Goal: Communication & Community: Answer question/provide support

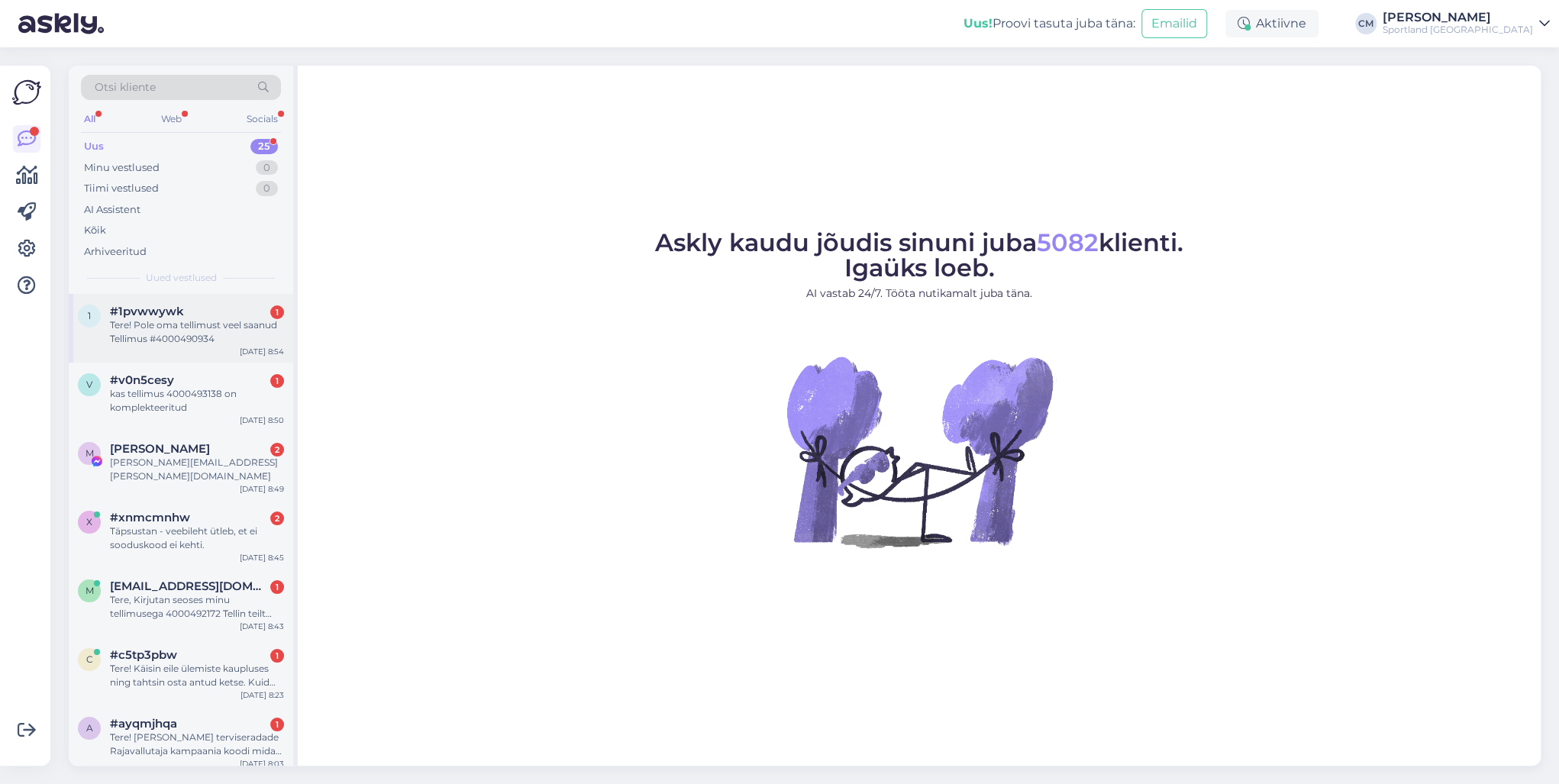
click at [233, 325] on div "Tere! Pole oma tellimust veel saanud Tellimus #4000490934" at bounding box center [197, 332] width 174 height 28
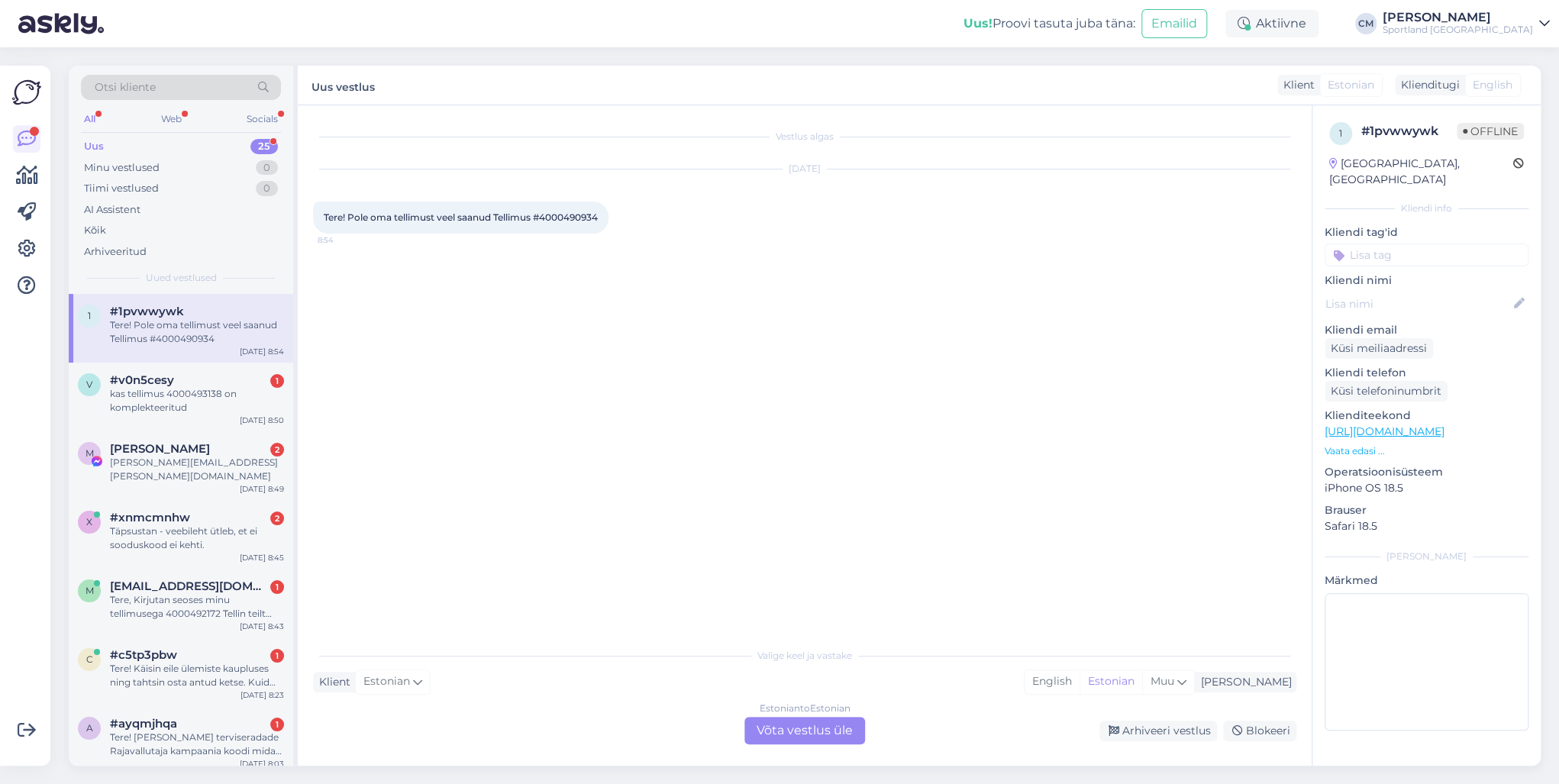
click at [804, 563] on div "Estonian to Estonian Võta vestlus üle" at bounding box center [804, 730] width 121 height 28
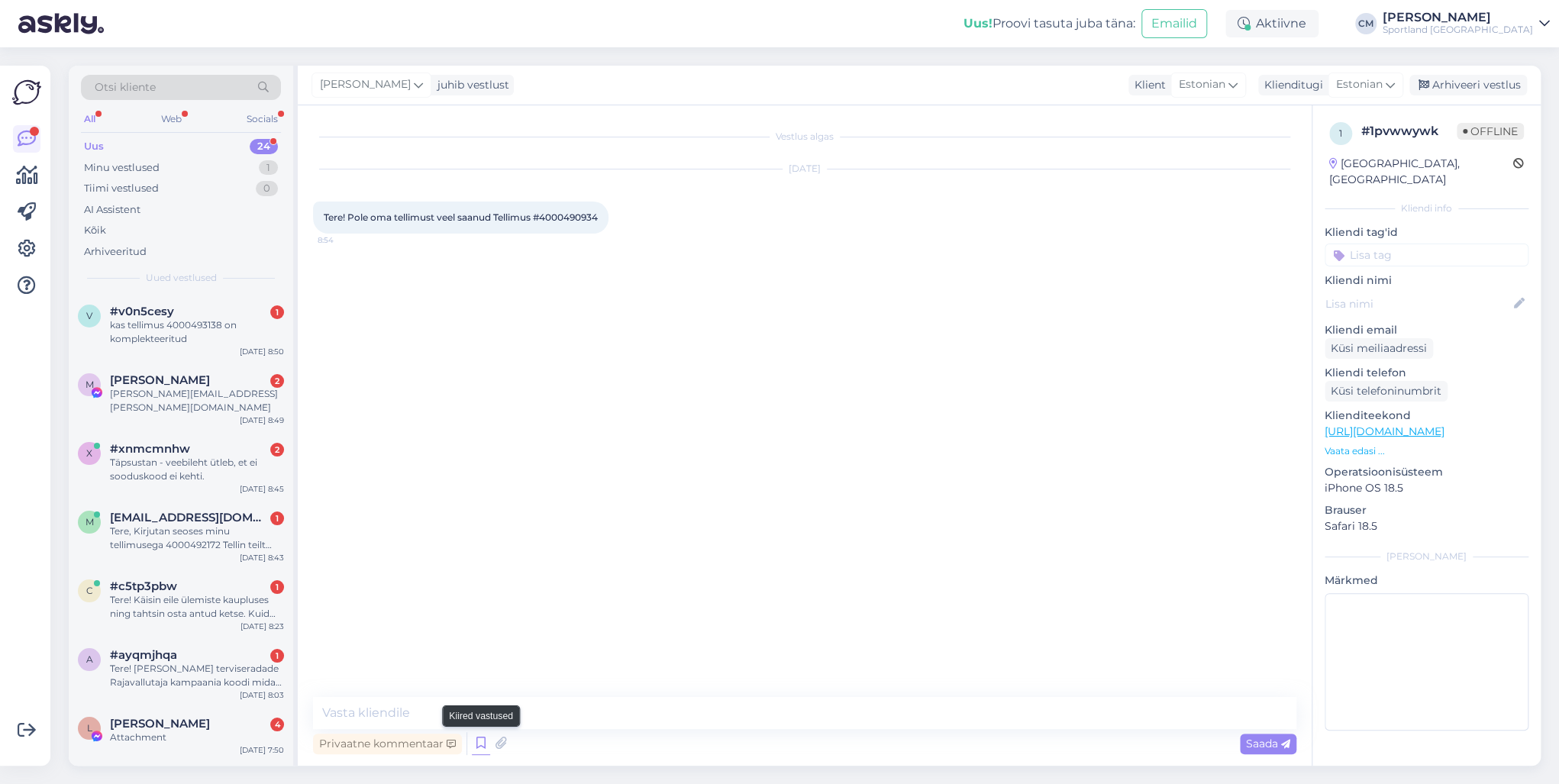
click at [480, 563] on icon at bounding box center [481, 743] width 18 height 23
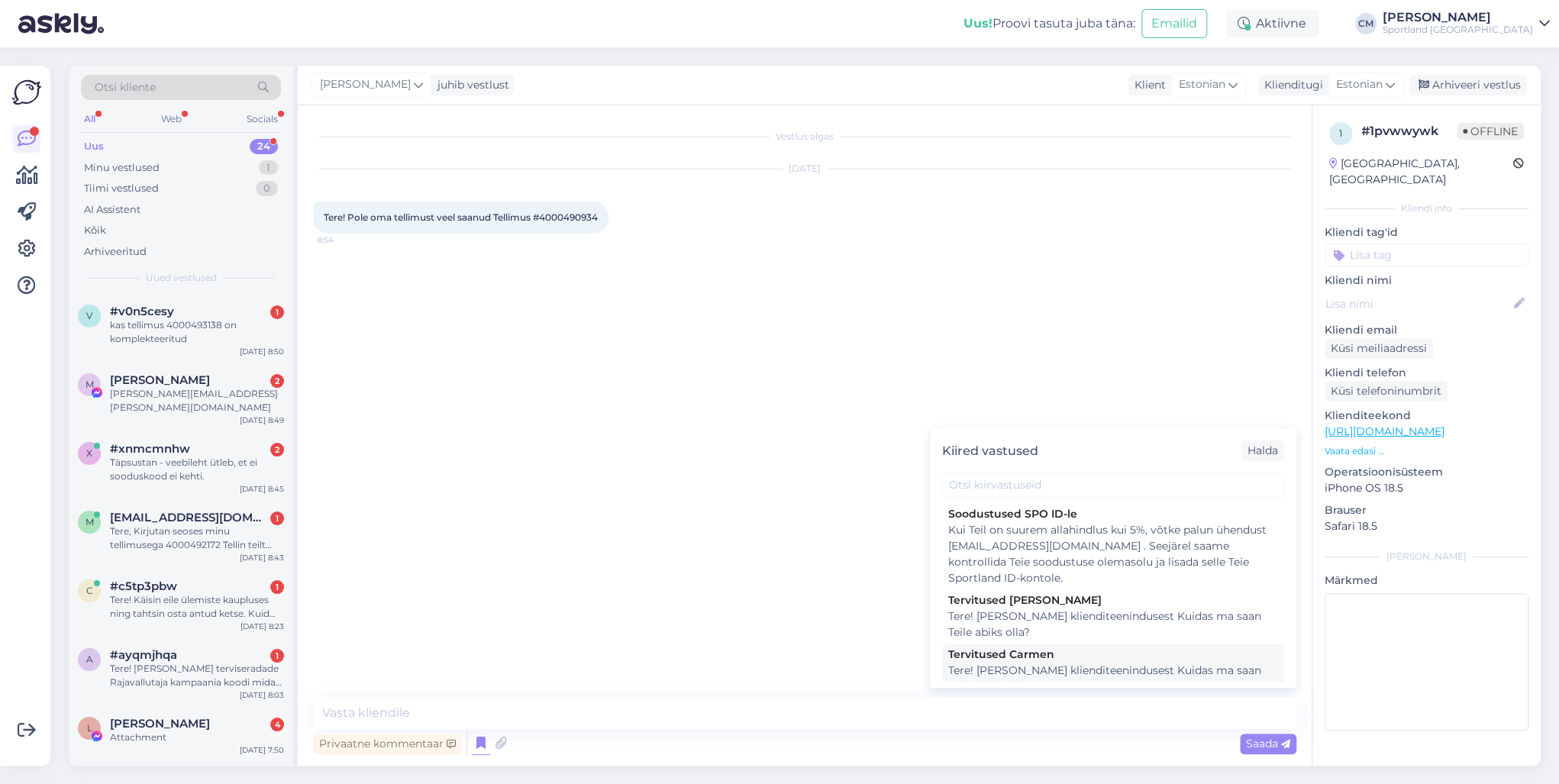
click at [1062, 563] on div "Tere! [PERSON_NAME] klienditeenindusest Kuidas ma saan Teile abiks olla?" at bounding box center [1113, 678] width 330 height 32
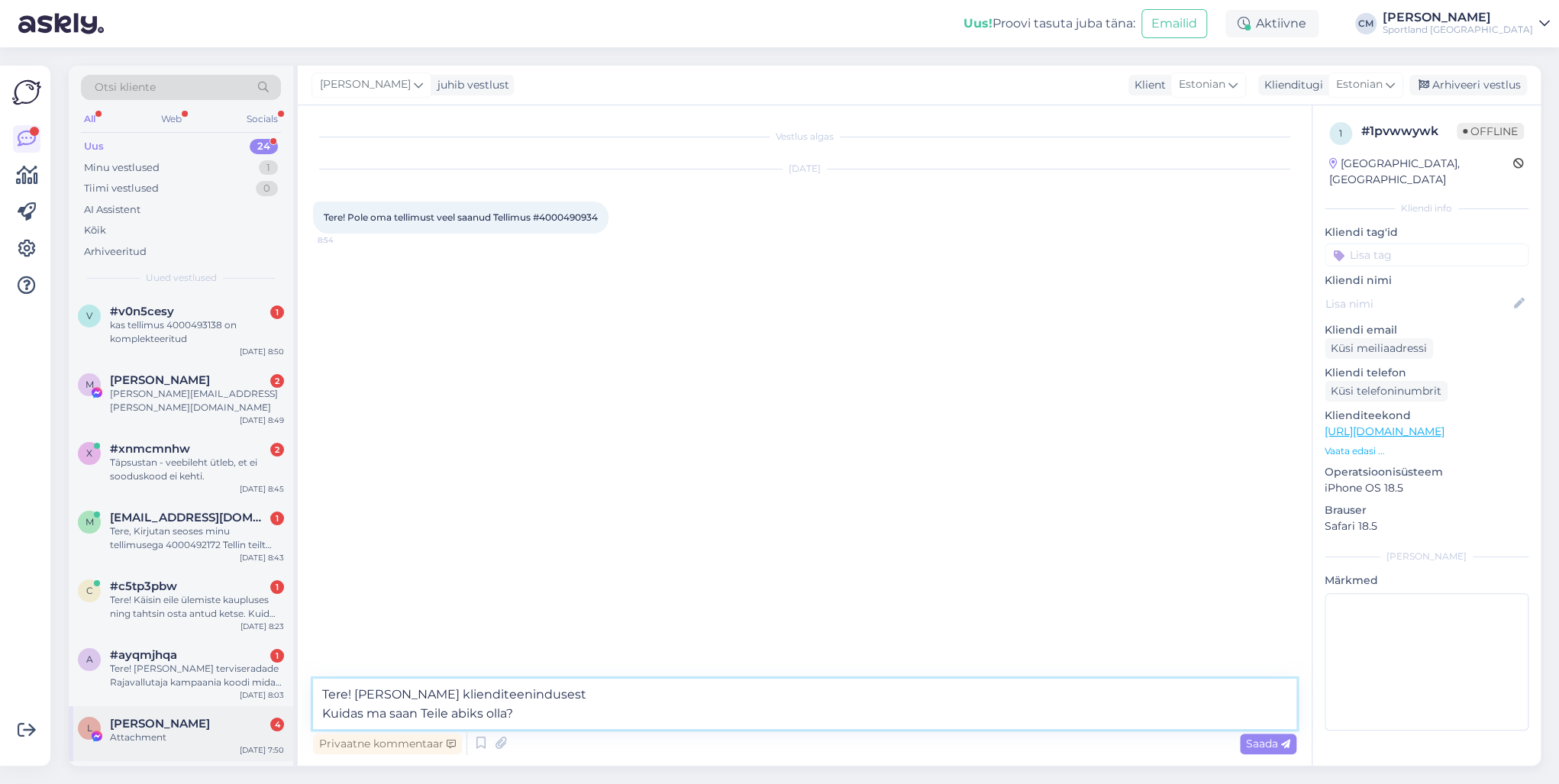
drag, startPoint x: 529, startPoint y: 710, endPoint x: 284, endPoint y: 715, distance: 245.1
click at [284, 563] on div "Otsi kliente All Web Socials Uus 24 Minu vestlused 1 Tiimi vestlused 0 AI Assis…" at bounding box center [805, 416] width 1472 height 700
type textarea "Tere! [PERSON_NAME] klienditeenindusest"
drag, startPoint x: 504, startPoint y: 720, endPoint x: 299, endPoint y: 721, distance: 205.0
click at [299, 563] on div "Vestlus algas [DATE] Tere! Pole oma tellimust veel saanud Tellimus #4000490934 …" at bounding box center [804, 435] width 1014 height 660
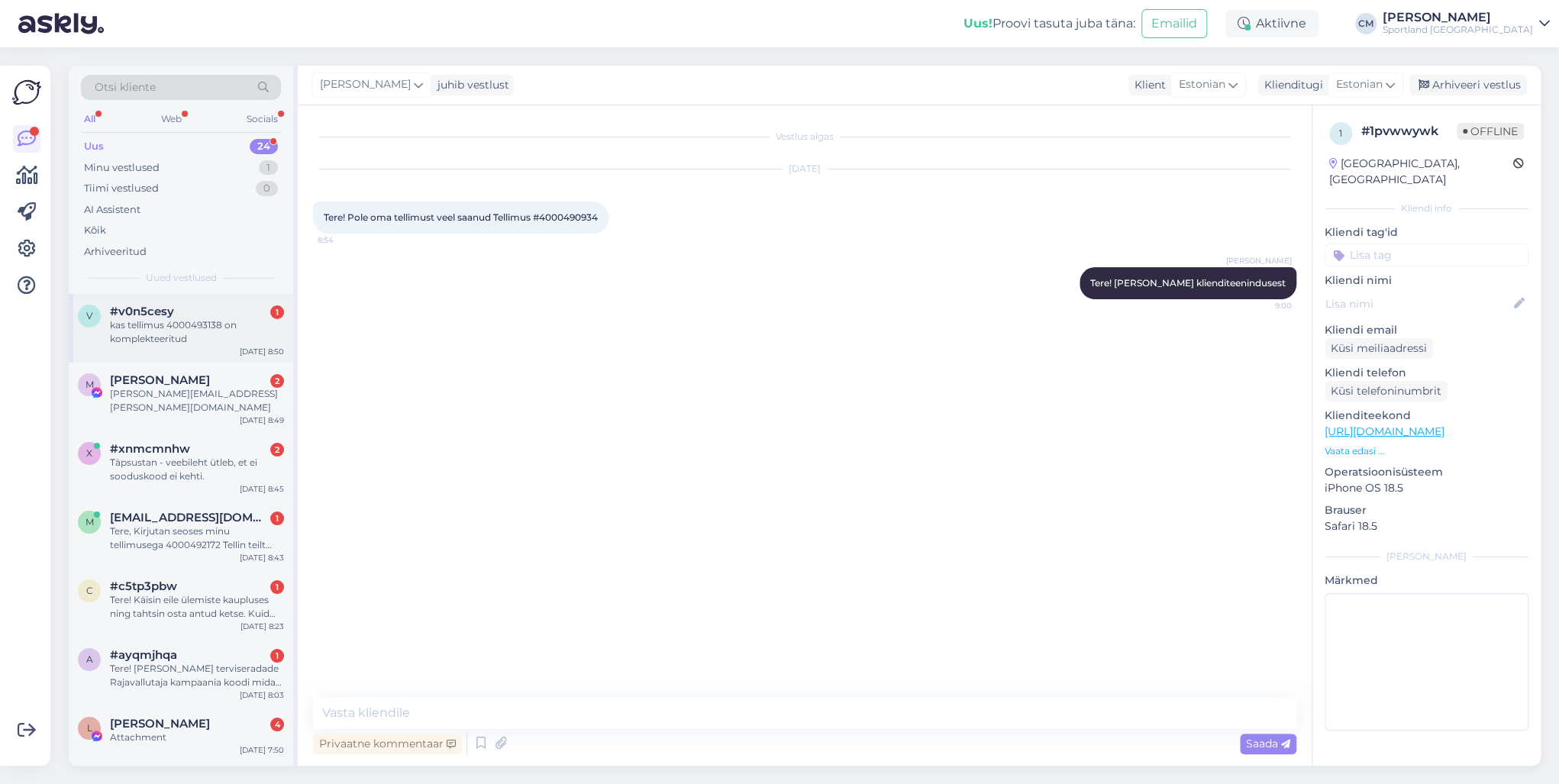
click at [225, 341] on div "kas tellimus 4000493138 on komplekteeritud" at bounding box center [197, 332] width 174 height 28
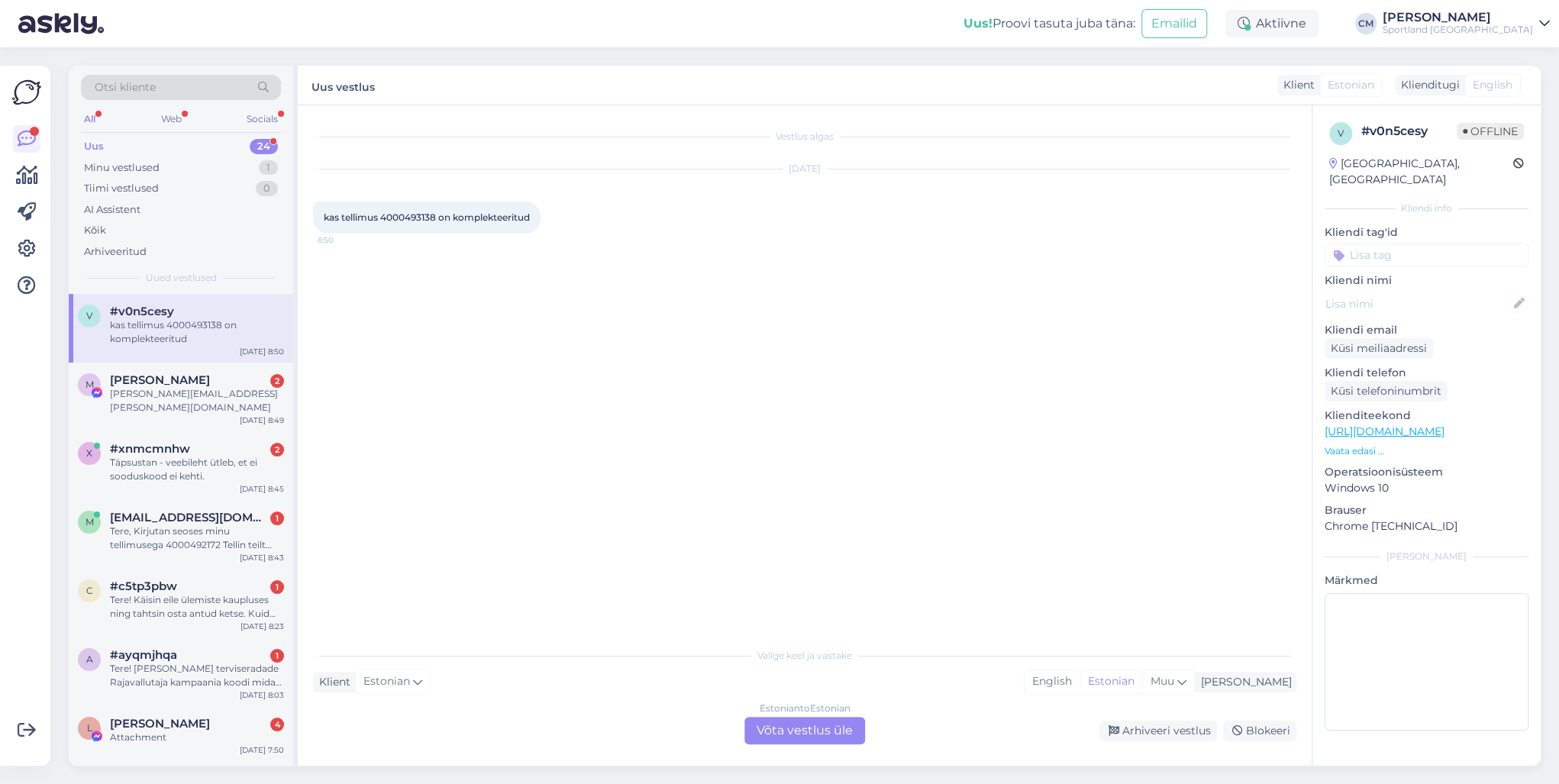
click at [801, 563] on div "Estonian to Estonian Võta vestlus üle" at bounding box center [804, 730] width 121 height 28
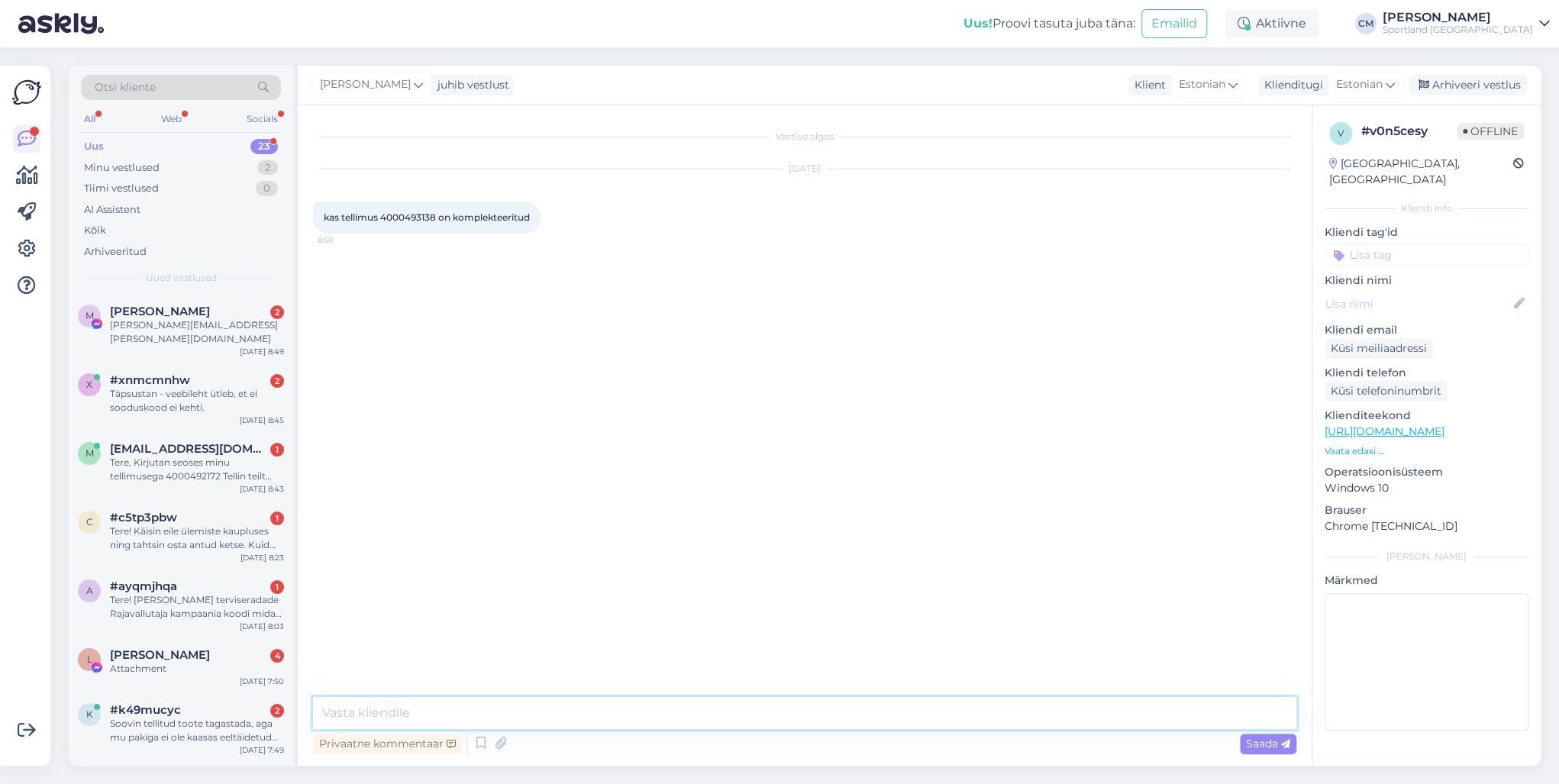
click at [738, 563] on textarea at bounding box center [804, 713] width 983 height 32
paste textarea "Tere! [PERSON_NAME] klienditeenindusest"
type textarea "Tere! [PERSON_NAME] klienditeenindusest"
click at [210, 315] on span "[PERSON_NAME]" at bounding box center [160, 311] width 100 height 14
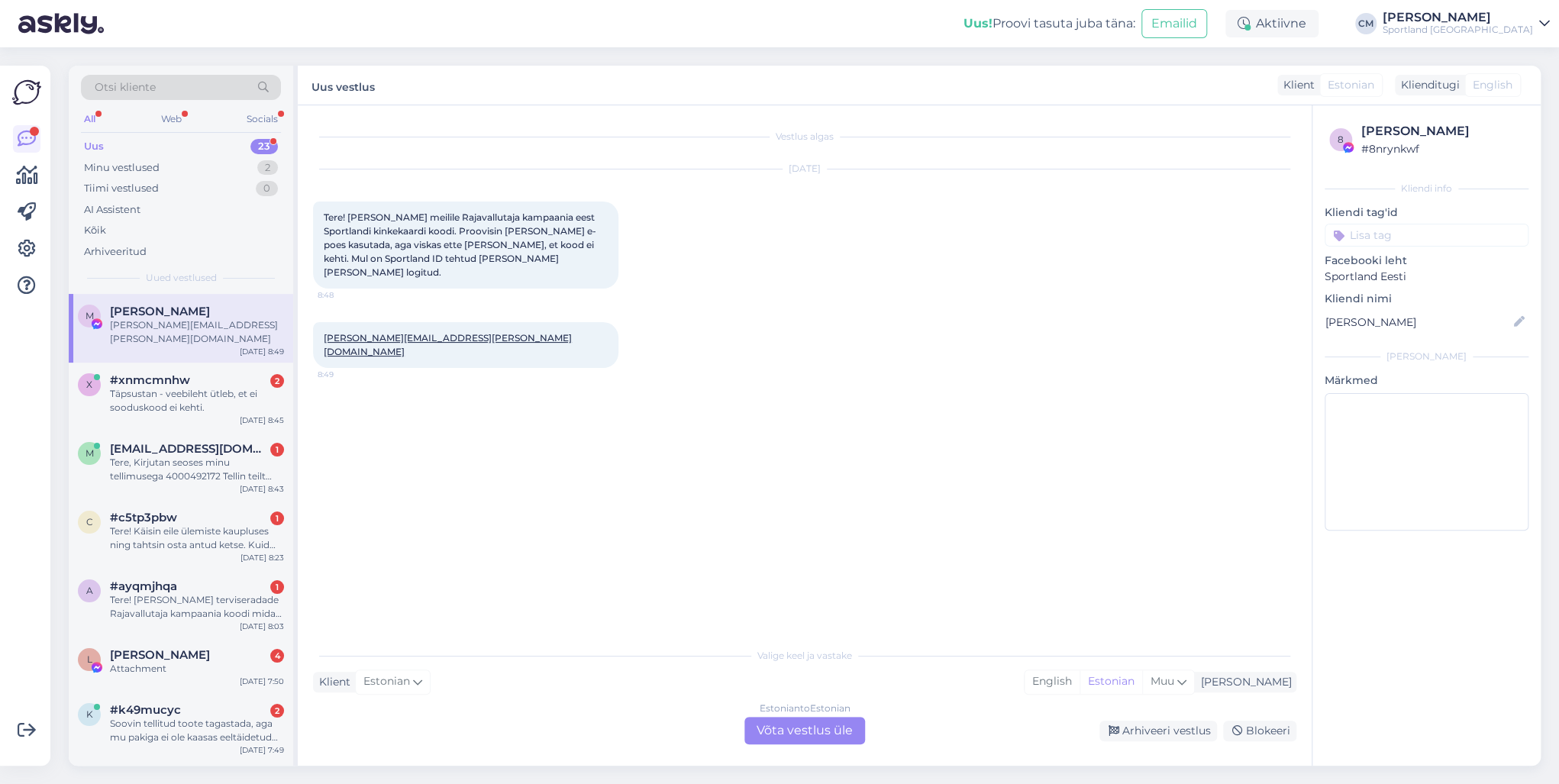
click at [785, 563] on div "Estonian to Estonian Võta vestlus üle" at bounding box center [804, 730] width 121 height 28
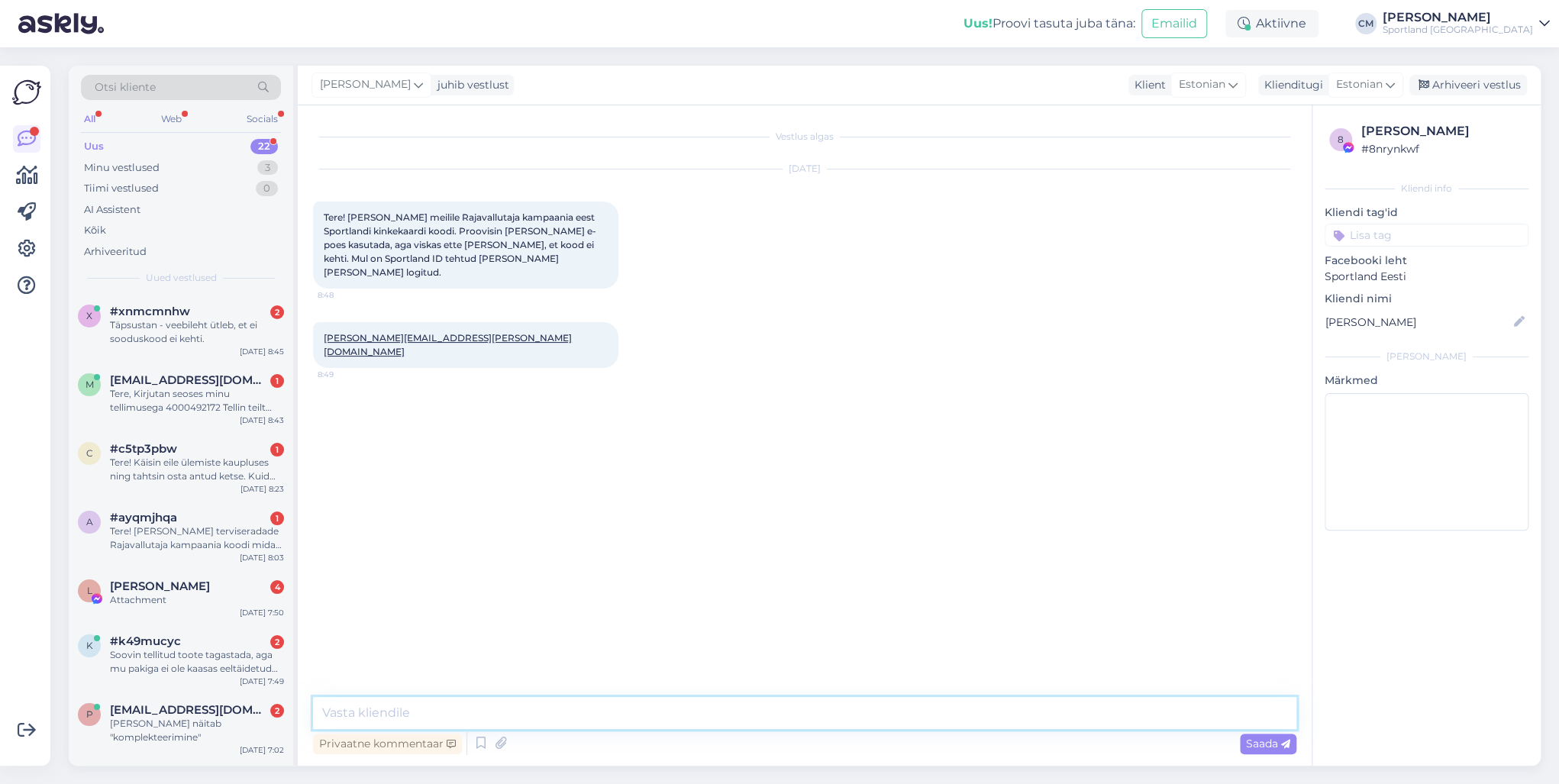
click at [643, 563] on textarea at bounding box center [804, 713] width 983 height 32
paste textarea "Tere! [PERSON_NAME] klienditeenindusest"
type textarea "Tere! [PERSON_NAME] klienditeenindusest"
click at [253, 348] on div "[DATE] 8:45" at bounding box center [262, 351] width 45 height 12
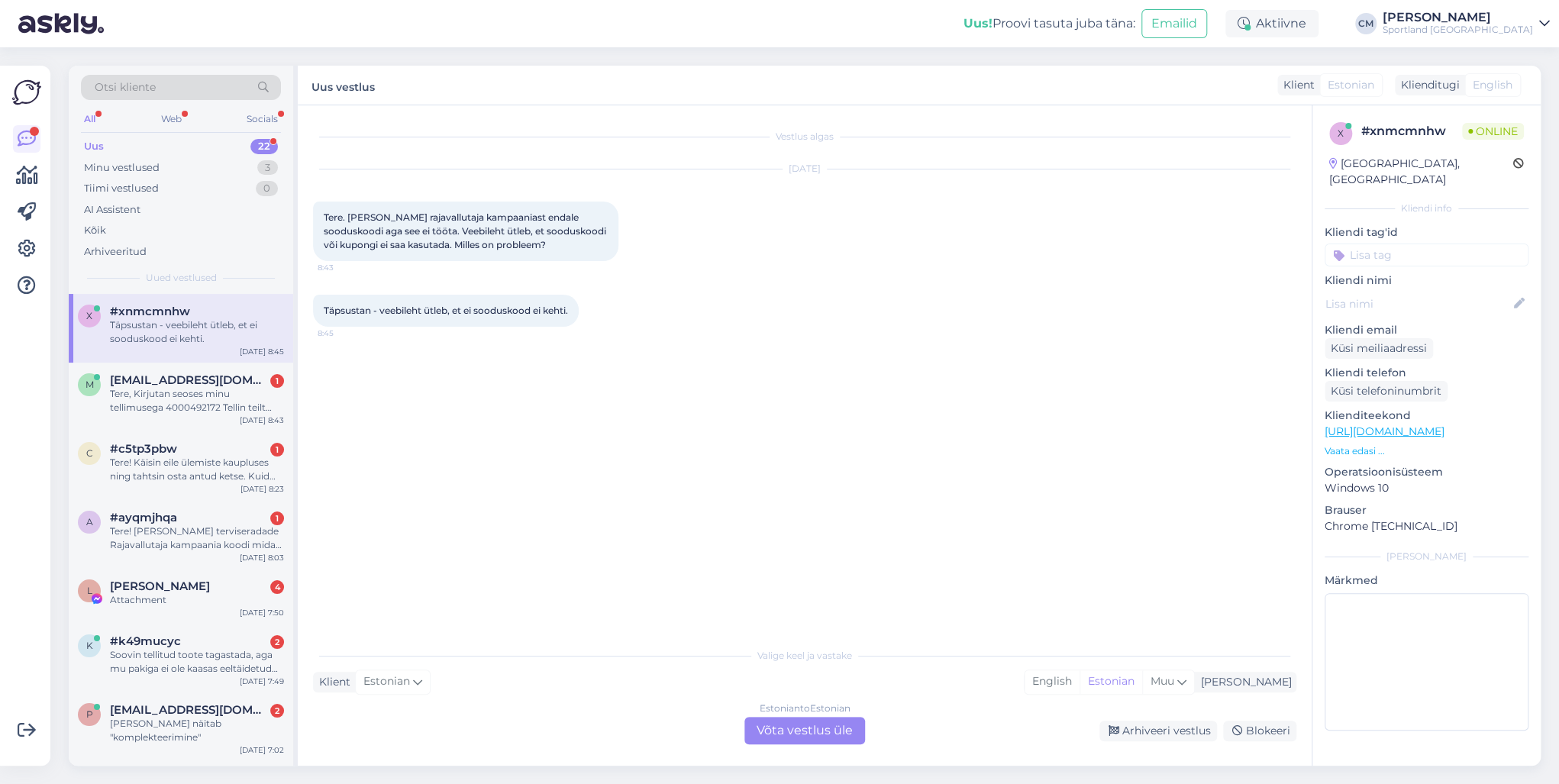
click at [802, 563] on div "Estonian to Estonian Võta vestlus üle" at bounding box center [804, 730] width 121 height 28
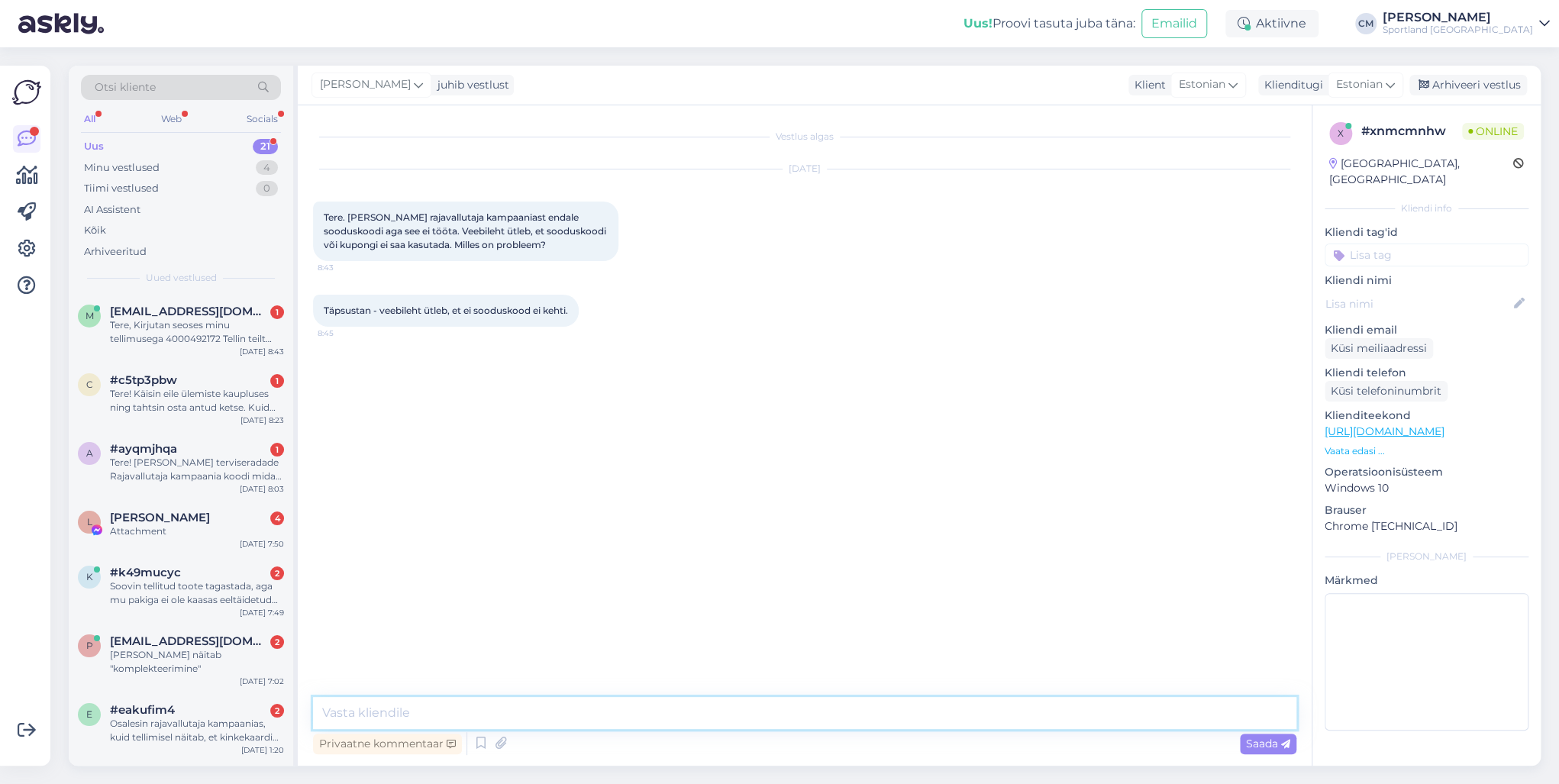
click at [727, 563] on textarea at bounding box center [804, 713] width 983 height 32
paste textarea "Tere! [PERSON_NAME] klienditeenindusest"
type textarea "Tere! [PERSON_NAME] klienditeenindusest"
click at [220, 357] on div "m [EMAIL_ADDRESS][DOMAIN_NAME] 1 Tere, Kirjutan seoses minu tellimusega 4000492…" at bounding box center [181, 328] width 224 height 69
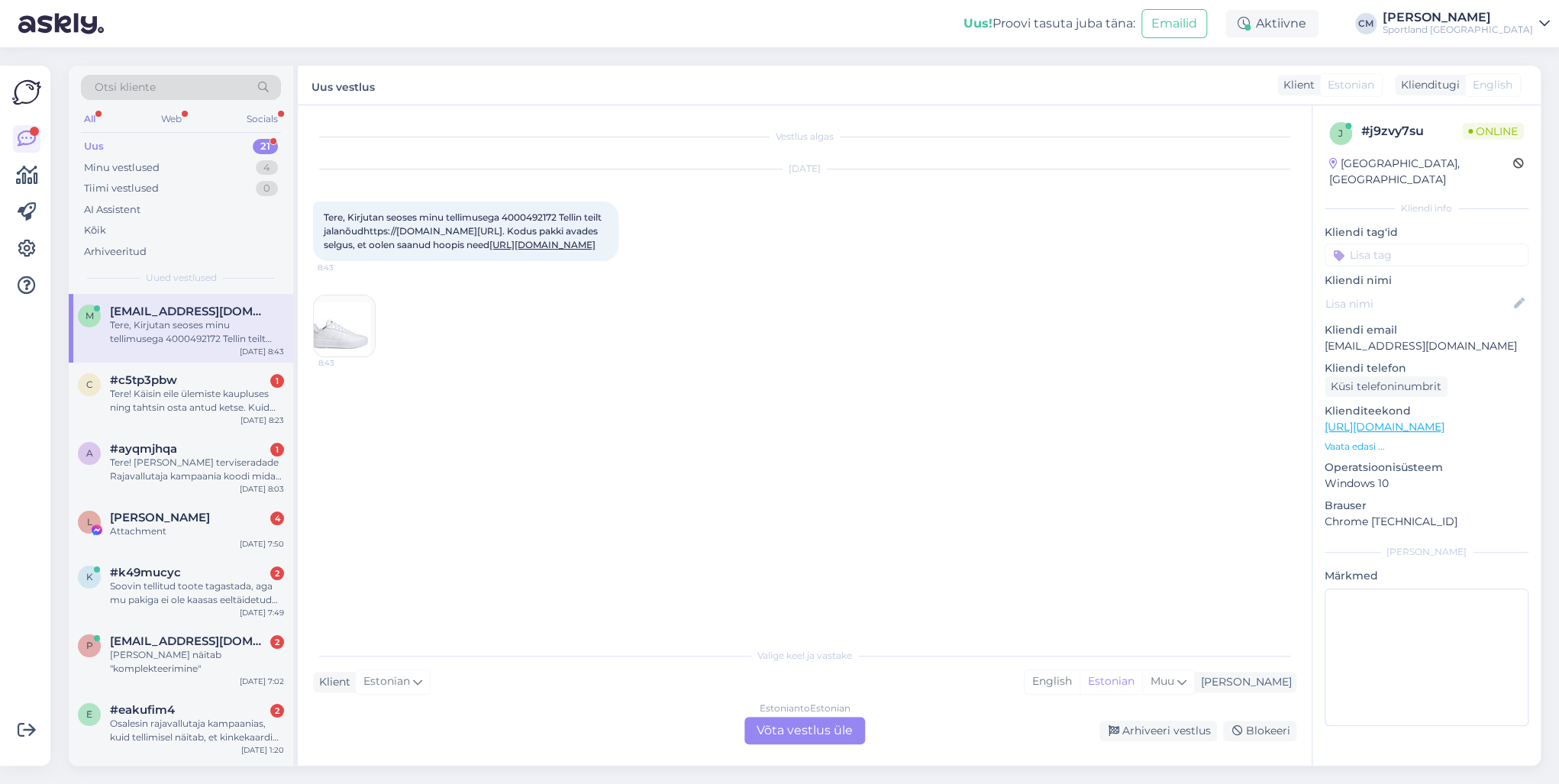
click at [773, 563] on div "Estonian to Estonian Võta vestlus üle" at bounding box center [804, 730] width 121 height 28
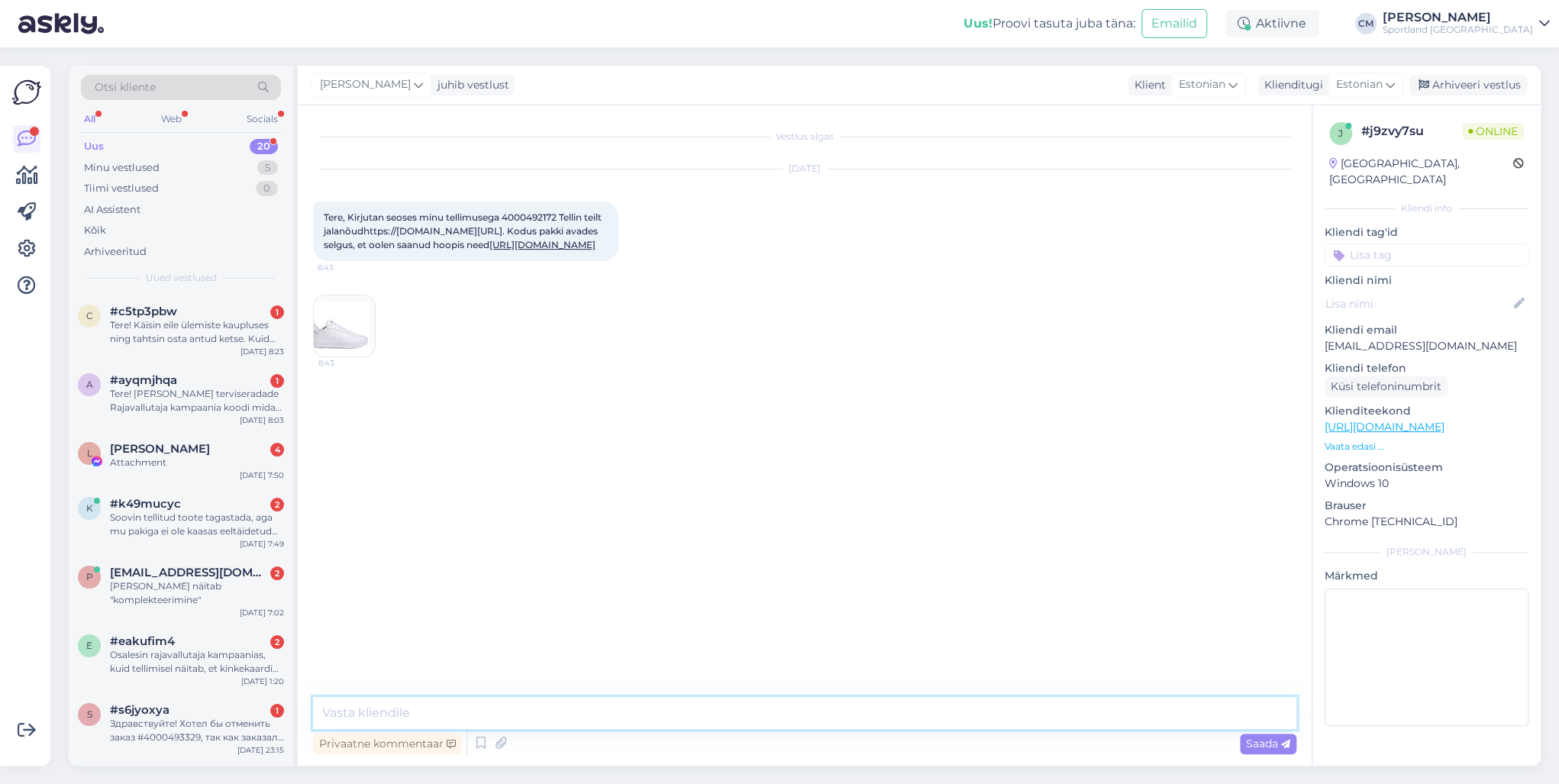
click at [687, 563] on textarea at bounding box center [804, 713] width 983 height 32
paste textarea "Tere! [PERSON_NAME] klienditeenindusest"
type textarea "Tere! [PERSON_NAME] klienditeenindusest"
click at [174, 327] on div "Tere! Käisin eile ülemiste kaupluses ning tahtsin osta antud ketse. Kuid teenin…" at bounding box center [197, 332] width 174 height 28
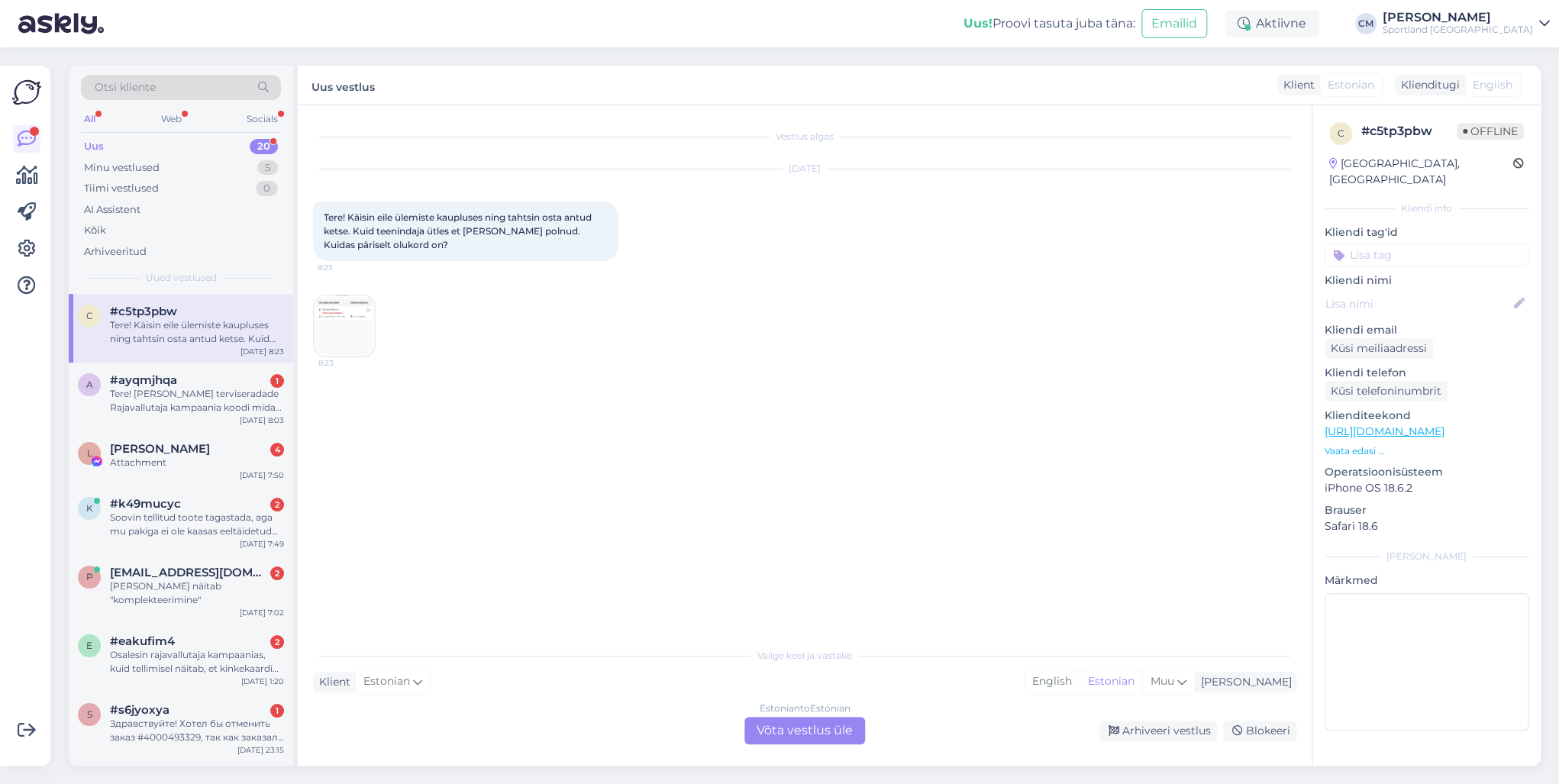
click at [789, 563] on div "Estonian to Estonian" at bounding box center [805, 708] width 91 height 14
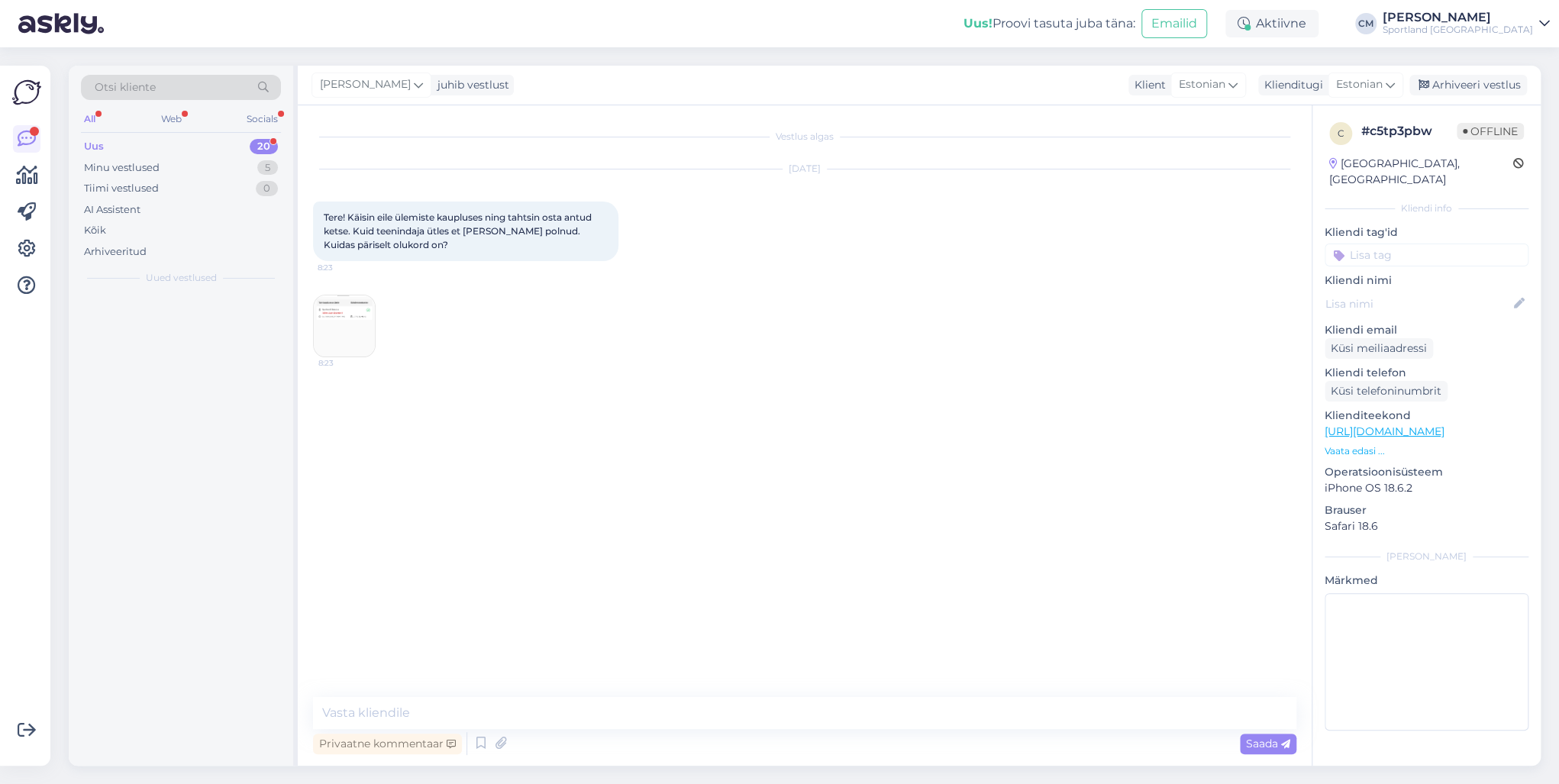
click at [770, 563] on div "Privaatne kommentaar Saada" at bounding box center [804, 743] width 983 height 29
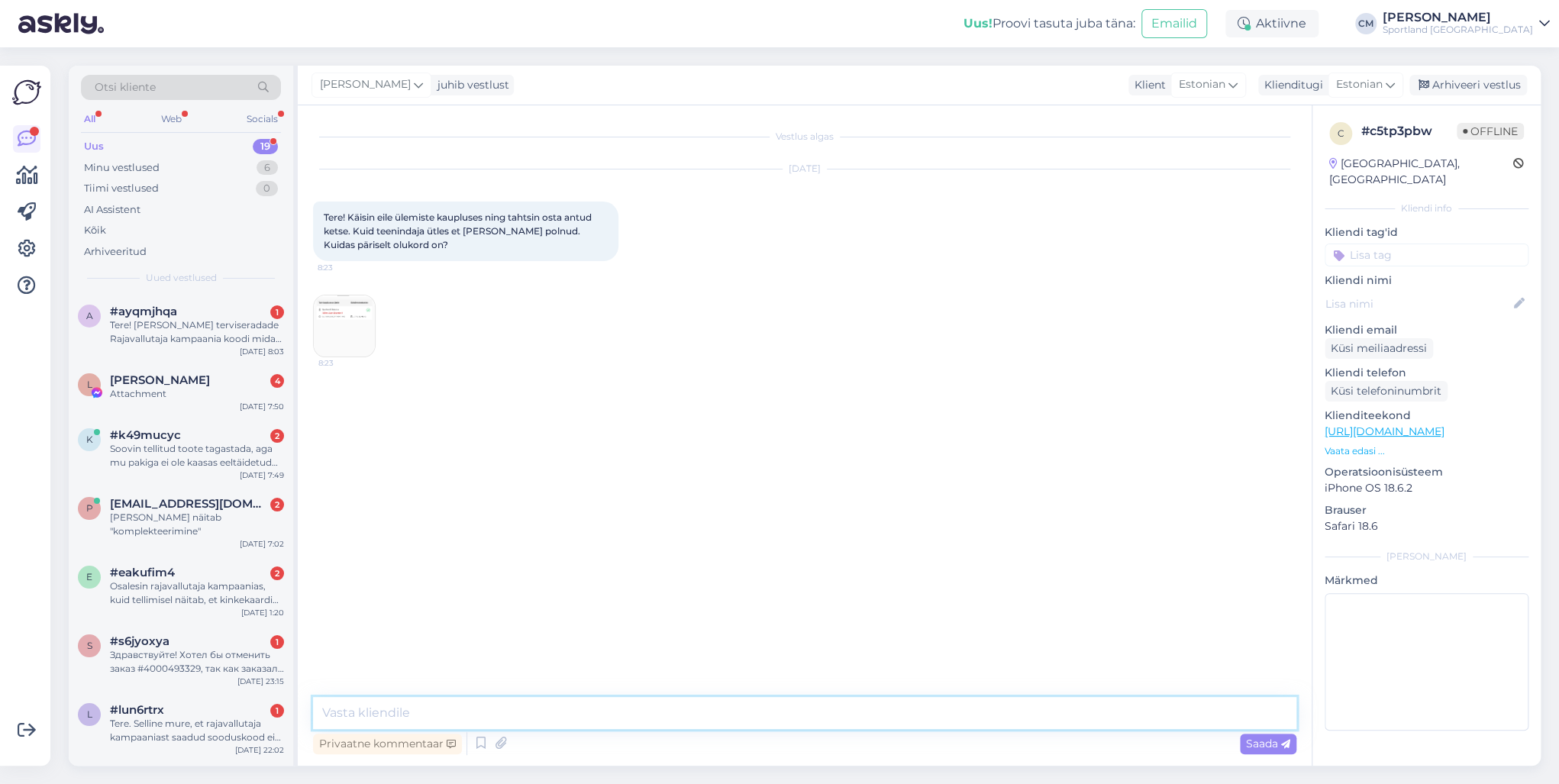
click at [757, 563] on textarea at bounding box center [804, 713] width 983 height 32
paste textarea "Tere! [PERSON_NAME] klienditeenindusest"
type textarea "Tere! [PERSON_NAME] klienditeenindusest"
click at [224, 323] on div "Tere! [PERSON_NAME] terviseradade Rajavallutaja kampaania koodi mida saab kasut…" at bounding box center [197, 332] width 174 height 28
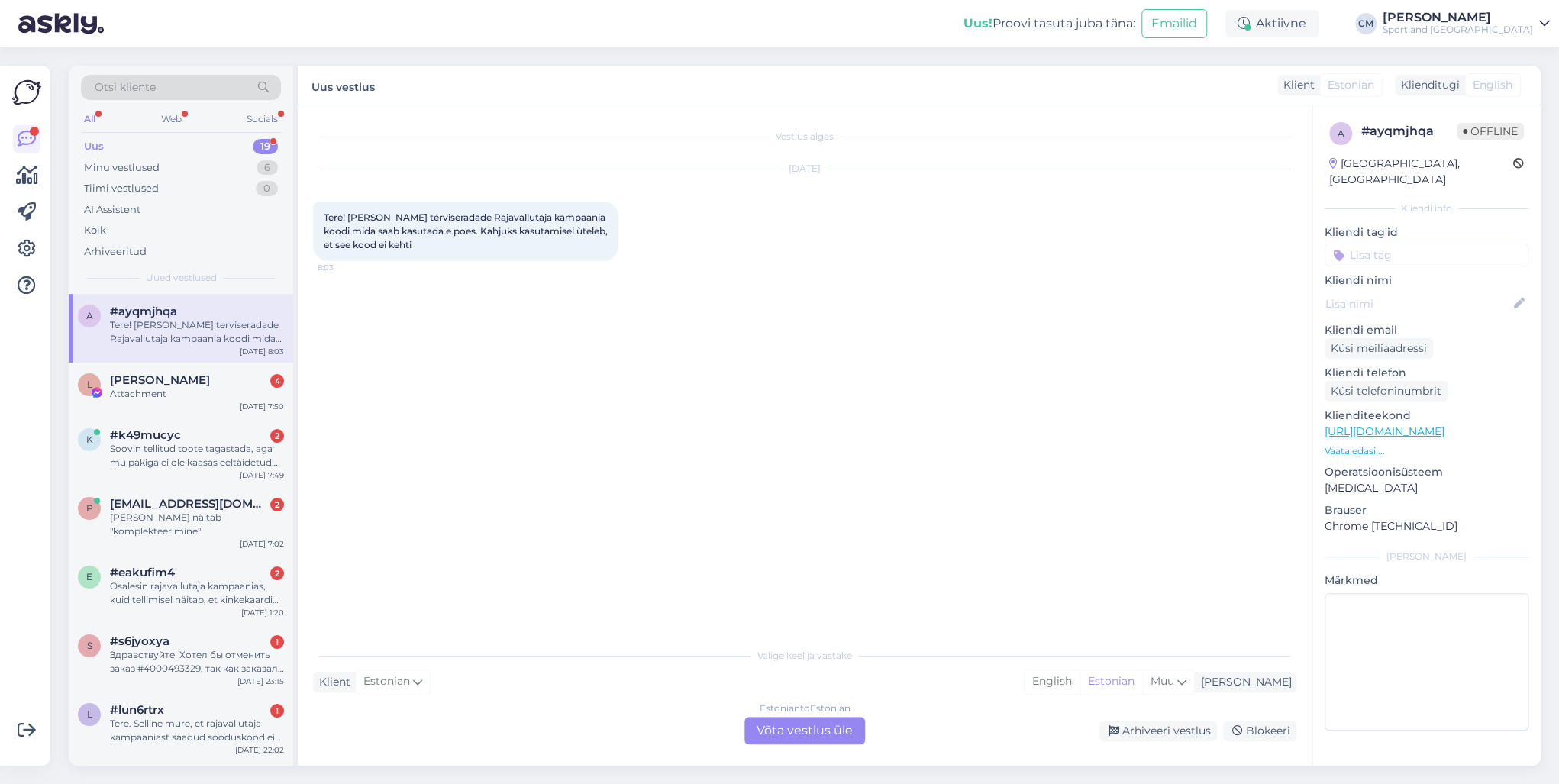
click at [813, 563] on div "Estonian to Estonian Võta vestlus üle" at bounding box center [804, 730] width 121 height 28
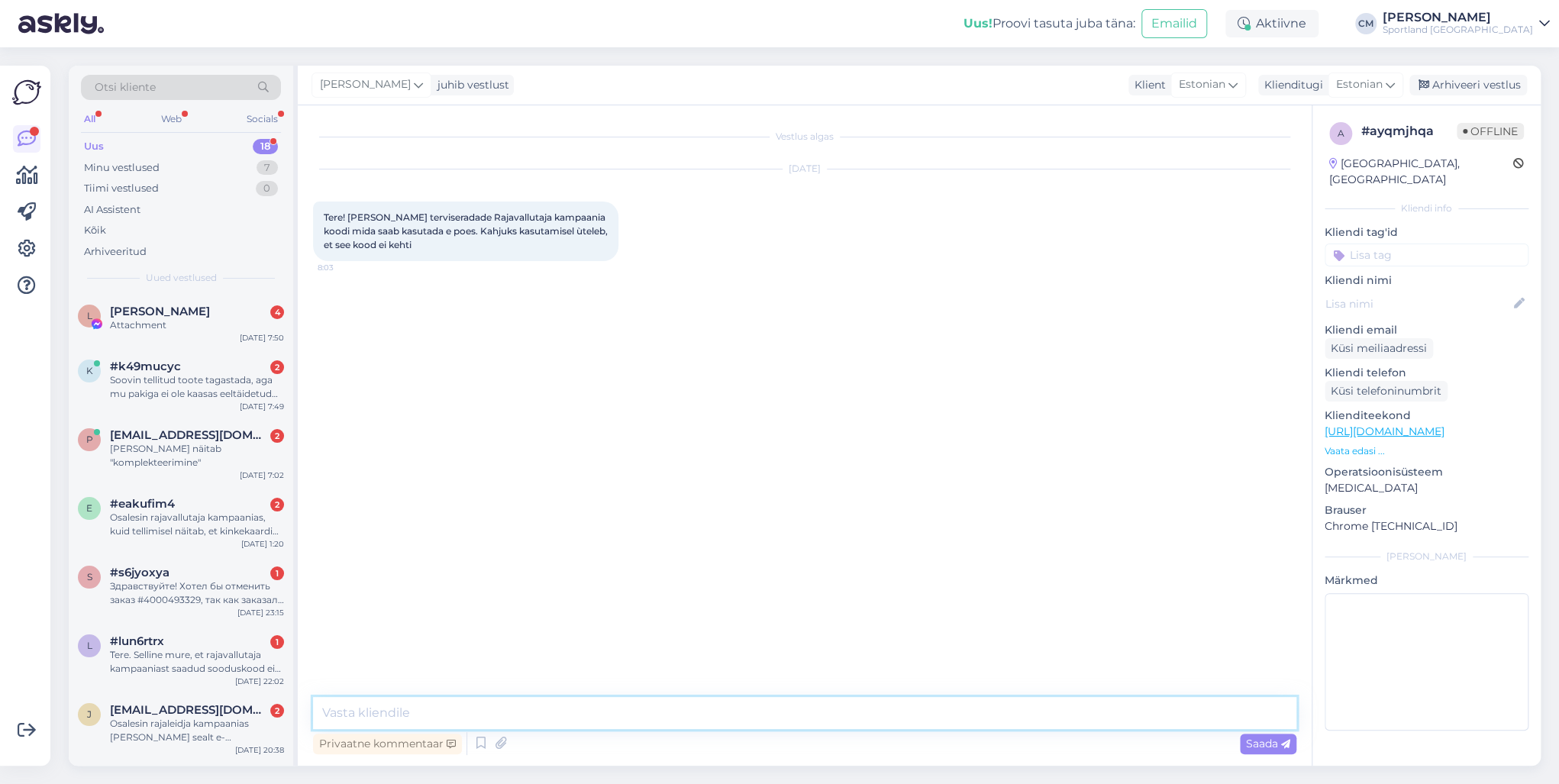
click at [742, 563] on textarea at bounding box center [804, 713] width 983 height 32
paste textarea "Tere! [PERSON_NAME] klienditeenindusest"
type textarea "Tere! [PERSON_NAME] klienditeenindusest"
click at [179, 318] on div "Attachment" at bounding box center [197, 325] width 174 height 14
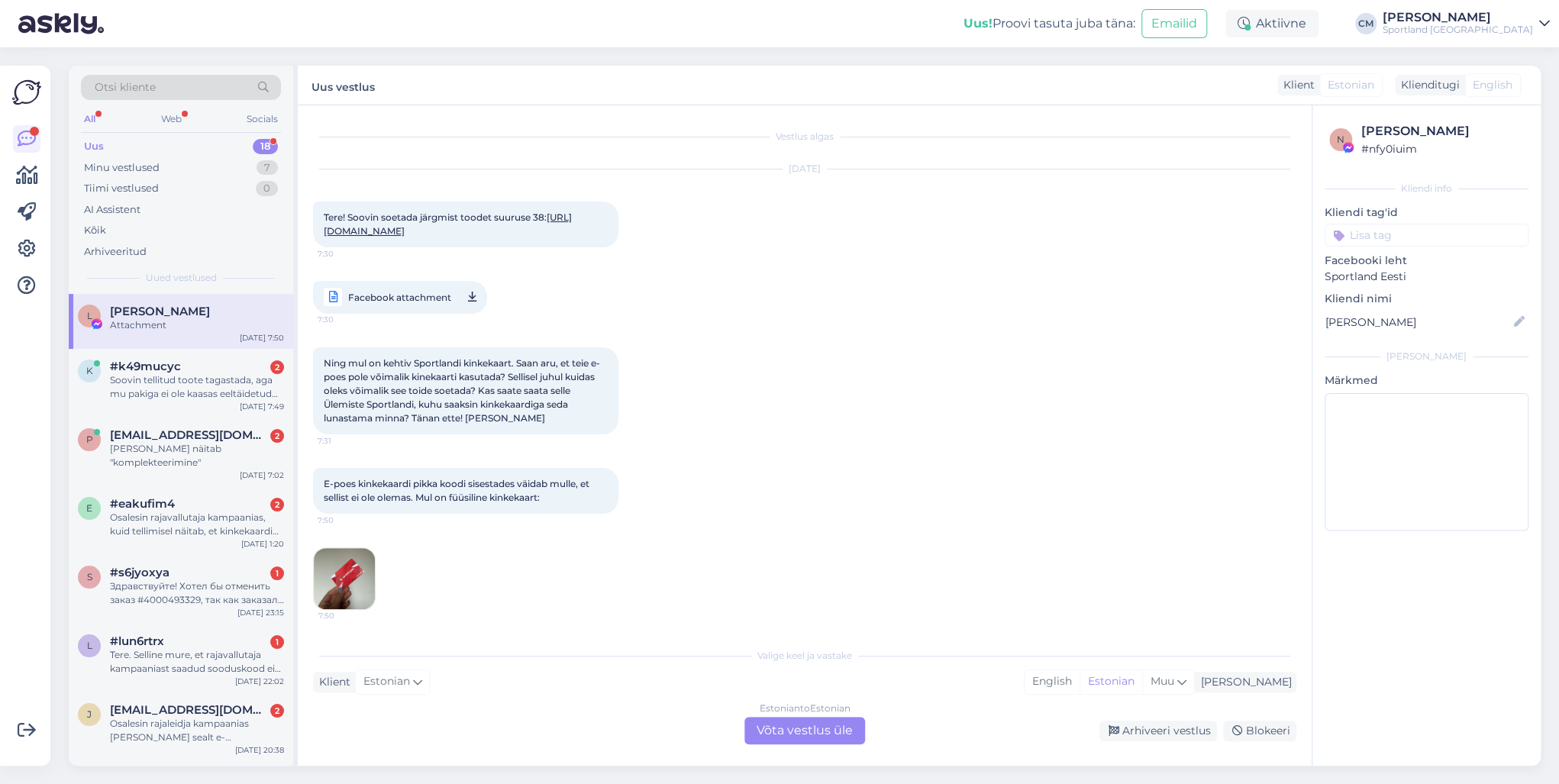
scroll to position [14, 0]
click at [802, 563] on div "Estonian to Estonian Võta vestlus üle" at bounding box center [804, 730] width 121 height 28
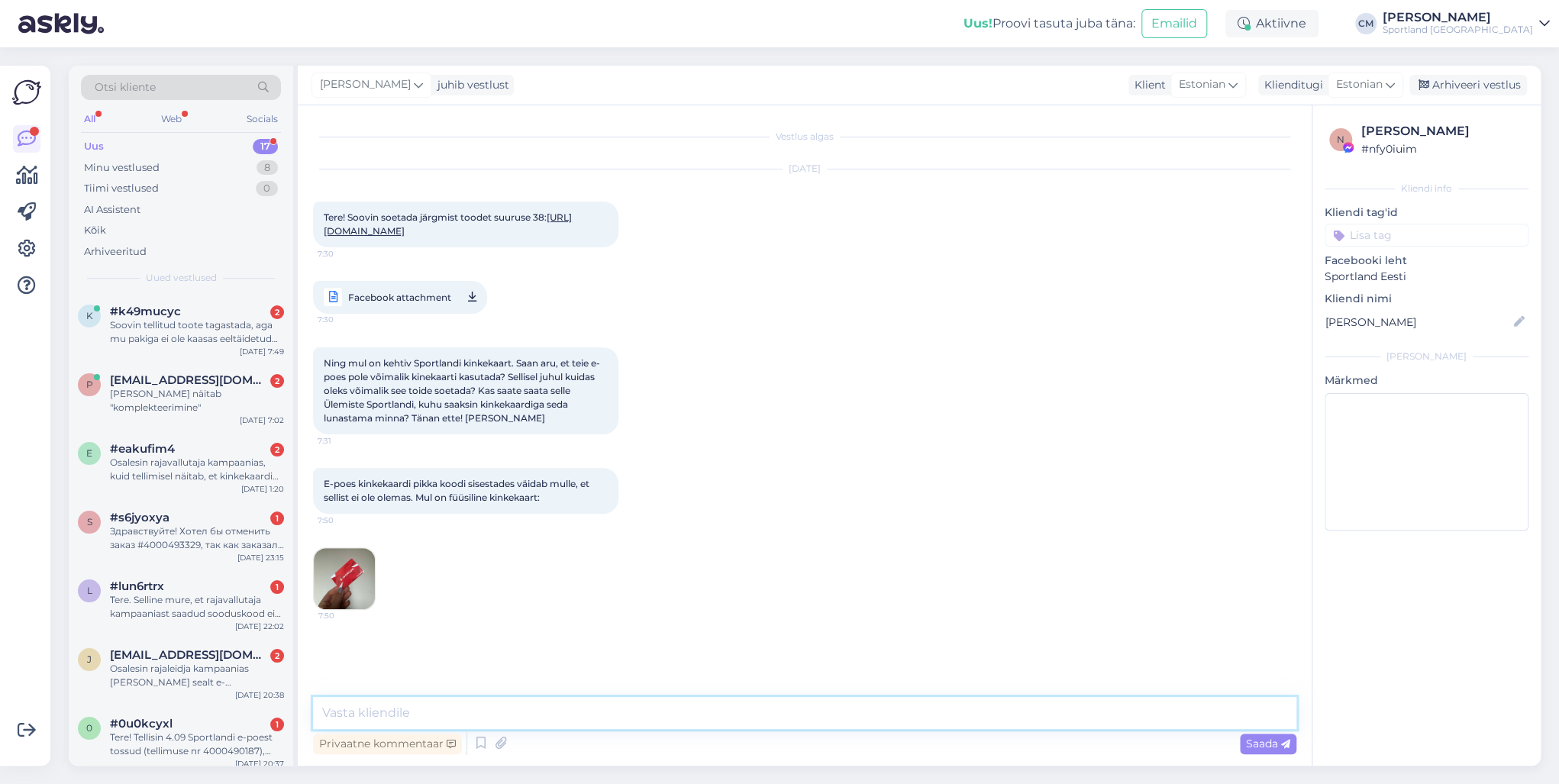
click at [649, 563] on textarea at bounding box center [804, 713] width 983 height 32
paste textarea "Tere! [PERSON_NAME] klienditeenindusest"
type textarea "Tere! [PERSON_NAME] klienditeenindusest"
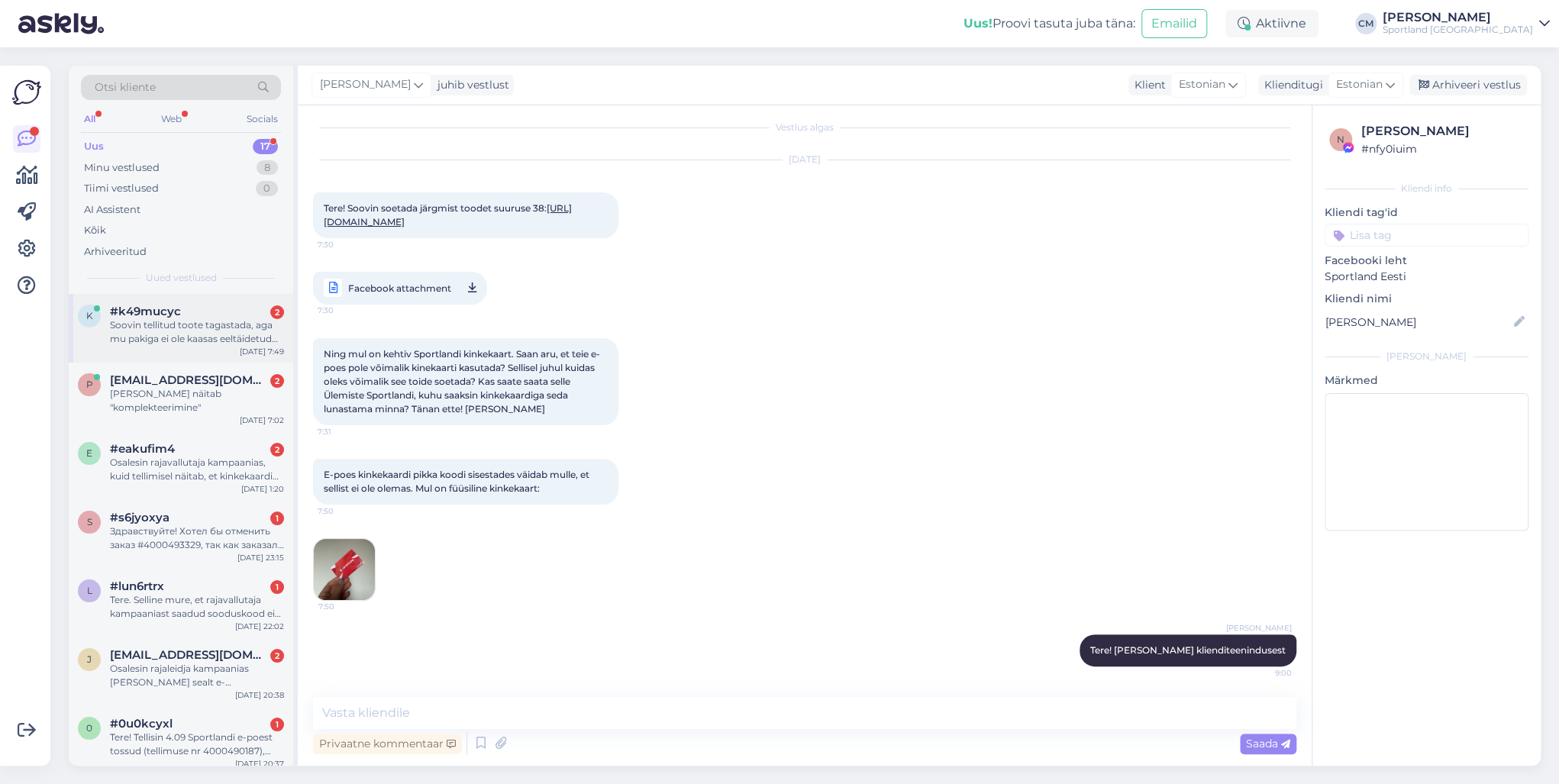
click at [196, 354] on div "k #k49mucyc 2 Soovin tellitud toote tagastada, aga mu pakiga ei ole kaasas eelt…" at bounding box center [181, 328] width 224 height 69
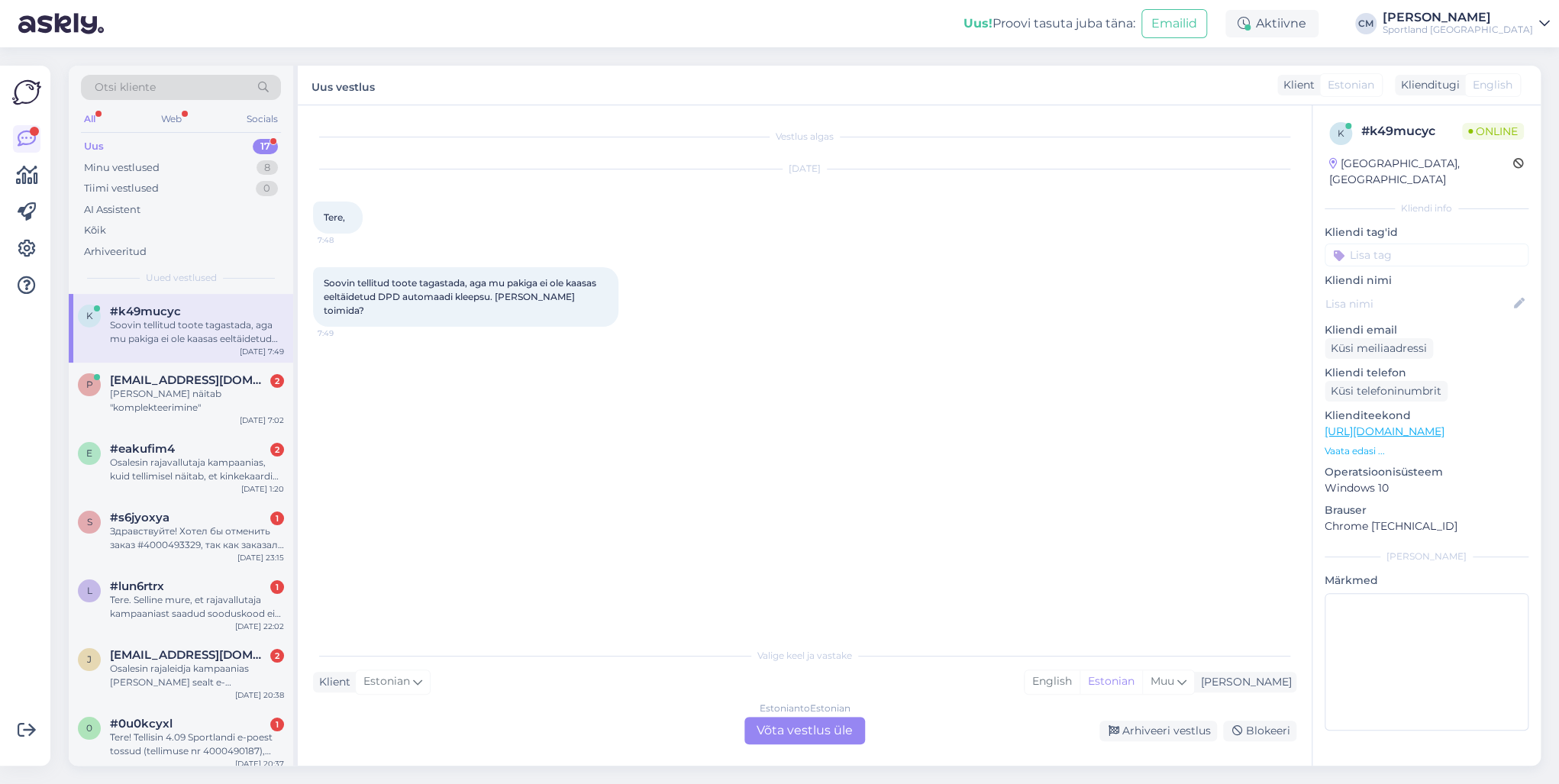
click at [794, 563] on div "Estonian to Estonian Võta vestlus üle" at bounding box center [804, 730] width 121 height 28
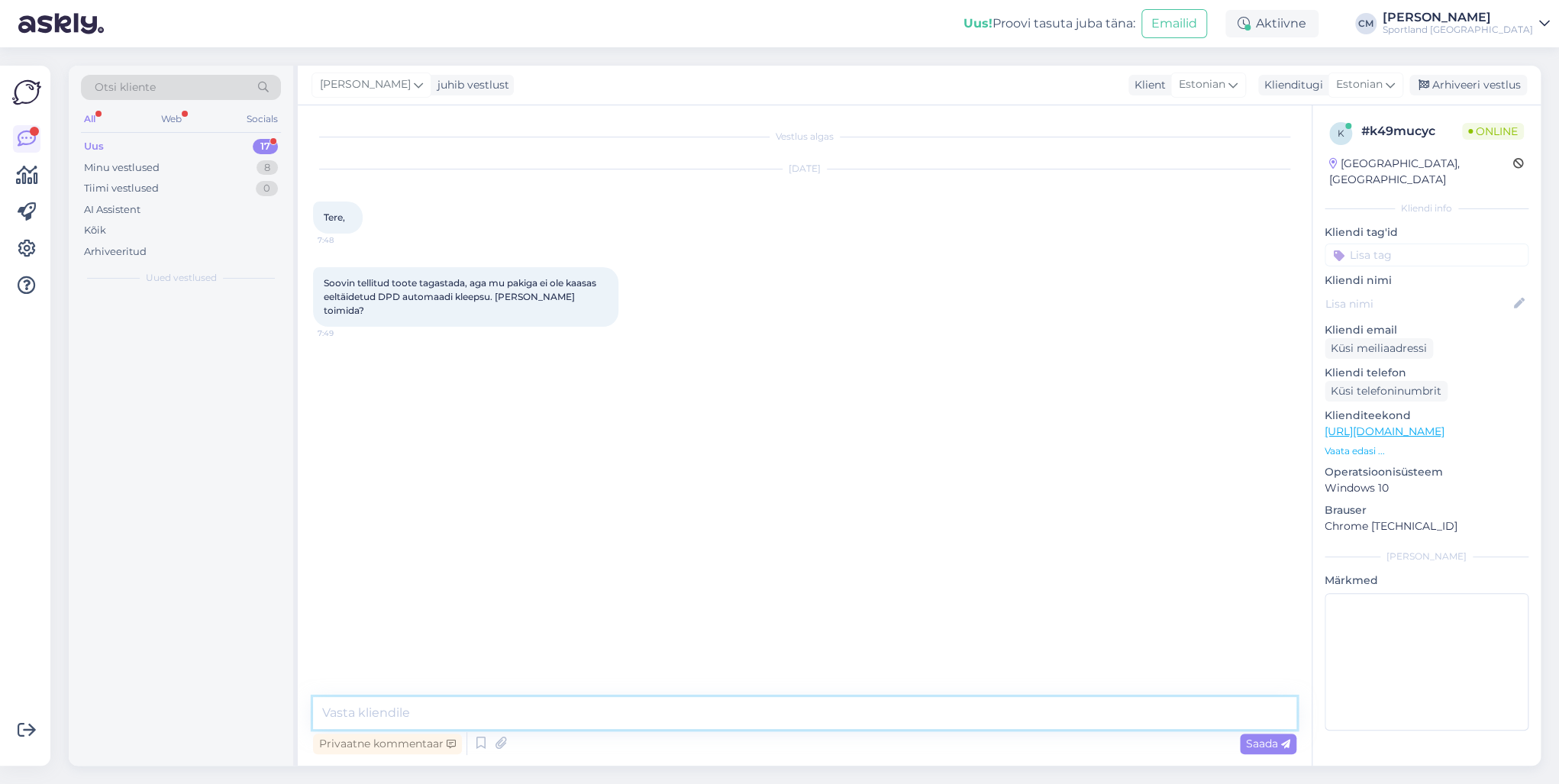
click at [722, 563] on textarea at bounding box center [804, 713] width 983 height 32
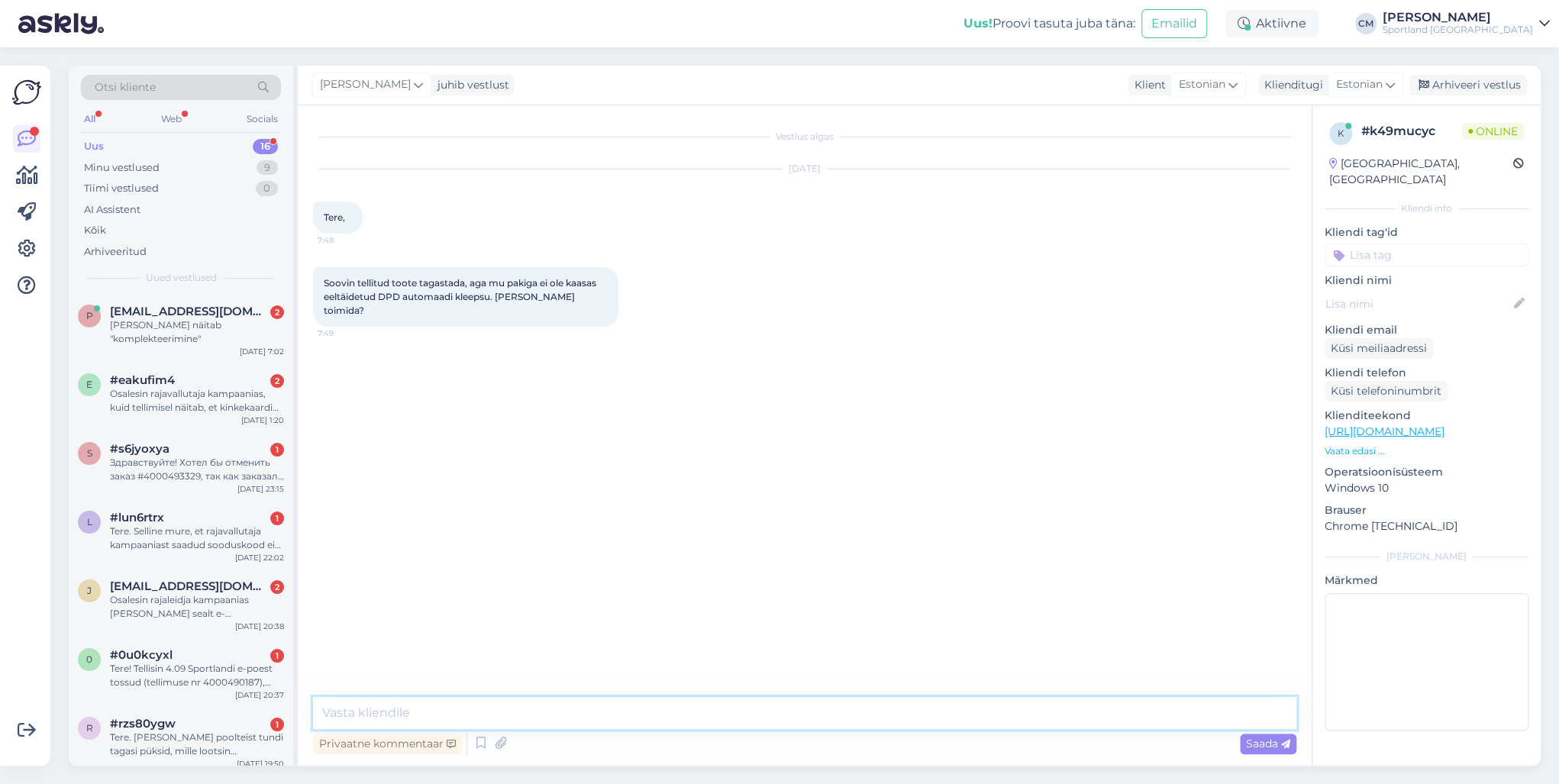
paste textarea "Tere! [PERSON_NAME] klienditeenindusest"
type textarea "Tere! [PERSON_NAME] klienditeenindusest"
click at [200, 306] on span "[EMAIL_ADDRESS][DOMAIN_NAME]" at bounding box center [189, 311] width 159 height 14
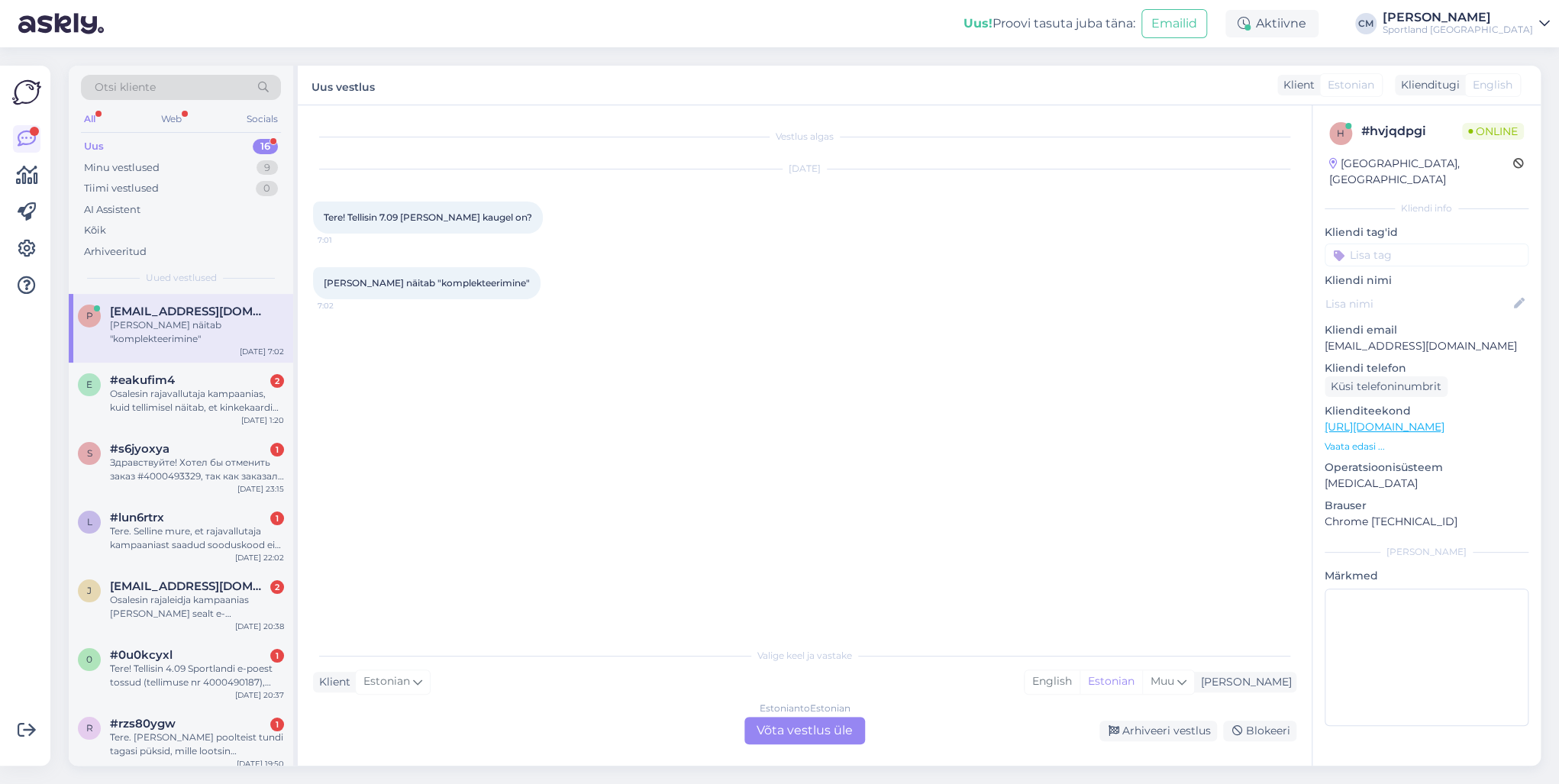
click at [799, 563] on div "Estonian to Estonian" at bounding box center [805, 708] width 91 height 14
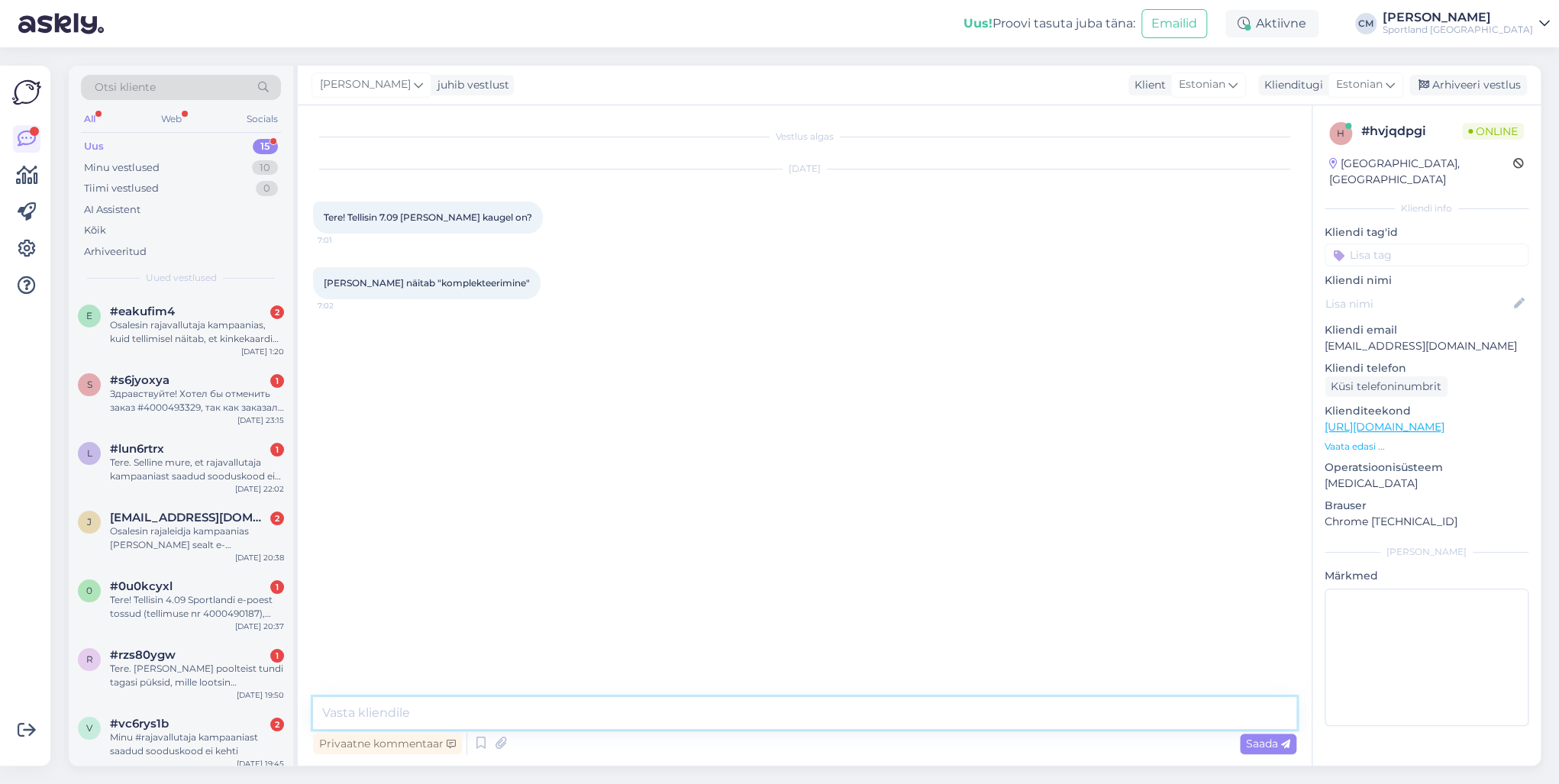
click at [678, 563] on textarea at bounding box center [804, 713] width 983 height 32
paste textarea "Tere! [PERSON_NAME] klienditeenindusest"
type textarea "Tere! [PERSON_NAME] klienditeenindusest"
click at [211, 343] on div "Osalesin rajavallutaja kampaanias, kuid tellimisel näitab, et kinkekaardi numbe…" at bounding box center [197, 332] width 174 height 28
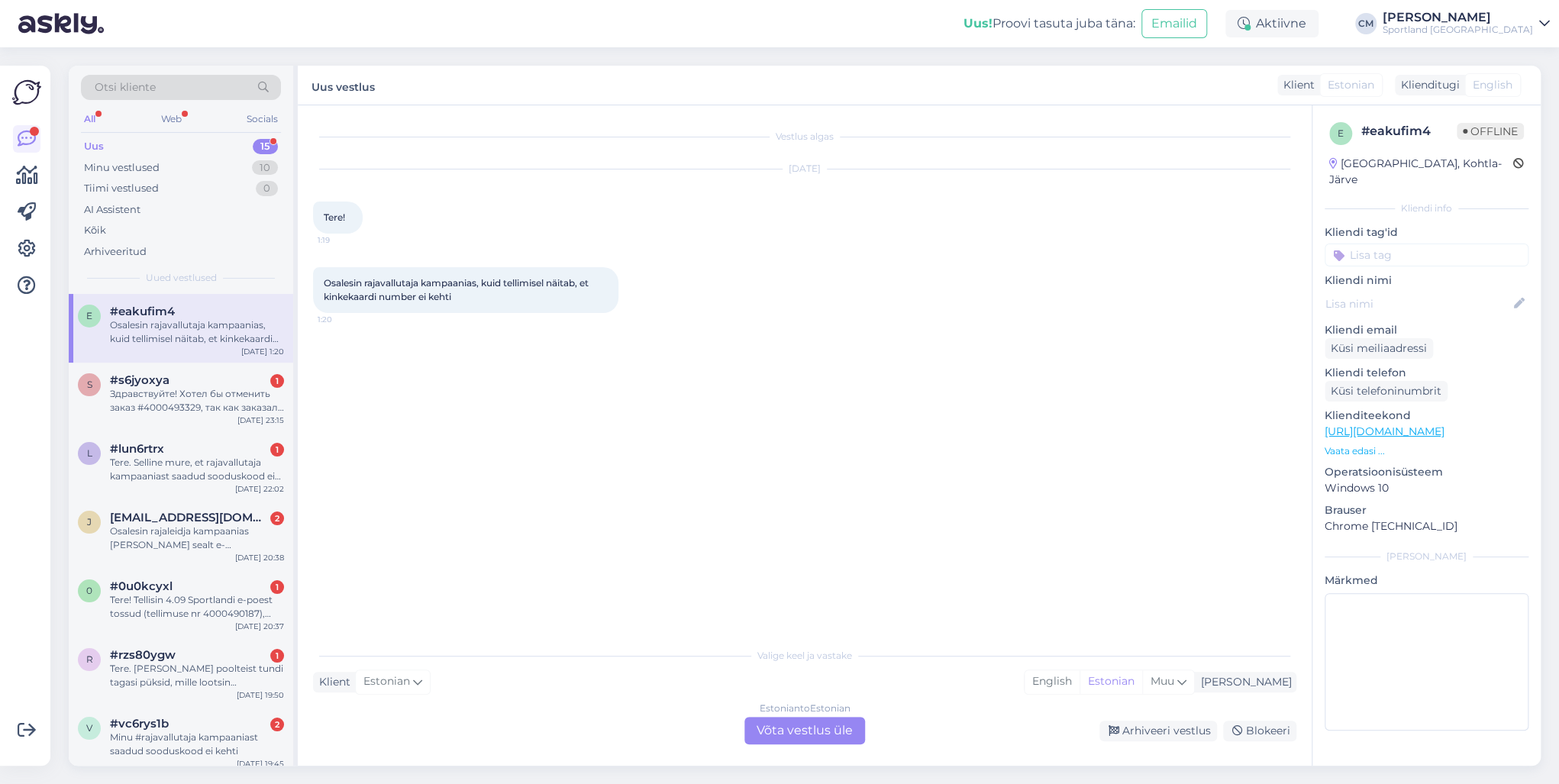
click at [791, 563] on div "Valige [PERSON_NAME] vastake Klient Estonian Mina English Estonian Muu Estonian…" at bounding box center [804, 692] width 983 height 104
click at [755, 563] on div "Estonian to Estonian Võta vestlus üle" at bounding box center [804, 730] width 121 height 28
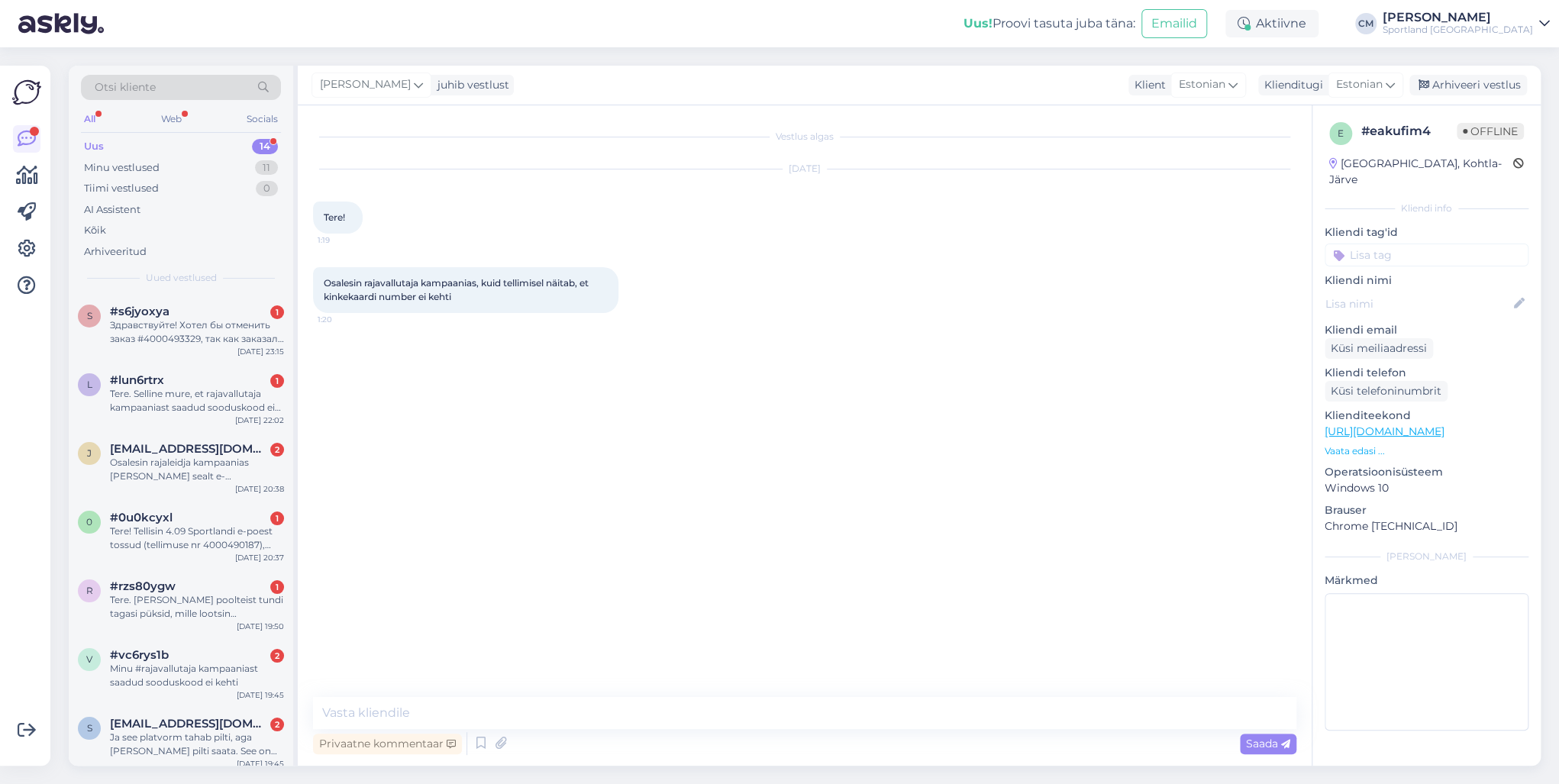
click at [566, 563] on div "Vestlus algas [DATE] Tere! 1:19 Osalesin rajavallutaja kampaanias, kuid tellimi…" at bounding box center [804, 435] width 1014 height 660
click at [547, 563] on textarea at bounding box center [804, 713] width 983 height 32
type textarea "v"
paste textarea "Tere! [PERSON_NAME] klienditeenindusest"
type textarea "Tere! [PERSON_NAME] klienditeenindusest"
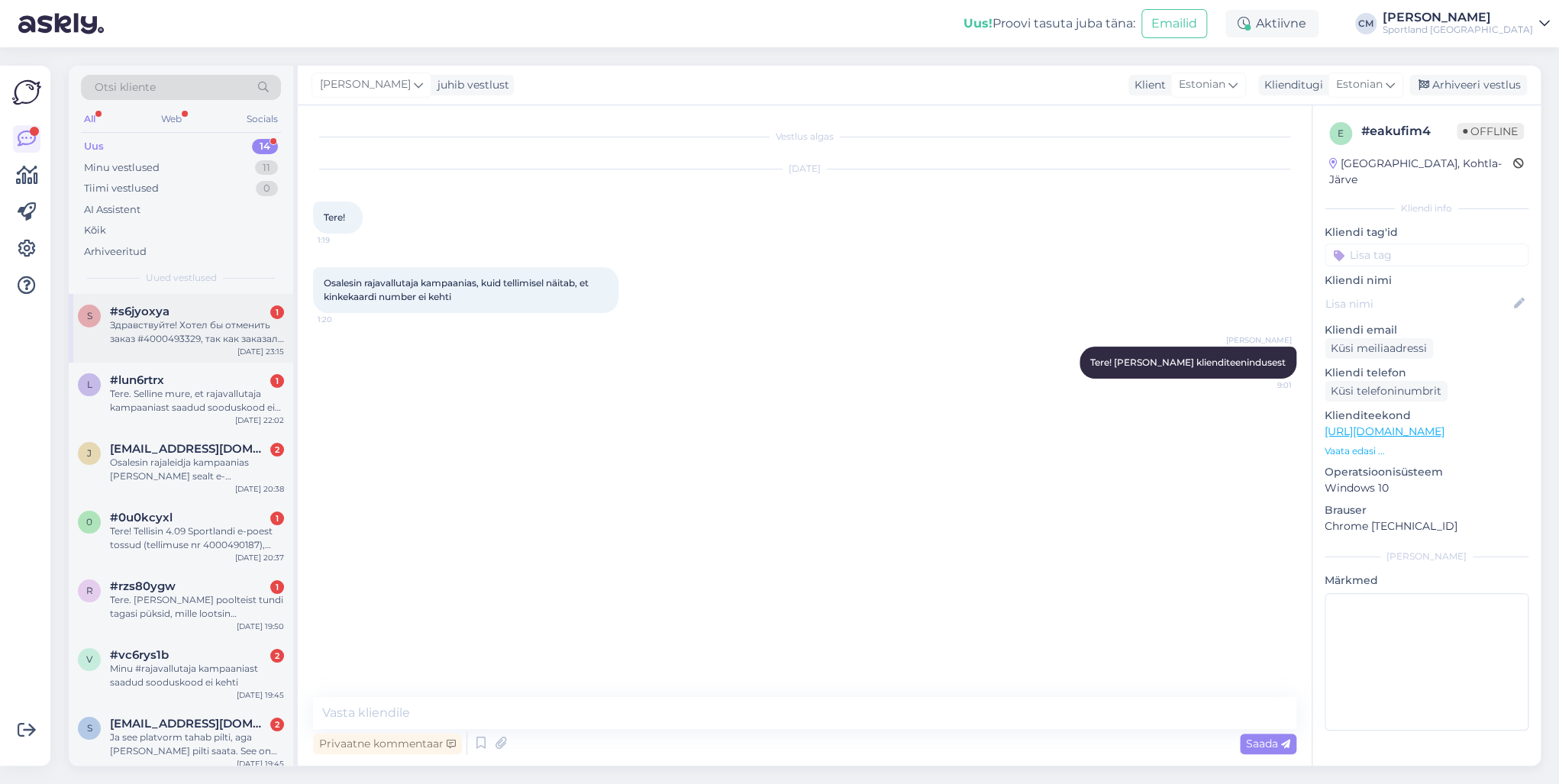
click at [238, 337] on div "Здравствуйте! Хотел бы отменить заказ #4000493329, так как заказал по ошибке же…" at bounding box center [197, 332] width 174 height 28
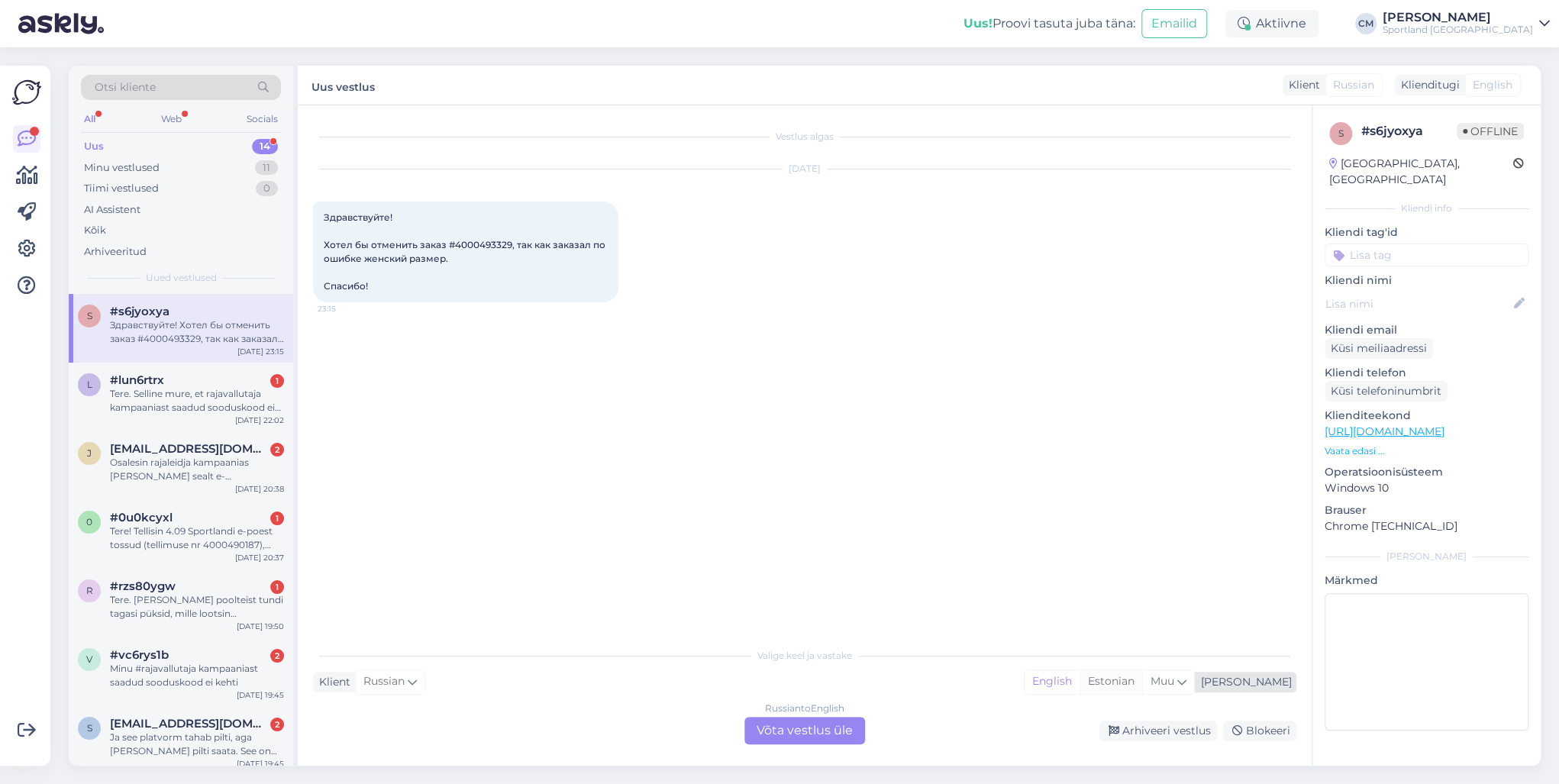
click at [1142, 563] on div "Estonian" at bounding box center [1111, 681] width 63 height 23
click at [861, 563] on div "Russian to Estonian Võta vestlus üle" at bounding box center [804, 730] width 121 height 28
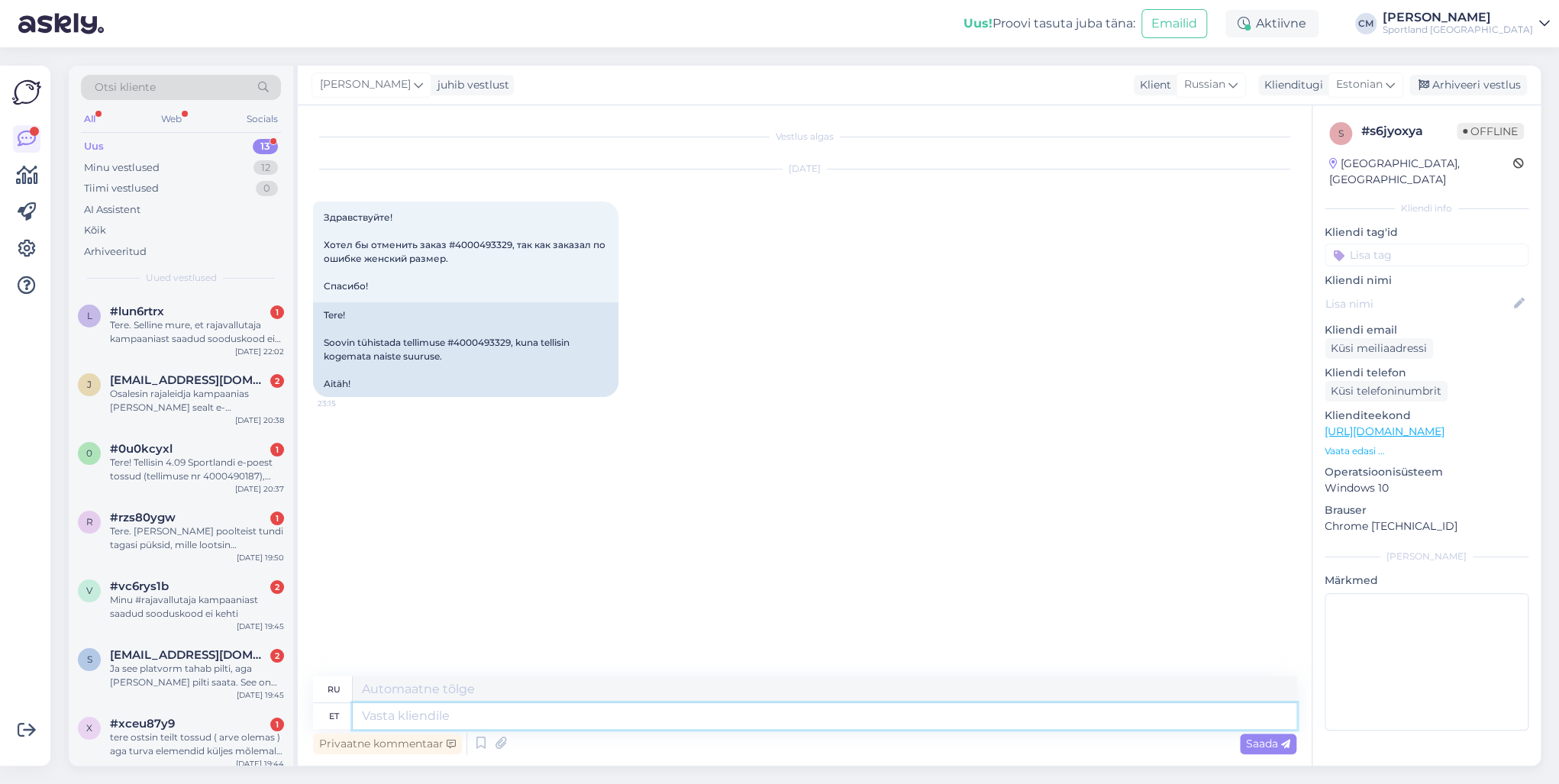
click at [586, 563] on textarea at bounding box center [824, 716] width 943 height 26
paste textarea "Tere! [PERSON_NAME] klienditeenindusest"
type textarea "Tere! [PERSON_NAME] klienditeenindusest"
type textarea "Здравствуйте! Меня зовут [PERSON_NAME], я из службы поддержки клиентов."
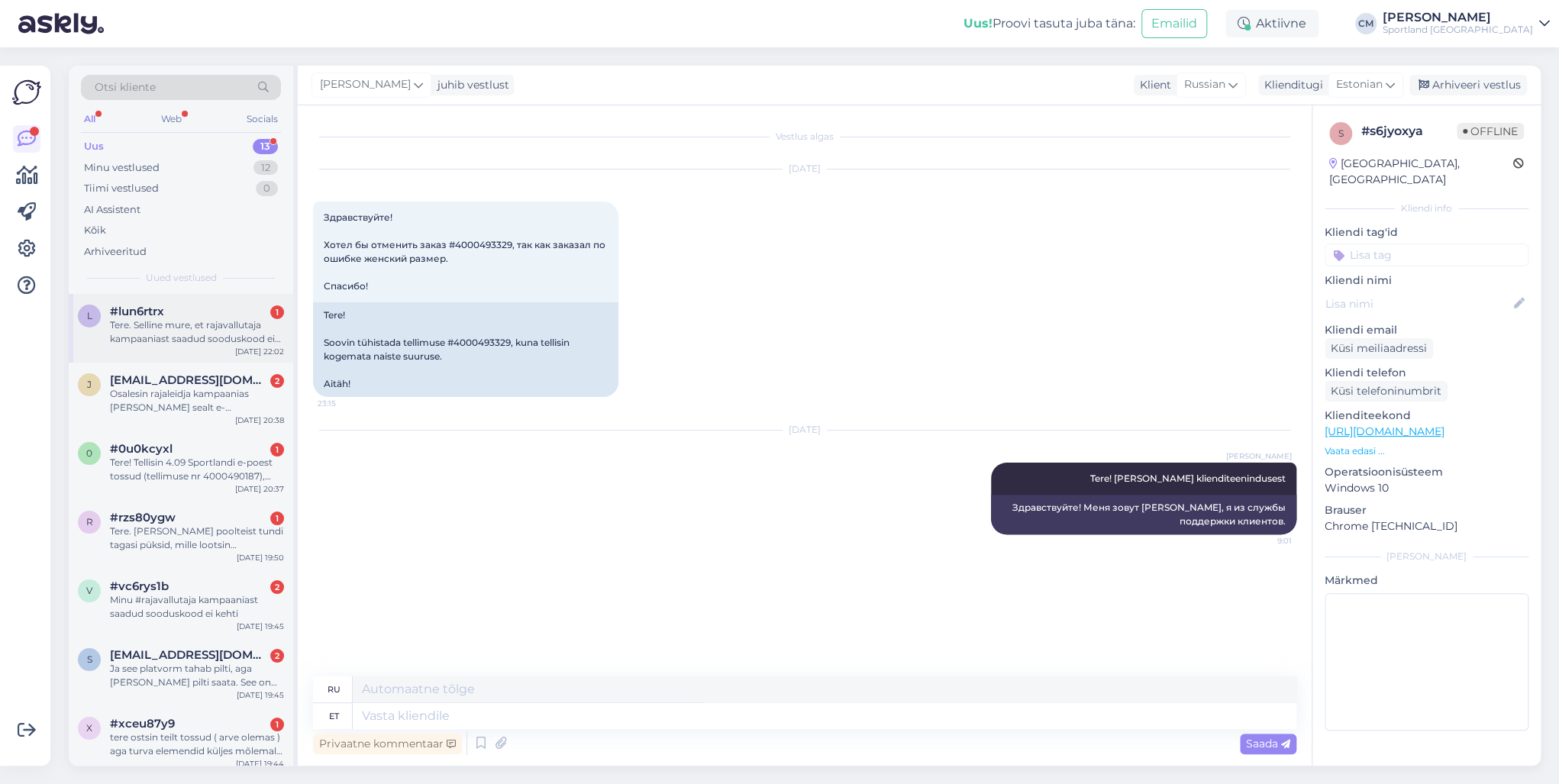
click at [186, 308] on div "#lun6rtrx 1" at bounding box center [197, 311] width 174 height 14
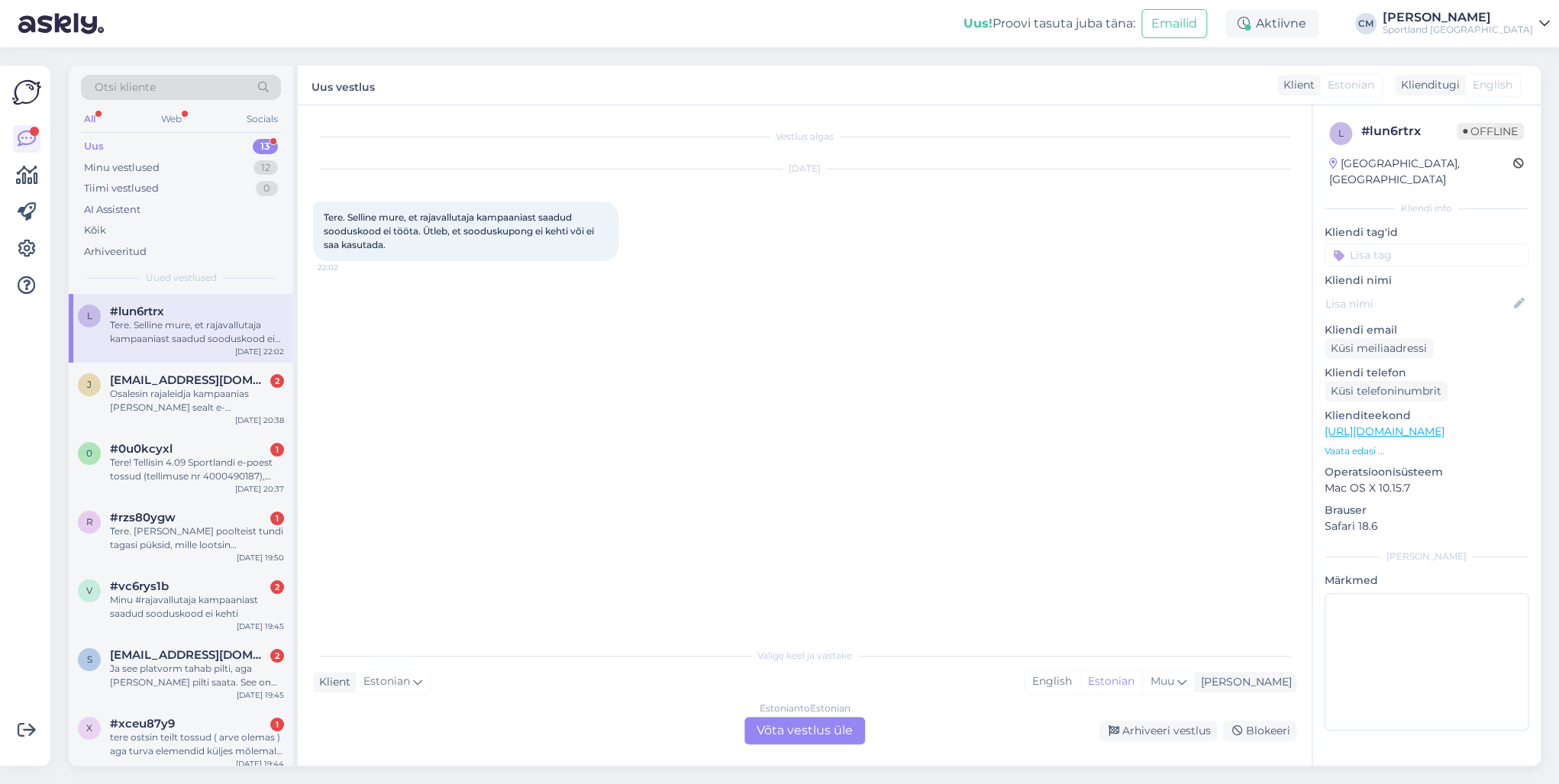
click at [831, 563] on div "Estonian to Estonian Võta vestlus üle" at bounding box center [804, 730] width 121 height 28
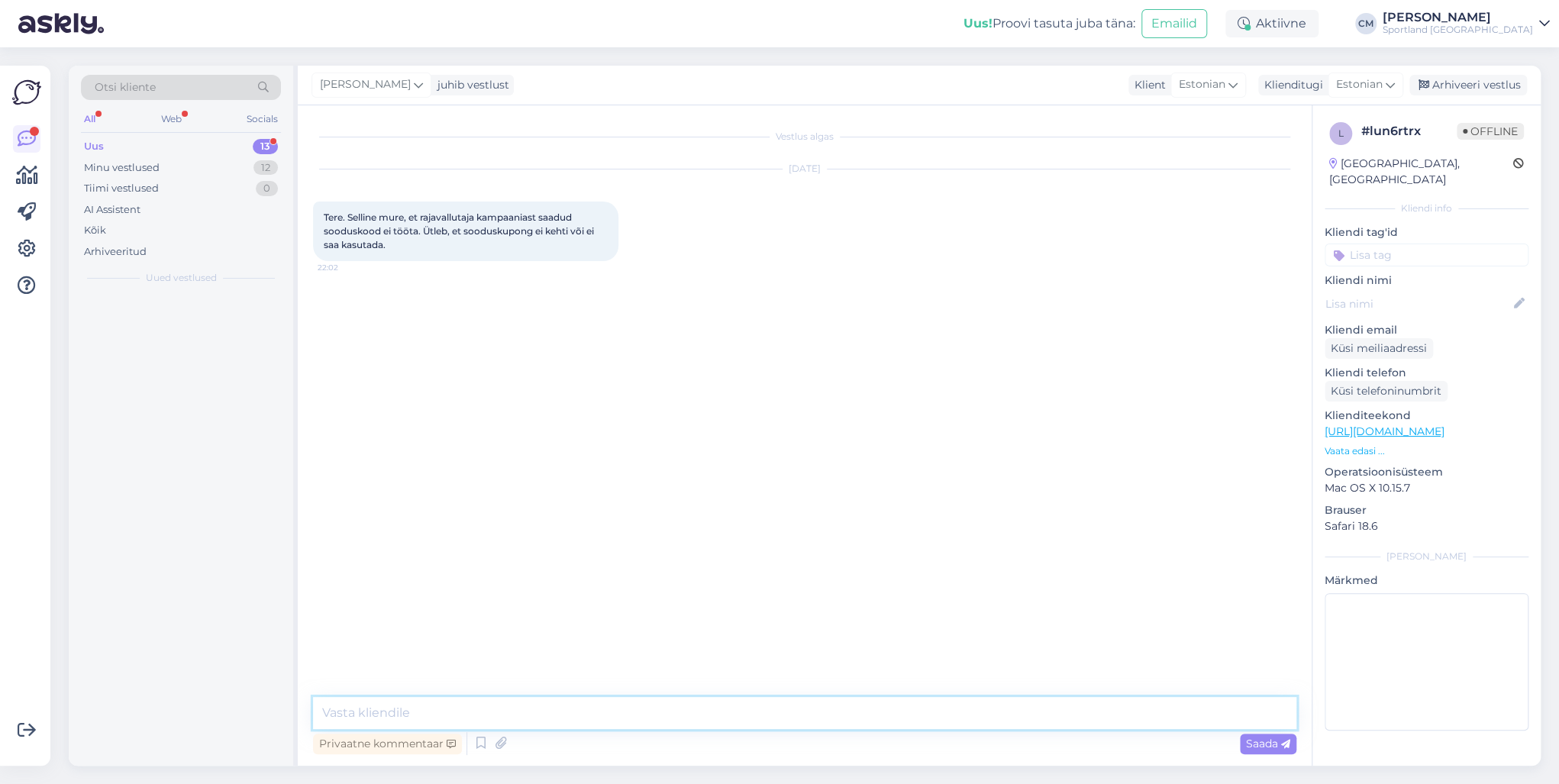
click at [764, 563] on textarea at bounding box center [804, 713] width 983 height 32
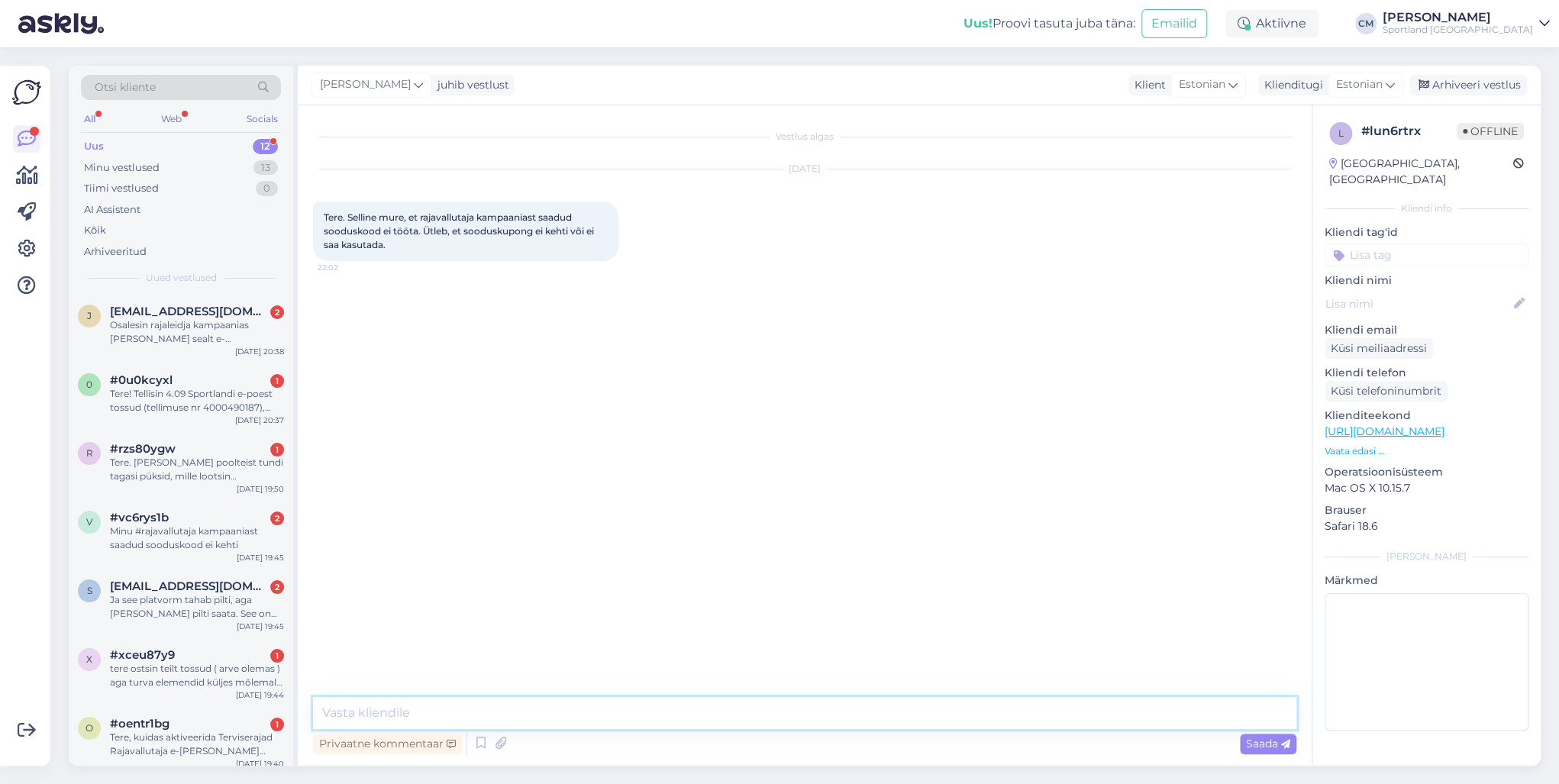
paste textarea "Tere! [PERSON_NAME] klienditeenindusest"
type textarea "Tere! [PERSON_NAME] klienditeenindusest"
click at [280, 354] on div "[DATE] 20:38" at bounding box center [259, 351] width 49 height 12
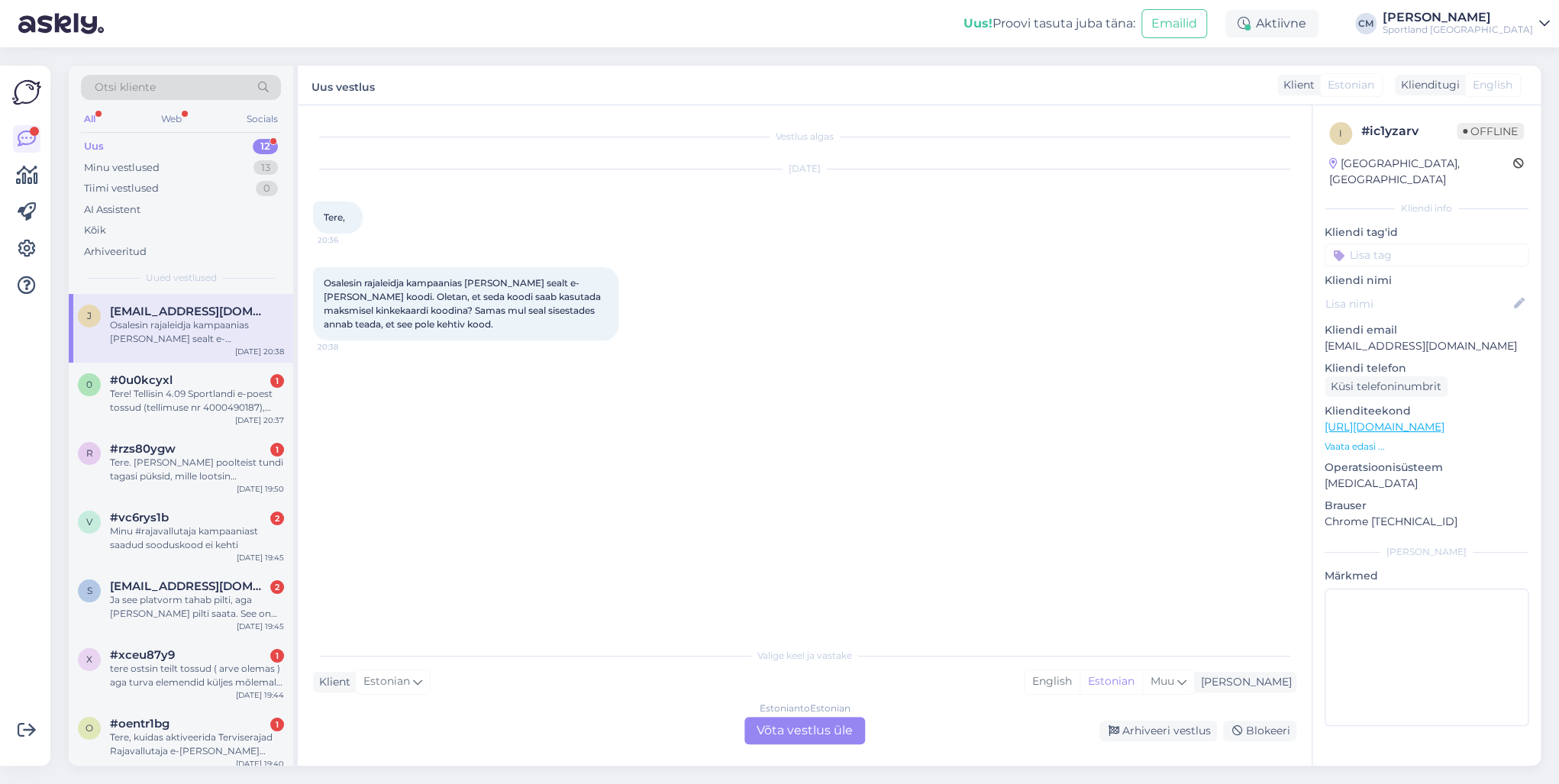
drag, startPoint x: 837, startPoint y: 753, endPoint x: 771, endPoint y: 722, distance: 72.9
click at [818, 563] on div "Vestlus algas [DATE] Tere, 20:36 Osalesin rajaleidja kampaanias [PERSON_NAME] s…" at bounding box center [804, 435] width 1014 height 660
click at [755, 563] on div "Estonian to Estonian Võta vestlus üle" at bounding box center [804, 730] width 121 height 28
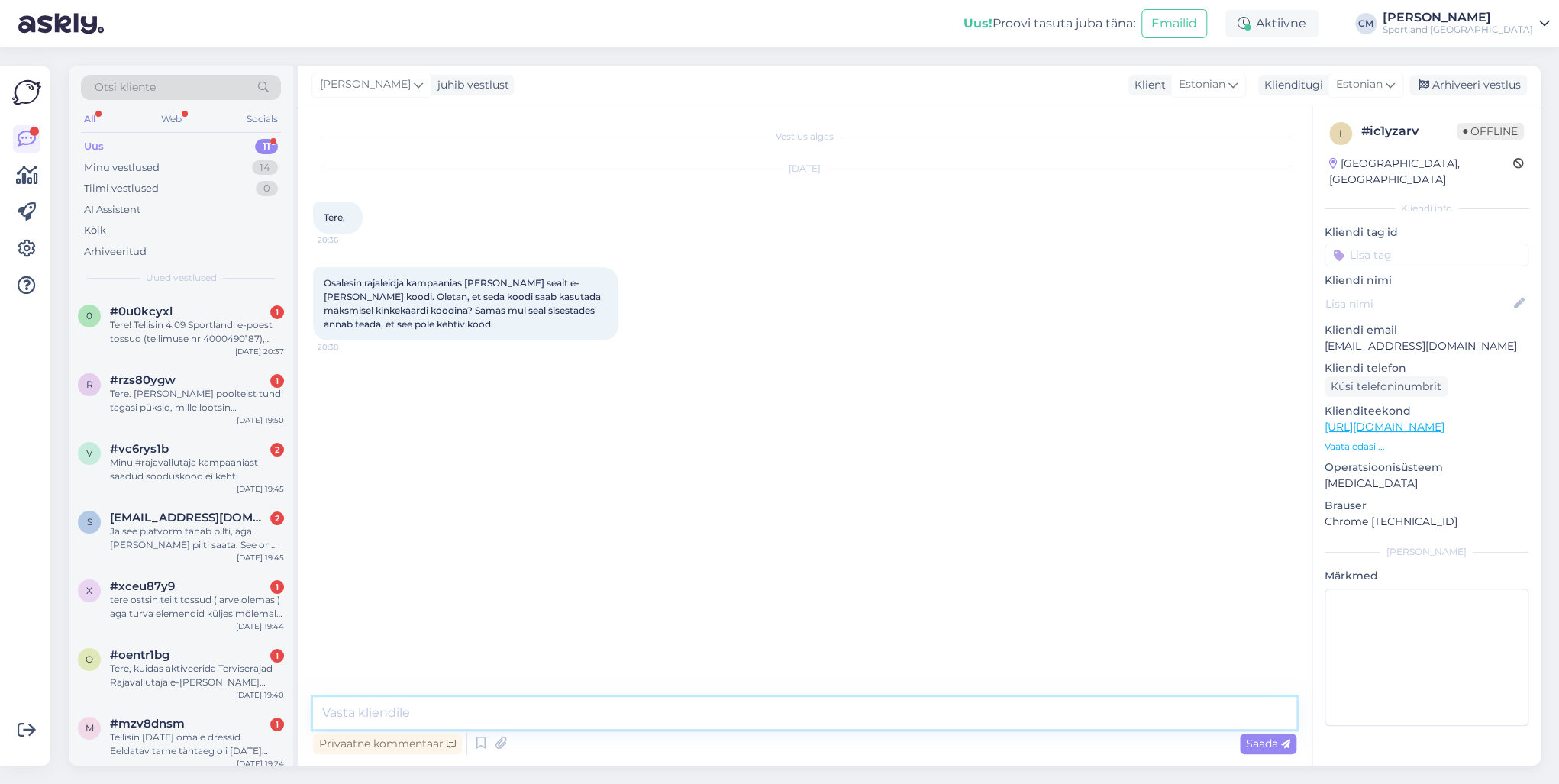
click at [725, 563] on textarea at bounding box center [804, 713] width 983 height 32
paste textarea "Tere! [PERSON_NAME] klienditeenindusest"
type textarea "Tere! [PERSON_NAME] klienditeenindusest"
click at [203, 366] on div "r #rzs80ygw 1 Tere. [PERSON_NAME] poolteist tundi tagasi püksid, mille lootsin …" at bounding box center [181, 397] width 224 height 69
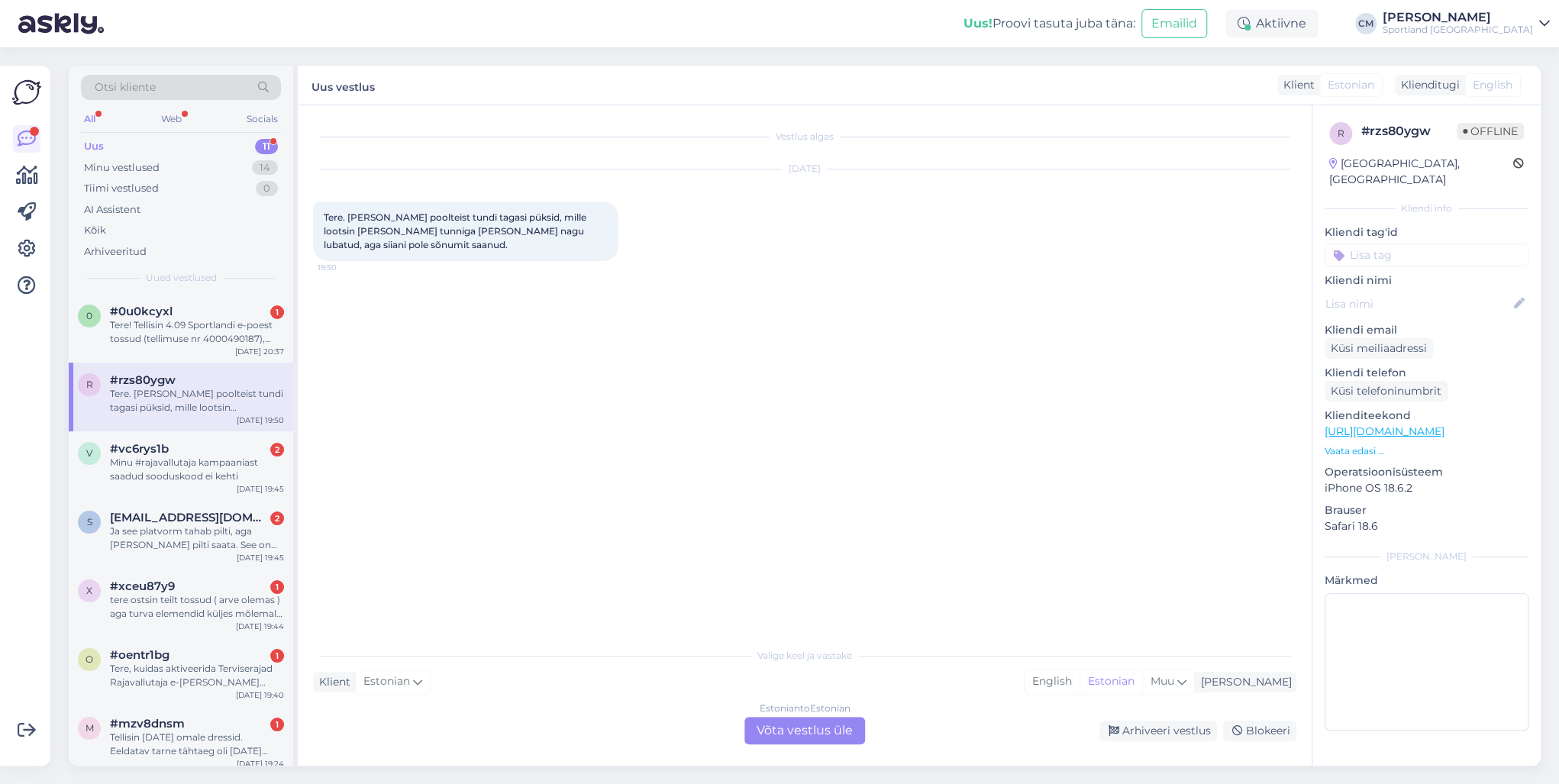
click at [776, 563] on div "Estonian to Estonian Võta vestlus üle" at bounding box center [804, 730] width 121 height 28
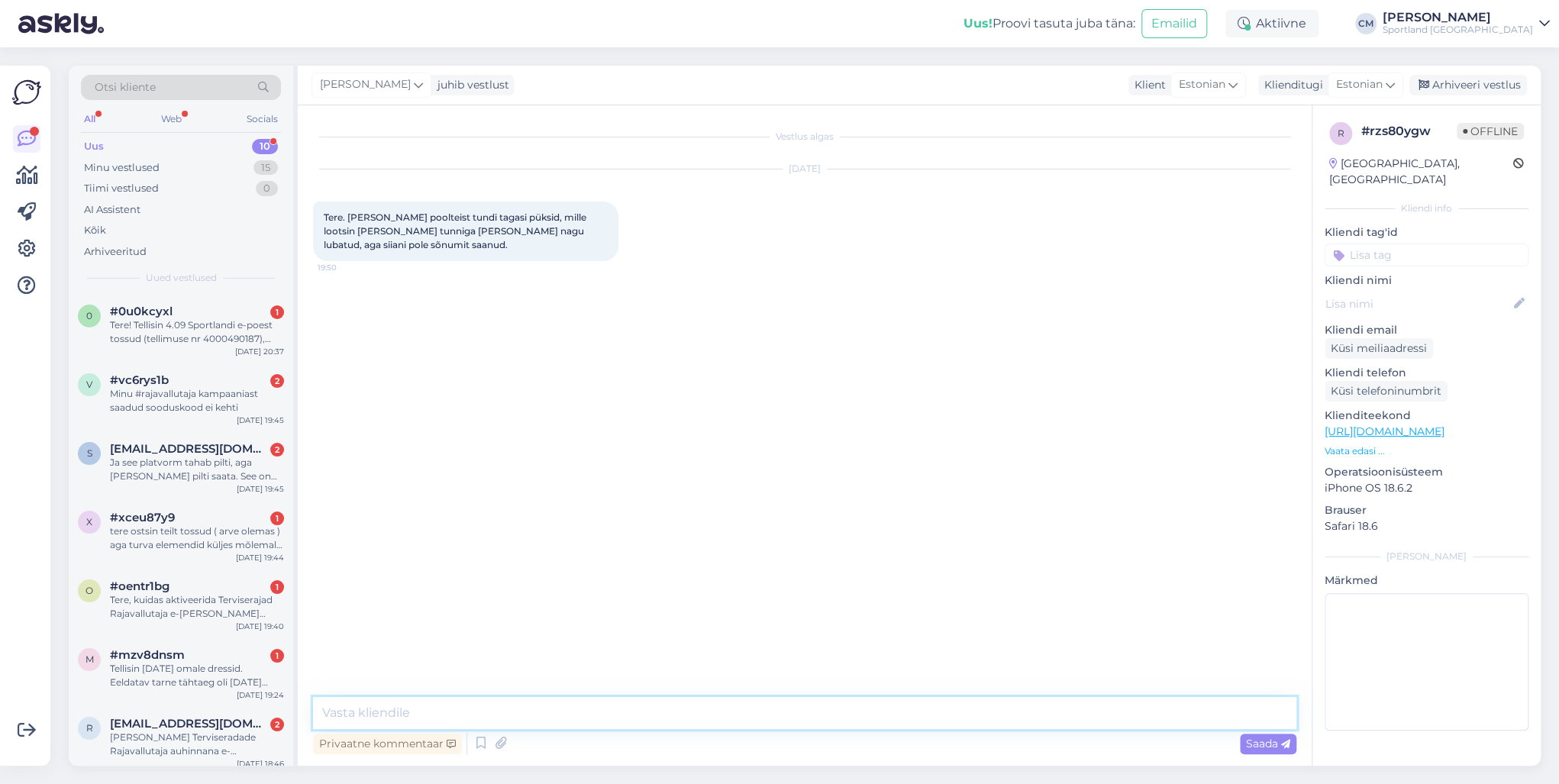
click at [726, 563] on textarea at bounding box center [804, 713] width 983 height 32
paste textarea "Tere! [PERSON_NAME] klienditeenindusest"
type textarea "Tere! [PERSON_NAME] klienditeenindusest"
click at [225, 328] on div "Tere! Tellisin 4.09 Sportlandi e-poest tossud (tellimuse nr 4000490187), [PERSO…" at bounding box center [197, 332] width 174 height 28
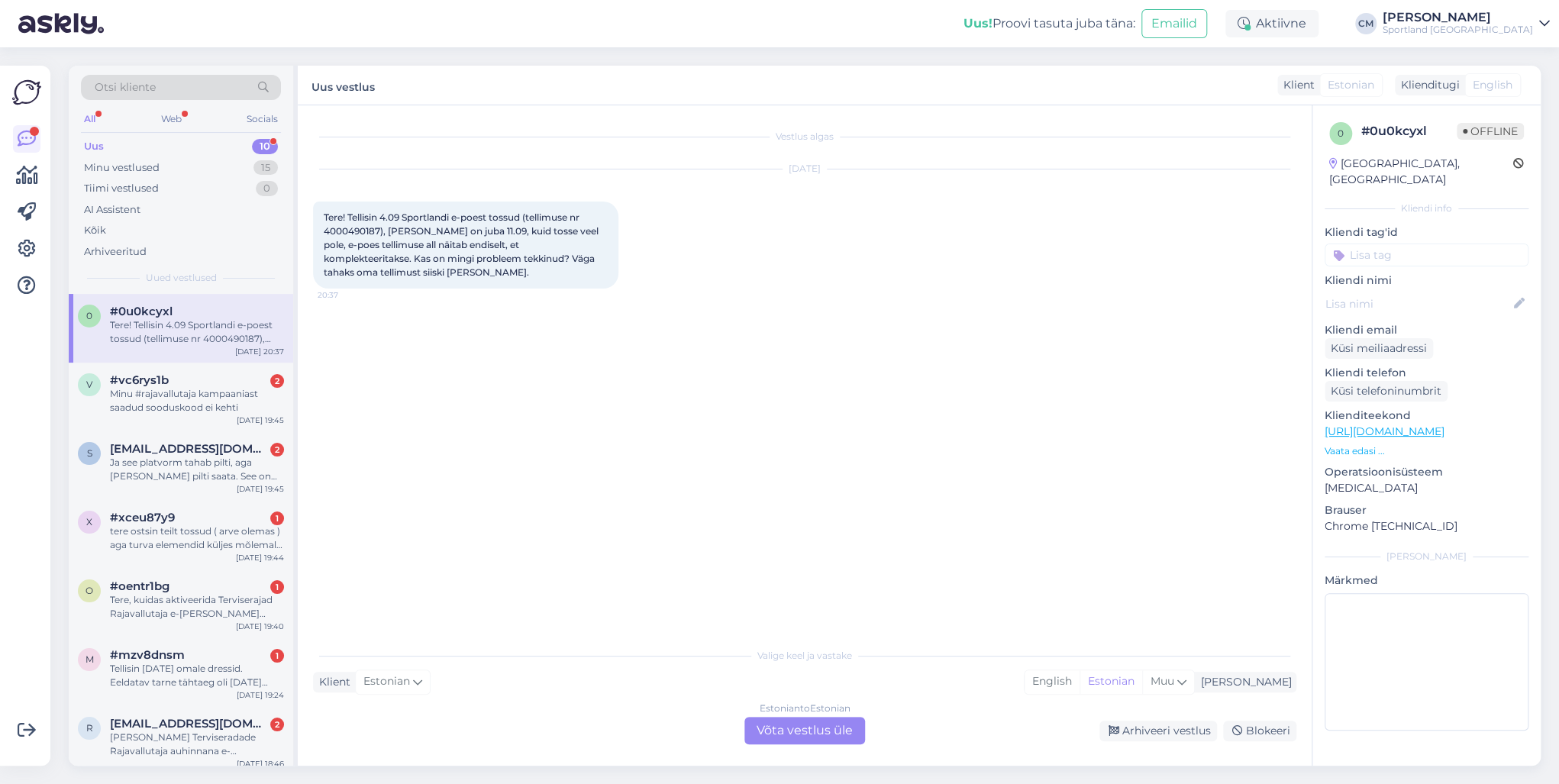
click at [779, 563] on div "Estonian to Estonian" at bounding box center [805, 708] width 91 height 14
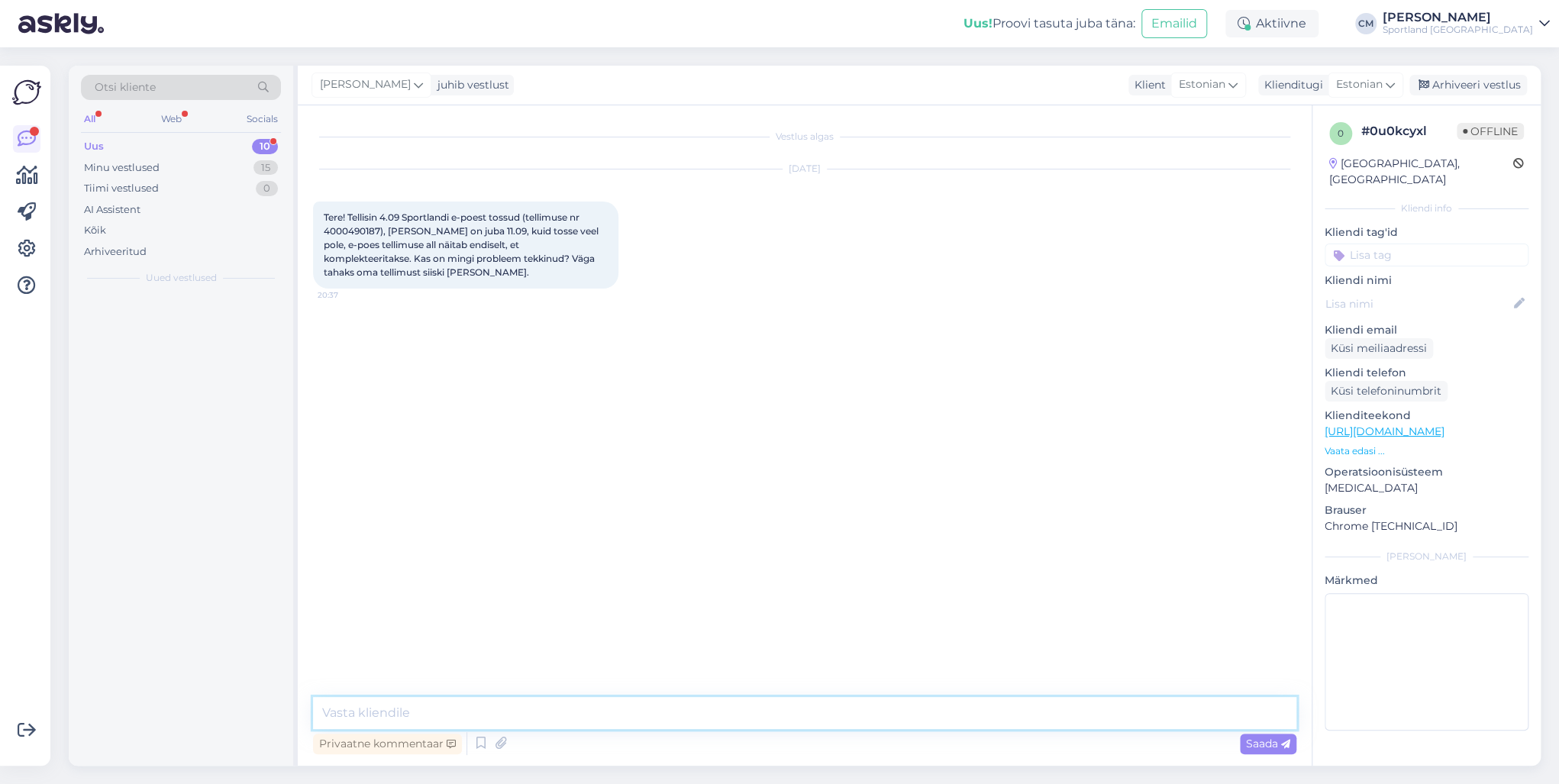
click at [767, 563] on textarea at bounding box center [804, 713] width 983 height 32
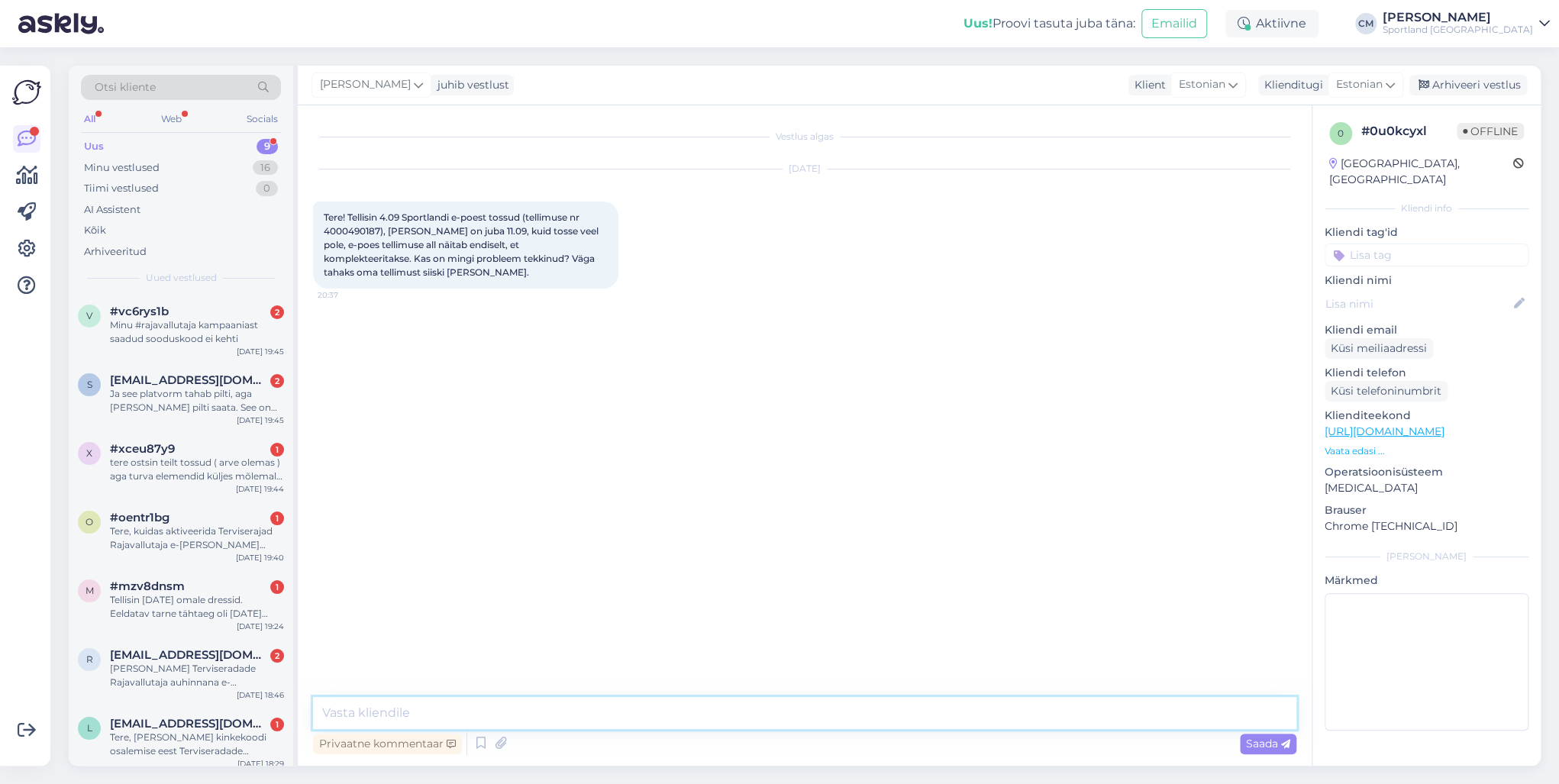
click at [739, 563] on textarea at bounding box center [804, 713] width 983 height 32
paste textarea "Tere! [PERSON_NAME] klienditeenindusest"
type textarea "Tere! [PERSON_NAME] klienditeenindusest"
click at [193, 346] on div "v #vc6rys1b 2 Minu #rajavallutaja kampaaniast saadud sooduskood ei kehti [DATE]…" at bounding box center [181, 328] width 224 height 69
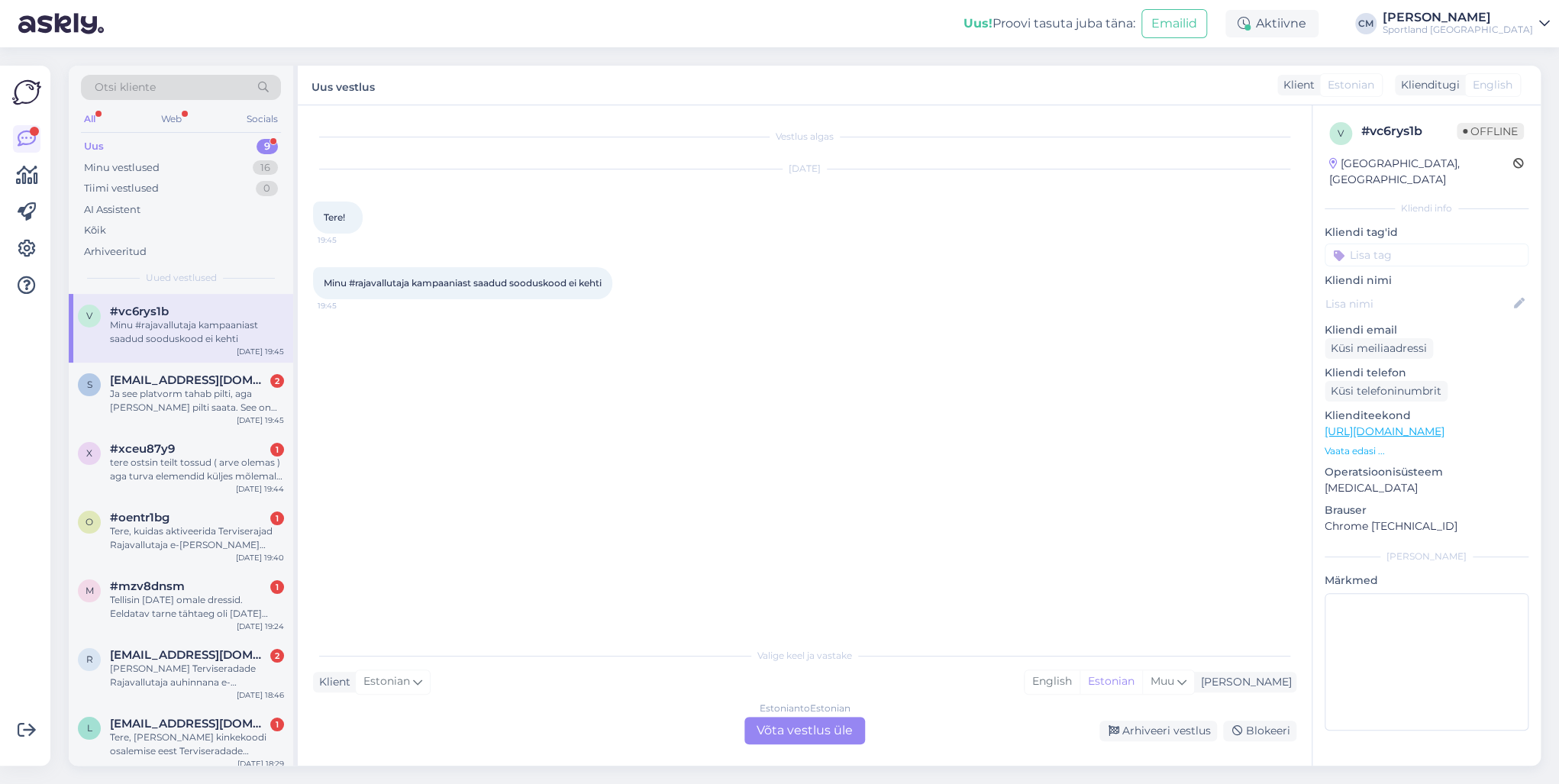
click at [801, 563] on div "Estonian to Estonian" at bounding box center [805, 708] width 91 height 14
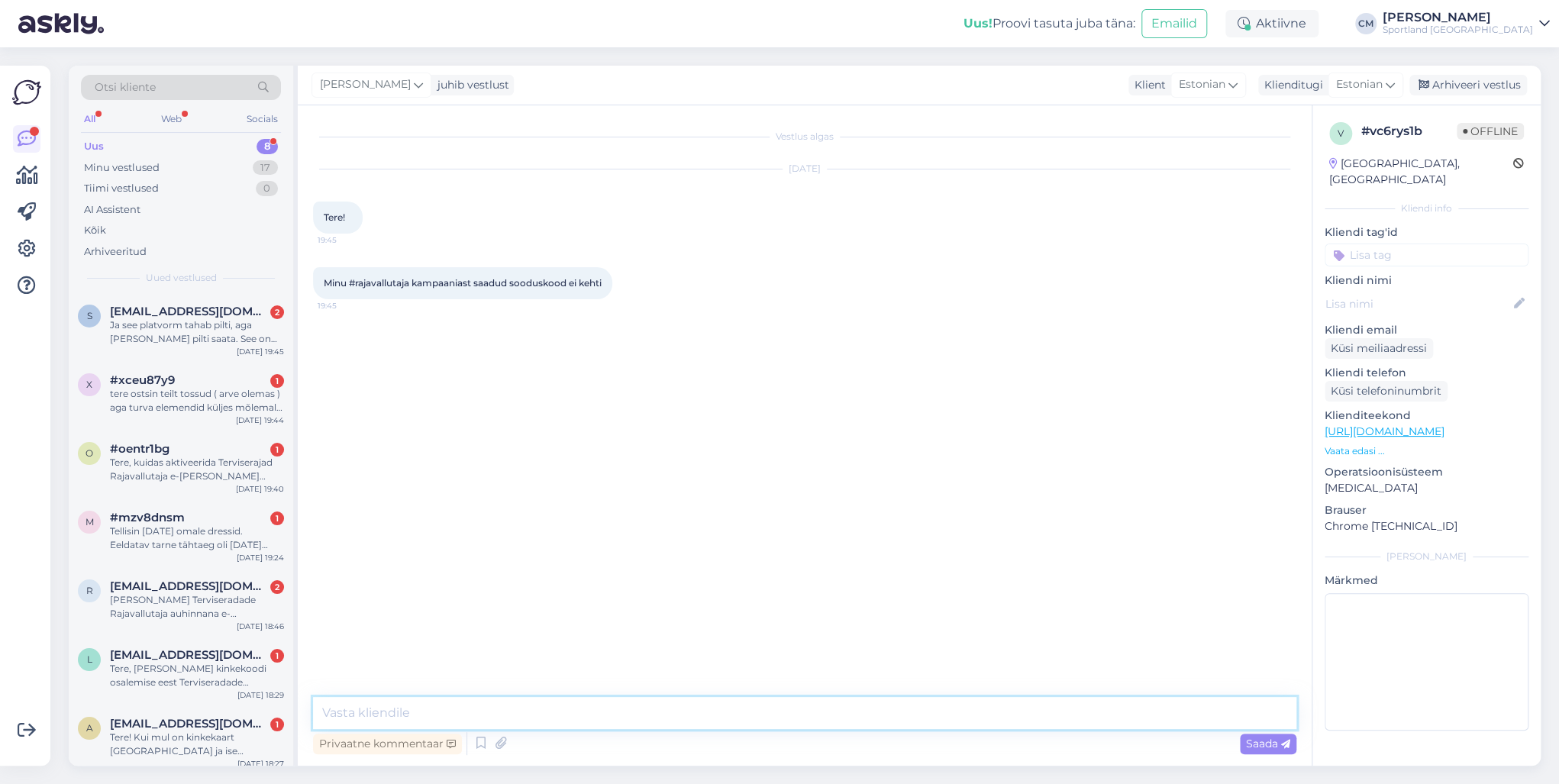
click at [782, 563] on textarea at bounding box center [804, 713] width 983 height 32
paste textarea "Tere! [PERSON_NAME] klienditeenindusest"
type textarea "Tere! [PERSON_NAME] klienditeenindusest"
click at [272, 342] on div "Ja see platvorm tahab pilti, aga [PERSON_NAME] pilti saata. See on teine asi, k…" at bounding box center [197, 332] width 174 height 28
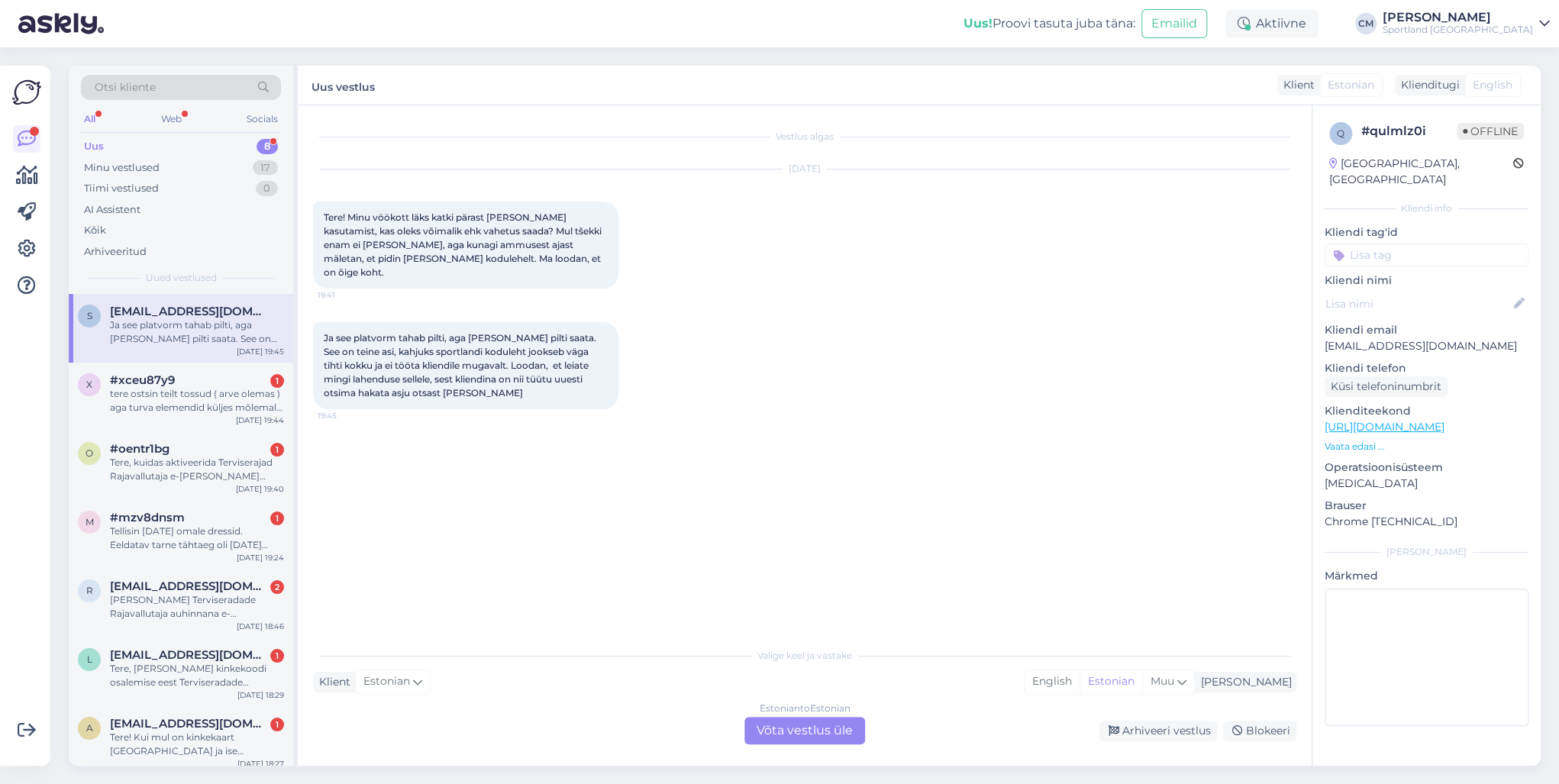
click at [748, 563] on div "Estonian to Estonian Võta vestlus üle" at bounding box center [804, 730] width 121 height 28
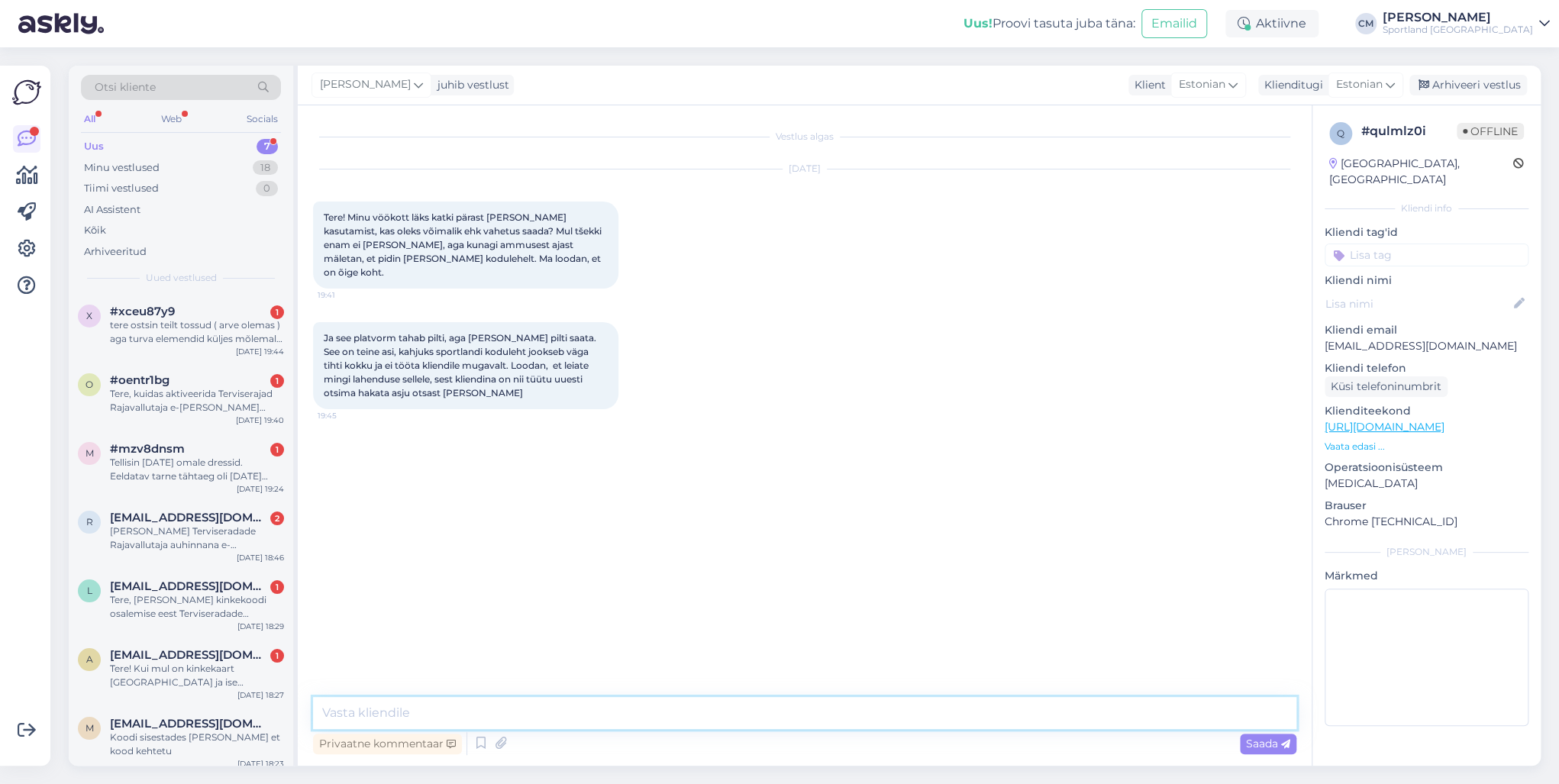
click at [701, 563] on textarea at bounding box center [804, 713] width 983 height 32
paste textarea "Tere! [PERSON_NAME] klienditeenindusest"
type textarea "Tere! [PERSON_NAME] klienditeenindusest"
click at [142, 351] on div "x #xceu87y9 1 tere ostsin teilt tossud ( arve olemas ) aga turva elemendid külj…" at bounding box center [181, 328] width 224 height 69
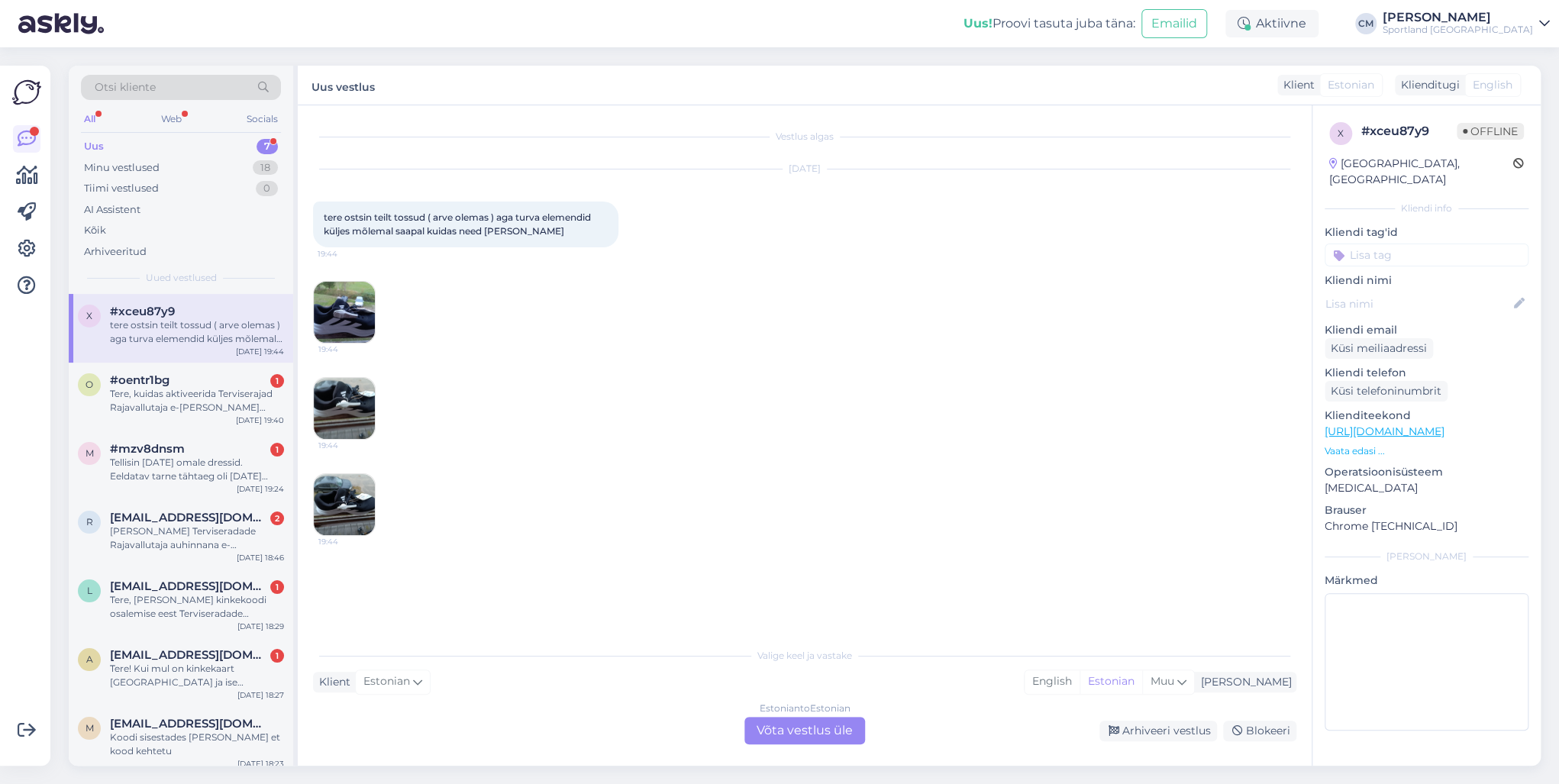
click at [794, 563] on div "Estonian to Estonian Võta vestlus üle" at bounding box center [804, 730] width 121 height 28
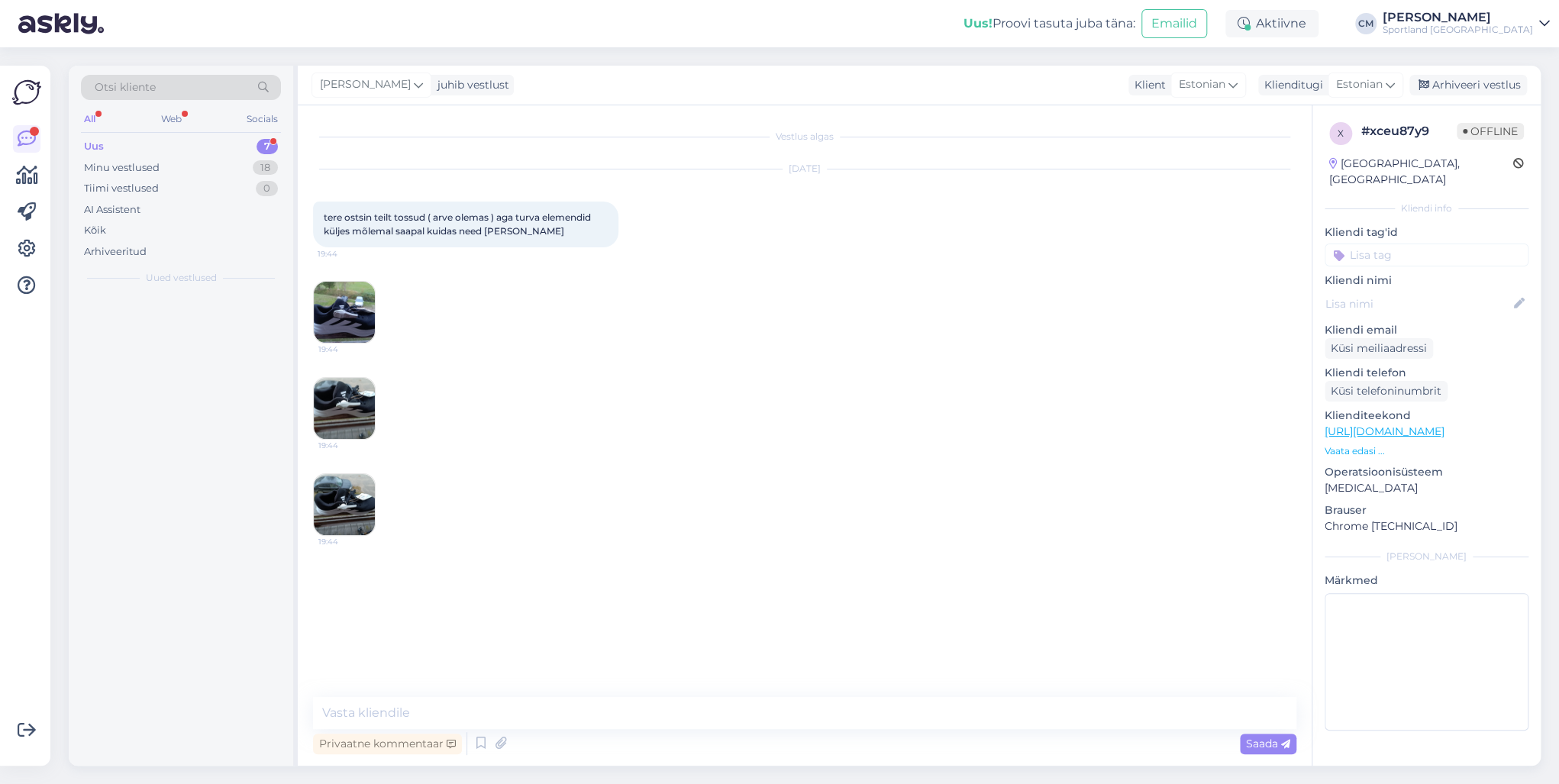
click at [647, 563] on div "Vestlus algas [DATE] tere ostsin teilt tossud ( arve olemas ) aga turva elemend…" at bounding box center [804, 435] width 1014 height 660
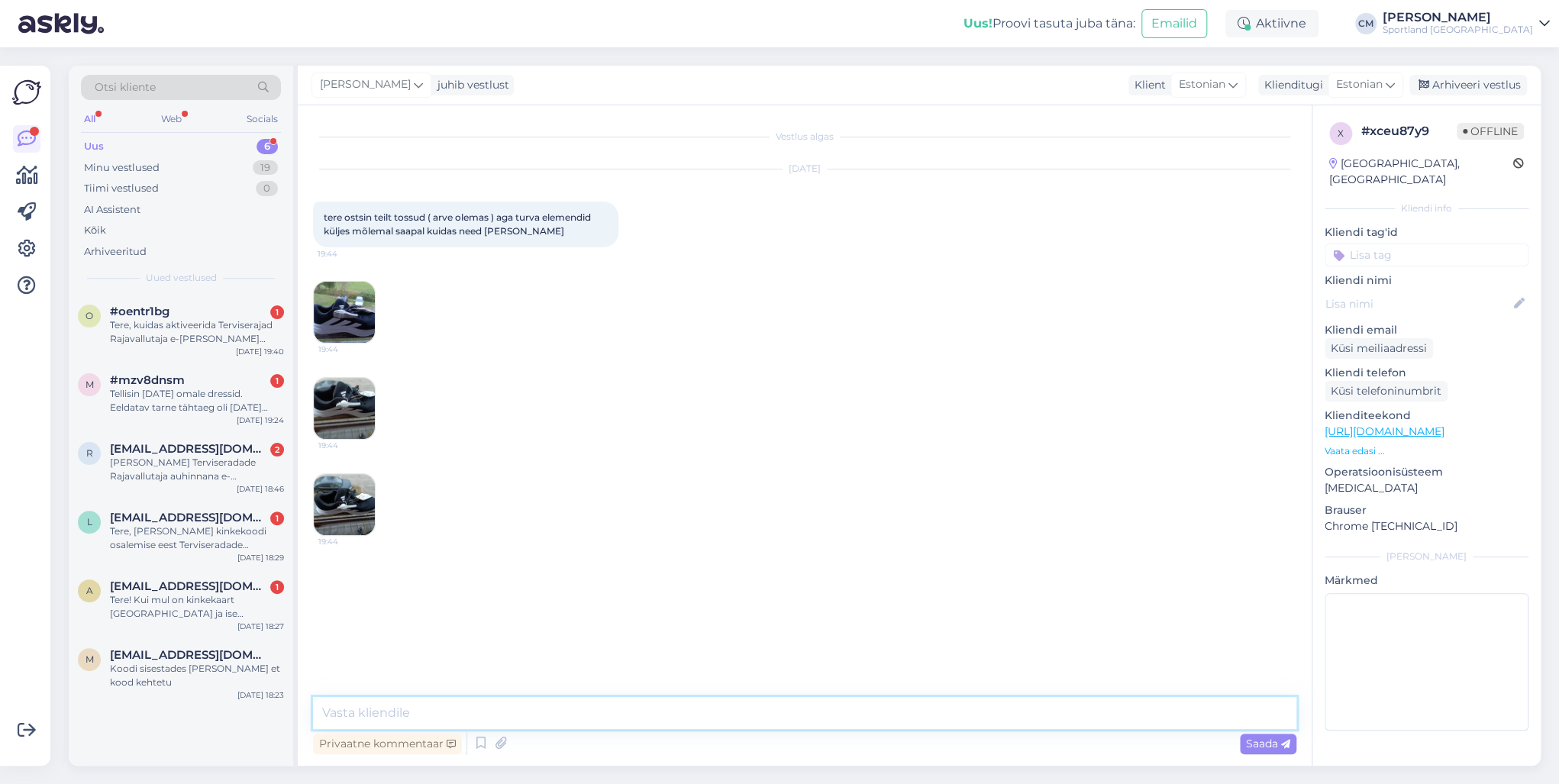
click at [622, 563] on textarea at bounding box center [804, 713] width 983 height 32
paste textarea "Tere! [PERSON_NAME] klienditeenindusest"
type textarea "Tere! [PERSON_NAME] klienditeenindusest"
click at [170, 563] on div "Koodi sisestades [PERSON_NAME] et kood kehtetu" at bounding box center [197, 675] width 174 height 28
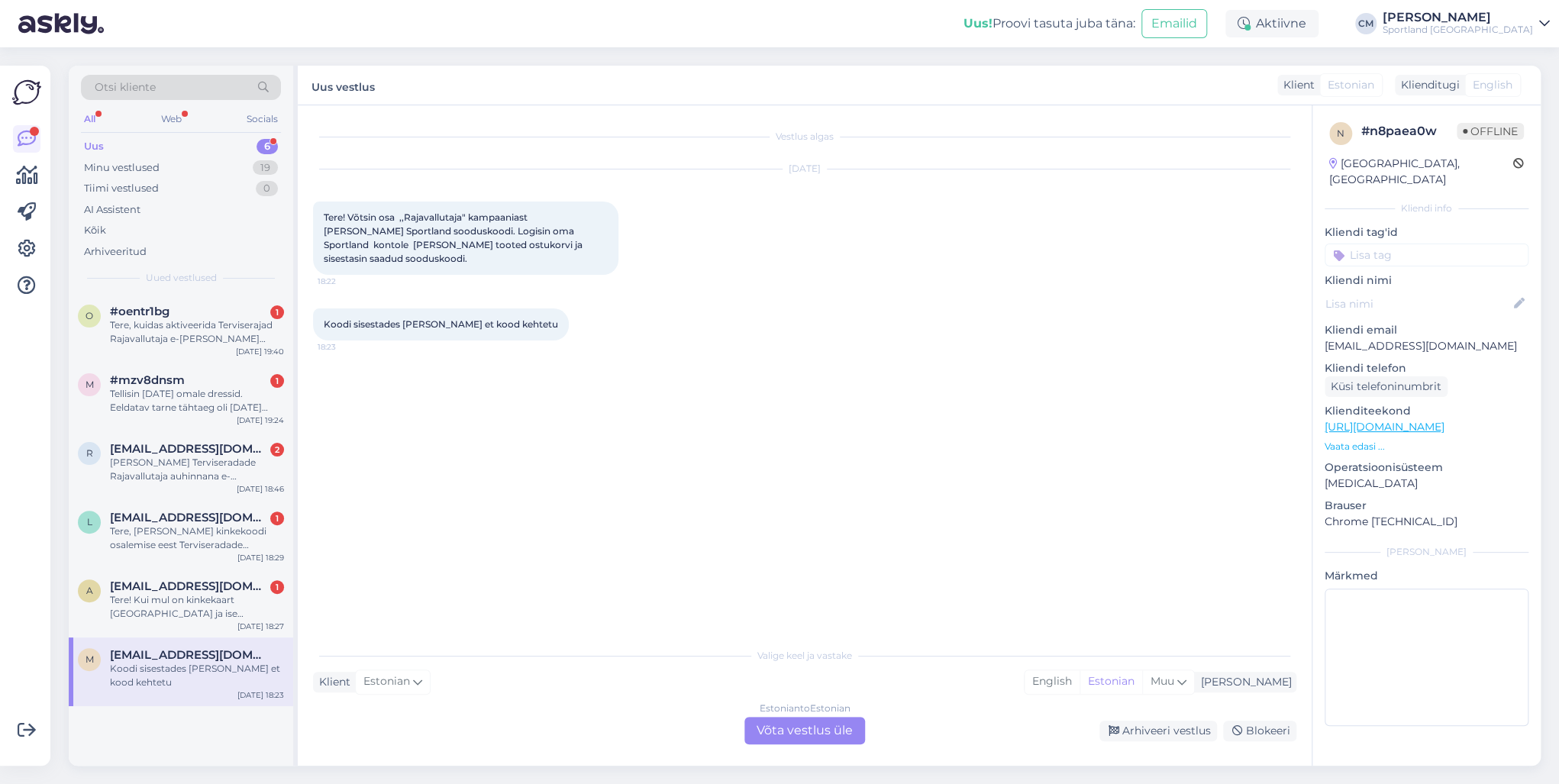
click at [837, 563] on div "Vestlus algas [DATE] Tere! Võtsin osa ,,Rajavallutaja" kampaaniast [PERSON_NAME…" at bounding box center [804, 435] width 1014 height 660
click at [818, 563] on div "Estonian to Estonian Võta vestlus üle" at bounding box center [804, 730] width 121 height 28
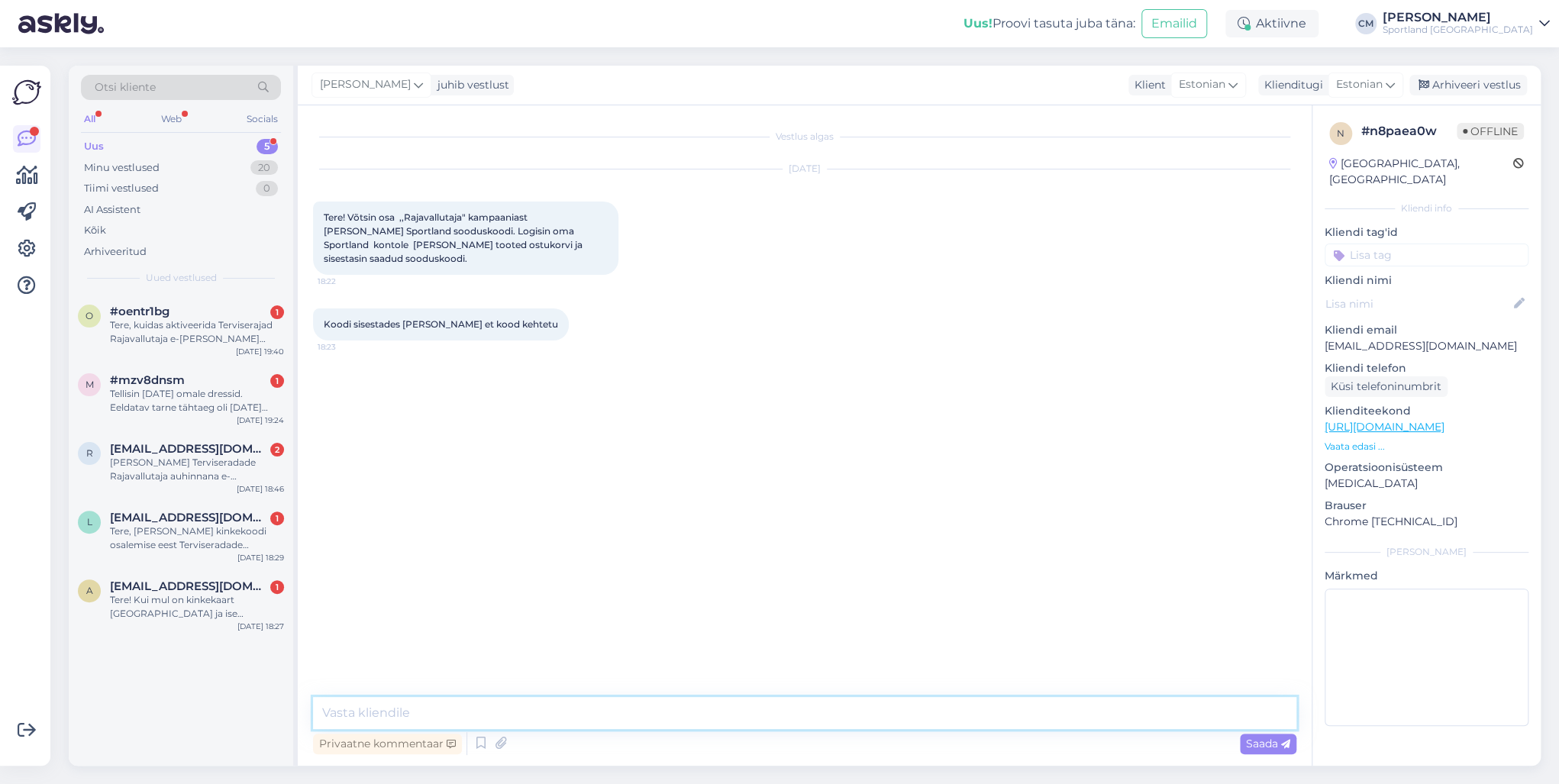
click at [718, 563] on textarea at bounding box center [804, 713] width 983 height 32
paste textarea "Tere! [PERSON_NAME] klienditeenindusest"
type textarea "Tere! [PERSON_NAME] klienditeenindusest"
click at [173, 563] on div "Tere! Kui mul on kinkekaart [GEOGRAPHIC_DATA] ja ise [PERSON_NAME] [GEOGRAPHIC_…" at bounding box center [197, 607] width 174 height 28
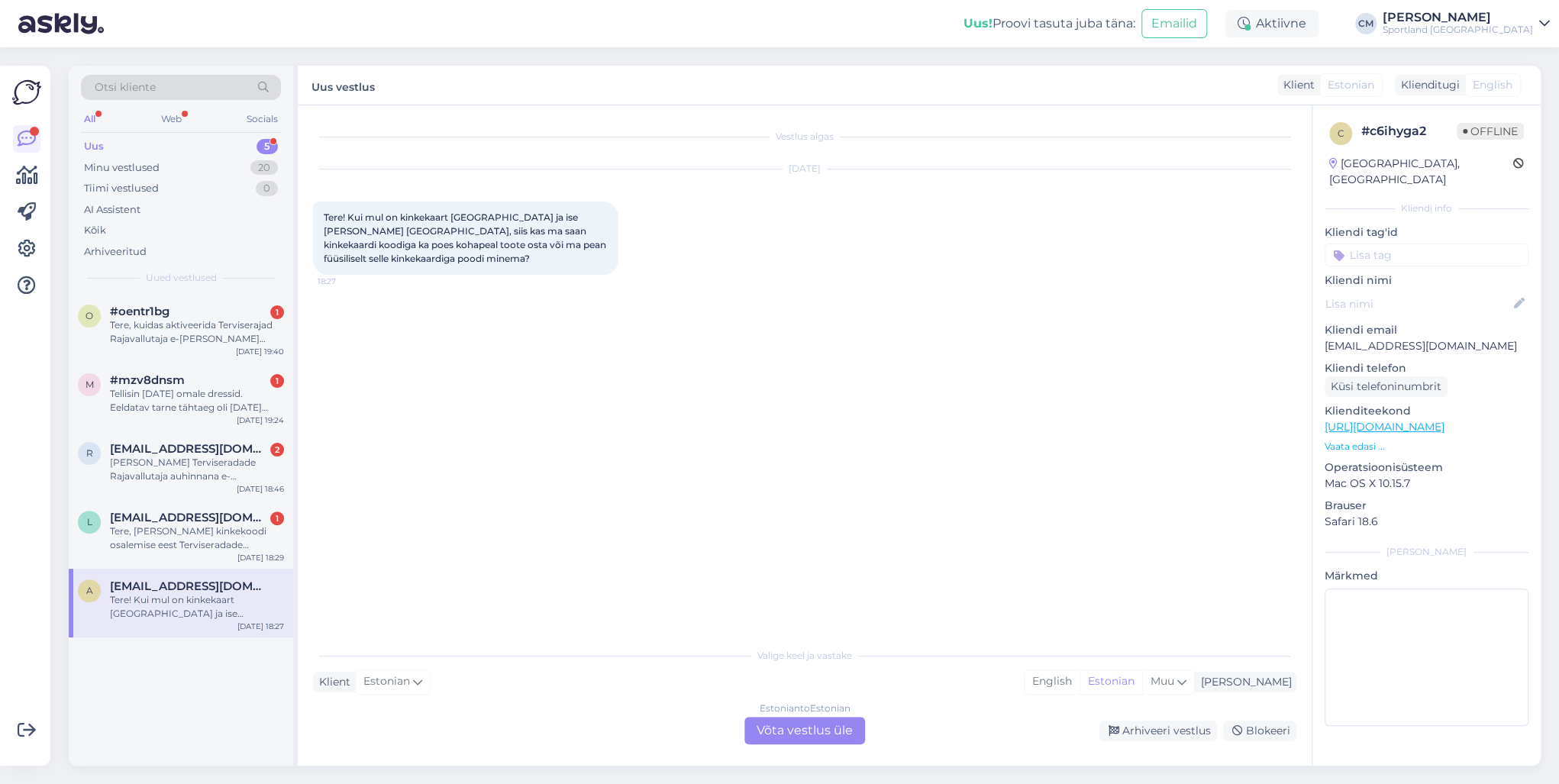
click at [786, 563] on div "Estonian to Estonian Võta vestlus üle" at bounding box center [804, 730] width 121 height 28
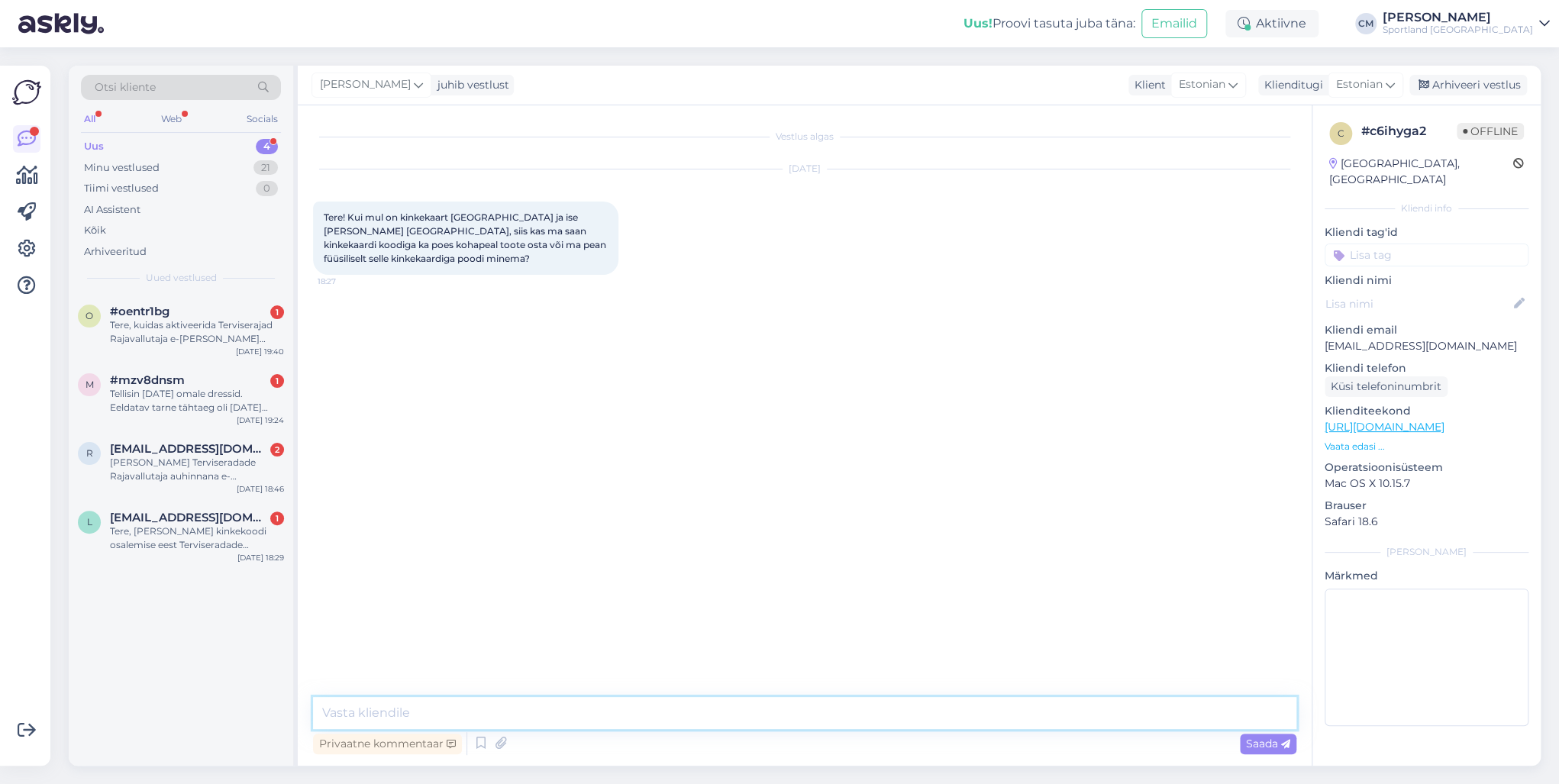
click at [674, 563] on textarea at bounding box center [804, 713] width 983 height 32
paste textarea "Tere! [PERSON_NAME] klienditeenindusest"
type textarea "Tere! [PERSON_NAME] klienditeenindusest"
click at [149, 542] on div "Tere, [PERSON_NAME] kinkekoodi osalemise eest Terviseradade kampaanias “Rajaval…" at bounding box center [197, 538] width 174 height 28
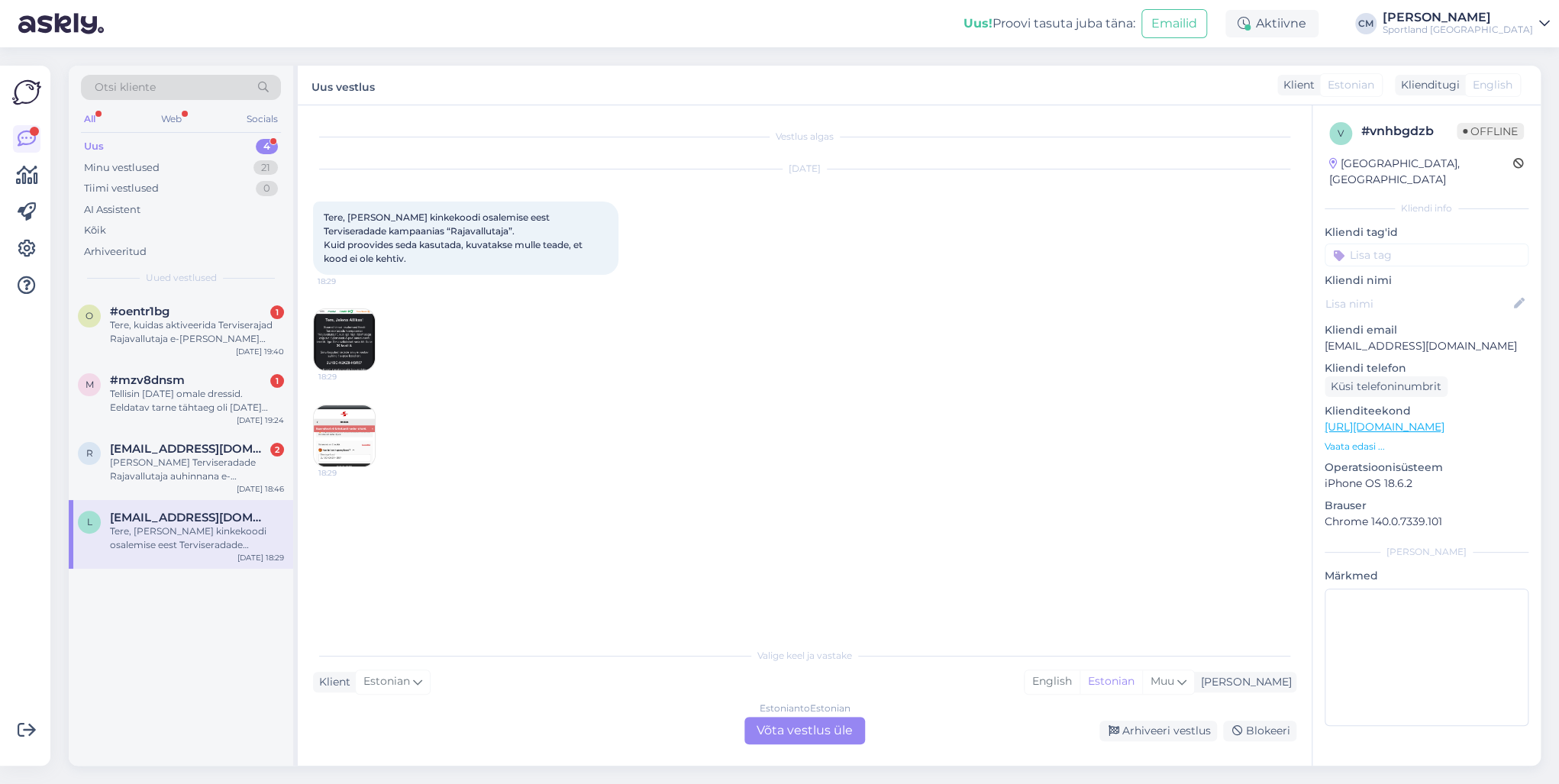
click at [842, 563] on div "Estonian to Estonian Võta vestlus üle" at bounding box center [804, 730] width 121 height 28
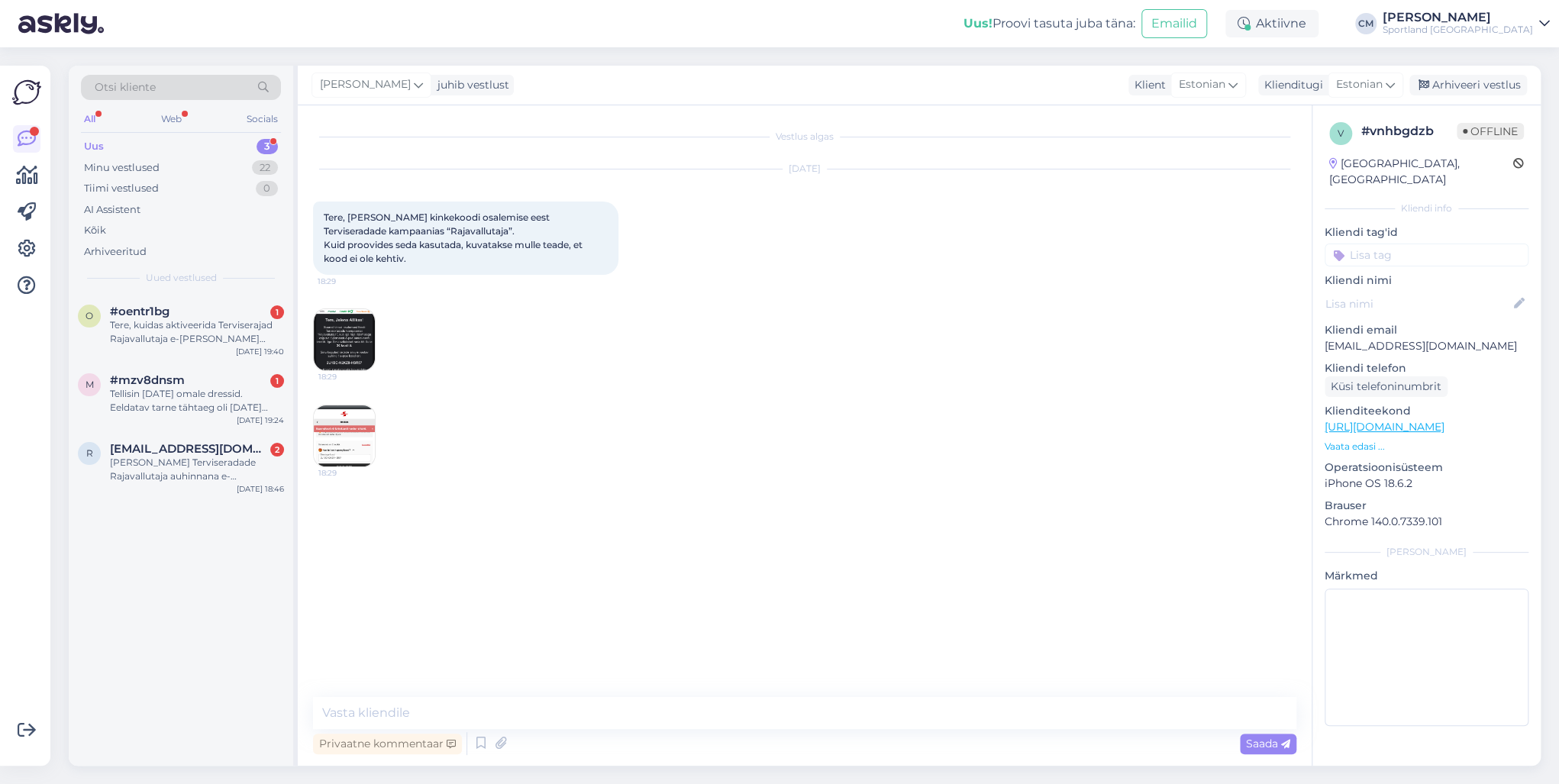
click at [760, 563] on textarea at bounding box center [804, 713] width 983 height 32
type textarea "Tere! [PERSON_NAME] klienditeenindusest"
click at [266, 483] on div "r [EMAIL_ADDRESS][DOMAIN_NAME] 2 [PERSON_NAME] Terviseradade Rajavallutaja auhi…" at bounding box center [181, 466] width 224 height 69
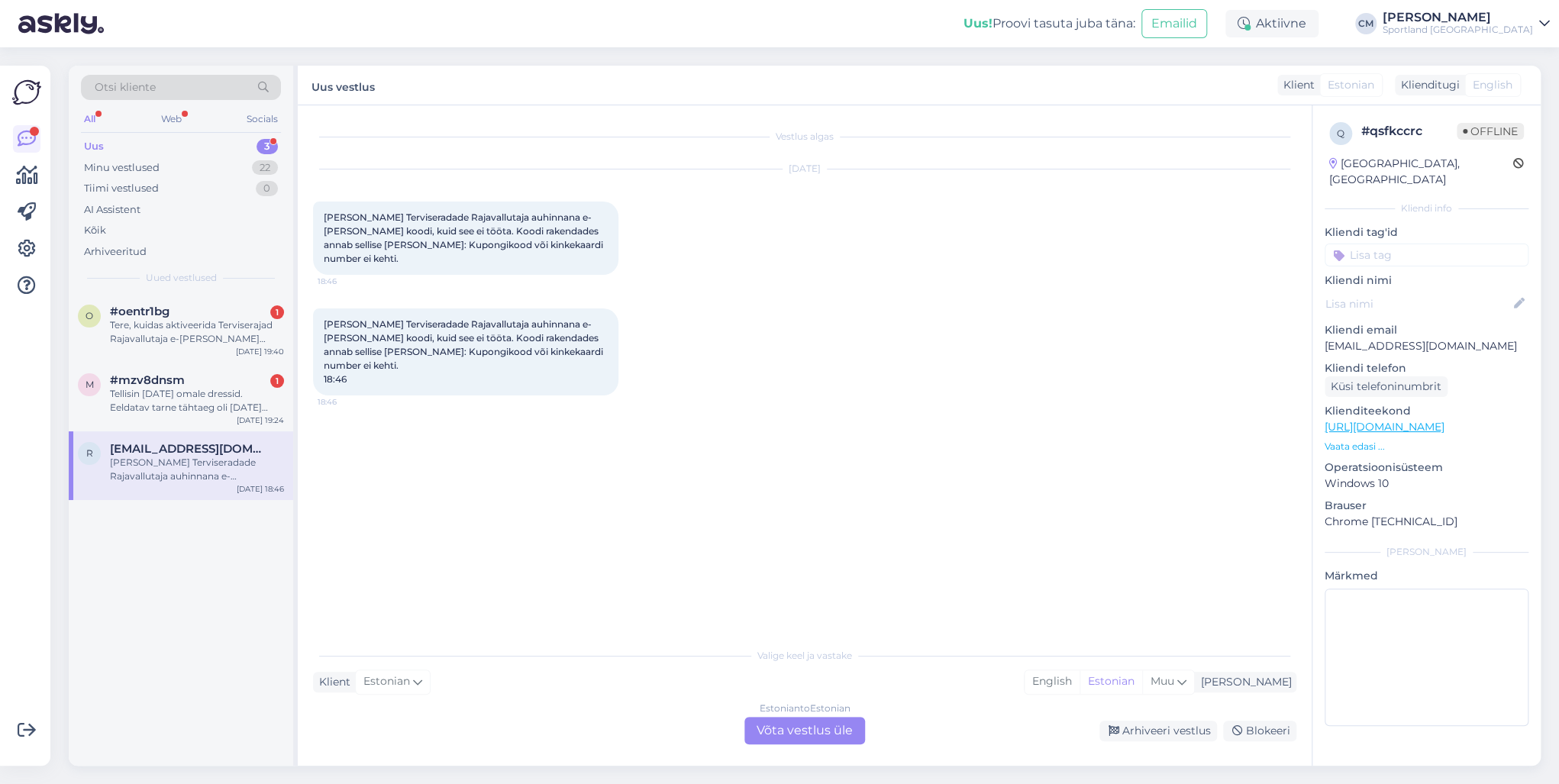
click at [794, 563] on div "Estonian to Estonian" at bounding box center [805, 708] width 91 height 14
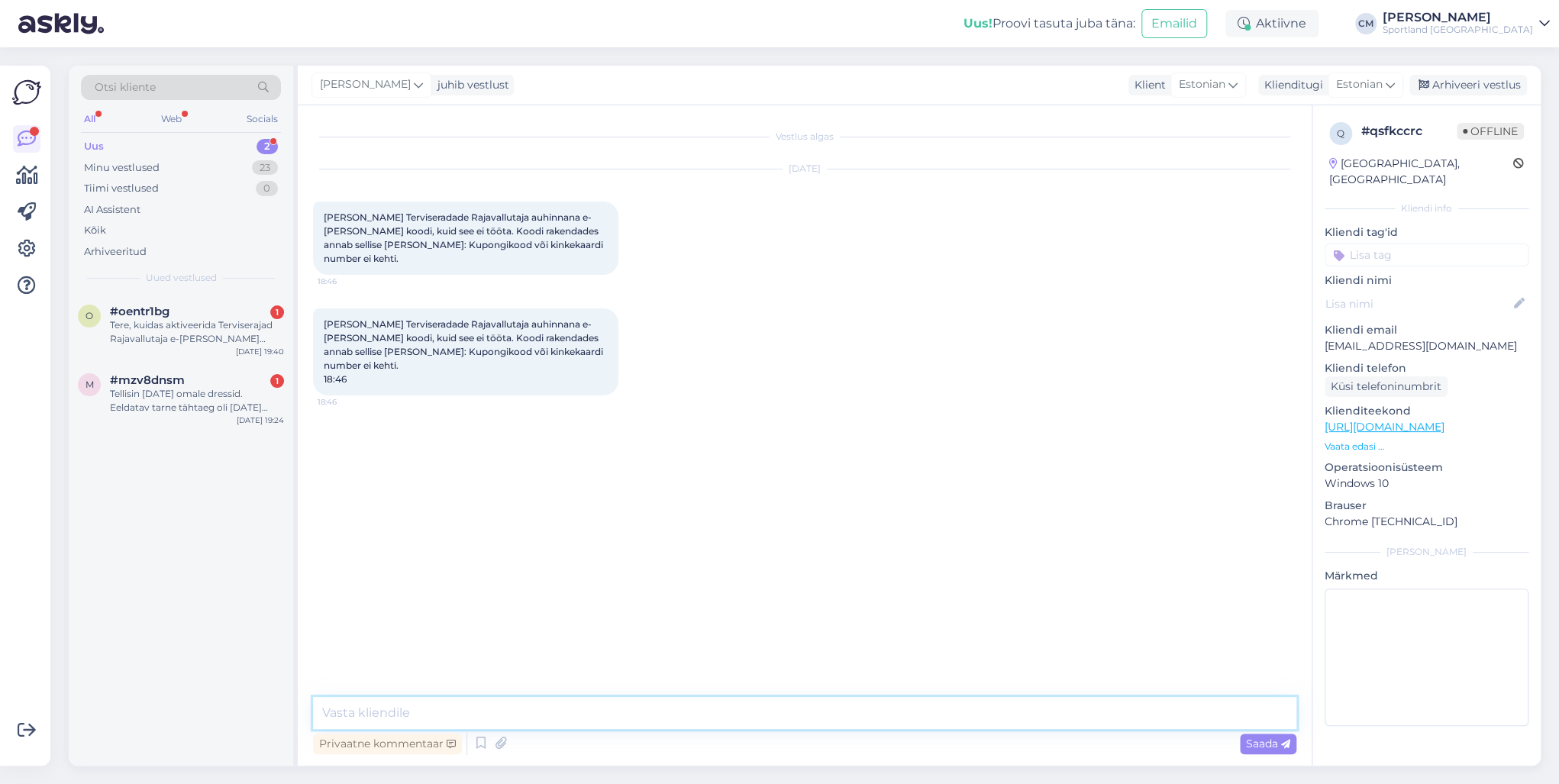
click at [794, 563] on textarea at bounding box center [804, 713] width 983 height 32
paste textarea "Tere! [PERSON_NAME] klienditeenindusest"
type textarea "Tere! [PERSON_NAME] klienditeenindusest"
click at [266, 388] on div "Tellisin [DATE] omale dressid. Eeldatav tarne tähtaeg oli [DATE] Oma tellimust …" at bounding box center [197, 400] width 174 height 28
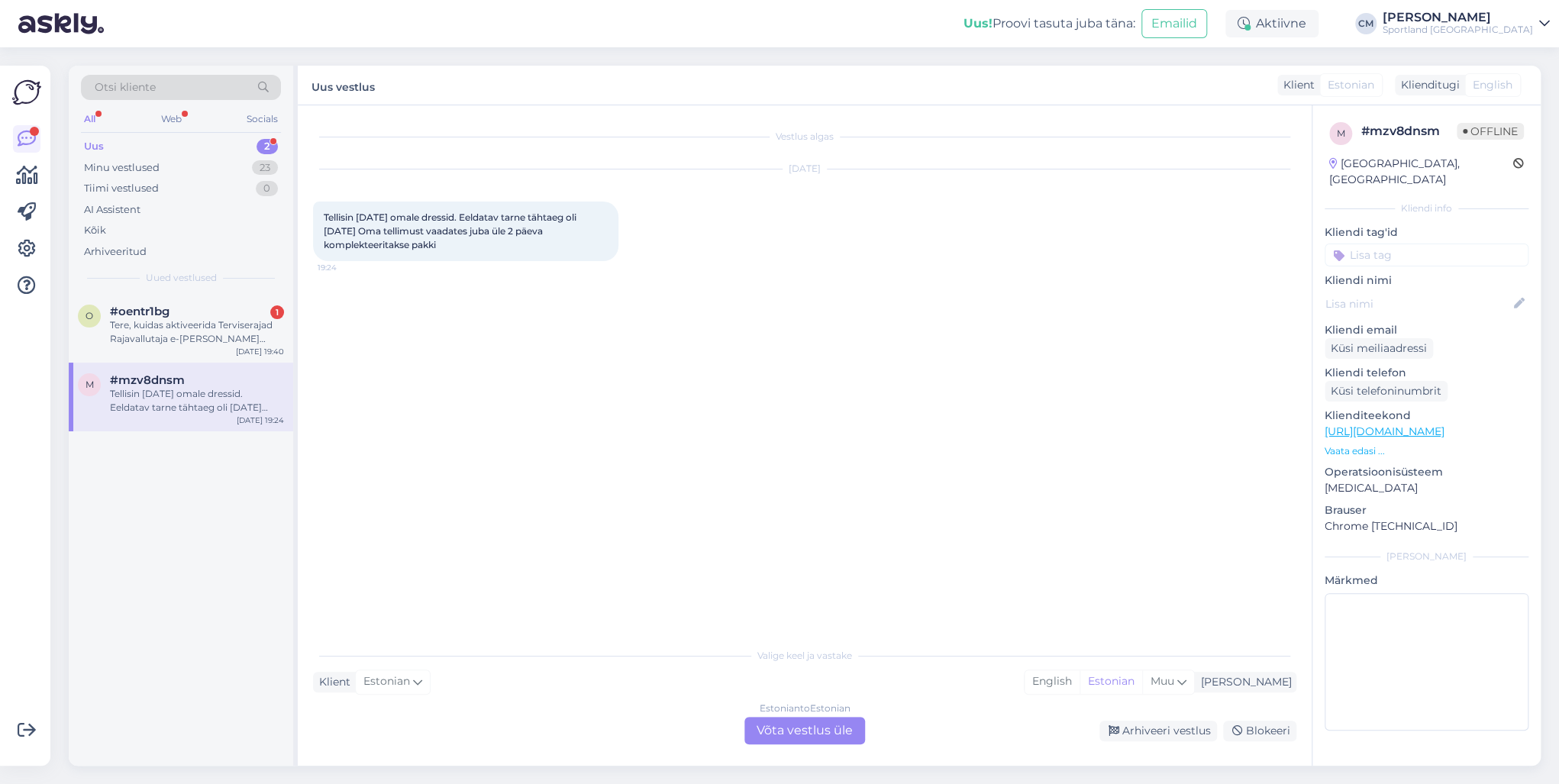
click at [824, 563] on div "Estonian to Estonian Võta vestlus üle" at bounding box center [804, 730] width 121 height 28
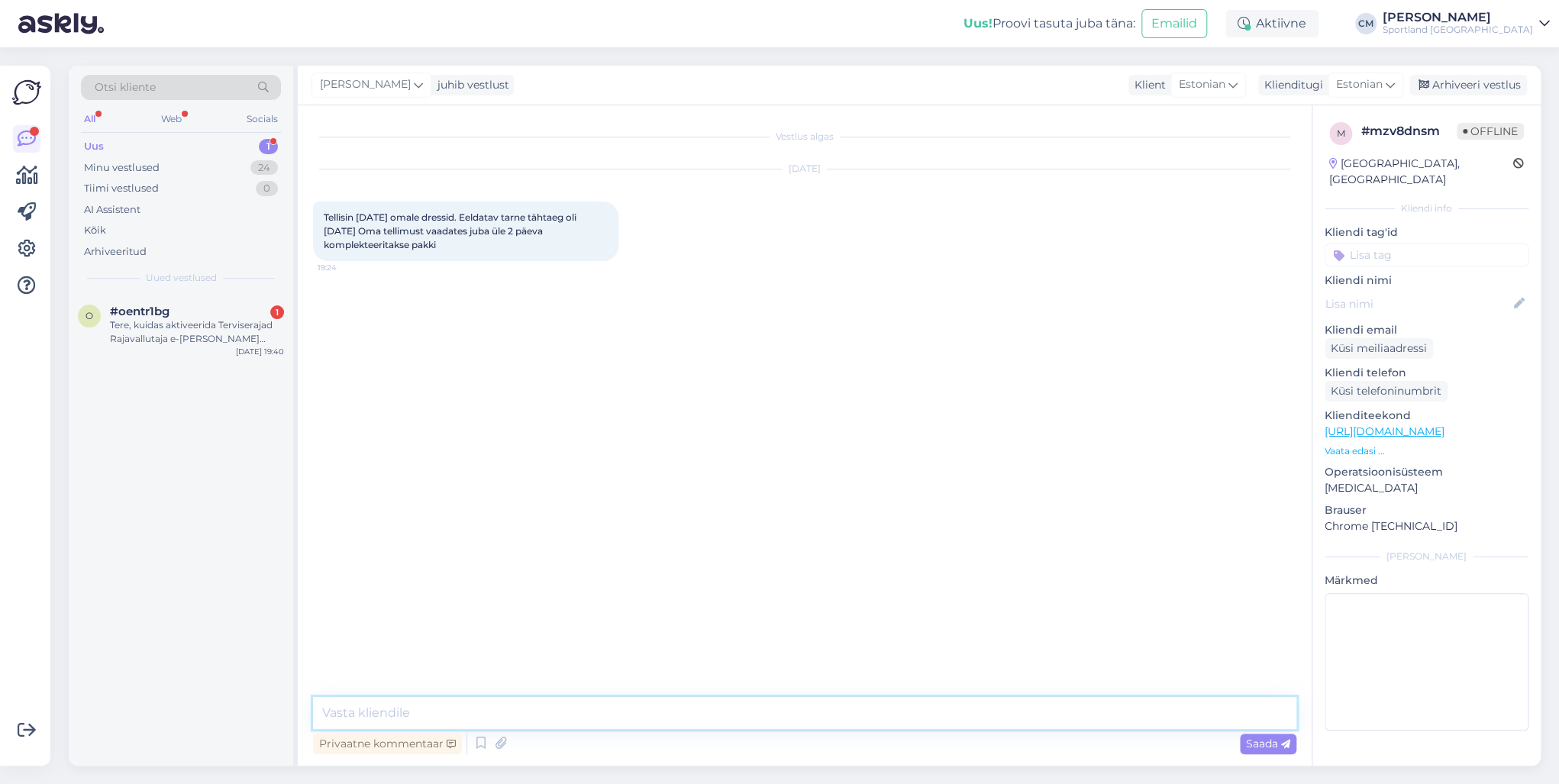
click at [818, 563] on textarea at bounding box center [804, 713] width 983 height 32
paste textarea "Tere! [PERSON_NAME] klienditeenindusest"
type textarea "Tere! [PERSON_NAME] klienditeenindusest"
click at [218, 350] on div "o #oentr1bg 1 Tere, kuidas aktiveerida Terviserajad Rajavallutaja e-[PERSON_NAM…" at bounding box center [181, 328] width 224 height 69
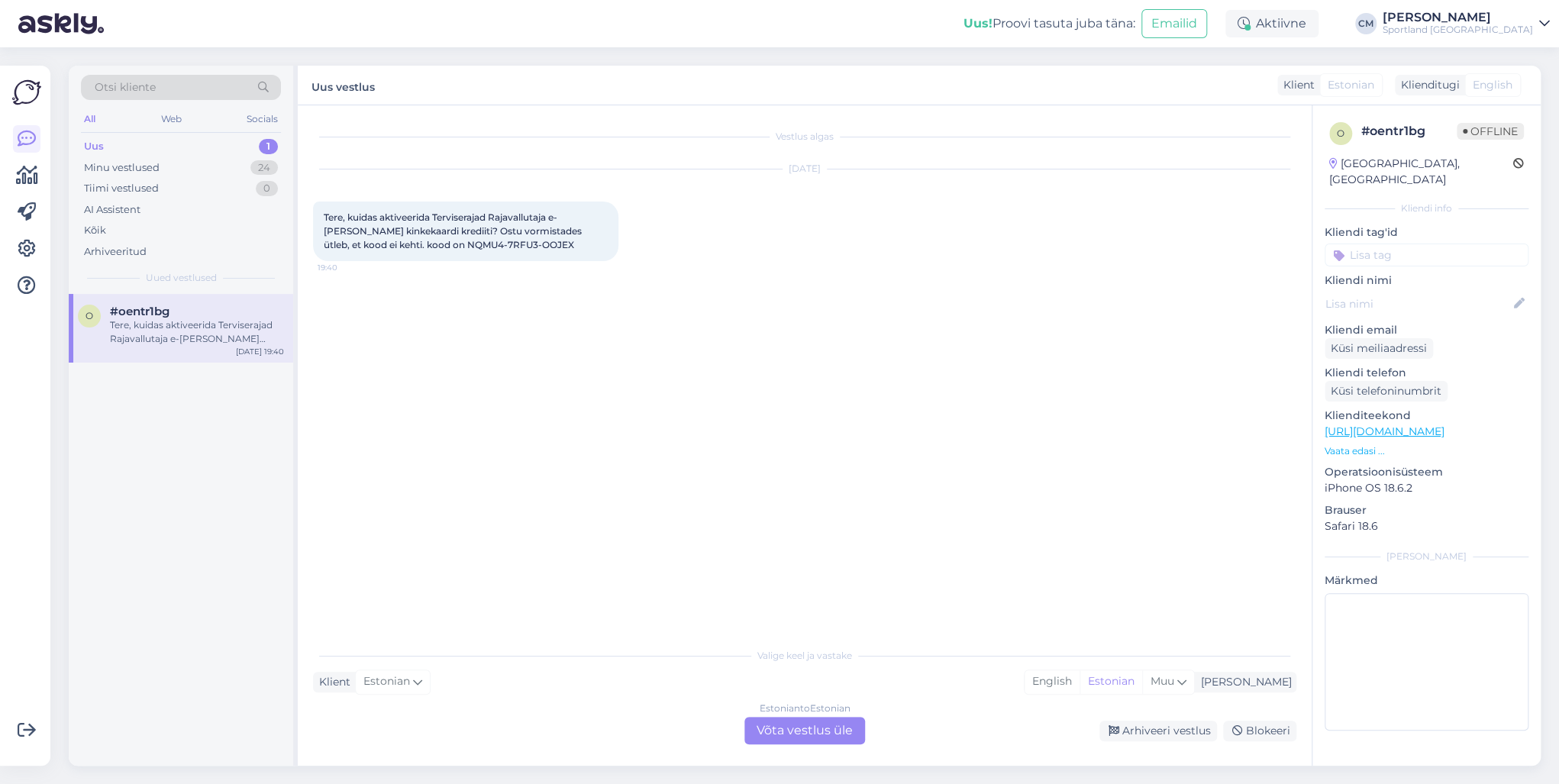
click at [811, 563] on div "Estonian to Estonian Võta vestlus üle" at bounding box center [804, 730] width 121 height 28
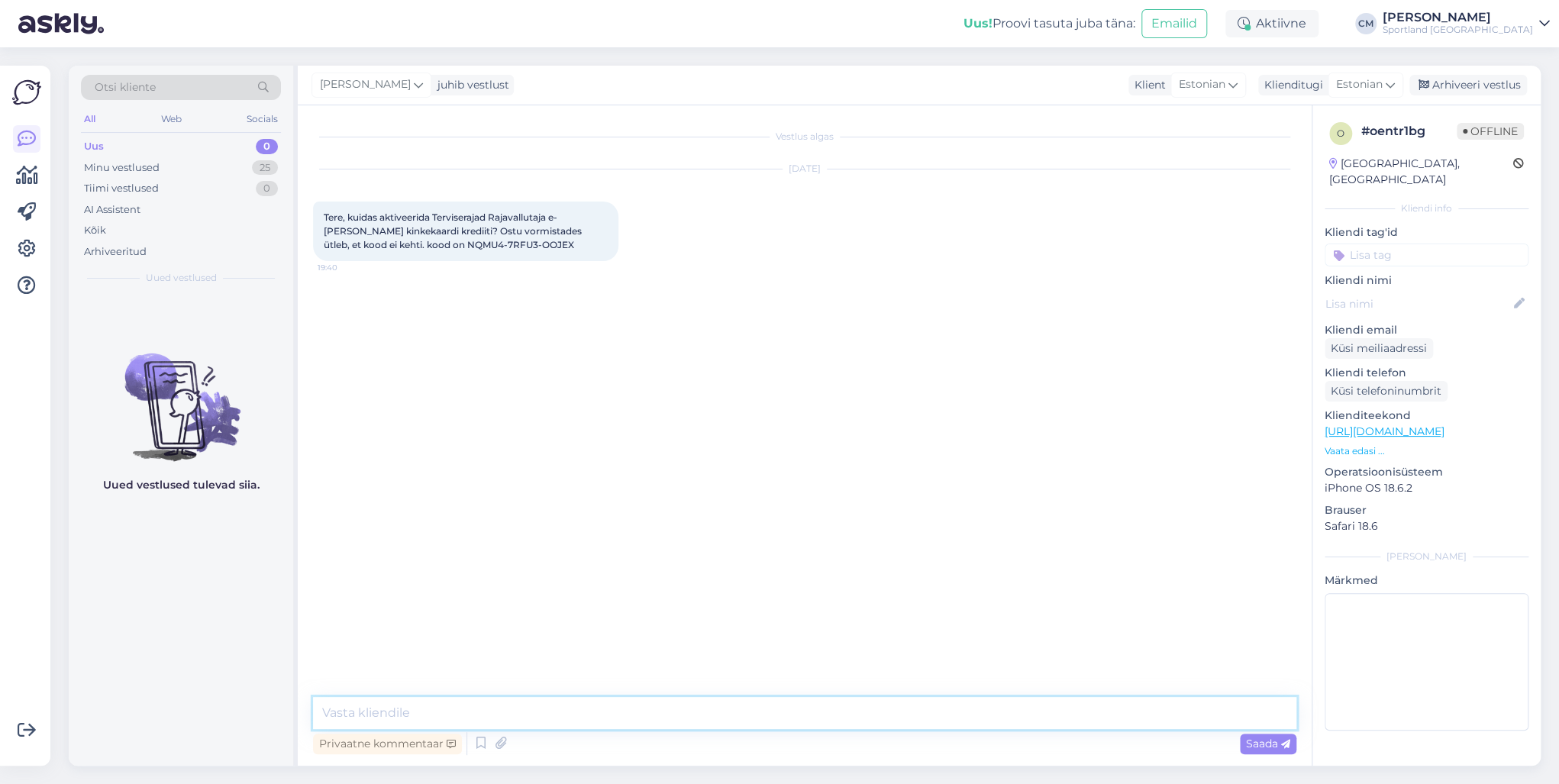
click at [729, 563] on textarea at bounding box center [804, 713] width 983 height 32
paste textarea "Tere! [PERSON_NAME] klienditeenindusest"
type textarea "Tere! [PERSON_NAME] klienditeenindusest"
click at [231, 160] on div "Minu vestlused 25" at bounding box center [180, 168] width 200 height 21
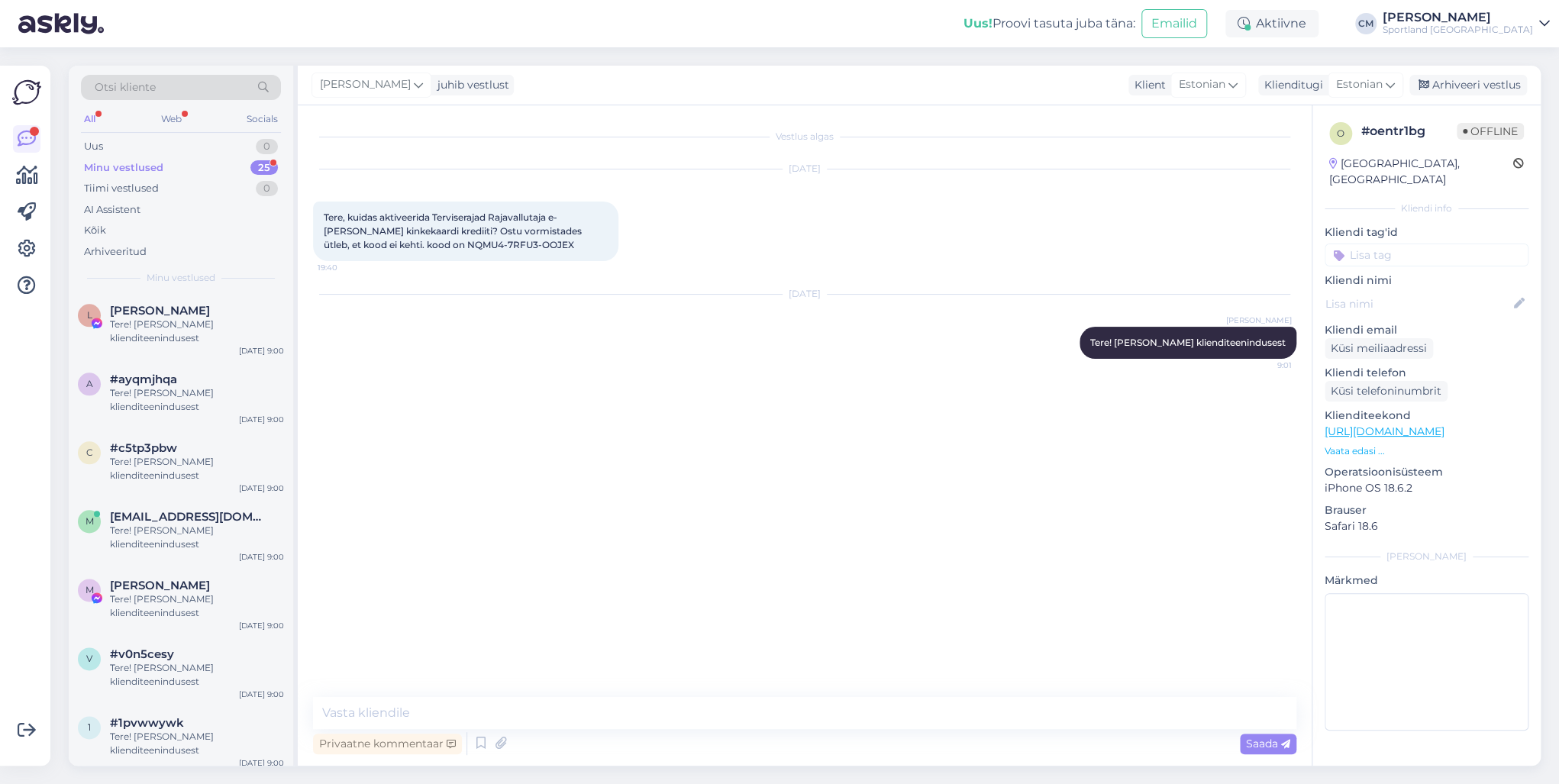
scroll to position [1244, 0]
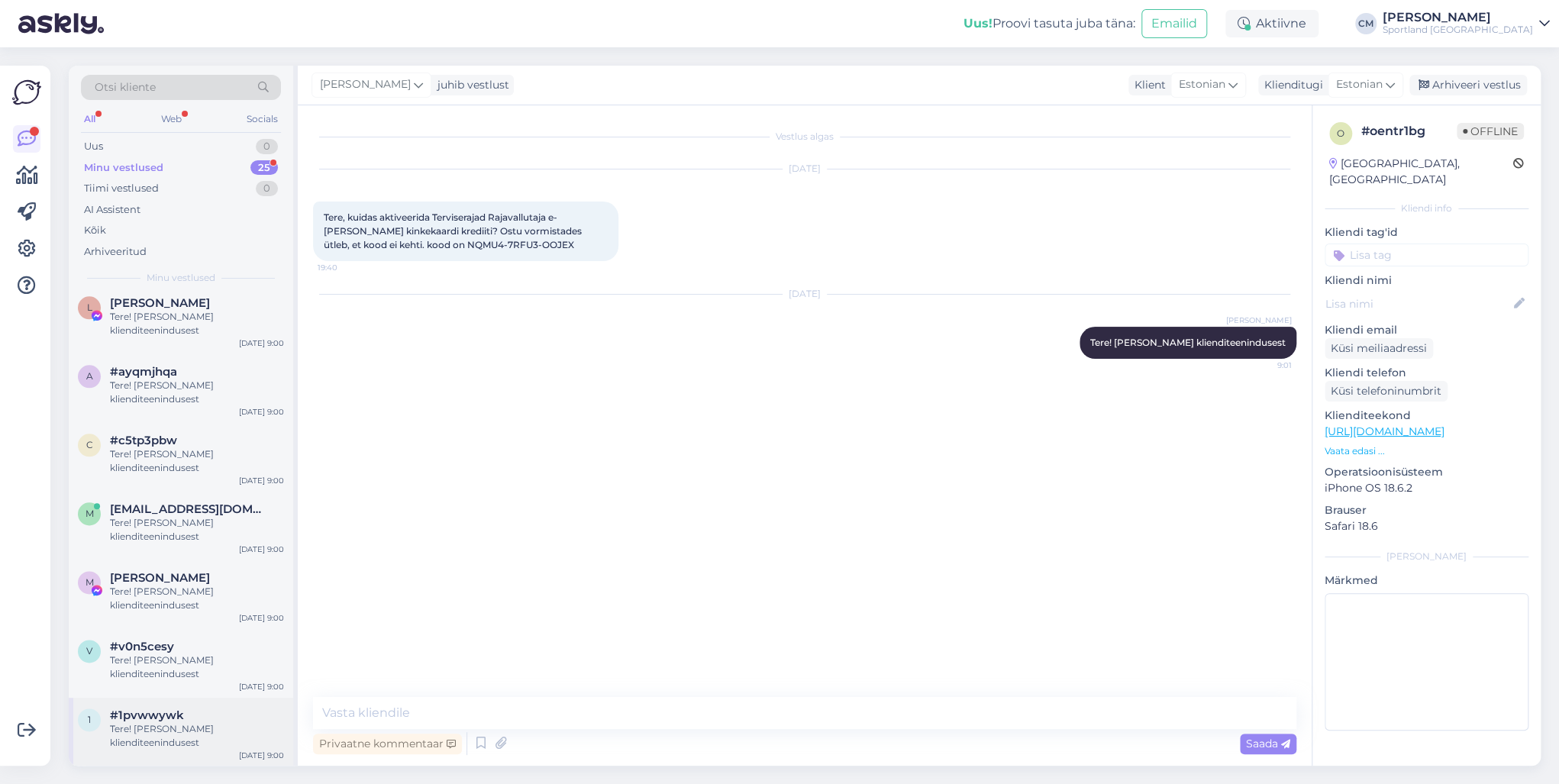
click at [173, 563] on div "Tere! [PERSON_NAME] klienditeenindusest" at bounding box center [197, 736] width 174 height 28
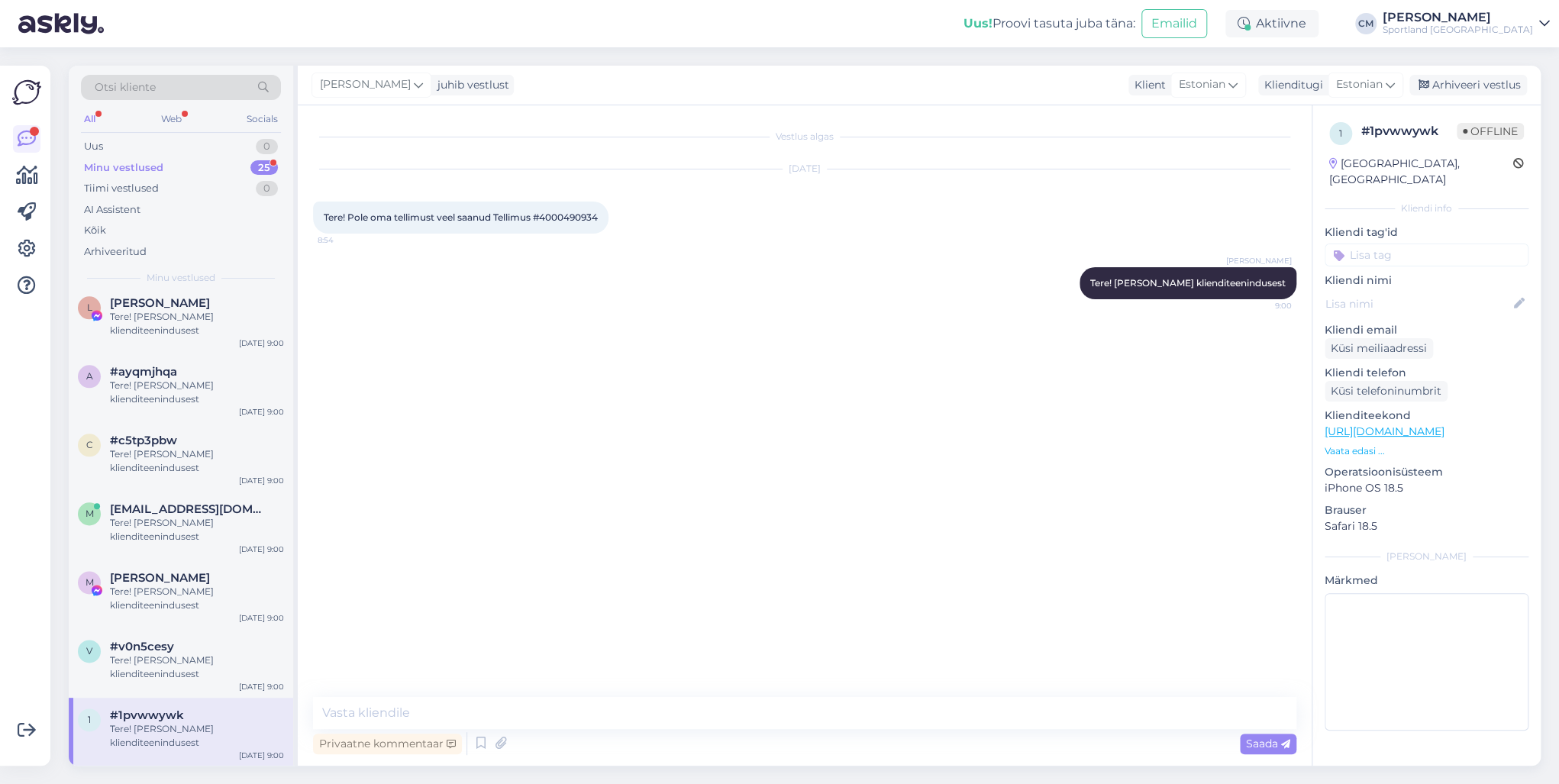
click at [574, 209] on div "Tere! Pole oma tellimust veel saanud Tellimus #4000490934 8:54" at bounding box center [461, 218] width 296 height 32
click at [569, 215] on span "Tere! Pole oma tellimust veel saanud Tellimus #4000490934" at bounding box center [461, 217] width 274 height 12
copy div "4000490934 8:54"
click at [507, 563] on textarea at bounding box center [804, 713] width 983 height 32
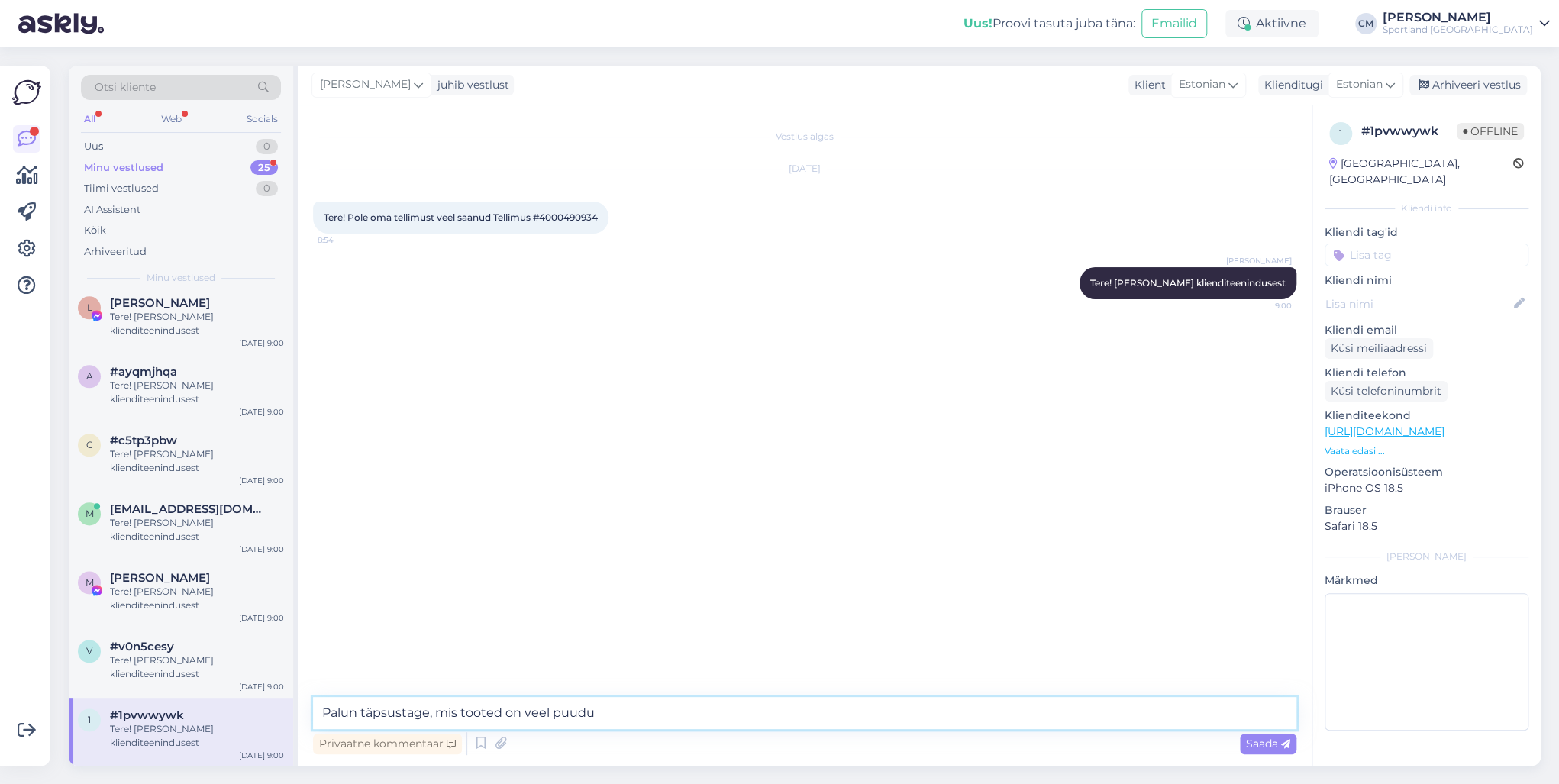
type textarea "Palun täpsustage, mis tooted on veel puudu?"
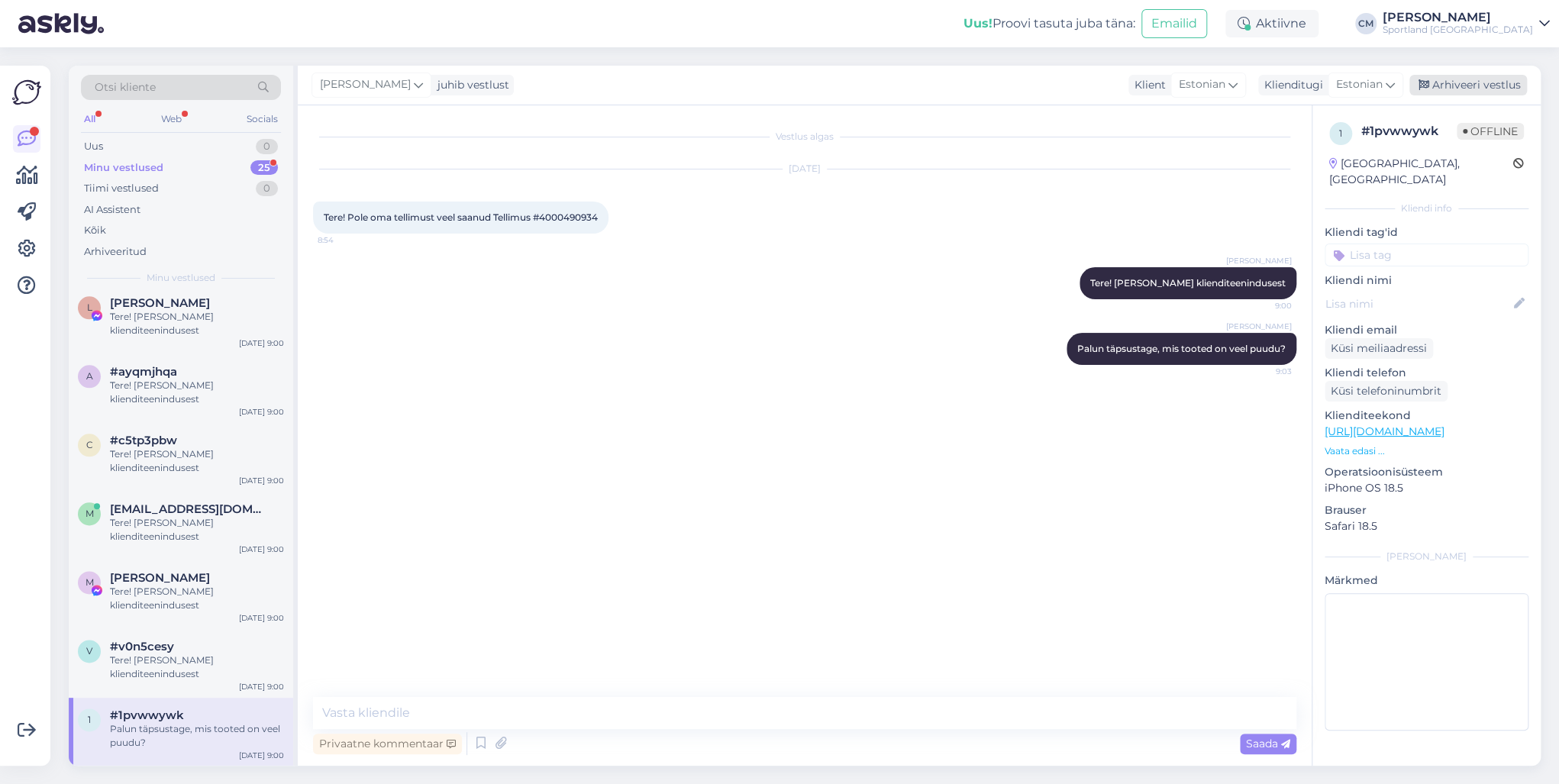
click at [1168, 77] on div "Arhiveeri vestlus" at bounding box center [1468, 84] width 117 height 21
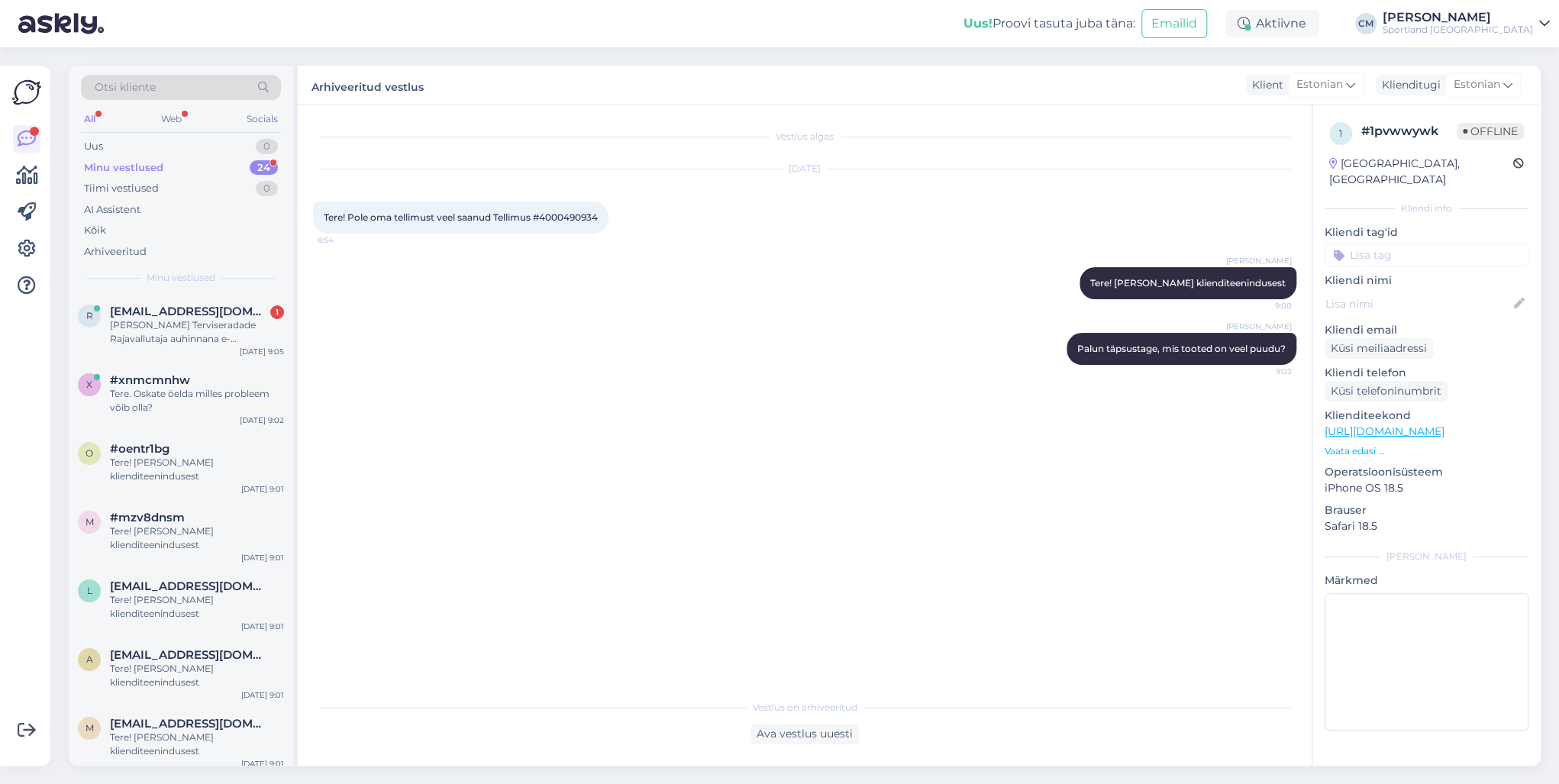
click at [1168, 224] on p "Kliendi tag'id" at bounding box center [1427, 232] width 204 height 16
click at [1168, 243] on input at bounding box center [1427, 255] width 204 height 23
type input "tell"
click at [1168, 291] on span "Tellimuse üldine info" at bounding box center [1426, 295] width 93 height 9
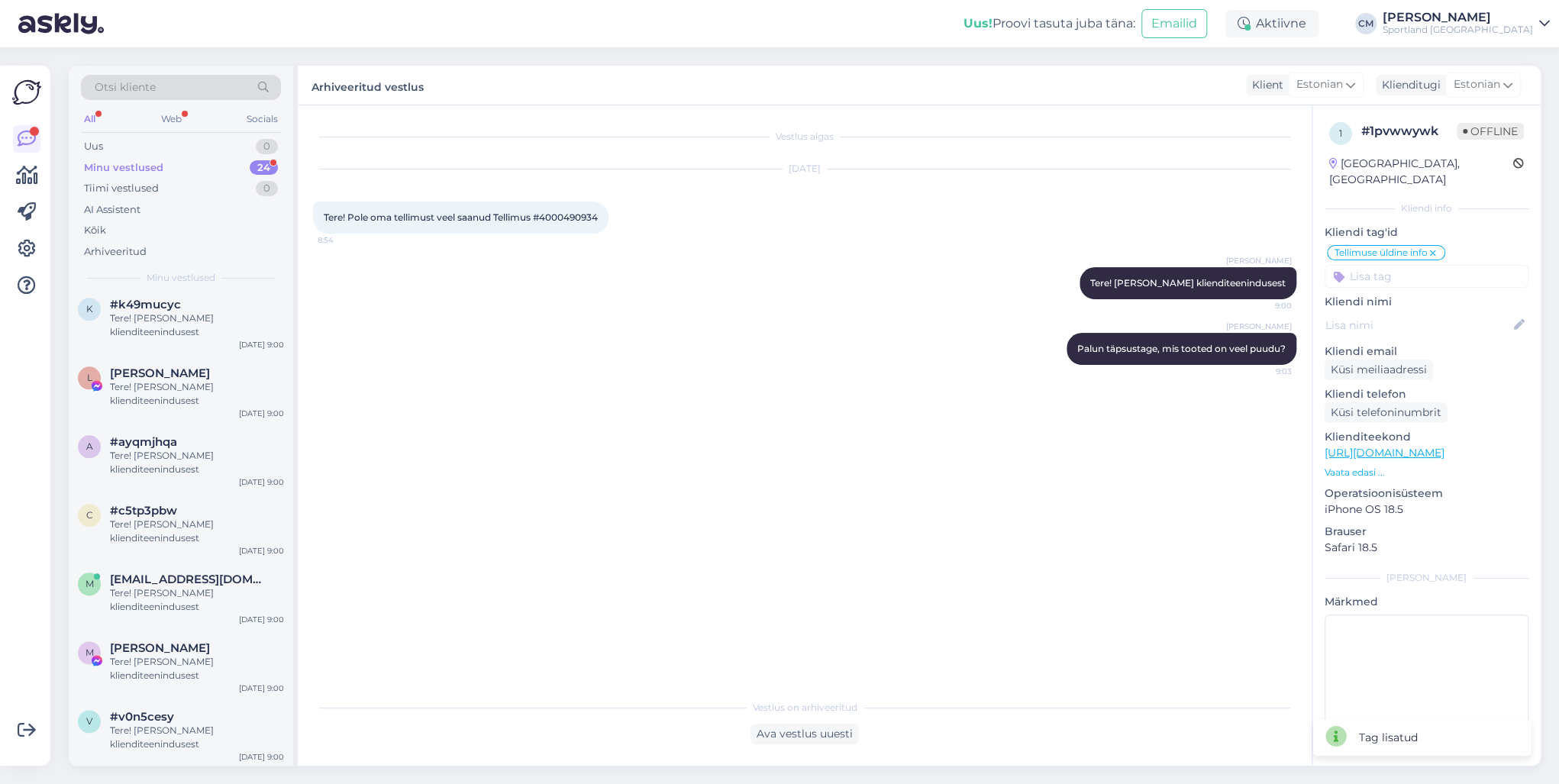
scroll to position [1175, 0]
click at [163, 563] on div "Tere! [PERSON_NAME] klienditeenindusest" at bounding box center [197, 736] width 174 height 28
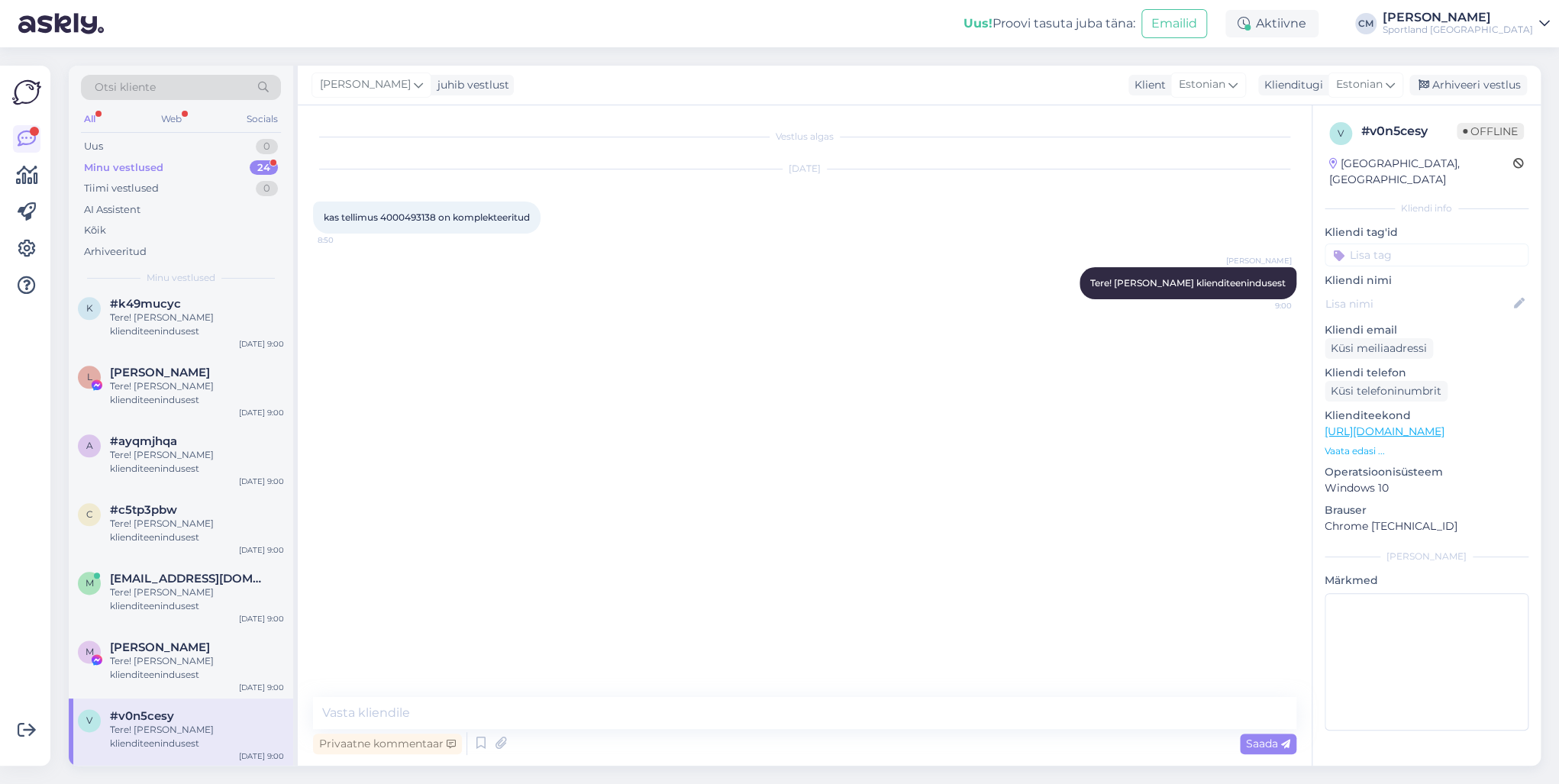
click at [409, 212] on span "kas tellimus 4000493138 on komplekteeritud" at bounding box center [427, 217] width 206 height 12
copy span "4000493138"
click at [408, 223] on div "kas tellimus 4000493138 on komplekteeritud 8:50" at bounding box center [427, 218] width 227 height 32
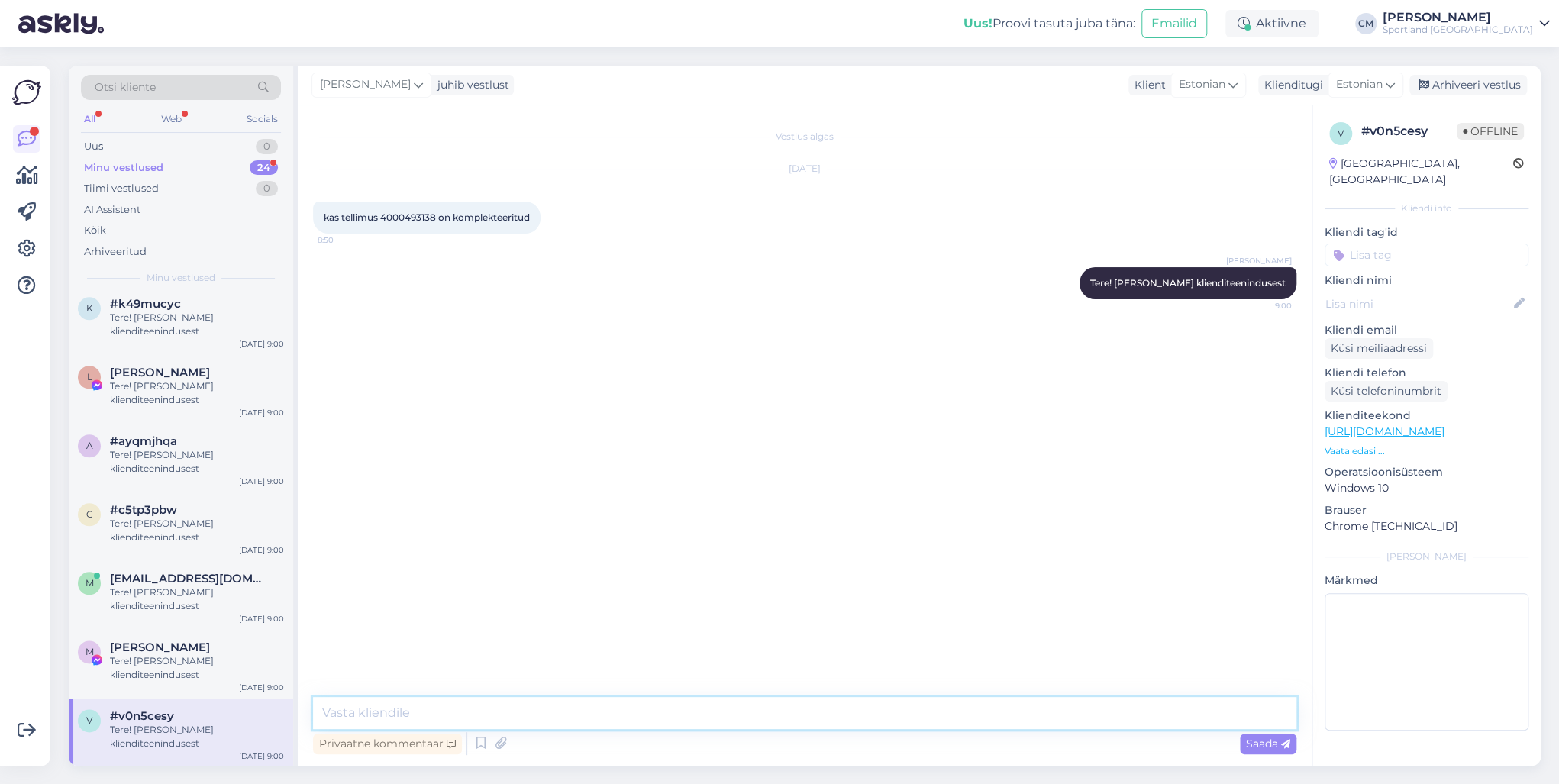
click at [383, 563] on textarea at bounding box center [804, 713] width 983 height 32
paste textarea "CC843892633EE"
type textarea "Jah, jälgimiskood on: CC843892633EE"
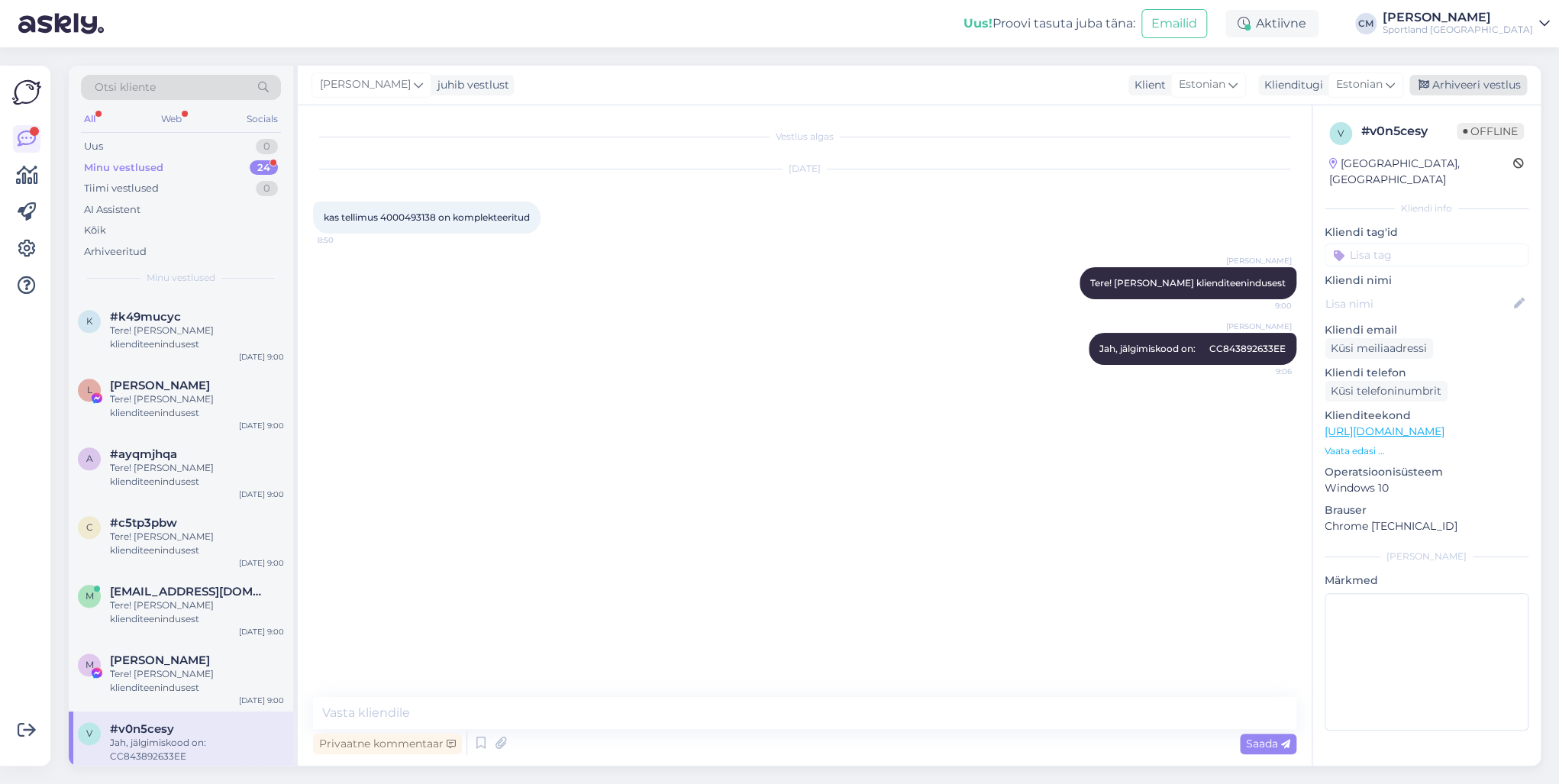
click at [1168, 91] on div "Arhiveeri vestlus" at bounding box center [1468, 84] width 117 height 21
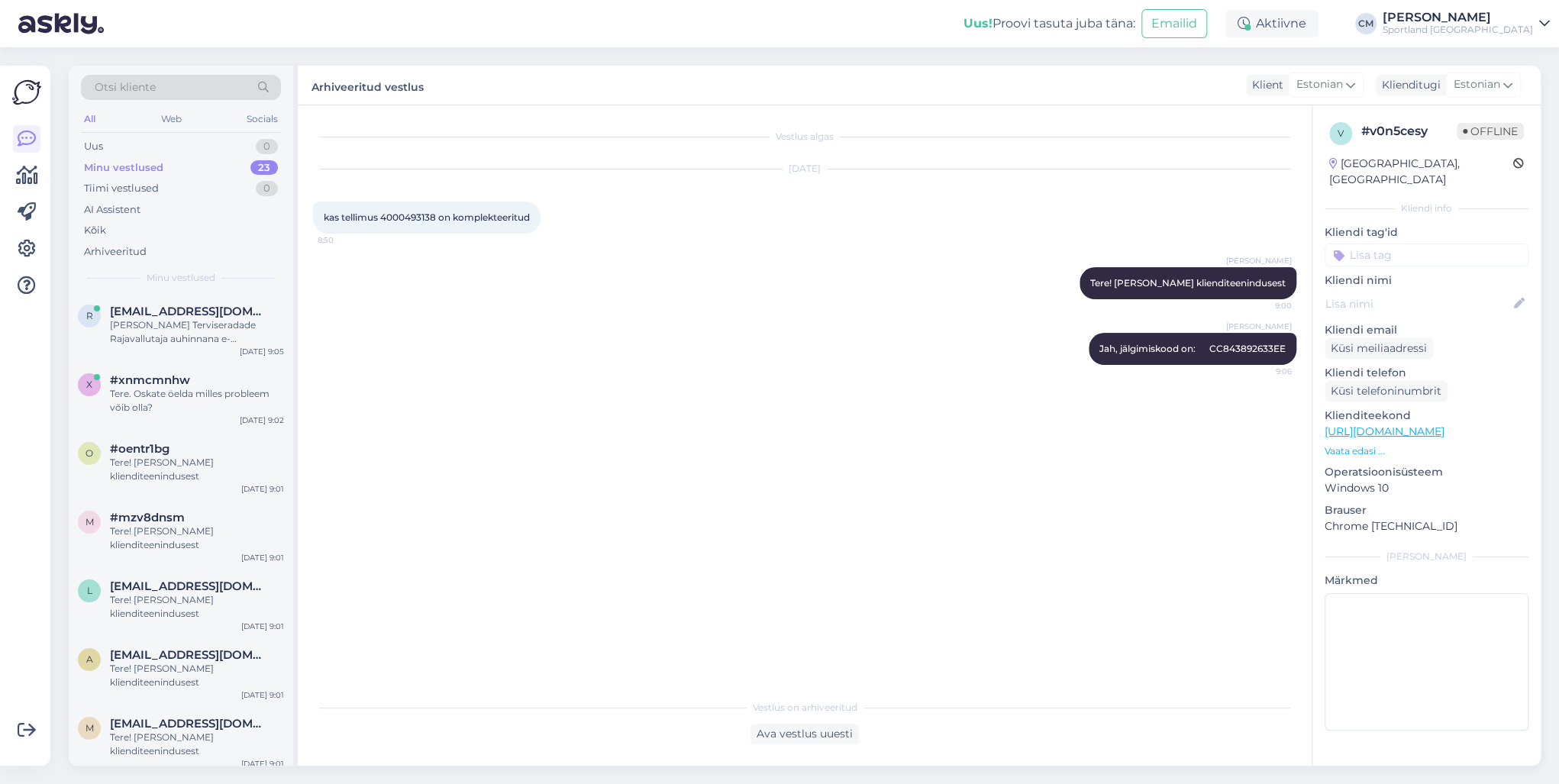
click at [1168, 247] on input at bounding box center [1427, 255] width 204 height 23
type input "tell"
click at [1168, 291] on span "Tellimuse üldine info" at bounding box center [1426, 295] width 93 height 9
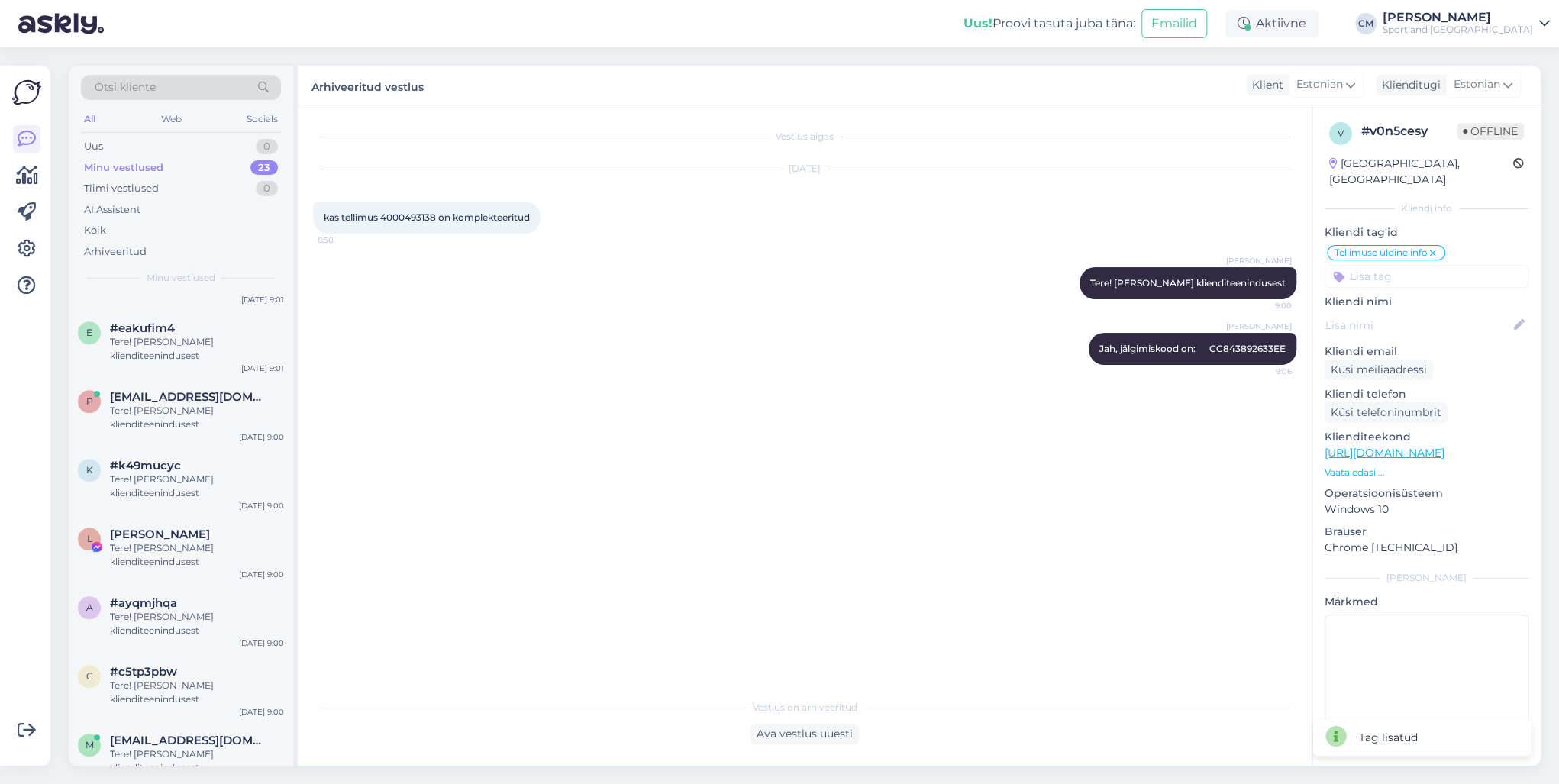
scroll to position [1107, 0]
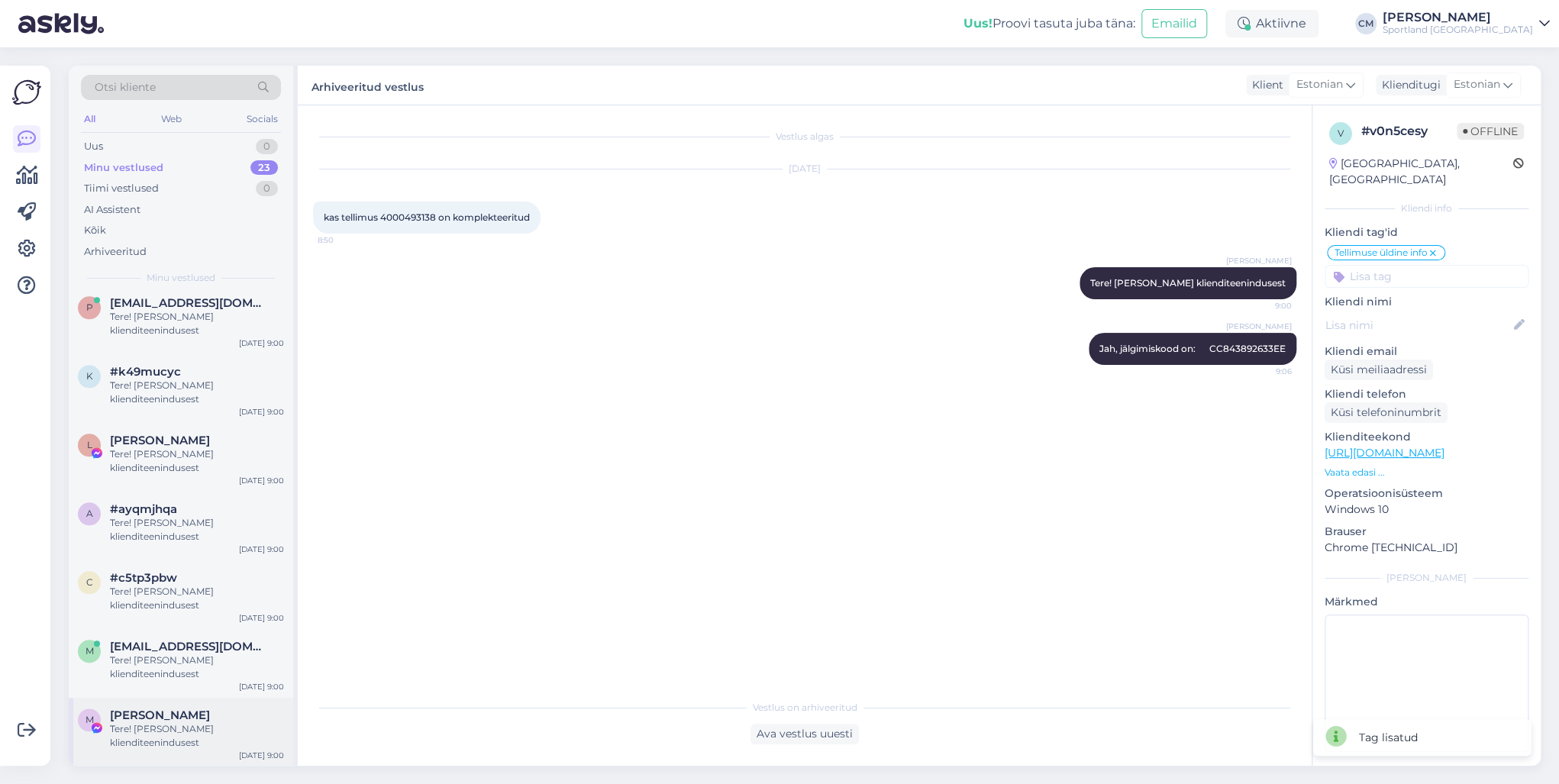
click at [164, 563] on span "[PERSON_NAME]" at bounding box center [160, 715] width 100 height 14
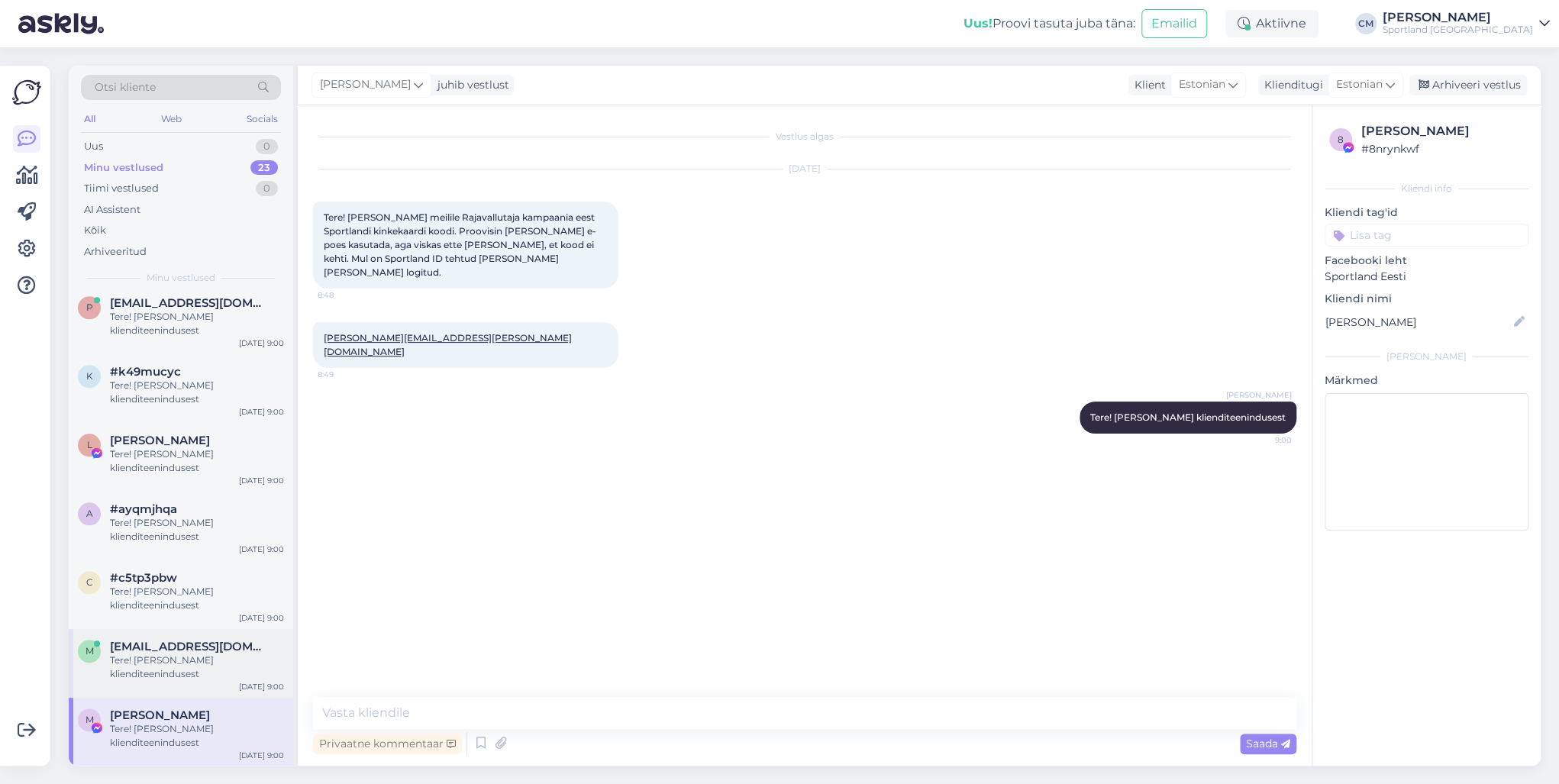
click at [197, 563] on div "Tere! [PERSON_NAME] klienditeenindusest" at bounding box center [197, 667] width 174 height 28
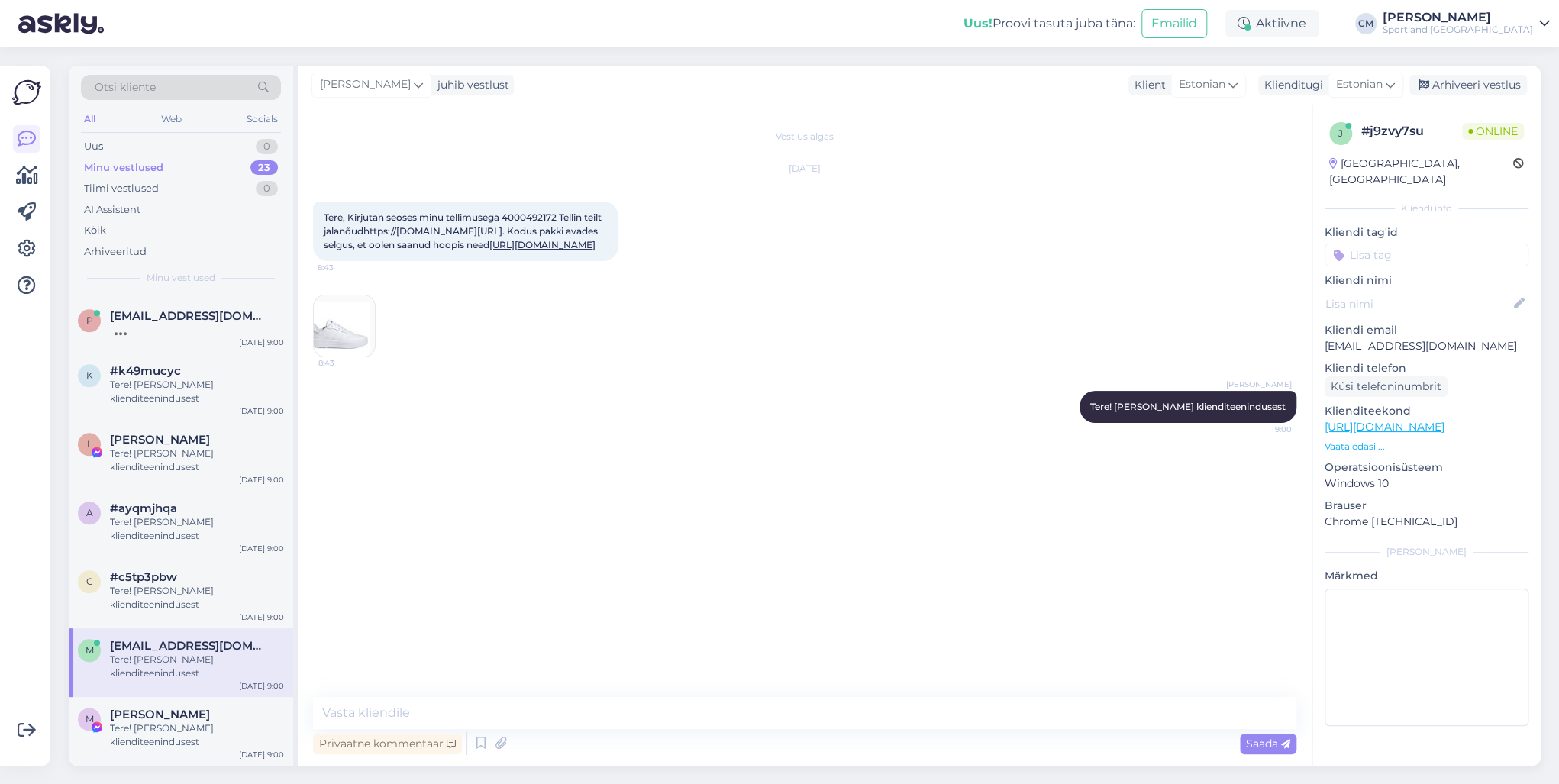
scroll to position [1092, 0]
click at [540, 218] on span "Tere, Kirjutan seoses minu tellimusega 4000492172 Tellin teilt jalanõudhttps://…" at bounding box center [464, 231] width 280 height 39
copy span "4000492172"
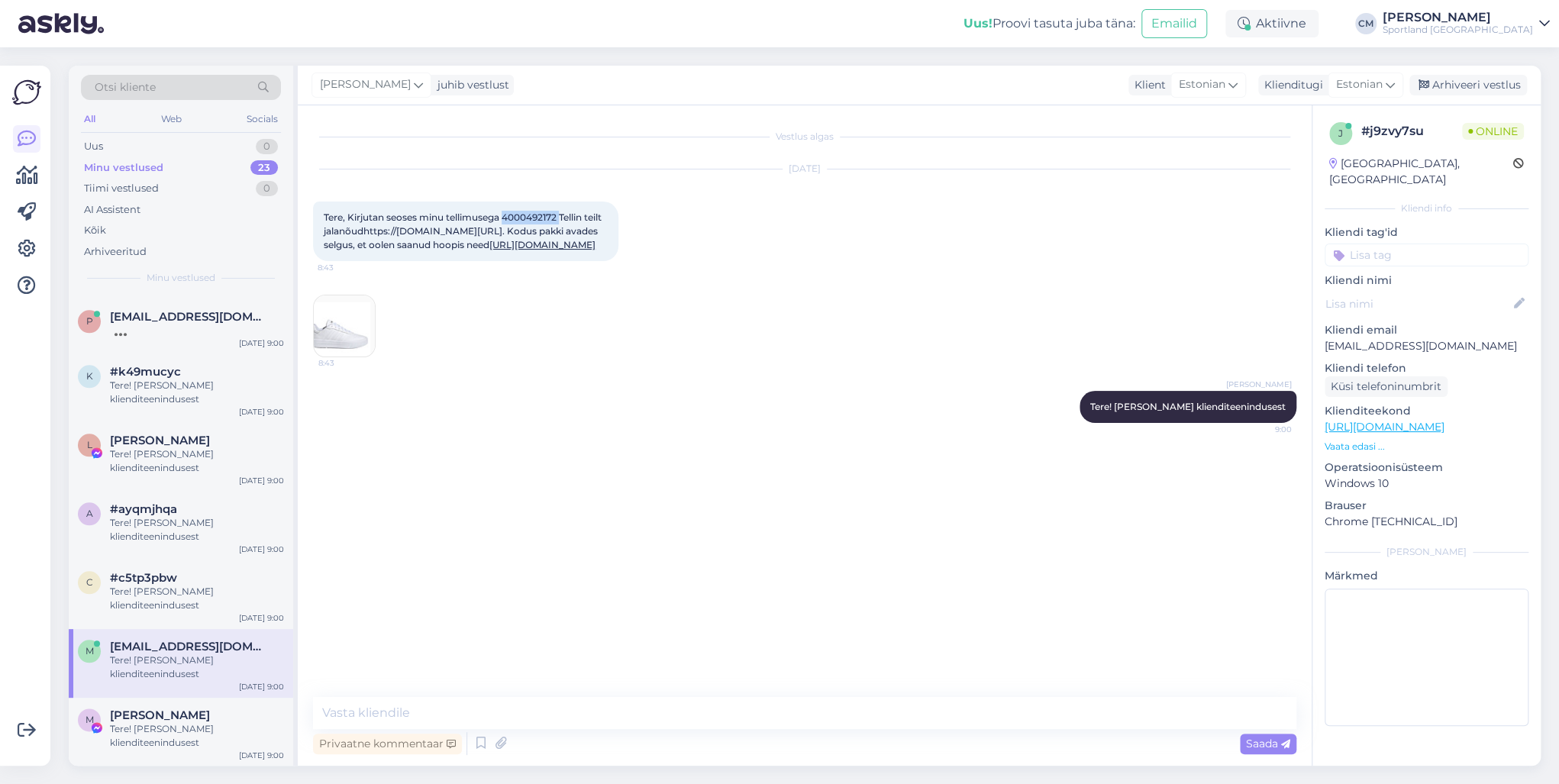
click at [490, 250] on link "[URL][DOMAIN_NAME]" at bounding box center [543, 244] width 106 height 12
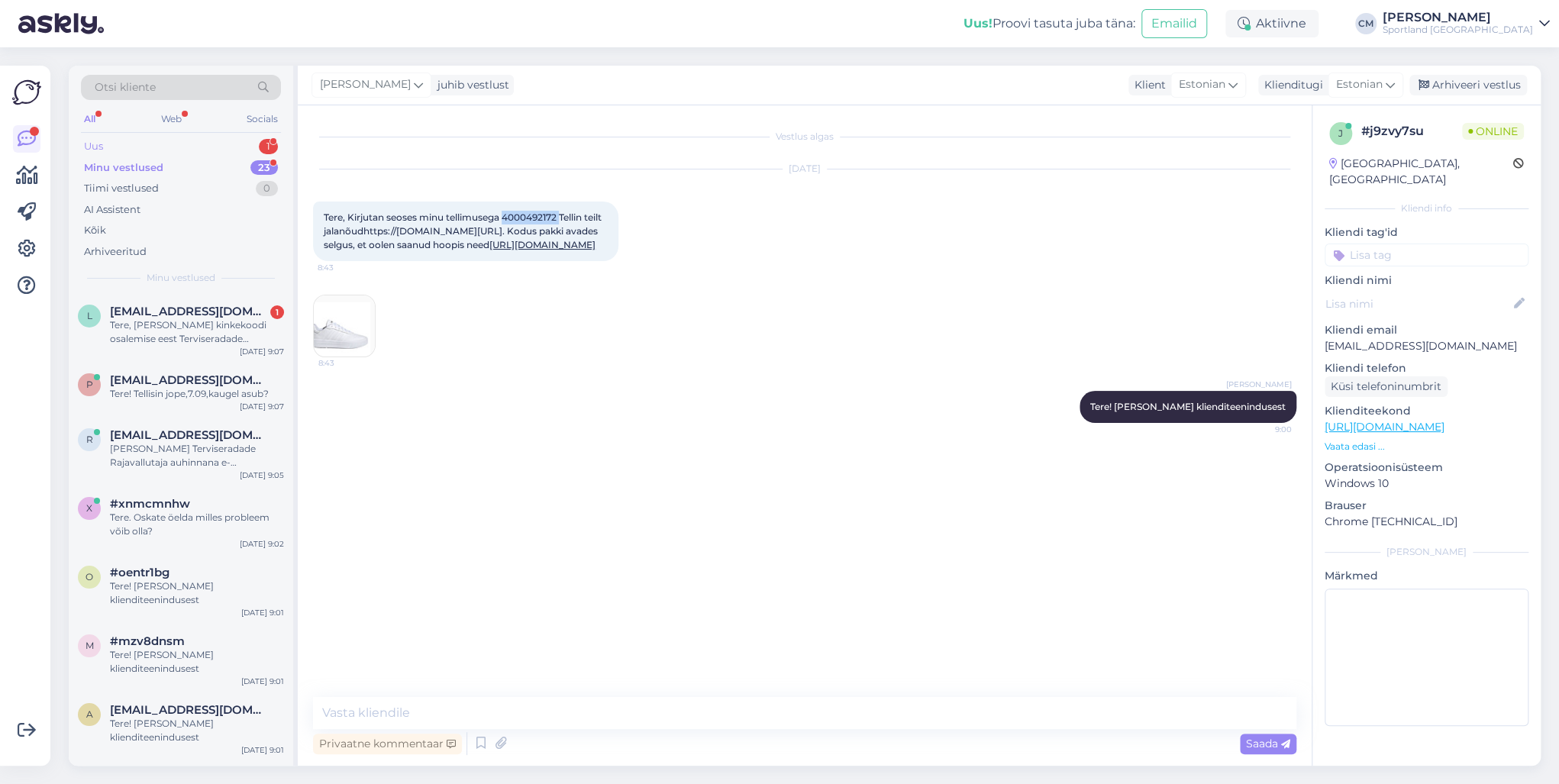
click at [266, 147] on div "1" at bounding box center [268, 147] width 19 height 15
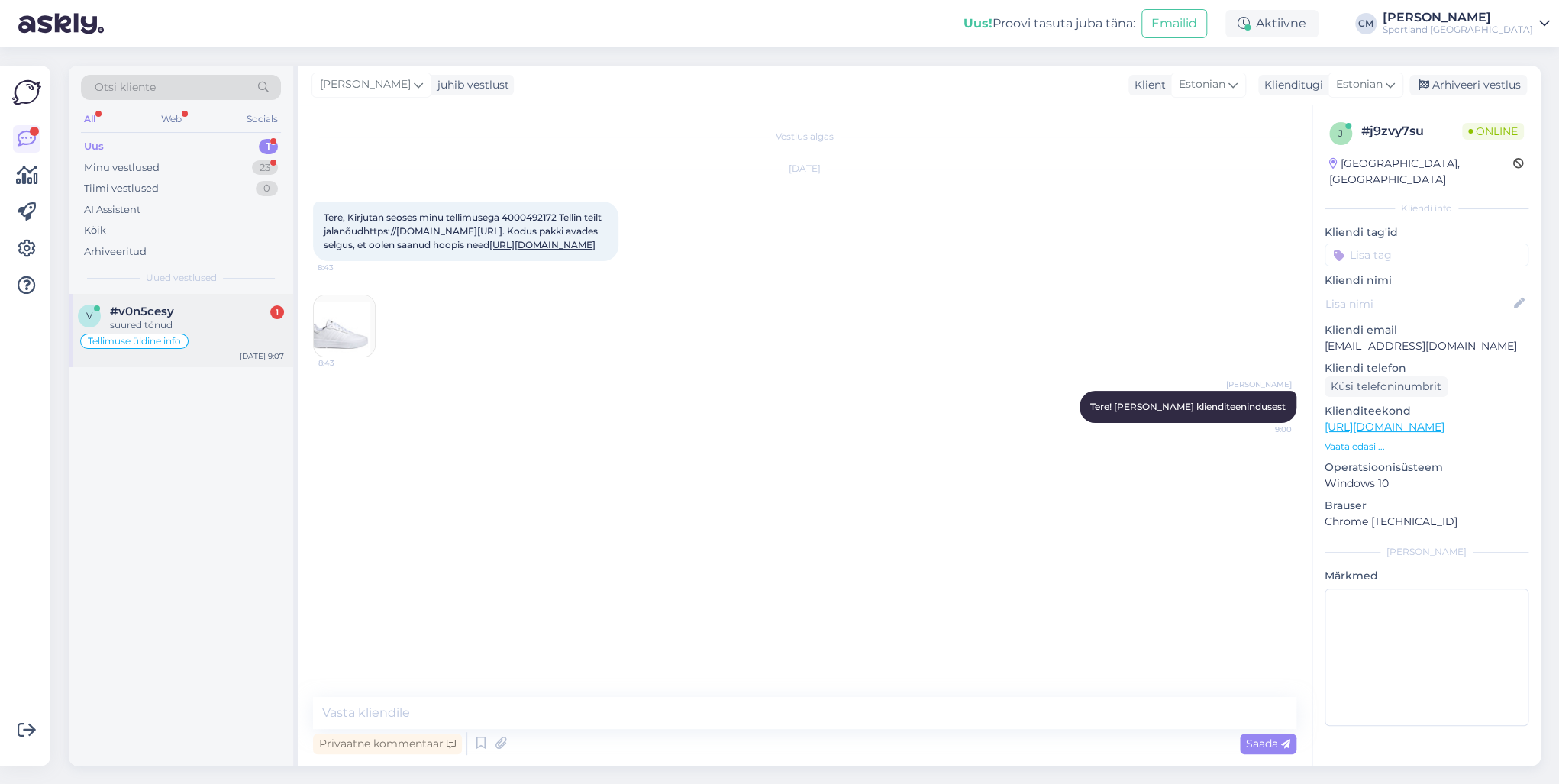
click at [200, 301] on div "v #v0n5cesy 1 suured tönud Tellimuse [PERSON_NAME] info [DATE] 9:07" at bounding box center [181, 330] width 224 height 73
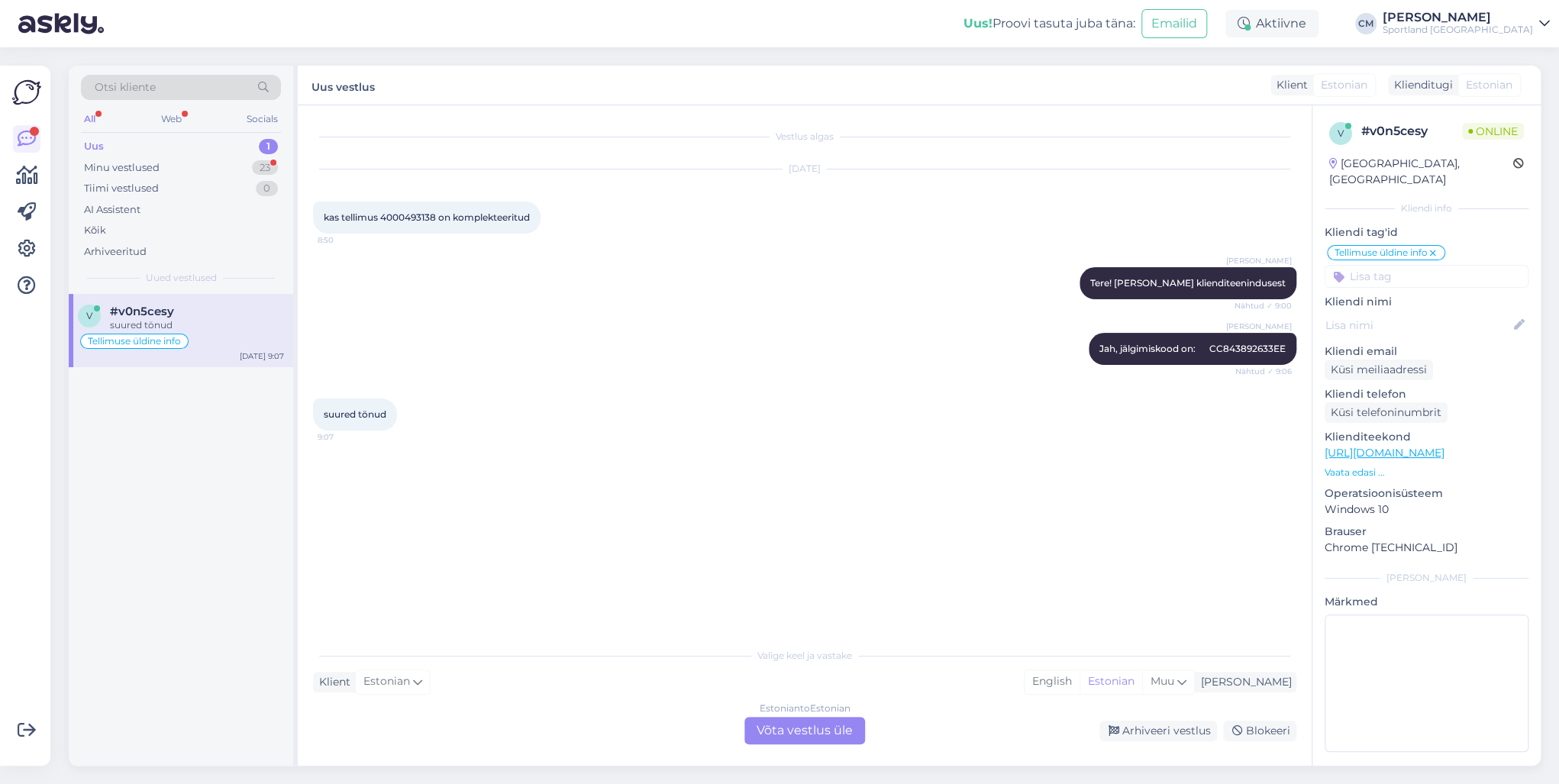
click at [811, 563] on div "Estonian to Estonian Võta vestlus üle" at bounding box center [804, 730] width 121 height 28
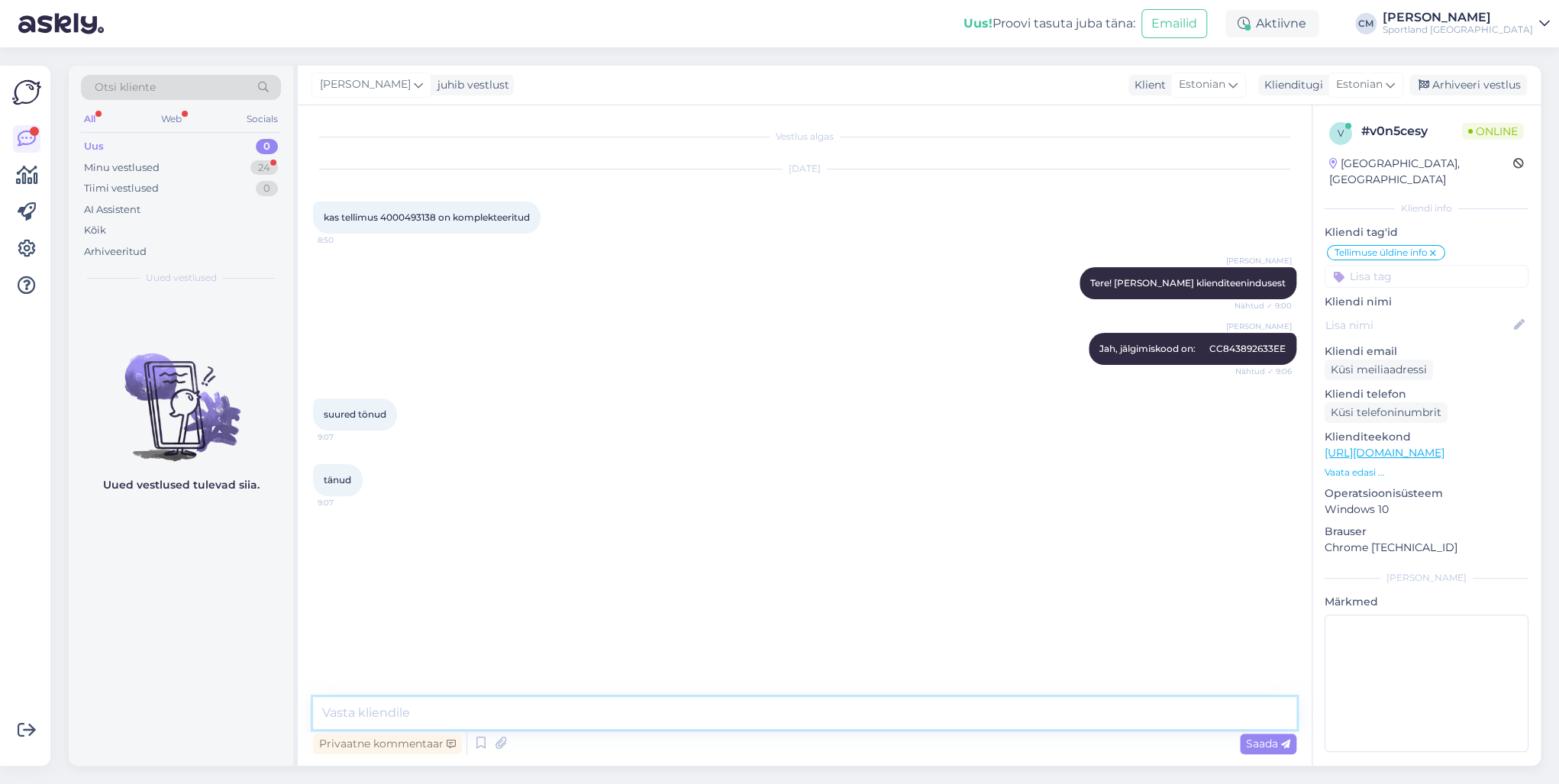
click at [787, 563] on textarea at bounding box center [804, 713] width 983 height 32
type textarea "Kas saan veel aidata?"
click at [246, 171] on div "Minu vestlused 24" at bounding box center [180, 168] width 200 height 21
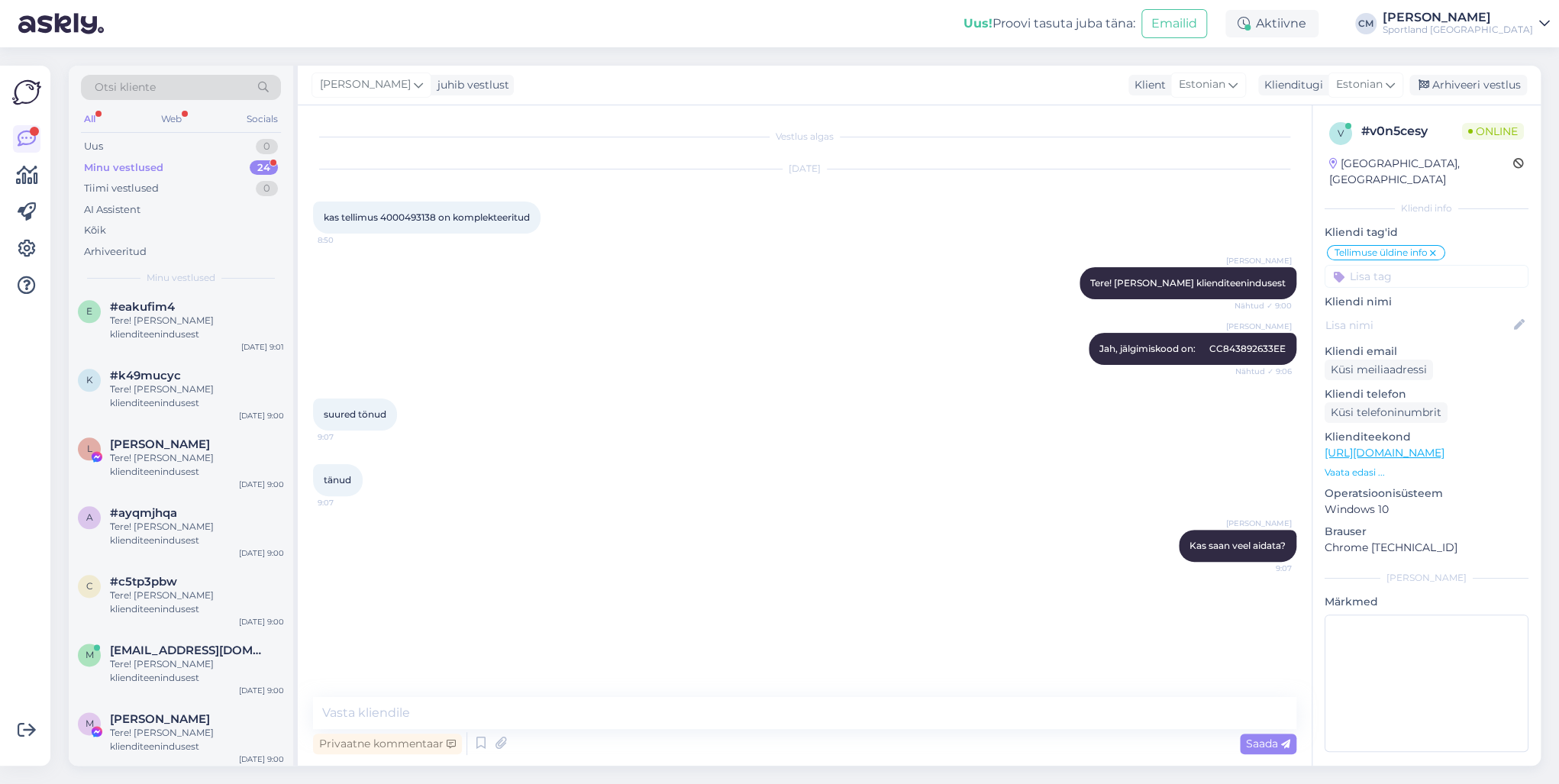
scroll to position [1166, 0]
click at [154, 563] on span "[PERSON_NAME]" at bounding box center [160, 716] width 100 height 14
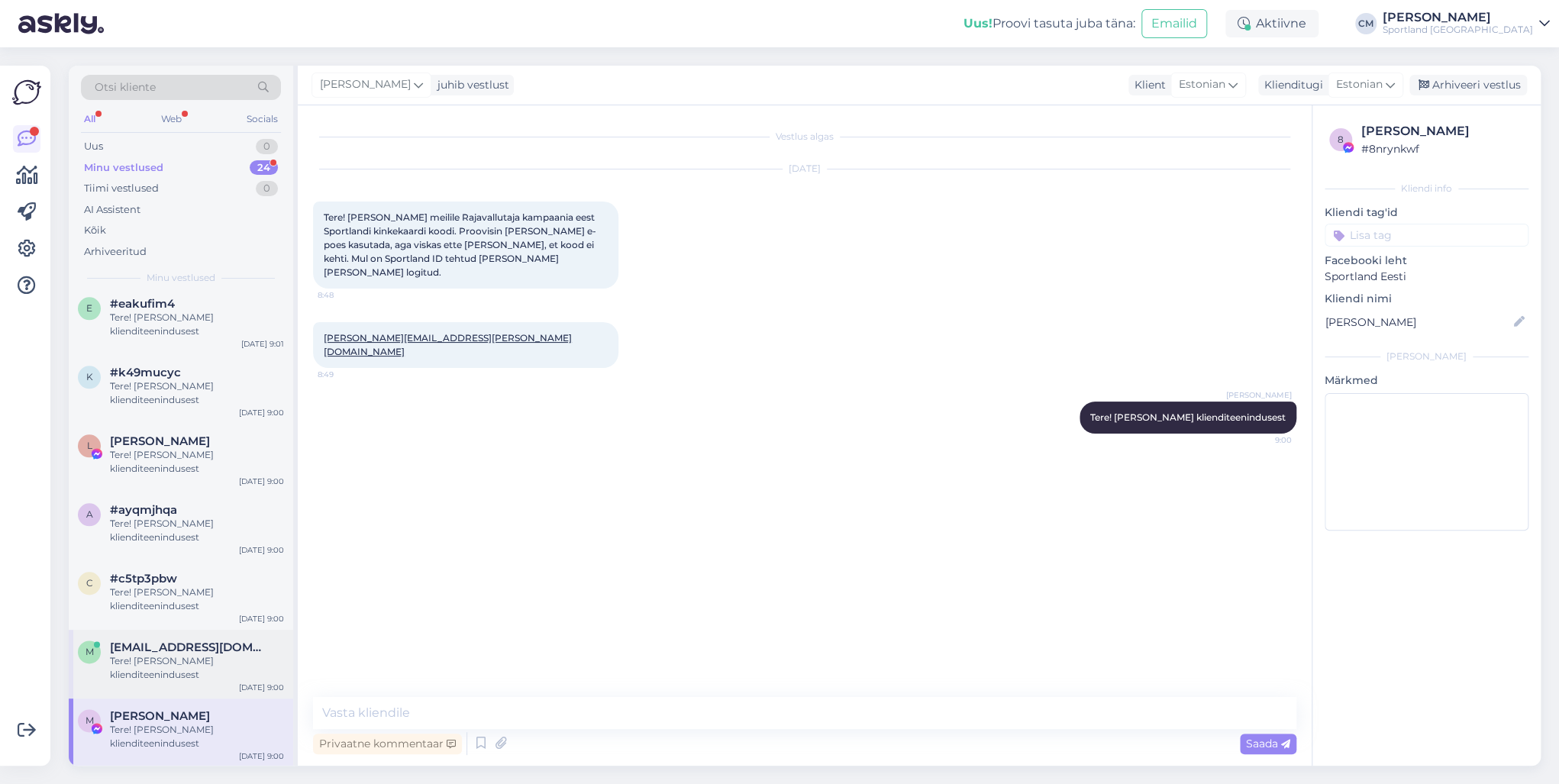
click at [165, 563] on div "Tere! [PERSON_NAME] klienditeenindusest" at bounding box center [197, 667] width 174 height 28
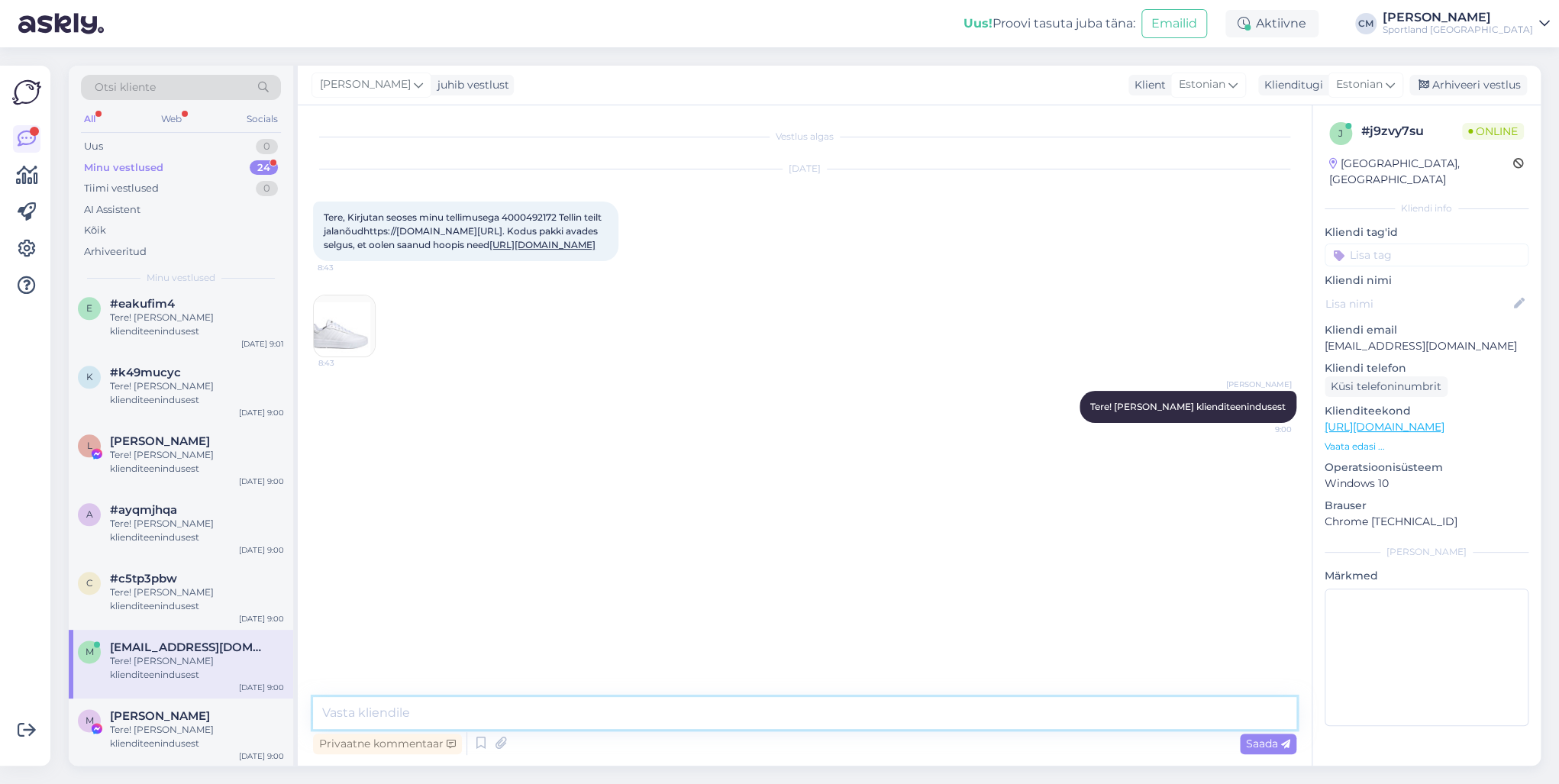
click at [455, 563] on textarea at bounding box center [804, 713] width 983 height 32
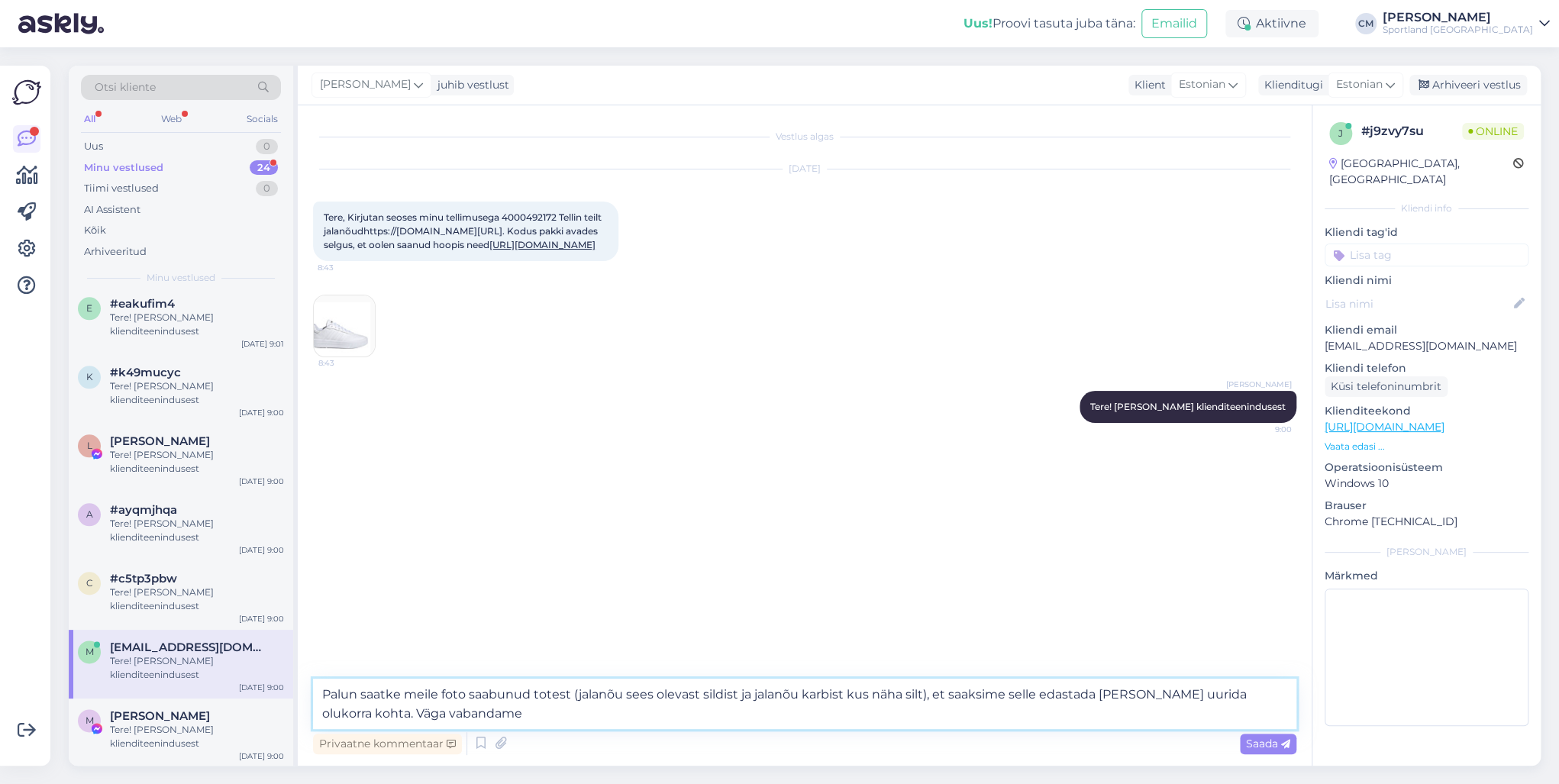
type textarea "Palun saatke meile foto saabunud totest (jalanõu sees olevast sildist ja jalanõ…"
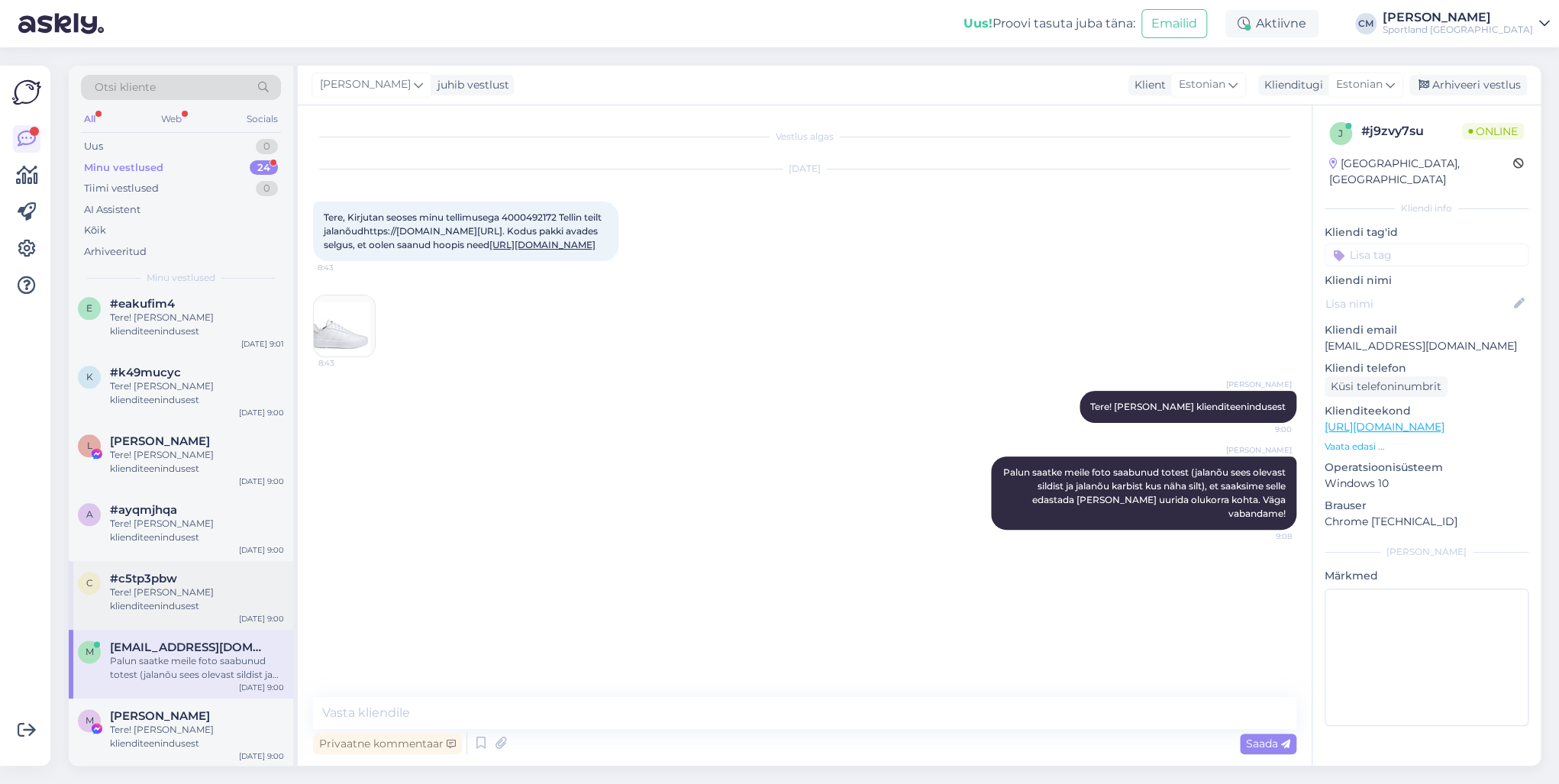
click at [213, 563] on div "Tere! [PERSON_NAME] klienditeenindusest" at bounding box center [197, 599] width 174 height 28
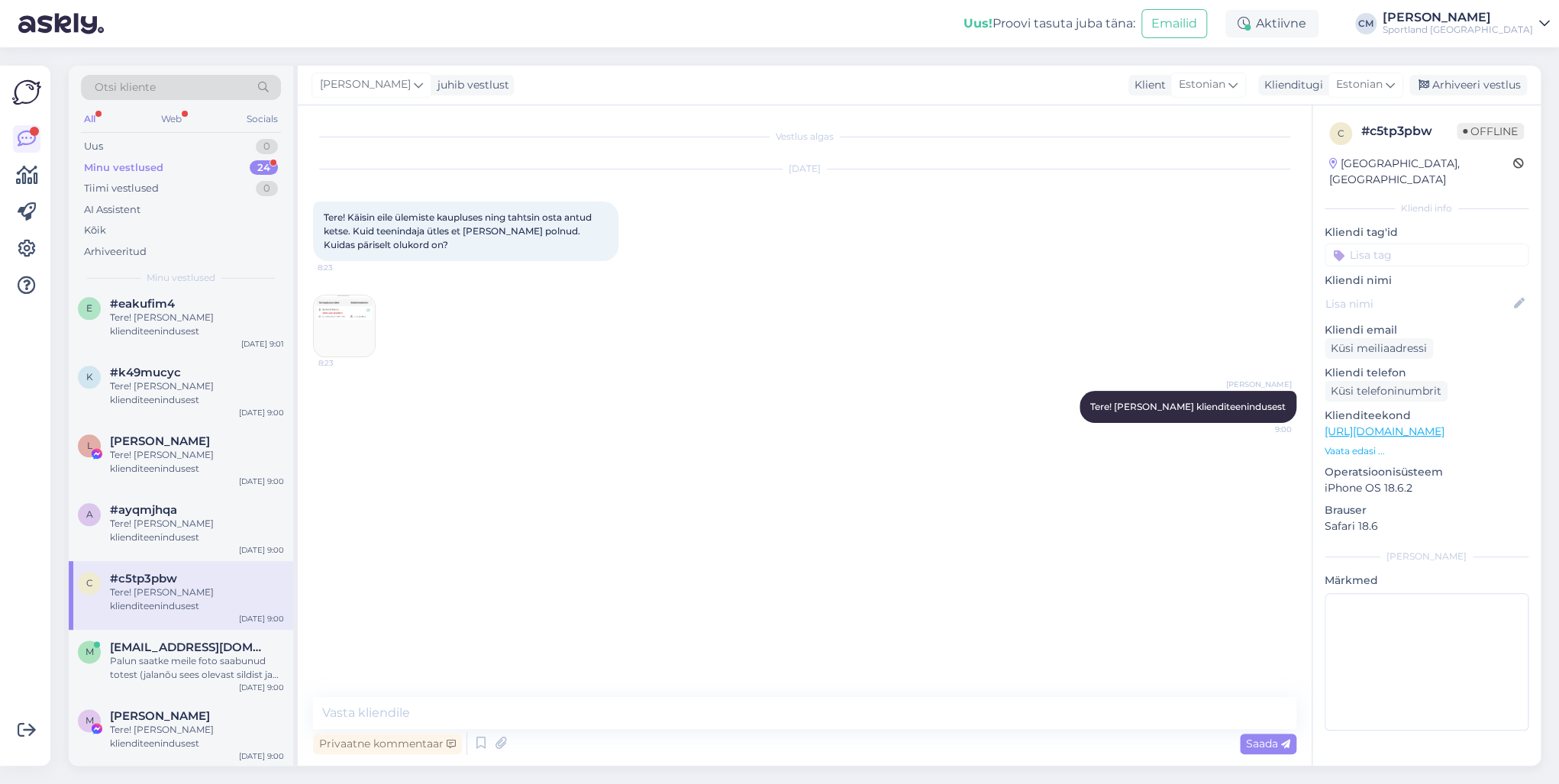
click at [343, 336] on img at bounding box center [345, 326] width 61 height 61
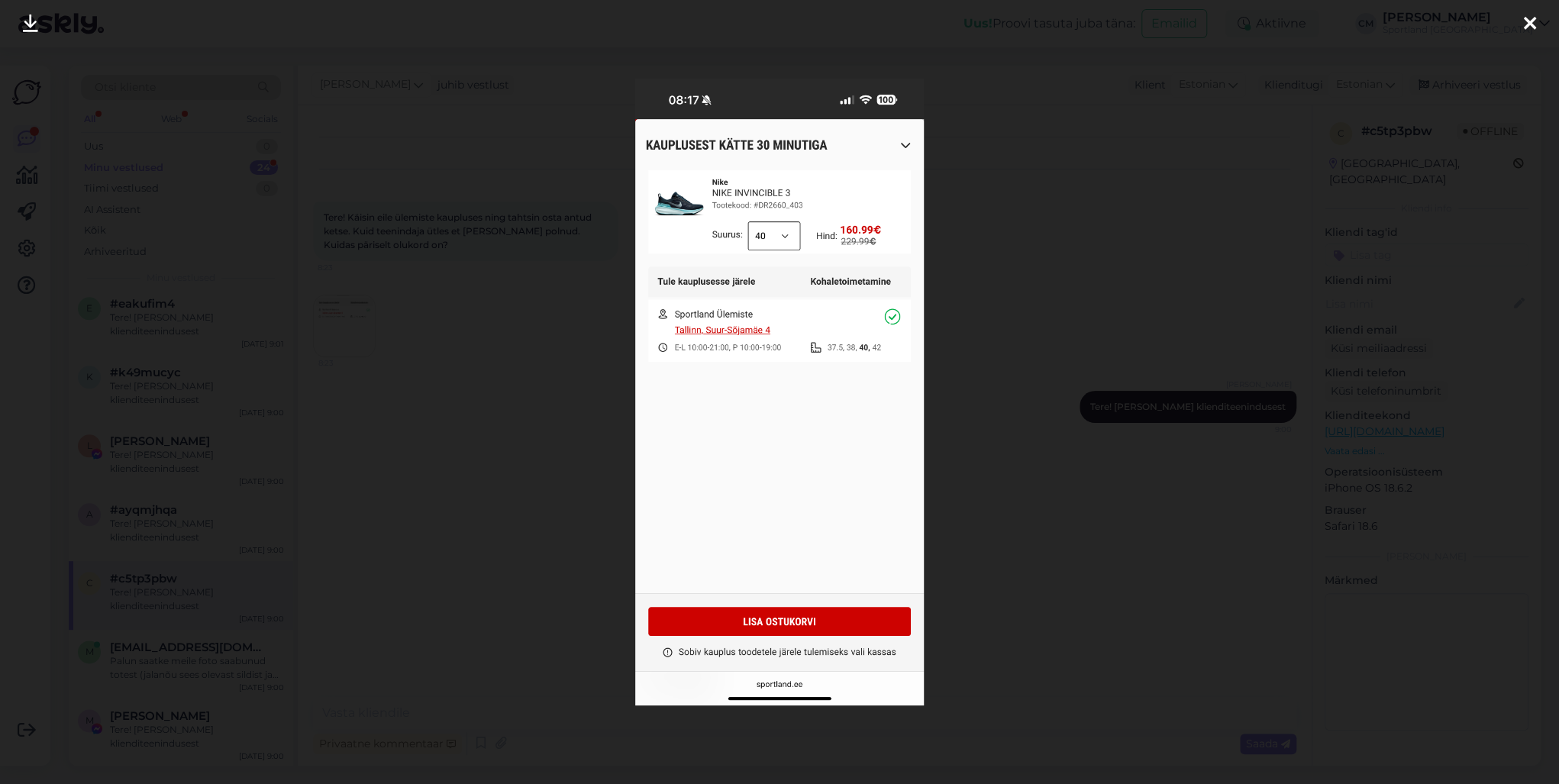
click at [511, 407] on div at bounding box center [779, 392] width 1559 height 784
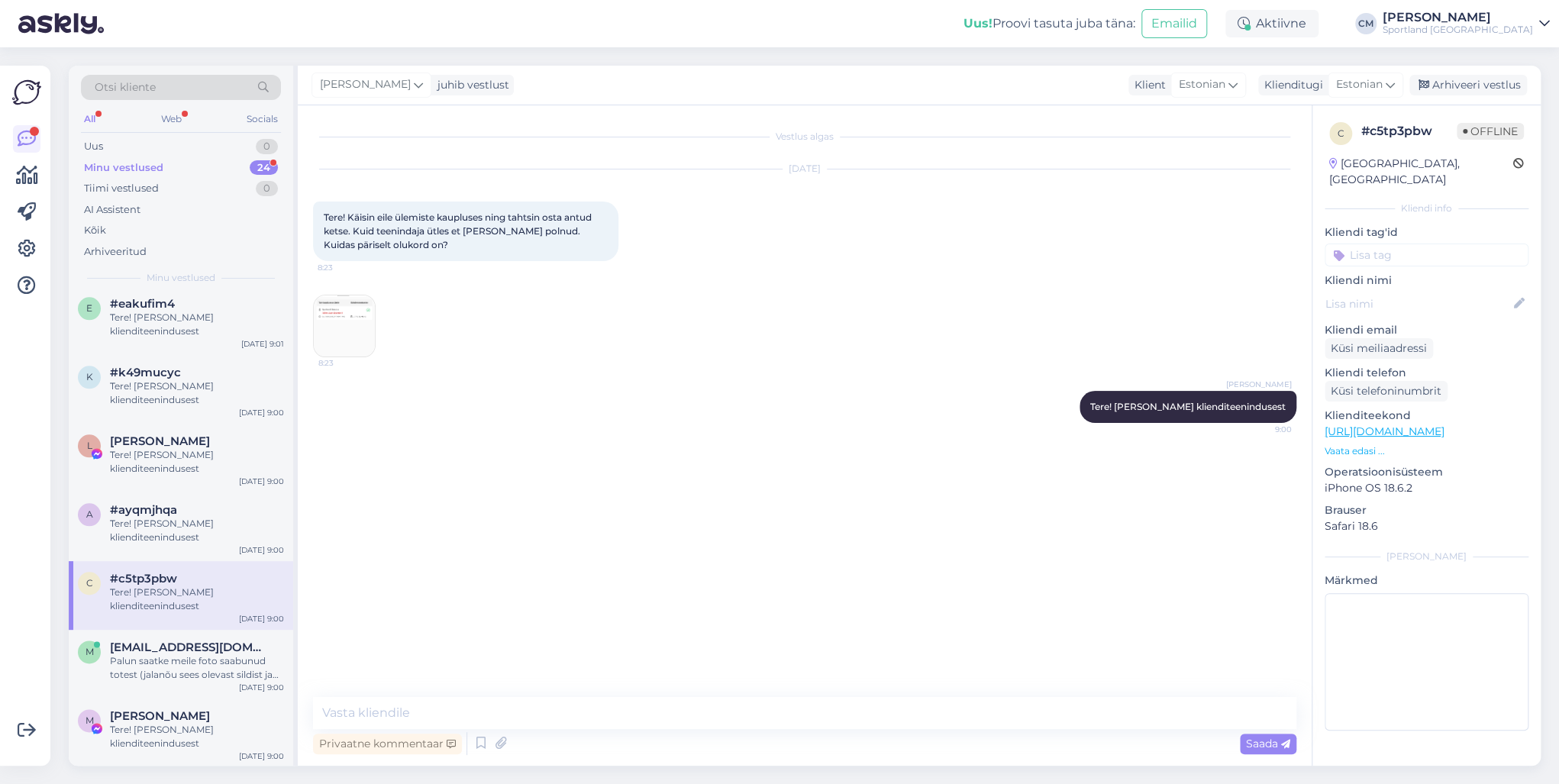
click at [1168, 253] on div "c # c5tp3pbw Offline [GEOGRAPHIC_DATA], [GEOGRAPHIC_DATA] Kliendi info Kliendi …" at bounding box center [1426, 429] width 228 height 647
click at [1168, 243] on input at bounding box center [1427, 255] width 204 height 23
type input "saada"
click at [1168, 309] on span "Toote saadavus" at bounding box center [1426, 314] width 71 height 9
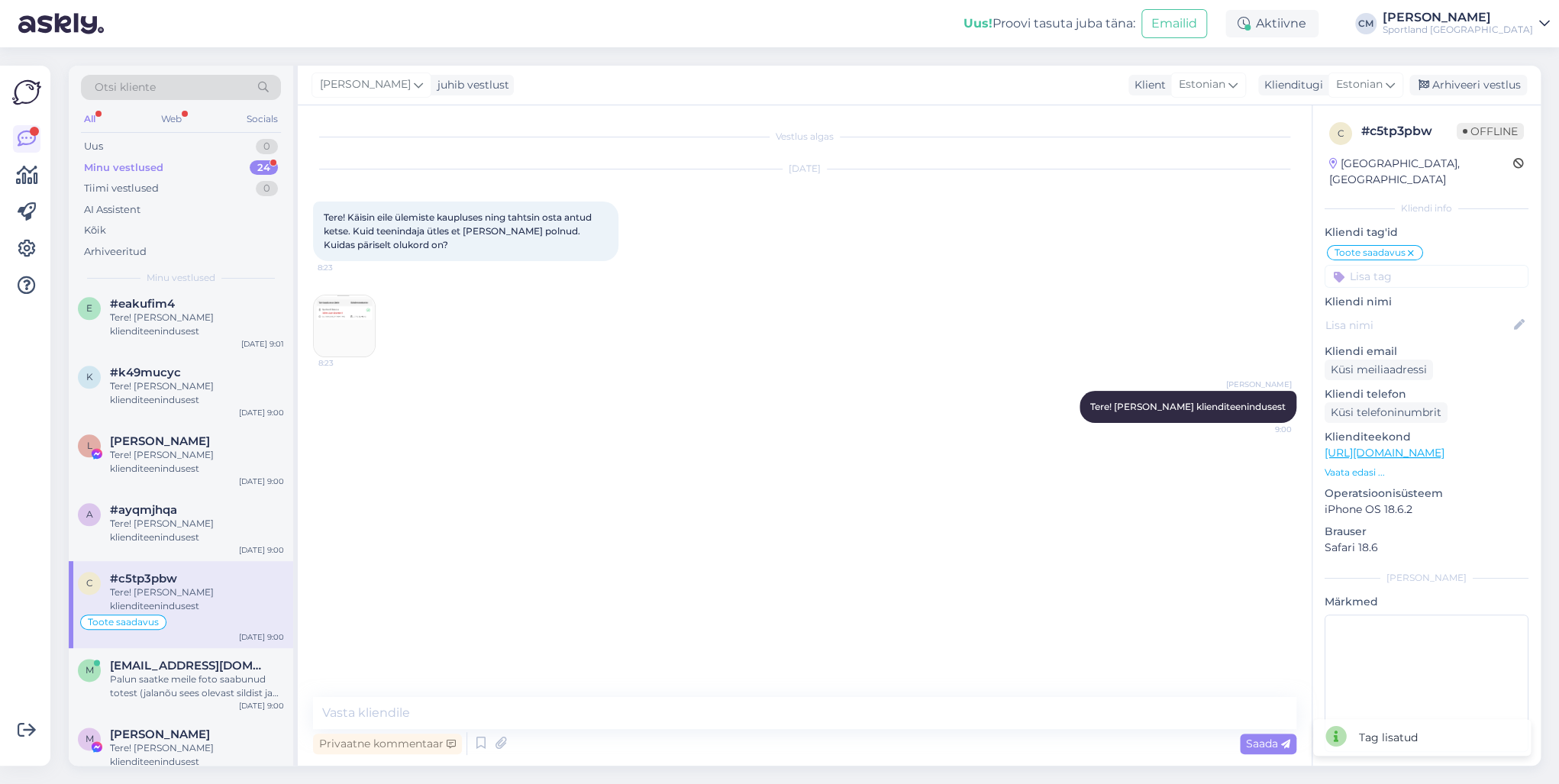
click at [1168, 446] on link "[URL][DOMAIN_NAME]" at bounding box center [1385, 453] width 120 height 14
click at [325, 332] on img at bounding box center [345, 326] width 61 height 61
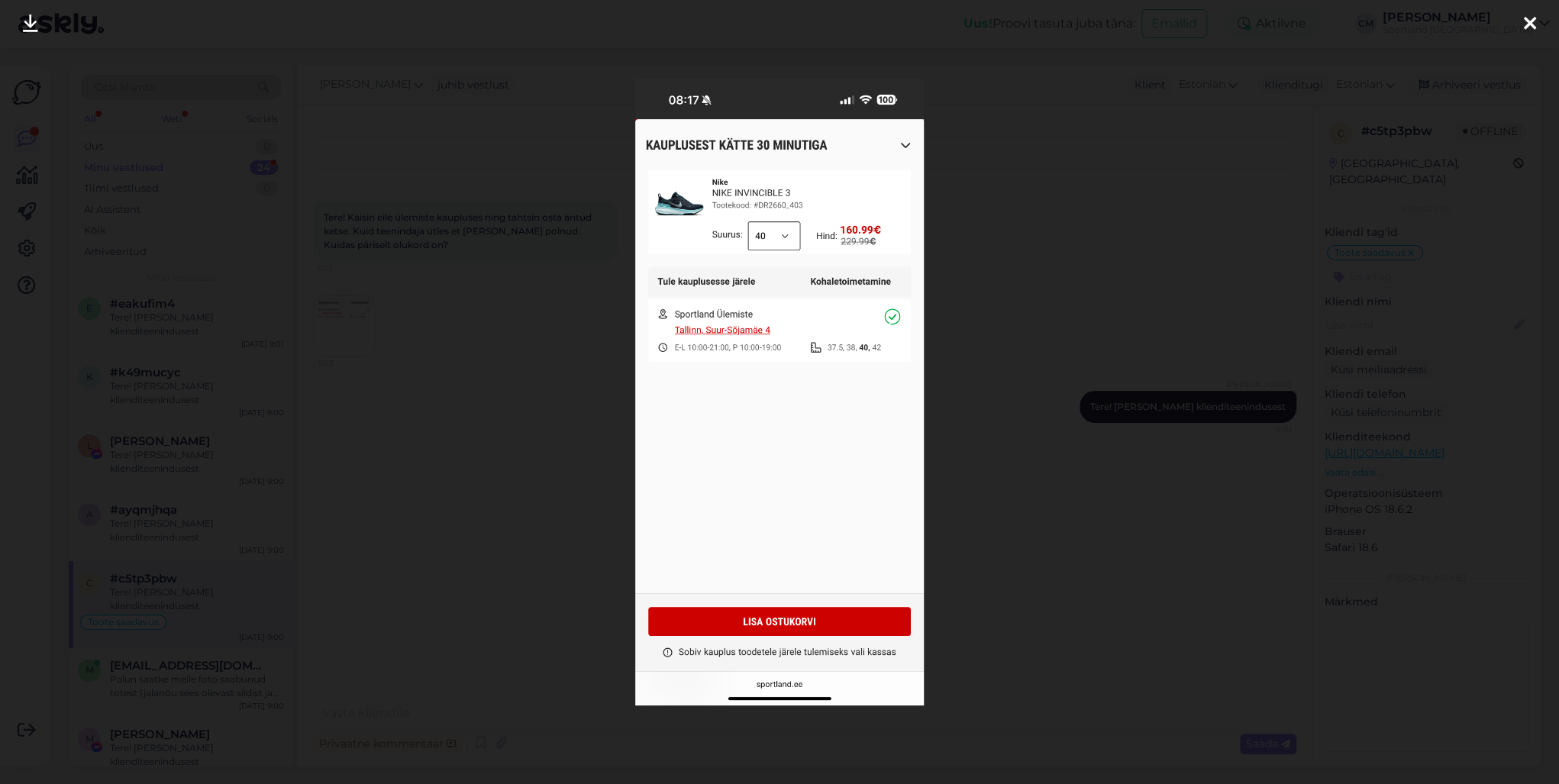
click at [366, 278] on div at bounding box center [779, 392] width 1559 height 784
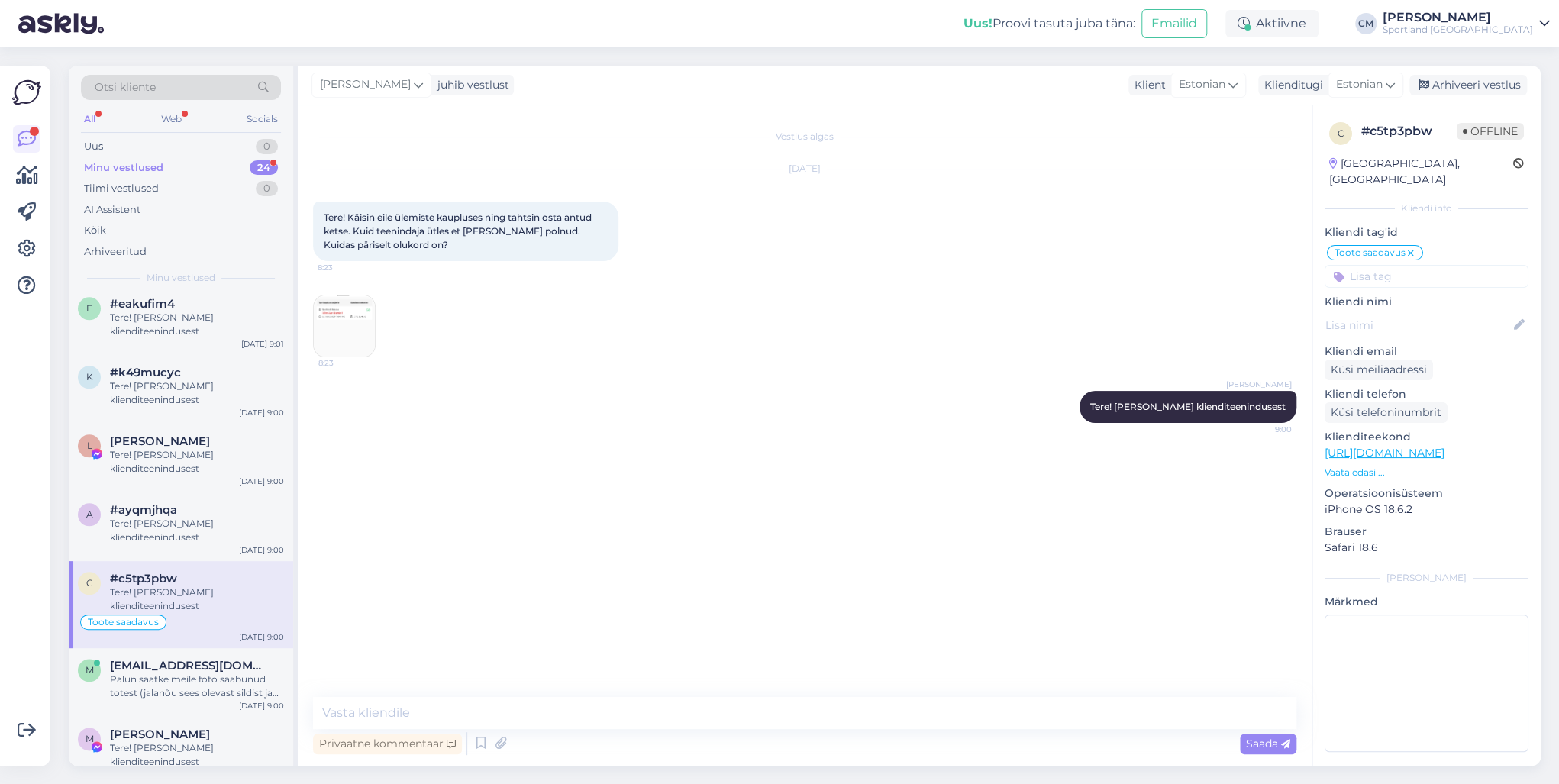
click at [444, 390] on div "[PERSON_NAME] Tere! [PERSON_NAME] klienditeenindusest 9:00" at bounding box center [804, 407] width 983 height 66
click at [223, 528] on div "Tere! [PERSON_NAME] klienditeenindusest" at bounding box center [197, 530] width 174 height 28
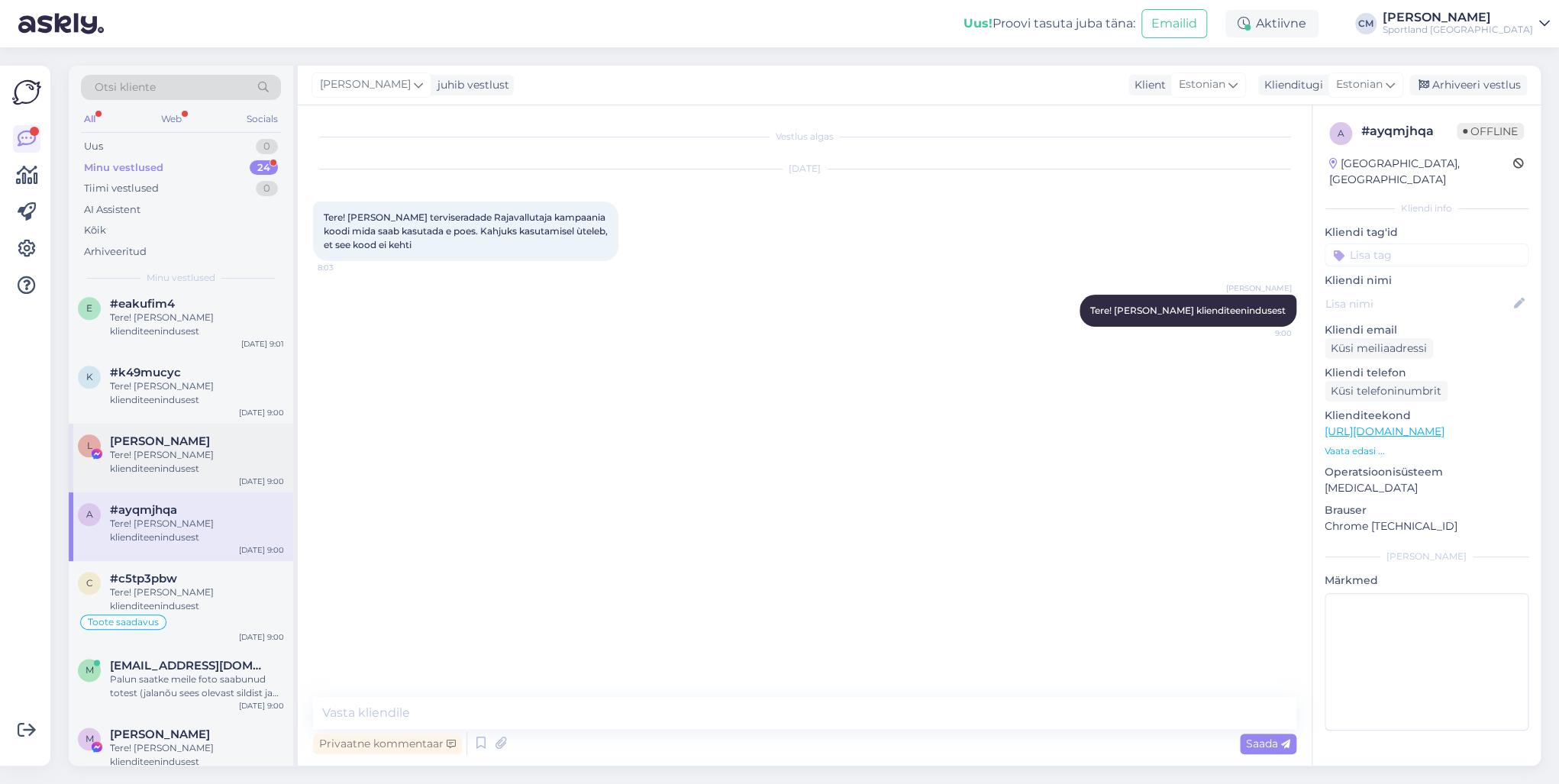
click at [197, 473] on div "Tere! [PERSON_NAME] klienditeenindusest" at bounding box center [197, 462] width 174 height 28
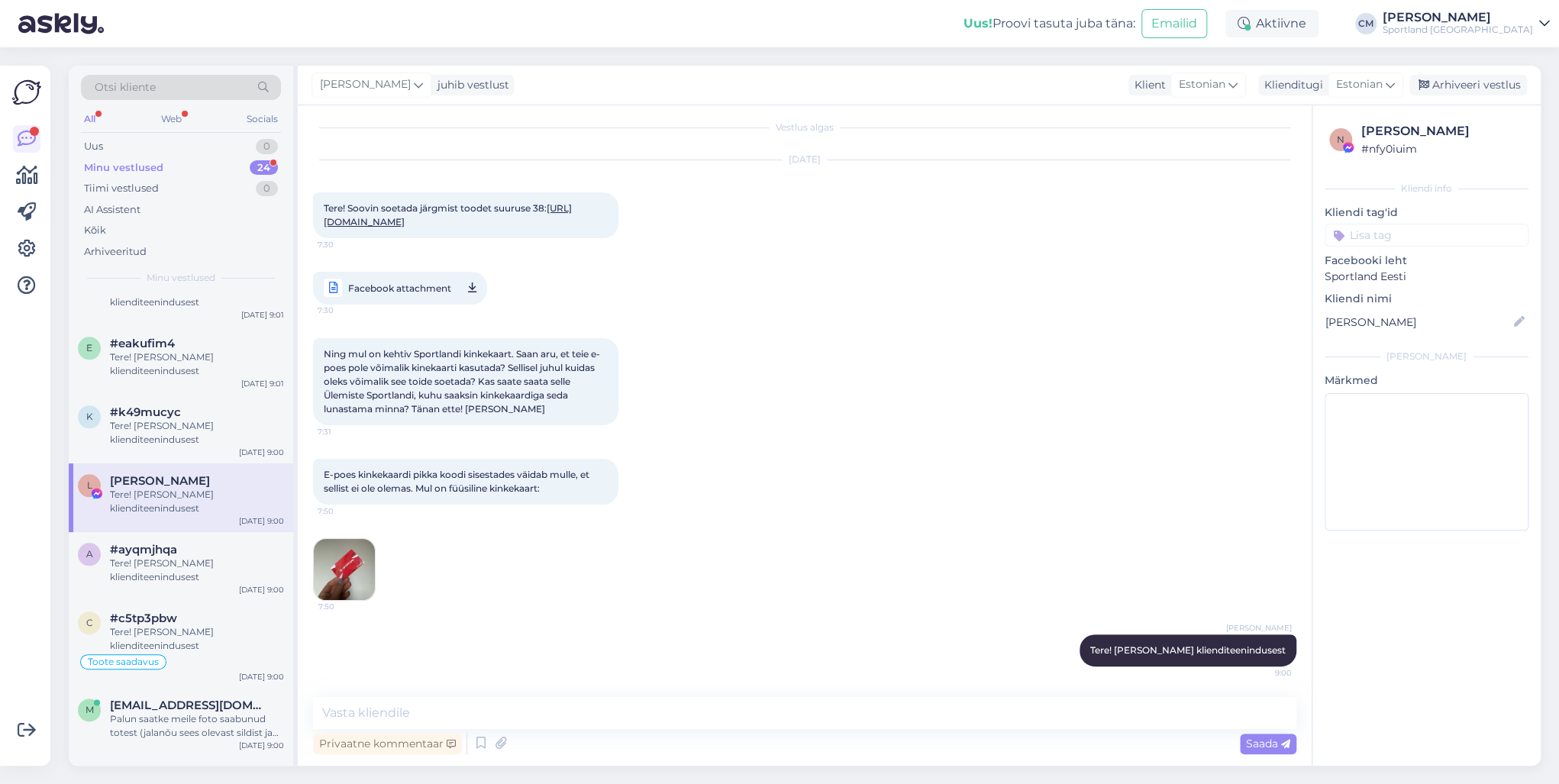
scroll to position [1118, 0]
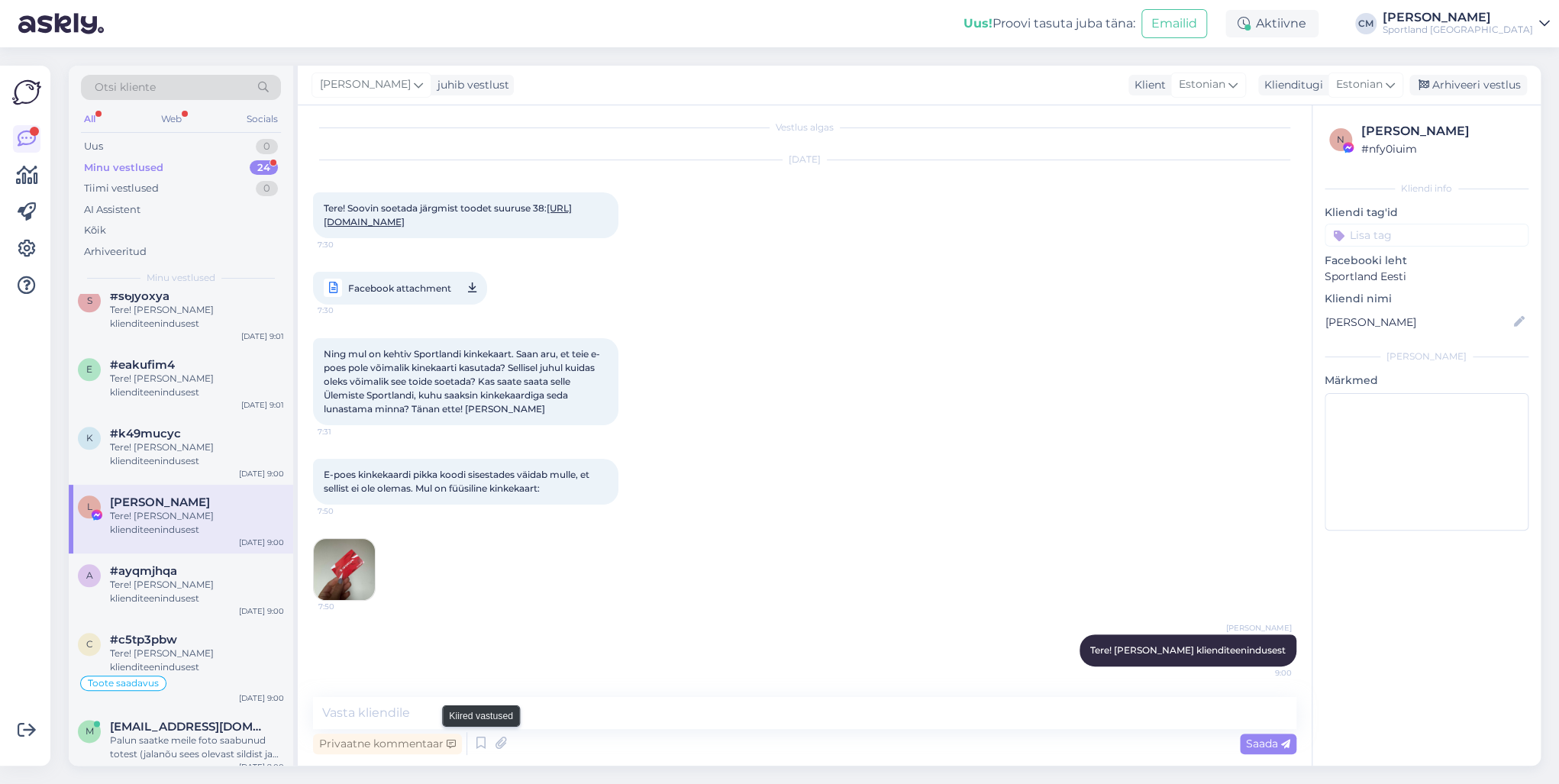
drag, startPoint x: 487, startPoint y: 746, endPoint x: 679, endPoint y: 657, distance: 211.6
click at [487, 563] on icon at bounding box center [481, 743] width 18 height 23
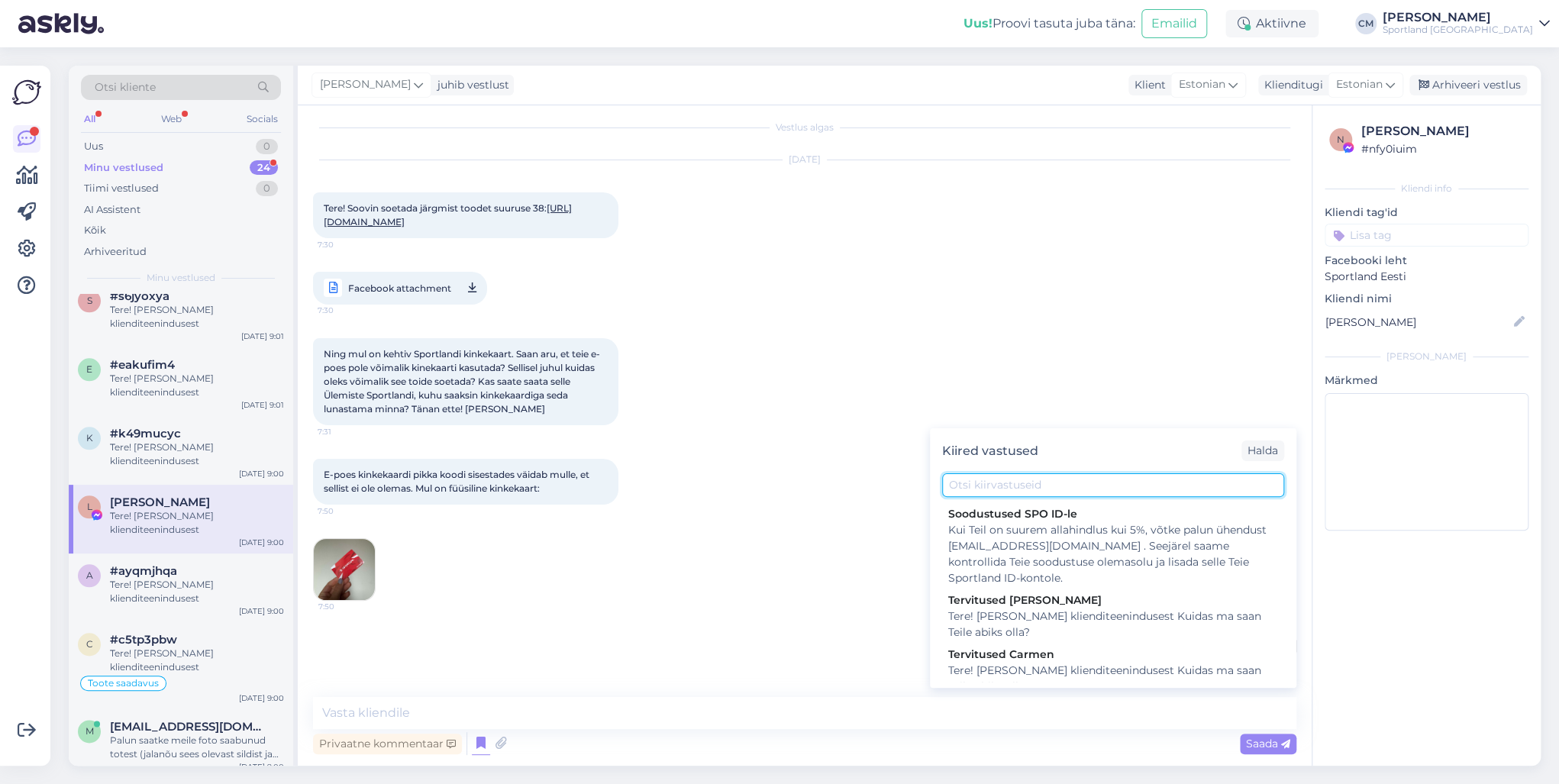
click at [1023, 480] on input "text" at bounding box center [1113, 485] width 342 height 24
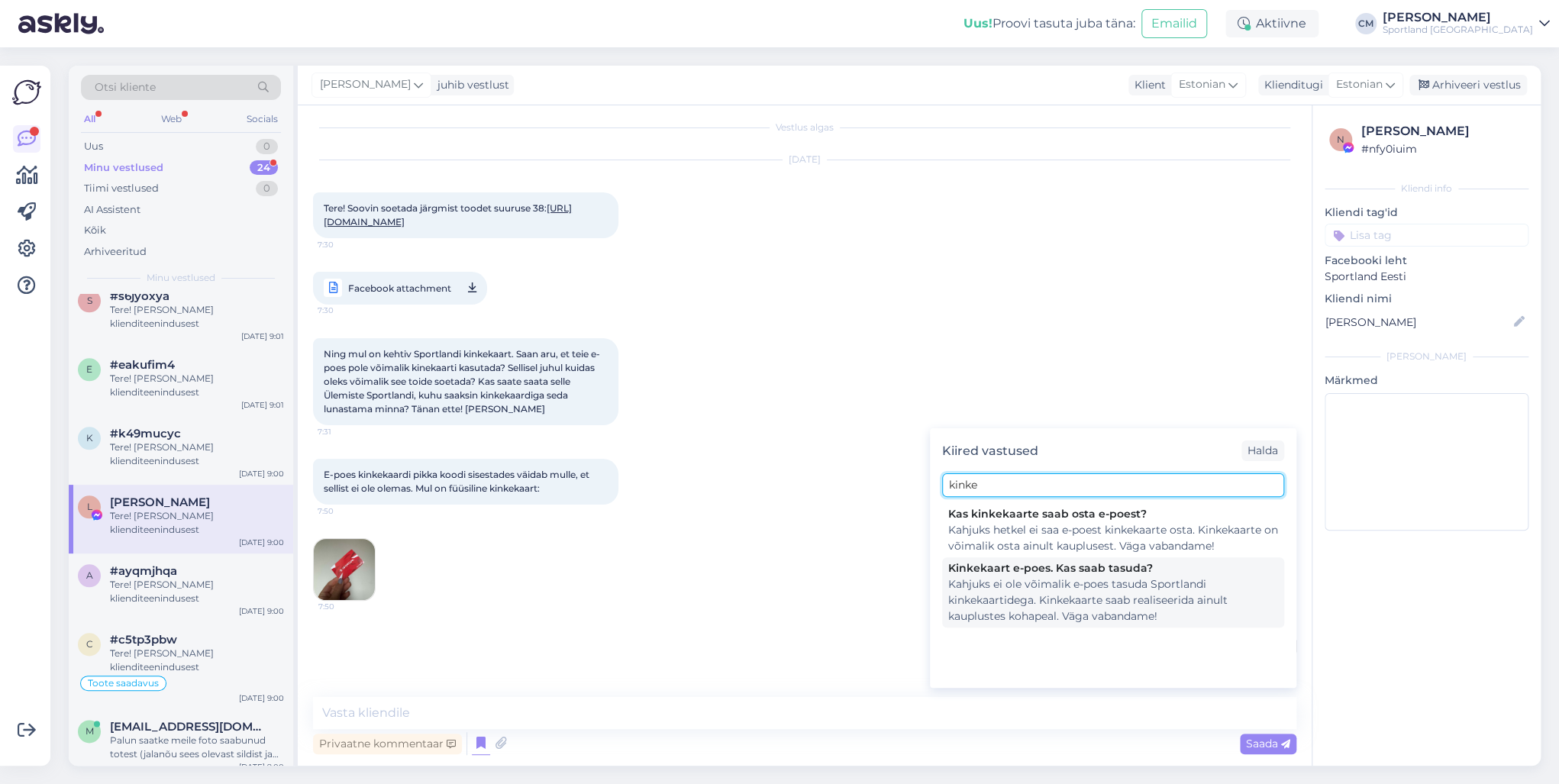
type input "kinke"
click at [1032, 563] on div "Kinkekaart e-poes. Kas saab tasuda?" at bounding box center [1113, 568] width 330 height 16
type textarea "Kahjuks ei ole võimalik e-poes tasuda Sportlandi kinkekaartidega. Kinkekaarte s…"
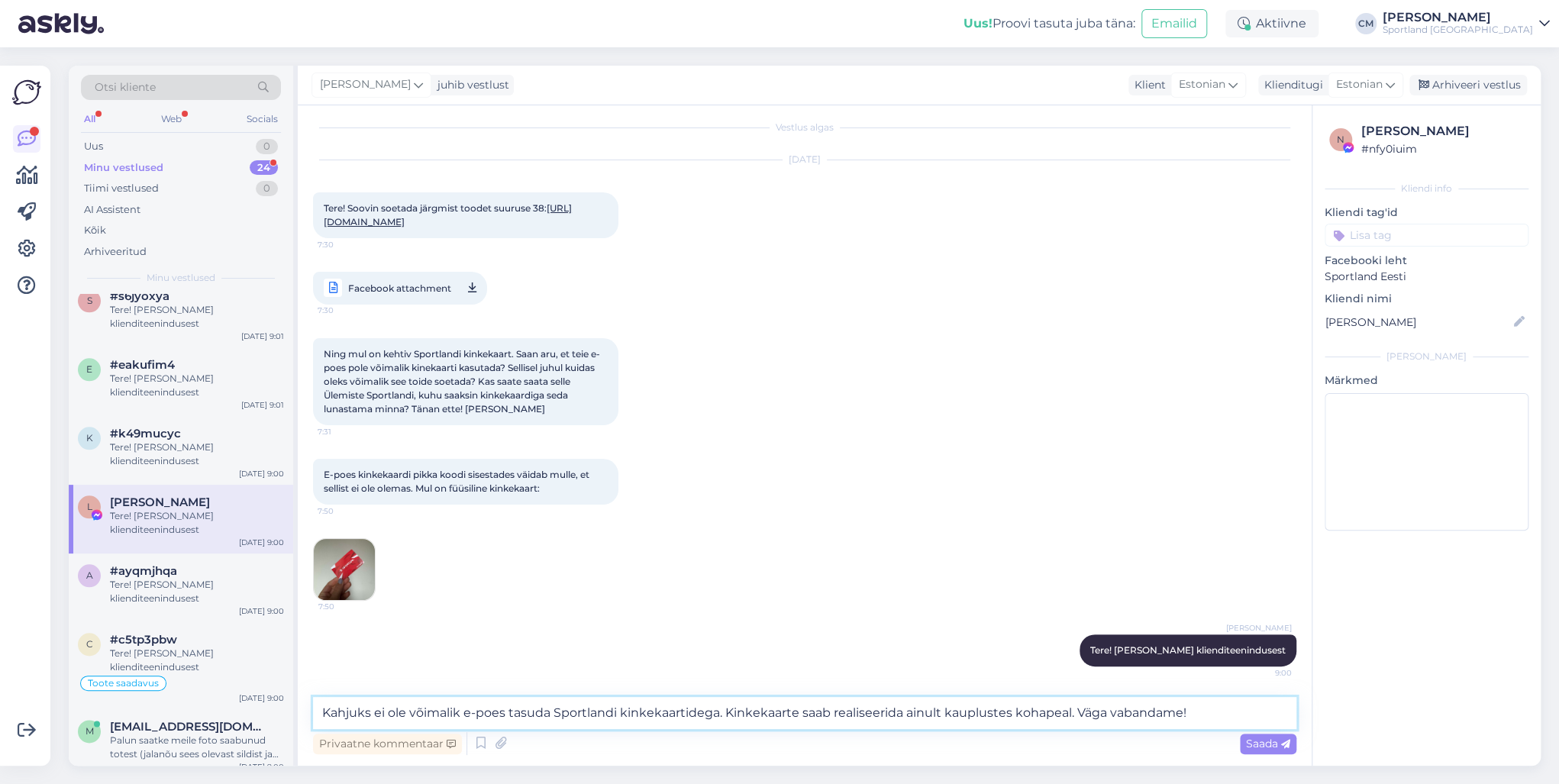
click at [1048, 563] on textarea "Kahjuks ei ole võimalik e-poes tasuda Sportlandi kinkekaartidega. Kinkekaarte s…" at bounding box center [804, 713] width 983 height 32
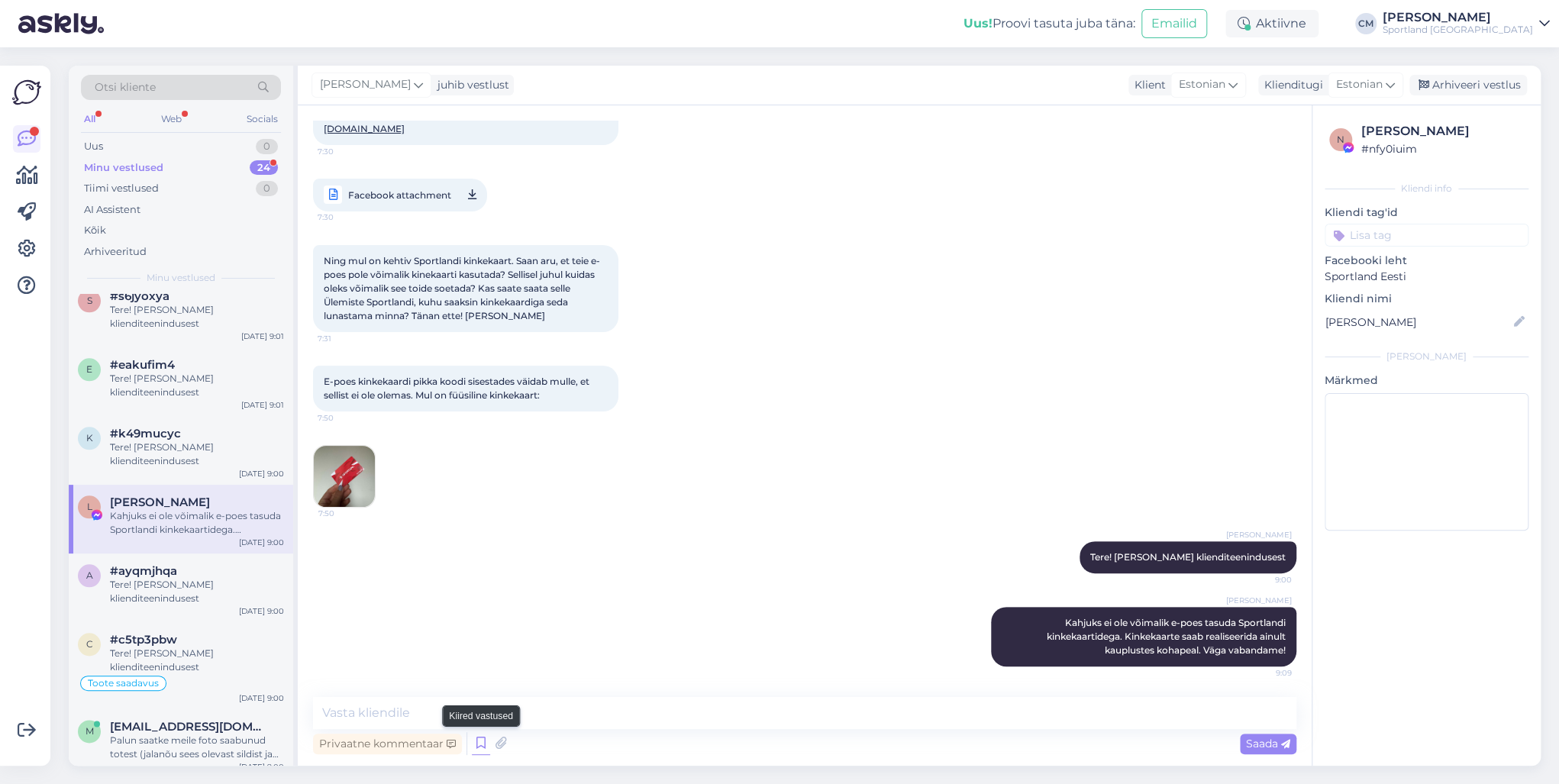
click at [477, 563] on icon at bounding box center [481, 743] width 18 height 23
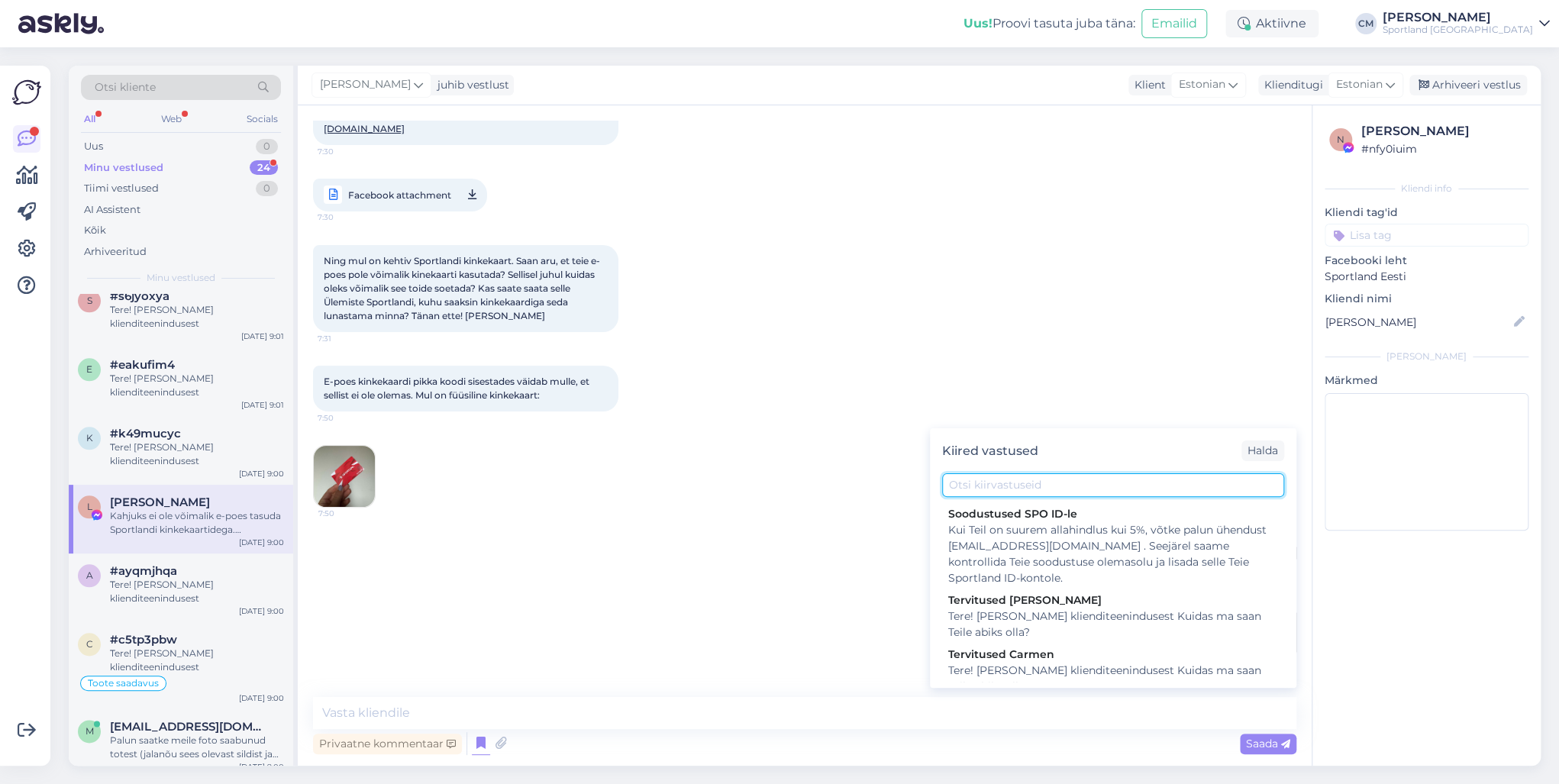
click at [988, 481] on input "text" at bounding box center [1113, 485] width 342 height 24
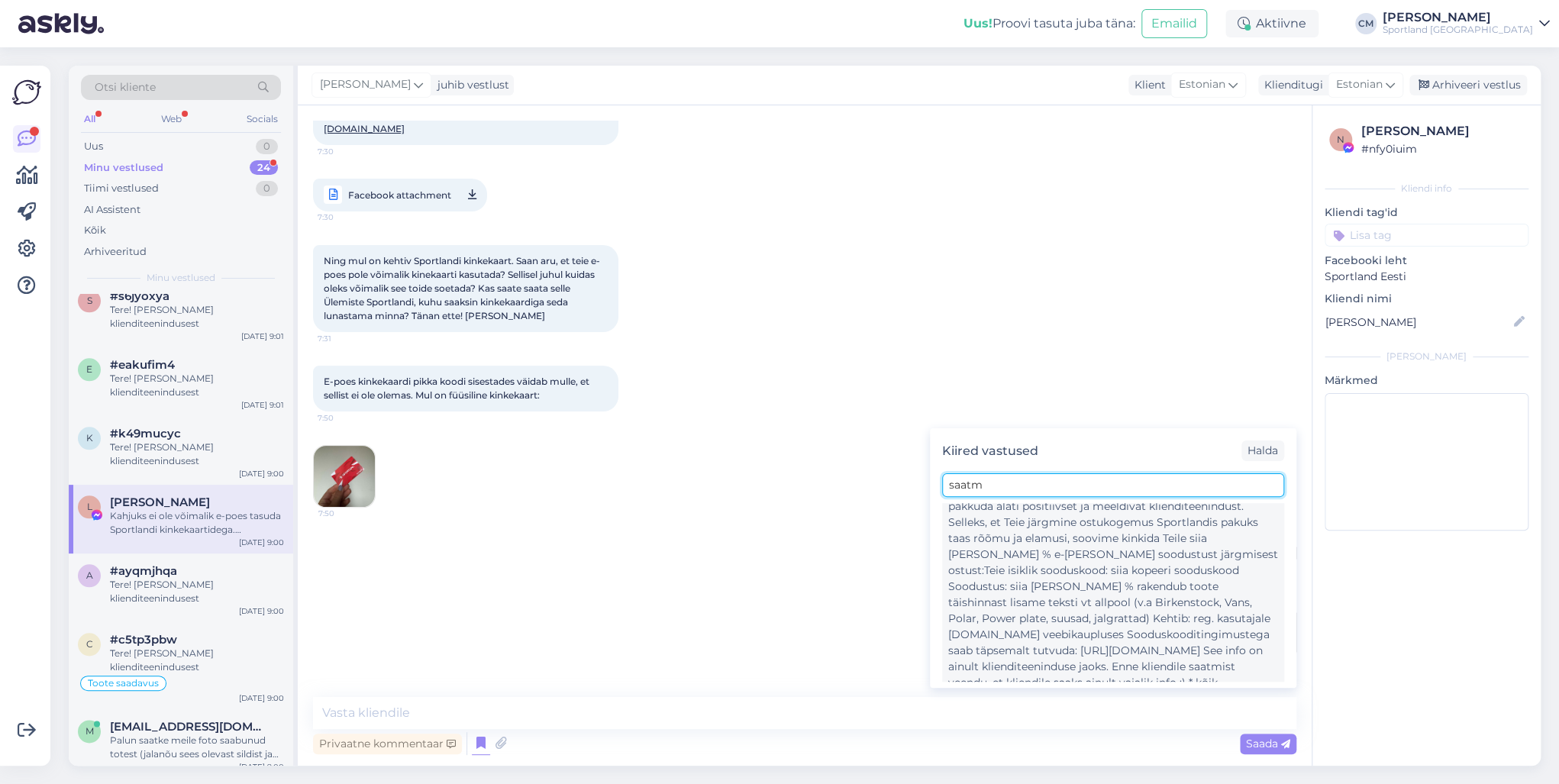
scroll to position [186, 0]
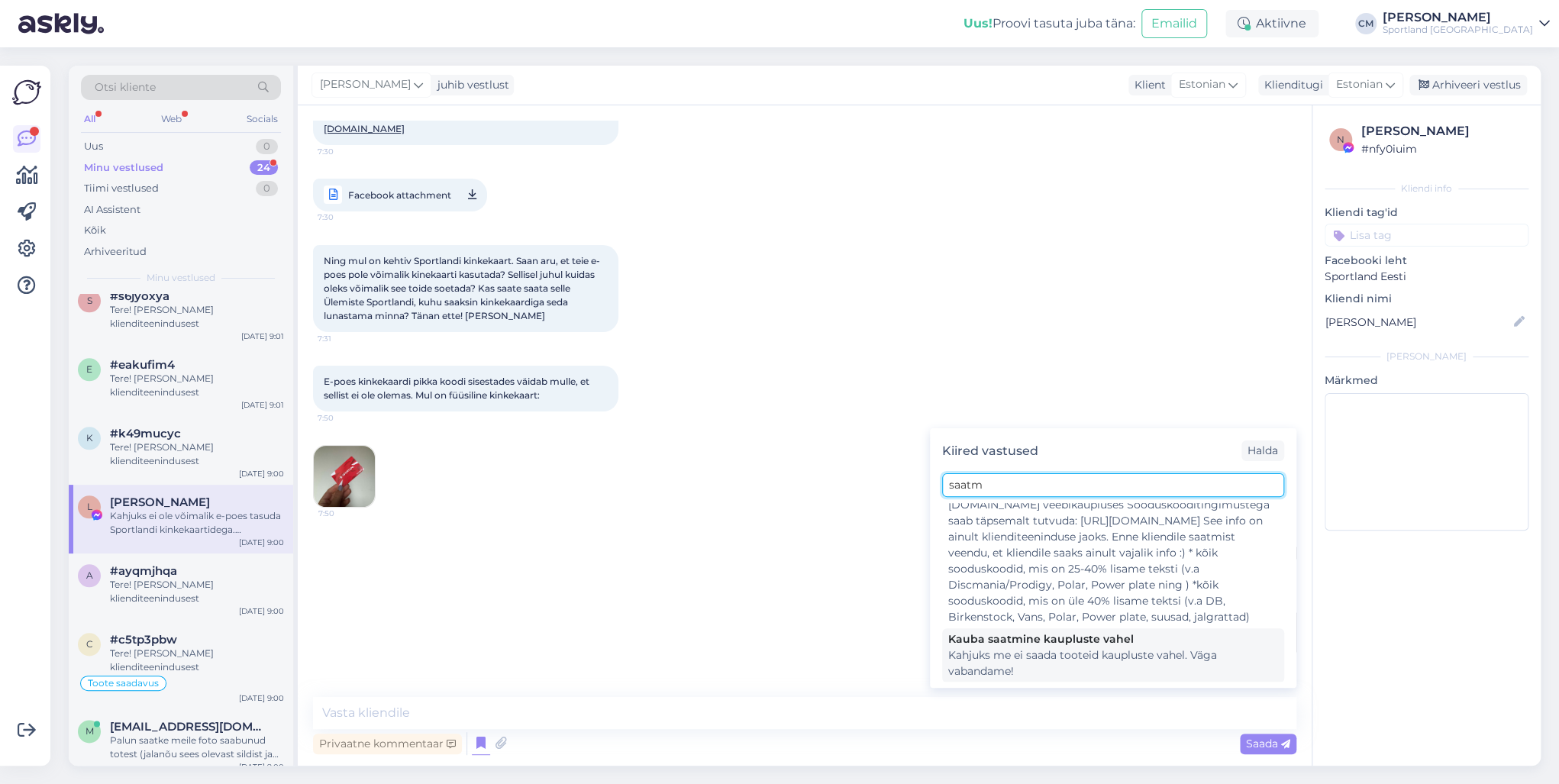
type input "saatm"
click at [1038, 563] on div "Kauba saatmine kaupluste vahel" at bounding box center [1113, 639] width 330 height 16
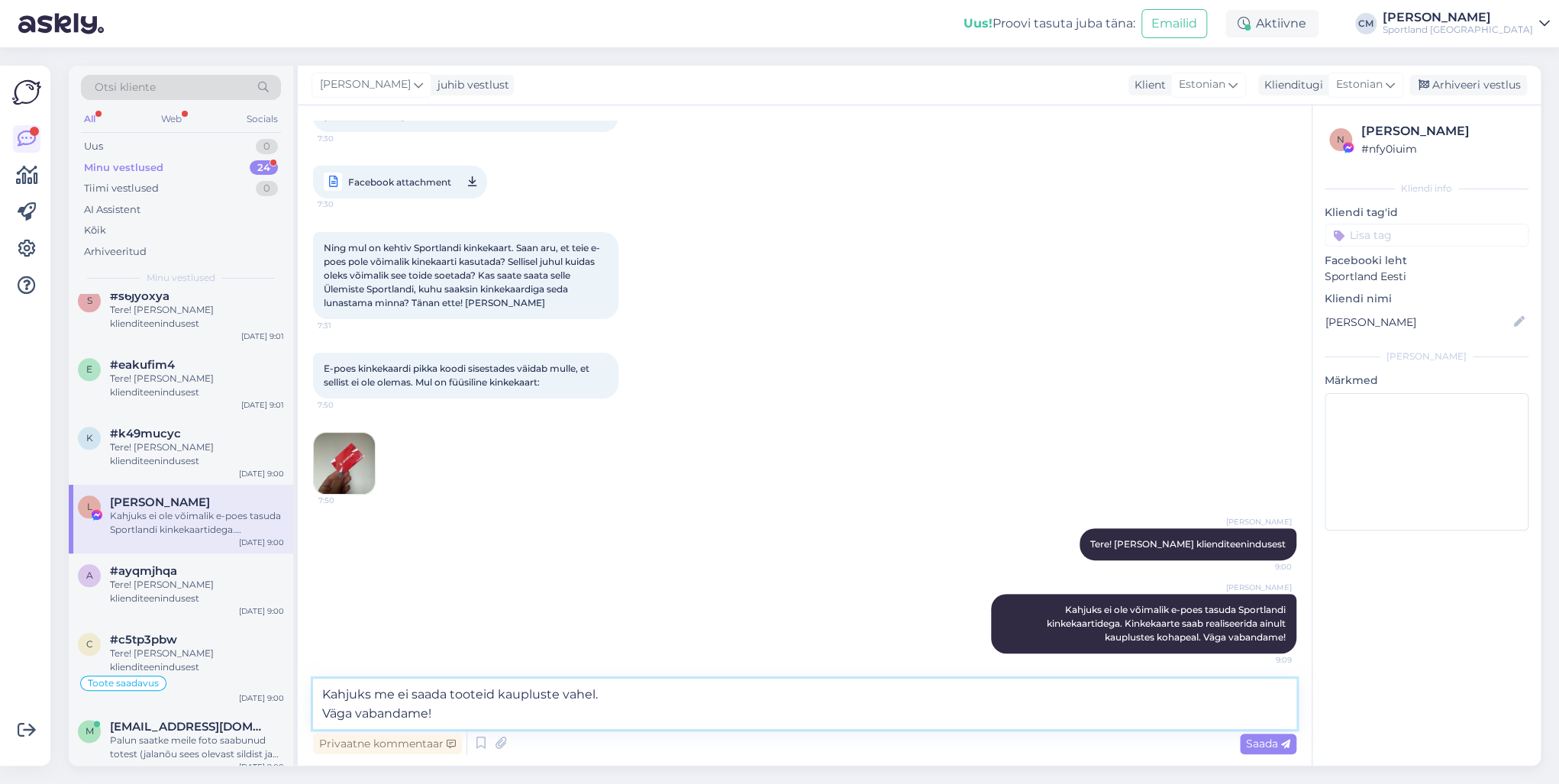
click at [327, 563] on textarea "Kahjuks me ei saada tooteid kaupluste vahel. Väga vabandame!" at bounding box center [804, 703] width 983 height 51
drag, startPoint x: 349, startPoint y: 713, endPoint x: 299, endPoint y: 716, distance: 50.1
click at [299, 563] on div "Vestlus algas [DATE] Tere! Soovin soetada järgmist toodet suuruse 38: [URL][DOM…" at bounding box center [804, 435] width 1014 height 660
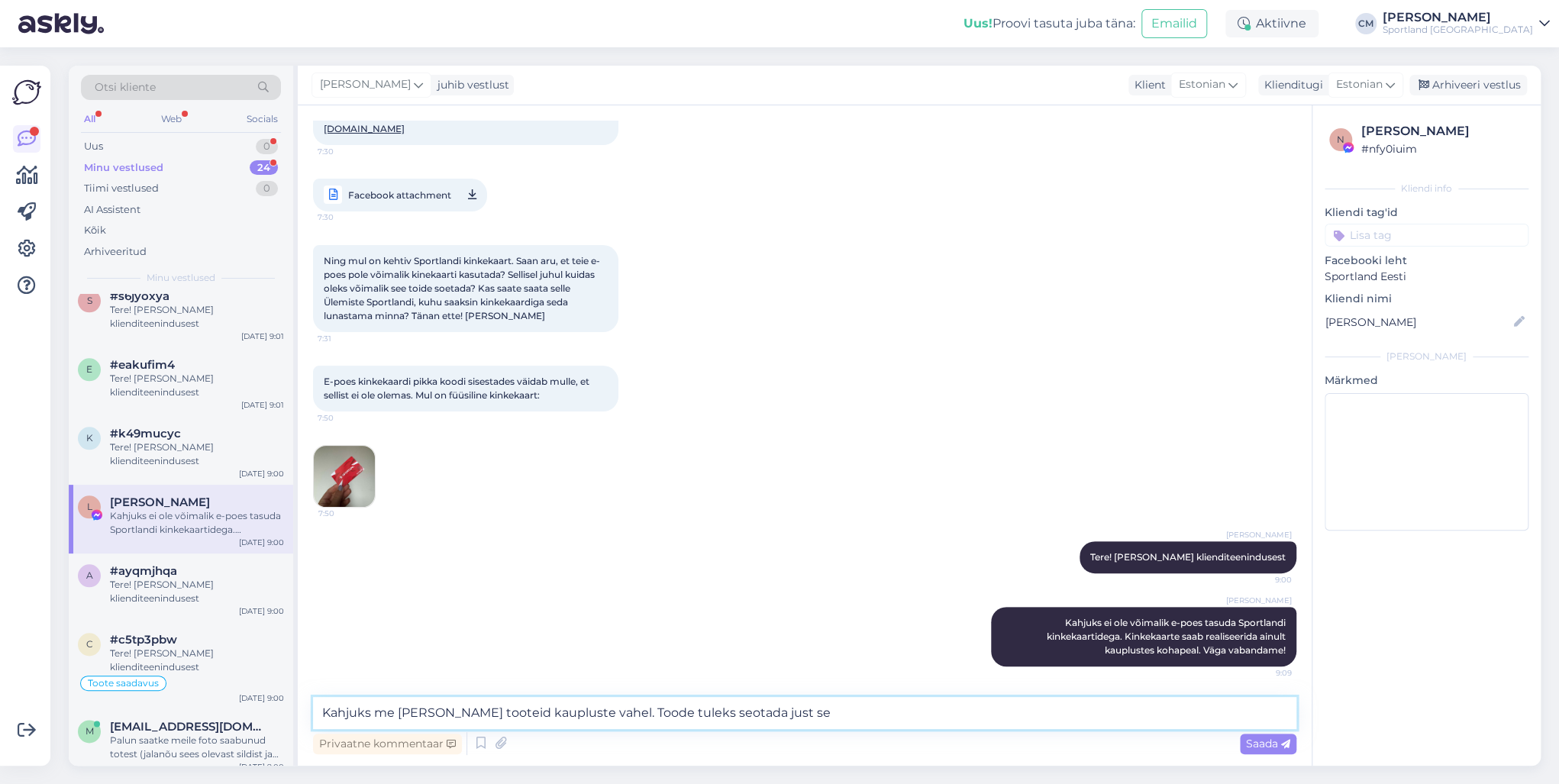
scroll to position [0, 0]
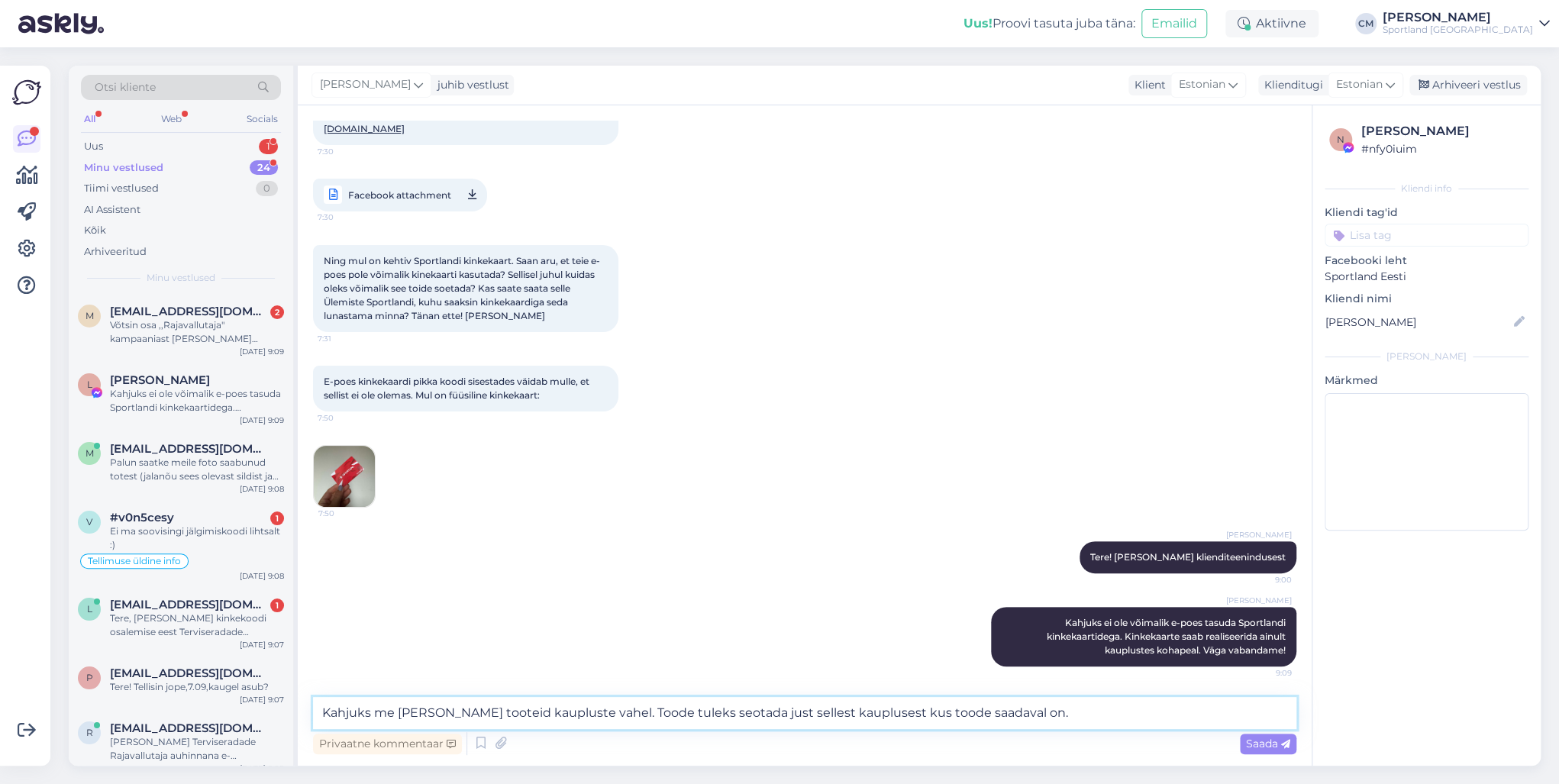
type textarea "Kahjuks me [PERSON_NAME] tooteid kaupluste vahel. Toode tuleks seotada just sel…"
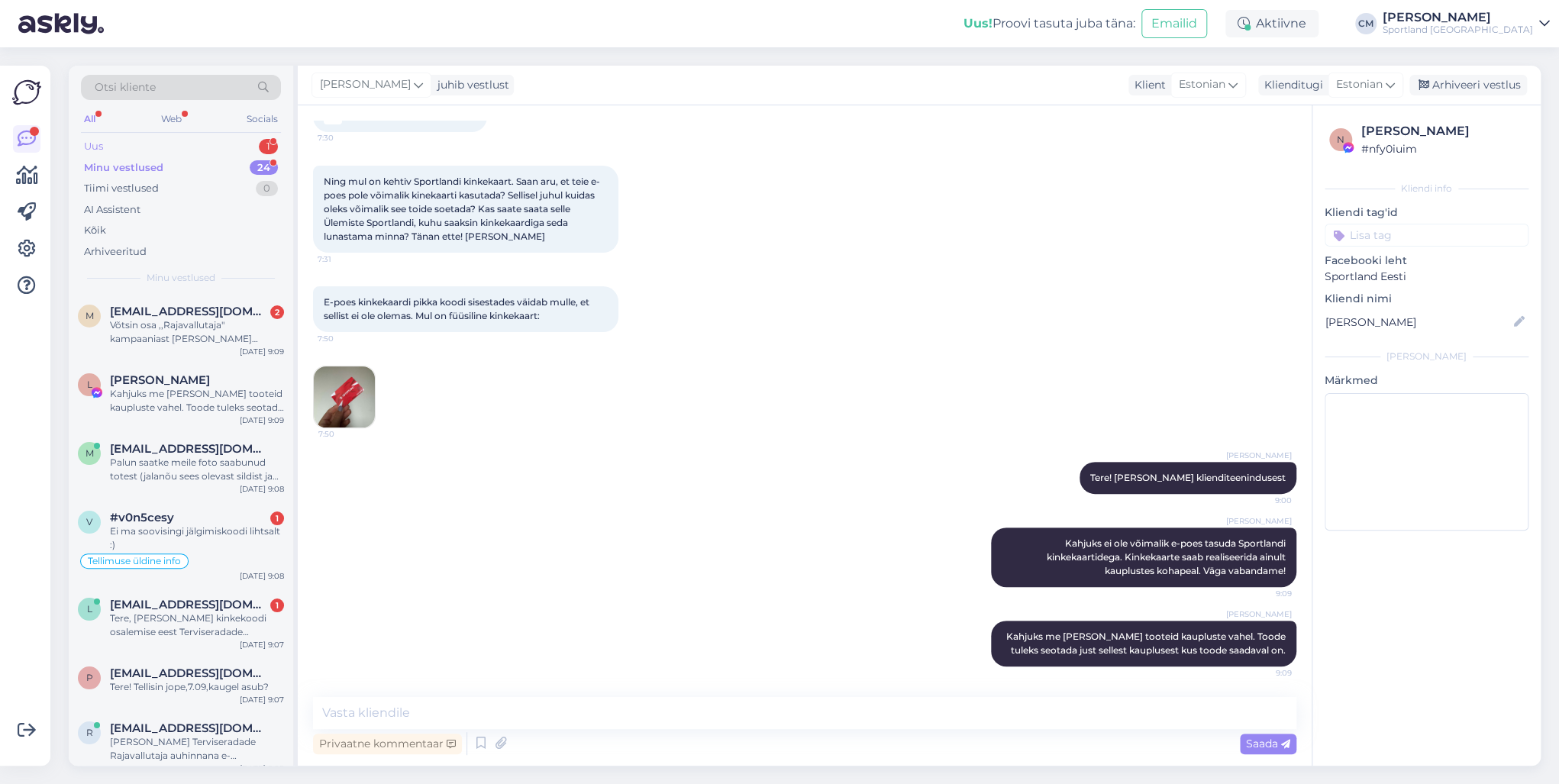
click at [213, 141] on div "Uus 1" at bounding box center [180, 147] width 200 height 21
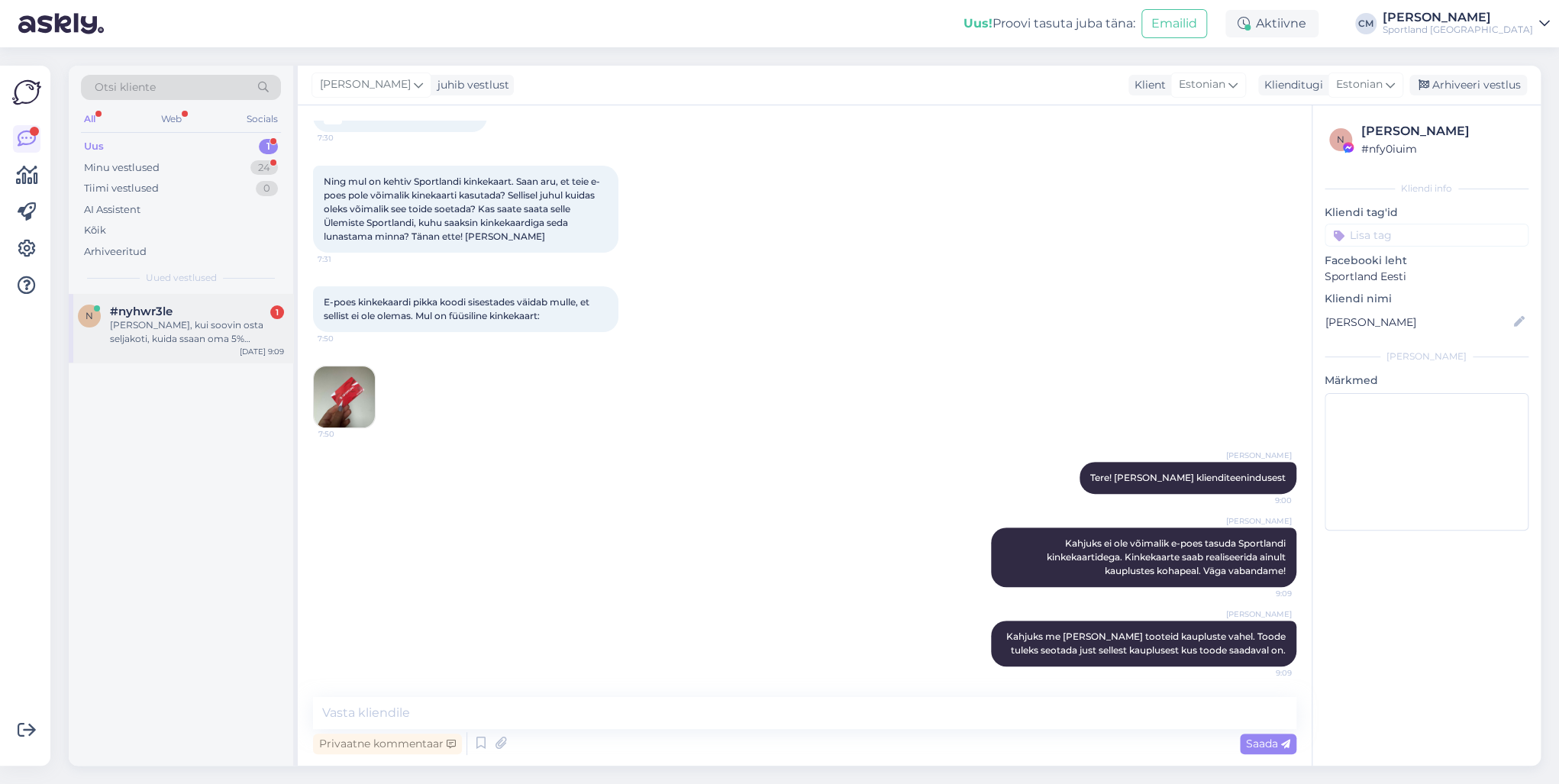
click at [179, 355] on div "n #nyhwr3le 1 Tere, kui soovin osta seljakoti, kuida ssaan oma 5% sooduskoodi m…" at bounding box center [181, 328] width 224 height 69
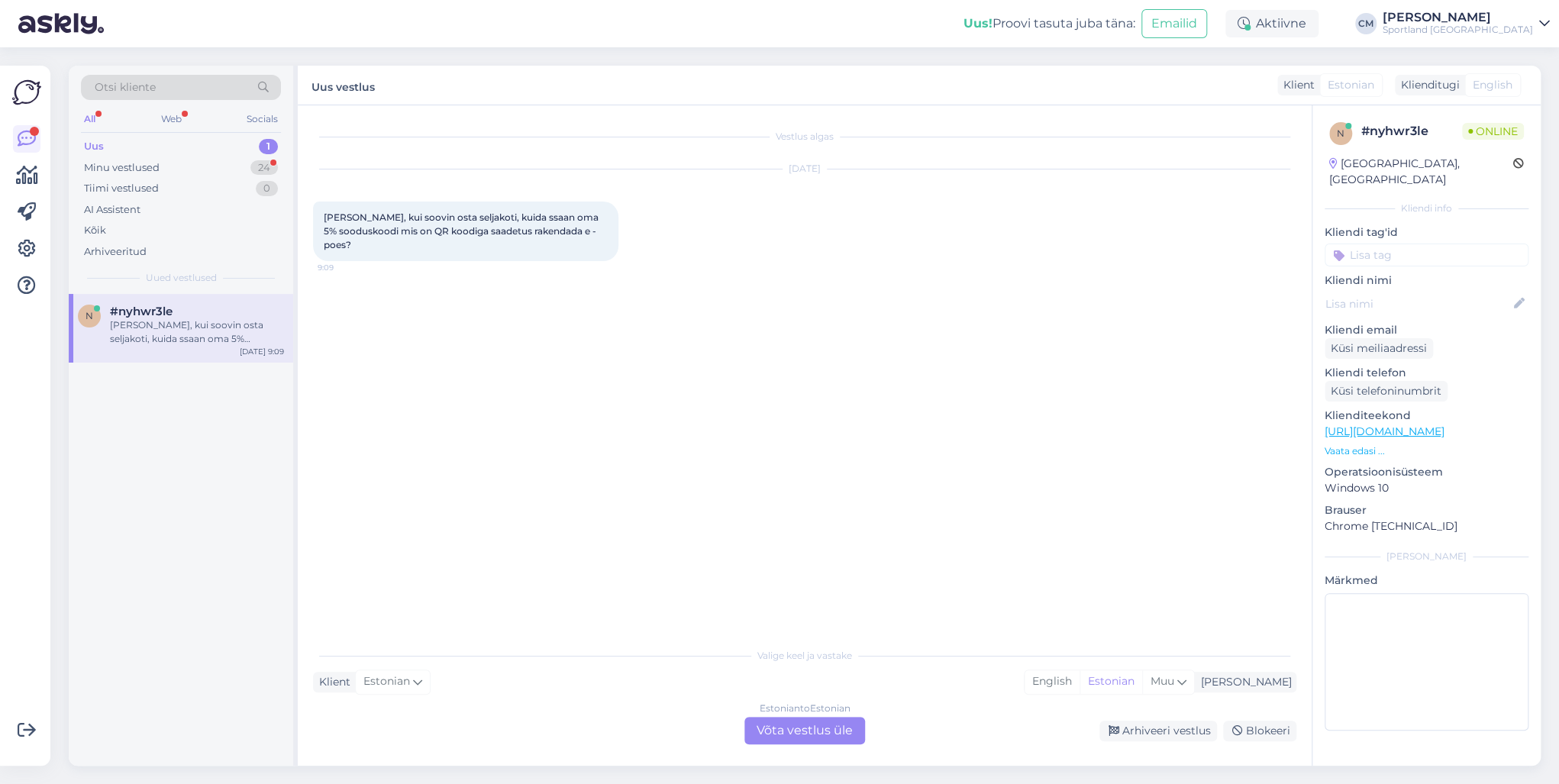
click at [796, 563] on div "Estonian to Estonian Võta vestlus üle" at bounding box center [804, 730] width 121 height 28
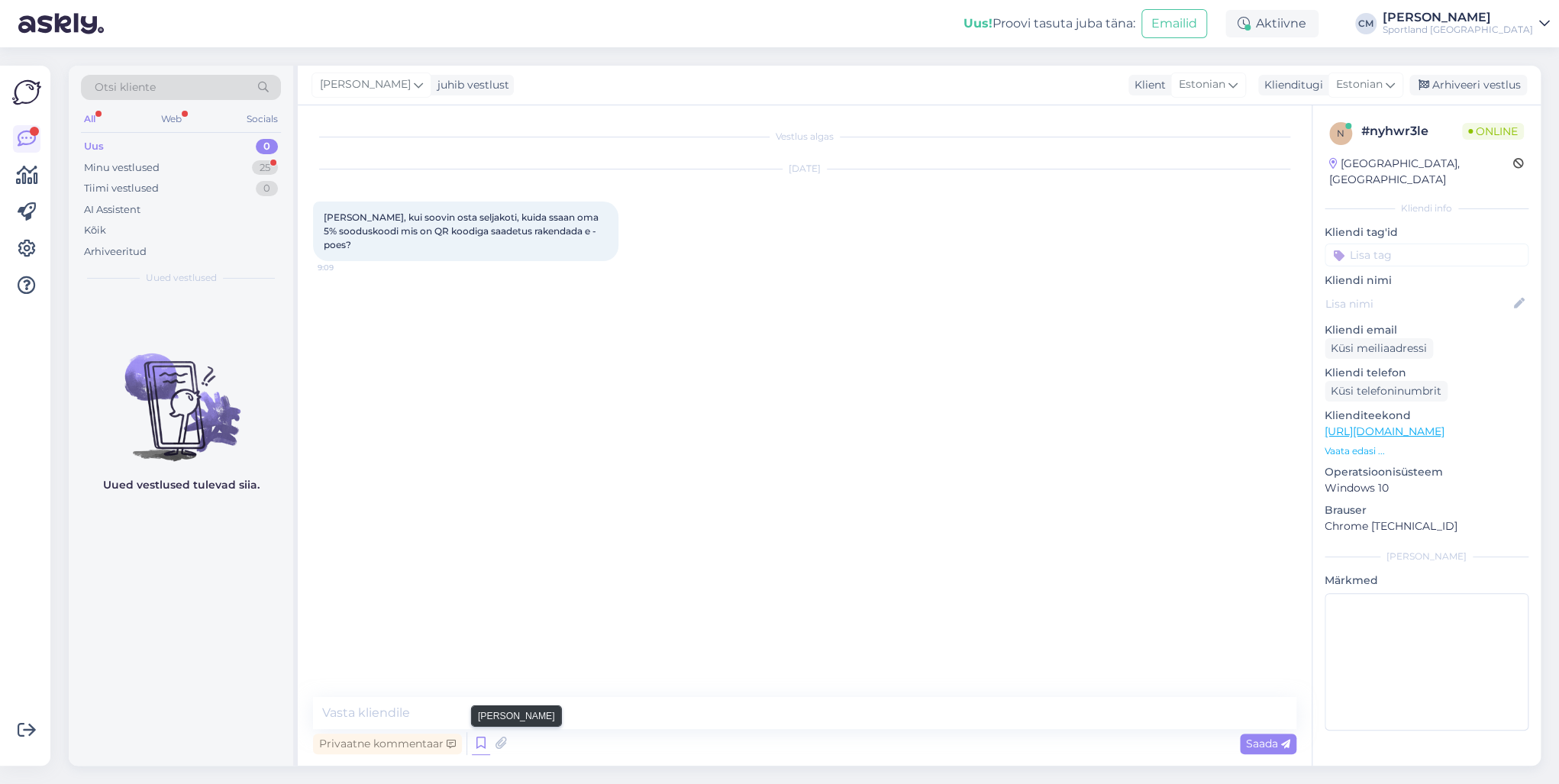
click at [487, 563] on icon at bounding box center [481, 743] width 18 height 23
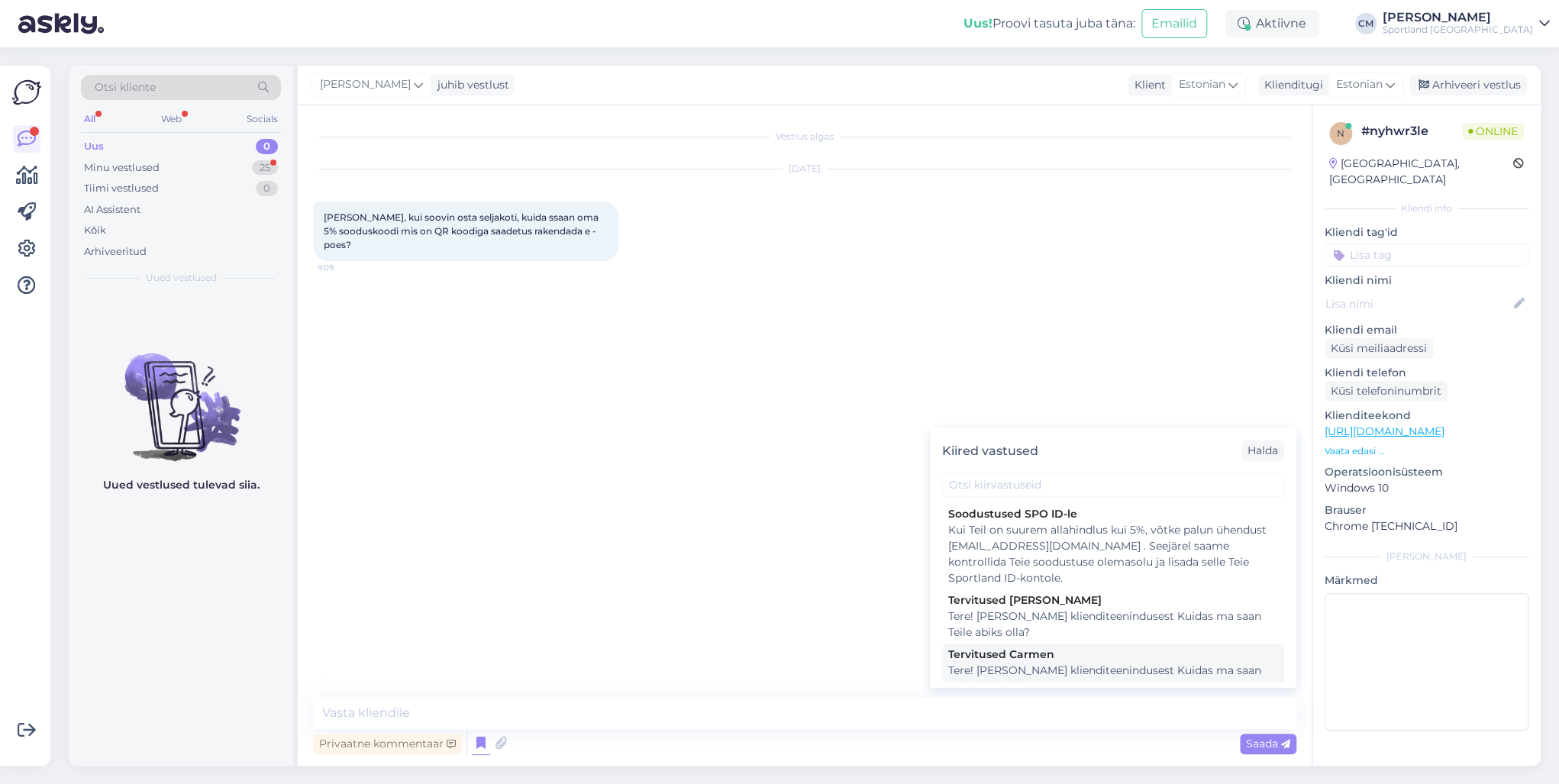
click at [1008, 563] on div "Tere! [PERSON_NAME] klienditeenindusest Kuidas ma saan Teile abiks olla?" at bounding box center [1113, 678] width 330 height 32
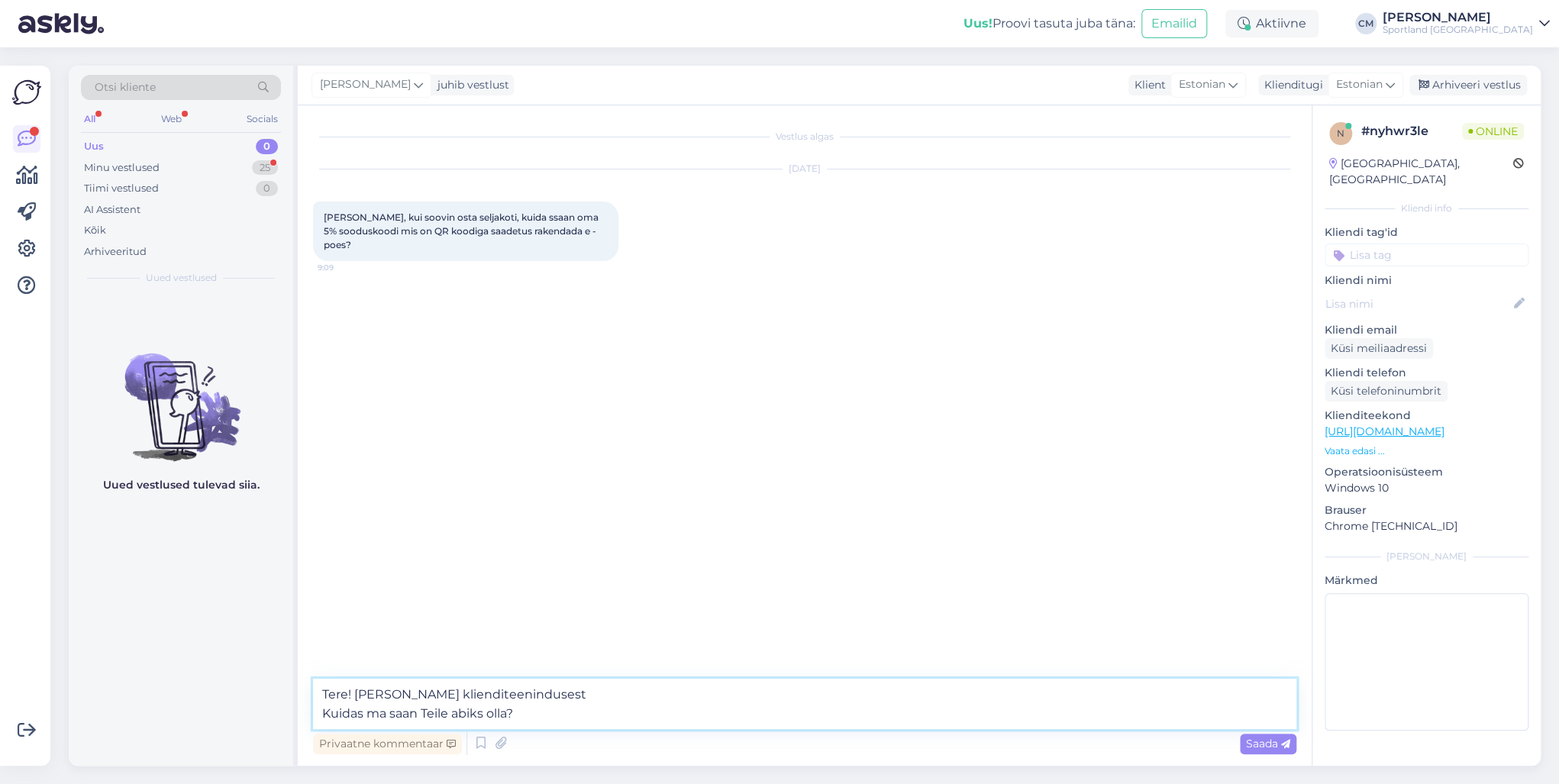
drag, startPoint x: 750, startPoint y: 697, endPoint x: 444, endPoint y: 713, distance: 306.4
click at [444, 563] on textarea "Tere! [PERSON_NAME] klienditeenindusest Kuidas ma saan Teile abiks olla?" at bounding box center [804, 703] width 983 height 51
click at [520, 563] on textarea "Tere! [PERSON_NAME] klienditeenindusest Kuidas ma saan Teile abiks olla?" at bounding box center [804, 703] width 983 height 51
drag, startPoint x: 537, startPoint y: 717, endPoint x: 329, endPoint y: 708, distance: 208.2
click at [329, 563] on textarea "Tere! [PERSON_NAME] klienditeenindusest Kuidas ma saan Teile abiks olla?" at bounding box center [804, 703] width 983 height 51
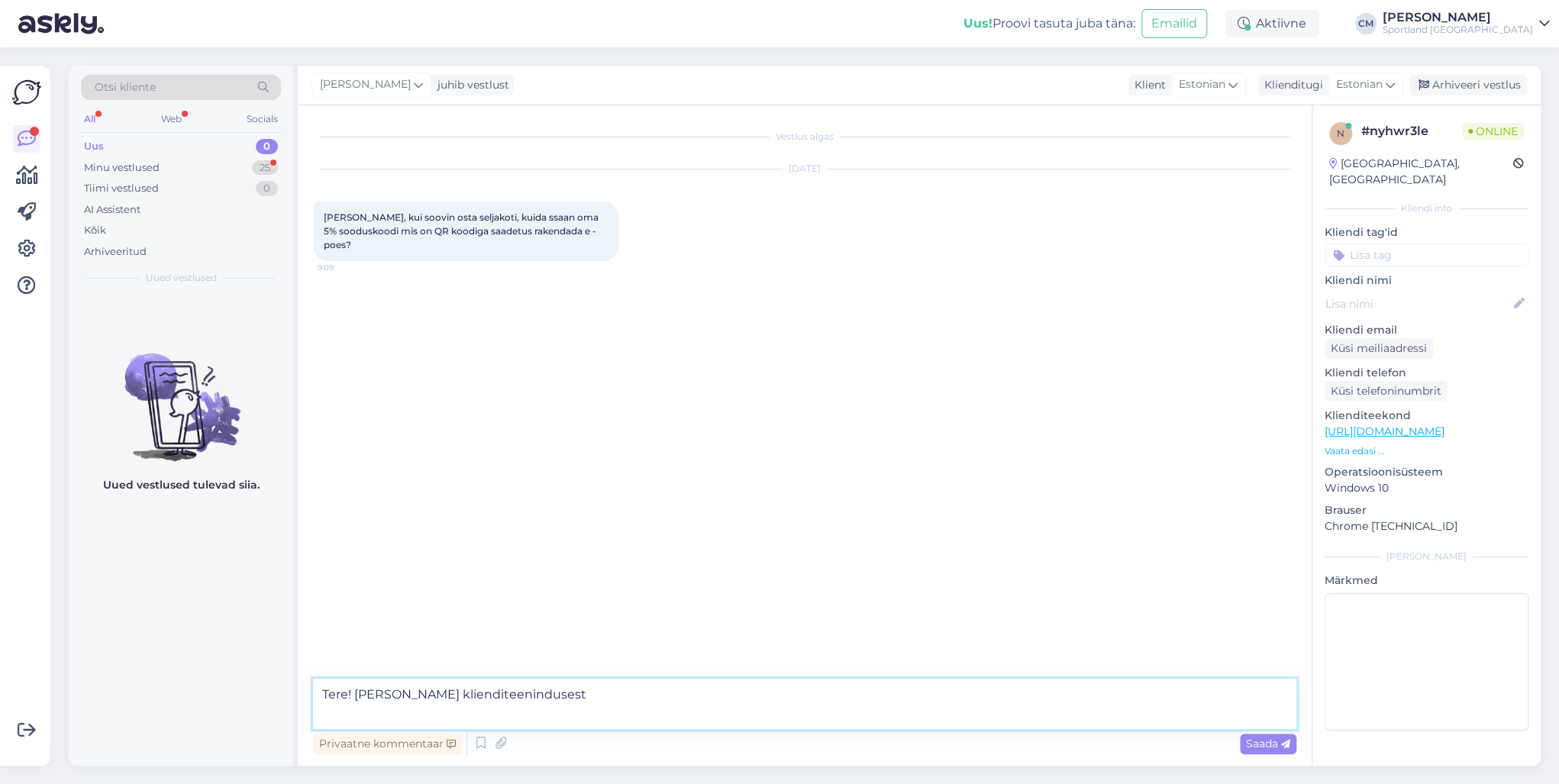
type textarea "Tere! [PERSON_NAME] klienditeenindusest"
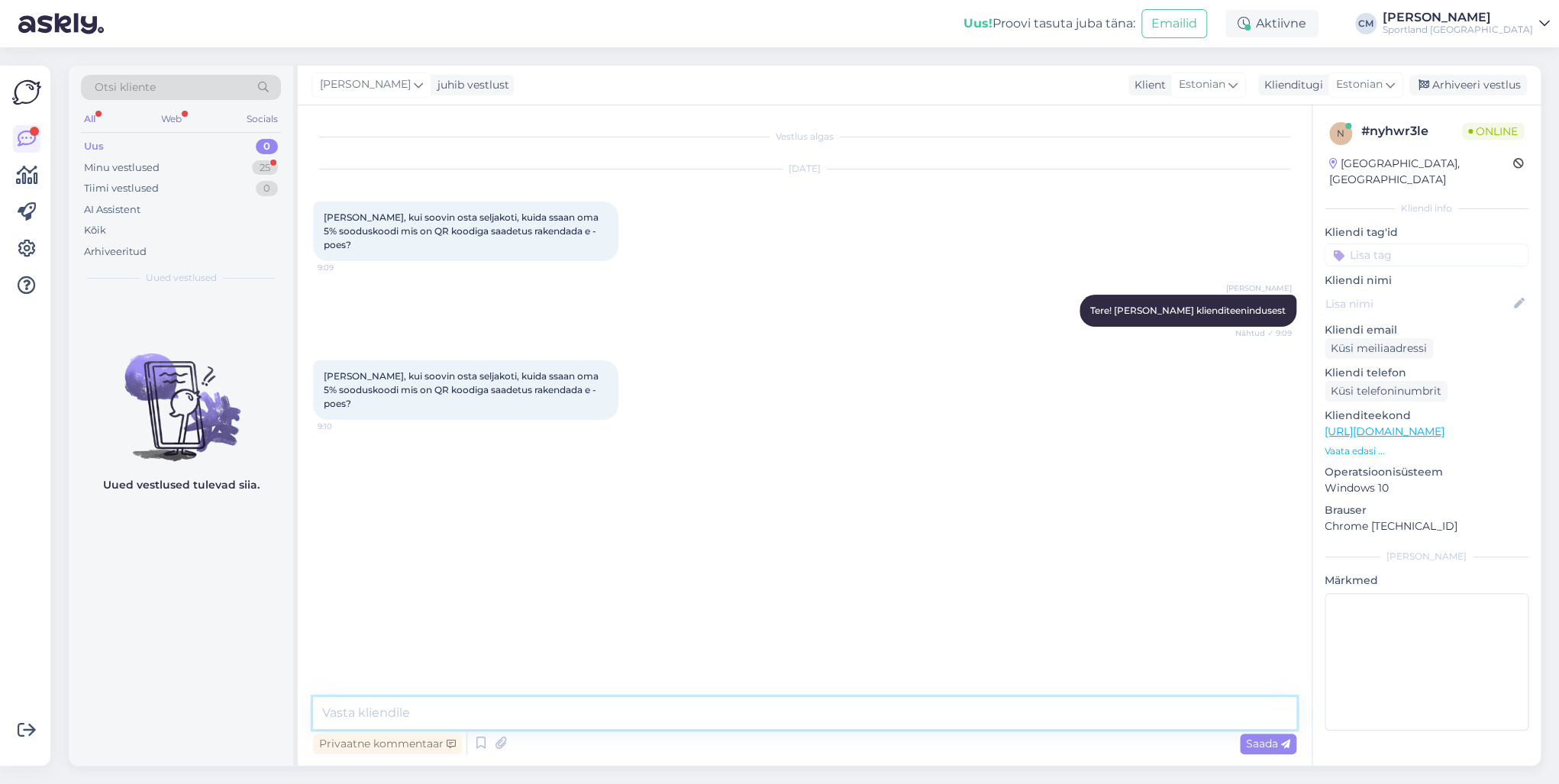
click at [384, 563] on textarea at bounding box center [804, 713] width 983 height 32
type textarea "k"
click at [630, 563] on textarea "[PERSON_NAME] kontole sisselogitud siis soodus rakendub automaatselt täishinnas…" at bounding box center [804, 713] width 983 height 32
type textarea "[PERSON_NAME] kontole sisselogitud siis soodus rakendub ostukorvis automaatselt…"
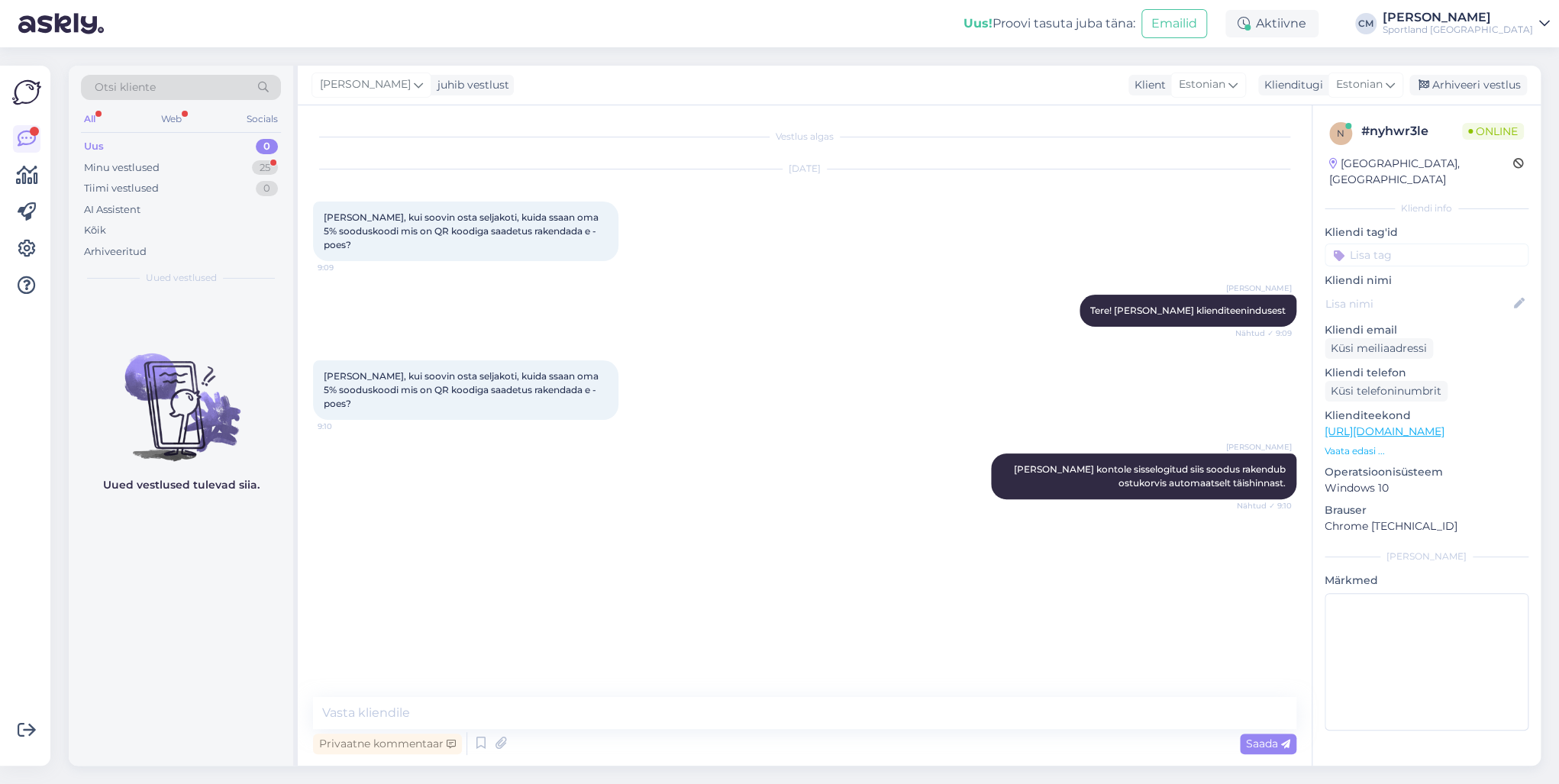
click at [1168, 243] on input at bounding box center [1427, 255] width 204 height 23
type input "sood"
click at [1168, 291] on span "Soodustused" at bounding box center [1426, 295] width 61 height 9
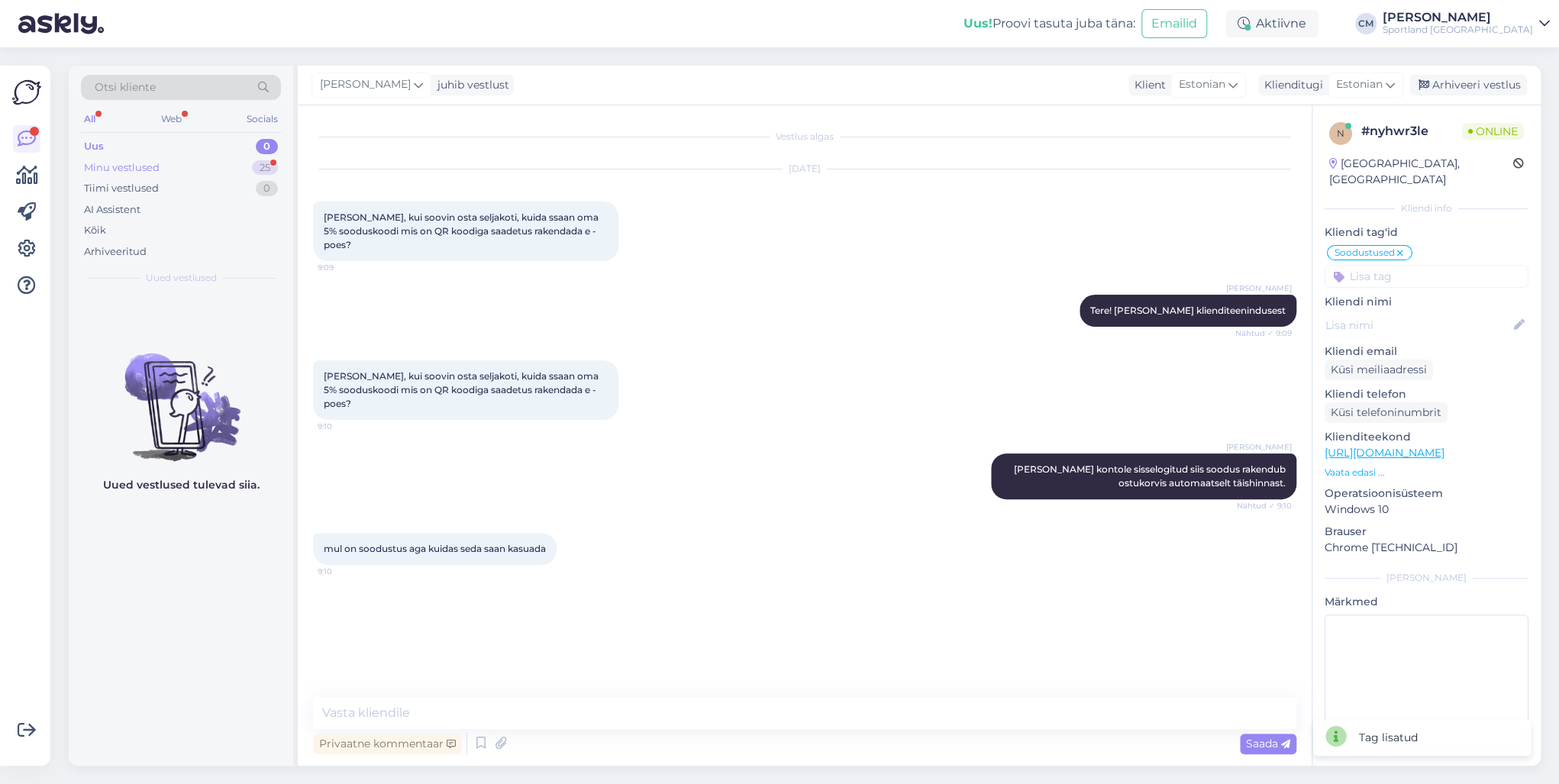
click at [222, 170] on div "Minu vestlused 25" at bounding box center [180, 168] width 200 height 21
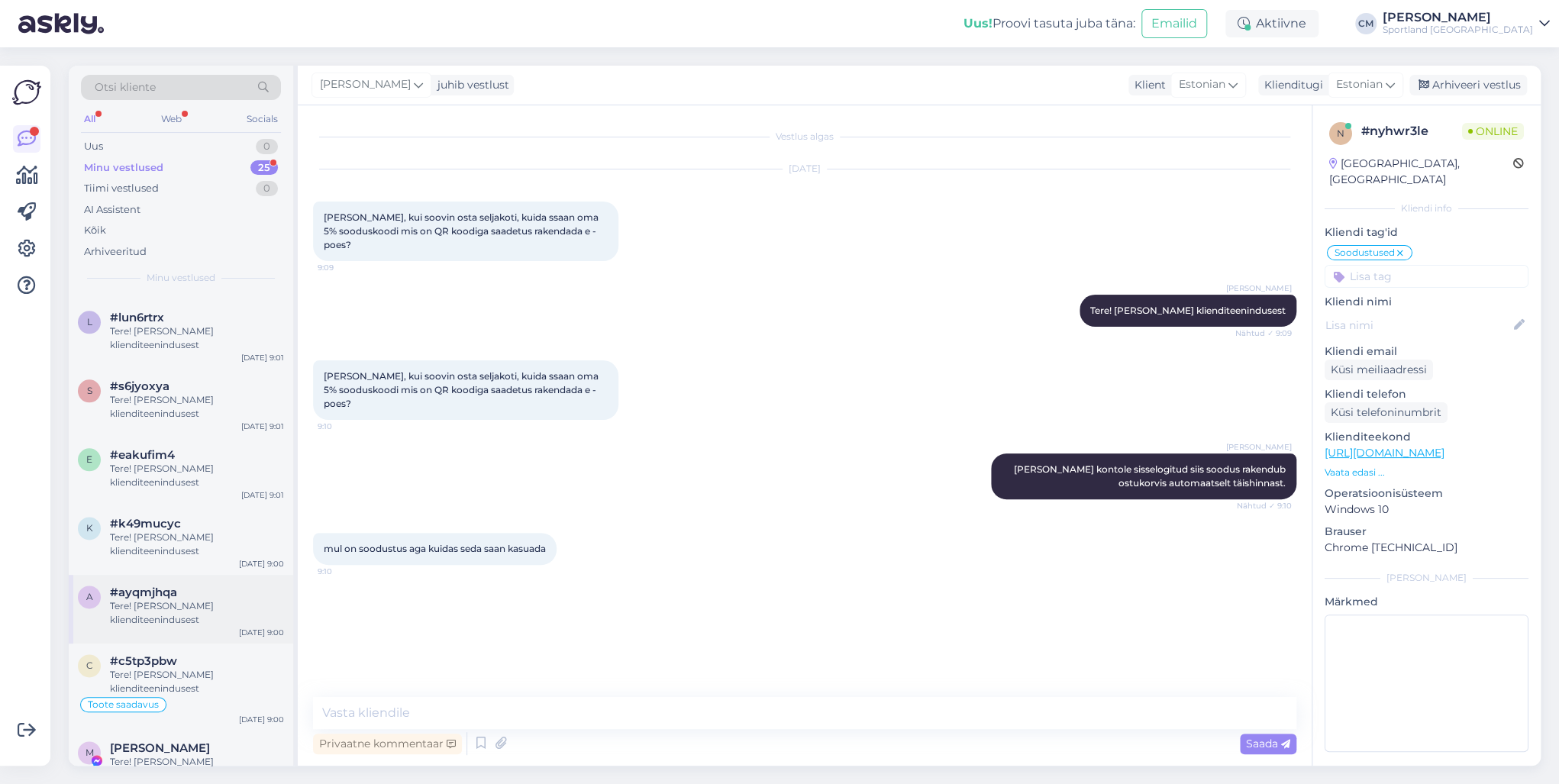
scroll to position [1285, 0]
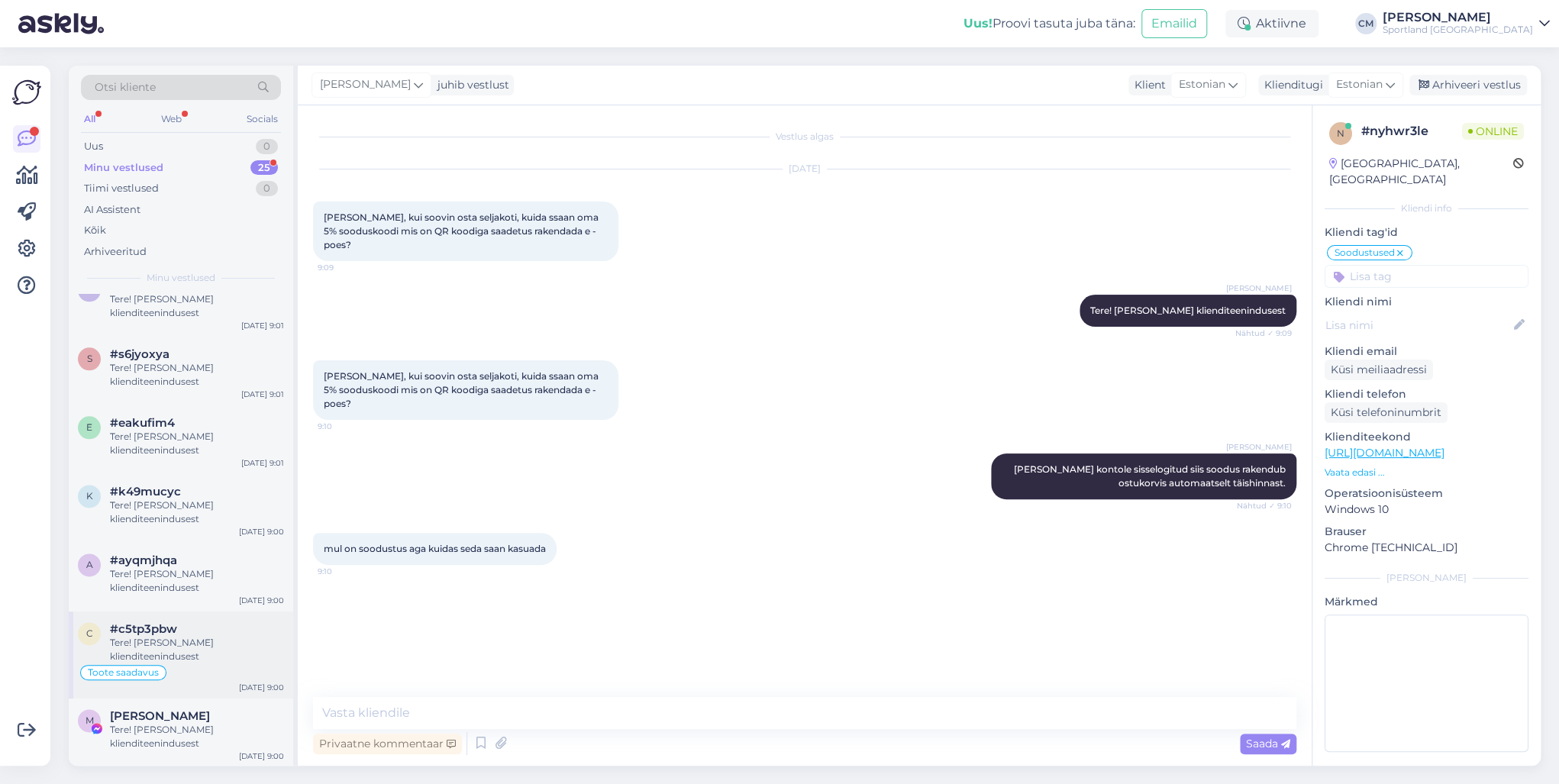
click at [202, 563] on div "Tere! [PERSON_NAME] klienditeenindusest" at bounding box center [197, 650] width 174 height 28
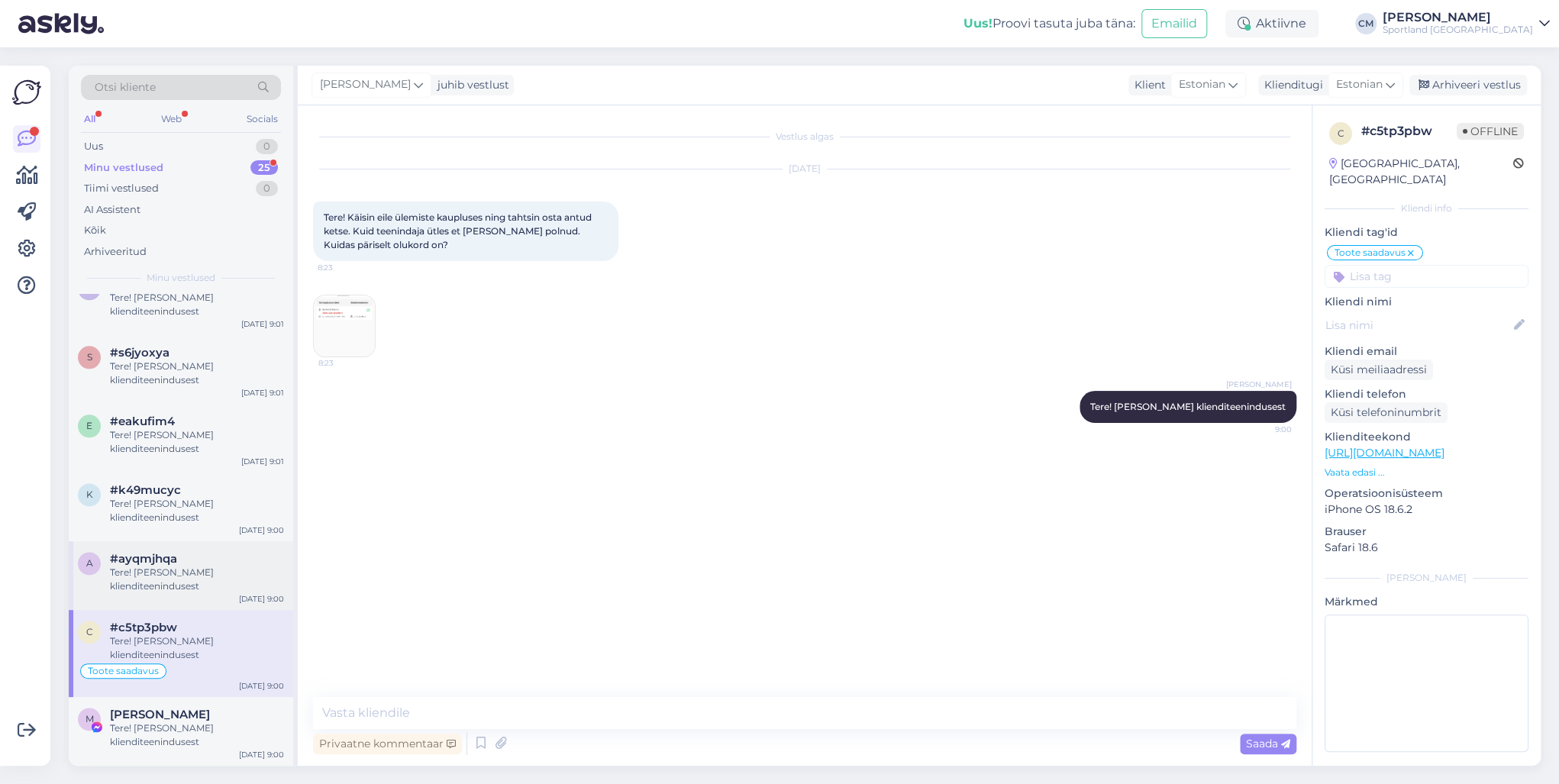
scroll to position [1270, 0]
click at [190, 563] on div "Tere! [PERSON_NAME] klienditeenindusest" at bounding box center [197, 581] width 174 height 28
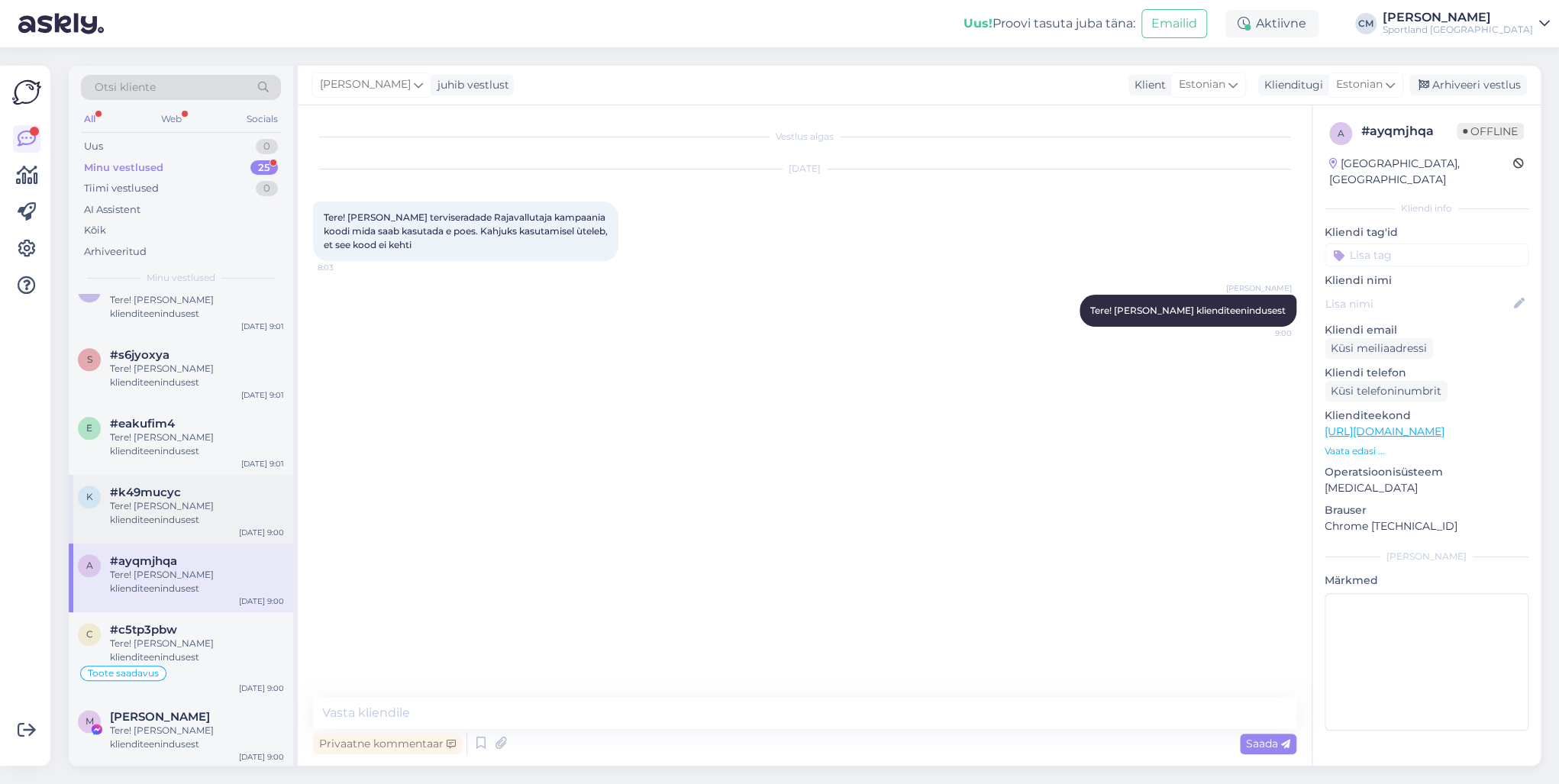
click at [212, 537] on div "k #k49mucyc Tere! [PERSON_NAME] klienditeenindusest [DATE] 9:00" at bounding box center [181, 509] width 224 height 69
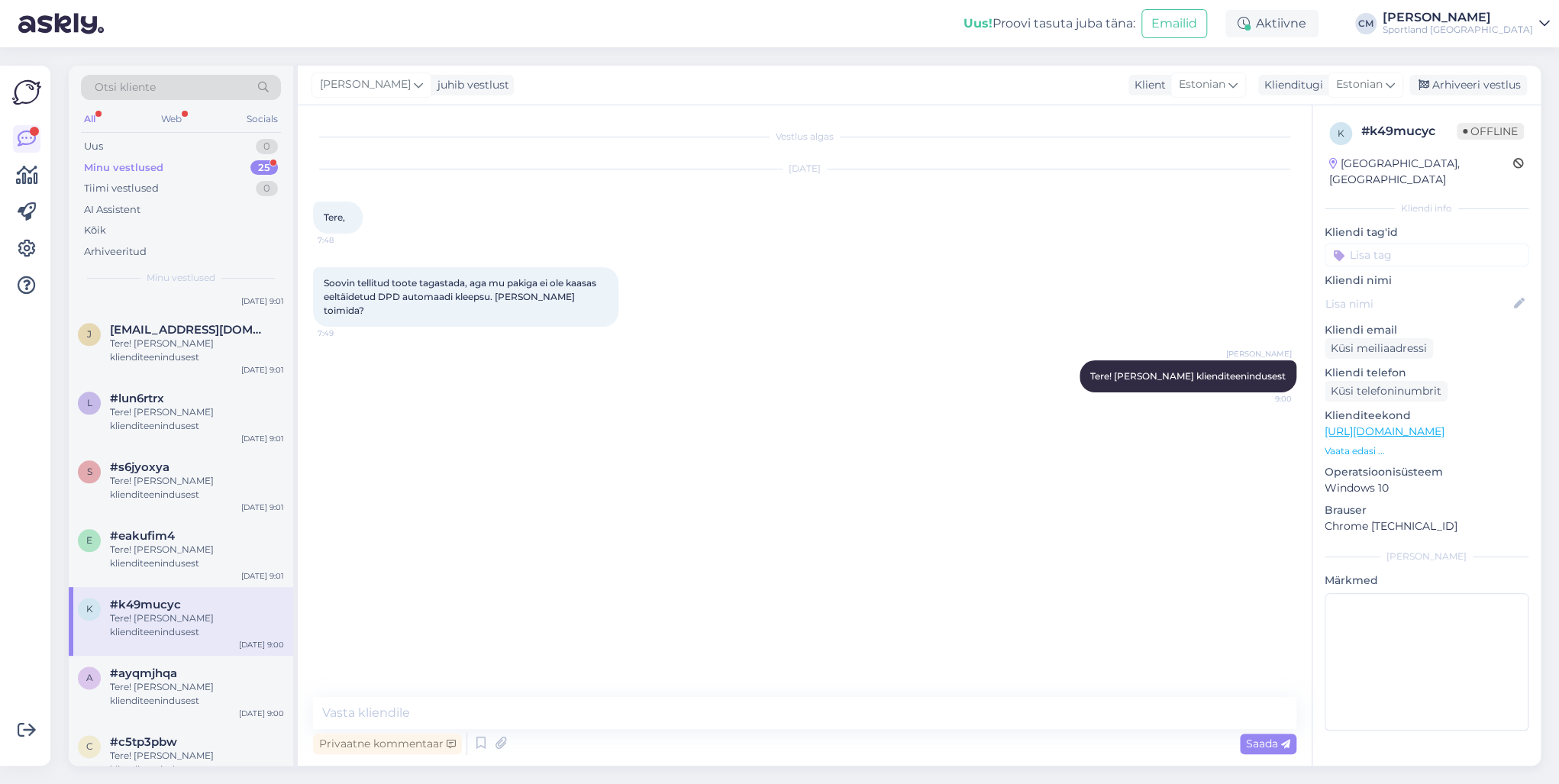
scroll to position [1148, 0]
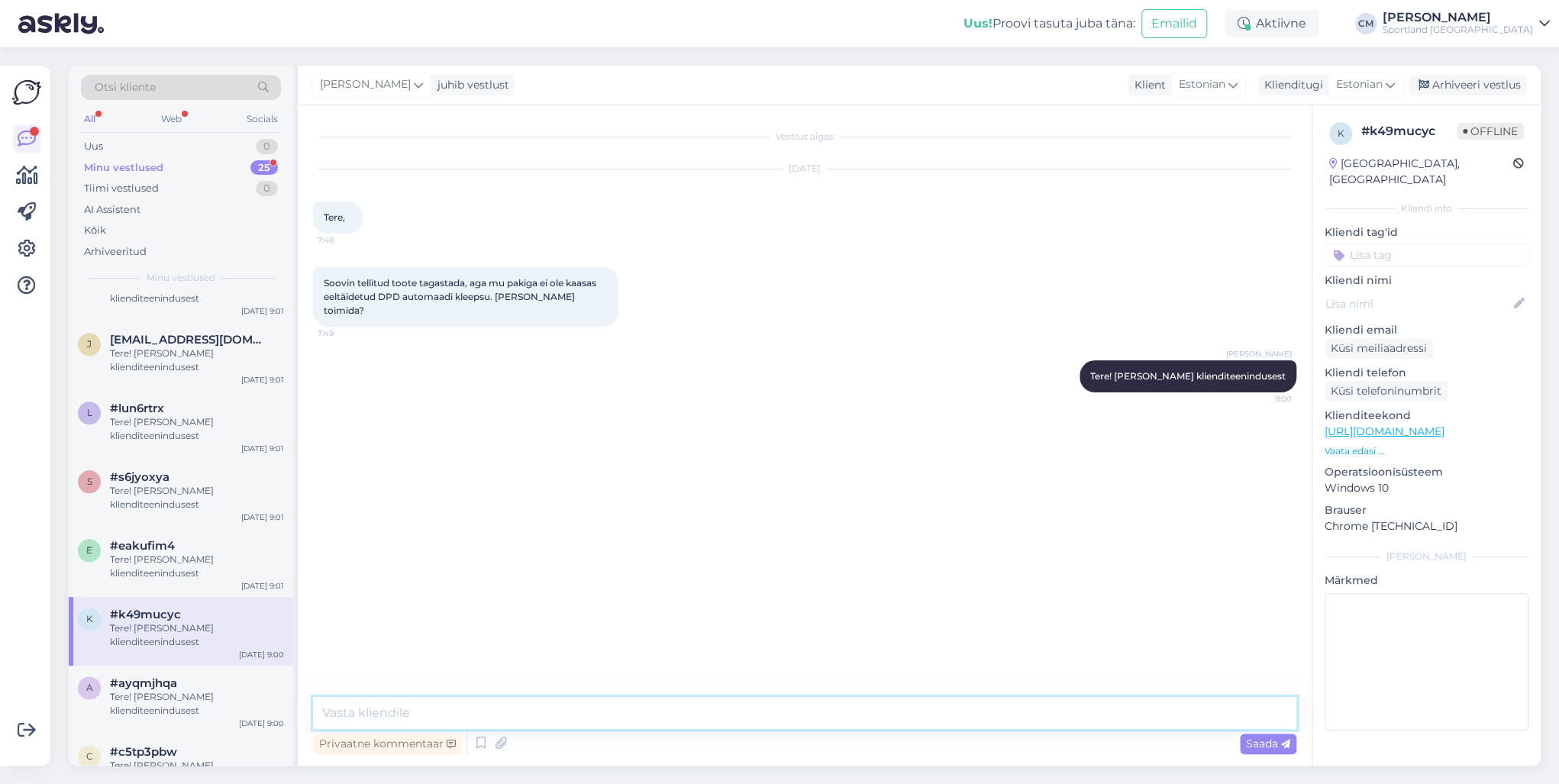
click at [414, 563] on textarea at bounding box center [804, 713] width 983 height 32
type textarea "DPD edastas Teile SMS sõnumi kus on tagastuskood."
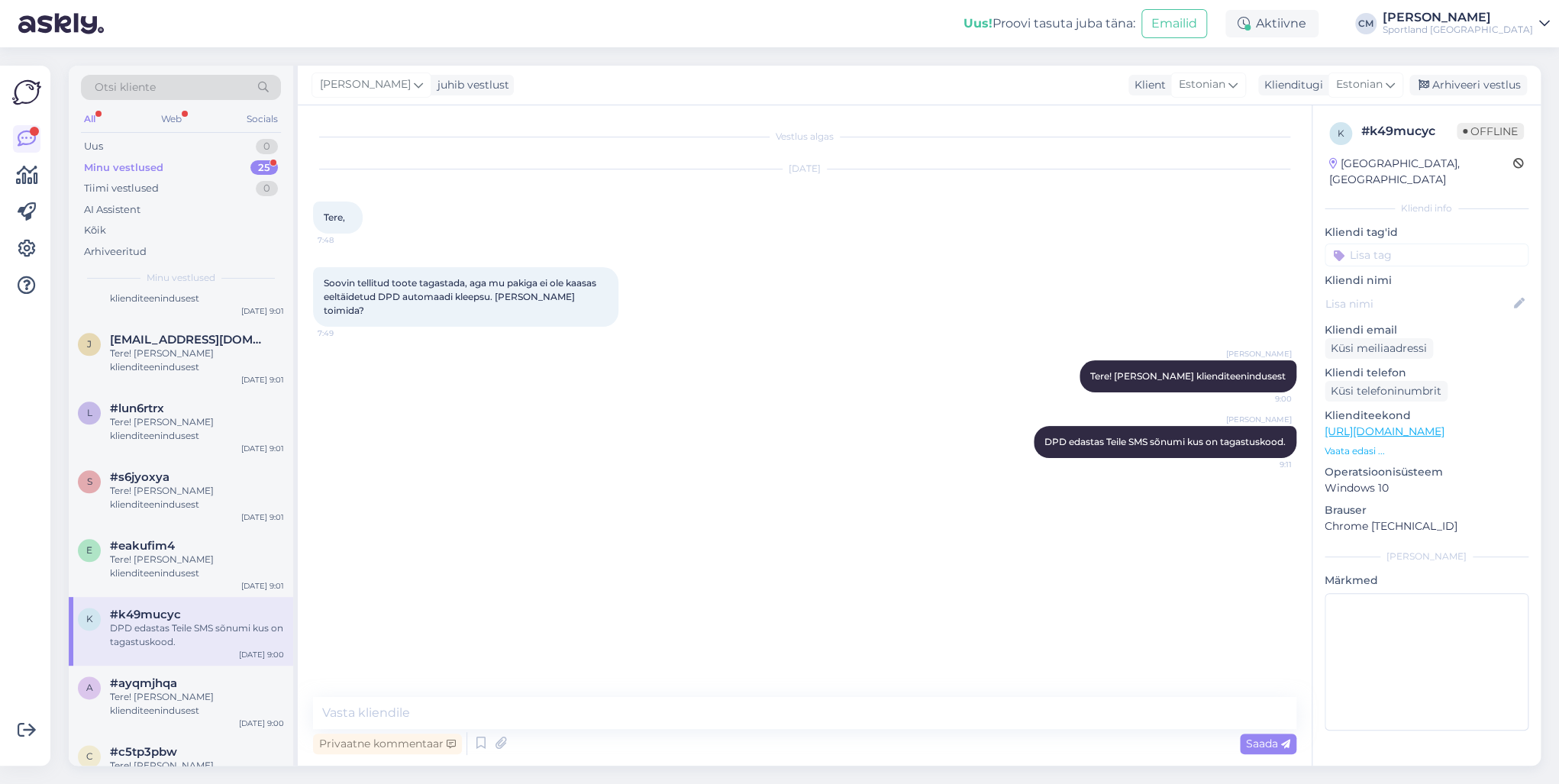
click at [1168, 95] on div "[PERSON_NAME] juhib vestlust Klient [DEMOGRAPHIC_DATA] Klienditugi [DEMOGRAPHIC…" at bounding box center [919, 86] width 1243 height 40
click at [1168, 93] on div "Arhiveeri vestlus" at bounding box center [1468, 84] width 117 height 21
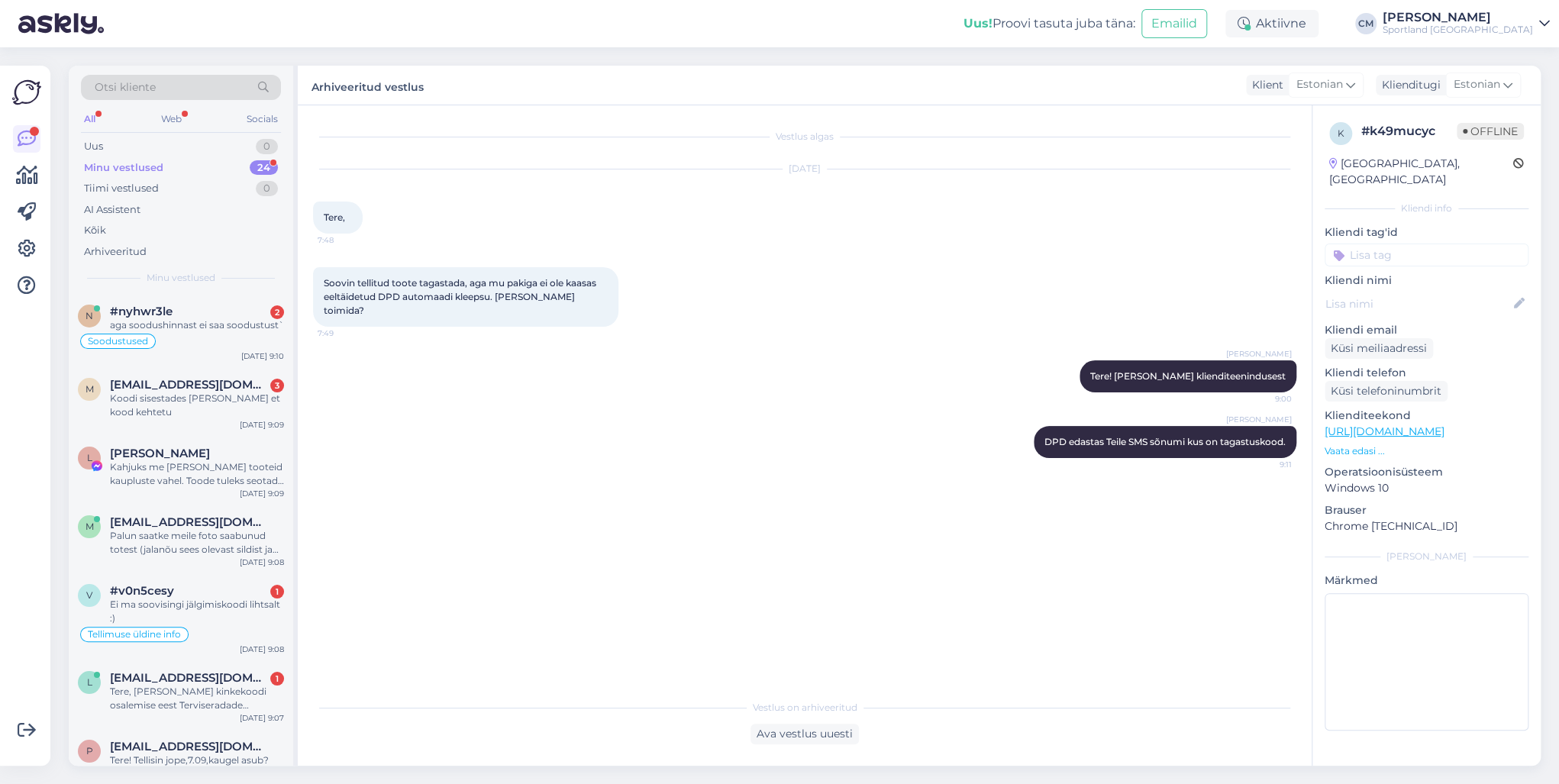
click at [1168, 243] on input at bounding box center [1427, 255] width 204 height 23
type input "tagasta"
click at [1168, 309] on span "Tagastamine (e-pood)" at bounding box center [1426, 314] width 101 height 9
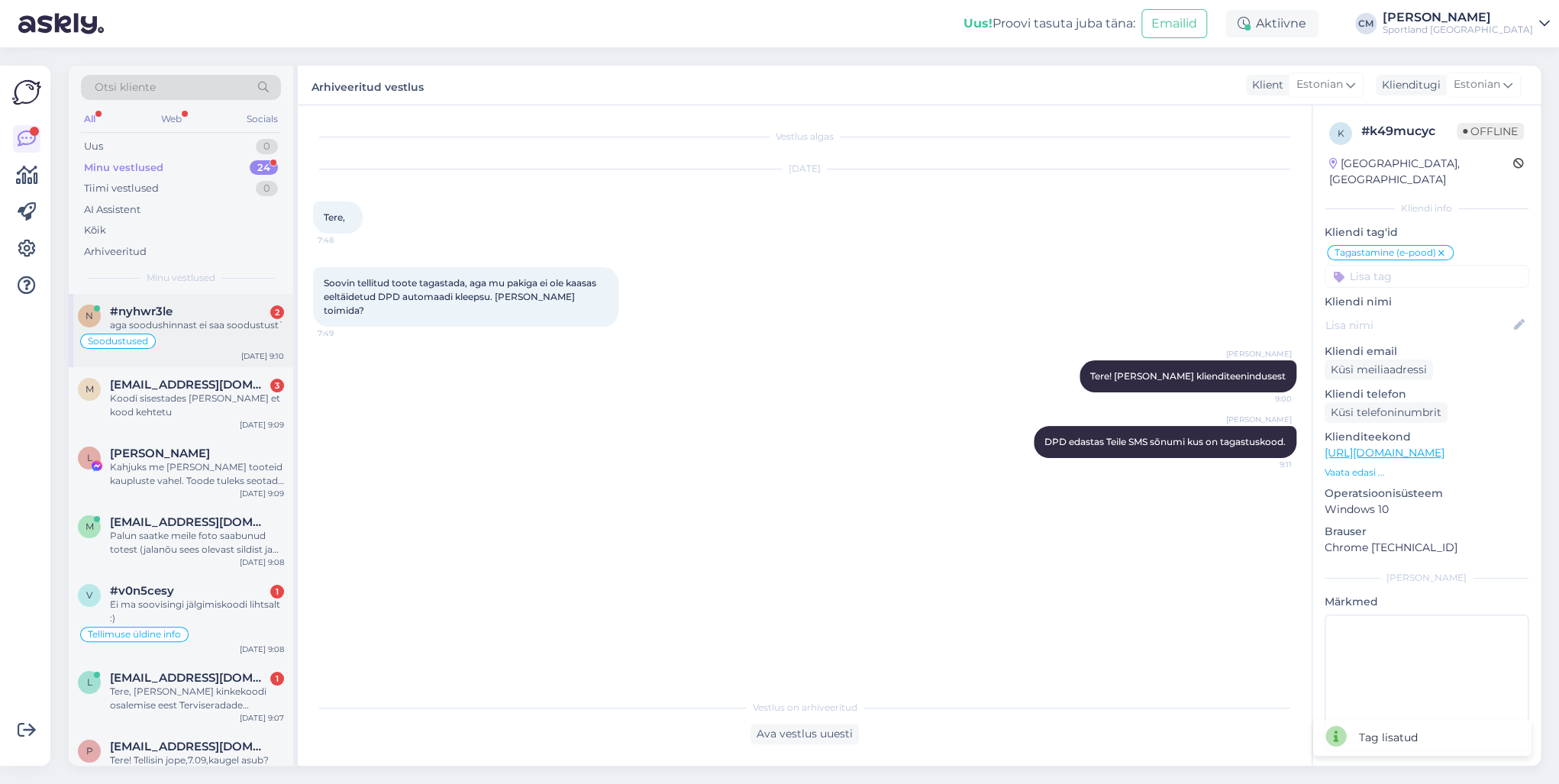
click at [223, 352] on div "n #nyhwr3le 2 aga soodushinnast ei saa soodustust` Soodustused [DATE] 9:10" at bounding box center [181, 330] width 224 height 73
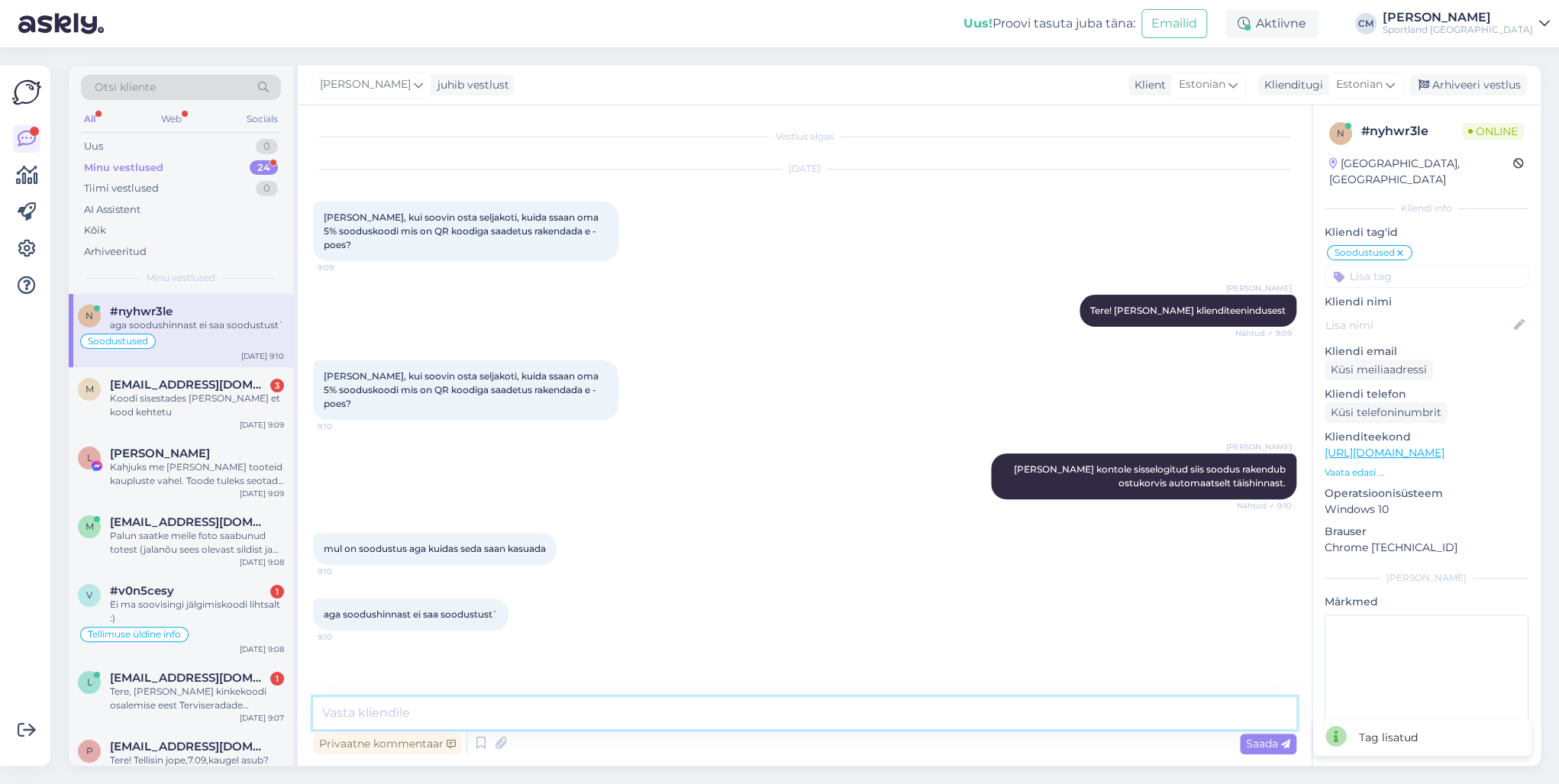
click at [406, 563] on textarea at bounding box center [804, 713] width 983 height 32
type textarea "Ei saa. Soodus rakendub täishinnast."
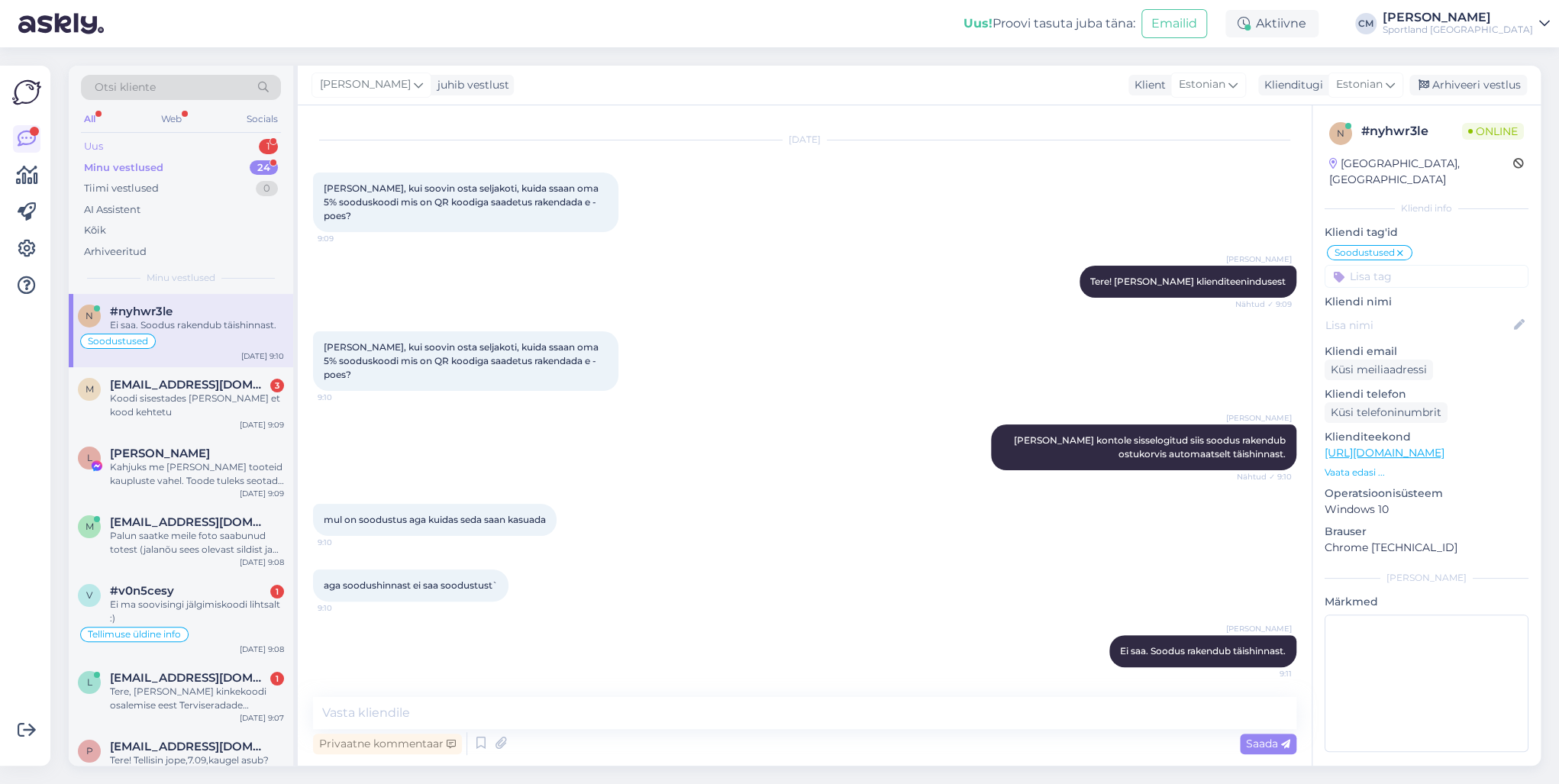
click at [263, 141] on div "1" at bounding box center [268, 147] width 19 height 15
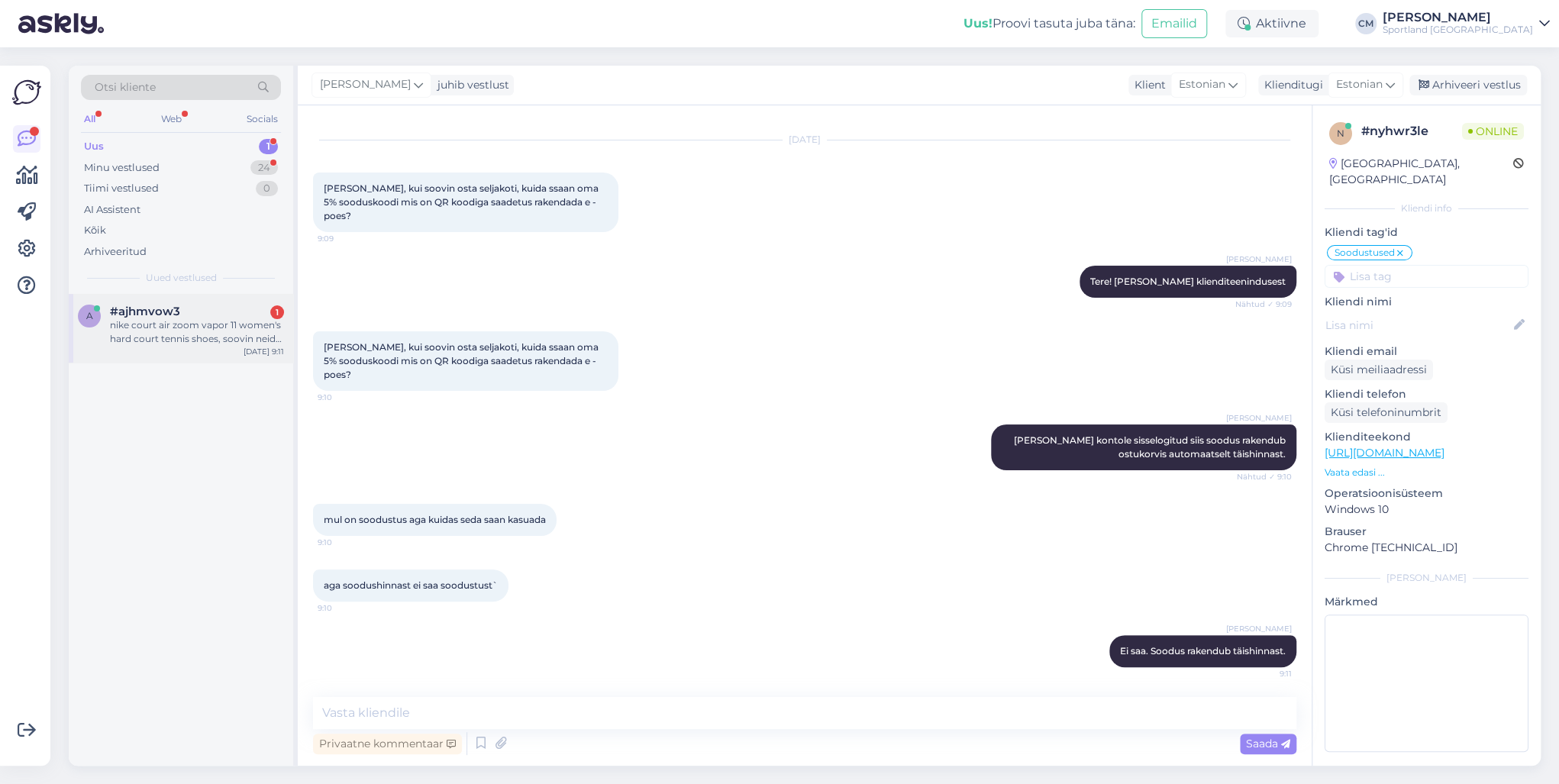
click at [216, 324] on div "nike court air zoom vapor 11 women's hard court tennis shoes, soovin neid tosse…" at bounding box center [197, 332] width 174 height 28
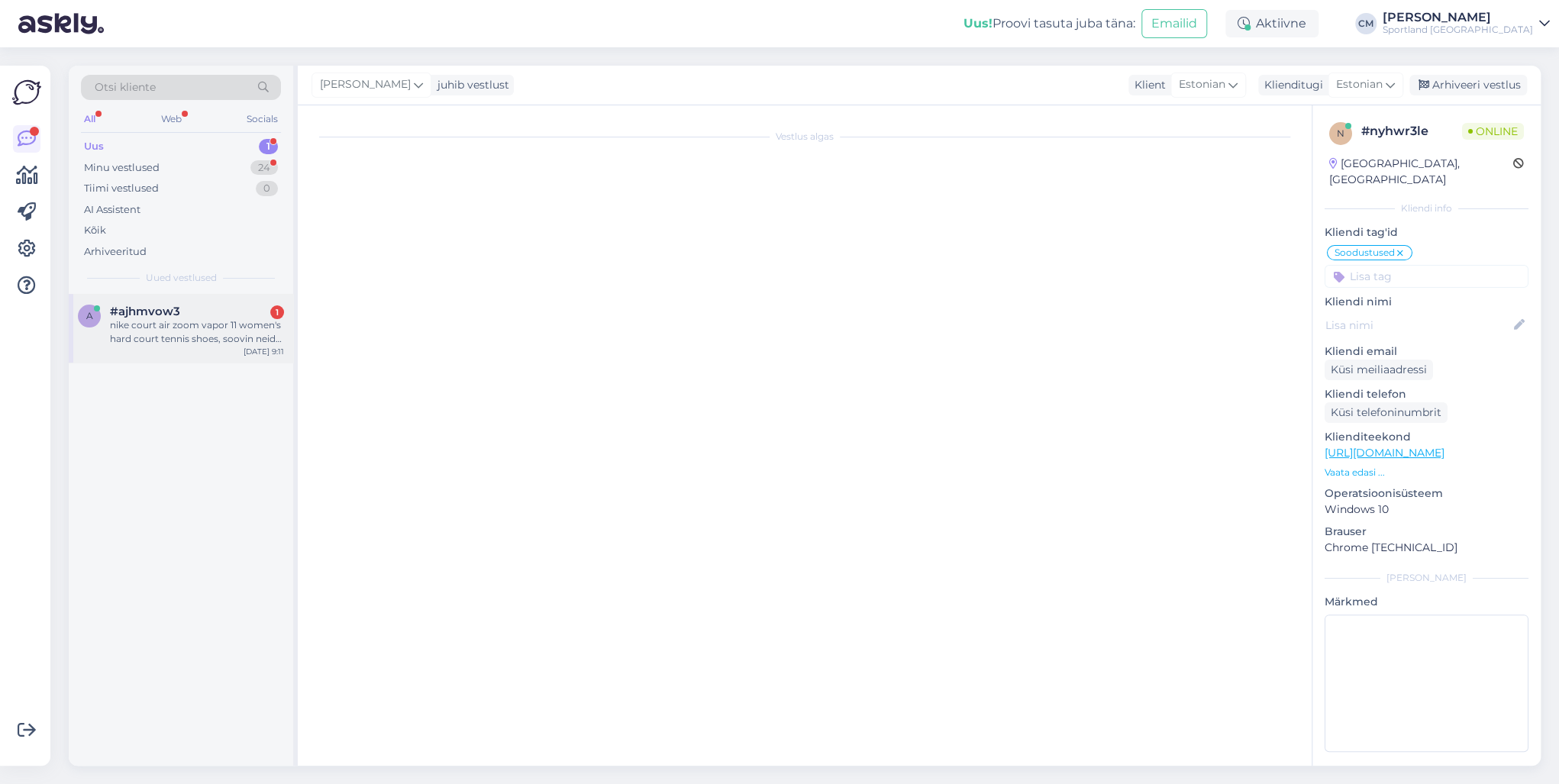
scroll to position [0, 0]
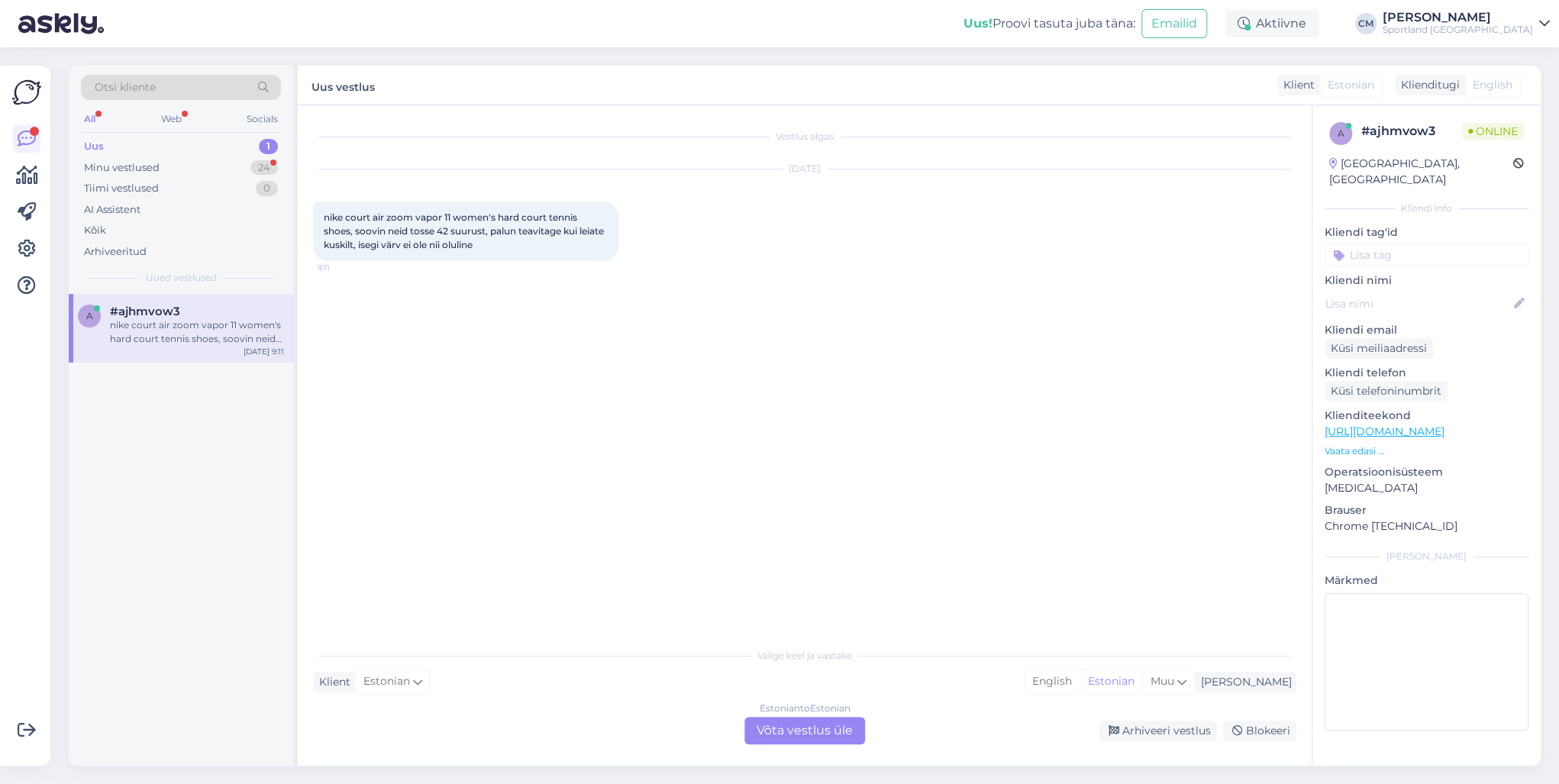
click at [831, 563] on div "Estonian to Estonian Võta vestlus üle" at bounding box center [804, 730] width 121 height 28
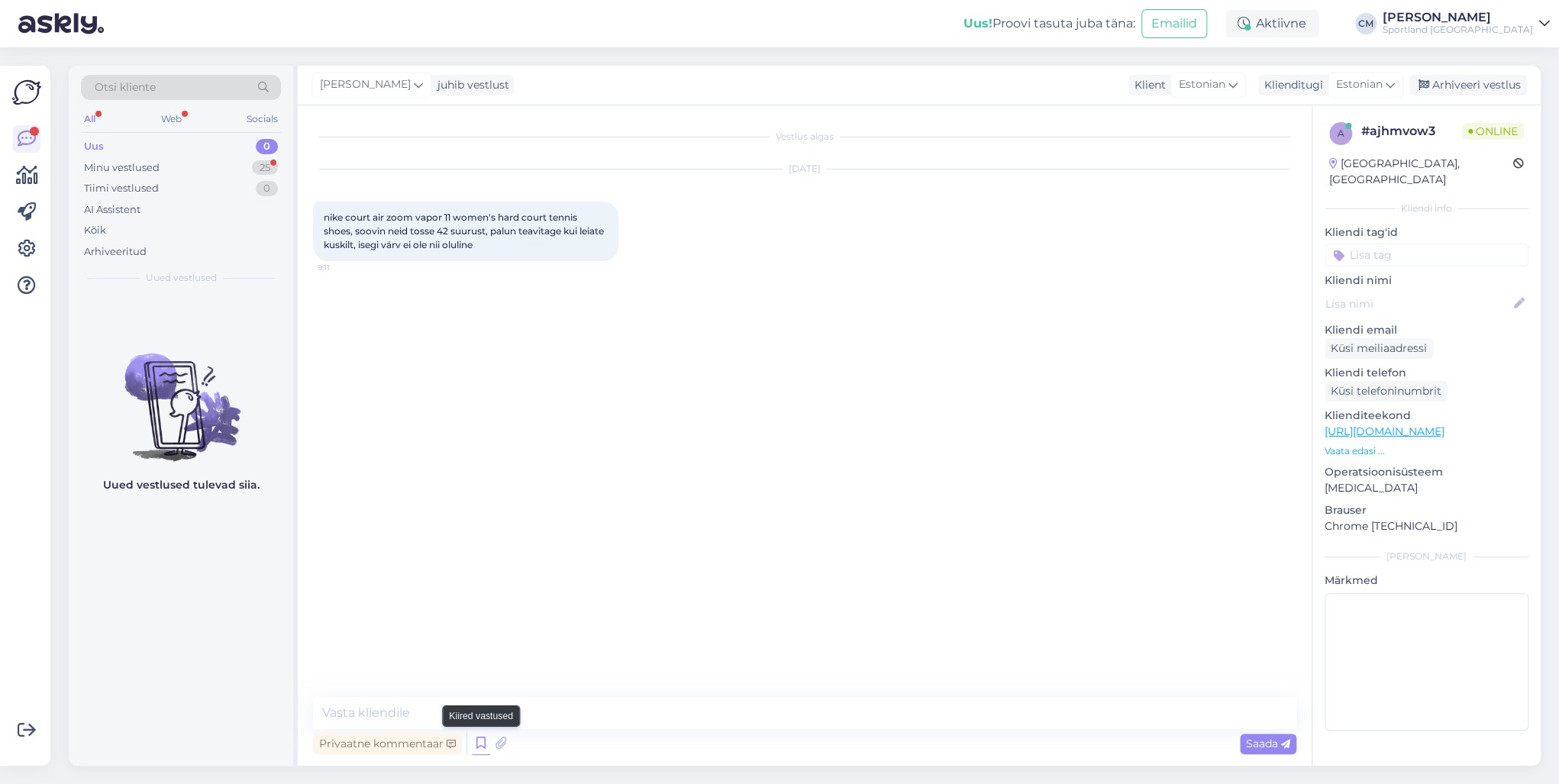
click at [473, 563] on icon at bounding box center [481, 743] width 18 height 23
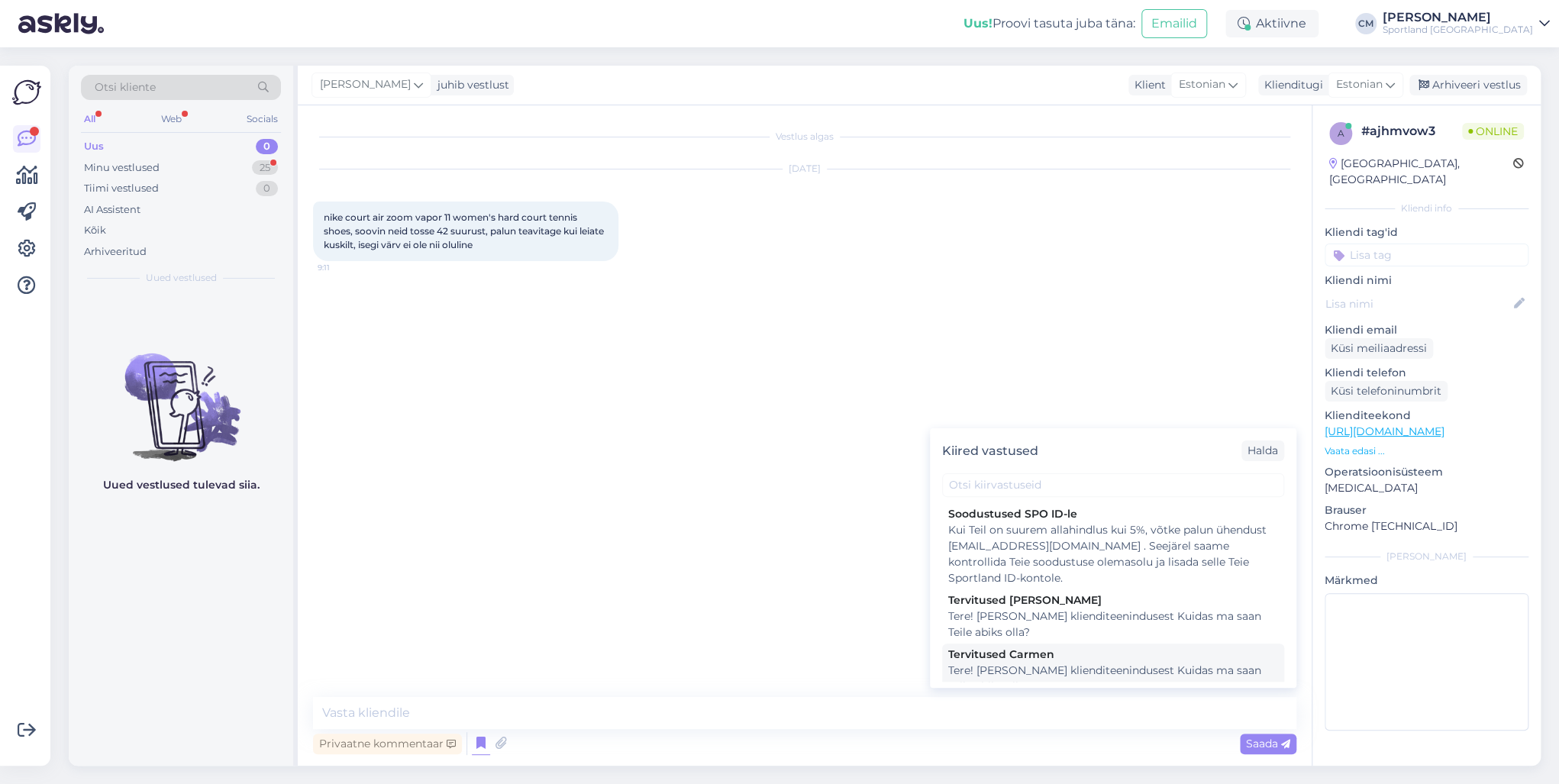
click at [996, 563] on div "Tere! [PERSON_NAME] klienditeenindusest Kuidas ma saan Teile abiks olla?" at bounding box center [1113, 678] width 330 height 32
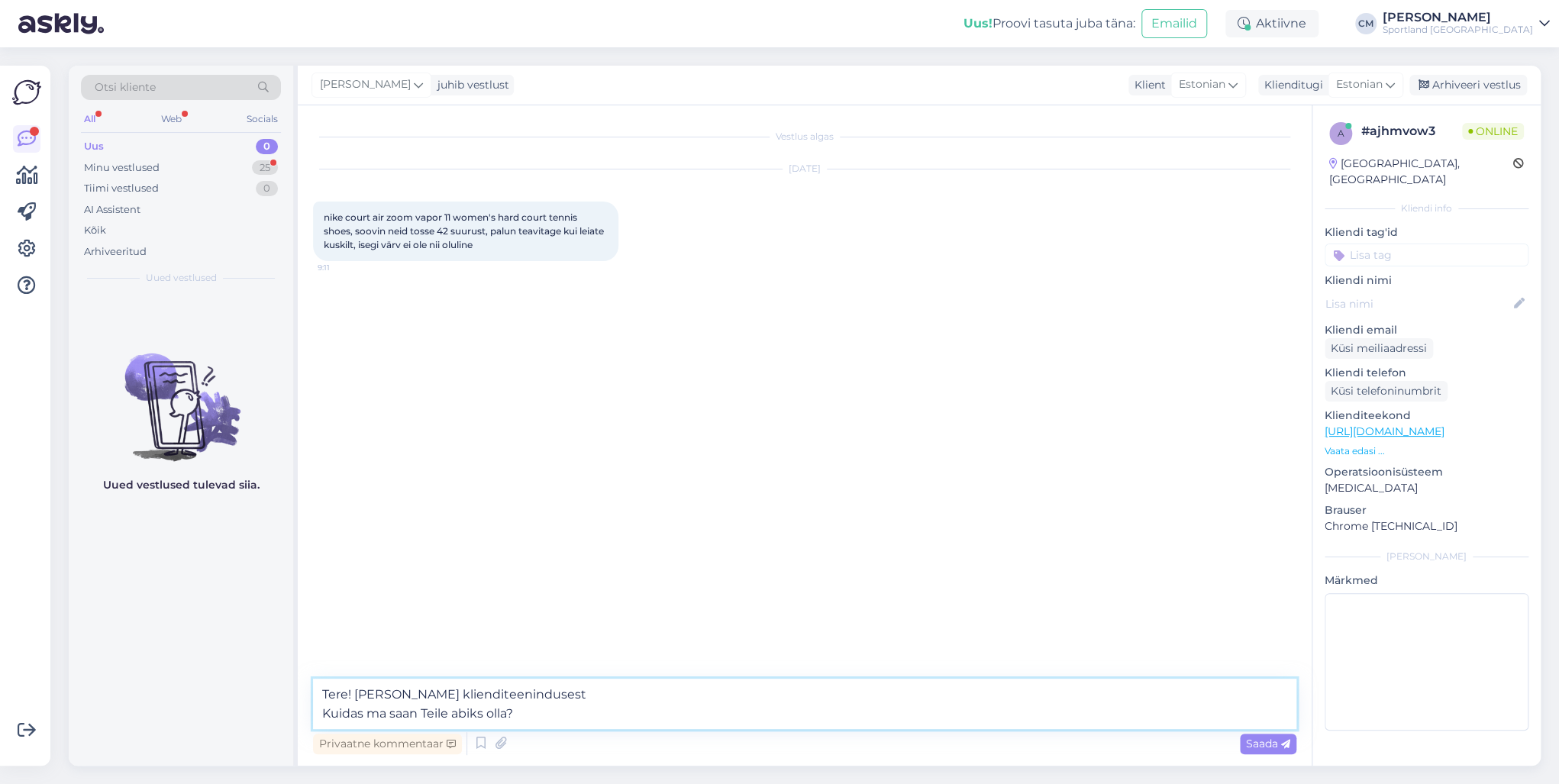
drag, startPoint x: 625, startPoint y: 708, endPoint x: 322, endPoint y: 710, distance: 303.0
click at [322, 563] on textarea "Tere! [PERSON_NAME] klienditeenindusest Kuidas ma saan Teile abiks olla?" at bounding box center [804, 703] width 983 height 51
type textarea "Tere! [PERSON_NAME] klienditeenindusest"
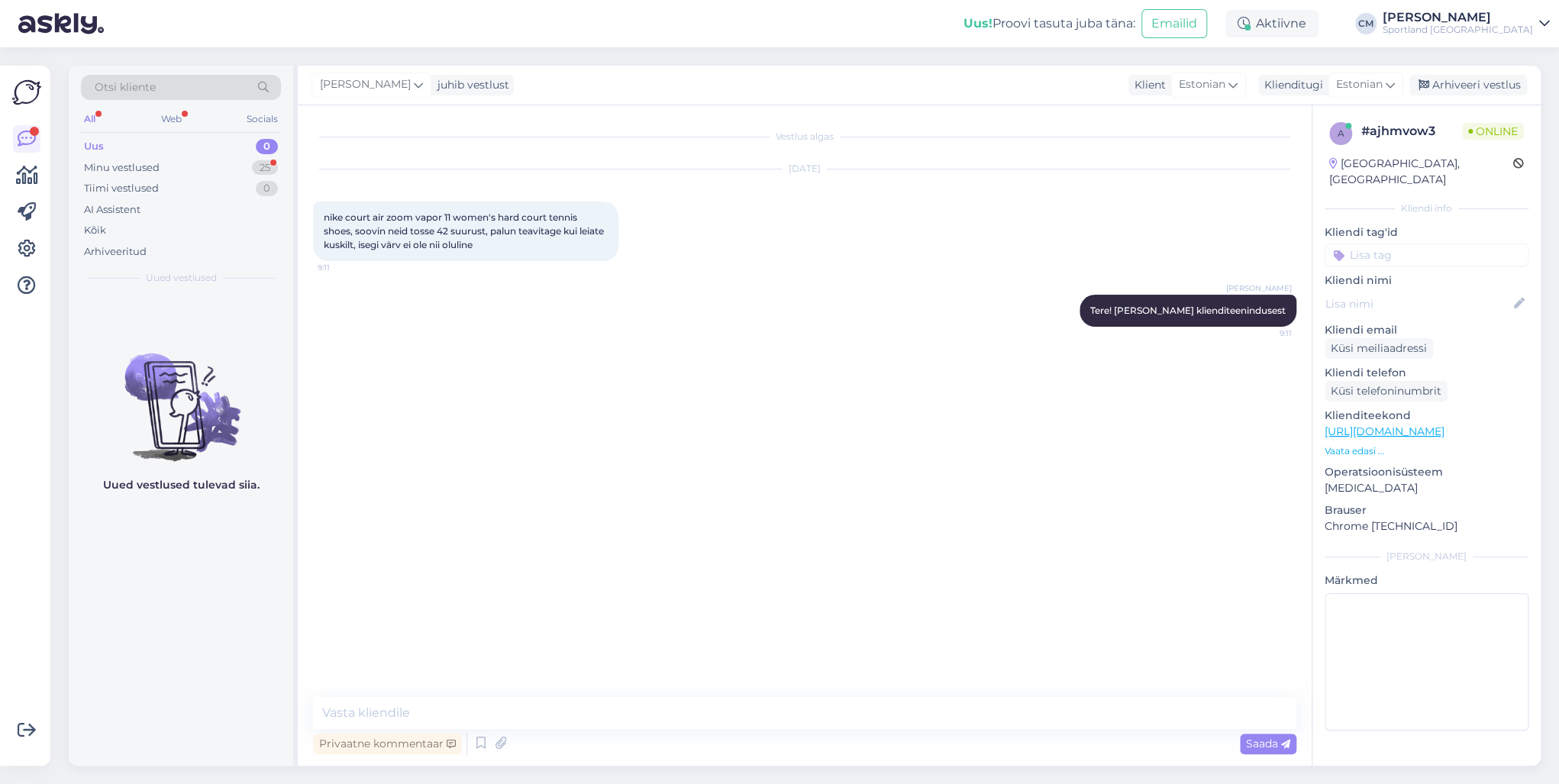
click at [1168, 424] on link "[URL][DOMAIN_NAME]" at bounding box center [1385, 431] width 120 height 14
click at [482, 563] on icon at bounding box center [481, 743] width 18 height 23
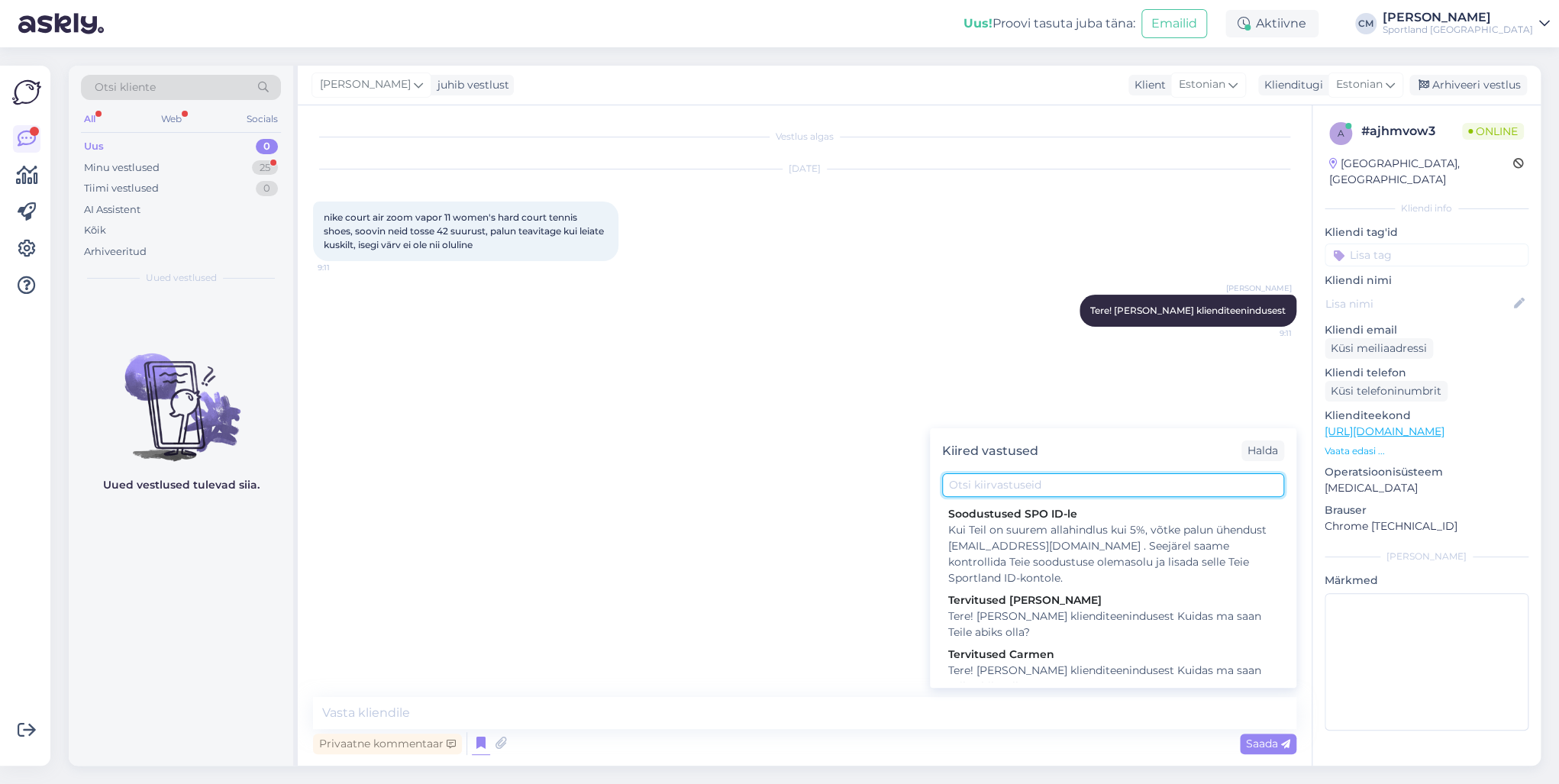
click at [986, 478] on input "text" at bounding box center [1113, 485] width 342 height 24
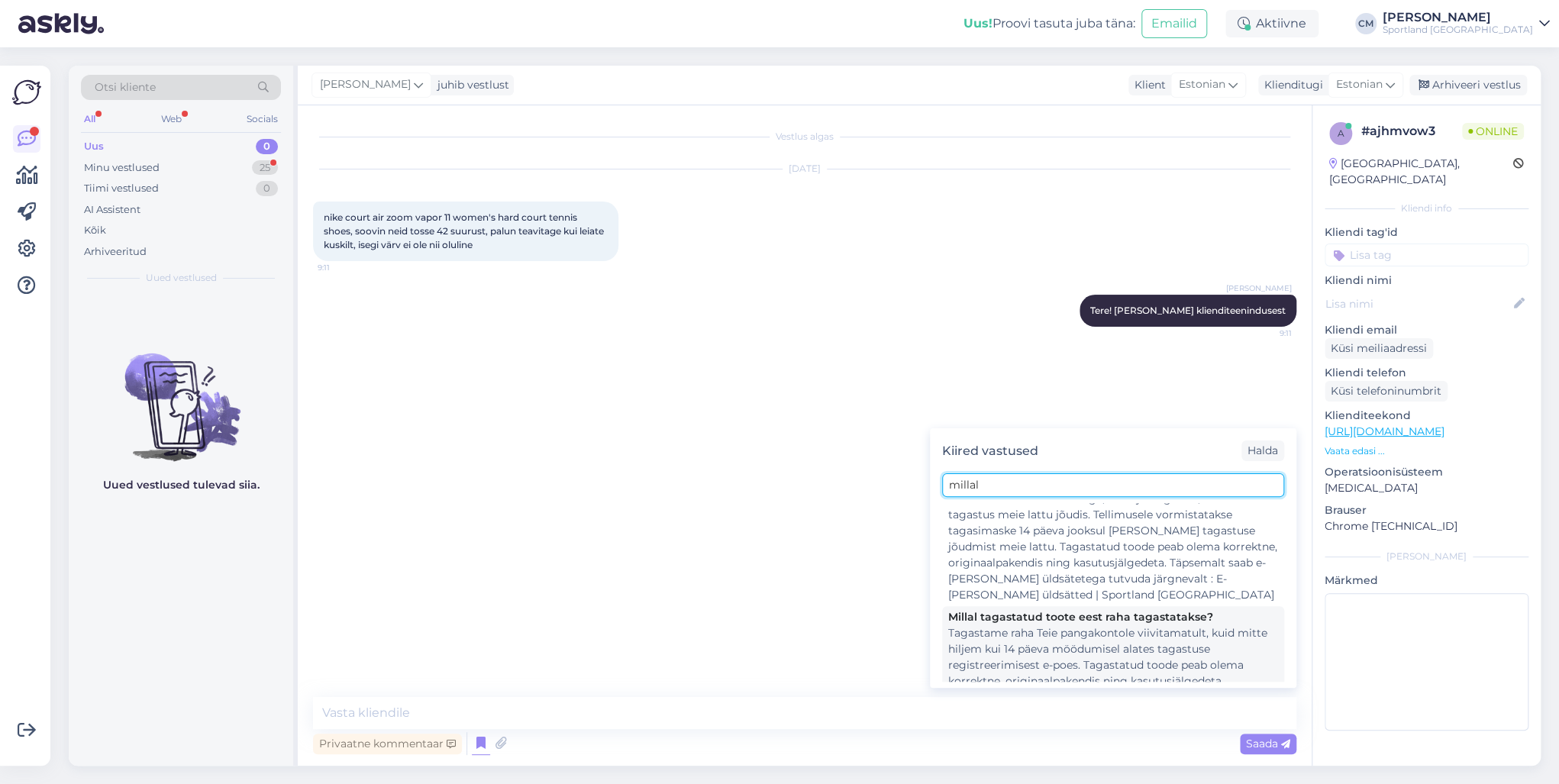
scroll to position [192, 0]
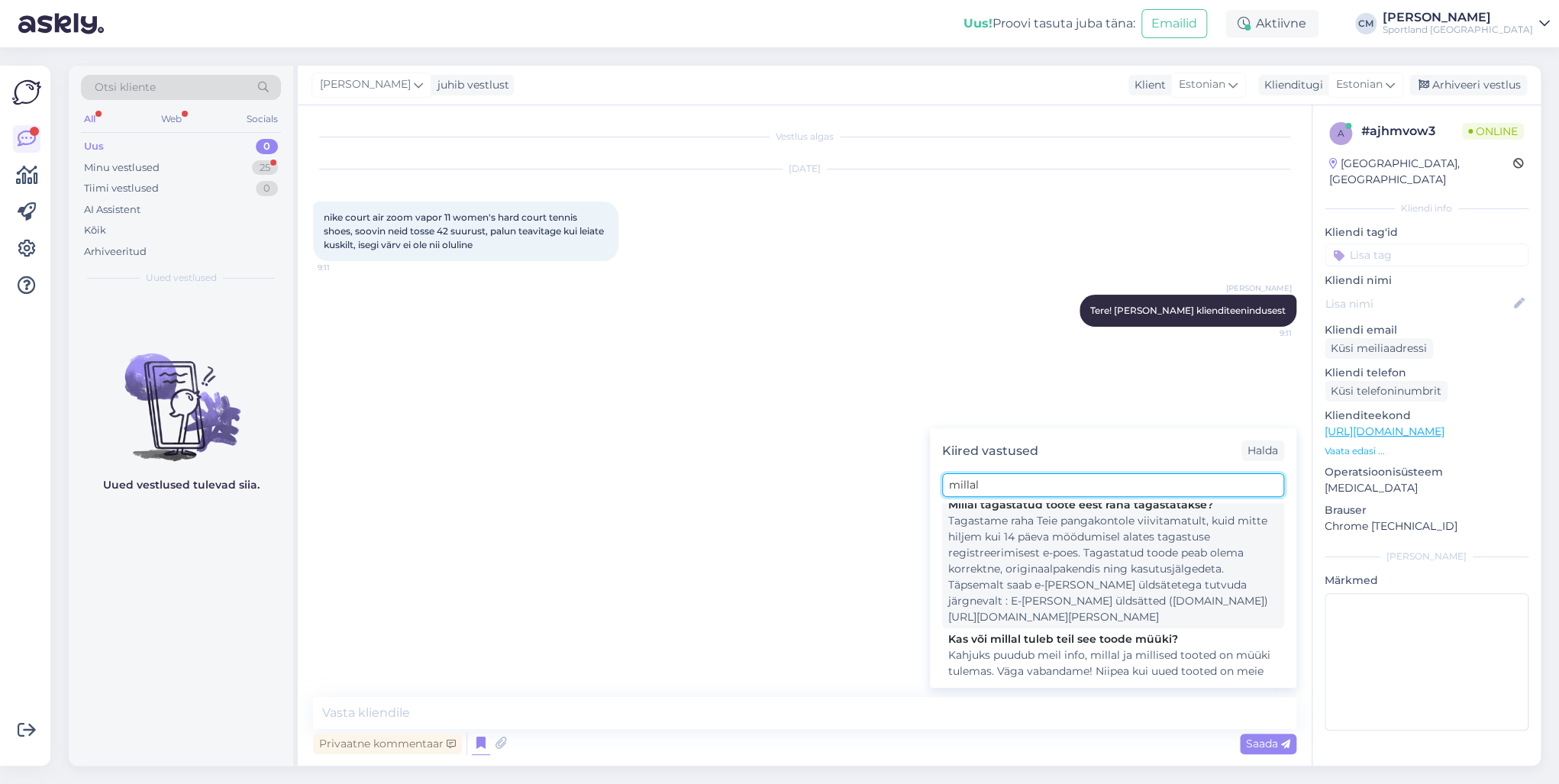
type input "millal"
click at [1155, 563] on div "Kahjuks puudub meil info, millal ja millised tooted on müüki tulemas. Väga vaba…" at bounding box center [1113, 679] width 330 height 64
type textarea "Kahjuks puudub meil info, millal ja millised tooted on müüki tulemas. Väga vaba…"
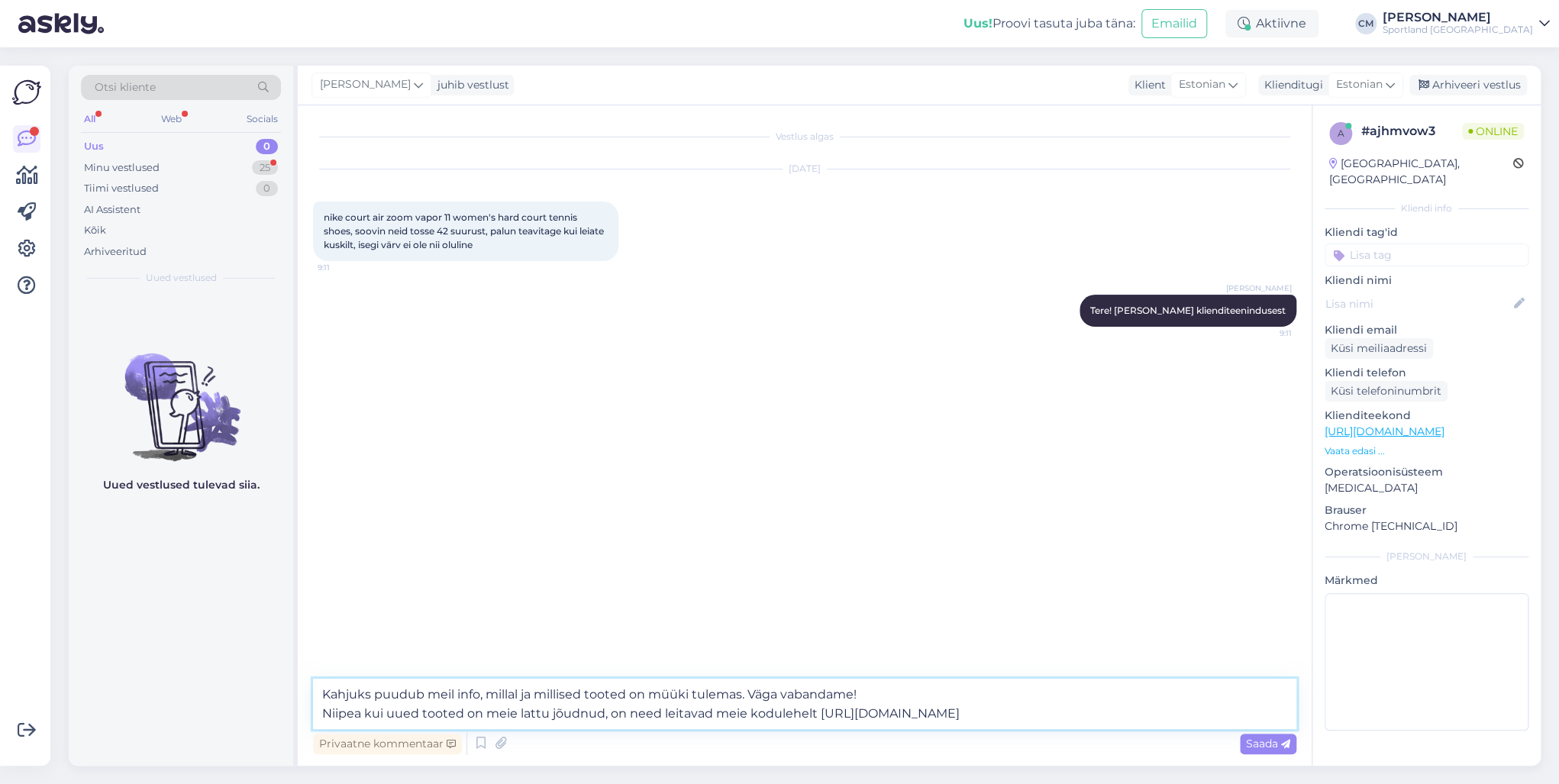
click at [884, 563] on textarea "Kahjuks puudub meil info, millal ja millised tooted on müüki tulemas. Väga vaba…" at bounding box center [804, 703] width 983 height 51
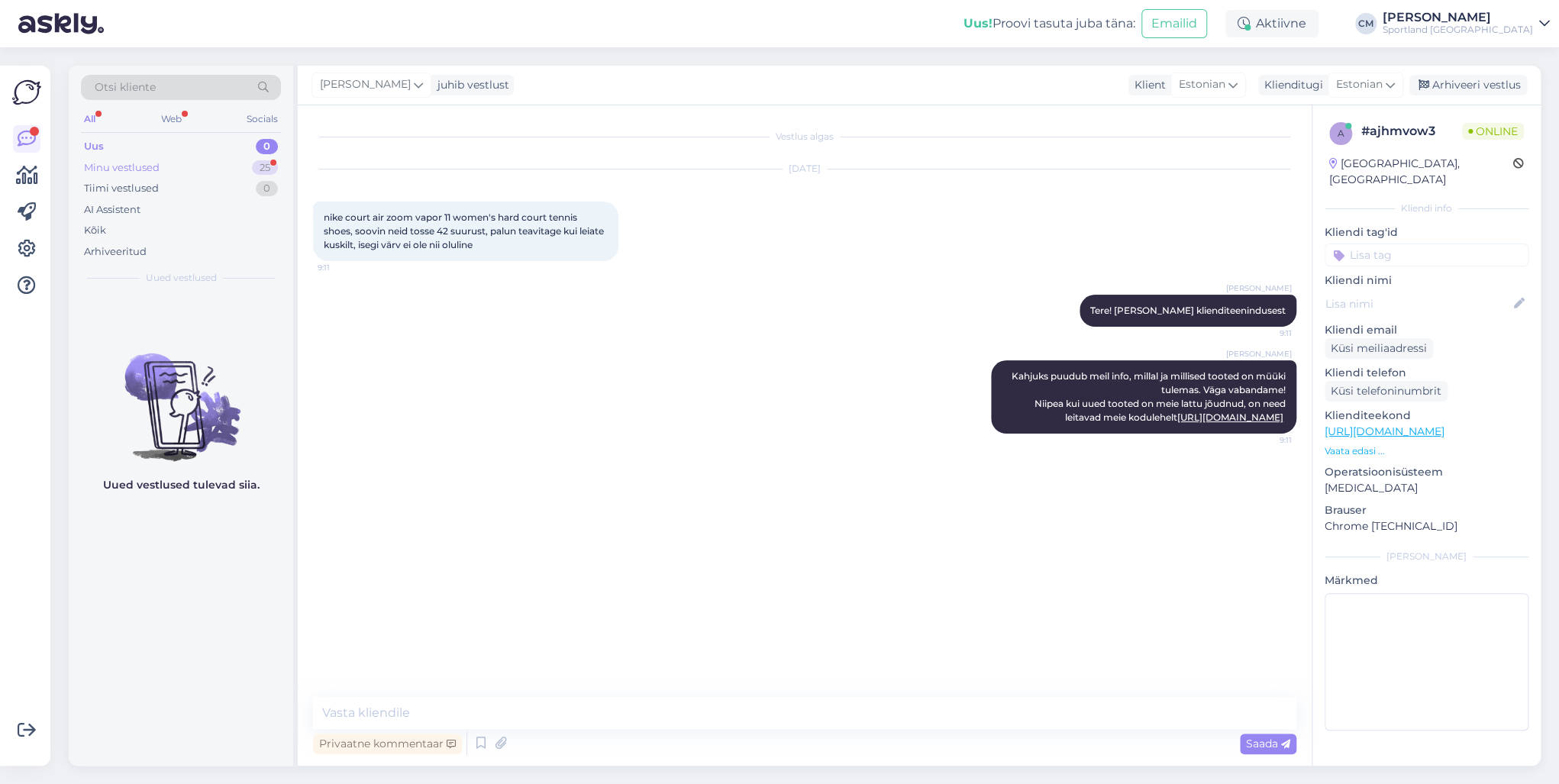
click at [224, 170] on div "Minu vestlused 25" at bounding box center [180, 168] width 200 height 21
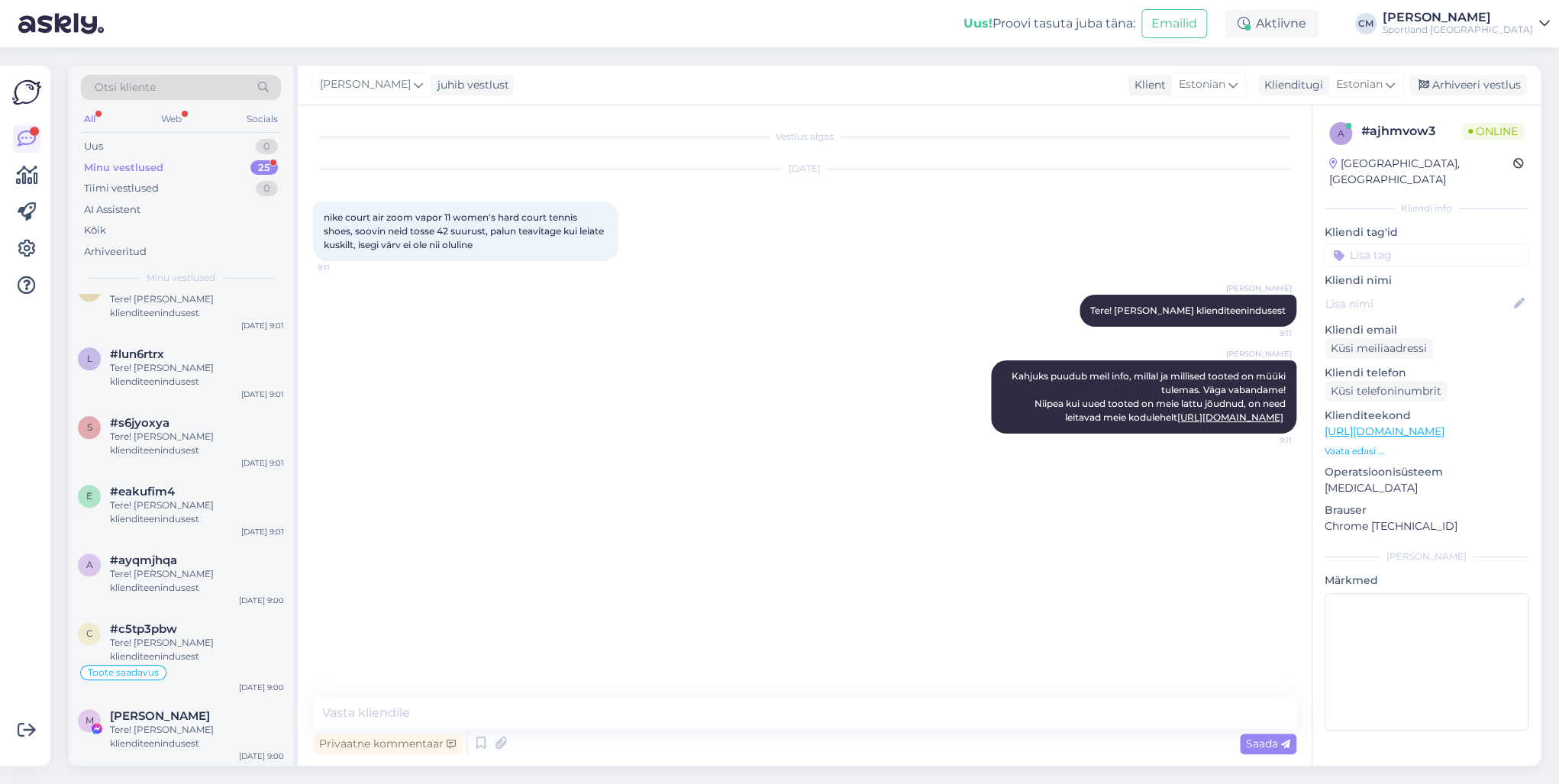
scroll to position [1257, 0]
click at [141, 563] on div "Tere! [PERSON_NAME] klienditeenindusest" at bounding box center [197, 736] width 174 height 28
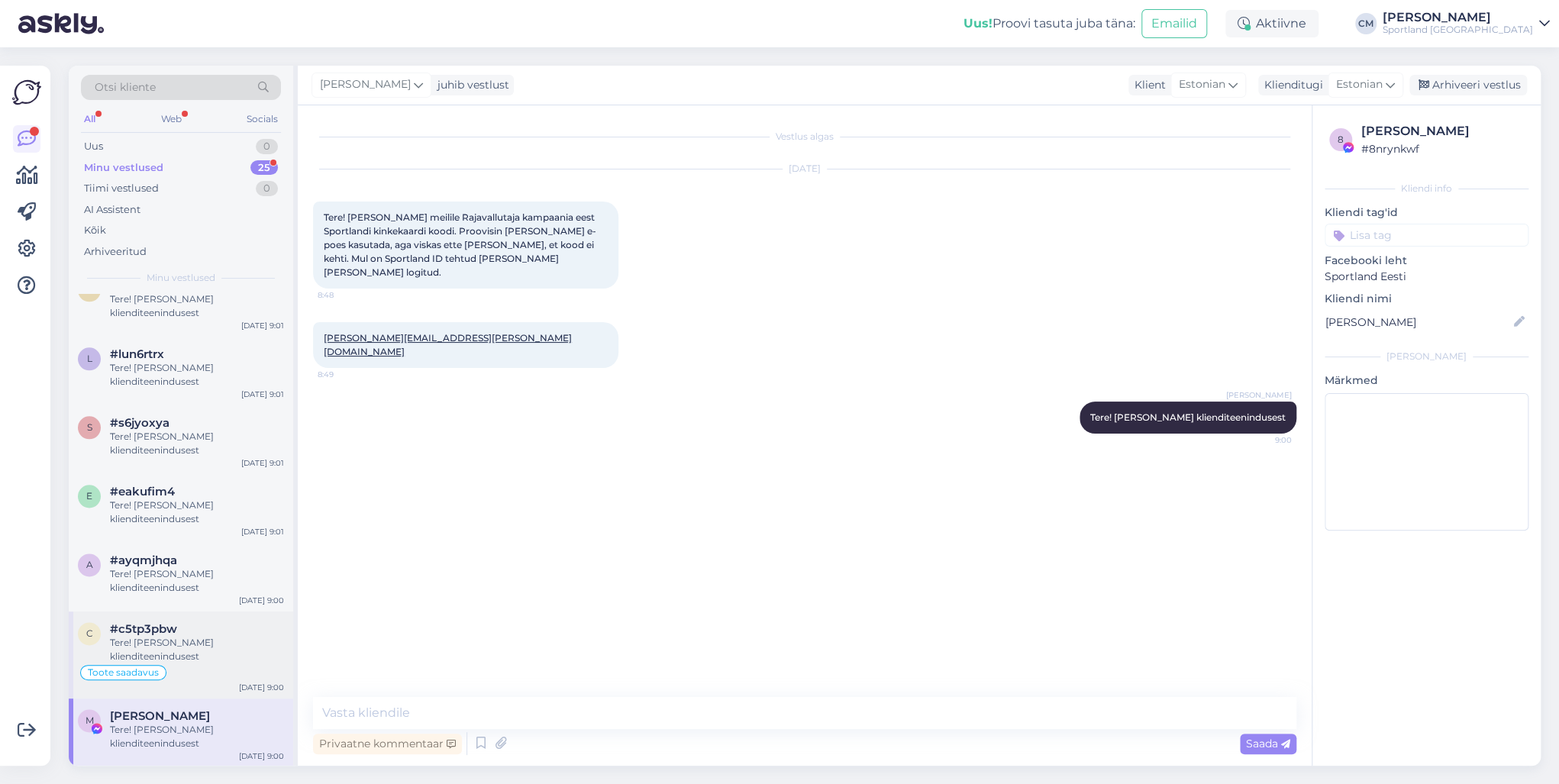
click at [183, 563] on div "Tere! [PERSON_NAME] klienditeenindusest" at bounding box center [197, 650] width 174 height 28
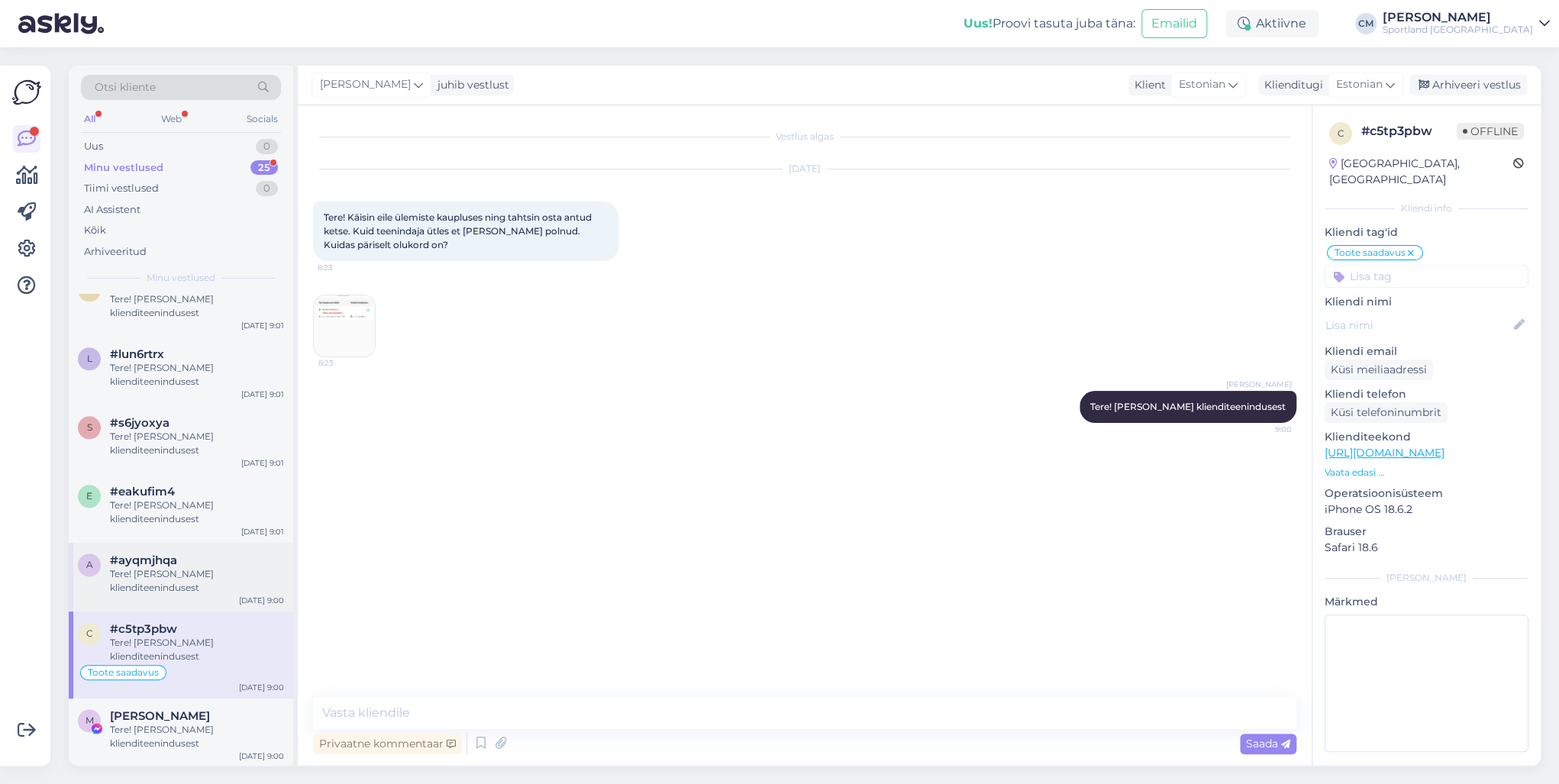
click at [201, 563] on div "Tere! [PERSON_NAME] klienditeenindusest" at bounding box center [197, 581] width 174 height 28
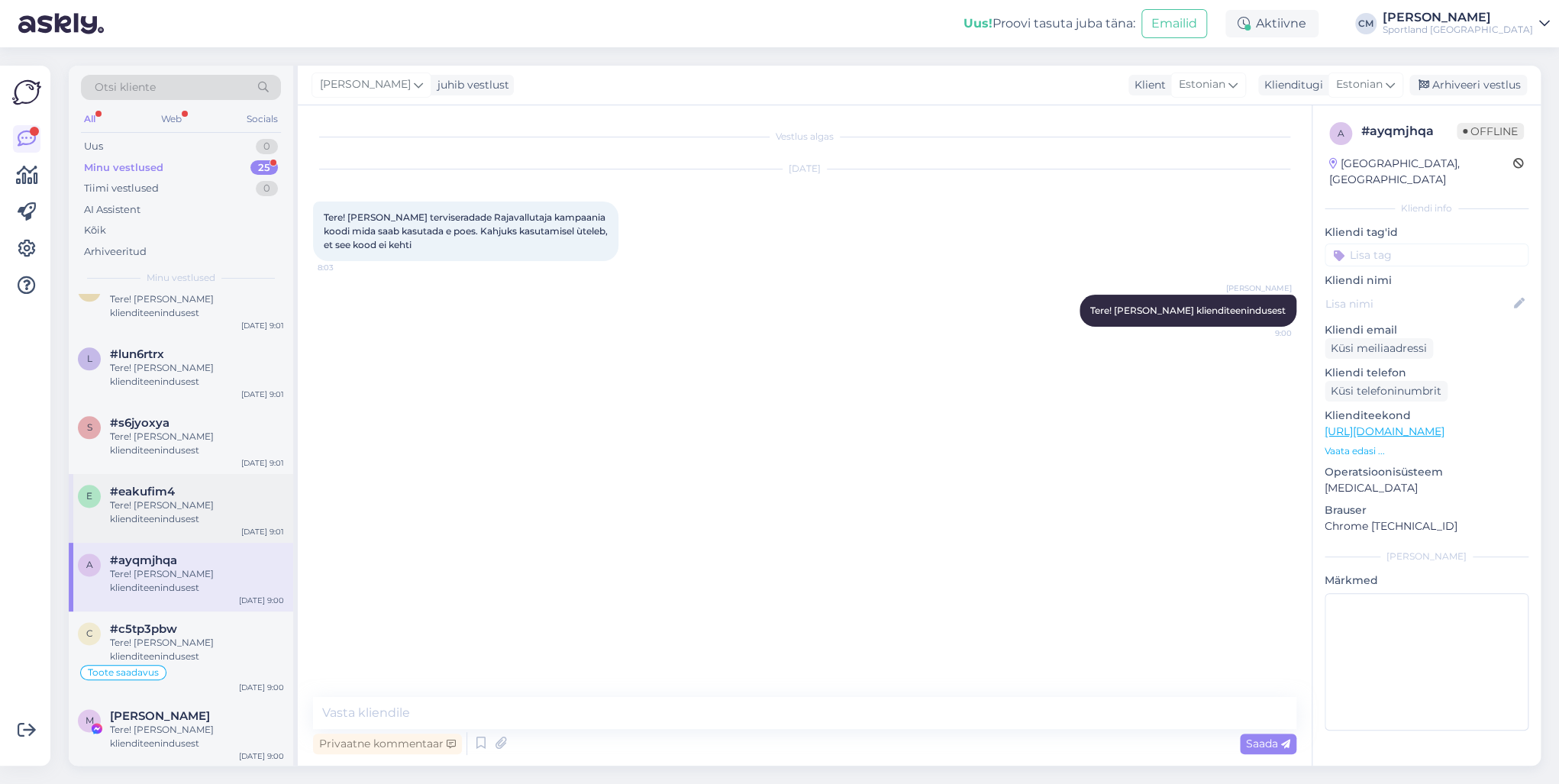
click at [212, 516] on div "Tere! [PERSON_NAME] klienditeenindusest" at bounding box center [197, 512] width 174 height 28
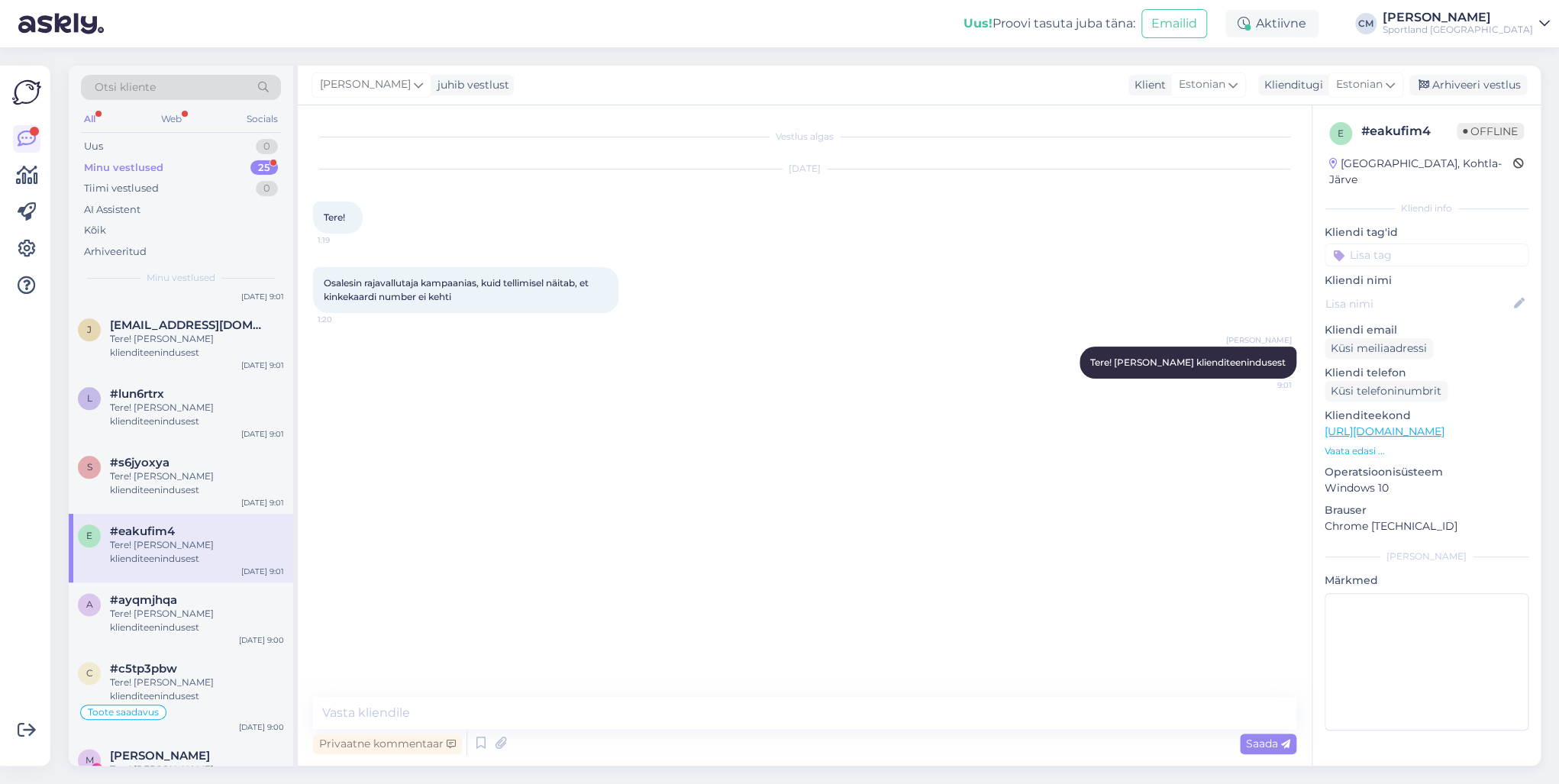
scroll to position [1197, 0]
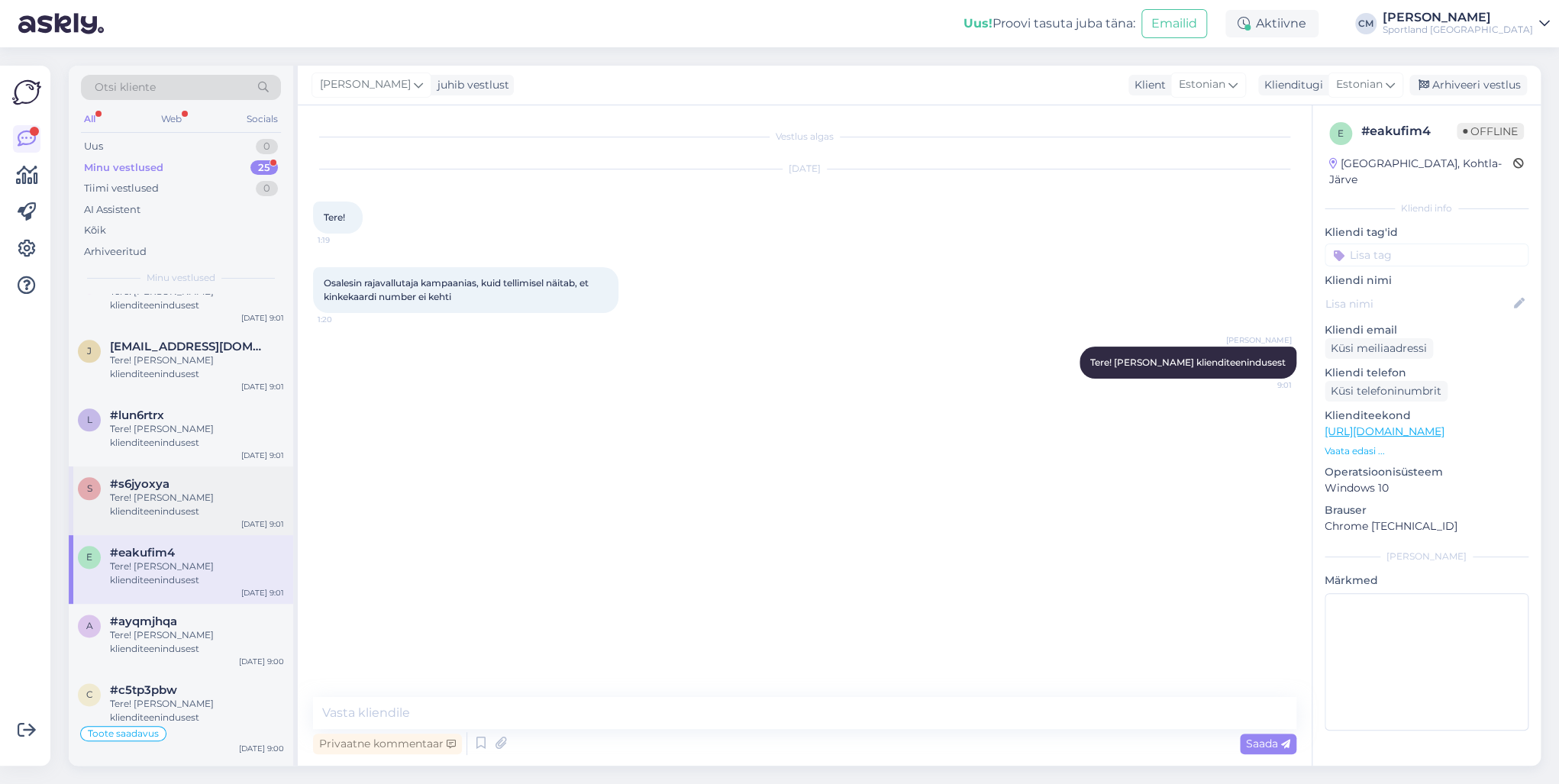
click at [210, 516] on div "Tere! [PERSON_NAME] klienditeenindusest" at bounding box center [197, 505] width 174 height 28
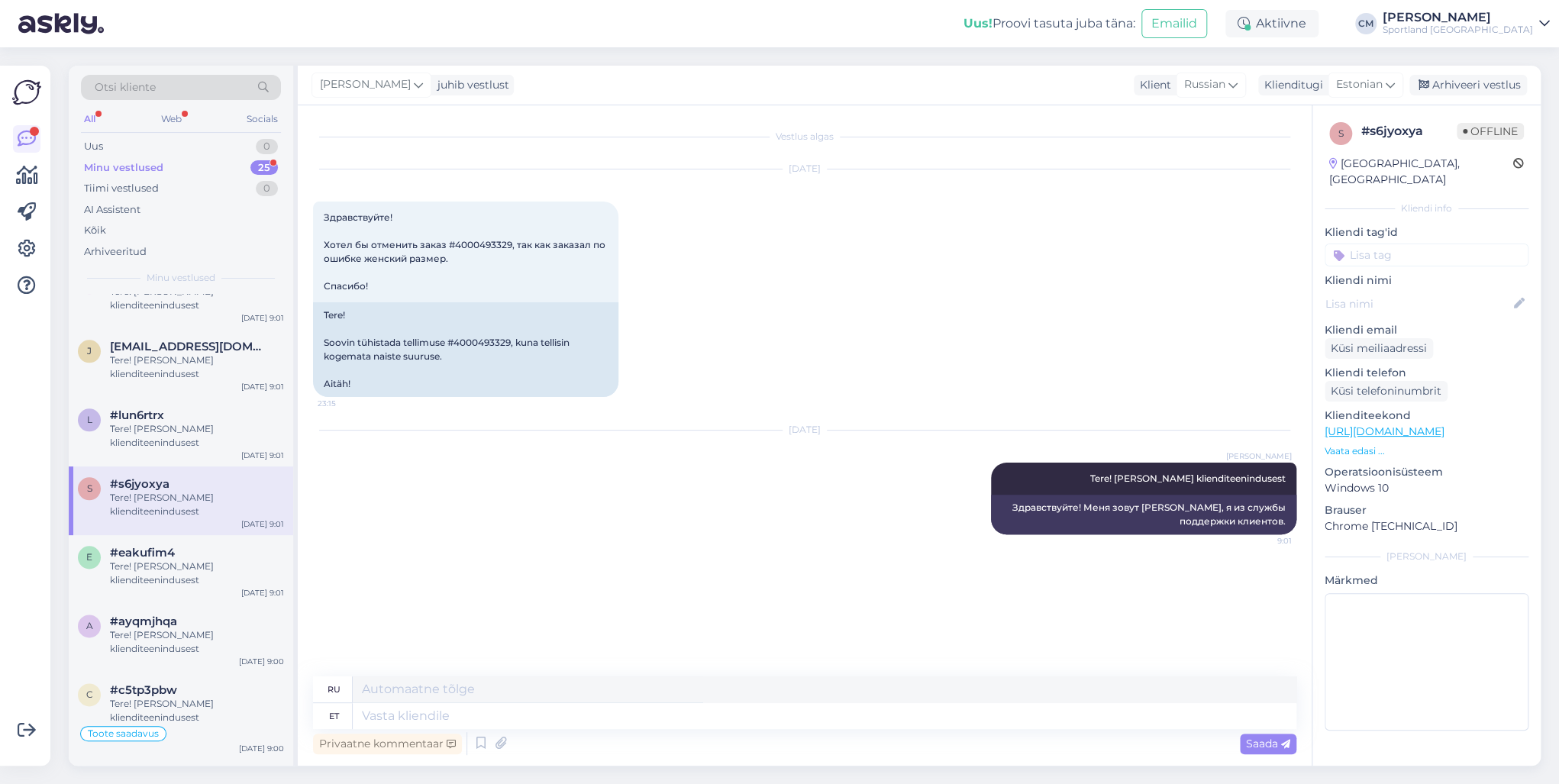
scroll to position [1135, 0]
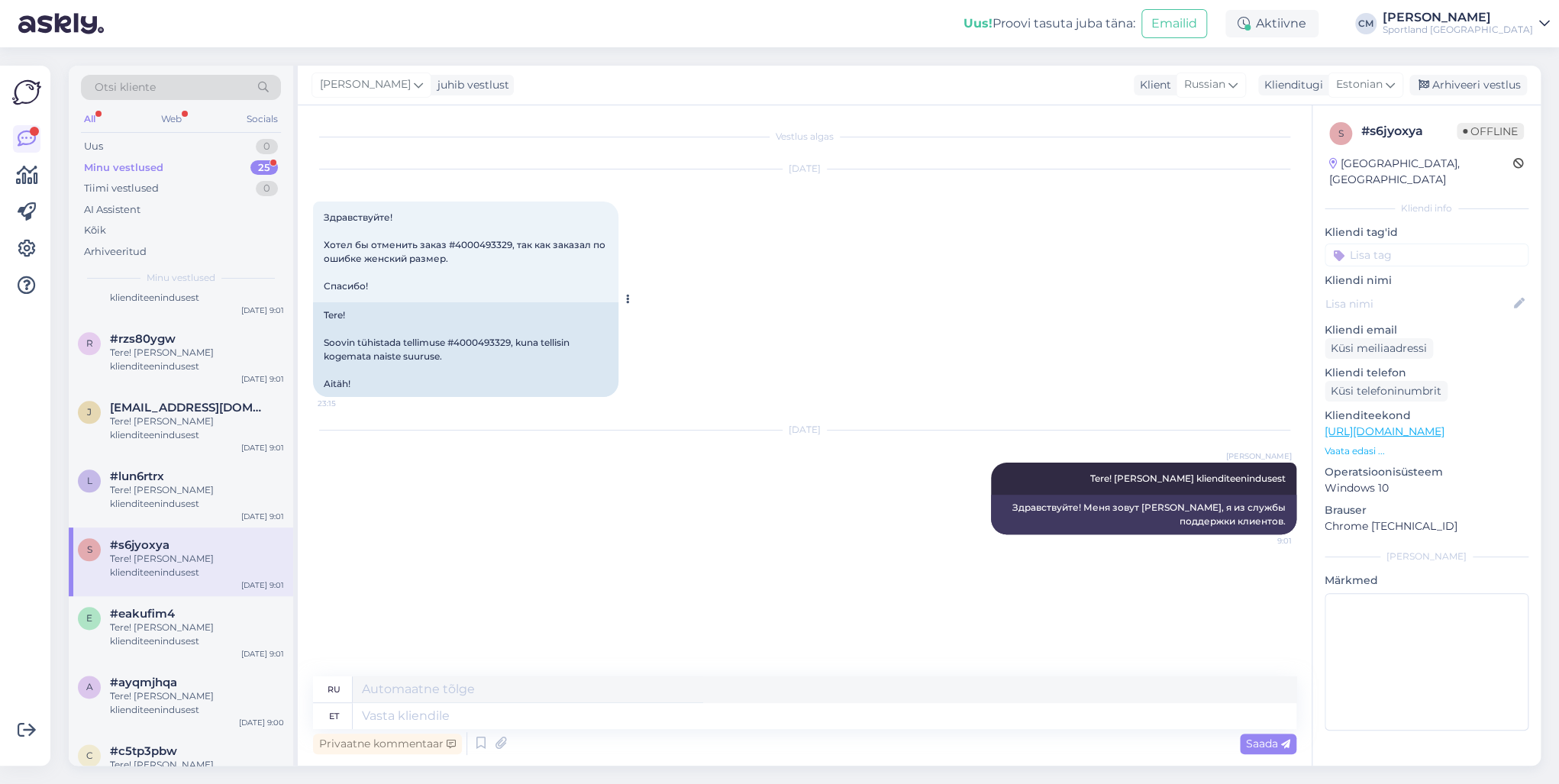
click at [484, 334] on div "Tere! Soovin tühistada tellimuse #4000493329, kuna tellisin kogemata naiste suu…" at bounding box center [466, 349] width 306 height 94
click at [478, 347] on div "Tere! Soovin tühistada tellimuse #4000493329, kuna tellisin kogemata naiste suu…" at bounding box center [466, 349] width 306 height 94
copy div "4000493329"
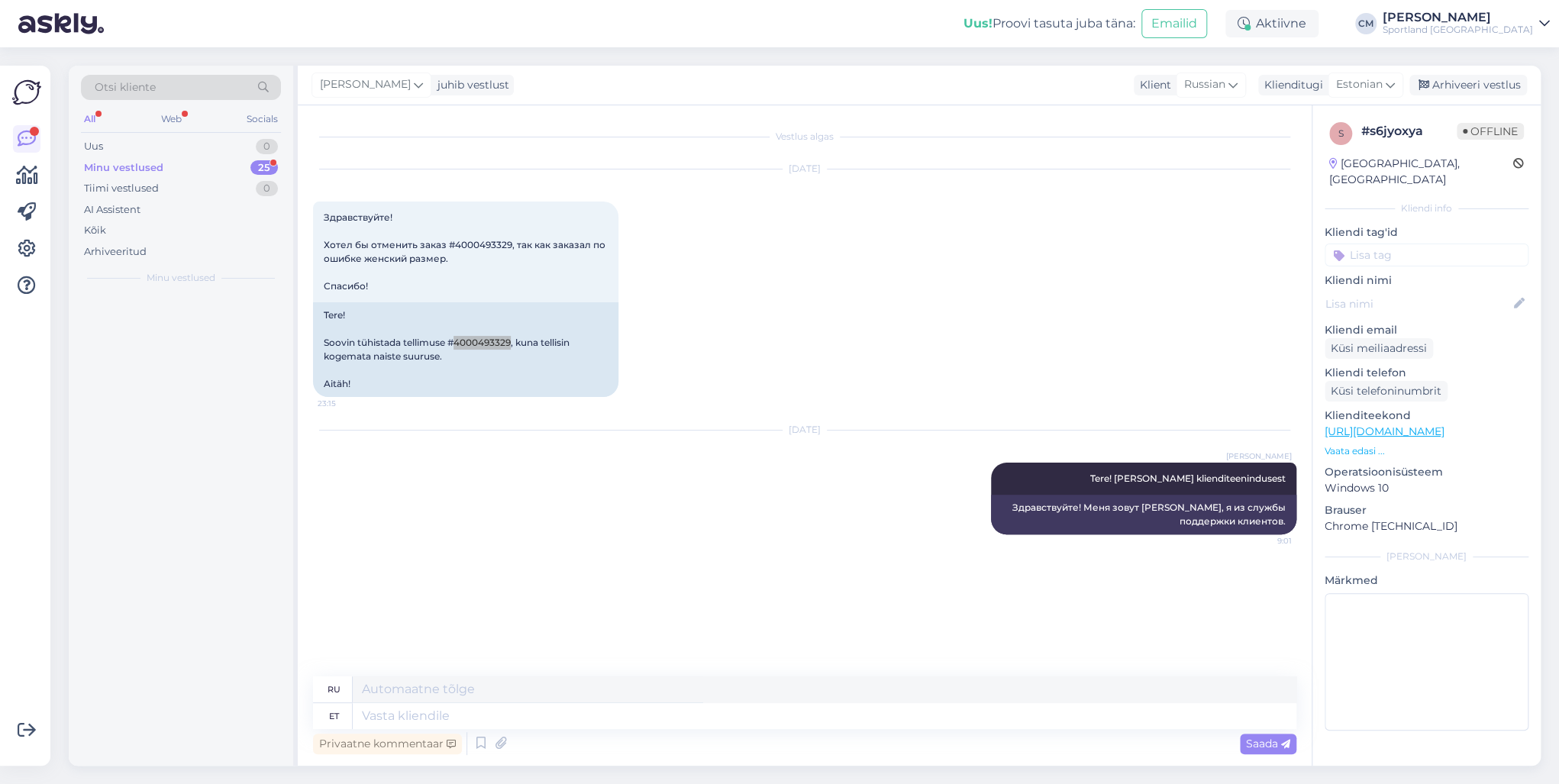
scroll to position [0, 0]
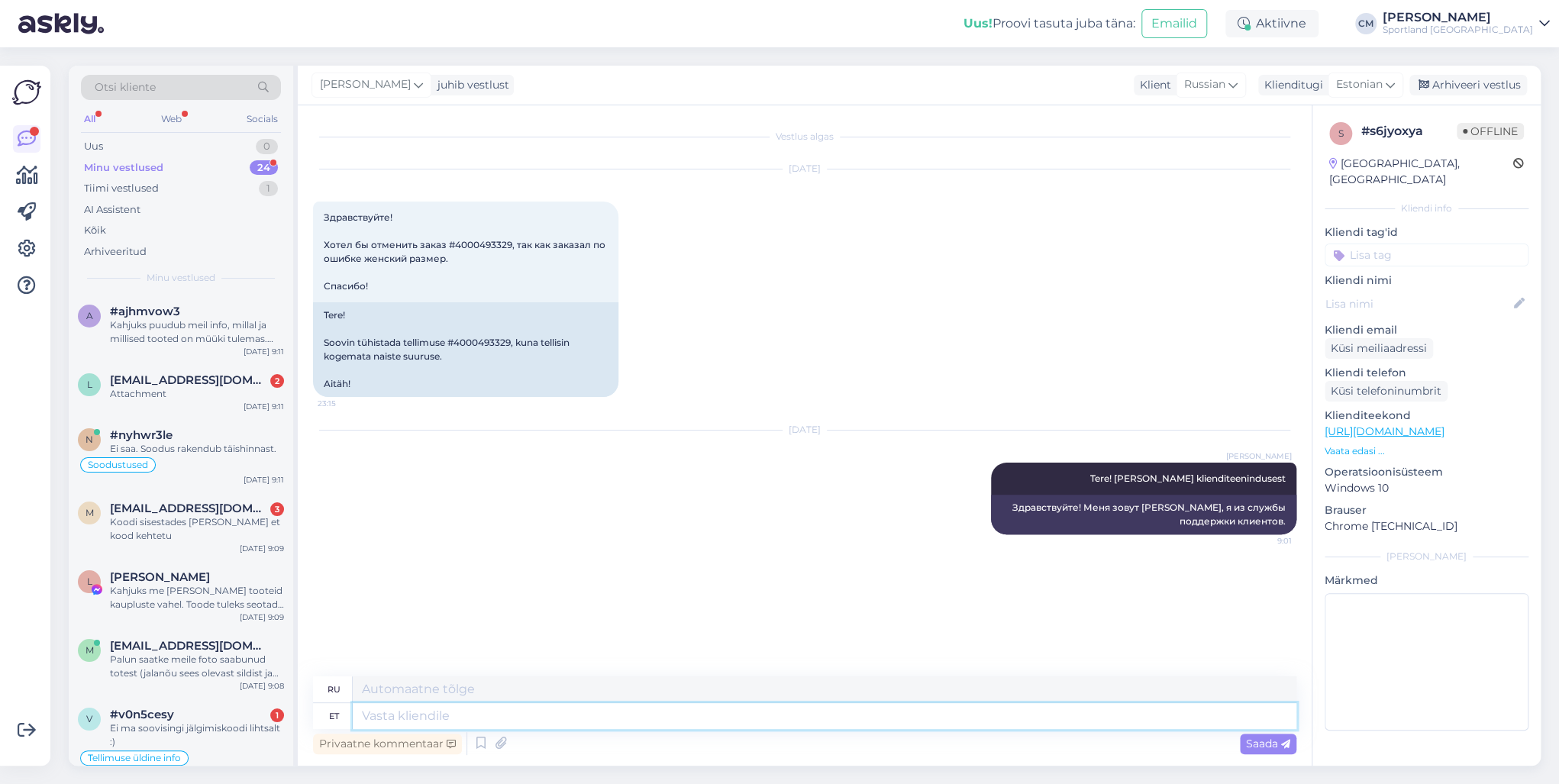
click at [400, 563] on textarea at bounding box center [824, 716] width 943 height 26
type textarea "Tegemist o"
type textarea "Делает"
type textarea "Tegemist on u"
type textarea "Это"
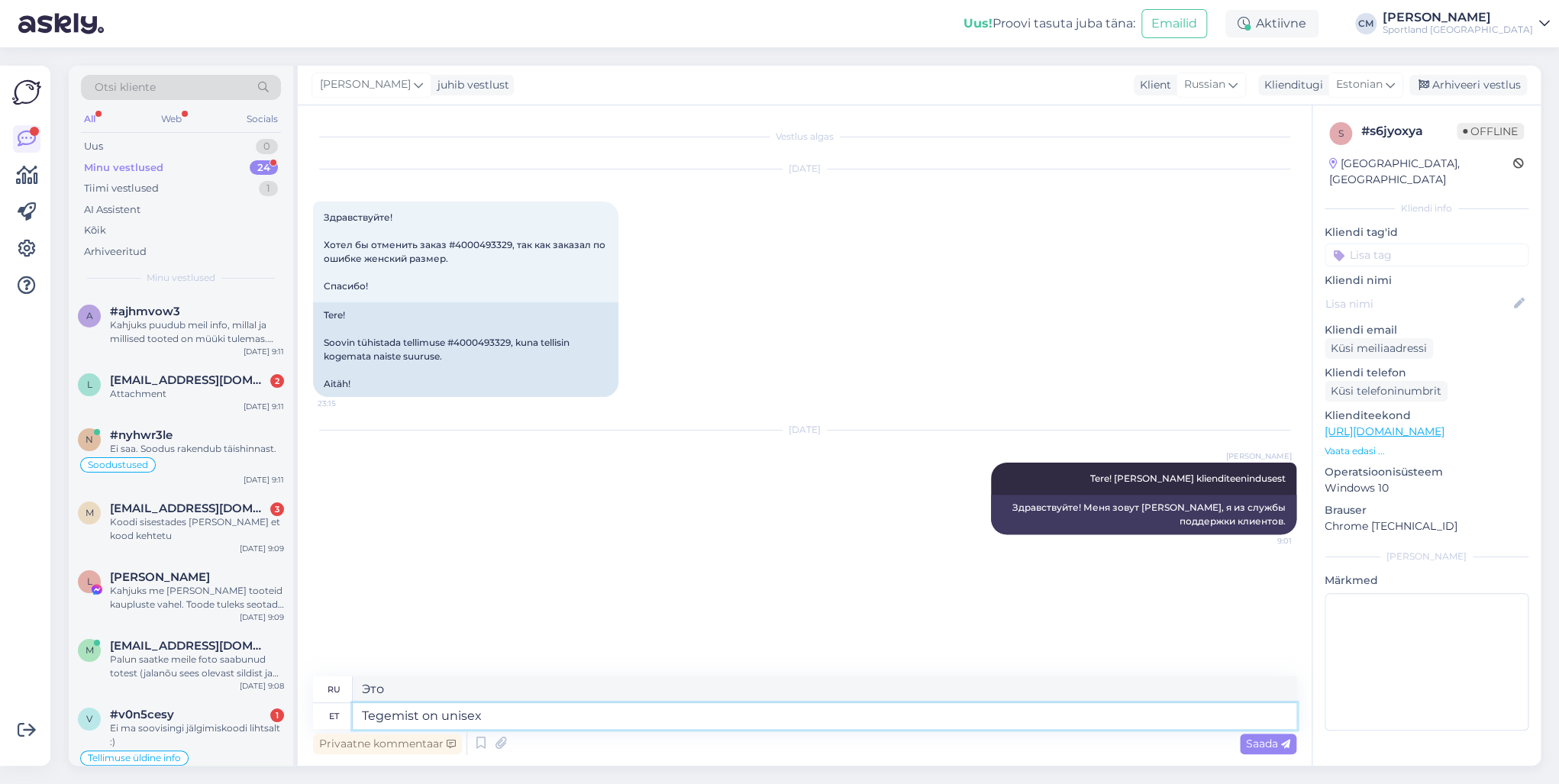
type textarea "Tegemist on unisex m"
type textarea "Это унисекс."
type textarea "Tegemist on unisex mudeliga, s"
type textarea "Это модель унисекс,"
type textarea "Tegemist on unisex mudeliga, seda"
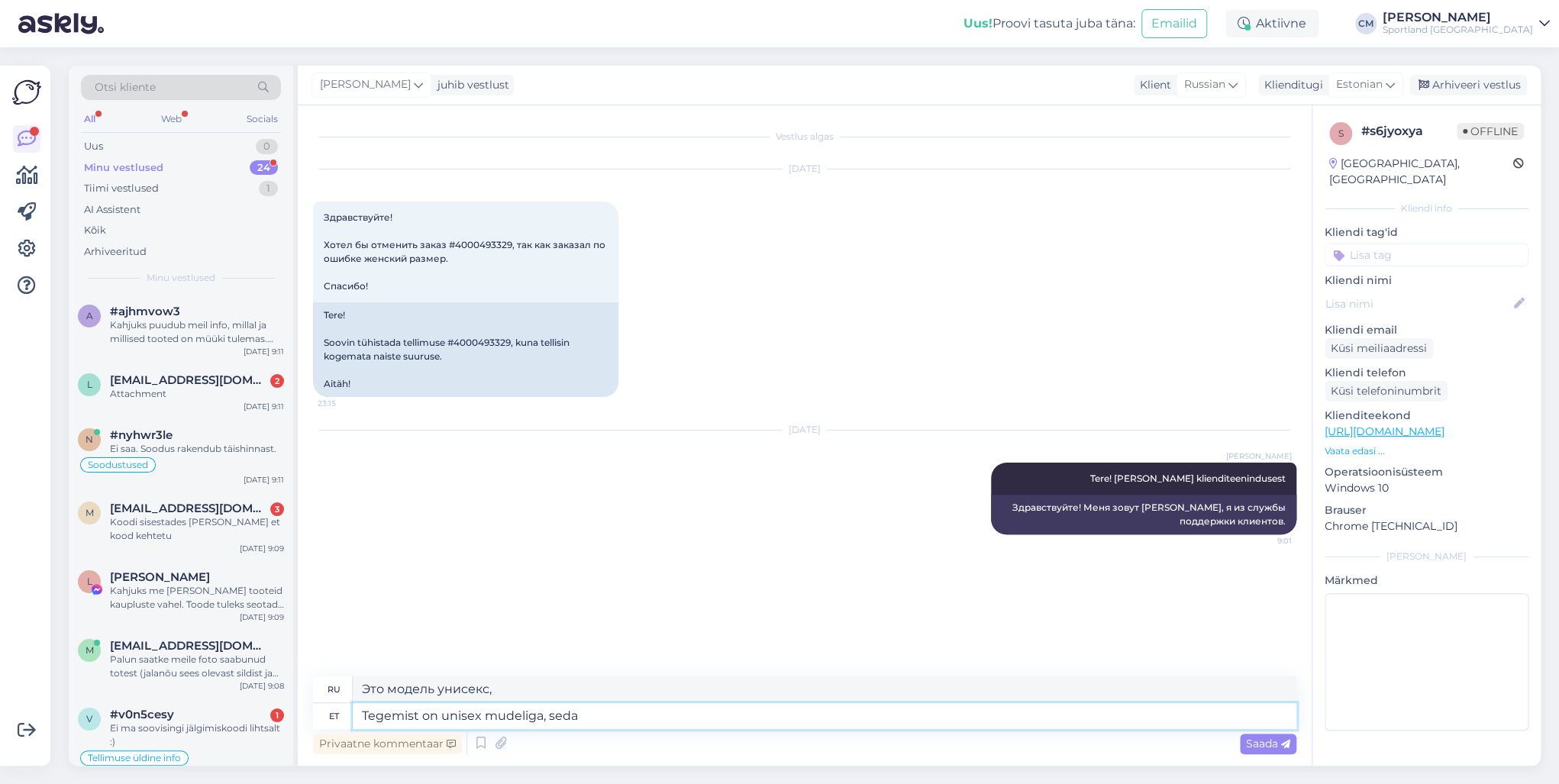
type textarea "Это модель унисекс, поэтому"
type textarea "Tegemist on unisex mudeliga, seda kannavad ni"
type textarea "Это модель унисекс, которую носят"
type textarea "Tegemist on unisex mudeliga, seda kannavad nii na"
type textarea "Это модель унисекс, ее носят и те, и другие."
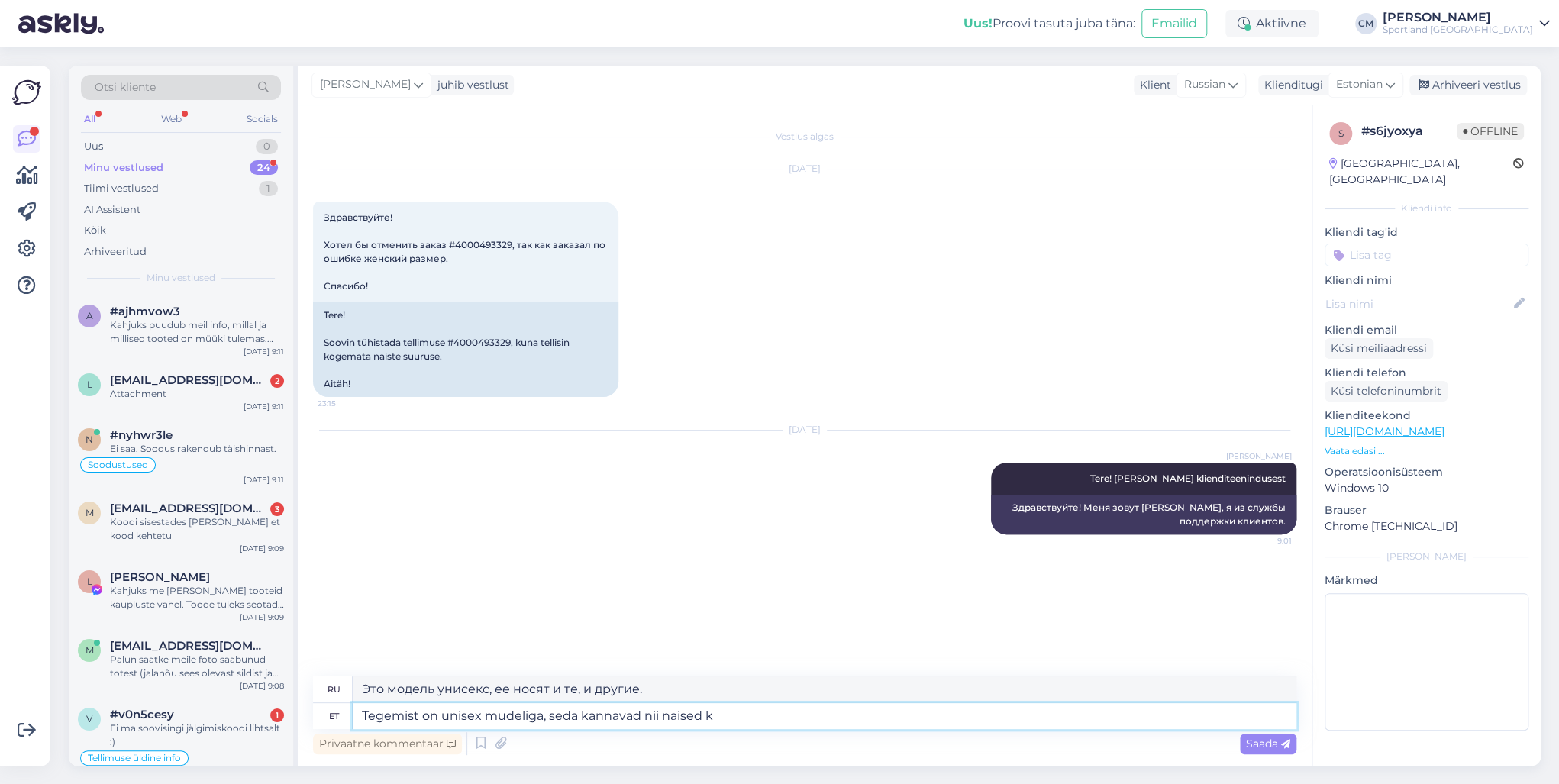
type textarea "Tegemist on unisex mudeliga, seda kannavad nii naised ku"
type textarea "Это модель унисекс, ее носят как женщины, так и мужчины."
type textarea "Tegemist on unisex mudeliga, seda kannavad nii naised kui mehed."
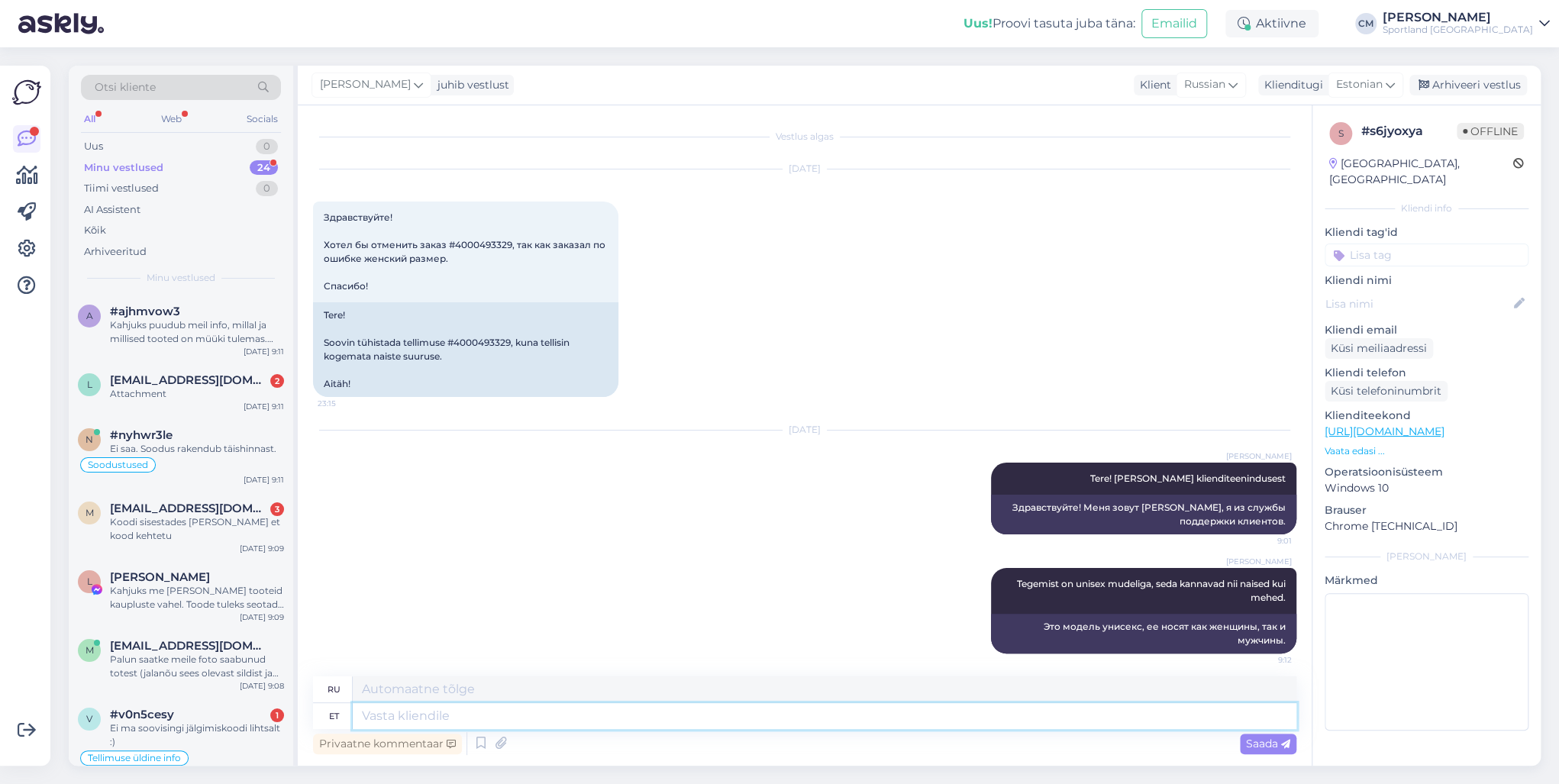
scroll to position [7, 0]
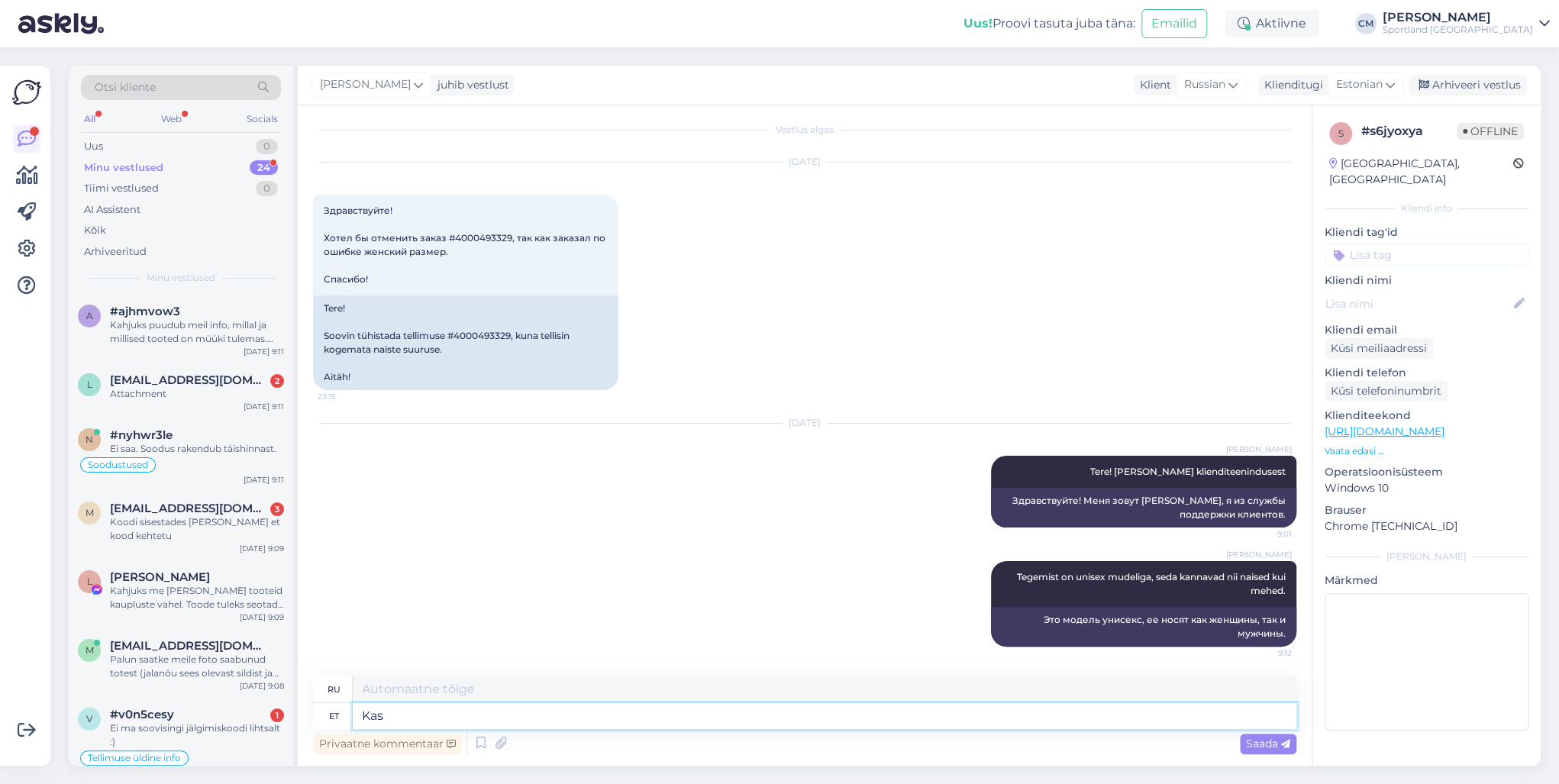
type textarea "Kas"
type textarea "Является"
type textarea "Kas olete"
type textarea "Ты"
type textarea "Kas [PERSON_NAME] et"
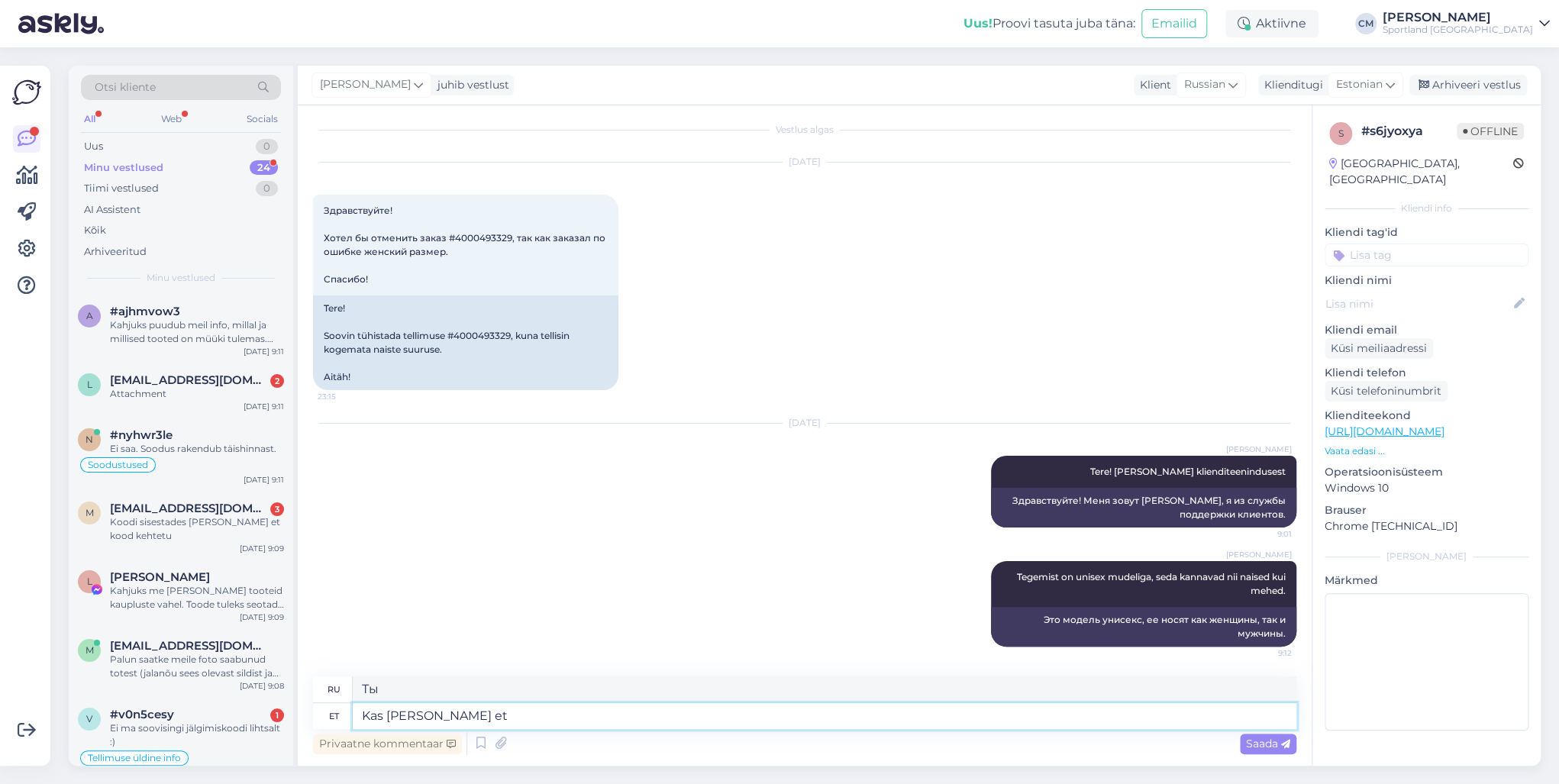
type textarea "Вы уверены?"
type textarea "Kas [PERSON_NAME] et so"
type textarea "Ты уверен, что?"
type textarea "Kas [PERSON_NAME] et soovite sii"
type textarea "Вы уверены, что хотите этого?"
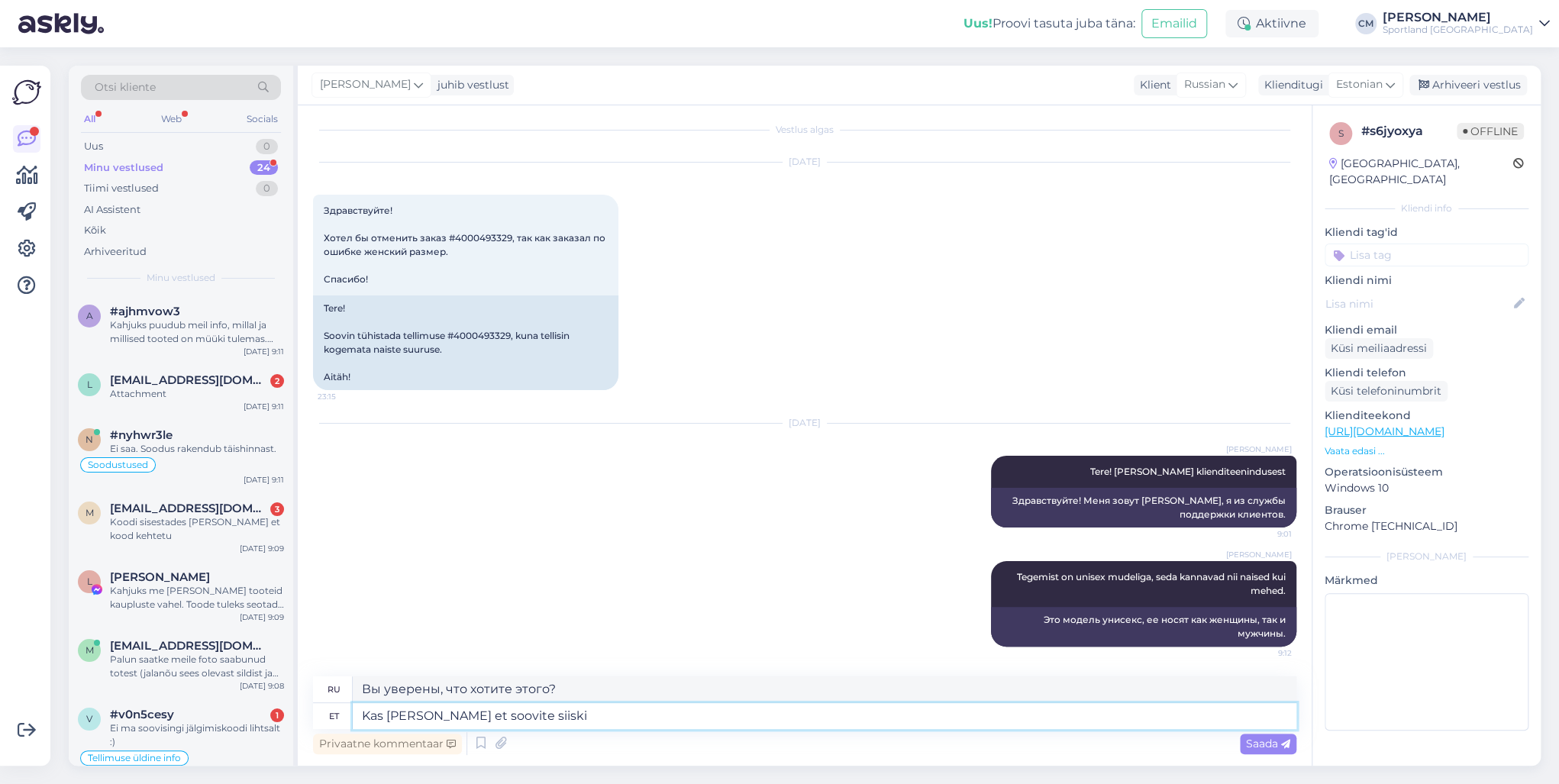
type textarea "Kas [PERSON_NAME] et soovite siiski"
type textarea "Вы уверены, что все еще этого хотите?"
type textarea "Kas [PERSON_NAME] et soovite siiski tühistada?"
type textarea "Вы уверены, что хотите отменить?"
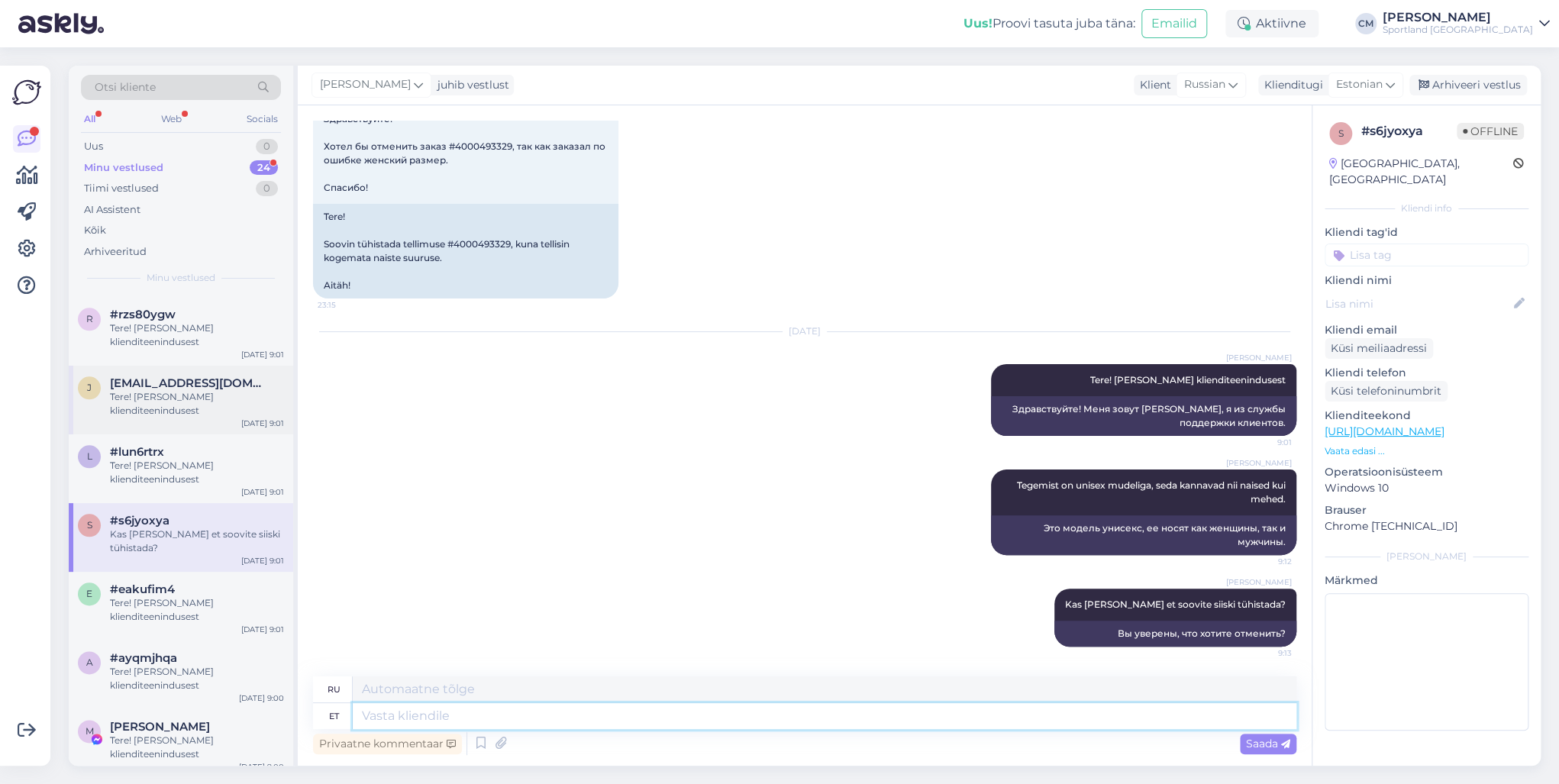
scroll to position [1171, 0]
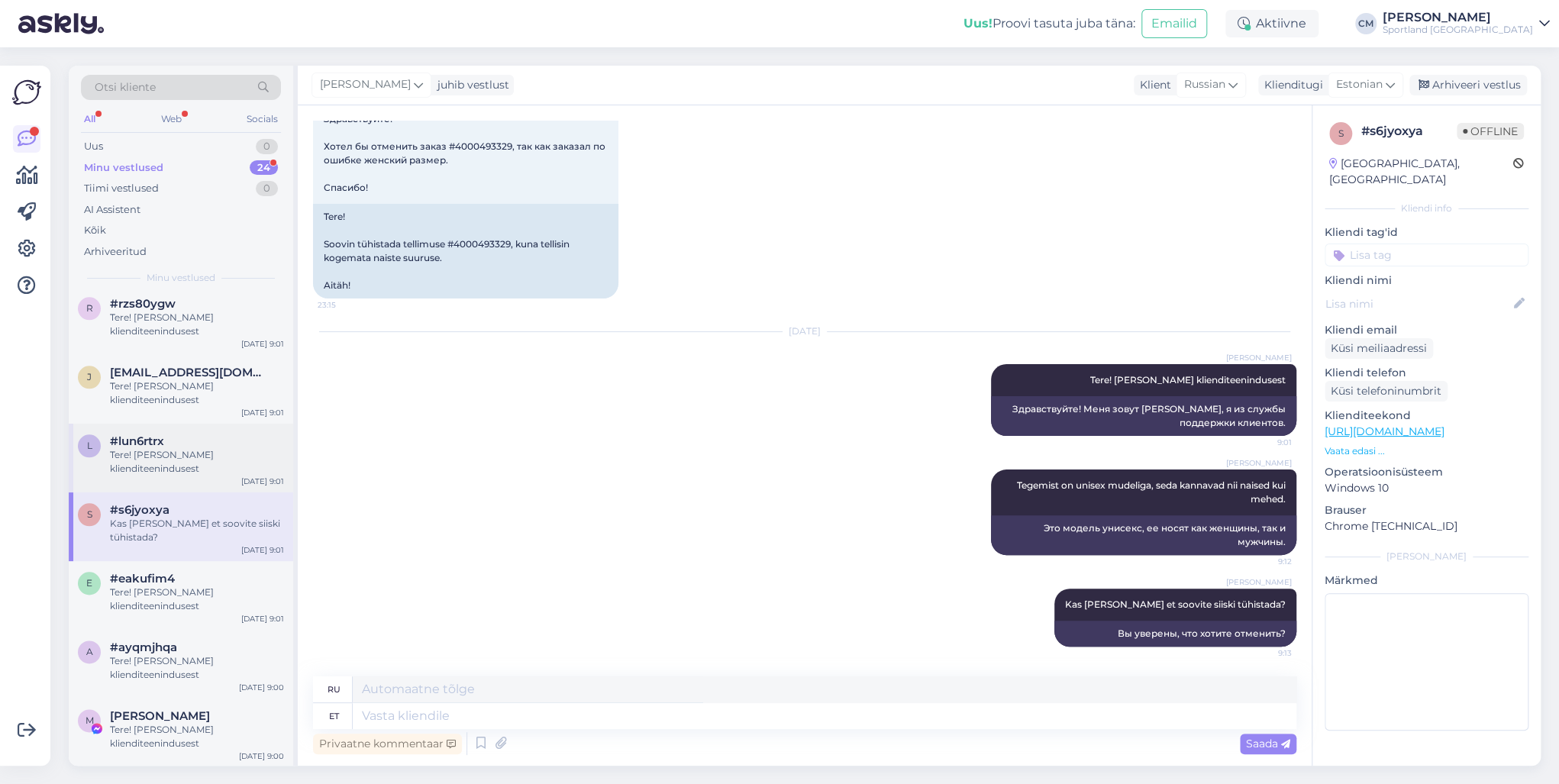
click at [164, 460] on div "Tere! [PERSON_NAME] klienditeenindusest" at bounding box center [197, 462] width 174 height 28
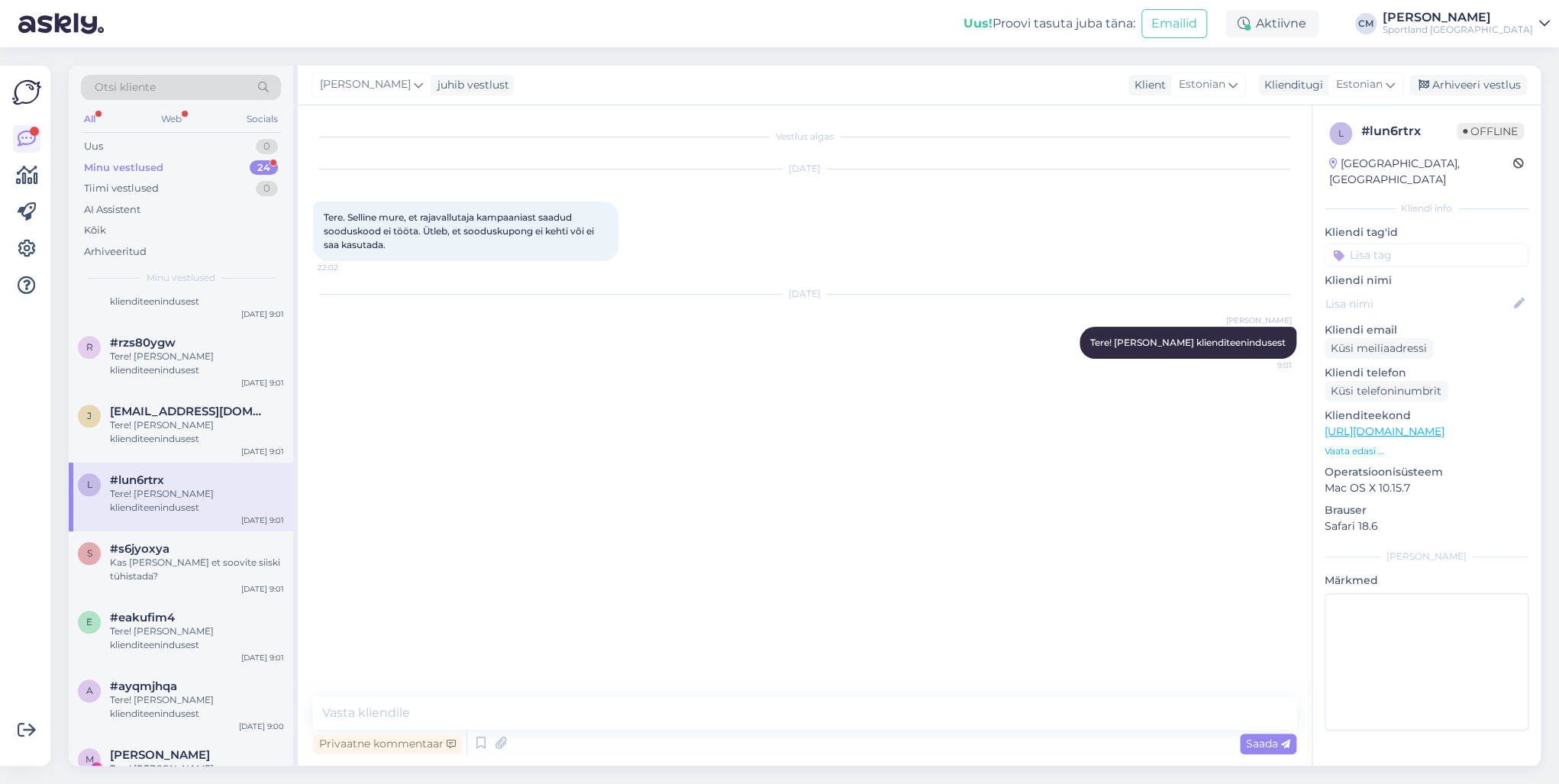
scroll to position [1109, 0]
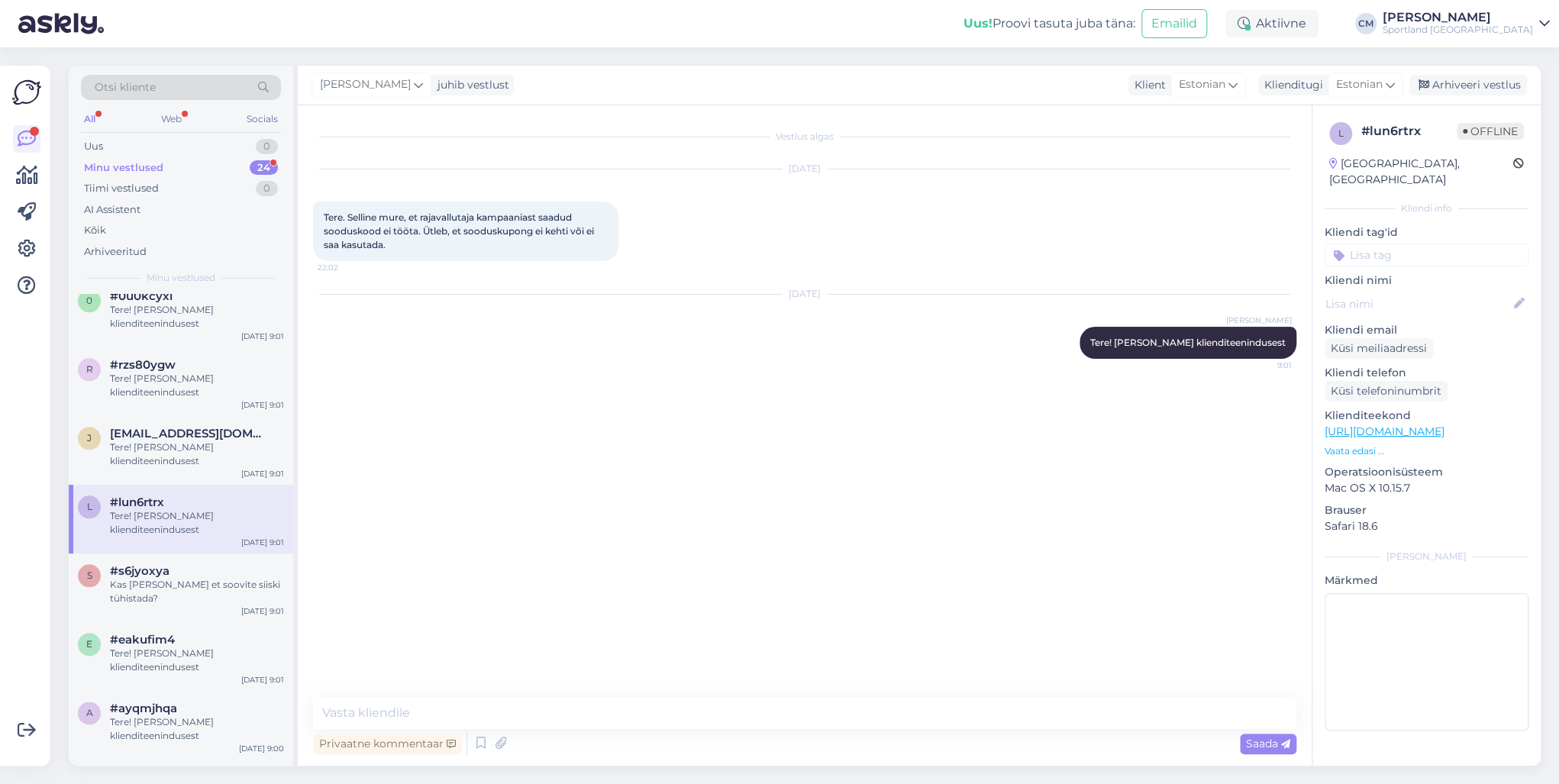
click at [164, 460] on div "Tere! [PERSON_NAME] klienditeenindusest" at bounding box center [197, 454] width 174 height 28
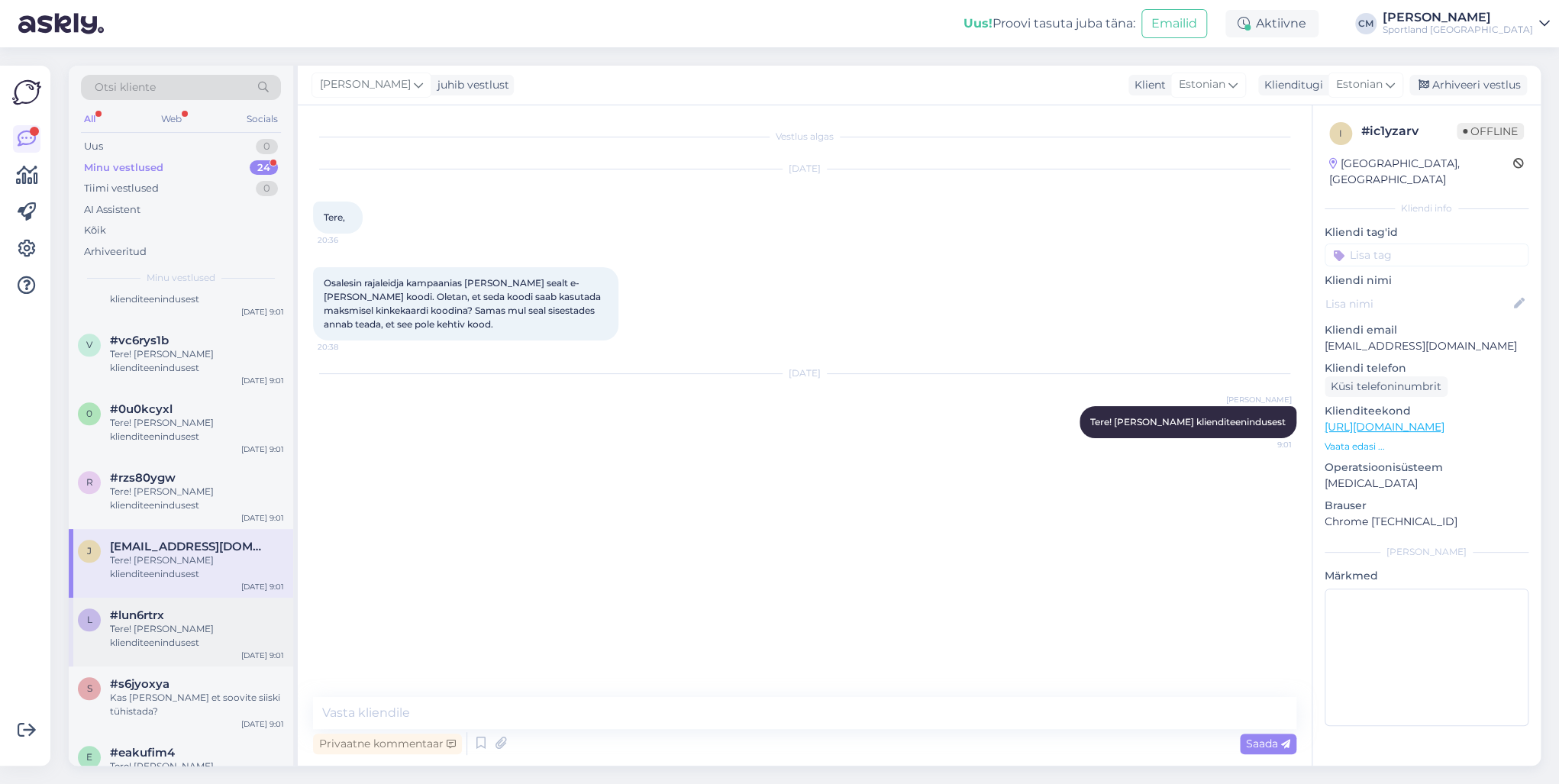
scroll to position [987, 0]
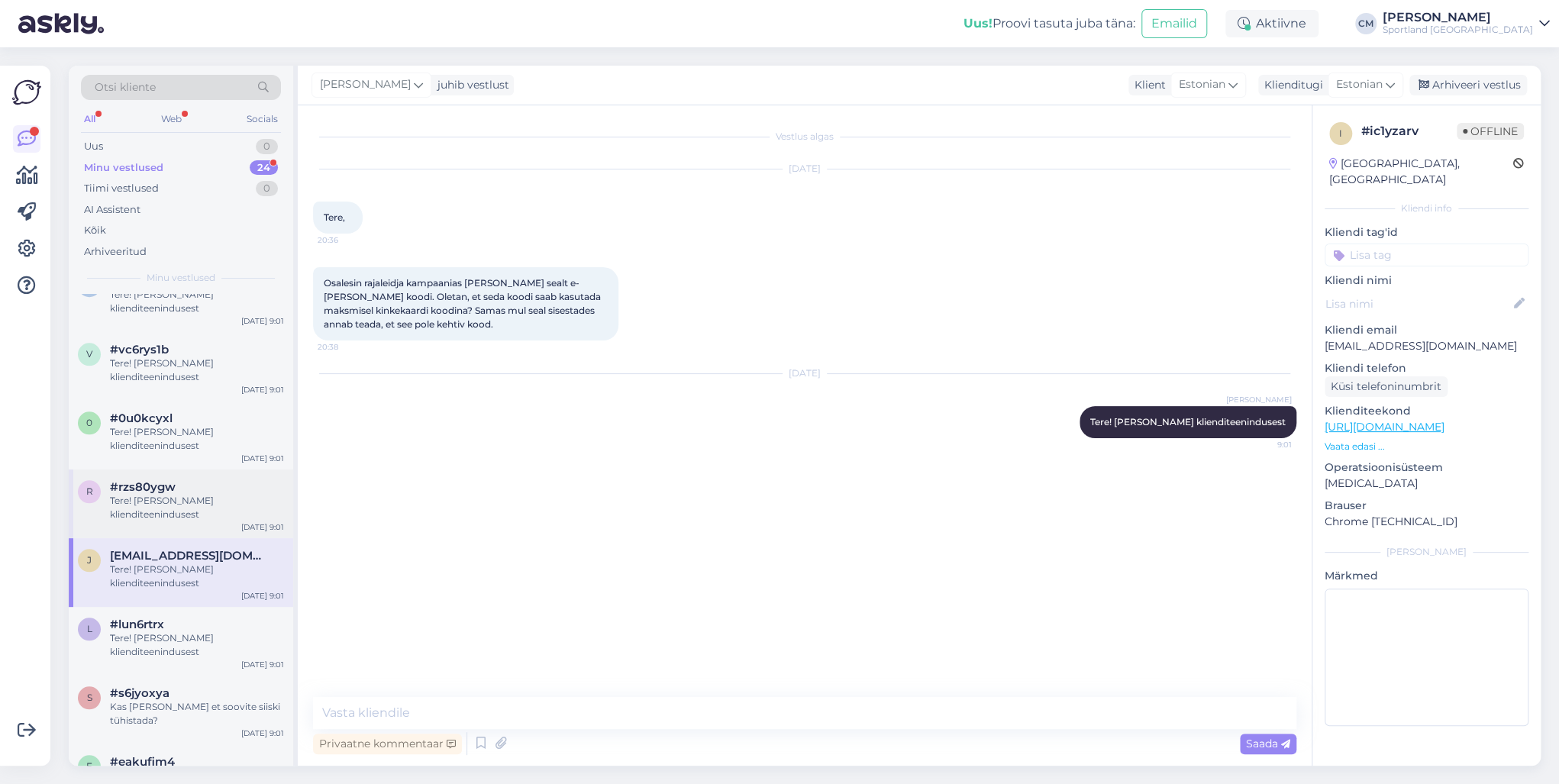
click at [163, 475] on div "r #rzs80ygw Tere! [PERSON_NAME] klienditeenindusest [DATE] 9:01" at bounding box center [181, 504] width 224 height 69
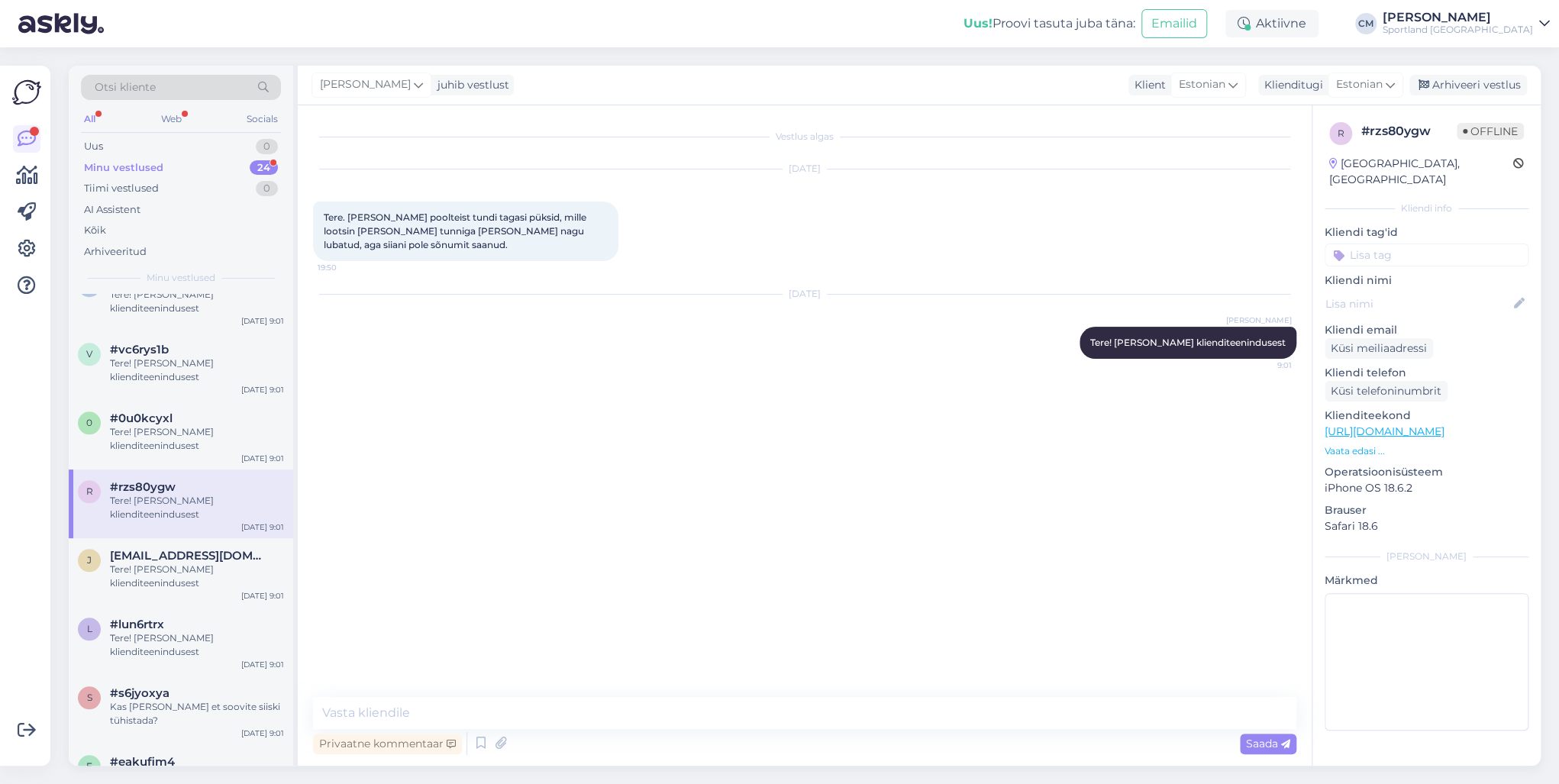
scroll to position [927, 0]
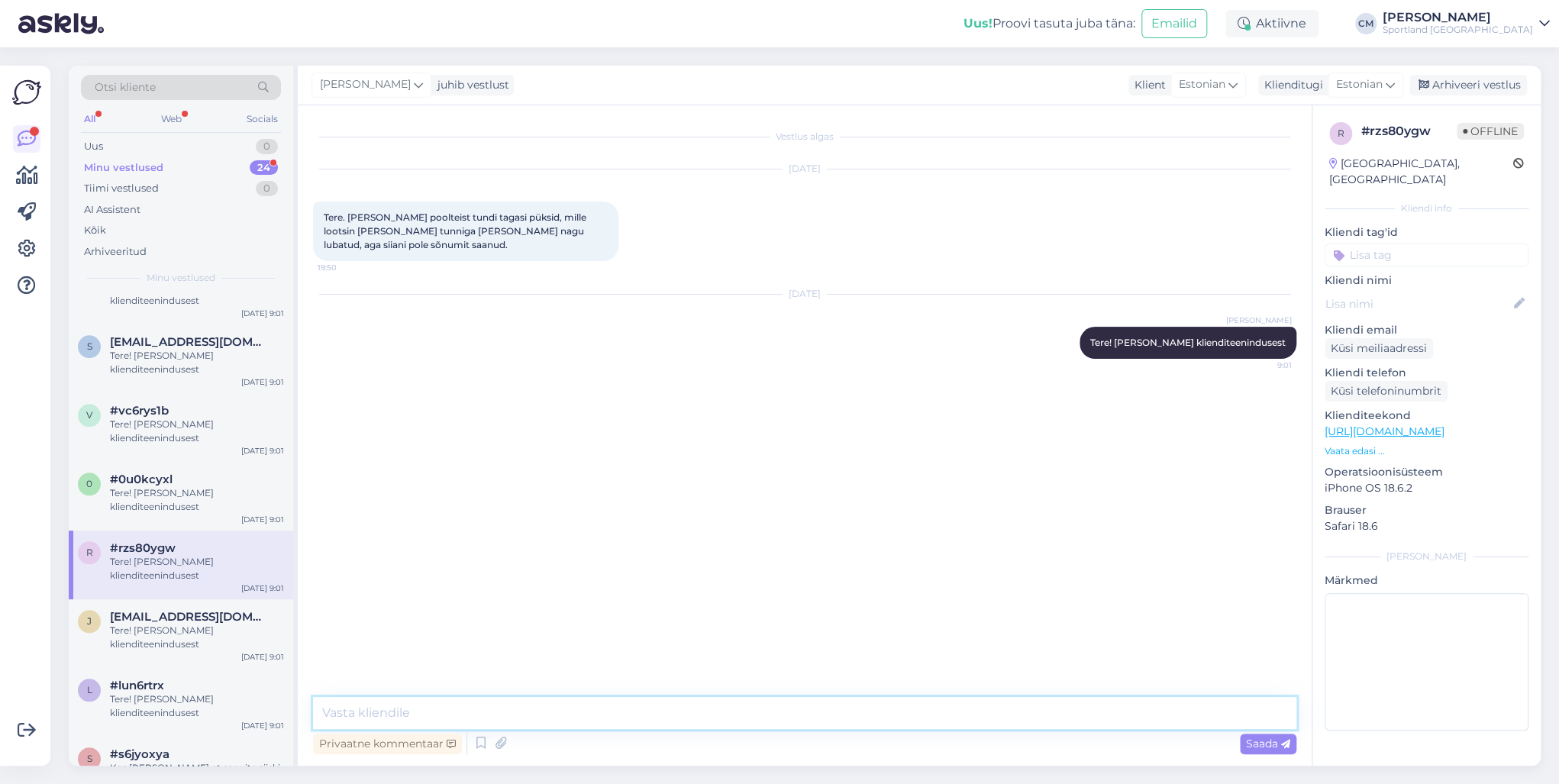
click at [460, 563] on textarea at bounding box center [804, 713] width 983 height 32
type textarea "Kuidas on Teie tellimuse number?"
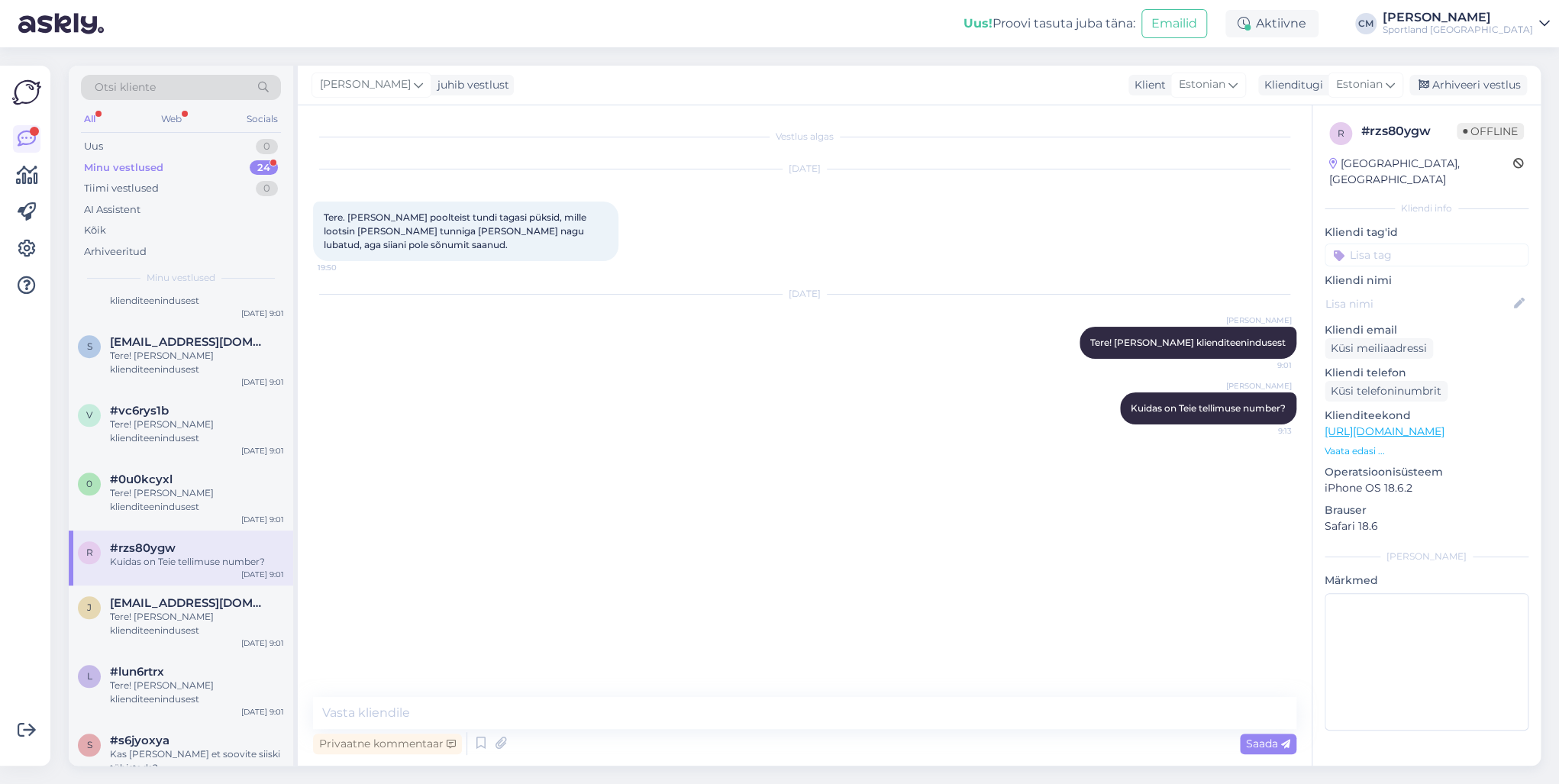
click at [1168, 99] on div "[PERSON_NAME] juhib vestlust Klient [DEMOGRAPHIC_DATA] Klienditugi [DEMOGRAPHIC…" at bounding box center [919, 86] width 1243 height 40
click at [1168, 85] on div "Arhiveeri vestlus" at bounding box center [1468, 84] width 117 height 21
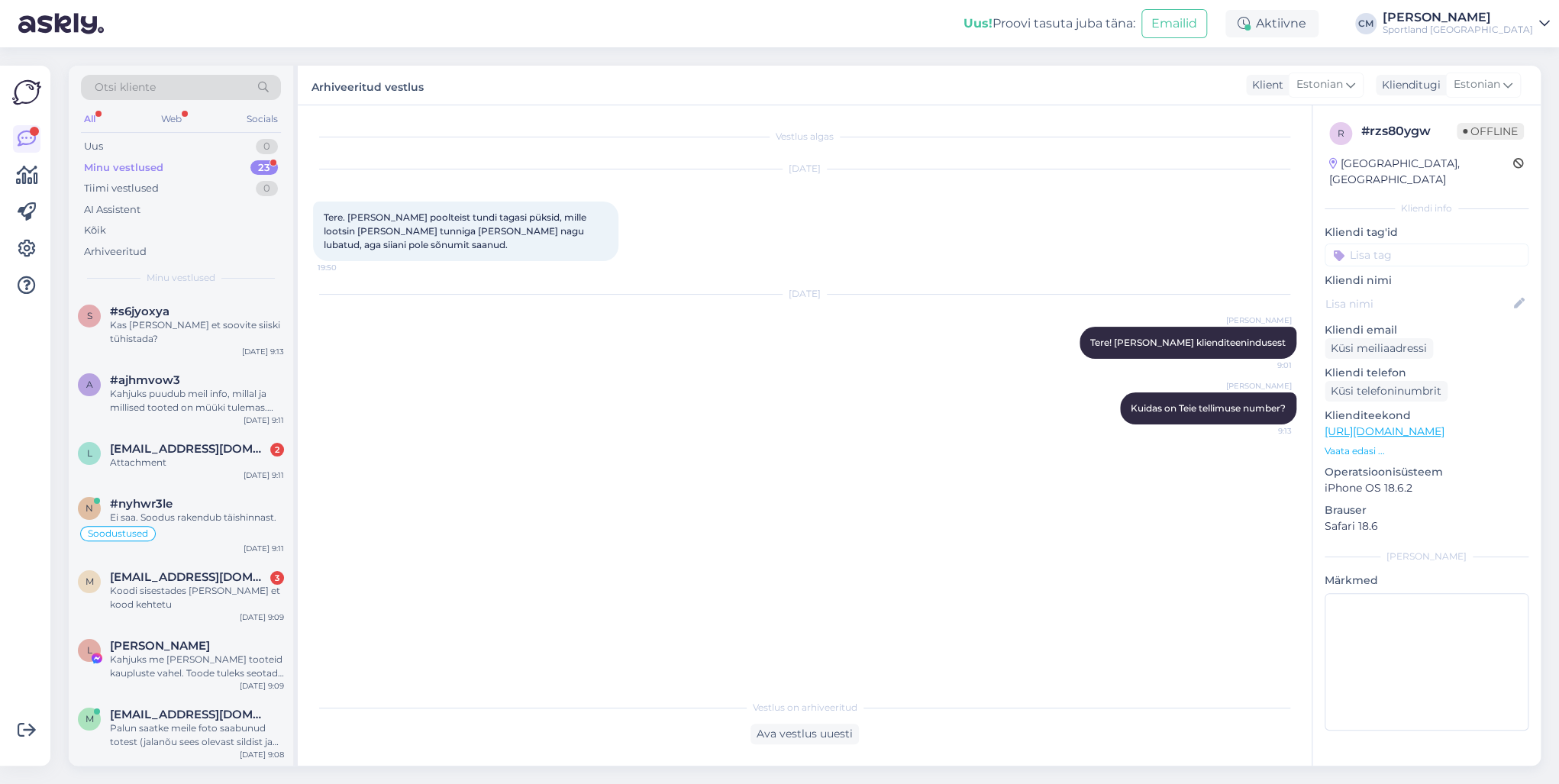
click at [1168, 243] on input at bounding box center [1427, 255] width 204 height 23
type input "tellimuse"
click at [1168, 274] on div "Tellimuse [PERSON_NAME] info Tellimuse tühistamine Tellimuse probleemid Tellimu…" at bounding box center [1427, 331] width 204 height 116
click at [1168, 291] on span "Tellimuse üldine info" at bounding box center [1426, 295] width 93 height 9
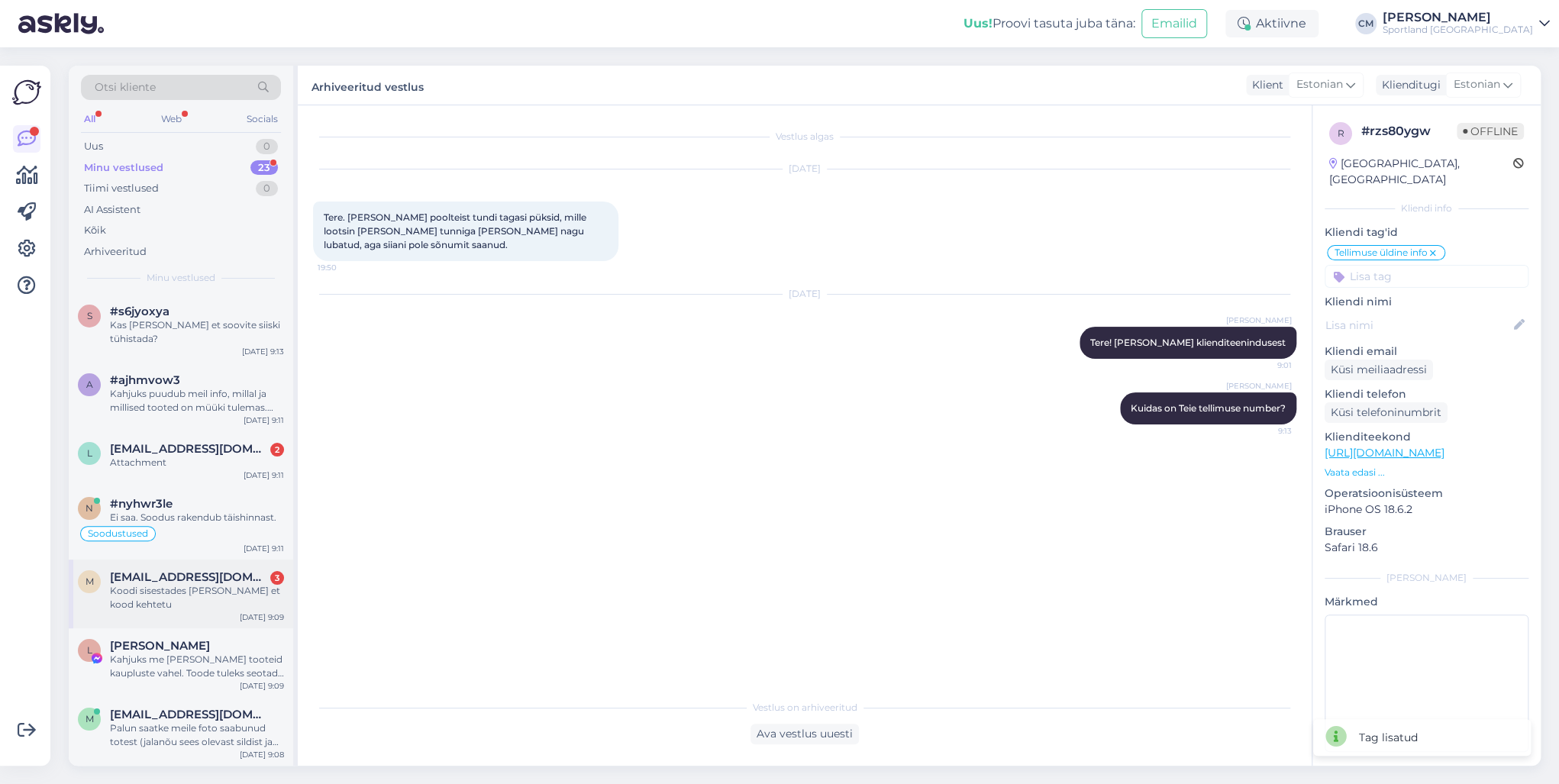
click at [176, 563] on span "[EMAIL_ADDRESS][DOMAIN_NAME]" at bounding box center [189, 577] width 159 height 14
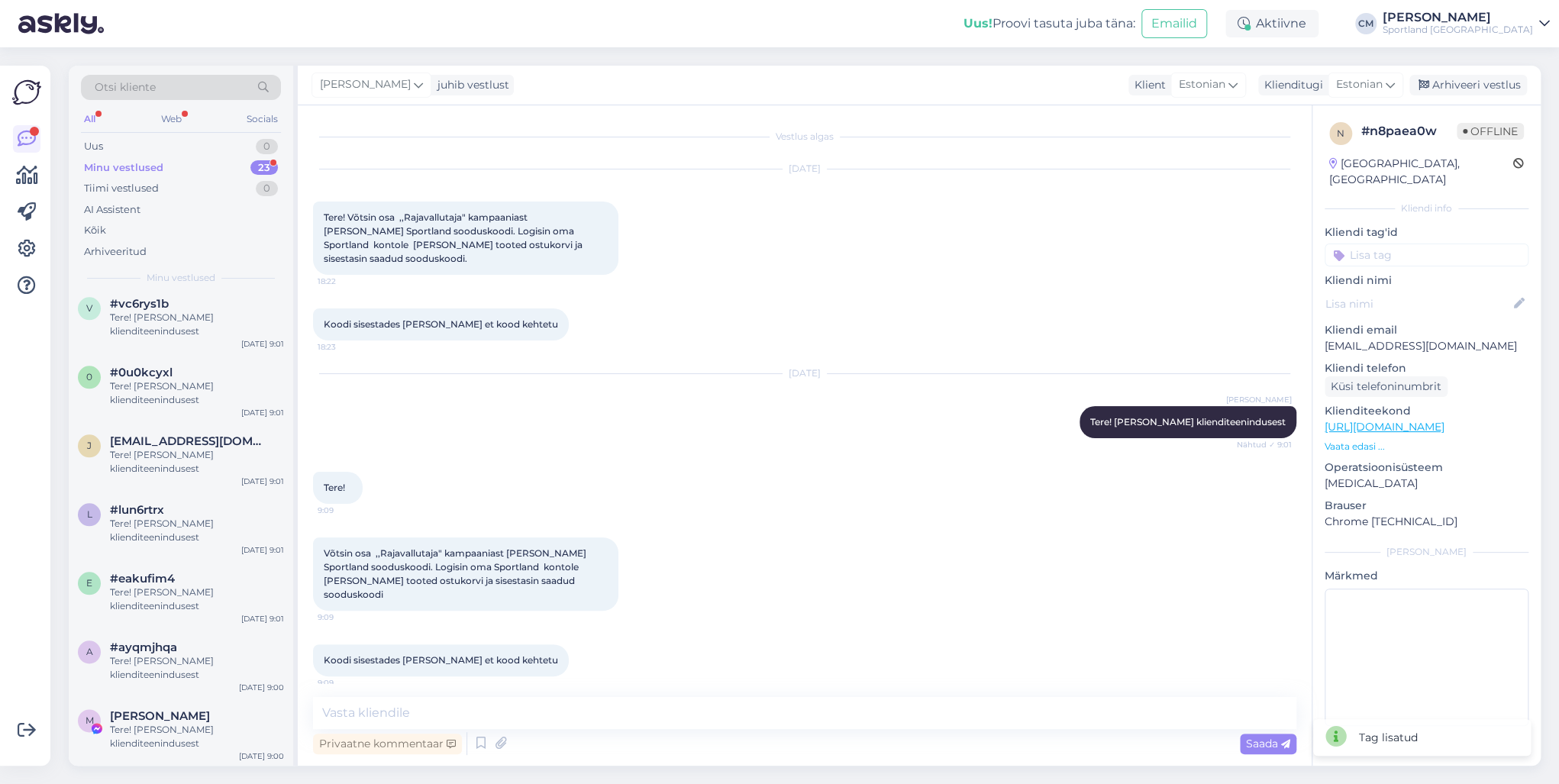
scroll to position [1102, 0]
click at [183, 529] on div "Tere! [PERSON_NAME] klienditeenindusest" at bounding box center [197, 530] width 174 height 28
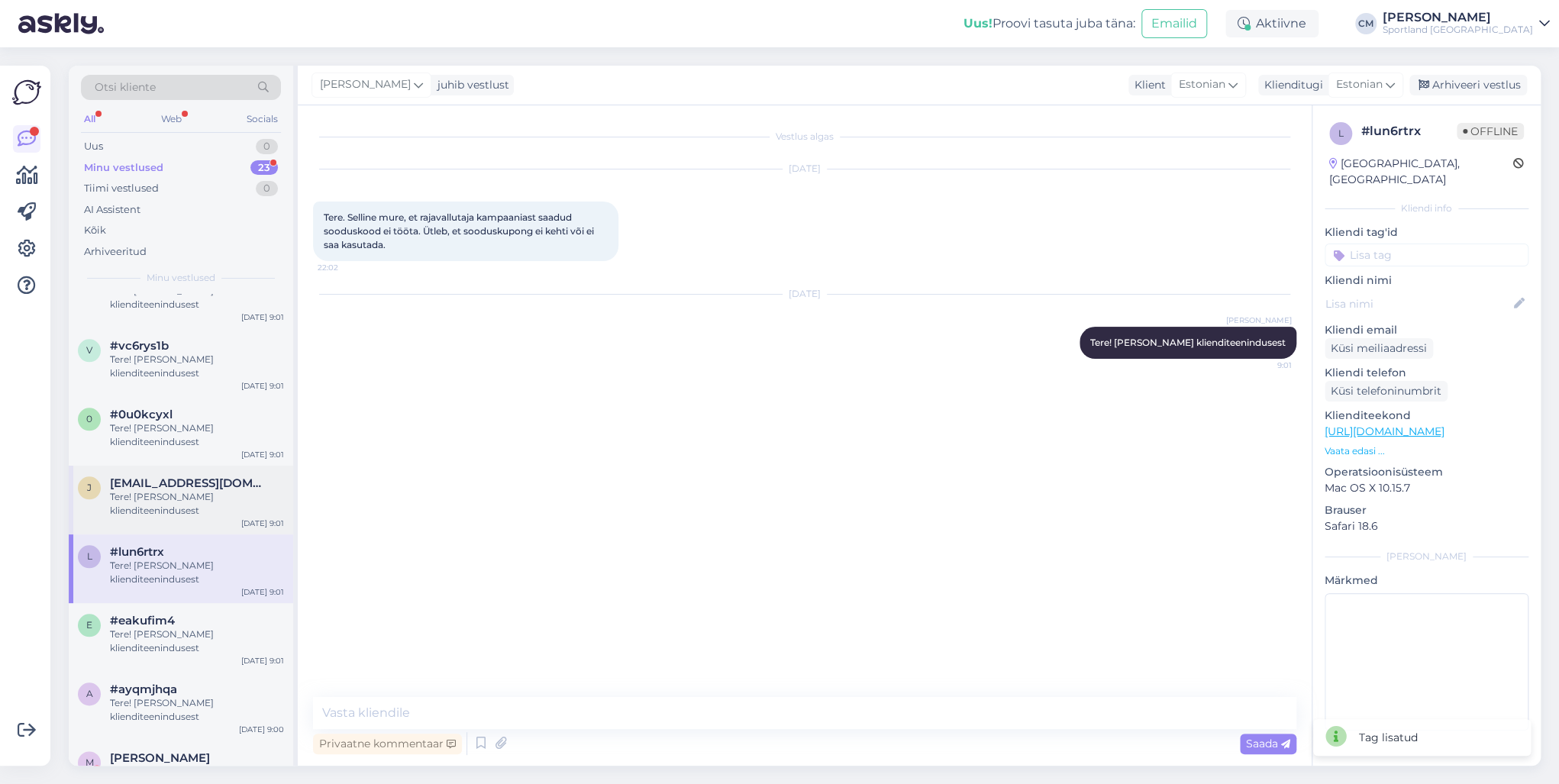
scroll to position [1041, 0]
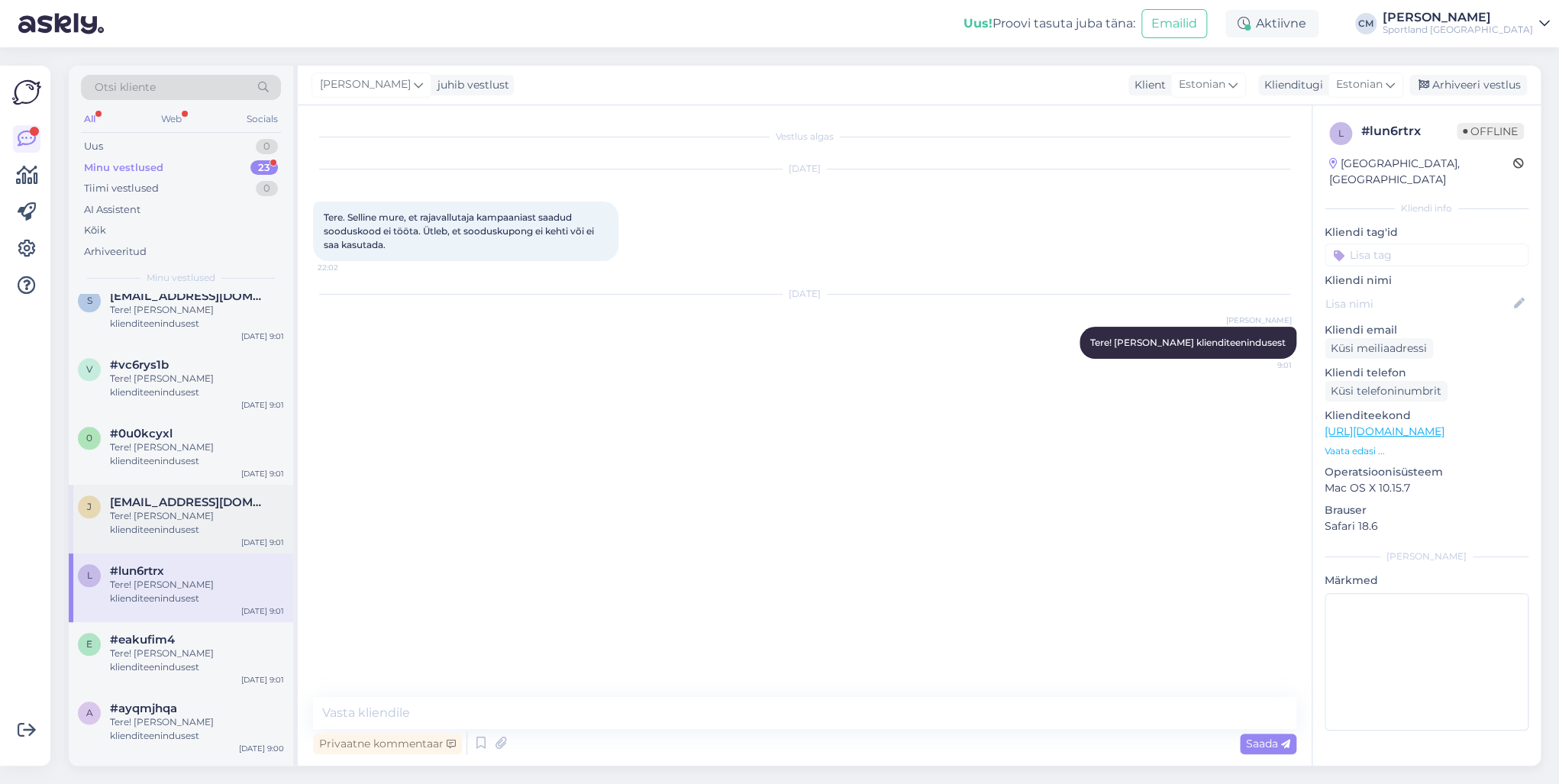
click at [180, 548] on div "[PERSON_NAME] [PERSON_NAME][EMAIL_ADDRESS][DOMAIN_NAME] Tere! [PERSON_NAME] kli…" at bounding box center [181, 519] width 224 height 69
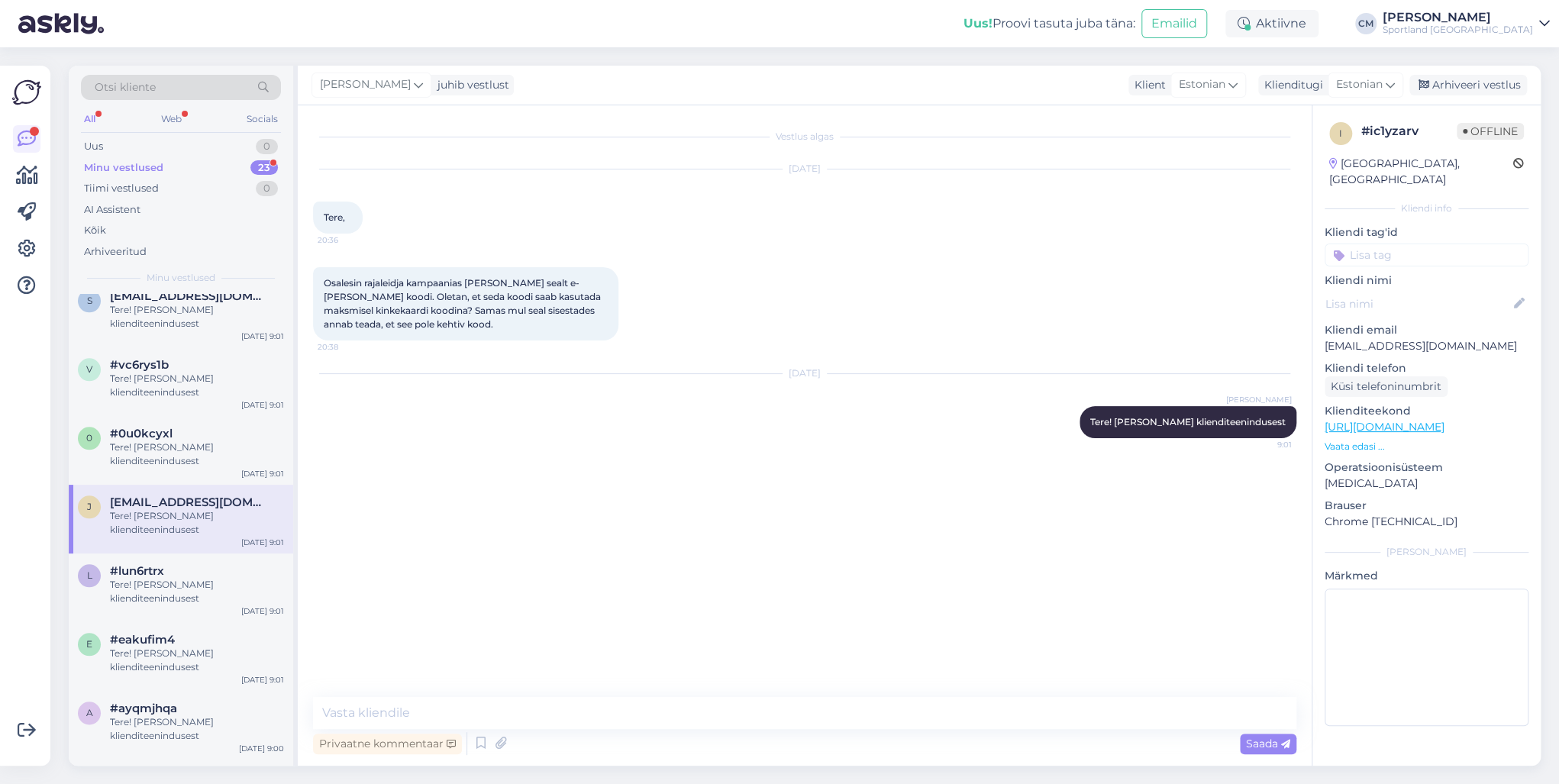
scroll to position [919, 0]
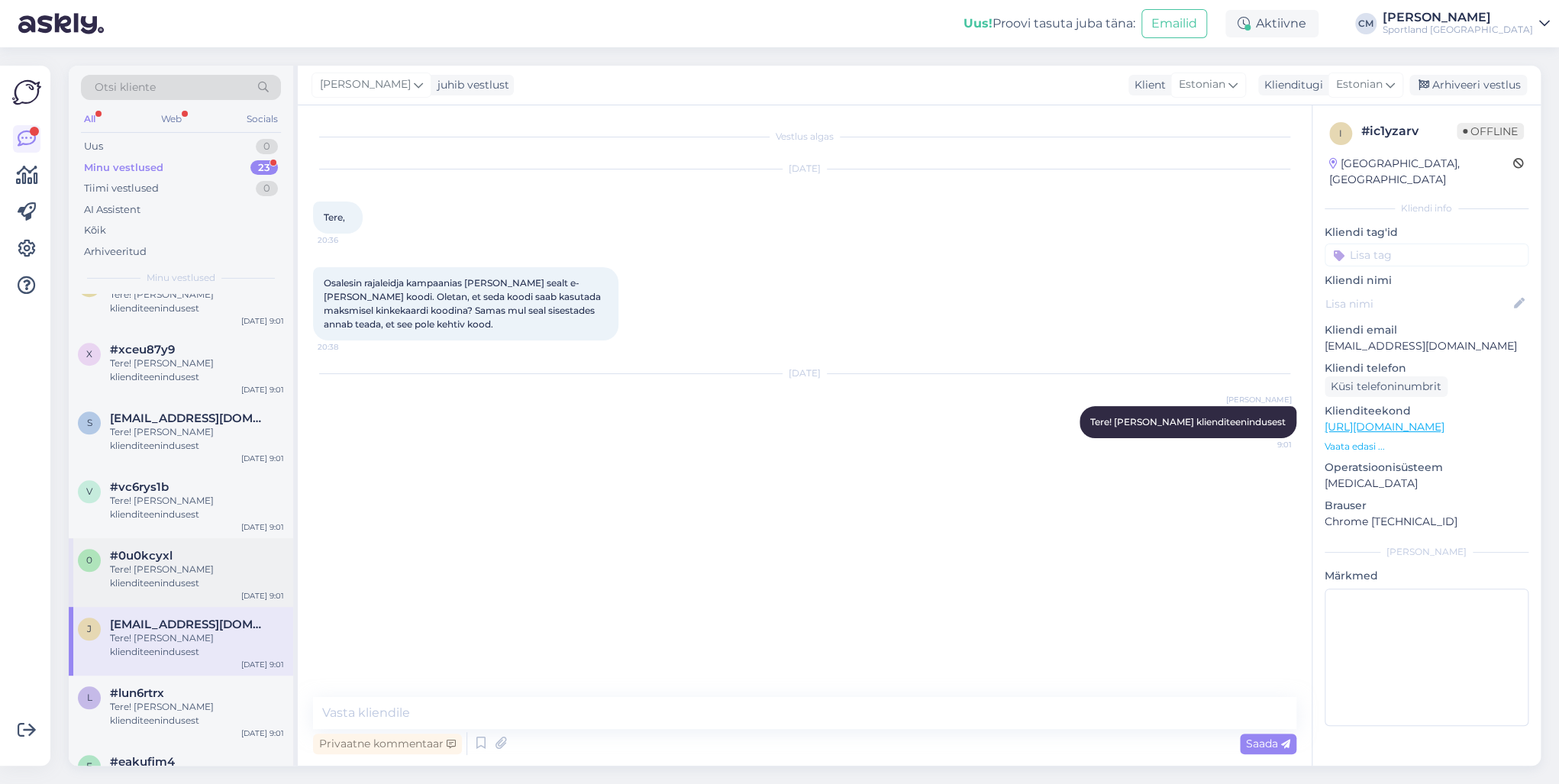
click at [154, 563] on div "Tere! [PERSON_NAME] klienditeenindusest" at bounding box center [197, 576] width 174 height 28
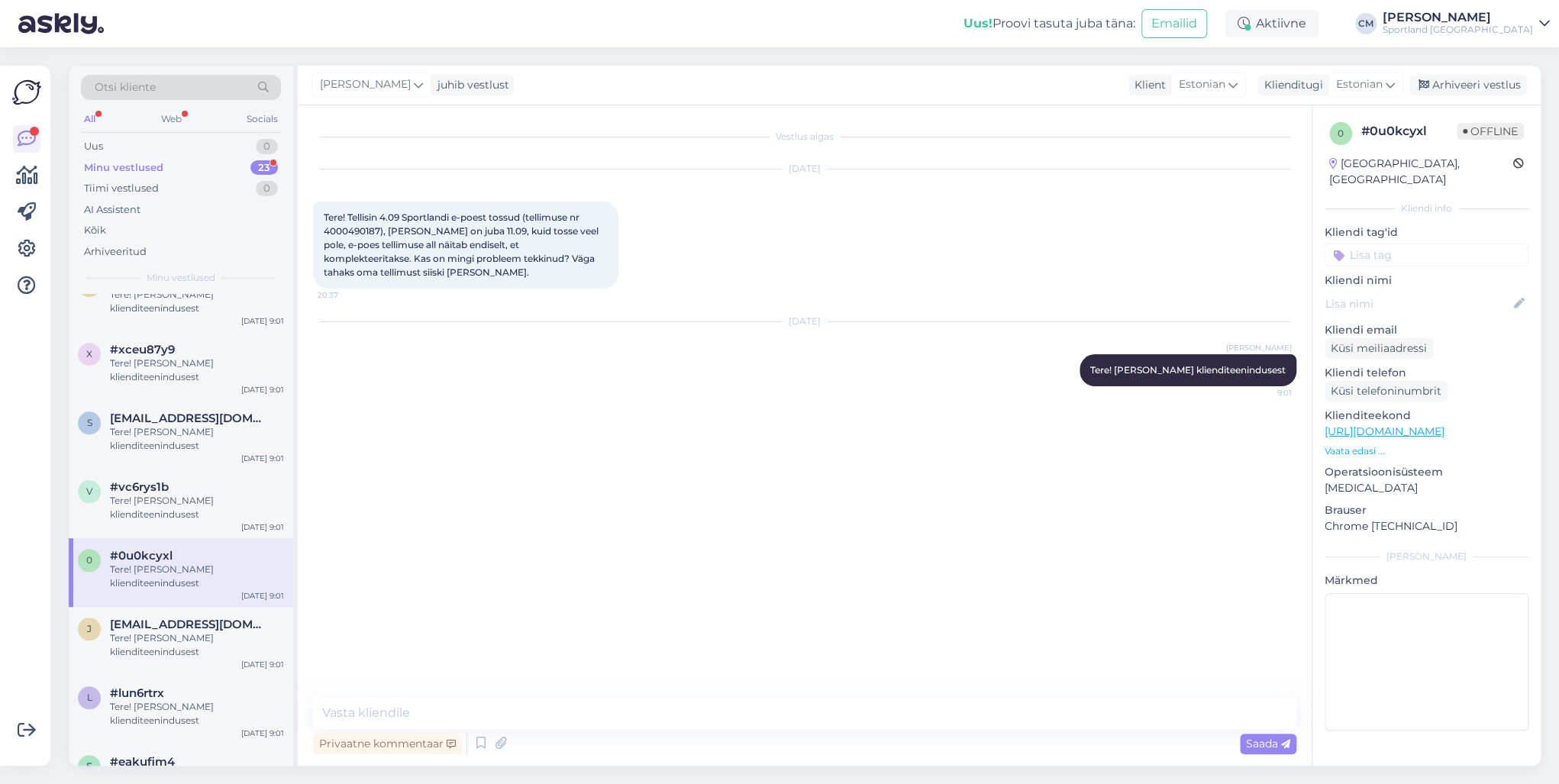
click at [359, 227] on span "Tere! Tellisin 4.09 Sportlandi e-poest tossud (tellimuse nr 4000490187), [PERSO…" at bounding box center [462, 245] width 277 height 67
copy span "4000490187"
click at [397, 563] on textarea at bounding box center [804, 713] width 983 height 32
type textarea "Saadetis ootab Teid pakiautomaadis alates 09.09."
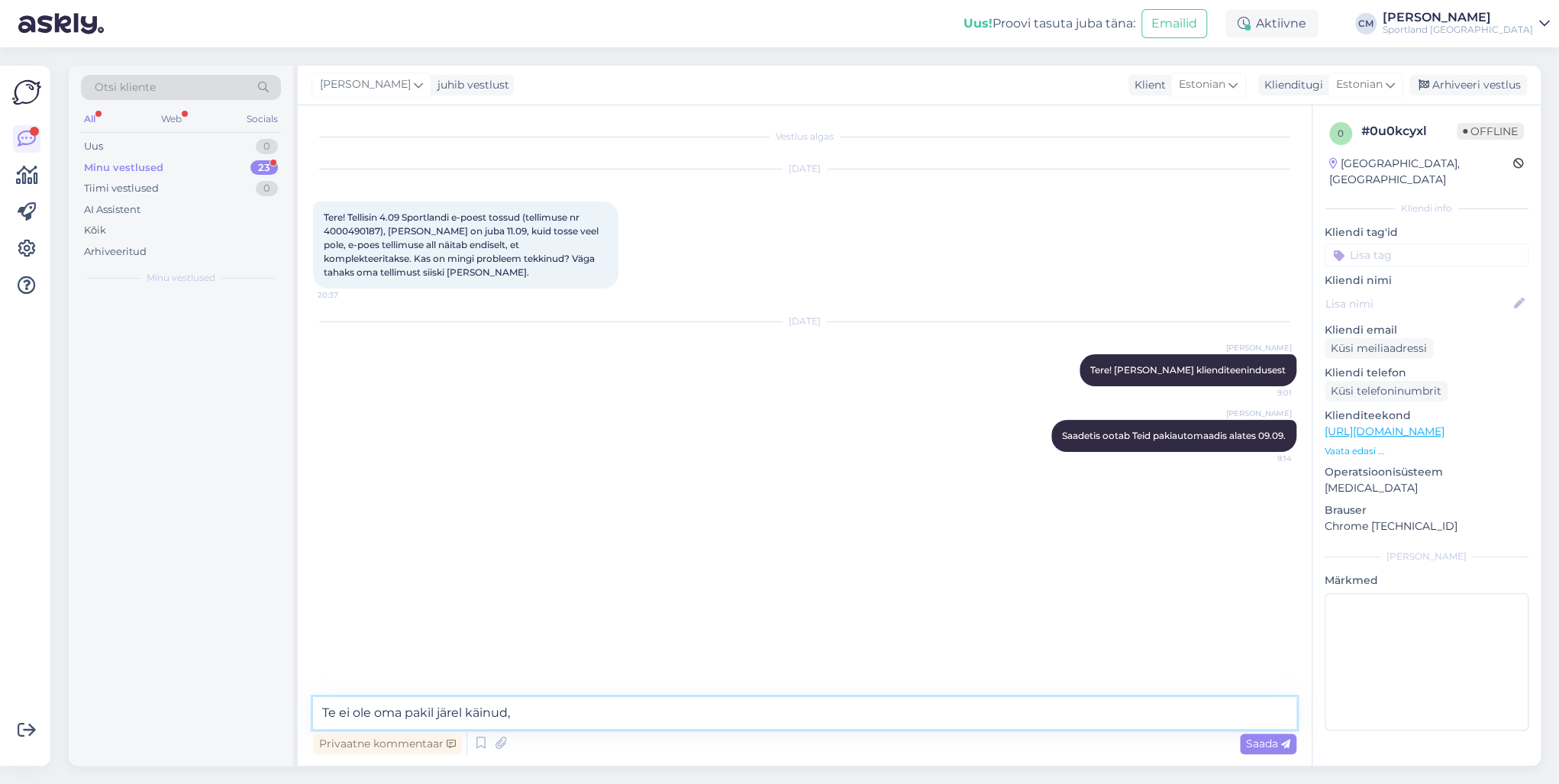
scroll to position [0, 0]
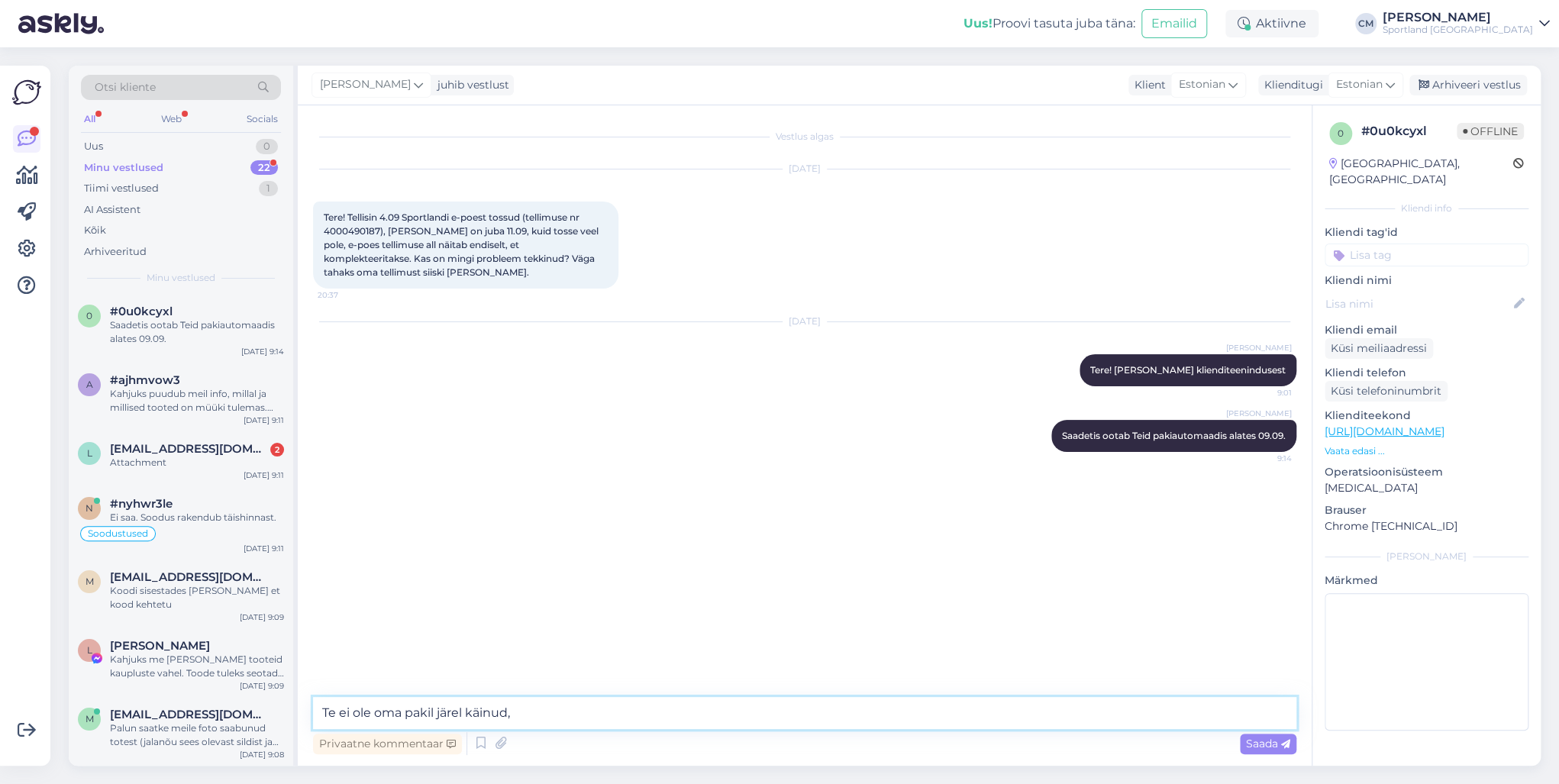
click at [538, 563] on textarea "Te ei ole oma pakil järel käinud," at bounding box center [804, 713] width 983 height 32
paste textarea "CC839946255EE"
click at [619, 563] on textarea "Te ei ole oma pakil järel käinud, jälgimiskood on CC839946255EE." at bounding box center [804, 713] width 983 height 32
click at [632, 563] on textarea "Te ei ole oma pakil järel käinud, jälgimiskood on CC839946255EE." at bounding box center [804, 713] width 983 height 32
type textarea "Te ei ole oma pakil järel käinud, jälgimiskood on CC839946255EE."
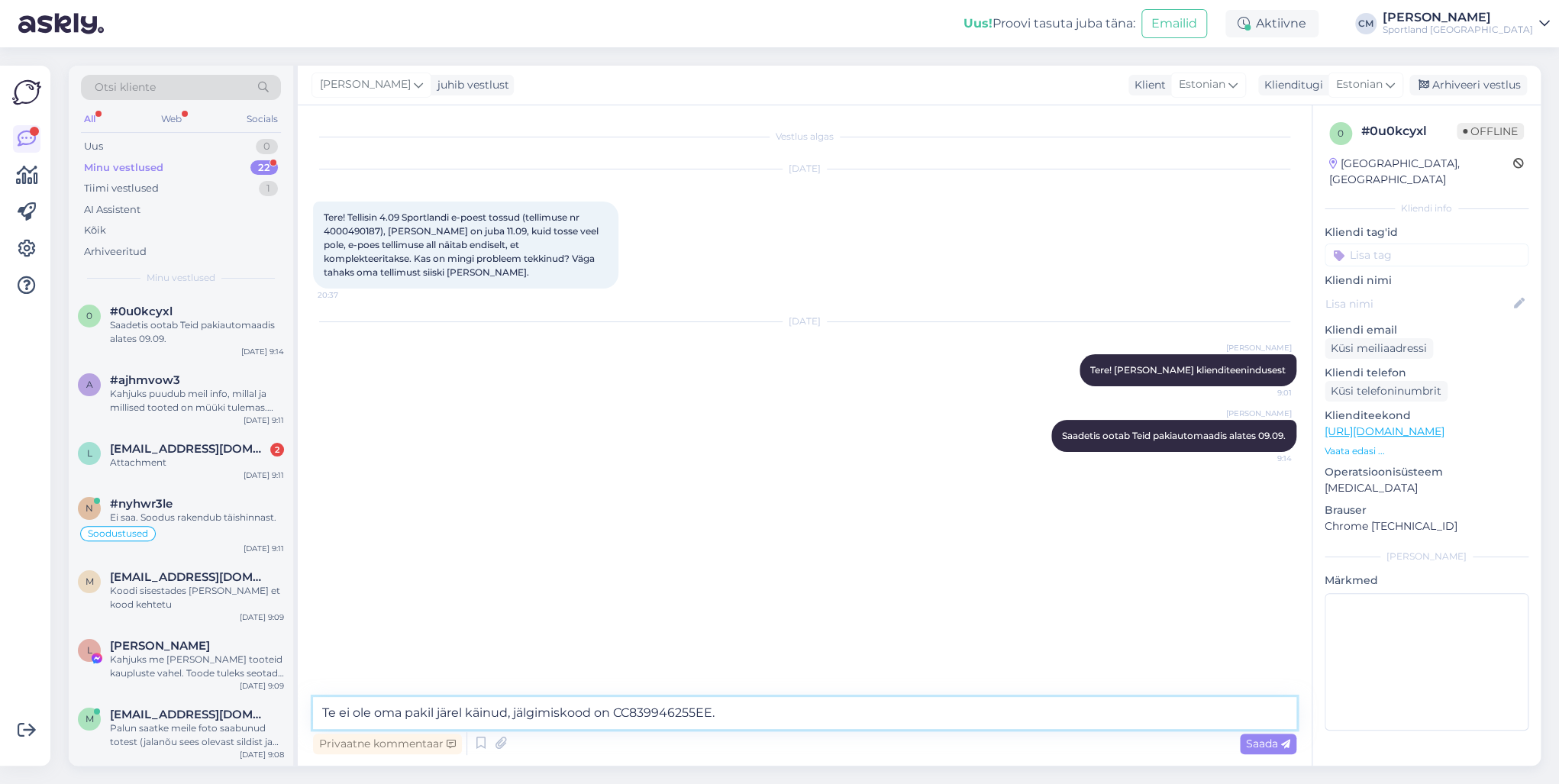
click at [773, 563] on textarea "Te ei ole oma pakil järel käinud, jälgimiskood on CC839946255EE." at bounding box center [804, 713] width 983 height 32
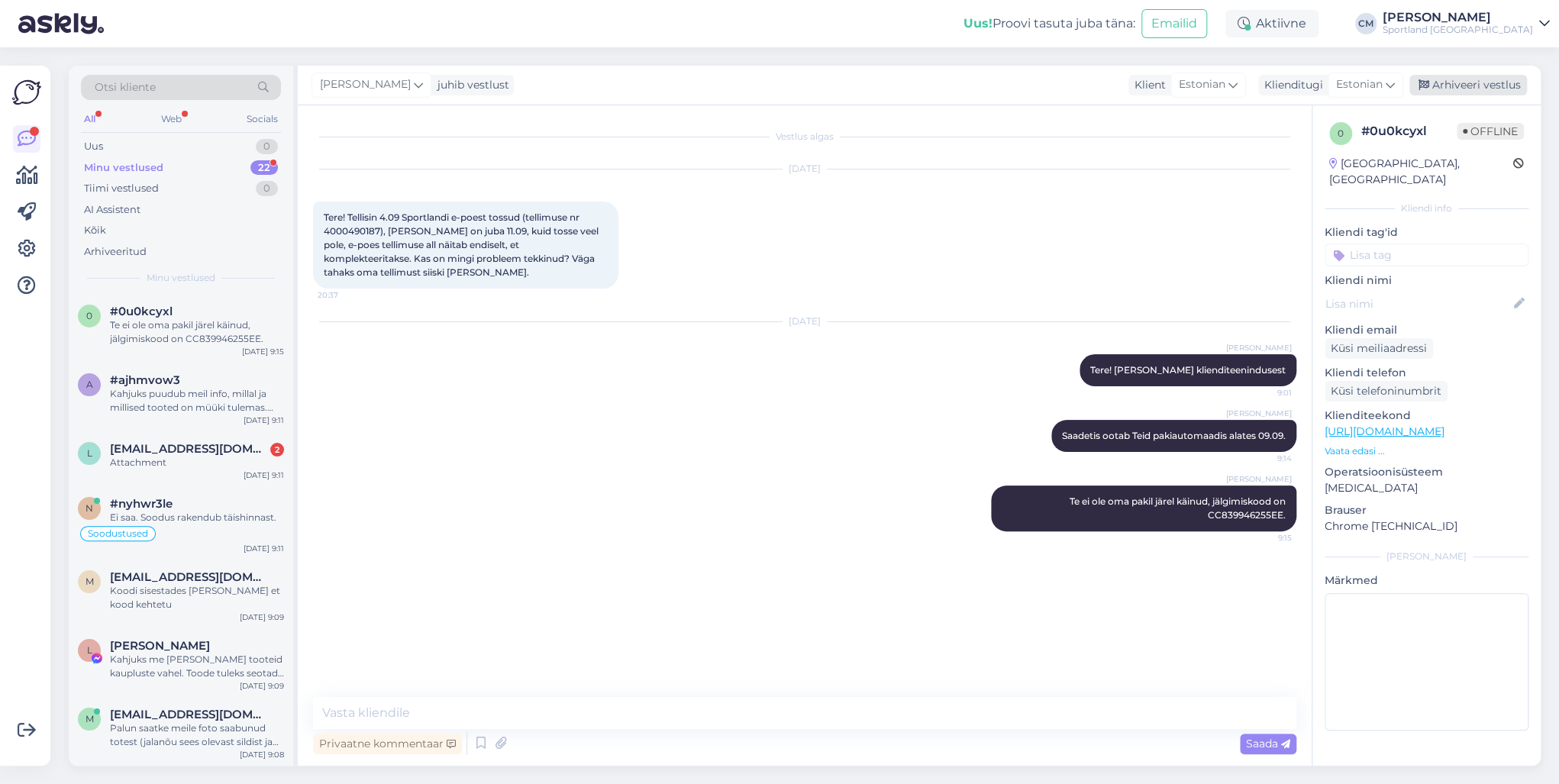
click at [1168, 94] on div "Arhiveeri vestlus" at bounding box center [1468, 84] width 117 height 21
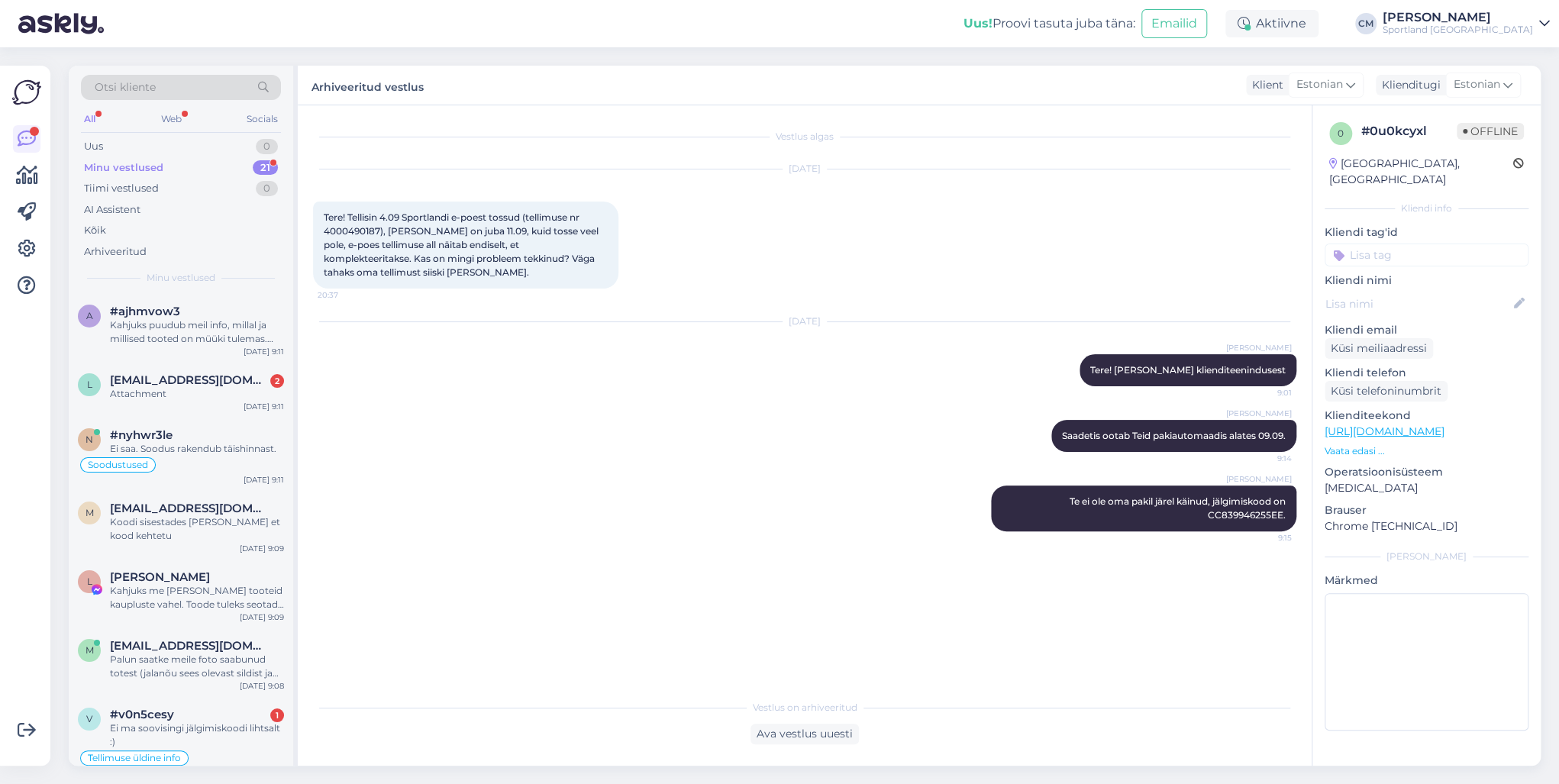
click at [1168, 243] on input at bounding box center [1427, 255] width 204 height 23
type input "tellimu"
click at [1168, 291] on span "Tellimuse üldine info" at bounding box center [1426, 295] width 93 height 9
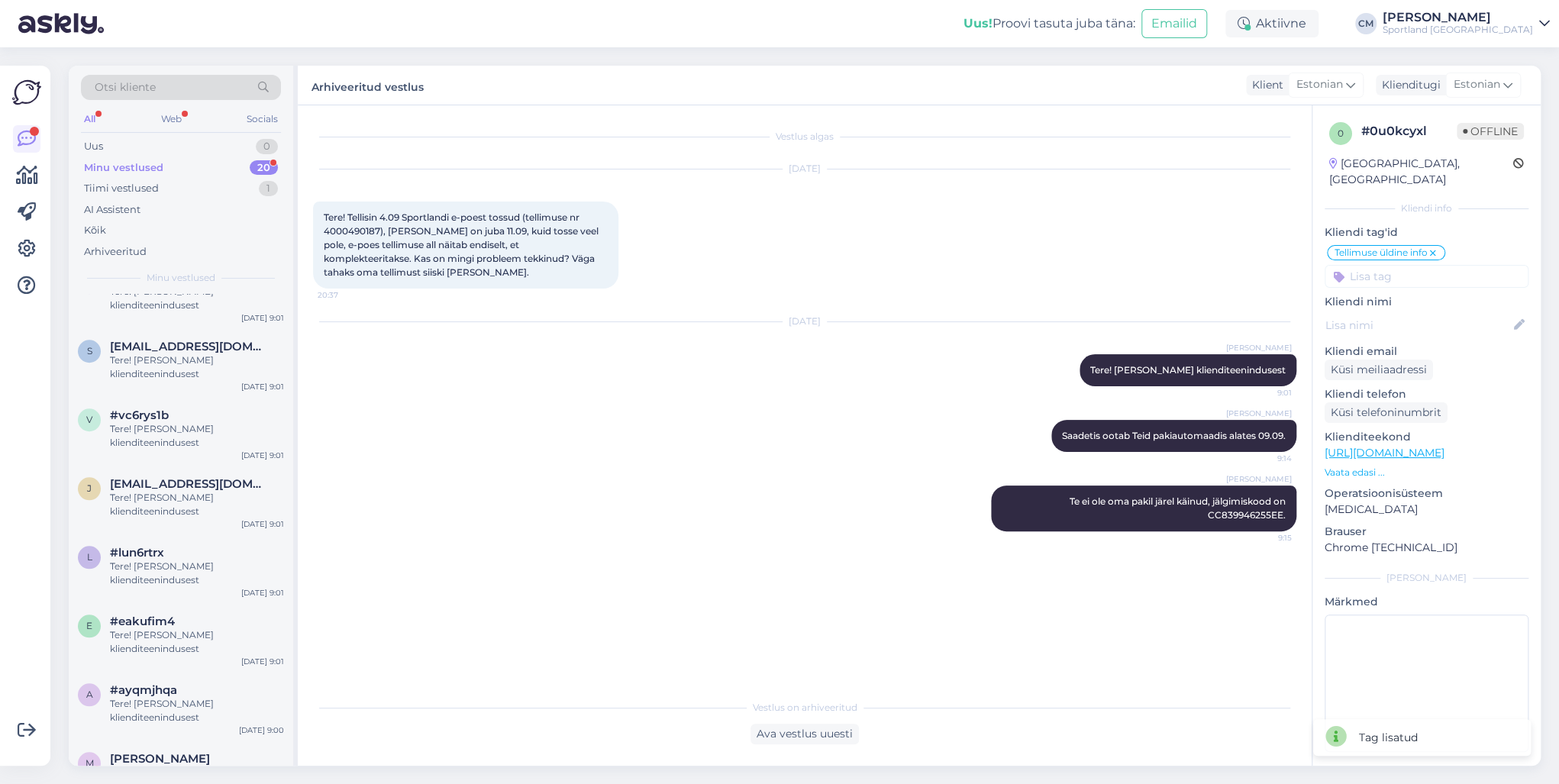
scroll to position [910, 0]
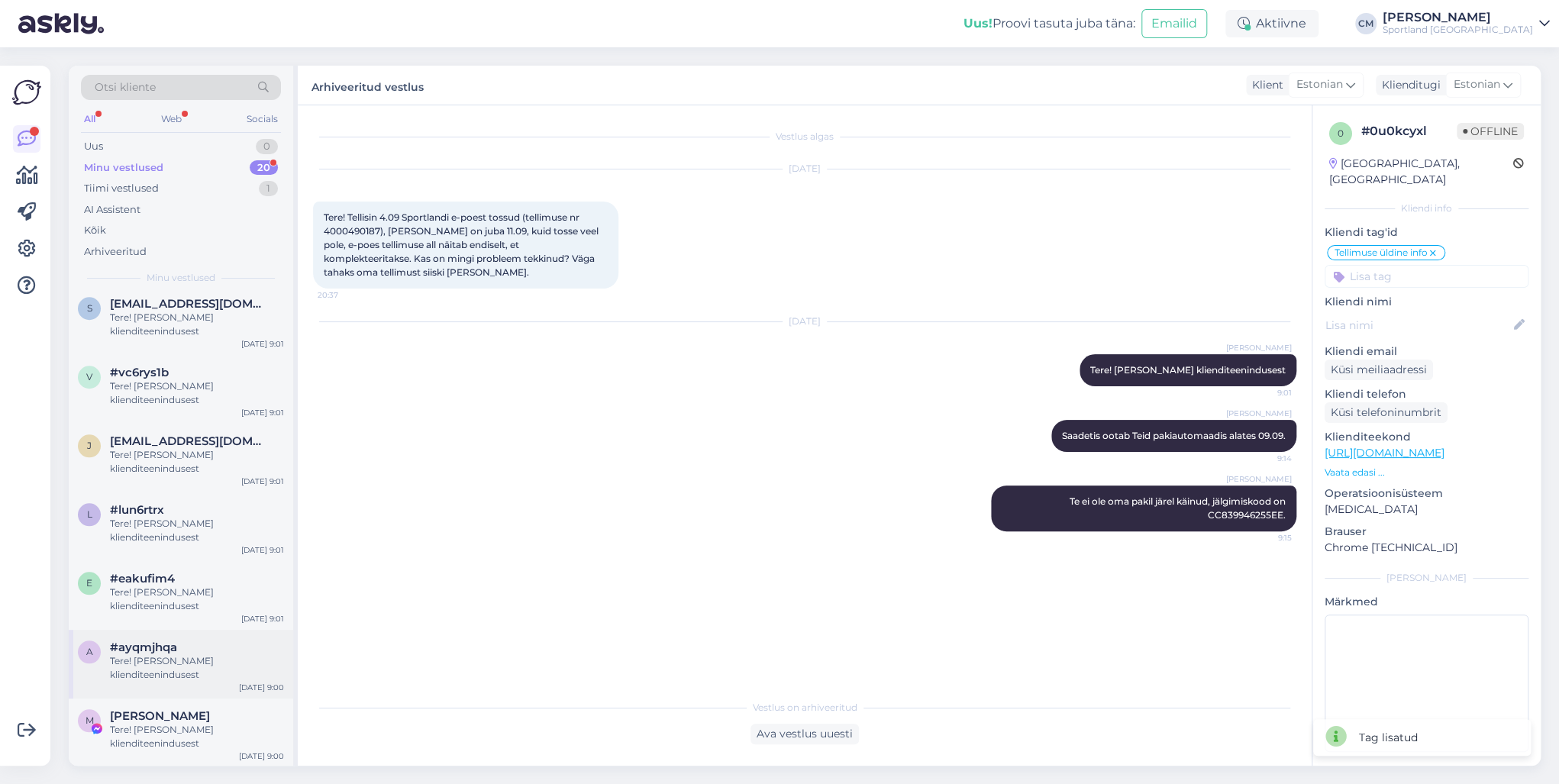
click at [173, 563] on span "#ayqmjhqa" at bounding box center [144, 647] width 68 height 14
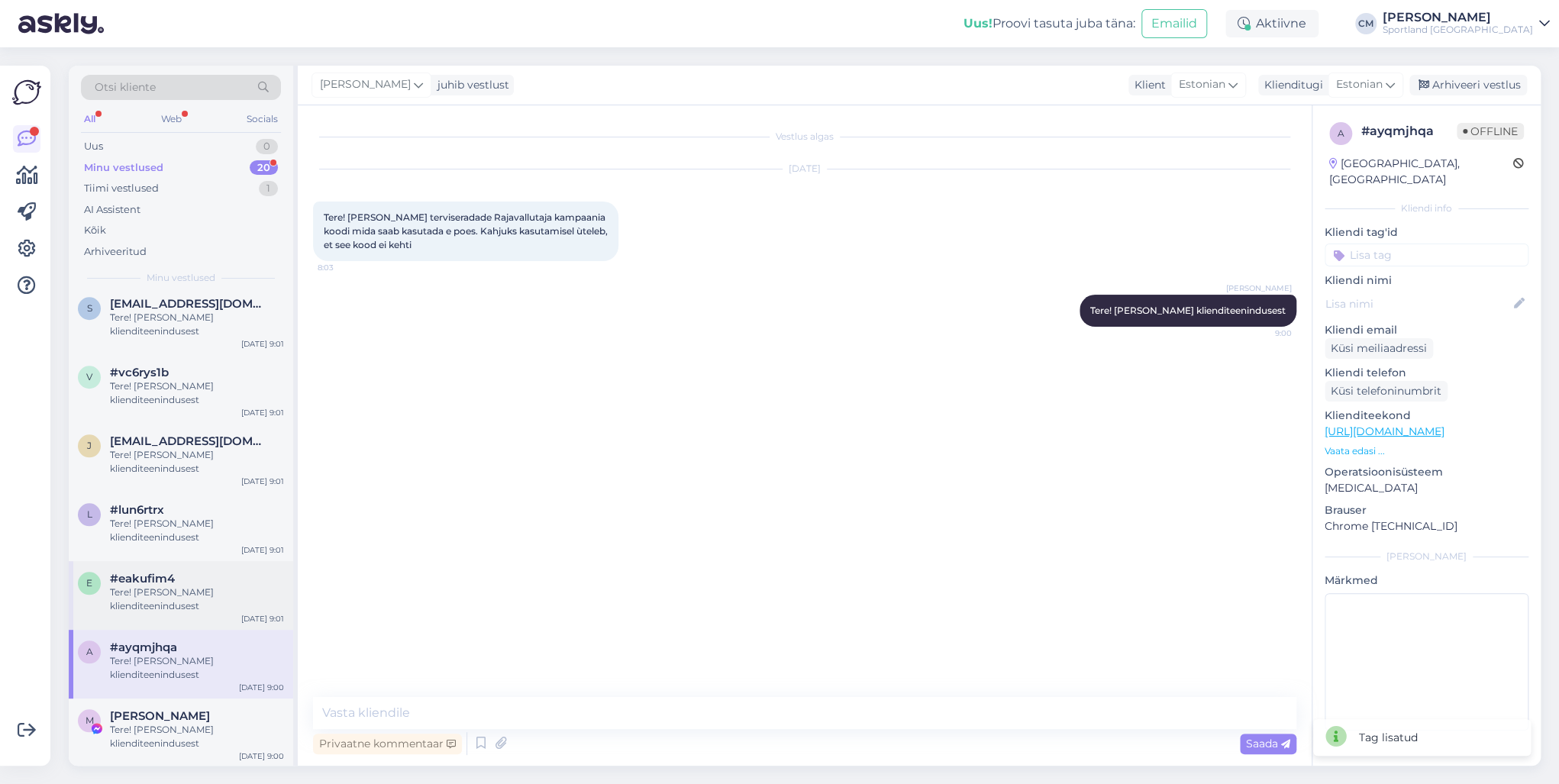
click at [172, 563] on div "Tere! [PERSON_NAME] klienditeenindusest" at bounding box center [197, 599] width 174 height 28
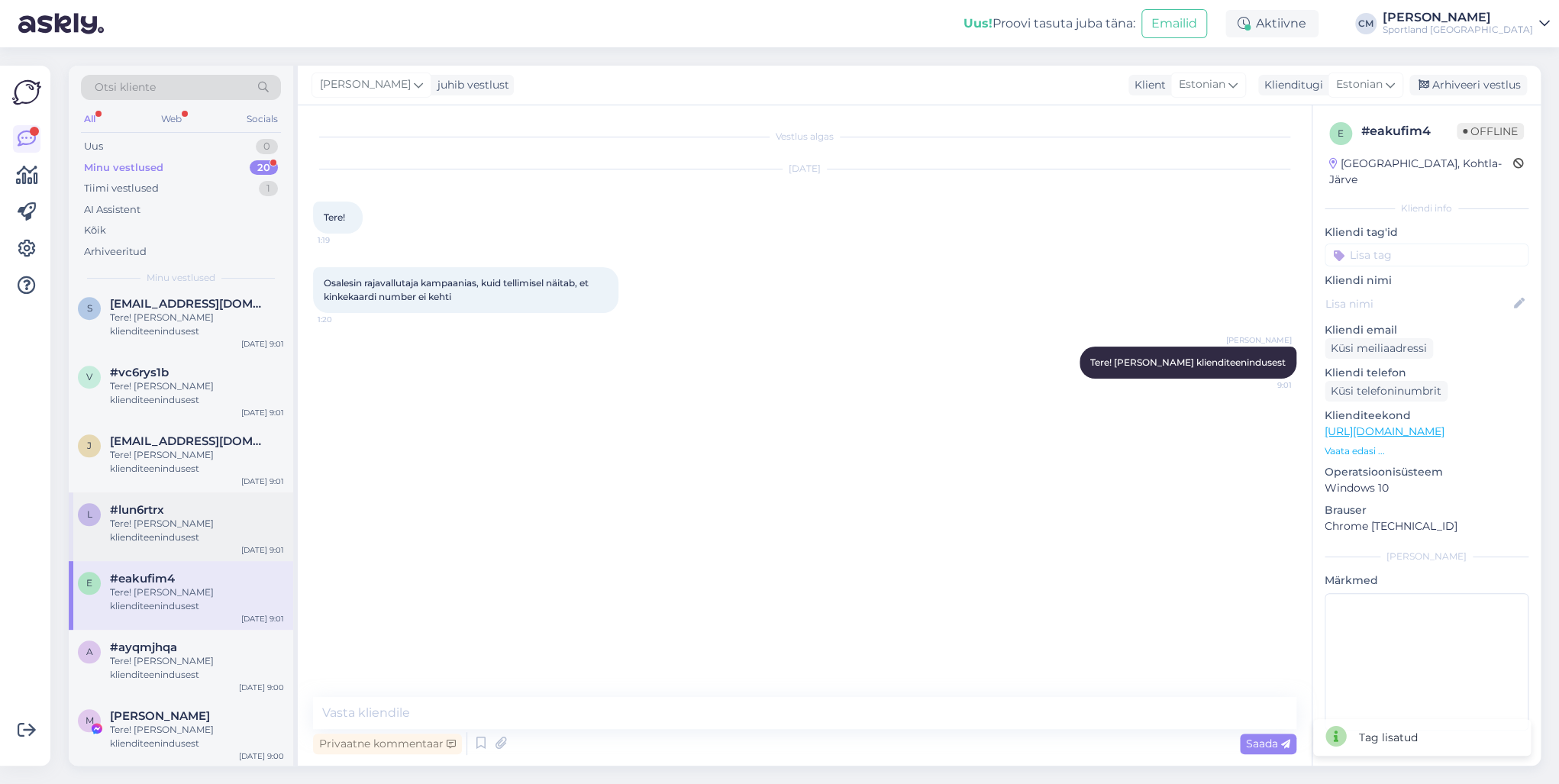
click at [192, 547] on div "l #lun6rtrx Tere! [PERSON_NAME] klienditeenindusest [DATE] 9:01" at bounding box center [181, 527] width 224 height 69
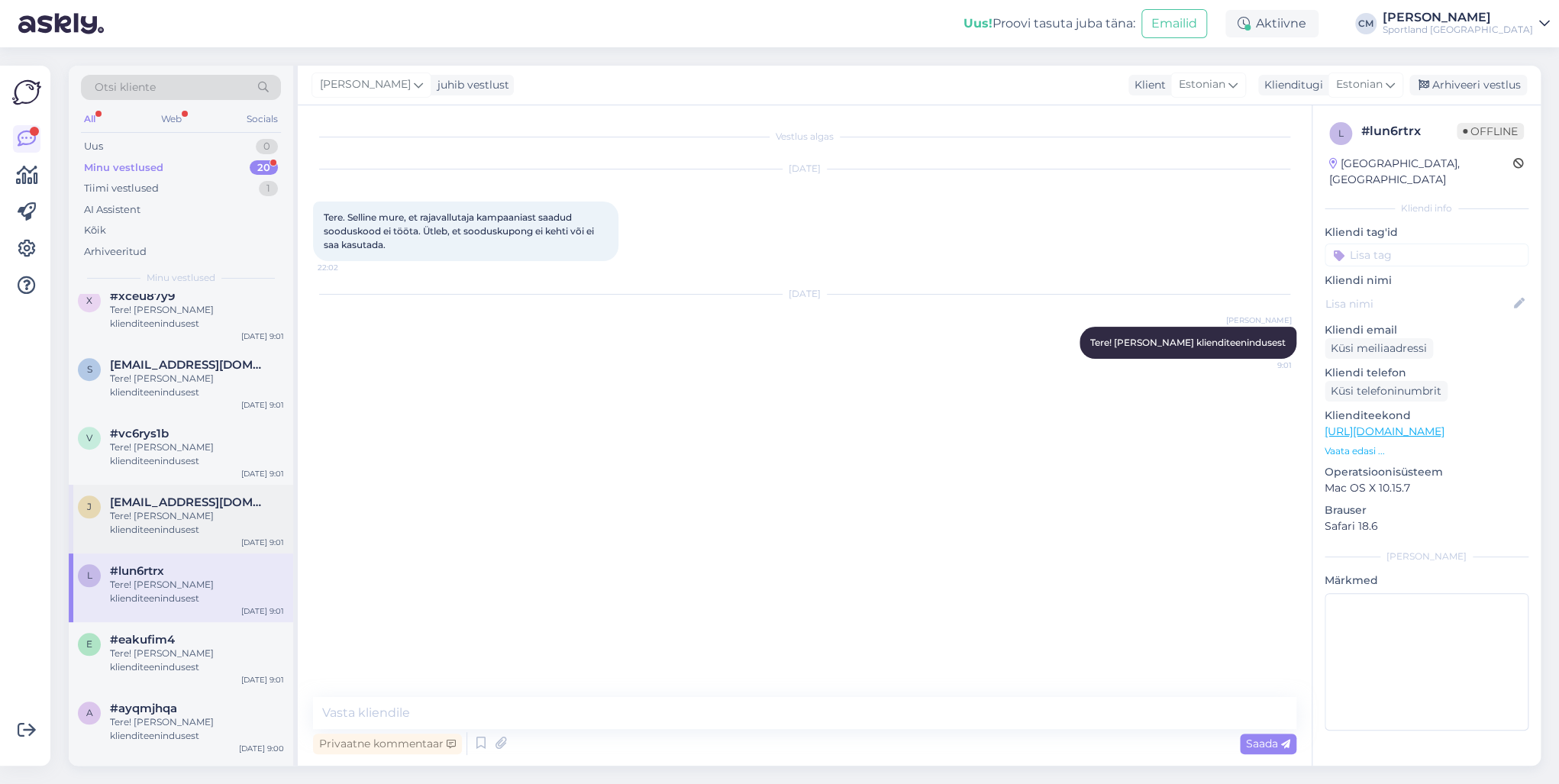
click at [192, 525] on div "Tere! [PERSON_NAME] klienditeenindusest" at bounding box center [197, 522] width 174 height 28
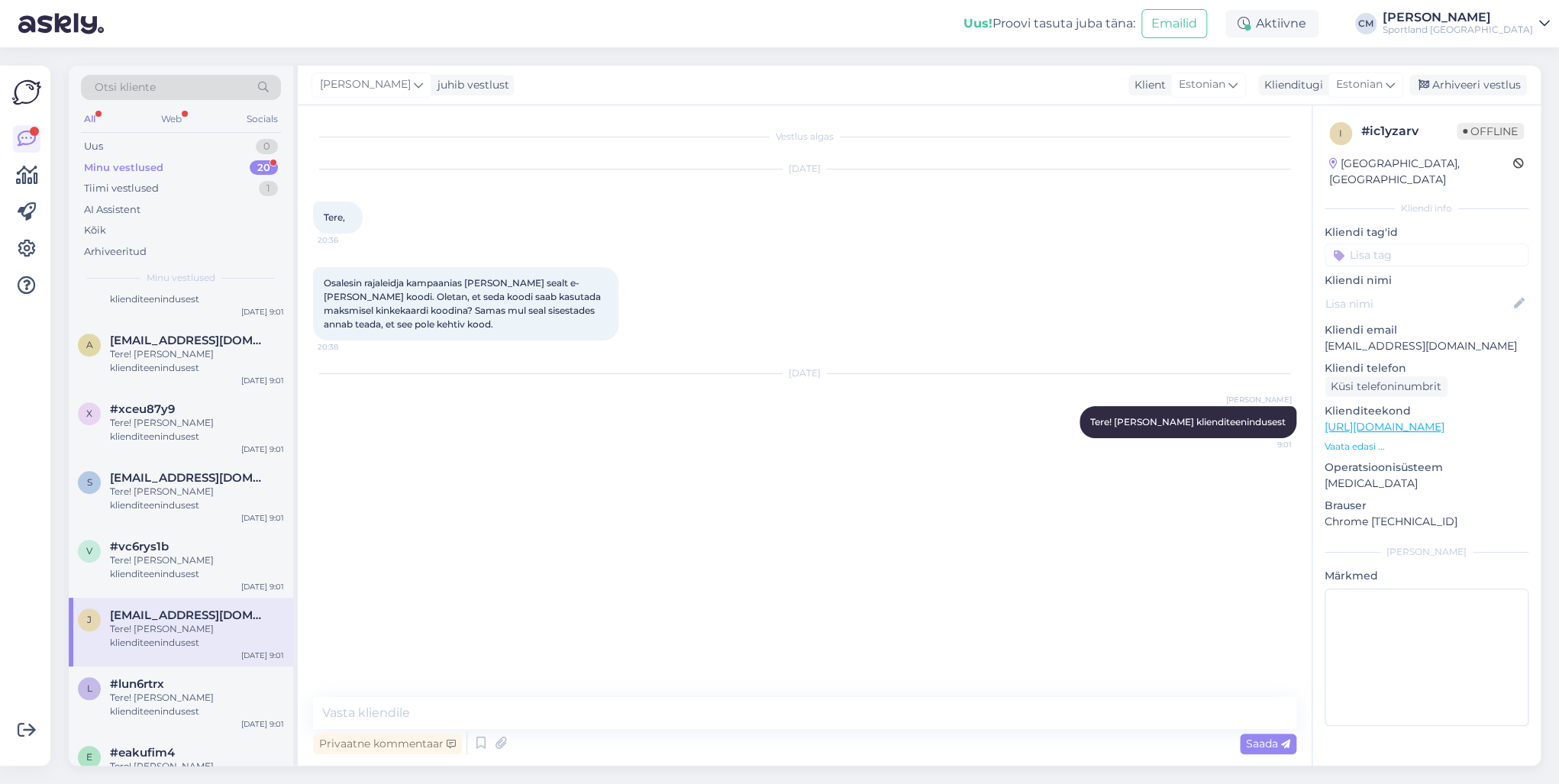
scroll to position [726, 0]
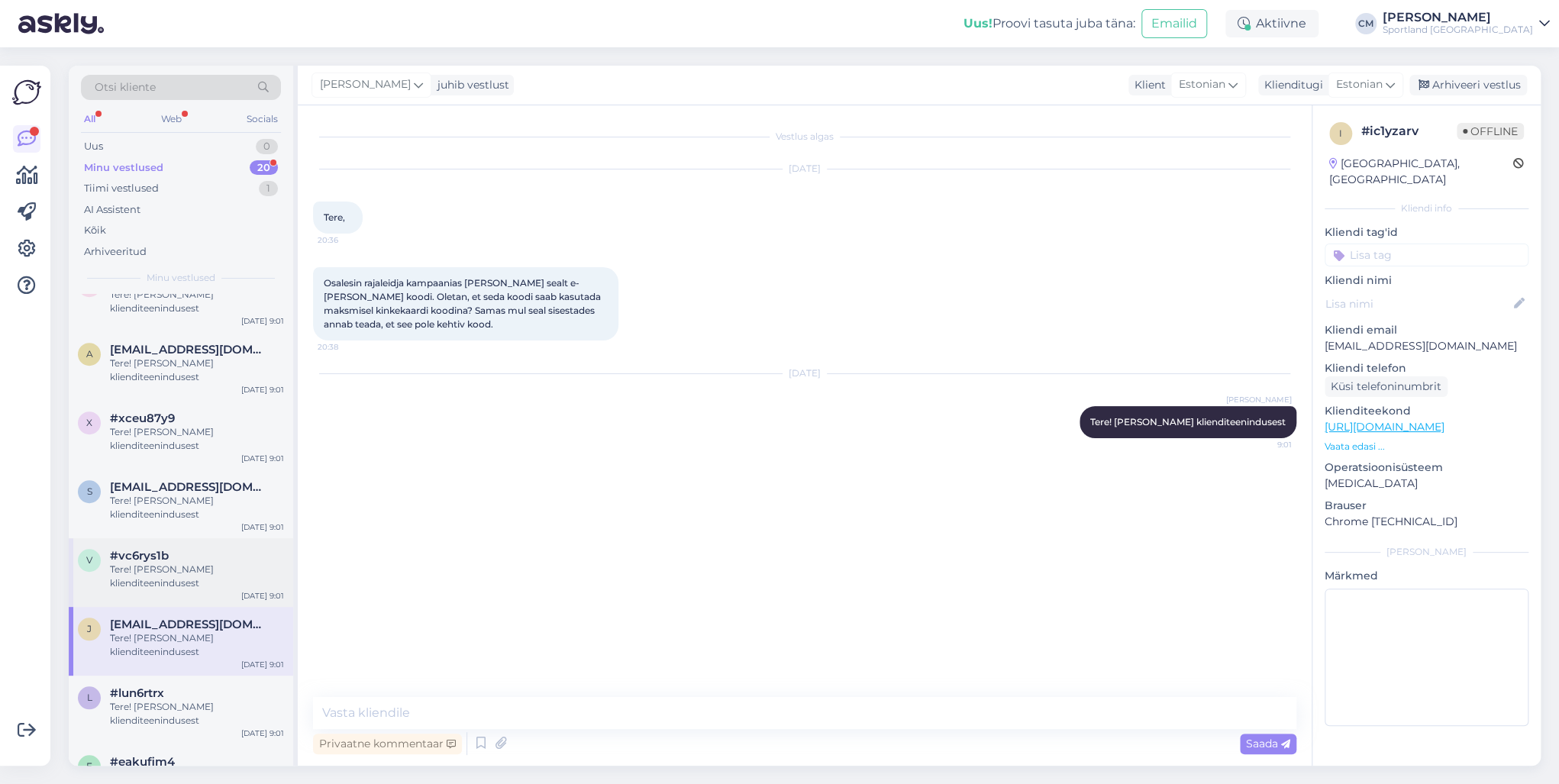
click at [183, 560] on div "#vc6rys1b" at bounding box center [197, 555] width 174 height 14
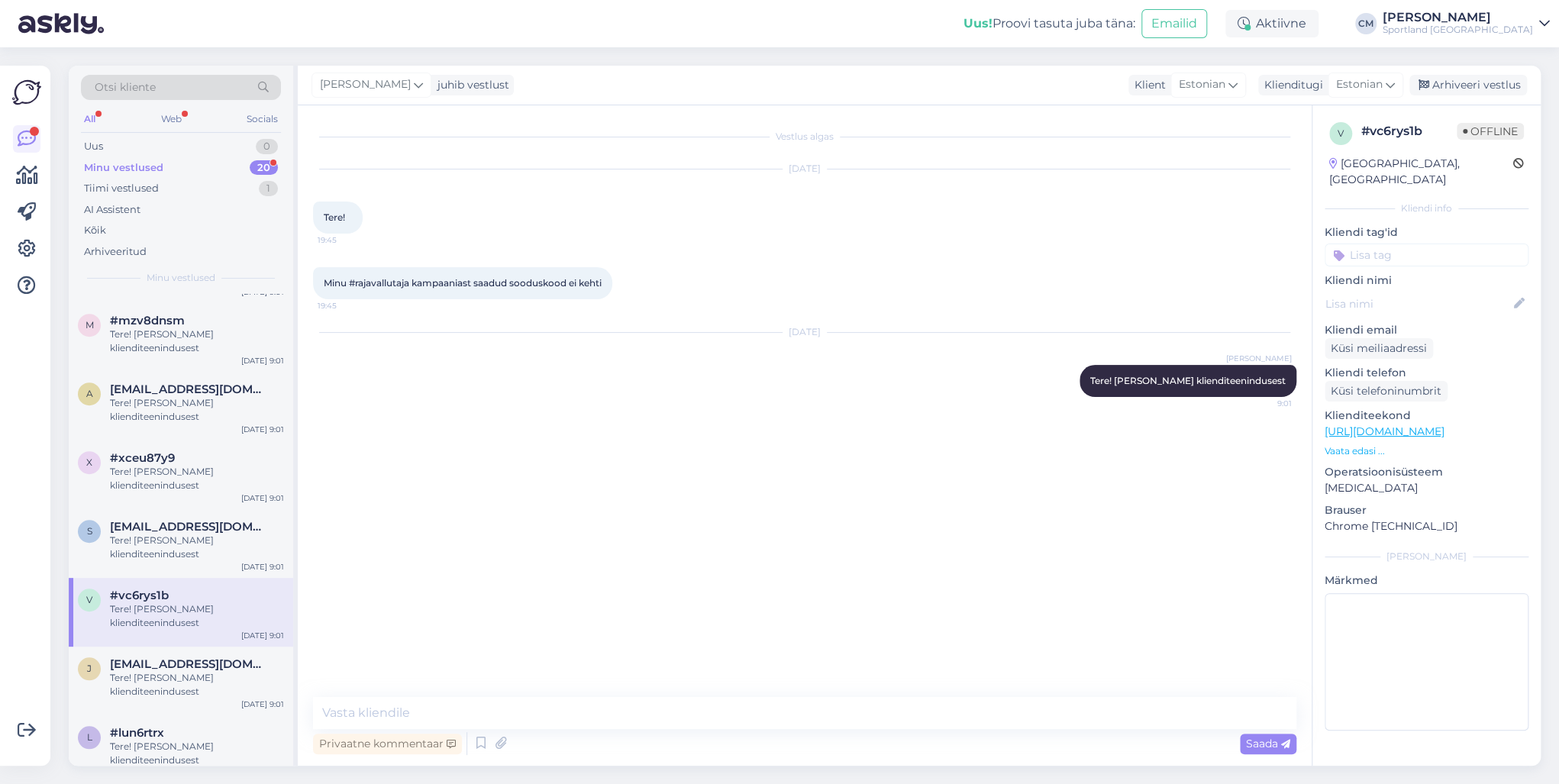
scroll to position [665, 0]
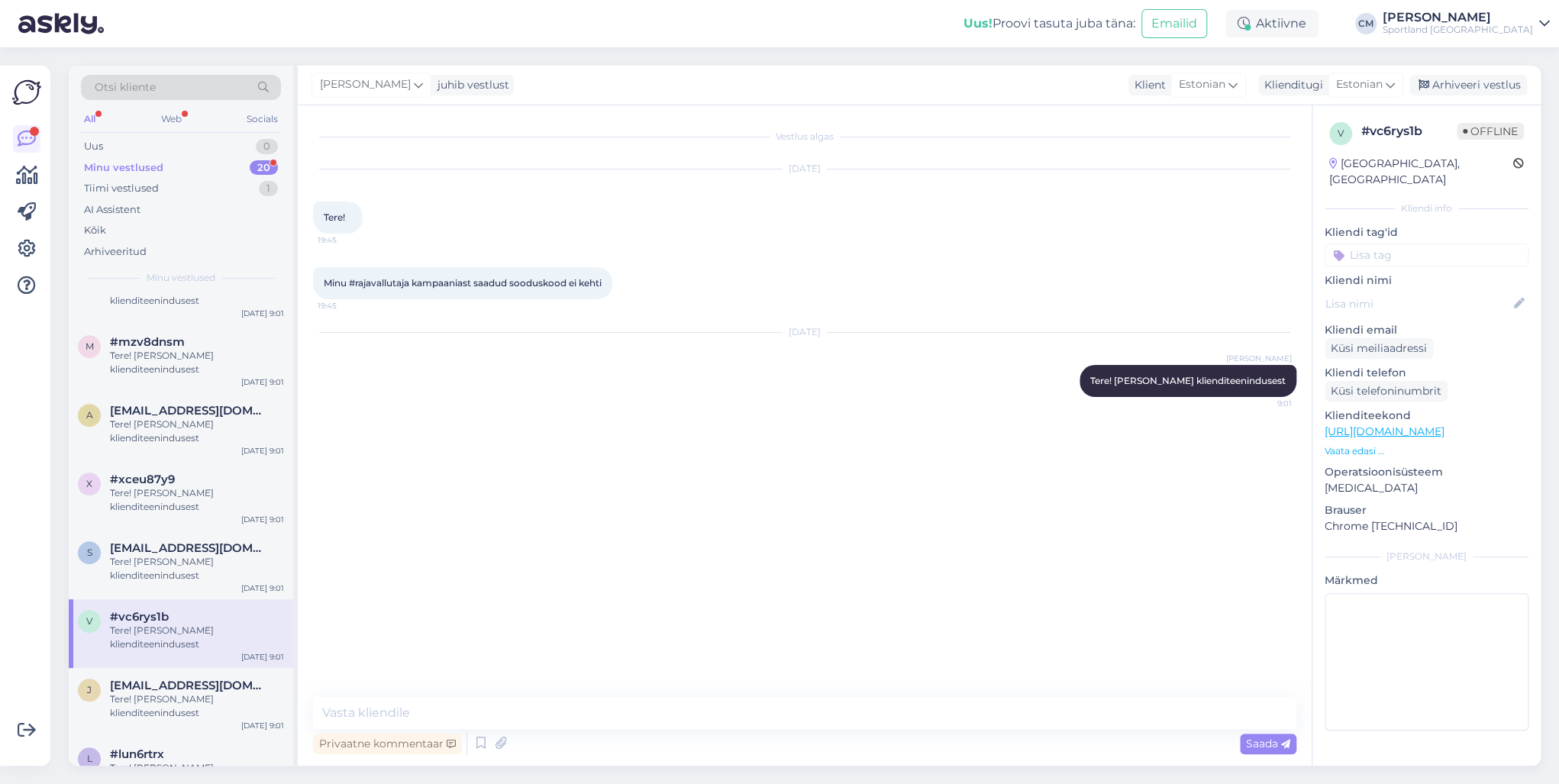
click at [183, 560] on div "Tere! [PERSON_NAME] klienditeenindusest" at bounding box center [197, 568] width 174 height 28
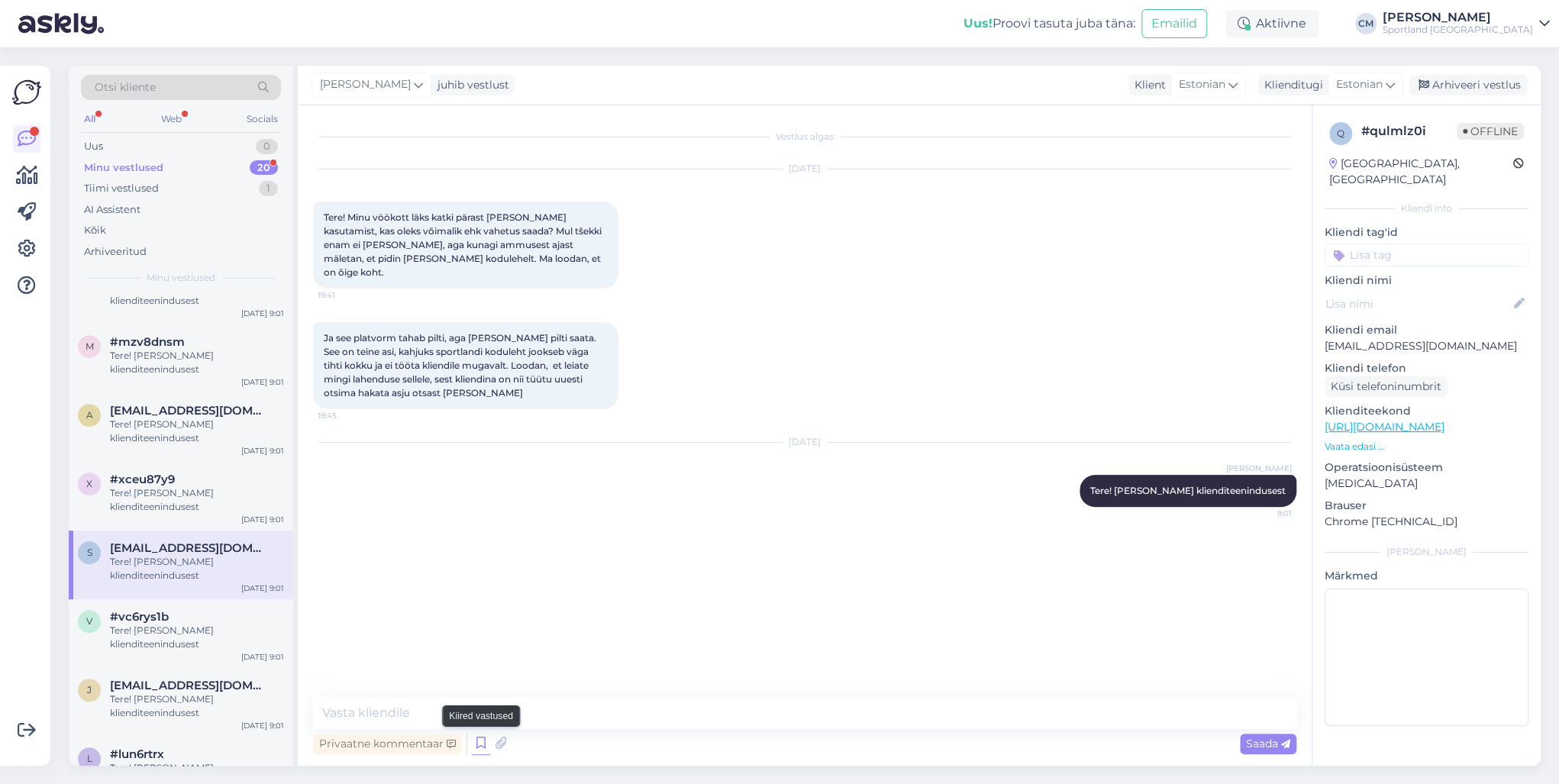
click at [480, 563] on icon at bounding box center [481, 743] width 18 height 23
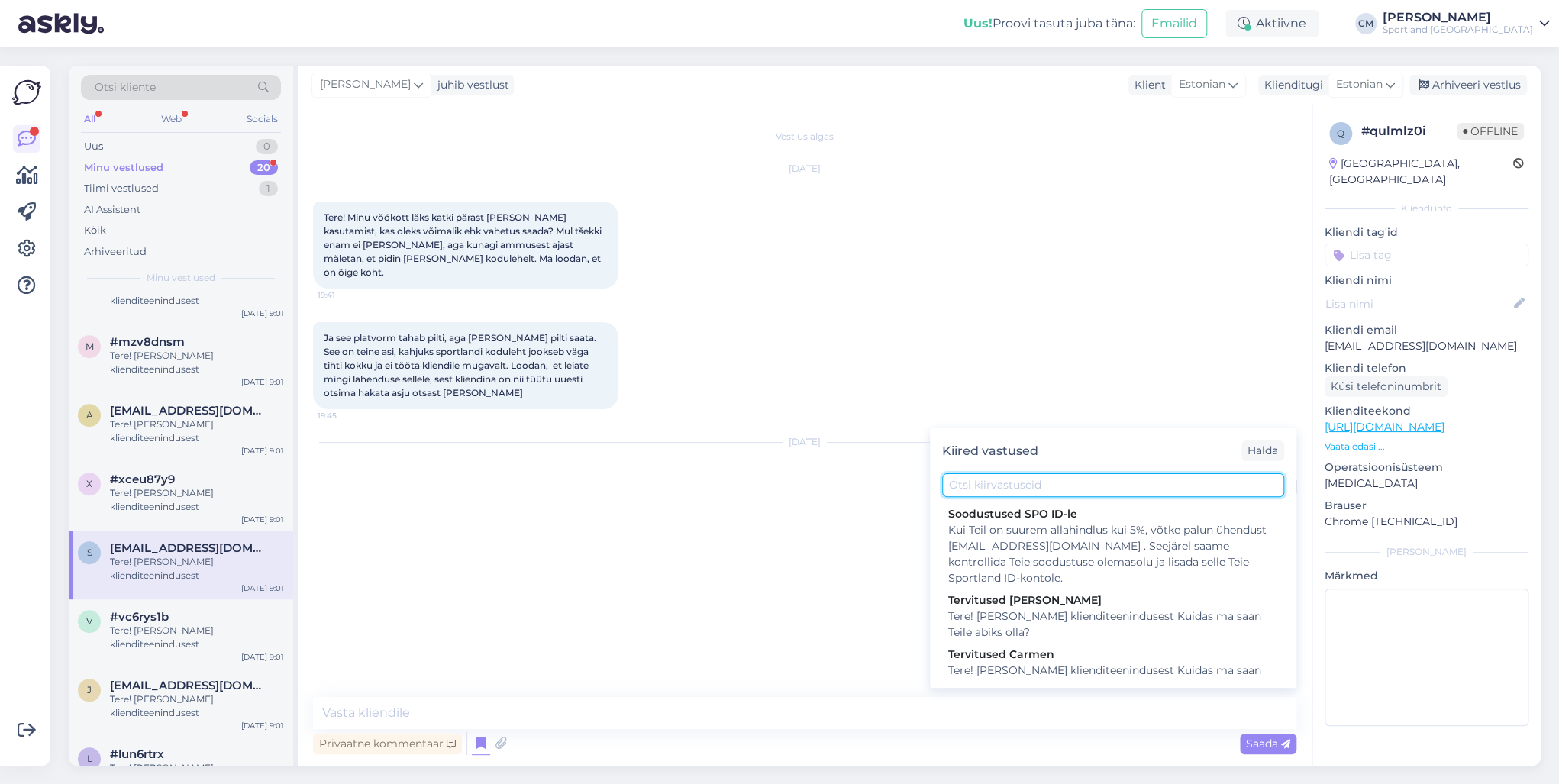
click at [1013, 486] on input "text" at bounding box center [1113, 485] width 342 height 24
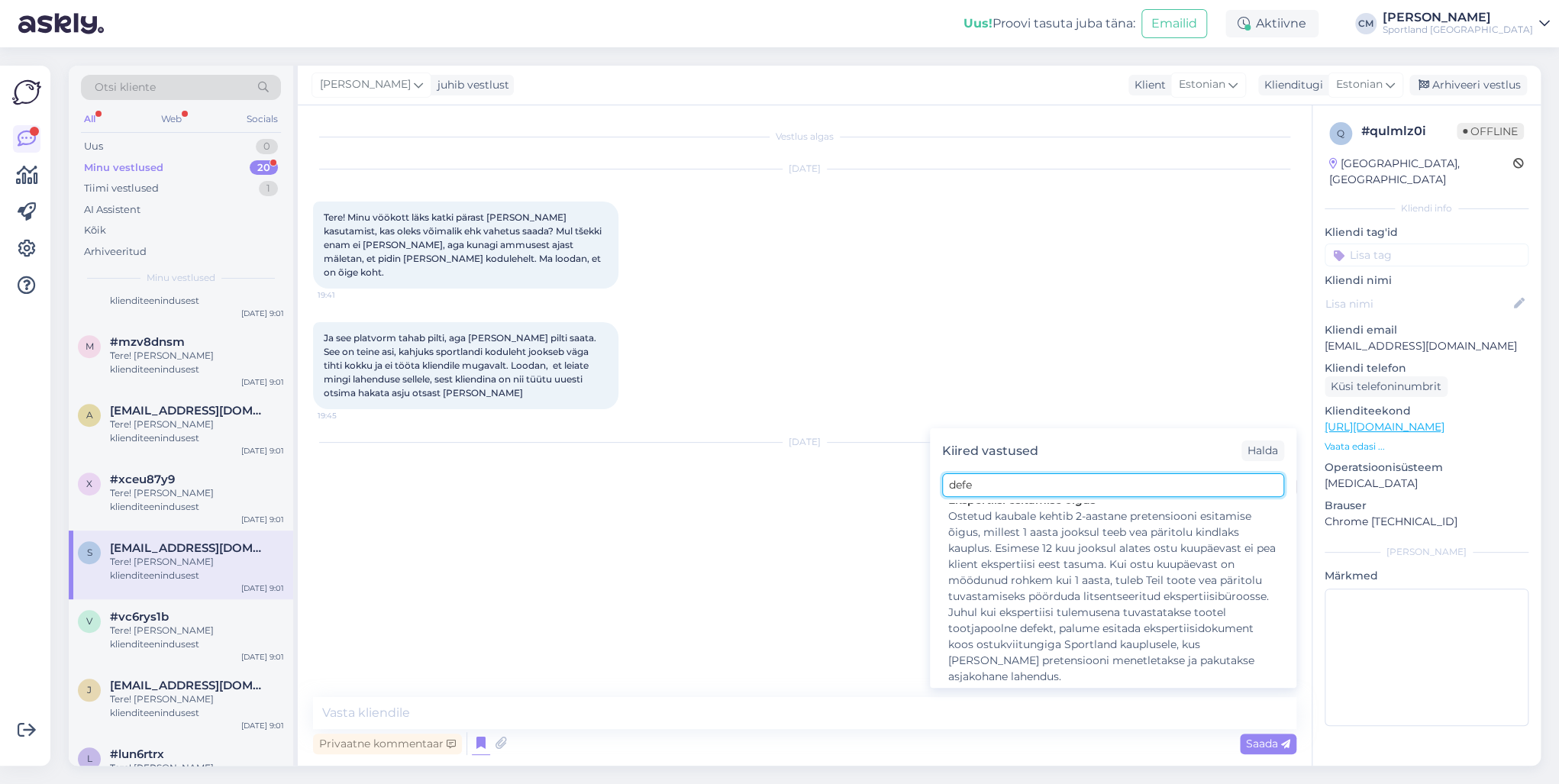
scroll to position [0, 0]
type input "defe"
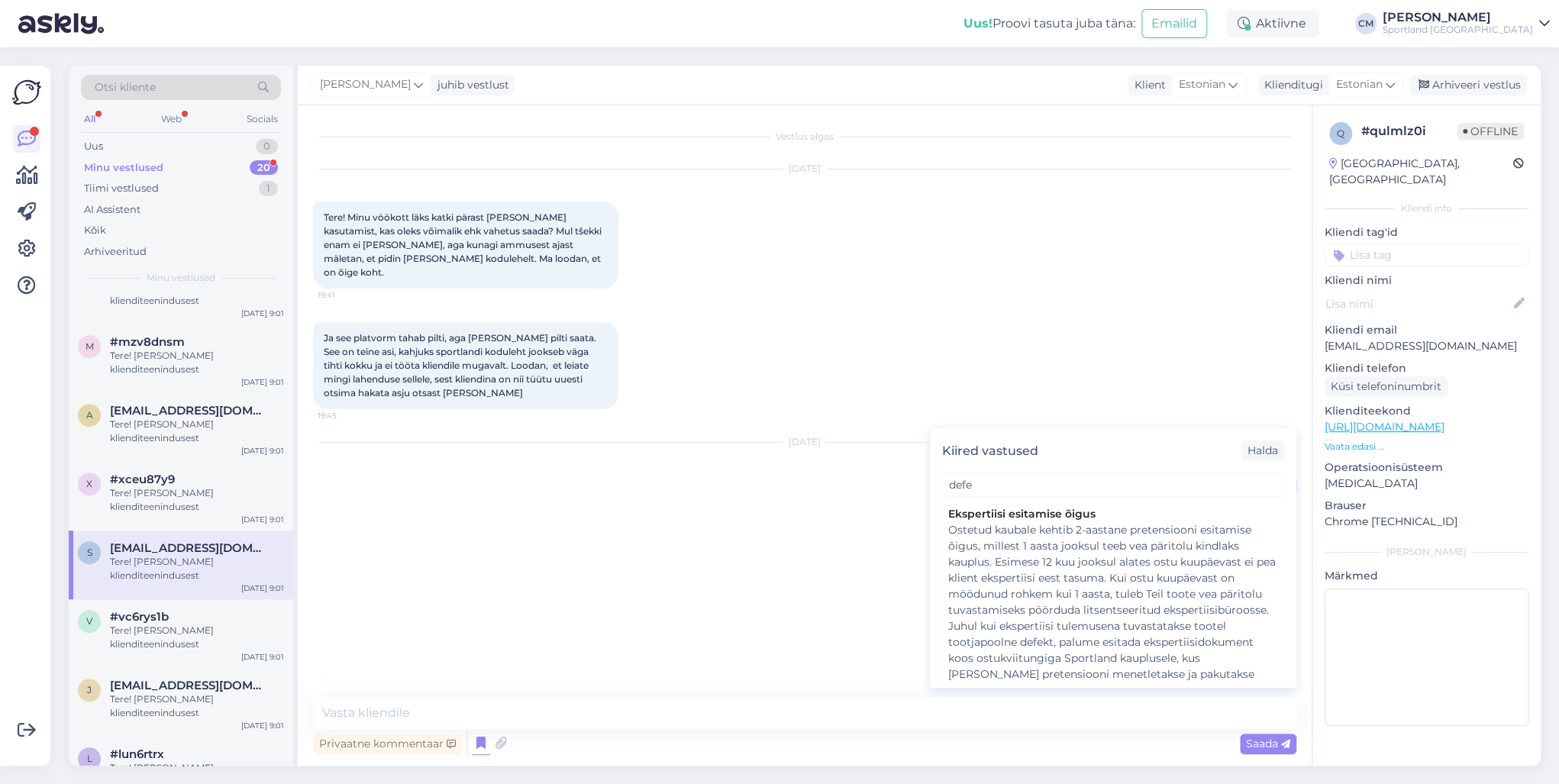
click at [1072, 559] on div "Ostetud kaubale kehtib 2-aastane pretensiooni esitamise õigus, millest 1 aasta …" at bounding box center [1113, 610] width 330 height 176
type textarea "Ostetud kaubale kehtib 2-aastane pretensiooni esitamise õigus, millest 1 aasta …"
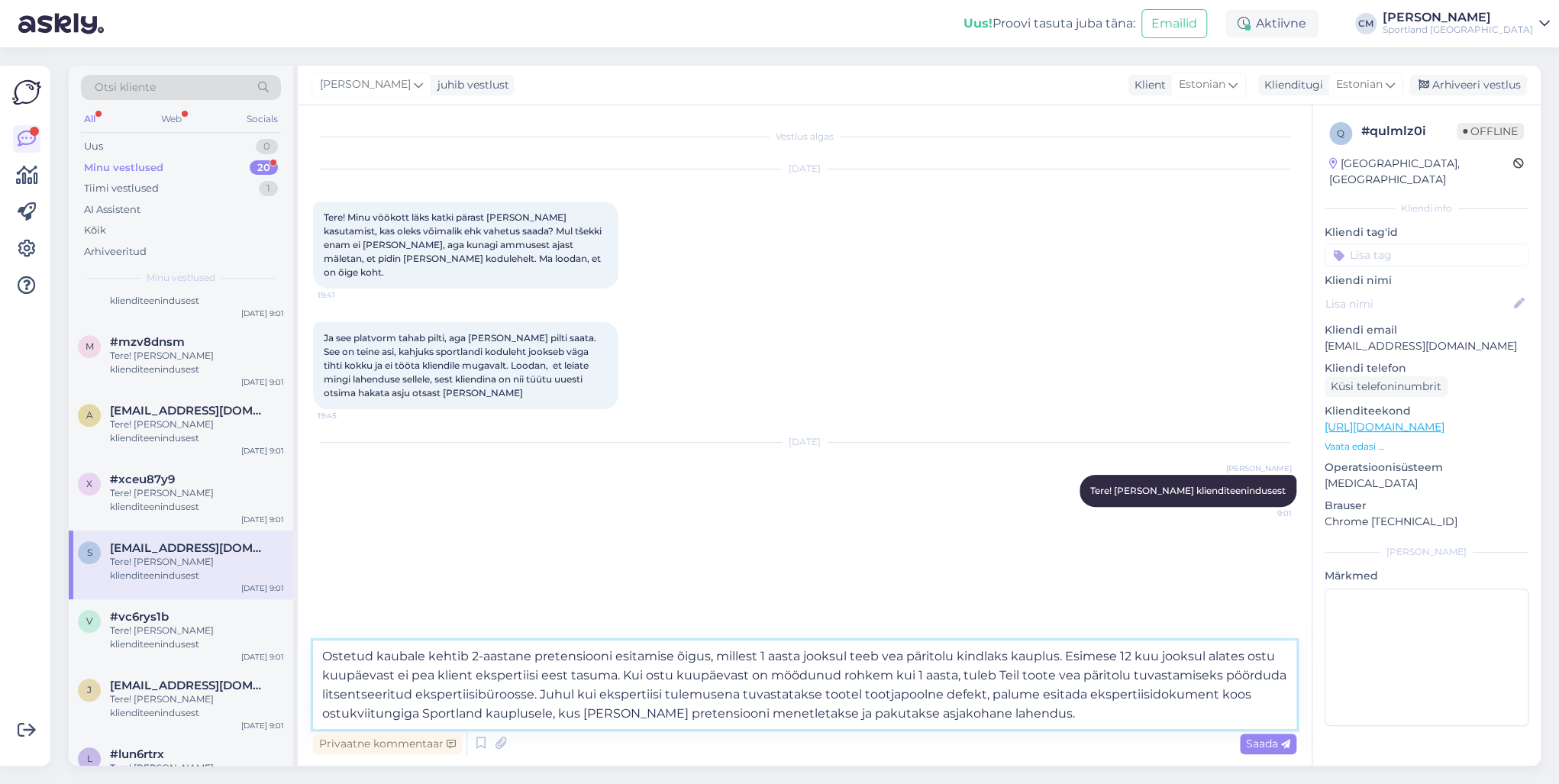
click at [798, 563] on textarea "Ostetud kaubale kehtib 2-aastane pretensiooni esitamise õigus, millest 1 aasta …" at bounding box center [804, 684] width 983 height 88
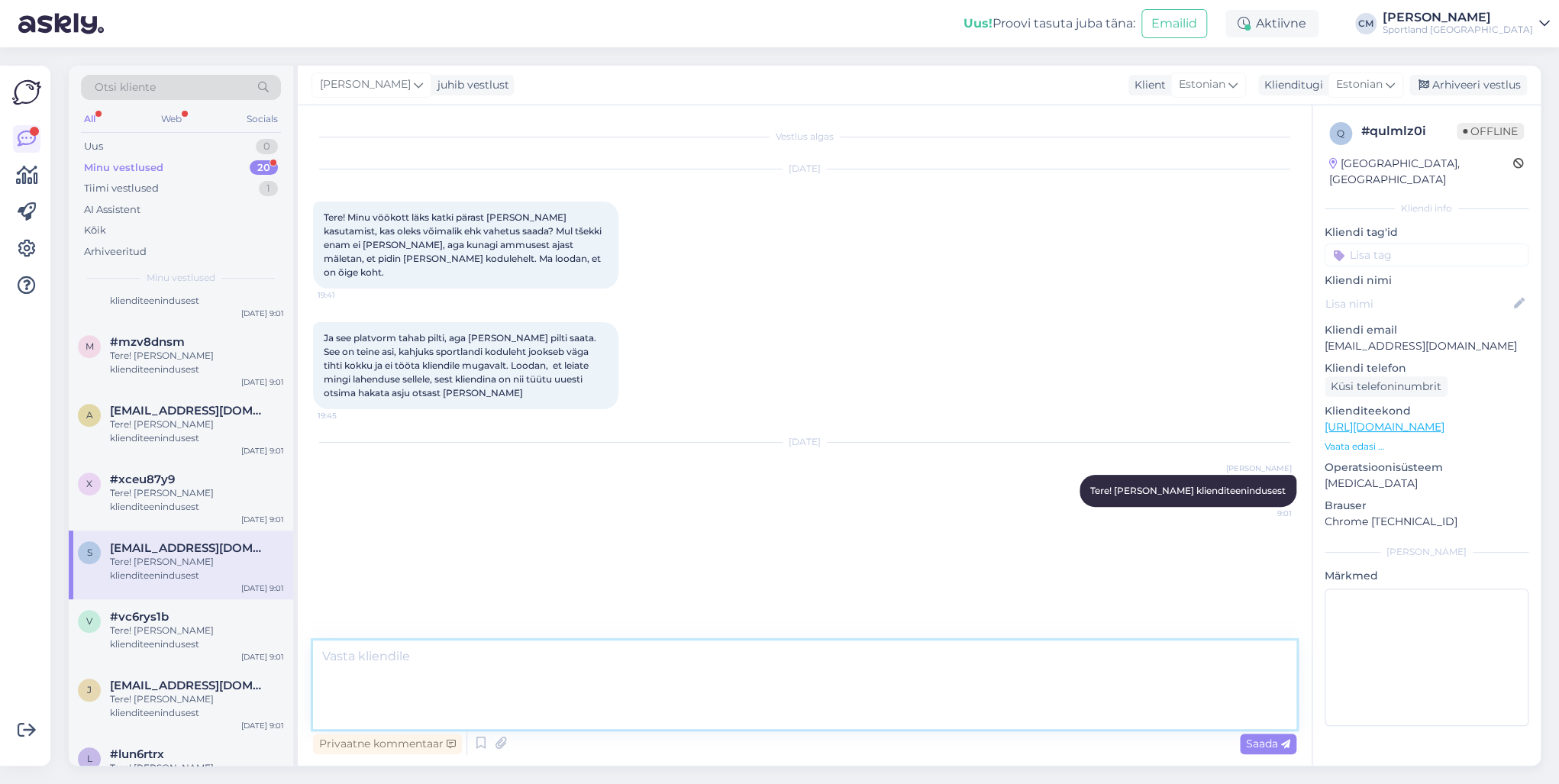
scroll to position [29, 0]
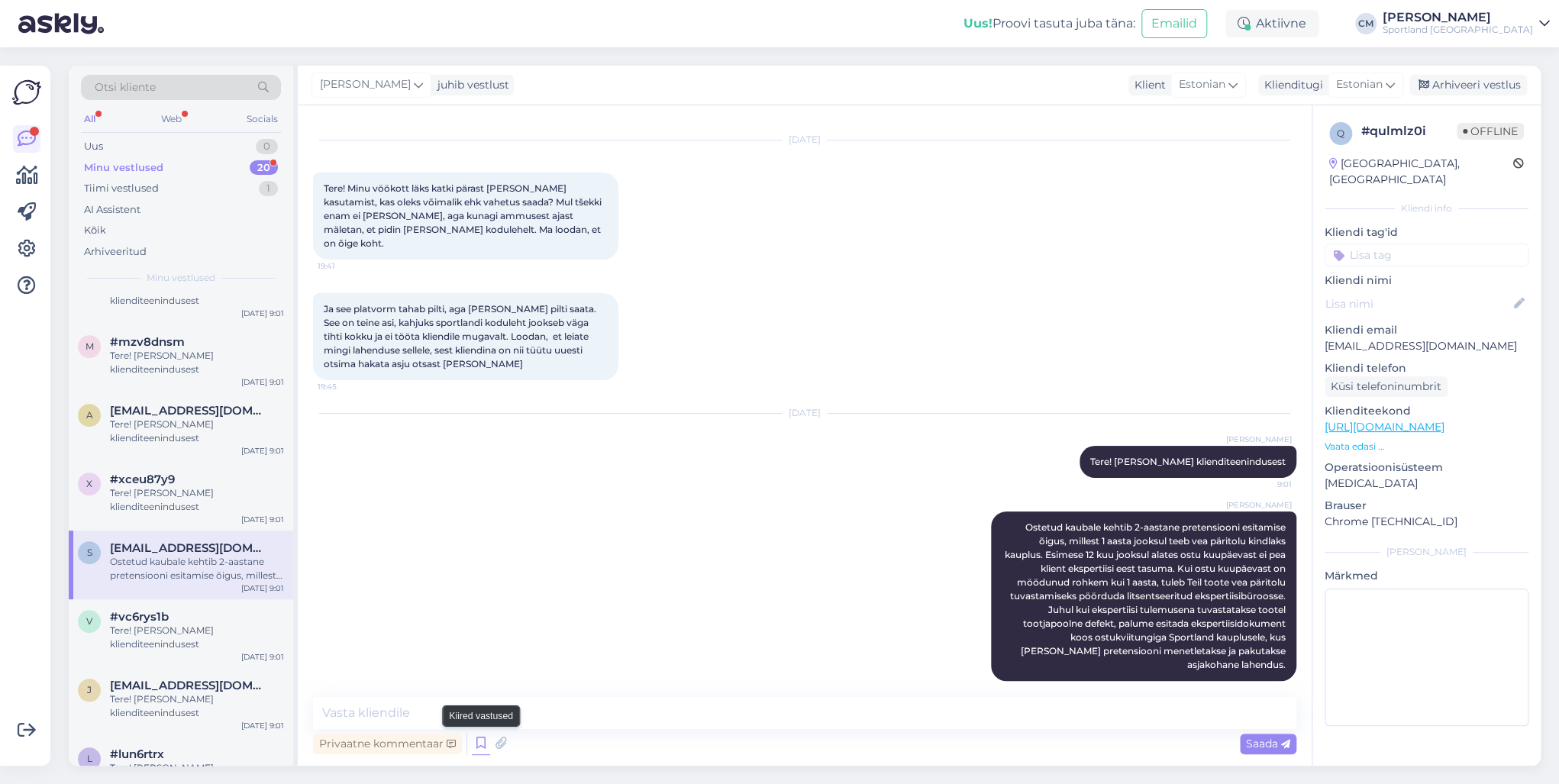
click at [477, 563] on icon at bounding box center [481, 743] width 18 height 23
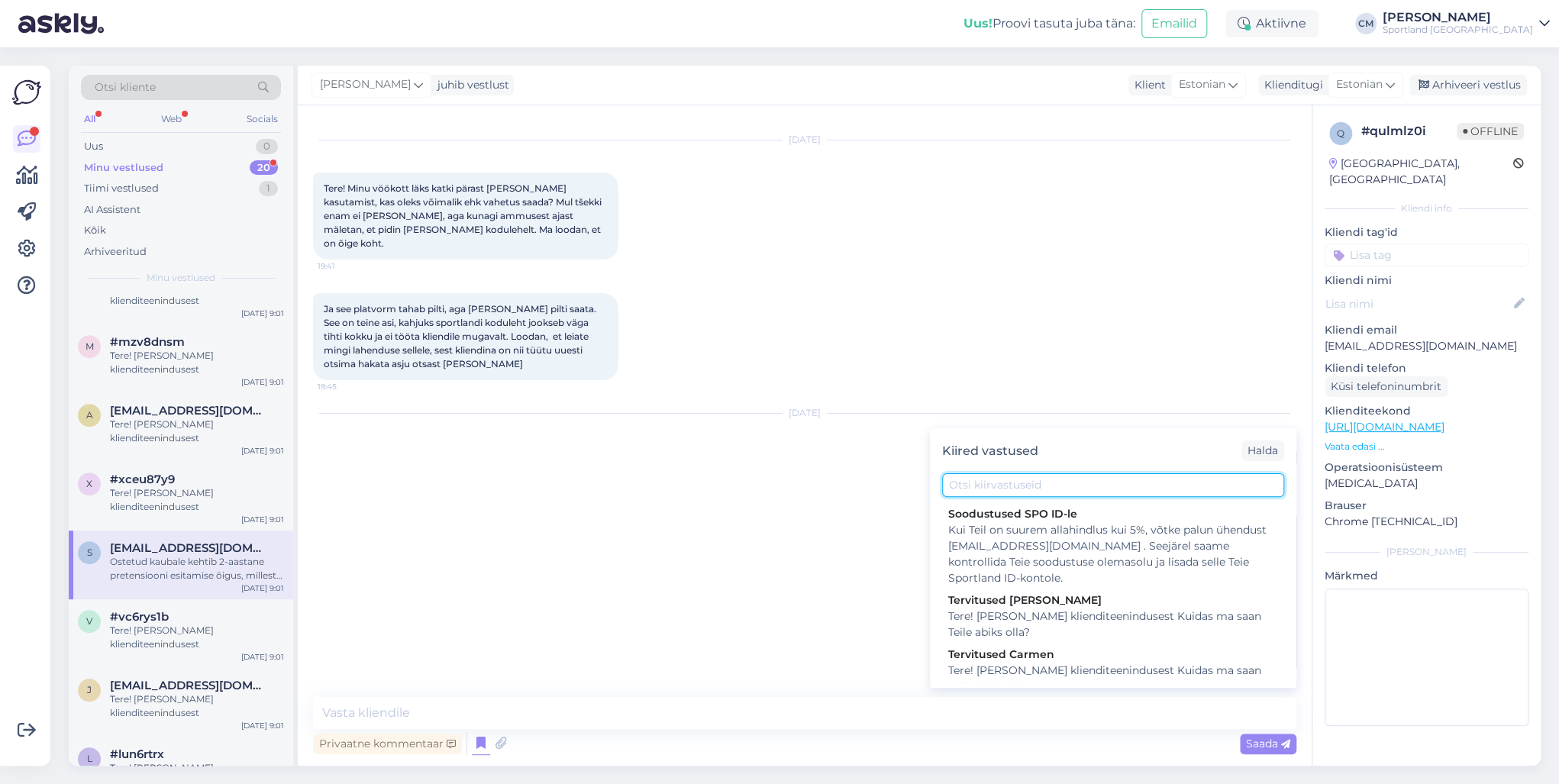
click at [1031, 486] on input "text" at bounding box center [1113, 485] width 342 height 24
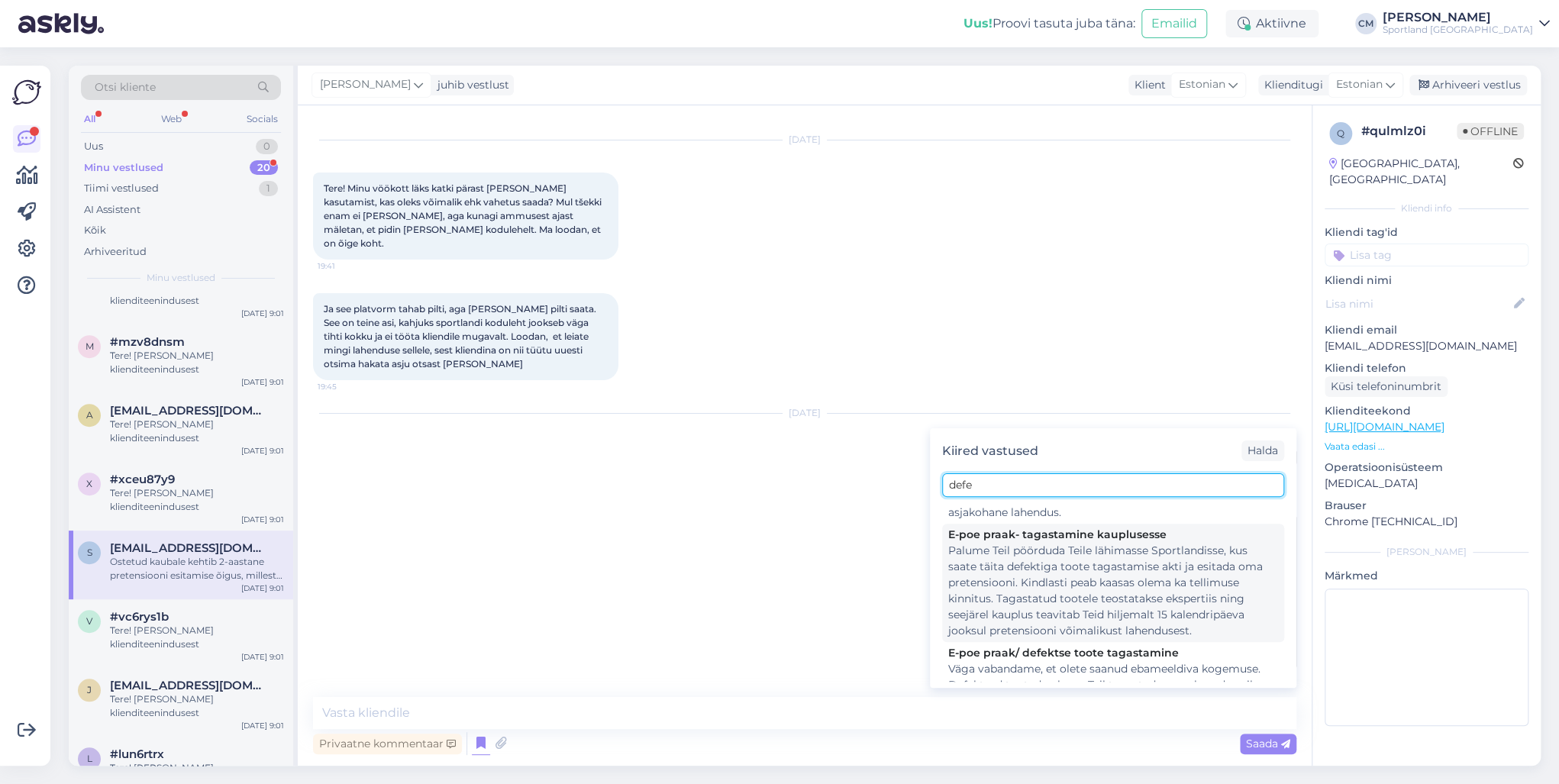
scroll to position [183, 0]
type input "defe"
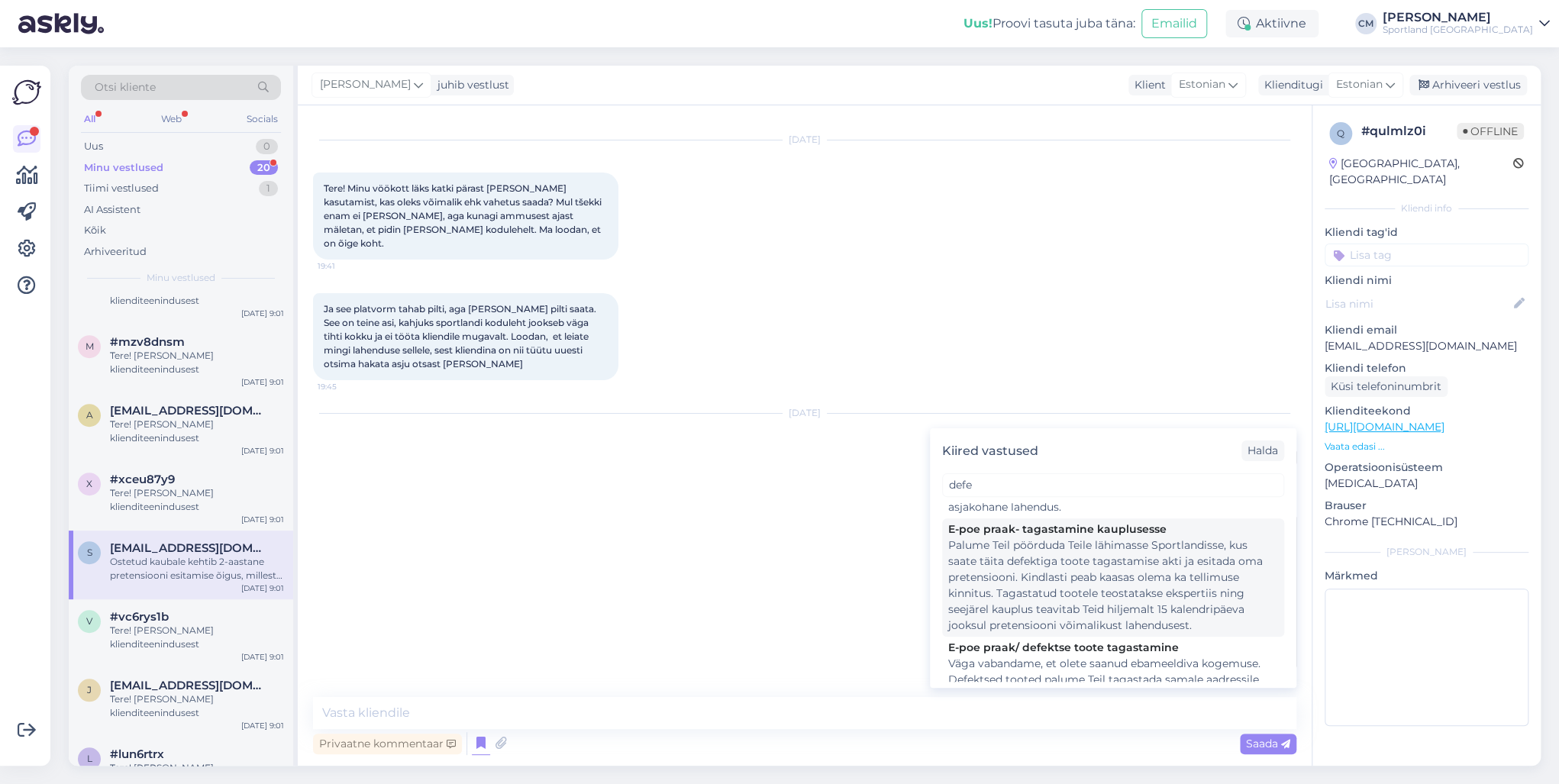
click at [1097, 563] on div "Palume Teil pöörduda Teile lähimasse Sportlandisse, kus saate täita defektiga t…" at bounding box center [1113, 585] width 330 height 96
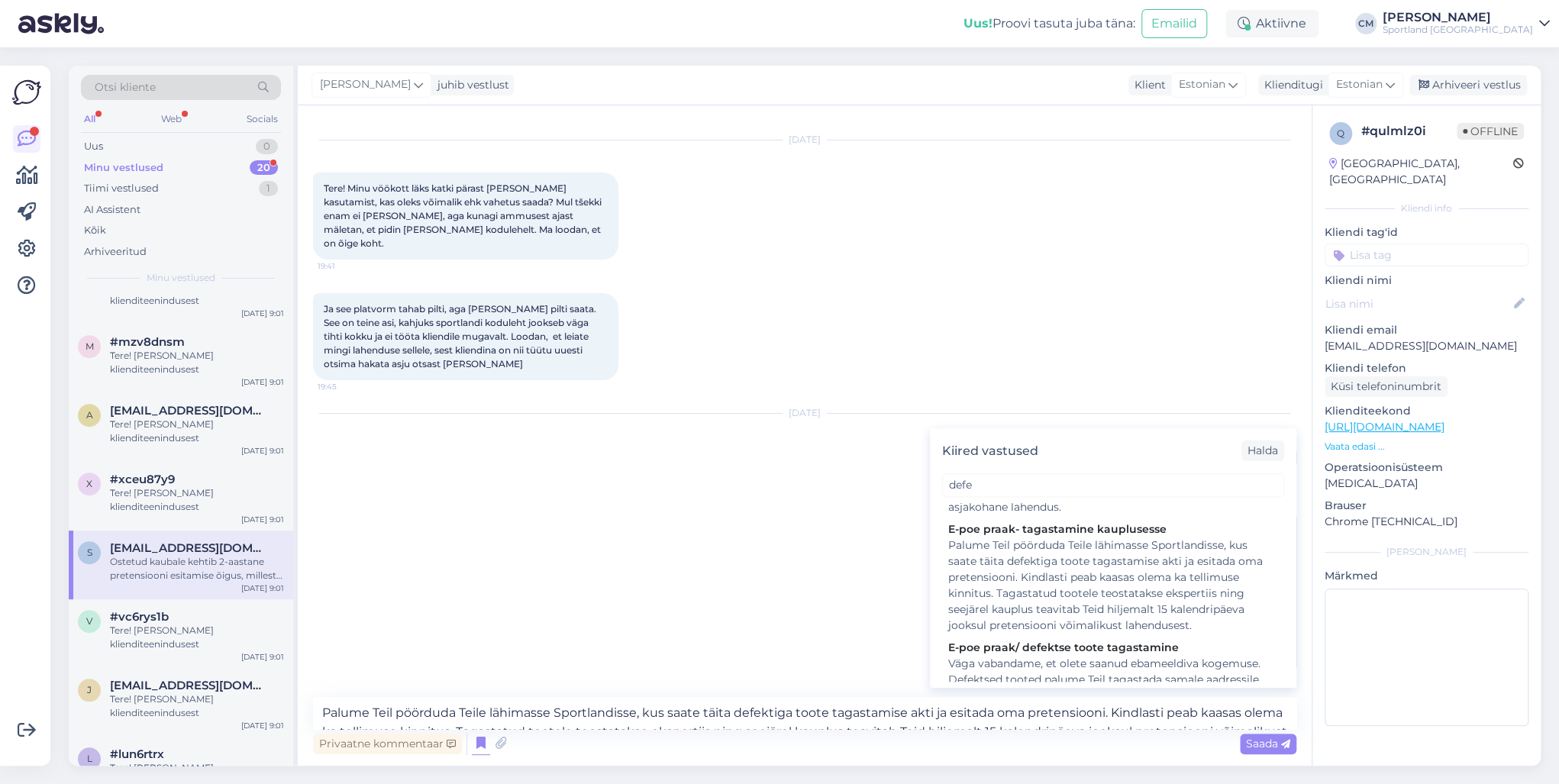
scroll to position [68, 0]
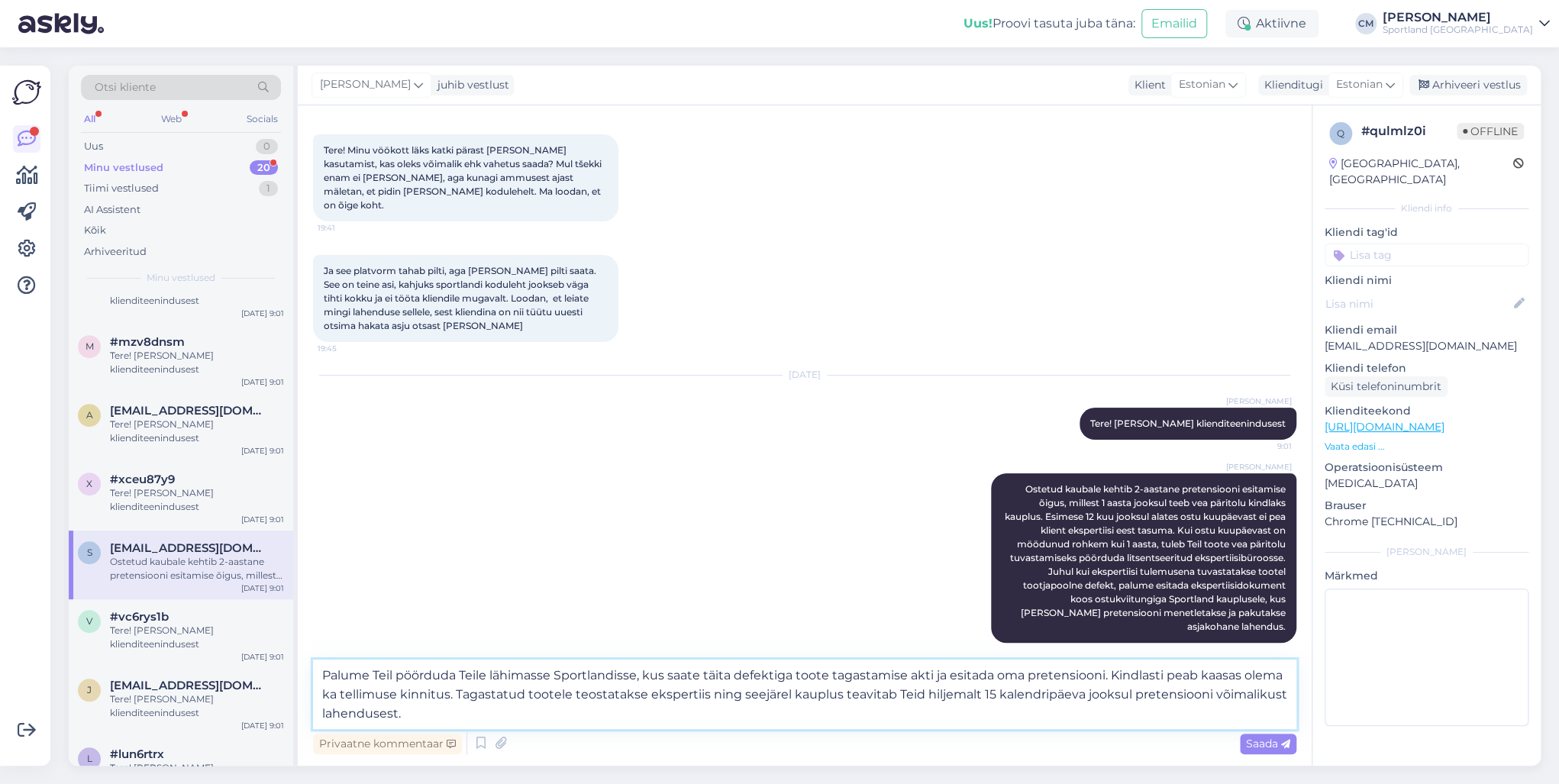
click at [327, 563] on textarea "Palume Teil pöörduda Teile lähimasse Sportlandisse, kus saate täita defektiga t…" at bounding box center [804, 693] width 983 height 70
drag, startPoint x: 594, startPoint y: 687, endPoint x: 708, endPoint y: 690, distance: 114.0
click at [708, 563] on textarea "Kui möödas on vähem kui aasta, siis palume Teil pöörduda Teile lähimasse Sportl…" at bounding box center [804, 693] width 983 height 70
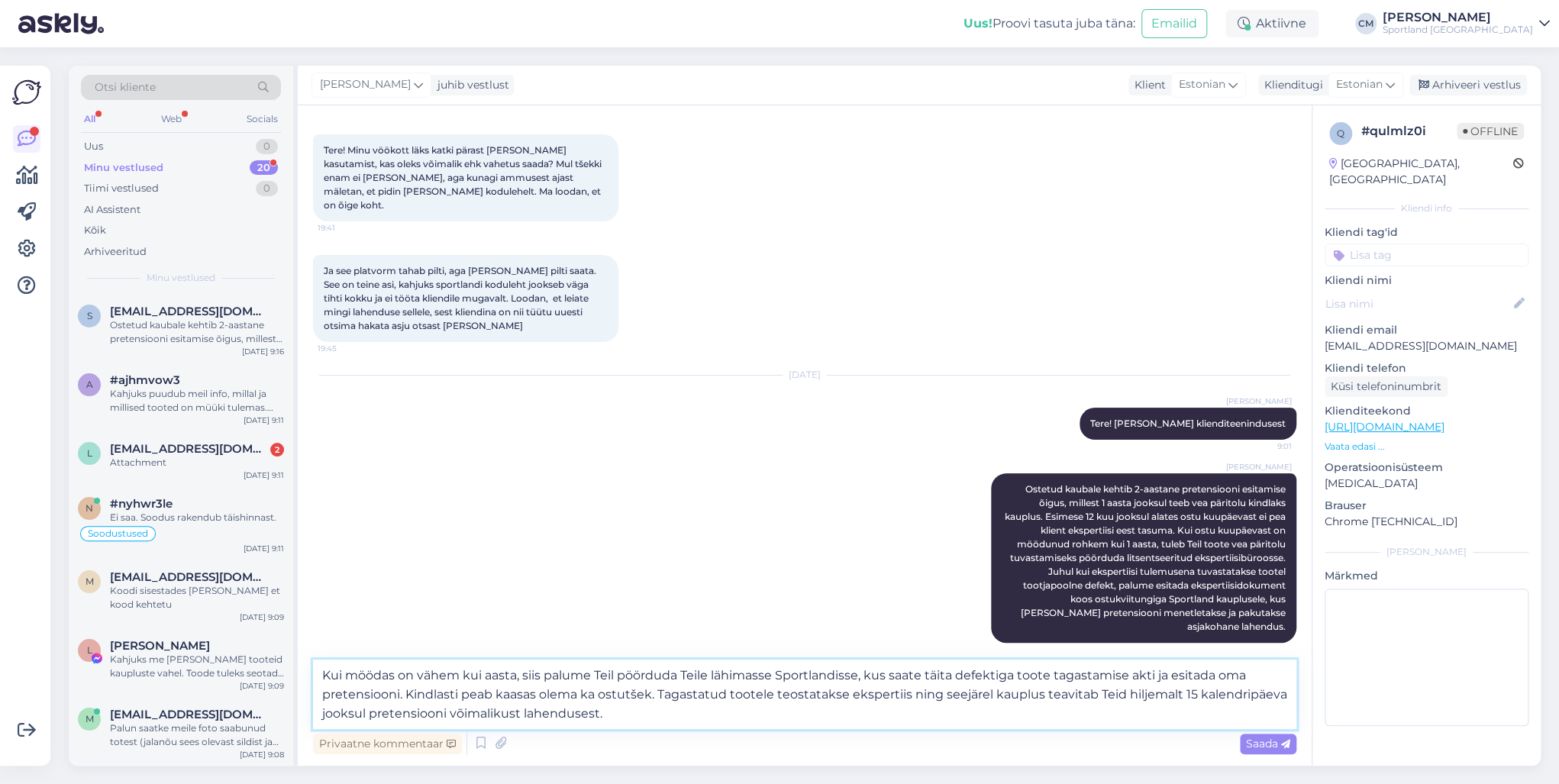
type textarea "Kui möödas on vähem kui aasta, siis palume Teil pöörduda Teile lähimasse Sportl…"
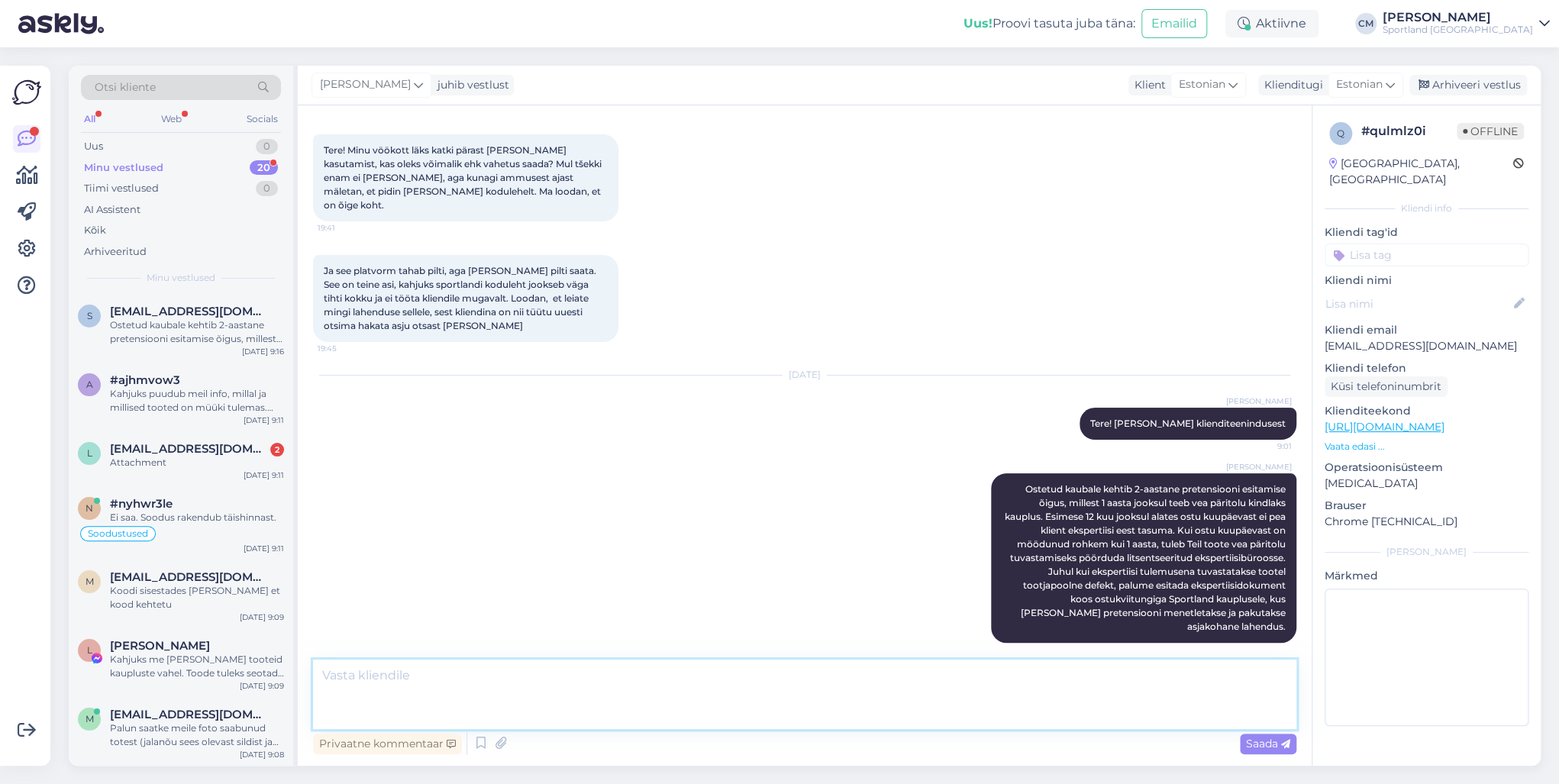
scroll to position [163, 0]
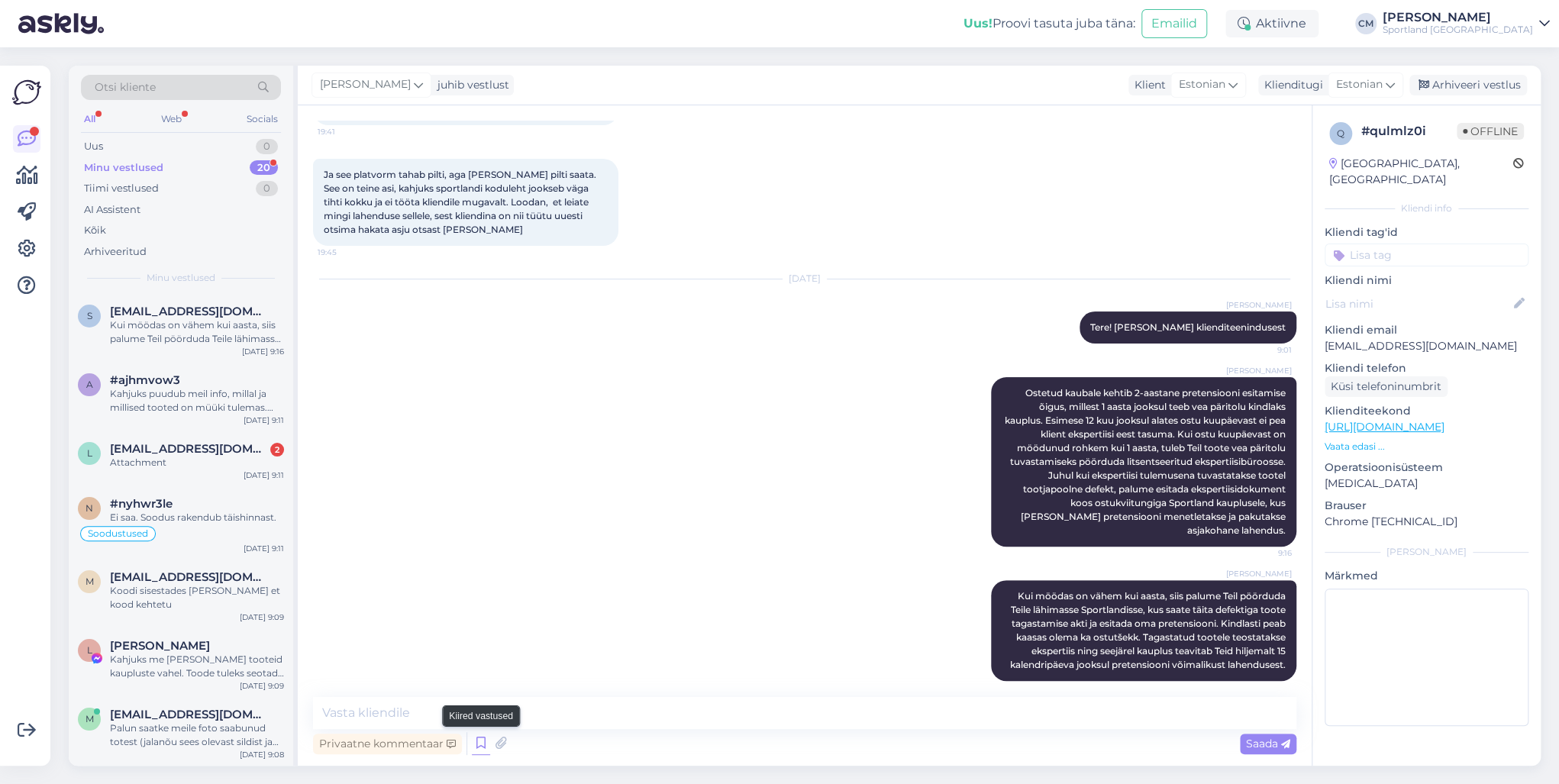
click at [480, 563] on icon at bounding box center [481, 743] width 18 height 23
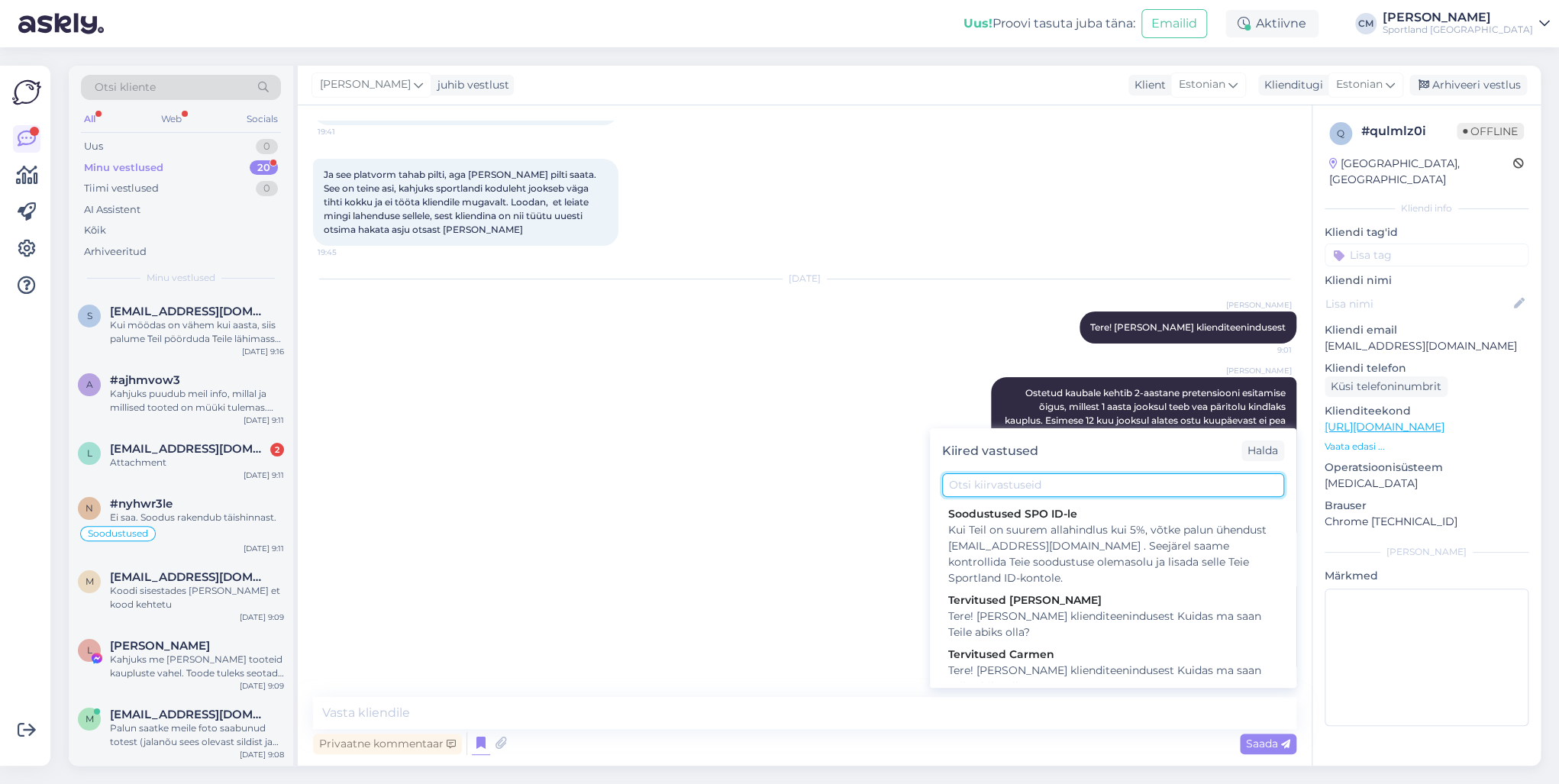
click at [1094, 486] on input "text" at bounding box center [1113, 485] width 342 height 24
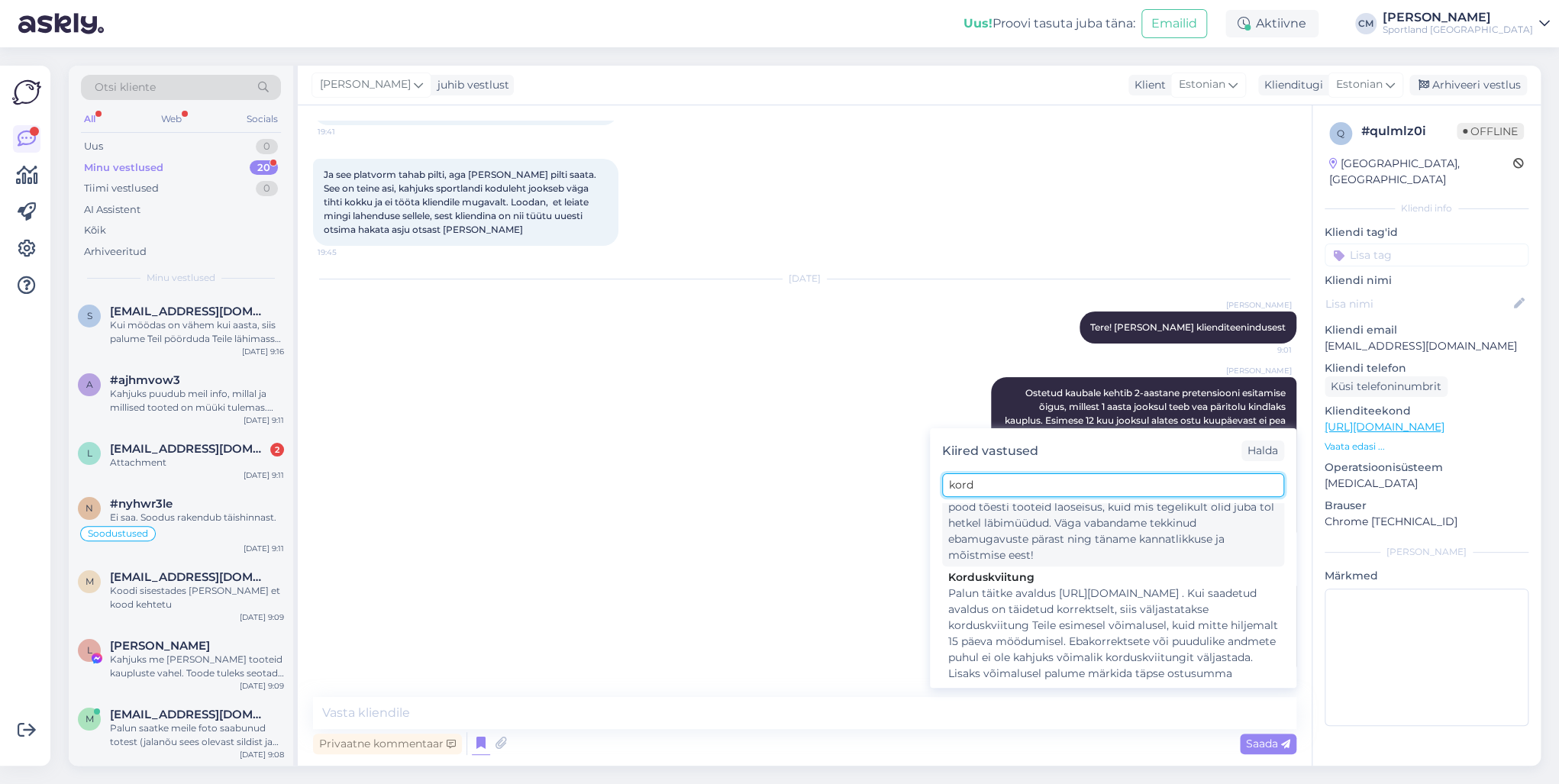
scroll to position [255, 0]
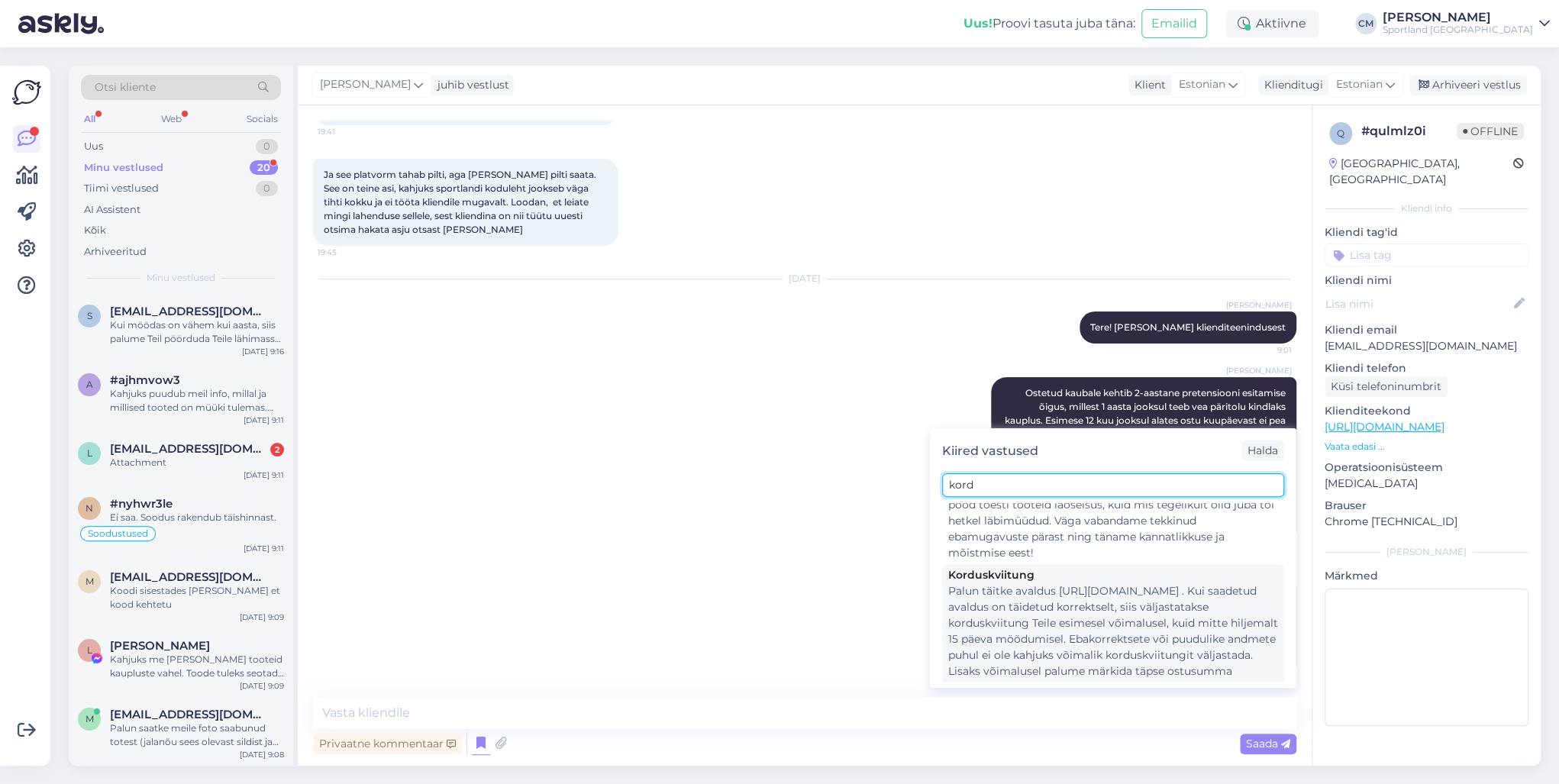
type input "kord"
click at [1047, 563] on div "Palun täitke avaldus [URL][DOMAIN_NAME] . Kui saadetud avaldus on täidetud korr…" at bounding box center [1113, 639] width 330 height 112
type textarea "Palun täitke avaldus [URL][DOMAIN_NAME] . Kui saadetud avaldus on täidetud korr…"
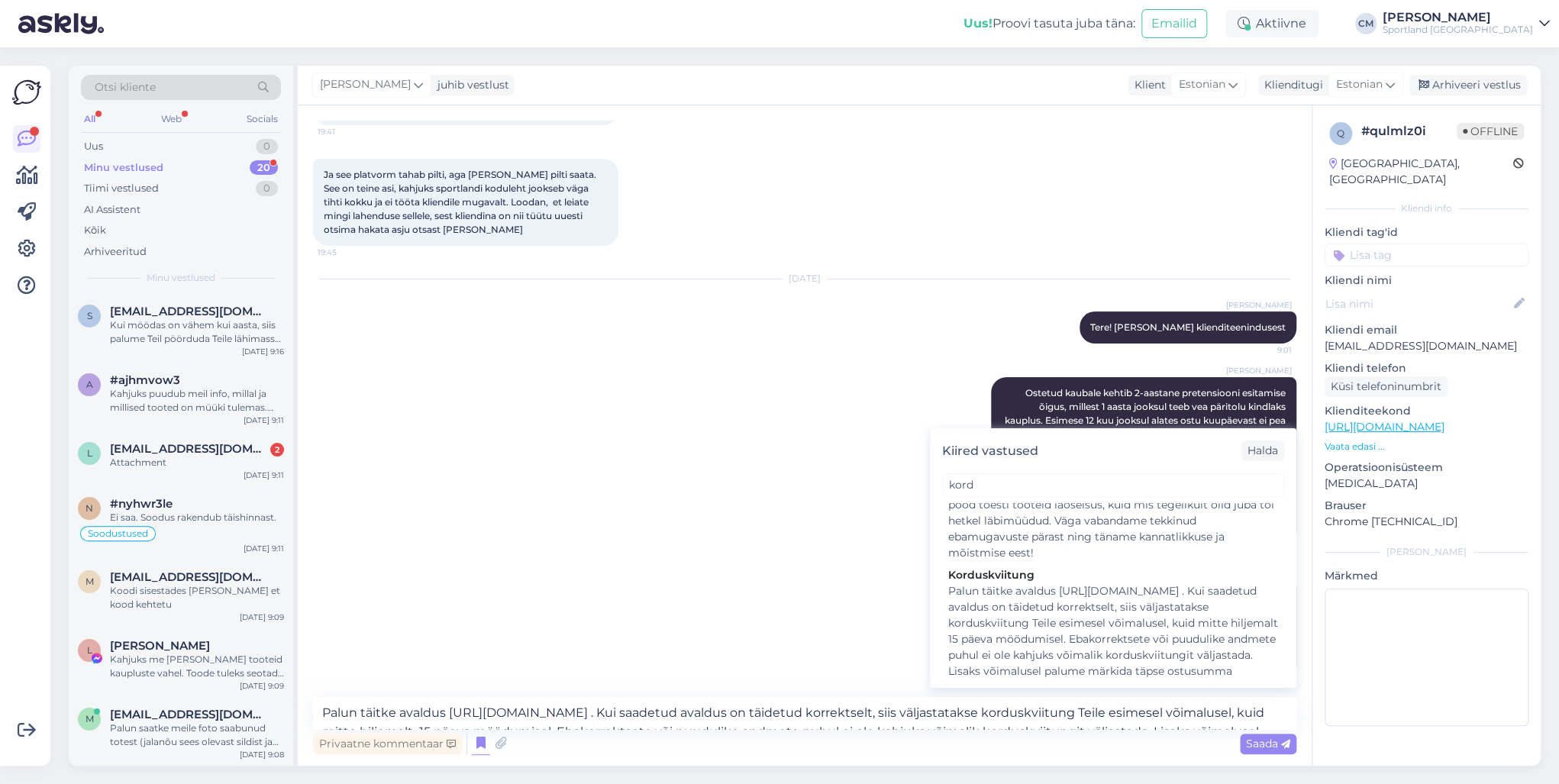
scroll to position [202, 0]
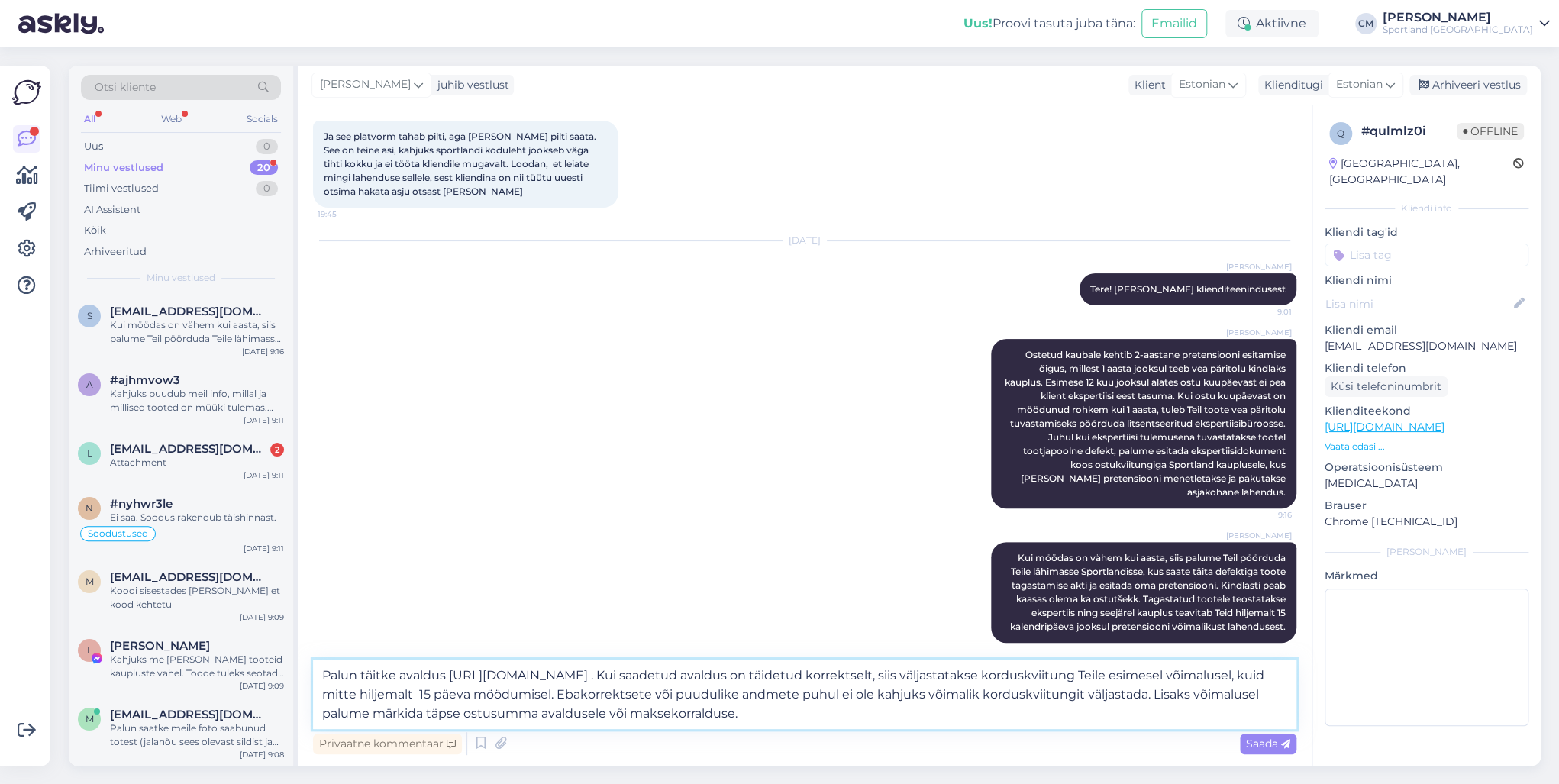
click at [845, 563] on textarea "Palun täitke avaldus [URL][DOMAIN_NAME] . Kui saadetud avaldus on täidetud korr…" at bounding box center [804, 693] width 983 height 70
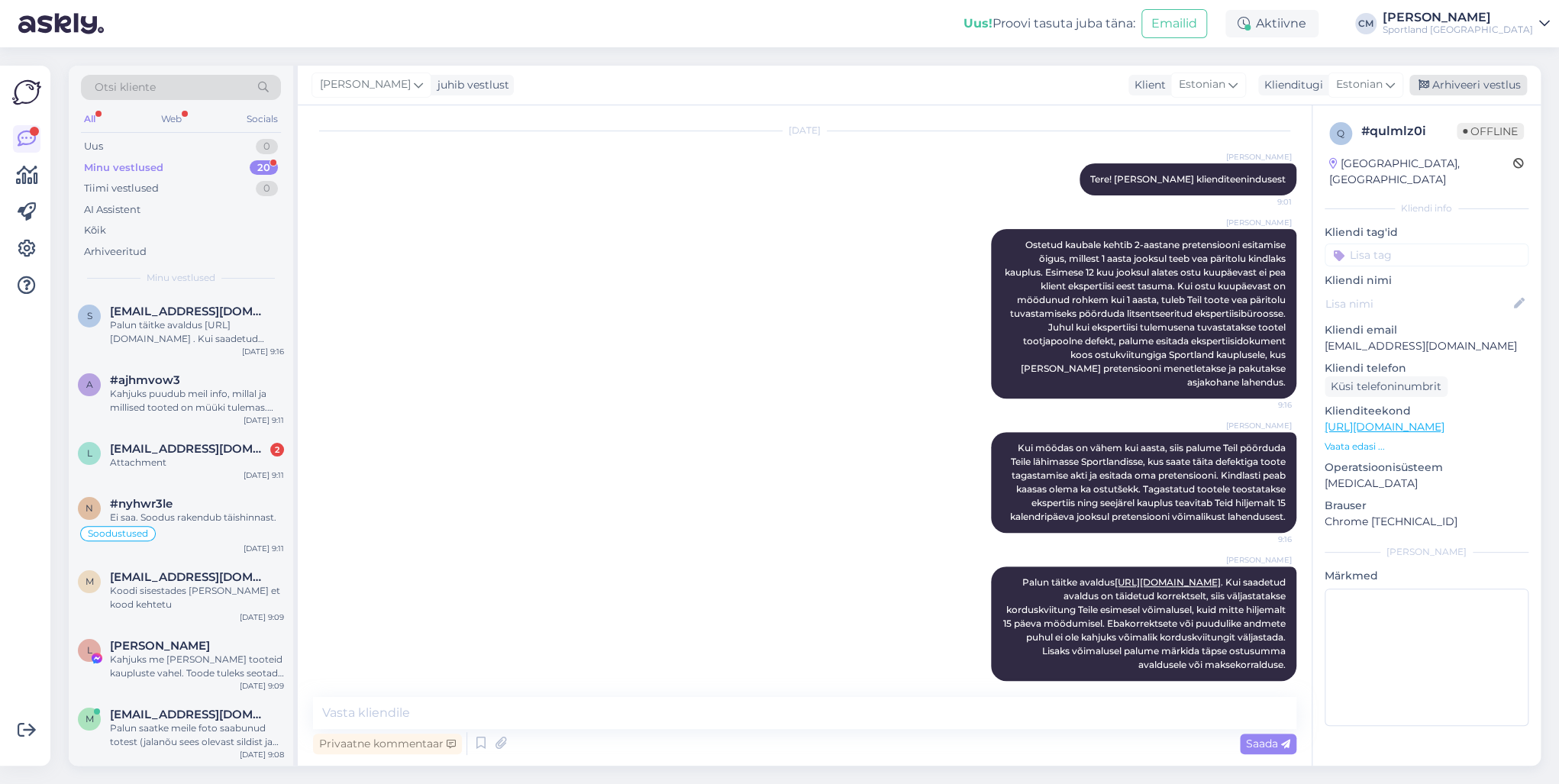
click at [1168, 85] on div "Arhiveeri vestlus" at bounding box center [1468, 84] width 117 height 21
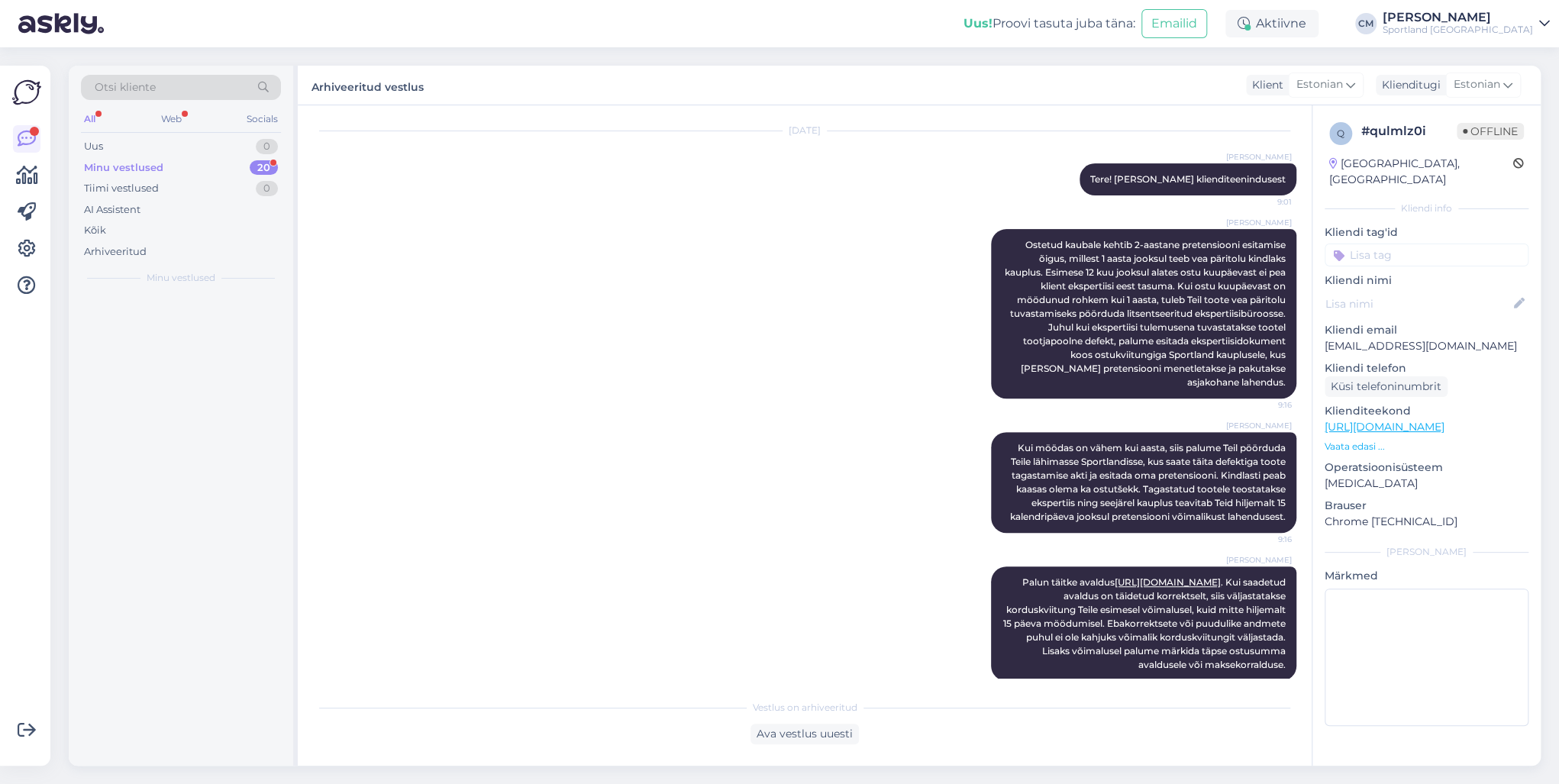
scroll to position [318, 0]
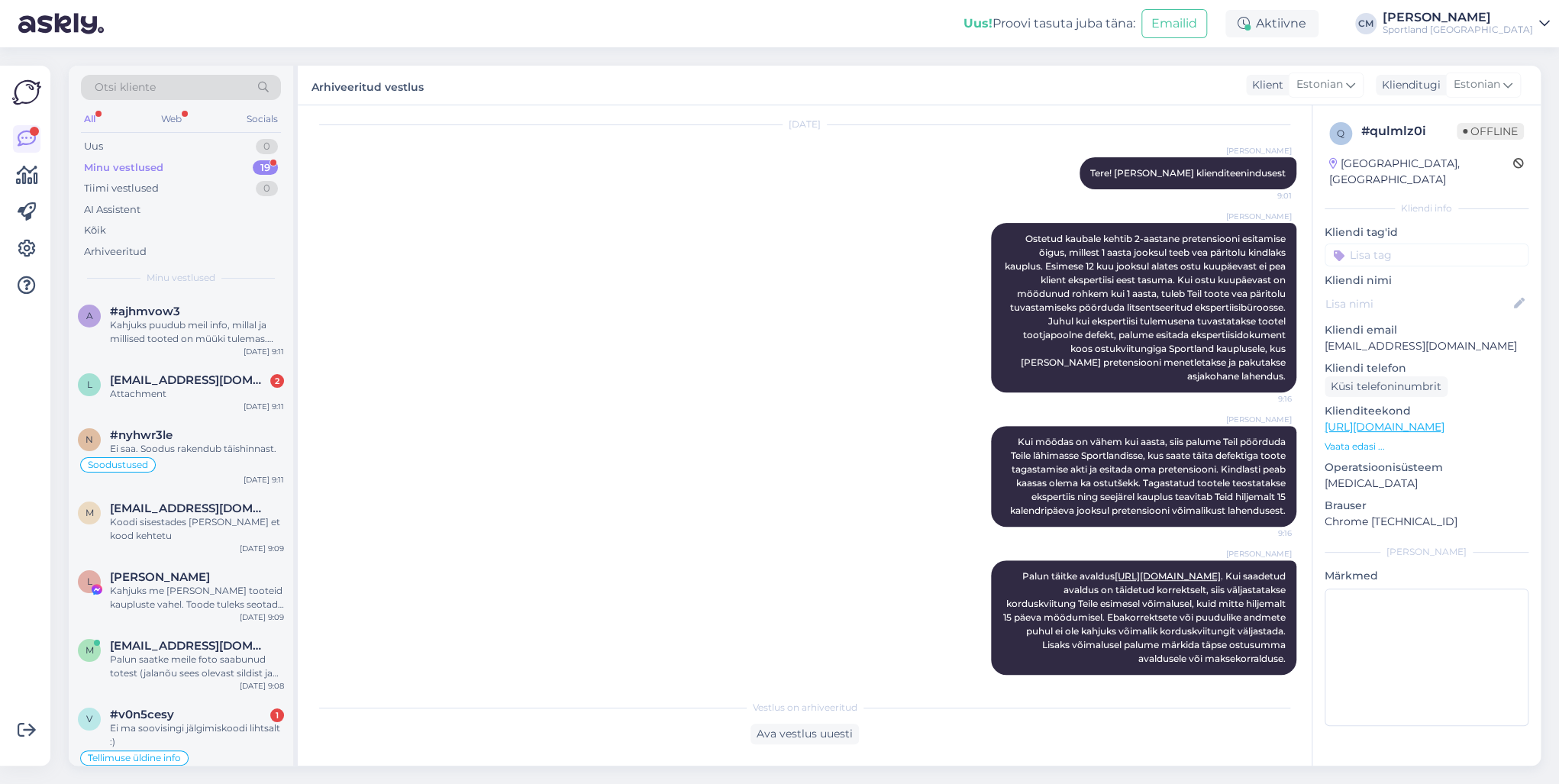
click at [1168, 243] on input at bounding box center [1427, 255] width 204 height 23
type input "defe"
click at [1168, 288] on div "Defektiga toode" at bounding box center [1426, 295] width 89 height 15
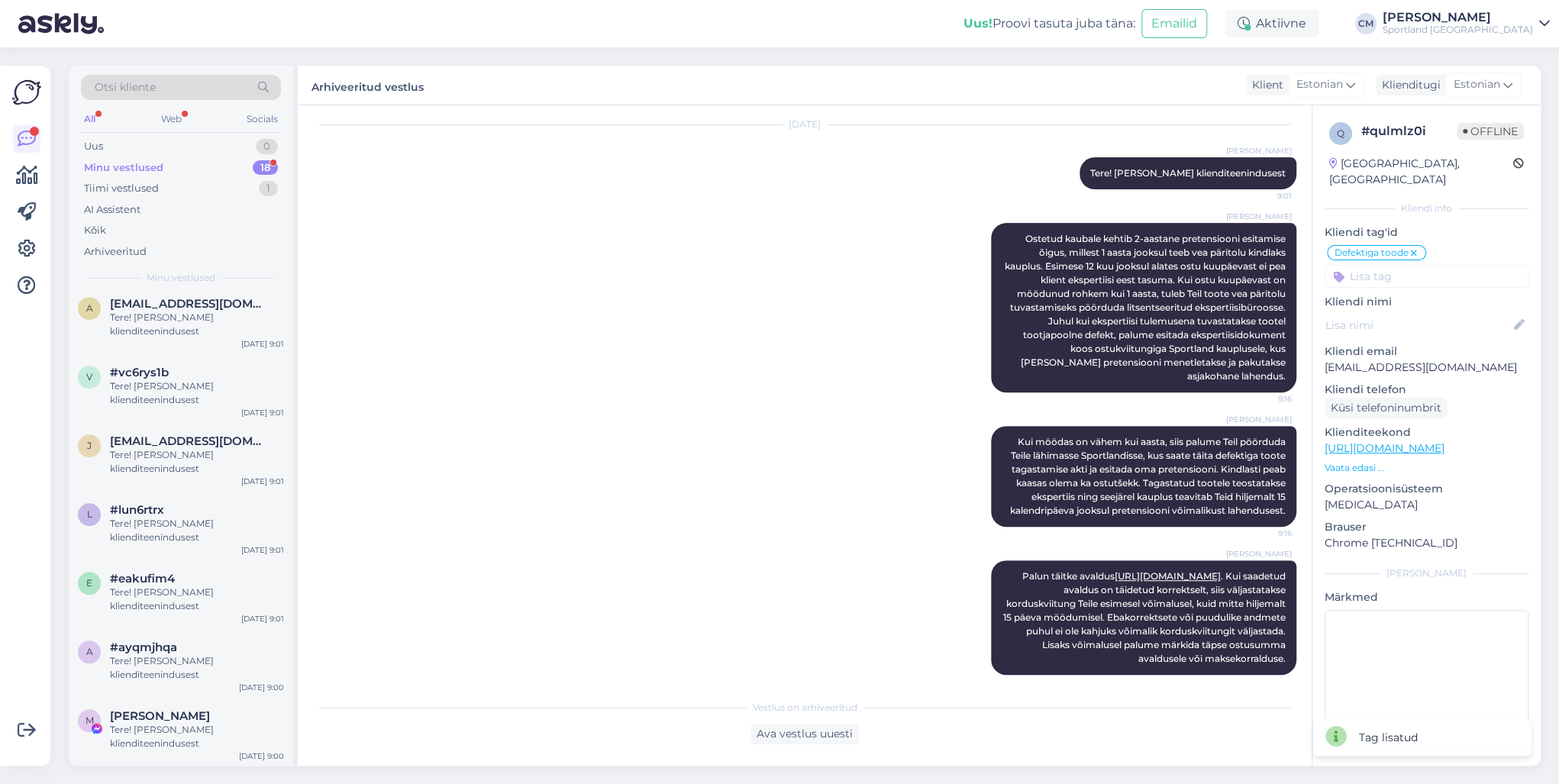
scroll to position [772, 0]
click at [193, 482] on div "[PERSON_NAME] [PERSON_NAME][EMAIL_ADDRESS][DOMAIN_NAME] Tere! [PERSON_NAME] kli…" at bounding box center [181, 458] width 224 height 69
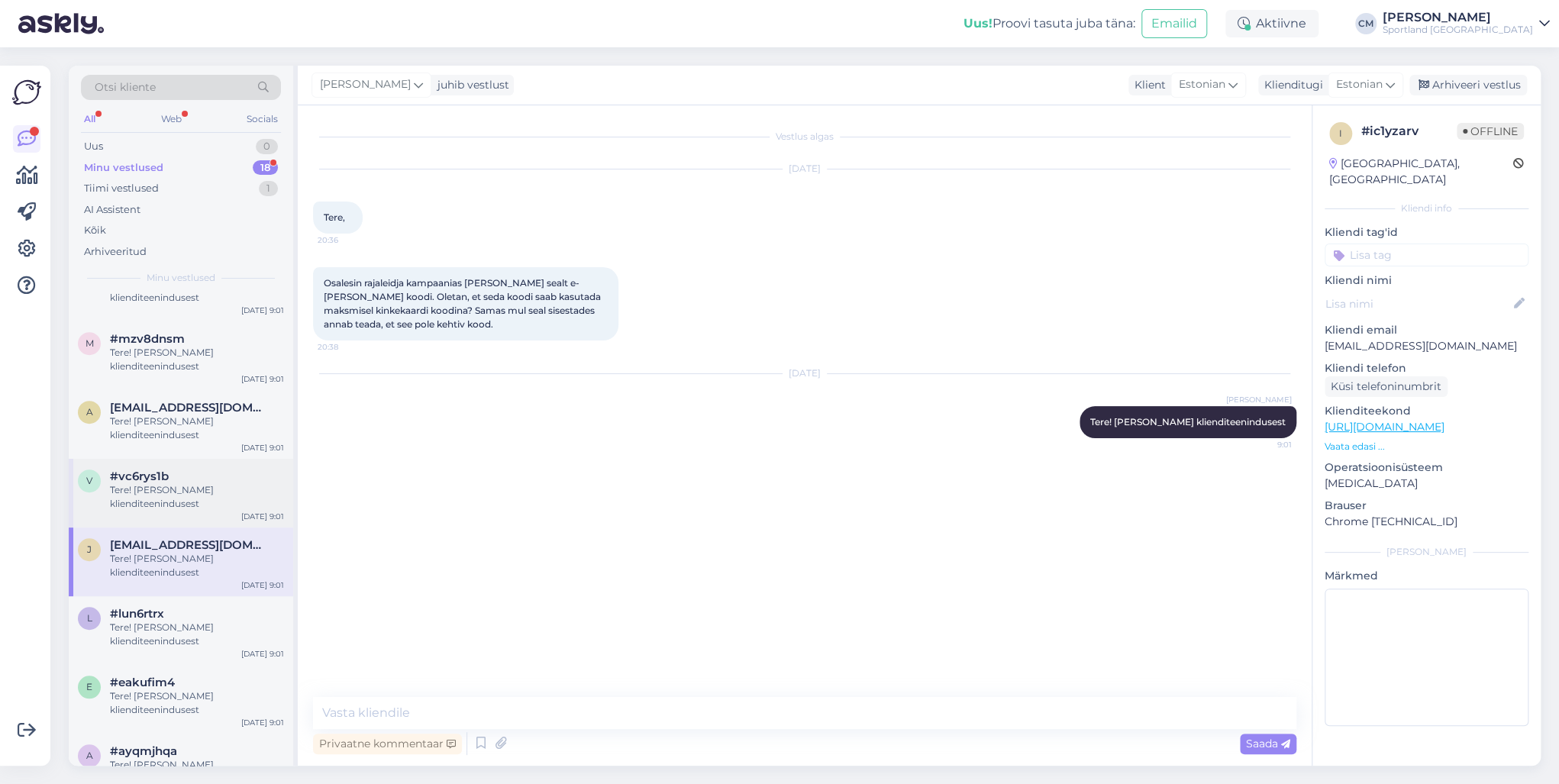
scroll to position [650, 0]
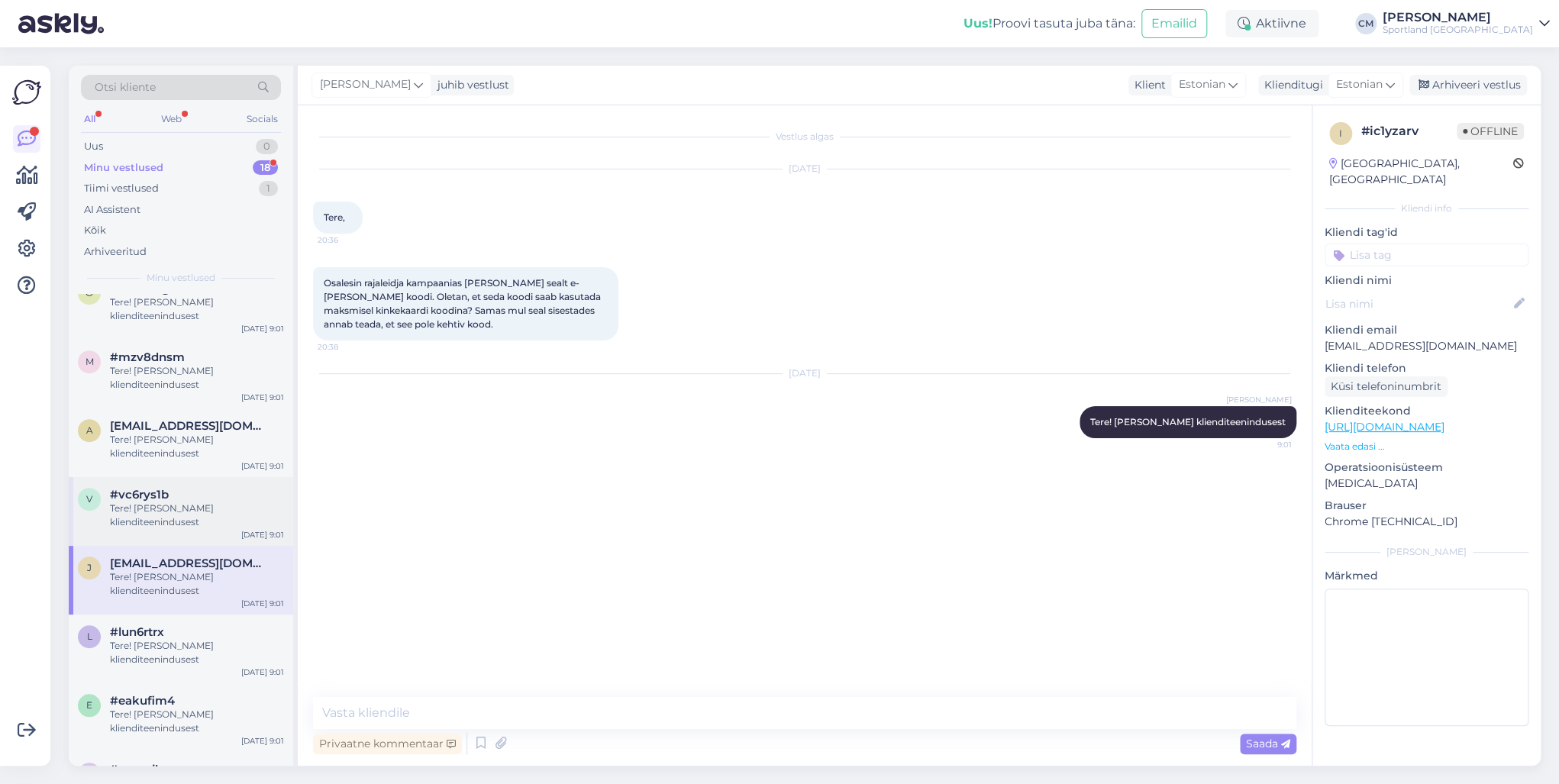
click at [173, 498] on div "#vc6rys1b" at bounding box center [197, 495] width 174 height 14
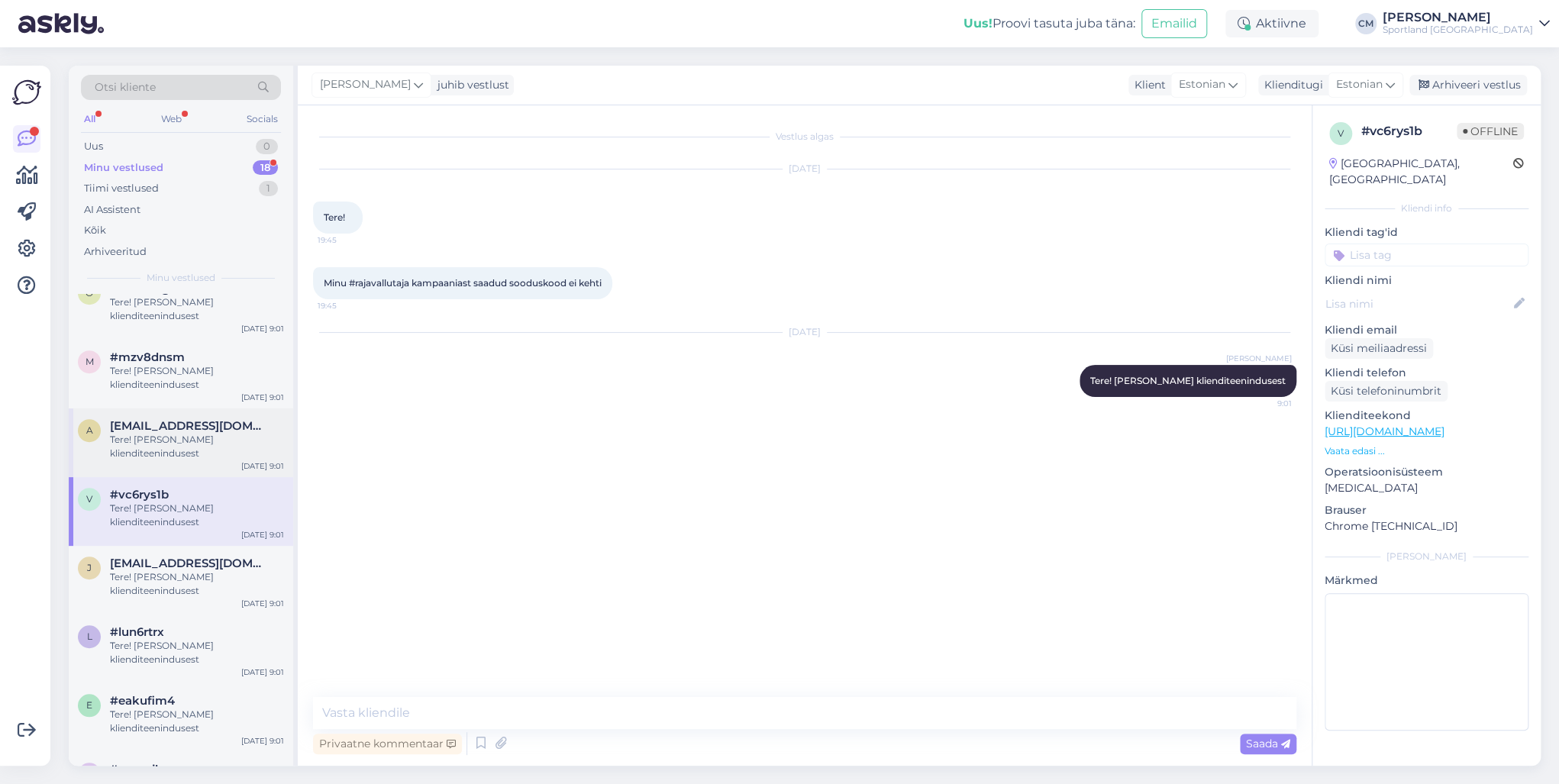
click at [181, 463] on div "a [EMAIL_ADDRESS][DOMAIN_NAME] Tere! [PERSON_NAME] klienditeenindusest [DATE] 9…" at bounding box center [181, 443] width 224 height 69
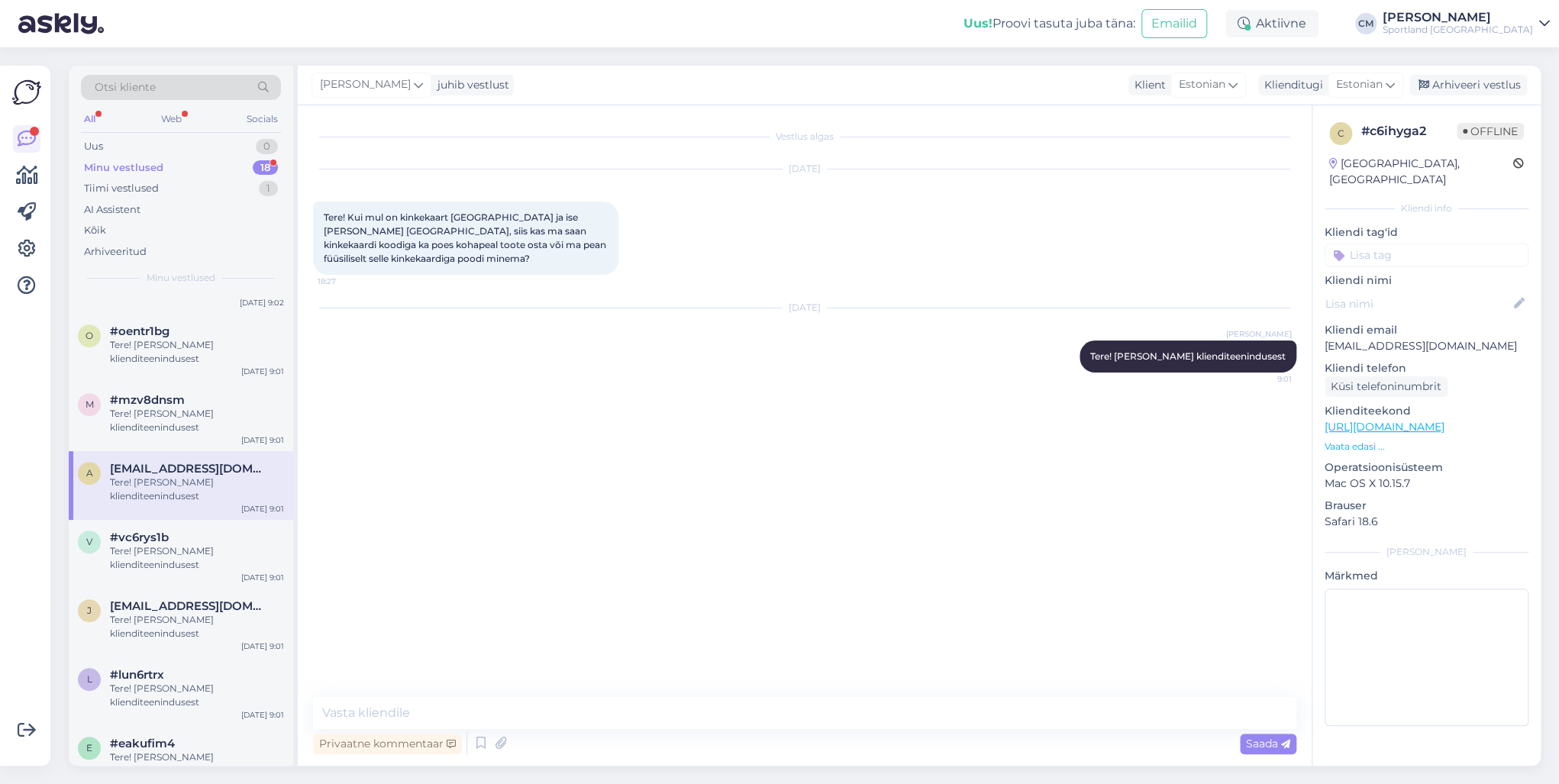
scroll to position [589, 0]
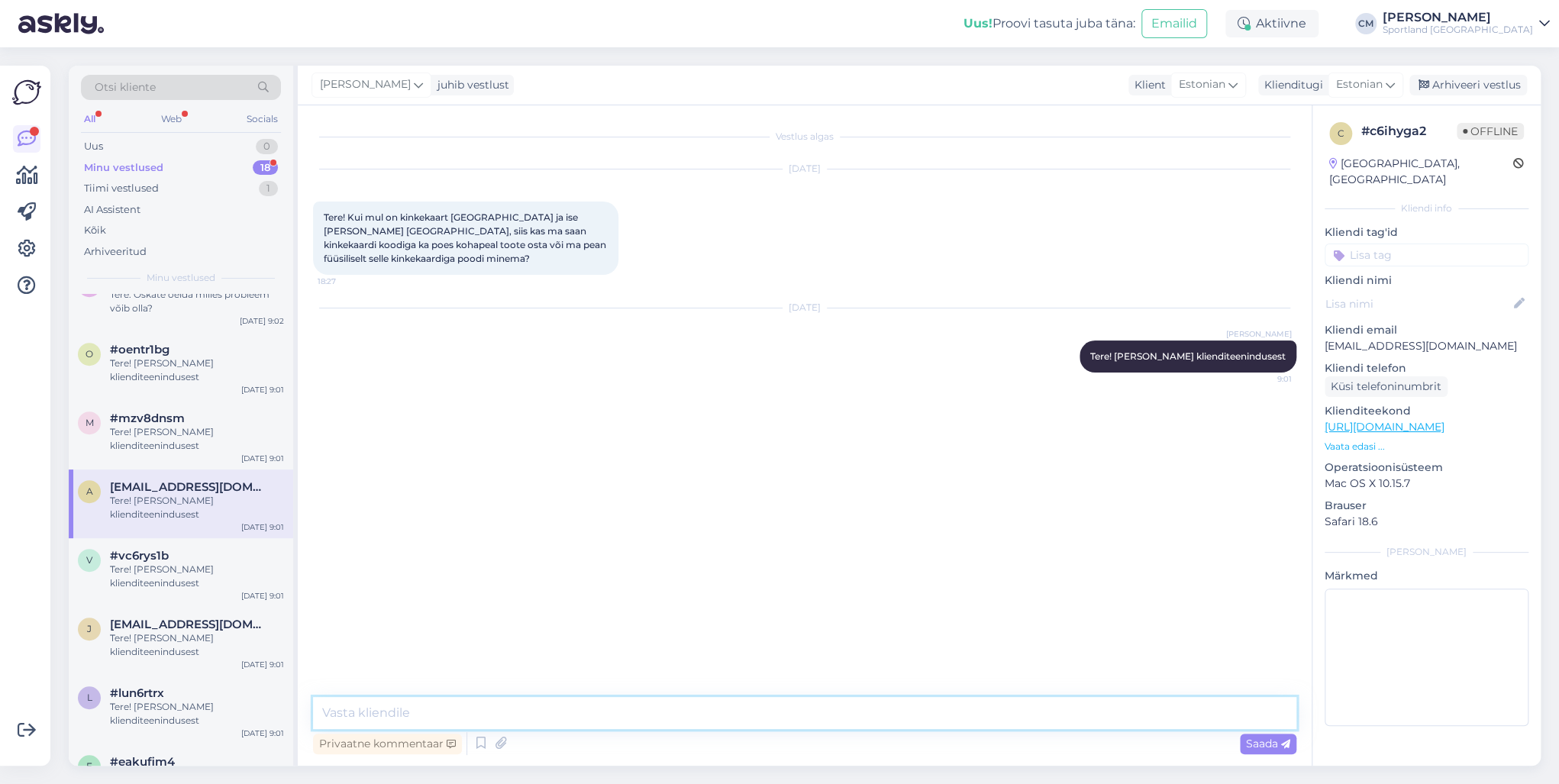
click at [401, 563] on textarea at bounding box center [804, 713] width 983 height 32
click at [636, 563] on textarea "Kinkekaarti saab kasutada [PERSON_NAME] füüsilises kaupluses koha peal." at bounding box center [804, 713] width 983 height 32
click at [699, 563] on textarea "Kinkekaarti saab kasutada [PERSON_NAME] füüsilises kaupluses koha peal." at bounding box center [804, 713] width 983 height 32
click at [711, 563] on textarea "Kinkekaarti saab kasutada [PERSON_NAME] füüsilises kaupluses koha peal." at bounding box center [804, 713] width 983 height 32
type textarea "Kinkekaarti saab kasutada [PERSON_NAME] füüsilises kaupluses koha peal. Kinkeka…"
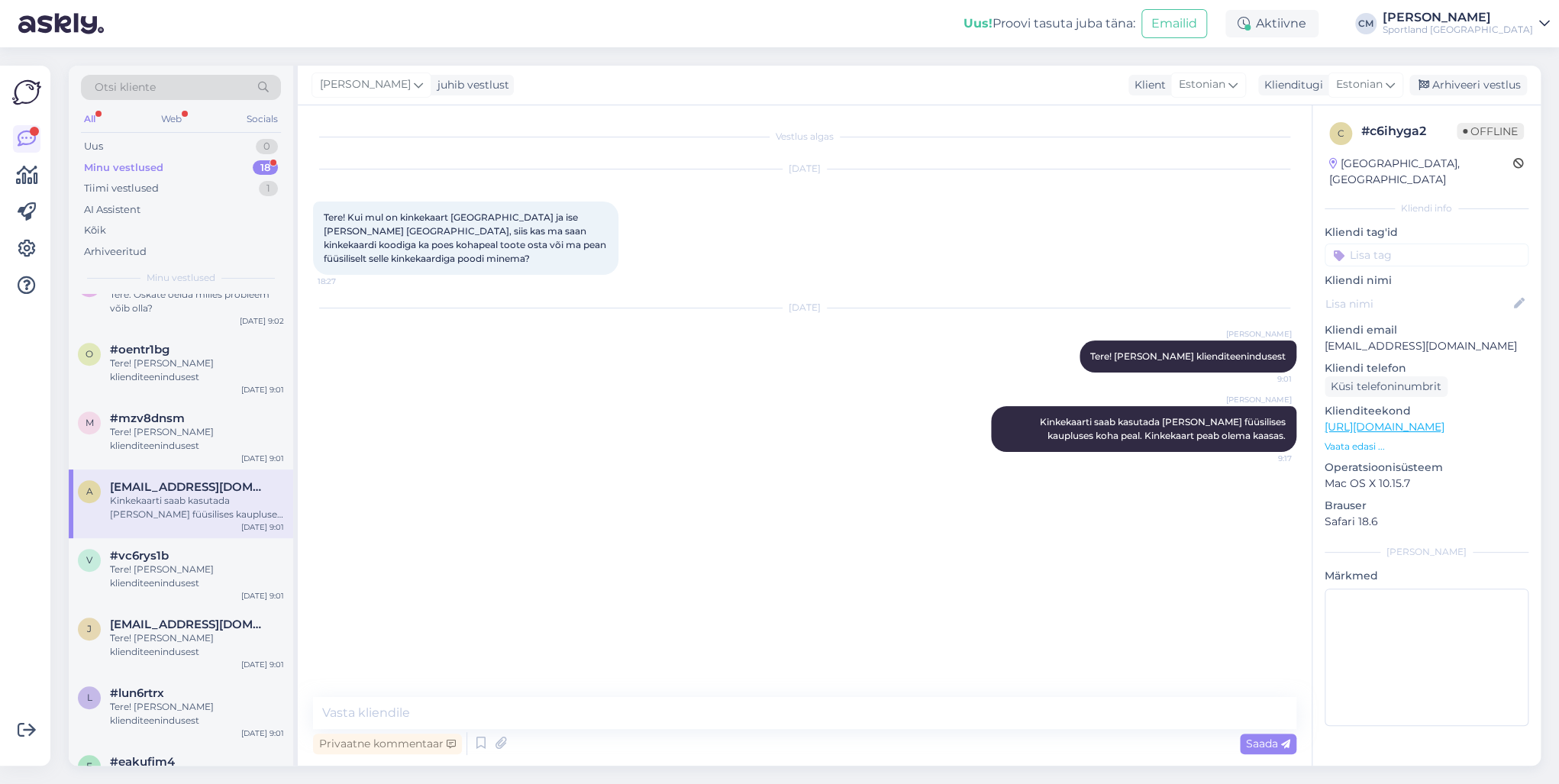
click at [1168, 100] on div "[PERSON_NAME] juhib vestlust Klient [DEMOGRAPHIC_DATA] Klienditugi [DEMOGRAPHIC…" at bounding box center [919, 86] width 1243 height 40
click at [1168, 91] on div "Arhiveeri vestlus" at bounding box center [1468, 84] width 117 height 21
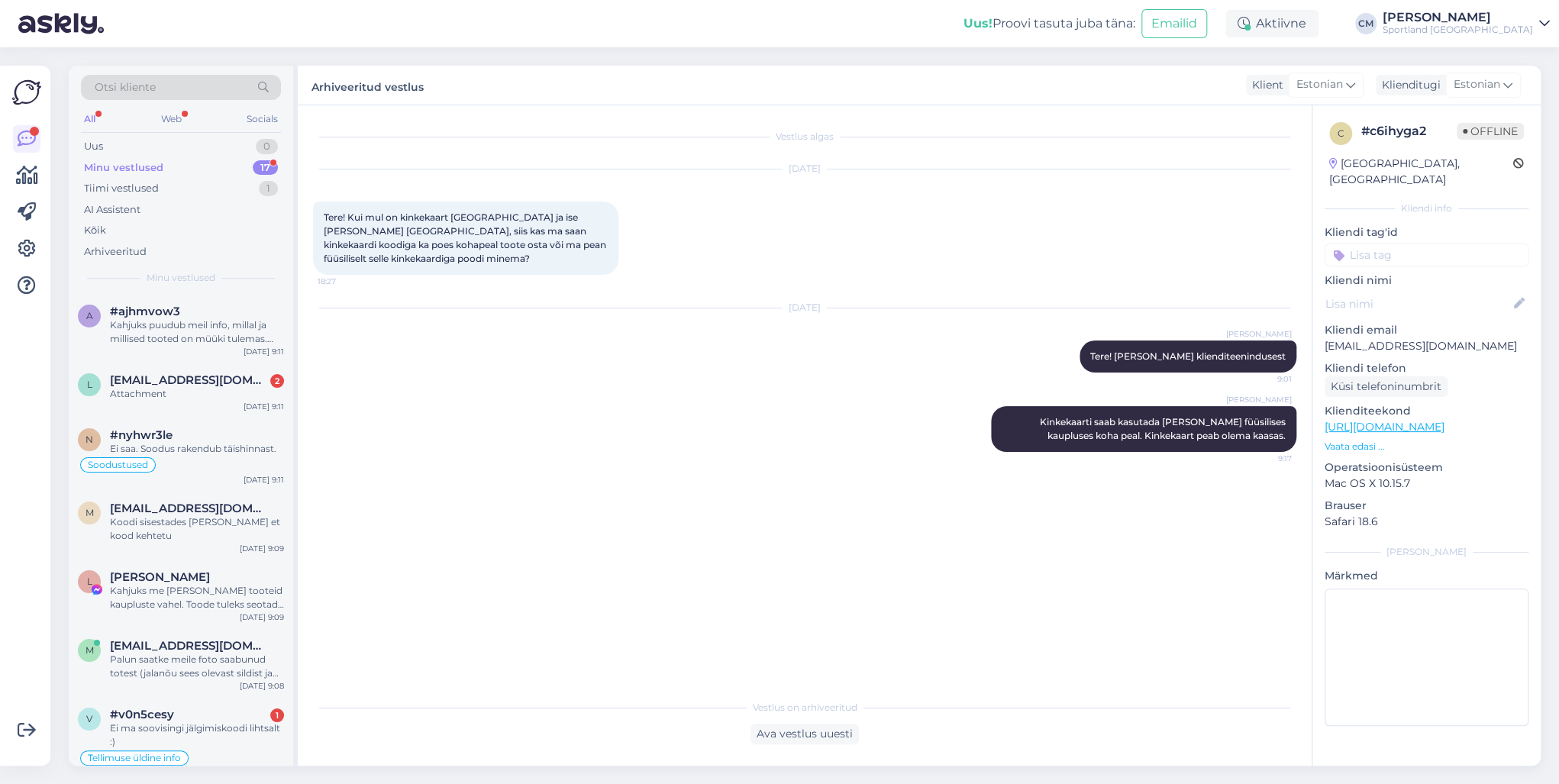
click at [1168, 243] on input at bounding box center [1427, 255] width 204 height 23
type input "kinke"
click at [1168, 291] on span "kinkekaart (üldine)" at bounding box center [1426, 295] width 84 height 9
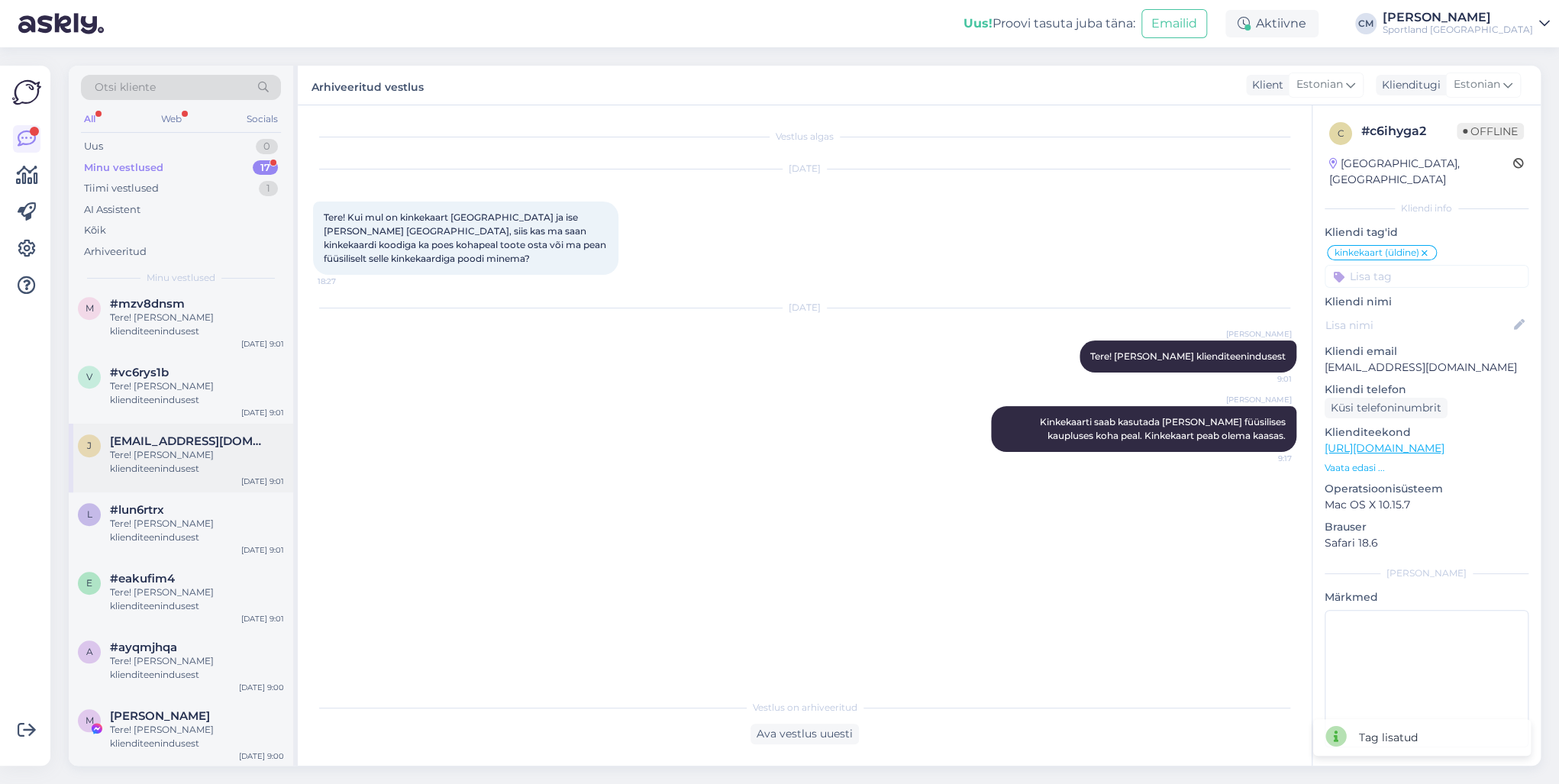
click at [202, 456] on div "Tere! [PERSON_NAME] klienditeenindusest" at bounding box center [197, 462] width 174 height 28
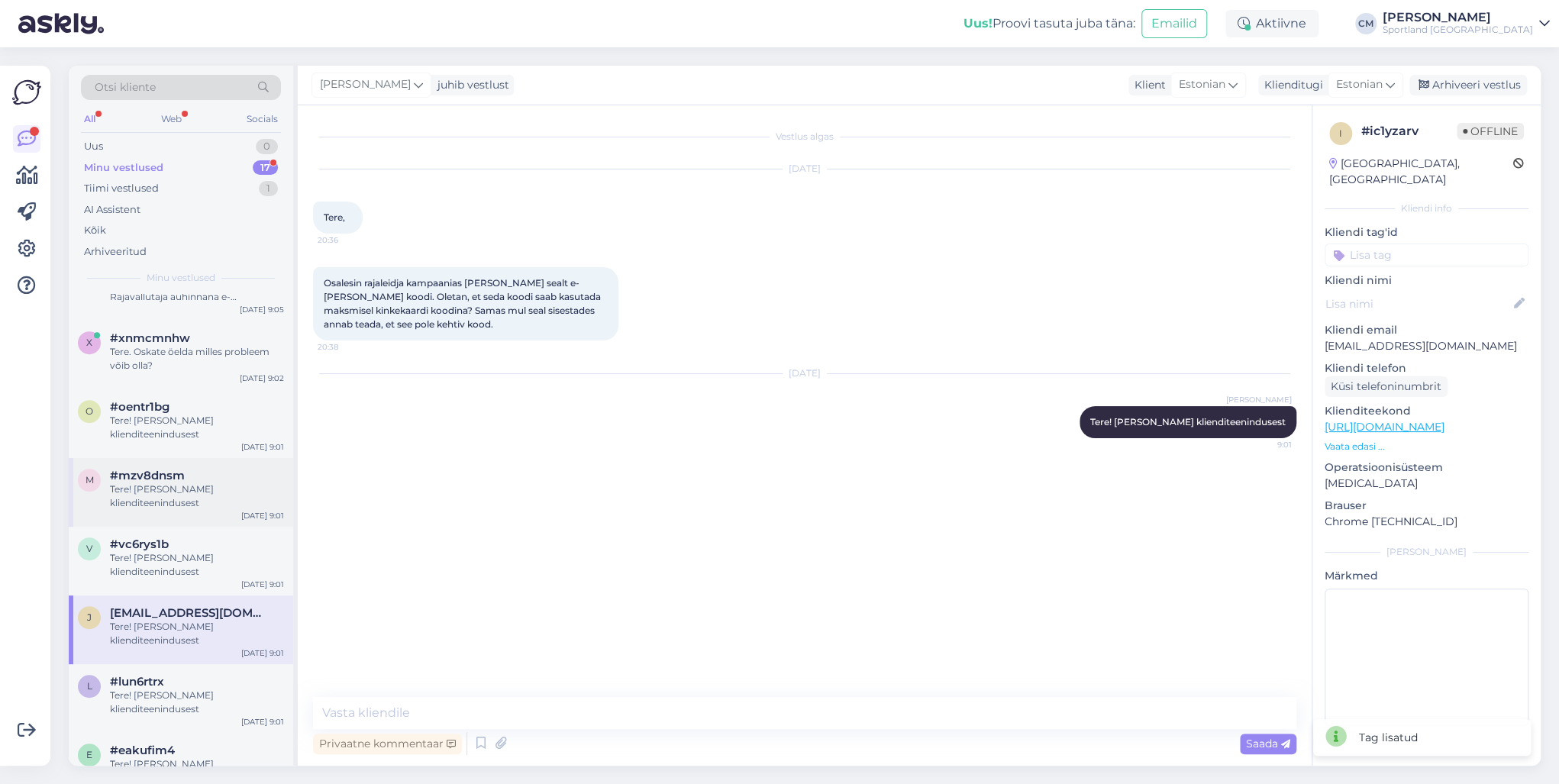
scroll to position [520, 0]
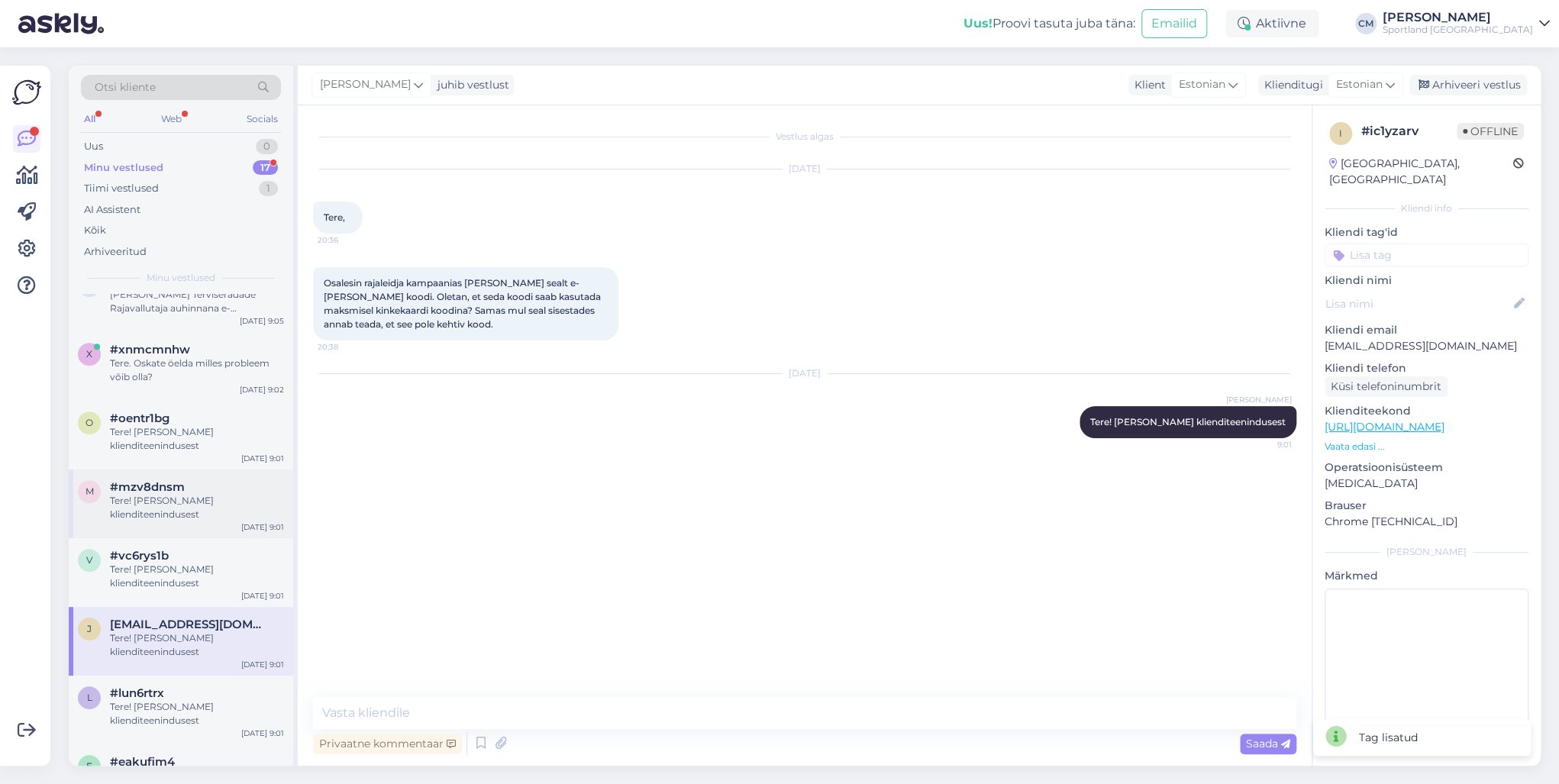
click at [177, 529] on div "m #mzv8dnsm Tere! [PERSON_NAME] klienditeenindusest [DATE] 9:01" at bounding box center [181, 504] width 224 height 69
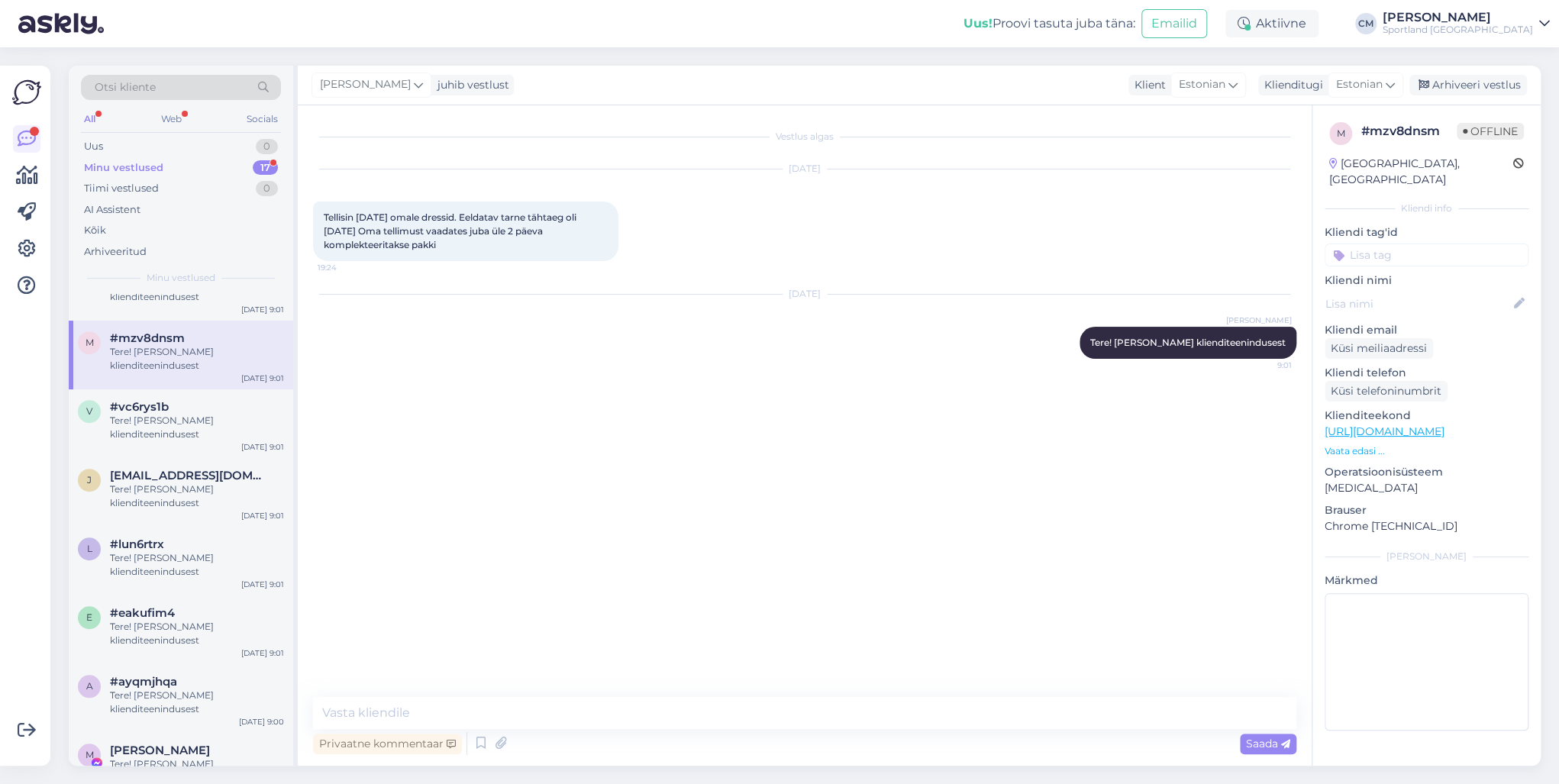
scroll to position [703, 0]
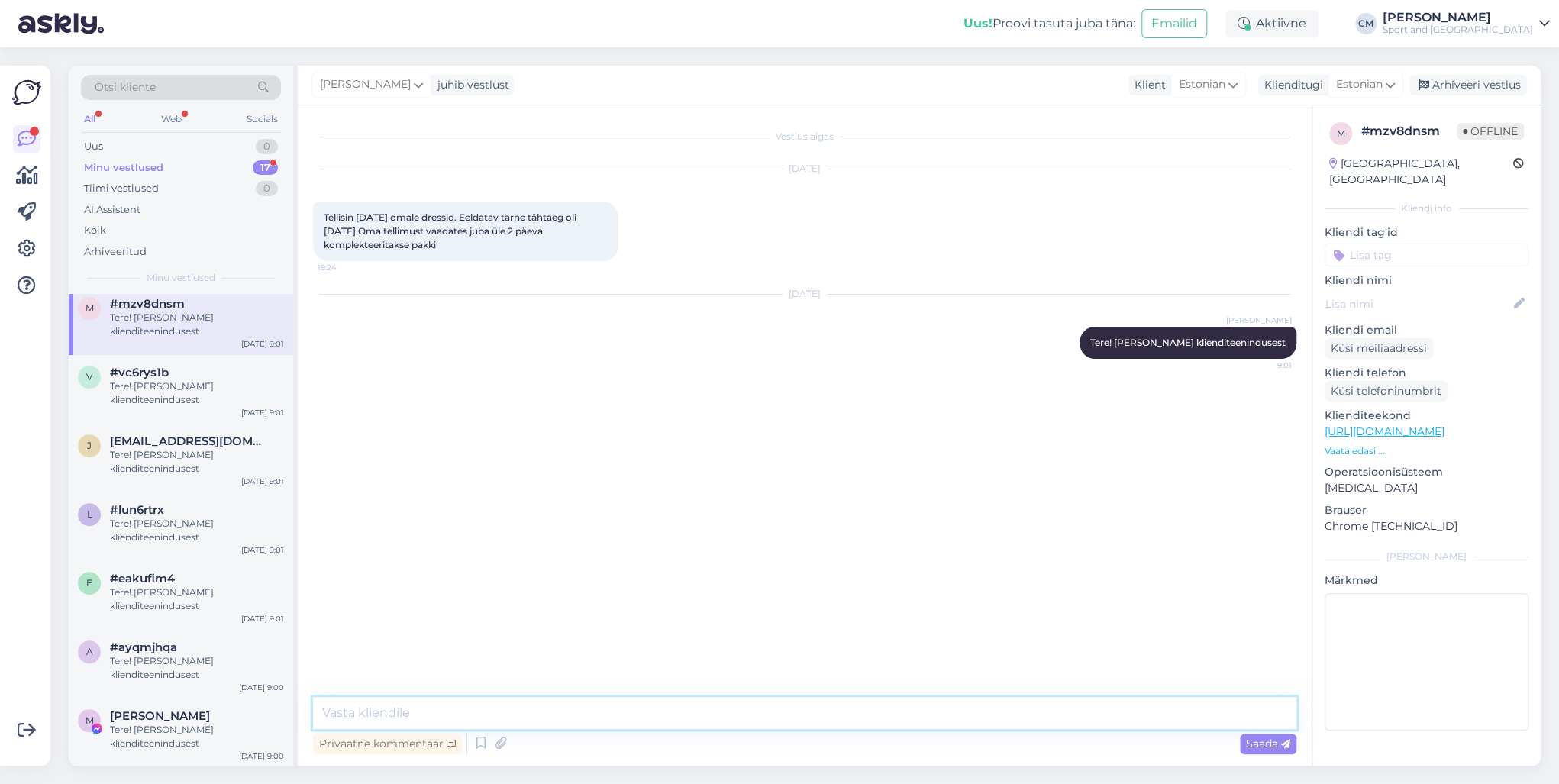
click at [370, 563] on textarea at bounding box center [804, 713] width 983 height 32
type textarea "[PERSON_NAME] on teie tellimuse number?"
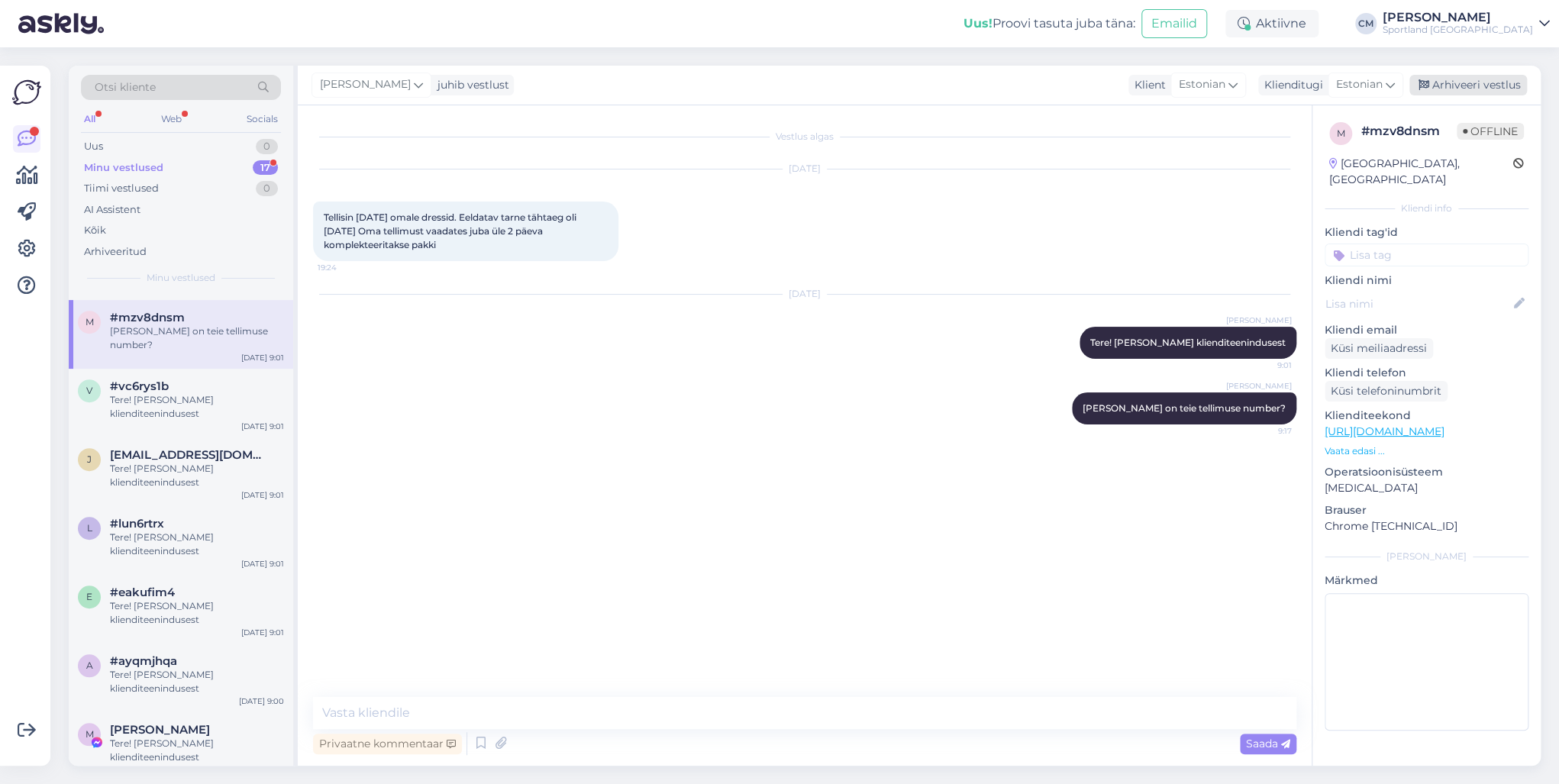
click at [1168, 79] on div "Arhiveeri vestlus" at bounding box center [1468, 84] width 117 height 21
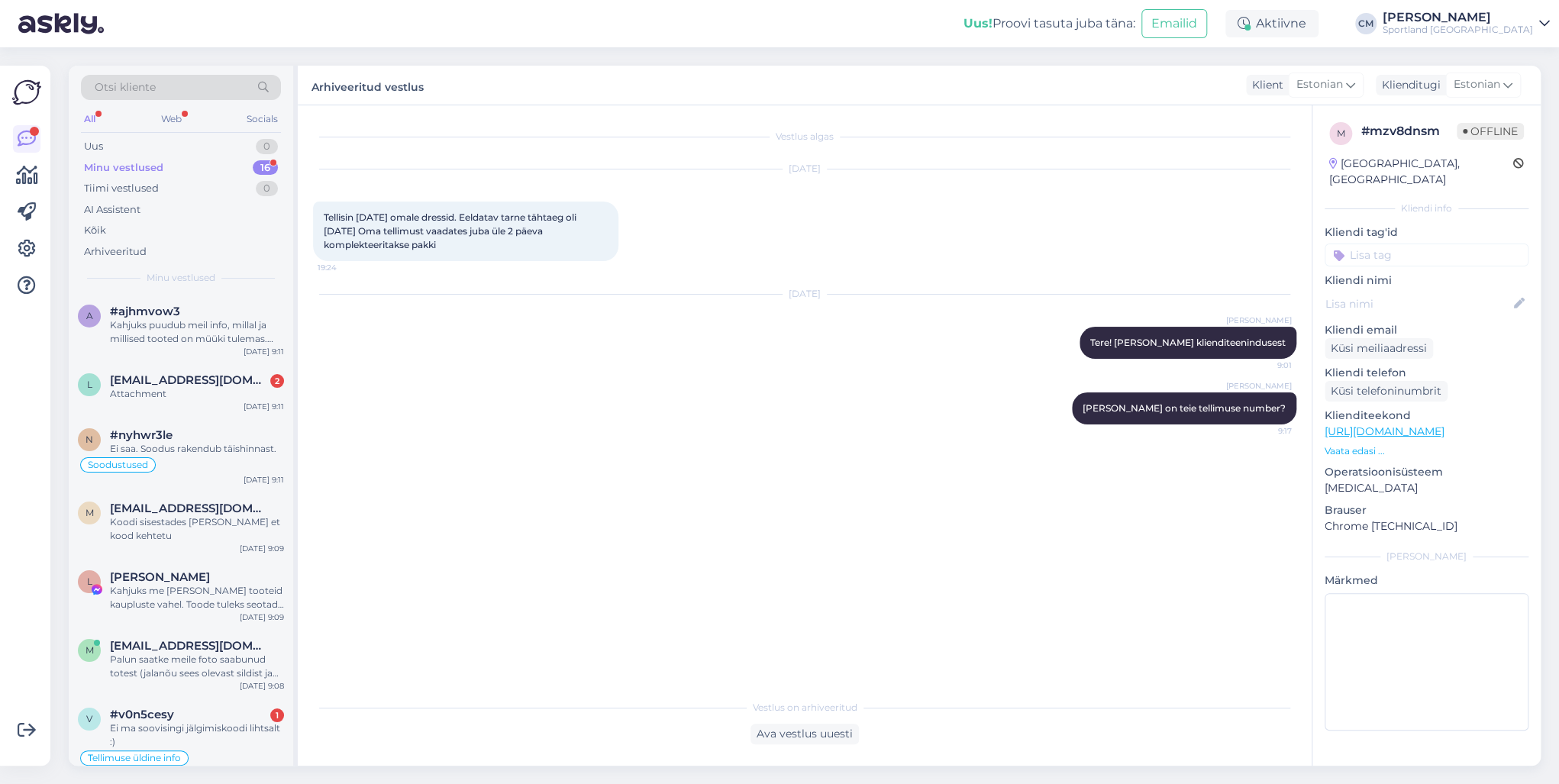
click at [1168, 224] on p "Kliendi tag'id" at bounding box center [1427, 232] width 204 height 16
click at [1168, 243] on input at bounding box center [1427, 255] width 204 height 23
type input "tellimu"
click at [1168, 288] on div "Tellimuse üldine info" at bounding box center [1426, 295] width 108 height 15
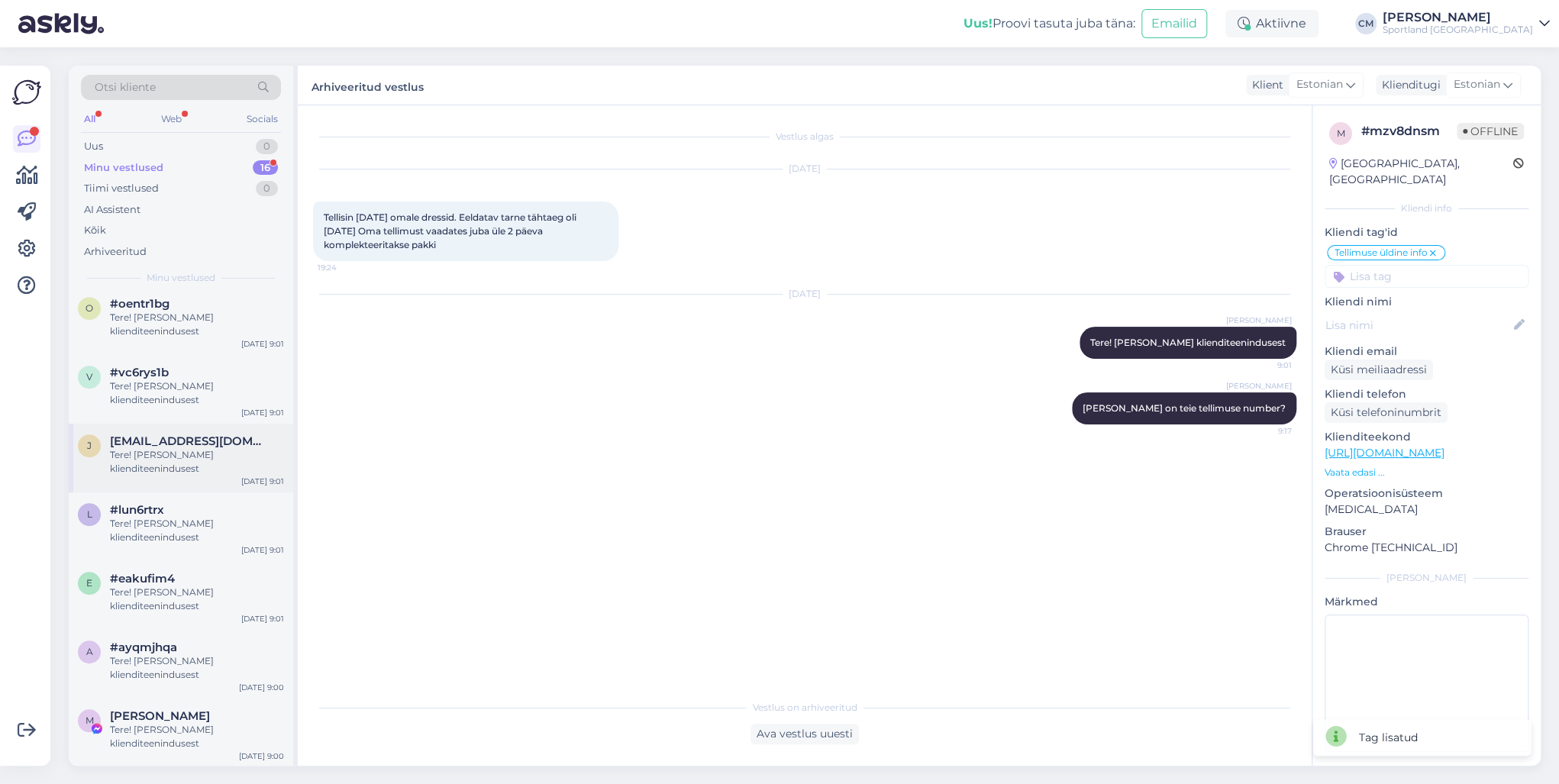
click at [157, 456] on div "Tere! [PERSON_NAME] klienditeenindusest" at bounding box center [197, 462] width 174 height 28
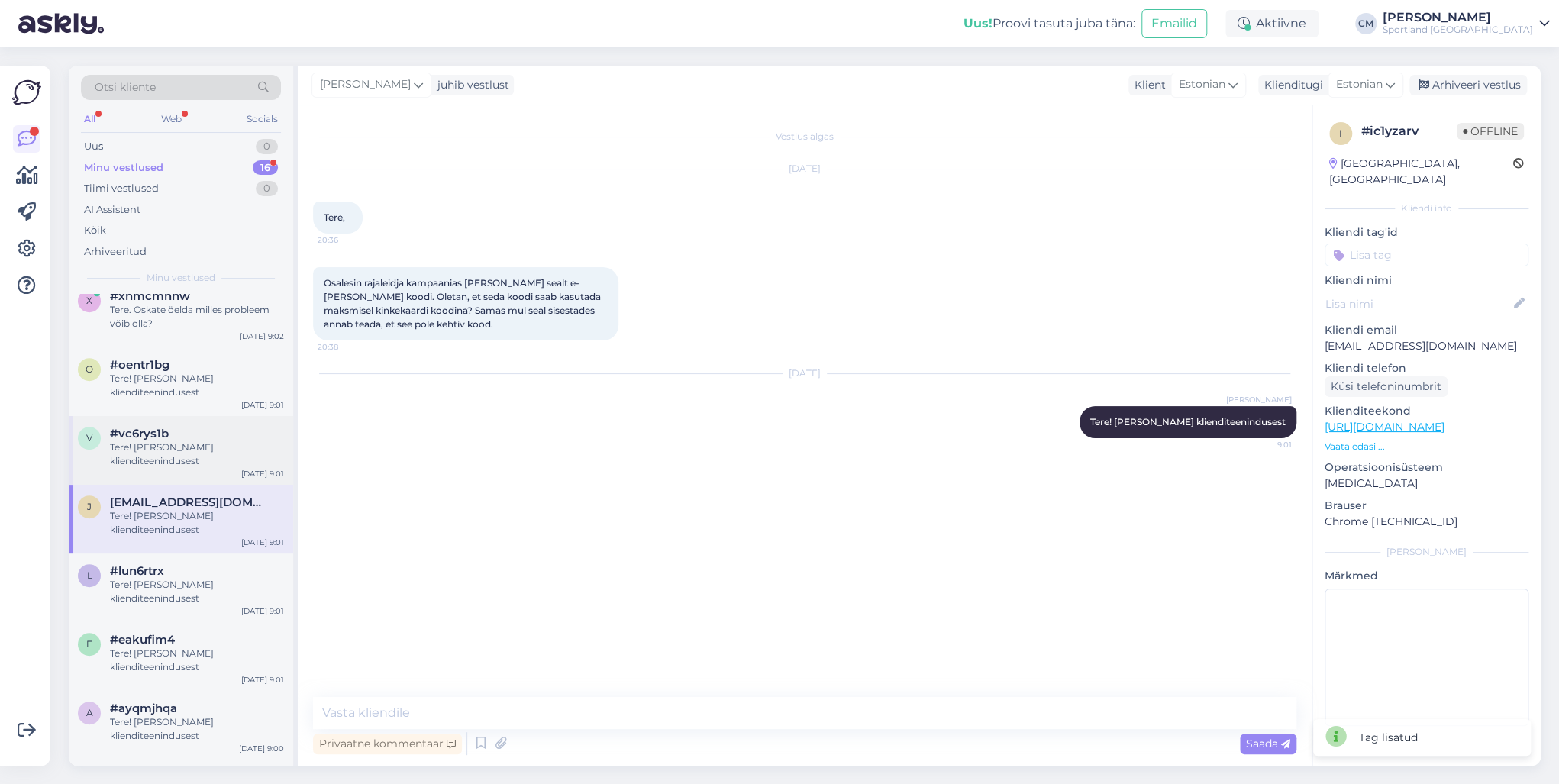
click at [156, 464] on div "Tere! [PERSON_NAME] klienditeenindusest" at bounding box center [197, 454] width 174 height 28
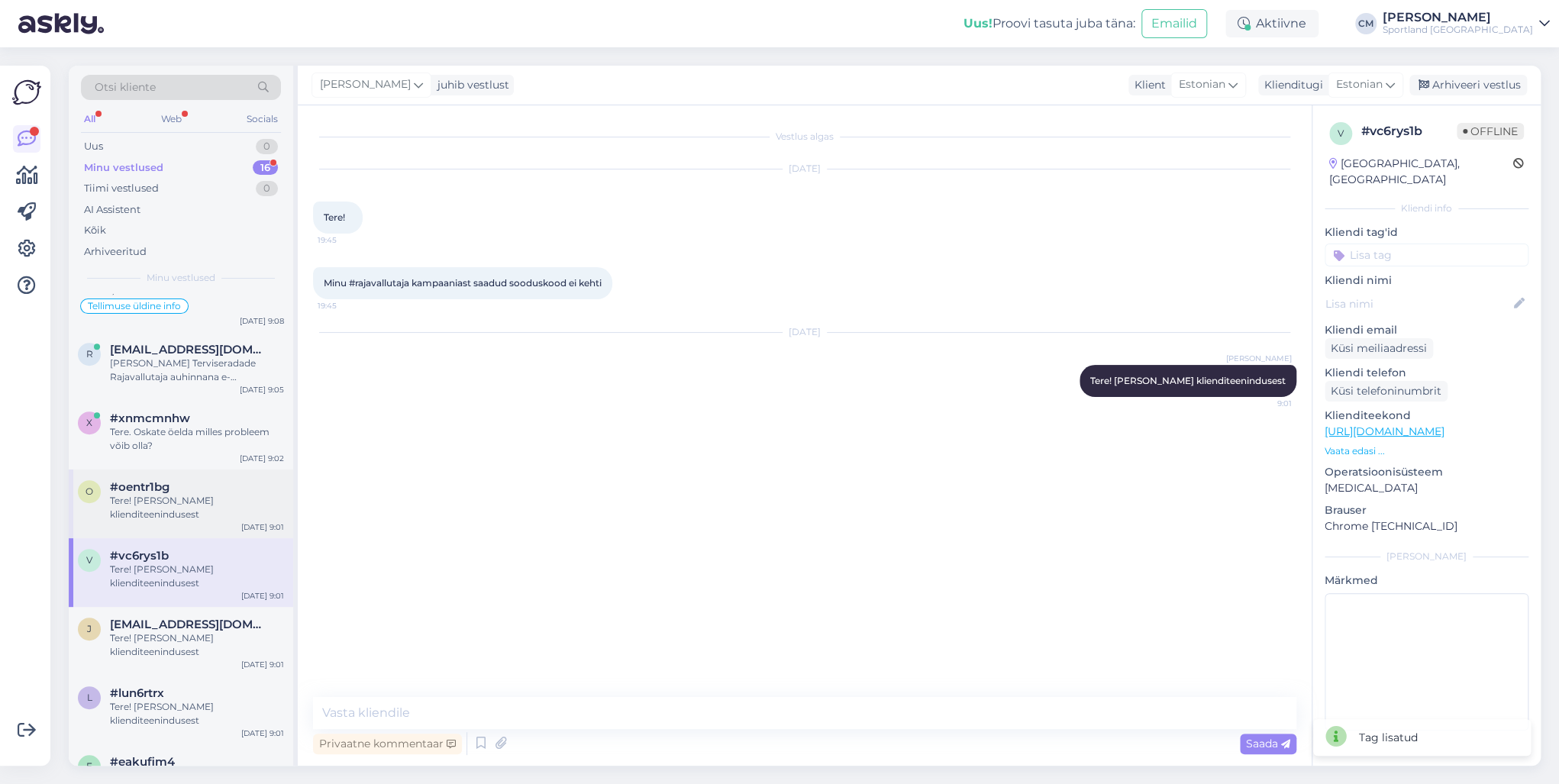
click at [156, 503] on div "Tere! [PERSON_NAME] klienditeenindusest" at bounding box center [197, 508] width 174 height 28
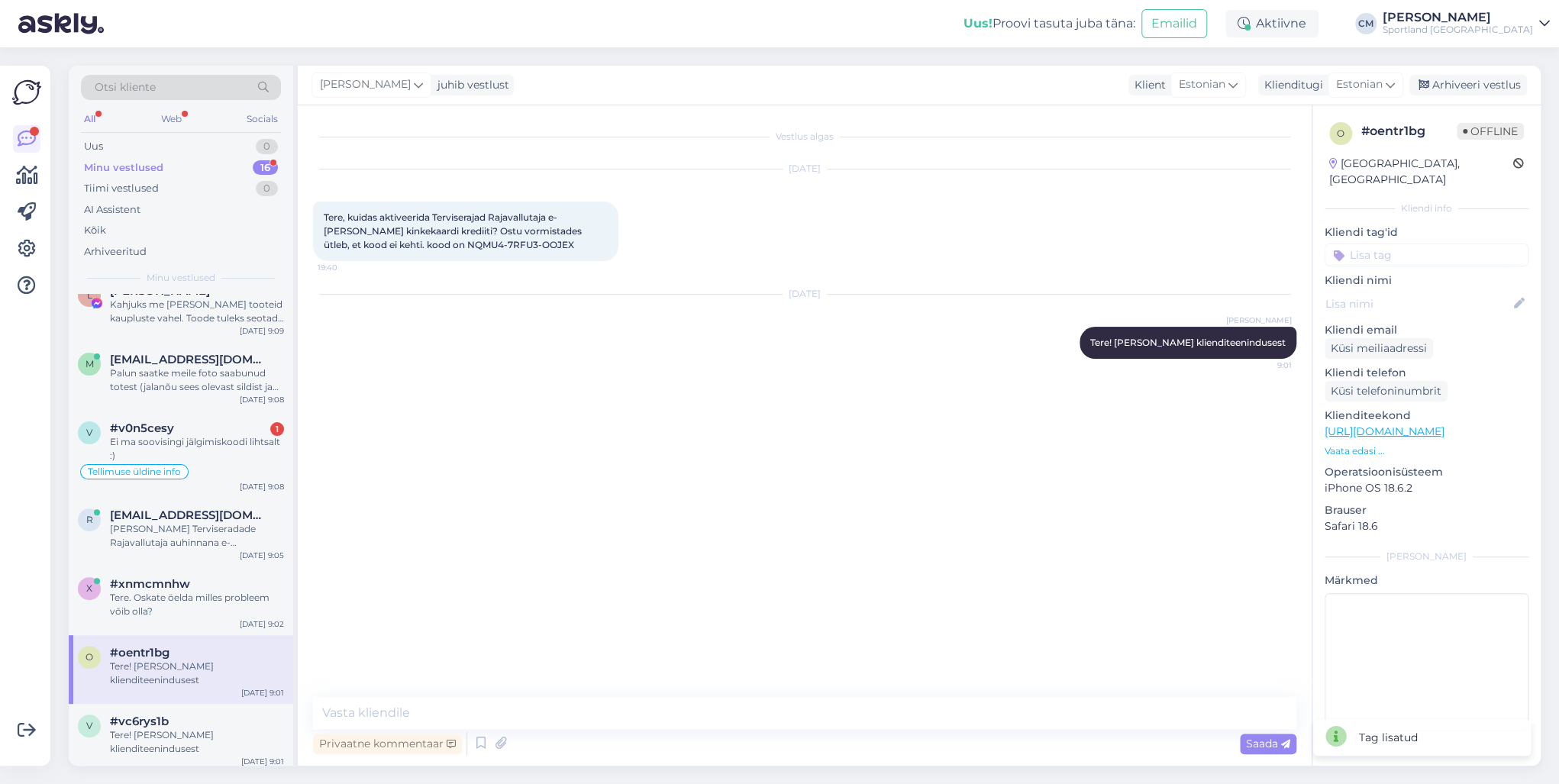
scroll to position [268, 0]
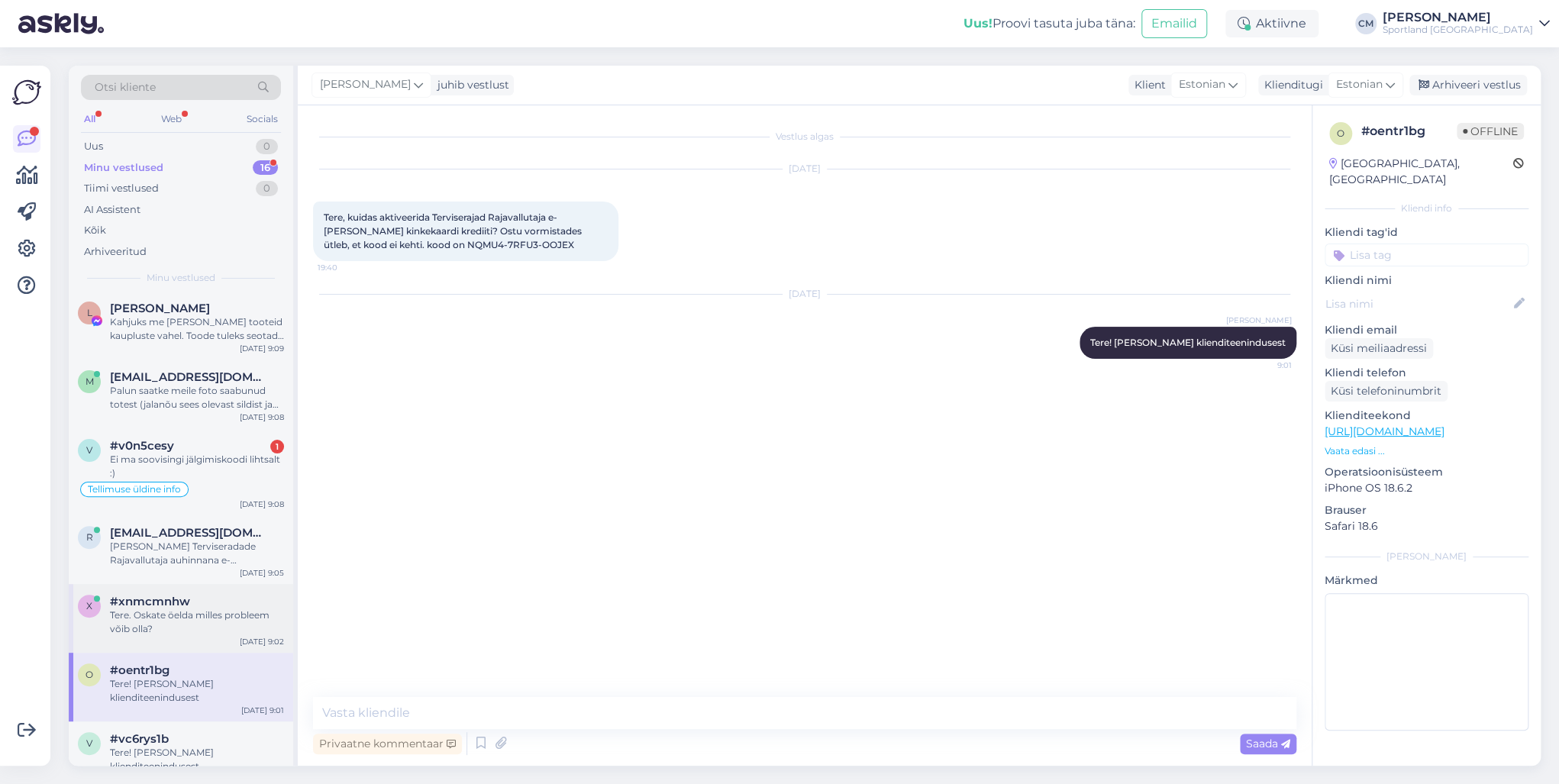
click at [140, 563] on span "#xnmcmnhw" at bounding box center [150, 601] width 80 height 14
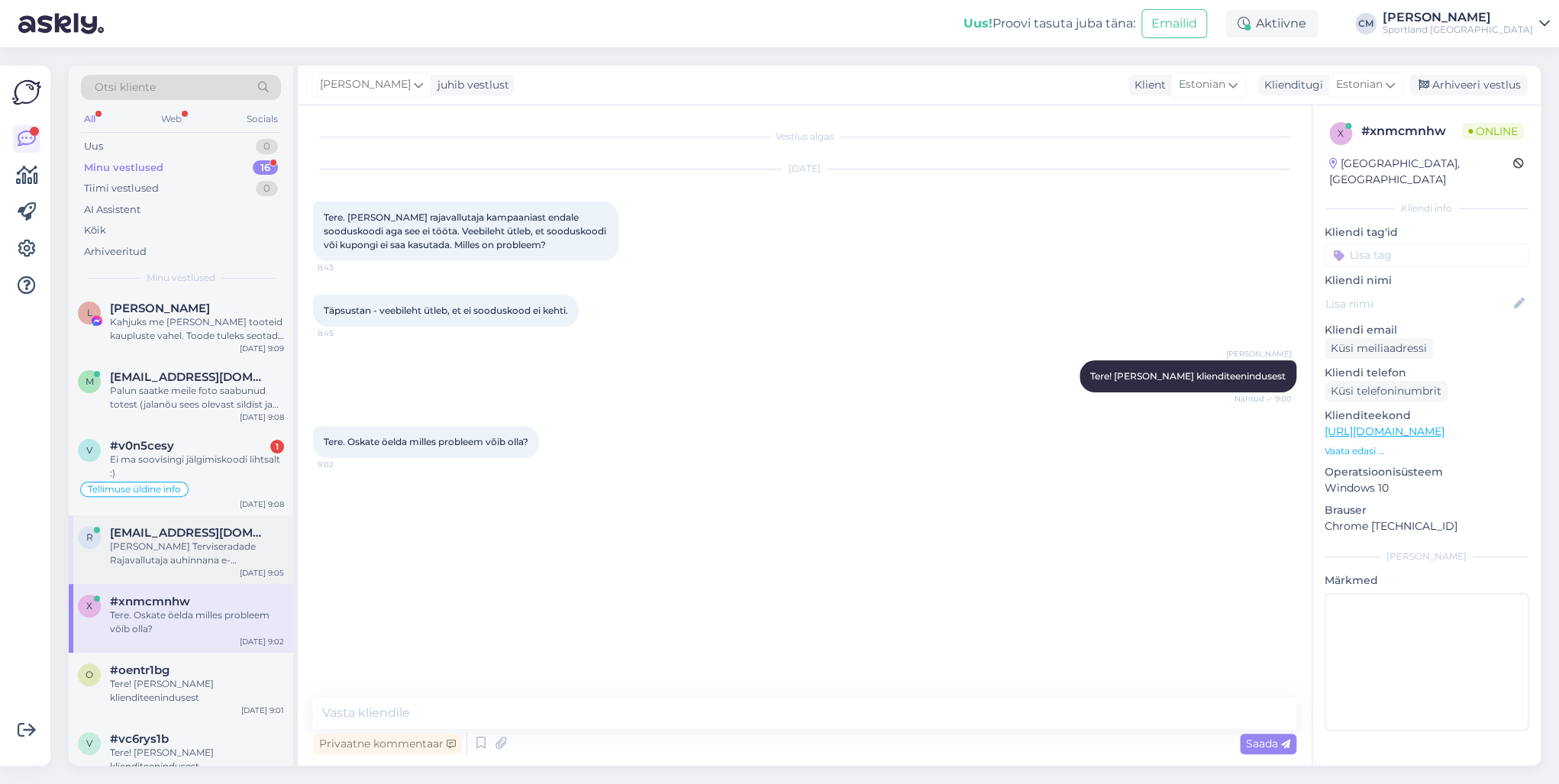
click at [180, 562] on div "[PERSON_NAME] Terviseradade Rajavallutaja auhinnana e-[PERSON_NAME] koodi, kuid…" at bounding box center [197, 553] width 174 height 28
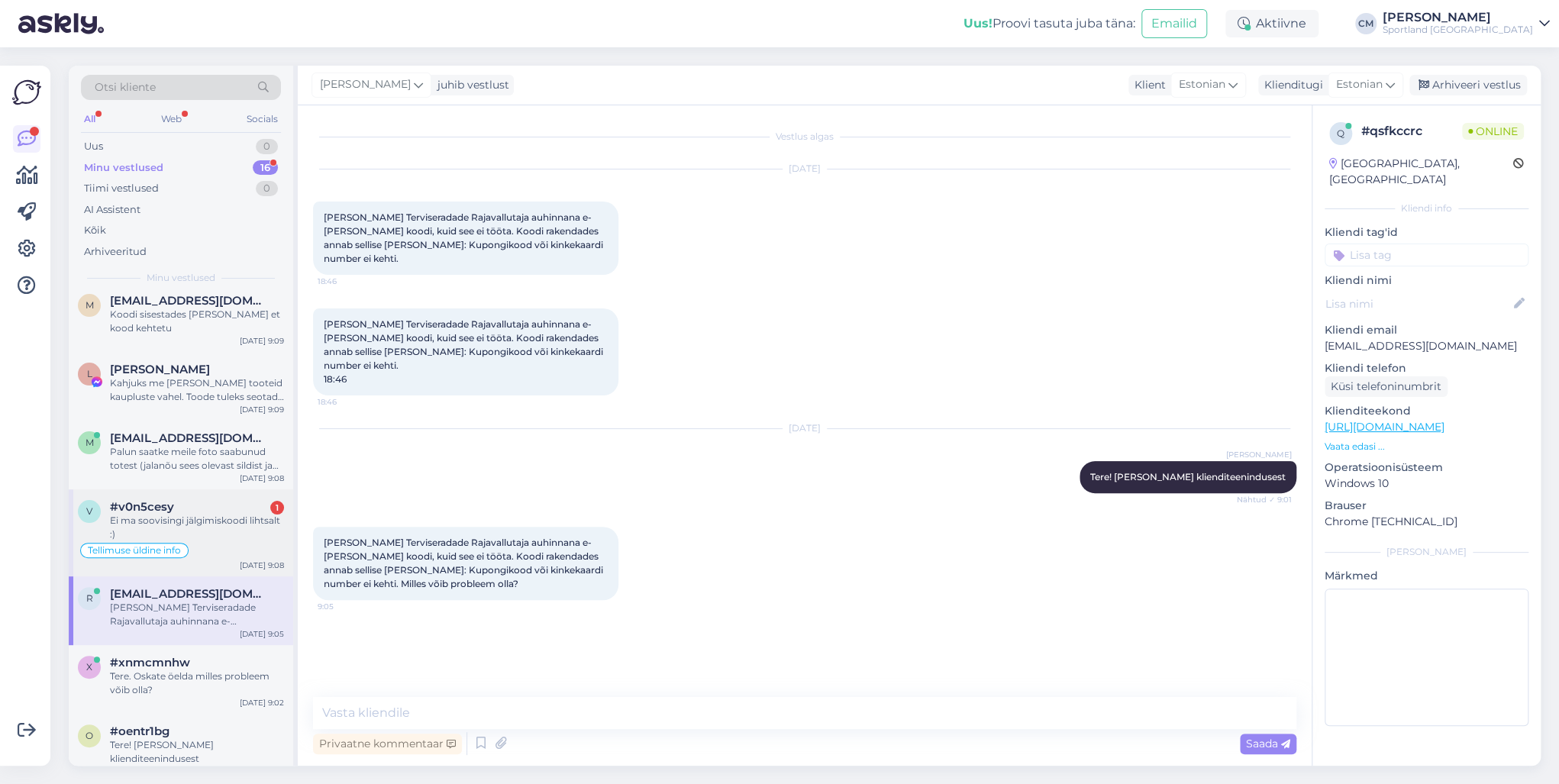
click at [194, 545] on div "Tellimuse üldine info" at bounding box center [180, 550] width 206 height 18
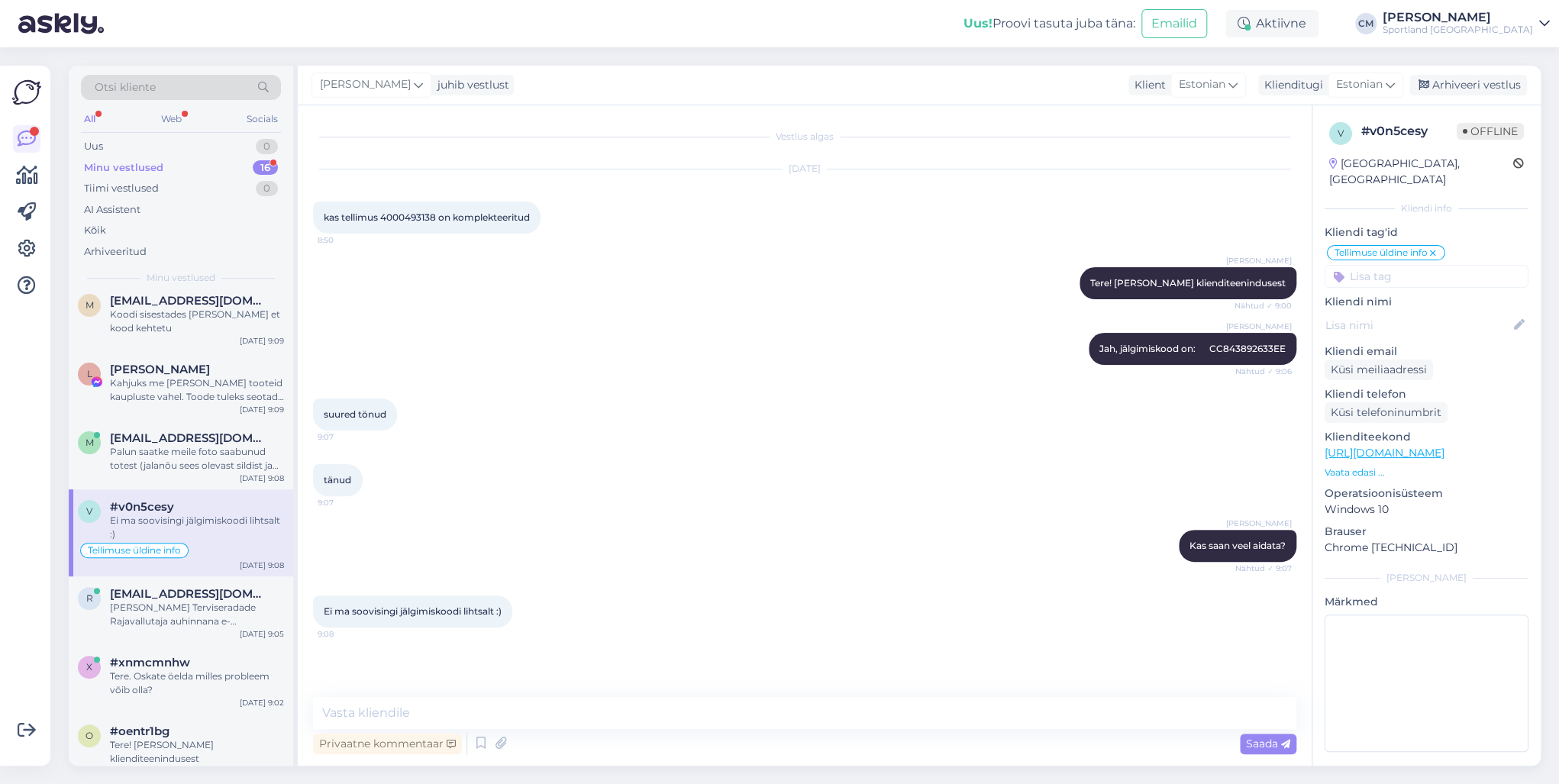
scroll to position [147, 0]
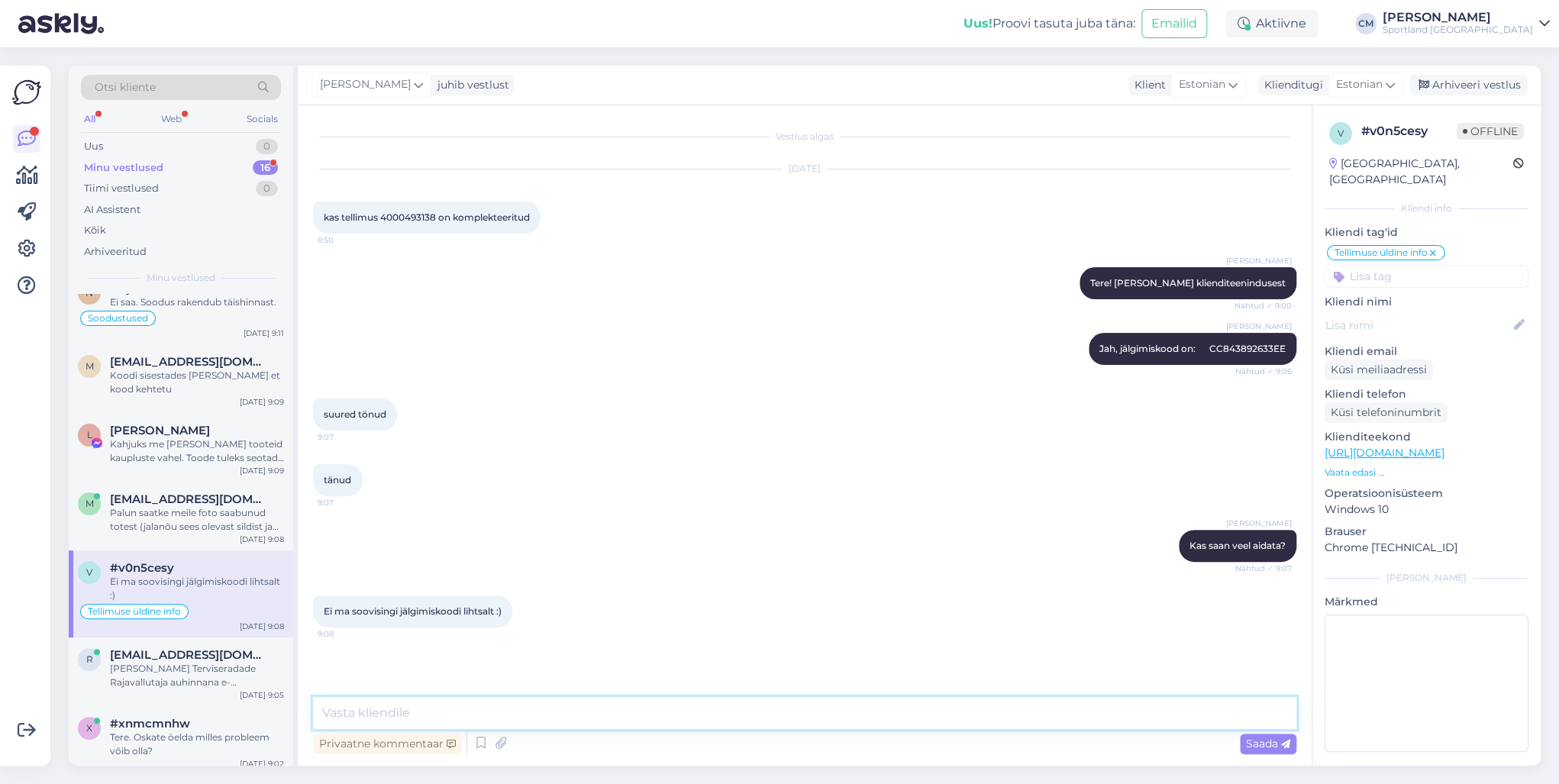
click at [601, 563] on textarea at bounding box center [804, 713] width 983 height 32
click at [339, 563] on textarea "Iluat päeva jätku!" at bounding box center [804, 713] width 983 height 32
type textarea "Ilusat päeva jätku!"
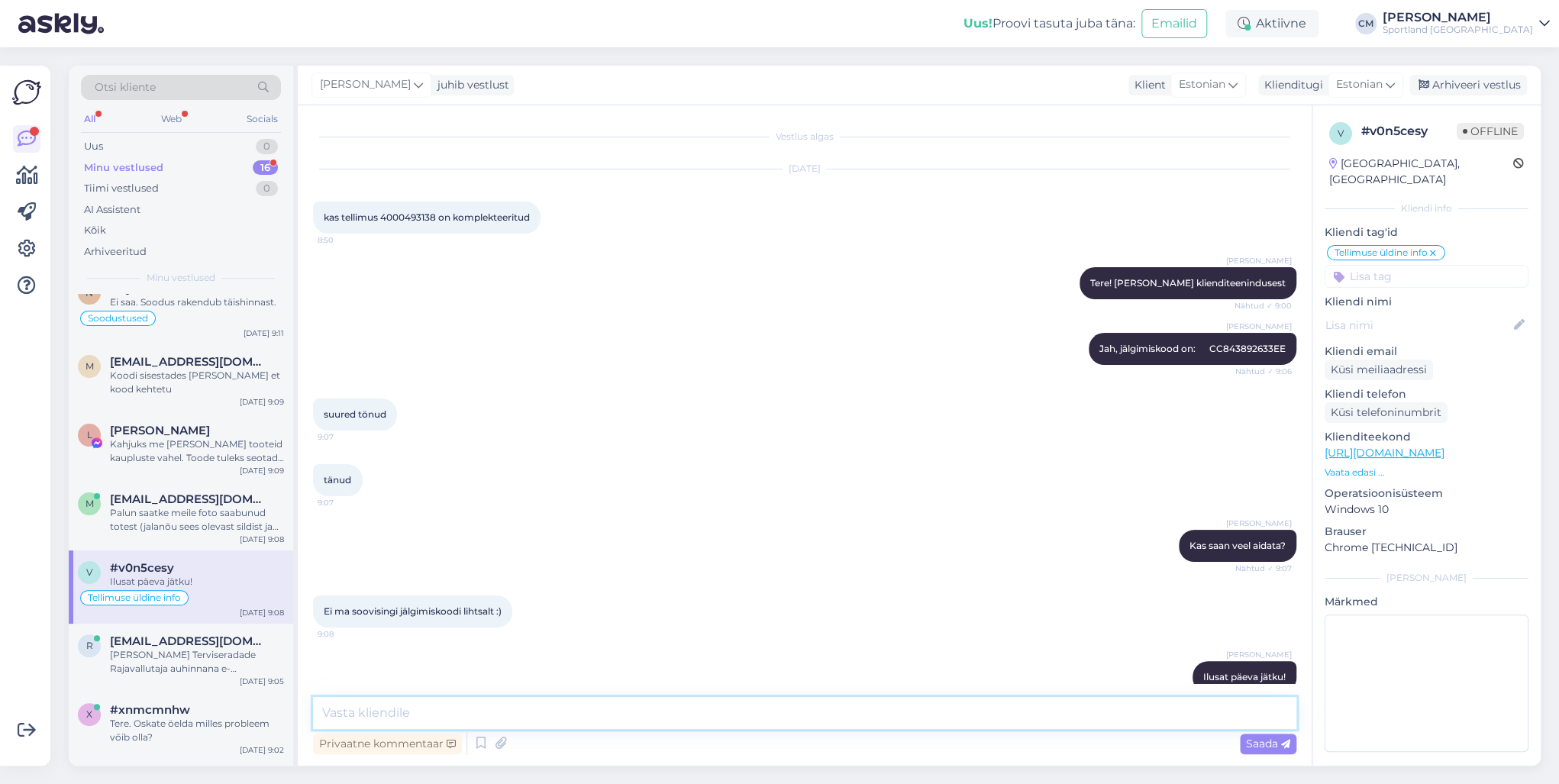
scroll to position [26, 0]
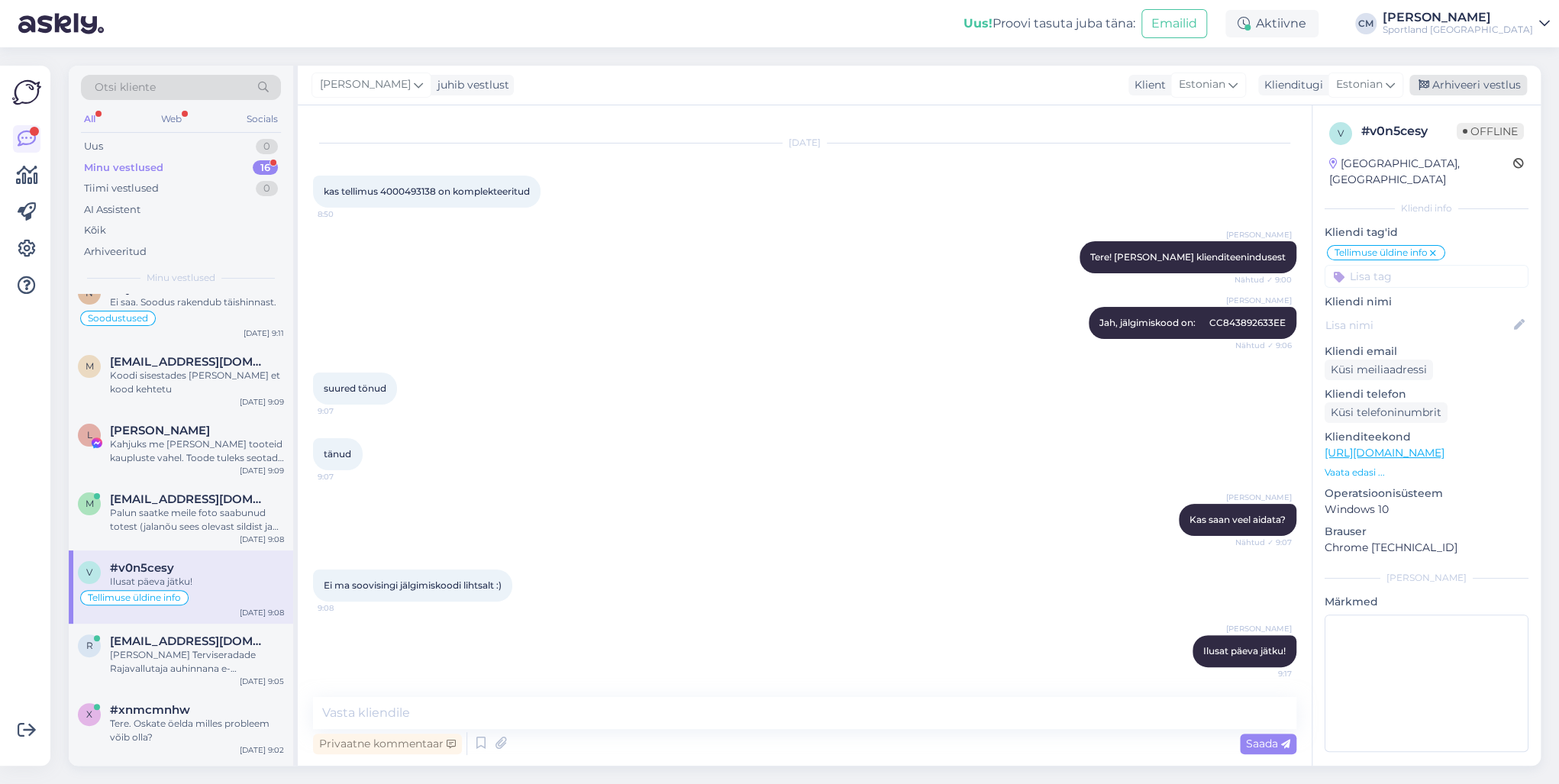
click at [1168, 84] on div "Arhiveeri vestlus" at bounding box center [1468, 84] width 117 height 21
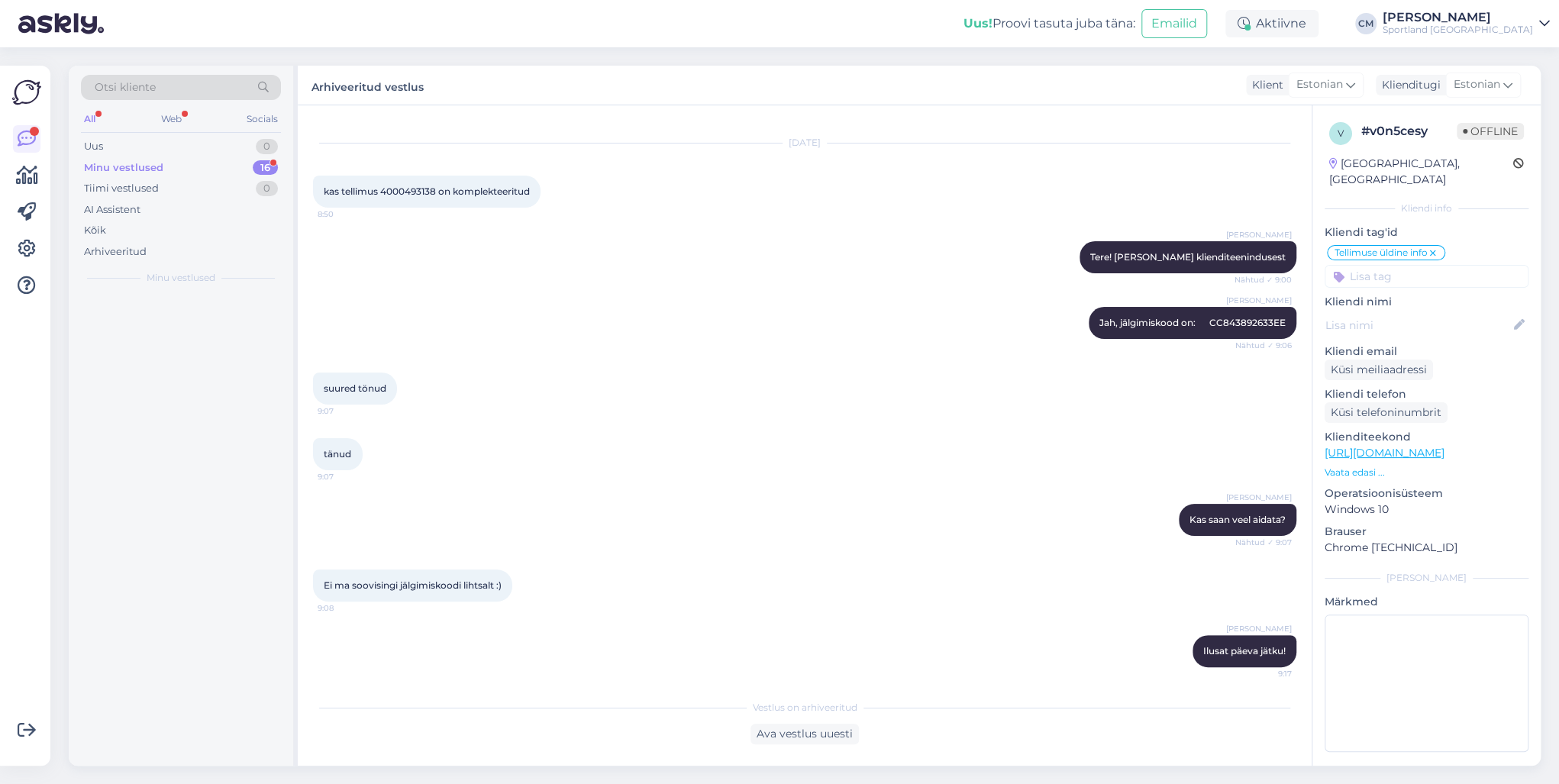
scroll to position [0, 0]
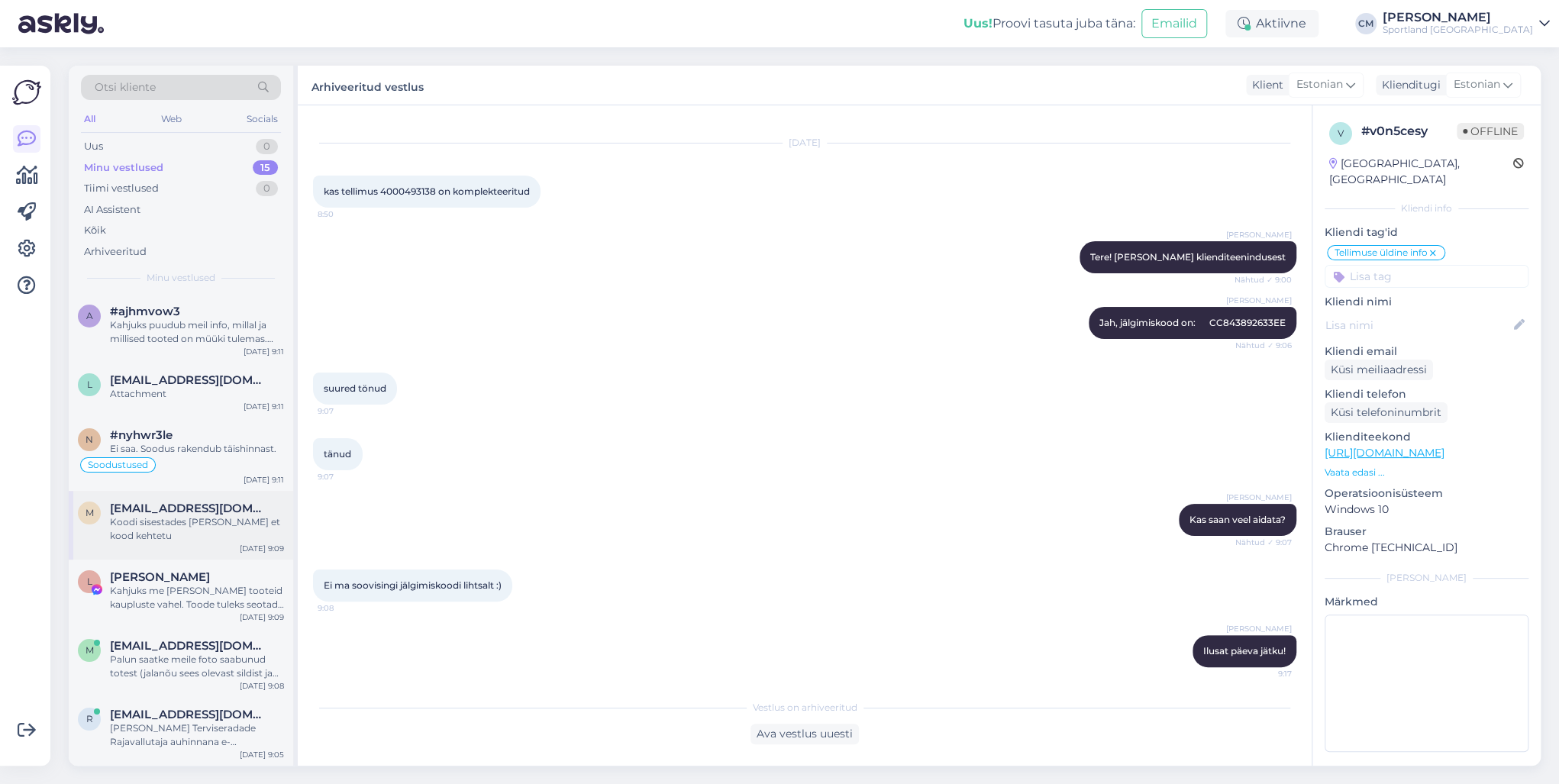
click at [233, 523] on div "Koodi sisestades [PERSON_NAME] et kood kehtetu" at bounding box center [197, 529] width 174 height 28
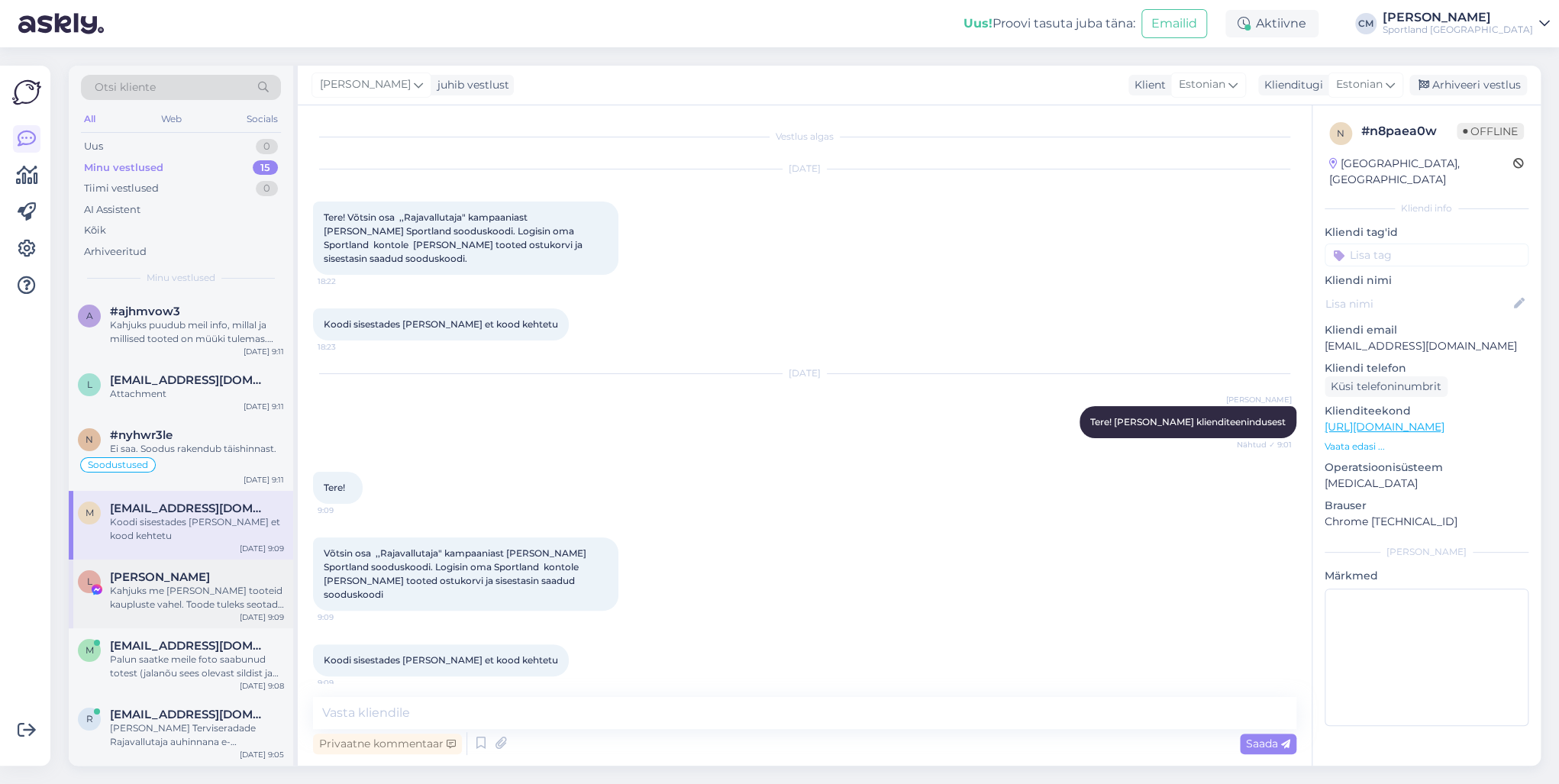
click at [199, 563] on div "Kahjuks me [PERSON_NAME] tooteid kaupluste vahel. Toode tuleks seotada just sel…" at bounding box center [197, 598] width 174 height 28
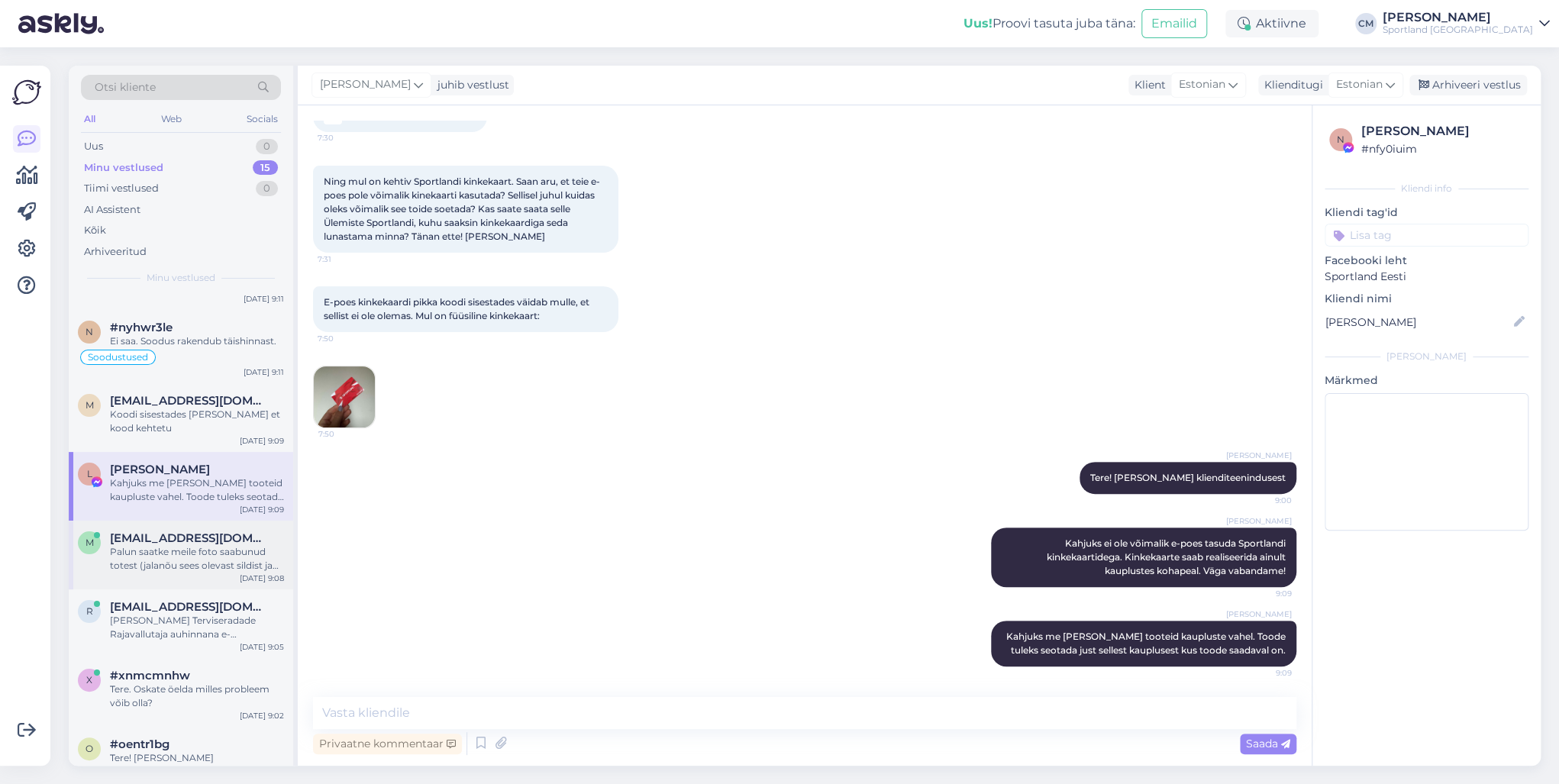
scroll to position [122, 0]
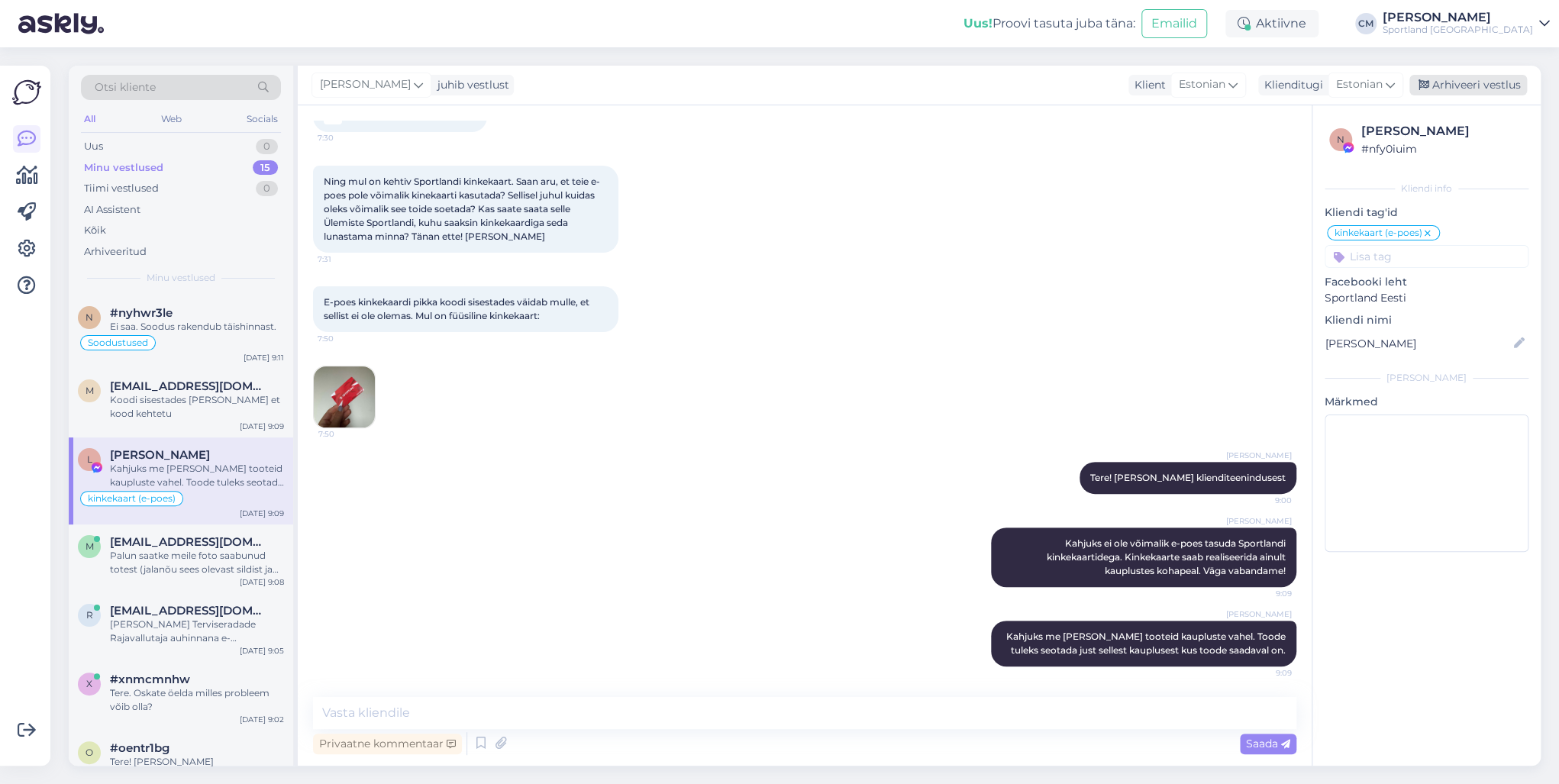
click at [1168, 75] on div "Arhiveeri vestlus" at bounding box center [1468, 84] width 117 height 21
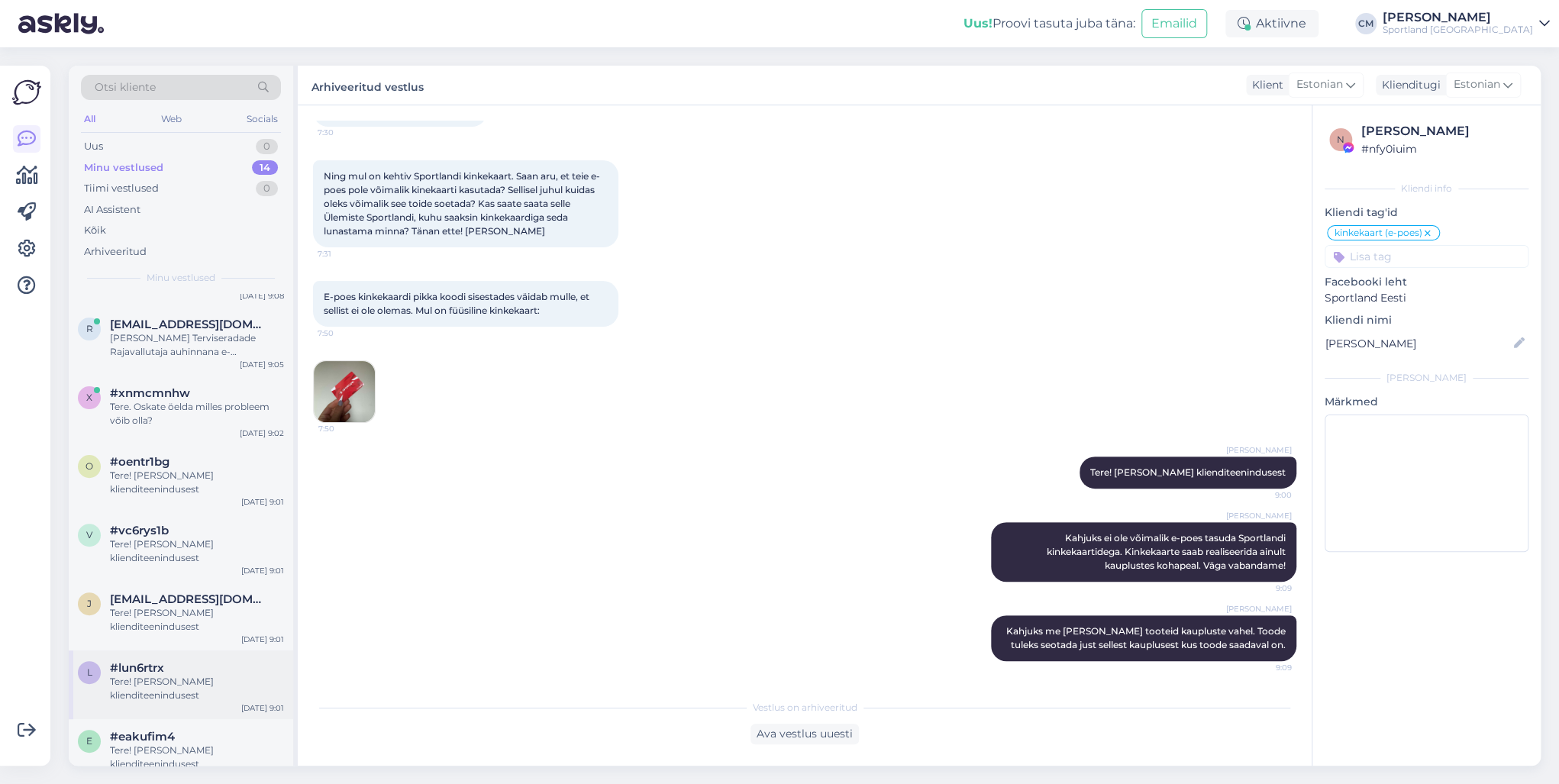
scroll to position [479, 0]
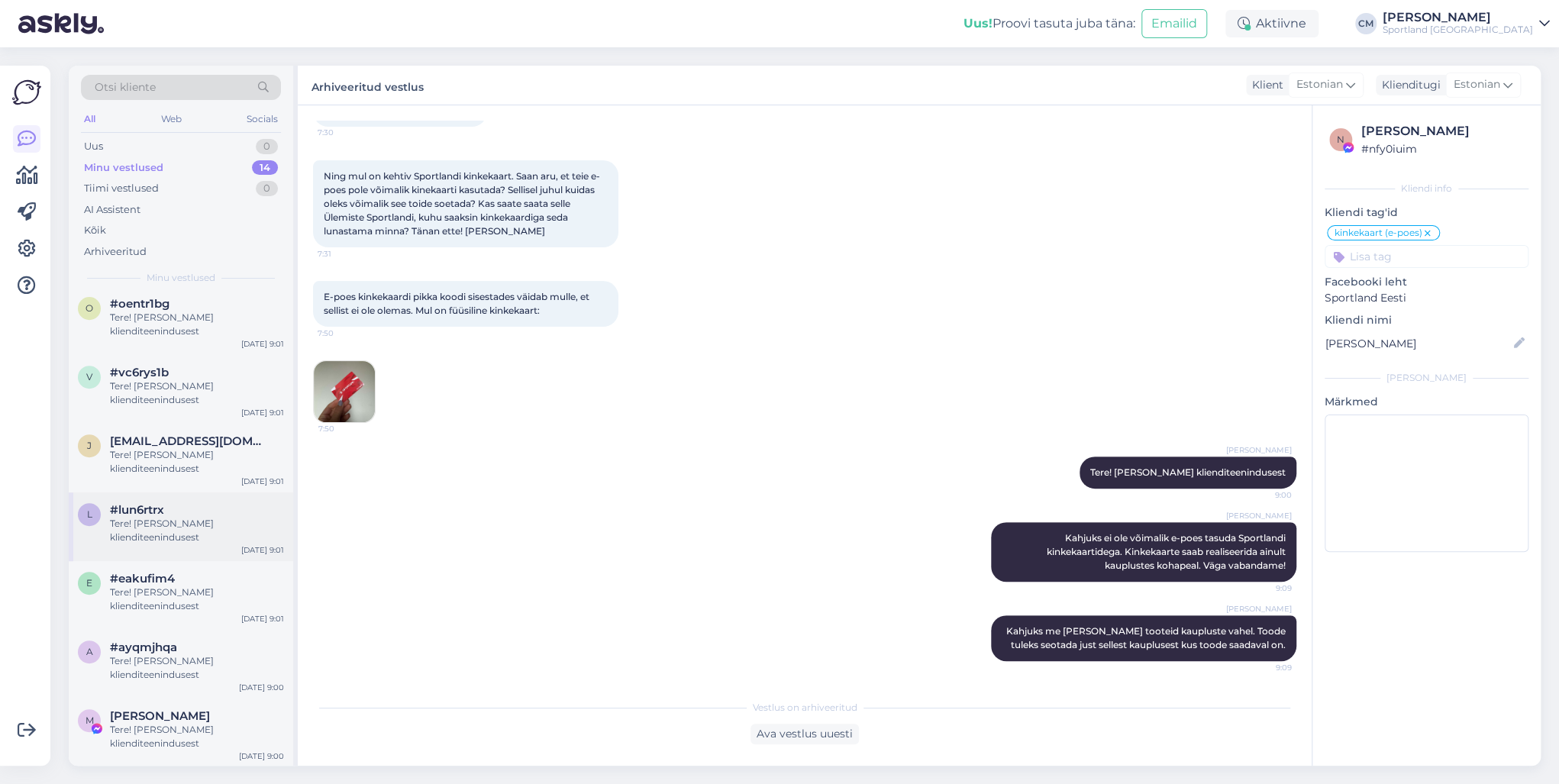
click at [170, 546] on div "l #lun6rtrx Tere! [PERSON_NAME] klienditeenindusest [DATE] 9:01" at bounding box center [181, 527] width 224 height 69
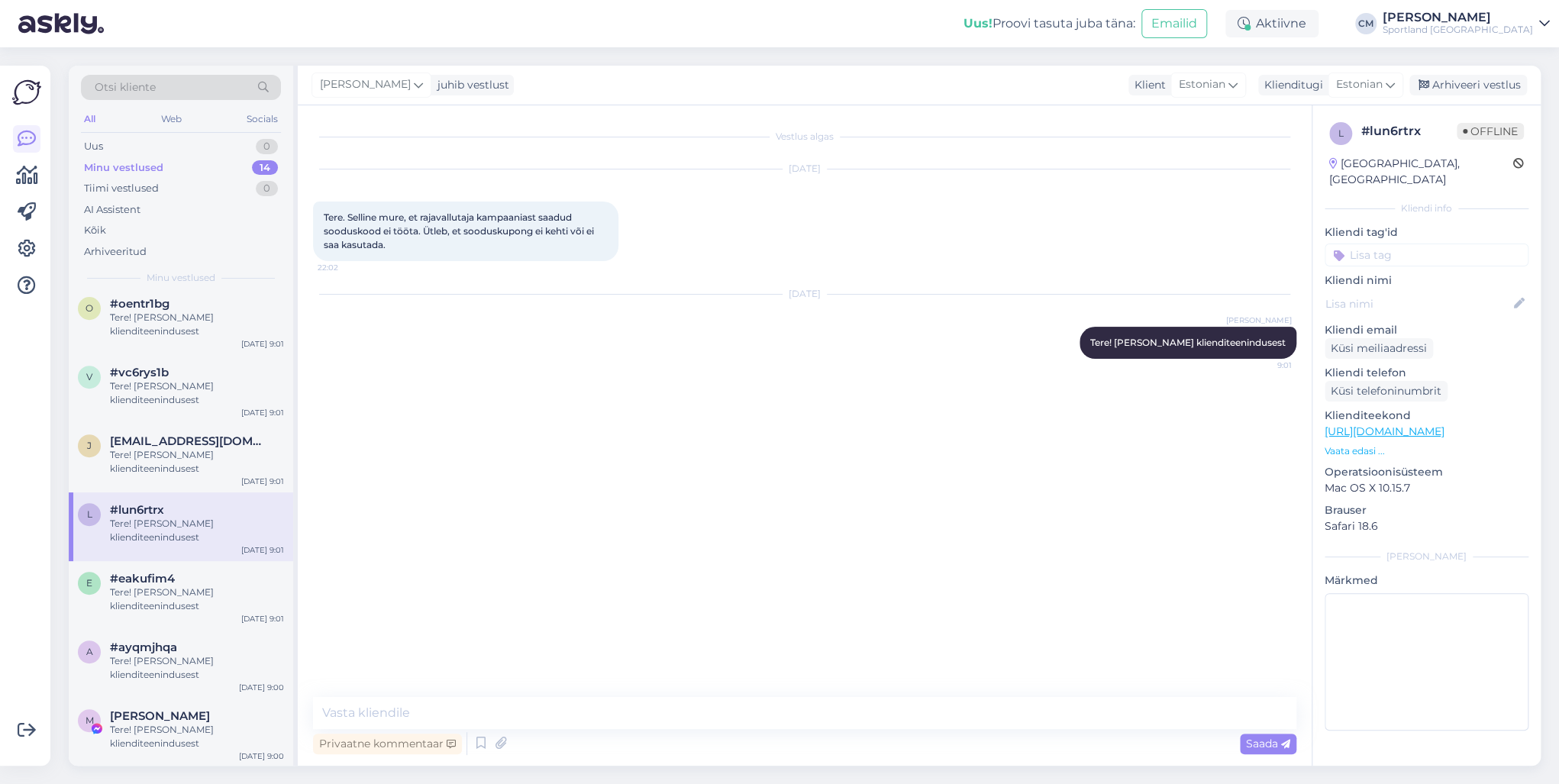
scroll to position [296, 0]
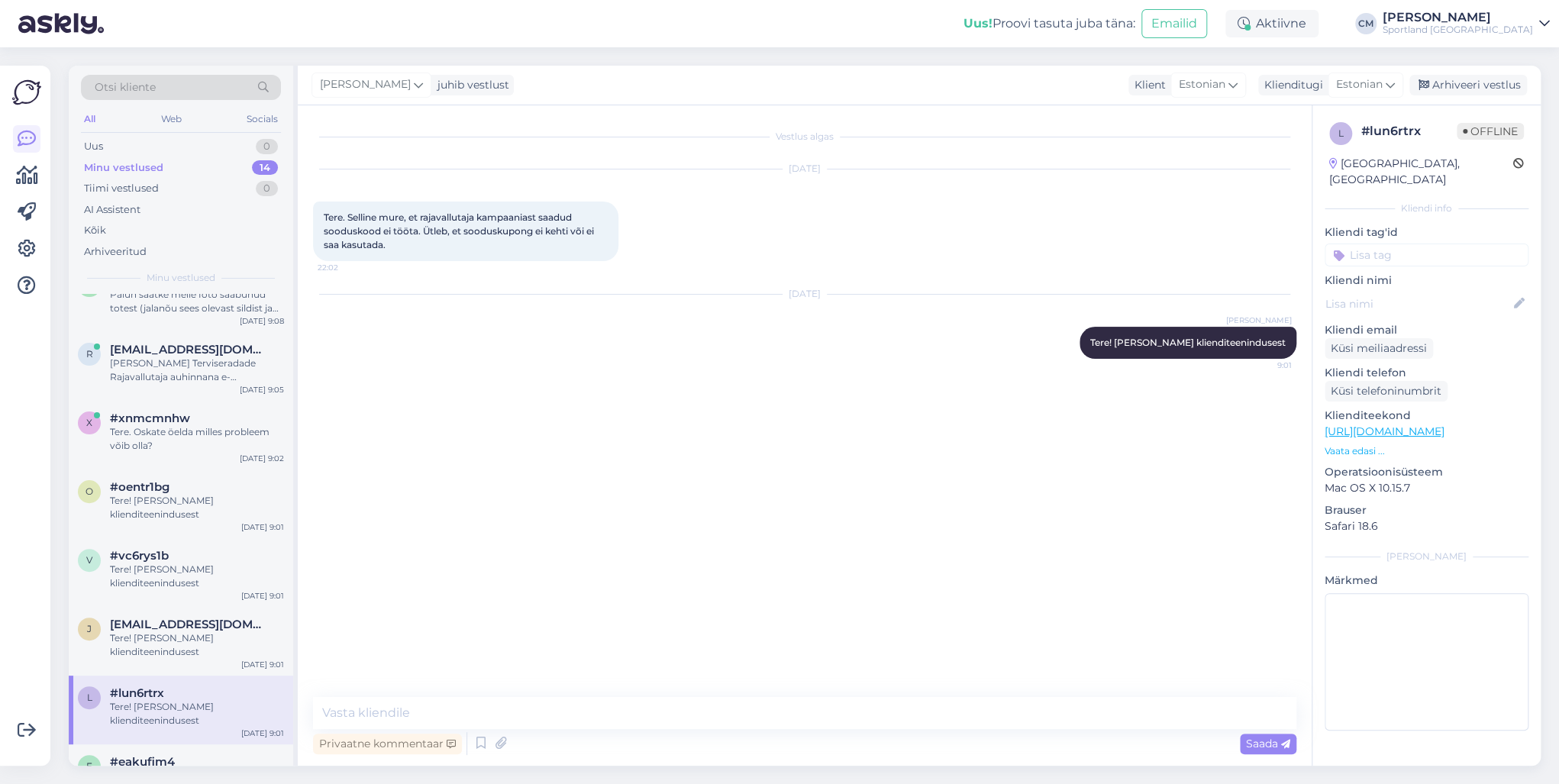
click at [170, 548] on div "#vc6rys1b" at bounding box center [197, 555] width 174 height 14
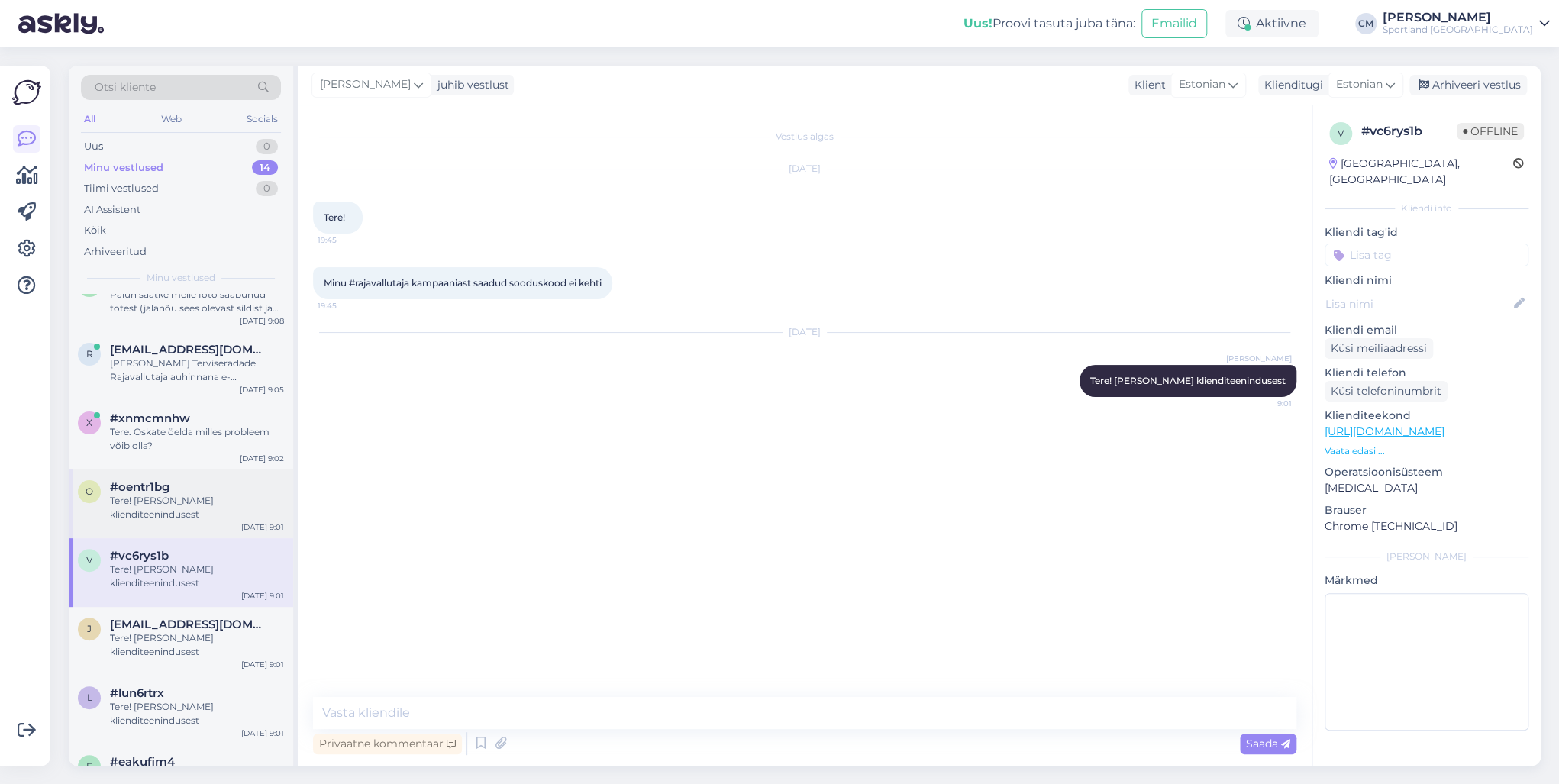
click at [182, 516] on div "Tere! [PERSON_NAME] klienditeenindusest" at bounding box center [197, 508] width 174 height 28
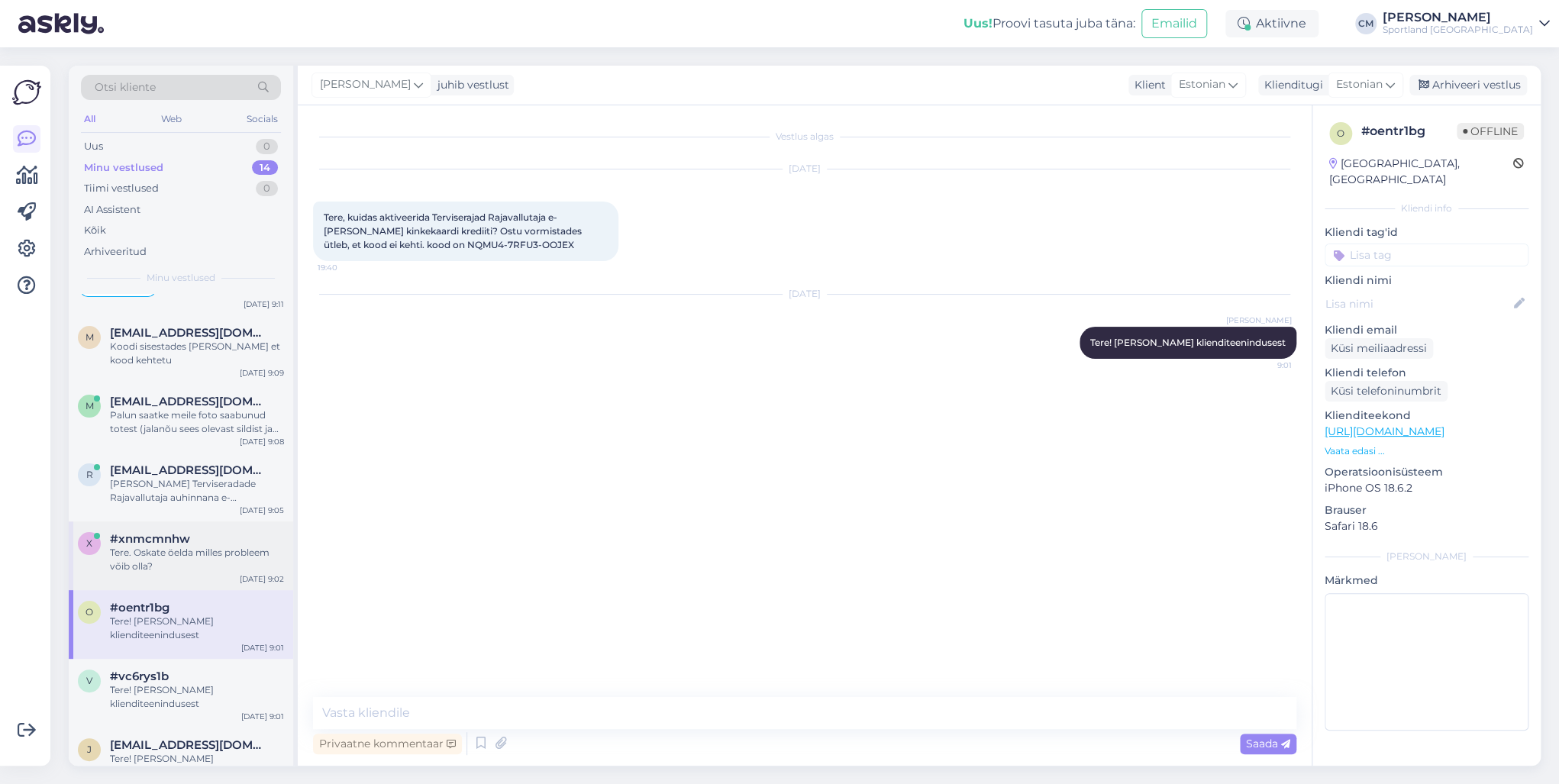
scroll to position [174, 0]
click at [179, 522] on div "x #xnmcmnhw Tere. Oskate öelda milles probleem võib olla? [DATE] 9:02" at bounding box center [181, 557] width 224 height 69
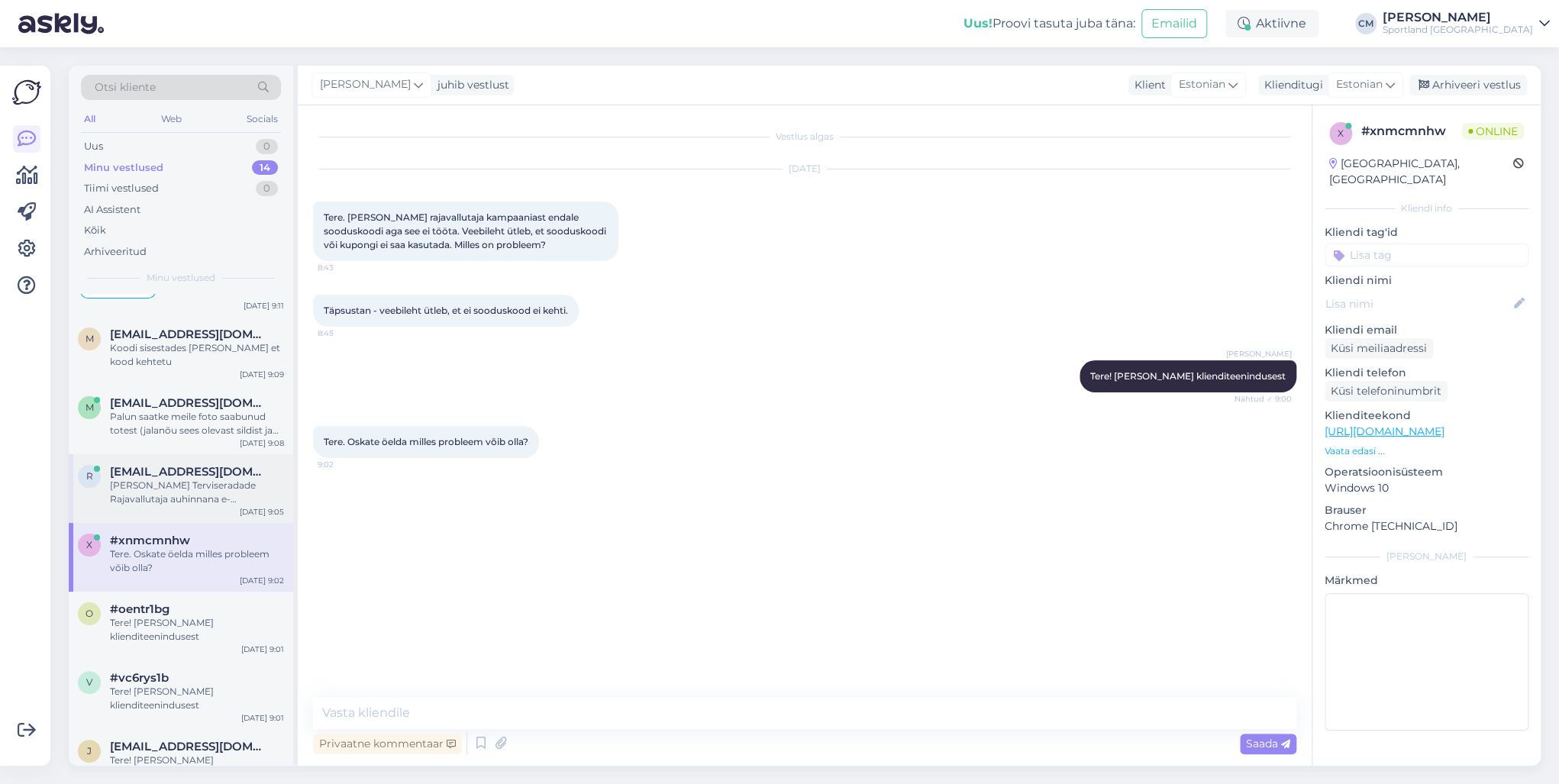
click at [187, 499] on div "[PERSON_NAME] Terviseradade Rajavallutaja auhinnana e-[PERSON_NAME] koodi, kuid…" at bounding box center [197, 492] width 174 height 28
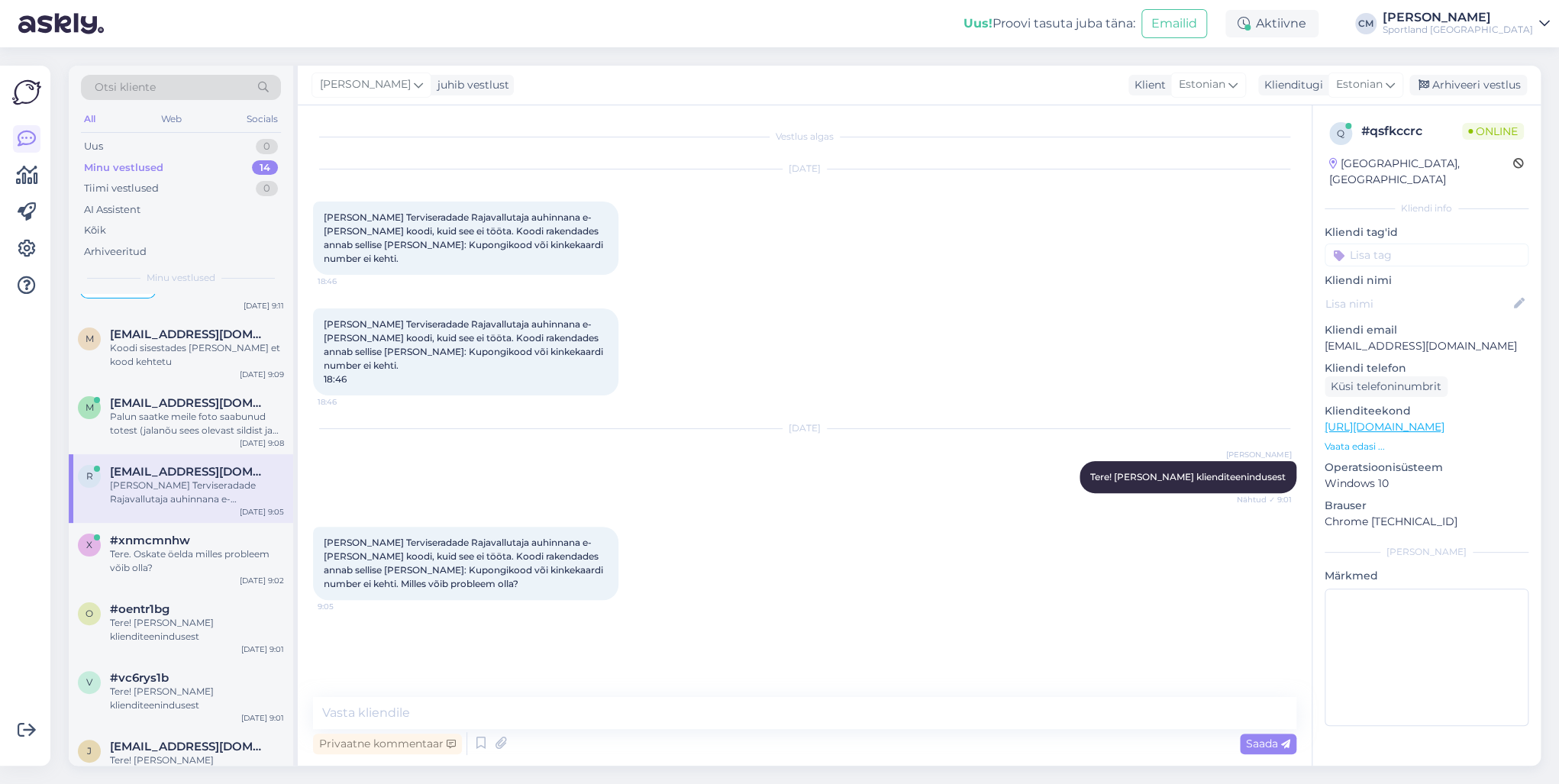
scroll to position [113, 0]
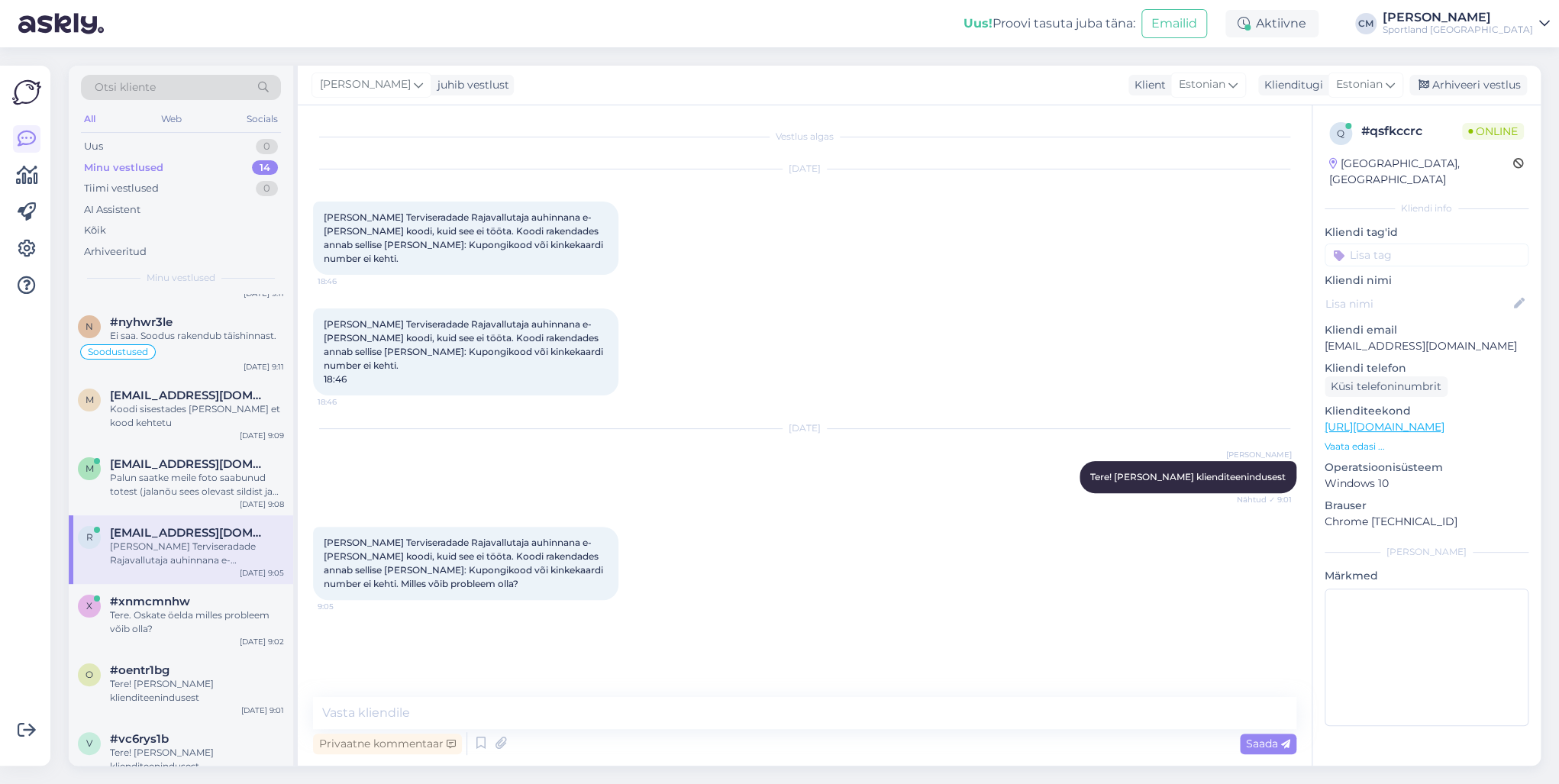
click at [187, 499] on div "m [EMAIL_ADDRESS][DOMAIN_NAME] Palun saatke meile foto saabunud totest (jalanõu…" at bounding box center [181, 481] width 224 height 69
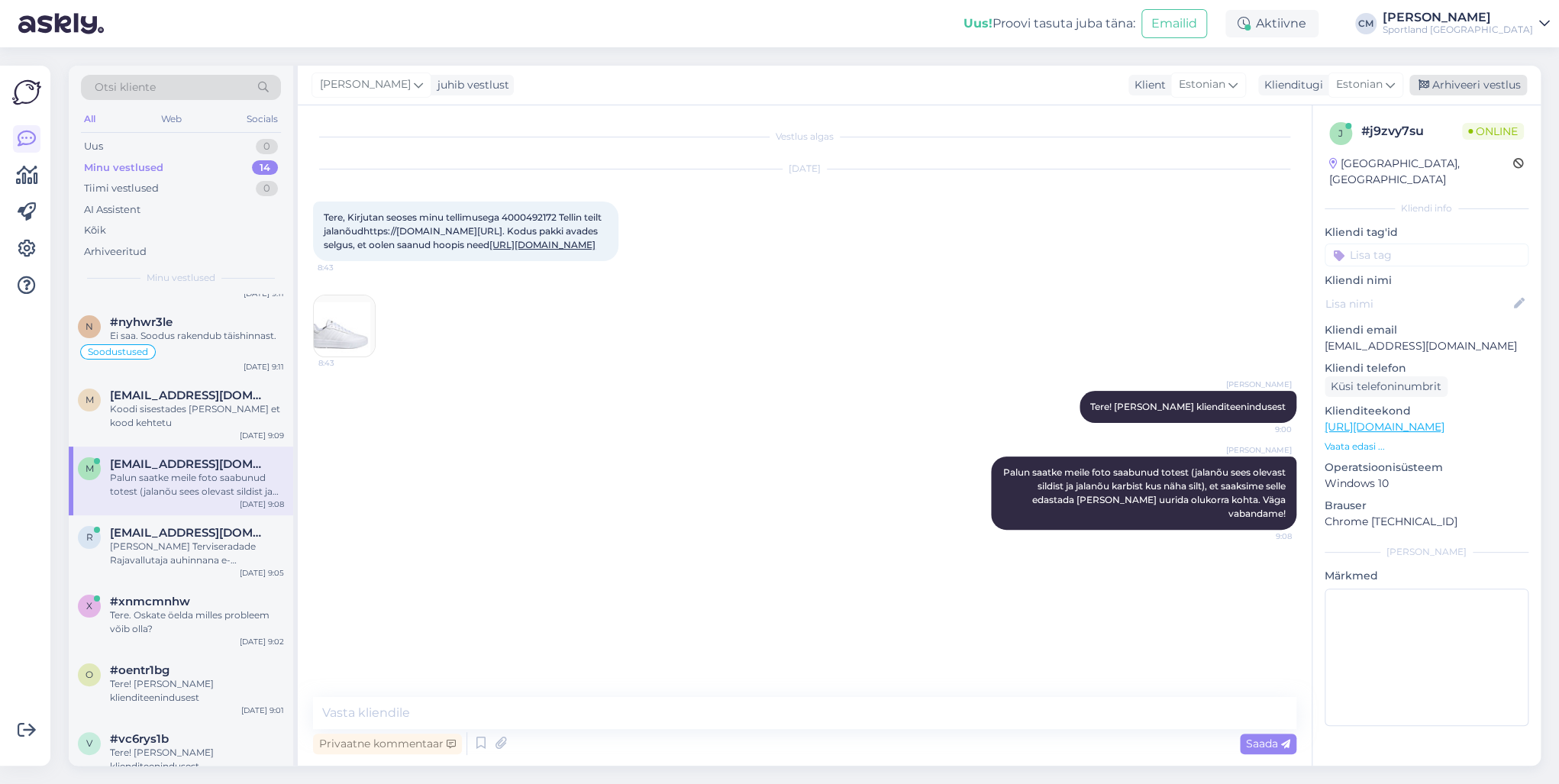
click at [1168, 88] on div "Arhiveeri vestlus" at bounding box center [1468, 84] width 117 height 21
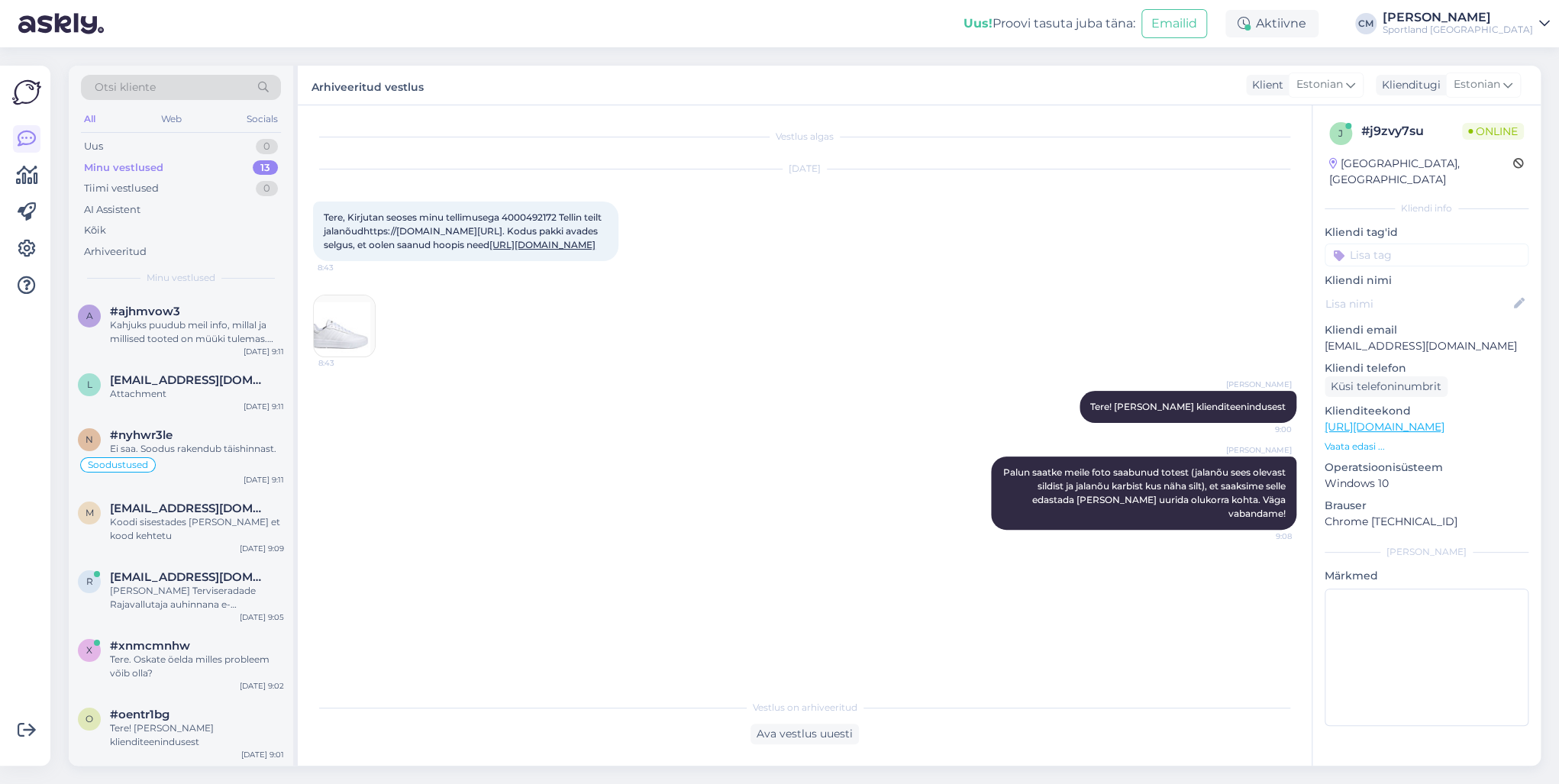
click at [1168, 243] on input at bounding box center [1427, 255] width 204 height 23
type input "pro"
click at [1168, 291] on span "Tellimuse probleemid" at bounding box center [1426, 295] width 98 height 9
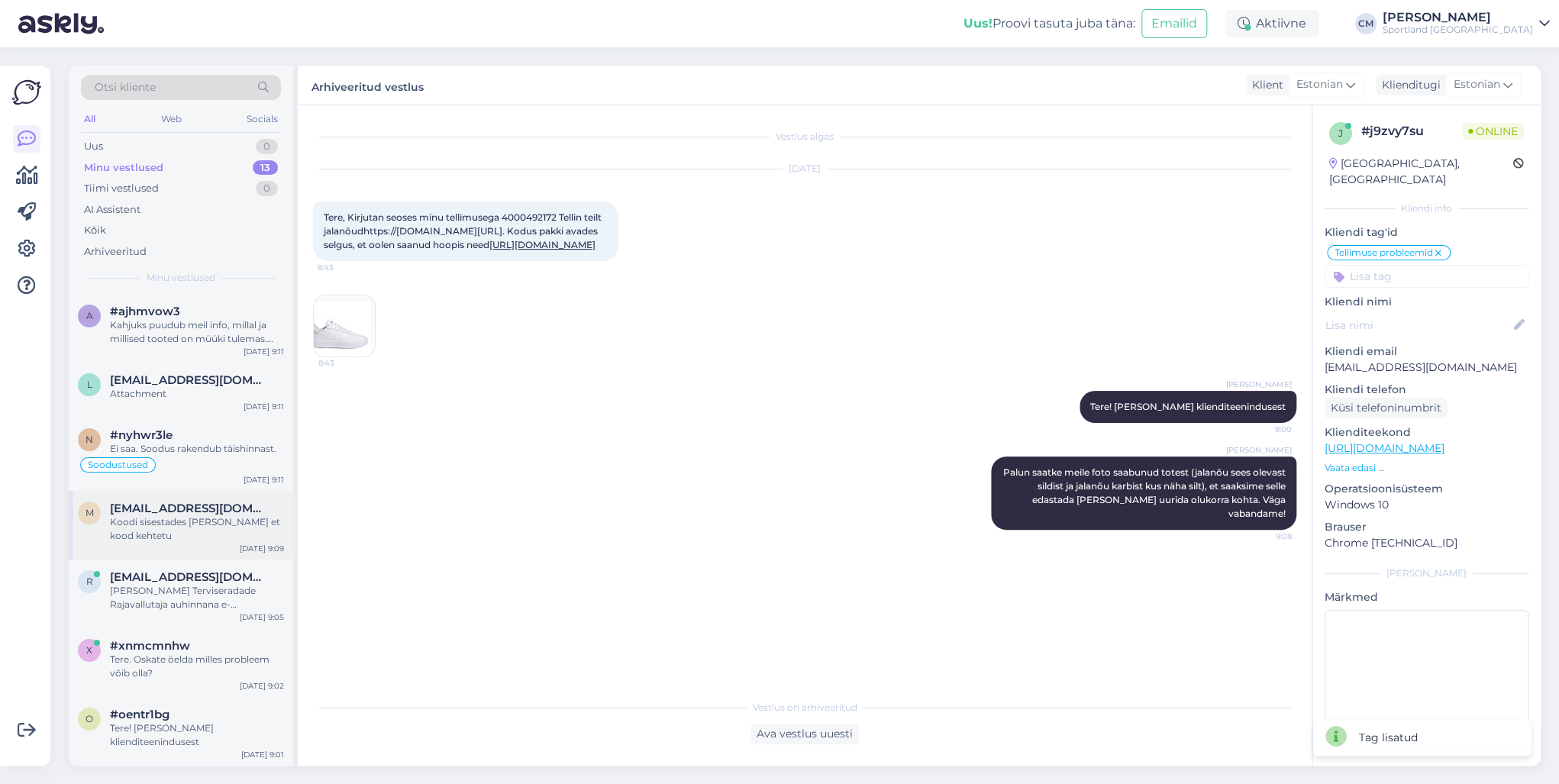
click at [177, 499] on div "m [EMAIL_ADDRESS][DOMAIN_NAME] Koodi sisestades [PERSON_NAME] et kood kehtetu […" at bounding box center [181, 525] width 224 height 69
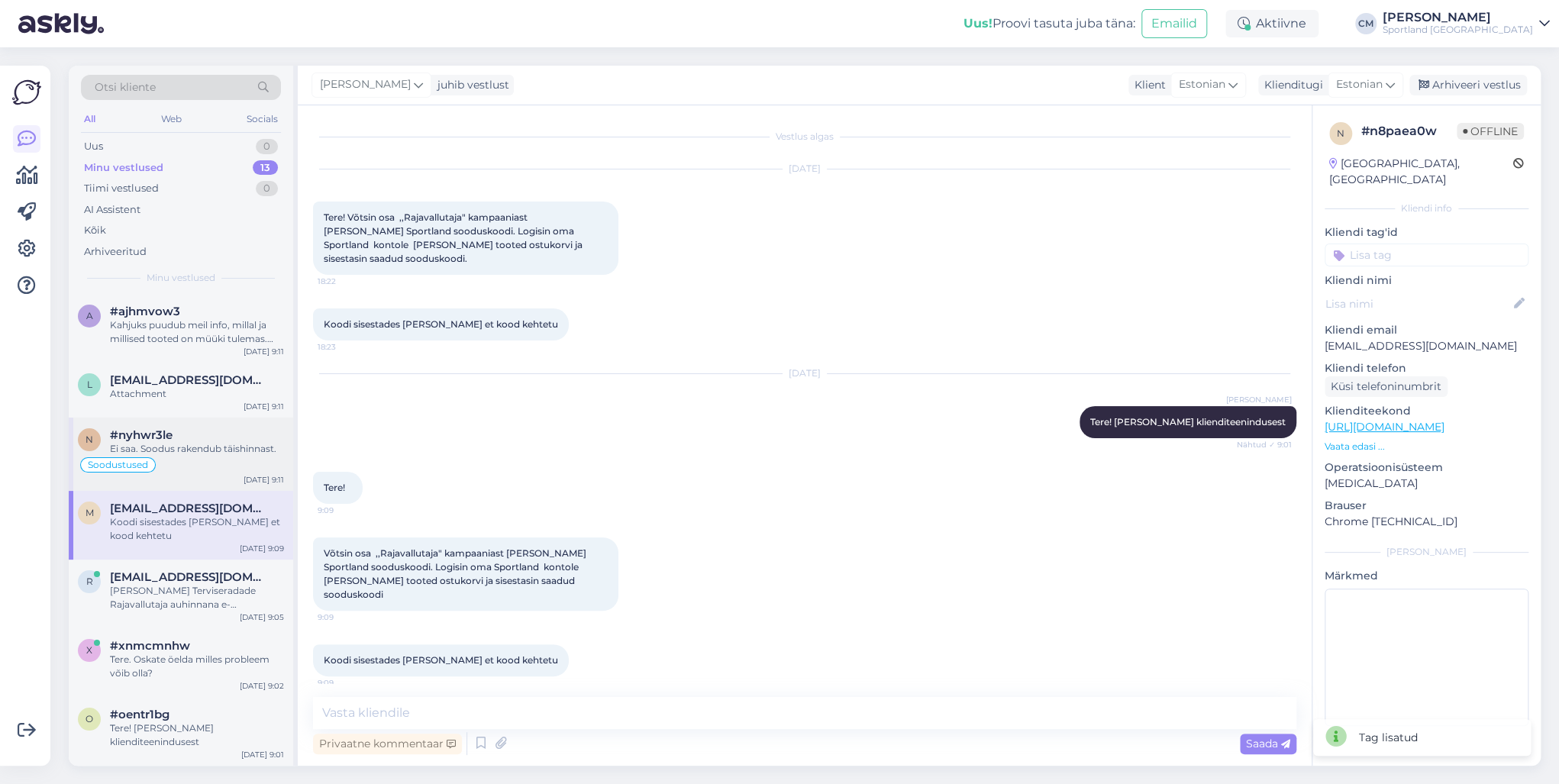
click at [190, 463] on div "Soodustused" at bounding box center [180, 465] width 206 height 18
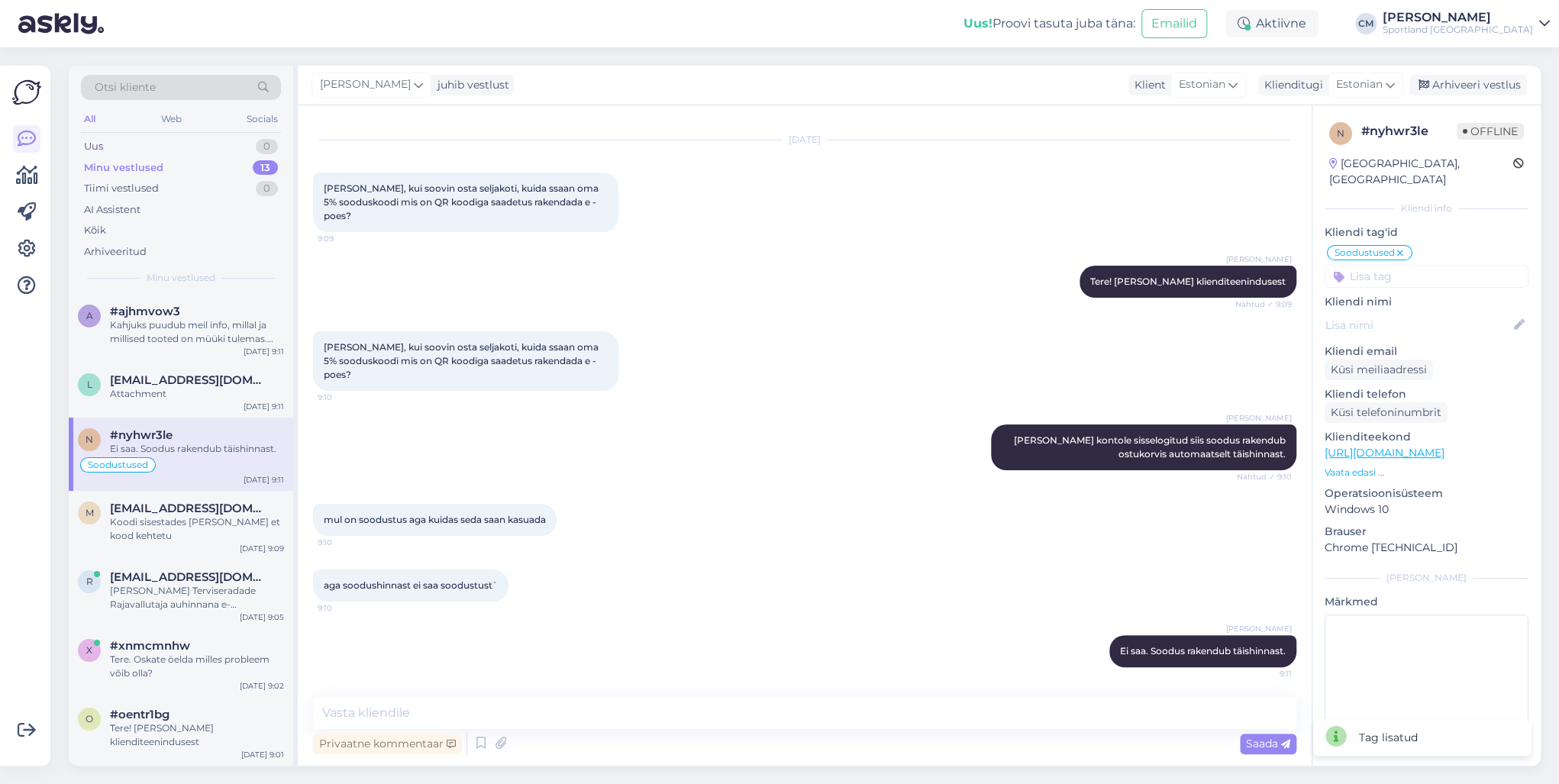
scroll to position [29, 0]
drag, startPoint x: 851, startPoint y: 739, endPoint x: 837, endPoint y: 722, distance: 22.0
click at [851, 563] on div "Privaatne kommentaar Saada" at bounding box center [804, 743] width 983 height 29
click at [837, 563] on textarea at bounding box center [804, 713] width 983 height 32
type textarea "Kas saan veel aidata?"
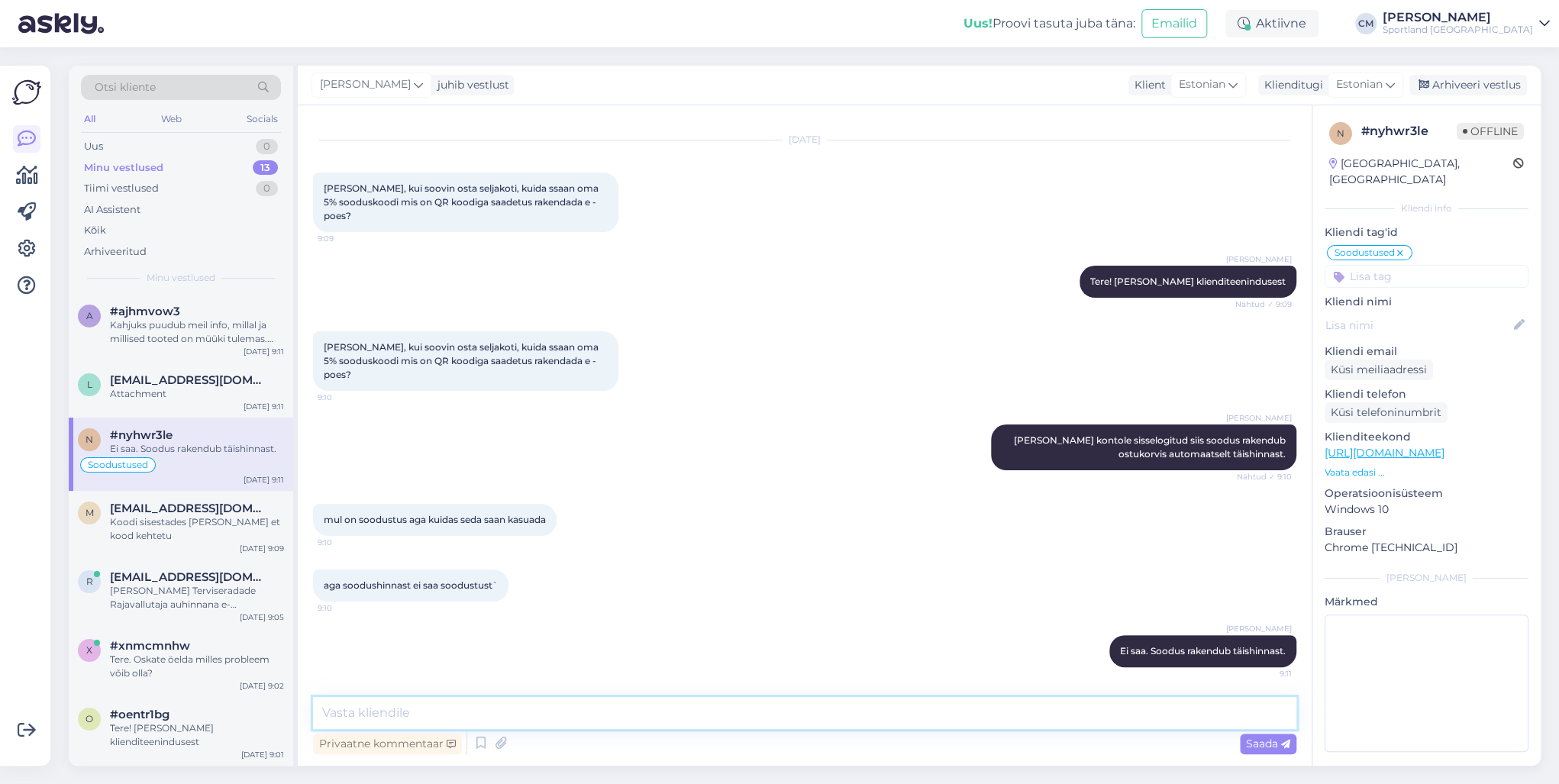
scroll to position [94, 0]
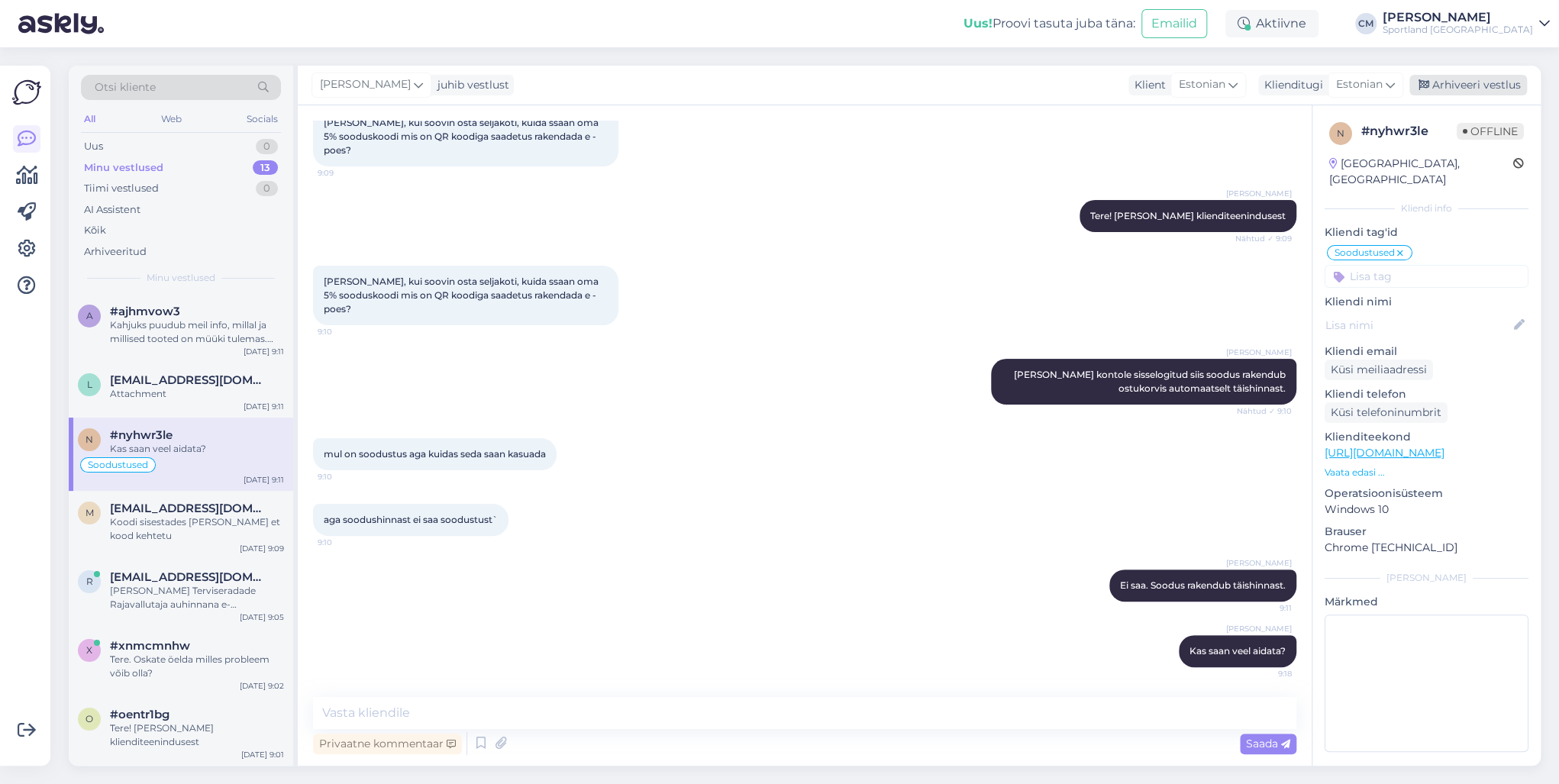
click at [1168, 76] on div "Arhiveeri vestlus" at bounding box center [1468, 84] width 117 height 21
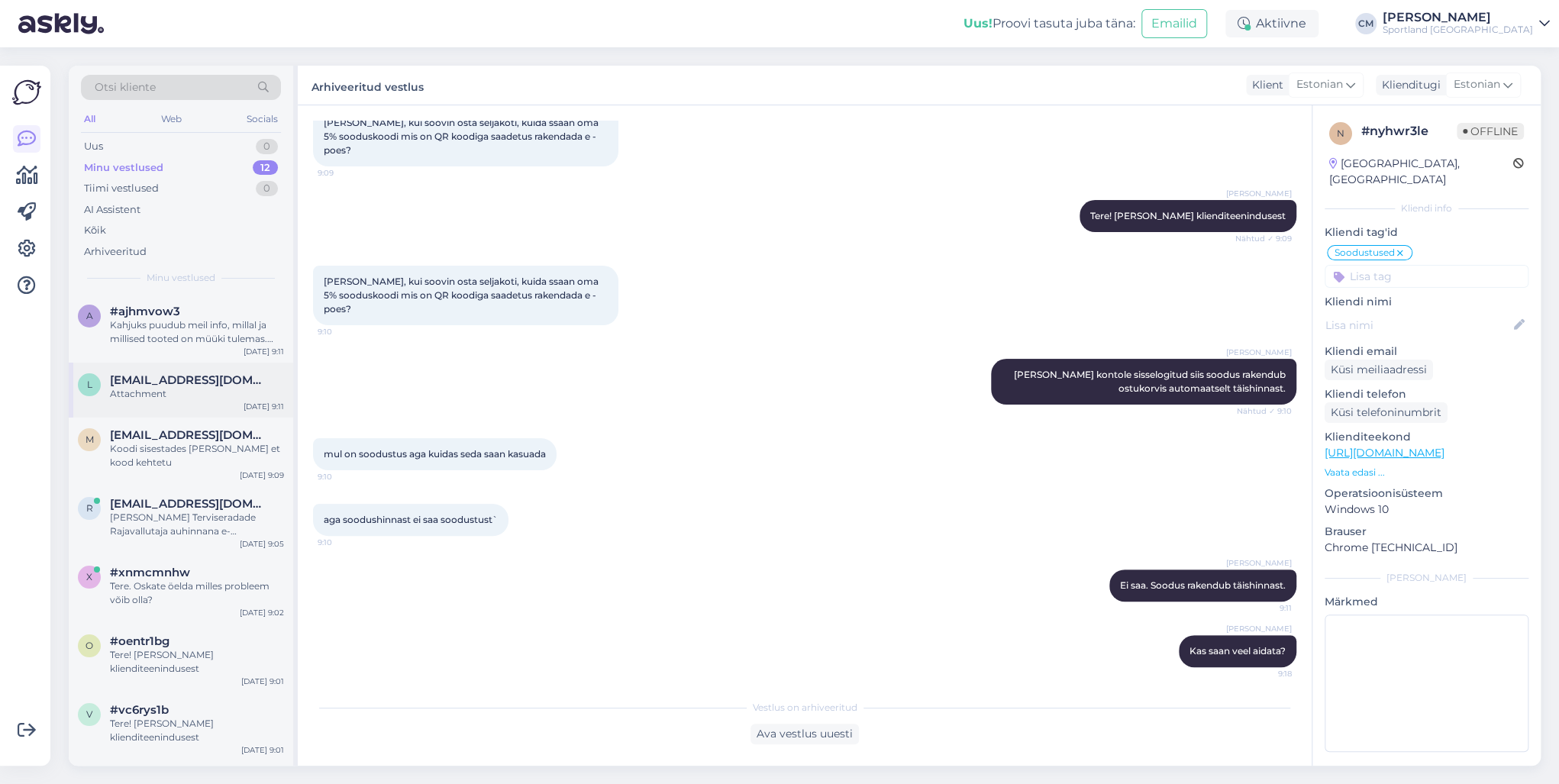
click at [210, 384] on span "[EMAIL_ADDRESS][DOMAIN_NAME]" at bounding box center [189, 380] width 159 height 14
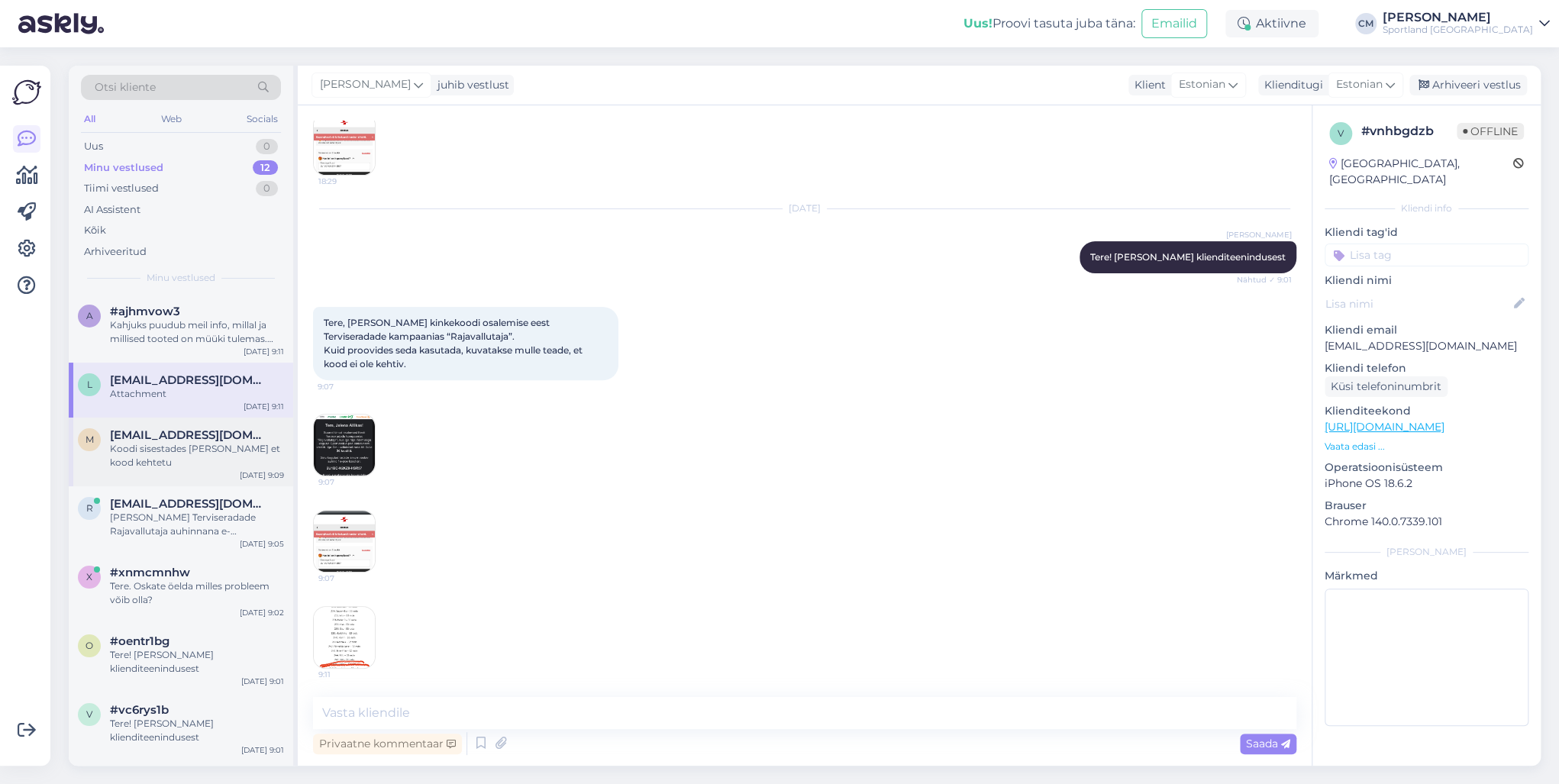
click at [190, 451] on div "Koodi sisestades [PERSON_NAME] et kood kehtetu" at bounding box center [197, 456] width 174 height 28
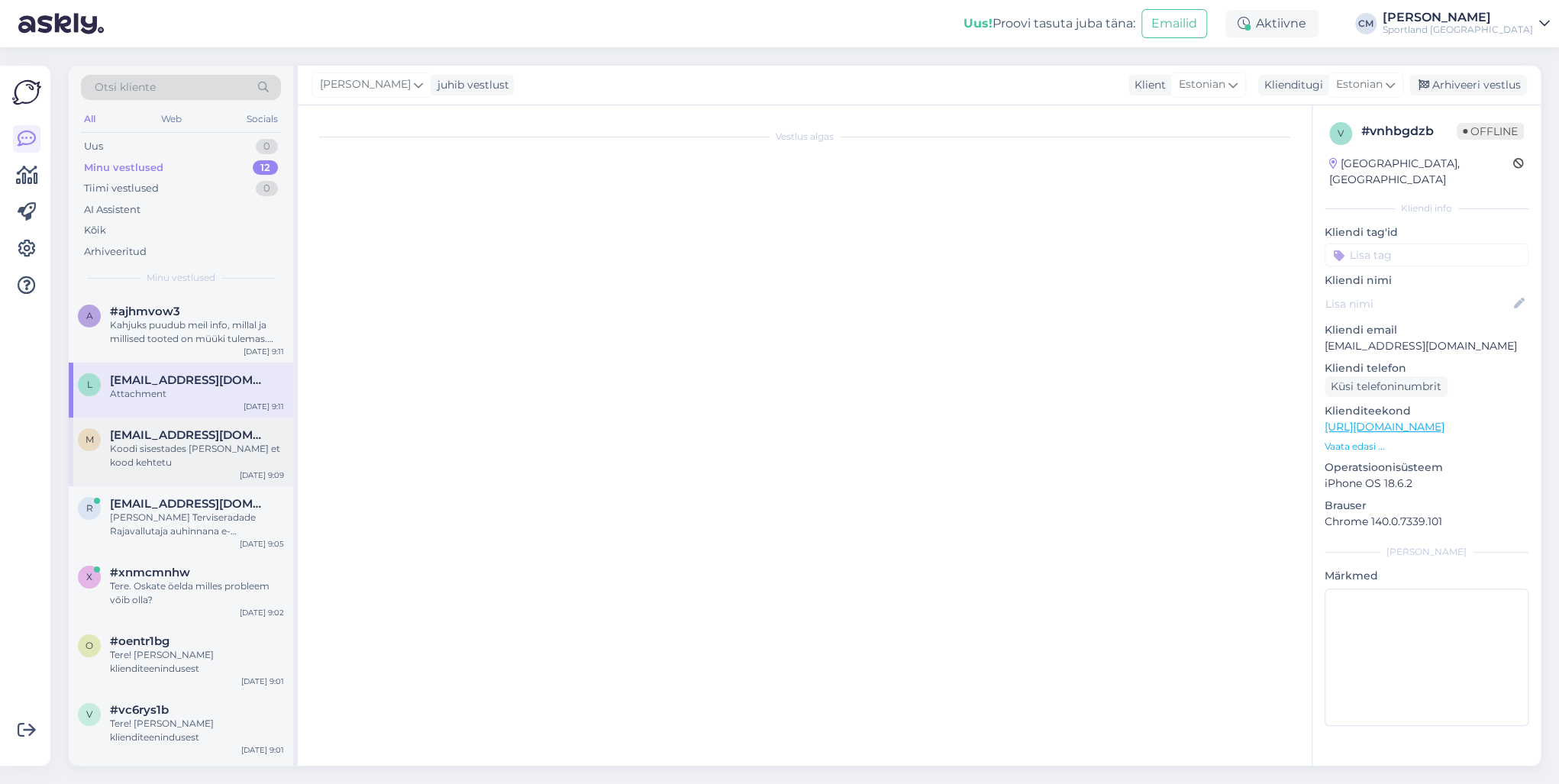
scroll to position [0, 0]
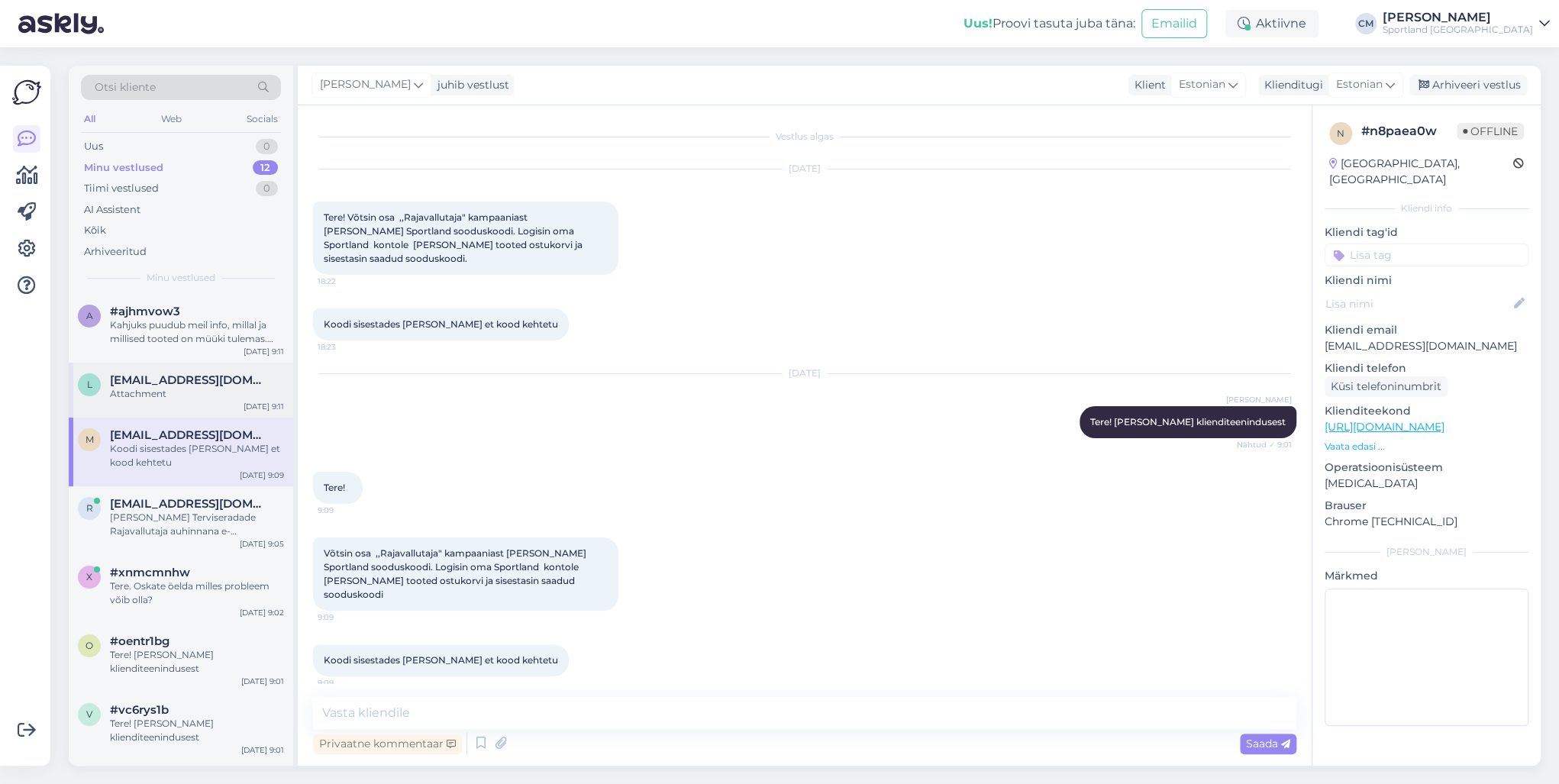
click at [187, 415] on div "l [EMAIL_ADDRESS][DOMAIN_NAME] Attachment [DATE] 9:11" at bounding box center [181, 390] width 224 height 55
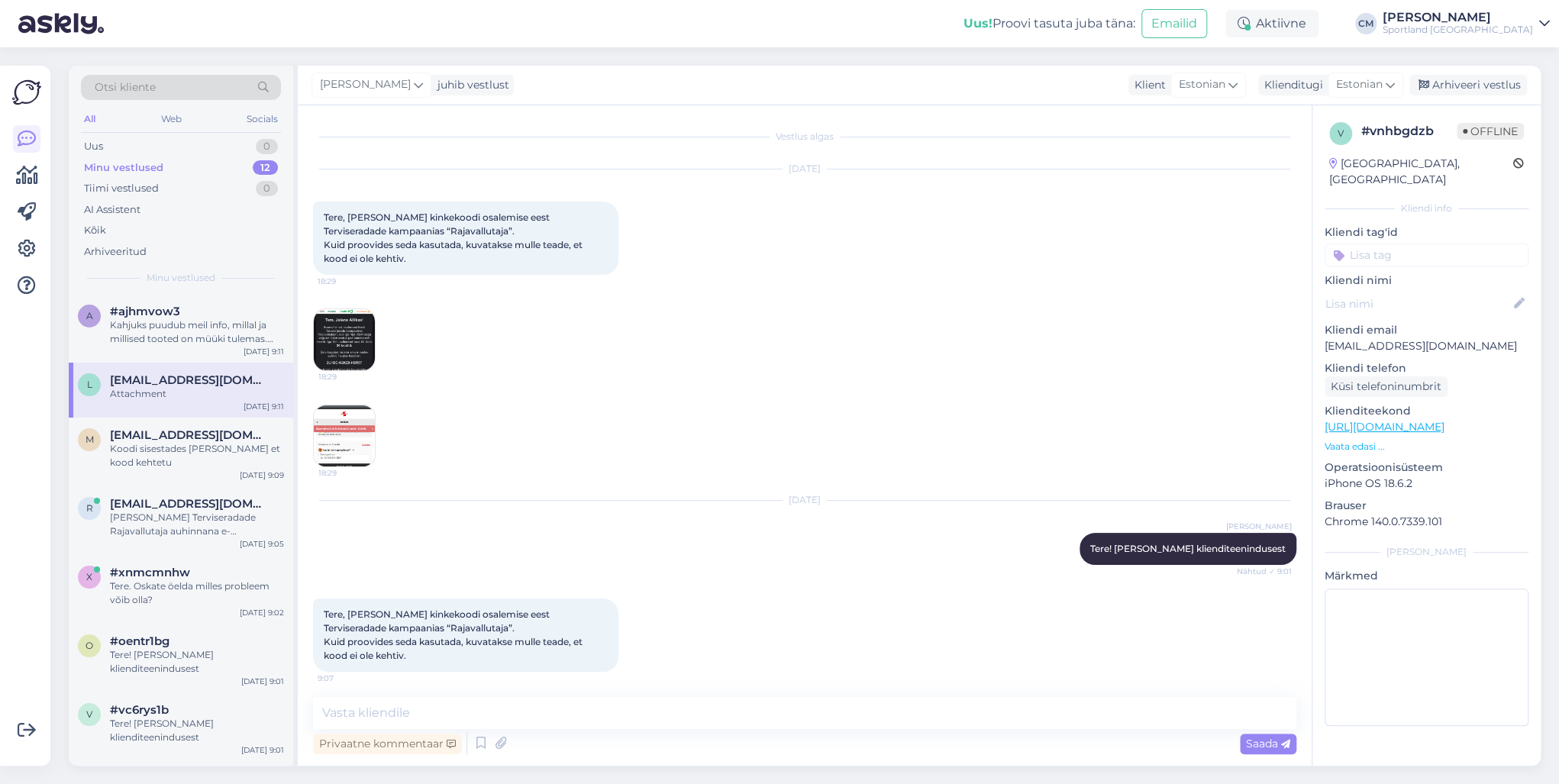
scroll to position [292, 0]
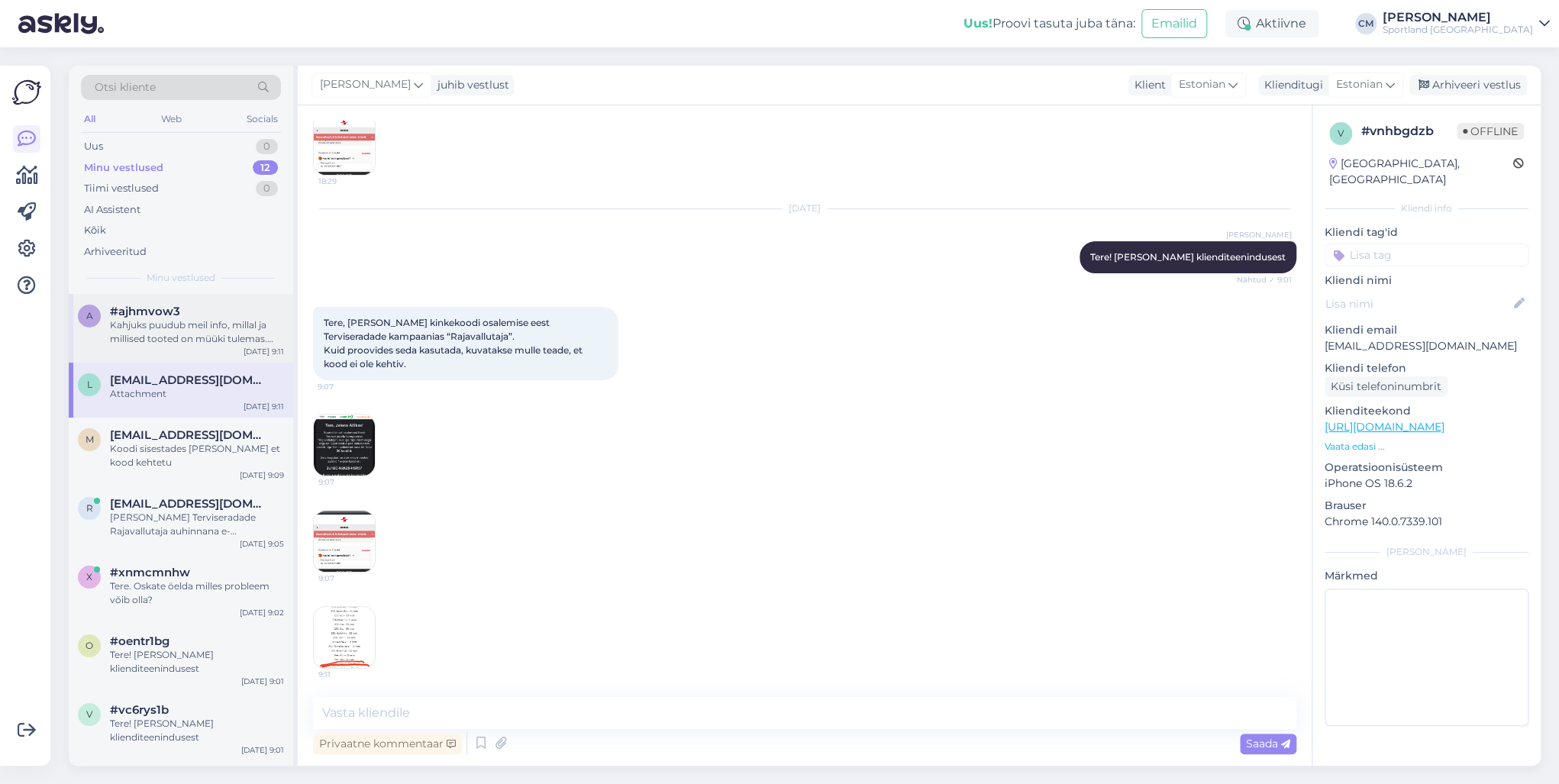
click at [177, 345] on div "a #ajhmvow3 Kahjuks puudub meil info, millal ja millised tooted on müüki tulema…" at bounding box center [181, 328] width 224 height 69
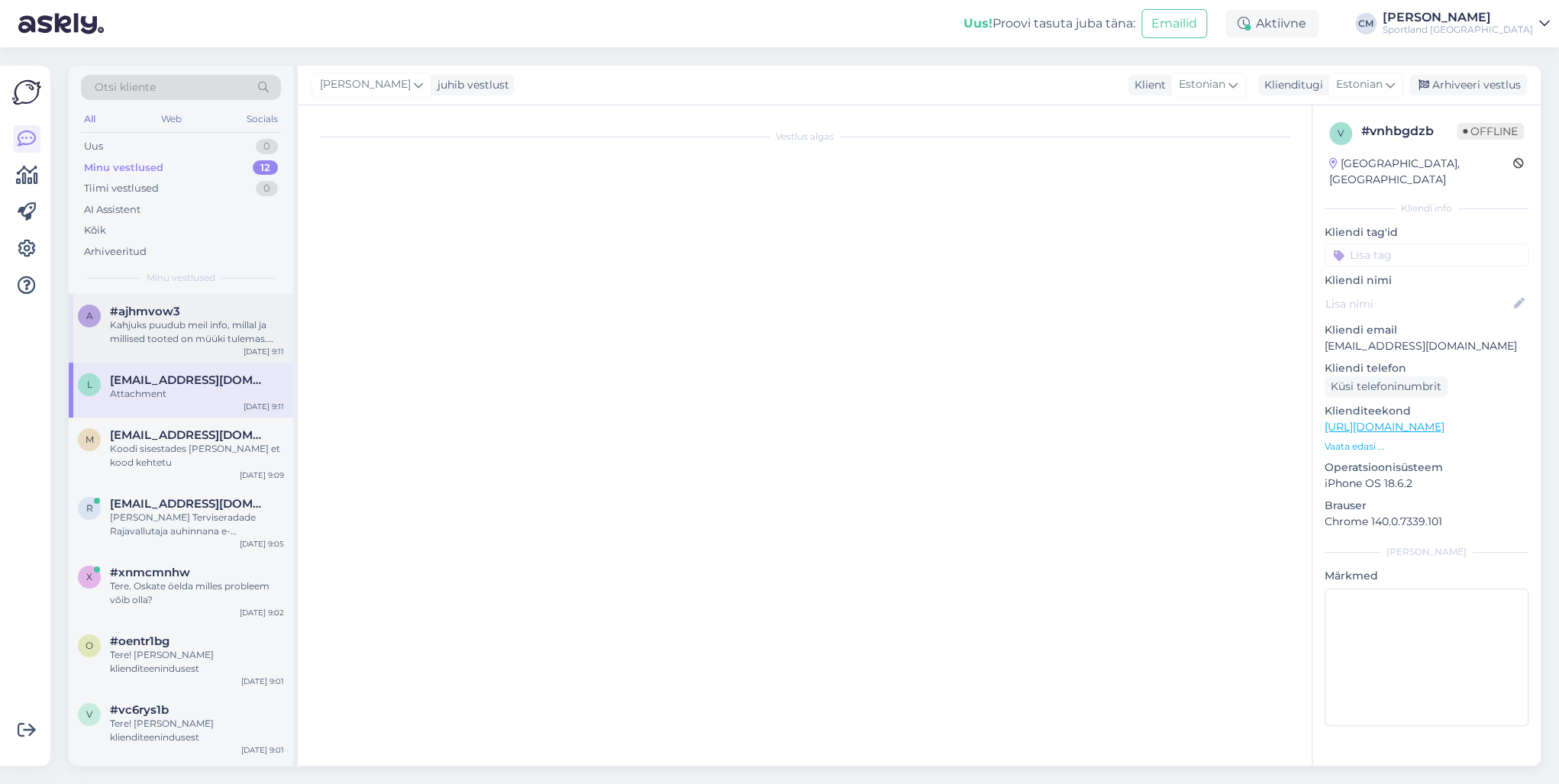
scroll to position [0, 0]
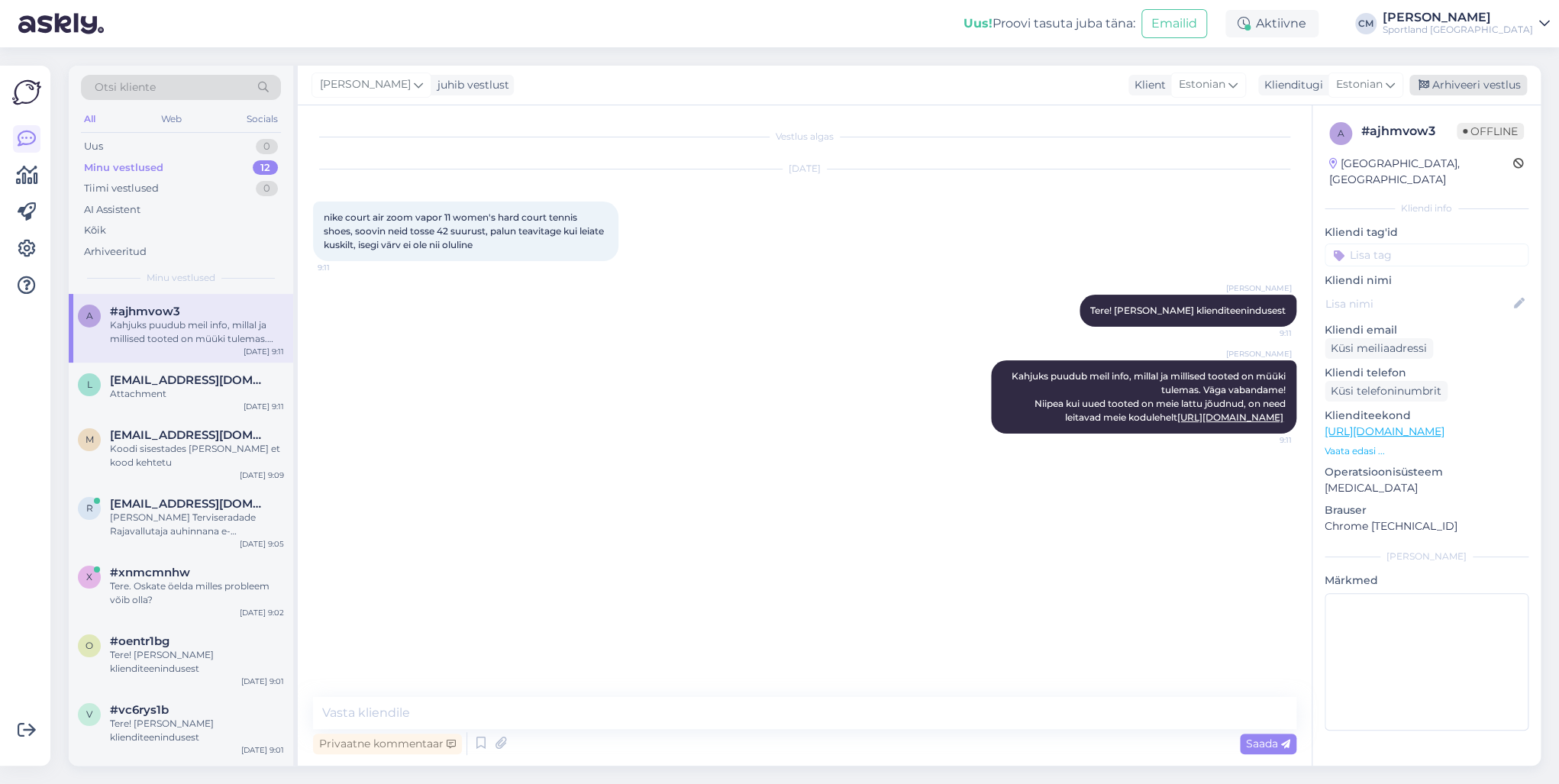
click at [1168, 91] on div "Arhiveeri vestlus" at bounding box center [1468, 84] width 117 height 21
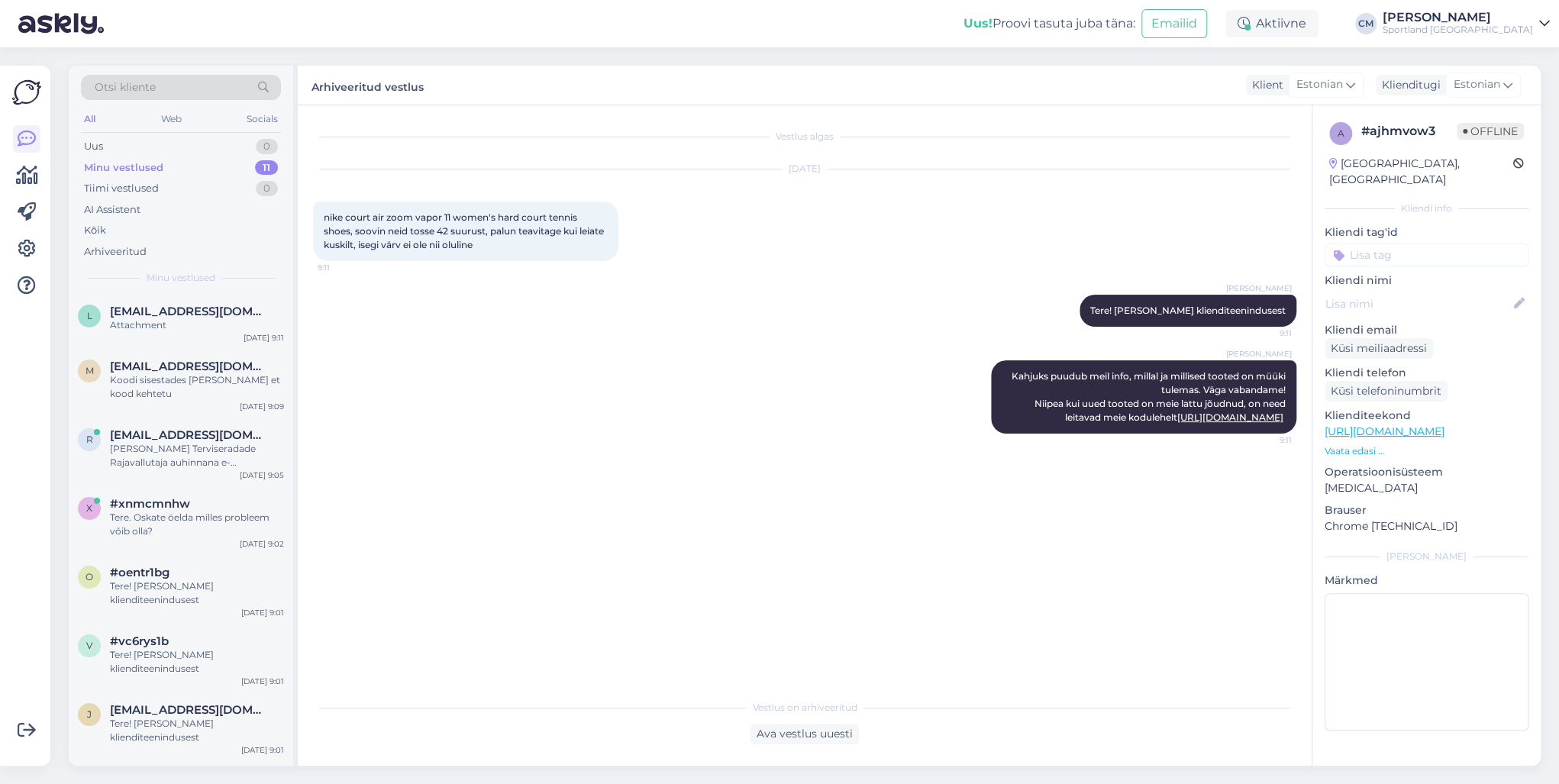
click at [1168, 224] on p "Kliendi tag'id" at bounding box center [1427, 232] width 204 height 16
click at [1168, 243] on input at bounding box center [1427, 255] width 204 height 23
type input "lisan"
click at [1168, 291] on span "Lattu lisandumine (toode)" at bounding box center [1426, 295] width 119 height 9
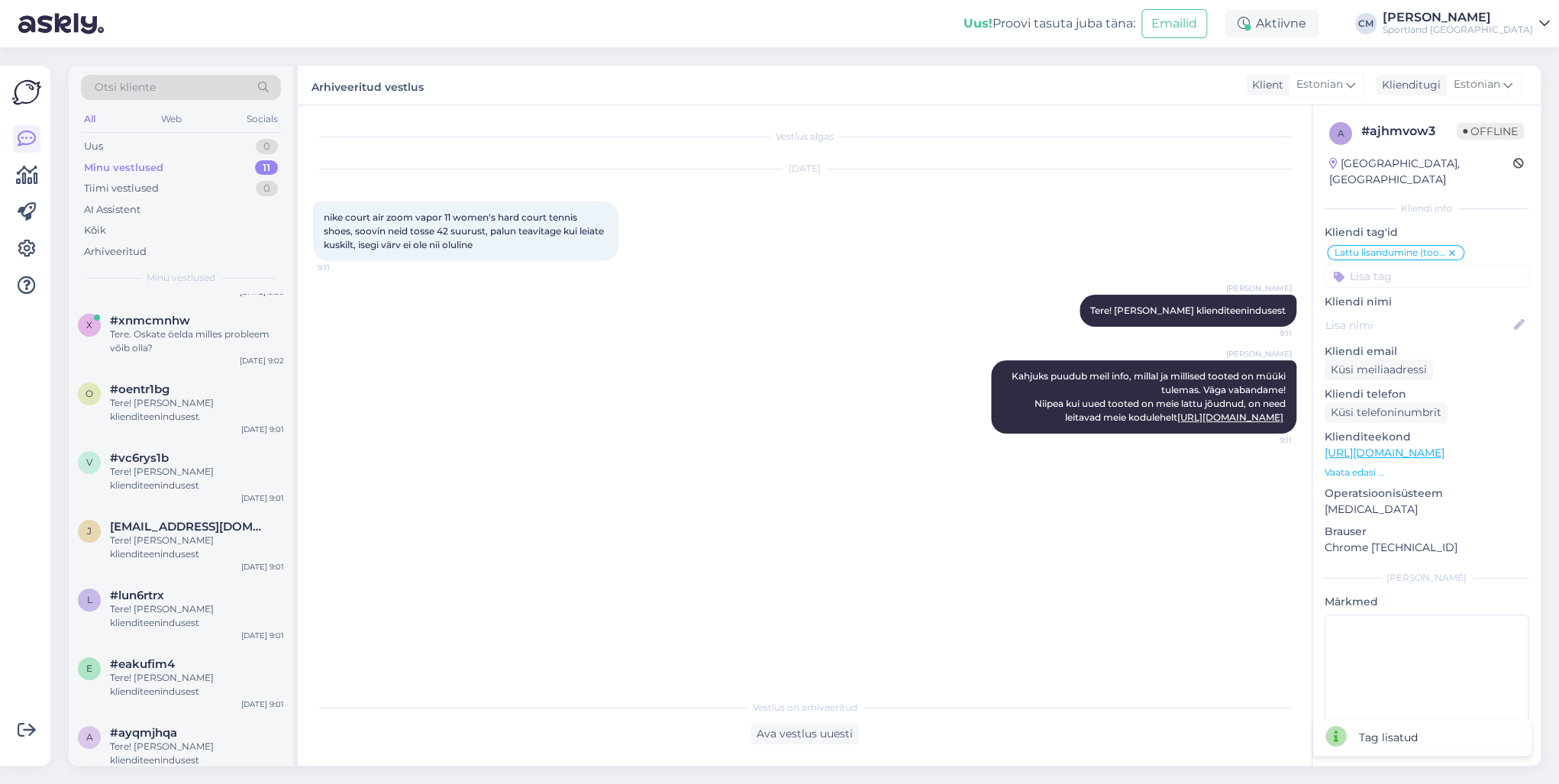
scroll to position [268, 0]
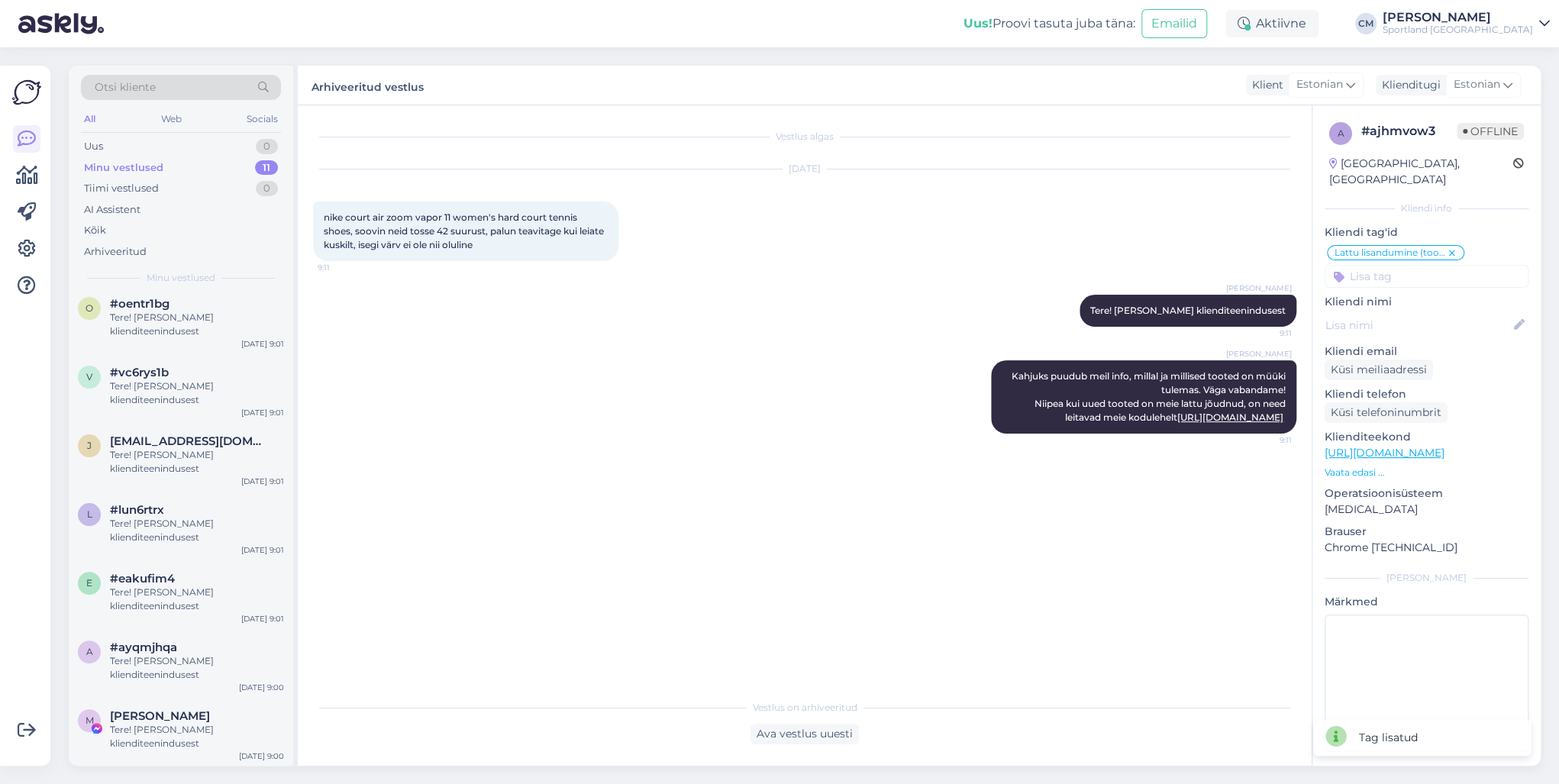
click at [152, 312] on div "Tere! [PERSON_NAME] klienditeenindusest" at bounding box center [197, 324] width 174 height 28
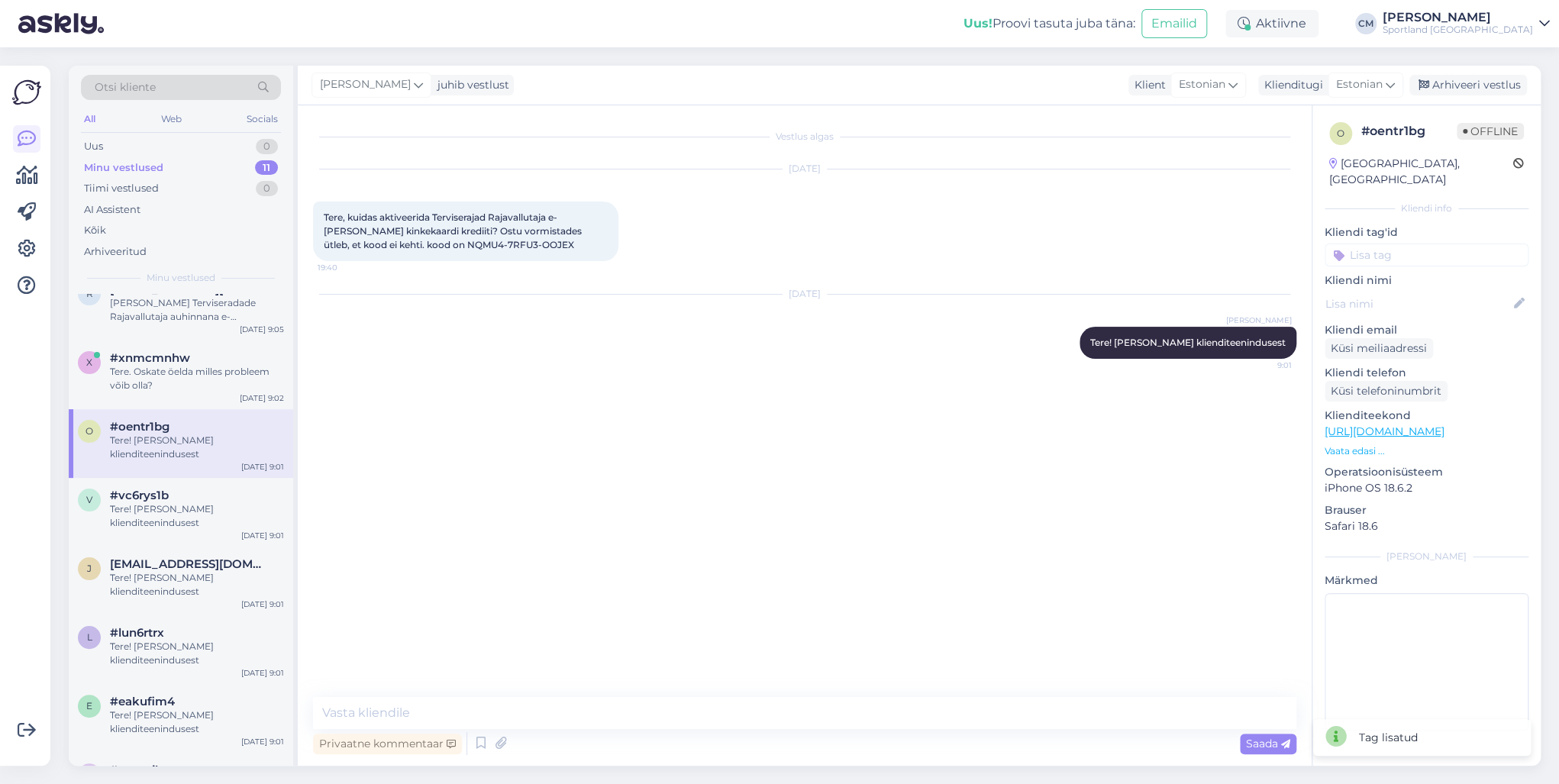
scroll to position [0, 0]
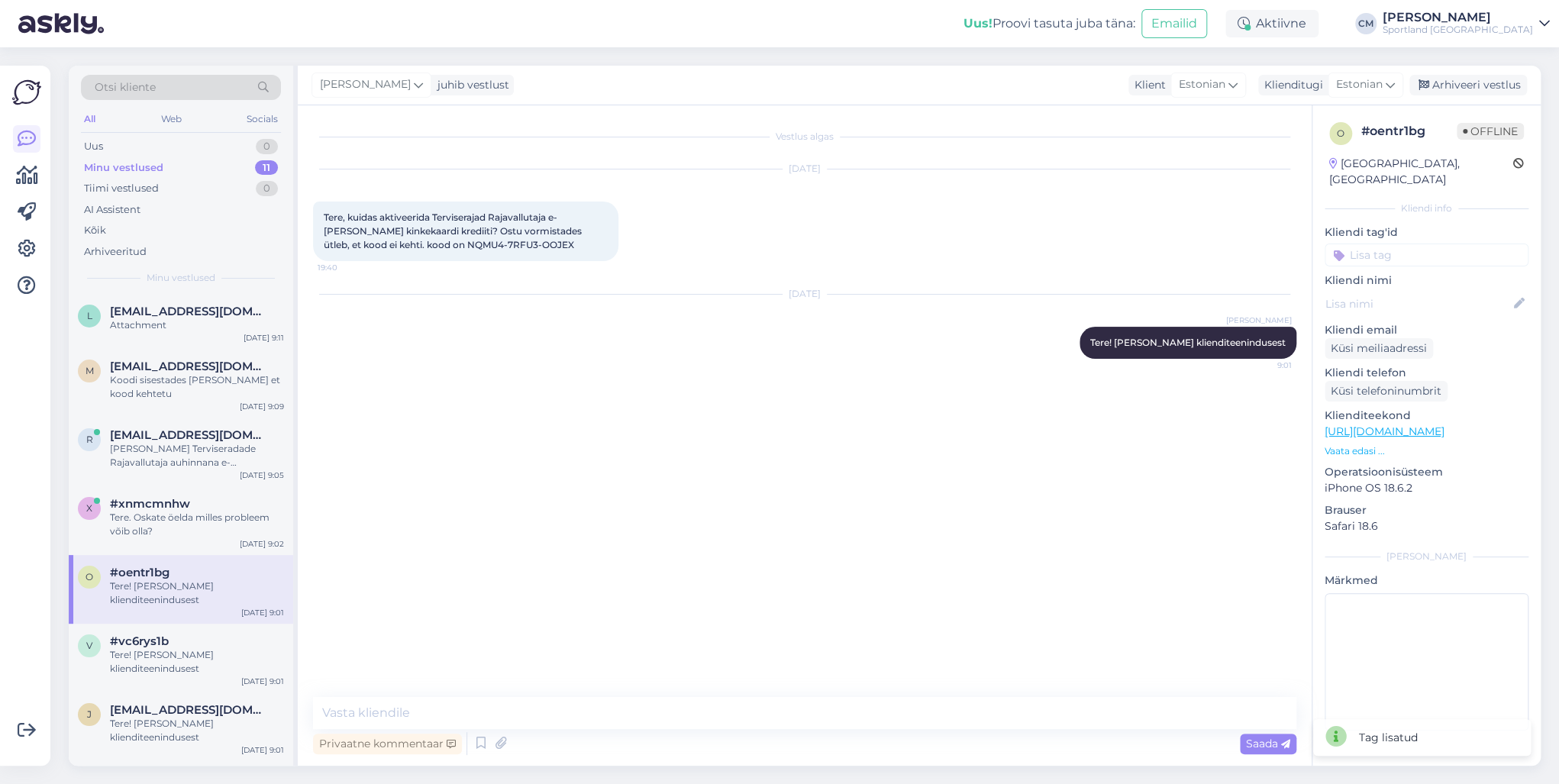
click at [150, 328] on div "Attachment" at bounding box center [197, 325] width 174 height 14
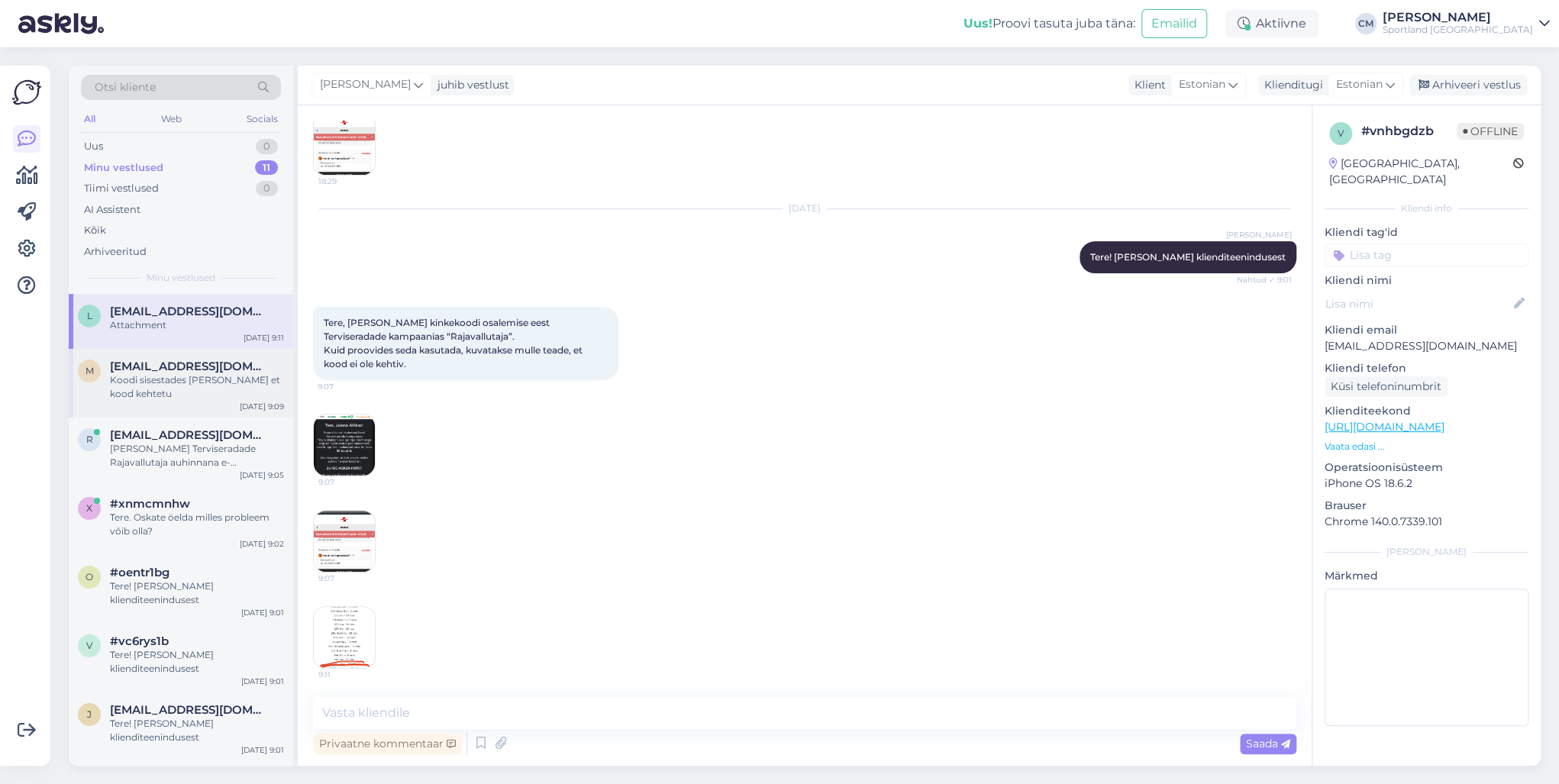
click at [138, 373] on div "Koodi sisestades [PERSON_NAME] et kood kehtetu" at bounding box center [197, 387] width 174 height 28
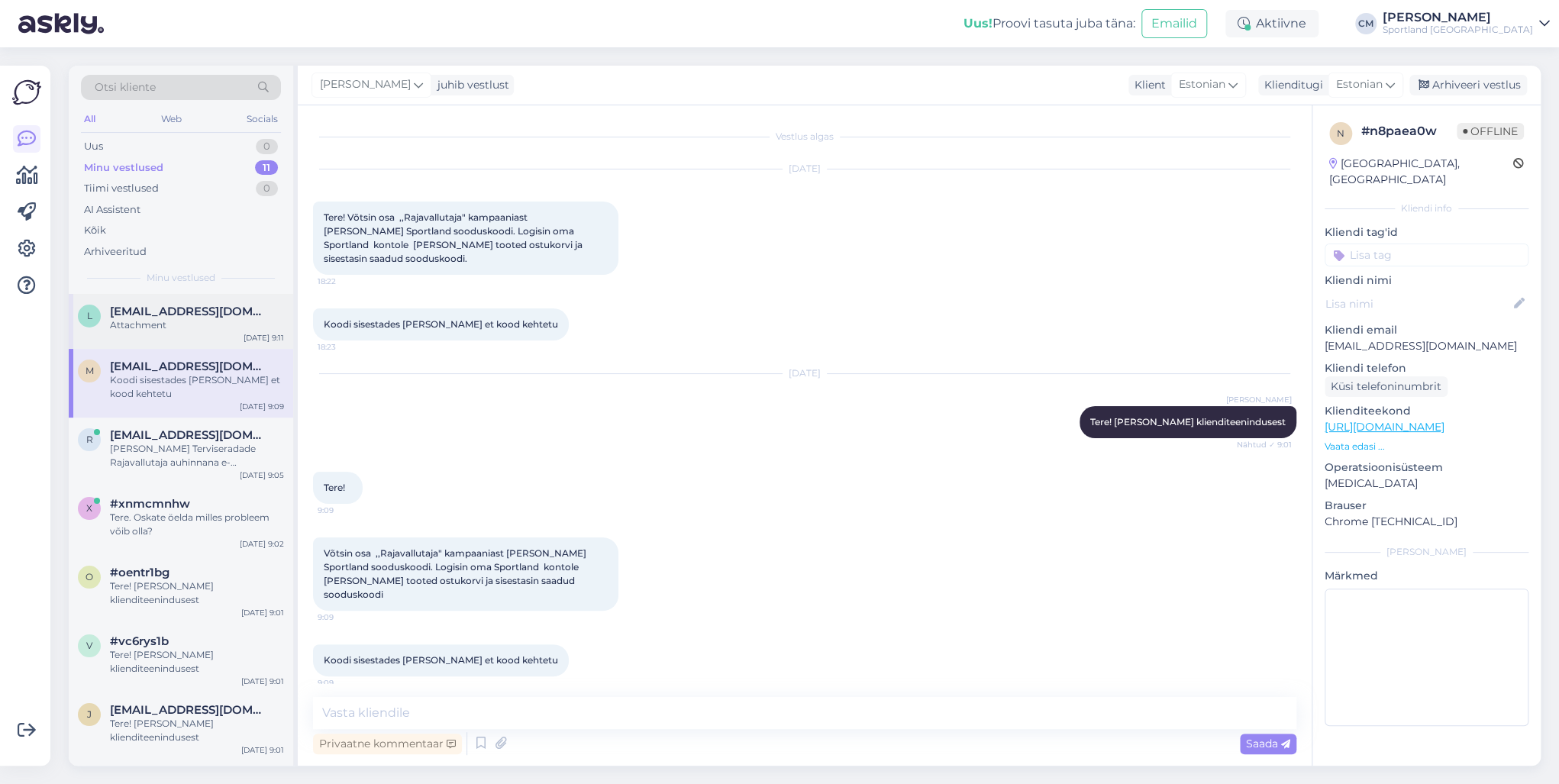
click at [171, 311] on span "[EMAIL_ADDRESS][DOMAIN_NAME]" at bounding box center [189, 311] width 159 height 14
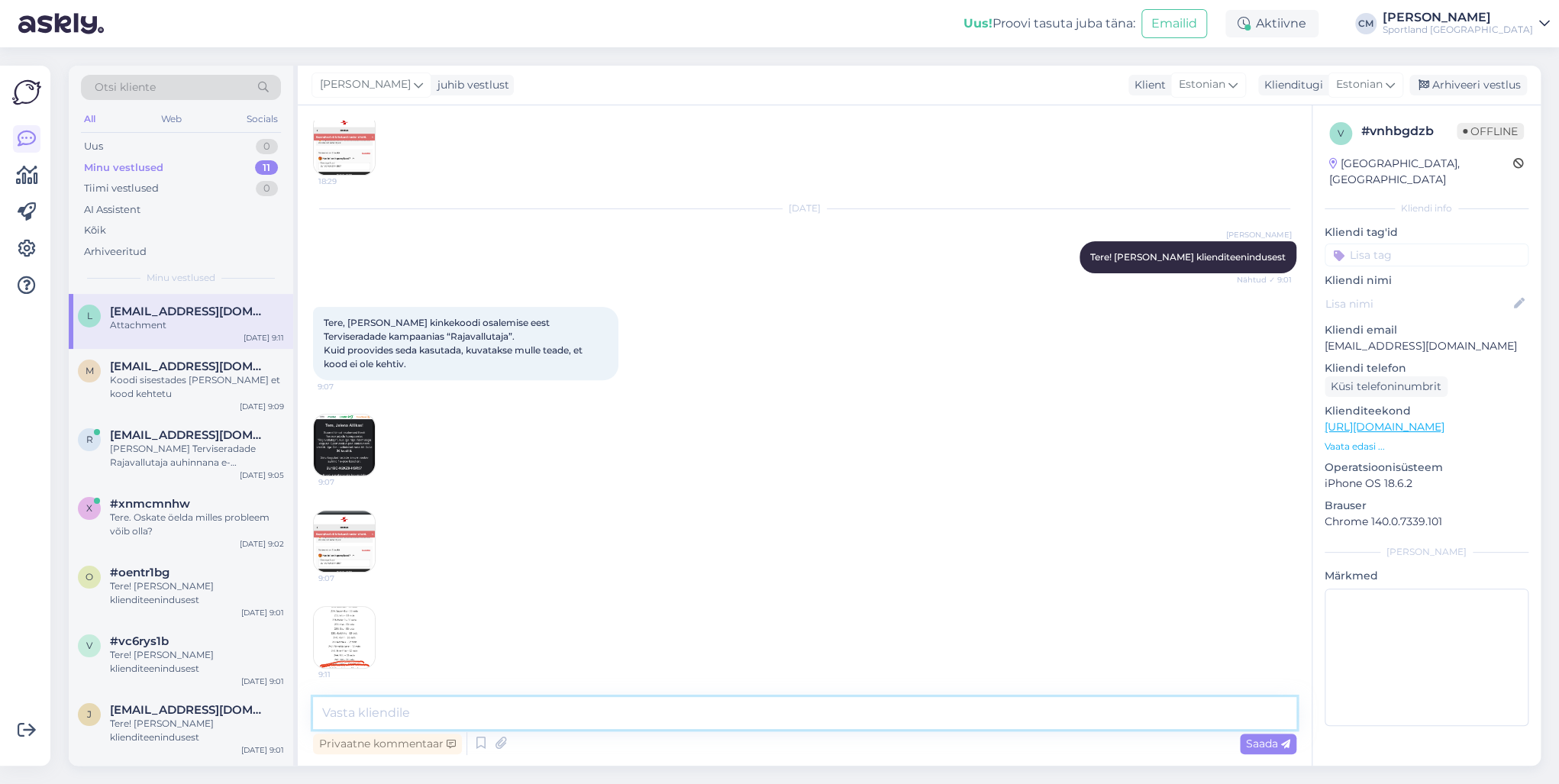
click at [524, 563] on textarea at bounding box center [804, 713] width 983 height 32
drag, startPoint x: 864, startPoint y: 713, endPoint x: 688, endPoint y: 705, distance: 176.2
click at [688, 563] on textarea "Kahjuks hetkel puudub meil info kampaania "Rajavallutaja" krediidi kasutamise o…" at bounding box center [804, 713] width 983 height 32
click at [616, 563] on textarea "Kahjuks hetkel puudub meil info kampaania "Rajavallutaja" krediidi kasutamise o…" at bounding box center [804, 713] width 983 height 32
drag, startPoint x: 593, startPoint y: 709, endPoint x: 685, endPoint y: 708, distance: 92.0
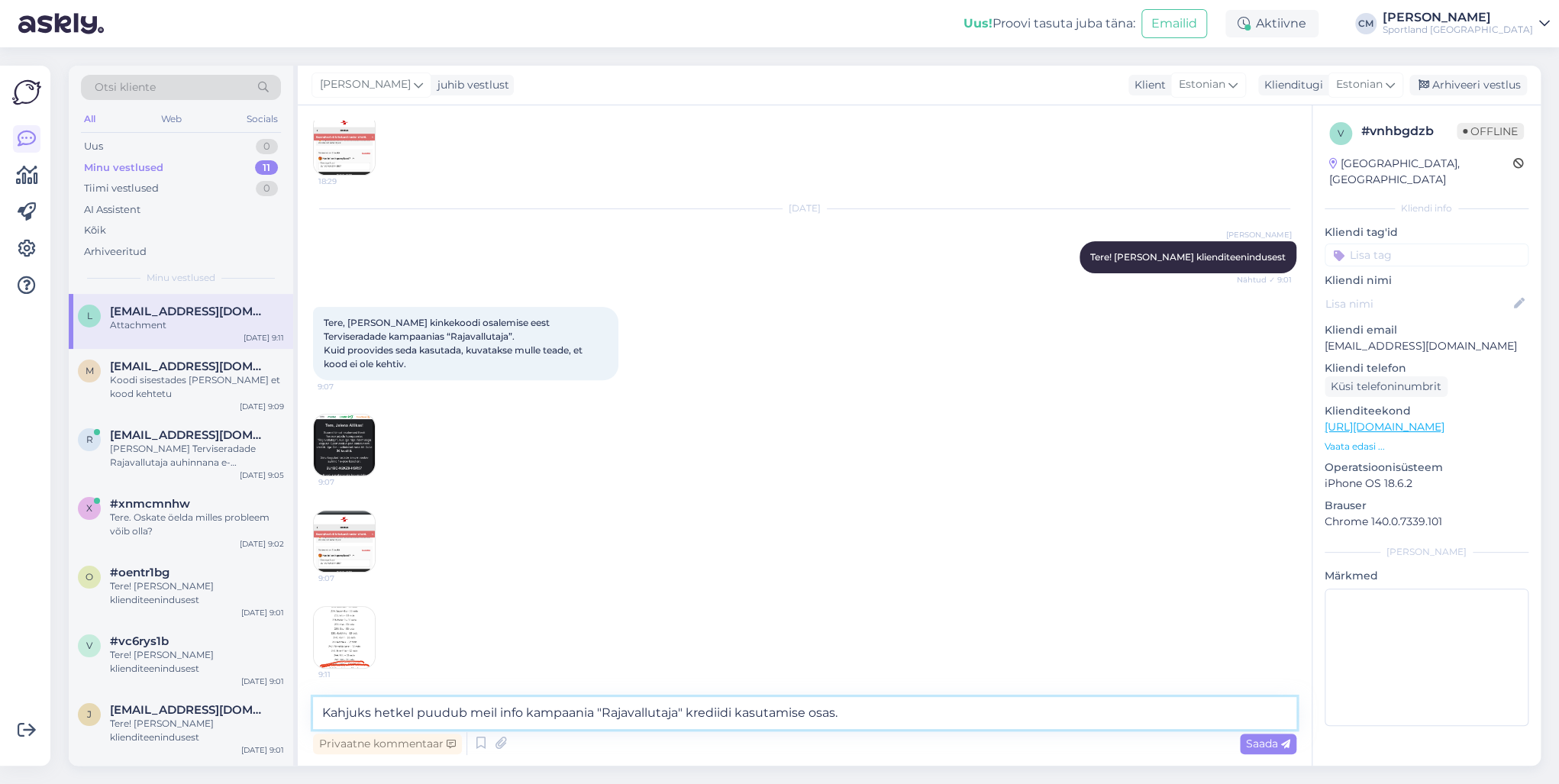
click at [685, 563] on textarea "Kahjuks hetkel puudub meil info kampaania "Rajavallutaja" krediidi kasutamise o…" at bounding box center [804, 713] width 983 height 32
click at [820, 563] on textarea "Kahjuks hetkel puudub meil info kampaania krediidi kasutamise osas." at bounding box center [804, 713] width 983 height 32
drag, startPoint x: 833, startPoint y: 708, endPoint x: 263, endPoint y: 707, distance: 570.0
click at [263, 563] on div "Otsi kliente All Web Socials Uus 0 Minu vestlused 11 Tiimi vestlused 0 AI Assis…" at bounding box center [805, 416] width 1472 height 700
type textarea "Kahjuks hetkel puudub meil info kampaania krediidi kasutamise osas. Kuid uurime…"
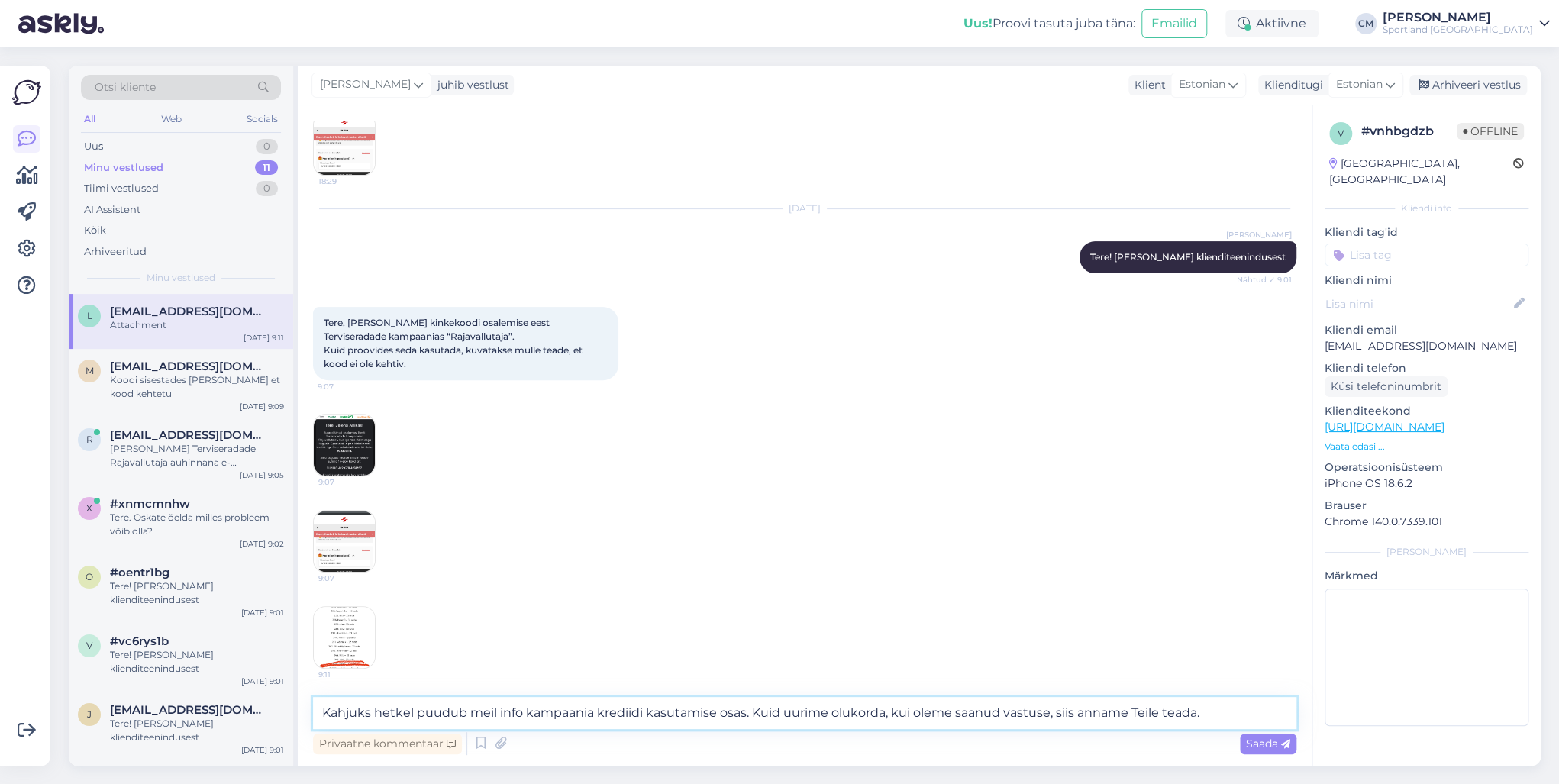
click at [348, 563] on textarea "Kahjuks hetkel puudub meil info kampaania krediidi kasutamise osas. Kuid uurime…" at bounding box center [804, 713] width 983 height 32
drag, startPoint x: 318, startPoint y: 710, endPoint x: 1421, endPoint y: 711, distance: 1103.0
click at [1168, 563] on div "Vestlus algas [DATE] Tere, [PERSON_NAME] kinkekoodi osalemise eest Terviseradad…" at bounding box center [919, 435] width 1243 height 660
paste textarea "Kahjuks puudub meil hetkel täpne teave kampaania krediidi kasutamise kohta. Uur…"
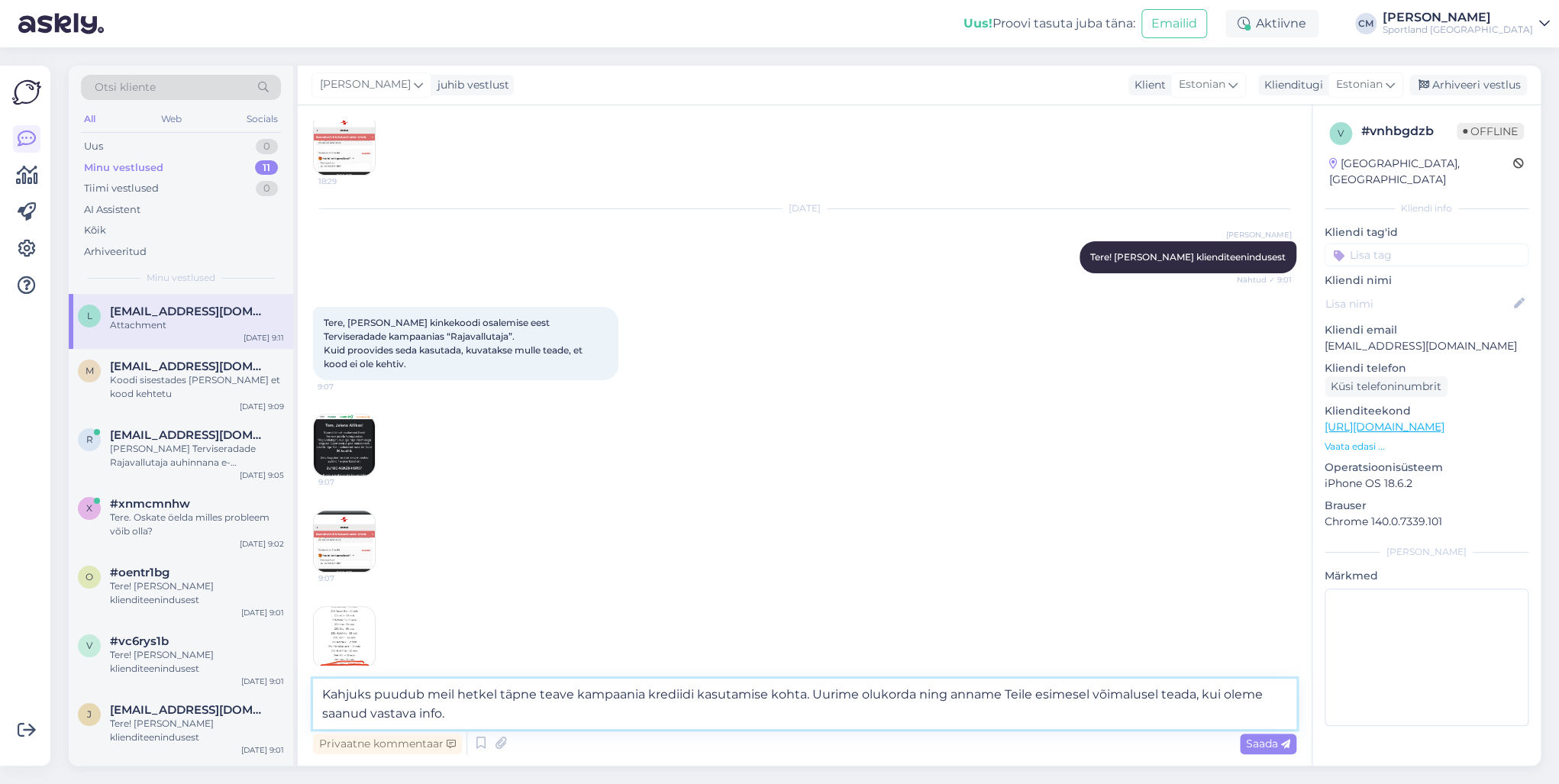
type textarea "Kahjuks puudub meil hetkel täpne teave kampaania krediidi kasutamise kohta. Uur…"
click at [481, 563] on textarea "Kahjuks puudub meil hetkel täpne teave kampaania krediidi kasutamise kohta. Uur…" at bounding box center [804, 703] width 983 height 51
drag, startPoint x: 502, startPoint y: 712, endPoint x: 281, endPoint y: 659, distance: 227.3
click at [281, 563] on div "Otsi kliente All Web Socials Uus 0 Minu vestlused 11 Tiimi vestlused 0 AI Assis…" at bounding box center [805, 416] width 1472 height 700
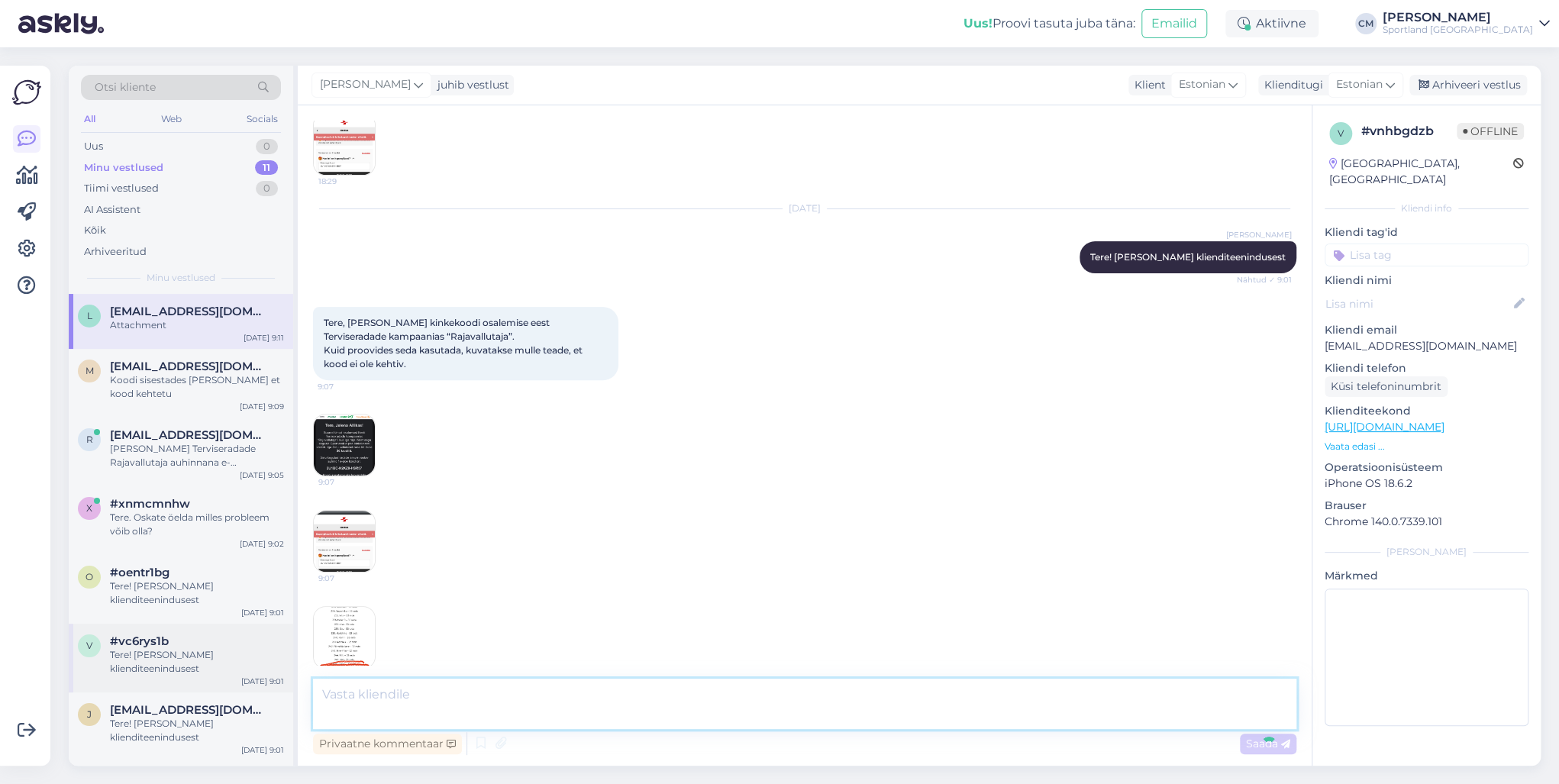
scroll to position [384, 0]
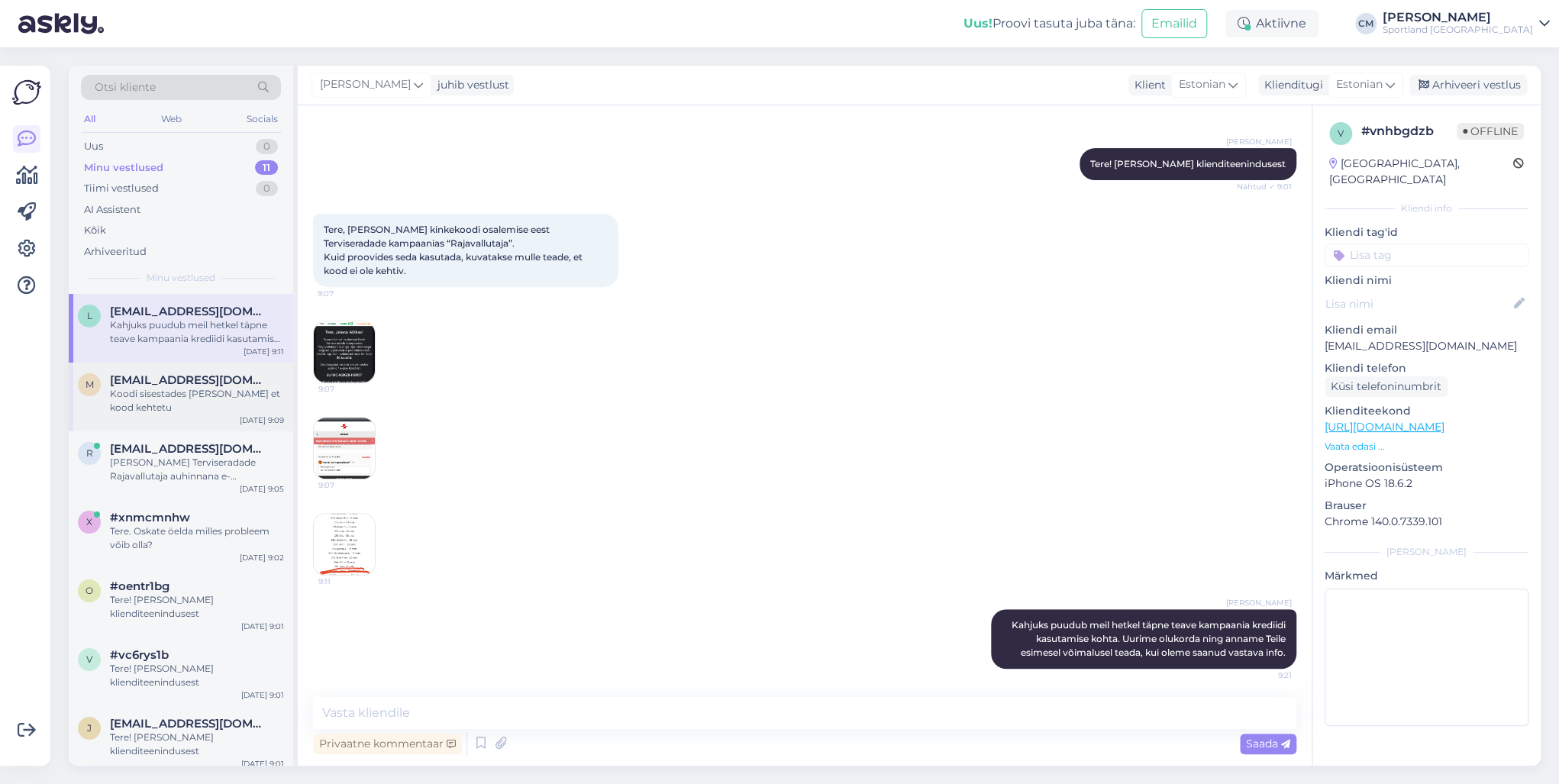
click at [196, 424] on div "m [EMAIL_ADDRESS][DOMAIN_NAME] Koodi sisestades [PERSON_NAME] et kood kehtetu […" at bounding box center [181, 397] width 224 height 69
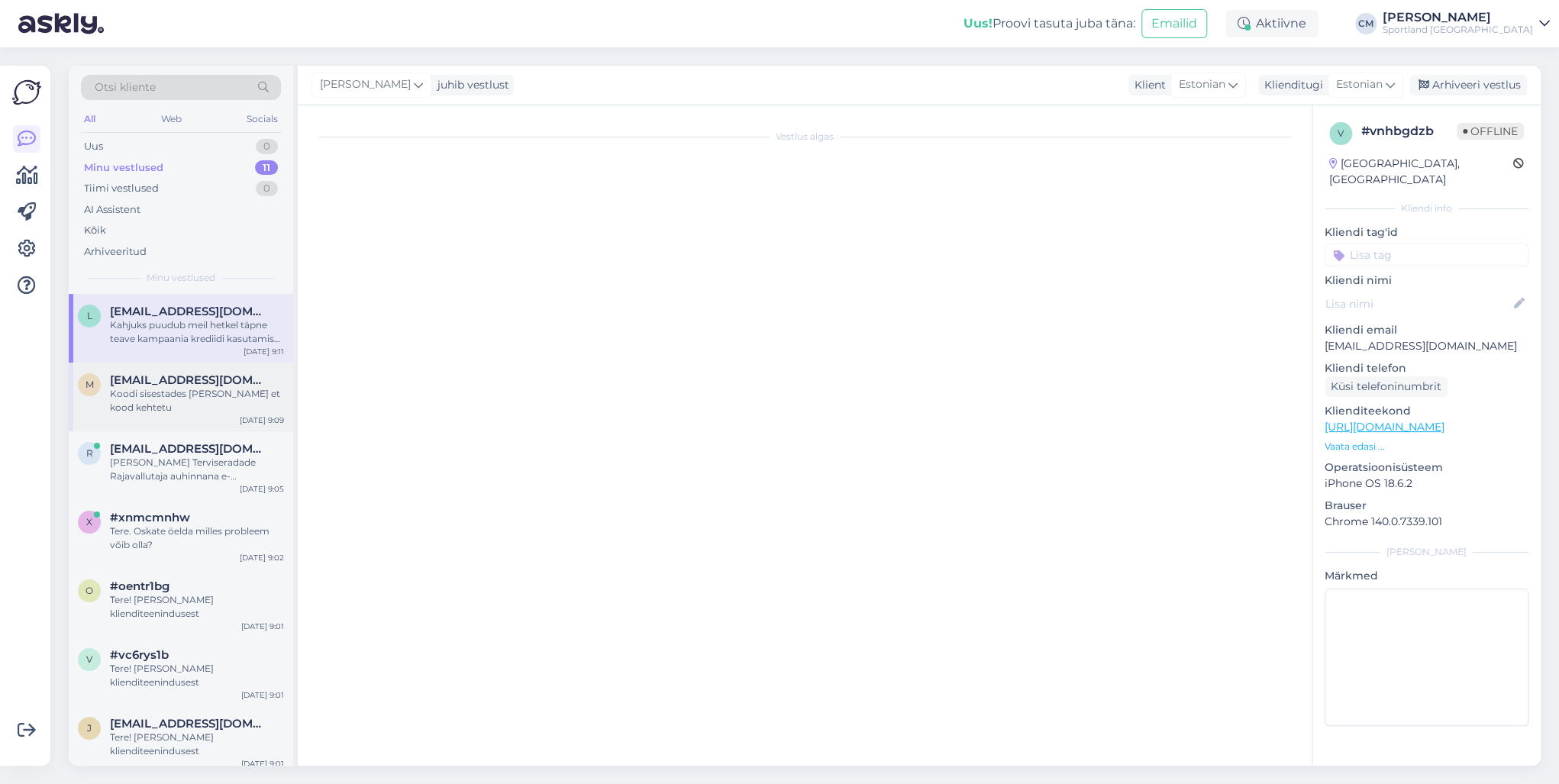
scroll to position [0, 0]
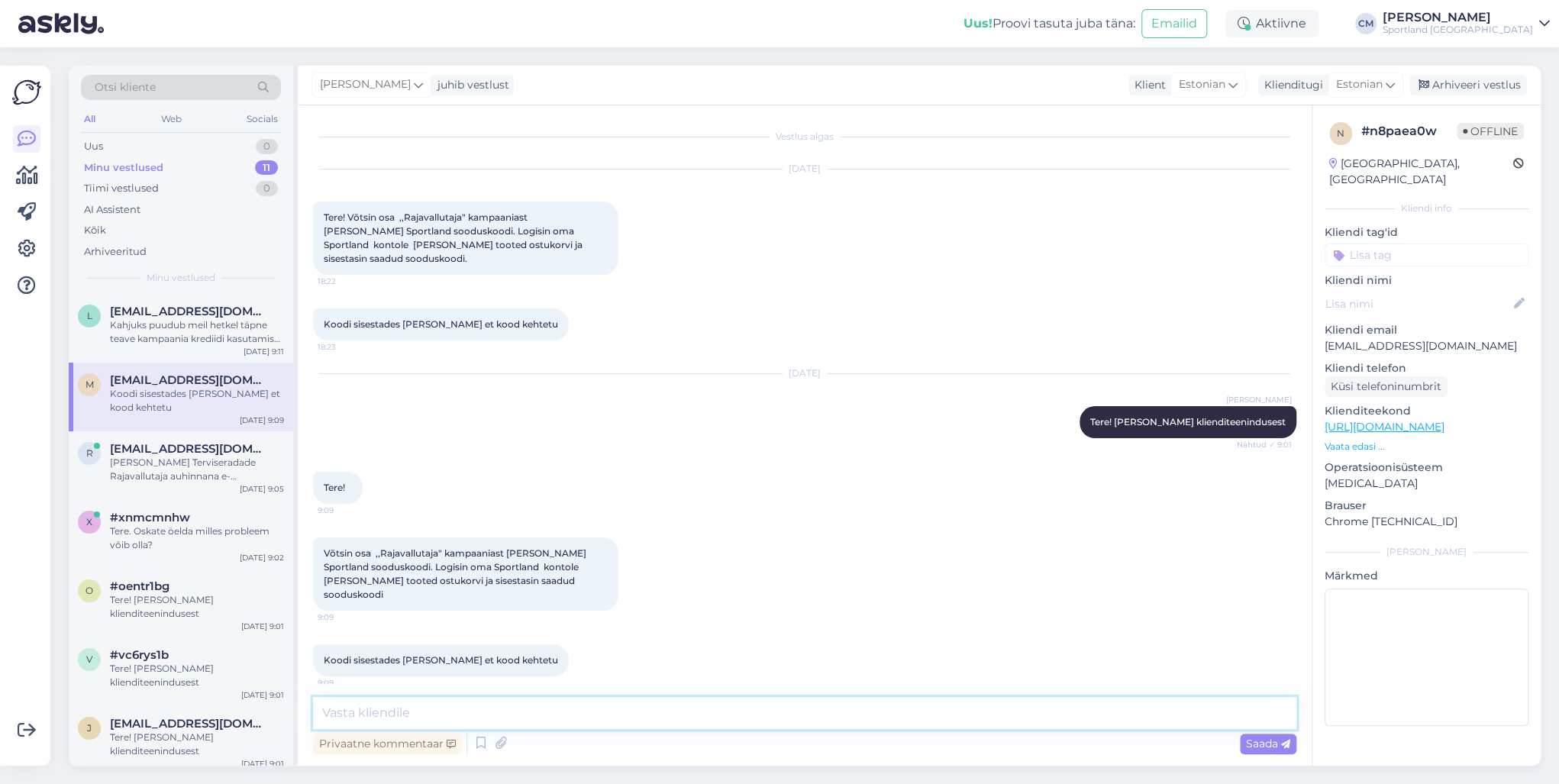
click at [521, 563] on textarea at bounding box center [804, 713] width 983 height 32
paste textarea "Kahjuks puudub meil hetkel täpne teave kampaania krediidi kasutamise kohta. Uur…"
type textarea "Kahjuks puudub meil hetkel täpne teave kampaania krediidi kasutamise kohta. Uur…"
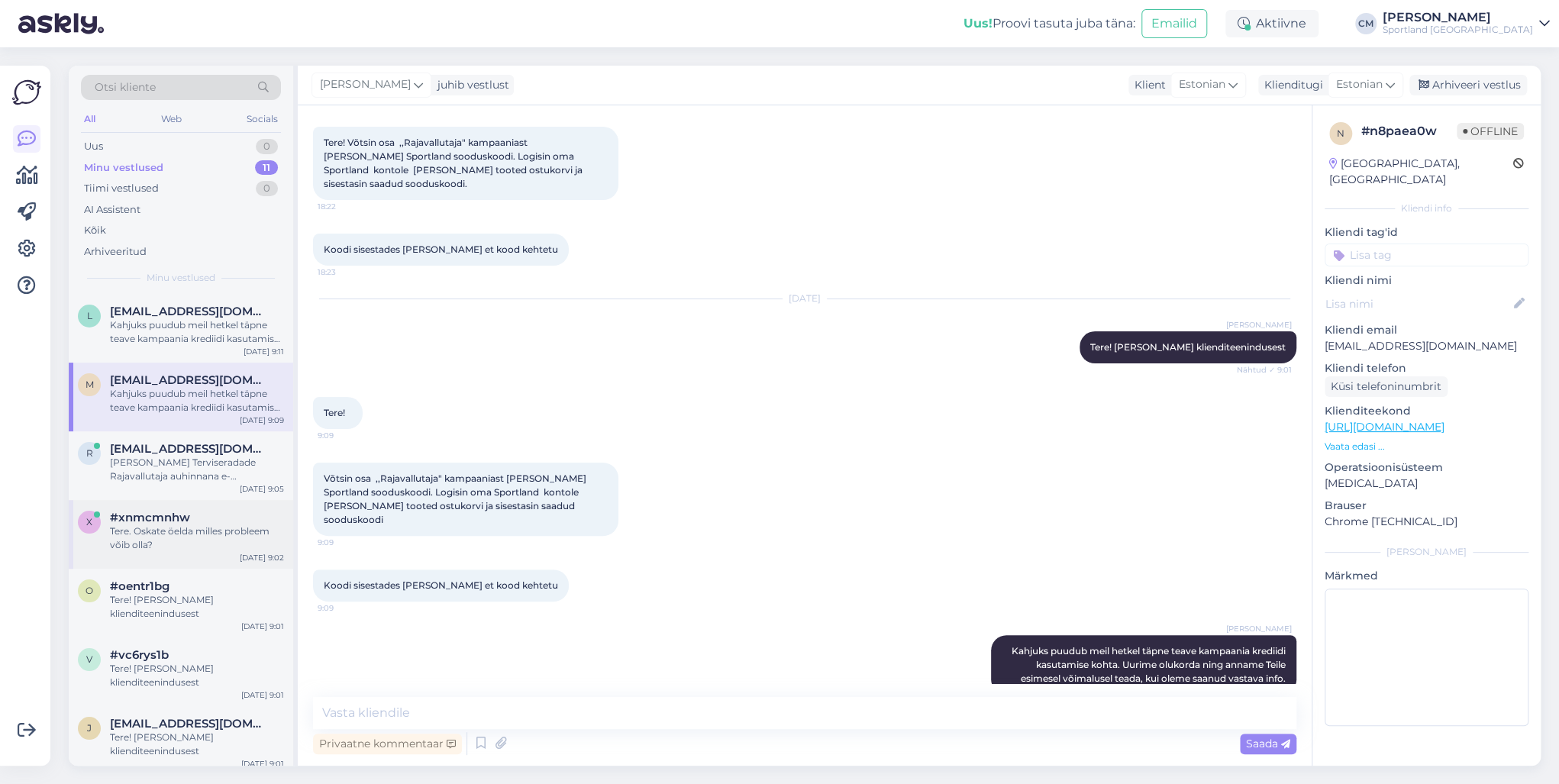
click at [183, 501] on div "x #xnmcmnhw Tere. Oskate öelda milles probleem võib olla? [DATE] 9:02" at bounding box center [181, 535] width 224 height 69
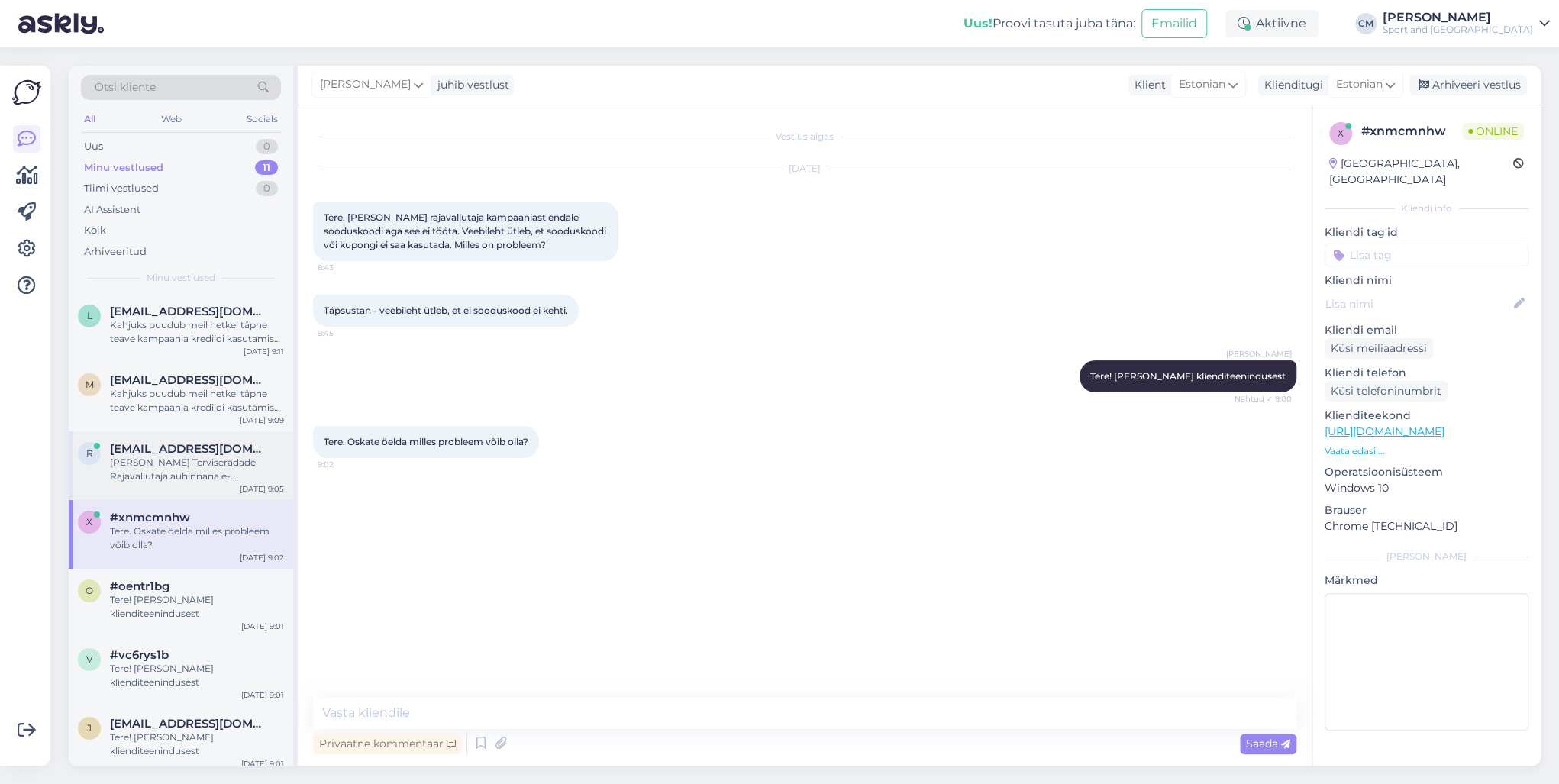
click at [191, 489] on div "r [EMAIL_ADDRESS][DOMAIN_NAME] [PERSON_NAME] Terviseradade Rajavallutaja auhinn…" at bounding box center [181, 466] width 224 height 69
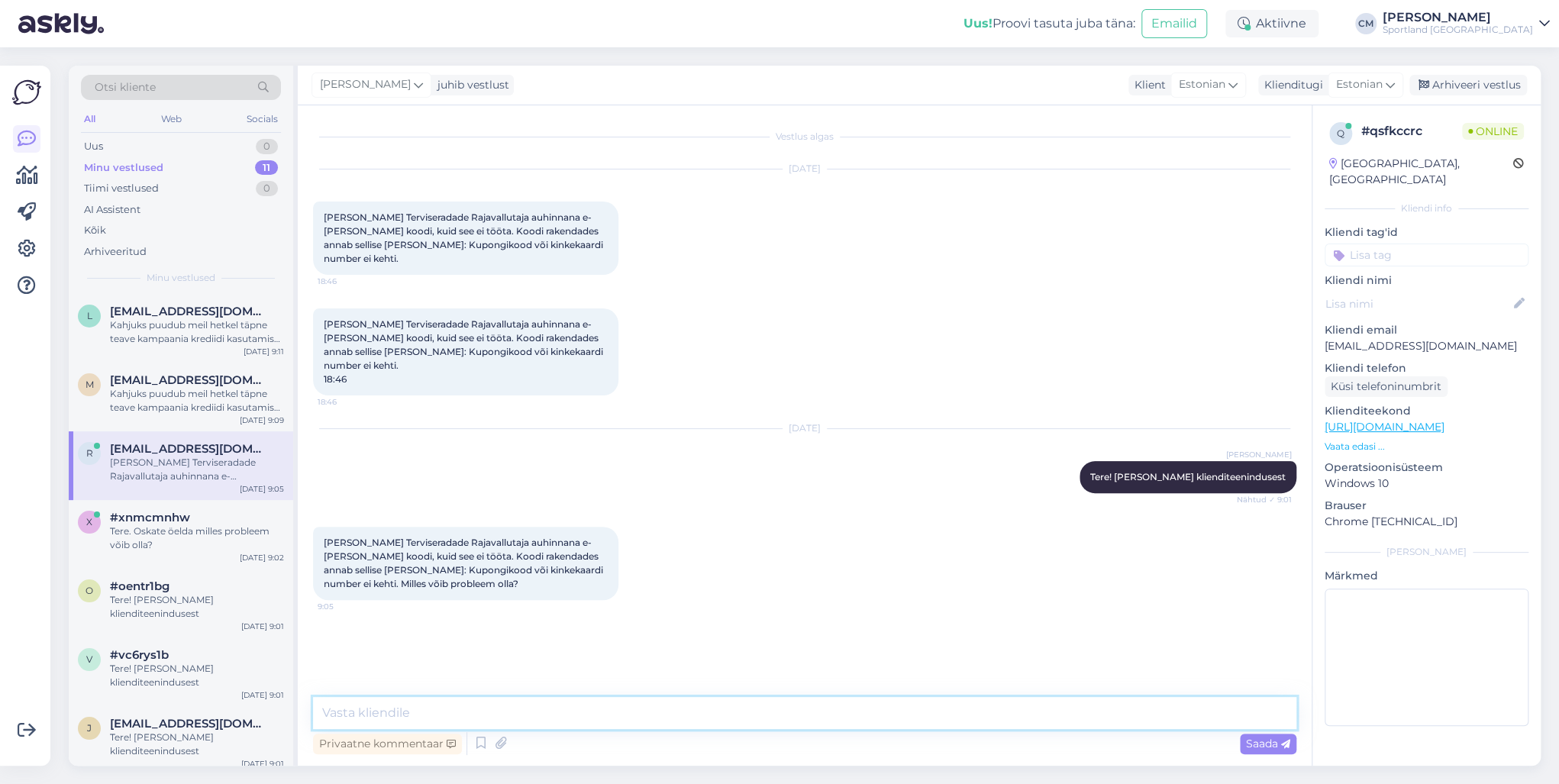
click at [483, 563] on textarea at bounding box center [804, 713] width 983 height 32
paste textarea "Kahjuks puudub meil hetkel täpne teave kampaania krediidi kasutamise kohta. Uur…"
type textarea "Kahjuks puudub meil hetkel täpne teave kampaania krediidi kasutamise kohta. Uur…"
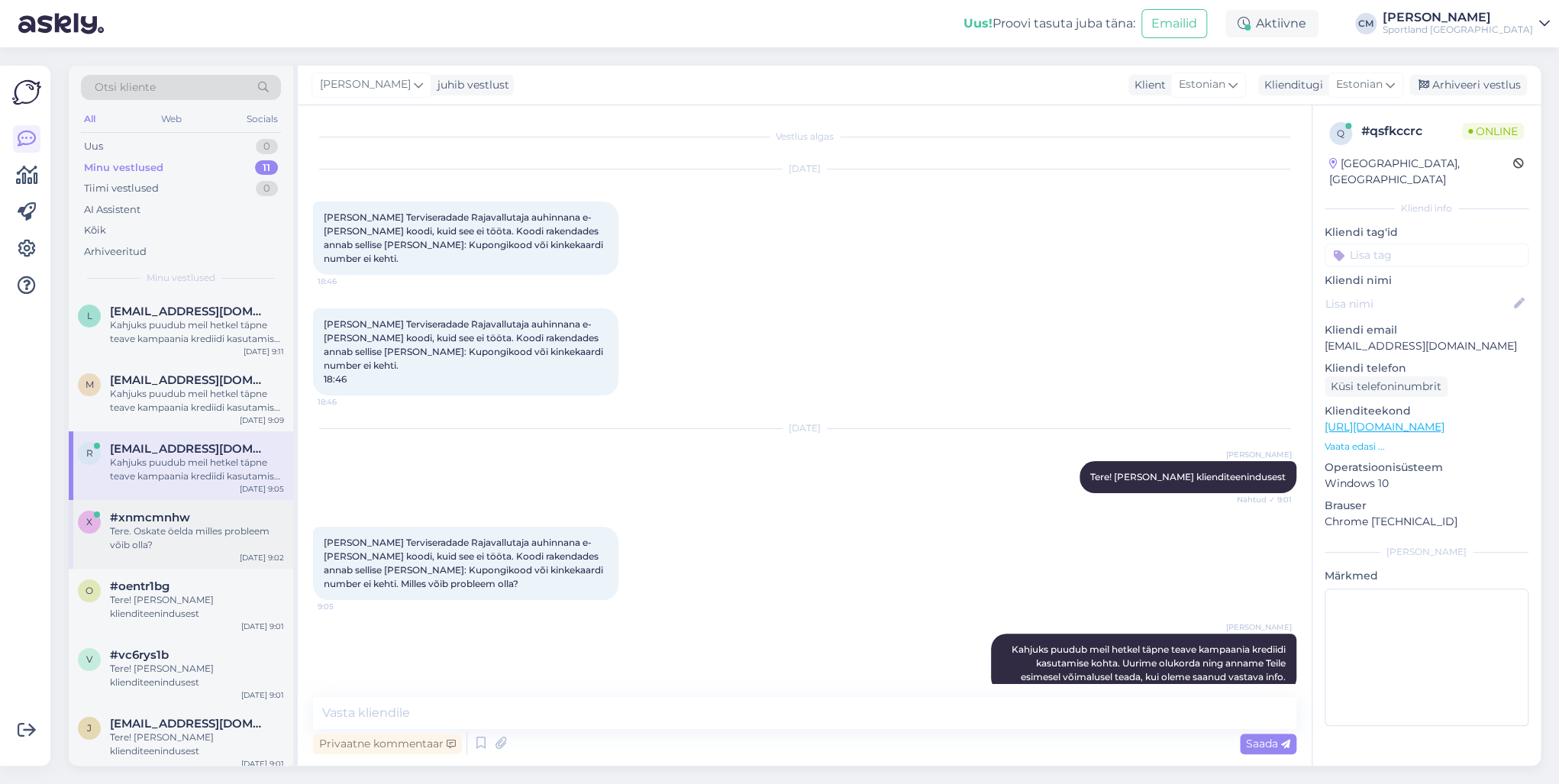
click at [196, 531] on div "Tere. Oskate öelda milles probleem võib olla?" at bounding box center [197, 538] width 174 height 28
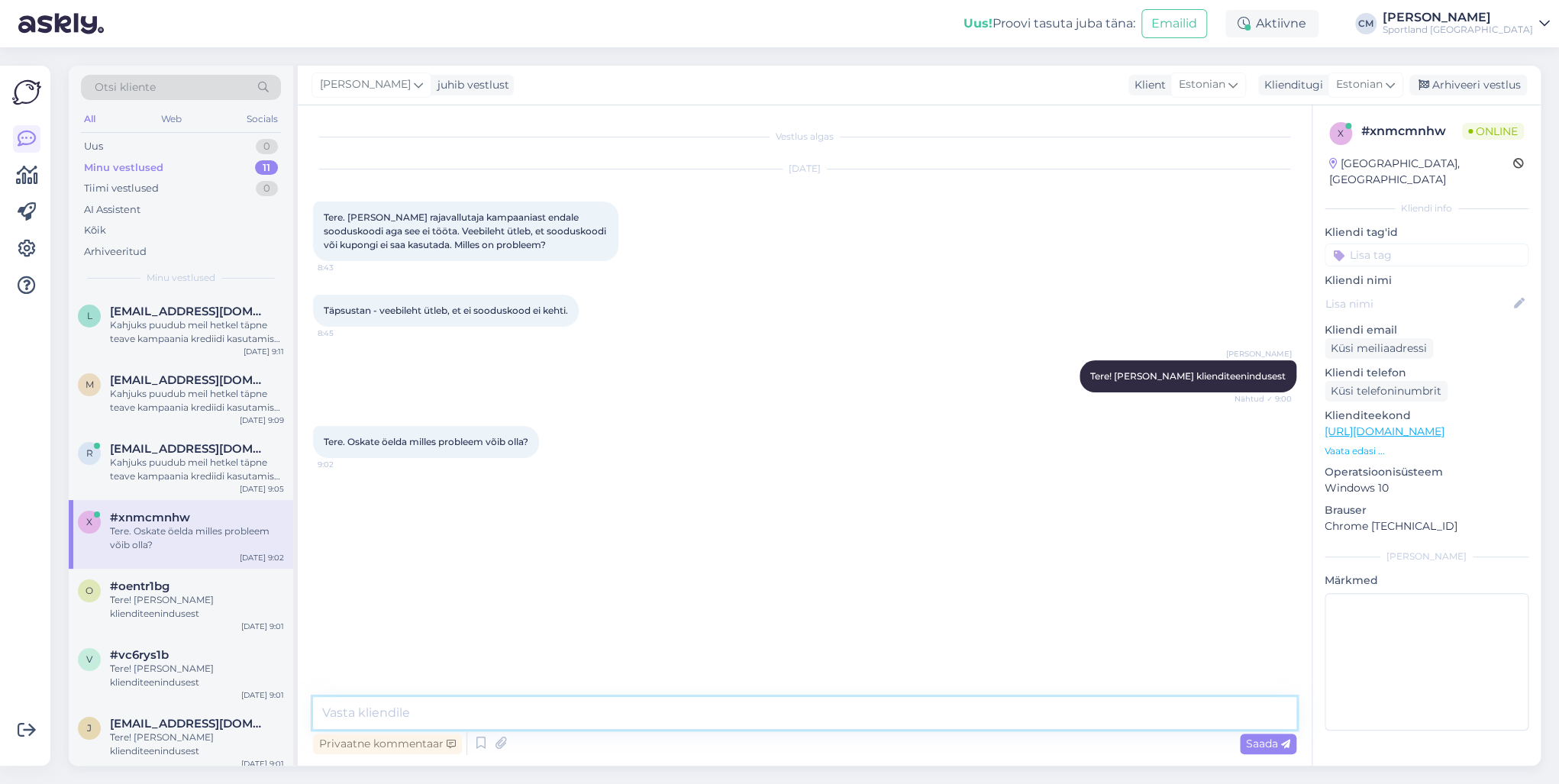
click at [386, 563] on textarea at bounding box center [804, 713] width 983 height 32
paste textarea "Kahjuks puudub meil hetkel täpne teave kampaania krediidi kasutamise kohta. Uur…"
type textarea "Kahjuks puudub meil hetkel täpne teave kampaania krediidi kasutamise kohta. Uur…"
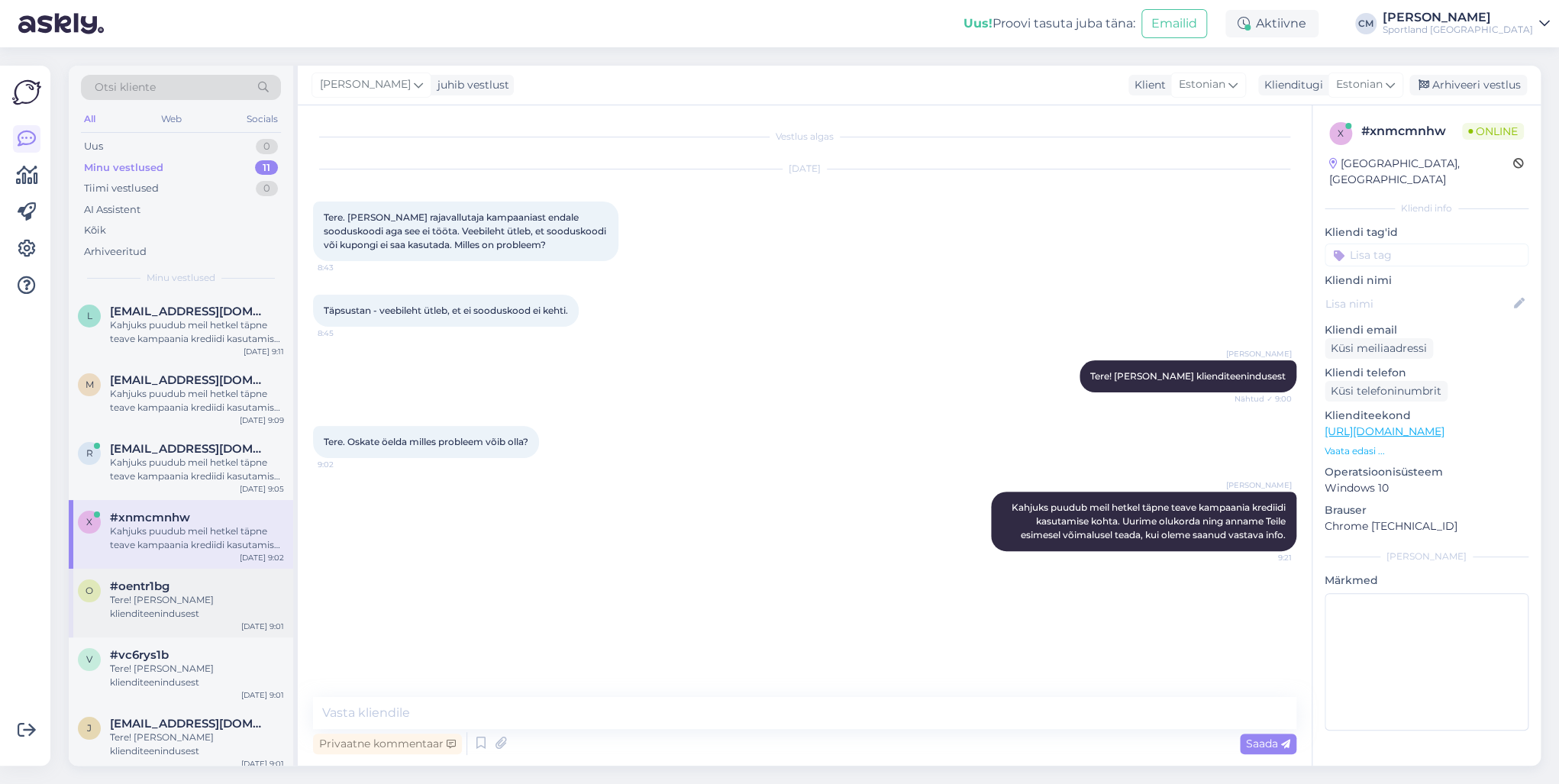
click at [249, 563] on div "Tere! [PERSON_NAME] klienditeenindusest" at bounding box center [197, 607] width 174 height 28
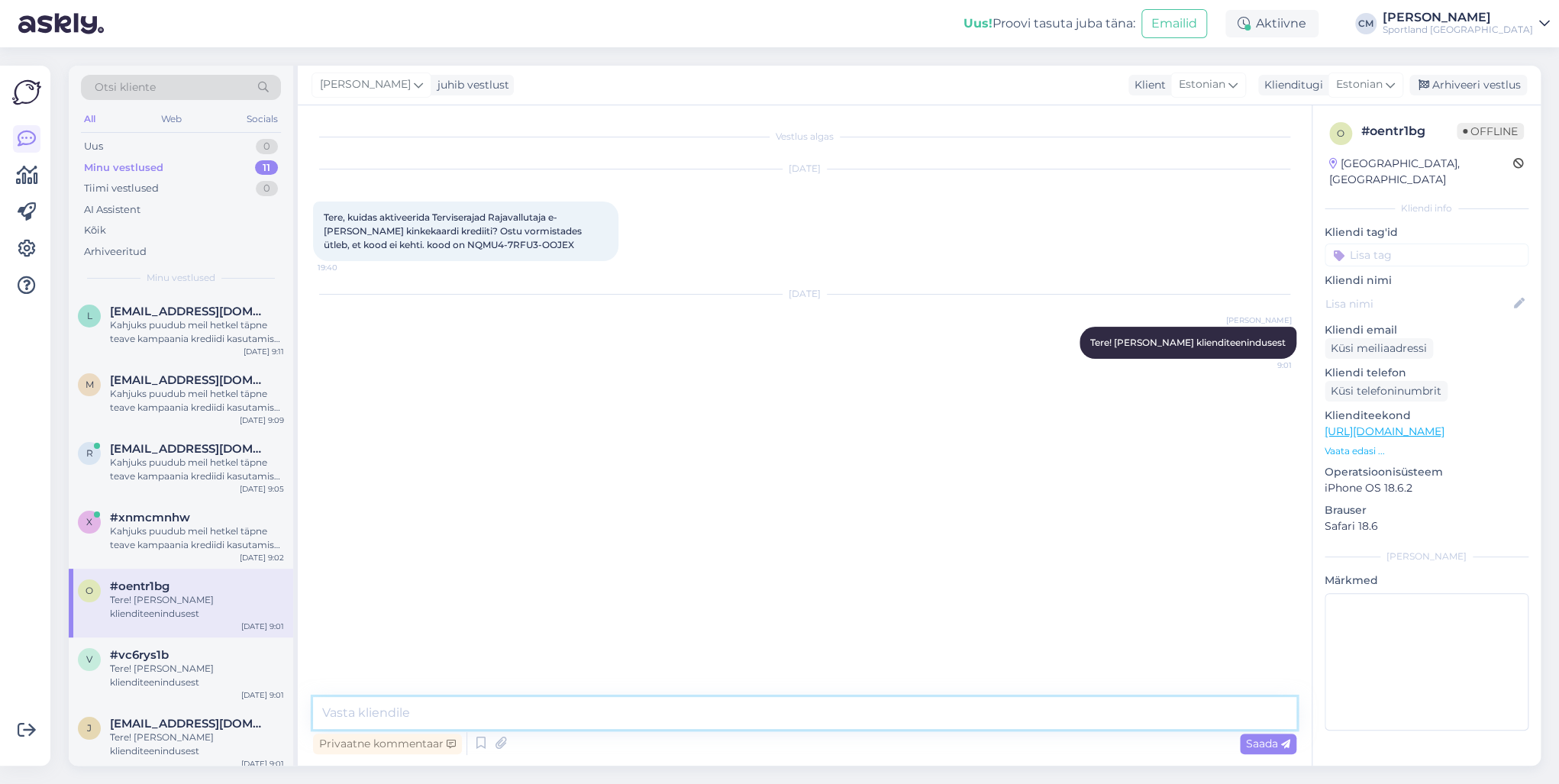
click at [432, 563] on textarea at bounding box center [804, 713] width 983 height 32
paste textarea "Kahjuks puudub meil hetkel täpne teave kampaania krediidi kasutamise kohta. Uur…"
type textarea "Kahjuks puudub meil hetkel täpne teave kampaania krediidi kasutamise kohta. Uur…"
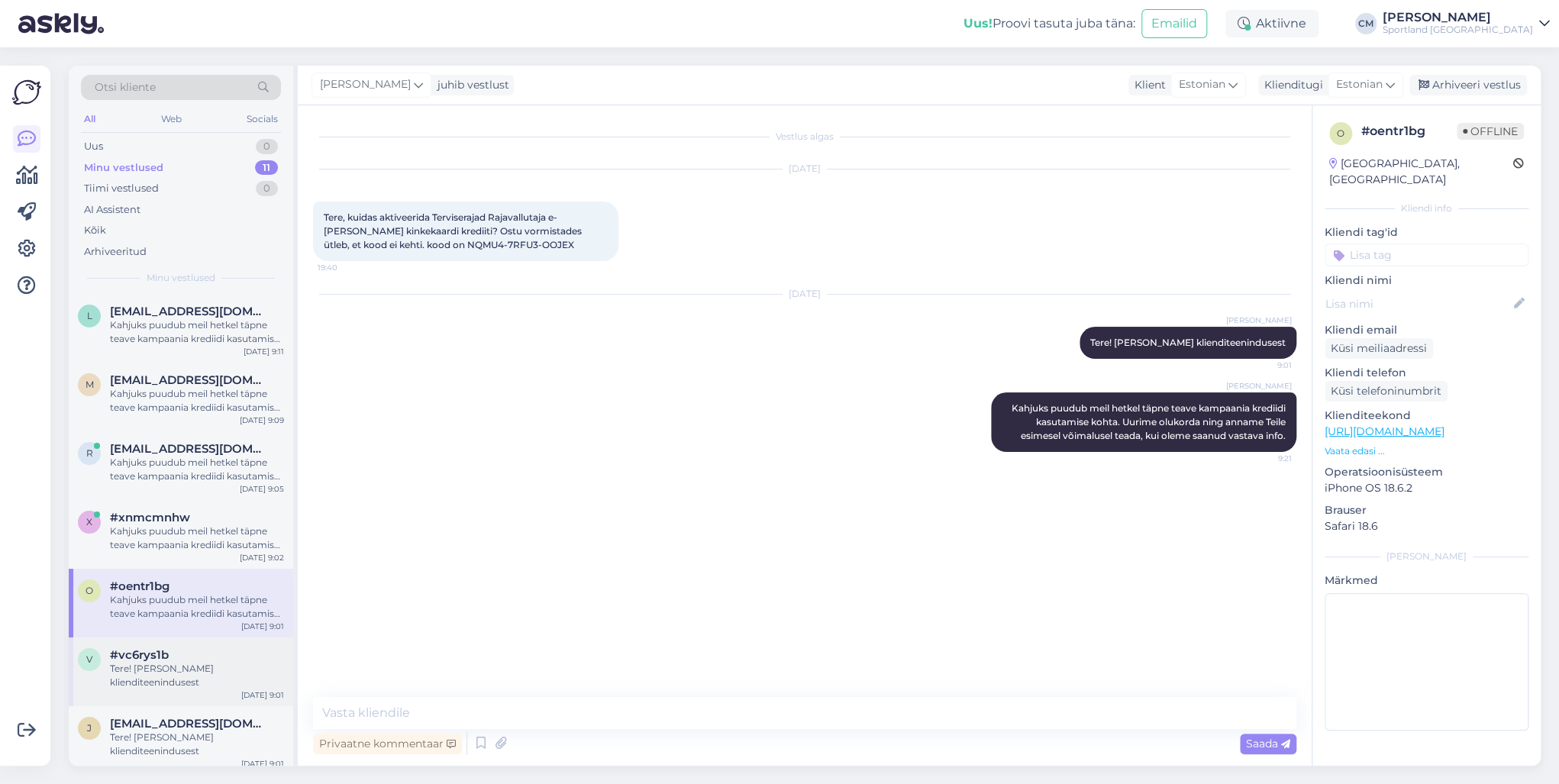
click at [246, 563] on div "#vc6rys1b" at bounding box center [197, 654] width 174 height 14
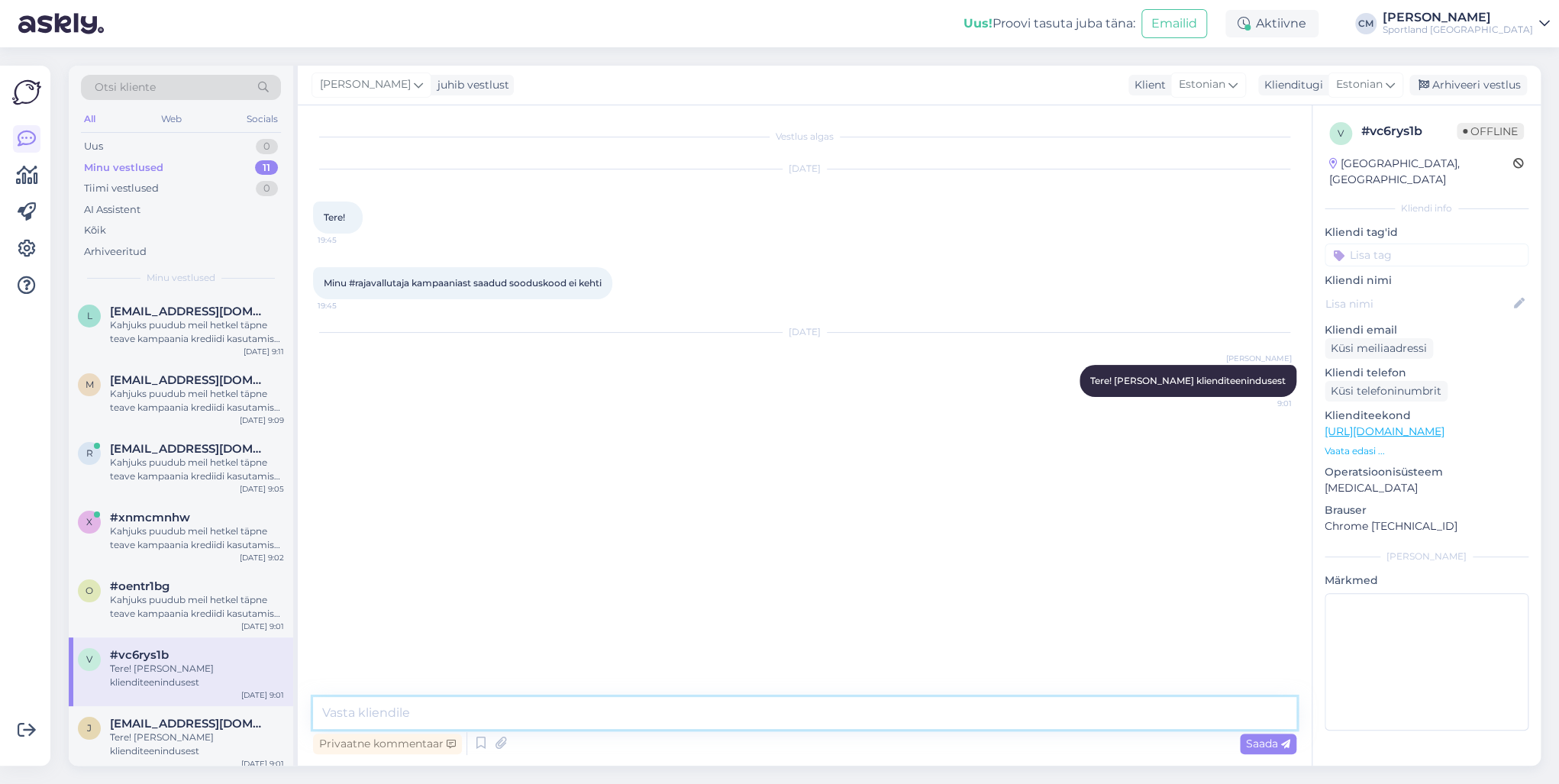
click at [422, 563] on textarea at bounding box center [804, 713] width 983 height 32
paste textarea "Kahjuks puudub meil hetkel täpne teave kampaania krediidi kasutamise kohta. Uur…"
type textarea "Kahjuks puudub meil hetkel täpne teave kampaania krediidi kasutamise kohta. Uur…"
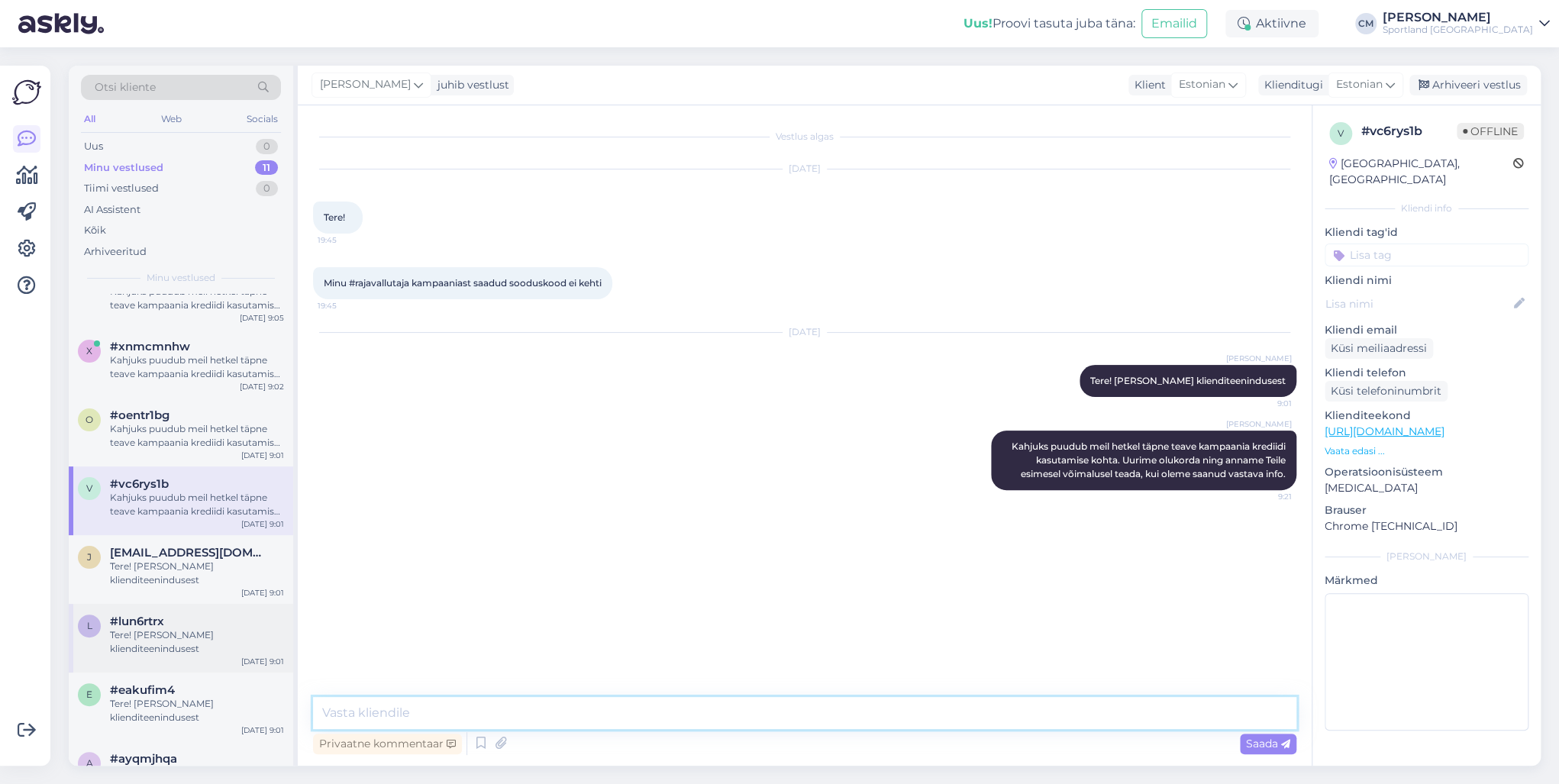
scroll to position [183, 0]
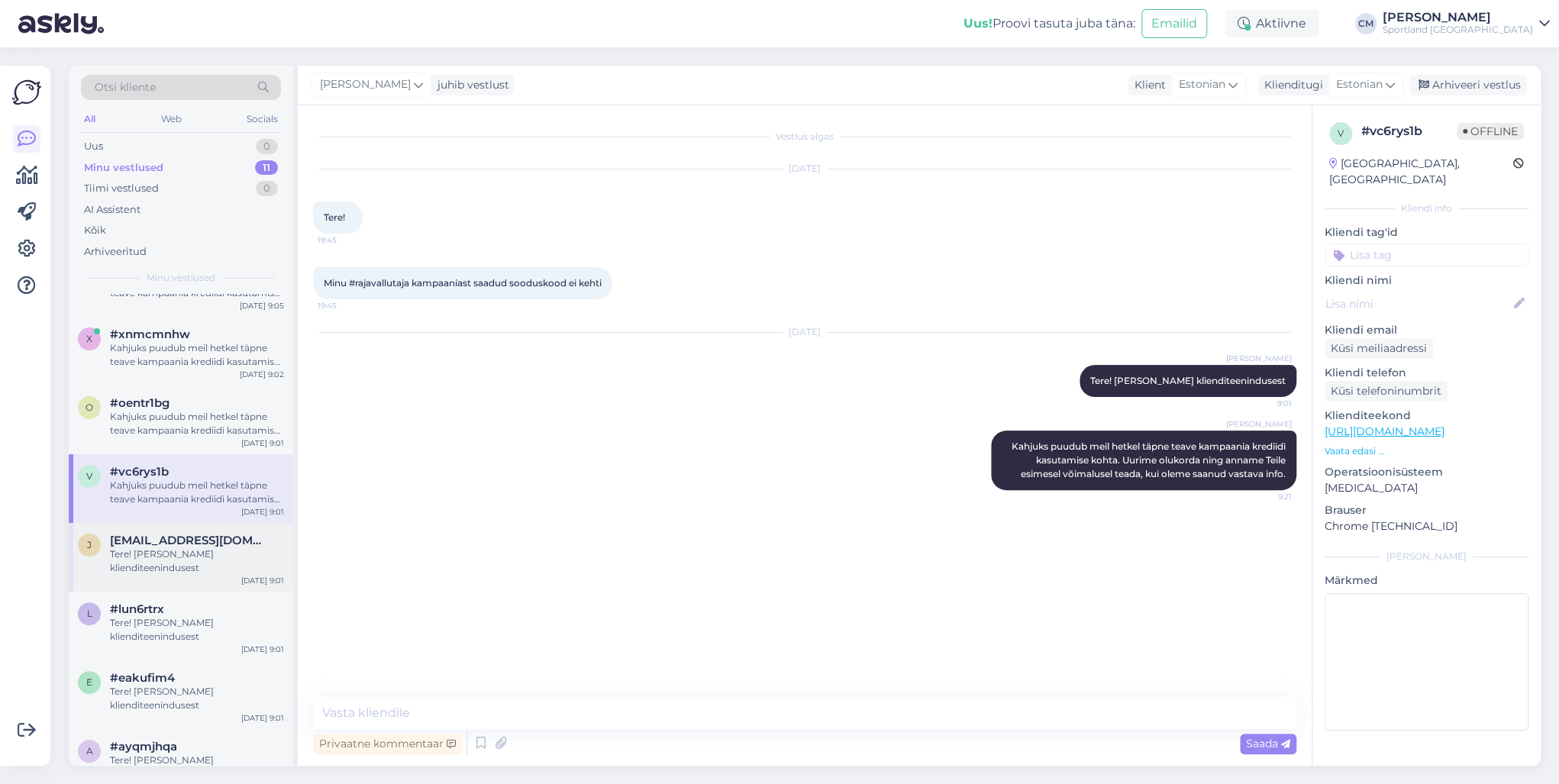
click at [181, 563] on div "Tere! [PERSON_NAME] klienditeenindusest" at bounding box center [197, 561] width 174 height 28
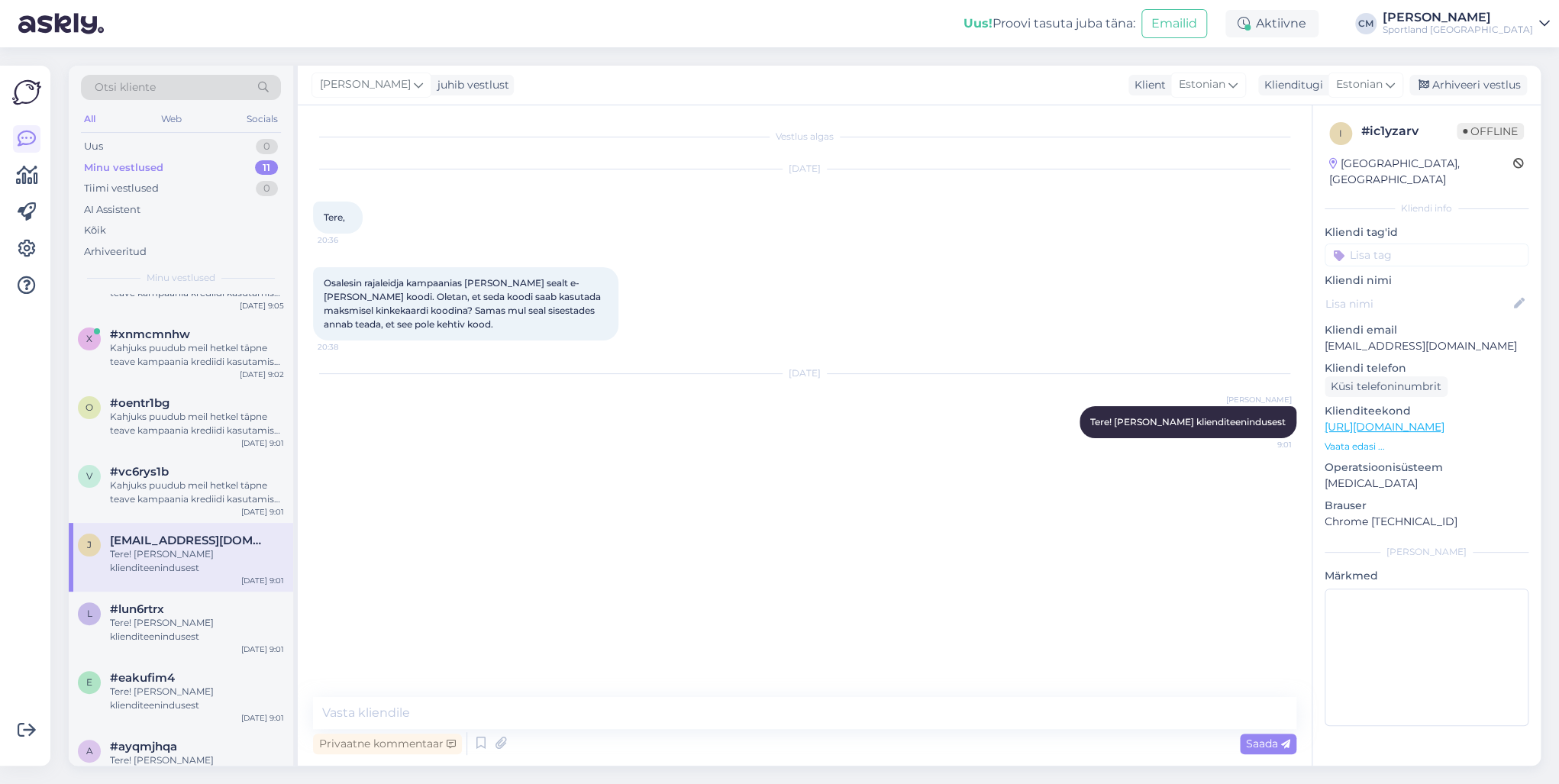
click at [392, 563] on div "Vestlus algas [DATE] Tere, 20:36 Osalesin rajaleidja kampaanias [PERSON_NAME] s…" at bounding box center [804, 435] width 1014 height 660
click at [386, 563] on textarea at bounding box center [804, 713] width 983 height 32
paste textarea "Kahjuks puudub meil hetkel täpne teave kampaania krediidi kasutamise kohta. Uur…"
type textarea "Kahjuks puudub meil hetkel täpne teave kampaania krediidi kasutamise kohta. Uur…"
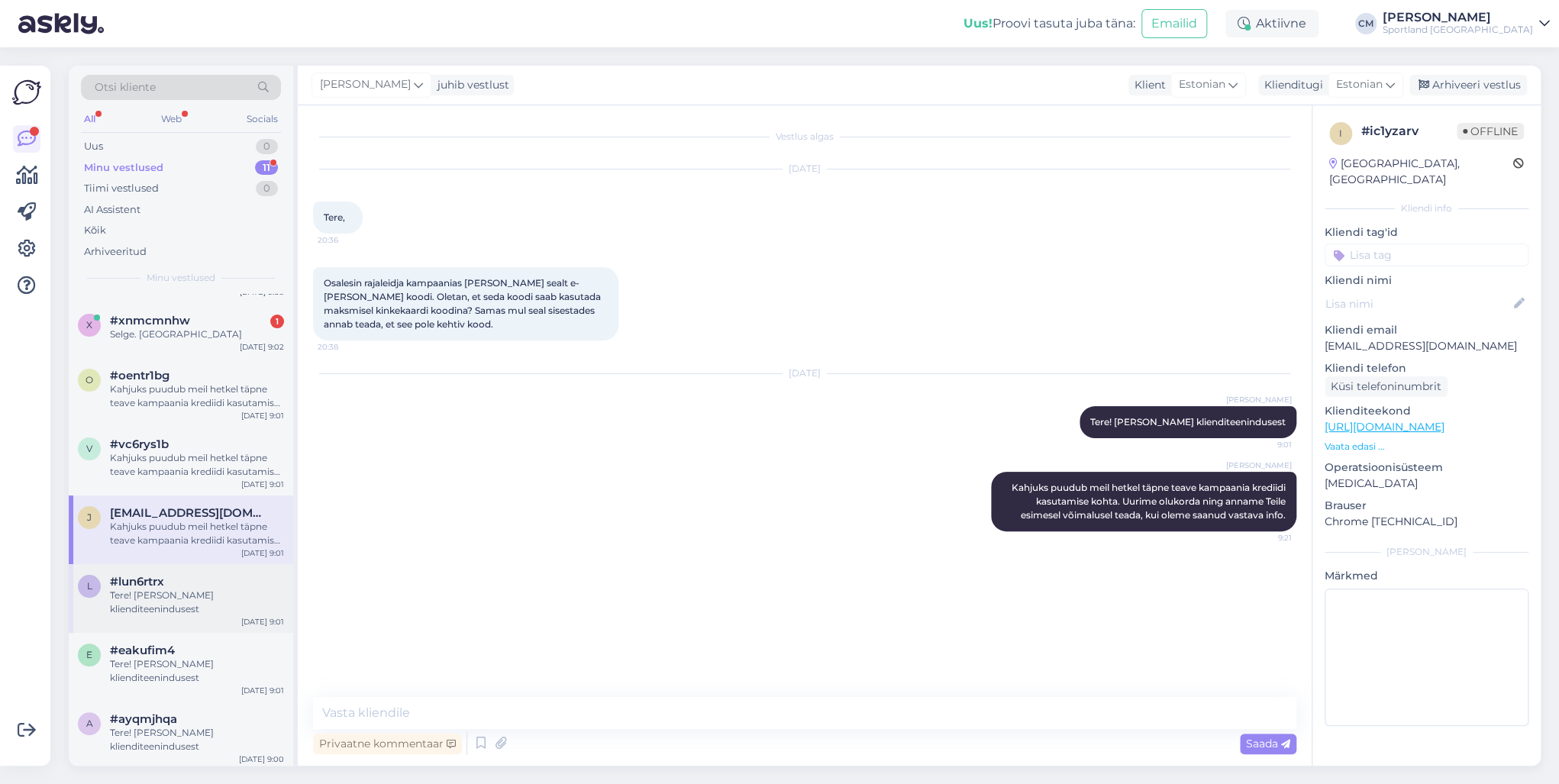
click at [177, 563] on div "#lun6rtrx" at bounding box center [197, 581] width 174 height 14
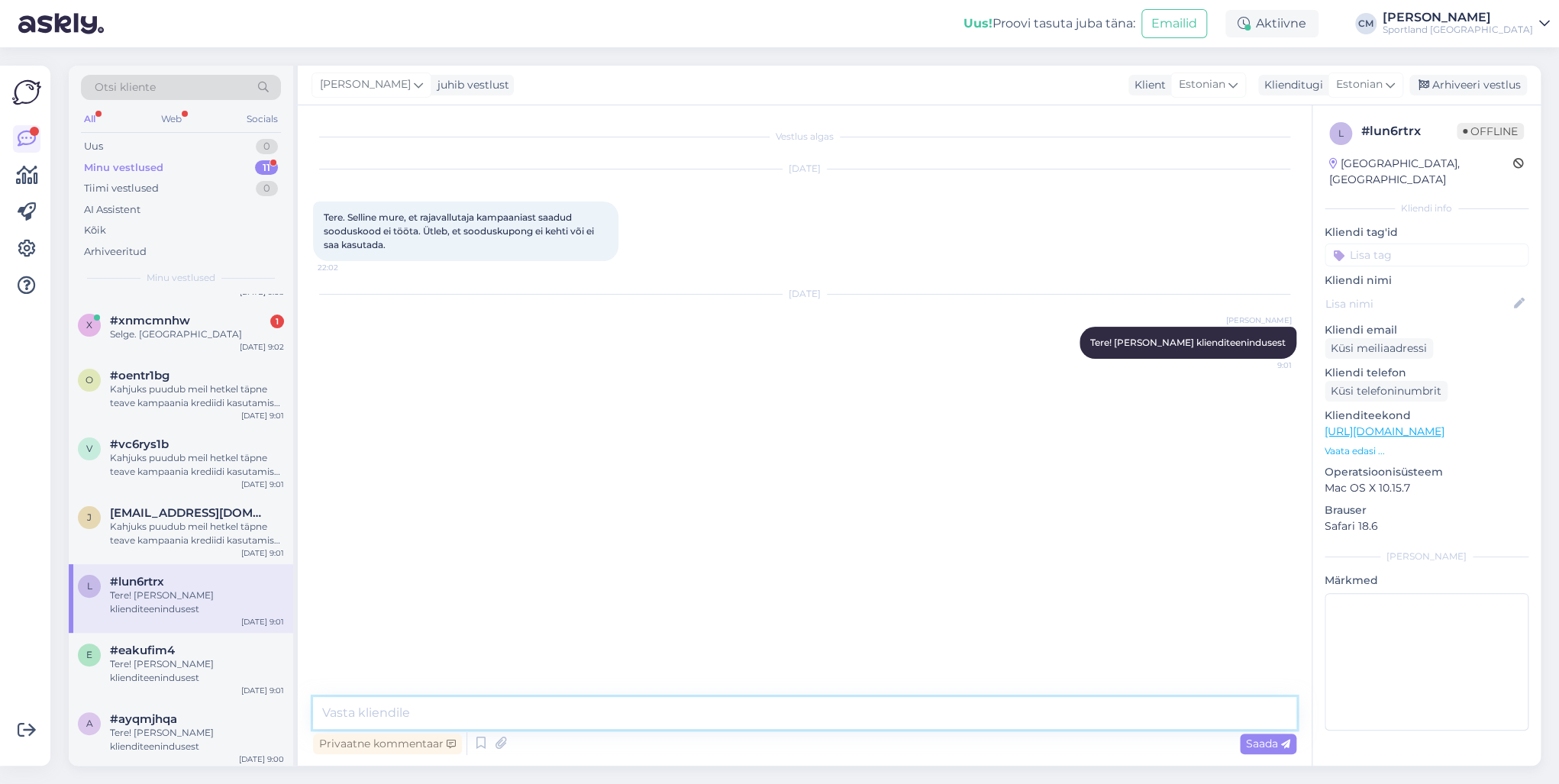
click at [397, 563] on textarea at bounding box center [804, 713] width 983 height 32
paste textarea "Kahjuks puudub meil hetkel täpne teave kampaania krediidi kasutamise kohta. Uur…"
type textarea "Kahjuks puudub meil hetkel täpne teave kampaania krediidi kasutamise kohta. Uur…"
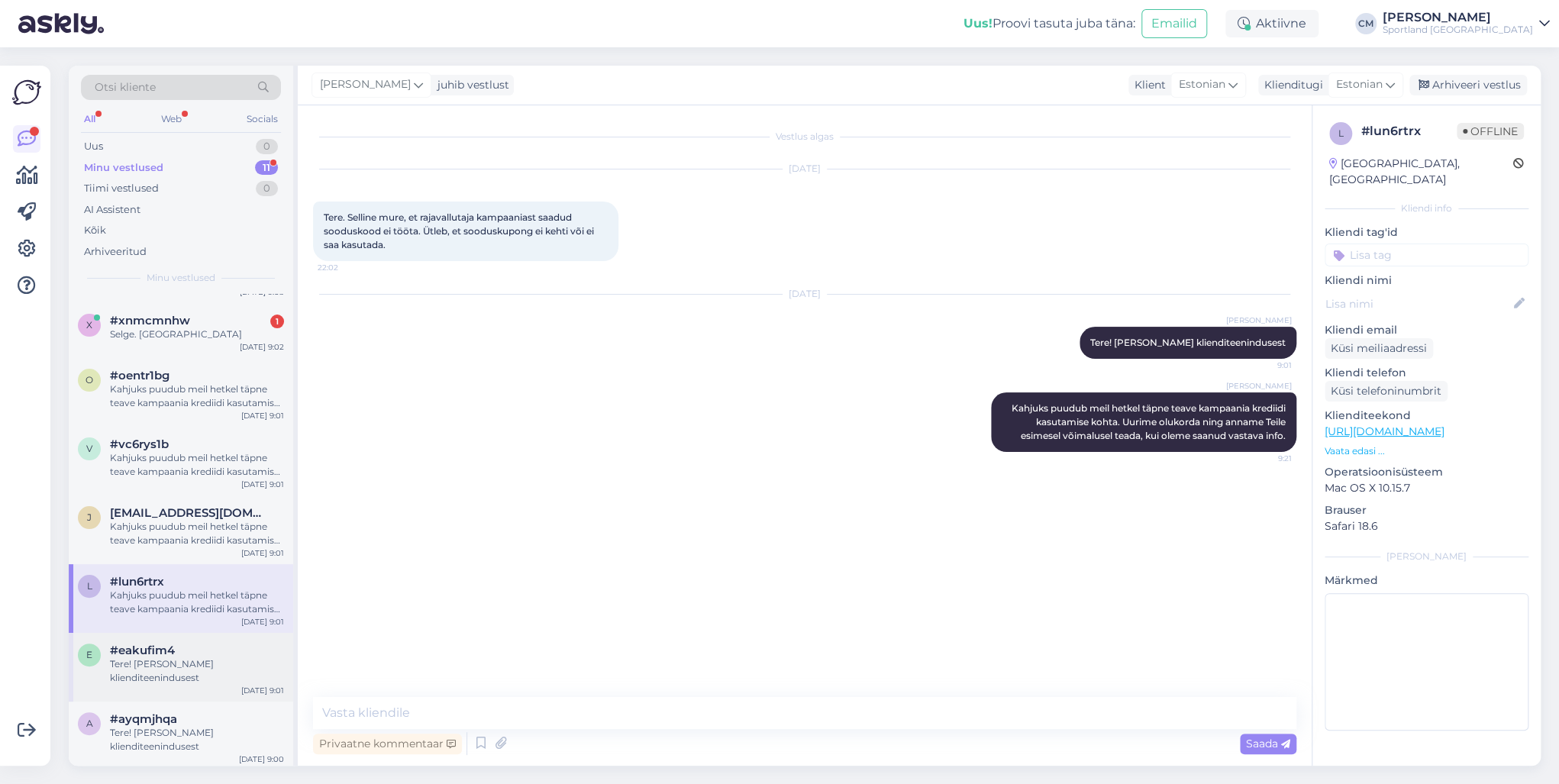
click at [247, 563] on div "Tere! [PERSON_NAME] klienditeenindusest" at bounding box center [197, 670] width 174 height 28
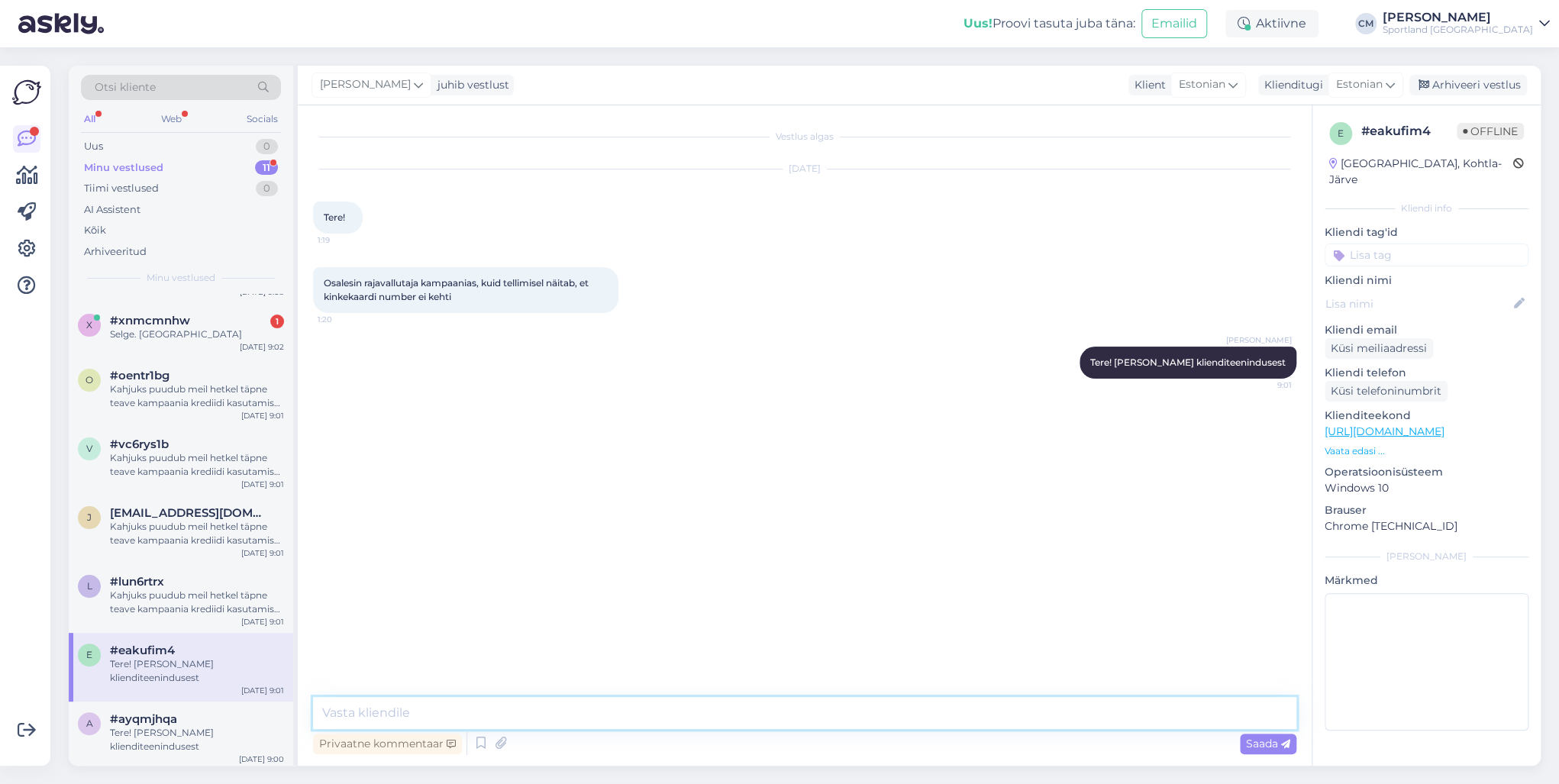
click at [422, 563] on textarea at bounding box center [804, 713] width 983 height 32
paste textarea "Kahjuks puudub meil hetkel täpne teave kampaania krediidi kasutamise kohta. Uur…"
type textarea "Kahjuks puudub meil hetkel täpne teave kampaania krediidi kasutamise kohta. Uur…"
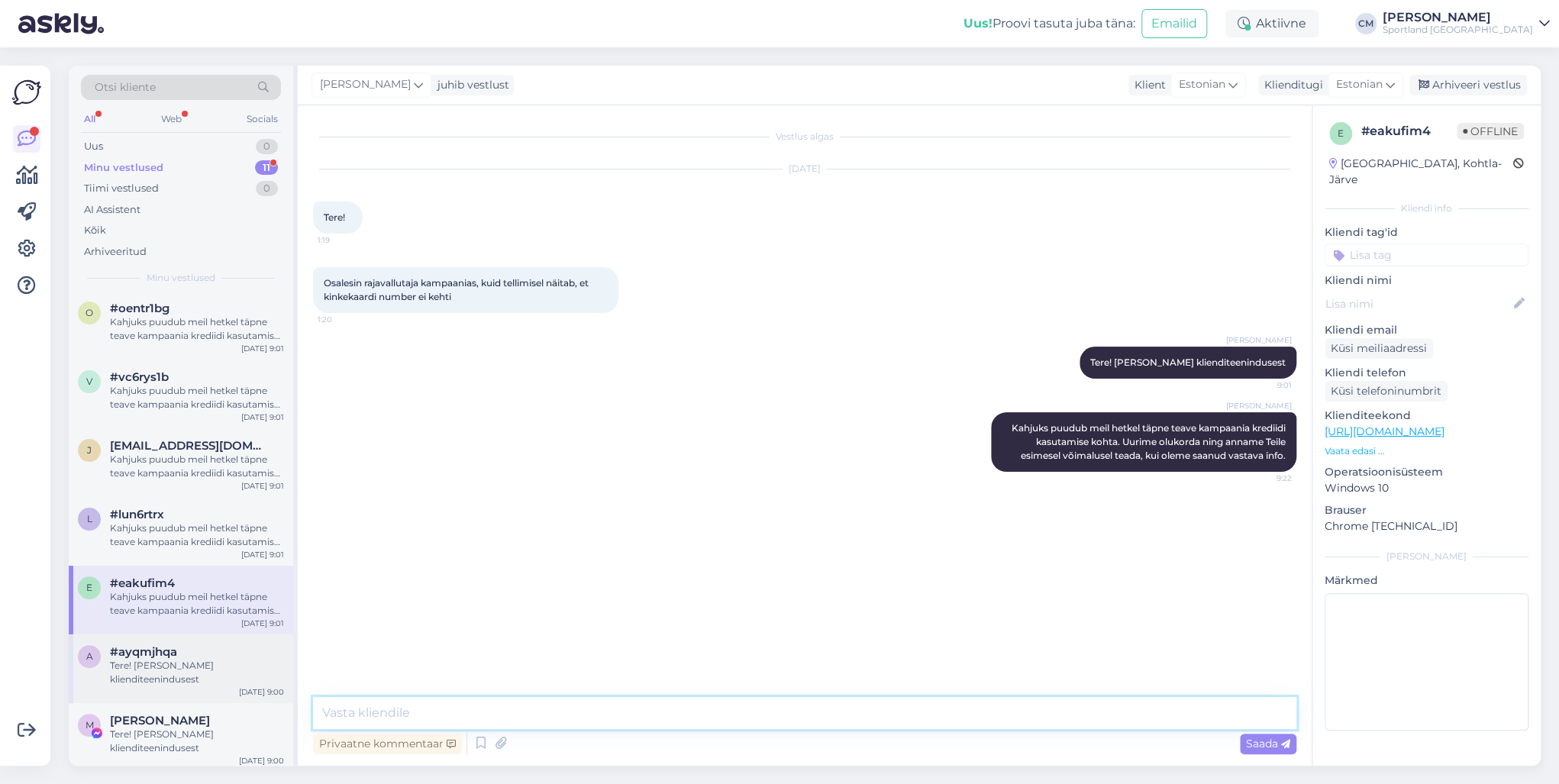
scroll to position [255, 0]
click at [226, 563] on div "Tere! [PERSON_NAME] klienditeenindusest" at bounding box center [197, 667] width 174 height 28
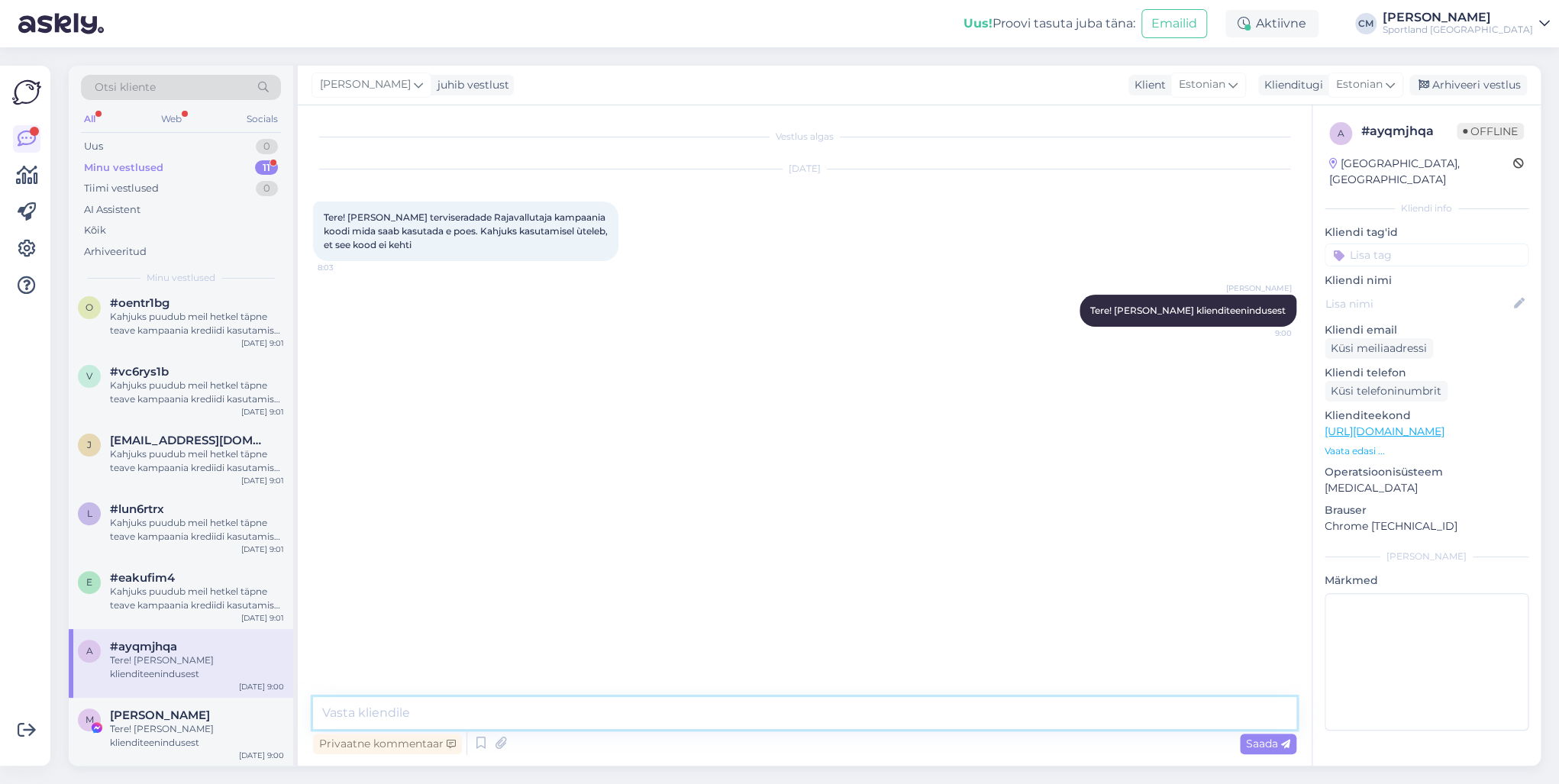
click at [407, 563] on textarea at bounding box center [804, 713] width 983 height 32
paste textarea "Kahjuks puudub meil hetkel täpne teave kampaania krediidi kasutamise kohta. Uur…"
type textarea "Kahjuks puudub meil hetkel täpne teave kampaania krediidi kasutamise kohta. Uur…"
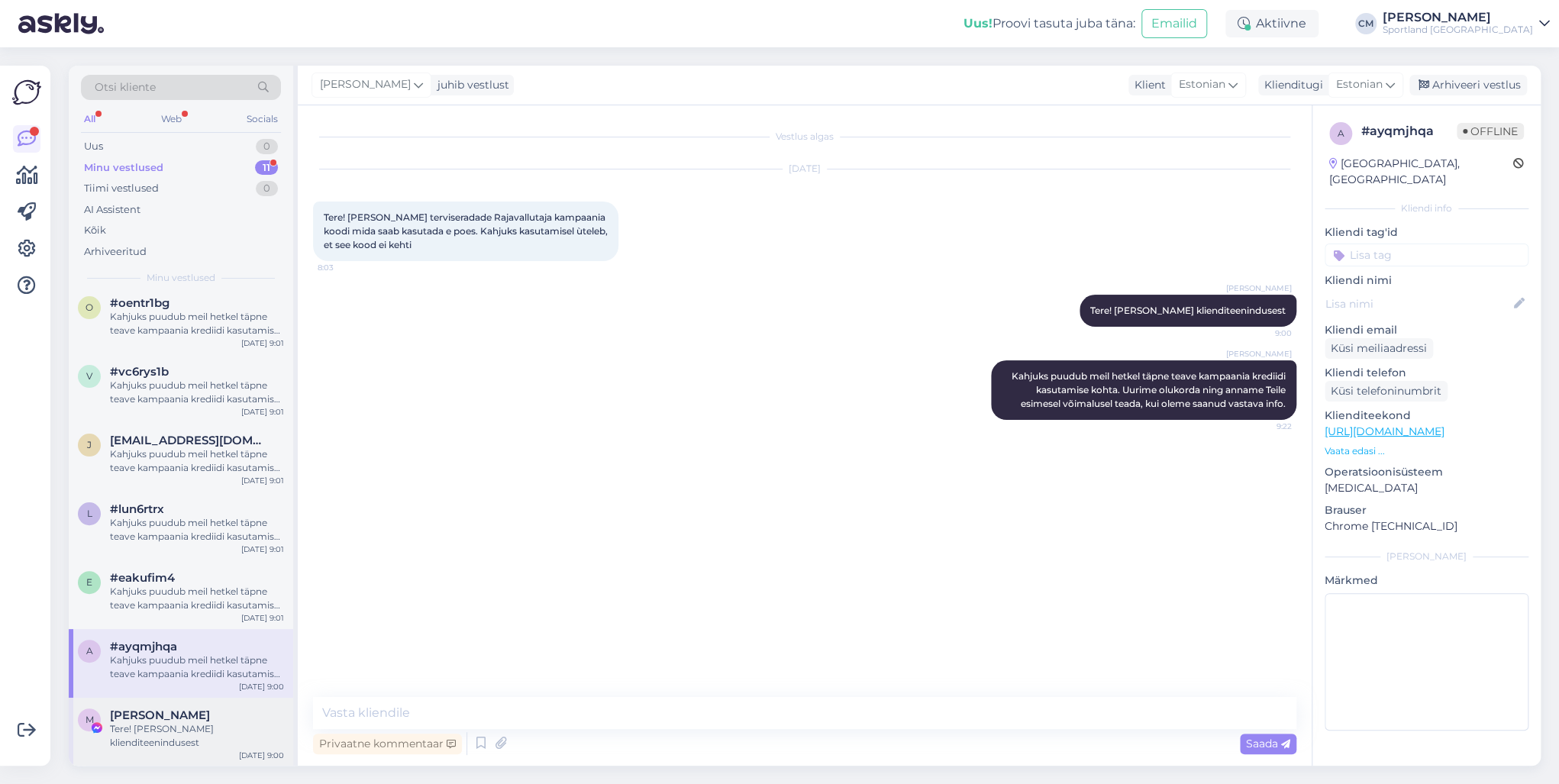
click at [229, 563] on div "M [PERSON_NAME] Tere! [PERSON_NAME] klienditeenindusest [DATE] 9:00" at bounding box center [181, 732] width 224 height 69
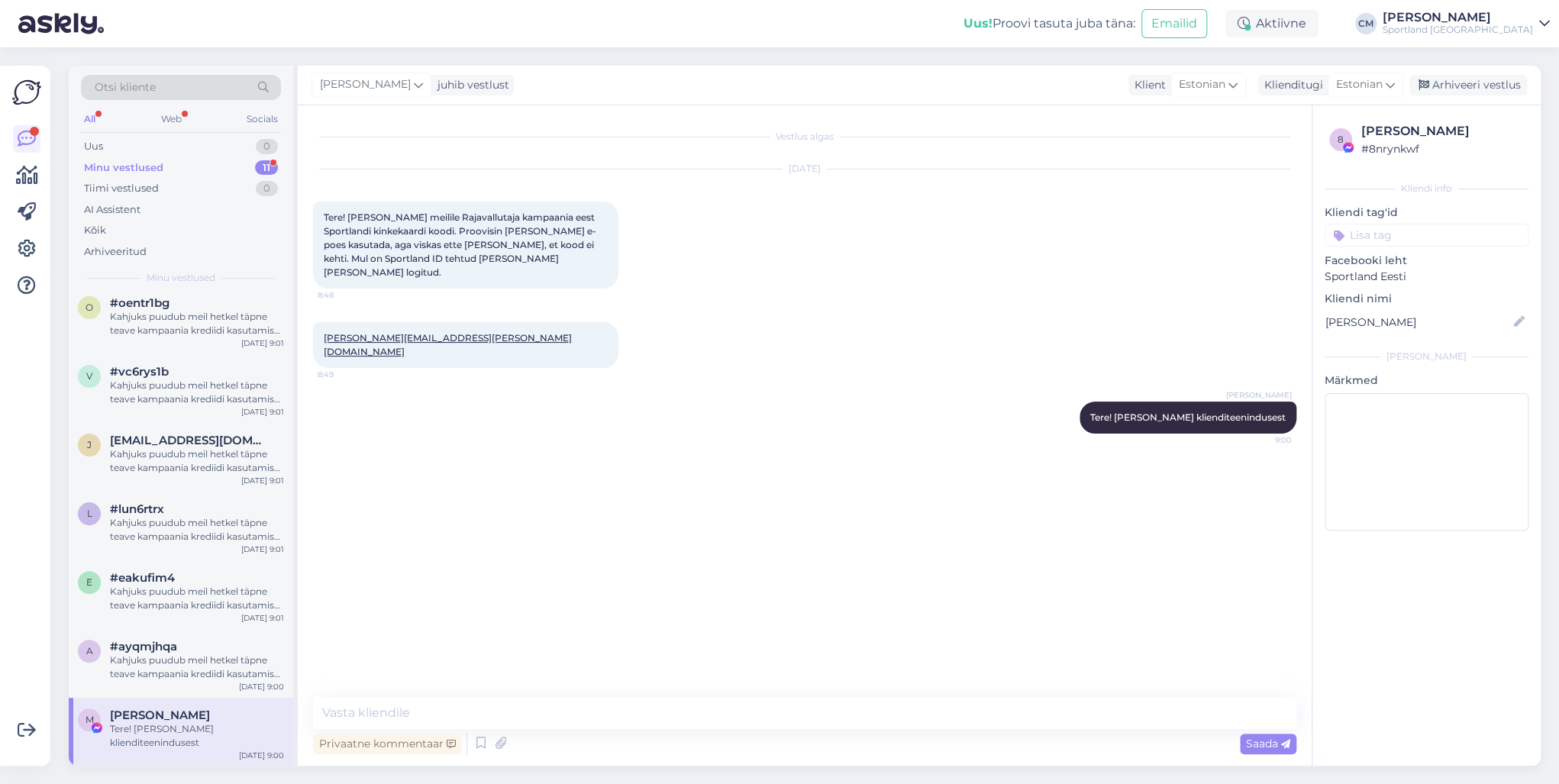
click at [210, 563] on span "[PERSON_NAME]" at bounding box center [160, 715] width 100 height 14
click at [329, 563] on textarea at bounding box center [804, 713] width 983 height 32
paste textarea "Kahjuks puudub meil hetkel täpne teave kampaania krediidi kasutamise kohta. Uur…"
type textarea "Kahjuks puudub meil hetkel täpne teave kampaania krediidi kasutamise kohta. Uur…"
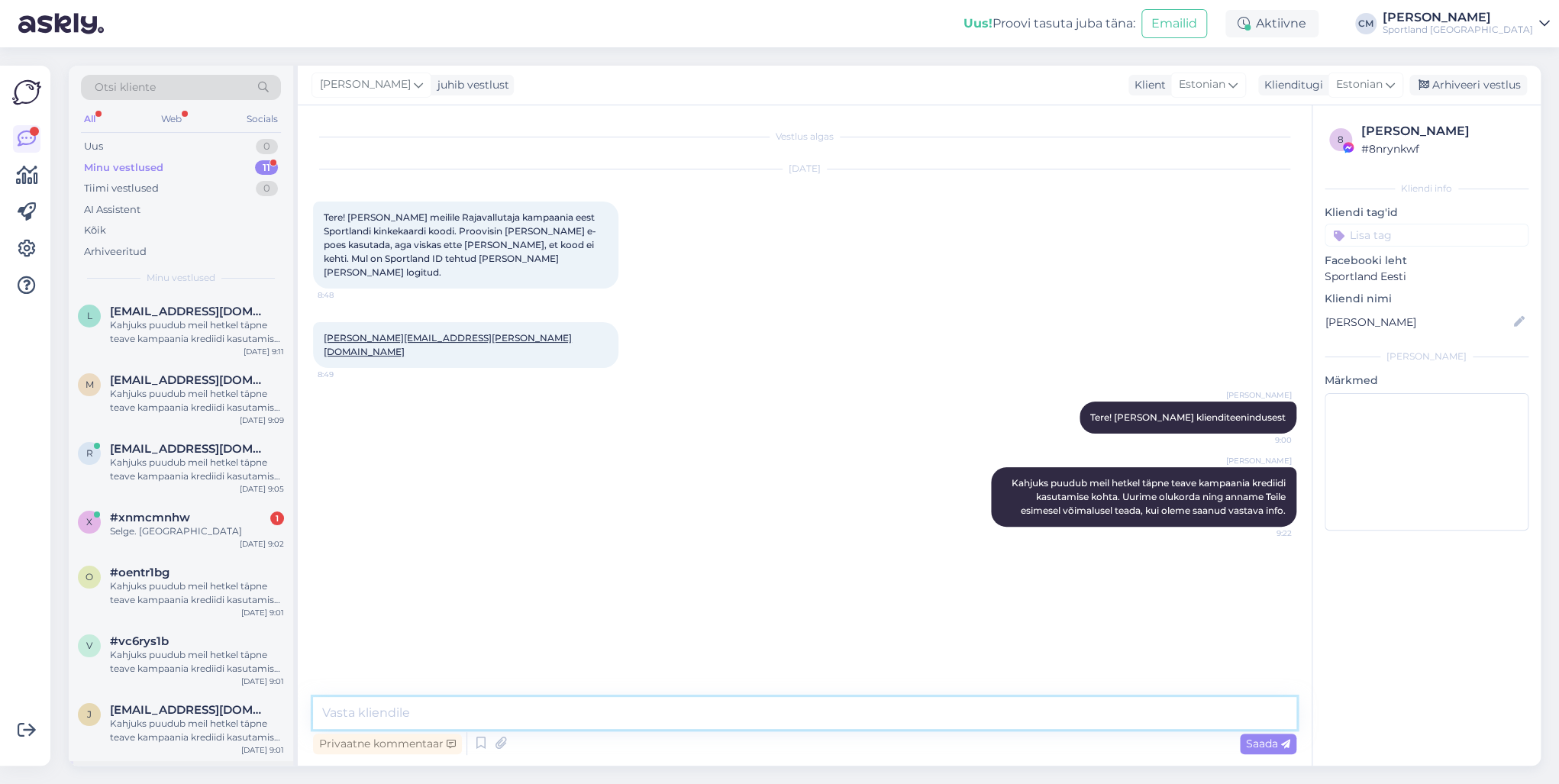
scroll to position [0, 0]
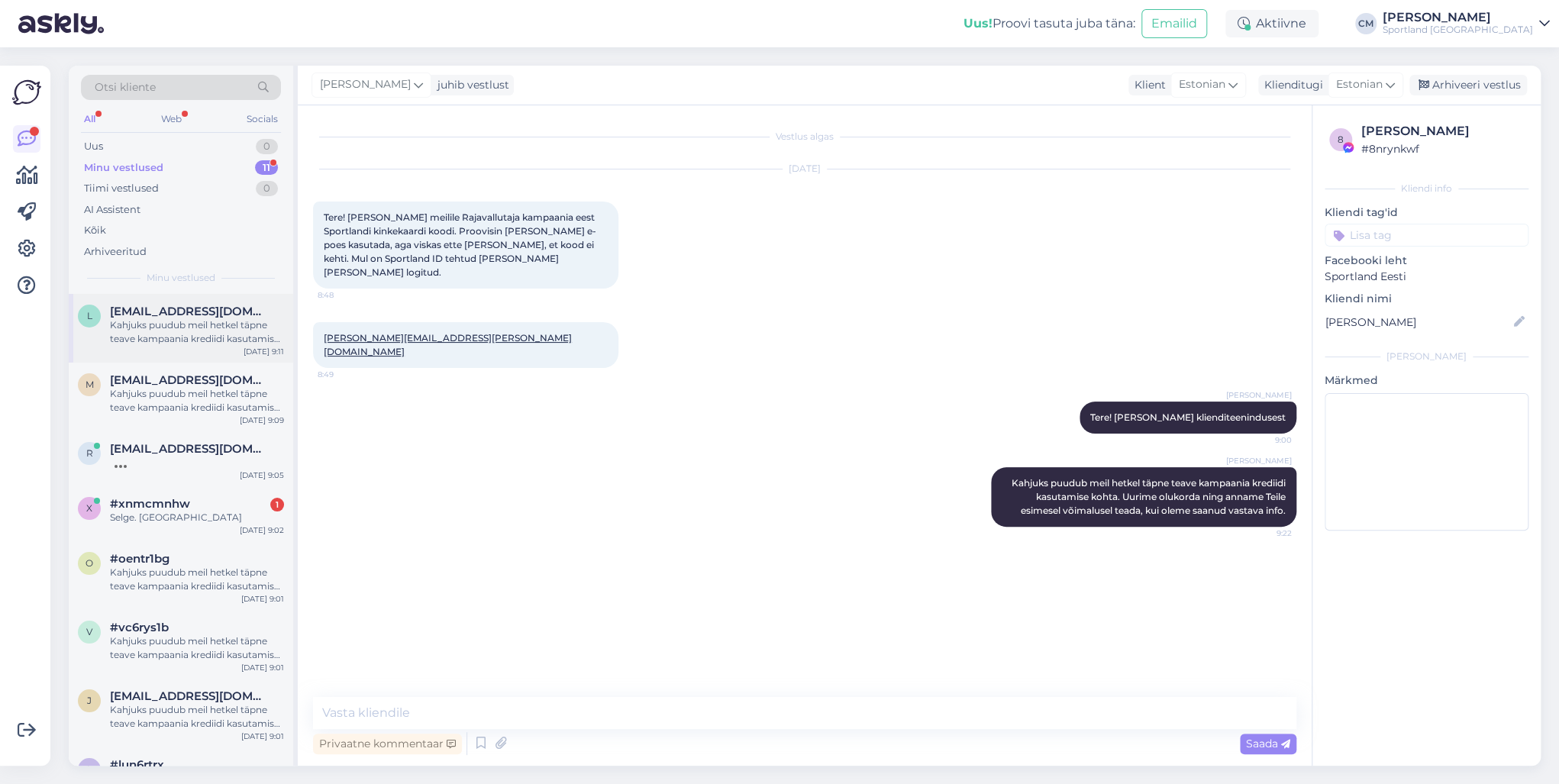
click at [137, 321] on div "Kahjuks puudub meil hetkel täpne teave kampaania krediidi kasutamise kohta. Uur…" at bounding box center [197, 332] width 174 height 28
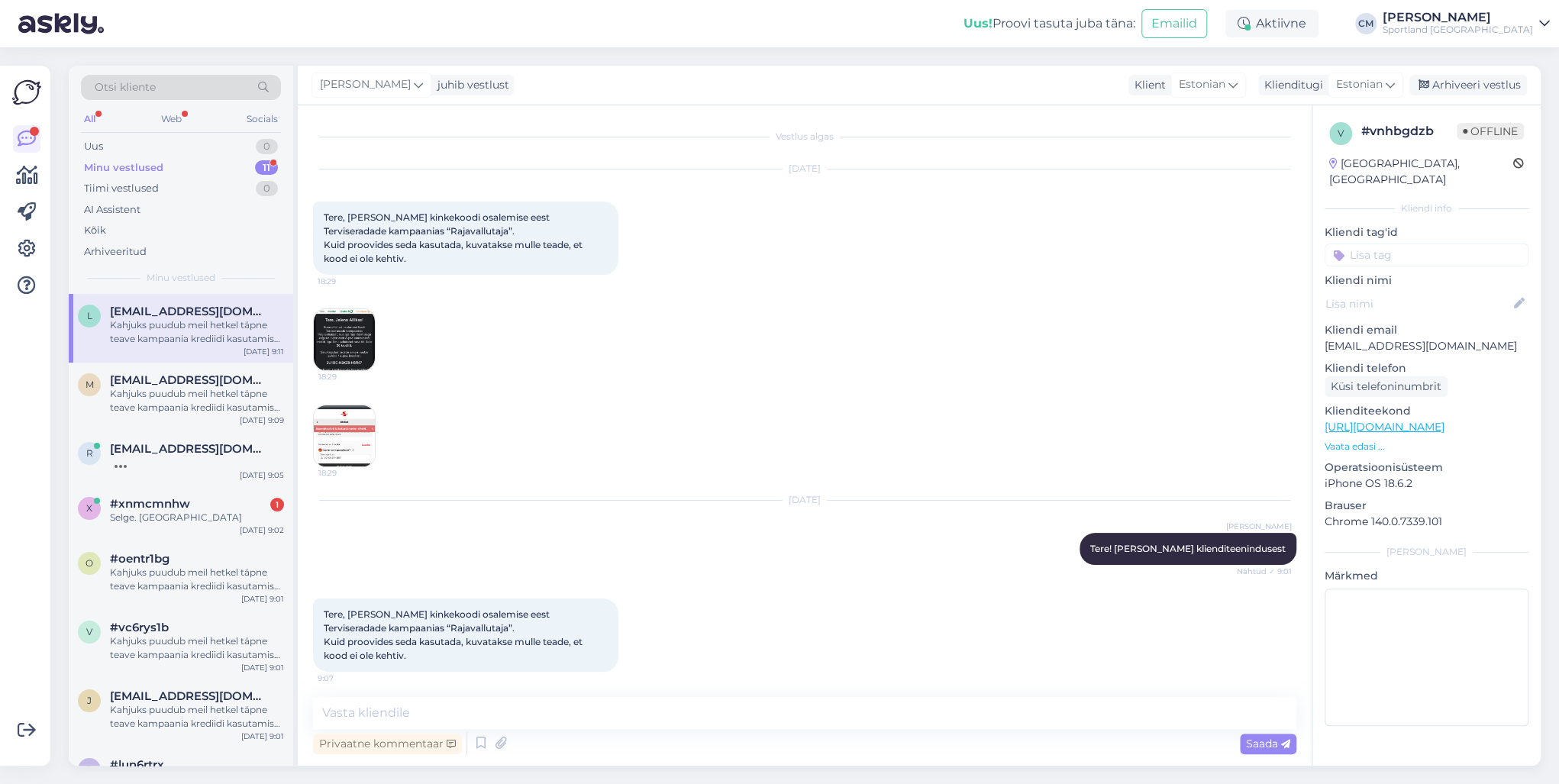
scroll to position [384, 0]
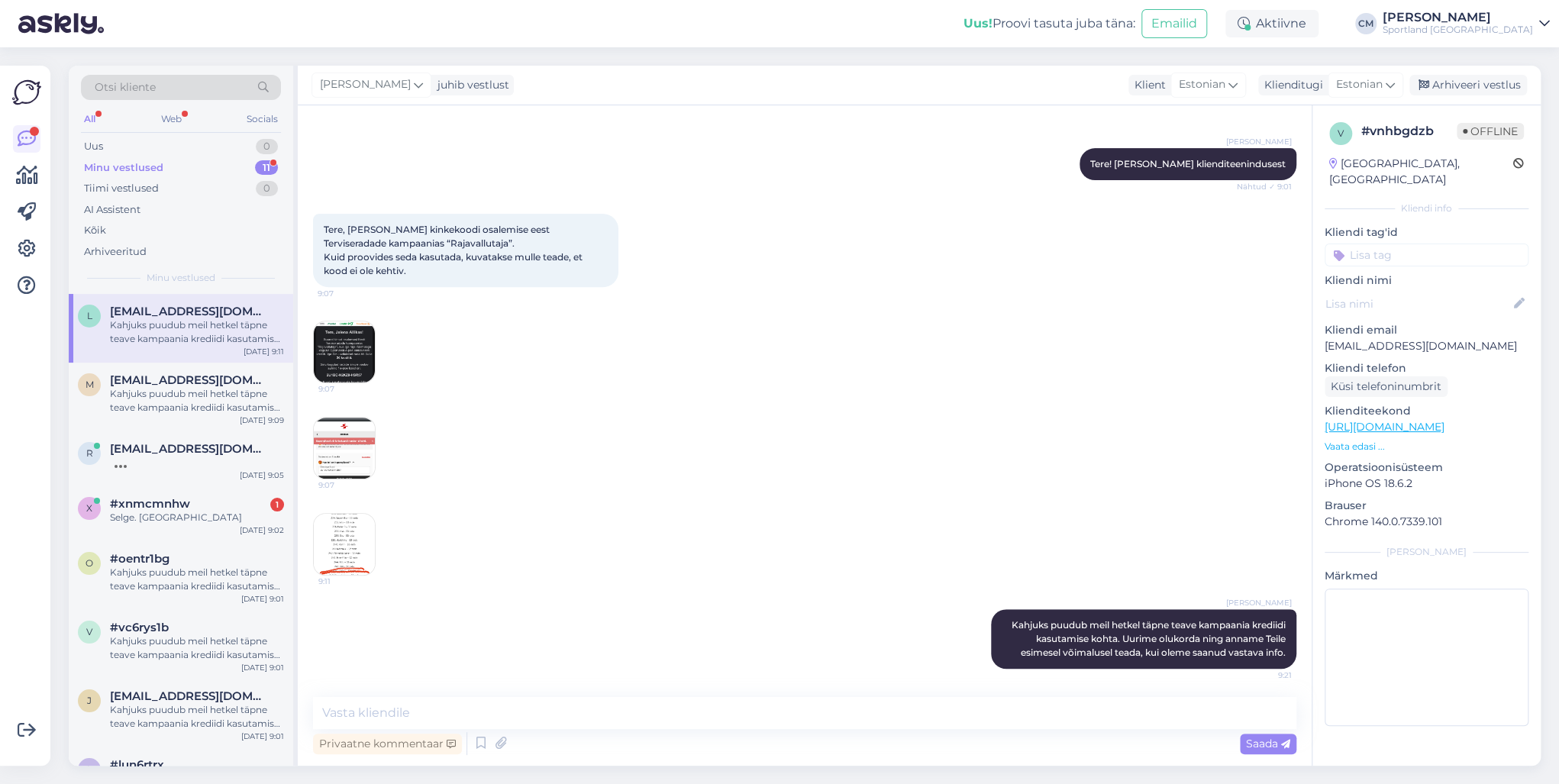
click at [489, 563] on div "Vestlus algas [DATE] Tere, [PERSON_NAME] kinkekoodi osalemise eest Terviseradad…" at bounding box center [804, 435] width 1014 height 660
click at [481, 563] on div "Vestlus algas [DATE] Tere, [PERSON_NAME] kinkekoodi osalemise eest Terviseradad…" at bounding box center [804, 435] width 1014 height 660
click at [468, 563] on textarea at bounding box center [804, 713] width 983 height 32
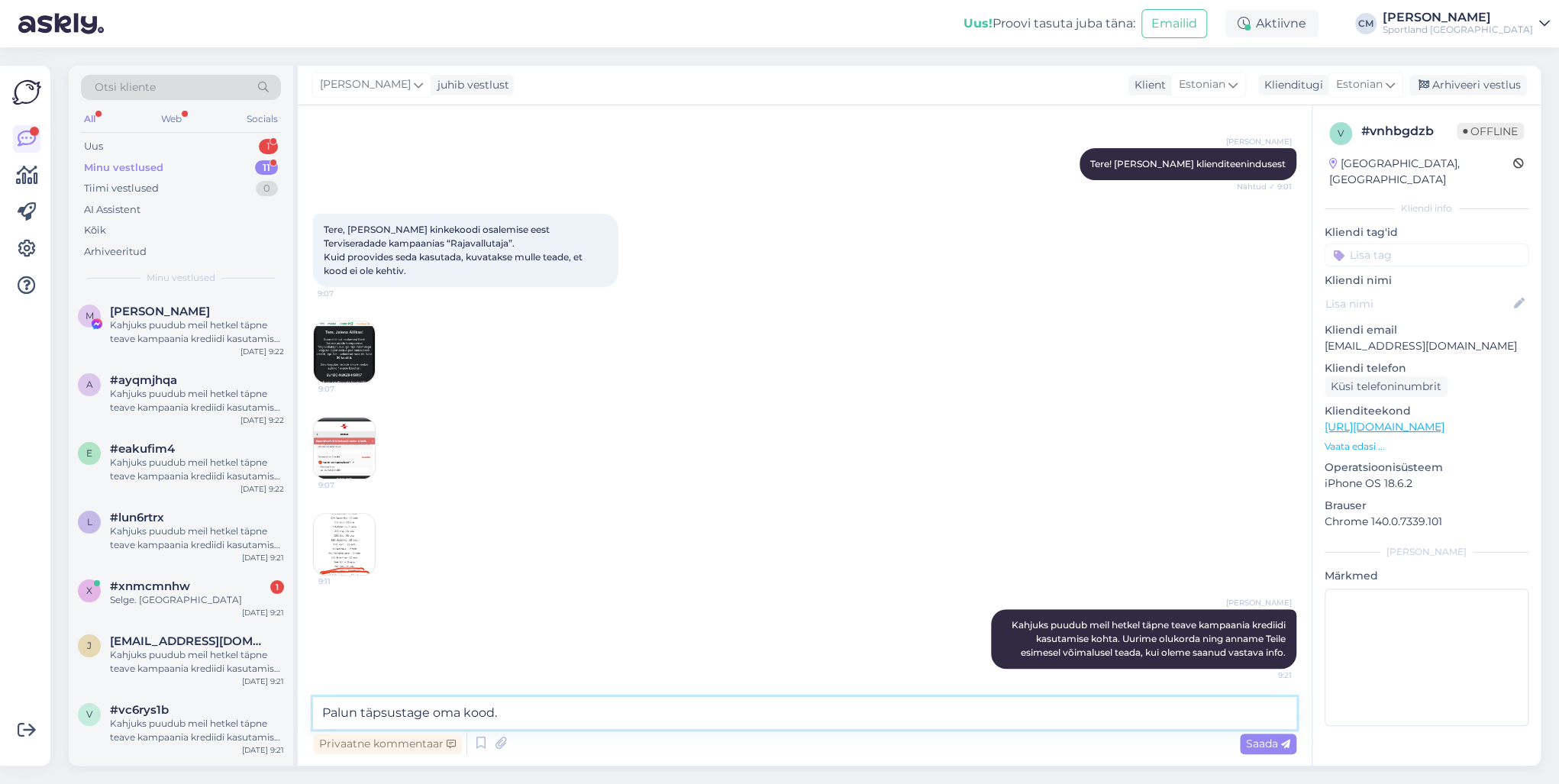
type textarea "Palun täpsustage oma kood."
drag, startPoint x: 525, startPoint y: 709, endPoint x: 312, endPoint y: 705, distance: 213.0
click at [312, 563] on div "Vestlus algas [DATE] Tere, [PERSON_NAME] kinkekoodi osalemise eest Terviseradad…" at bounding box center [804, 435] width 1014 height 660
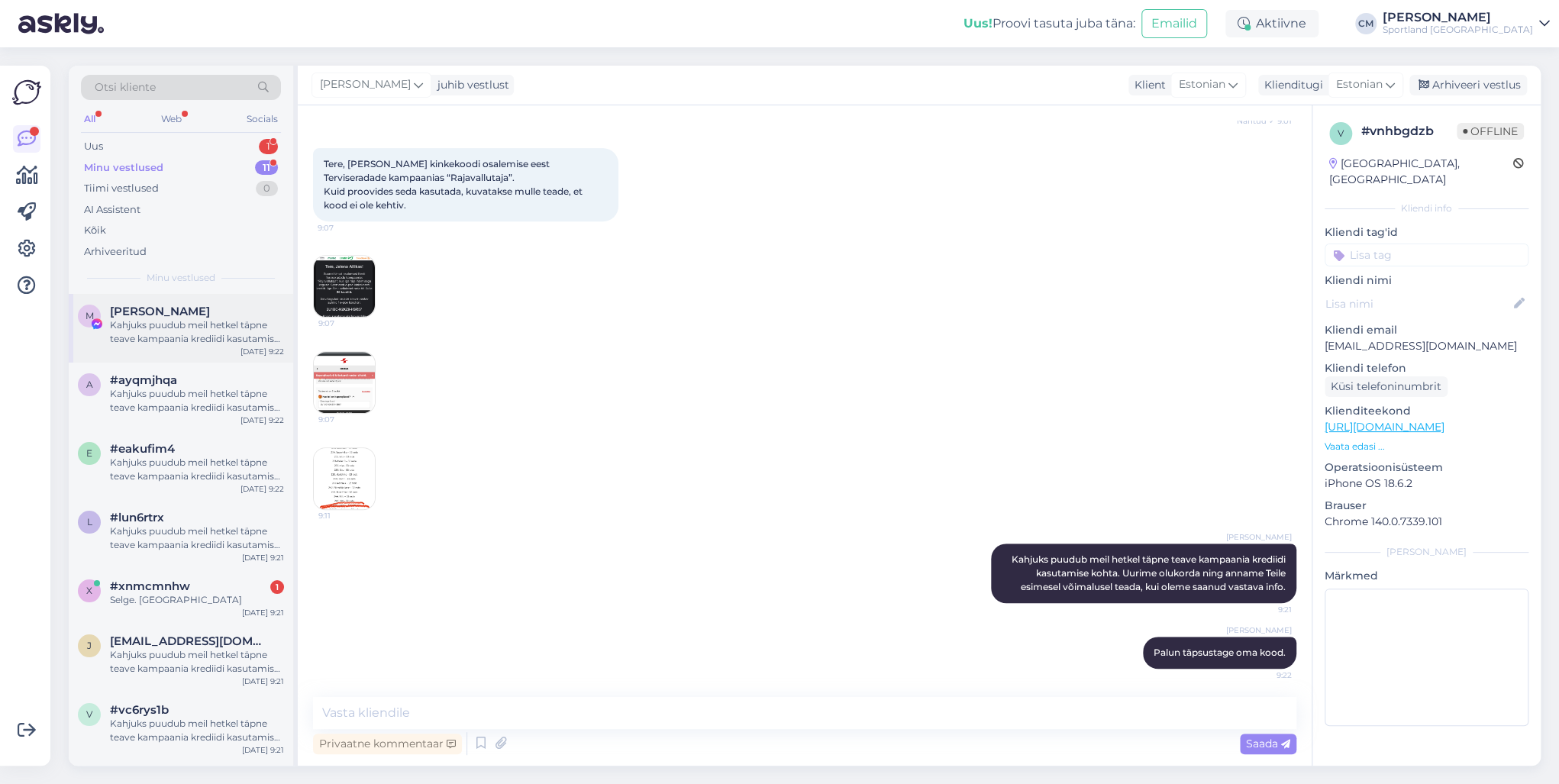
click at [233, 344] on div "Kahjuks puudub meil hetkel täpne teave kampaania krediidi kasutamise kohta. Uur…" at bounding box center [197, 332] width 174 height 28
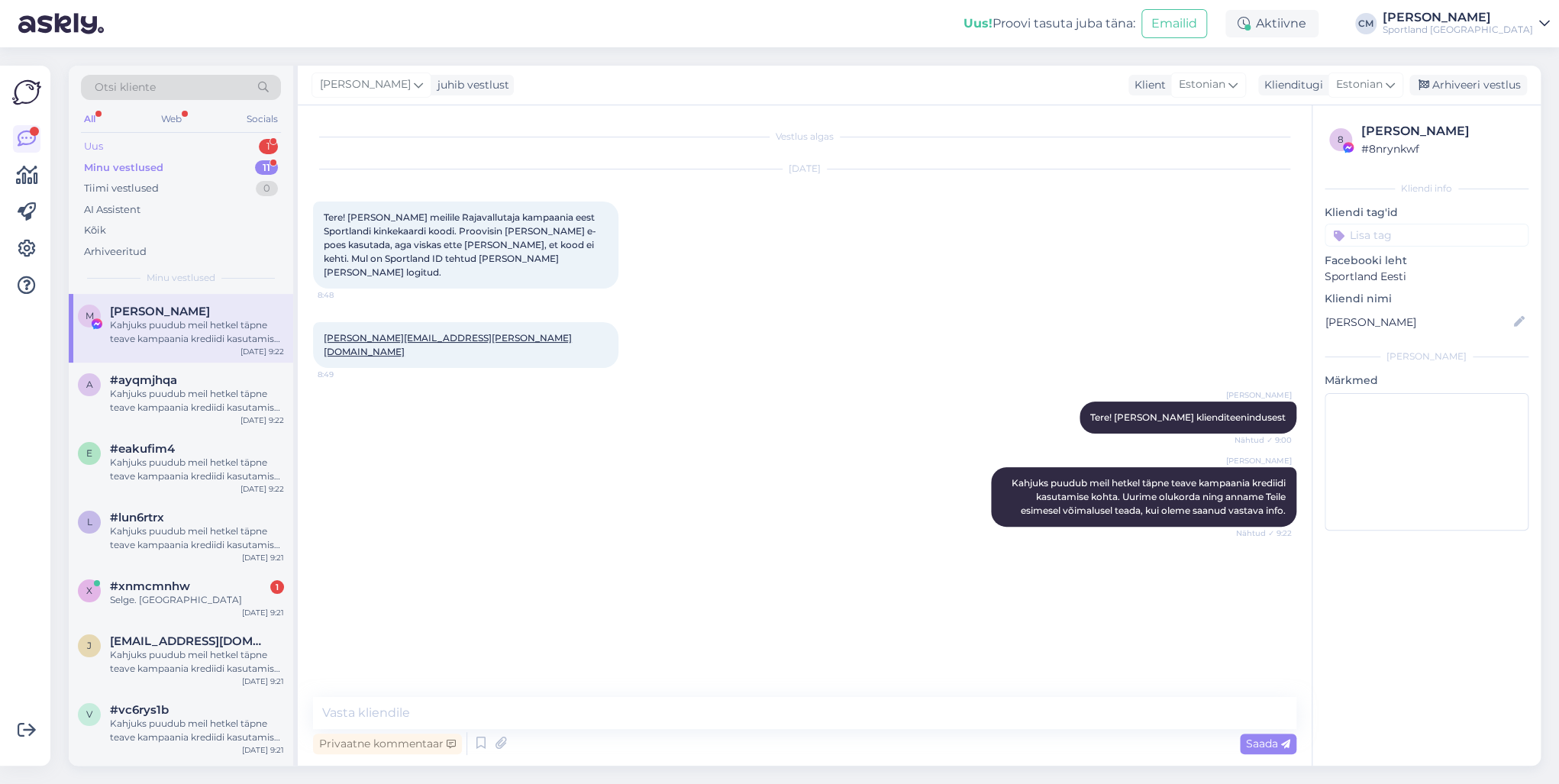
click at [279, 146] on div "Uus 1" at bounding box center [180, 147] width 200 height 21
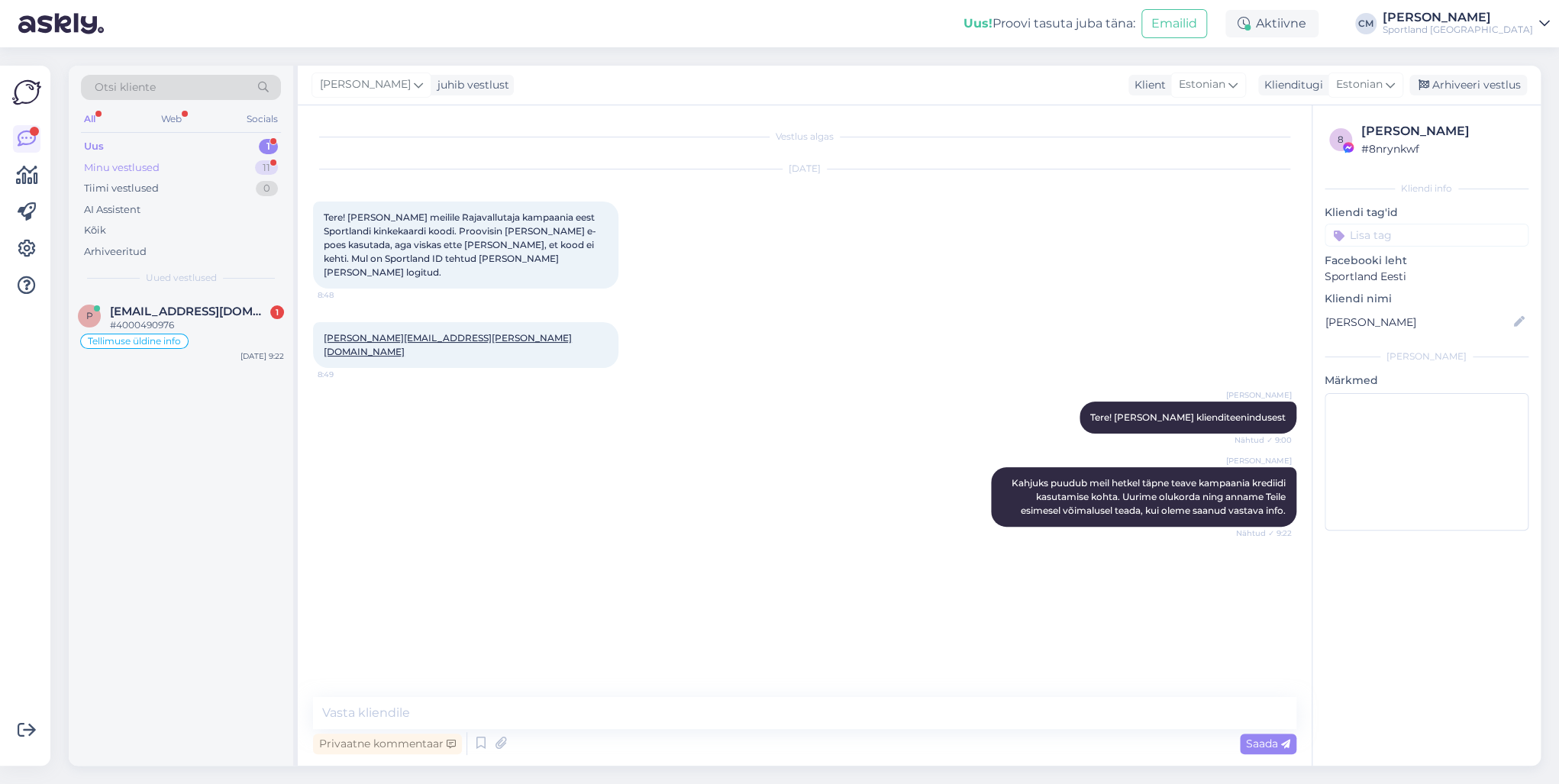
click at [226, 166] on div "Minu vestlused 11" at bounding box center [180, 168] width 200 height 21
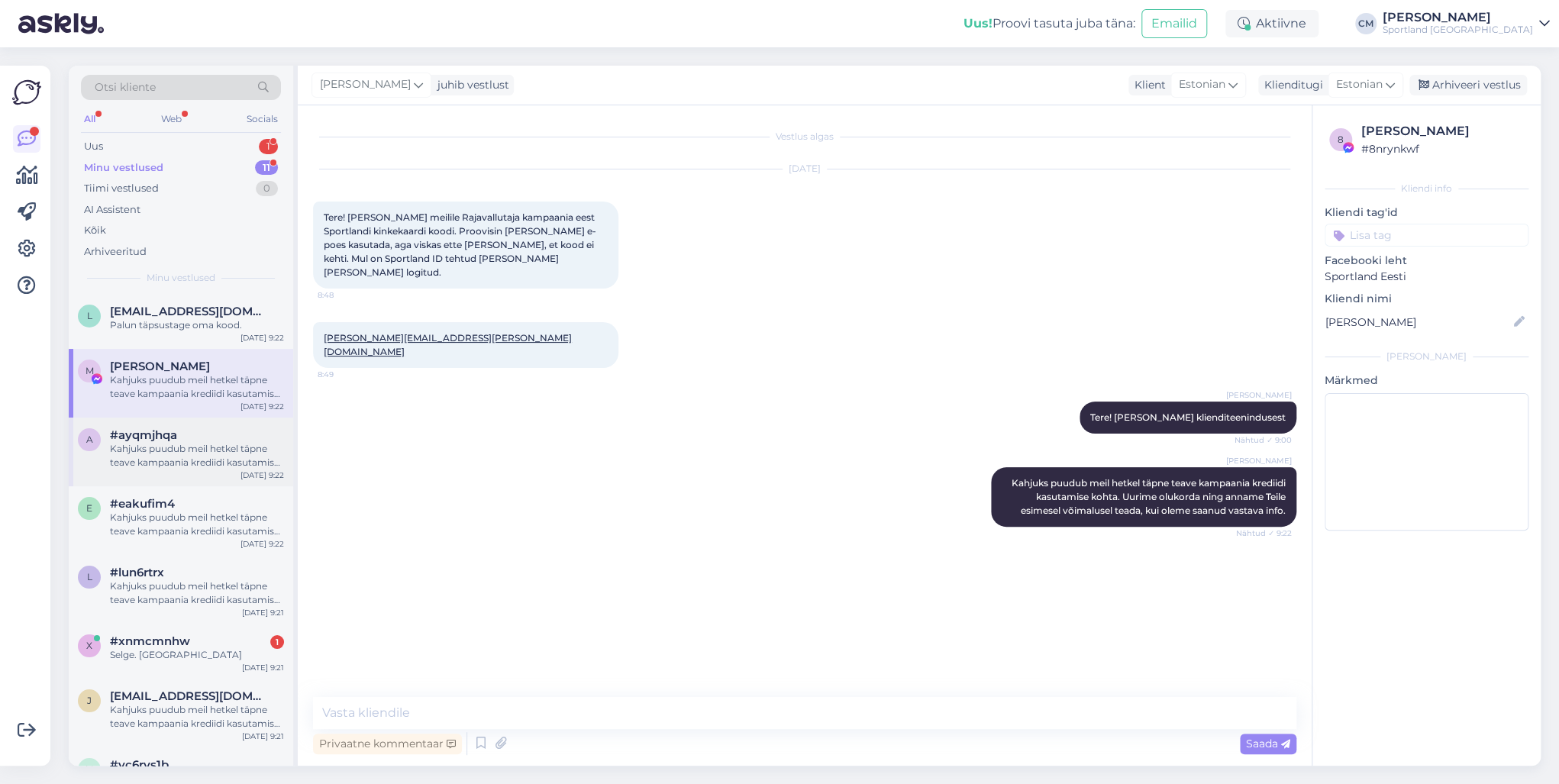
click at [182, 446] on div "Kahjuks puudub meil hetkel täpne teave kampaania krediidi kasutamise kohta. Uur…" at bounding box center [197, 456] width 174 height 28
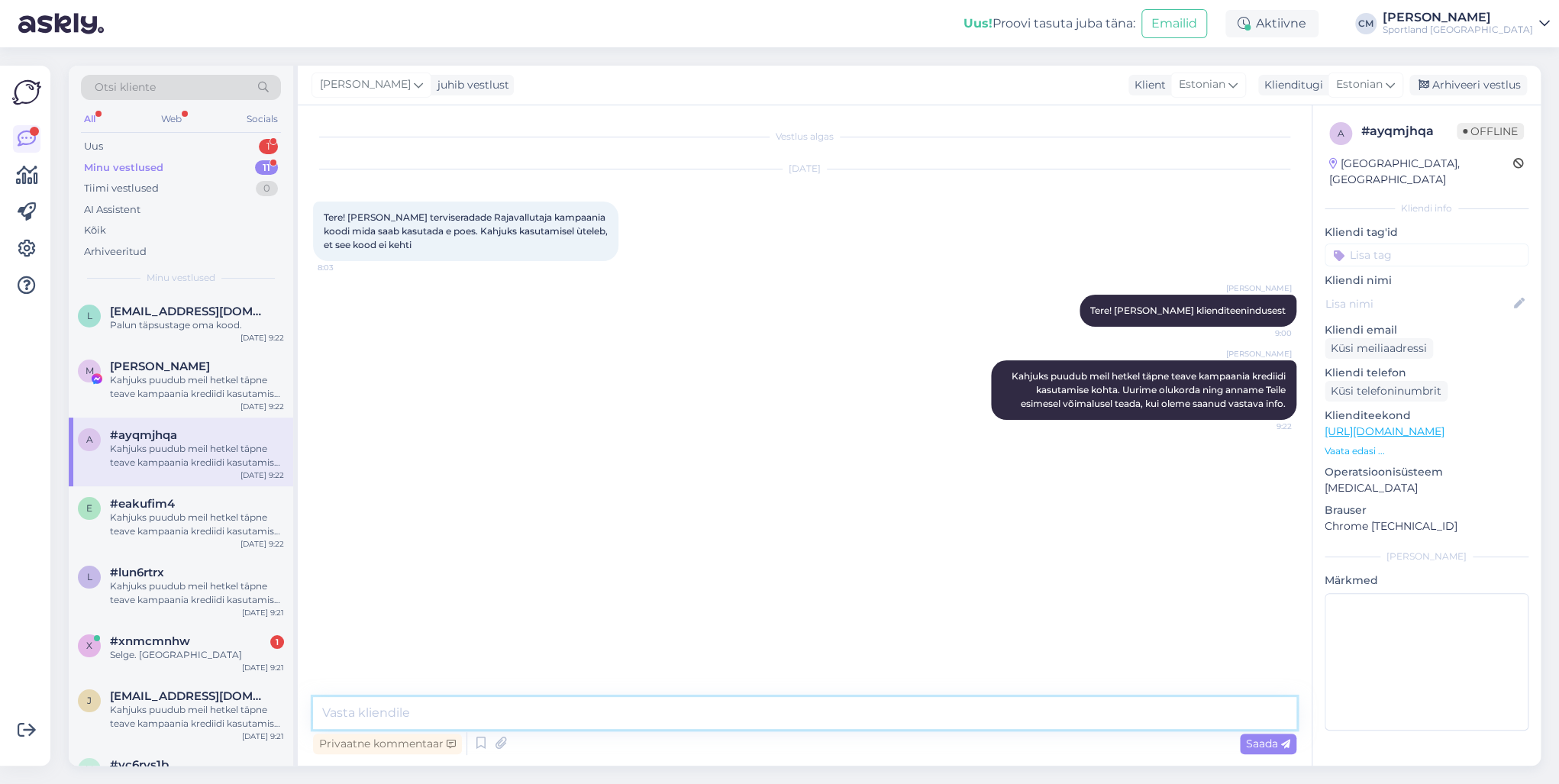
click at [388, 563] on textarea at bounding box center [804, 713] width 983 height 32
paste textarea "Palun täpsustage oma kood."
type textarea "Palun täpsustage oma kood."
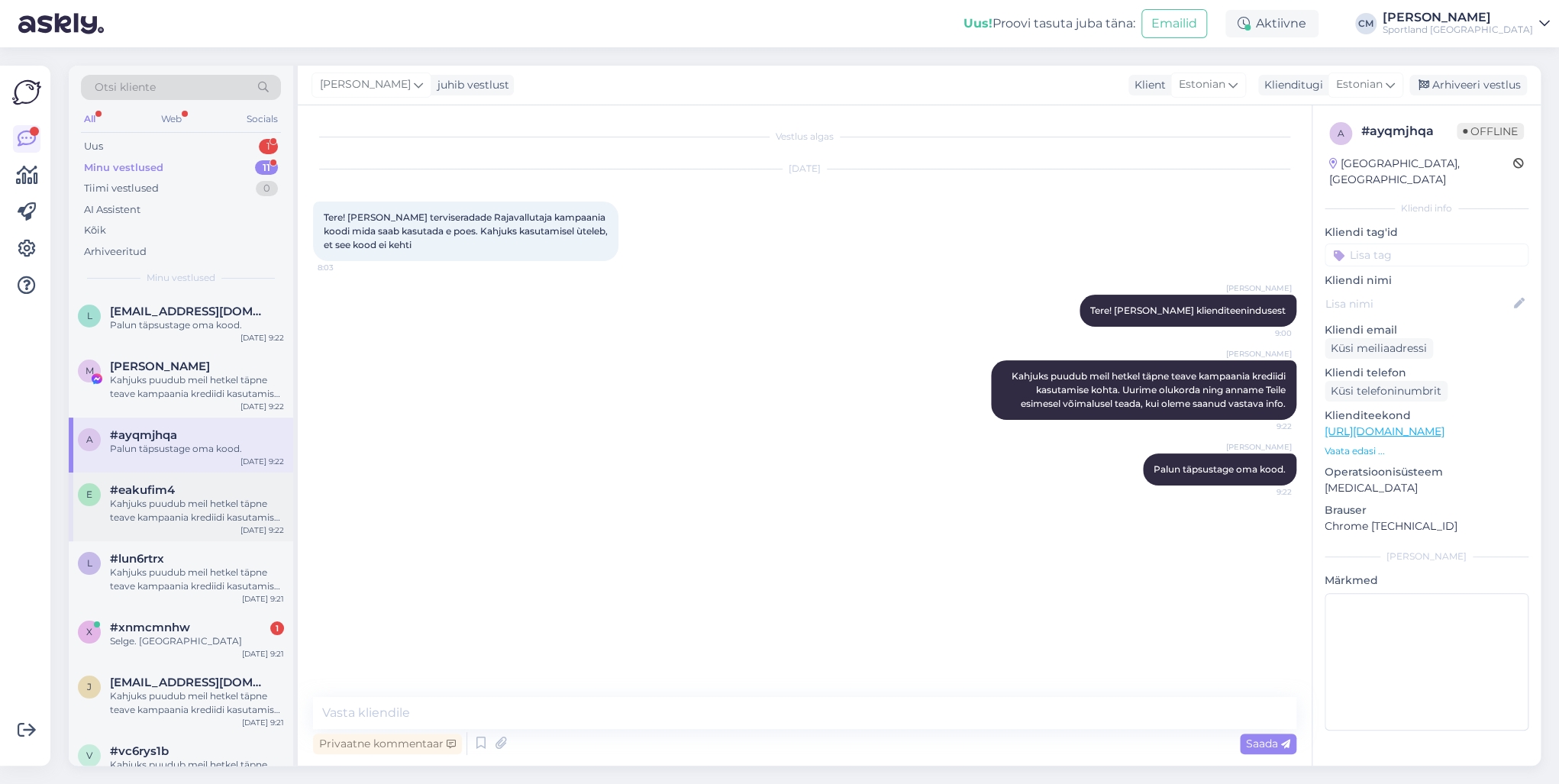
click at [210, 507] on div "Kahjuks puudub meil hetkel täpne teave kampaania krediidi kasutamise kohta. Uur…" at bounding box center [197, 511] width 174 height 28
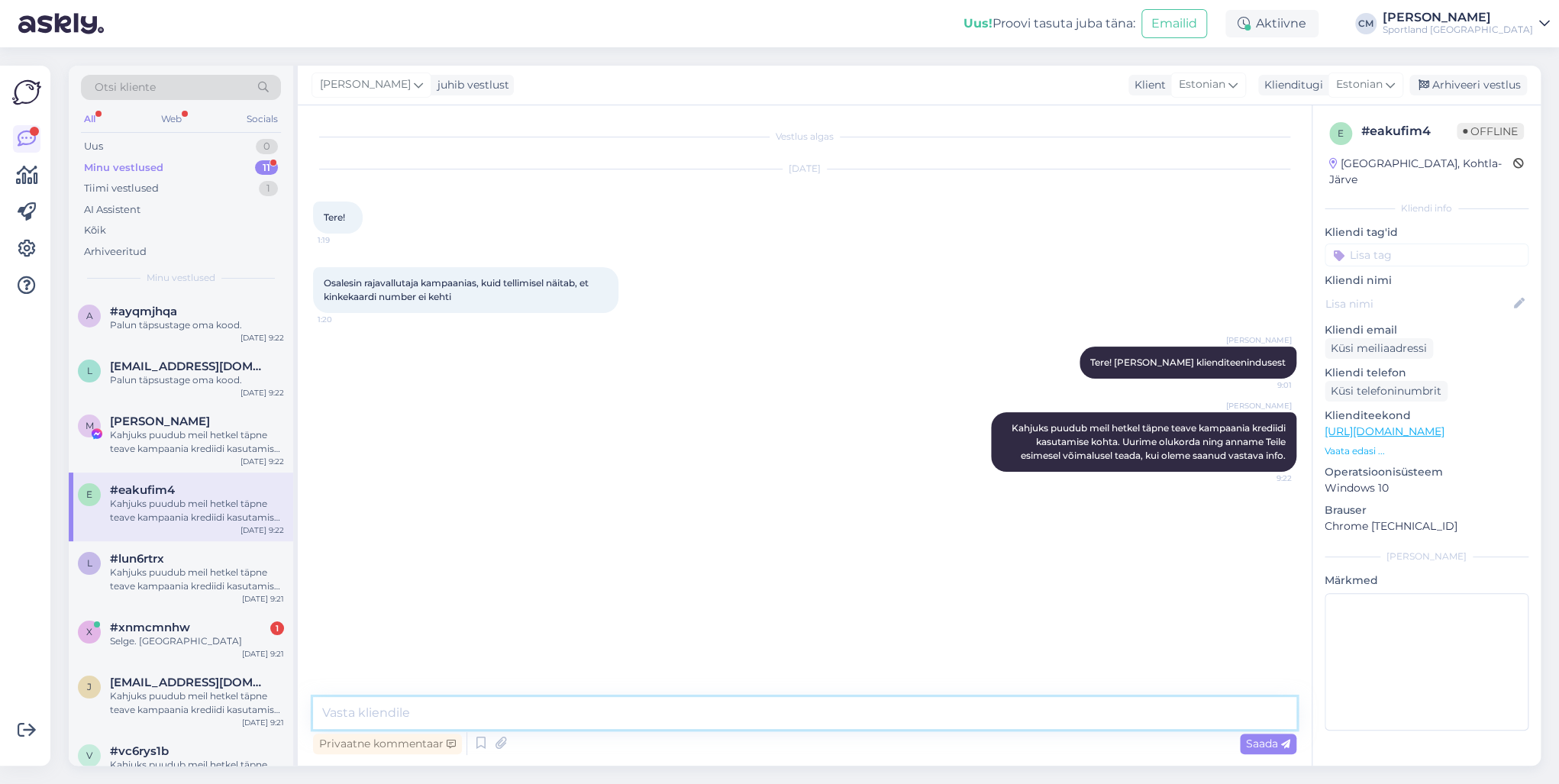
click at [436, 563] on textarea at bounding box center [804, 713] width 983 height 32
paste textarea "Palun täpsustage oma kood."
type textarea "Palun täpsustage oma kood."
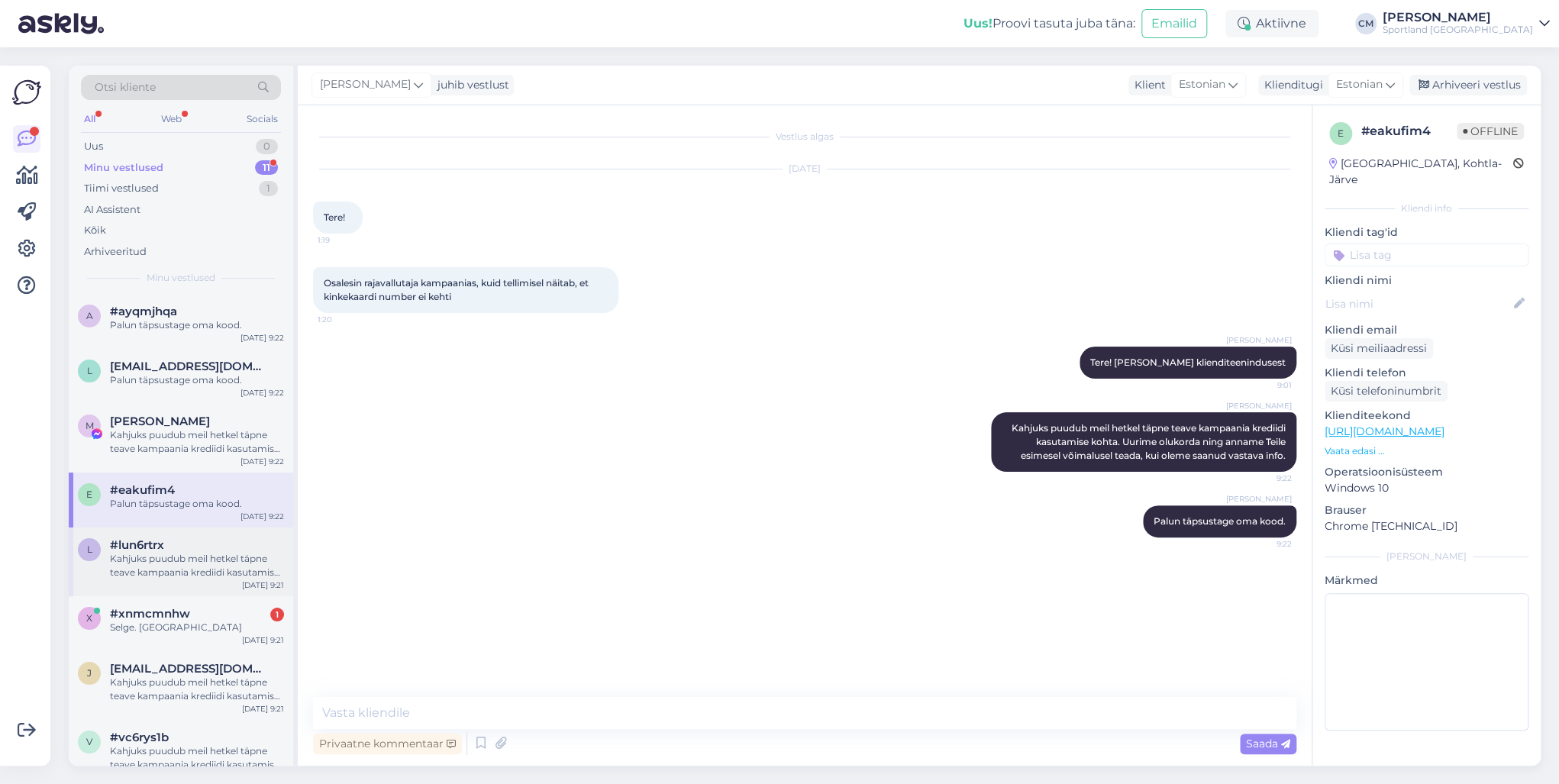
click at [187, 555] on div "Kahjuks puudub meil hetkel täpne teave kampaania krediidi kasutamise kohta. Uur…" at bounding box center [197, 565] width 174 height 28
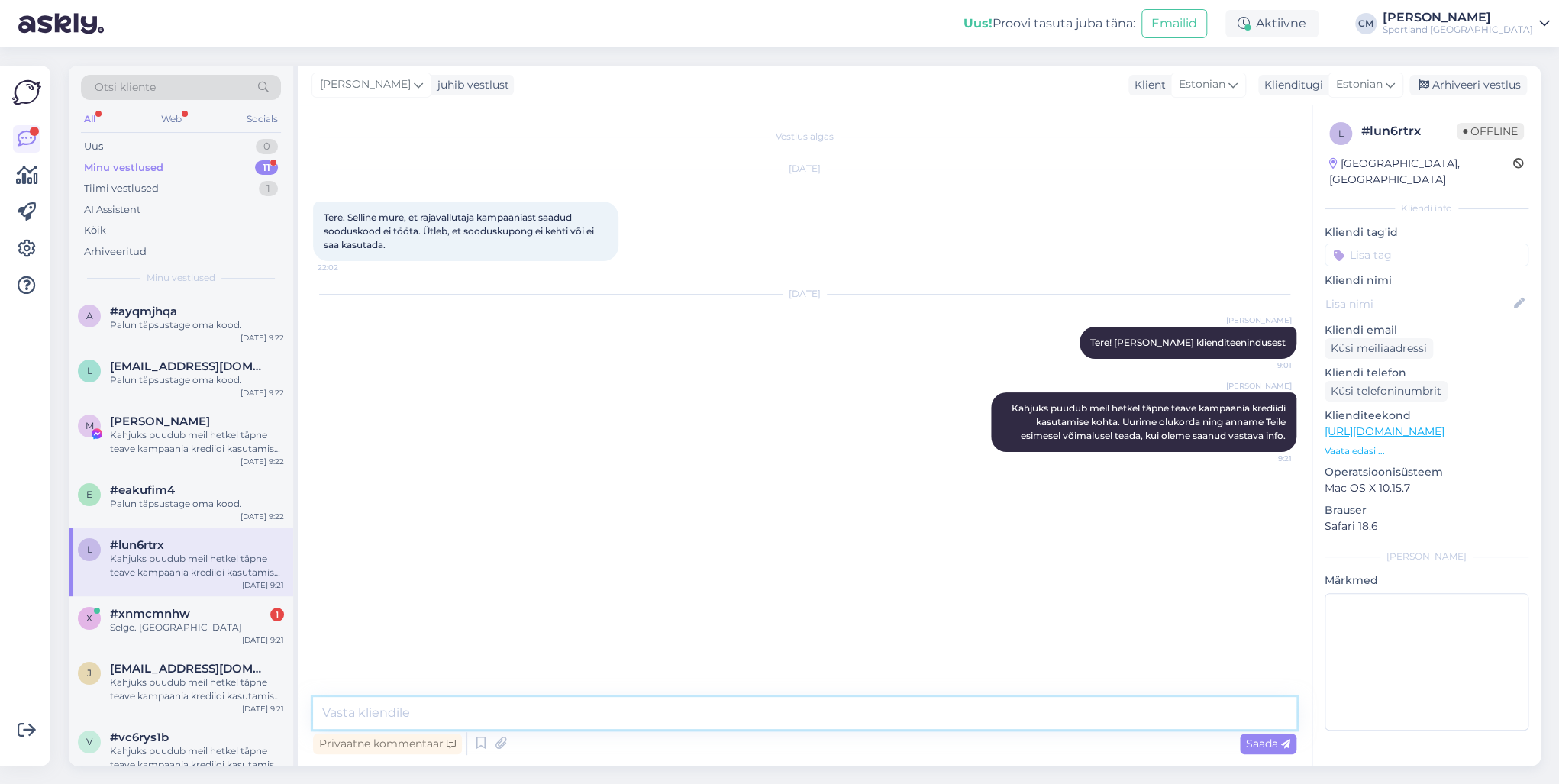
click at [372, 563] on textarea at bounding box center [804, 713] width 983 height 32
paste textarea "Palun täpsustage oma kood."
type textarea "Palun täpsustage oma kood."
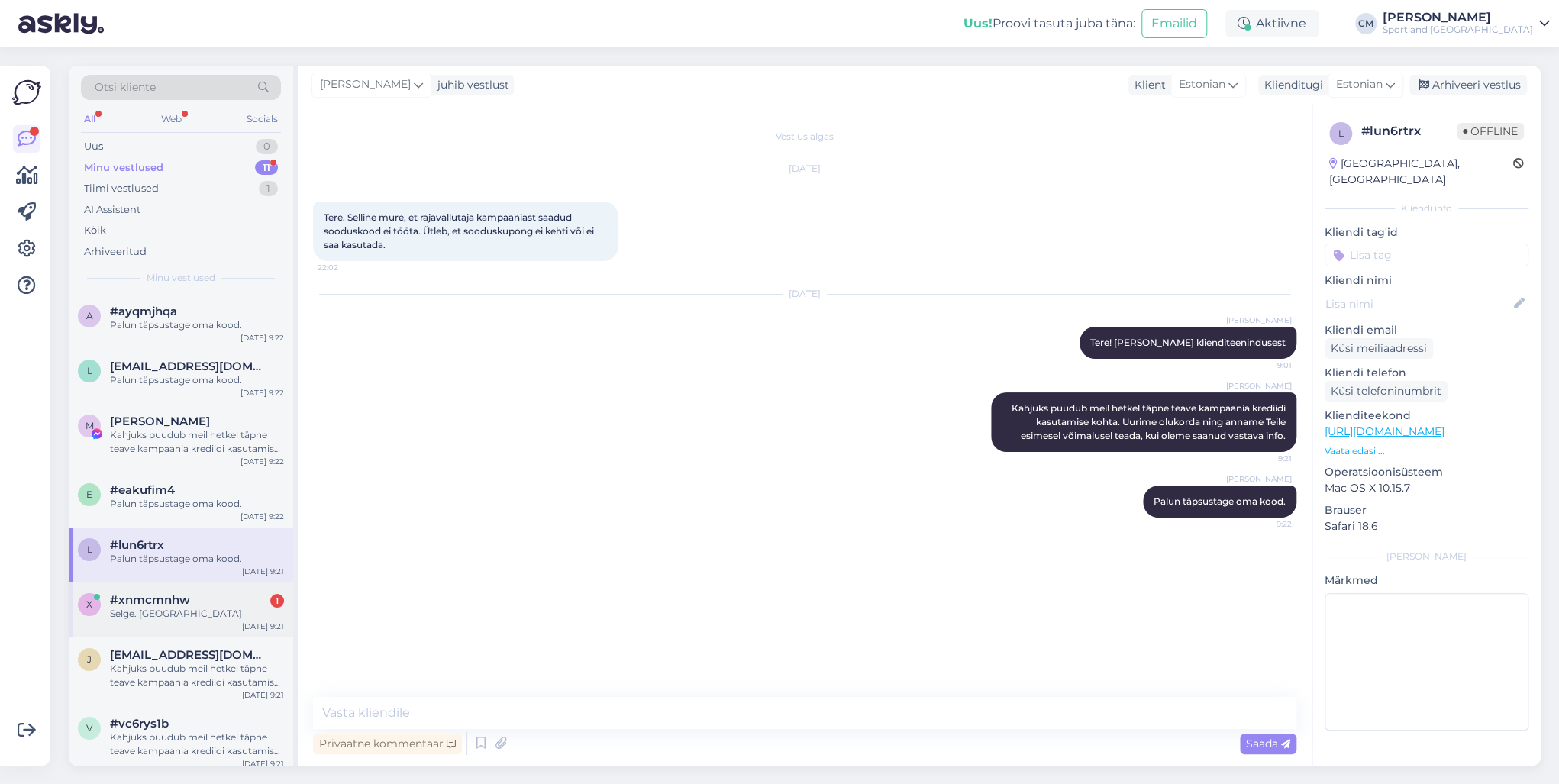
click at [145, 563] on span "#xnmcmnhw" at bounding box center [150, 600] width 80 height 14
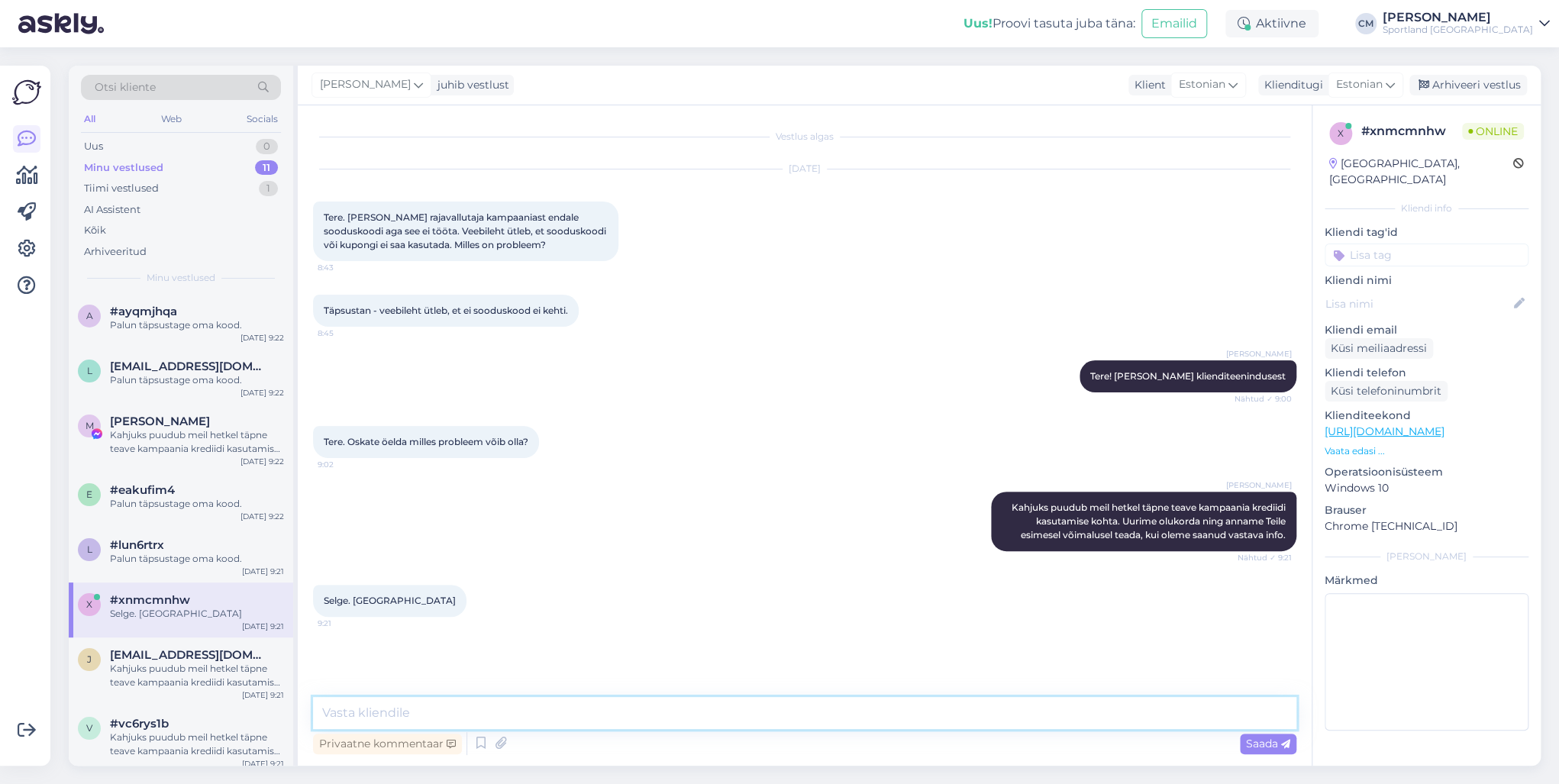
click at [400, 563] on textarea at bounding box center [804, 713] width 983 height 32
paste textarea "Palun täpsustage oma kood."
type textarea "Palun täpsustage oma kood."
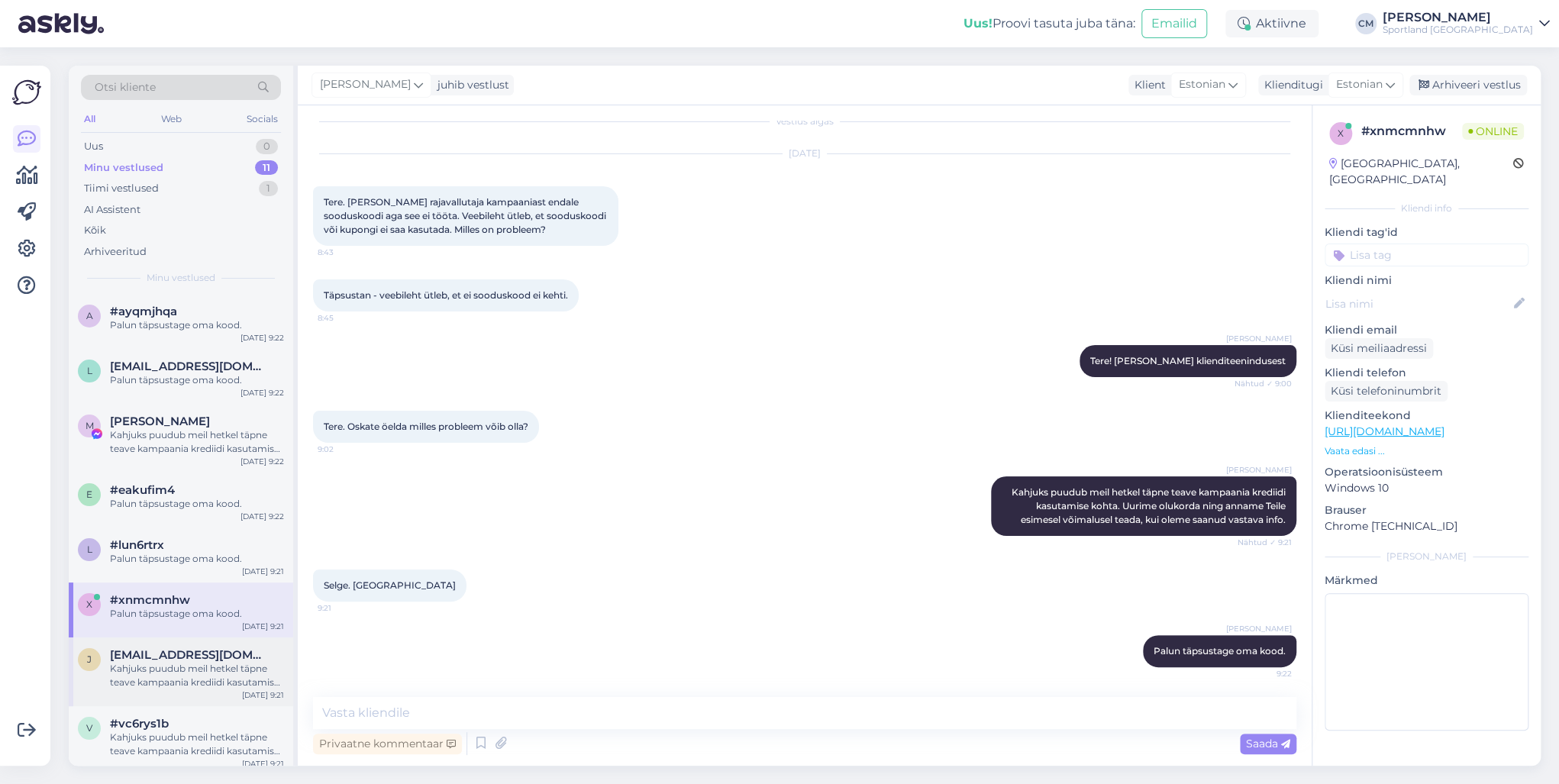
click at [226, 563] on div "Kahjuks puudub meil hetkel täpne teave kampaania krediidi kasutamise kohta. Uur…" at bounding box center [197, 675] width 174 height 28
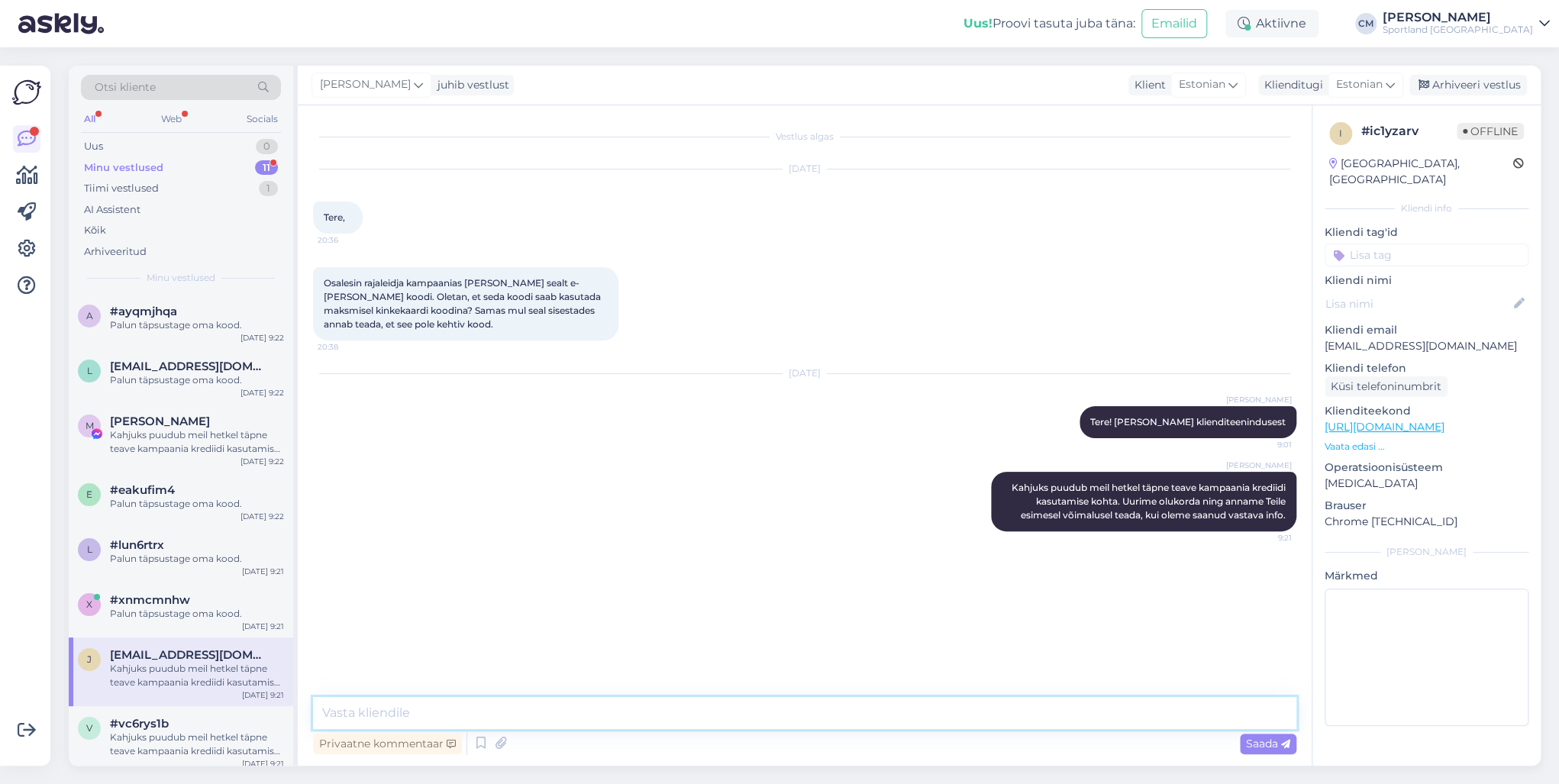
click at [397, 563] on textarea at bounding box center [804, 713] width 983 height 32
paste textarea "Palun täpsustage oma kood."
type textarea "Palun täpsustage oma kood."
click at [235, 563] on div "v #vc6rys1b Kahjuks puudub meil hetkel täpne teave kampaania krediidi kasutamis…" at bounding box center [181, 726] width 224 height 69
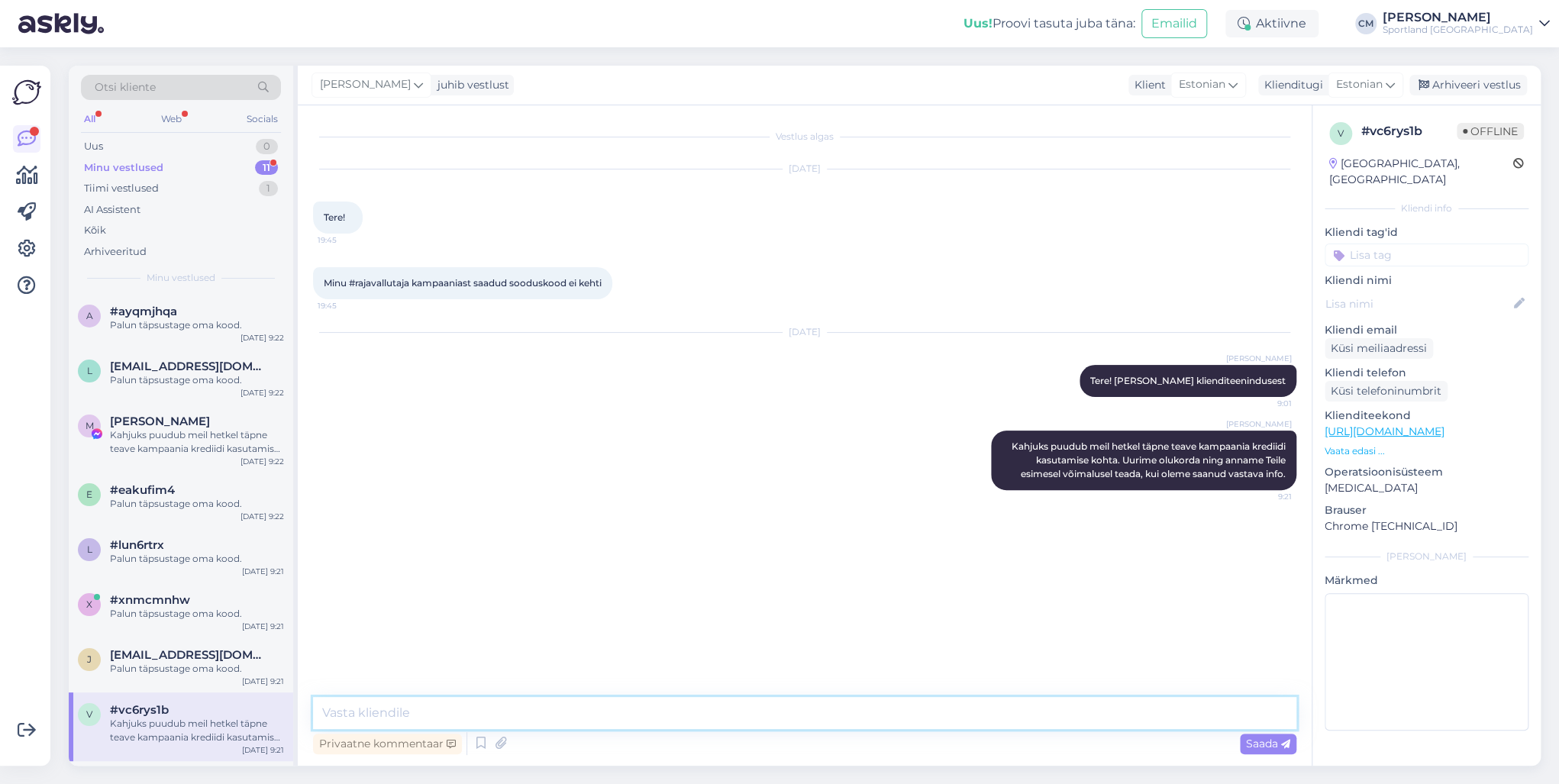
click at [441, 563] on textarea at bounding box center [804, 713] width 983 height 32
paste textarea "Palun täpsustage oma kood."
type textarea "Palun täpsustage oma kood."
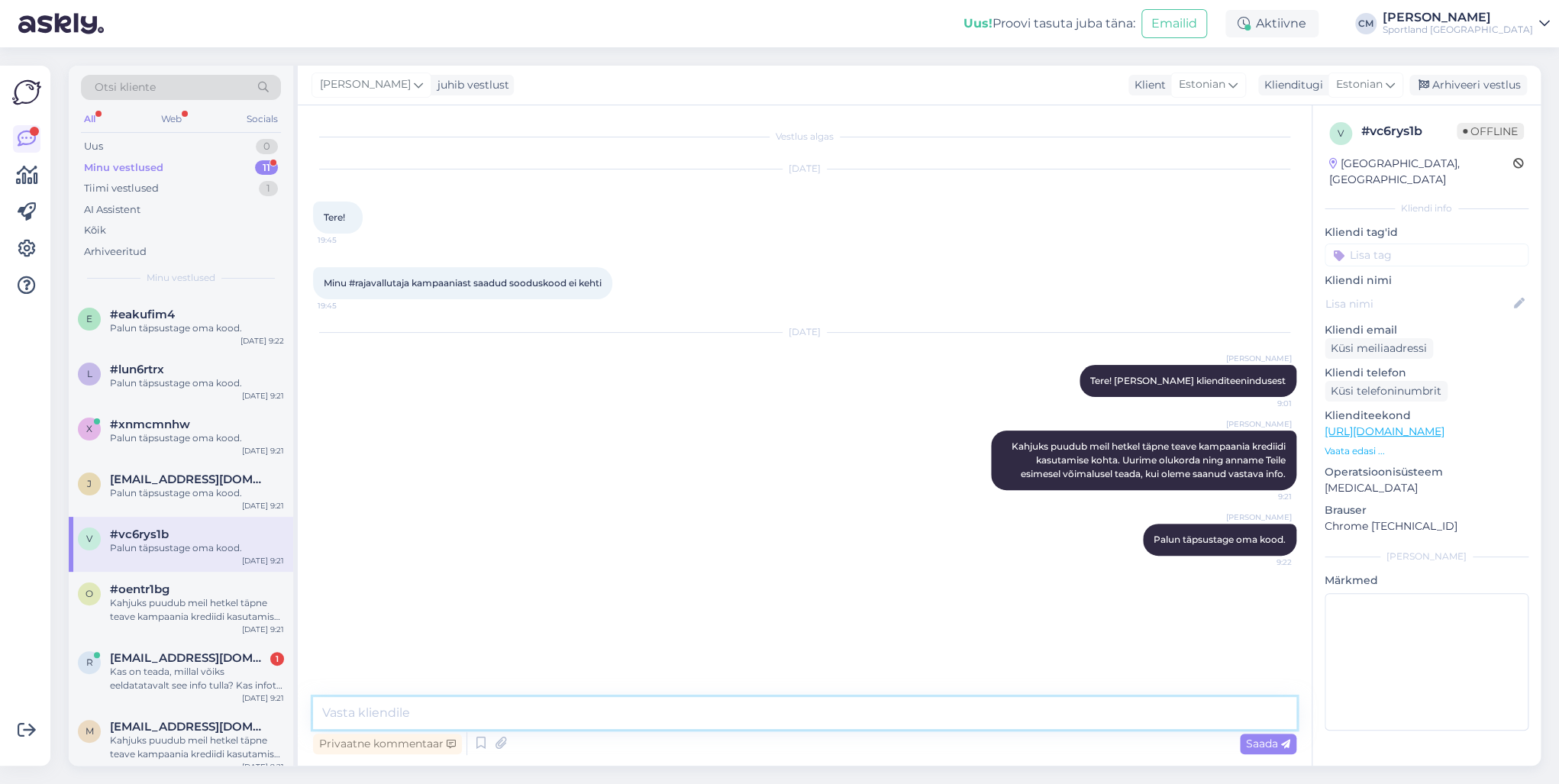
scroll to position [186, 0]
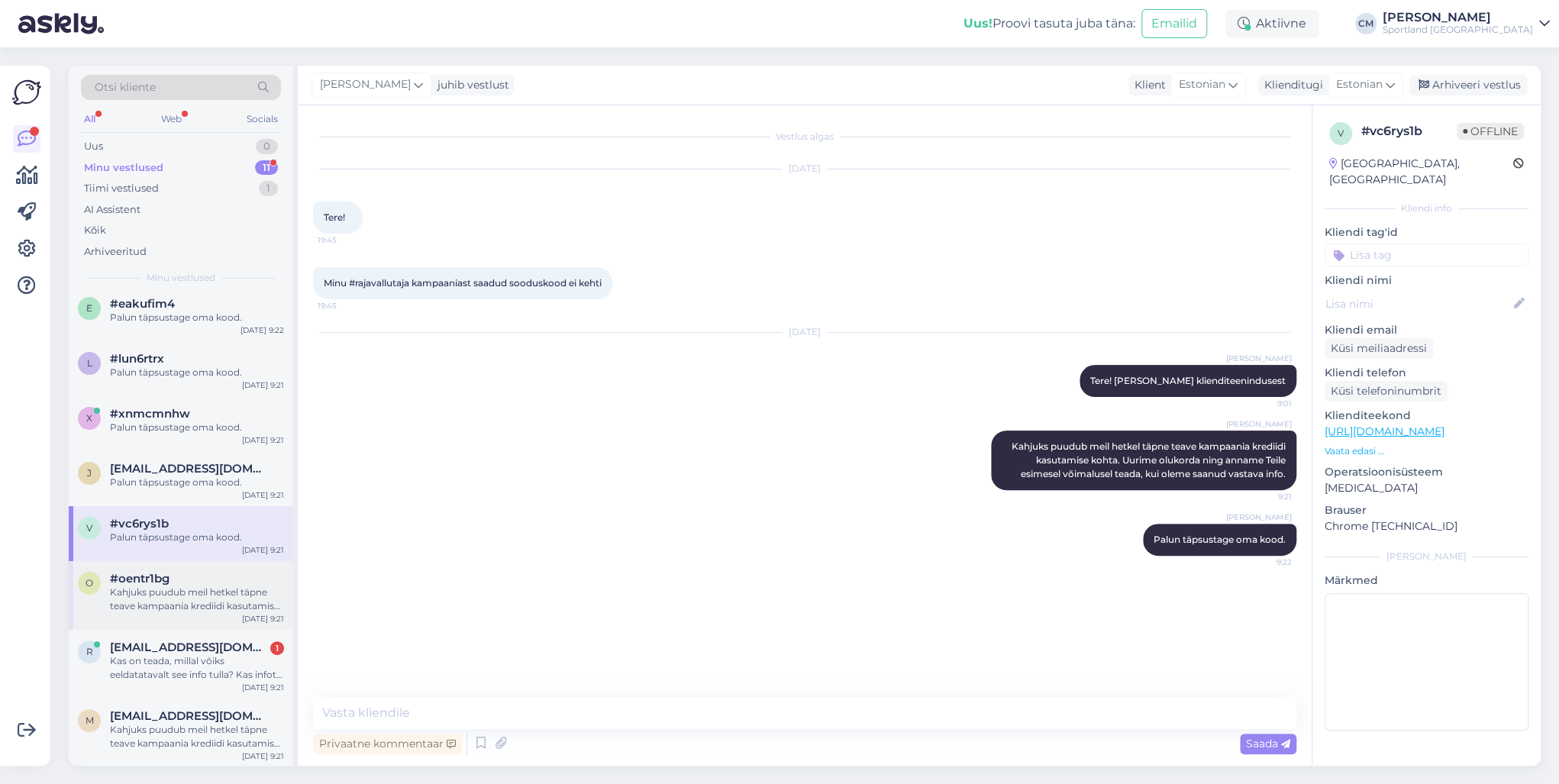
click at [187, 563] on div "o #oentr1bg Kahjuks puudub meil hetkel täpne teave kampaania krediidi kasutamis…" at bounding box center [181, 595] width 224 height 69
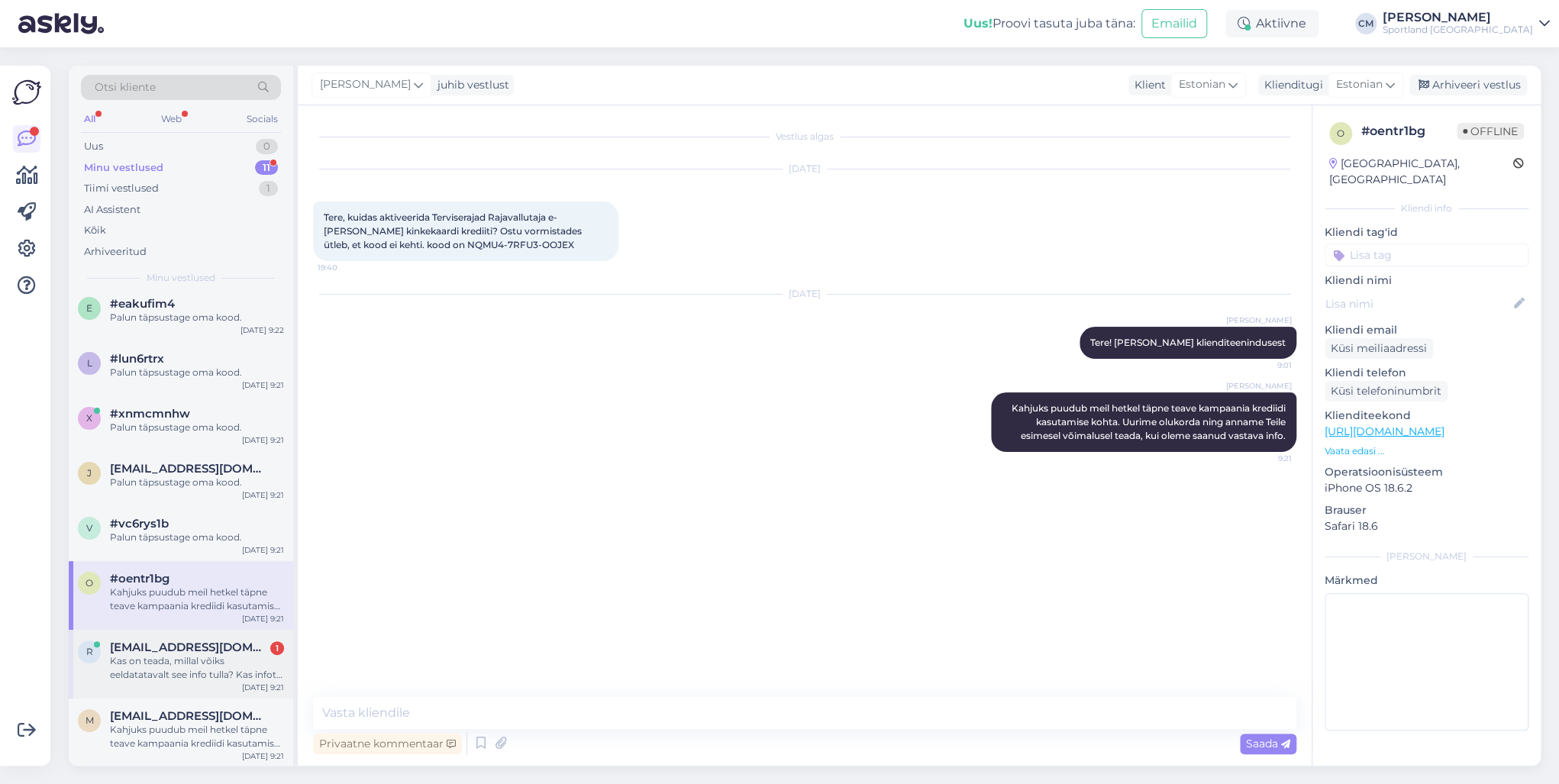
click at [226, 563] on span "[EMAIL_ADDRESS][DOMAIN_NAME]" at bounding box center [189, 647] width 159 height 14
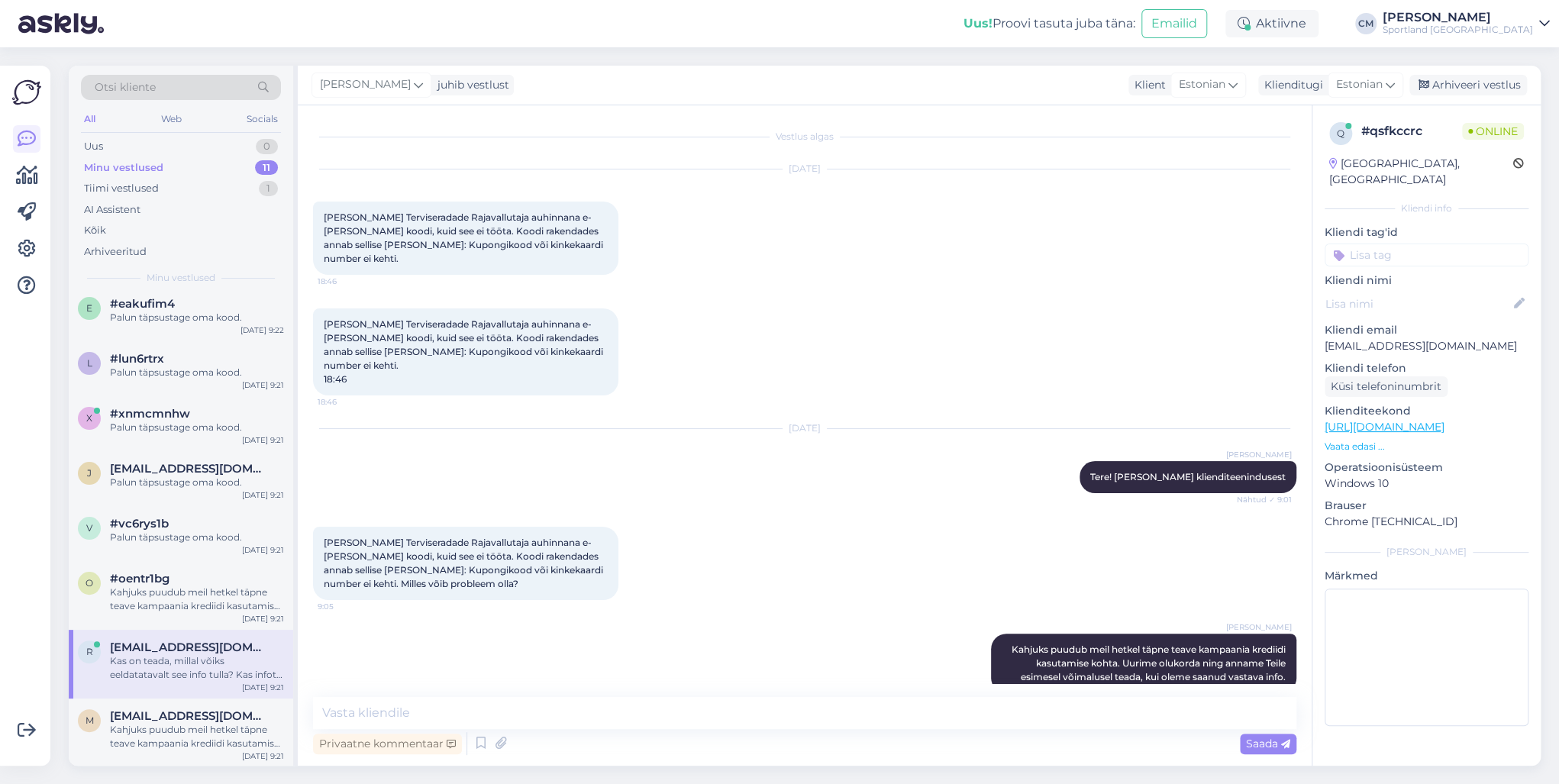
scroll to position [77, 0]
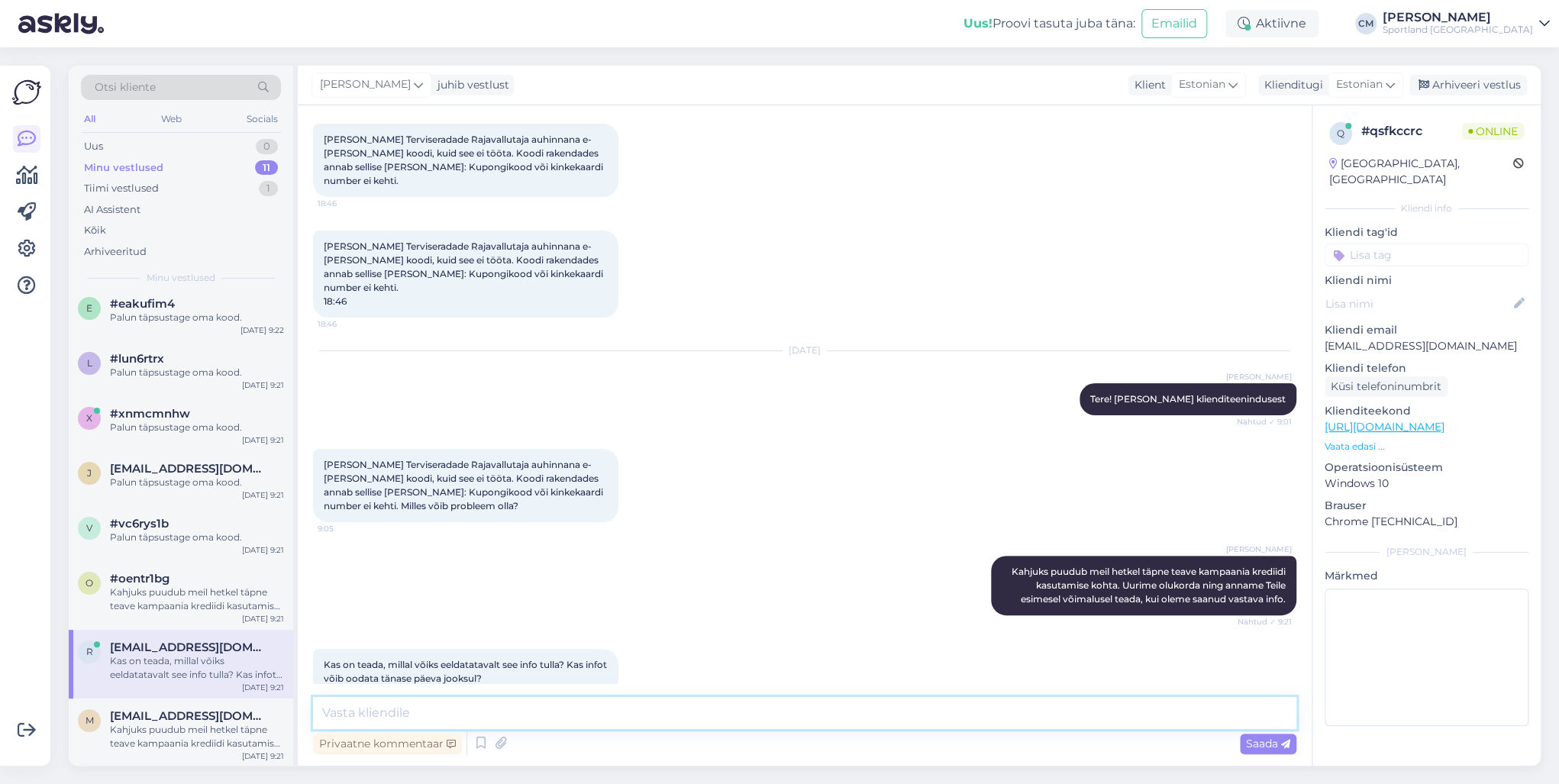
click at [398, 563] on textarea at bounding box center [804, 713] width 983 height 32
paste textarea "Palun täpsustage oma kood."
type textarea "Palun täpsustage oma kood."
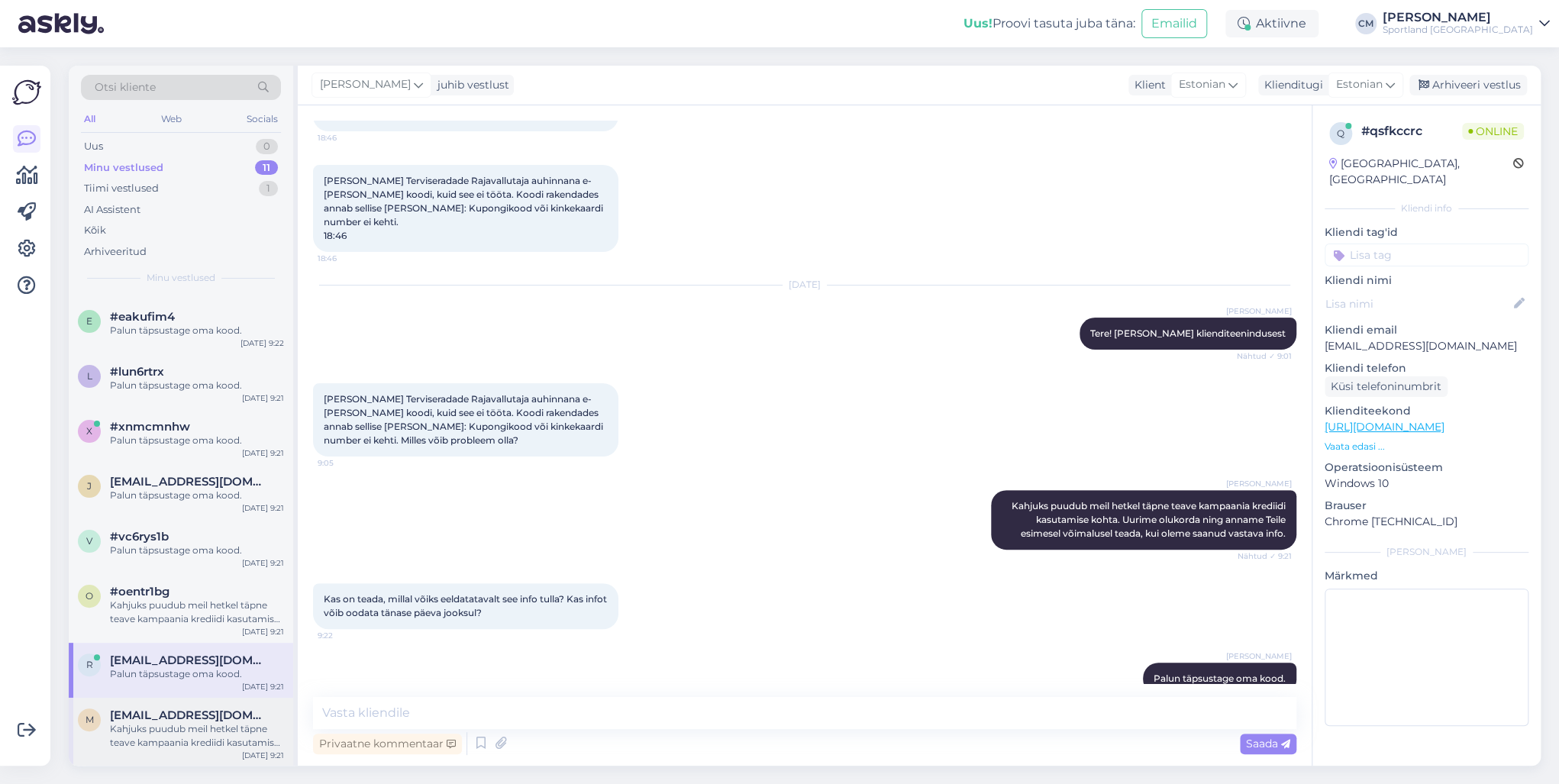
click at [244, 563] on div "Kahjuks puudub meil hetkel täpne teave kampaania krediidi kasutamise kohta. Uur…" at bounding box center [197, 736] width 174 height 28
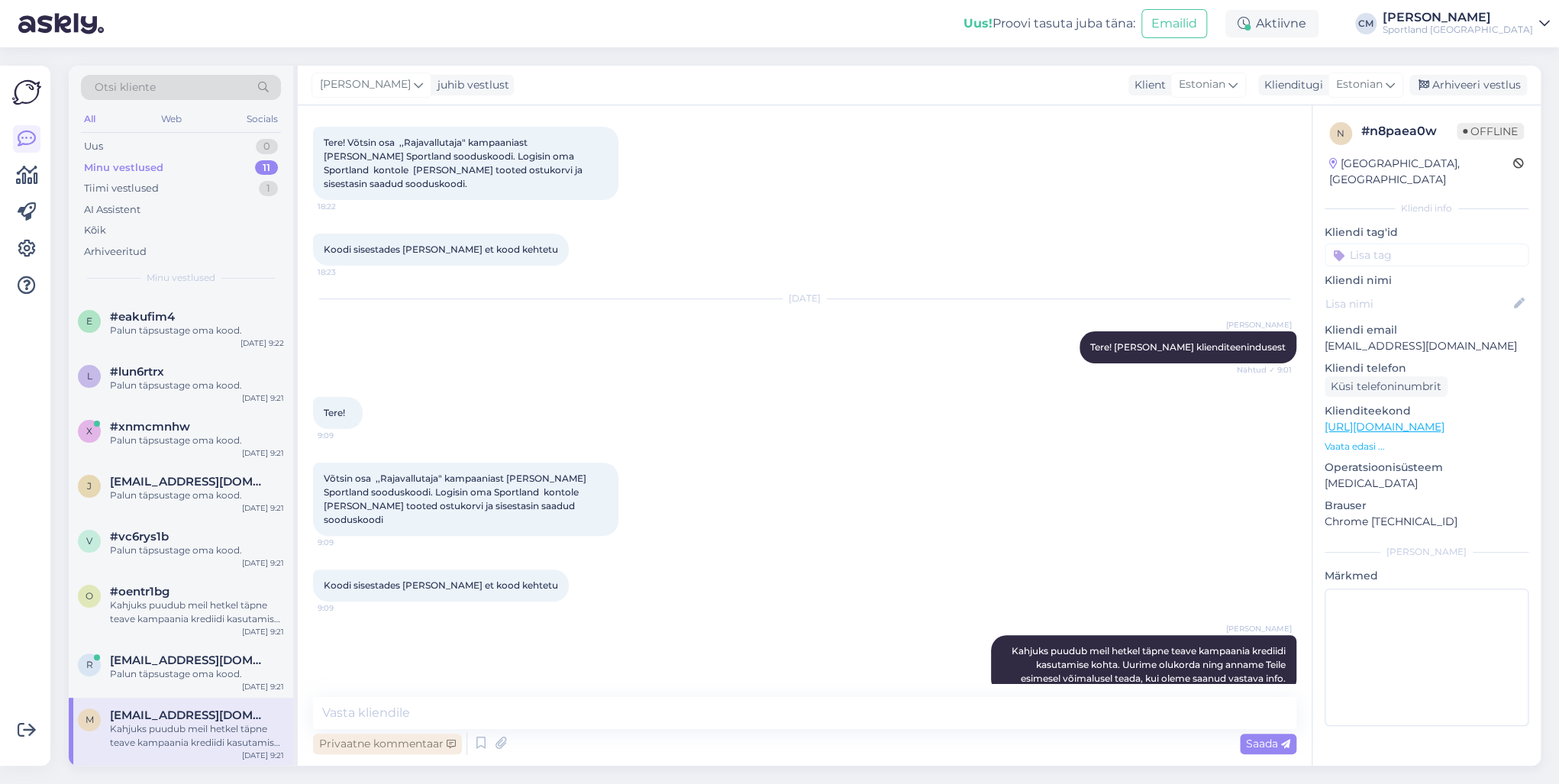
click at [374, 563] on div "Privaatne kommentaar" at bounding box center [388, 743] width 149 height 21
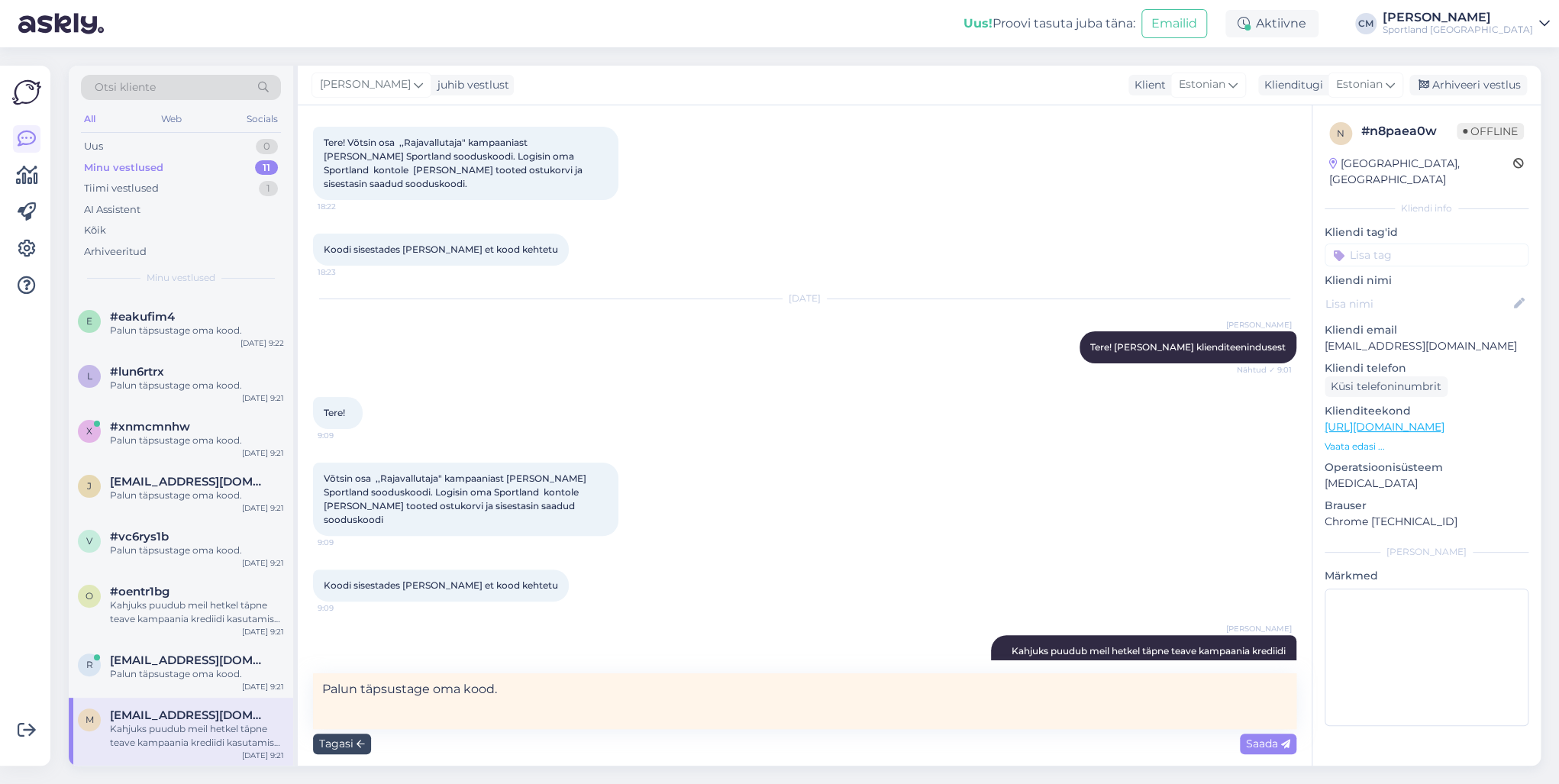
type textarea "Palun täpsustage oma kood."
click at [343, 563] on div "Tagasi" at bounding box center [342, 743] width 58 height 21
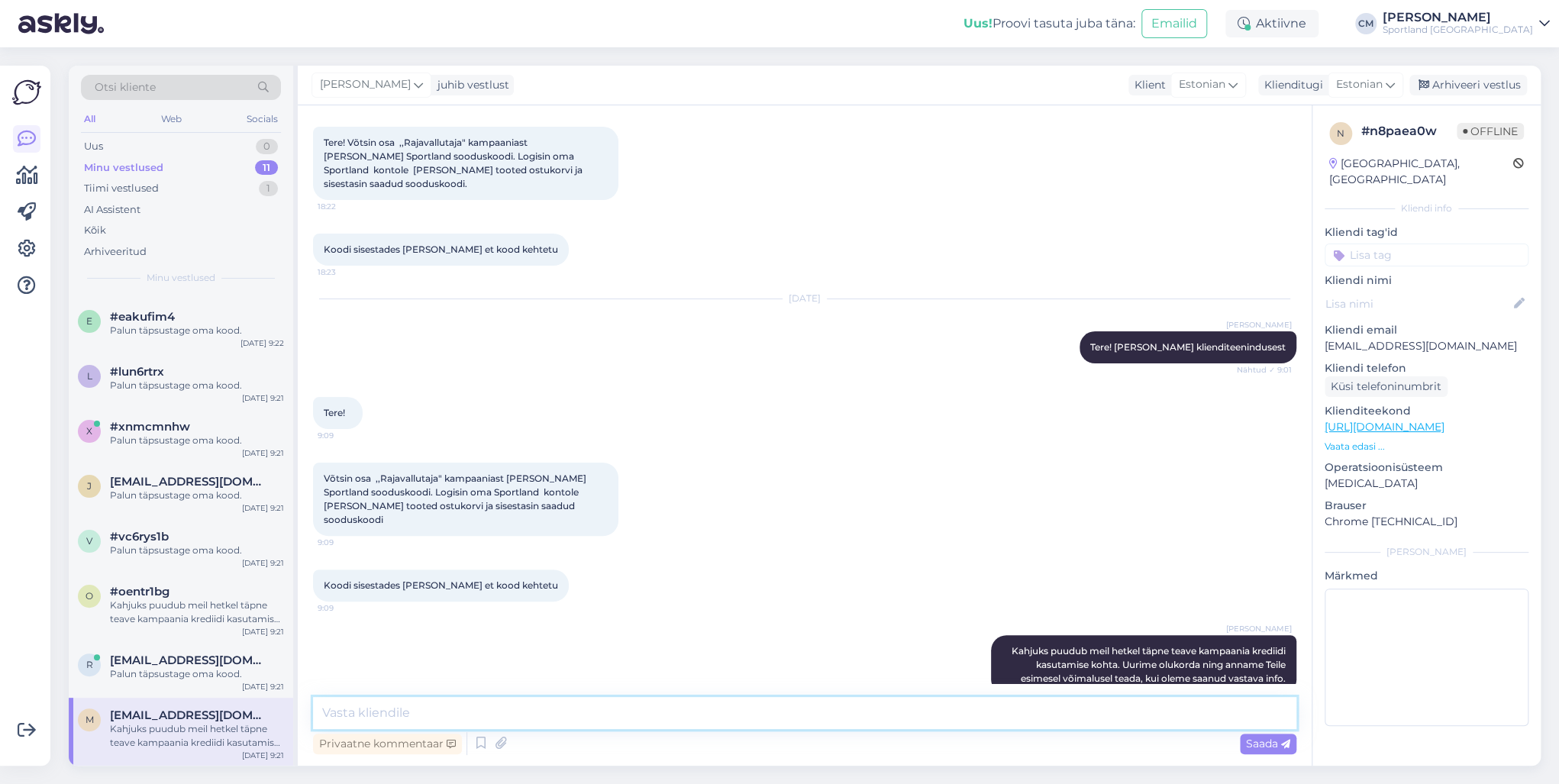
click at [430, 563] on textarea at bounding box center [804, 713] width 983 height 32
paste textarea "Palun täpsustage oma kood."
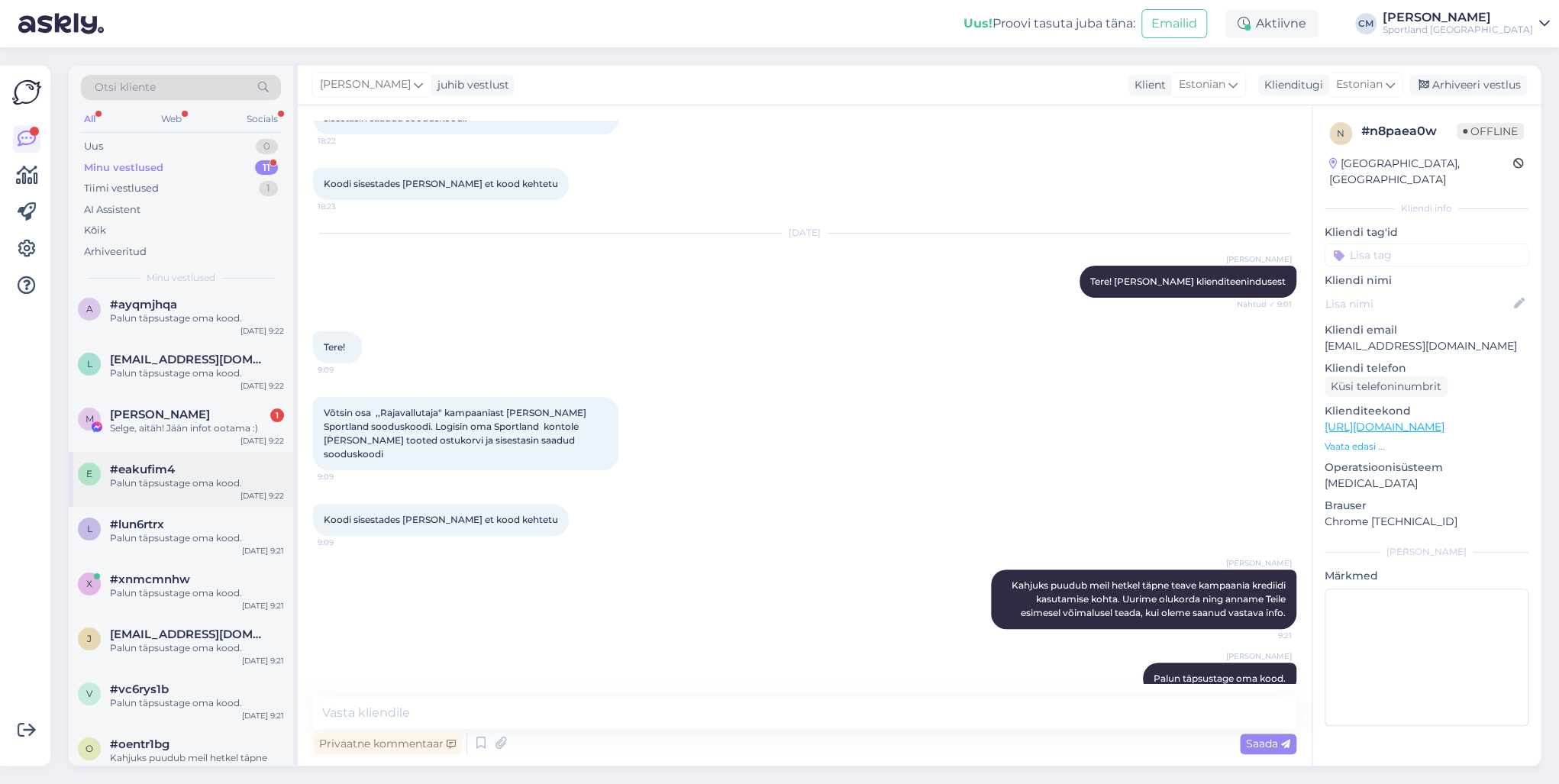
scroll to position [0, 0]
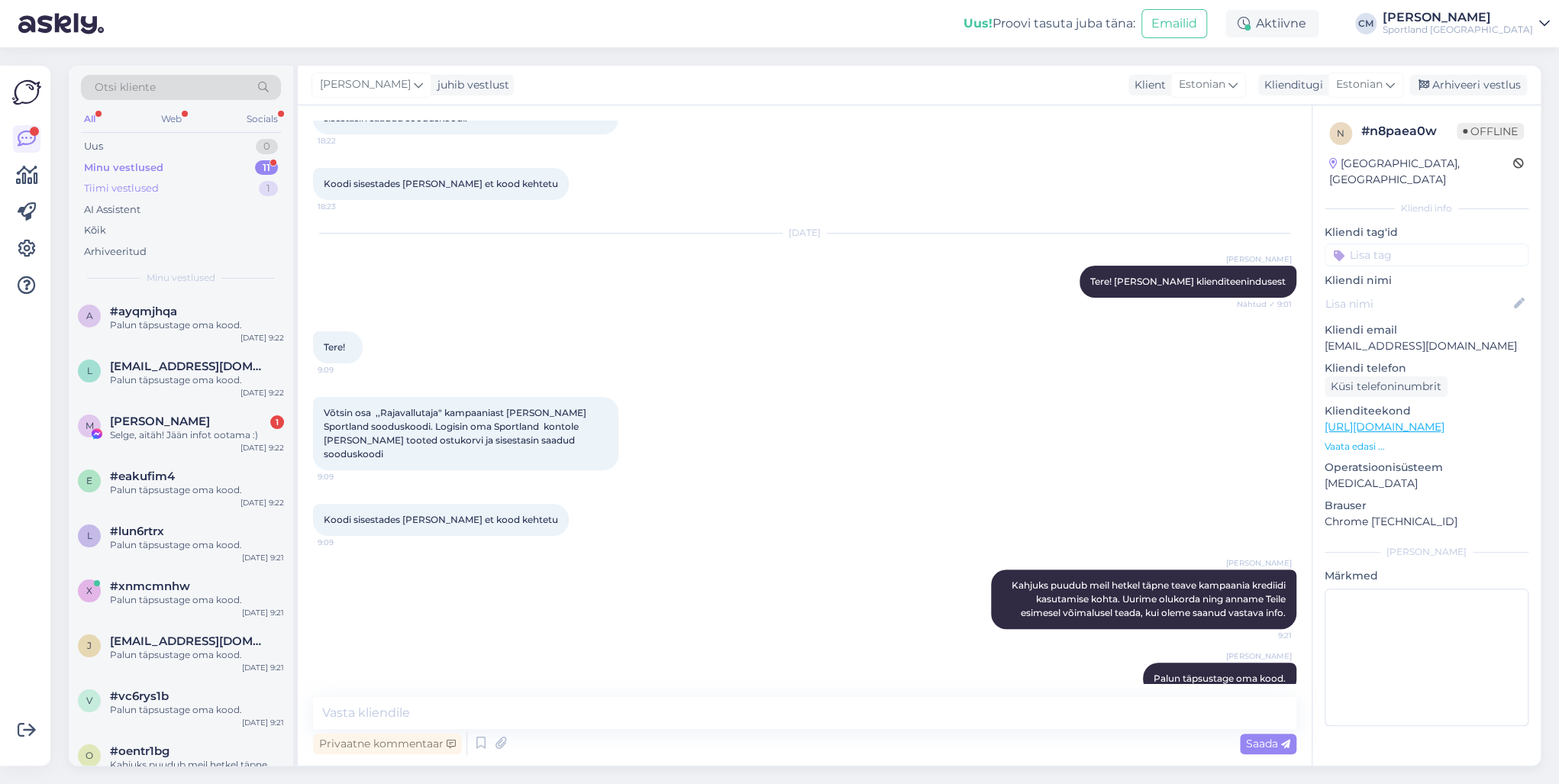
click at [216, 189] on div "Tiimi vestlused 1" at bounding box center [180, 189] width 200 height 21
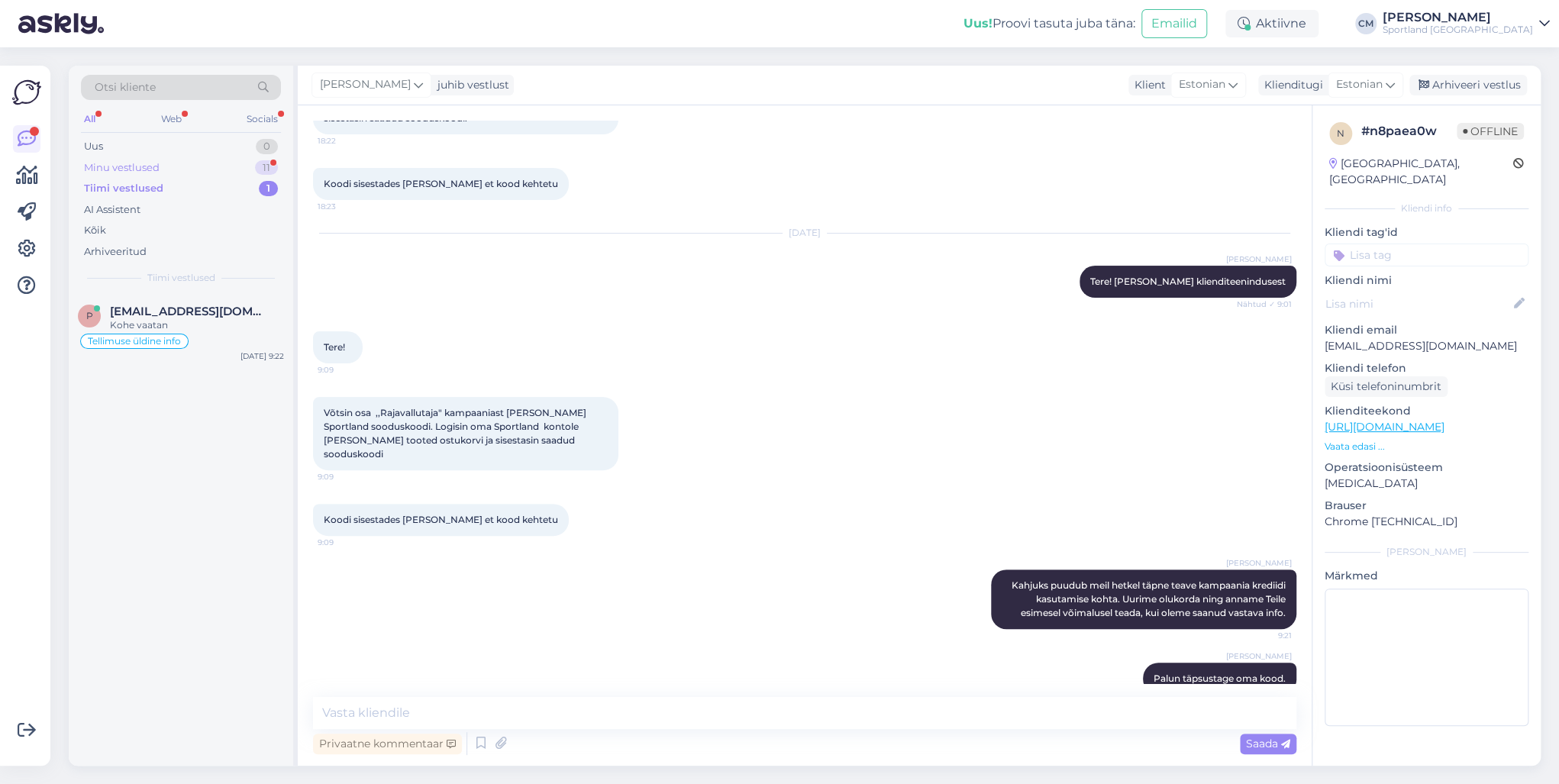
click at [241, 170] on div "Minu vestlused 11" at bounding box center [180, 168] width 200 height 21
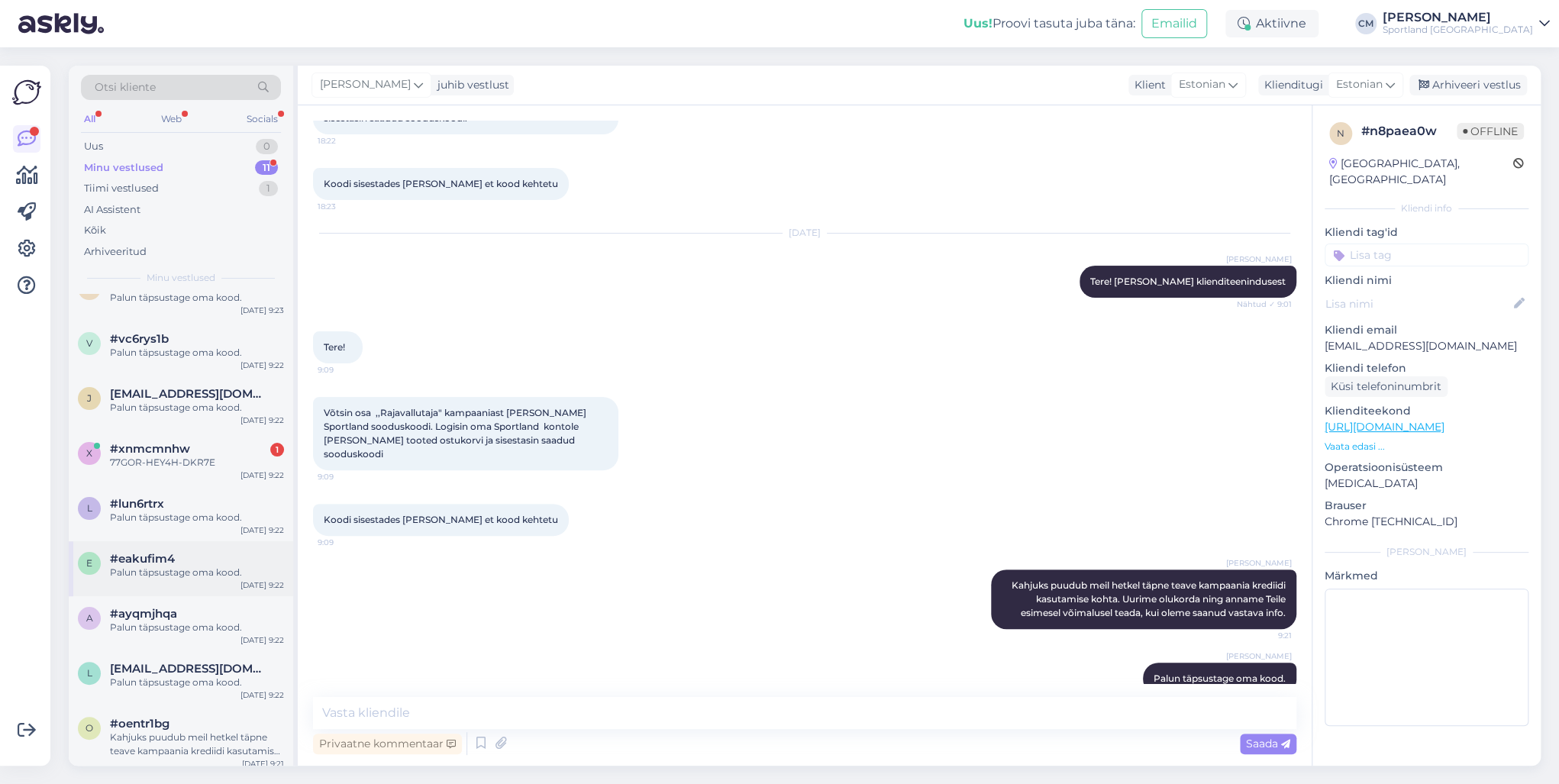
scroll to position [146, 0]
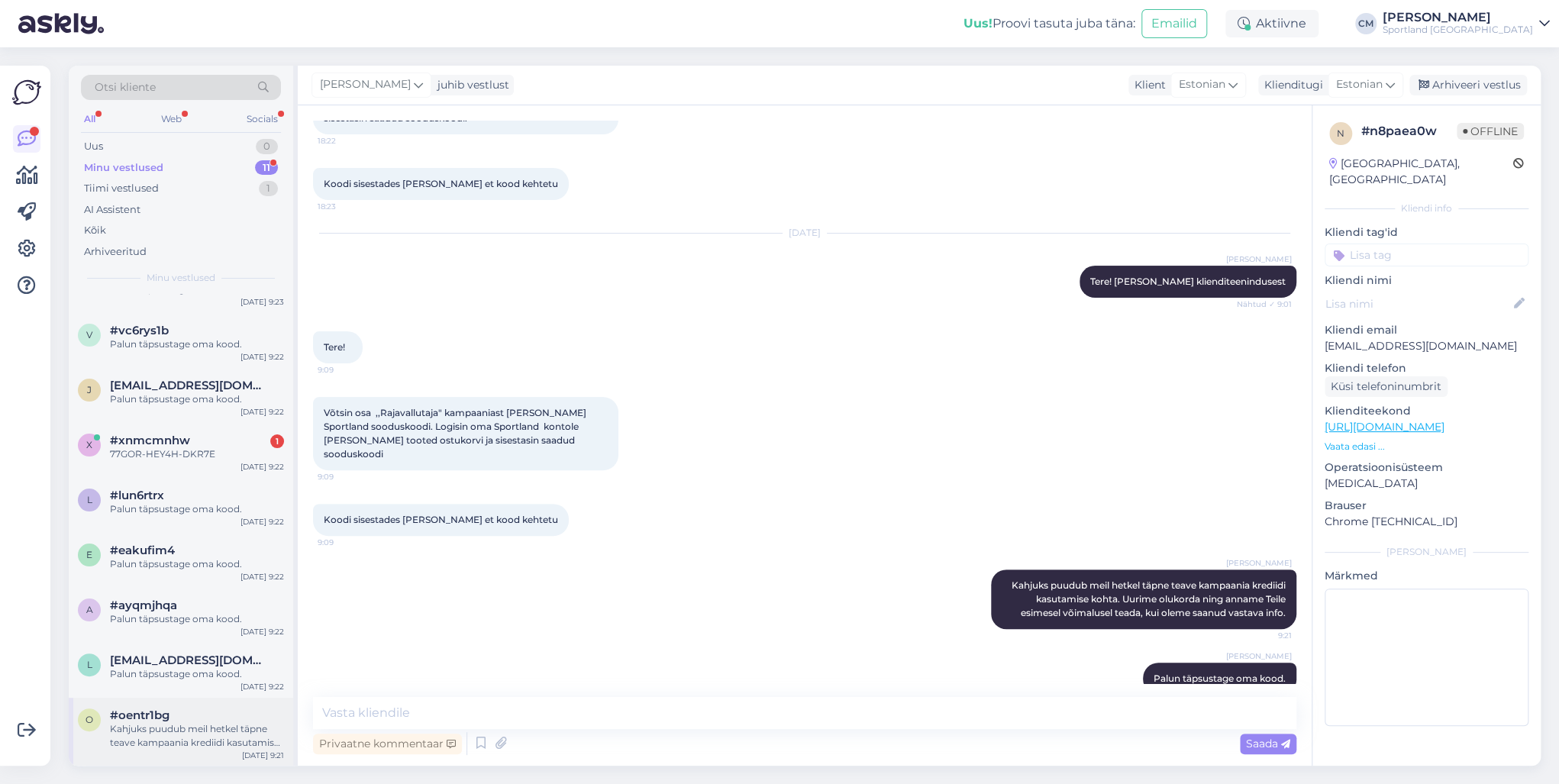
click at [196, 563] on div "#oentr1bg" at bounding box center [197, 715] width 174 height 14
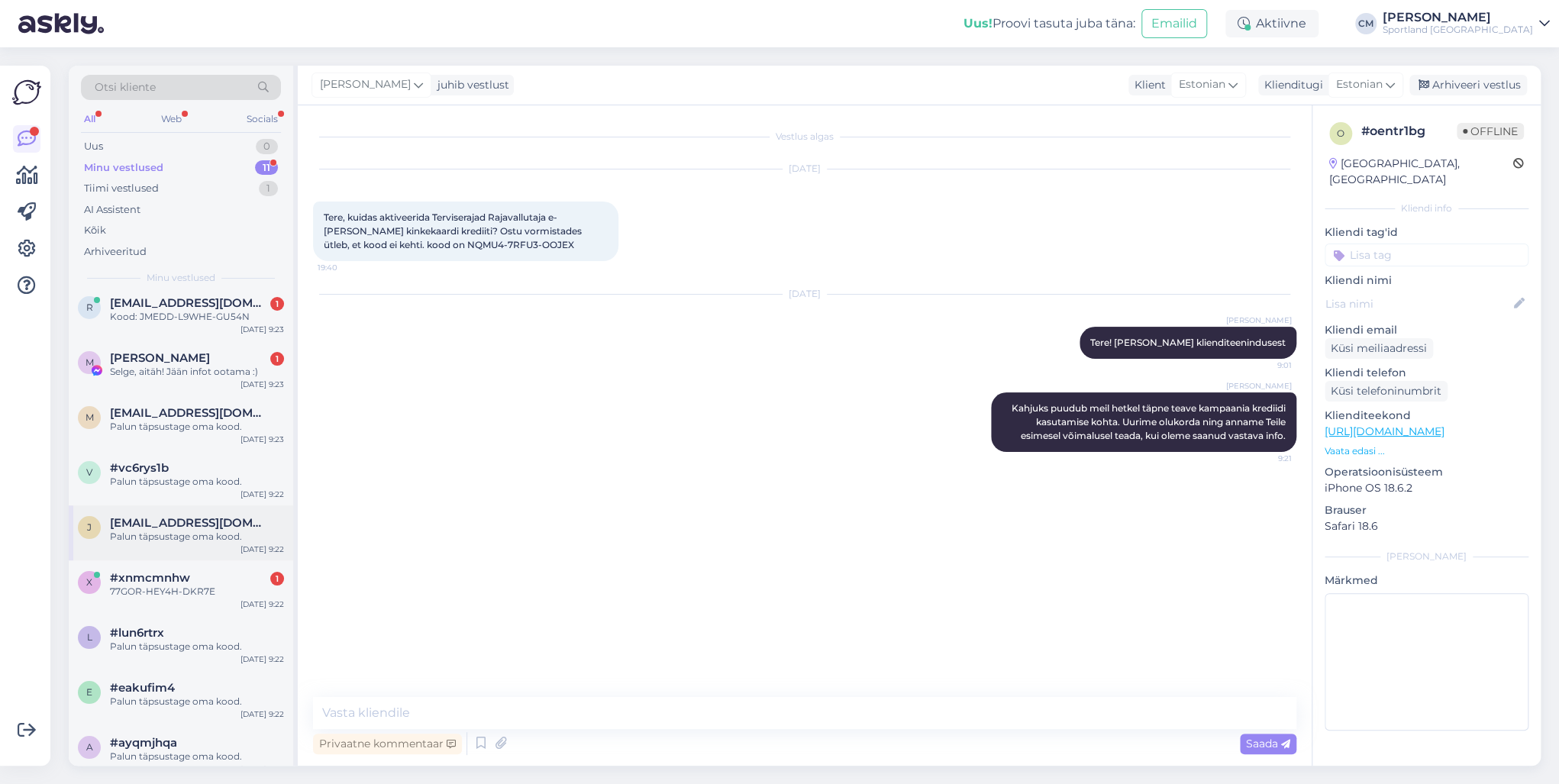
scroll to position [0, 0]
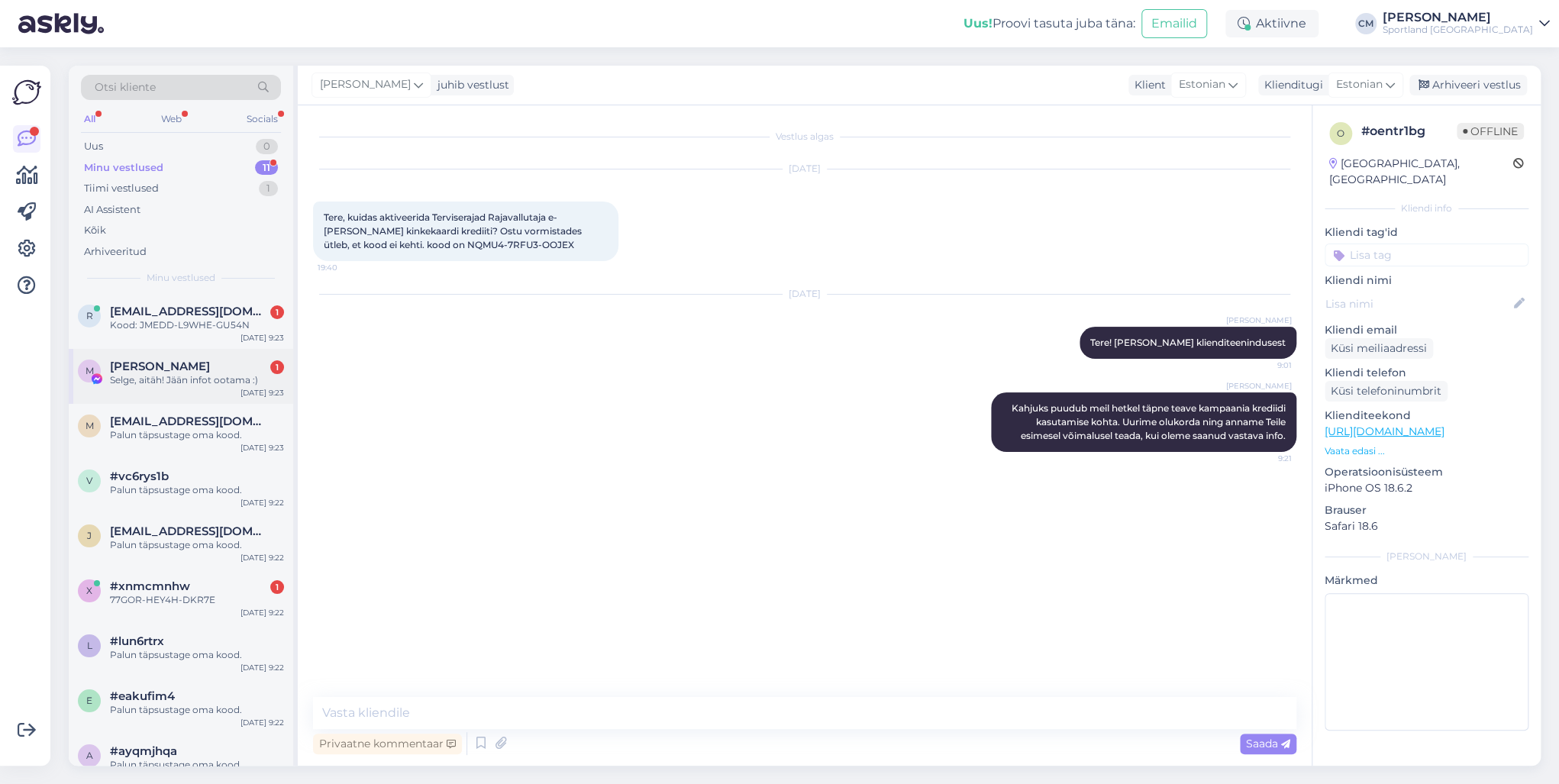
click at [220, 377] on div "Selge, aitäh! Jään infot ootama :)" at bounding box center [197, 380] width 174 height 14
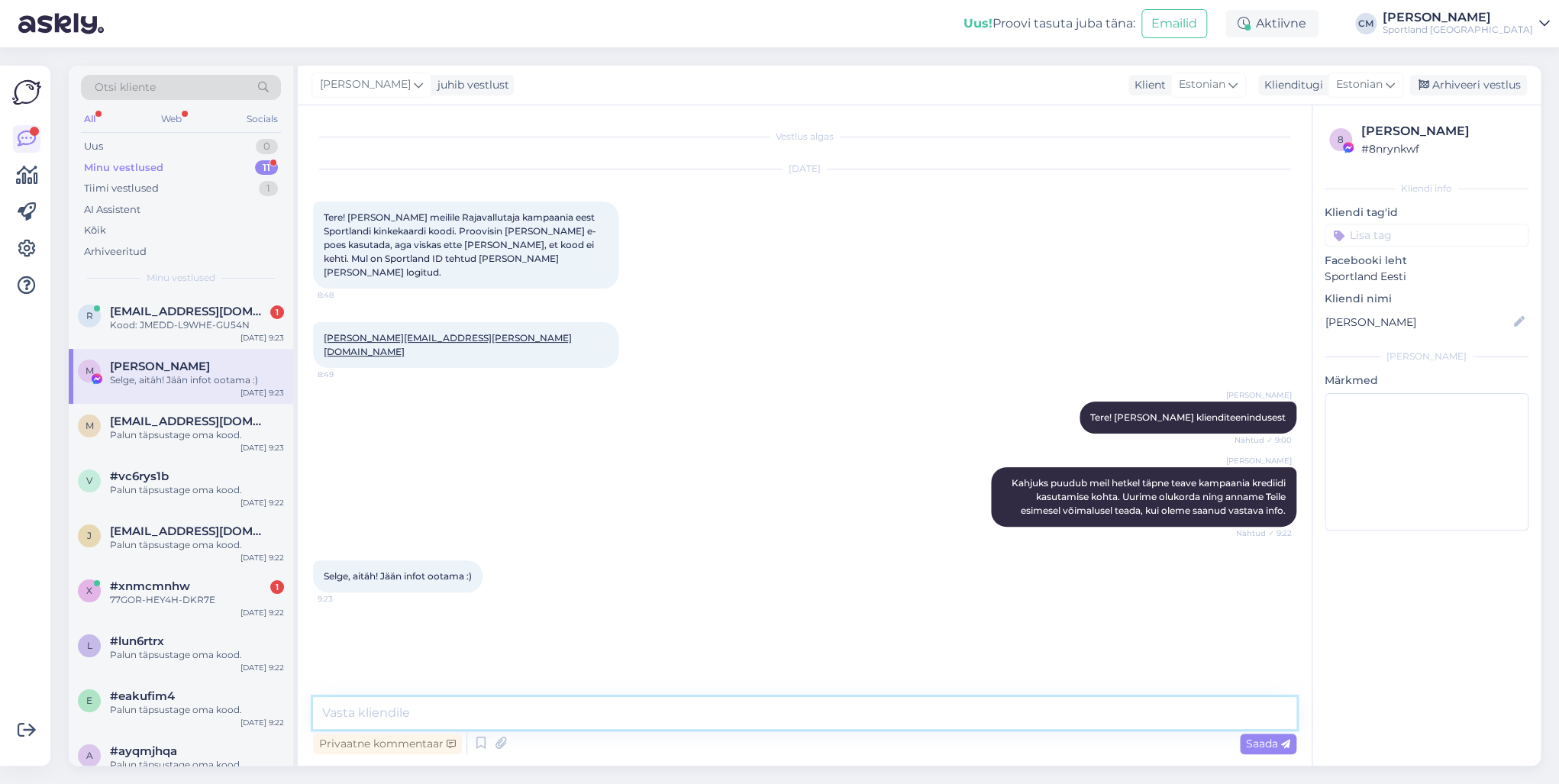
click at [362, 563] on textarea at bounding box center [804, 713] width 983 height 32
paste textarea "Palun täpsustage oma kood."
click at [1168, 232] on input at bounding box center [1427, 235] width 204 height 23
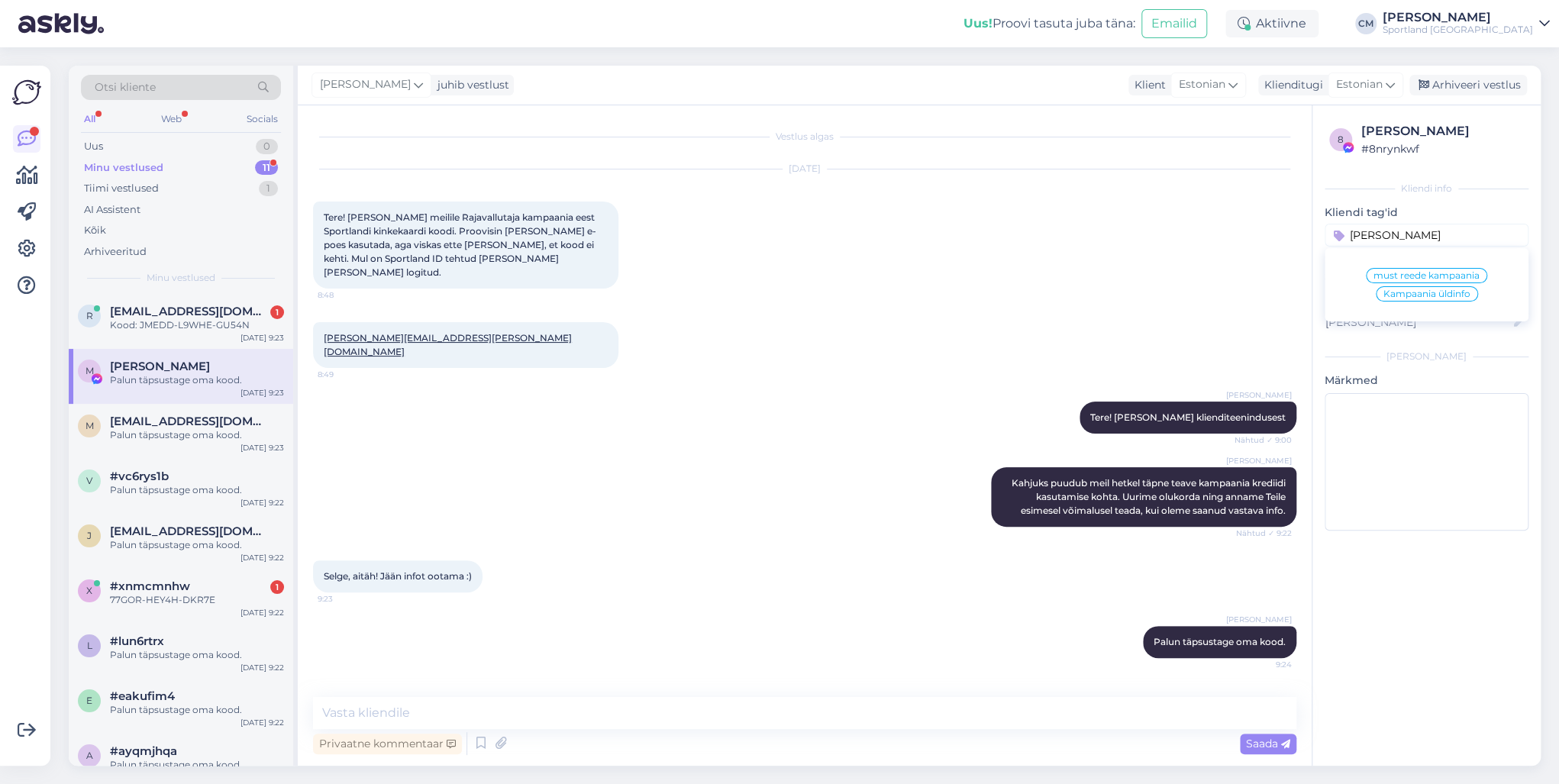
click at [1168, 294] on span "Kampaania üldinfo" at bounding box center [1426, 294] width 87 height 9
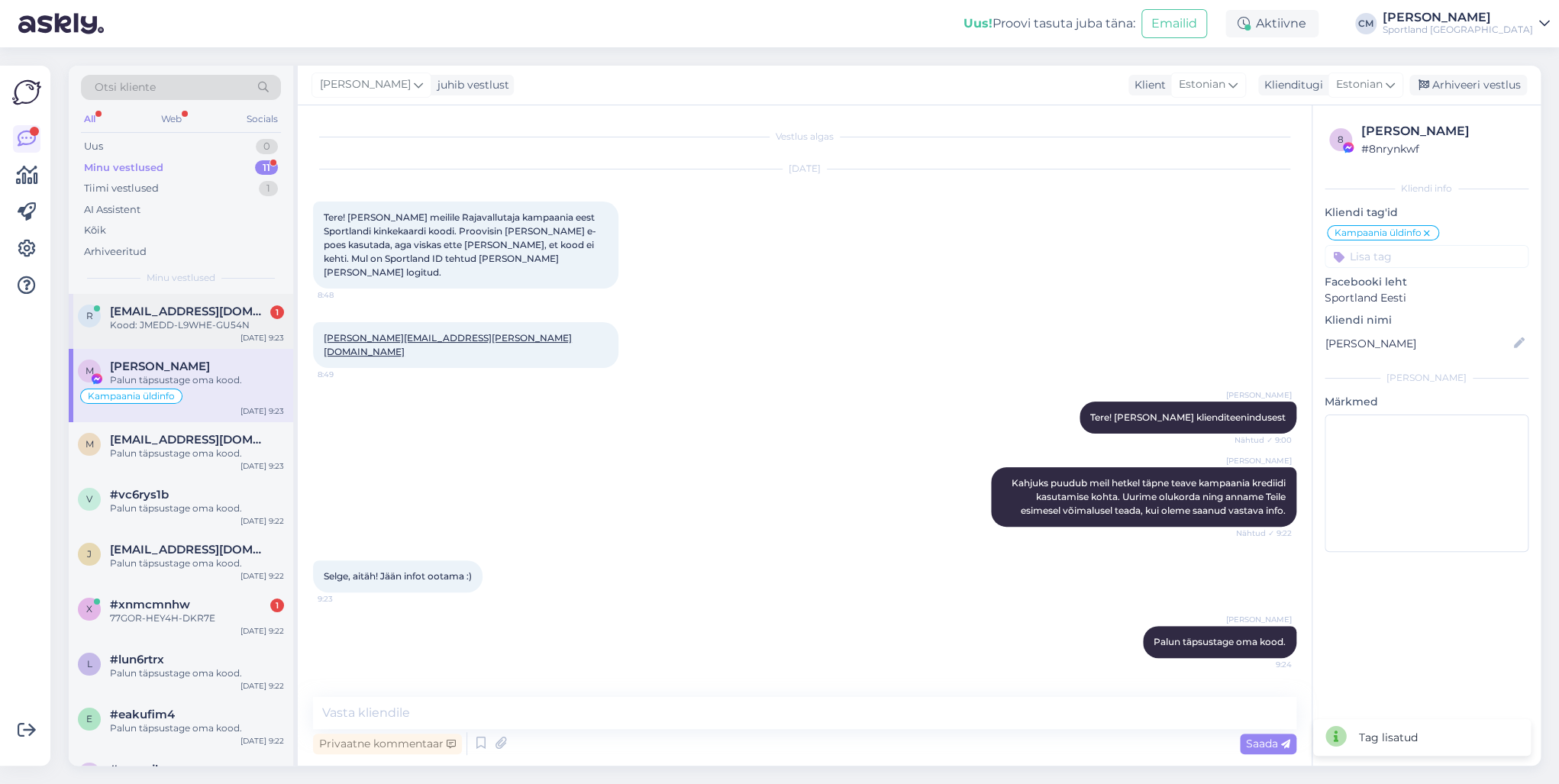
click at [171, 314] on span "[EMAIL_ADDRESS][DOMAIN_NAME]" at bounding box center [189, 311] width 159 height 14
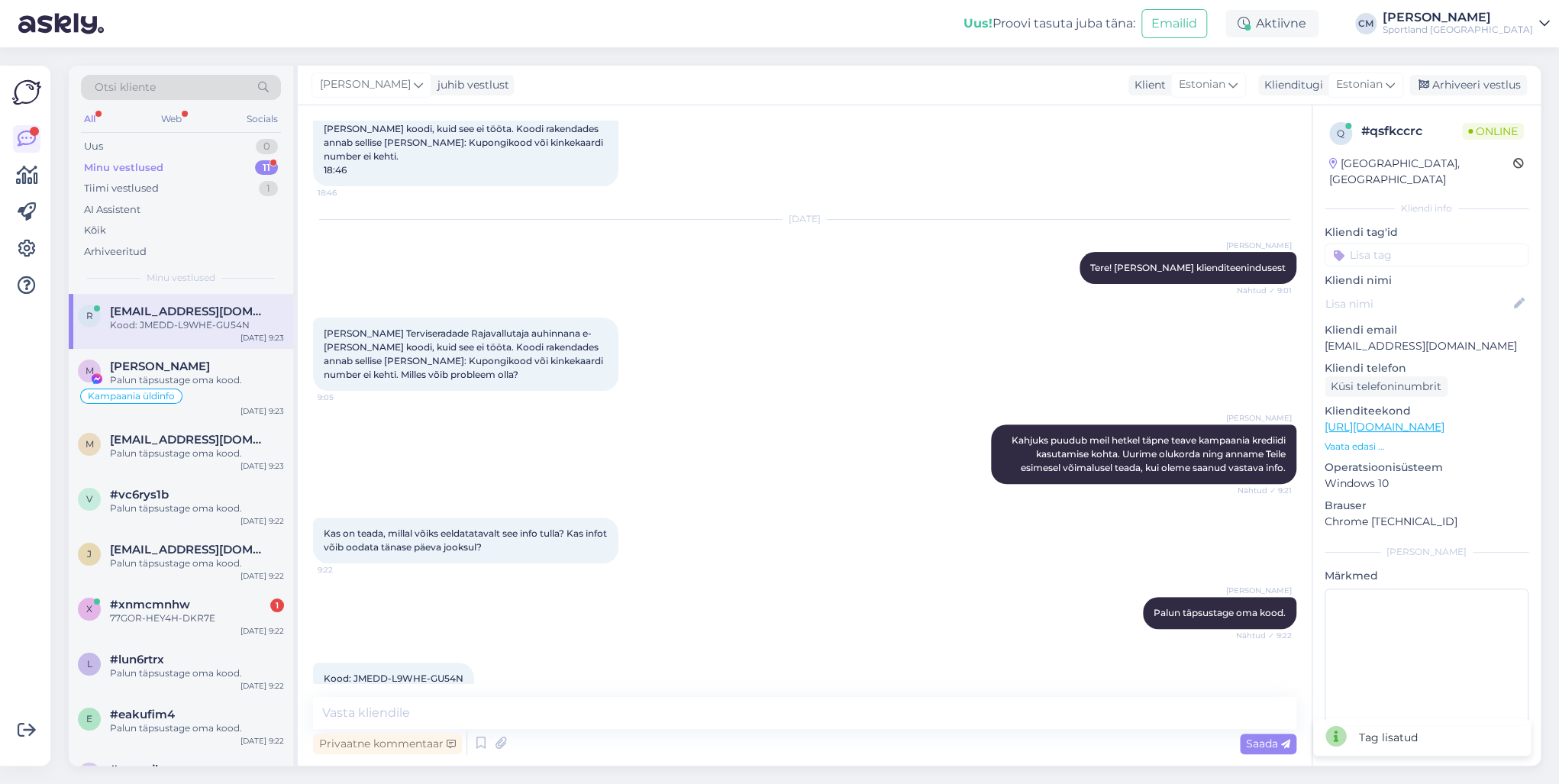
click at [1168, 245] on input at bounding box center [1427, 255] width 204 height 23
click at [1168, 309] on span "Kampaania üldinfo" at bounding box center [1426, 314] width 87 height 9
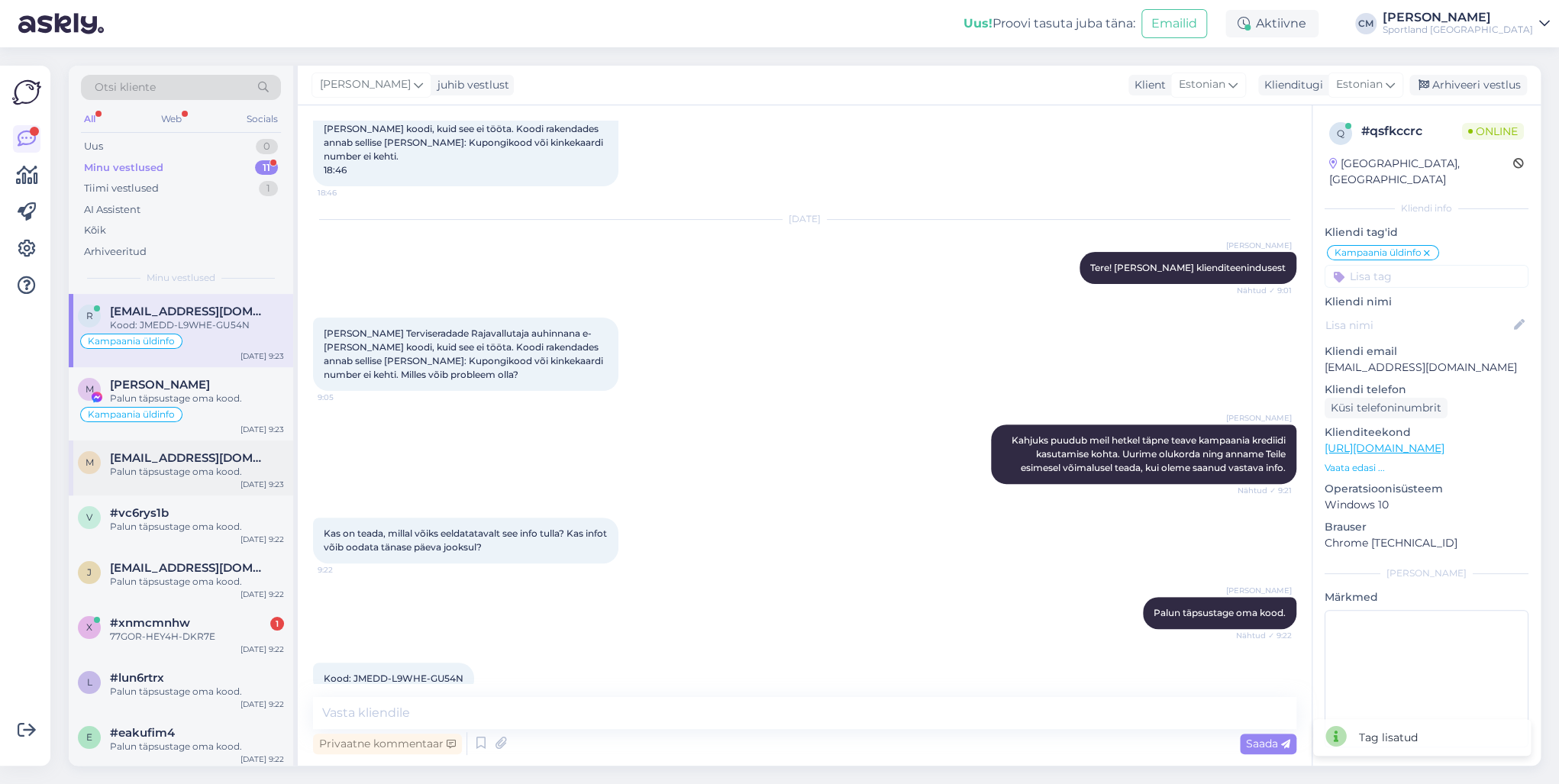
click at [193, 465] on div "Palun täpsustage oma kood." at bounding box center [197, 472] width 174 height 14
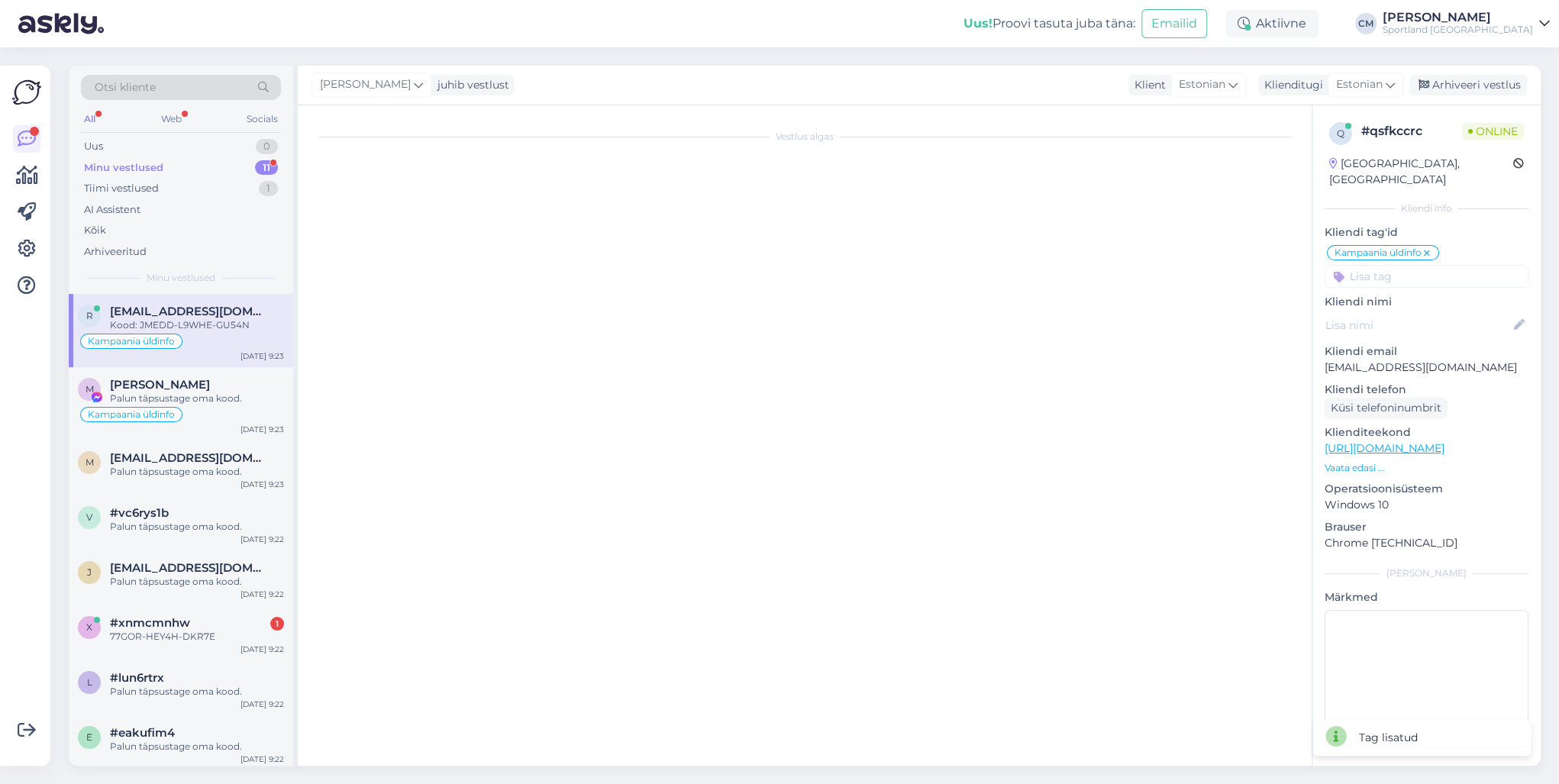
scroll to position [140, 0]
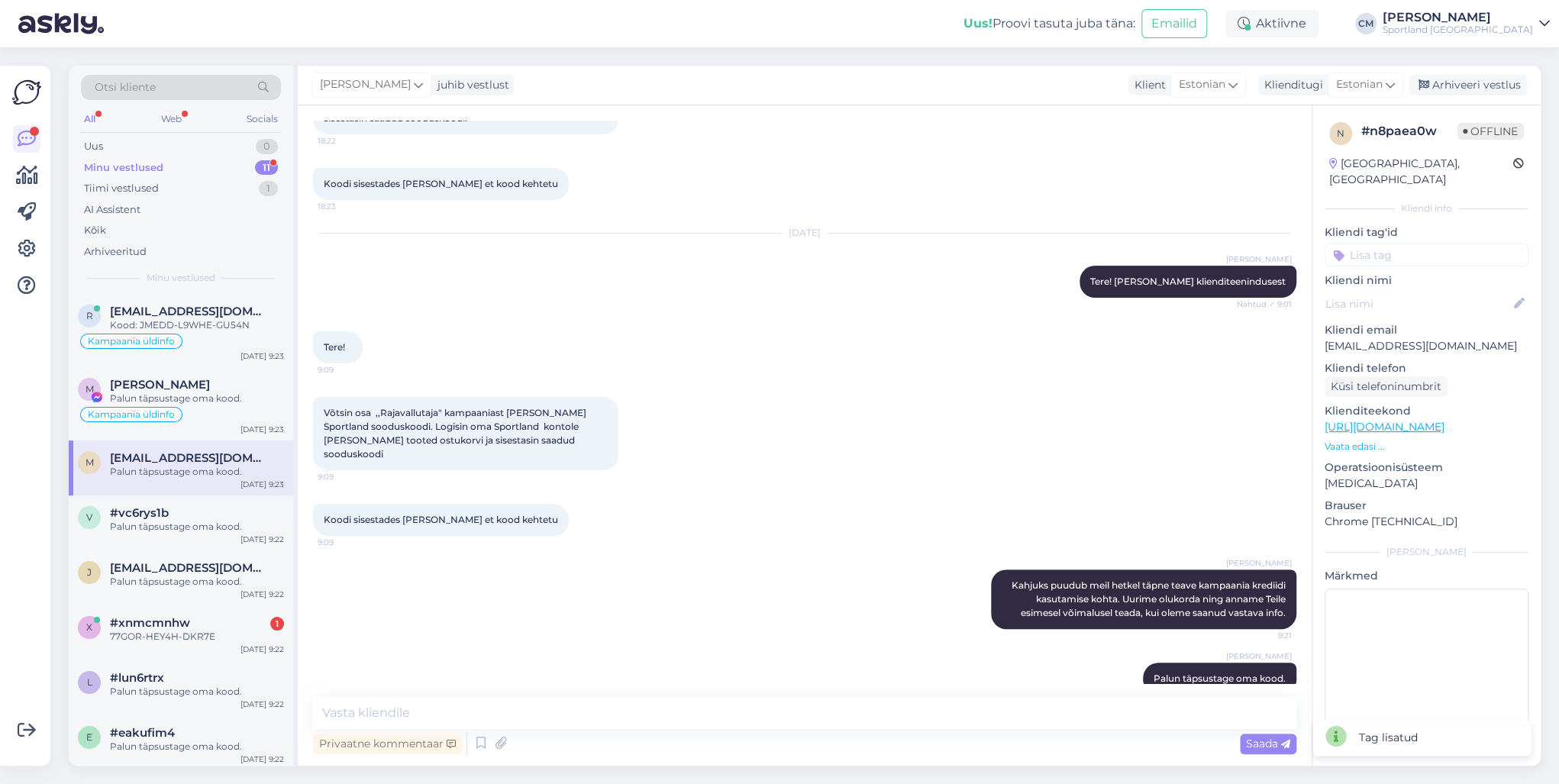
click at [1168, 243] on input at bounding box center [1427, 255] width 204 height 23
click at [1168, 306] on div "Kampaania üldinfo" at bounding box center [1426, 314] width 102 height 15
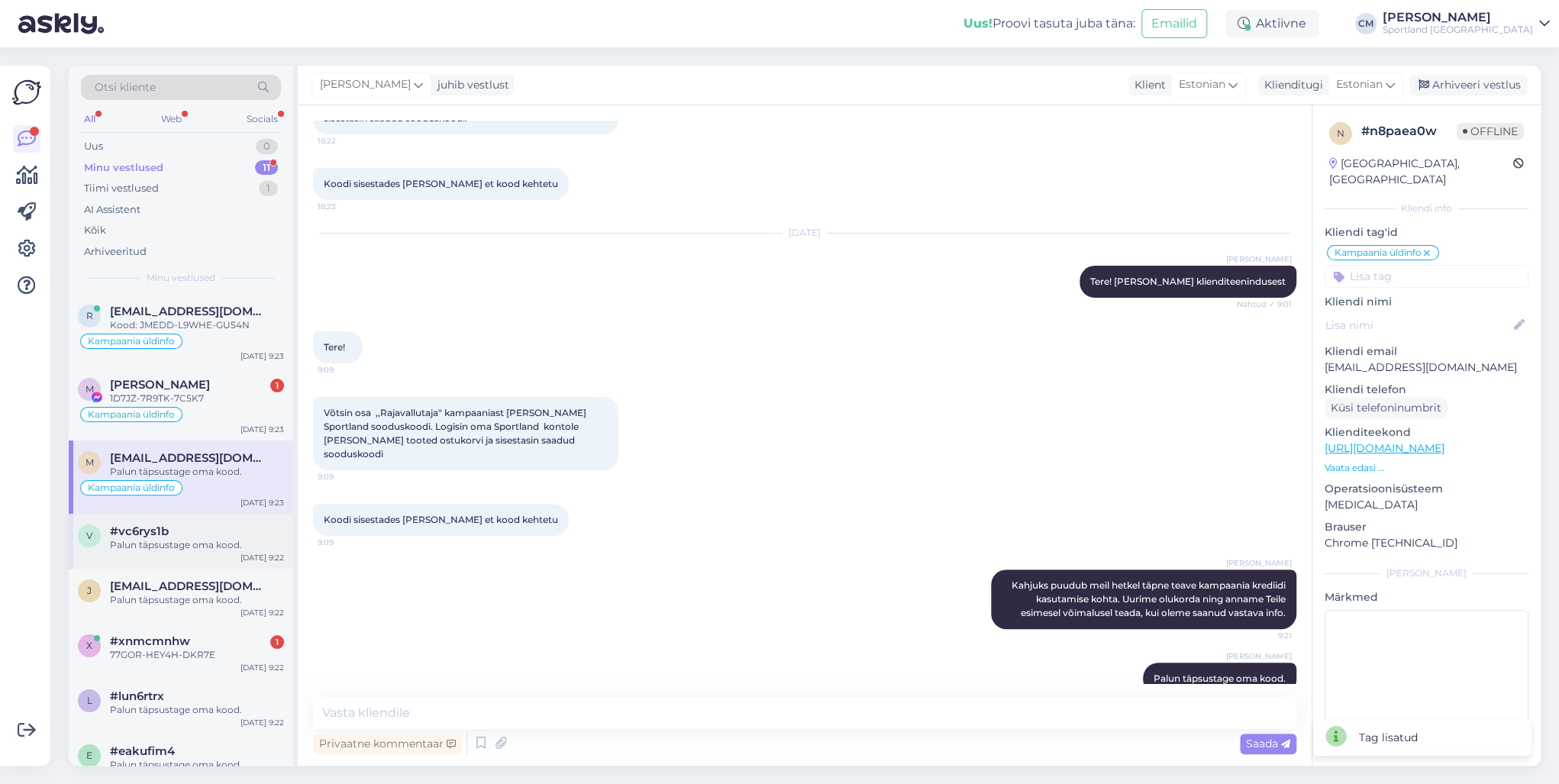
click at [211, 524] on div "#vc6rys1b" at bounding box center [197, 531] width 174 height 14
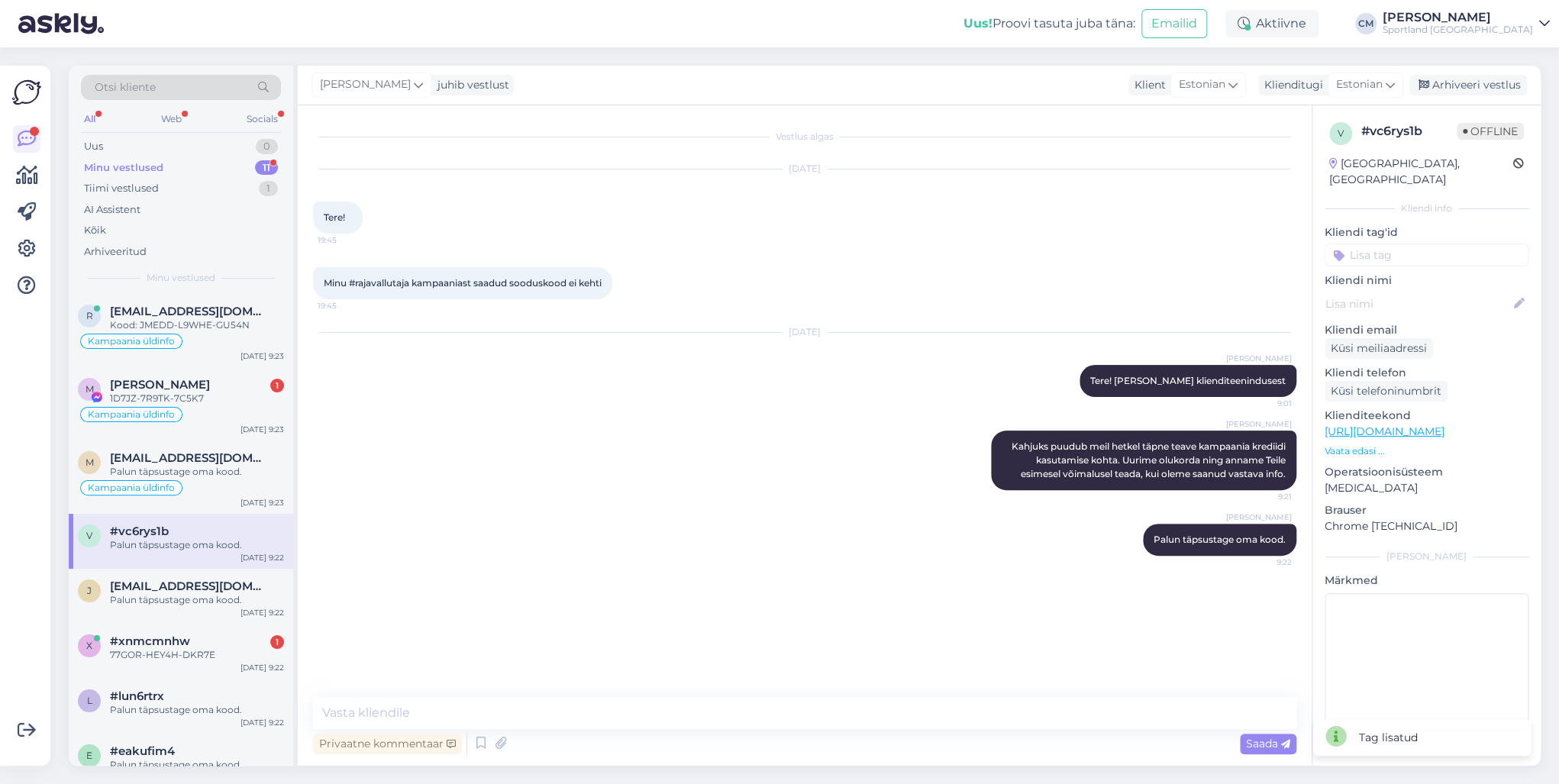
click at [1168, 243] on input at bounding box center [1427, 255] width 204 height 23
click at [1168, 309] on span "Kampaania üldinfo" at bounding box center [1426, 314] width 87 height 9
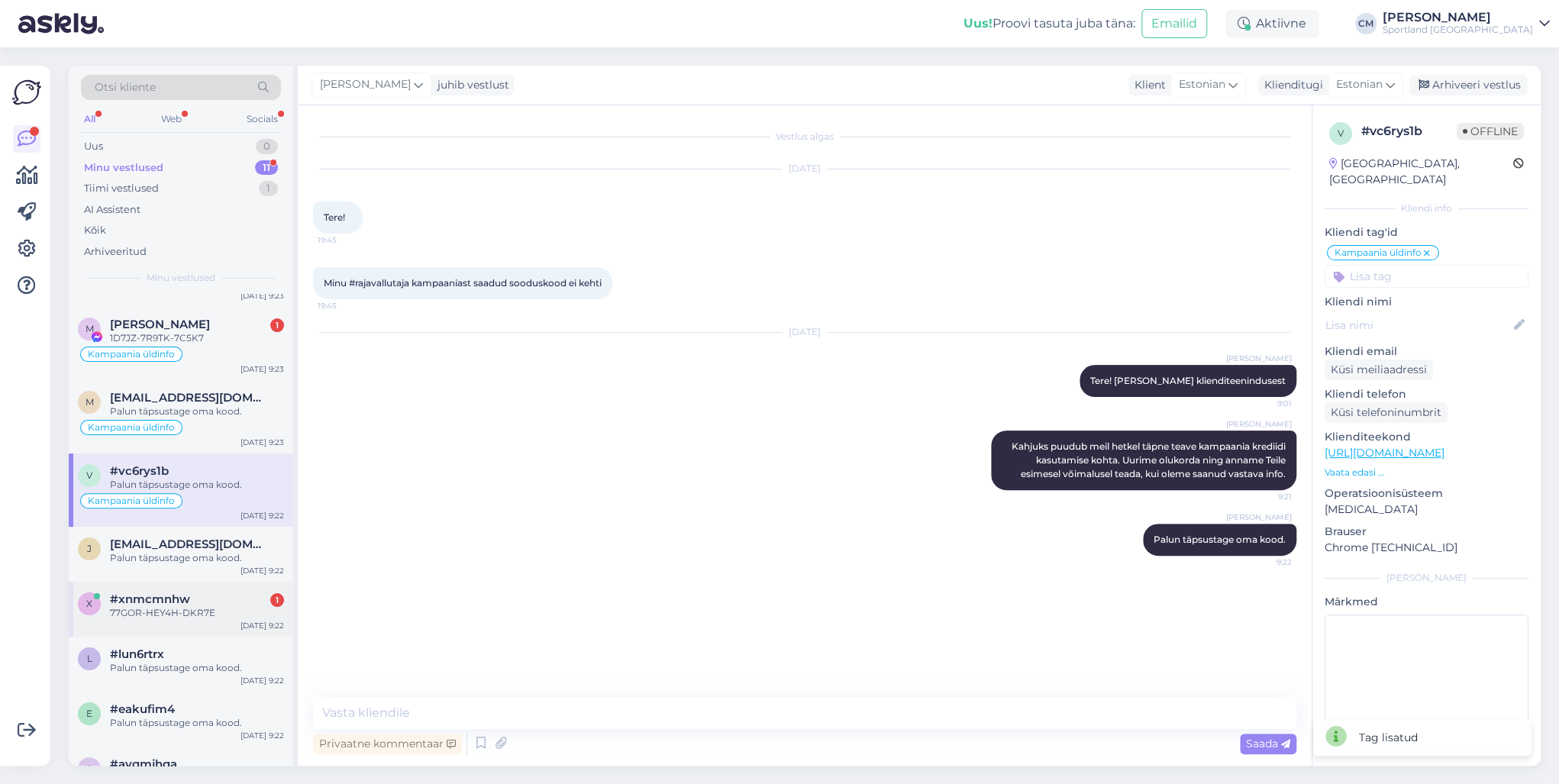
scroll to position [61, 0]
click at [171, 563] on div "[PERSON_NAME] [PERSON_NAME][EMAIL_ADDRESS][DOMAIN_NAME] Palun täpsustage oma ko…" at bounding box center [181, 553] width 224 height 55
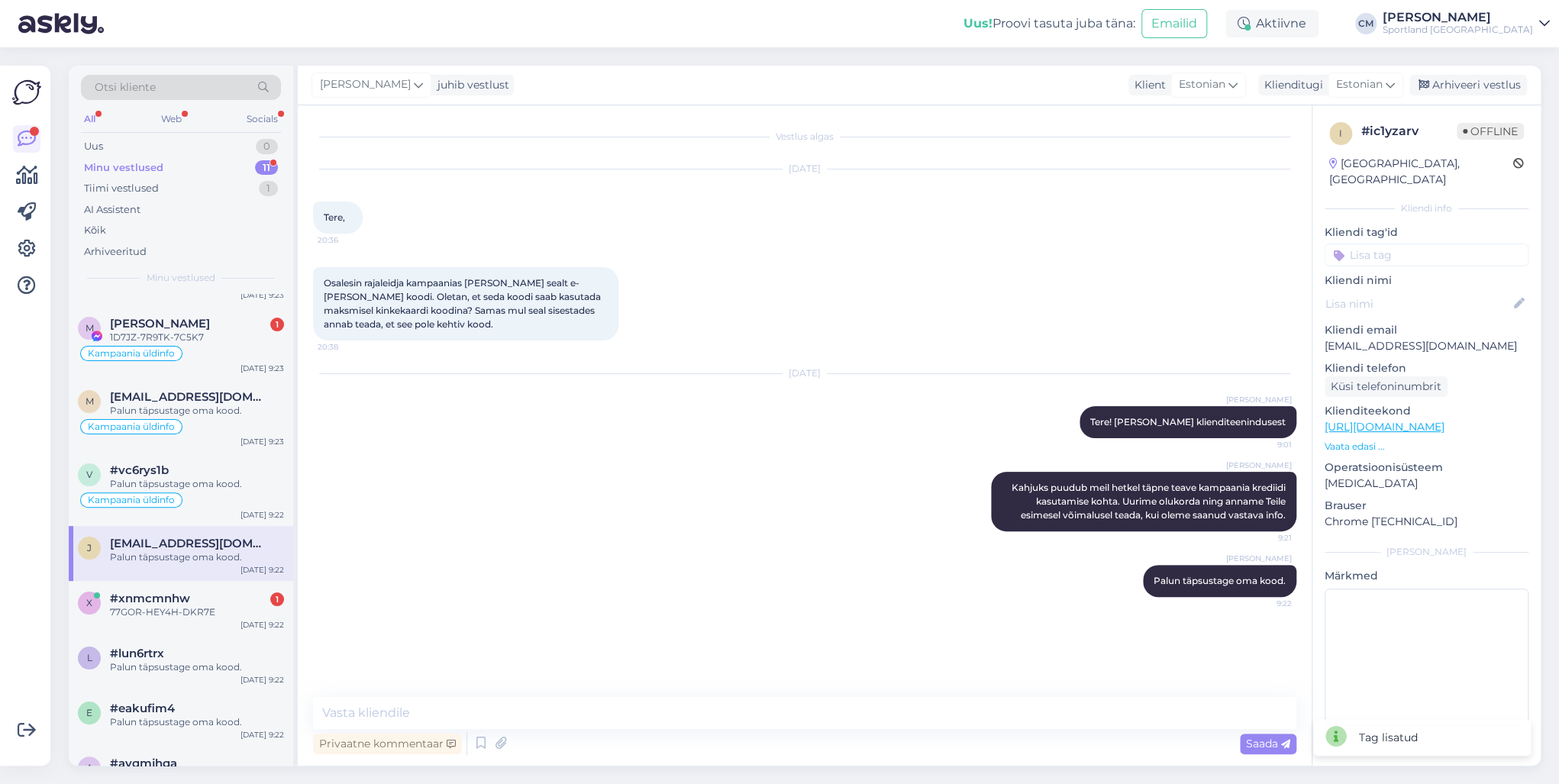
scroll to position [0, 0]
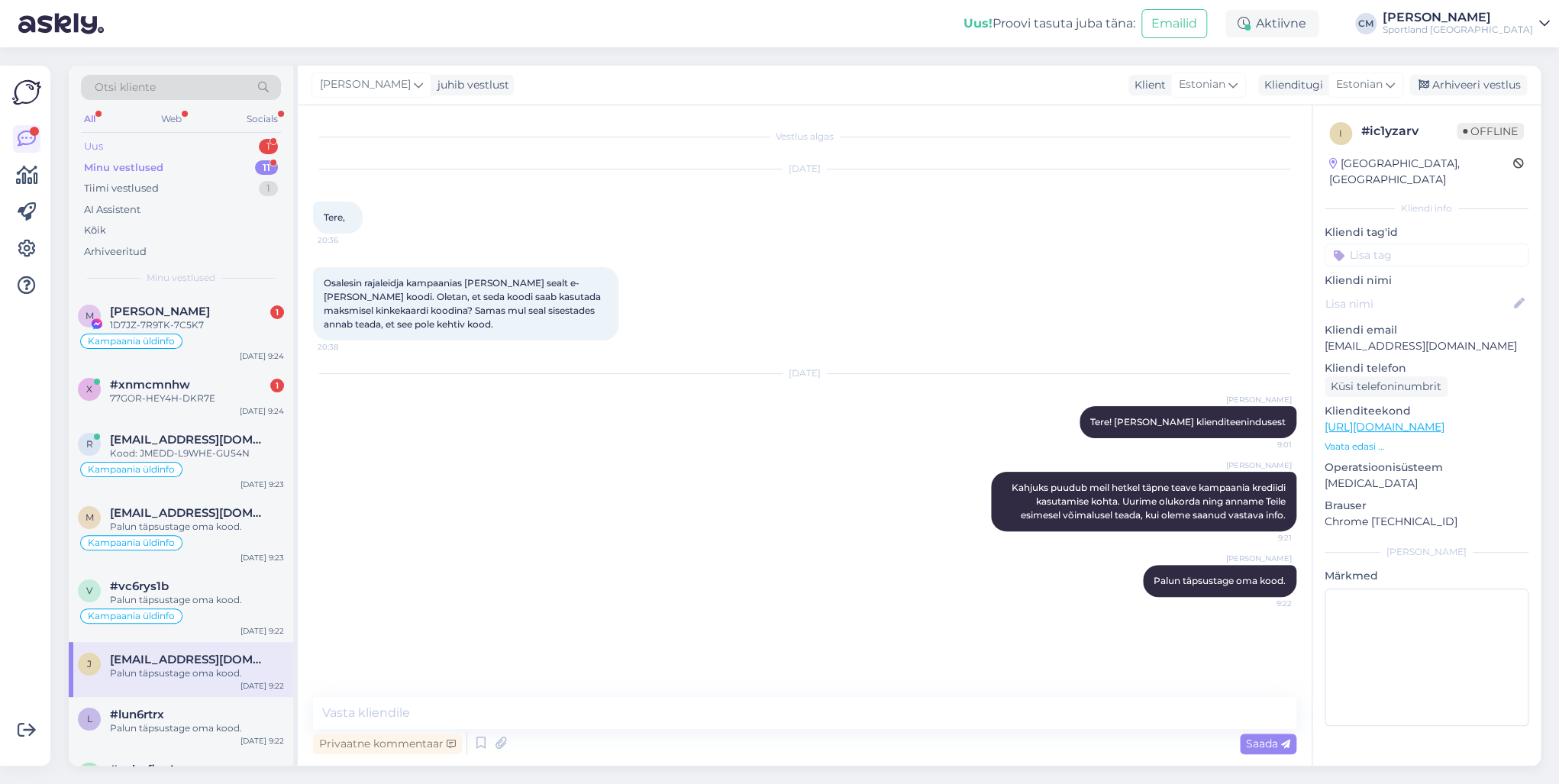
click at [266, 149] on div "1" at bounding box center [268, 147] width 19 height 15
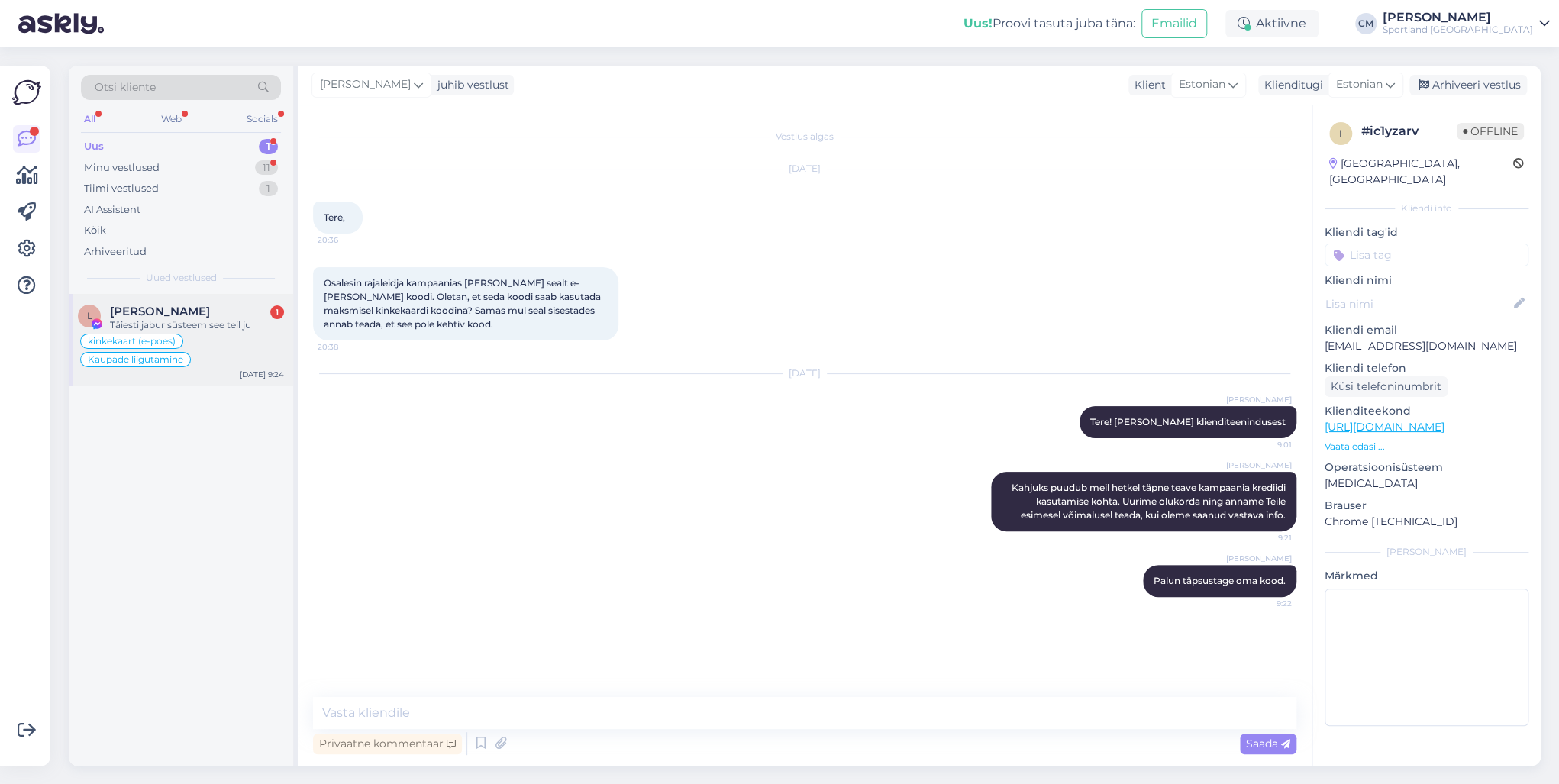
click at [225, 315] on div "Linda [STREET_ADDRESS]" at bounding box center [197, 311] width 174 height 14
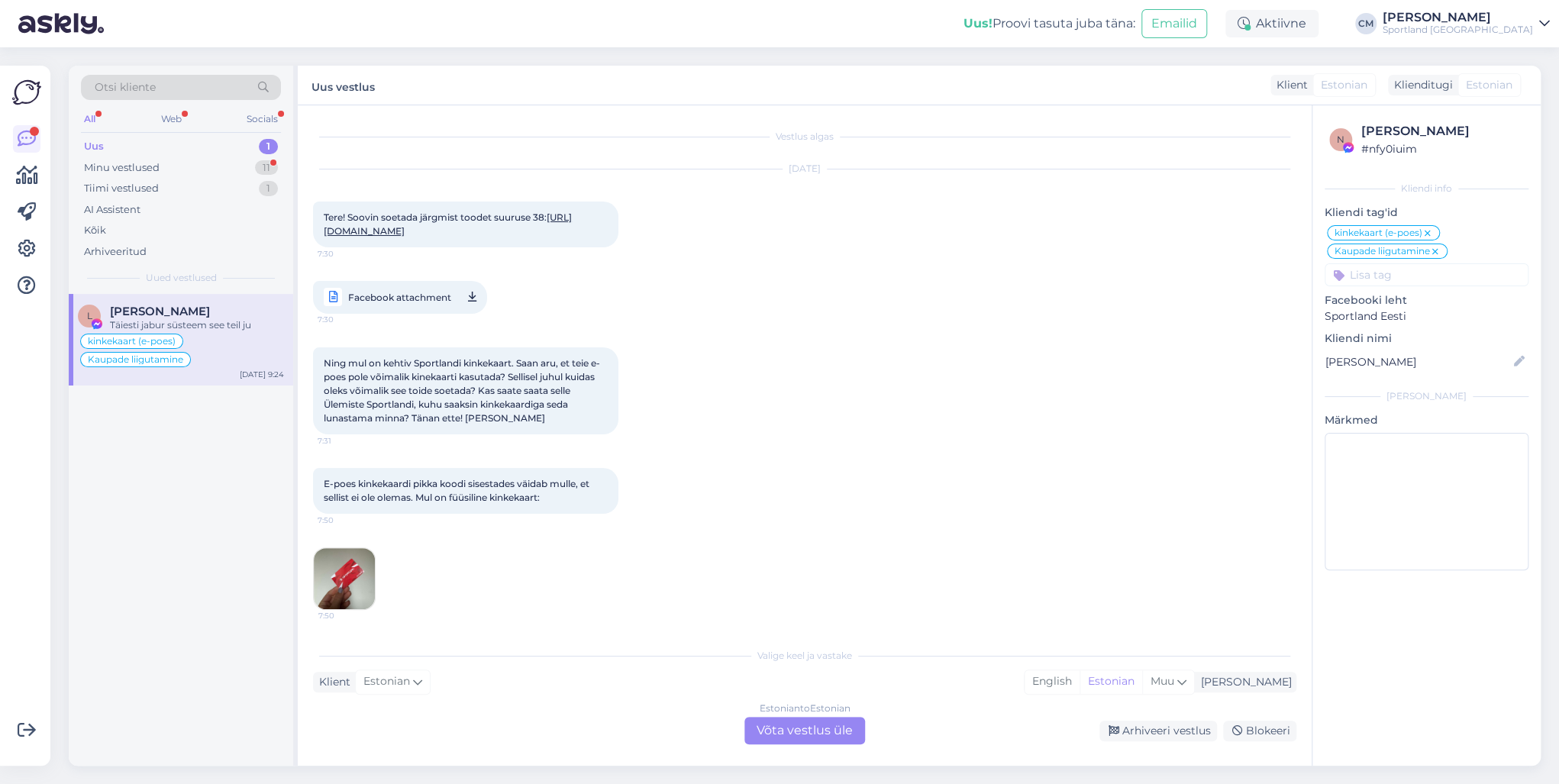
scroll to position [318, 0]
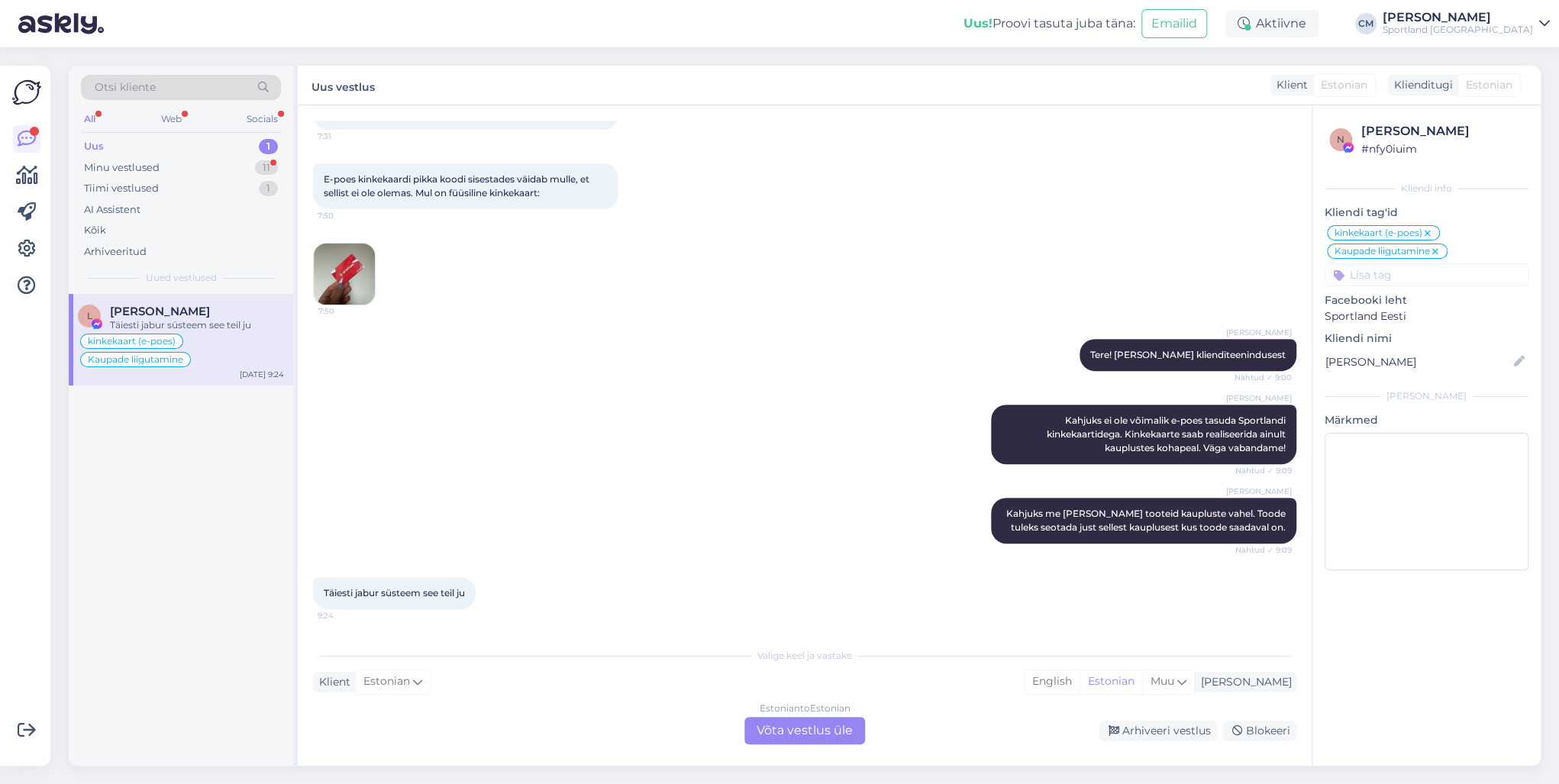
click at [789, 563] on div "Estonian to Estonian Võta vestlus üle" at bounding box center [804, 730] width 121 height 28
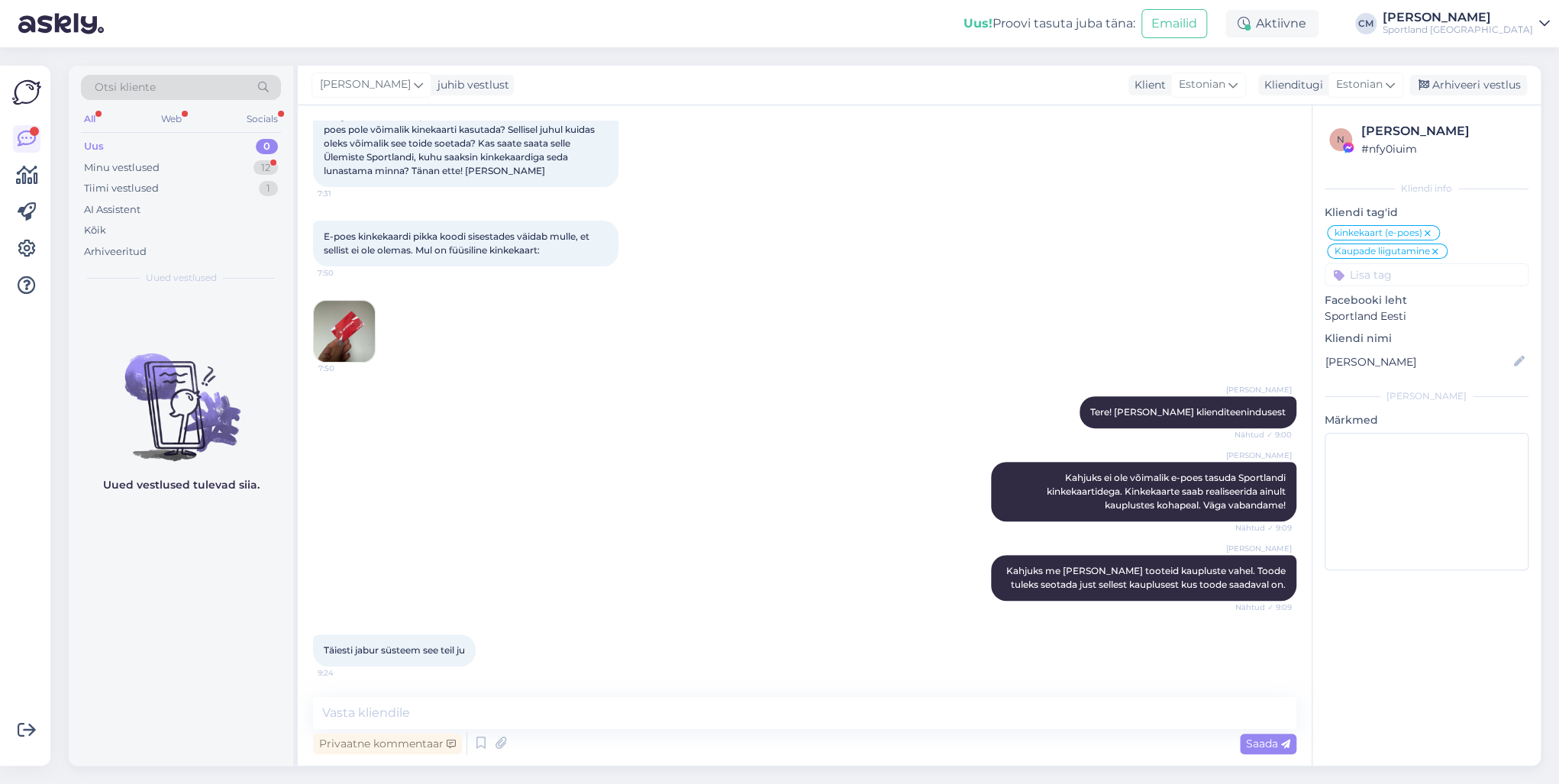
scroll to position [259, 0]
click at [618, 563] on textarea at bounding box center [804, 713] width 983 height 32
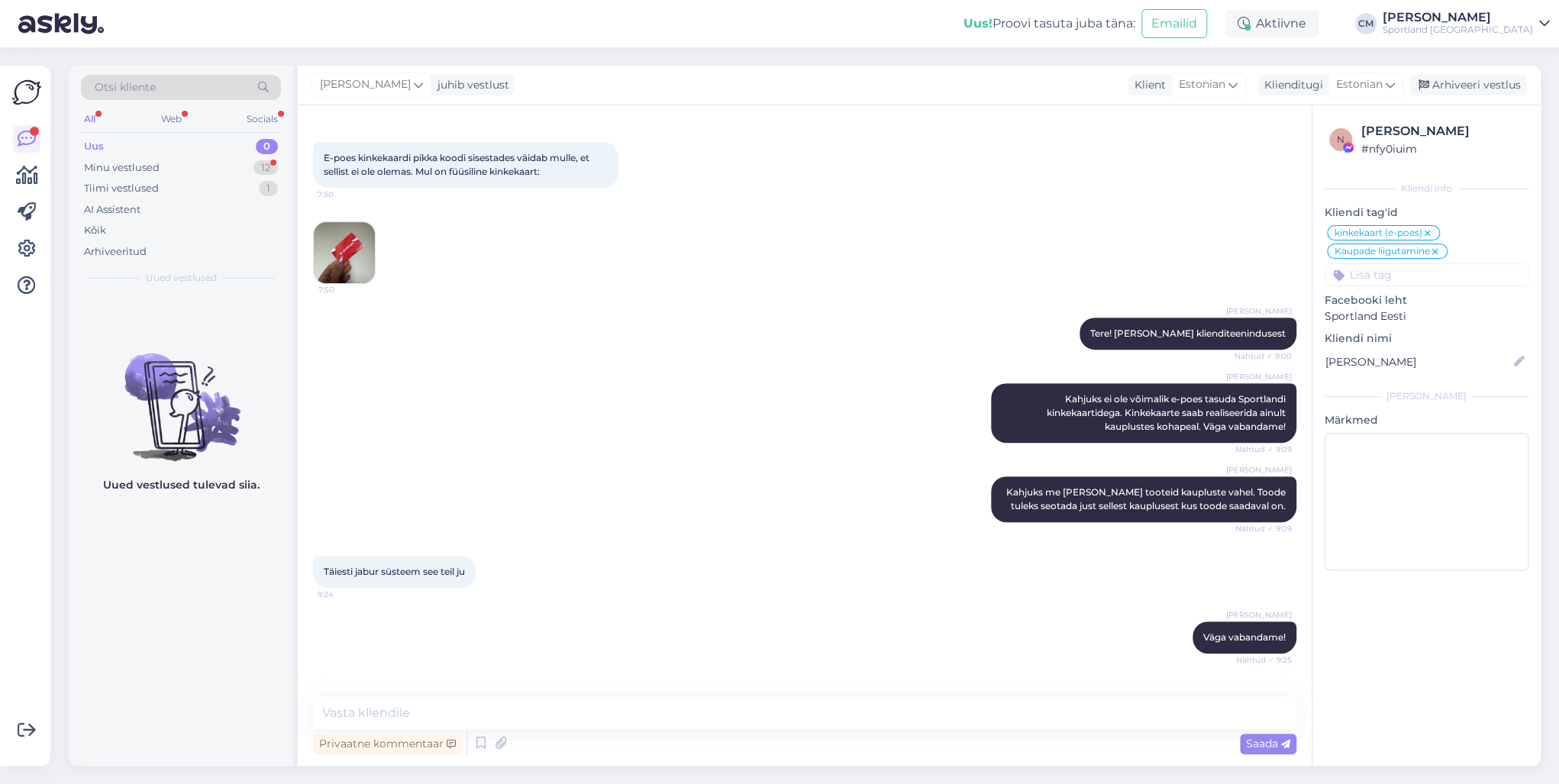
scroll to position [405, 0]
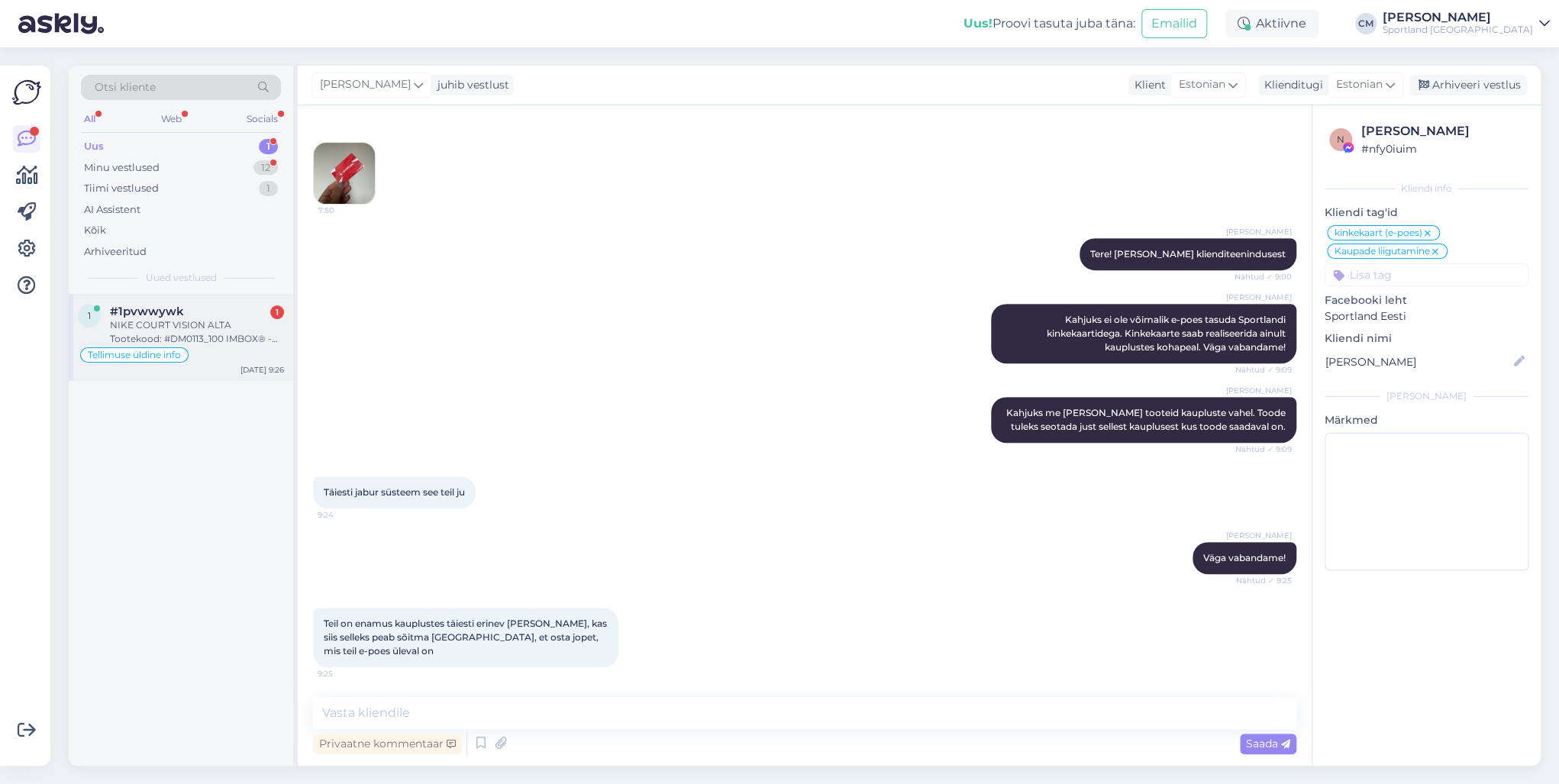
click at [223, 318] on div "NIKE COURT VISION ALTA Tootekood: #DM0113_100 IMBOX® - kaitse oma jalanõud: Sis…" at bounding box center [197, 332] width 174 height 28
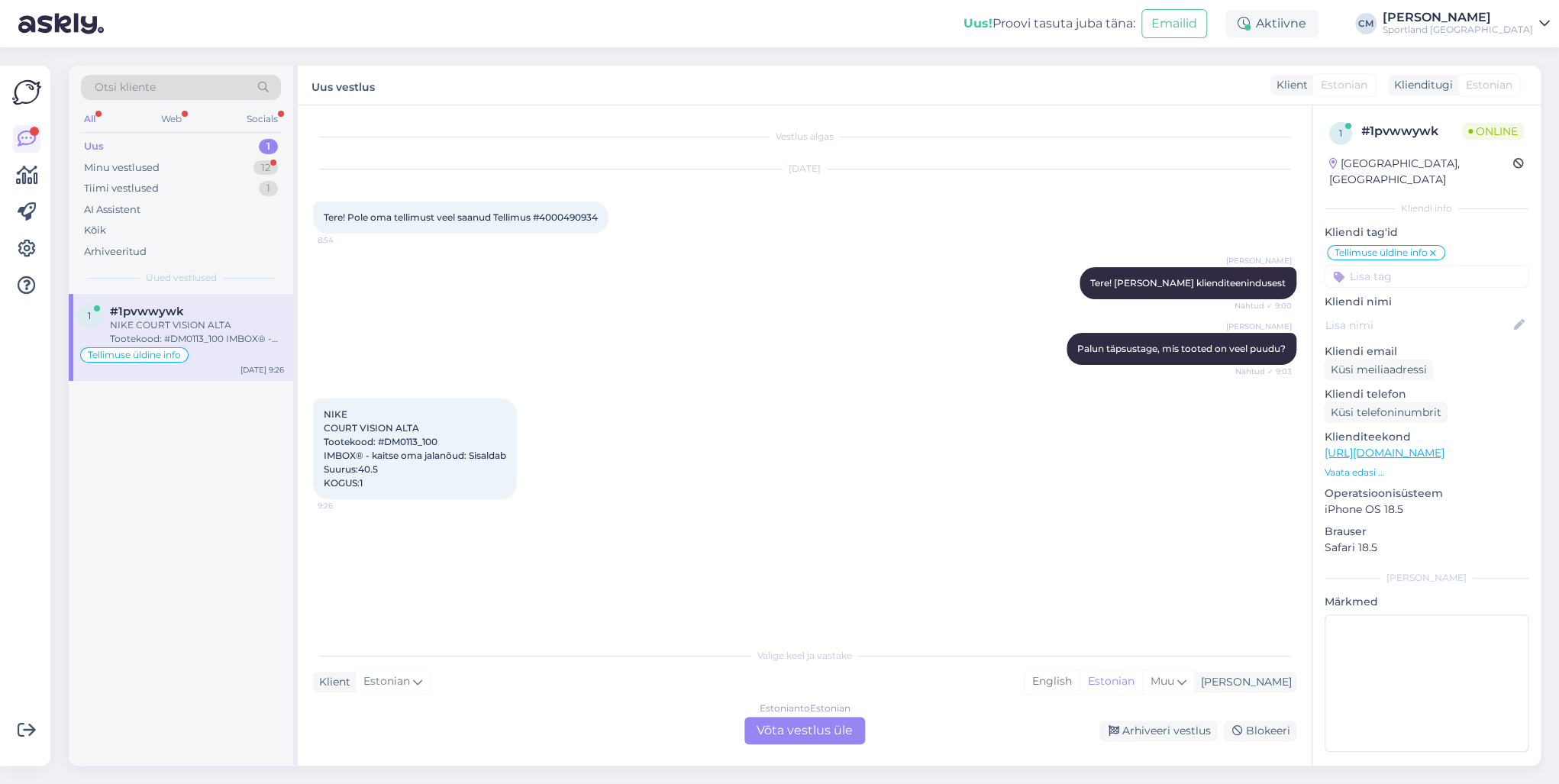
click at [806, 563] on div "Estonian to Estonian Võta vestlus üle" at bounding box center [804, 730] width 121 height 28
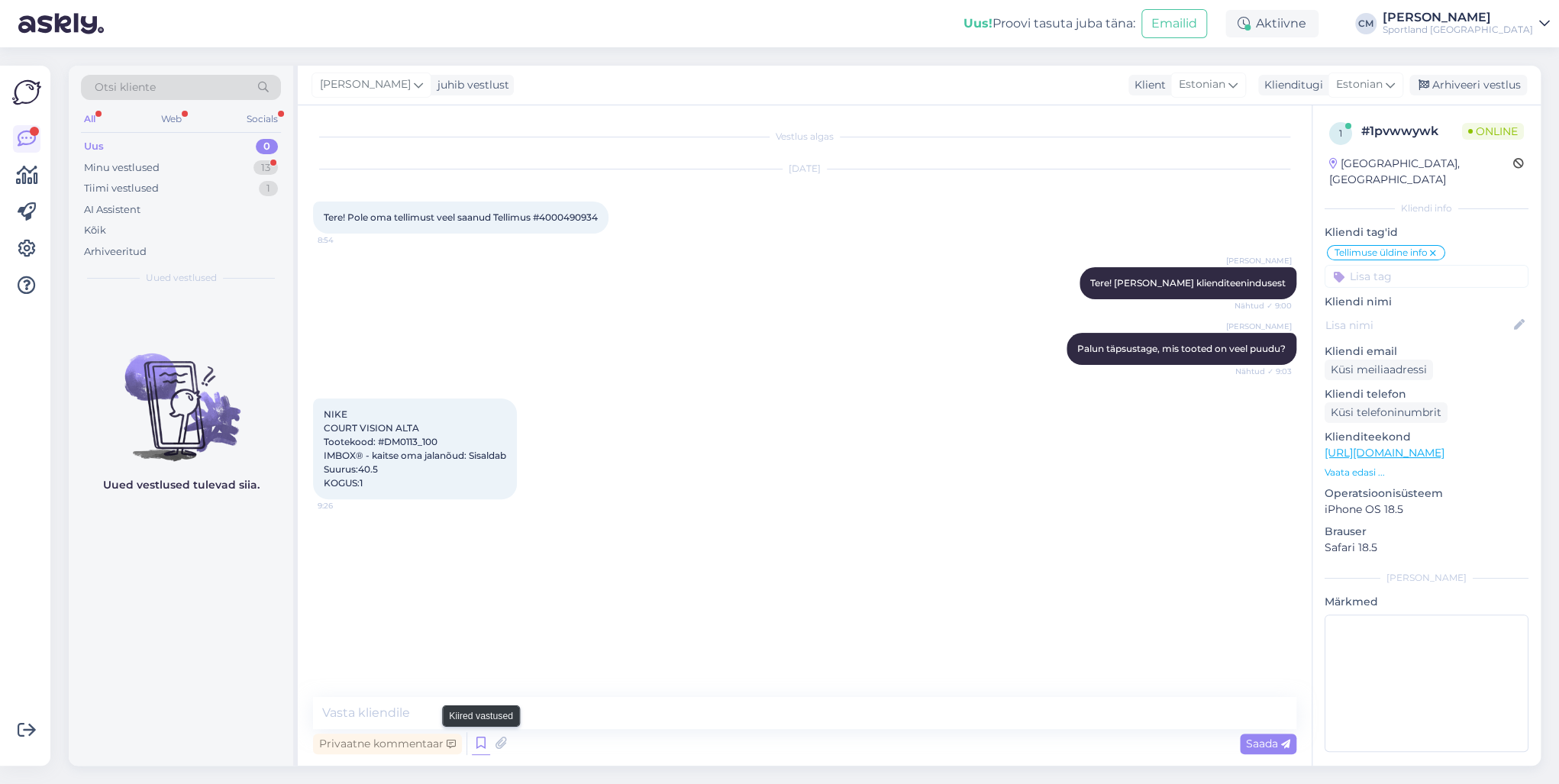
click at [478, 563] on icon at bounding box center [481, 743] width 18 height 23
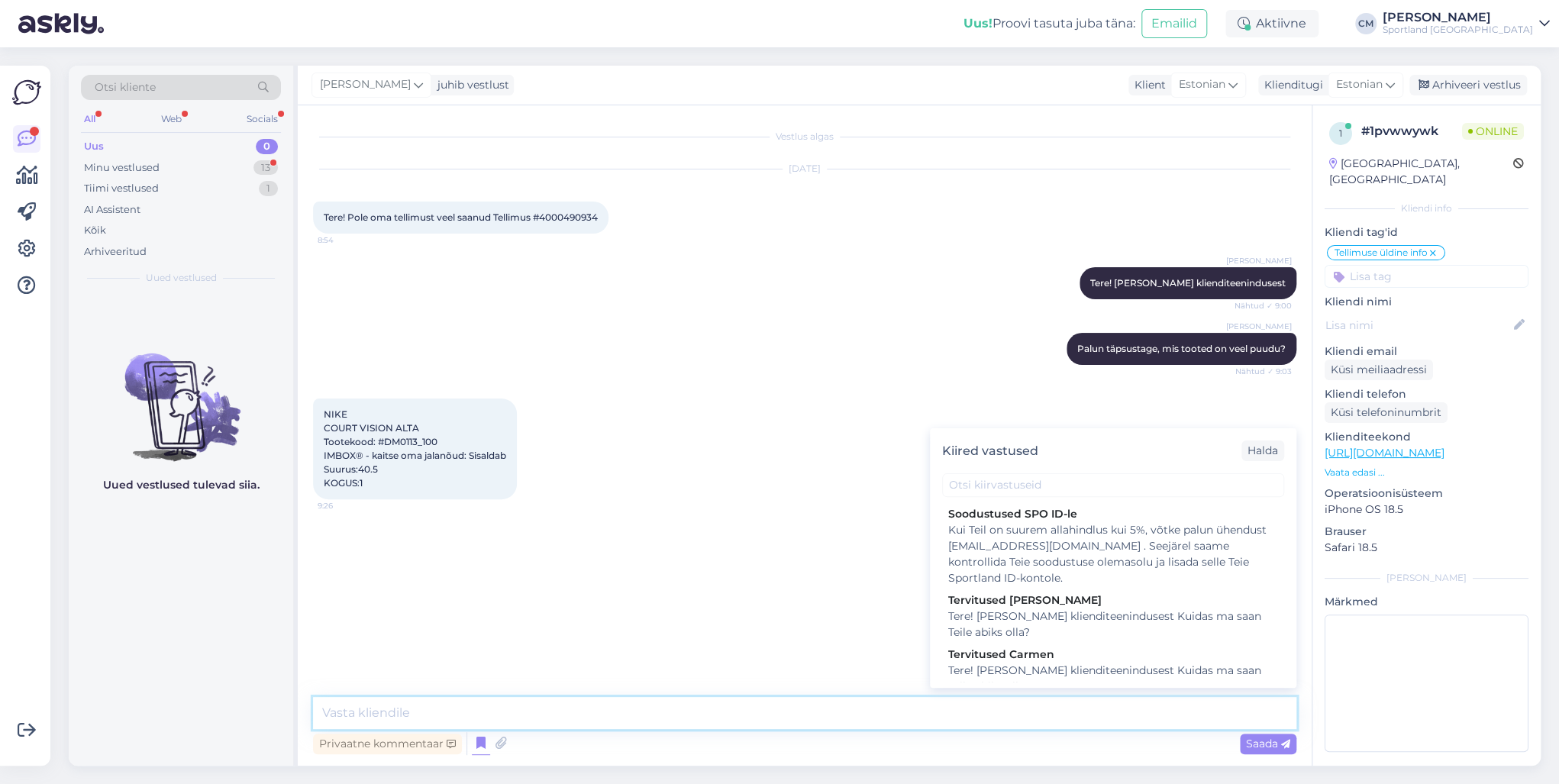
click at [455, 563] on textarea at bounding box center [804, 713] width 983 height 32
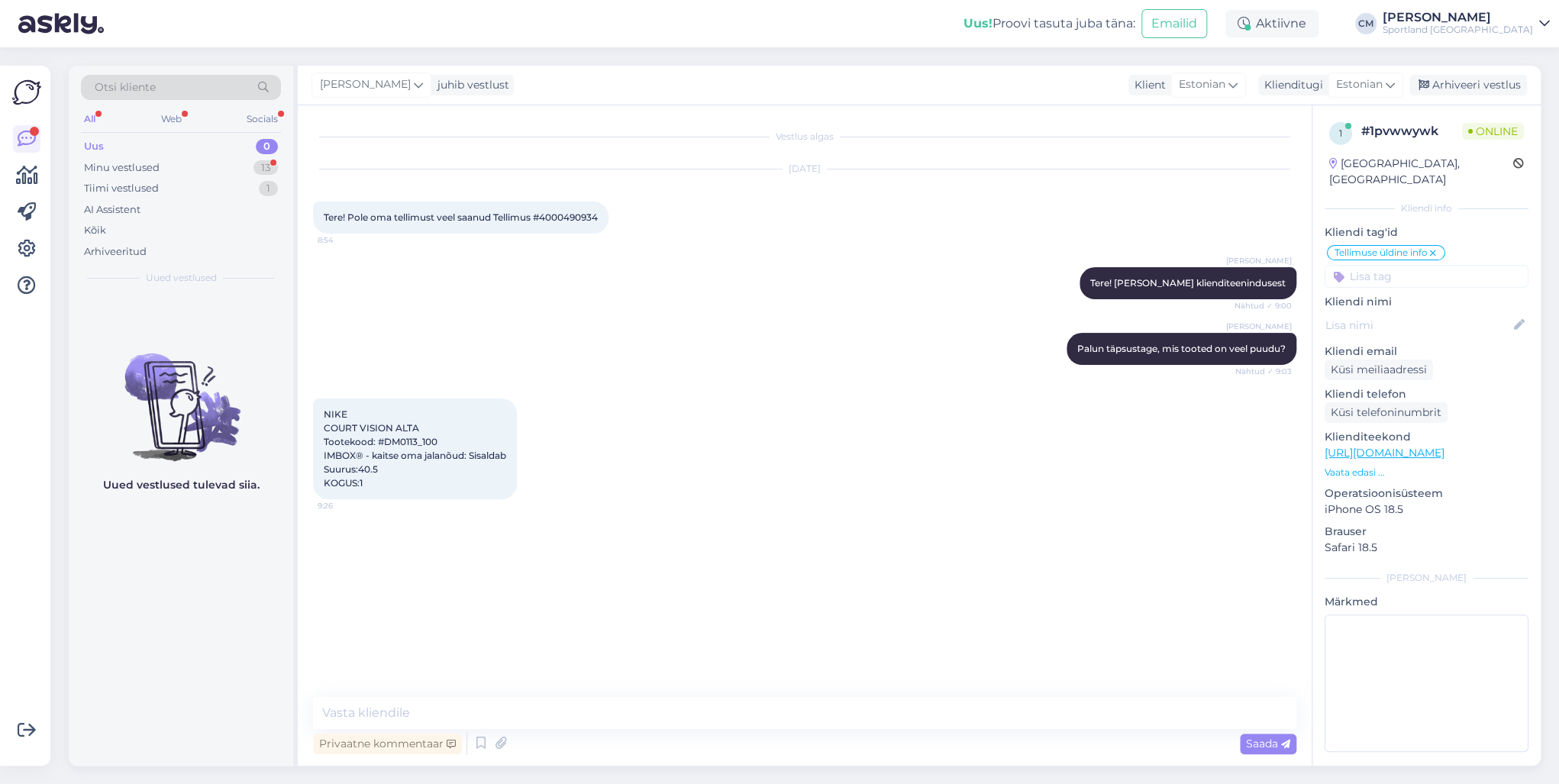
click at [584, 220] on span "Tere! Pole oma tellimust veel saanud Tellimus #4000490934" at bounding box center [461, 217] width 274 height 12
copy div "4000490934 8:54"
click at [364, 563] on textarea at bounding box center [804, 713] width 983 height 32
drag, startPoint x: 364, startPoint y: 695, endPoint x: 374, endPoint y: 700, distance: 11.2
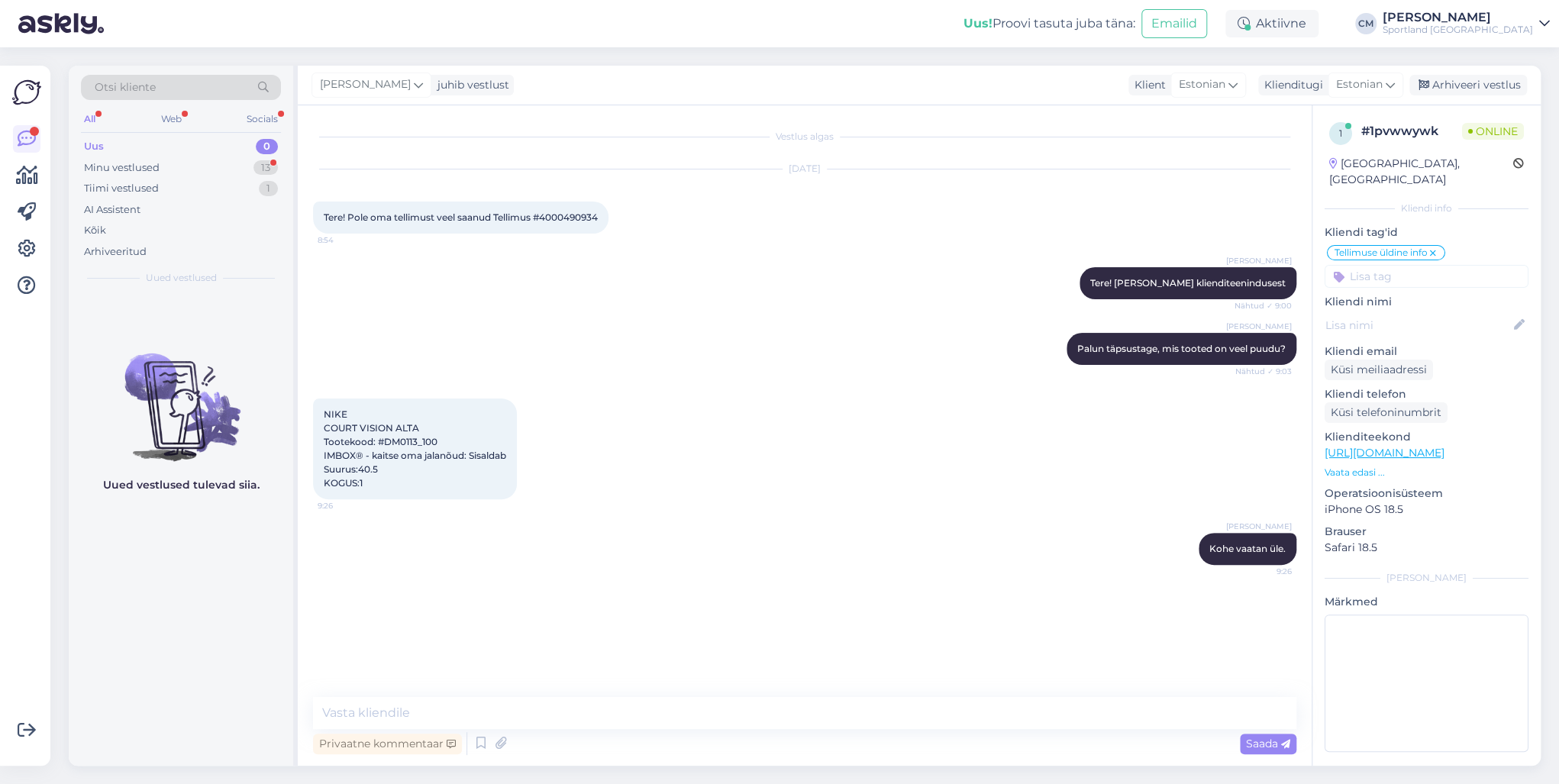
click at [371, 563] on div "Vestlus algas [DATE] Tere! Pole oma tellimust veel saanud Tellimus #4000490934 …" at bounding box center [804, 435] width 1014 height 660
click at [373, 563] on textarea at bounding box center [804, 713] width 983 height 32
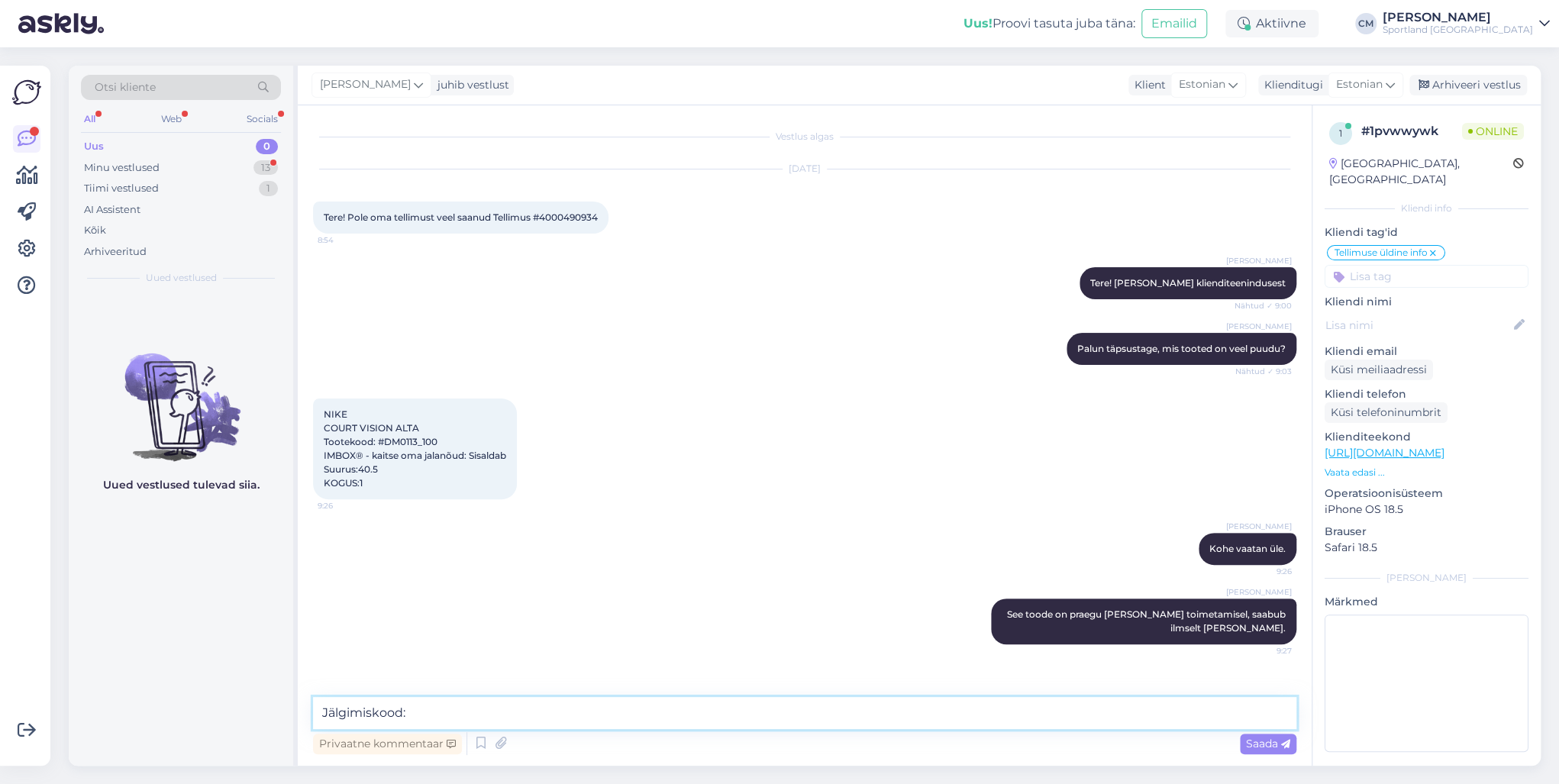
paste textarea "05757992178959"
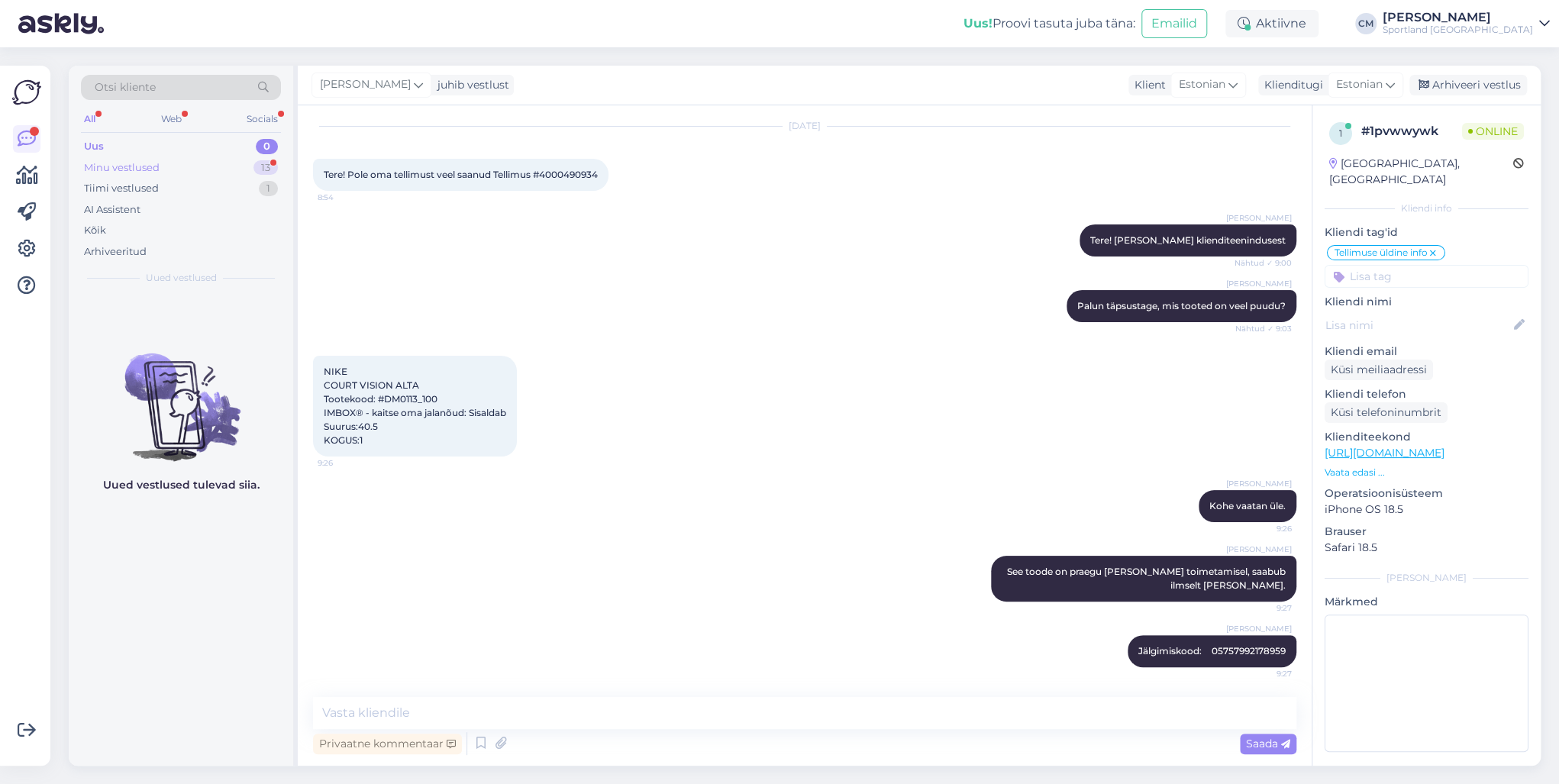
click at [270, 160] on div "13" at bounding box center [266, 168] width 25 height 15
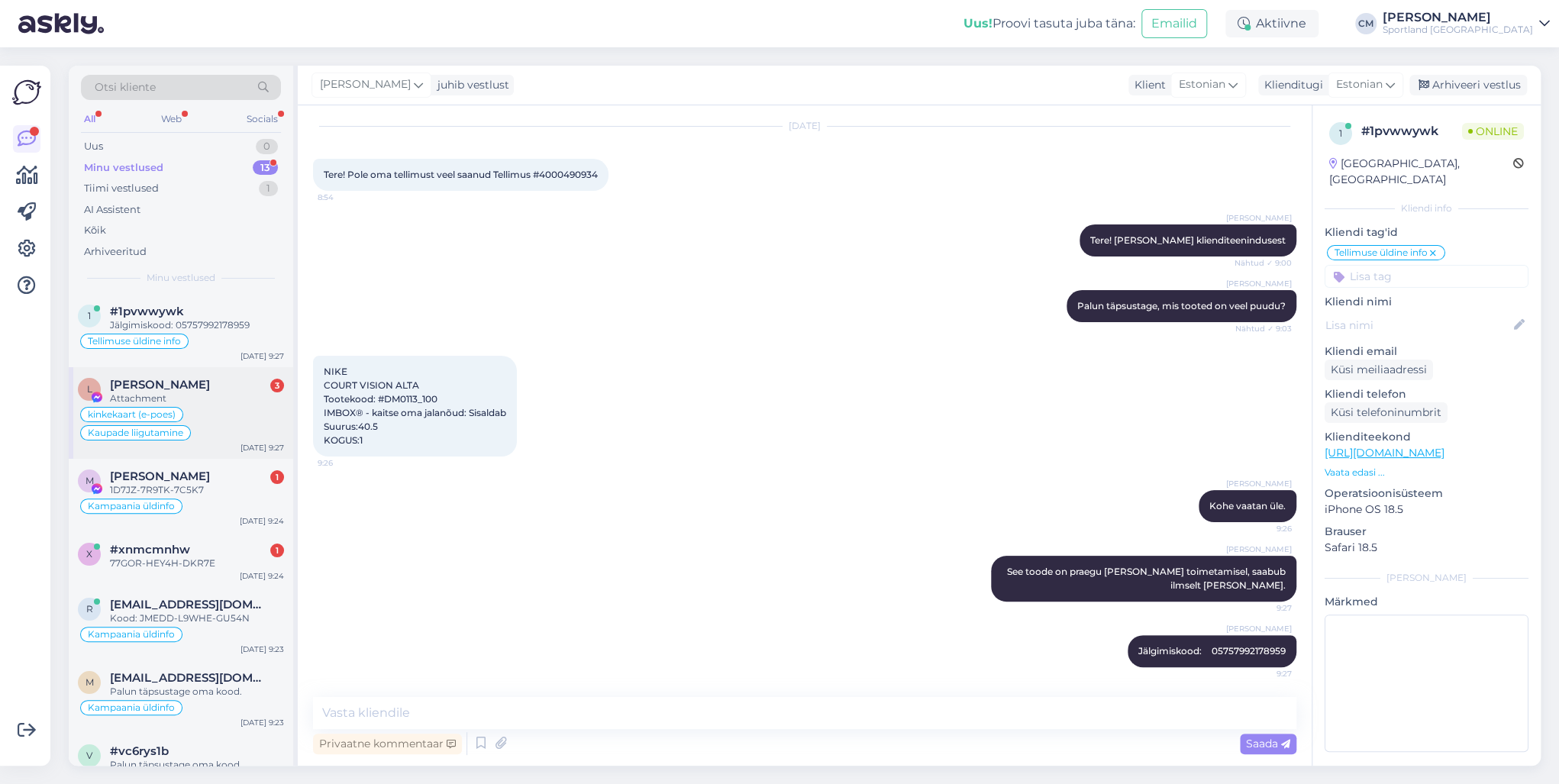
click at [203, 391] on div "Attachment" at bounding box center [197, 398] width 174 height 14
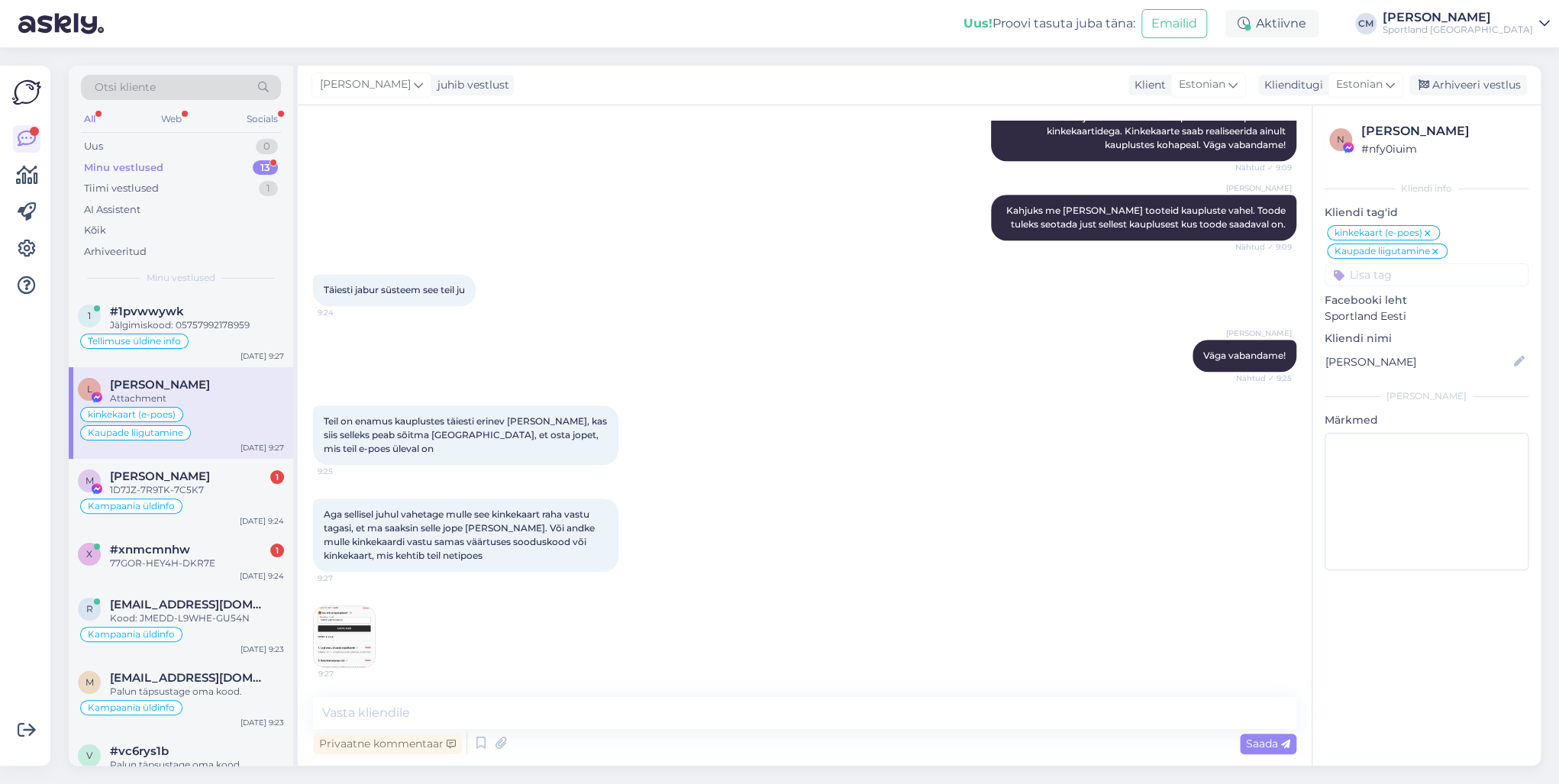
click at [354, 563] on img at bounding box center [345, 637] width 61 height 61
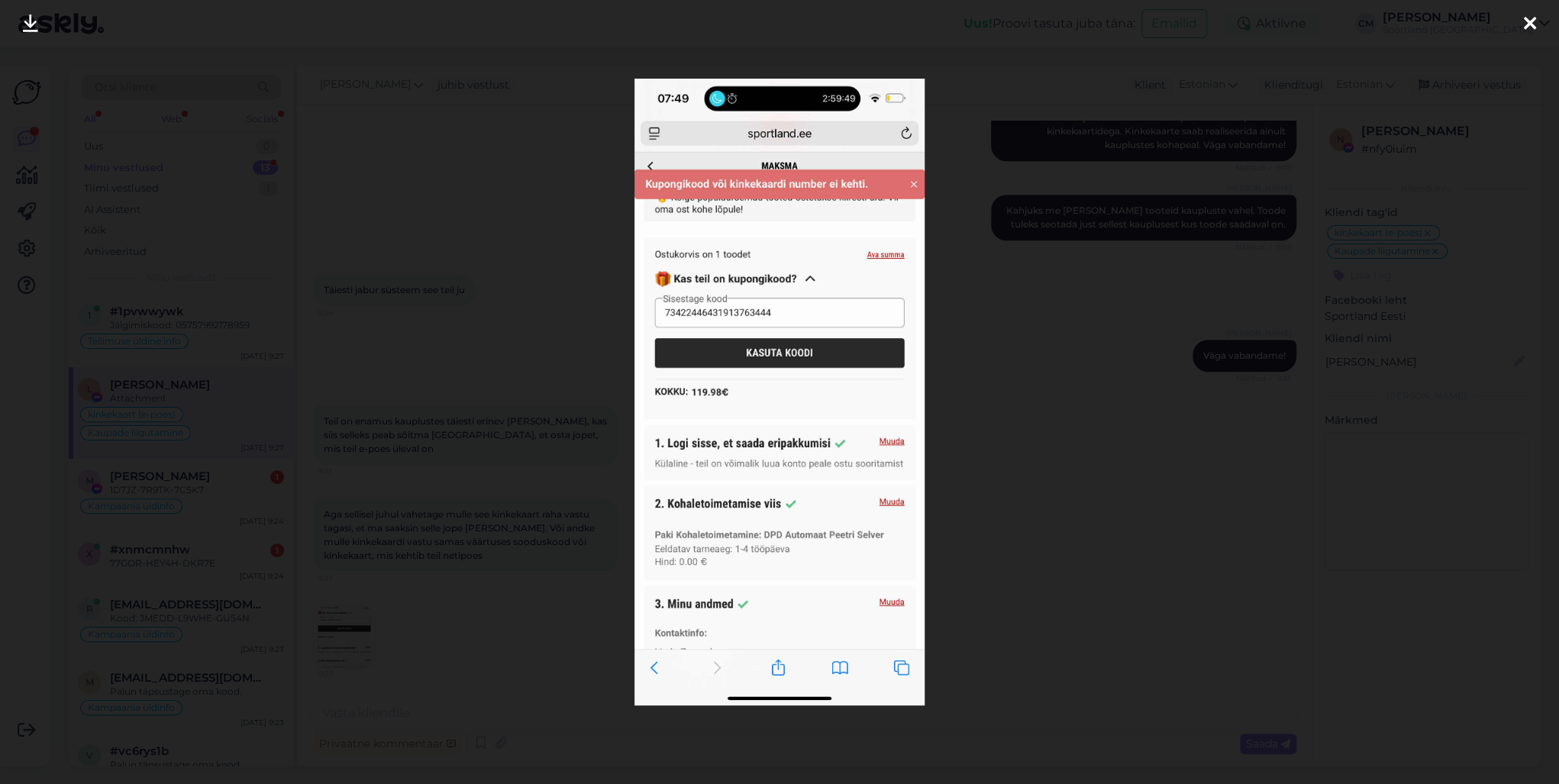
click at [446, 421] on div at bounding box center [779, 392] width 1559 height 784
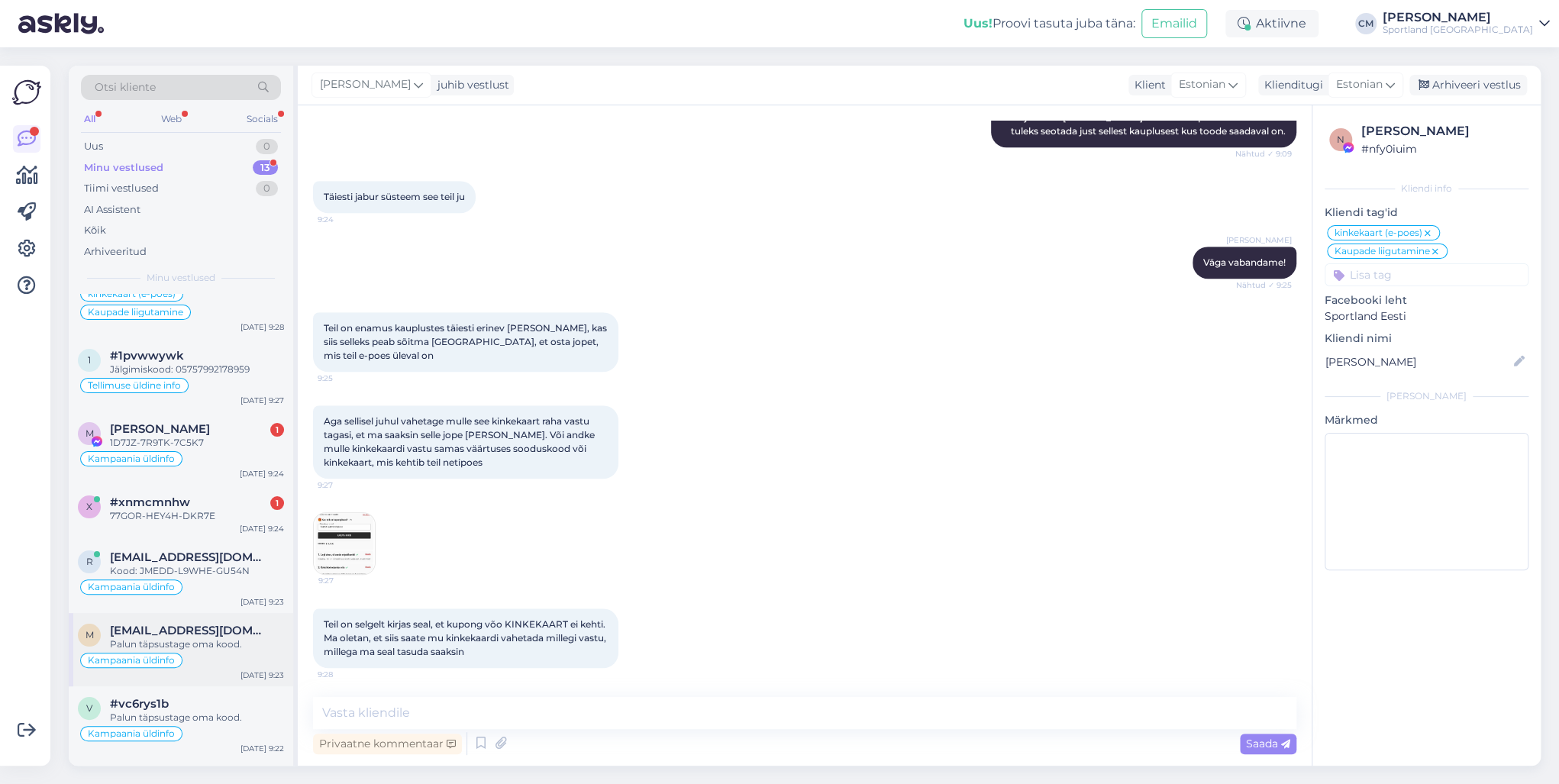
scroll to position [0, 0]
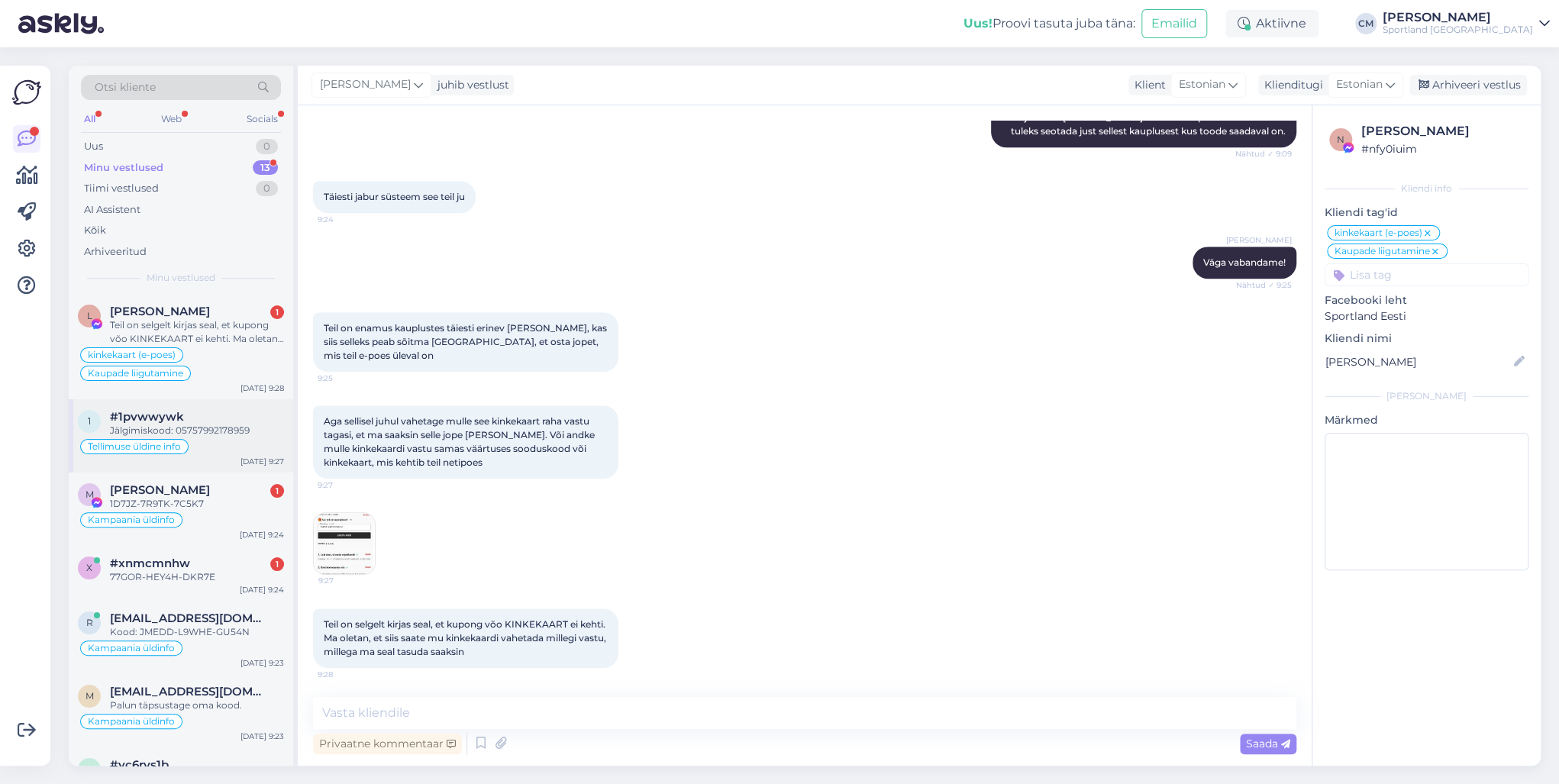
click at [253, 444] on div "Tellimuse üldine info" at bounding box center [180, 446] width 206 height 18
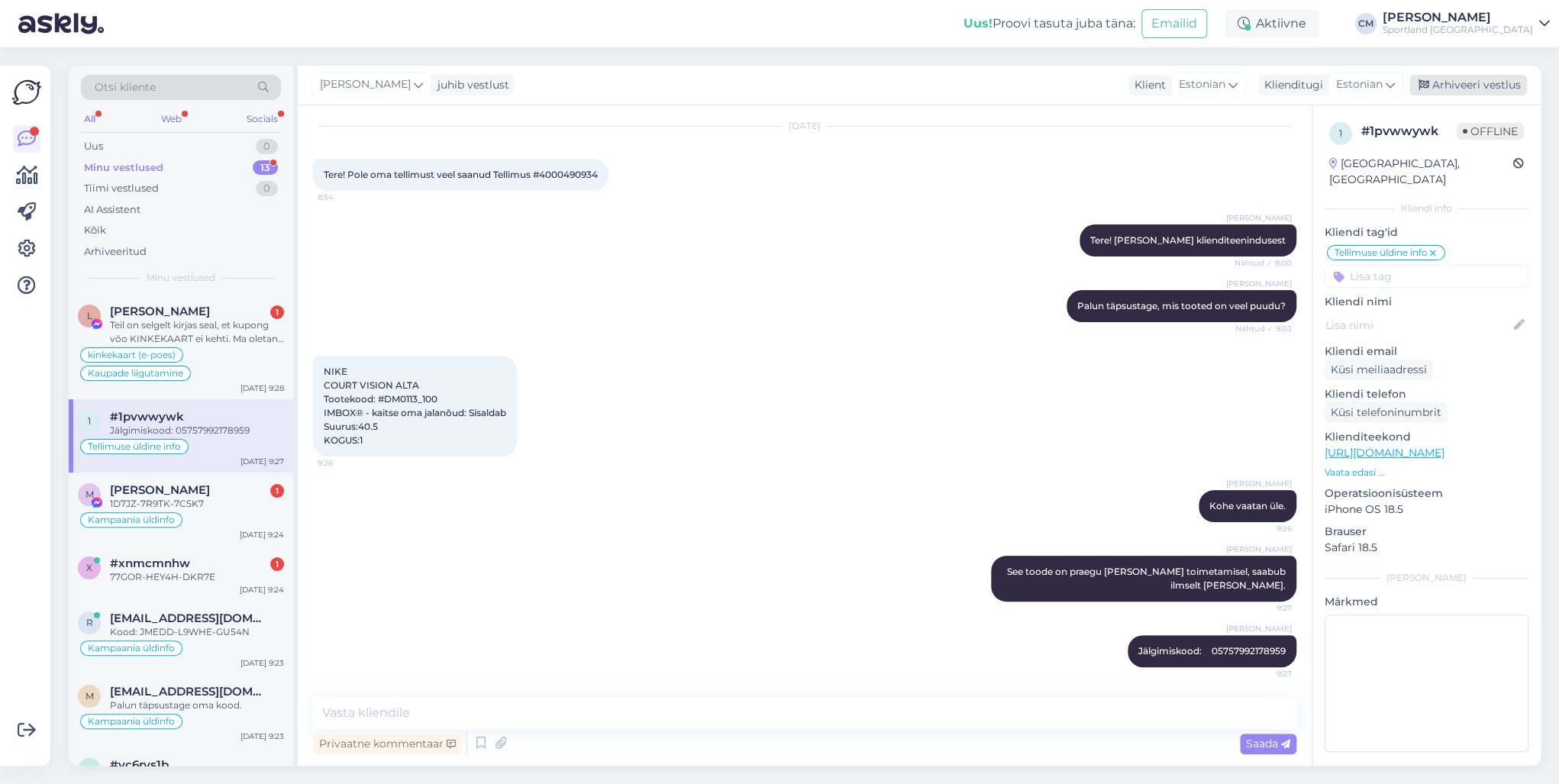
click at [1168, 78] on div "Arhiveeri vestlus" at bounding box center [1468, 84] width 117 height 21
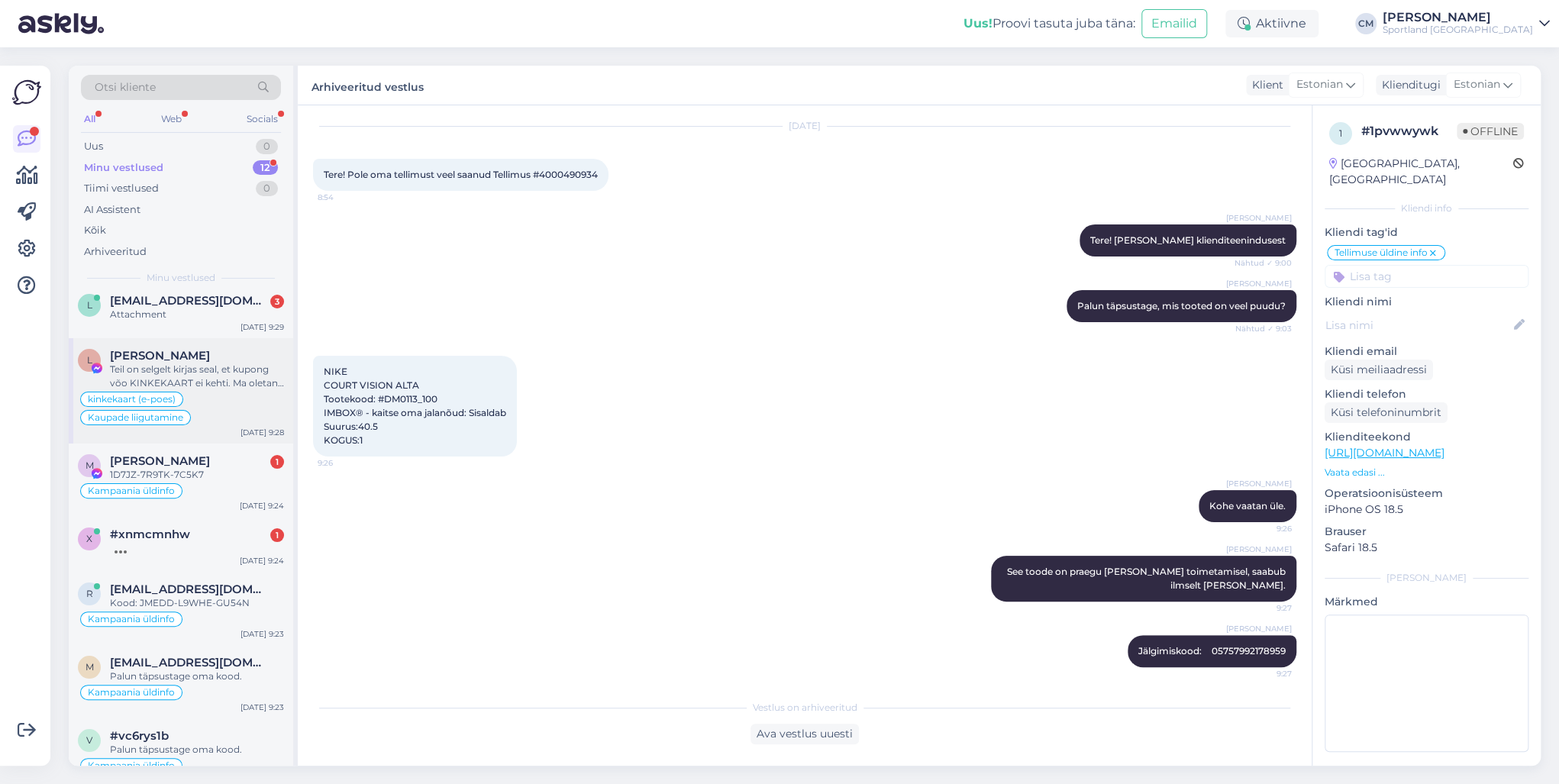
scroll to position [0, 0]
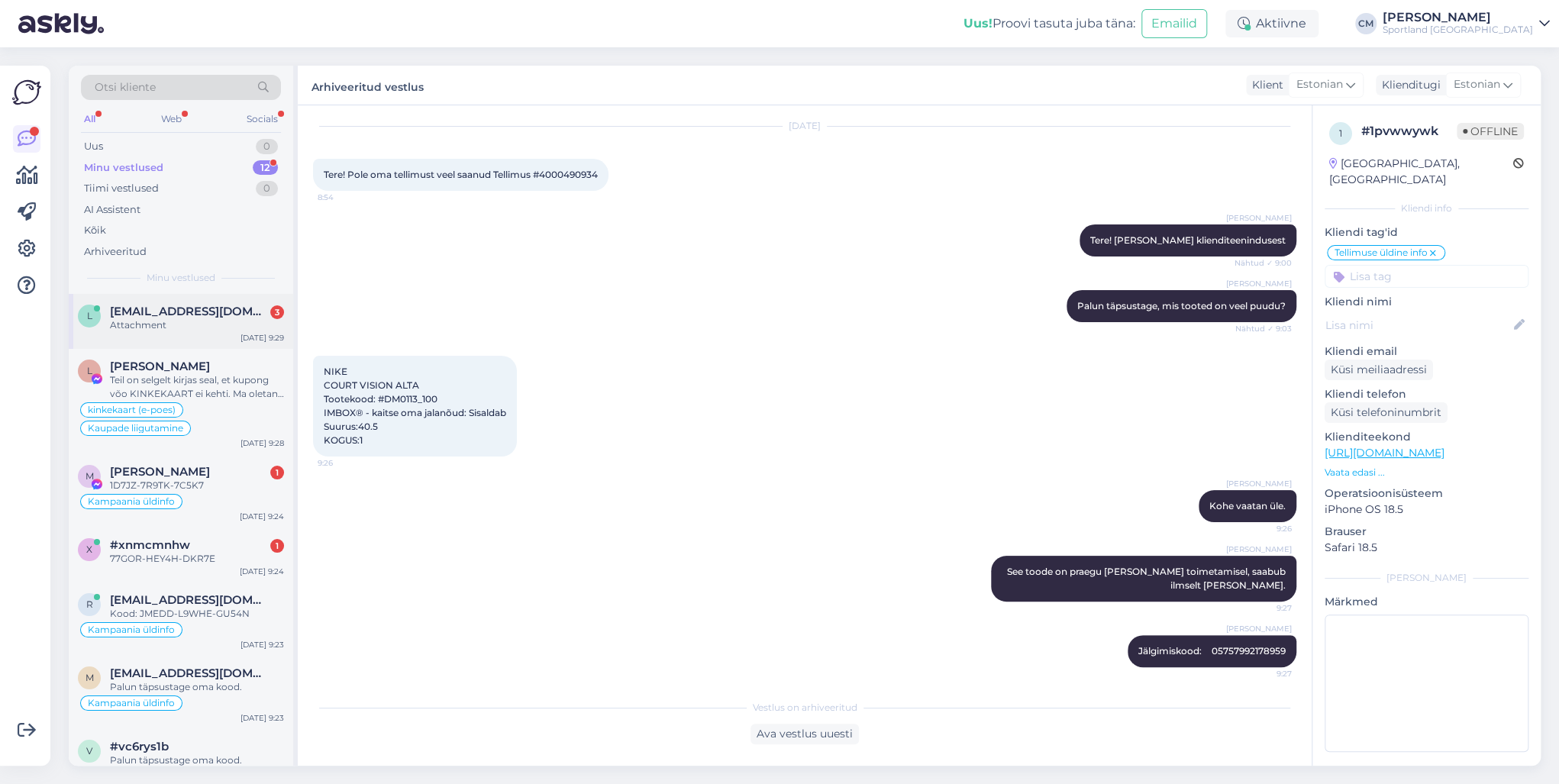
click at [139, 305] on span "[EMAIL_ADDRESS][DOMAIN_NAME]" at bounding box center [189, 311] width 159 height 14
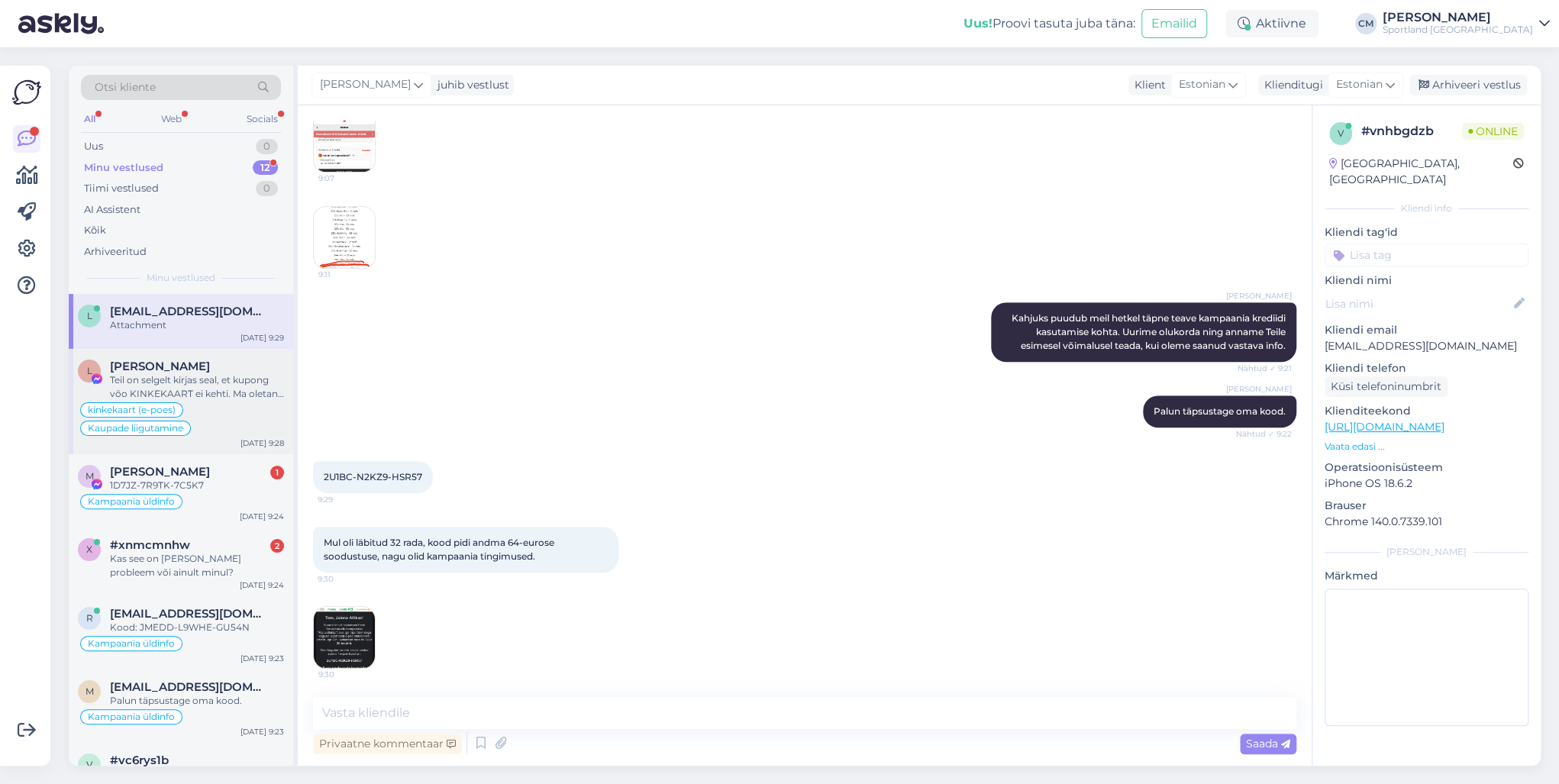
click at [207, 404] on div "kinkekaart (e-poes) Kaupade liigutamine" at bounding box center [180, 419] width 206 height 37
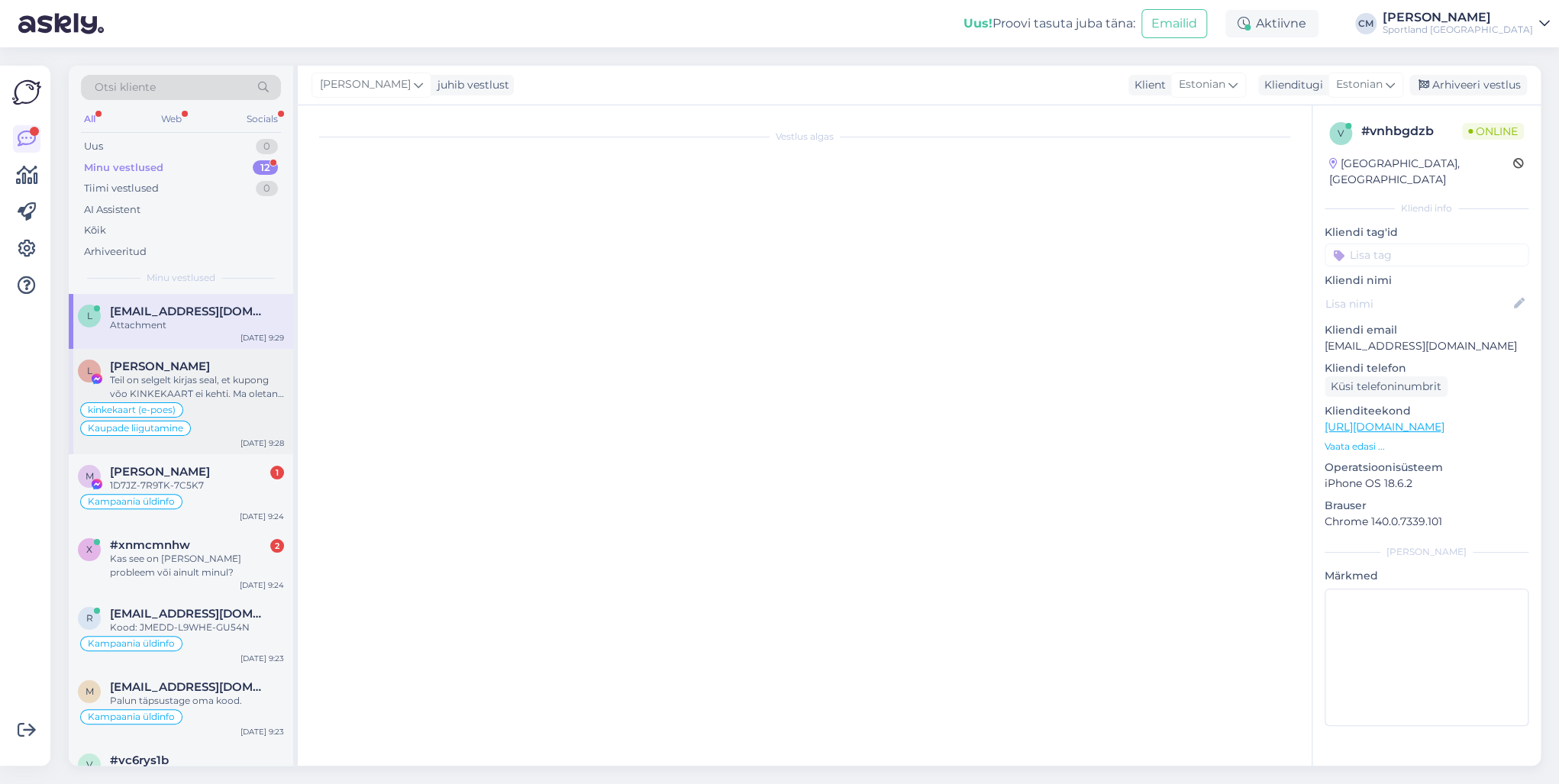
scroll to position [700, 0]
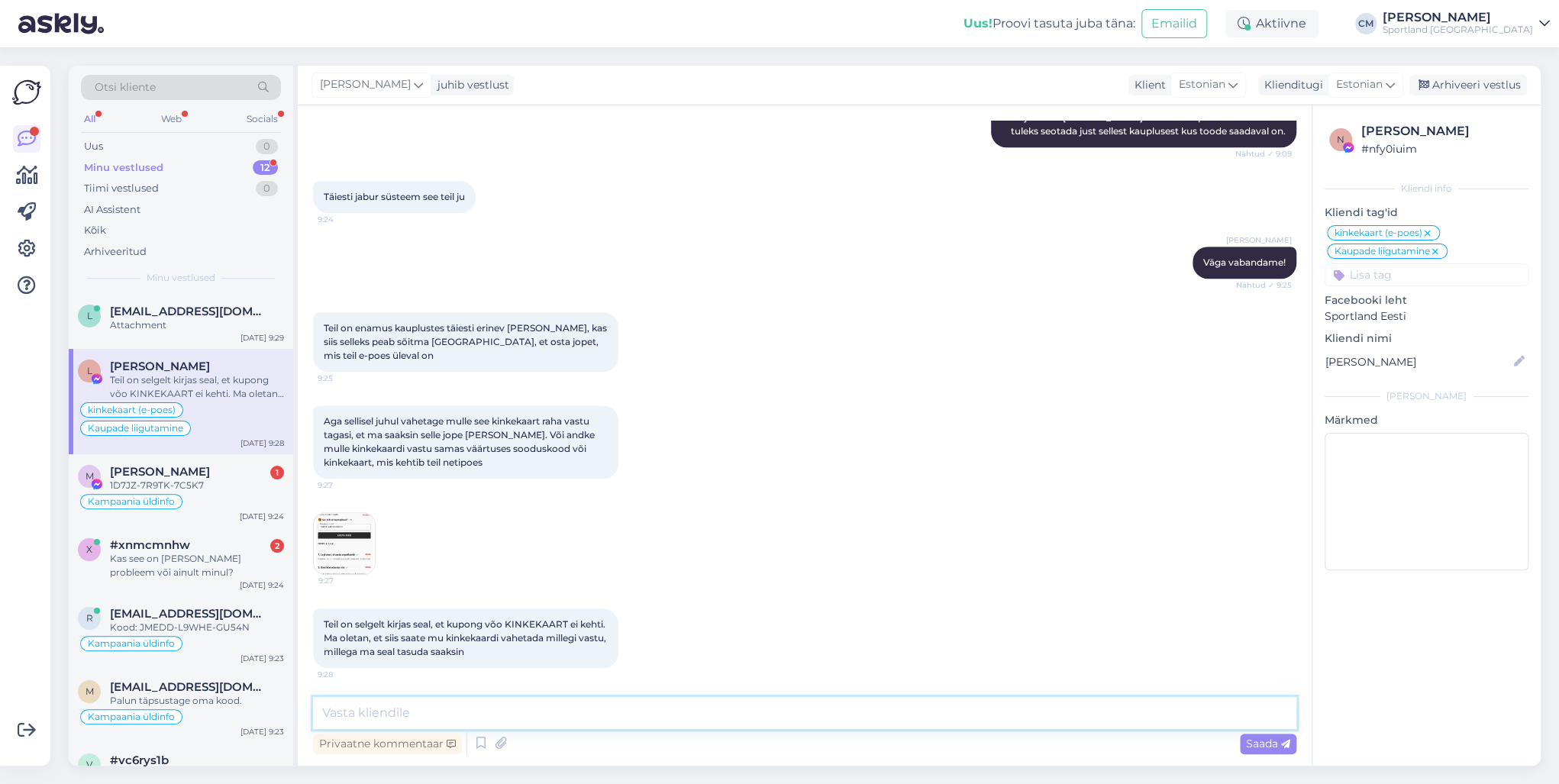
click at [385, 563] on textarea at bounding box center [804, 713] width 983 height 32
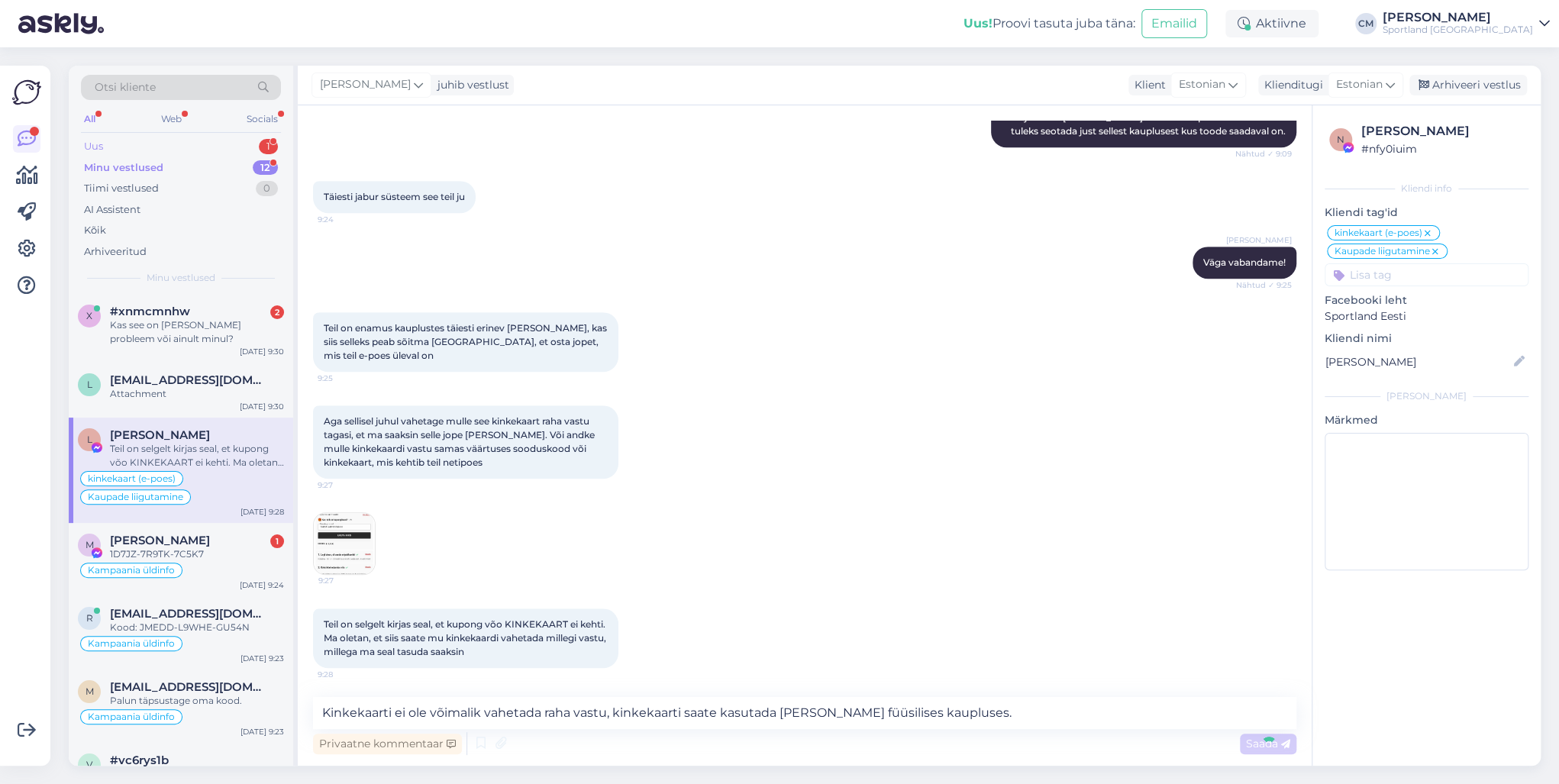
click at [263, 143] on div "1" at bounding box center [268, 147] width 19 height 15
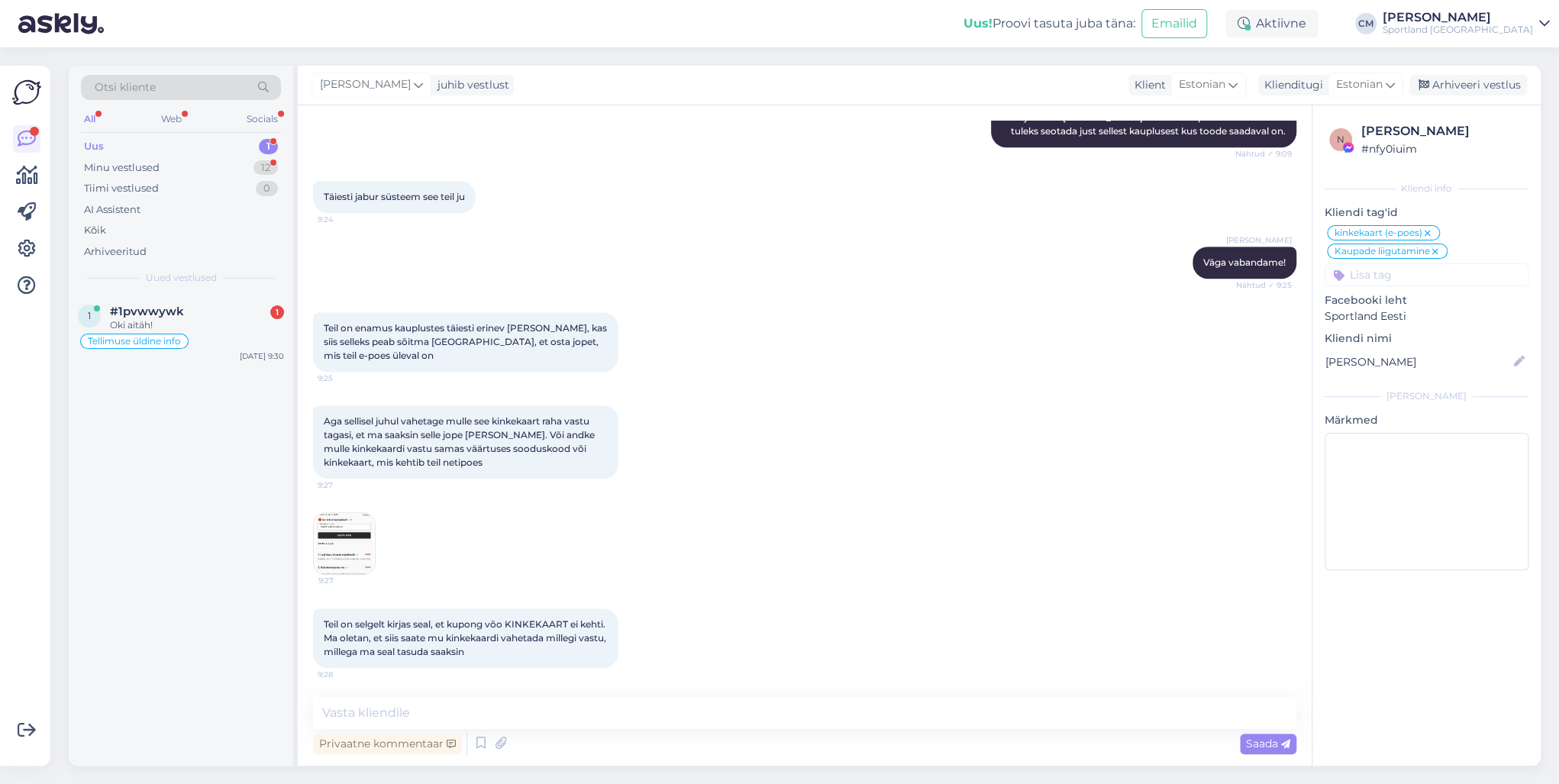
scroll to position [780, 0]
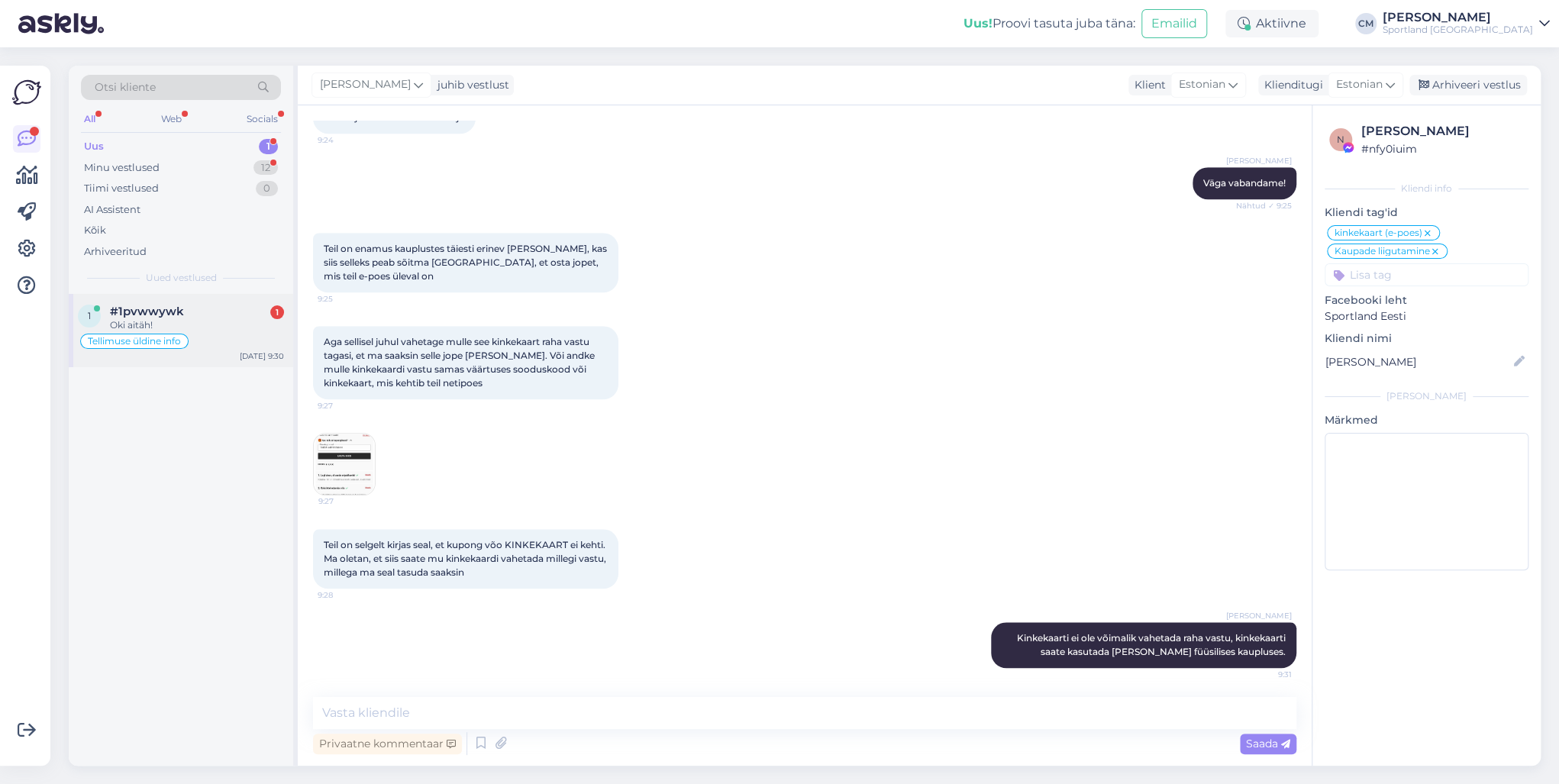
click at [236, 324] on div "Oki aitäh!" at bounding box center [197, 325] width 174 height 14
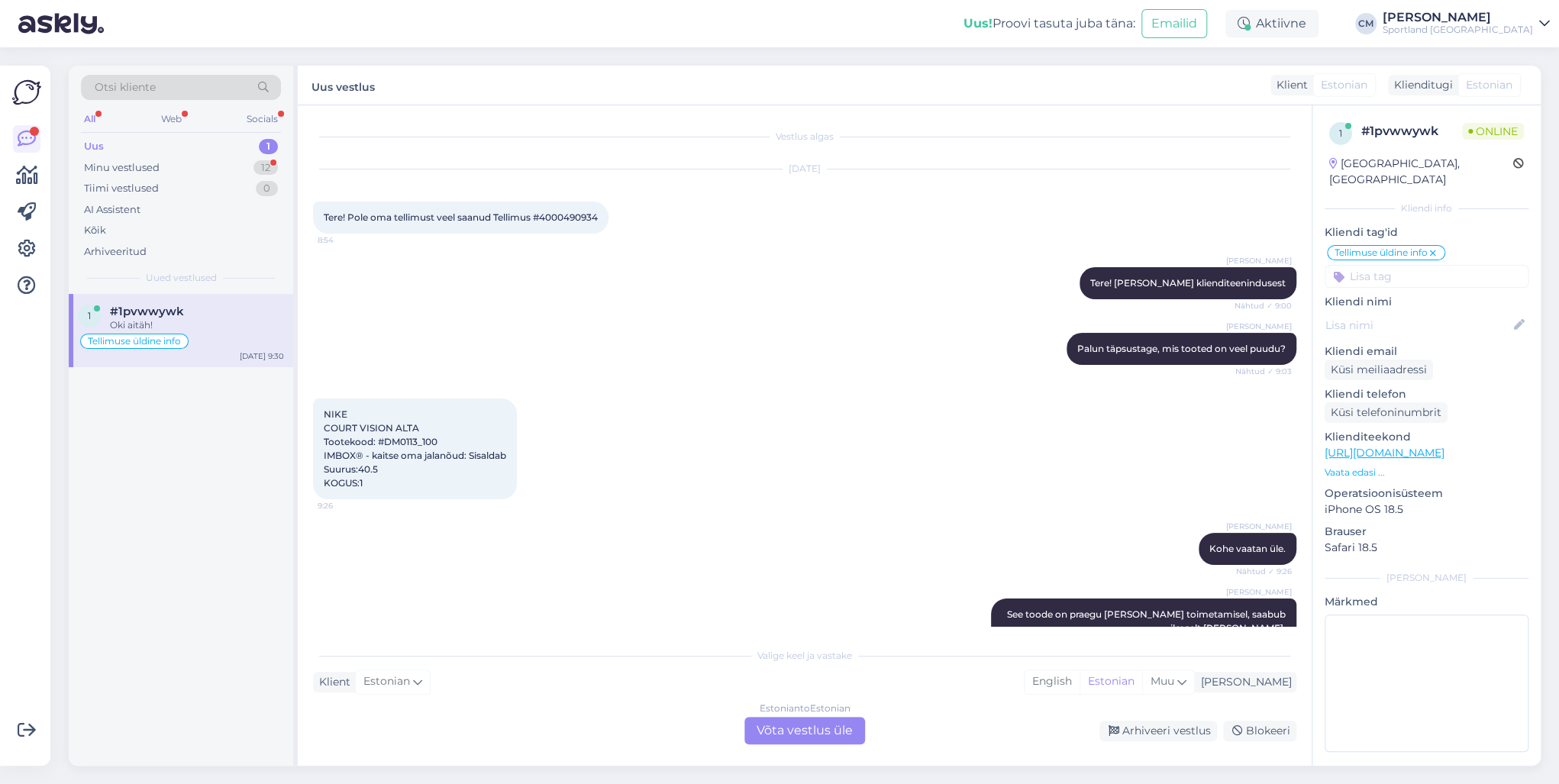
scroll to position [166, 0]
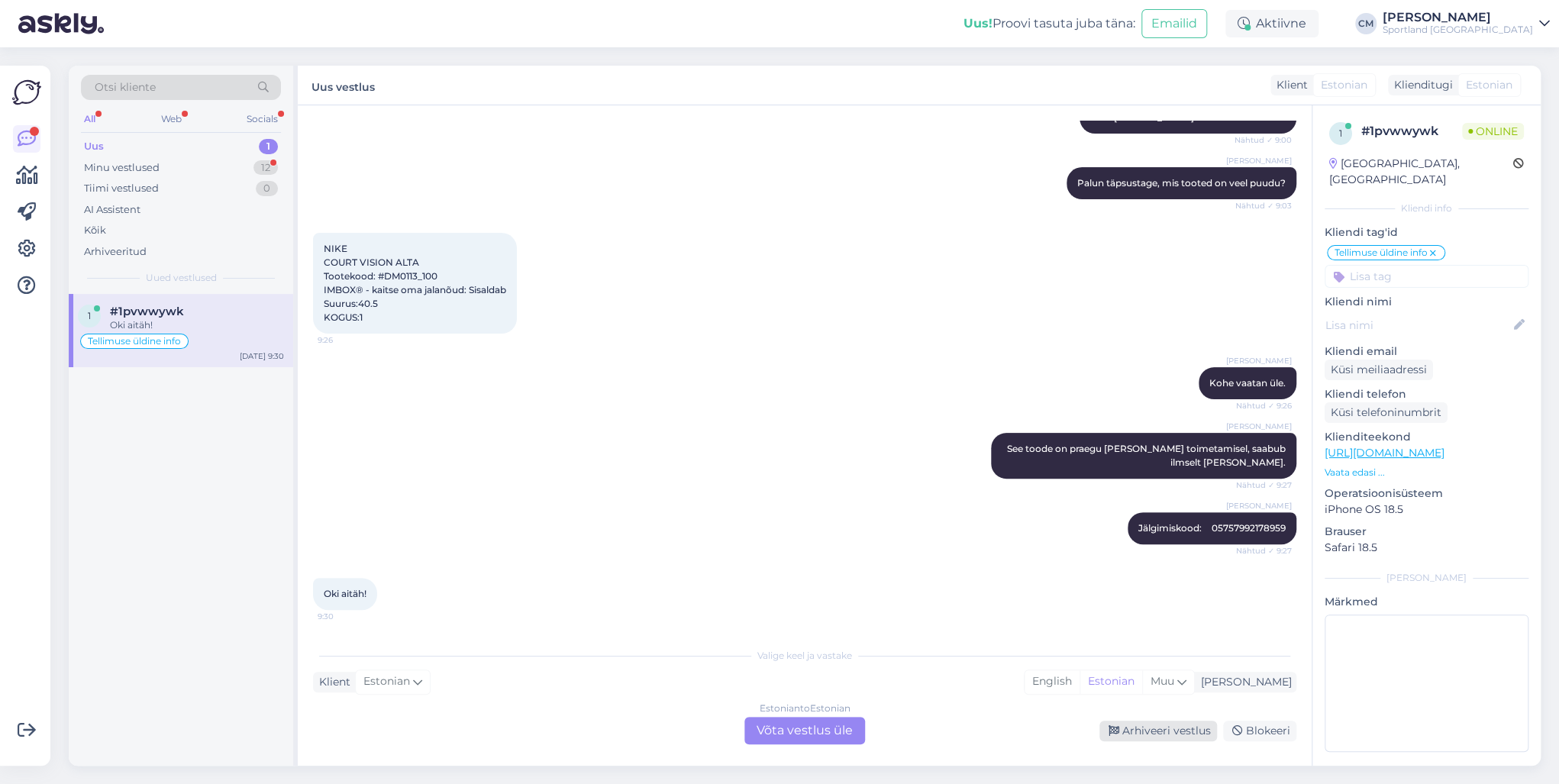
click at [1138, 563] on div "Arhiveeri vestlus" at bounding box center [1158, 730] width 117 height 21
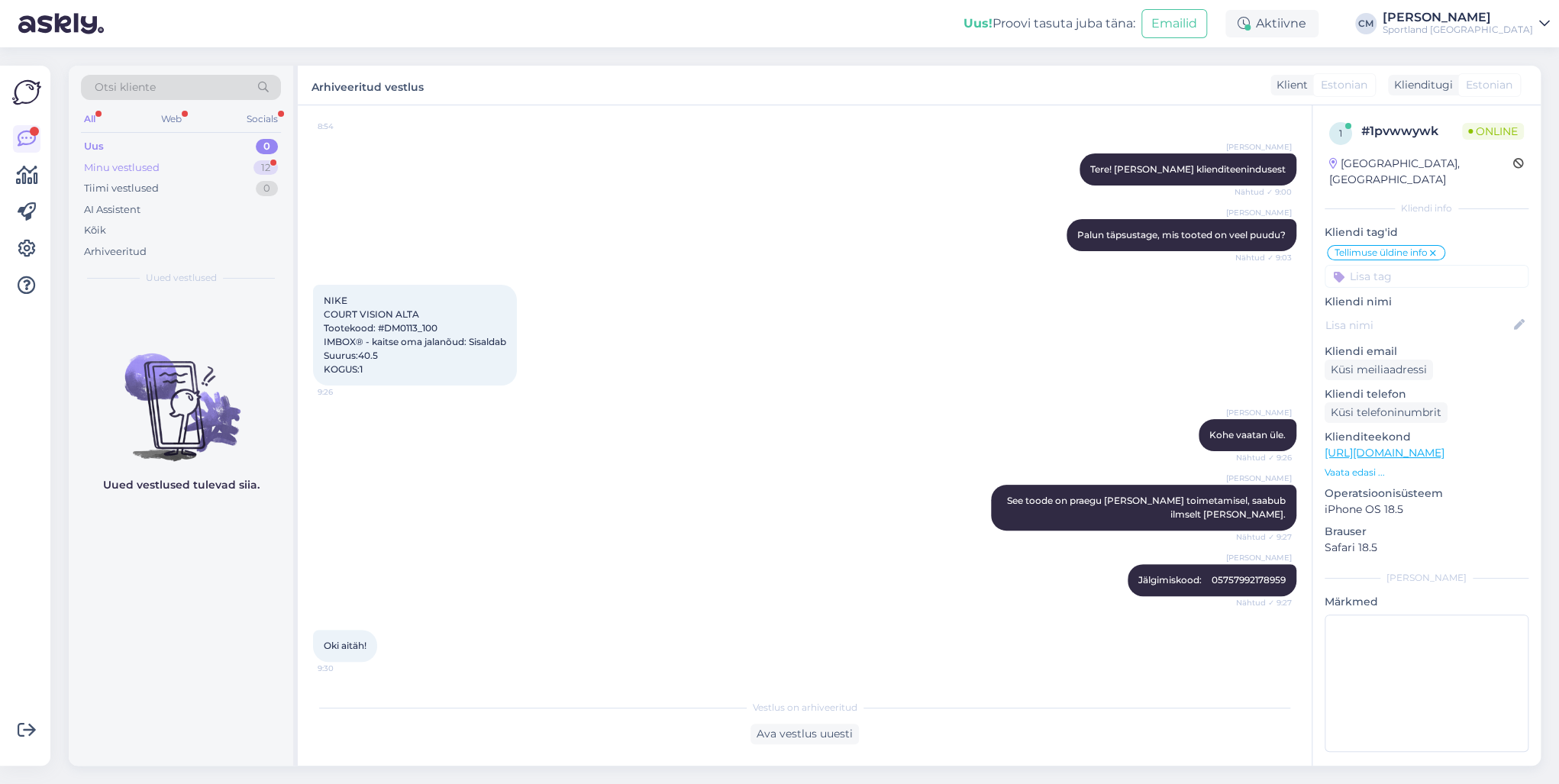
click at [218, 173] on div "Minu vestlused 12" at bounding box center [180, 168] width 200 height 21
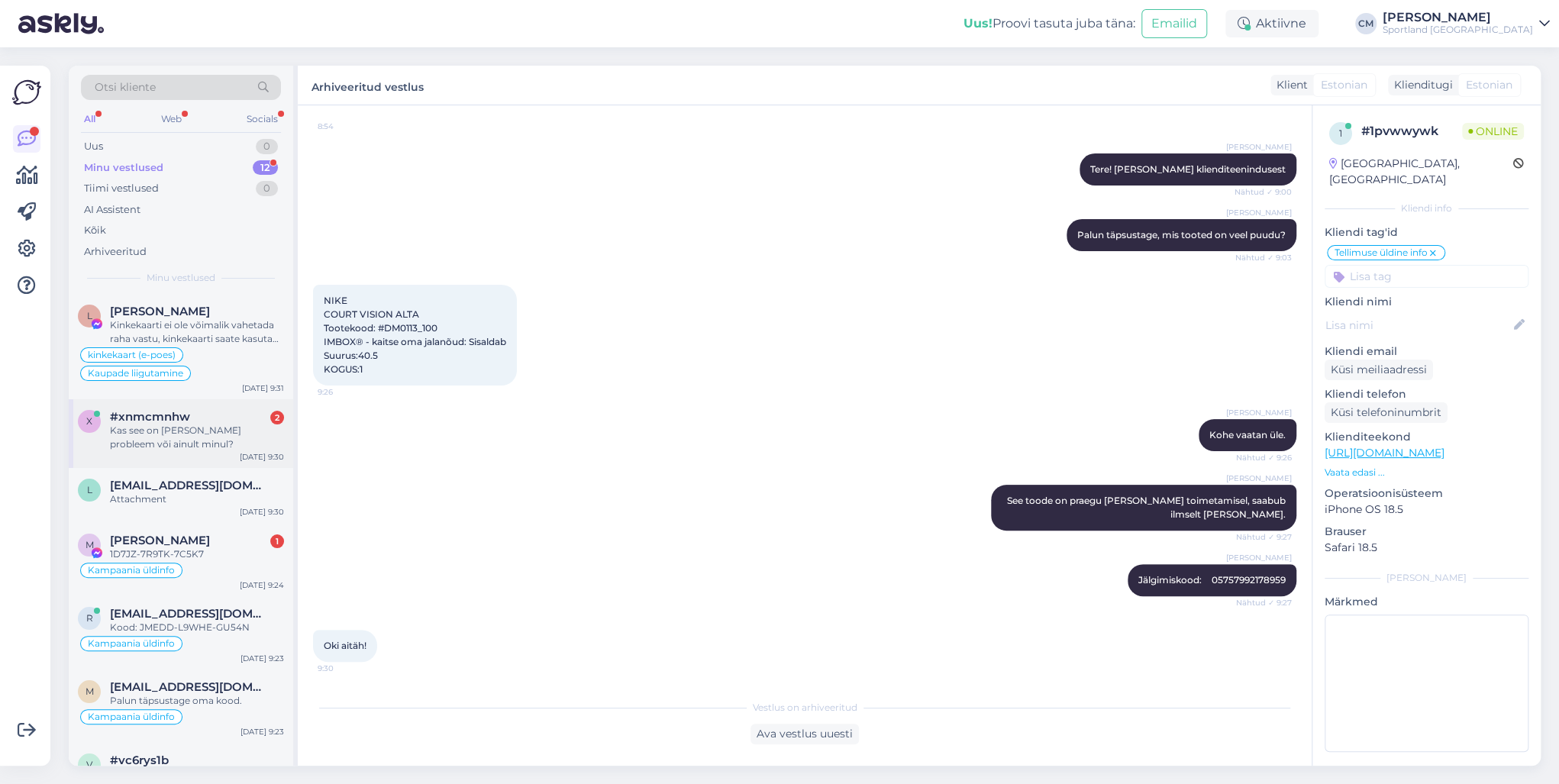
click at [209, 430] on div "Kas see on [PERSON_NAME] probleem või ainult minul?" at bounding box center [197, 437] width 174 height 28
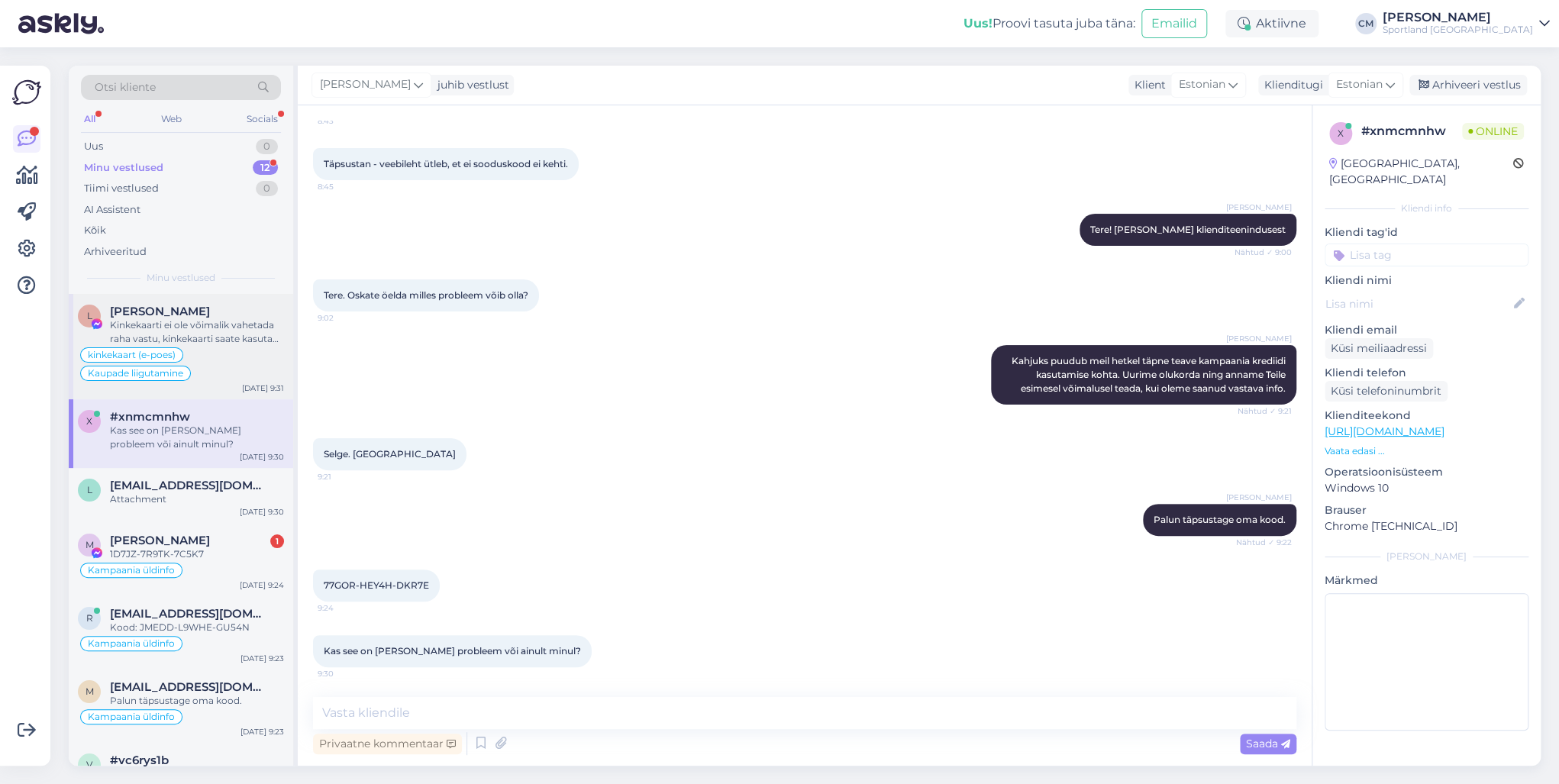
click at [215, 364] on div "kinkekaart (e-poes) Kaupade liigutamine" at bounding box center [180, 364] width 206 height 37
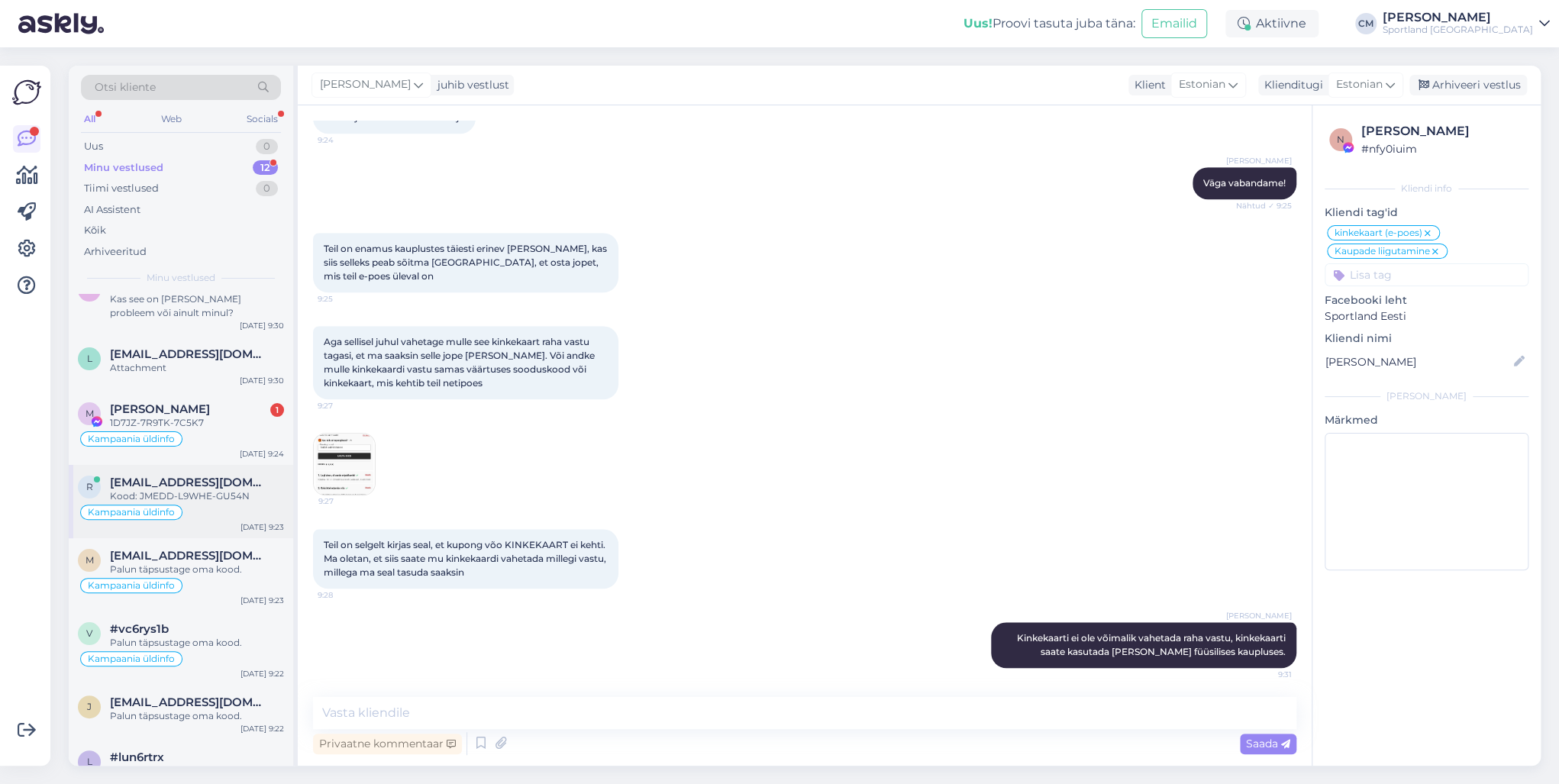
scroll to position [244, 0]
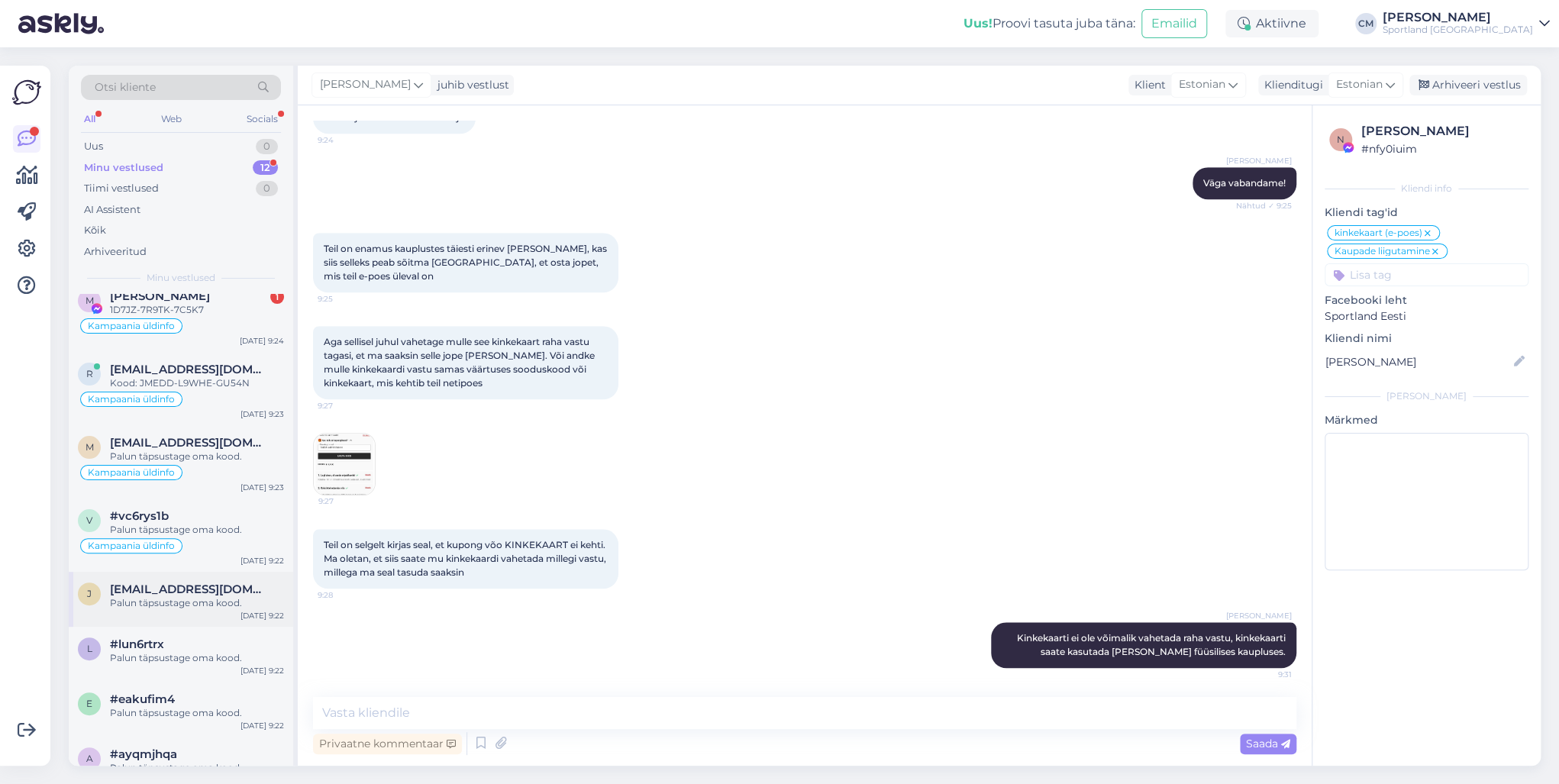
click at [191, 563] on div "[PERSON_NAME] [PERSON_NAME][EMAIL_ADDRESS][DOMAIN_NAME] Palun täpsustage oma ko…" at bounding box center [181, 599] width 224 height 55
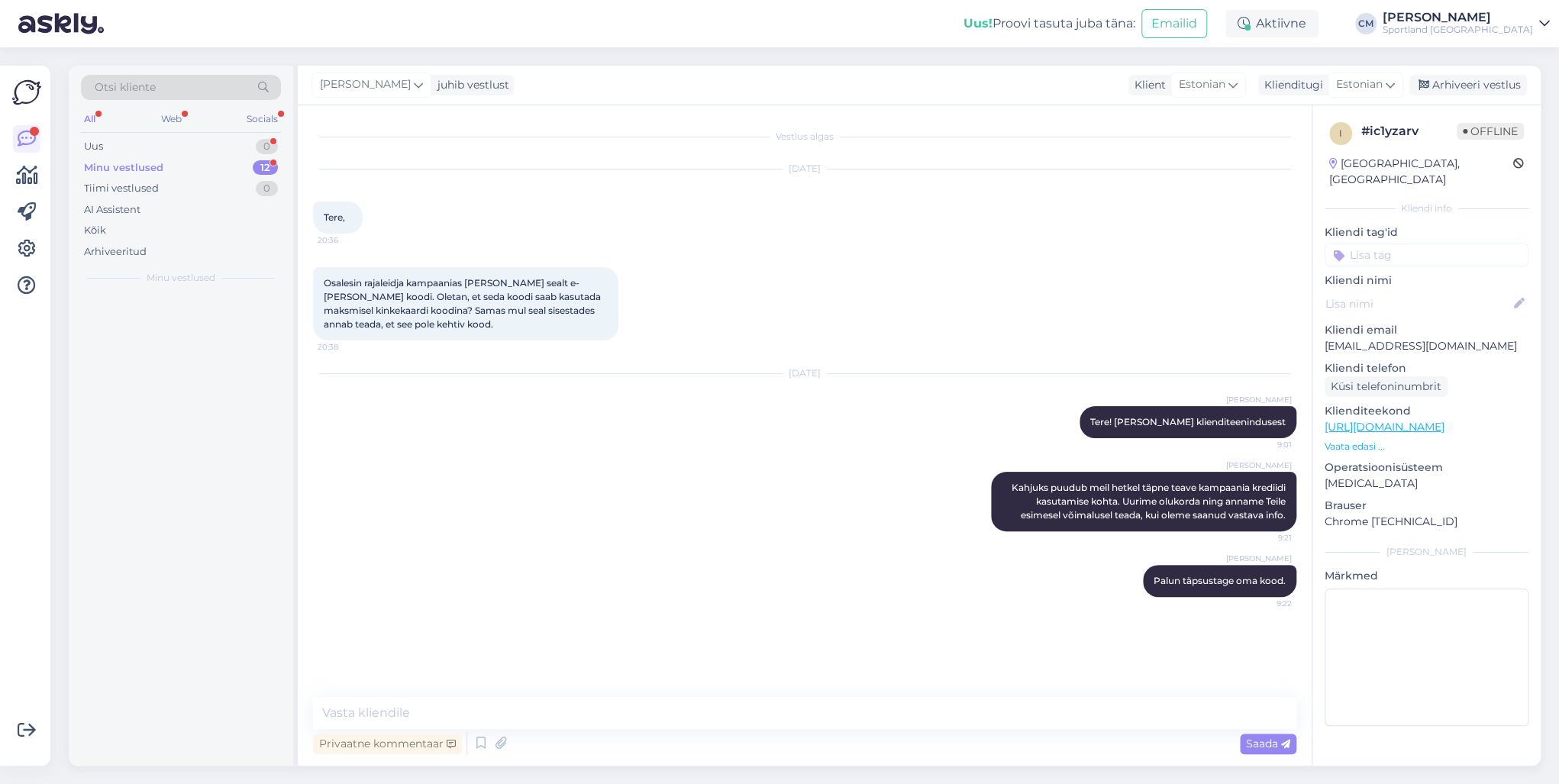
scroll to position [0, 0]
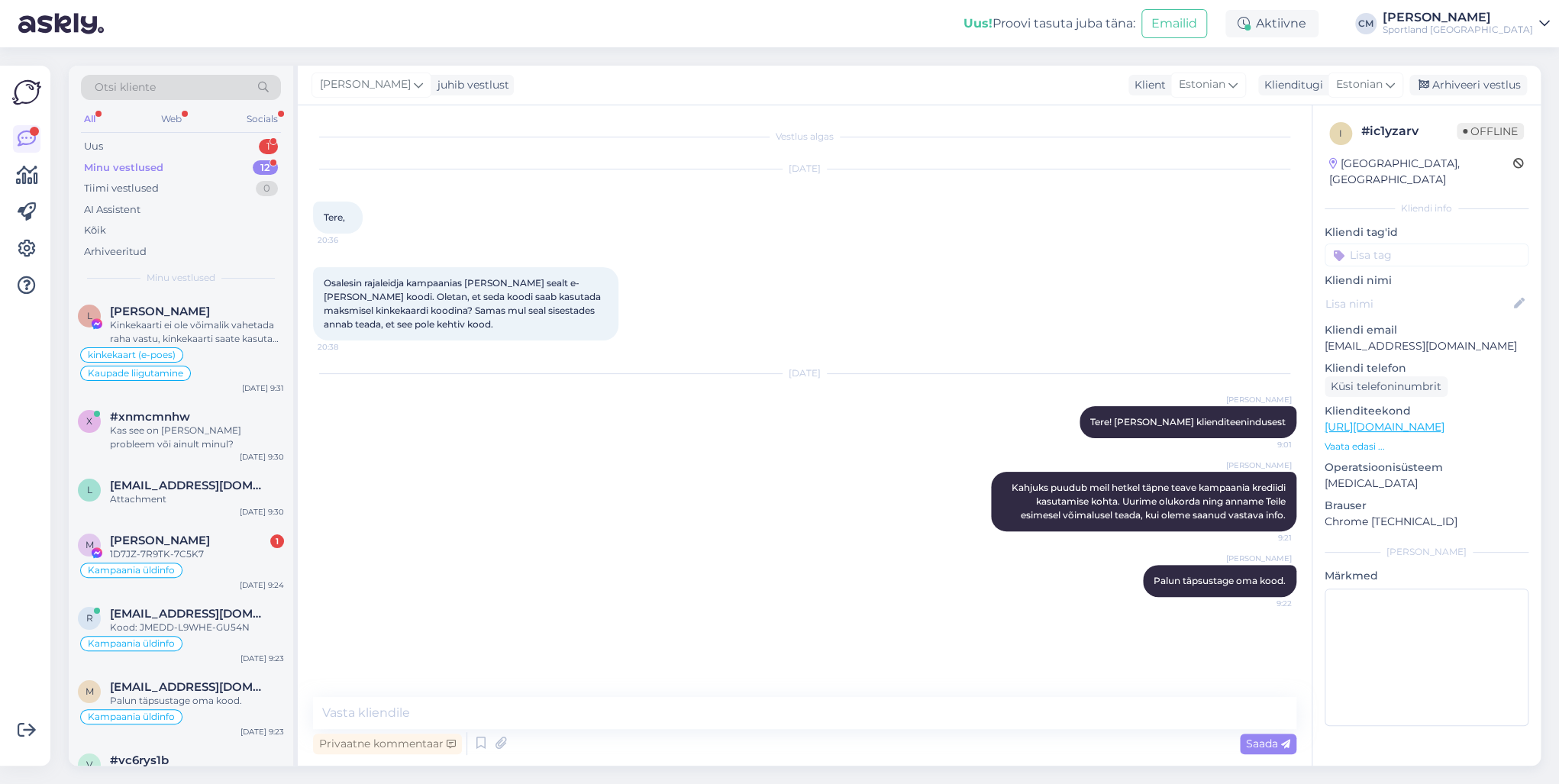
click at [282, 142] on div "Otsi kliente All Web Socials Uus 1 Minu vestlused 12 Tiimi vestlused 0 AI Assis…" at bounding box center [181, 180] width 224 height 228
click at [274, 142] on div "1" at bounding box center [268, 147] width 19 height 15
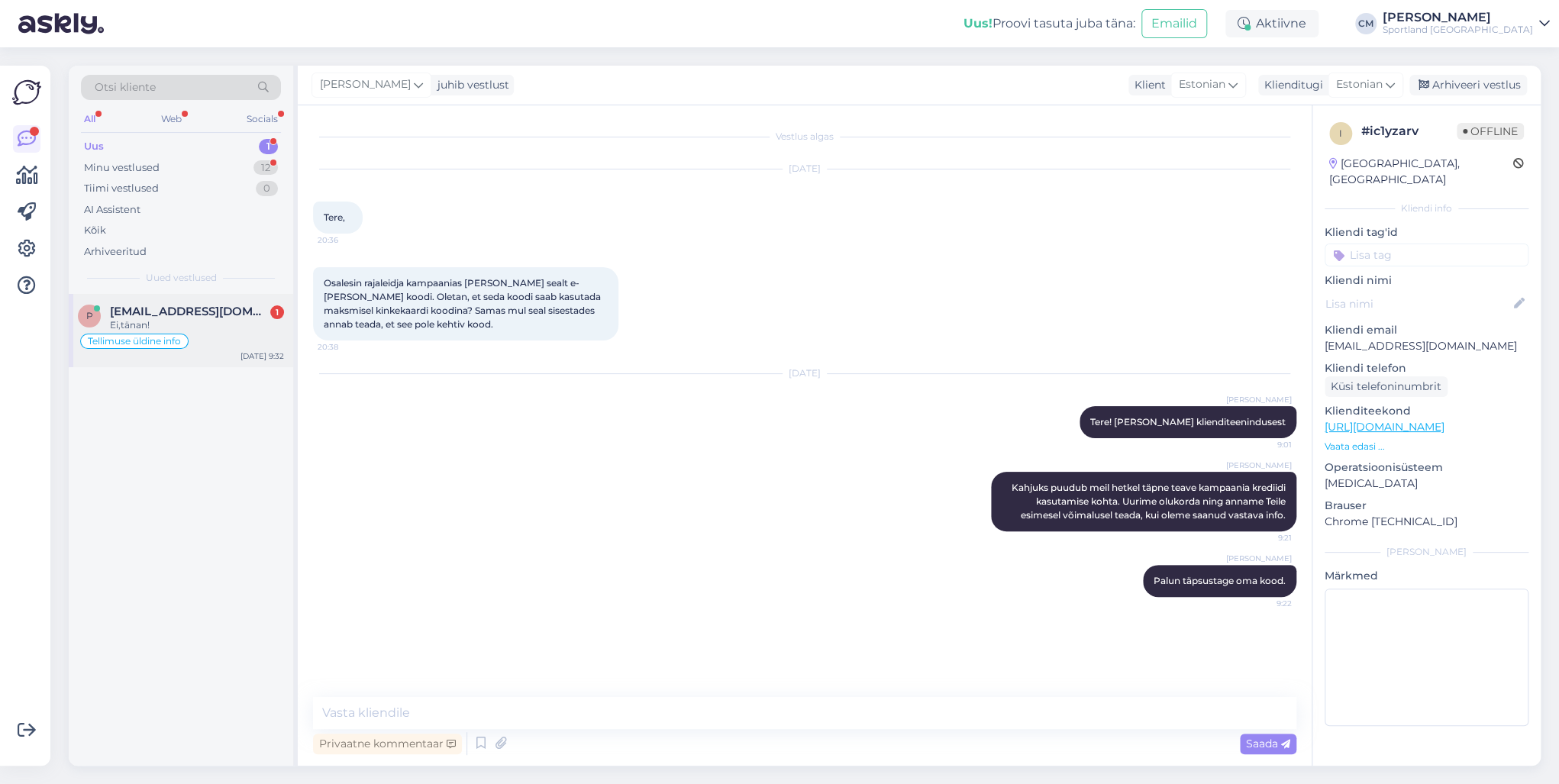
click at [236, 332] on div "Tellimuse üldine info" at bounding box center [180, 341] width 206 height 18
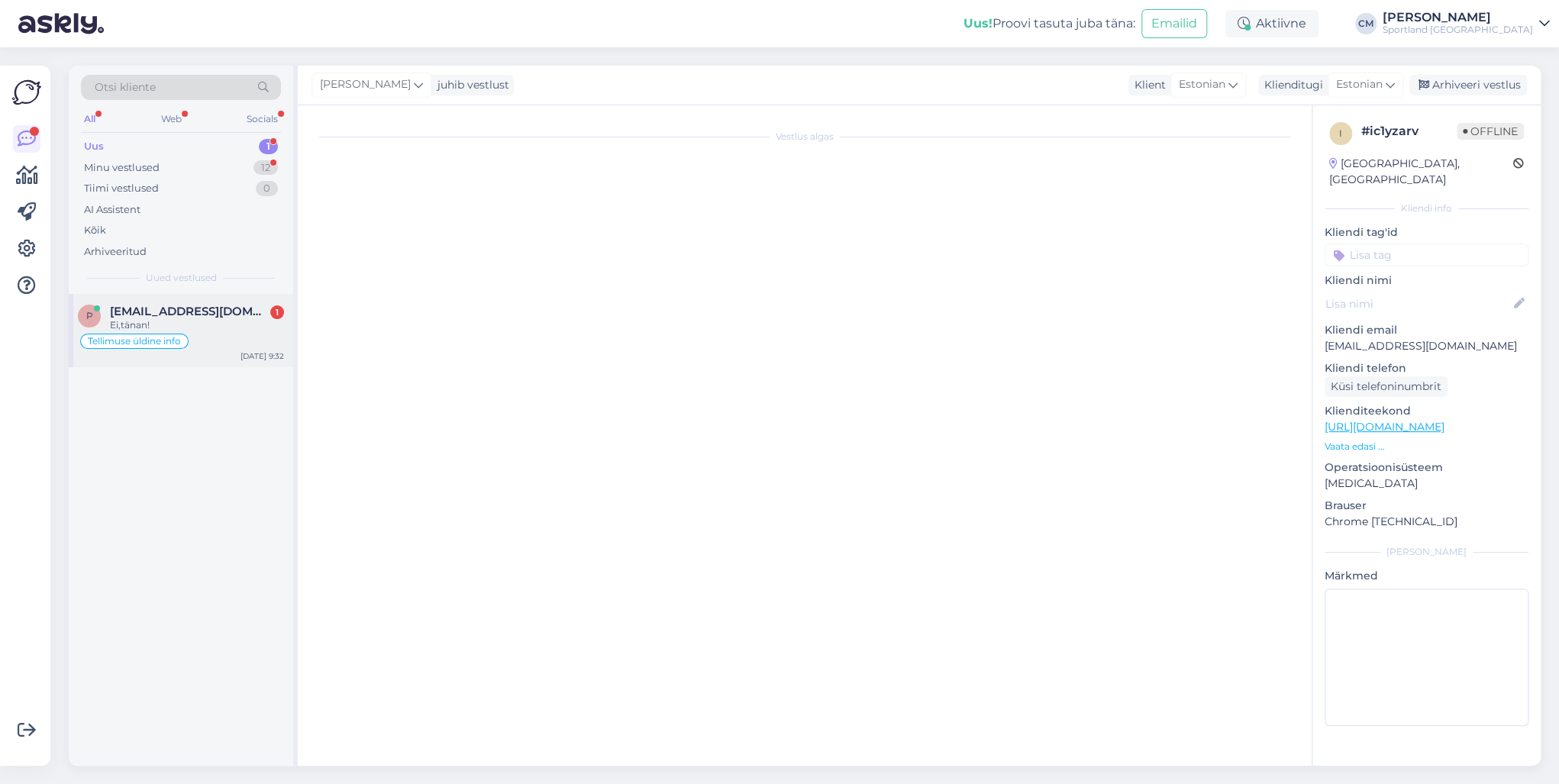
scroll to position [294, 0]
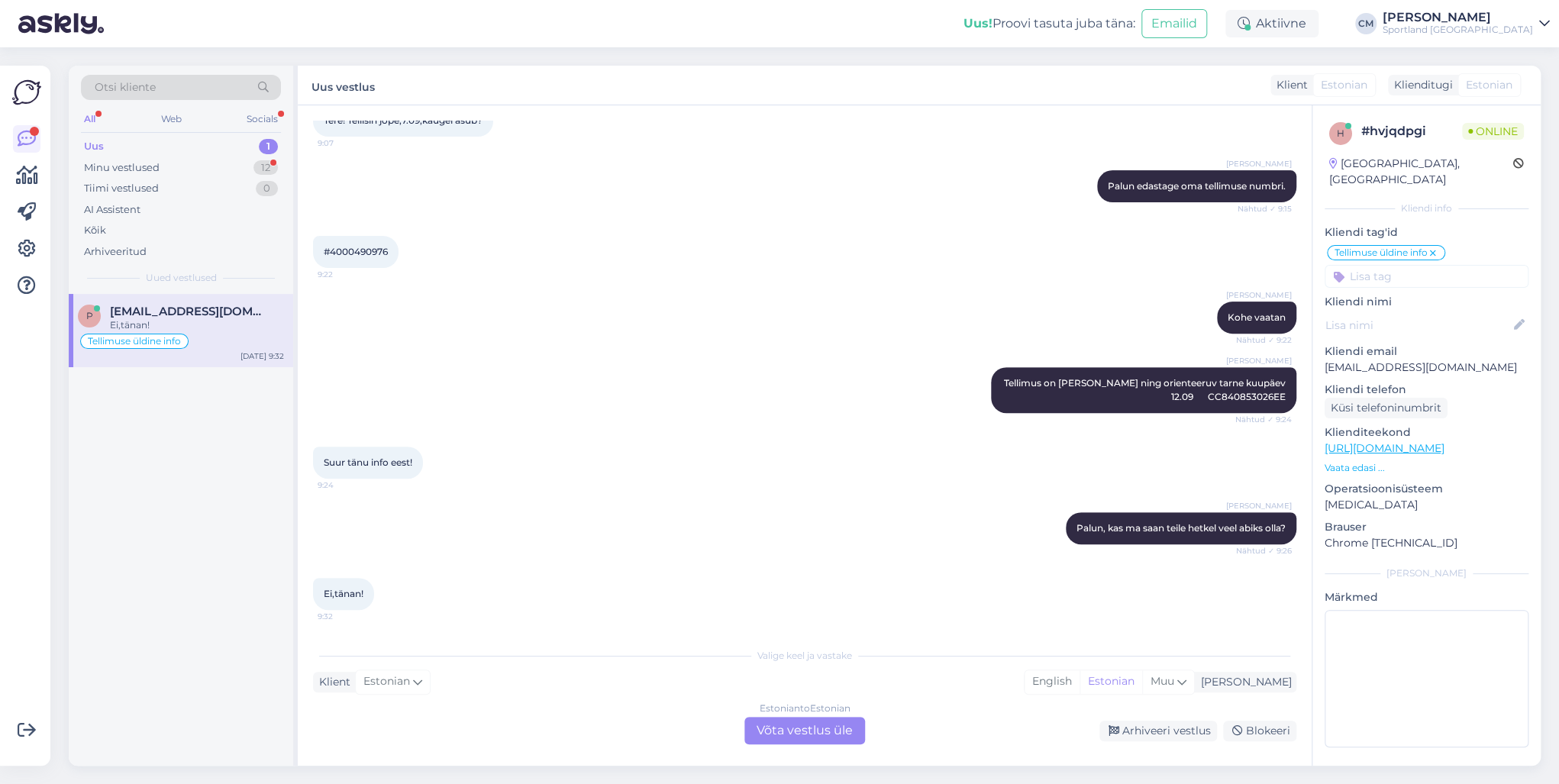
click at [764, 563] on div "Estonian to Estonian Võta vestlus üle" at bounding box center [804, 730] width 121 height 28
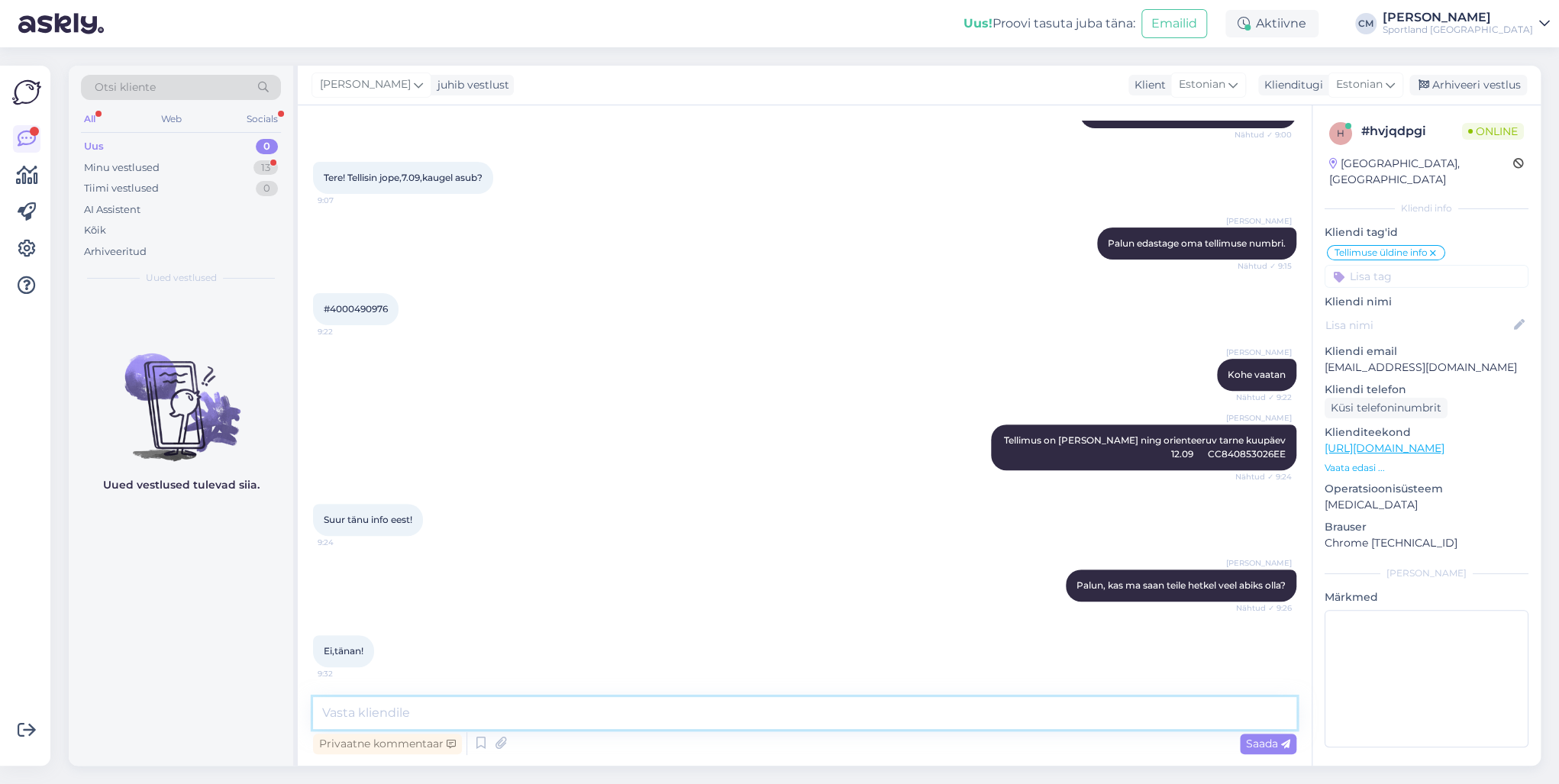
click at [736, 563] on textarea at bounding box center [804, 713] width 983 height 32
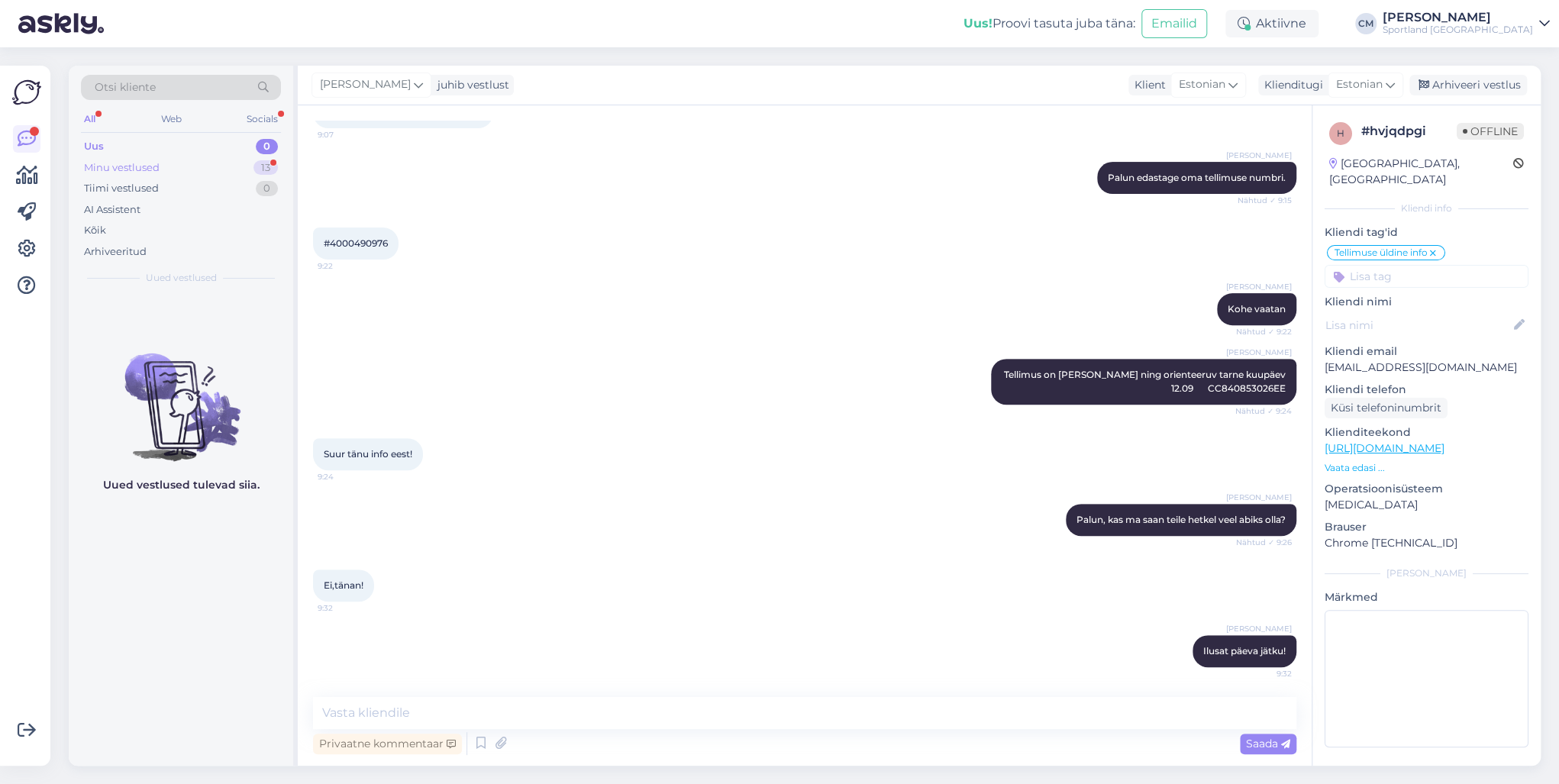
click at [267, 173] on div "13" at bounding box center [266, 168] width 25 height 15
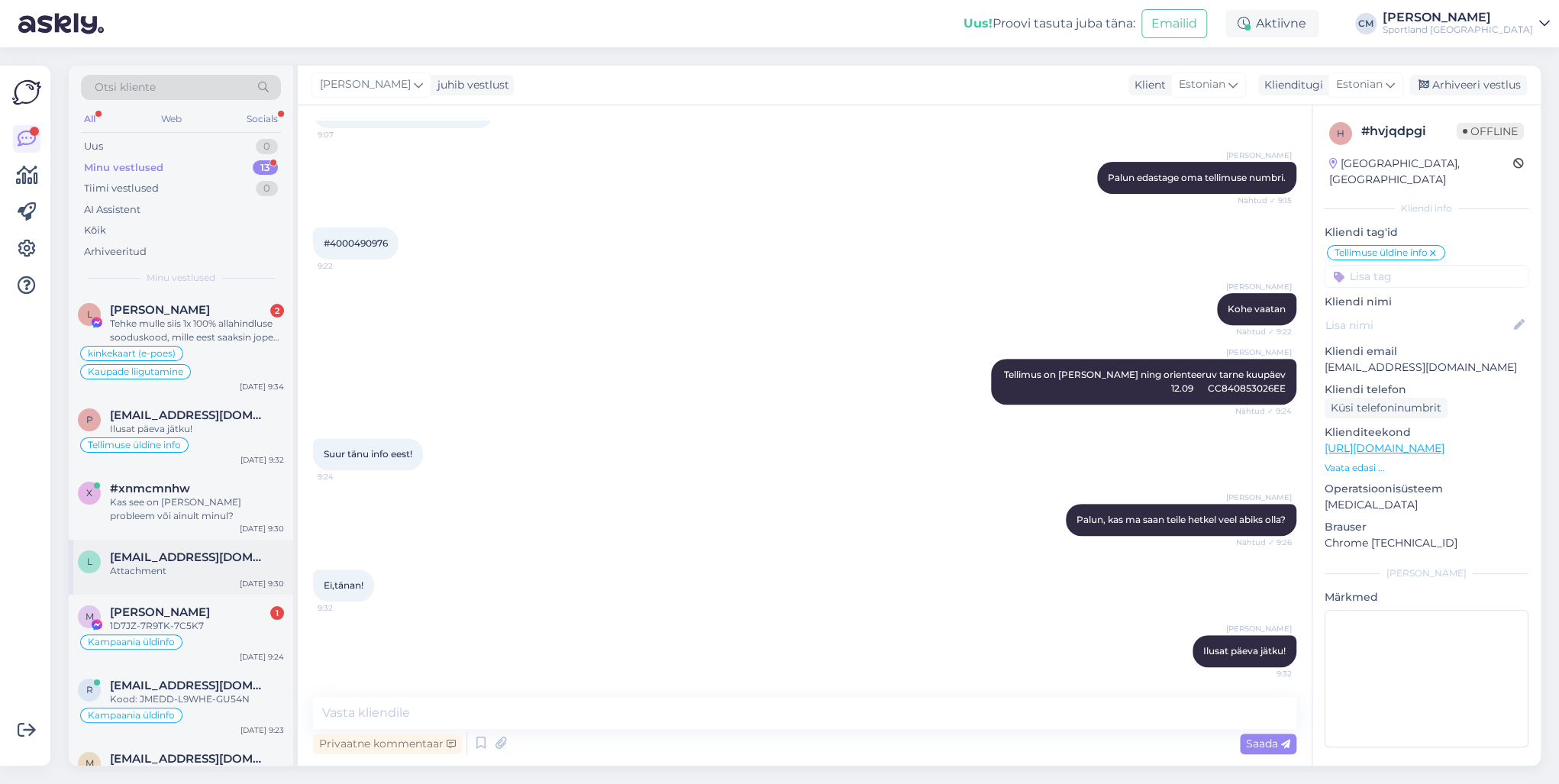
scroll to position [0, 0]
click at [202, 518] on div "Kas see on [PERSON_NAME] probleem või ainult minul?" at bounding box center [197, 511] width 174 height 28
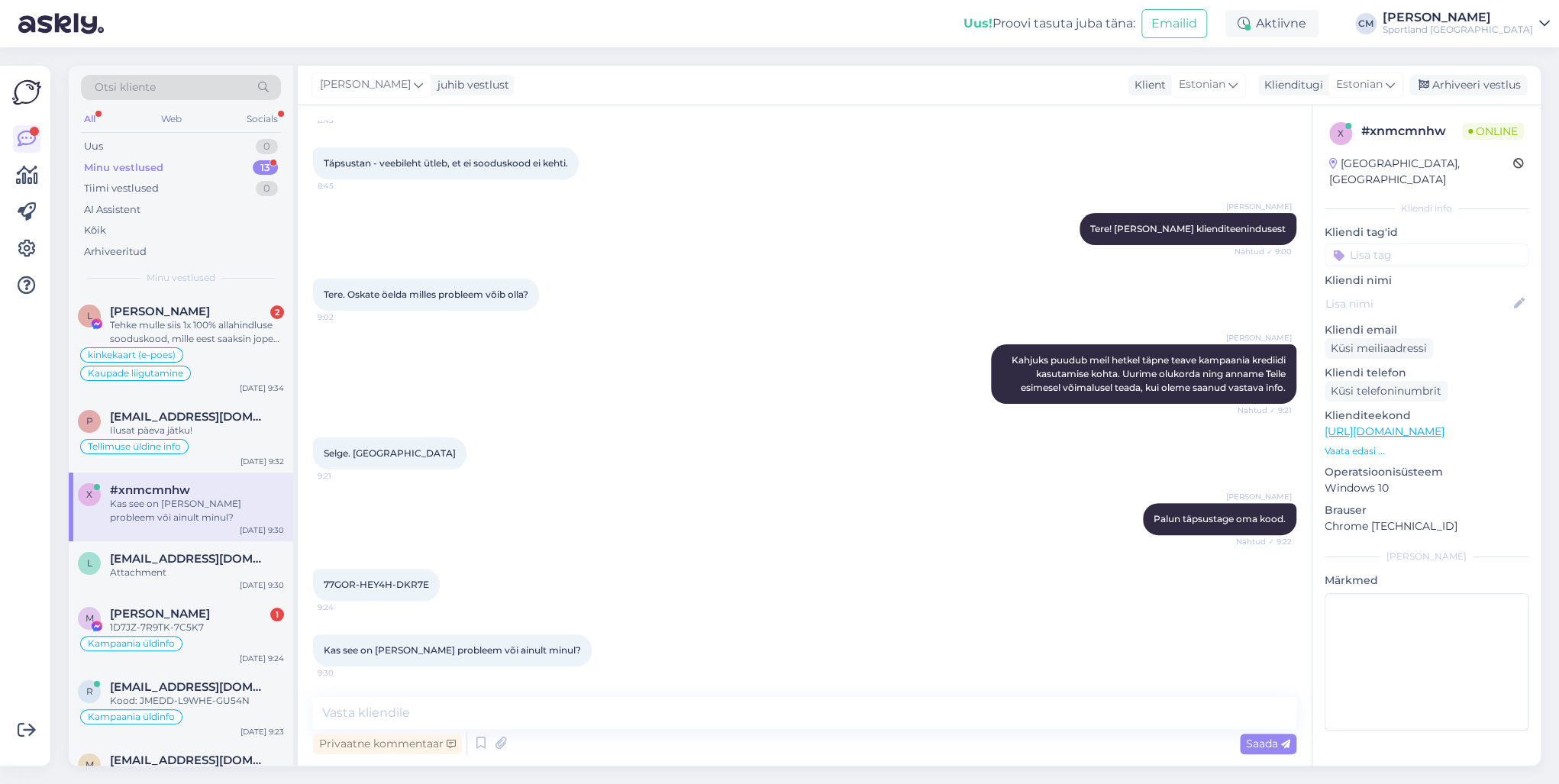
scroll to position [147, 0]
click at [226, 563] on div "l [EMAIL_ADDRESS][DOMAIN_NAME] Attachment [DATE] 9:30" at bounding box center [181, 568] width 224 height 55
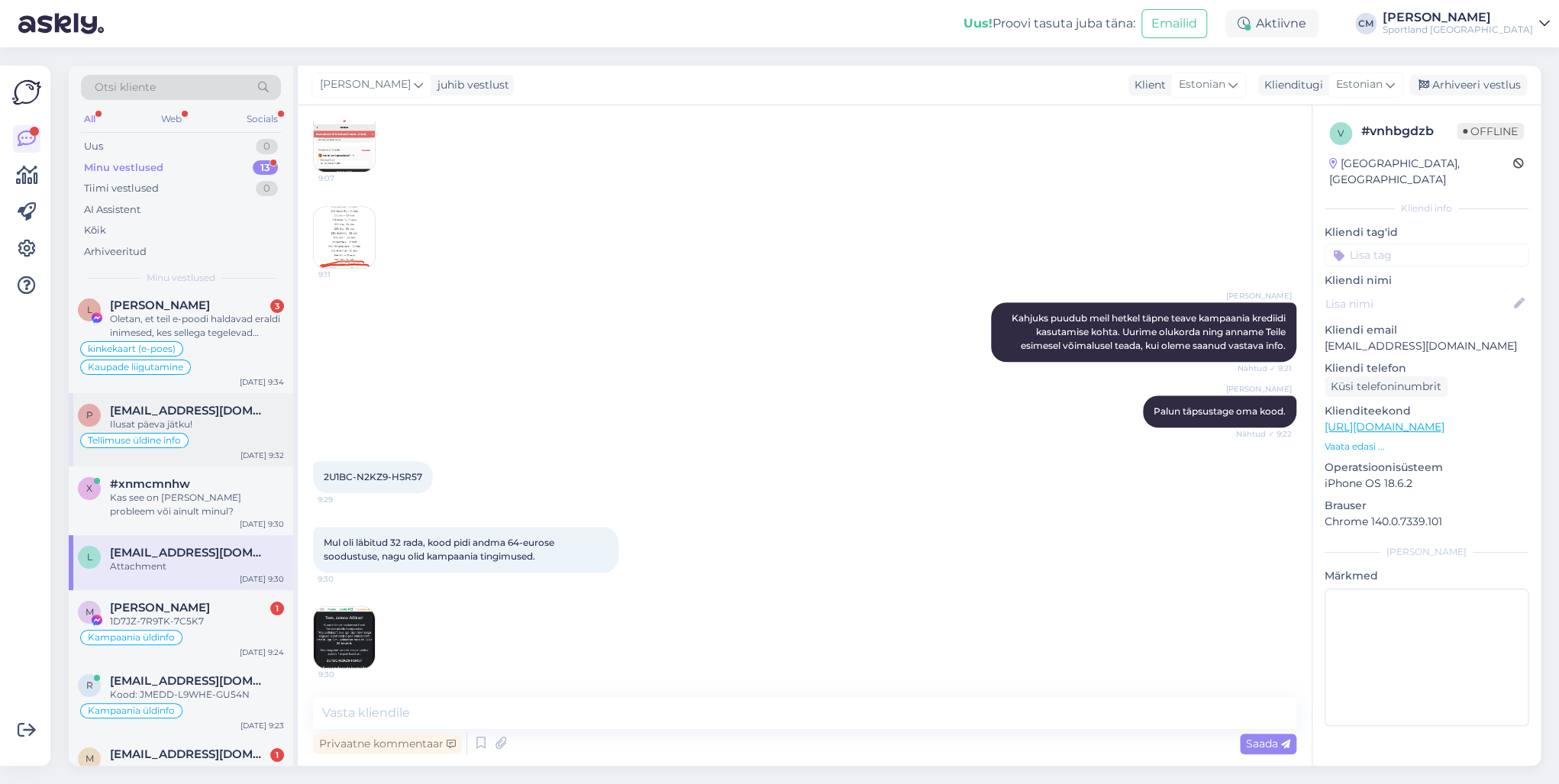
scroll to position [0, 0]
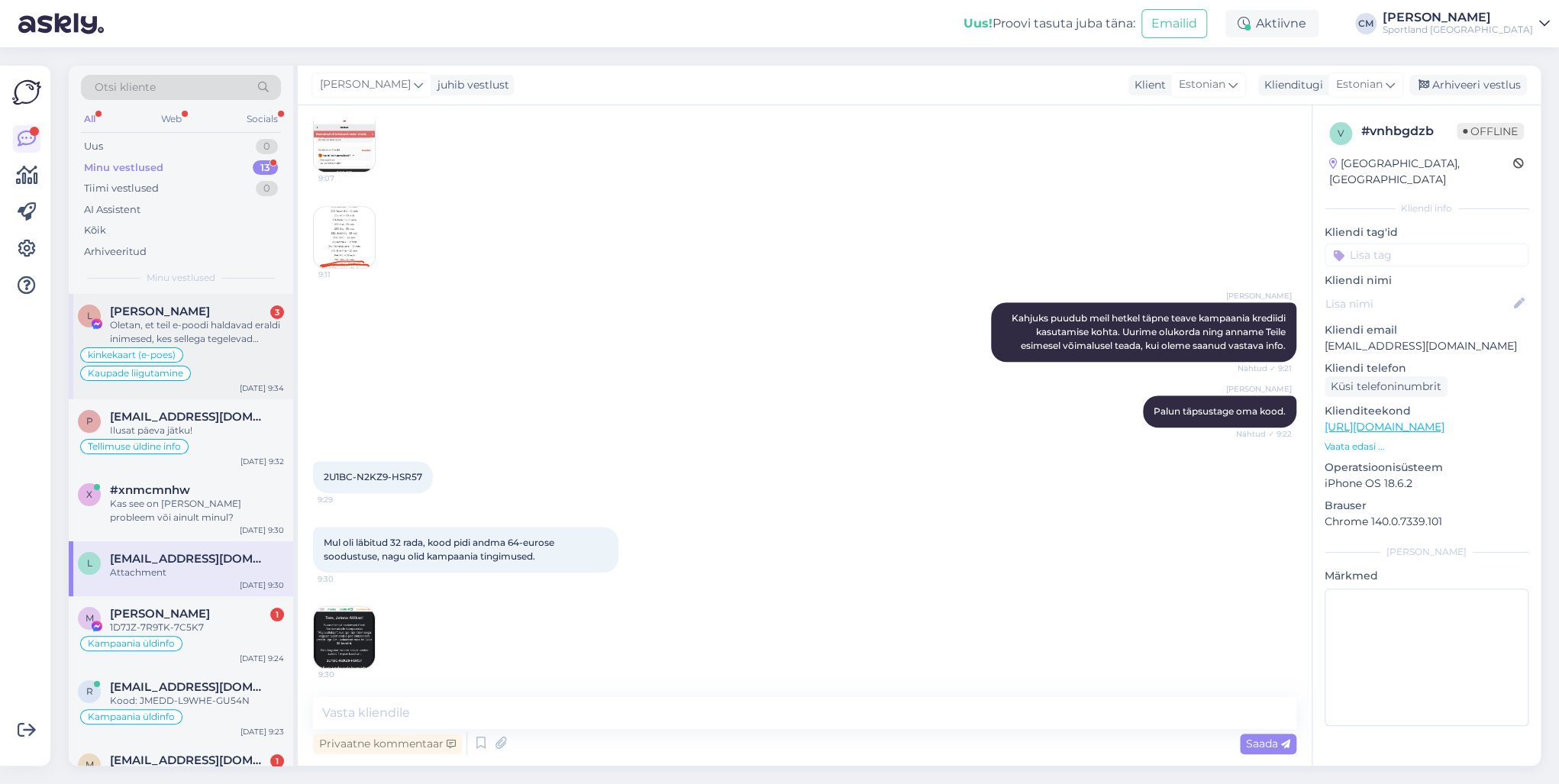
click at [225, 344] on div "Oletan, et teil e-poodi haldavad eraldi inimesed, kes sellega tegelevad igapäev…" at bounding box center [197, 332] width 174 height 28
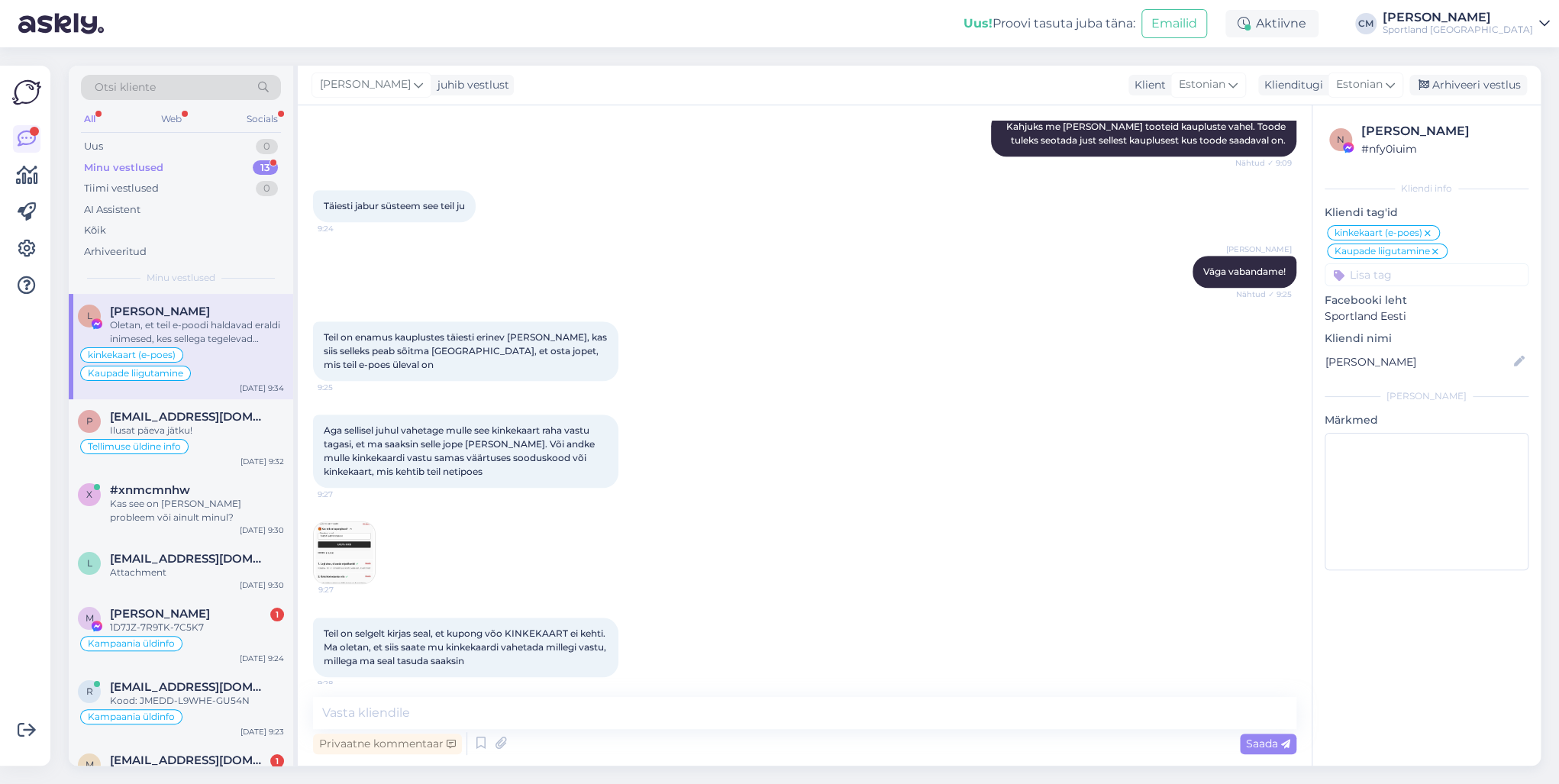
scroll to position [1086, 0]
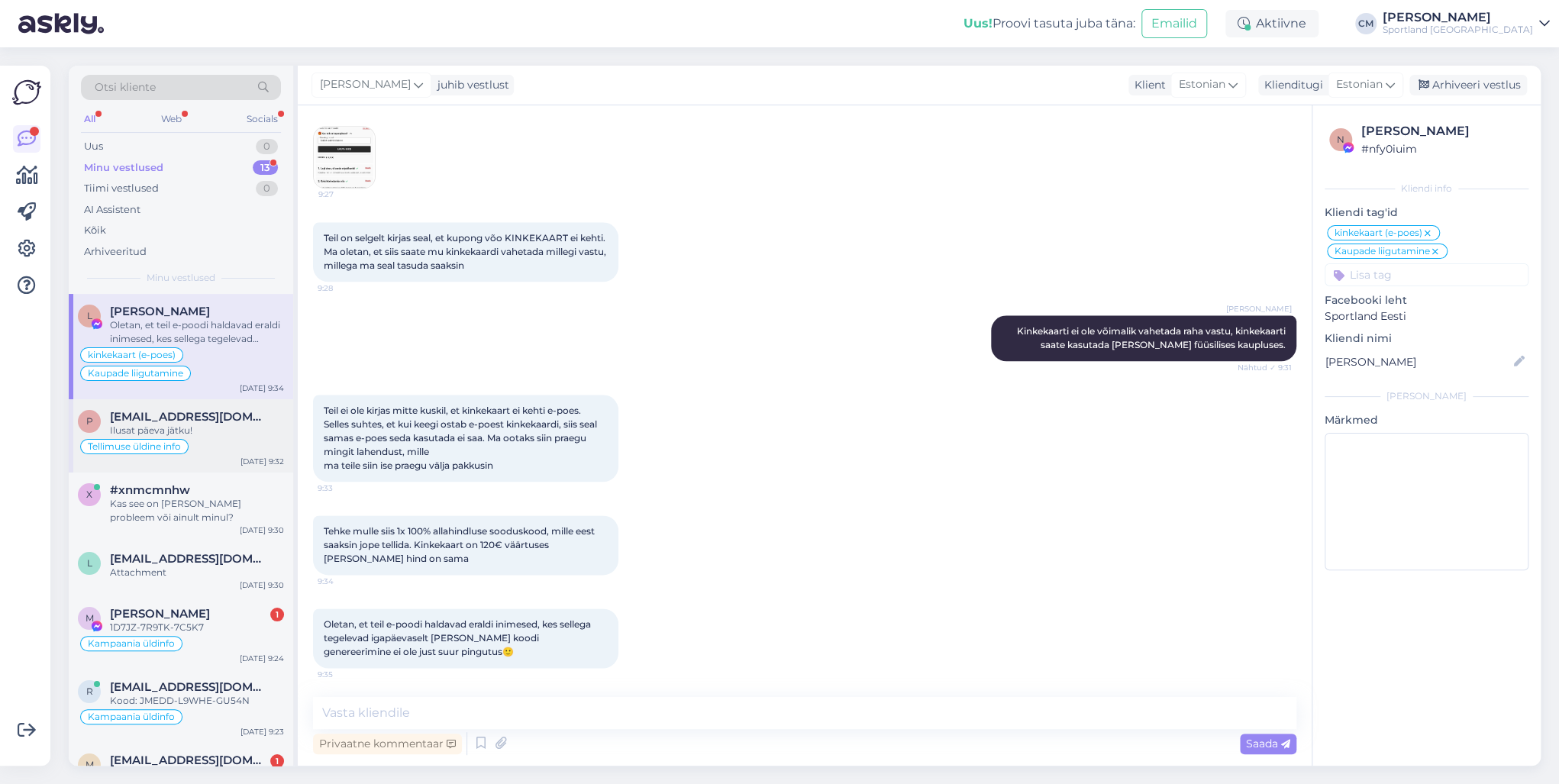
click at [220, 437] on div "Tellimuse üldine info" at bounding box center [180, 446] width 206 height 18
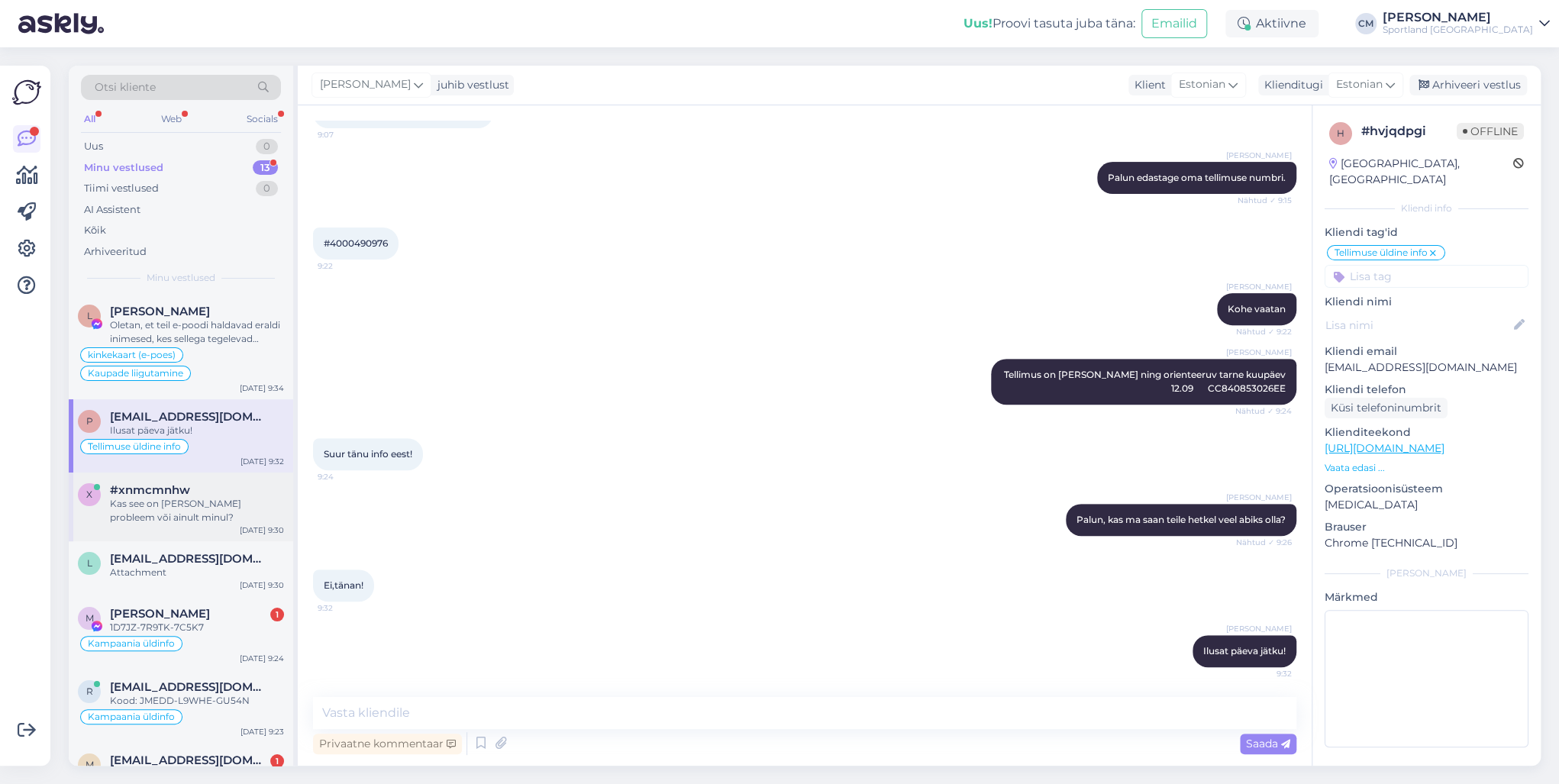
click at [223, 515] on div "Kas see on [PERSON_NAME] probleem või ainult minul?" at bounding box center [197, 511] width 174 height 28
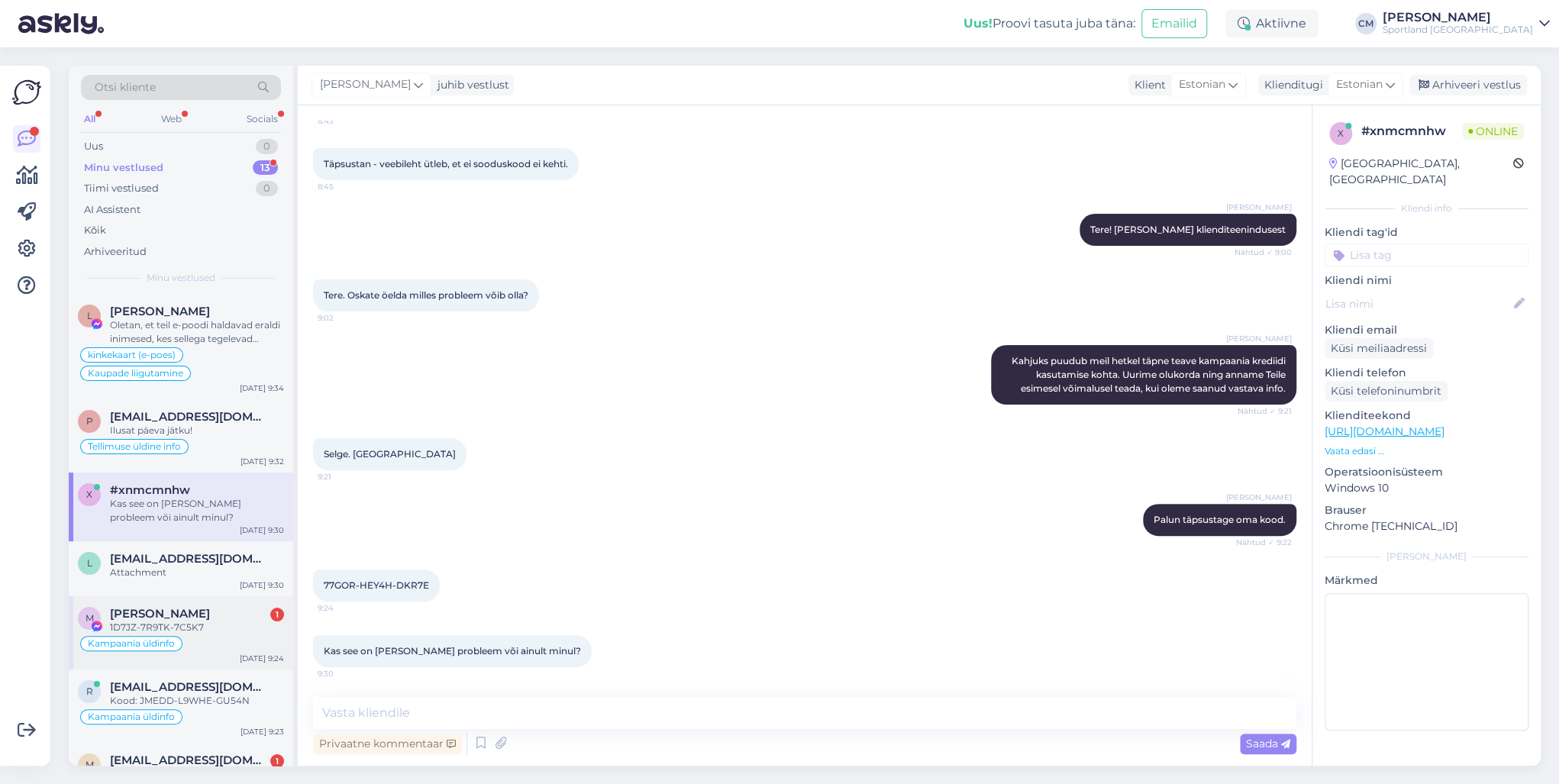
click at [187, 563] on div "1D7JZ-7R9TK-7C5K7" at bounding box center [197, 628] width 174 height 14
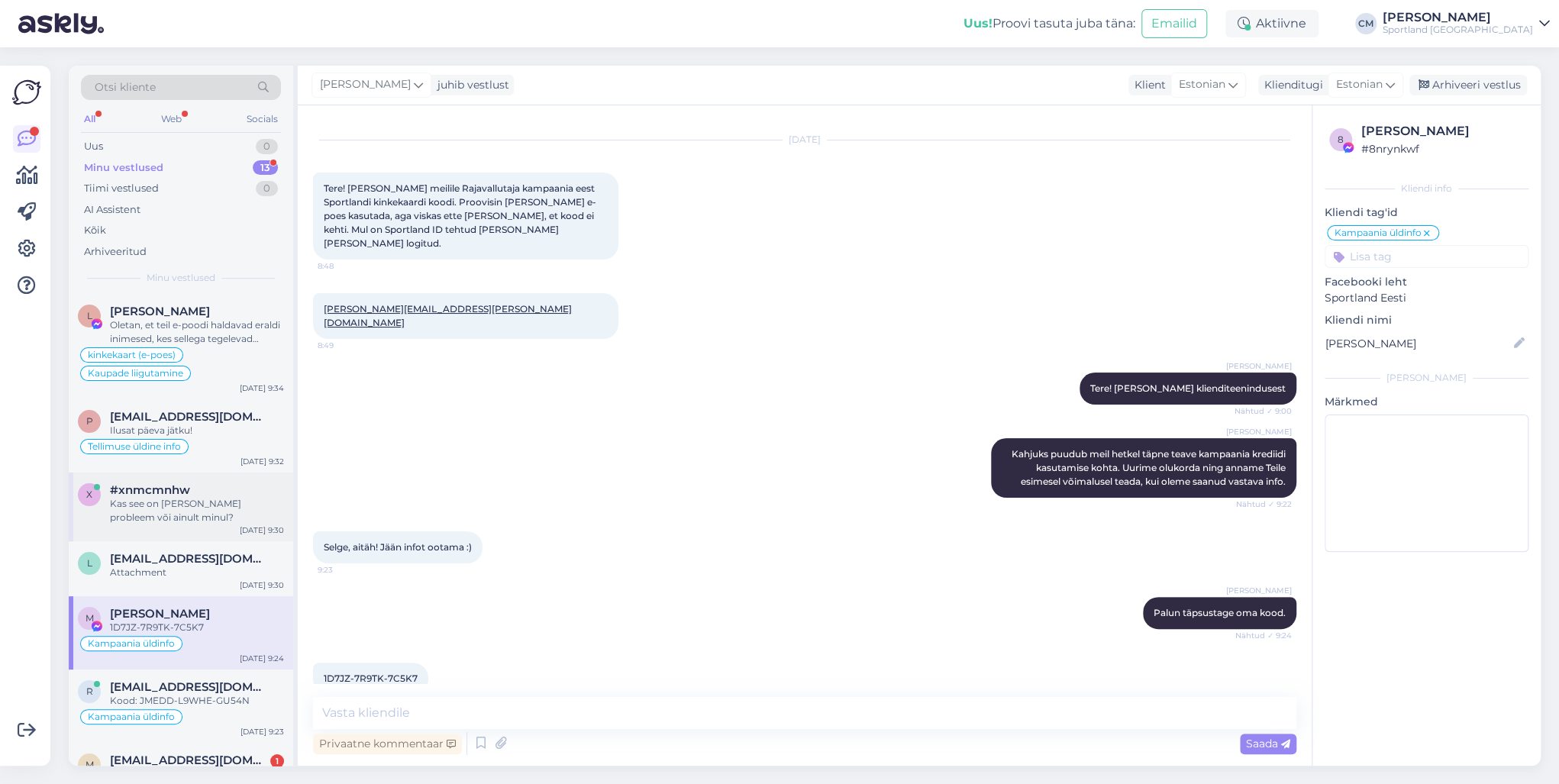
click at [203, 476] on div "x #xnmcmnhw Kas see on [PERSON_NAME] probleem või ainult minul? [DATE] 9:30" at bounding box center [181, 507] width 224 height 69
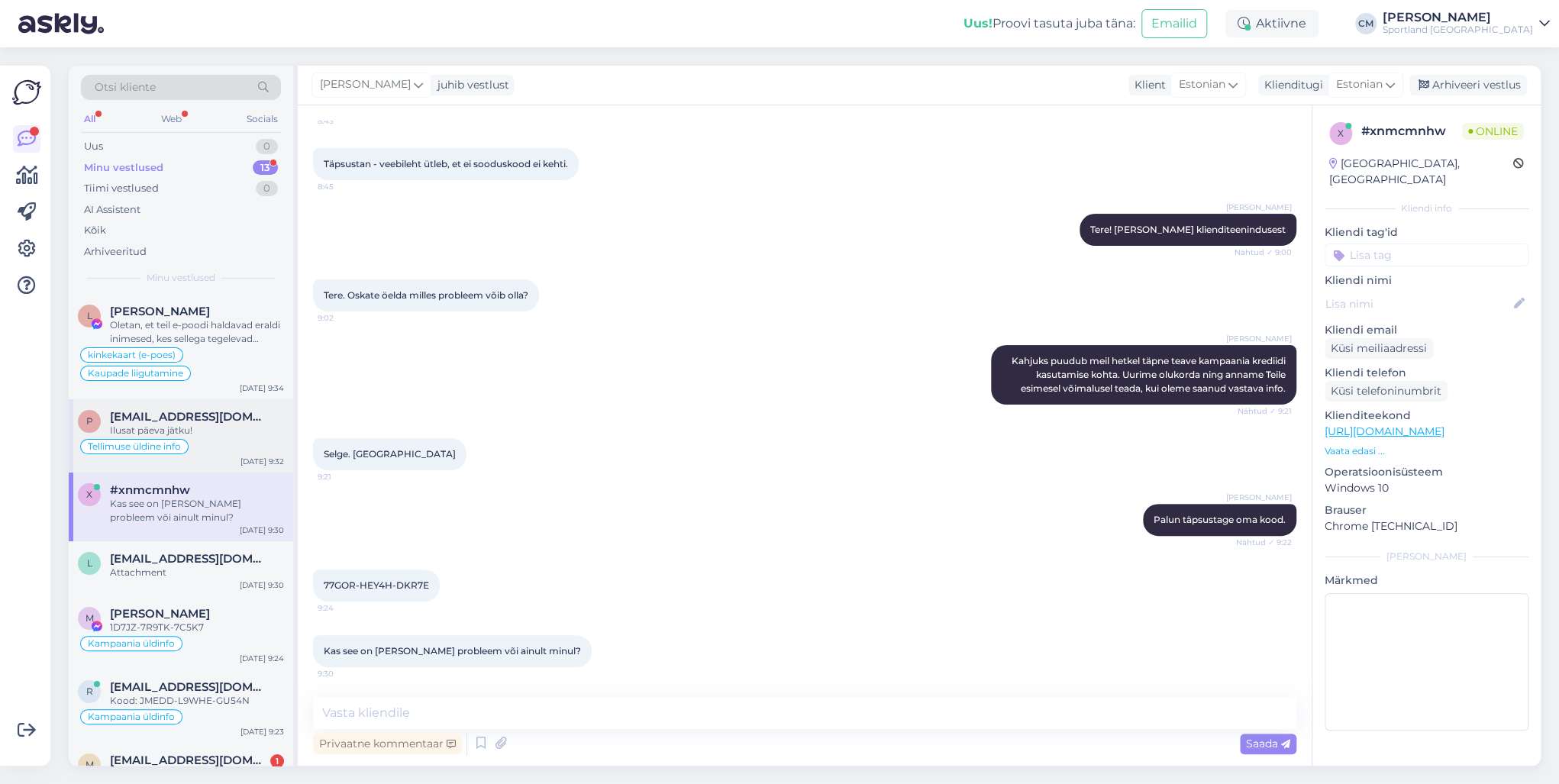
click at [218, 433] on div "Ilusat päeva jätku!" at bounding box center [197, 430] width 174 height 14
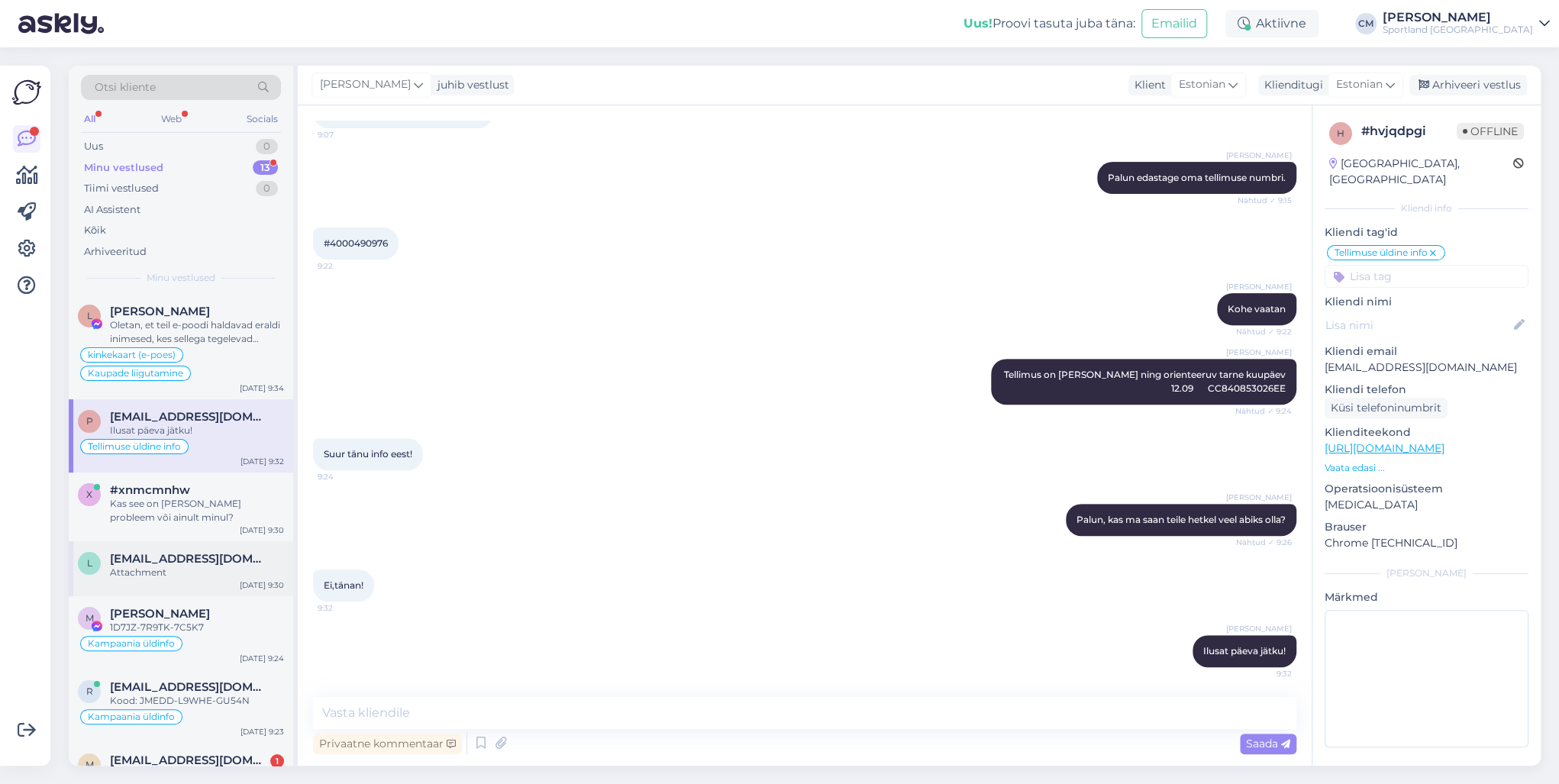
click at [211, 563] on div "l [EMAIL_ADDRESS][DOMAIN_NAME] Attachment [DATE] 9:30" at bounding box center [181, 568] width 224 height 55
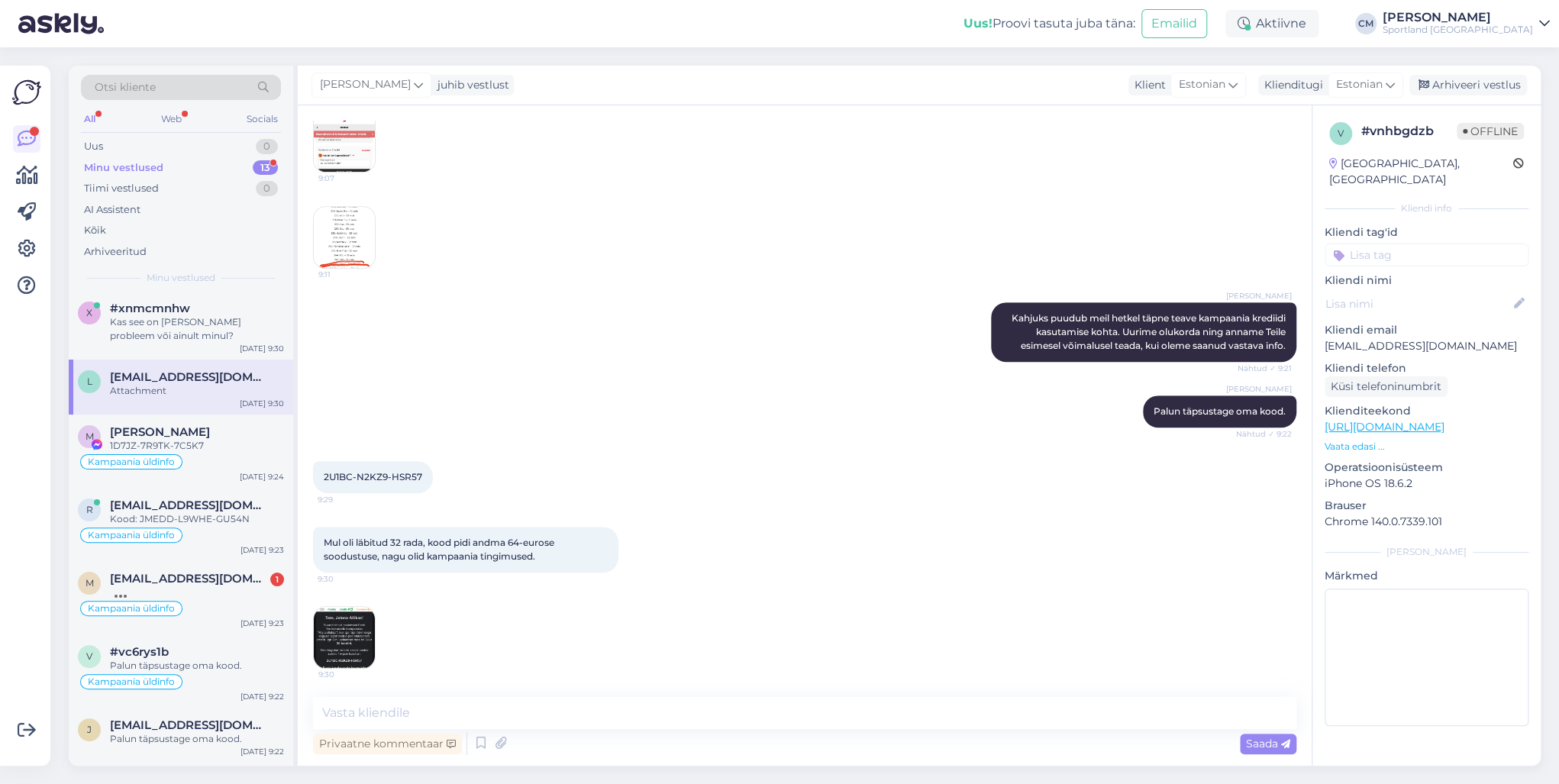
scroll to position [183, 0]
click at [358, 563] on img at bounding box center [345, 637] width 61 height 61
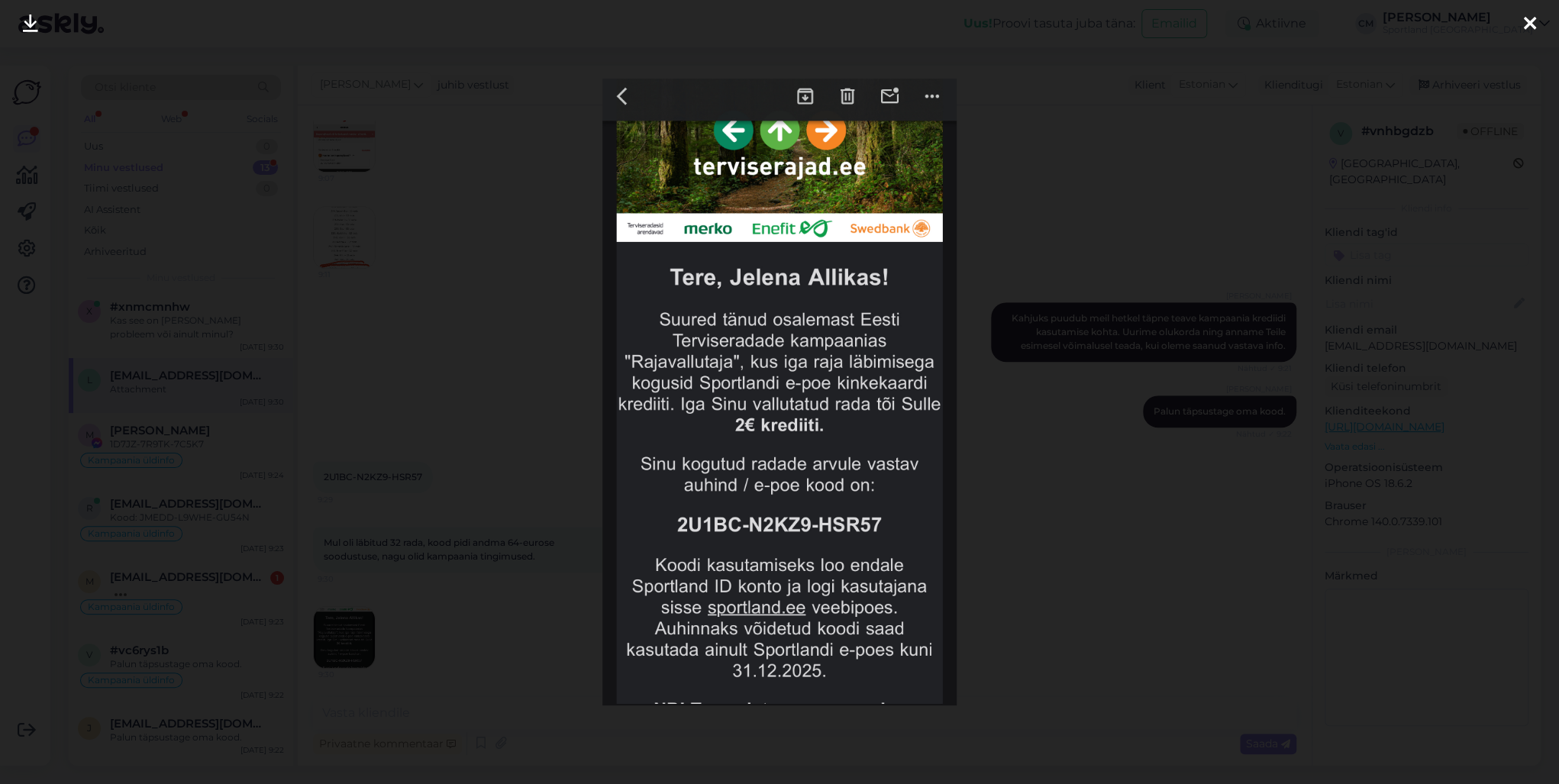
click at [428, 409] on div at bounding box center [779, 392] width 1559 height 784
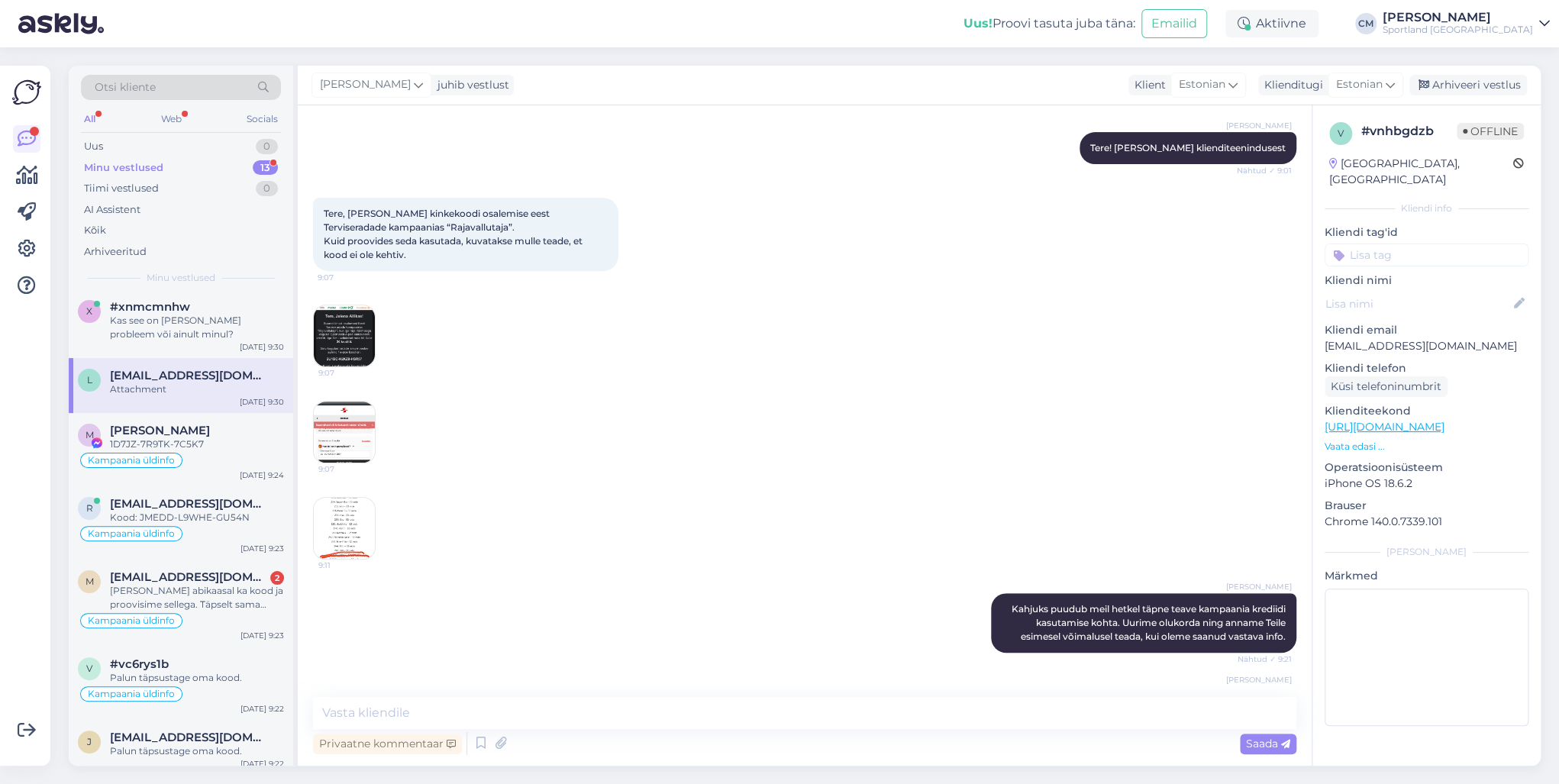
scroll to position [386, 0]
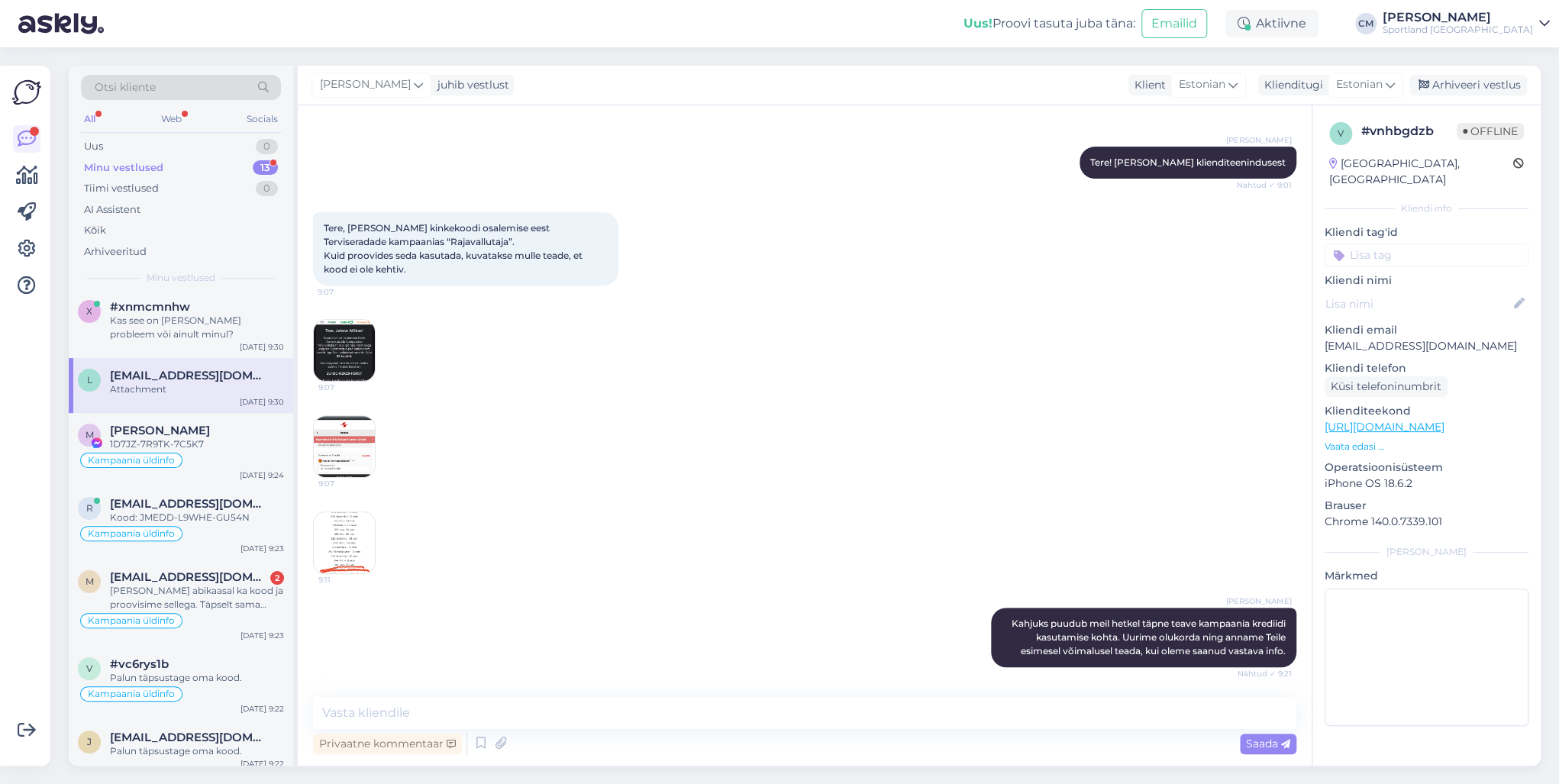
click at [348, 348] on img at bounding box center [345, 351] width 61 height 61
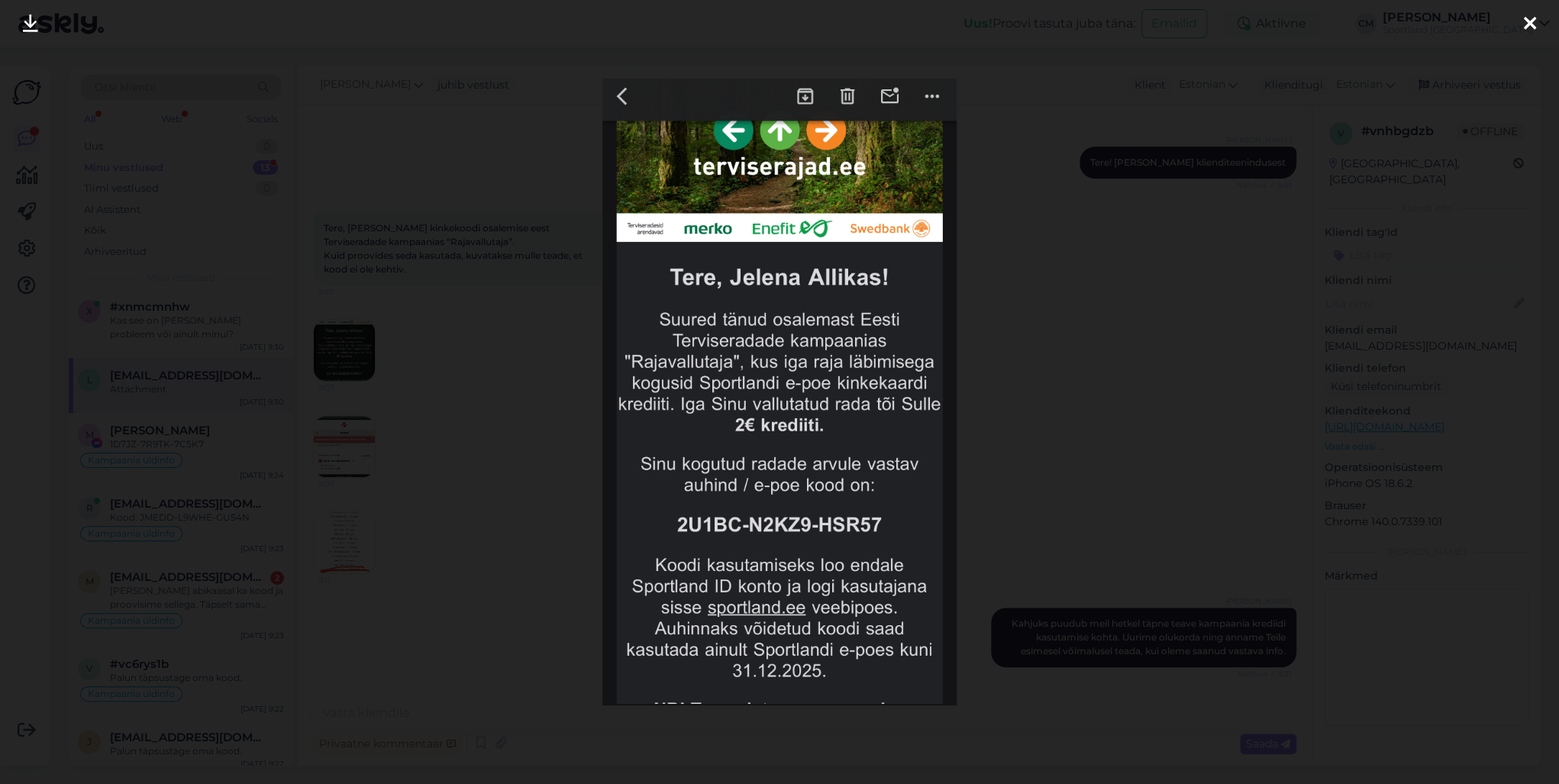
click at [401, 344] on div at bounding box center [779, 392] width 1559 height 784
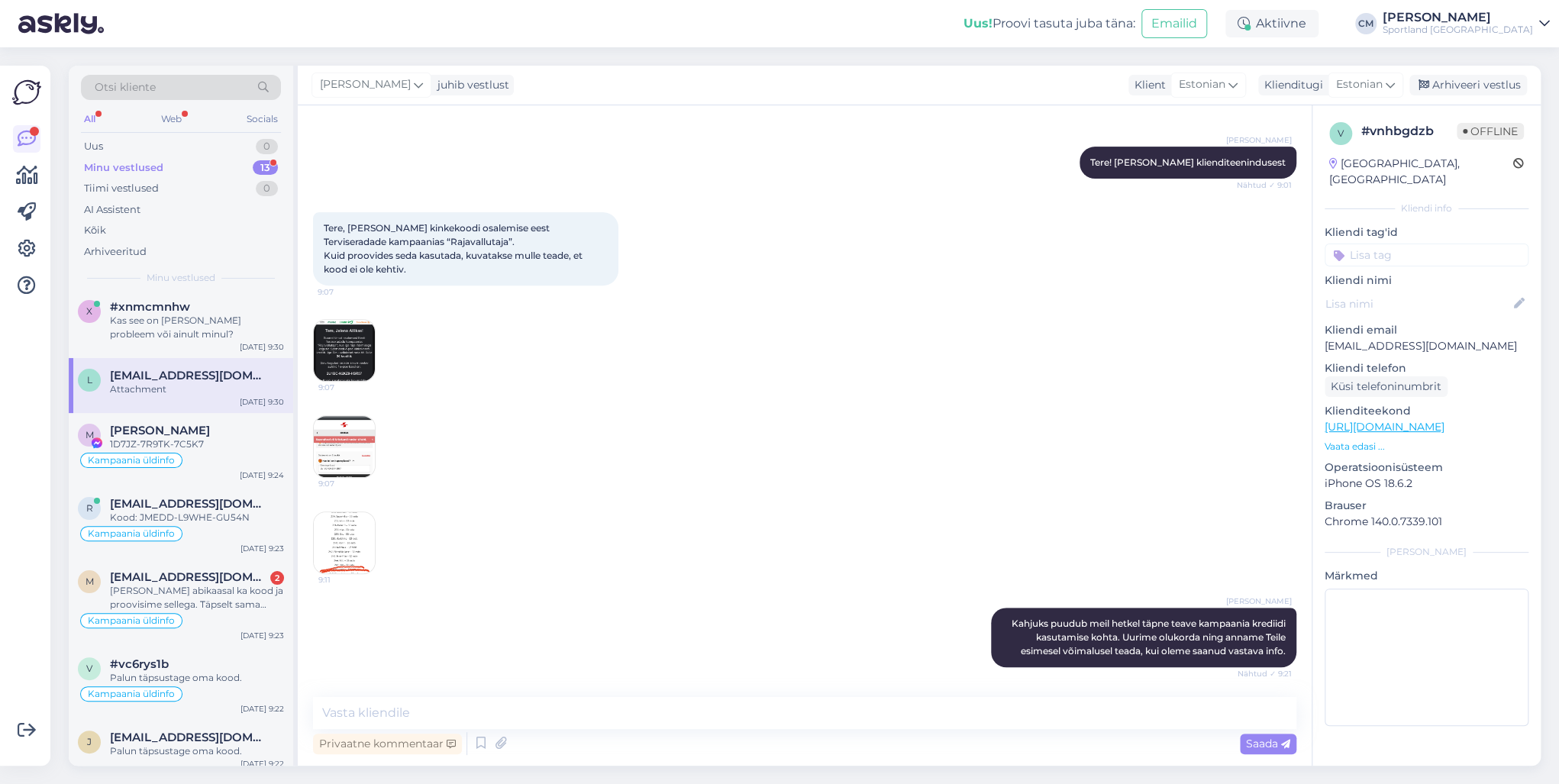
click at [358, 433] on img at bounding box center [345, 446] width 61 height 61
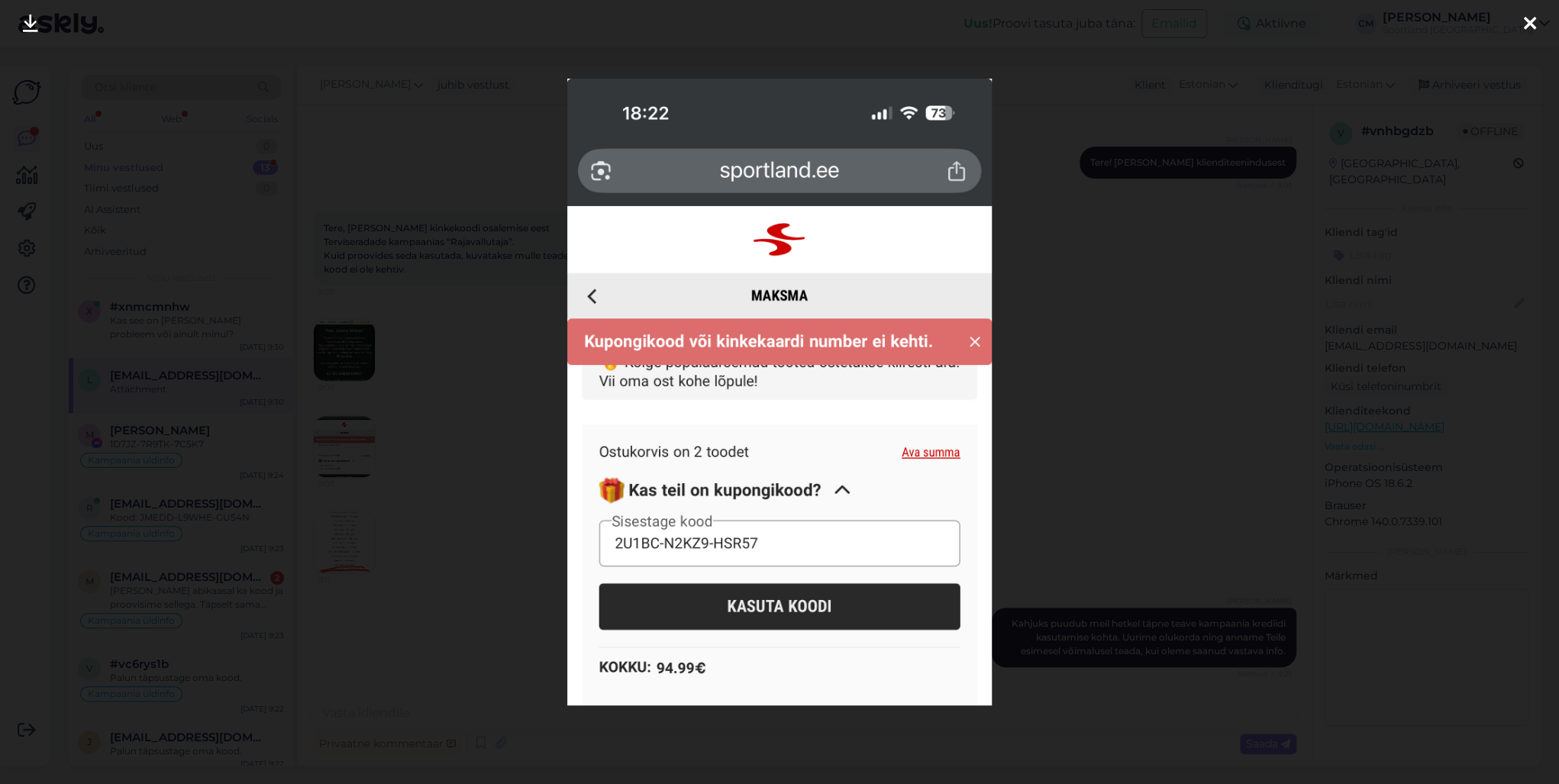
click at [361, 456] on div at bounding box center [779, 392] width 1559 height 784
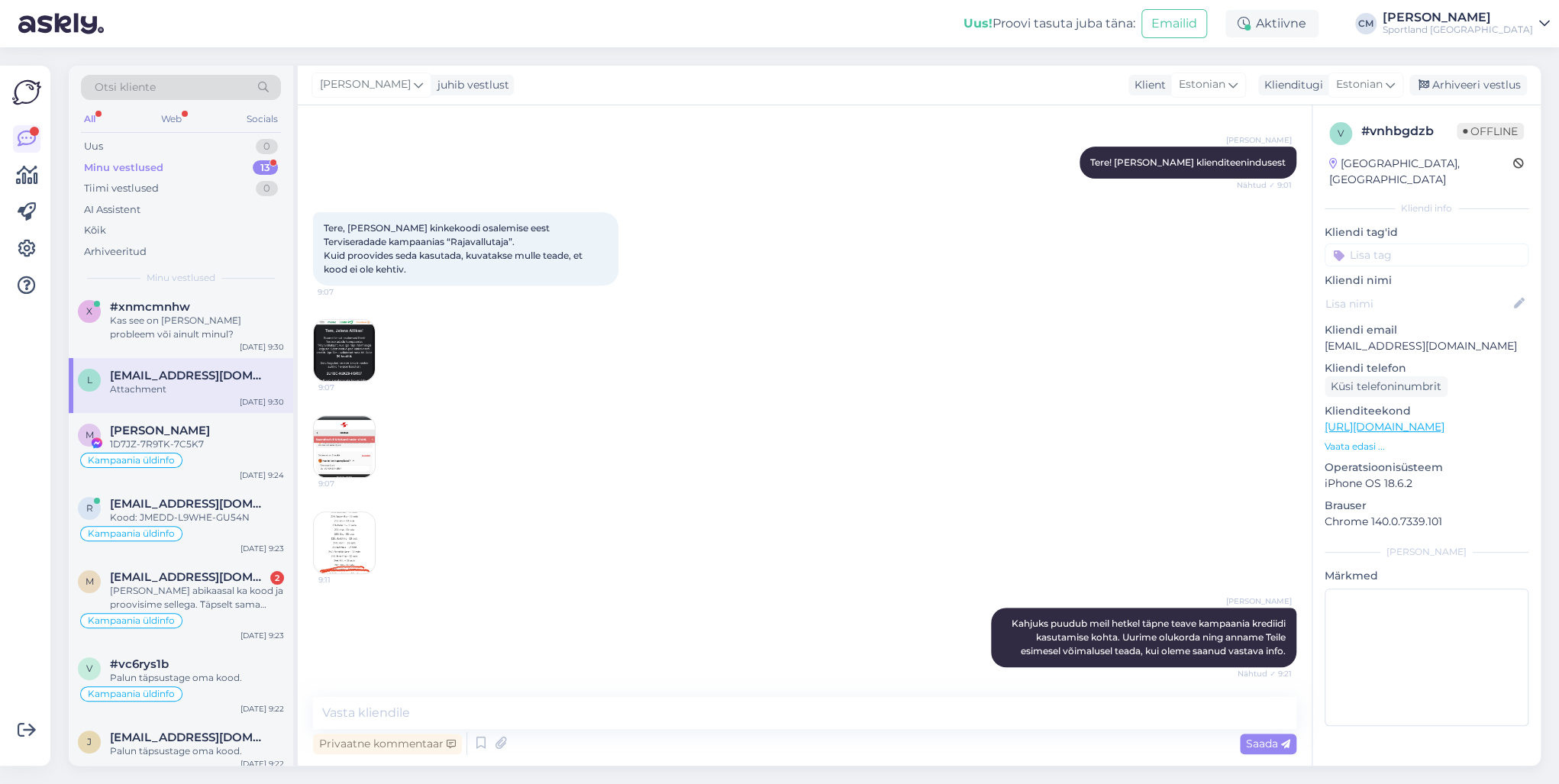
click at [326, 537] on img at bounding box center [345, 542] width 61 height 61
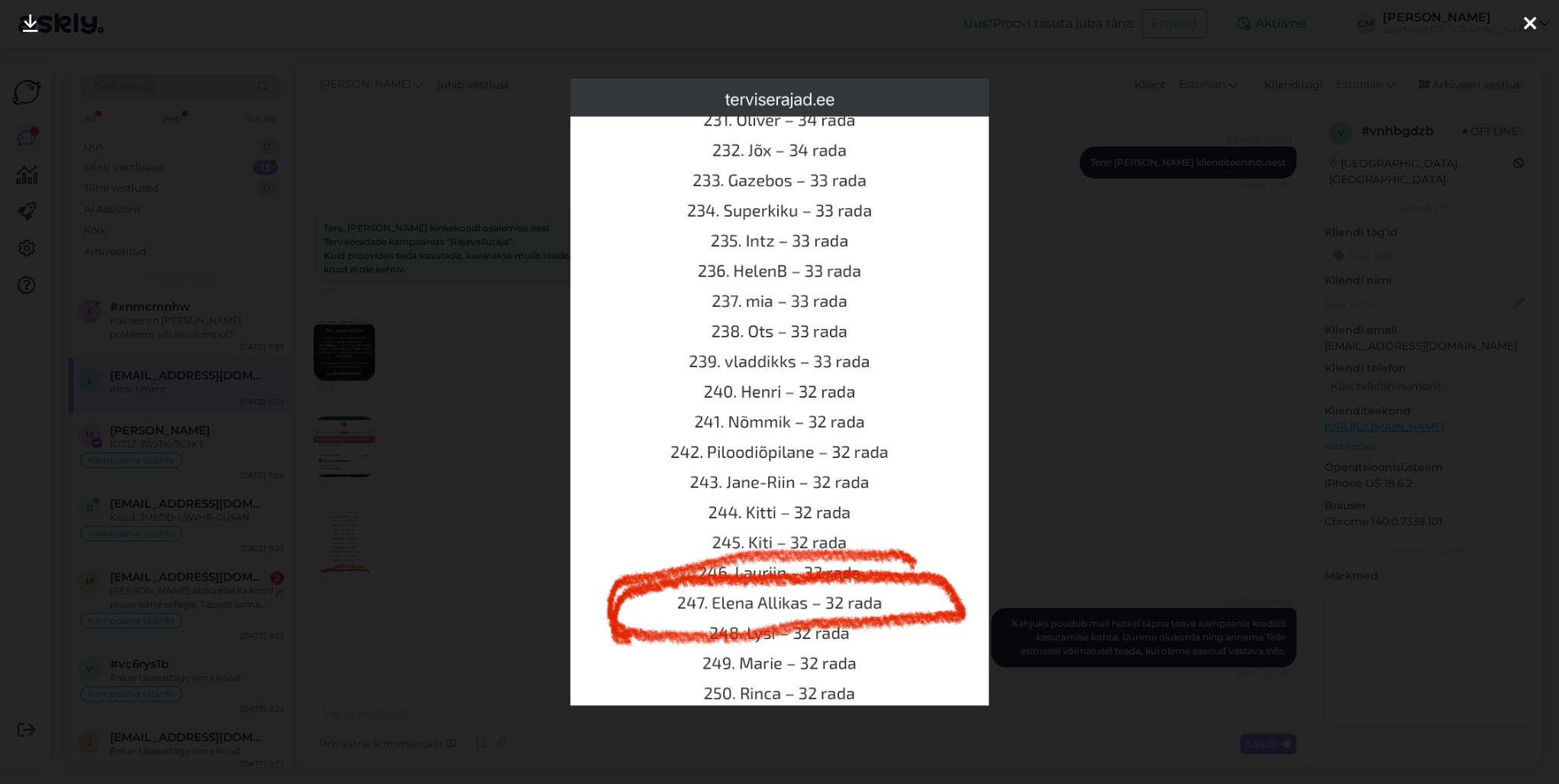
click at [470, 424] on div at bounding box center [779, 392] width 1559 height 784
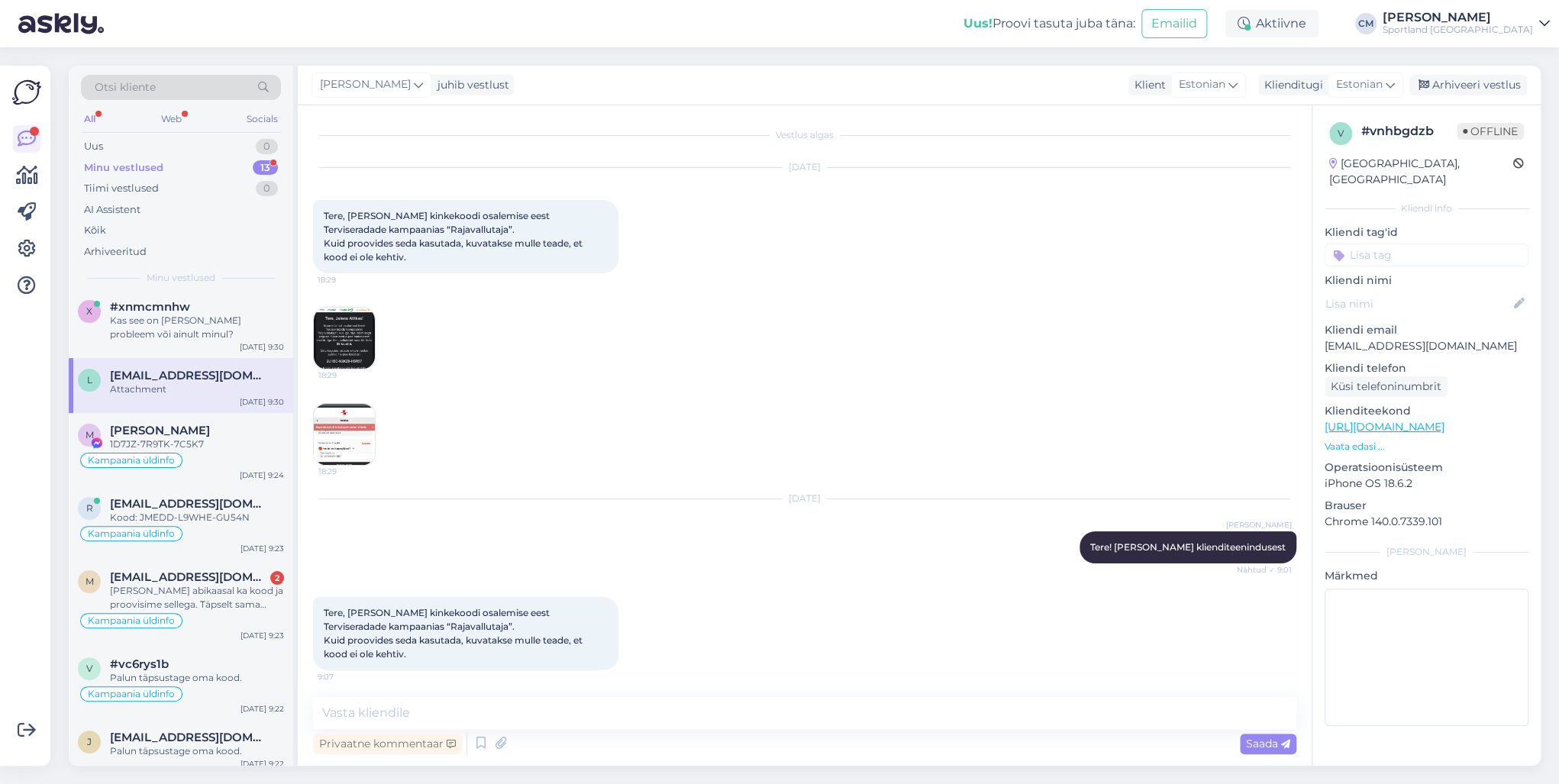
scroll to position [0, 0]
click at [378, 330] on div "[DATE] Tere, [PERSON_NAME] kinkekoodi osalemise eest Terviseradade kampaanias “…" at bounding box center [804, 318] width 983 height 331
click at [363, 328] on img at bounding box center [345, 340] width 61 height 61
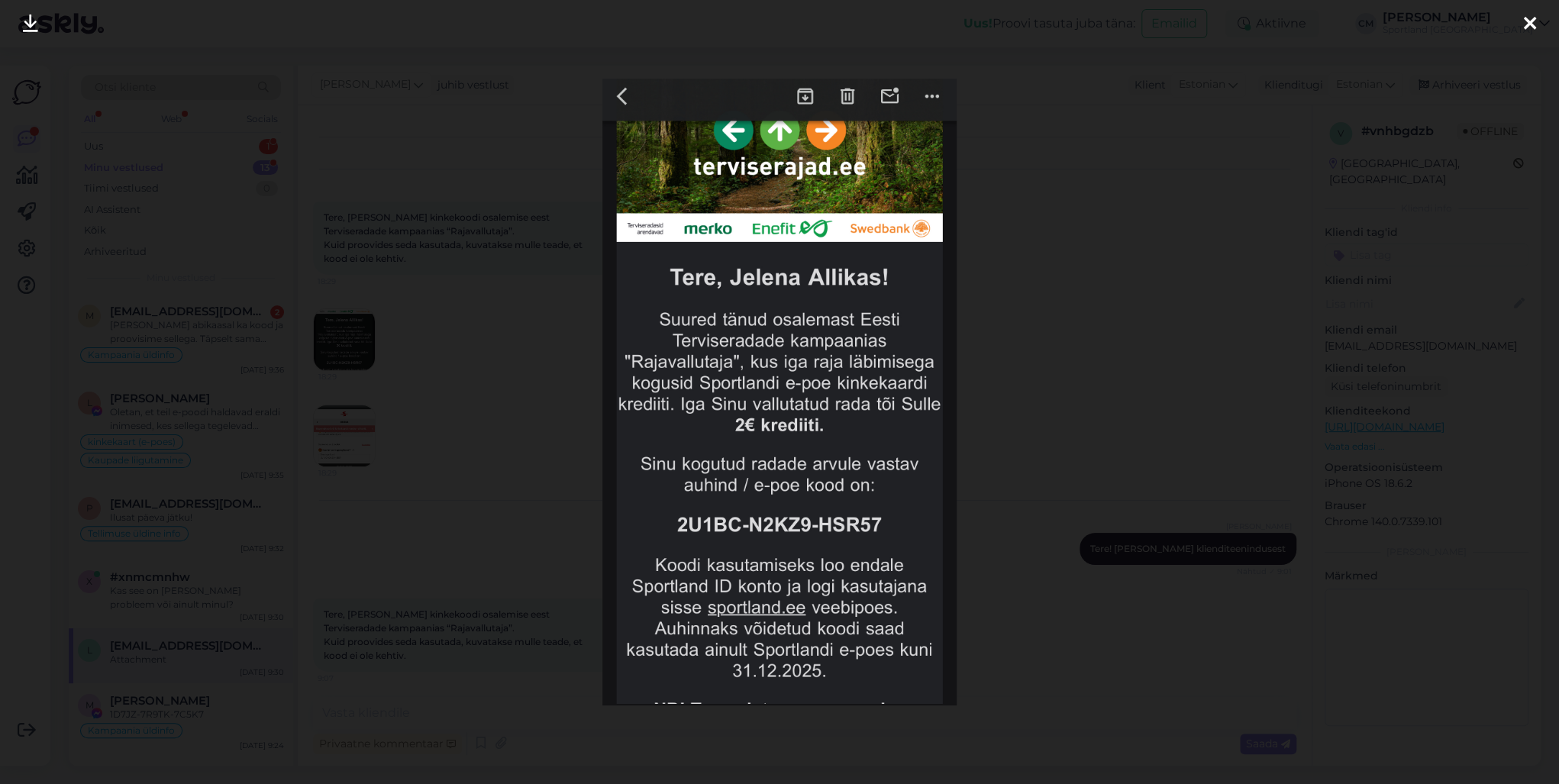
click at [455, 344] on div at bounding box center [779, 392] width 1559 height 784
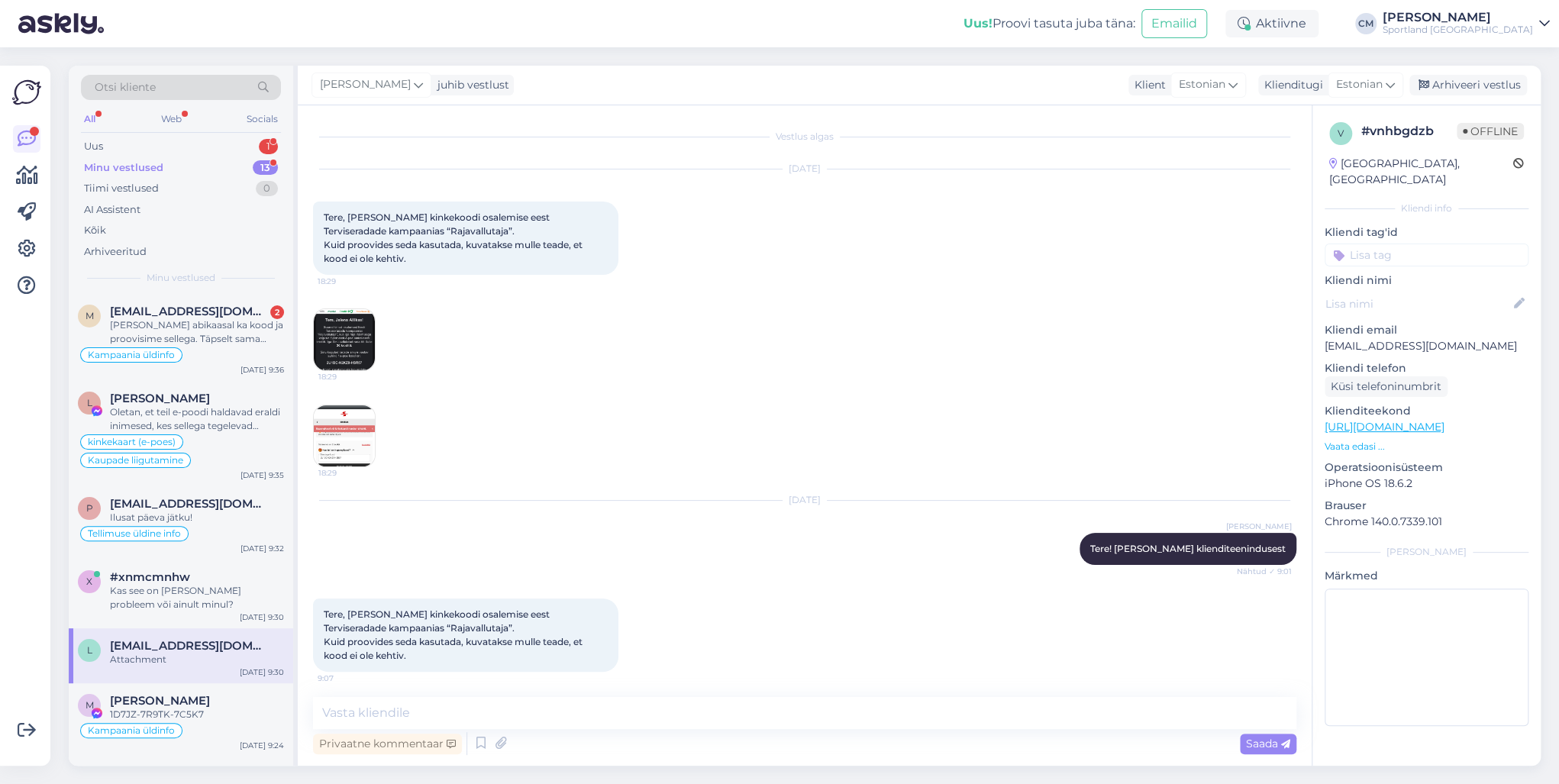
click at [333, 417] on img at bounding box center [345, 436] width 61 height 61
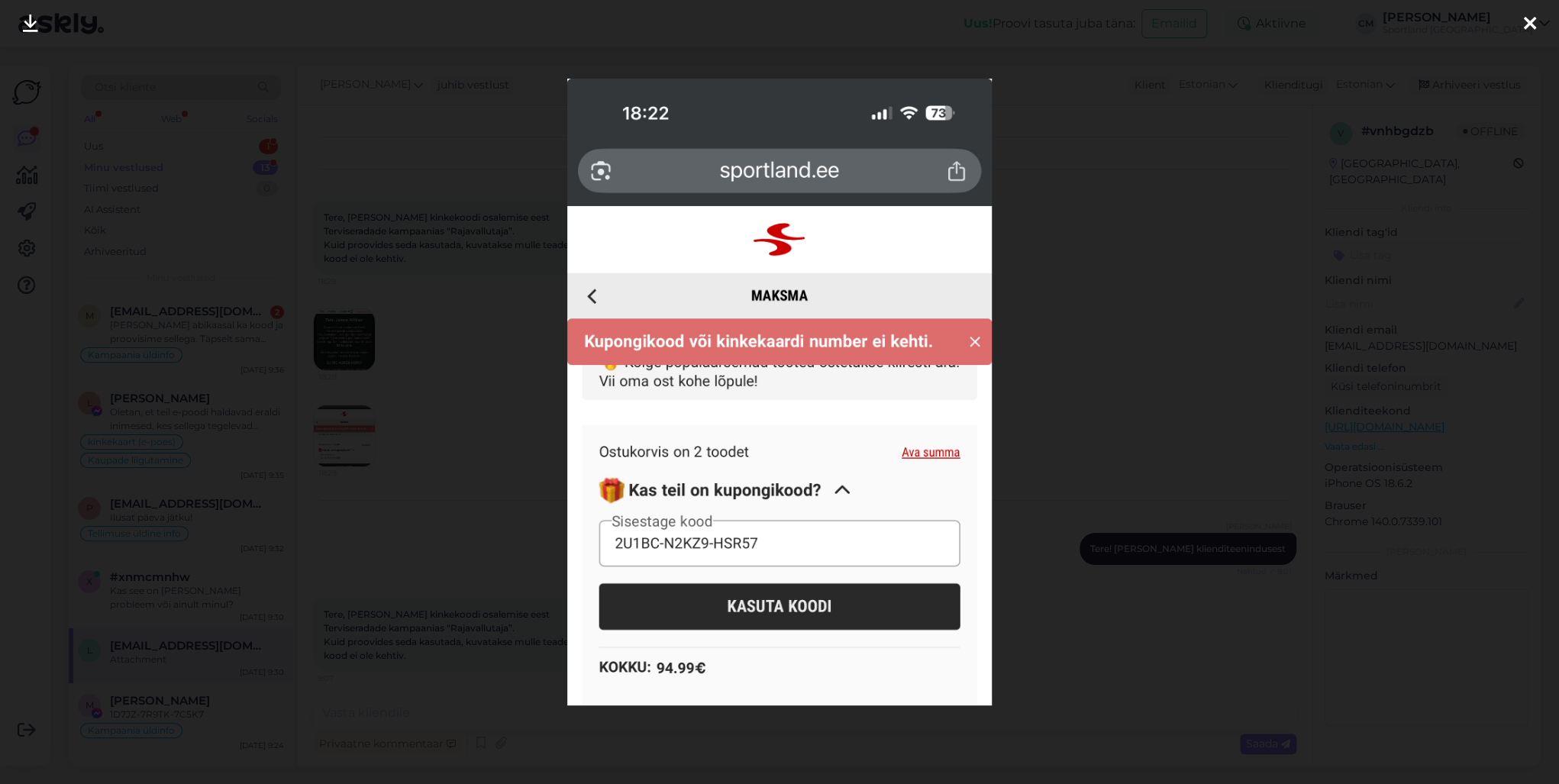
click at [398, 421] on div at bounding box center [779, 392] width 1559 height 784
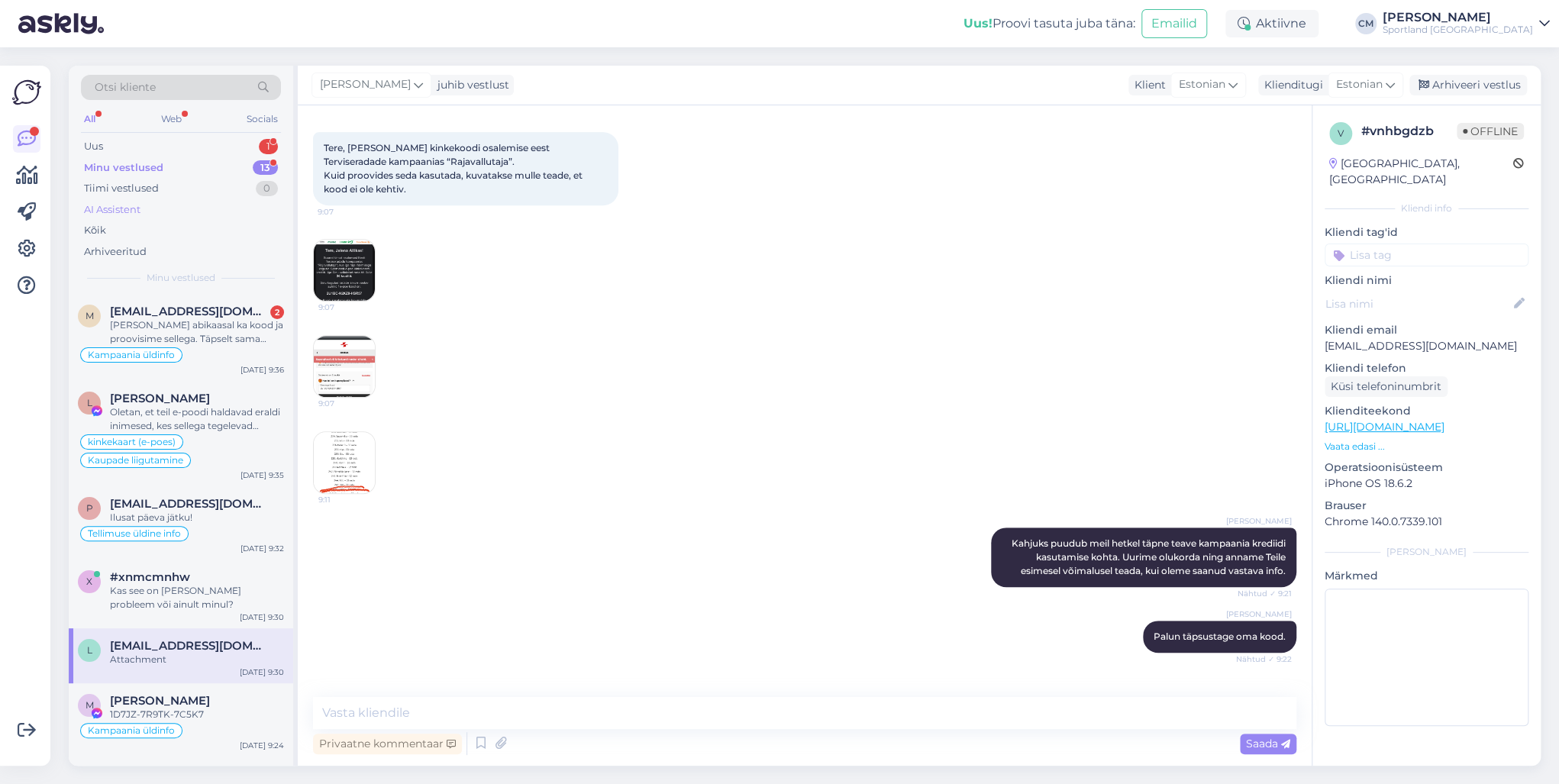
scroll to position [489, 0]
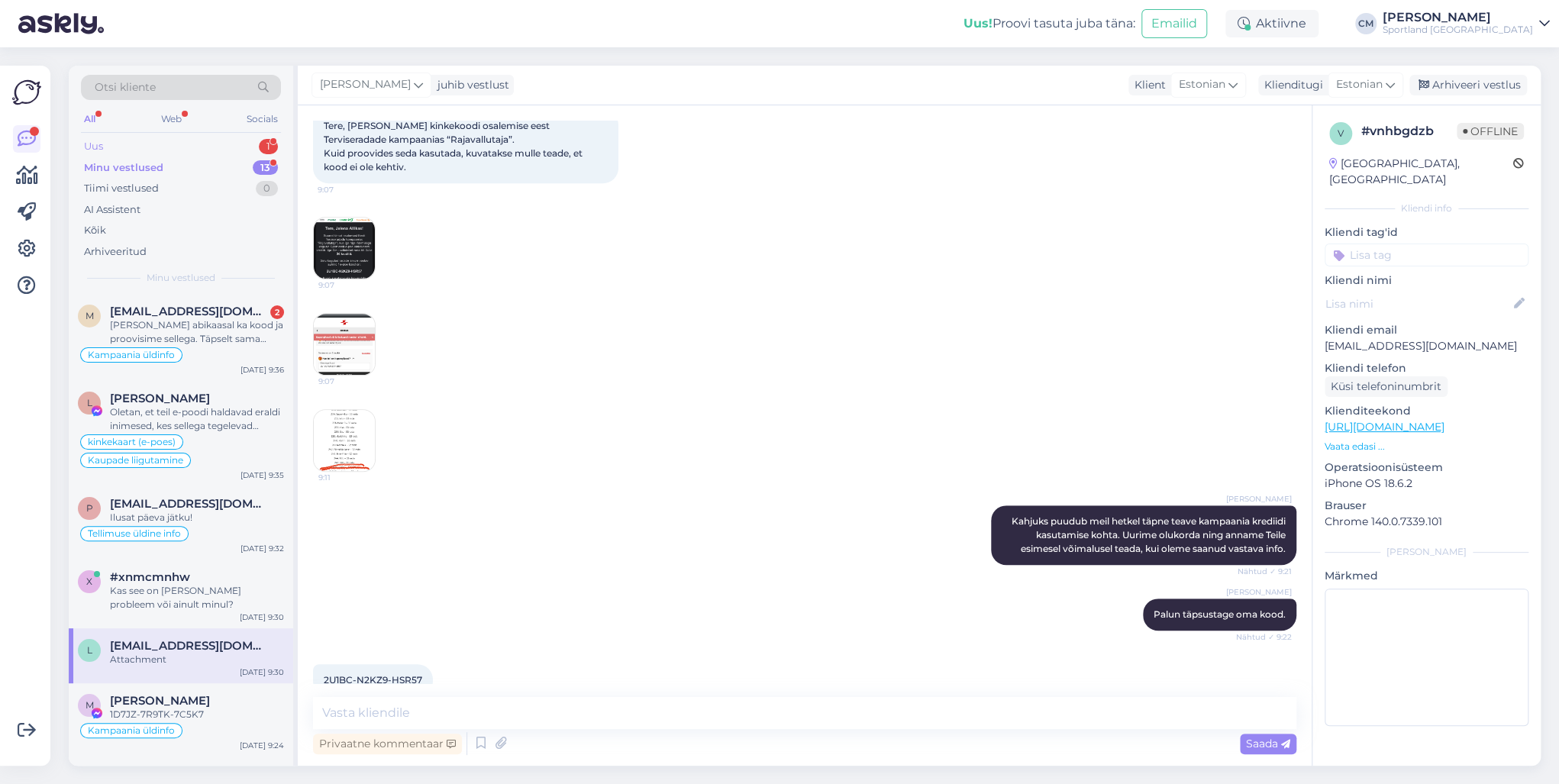
click at [275, 143] on div "1" at bounding box center [268, 147] width 19 height 15
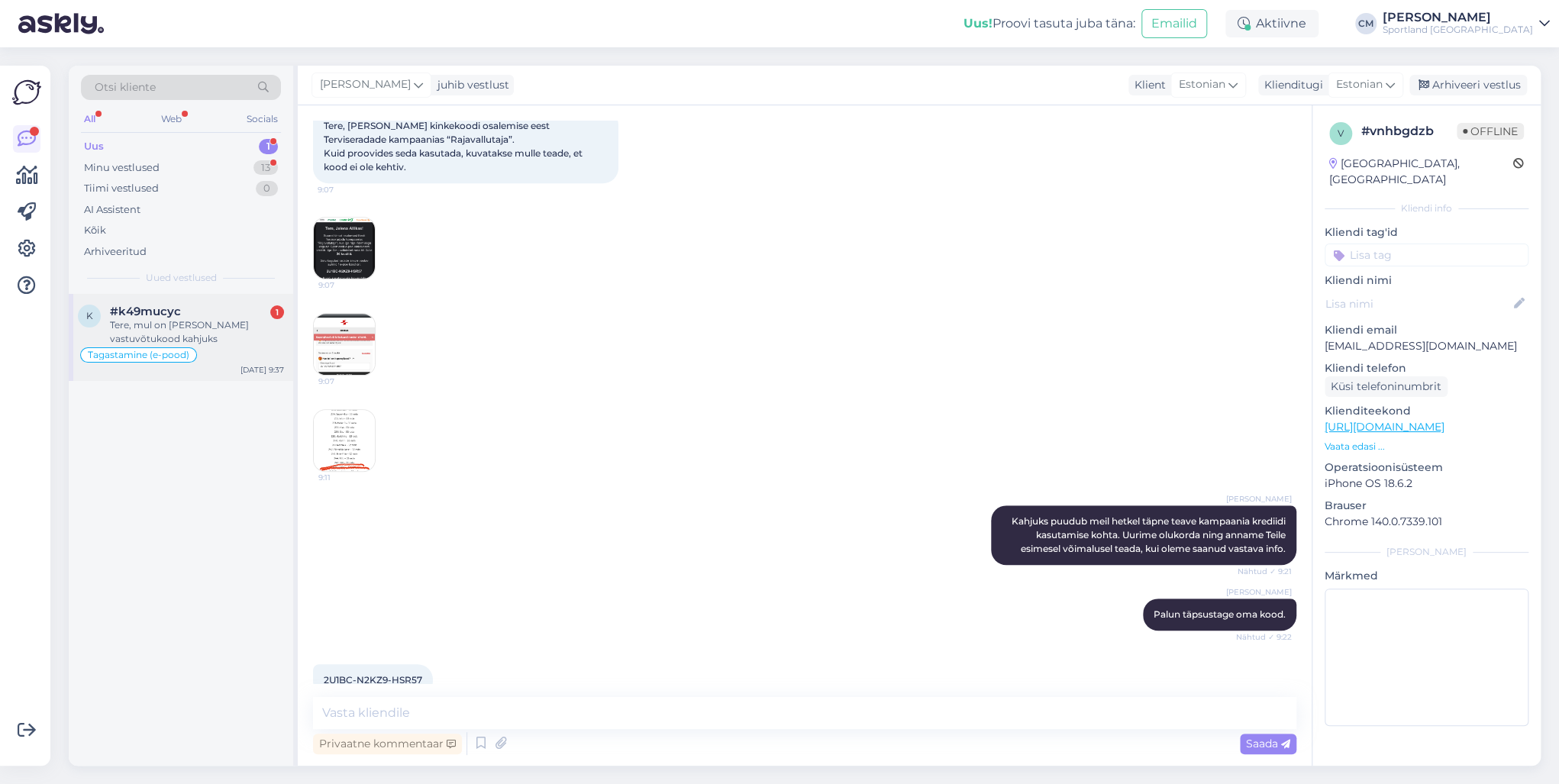
click at [230, 331] on div "Tere, mul on [PERSON_NAME] vastuvõtukood kahjuks" at bounding box center [197, 332] width 174 height 28
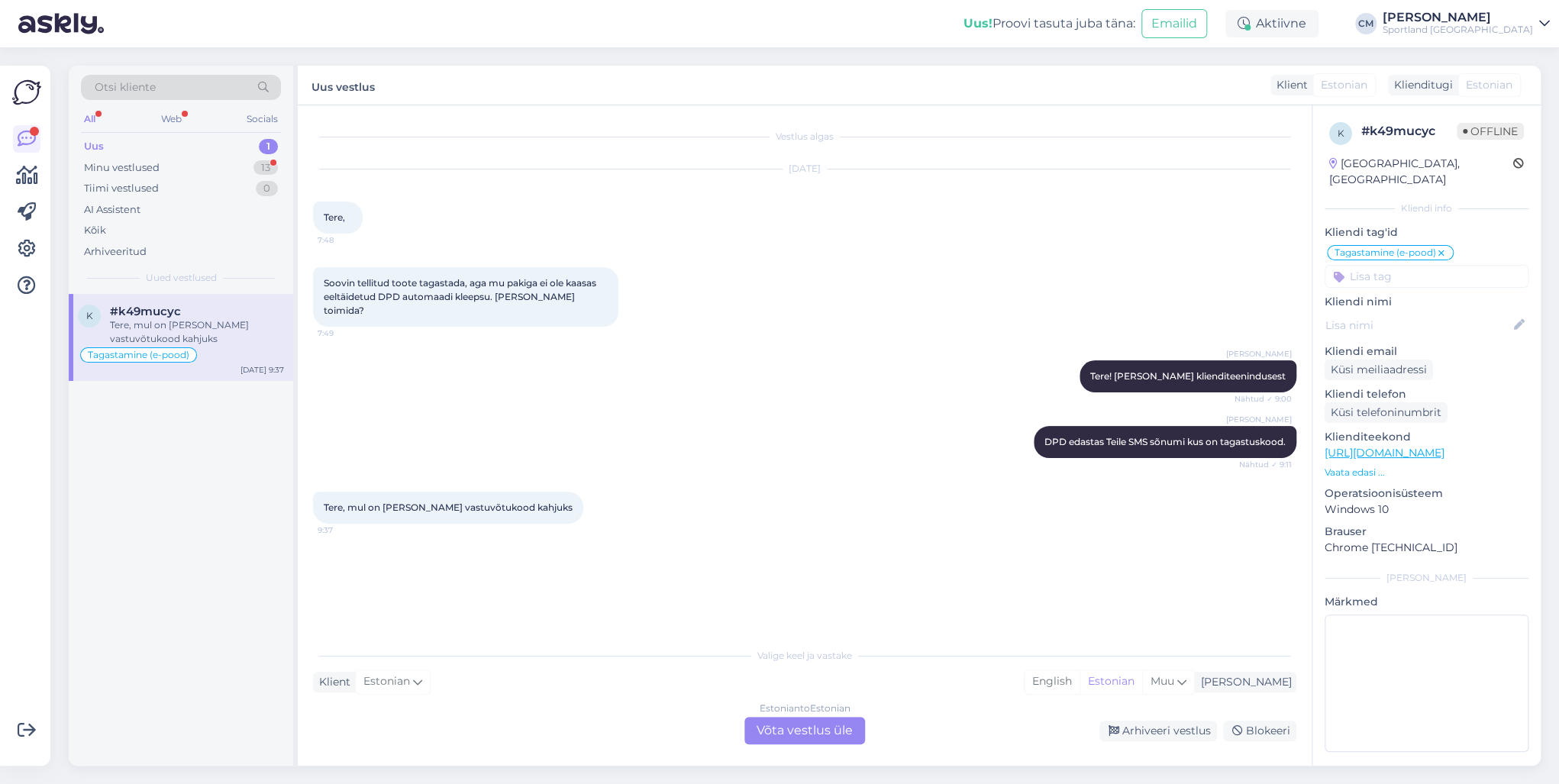
scroll to position [0, 0]
click at [785, 563] on div "Estonian to Estonian Võta vestlus üle" at bounding box center [804, 730] width 121 height 28
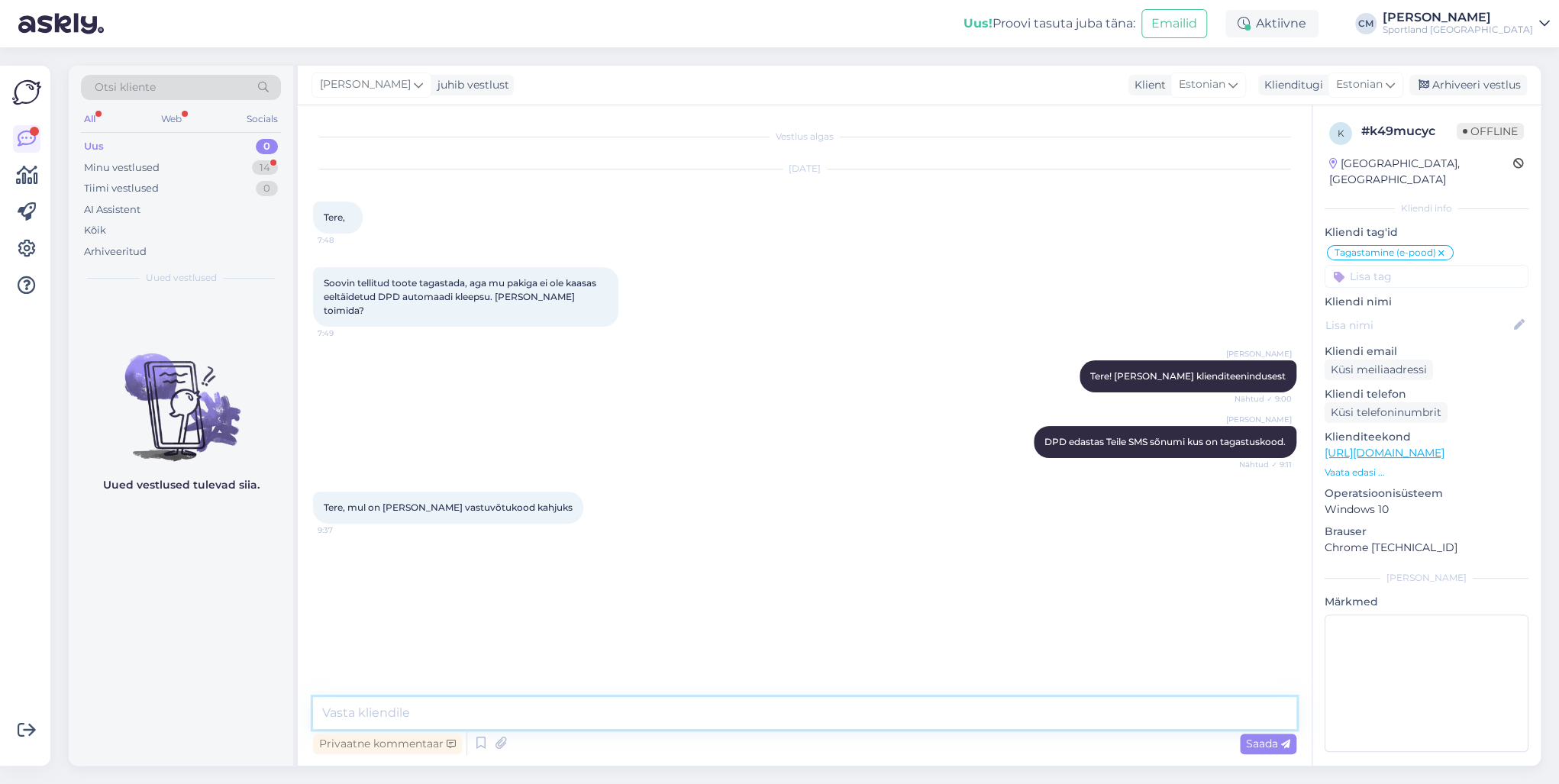
click at [715, 563] on textarea at bounding box center [804, 713] width 983 height 32
click at [198, 157] on div "Minu vestlused 14" at bounding box center [180, 168] width 200 height 21
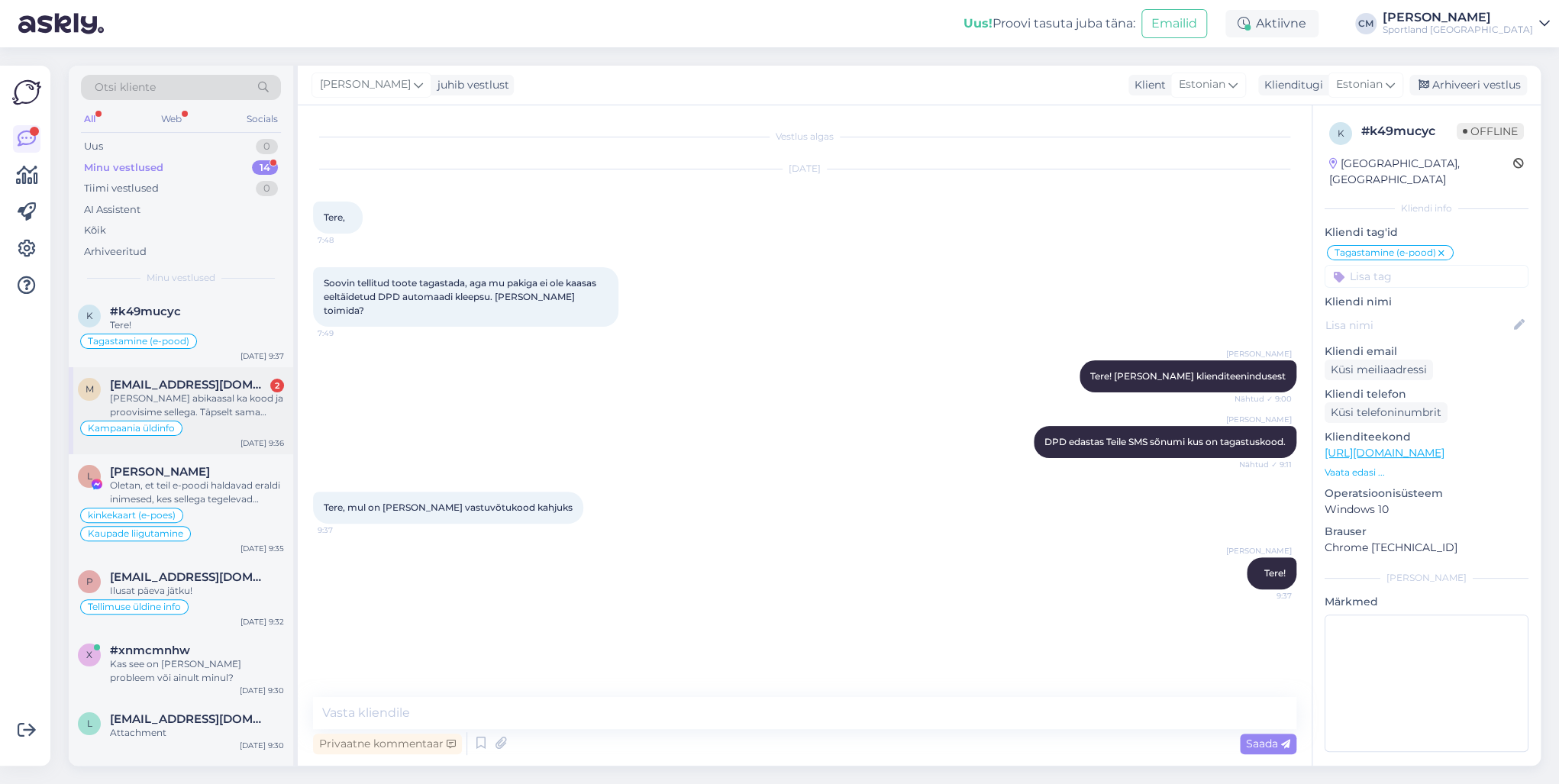
click at [199, 395] on div "[PERSON_NAME] abikaasal ka kood ja proovisime sellega. Täpselt sama [PERSON_NAM…" at bounding box center [197, 405] width 174 height 28
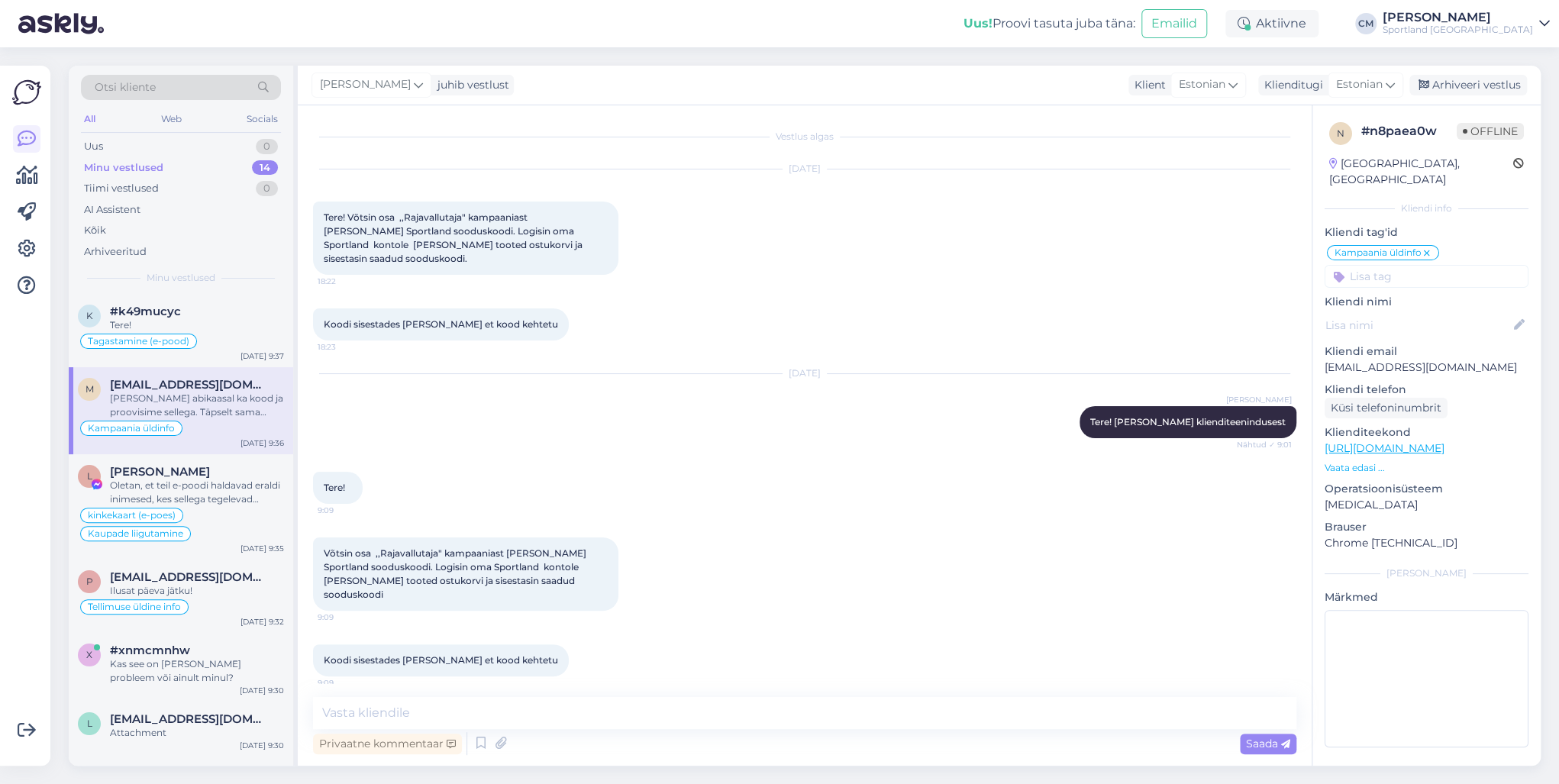
scroll to position [285, 0]
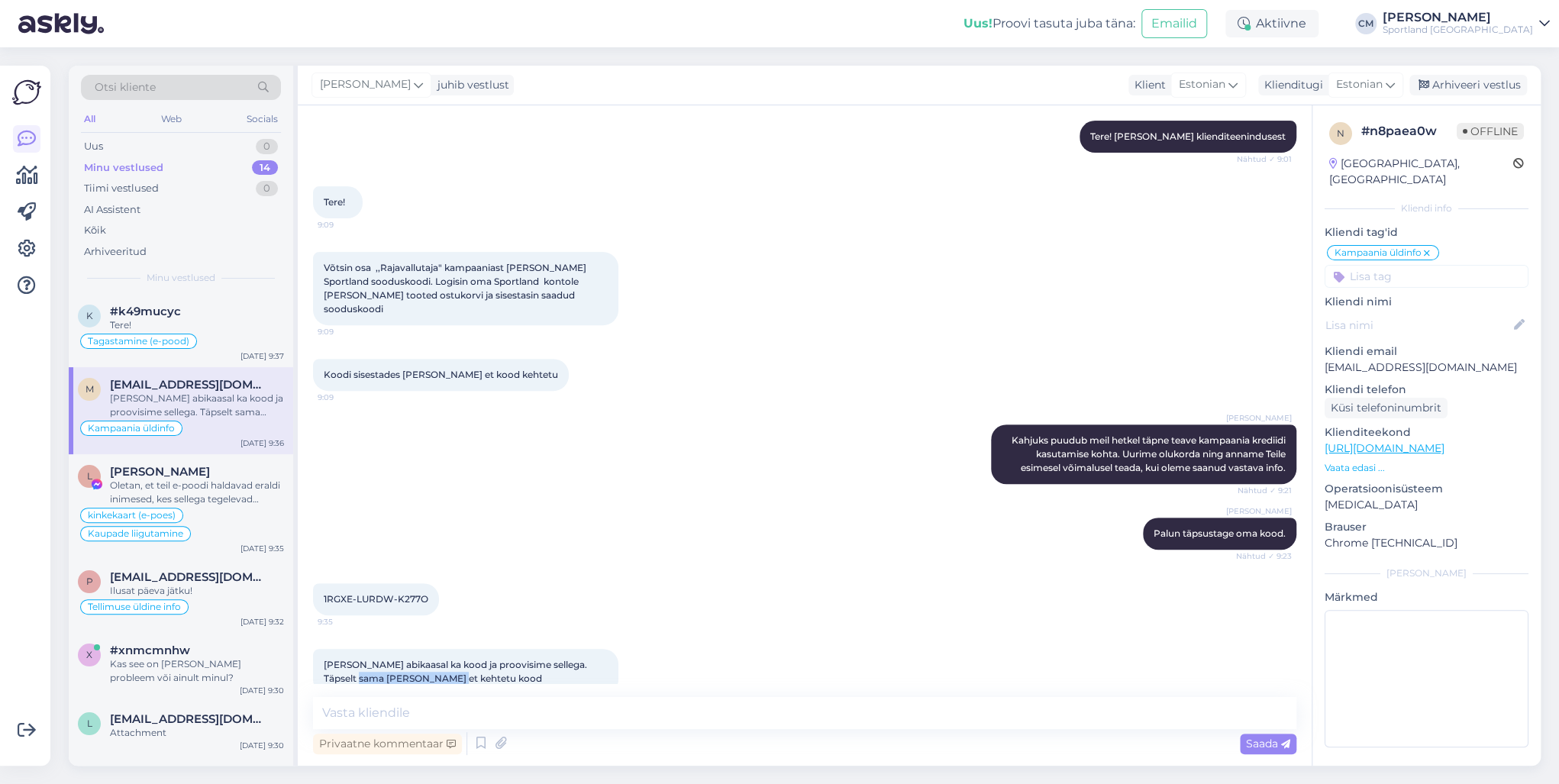
drag, startPoint x: 392, startPoint y: 656, endPoint x: 327, endPoint y: 644, distance: 66.1
click at [327, 563] on div "[PERSON_NAME] abikaasal ka kood ja proovisime sellega. Täpselt sama [PERSON_NAM…" at bounding box center [466, 671] width 306 height 46
click at [363, 563] on textarea at bounding box center [804, 713] width 983 height 32
click at [216, 483] on div "Oletan, et teil e-poodi haldavad eraldi inimesed, kes sellega tegelevad igapäev…" at bounding box center [197, 492] width 174 height 28
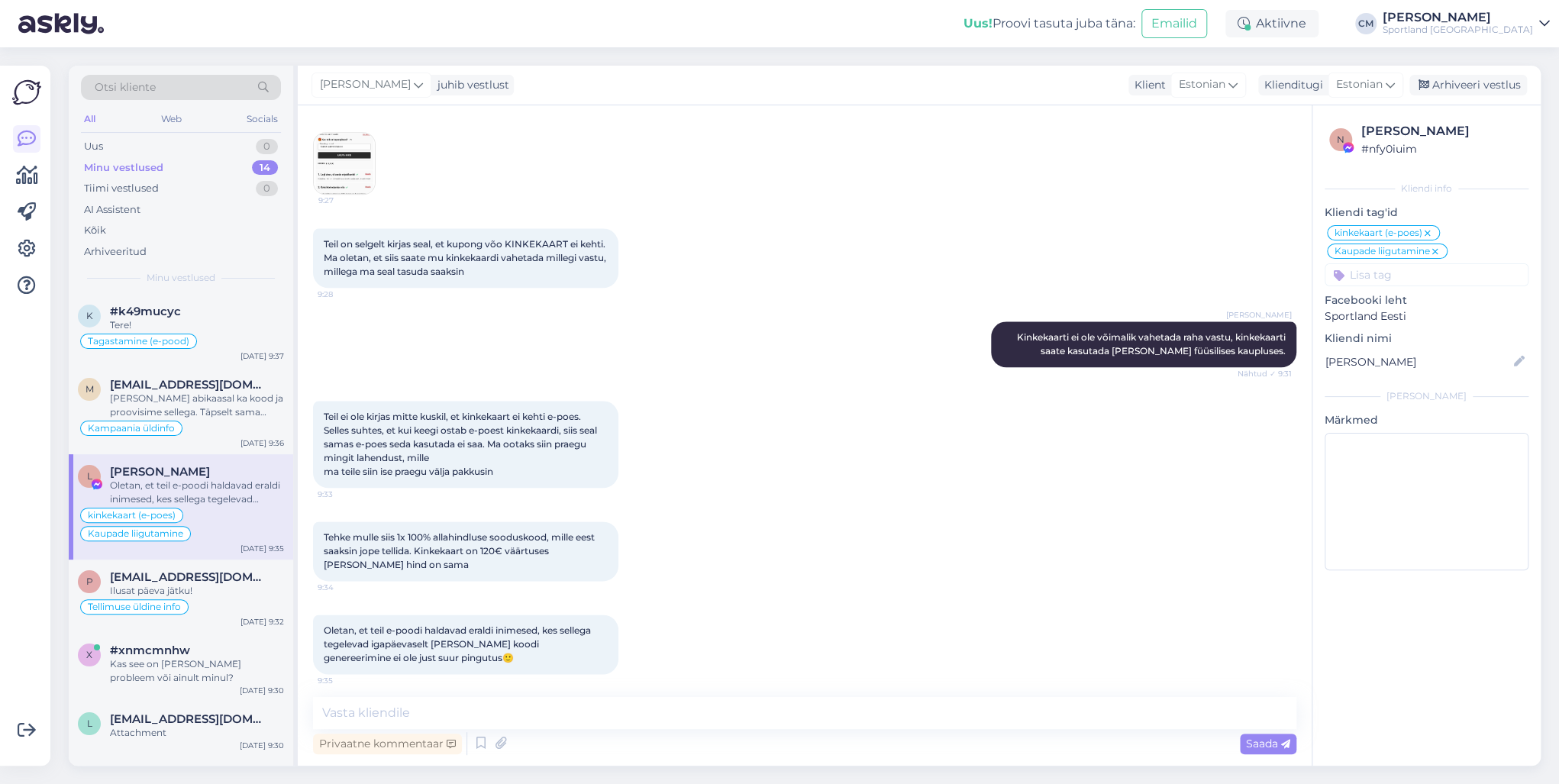
scroll to position [1086, 0]
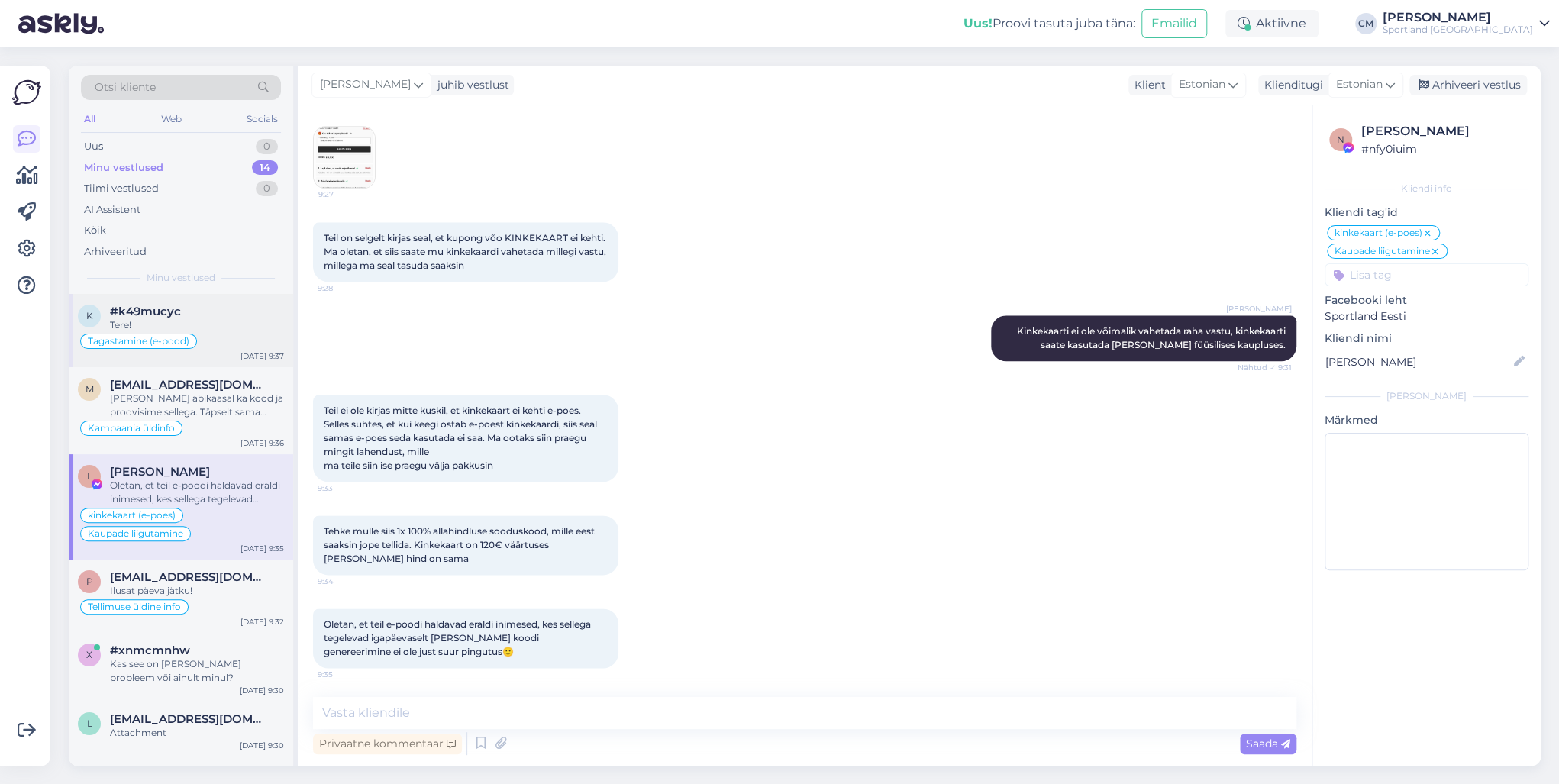
click at [233, 323] on div "Tere!" at bounding box center [197, 325] width 174 height 14
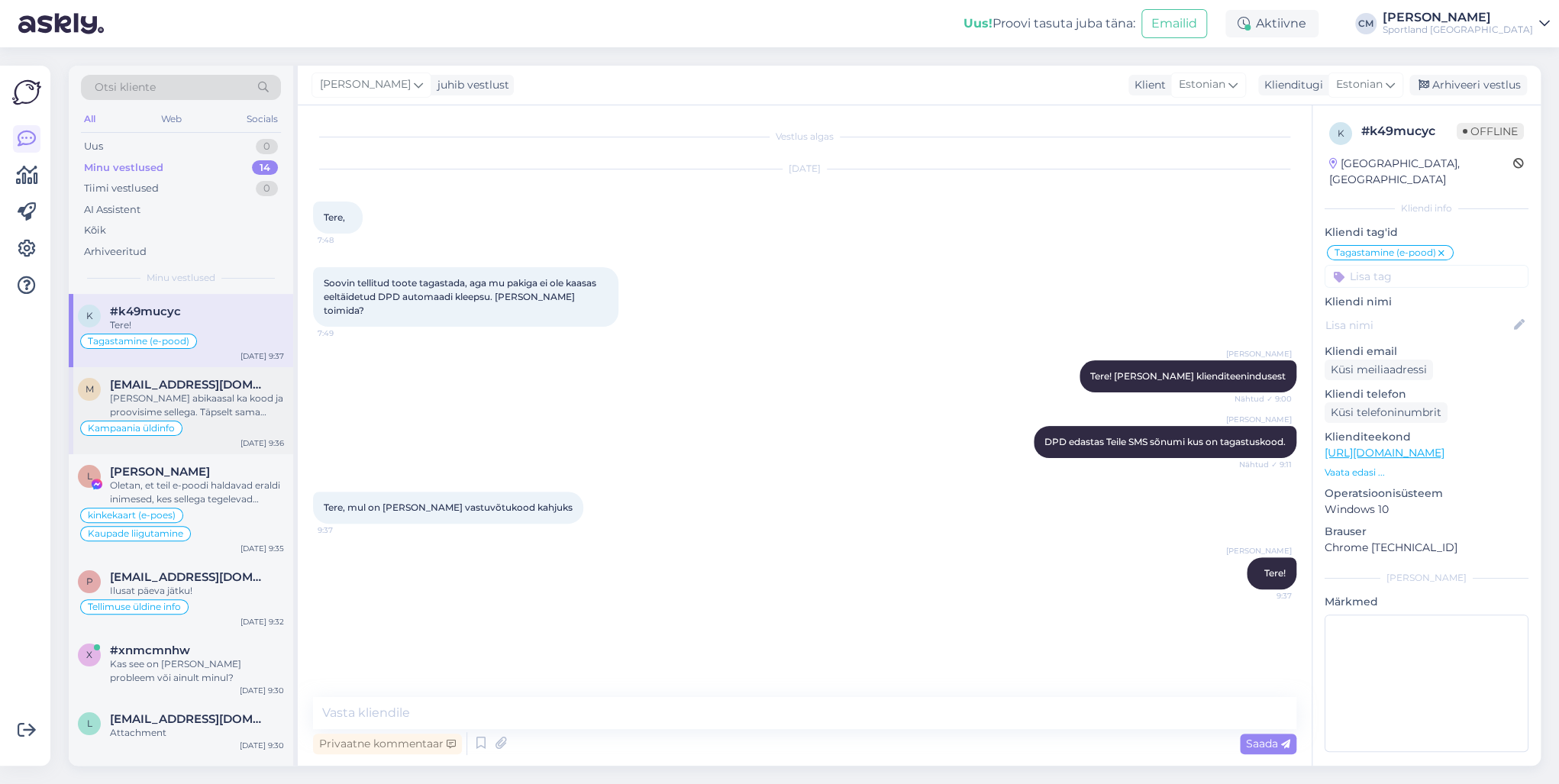
click at [171, 387] on span "[EMAIL_ADDRESS][DOMAIN_NAME]" at bounding box center [189, 384] width 159 height 14
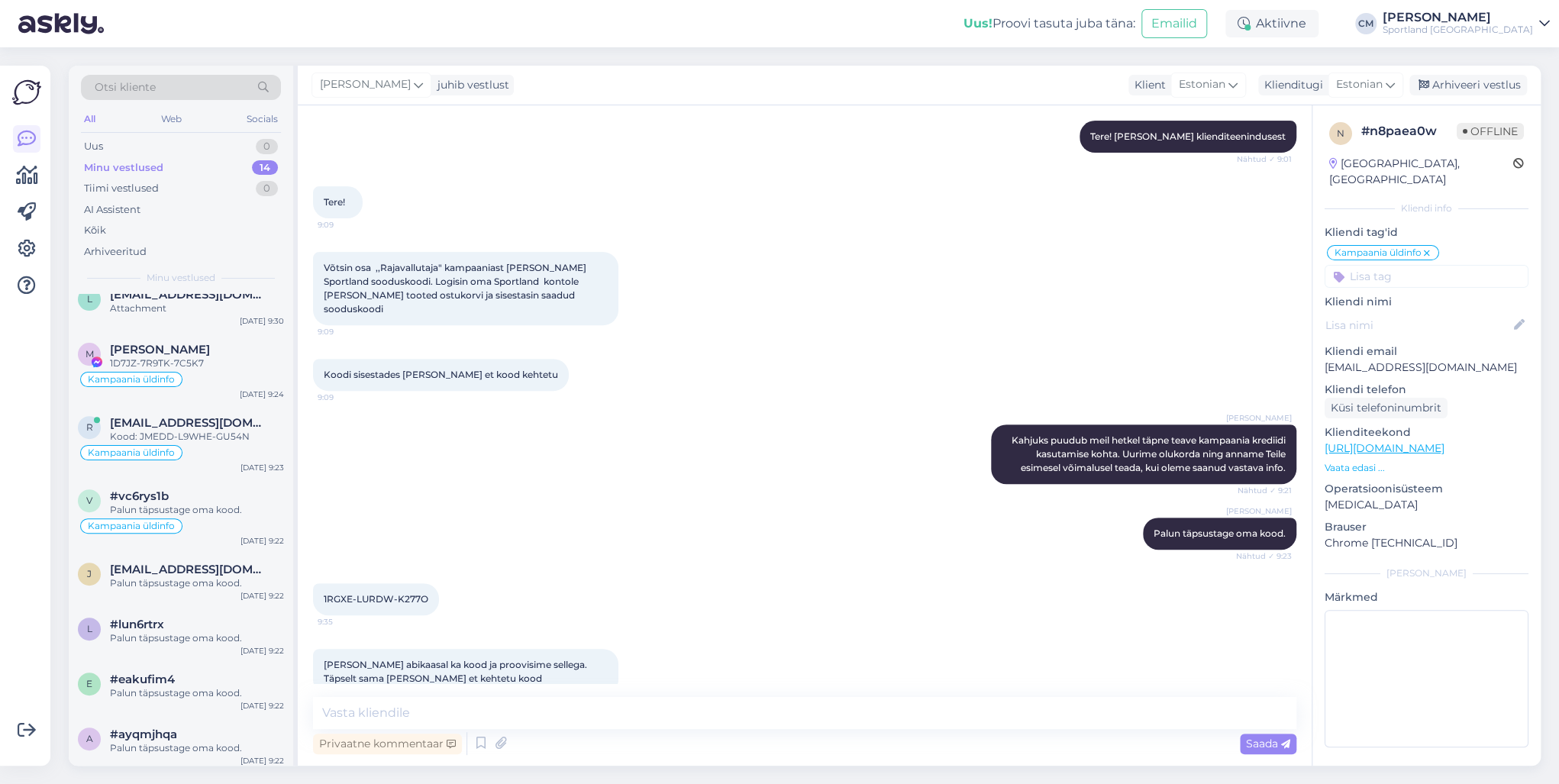
scroll to position [496, 0]
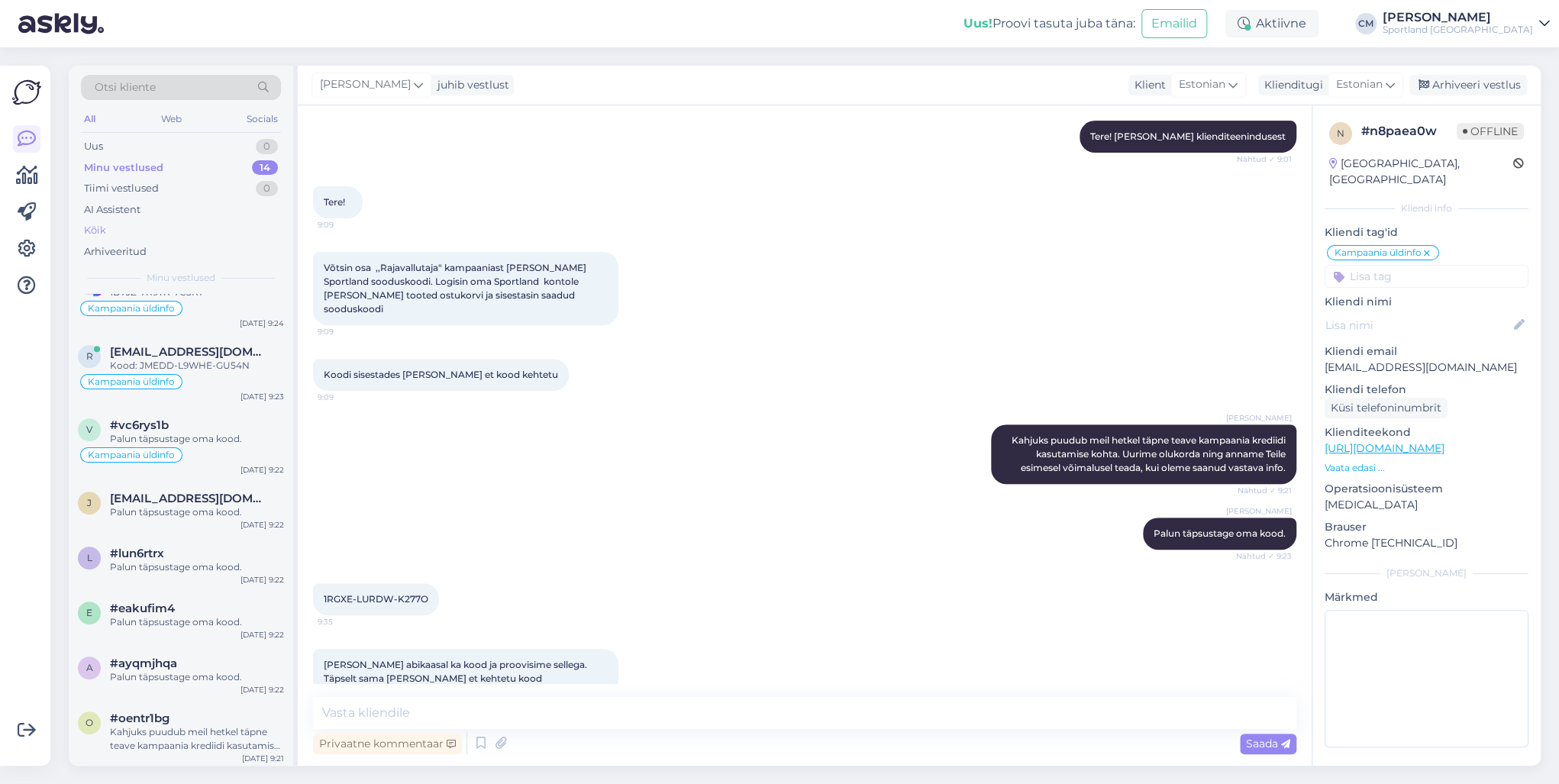
click at [109, 229] on div "Kõik" at bounding box center [180, 230] width 200 height 21
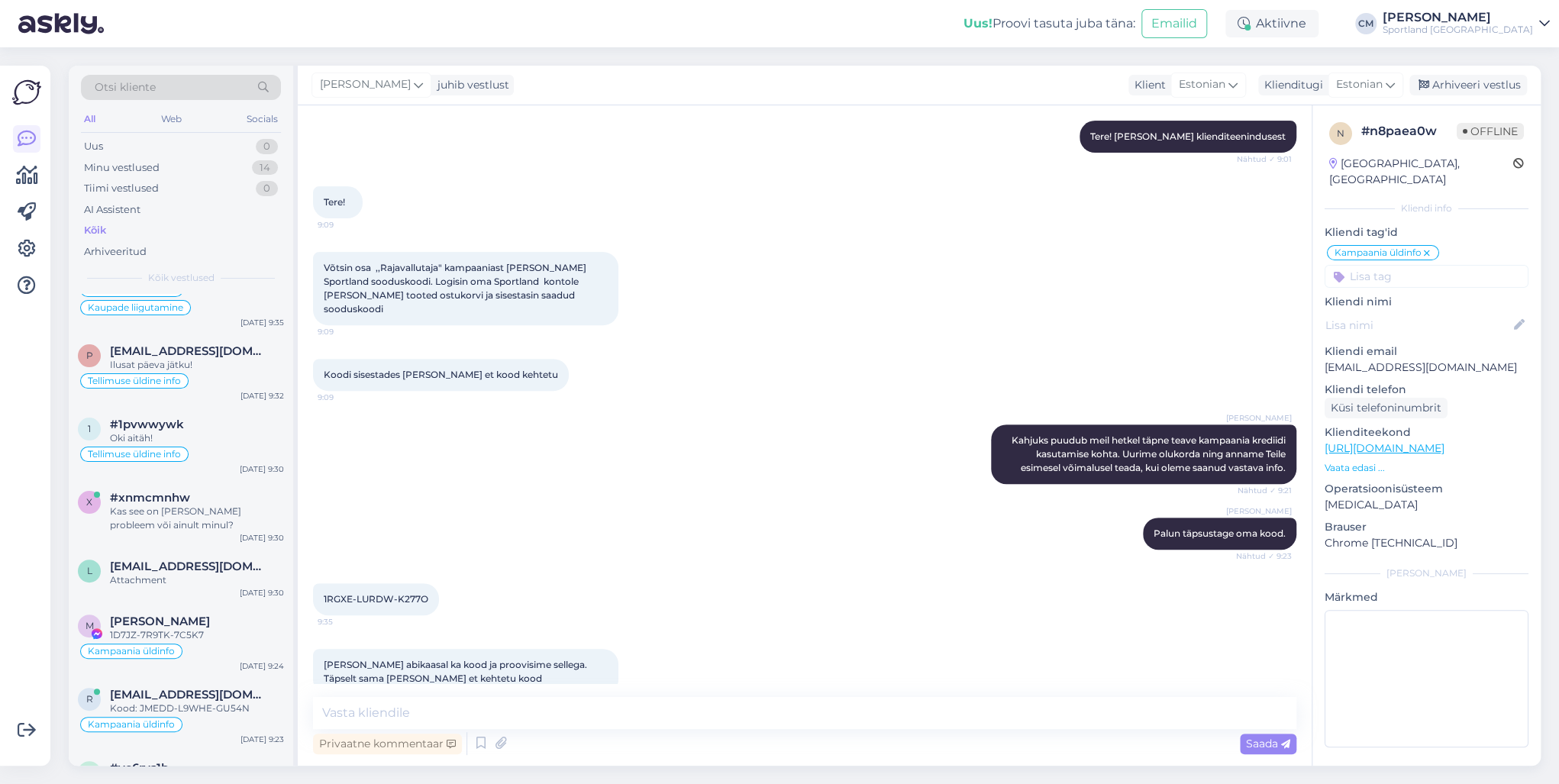
scroll to position [244, 0]
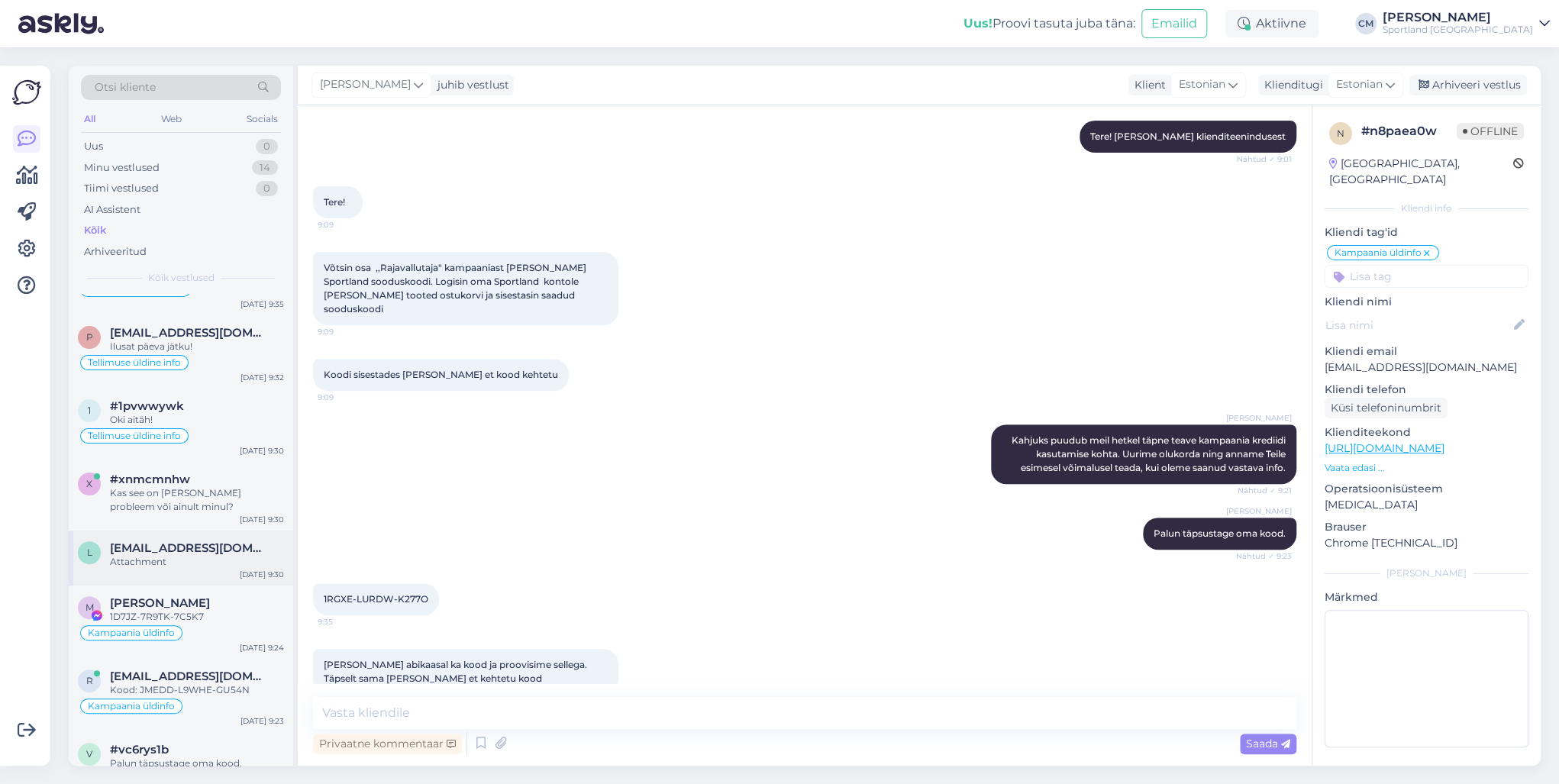
click at [171, 562] on div "Attachment" at bounding box center [197, 562] width 174 height 14
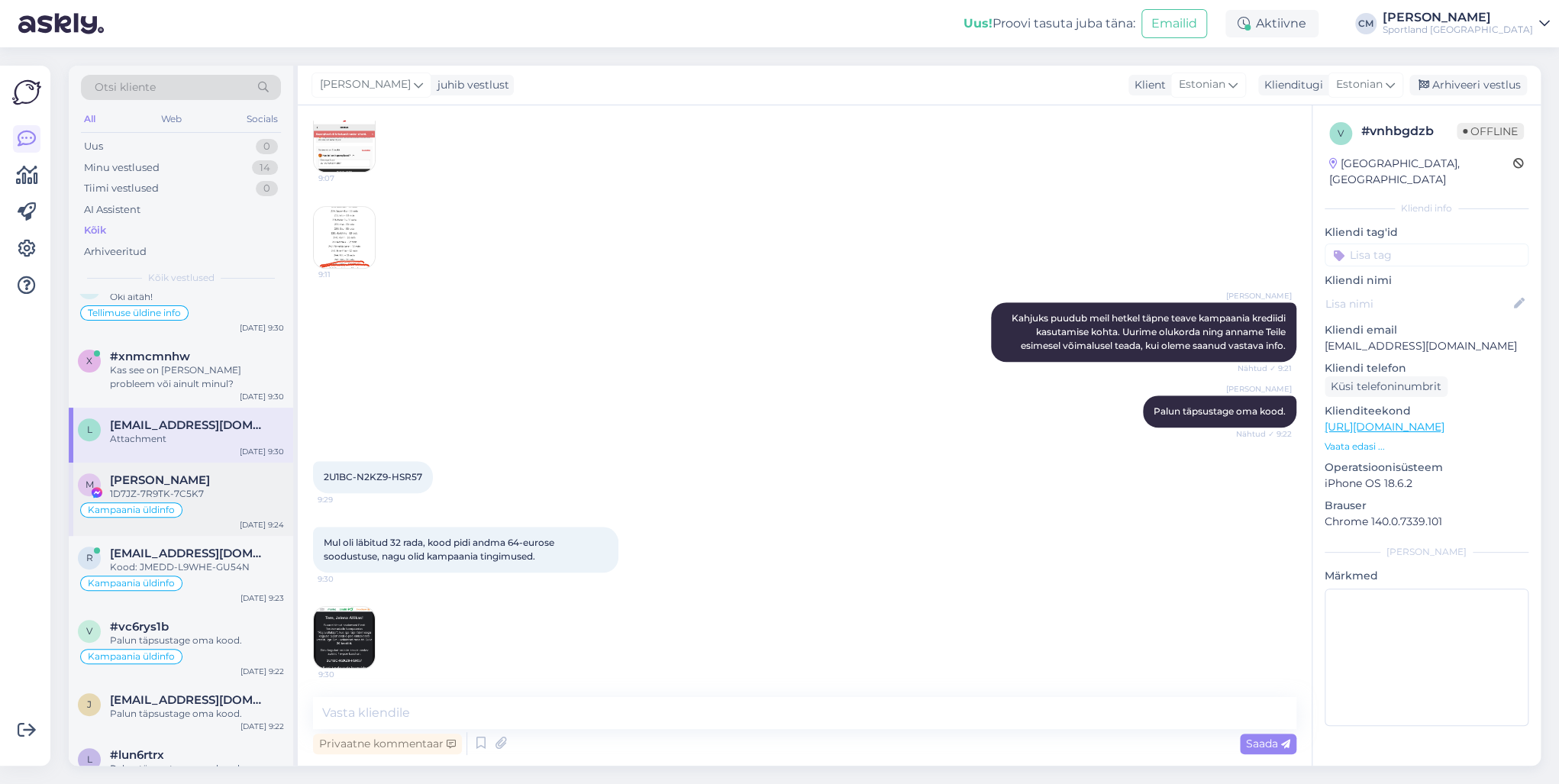
scroll to position [366, 0]
click at [213, 503] on div "Kampaania üldinfo" at bounding box center [180, 511] width 206 height 18
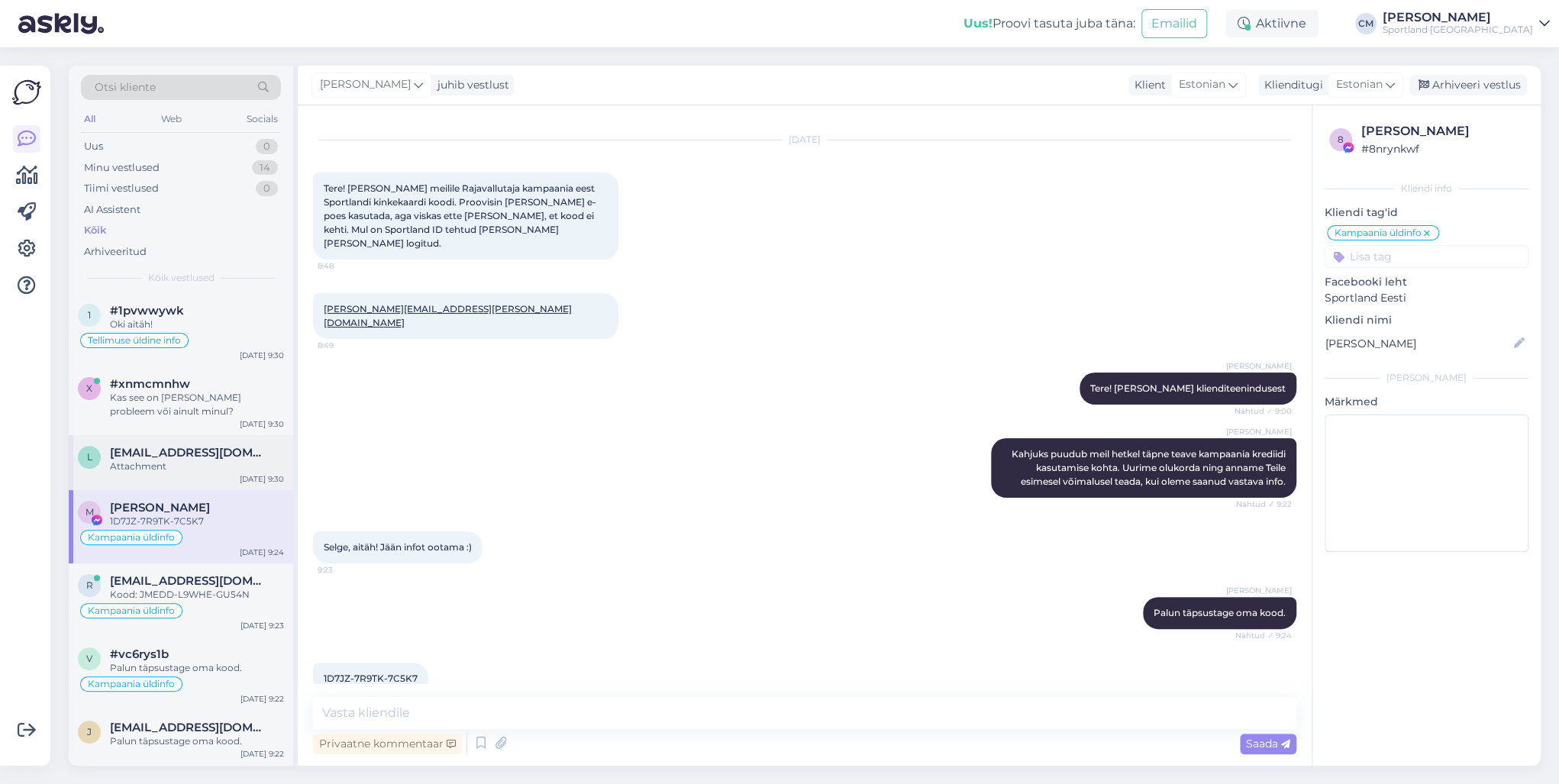
scroll to position [305, 0]
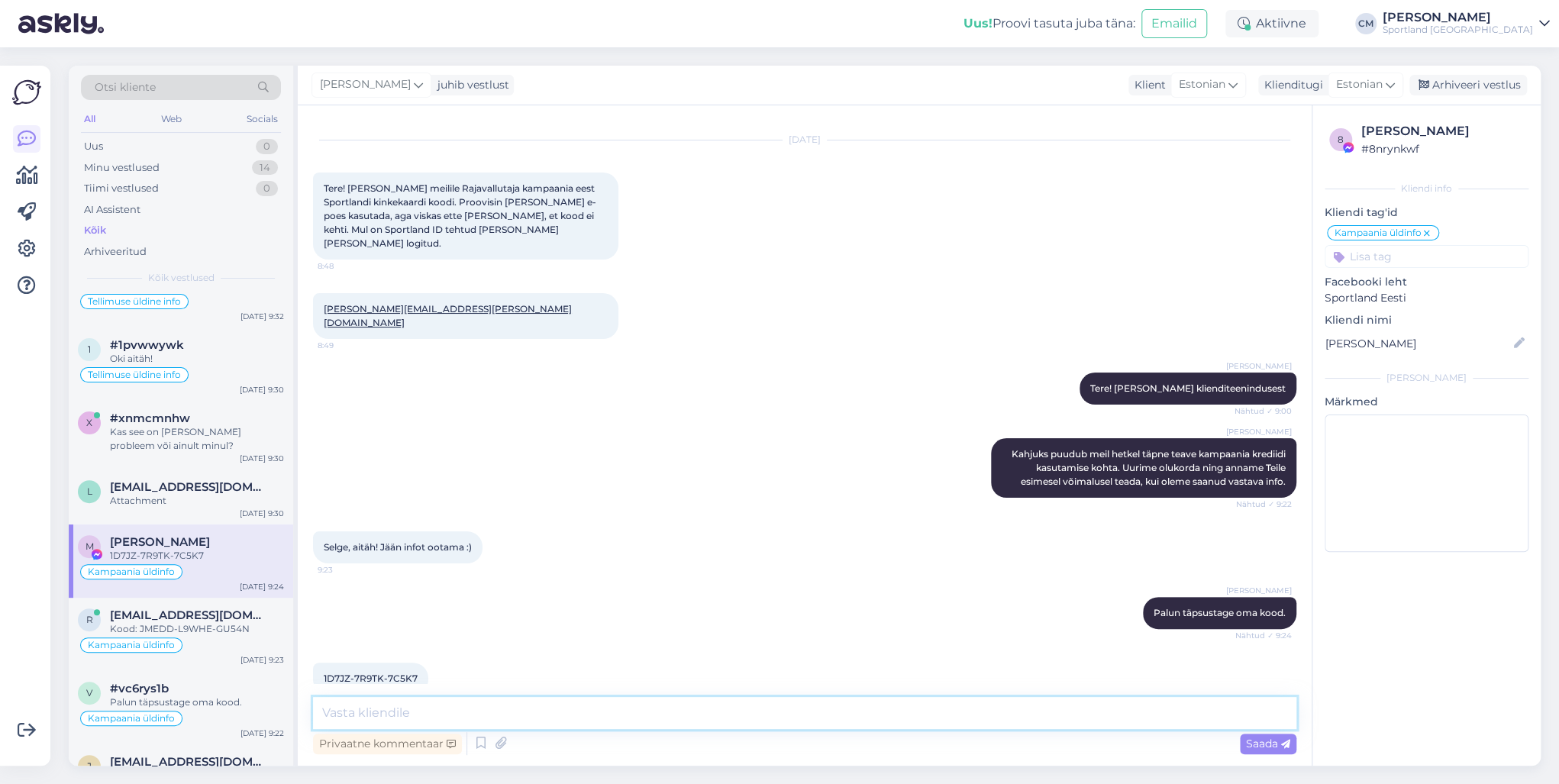
click at [362, 563] on textarea at bounding box center [804, 713] width 983 height 32
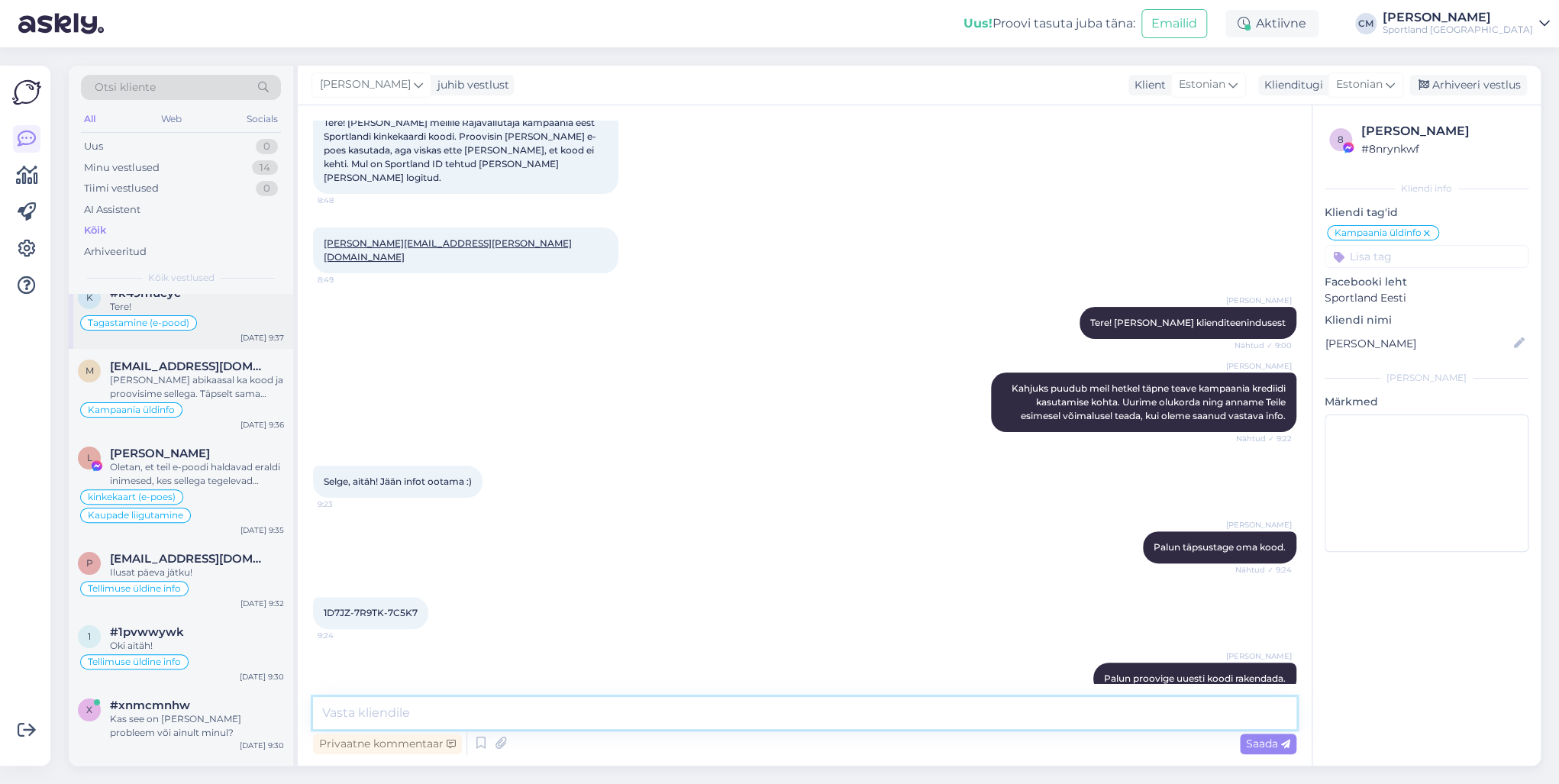
scroll to position [0, 0]
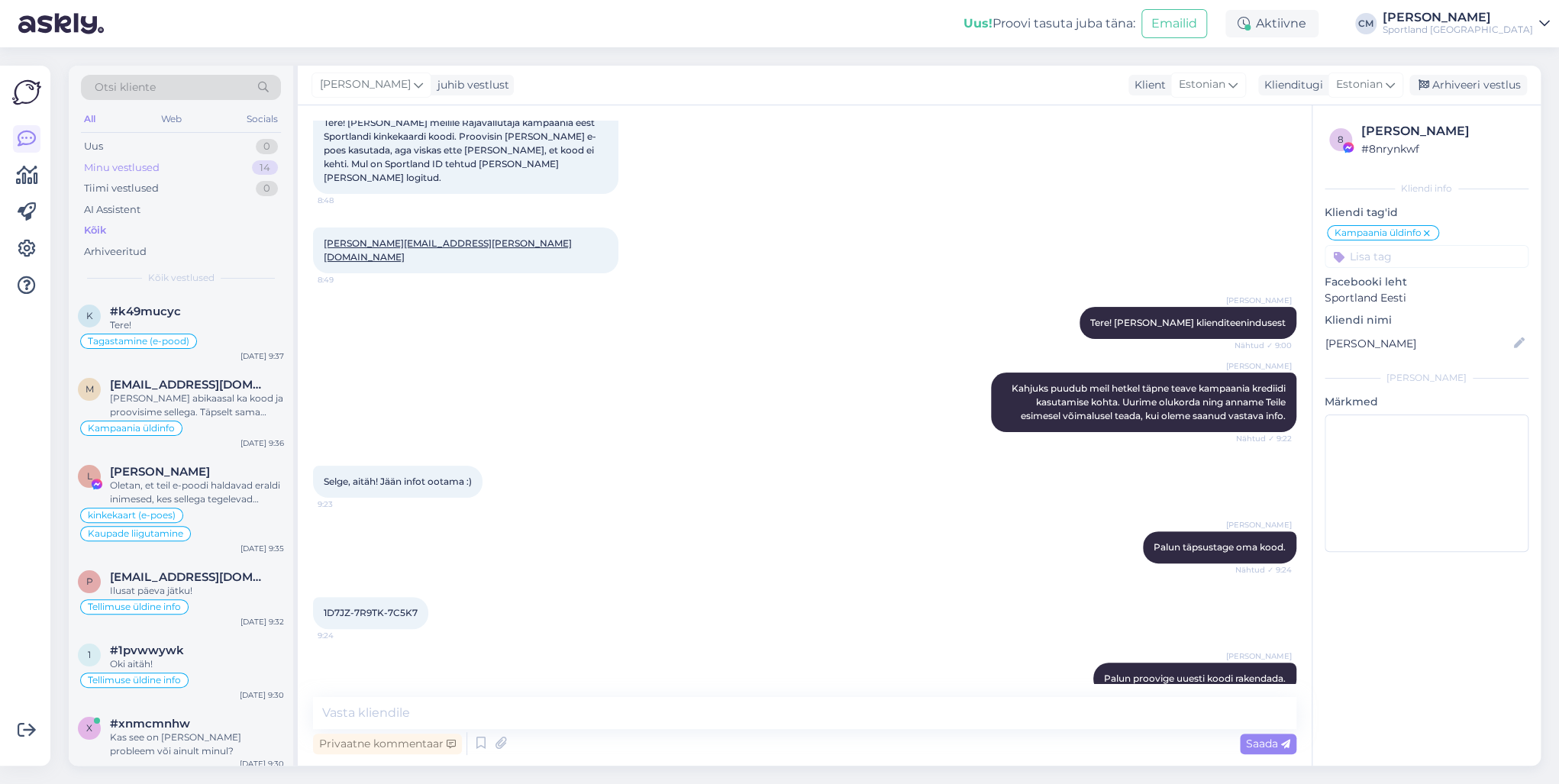
click at [236, 170] on div "Minu vestlused 14" at bounding box center [180, 168] width 200 height 21
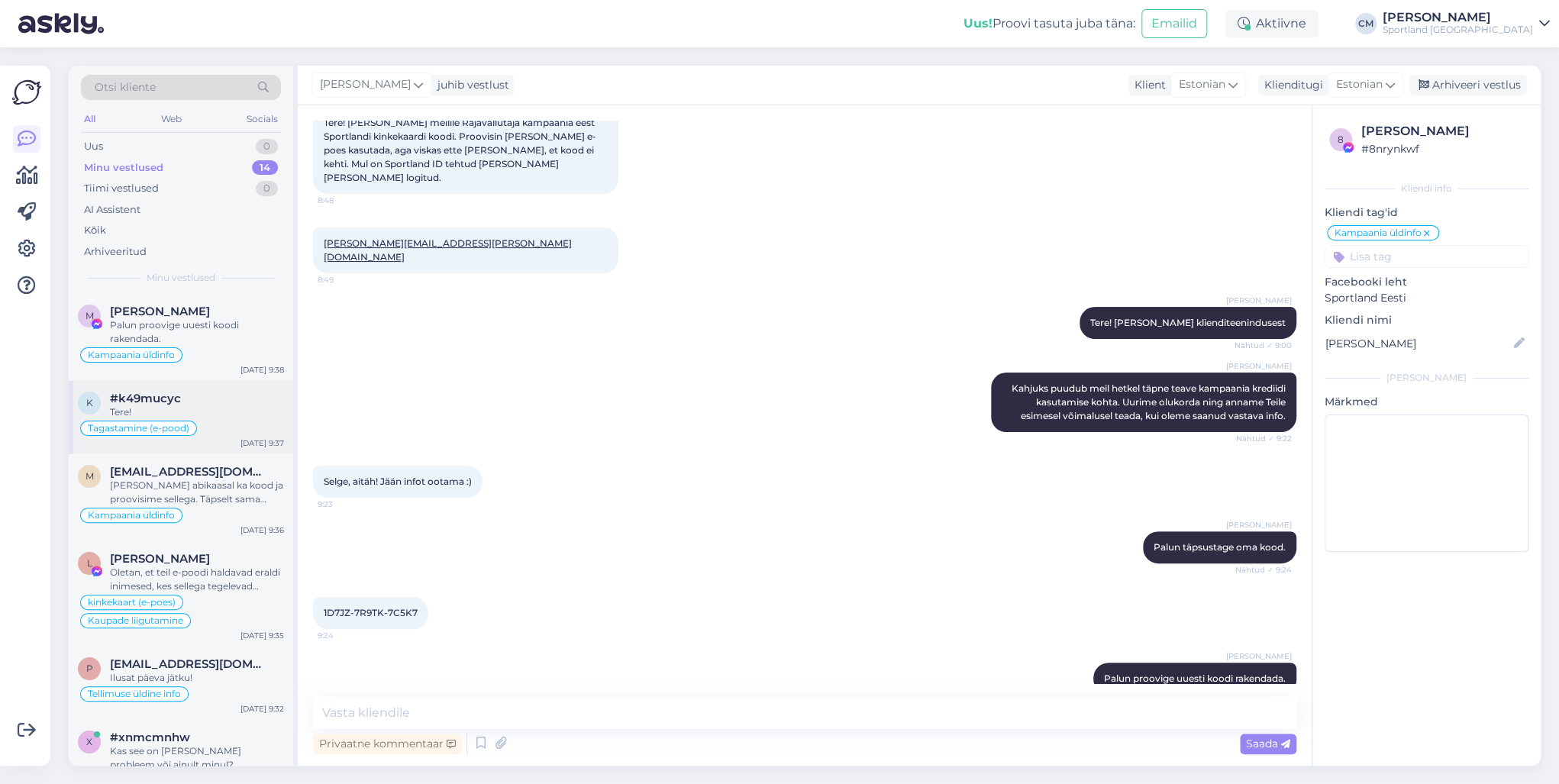
click at [196, 412] on div "Tere!" at bounding box center [197, 412] width 174 height 14
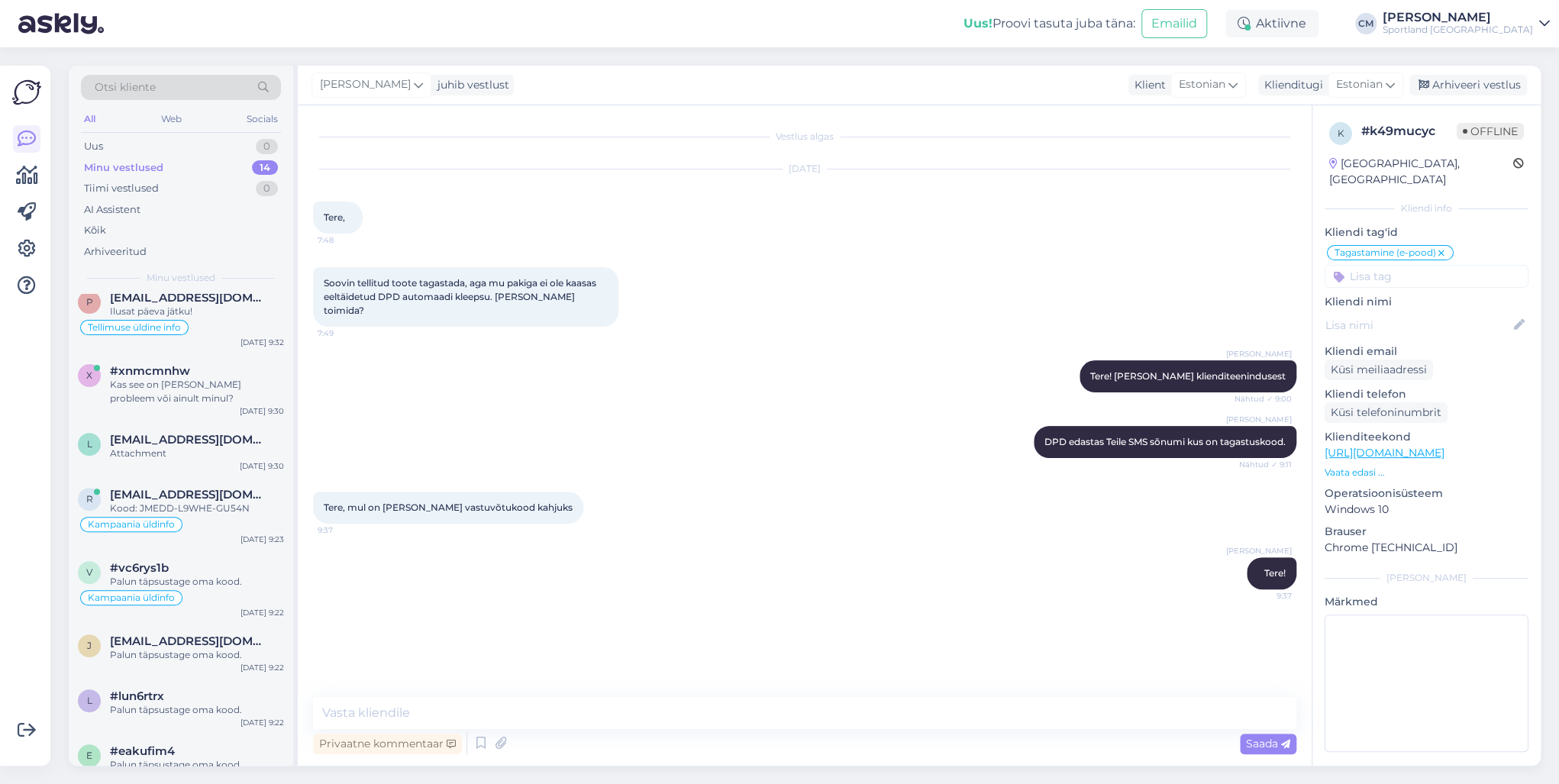
scroll to position [509, 0]
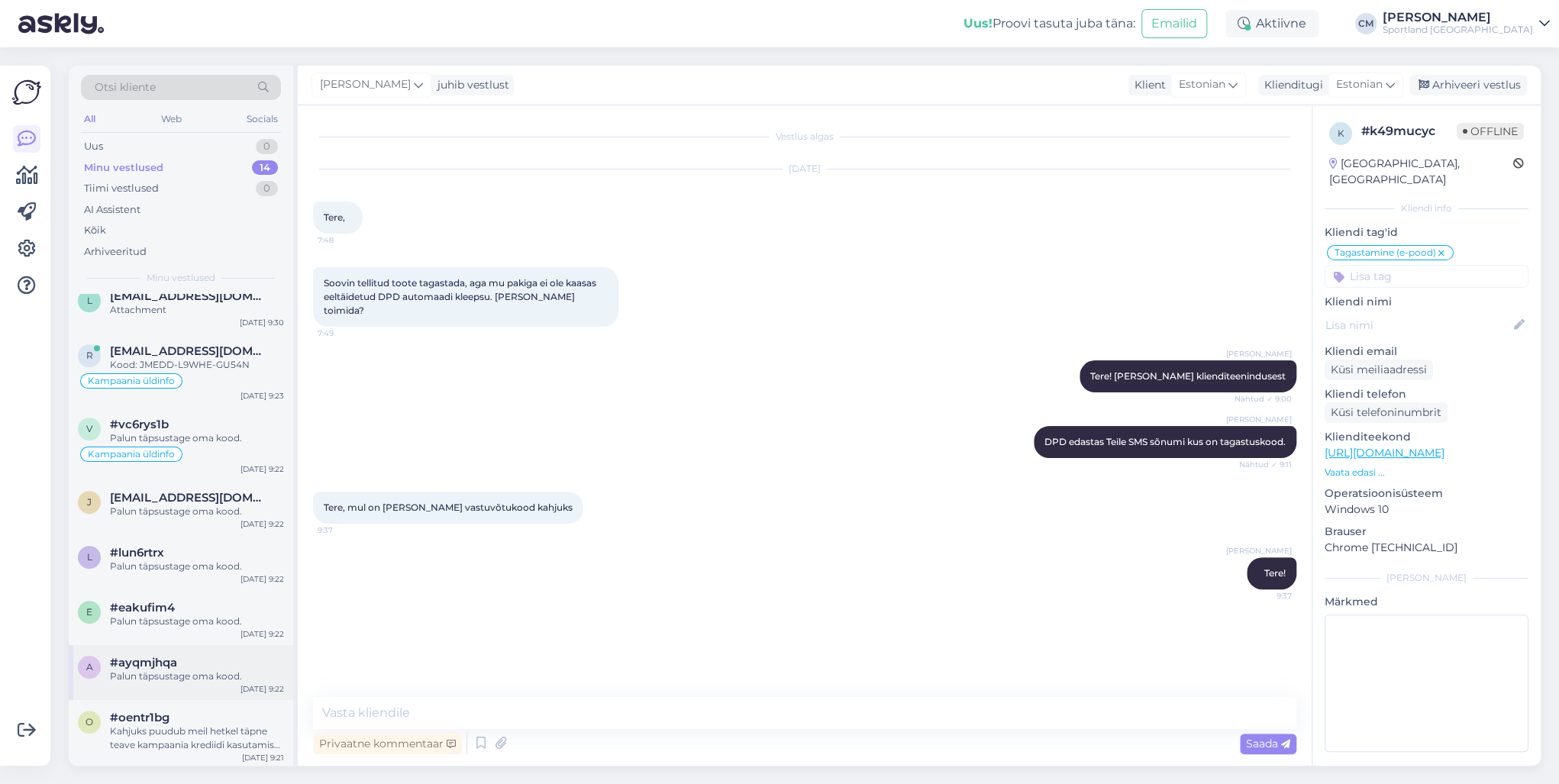
click at [213, 563] on div "#ayqmjhqa" at bounding box center [197, 662] width 174 height 14
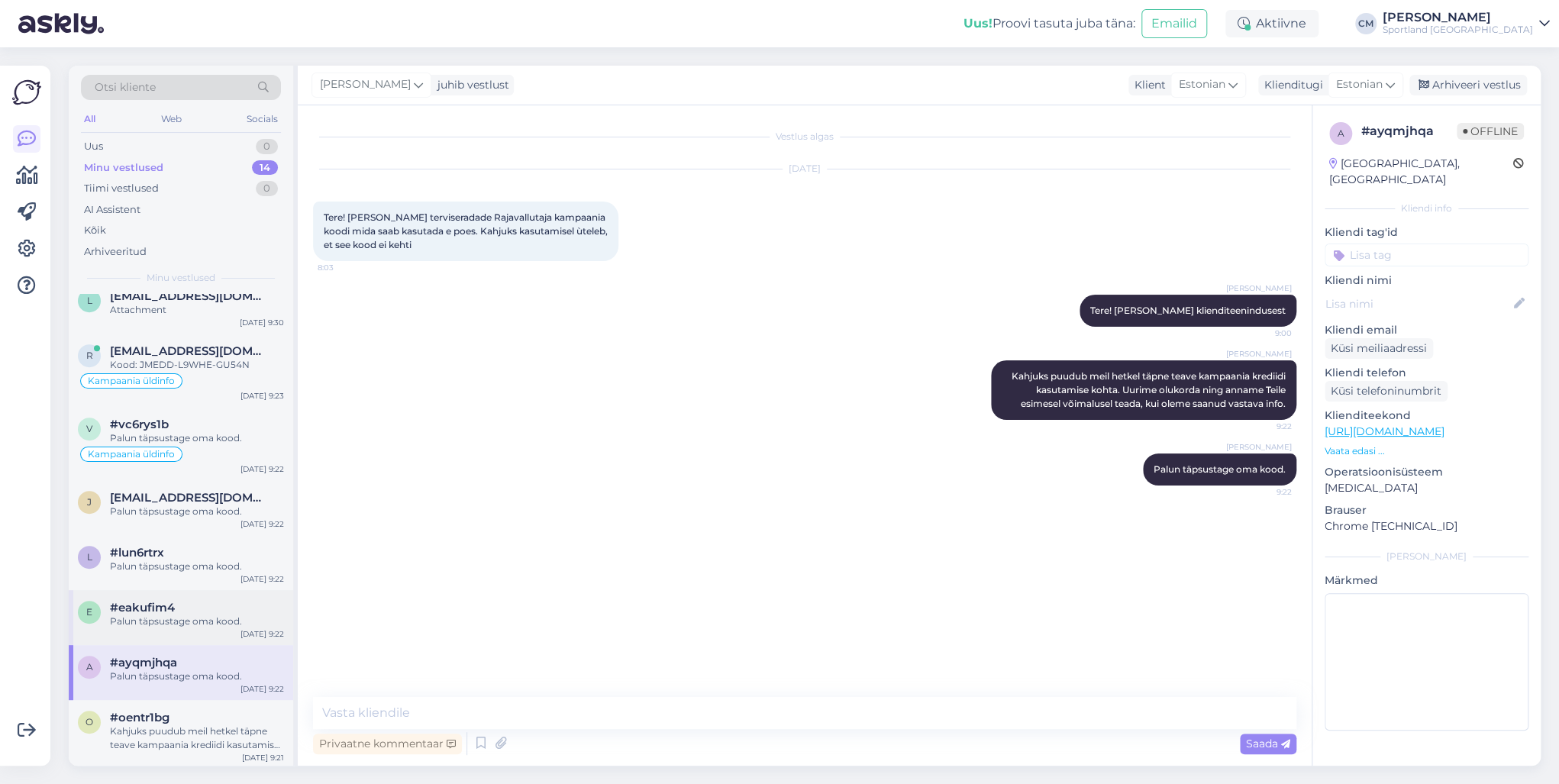
click at [205, 563] on div "Palun täpsustage oma kood." at bounding box center [197, 621] width 174 height 14
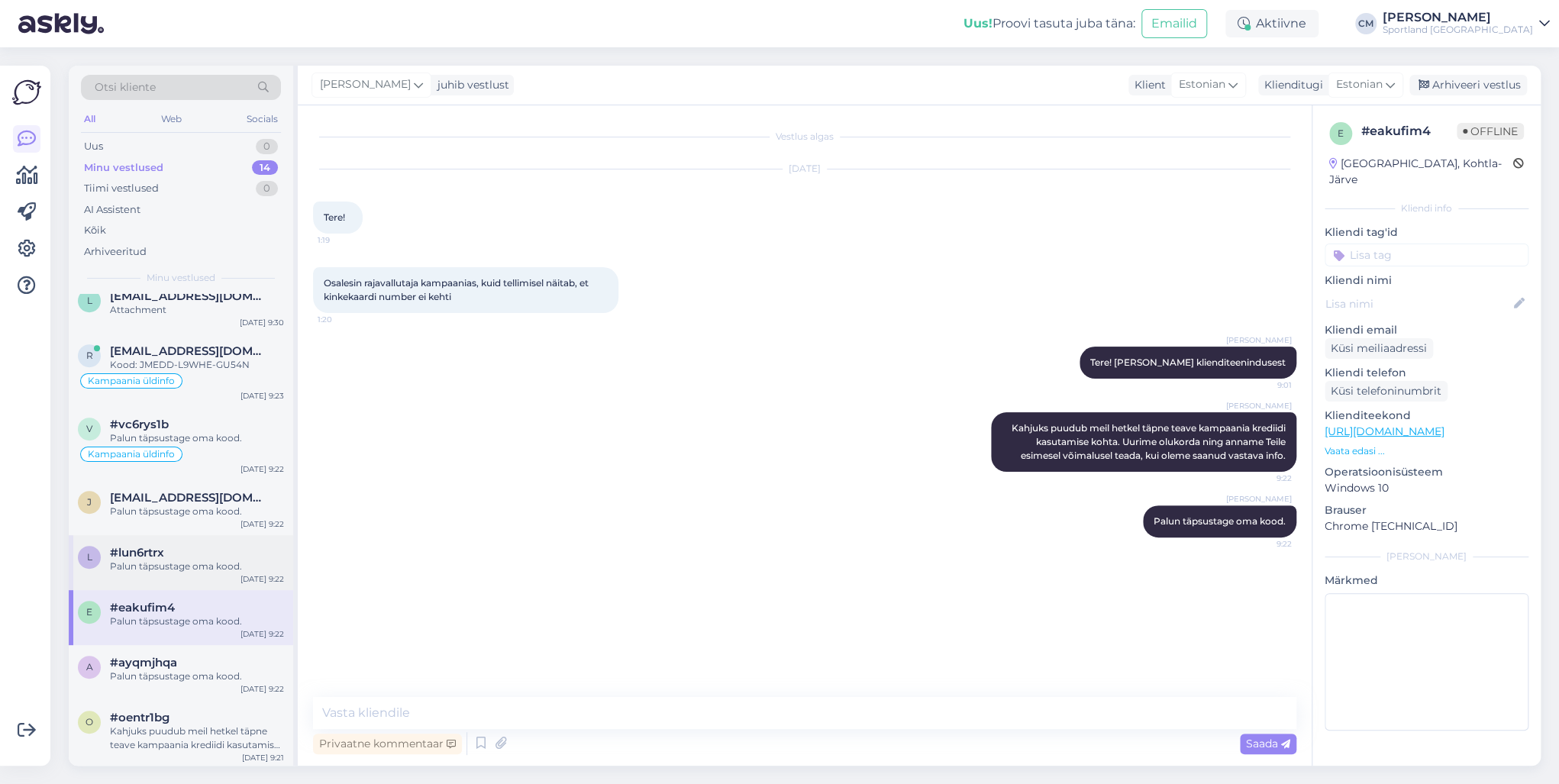
click at [196, 563] on div "Palun täpsustage oma kood." at bounding box center [197, 566] width 174 height 14
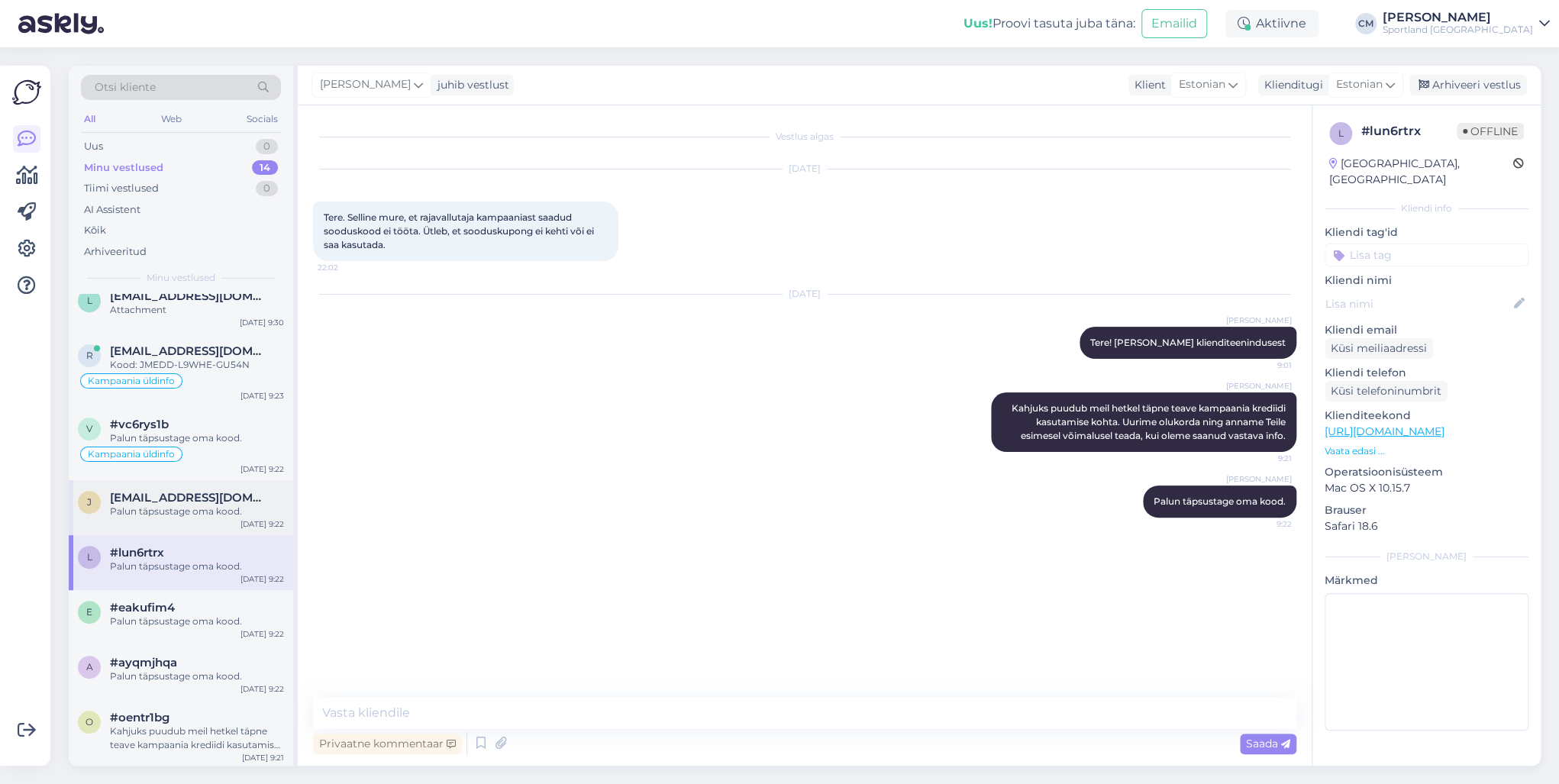
click at [187, 516] on div "[PERSON_NAME] [PERSON_NAME][EMAIL_ADDRESS][DOMAIN_NAME] Palun täpsustage oma ko…" at bounding box center [181, 508] width 224 height 55
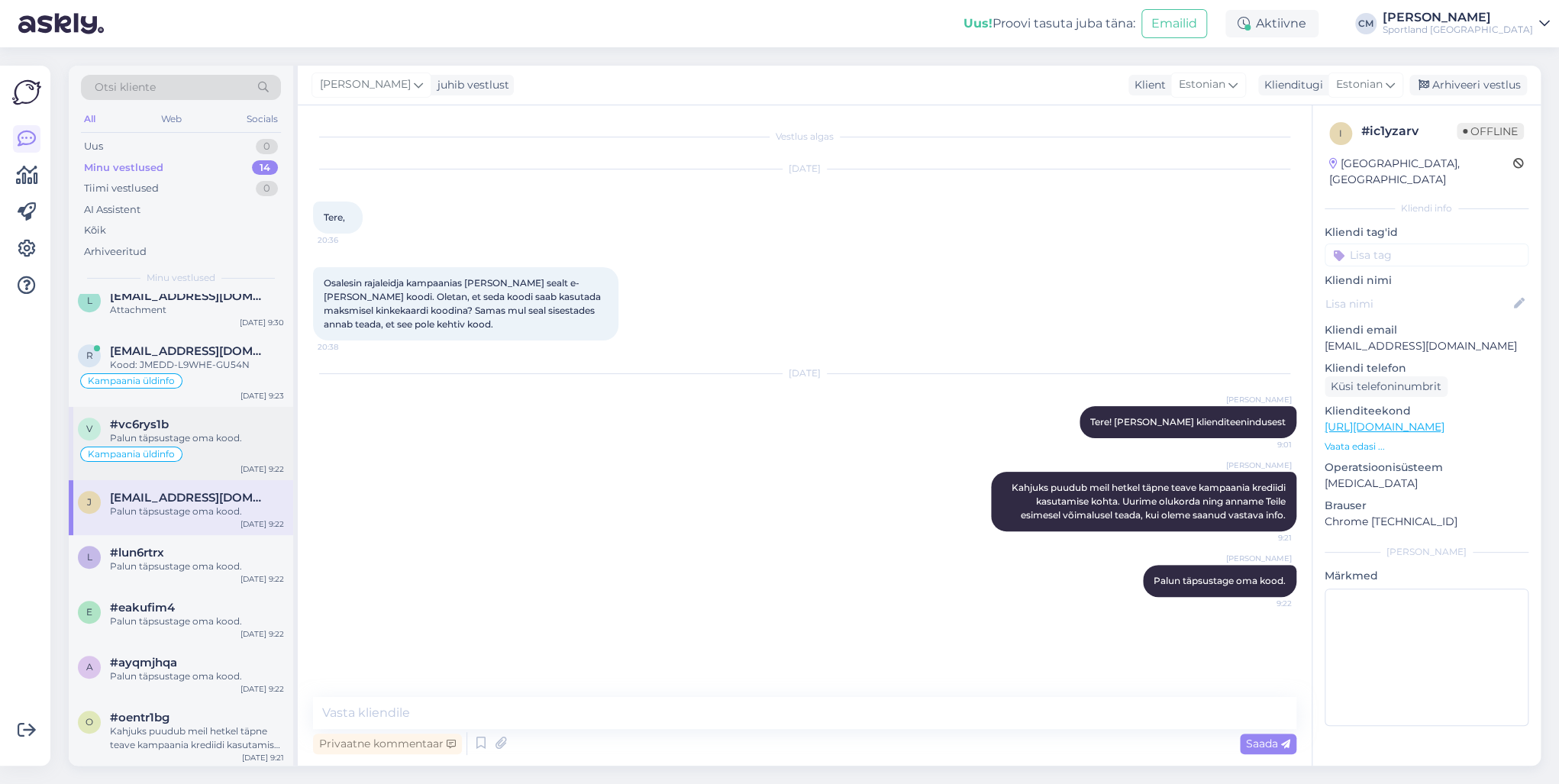
click at [190, 452] on div "Kampaania üldinfo" at bounding box center [180, 454] width 206 height 18
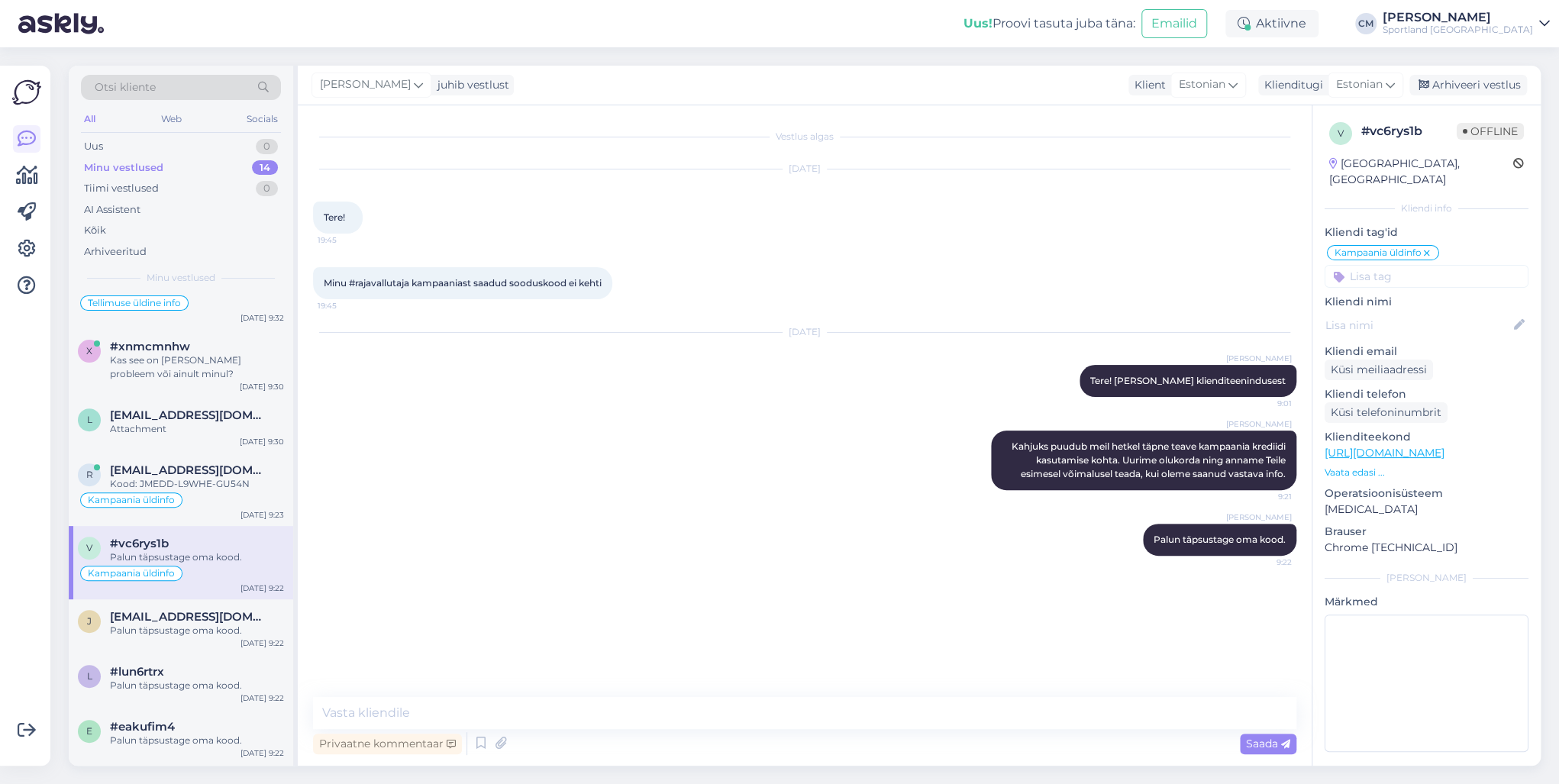
scroll to position [387, 0]
click at [180, 466] on span "[EMAIL_ADDRESS][DOMAIN_NAME]" at bounding box center [189, 473] width 159 height 14
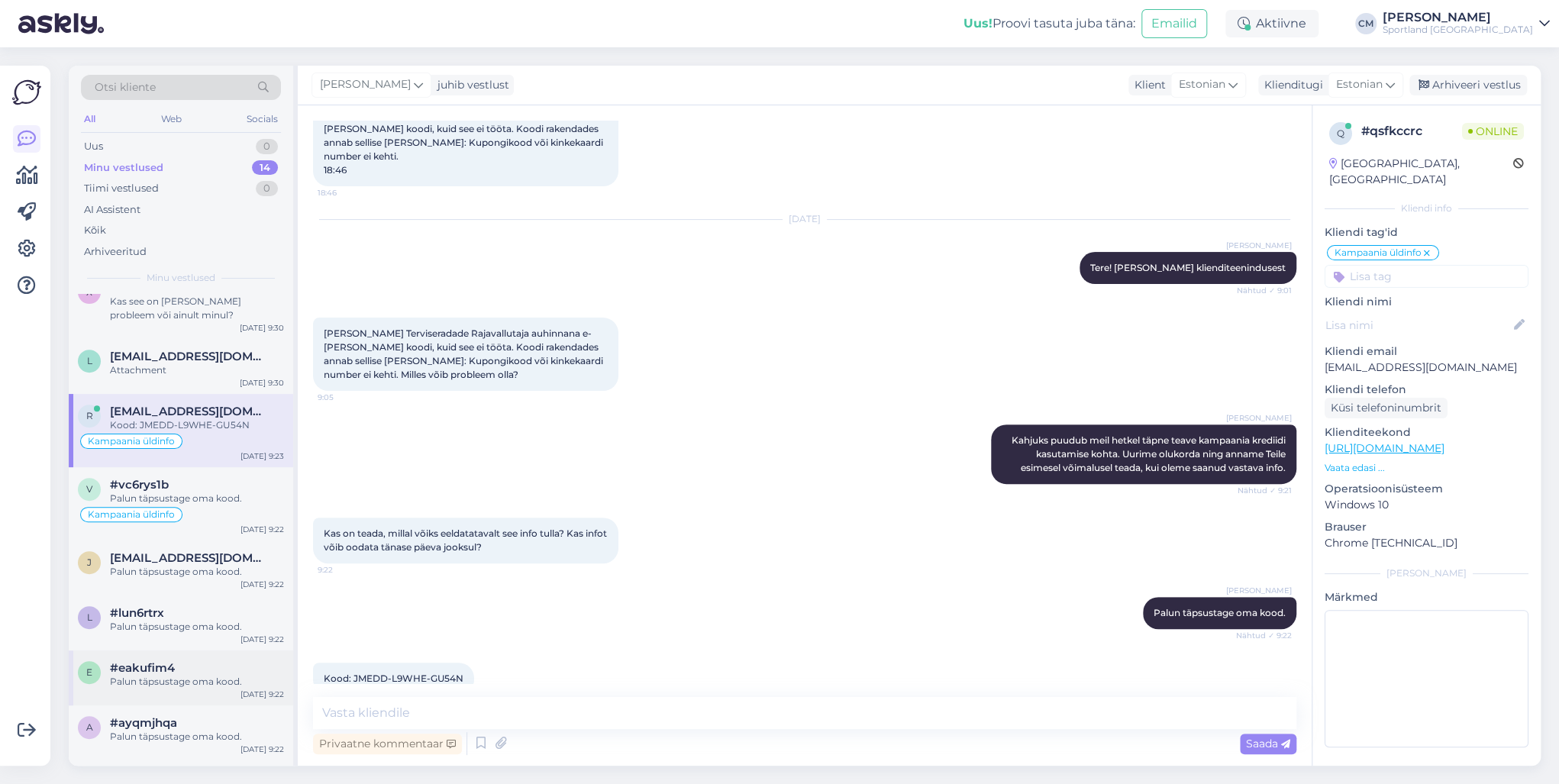
scroll to position [509, 0]
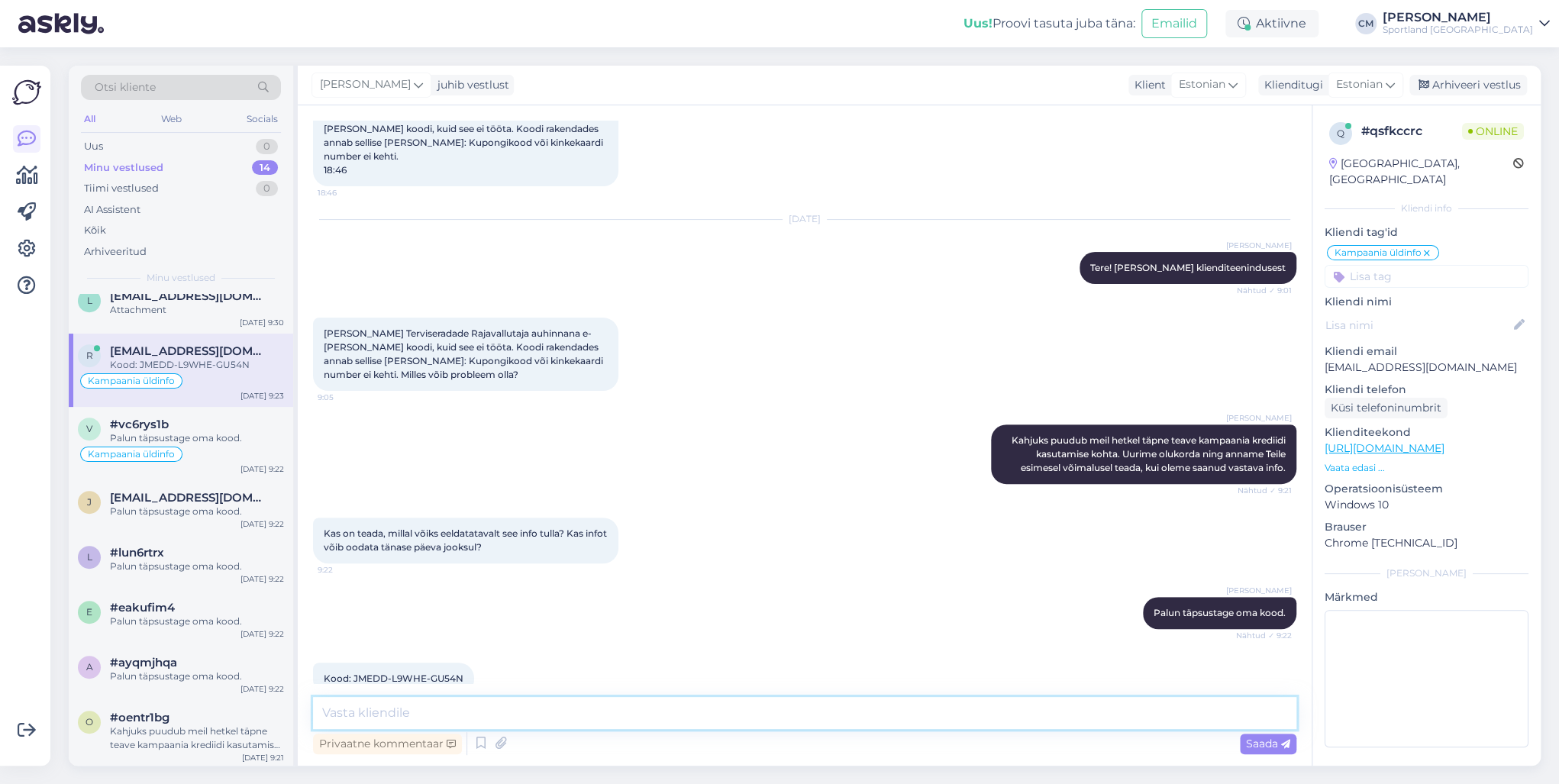
click at [477, 563] on textarea at bounding box center [804, 713] width 983 height 32
click at [647, 563] on textarea "Palun täpsustage enda nimi ja e-maili aadress." at bounding box center [804, 713] width 983 height 32
drag, startPoint x: 647, startPoint y: 699, endPoint x: 117, endPoint y: 693, distance: 530.0
click at [117, 563] on div "Otsi kliente All Web Socials Uus 0 Minu vestlused 14 Tiimi vestlused 0 AI Assis…" at bounding box center [805, 416] width 1472 height 700
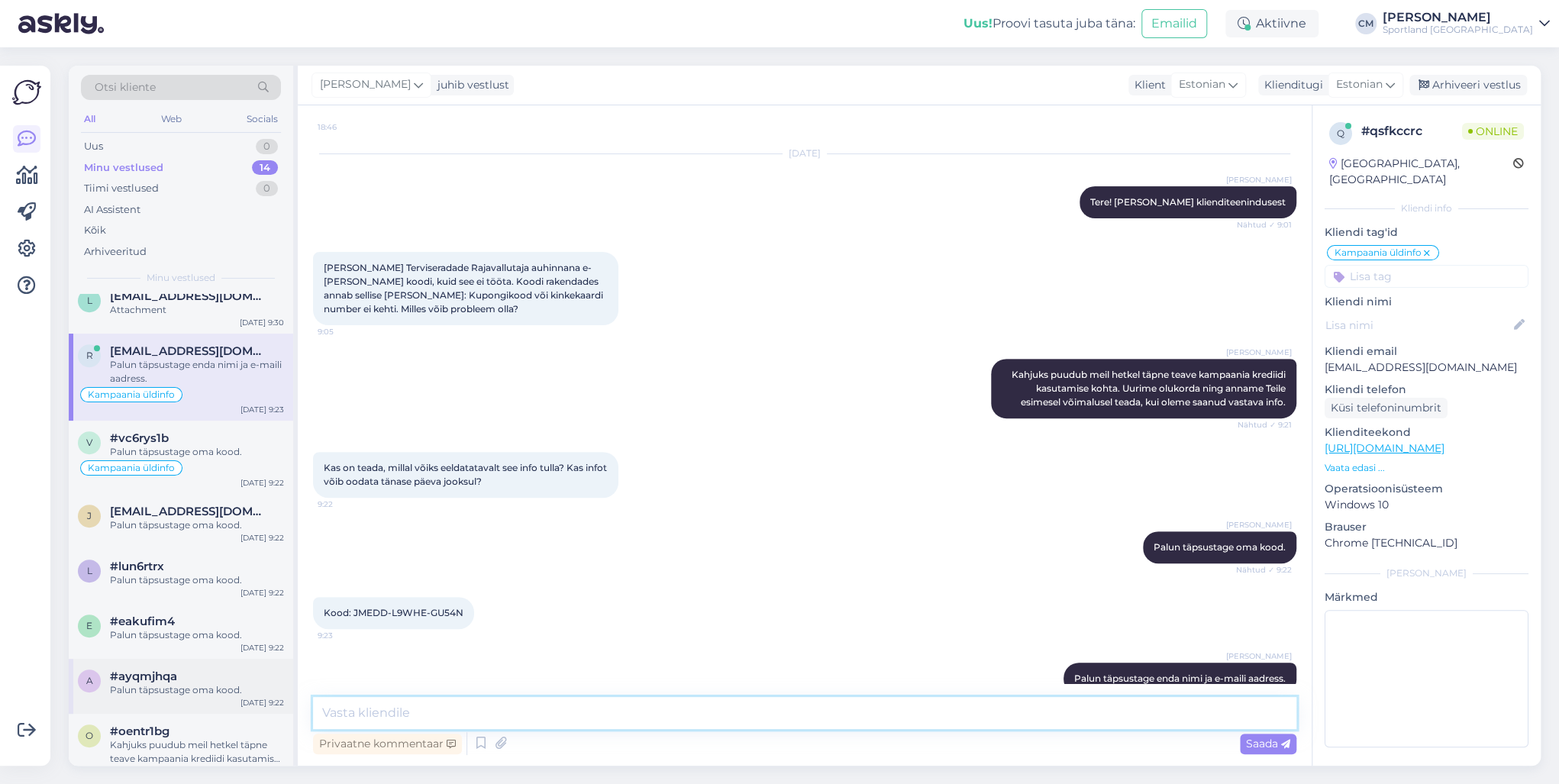
scroll to position [522, 0]
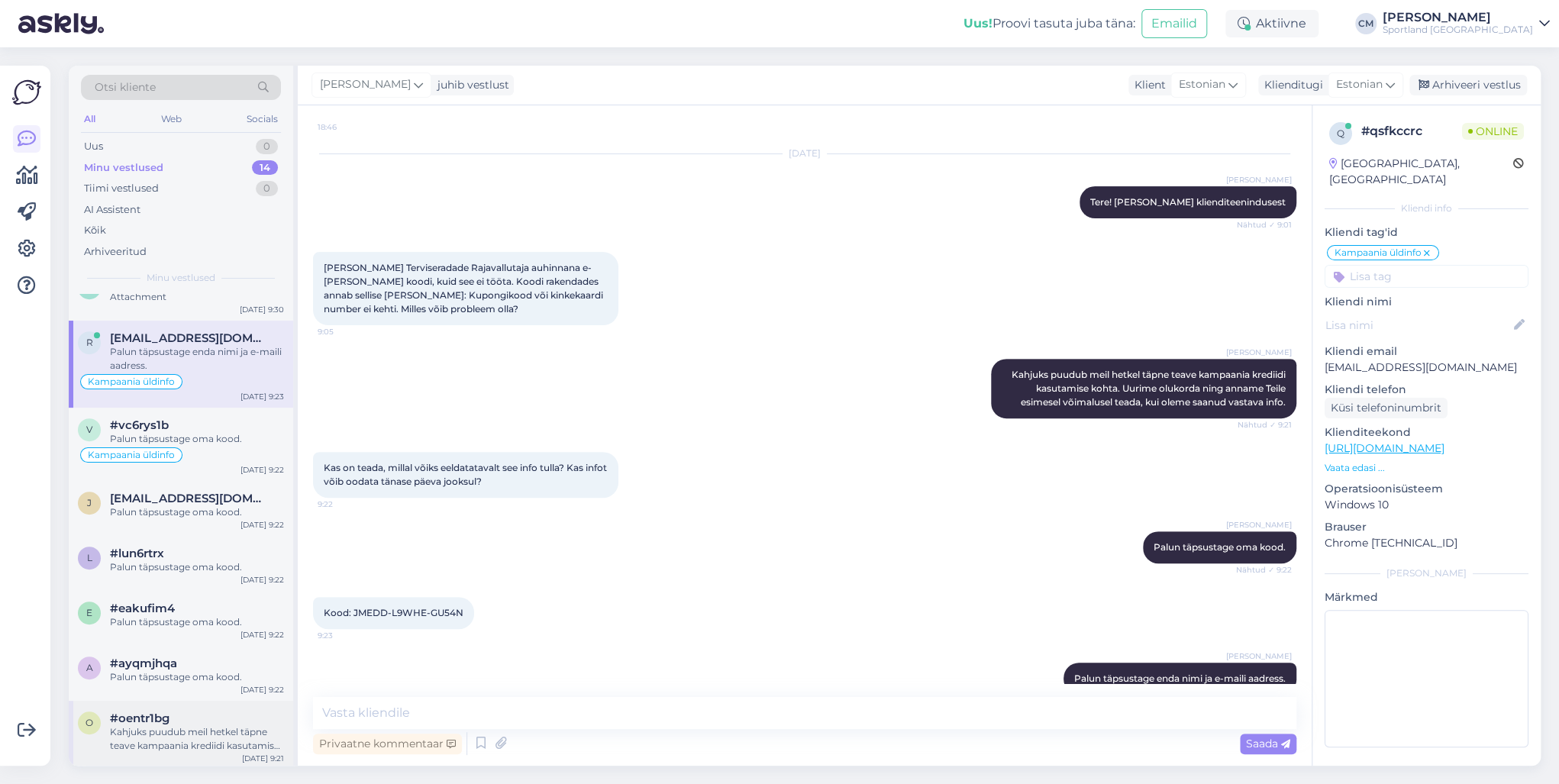
click at [144, 563] on span "#oentr1bg" at bounding box center [140, 718] width 60 height 14
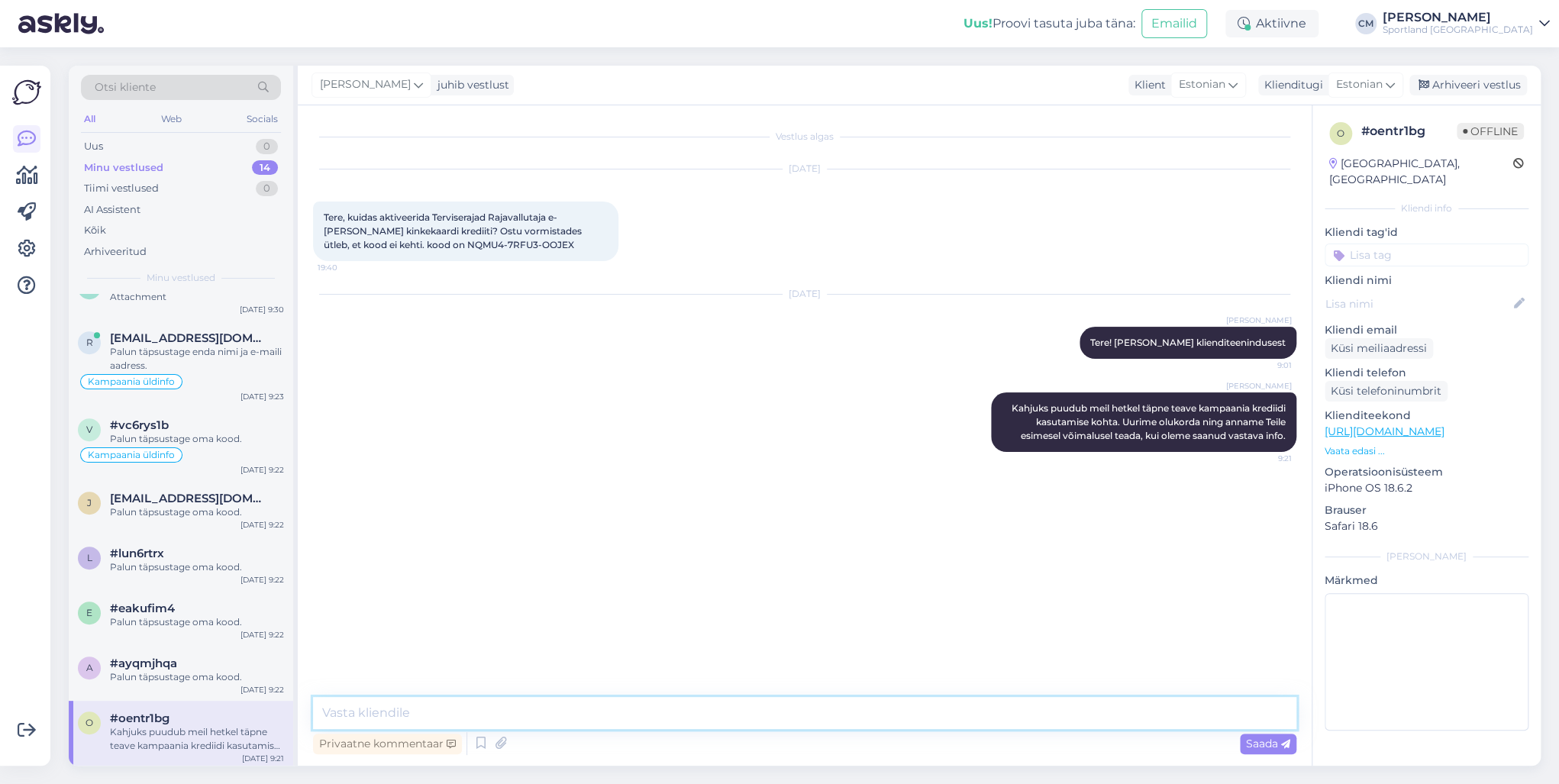
click at [372, 563] on textarea at bounding box center [804, 713] width 983 height 32
paste textarea "Palun täpsustage enda nimi ja e-maili aadress."
click at [130, 563] on span "#ayqmjhqa" at bounding box center [144, 663] width 68 height 14
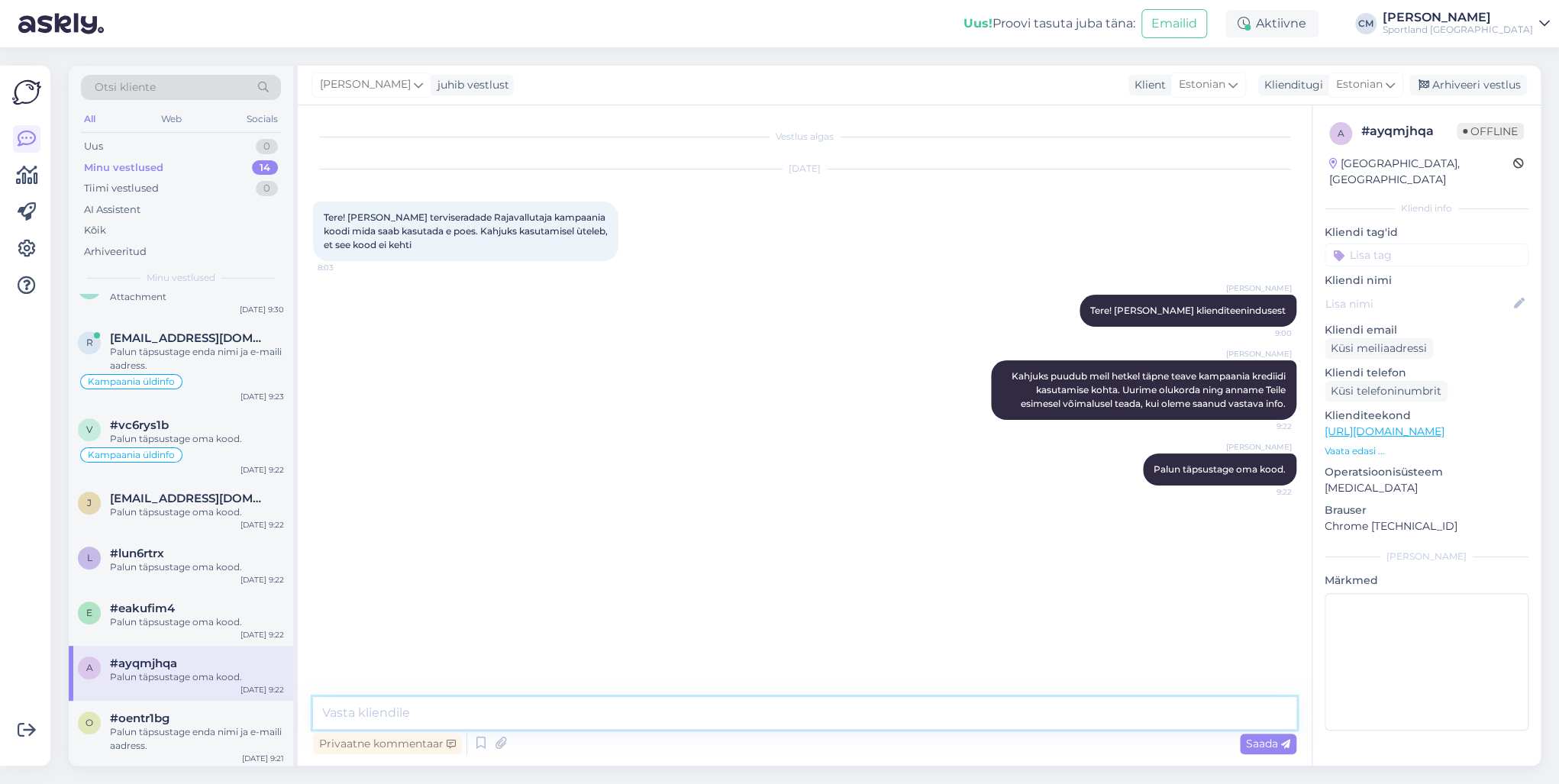
click at [423, 563] on textarea at bounding box center [804, 713] width 983 height 32
paste textarea "Palun täpsustage enda nimi ja e-maili aadress."
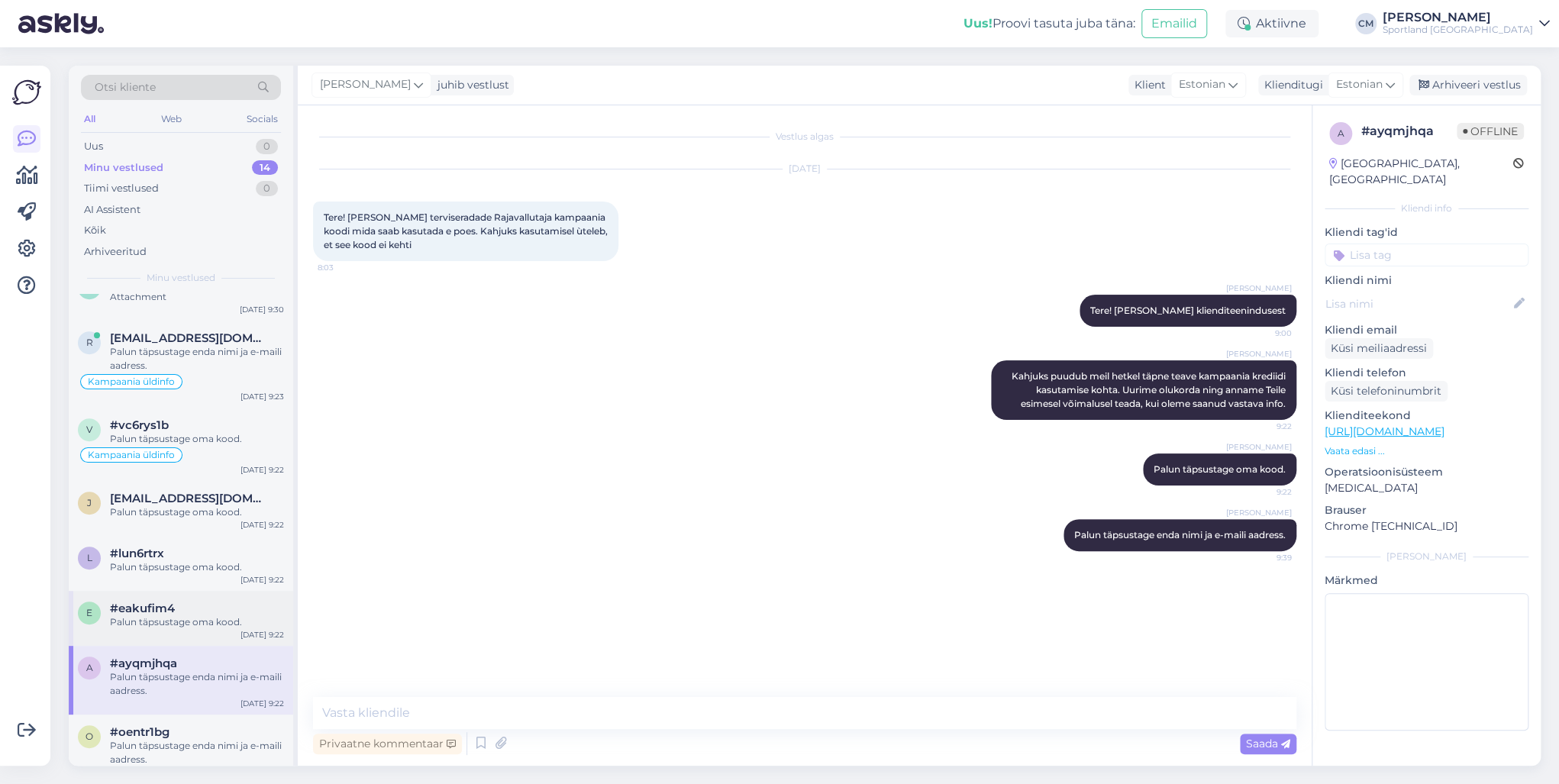
click at [216, 563] on div "#eakufim4" at bounding box center [197, 608] width 174 height 14
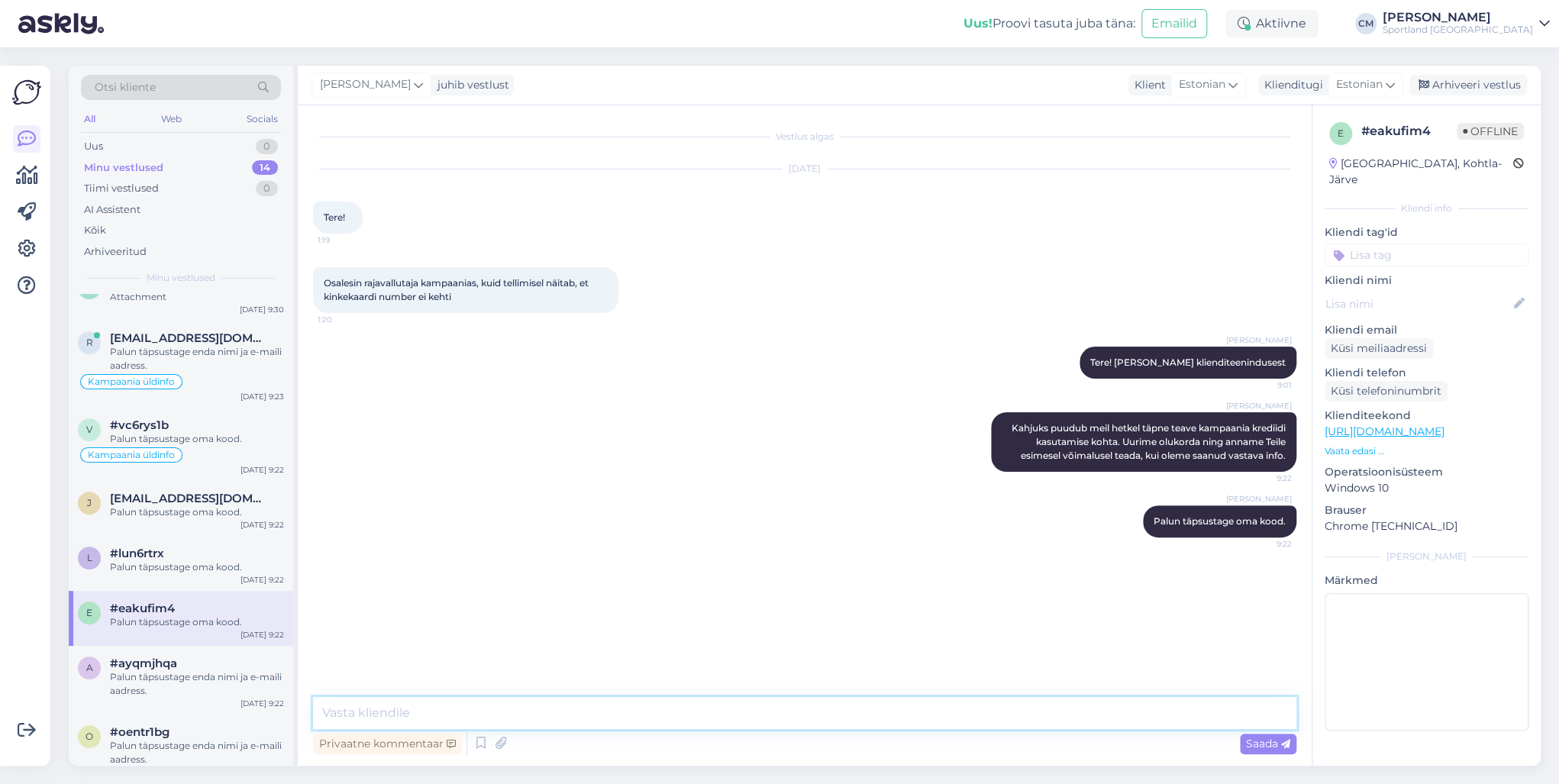
click at [429, 563] on textarea at bounding box center [804, 713] width 983 height 32
paste textarea "Palun täpsustage enda nimi ja e-maili aadress."
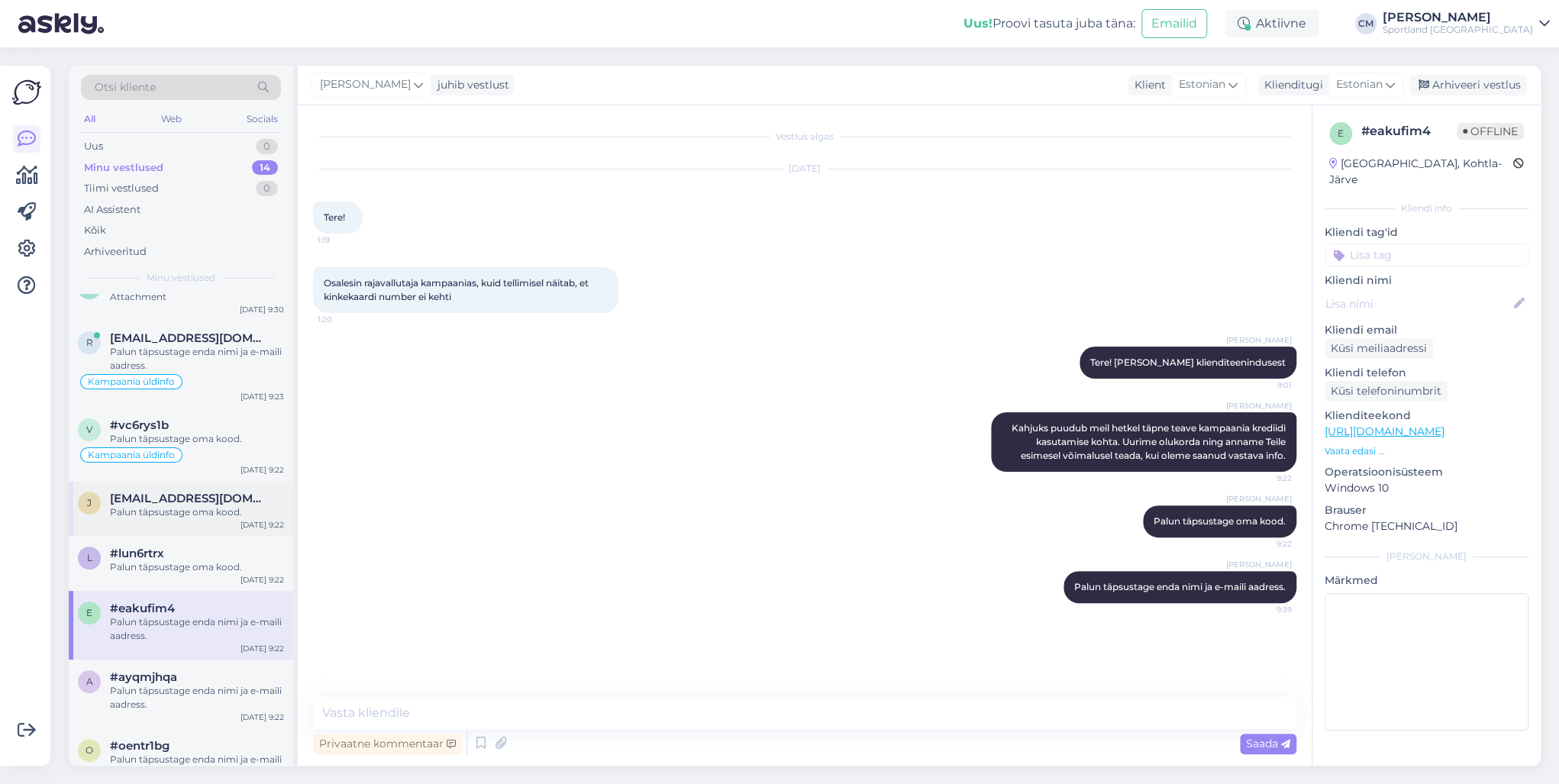
click at [183, 527] on div "[PERSON_NAME] [PERSON_NAME][EMAIL_ADDRESS][DOMAIN_NAME] Palun täpsustage oma ko…" at bounding box center [181, 509] width 224 height 55
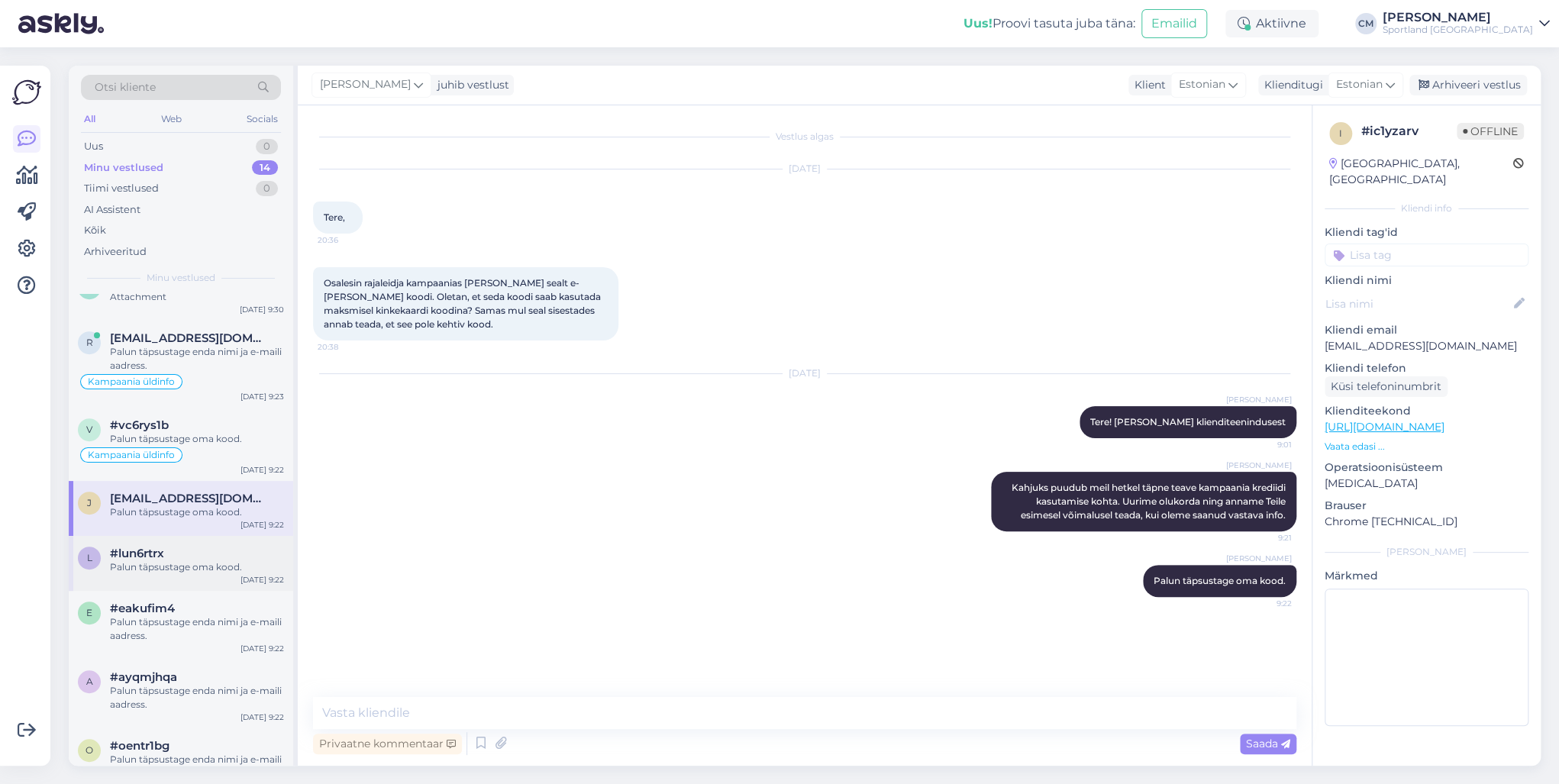
click at [177, 555] on div "#lun6rtrx" at bounding box center [197, 553] width 174 height 14
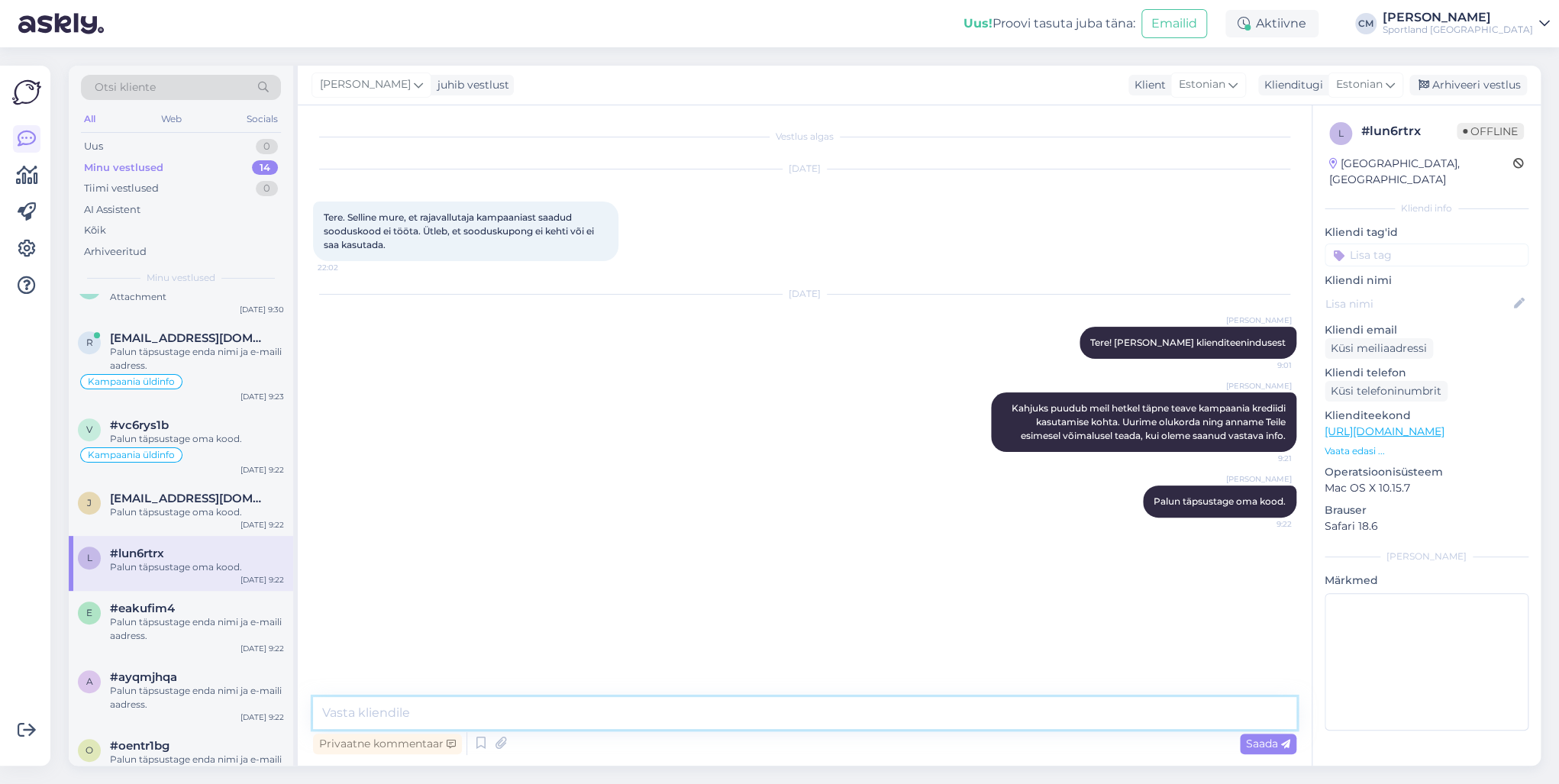
click at [457, 563] on textarea at bounding box center [804, 713] width 983 height 32
paste textarea "Palun täpsustage enda nimi ja e-maili aadress."
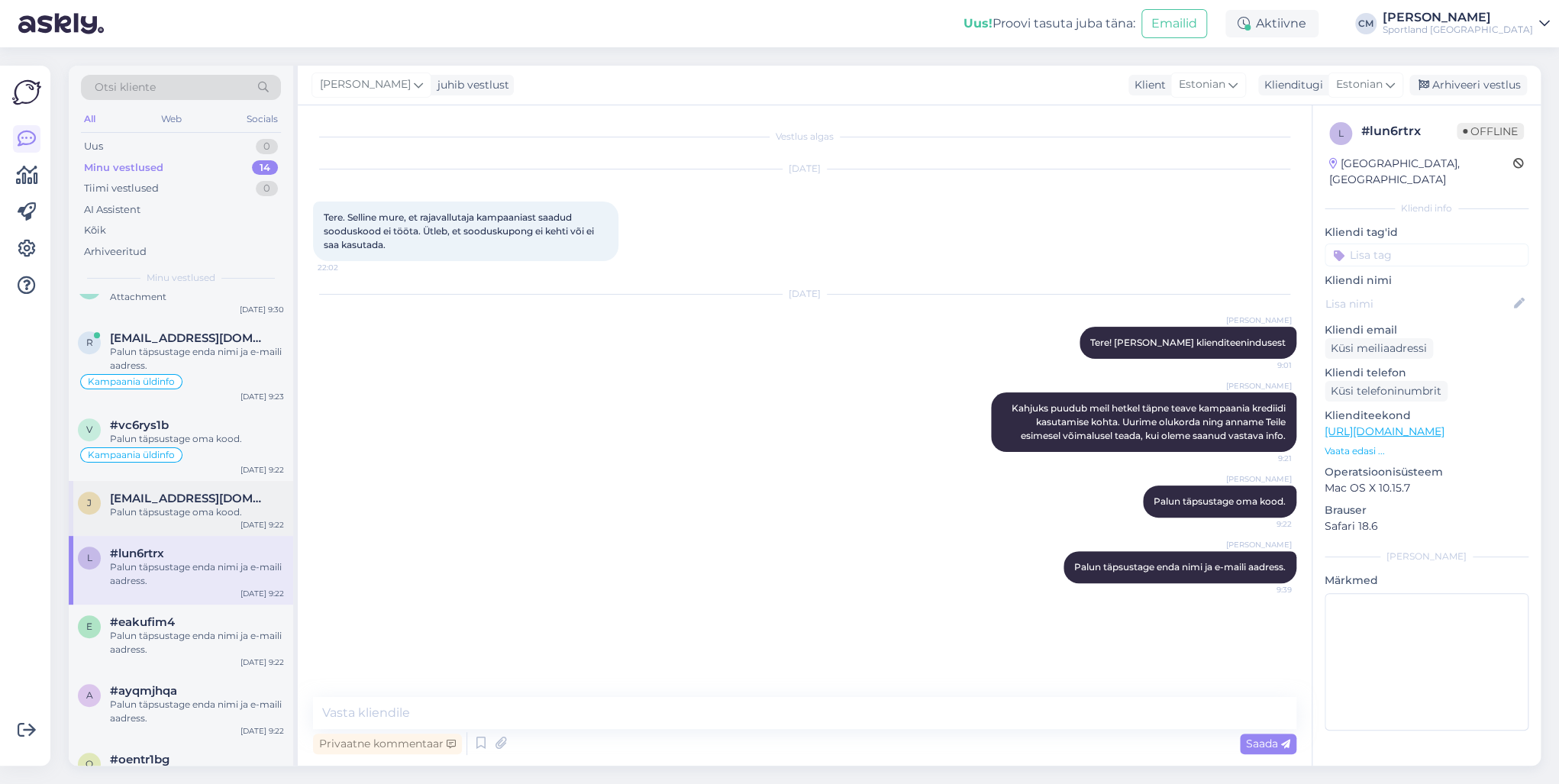
click at [216, 525] on div "[PERSON_NAME] [PERSON_NAME][EMAIL_ADDRESS][DOMAIN_NAME] Palun täpsustage oma ko…" at bounding box center [181, 509] width 224 height 55
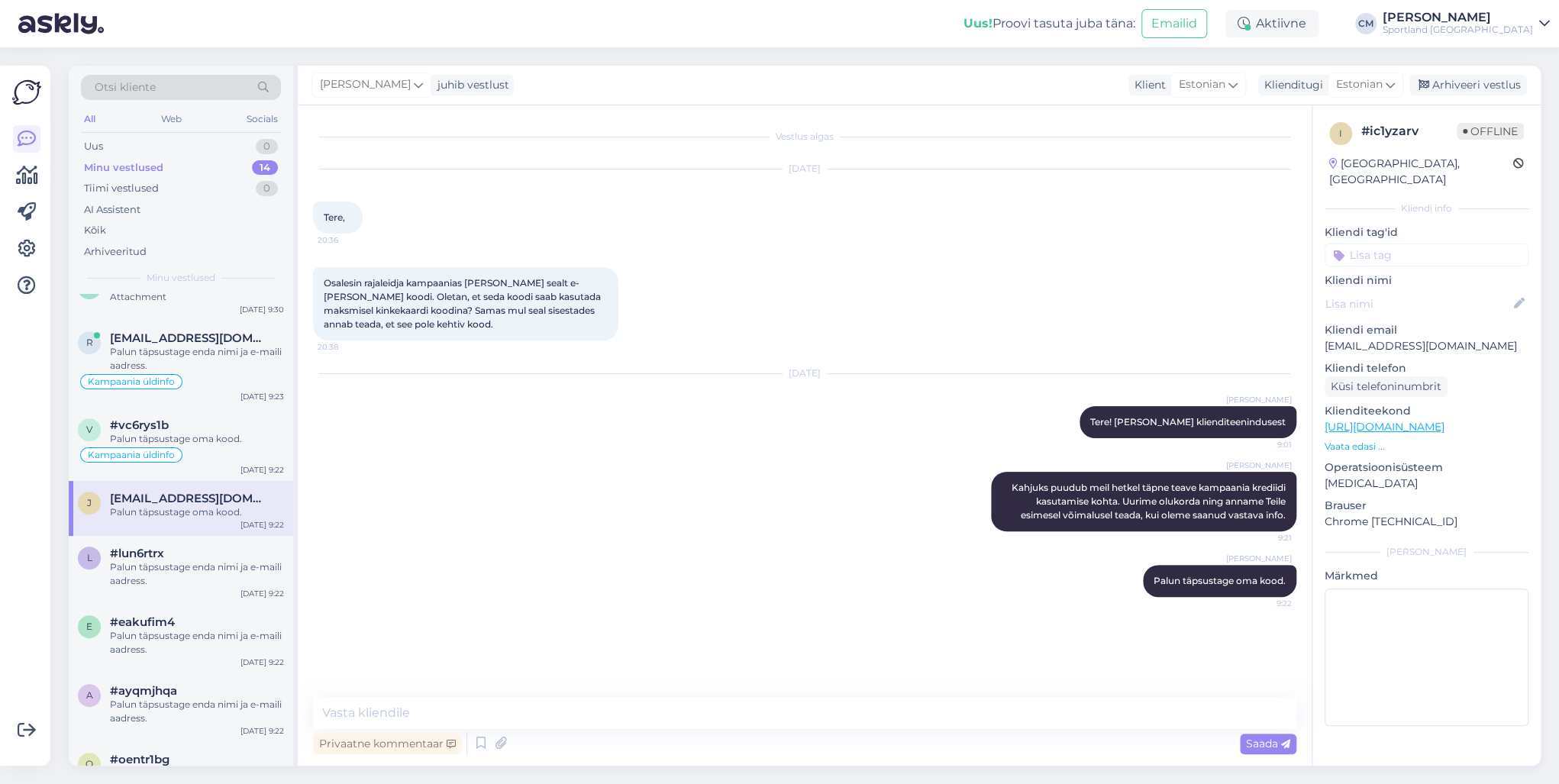
click at [388, 563] on div "Vestlus algas [DATE] Tere, 20:36 Osalesin rajaleidja kampaanias [PERSON_NAME] s…" at bounding box center [804, 435] width 1014 height 660
click at [455, 563] on textarea at bounding box center [804, 713] width 983 height 32
paste textarea "Palun täpsustage enda nimi ja e-maili aadress."
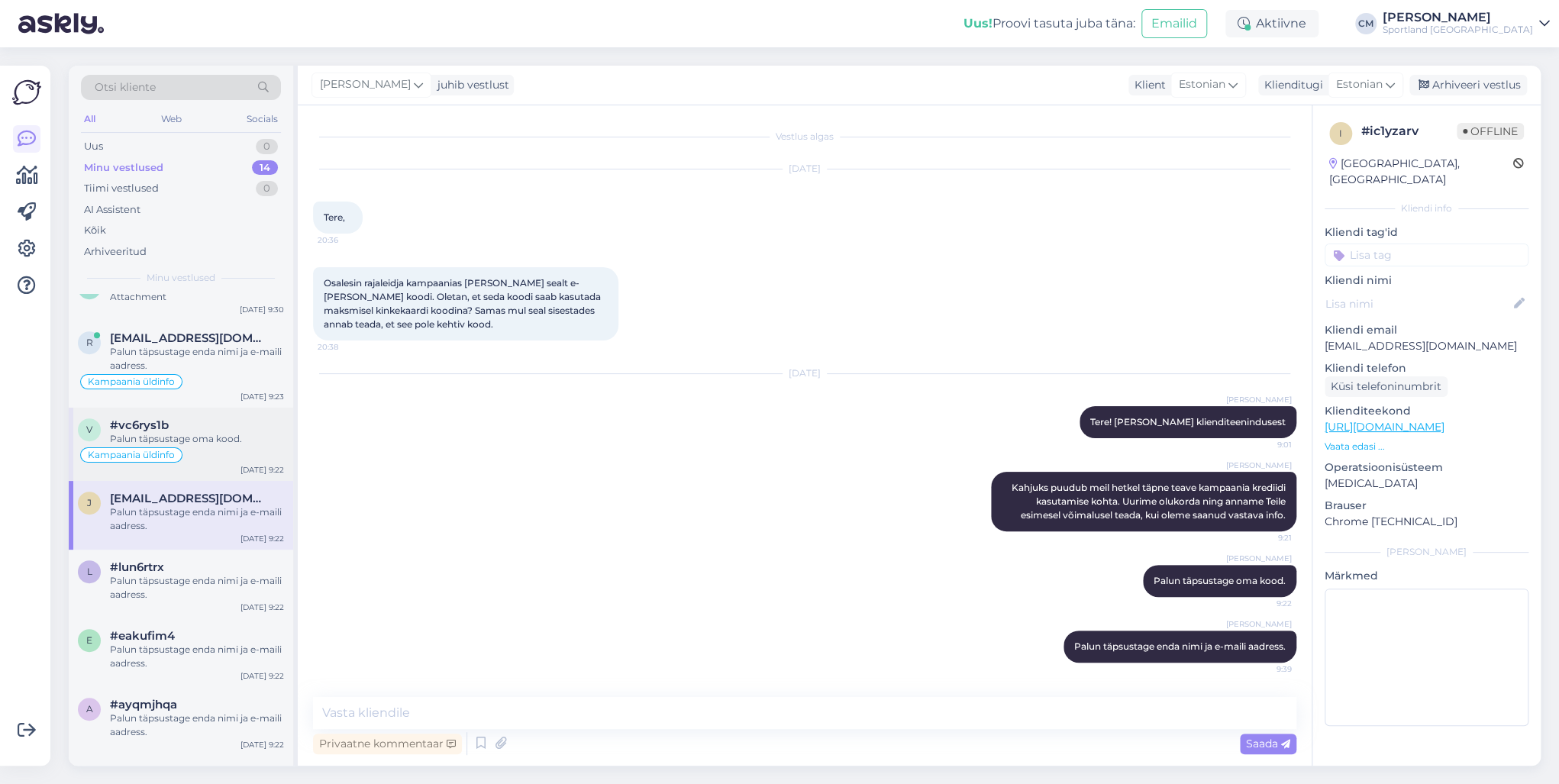
click at [131, 435] on div "Palun täpsustage oma kood." at bounding box center [197, 439] width 174 height 14
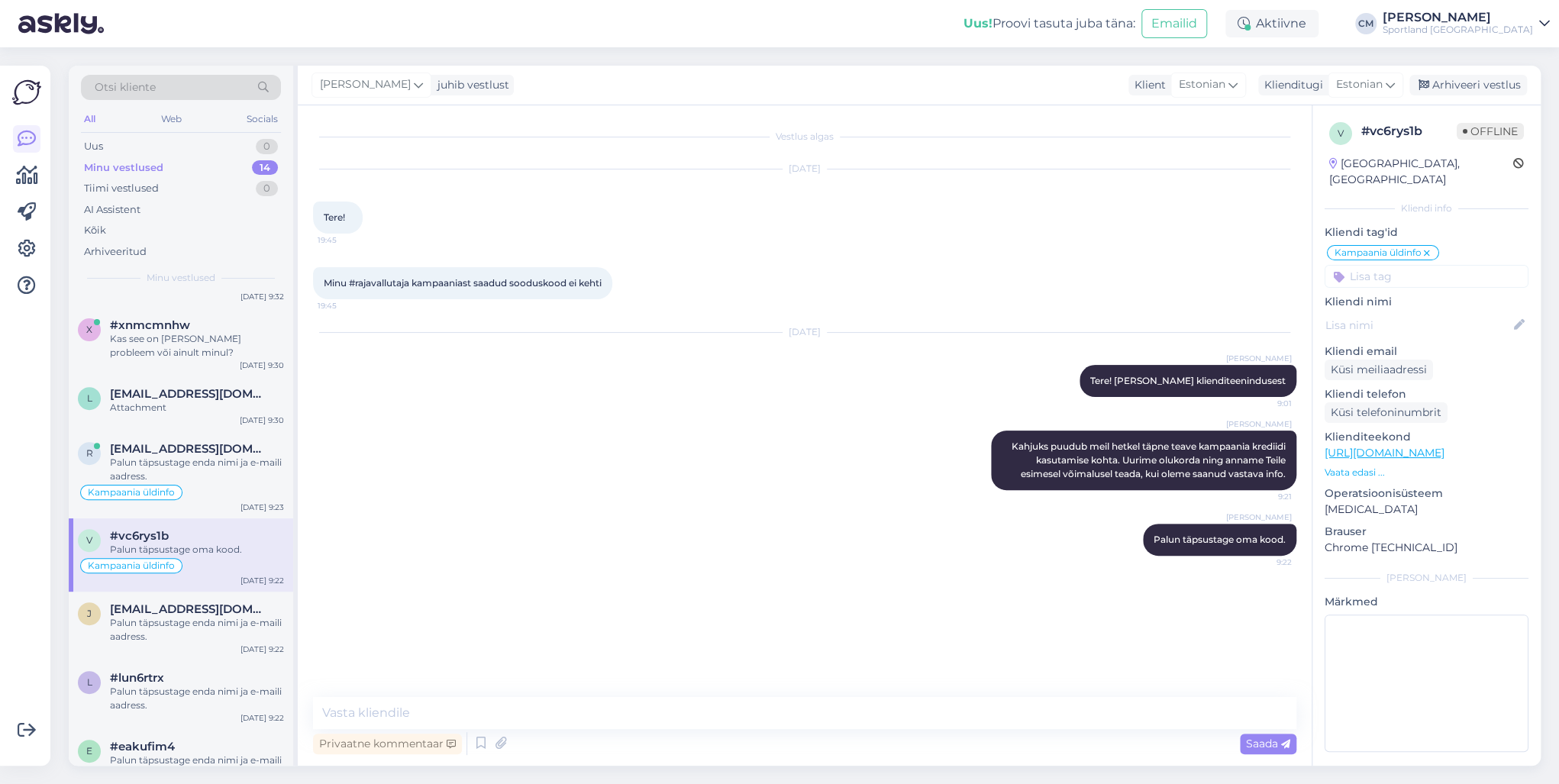
scroll to position [400, 0]
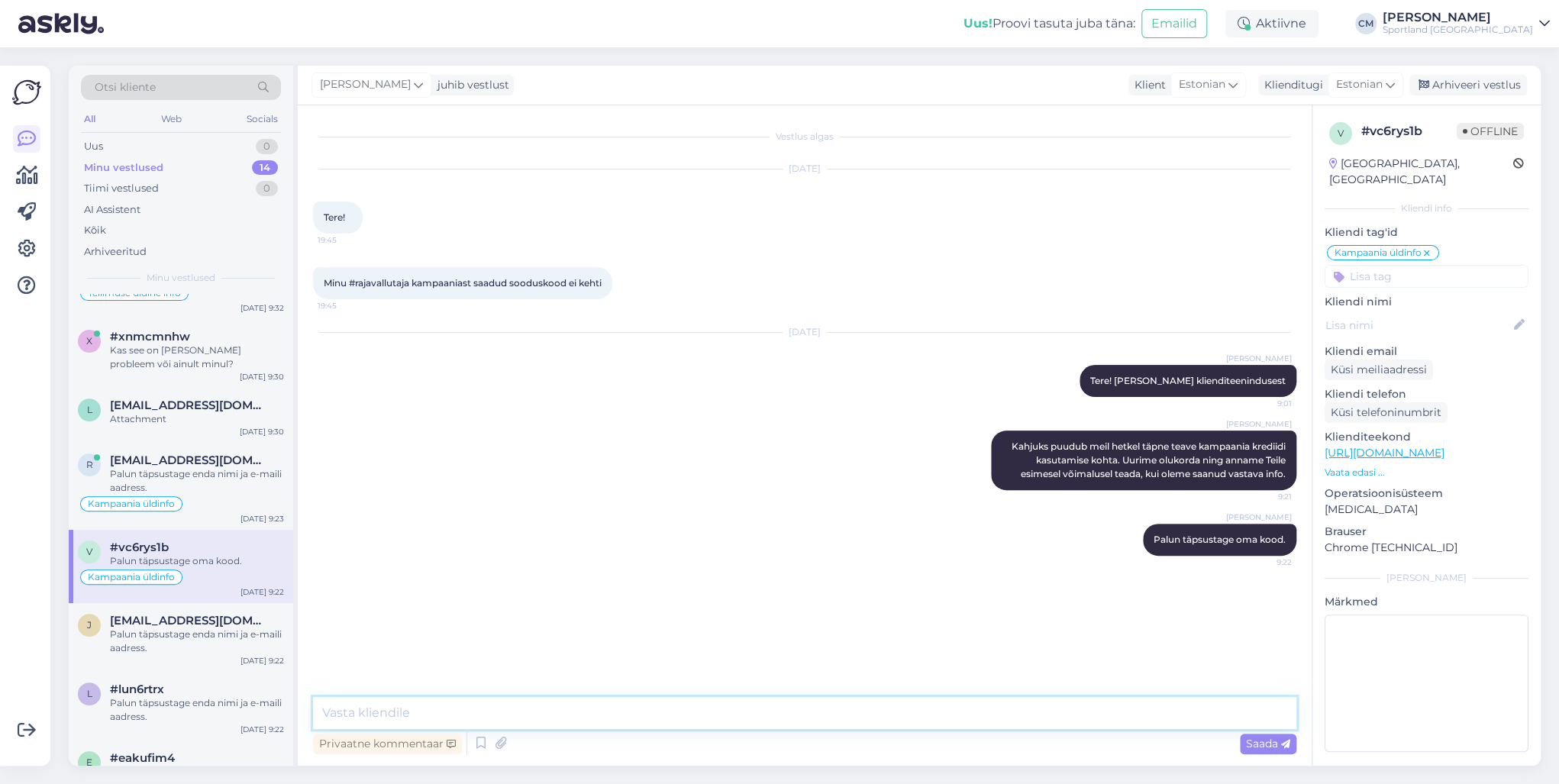
click at [434, 563] on textarea at bounding box center [804, 713] width 983 height 32
paste textarea "Palun täpsustage enda nimi ja e-maili aadress."
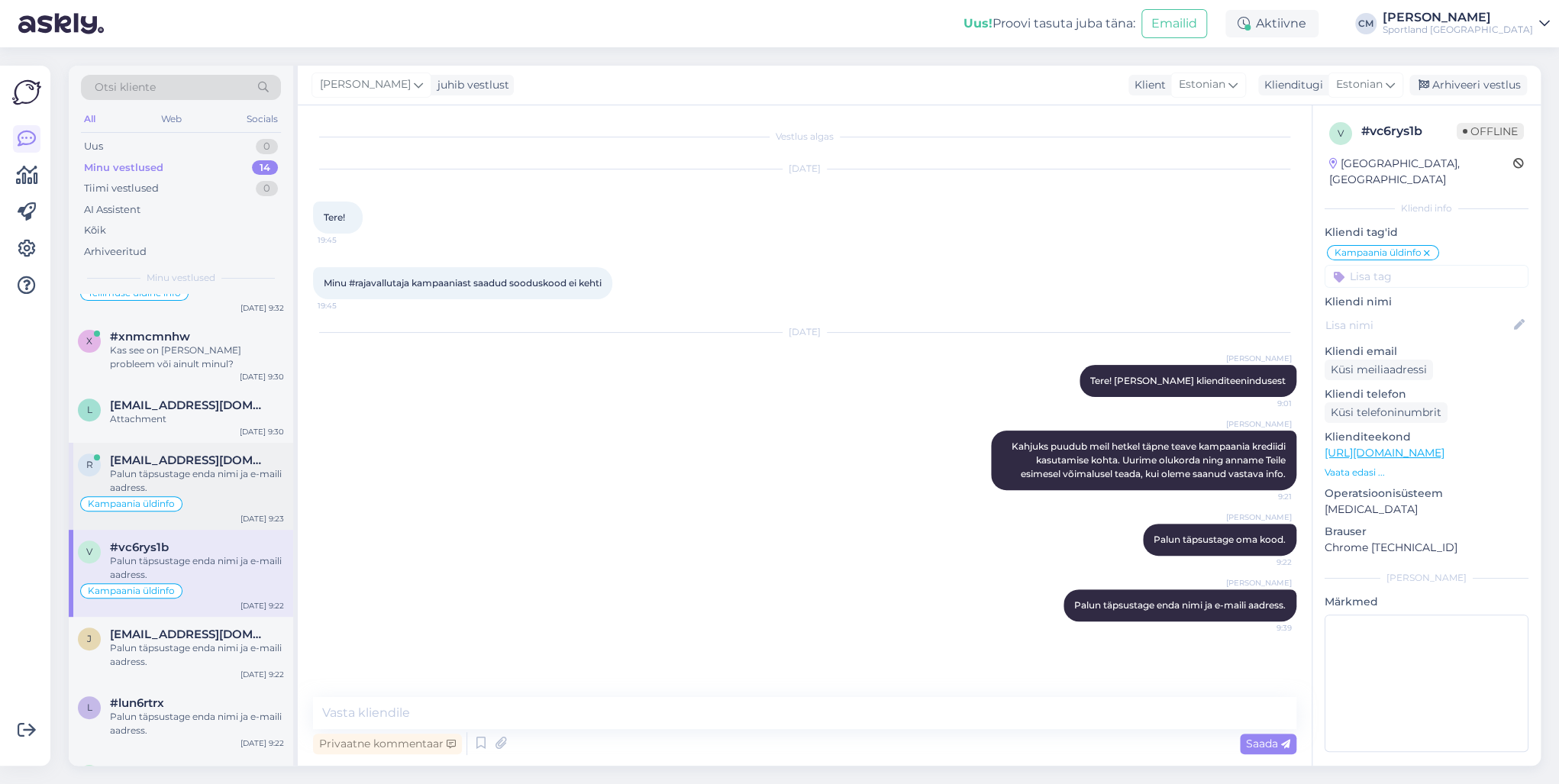
click at [185, 470] on div "Palun täpsustage enda nimi ja e-maili aadress." at bounding box center [197, 481] width 174 height 28
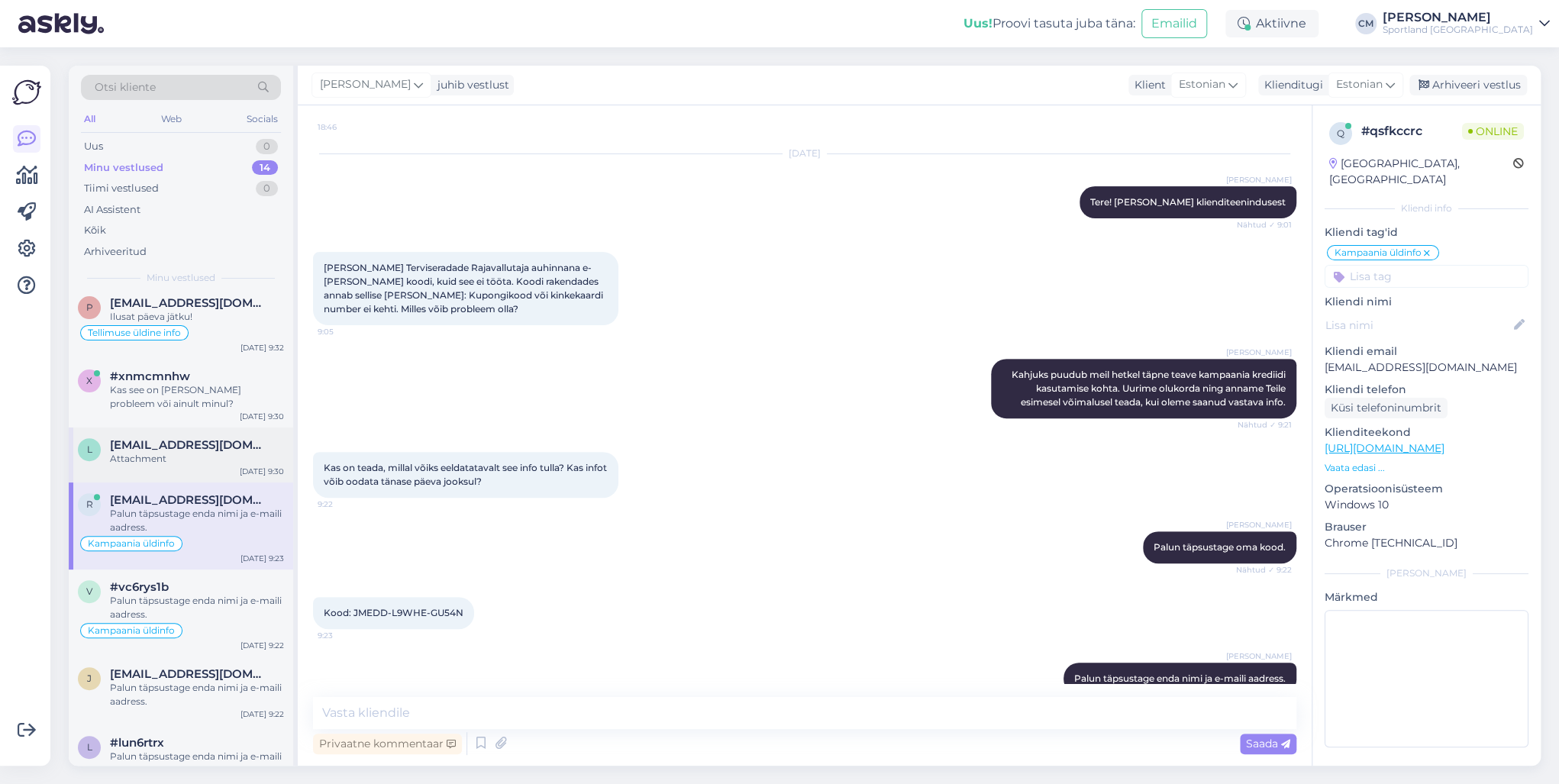
scroll to position [340, 0]
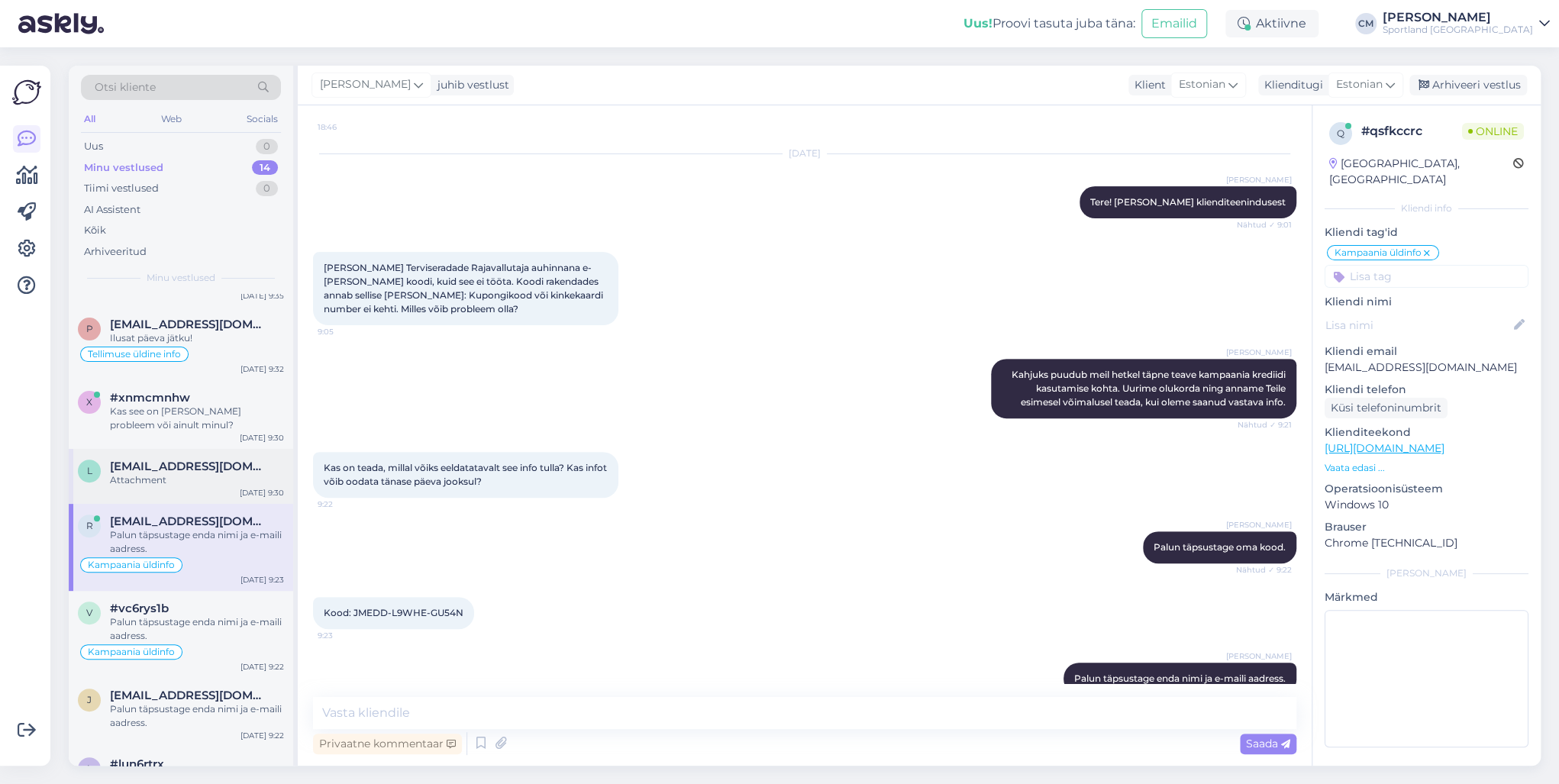
click at [206, 473] on div "Attachment" at bounding box center [197, 480] width 174 height 14
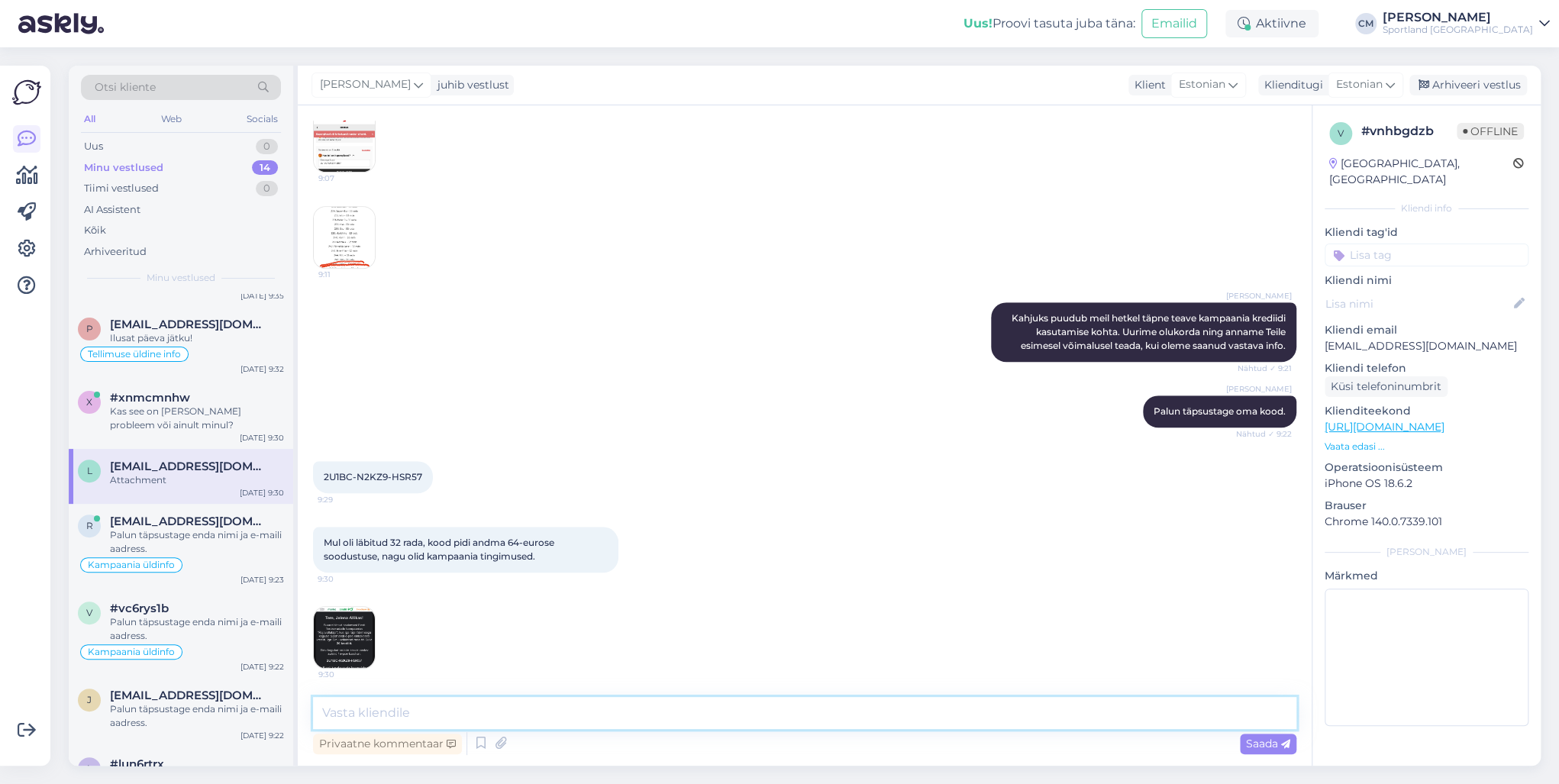
click at [421, 563] on textarea at bounding box center [804, 713] width 983 height 32
paste textarea "Palun täpsustage enda nimi ja e-maili aadress."
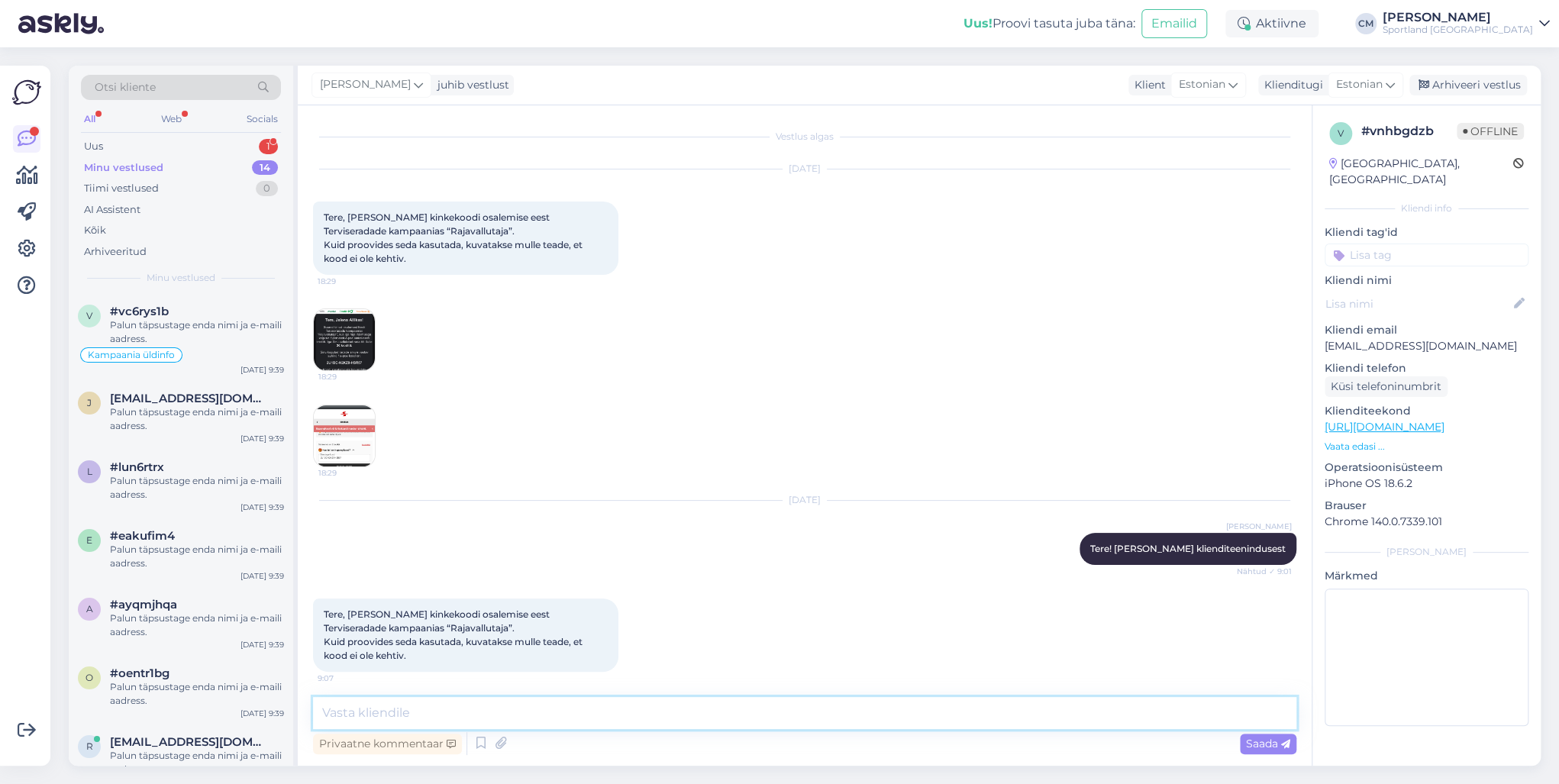
scroll to position [757, 0]
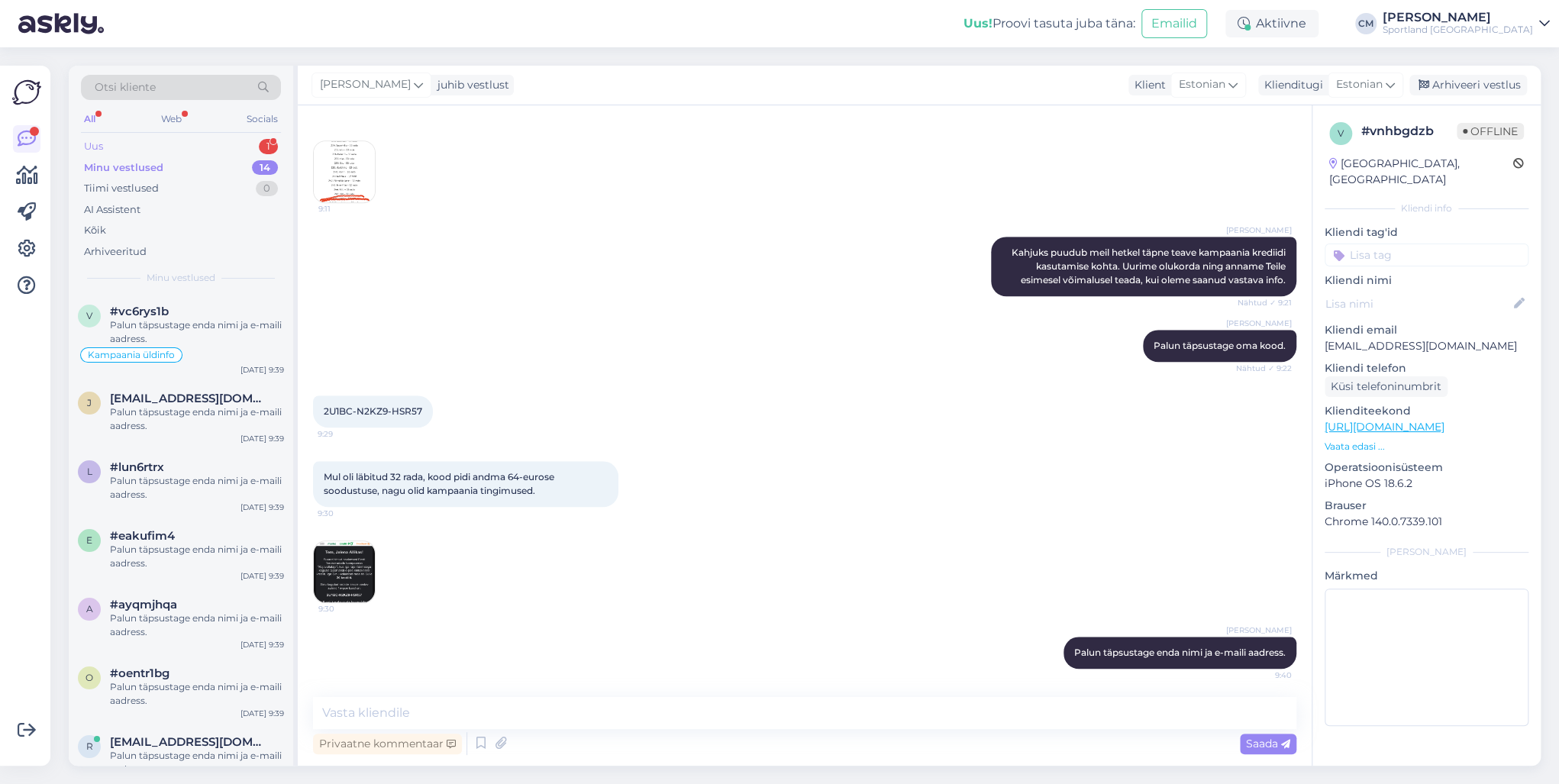
click at [247, 142] on div "Uus 1" at bounding box center [180, 147] width 200 height 21
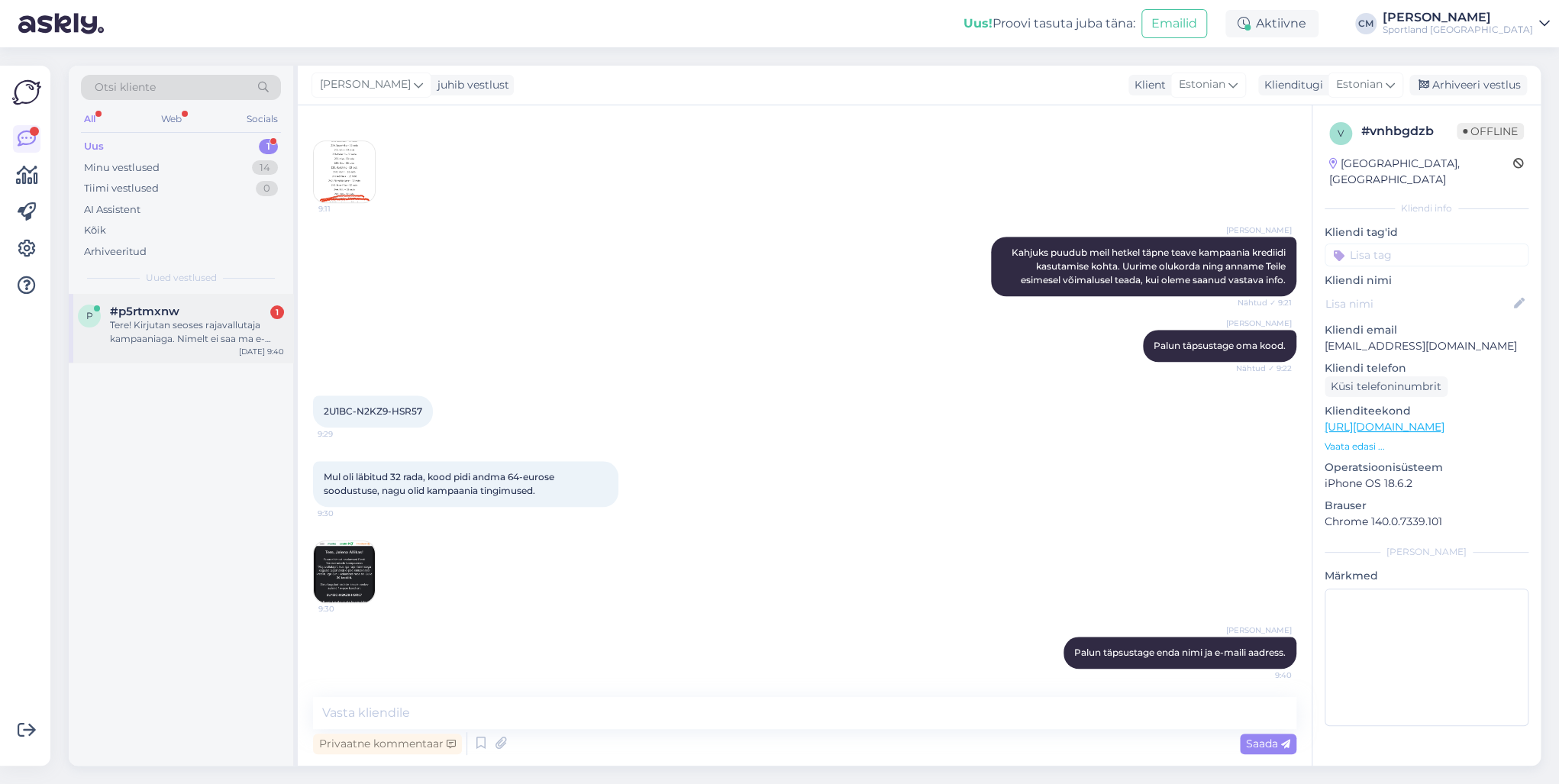
click at [190, 315] on div "#p5rtmxnw 1" at bounding box center [197, 311] width 174 height 14
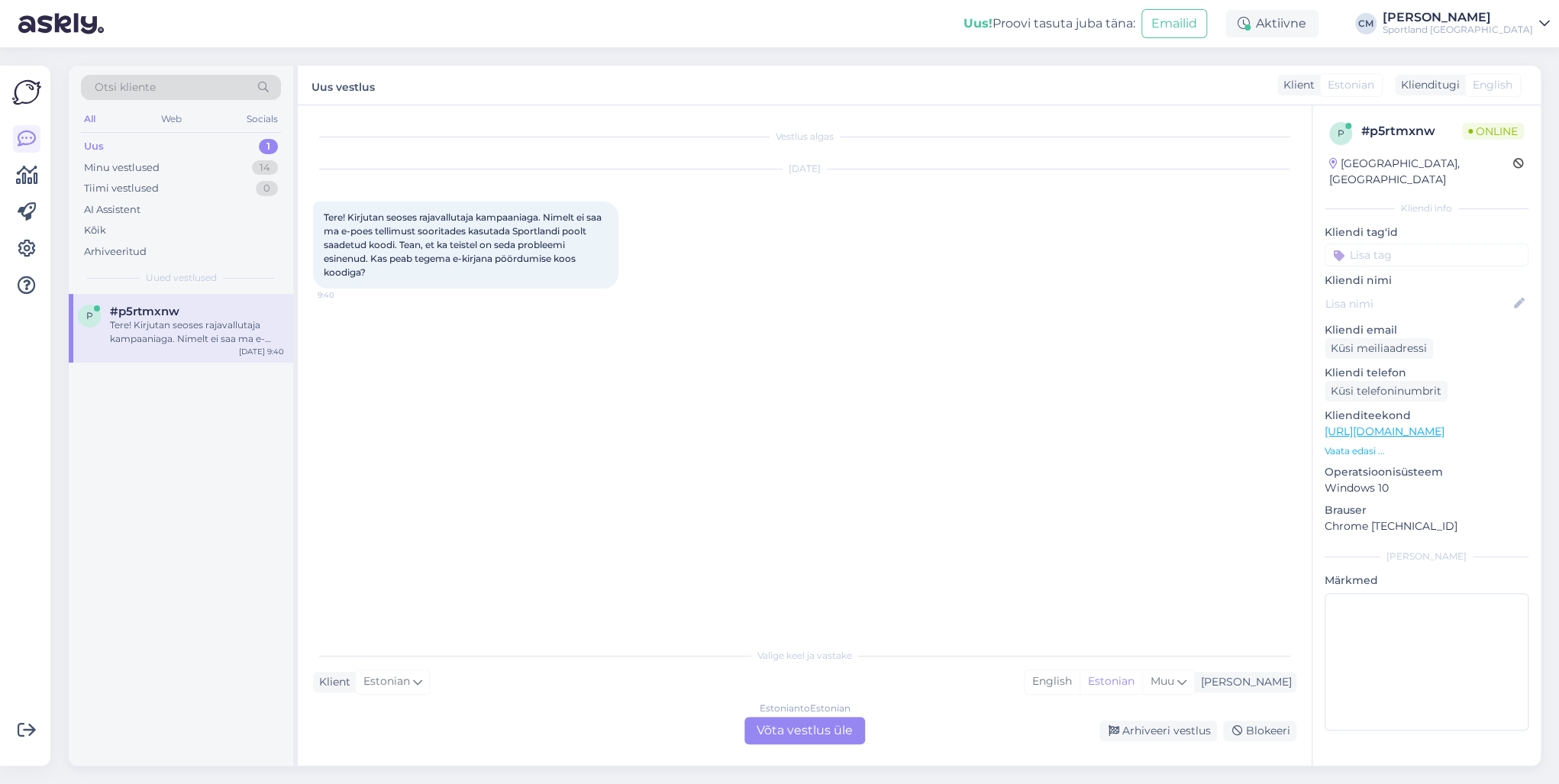
click at [809, 563] on div "Estonian to Estonian Võta vestlus üle" at bounding box center [804, 730] width 121 height 28
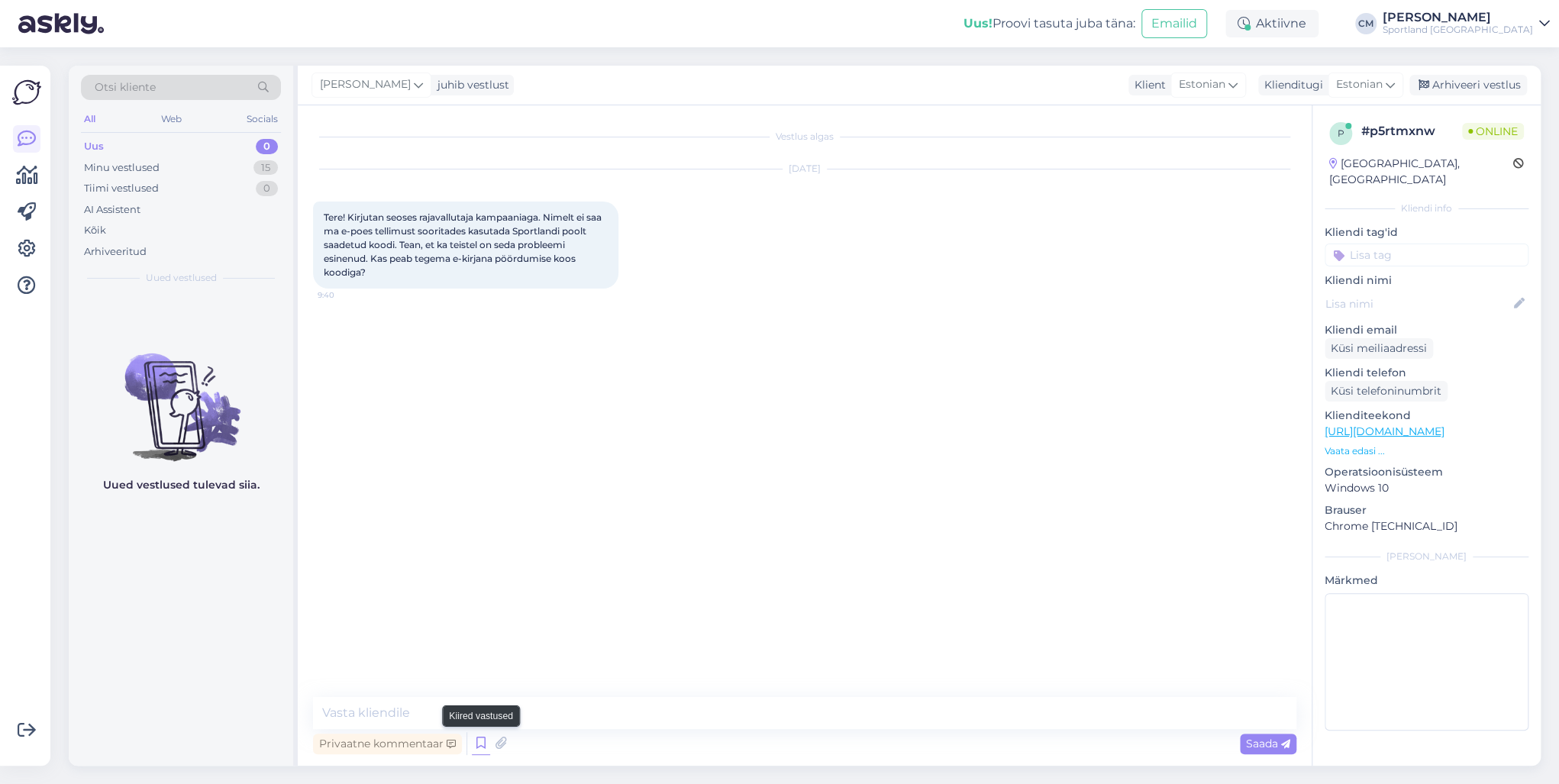
click at [481, 563] on icon at bounding box center [481, 743] width 18 height 23
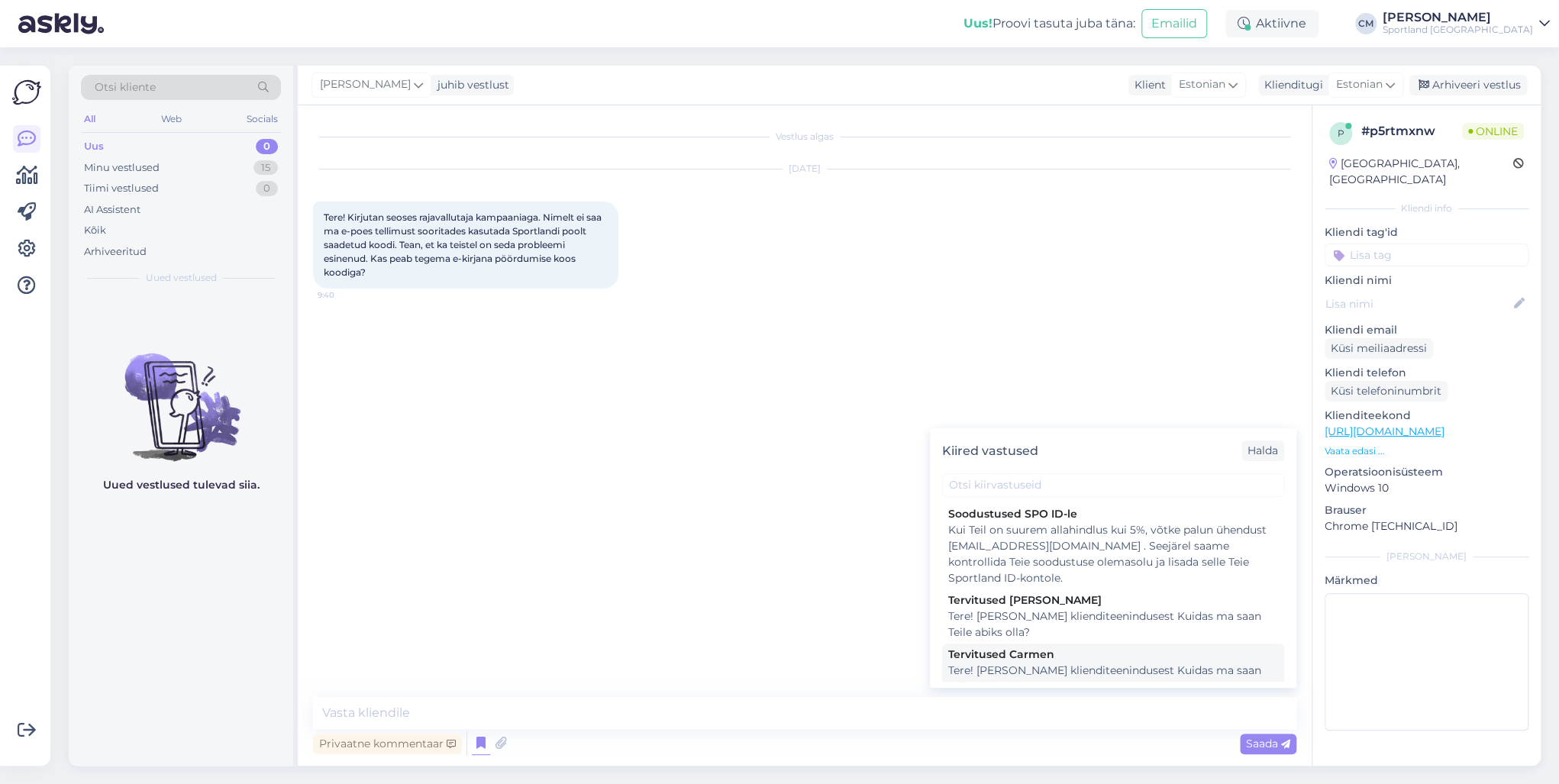
click at [999, 563] on div "Tervitused Carmen" at bounding box center [1113, 654] width 330 height 16
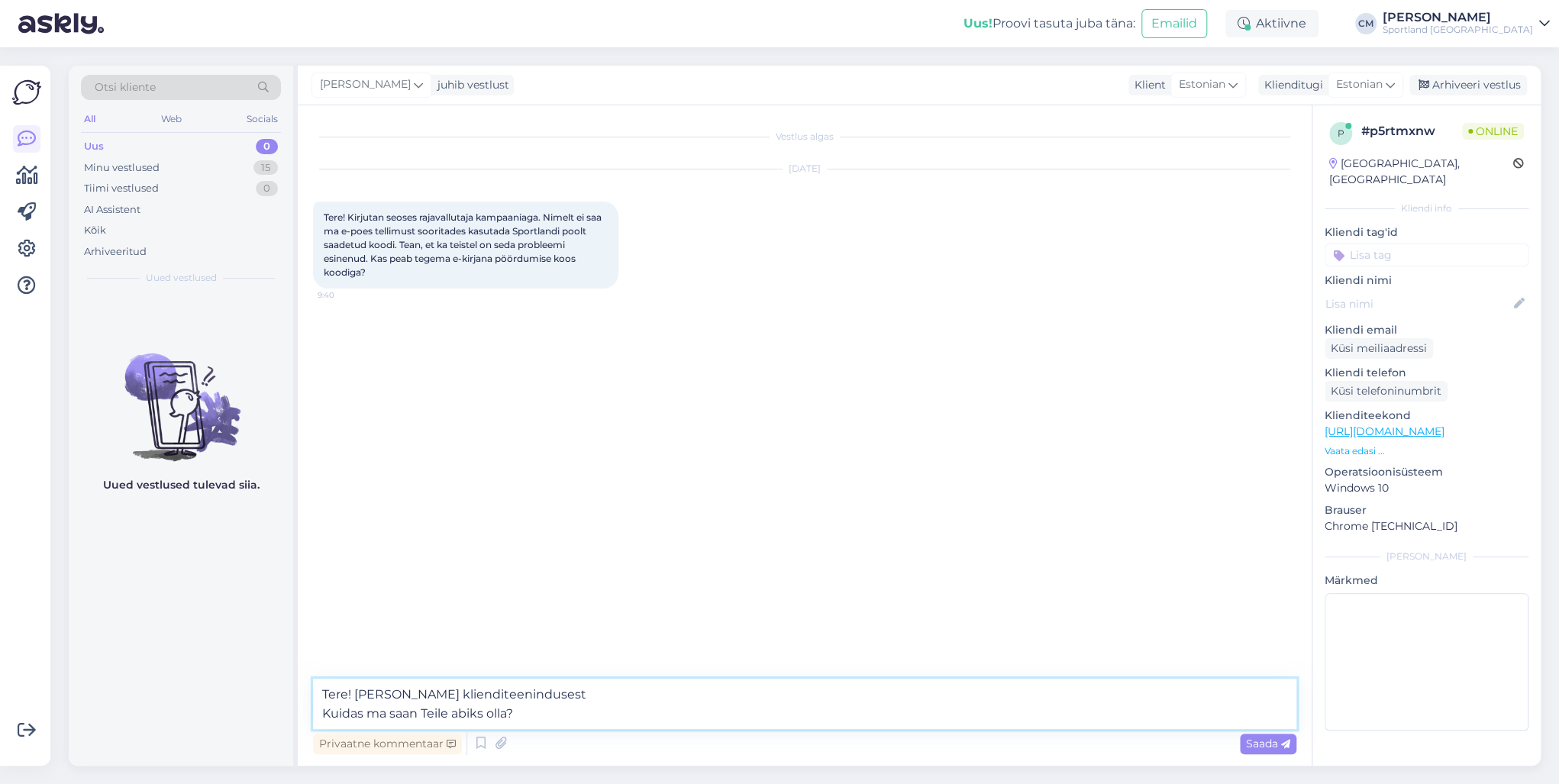
drag, startPoint x: 292, startPoint y: 722, endPoint x: 190, endPoint y: 712, distance: 102.5
click at [190, 563] on div "Otsi kliente All Web Socials Uus 0 Minu vestlused 15 Tiimi vestlused 0 AI Assis…" at bounding box center [805, 416] width 1472 height 700
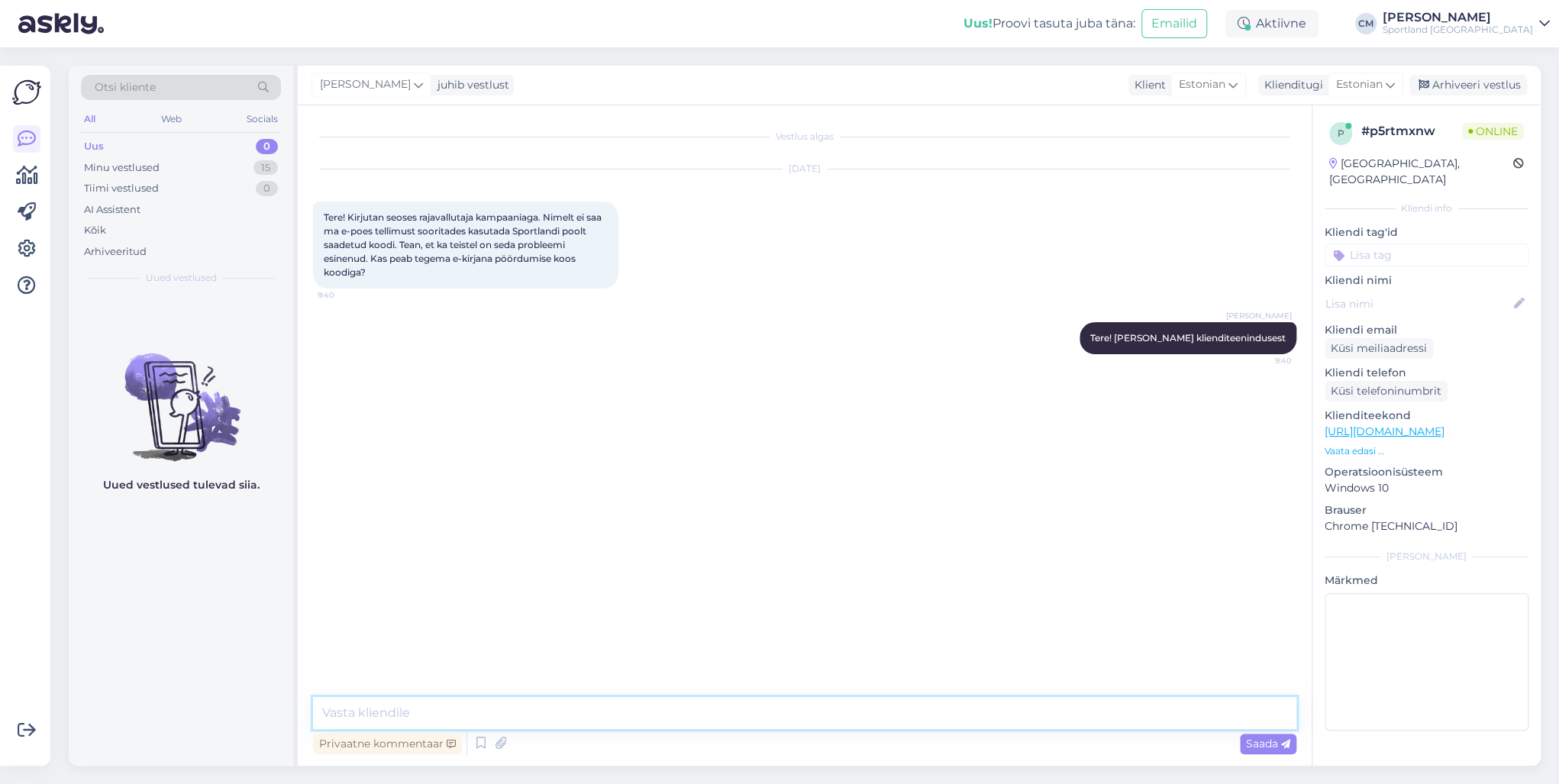
click at [368, 563] on textarea at bounding box center [804, 713] width 983 height 32
click at [253, 165] on div "15" at bounding box center [266, 168] width 25 height 15
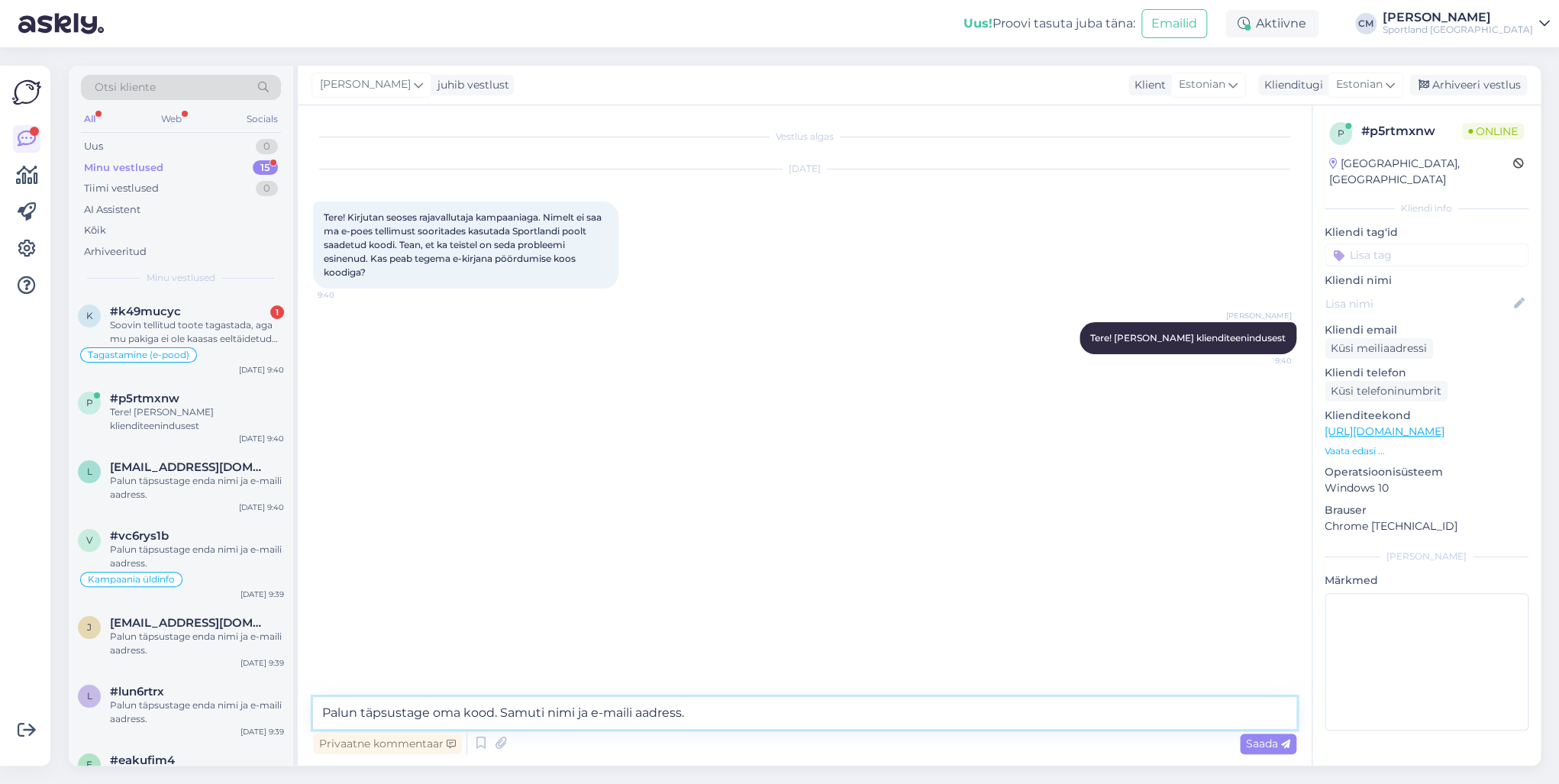
drag, startPoint x: 712, startPoint y: 711, endPoint x: 580, endPoint y: 717, distance: 132.1
click at [607, 563] on textarea "Palun täpsustage oma kood. Samuti nimi ja e-maili aadress." at bounding box center [804, 713] width 983 height 32
click at [543, 563] on textarea "Palun täpsustage oma kood. Samuti nimi ja e-maili aadress." at bounding box center [804, 713] width 983 height 32
drag, startPoint x: 748, startPoint y: 719, endPoint x: 213, endPoint y: 715, distance: 535.0
click at [213, 563] on div "Otsi kliente All Web Socials Uus 0 Minu vestlused 15 Tiimi vestlused 0 AI Assis…" at bounding box center [805, 416] width 1472 height 700
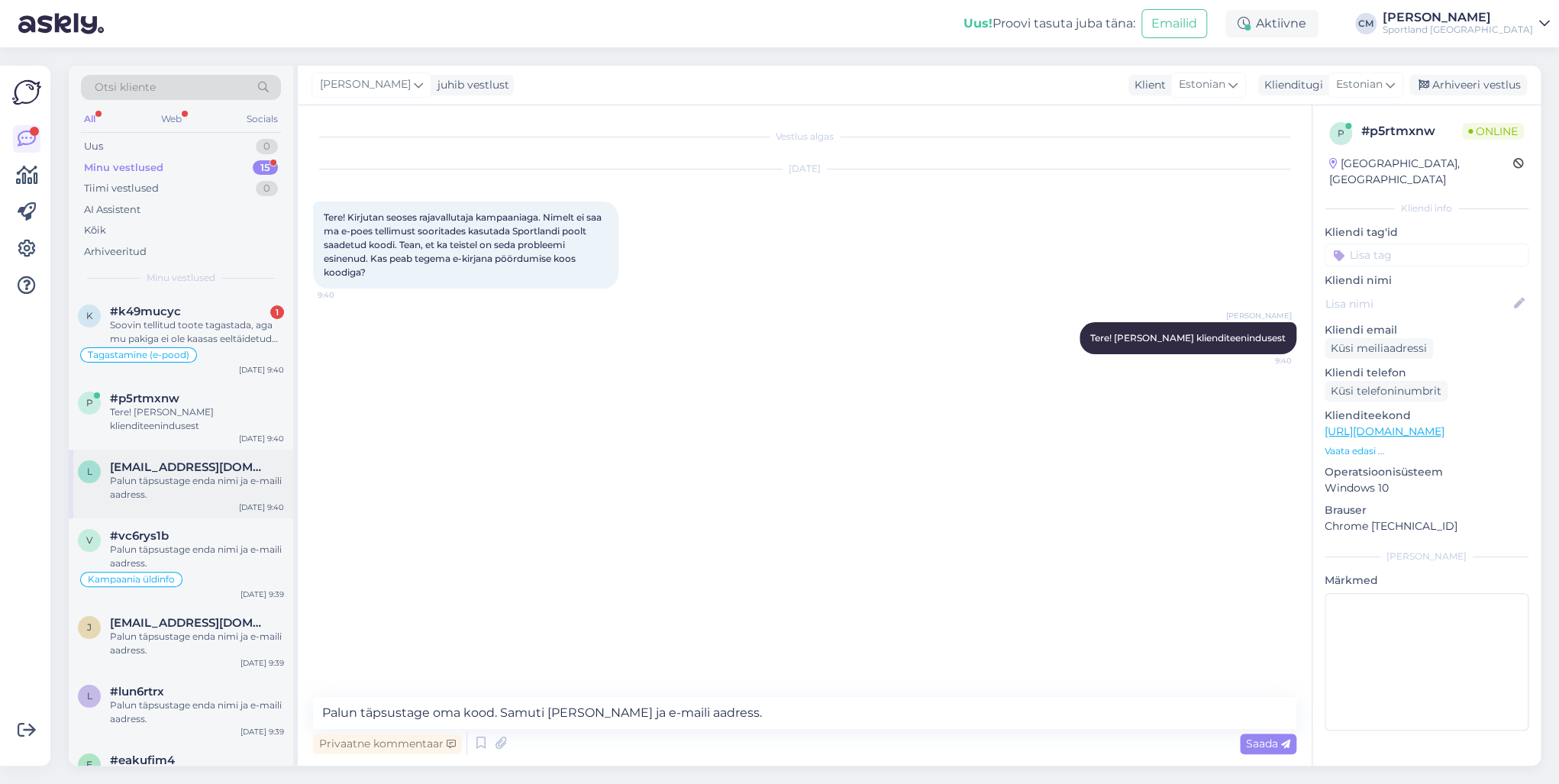
click at [156, 470] on span "[EMAIL_ADDRESS][DOMAIN_NAME]" at bounding box center [189, 467] width 159 height 14
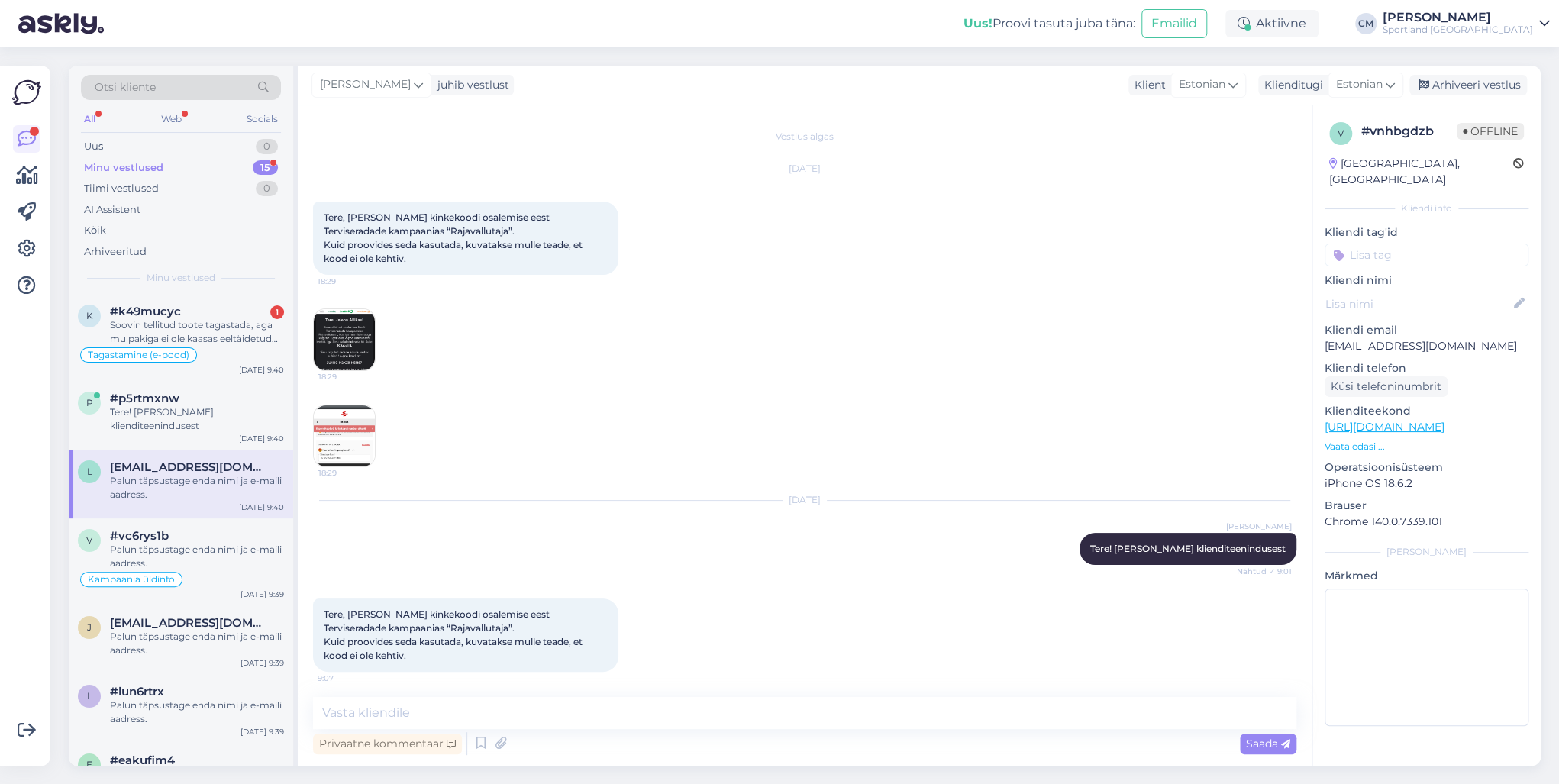
scroll to position [757, 0]
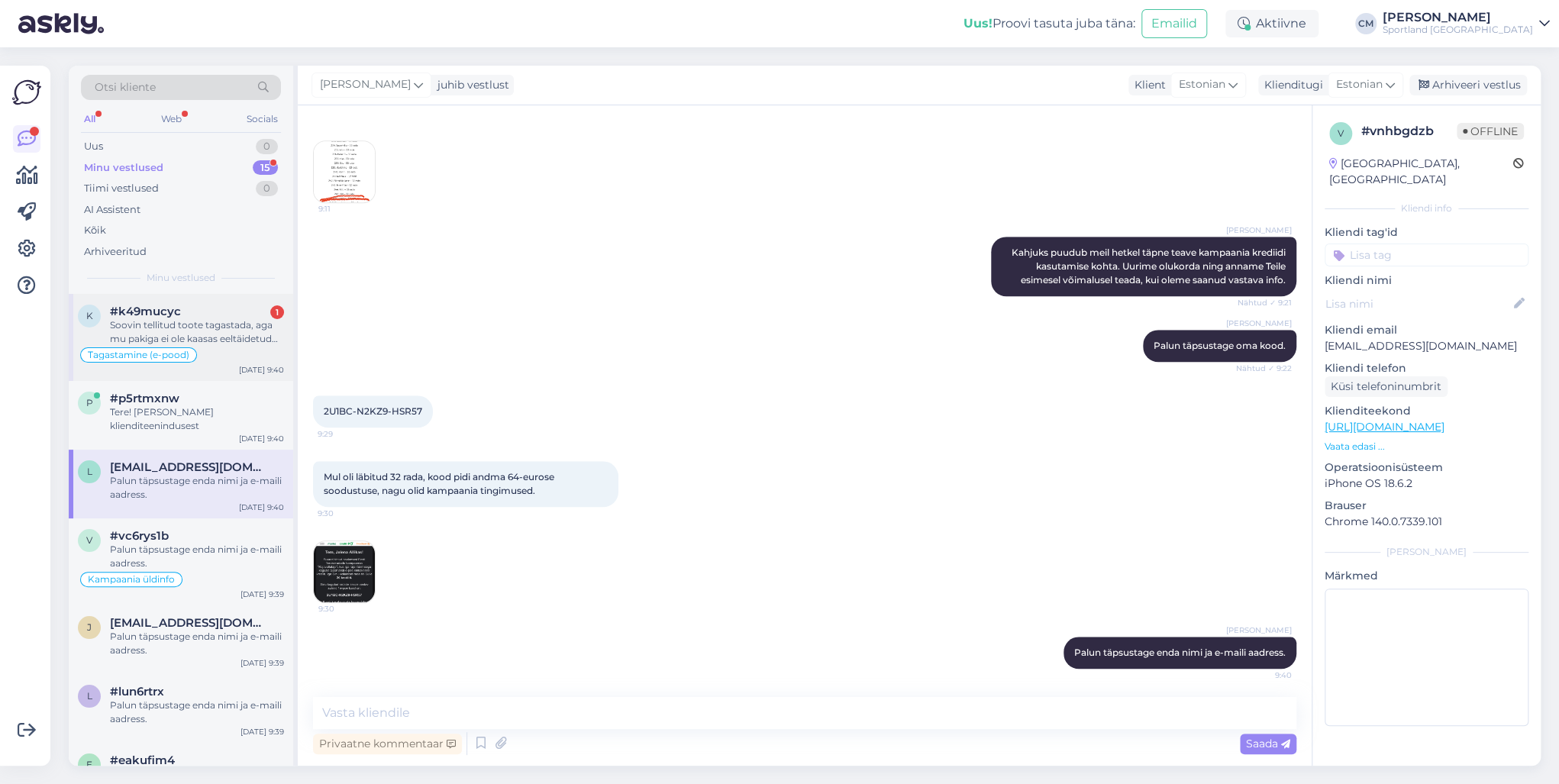
click at [238, 321] on div "Soovin tellitud toote tagastada, aga mu pakiga ei ole kaasas eeltäidetud DPD au…" at bounding box center [197, 332] width 174 height 28
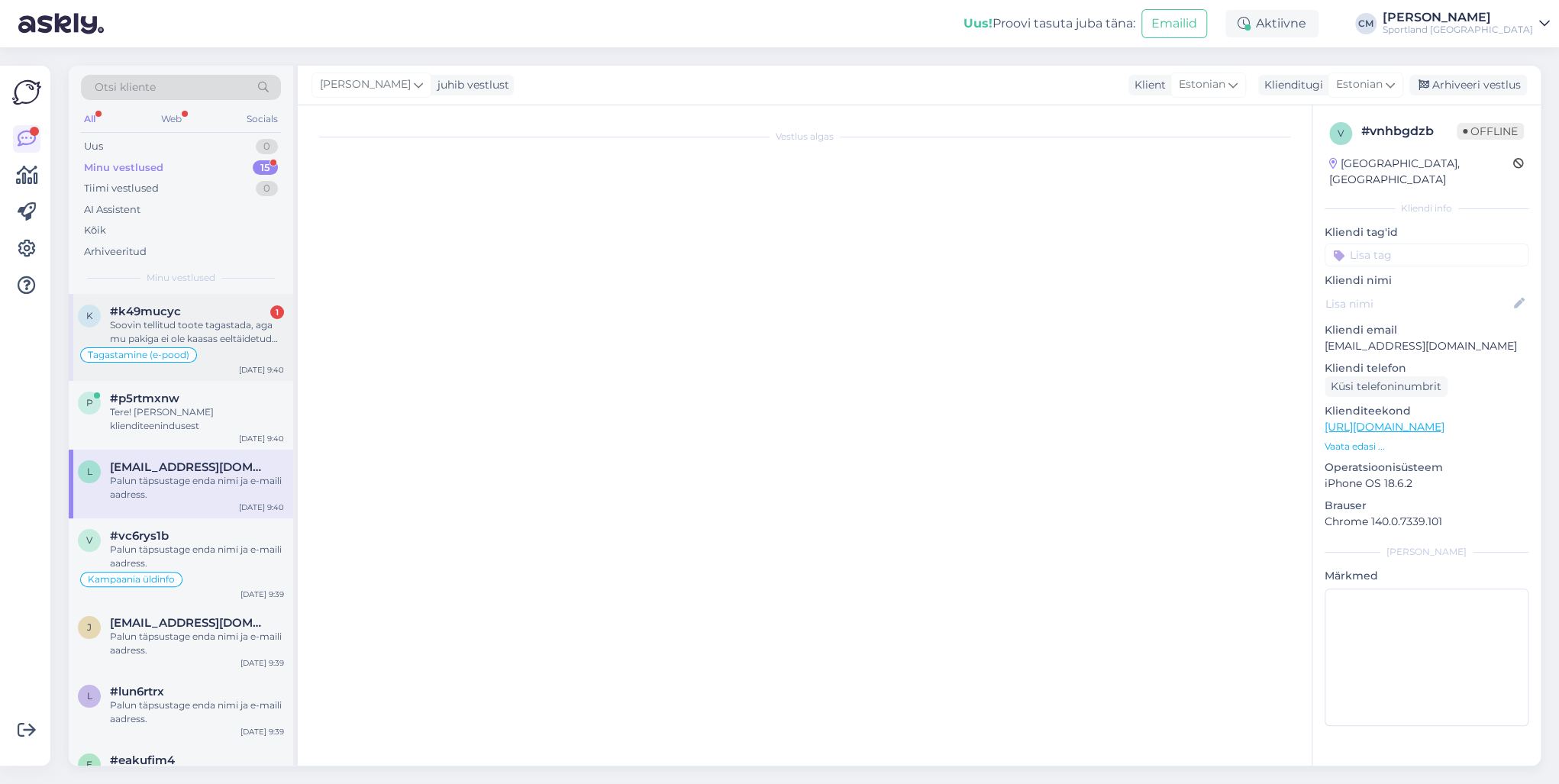
scroll to position [0, 0]
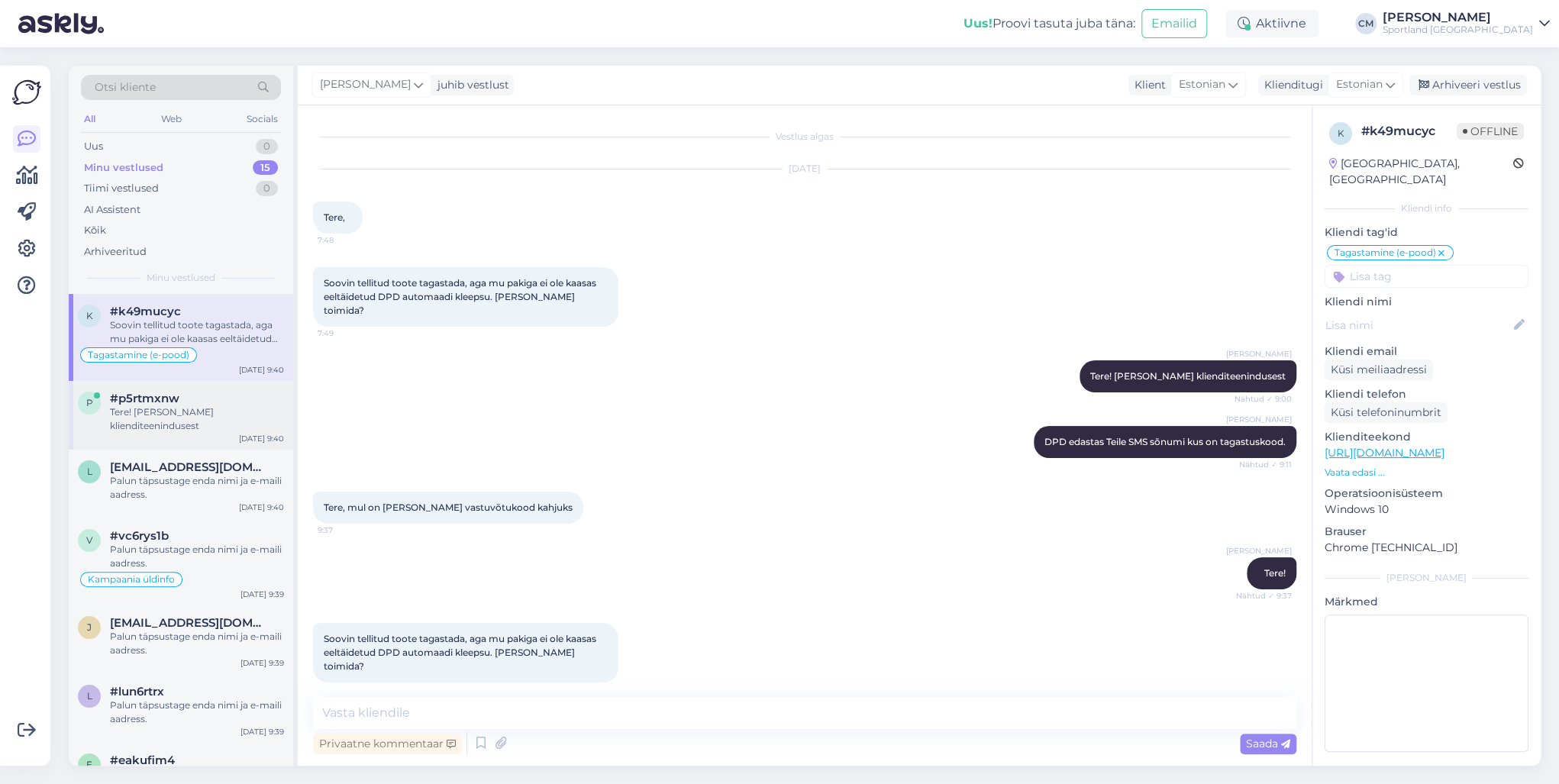
click at [183, 418] on div "Tere! [PERSON_NAME] klienditeenindusest" at bounding box center [197, 419] width 174 height 28
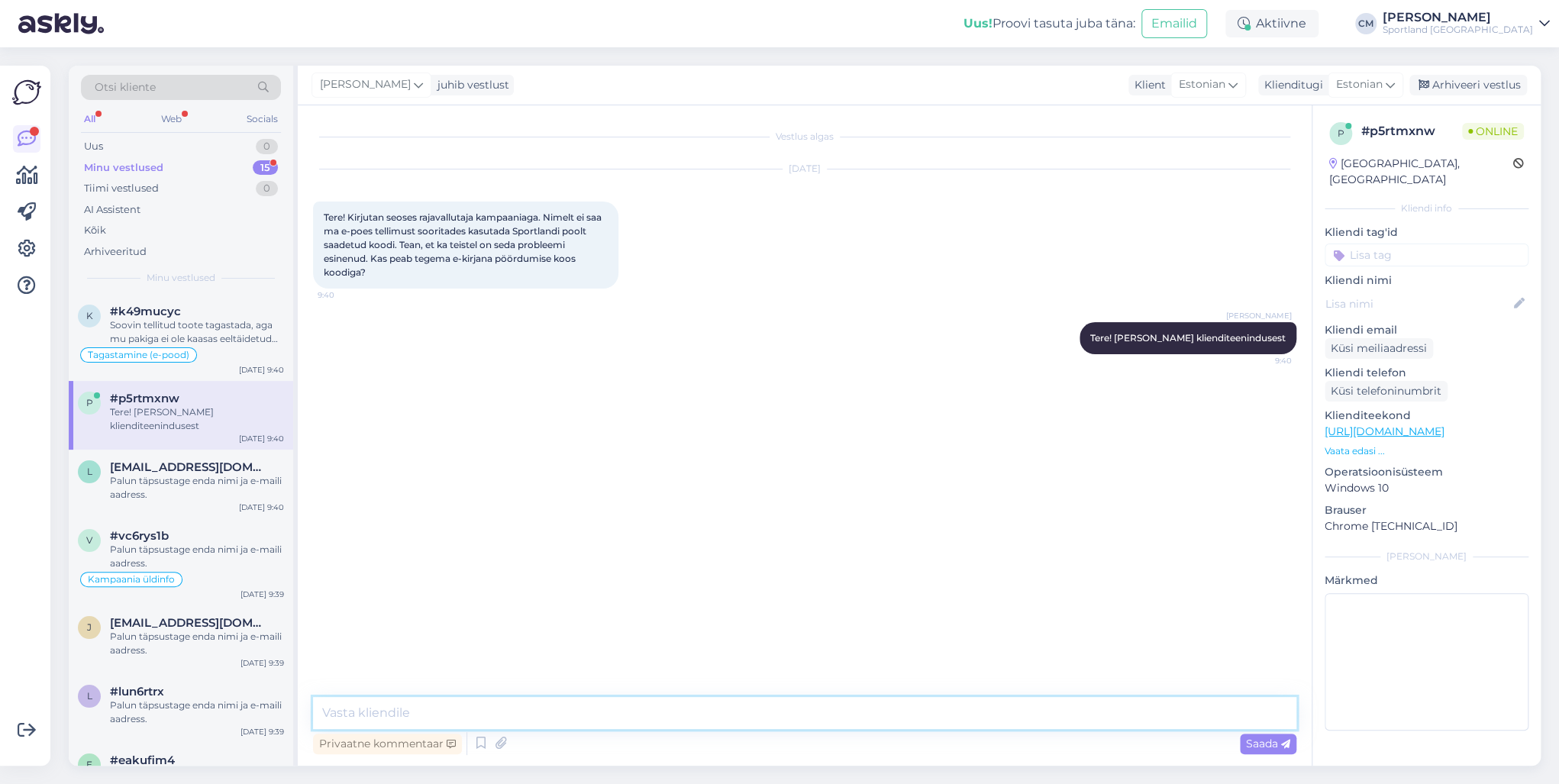
click at [403, 563] on textarea at bounding box center [804, 713] width 983 height 32
paste textarea "Palun täpsustage oma kood. Samuti [PERSON_NAME] ja e-maili aadress."
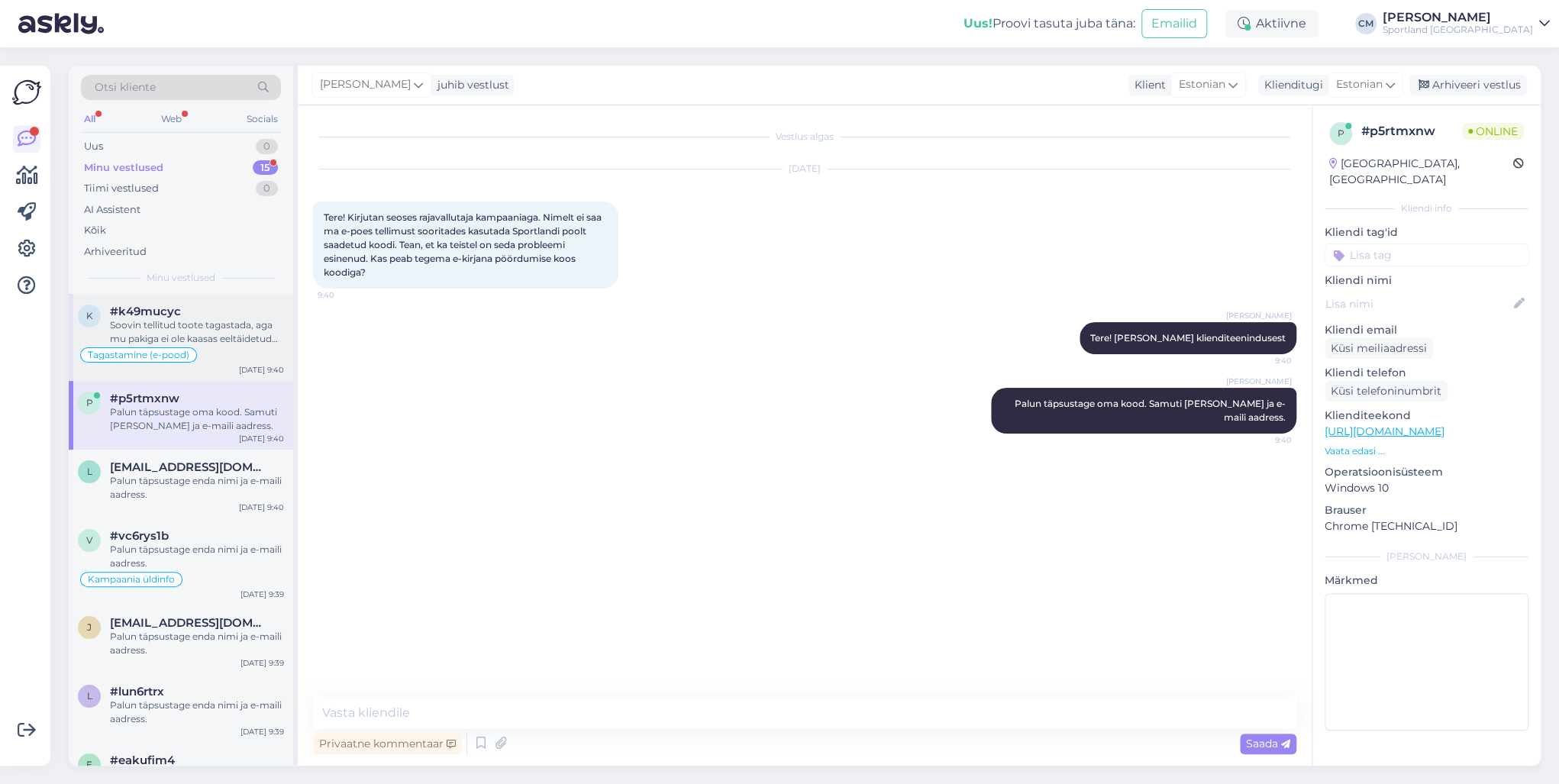
click at [236, 339] on div "Soovin tellitud toote tagastada, aga mu pakiga ei ole kaasas eeltäidetud DPD au…" at bounding box center [197, 332] width 174 height 28
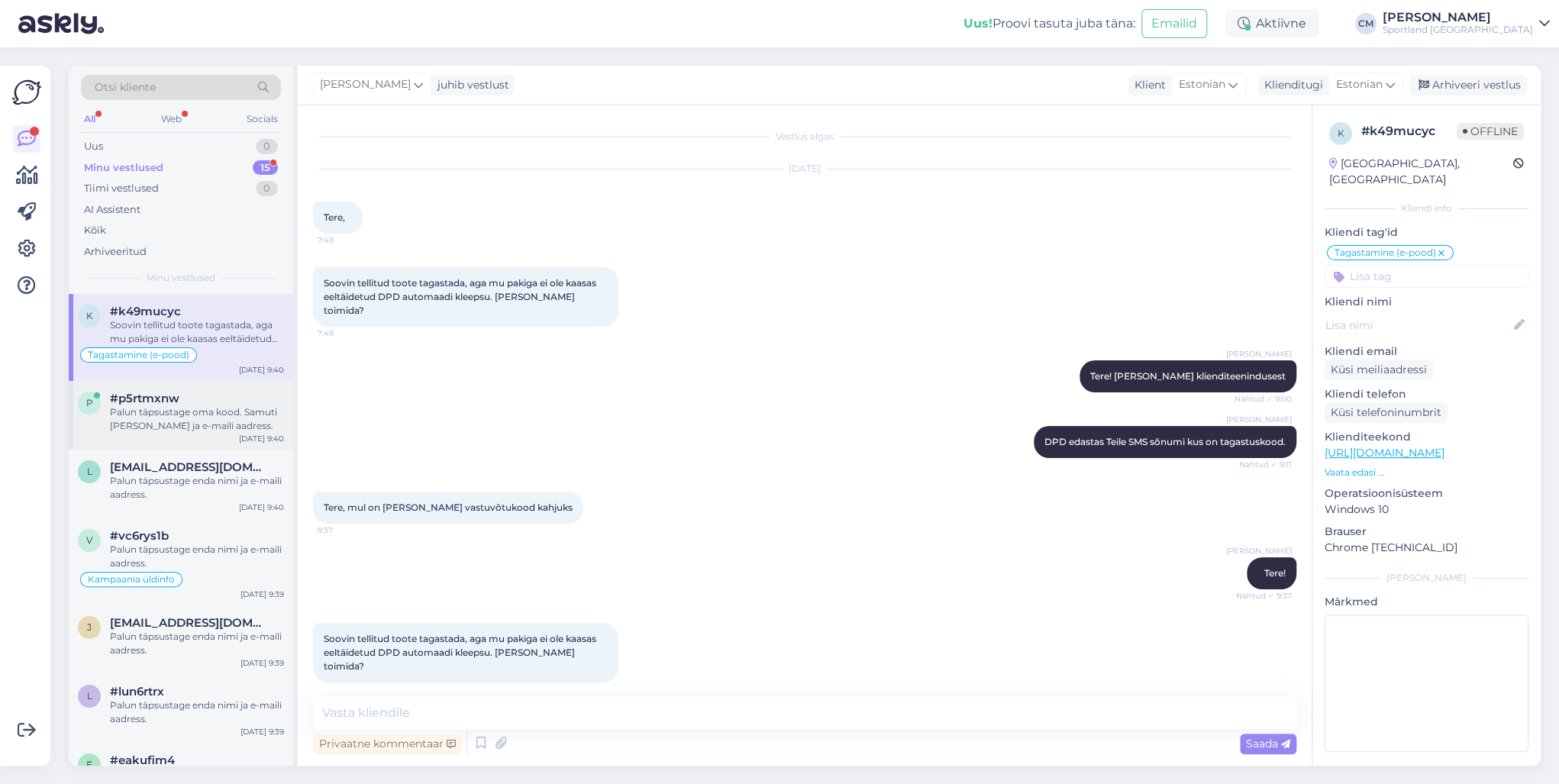
click at [218, 440] on div "p #p5rtmxnw Palun täpsustage oma kood. Samuti [PERSON_NAME] ja e-maili aadress.…" at bounding box center [181, 415] width 224 height 69
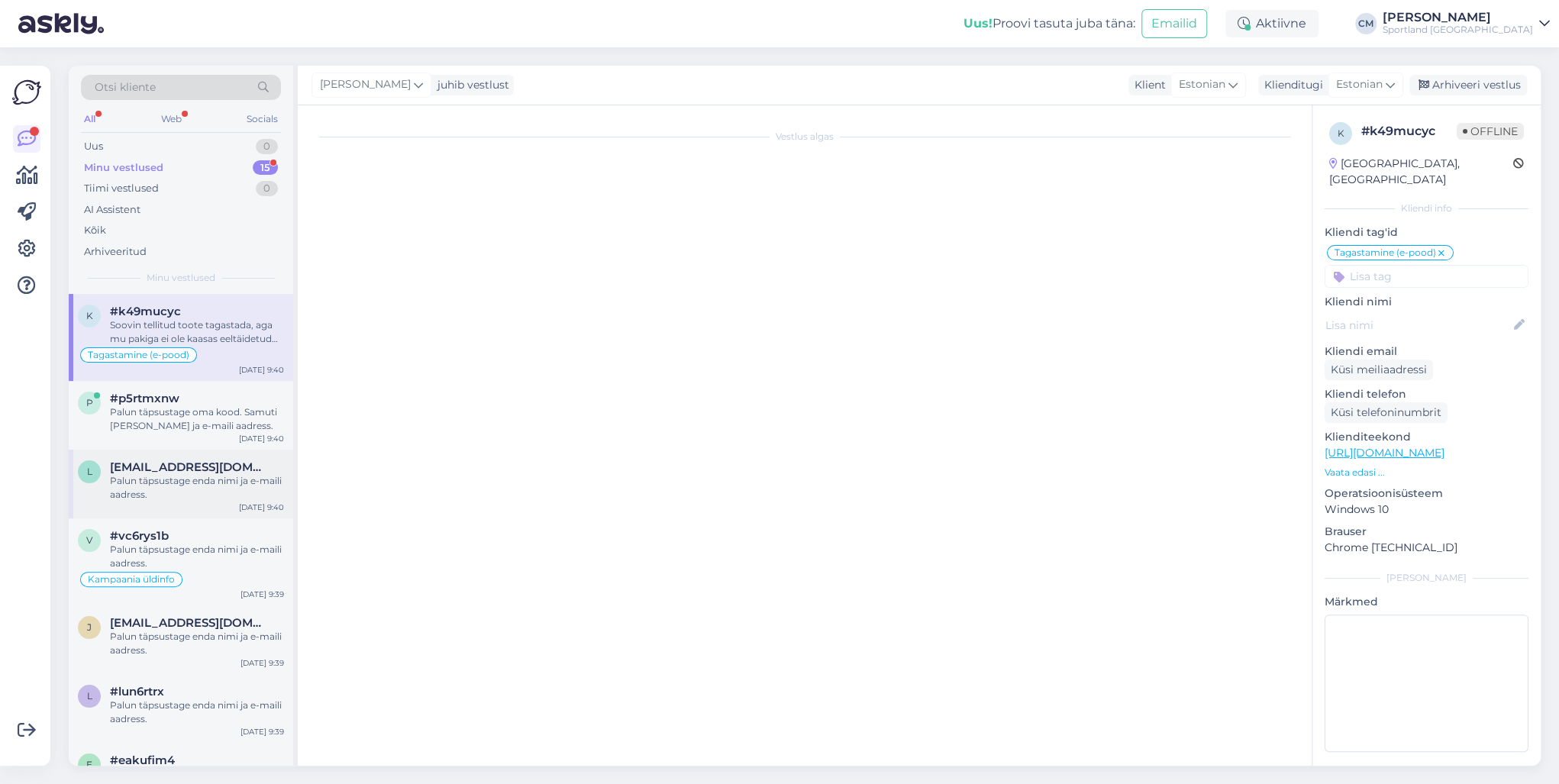
click at [220, 477] on div "Palun täpsustage enda nimi ja e-maili aadress." at bounding box center [197, 488] width 174 height 28
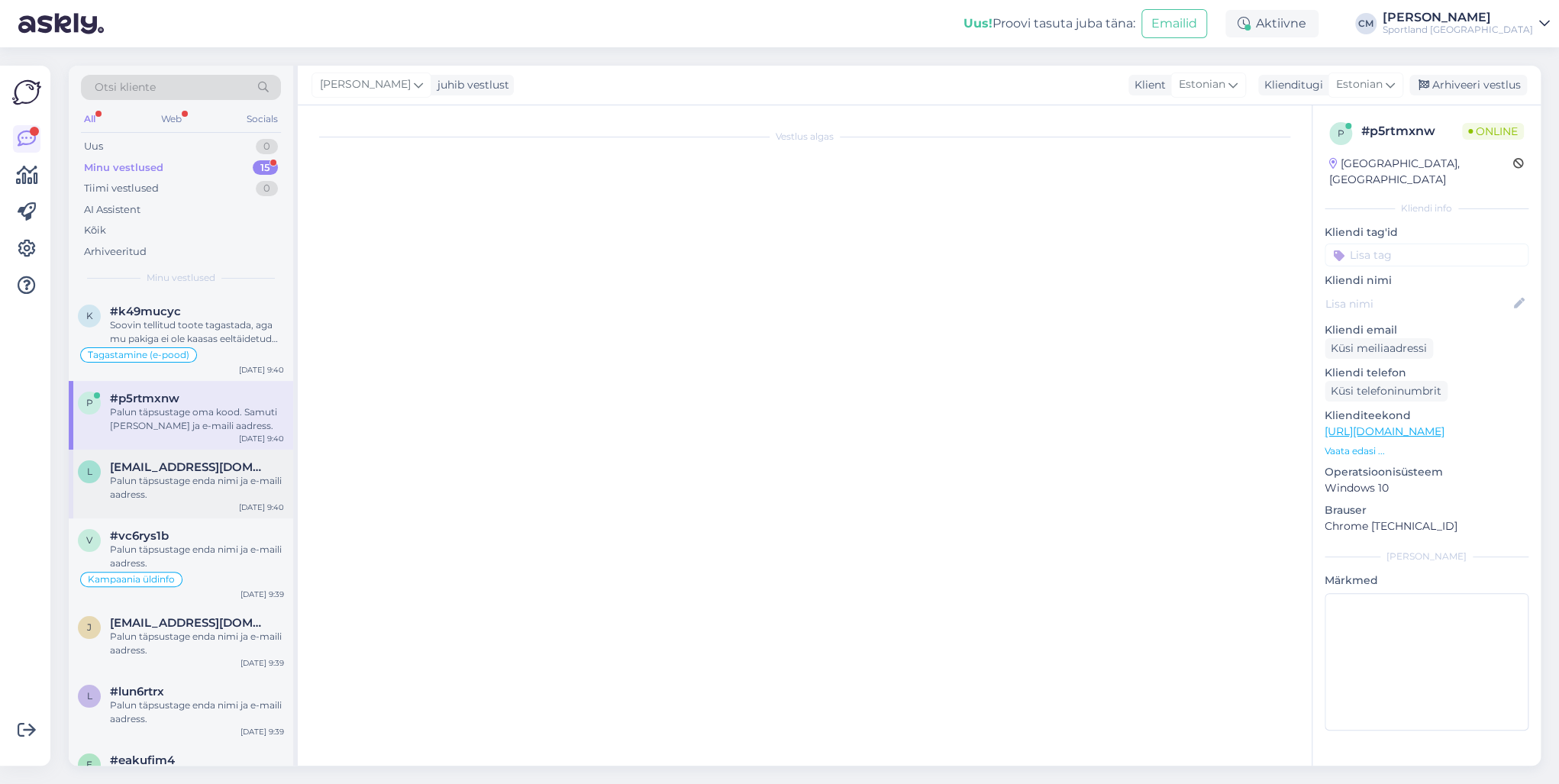
scroll to position [757, 0]
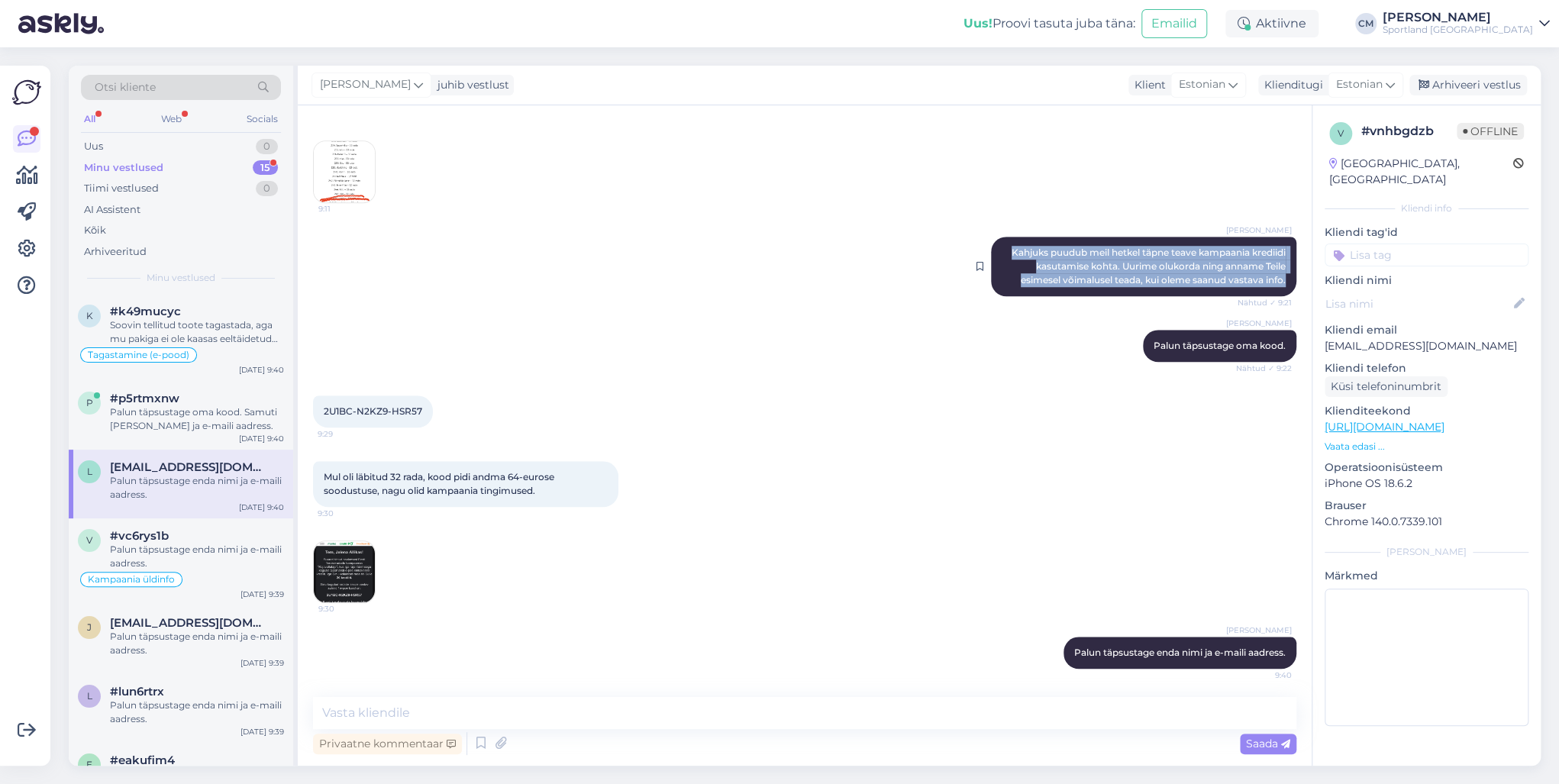
drag, startPoint x: 993, startPoint y: 242, endPoint x: 1286, endPoint y: 281, distance: 295.6
click at [1168, 281] on div "[PERSON_NAME] Kahjuks puudub meil hetkel täpne teave kampaania krediidi kasutam…" at bounding box center [1144, 266] width 306 height 60
copy span "Kahjuks puudub meil hetkel täpne teave kampaania krediidi kasutamise kohta. Uur…"
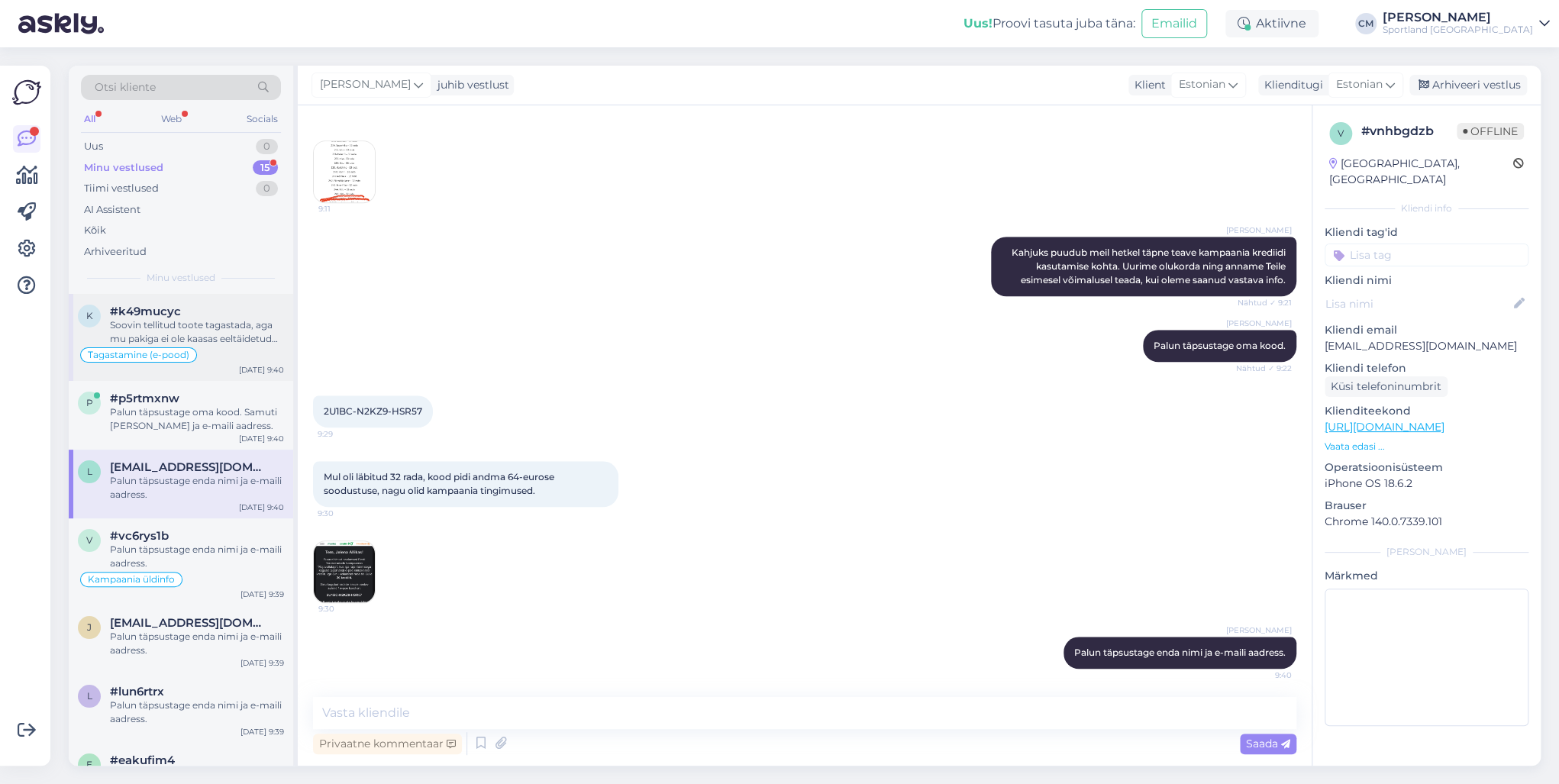
click at [215, 305] on div "#k49mucyc" at bounding box center [197, 311] width 174 height 14
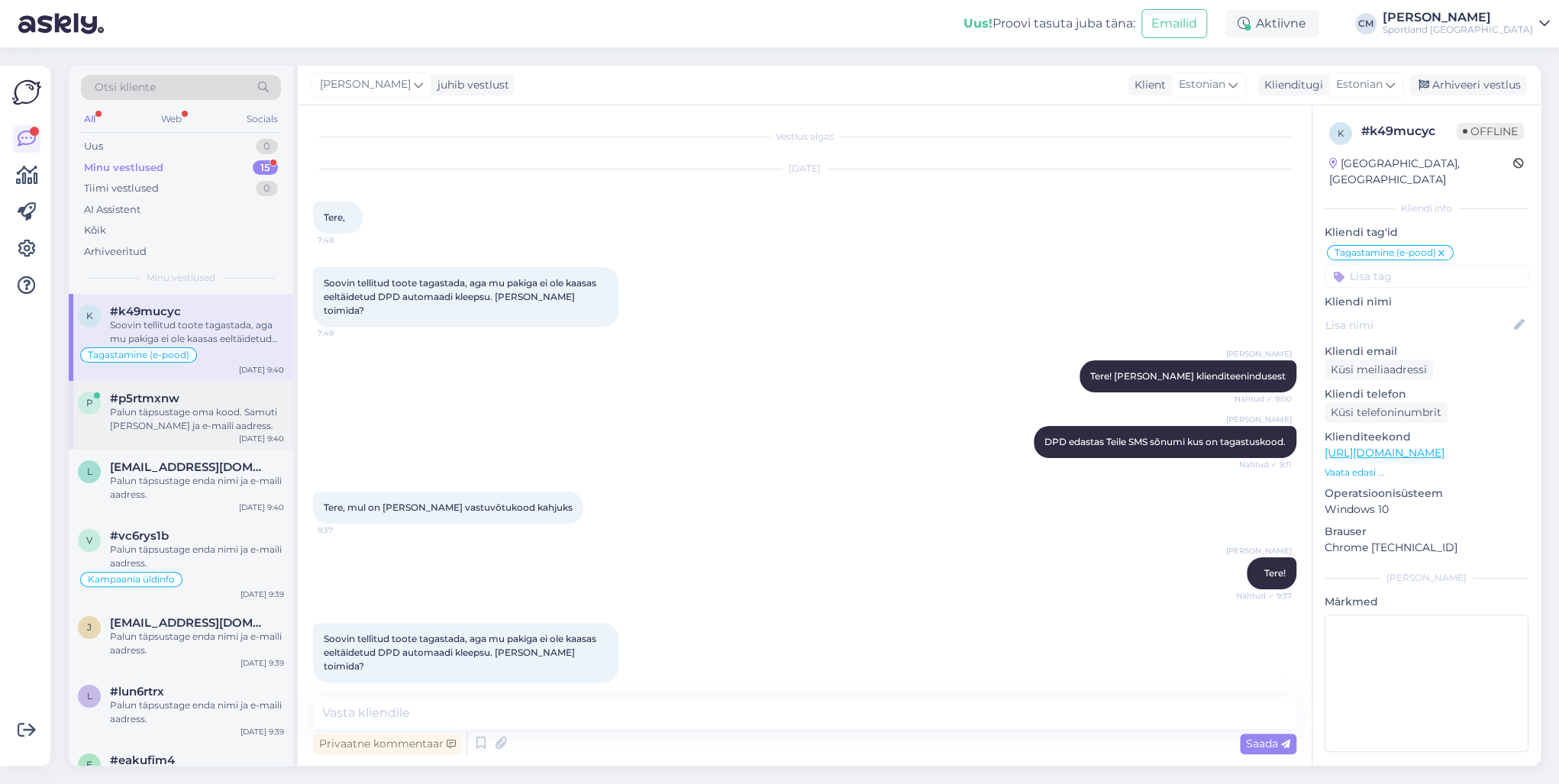
click at [196, 408] on div "Palun täpsustage oma kood. Samuti [PERSON_NAME] ja e-maili aadress." at bounding box center [197, 419] width 174 height 28
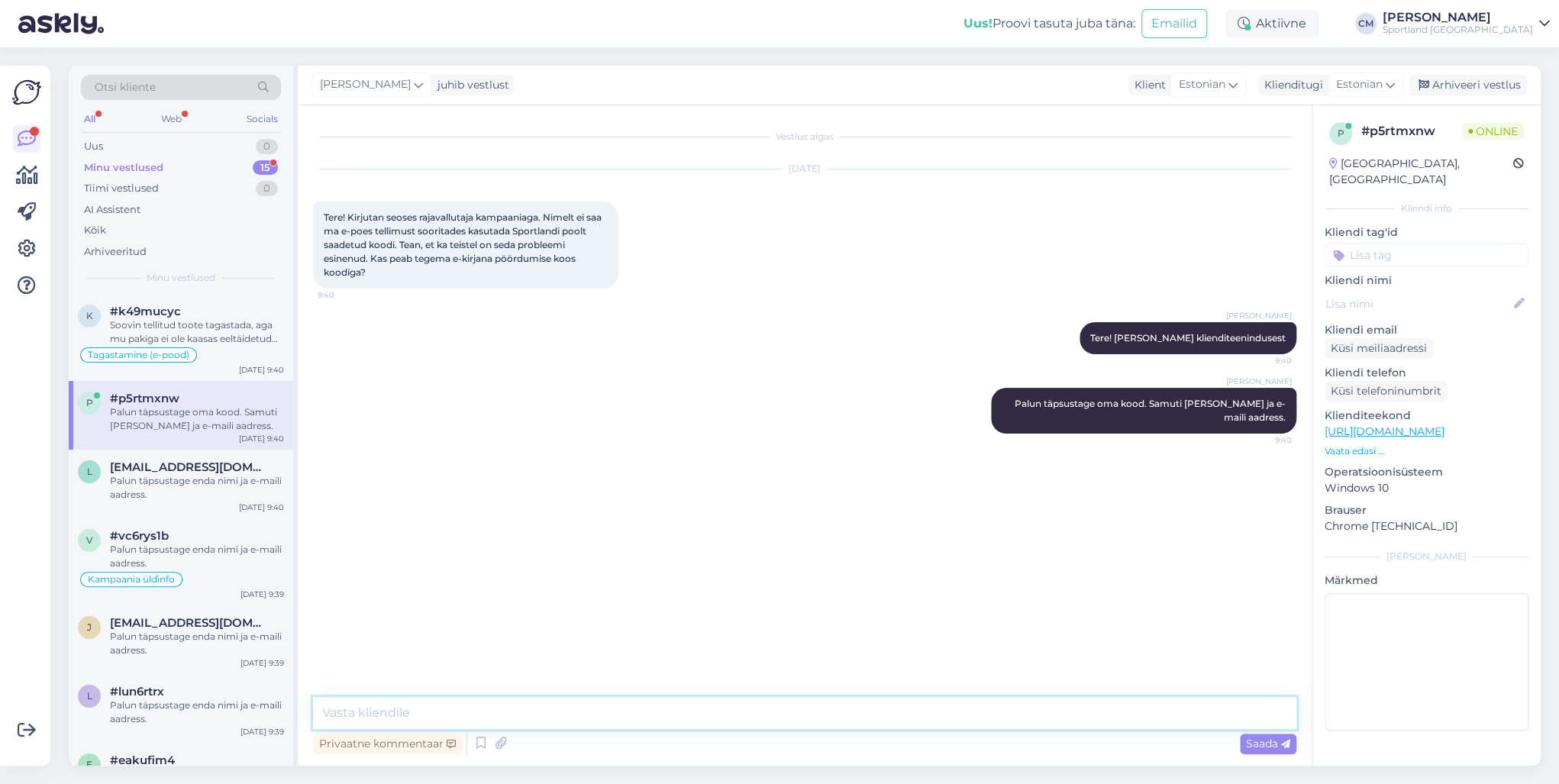
click at [501, 563] on textarea at bounding box center [804, 713] width 983 height 32
paste textarea "Kahjuks puudub meil hetkel täpne teave kampaania krediidi kasutamise kohta. Uur…"
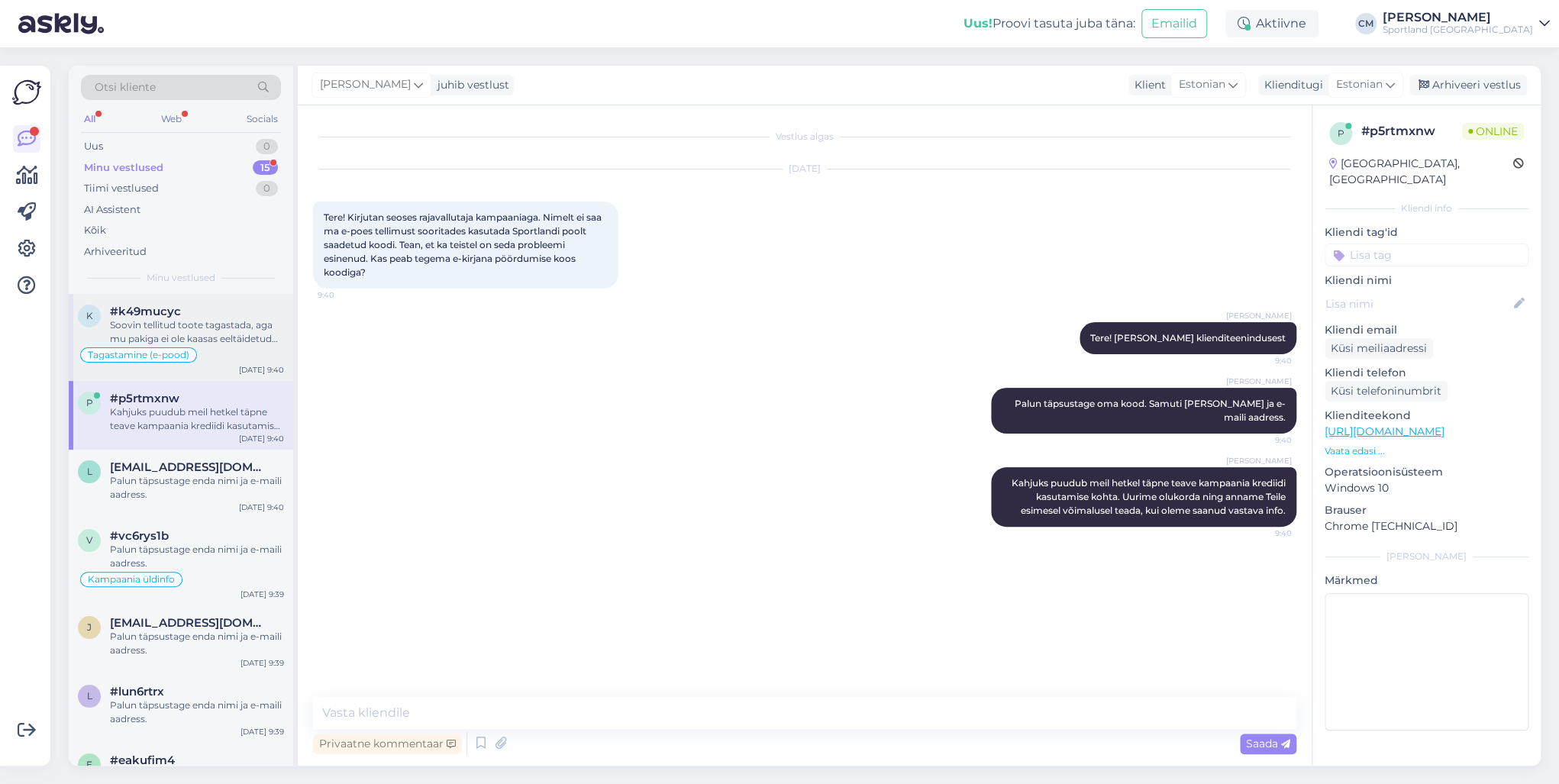
click at [227, 315] on div "#k49mucyc" at bounding box center [197, 311] width 174 height 14
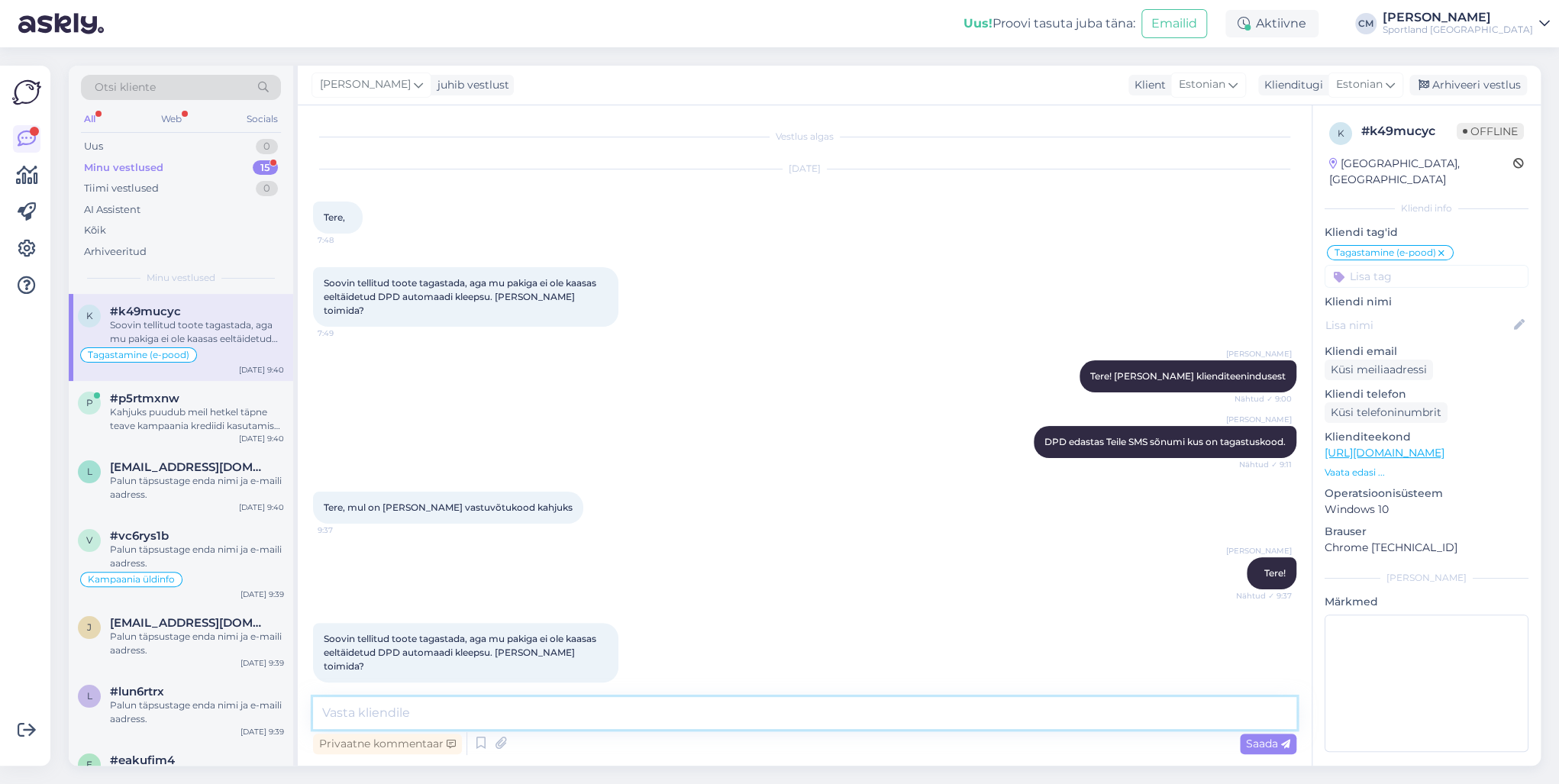
click at [480, 563] on textarea at bounding box center [804, 713] width 983 height 32
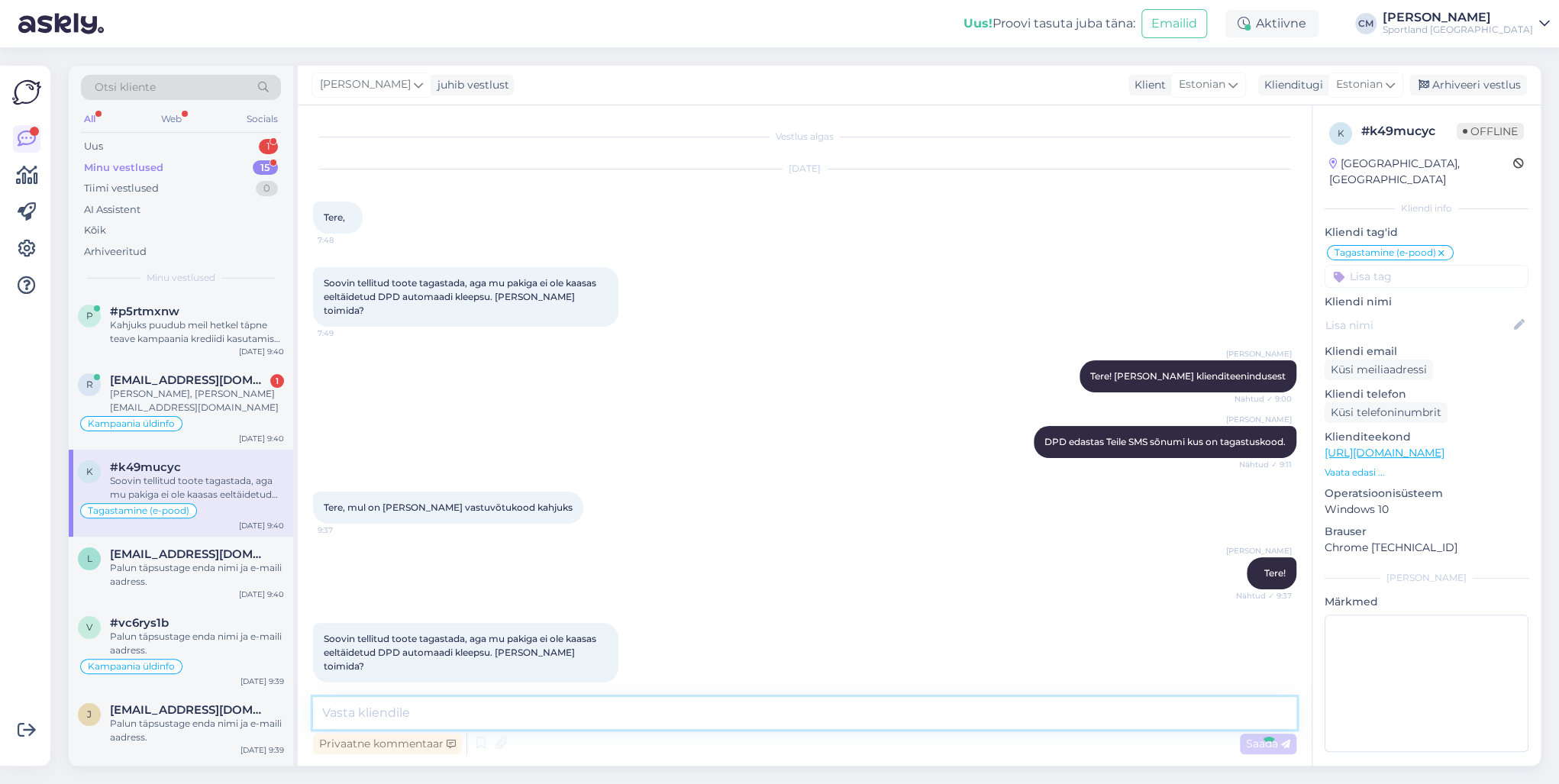
scroll to position [81, 0]
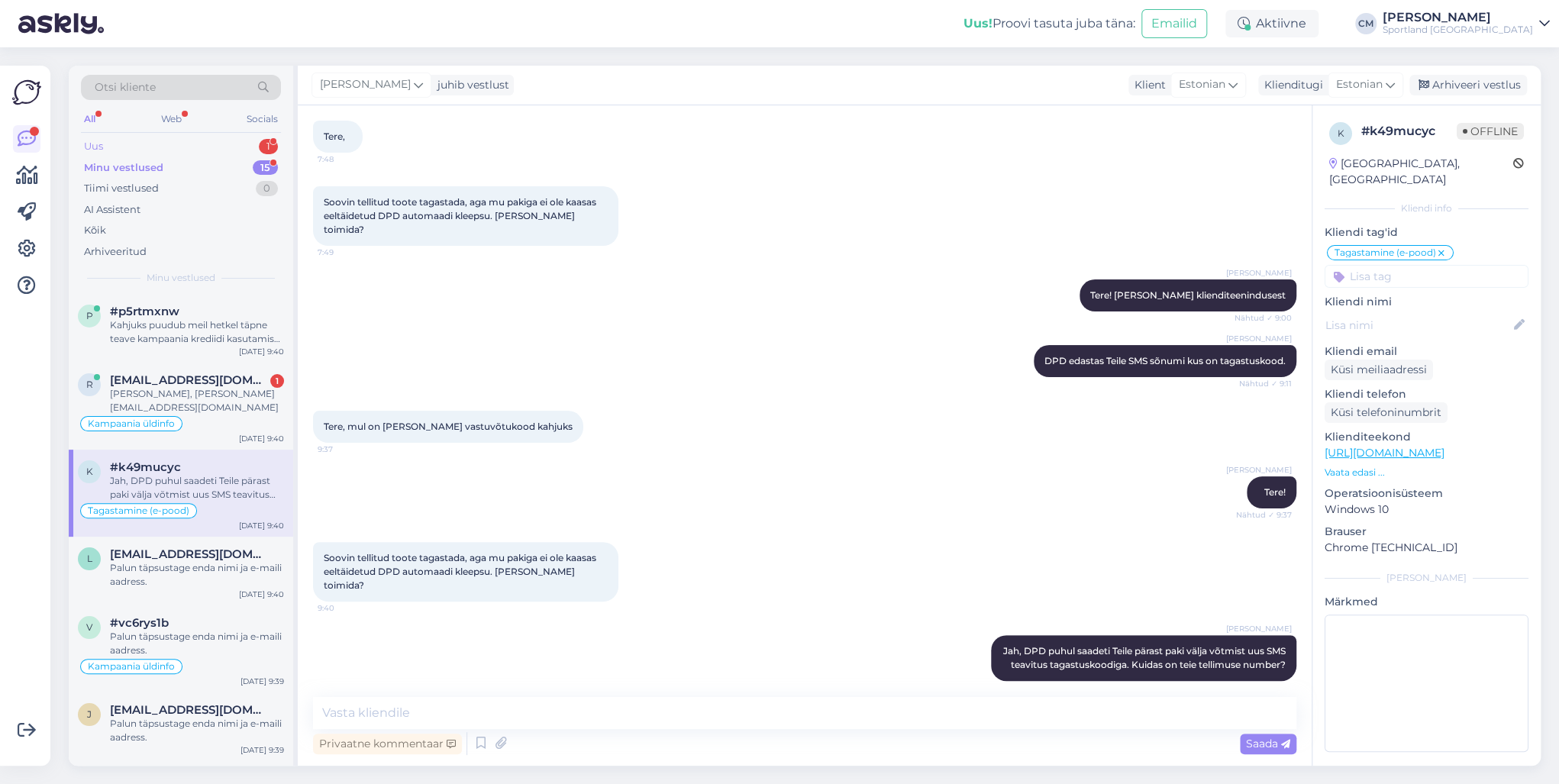
click at [256, 139] on div "Uus 1" at bounding box center [180, 147] width 200 height 21
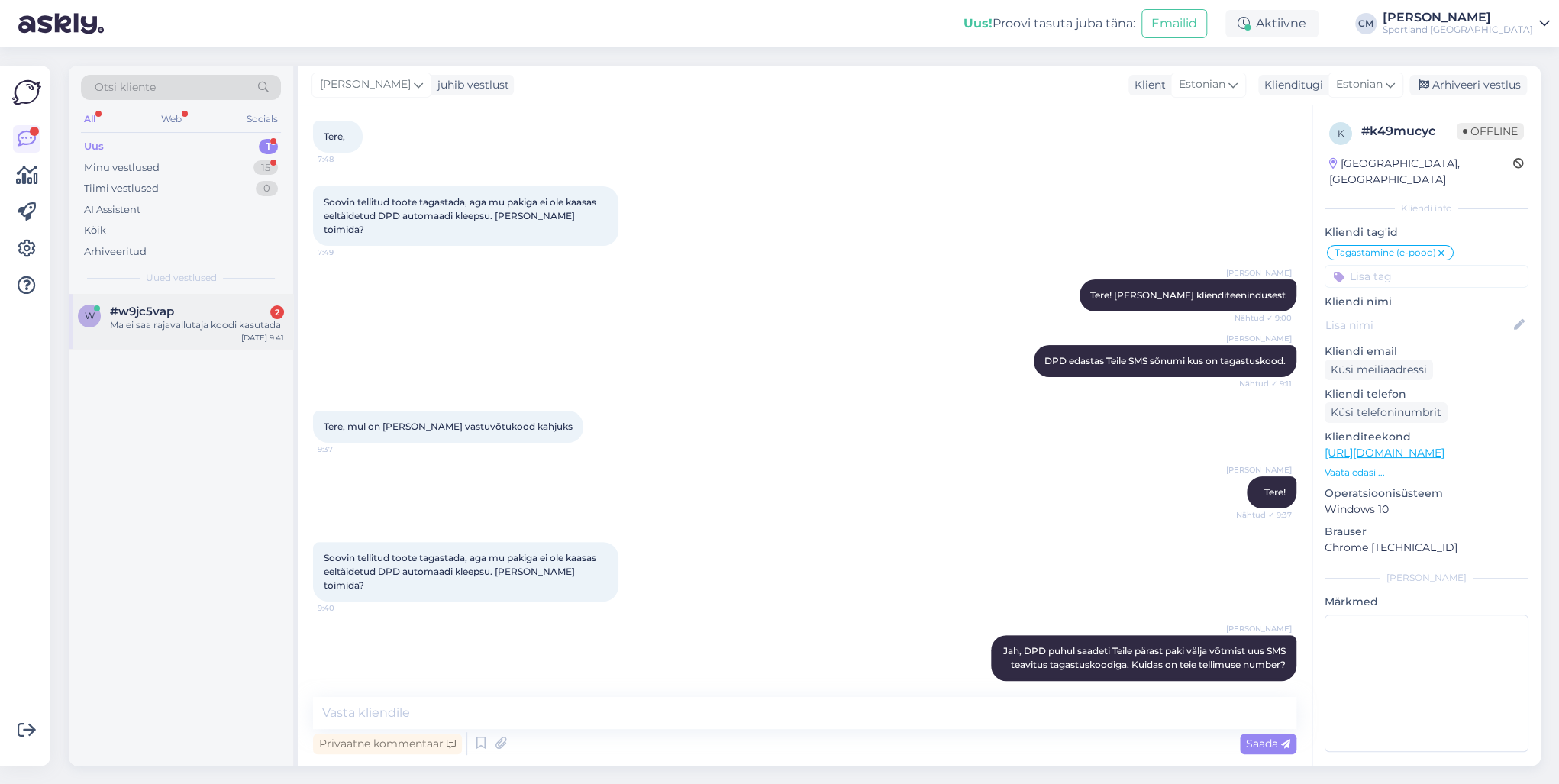
click at [217, 344] on div "w #w9jc5vap 2 Ma ei saa rajavallutaja koodi kasutada [DATE] 9:41" at bounding box center [181, 321] width 224 height 55
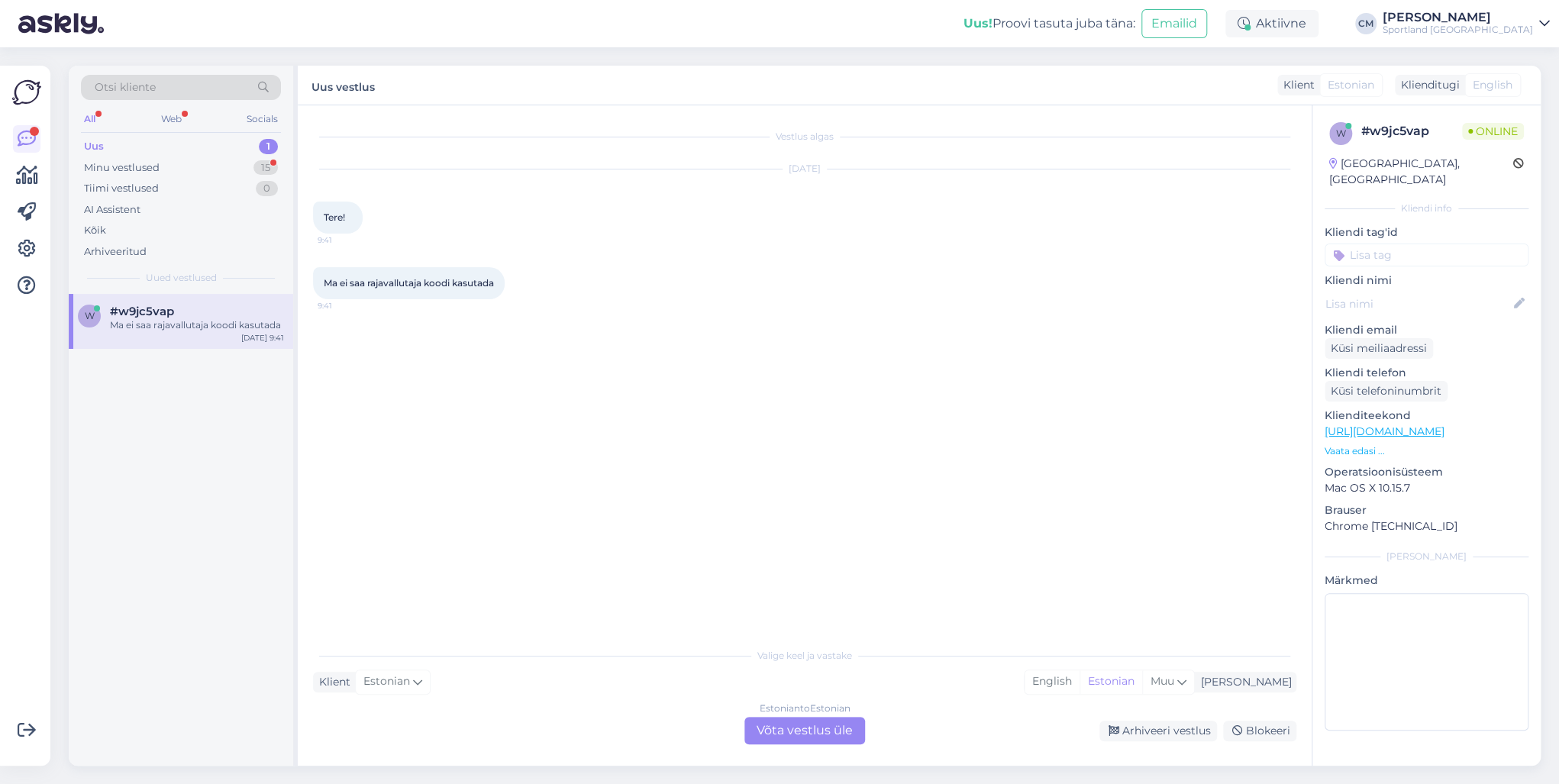
click at [813, 563] on div "Estonian to Estonian Võta vestlus üle" at bounding box center [804, 730] width 121 height 28
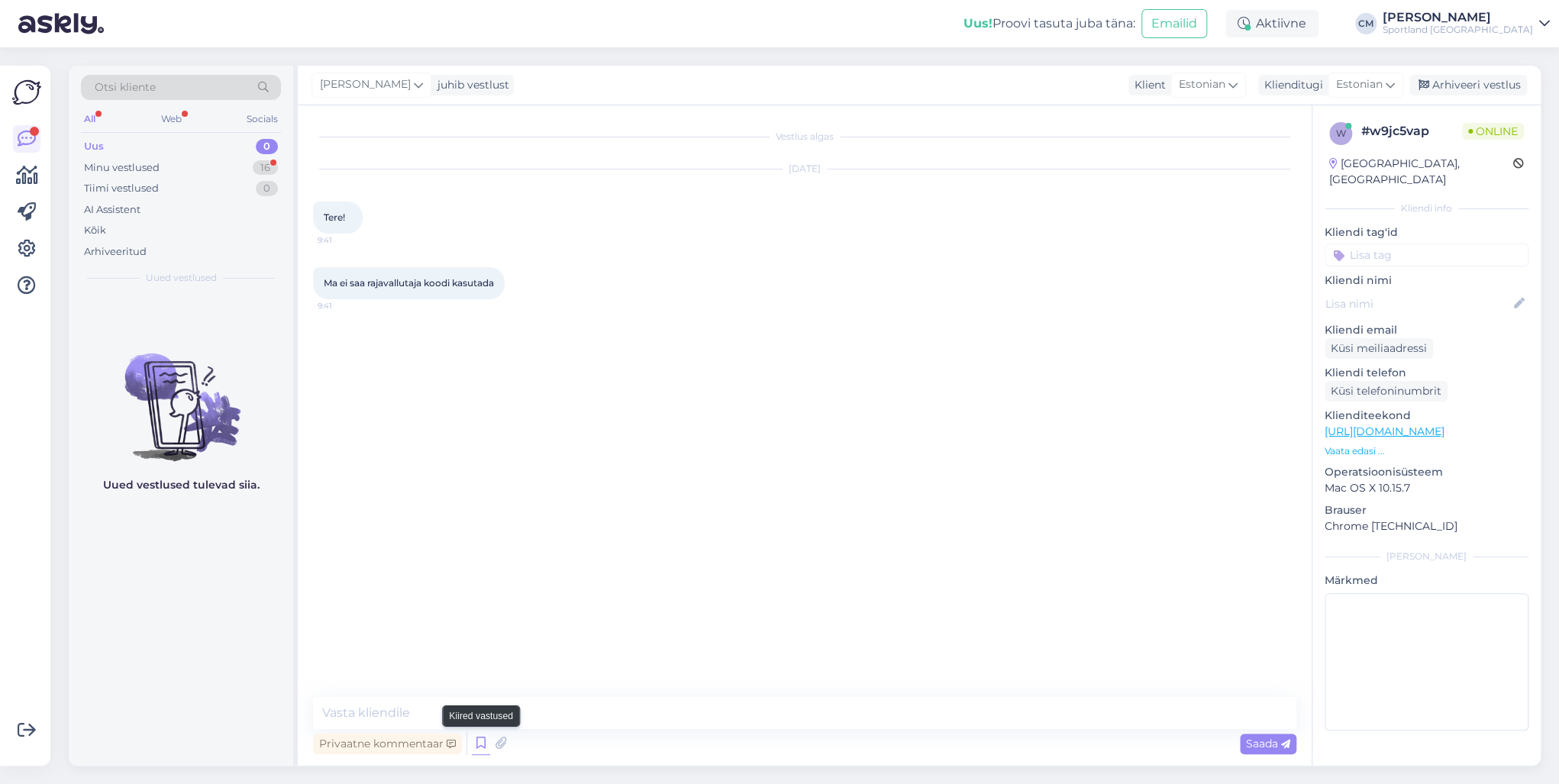
click at [480, 563] on icon at bounding box center [481, 743] width 18 height 23
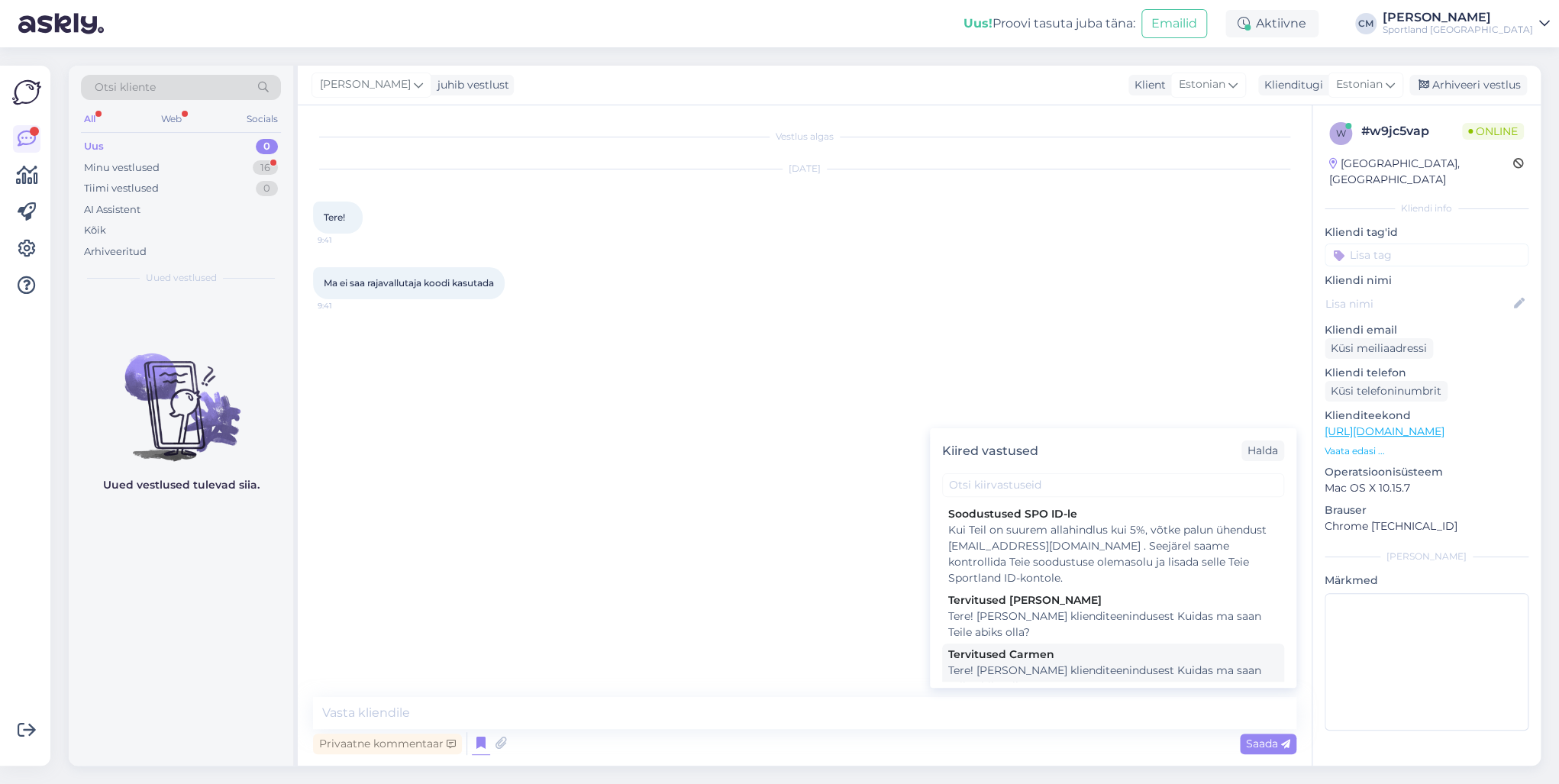
drag, startPoint x: 1005, startPoint y: 651, endPoint x: 649, endPoint y: 730, distance: 364.7
click at [1003, 563] on div "Tervitused Carmen" at bounding box center [1113, 654] width 330 height 16
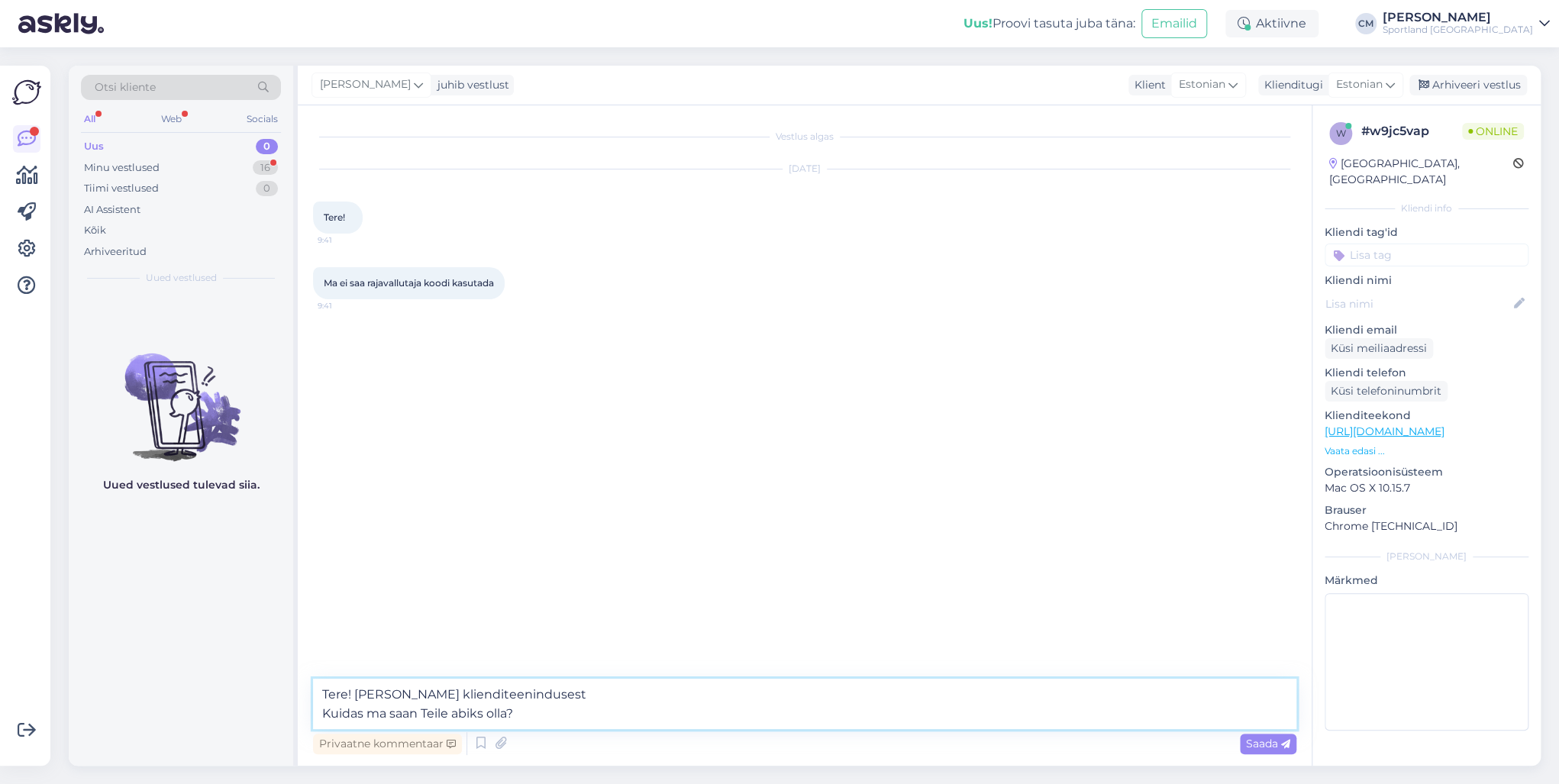
drag, startPoint x: 395, startPoint y: 703, endPoint x: 237, endPoint y: 686, distance: 158.9
click at [237, 563] on div "Otsi kliente All Web Socials Uus 0 Minu vestlused 16 Tiimi vestlused 0 AI Assis…" at bounding box center [805, 416] width 1472 height 700
click at [562, 563] on textarea "Tere! [PERSON_NAME] klienditeenindusest Kuidas ma saan Teile abiks olla?" at bounding box center [804, 703] width 983 height 51
drag, startPoint x: 528, startPoint y: 713, endPoint x: 299, endPoint y: 711, distance: 229.0
click at [299, 563] on div "Vestlus algas [DATE] Tere! 9:41 Ma ei saa rajavallutaja koodi kasutada 9:41 Ter…" at bounding box center [804, 435] width 1014 height 660
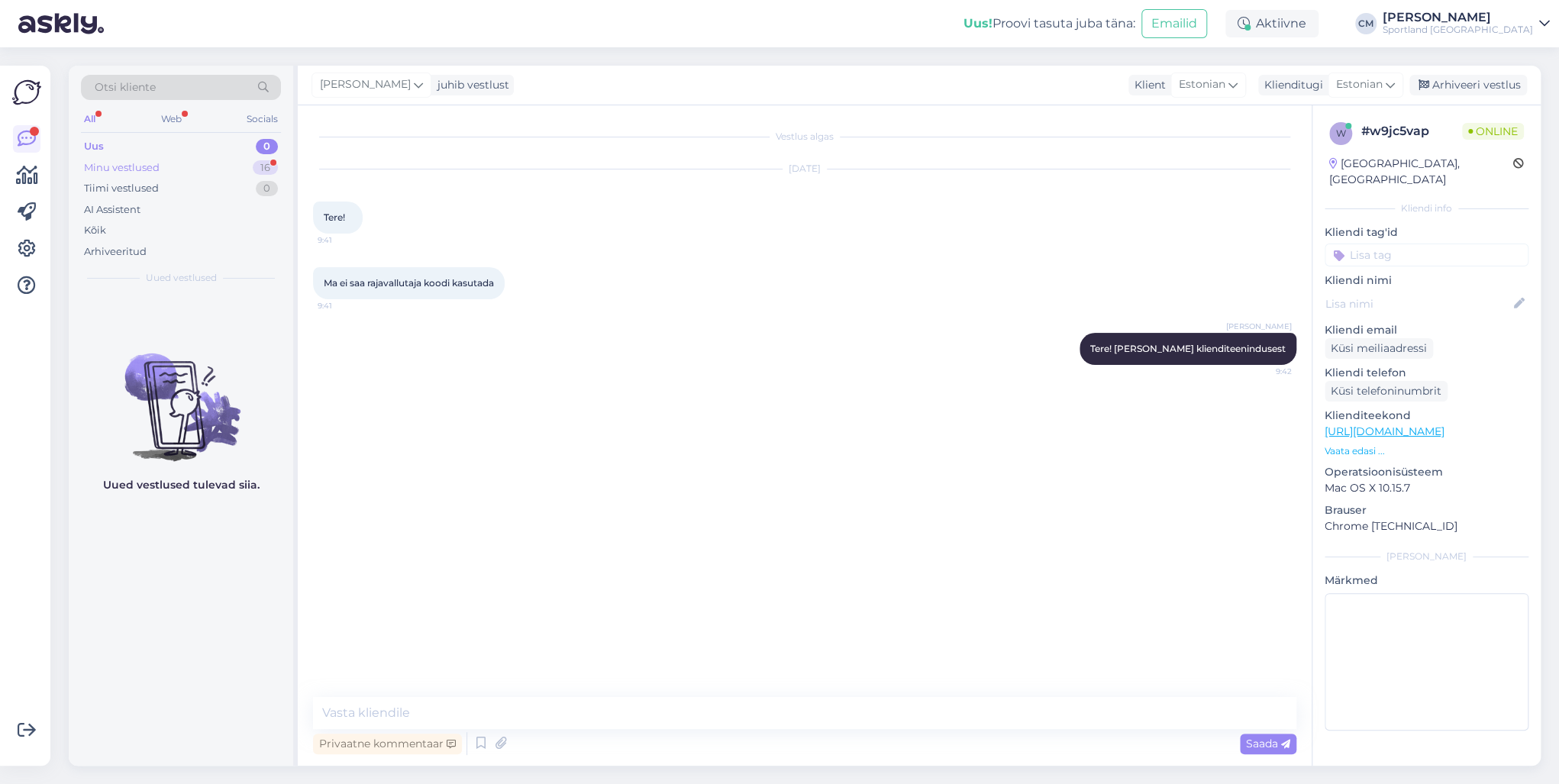
click at [241, 162] on div "Minu vestlused 16" at bounding box center [180, 168] width 200 height 21
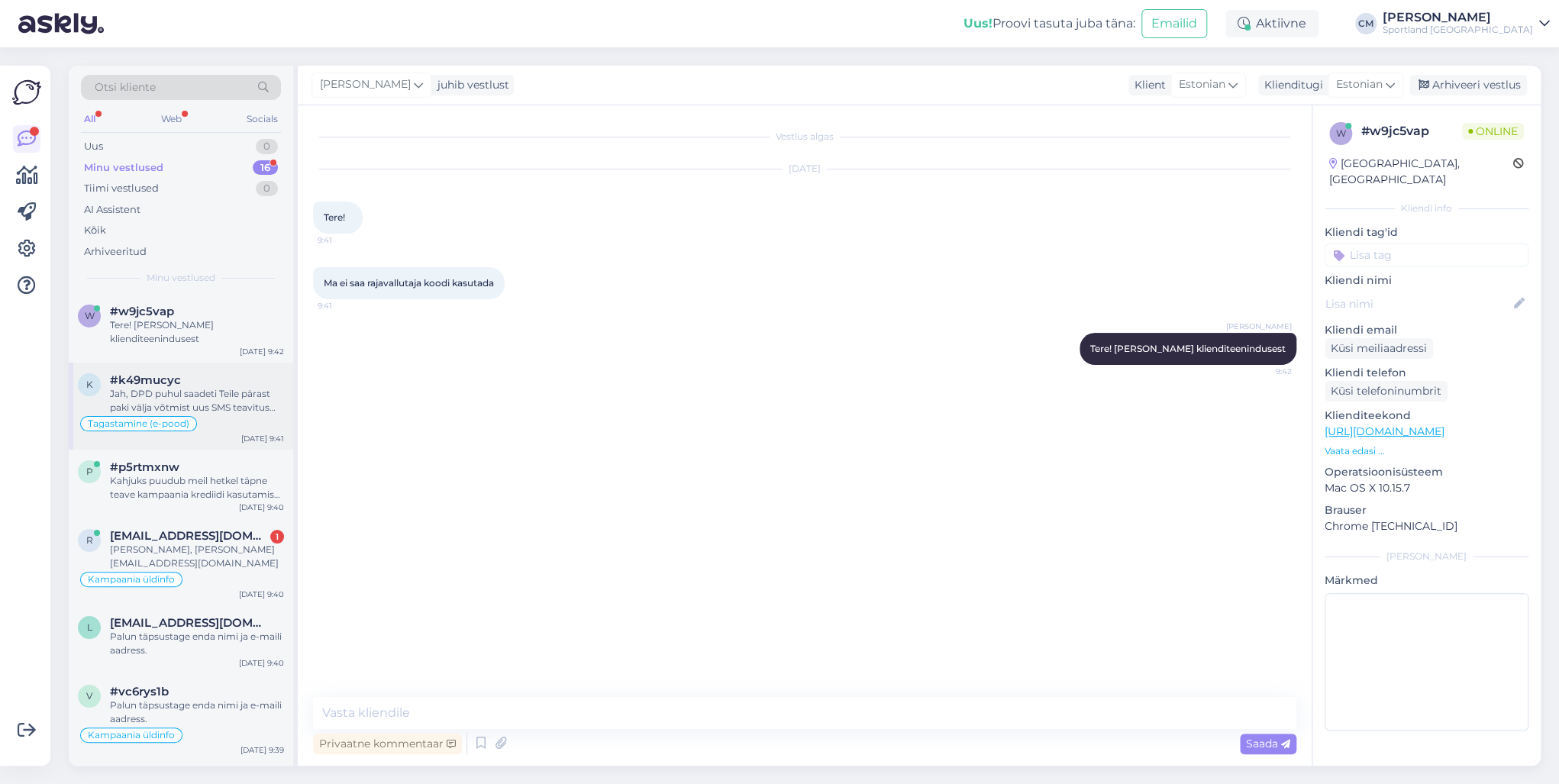
click at [201, 409] on div "Jah, DPD puhul saadeti Teile pärast paki välja võtmist uus SMS teavitus tagastu…" at bounding box center [197, 400] width 174 height 28
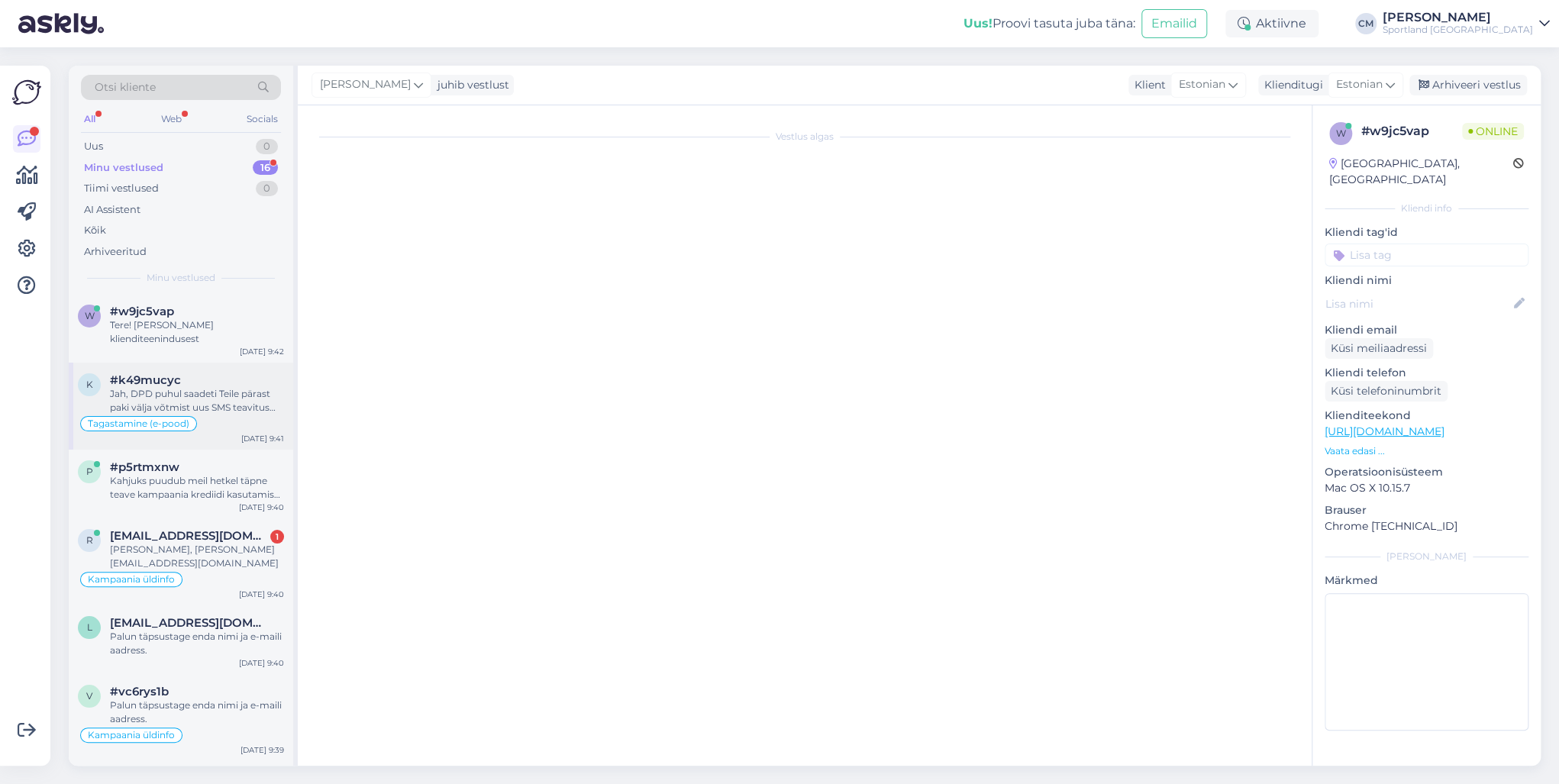
scroll to position [81, 0]
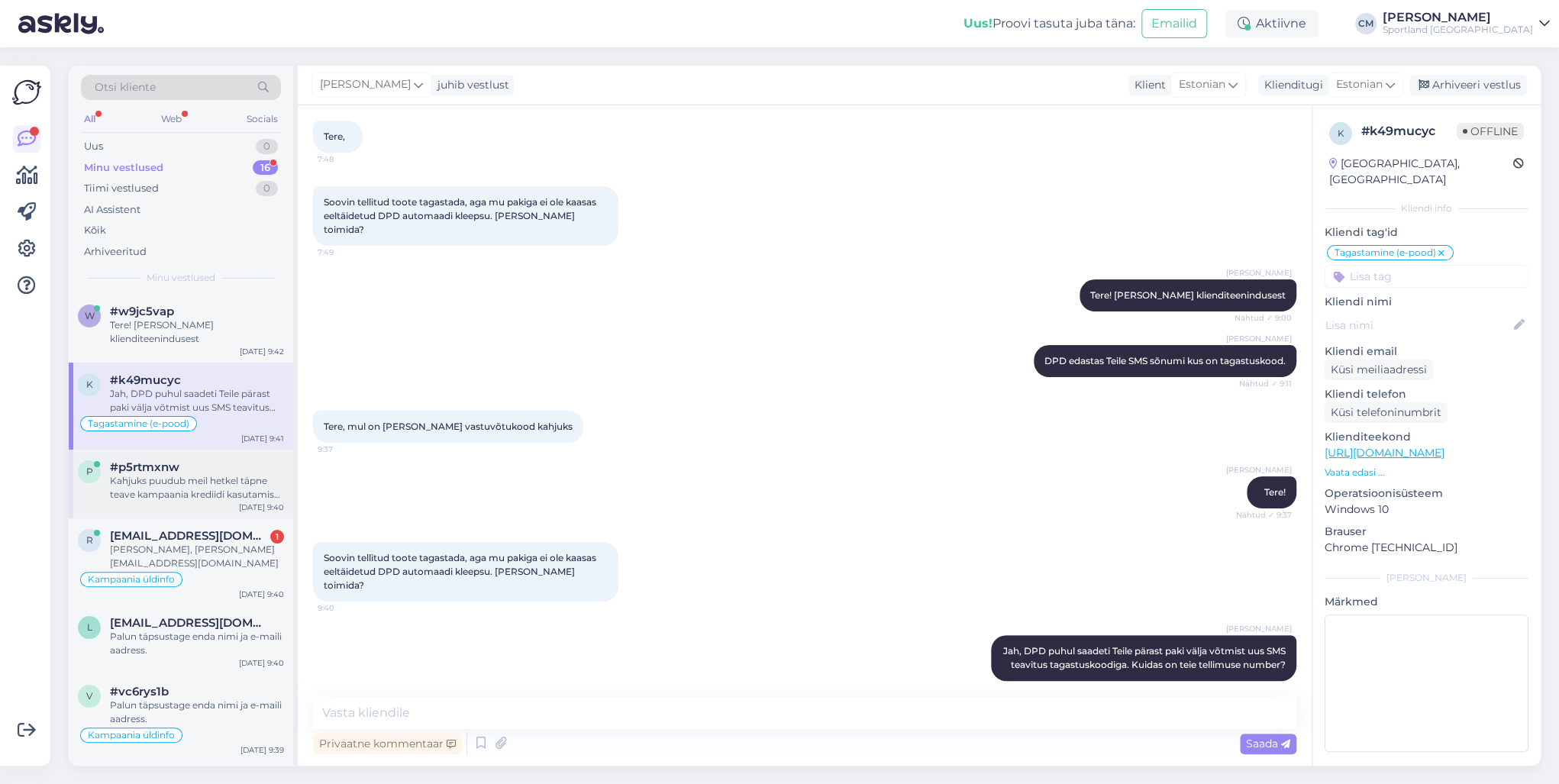
click at [226, 465] on div "#p5rtmxnw" at bounding box center [197, 467] width 174 height 14
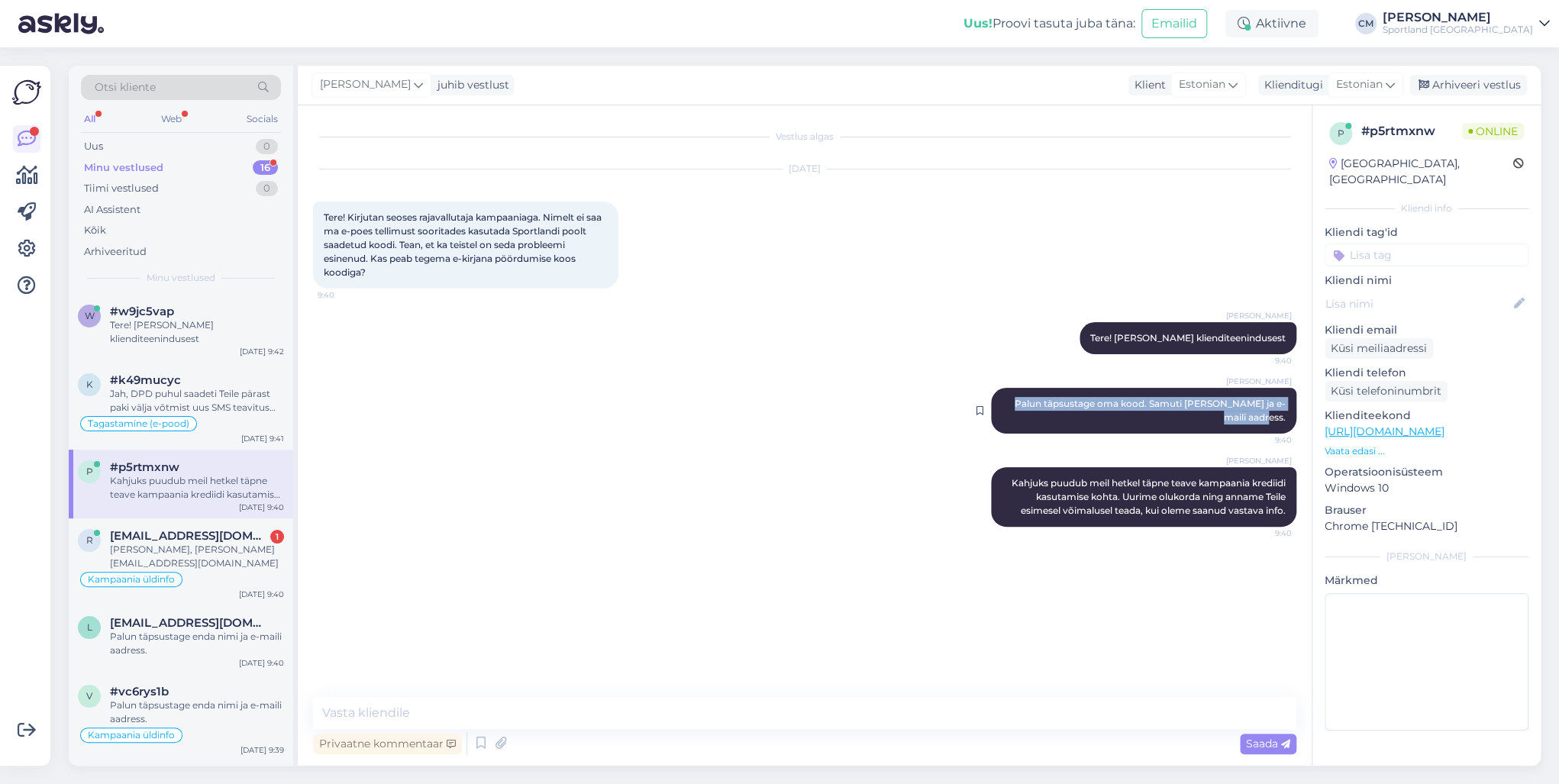
drag, startPoint x: 1024, startPoint y: 397, endPoint x: 1288, endPoint y: 423, distance: 265.3
click at [1168, 423] on div "[PERSON_NAME] Palun täpsustage oma kood. Samuti [PERSON_NAME] ja e-maili aadres…" at bounding box center [1144, 410] width 306 height 46
copy span "Palun täpsustage oma kood. Samuti [PERSON_NAME] ja e-maili aadress."
click at [211, 321] on div "Tere! [PERSON_NAME] klienditeenindusest" at bounding box center [197, 332] width 174 height 28
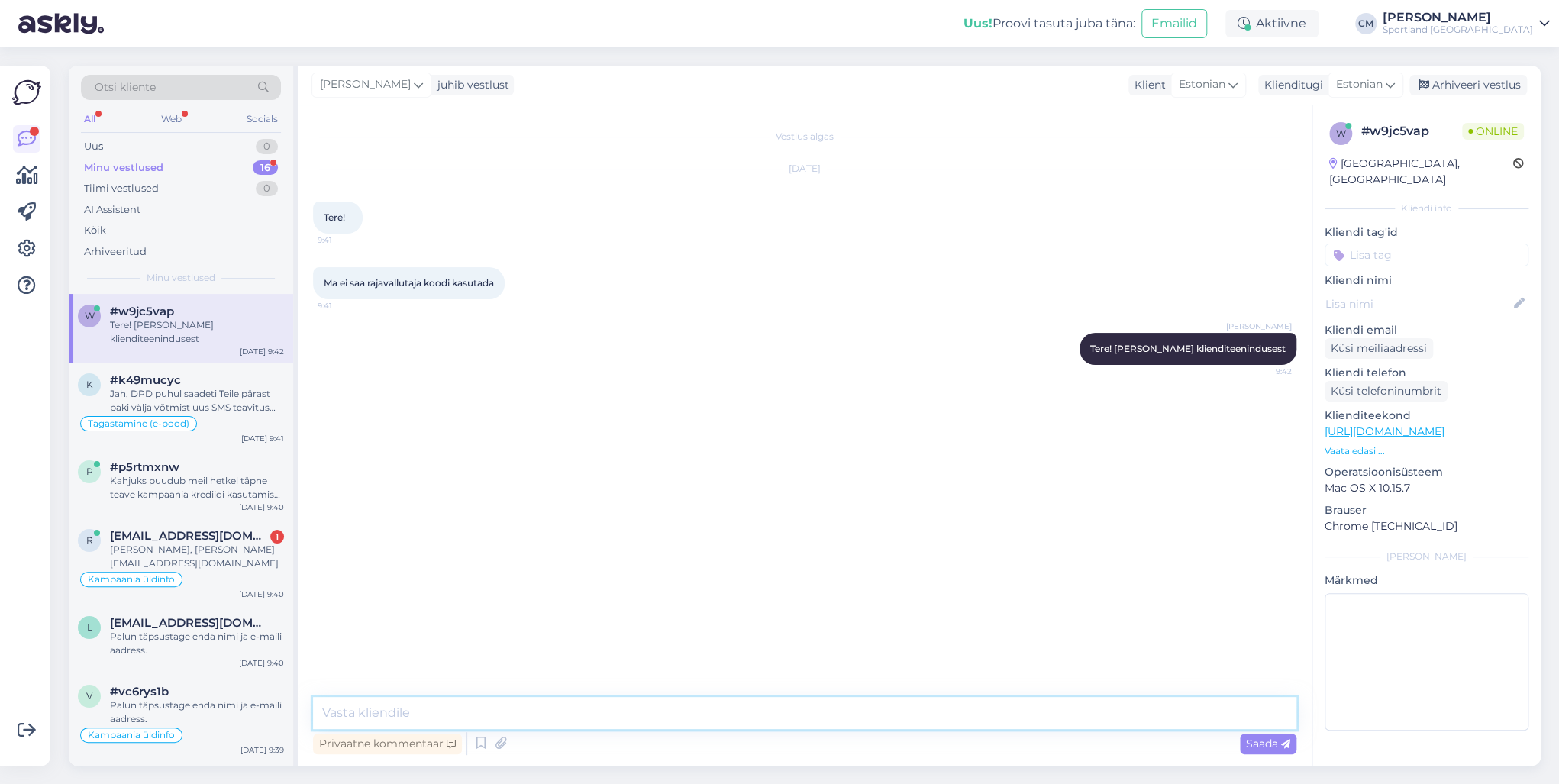
click at [467, 563] on textarea at bounding box center [804, 713] width 983 height 32
paste textarea "Palun täpsustage oma kood. Samuti [PERSON_NAME] ja e-maili aadress."
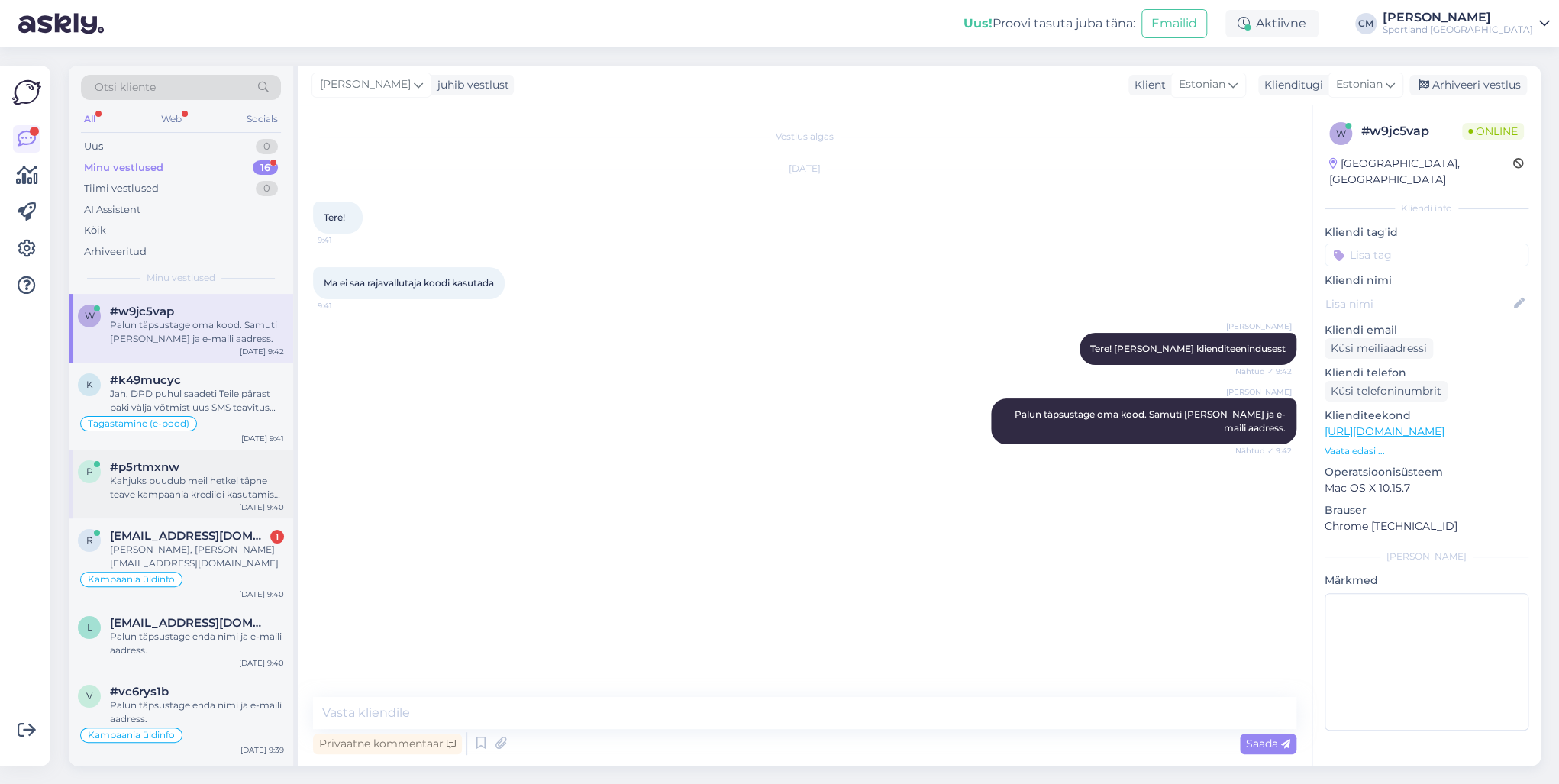
click at [195, 476] on div "Kahjuks puudub meil hetkel täpne teave kampaania krediidi kasutamise kohta. Uur…" at bounding box center [197, 488] width 174 height 28
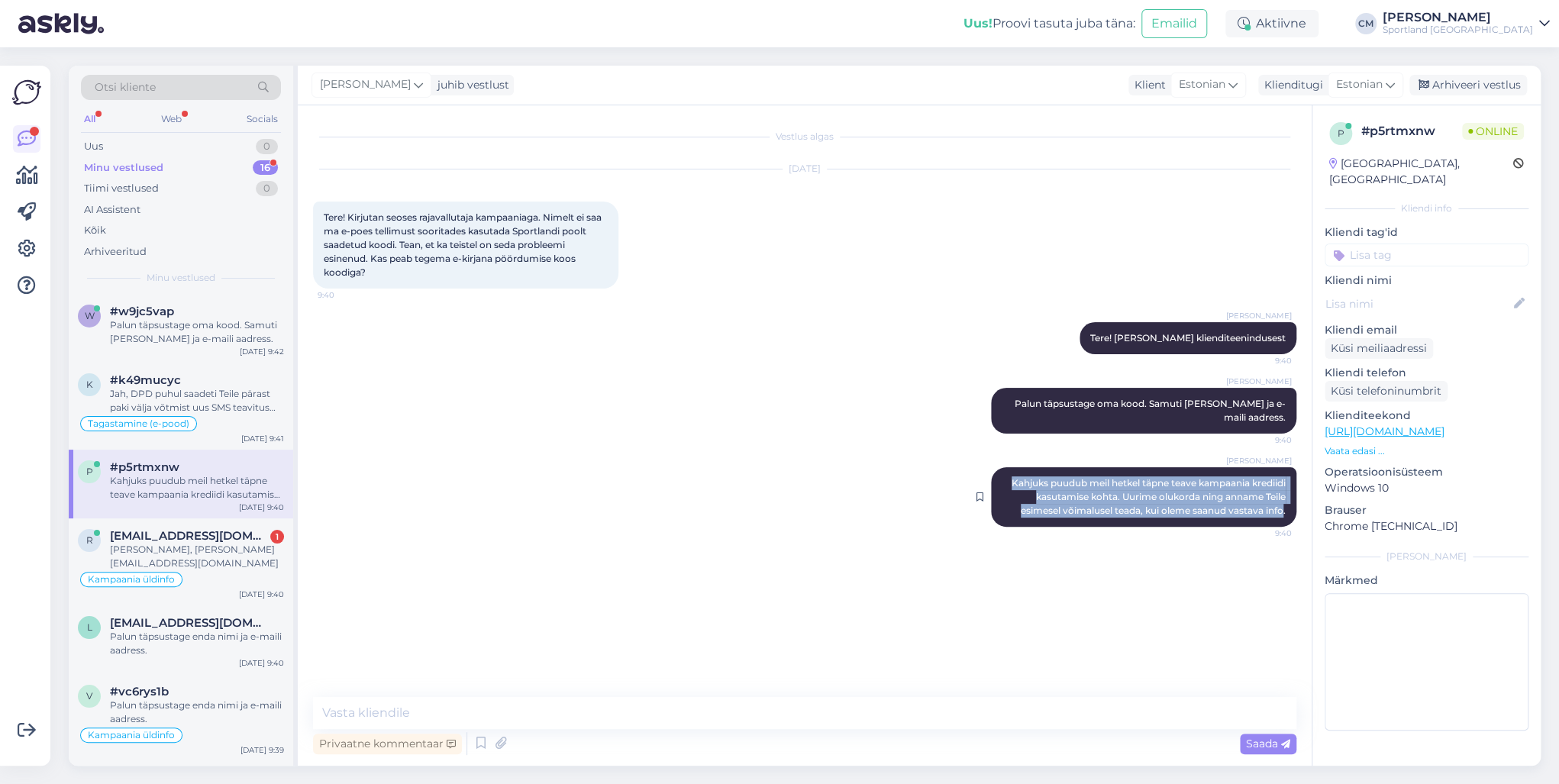
drag, startPoint x: 1002, startPoint y: 477, endPoint x: 1283, endPoint y: 516, distance: 283.7
click at [1168, 516] on div "[PERSON_NAME] Kahjuks puudub meil hetkel täpne teave kampaania krediidi kasutam…" at bounding box center [1144, 497] width 306 height 60
copy span "Kahjuks puudub meil hetkel täpne teave kampaania krediidi kasutamise kohta. Uur…"
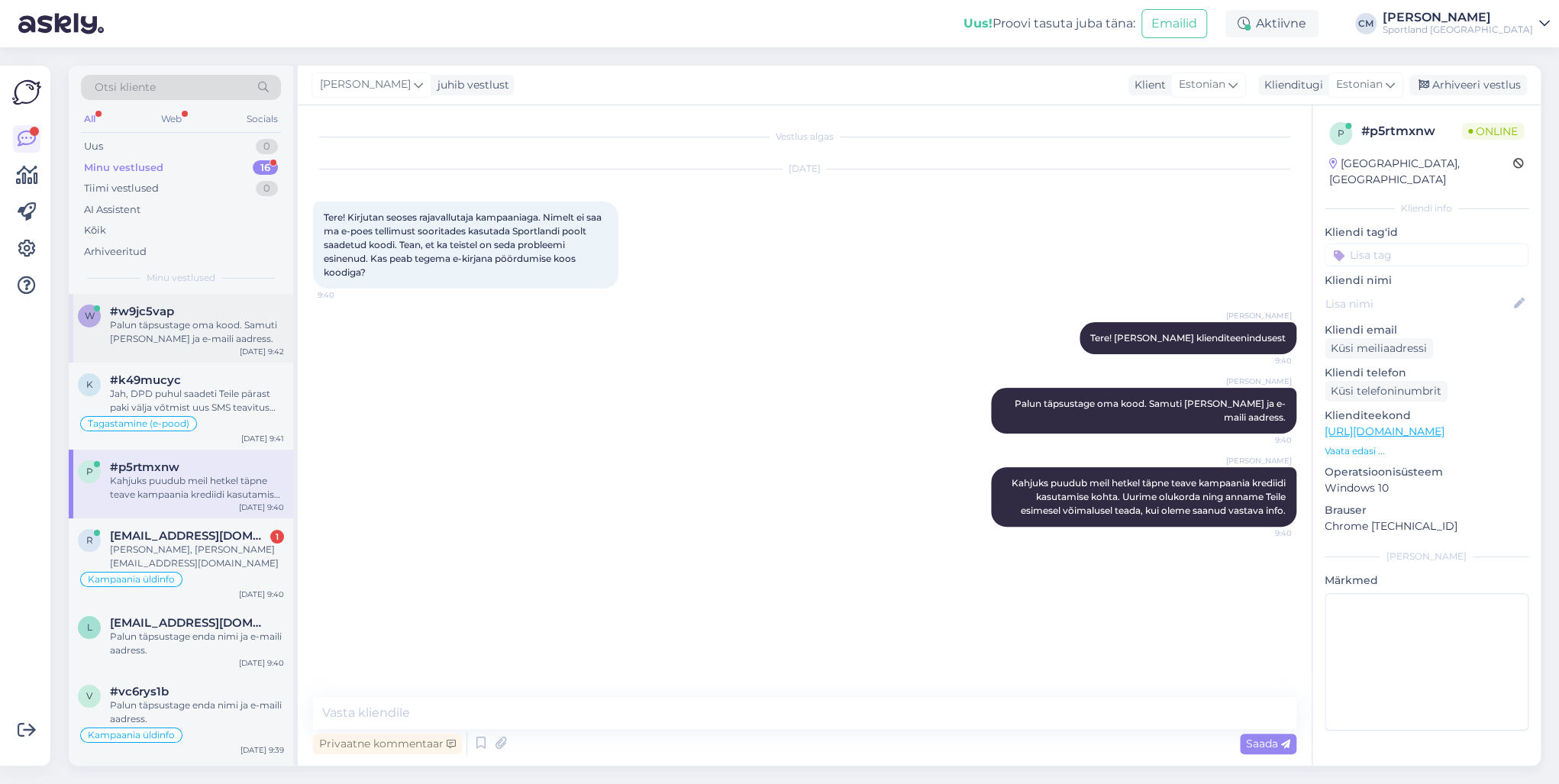
click at [208, 351] on div "w #w9jc5vap Palun täpsustage oma kood. Samuti [PERSON_NAME] ja e-maili aadress.…" at bounding box center [181, 328] width 224 height 69
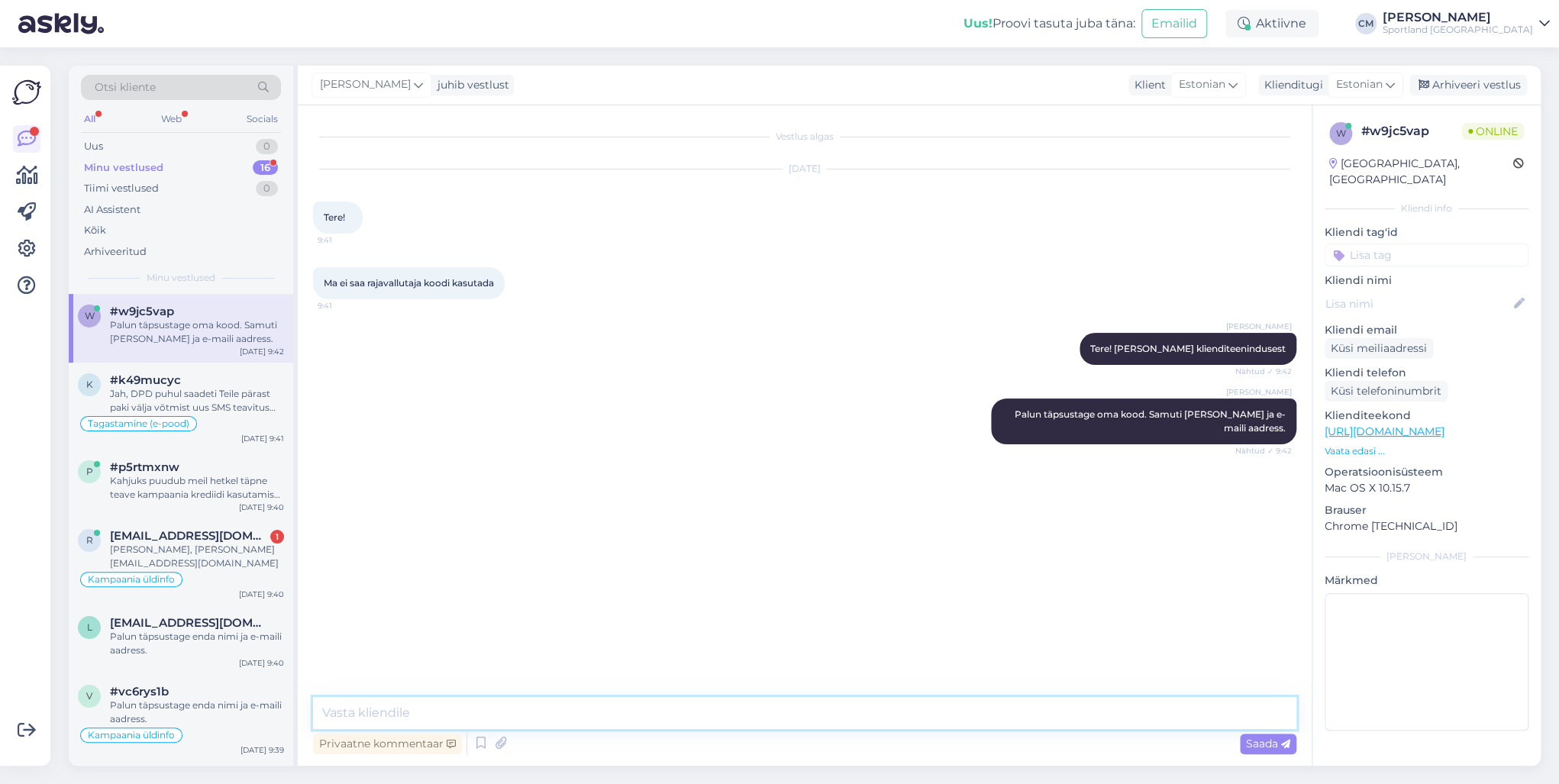
click at [501, 563] on textarea at bounding box center [804, 713] width 983 height 32
paste textarea "Kahjuks puudub meil hetkel täpne teave kampaania krediidi kasutamise kohta. Uur…"
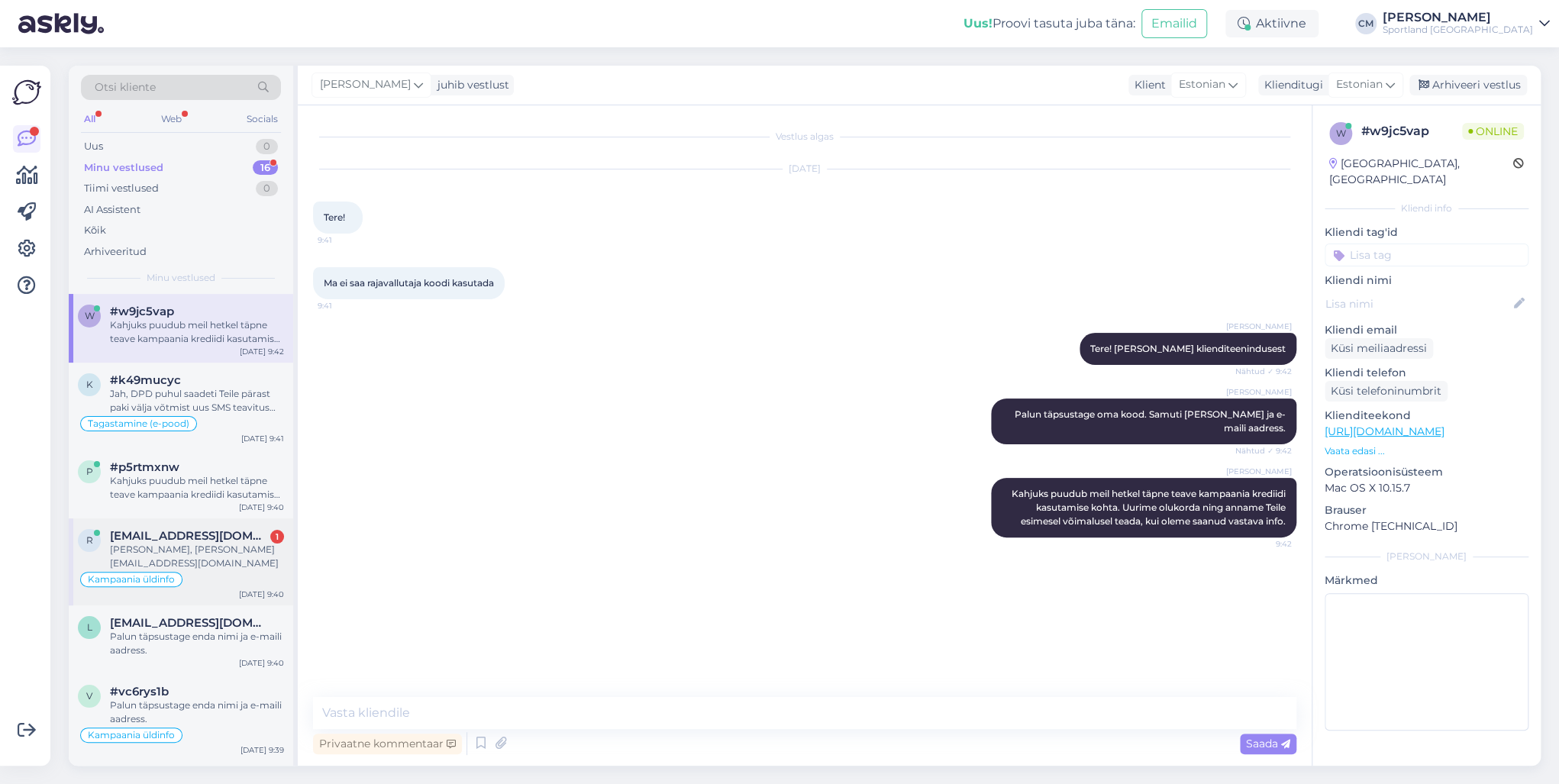
click at [224, 549] on div "[PERSON_NAME], [PERSON_NAME][EMAIL_ADDRESS][DOMAIN_NAME]" at bounding box center [197, 556] width 174 height 28
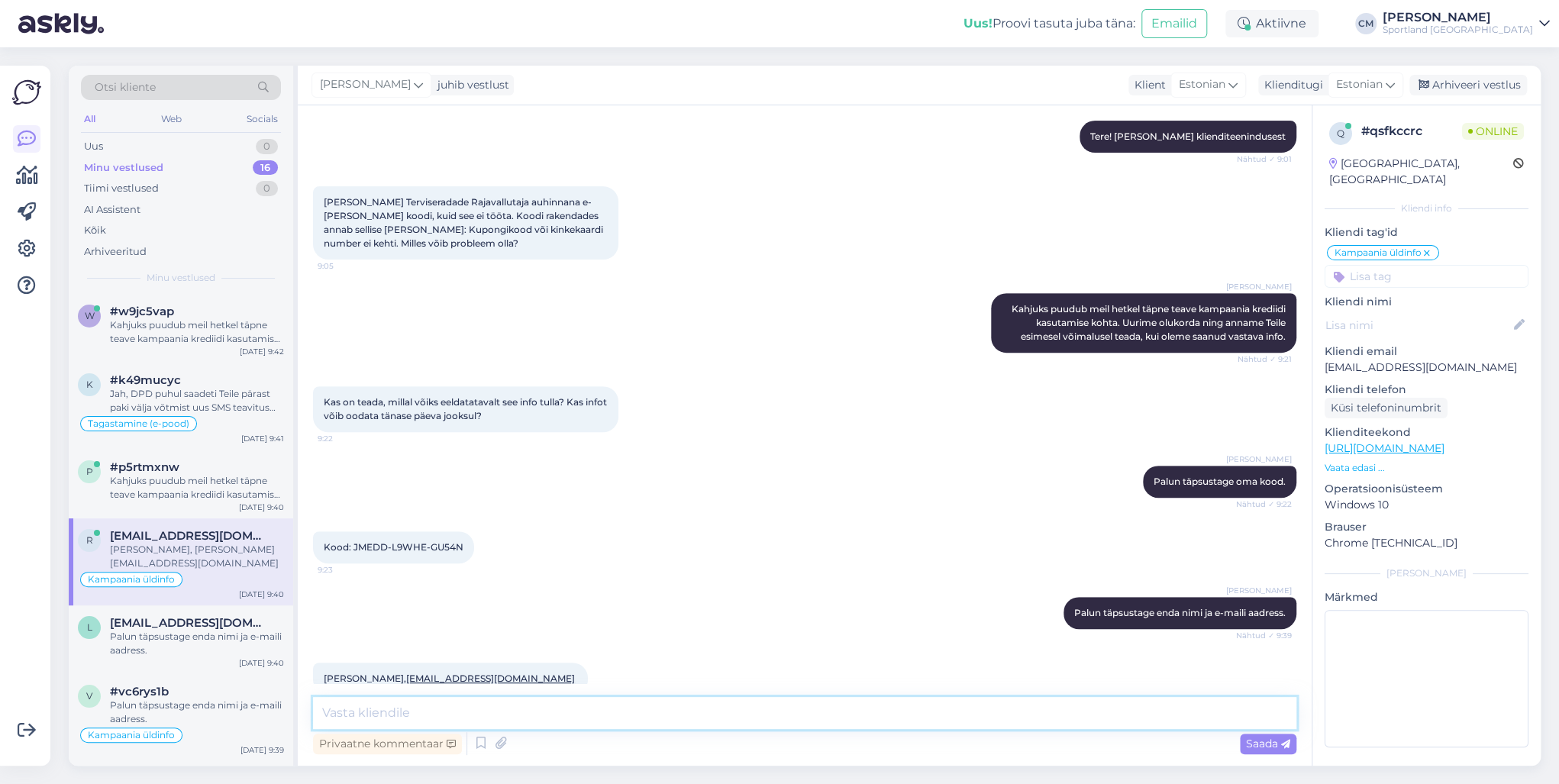
click at [368, 563] on textarea at bounding box center [804, 713] width 983 height 32
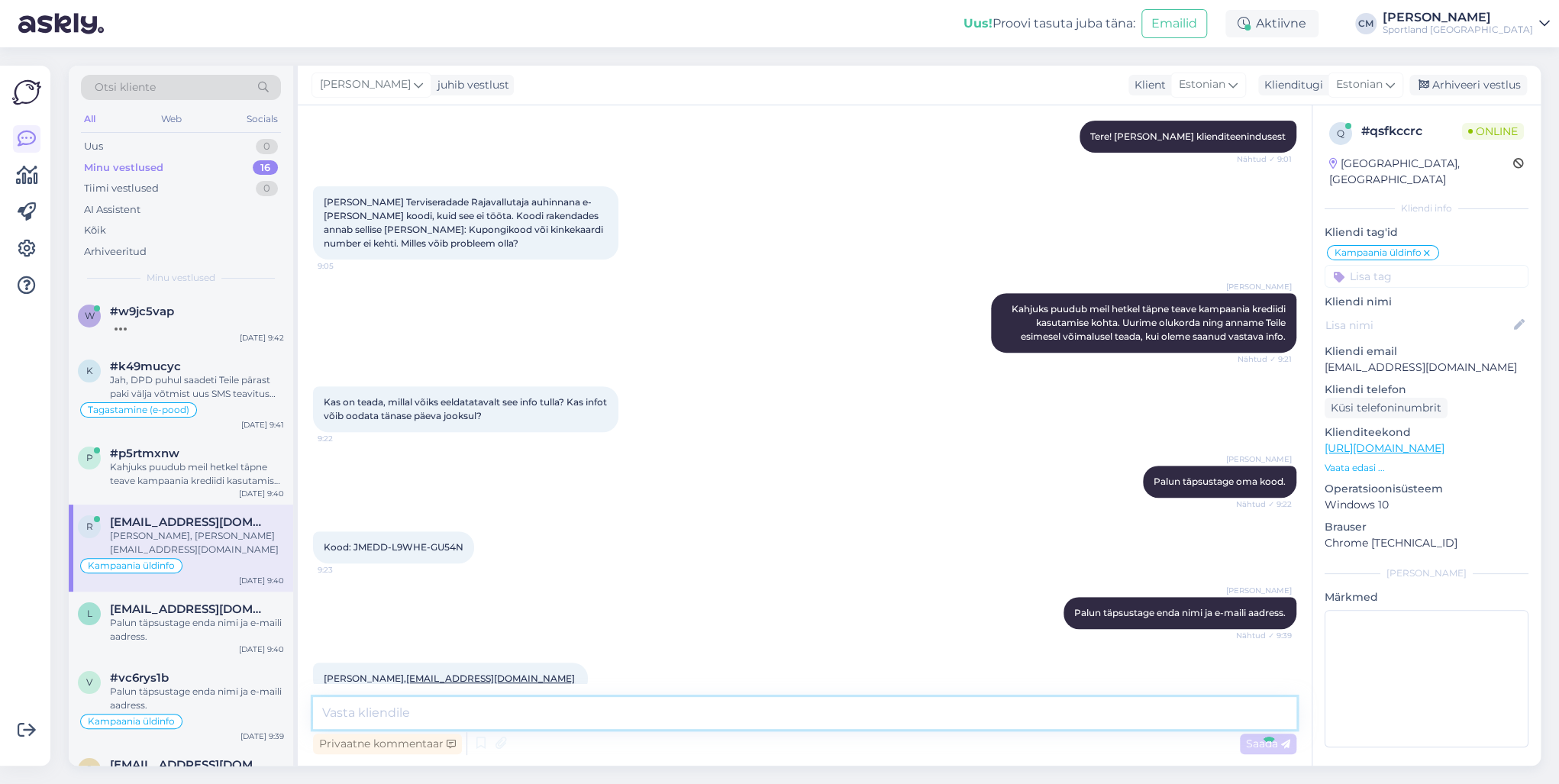
scroll to position [406, 0]
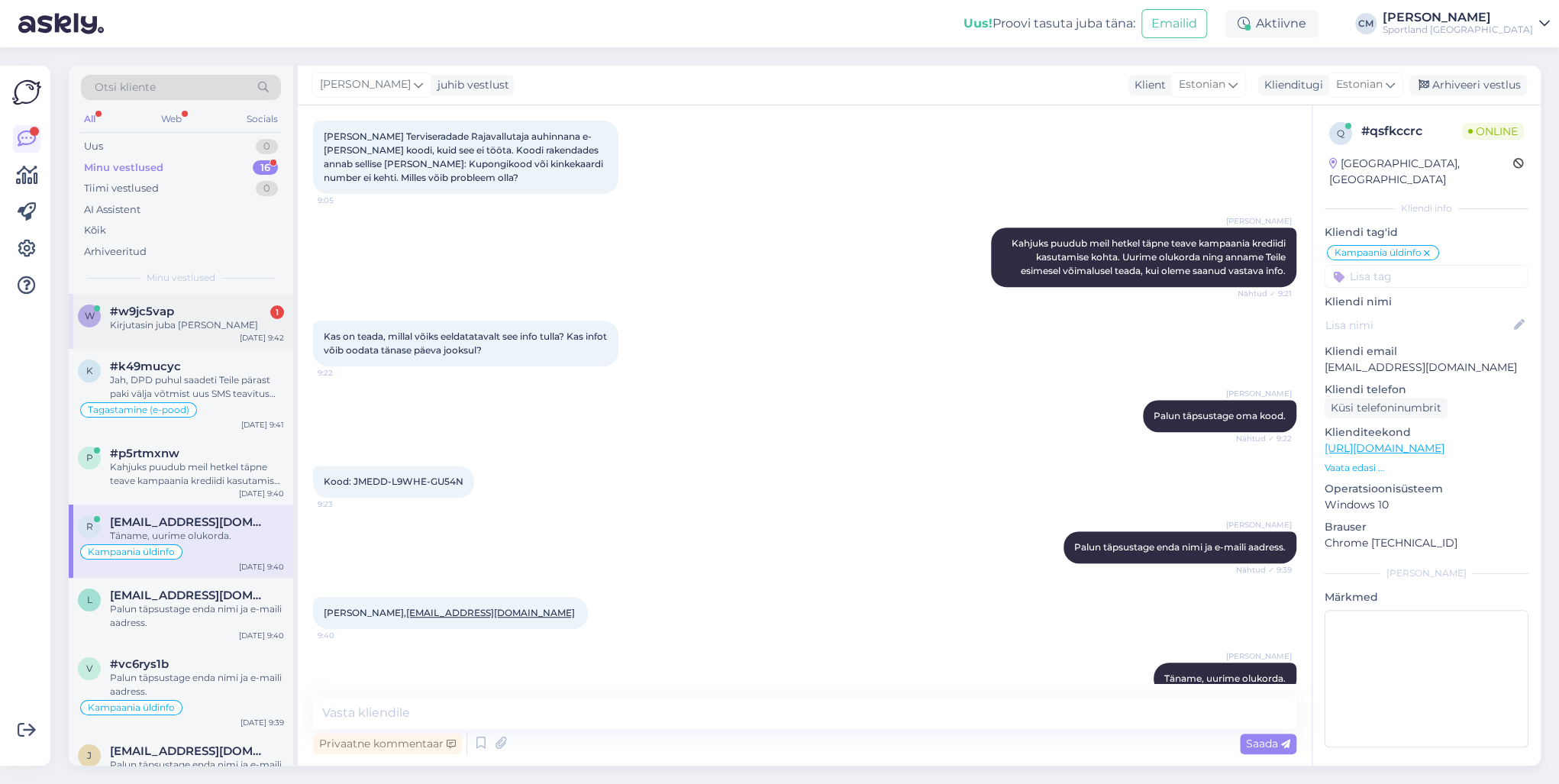
click at [222, 334] on div "w #w9jc5vap 1 Kirjutasin juba [PERSON_NAME] [DATE] 9:42" at bounding box center [181, 321] width 224 height 55
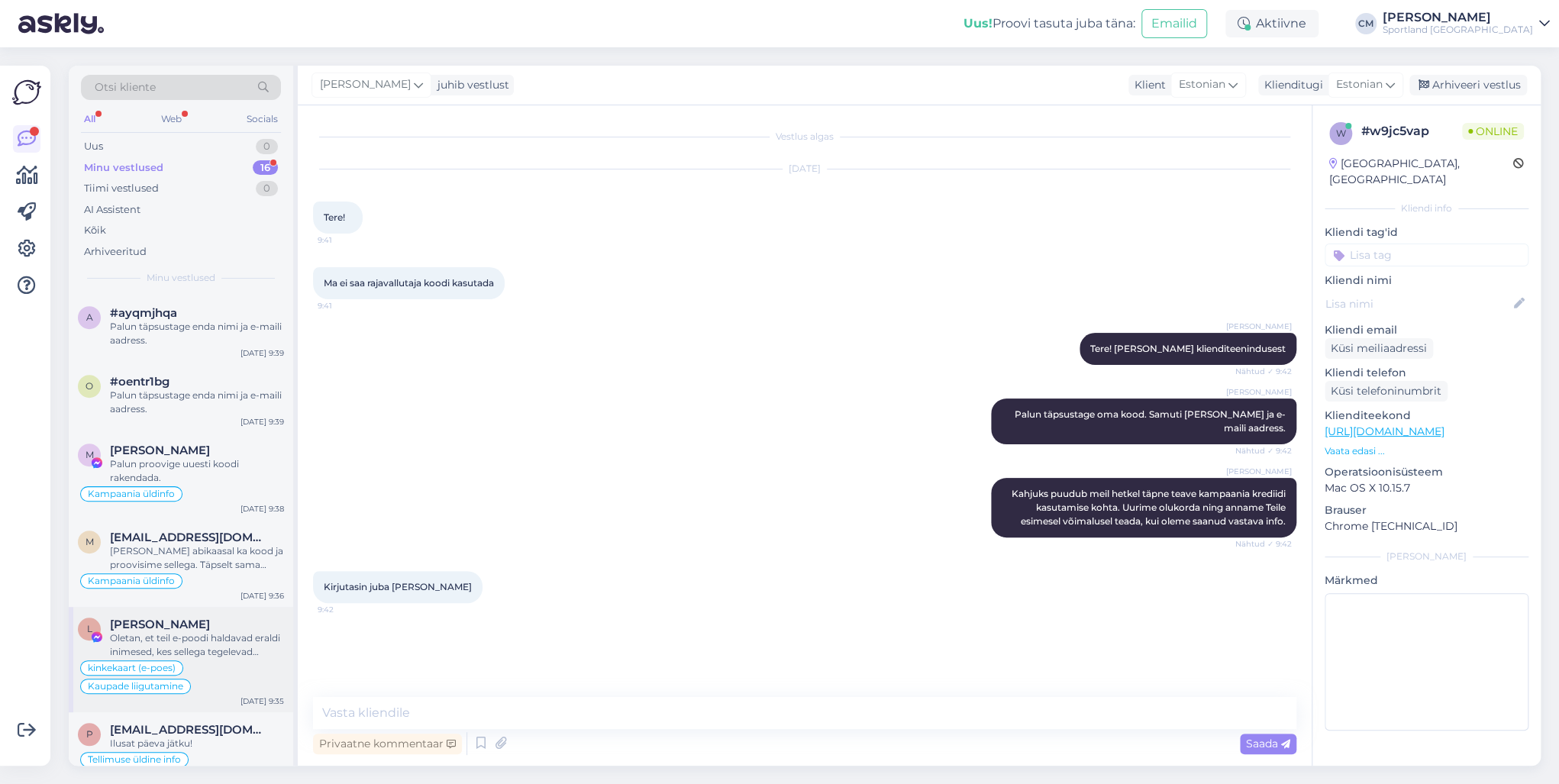
scroll to position [715, 0]
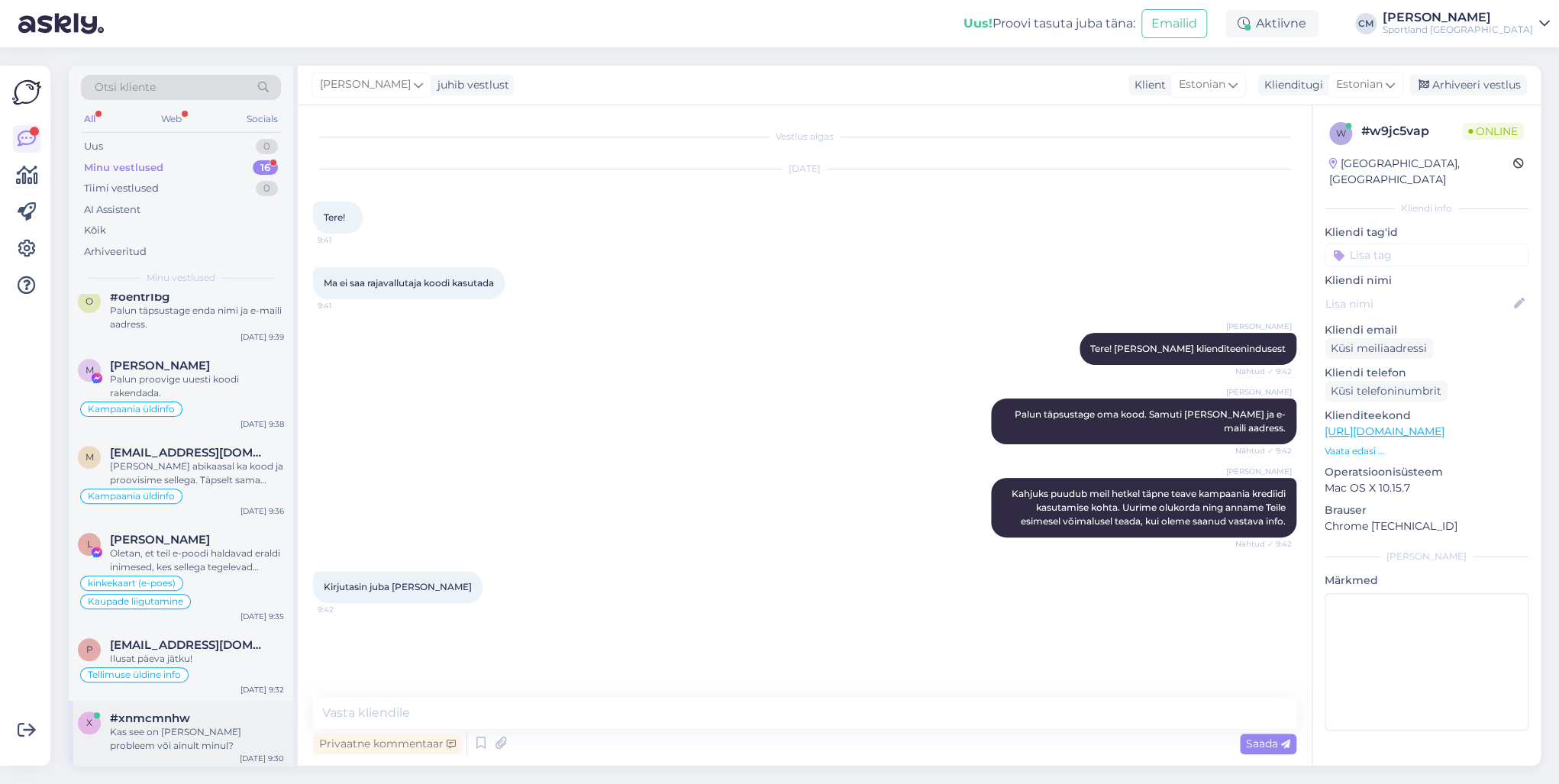
click at [163, 563] on div "Kas see on [PERSON_NAME] probleem või ainult minul?" at bounding box center [197, 739] width 174 height 28
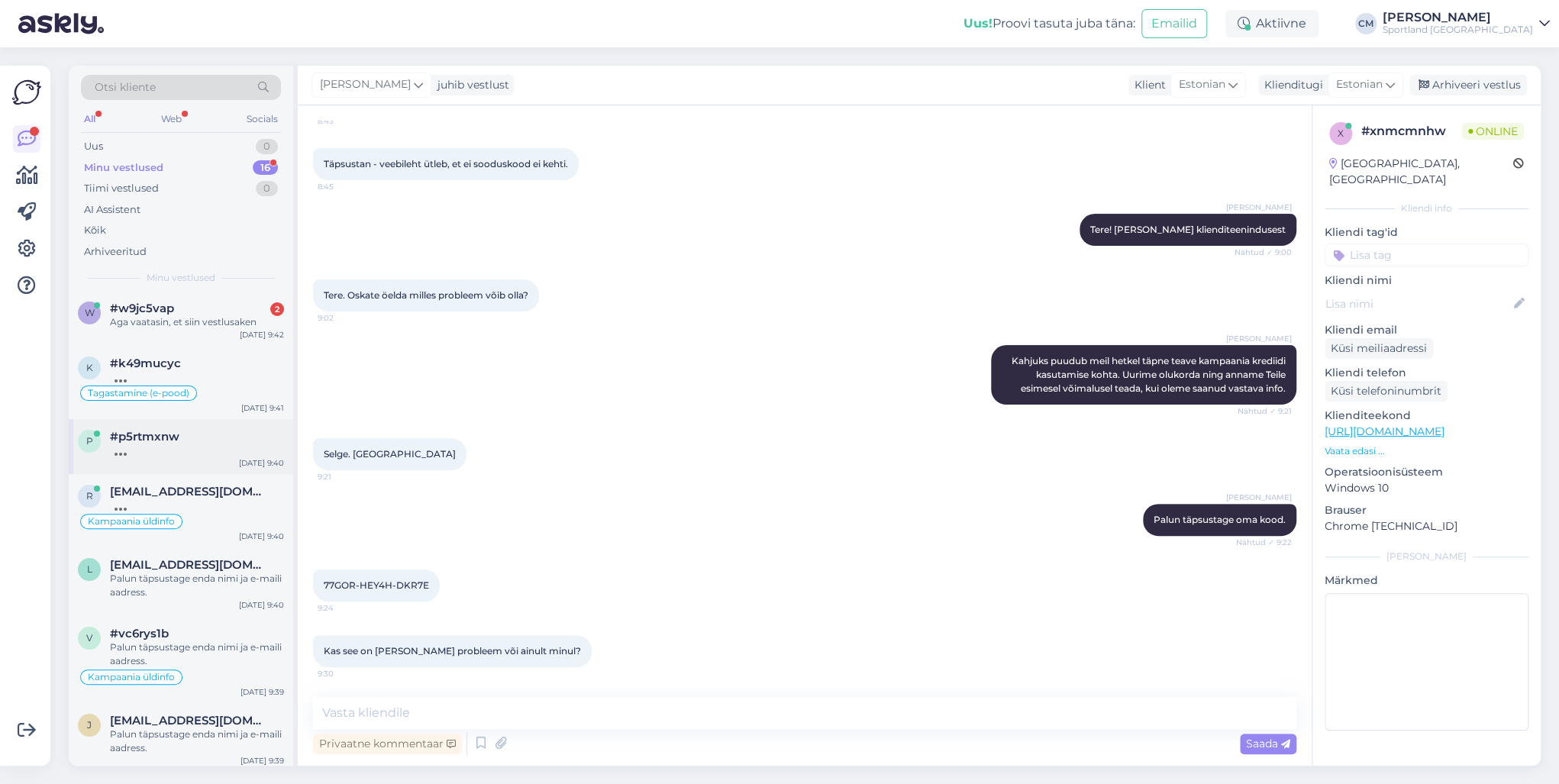
scroll to position [0, 0]
click at [189, 324] on div "Aga vaatasin, et siin vestlusaken" at bounding box center [197, 325] width 174 height 14
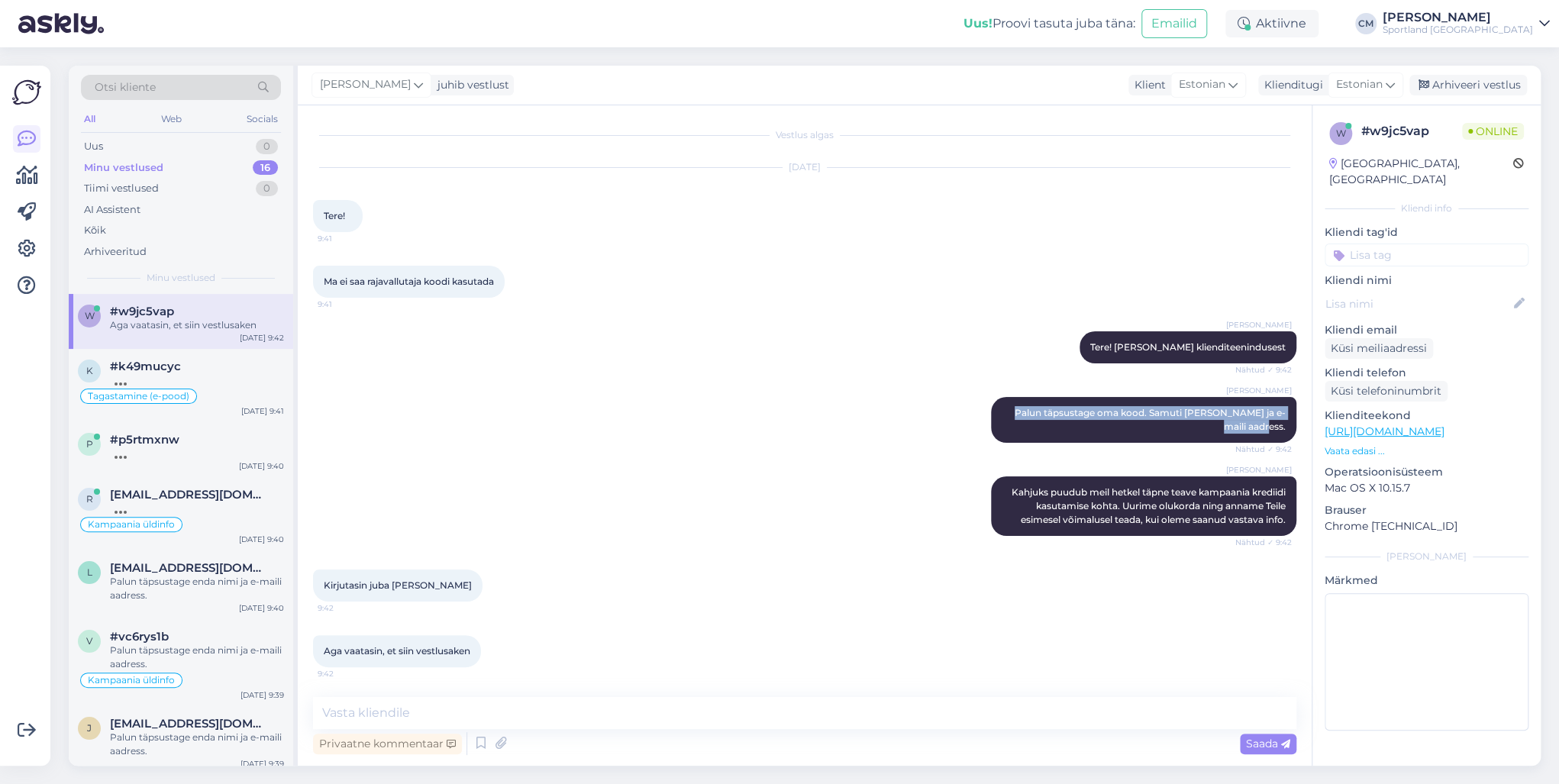
drag, startPoint x: 1019, startPoint y: 406, endPoint x: 1287, endPoint y: 425, distance: 268.7
click at [1168, 425] on div "Vestlus algas [DATE] Tere! 9:41 Ma ei saa rajavallutaja koodi kasutada 9:41 [PE…" at bounding box center [811, 401] width 997 height 562
copy span "Palun täpsustage oma kood. Samuti [PERSON_NAME] ja e-maili aadress."
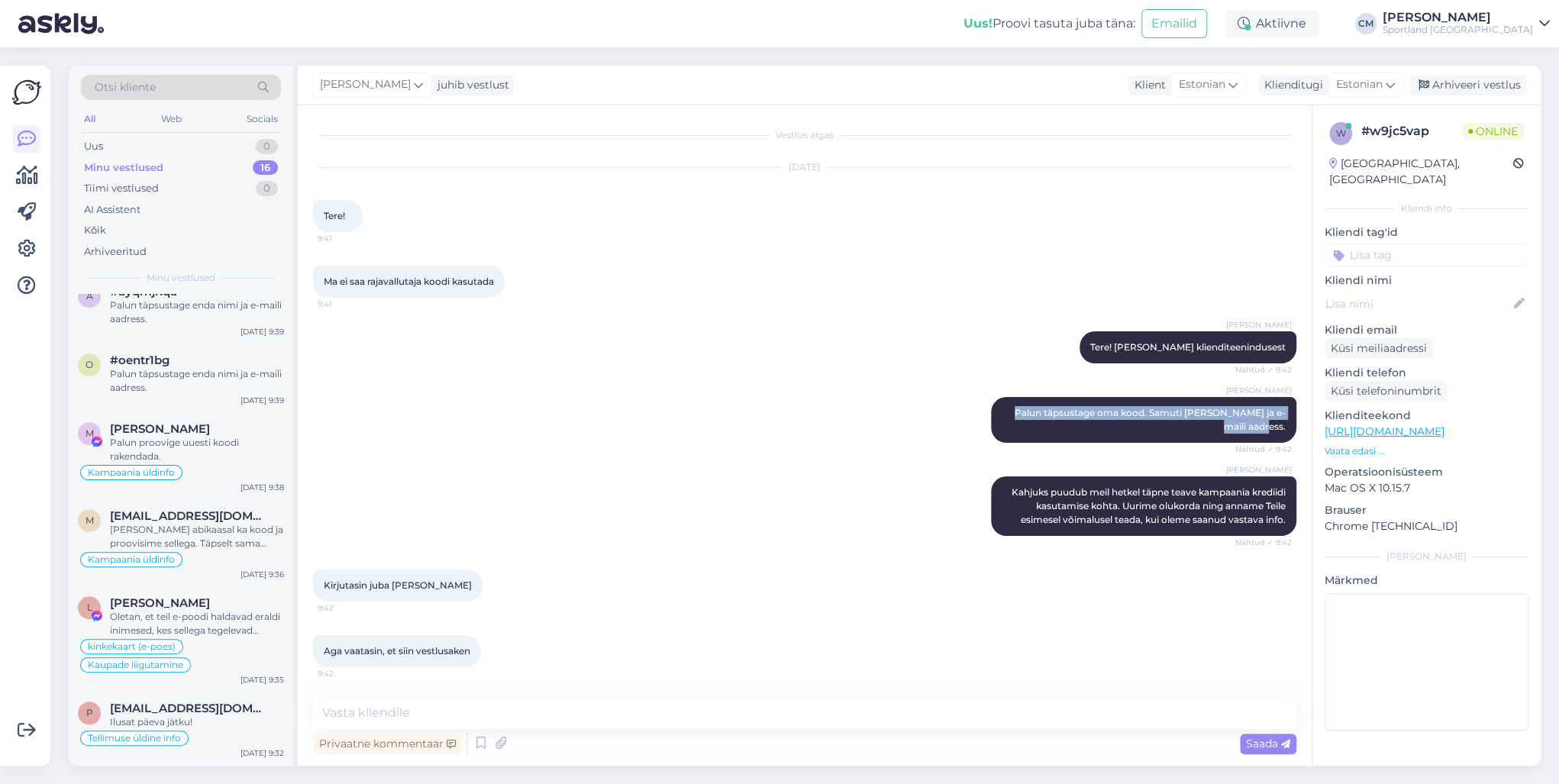
scroll to position [702, 0]
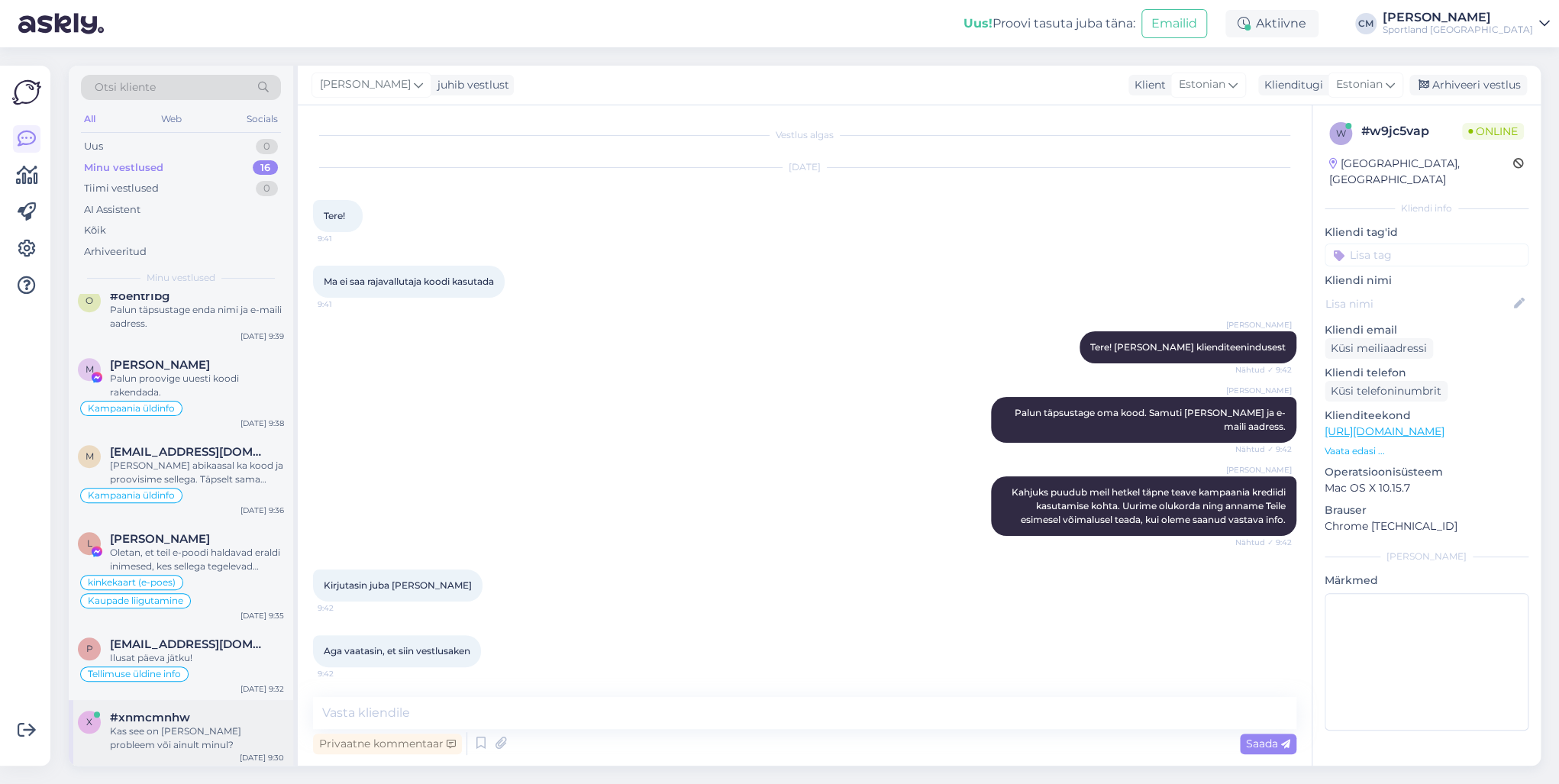
click at [194, 563] on div "x #xnmcmnhw Kas see on [PERSON_NAME] probleem või ainult minul? [DATE] 9:30" at bounding box center [181, 734] width 224 height 69
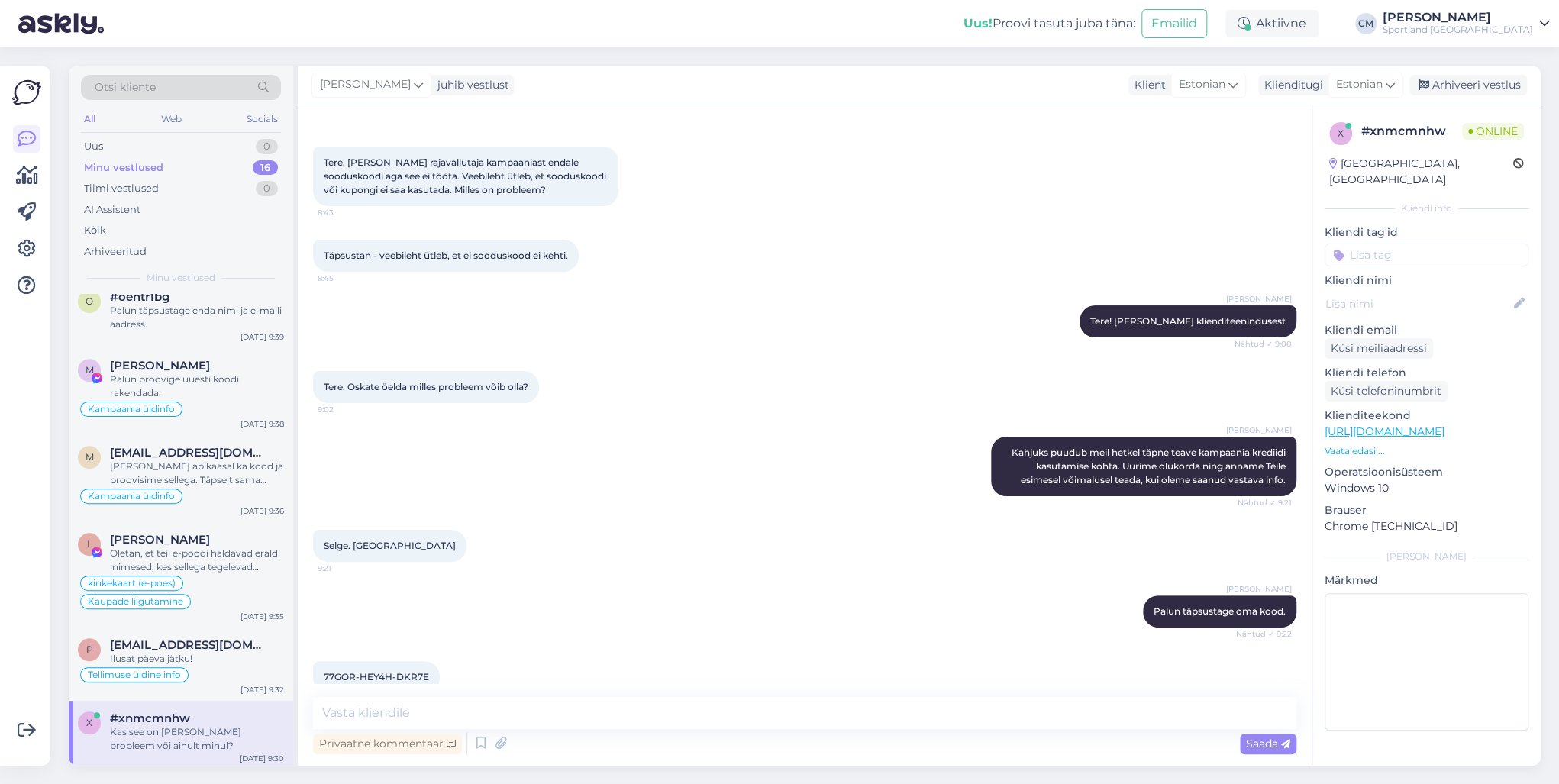
scroll to position [147, 0]
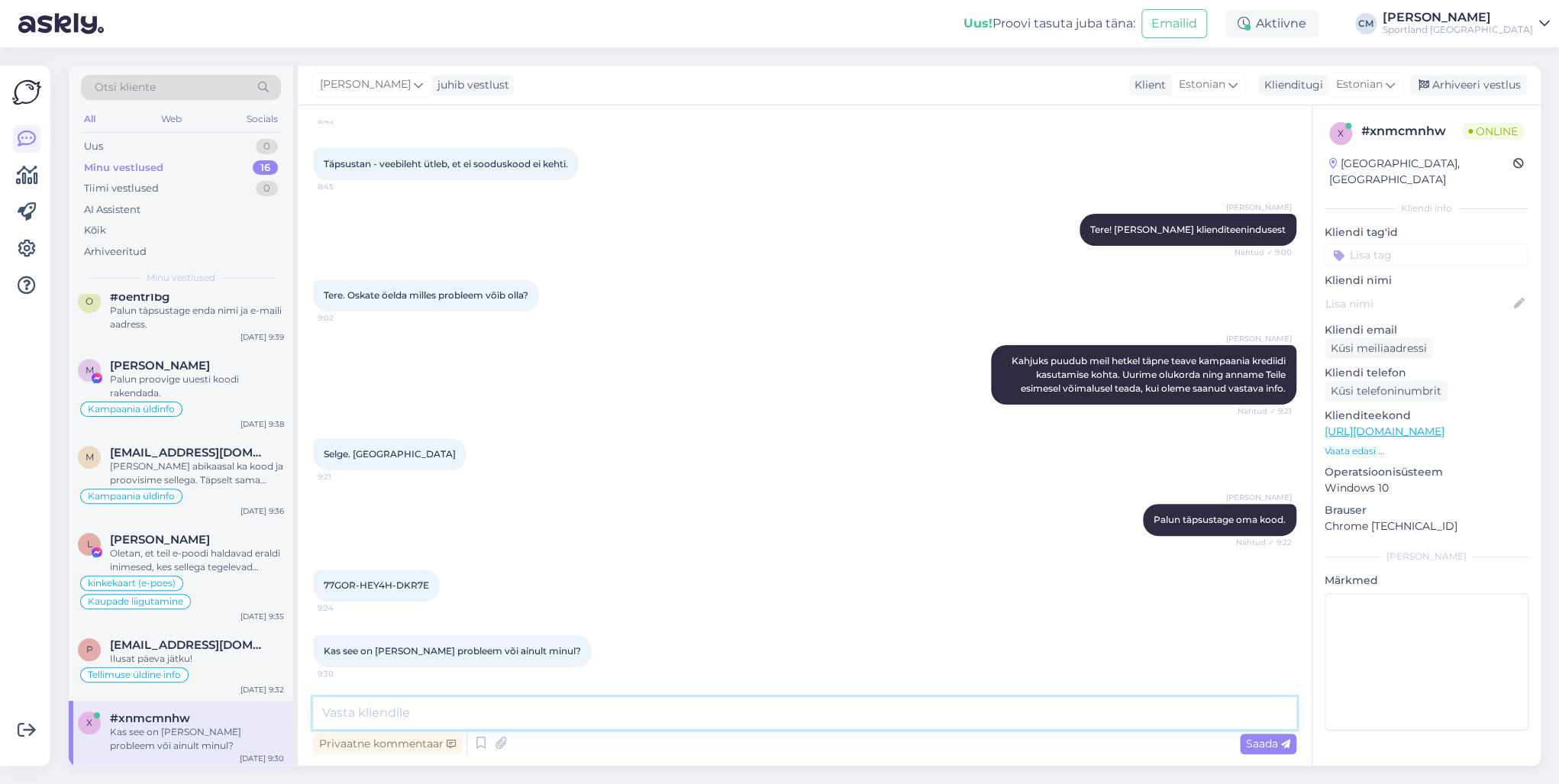
click at [517, 563] on textarea at bounding box center [804, 713] width 983 height 32
paste textarea "Palun täpsustage oma kood. Samuti [PERSON_NAME] ja e-maili aadress."
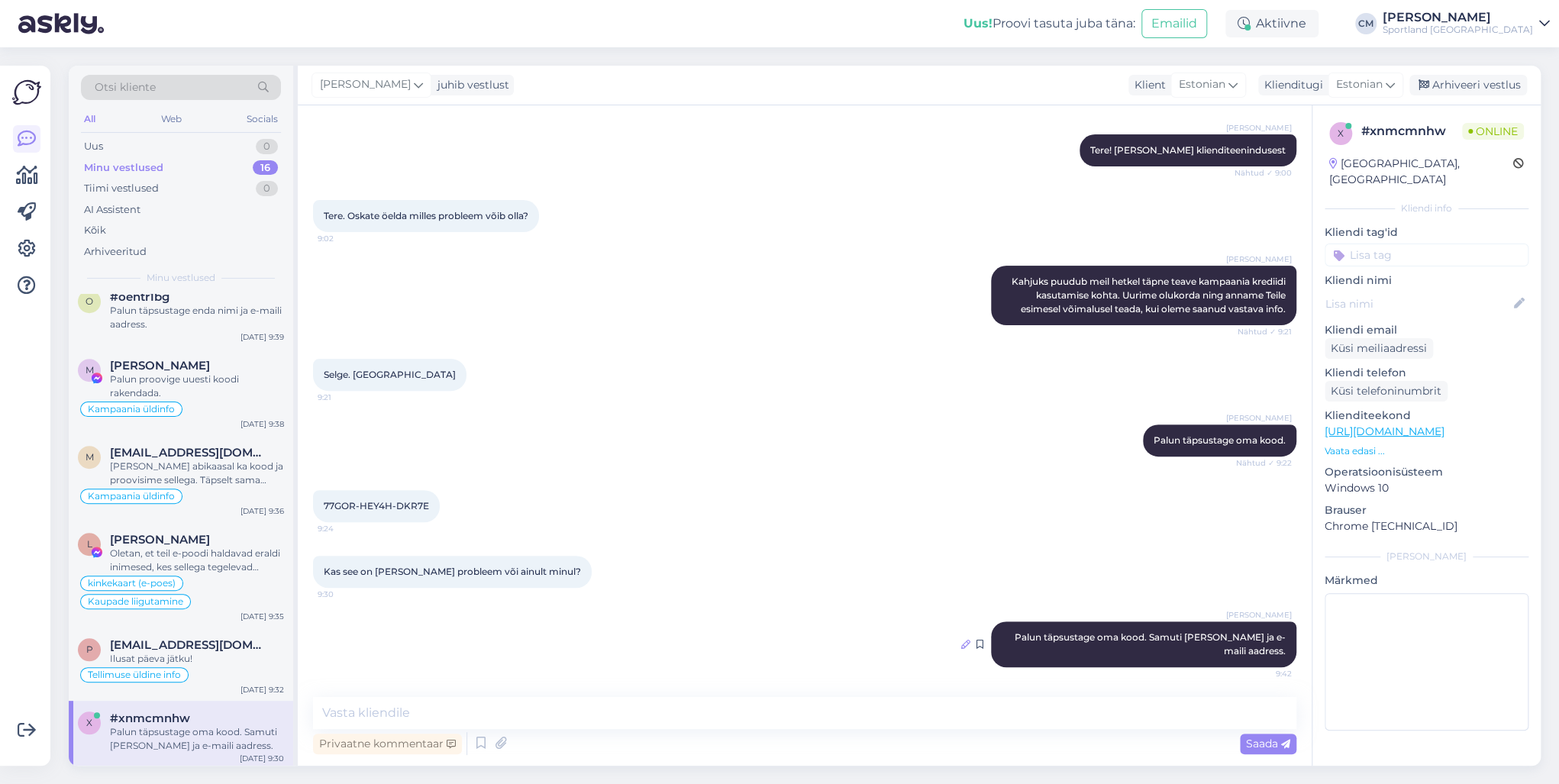
click at [961, 563] on icon at bounding box center [966, 644] width 9 height 9
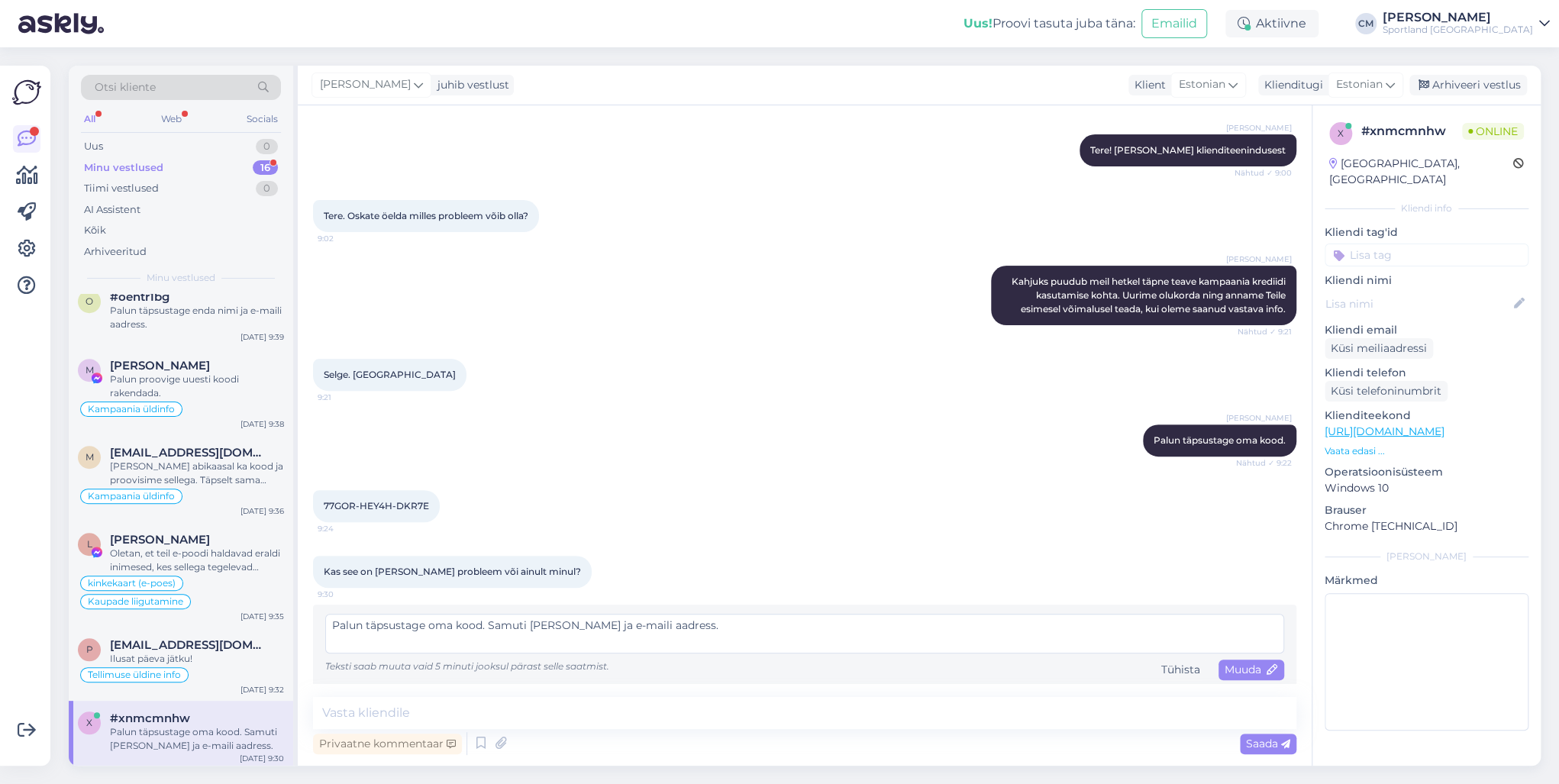
drag, startPoint x: 531, startPoint y: 623, endPoint x: 429, endPoint y: 621, distance: 102.0
click at [429, 563] on textarea "Palun täpsustage oma kood. Samuti [PERSON_NAME] ja e-maili aadress." at bounding box center [804, 634] width 959 height 40
click at [1168, 563] on span "Muuda" at bounding box center [1251, 669] width 54 height 14
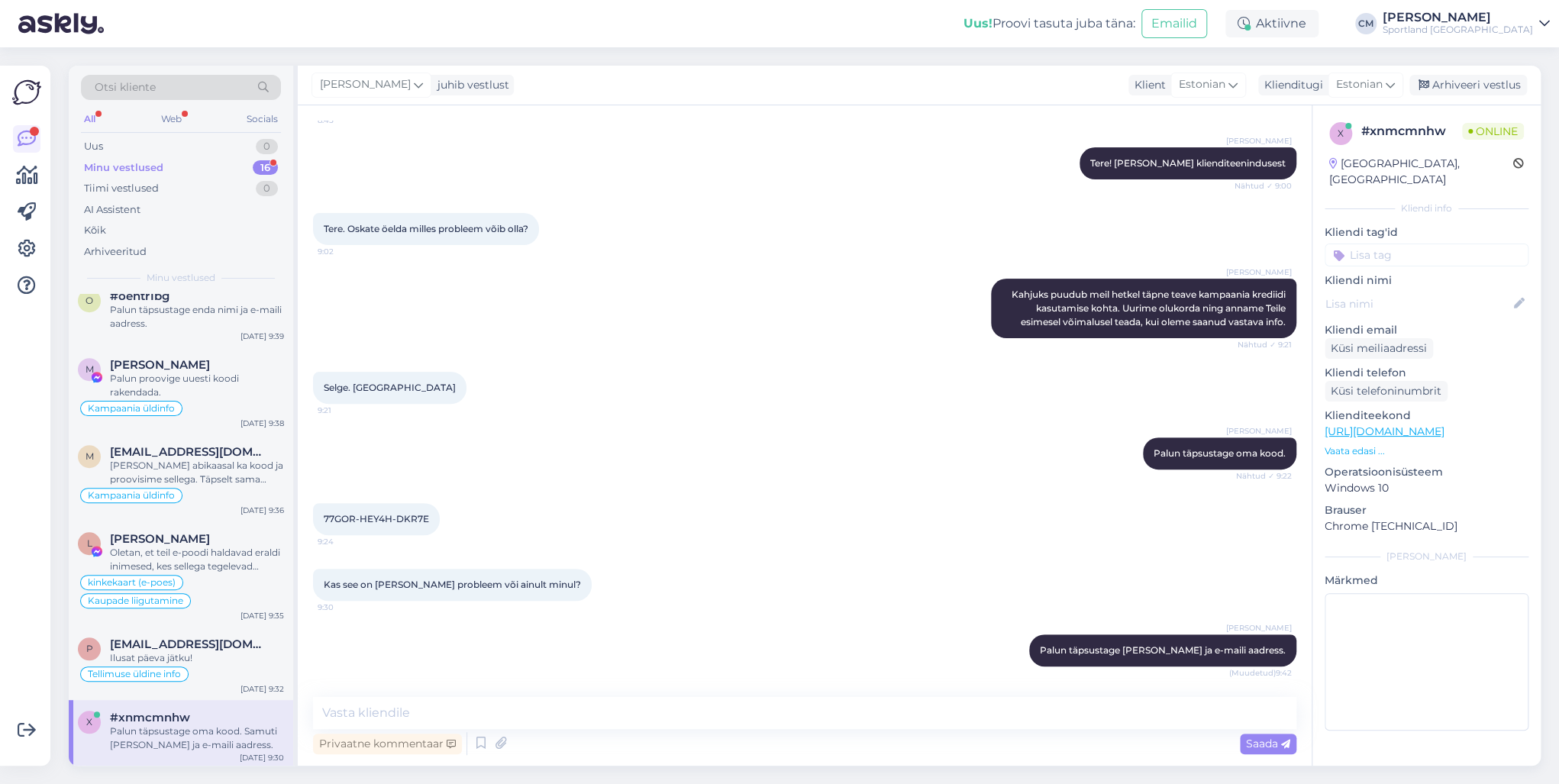
scroll to position [212, 0]
click at [185, 563] on span "[EMAIL_ADDRESS][DOMAIN_NAME]" at bounding box center [189, 644] width 159 height 14
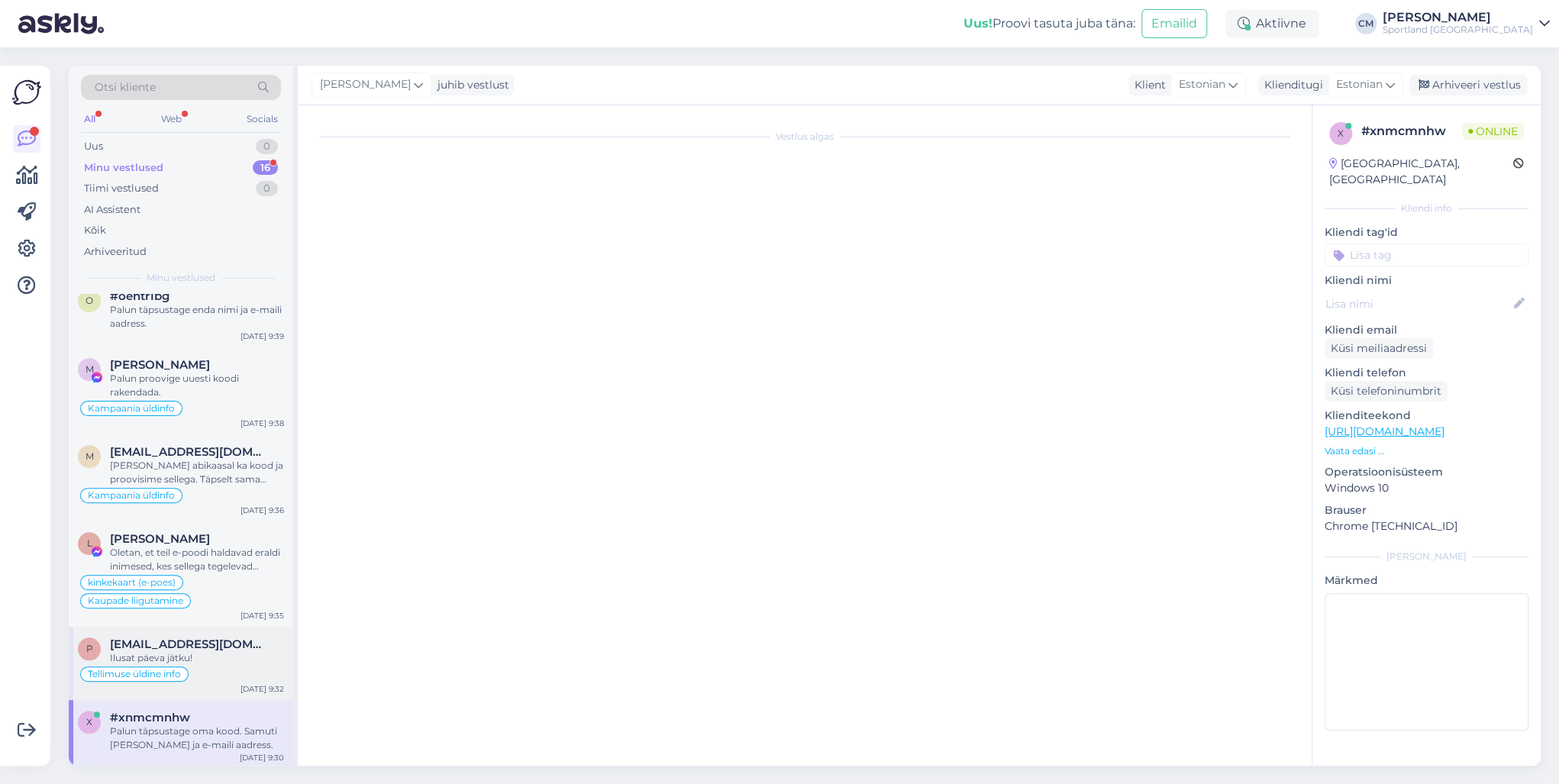
scroll to position [715, 0]
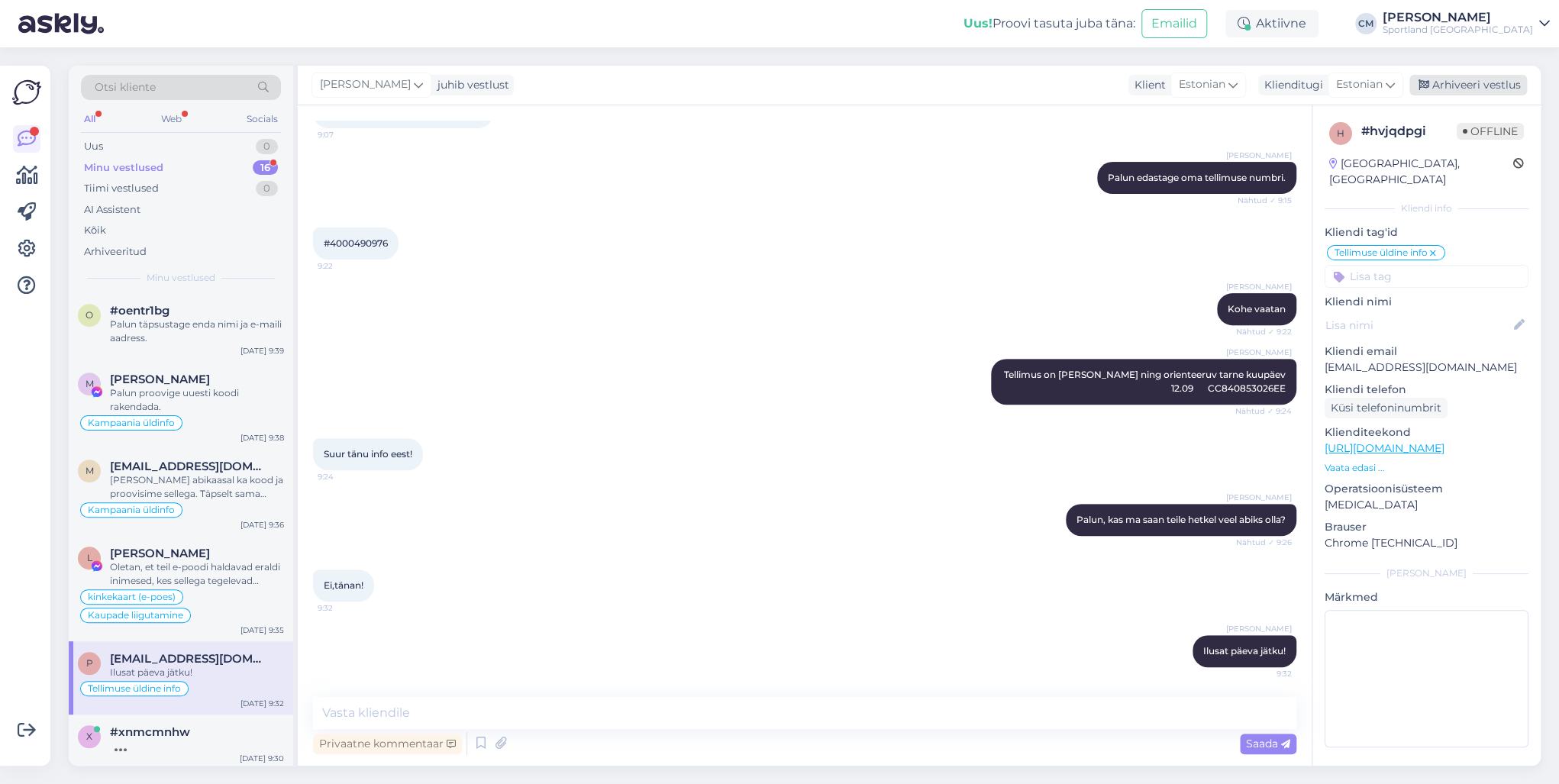
click at [1168, 76] on div "Arhiveeri vestlus" at bounding box center [1468, 84] width 117 height 21
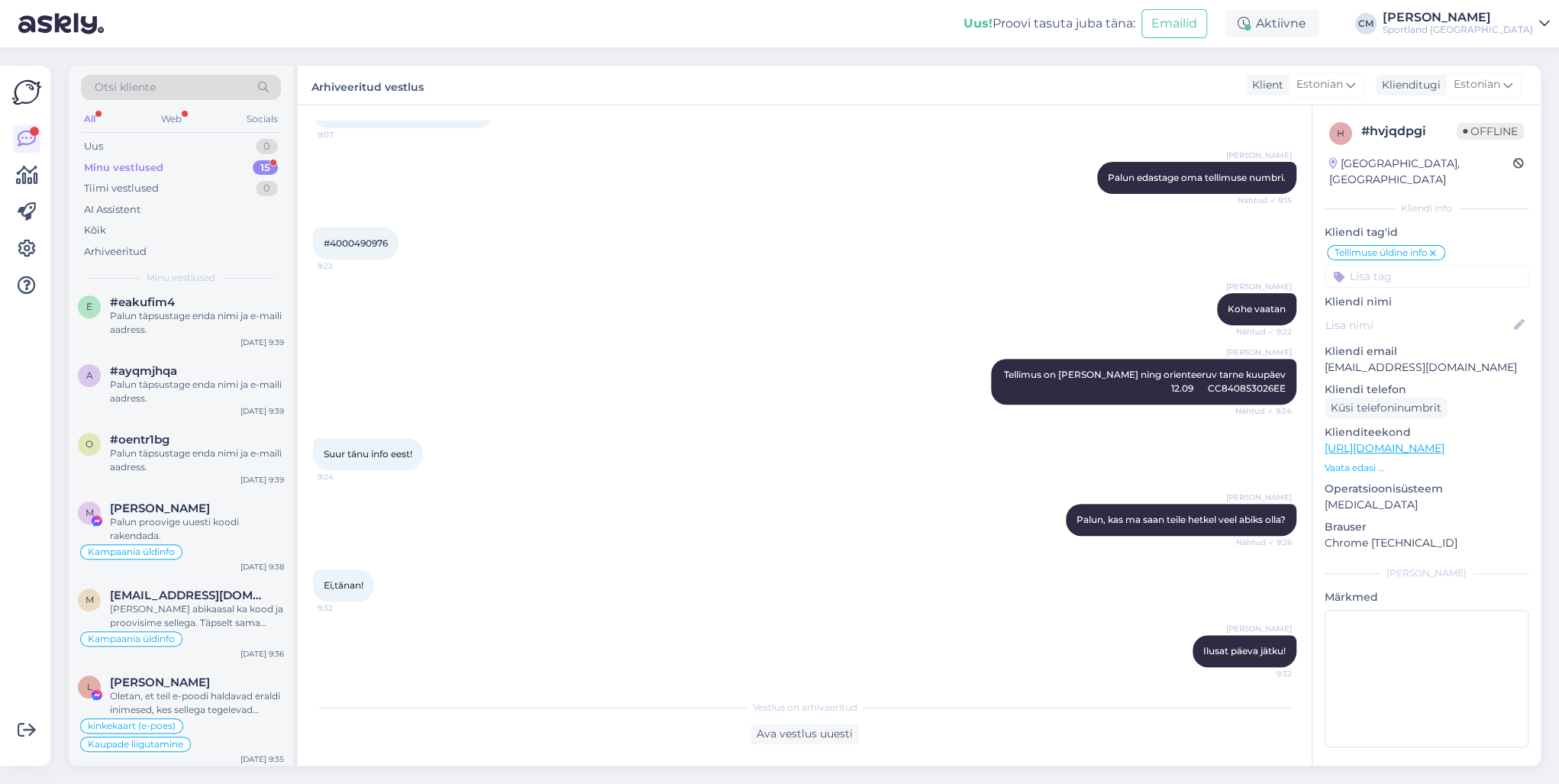
scroll to position [656, 0]
click at [223, 545] on div "Kampaania üldinfo" at bounding box center [180, 550] width 206 height 18
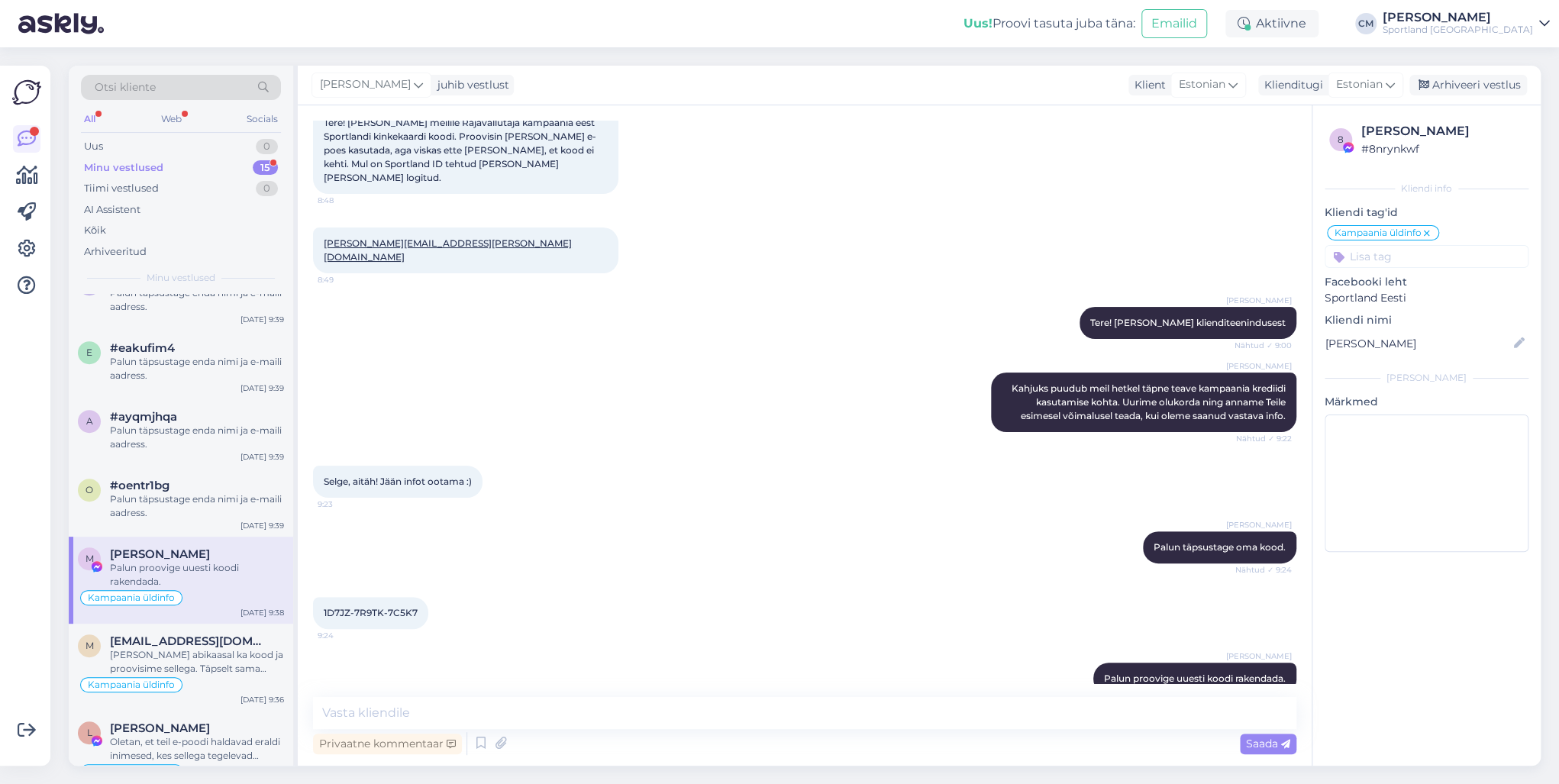
scroll to position [581, 0]
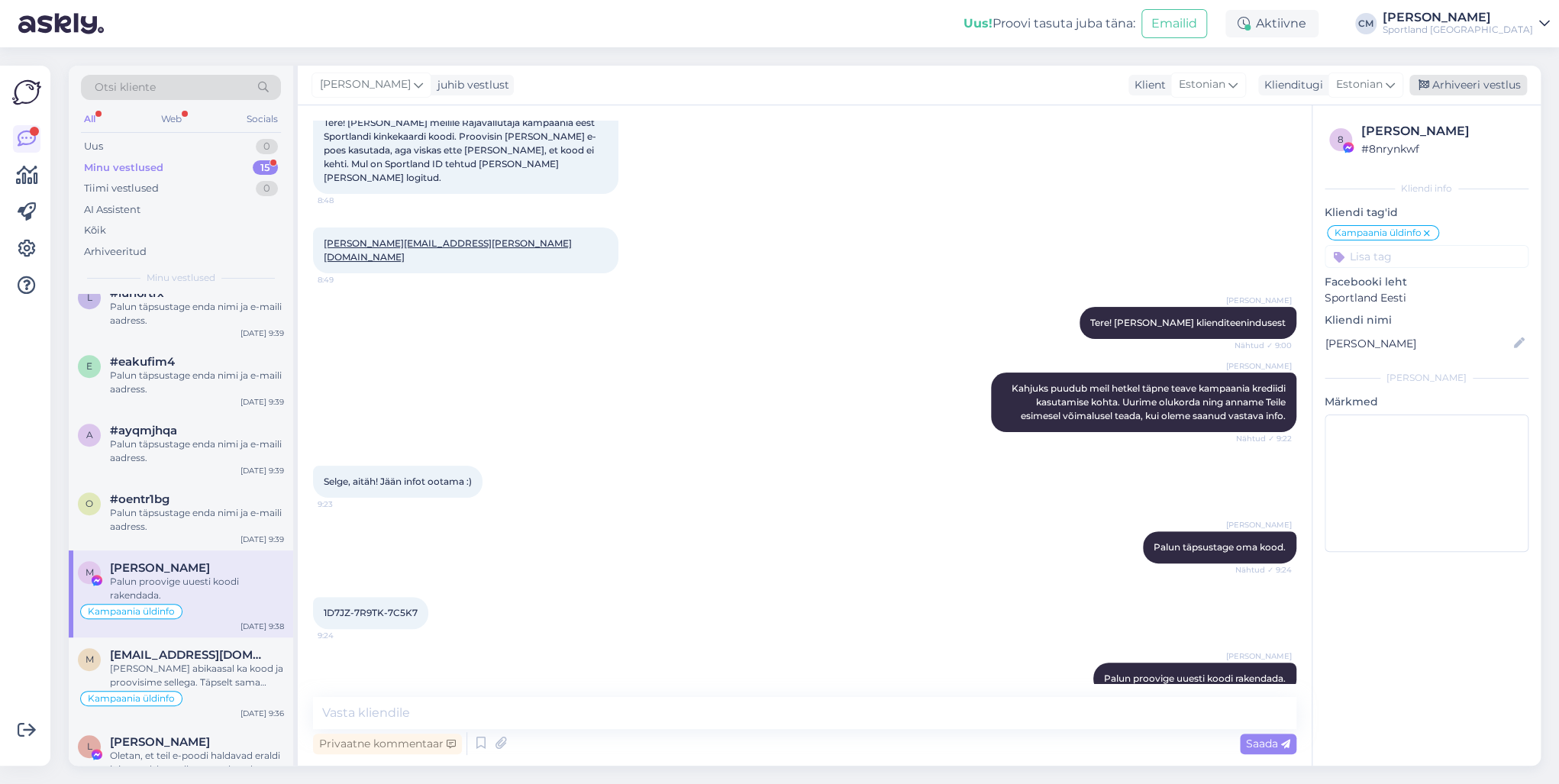
click at [1168, 79] on div "Arhiveeri vestlus" at bounding box center [1468, 84] width 117 height 21
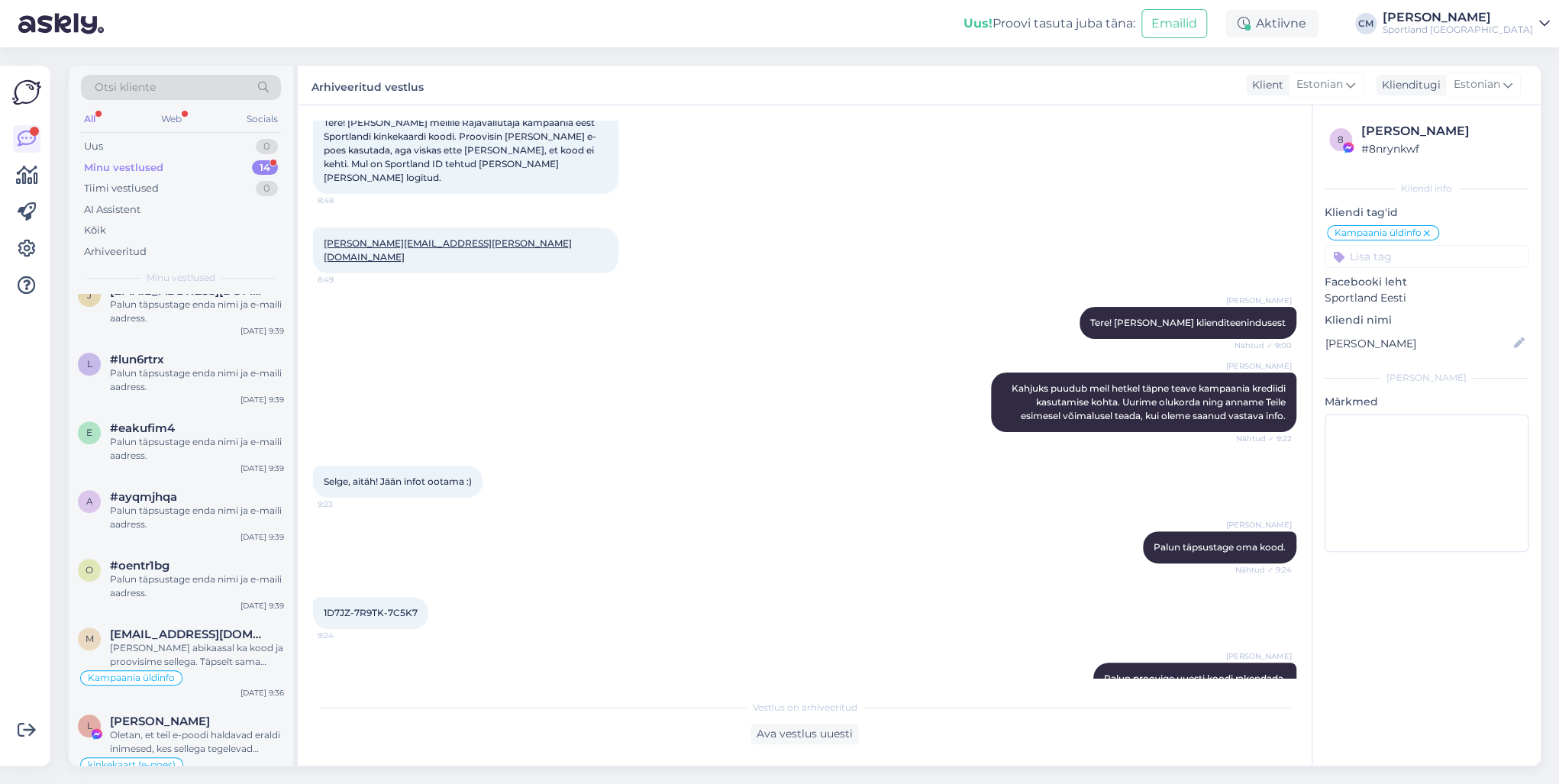
scroll to position [569, 0]
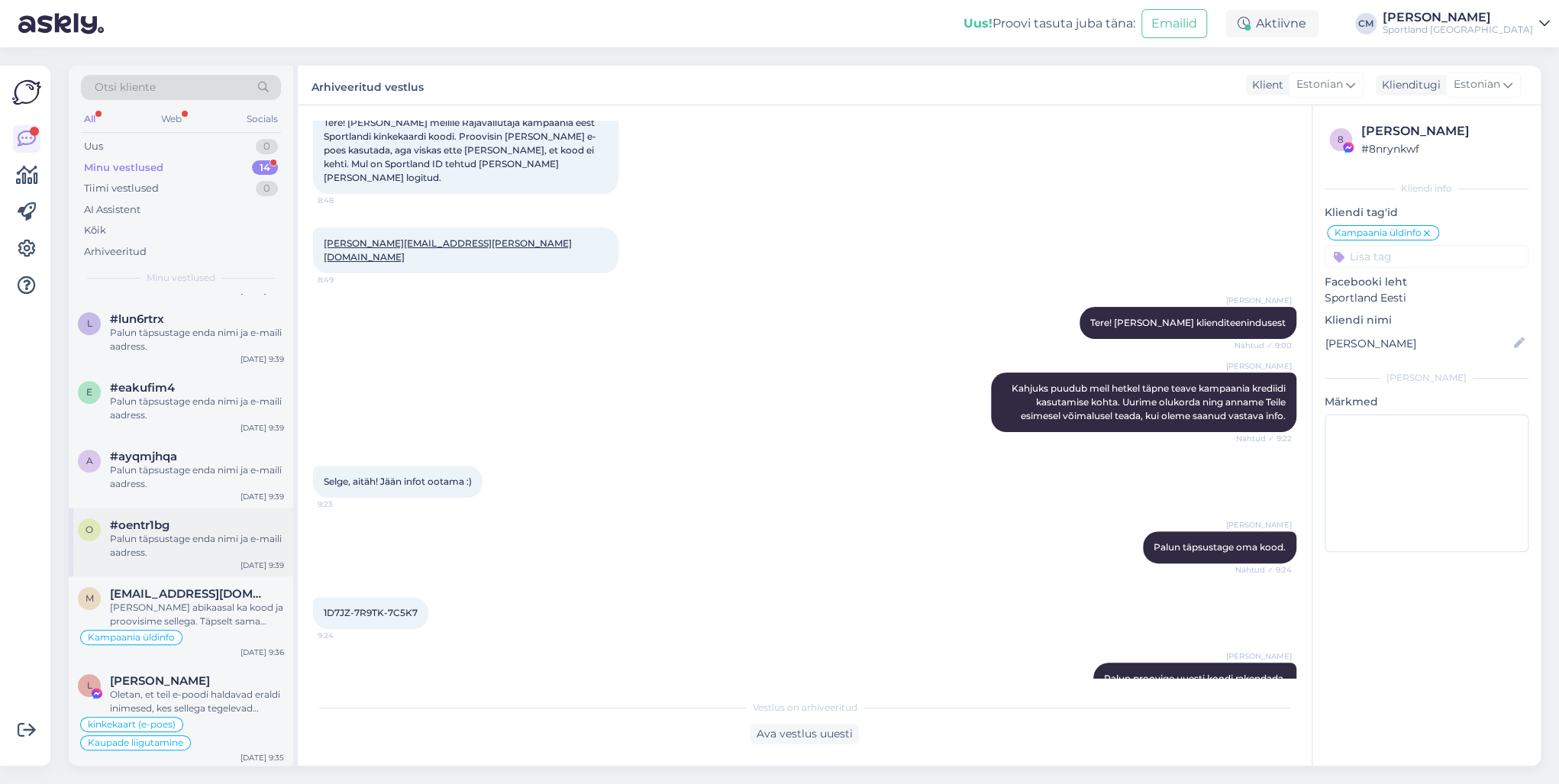
click at [196, 541] on div "Palun täpsustage enda nimi ja e-maili aadress." at bounding box center [197, 545] width 174 height 28
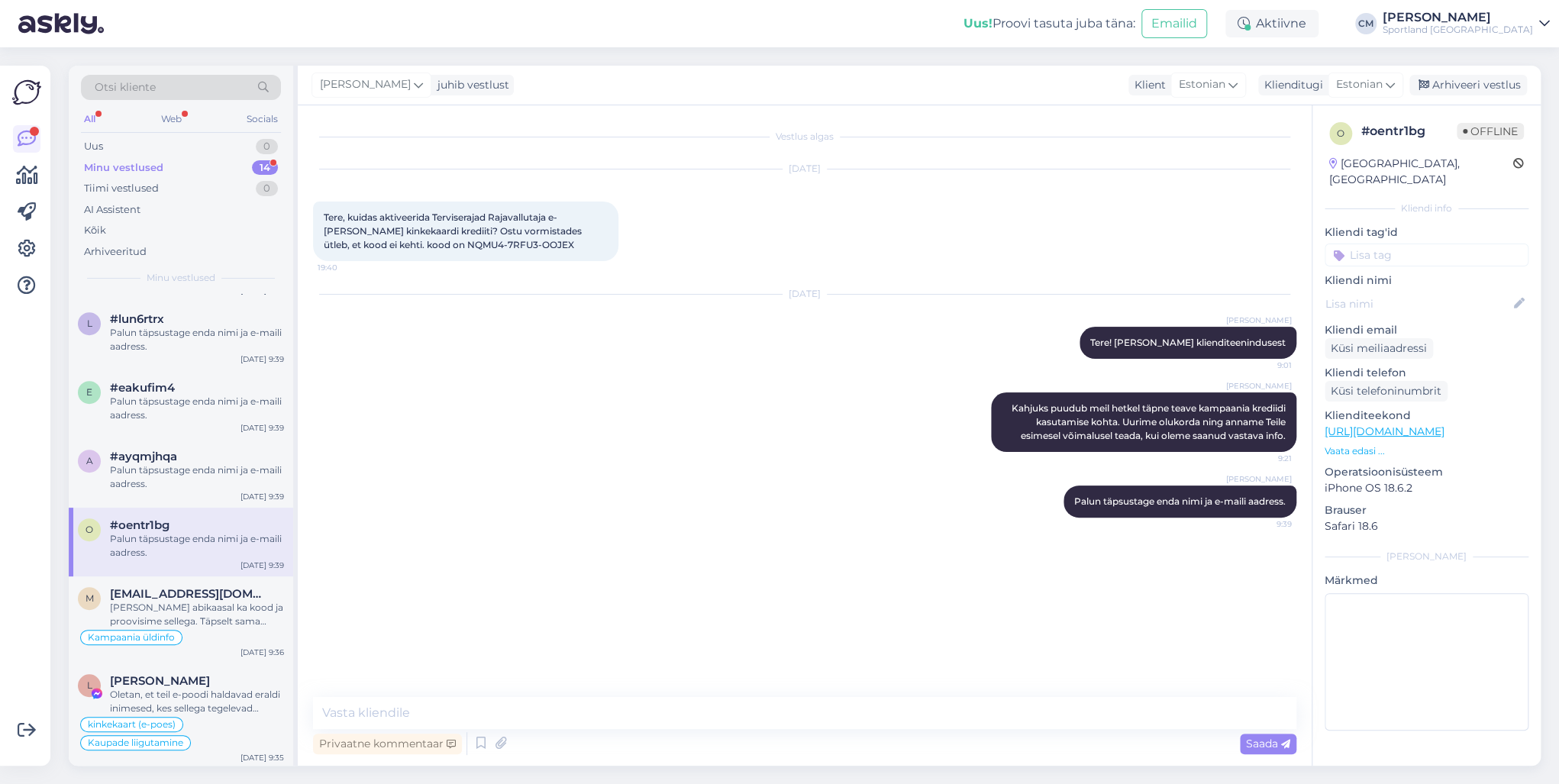
scroll to position [508, 0]
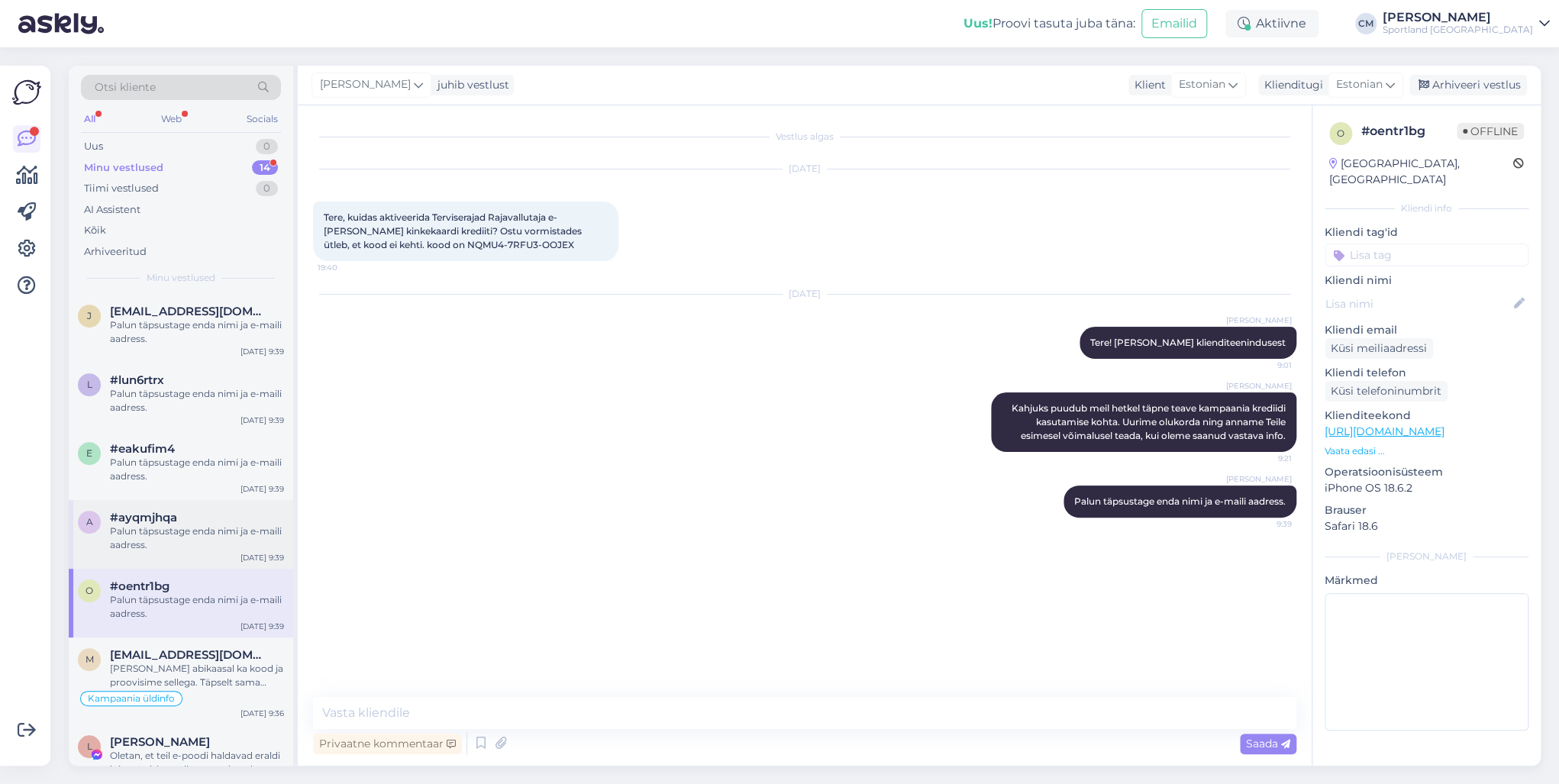
click at [192, 547] on div "Palun täpsustage enda nimi ja e-maili aadress." at bounding box center [197, 538] width 174 height 28
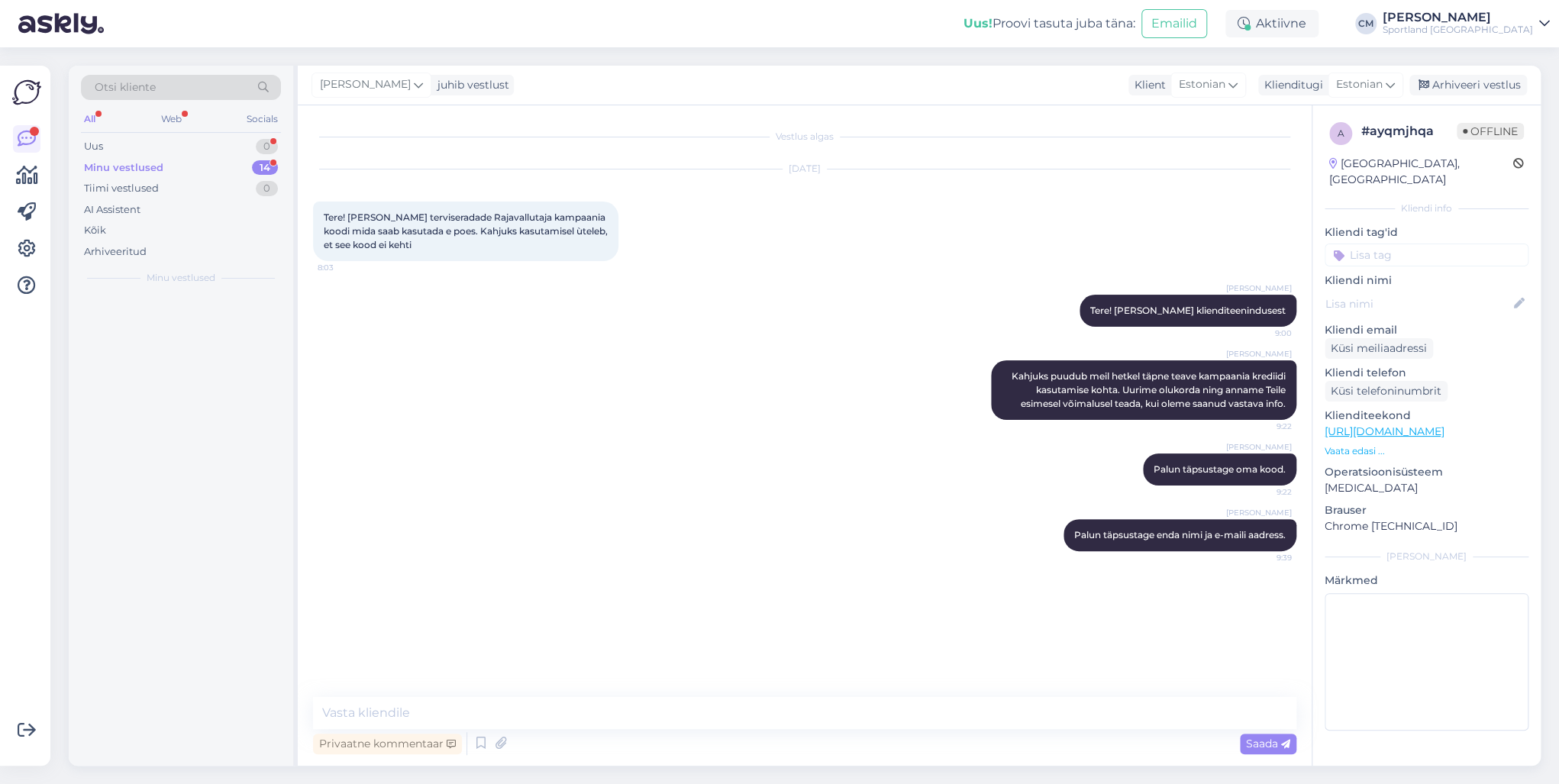
scroll to position [0, 0]
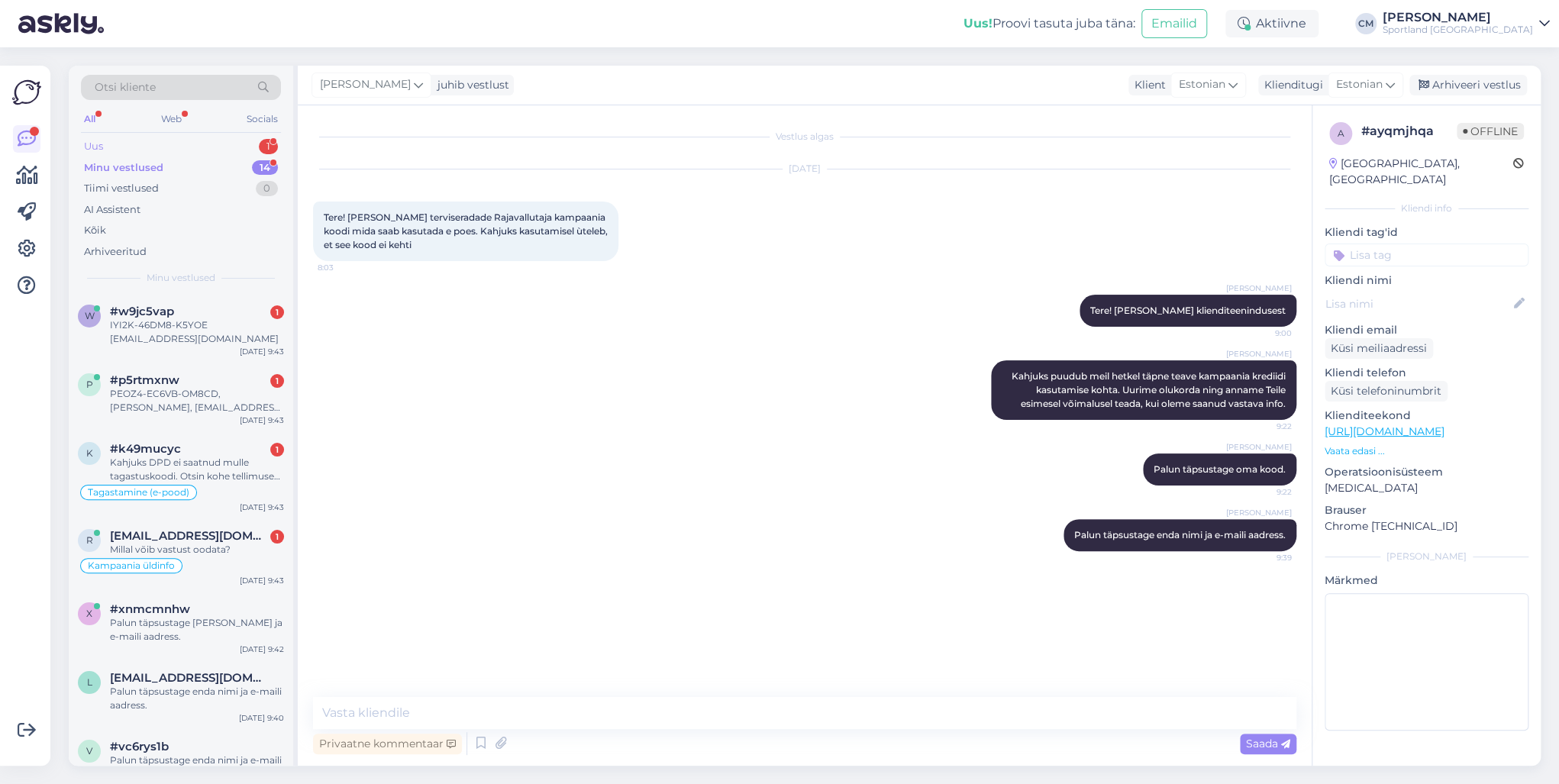
click at [244, 140] on div "Uus 1" at bounding box center [180, 147] width 200 height 21
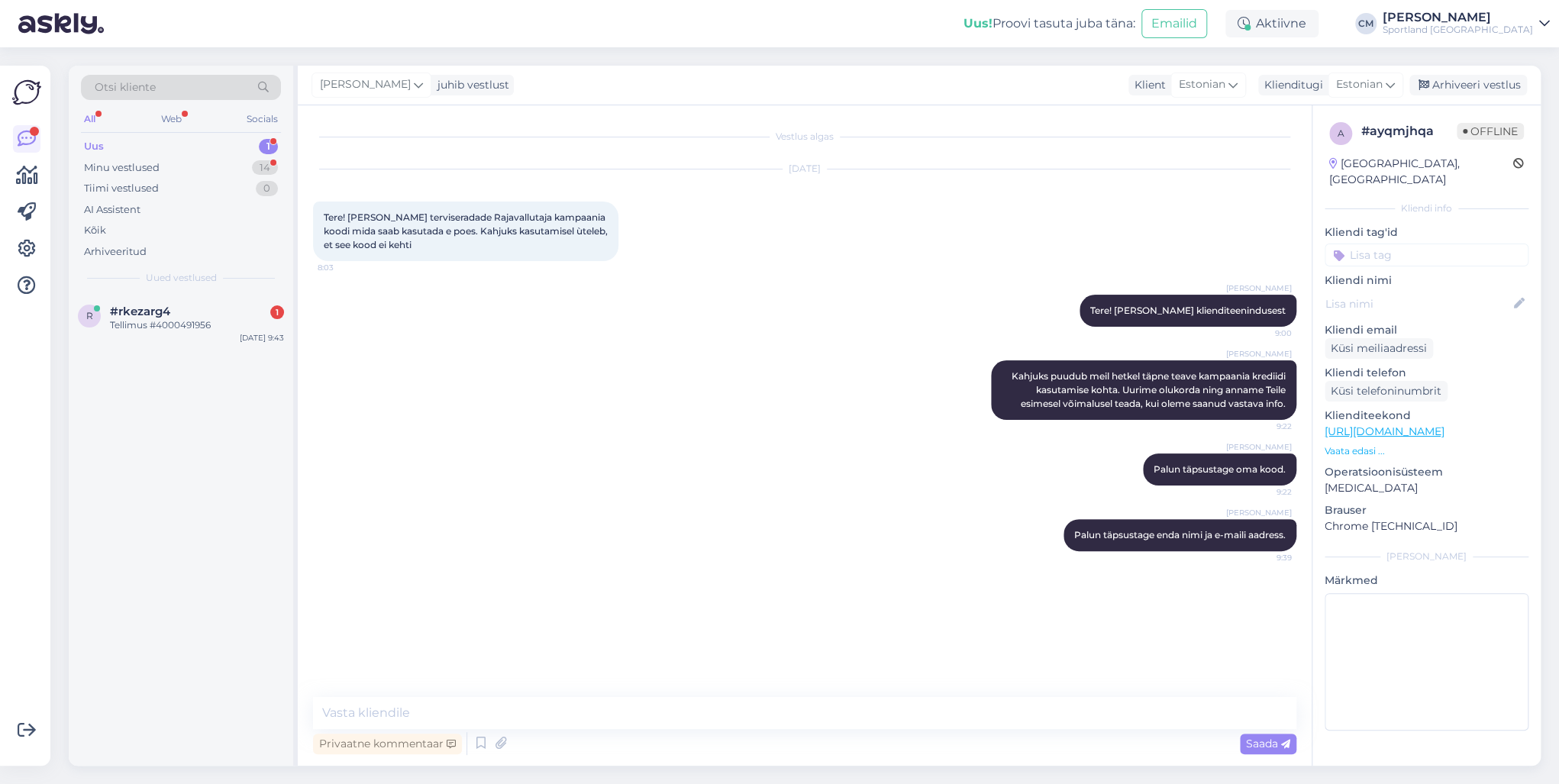
click at [217, 289] on div "Otsi kliente All Web Socials Uus 1 Minu vestlused 14 Tiimi vestlused 0 AI Assis…" at bounding box center [181, 180] width 224 height 228
click at [221, 302] on div "r #rkezarg4 1 Tellimus #4000491956 [DATE] 9:43" at bounding box center [181, 321] width 224 height 55
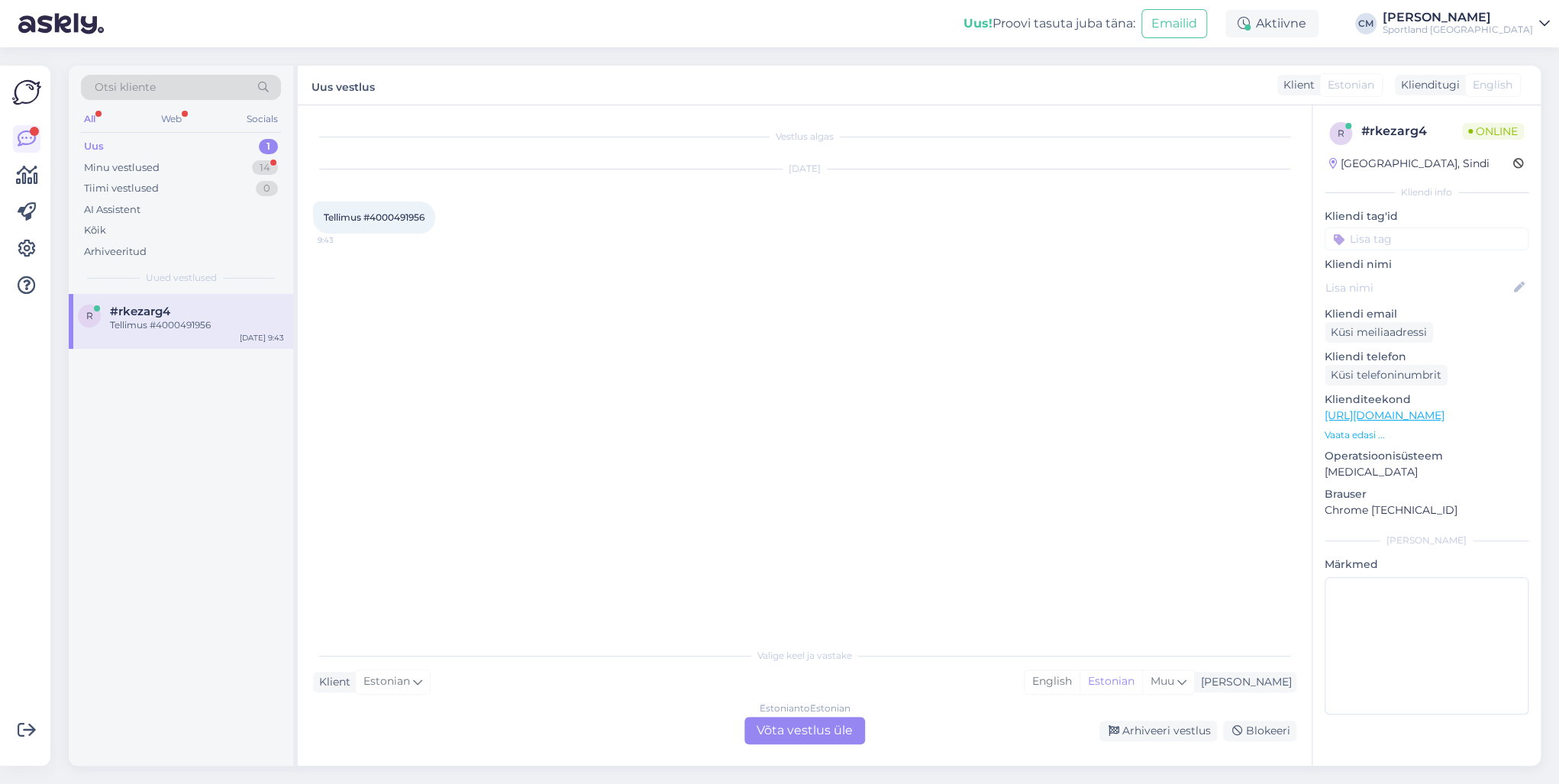
click at [829, 563] on div "Estonian to Estonian Võta vestlus üle" at bounding box center [804, 730] width 121 height 28
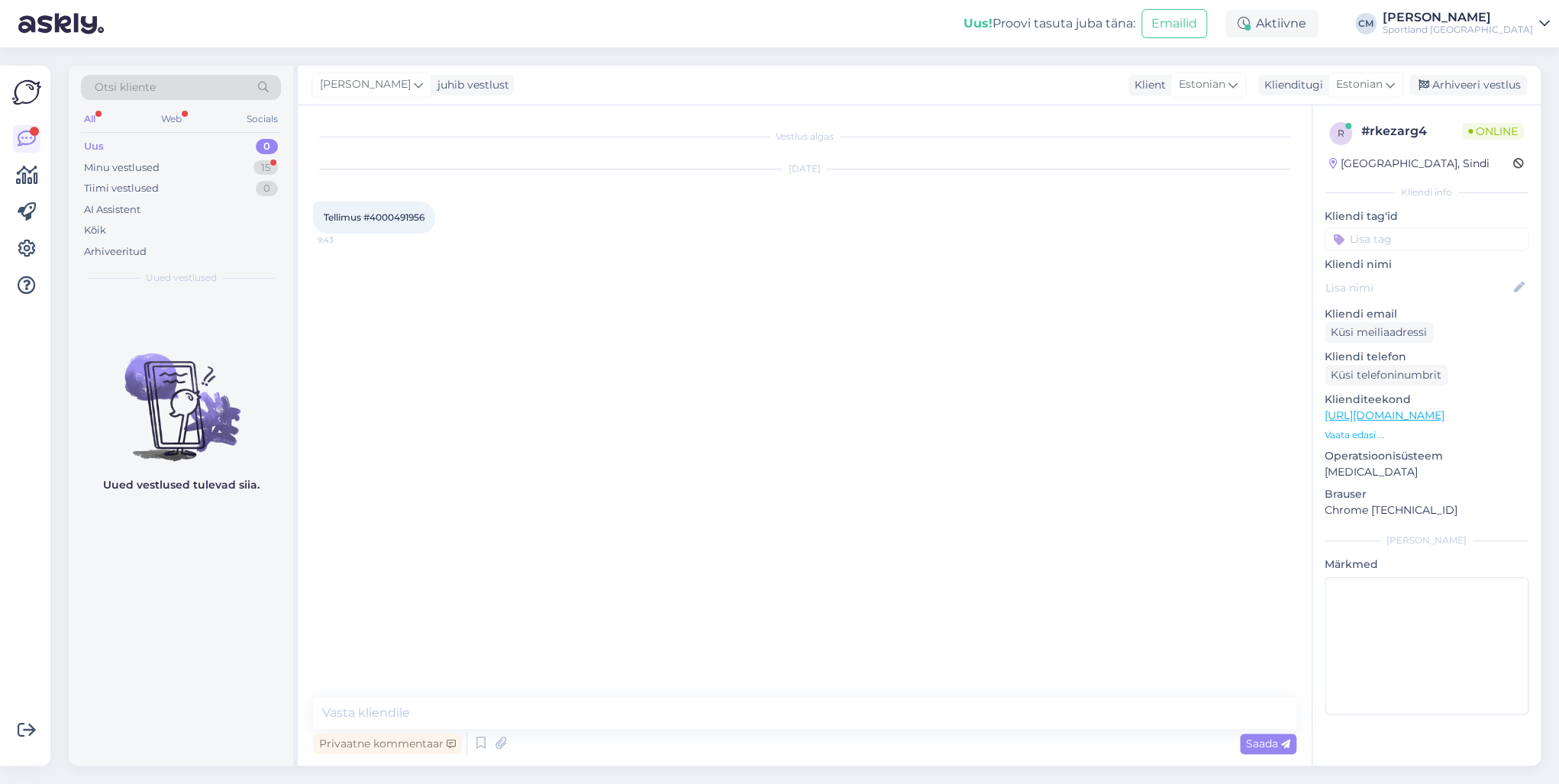
click at [464, 563] on div "Privaatne kommentaar Saada" at bounding box center [804, 743] width 983 height 29
click at [487, 563] on icon at bounding box center [481, 743] width 18 height 23
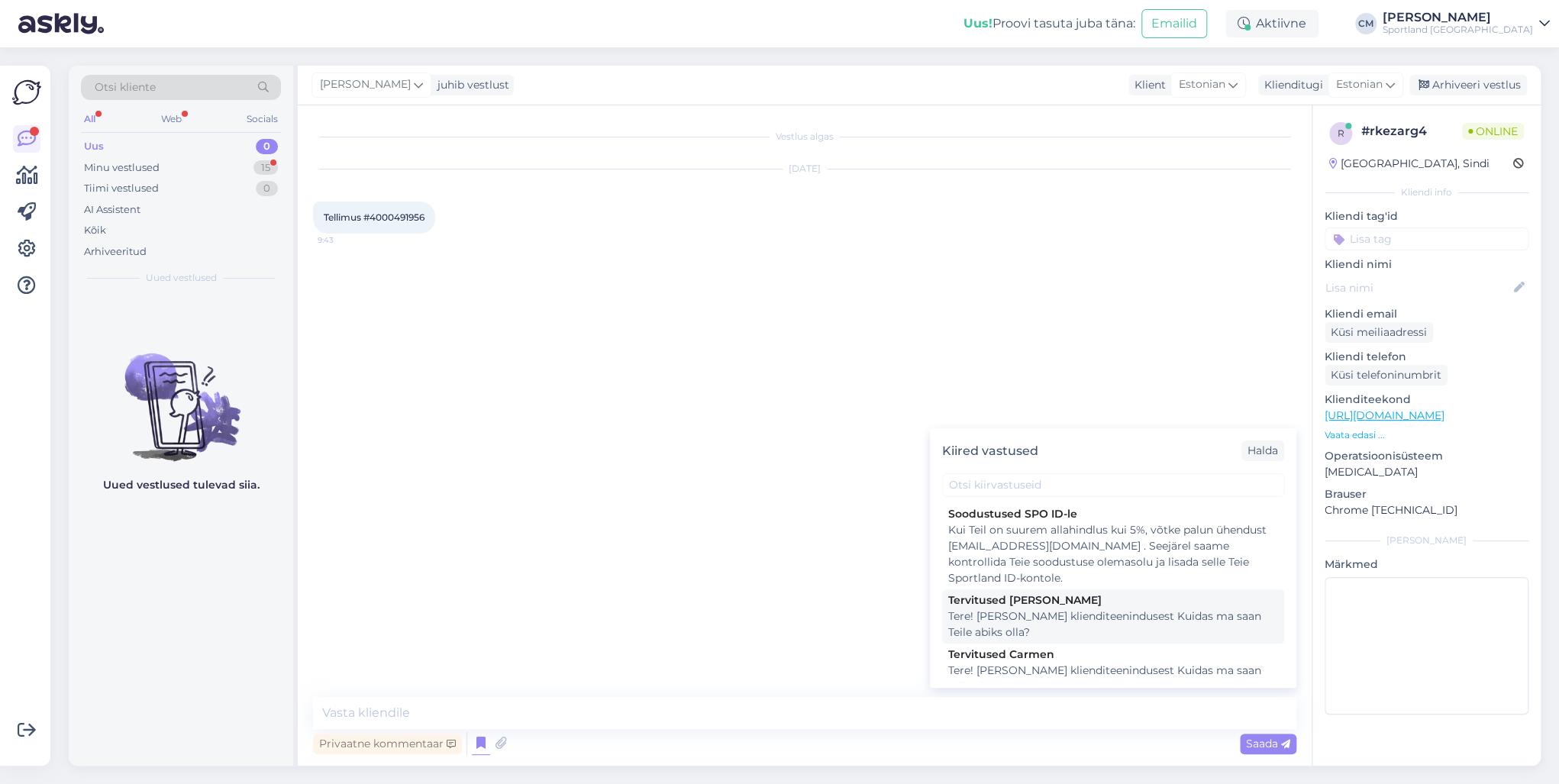
click at [1059, 563] on div "Tere! [PERSON_NAME] klienditeenindusest Kuidas ma saan Teile abiks olla?" at bounding box center [1113, 624] width 330 height 32
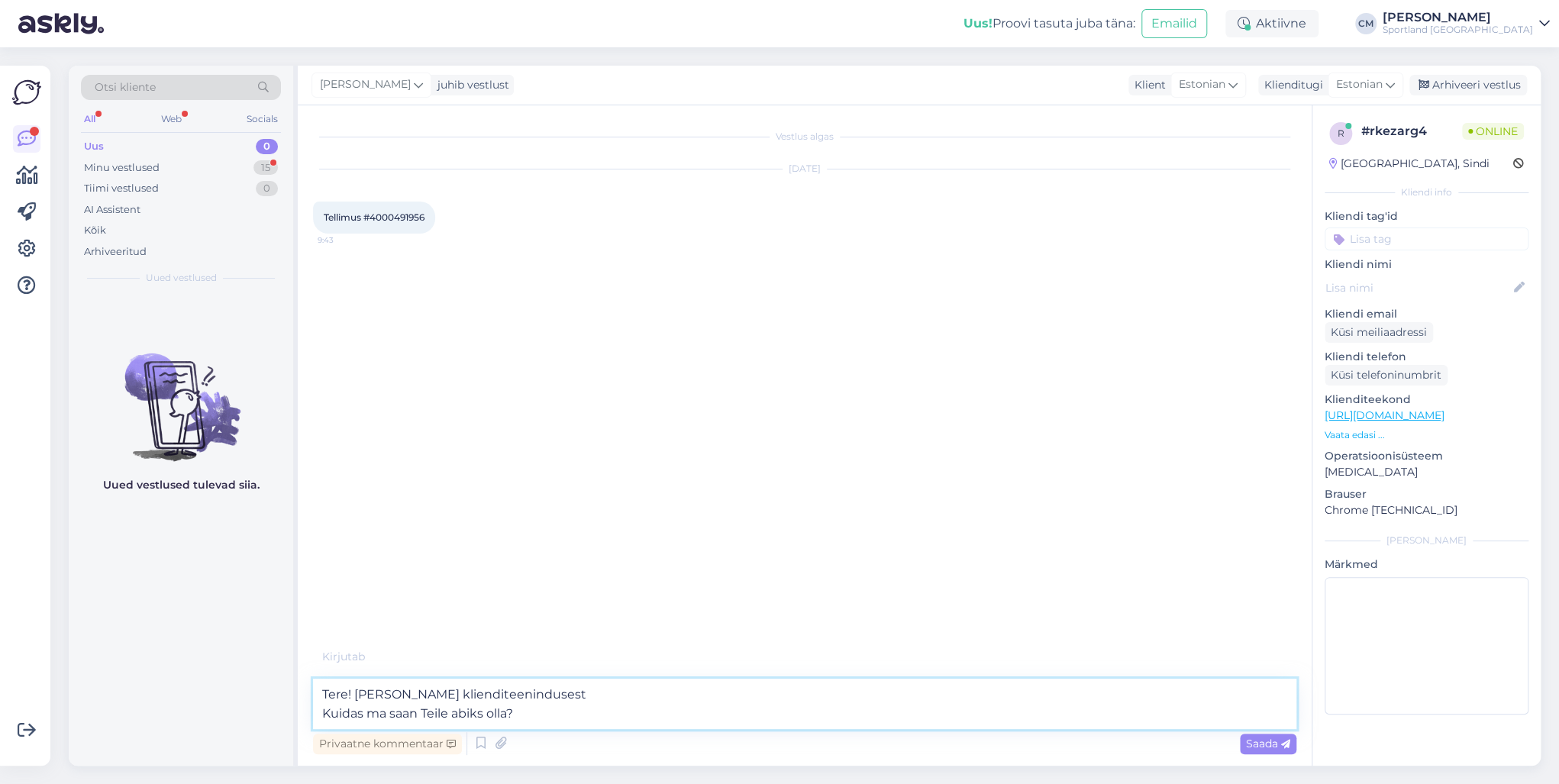
drag, startPoint x: 553, startPoint y: 716, endPoint x: 328, endPoint y: 686, distance: 227.0
click at [328, 563] on textarea "Tere! [PERSON_NAME] klienditeenindusest Kuidas ma saan Teile abiks olla?" at bounding box center [804, 703] width 983 height 51
click at [472, 563] on icon at bounding box center [481, 743] width 18 height 23
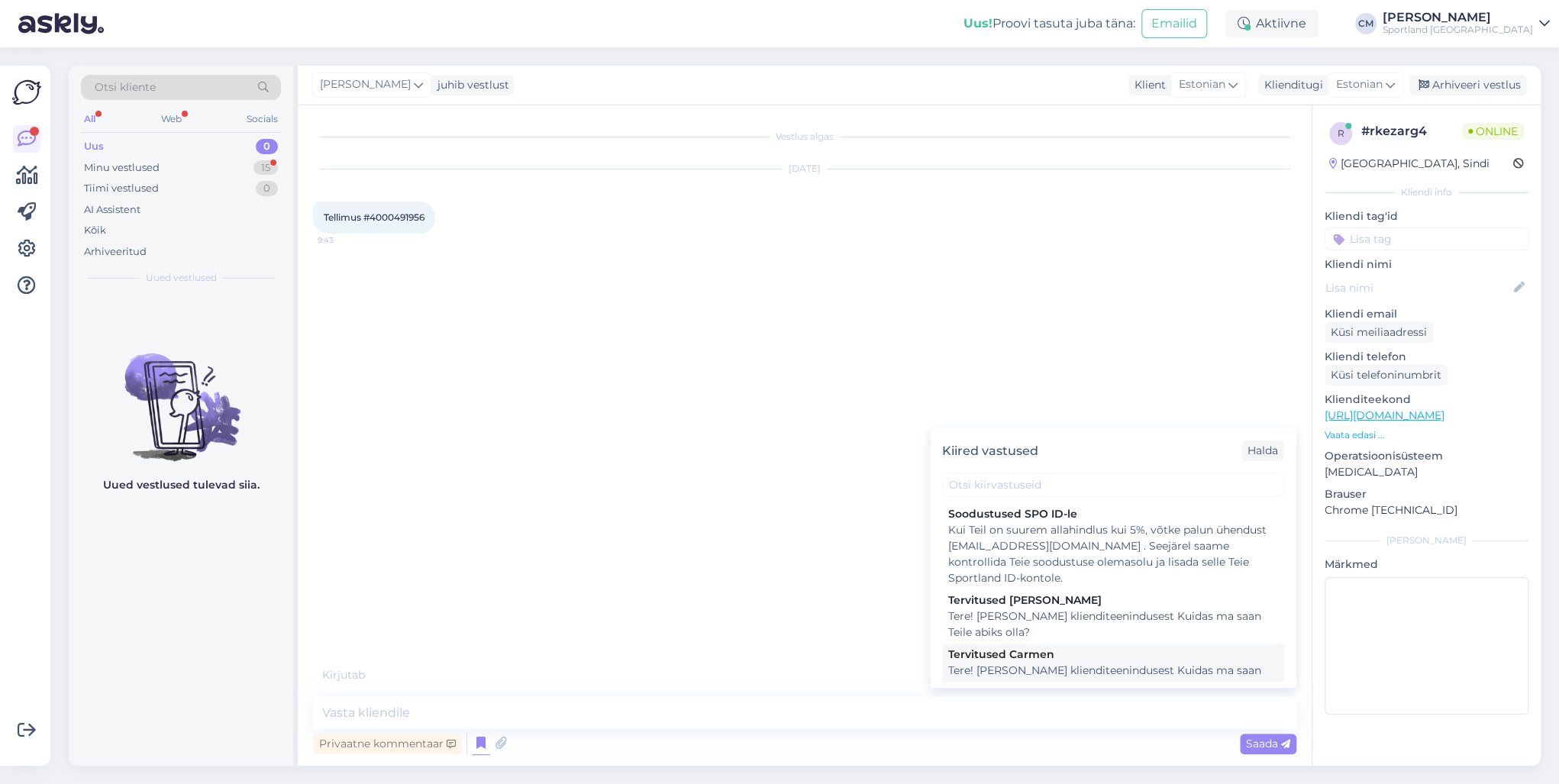
click at [1048, 563] on div "Tere! [PERSON_NAME] klienditeenindusest Kuidas ma saan Teile abiks olla?" at bounding box center [1113, 678] width 330 height 32
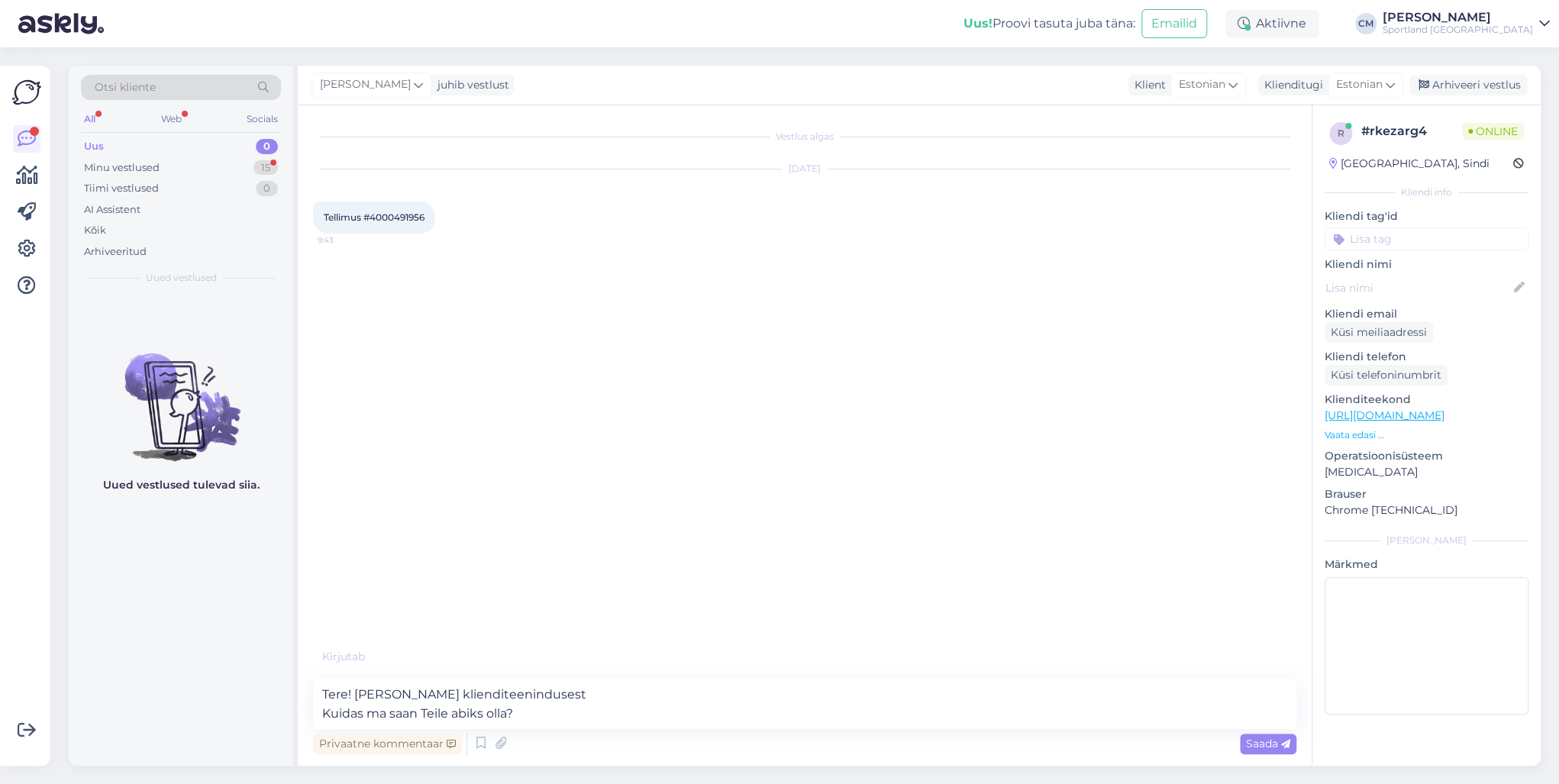
click at [626, 563] on div "Privaatne kommentaar Saada" at bounding box center [804, 743] width 983 height 29
click at [623, 563] on div "Tere! [PERSON_NAME] klienditeenindusest Kuidas ma saan Teile abiks olla? Privaa…" at bounding box center [804, 717] width 983 height 79
click at [617, 563] on textarea "Tere! [PERSON_NAME] klienditeenindusest Kuidas ma saan Teile abiks olla?" at bounding box center [804, 703] width 983 height 51
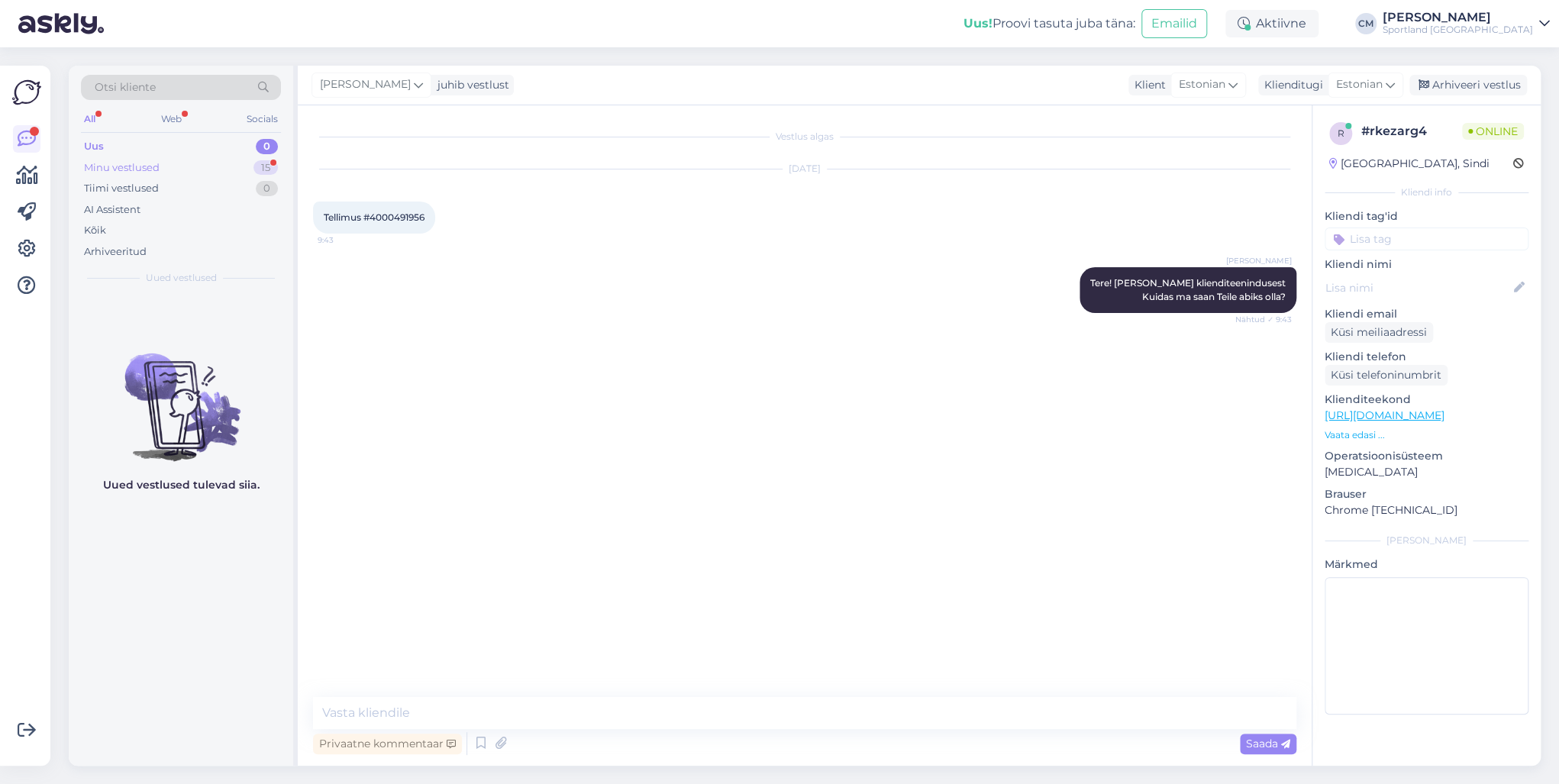
click at [252, 164] on div "Minu vestlused 15" at bounding box center [180, 168] width 200 height 21
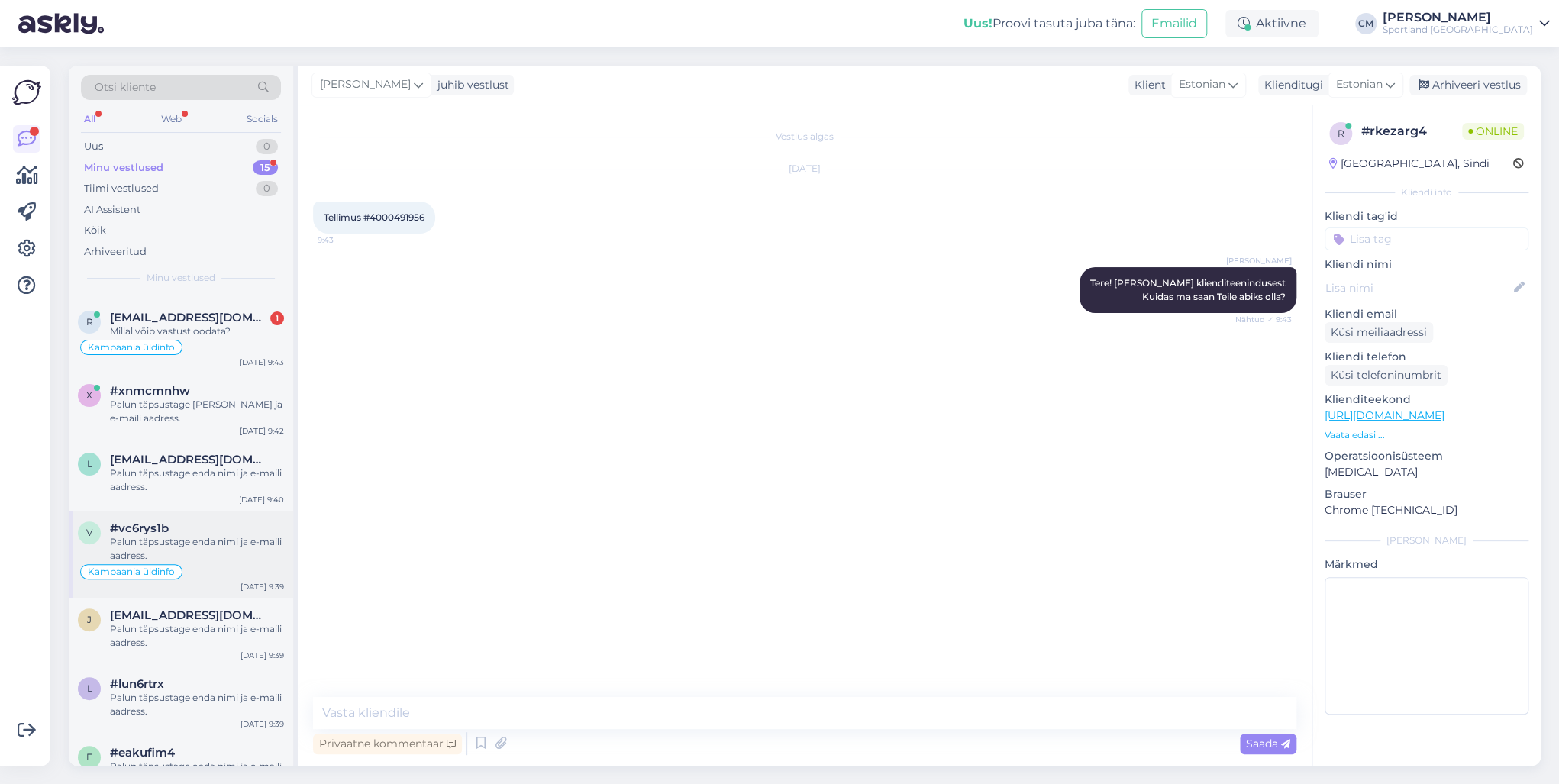
scroll to position [305, 0]
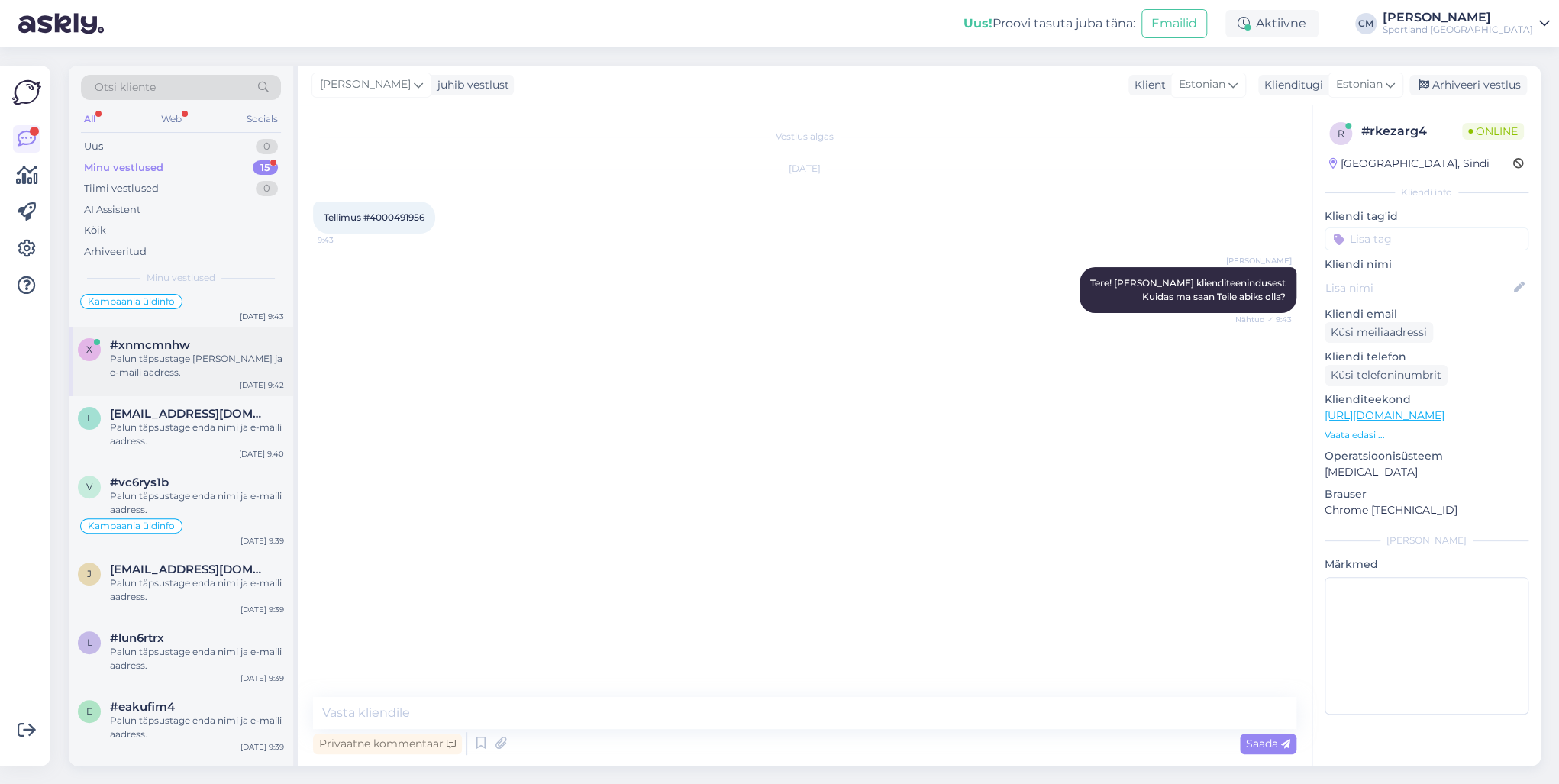
click at [214, 381] on div "x #xnmcmnhw Palun täpsustage [PERSON_NAME] ja e-maili aadress. [DATE] 9:42" at bounding box center [181, 362] width 224 height 69
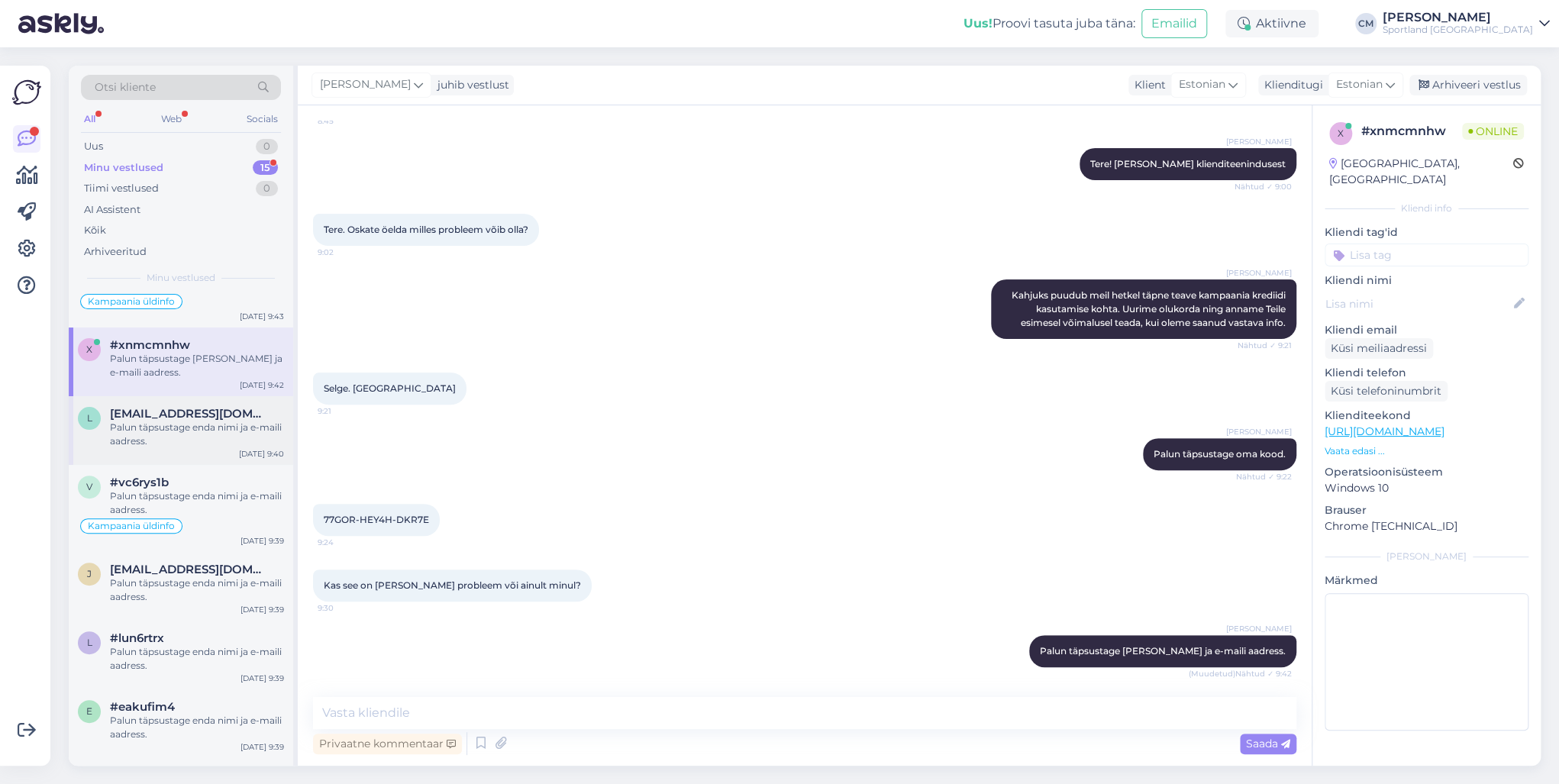
click at [196, 424] on div "Palun täpsustage enda nimi ja e-maili aadress." at bounding box center [197, 434] width 174 height 28
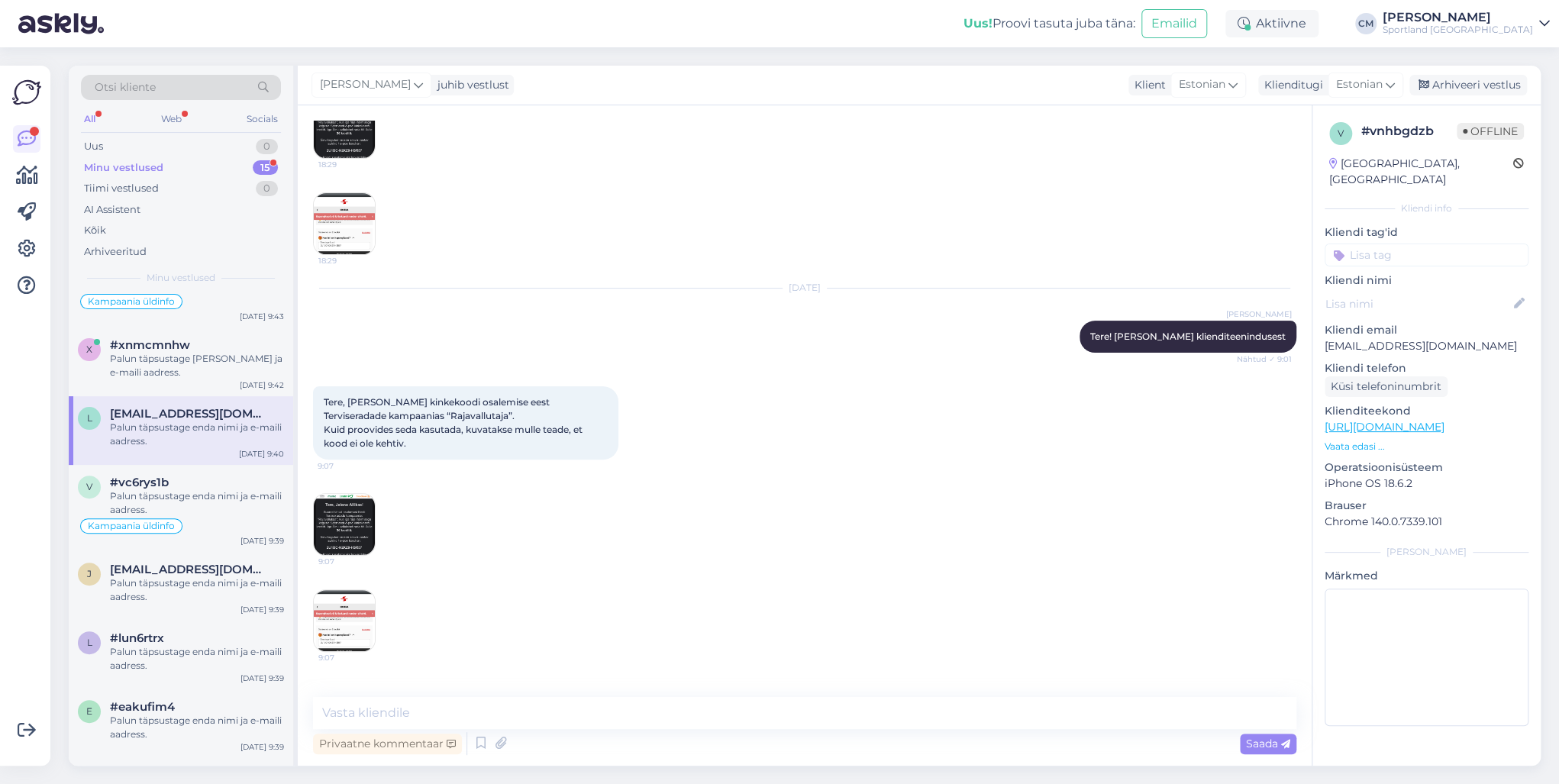
scroll to position [757, 0]
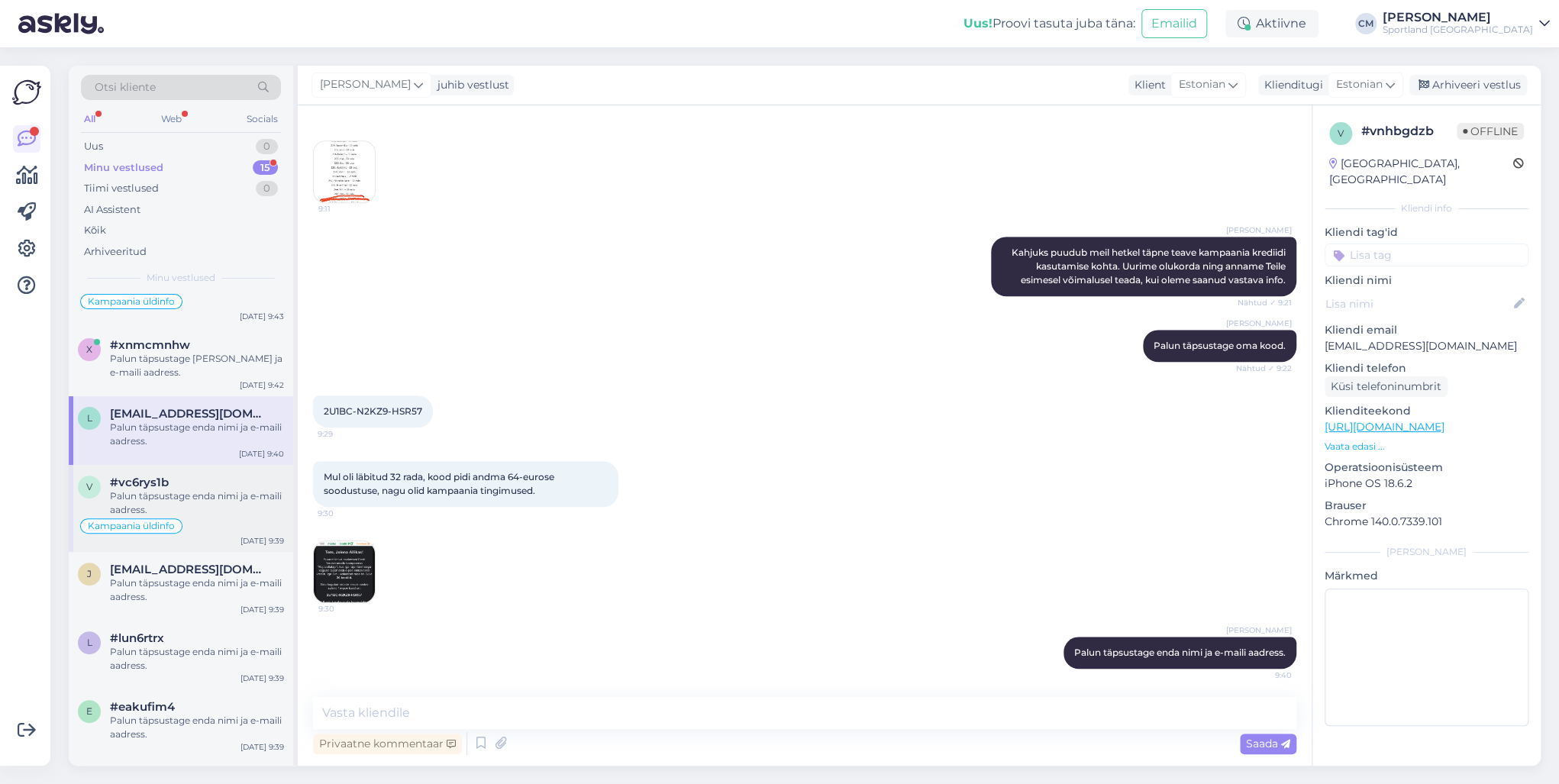
click at [190, 489] on div "Palun täpsustage enda nimi ja e-maili aadress." at bounding box center [197, 503] width 174 height 28
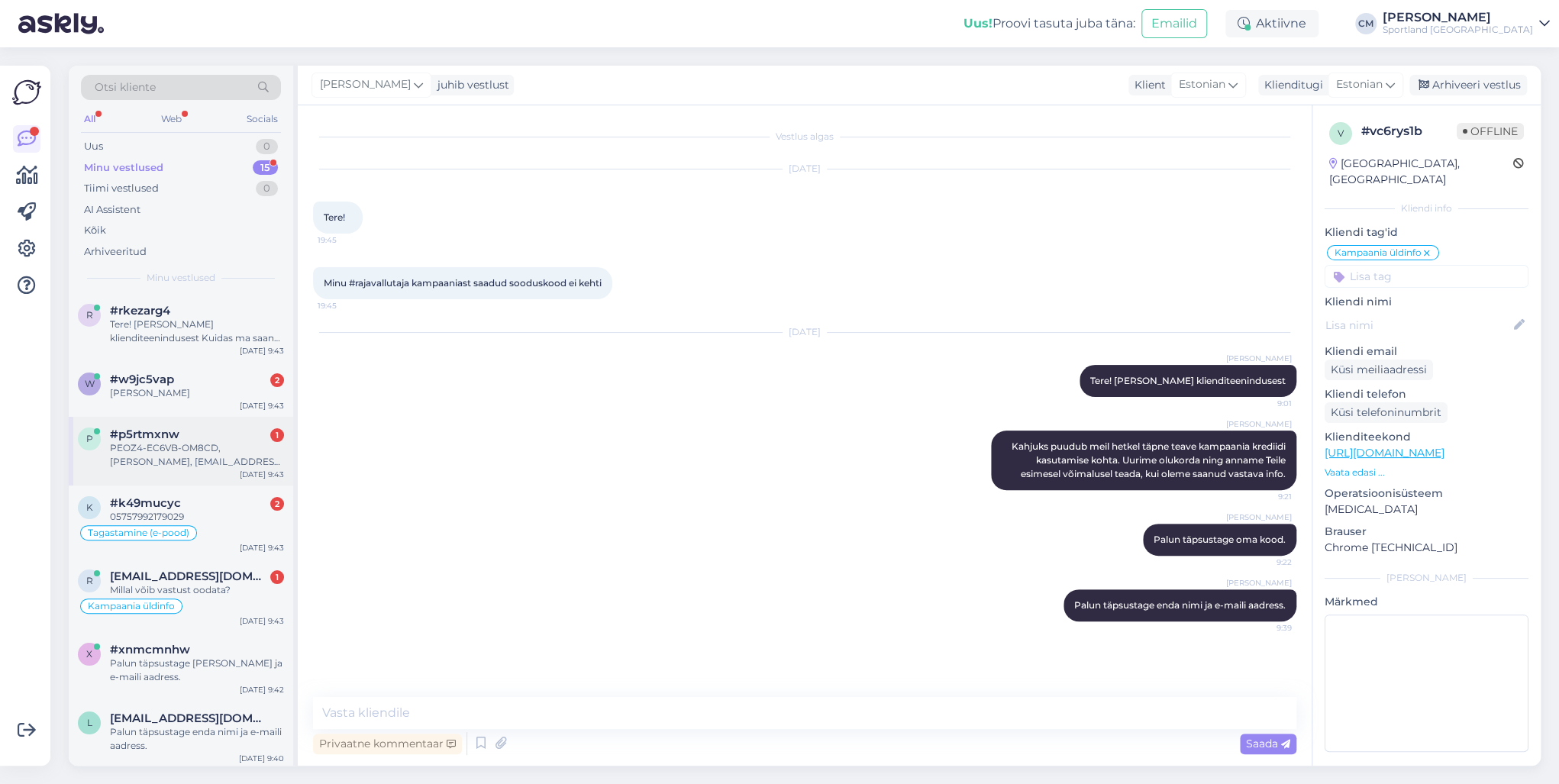
scroll to position [0, 0]
click at [199, 341] on div "Tere! [PERSON_NAME] klienditeenindusest Kuidas ma saan Teile abiks olla?" at bounding box center [197, 332] width 174 height 28
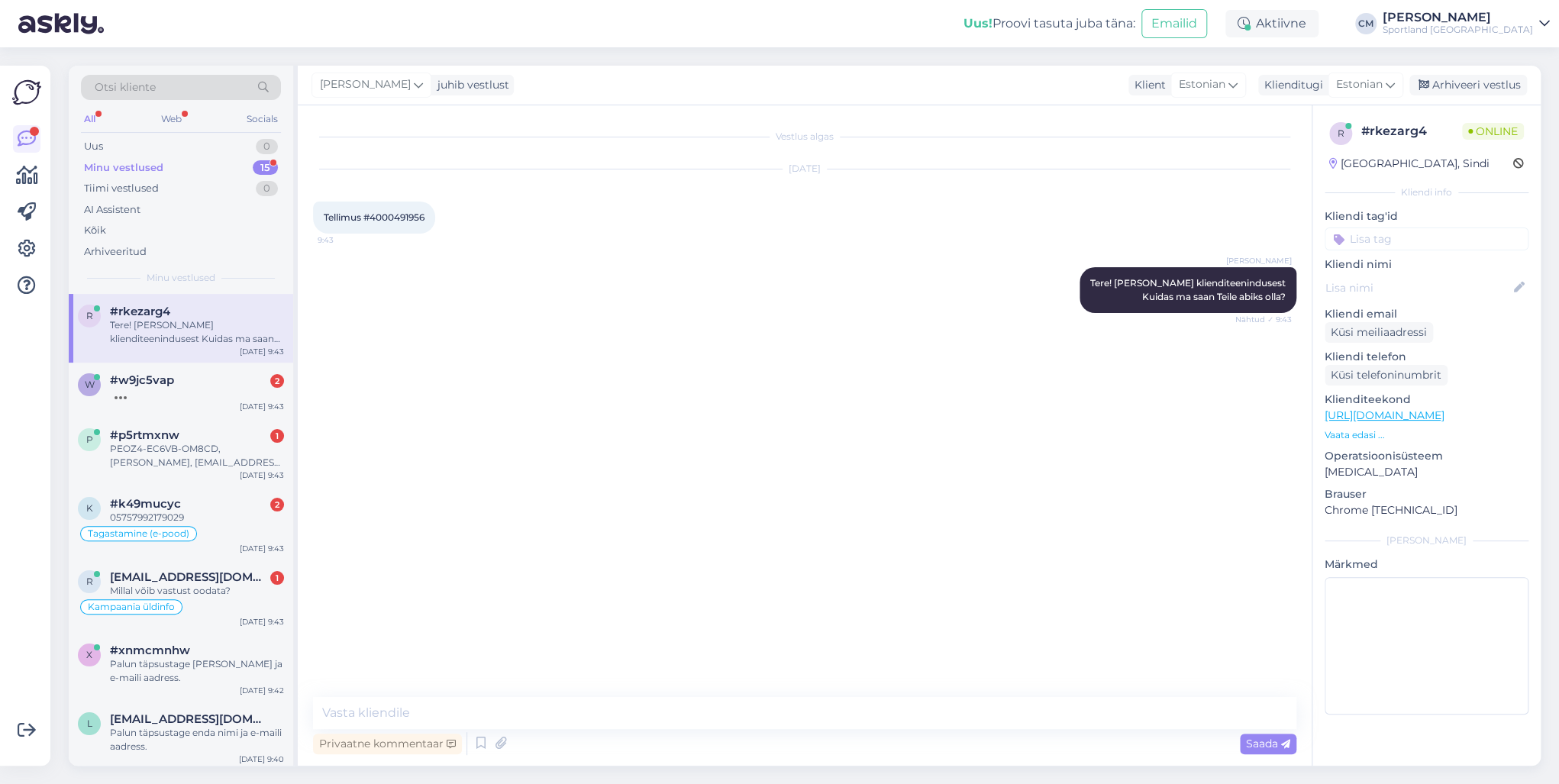
click at [409, 210] on div "Tellimus #4000491956 9:43" at bounding box center [374, 218] width 122 height 32
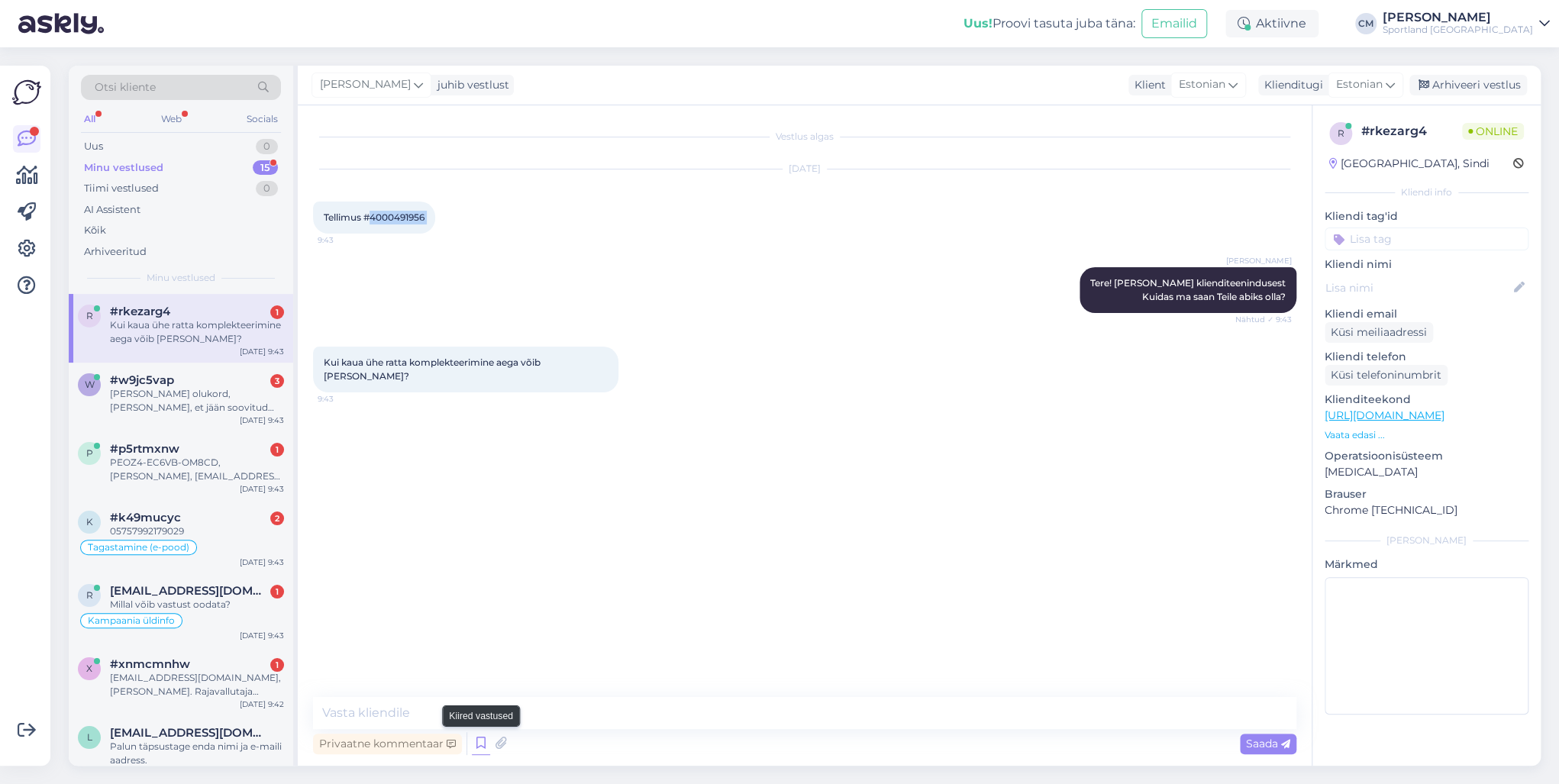
click at [481, 563] on icon at bounding box center [481, 743] width 18 height 23
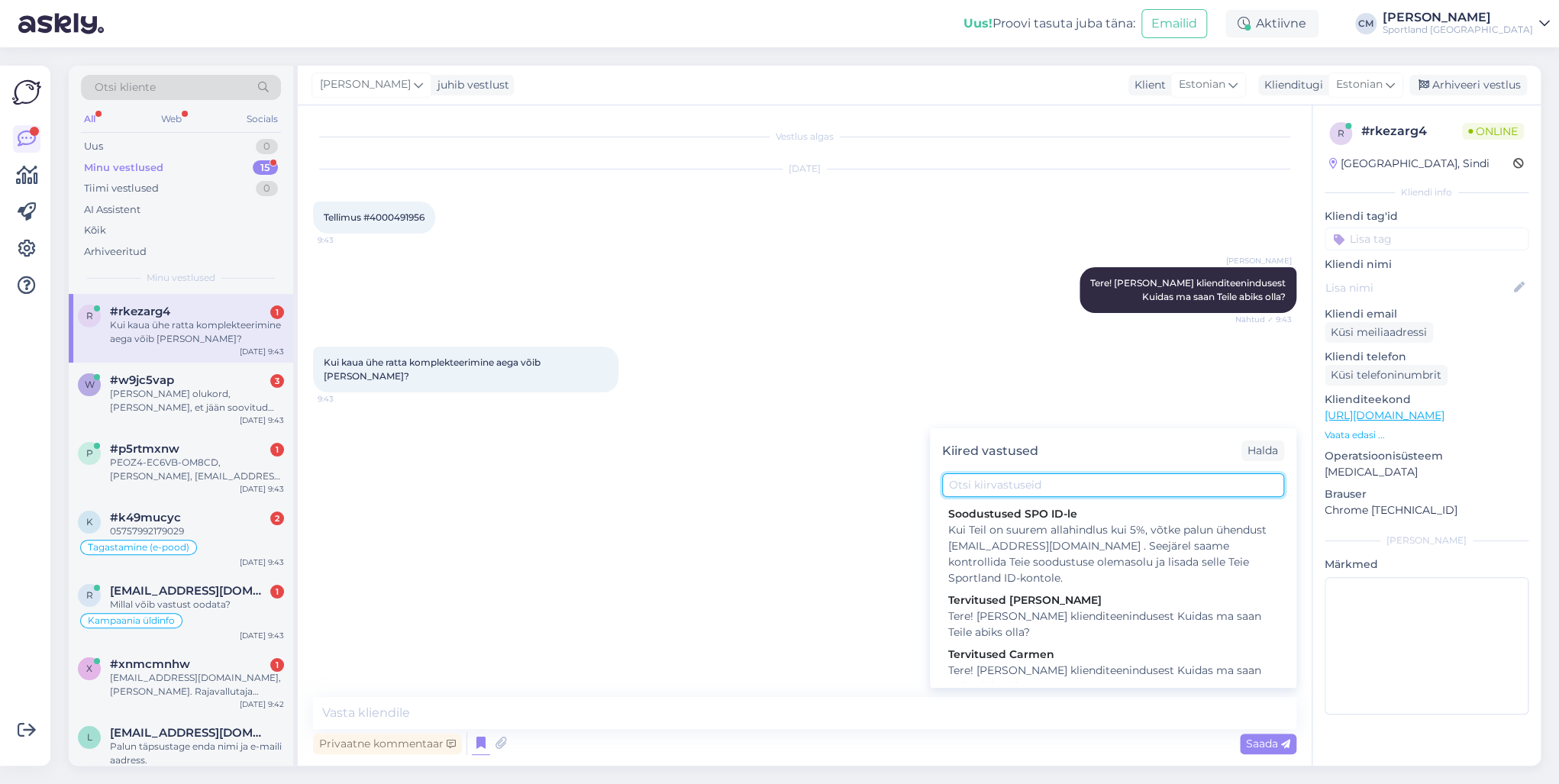
click at [1004, 493] on input "text" at bounding box center [1113, 485] width 342 height 24
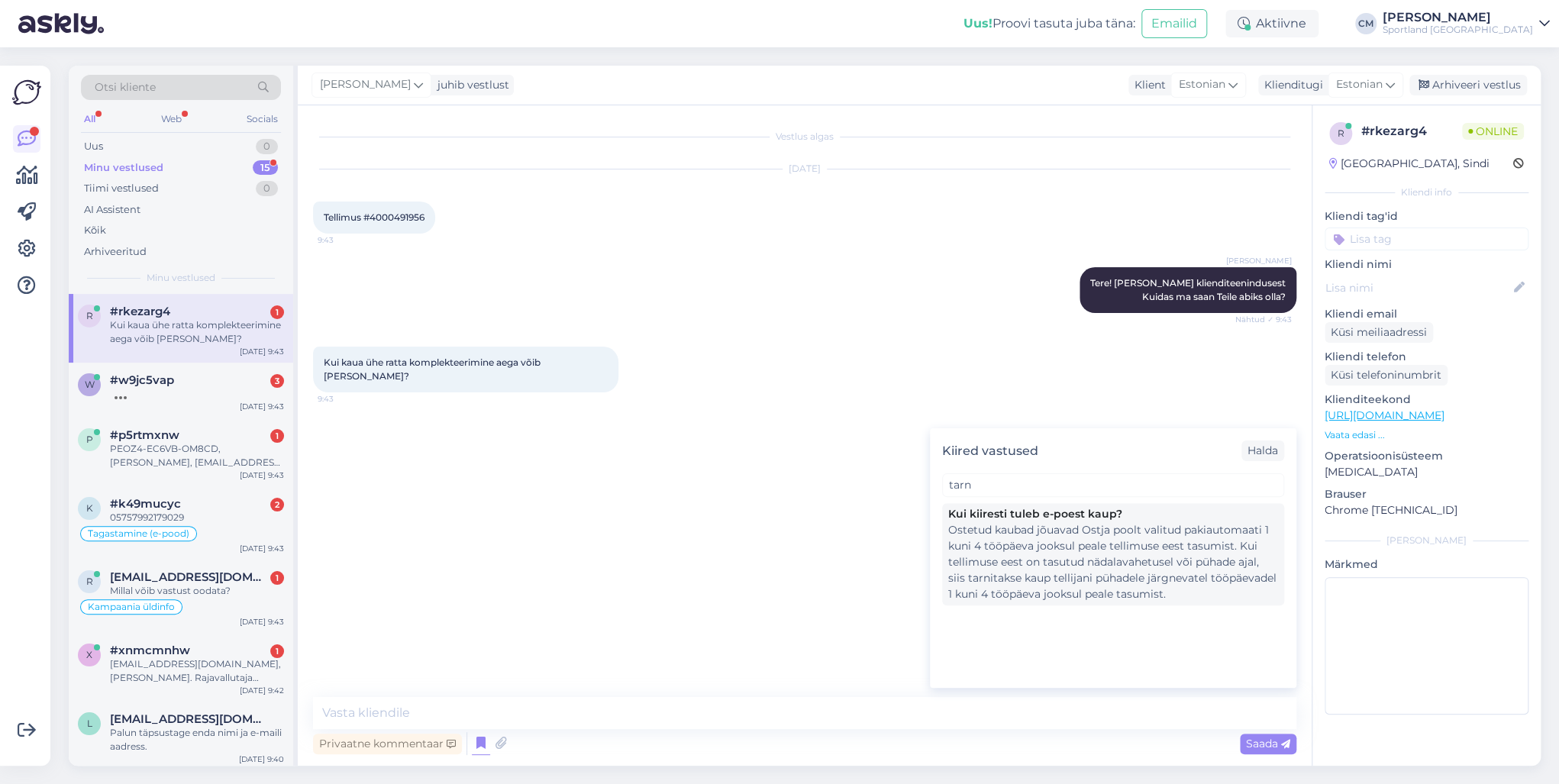
click at [1009, 558] on div "Ostetud kaubad jõuavad Ostja poolt valitud pakiautomaati 1 kuni 4 tööpäeva jook…" at bounding box center [1113, 562] width 330 height 80
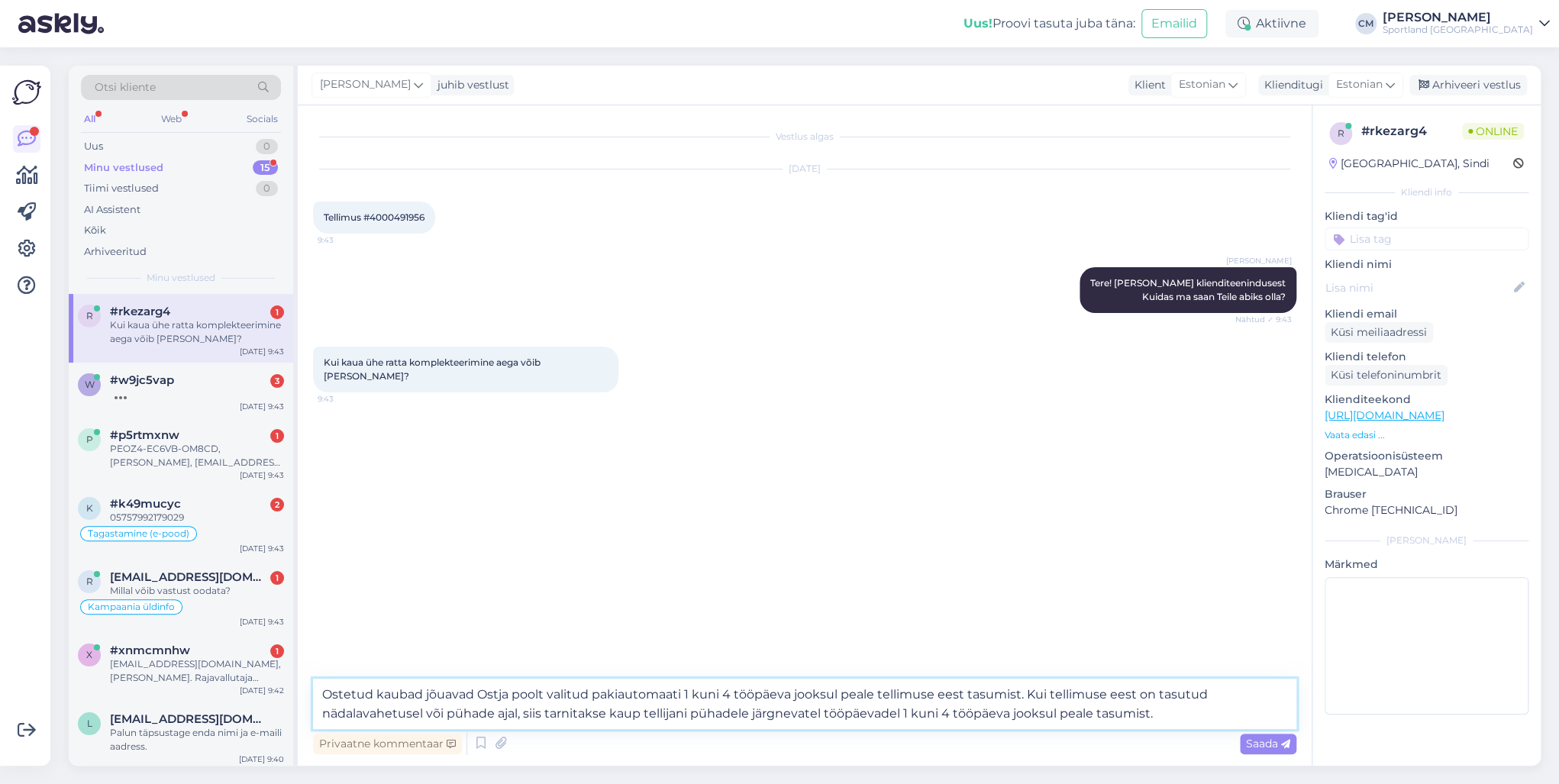
drag, startPoint x: 1158, startPoint y: 711, endPoint x: 1026, endPoint y: 691, distance: 133.5
click at [1026, 563] on textarea "Ostetud kaubad jõuavad Ostja poolt valitud pakiautomaati 1 kuni 4 tööpäeva jook…" at bounding box center [804, 703] width 983 height 51
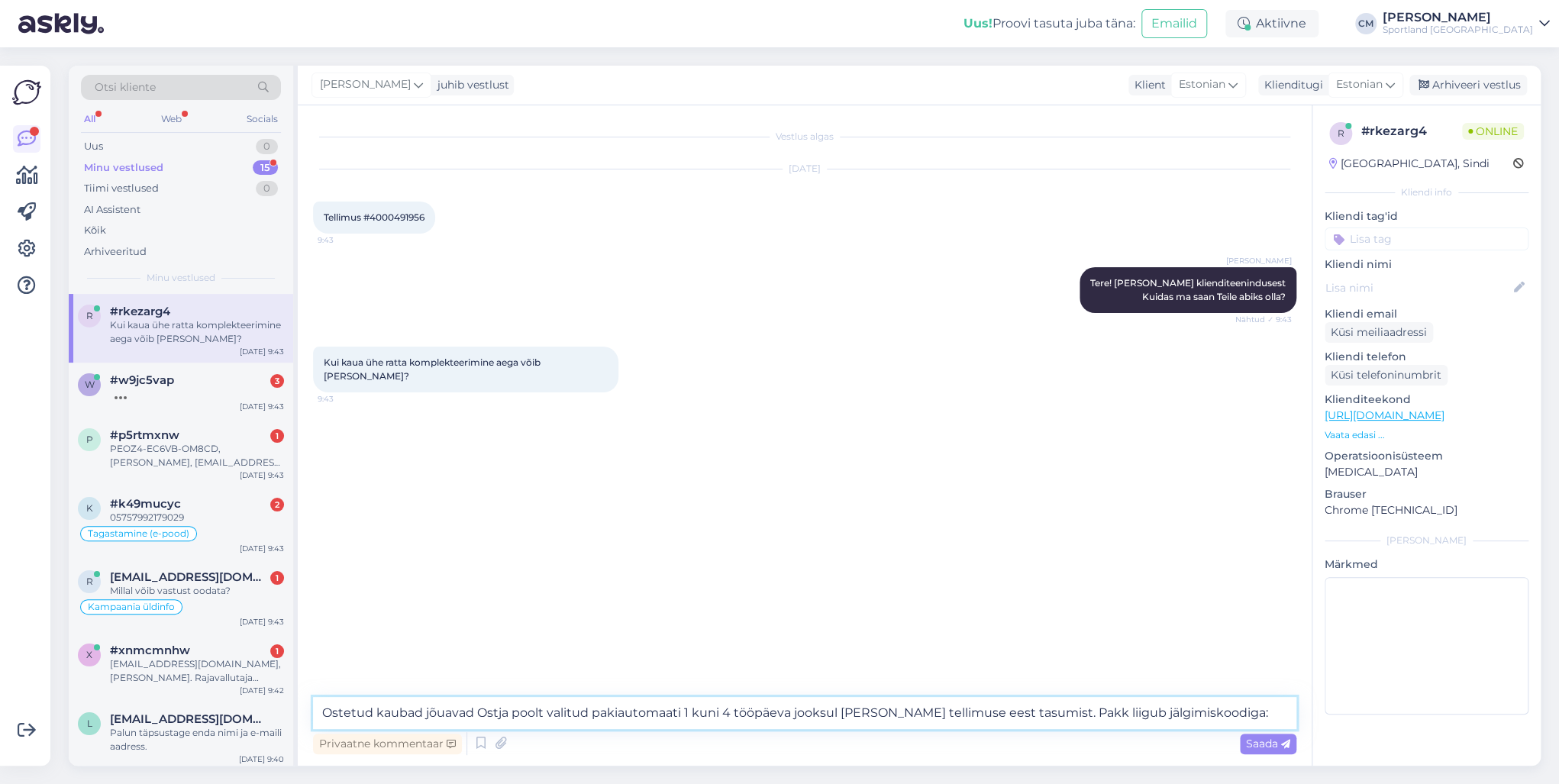
paste textarea "05757992179053"
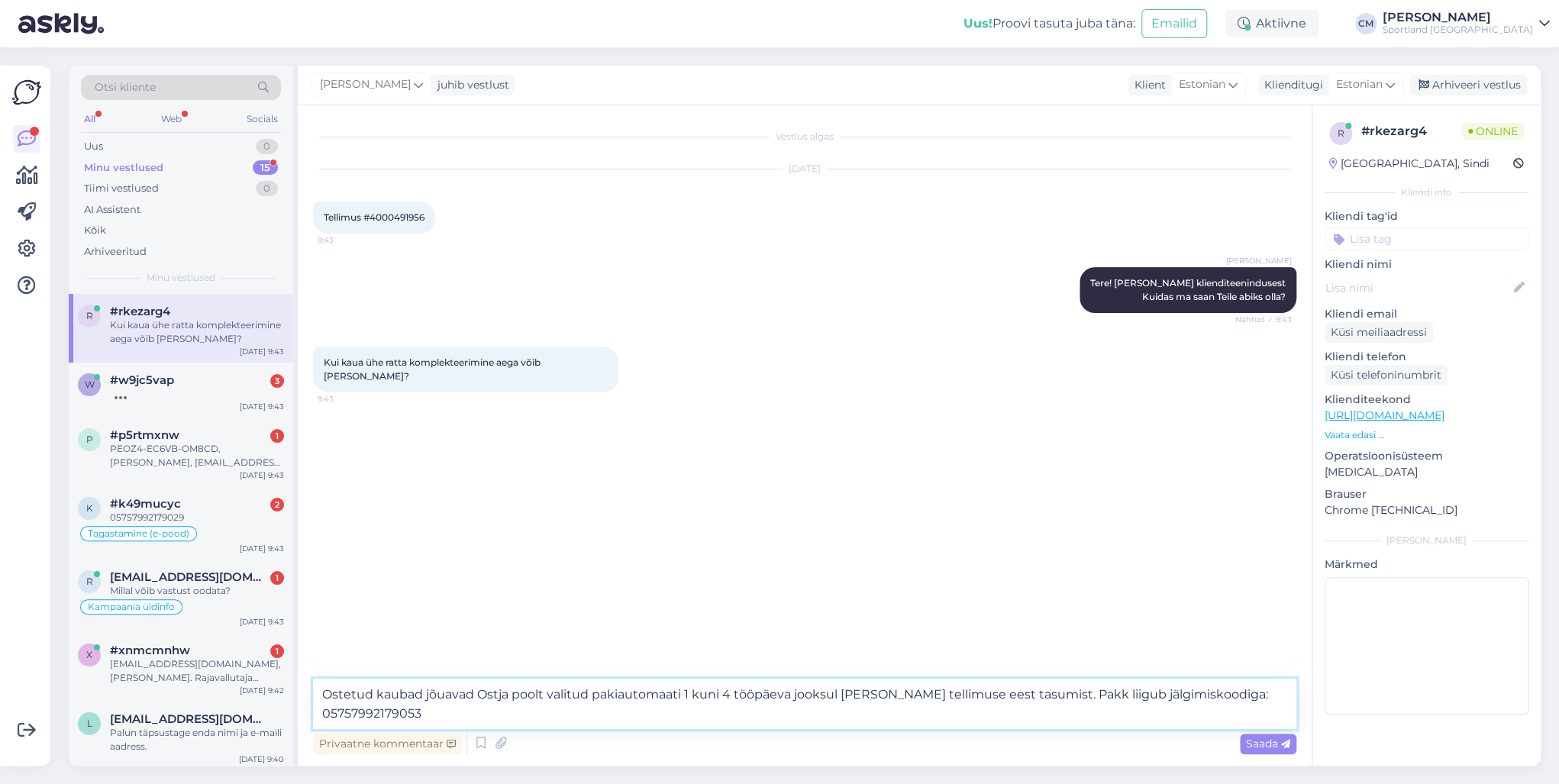
click at [1096, 563] on textarea "Ostetud kaubad jõuavad Ostja poolt valitud pakiautomaati 1 kuni 4 tööpäeva jook…" at bounding box center [804, 703] width 983 height 51
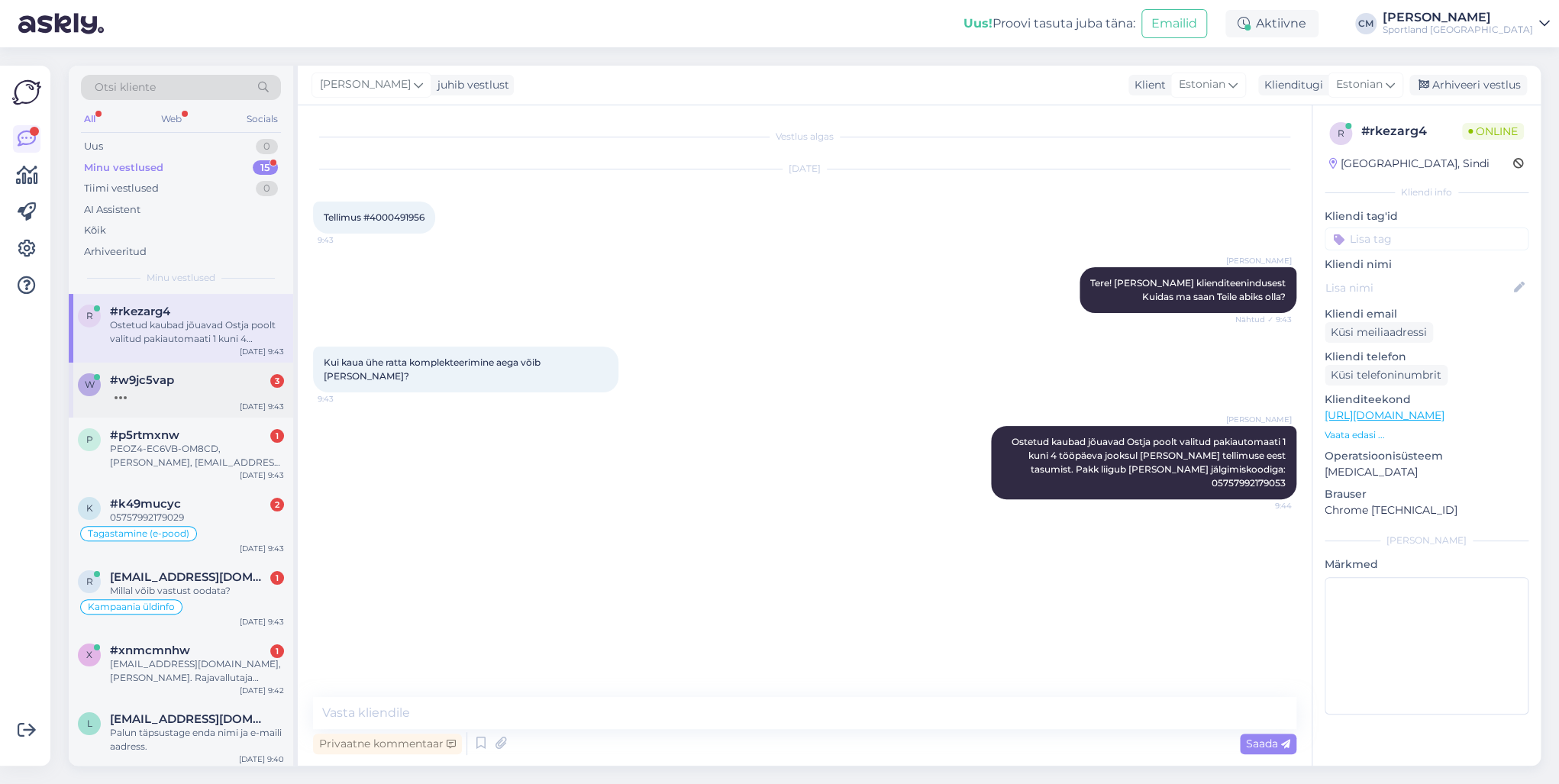
click at [195, 373] on div "#w9jc5vap 3" at bounding box center [197, 380] width 174 height 14
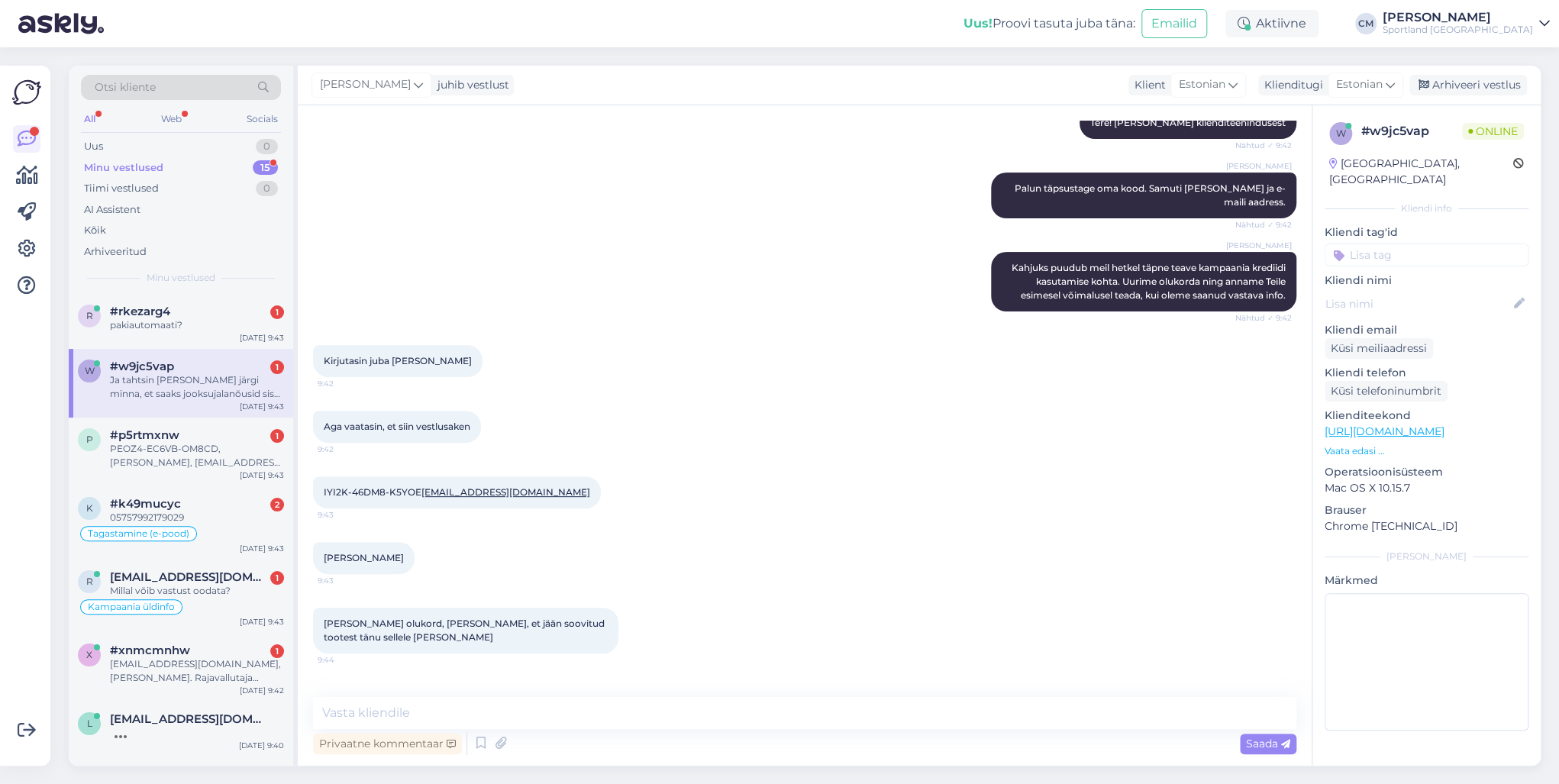
scroll to position [319, 0]
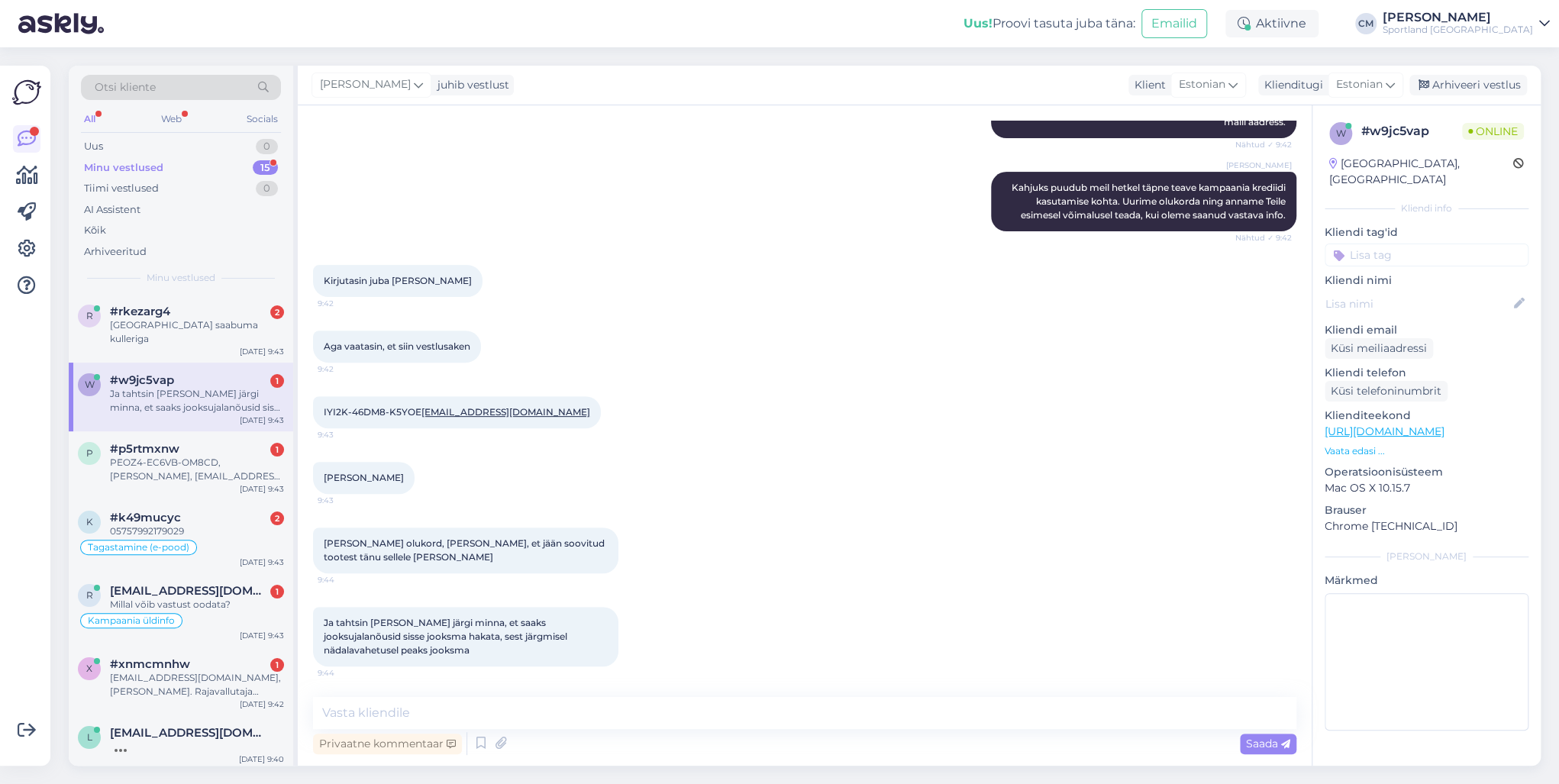
click at [214, 362] on div "w #w9jc5vap 1 Ja tahtsin [PERSON_NAME] järgi minna, et saaks jooksujalanõusid s…" at bounding box center [181, 397] width 224 height 69
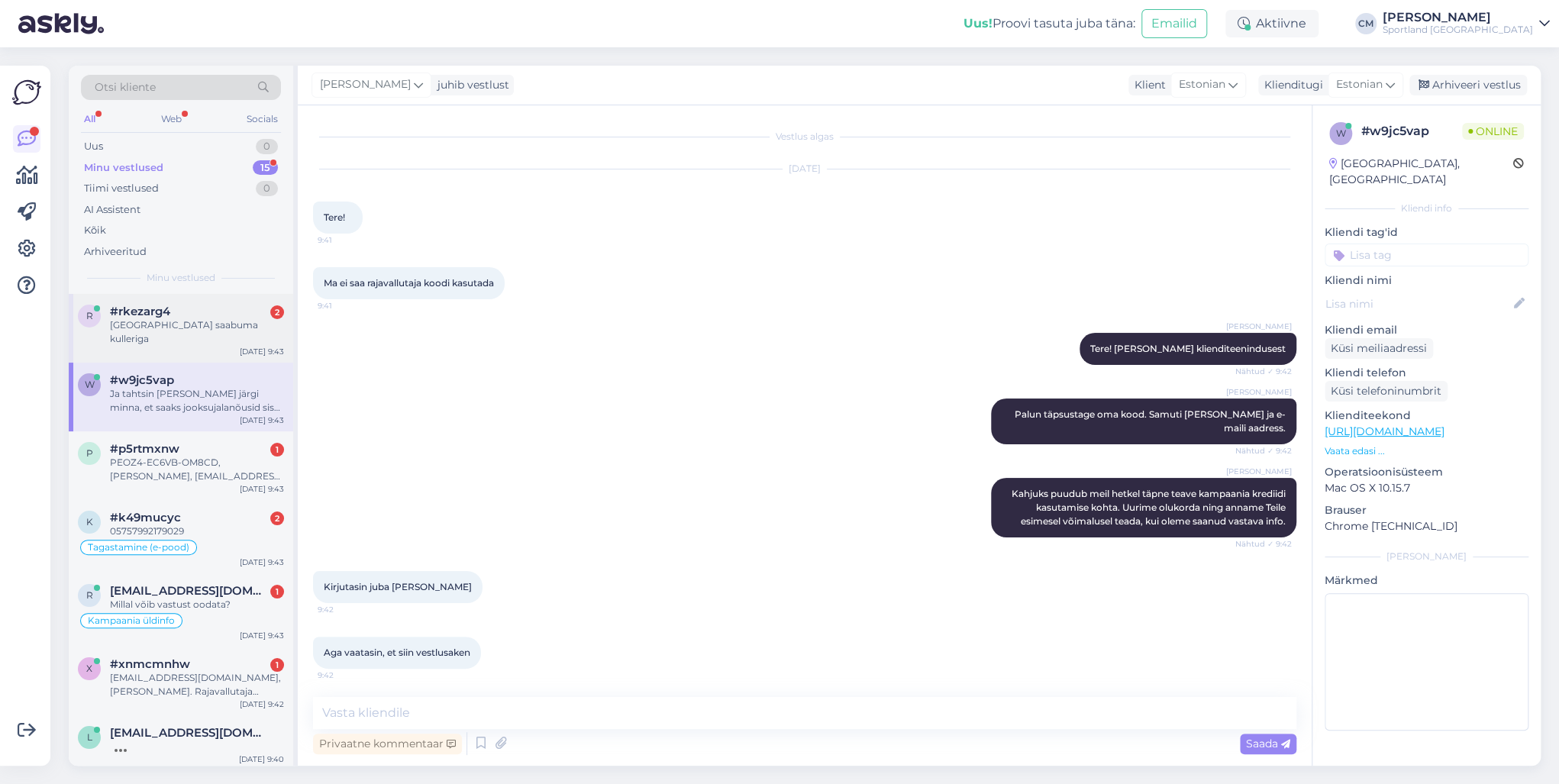
click at [215, 347] on div "r #rkezarg4 2 Eile pidi saabuma kulleriga [DATE] 9:43" at bounding box center [181, 328] width 224 height 69
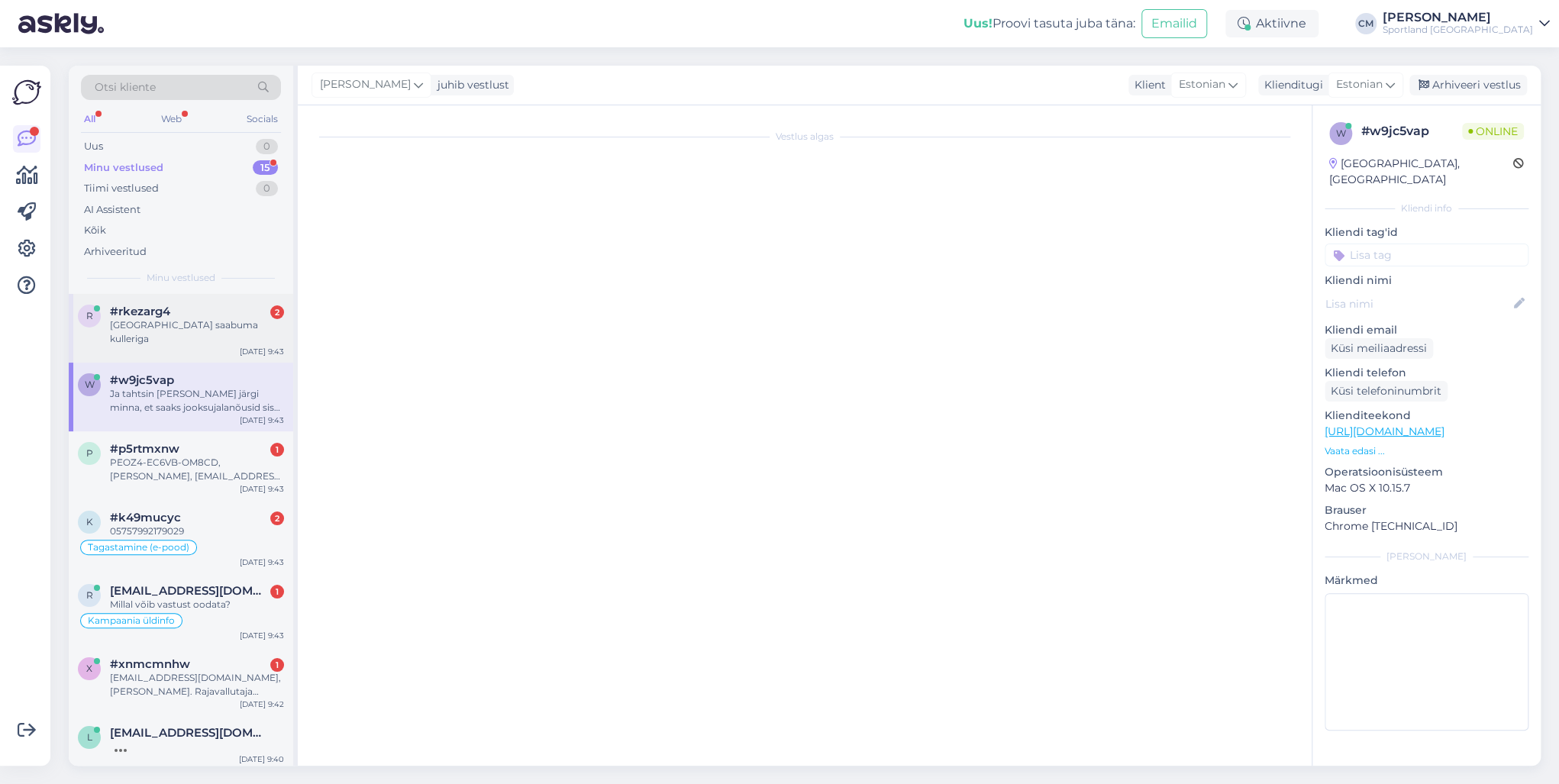
click at [226, 334] on div "r #rkezarg4 2 Eile pidi saabuma kulleriga [DATE] 9:43" at bounding box center [181, 328] width 224 height 69
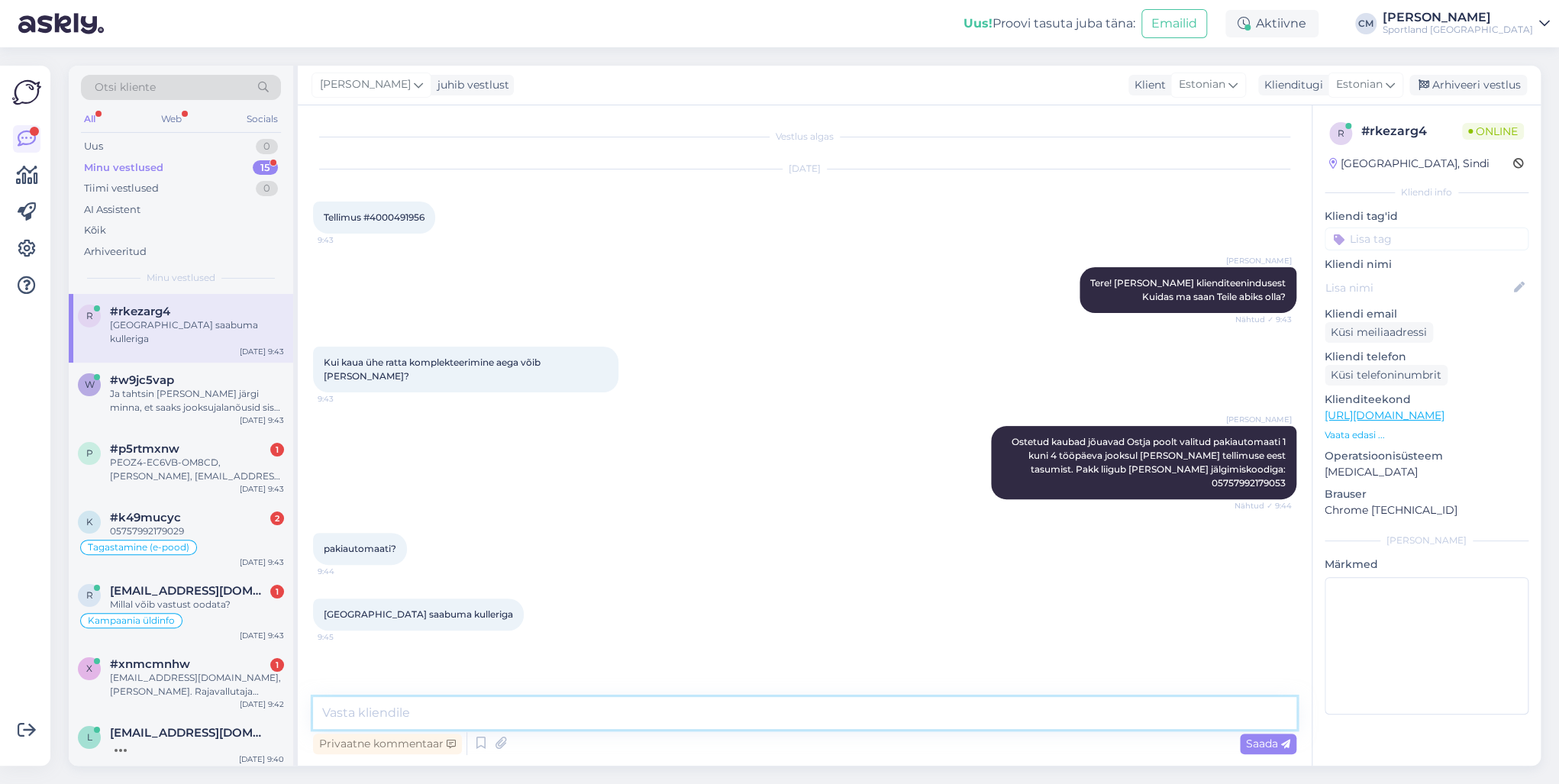
click at [406, 563] on textarea at bounding box center [804, 713] width 983 height 32
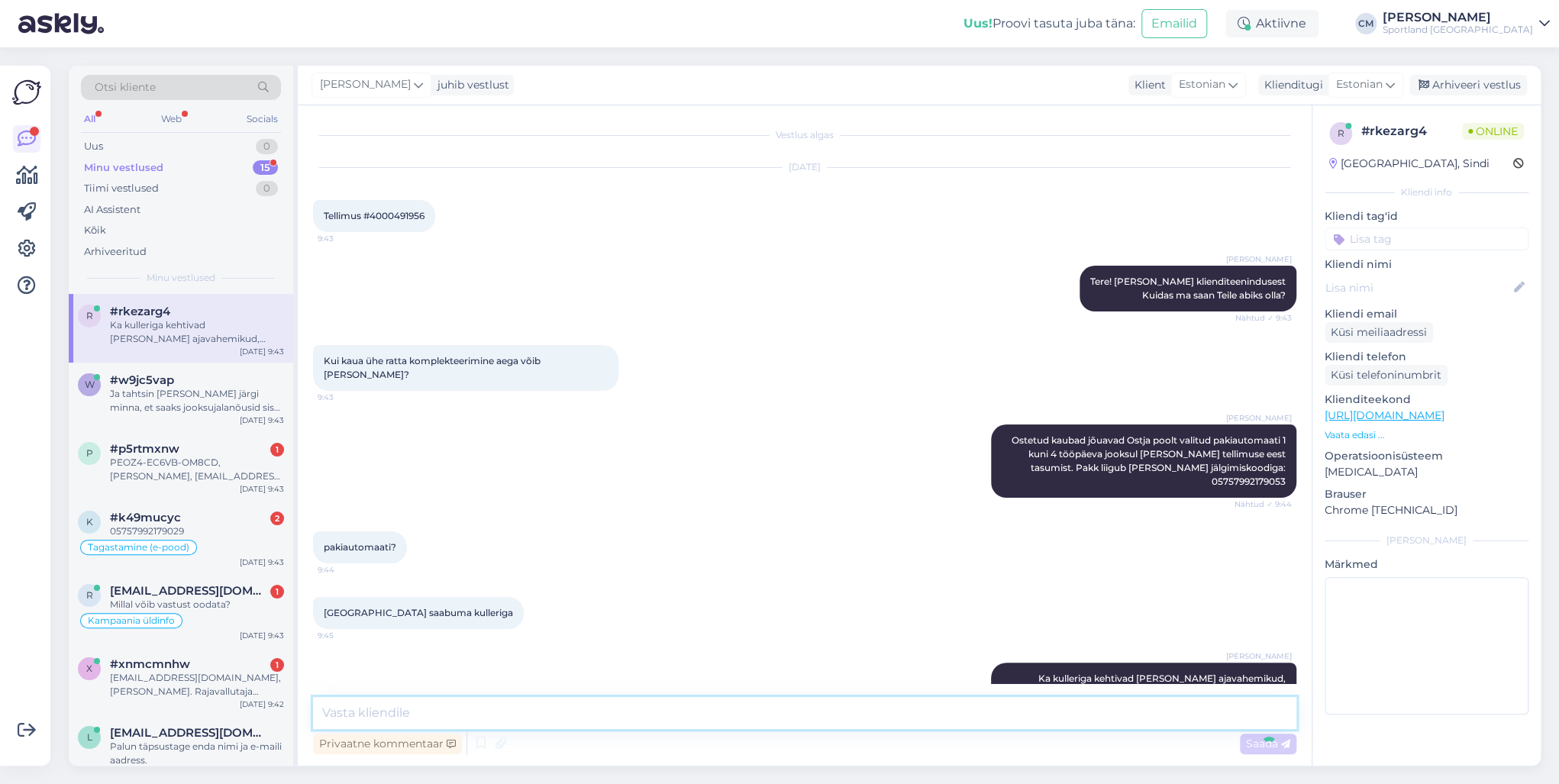
scroll to position [68, 0]
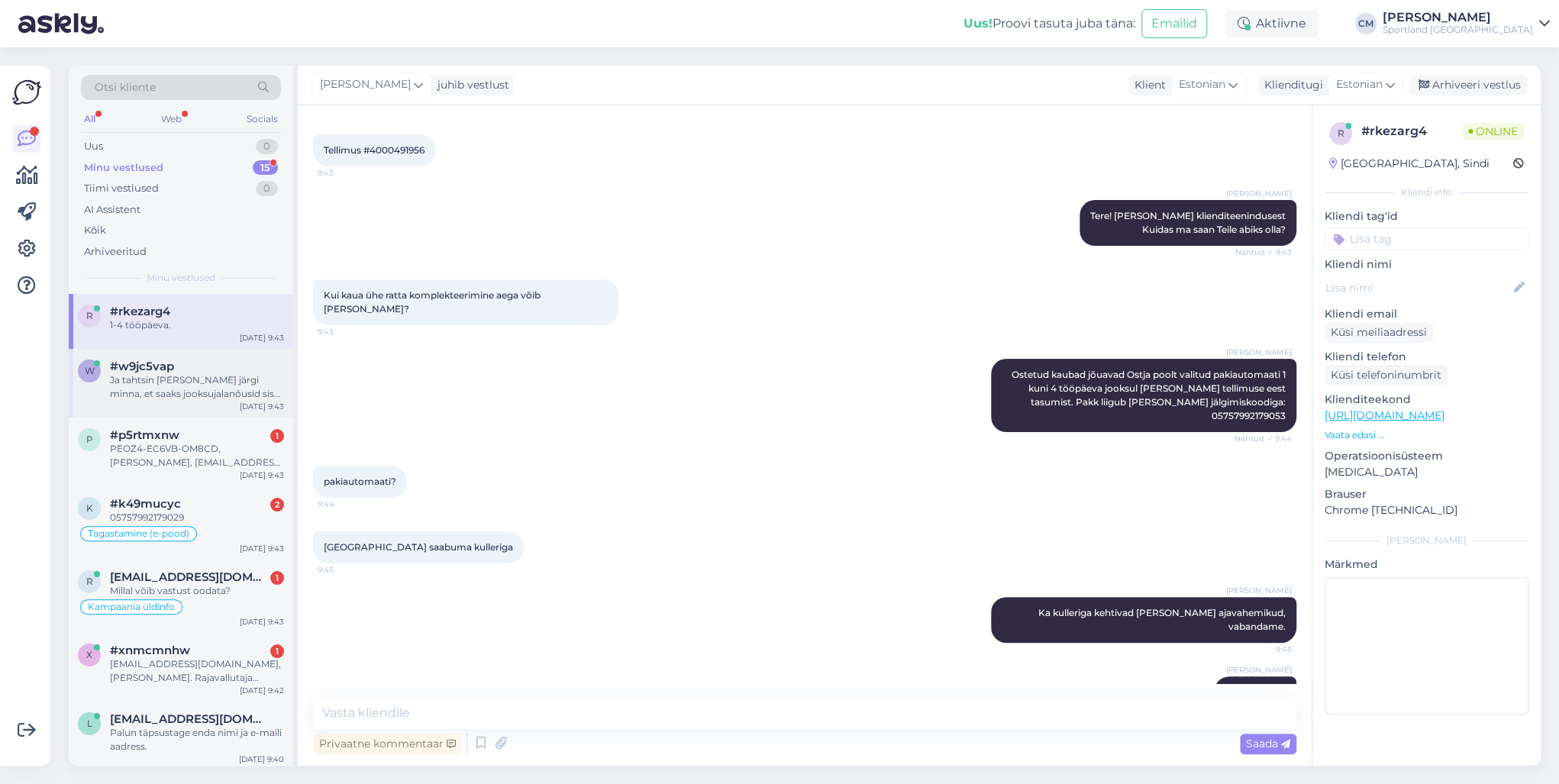
click at [133, 381] on div "Ja tahtsin [PERSON_NAME] järgi minna, et saaks jooksujalanõusid sisse jooksma h…" at bounding box center [197, 387] width 174 height 28
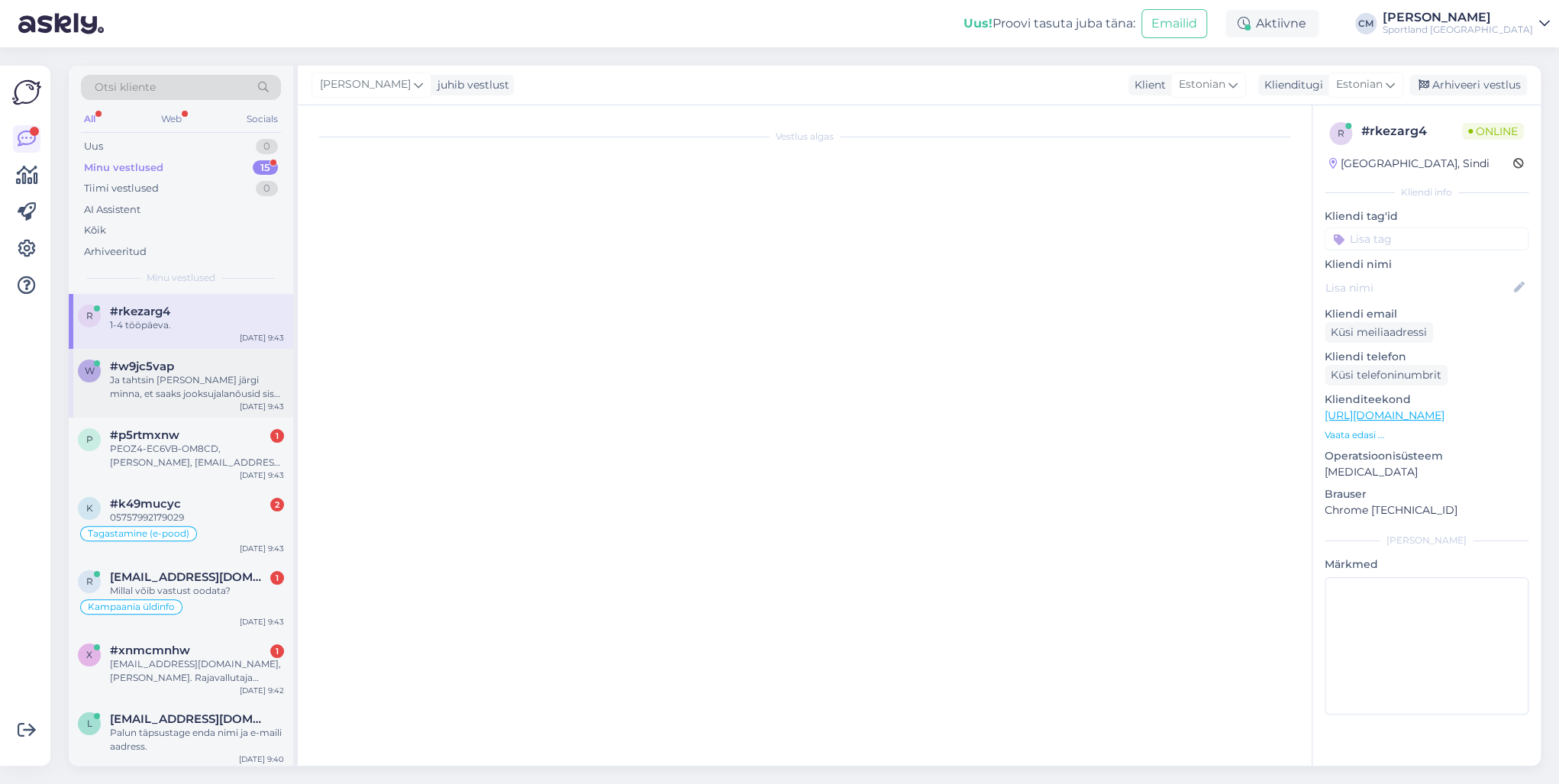
scroll to position [319, 0]
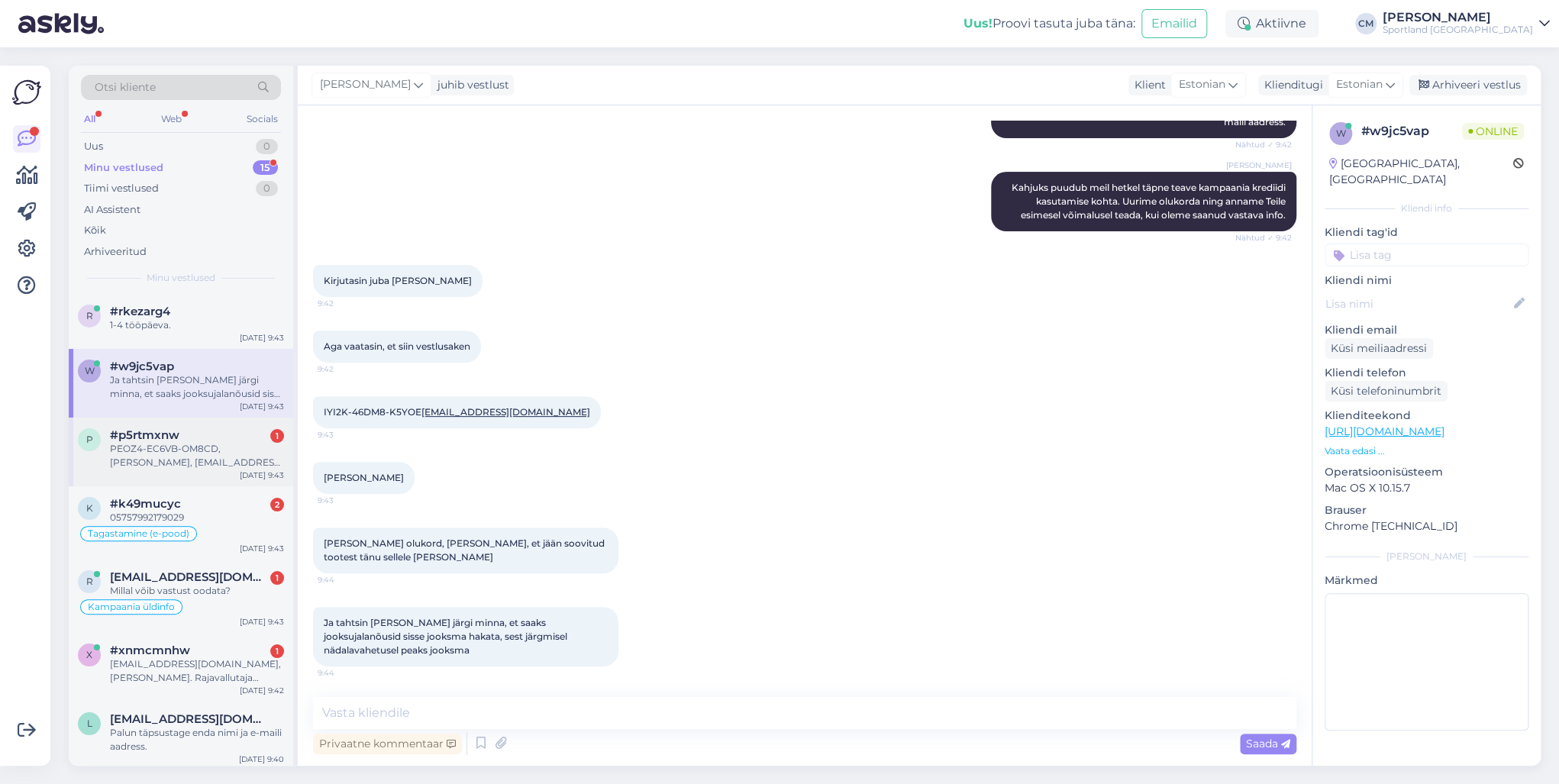
click at [196, 436] on div "#p5rtmxnw 1" at bounding box center [197, 435] width 174 height 14
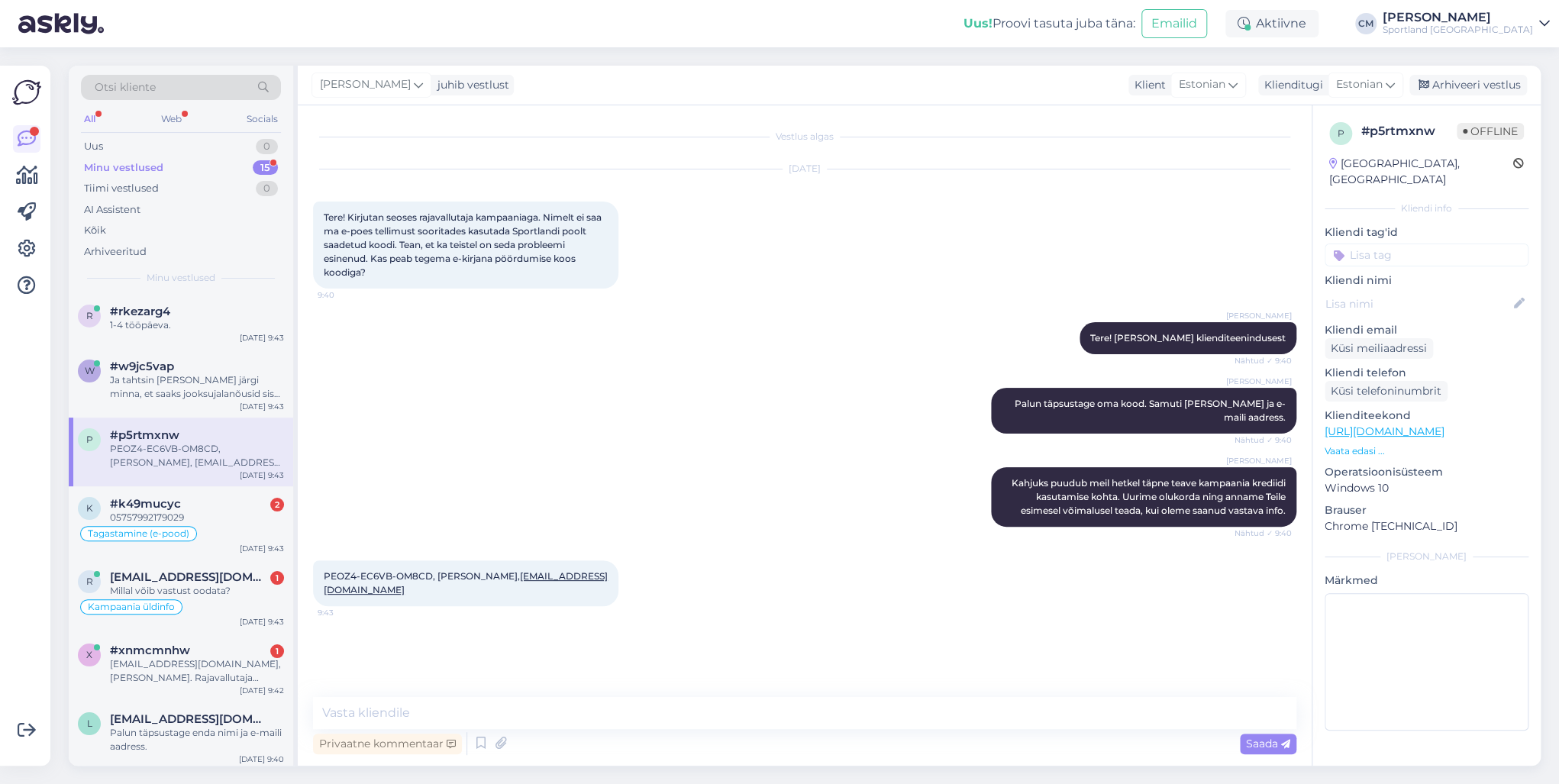
scroll to position [0, 0]
click at [202, 501] on div "#k49mucyc 2" at bounding box center [197, 504] width 174 height 14
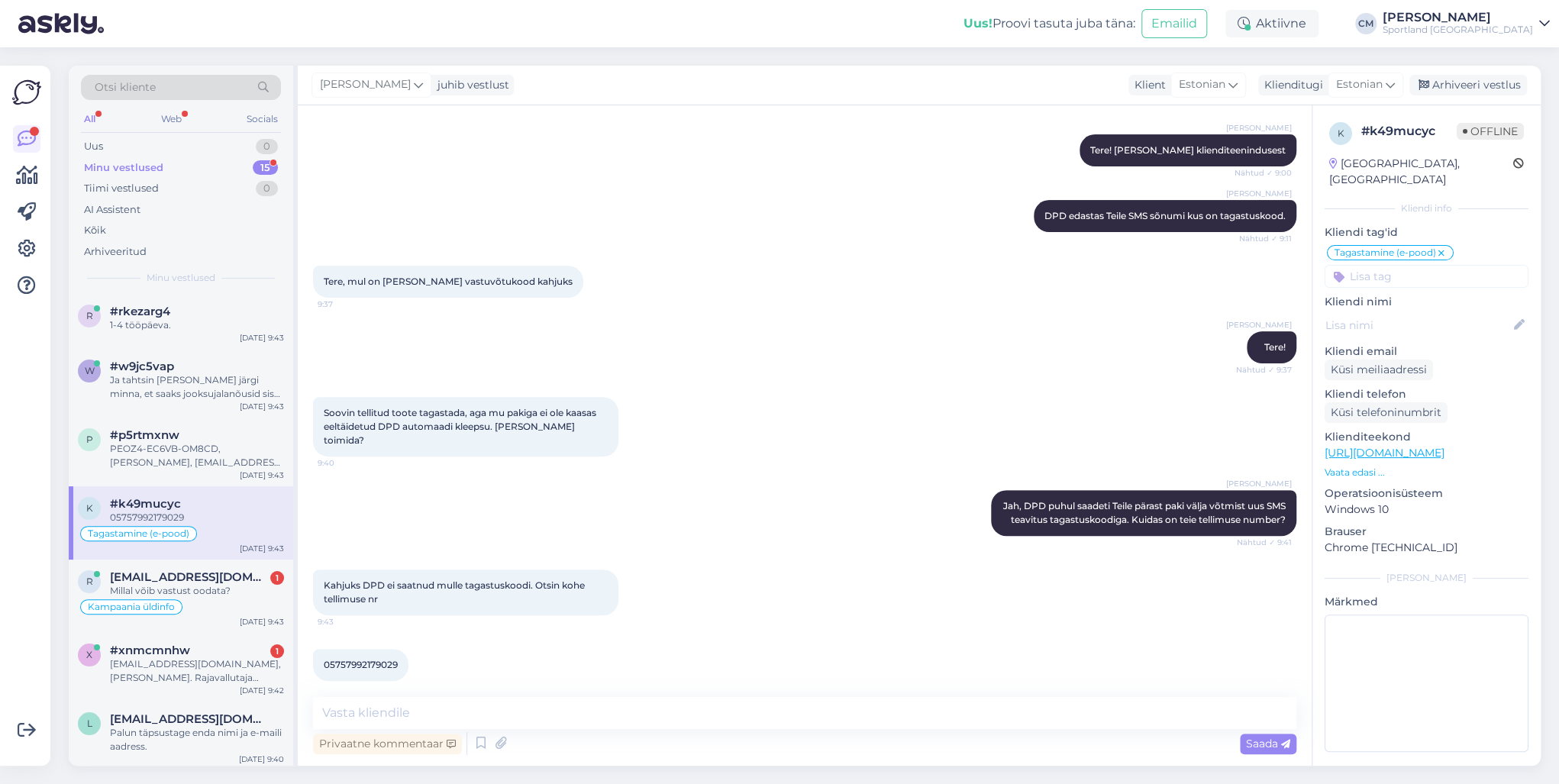
click at [348, 563] on span "05757992179029" at bounding box center [361, 664] width 74 height 12
click at [395, 563] on textarea at bounding box center [804, 713] width 983 height 32
click at [381, 563] on textarea "See ei ole tellimuse number, see on DPD pakikood." at bounding box center [804, 713] width 983 height 32
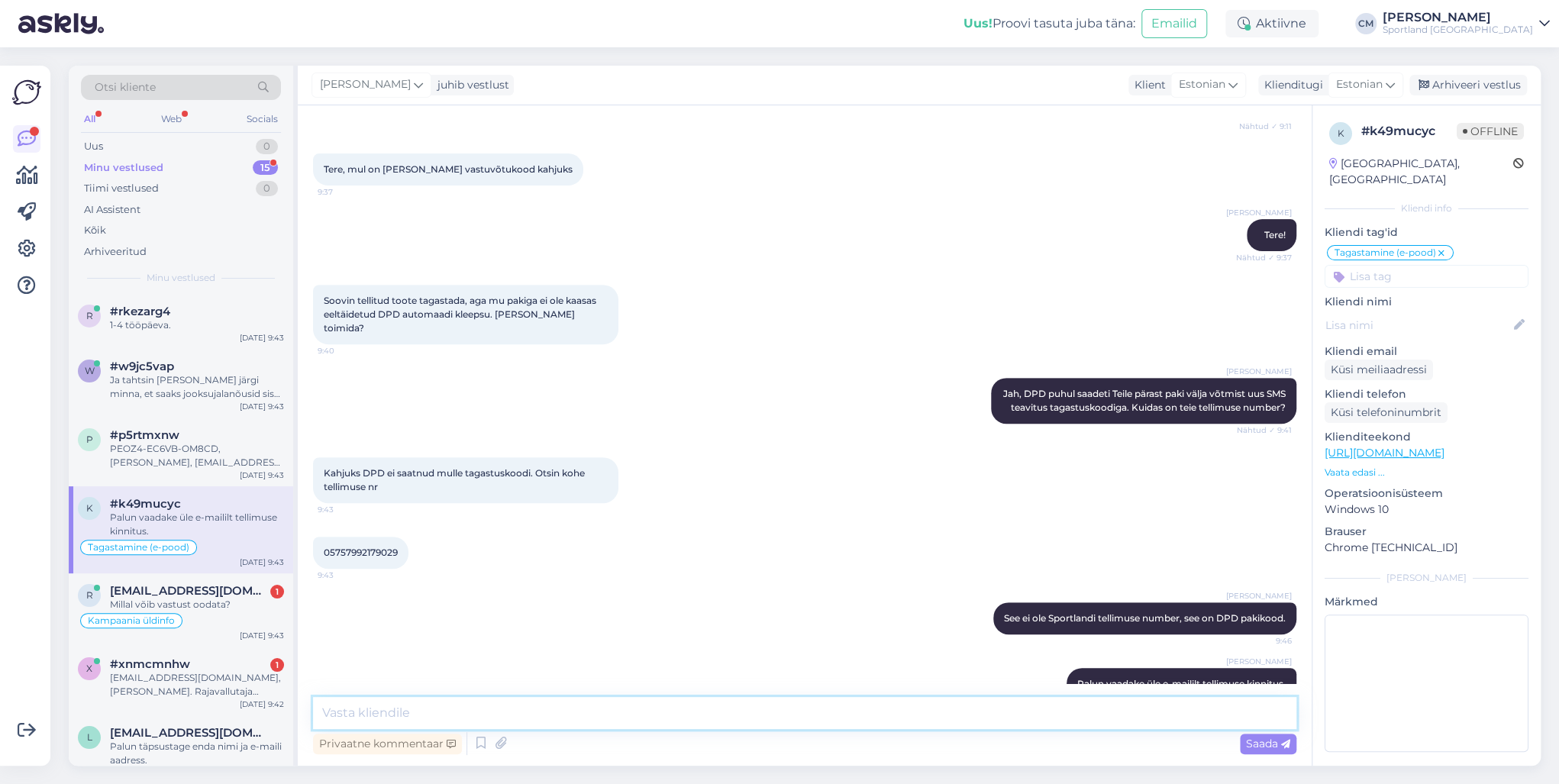
scroll to position [371, 0]
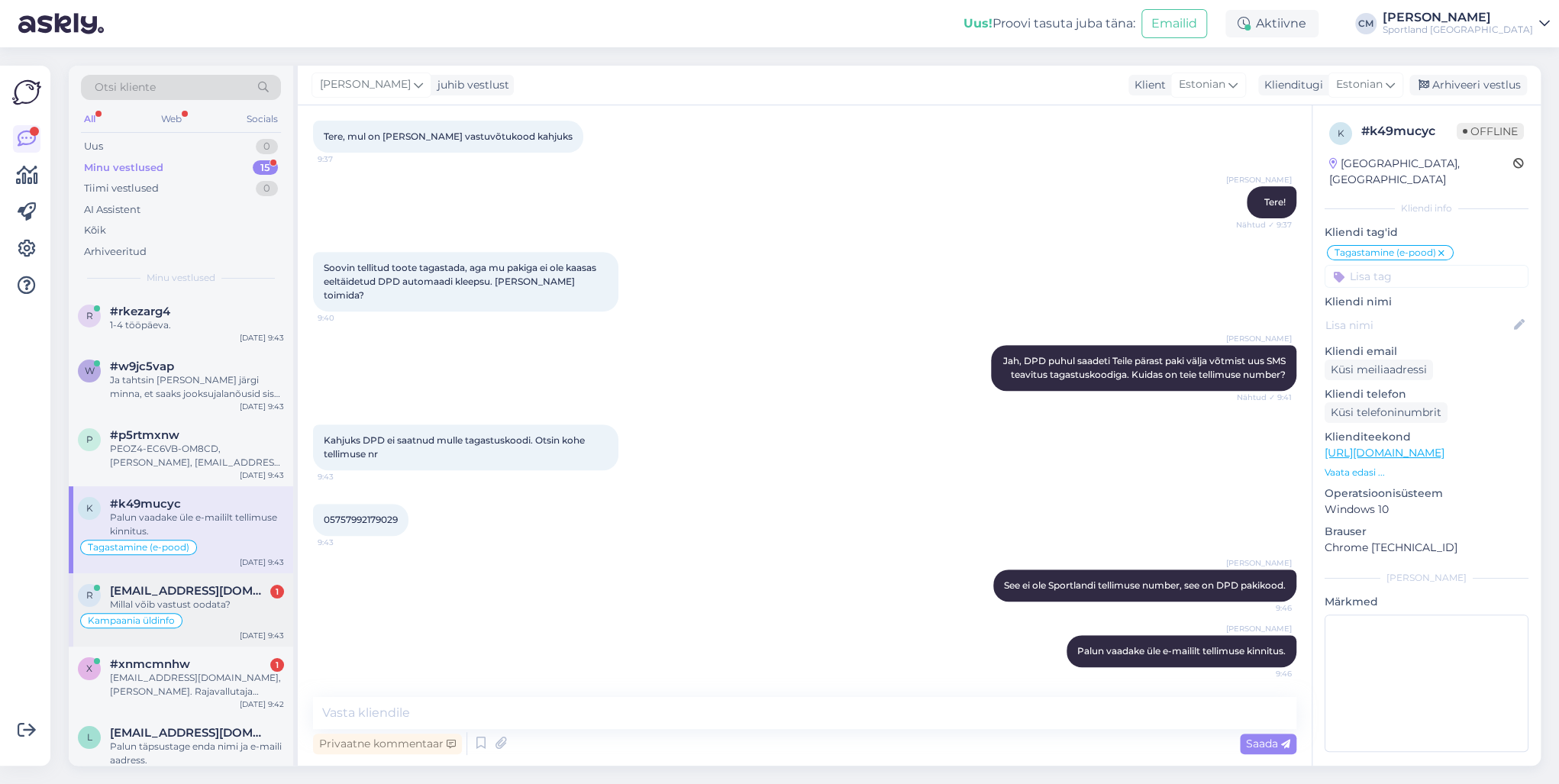
click at [238, 563] on div "Kampaania üldinfo" at bounding box center [180, 621] width 206 height 18
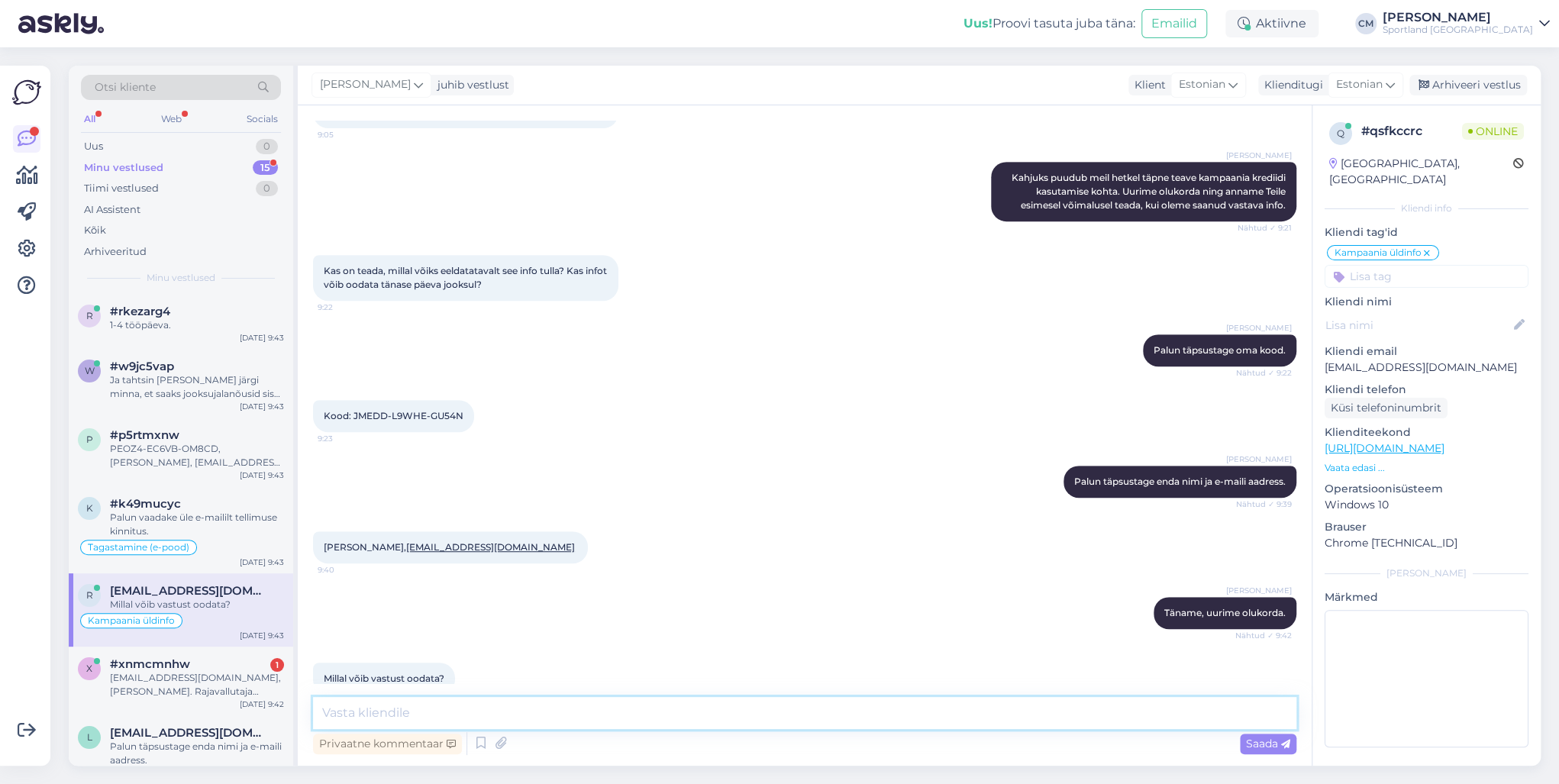
click at [398, 563] on textarea at bounding box center [804, 713] width 983 height 32
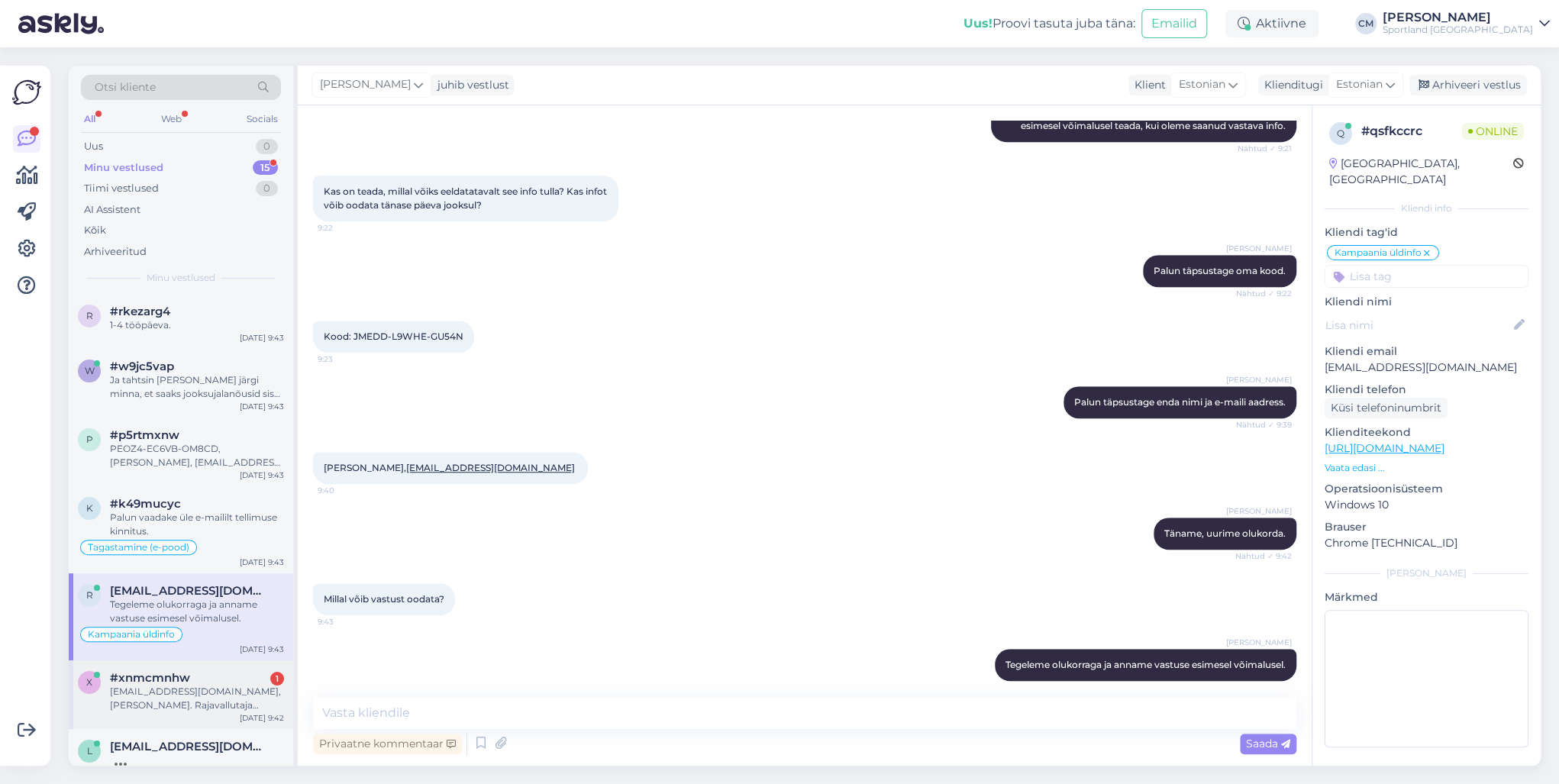
click at [180, 563] on span "#xnmcmnhw" at bounding box center [150, 677] width 80 height 14
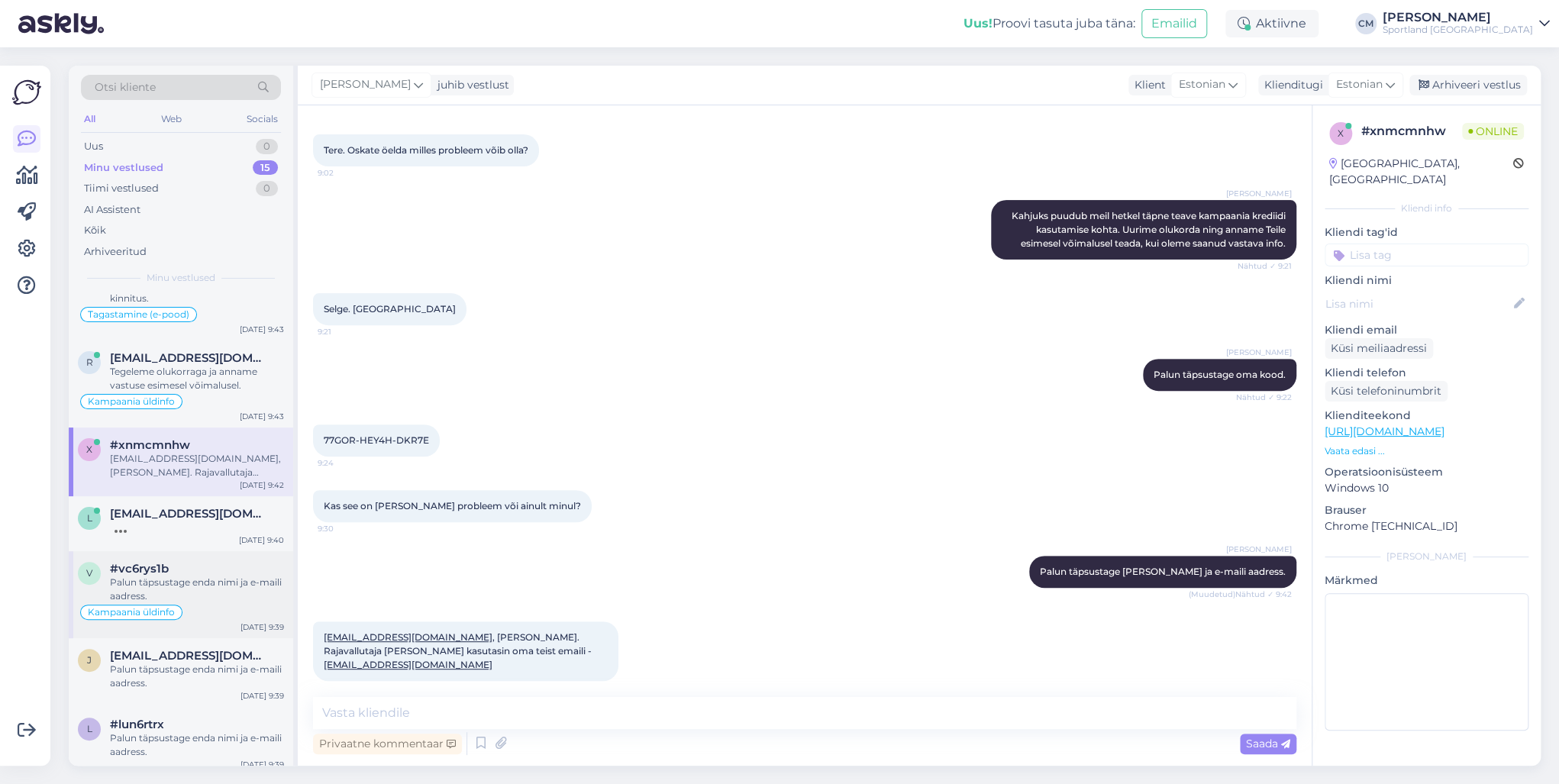
scroll to position [244, 0]
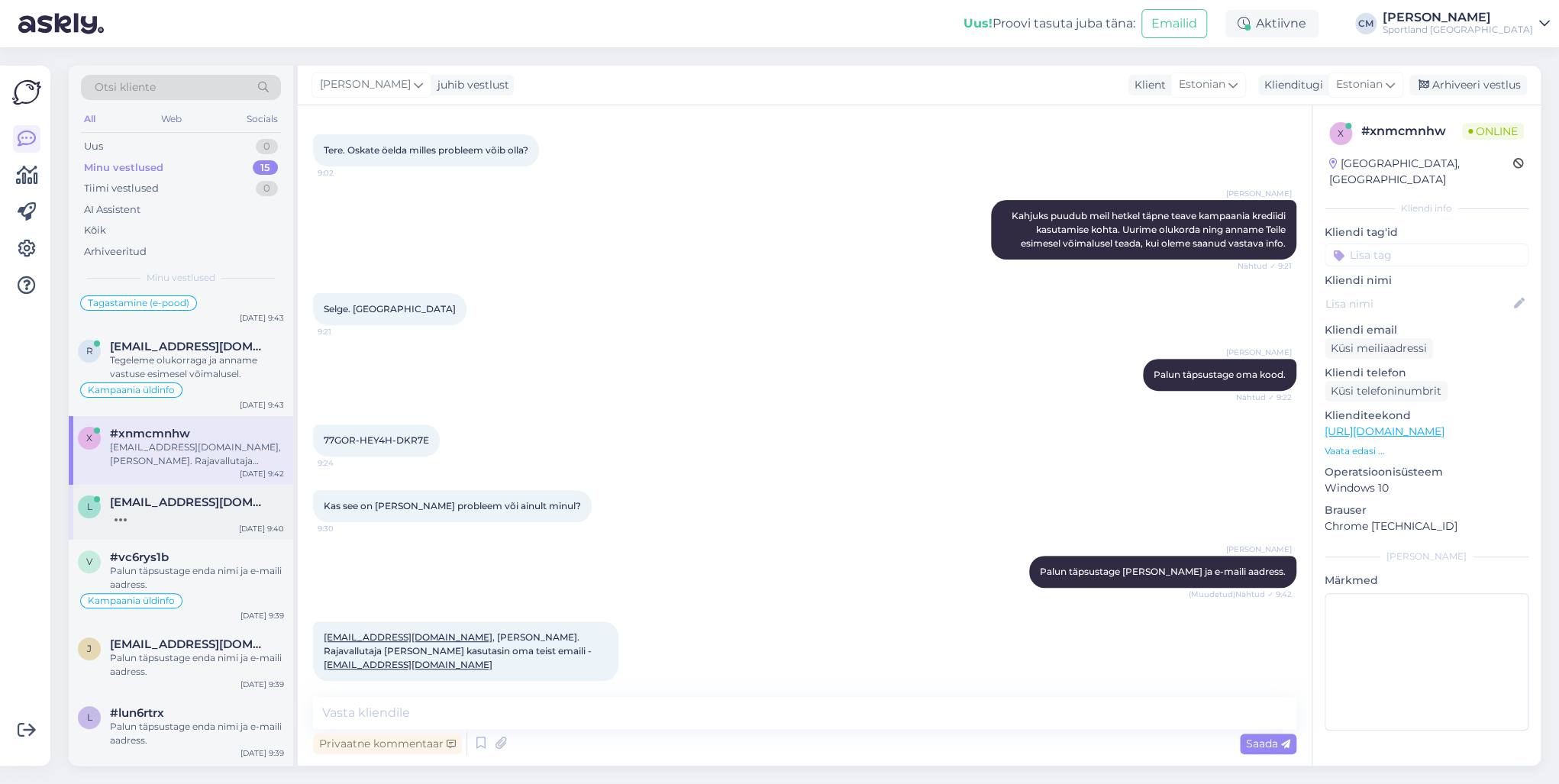
click at [179, 516] on div at bounding box center [197, 516] width 174 height 14
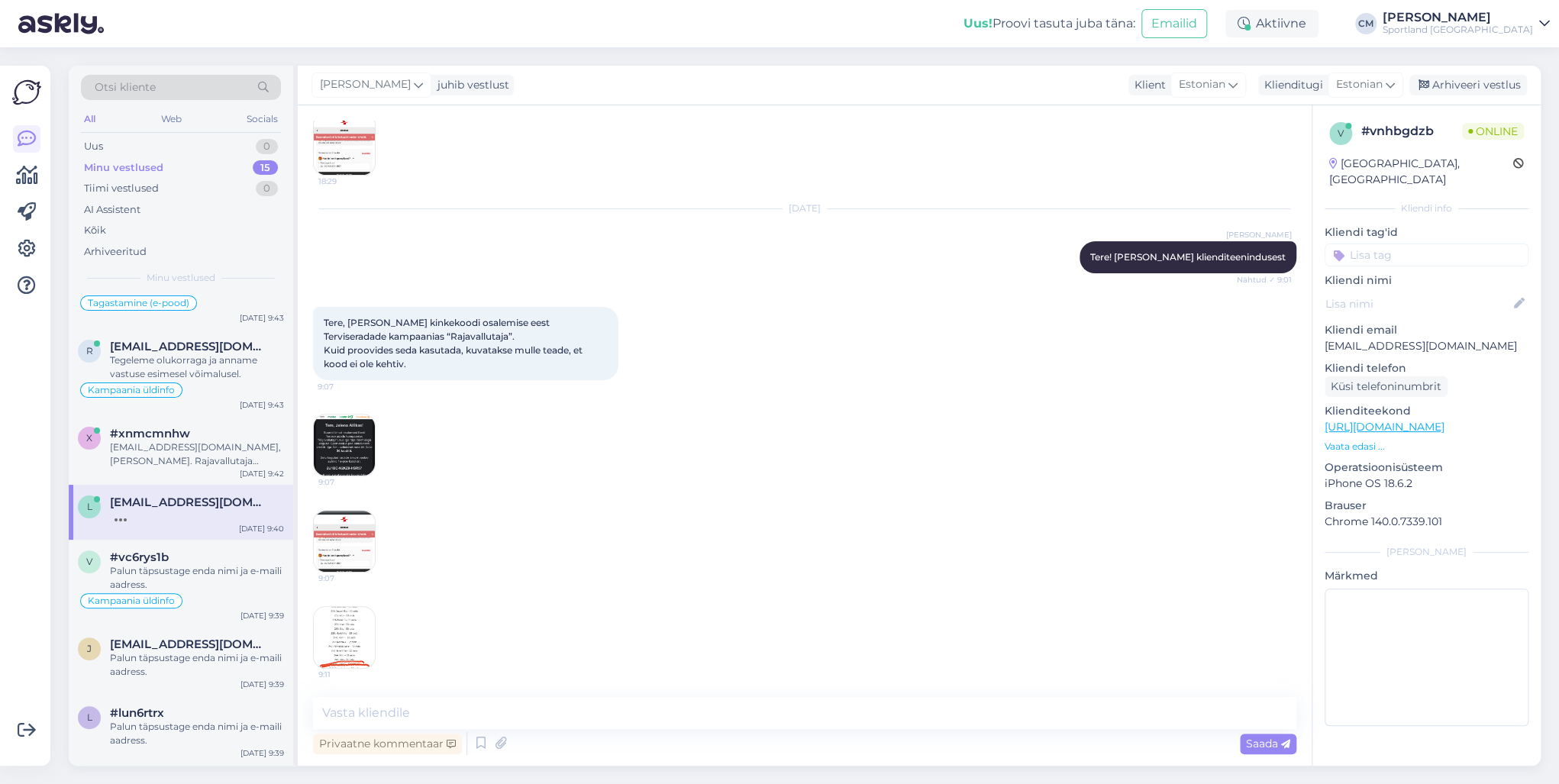
scroll to position [757, 0]
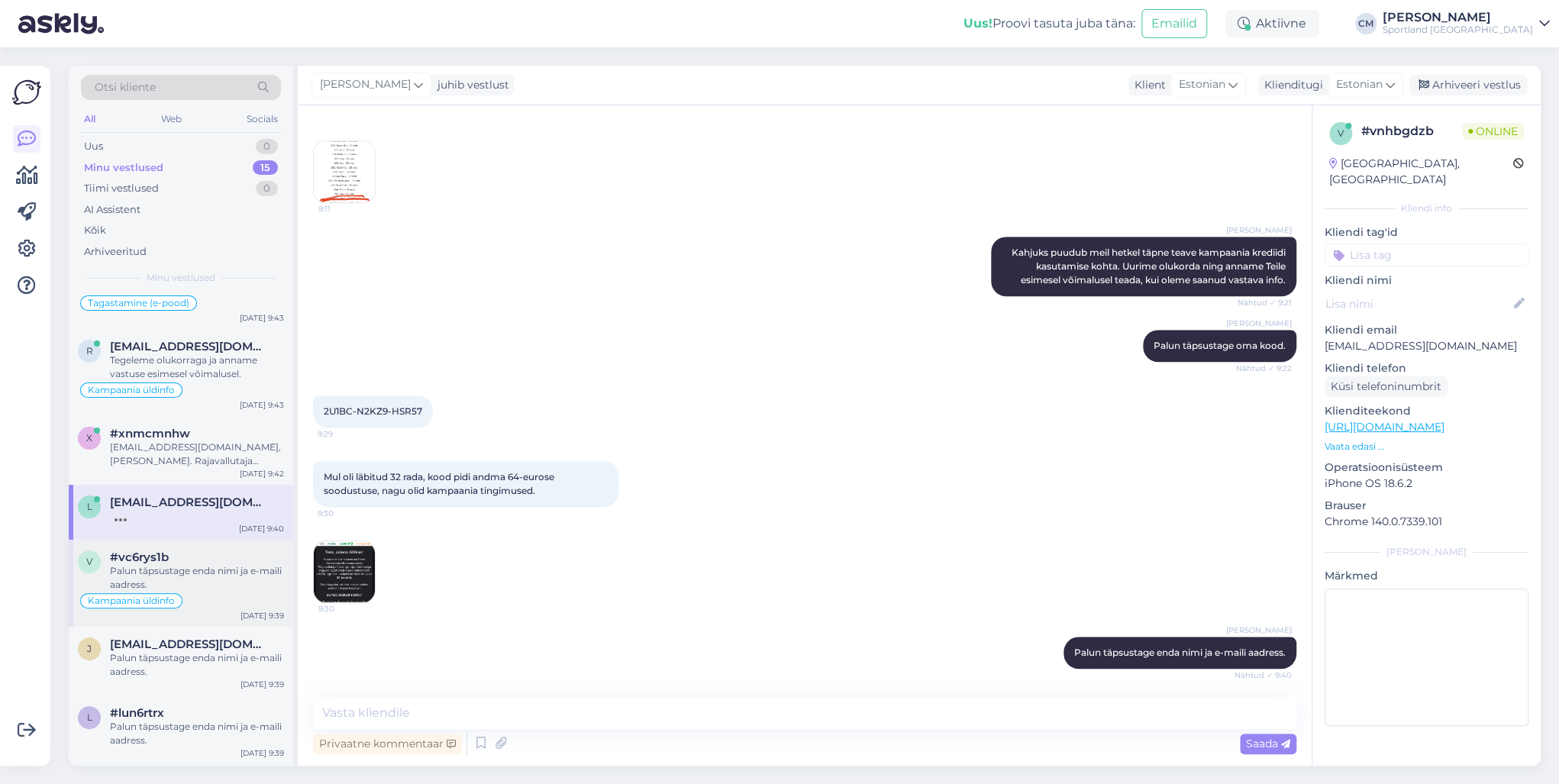
click at [197, 563] on div "Palun täpsustage enda nimi ja e-maili aadress." at bounding box center [197, 578] width 174 height 28
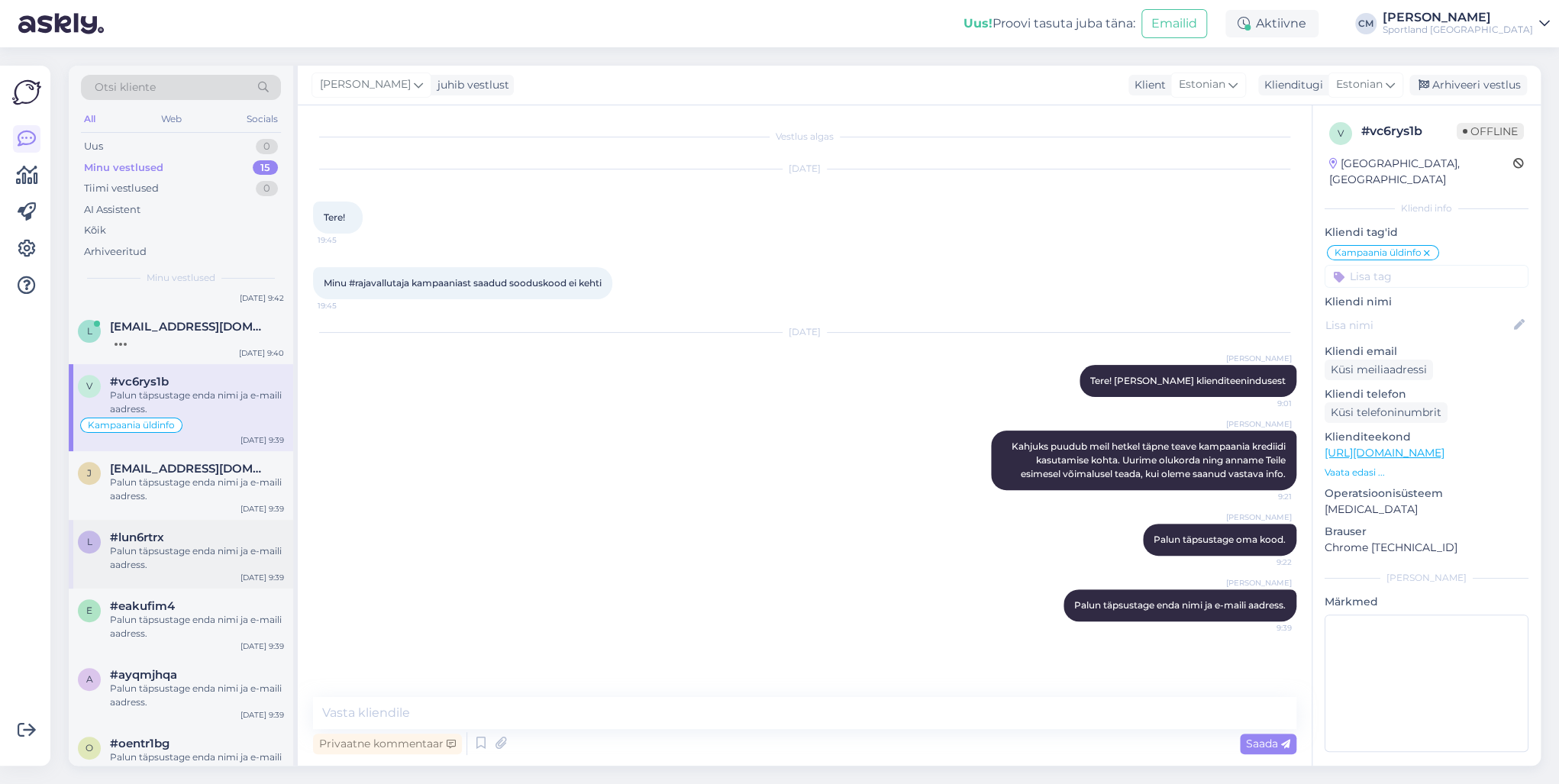
scroll to position [427, 0]
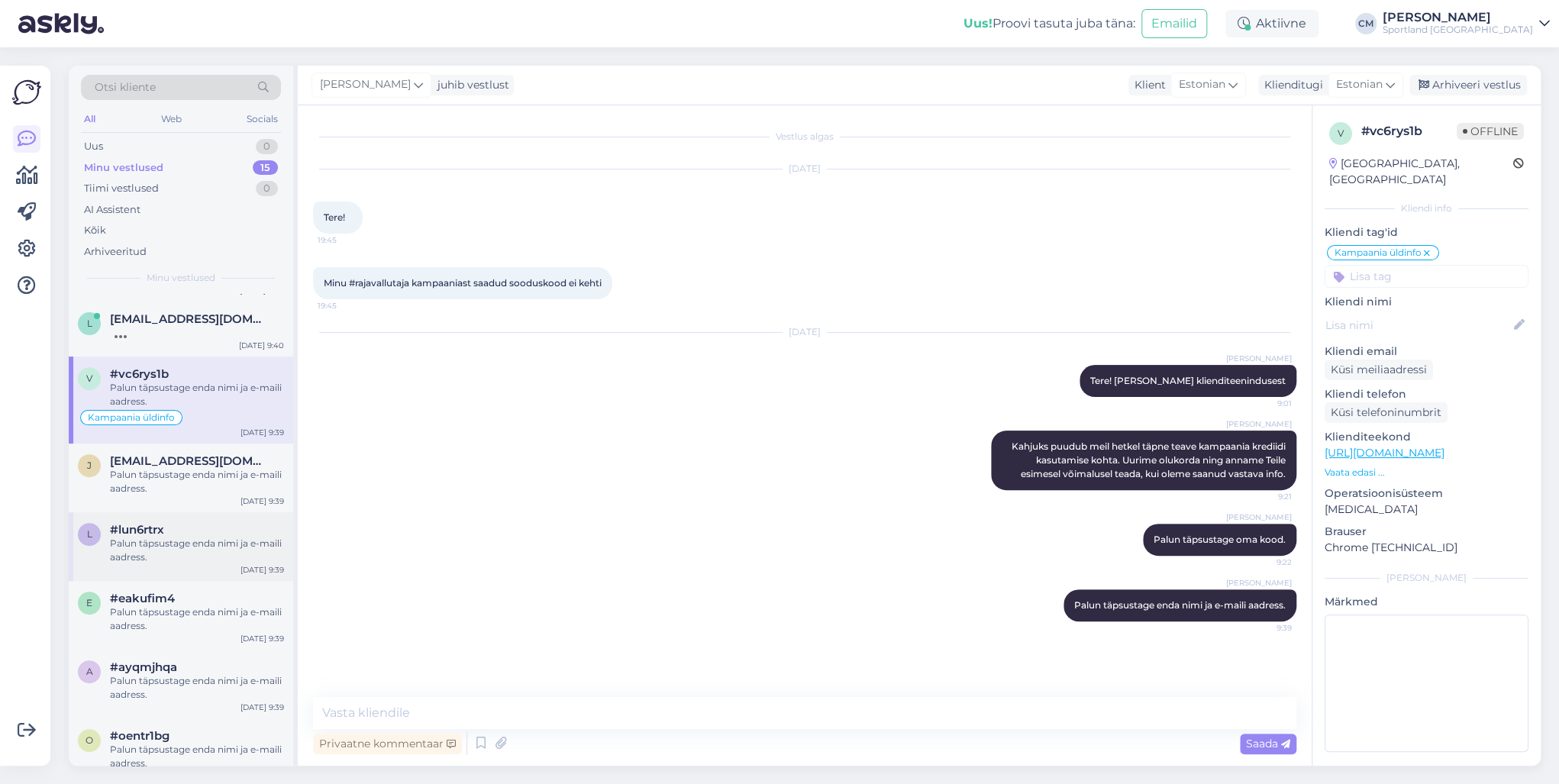
click at [202, 519] on div "l #lun6rtrx Palun täpsustage enda nimi ja e-maili aadress. [DATE] 9:39" at bounding box center [181, 546] width 224 height 69
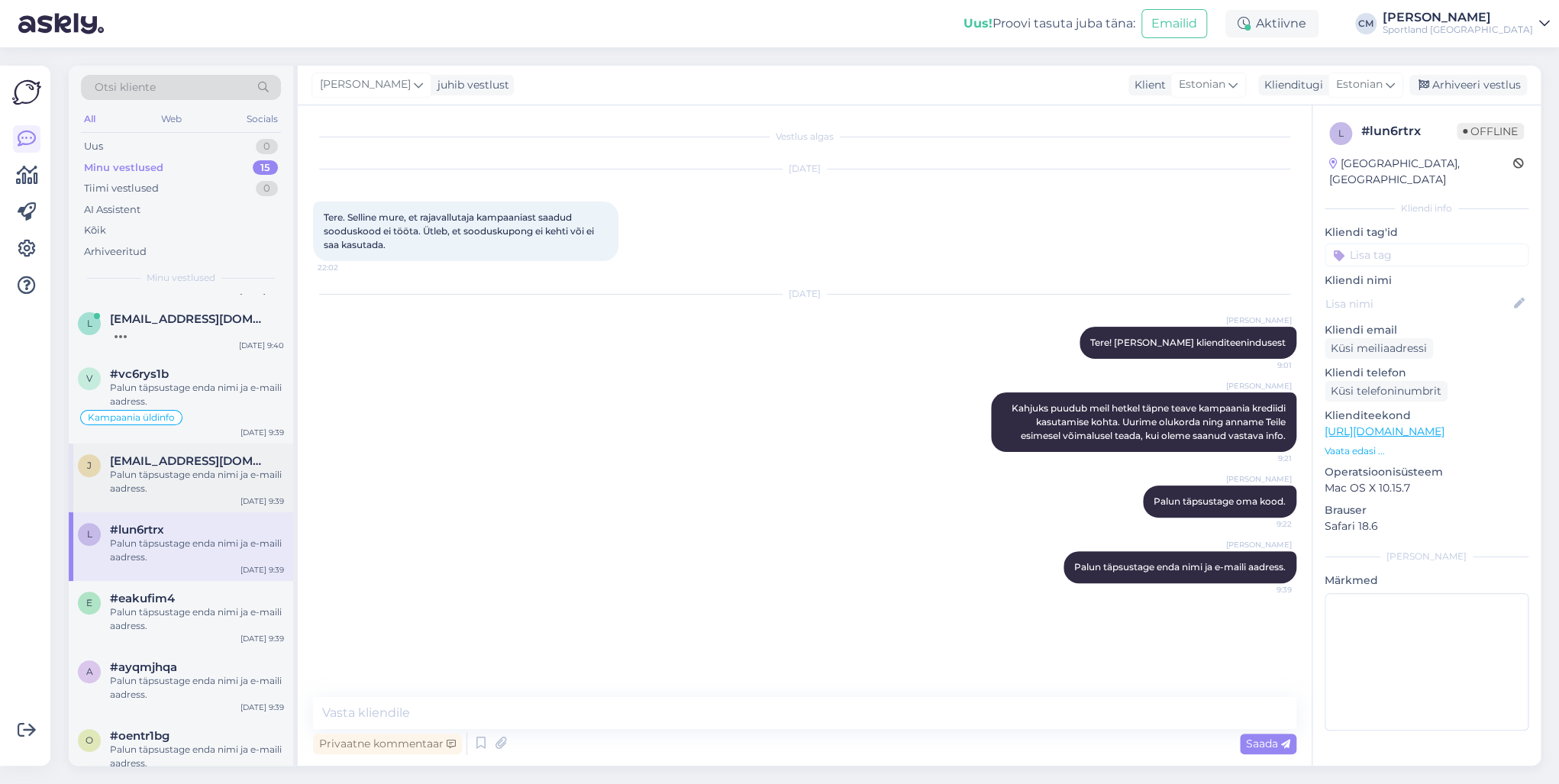
click at [211, 480] on div "Palun täpsustage enda nimi ja e-maili aadress." at bounding box center [197, 482] width 174 height 28
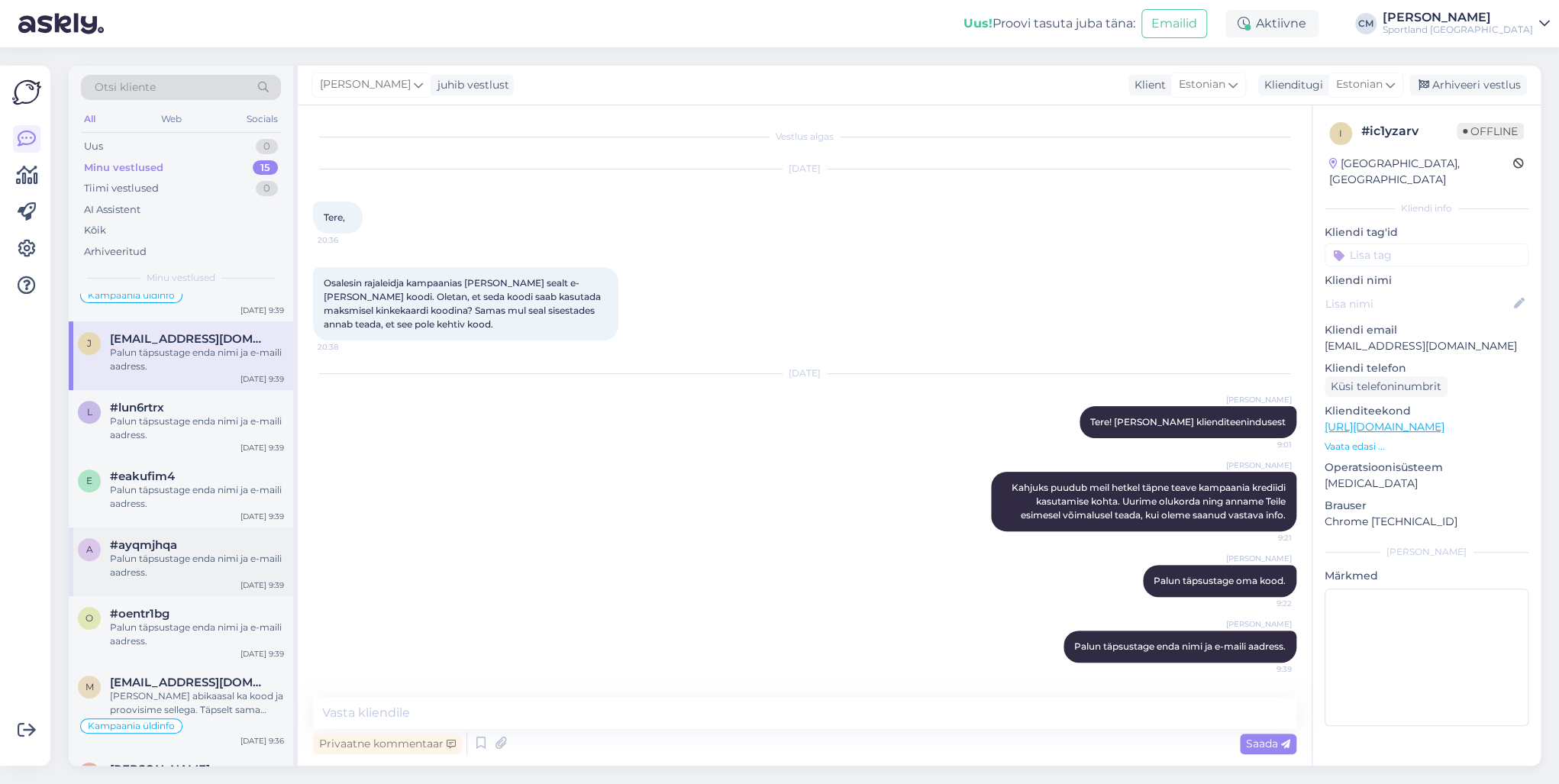
scroll to position [638, 0]
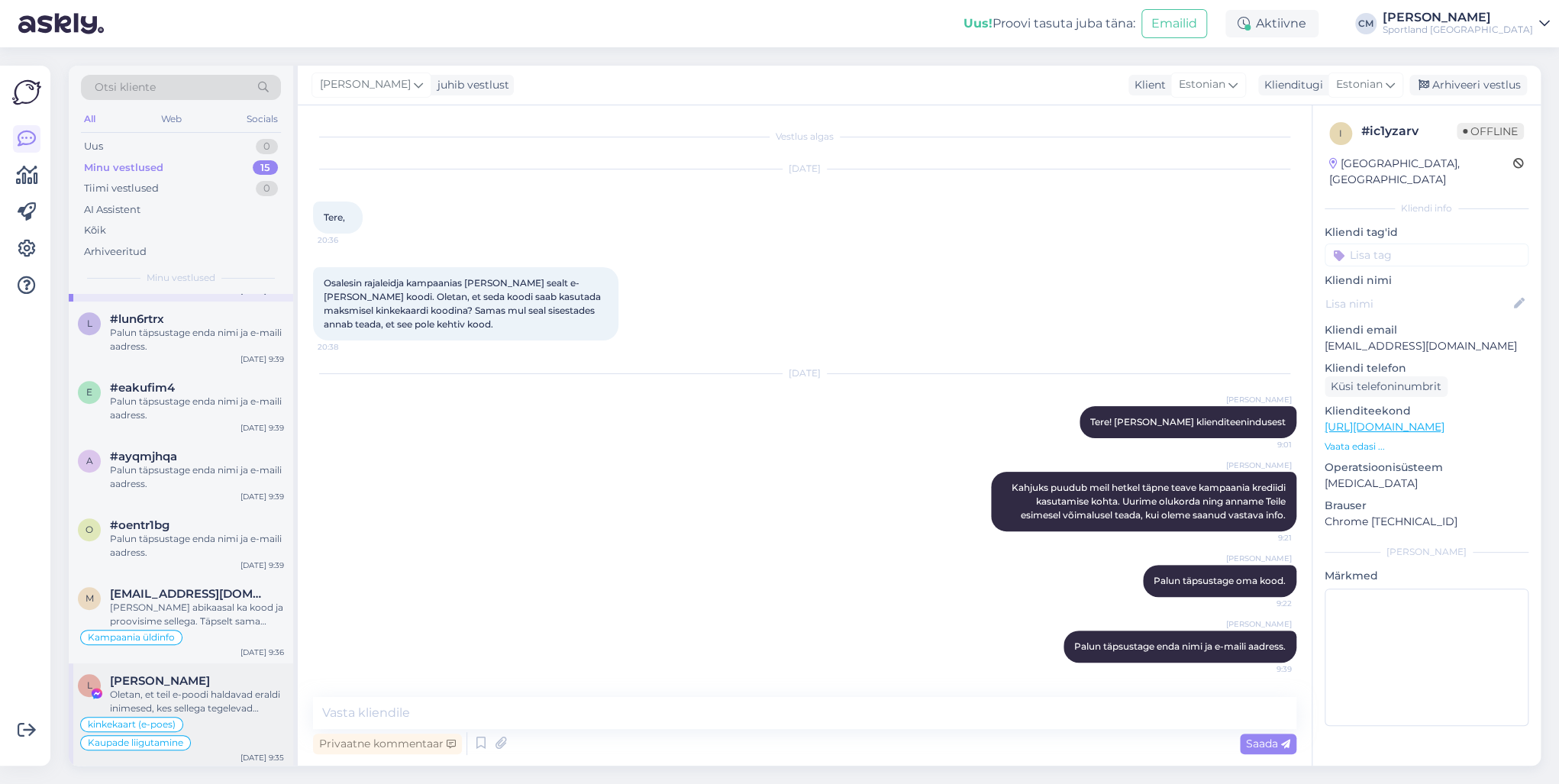
click at [187, 563] on span "[PERSON_NAME]" at bounding box center [160, 680] width 100 height 14
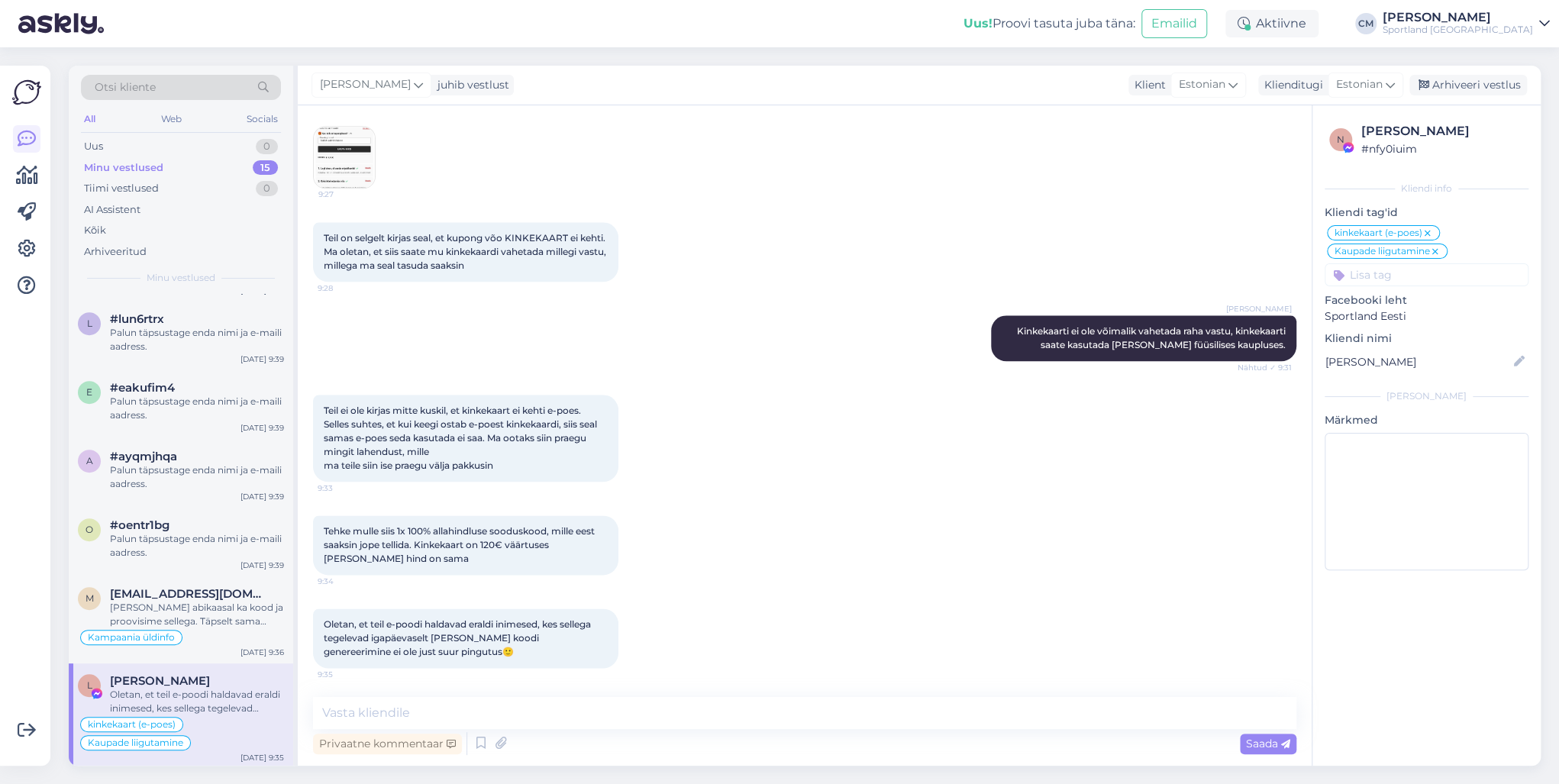
scroll to position [651, 0]
click at [474, 563] on textarea at bounding box center [804, 713] width 983 height 32
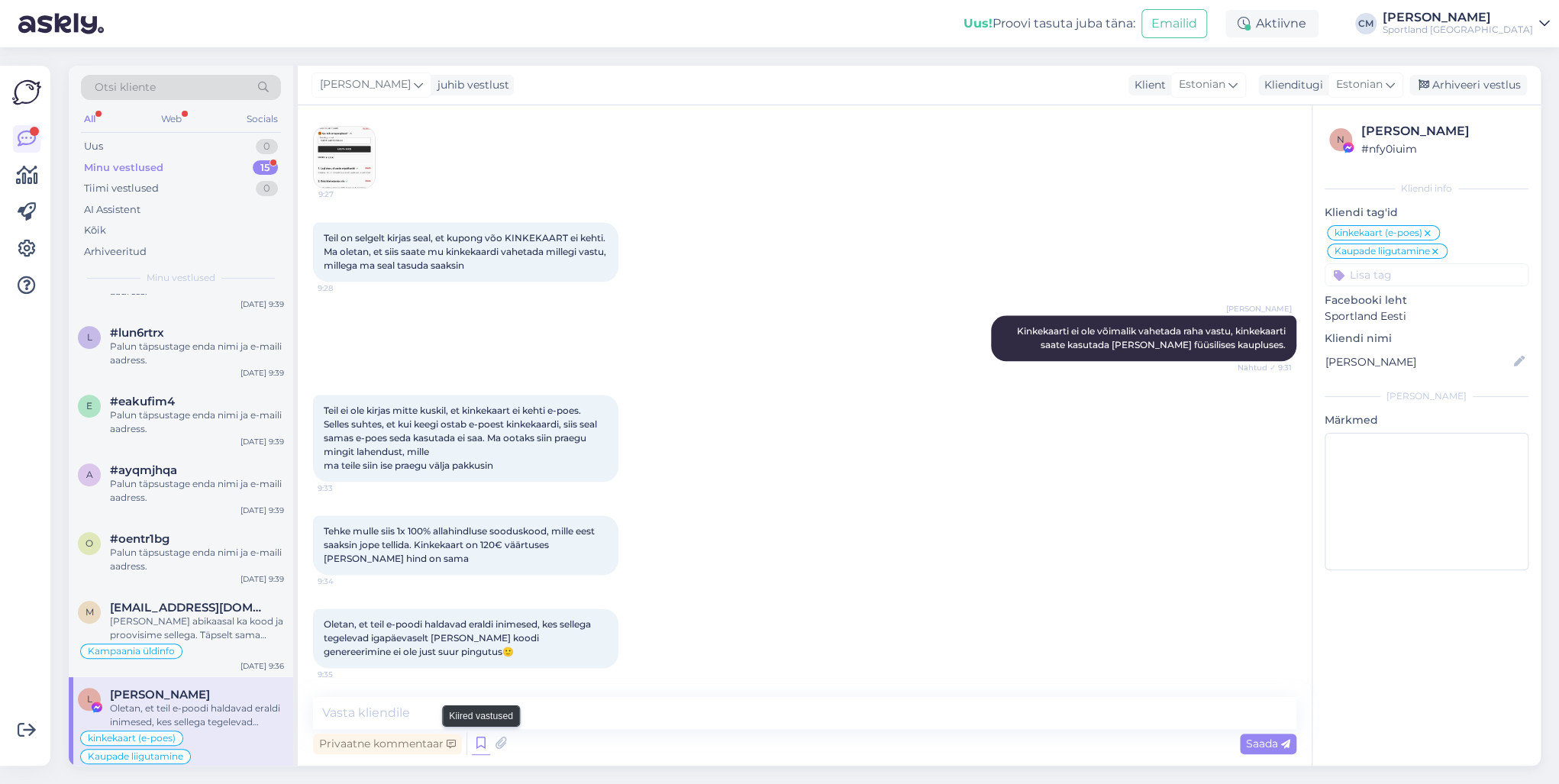
click at [473, 563] on icon at bounding box center [481, 743] width 18 height 23
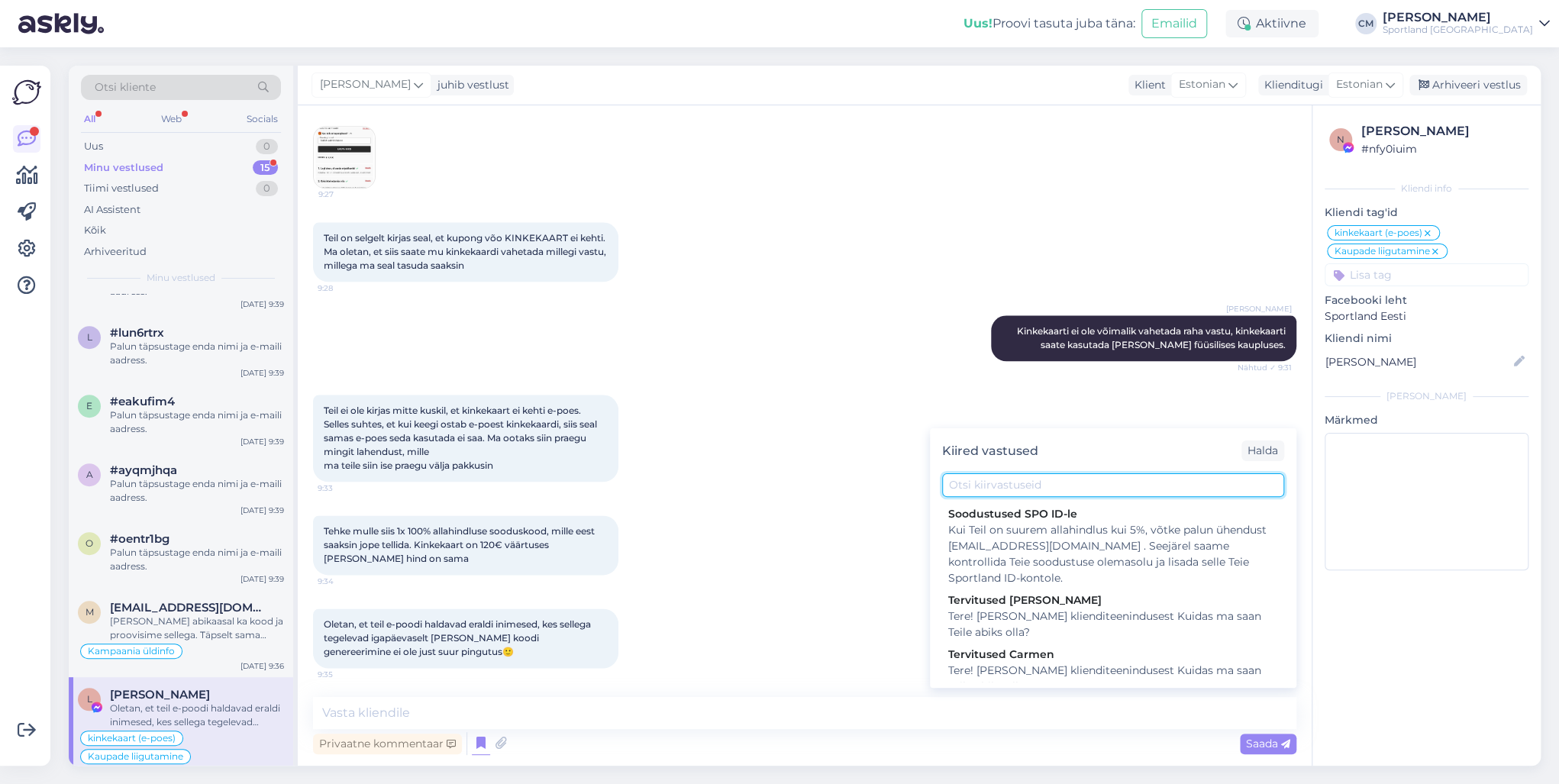
click at [1052, 490] on input "text" at bounding box center [1113, 485] width 342 height 24
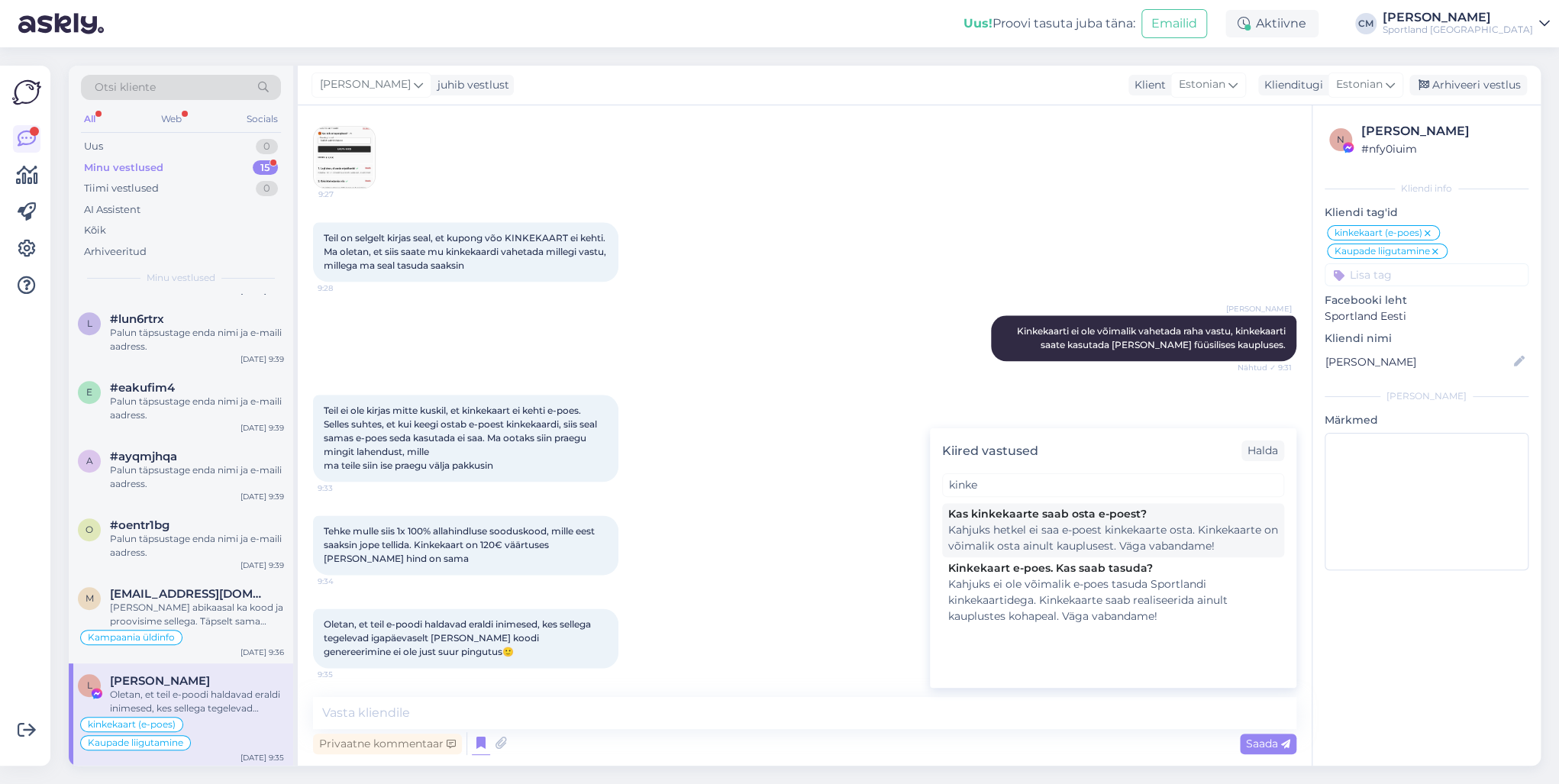
click at [1045, 524] on div "Kahjuks hetkel ei saa e-poest kinkekaarte osta. Kinkekaarte on võimalik osta ai…" at bounding box center [1113, 538] width 330 height 32
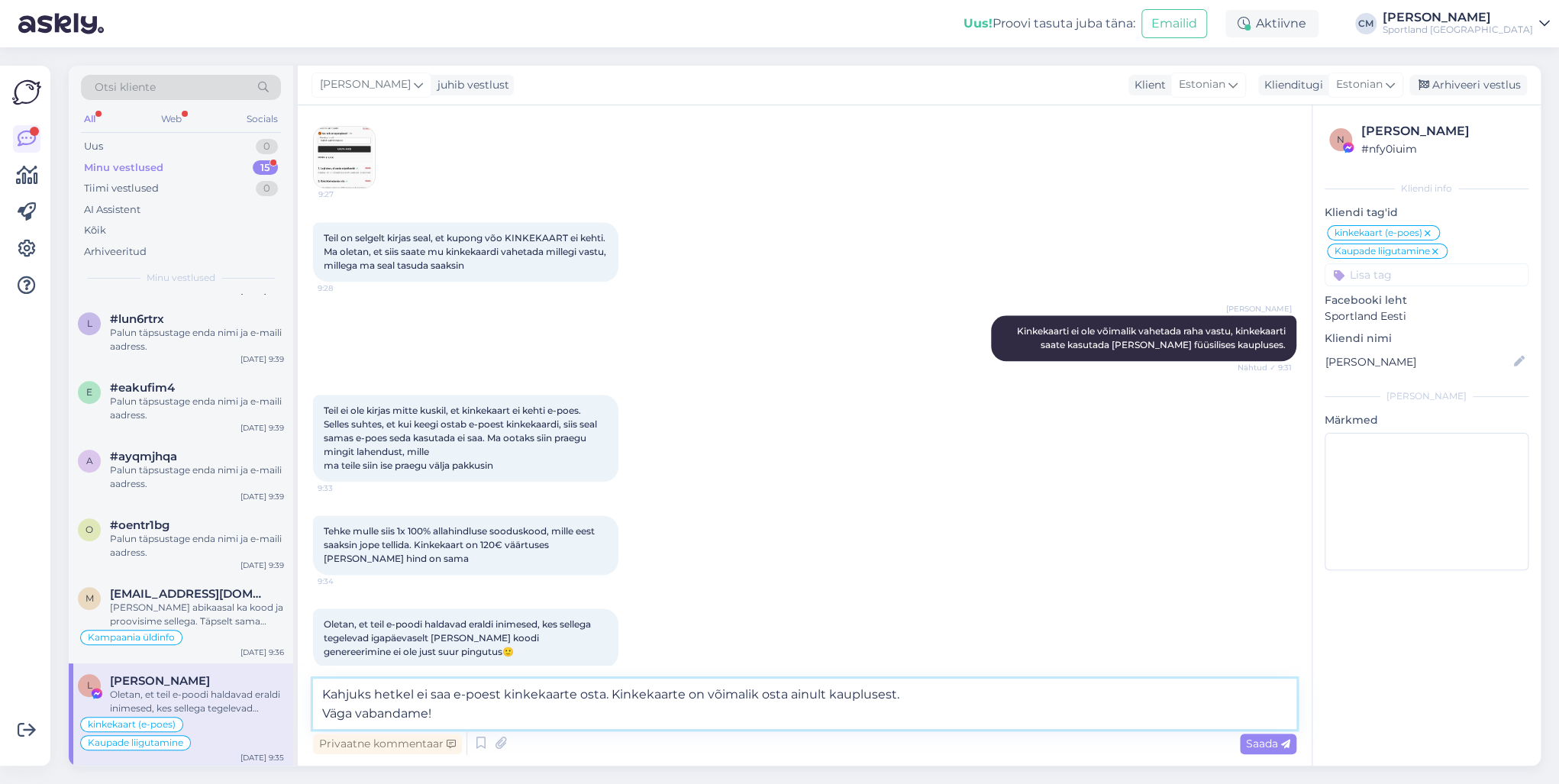
drag, startPoint x: 471, startPoint y: 716, endPoint x: 306, endPoint y: 723, distance: 165.1
click at [306, 563] on div "Vestlus algas [DATE] Tere! Soovin soetada järgmist toodet suuruse 38: [URL][DOM…" at bounding box center [804, 435] width 1014 height 660
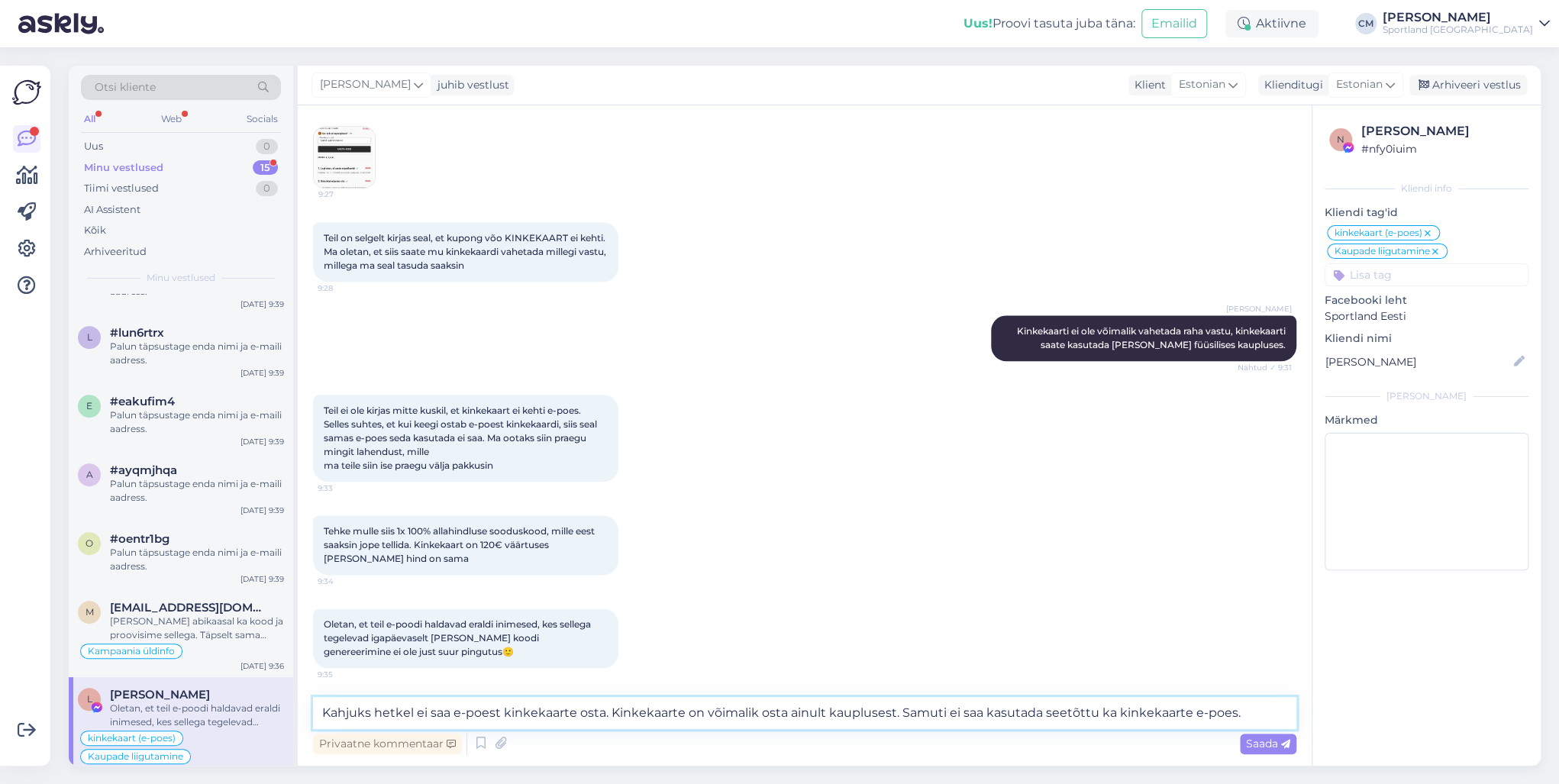
click at [932, 563] on textarea "Kahjuks hetkel ei saa e-poest kinkekaarte osta. Kinkekaarte on võimalik osta ai…" at bounding box center [804, 713] width 983 height 32
drag, startPoint x: 979, startPoint y: 713, endPoint x: 908, endPoint y: 711, distance: 71.0
click at [908, 563] on textarea "Kahjuks hetkel ei saa e-poest kinkekaarte osta. Kinkekaarte on võimalik osta ai…" at bounding box center [804, 713] width 983 height 32
click at [1069, 563] on textarea "Kahjuks hetkel ei saa e-poest kinkekaarte osta. Kinkekaarte on võimalik osta ai…" at bounding box center [804, 713] width 983 height 32
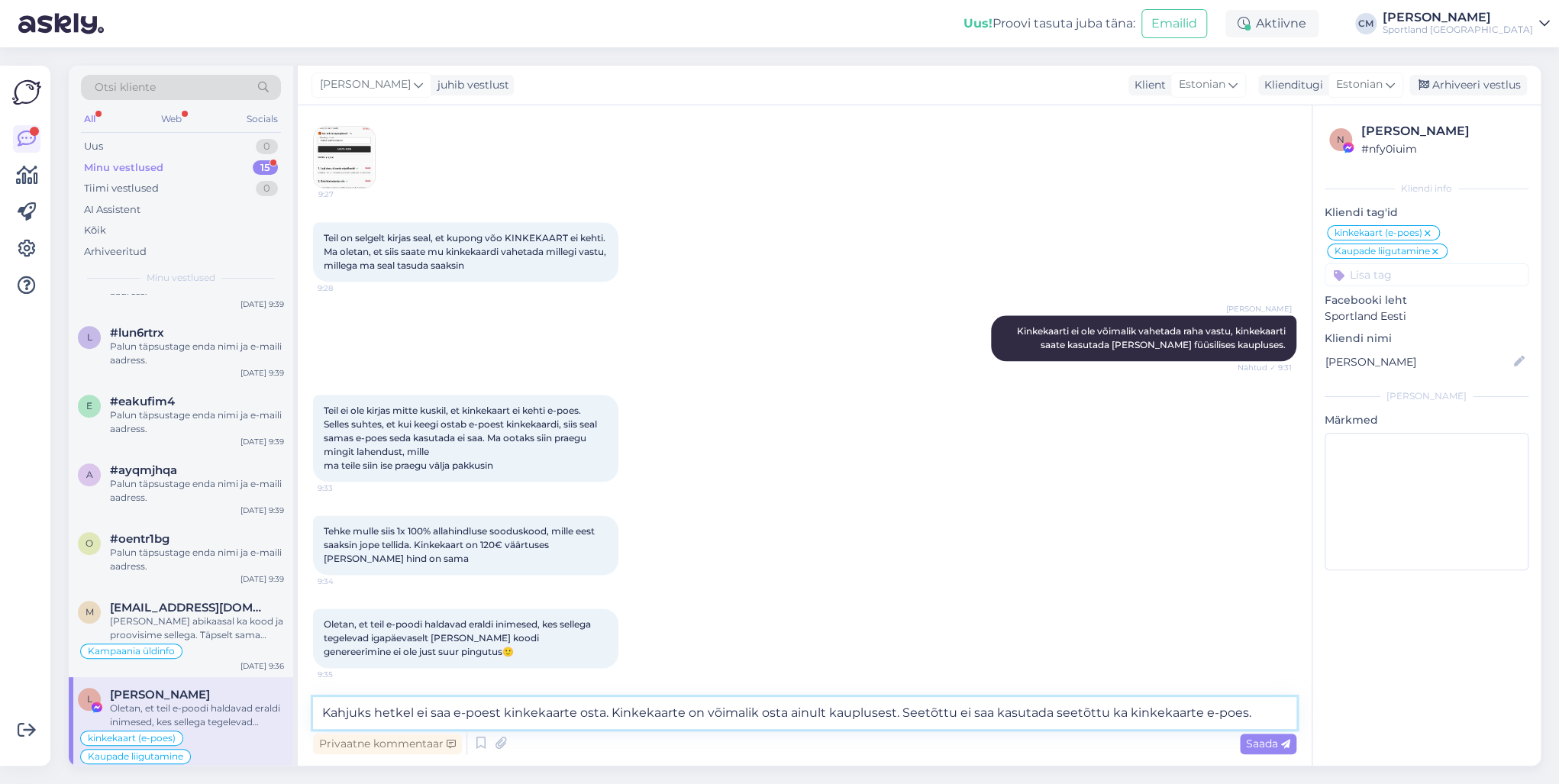
click at [1069, 563] on textarea "Kahjuks hetkel ei saa e-poest kinkekaarte osta. Kinkekaarte on võimalik osta ai…" at bounding box center [804, 713] width 983 height 32
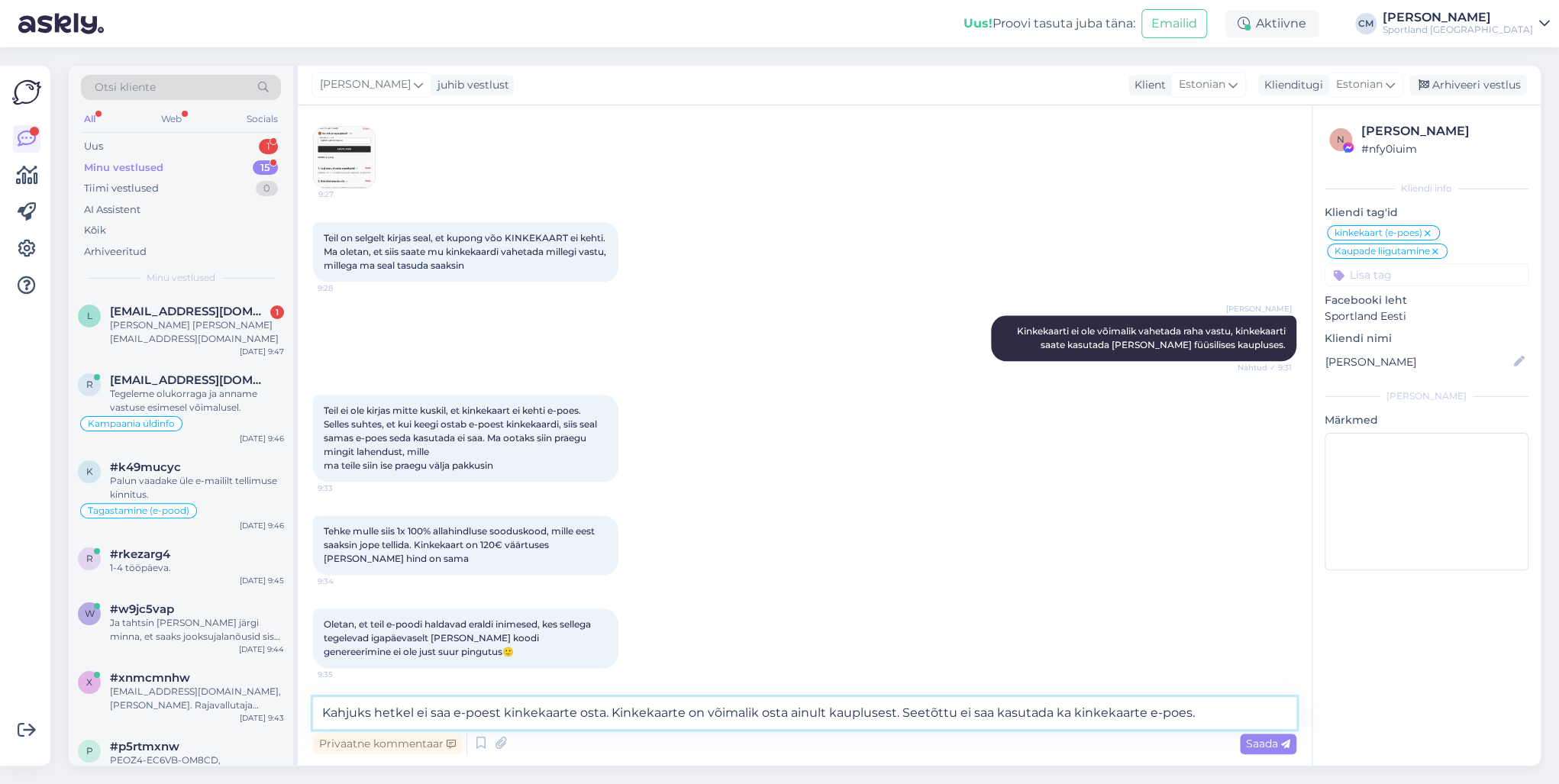
drag, startPoint x: 384, startPoint y: 711, endPoint x: 321, endPoint y: 710, distance: 63.0
click at [321, 563] on textarea "Kahjuks hetkel ei saa e-poest kinkekaarte osta. Kinkekaarte on võimalik osta ai…" at bounding box center [804, 713] width 983 height 32
click at [404, 563] on textarea "Kahjuks hetkel ei saa e-poest kinkekaarte osta. Kinkekaarte on võimalik osta ai…" at bounding box center [804, 713] width 983 height 32
click at [576, 563] on textarea "Kahjuks ei saa e-poest kinkekaarte osta. Kinkekaarte on võimalik osta ainult ka…" at bounding box center [804, 713] width 983 height 32
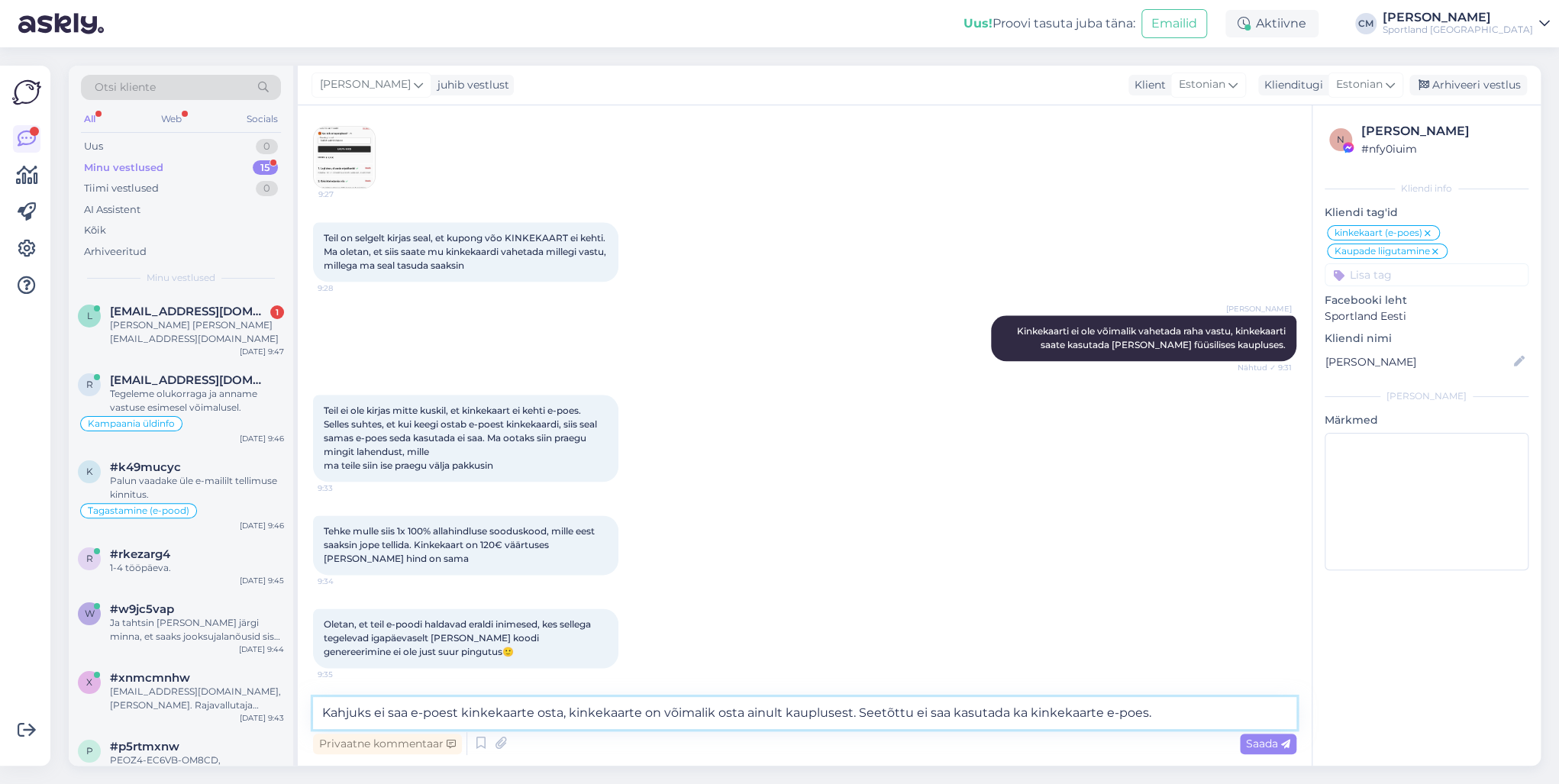
drag, startPoint x: 1181, startPoint y: 712, endPoint x: 849, endPoint y: 707, distance: 332.0
click at [849, 563] on textarea "Kahjuks ei saa e-poest kinkekaarte osta, kinkekaarte on võimalik osta ainult ka…" at bounding box center [804, 713] width 983 height 32
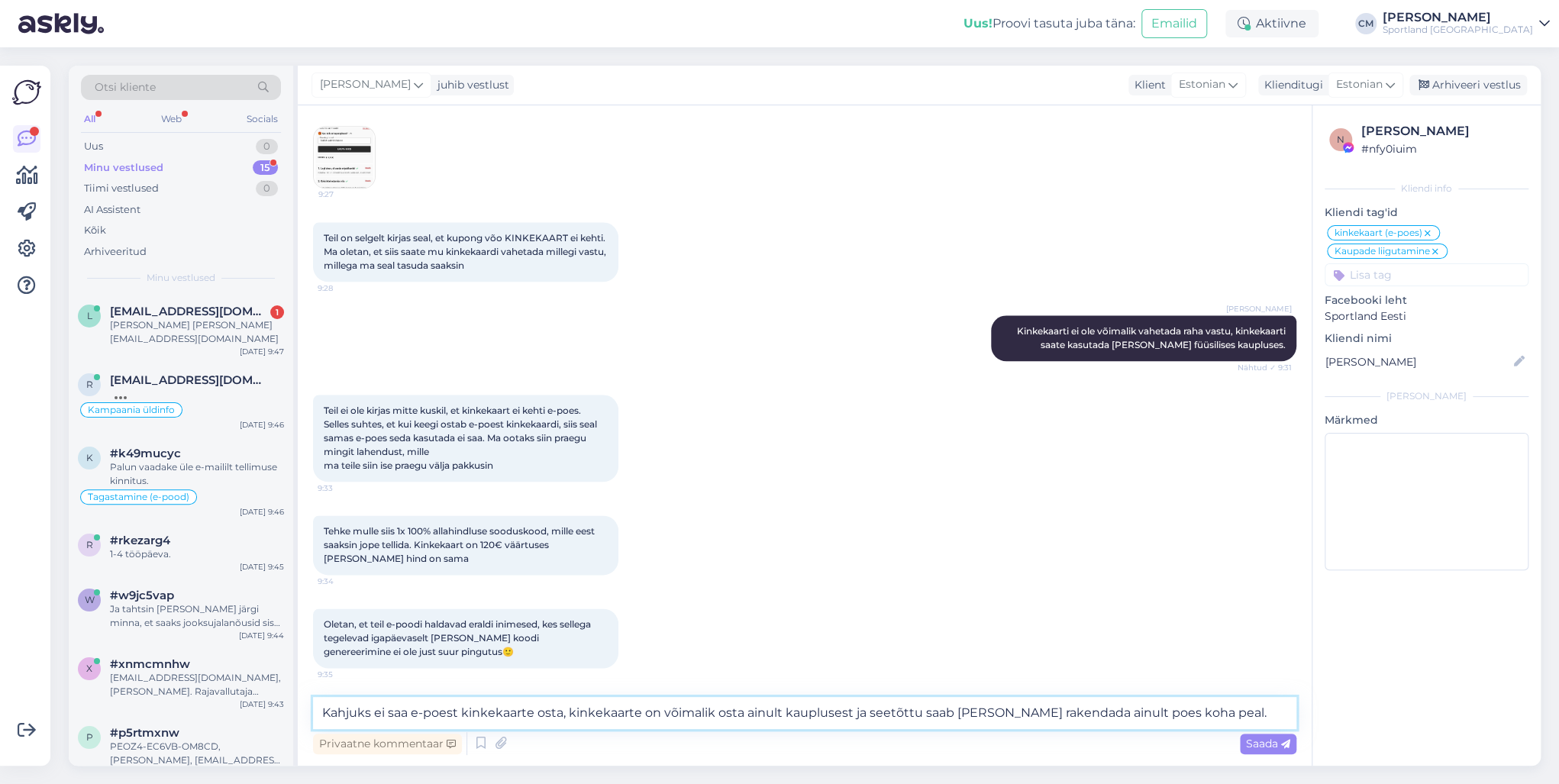
click at [1168, 563] on textarea "Kahjuks ei saa e-poest kinkekaarte osta, kinkekaarte on võimalik osta ainult ka…" at bounding box center [804, 713] width 983 height 32
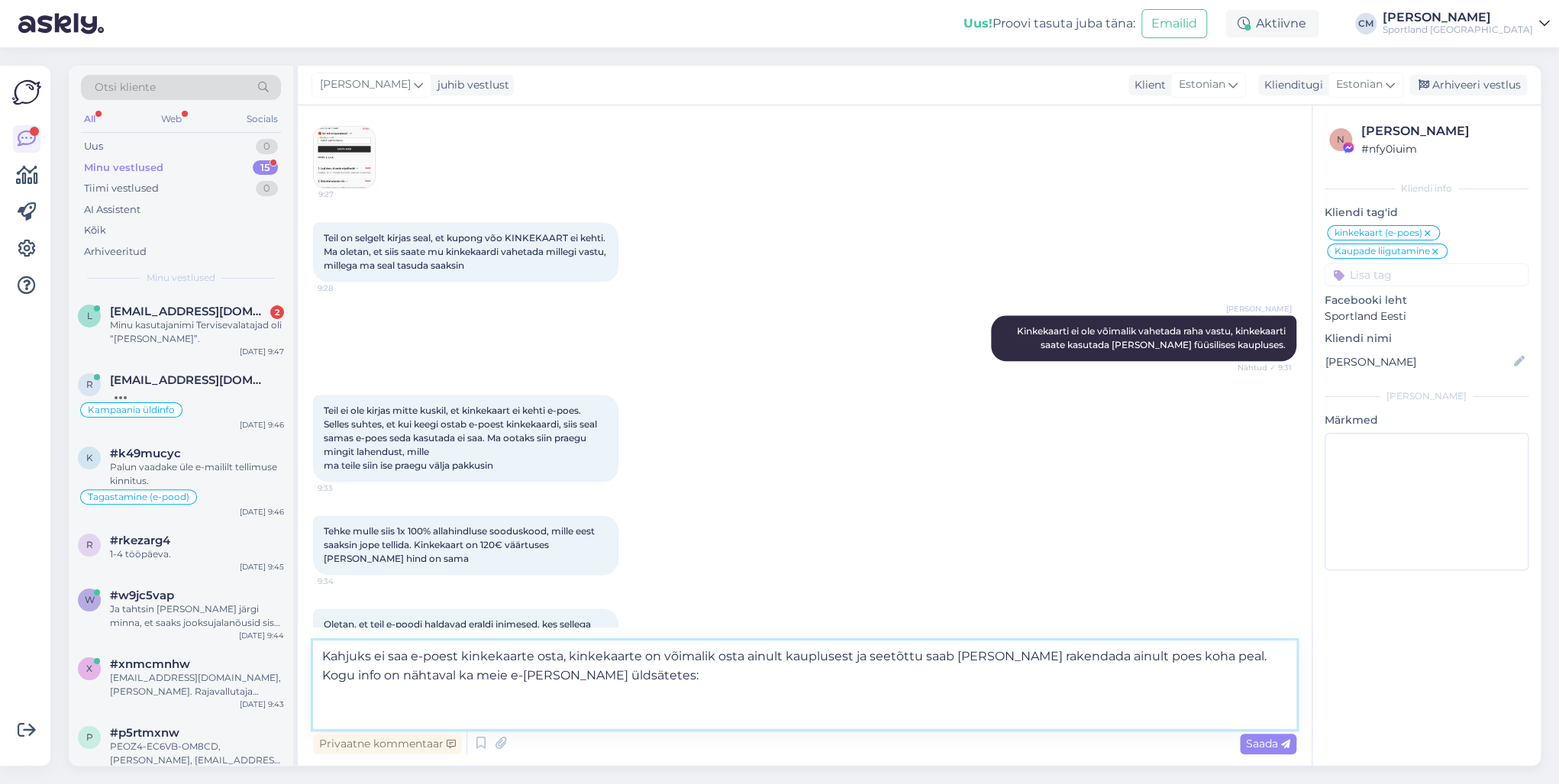
click at [461, 563] on textarea "Kahjuks ei saa e-poest kinkekaarte osta, kinkekaarte on võimalik osta ainult ka…" at bounding box center [804, 684] width 983 height 88
paste textarea "5.3. Veebi tellimuste puhul ei ole võimalik kauba eest tasuda kinkekaartidega."
click at [806, 563] on textarea "Kahjuks ei saa e-poest kinkekaarte osta, kinkekaarte on võimalik osta ainult ka…" at bounding box center [804, 684] width 983 height 88
click at [803, 563] on textarea "Kahjuks ei saa e-poest kinkekaarte osta, kinkekaarte on võimalik osta ainult ka…" at bounding box center [804, 684] width 983 height 88
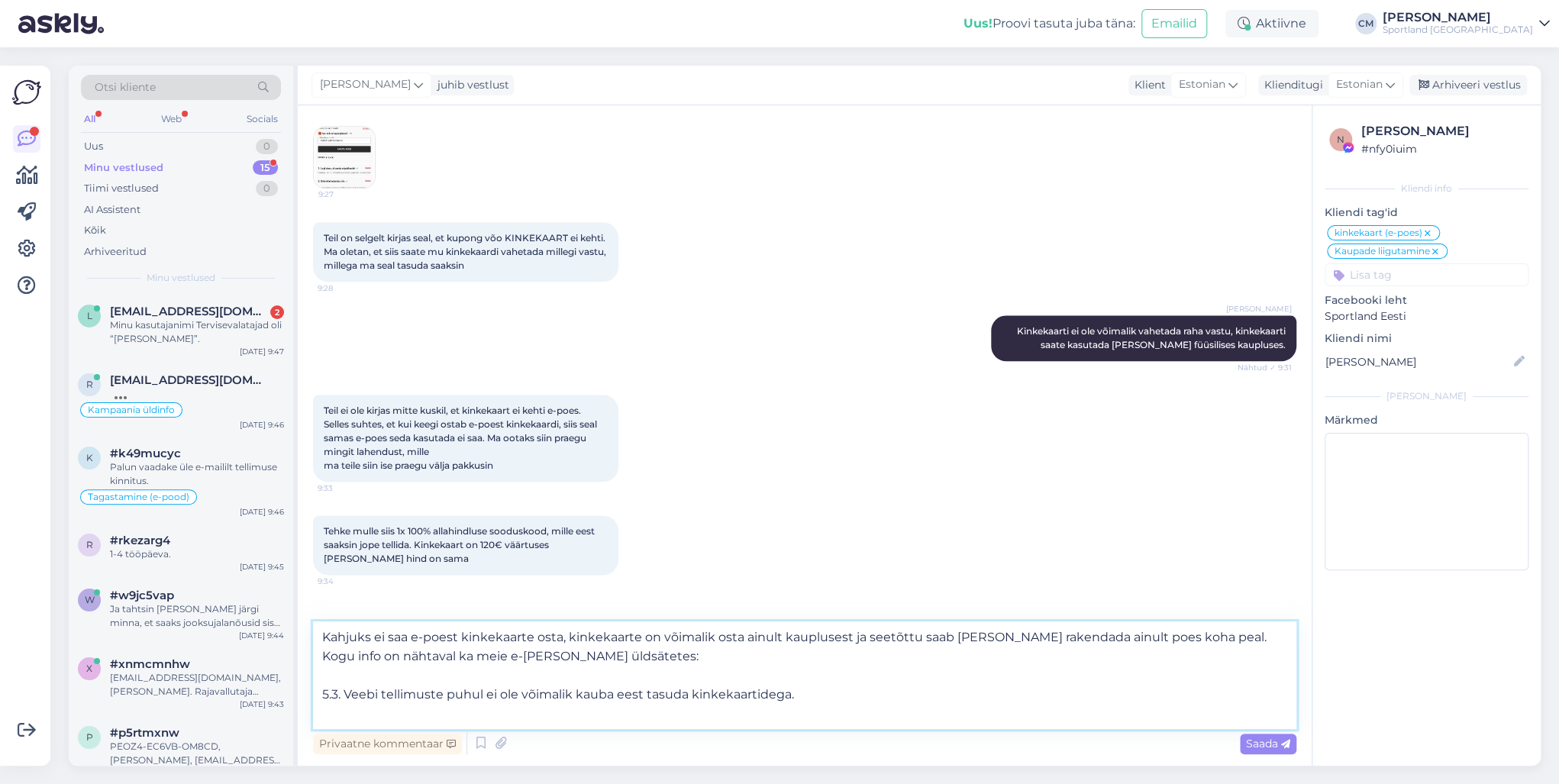
paste textarea "[URL][DOMAIN_NAME][PERSON_NAME]"
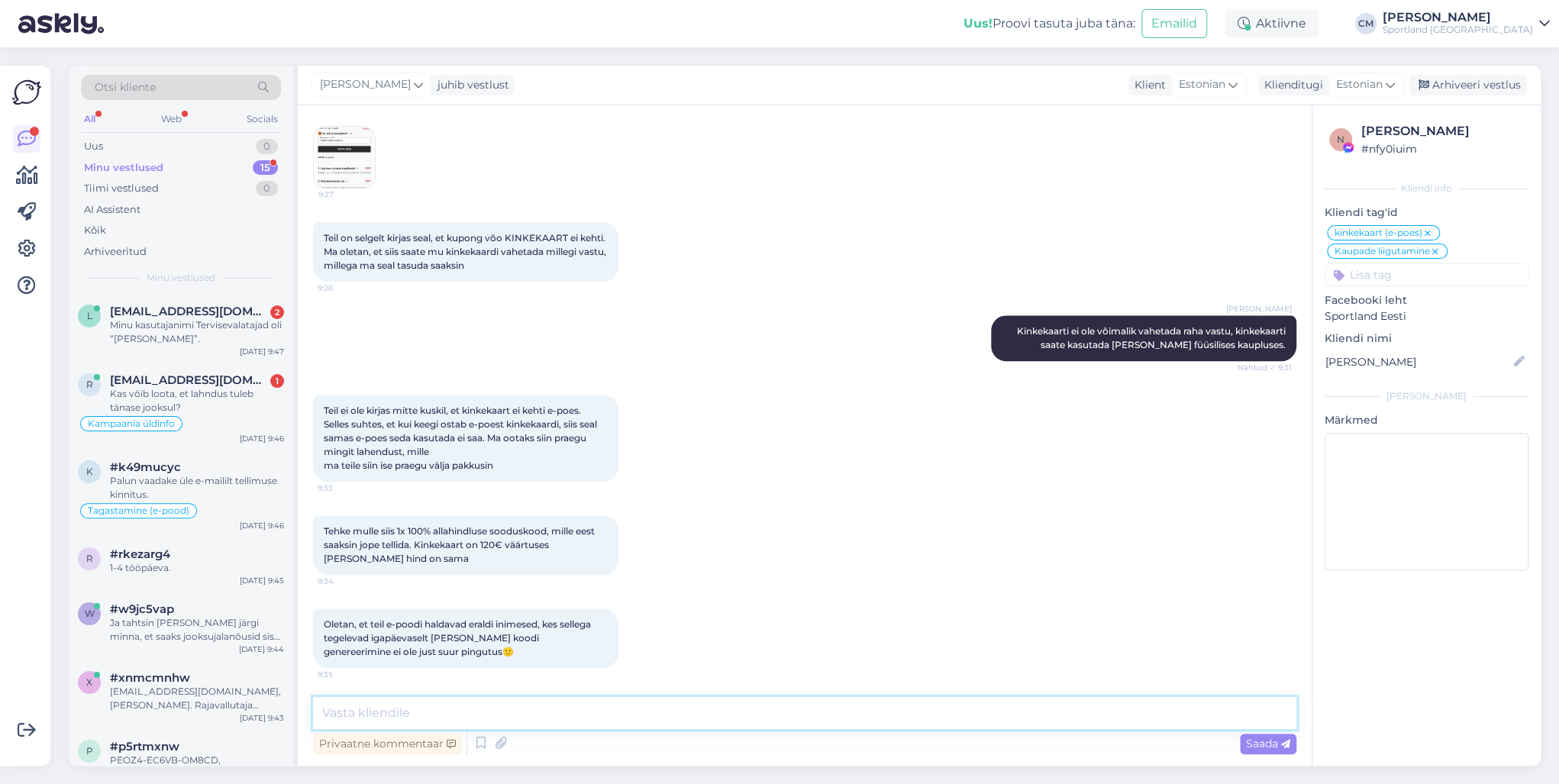
scroll to position [1248, 0]
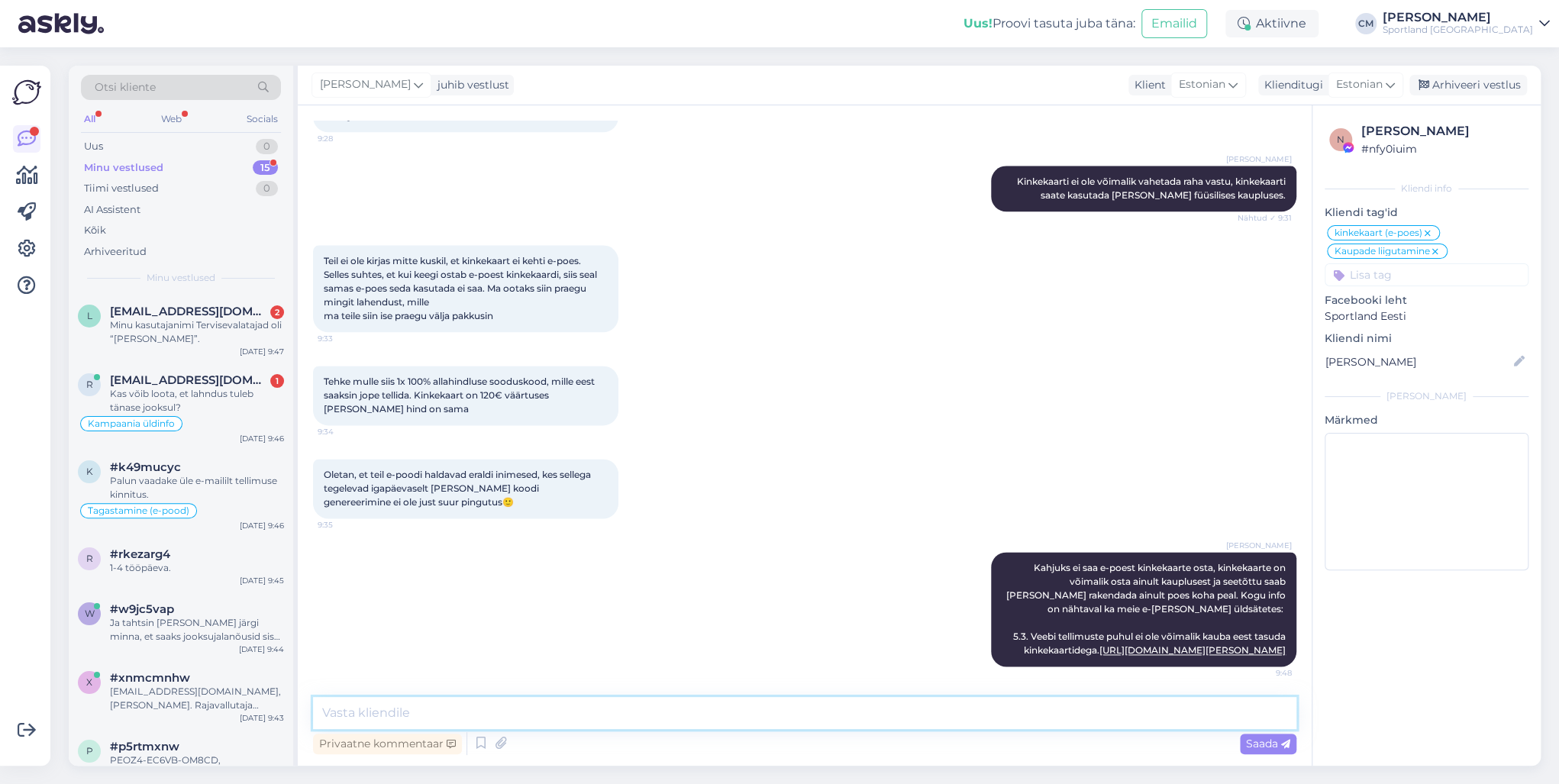
click at [466, 563] on textarea at bounding box center [804, 713] width 983 height 32
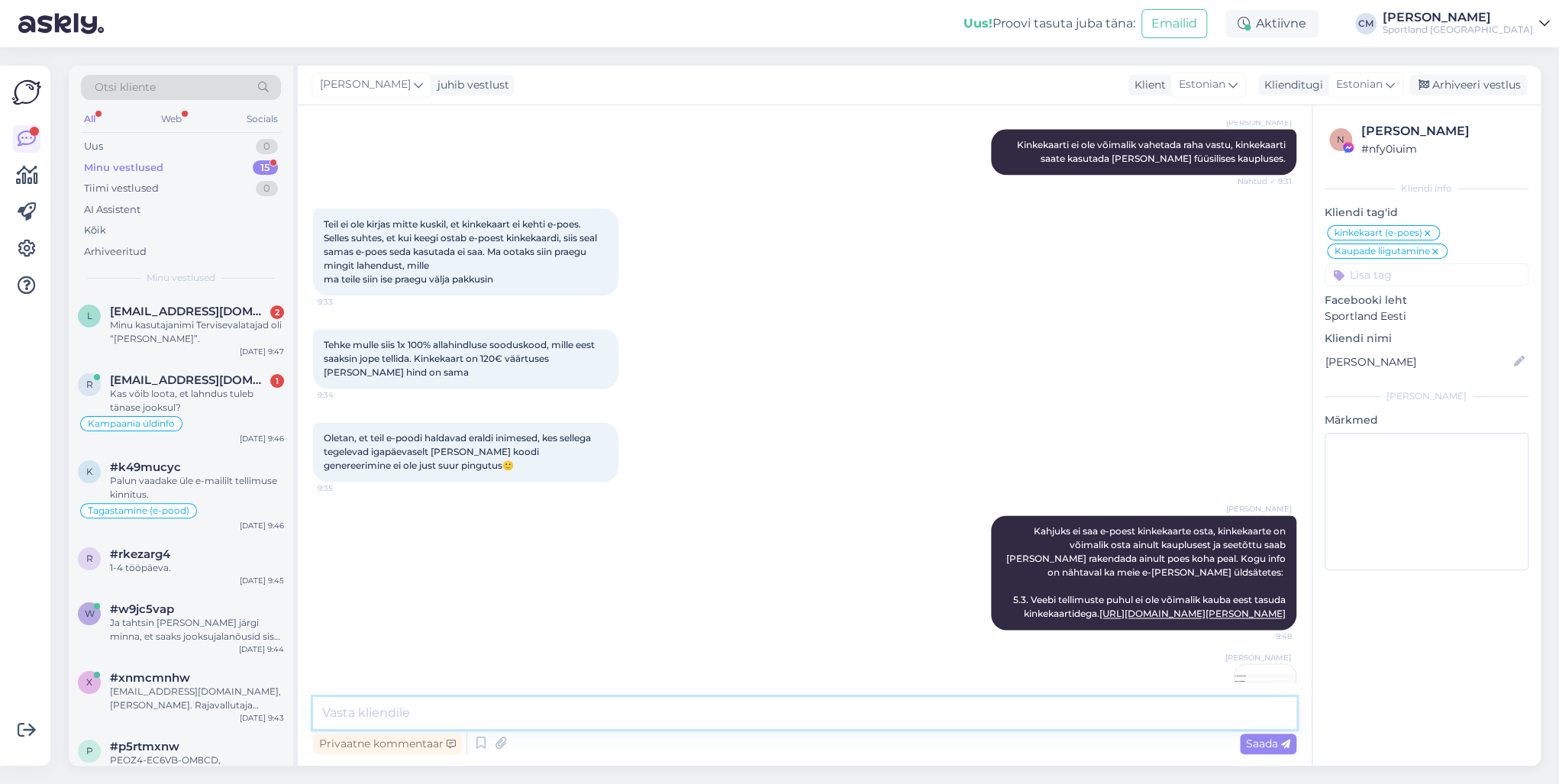
scroll to position [1345, 0]
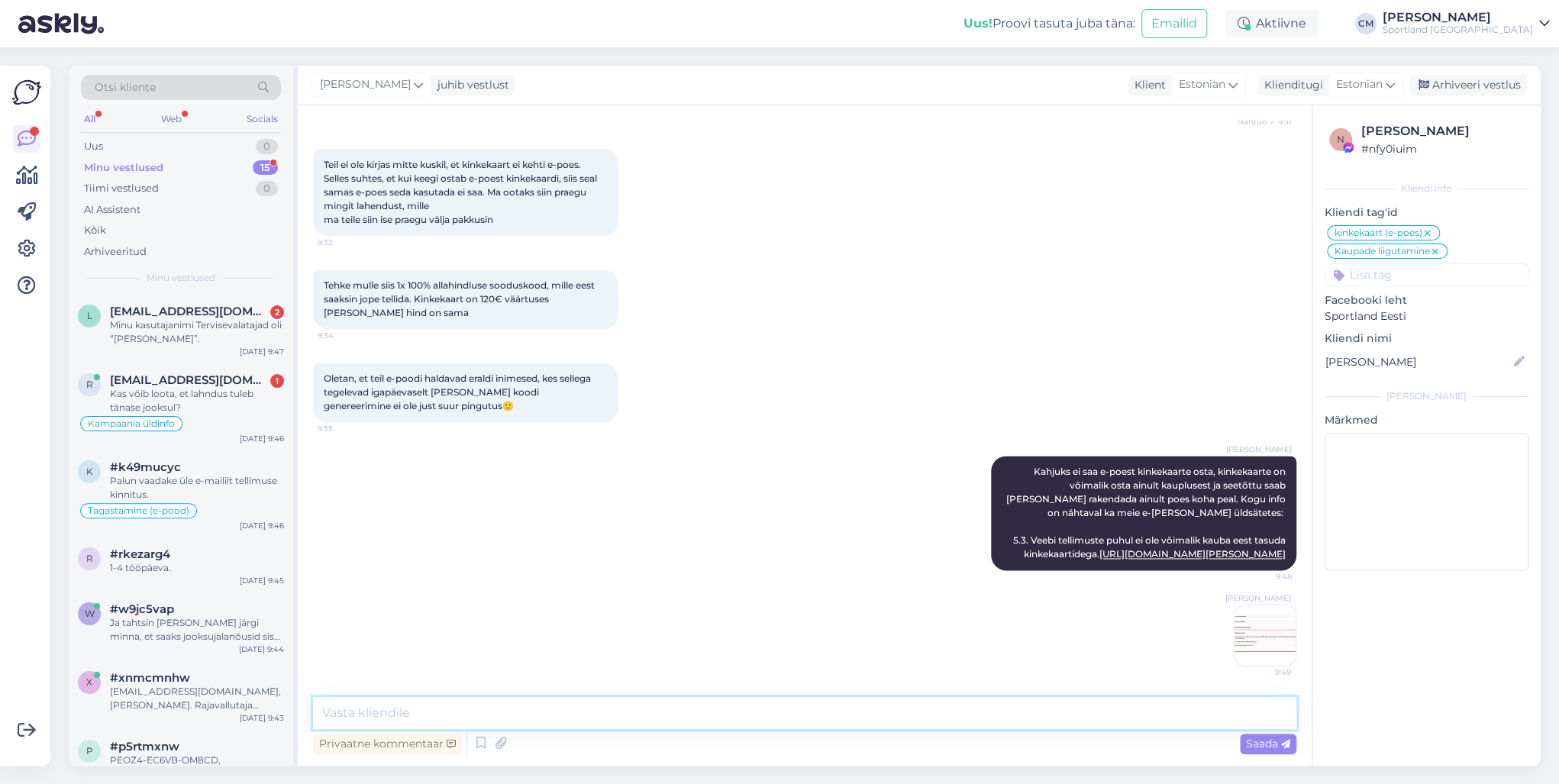
click at [550, 563] on textarea at bounding box center [804, 713] width 983 height 32
paste textarea "[URL][DOMAIN_NAME]"
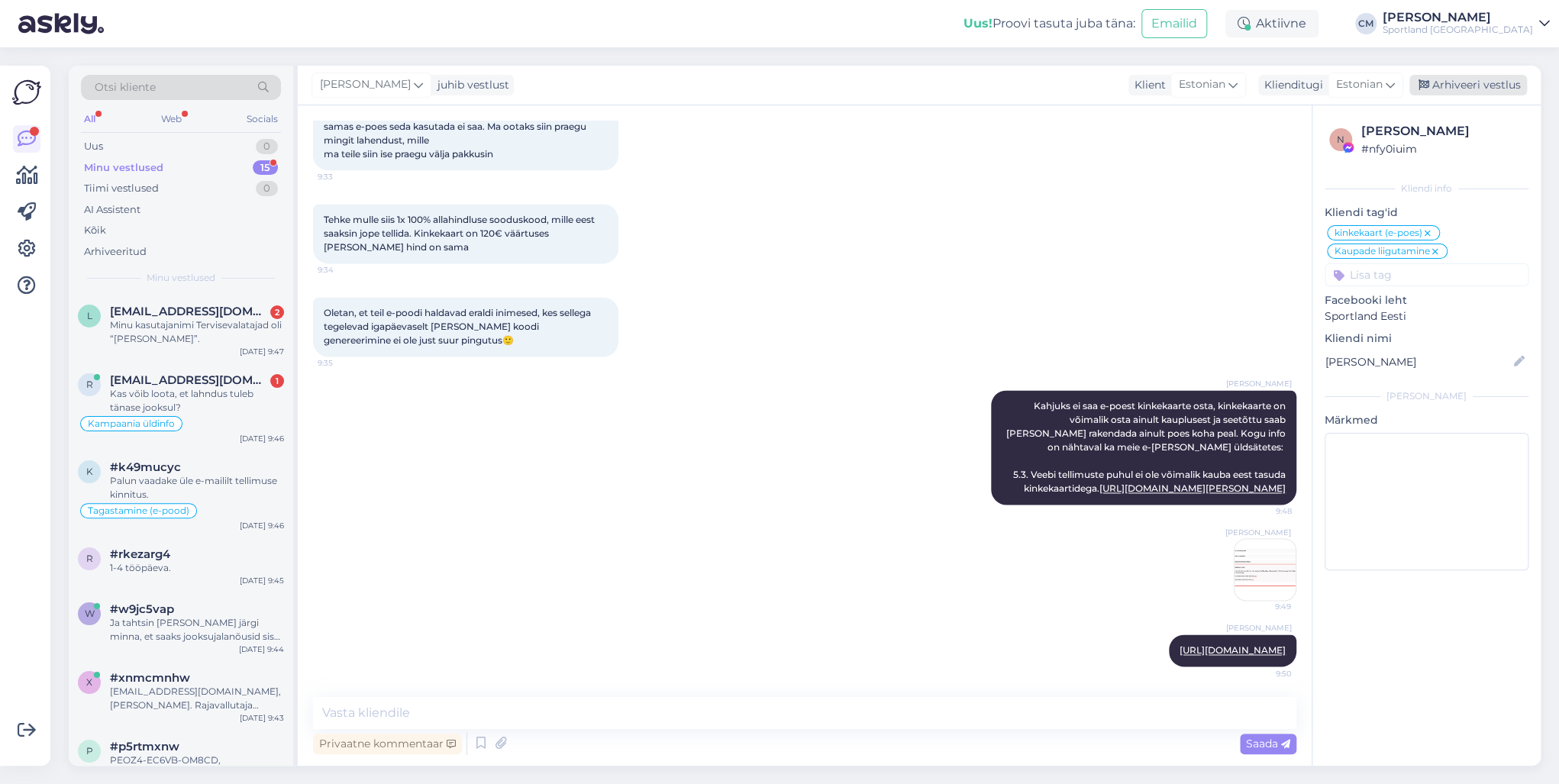
click at [1168, 87] on div "Arhiveeri vestlus" at bounding box center [1468, 84] width 117 height 21
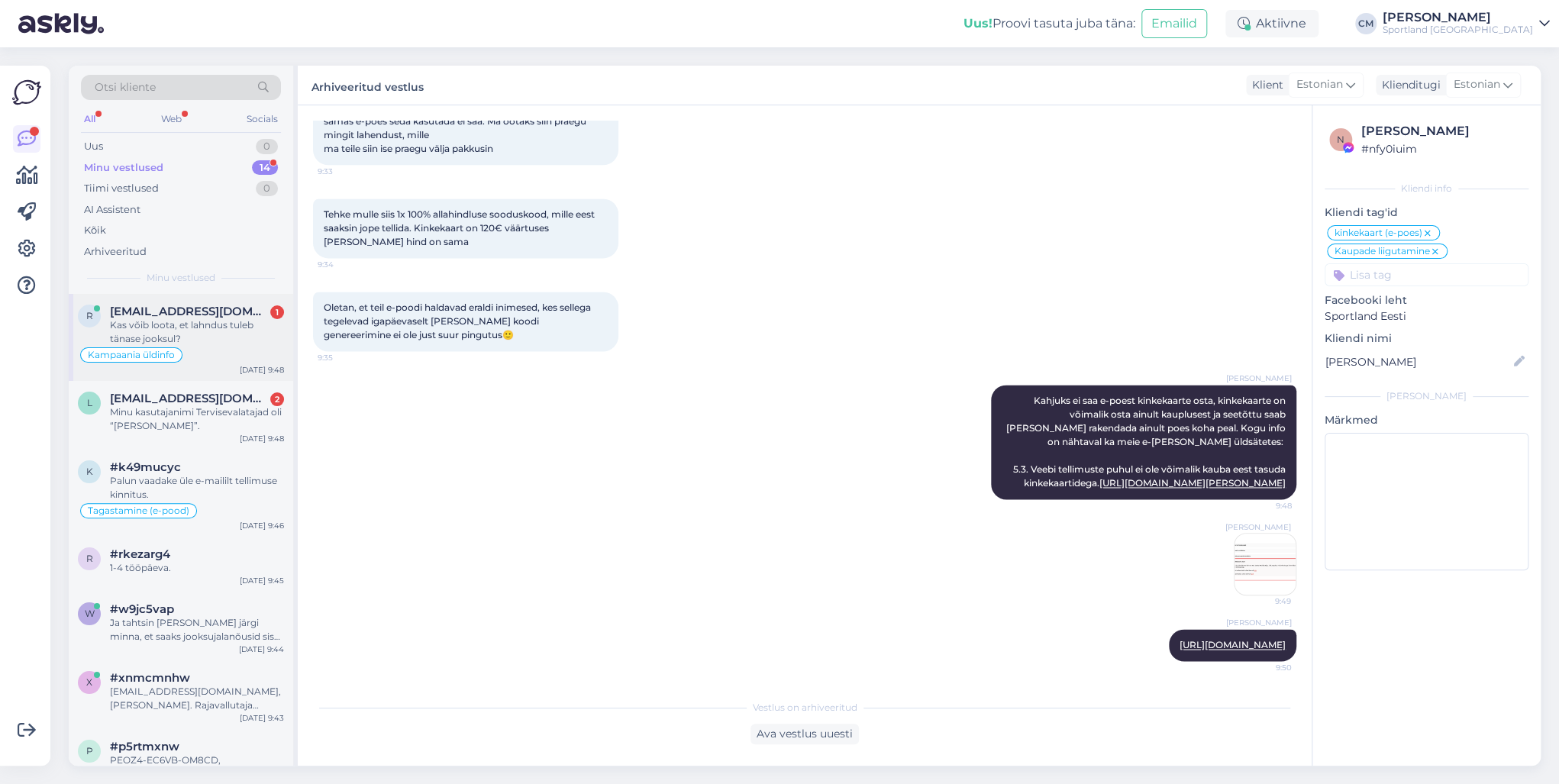
click at [223, 348] on div "Kampaania üldinfo" at bounding box center [180, 355] width 206 height 18
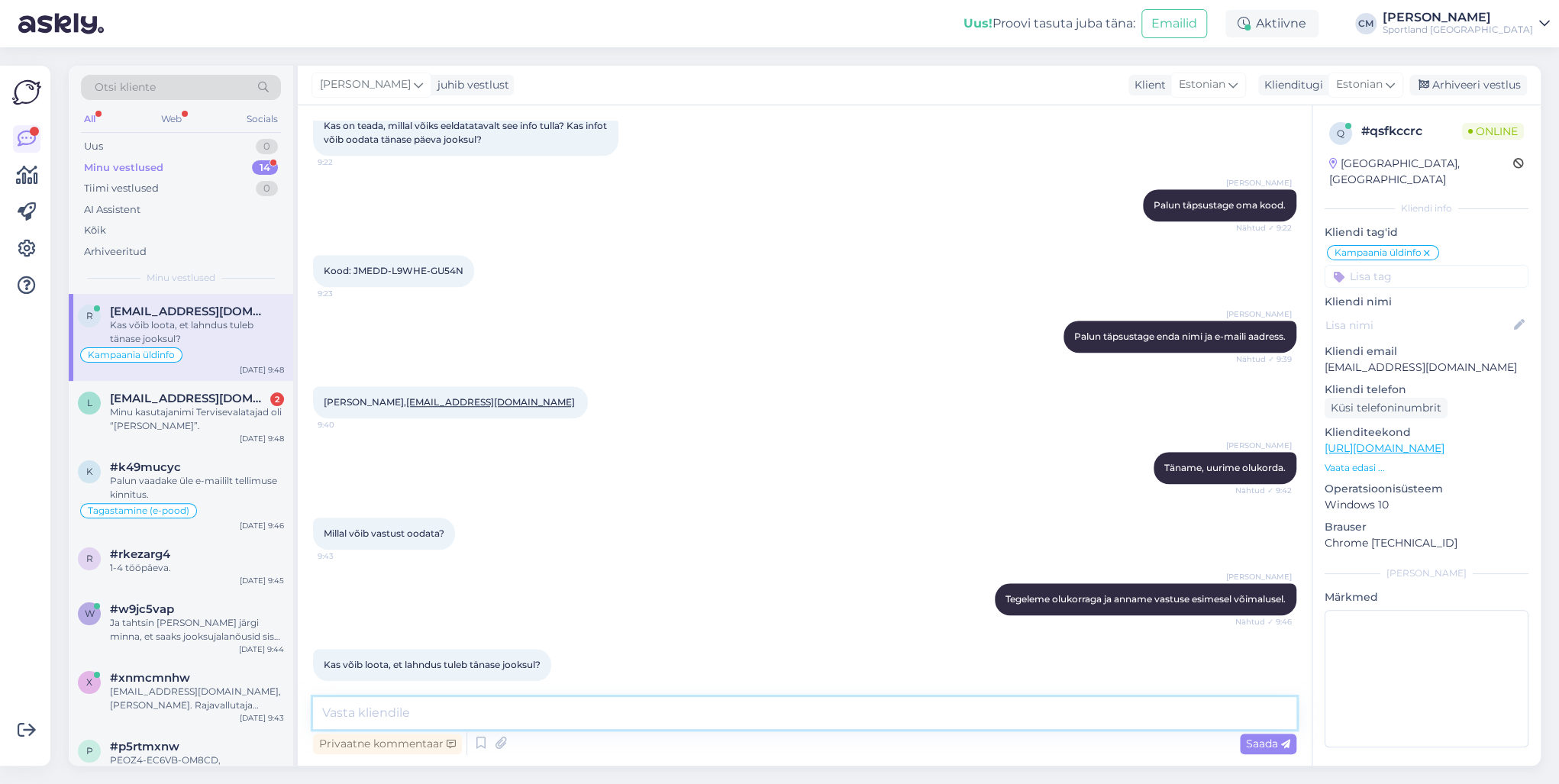
drag, startPoint x: 457, startPoint y: 705, endPoint x: 463, endPoint y: 699, distance: 8.5
click at [457, 563] on textarea at bounding box center [804, 713] width 983 height 32
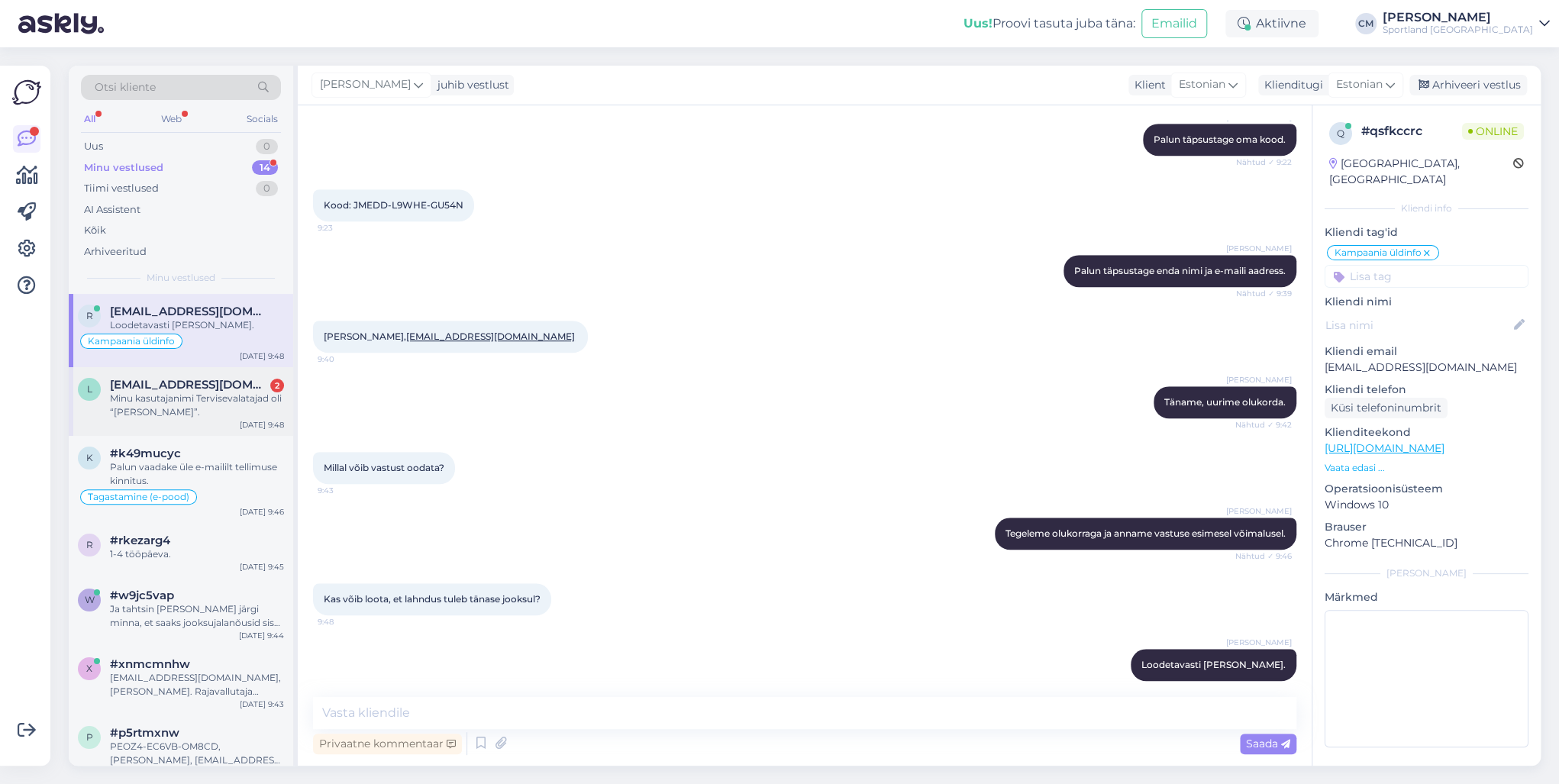
click at [215, 421] on div "l [EMAIL_ADDRESS][DOMAIN_NAME] 2 Minu kasutajanimi Tervisevalatajad oli “[PERSO…" at bounding box center [181, 401] width 224 height 69
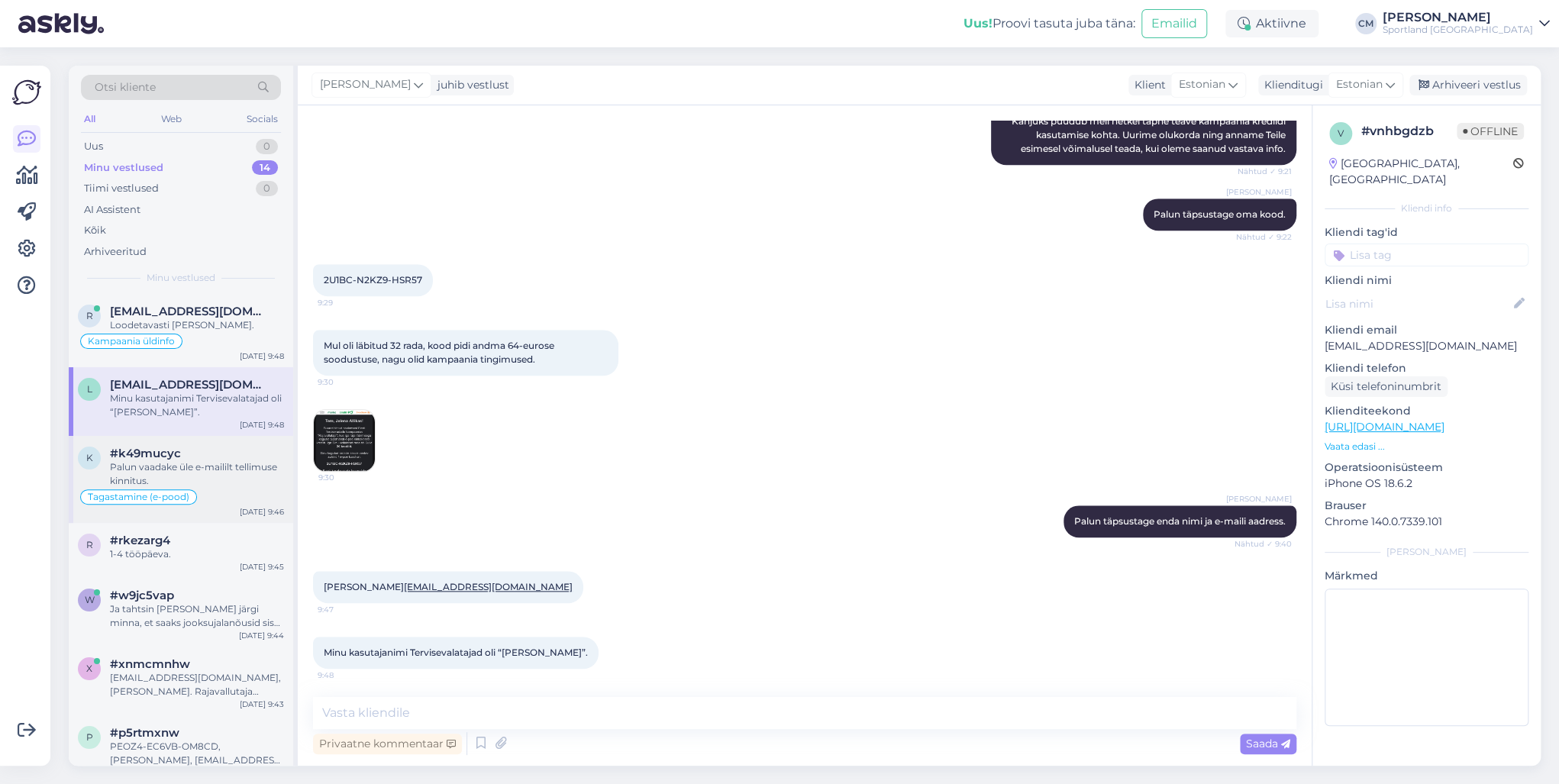
click at [205, 455] on div "#k49mucyc" at bounding box center [197, 453] width 174 height 14
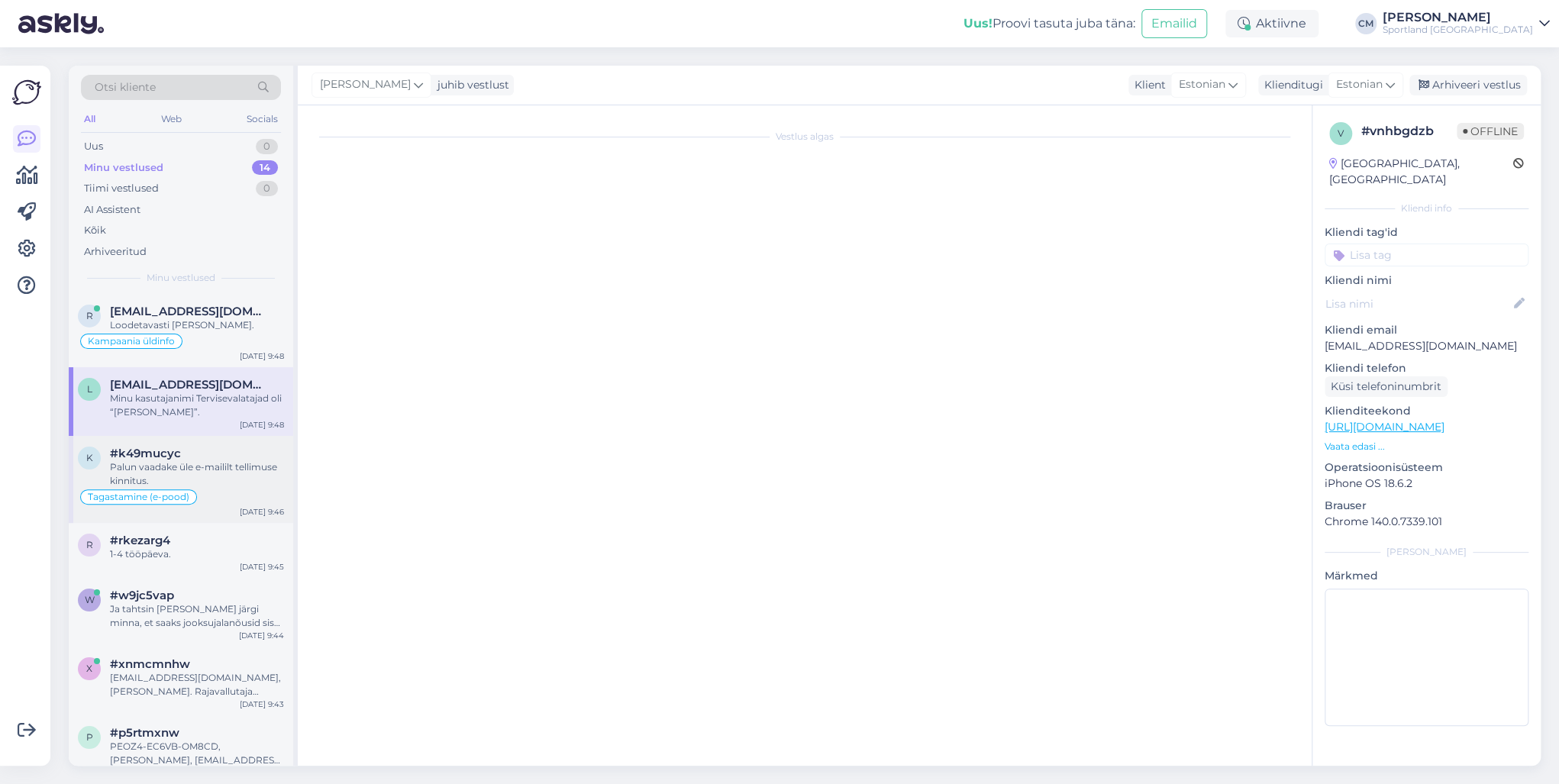
scroll to position [371, 0]
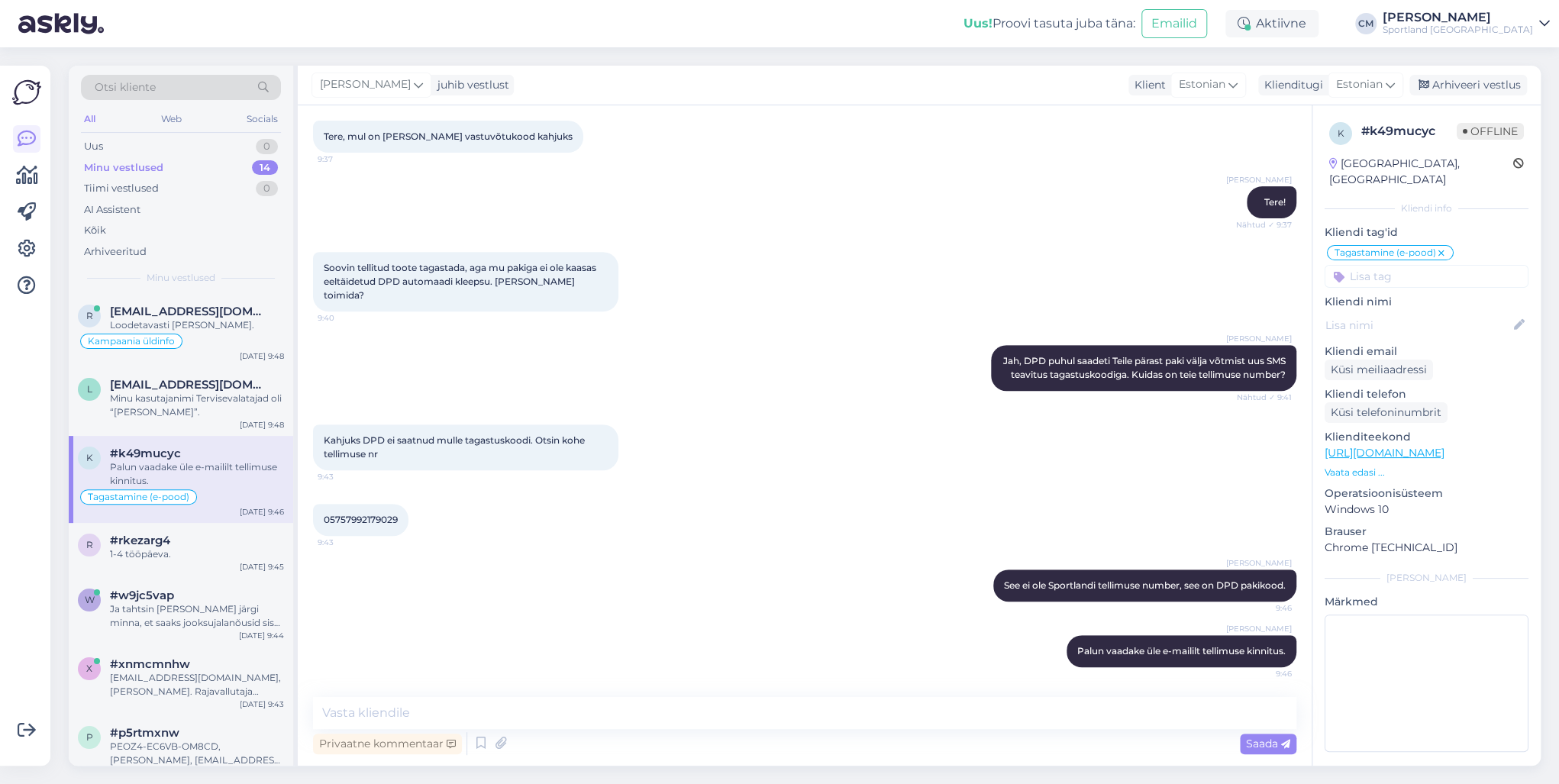
click at [1168, 100] on div "[PERSON_NAME] juhib vestlust Klient [DEMOGRAPHIC_DATA] Klienditugi [DEMOGRAPHIC…" at bounding box center [919, 86] width 1243 height 40
click at [1168, 94] on div "Arhiveeri vestlus" at bounding box center [1468, 84] width 117 height 21
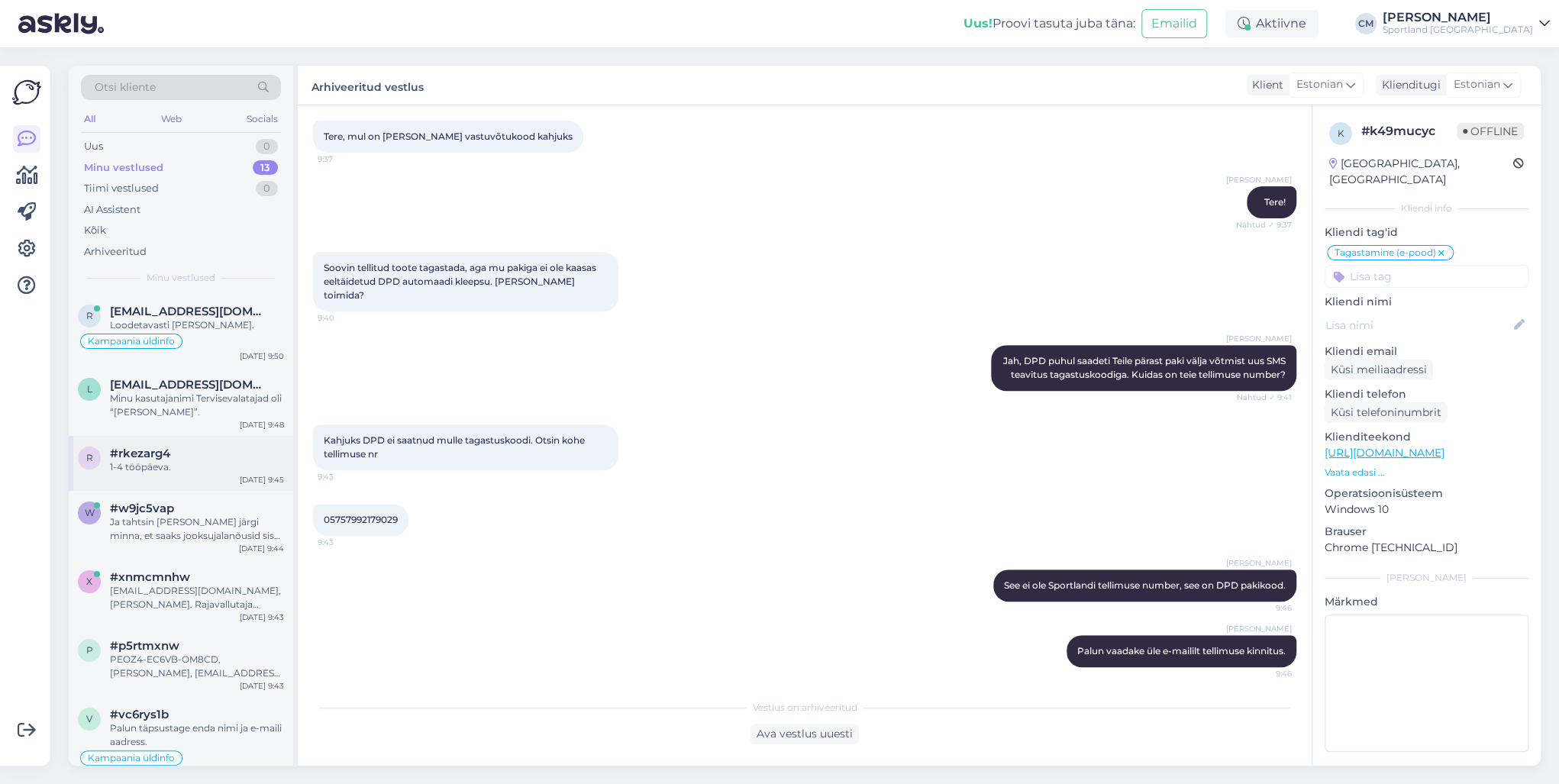
click at [228, 452] on div "#rkezarg4" at bounding box center [197, 453] width 174 height 14
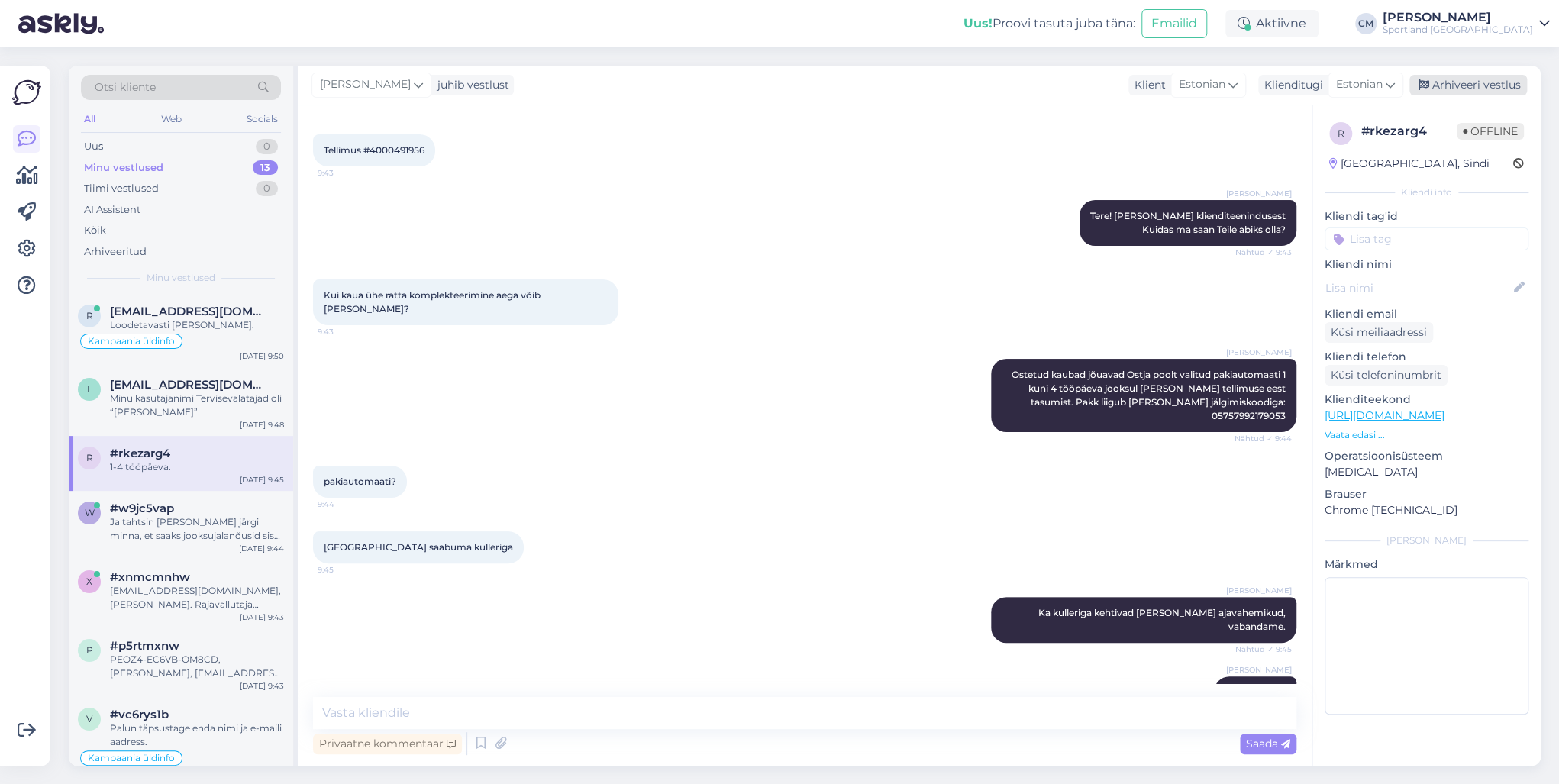
click at [1168, 79] on div "Arhiveeri vestlus" at bounding box center [1468, 84] width 117 height 21
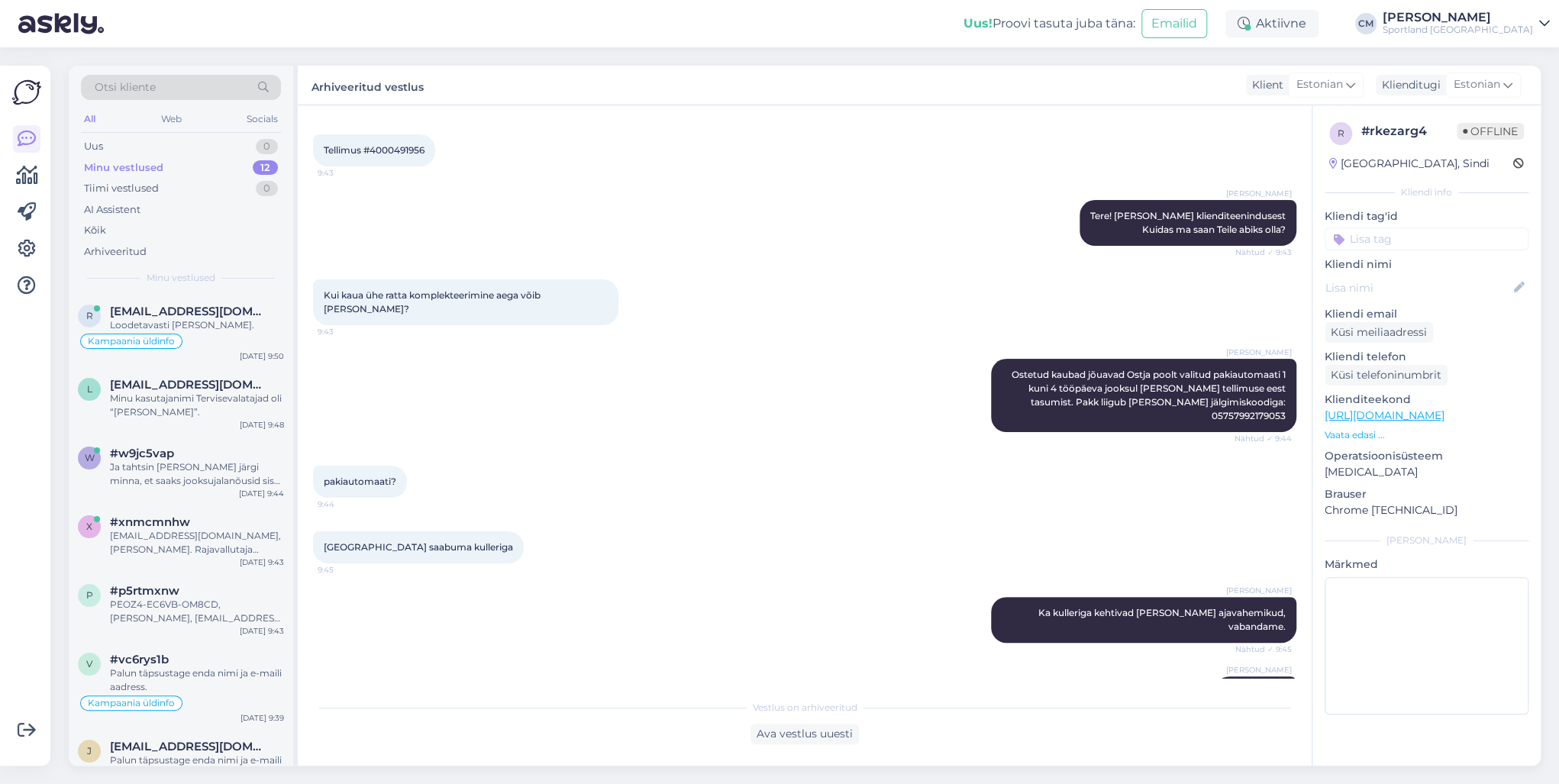
click at [1168, 249] on input at bounding box center [1427, 239] width 204 height 23
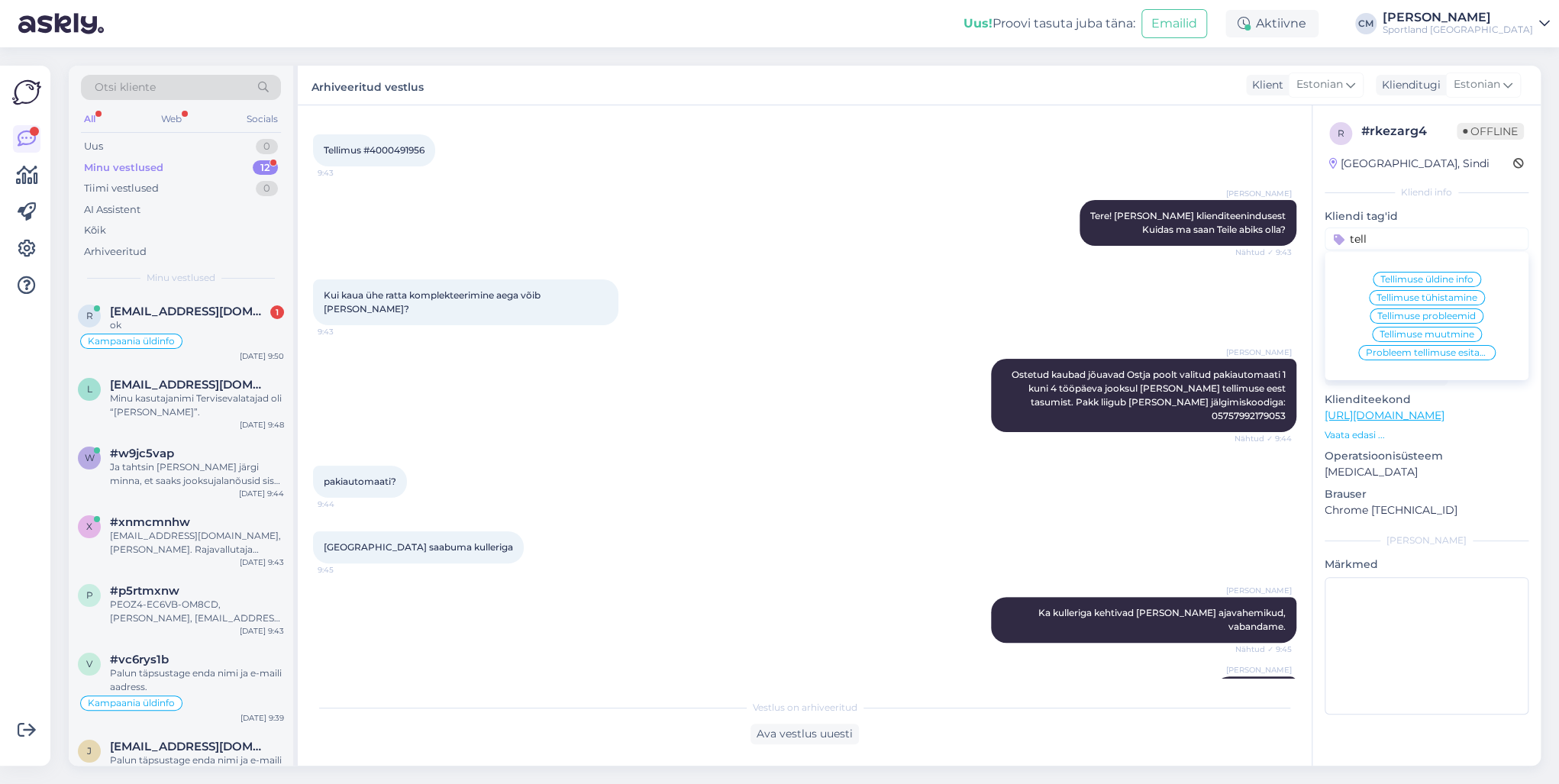
click at [1168, 280] on span "Tellimuse üldine info" at bounding box center [1426, 279] width 93 height 9
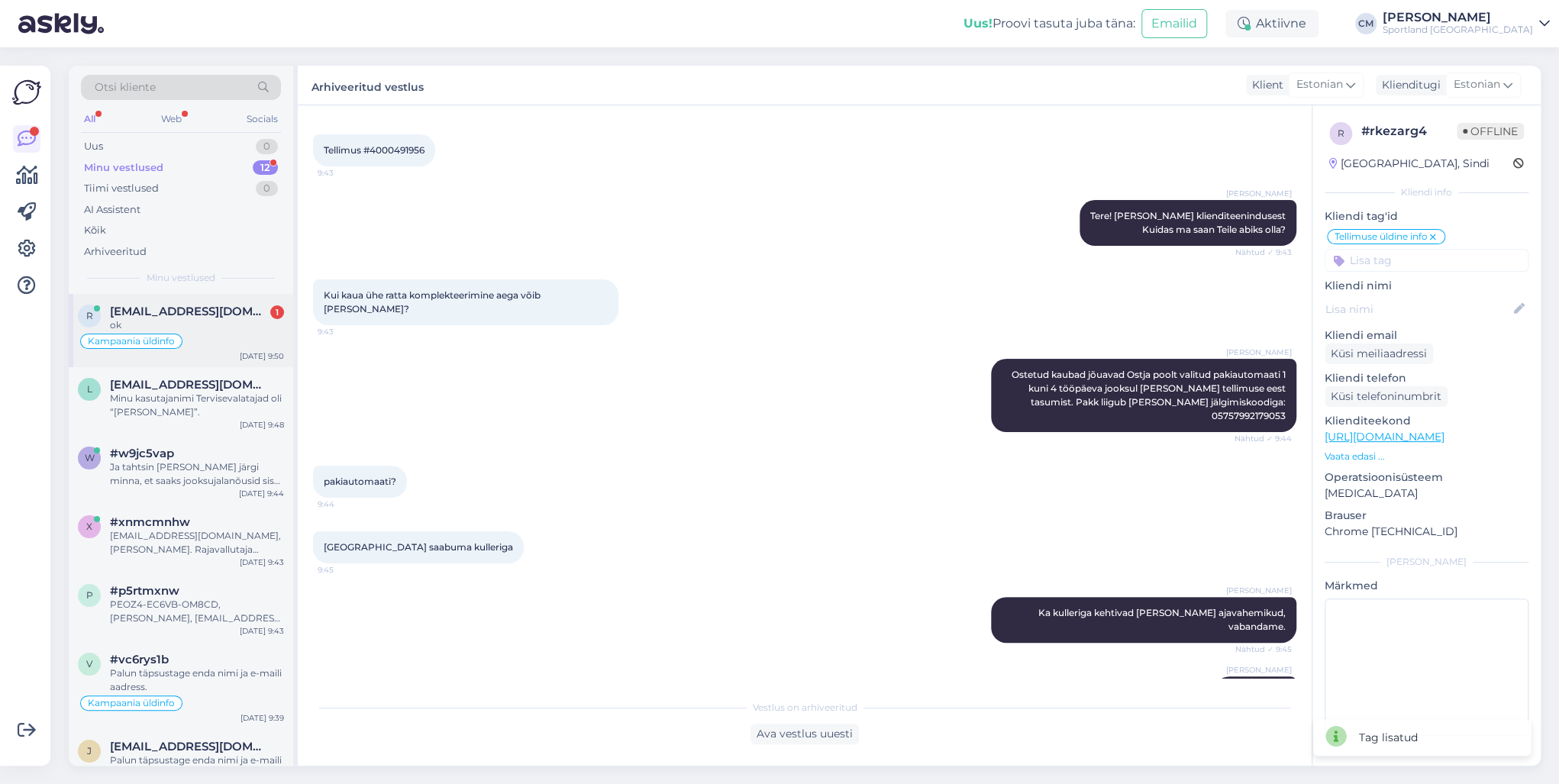
click at [206, 343] on div "Kampaania üldinfo" at bounding box center [180, 341] width 206 height 18
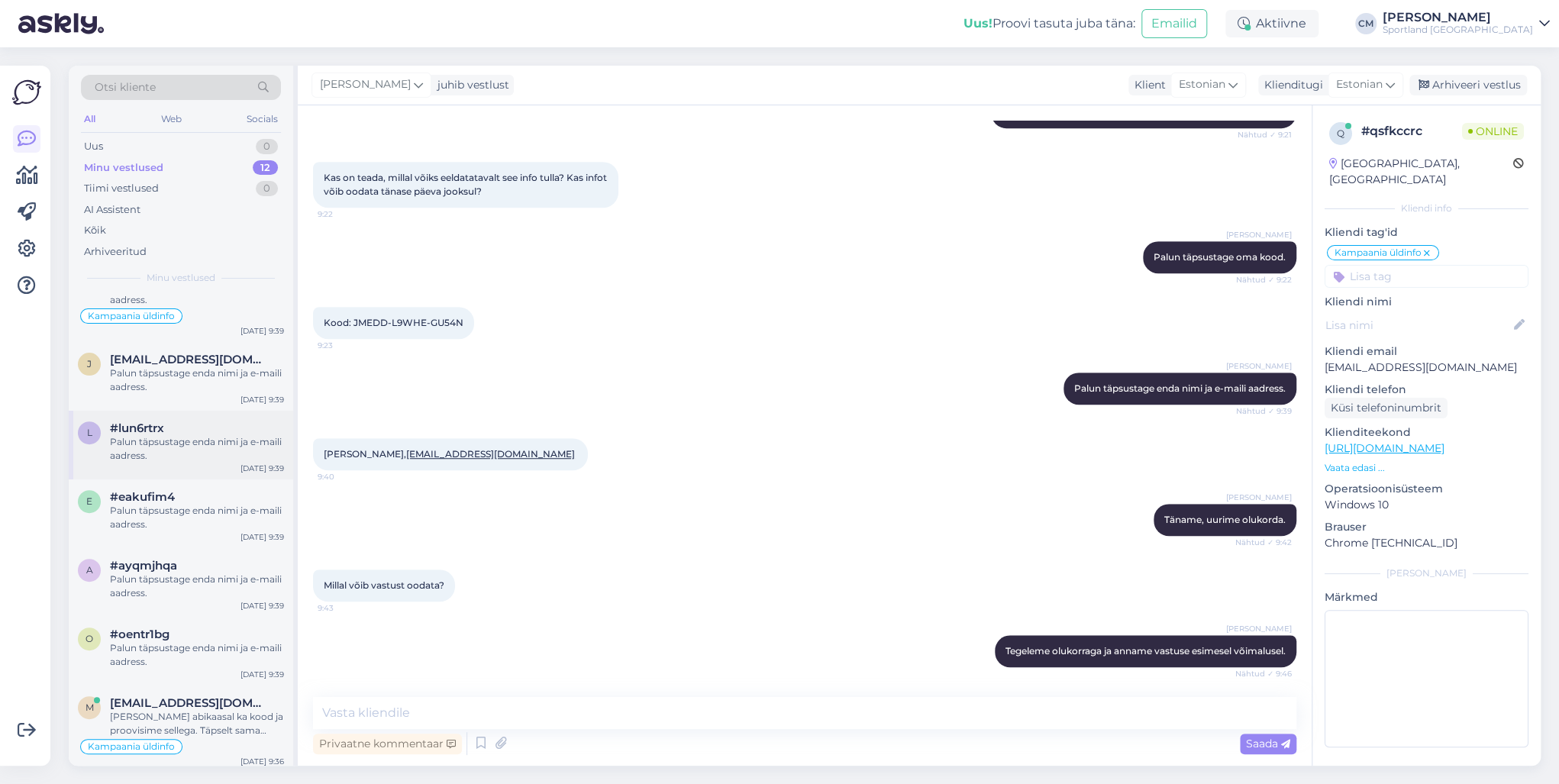
scroll to position [391, 0]
click at [205, 563] on span "[EMAIL_ADDRESS][DOMAIN_NAME]" at bounding box center [189, 698] width 159 height 14
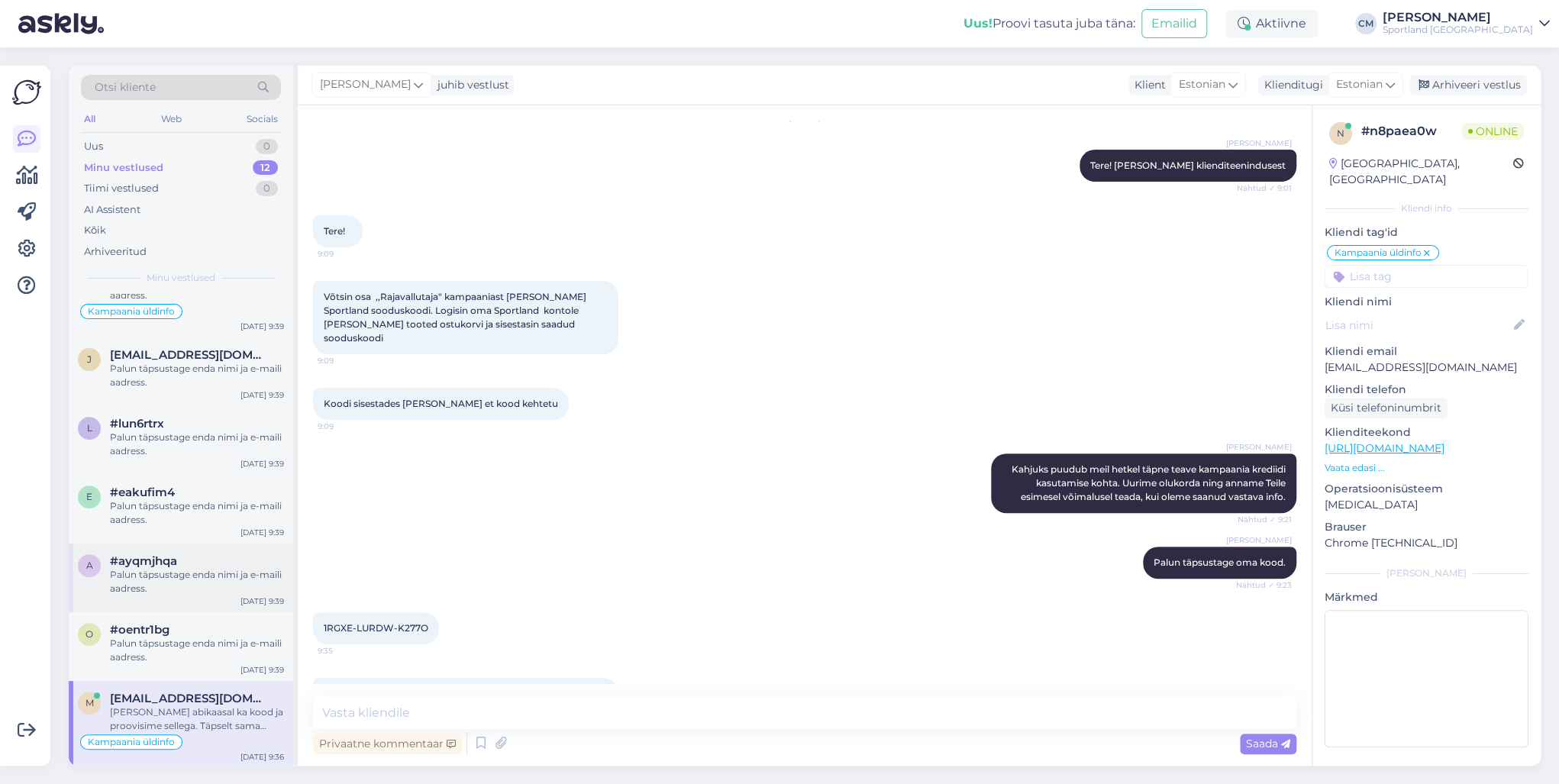
scroll to position [285, 0]
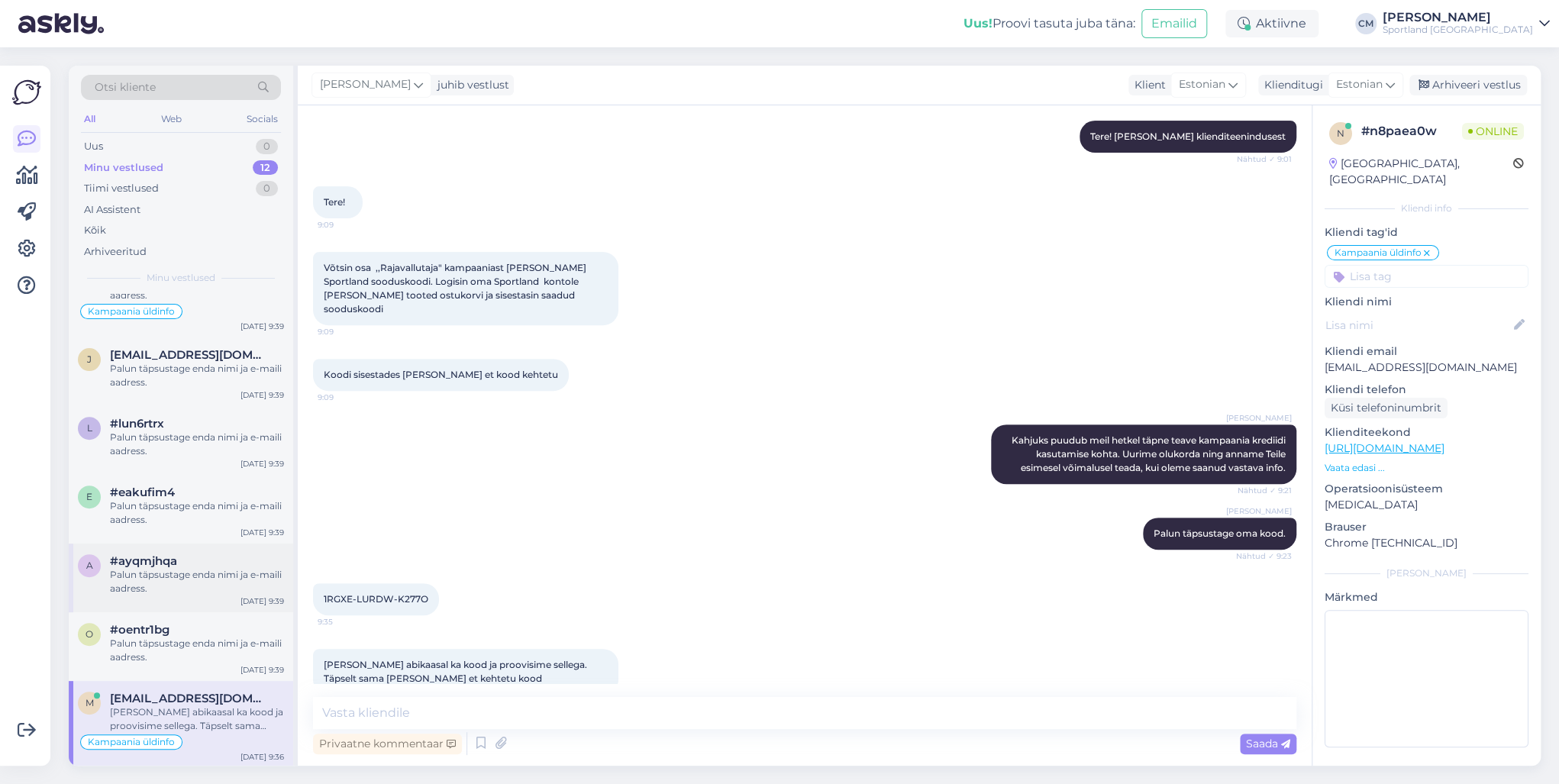
click at [160, 563] on div "Palun täpsustage enda nimi ja e-maili aadress." at bounding box center [197, 581] width 174 height 28
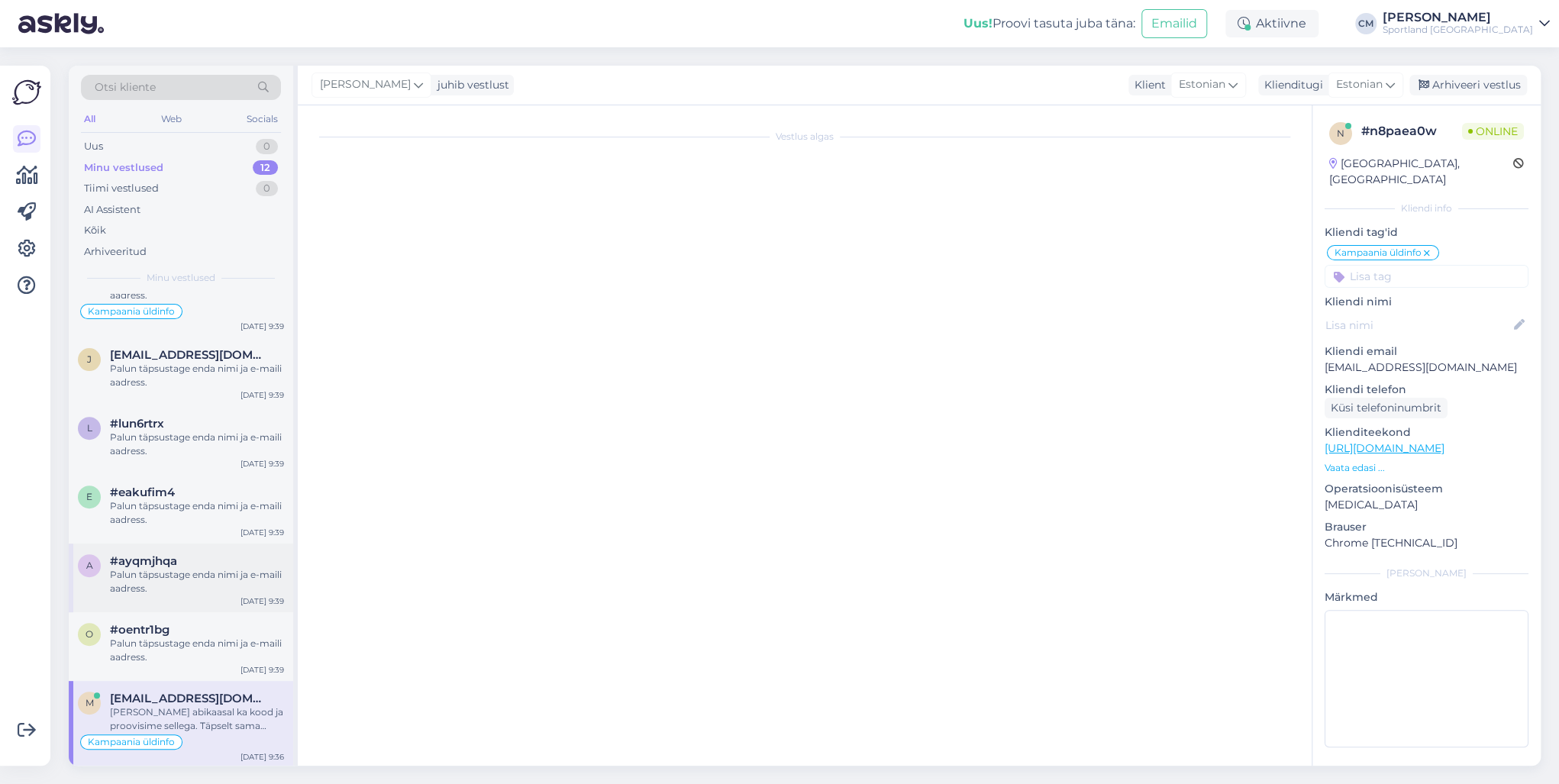
scroll to position [0, 0]
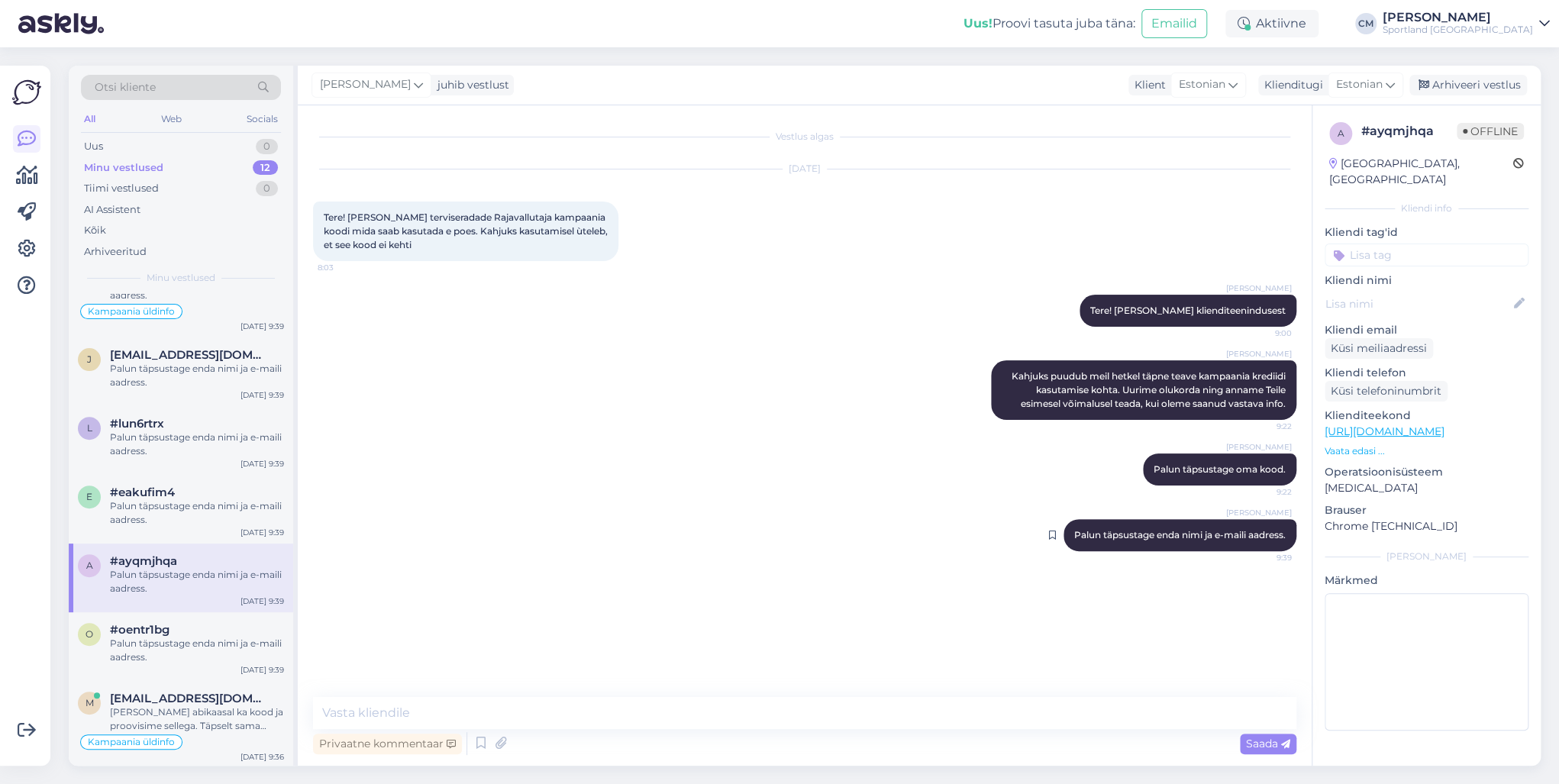
drag, startPoint x: 1069, startPoint y: 534, endPoint x: 1295, endPoint y: 532, distance: 226.0
click at [1168, 532] on div "[PERSON_NAME] Palun täpsustage enda nimi ja e-maili aadress. 9:39" at bounding box center [1180, 535] width 233 height 32
click at [183, 563] on div "[PERSON_NAME] abikaasal ka kood ja proovisime sellega. Täpselt sama [PERSON_NAM…" at bounding box center [197, 719] width 174 height 28
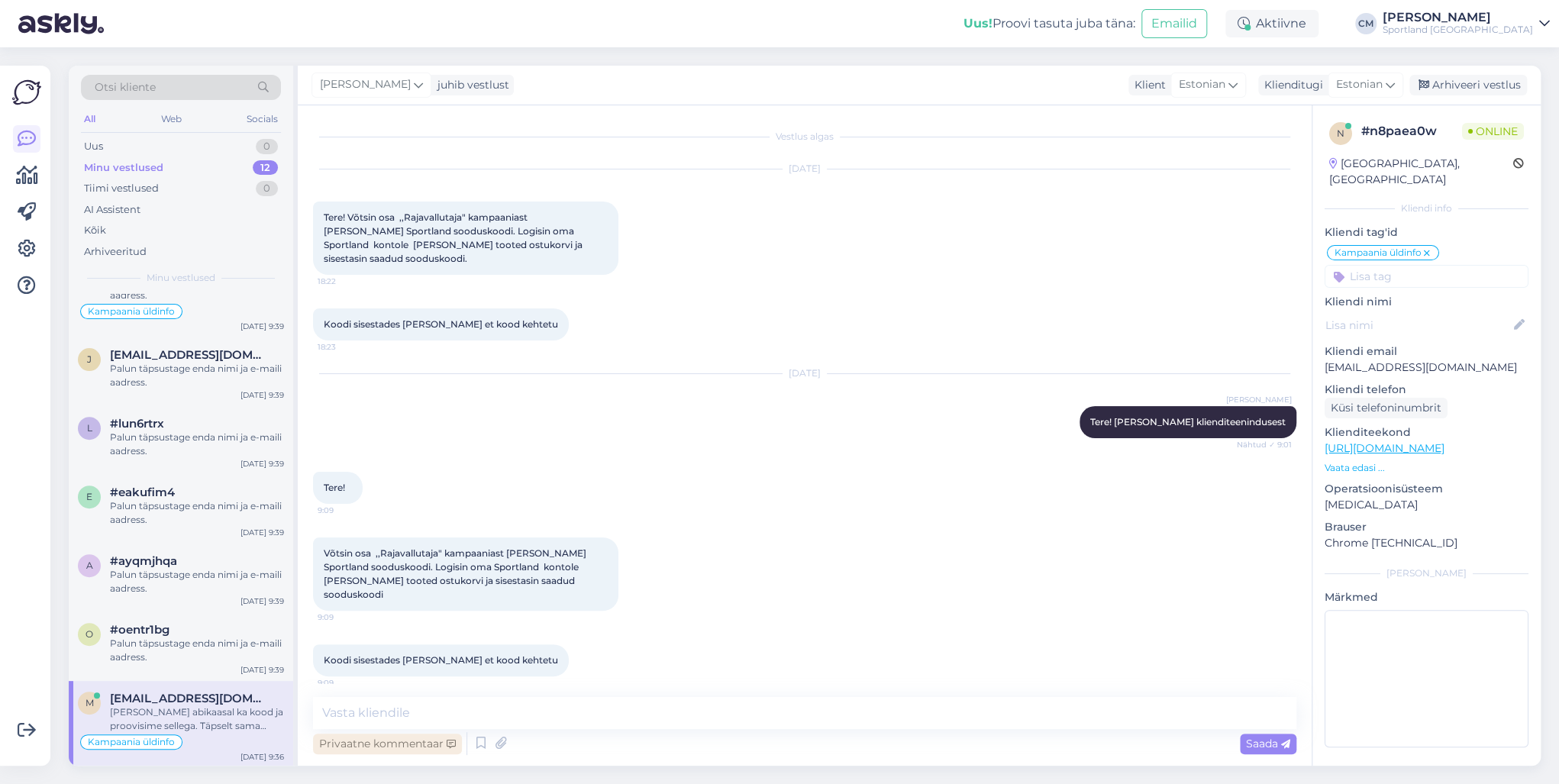
scroll to position [285, 0]
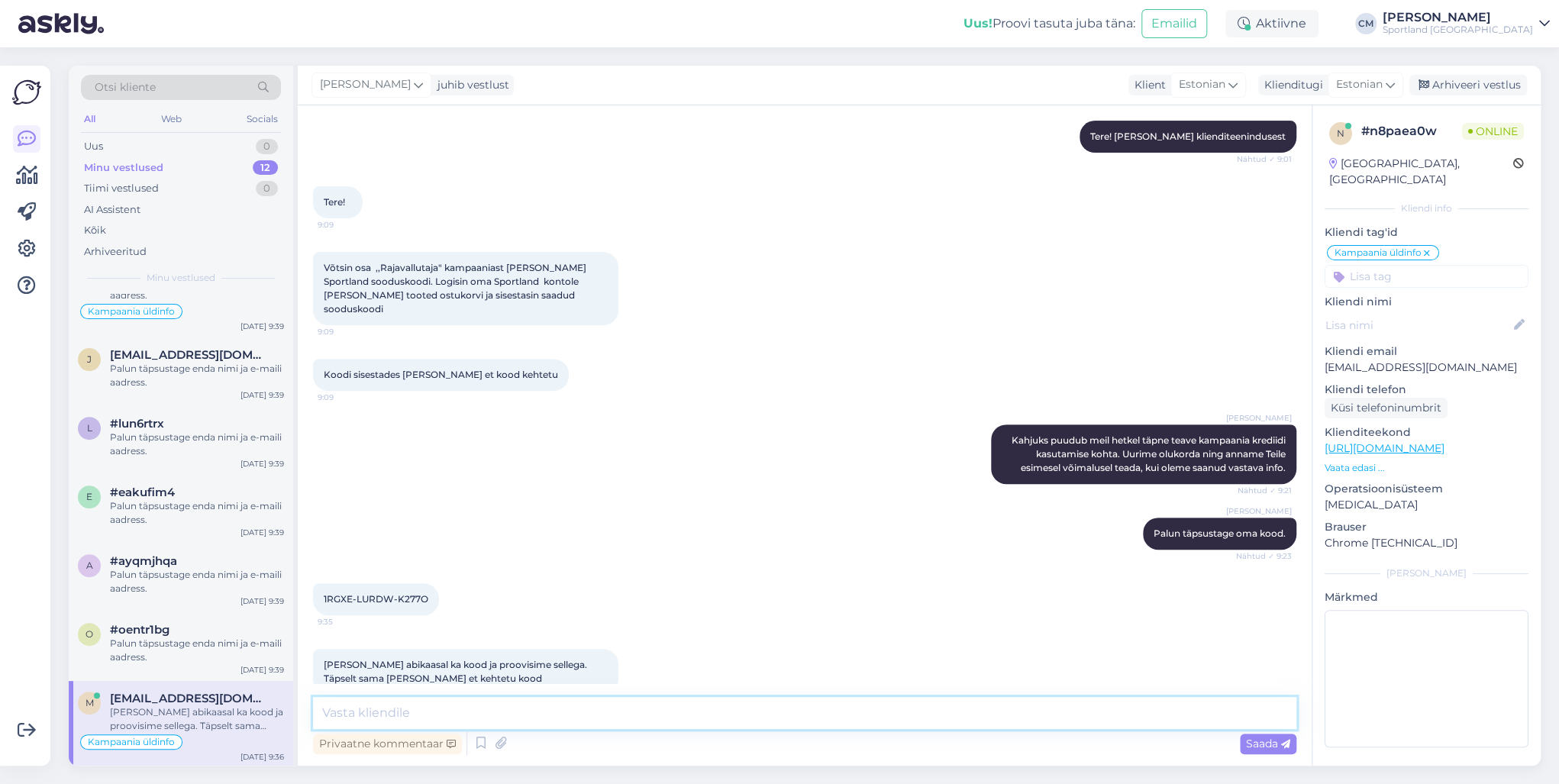
click at [471, 563] on textarea at bounding box center [804, 713] width 983 height 32
paste textarea "Palun täpsustage enda nimi ja e-maili aadress."
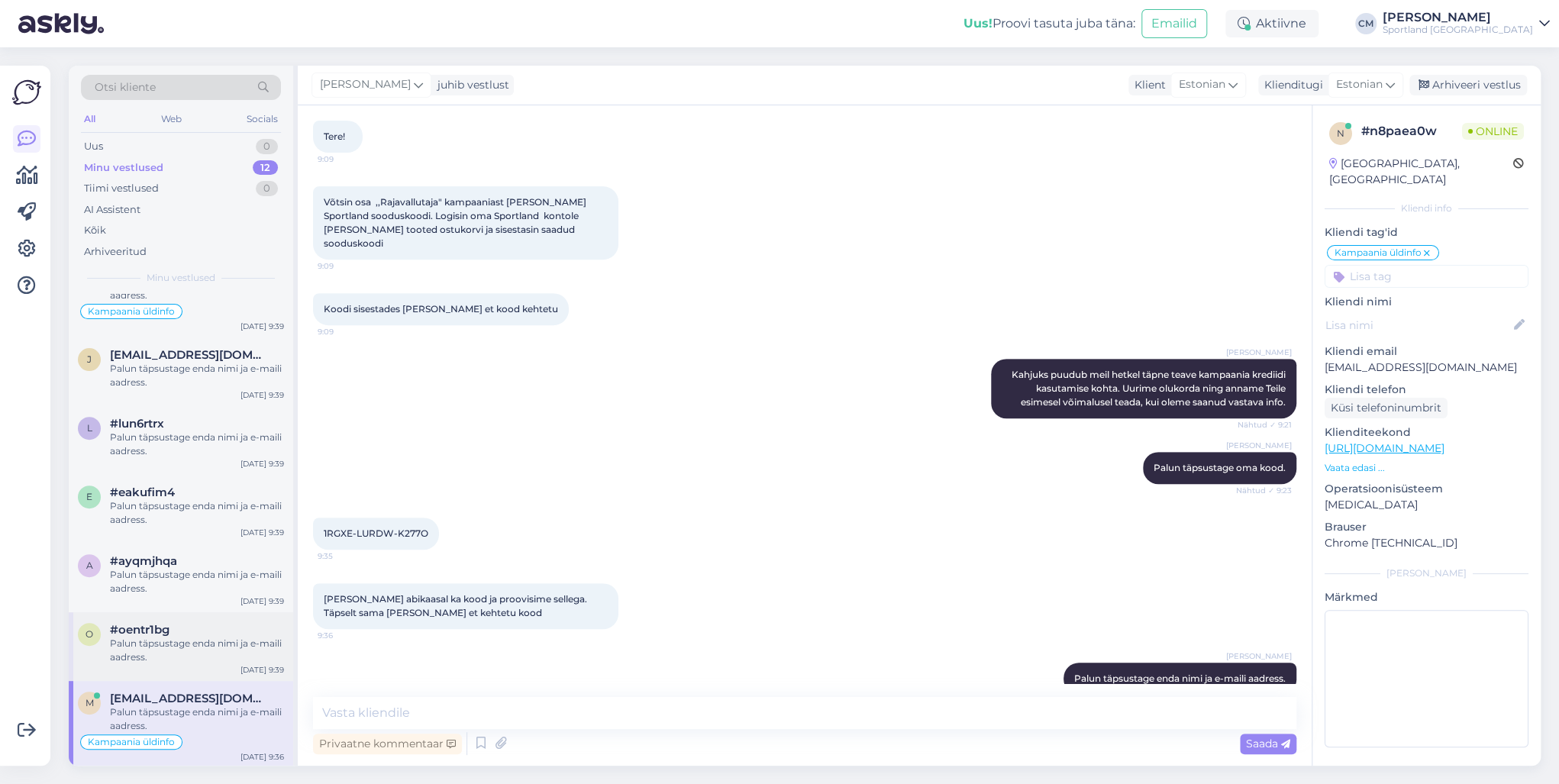
click at [162, 563] on div "Palun täpsustage enda nimi ja e-maili aadress." at bounding box center [197, 651] width 174 height 28
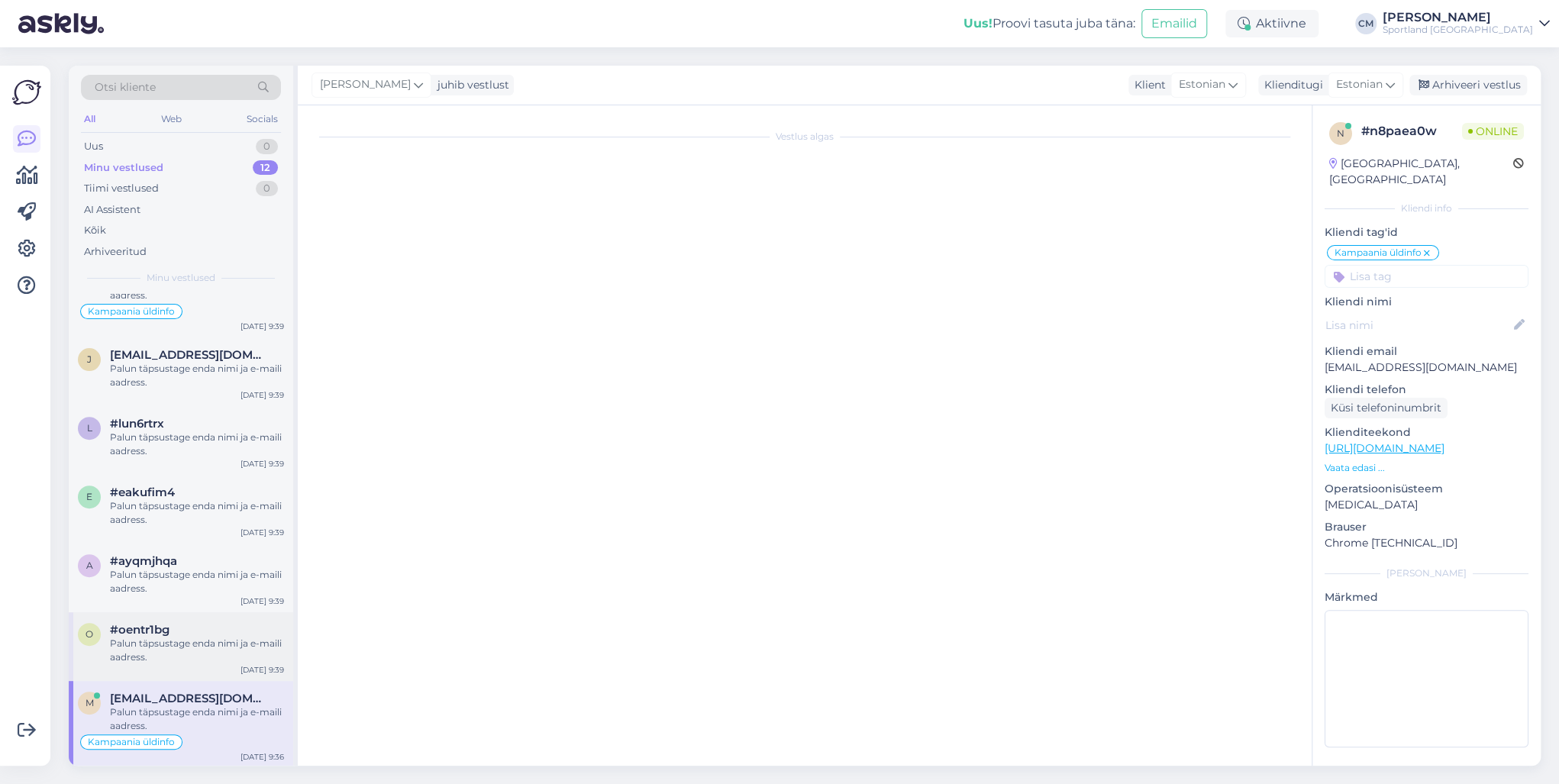
scroll to position [0, 0]
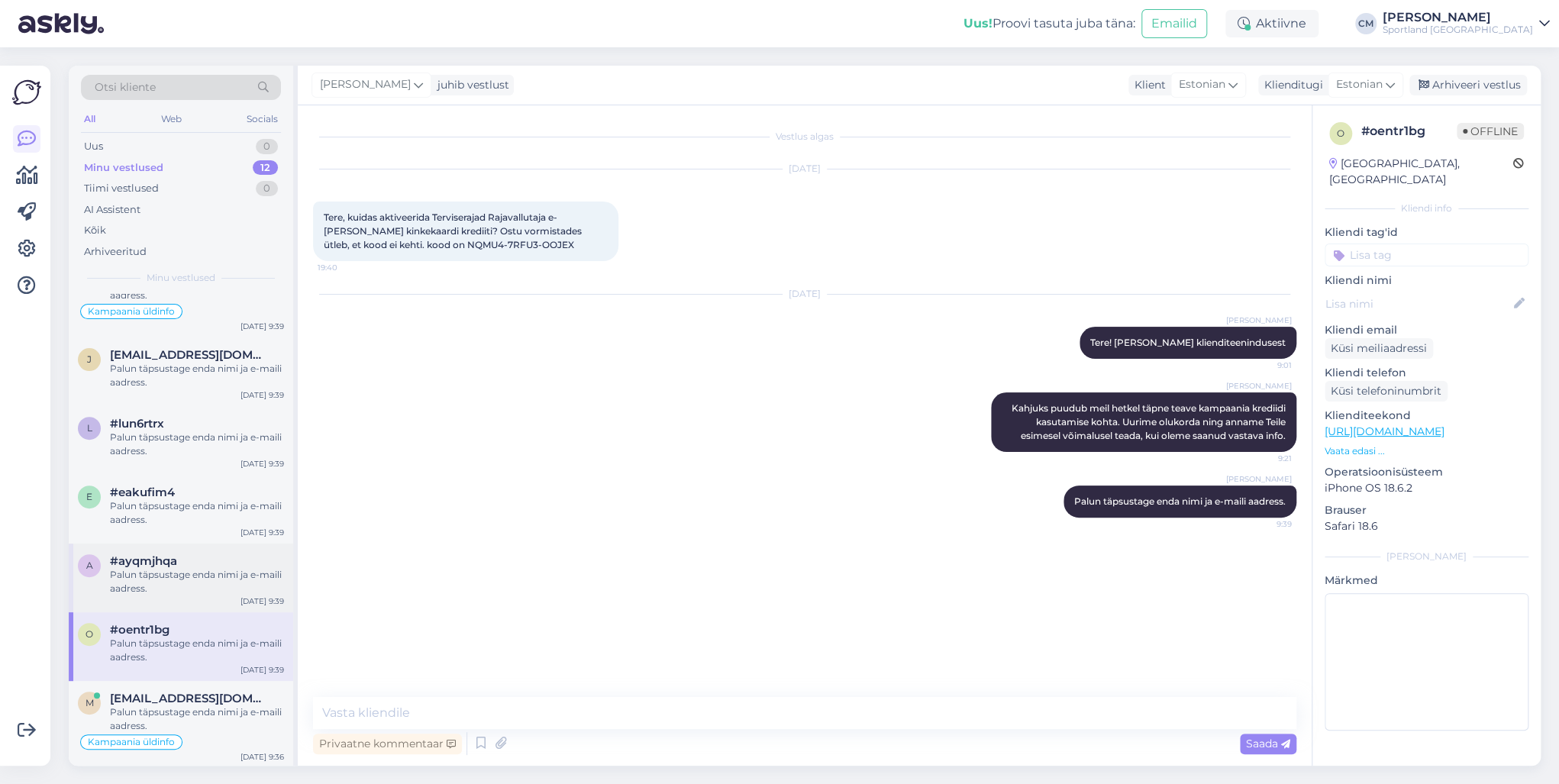
click at [177, 563] on div "Palun täpsustage enda nimi ja e-maili aadress." at bounding box center [197, 581] width 174 height 28
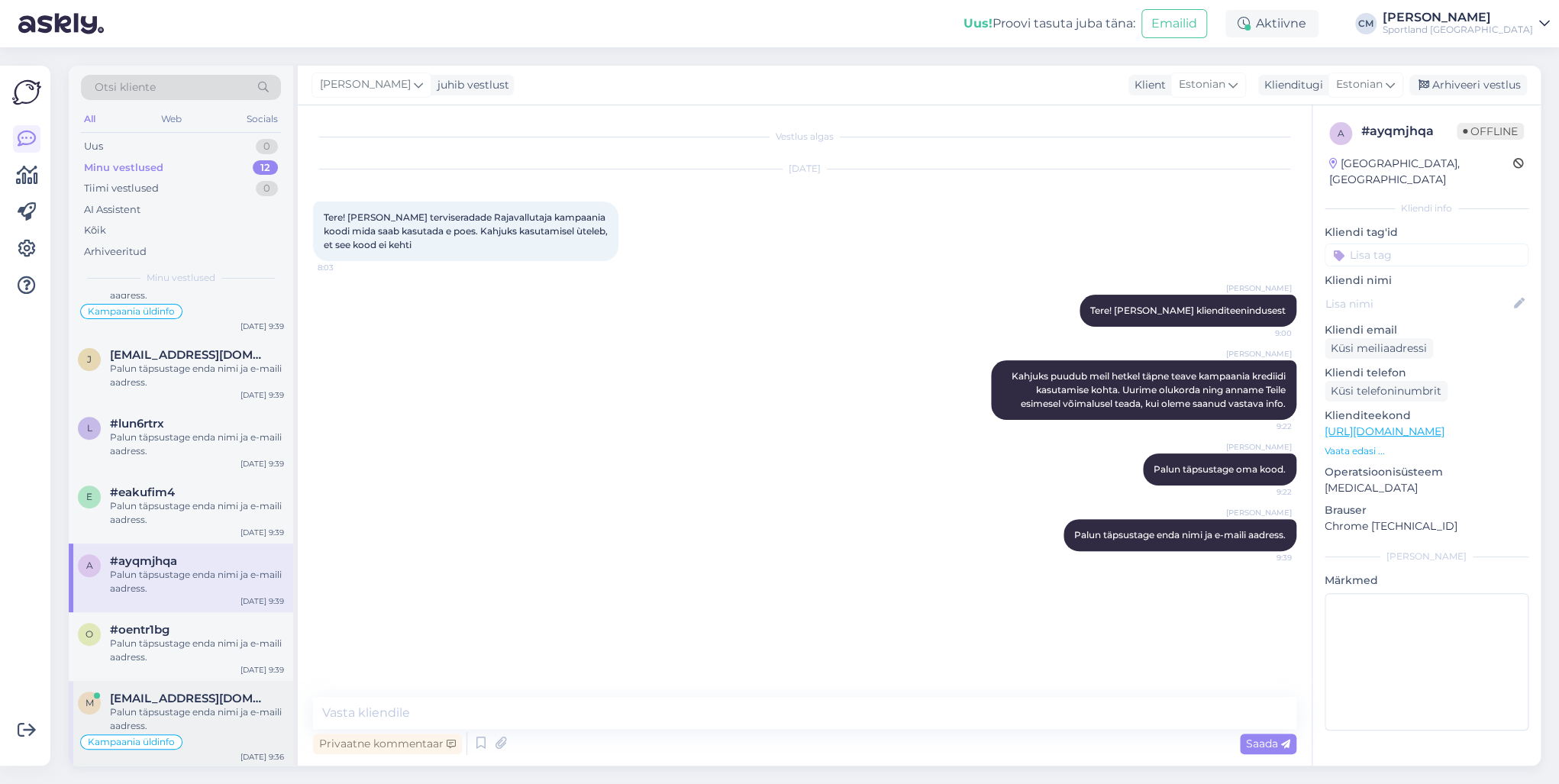
click at [229, 563] on div "m [EMAIL_ADDRESS][DOMAIN_NAME] Palun täpsustage enda nimi ja e-maili aadress. K…" at bounding box center [181, 723] width 224 height 87
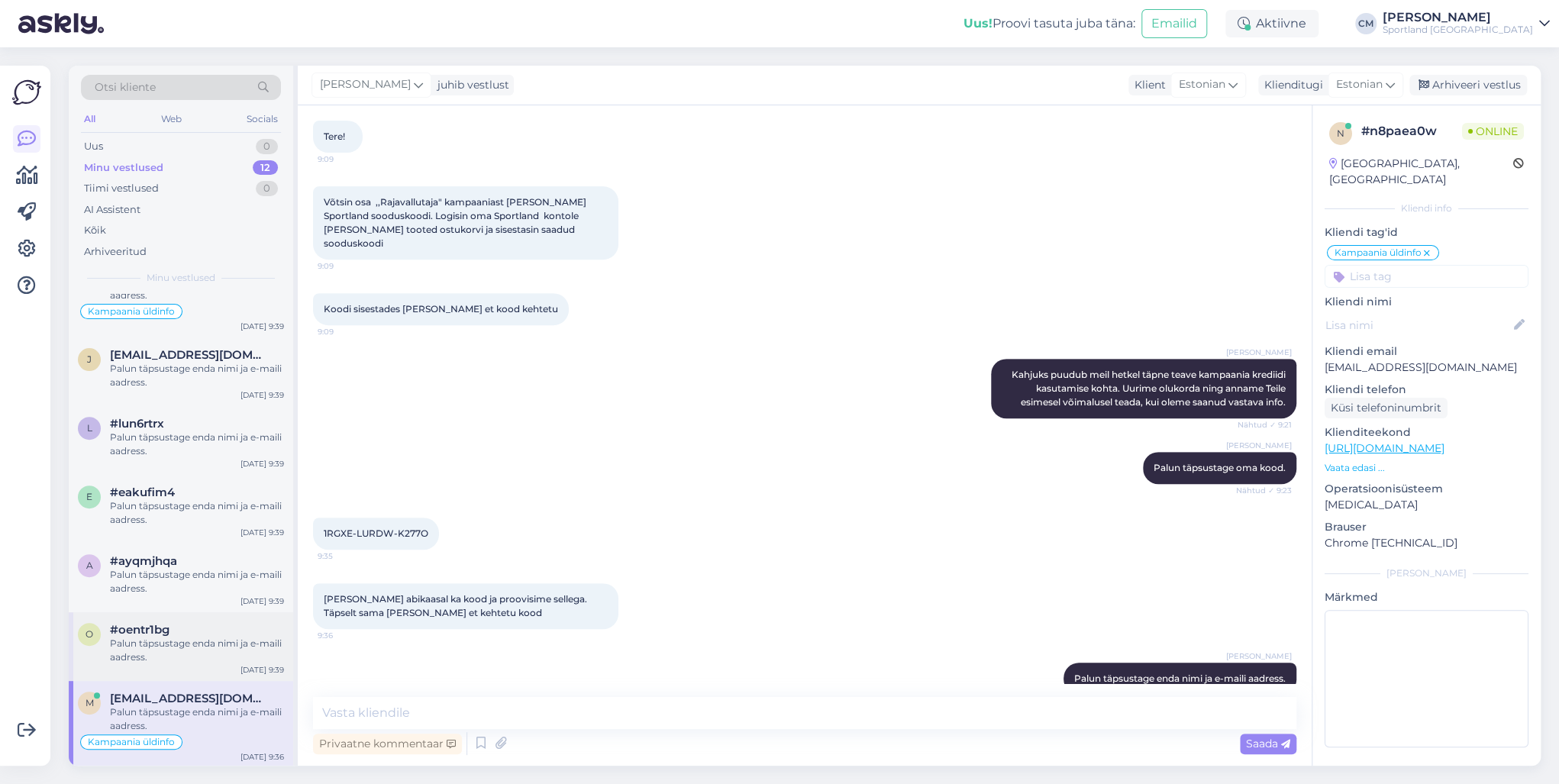
click at [122, 563] on div "o #oentr1bg Palun täpsustage enda nimi ja e-maili aadress. [DATE] 9:39" at bounding box center [181, 647] width 224 height 69
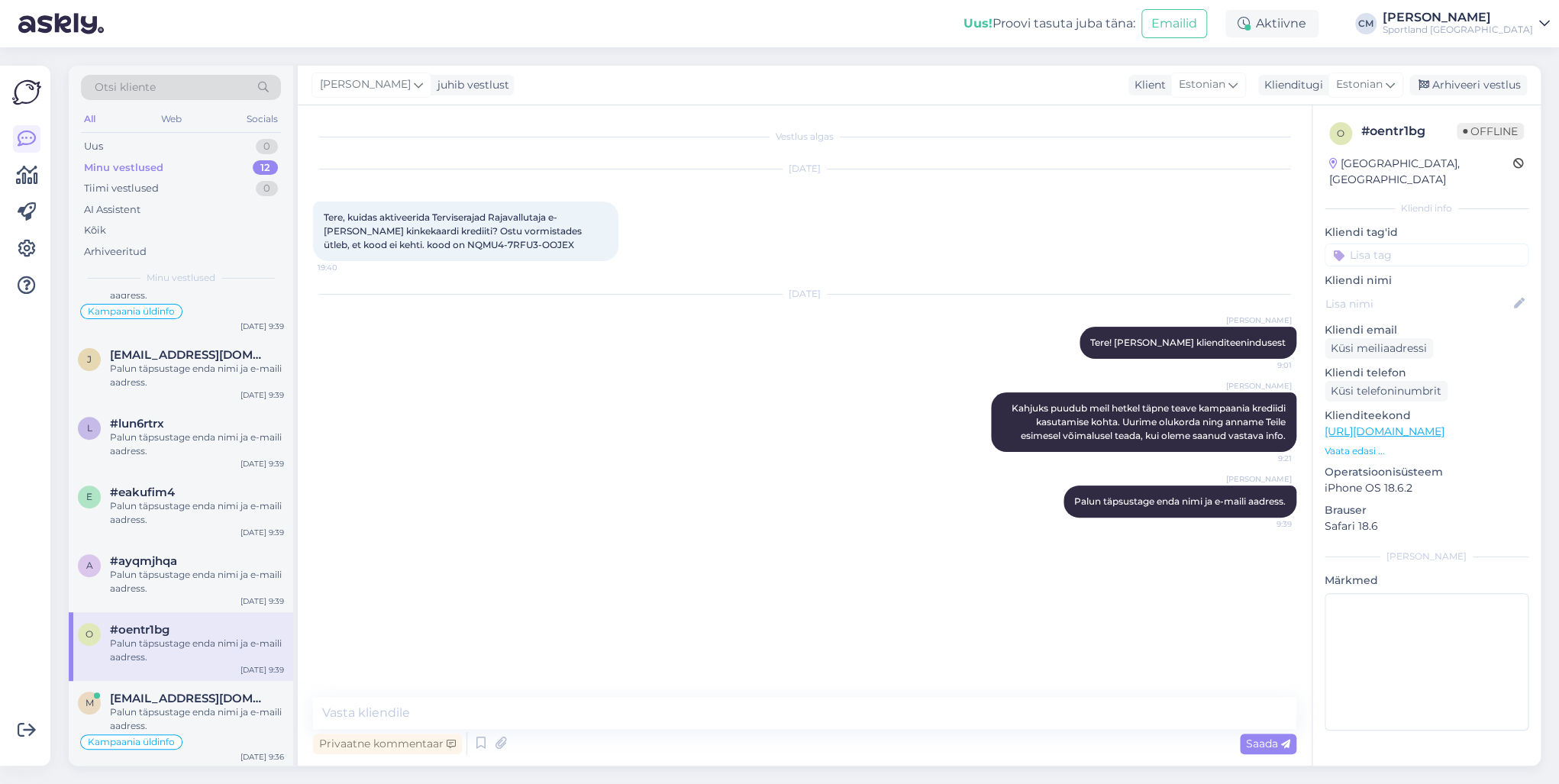
click at [1168, 243] on input at bounding box center [1427, 255] width 204 height 23
click at [1168, 309] on span "Kampaania üldinfo" at bounding box center [1426, 314] width 87 height 9
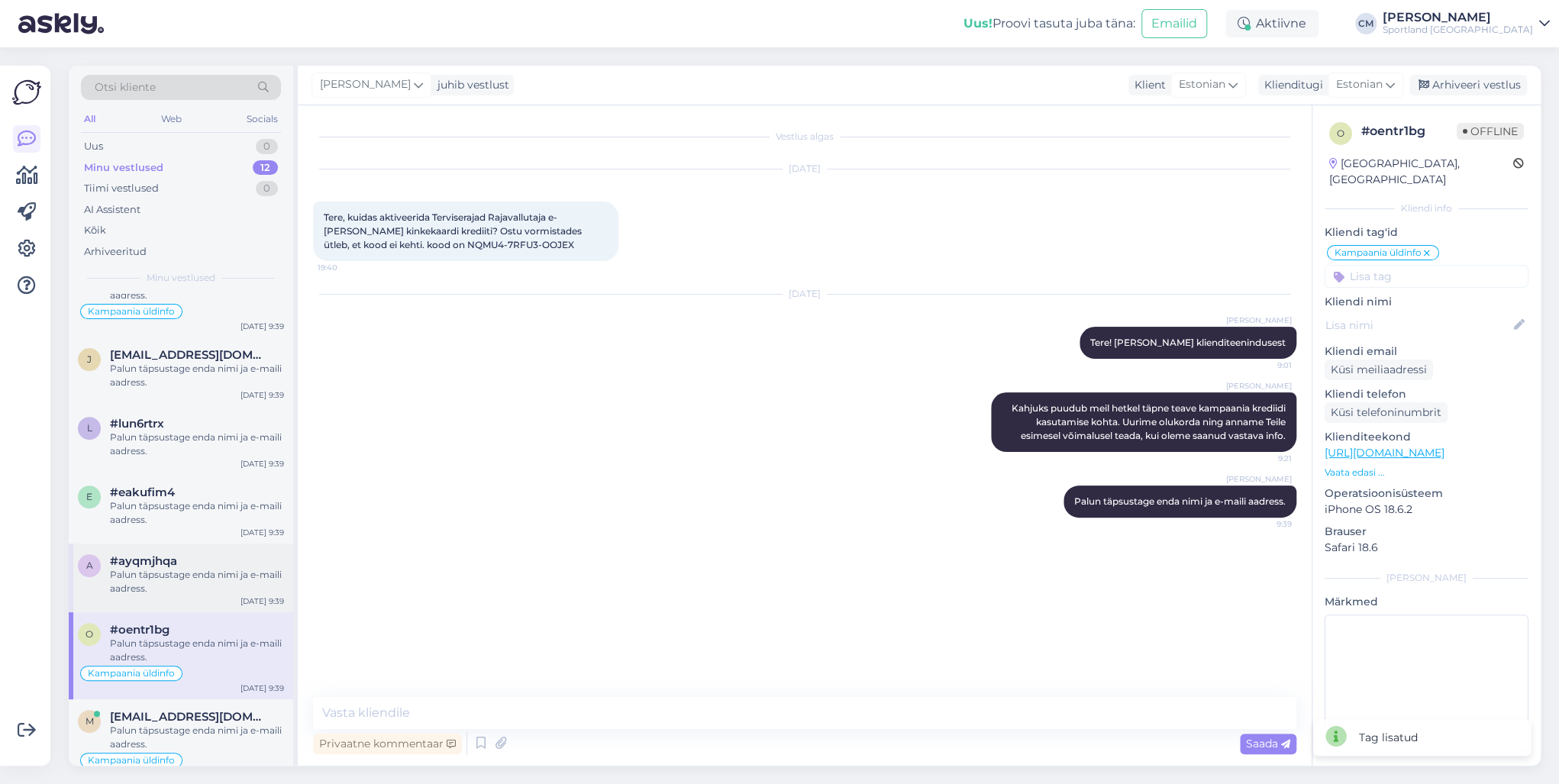
click at [146, 563] on div "Palun täpsustage enda nimi ja e-maili aadress." at bounding box center [197, 581] width 174 height 28
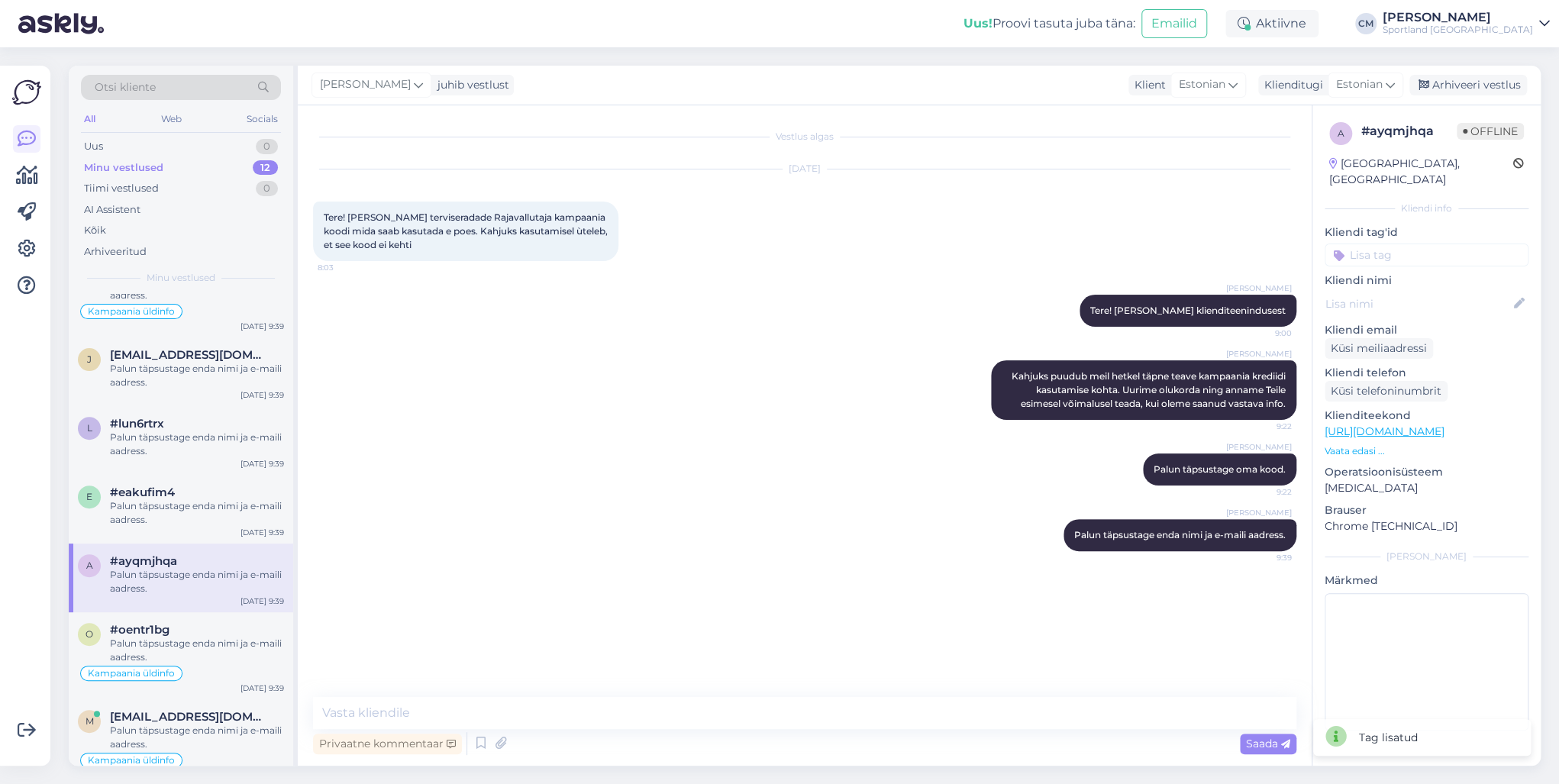
click at [1168, 243] on input at bounding box center [1427, 255] width 204 height 23
click at [1168, 309] on span "Kampaania üldinfo" at bounding box center [1426, 314] width 87 height 9
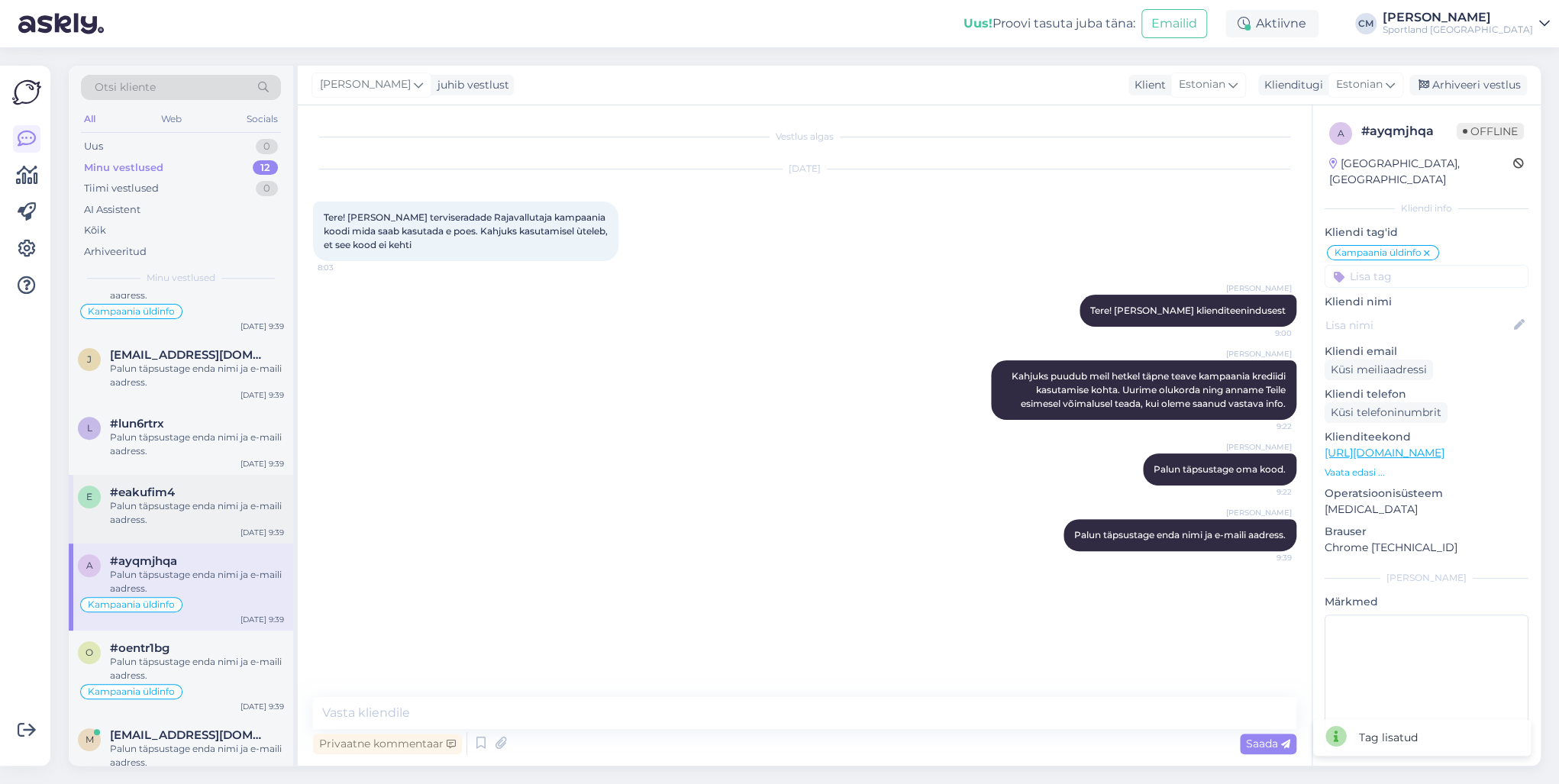
drag, startPoint x: 213, startPoint y: 510, endPoint x: 223, endPoint y: 509, distance: 10.0
click at [213, 509] on div "Palun täpsustage enda nimi ja e-maili aadress." at bounding box center [197, 513] width 174 height 28
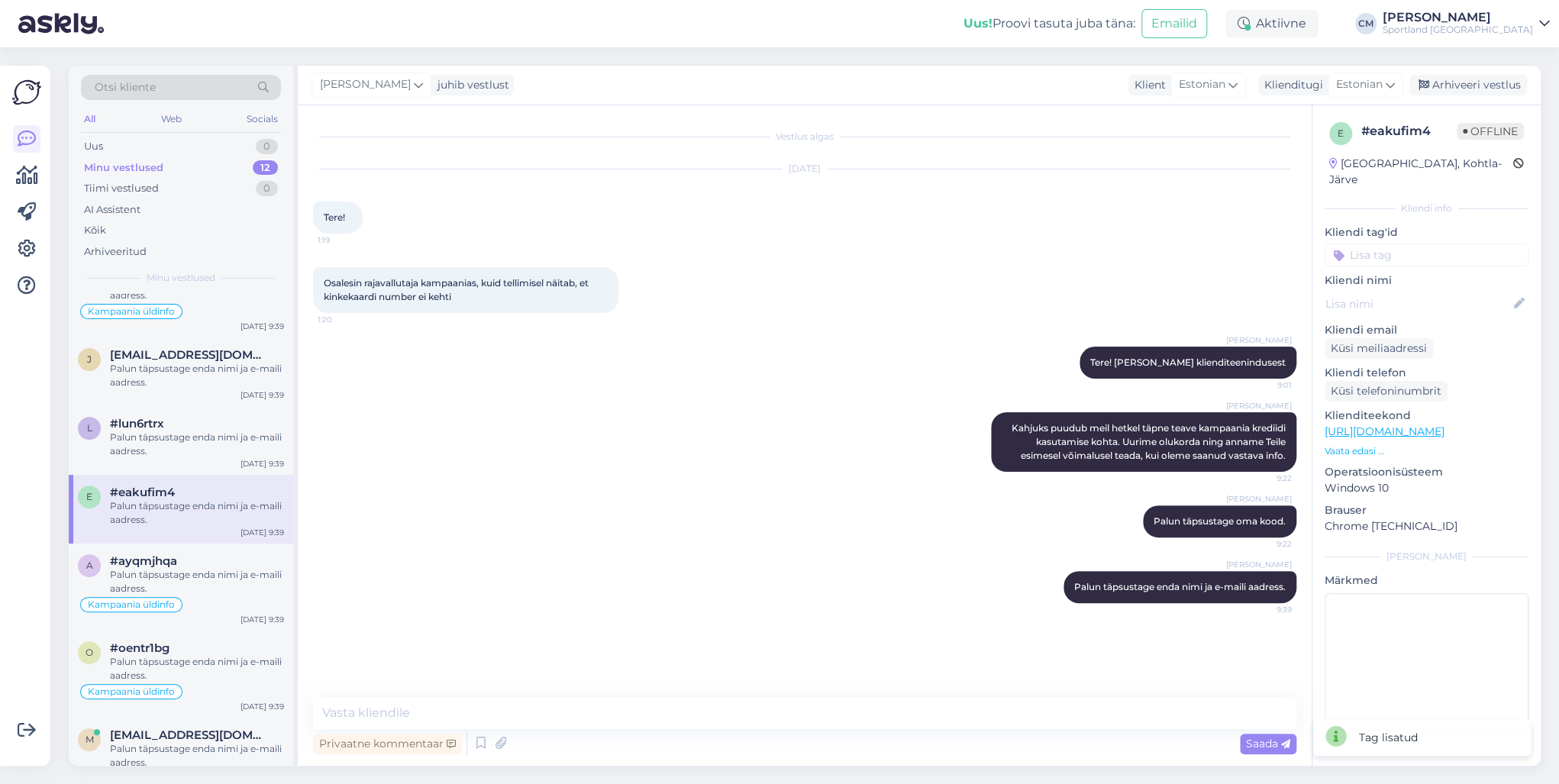
click at [1168, 224] on div "Kliendi tag'id Võidu lunastamine Vaba aeg Vaata saadavust - leitavus Üritused U…" at bounding box center [1427, 245] width 204 height 42
click at [1168, 243] on input at bounding box center [1427, 255] width 204 height 23
click at [1168, 306] on div "Kampaania üldinfo" at bounding box center [1426, 314] width 102 height 15
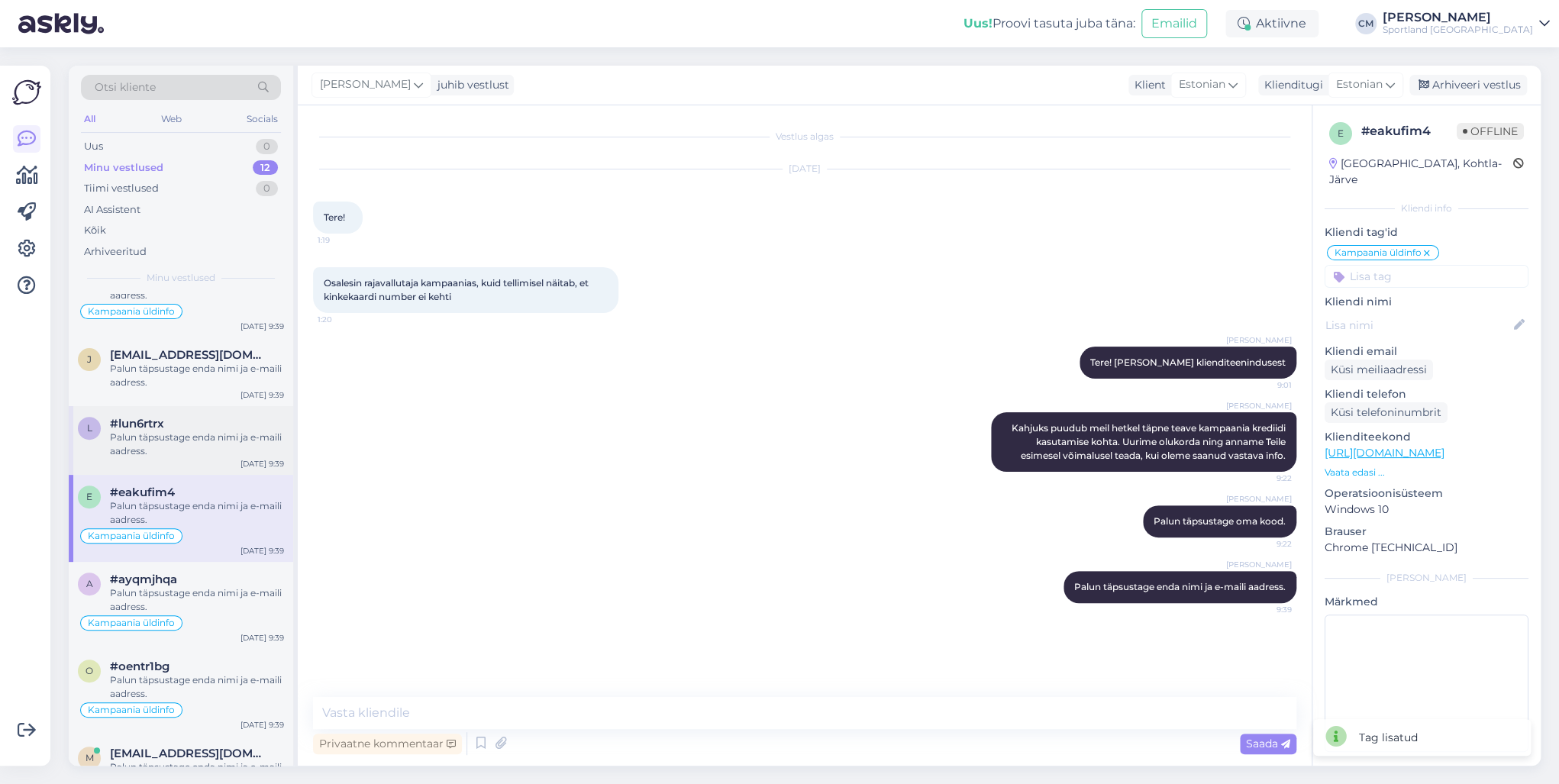
click at [150, 458] on div "l #lun6rtrx Palun täpsustage enda nimi ja e-maili aadress. [DATE] 9:39" at bounding box center [181, 440] width 224 height 69
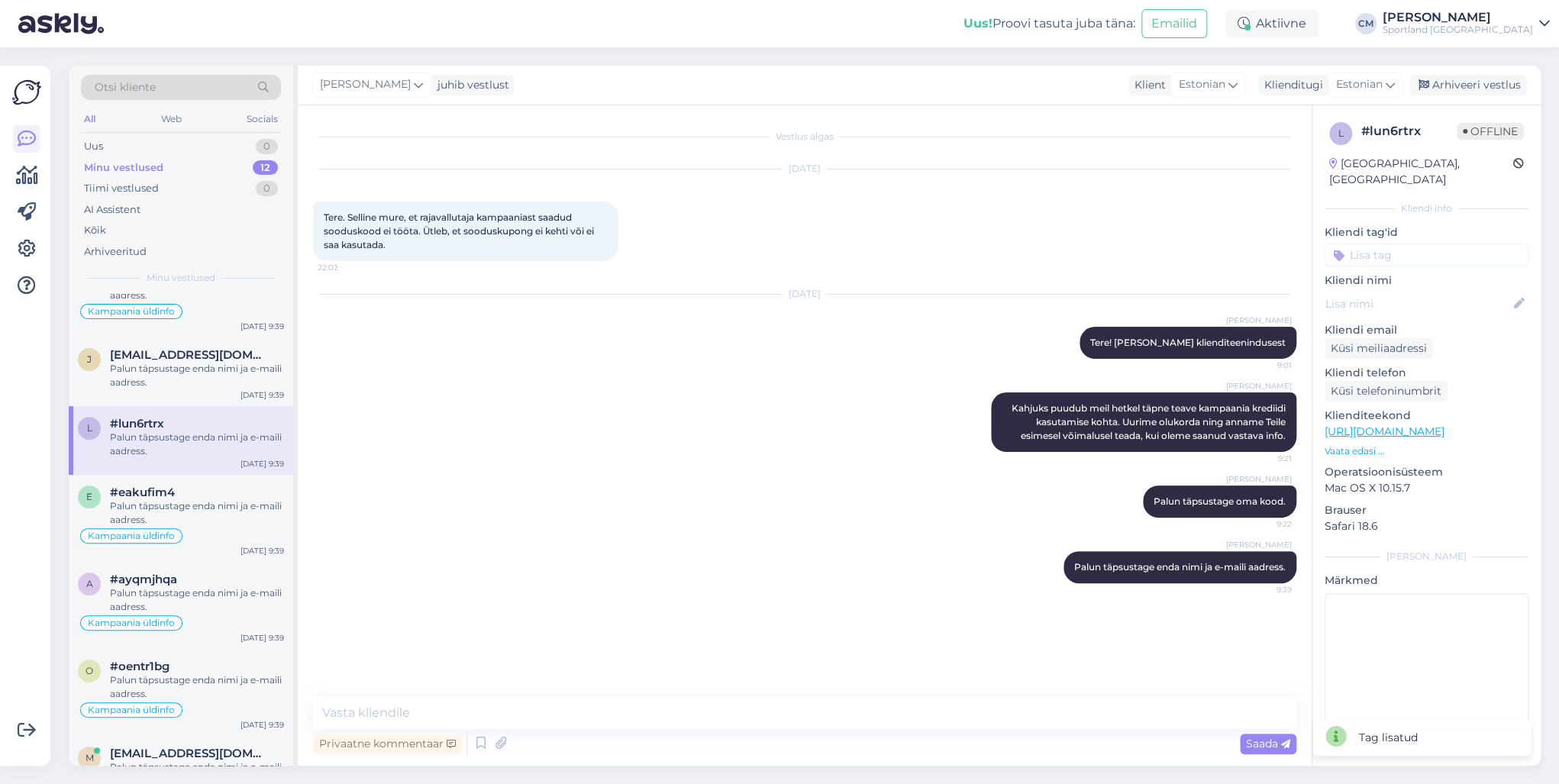
click at [1168, 243] on input at bounding box center [1427, 255] width 204 height 23
click at [1168, 309] on span "Kampaania üldinfo" at bounding box center [1426, 314] width 87 height 9
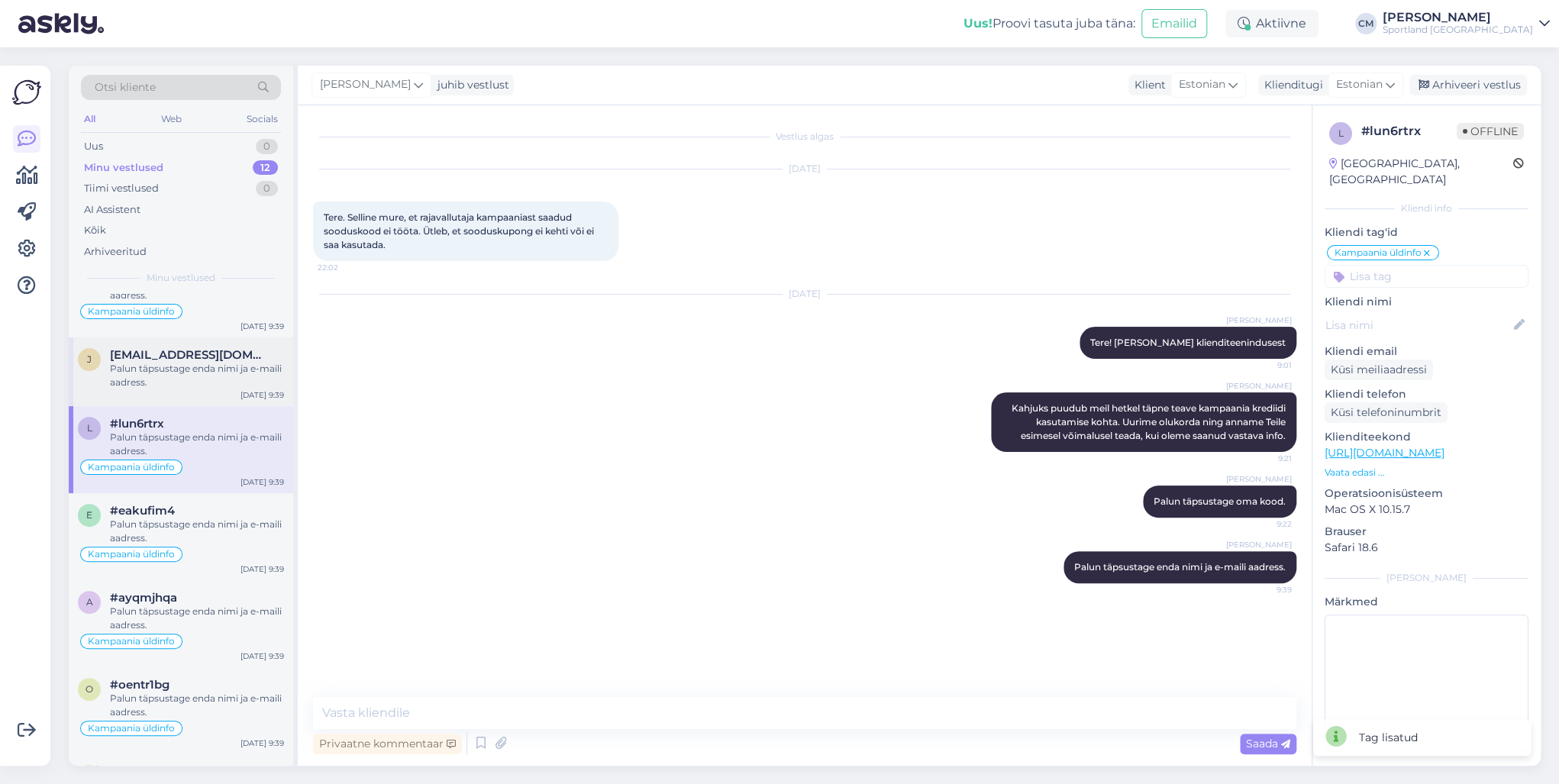
click at [211, 366] on div "Palun täpsustage enda nimi ja e-maili aadress." at bounding box center [197, 375] width 174 height 28
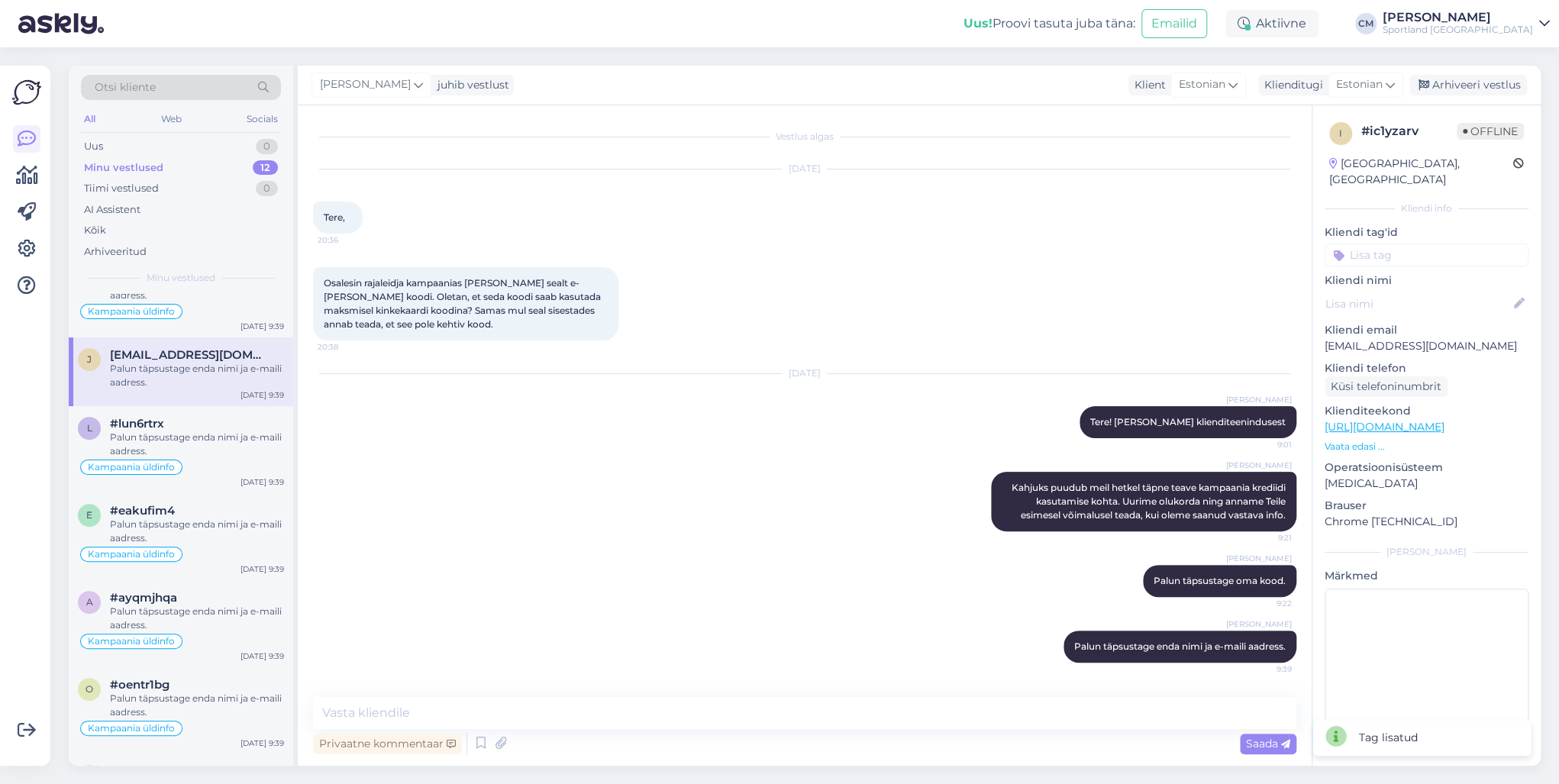
click at [1168, 243] on input at bounding box center [1427, 255] width 204 height 23
click at [1168, 309] on span "Kampaania üldinfo" at bounding box center [1426, 314] width 87 height 9
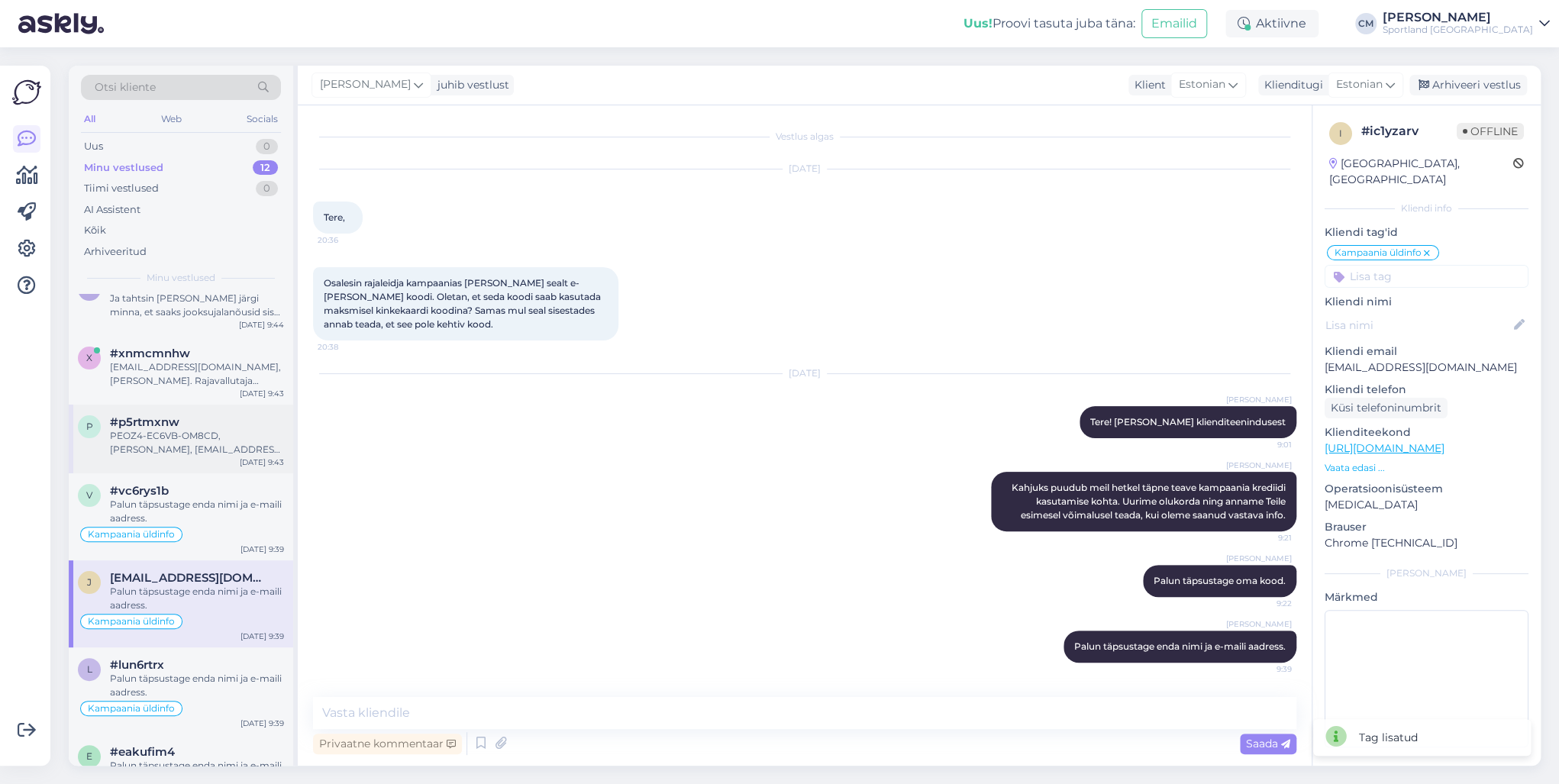
scroll to position [147, 0]
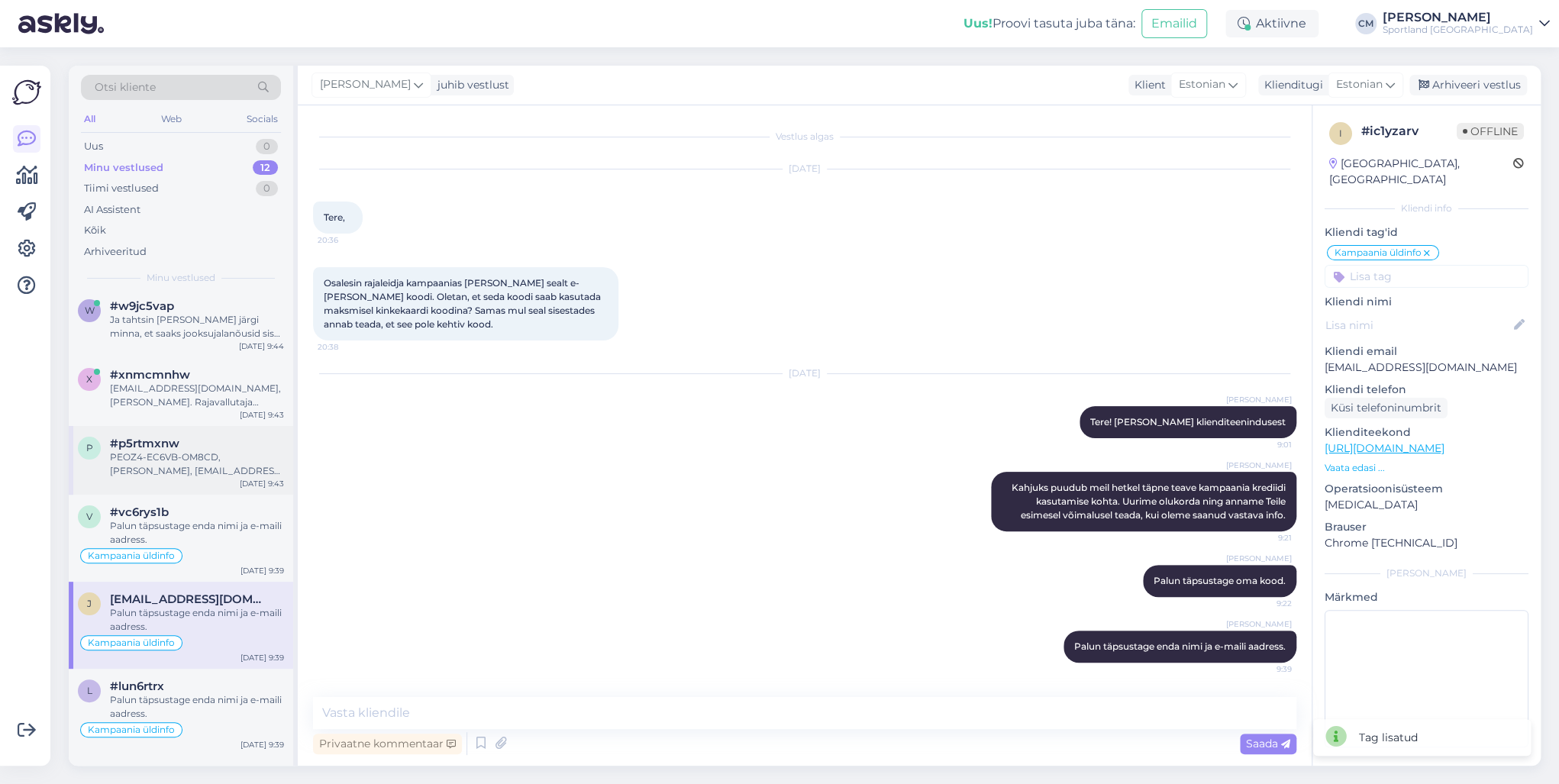
click at [210, 467] on div "PEOZ4-EC6VB-OM8CD, [PERSON_NAME], [EMAIL_ADDRESS][DOMAIN_NAME]" at bounding box center [197, 464] width 174 height 28
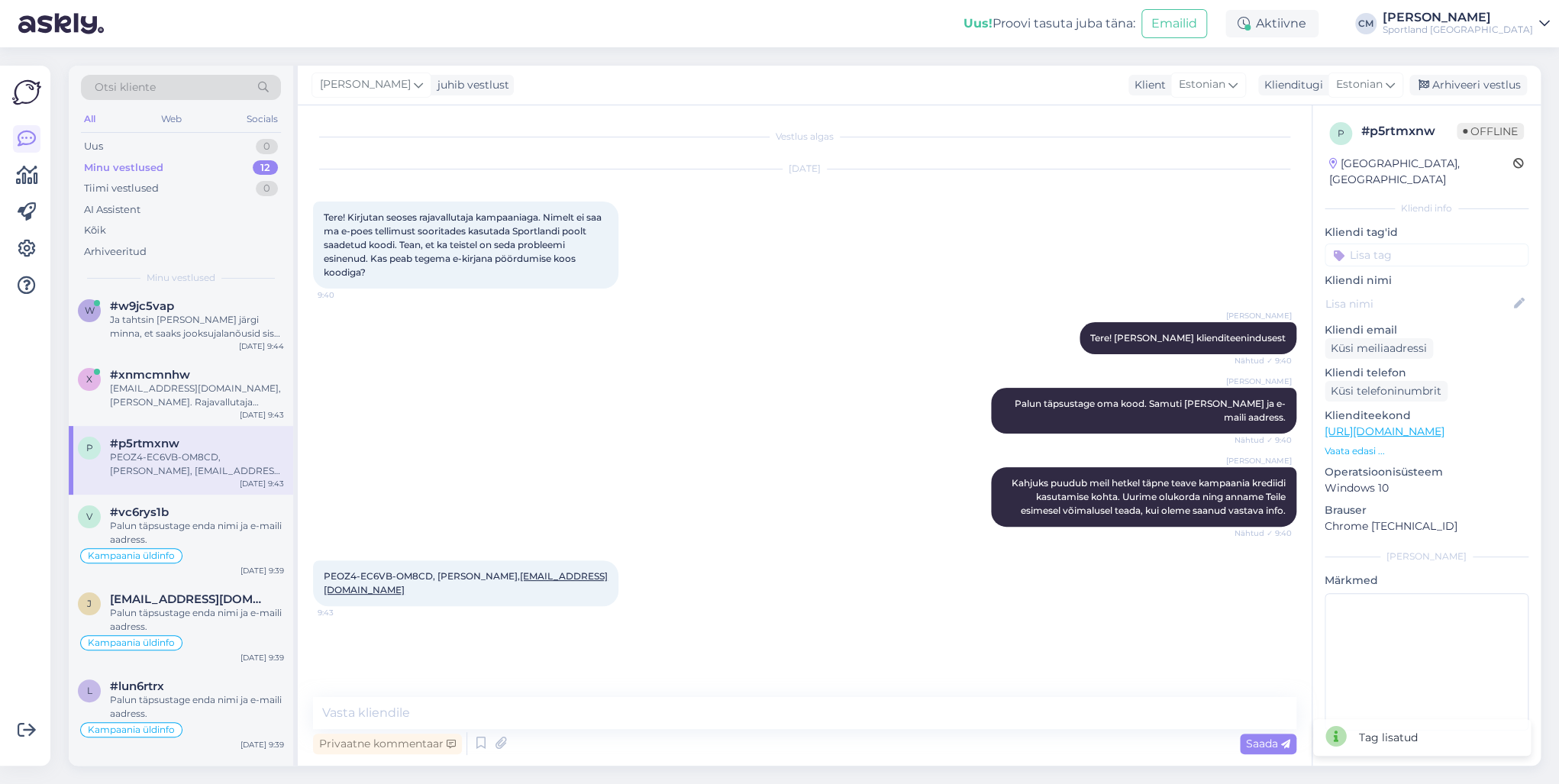
click at [1168, 224] on p "Kliendi tag'id" at bounding box center [1427, 232] width 204 height 16
click at [1168, 243] on input at bounding box center [1427, 255] width 204 height 23
click at [1168, 311] on div "must reede kampaania Kampaania üldinfo" at bounding box center [1427, 305] width 204 height 61
click at [1168, 306] on div "Kampaania üldinfo" at bounding box center [1426, 314] width 102 height 15
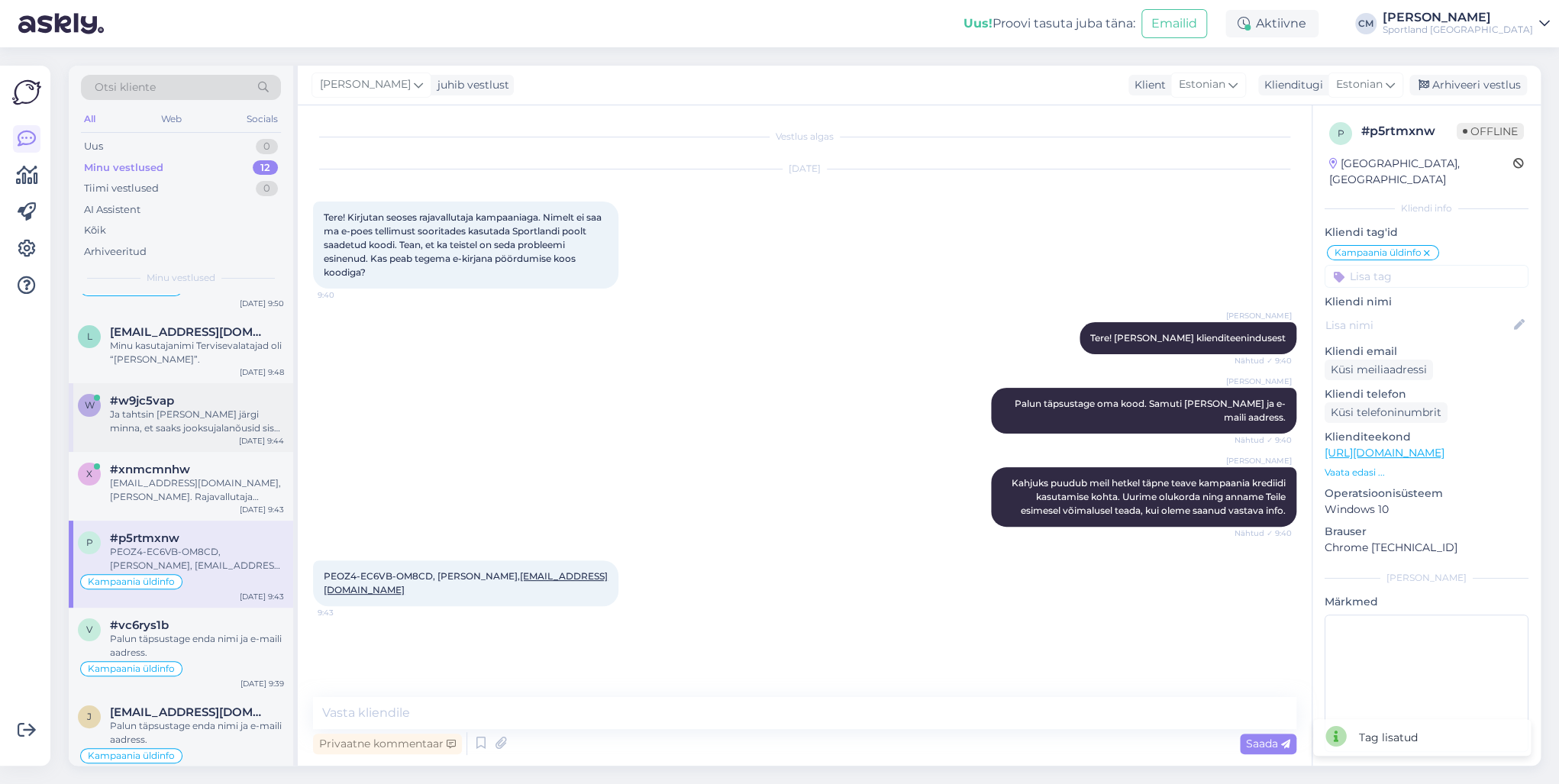
scroll to position [25, 0]
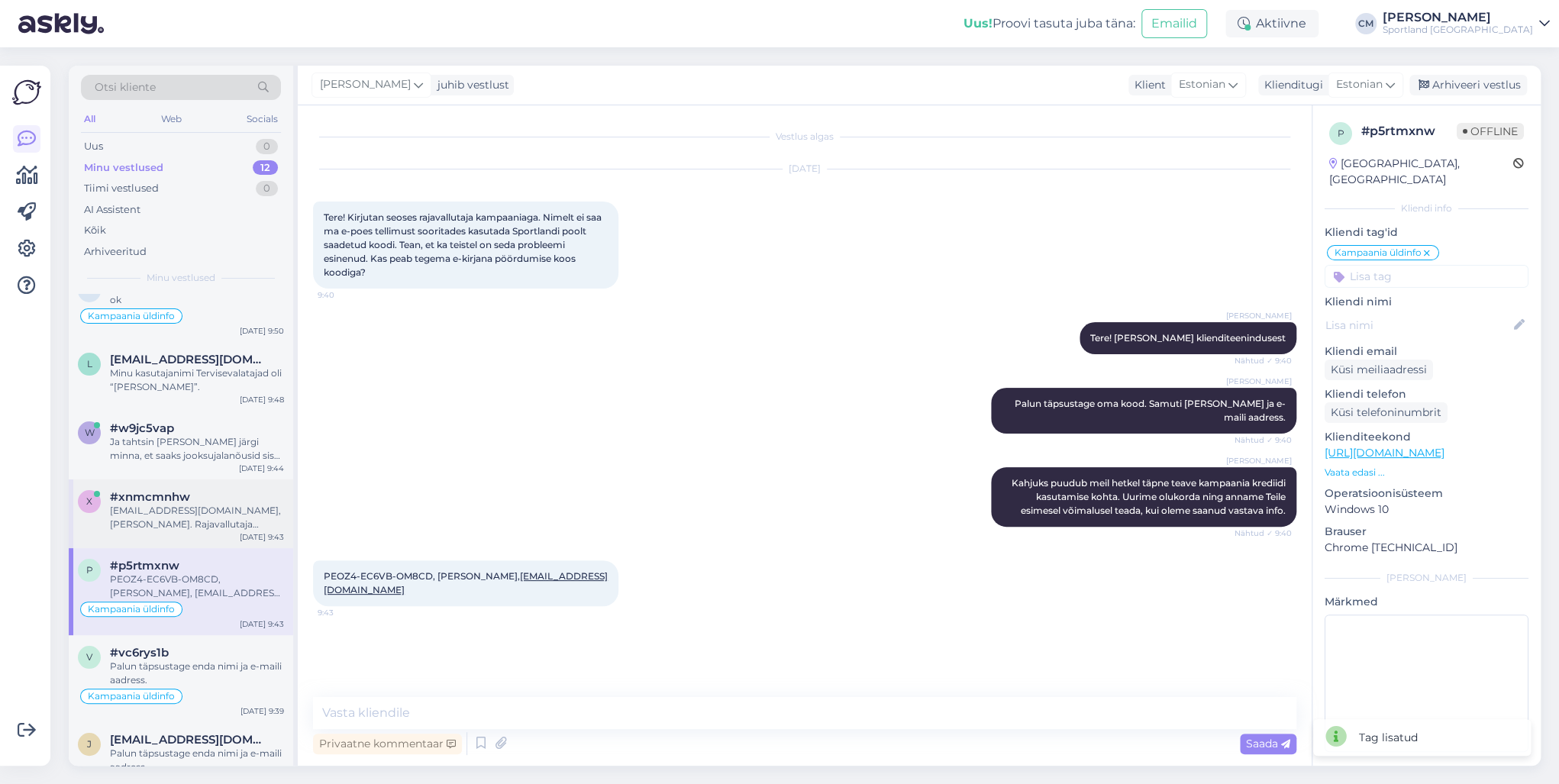
click at [176, 494] on span "#xnmcmnhw" at bounding box center [150, 497] width 80 height 14
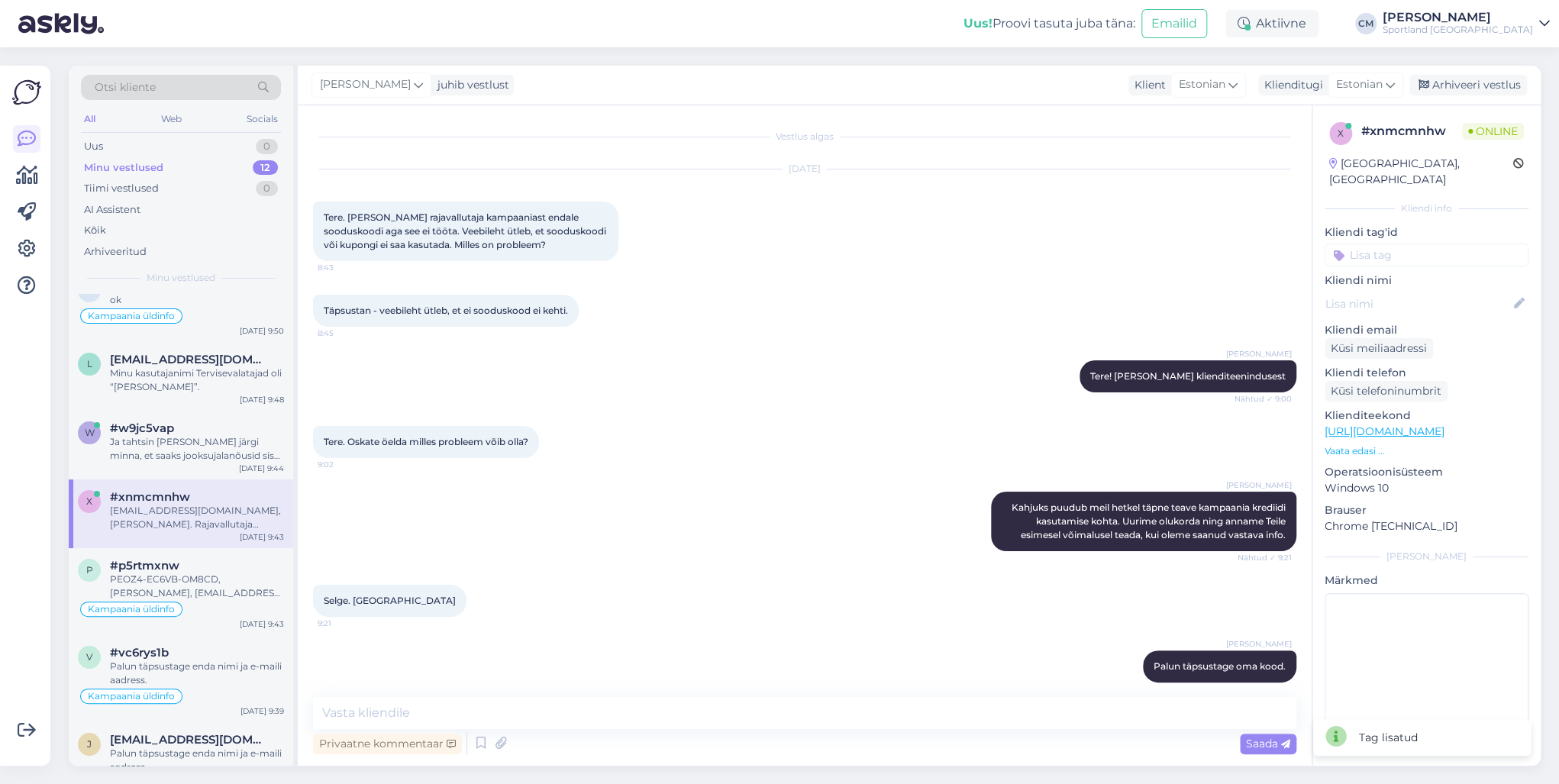
scroll to position [292, 0]
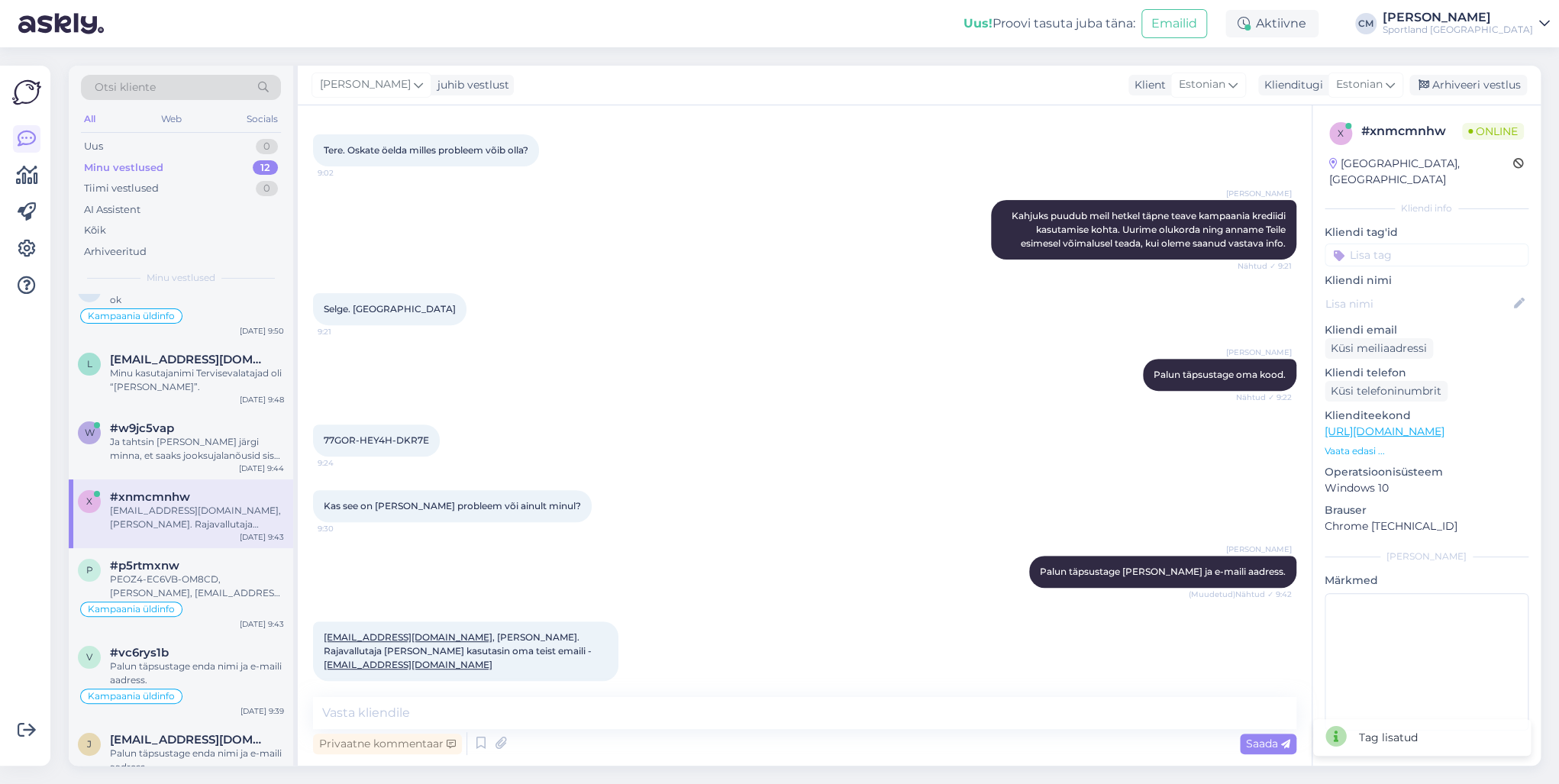
click at [1168, 243] on input at bounding box center [1427, 255] width 204 height 23
click at [1168, 309] on span "Kampaania üldinfo" at bounding box center [1426, 314] width 87 height 9
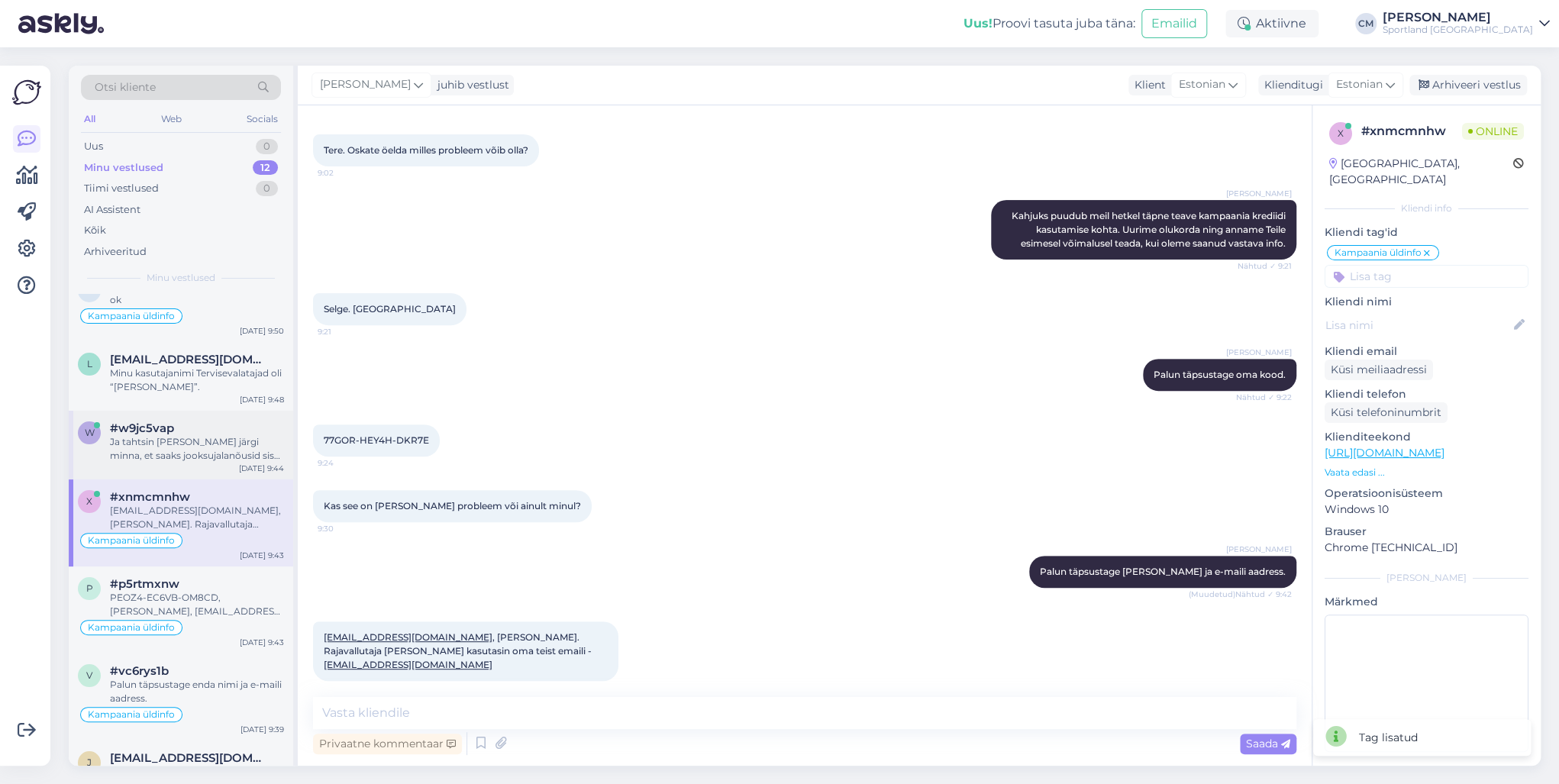
click at [210, 426] on div "#w9jc5vap" at bounding box center [197, 428] width 174 height 14
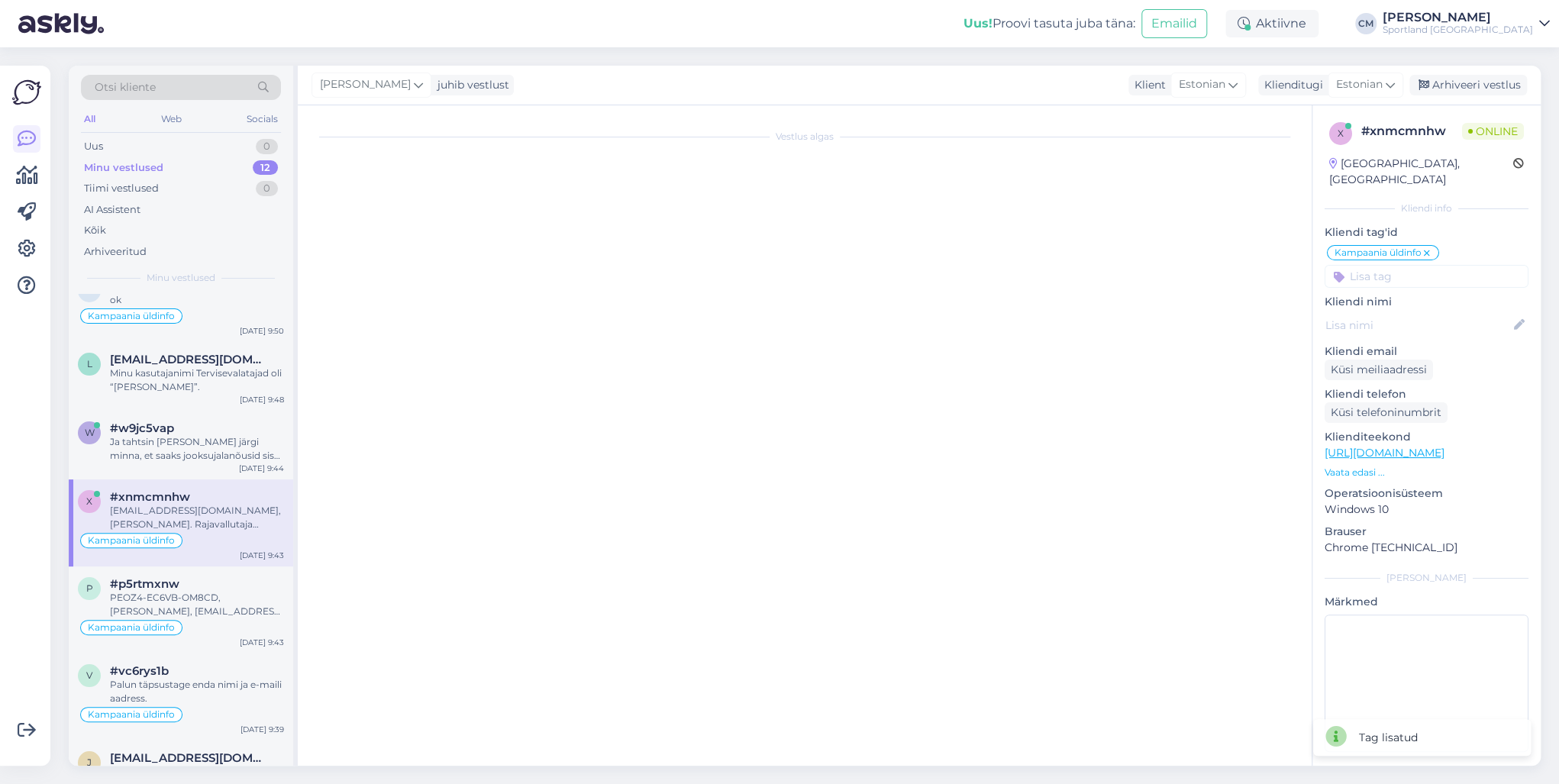
scroll to position [319, 0]
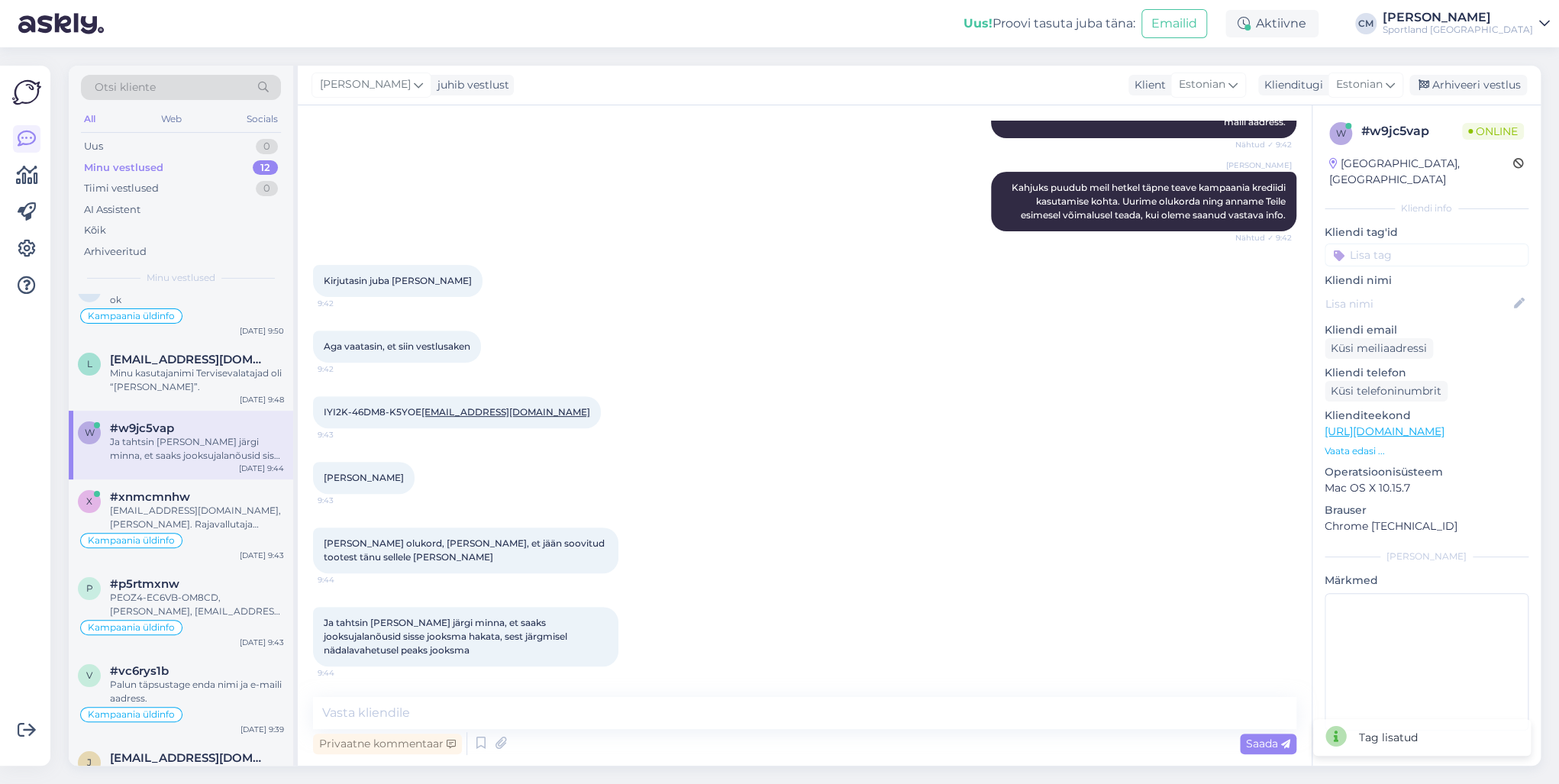
click at [1168, 243] on input at bounding box center [1427, 255] width 204 height 23
click at [1168, 306] on div "Kampaania üldinfo" at bounding box center [1426, 314] width 102 height 15
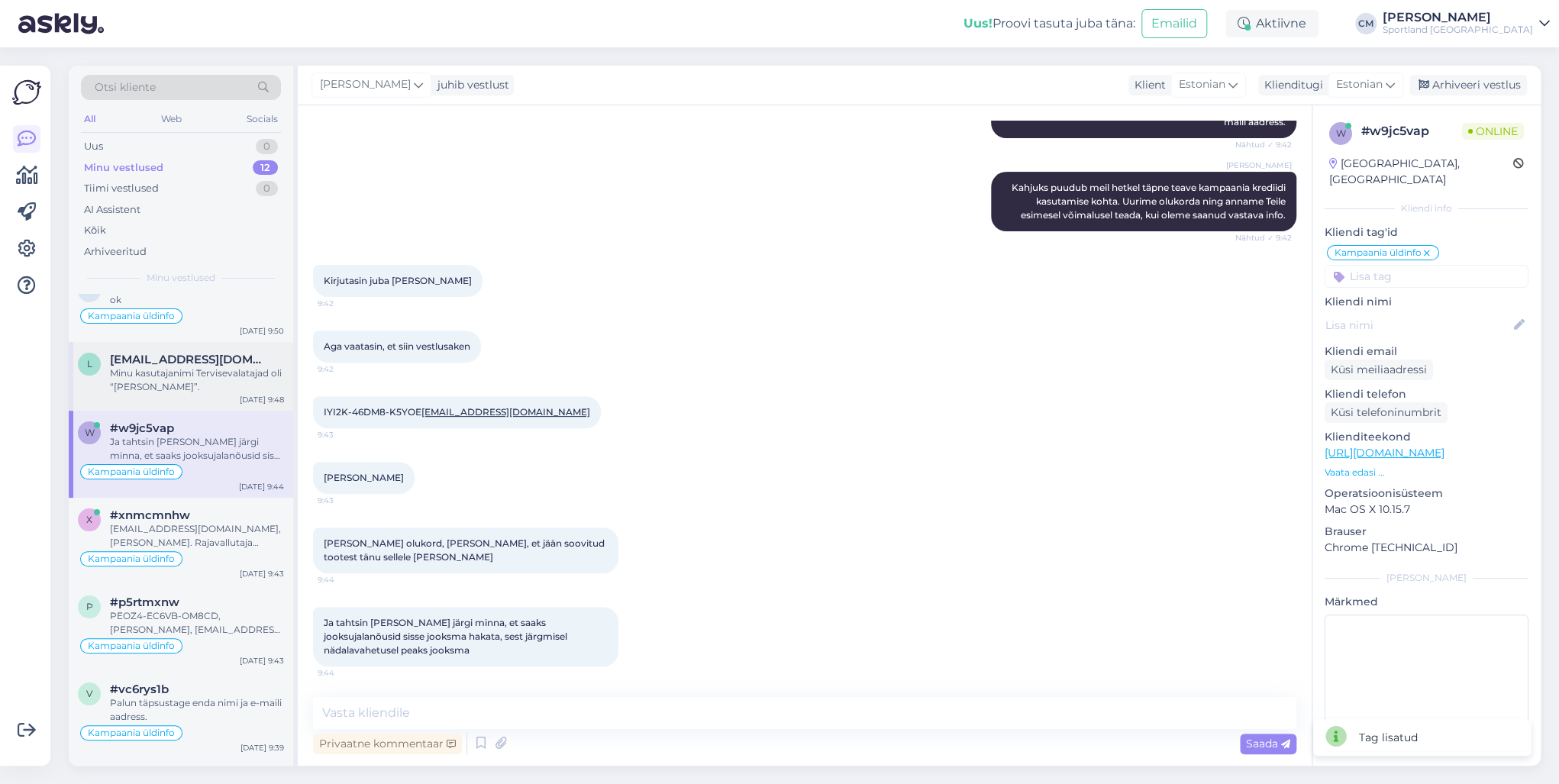
click at [188, 387] on div "Minu kasutajanimi Tervisevalatajad oli “[PERSON_NAME]”." at bounding box center [197, 380] width 174 height 28
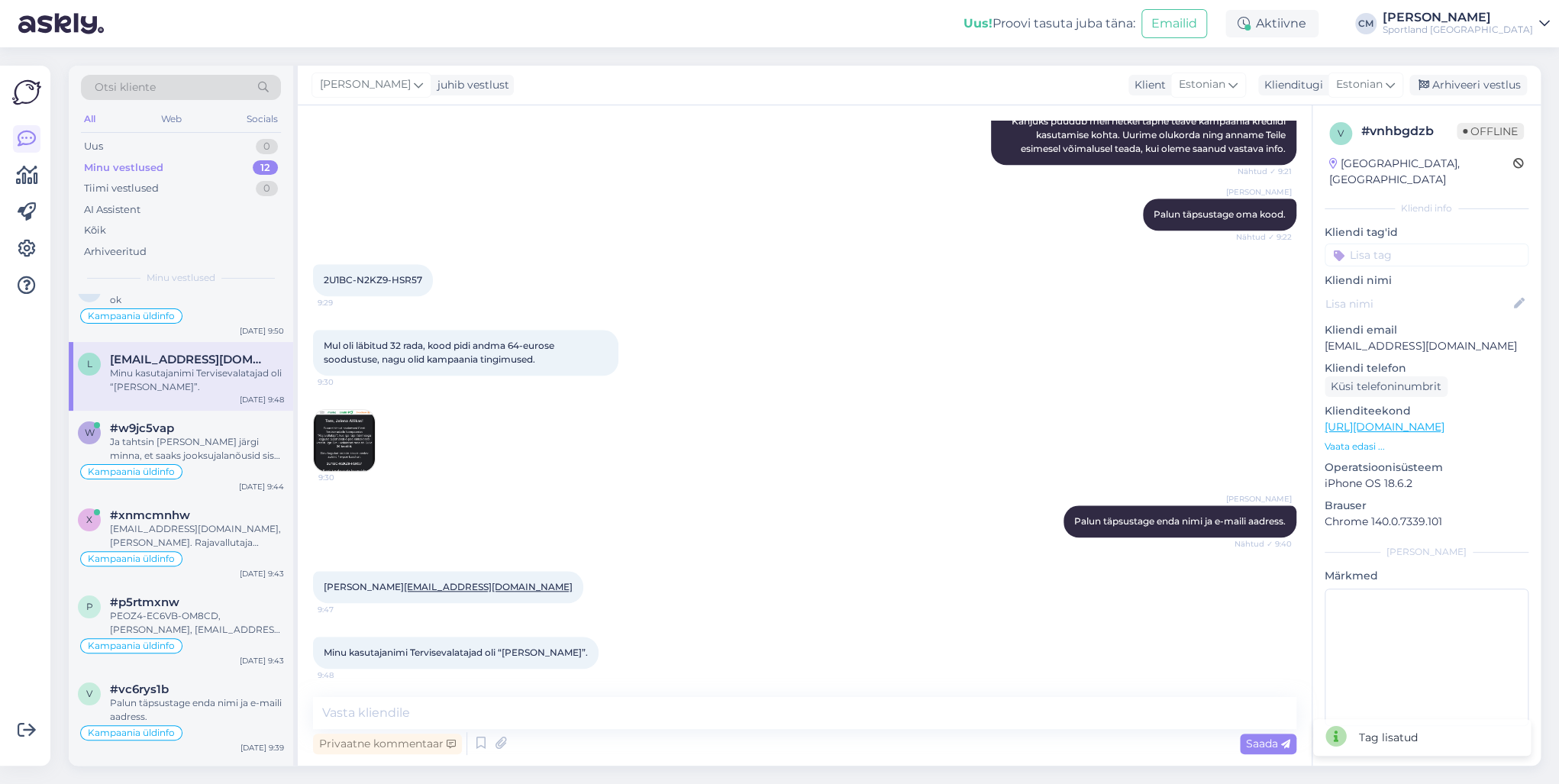
click at [1168, 243] on input at bounding box center [1427, 255] width 204 height 23
click at [1168, 305] on div "must reede kampaania Kampaania üldinfo" at bounding box center [1427, 305] width 204 height 61
click at [1168, 309] on span "Kampaania üldinfo" at bounding box center [1426, 314] width 87 height 9
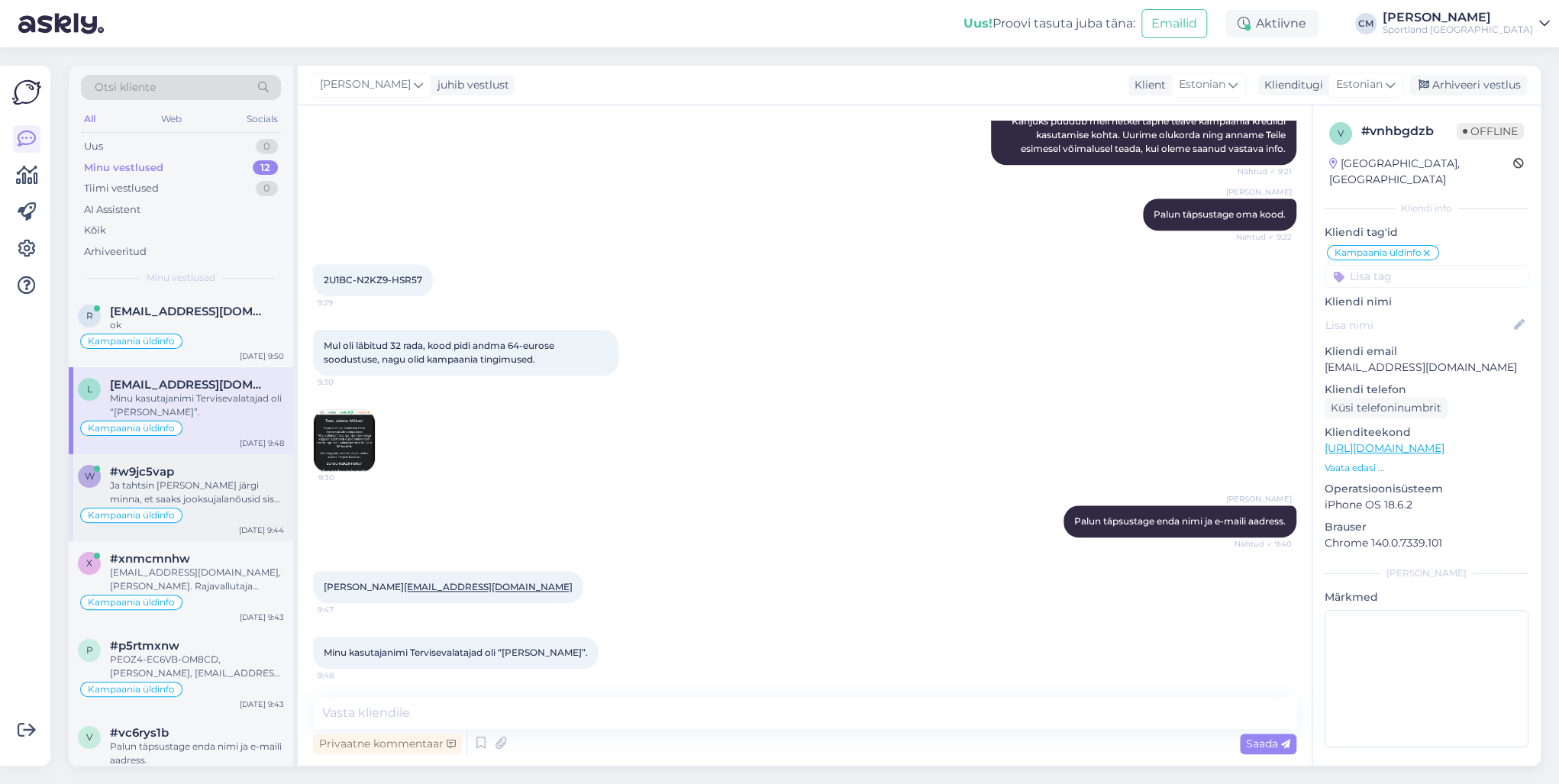
scroll to position [61, 0]
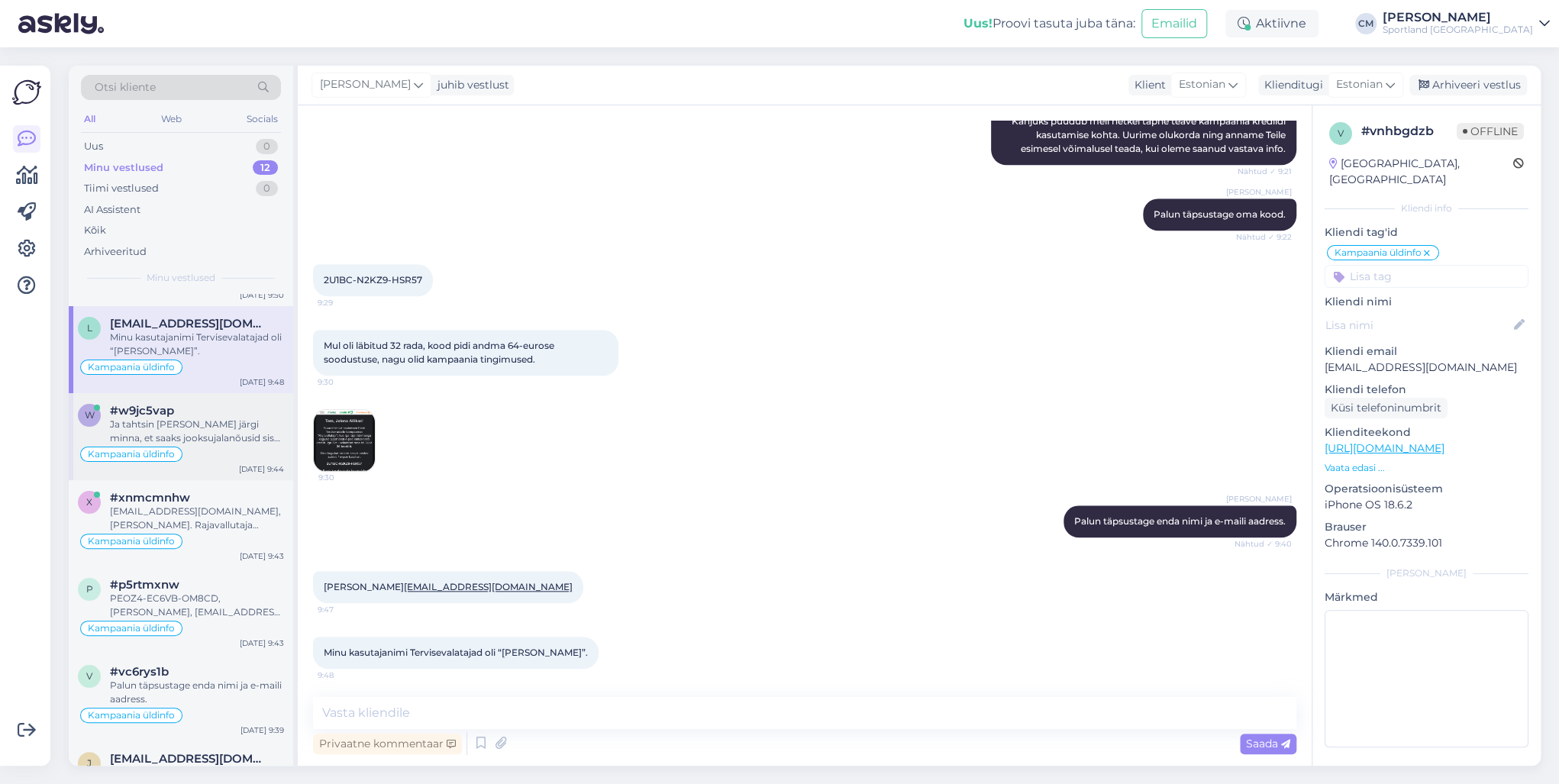
click at [235, 440] on div "Ja tahtsin [PERSON_NAME] järgi minna, et saaks jooksujalanõusid sisse jooksma h…" at bounding box center [197, 431] width 174 height 28
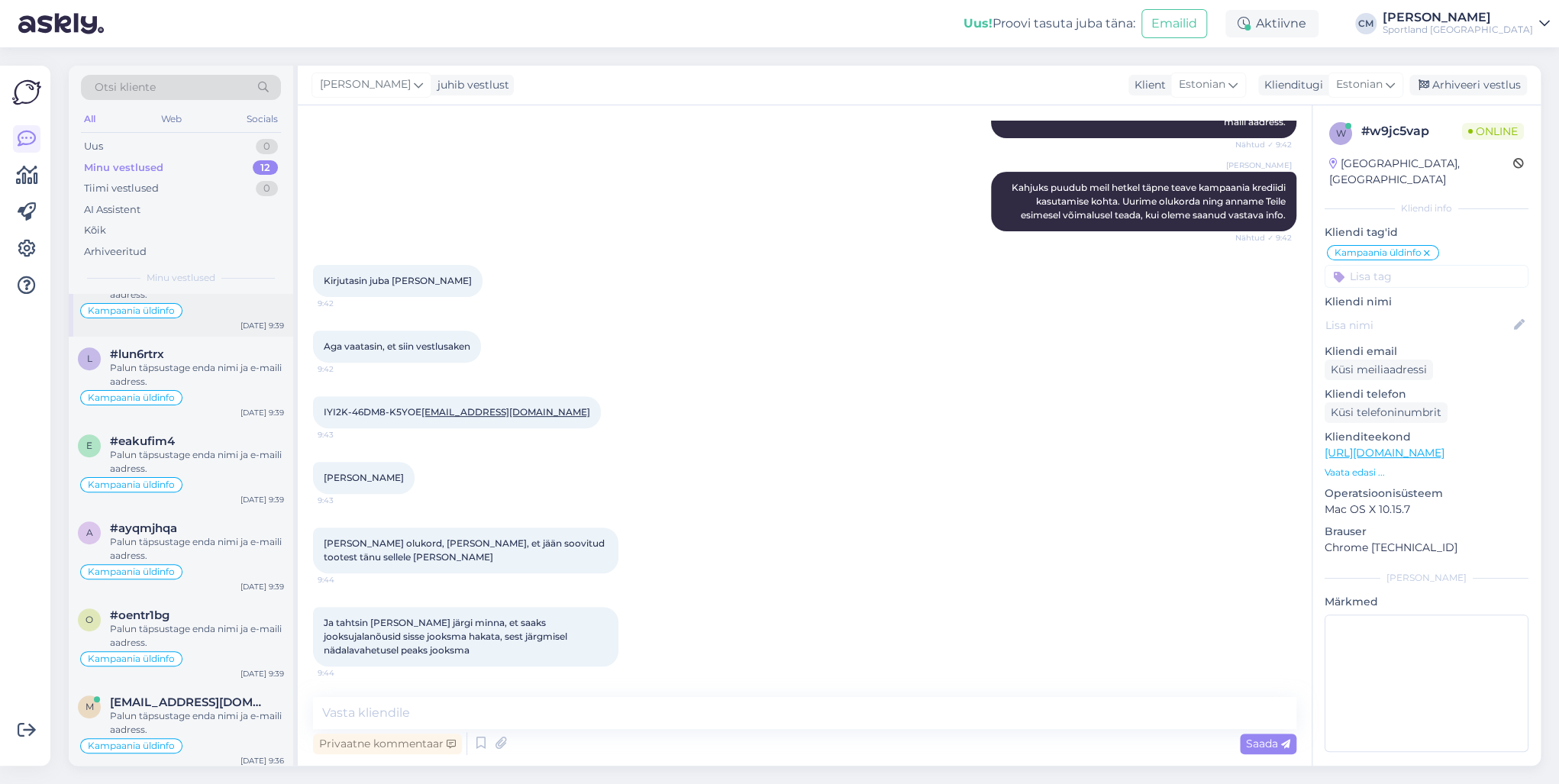
scroll to position [554, 0]
click at [183, 563] on div "#oentr1bg" at bounding box center [197, 614] width 174 height 14
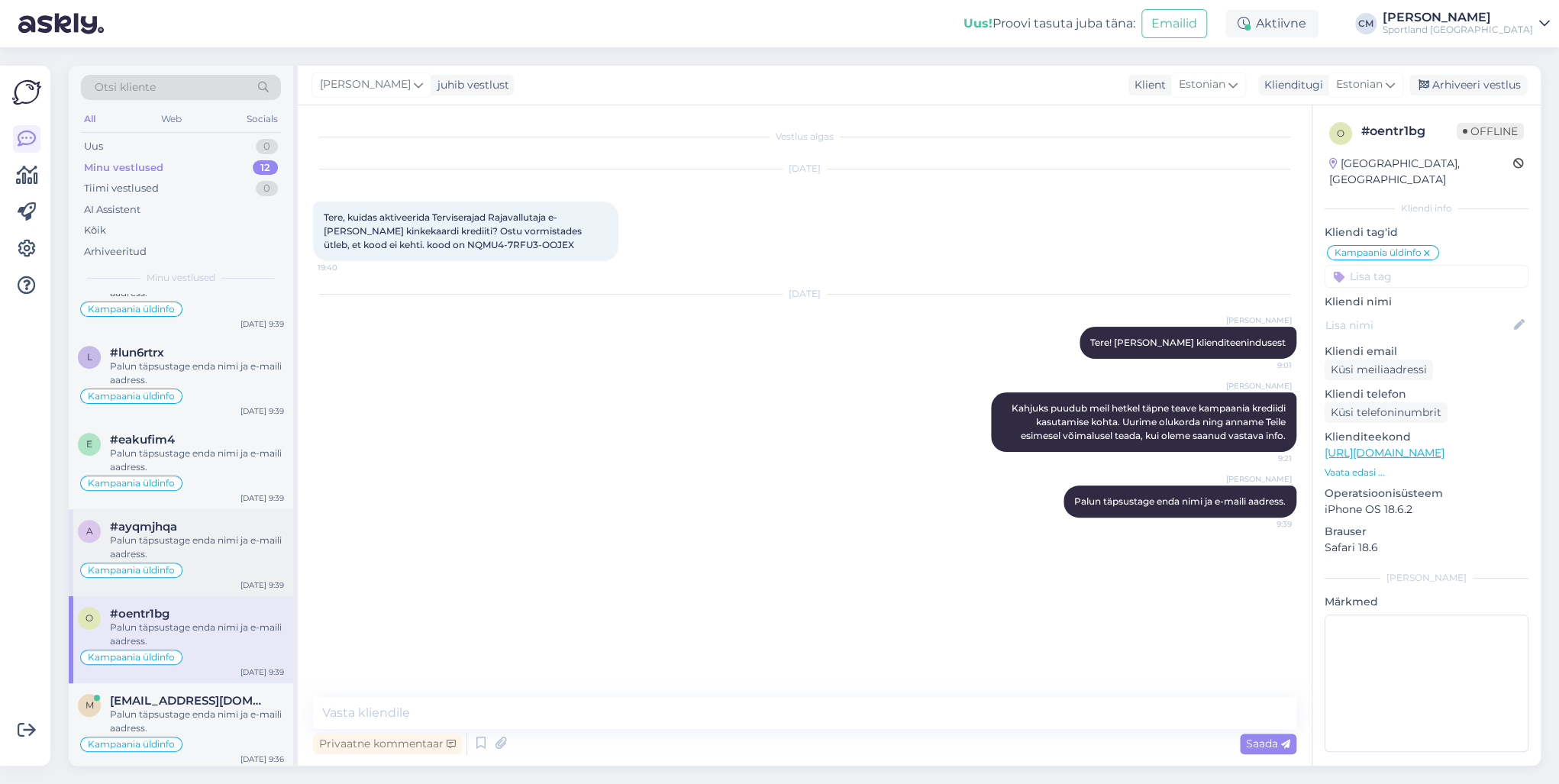
click at [168, 545] on div "Palun täpsustage enda nimi ja e-maili aadress." at bounding box center [197, 547] width 174 height 28
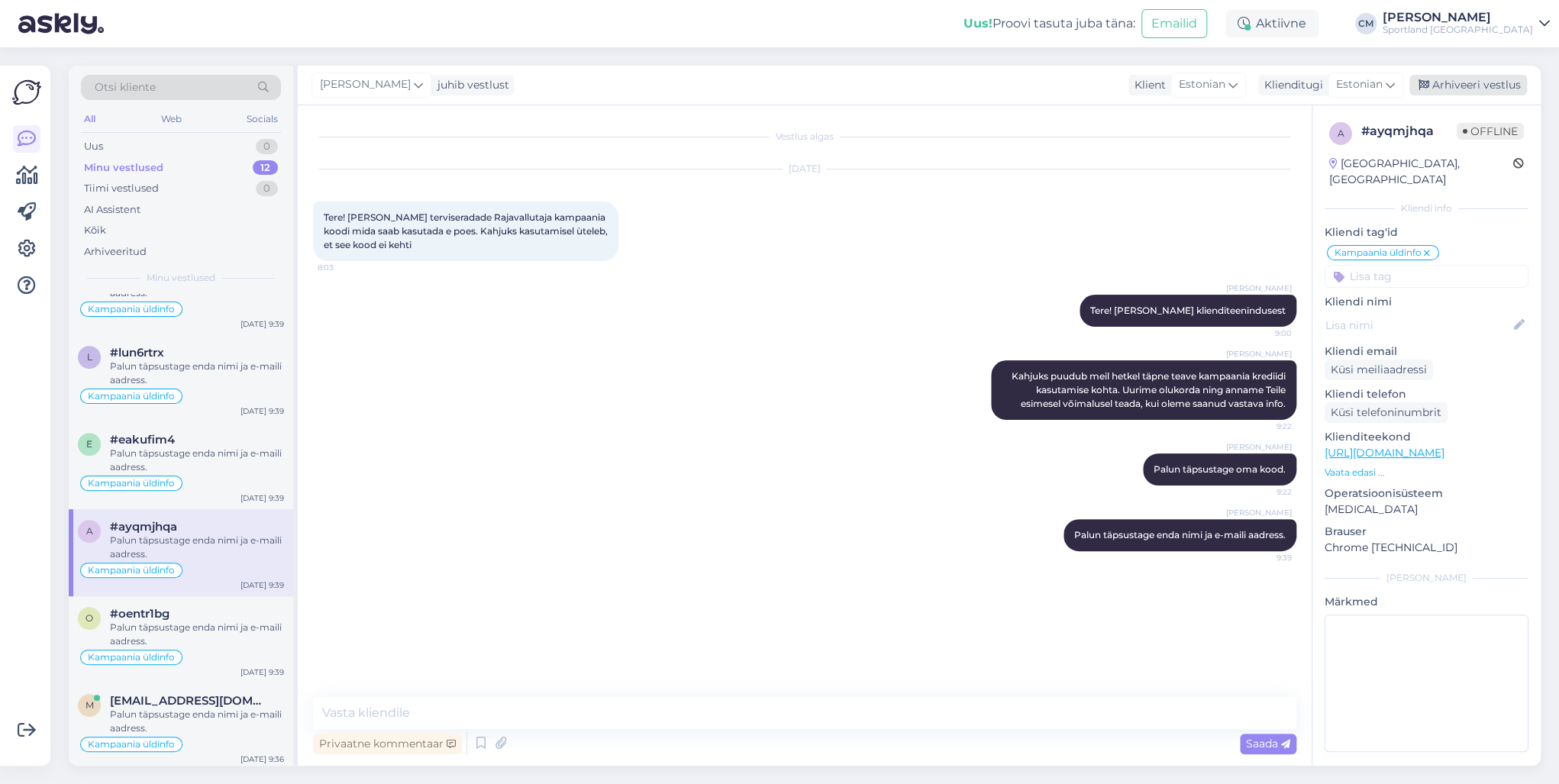
click at [1168, 84] on div "Arhiveeri vestlus" at bounding box center [1468, 84] width 117 height 21
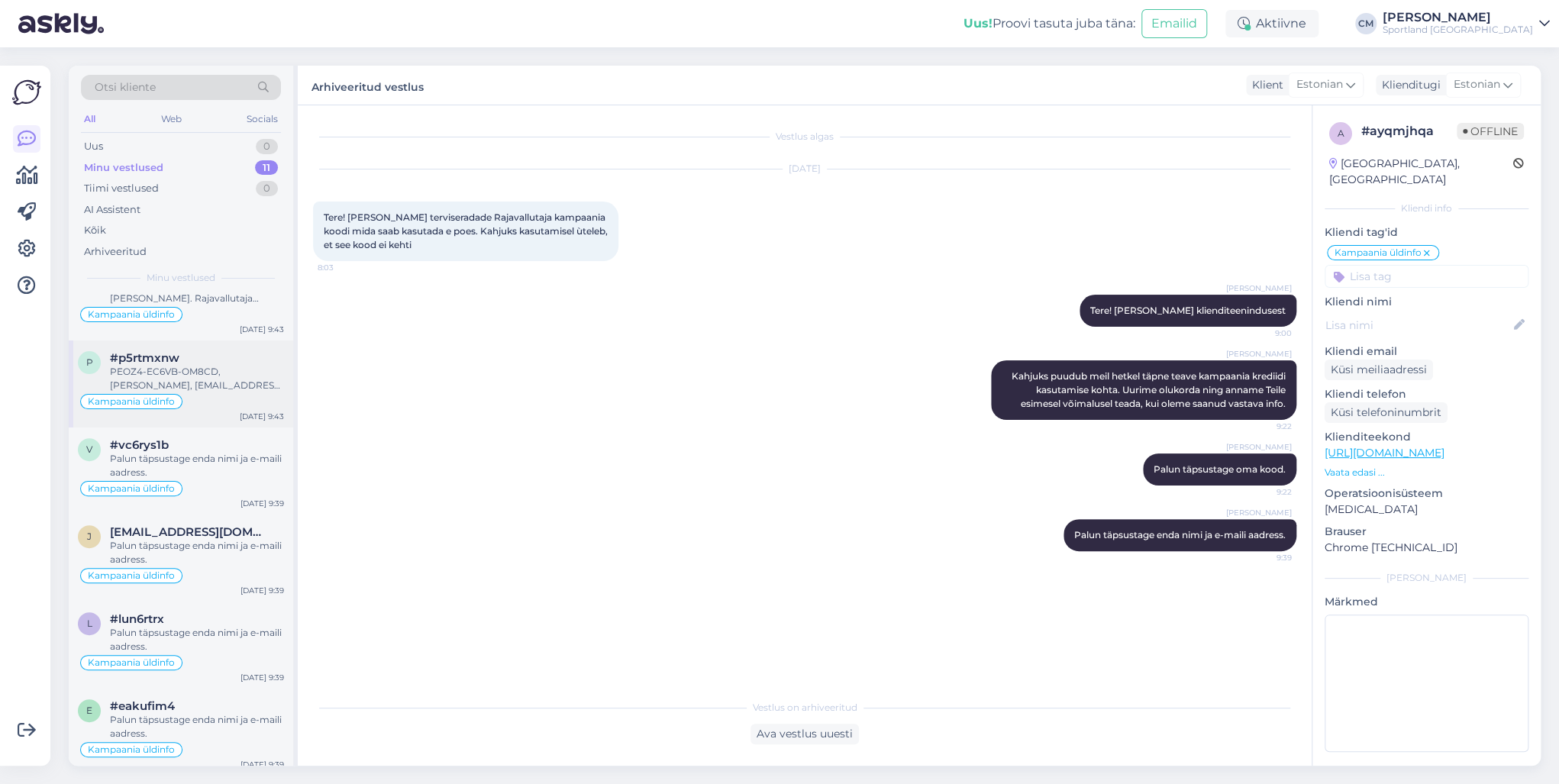
scroll to position [467, 0]
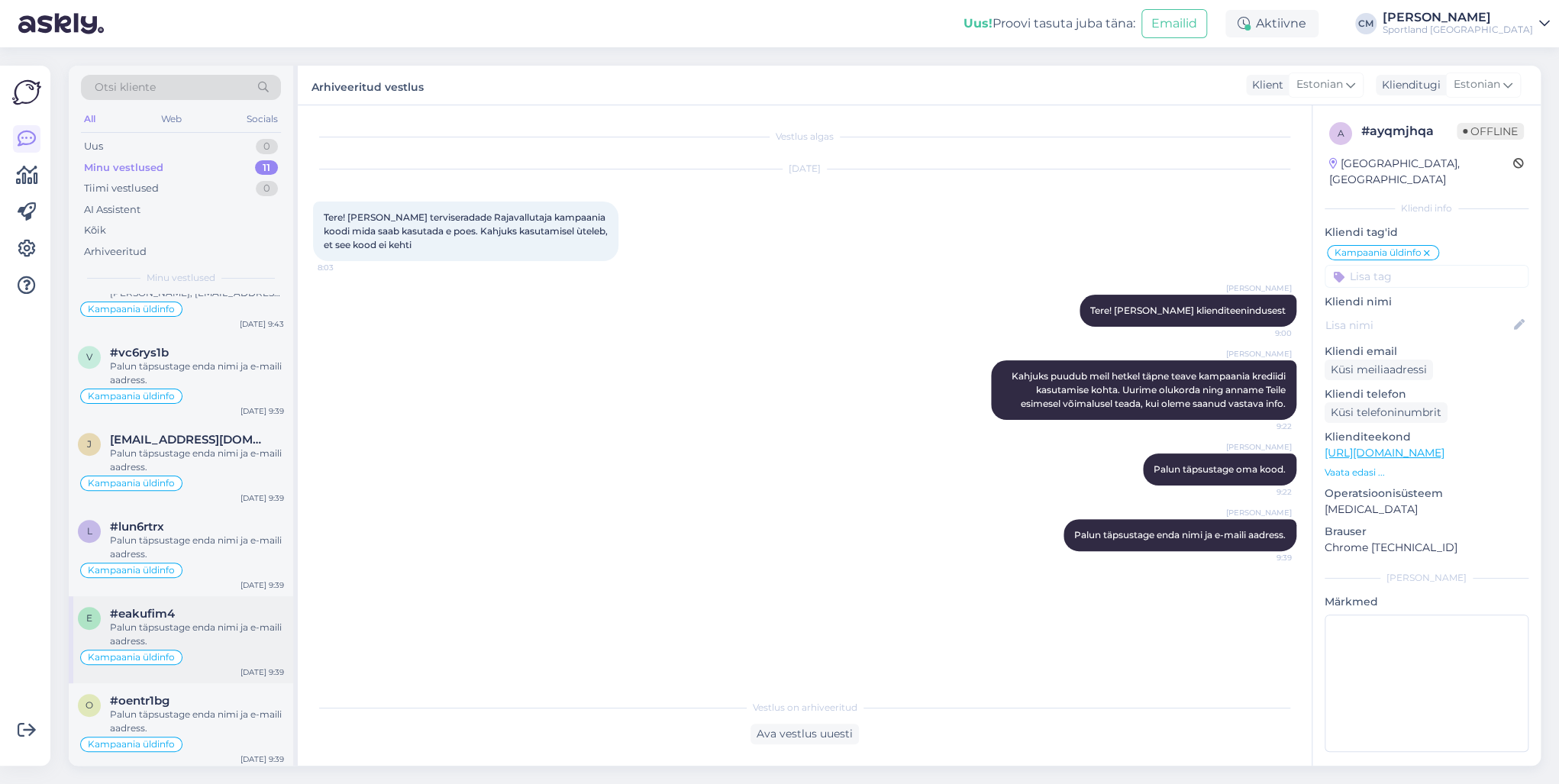
click at [213, 563] on div "#eakufim4" at bounding box center [197, 614] width 174 height 14
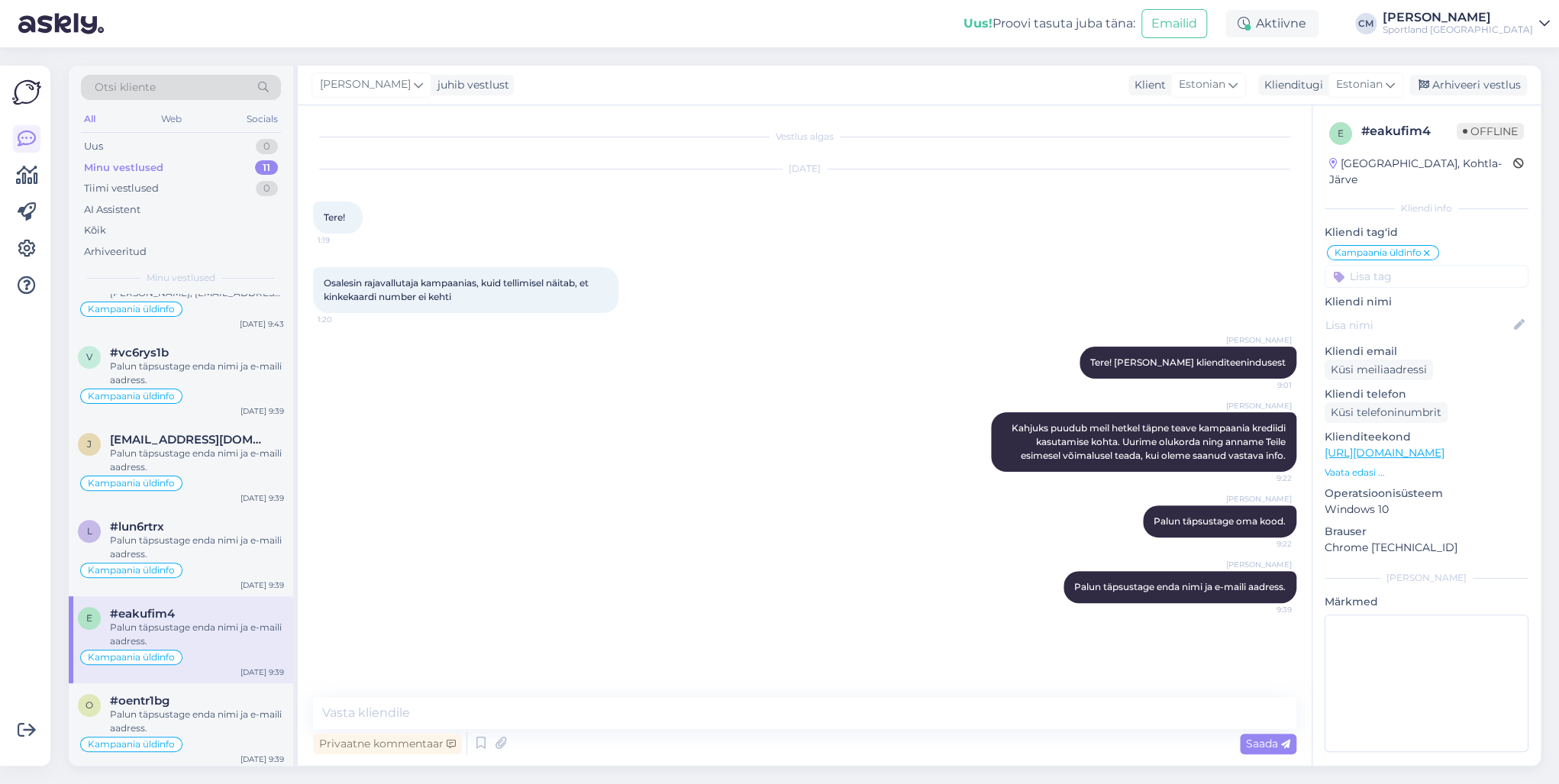
scroll to position [0, 0]
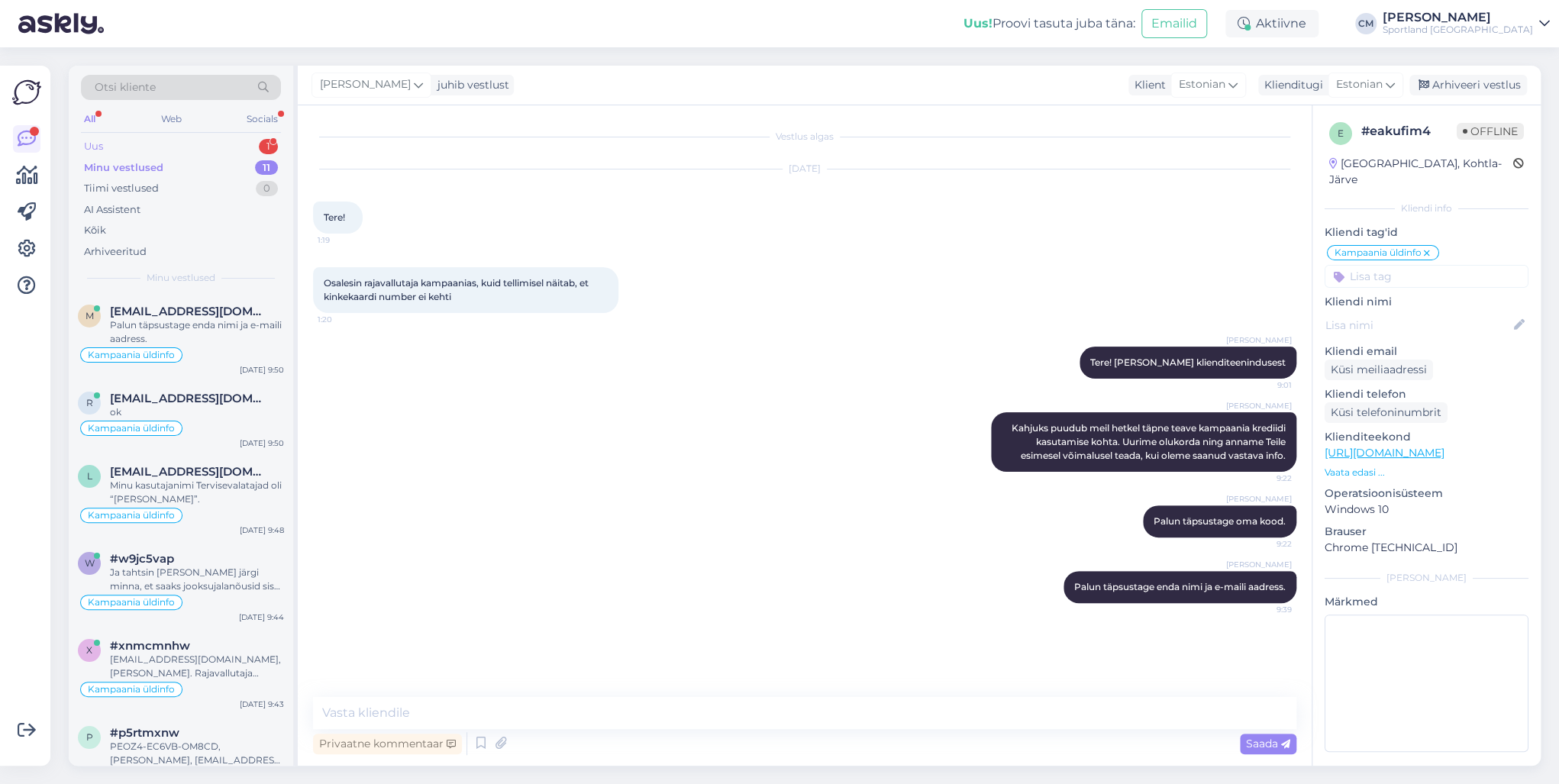
click at [272, 139] on div "1" at bounding box center [268, 147] width 19 height 15
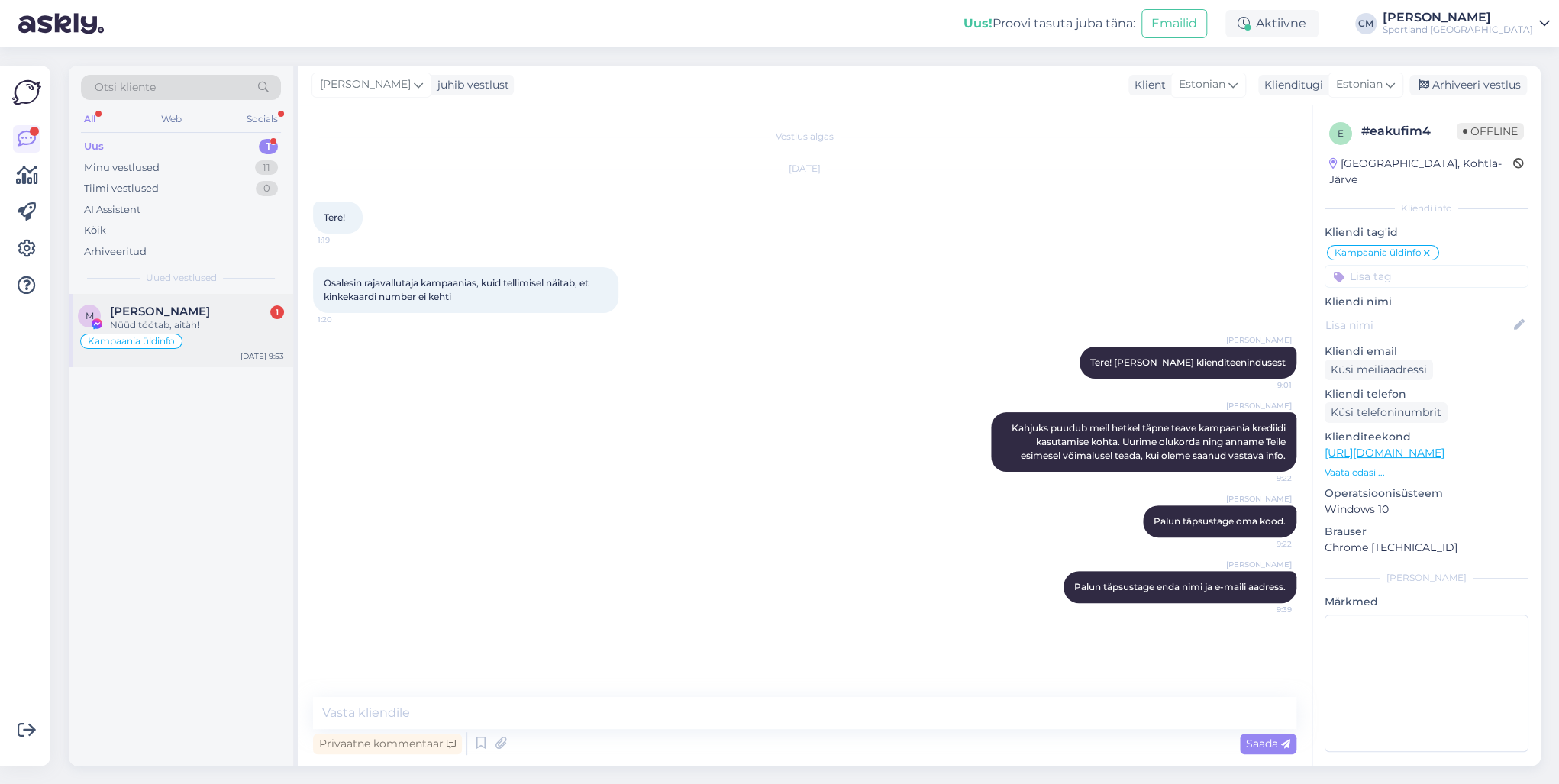
click at [248, 316] on div "[PERSON_NAME] 1" at bounding box center [197, 311] width 174 height 14
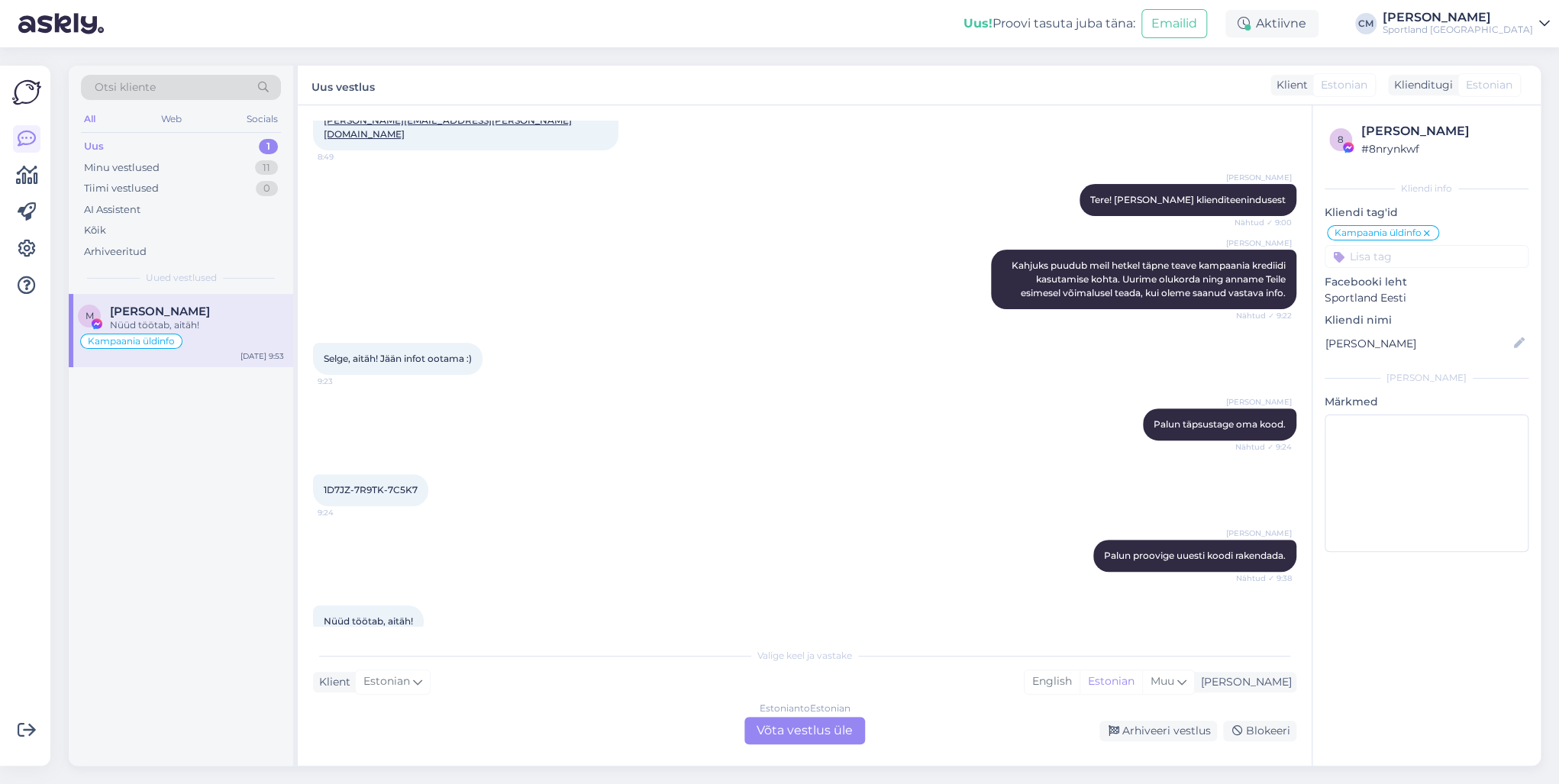
click at [794, 563] on div "Estonian to Estonian" at bounding box center [805, 708] width 91 height 14
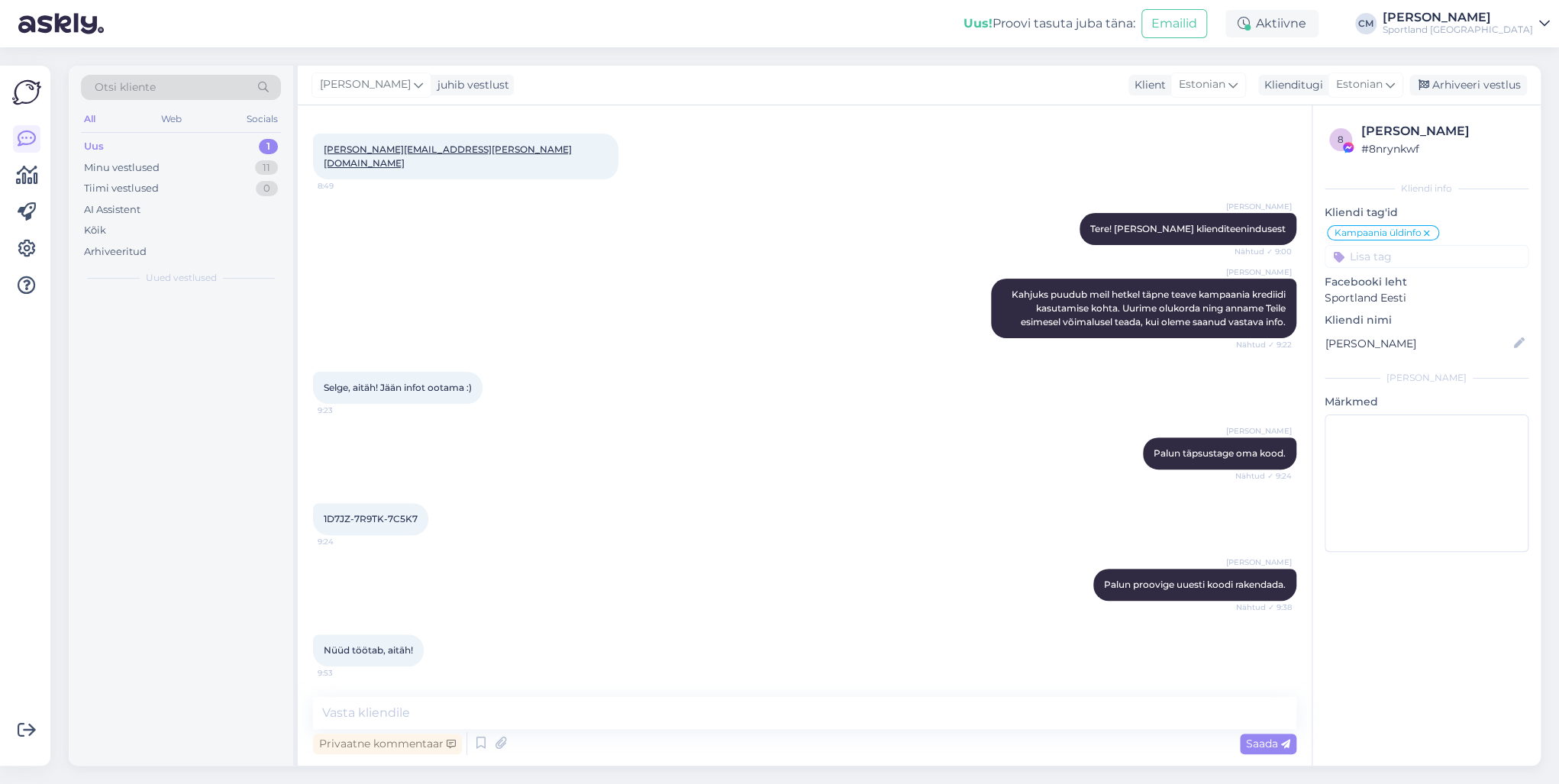
scroll to position [160, 0]
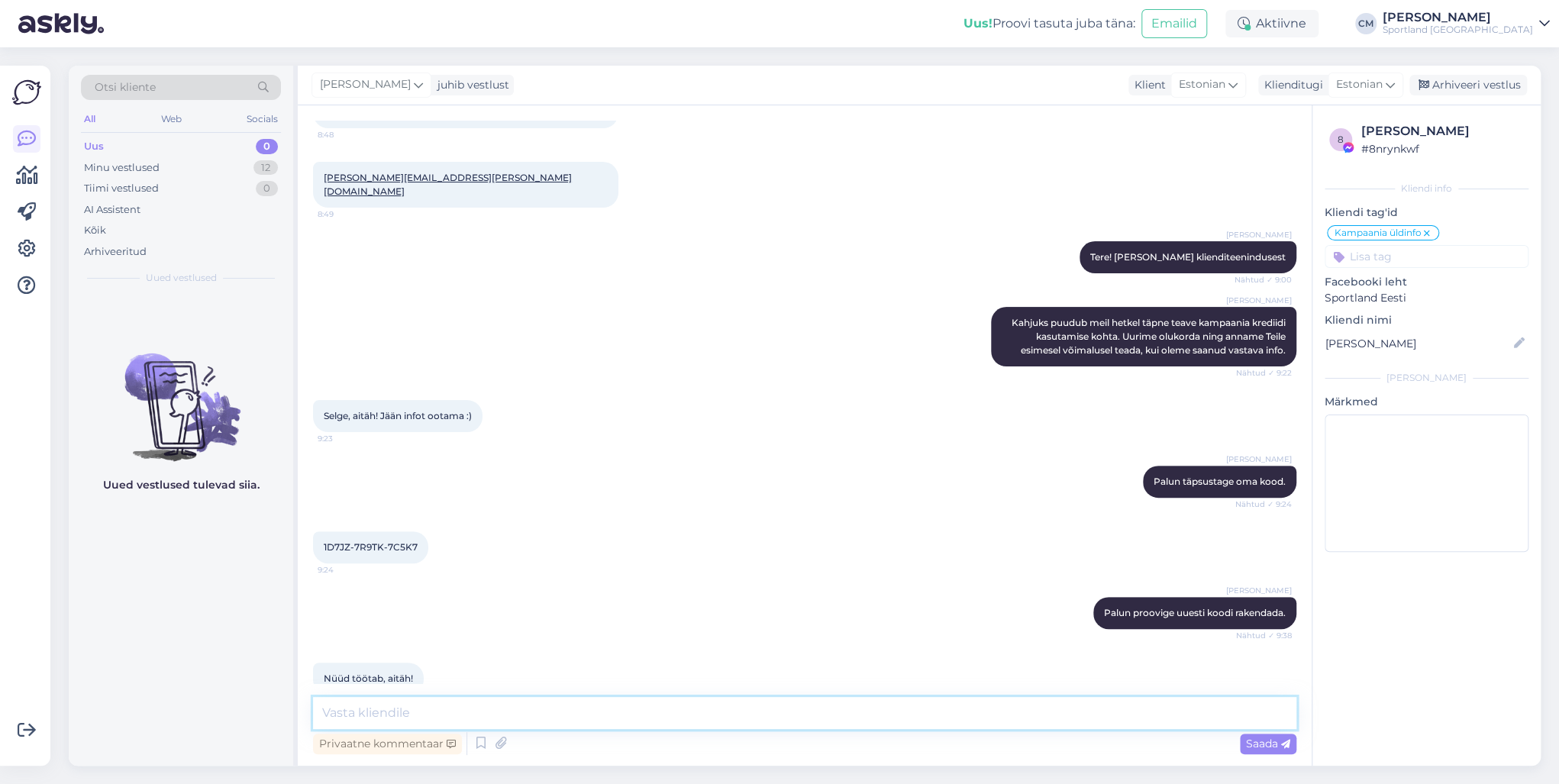
click at [755, 563] on textarea at bounding box center [804, 713] width 983 height 32
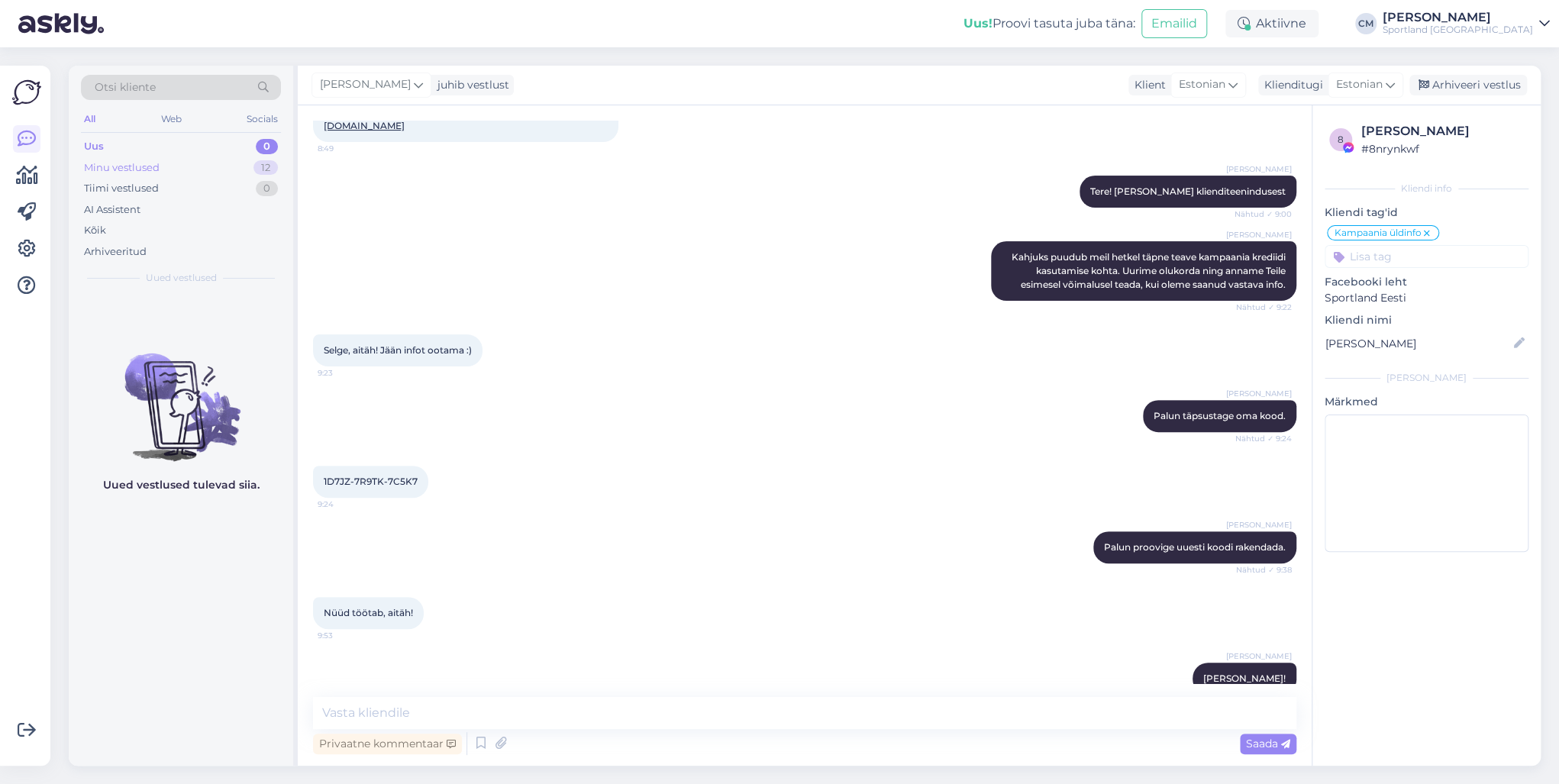
click at [193, 171] on div "Minu vestlused 12" at bounding box center [180, 168] width 200 height 21
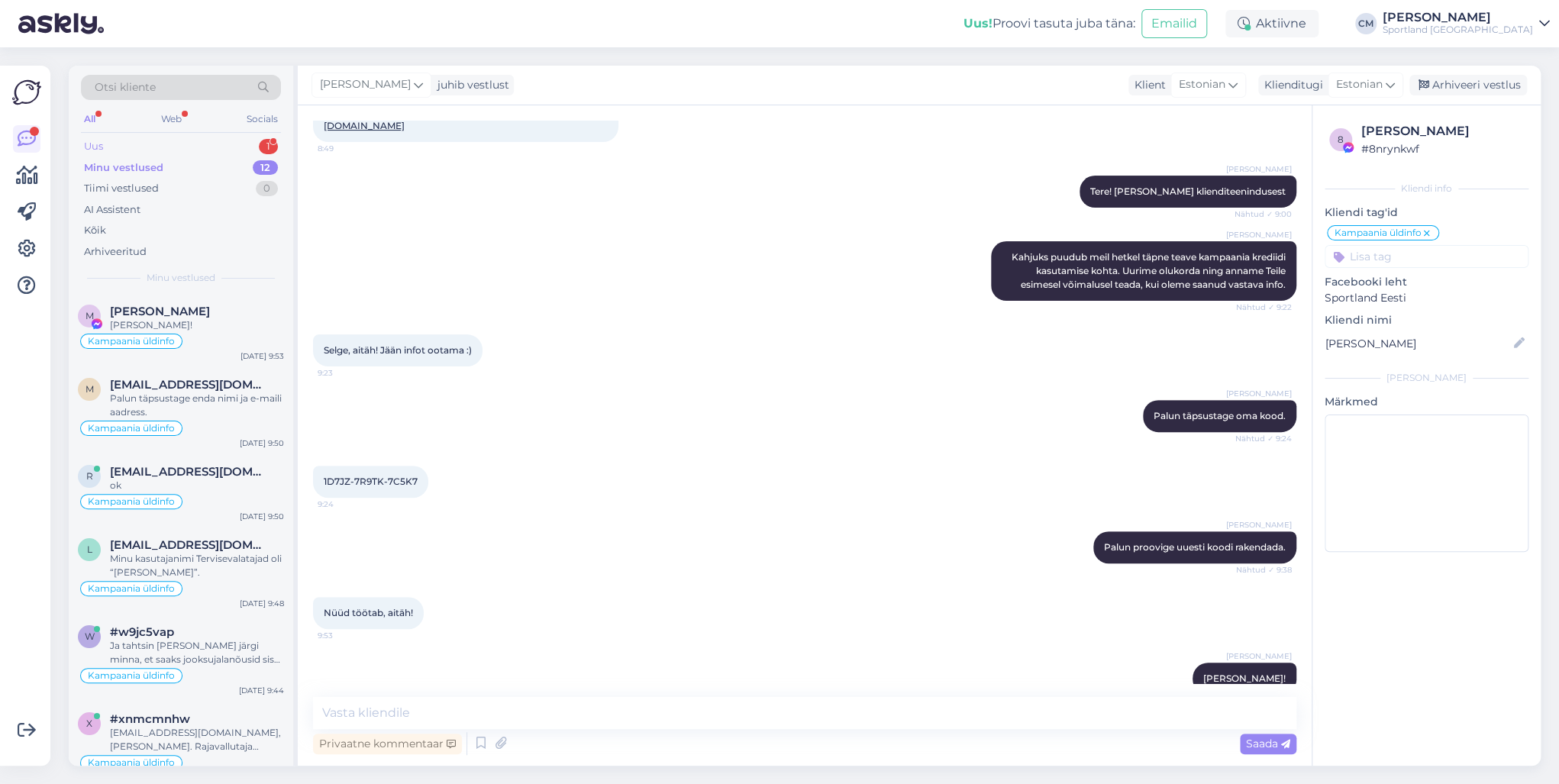
click at [273, 140] on div "1" at bounding box center [268, 147] width 19 height 15
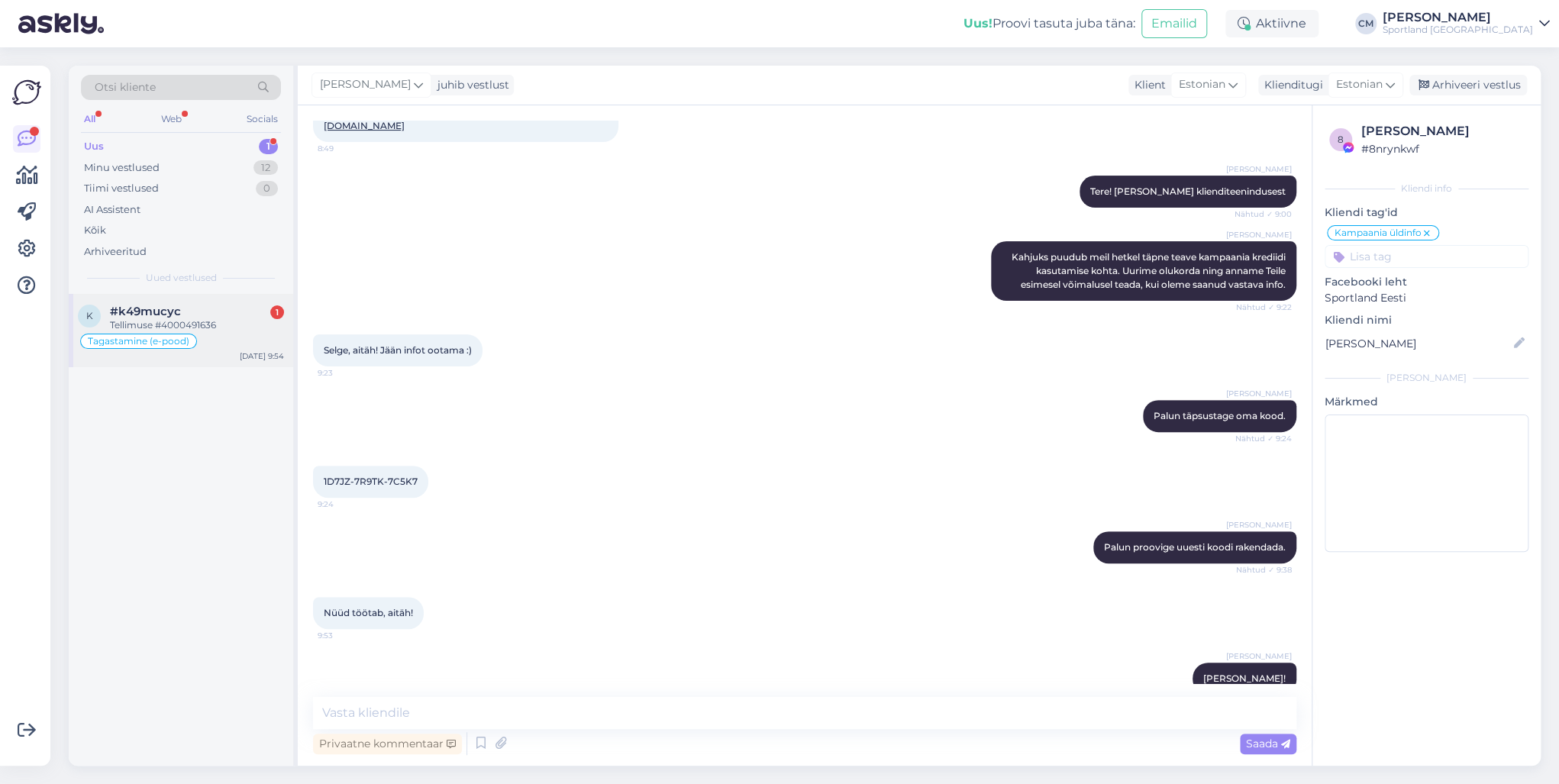
click at [235, 300] on div "k #k49mucyc 1 Tellimuse #4000491636 Tagastamine (e-pood) [DATE] 9:54" at bounding box center [181, 330] width 224 height 73
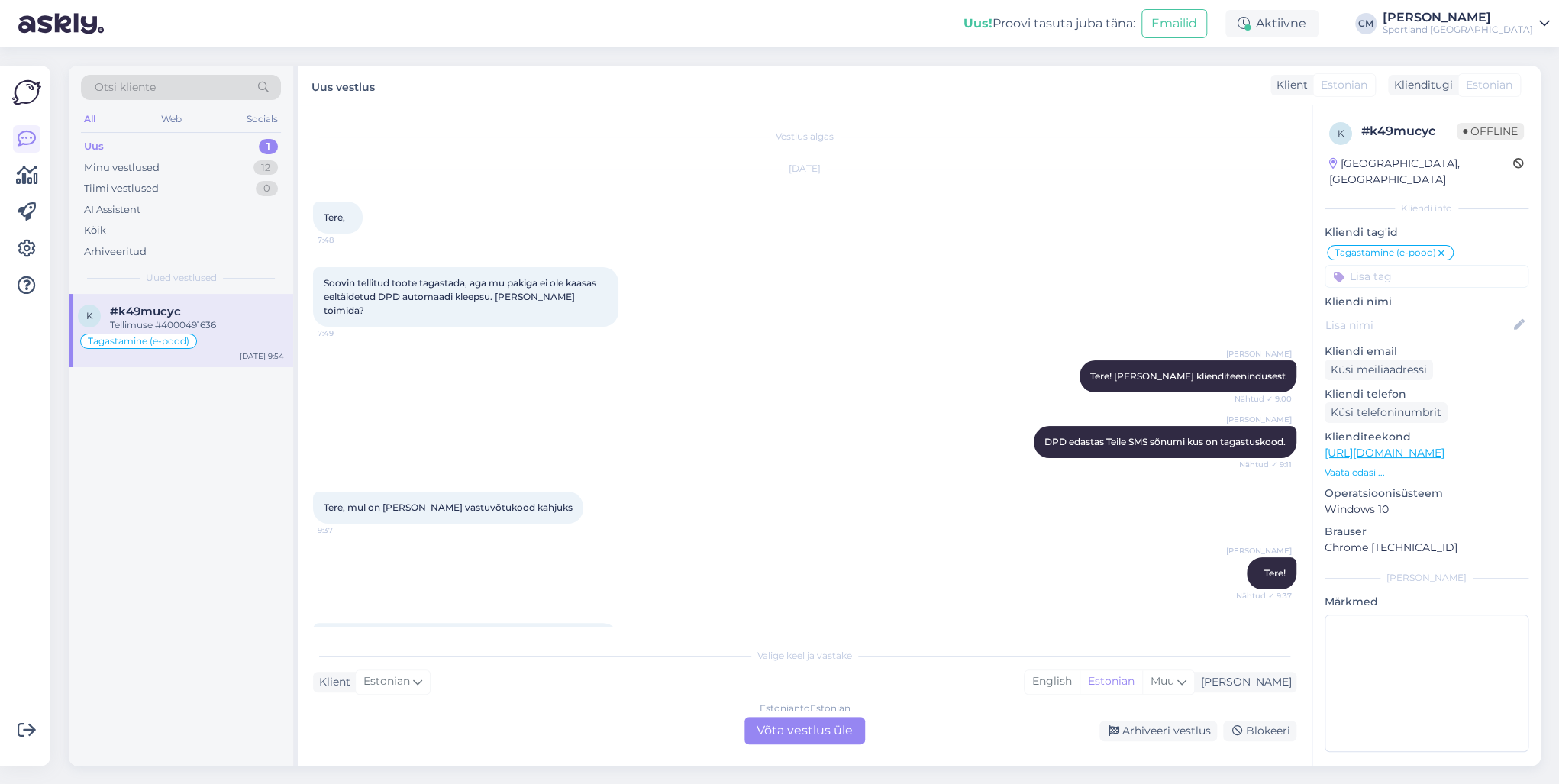
scroll to position [495, 0]
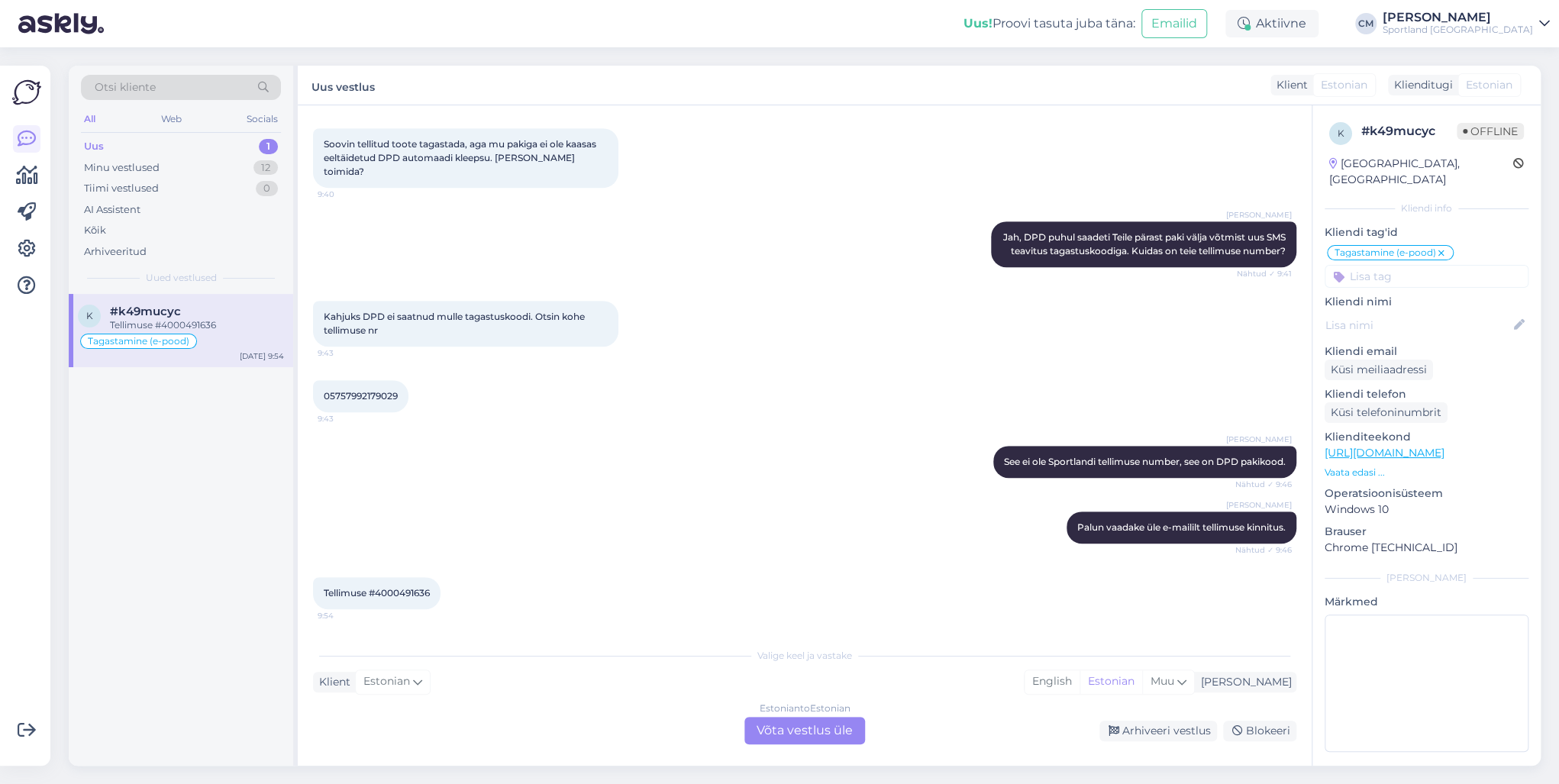
click at [810, 563] on div "Estonian to Estonian Võta vestlus üle" at bounding box center [804, 730] width 121 height 28
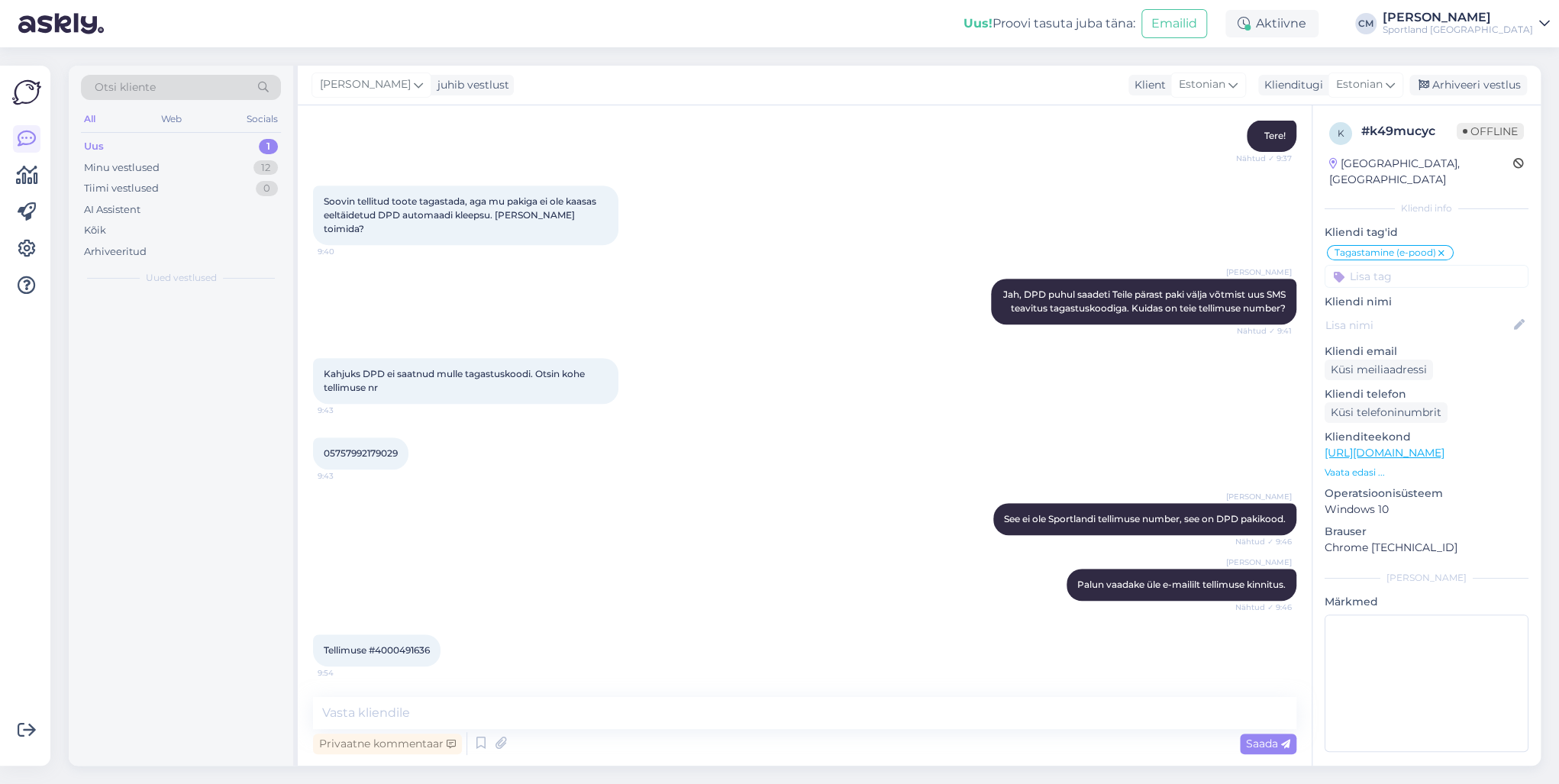
scroll to position [436, 0]
click at [791, 563] on textarea at bounding box center [804, 713] width 983 height 32
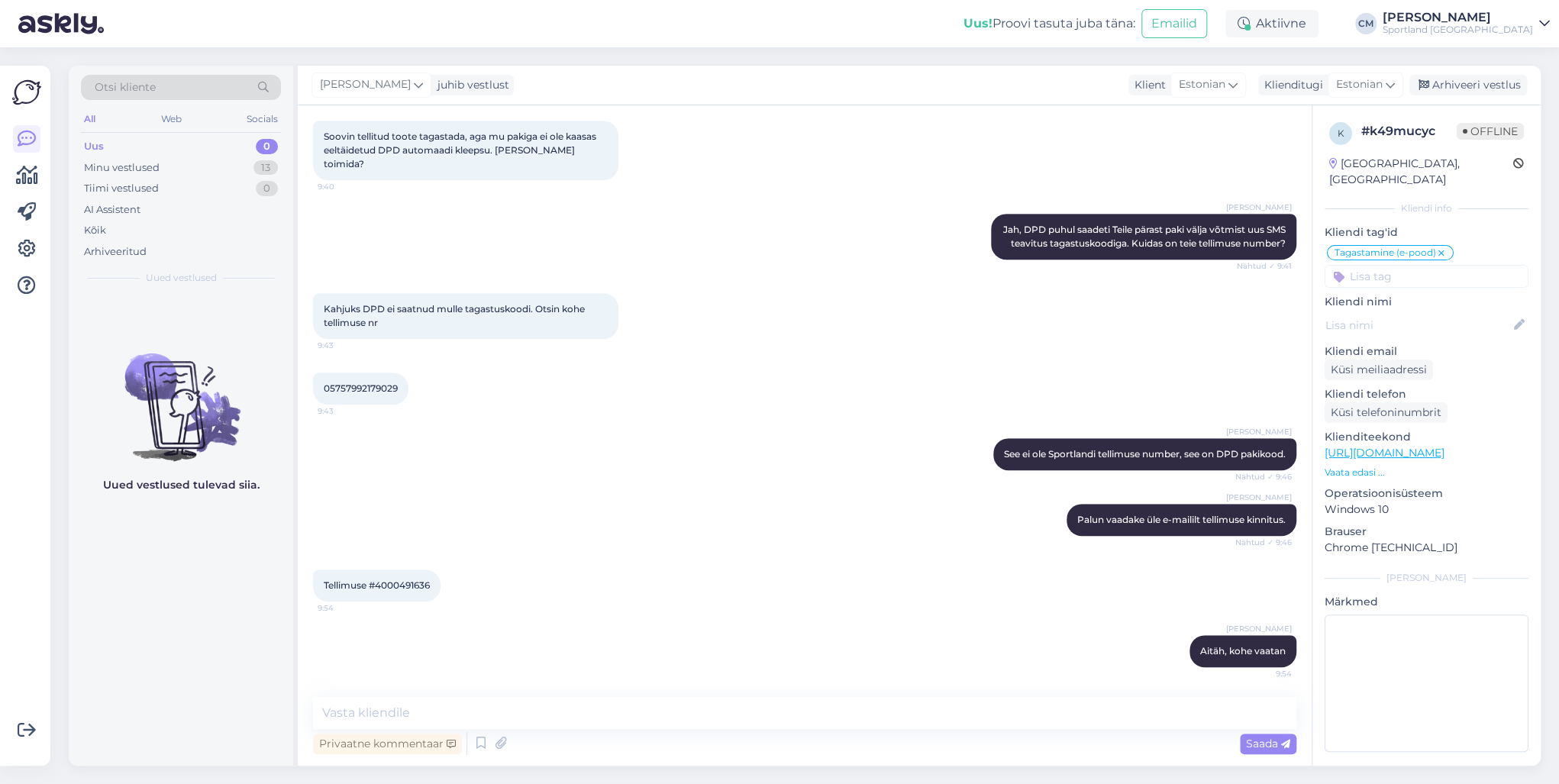
click at [405, 563] on span "Tellimuse #4000491636" at bounding box center [377, 585] width 106 height 12
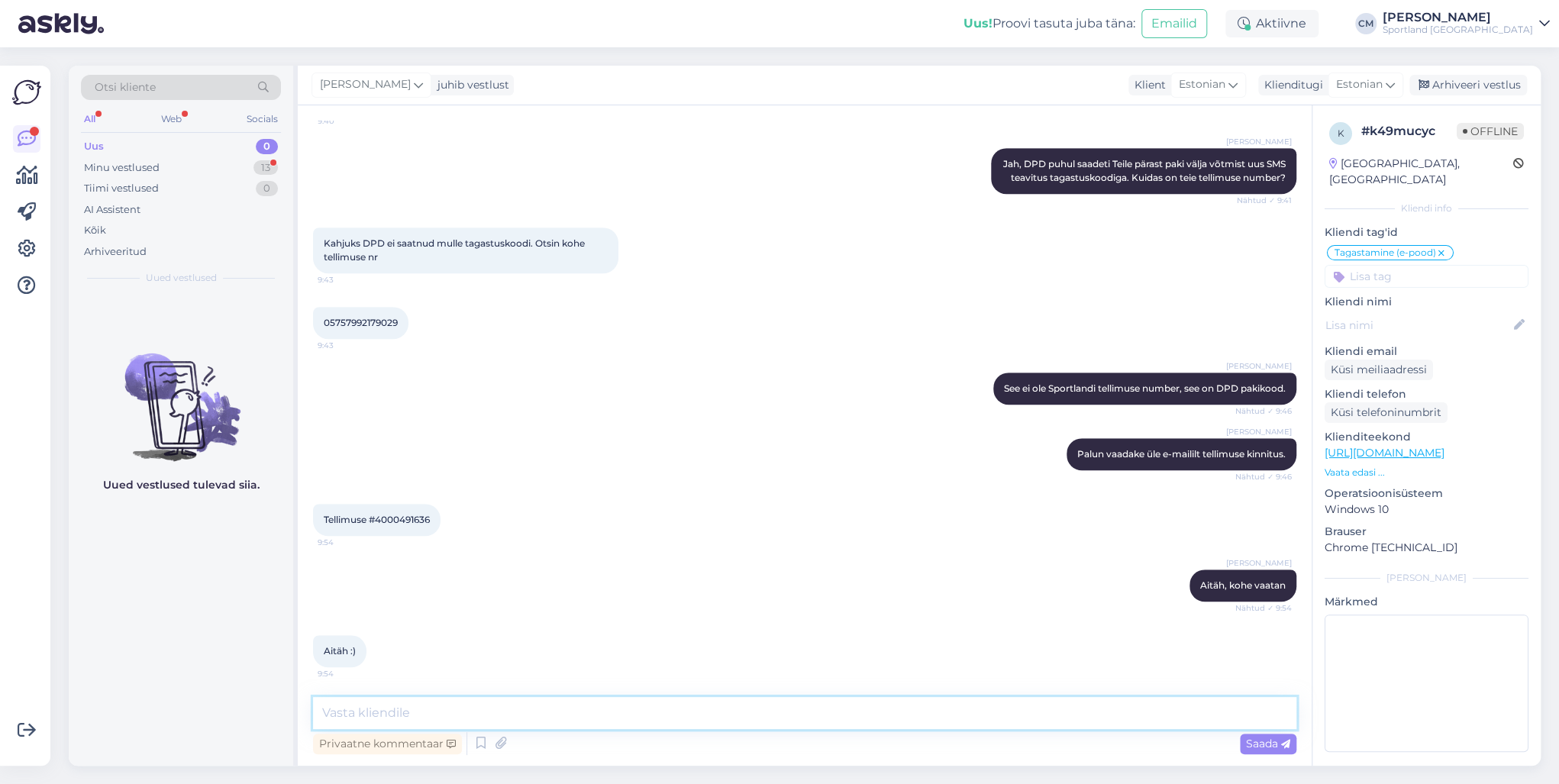
click at [391, 563] on textarea at bounding box center [804, 713] width 983 height 32
click at [1168, 563] on textarea "Kas vaatasite DPD saadetud e-mailid ja SMS üle? Hetkel võtan siis ühendust DPD-…" at bounding box center [804, 713] width 983 height 32
paste textarea "[PHONE_NUMBER]"
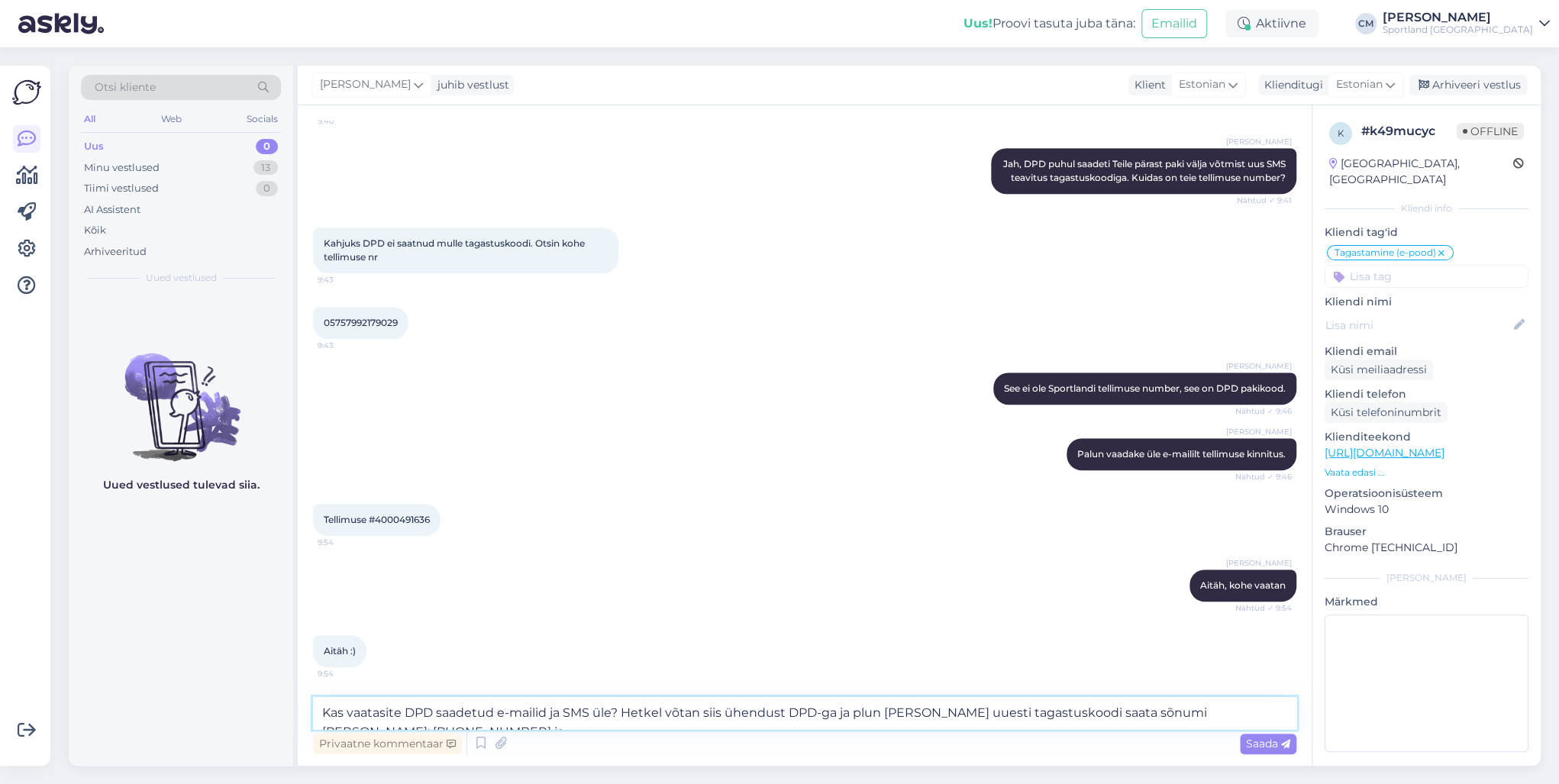
click at [1168, 563] on textarea "Kas vaatasite DPD saadetud e-mailid ja SMS üle? Hetkel võtan siis ühendust DPD-…" at bounding box center [804, 713] width 983 height 32
paste textarea "[EMAIL_ADDRESS][PERSON_NAME][DOMAIN_NAME]"
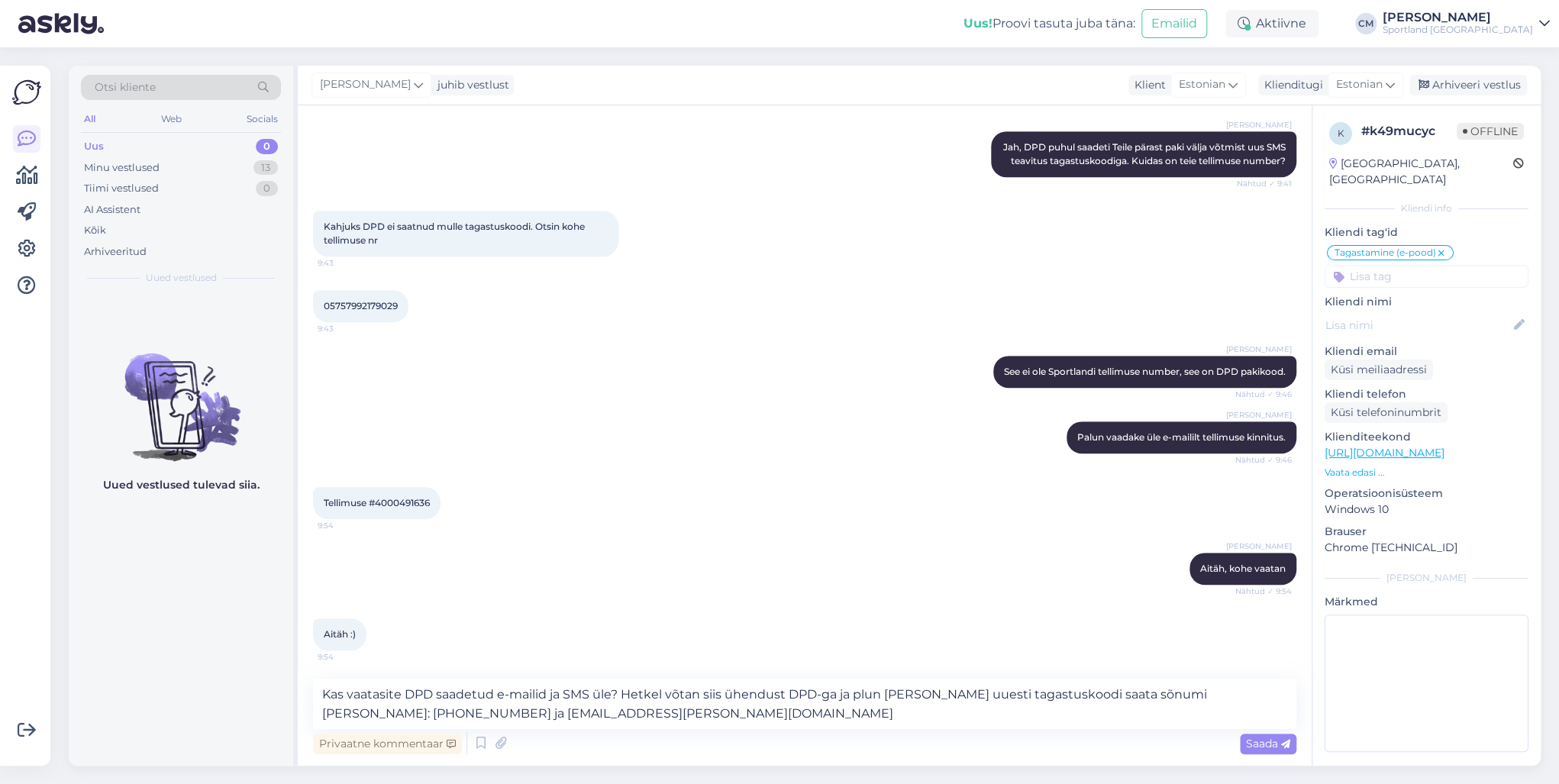
click at [415, 516] on div "Tellimuse #4000491636 9:54" at bounding box center [377, 503] width 127 height 32
click at [415, 505] on span "Tellimuse #4000491636" at bounding box center [377, 502] width 106 height 12
click at [534, 563] on textarea "Kas vaatasite DPD saadetud e-mailid ja SMS üle? Hetkel võtan siis ühendust DPD-…" at bounding box center [804, 703] width 983 height 51
click at [630, 563] on textarea "Kas vaatasite DPD saadetud e-mailid ja SMS üle? Hetkel võtan siis ühendust DPD-…" at bounding box center [804, 703] width 983 height 51
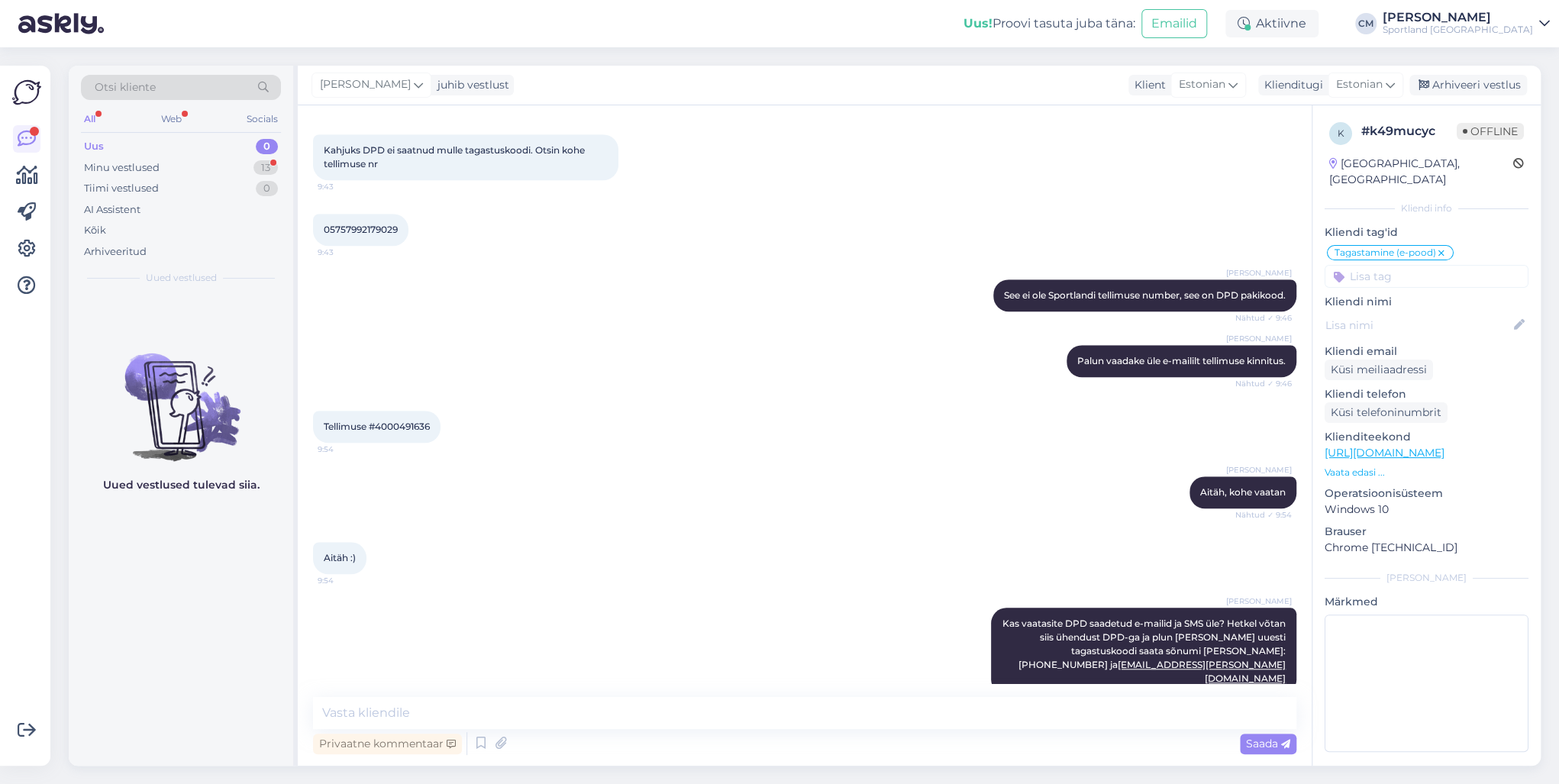
scroll to position [740, 0]
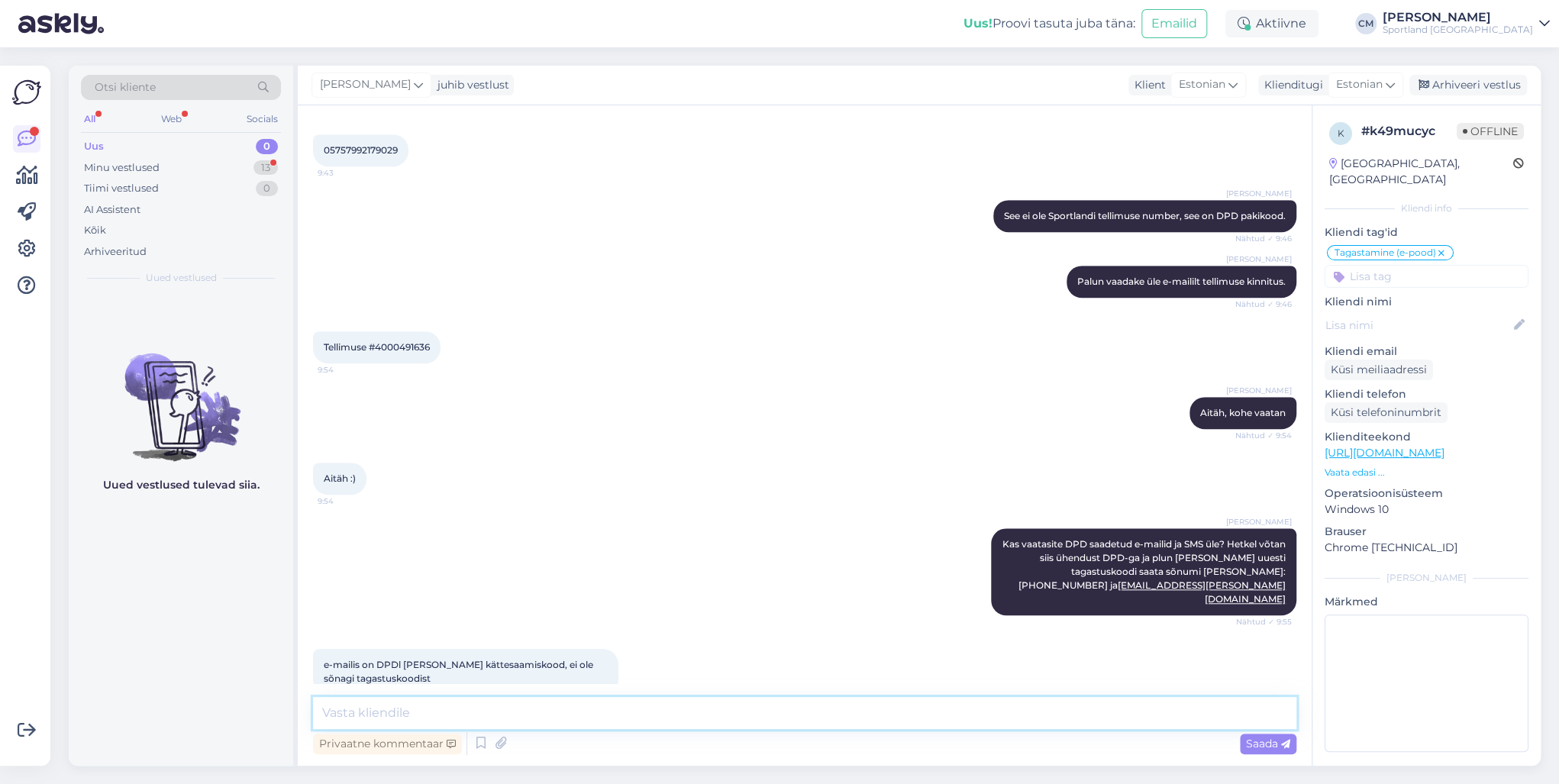
click at [331, 563] on textarea at bounding box center [804, 713] width 983 height 32
click at [355, 563] on textarea "Selge teeme päringu ja palume Teile uue teavituse saata." at bounding box center [804, 713] width 983 height 32
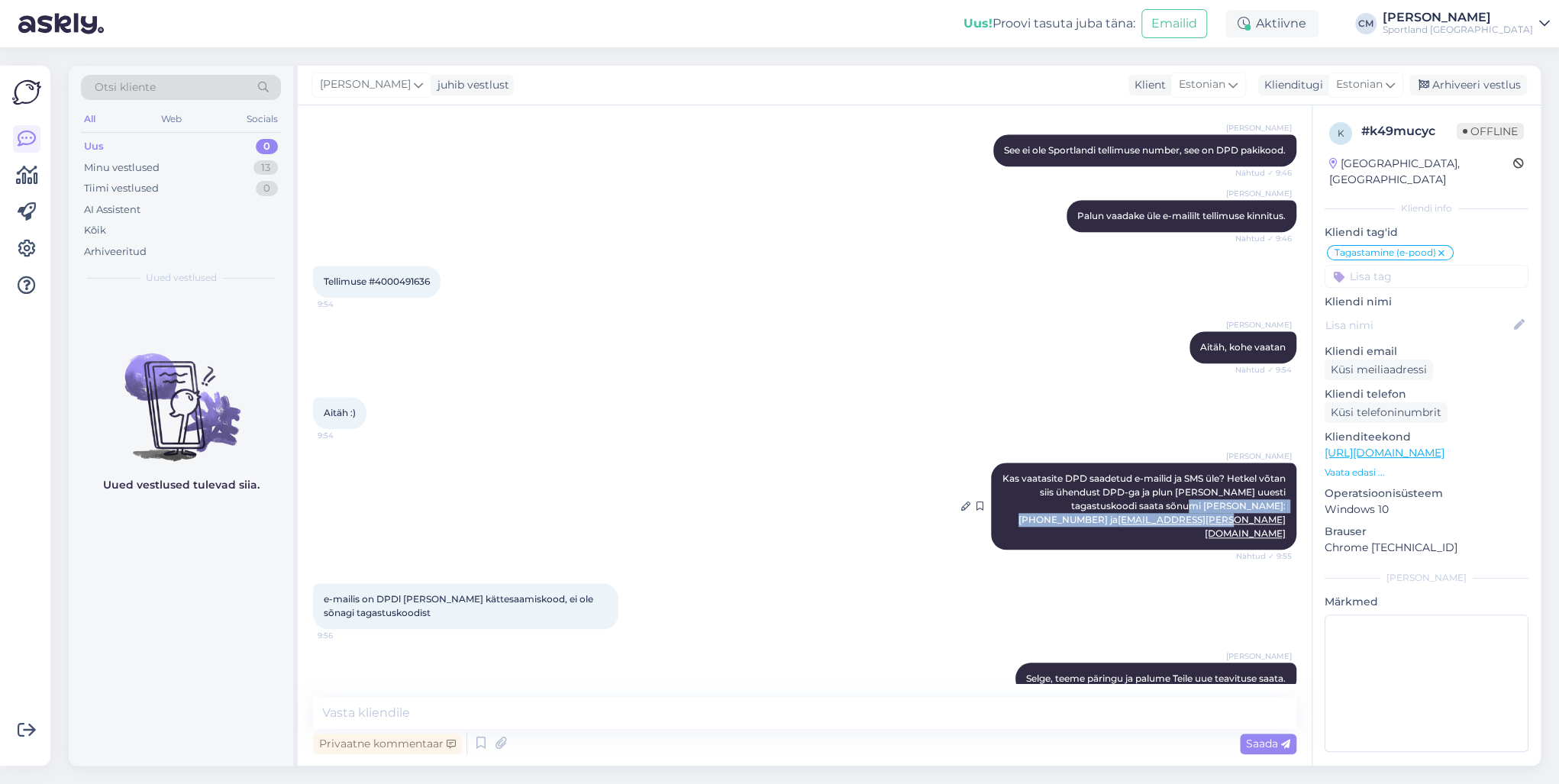
drag, startPoint x: 1095, startPoint y: 502, endPoint x: 1273, endPoint y: 511, distance: 178.2
click at [1168, 511] on div "[PERSON_NAME] Kas vaatasite DPD saadetud e-mailid ja SMS üle? Hetkel võtan siis…" at bounding box center [1144, 506] width 306 height 87
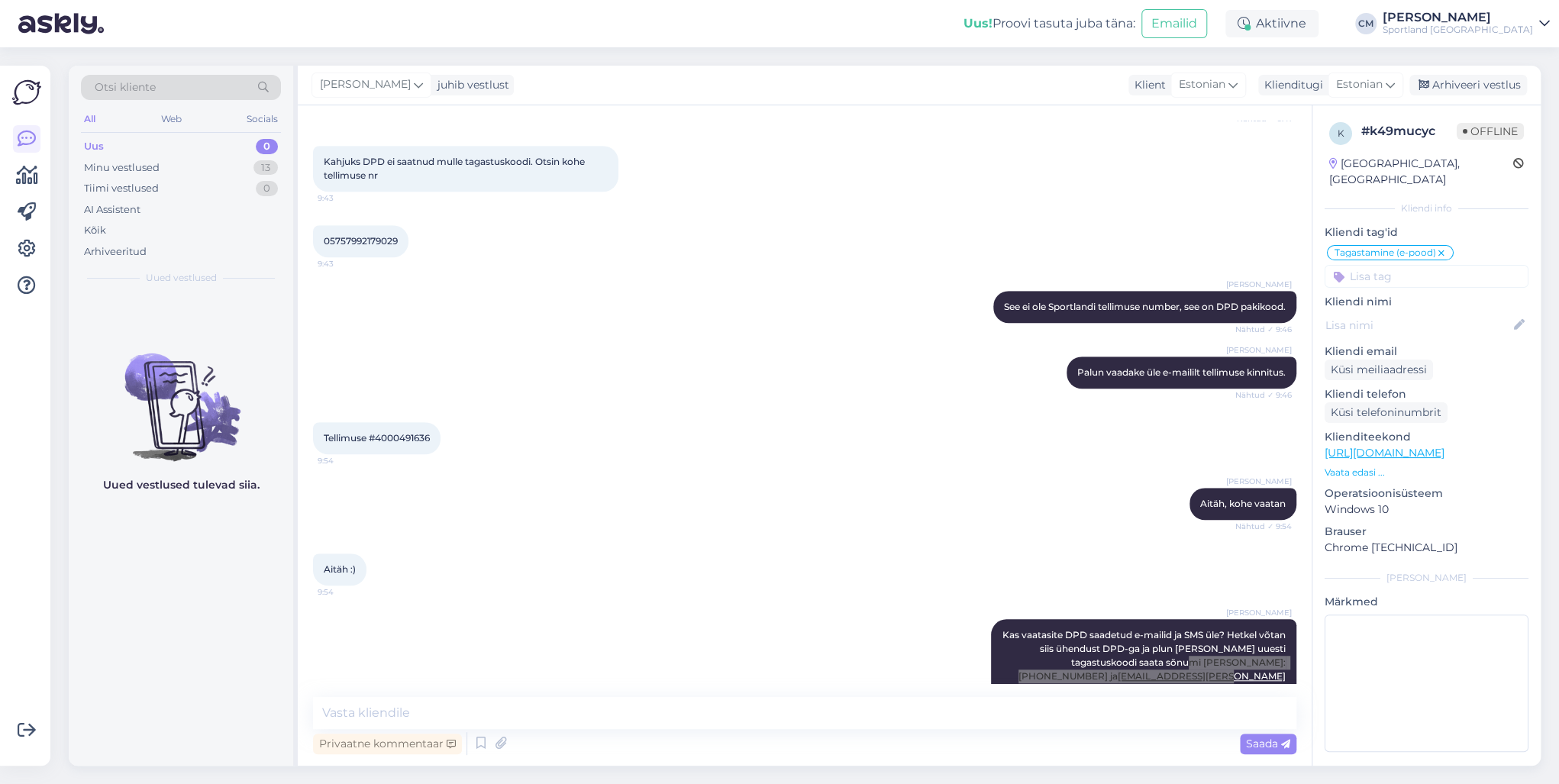
scroll to position [623, 0]
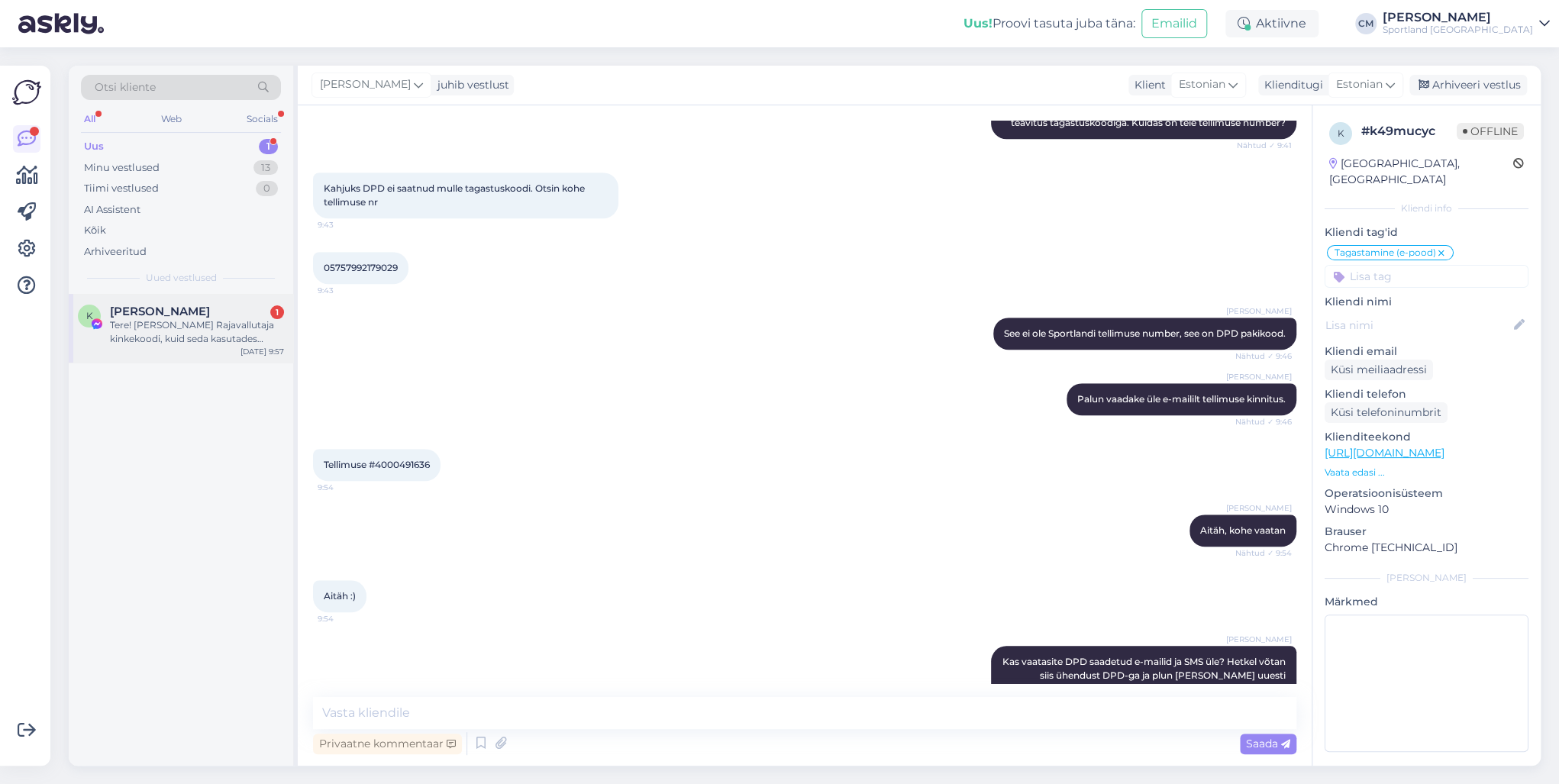
click at [241, 321] on div "Tere! [PERSON_NAME] Rajavallutaja kinkekoodi, kuid seda kasutades annab ostukor…" at bounding box center [197, 332] width 174 height 28
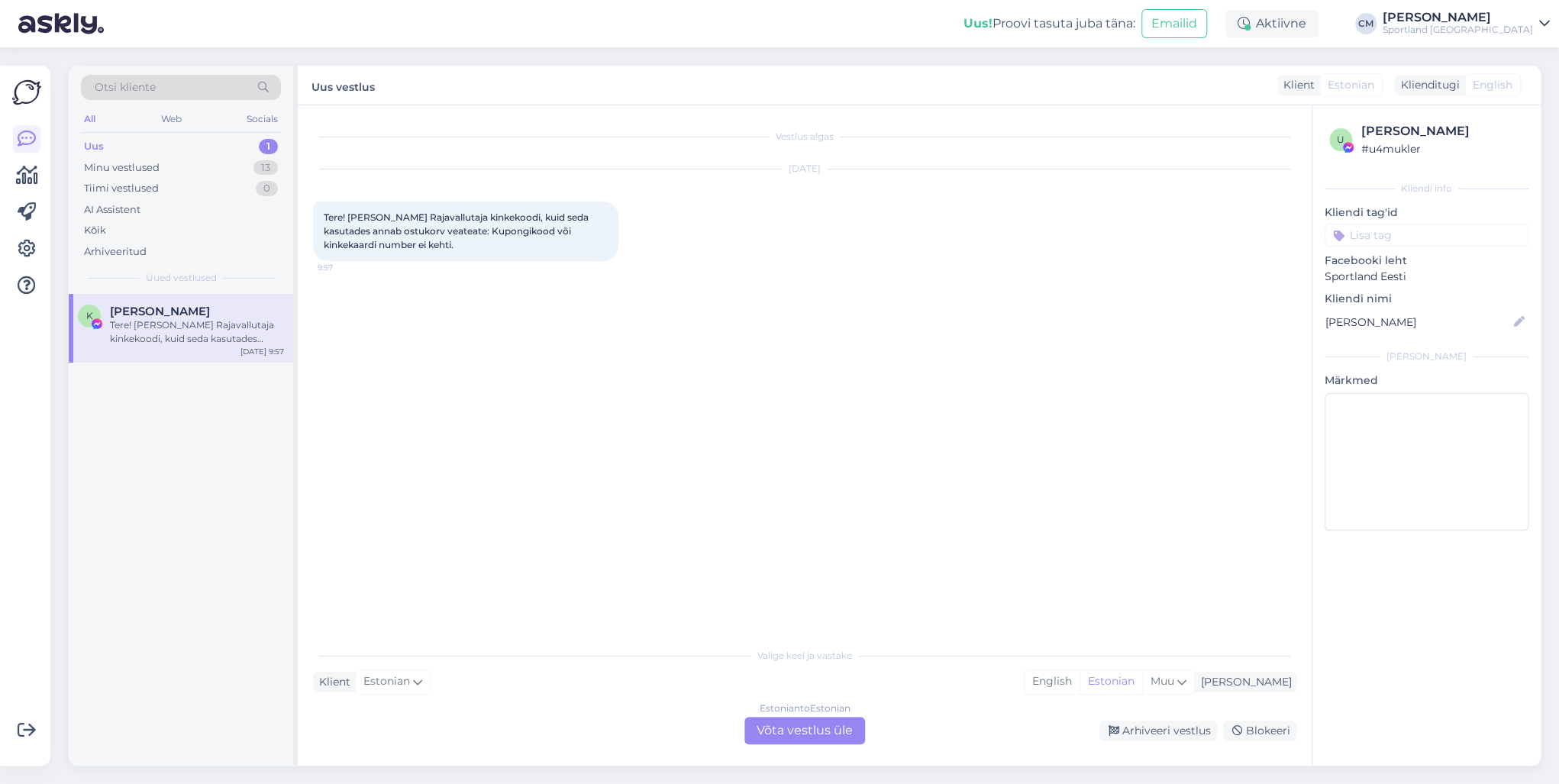
scroll to position [0, 0]
click at [819, 563] on div "Estonian to Estonian Võta vestlus üle" at bounding box center [804, 730] width 121 height 28
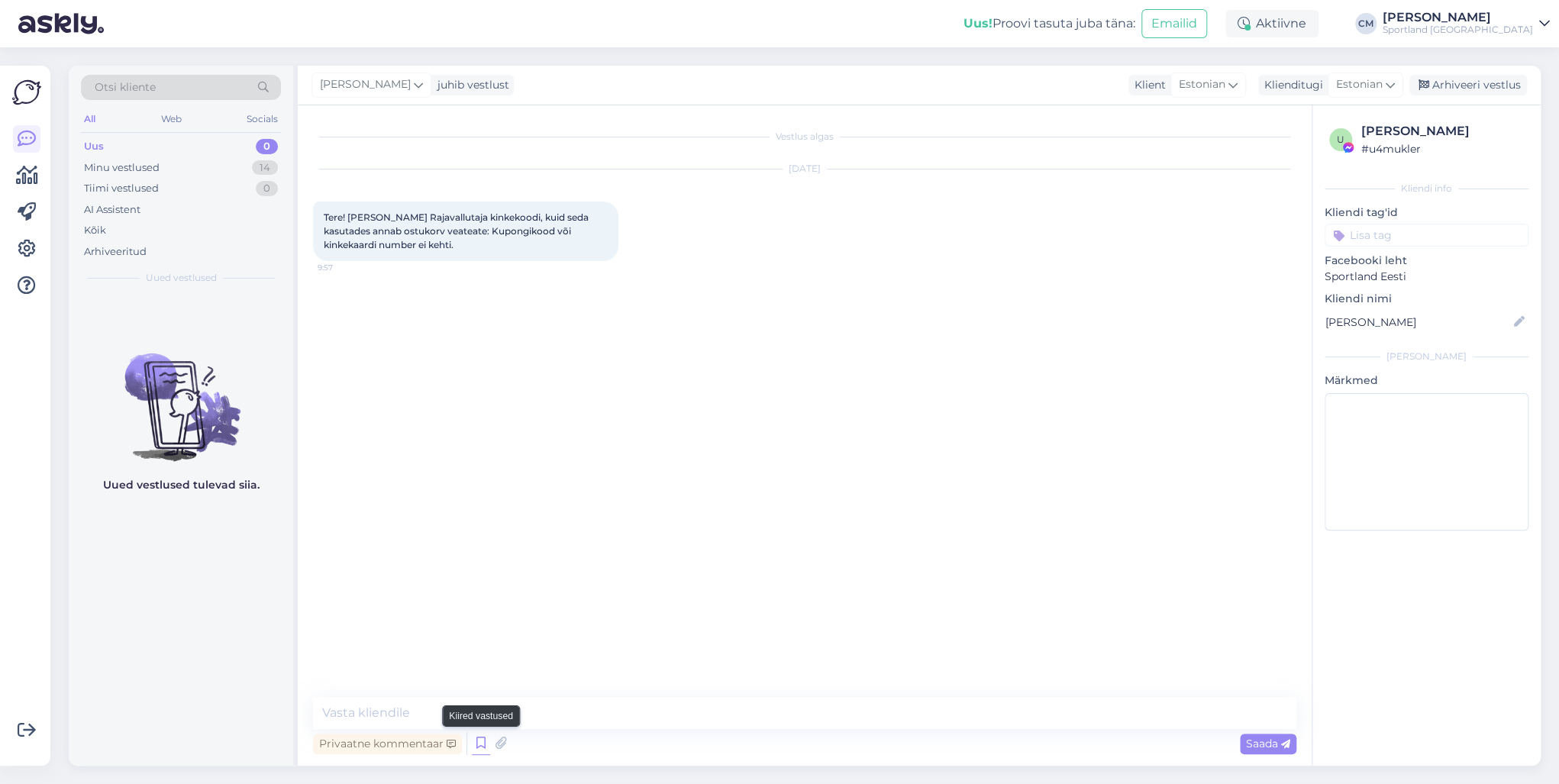
click at [477, 563] on icon at bounding box center [481, 743] width 18 height 23
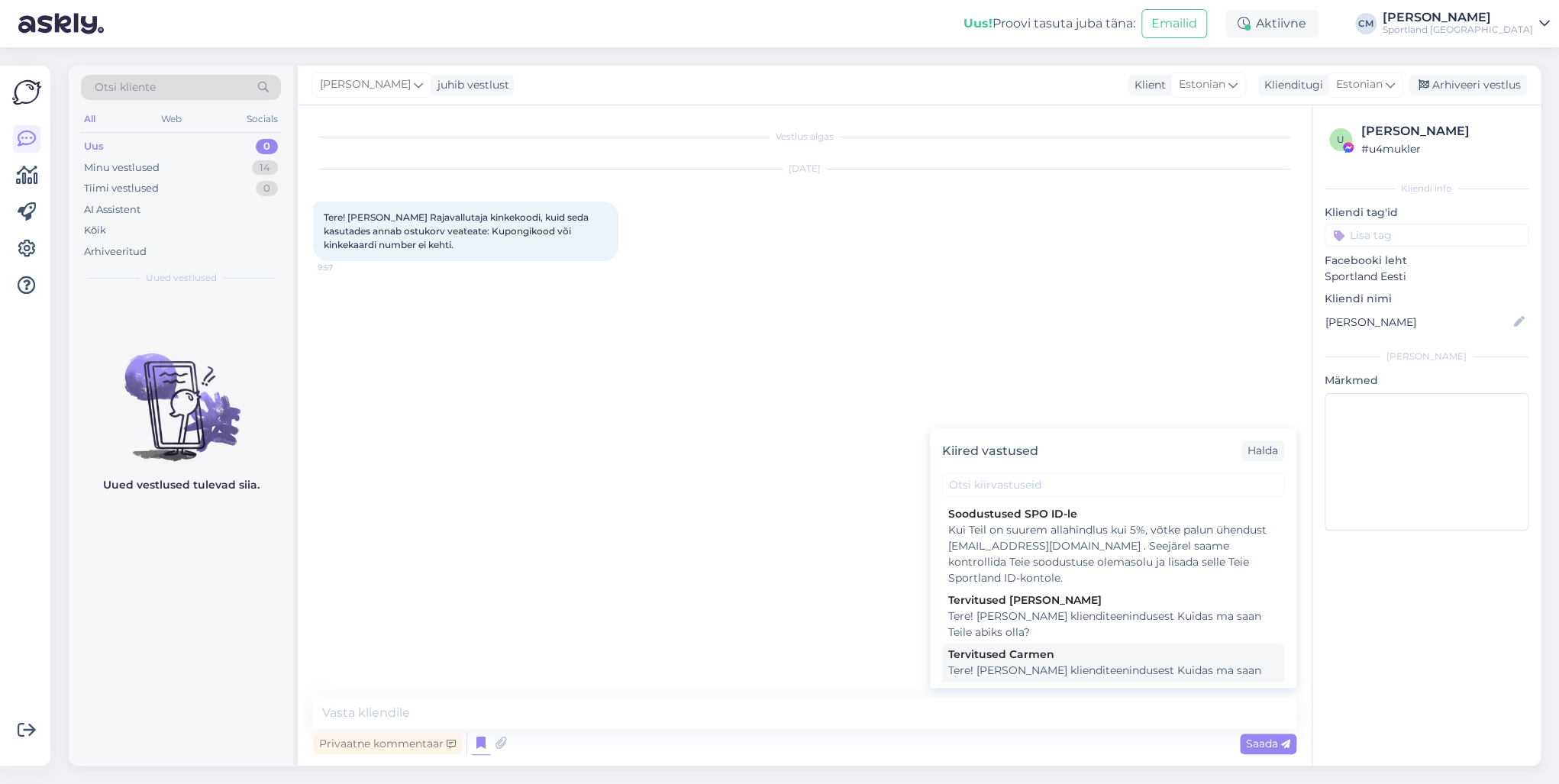
click at [1139, 563] on div "Tere! [PERSON_NAME] klienditeenindusest Kuidas ma saan Teile abiks olla?" at bounding box center [1113, 678] width 330 height 32
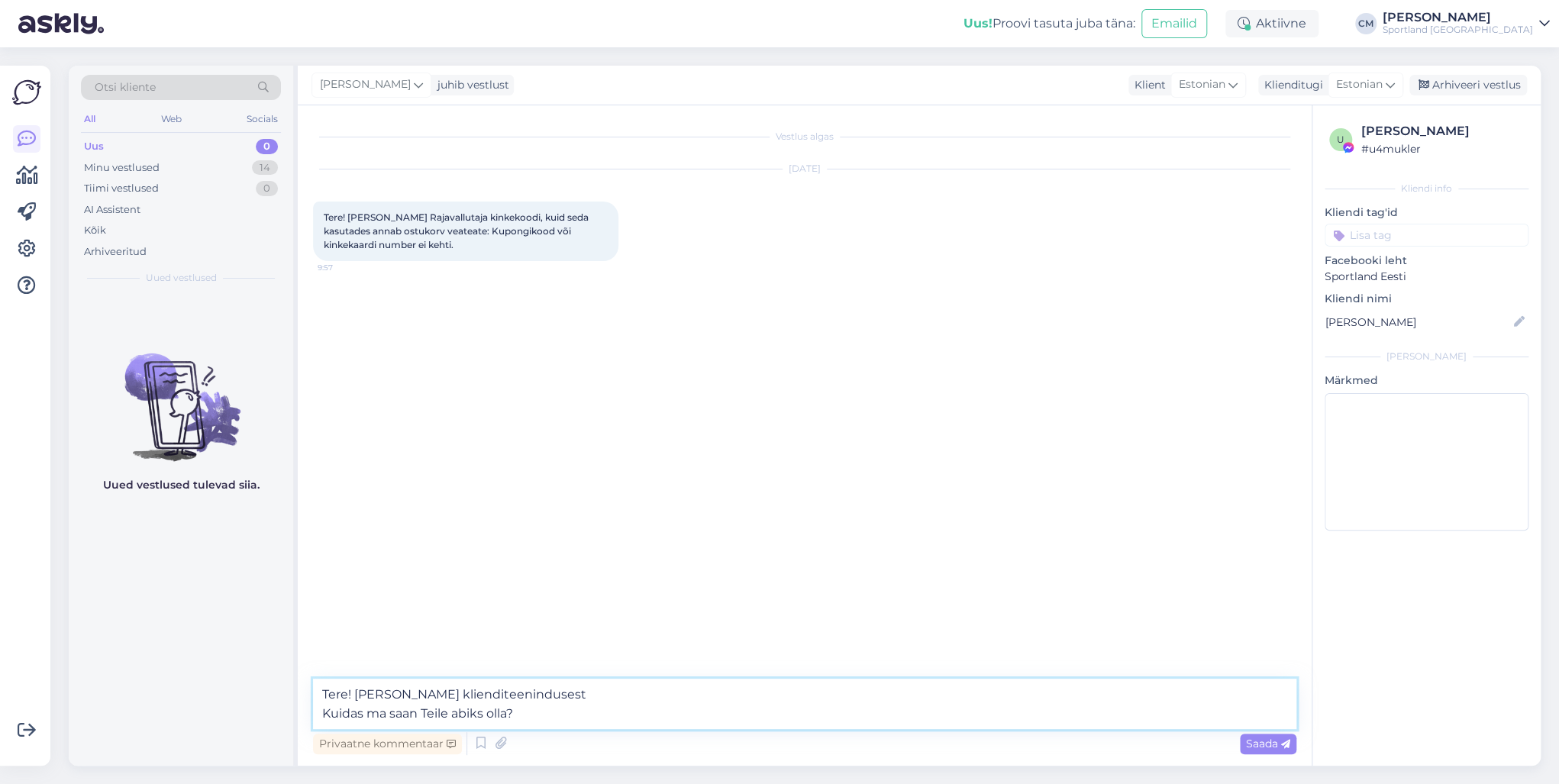
drag, startPoint x: 377, startPoint y: 713, endPoint x: 267, endPoint y: 713, distance: 110.0
click at [267, 563] on div "Otsi kliente All Web Socials Uus 0 Minu vestlused 14 Tiimi vestlused 0 AI Assis…" at bounding box center [805, 416] width 1472 height 700
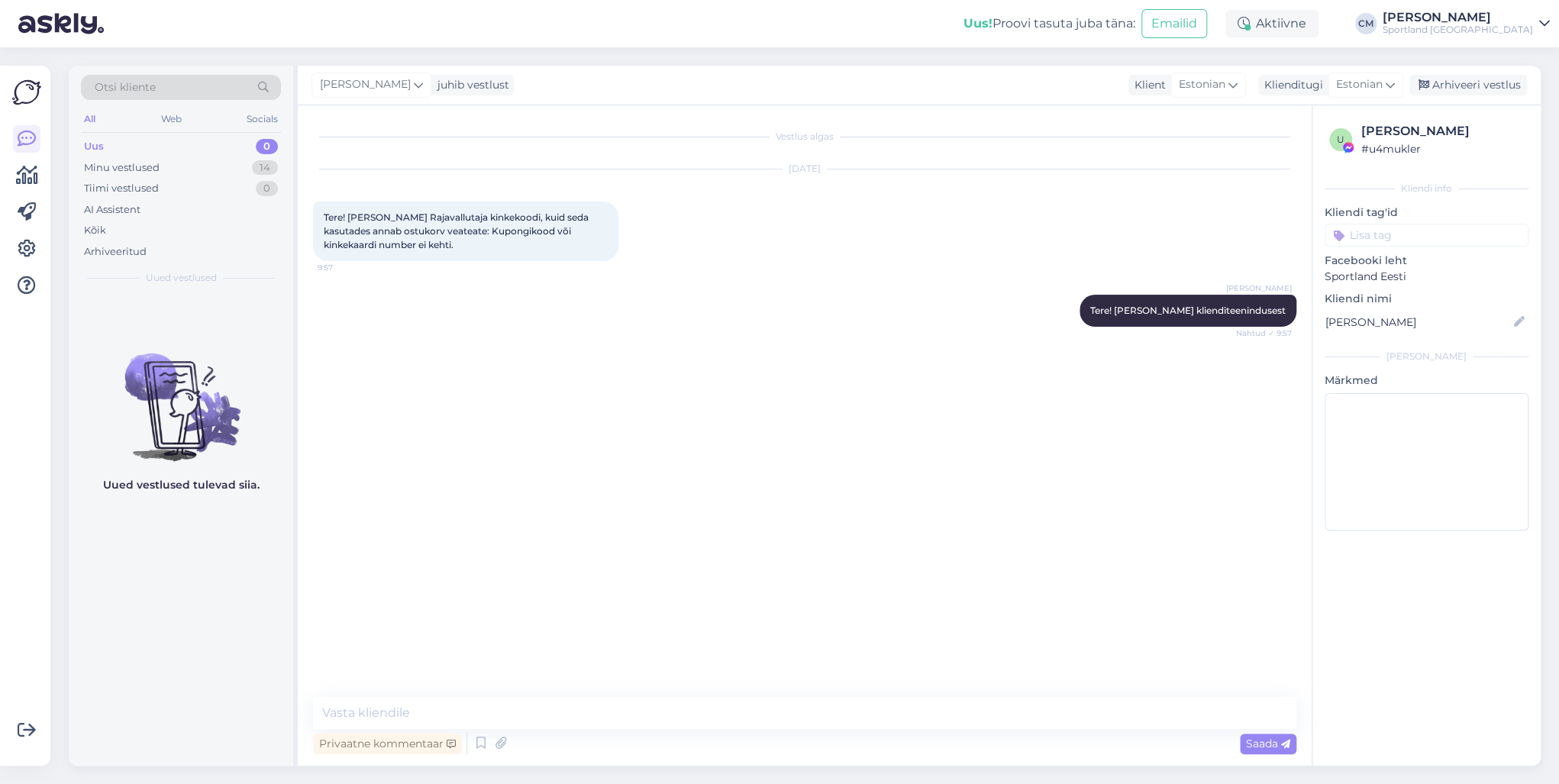
click at [198, 153] on div "Uus 0" at bounding box center [180, 147] width 200 height 21
click at [191, 164] on div "Minu vestlused 14" at bounding box center [180, 168] width 200 height 21
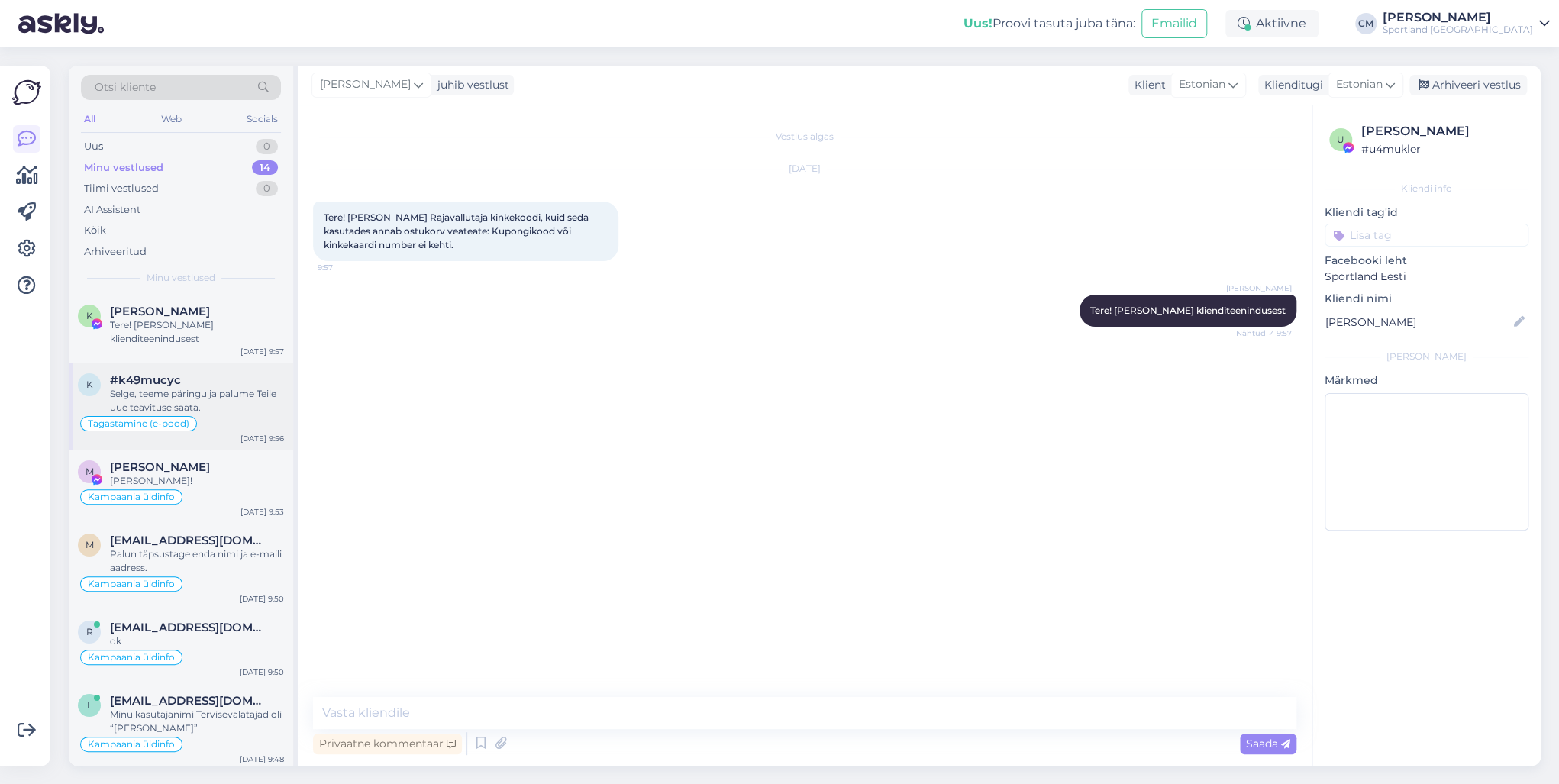
click at [211, 400] on div "Selge, teeme päringu ja palume Teile uue teavituse saata." at bounding box center [197, 400] width 174 height 28
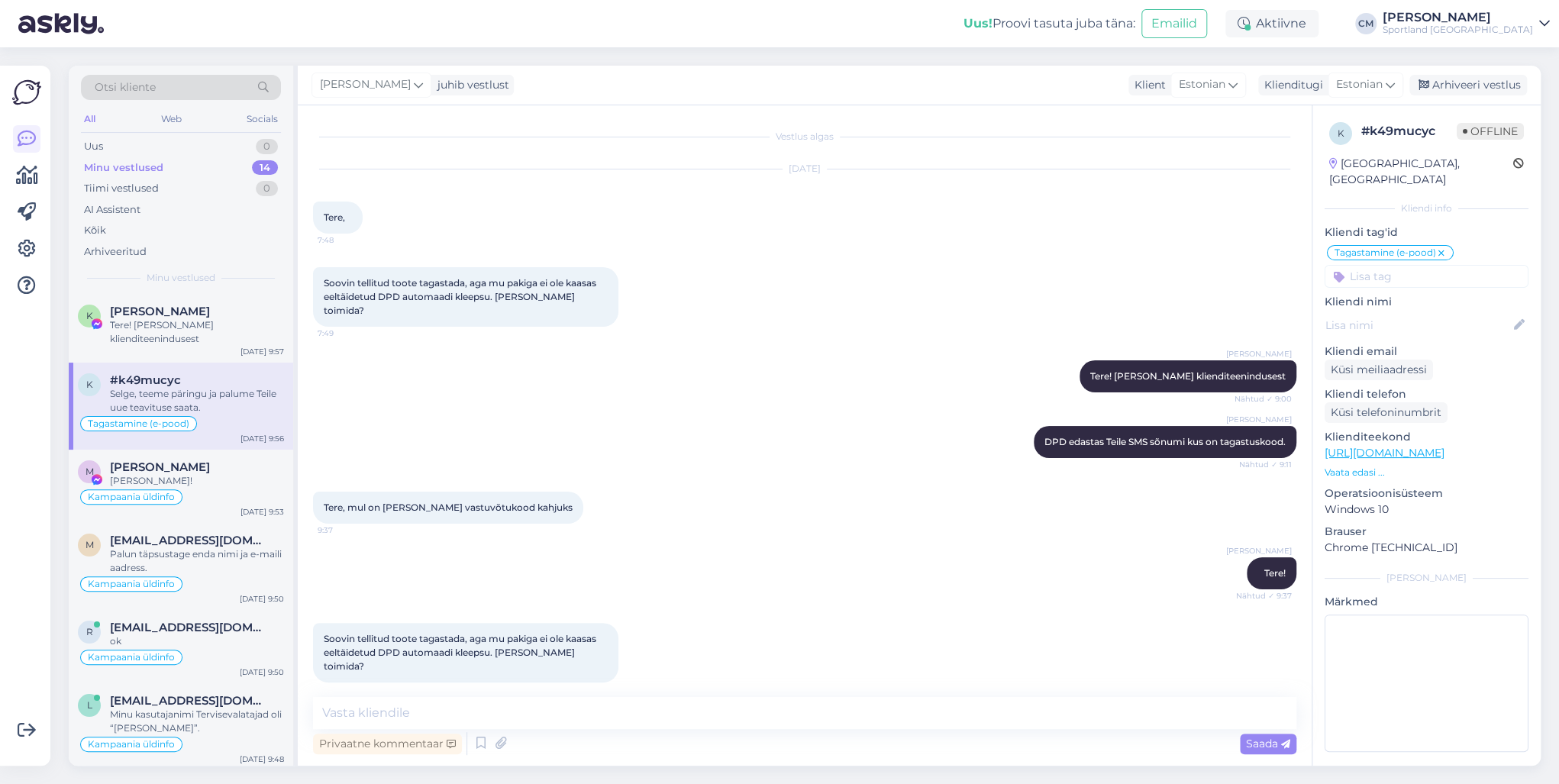
scroll to position [805, 0]
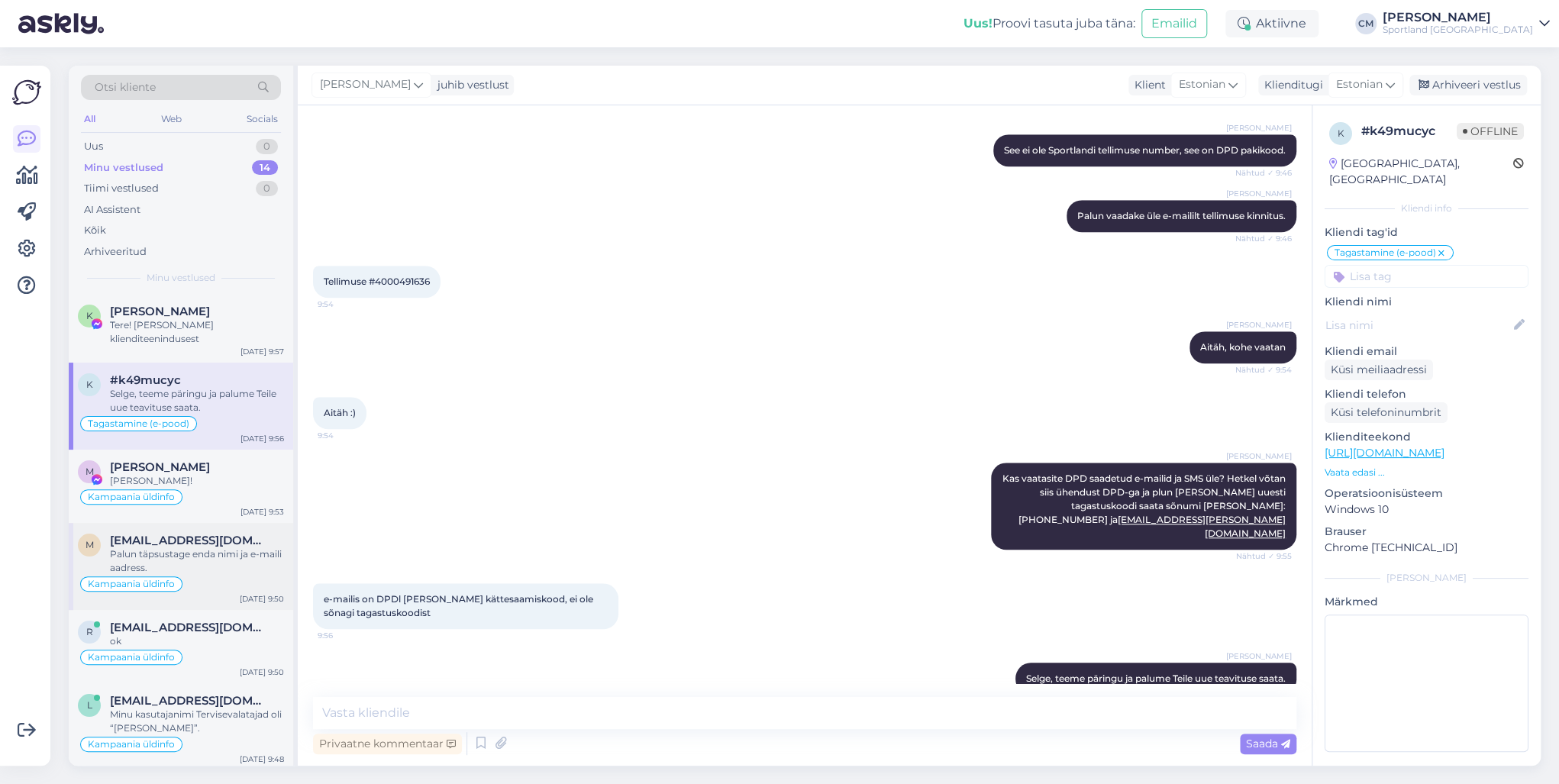
click at [223, 522] on div "m [EMAIL_ADDRESS][DOMAIN_NAME] Palun täpsustage enda nimi ja e-maili aadress. K…" at bounding box center [181, 565] width 224 height 87
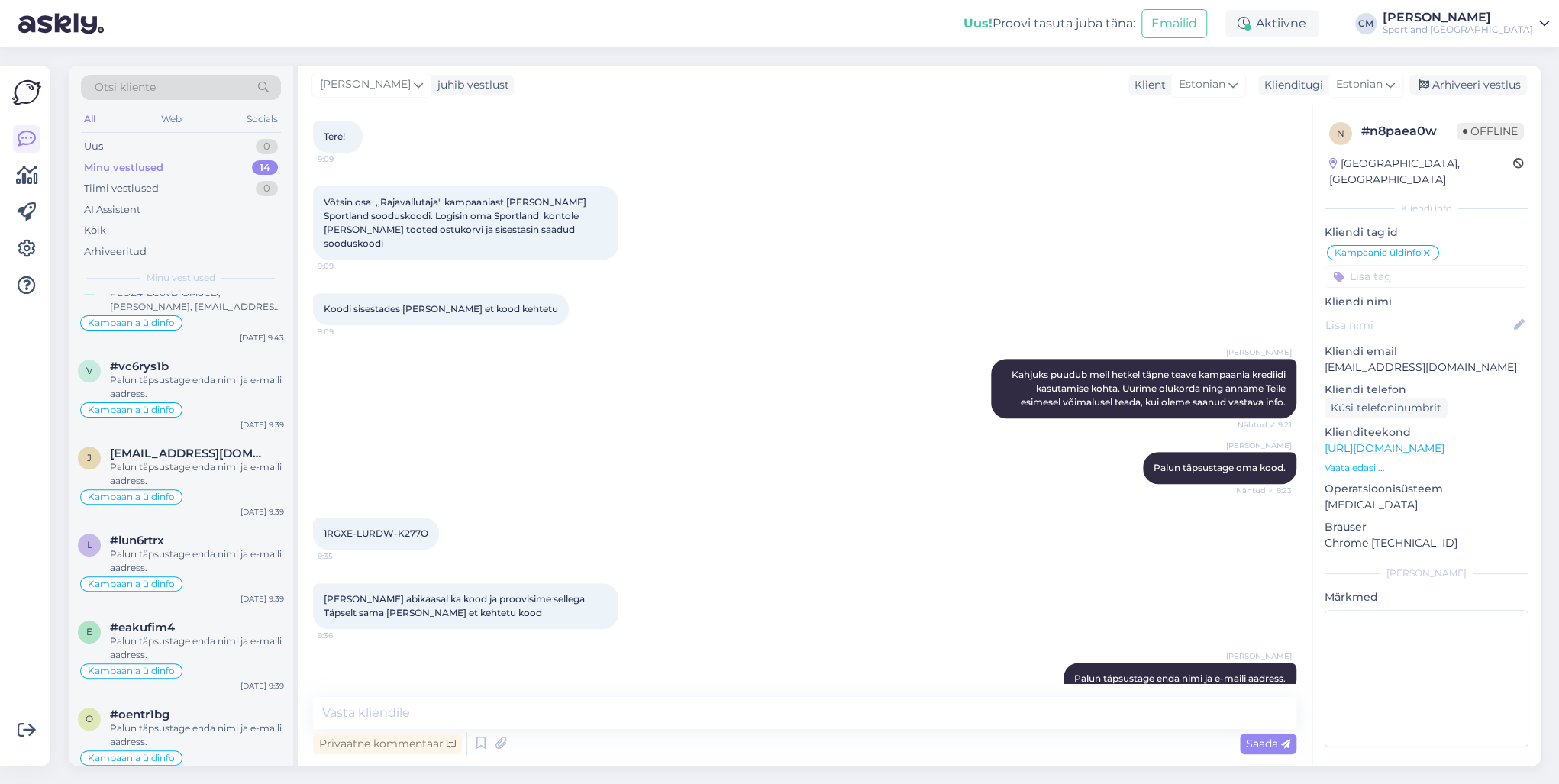
scroll to position [696, 0]
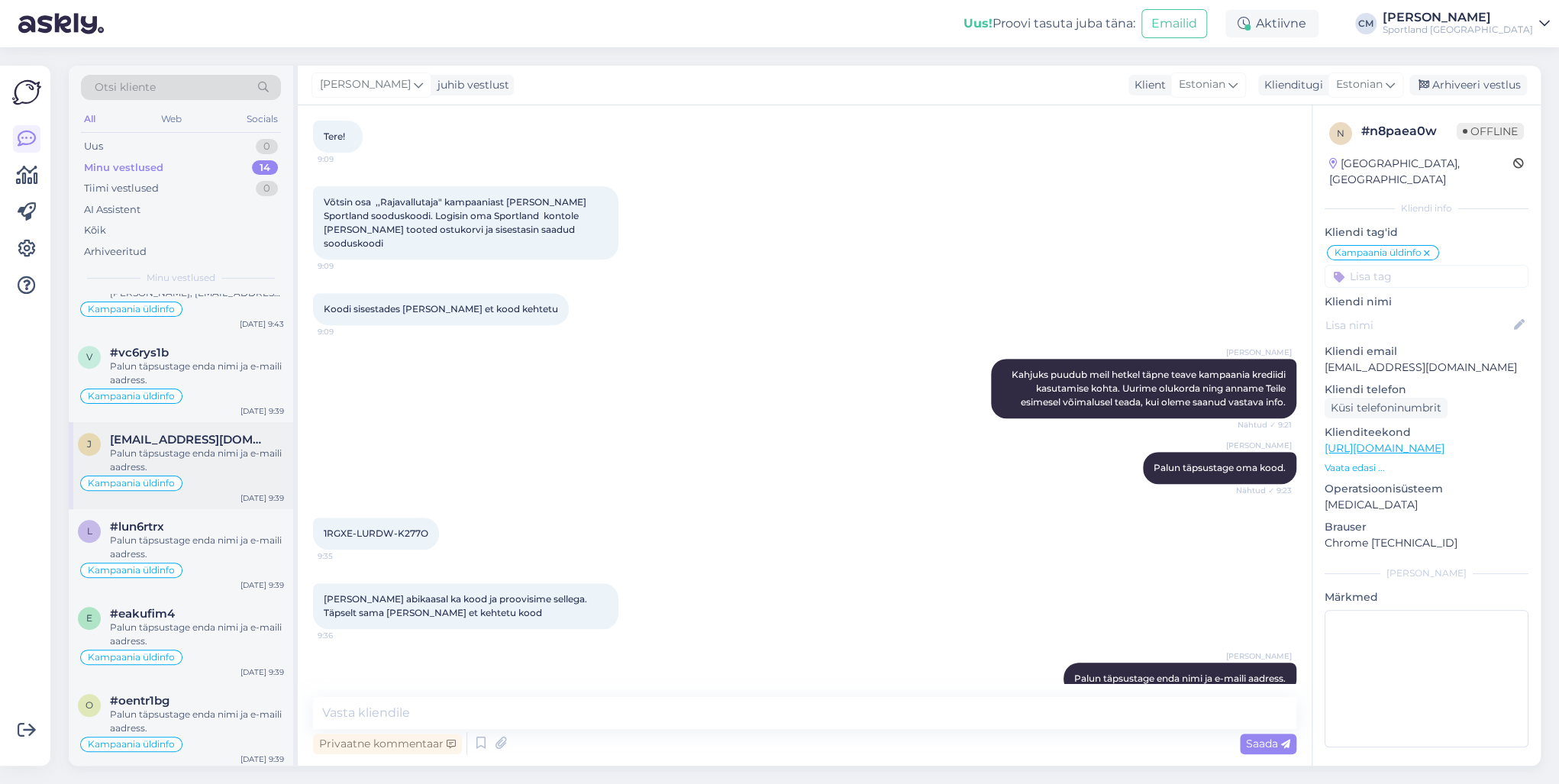
click at [234, 474] on div "Kampaania üldinfo" at bounding box center [180, 483] width 206 height 18
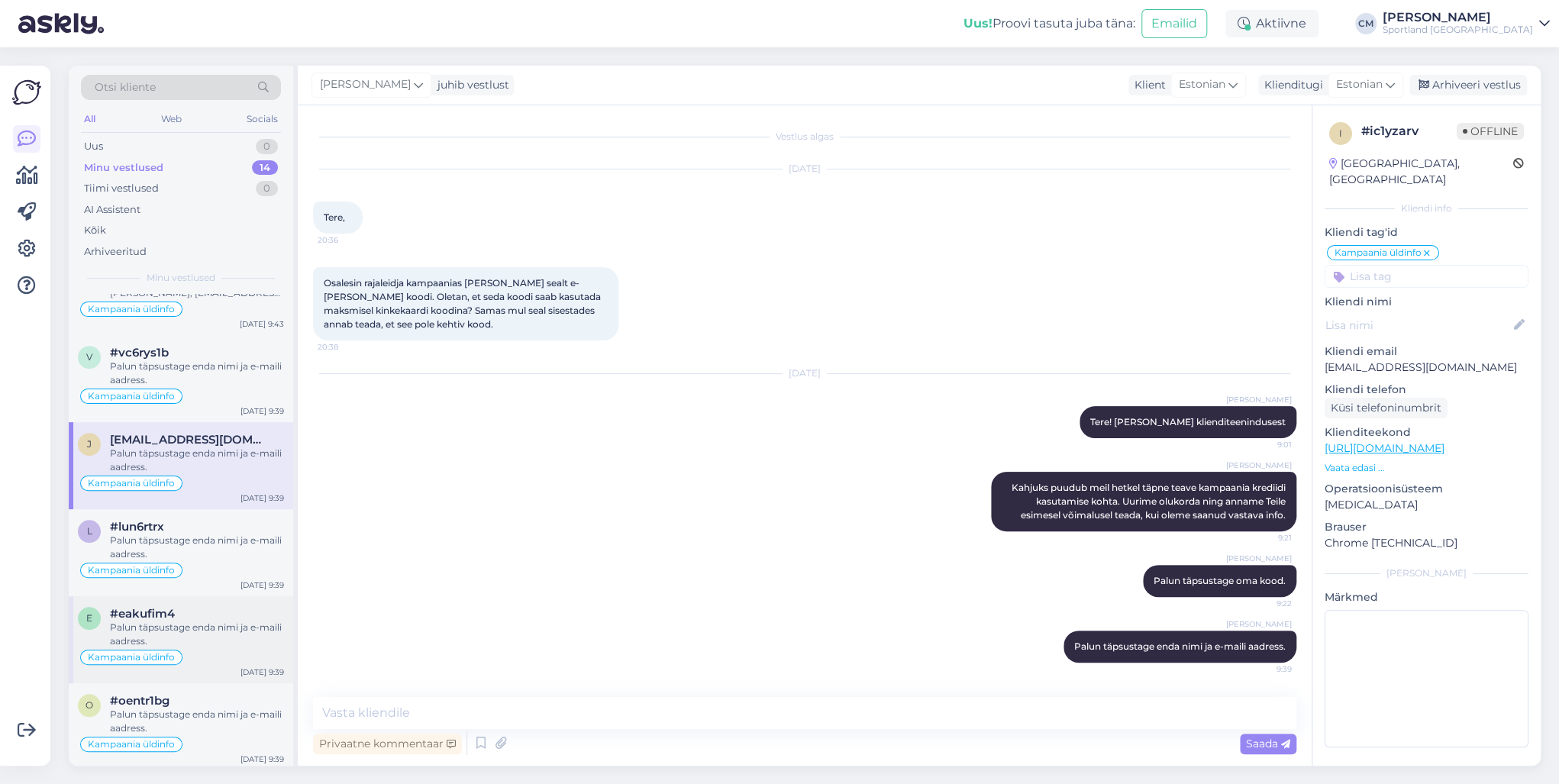
click at [179, 563] on div "Palun täpsustage enda nimi ja e-maili aadress." at bounding box center [197, 634] width 174 height 28
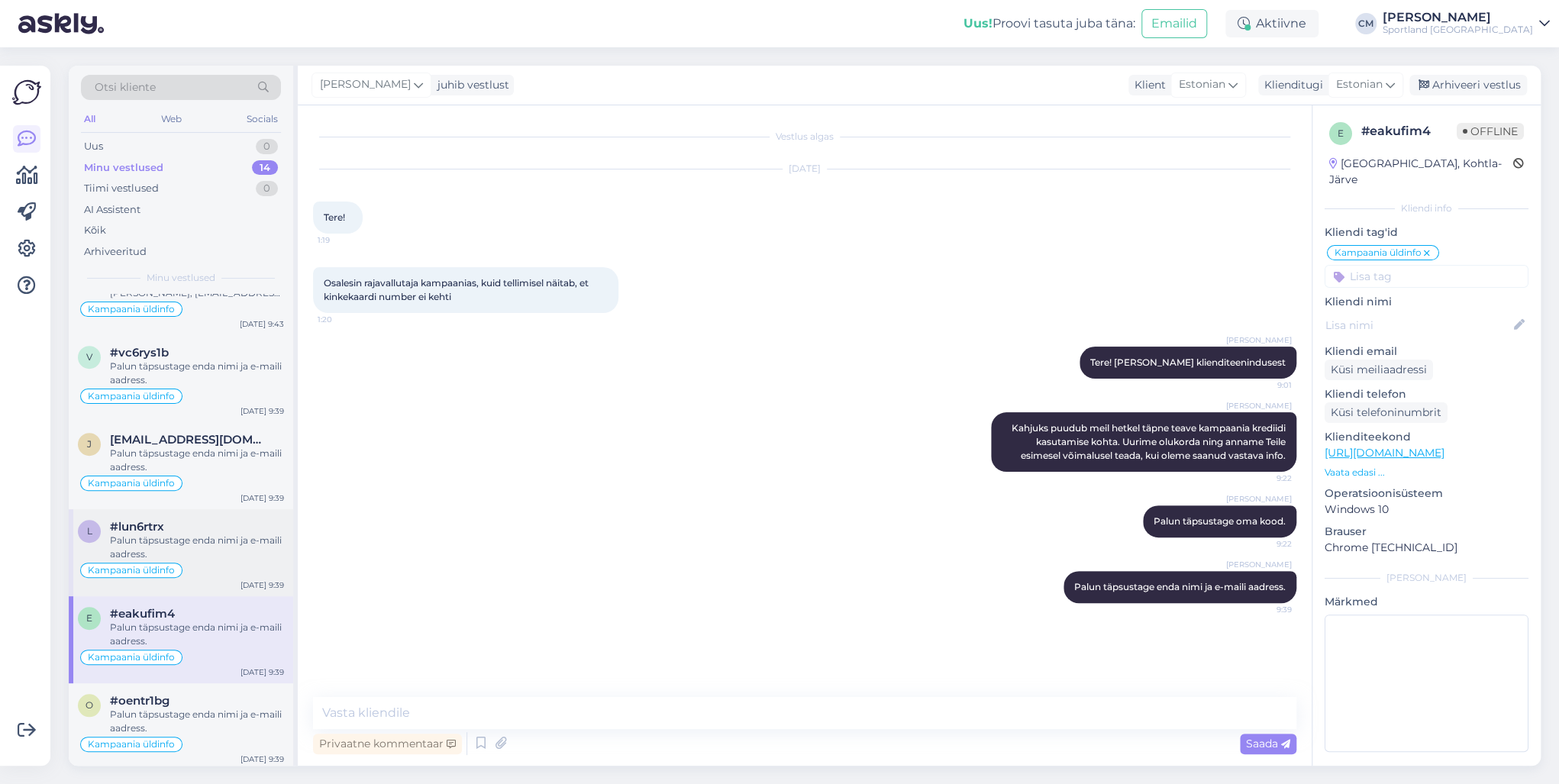
click at [206, 563] on div "Kampaania üldinfo" at bounding box center [180, 570] width 206 height 18
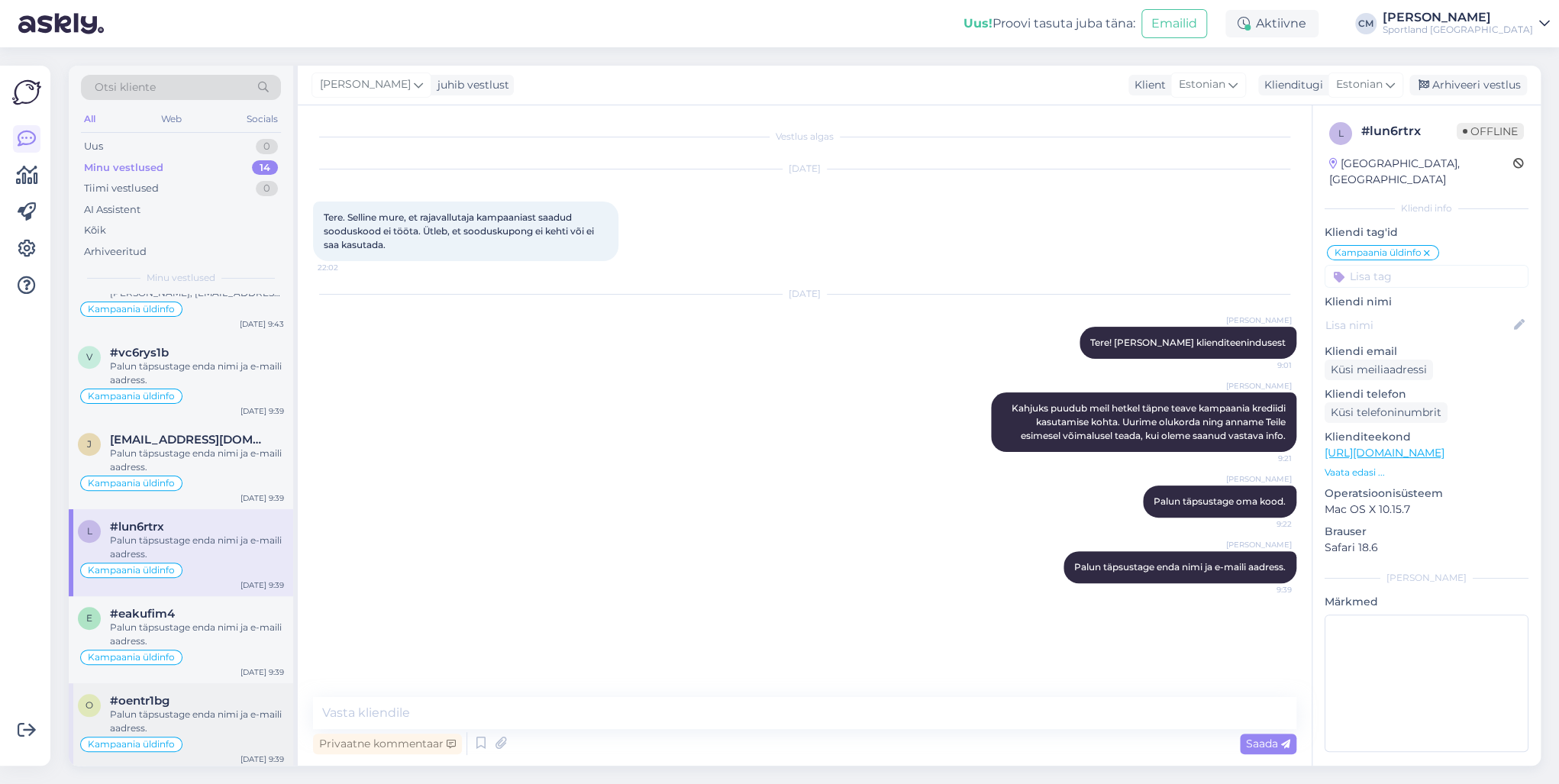
click at [223, 563] on div "#oentr1bg" at bounding box center [197, 700] width 174 height 14
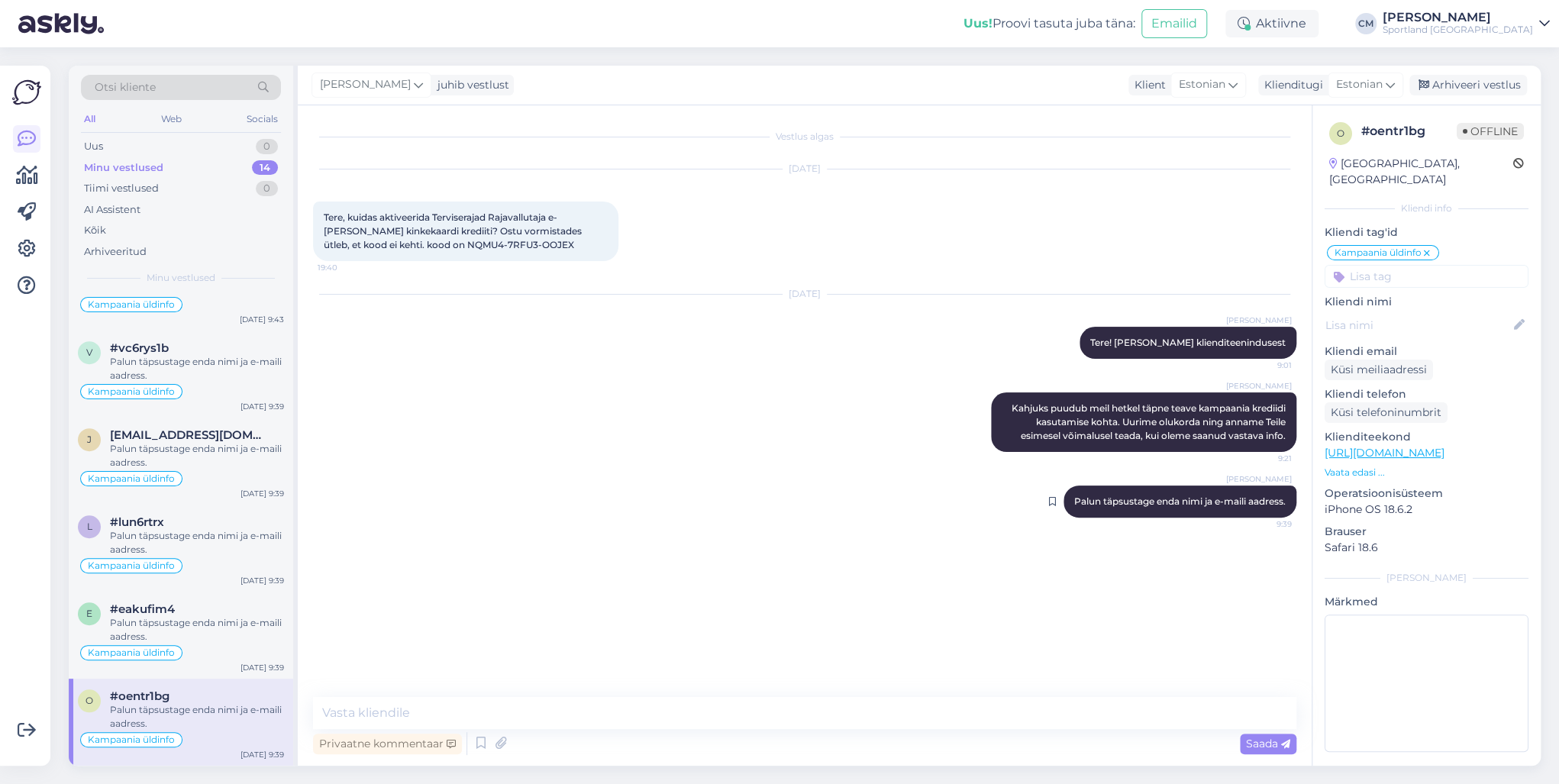
scroll to position [681, 0]
drag, startPoint x: 1067, startPoint y: 501, endPoint x: 1286, endPoint y: 501, distance: 219.0
click at [1168, 501] on div "[PERSON_NAME] Palun täpsustage enda nimi ja e-maili aadress. 9:39" at bounding box center [1180, 502] width 233 height 32
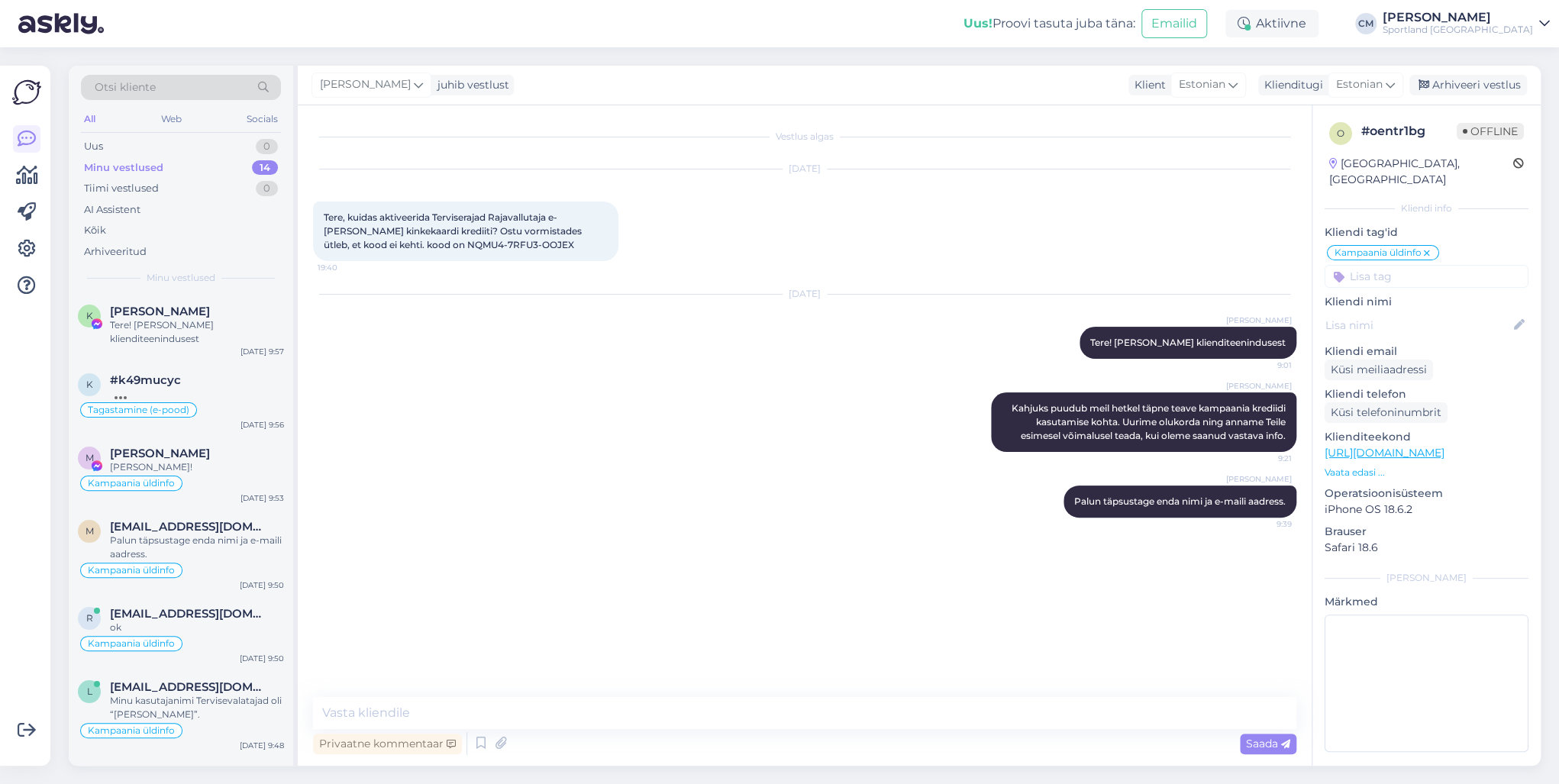
scroll to position [0, 0]
click at [225, 357] on div "K [PERSON_NAME] Tere! [PERSON_NAME] klienditeenindusest [DATE] 9:57" at bounding box center [181, 328] width 224 height 69
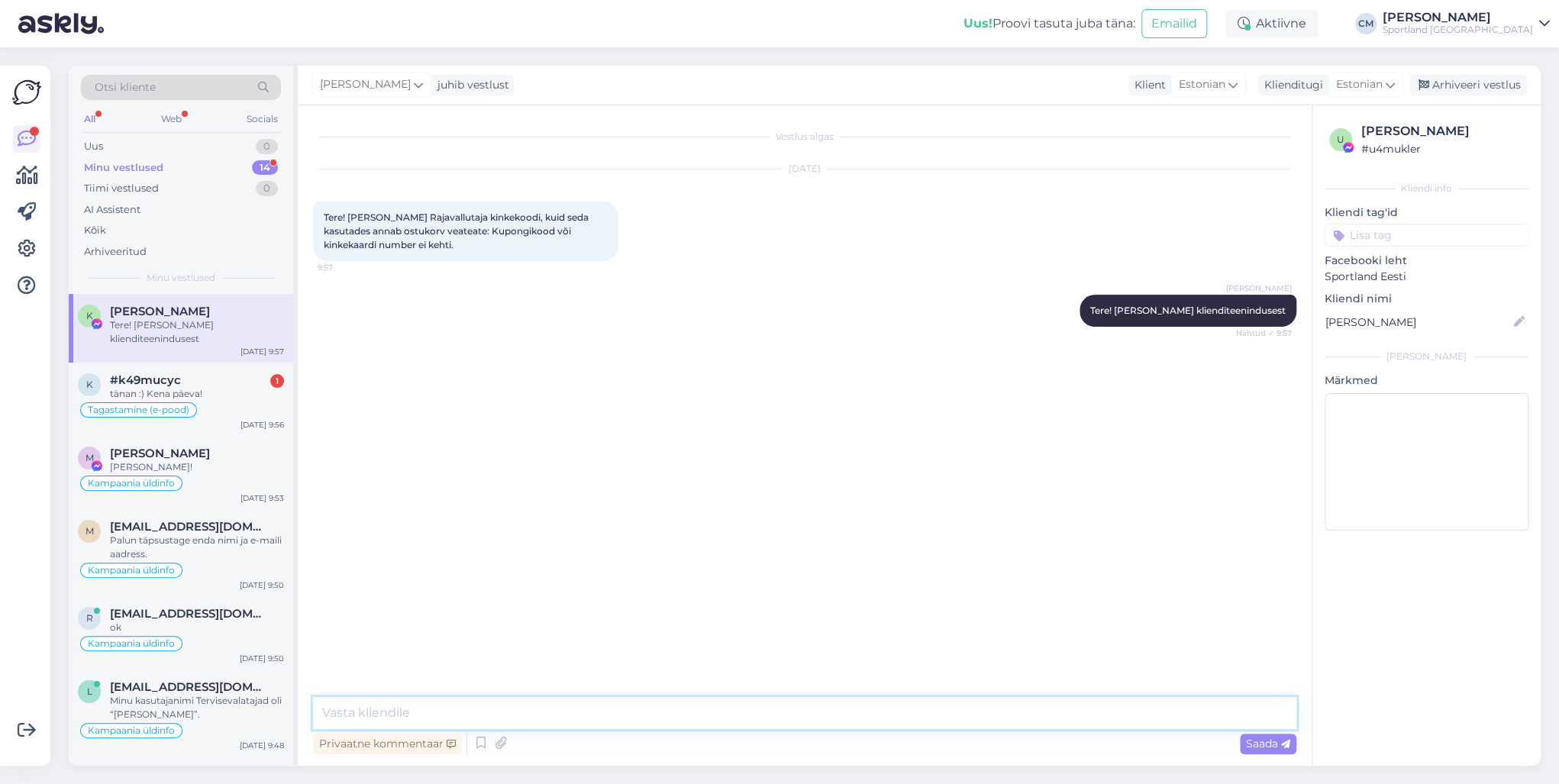
click at [434, 563] on textarea at bounding box center [804, 713] width 983 height 32
paste textarea "Palun täpsustage enda nimi ja e-maili aadress."
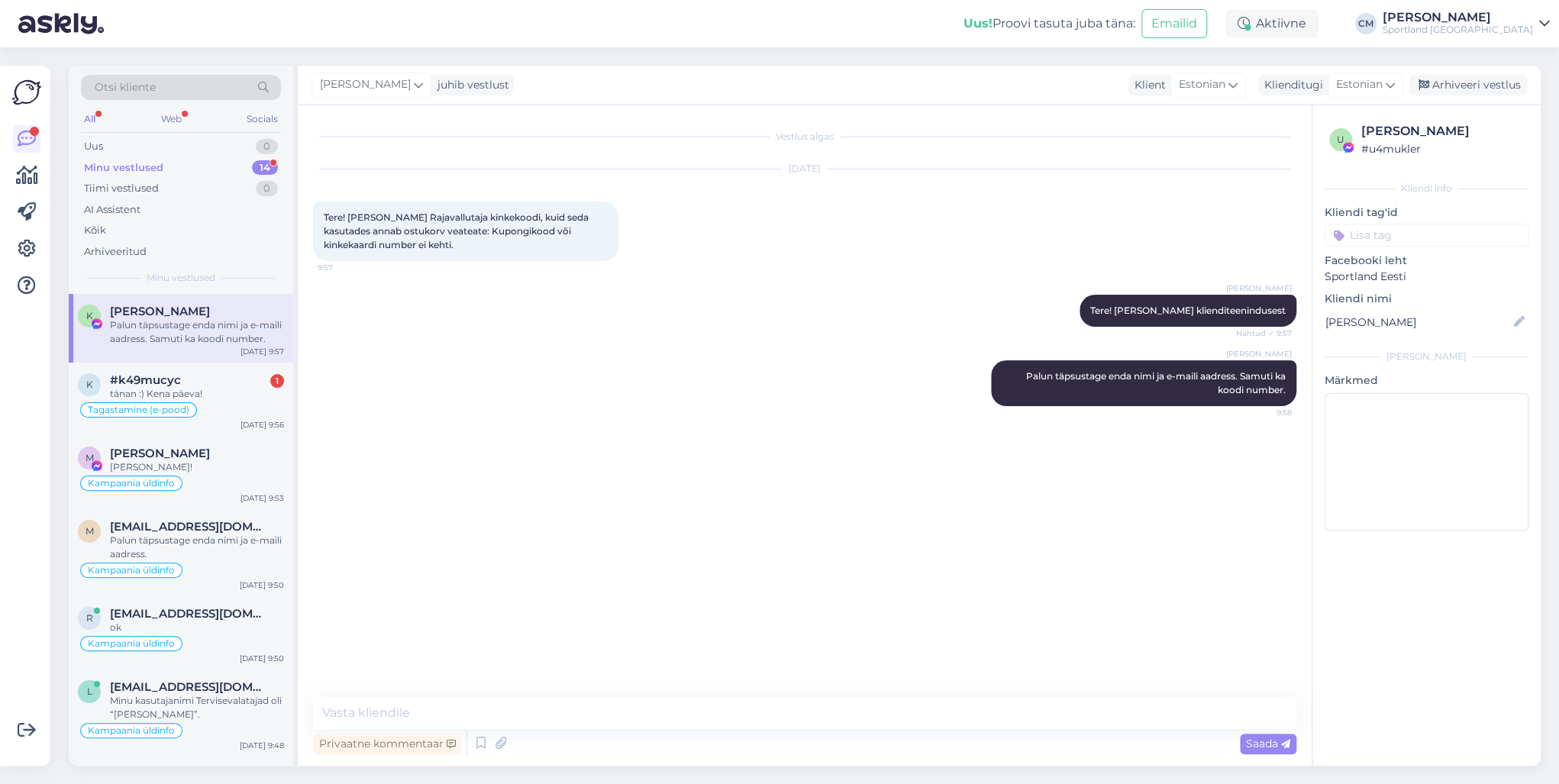
click at [1168, 242] on input at bounding box center [1427, 235] width 204 height 23
click at [1168, 289] on span "Kampaania üldinfo" at bounding box center [1426, 294] width 87 height 9
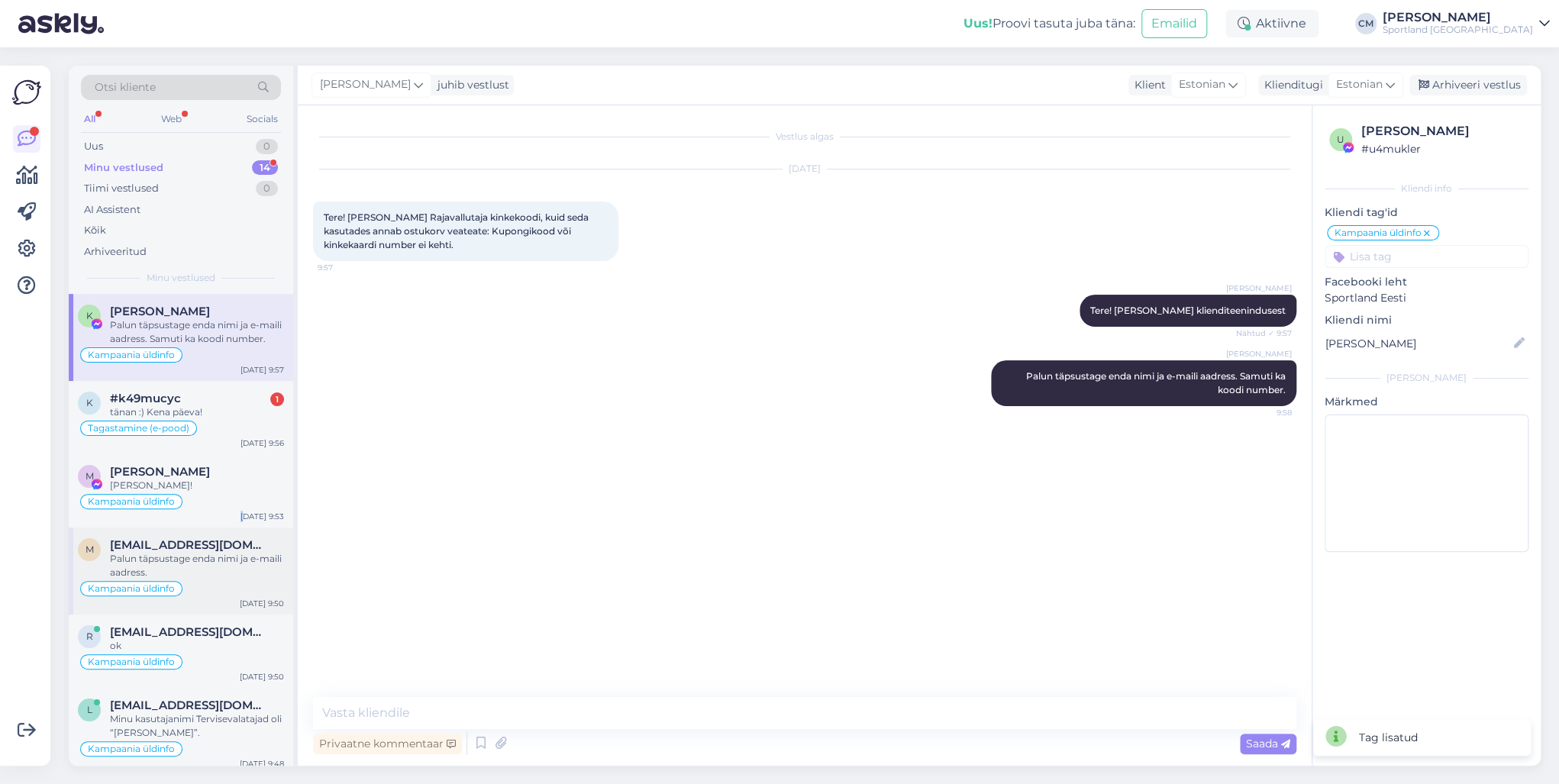
drag, startPoint x: 246, startPoint y: 522, endPoint x: 233, endPoint y: 536, distance: 19.1
click at [222, 504] on div "Kampaania üldinfo" at bounding box center [180, 502] width 206 height 18
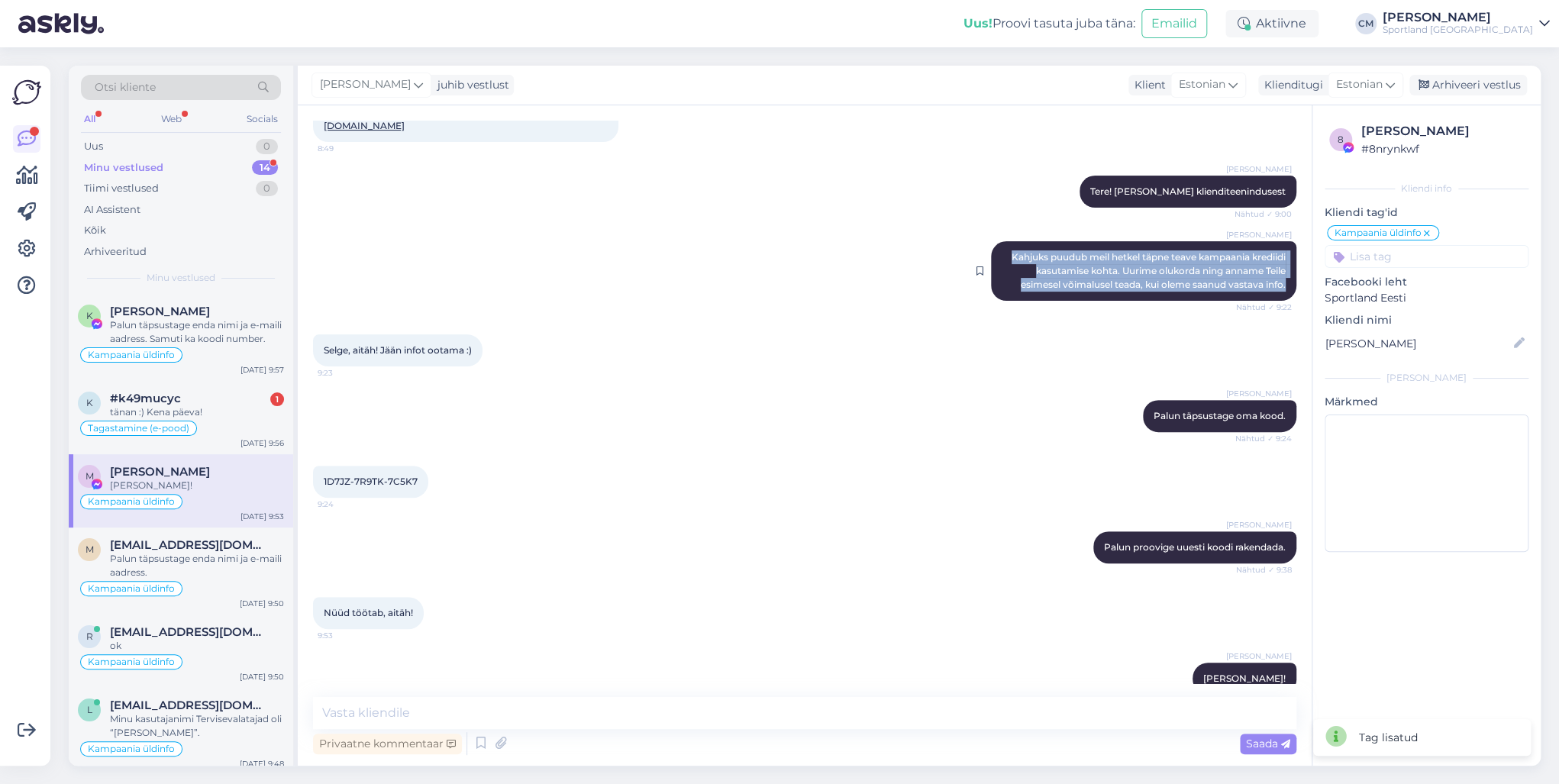
drag, startPoint x: 995, startPoint y: 229, endPoint x: 1286, endPoint y: 259, distance: 292.5
click at [1168, 259] on div "[PERSON_NAME] Kahjuks puudub meil hetkel täpne teave kampaania krediidi kasutam…" at bounding box center [1144, 271] width 306 height 60
drag, startPoint x: 243, startPoint y: 330, endPoint x: 262, endPoint y: 340, distance: 21.5
click at [243, 330] on div "Palun täpsustage enda nimi ja e-maili aadress. Samuti ka koodi number." at bounding box center [197, 332] width 174 height 28
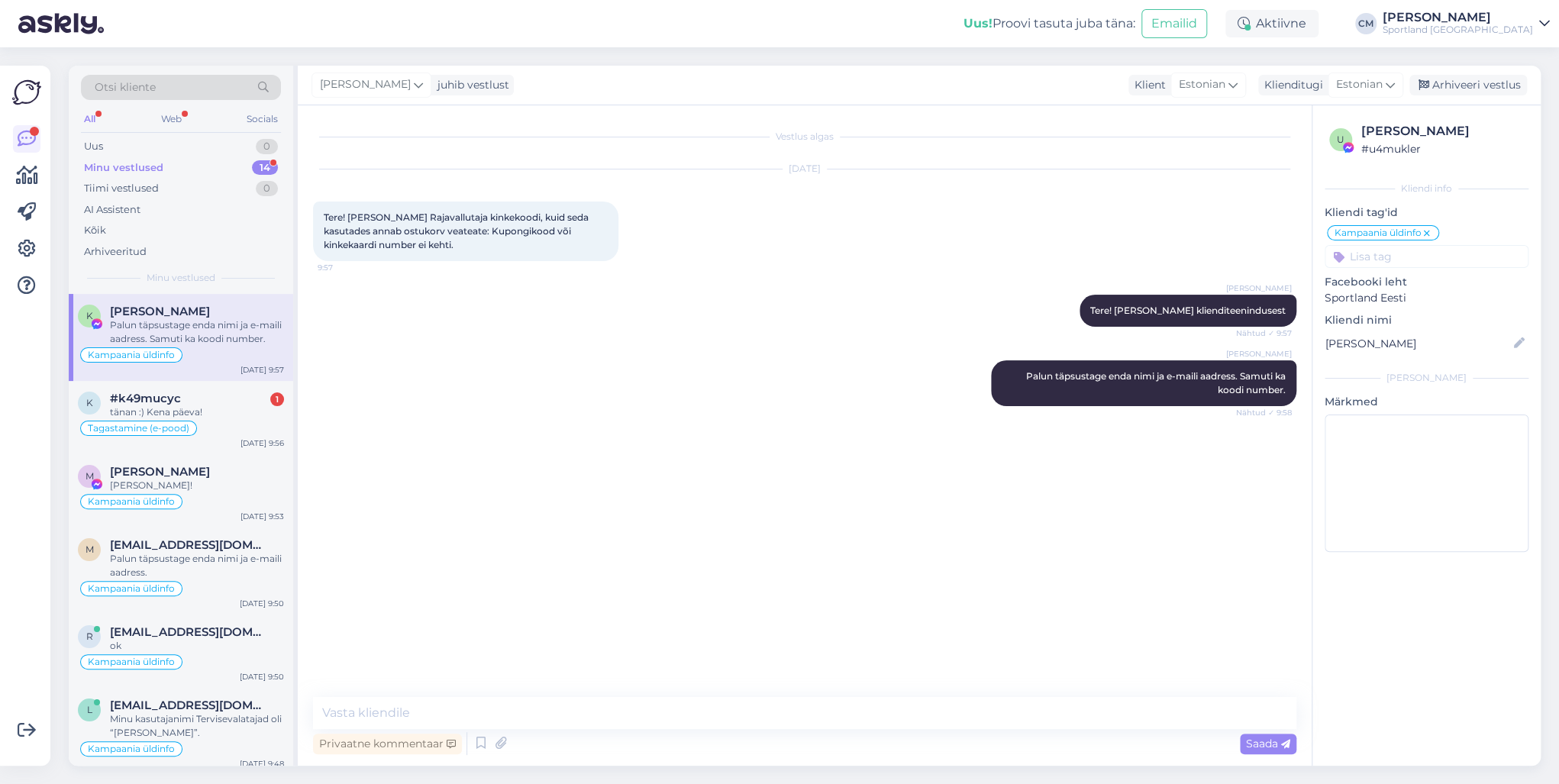
click at [547, 563] on div "Vestlus algas [DATE] Tere! [PERSON_NAME] Rajavallutaja kinkekoodi, kuid seda ka…" at bounding box center [804, 435] width 1014 height 660
click at [535, 563] on textarea at bounding box center [804, 713] width 983 height 32
paste textarea "Kahjuks puudub meil hetkel täpne teave kampaania krediidi kasutamise kohta. Uur…"
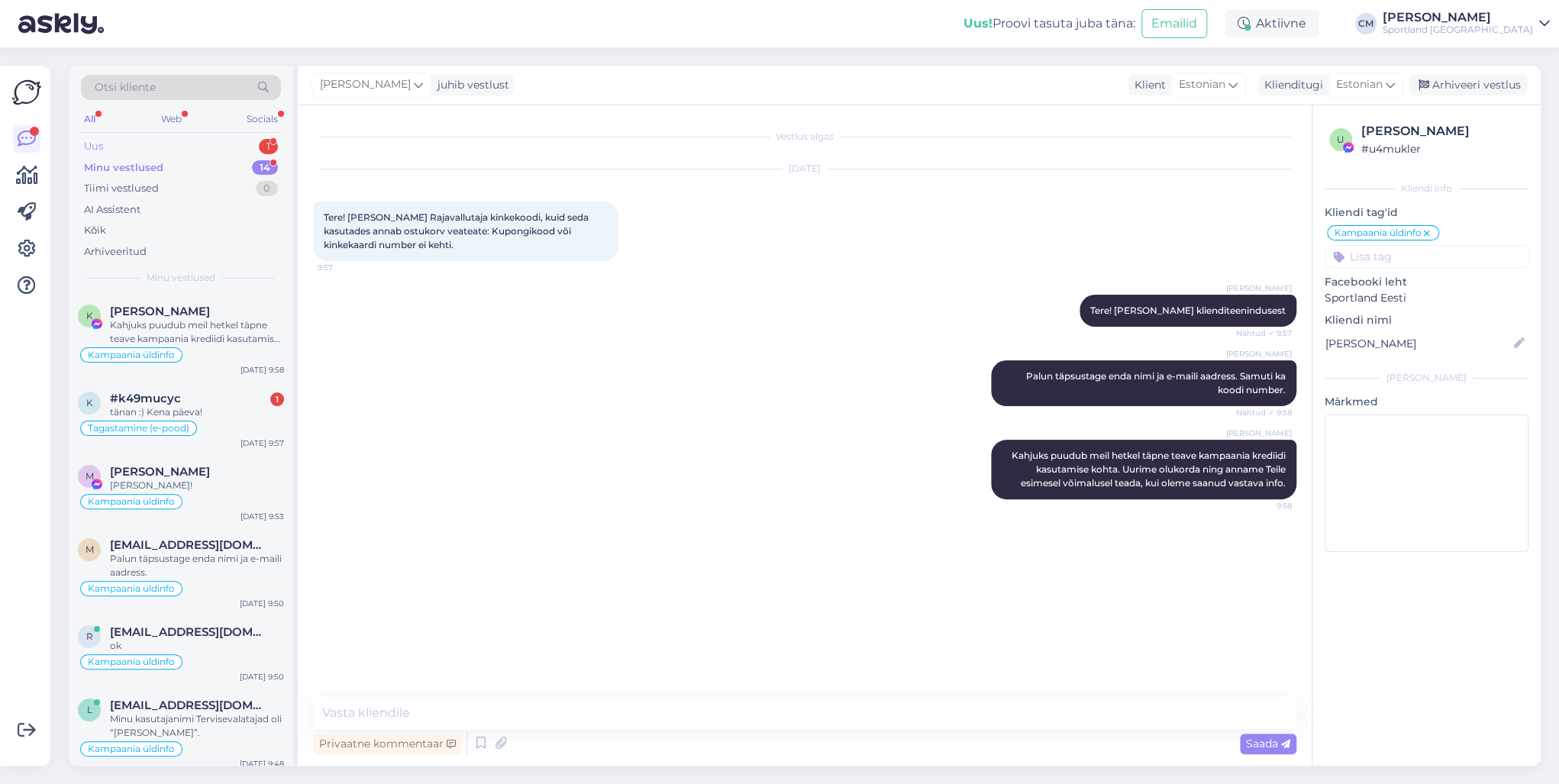
click at [245, 151] on div "Uus 1" at bounding box center [180, 147] width 200 height 21
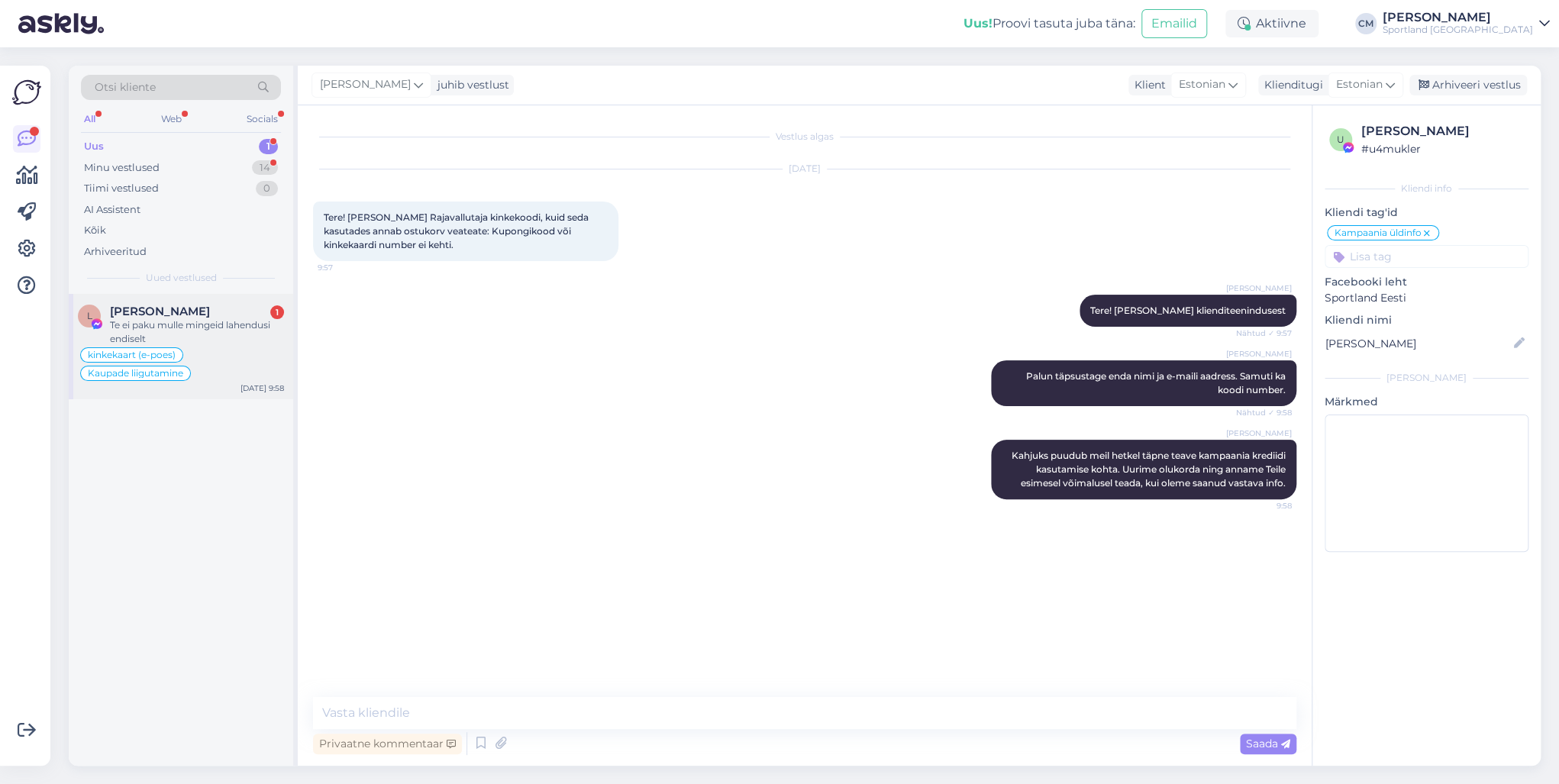
click at [223, 354] on div "kinkekaart (e-poes) Kaupade liigutamine" at bounding box center [180, 364] width 206 height 37
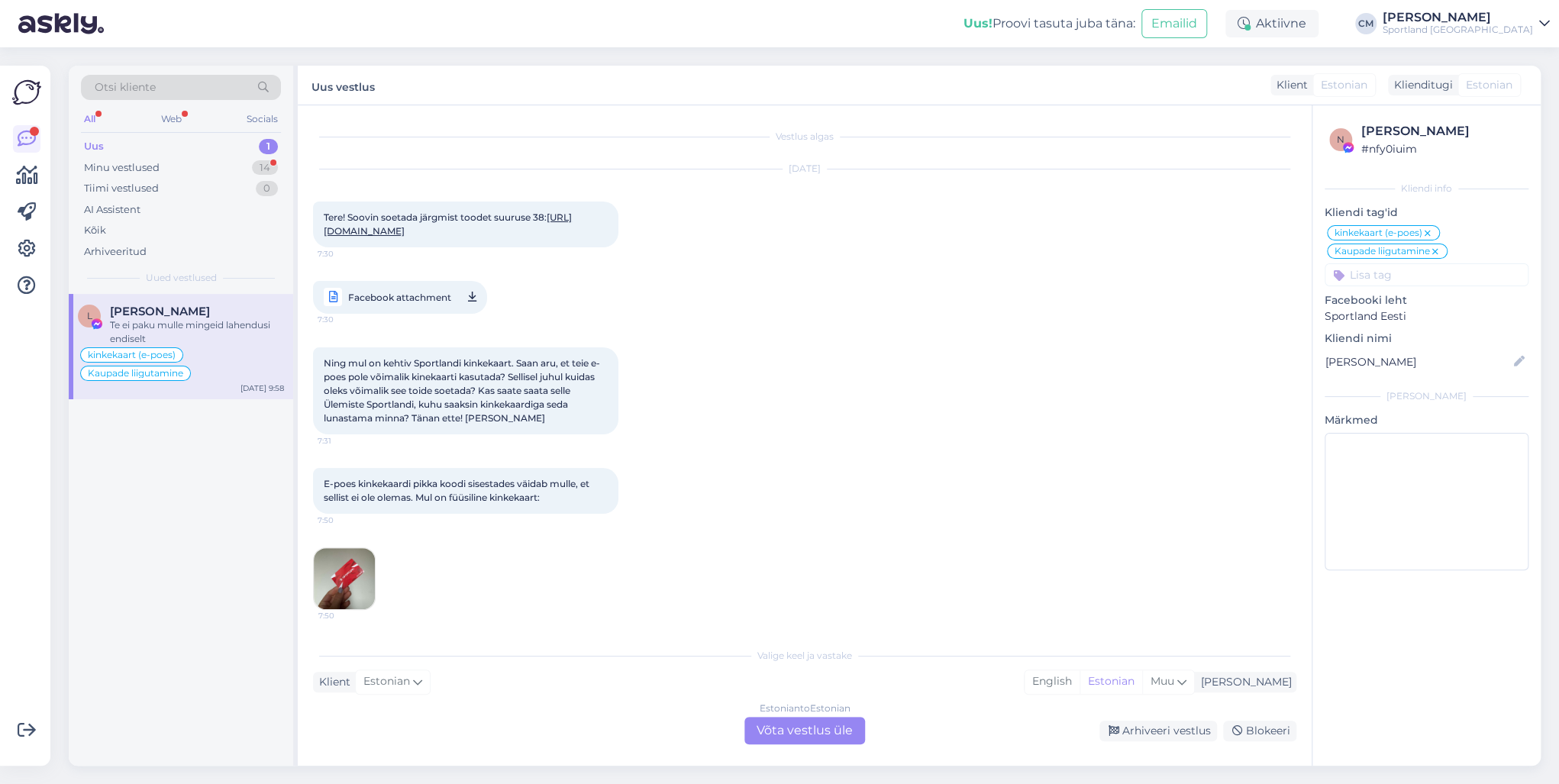
scroll to position [1533, 0]
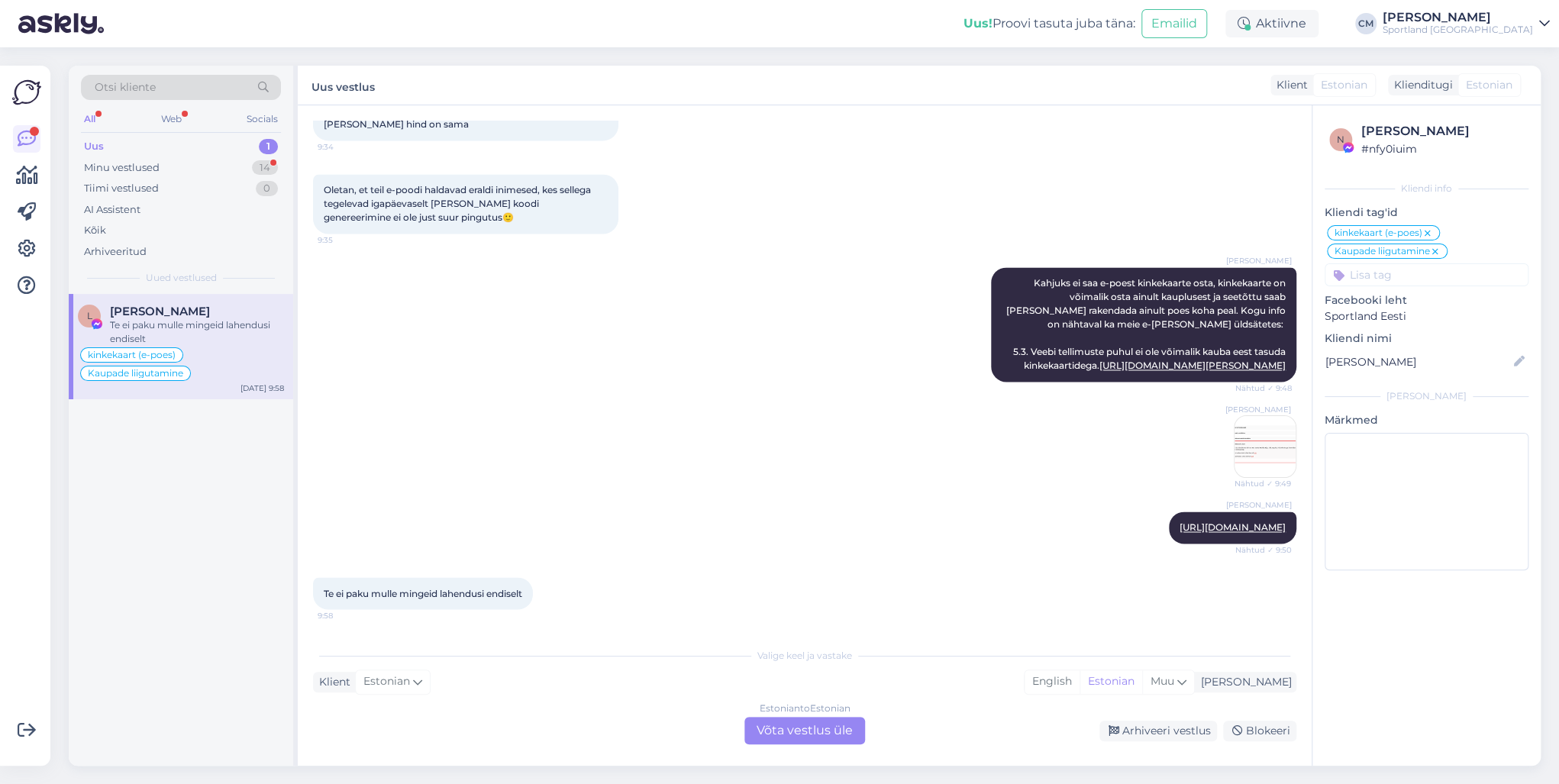
click at [827, 563] on div "Estonian to Estonian Võta vestlus üle" at bounding box center [804, 730] width 121 height 28
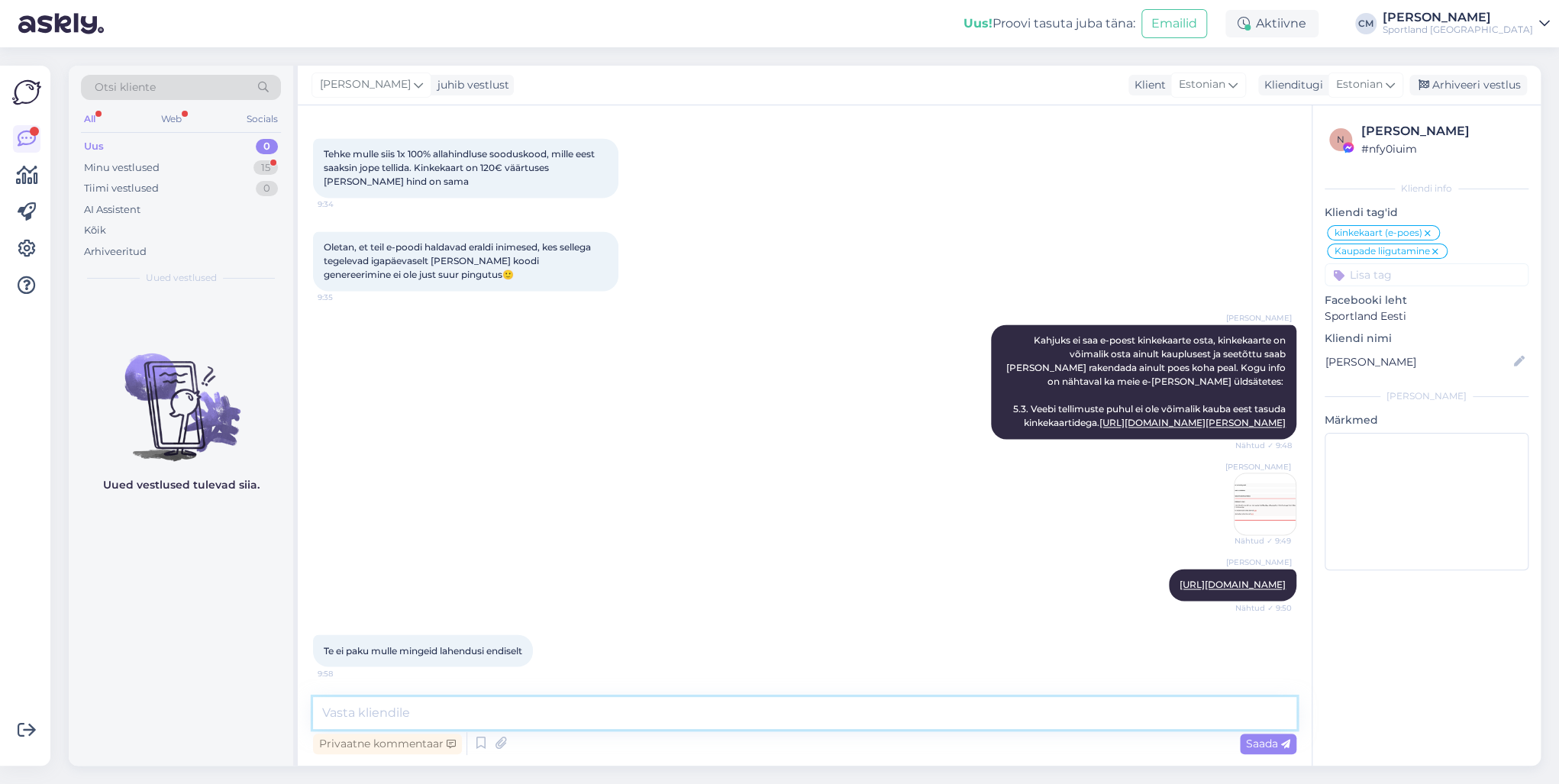
click at [702, 563] on textarea at bounding box center [804, 713] width 983 height 32
click at [735, 563] on textarea "Peaksite valima toote mis asub Teile sobivas kaupluses, et kasutada kinkekaarti." at bounding box center [804, 713] width 983 height 32
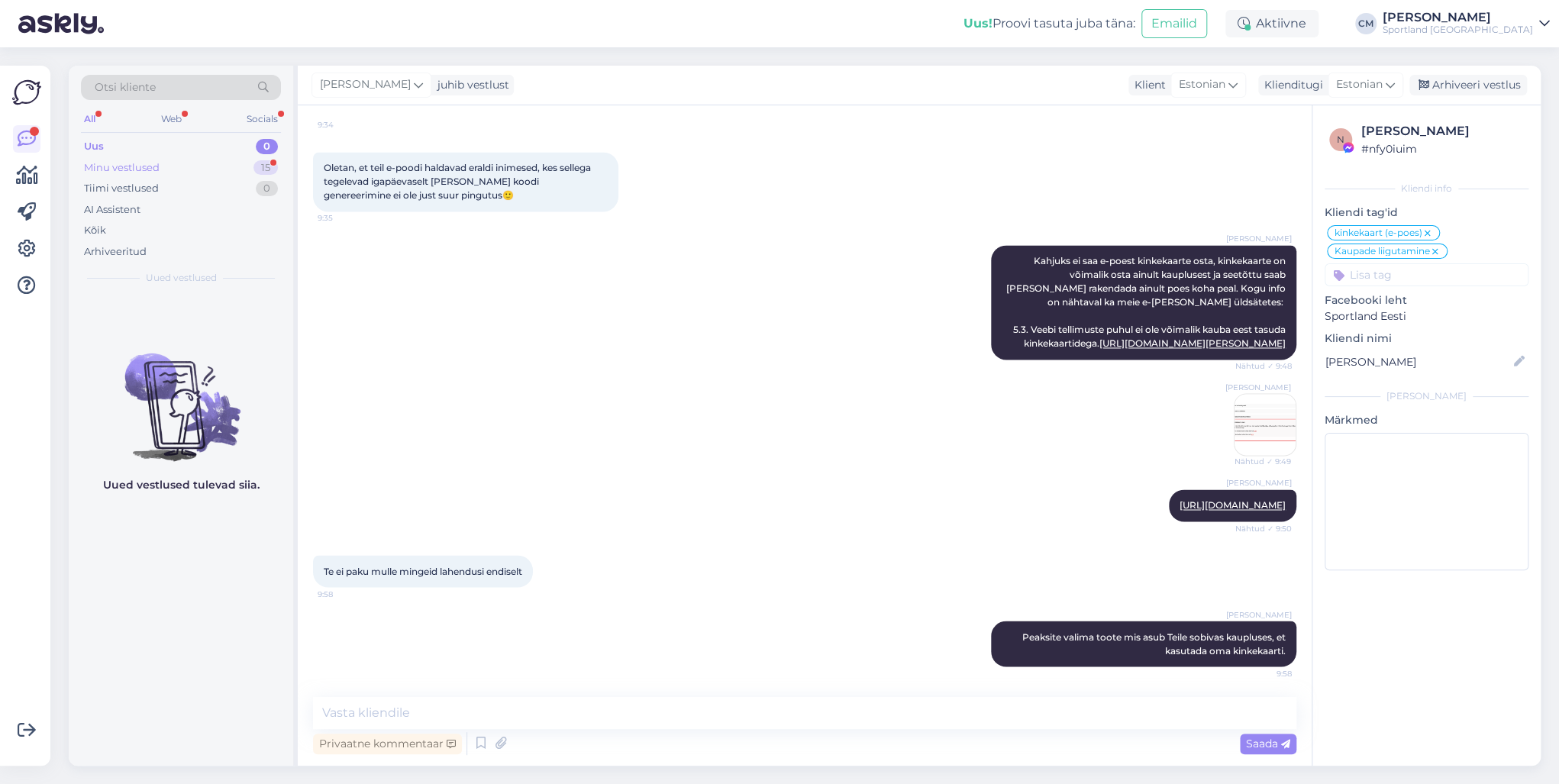
click at [256, 165] on div "15" at bounding box center [266, 168] width 25 height 15
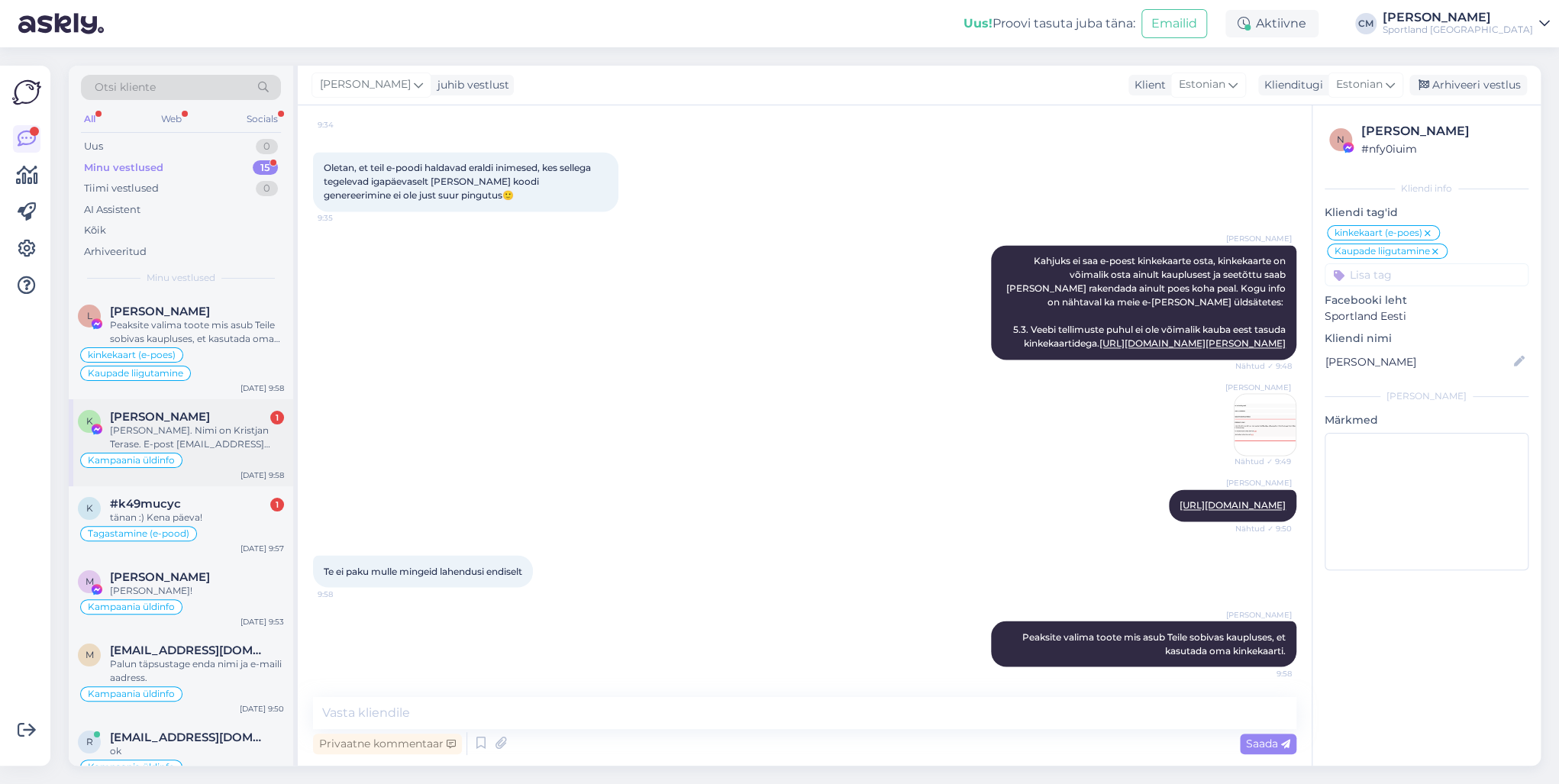
click at [205, 414] on div "[PERSON_NAME] 1" at bounding box center [197, 417] width 174 height 14
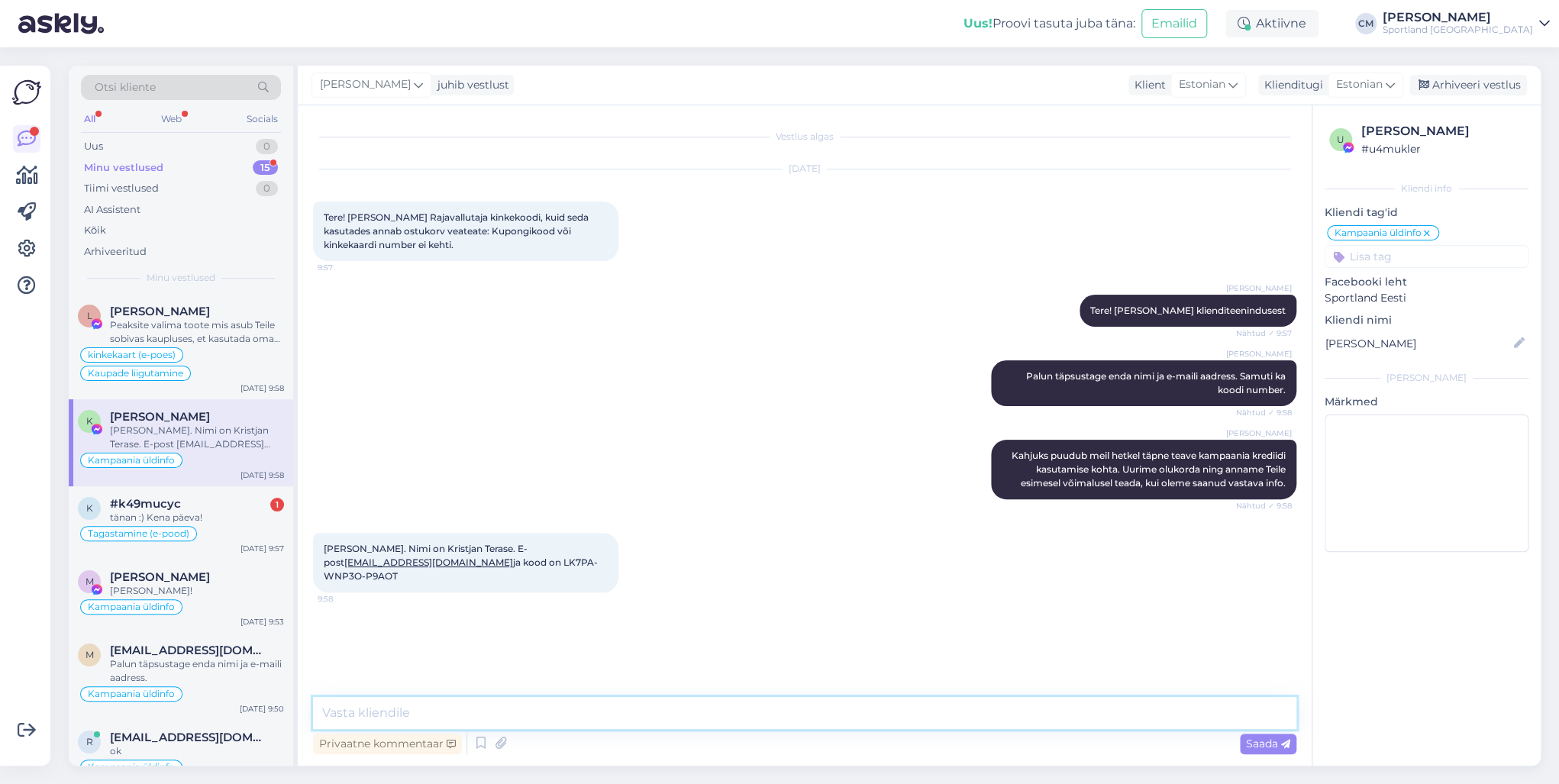
click at [400, 563] on textarea at bounding box center [804, 713] width 983 height 32
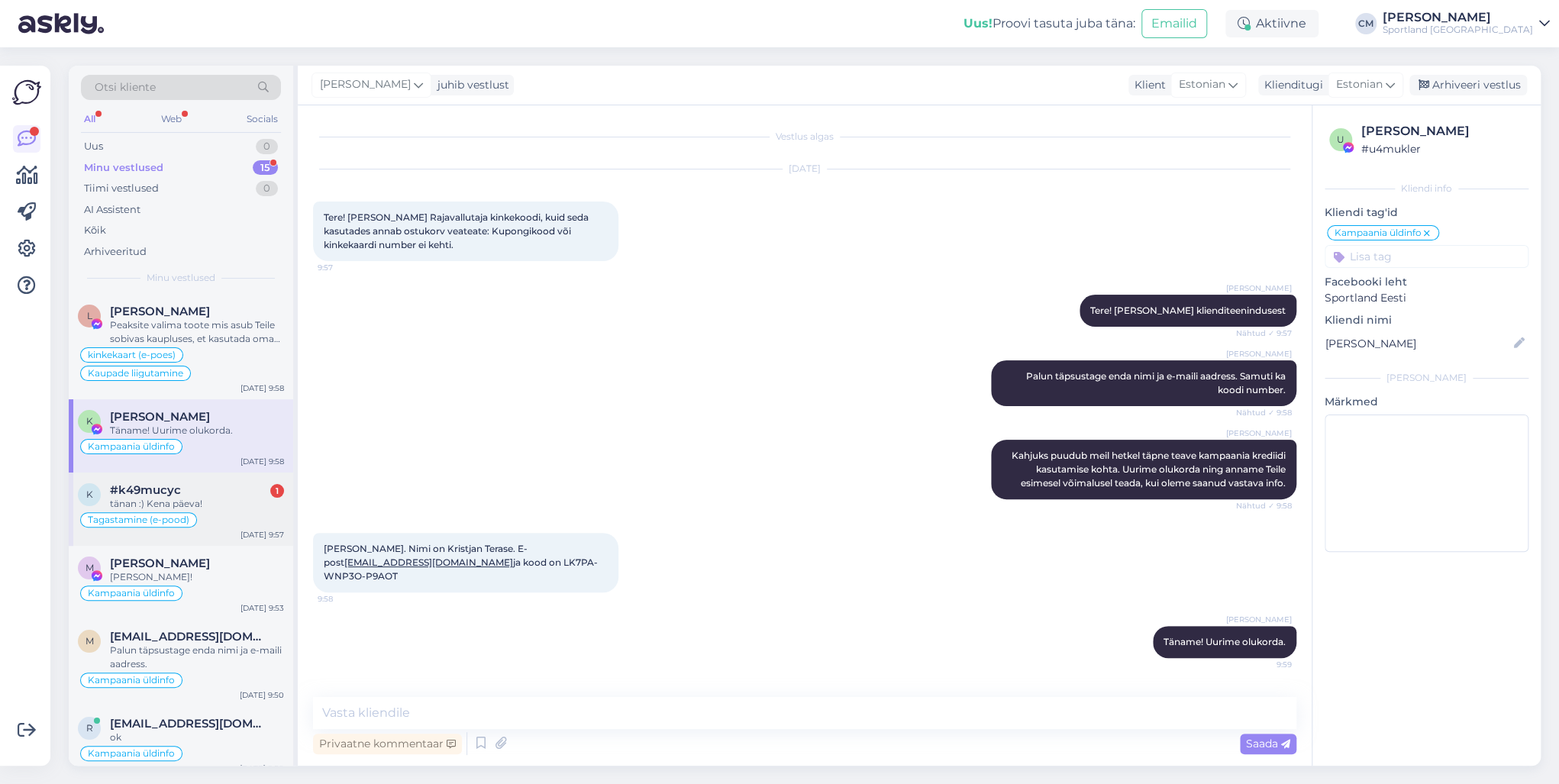
click at [227, 502] on div "tänan :) Kena päeva!" at bounding box center [197, 504] width 174 height 14
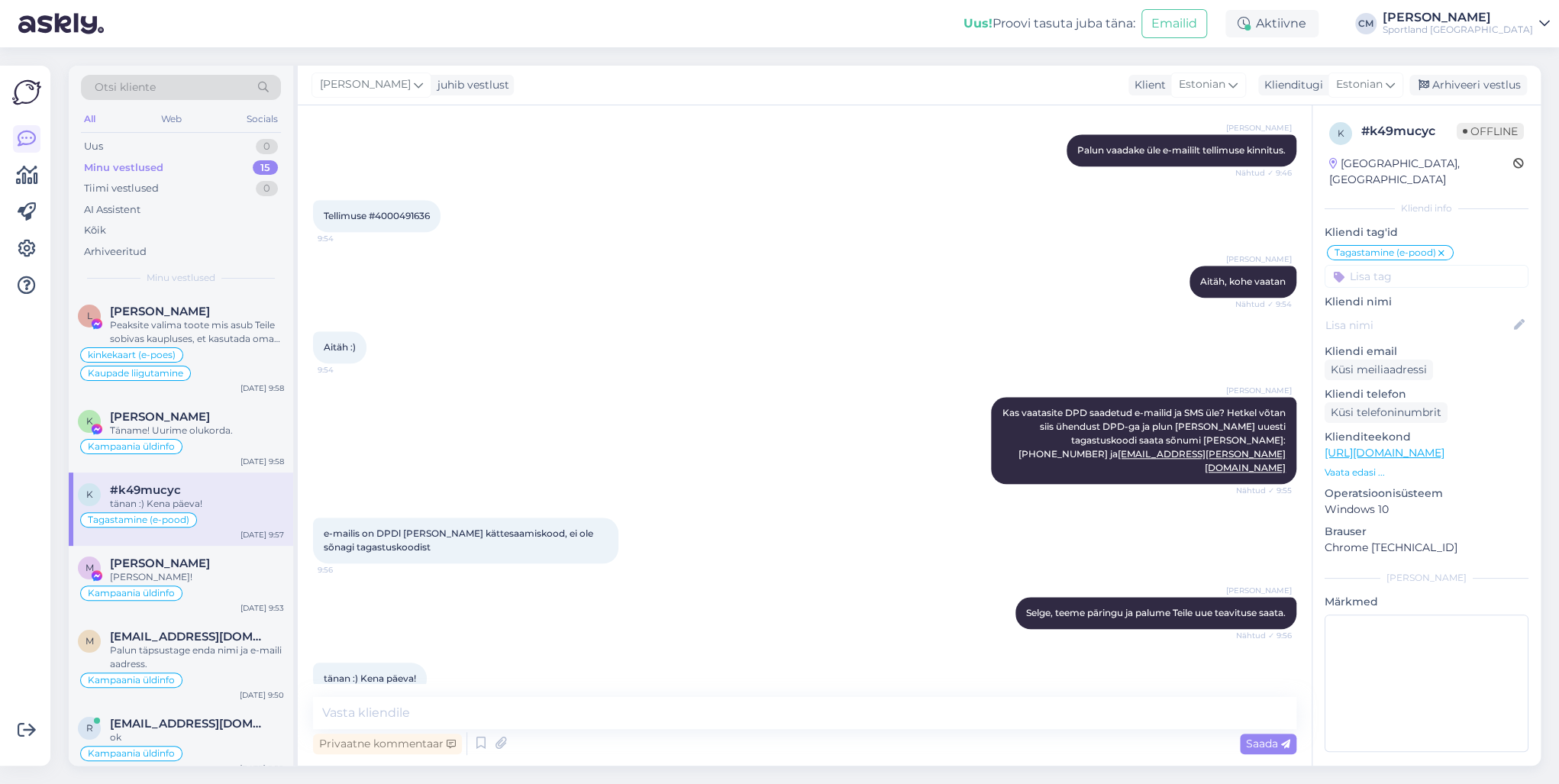
click at [542, 563] on div "Vestlus algas [DATE] Tere, 7:48 Soovin tellitud toote tagastada, aga mu pakiga …" at bounding box center [804, 435] width 1014 height 660
click at [539, 563] on textarea at bounding box center [804, 713] width 983 height 32
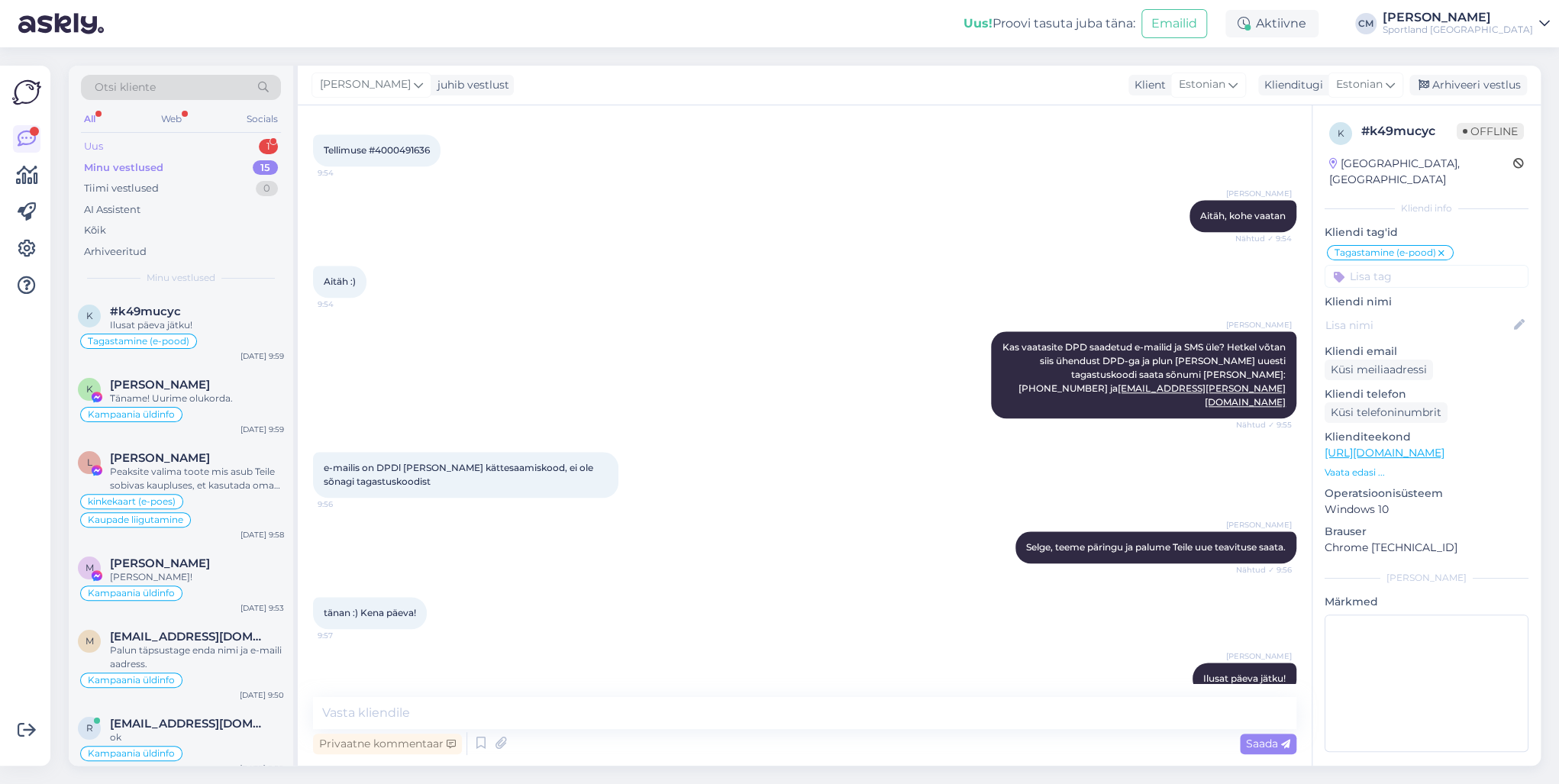
click at [199, 138] on div "Uus 1" at bounding box center [180, 147] width 200 height 21
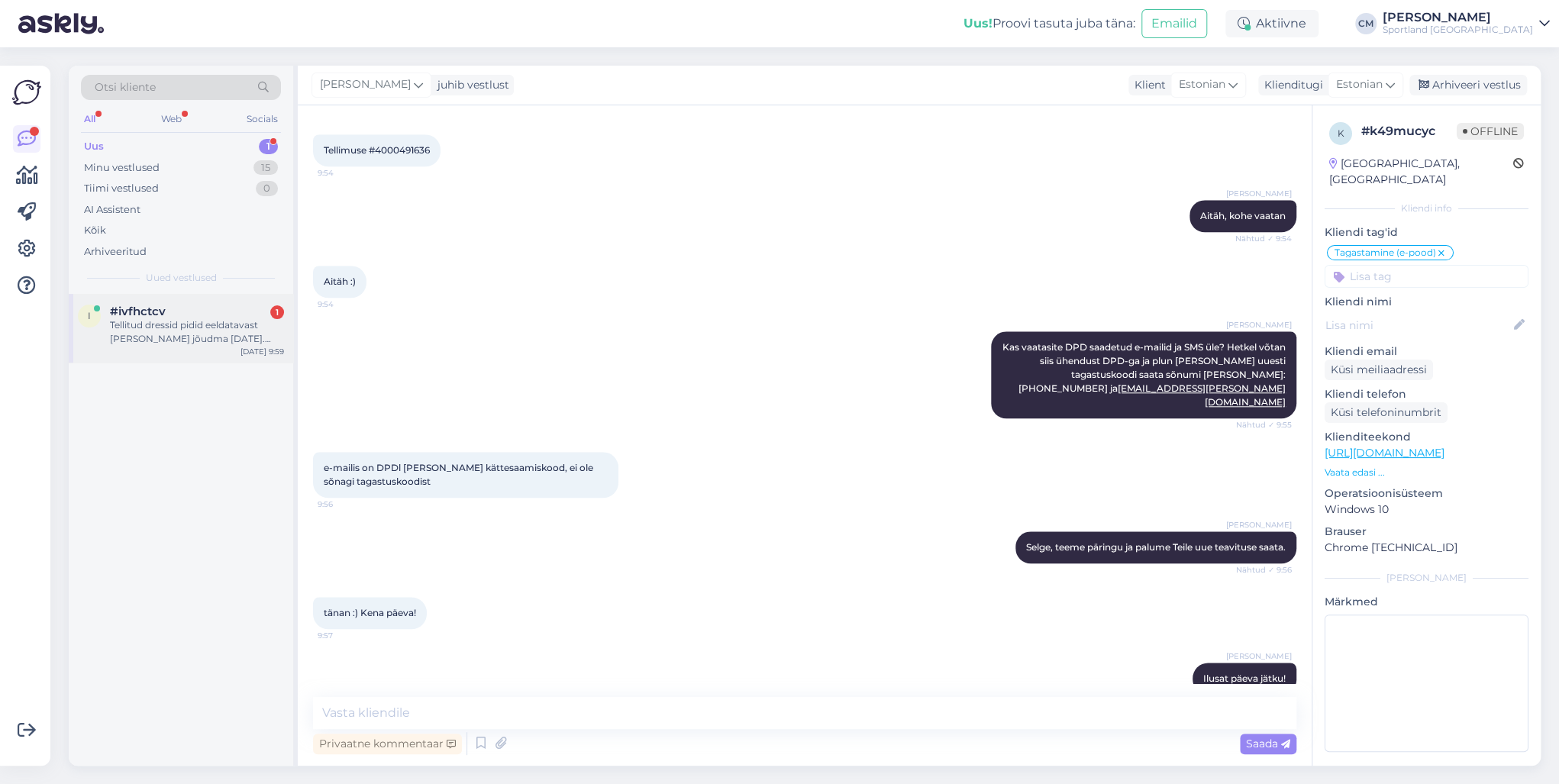
click at [197, 327] on div "Tellitud dressid pidid eeldatavast [PERSON_NAME] jõudma [DATE]. [PERSON_NAME] t…" at bounding box center [197, 332] width 174 height 28
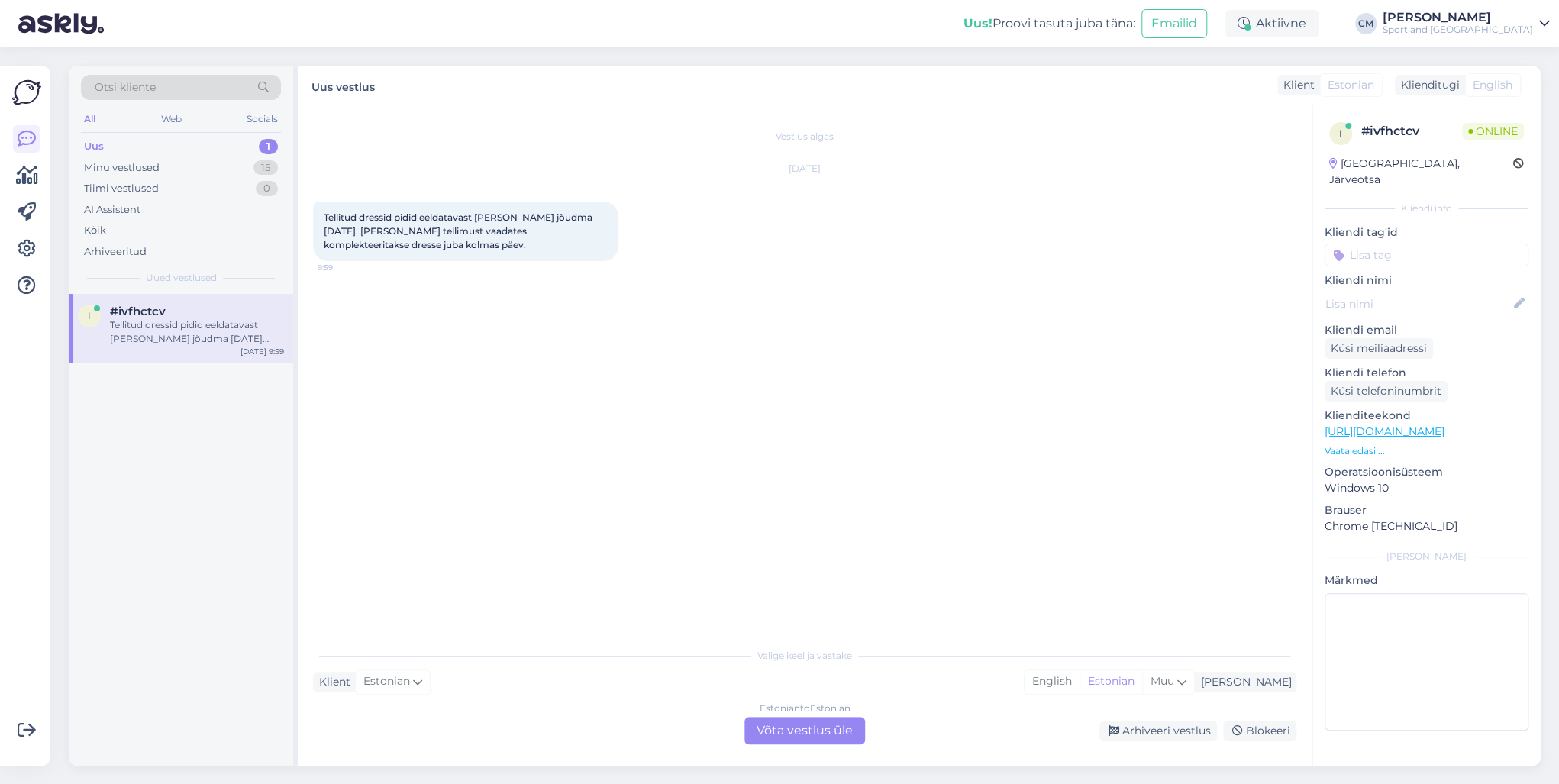
scroll to position [0, 0]
click at [814, 563] on div "Estonian to Estonian Võta vestlus üle" at bounding box center [804, 730] width 121 height 28
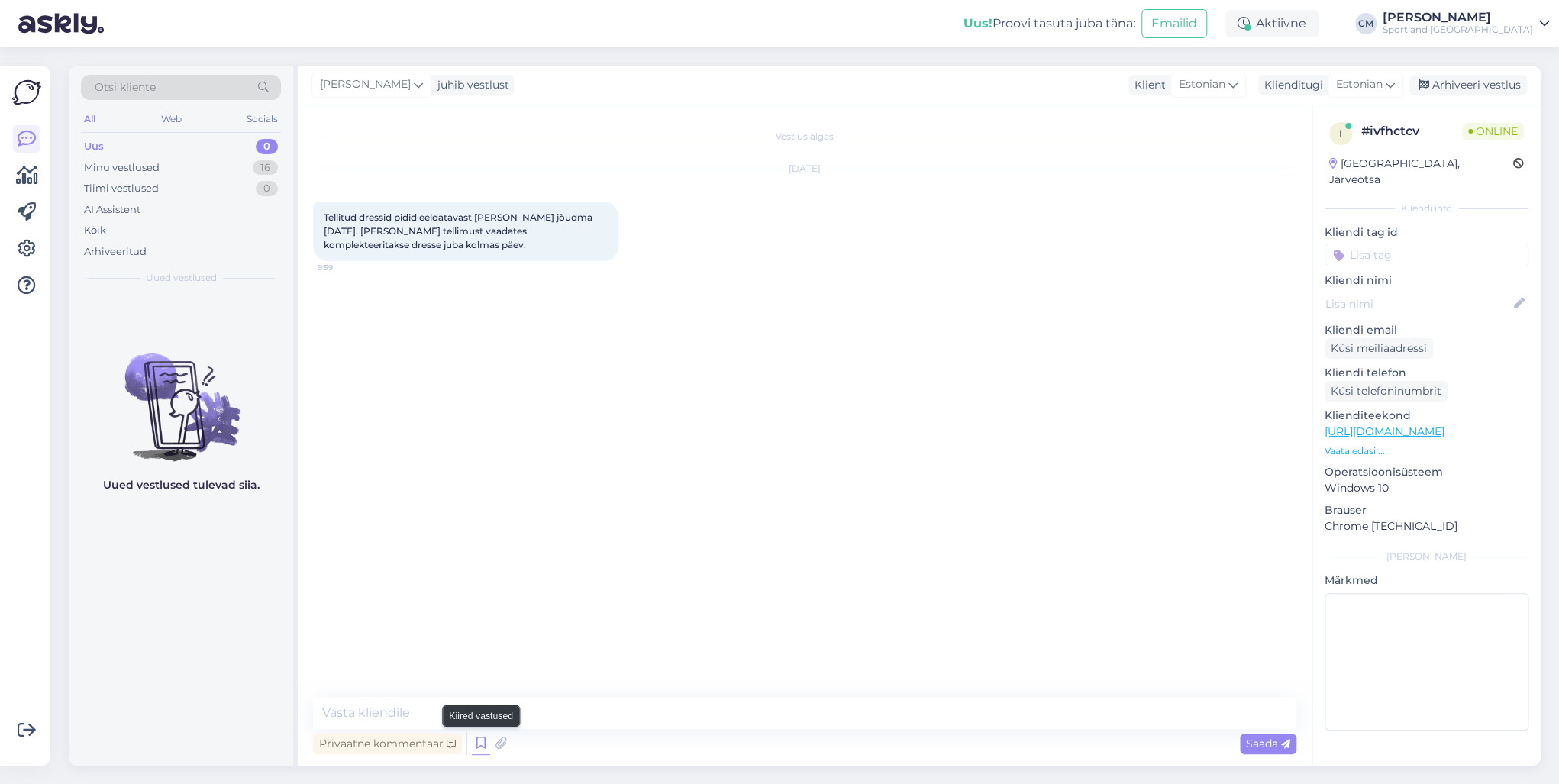
click at [473, 563] on icon at bounding box center [481, 743] width 18 height 23
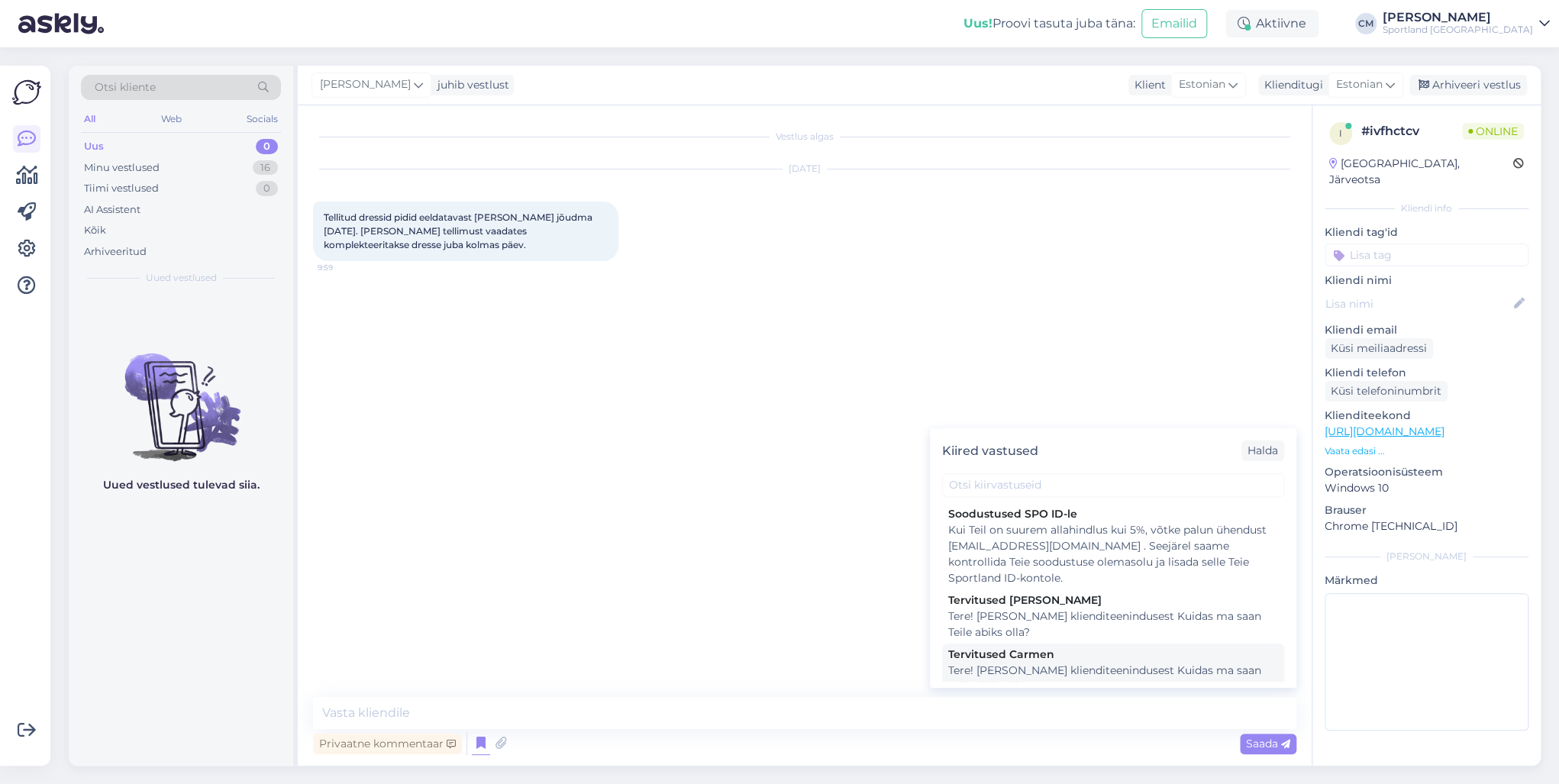
click at [1069, 563] on div "Tere! [PERSON_NAME] klienditeenindusest Kuidas ma saan Teile abiks olla?" at bounding box center [1113, 678] width 330 height 32
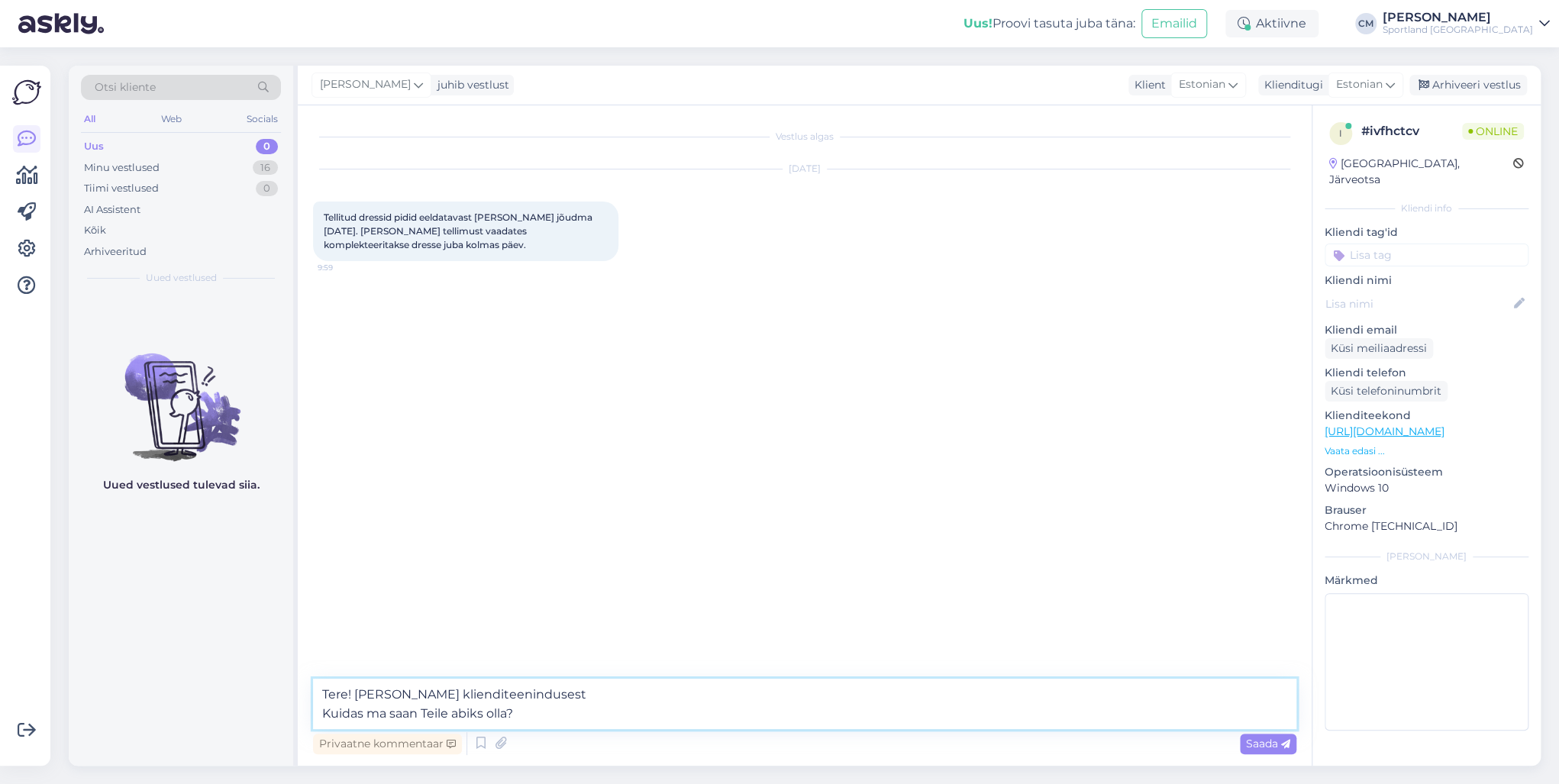
drag, startPoint x: 428, startPoint y: 719, endPoint x: 302, endPoint y: 723, distance: 126.1
click at [306, 563] on div "Vestlus algas [DATE] Tellitud dressid pidid eeldatavast [PERSON_NAME] jõudma [D…" at bounding box center [804, 435] width 1014 height 660
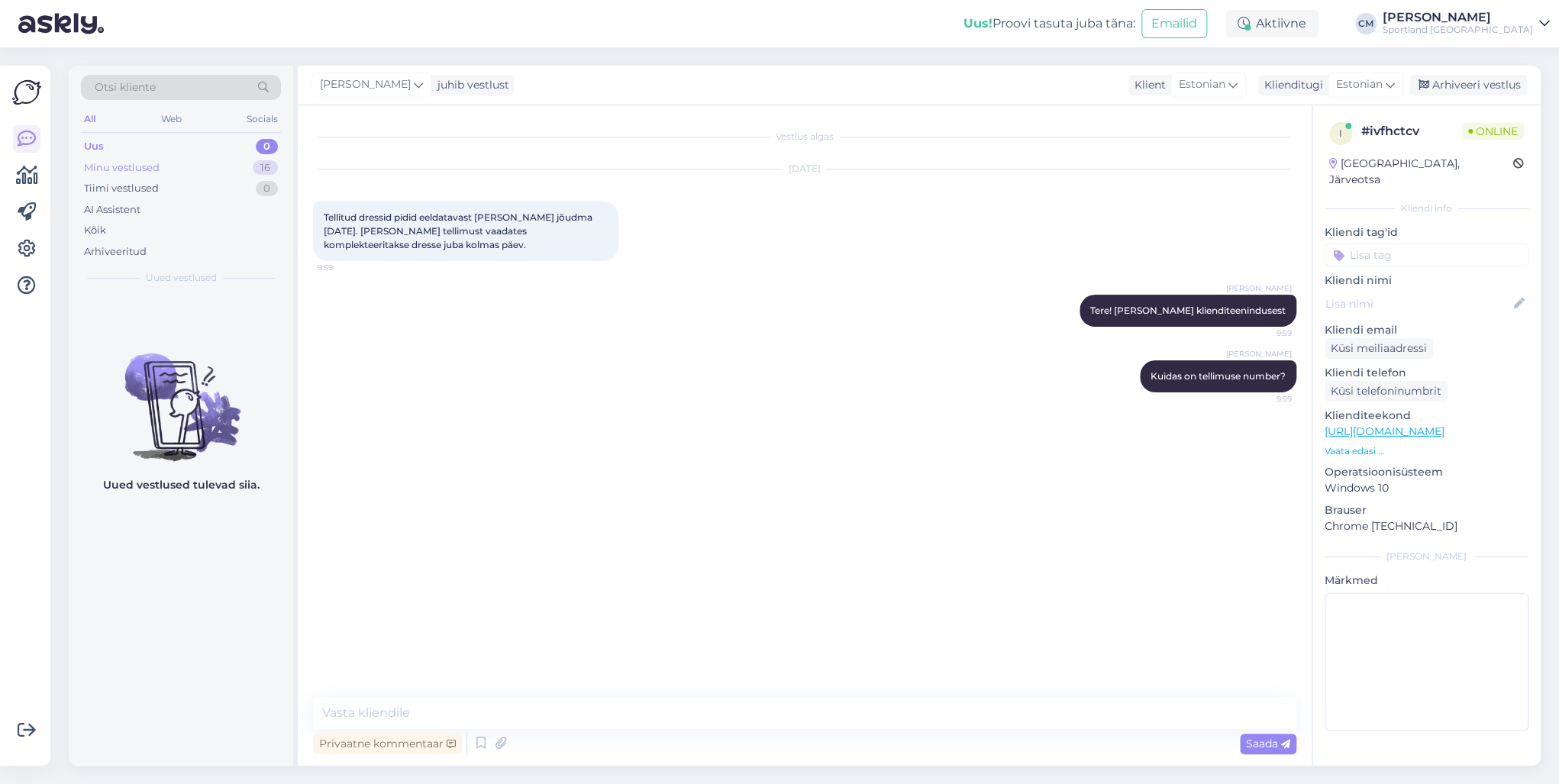
click at [254, 175] on div "Minu vestlused 16" at bounding box center [180, 168] width 200 height 21
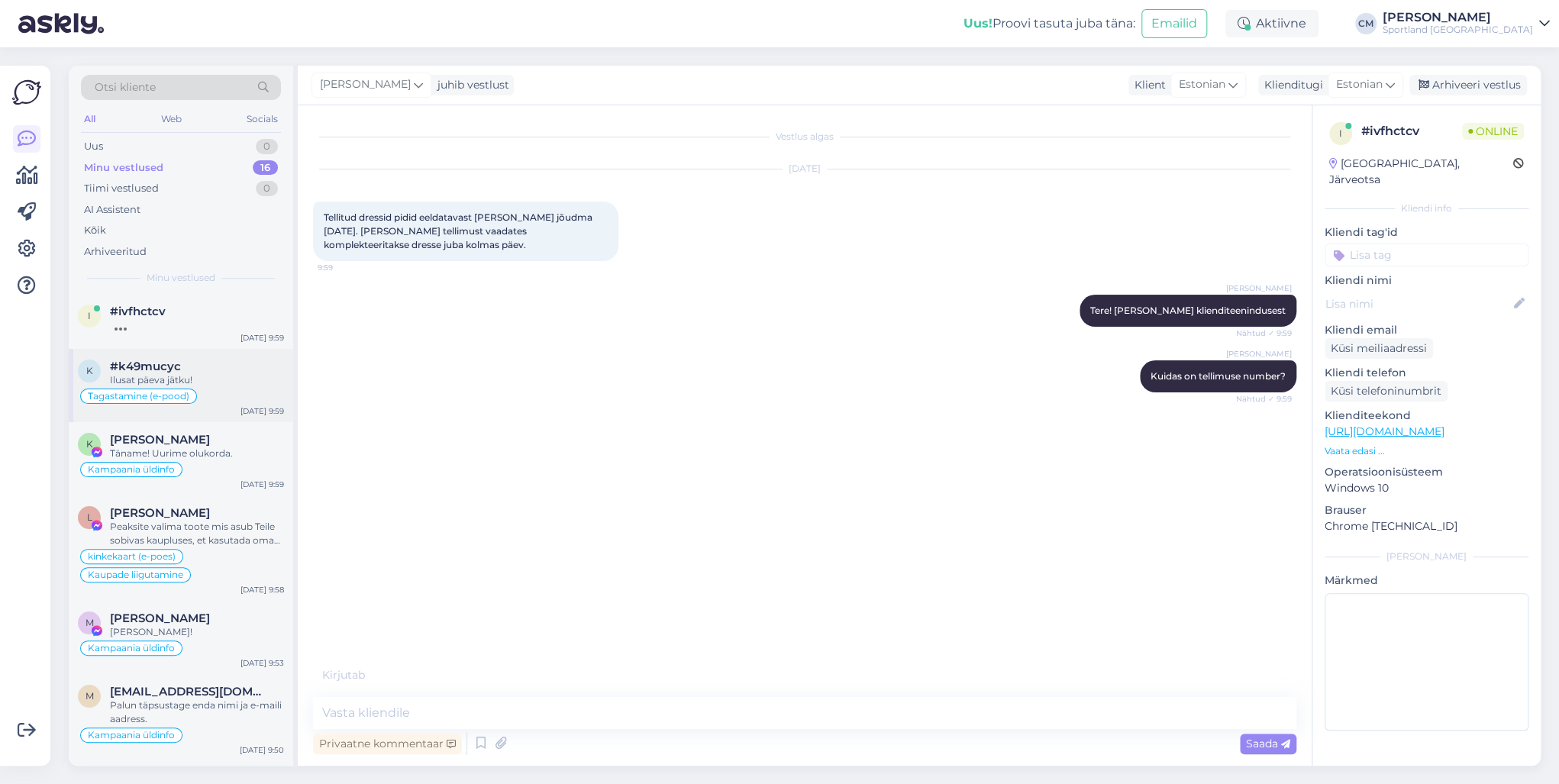
click at [201, 367] on div "#k49mucyc" at bounding box center [197, 366] width 174 height 14
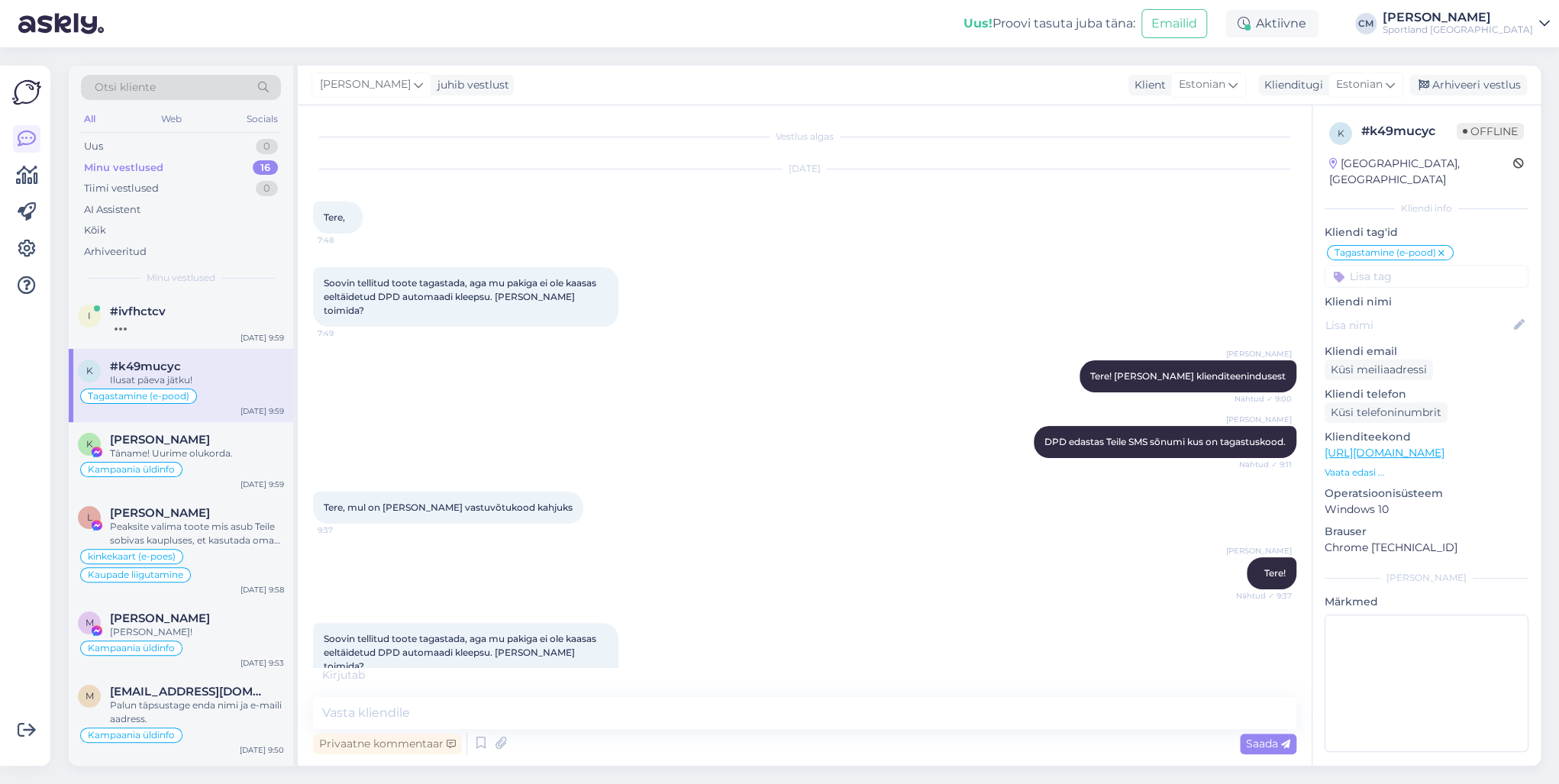
scroll to position [954, 0]
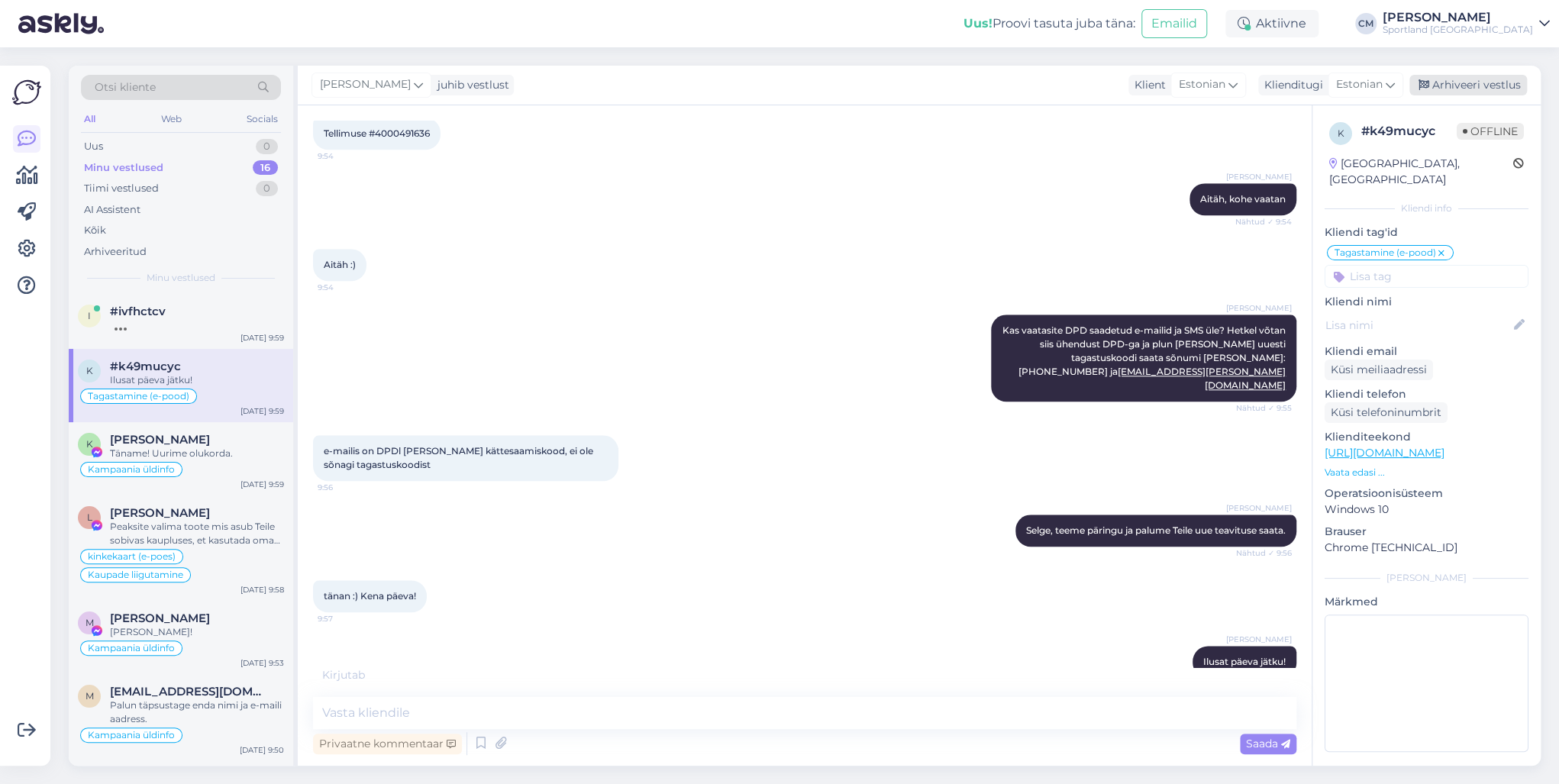
click at [1168, 94] on div "[PERSON_NAME] juhib vestlust Klient [DEMOGRAPHIC_DATA] Klienditugi [DEMOGRAPHIC…" at bounding box center [919, 86] width 1243 height 40
click at [1168, 91] on div "Arhiveeri vestlus" at bounding box center [1468, 84] width 117 height 21
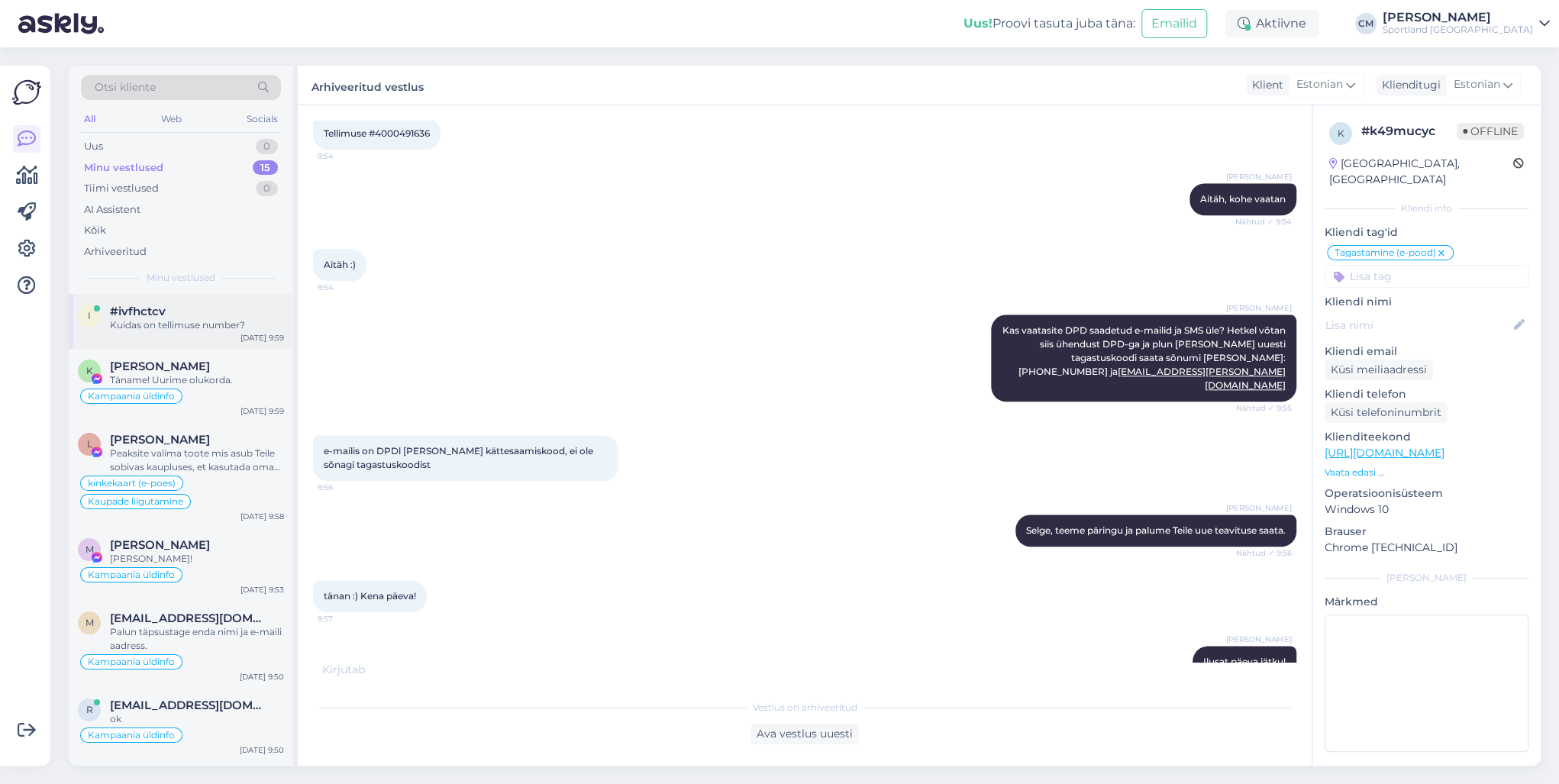
click at [203, 330] on div "Kuidas on tellimuse number?" at bounding box center [197, 325] width 174 height 14
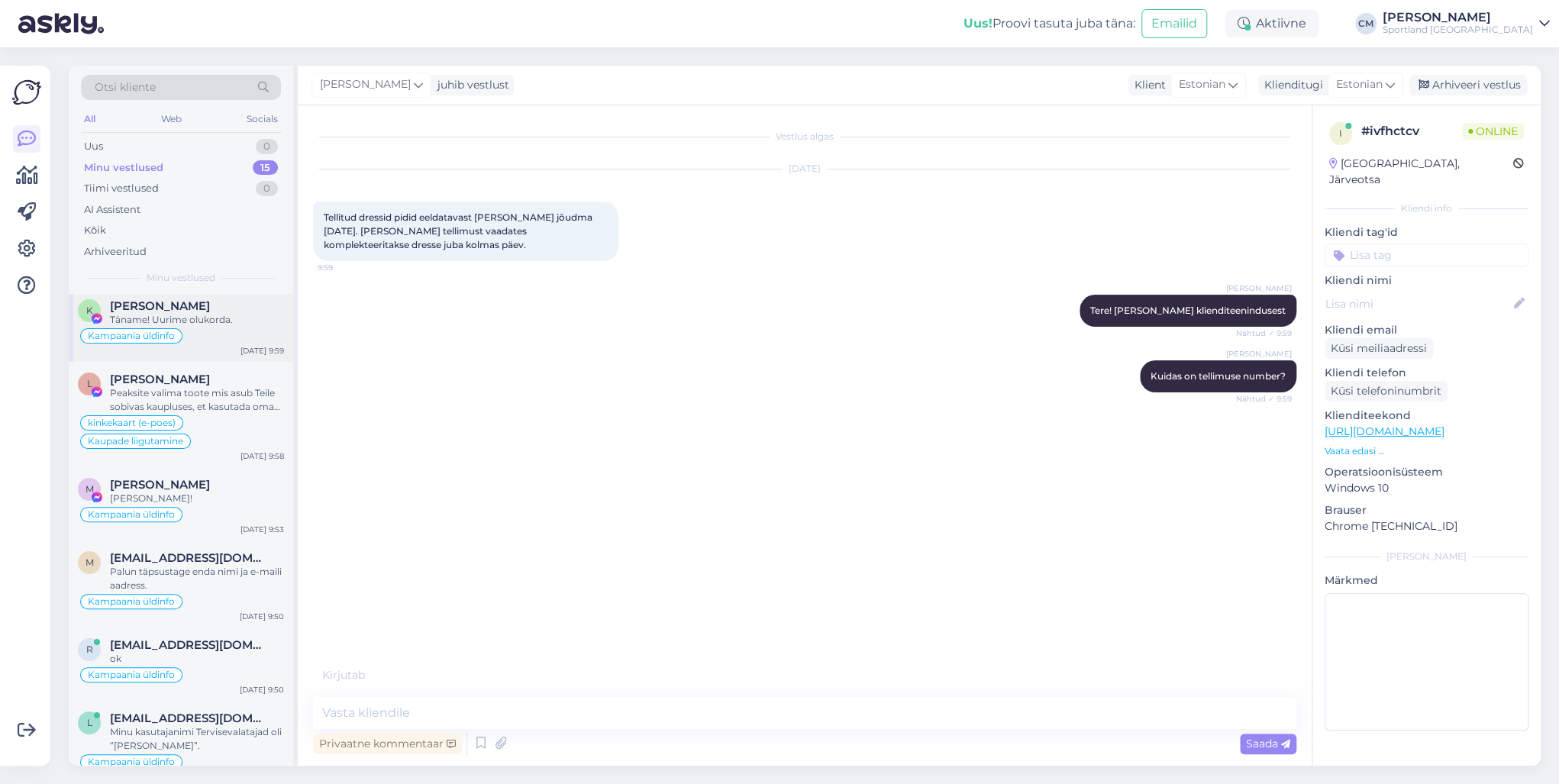
scroll to position [61, 0]
click at [211, 385] on div "Peaksite valima toote mis asub Teile sobivas kaupluses, et kasutada oma kinkeka…" at bounding box center [197, 399] width 174 height 28
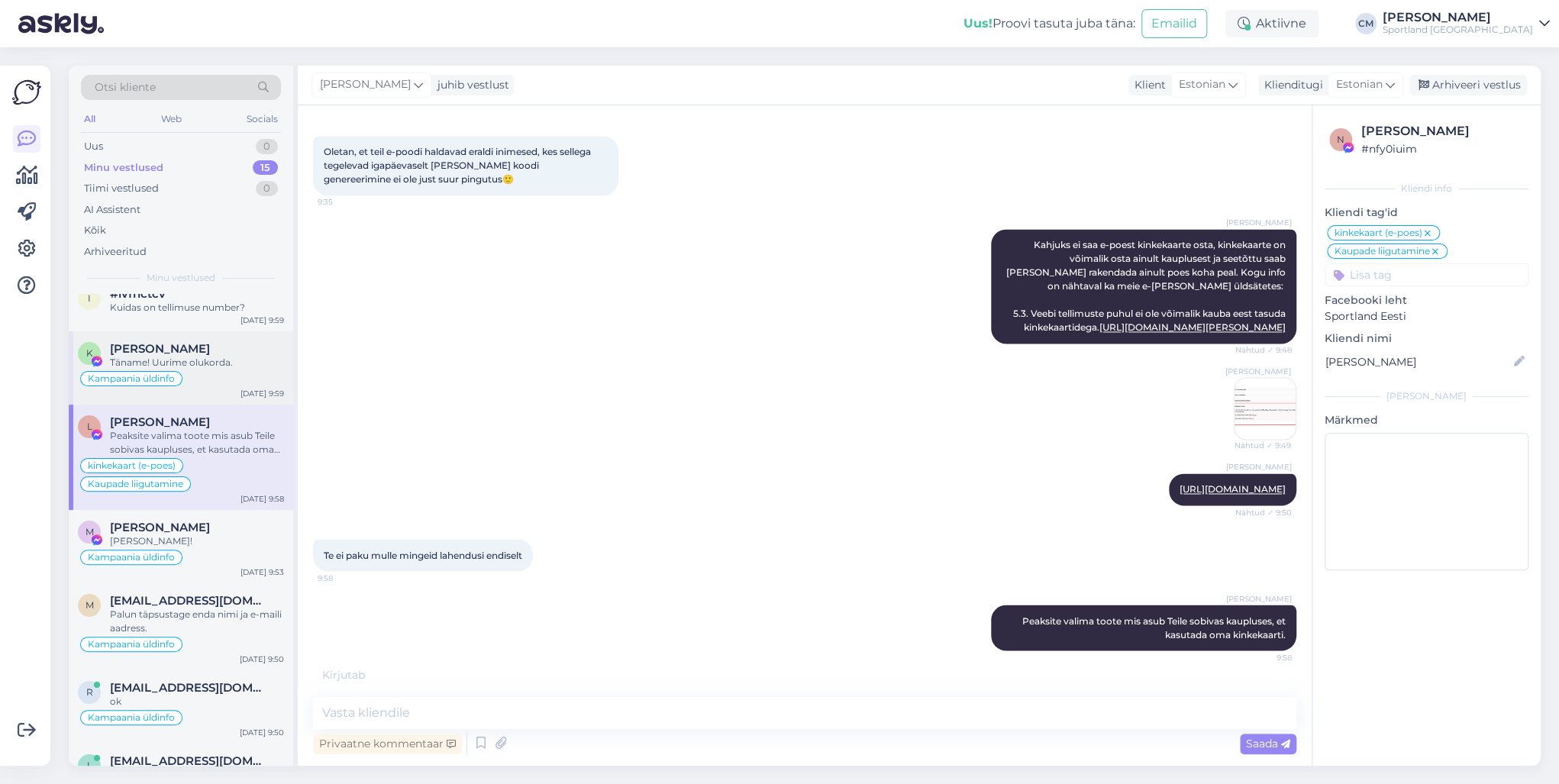
scroll to position [0, 0]
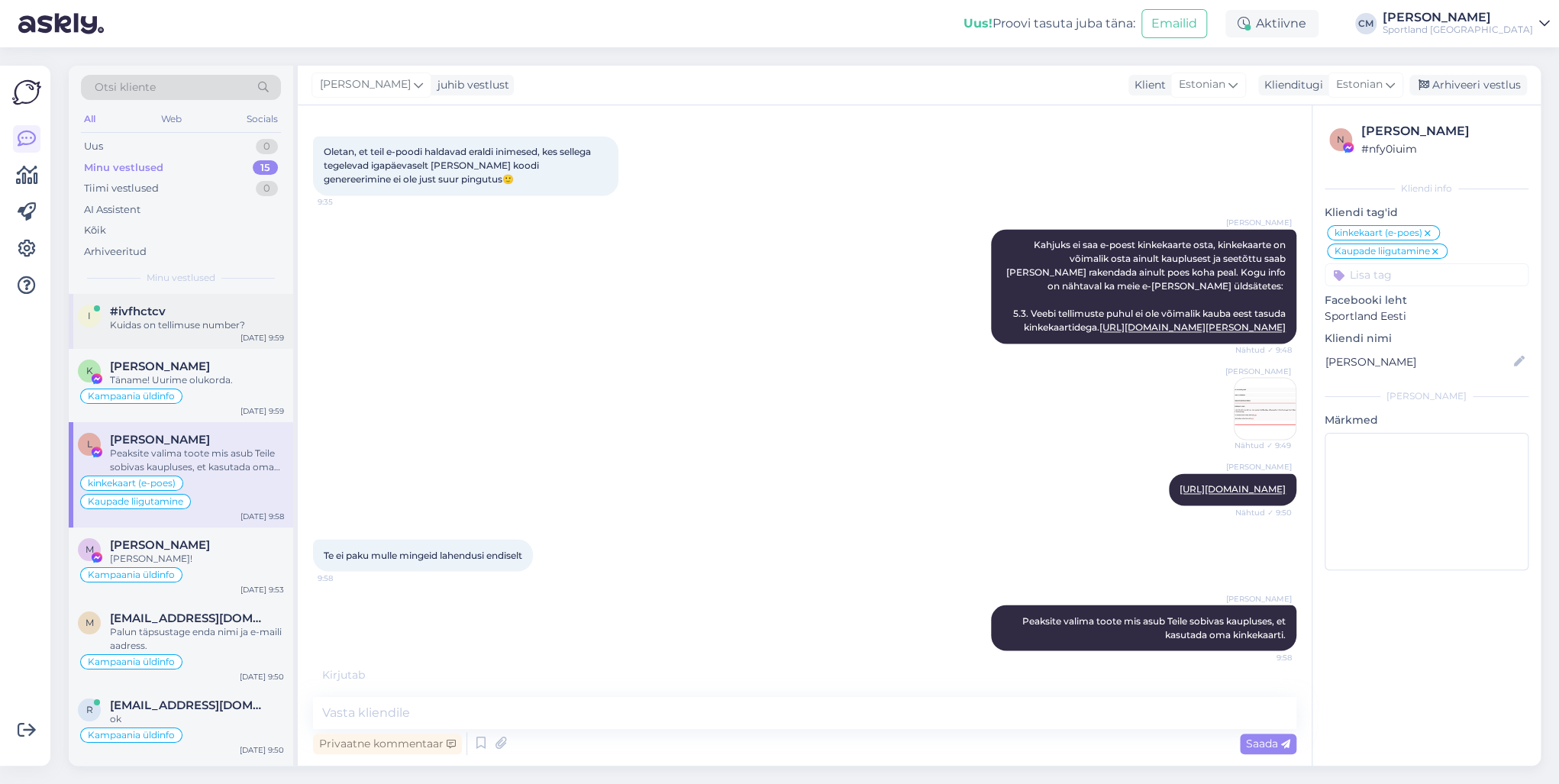
click at [216, 348] on div "i #ivfhctcv Kuidas on tellimuse number? [DATE] 9:59" at bounding box center [181, 321] width 224 height 55
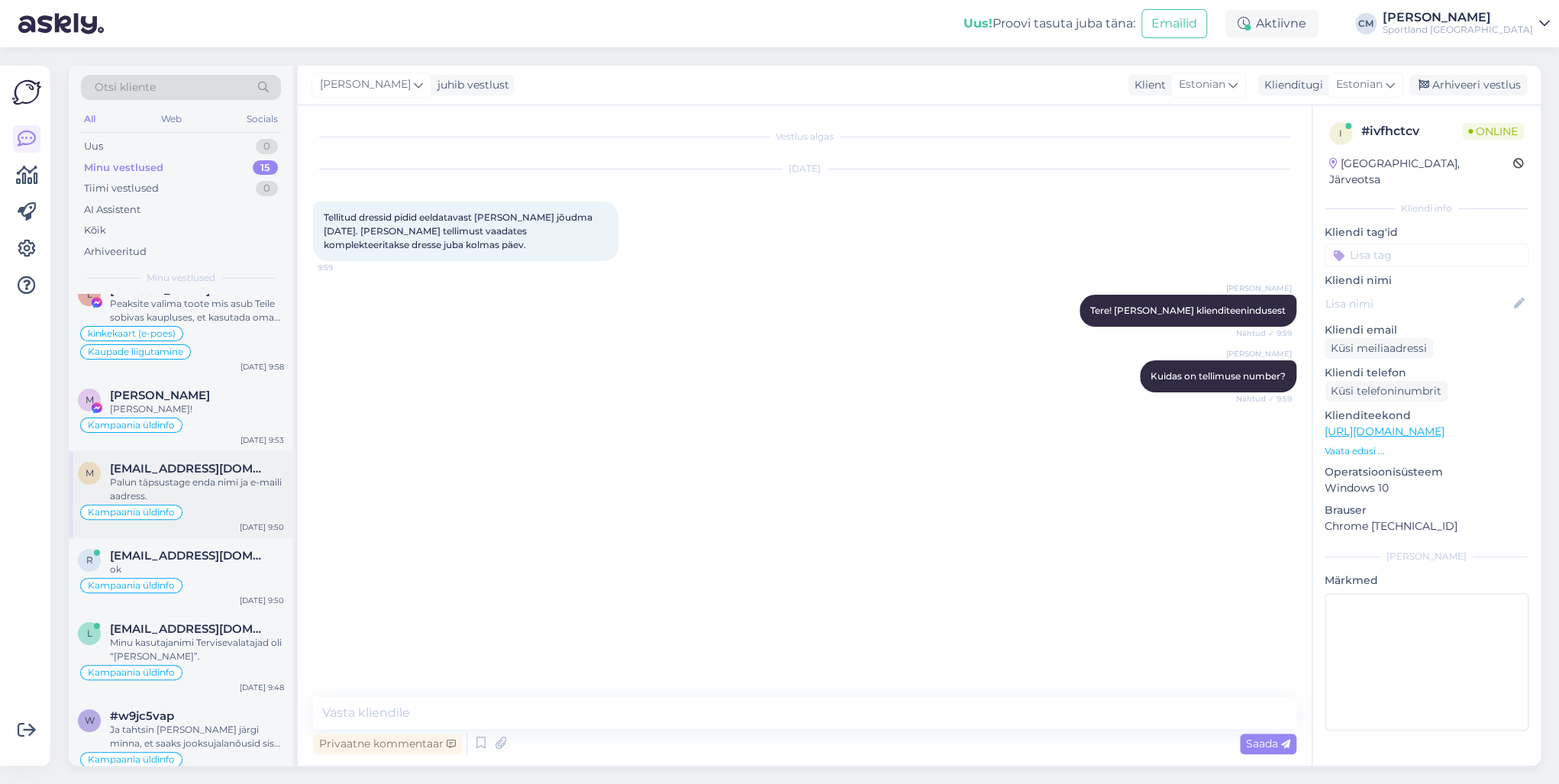
scroll to position [183, 0]
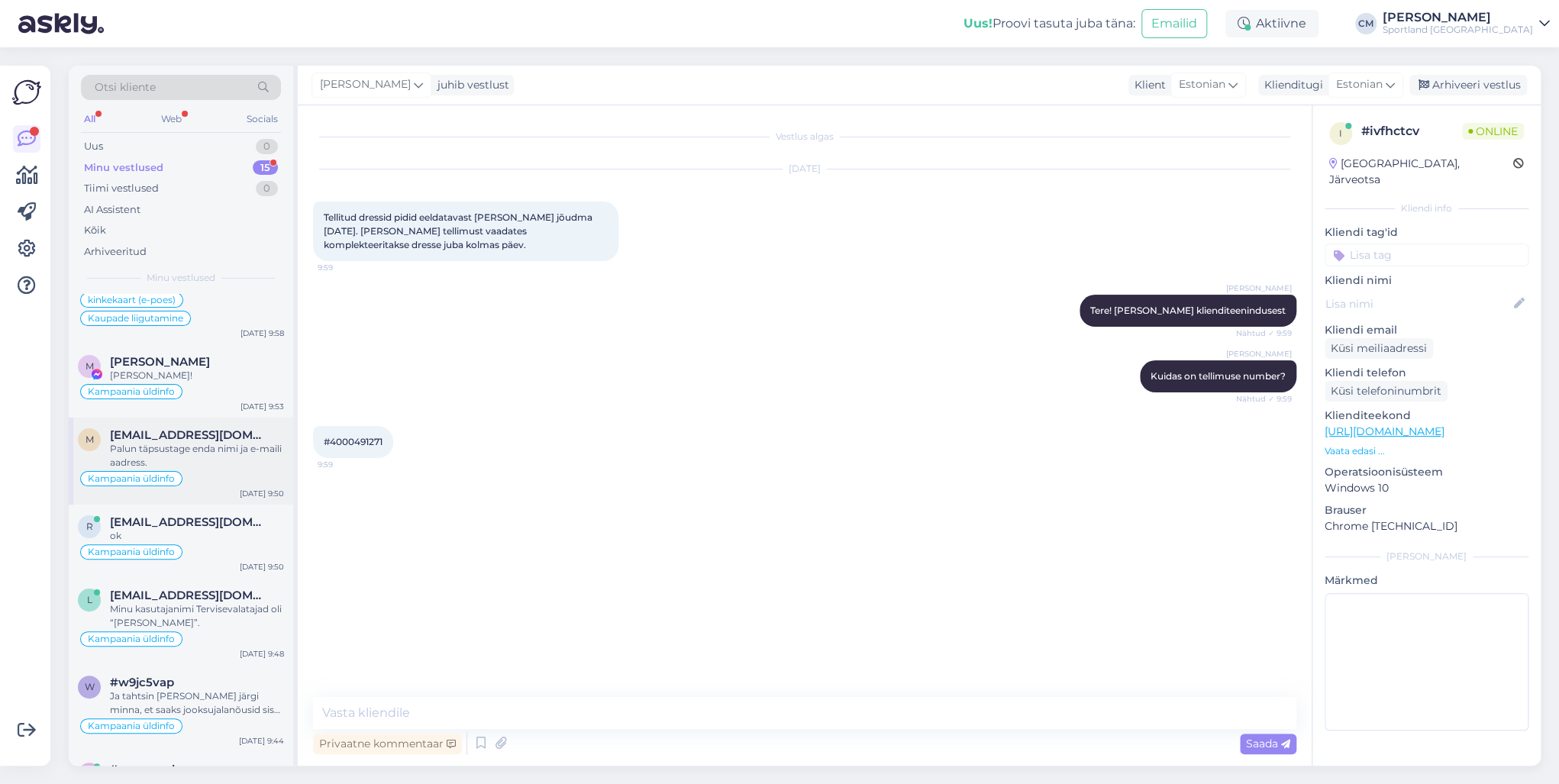
click at [205, 466] on div "Palun täpsustage enda nimi ja e-maili aadress." at bounding box center [197, 456] width 174 height 28
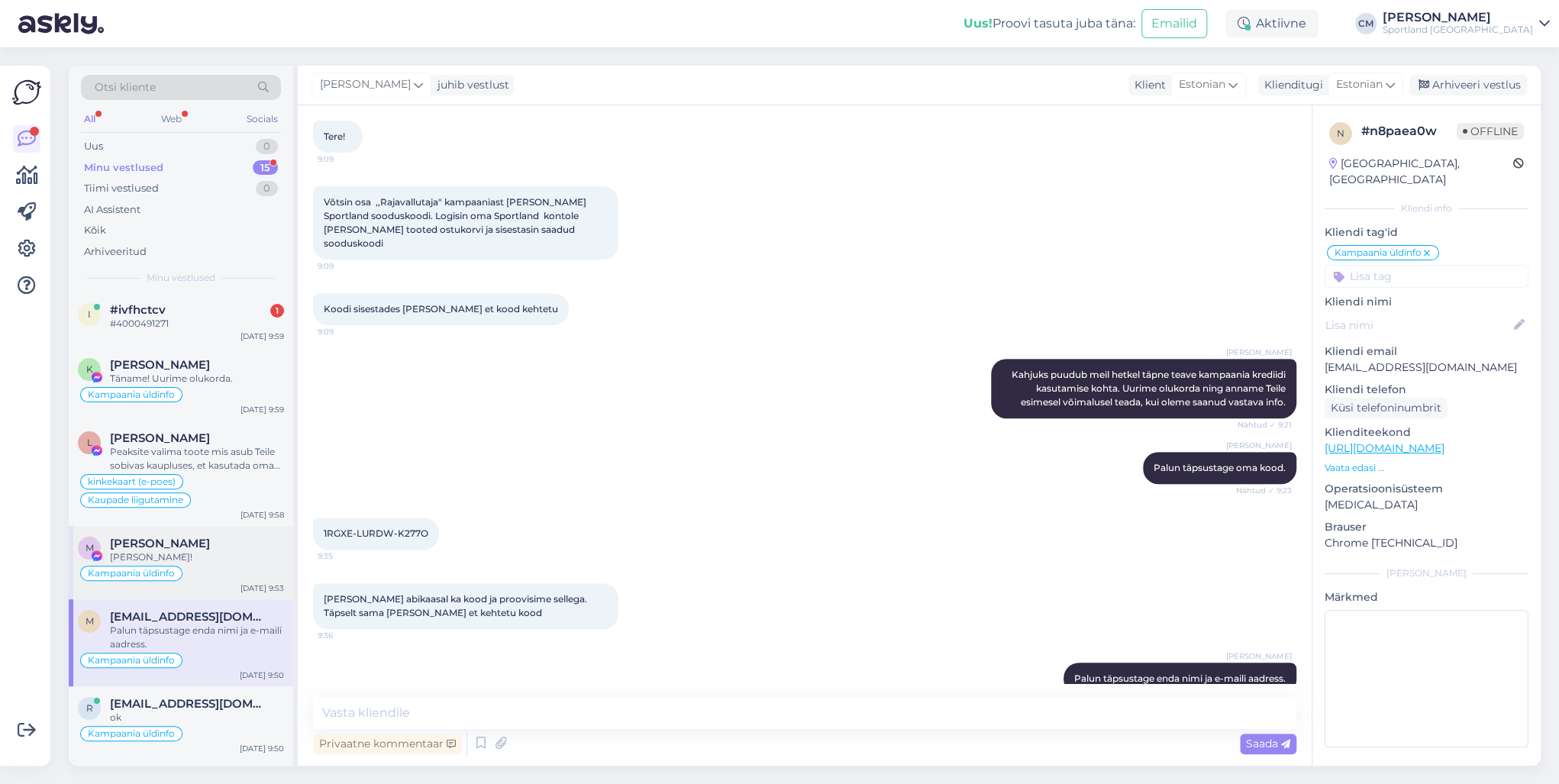
scroll to position [0, 0]
click at [206, 330] on div "#4000491271" at bounding box center [197, 325] width 174 height 14
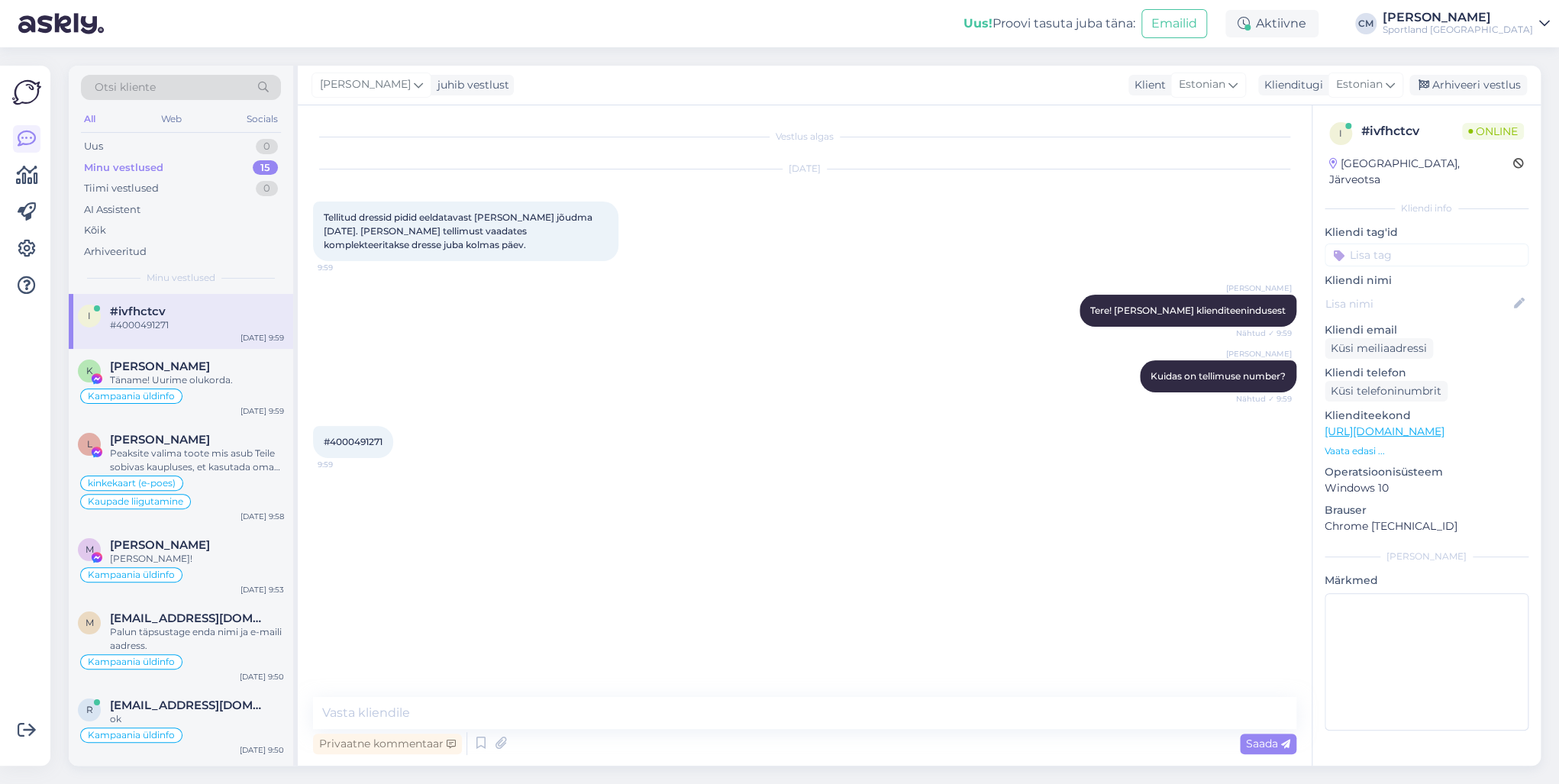
click at [373, 449] on div "#4000491271 9:59" at bounding box center [353, 442] width 80 height 32
click at [471, 563] on textarea at bounding box center [804, 713] width 983 height 32
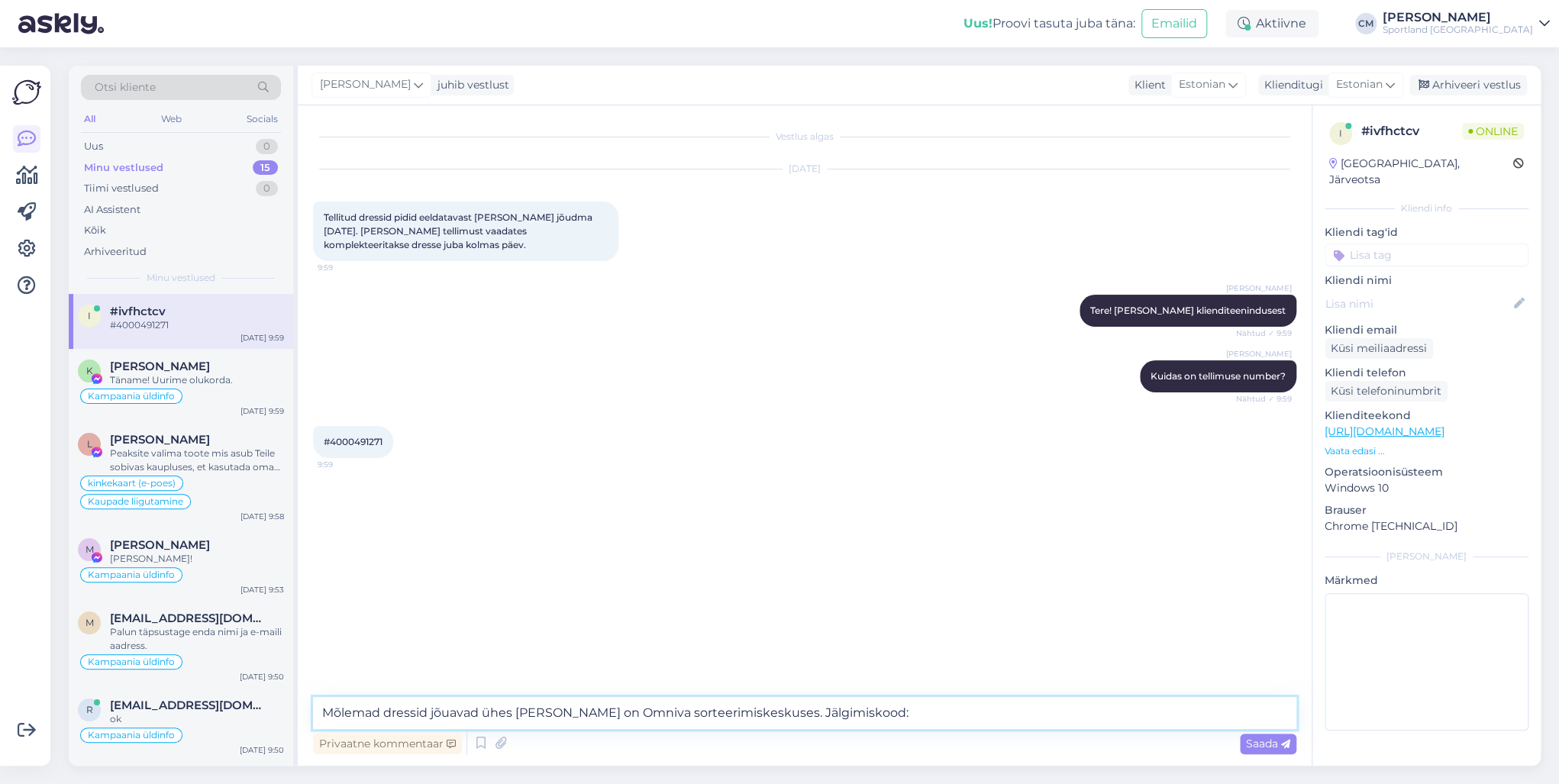
paste textarea "CC841916601EE"
click at [766, 563] on textarea "Mõlemad dressid jõuavad ühes [PERSON_NAME] on Omniva sorteerimiskeskuses. Jälgi…" at bounding box center [804, 713] width 983 height 32
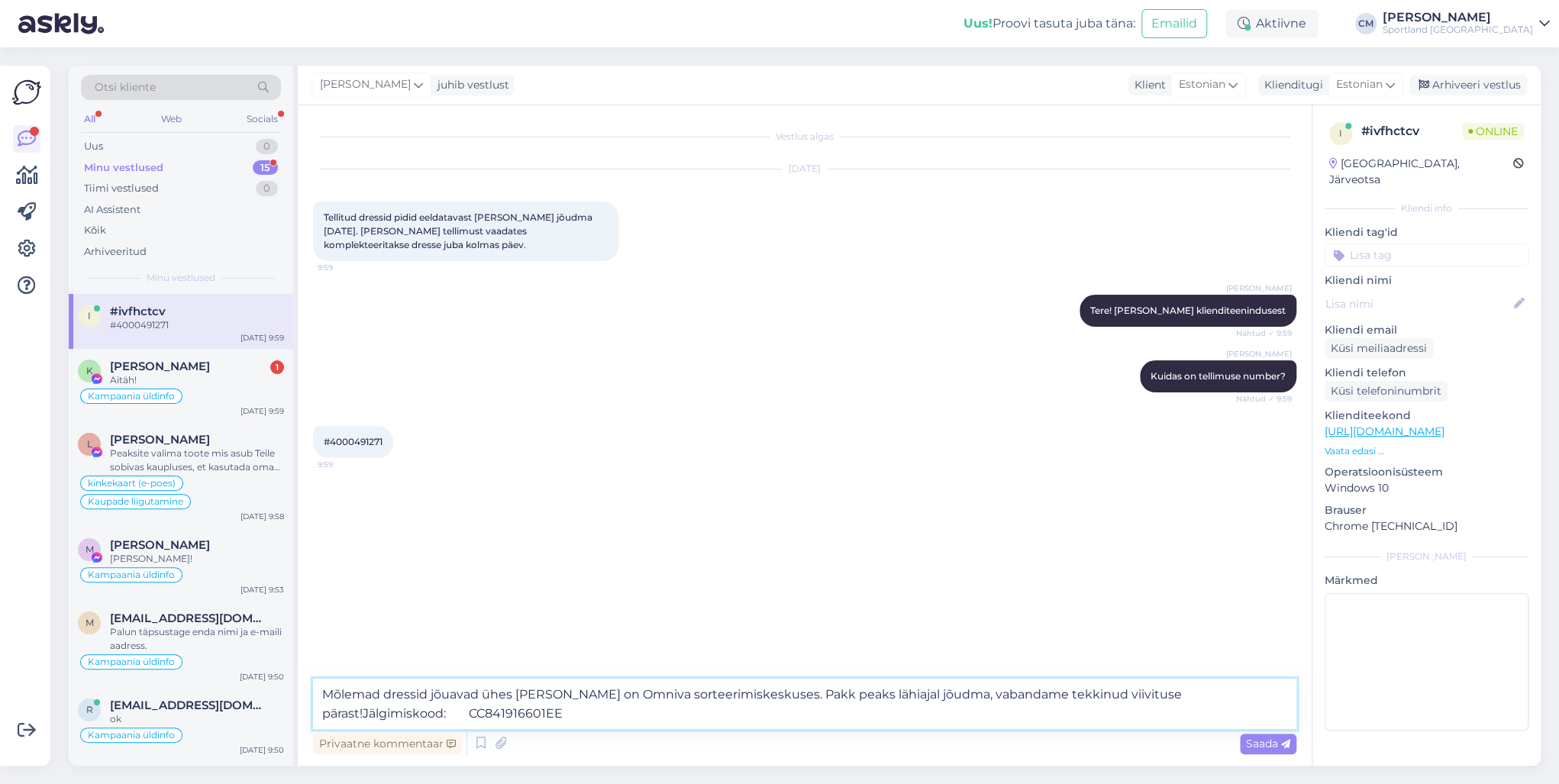
click at [434, 563] on textarea "Mõlemad dressid jõuavad ühes [PERSON_NAME] on Omniva sorteerimiskeskuses. Pakk …" at bounding box center [804, 703] width 983 height 51
click at [761, 563] on textarea "Mõlemad dressid jõuavad ühes [PERSON_NAME] on Omniva sorteerimiskeskuses. Pakk …" at bounding box center [804, 703] width 983 height 51
click at [1016, 563] on textarea "Mõlemad dressid jõuavad ühes [PERSON_NAME] on Omniva sorteerimiskeskuses. Näen,…" at bounding box center [804, 703] width 983 height 51
click at [1168, 563] on textarea "Mõlemad dressid jõuavad ühes [PERSON_NAME] on Omniva sorteerimiskeskuses. Näen,…" at bounding box center [804, 703] width 983 height 51
drag, startPoint x: 1206, startPoint y: 697, endPoint x: 1164, endPoint y: 696, distance: 42.0
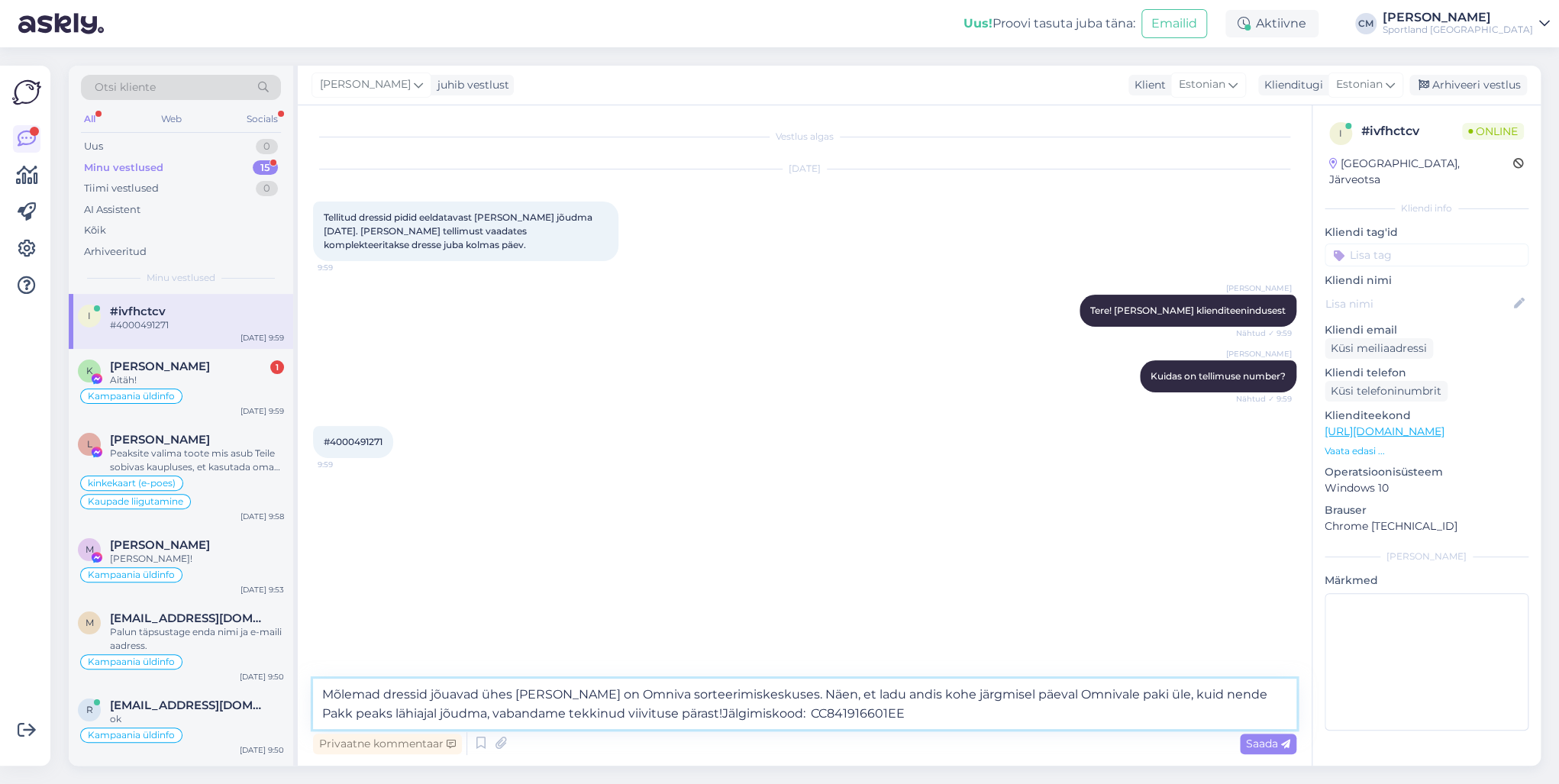
click at [1164, 563] on textarea "Mõlemad dressid jõuavad ühes [PERSON_NAME] on Omniva sorteerimiskeskuses. Näen,…" at bounding box center [804, 703] width 983 height 51
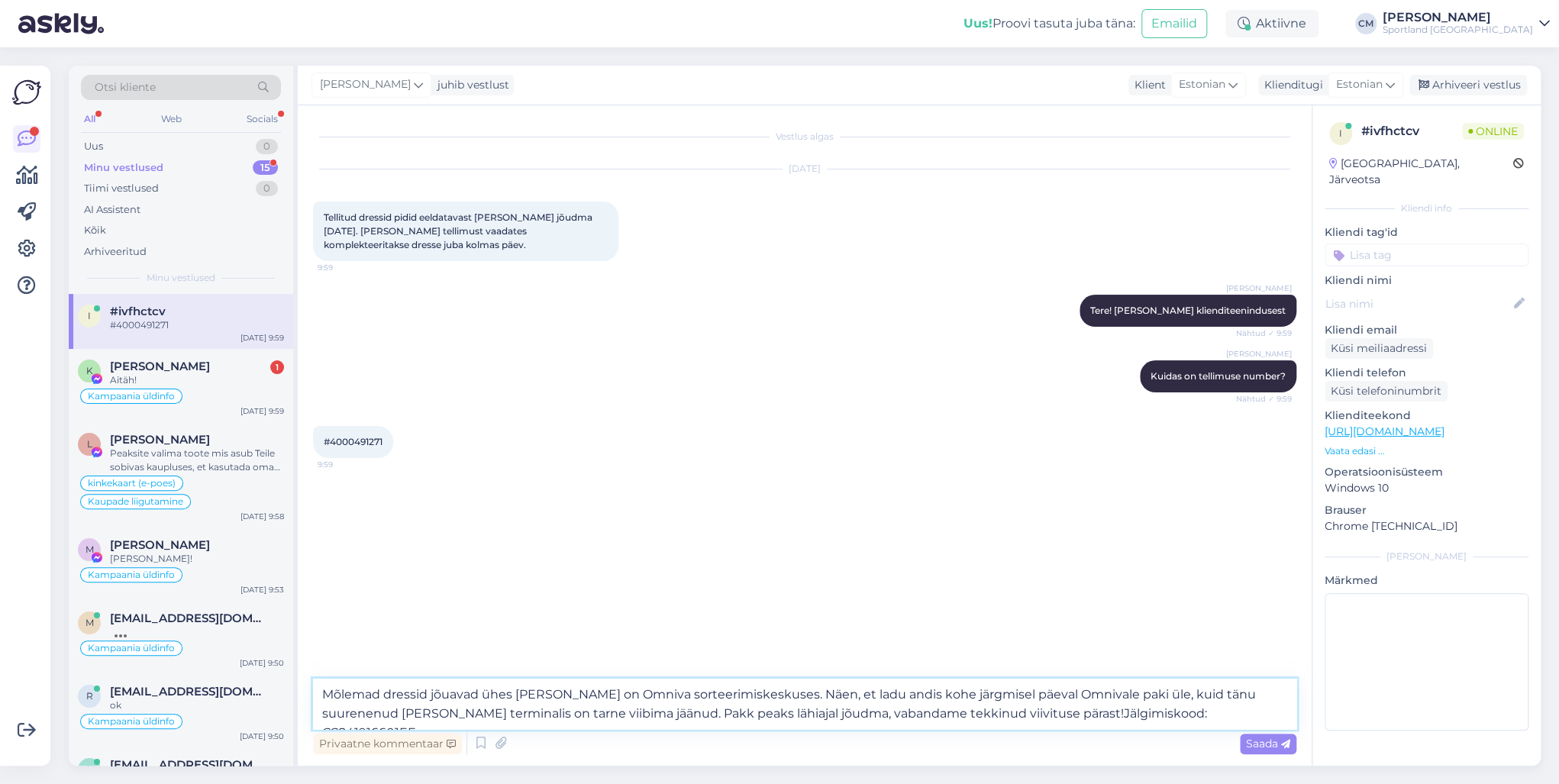
click at [996, 563] on textarea "Mõlemad dressid jõuavad ühes [PERSON_NAME] on Omniva sorteerimiskeskuses. Näen,…" at bounding box center [804, 703] width 983 height 51
click at [813, 563] on textarea "Mõlemad dressid jõuavad ühes [PERSON_NAME] on Omniva sorteerimiskeskuses. Näen,…" at bounding box center [804, 703] width 983 height 51
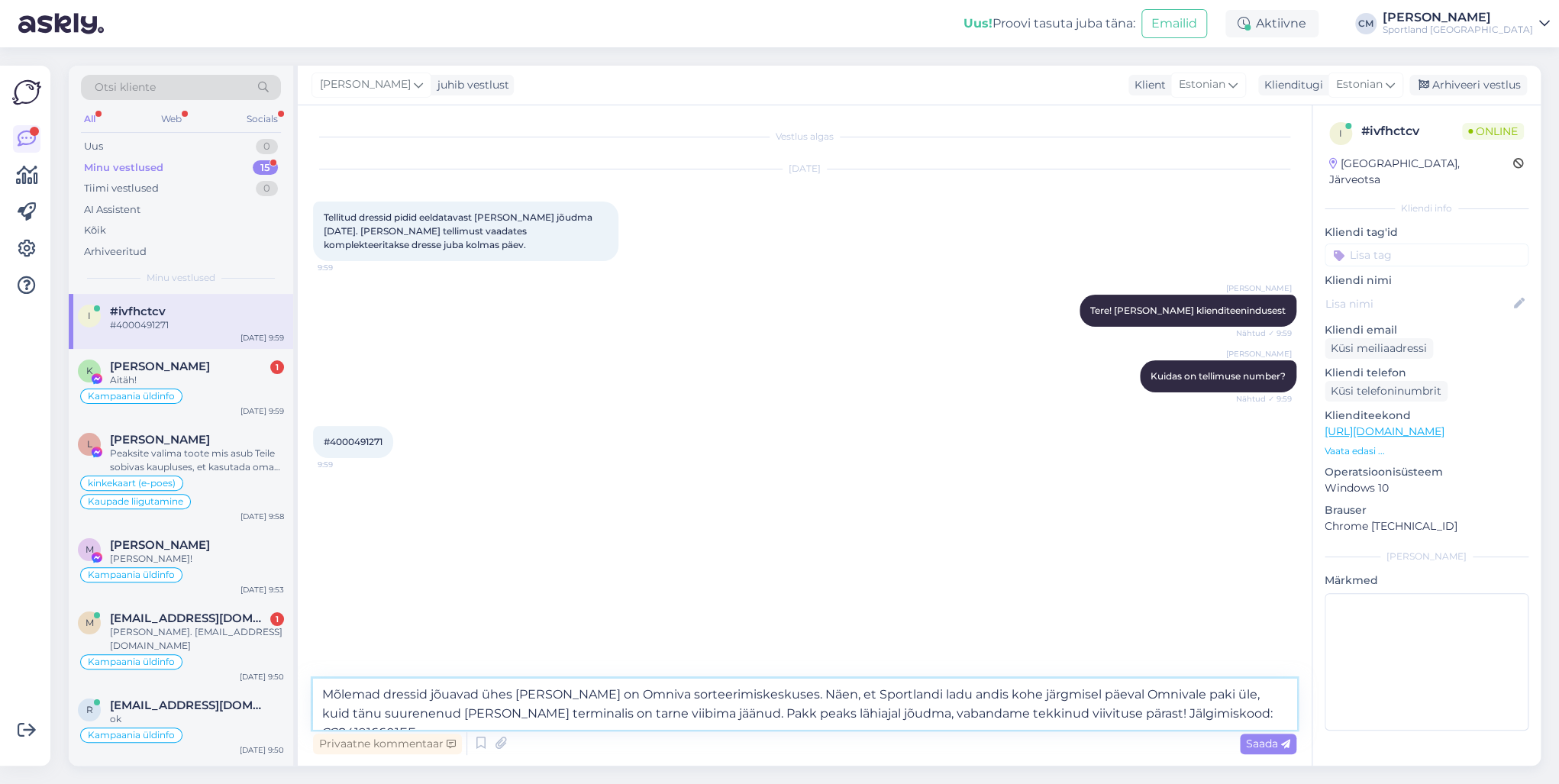
click at [583, 563] on textarea "Mõlemad dressid jõuavad ühes [PERSON_NAME] on Omniva sorteerimiskeskuses. Näen,…" at bounding box center [804, 703] width 983 height 51
click at [515, 563] on textarea "Mõlemad dressid jõuavad ühes [PERSON_NAME] on Omniva sorteerimiskeskuses. Näen,…" at bounding box center [804, 703] width 983 height 51
click at [571, 563] on textarea "Mõlemad dressid jõuavad ühes [PERSON_NAME] on Omniva sorteerimiskeskuses. Näen,…" at bounding box center [804, 703] width 983 height 51
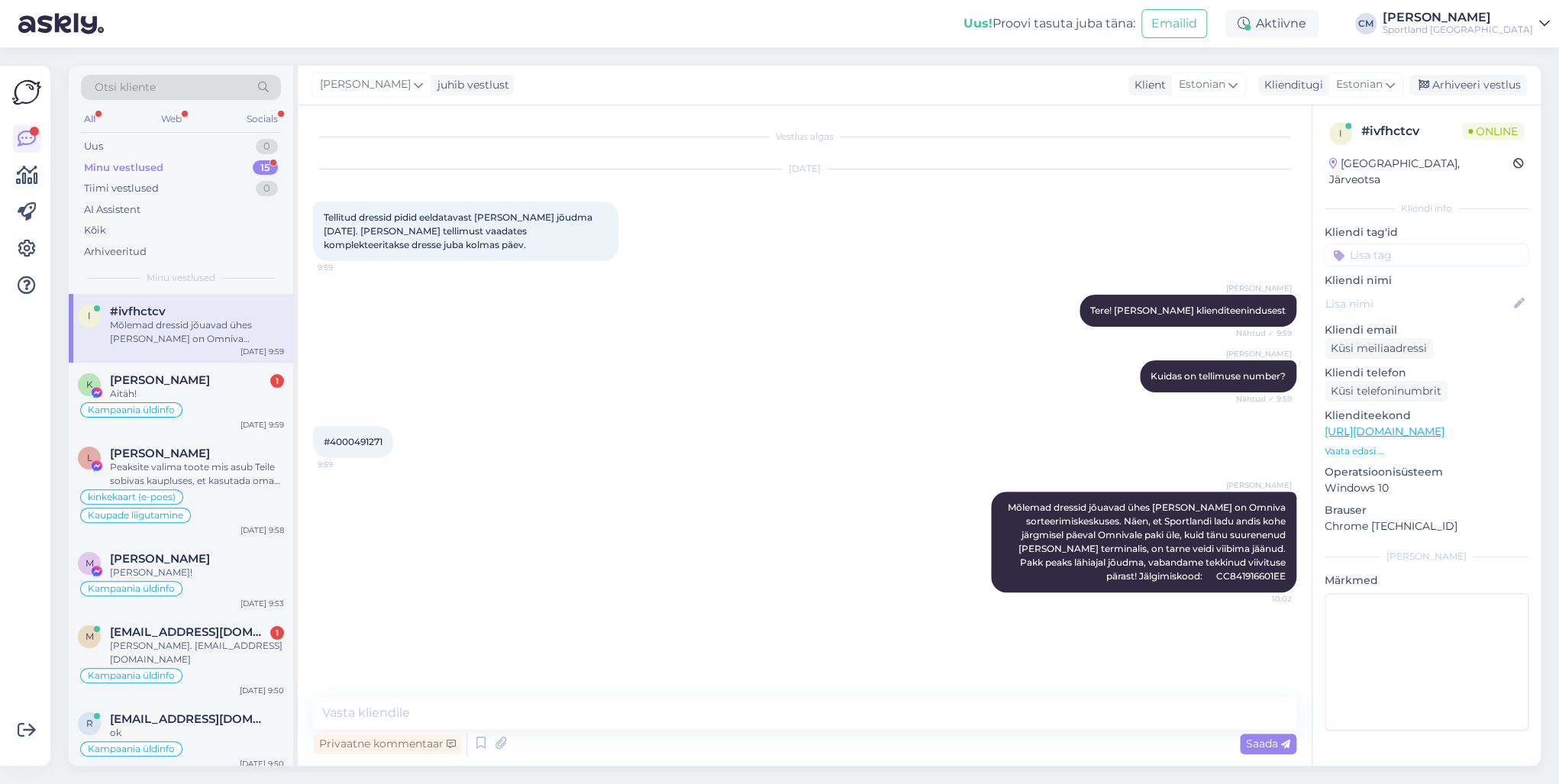
click at [1168, 243] on input at bounding box center [1427, 255] width 204 height 23
click at [1168, 291] on span "Tellimuse üldine info" at bounding box center [1426, 295] width 93 height 9
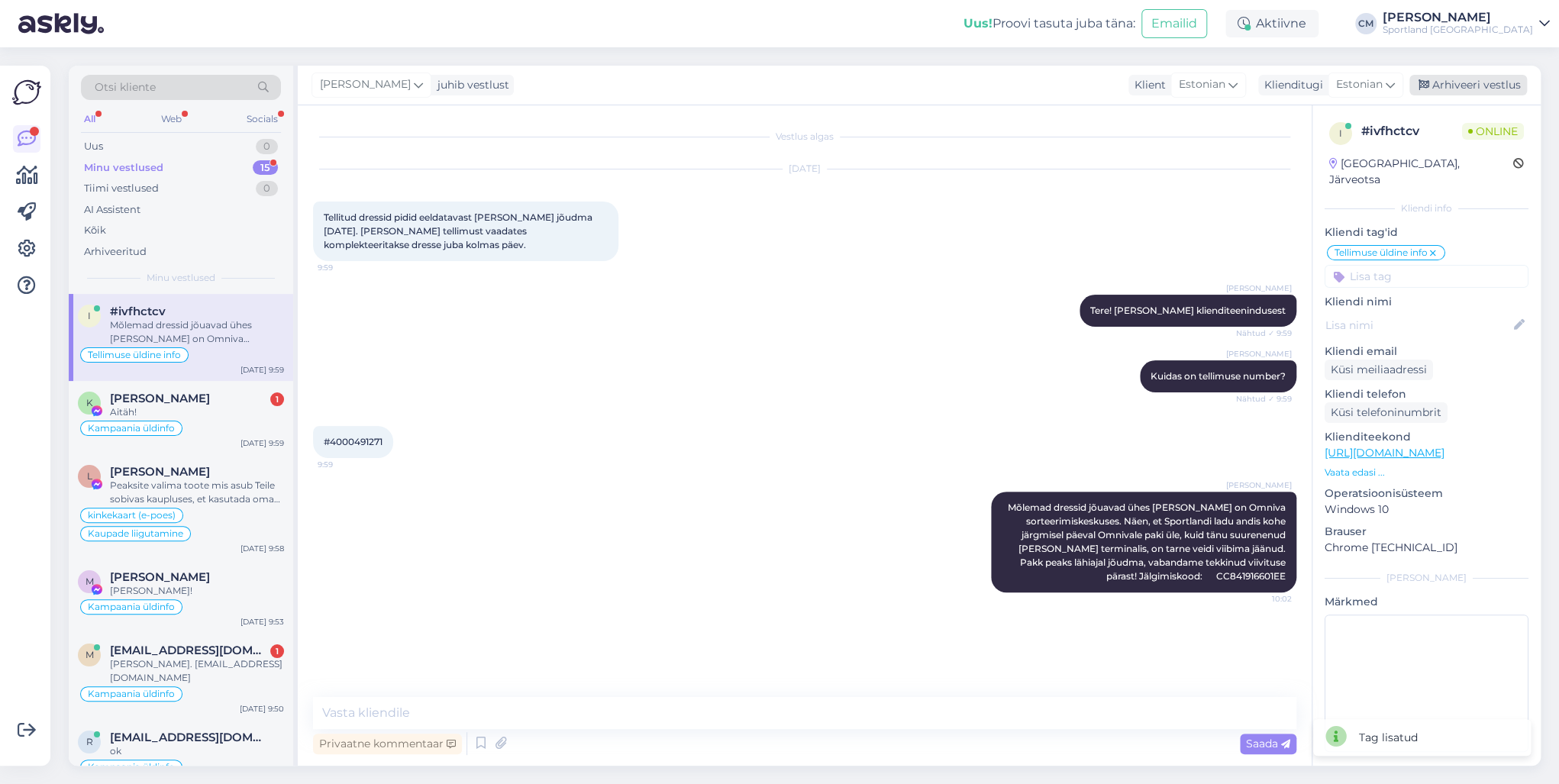
click at [1168, 77] on div "Arhiveeri vestlus" at bounding box center [1468, 84] width 117 height 21
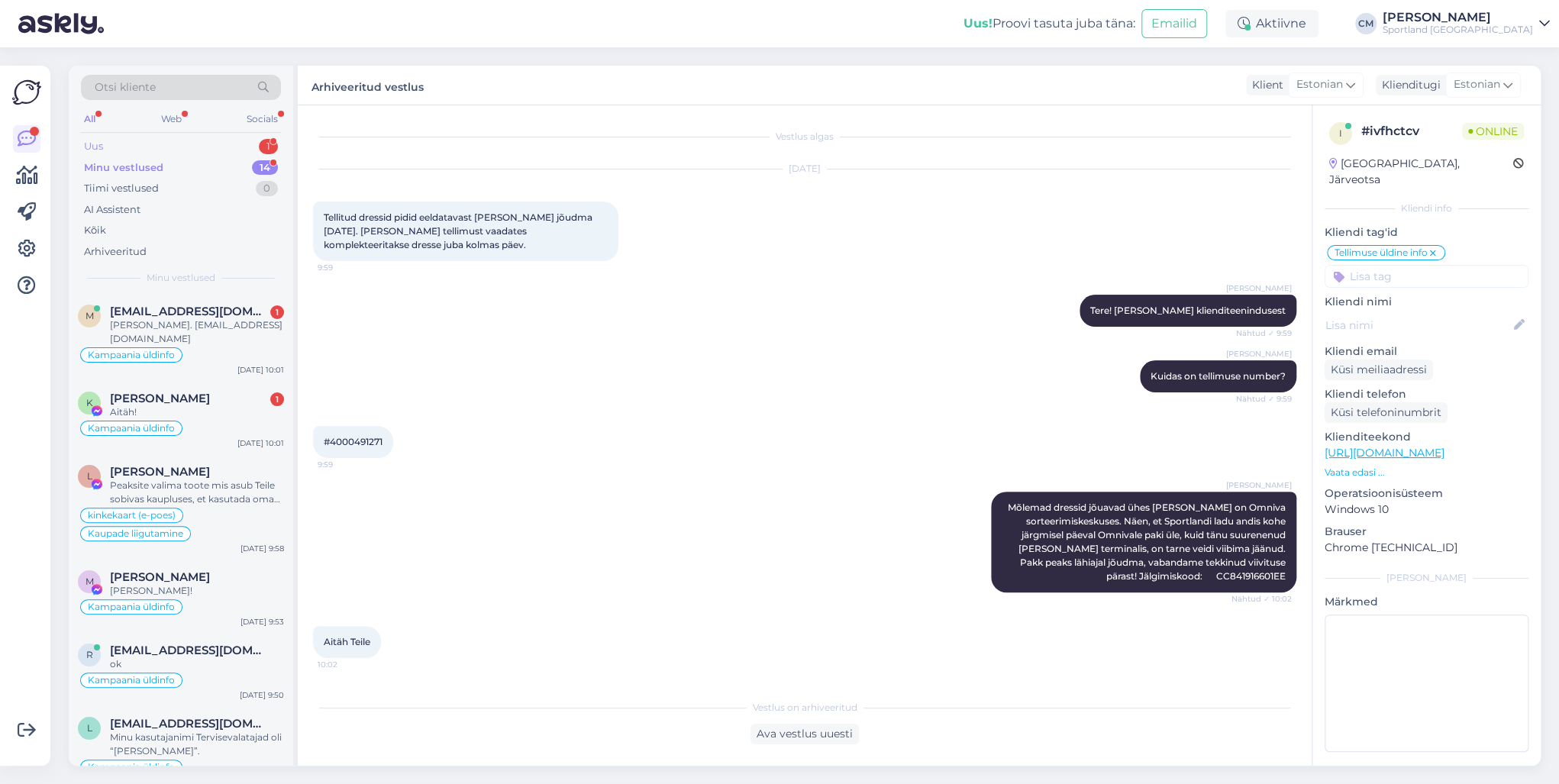
click at [258, 140] on div "Uus 1" at bounding box center [180, 147] width 200 height 21
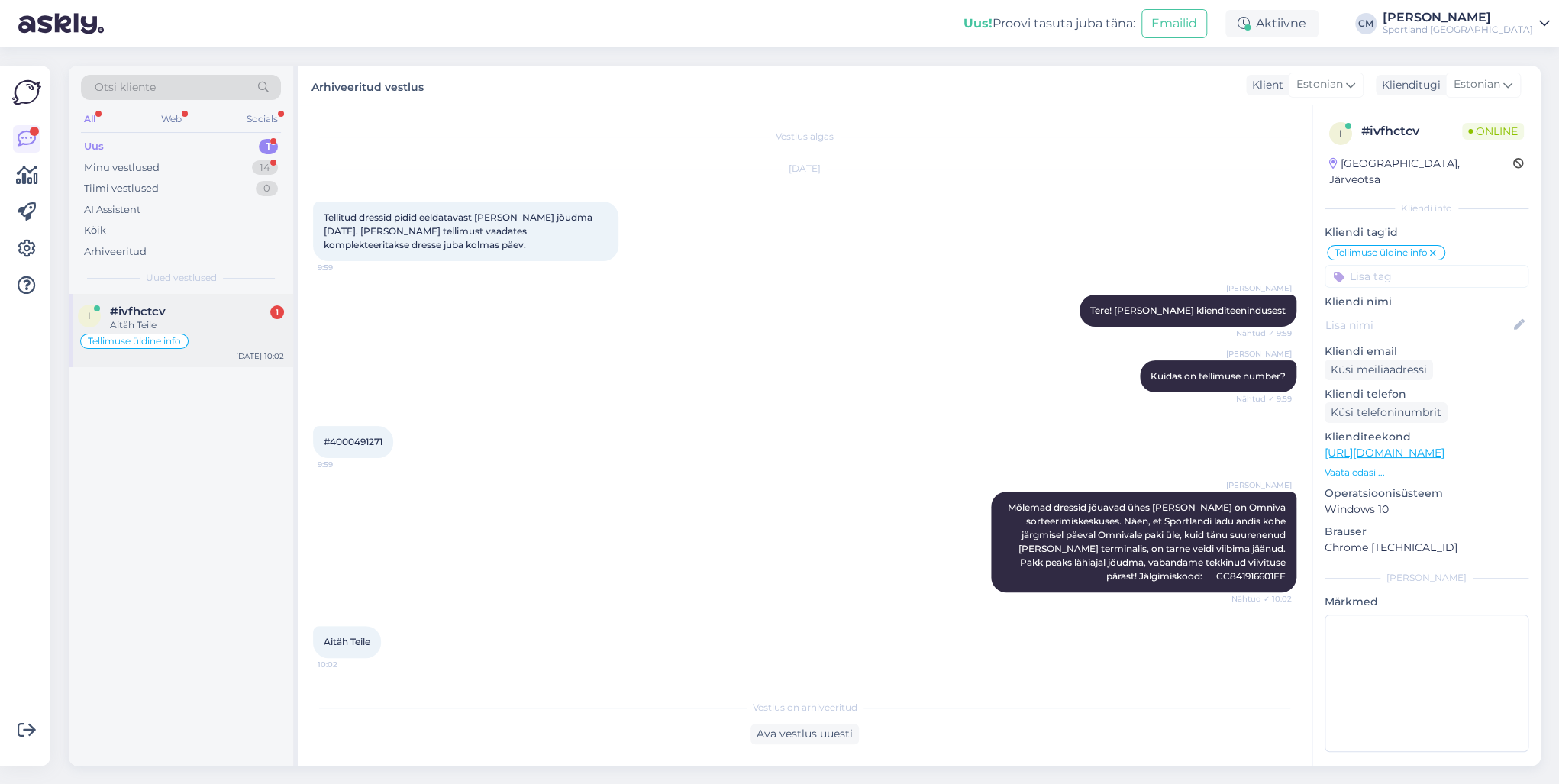
click at [239, 344] on div "i #ivfhctcv 1 Aitäh Teile Tellimuse [PERSON_NAME] info [DATE] 10:02" at bounding box center [181, 529] width 224 height 472
click at [193, 394] on div "Tellimuse üldine info" at bounding box center [180, 396] width 206 height 18
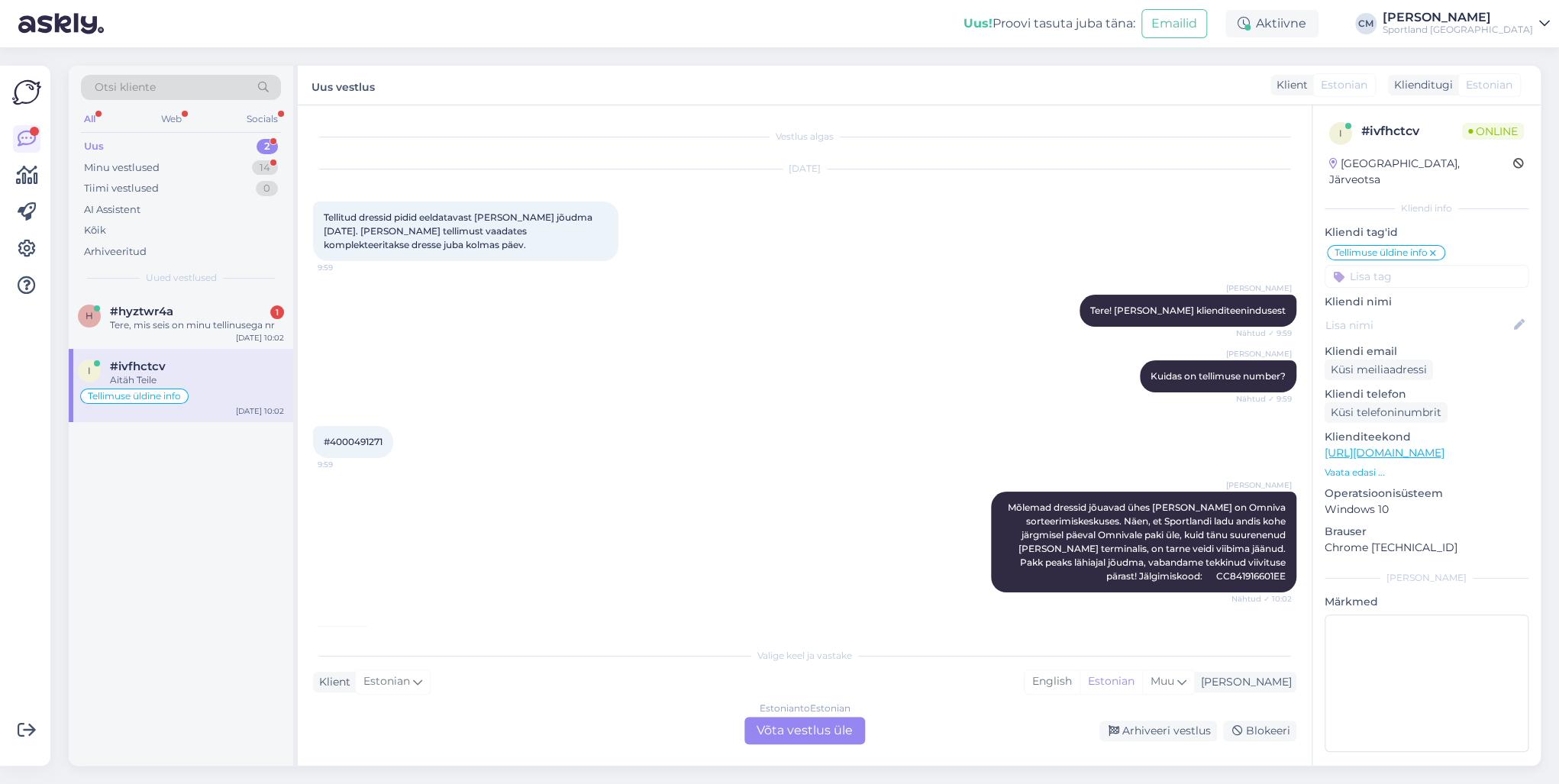
scroll to position [49, 0]
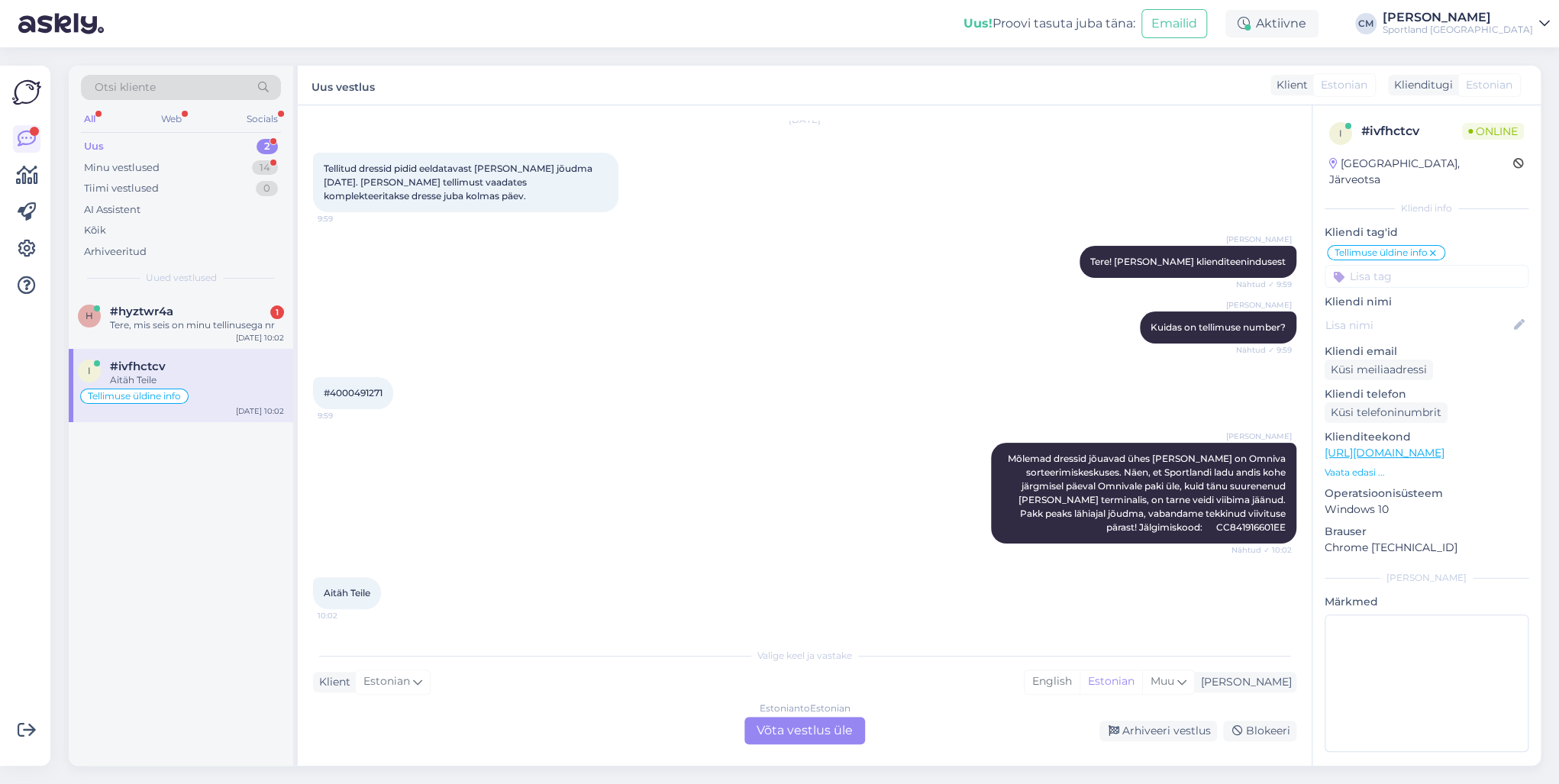
click at [773, 563] on div "Estonian to Estonian Võta vestlus üle" at bounding box center [804, 730] width 121 height 28
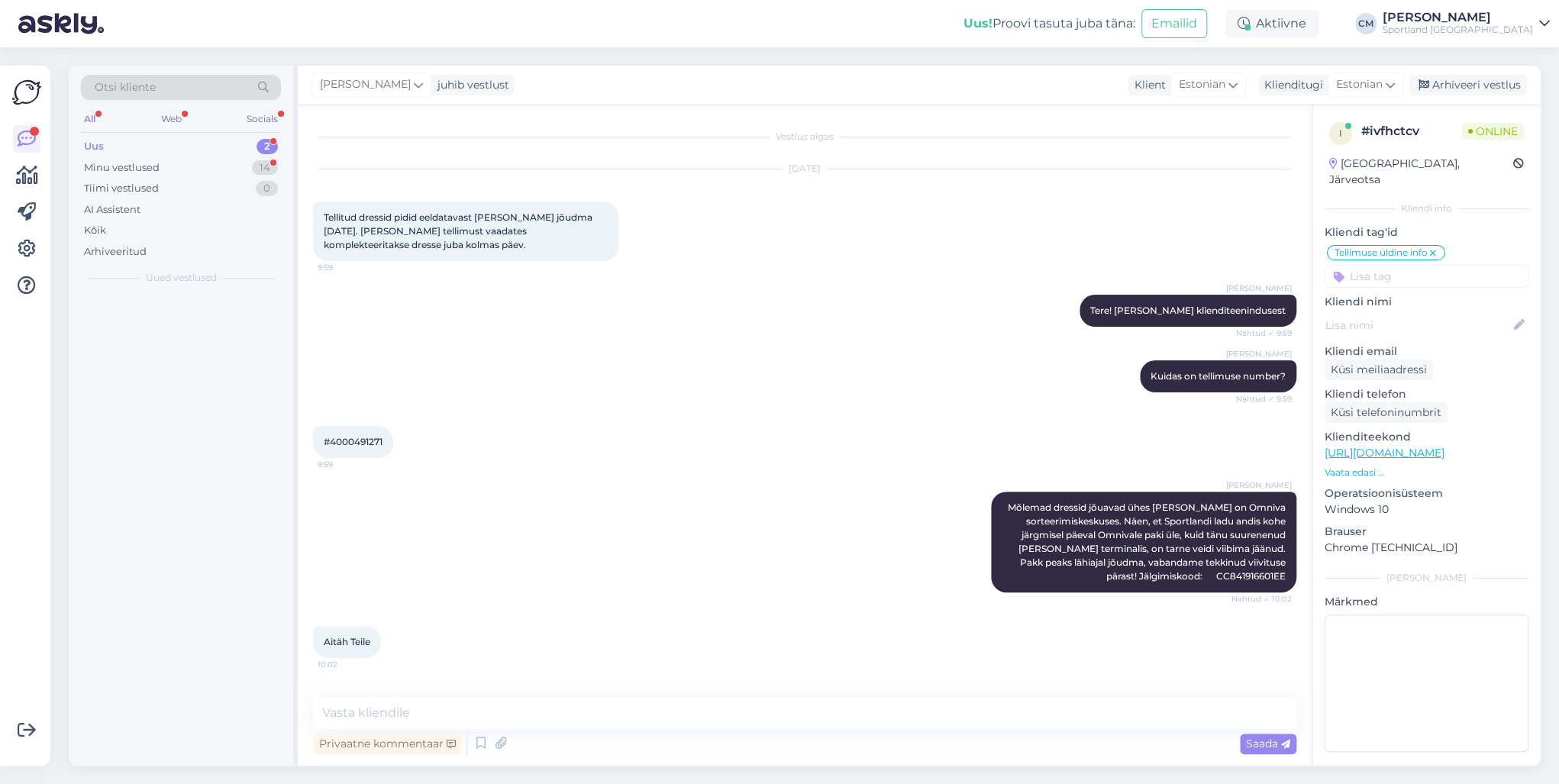
scroll to position [0, 0]
click at [687, 563] on textarea at bounding box center [804, 713] width 983 height 32
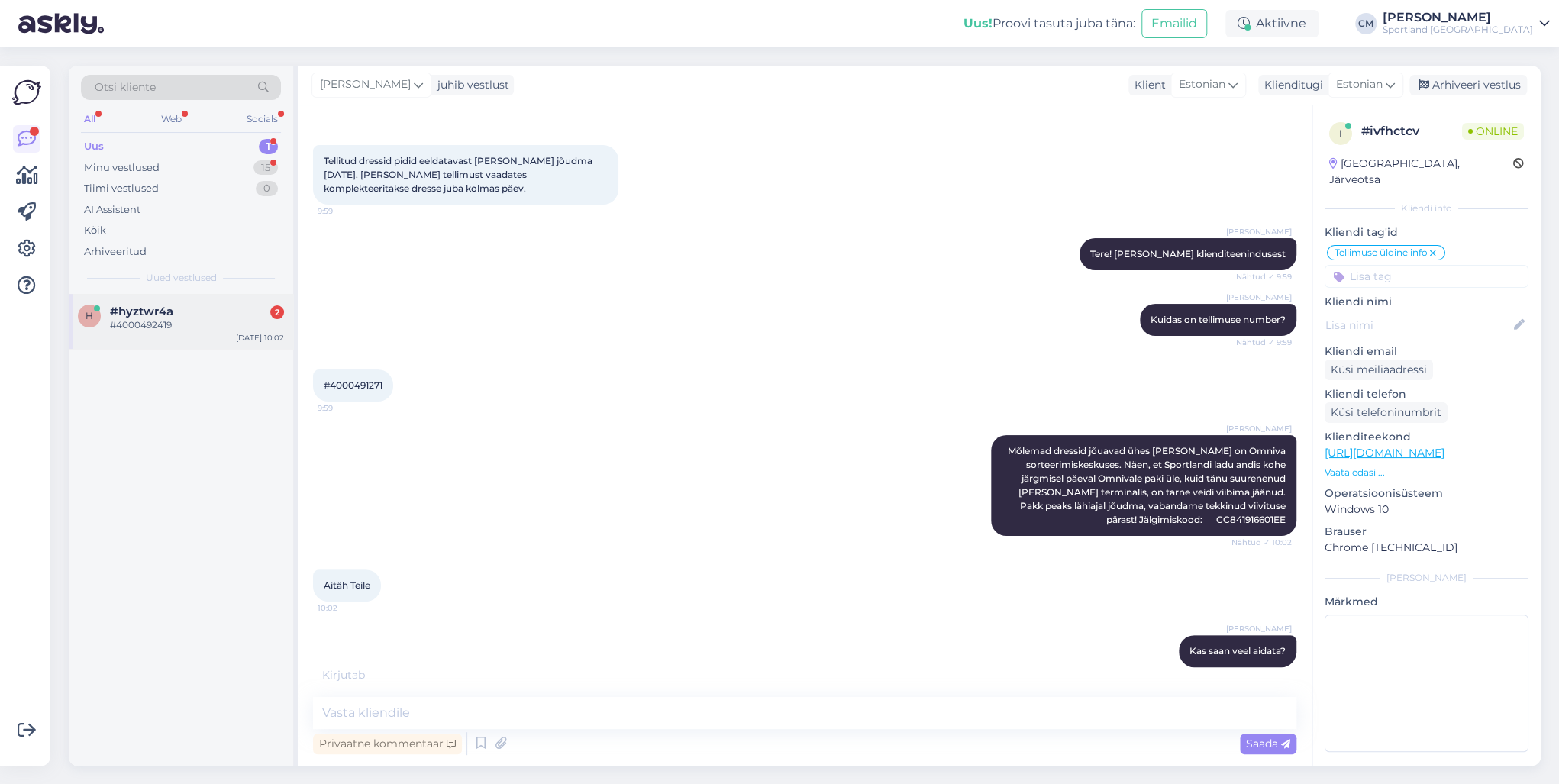
click at [181, 318] on div "#4000492419" at bounding box center [197, 325] width 174 height 14
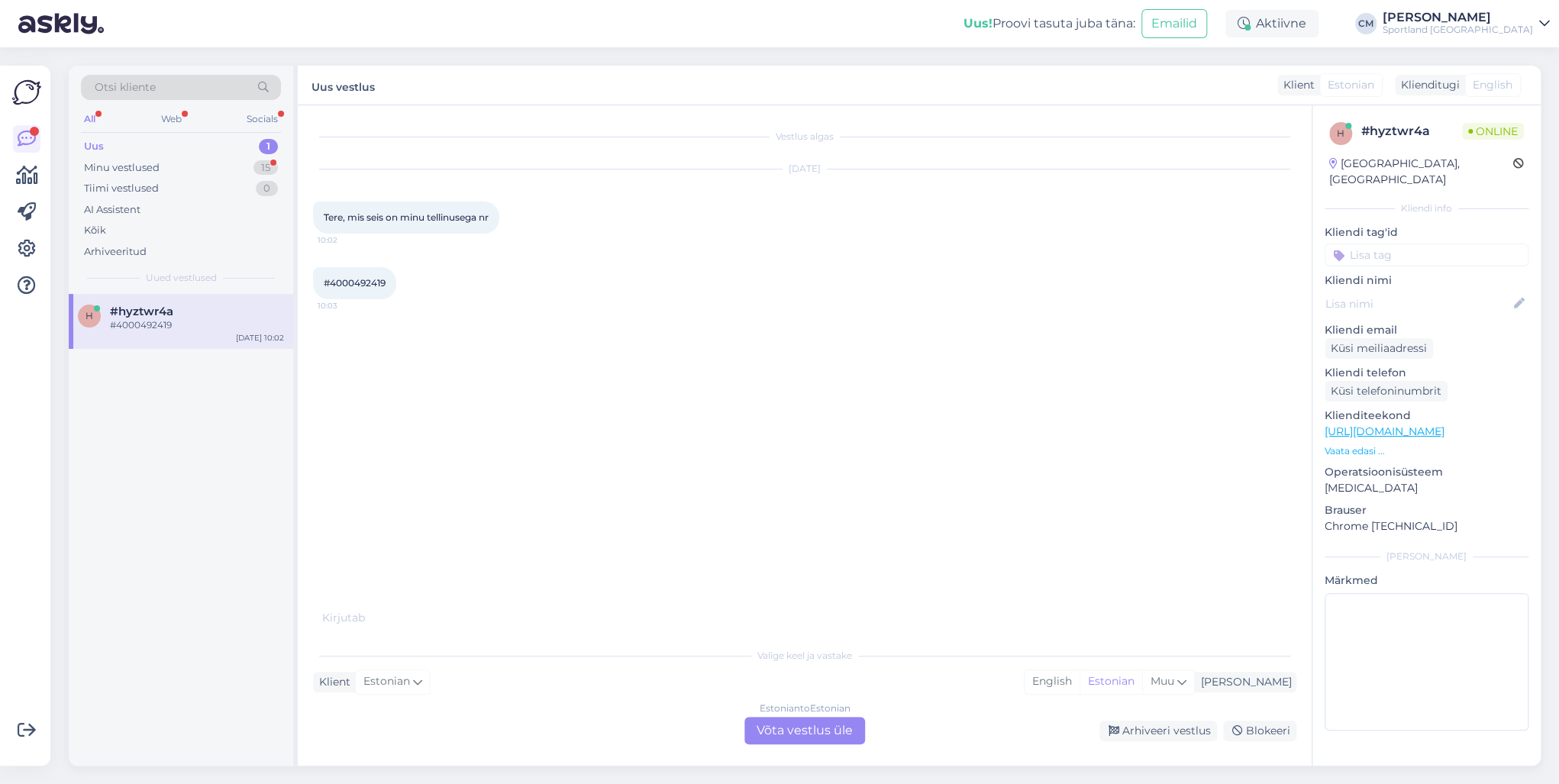
click at [866, 563] on div "Estonian to Estonian Võta vestlus üle" at bounding box center [804, 730] width 133 height 28
click at [853, 563] on div "Estonian to Estonian Võta vestlus üle" at bounding box center [804, 730] width 121 height 28
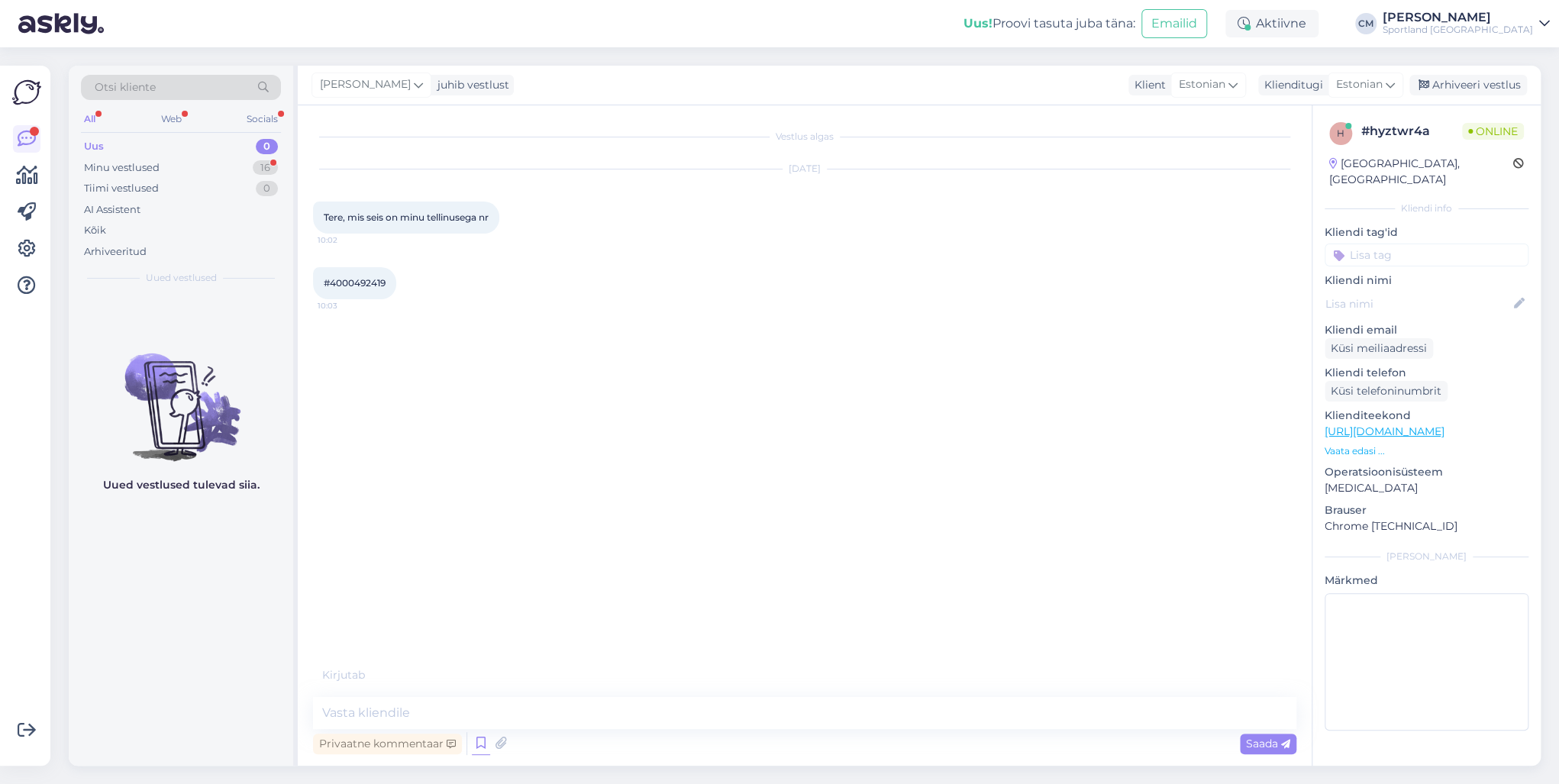
click at [476, 563] on icon at bounding box center [481, 743] width 18 height 23
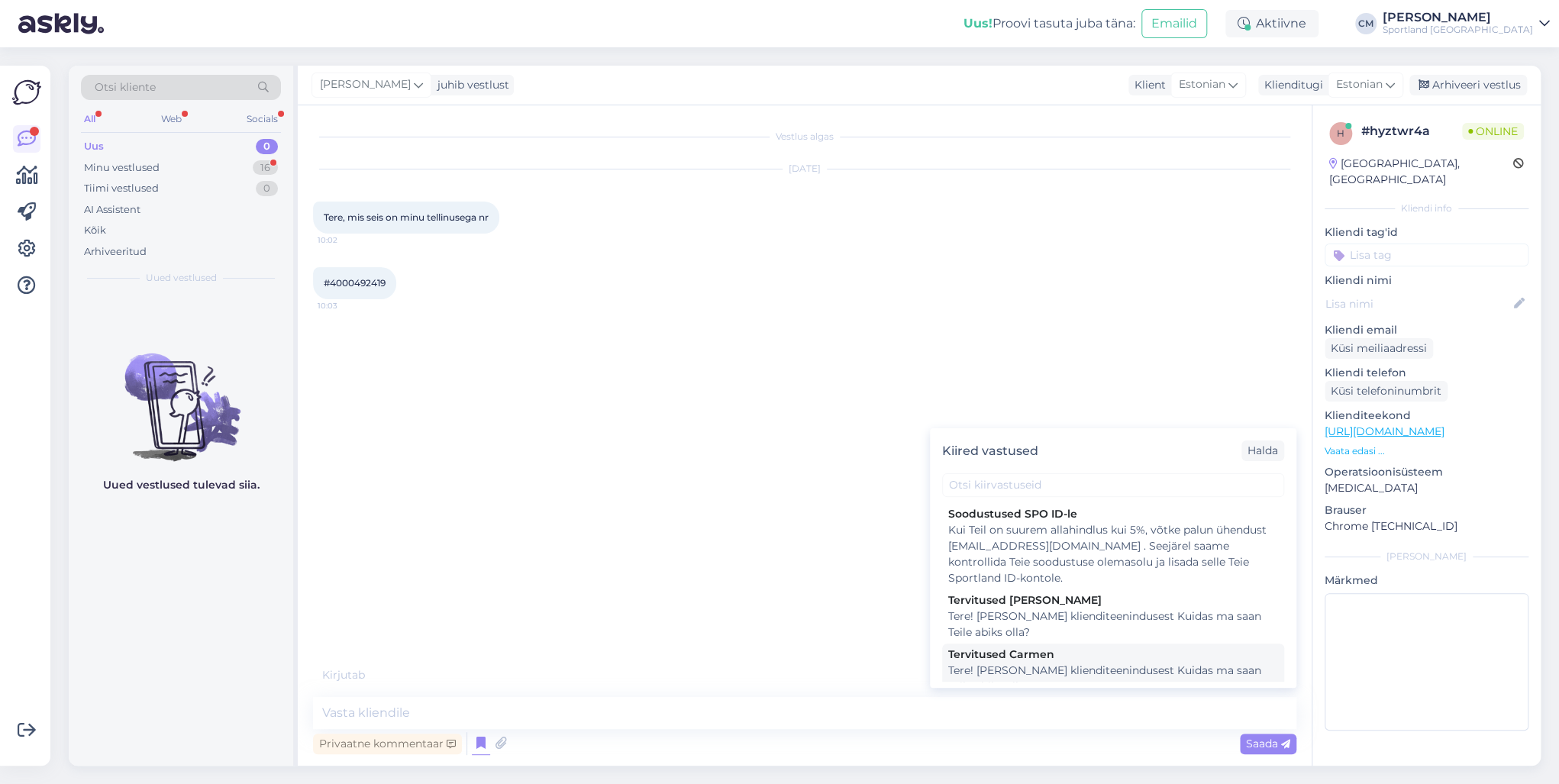
click at [1069, 563] on div "Tere! [PERSON_NAME] klienditeenindusest Kuidas ma saan Teile abiks olla?" at bounding box center [1113, 678] width 330 height 32
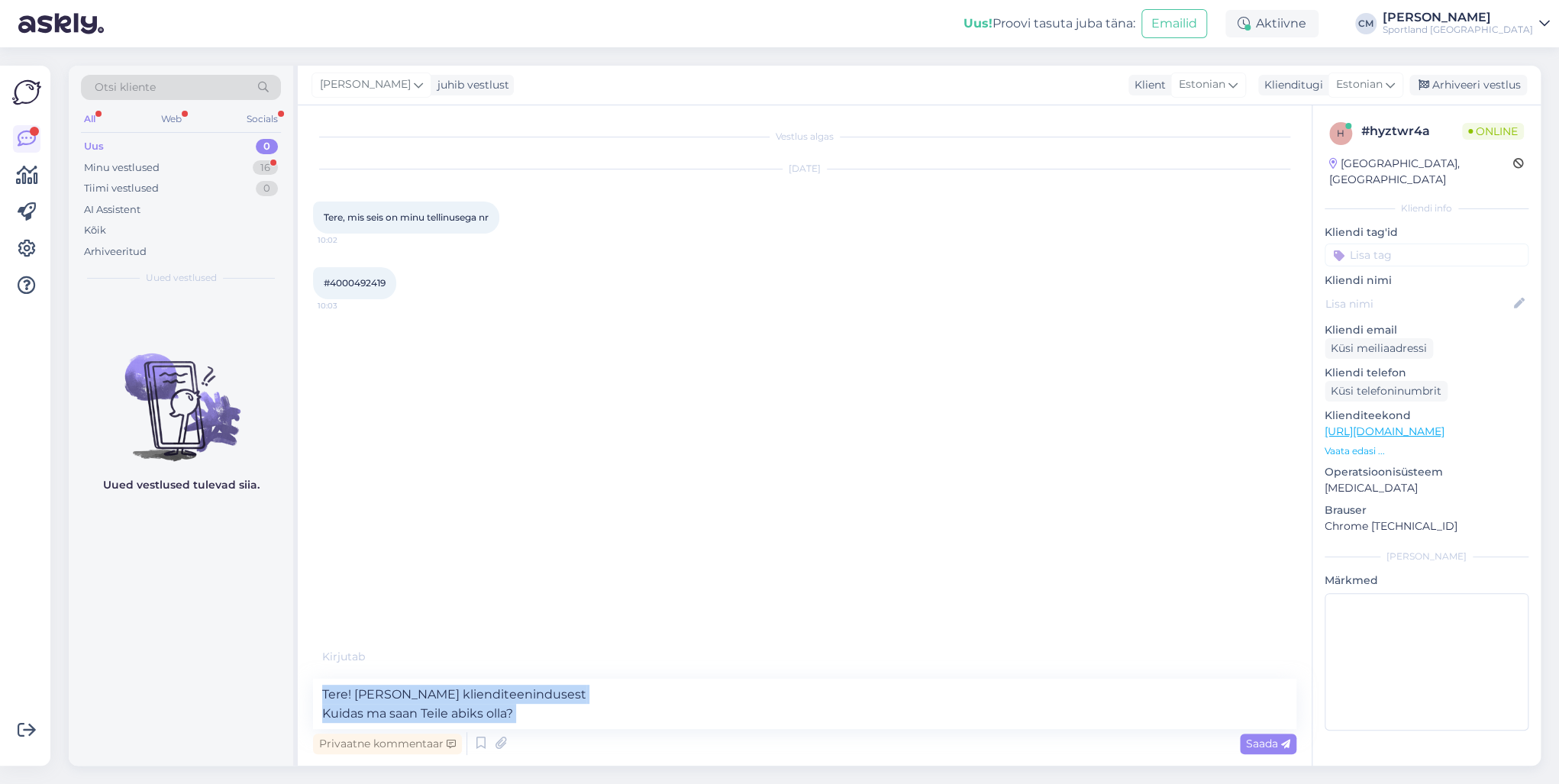
drag, startPoint x: 672, startPoint y: 726, endPoint x: 375, endPoint y: 716, distance: 297.2
click at [355, 563] on div "Tere! [PERSON_NAME] klienditeenindusest Kuidas ma saan Teile abiks olla? Privaa…" at bounding box center [804, 717] width 983 height 79
drag, startPoint x: 596, startPoint y: 714, endPoint x: 253, endPoint y: 715, distance: 343.0
click at [253, 563] on div "Otsi kliente All Web Socials Uus 0 Minu vestlused 16 Tiimi vestlused 0 AI Assis…" at bounding box center [805, 416] width 1472 height 700
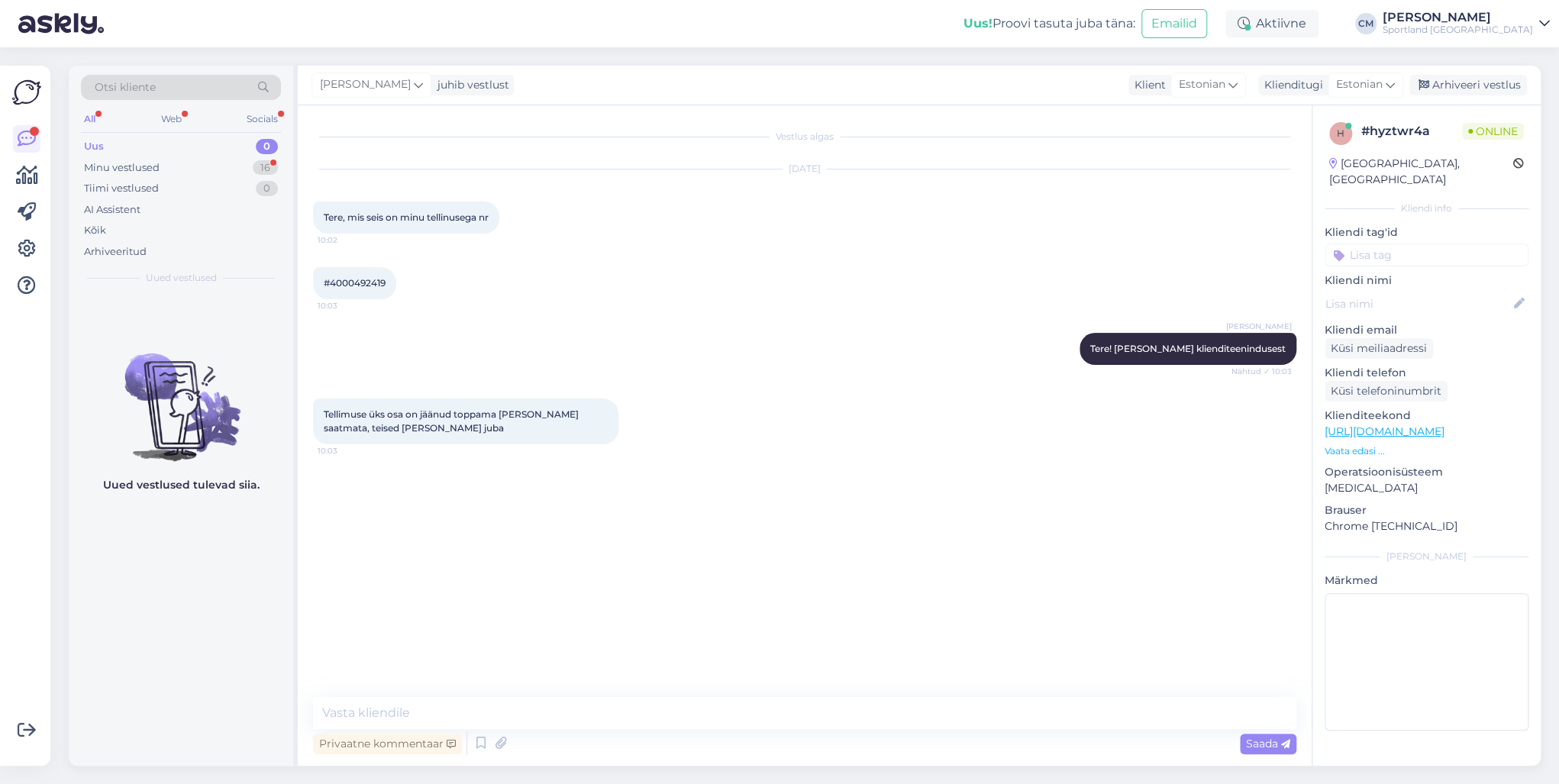
click at [359, 284] on span "#4000492419" at bounding box center [355, 282] width 62 height 12
click at [401, 563] on textarea at bounding box center [804, 713] width 983 height 32
click at [454, 563] on textarea at bounding box center [804, 713] width 983 height 32
paste textarea "K2 VARSITY PRO INLINE SKATING HELMET"
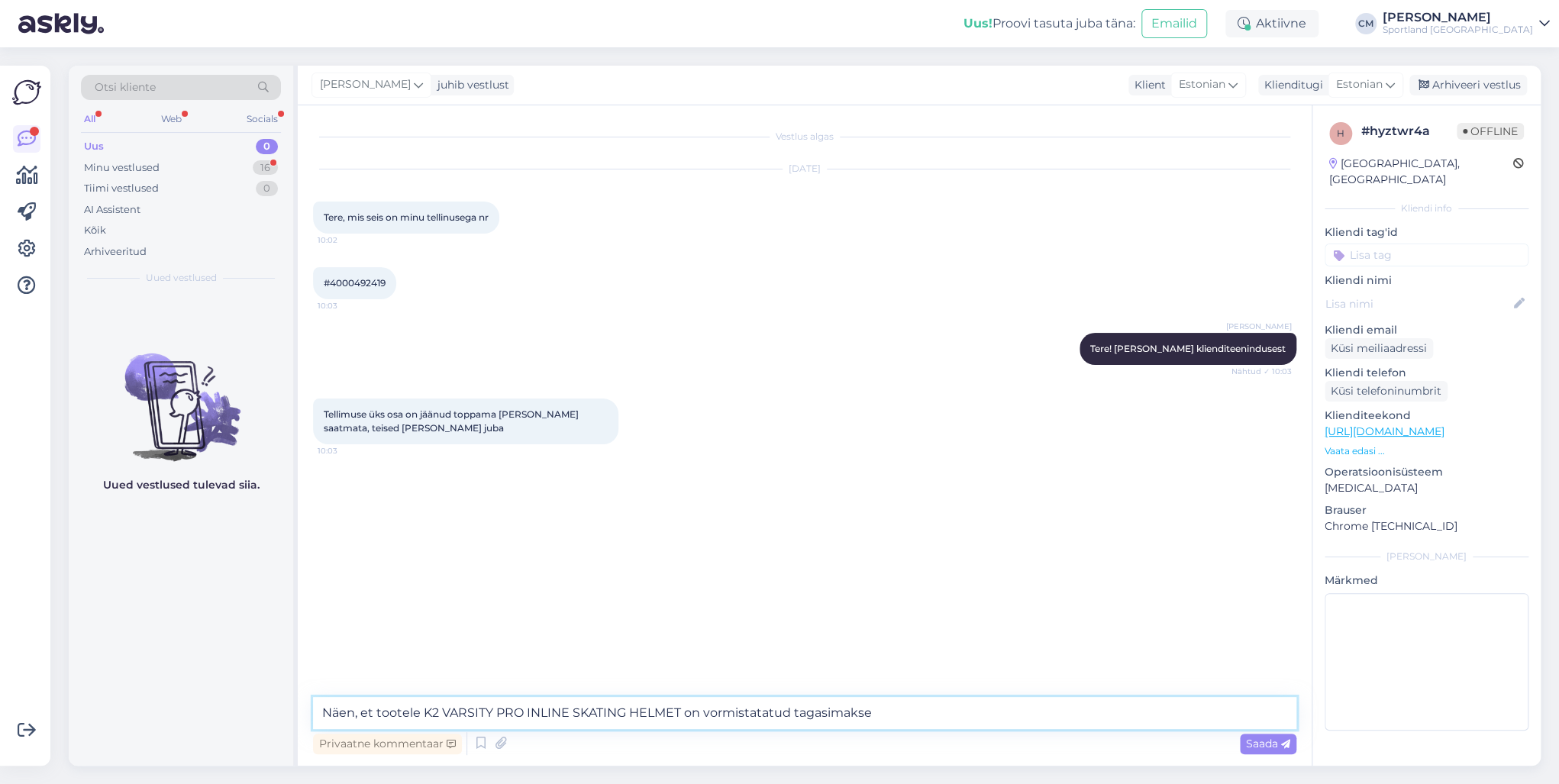
click at [782, 563] on textarea "Näen, et tootele K2 VARSITY PRO INLINE SKATING HELMET on vormistatatud tagasima…" at bounding box center [804, 713] width 983 height 32
click at [908, 563] on textarea "Näen, et tootele K2 VARSITY PRO INLINE SKATING HELMET on vormistatud tagasimakse" at bounding box center [804, 713] width 983 height 32
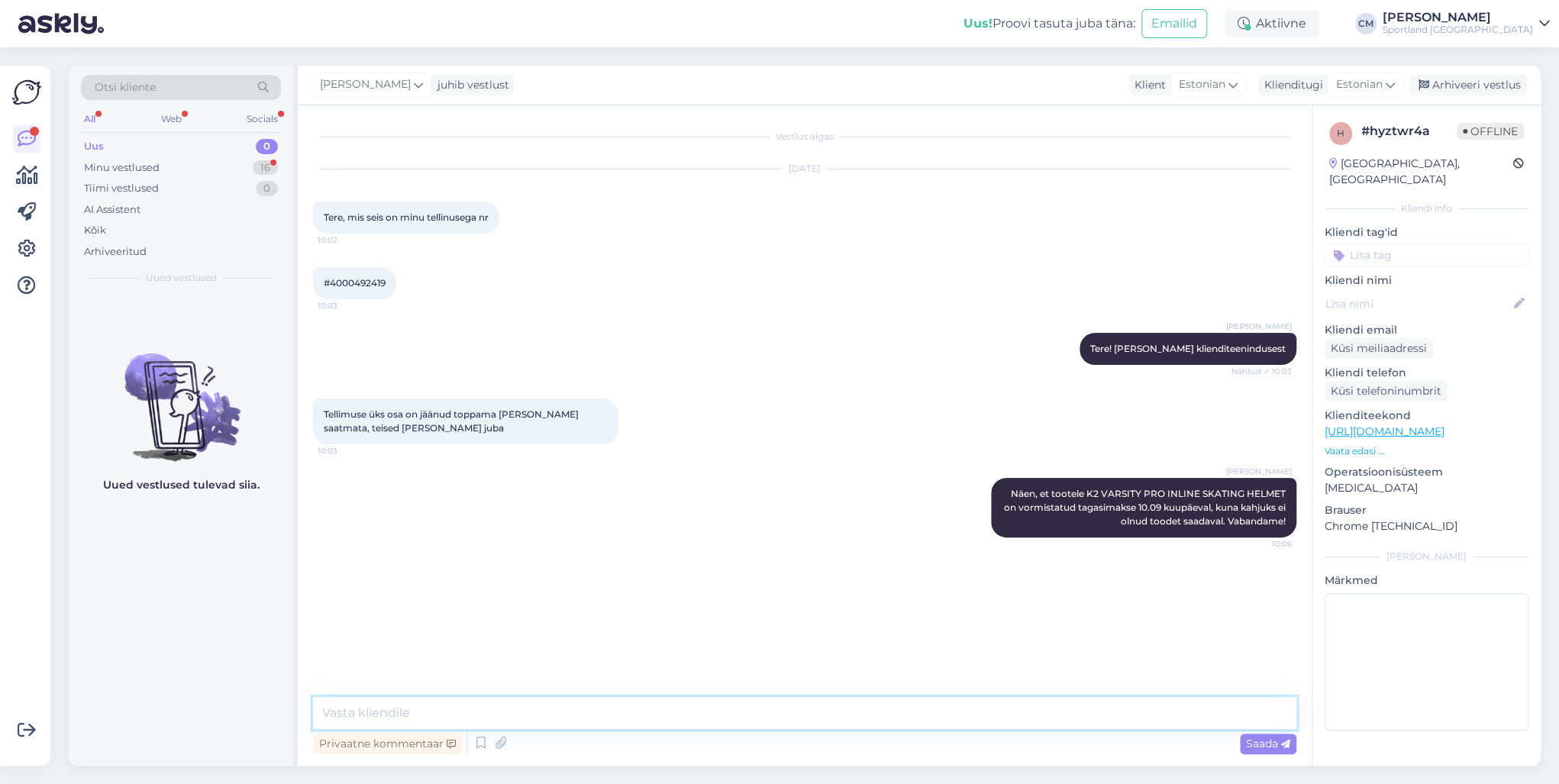
click at [612, 563] on textarea at bounding box center [804, 713] width 983 height 32
click at [1168, 243] on input at bounding box center [1427, 255] width 204 height 23
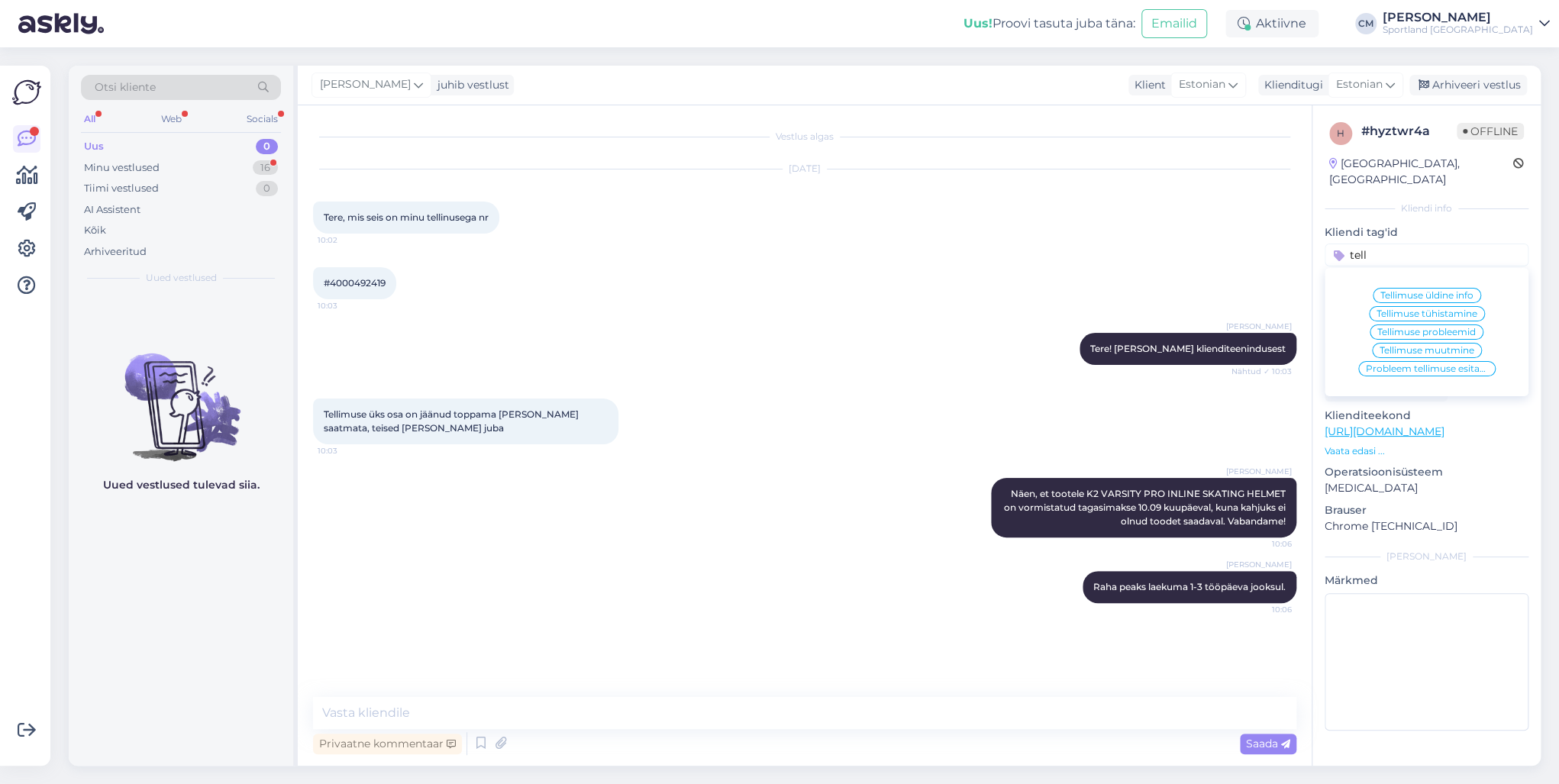
click at [1168, 274] on div "Tellimuse [PERSON_NAME] info Tellimuse tühistamine Tellimuse probleemid Tellimu…" at bounding box center [1427, 331] width 204 height 116
click at [1168, 288] on div "Tellimuse üldine info" at bounding box center [1426, 295] width 108 height 15
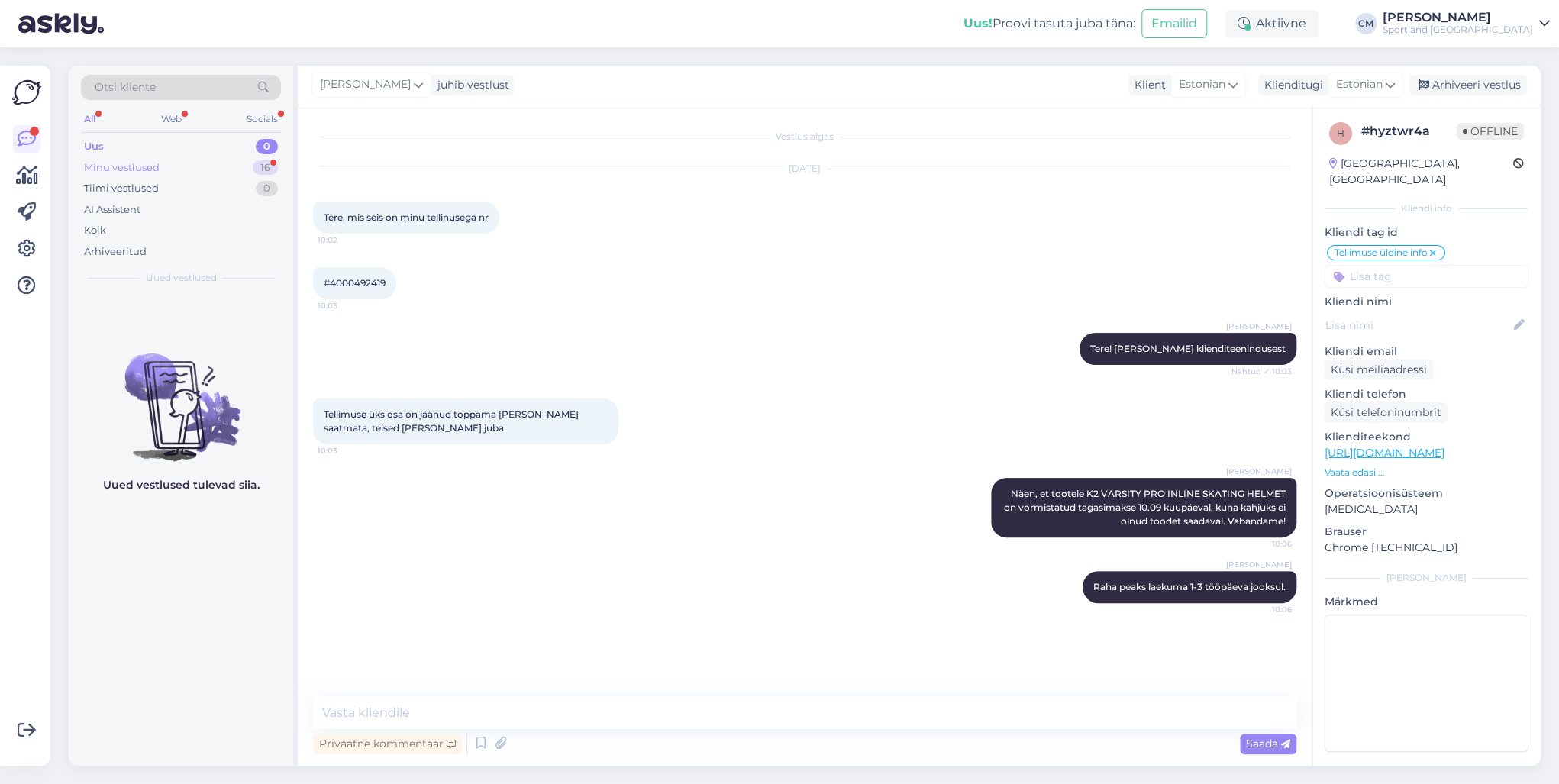
click at [253, 169] on div "Minu vestlused 16" at bounding box center [180, 168] width 200 height 21
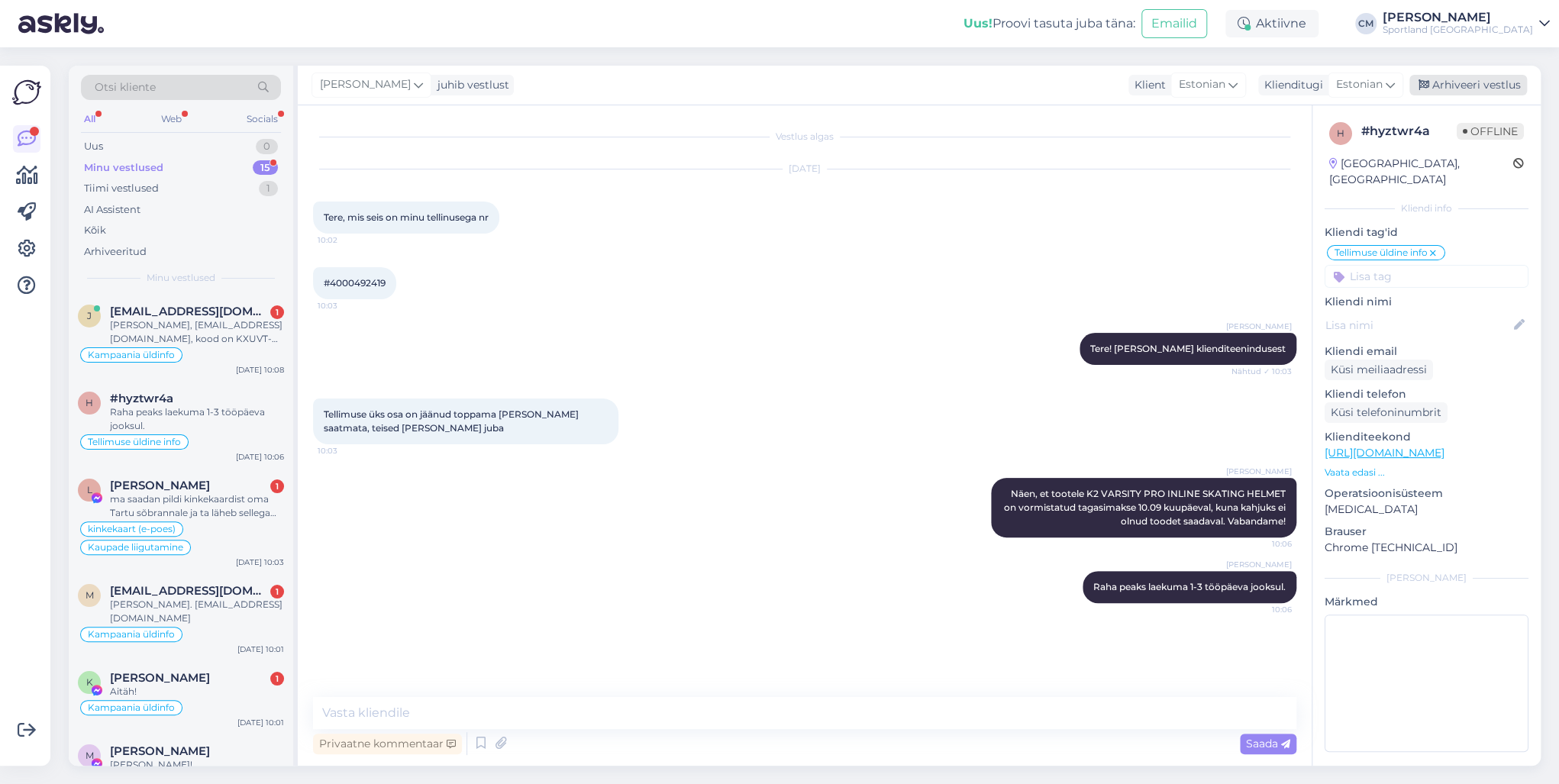
click at [1168, 89] on div "Arhiveeri vestlus" at bounding box center [1468, 84] width 117 height 21
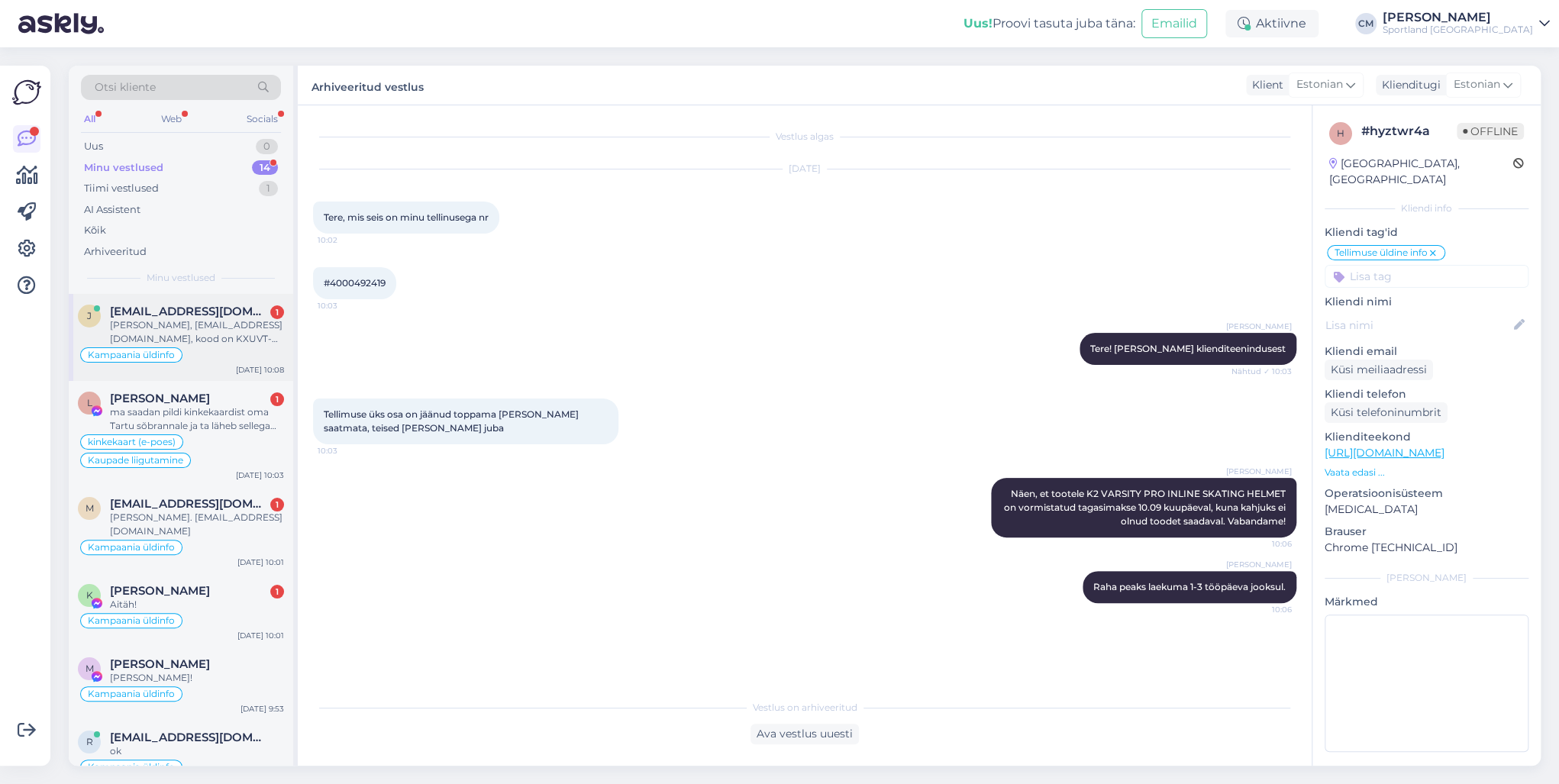
click at [216, 350] on div "Kampaania üldinfo" at bounding box center [180, 355] width 206 height 18
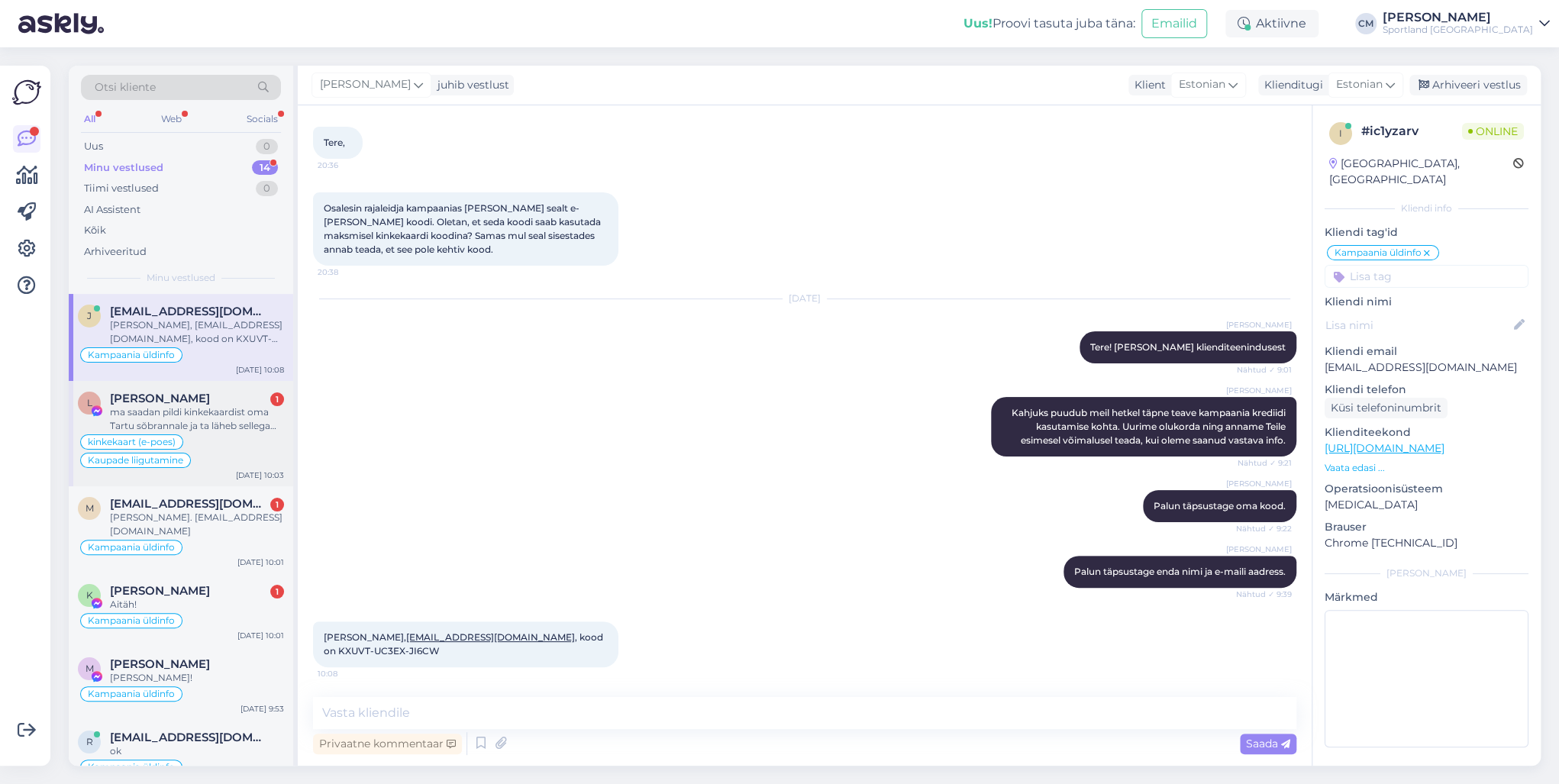
click at [216, 414] on div "ma saadan pildi kinkekaardist oma Tartu sõbrannale ja ta läheb sellega jopet os…" at bounding box center [197, 419] width 174 height 28
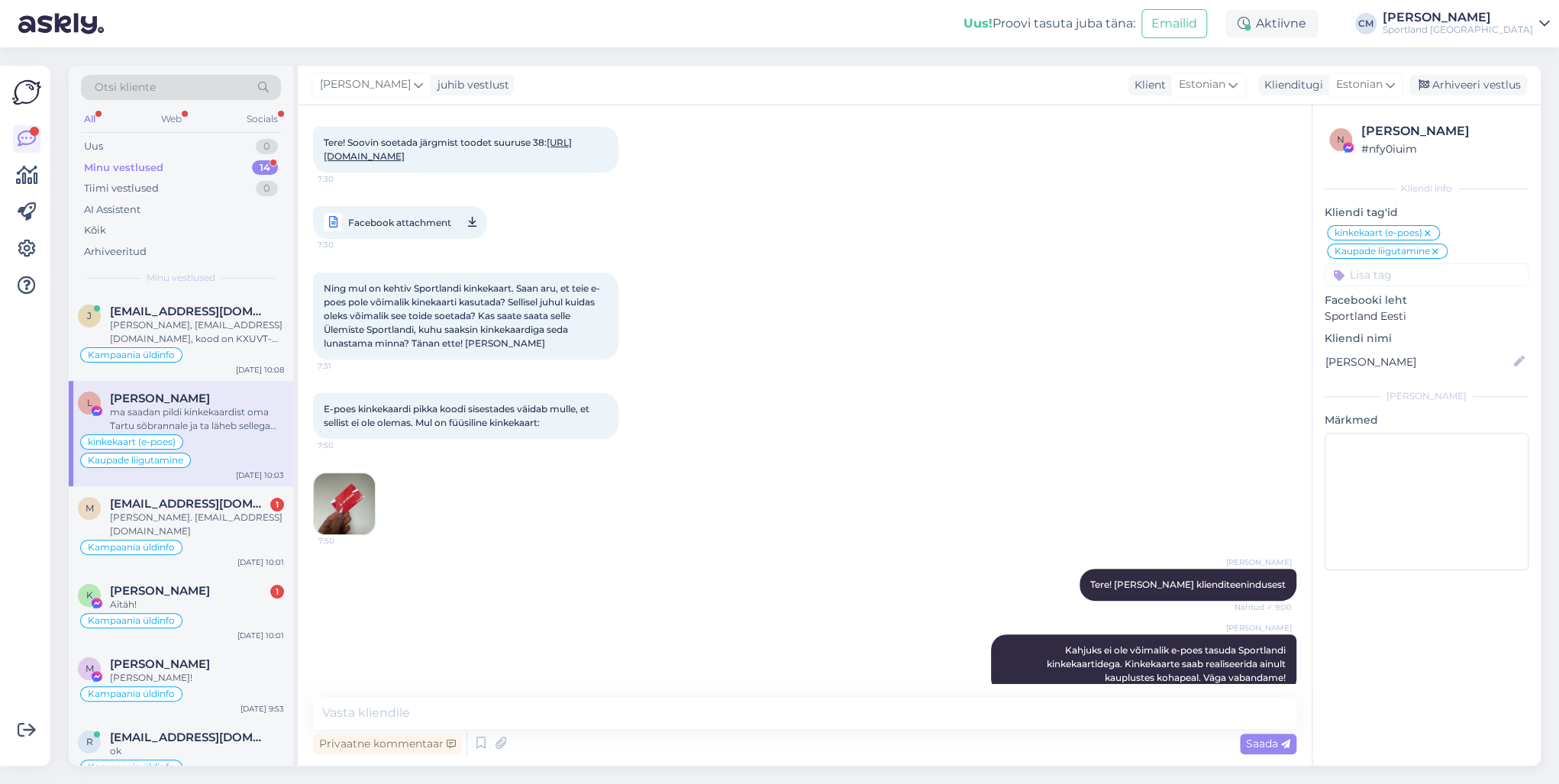
scroll to position [1649, 0]
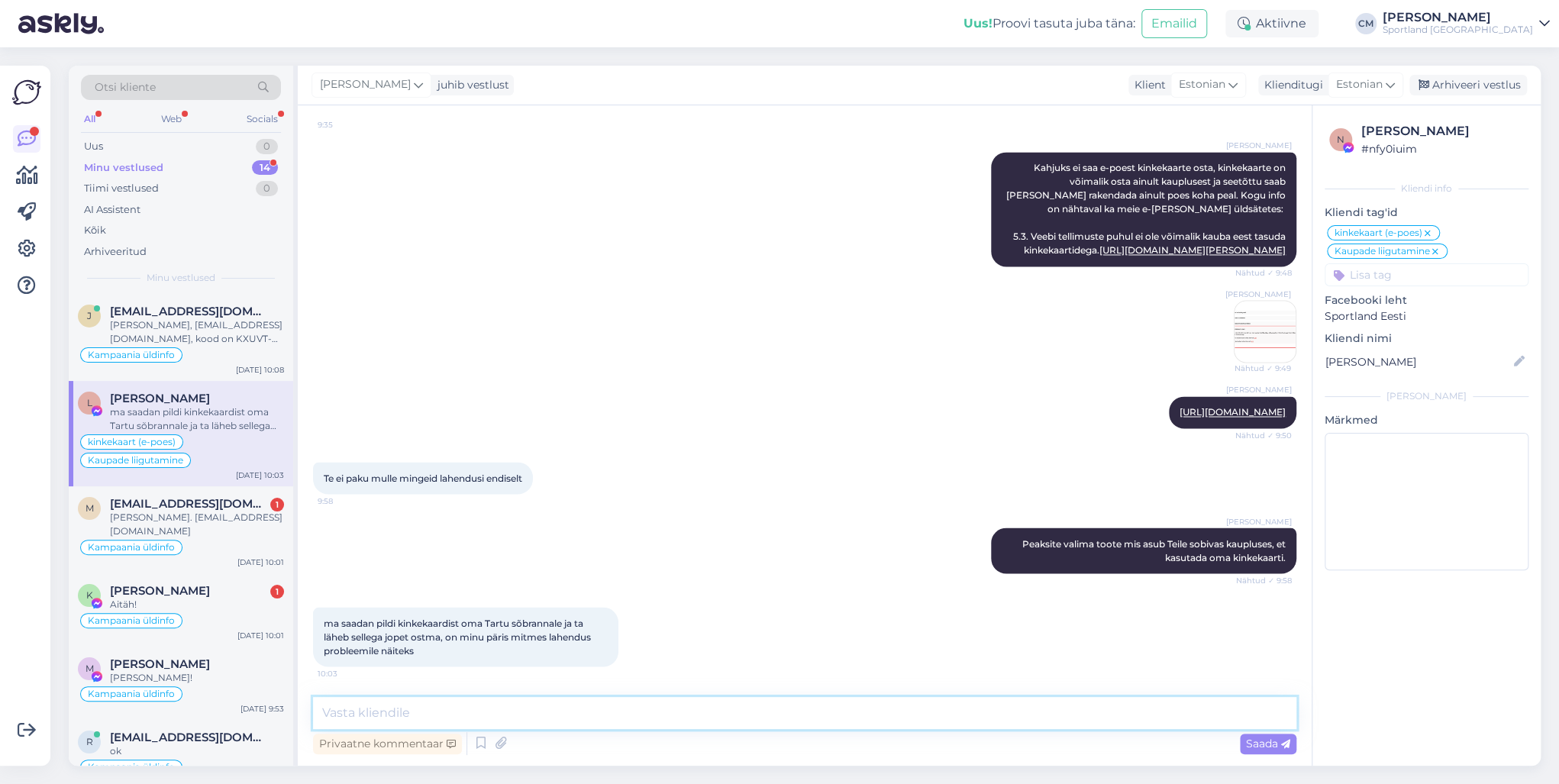
click at [395, 563] on textarea at bounding box center [804, 713] width 983 height 32
drag, startPoint x: 917, startPoint y: 706, endPoint x: 828, endPoint y: 711, distance: 89.1
click at [828, 563] on textarea "Kinkekaart peab olema füüsiliselt kliendi kasutuses, et seda rakendada [PERSON_…" at bounding box center [804, 713] width 983 height 32
click at [330, 563] on textarea "Kinkekaart peab olema füüsiliselt kliendi kasutuses, et seda rakendada [PERSON_…" at bounding box center [804, 713] width 983 height 32
click at [926, 563] on textarea "Vabandame, kinkekaart peab olema füüsiliselt kliendi kasutuses, et seda rakenda…" at bounding box center [804, 713] width 983 height 32
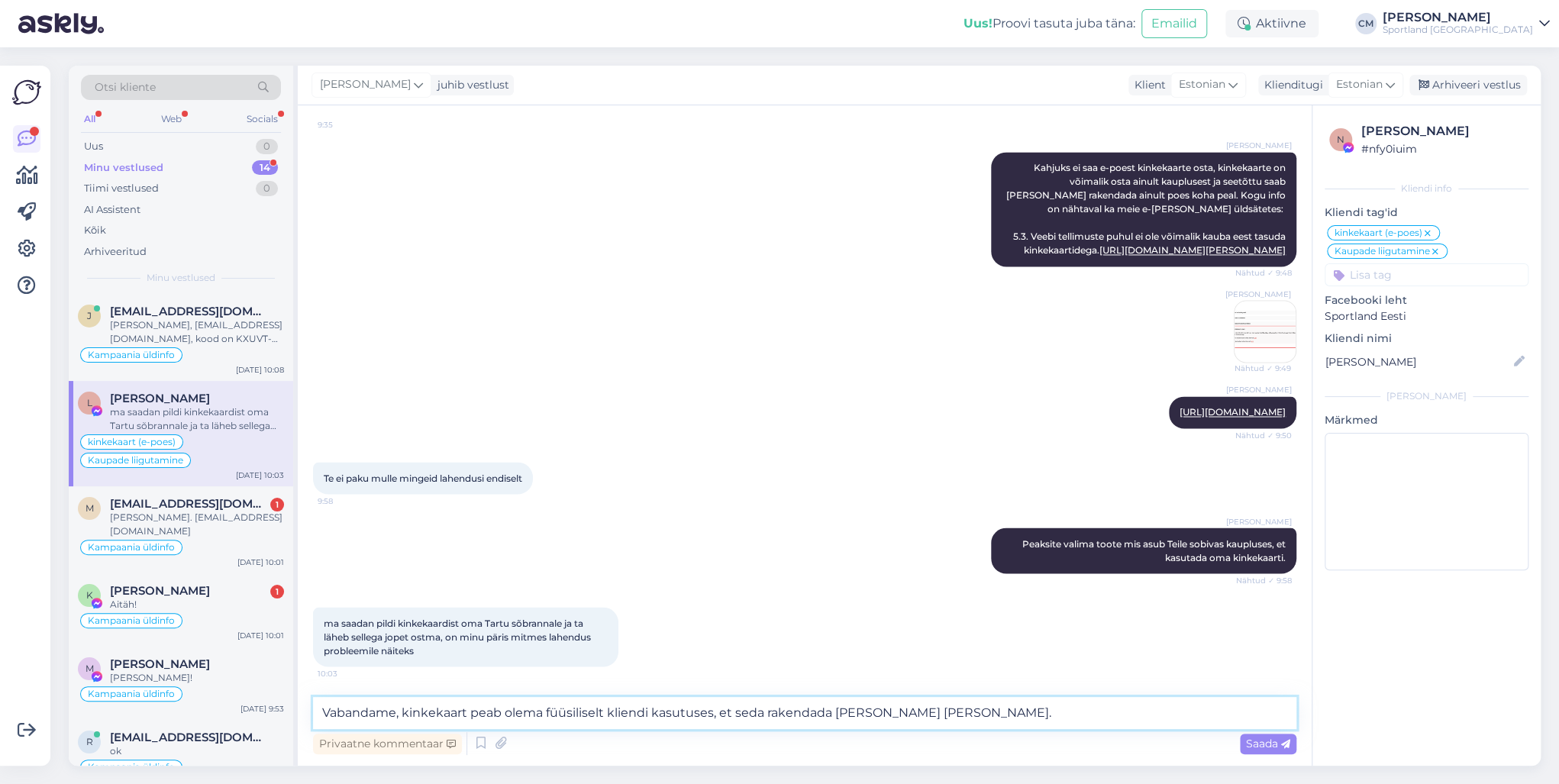
click at [735, 563] on textarea "Vabandame, kinkekaart peab olema füüsiliselt kliendi kasutuses, et seda rakenda…" at bounding box center [804, 713] width 983 height 32
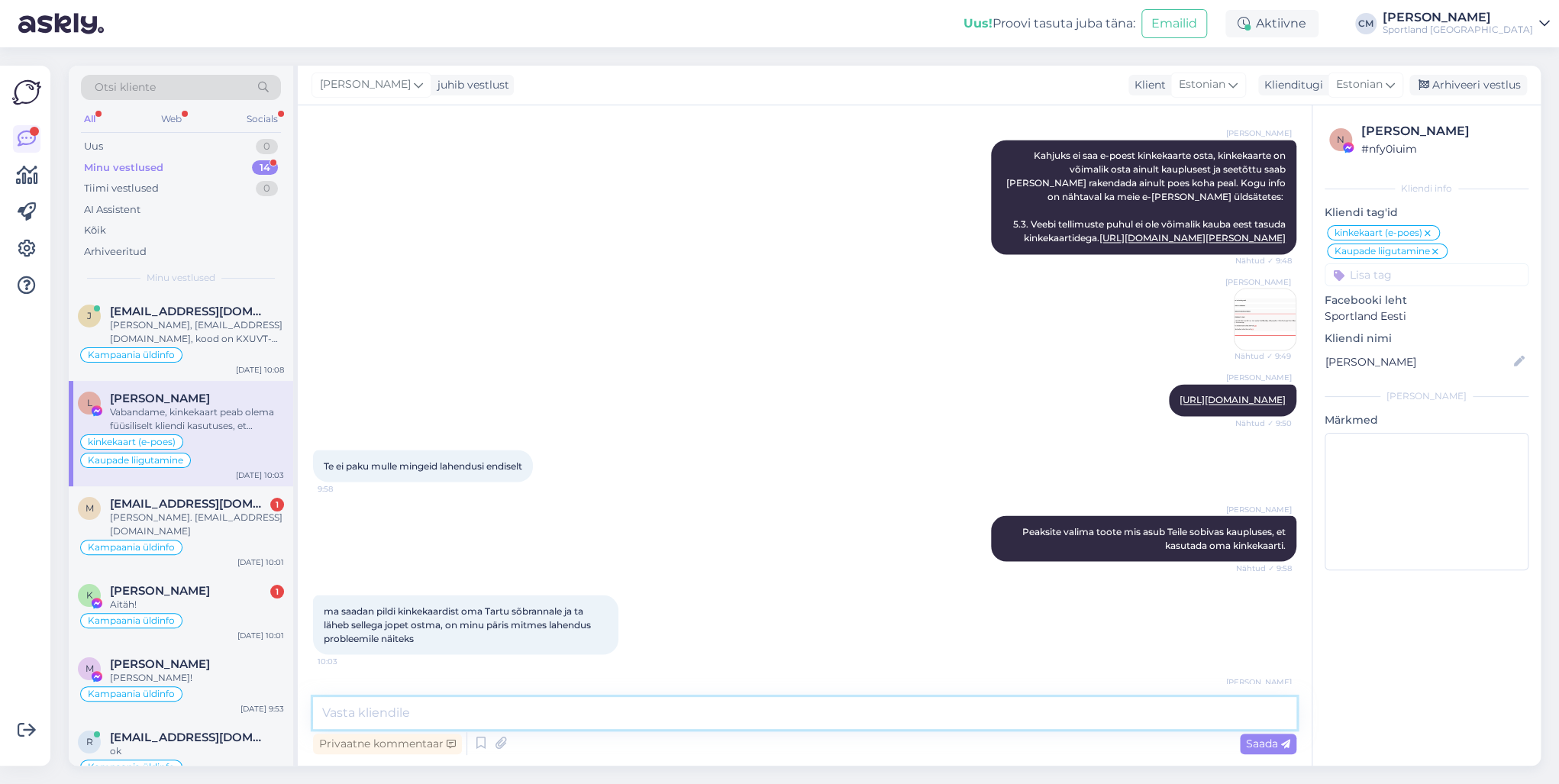
scroll to position [1728, 0]
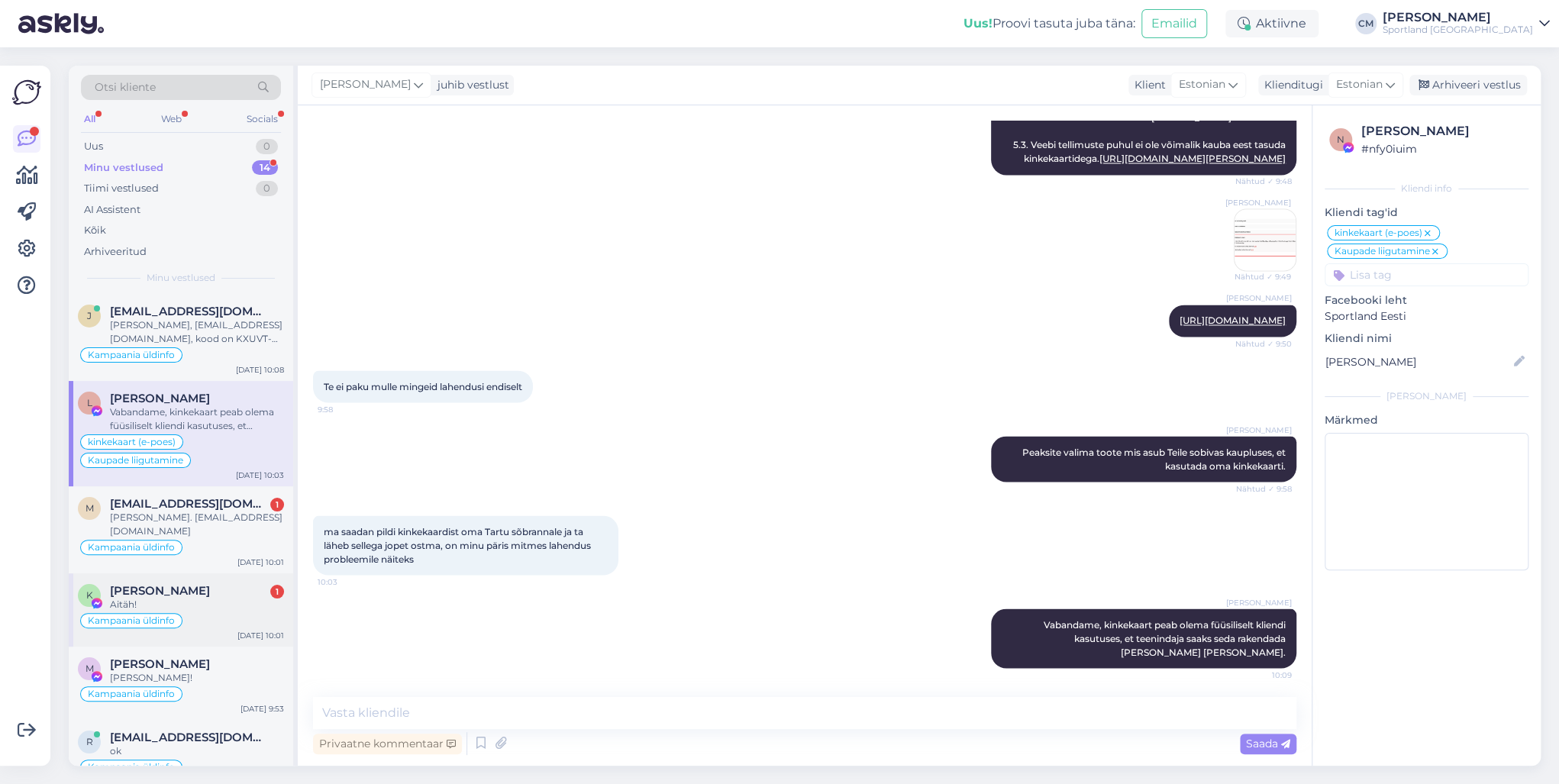
click at [226, 563] on div "Kampaania üldinfo" at bounding box center [180, 621] width 206 height 18
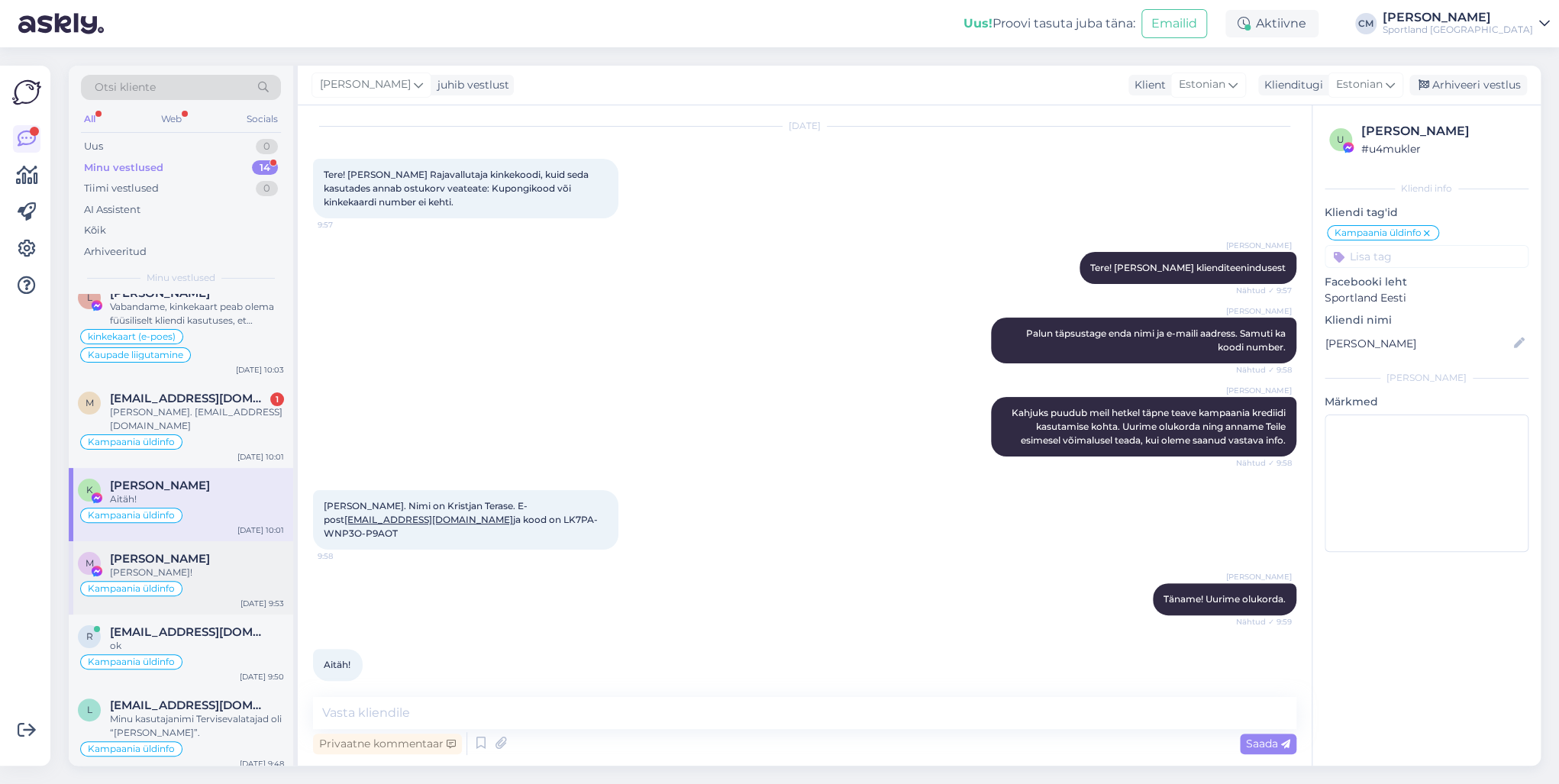
scroll to position [122, 0]
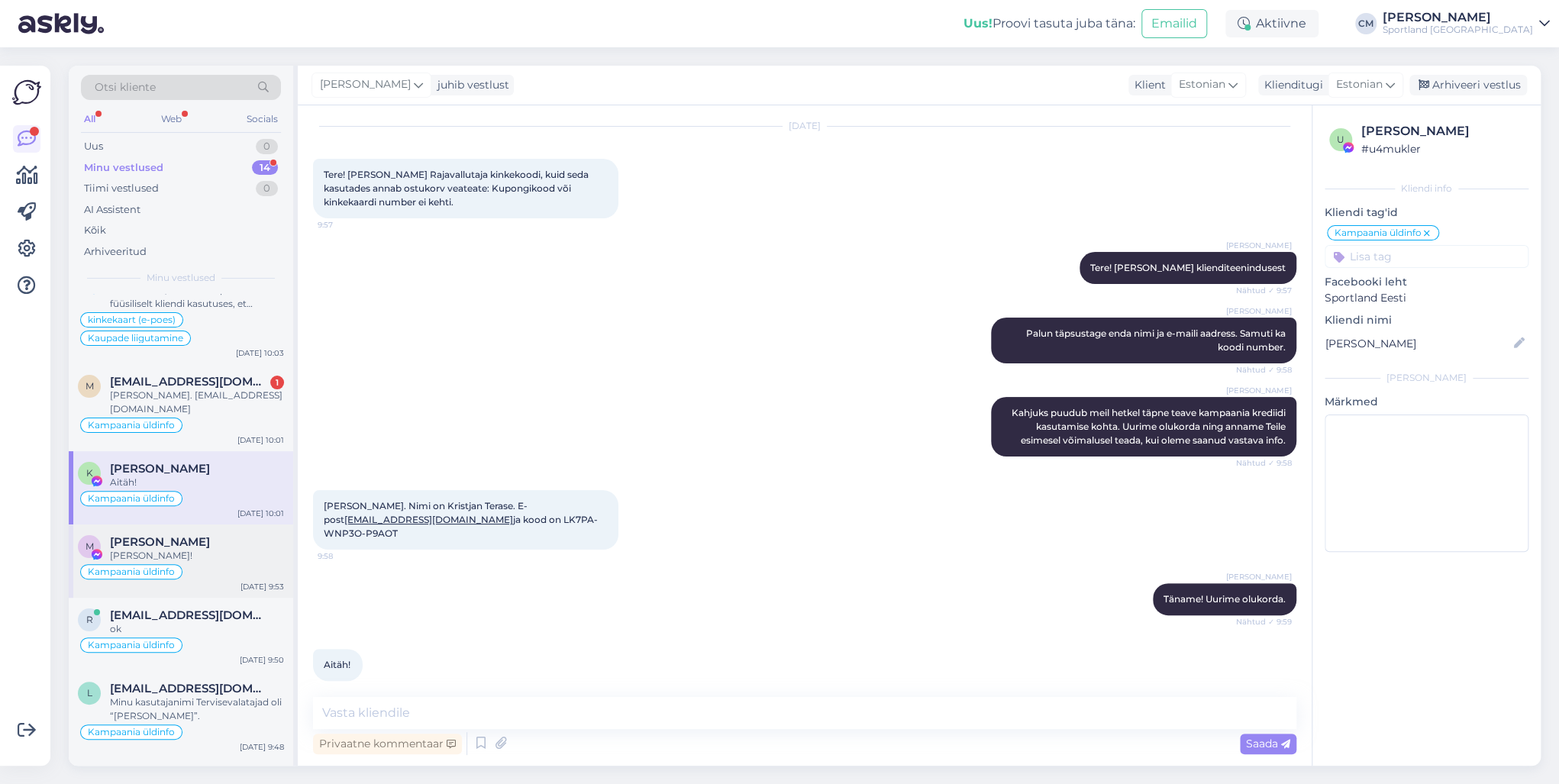
click at [239, 559] on div "[PERSON_NAME]!" at bounding box center [197, 555] width 174 height 14
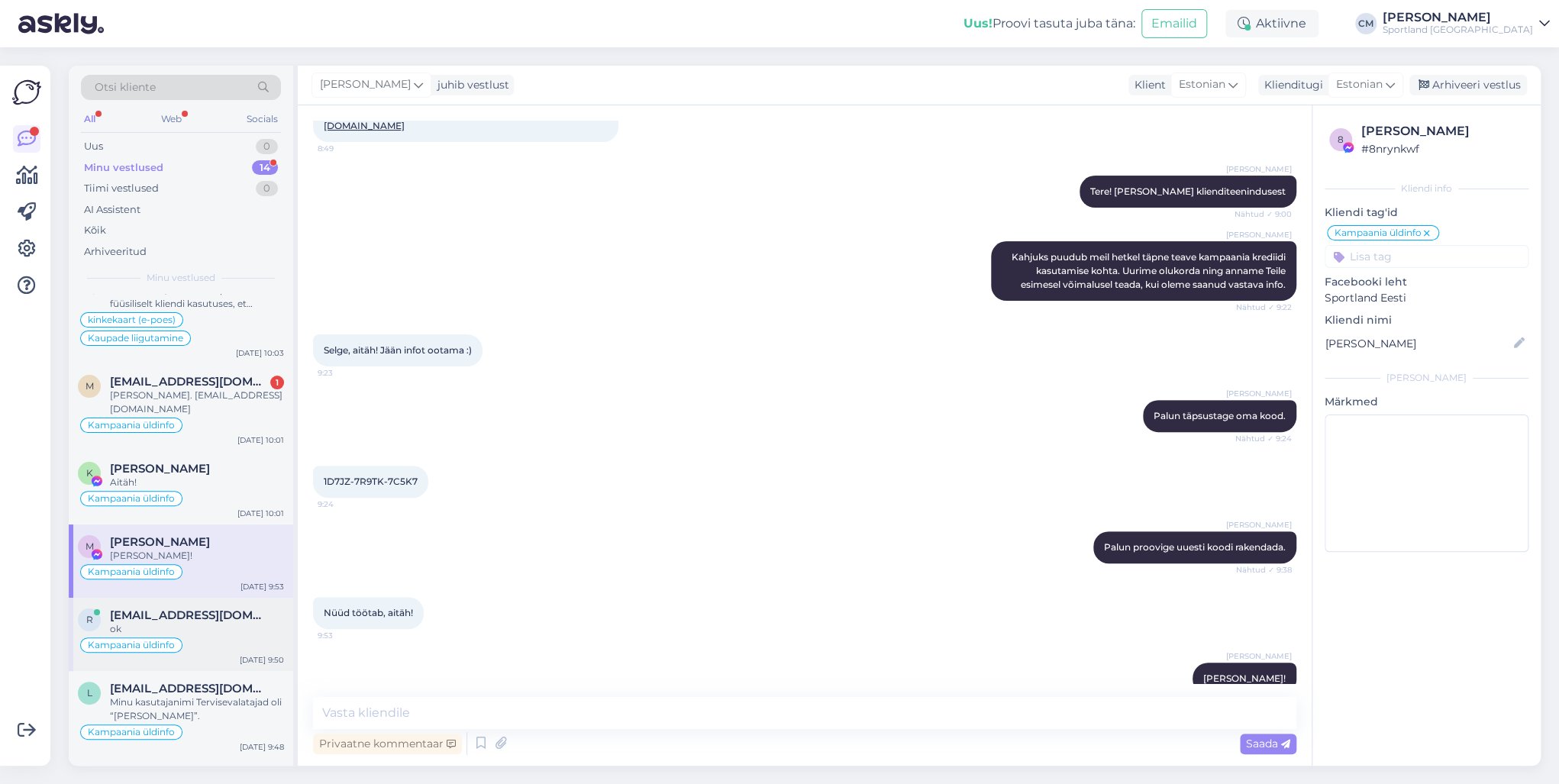
click at [232, 563] on span "[EMAIL_ADDRESS][DOMAIN_NAME]" at bounding box center [189, 615] width 159 height 14
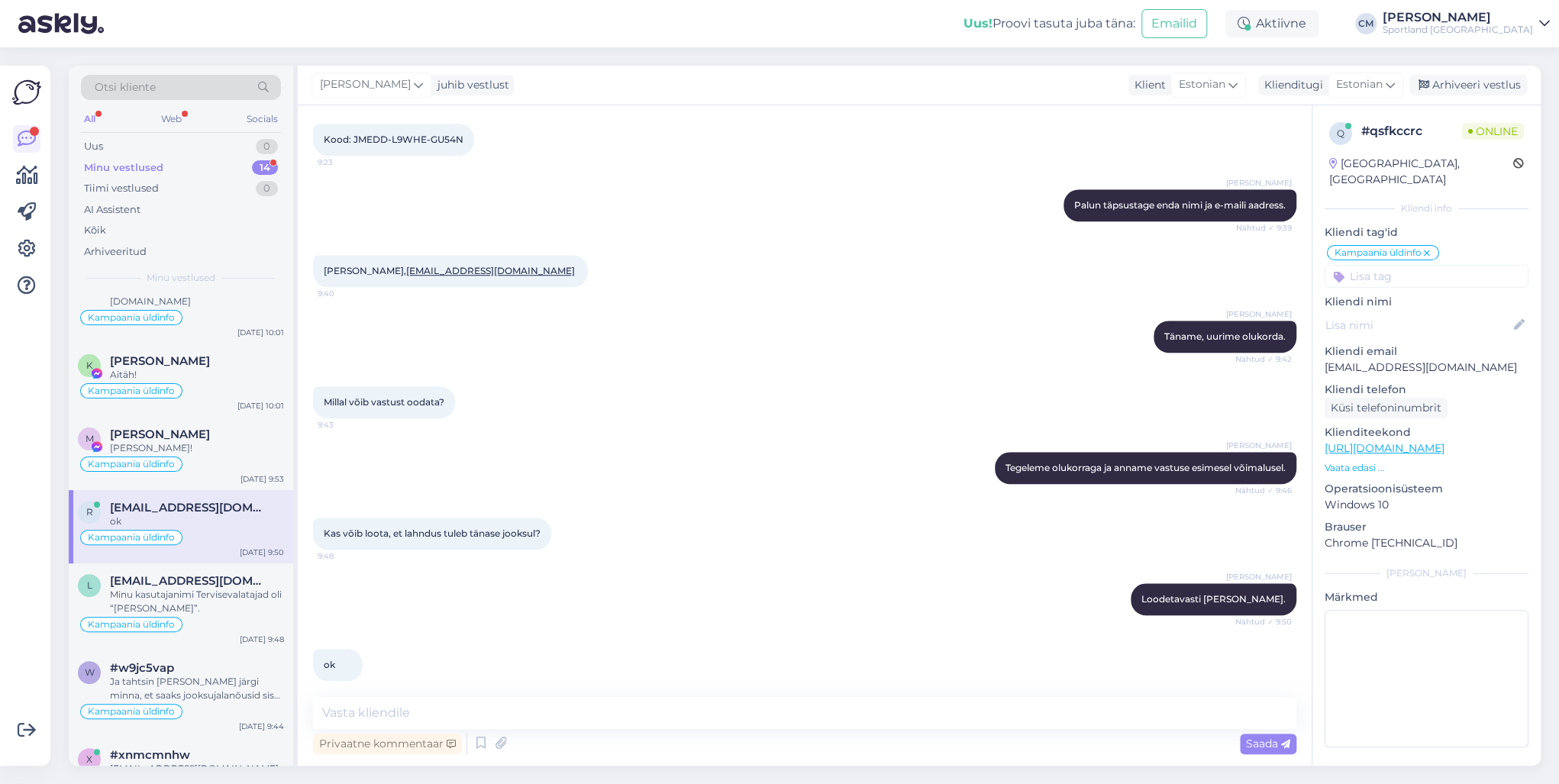
scroll to position [244, 0]
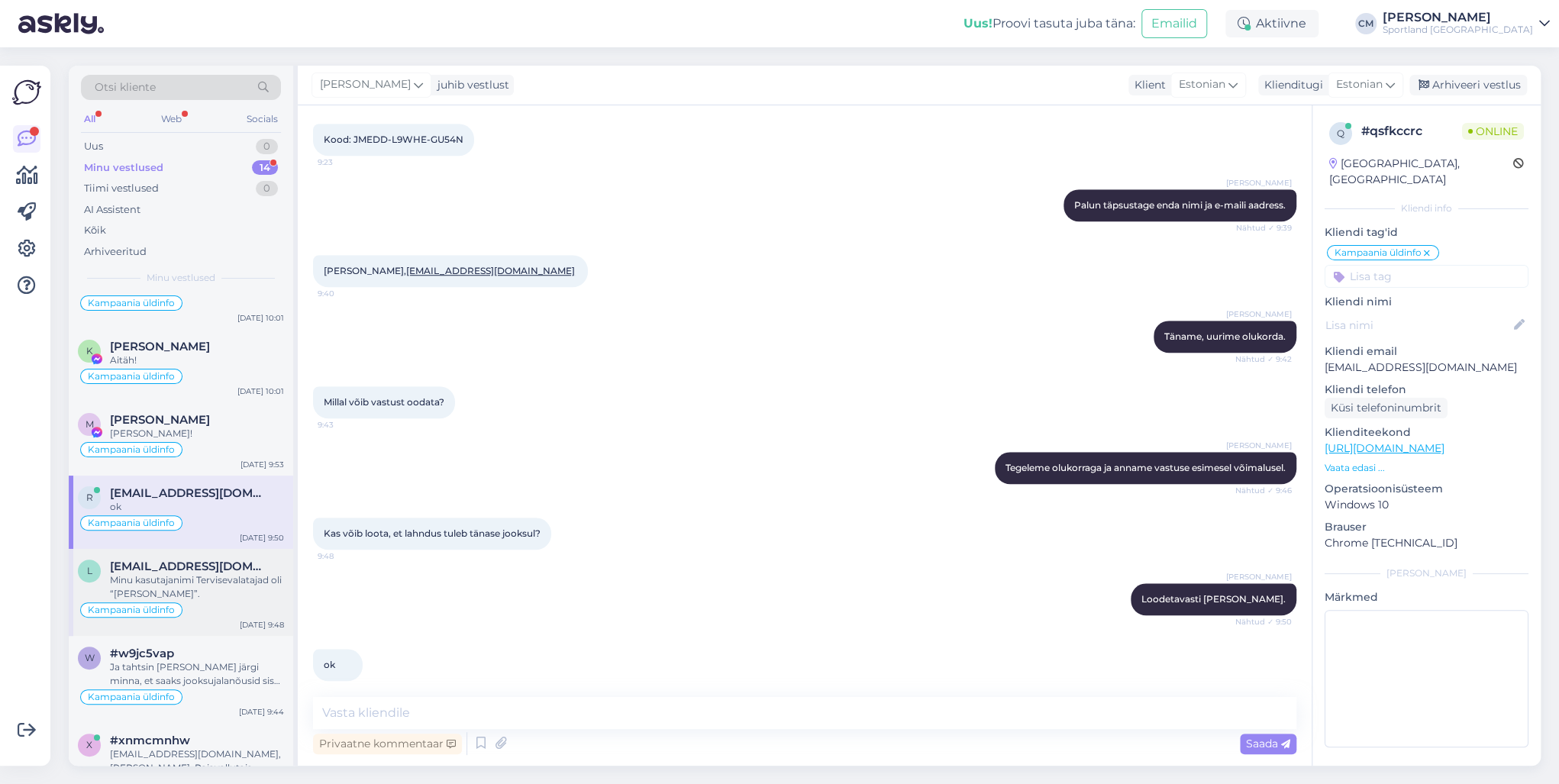
click at [235, 563] on div "Minu kasutajanimi Tervisevalatajad oli “[PERSON_NAME]”." at bounding box center [197, 587] width 174 height 28
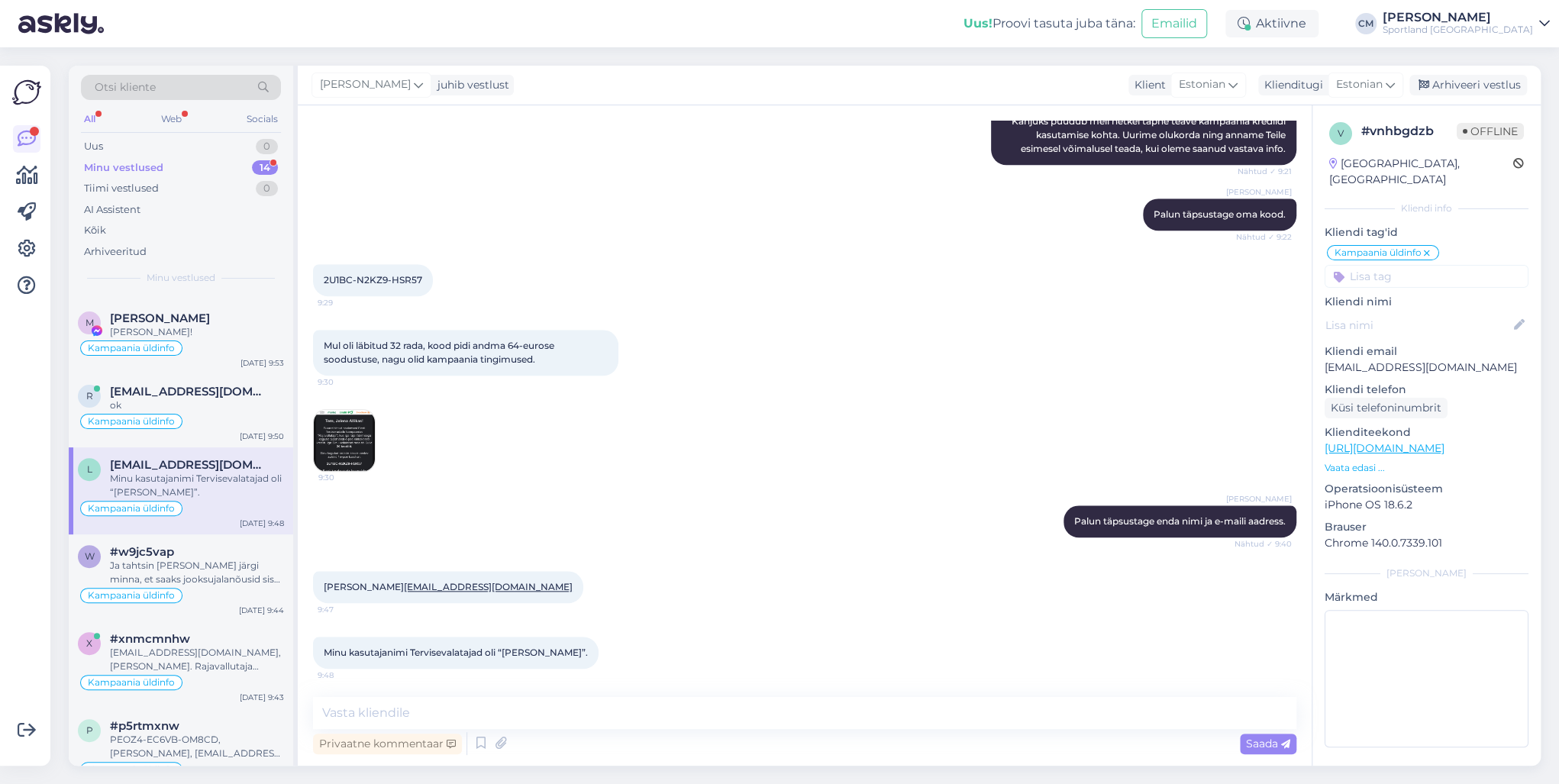
scroll to position [366, 0]
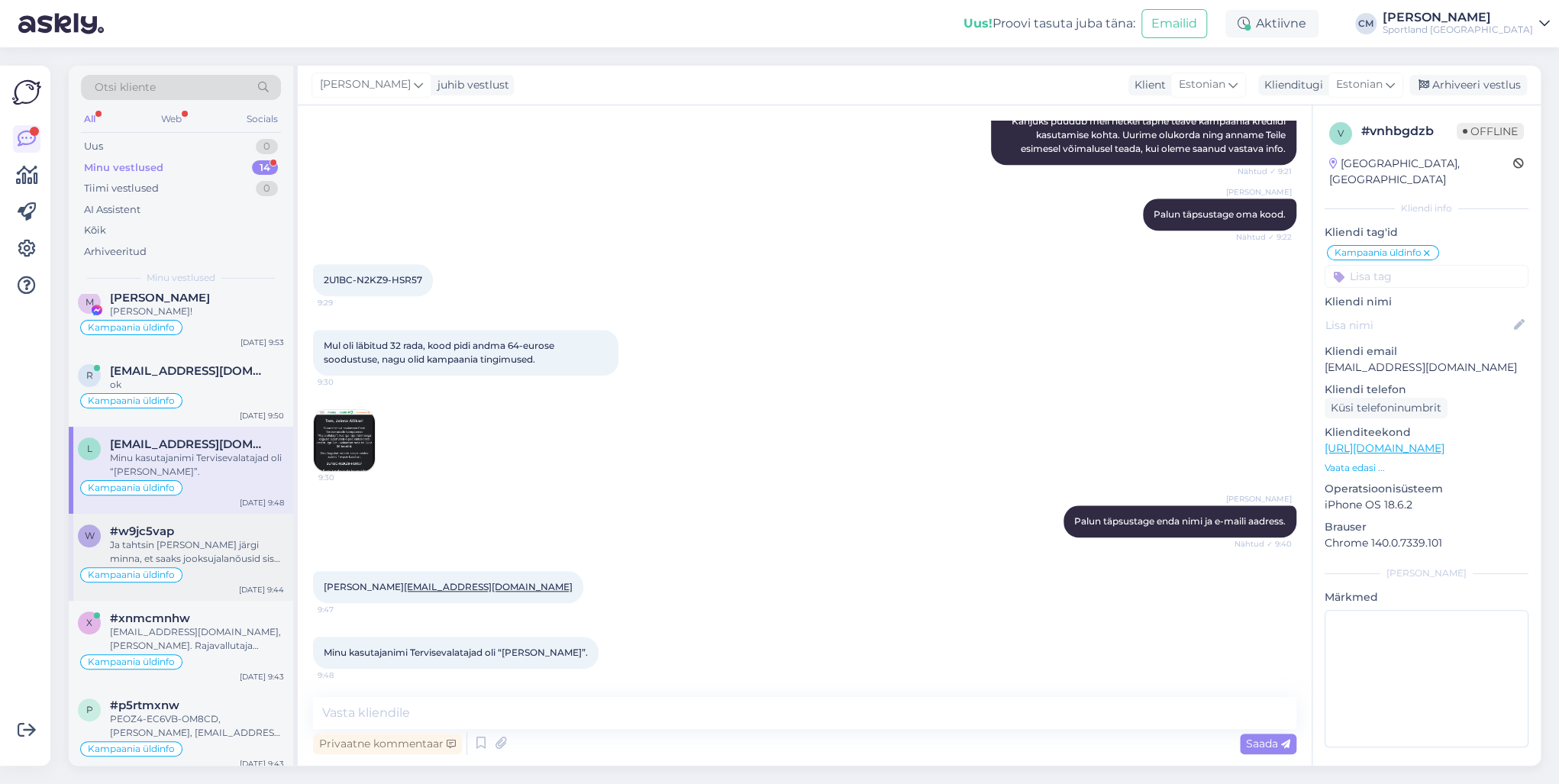
click at [235, 563] on div "Kampaania üldinfo" at bounding box center [180, 575] width 206 height 18
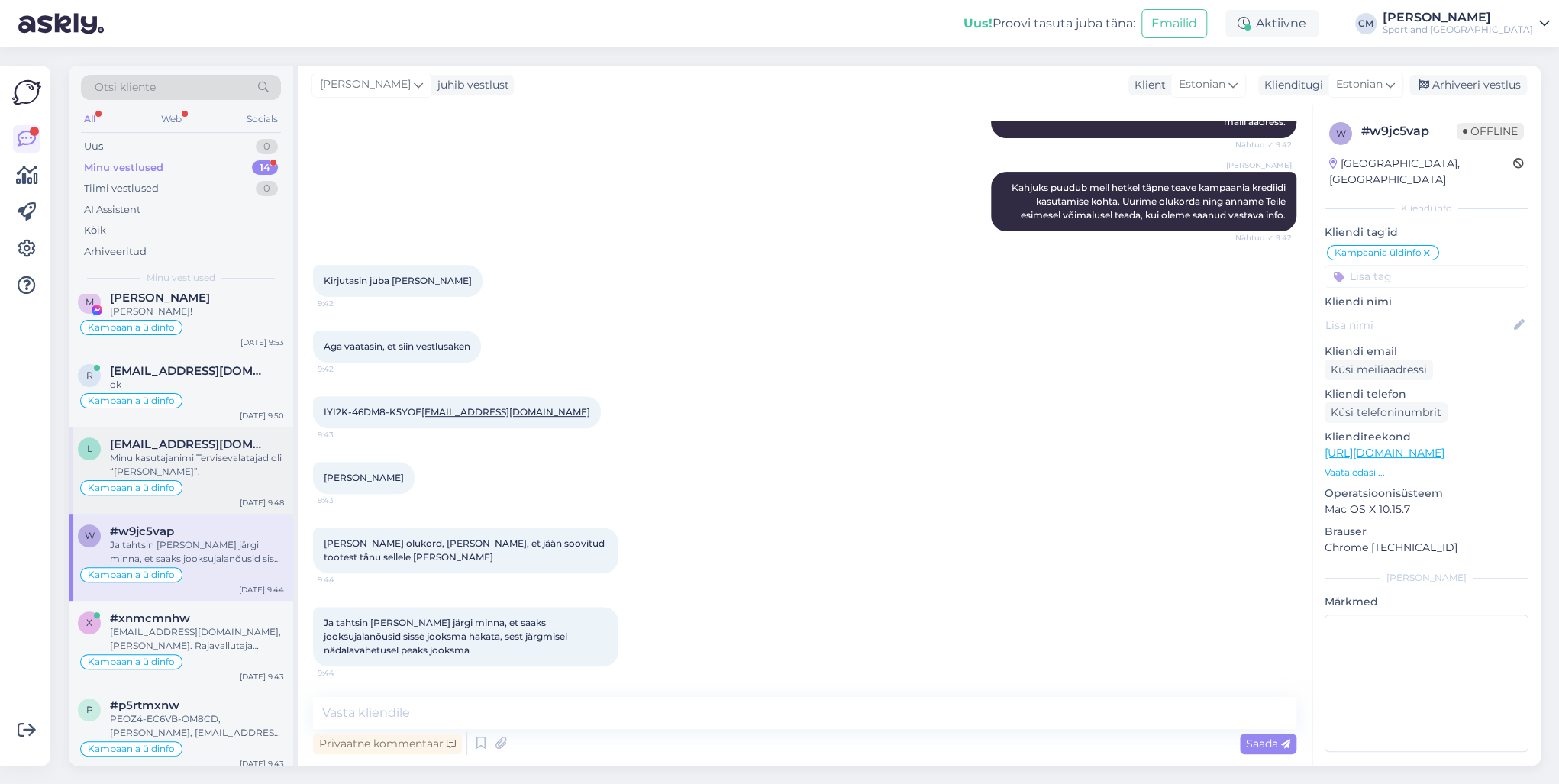
click at [239, 506] on div "l [EMAIL_ADDRESS][DOMAIN_NAME] Minu kasutajanimi Tervisevalatajad oli “[PERSON_…" at bounding box center [181, 469] width 224 height 87
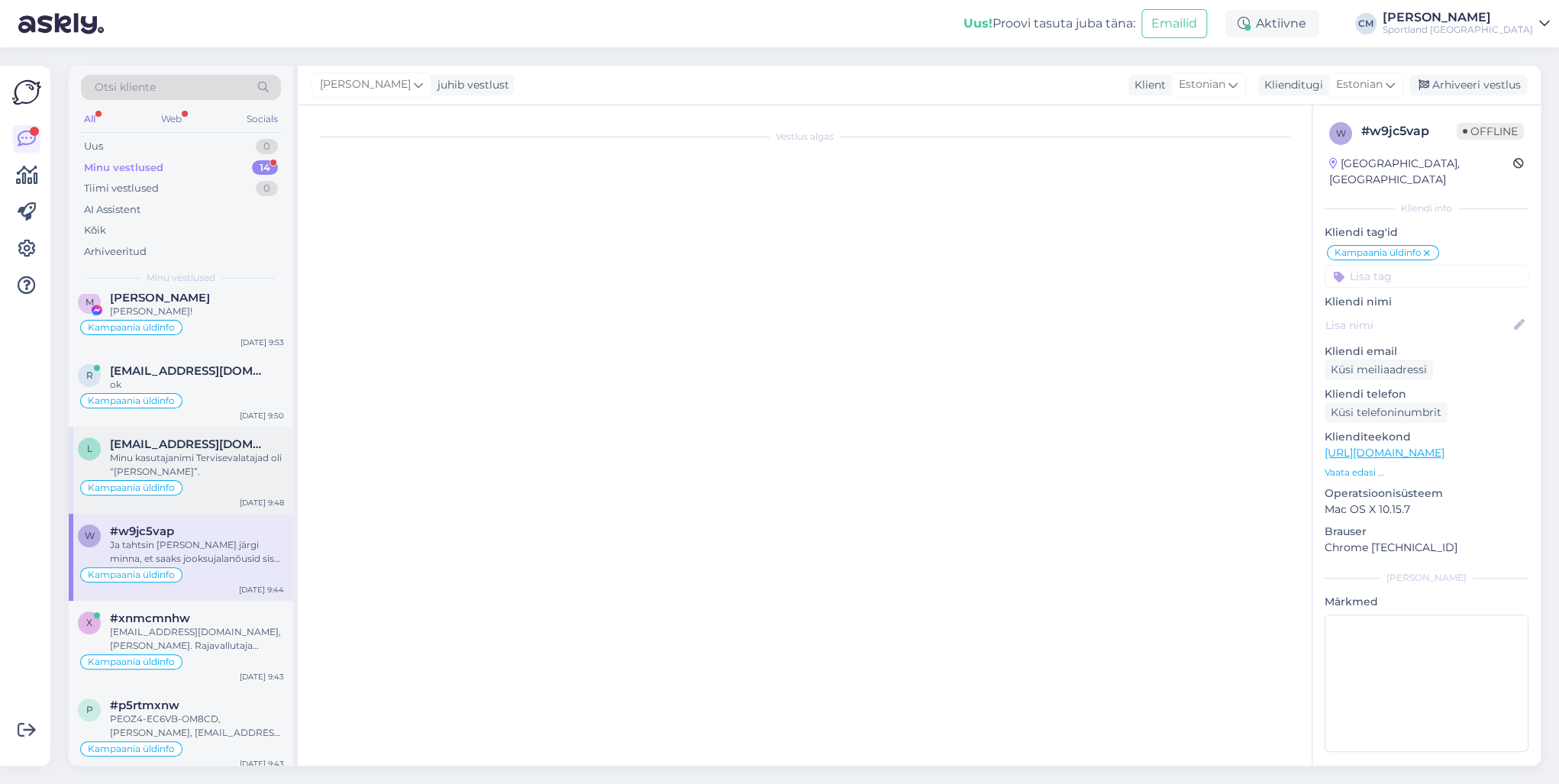
scroll to position [888, 0]
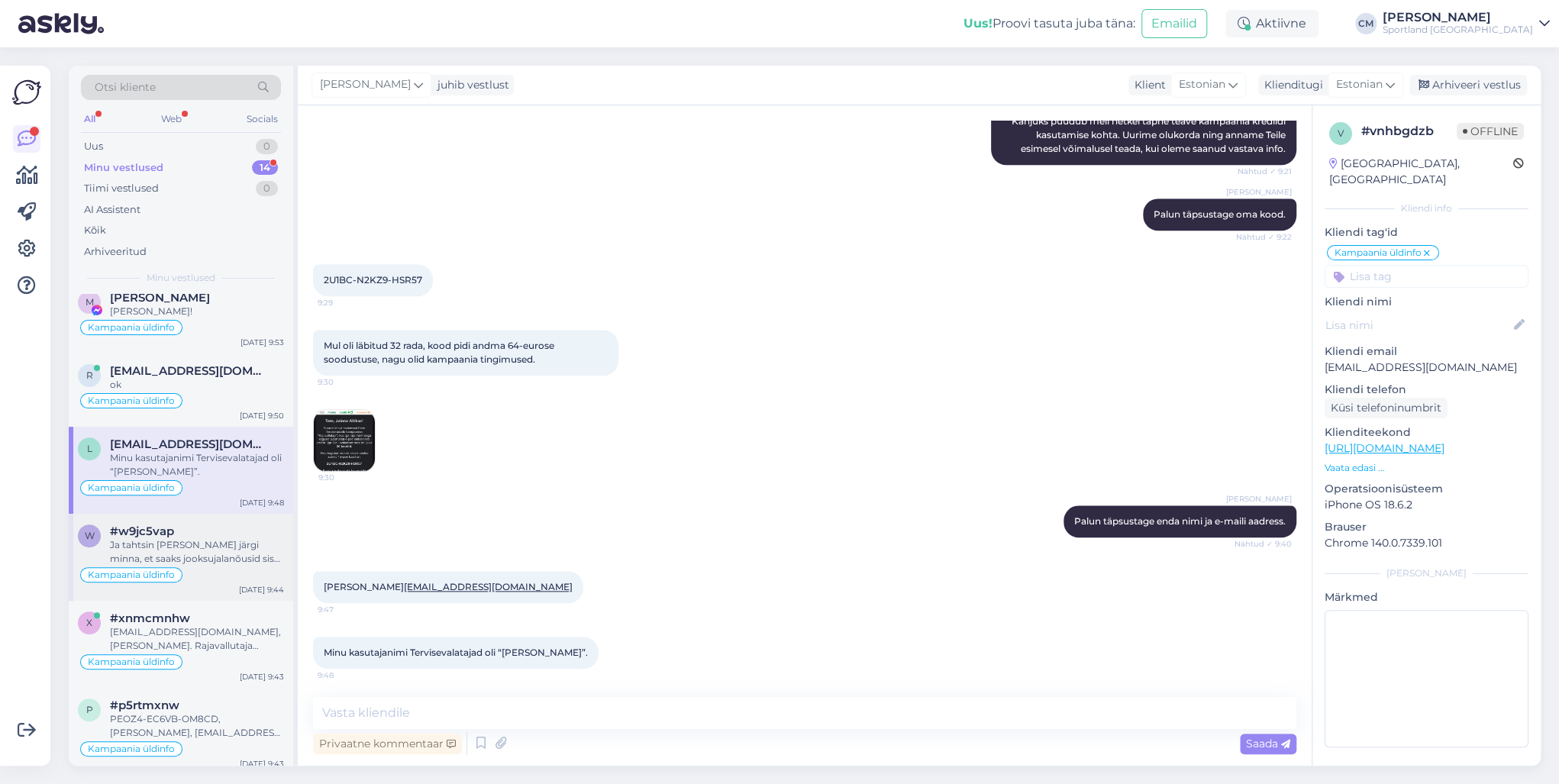
click at [226, 562] on div "Ja tahtsin [PERSON_NAME] järgi minna, et saaks jooksujalanõusid sisse jooksma h…" at bounding box center [197, 552] width 174 height 28
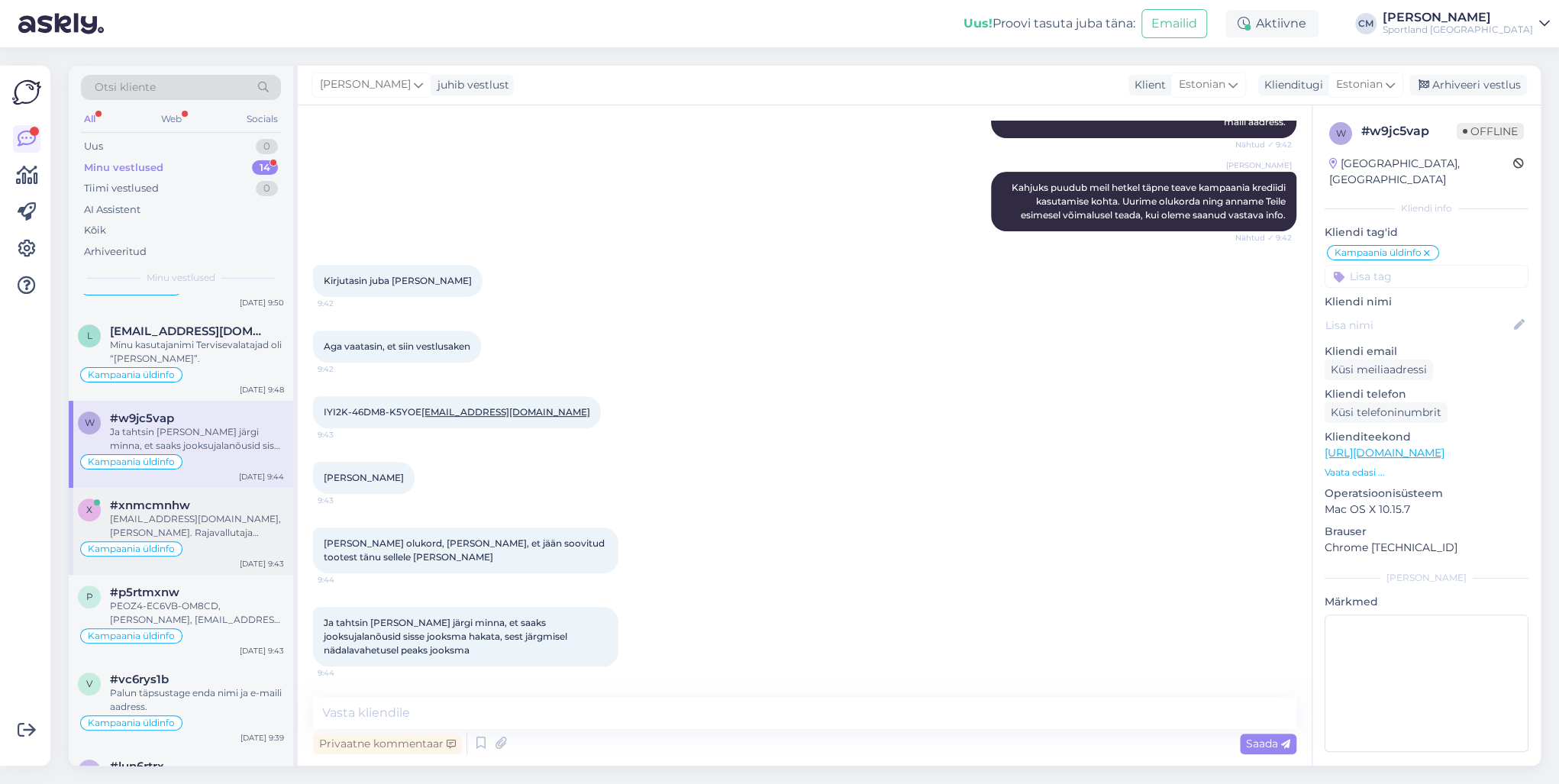
scroll to position [489, 0]
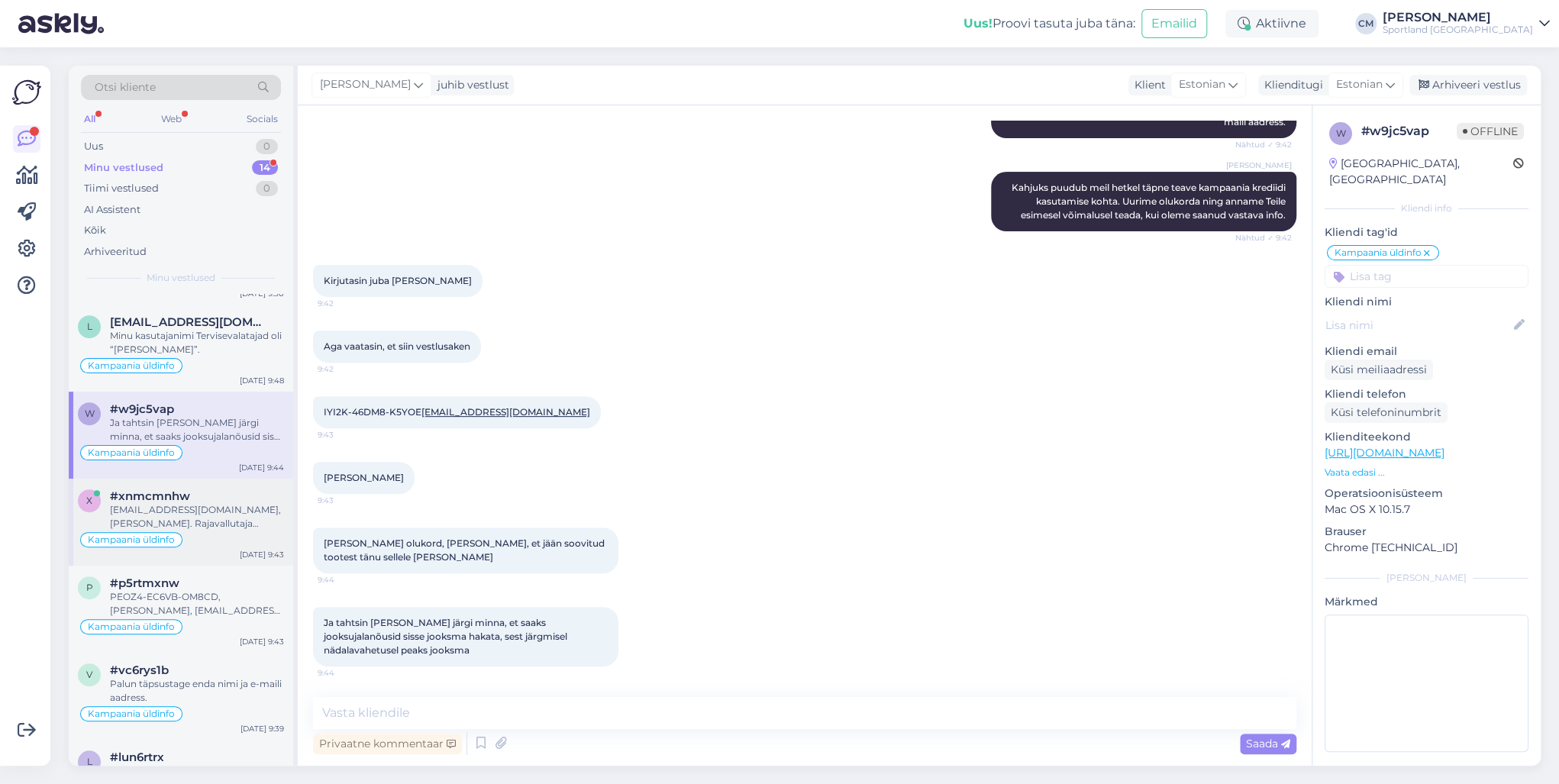
click at [227, 549] on div "x #xnmcmnhw [EMAIL_ADDRESS][DOMAIN_NAME], [PERSON_NAME]. Rajavallutaja [PERSON_…" at bounding box center [181, 522] width 224 height 87
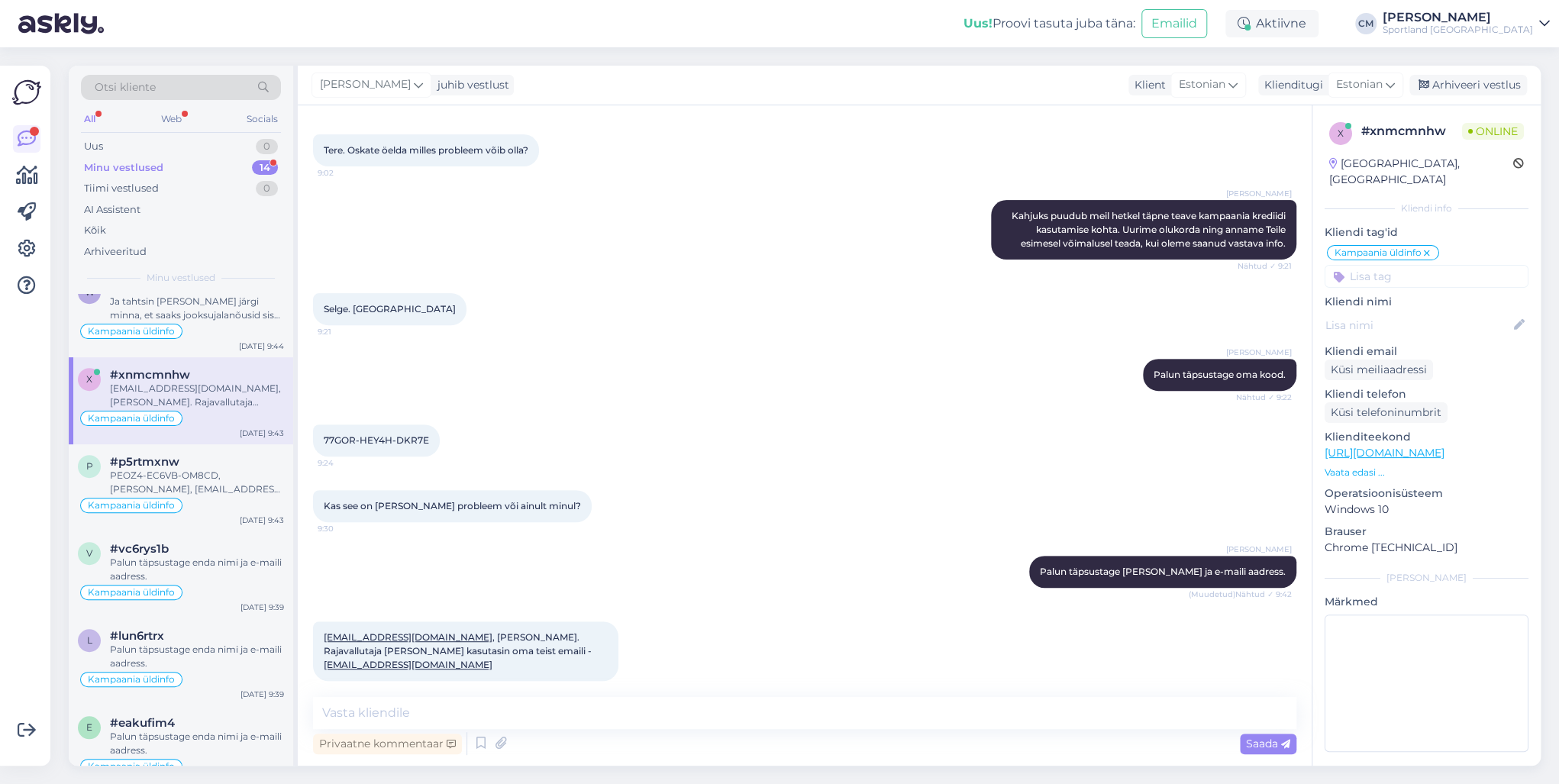
scroll to position [611, 0]
click at [226, 492] on div "PEOZ4-EC6VB-OM8CD, [PERSON_NAME], [EMAIL_ADDRESS][DOMAIN_NAME]" at bounding box center [197, 482] width 174 height 28
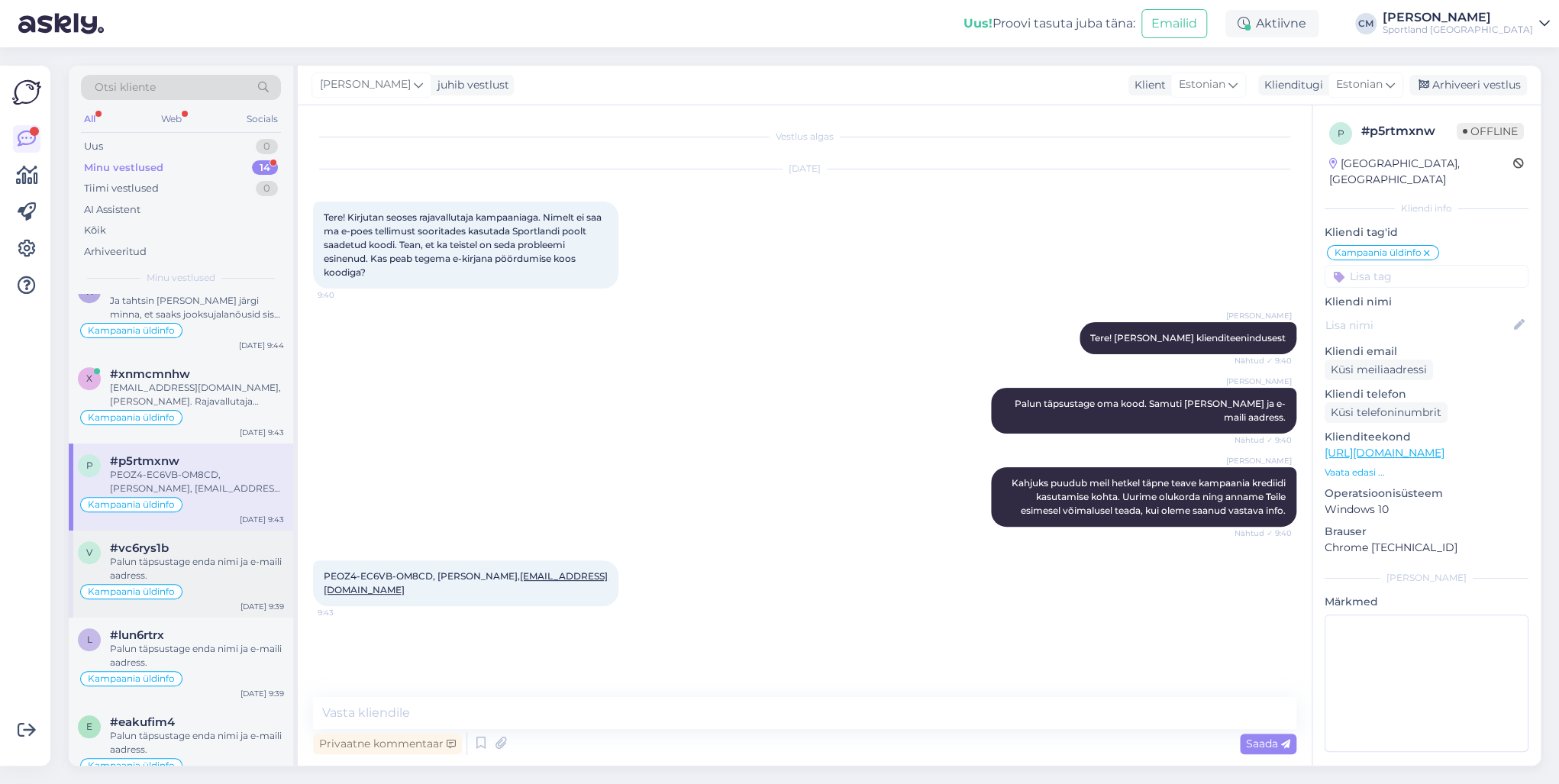
click at [205, 555] on div "Palun täpsustage enda nimi ja e-maili aadress." at bounding box center [197, 568] width 174 height 28
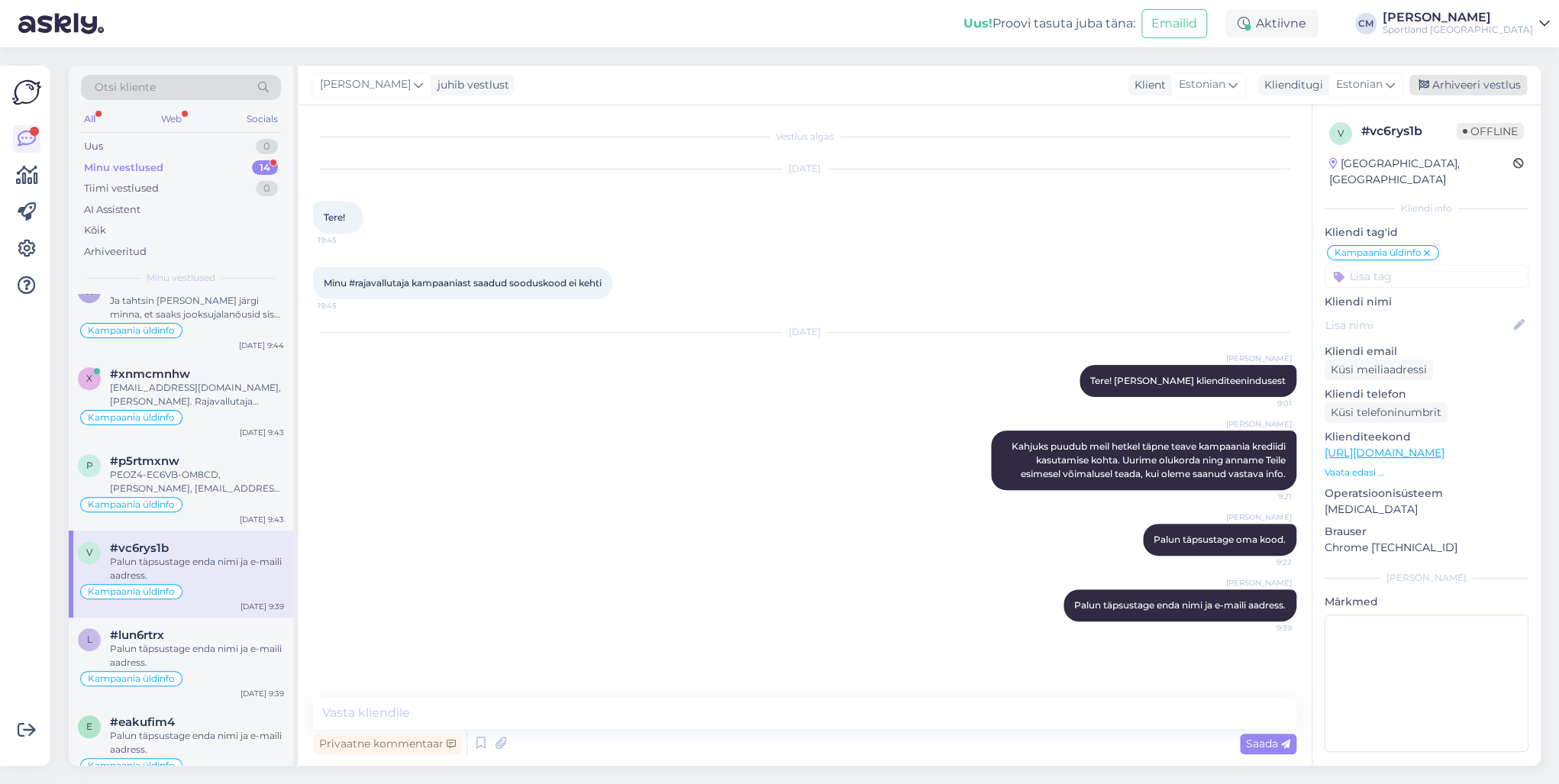
click at [1168, 87] on div "Arhiveeri vestlus" at bounding box center [1468, 84] width 117 height 21
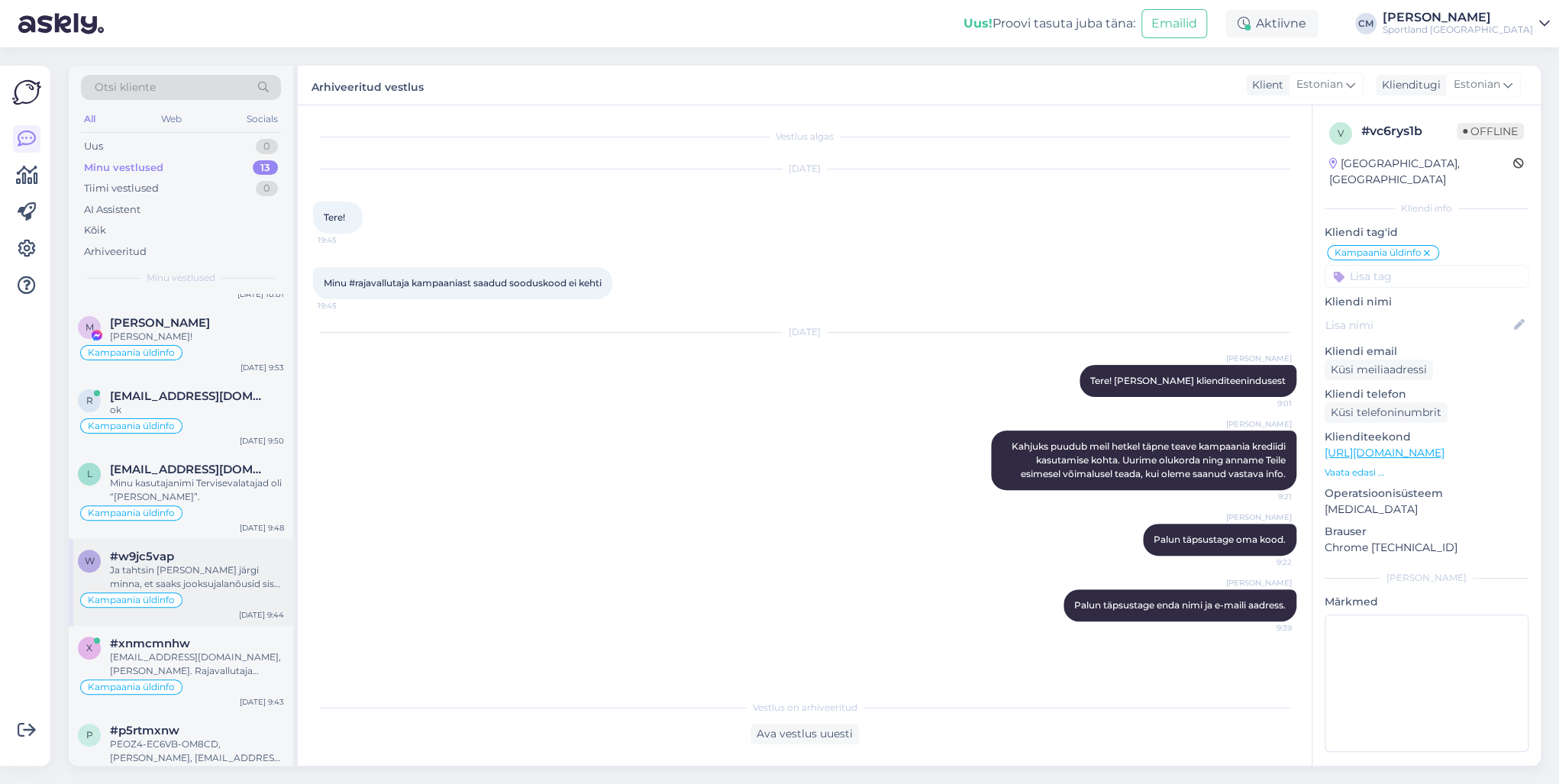
scroll to position [366, 0]
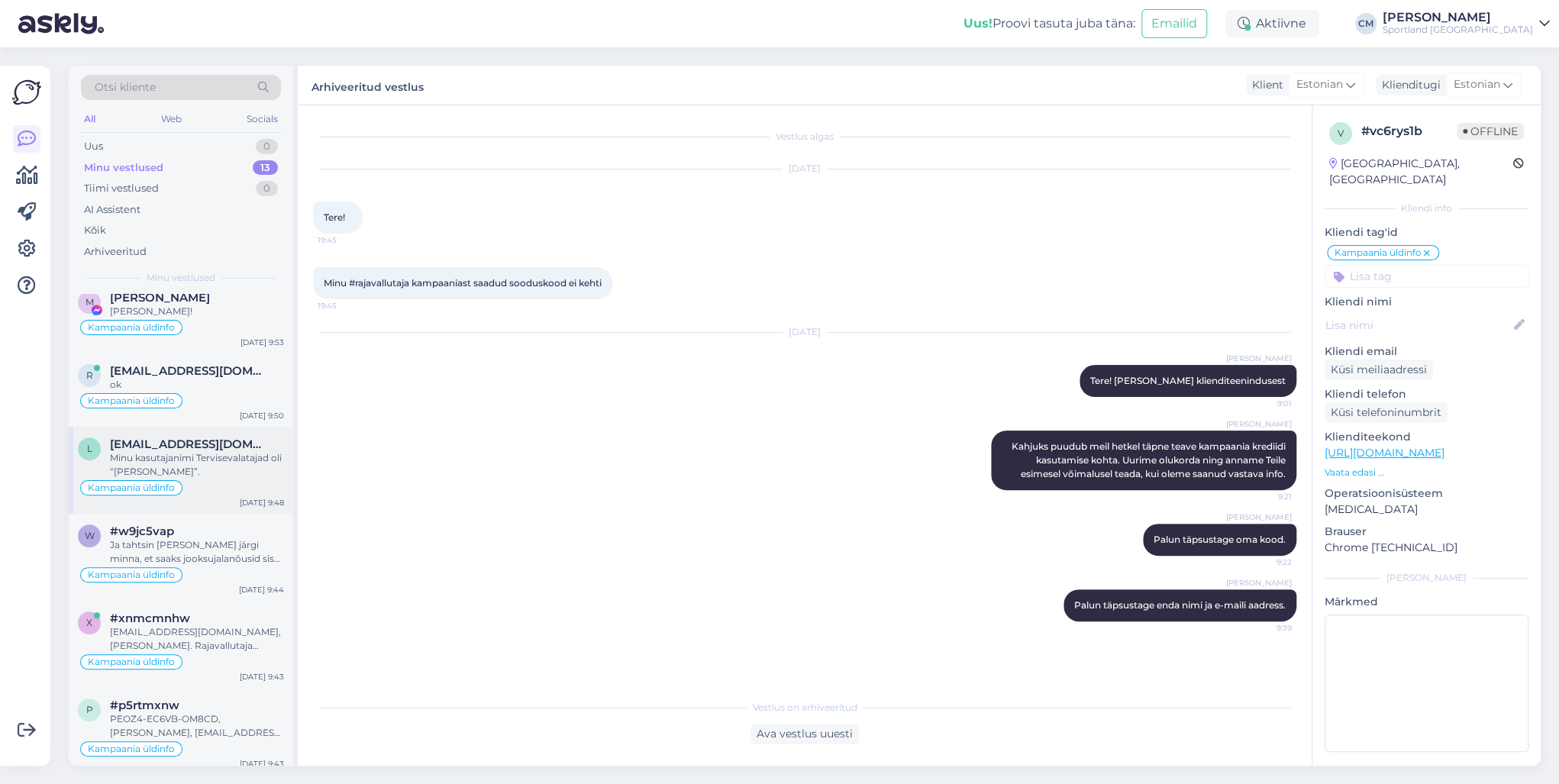
click at [203, 455] on div "Minu kasutajanimi Tervisevalatajad oli “[PERSON_NAME]”." at bounding box center [197, 465] width 174 height 28
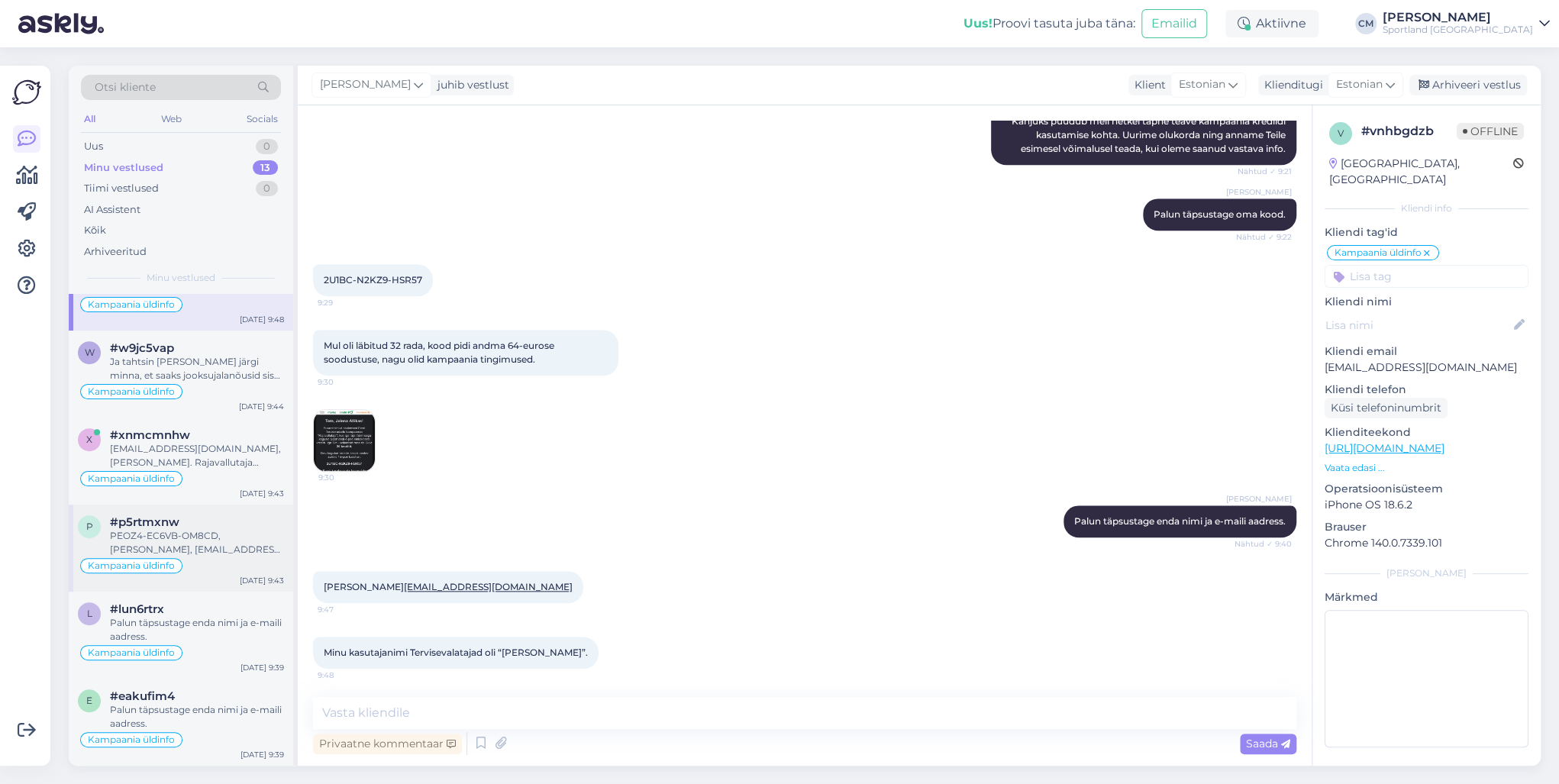
scroll to position [631, 0]
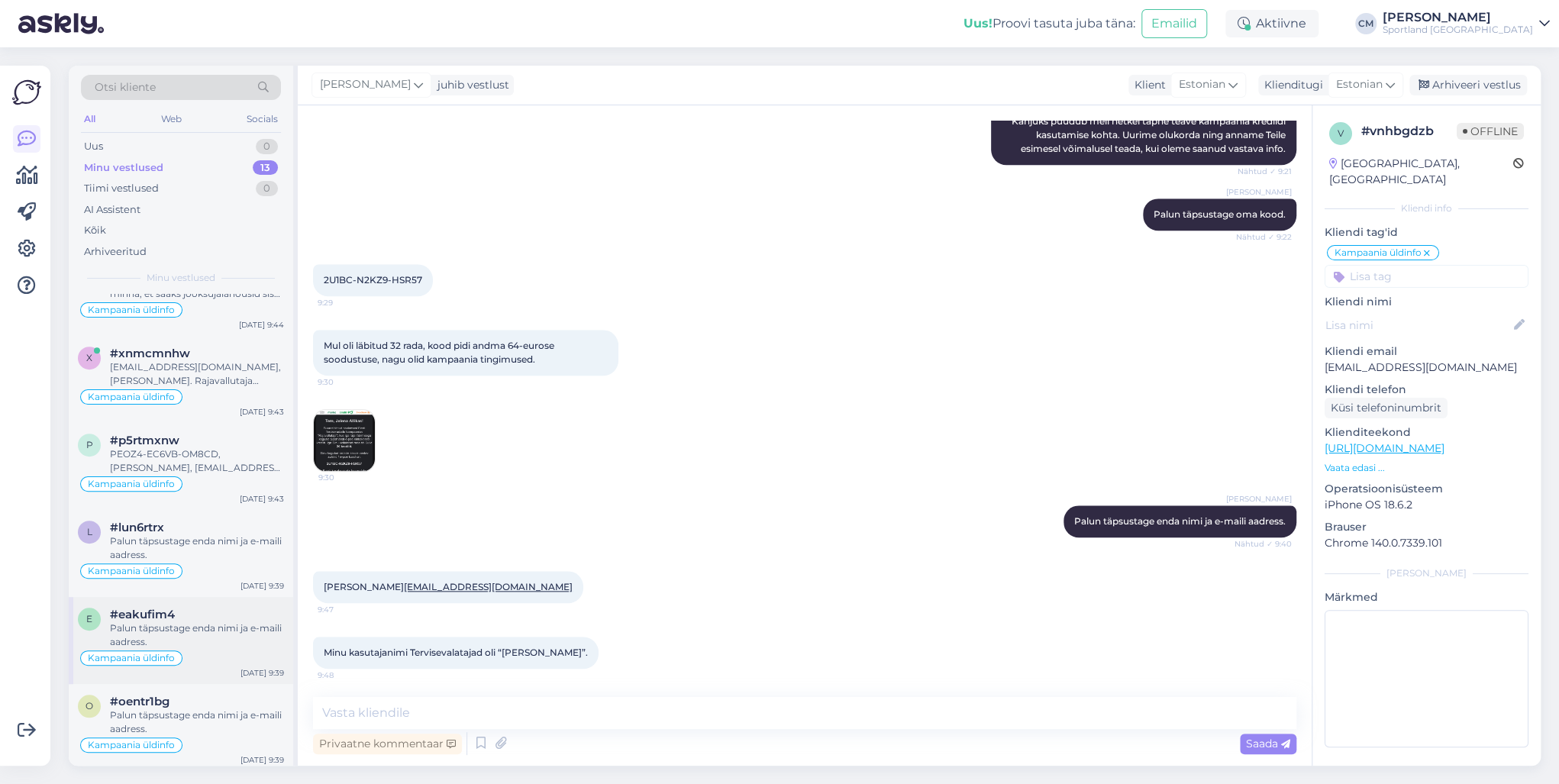
click at [171, 563] on span "#eakufim4" at bounding box center [142, 614] width 65 height 14
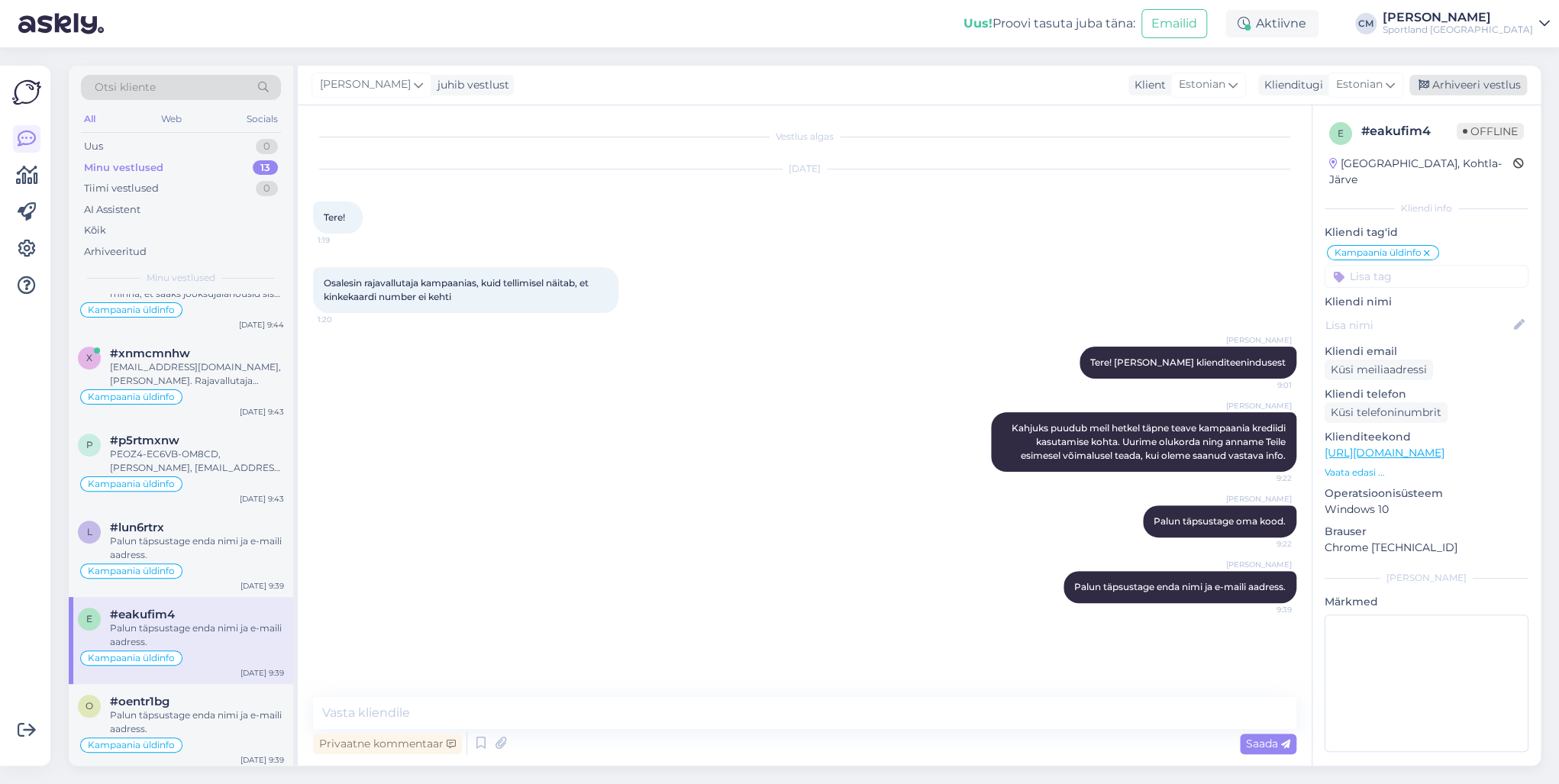
click at [1168, 83] on div "Arhiveeri vestlus" at bounding box center [1468, 84] width 117 height 21
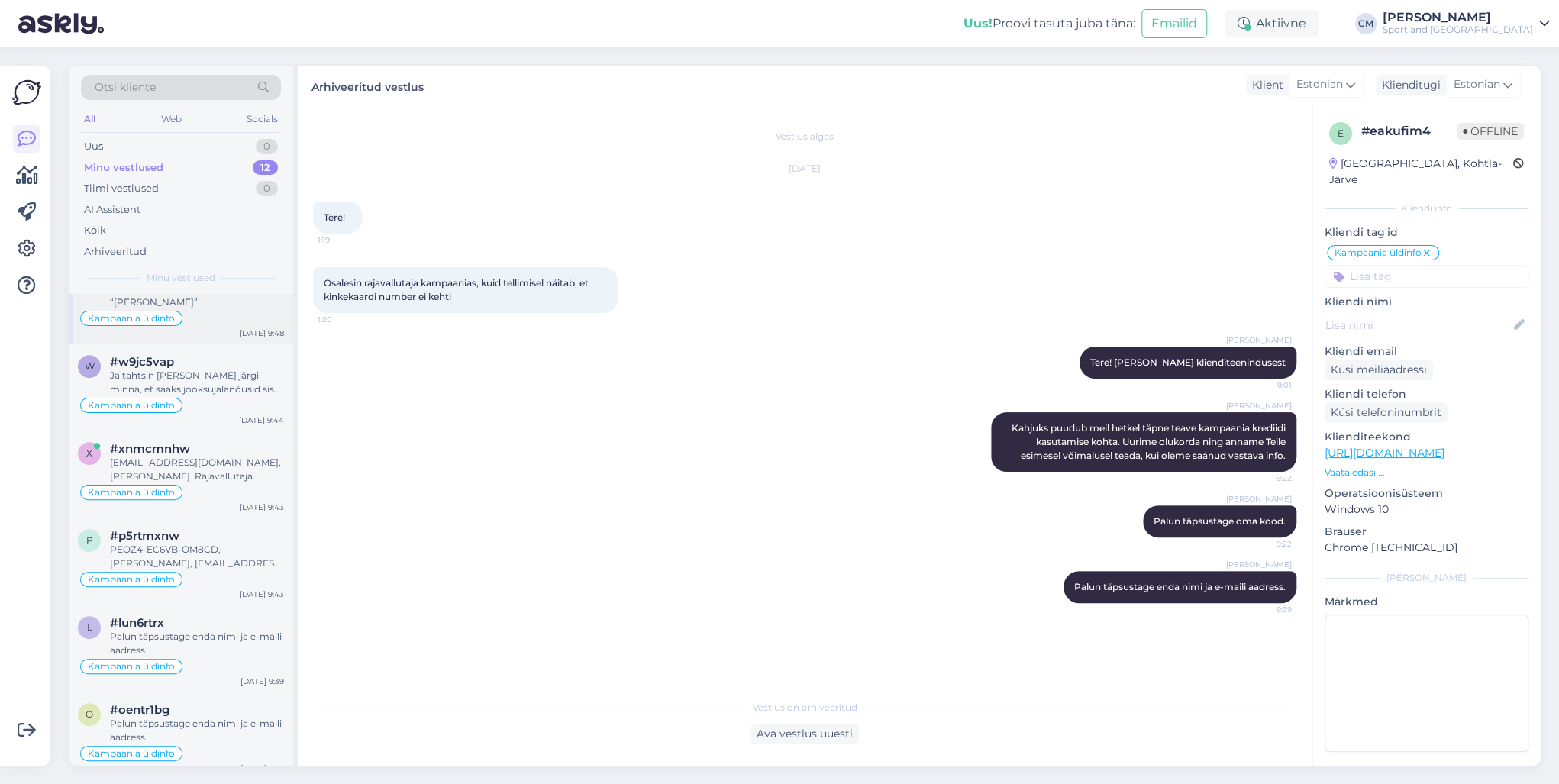
scroll to position [544, 0]
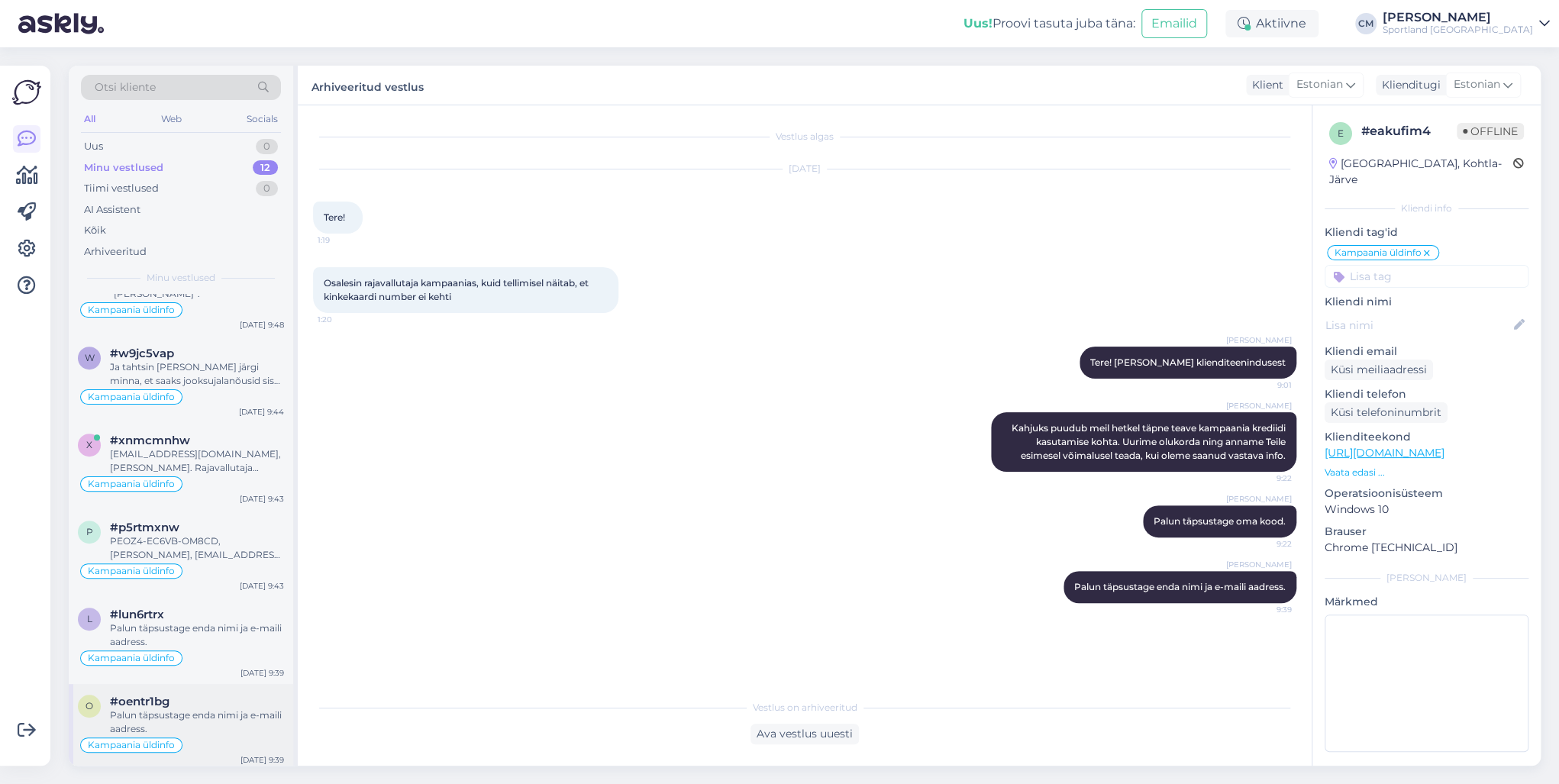
click at [193, 563] on div "o #oentr1bg Palun täpsustage enda nimi ja e-maili aadress. Kampaania üldinfo [D…" at bounding box center [181, 726] width 224 height 87
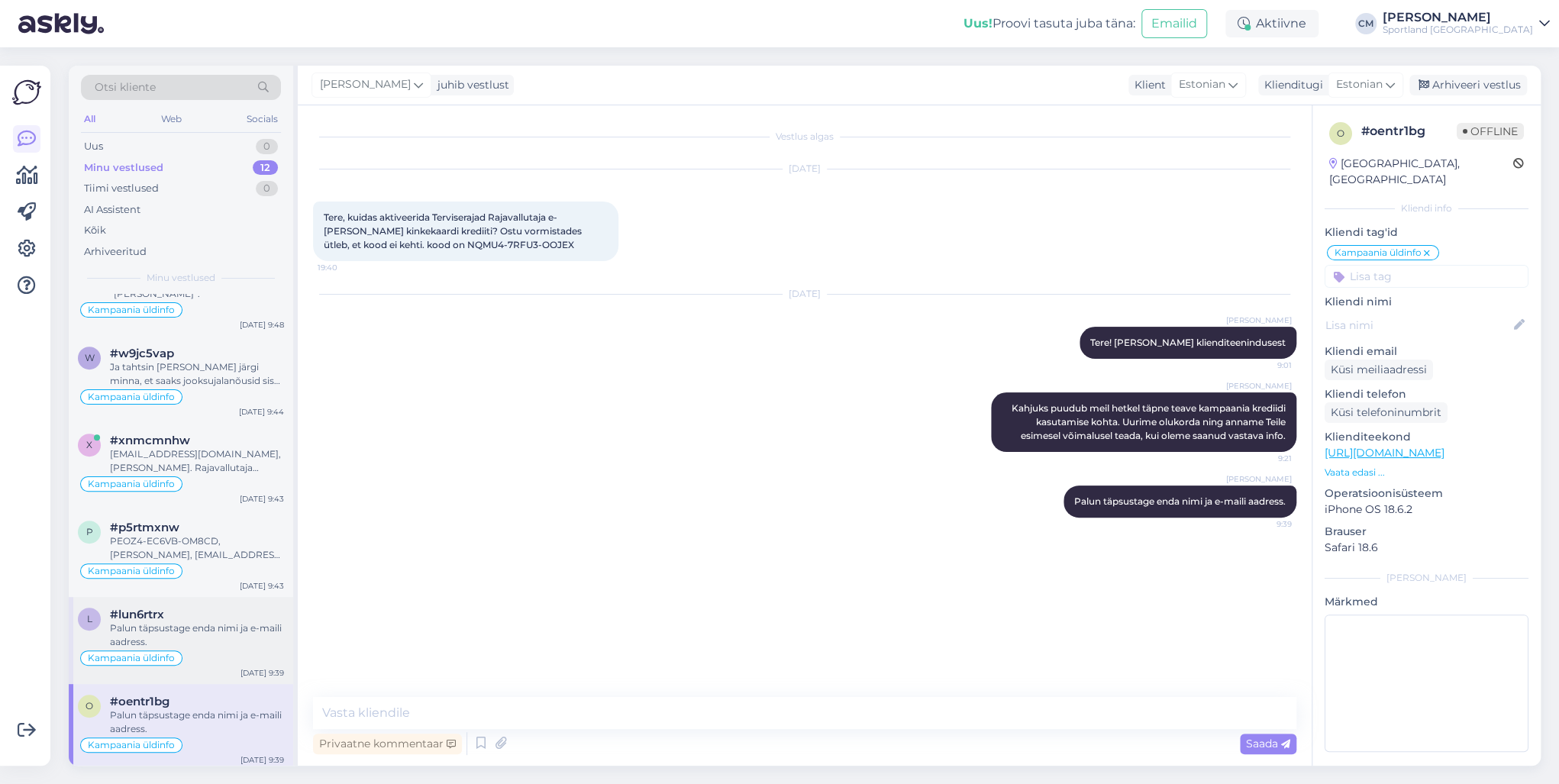
click at [216, 563] on div "Kampaania üldinfo" at bounding box center [180, 657] width 206 height 18
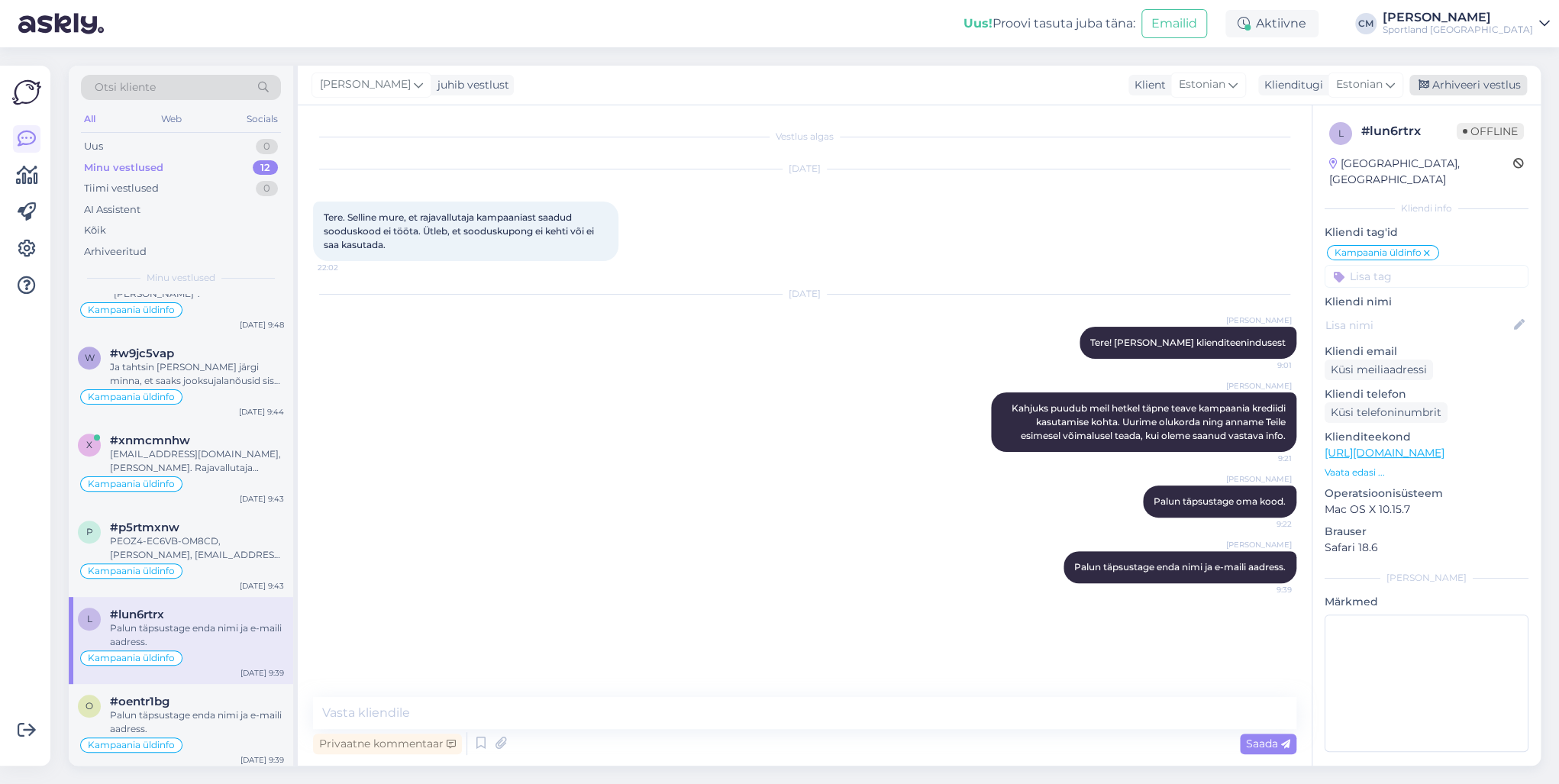
click at [1168, 79] on div "Arhiveeri vestlus" at bounding box center [1468, 84] width 117 height 21
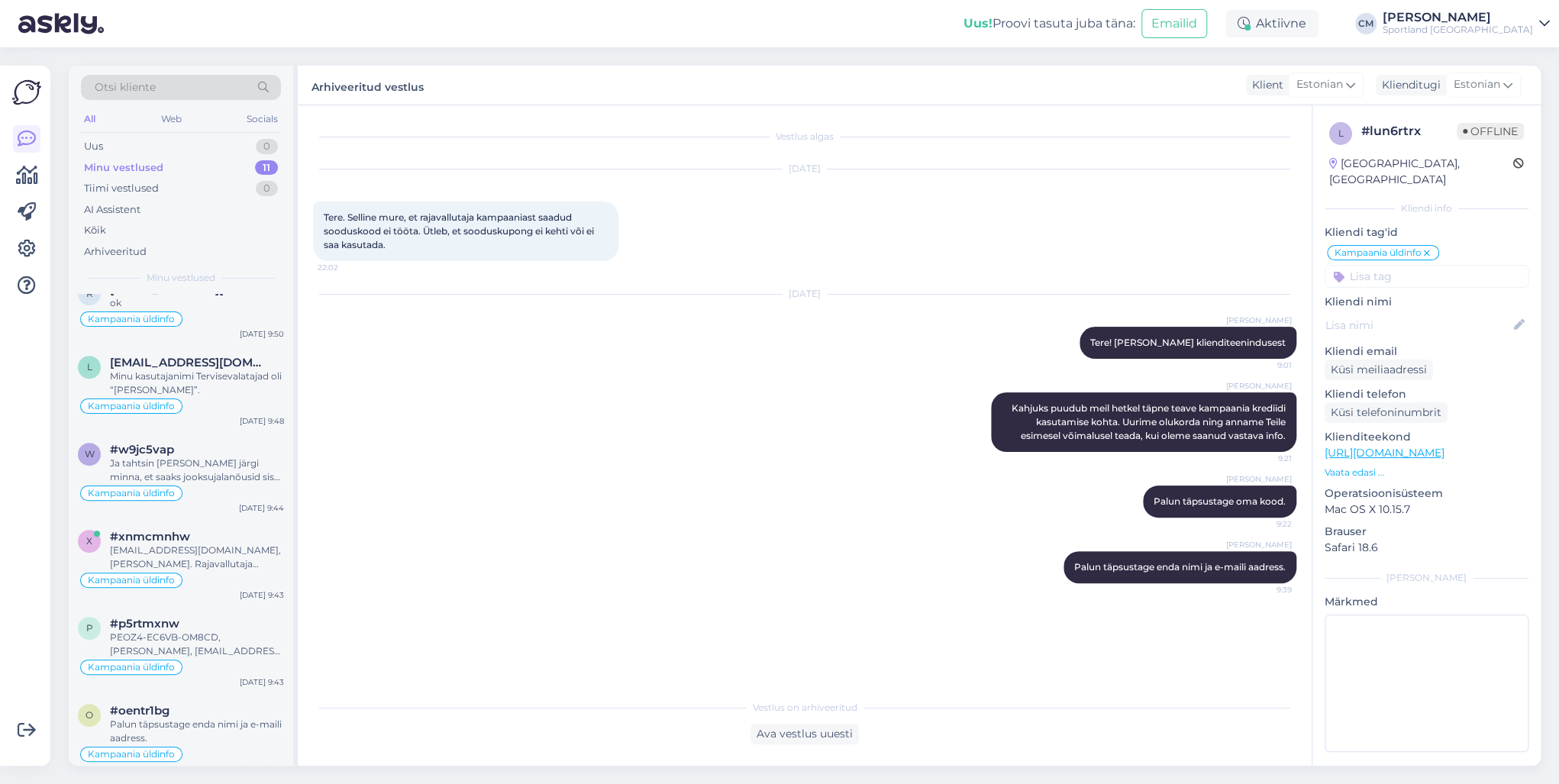
scroll to position [458, 0]
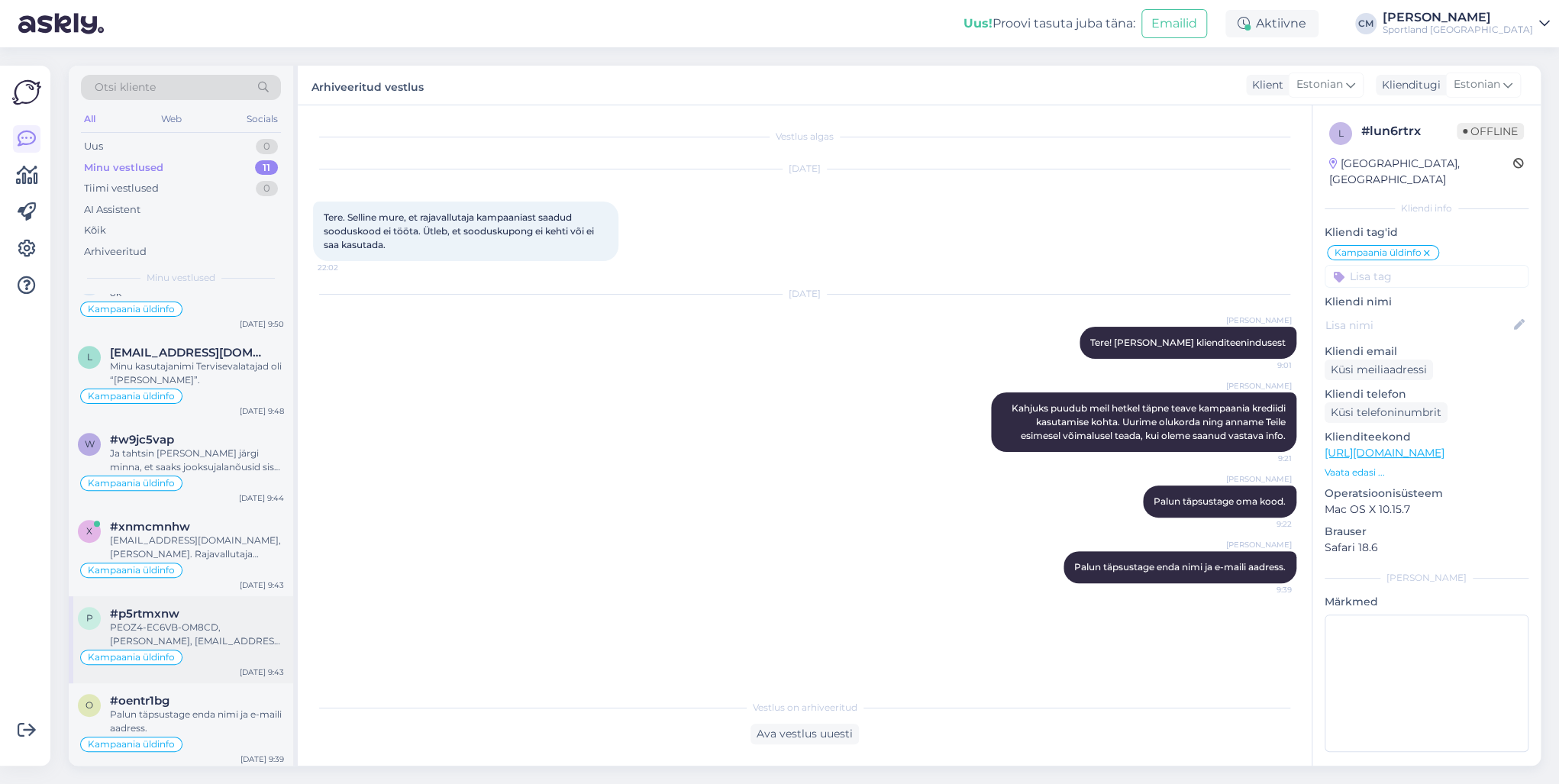
click at [199, 563] on div "PEOZ4-EC6VB-OM8CD, [PERSON_NAME], [EMAIL_ADDRESS][DOMAIN_NAME]" at bounding box center [197, 634] width 174 height 28
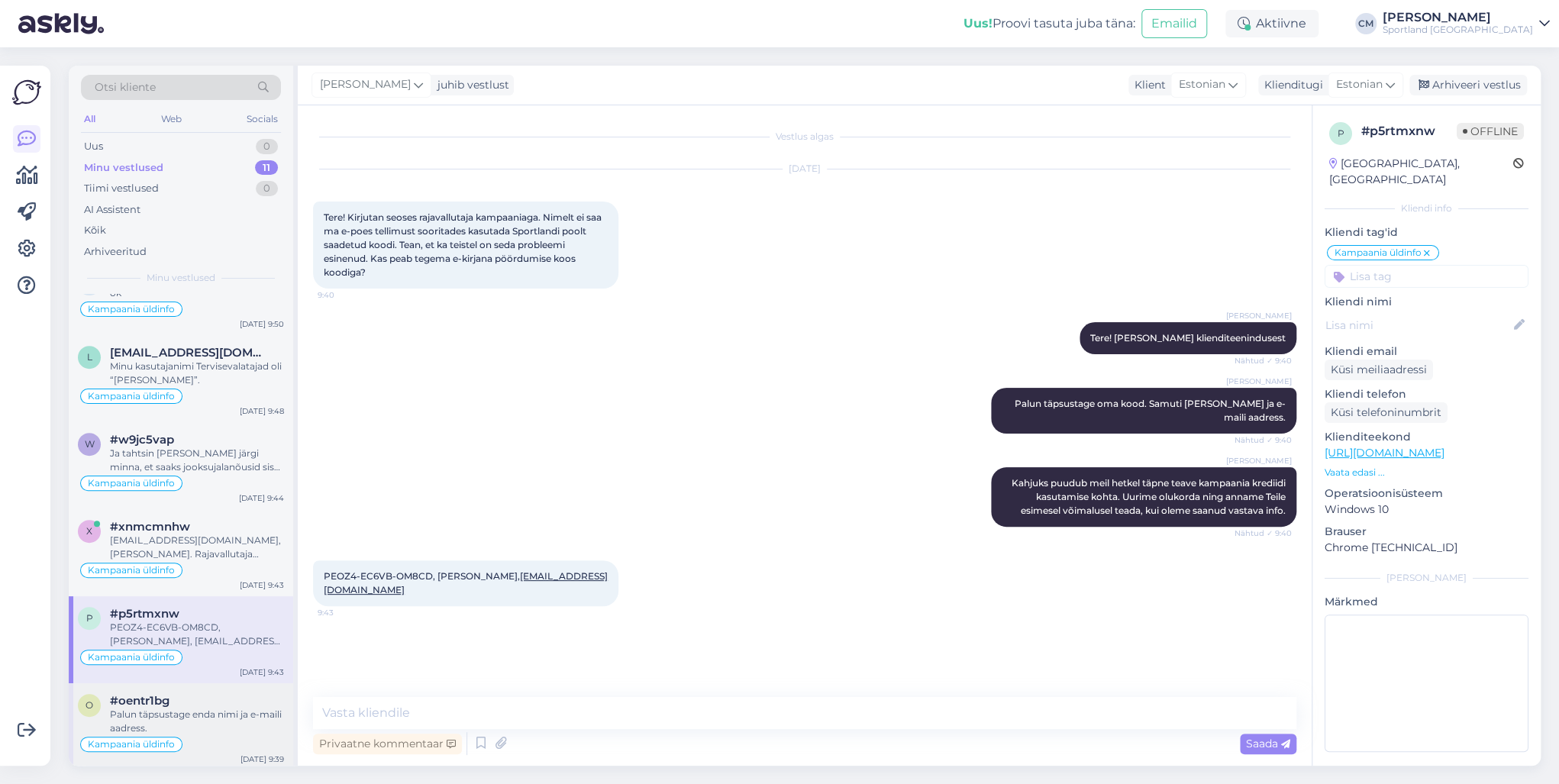
click at [203, 563] on div "#oentr1bg" at bounding box center [197, 700] width 174 height 14
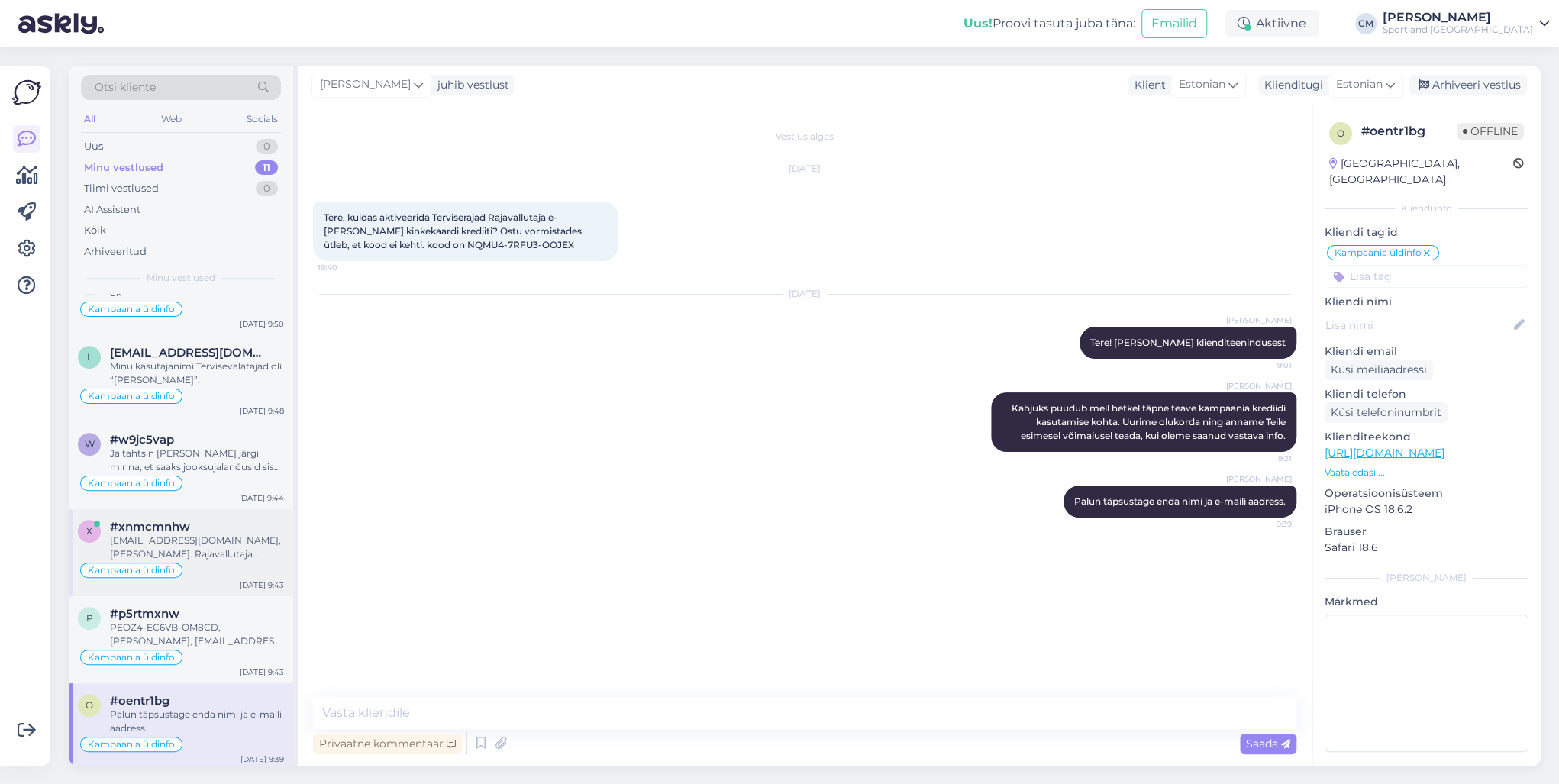
click at [197, 550] on div "[EMAIL_ADDRESS][DOMAIN_NAME], [PERSON_NAME]. Rajavallutaja [PERSON_NAME] kasuta…" at bounding box center [197, 547] width 174 height 28
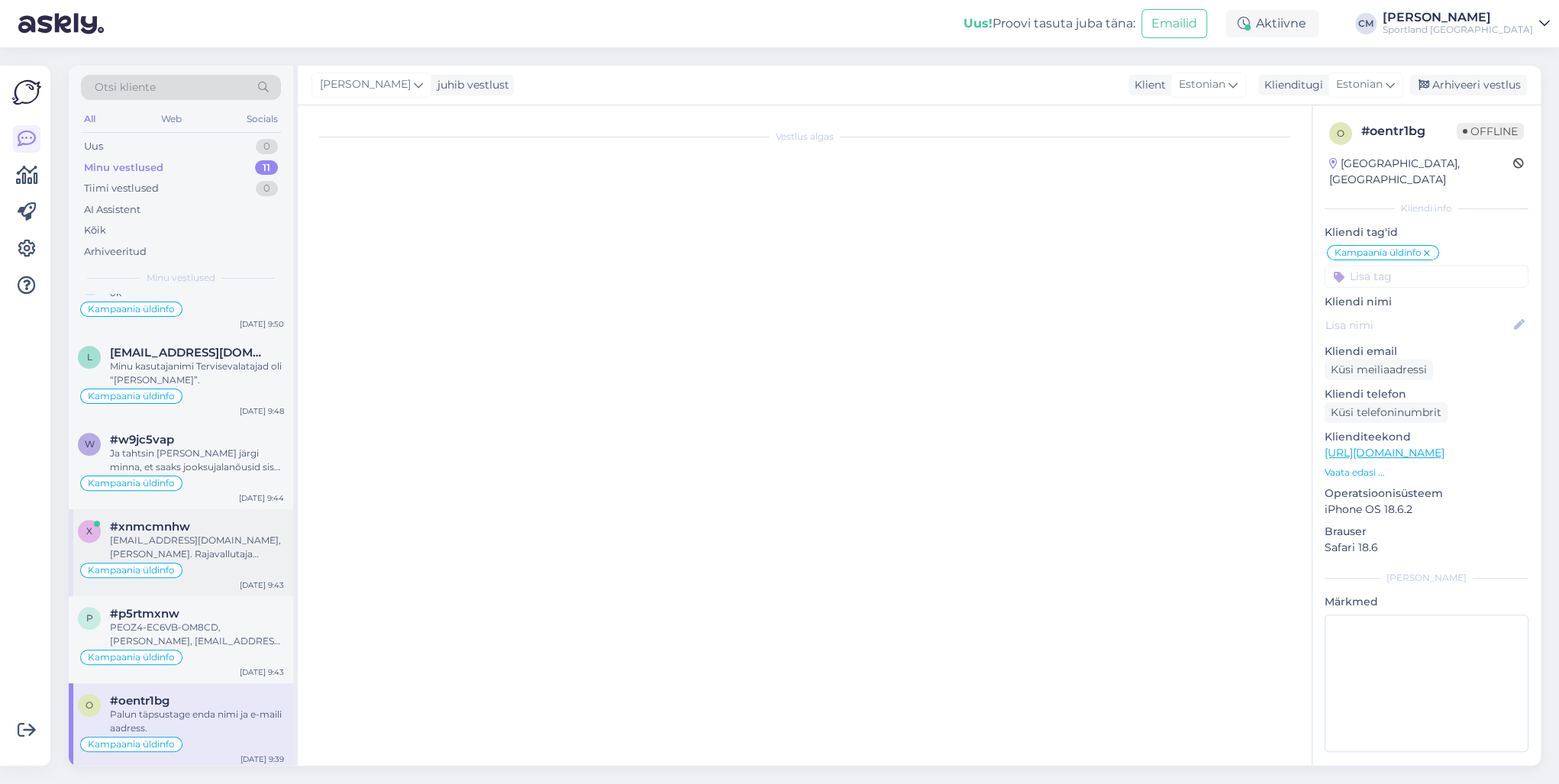
scroll to position [292, 0]
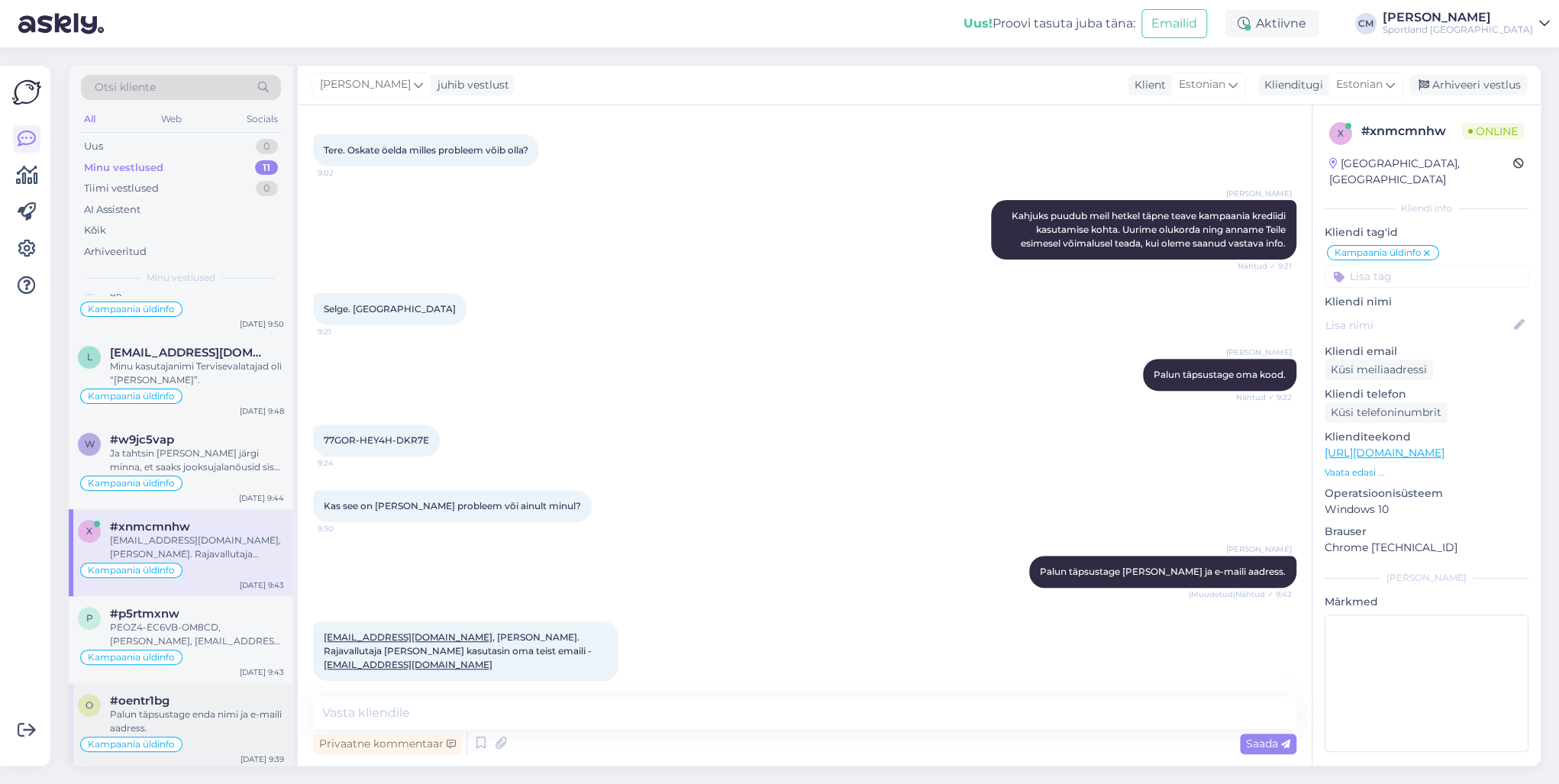
click at [187, 563] on div "o #oentr1bg Palun täpsustage enda nimi ja e-maili aadress. Kampaania üldinfo [D…" at bounding box center [181, 726] width 224 height 87
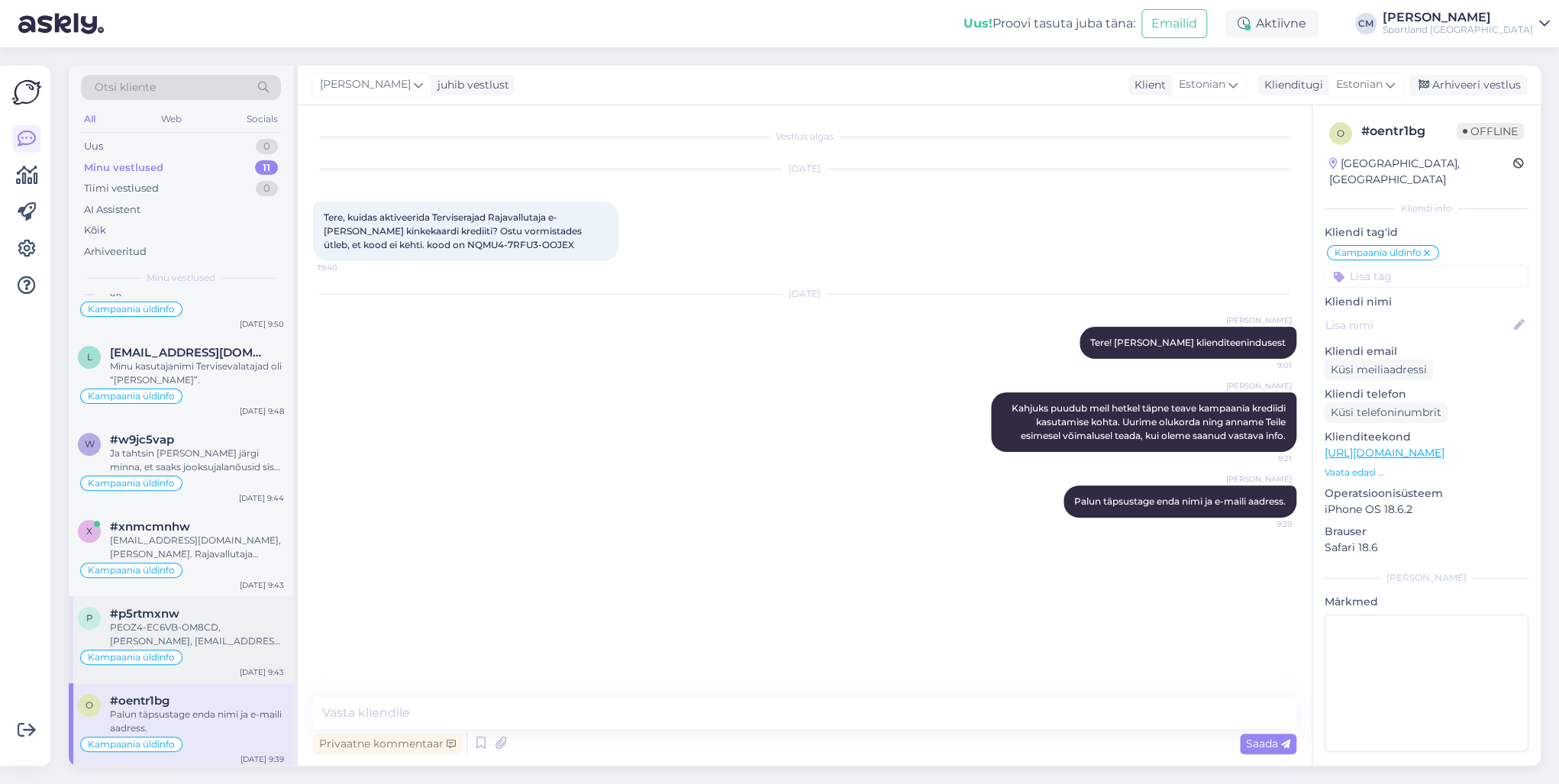
click at [197, 563] on div "p #p5rtmxnw PEOZ4-EC6VB-OM8CD, Aveli [PERSON_NAME], [EMAIL_ADDRESS][DOMAIN_NAME…" at bounding box center [181, 639] width 224 height 87
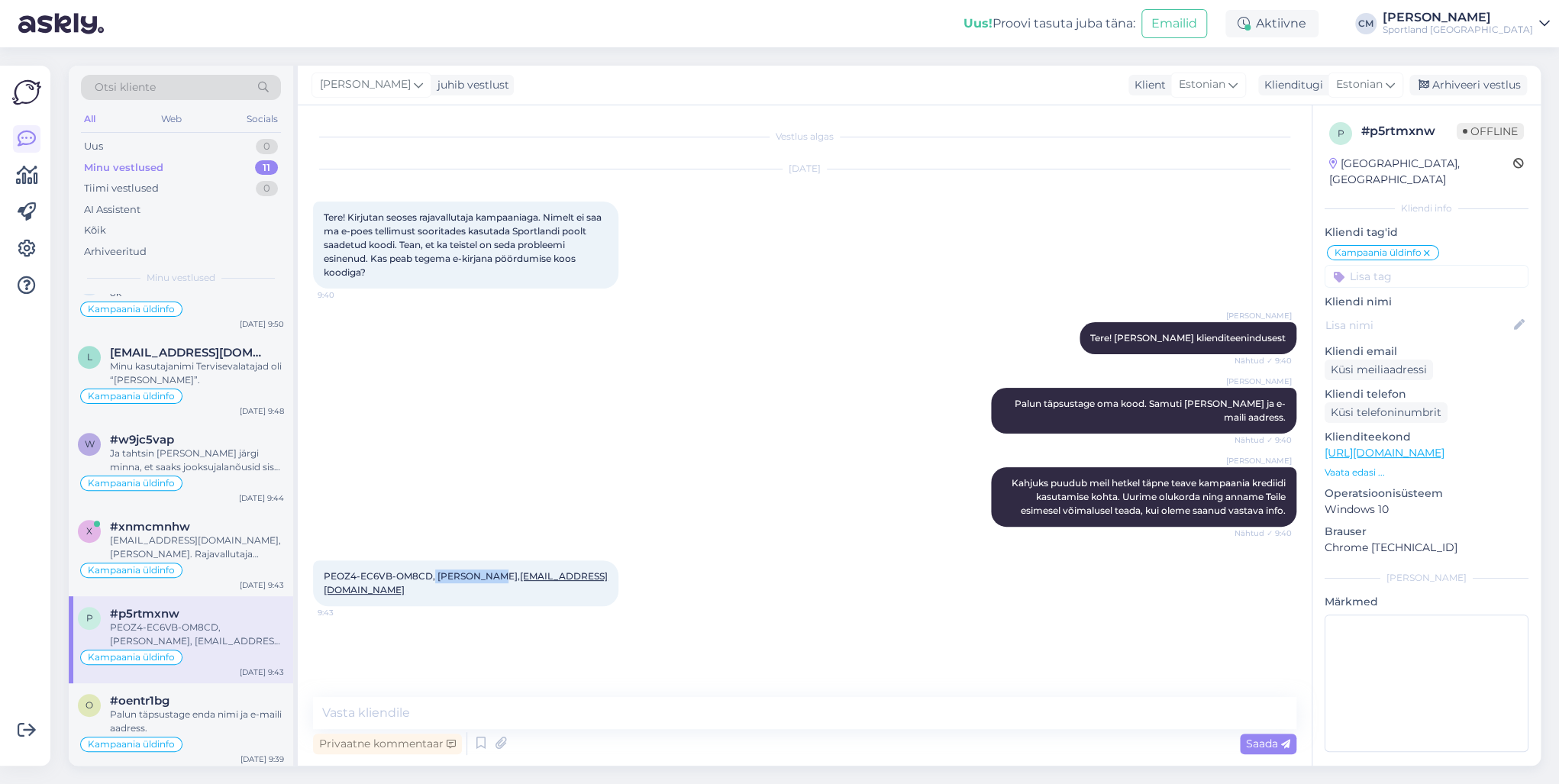
drag, startPoint x: 433, startPoint y: 572, endPoint x: 483, endPoint y: 578, distance: 50.4
click at [483, 563] on span "PEOZ4-EC6VB-OM8CD, [PERSON_NAME], [EMAIL_ADDRESS][DOMAIN_NAME]" at bounding box center [466, 582] width 284 height 25
drag, startPoint x: 602, startPoint y: 574, endPoint x: 491, endPoint y: 573, distance: 111.0
click at [491, 563] on div "PEOZ4-EC6VB-OM8CD, [PERSON_NAME], [EMAIL_ADDRESS][DOMAIN_NAME] 9:43" at bounding box center [466, 583] width 306 height 46
drag, startPoint x: 430, startPoint y: 577, endPoint x: 318, endPoint y: 572, distance: 112.1
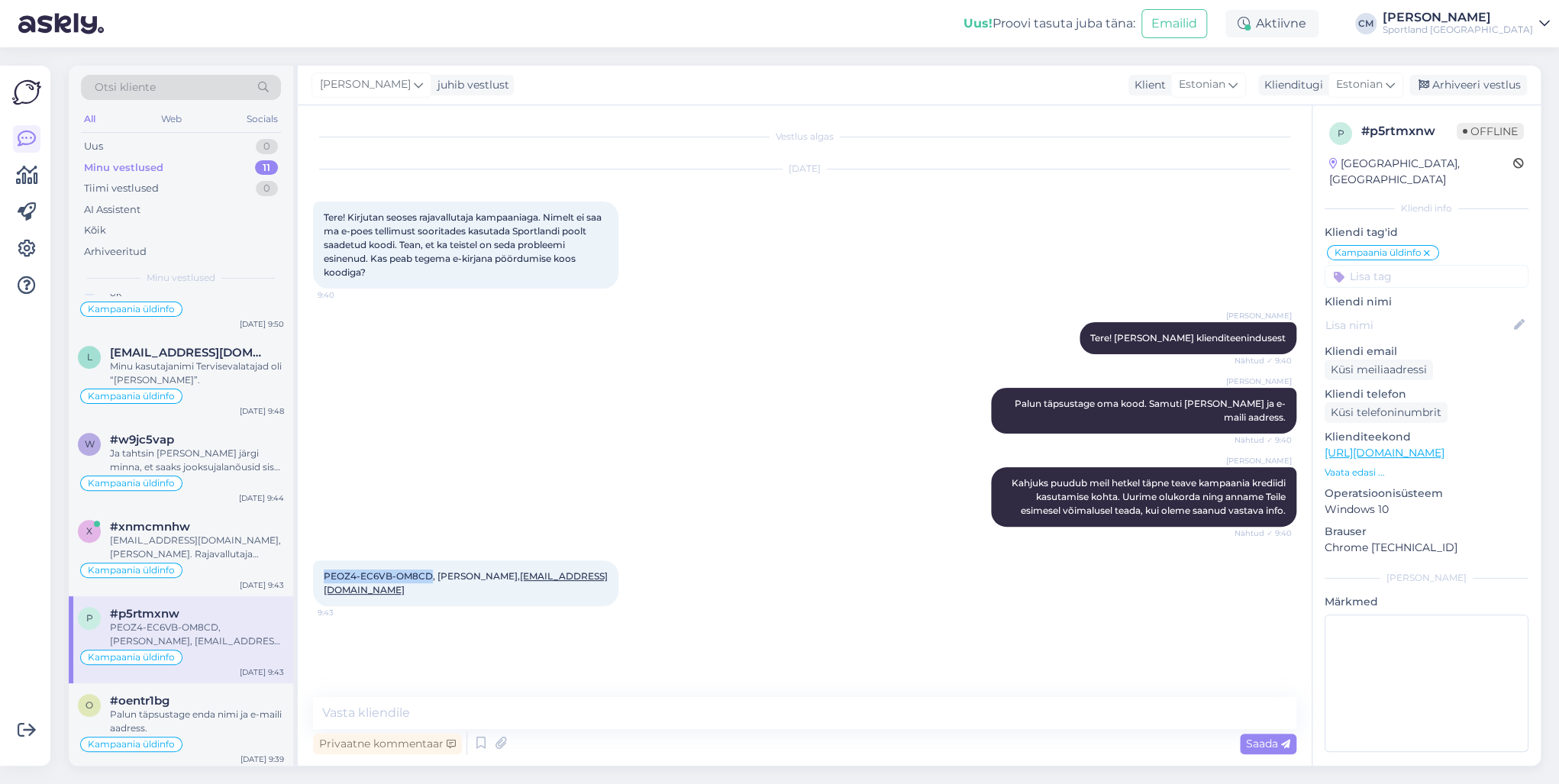
click at [318, 563] on div "PEOZ4-EC6VB-OM8CD, [PERSON_NAME], [EMAIL_ADDRESS][DOMAIN_NAME] 9:43" at bounding box center [466, 583] width 306 height 46
click at [485, 317] on div "[PERSON_NAME] Tere! [PERSON_NAME] klienditeenindusest Nähtud ✓ 9:40" at bounding box center [804, 338] width 983 height 66
click at [1168, 84] on div "Arhiveeri vestlus" at bounding box center [1468, 84] width 117 height 21
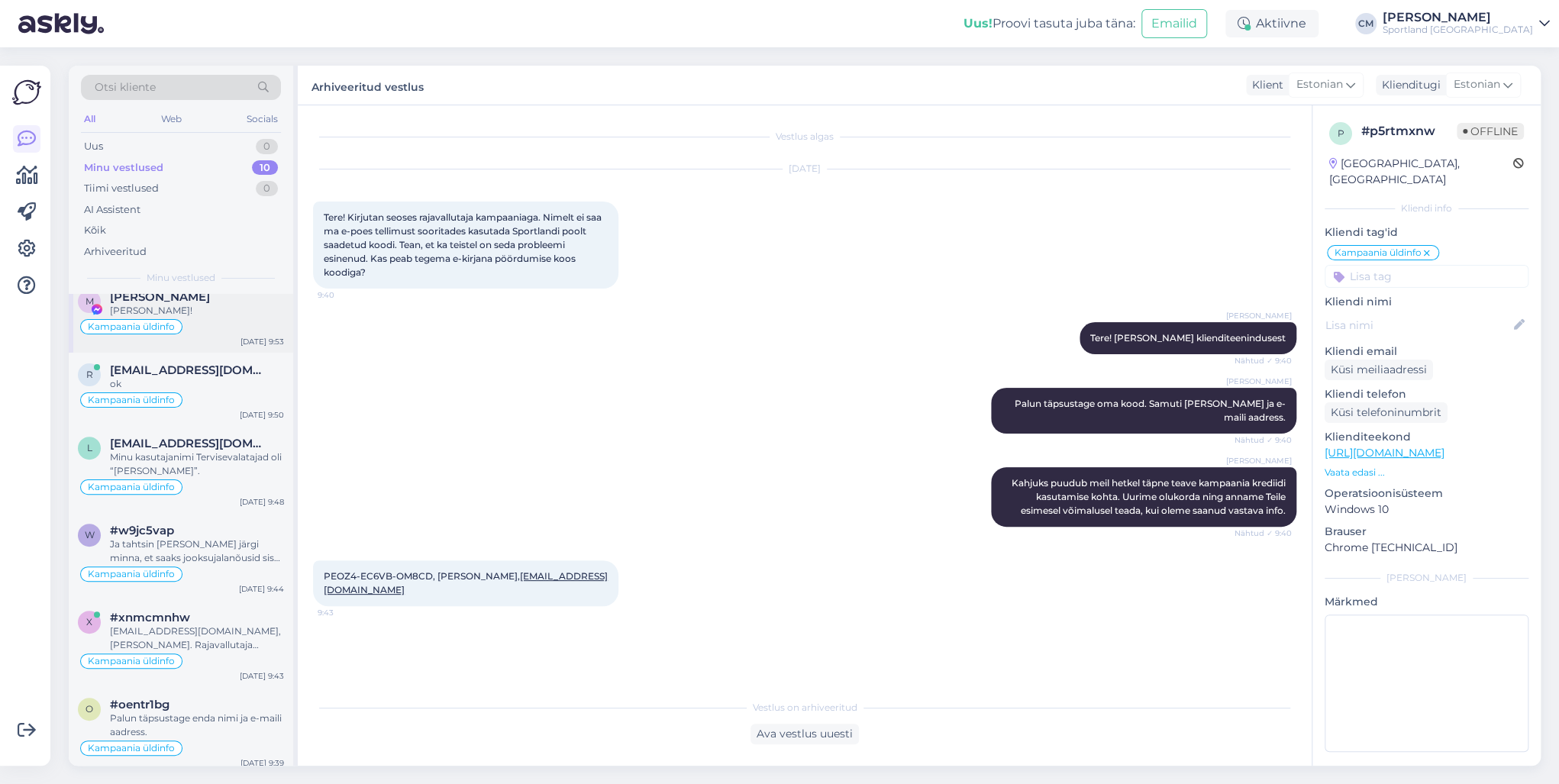
scroll to position [371, 0]
click at [167, 563] on div "Palun täpsustage enda nimi ja e-maili aadress." at bounding box center [197, 721] width 174 height 28
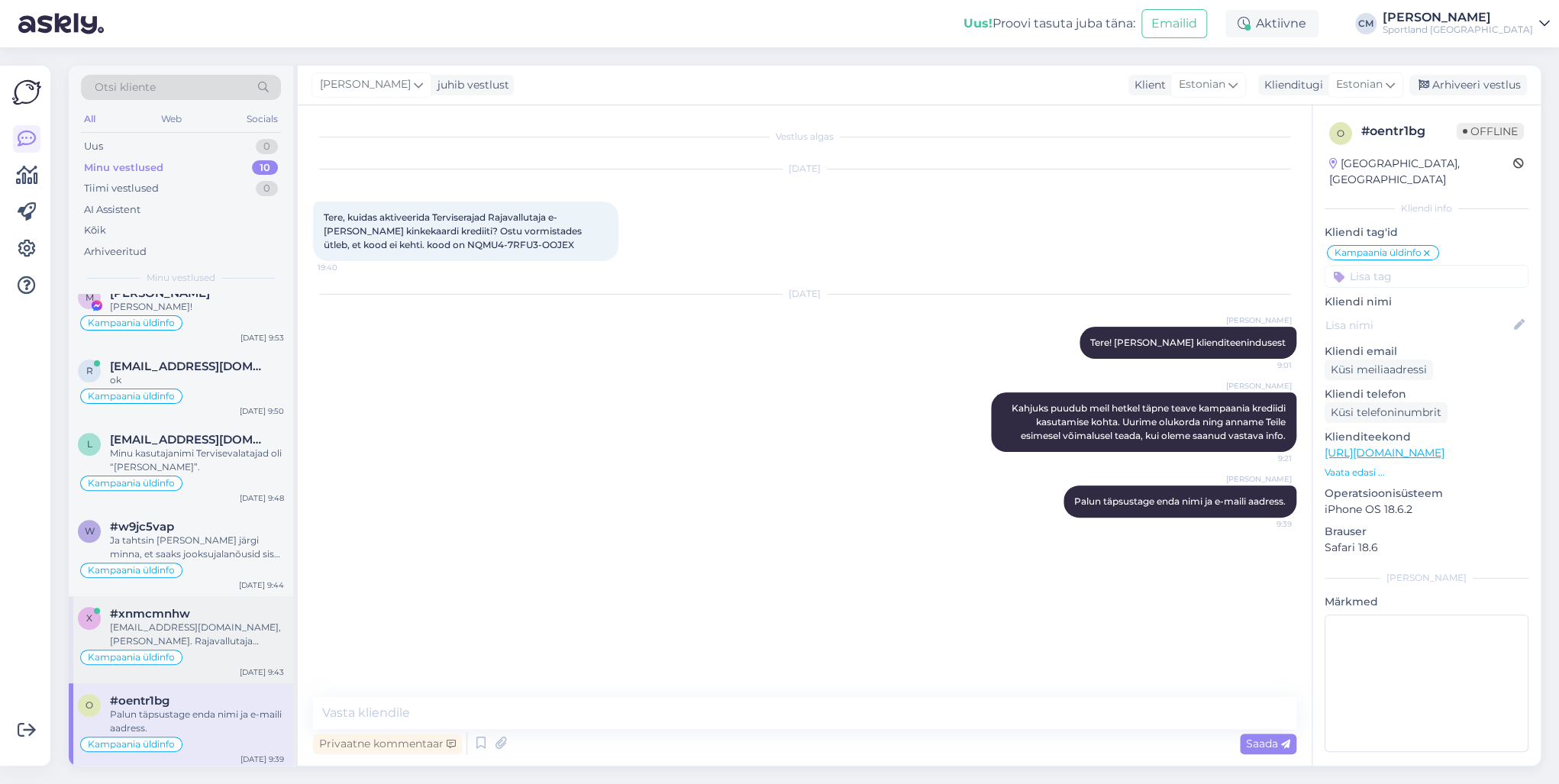
click at [206, 563] on div "Kampaania üldinfo" at bounding box center [180, 657] width 206 height 18
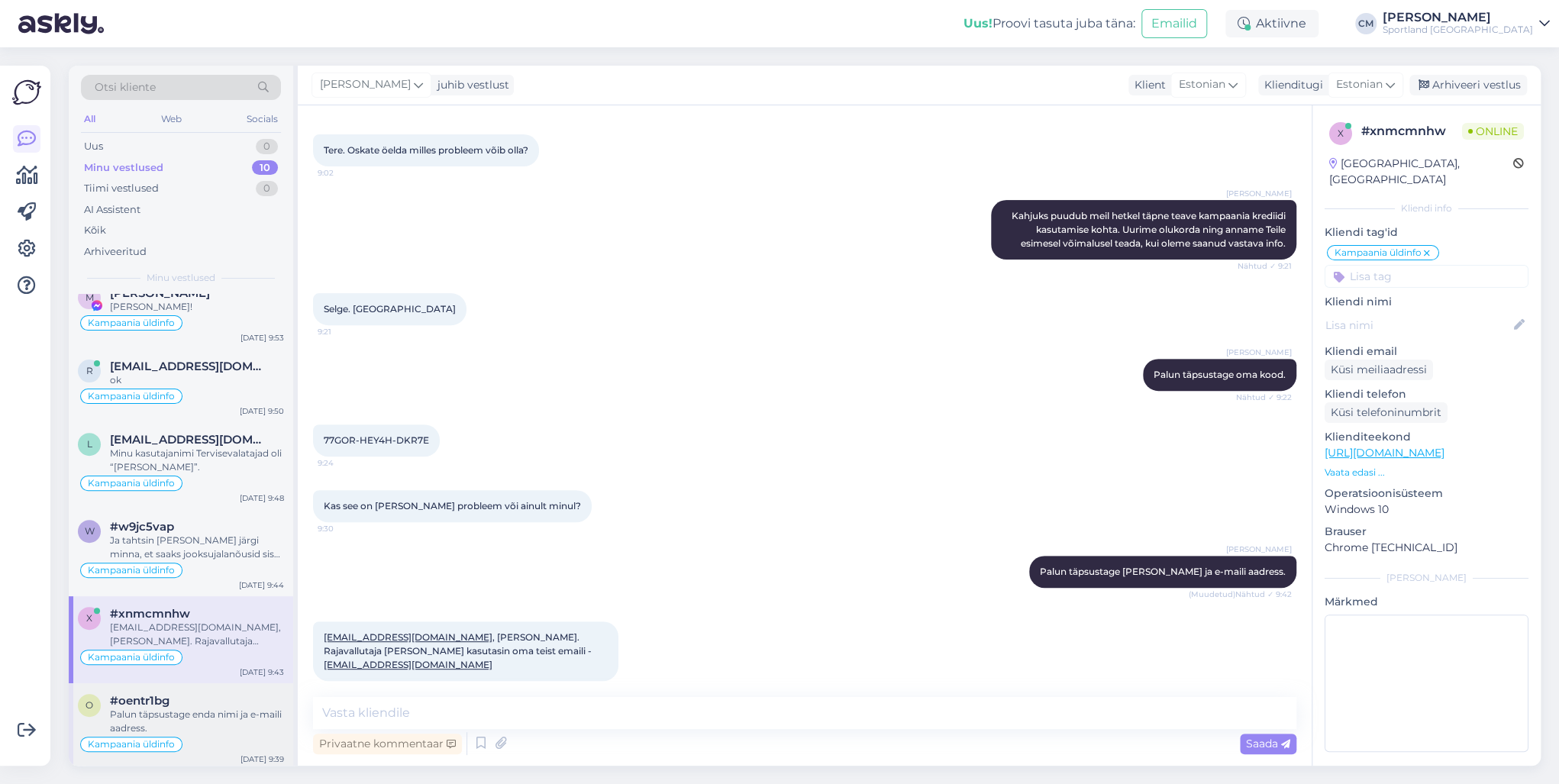
click at [237, 563] on div "o #oentr1bg Palun täpsustage enda nimi ja e-maili aadress. Kampaania üldinfo [D…" at bounding box center [181, 726] width 224 height 87
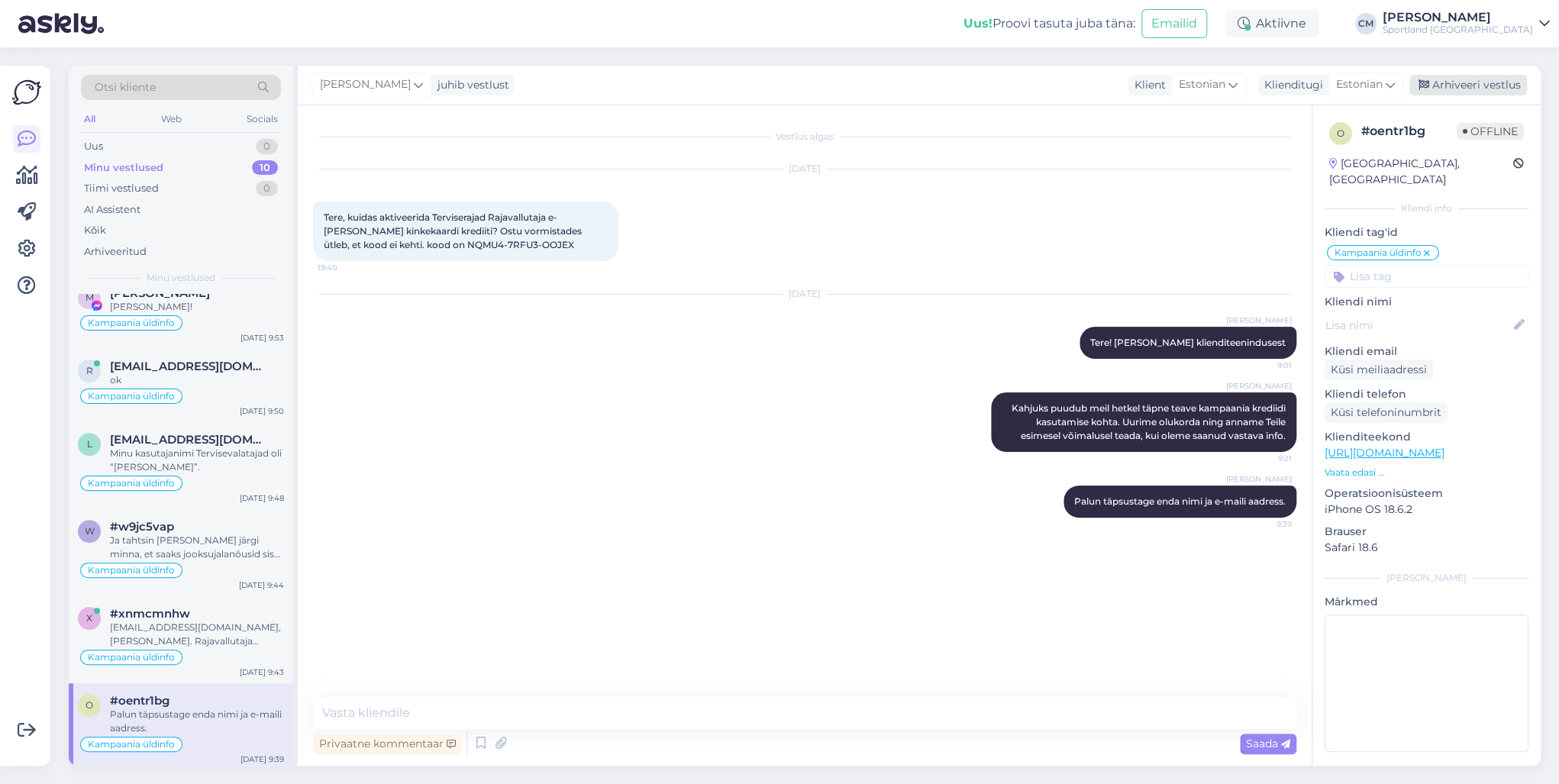
click at [1168, 85] on div "Arhiveeri vestlus" at bounding box center [1468, 84] width 117 height 21
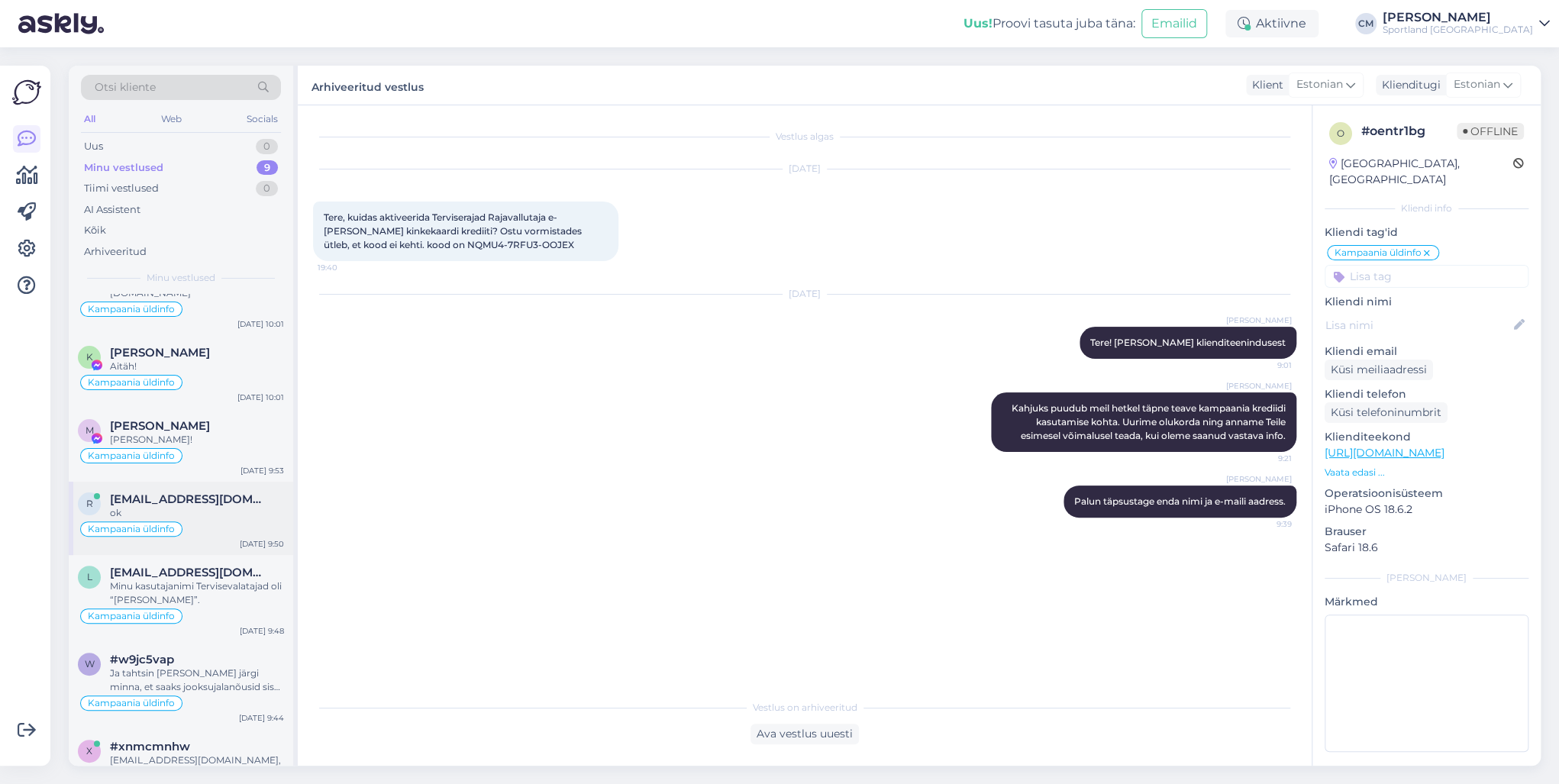
scroll to position [284, 0]
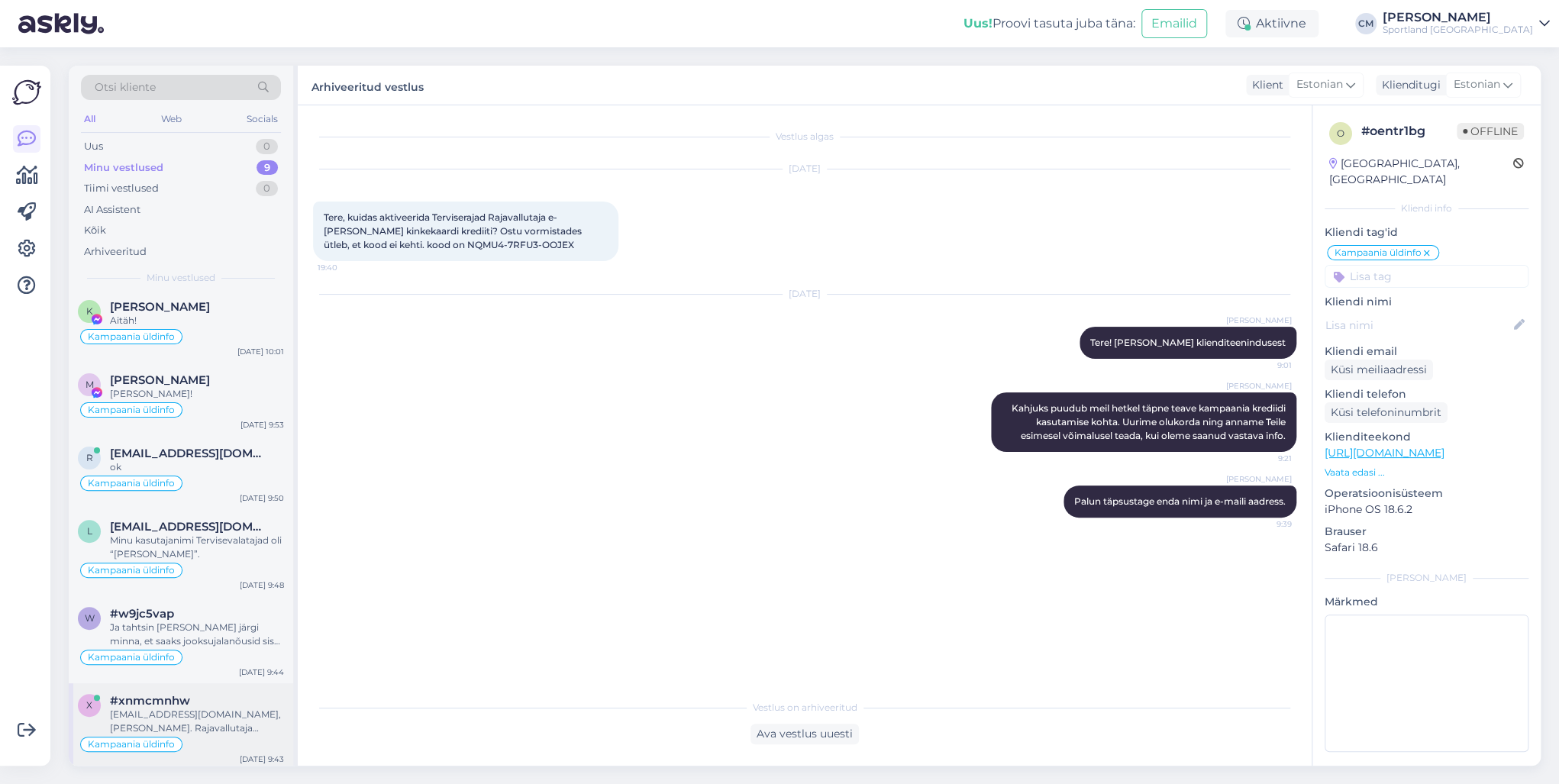
click at [154, 563] on div "[EMAIL_ADDRESS][DOMAIN_NAME], [PERSON_NAME]. Rajavallutaja [PERSON_NAME] kasuta…" at bounding box center [197, 721] width 174 height 28
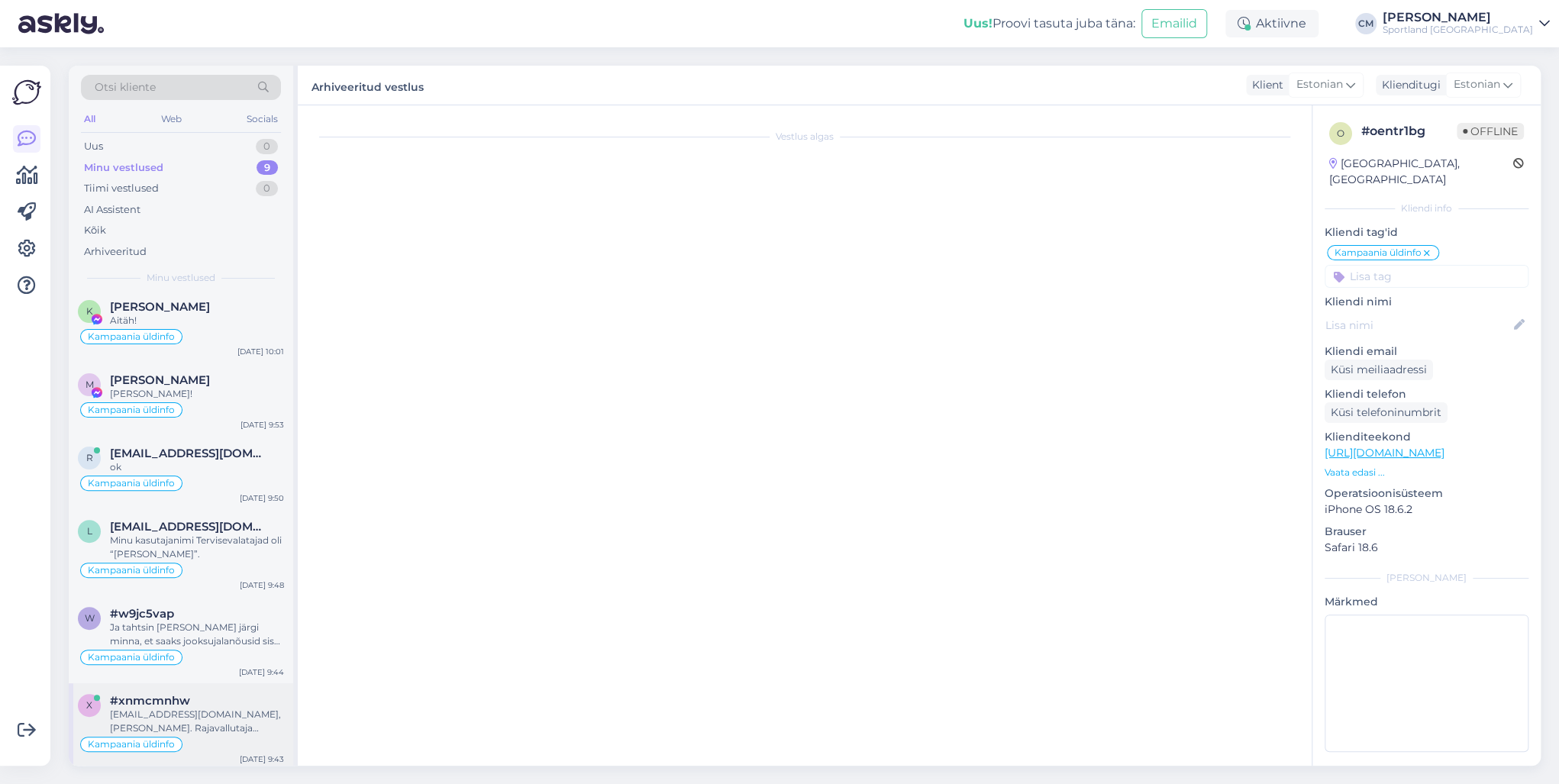
scroll to position [292, 0]
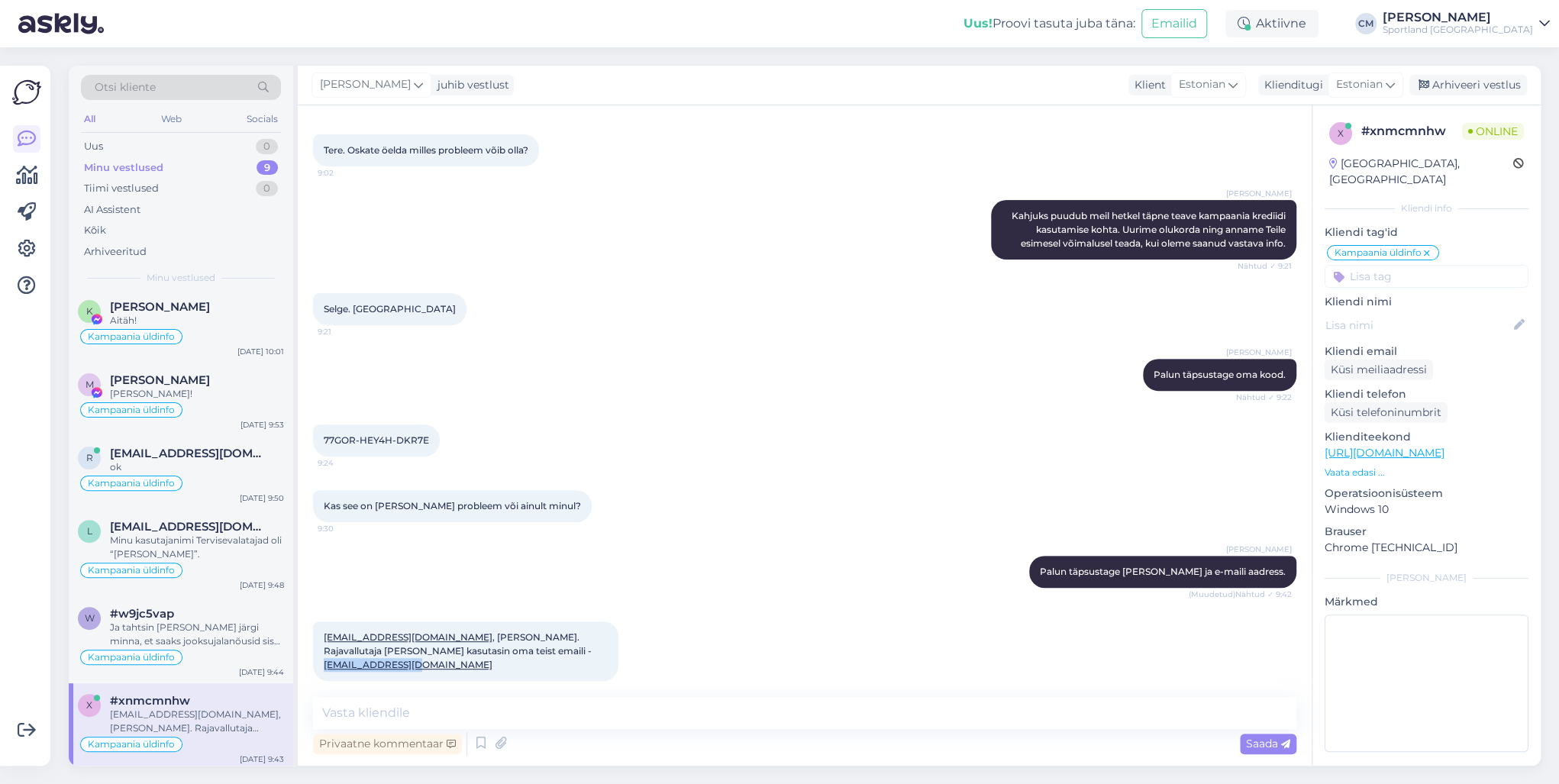
drag, startPoint x: 605, startPoint y: 656, endPoint x: 495, endPoint y: 659, distance: 110.0
click at [495, 563] on div "[EMAIL_ADDRESS][DOMAIN_NAME] , [PERSON_NAME]. Rajavallutaja [PERSON_NAME] kasut…" at bounding box center [466, 651] width 306 height 60
drag, startPoint x: 428, startPoint y: 438, endPoint x: 319, endPoint y: 438, distance: 109.0
click at [319, 438] on div "77GOR-HEY4H-DKR7E 9:24" at bounding box center [376, 440] width 127 height 32
click at [523, 563] on textarea at bounding box center [804, 713] width 983 height 32
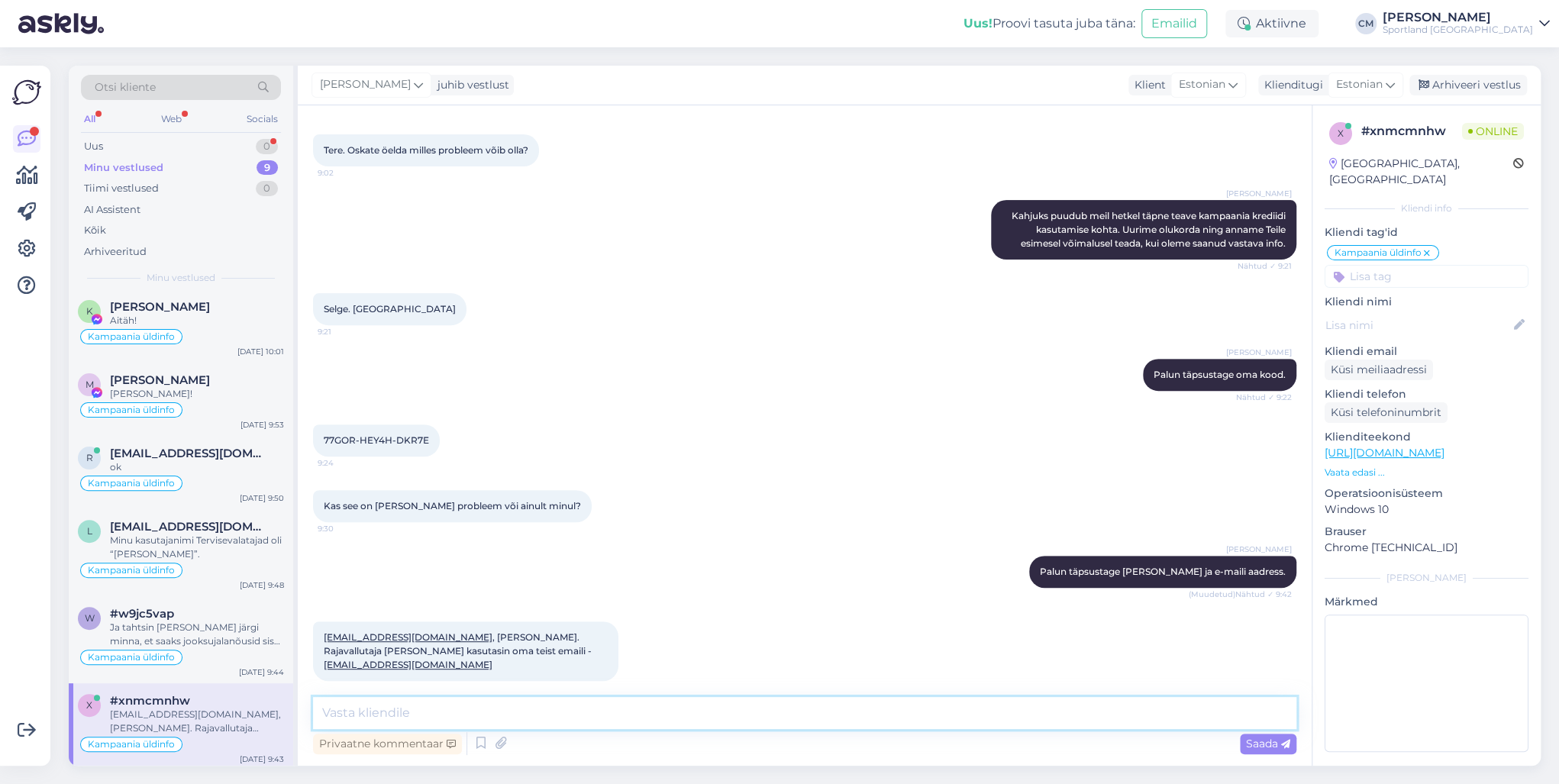
scroll to position [0, 0]
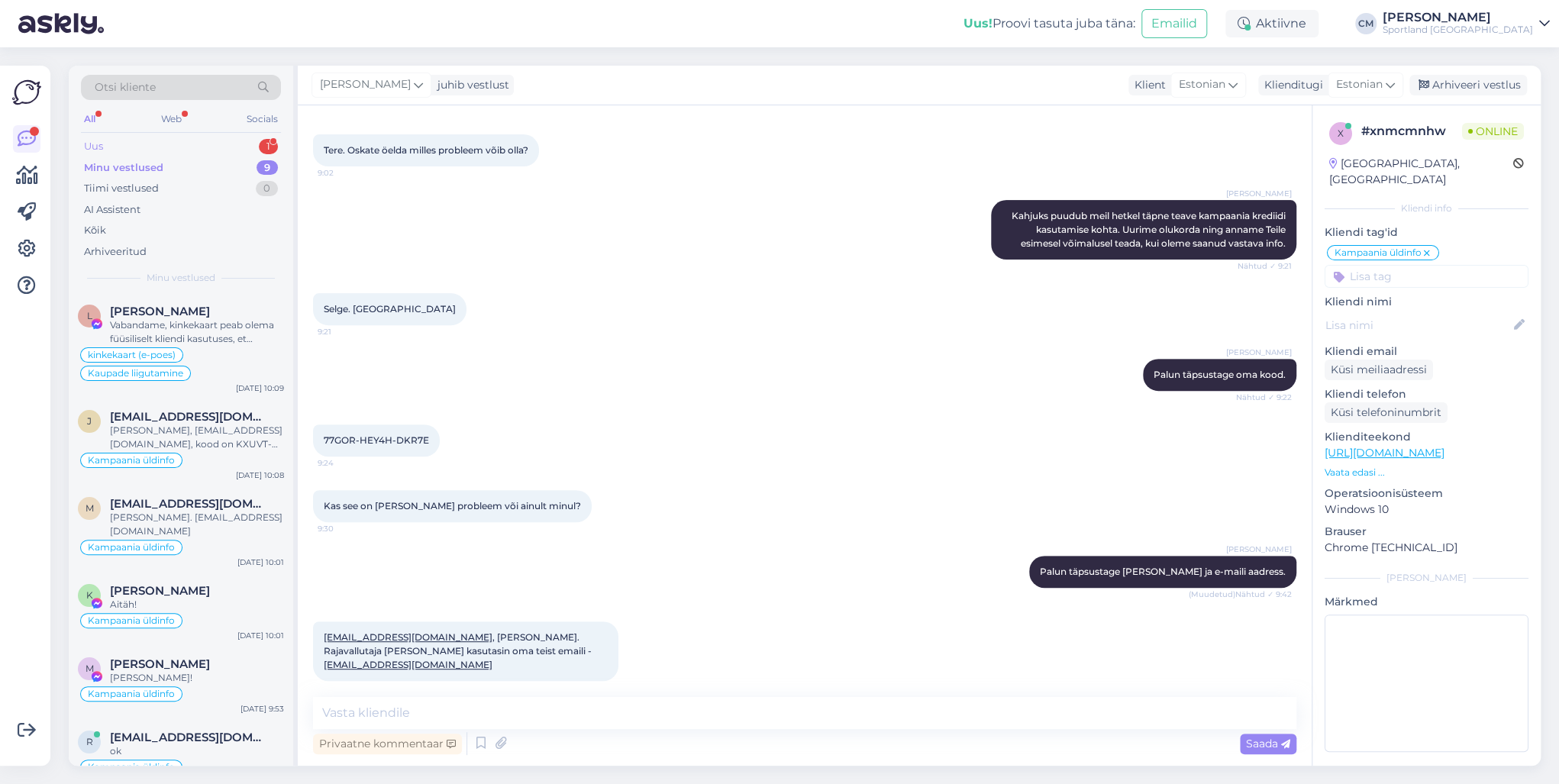
click at [269, 150] on div "1" at bounding box center [268, 147] width 19 height 15
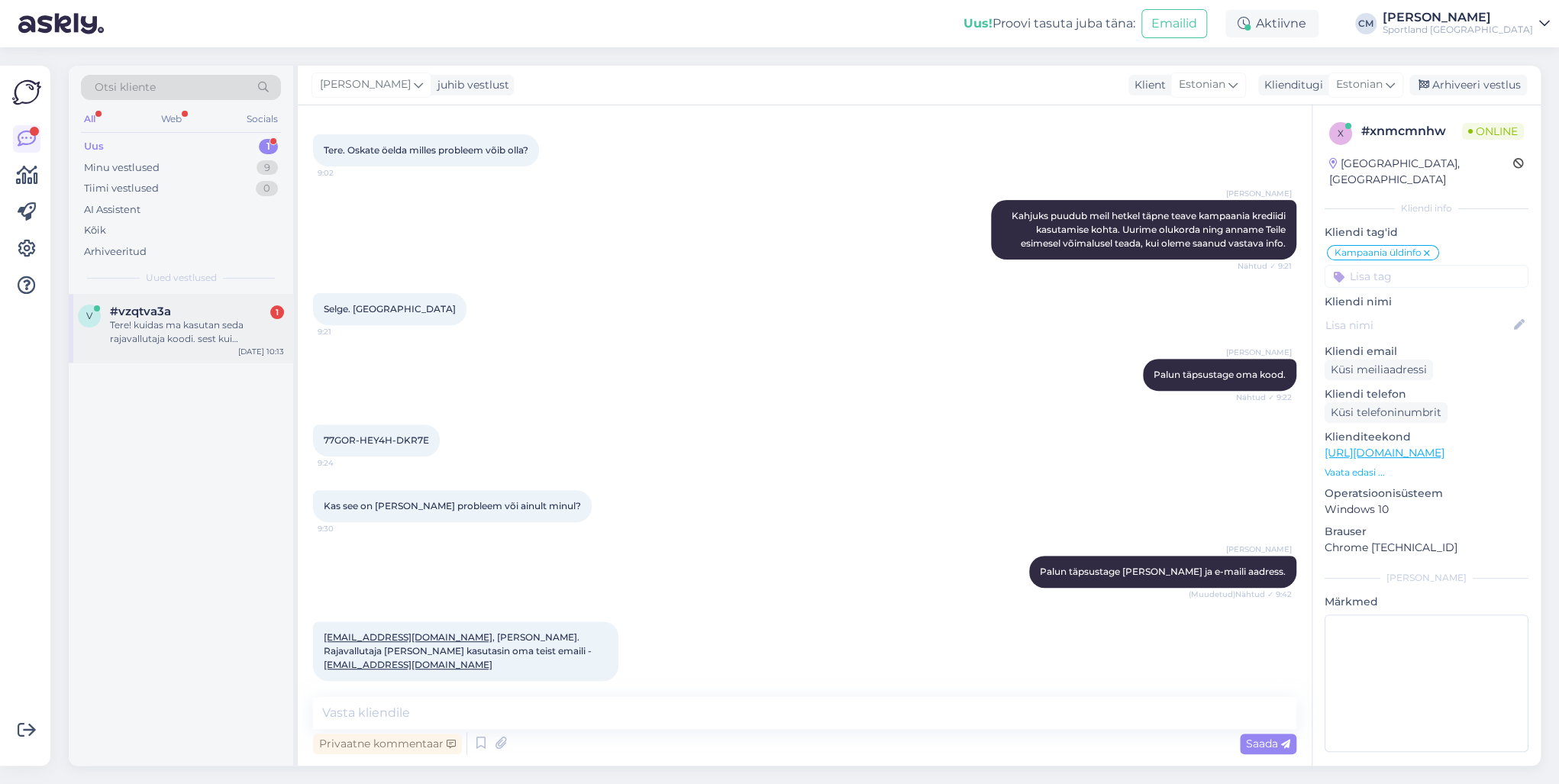
click at [199, 344] on div "Tere! kuidas ma kasutan seda rajavallutaja koodi. sest kui [PERSON_NAME] kubong…" at bounding box center [197, 332] width 174 height 28
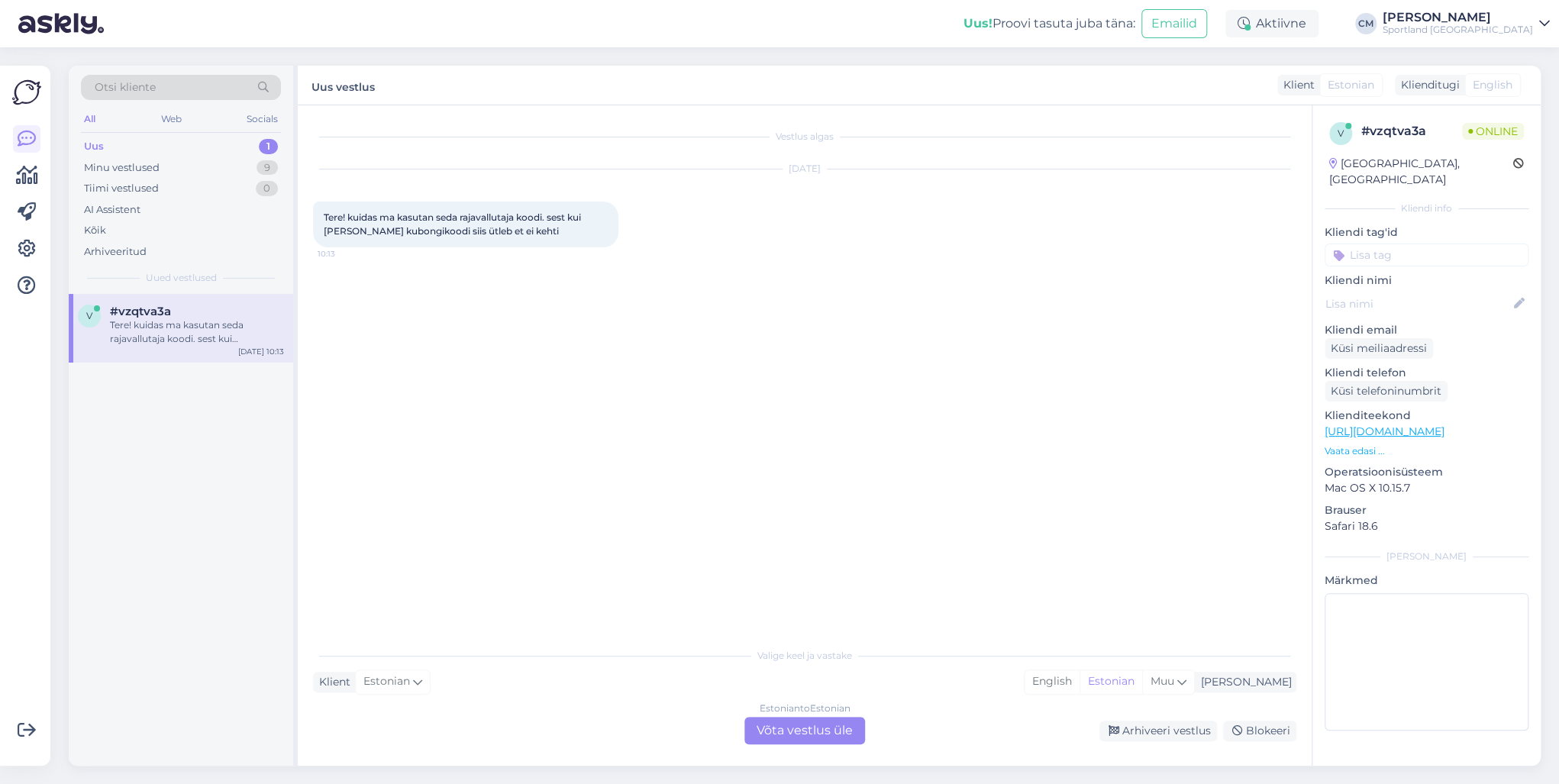
click at [777, 563] on div "Estonian to Estonian Võta vestlus üle" at bounding box center [804, 730] width 121 height 28
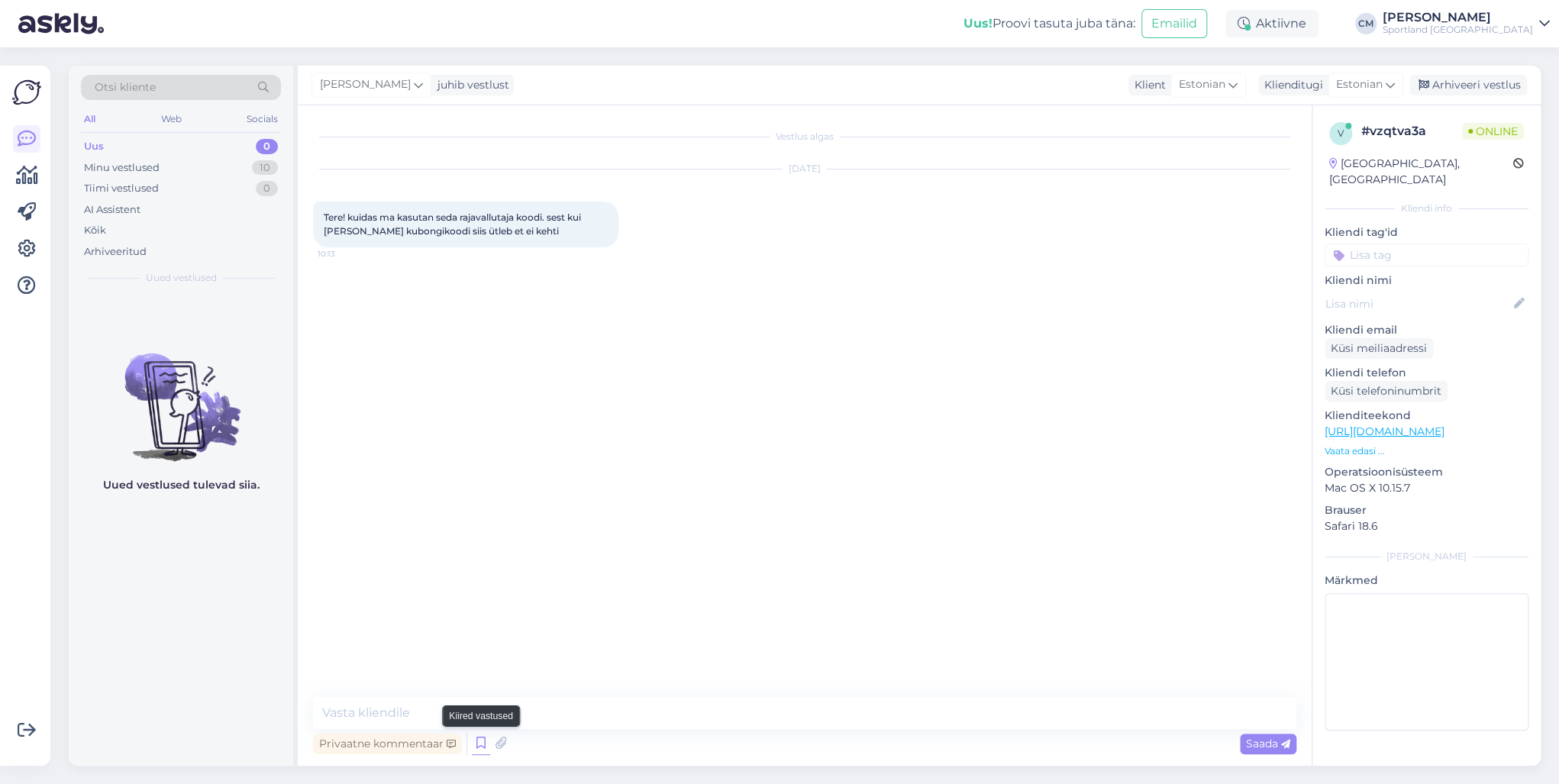
click at [478, 563] on icon at bounding box center [481, 743] width 18 height 23
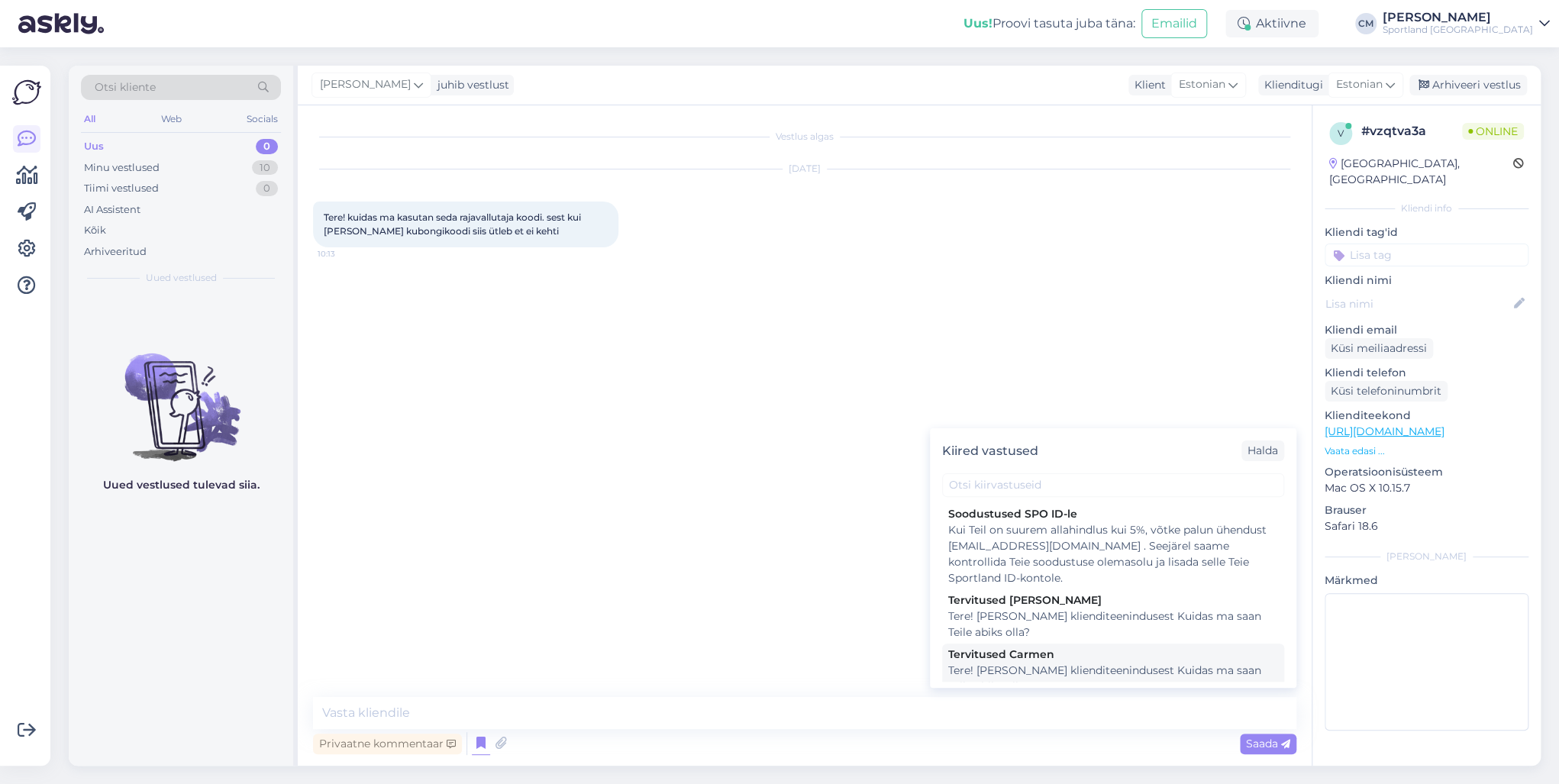
click at [1056, 563] on div "Tervitused Carmen" at bounding box center [1113, 654] width 330 height 16
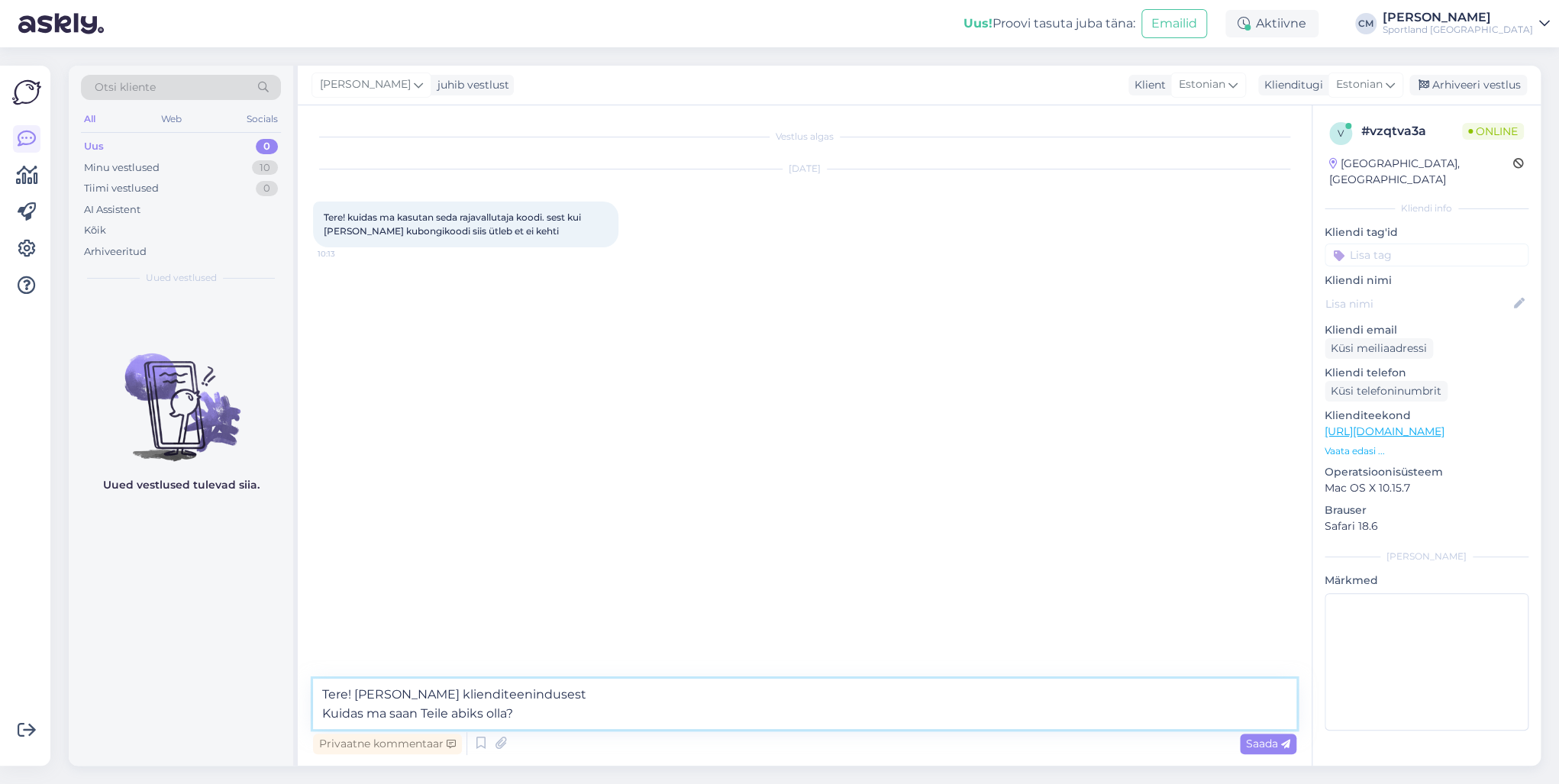
drag, startPoint x: 558, startPoint y: 712, endPoint x: 267, endPoint y: 709, distance: 291.0
click at [267, 563] on div "Otsi kliente All Web Socials Uus 0 Minu vestlused 10 Tiimi vestlused 0 AI Assis…" at bounding box center [805, 416] width 1472 height 700
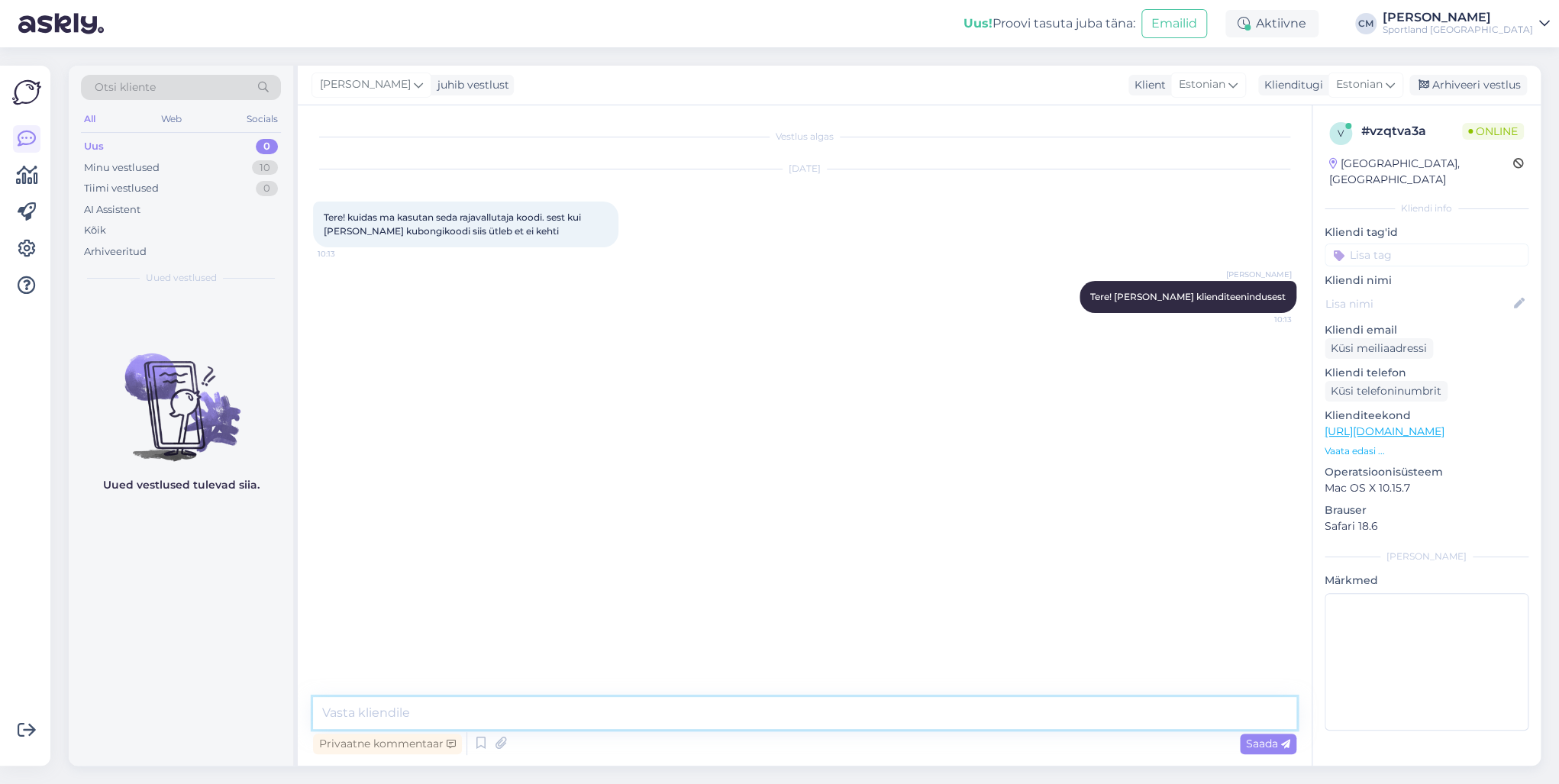
click at [444, 563] on textarea at bounding box center [804, 713] width 983 height 32
click at [200, 169] on div "Minu vestlused 10" at bounding box center [180, 168] width 200 height 21
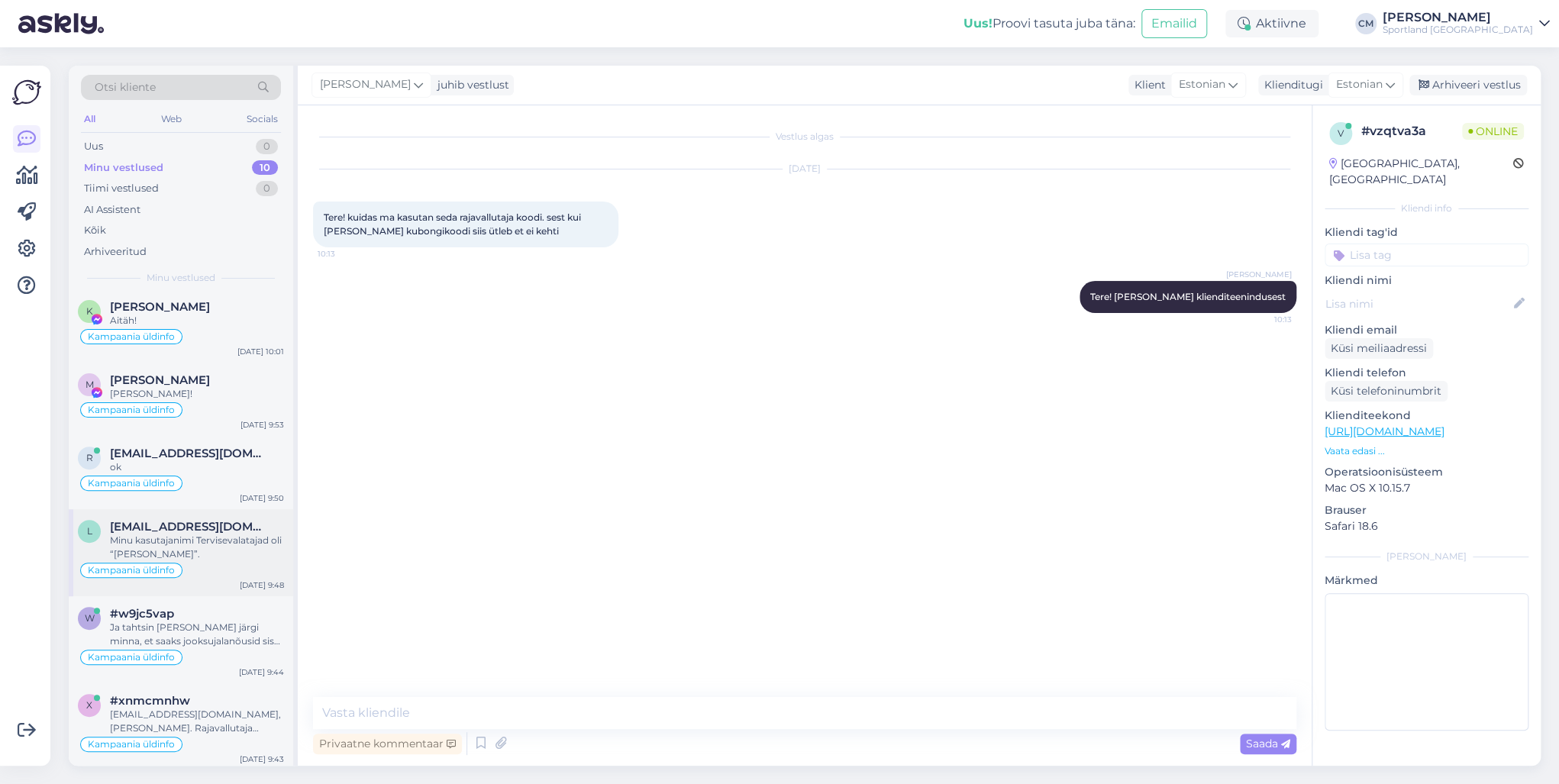
scroll to position [354, 0]
click at [177, 563] on div "Kampaania üldinfo" at bounding box center [180, 743] width 206 height 18
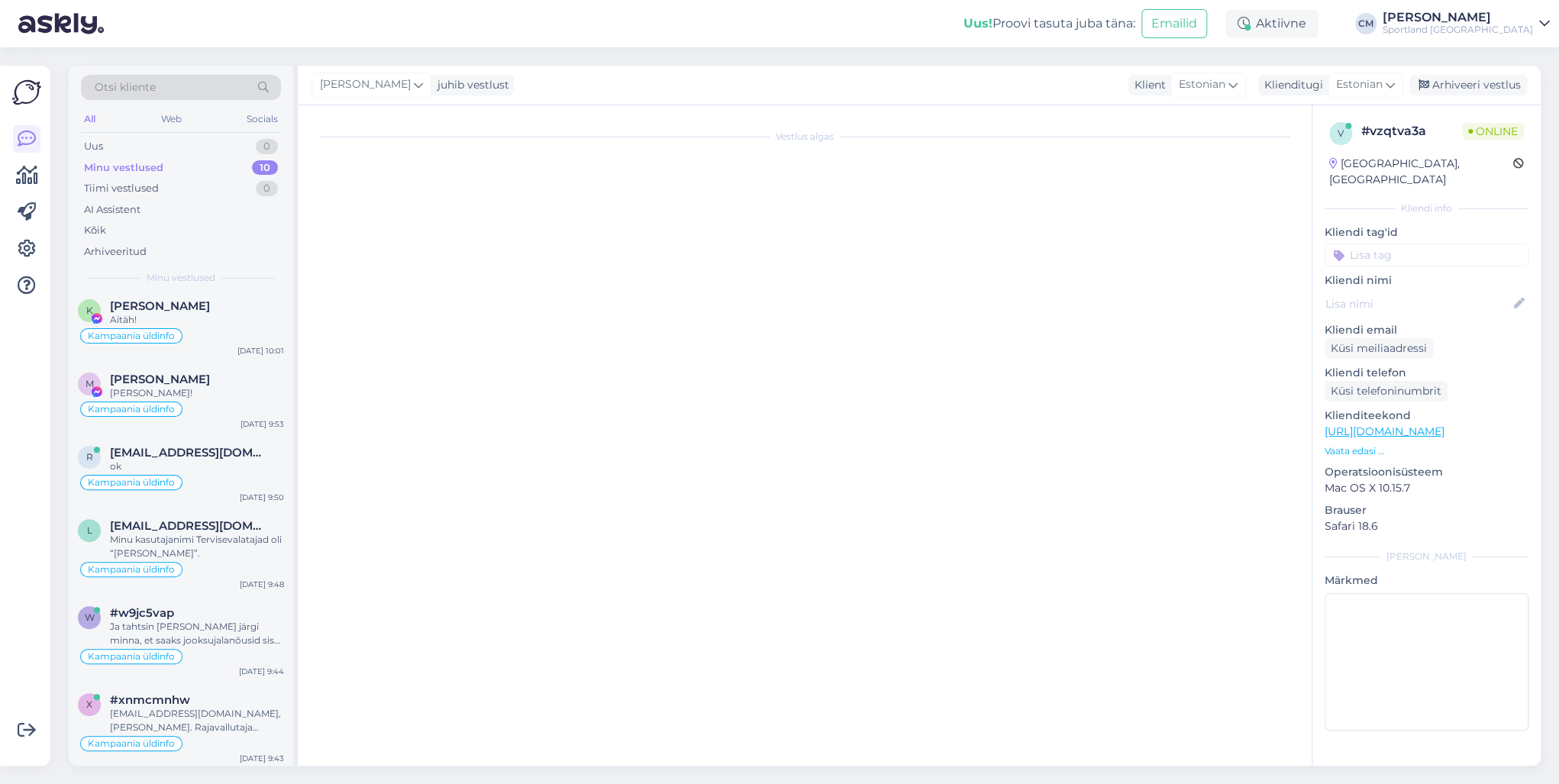
scroll to position [292, 0]
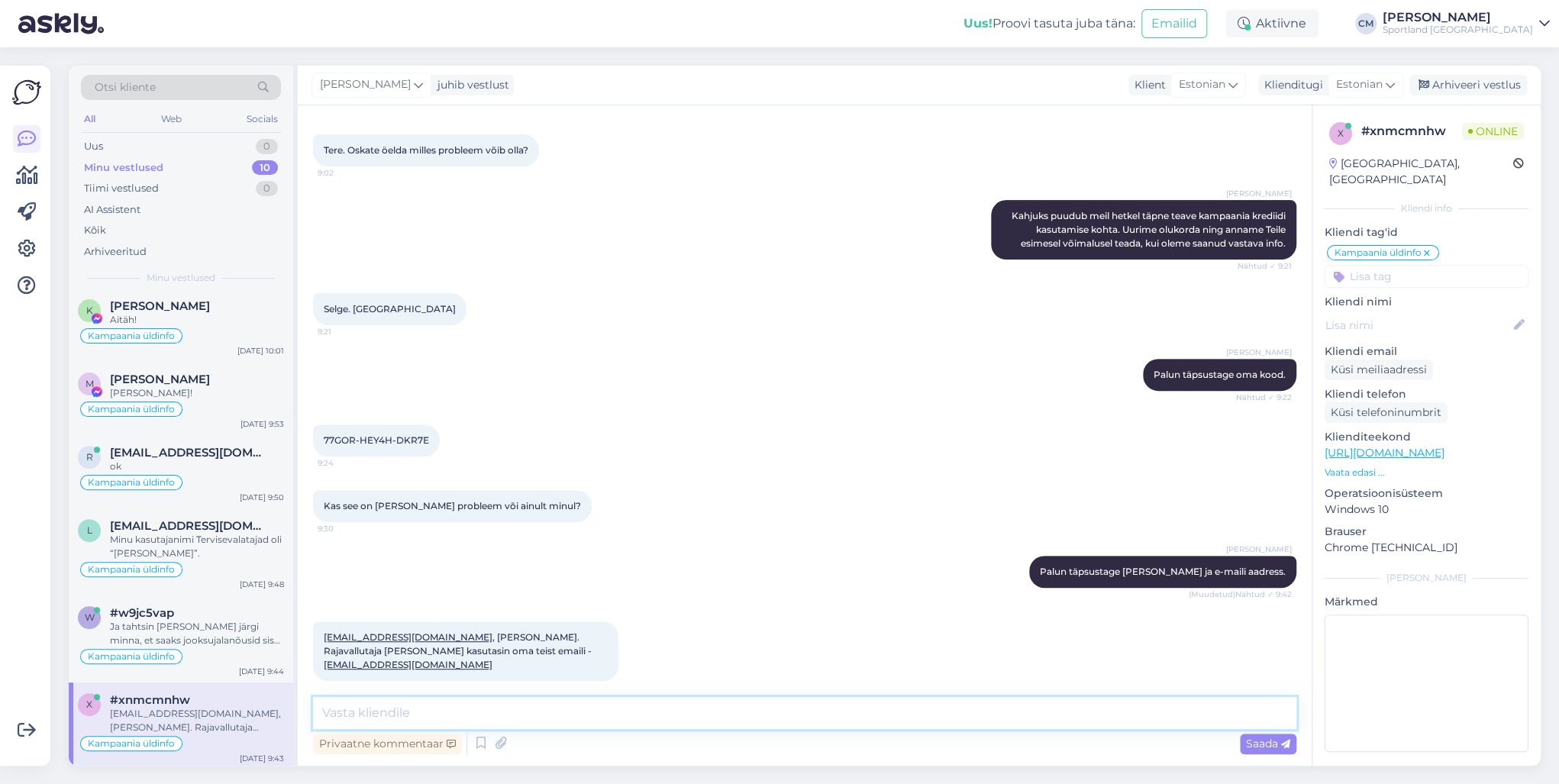
click at [739, 563] on textarea at bounding box center [804, 713] width 983 height 32
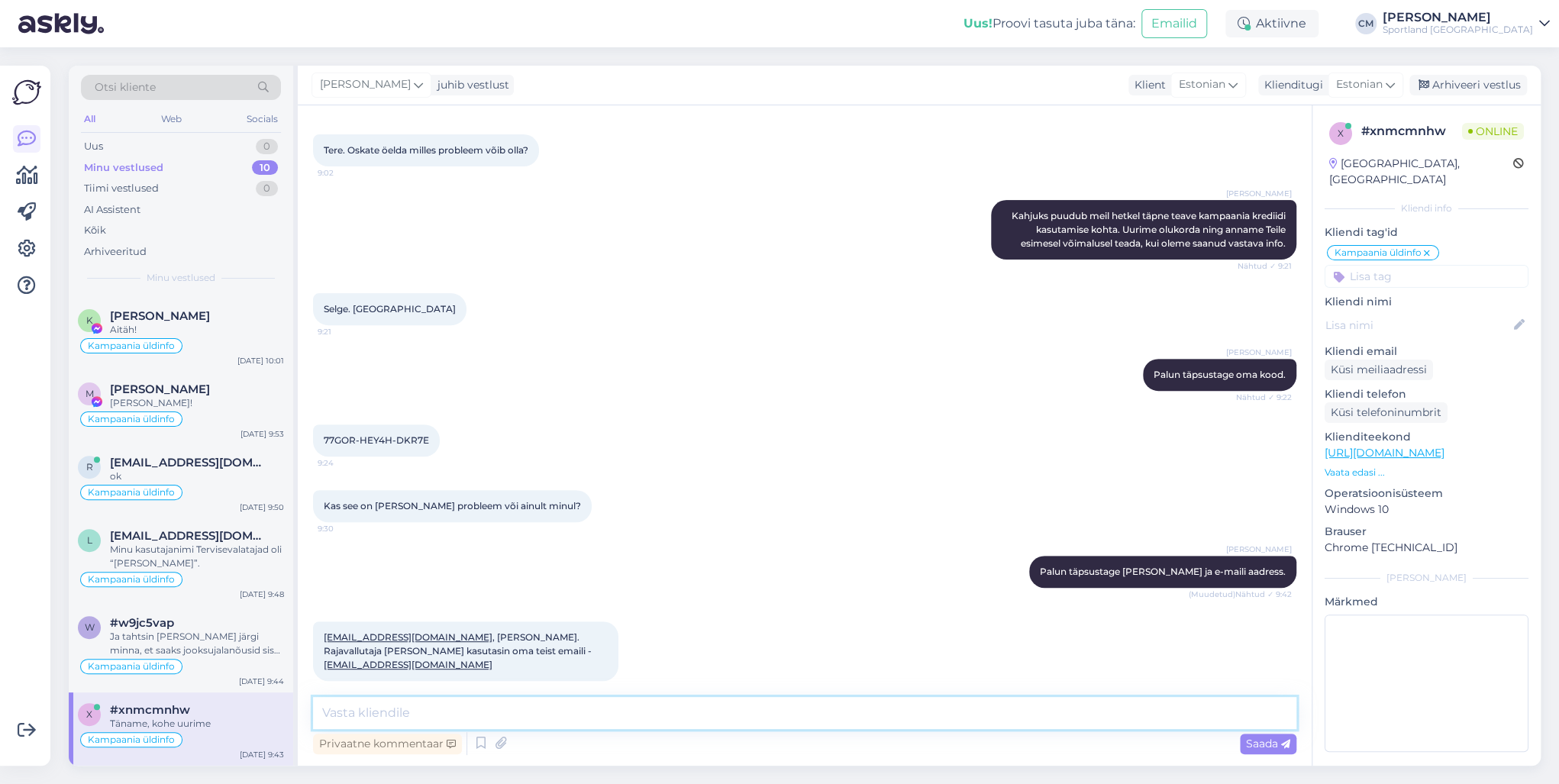
scroll to position [339, 0]
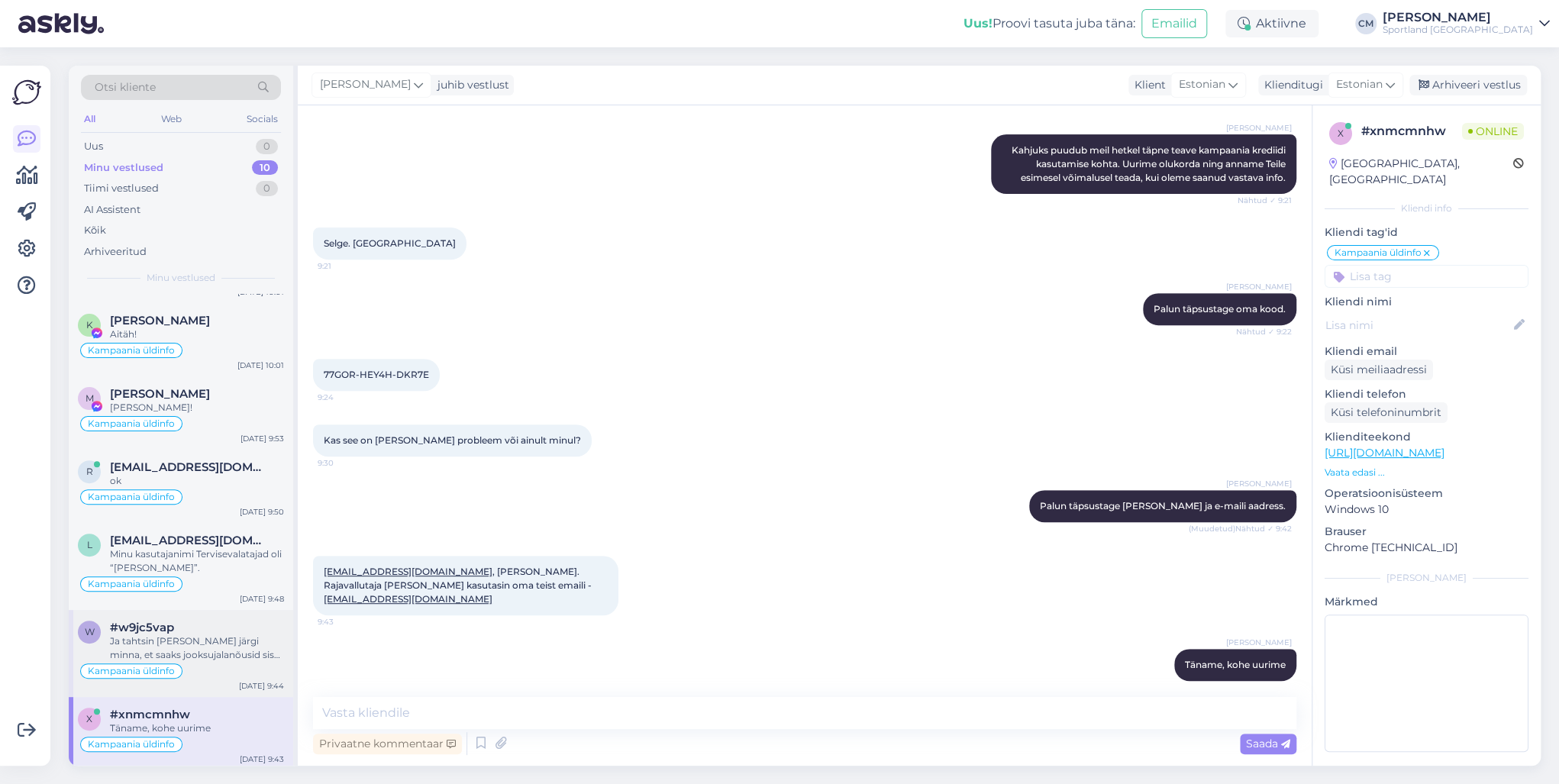
click at [225, 563] on div "Ja tahtsin [PERSON_NAME] järgi minna, et saaks jooksujalanõusid sisse jooksma h…" at bounding box center [197, 648] width 174 height 28
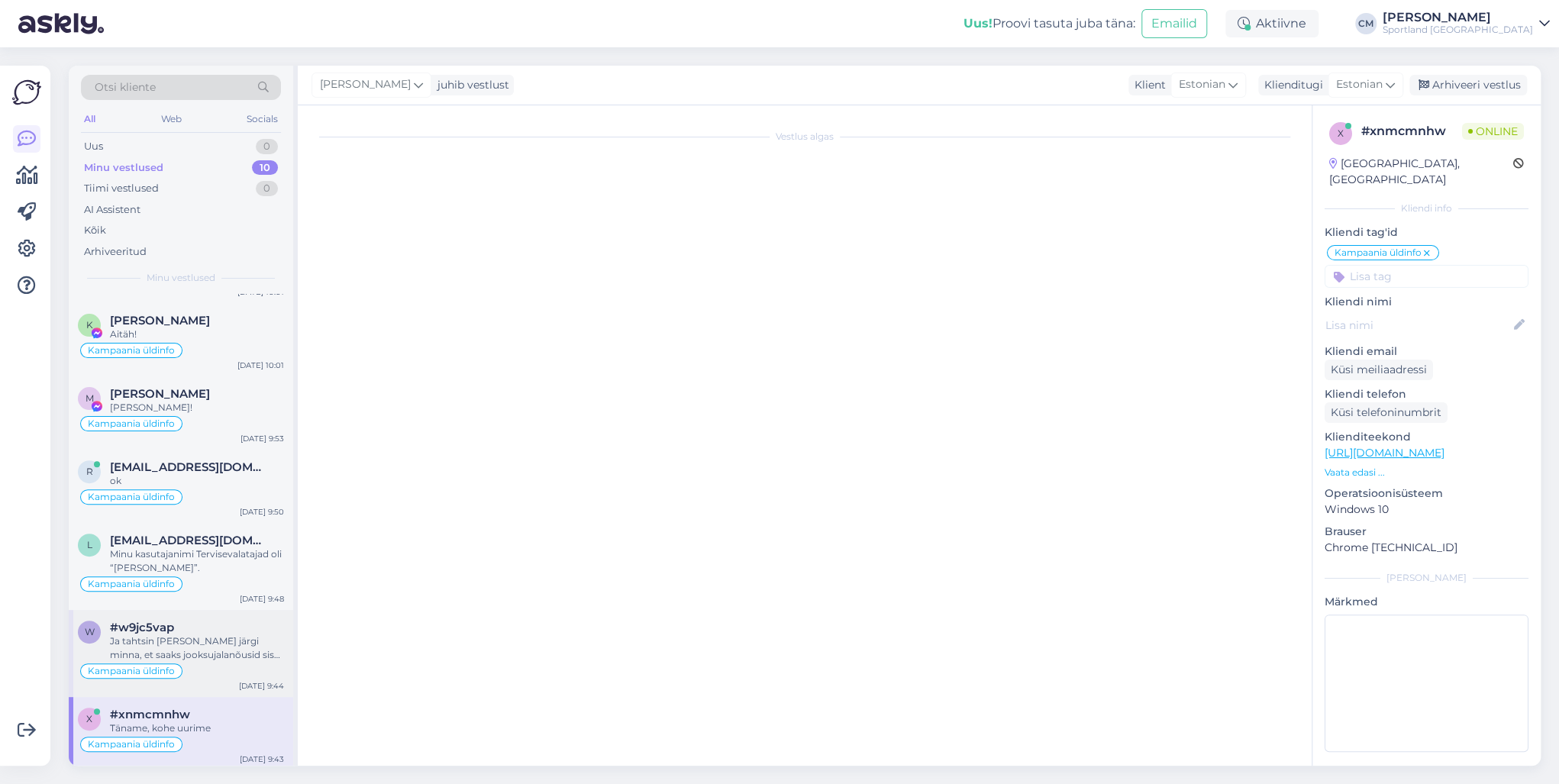
scroll to position [319, 0]
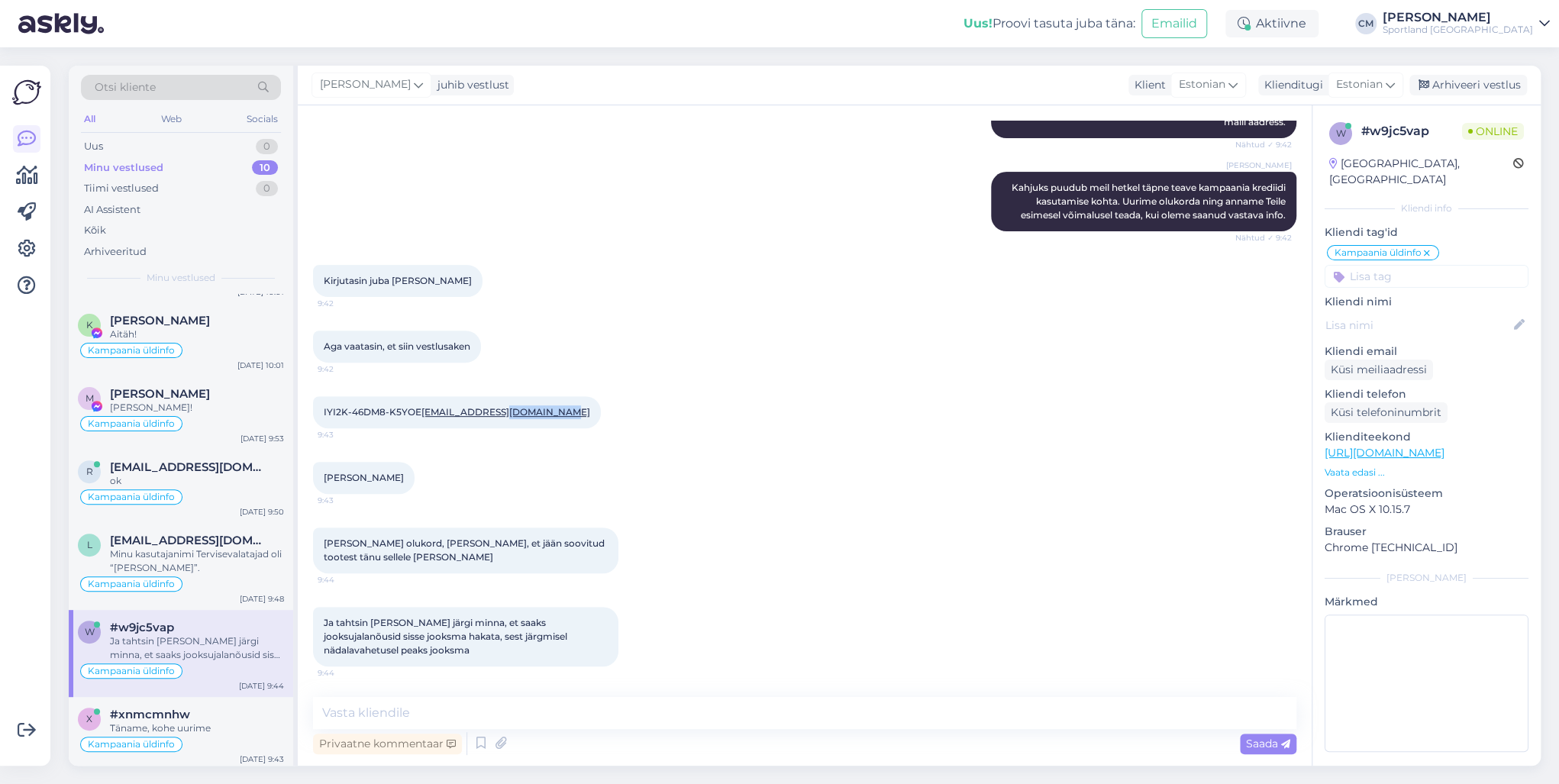
drag, startPoint x: 458, startPoint y: 413, endPoint x: 385, endPoint y: 438, distance: 77.2
click at [385, 438] on div "IYI2K-46DM8-K5YOE [EMAIL_ADDRESS][DOMAIN_NAME] 9:43" at bounding box center [804, 412] width 983 height 66
click at [415, 477] on div at bounding box center [421, 478] width 14 height 32
drag, startPoint x: 394, startPoint y: 479, endPoint x: 317, endPoint y: 477, distance: 77.0
click at [317, 477] on div "[PERSON_NAME] 9:43" at bounding box center [364, 478] width 101 height 32
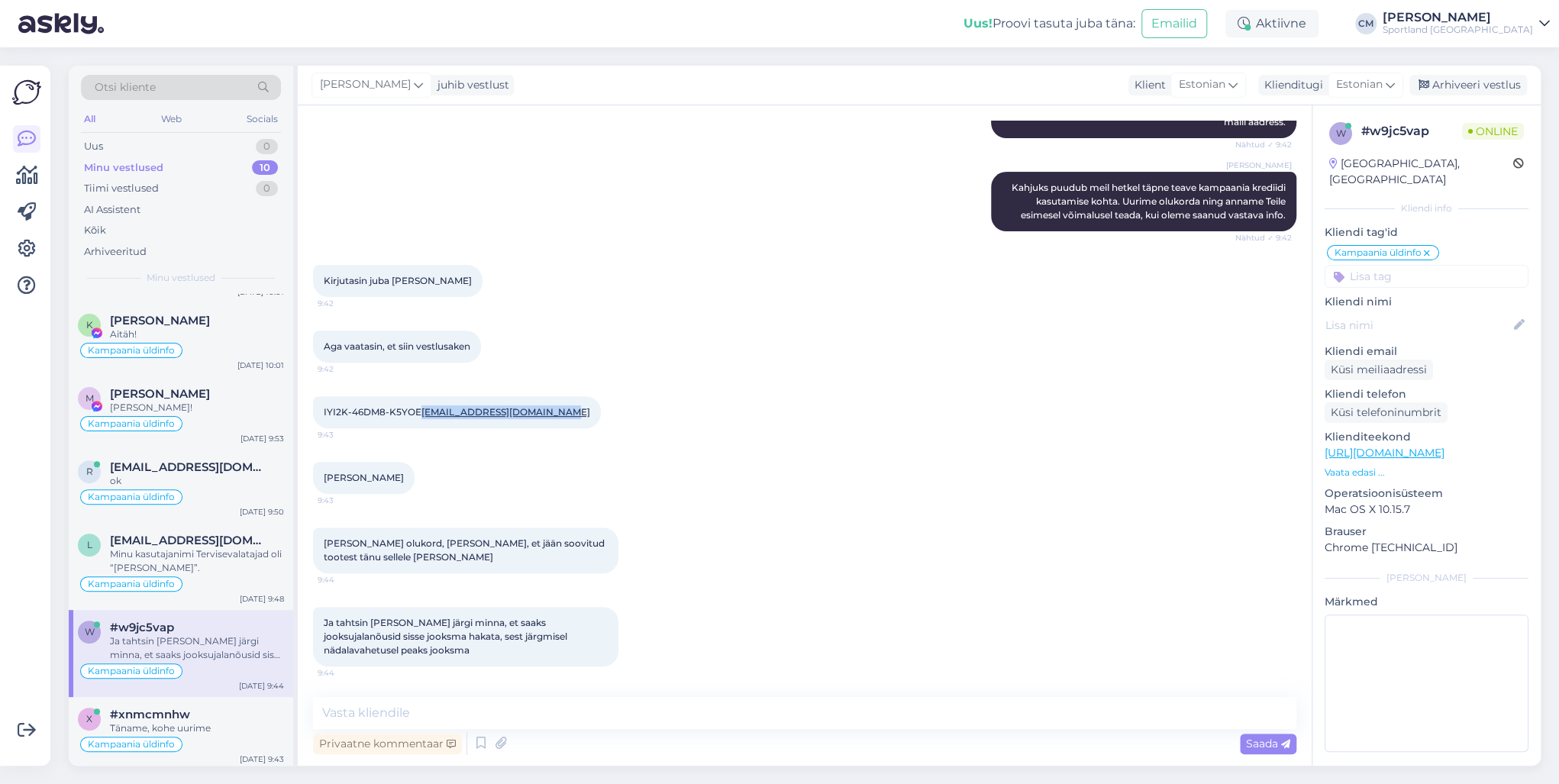
drag, startPoint x: 457, startPoint y: 417, endPoint x: 324, endPoint y: 417, distance: 133.0
click at [324, 417] on div "IYI2K-46DM8-K5YOE [EMAIL_ADDRESS][DOMAIN_NAME] 9:43" at bounding box center [457, 412] width 288 height 32
click at [590, 470] on div "[PERSON_NAME] 9:43" at bounding box center [804, 478] width 983 height 66
click at [230, 563] on div "Kampaania üldinfo" at bounding box center [180, 584] width 206 height 18
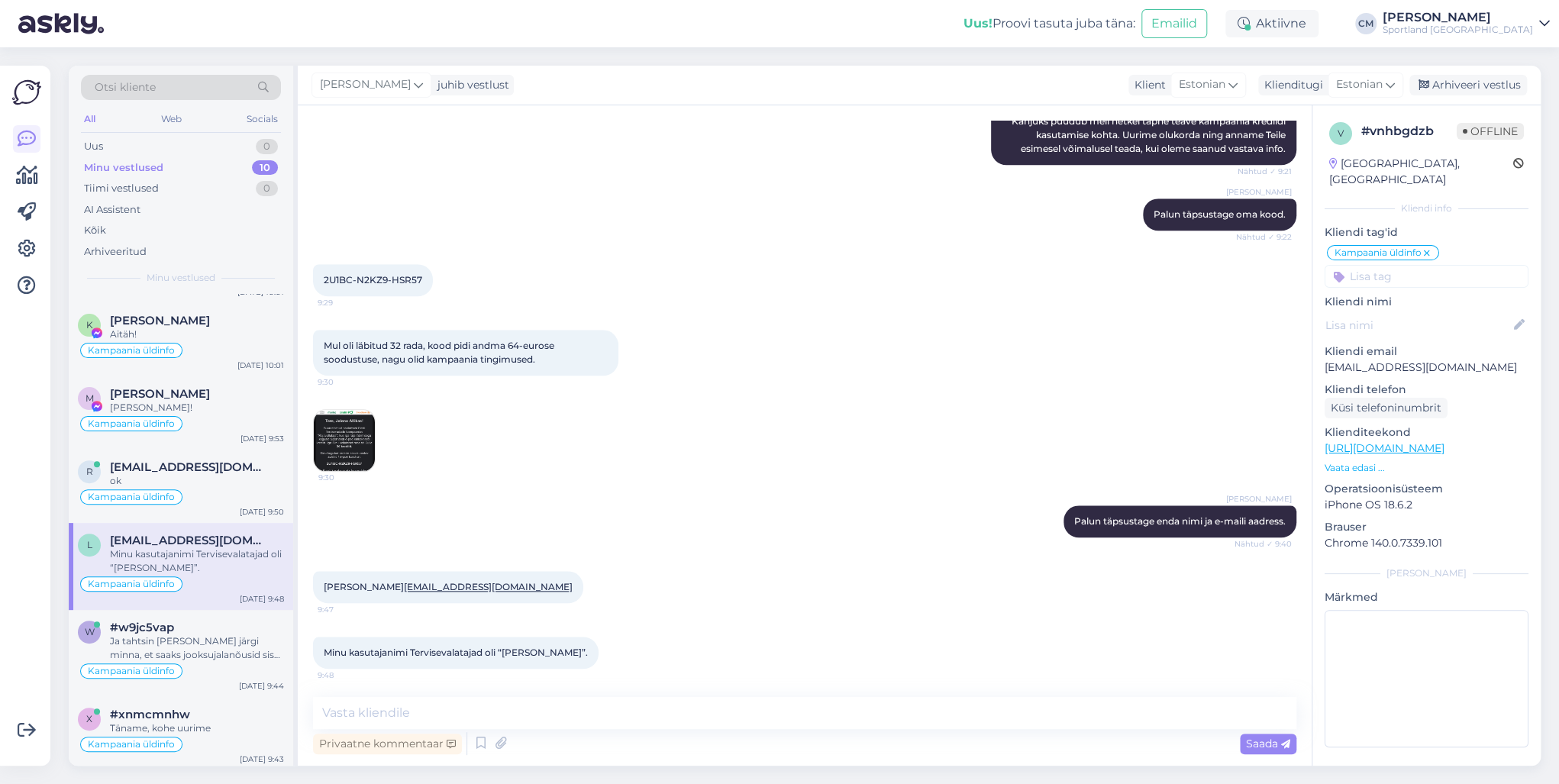
drag, startPoint x: 387, startPoint y: 582, endPoint x: 510, endPoint y: 583, distance: 123.0
click at [510, 563] on div "[PERSON_NAME] [PERSON_NAME][EMAIL_ADDRESS][DOMAIN_NAME] 9:47" at bounding box center [804, 587] width 983 height 66
drag, startPoint x: 434, startPoint y: 272, endPoint x: 313, endPoint y: 268, distance: 121.1
click at [313, 268] on div "2U1BC-N2KZ9-HSR57 9:29" at bounding box center [373, 280] width 120 height 32
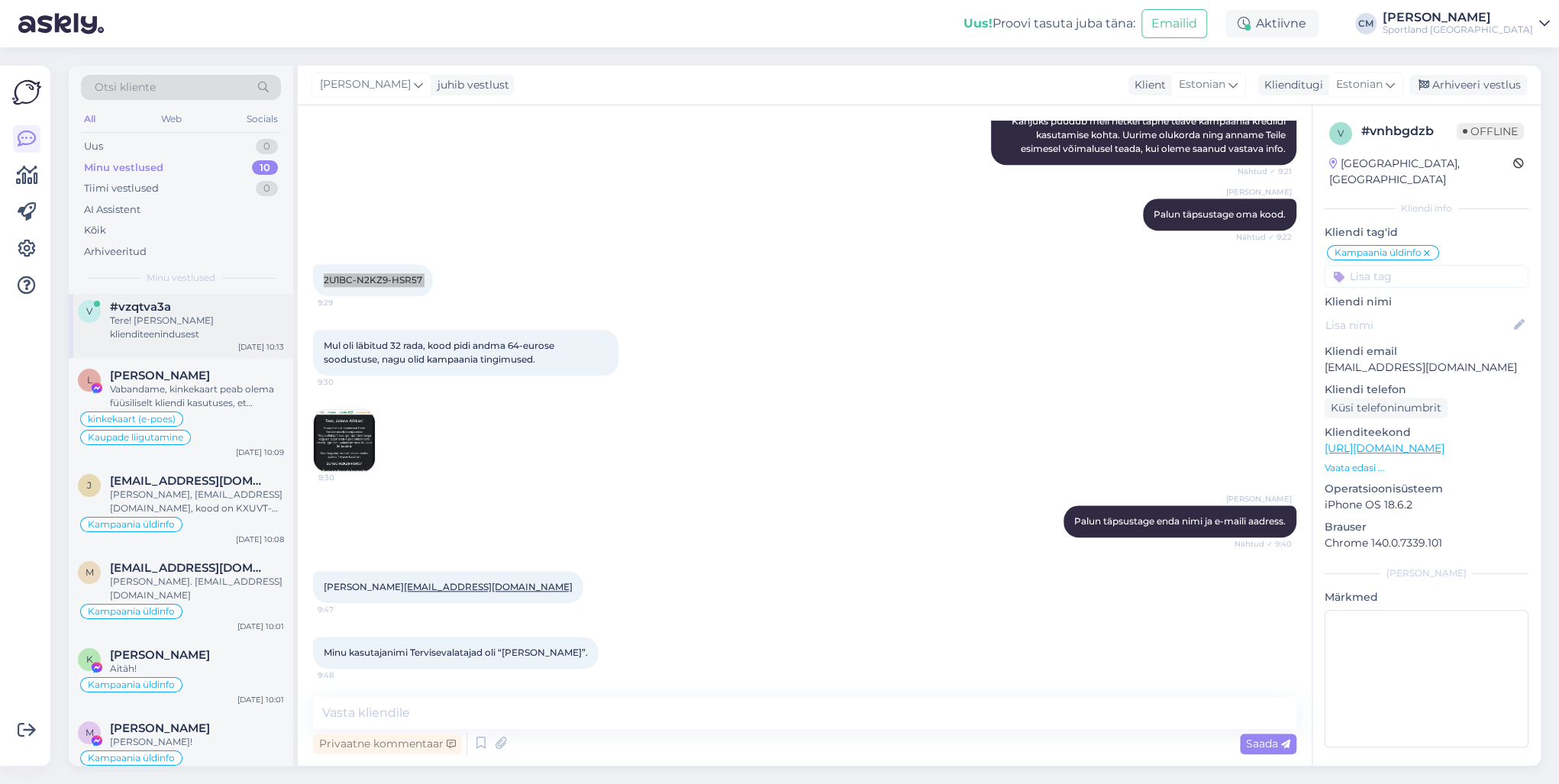
scroll to position [0, 0]
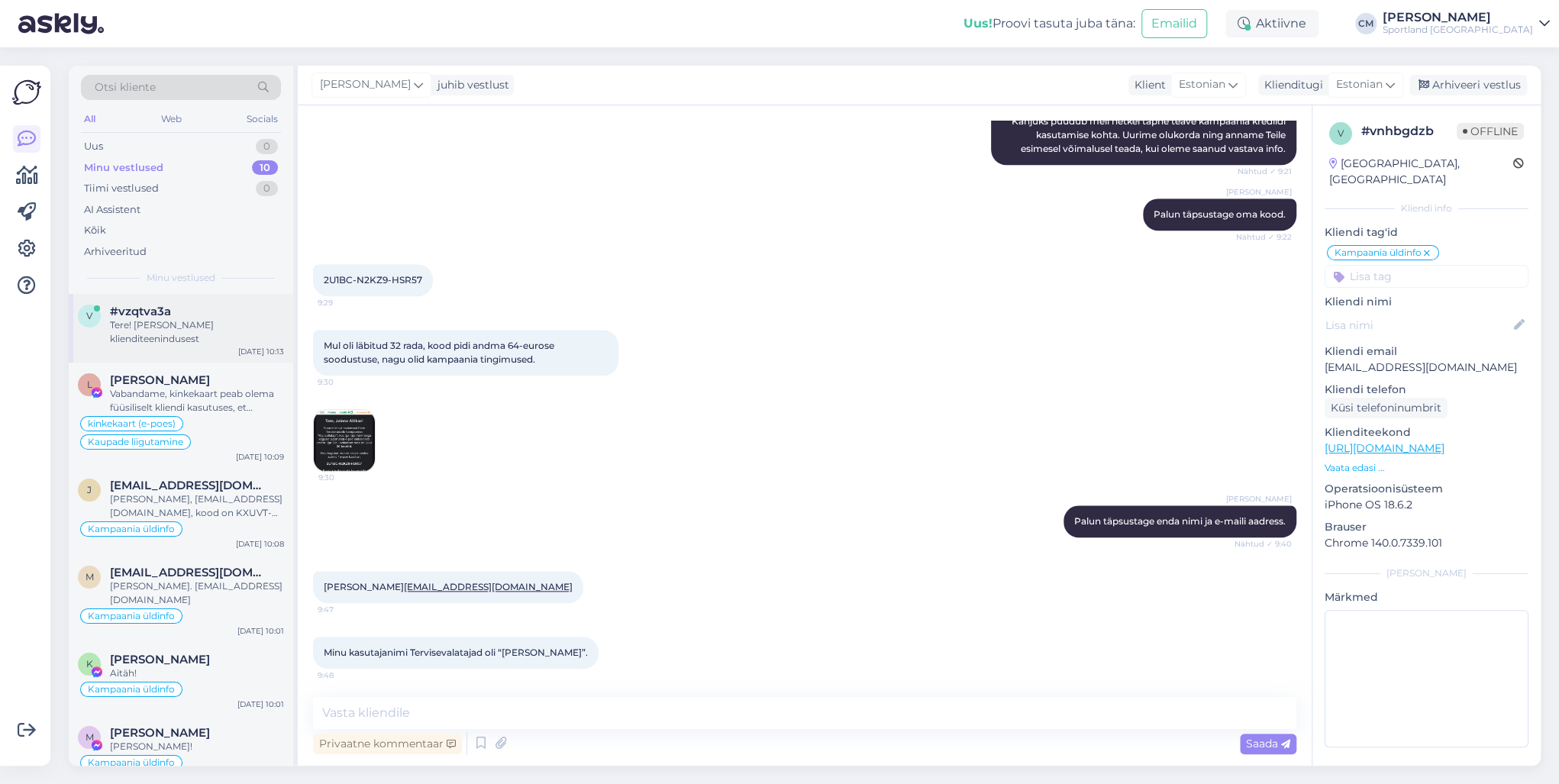
click at [198, 338] on div "Tere! [PERSON_NAME] klienditeenindusest" at bounding box center [197, 332] width 174 height 28
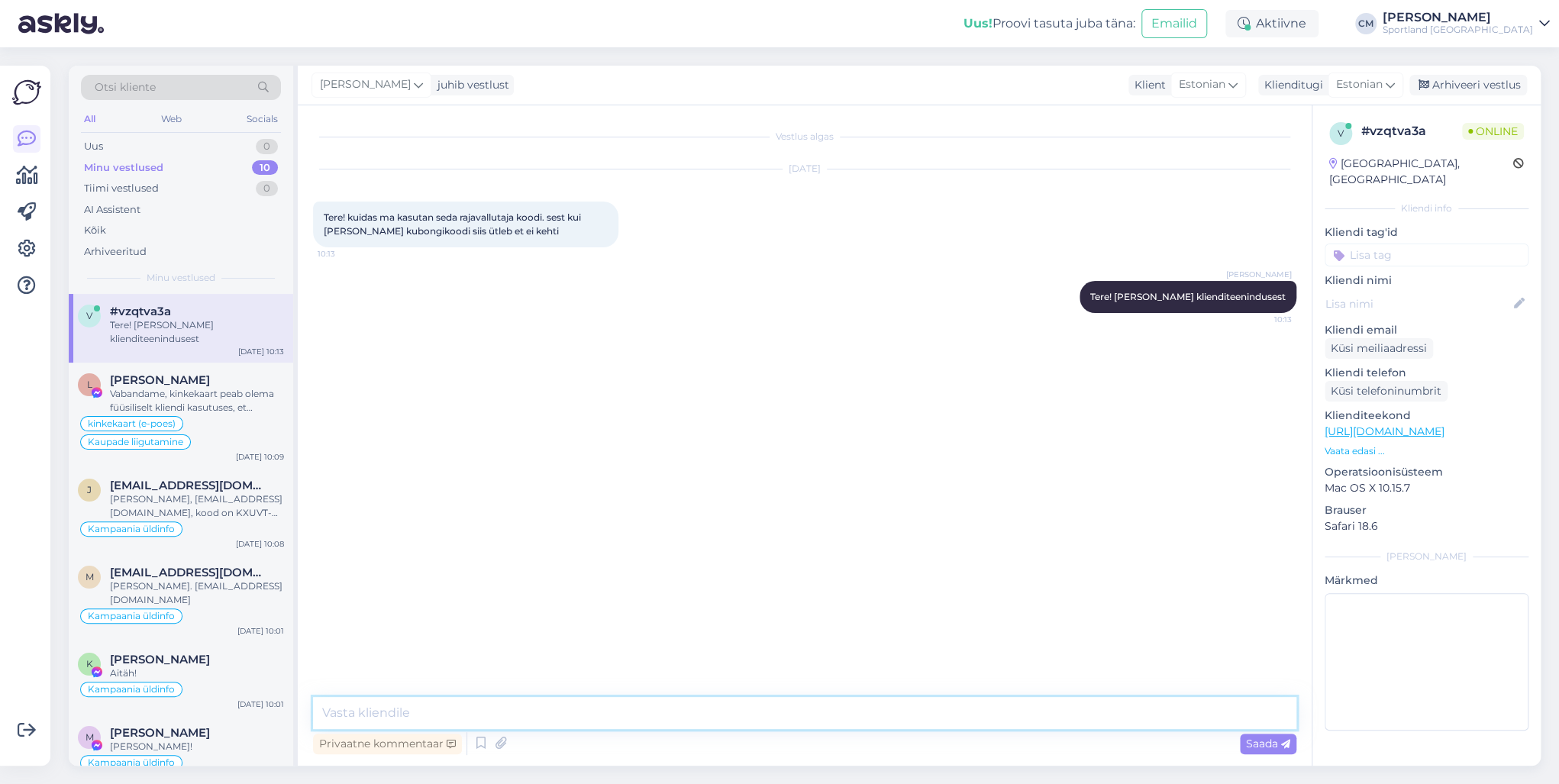
click at [463, 563] on textarea at bounding box center [804, 713] width 983 height 32
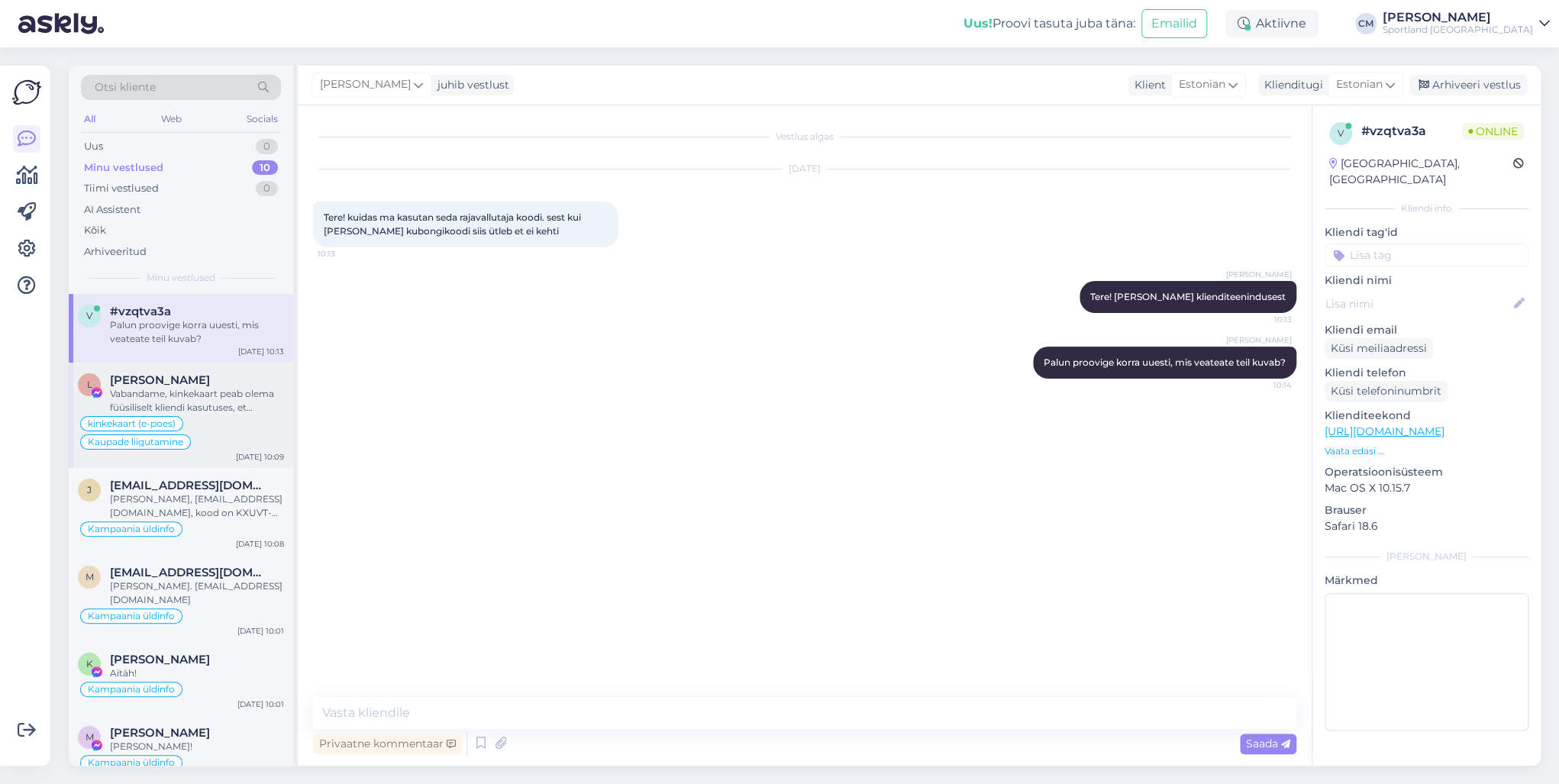
click at [182, 387] on div "Vabandame, kinkekaart peab olema füüsiliselt kliendi kasutuses, et teenindaja s…" at bounding box center [197, 400] width 174 height 28
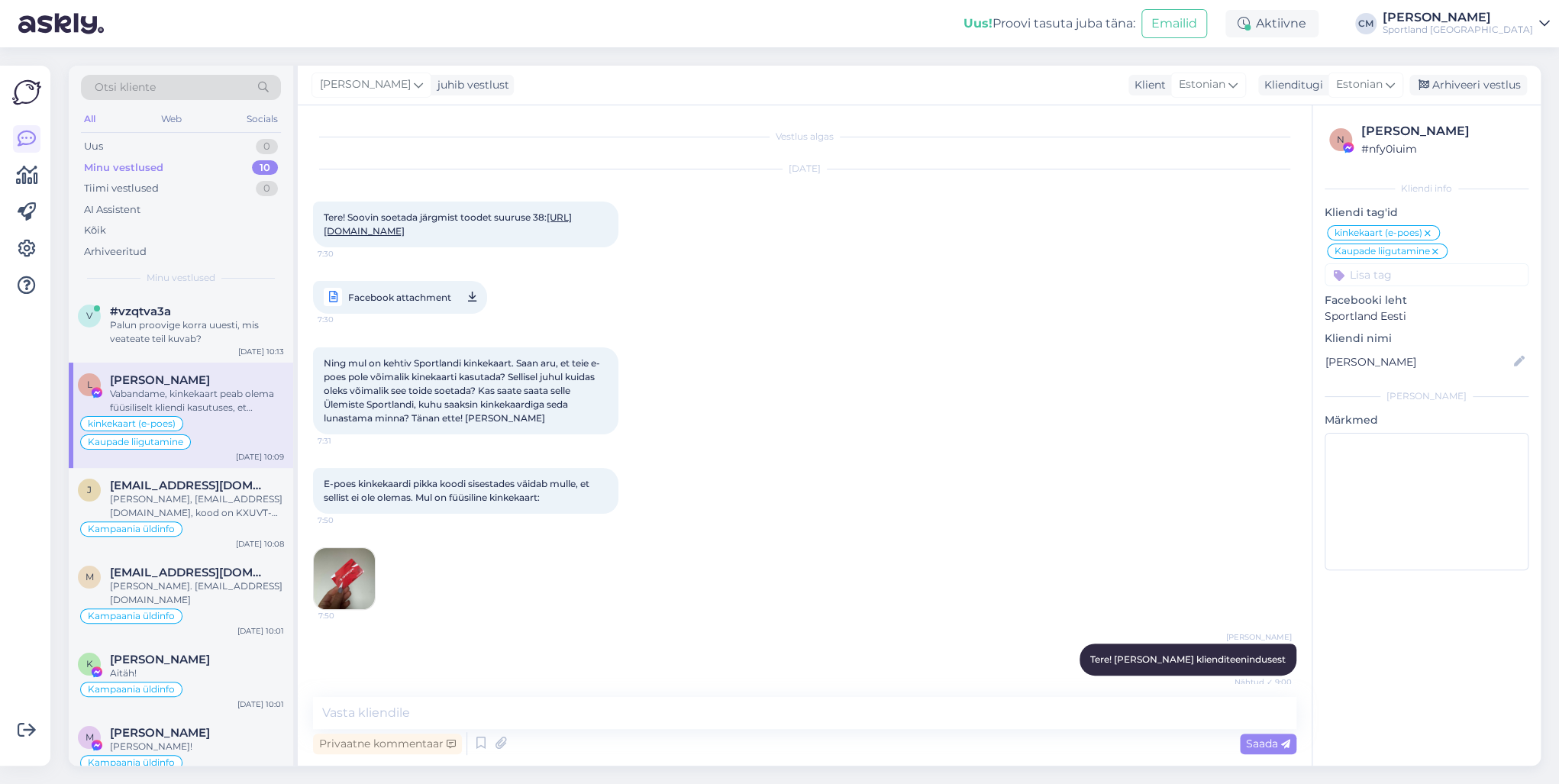
scroll to position [1728, 0]
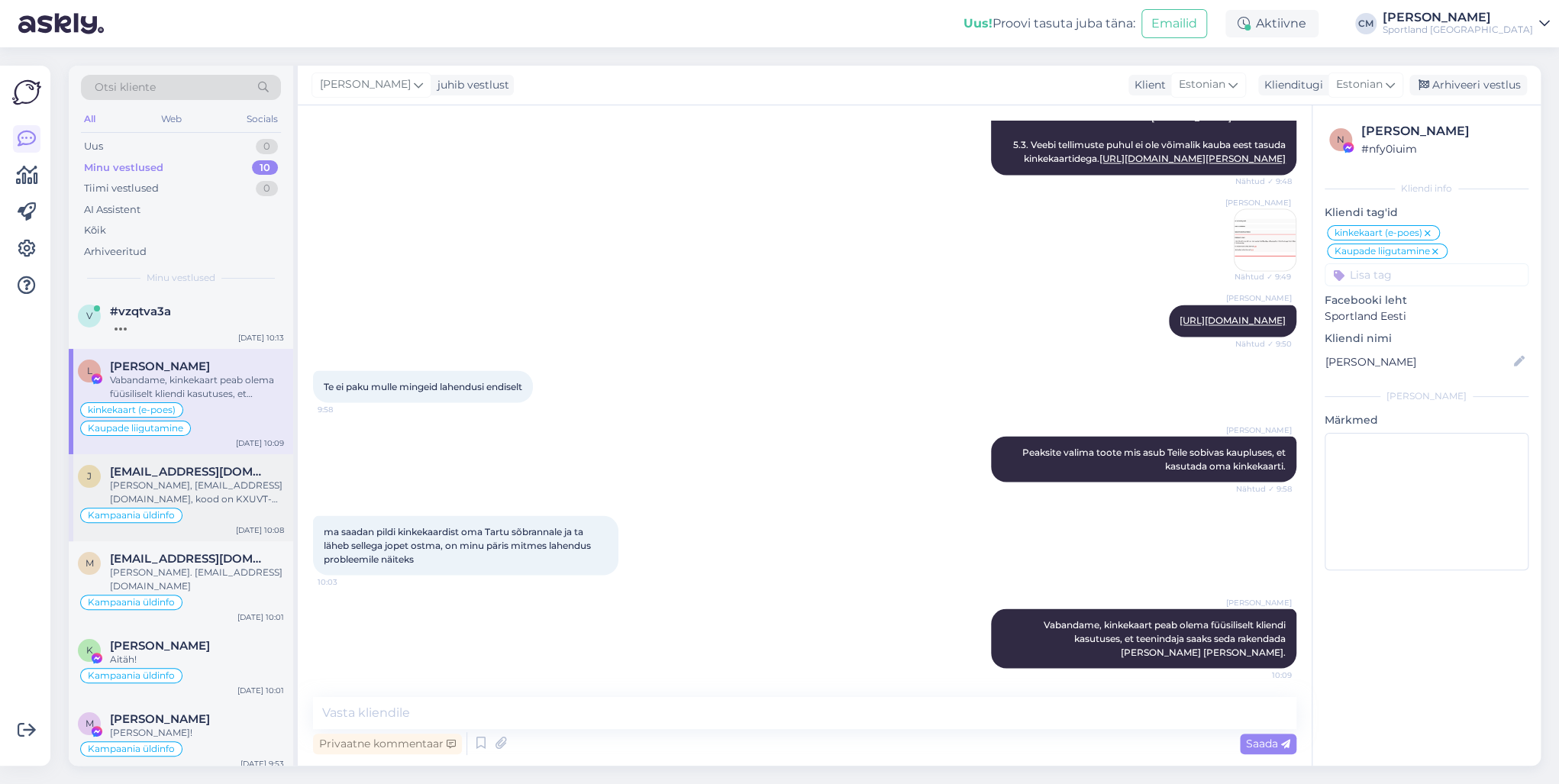
click at [203, 457] on div "[PERSON_NAME] [PERSON_NAME][EMAIL_ADDRESS][DOMAIN_NAME] [PERSON_NAME], [EMAIL_A…" at bounding box center [181, 497] width 224 height 87
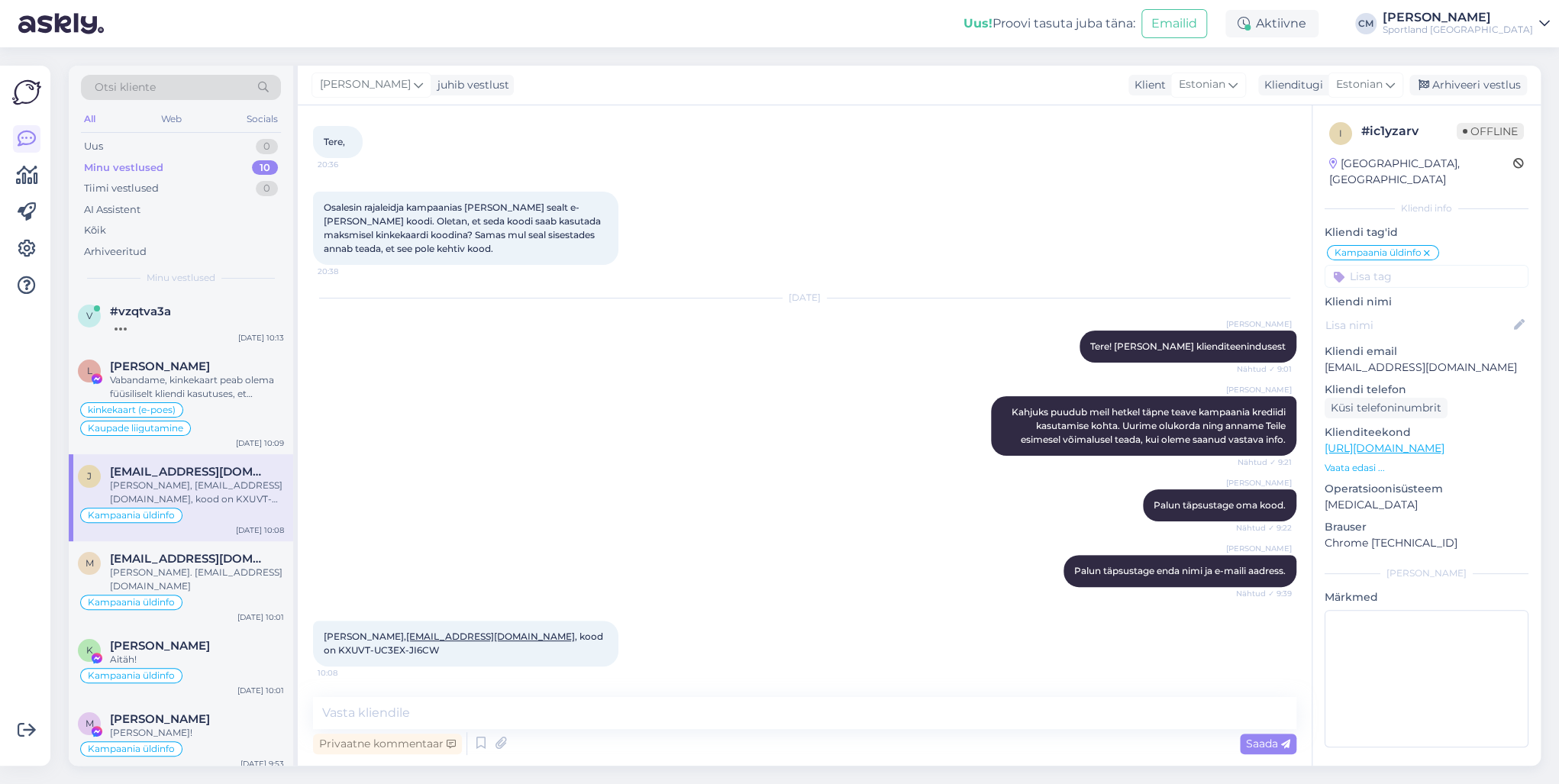
scroll to position [74, 0]
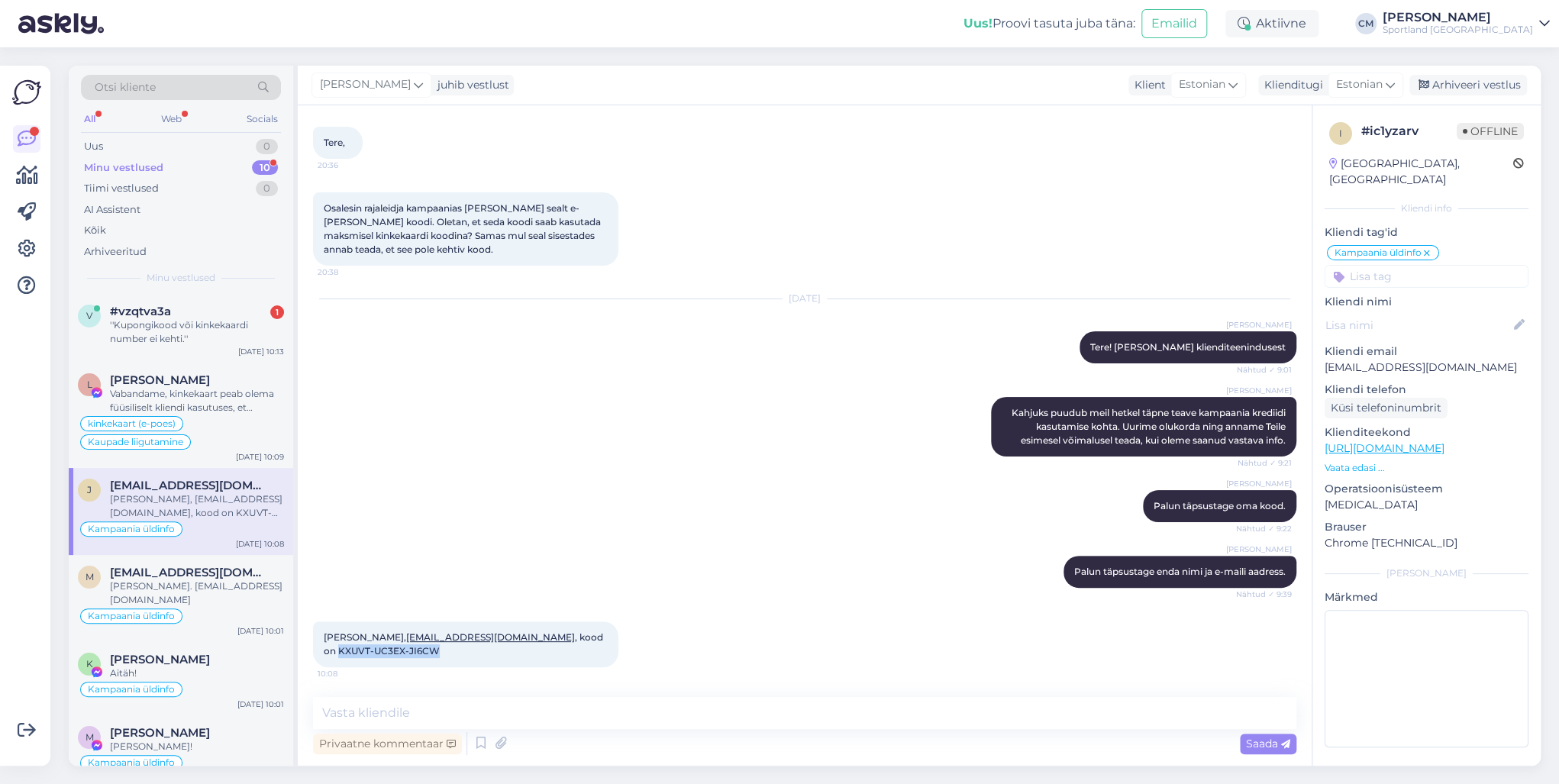
drag, startPoint x: 342, startPoint y: 650, endPoint x: 525, endPoint y: 637, distance: 183.5
click at [525, 563] on div "[PERSON_NAME], [EMAIL_ADDRESS][DOMAIN_NAME] , kood on KXUVT-UC3EX-JI6CW 10:08" at bounding box center [466, 644] width 306 height 46
click at [206, 350] on div "v #vzqtva3a 1 ''Kupongikood või kinkekaardi number ei kehti.'' [DATE] 10:13" at bounding box center [181, 328] width 224 height 69
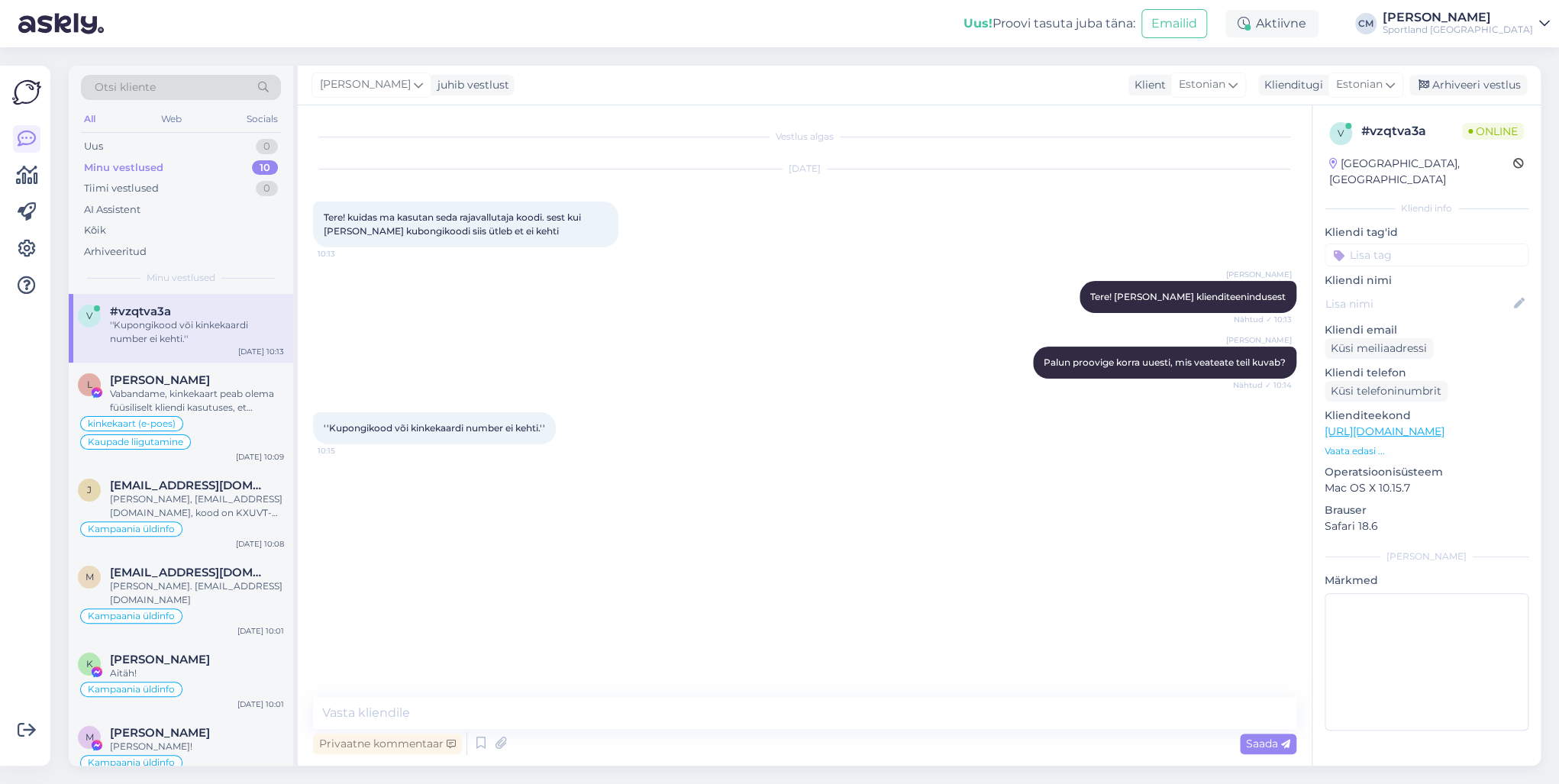
scroll to position [0, 0]
click at [427, 563] on textarea at bounding box center [804, 713] width 983 height 32
click at [237, 402] on div "Vabandame, kinkekaart peab olema füüsiliselt kliendi kasutuses, et teenindaja s…" at bounding box center [197, 400] width 174 height 28
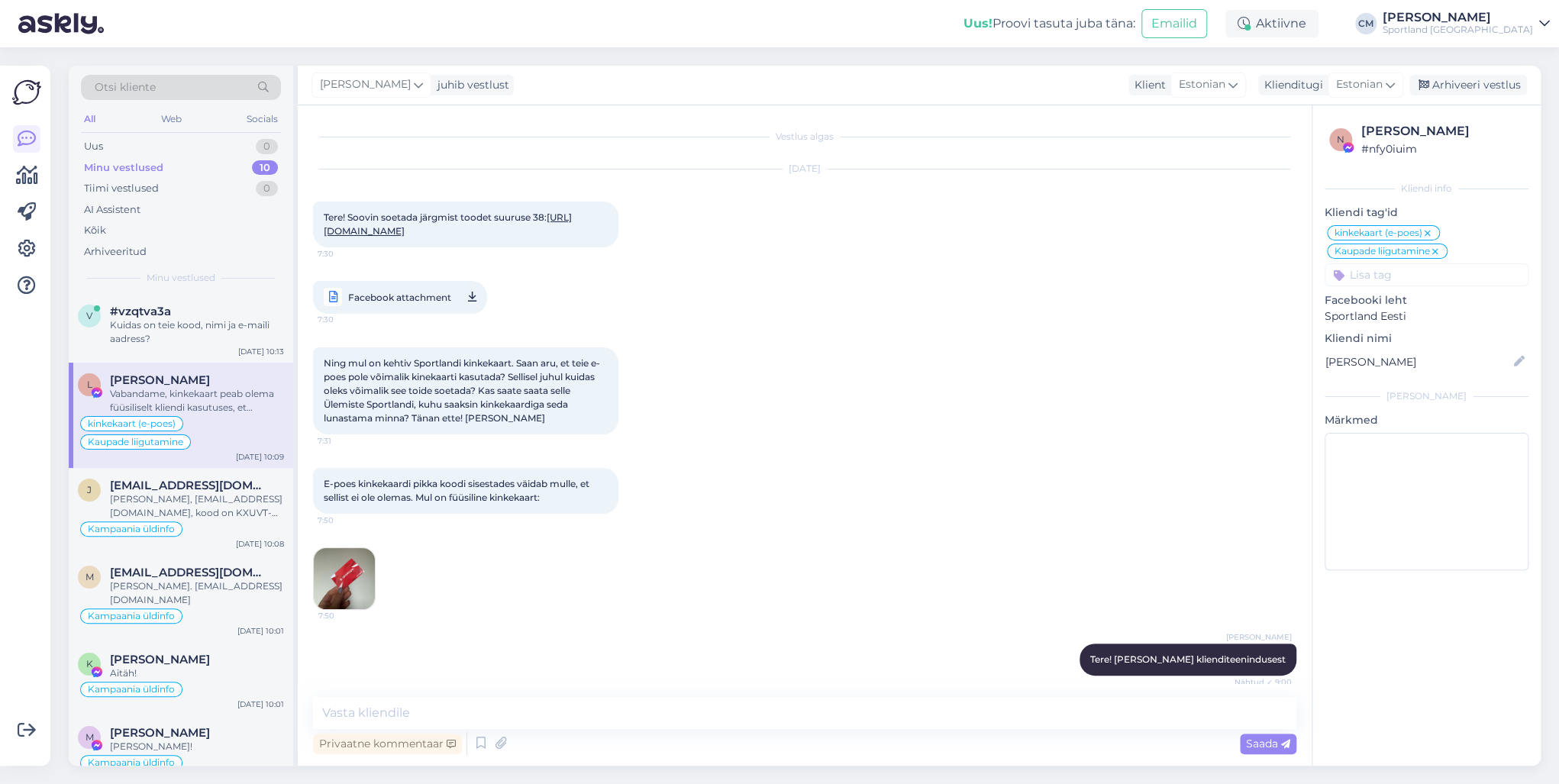
scroll to position [1728, 0]
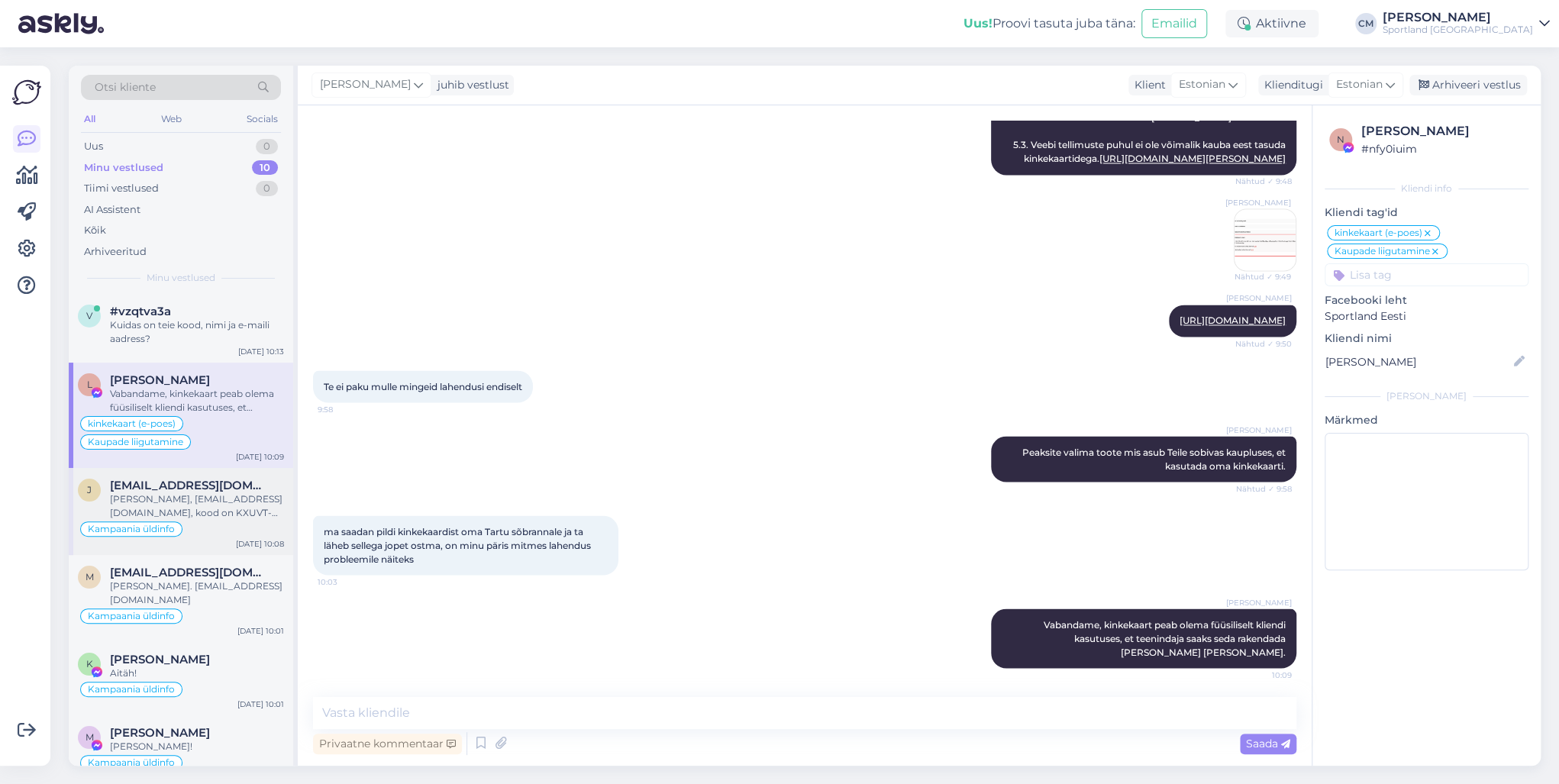
click at [221, 492] on div "[PERSON_NAME], [EMAIL_ADDRESS][DOMAIN_NAME], kood on KXUVT-UC3EX-JI6CW" at bounding box center [197, 506] width 174 height 28
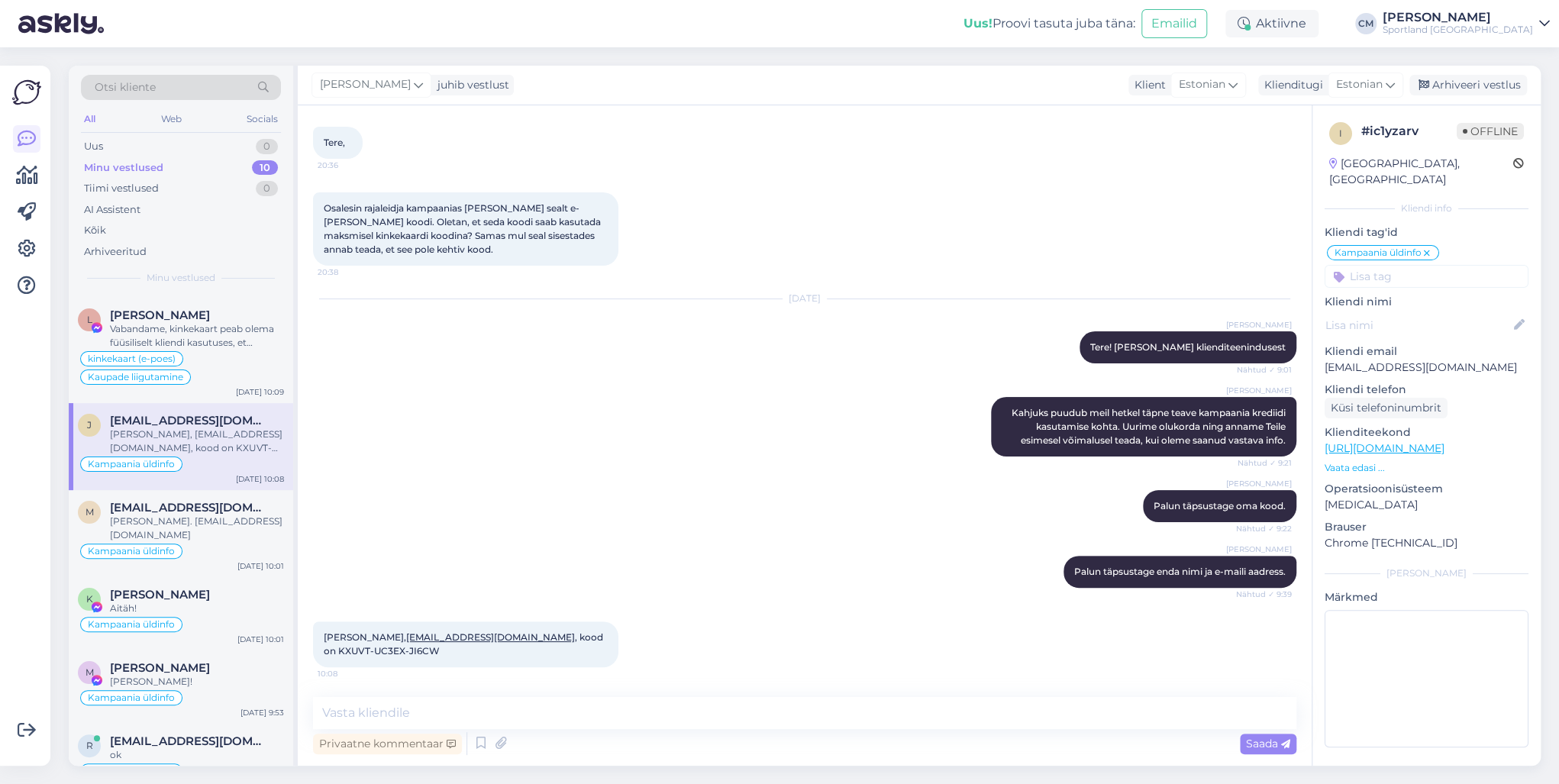
scroll to position [122, 0]
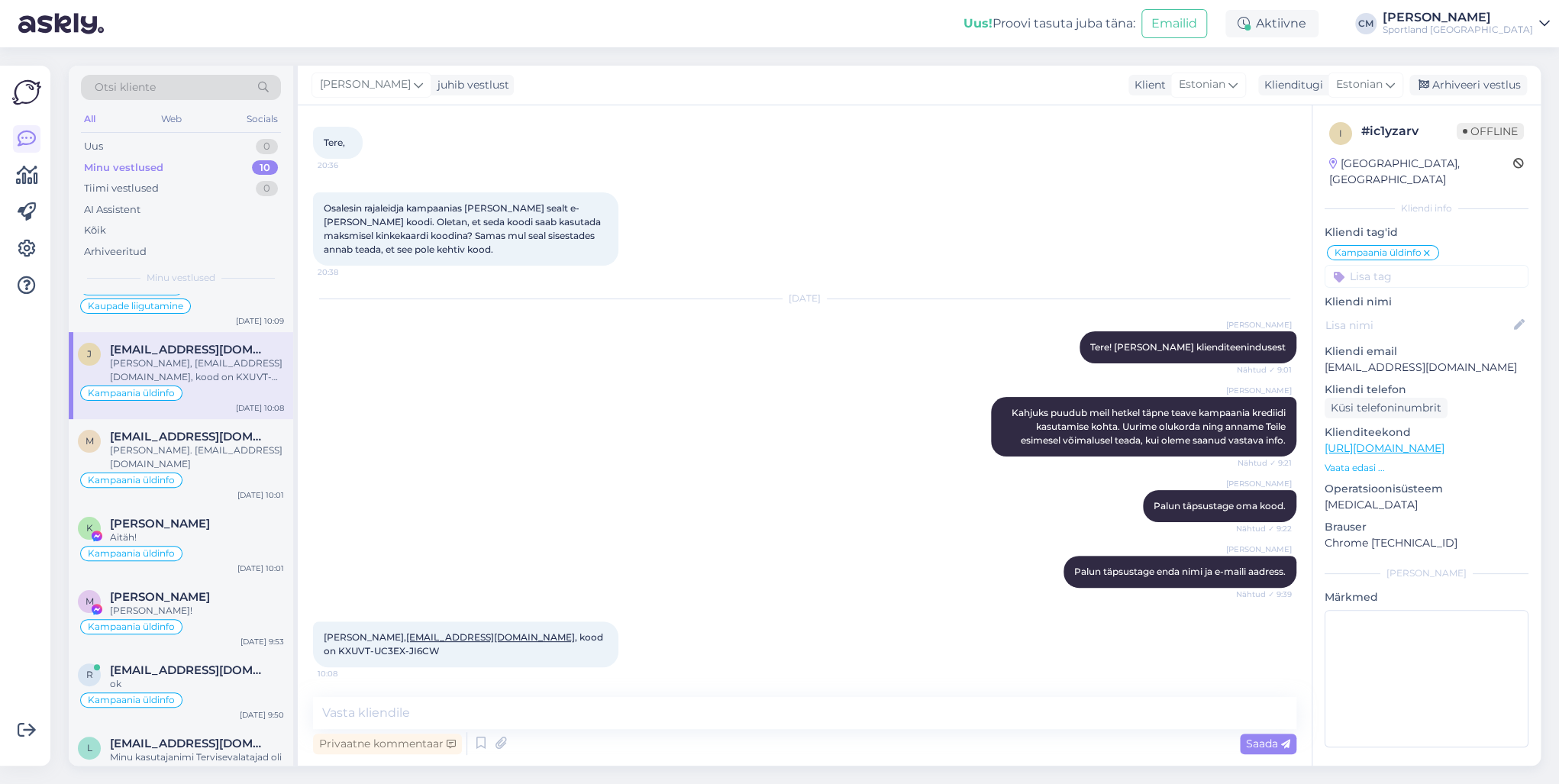
click at [195, 533] on div "Aitäh!" at bounding box center [197, 537] width 174 height 14
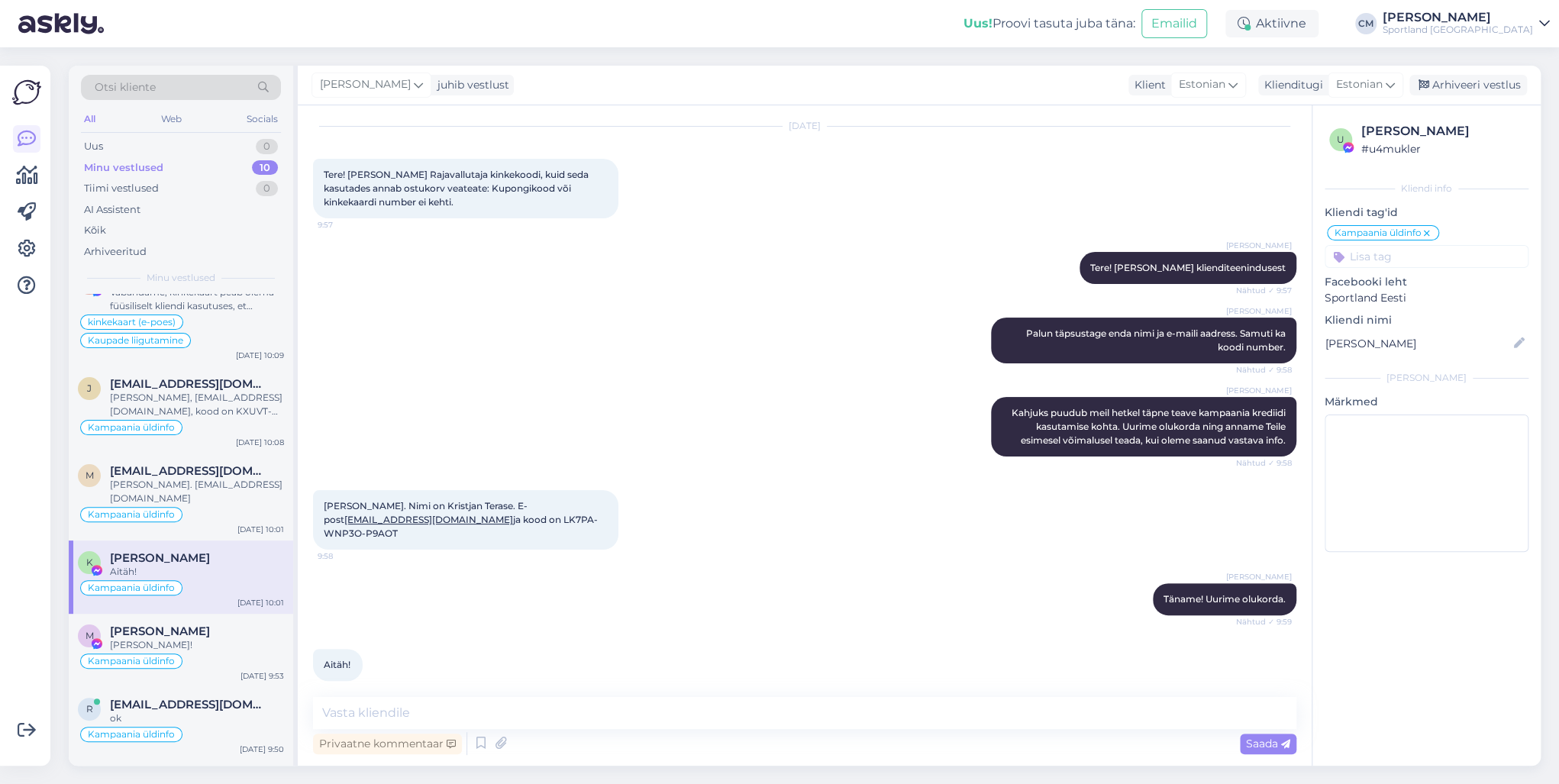
scroll to position [0, 0]
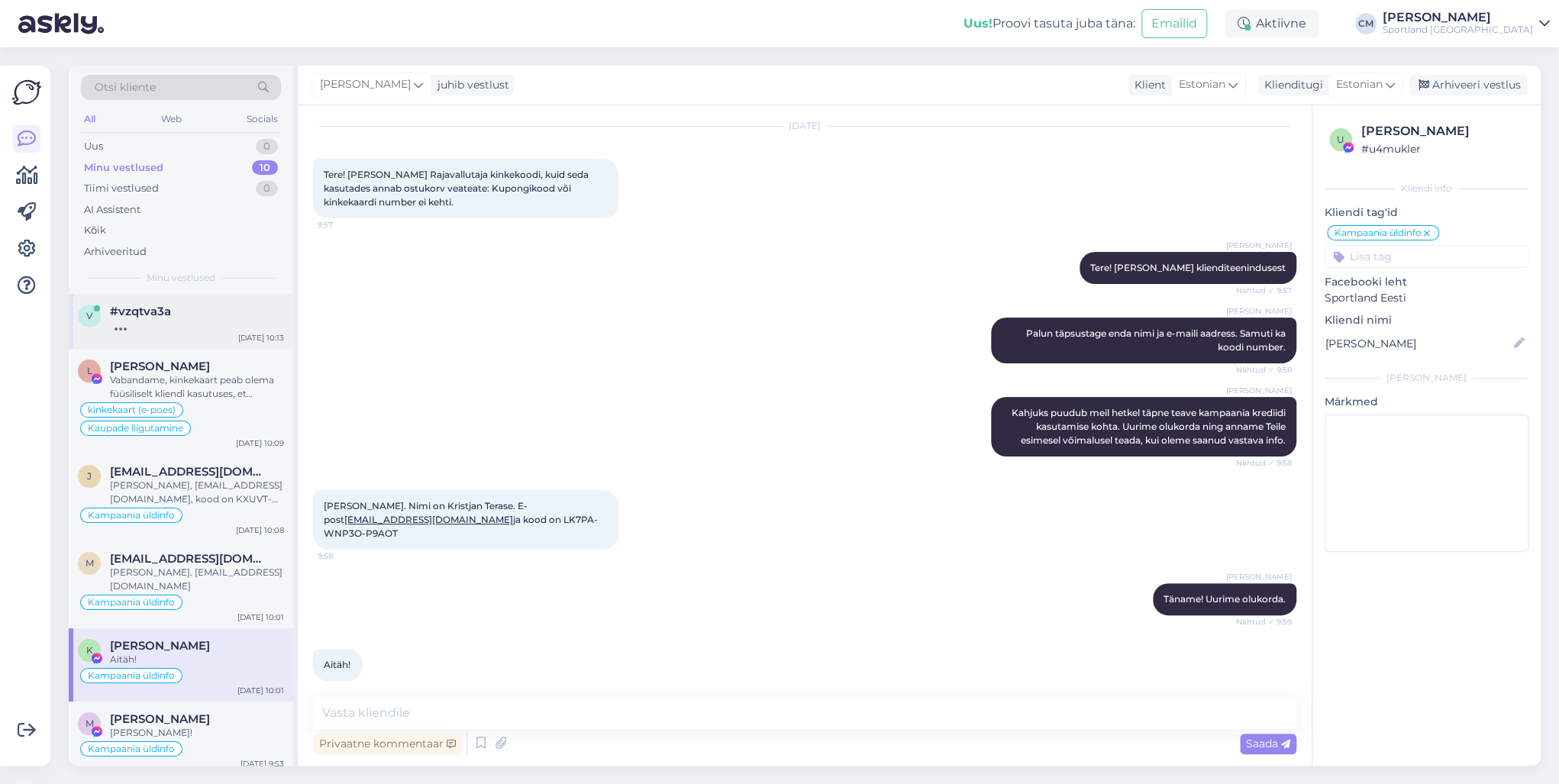
click at [202, 338] on div "v #vzqtva3a [DATE] 10:13" at bounding box center [181, 321] width 224 height 55
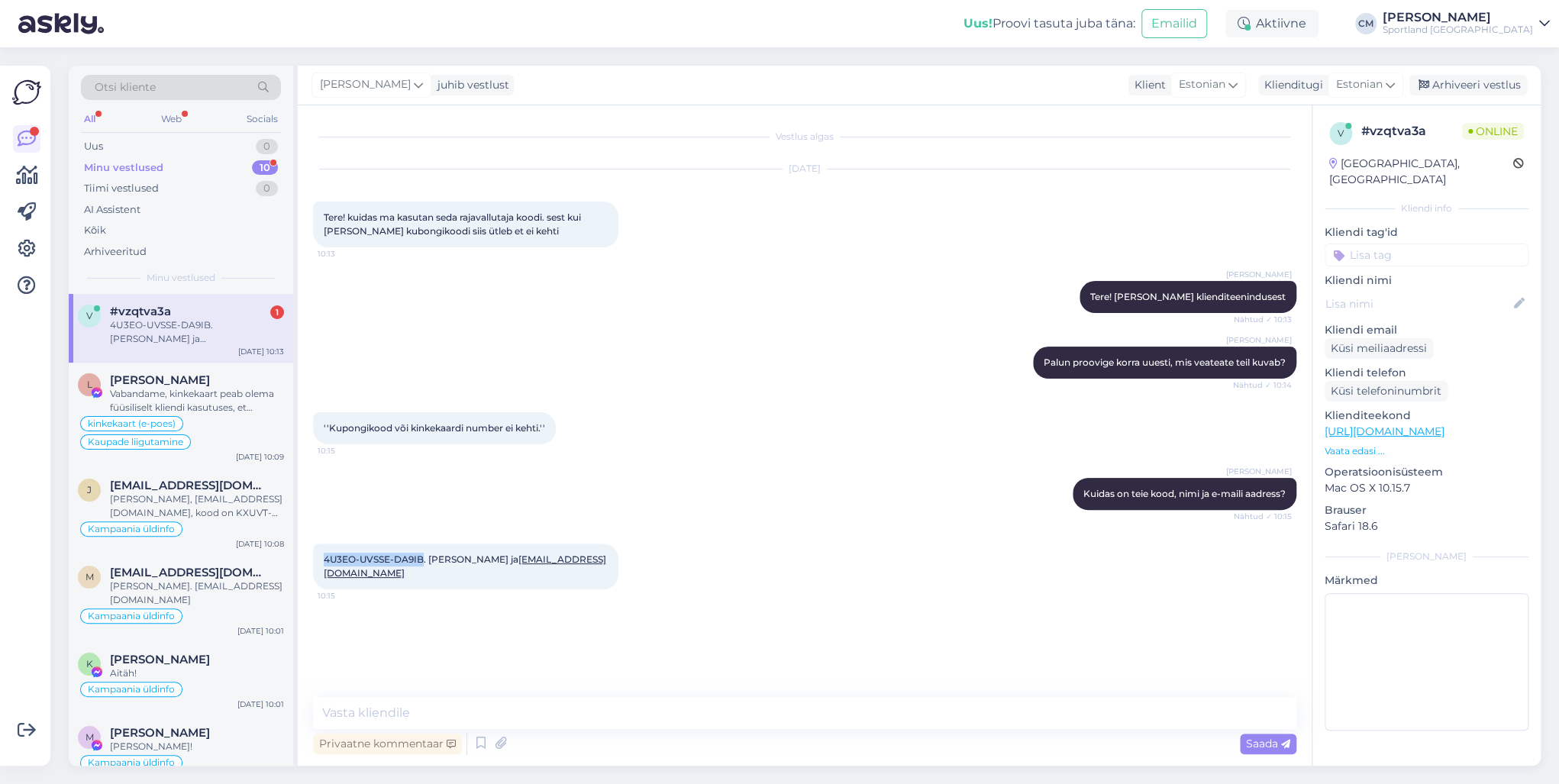
drag, startPoint x: 424, startPoint y: 558, endPoint x: 318, endPoint y: 555, distance: 106.0
click at [318, 555] on div "4U3EO-UVSSE-DA9IB. [PERSON_NAME] ja [EMAIL_ADDRESS][DOMAIN_NAME] 10:15" at bounding box center [466, 566] width 306 height 46
click at [457, 562] on span "4U3EO-UVSSE-DA9IB. [PERSON_NAME] ja [EMAIL_ADDRESS][DOMAIN_NAME]" at bounding box center [465, 565] width 282 height 25
drag, startPoint x: 467, startPoint y: 578, endPoint x: 306, endPoint y: 549, distance: 163.6
click at [306, 549] on div "Vestlus algas [DATE] Tere! kuidas ma kasutan seda rajavallutaja koodi. sest kui…" at bounding box center [804, 435] width 1014 height 660
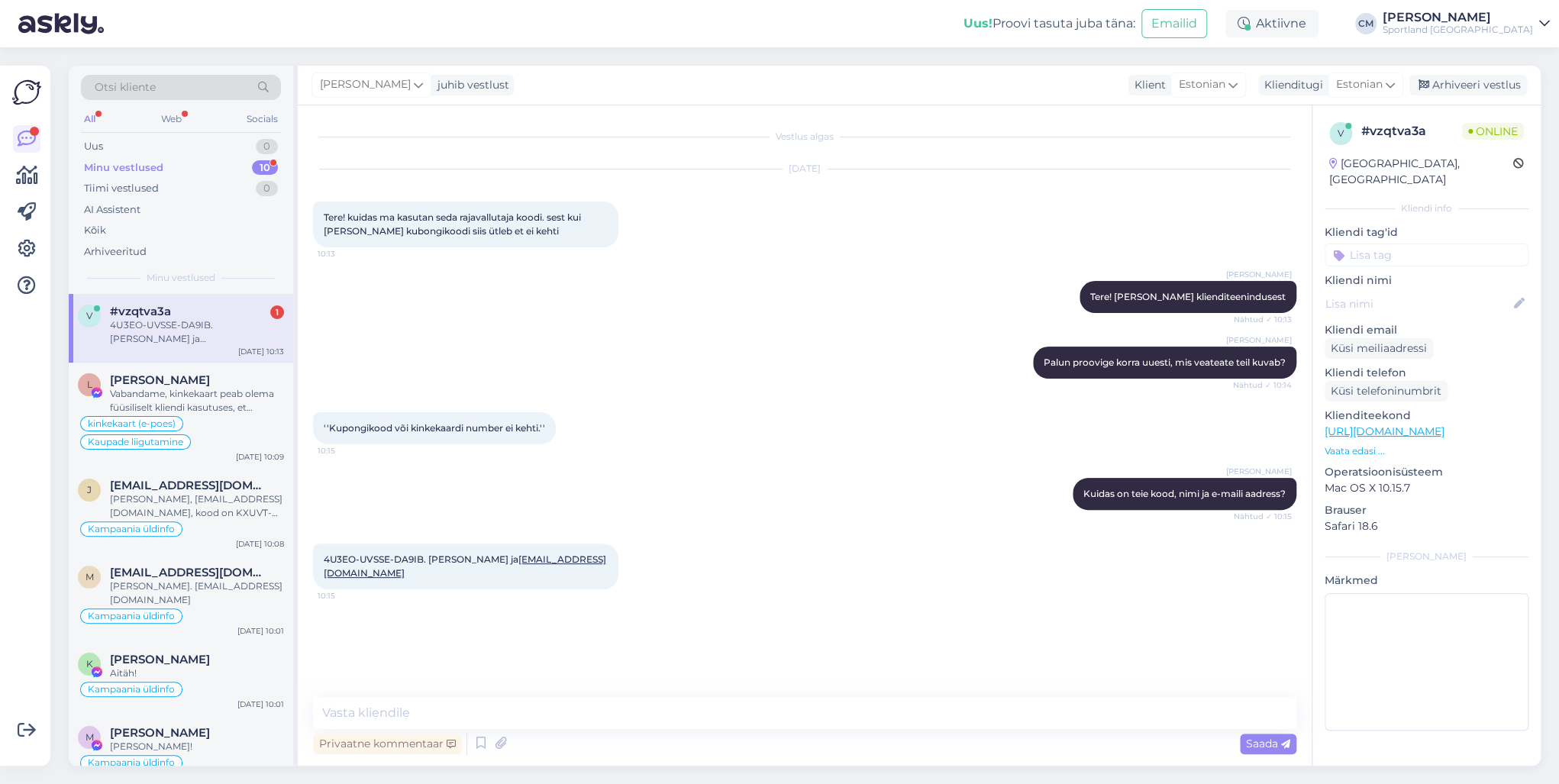
drag, startPoint x: 586, startPoint y: 522, endPoint x: 565, endPoint y: 514, distance: 22.5
click at [586, 522] on div "[PERSON_NAME] [PERSON_NAME] on [PERSON_NAME] kood, nimi ja e-maili aadress? Näh…" at bounding box center [804, 494] width 983 height 66
click at [228, 416] on div "kinkekaart (e-poes) Kaupade liigutamine" at bounding box center [180, 433] width 206 height 37
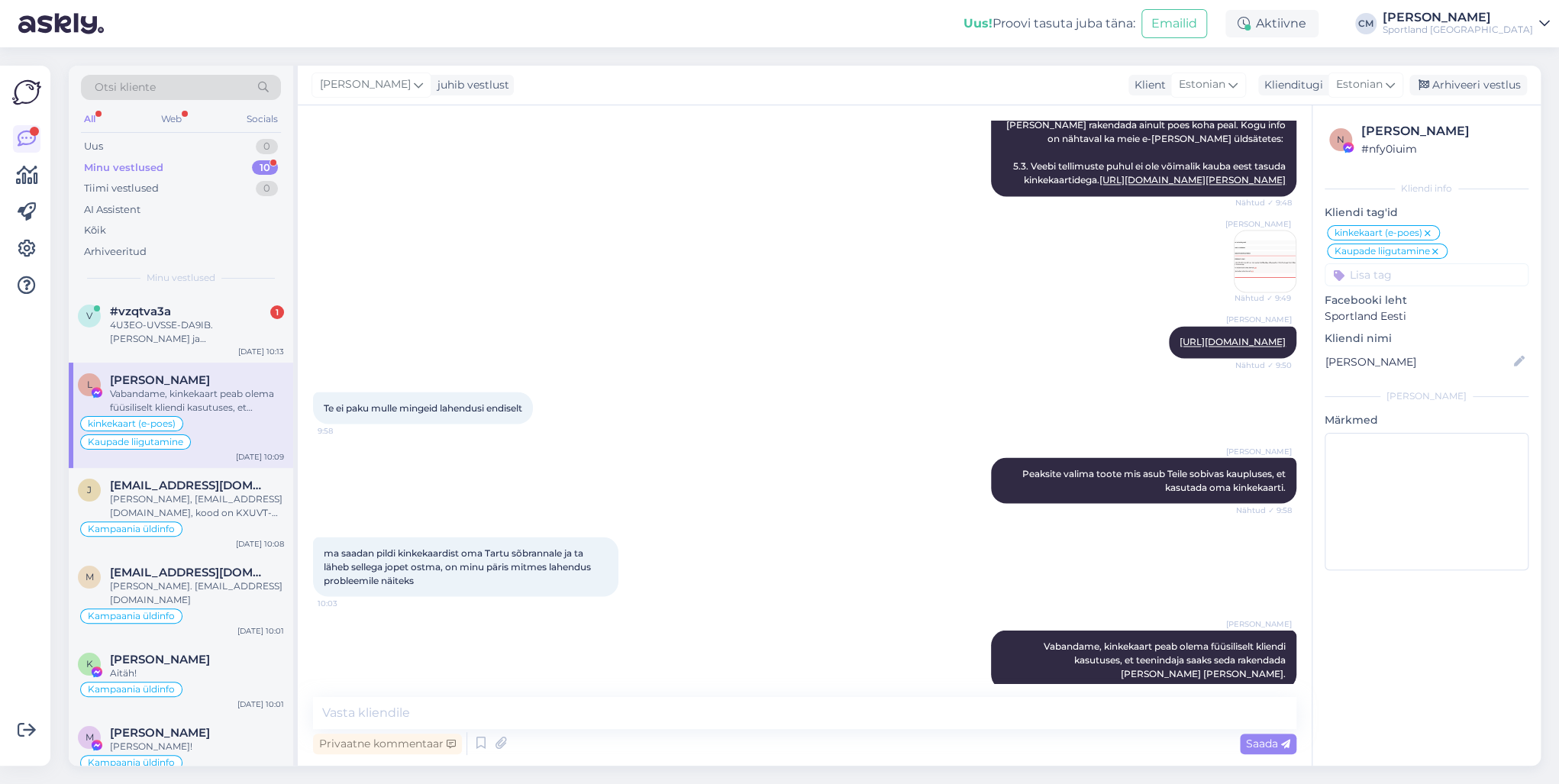
scroll to position [1728, 0]
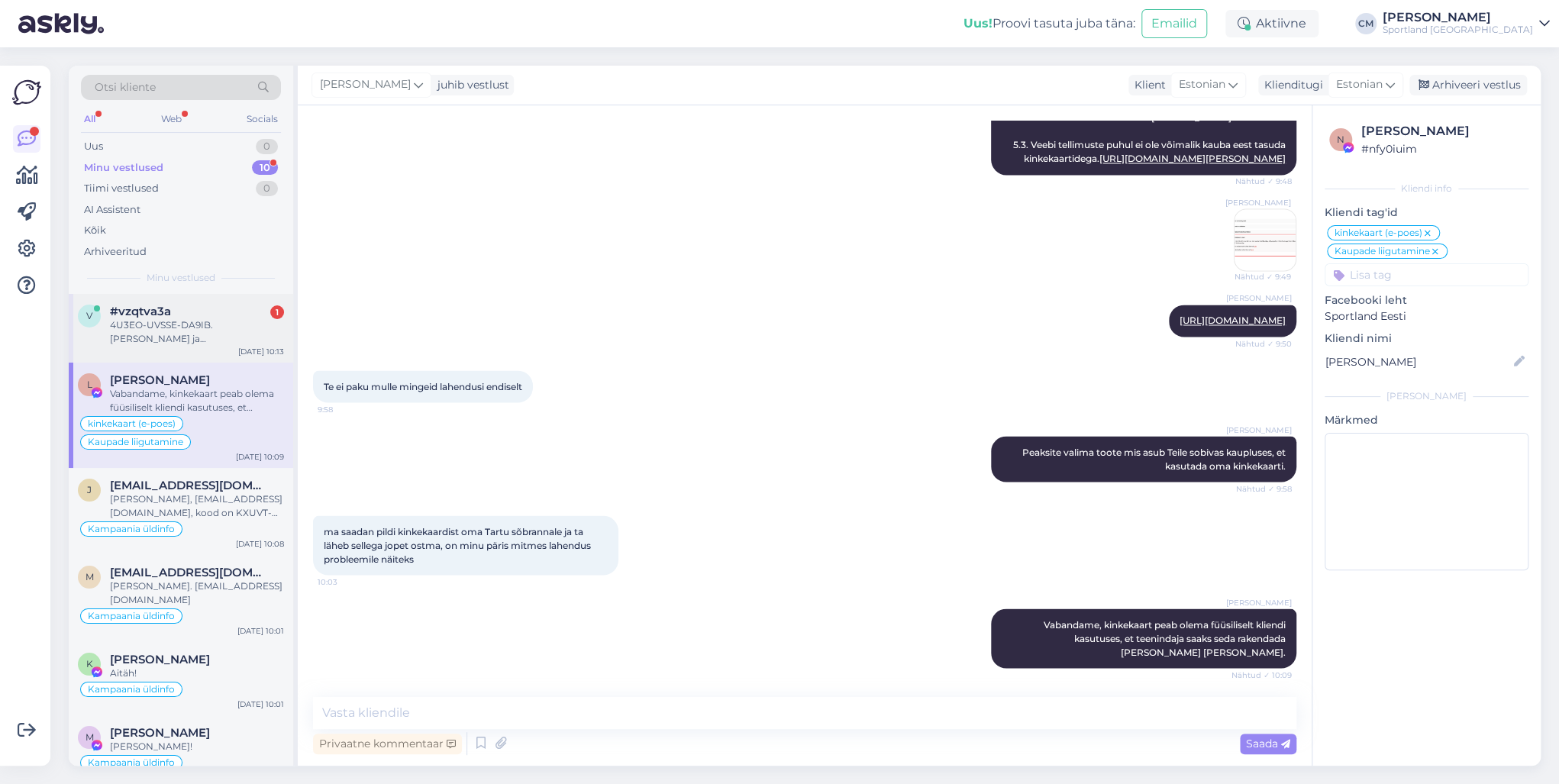
click at [234, 330] on div "4U3EO-UVSSE-DA9IB. [PERSON_NAME] ja [EMAIL_ADDRESS][DOMAIN_NAME]" at bounding box center [197, 332] width 174 height 28
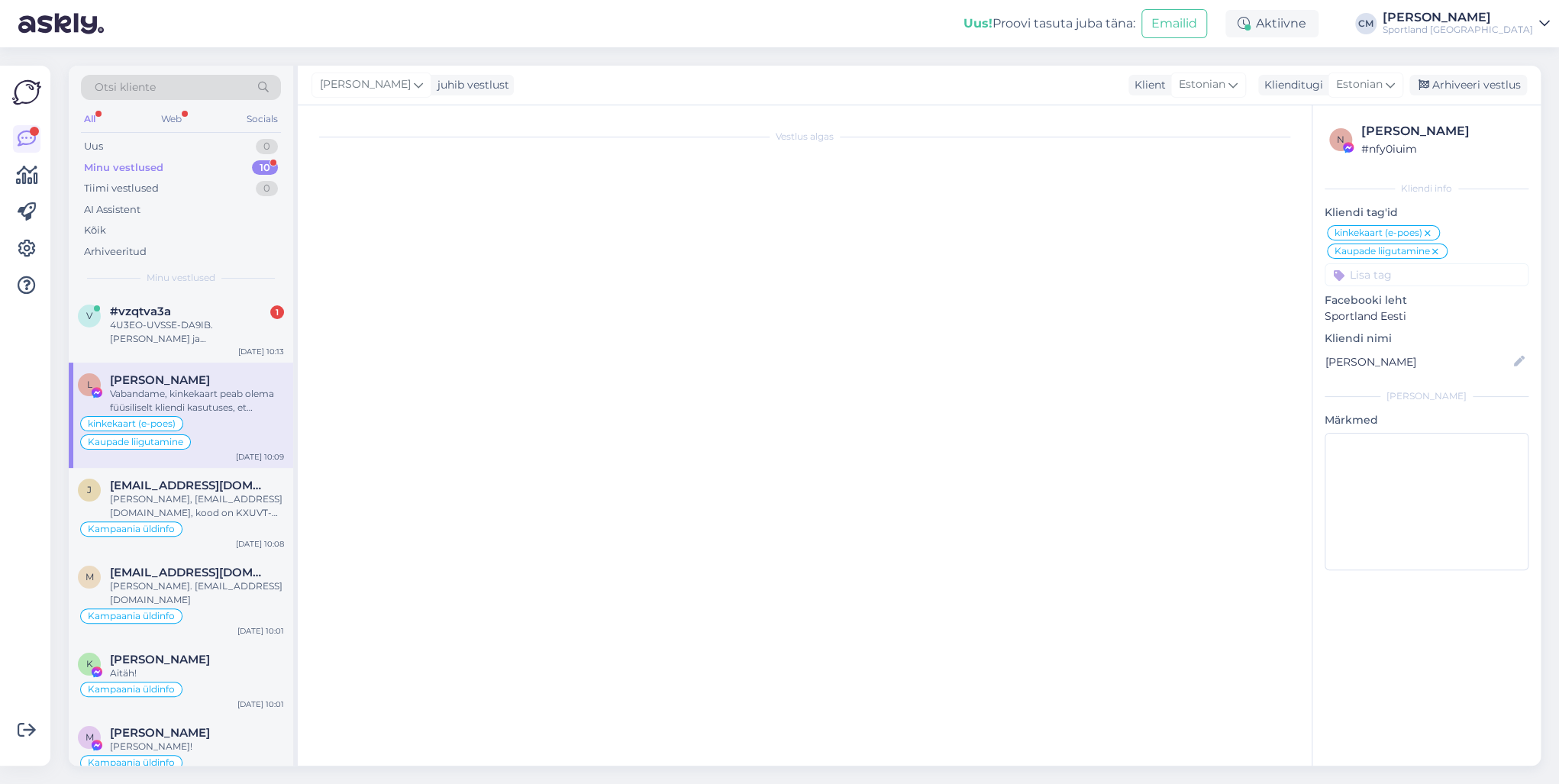
scroll to position [0, 0]
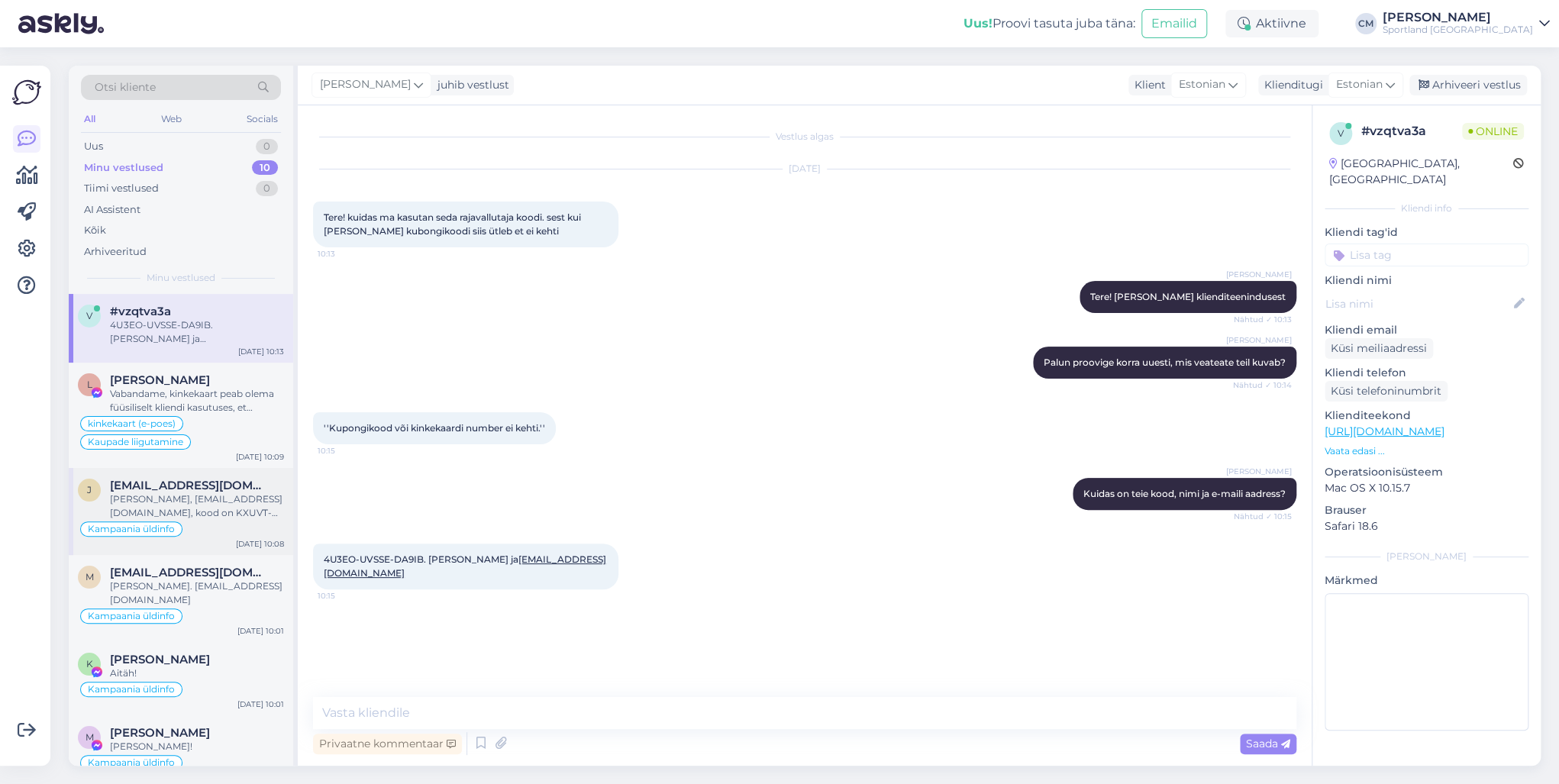
click at [223, 489] on span "[EMAIL_ADDRESS][DOMAIN_NAME]" at bounding box center [189, 486] width 159 height 14
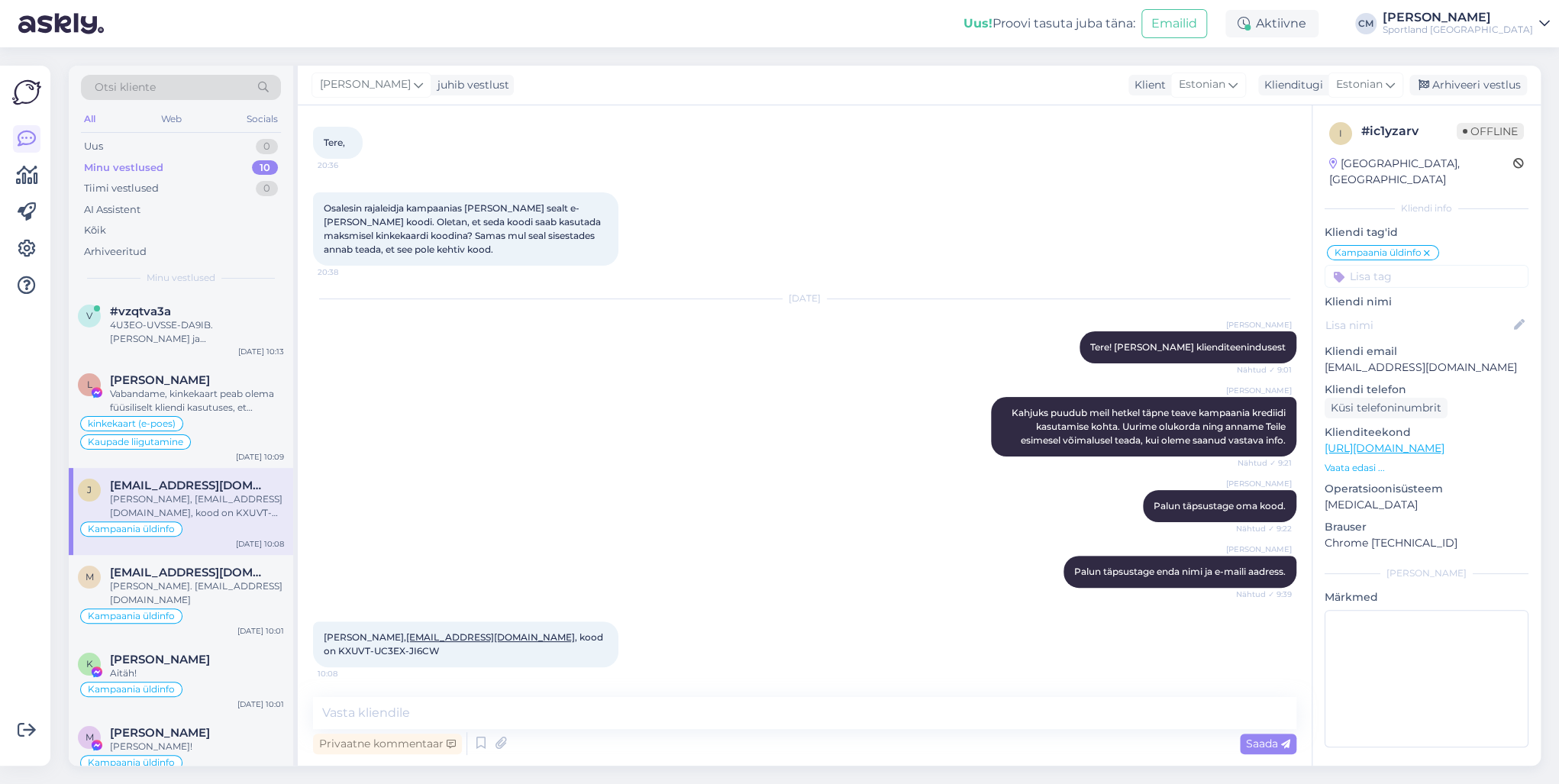
scroll to position [61, 0]
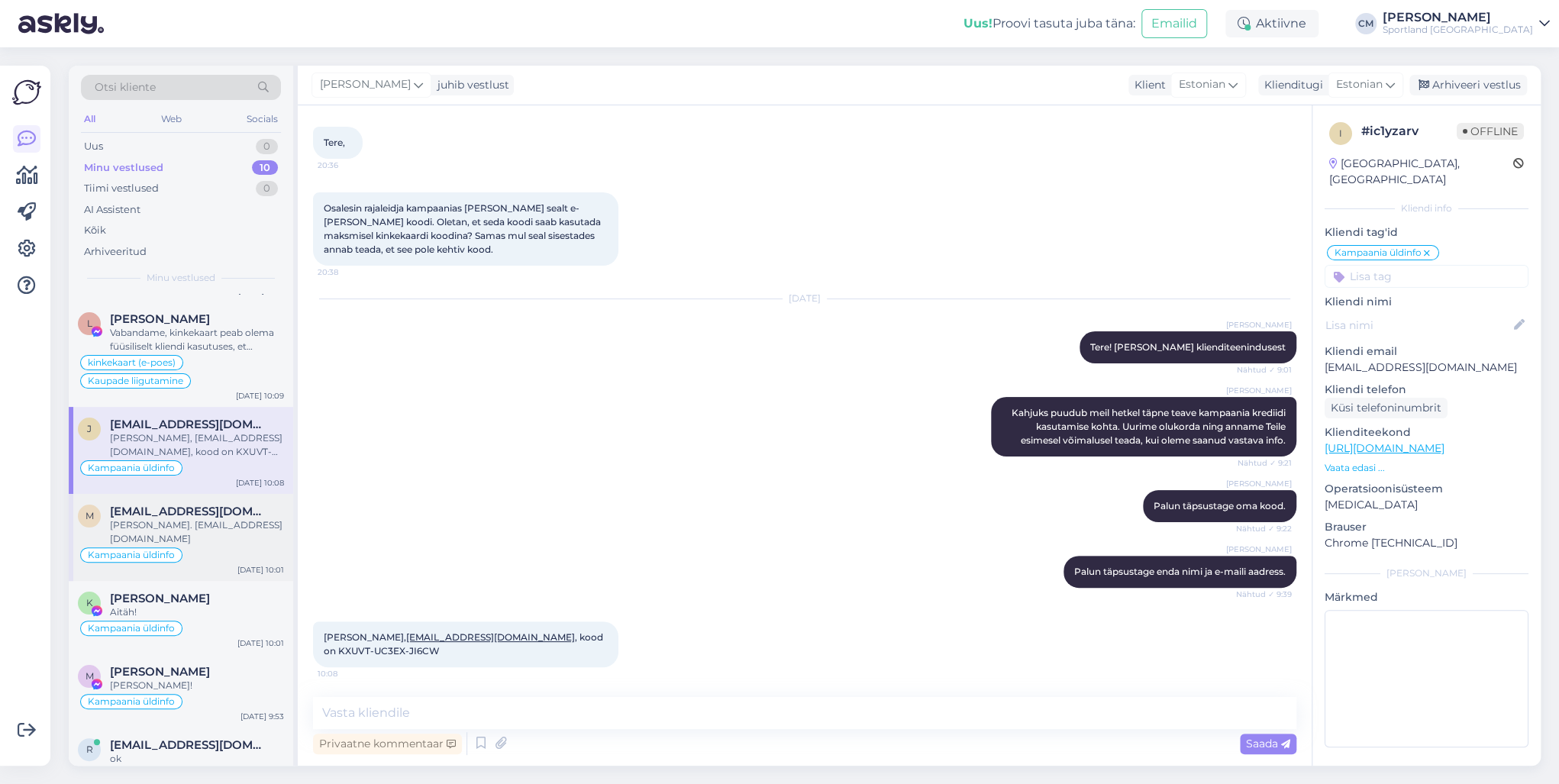
click at [222, 532] on div "[PERSON_NAME]. [EMAIL_ADDRESS][DOMAIN_NAME]" at bounding box center [197, 532] width 174 height 28
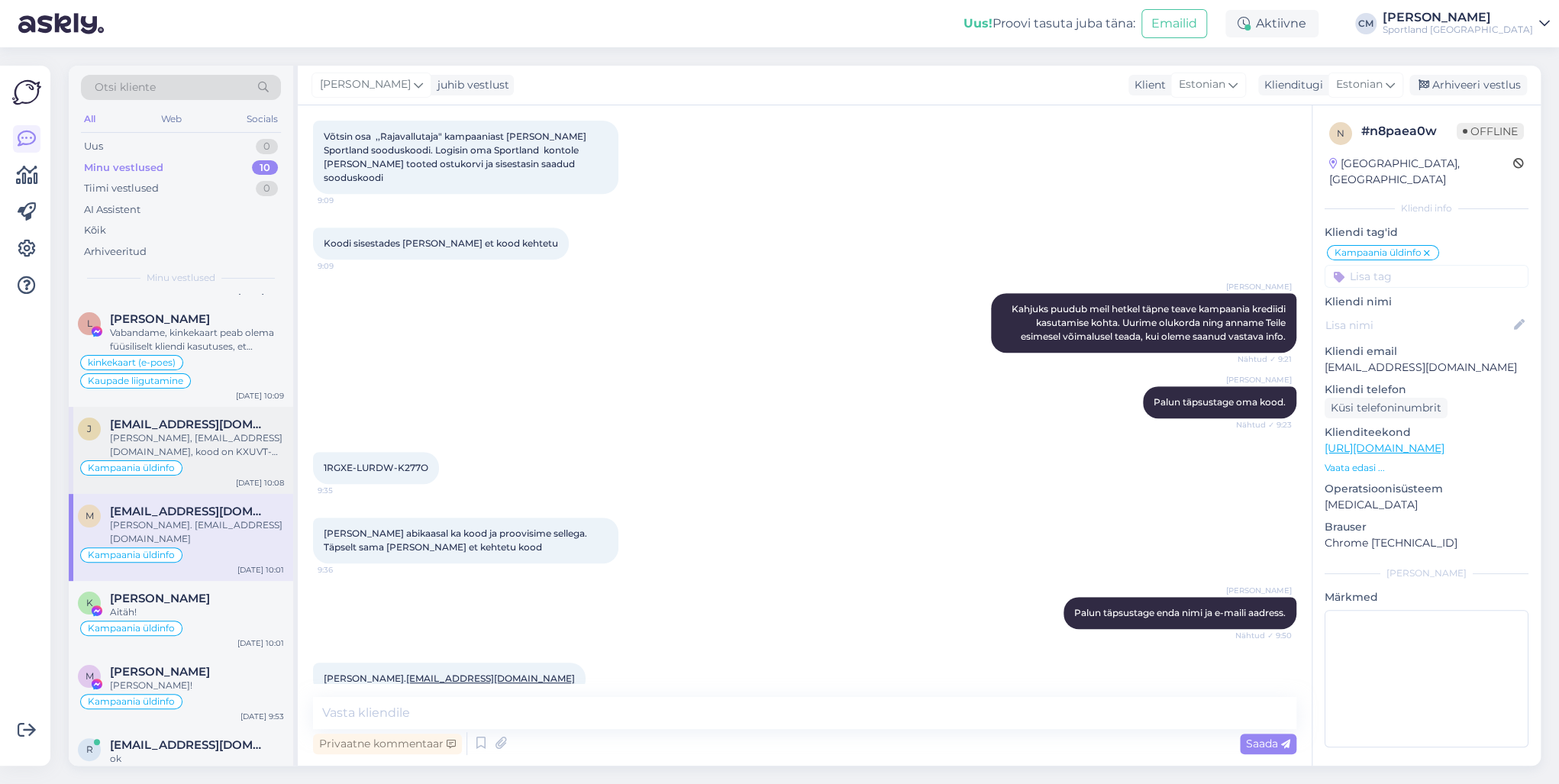
click at [229, 468] on div "Kampaania üldinfo" at bounding box center [180, 468] width 206 height 18
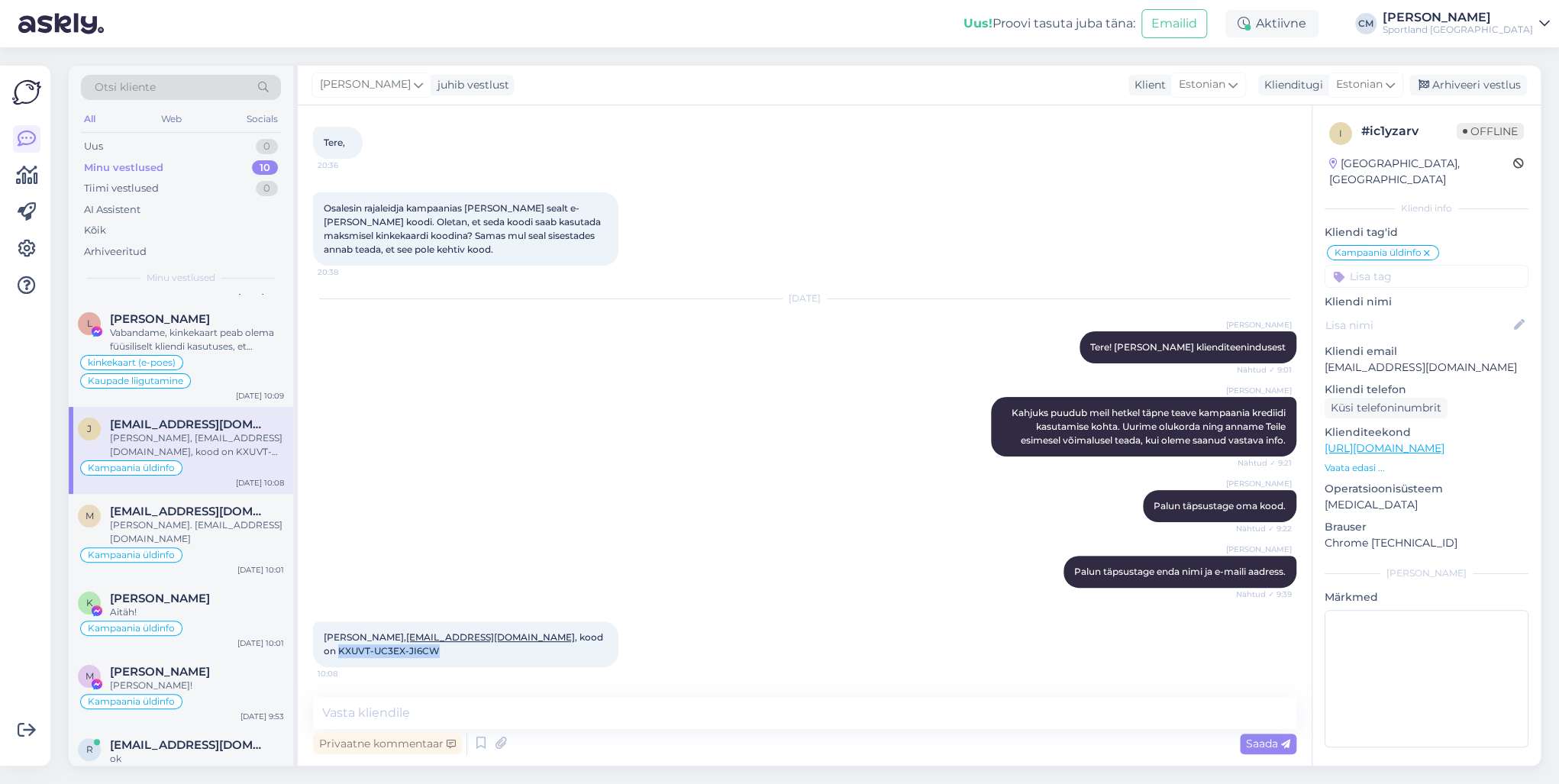
drag, startPoint x: 525, startPoint y: 632, endPoint x: 592, endPoint y: 647, distance: 68.7
click at [592, 563] on div "[PERSON_NAME], [EMAIL_ADDRESS][DOMAIN_NAME] , kood on KXUVT-UC3EX-JI6CW 10:08" at bounding box center [466, 644] width 306 height 46
click at [372, 563] on textarea at bounding box center [804, 713] width 983 height 32
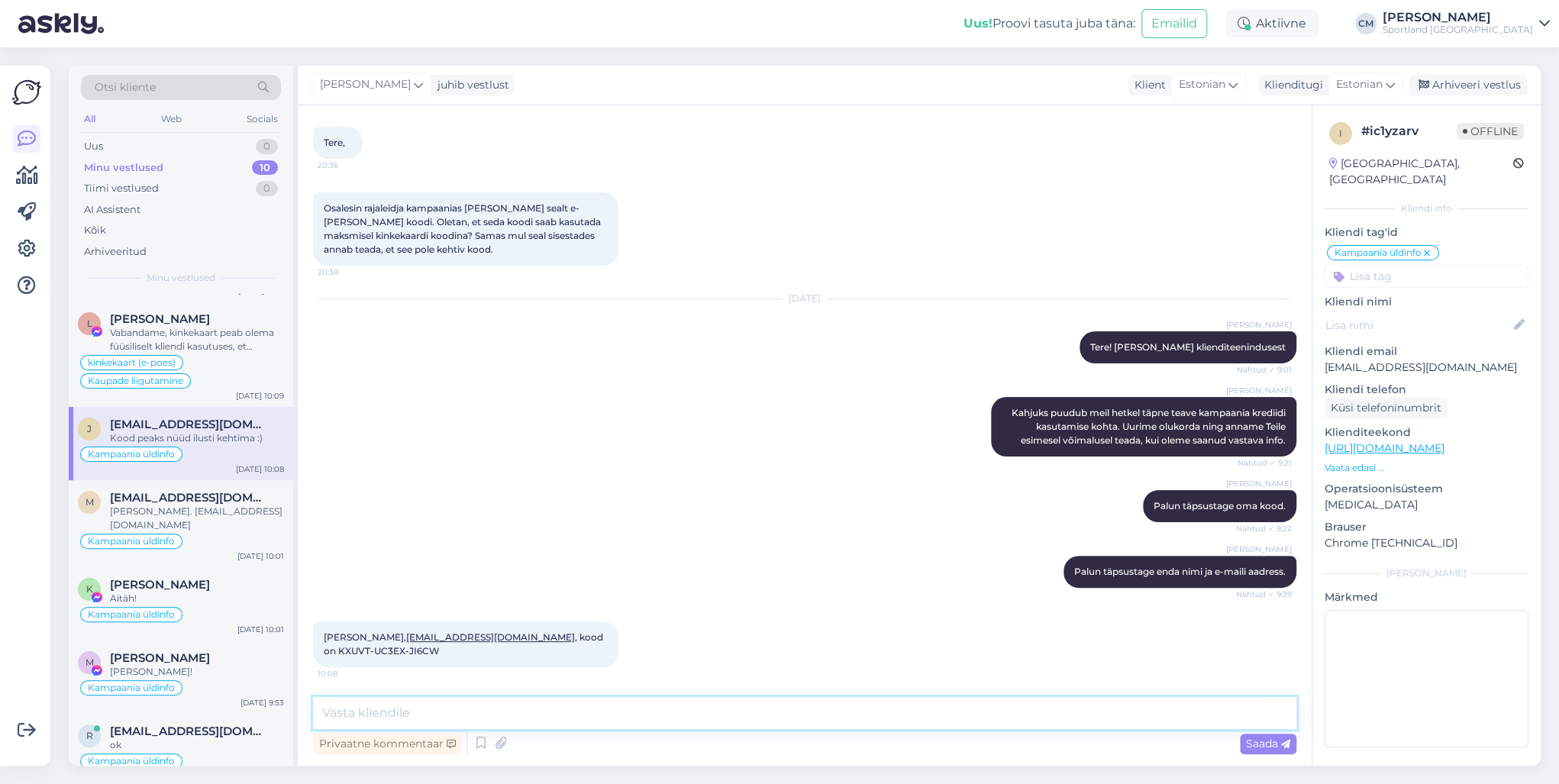
scroll to position [140, 0]
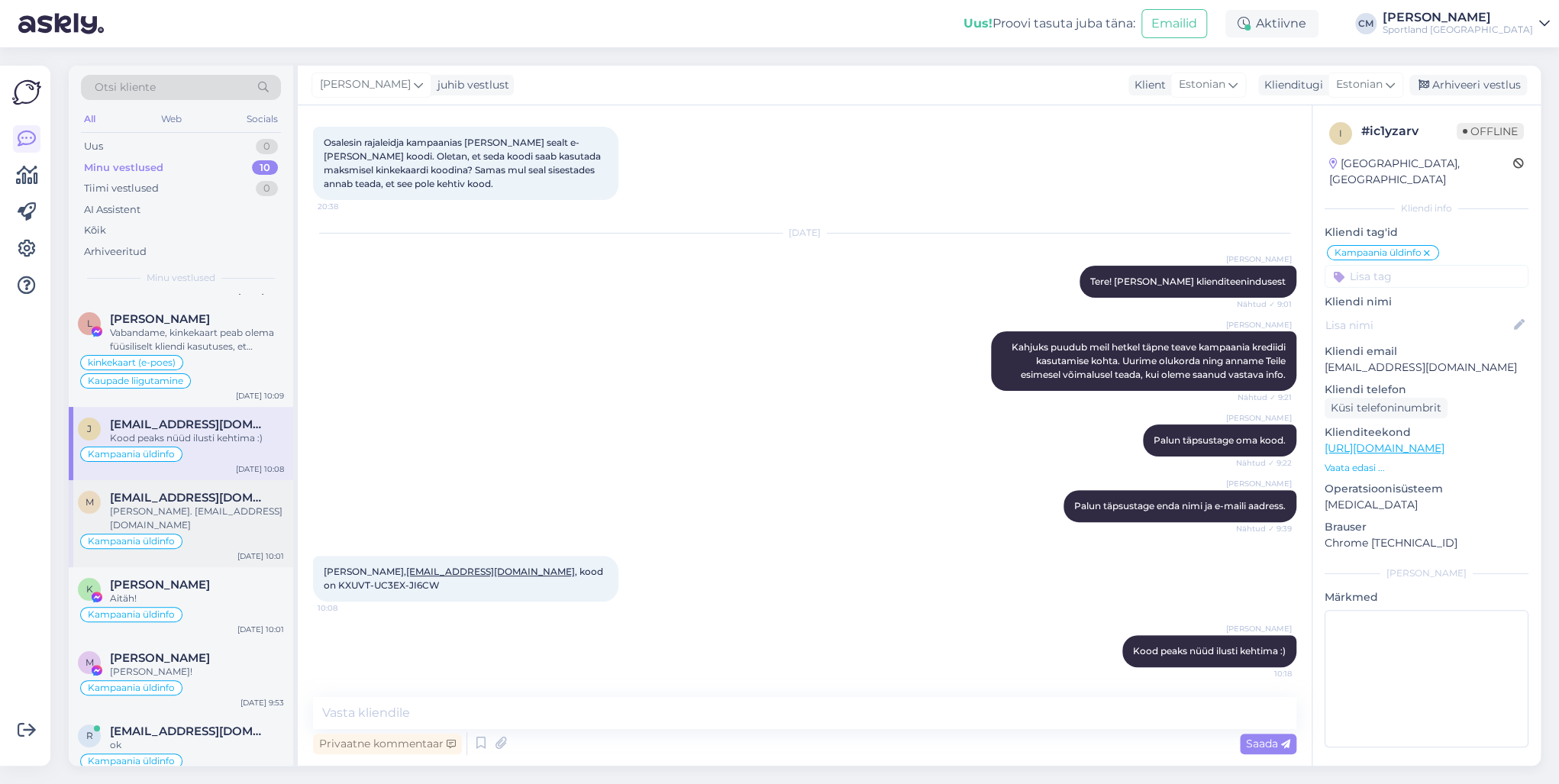
click at [237, 525] on div "[PERSON_NAME]. [EMAIL_ADDRESS][DOMAIN_NAME]" at bounding box center [197, 518] width 174 height 28
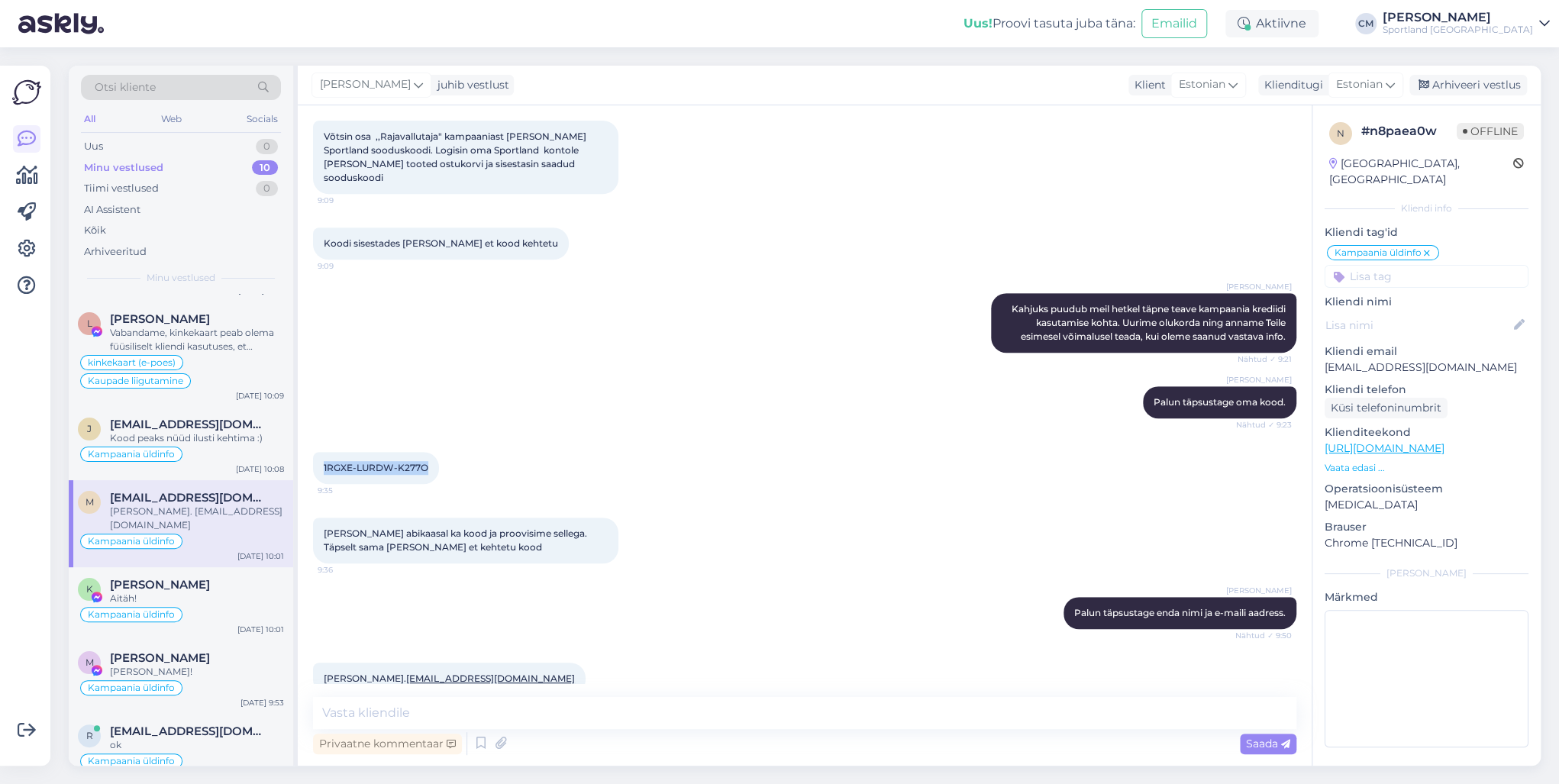
drag, startPoint x: 432, startPoint y: 444, endPoint x: 305, endPoint y: 440, distance: 127.1
click at [305, 440] on div "Vestlus algas [DATE] Tere! Võtsin osa ,,Rajavallutaja" kampaaniast [PERSON_NAME…" at bounding box center [804, 435] width 1014 height 660
click at [233, 563] on div "Aitäh!" at bounding box center [197, 598] width 174 height 14
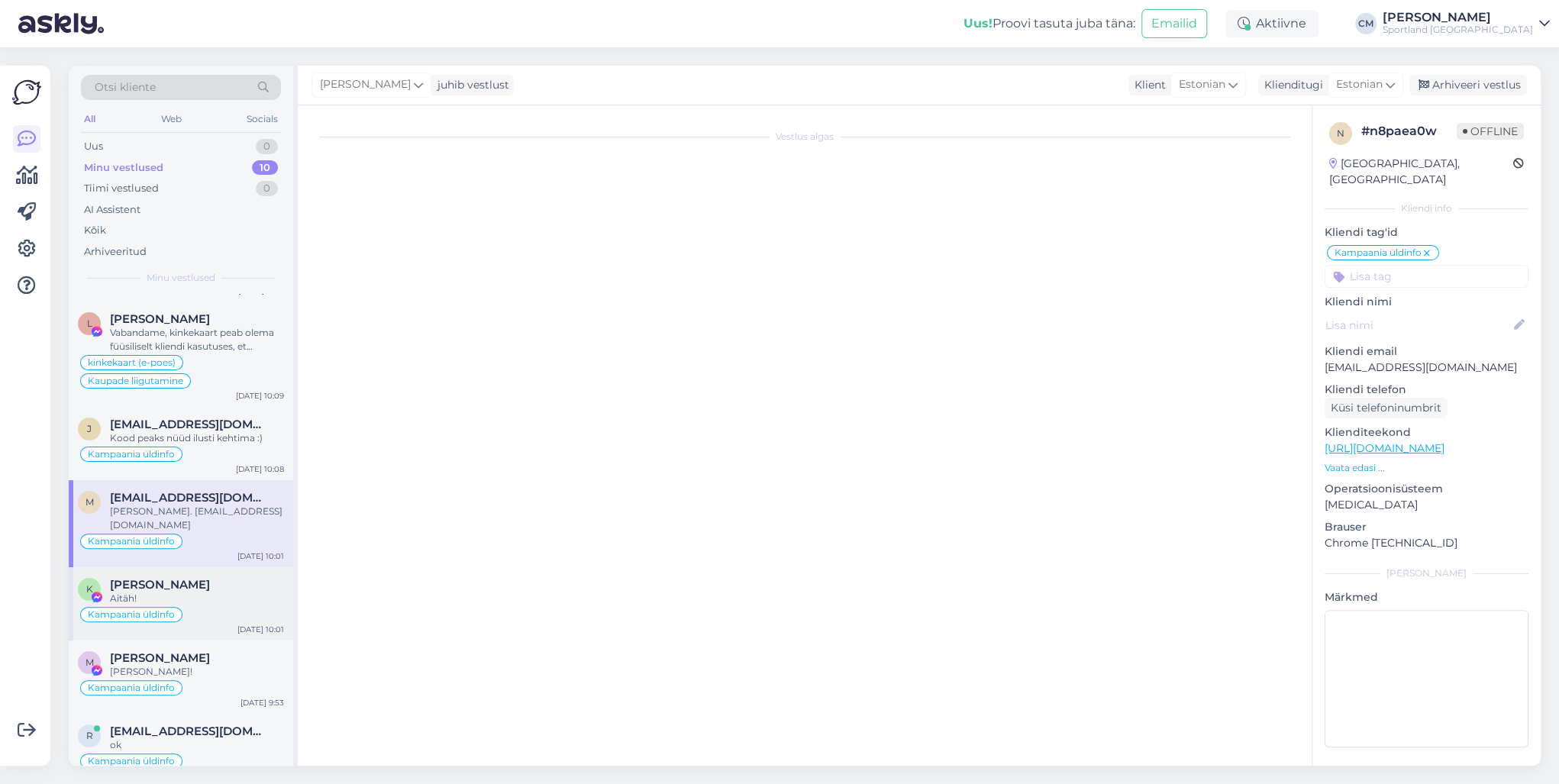
scroll to position [43, 0]
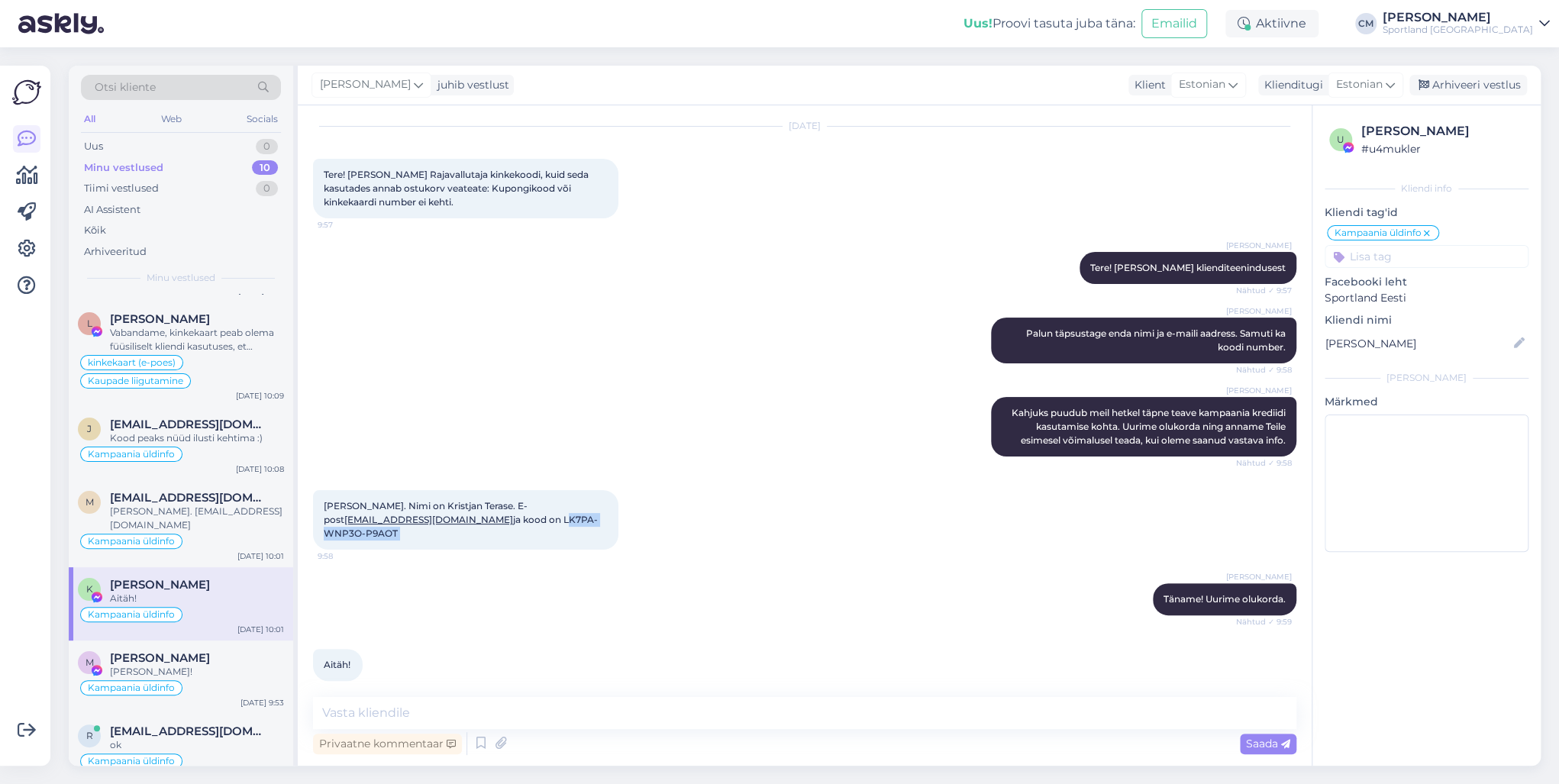
drag, startPoint x: 501, startPoint y: 517, endPoint x: 626, endPoint y: 519, distance: 125.0
click at [619, 519] on div "[PERSON_NAME]. Nimi on Kristjan Terase. E-post [EMAIL_ADDRESS][DOMAIN_NAME] ja …" at bounding box center [466, 520] width 306 height 60
click at [562, 491] on div "[PERSON_NAME]. Nimi on Kristjan Terase. E-post [EMAIL_ADDRESS][DOMAIN_NAME] ja …" at bounding box center [466, 520] width 306 height 60
drag, startPoint x: 605, startPoint y: 519, endPoint x: 500, endPoint y: 519, distance: 105.0
click at [500, 519] on span "[PERSON_NAME]. Nimi on Kristjan Terase. E-post [EMAIL_ADDRESS][DOMAIN_NAME] ja …" at bounding box center [461, 519] width 274 height 39
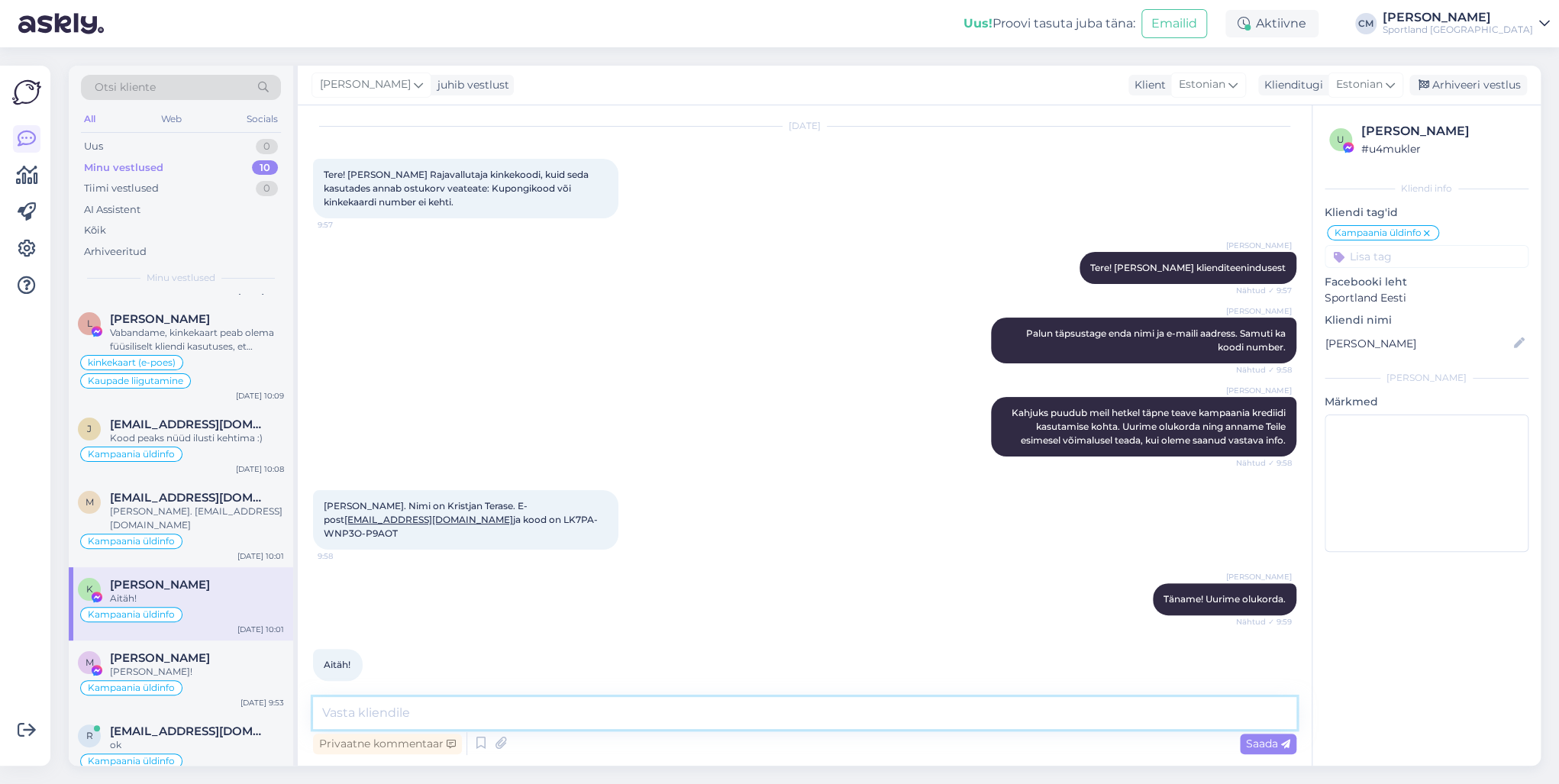
click at [495, 563] on textarea at bounding box center [804, 713] width 983 height 32
click at [499, 563] on textarea "Kood peaks nüüd kenasti tolimima :)" at bounding box center [804, 713] width 983 height 32
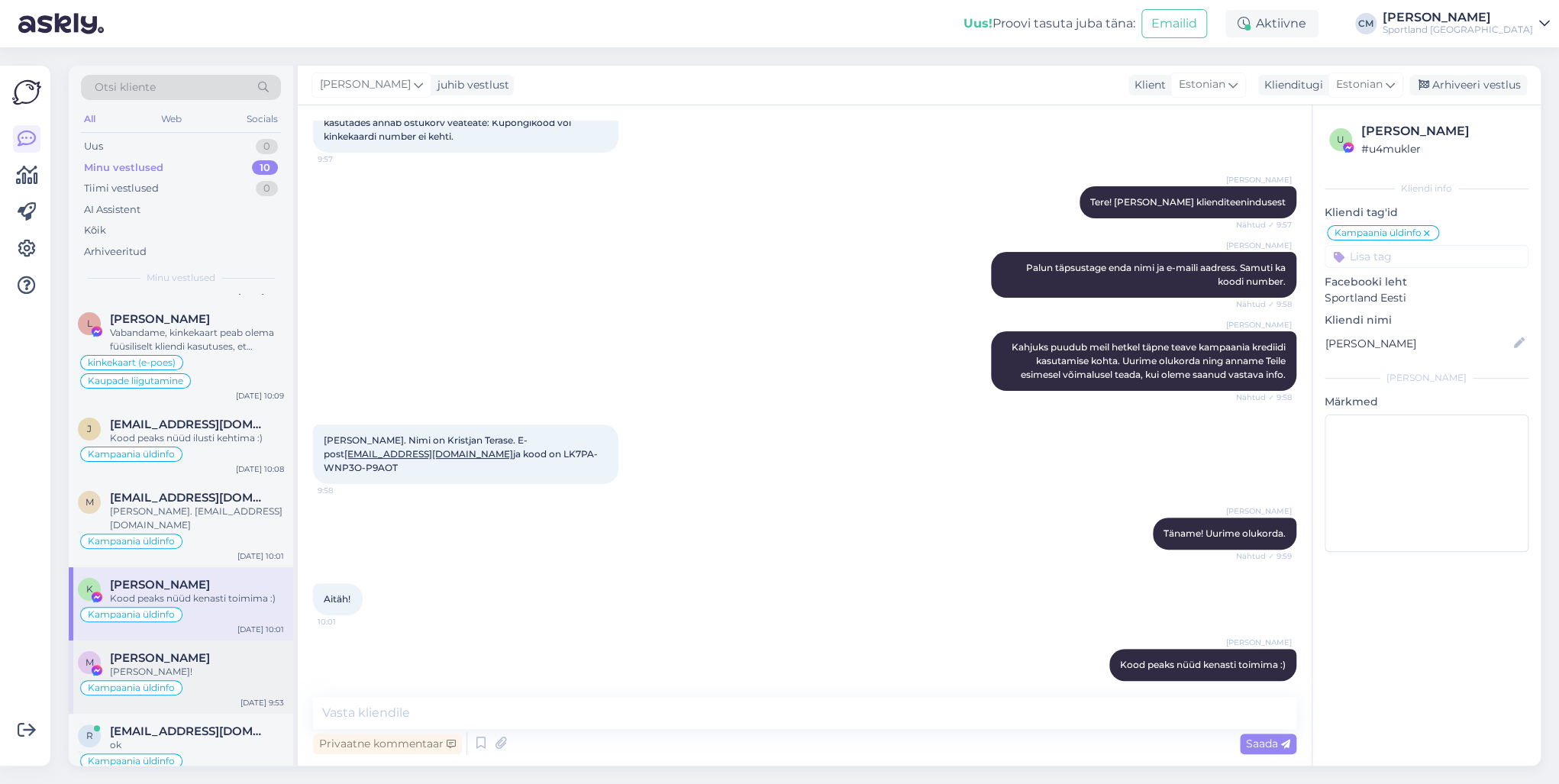
click at [210, 563] on div "[PERSON_NAME]!" at bounding box center [197, 671] width 174 height 14
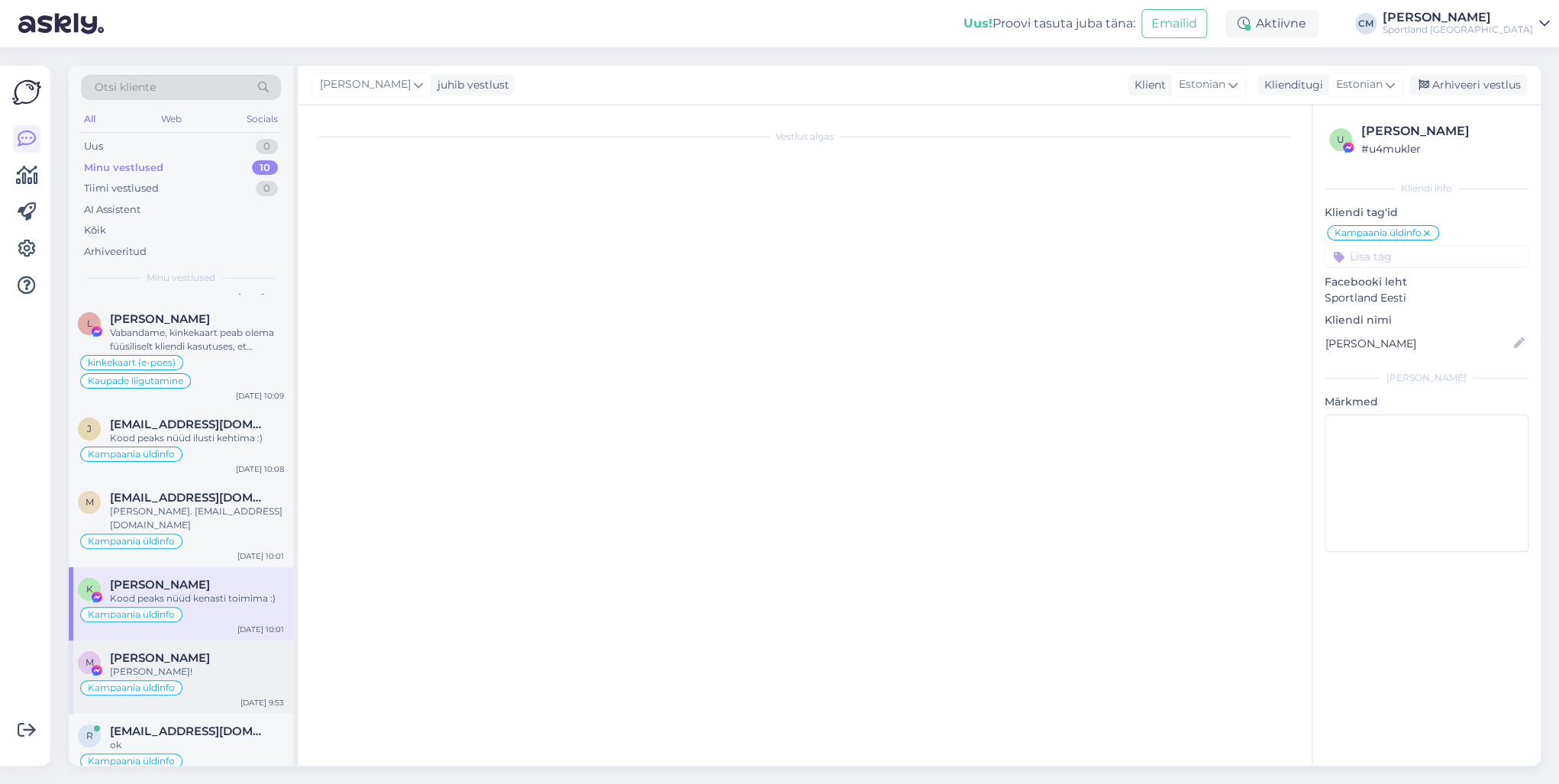
scroll to position [226, 0]
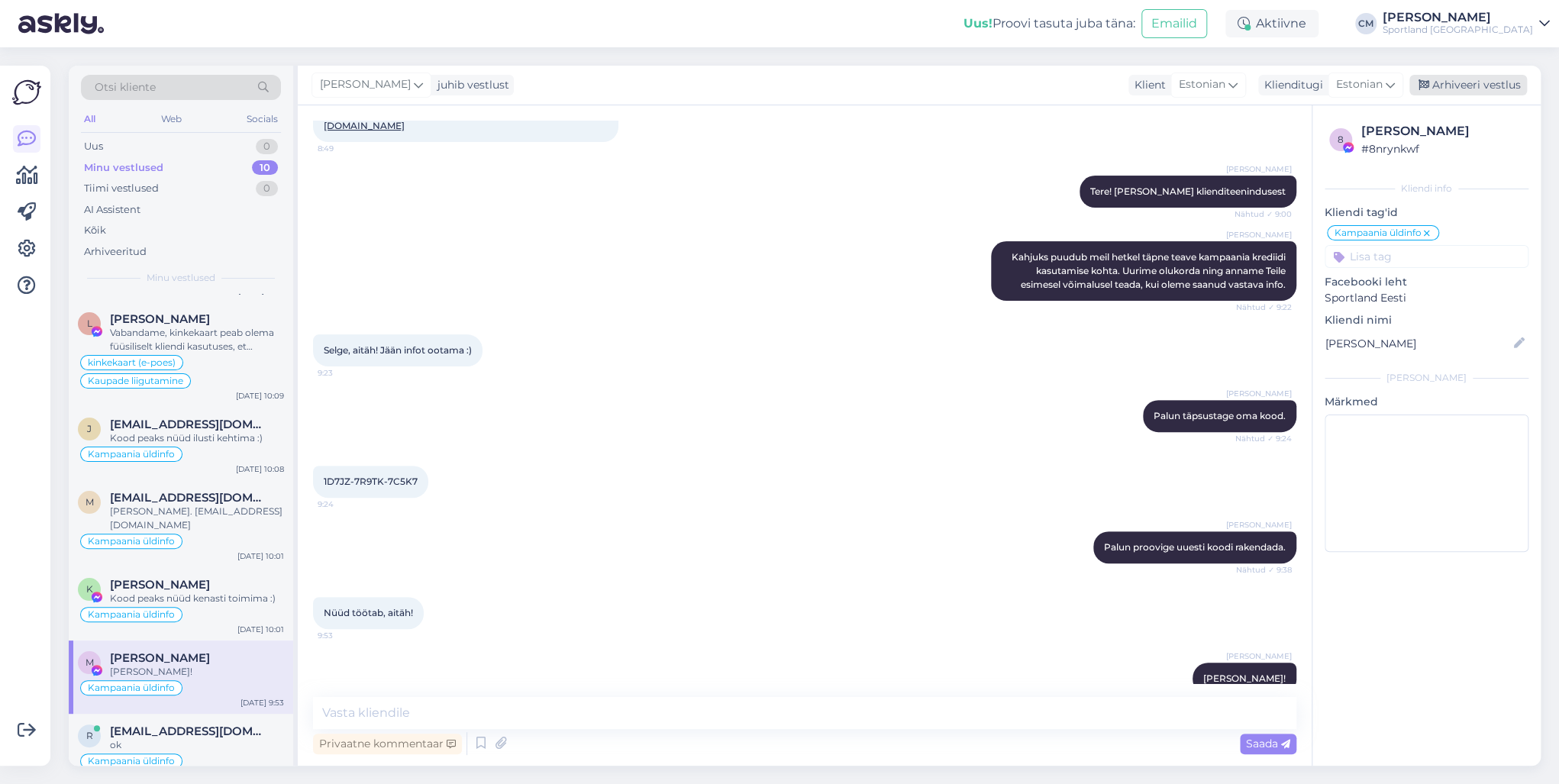
click at [1168, 86] on div "Arhiveeri vestlus" at bounding box center [1468, 84] width 117 height 21
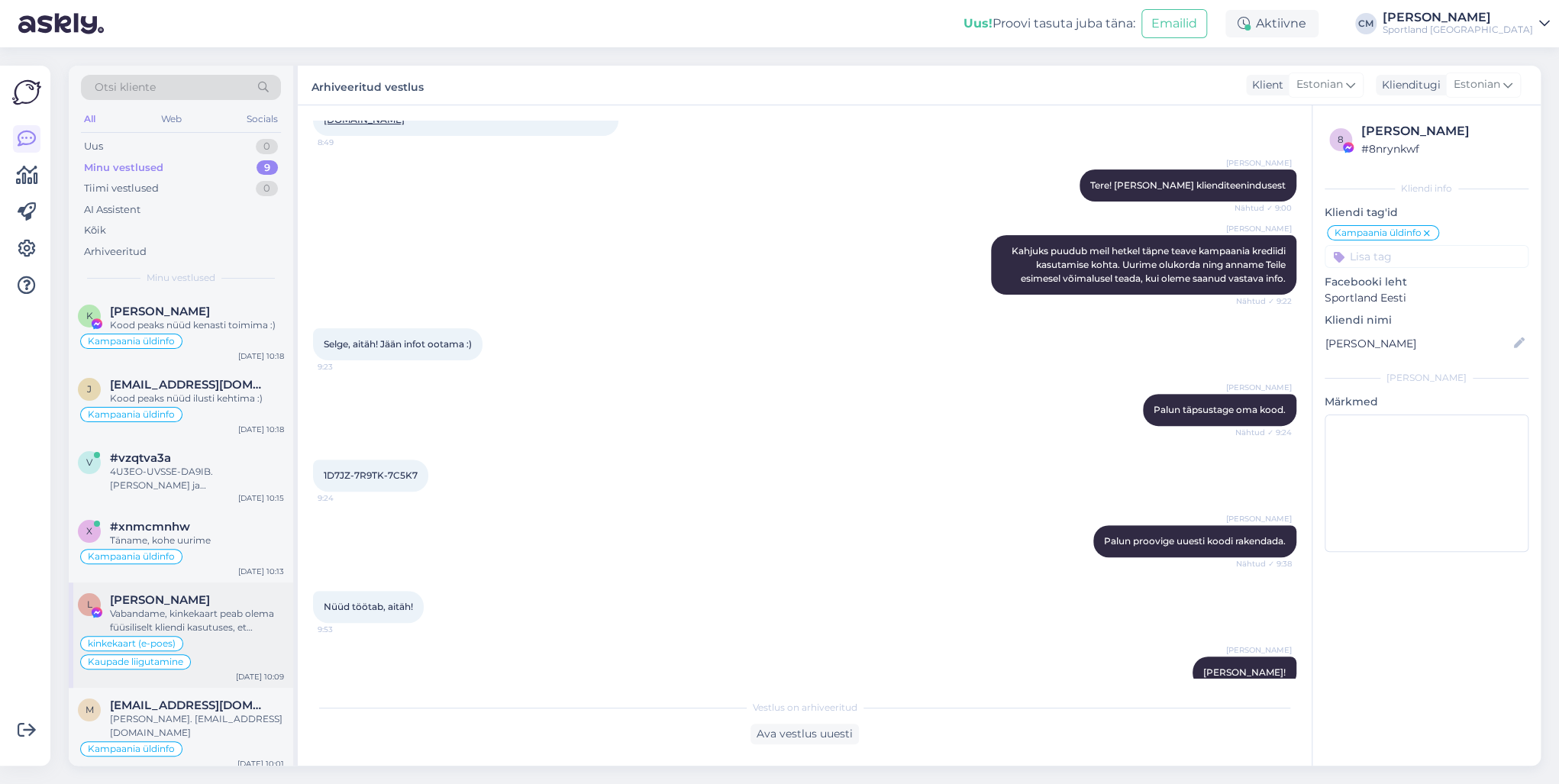
click at [201, 563] on div "Vabandame, kinkekaart peab olema füüsiliselt kliendi kasutuses, et teenindaja s…" at bounding box center [197, 621] width 174 height 28
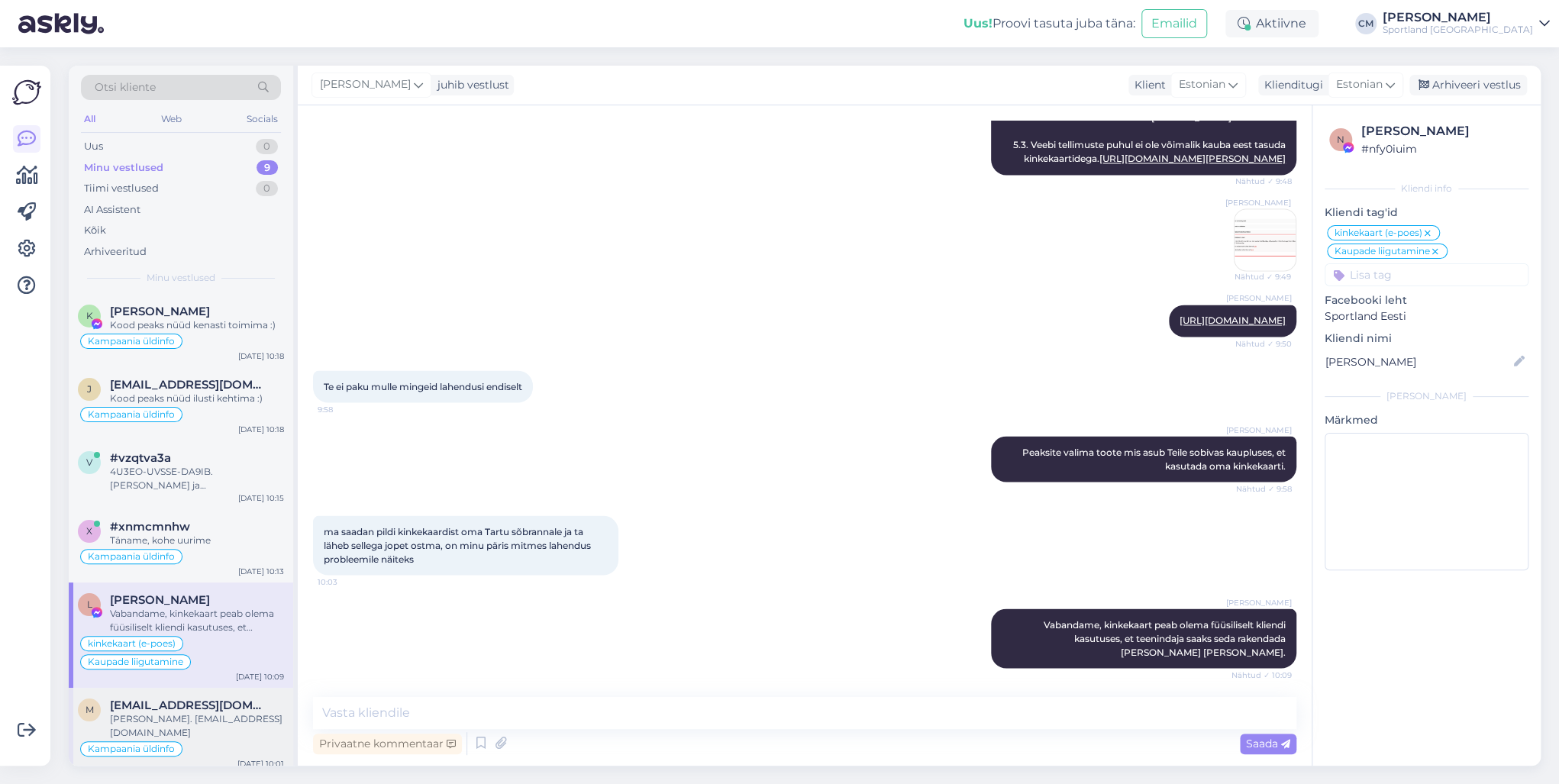
click at [215, 563] on div "[PERSON_NAME]. [EMAIL_ADDRESS][DOMAIN_NAME]" at bounding box center [197, 726] width 174 height 28
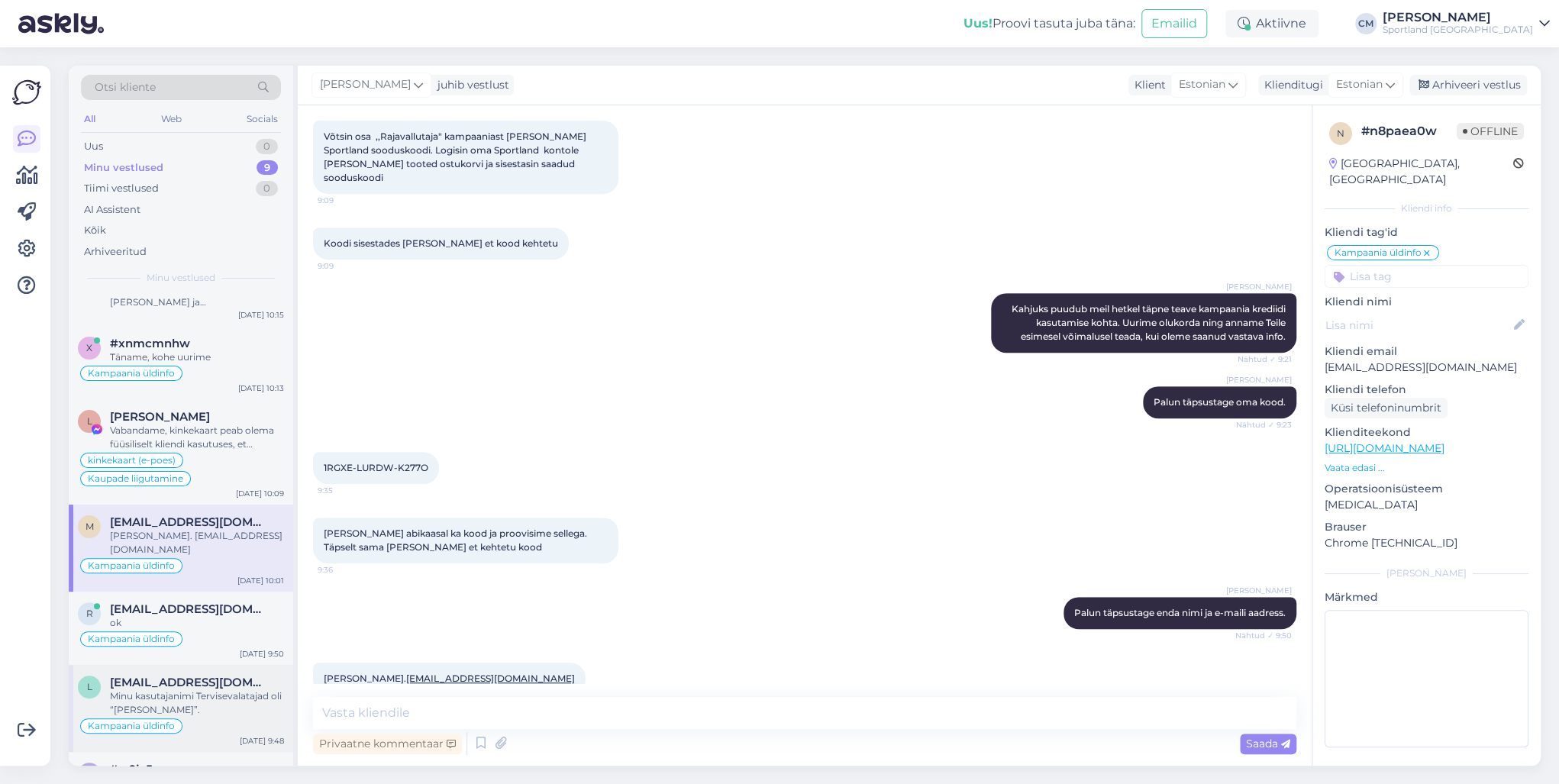
scroll to position [252, 0]
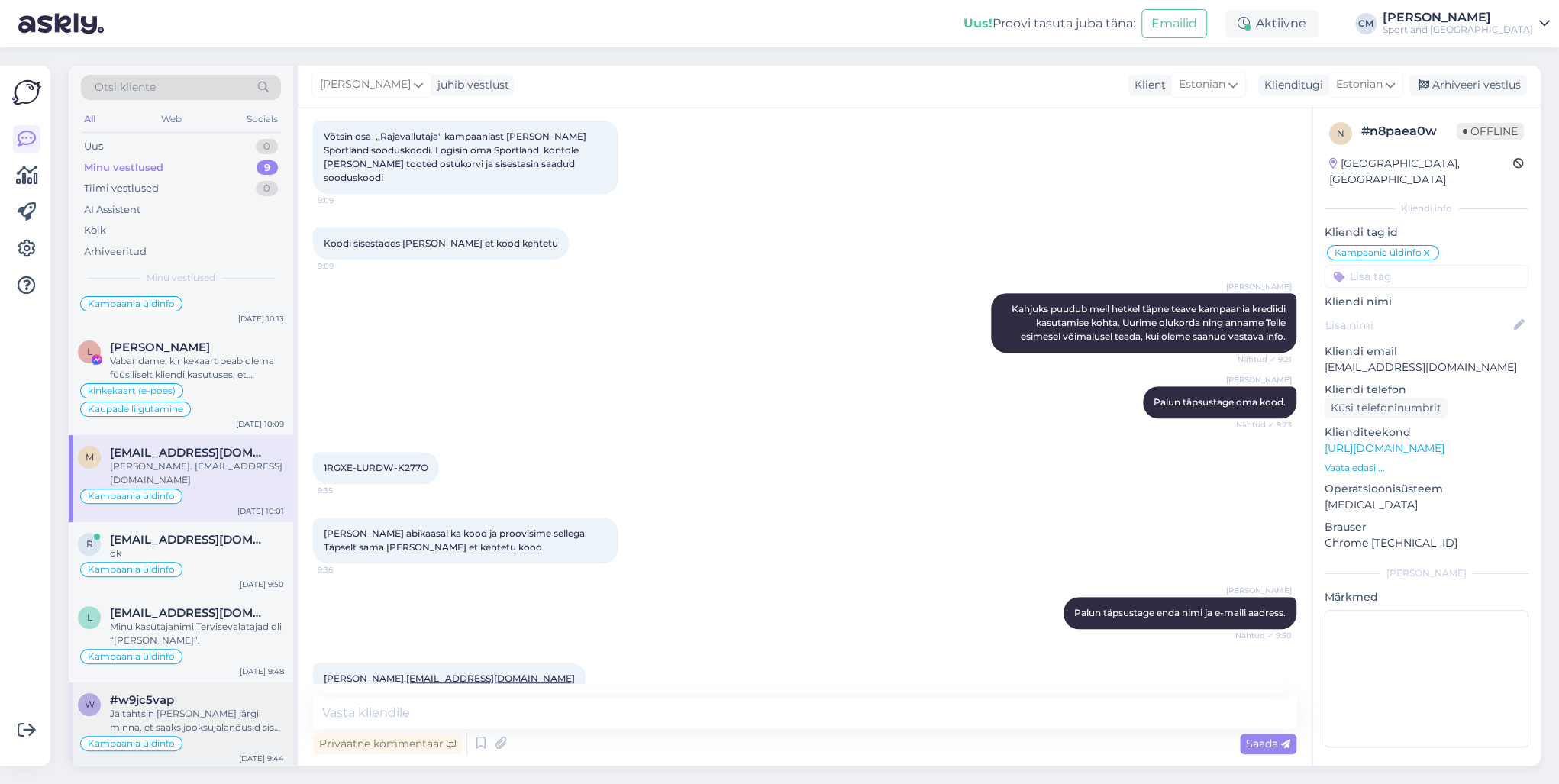
click at [218, 563] on div "Ja tahtsin [PERSON_NAME] järgi minna, et saaks jooksujalanõusid sisse jooksma h…" at bounding box center [197, 720] width 174 height 28
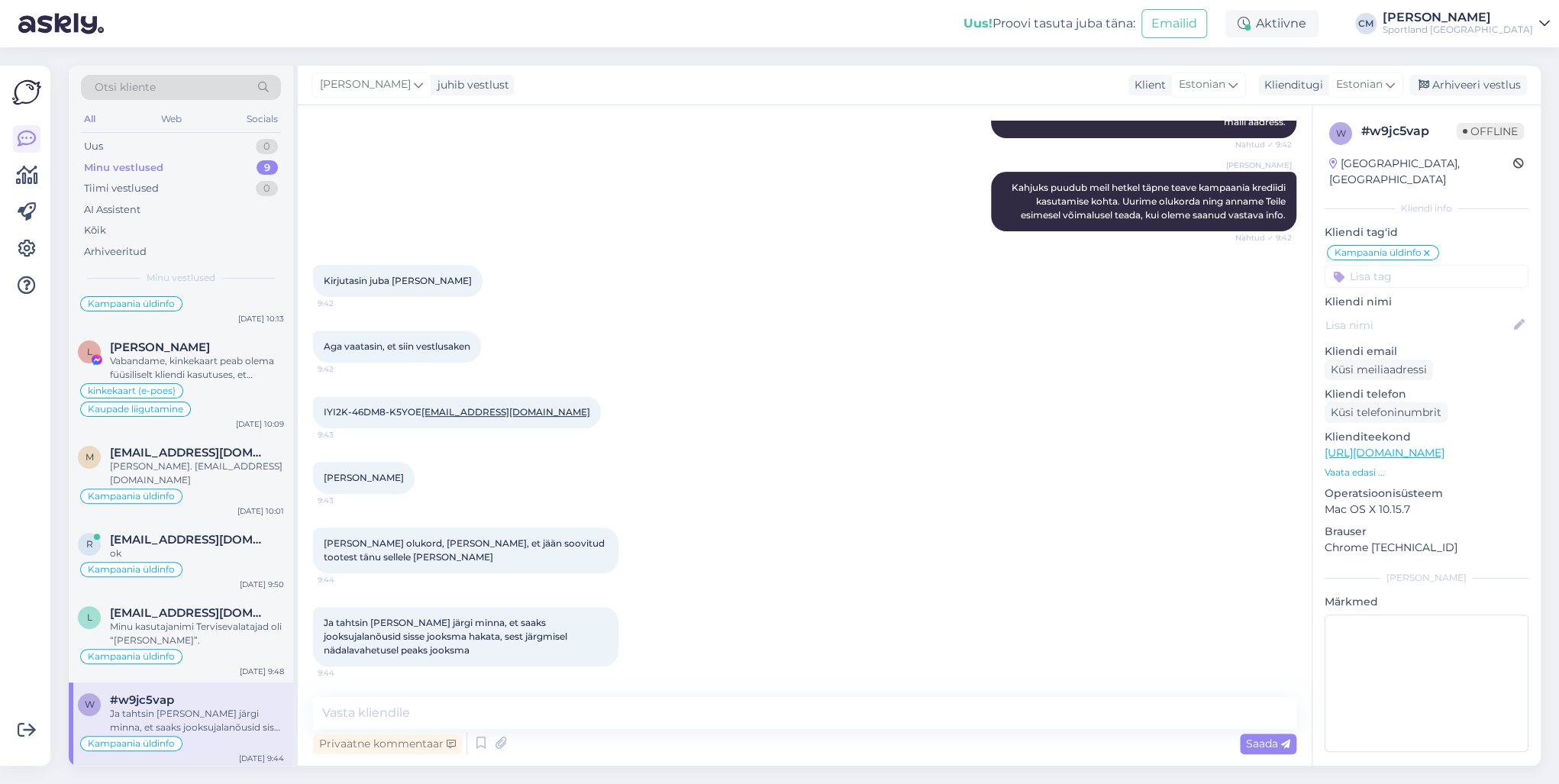
scroll to position [319, 0]
drag, startPoint x: 433, startPoint y: 397, endPoint x: 321, endPoint y: 404, distance: 112.2
click at [321, 404] on div "IYI2K-46DM8-K5YOE [EMAIL_ADDRESS][DOMAIN_NAME] 9:43" at bounding box center [457, 412] width 288 height 32
click at [436, 563] on textarea at bounding box center [804, 713] width 983 height 32
paste textarea "IYI2K-46DM8-K5YOE"
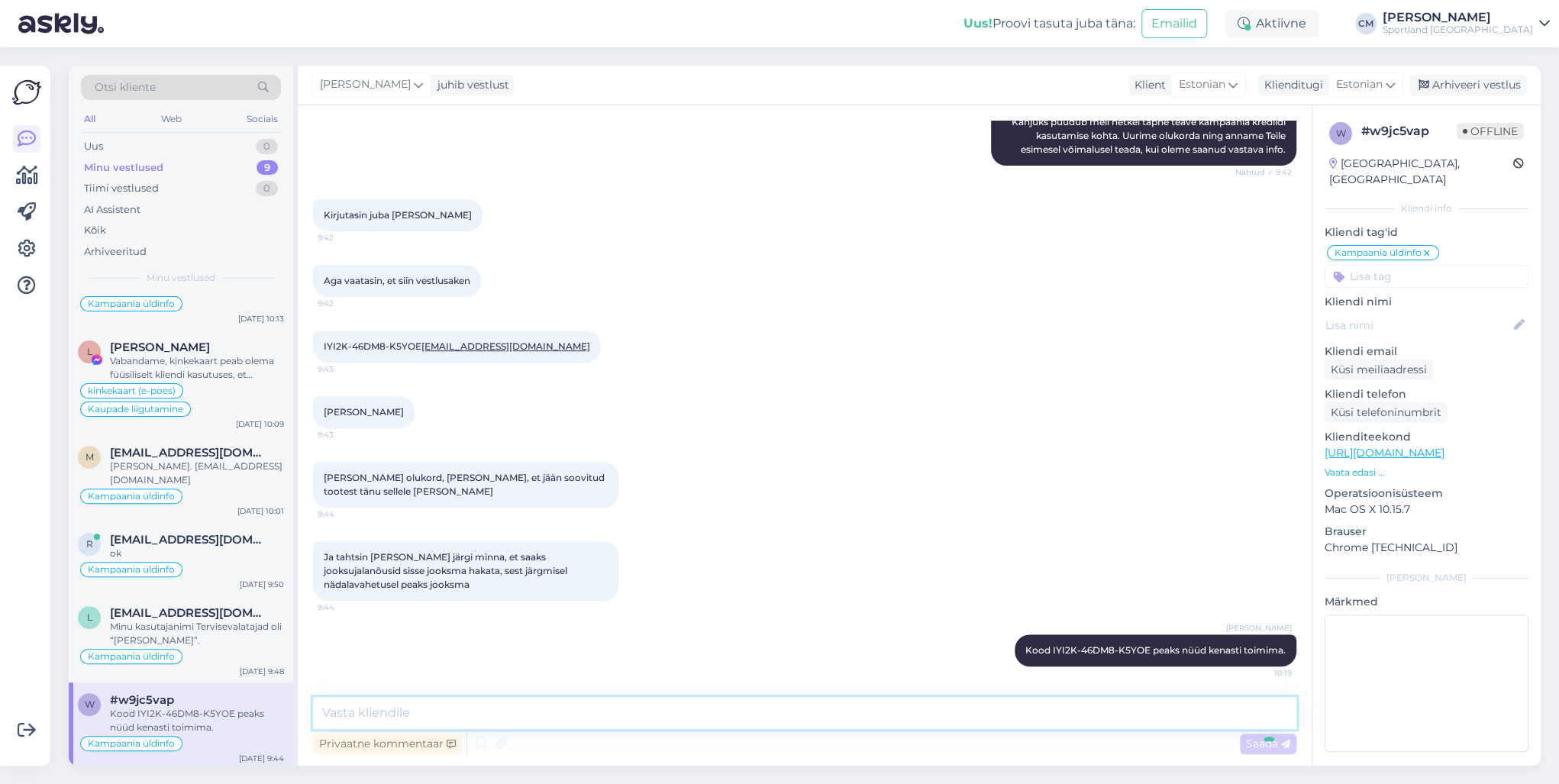
scroll to position [239, 0]
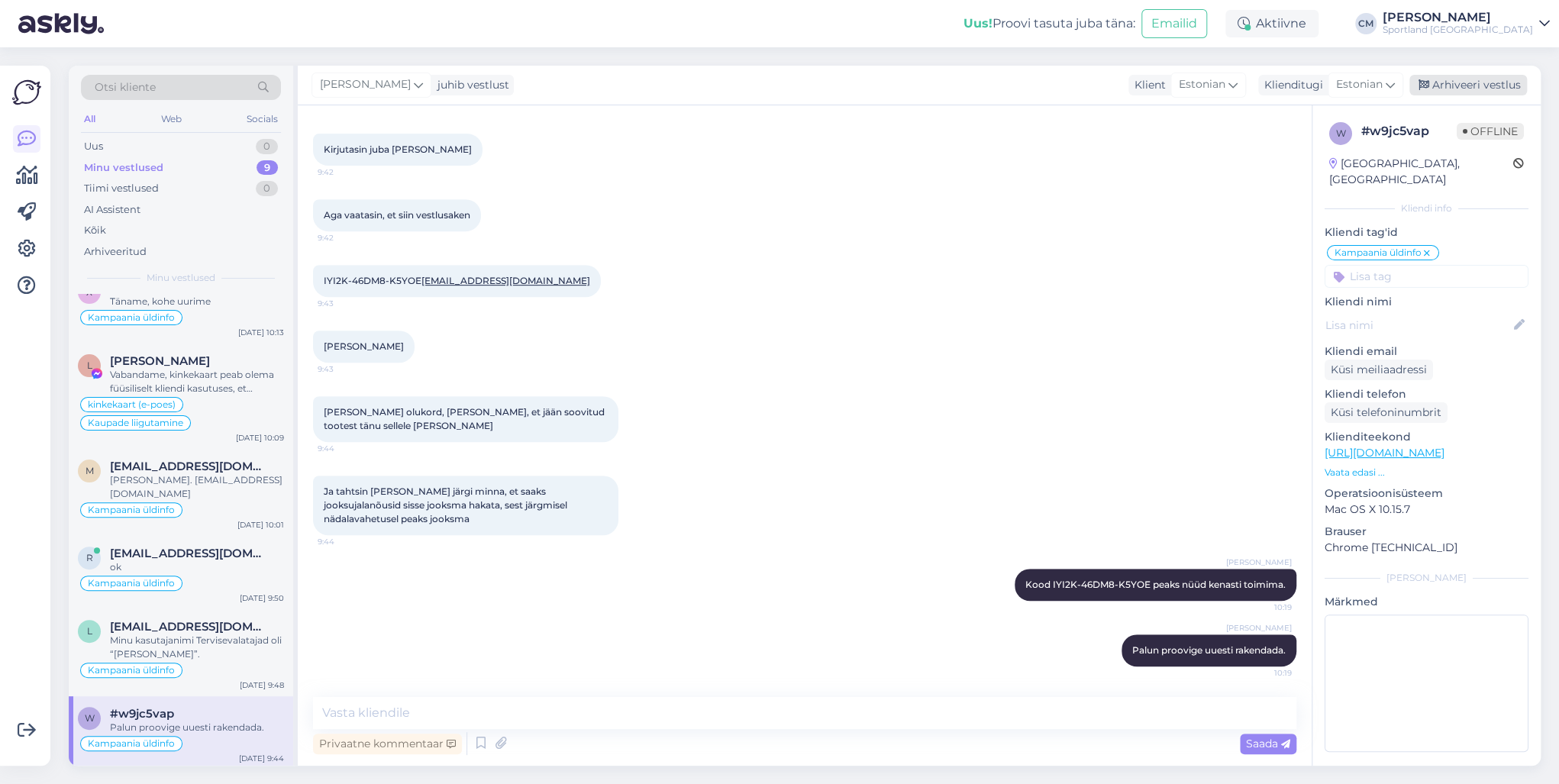
click at [1168, 78] on div "Arhiveeri vestlus" at bounding box center [1468, 84] width 117 height 21
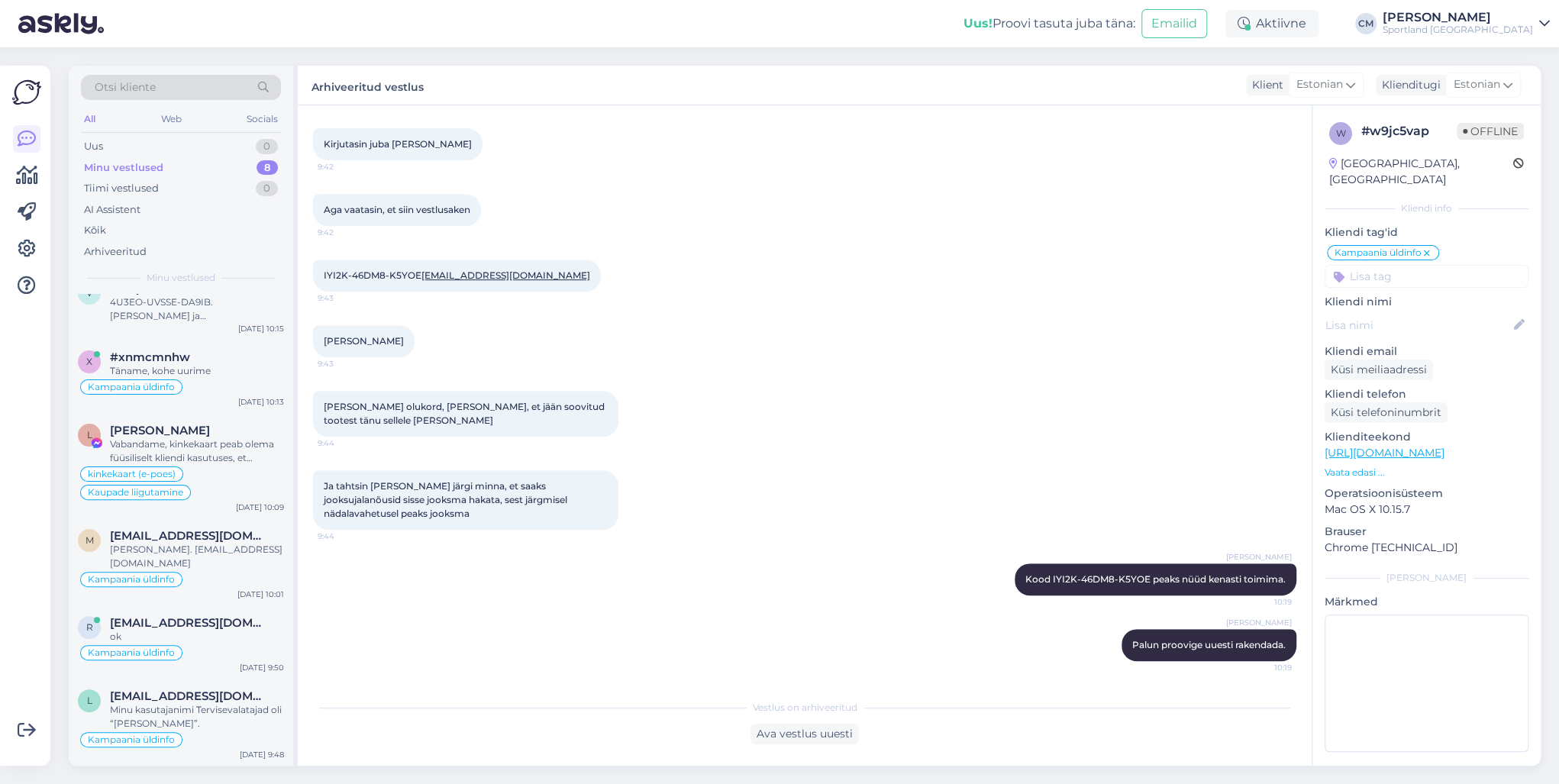
scroll to position [0, 0]
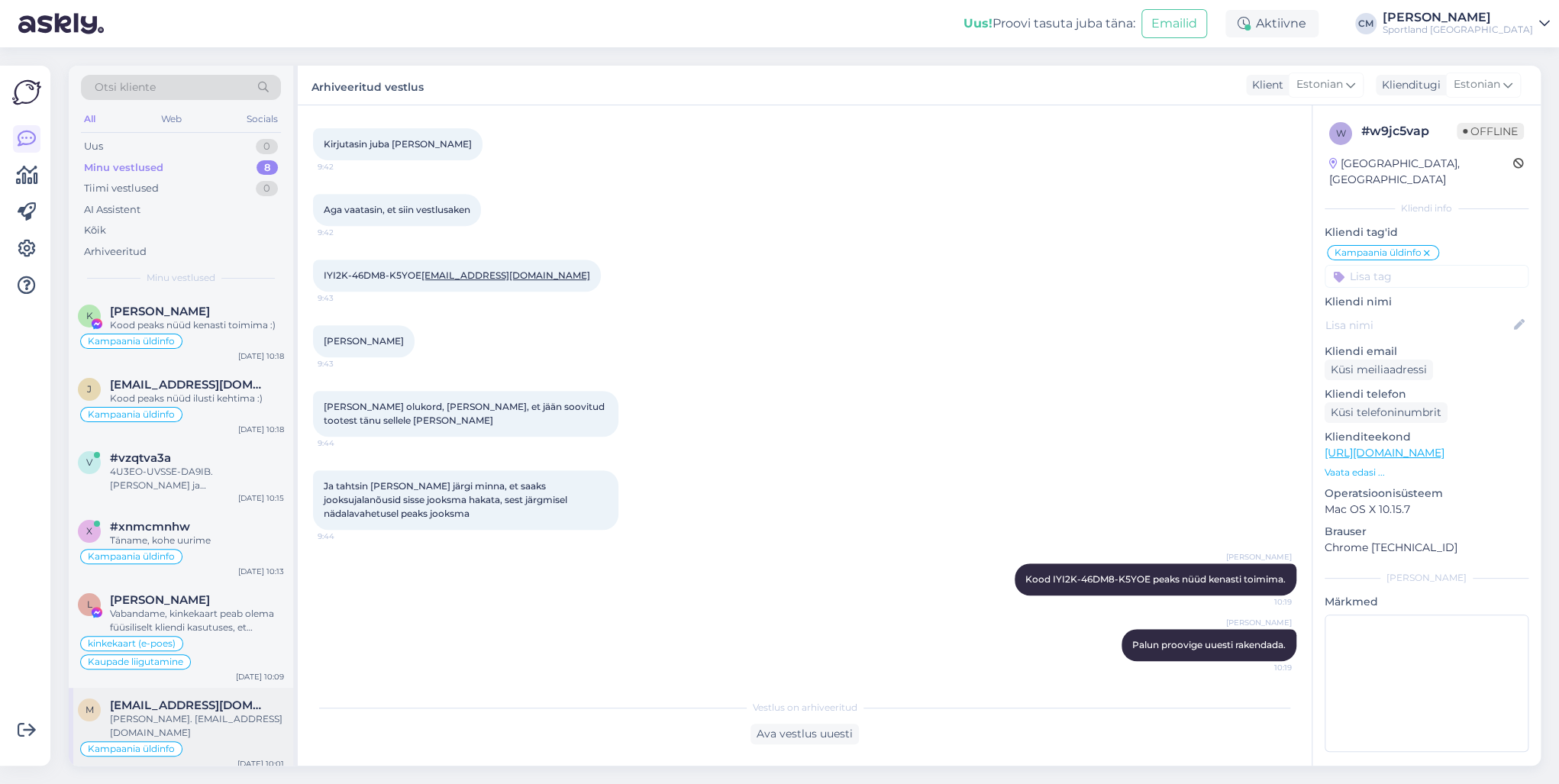
click at [180, 563] on div "m [EMAIL_ADDRESS][DOMAIN_NAME] [PERSON_NAME]. [EMAIL_ADDRESS][DOMAIN_NAME] Kamp…" at bounding box center [181, 730] width 224 height 87
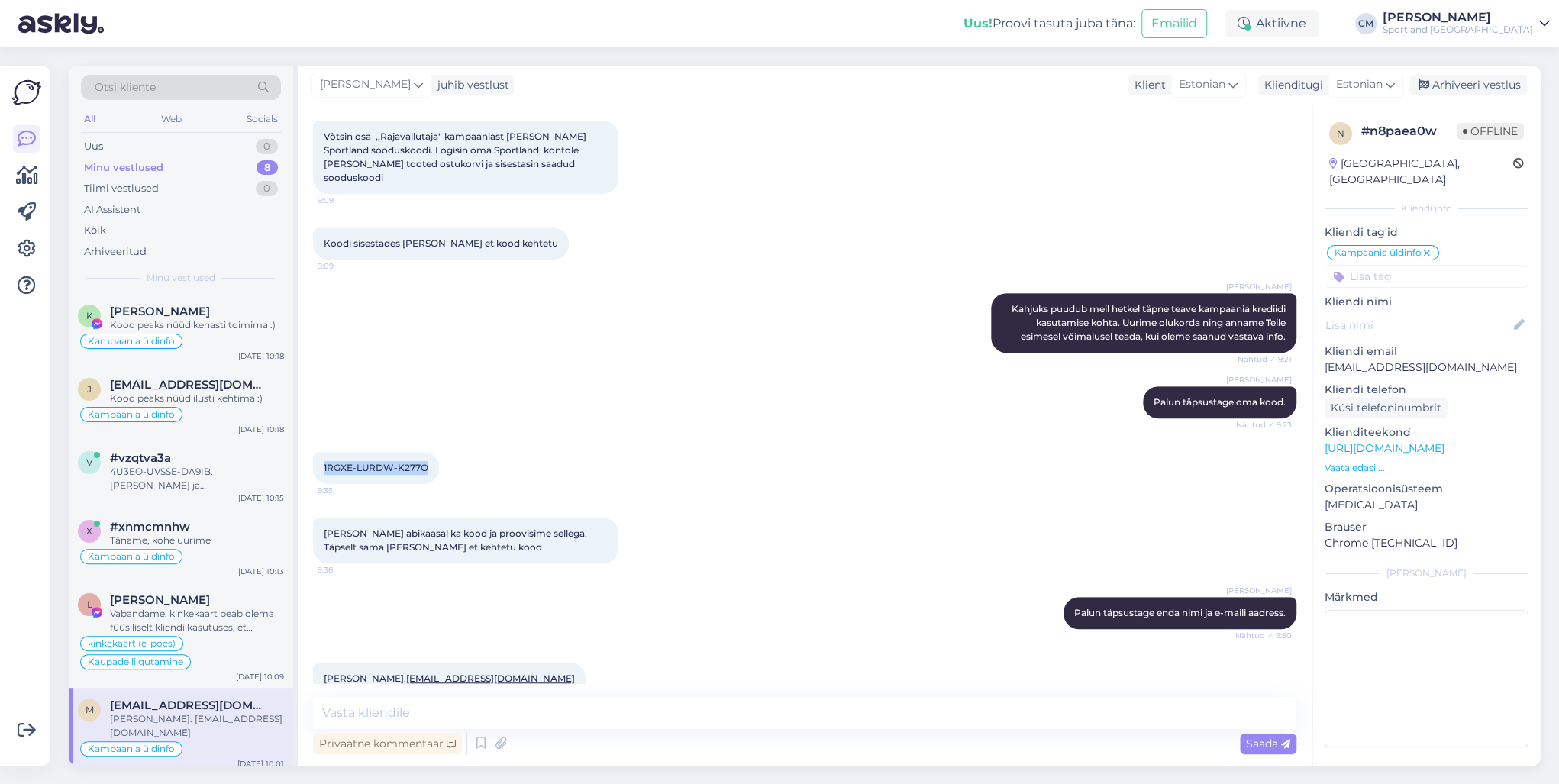
drag, startPoint x: 428, startPoint y: 440, endPoint x: 312, endPoint y: 446, distance: 116.2
click at [312, 446] on div "Vestlus algas [DATE] Tere! Võtsin osa ,,Rajavallutaja" kampaaniast [PERSON_NAME…" at bounding box center [804, 435] width 1014 height 660
drag, startPoint x: 508, startPoint y: 653, endPoint x: 306, endPoint y: 651, distance: 202.0
click at [306, 563] on div "Vestlus algas [DATE] Tere! Võtsin osa ,,Rajavallutaja" kampaaniast [PERSON_NAME…" at bounding box center [804, 435] width 1014 height 660
click at [206, 563] on div "Vabandame, kinkekaart peab olema füüsiliselt kliendi kasutuses, et teenindaja s…" at bounding box center [197, 621] width 174 height 28
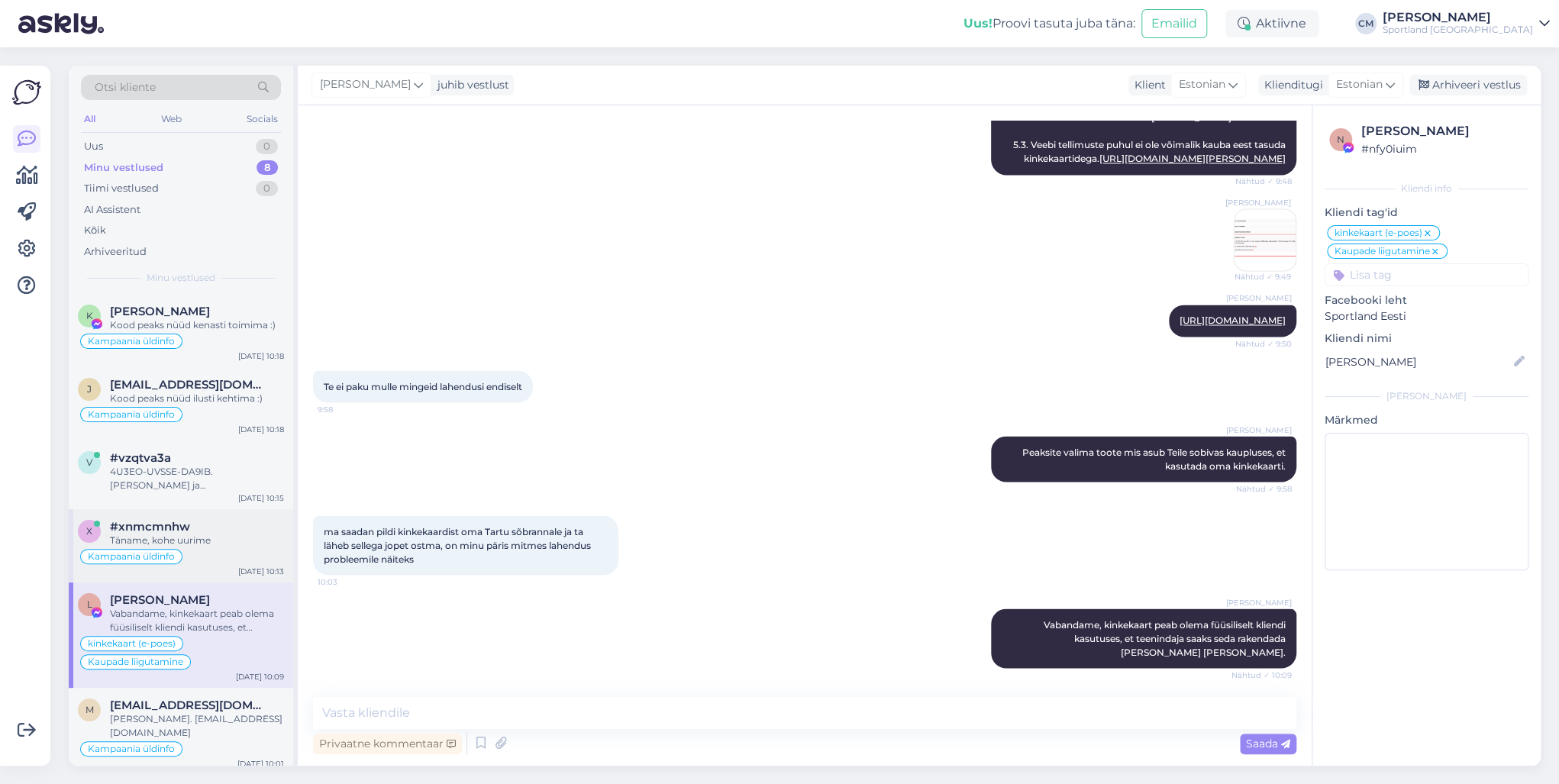
click at [235, 535] on div "Täname, kohe uurime" at bounding box center [197, 540] width 174 height 14
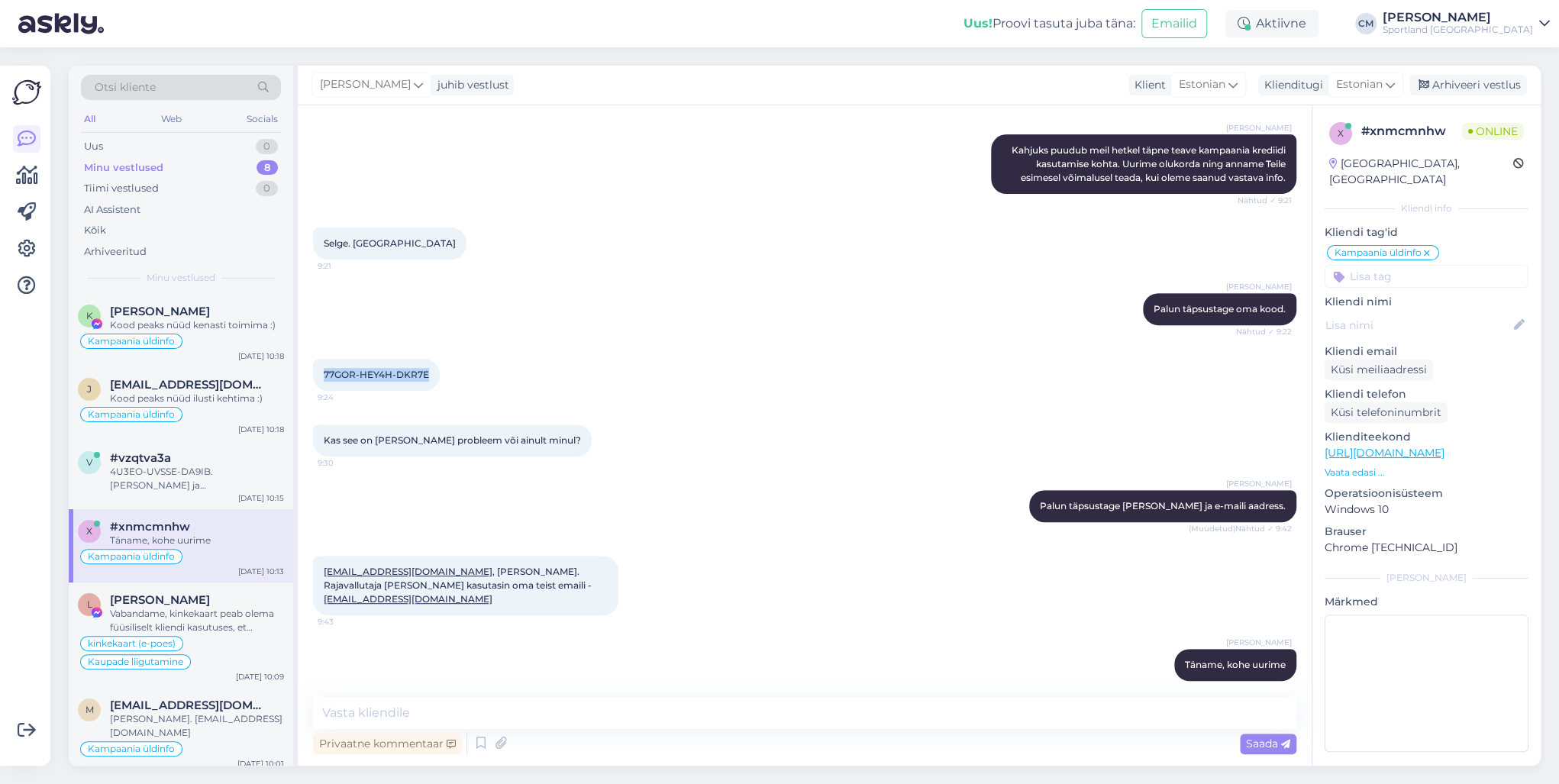
drag, startPoint x: 428, startPoint y: 374, endPoint x: 320, endPoint y: 372, distance: 108.0
click at [320, 372] on div "77GOR-HEY4H-DKR7E 9:24" at bounding box center [376, 375] width 127 height 32
click at [412, 563] on div "Privaatne kommentaar" at bounding box center [388, 743] width 149 height 21
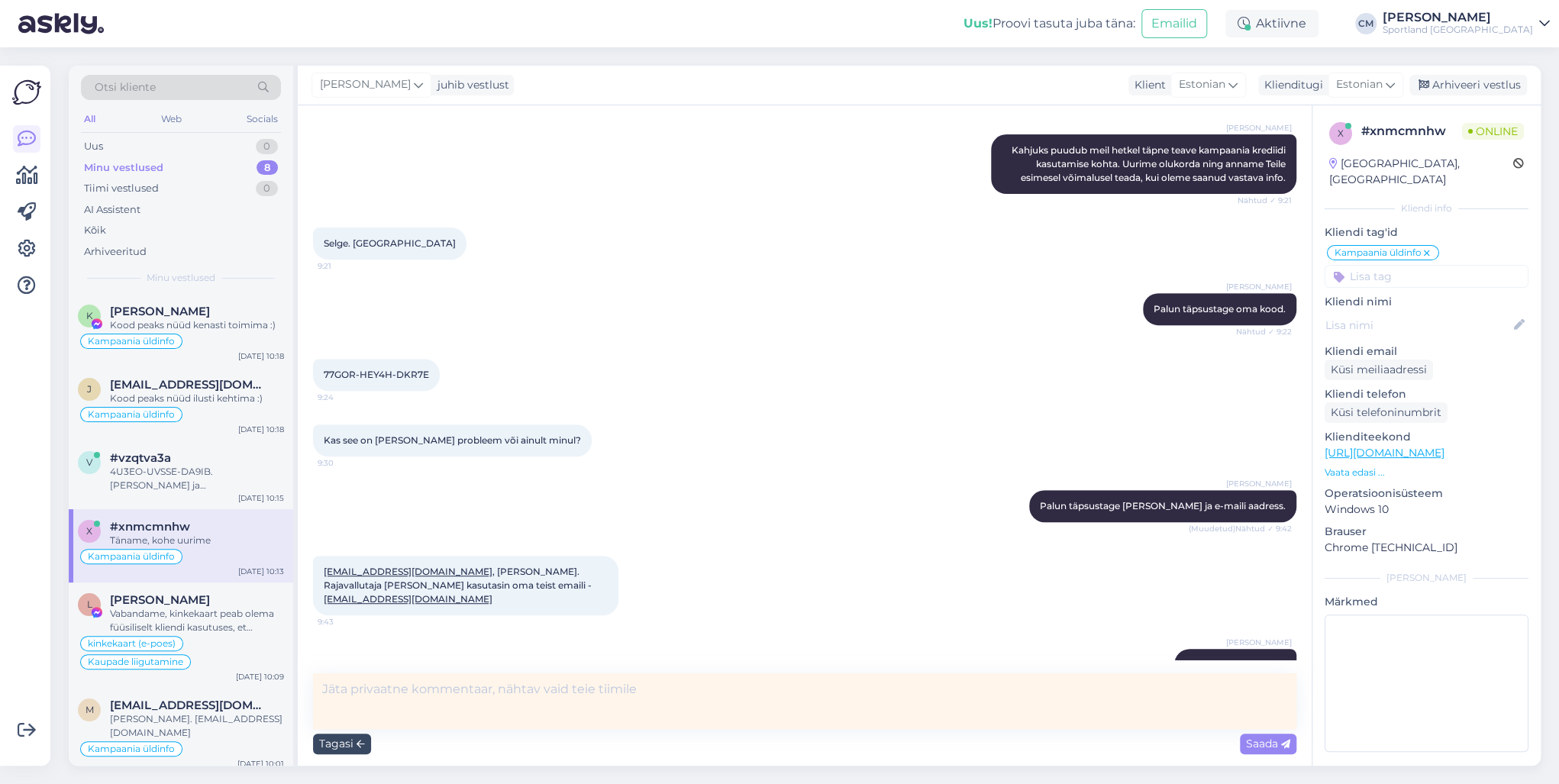
click at [348, 563] on div "Tagasi" at bounding box center [342, 743] width 58 height 21
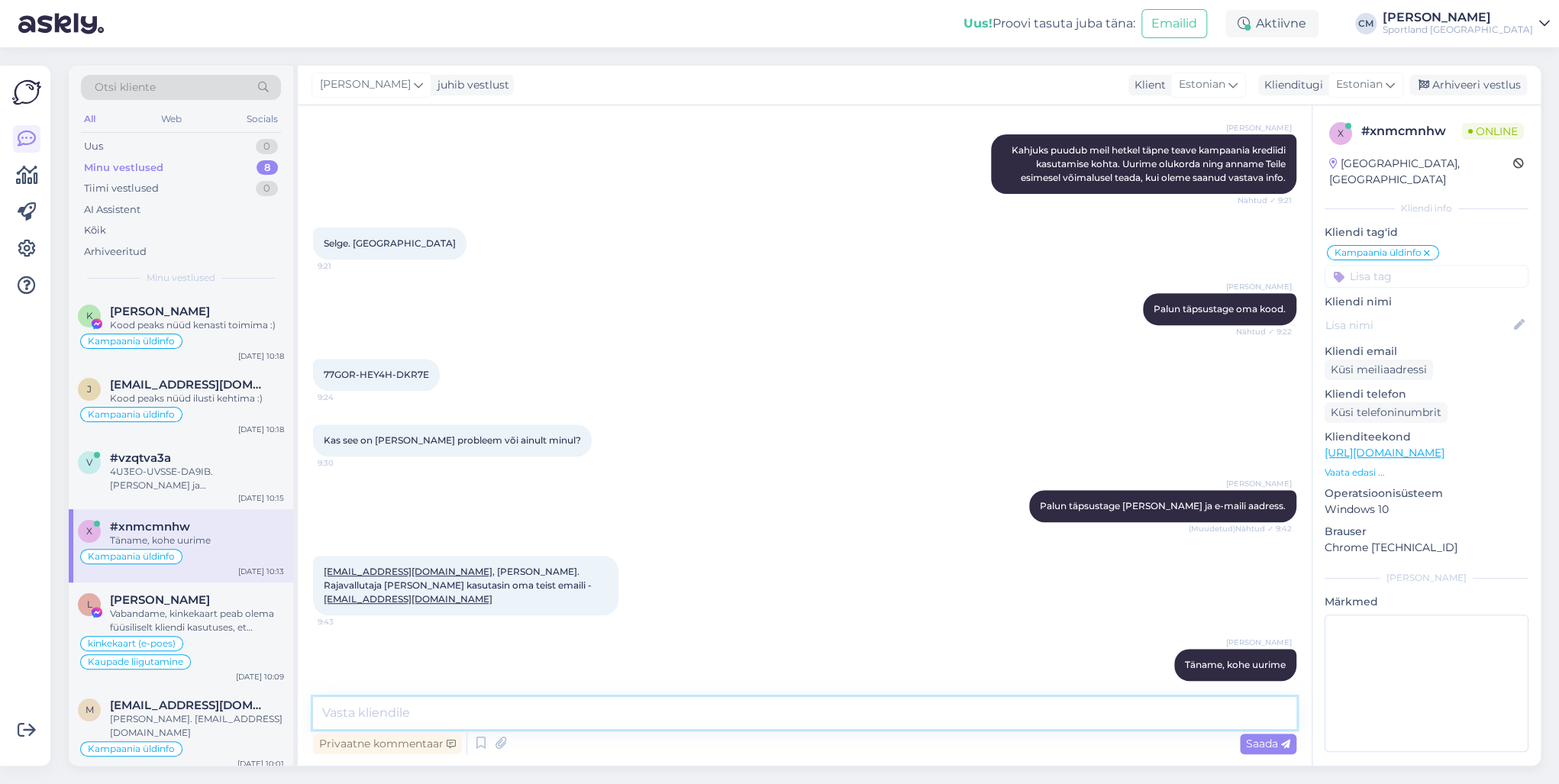
click at [375, 563] on textarea at bounding box center [804, 713] width 983 height 32
click at [596, 563] on textarea "Kood peaks nüüd kenasti toimima :)" at bounding box center [804, 713] width 983 height 32
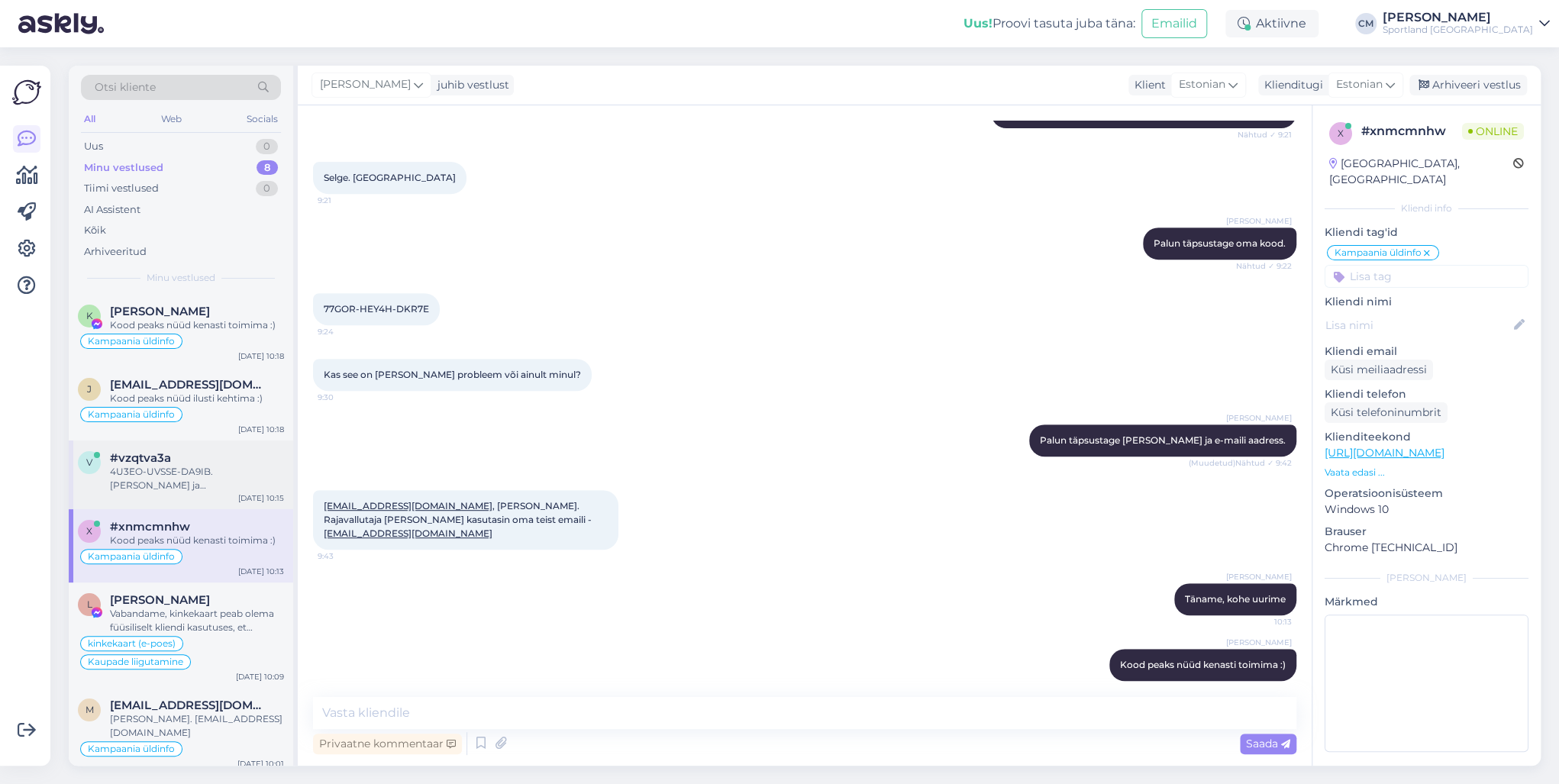
click at [239, 469] on div "4U3EO-UVSSE-DA9IB. [PERSON_NAME] ja [EMAIL_ADDRESS][DOMAIN_NAME]" at bounding box center [197, 479] width 174 height 28
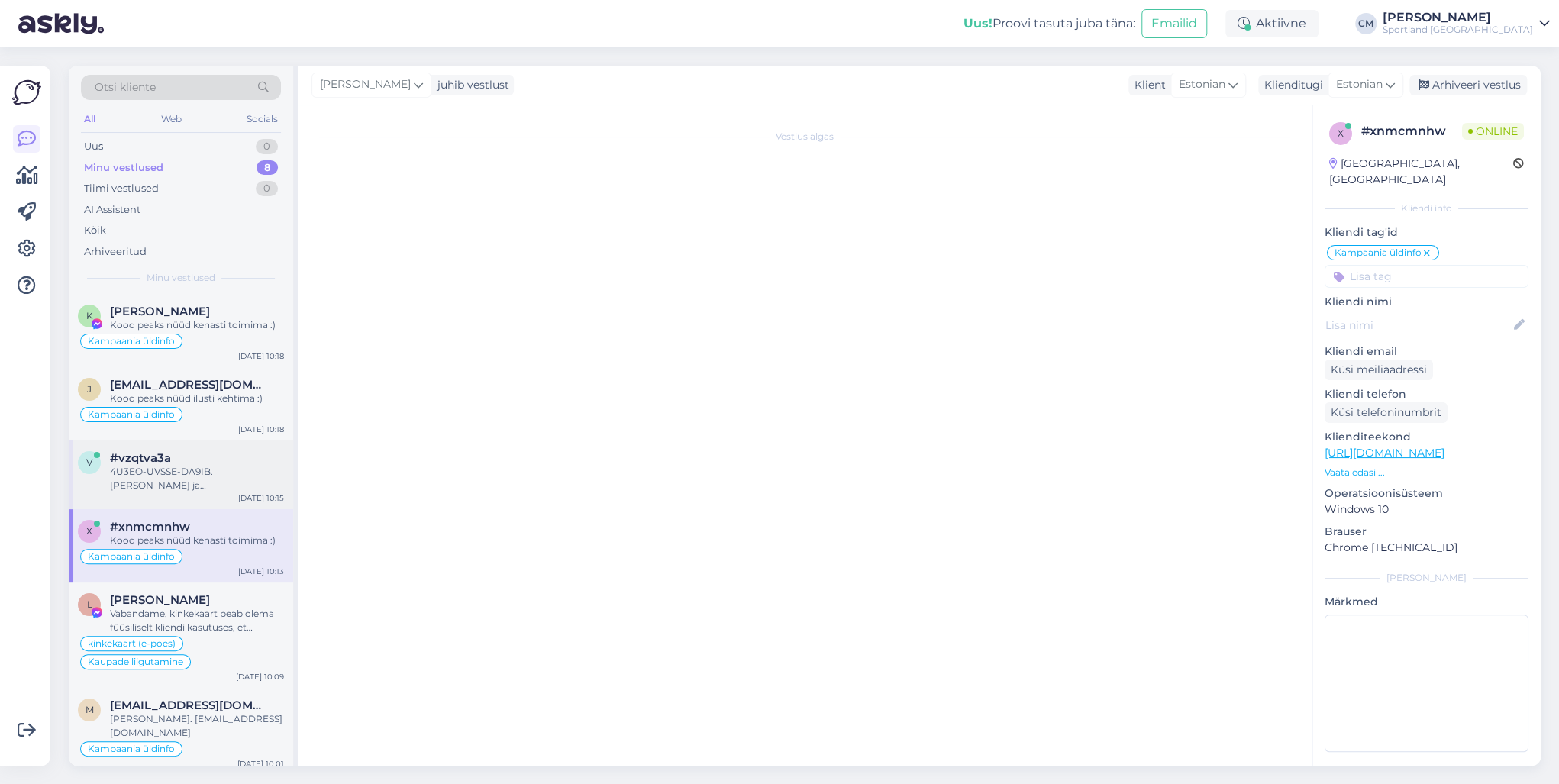
scroll to position [0, 0]
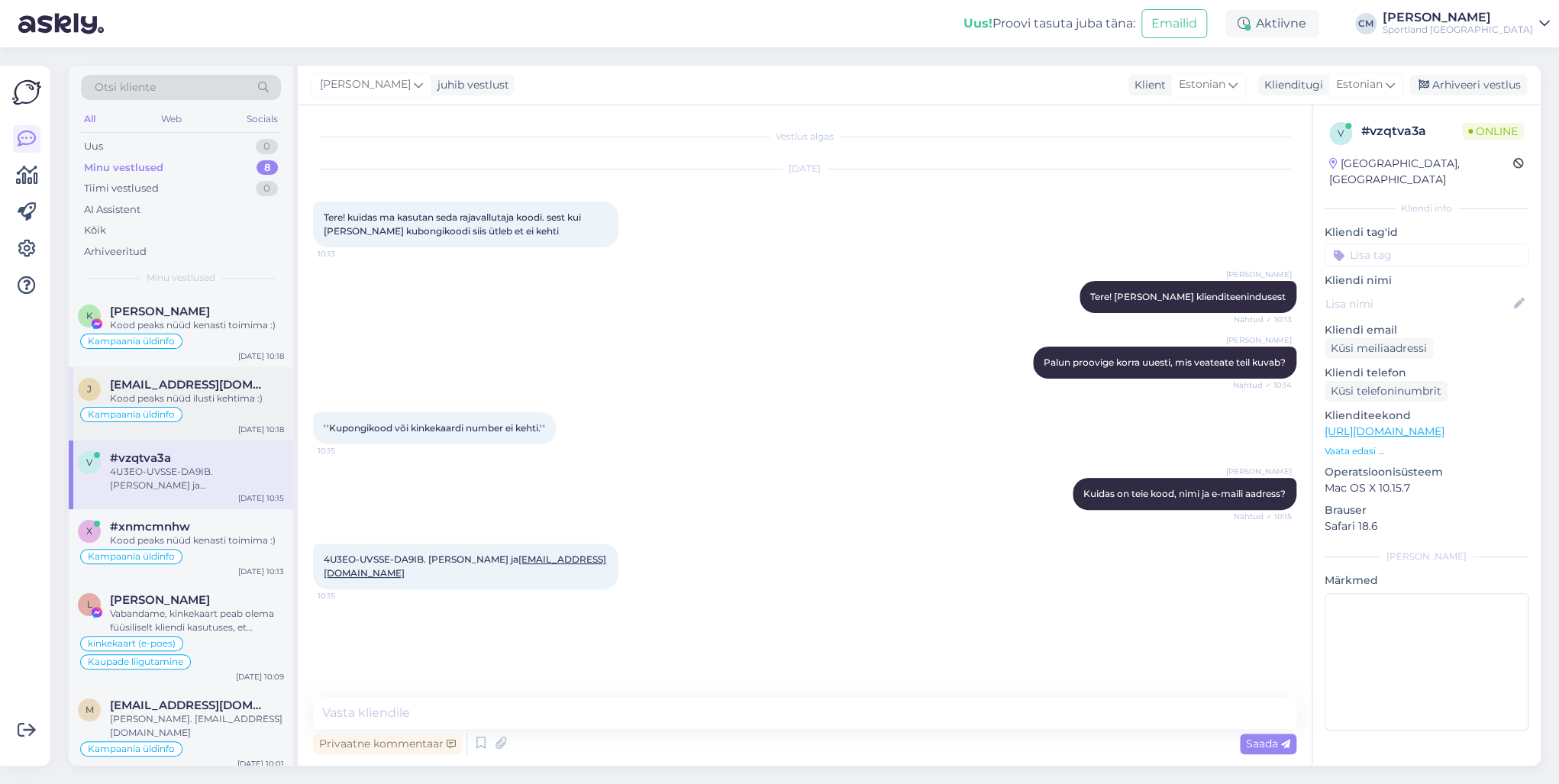
click at [211, 418] on div "Kampaania üldinfo" at bounding box center [180, 414] width 206 height 18
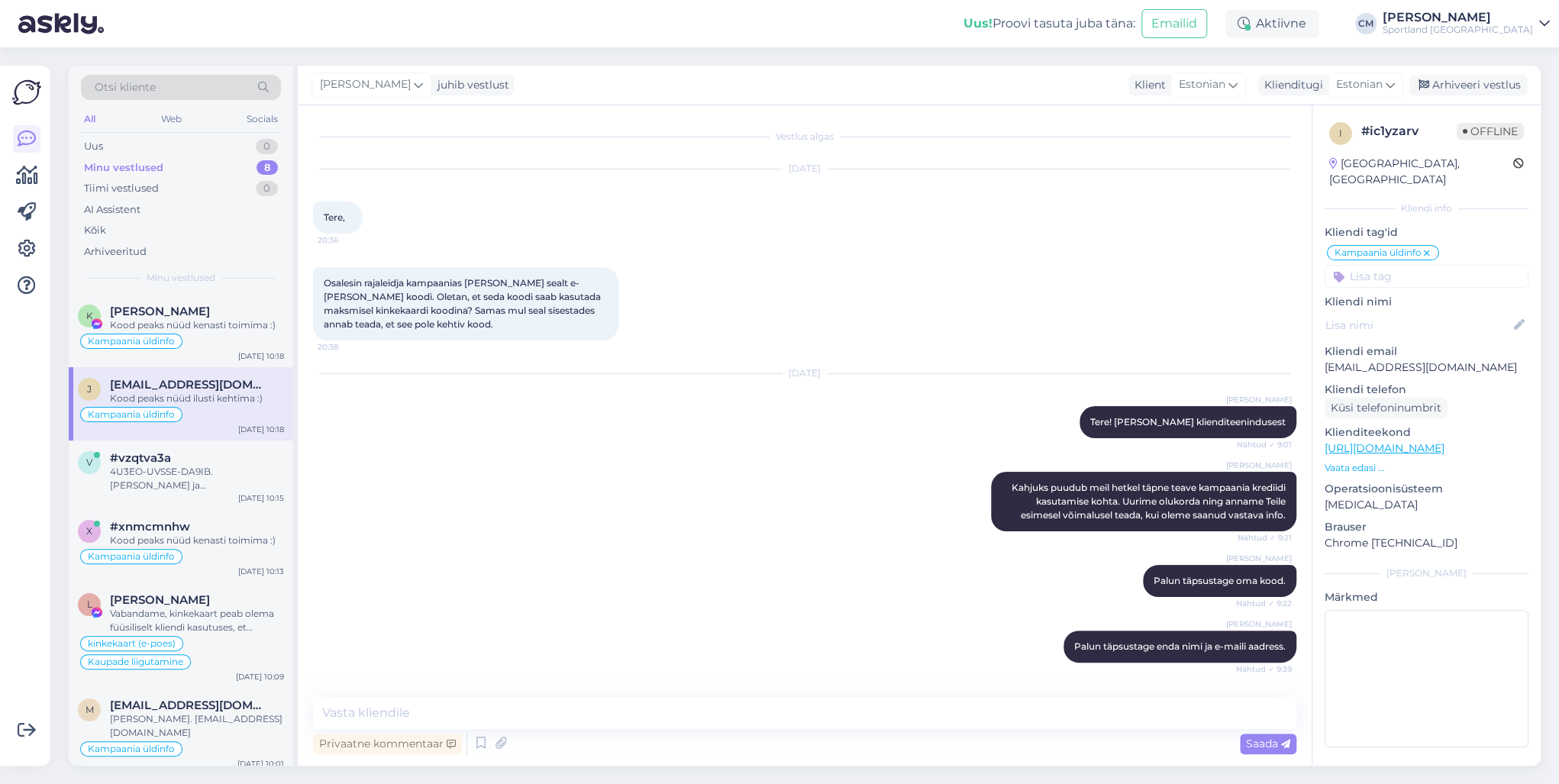
scroll to position [140, 0]
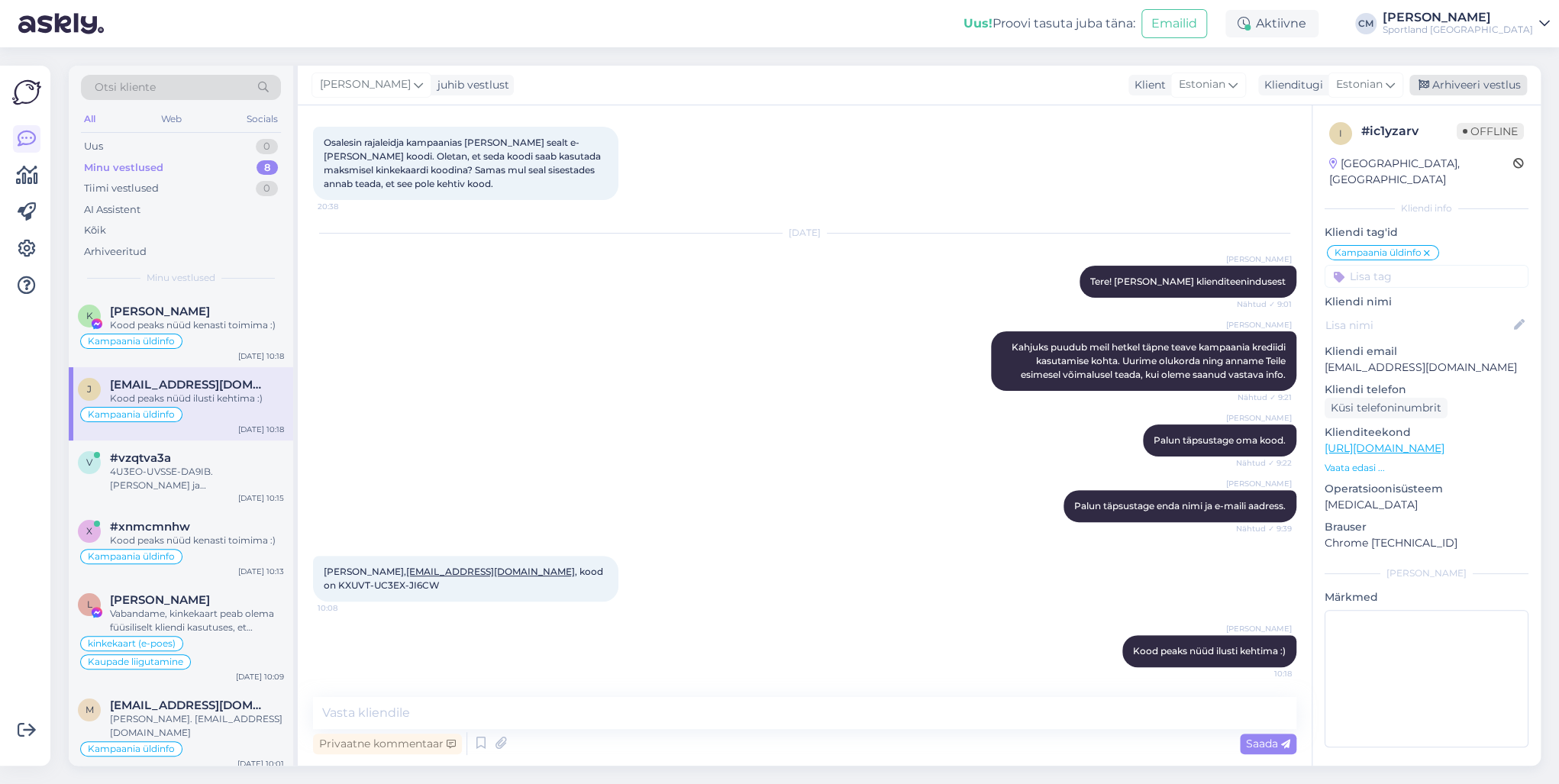
click at [1168, 88] on div "Arhiveeri vestlus" at bounding box center [1468, 84] width 117 height 21
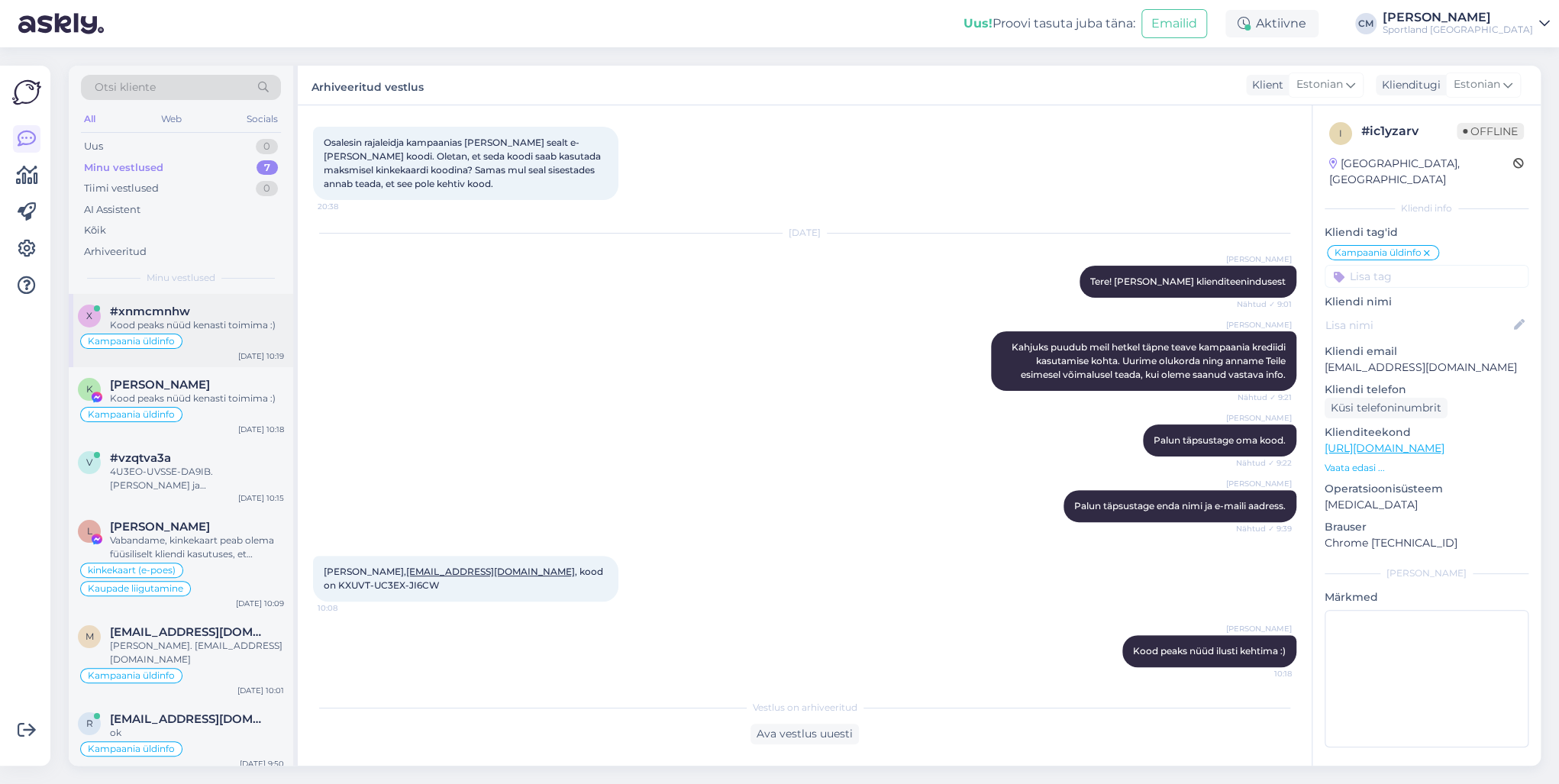
click at [212, 343] on div "Kampaania üldinfo" at bounding box center [180, 341] width 206 height 18
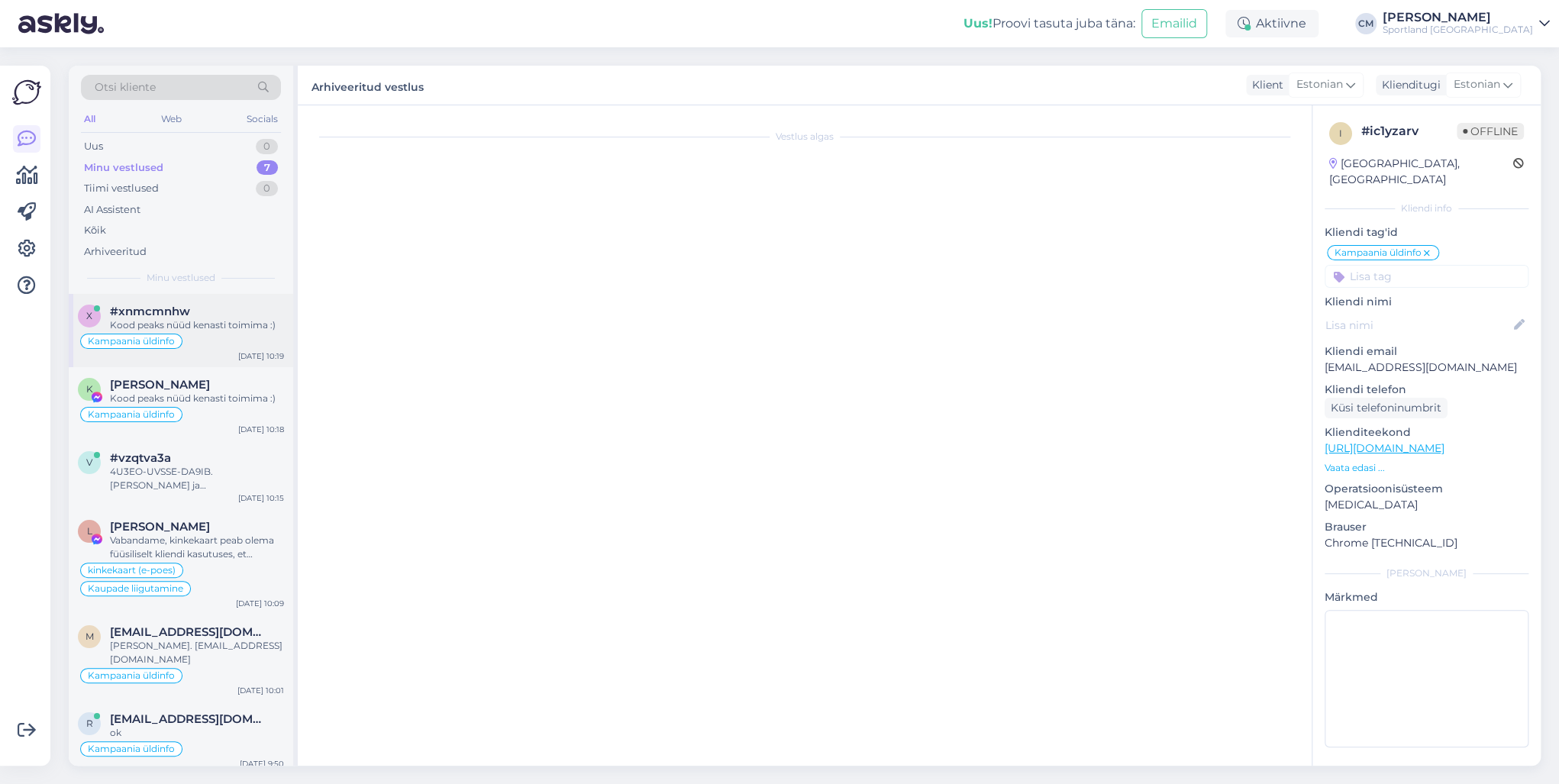
scroll to position [423, 0]
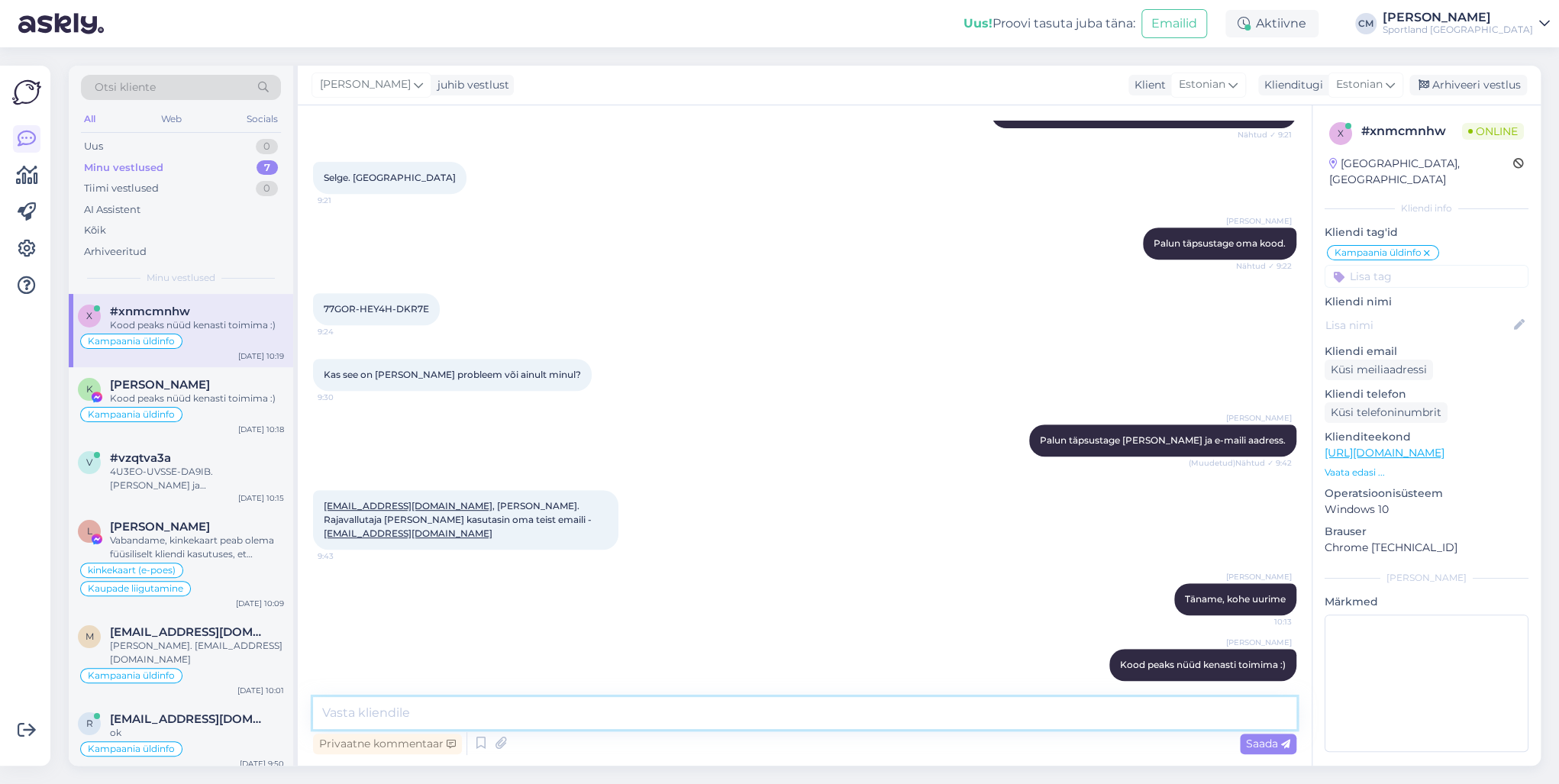
click at [493, 563] on textarea at bounding box center [804, 713] width 983 height 32
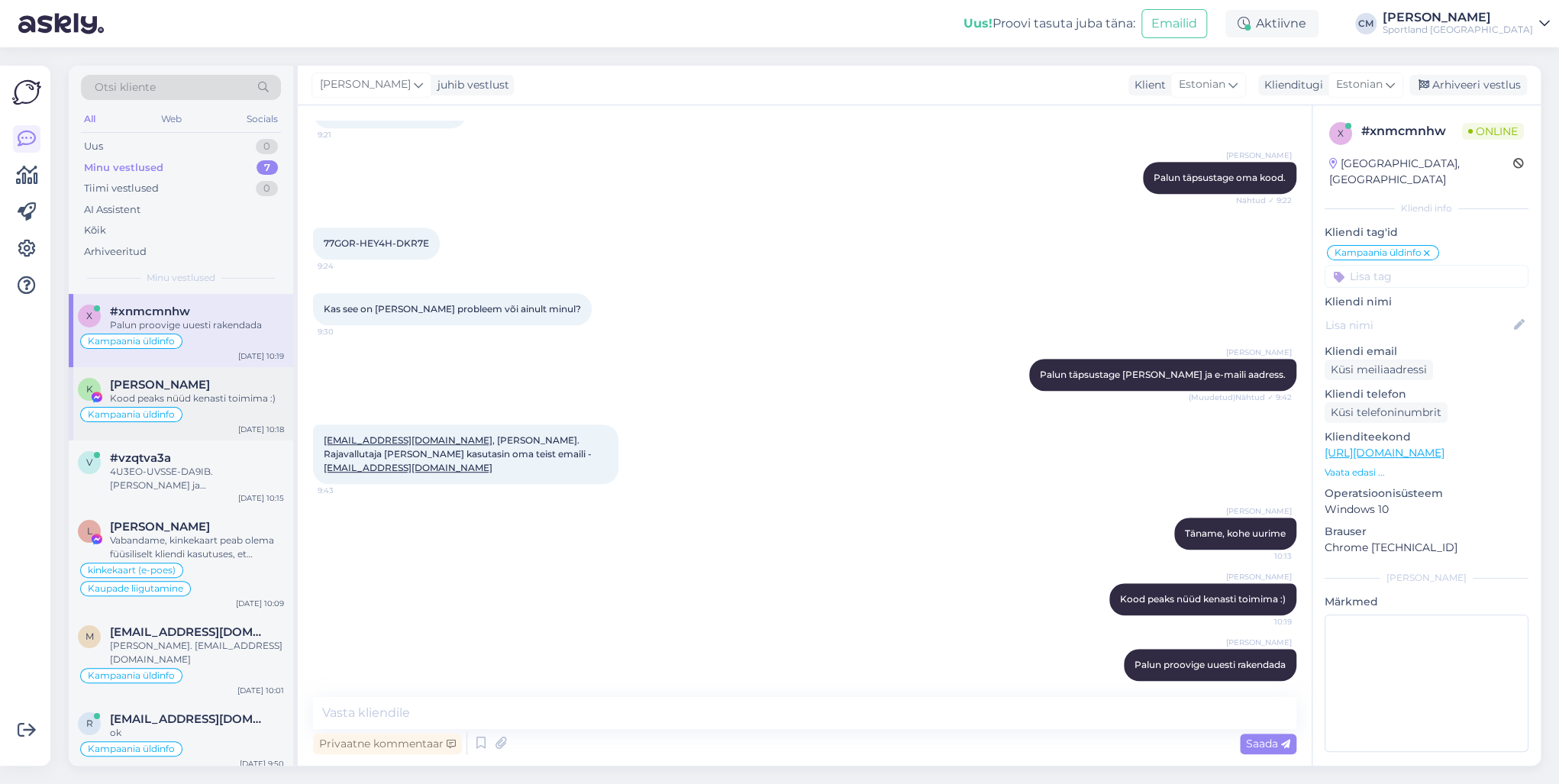
click at [193, 400] on div "Kood peaks nüüd kenasti toimima :)" at bounding box center [197, 398] width 174 height 14
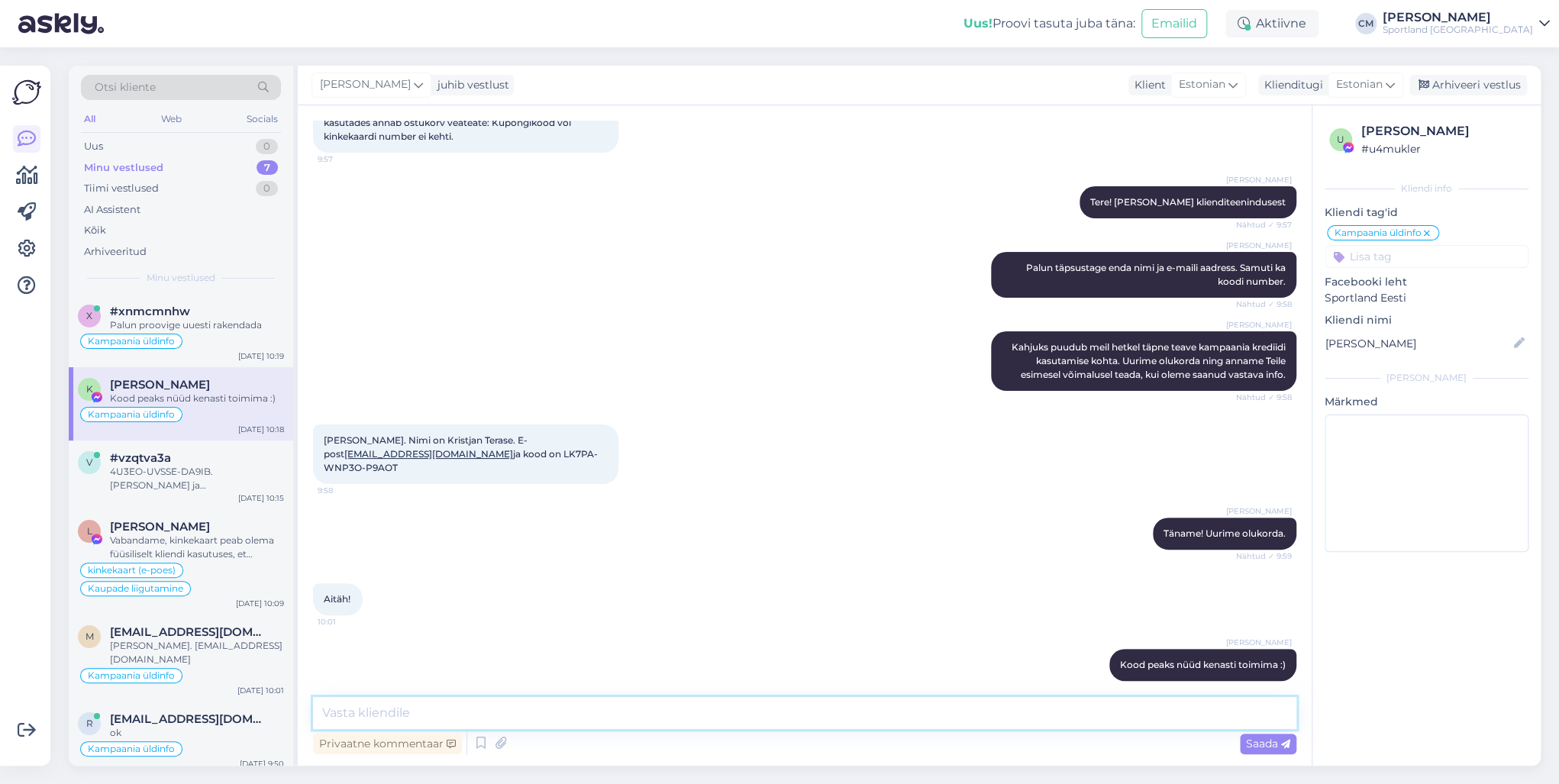
click at [501, 563] on textarea at bounding box center [804, 713] width 983 height 32
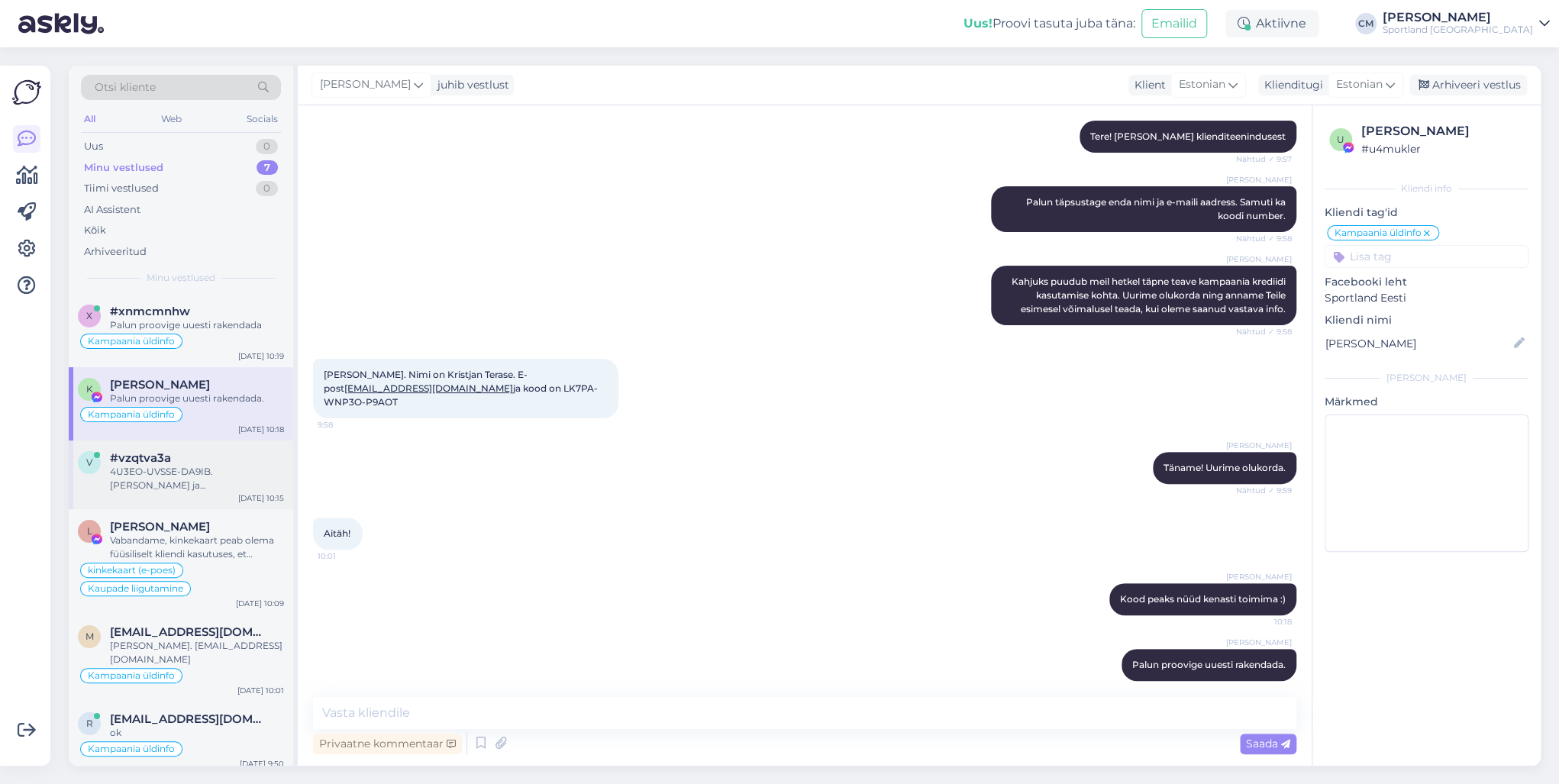
click at [226, 465] on div "4U3EO-UVSSE-DA9IB. [PERSON_NAME] ja [EMAIL_ADDRESS][DOMAIN_NAME]" at bounding box center [197, 479] width 174 height 28
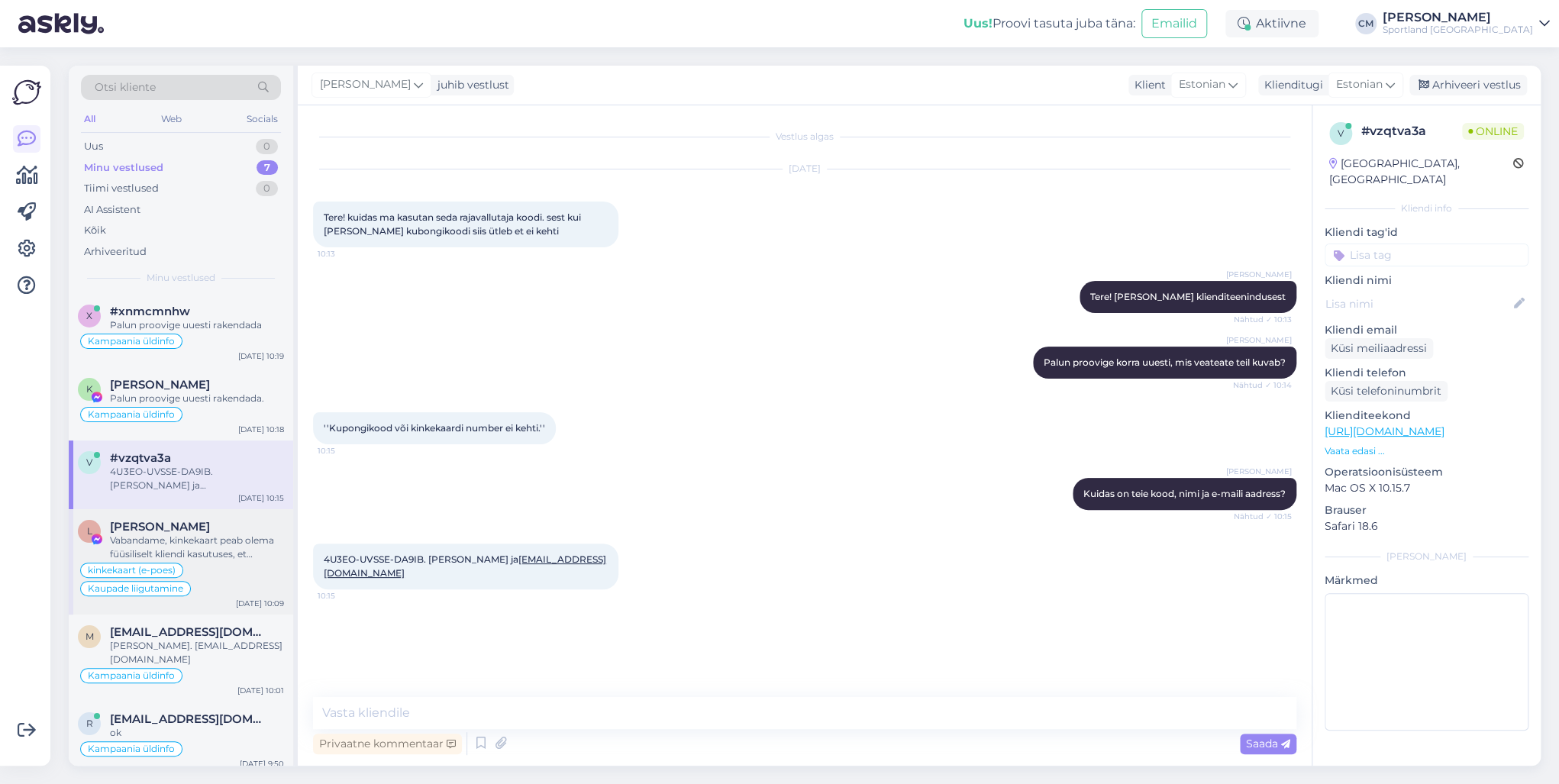
click at [212, 537] on div "Vabandame, kinkekaart peab olema füüsiliselt kliendi kasutuses, et teenindaja s…" at bounding box center [197, 547] width 174 height 28
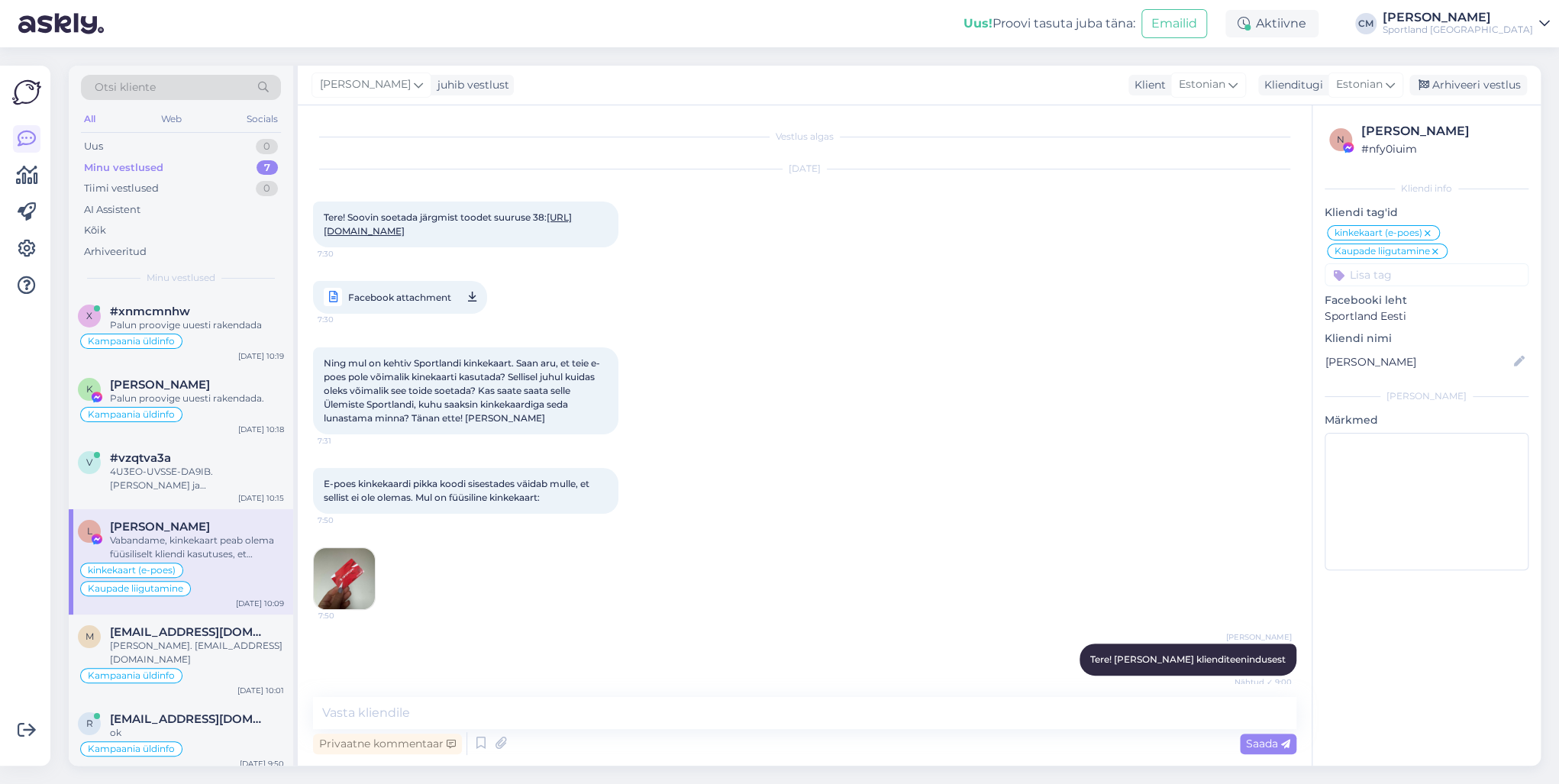
scroll to position [1728, 0]
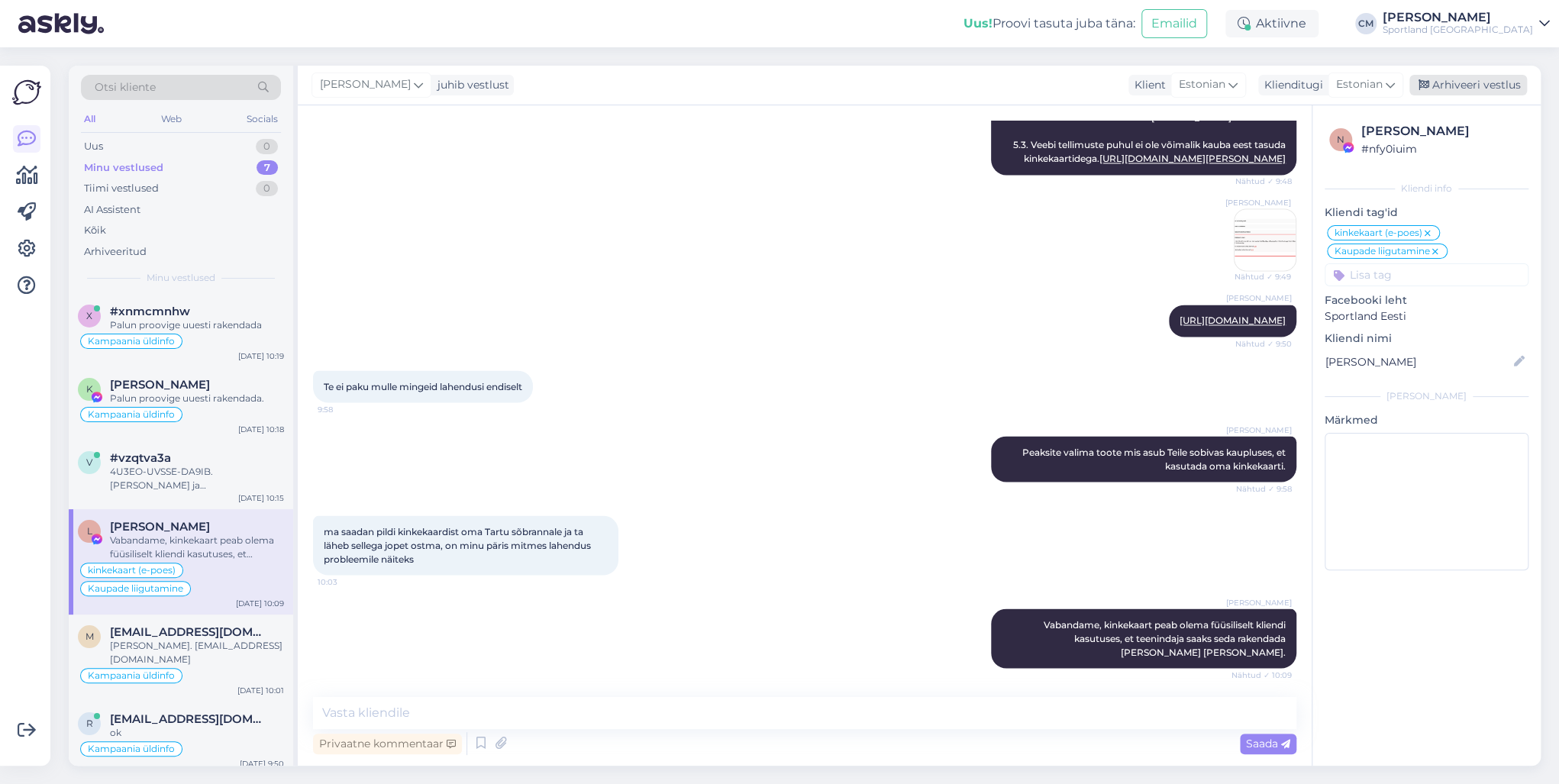
click at [1168, 88] on div "Arhiveeri vestlus" at bounding box center [1468, 84] width 117 height 21
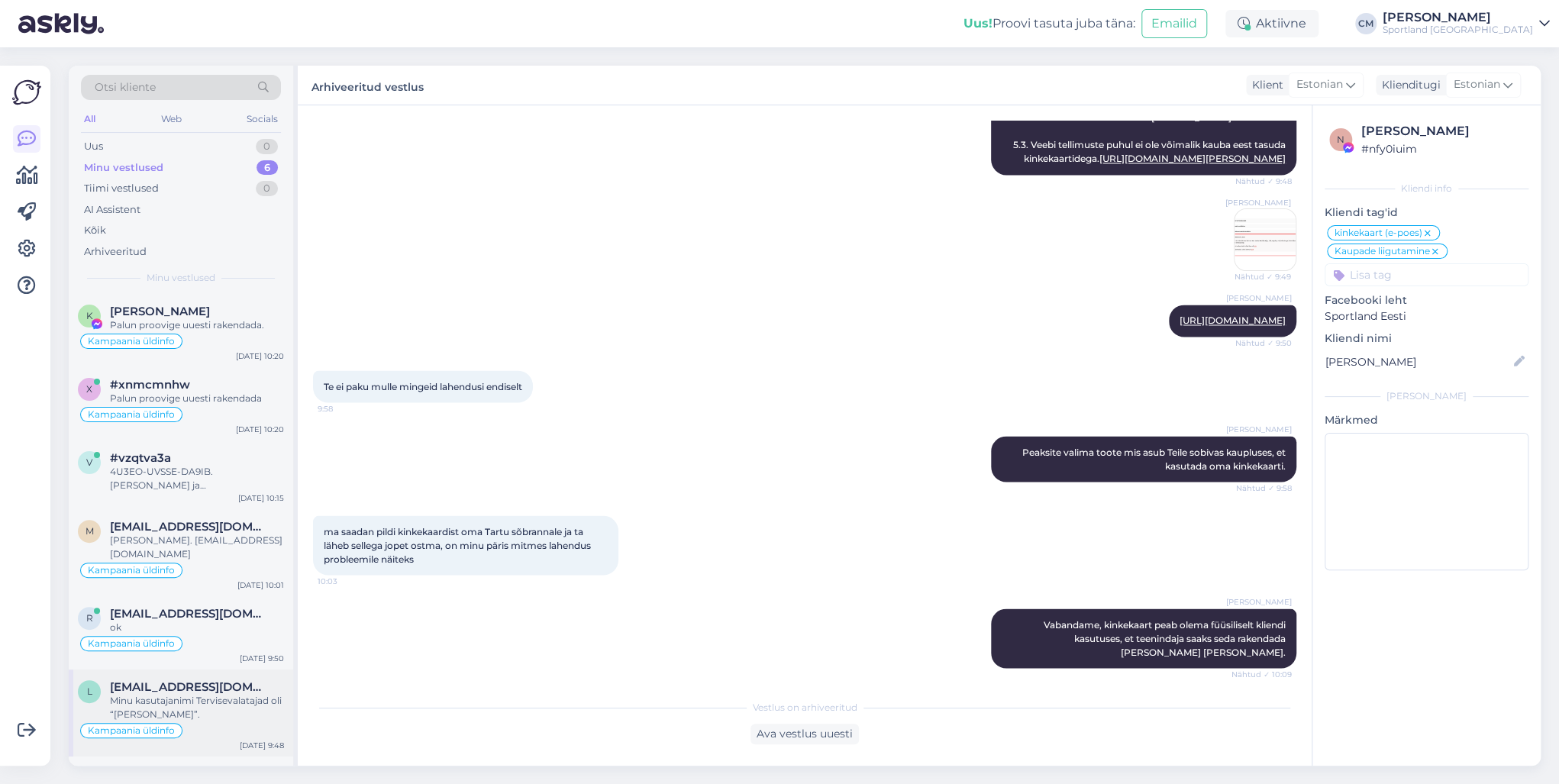
click at [218, 563] on div "l [EMAIL_ADDRESS][DOMAIN_NAME] Minu kasutajanimi Tervisevalatajad oli “[PERSON_…" at bounding box center [181, 712] width 224 height 87
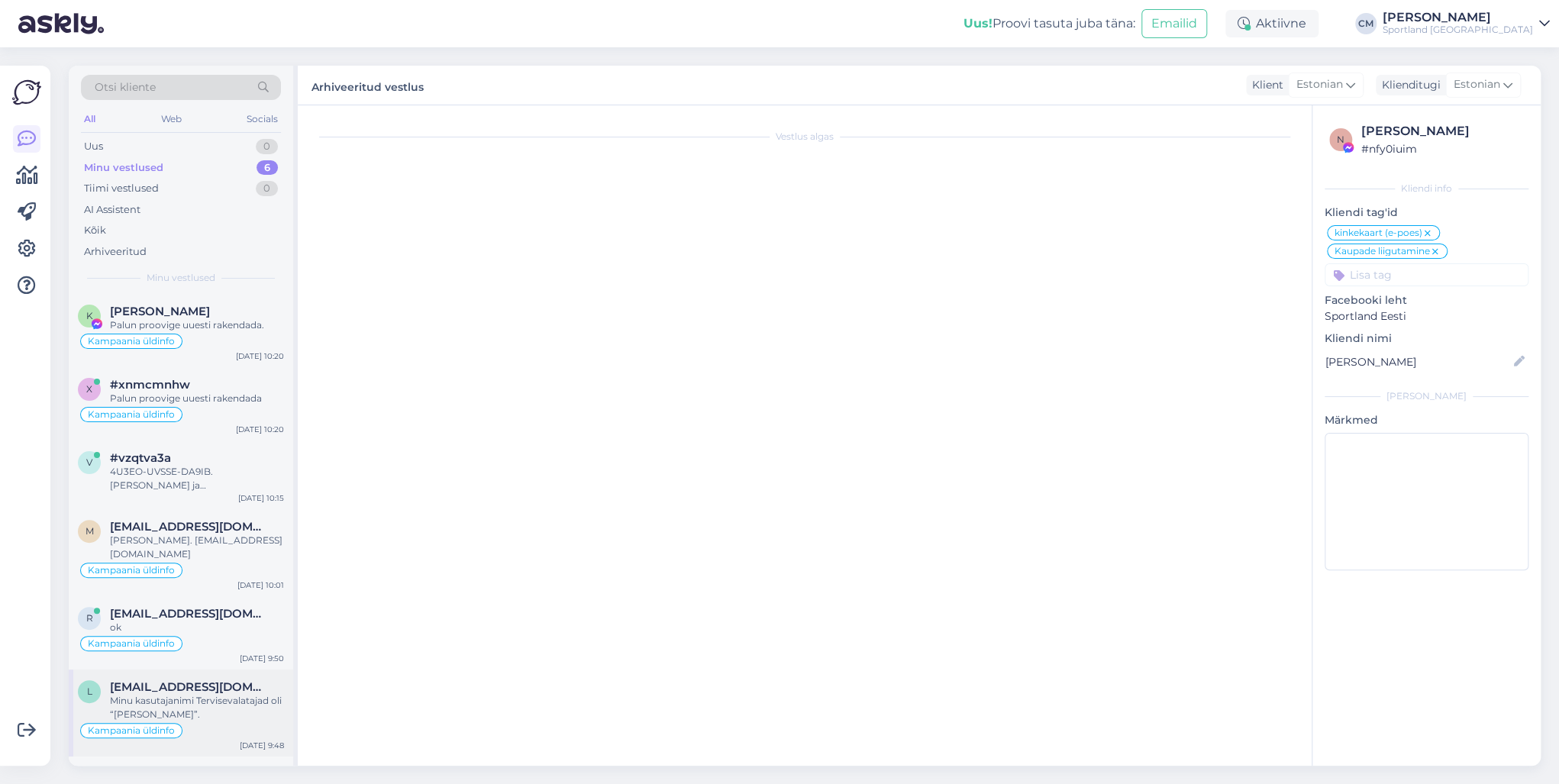
scroll to position [888, 0]
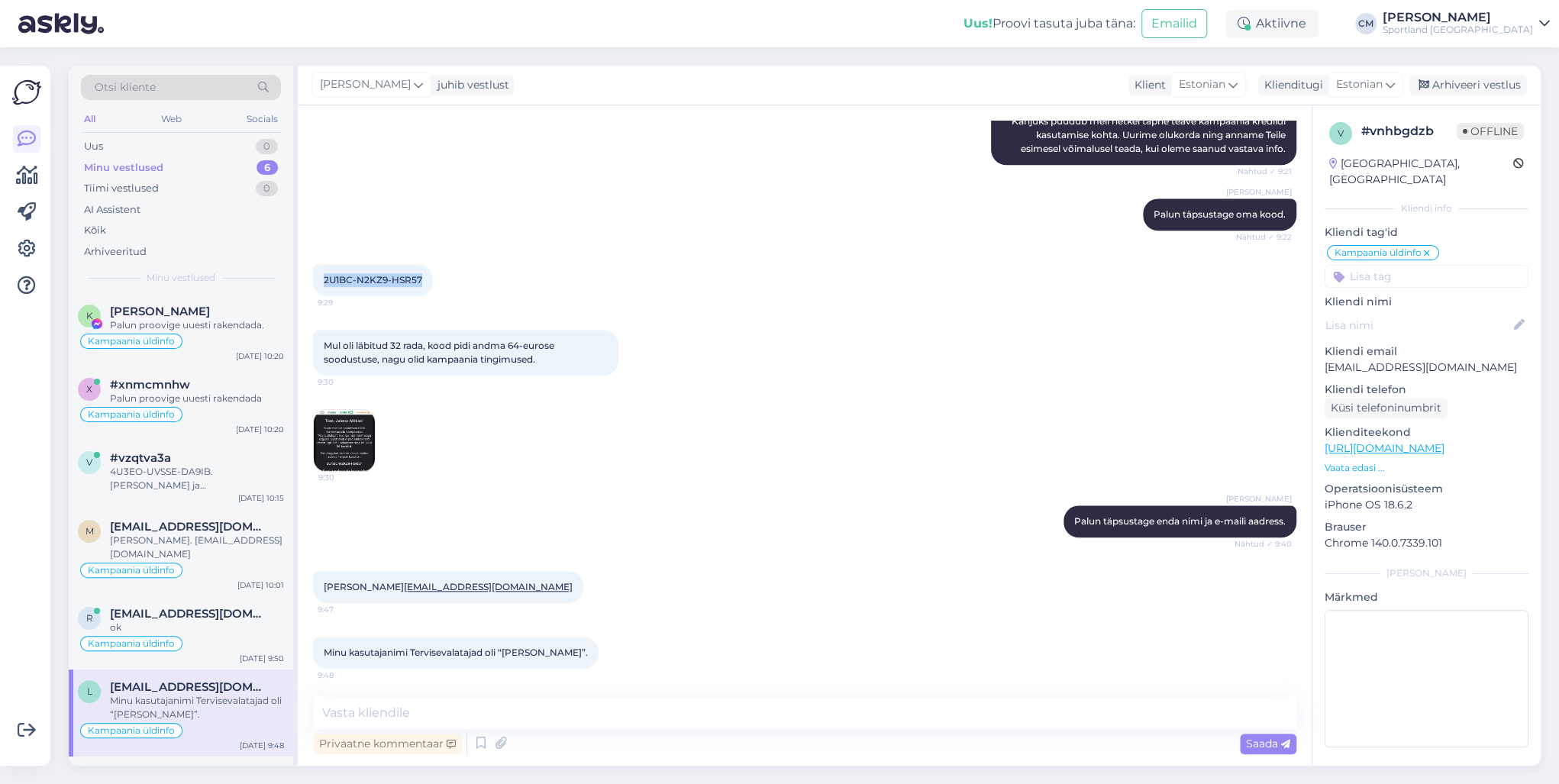
drag, startPoint x: 428, startPoint y: 282, endPoint x: 323, endPoint y: 286, distance: 105.1
click at [323, 286] on div "2U1BC-N2KZ9-HSR57 9:29" at bounding box center [373, 280] width 120 height 32
click at [395, 563] on textarea at bounding box center [804, 713] width 983 height 32
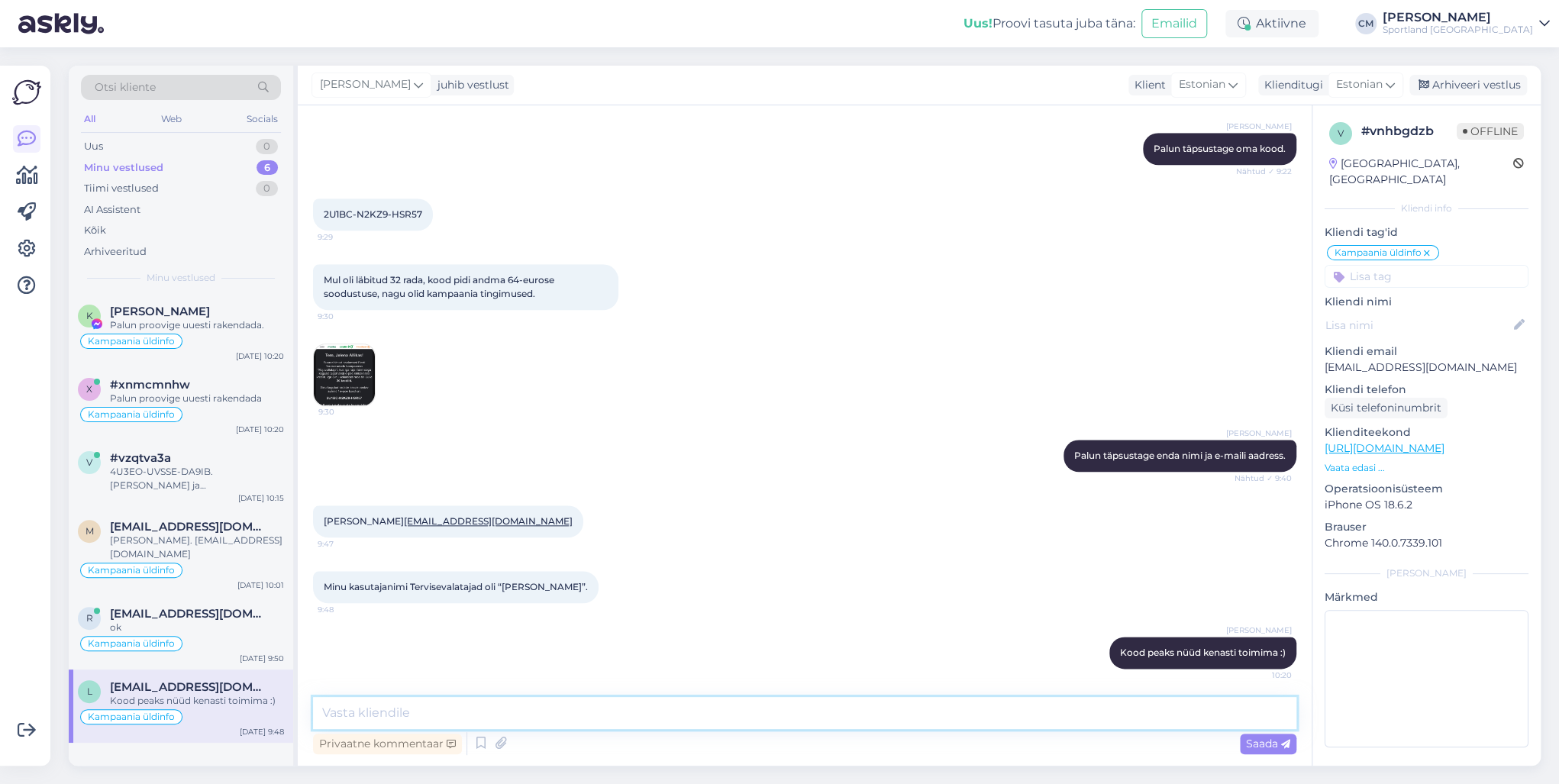
scroll to position [1020, 0]
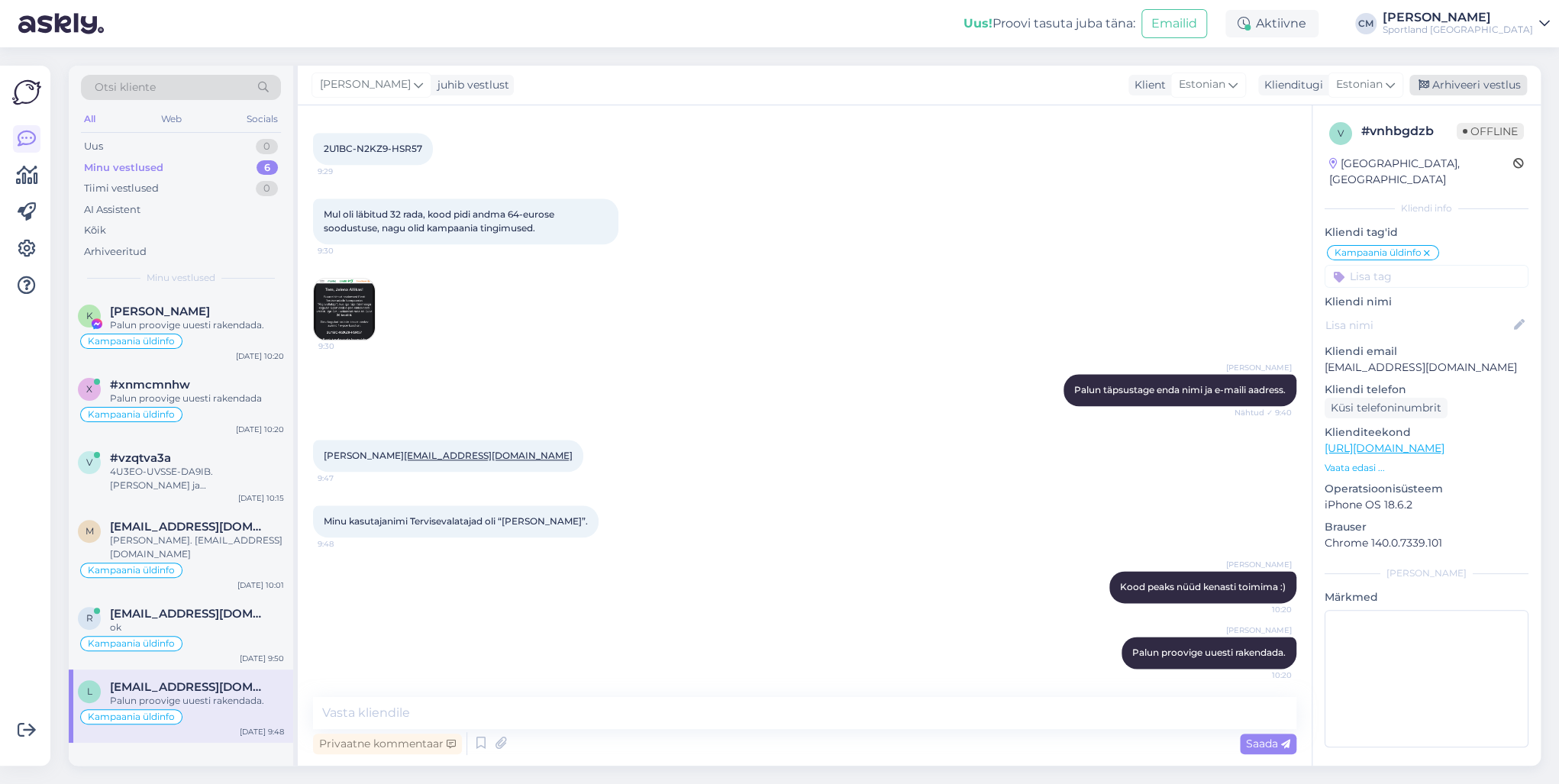
click at [1168, 84] on div "Arhiveeri vestlus" at bounding box center [1468, 84] width 117 height 21
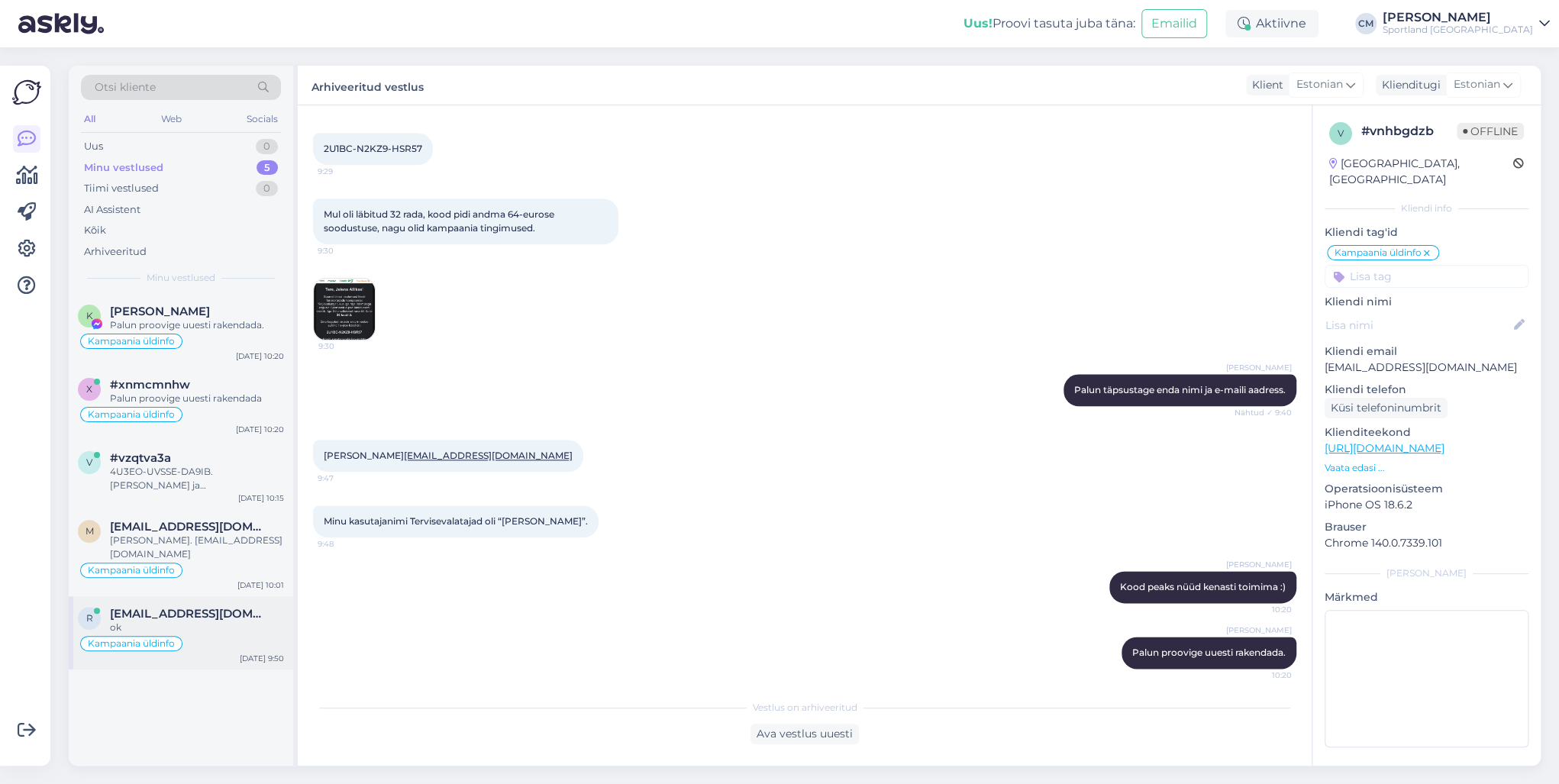
click at [226, 563] on span "[EMAIL_ADDRESS][DOMAIN_NAME]" at bounding box center [189, 614] width 159 height 14
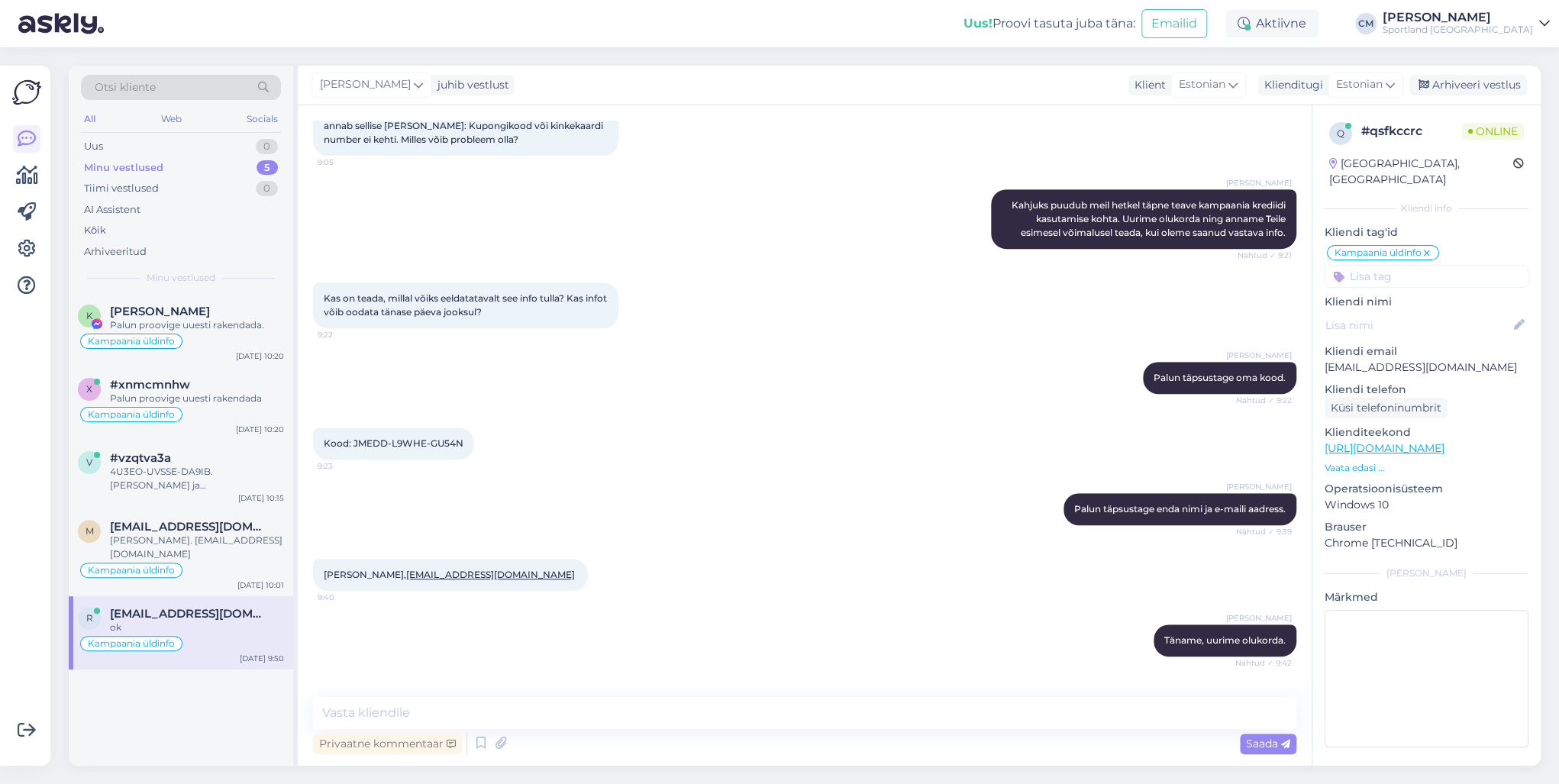
scroll to position [443, 0]
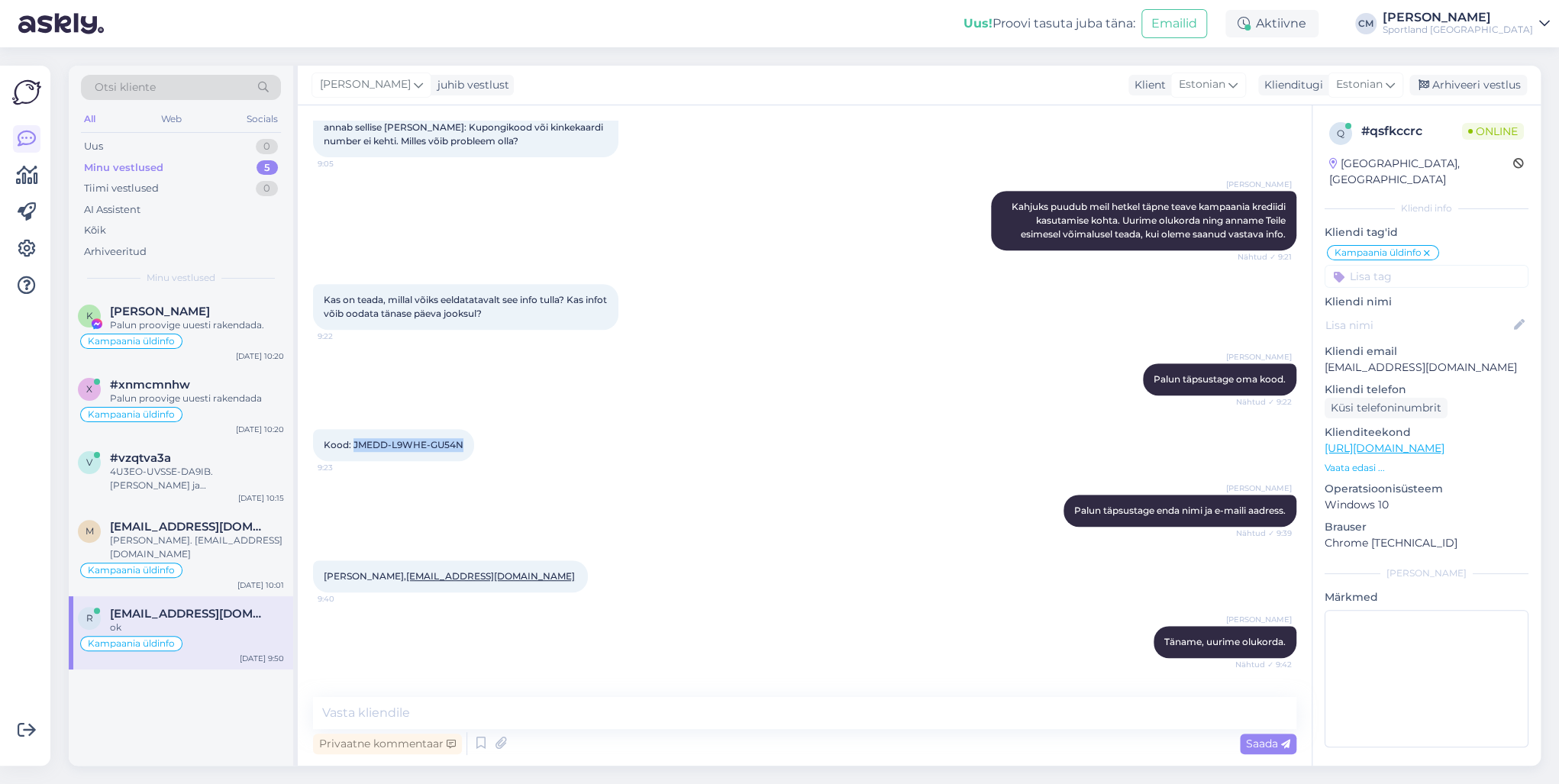
drag, startPoint x: 461, startPoint y: 411, endPoint x: 353, endPoint y: 415, distance: 108.1
click at [353, 439] on span "Kood: JMEDD-L9WHE-GU54N" at bounding box center [394, 444] width 140 height 12
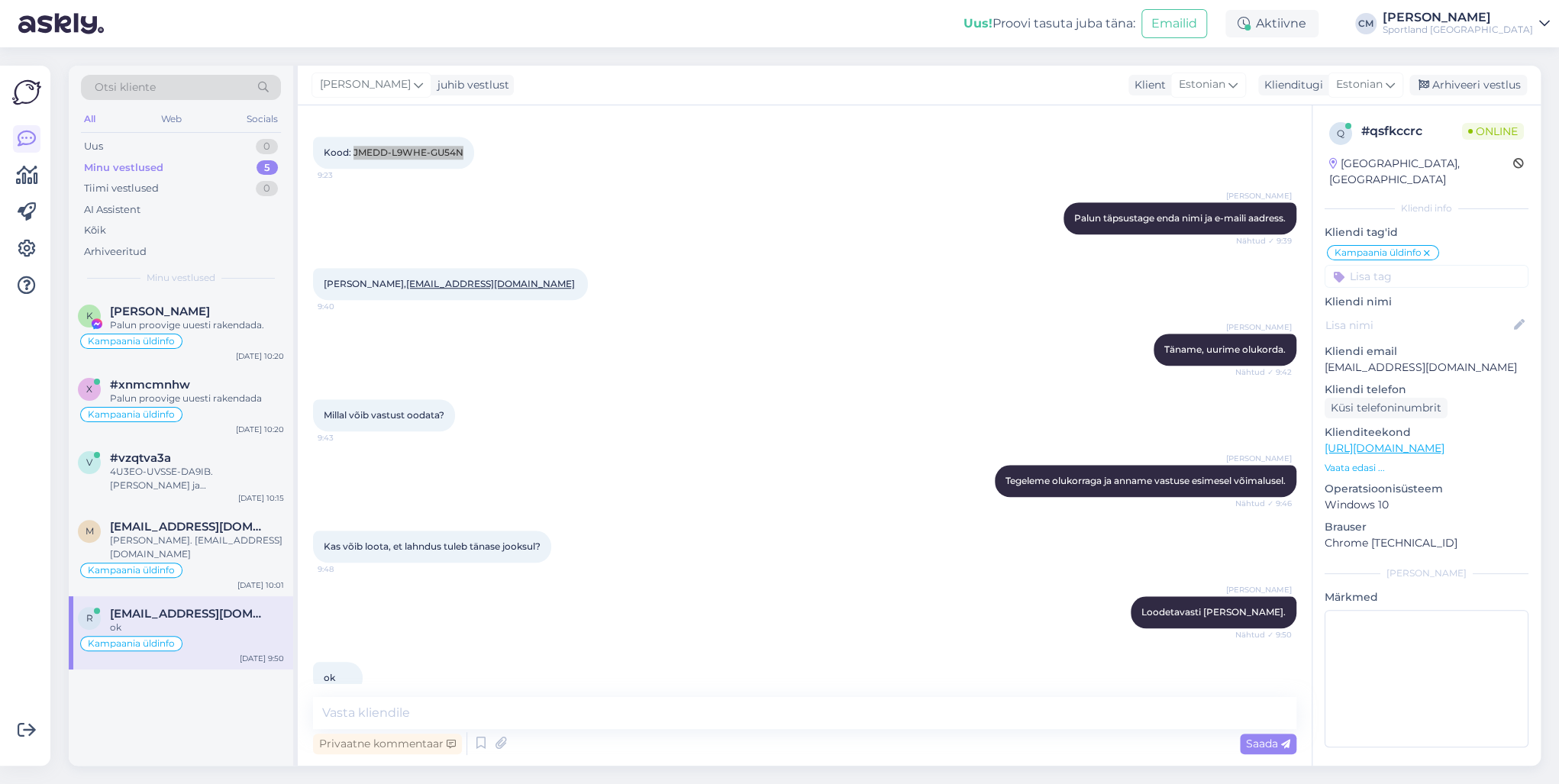
scroll to position [748, 0]
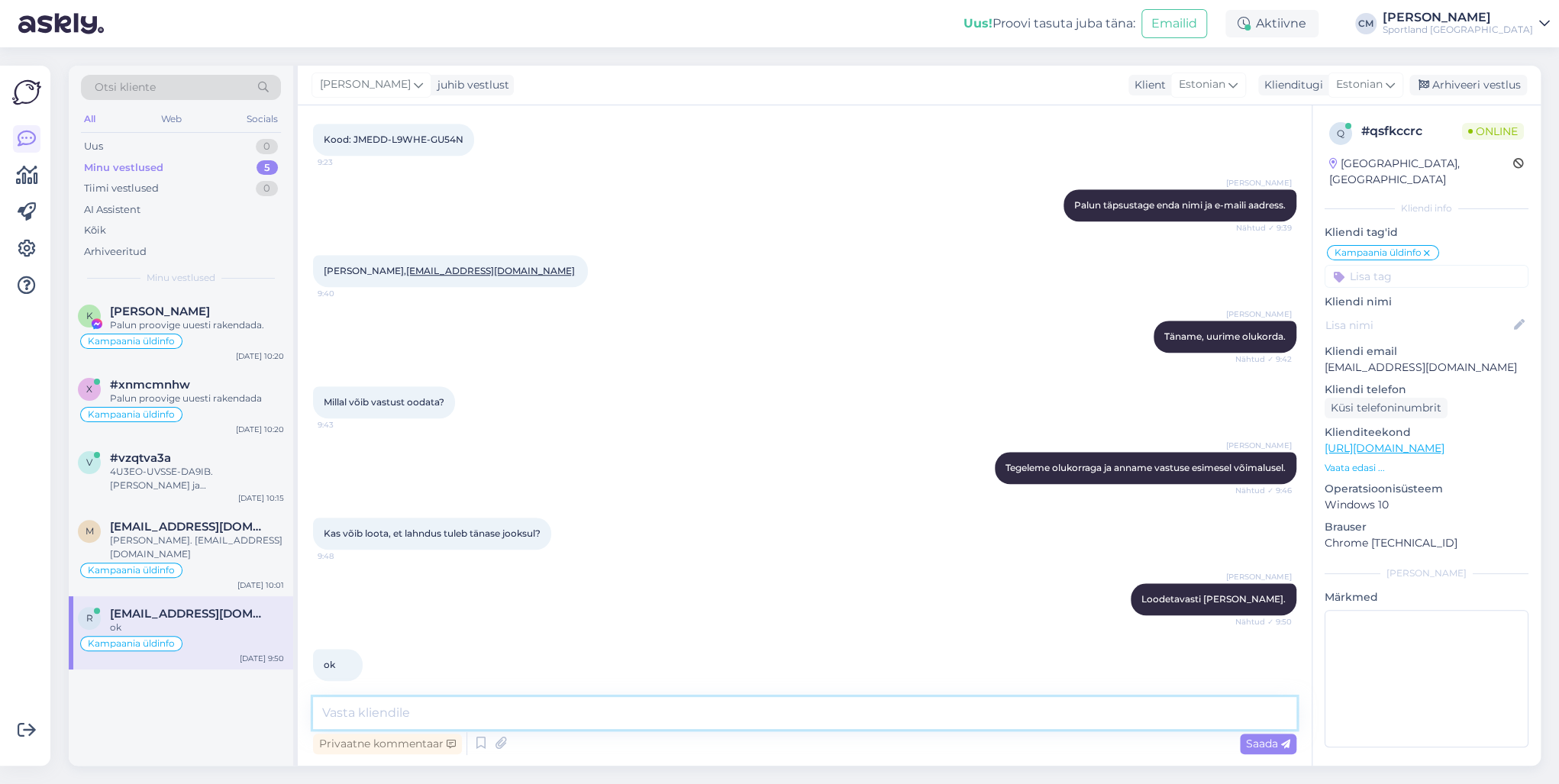
click at [385, 563] on textarea at bounding box center [804, 713] width 983 height 32
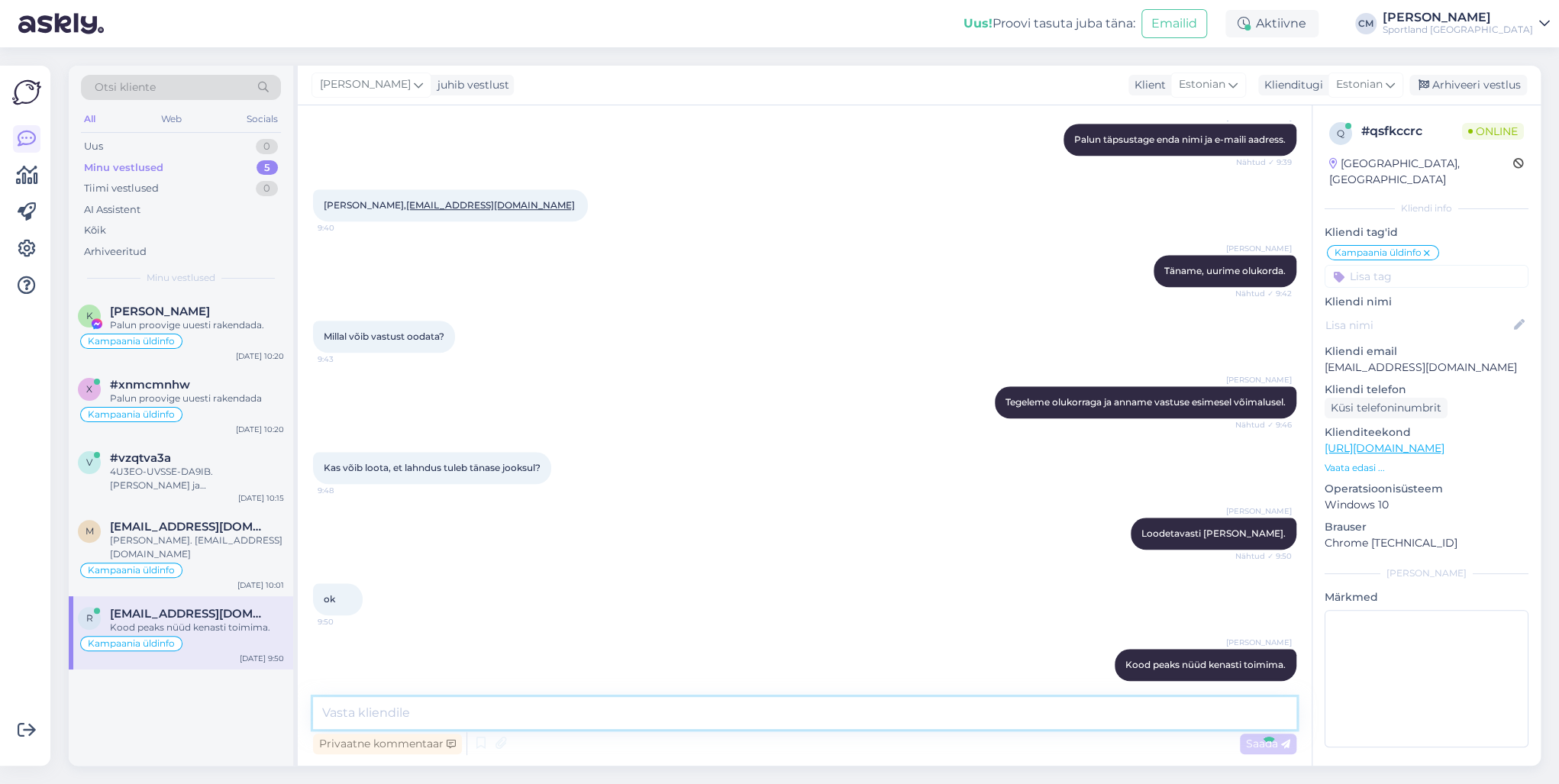
scroll to position [879, 0]
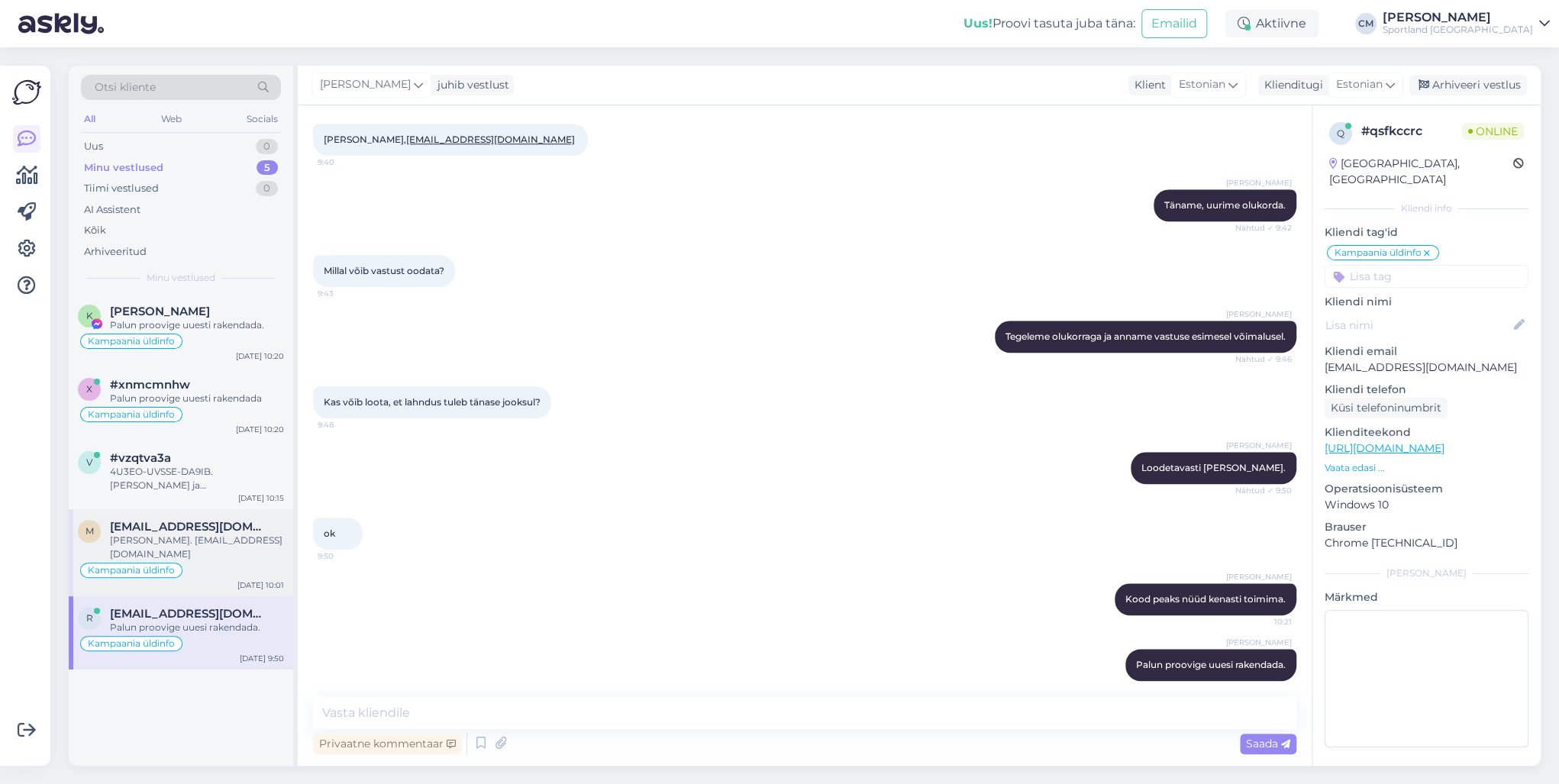
click at [183, 563] on div "m [EMAIL_ADDRESS][DOMAIN_NAME] [PERSON_NAME]. [EMAIL_ADDRESS][DOMAIN_NAME] Kamp…" at bounding box center [181, 552] width 224 height 87
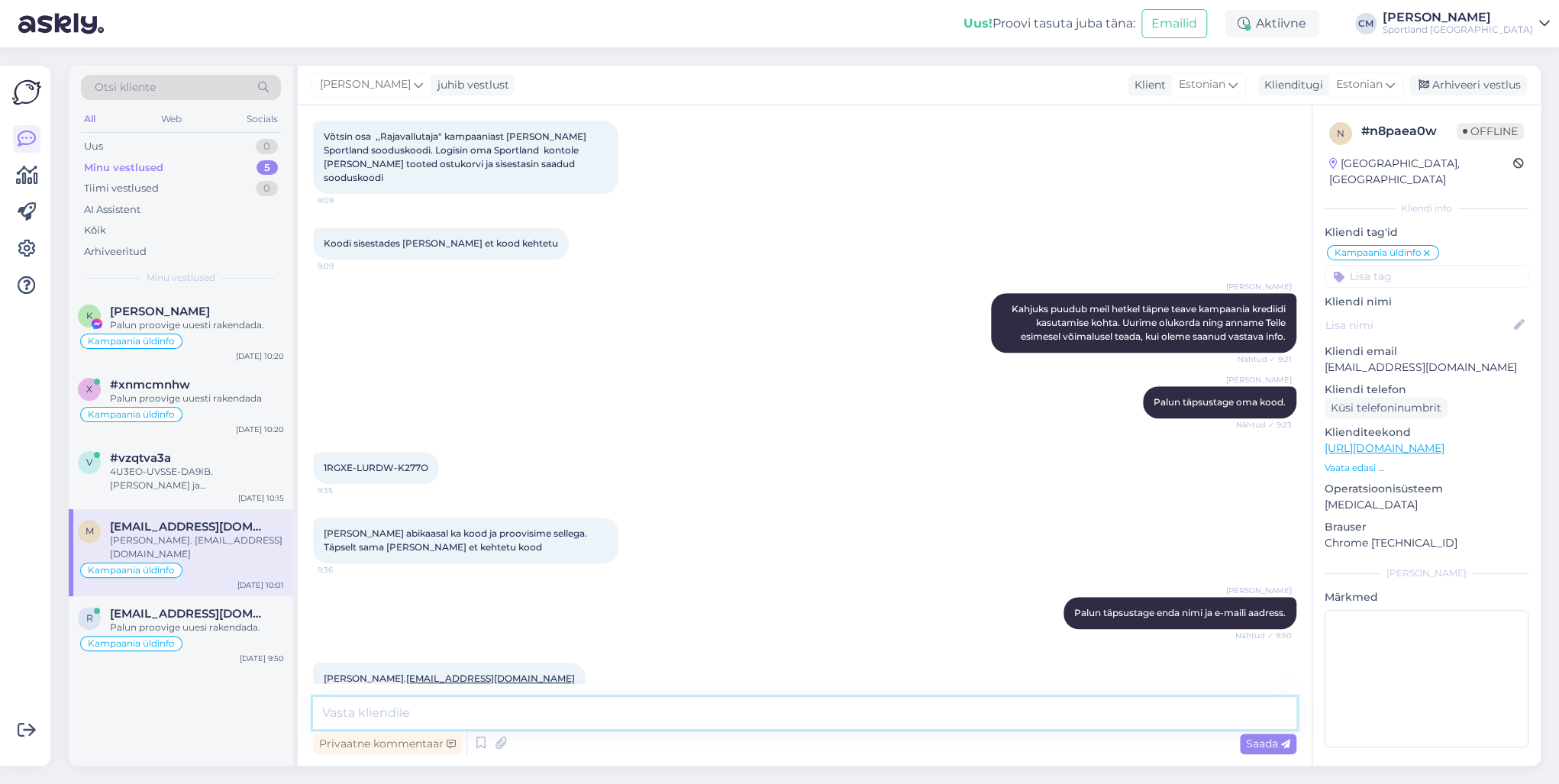
click at [544, 563] on textarea at bounding box center [804, 713] width 983 height 32
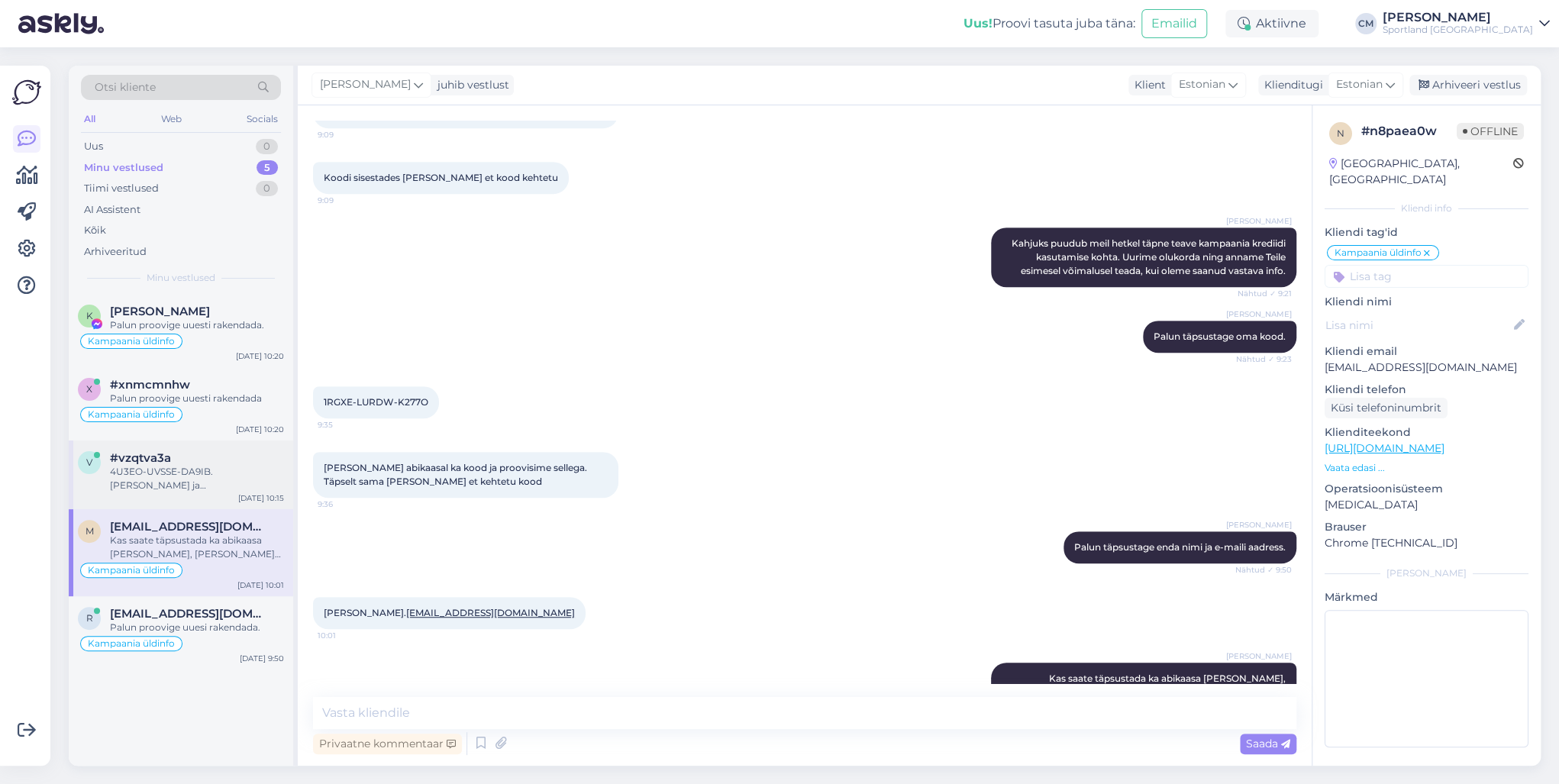
click at [226, 470] on div "4U3EO-UVSSE-DA9IB. [PERSON_NAME] ja [EMAIL_ADDRESS][DOMAIN_NAME]" at bounding box center [197, 479] width 174 height 28
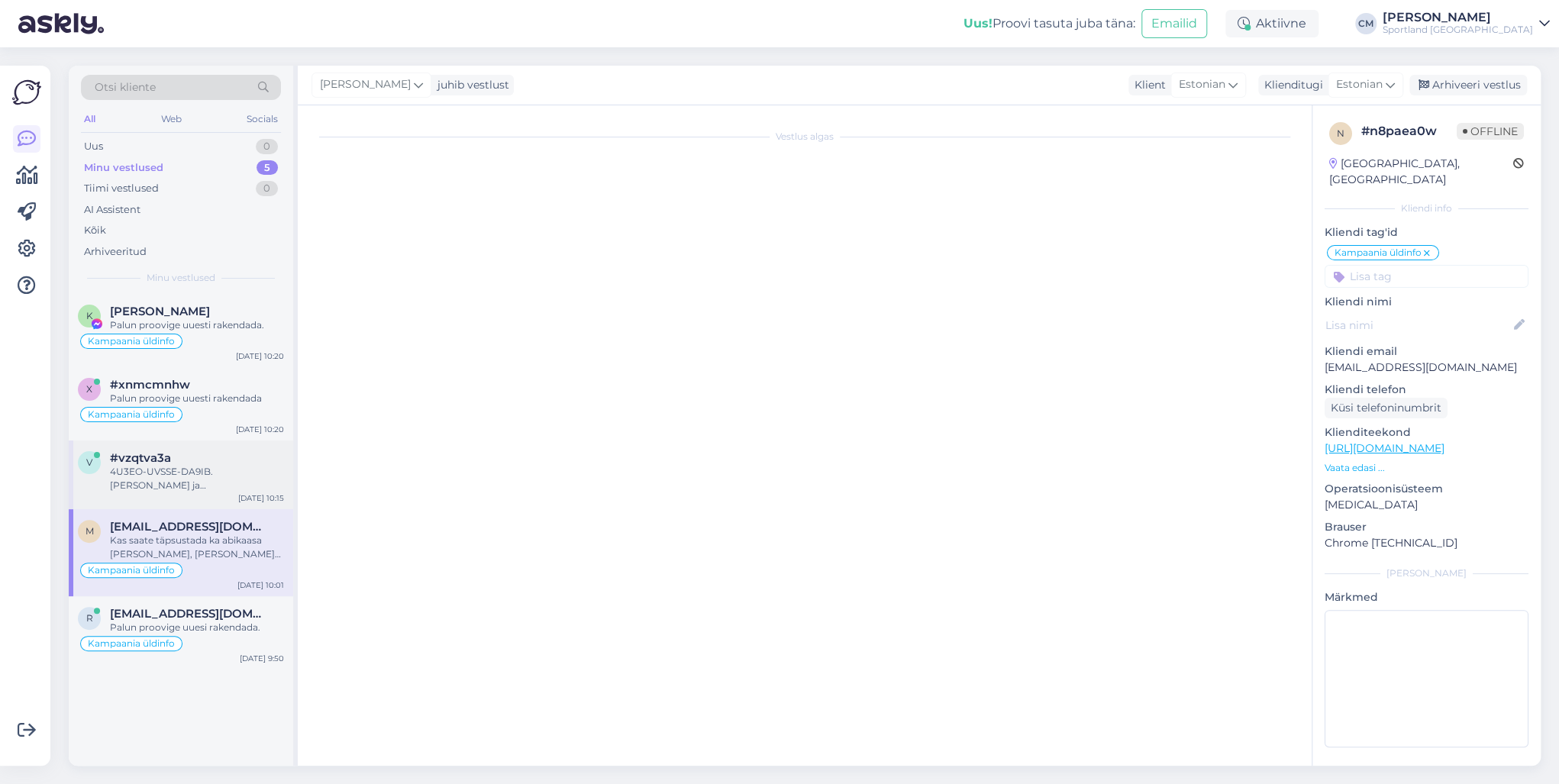
scroll to position [0, 0]
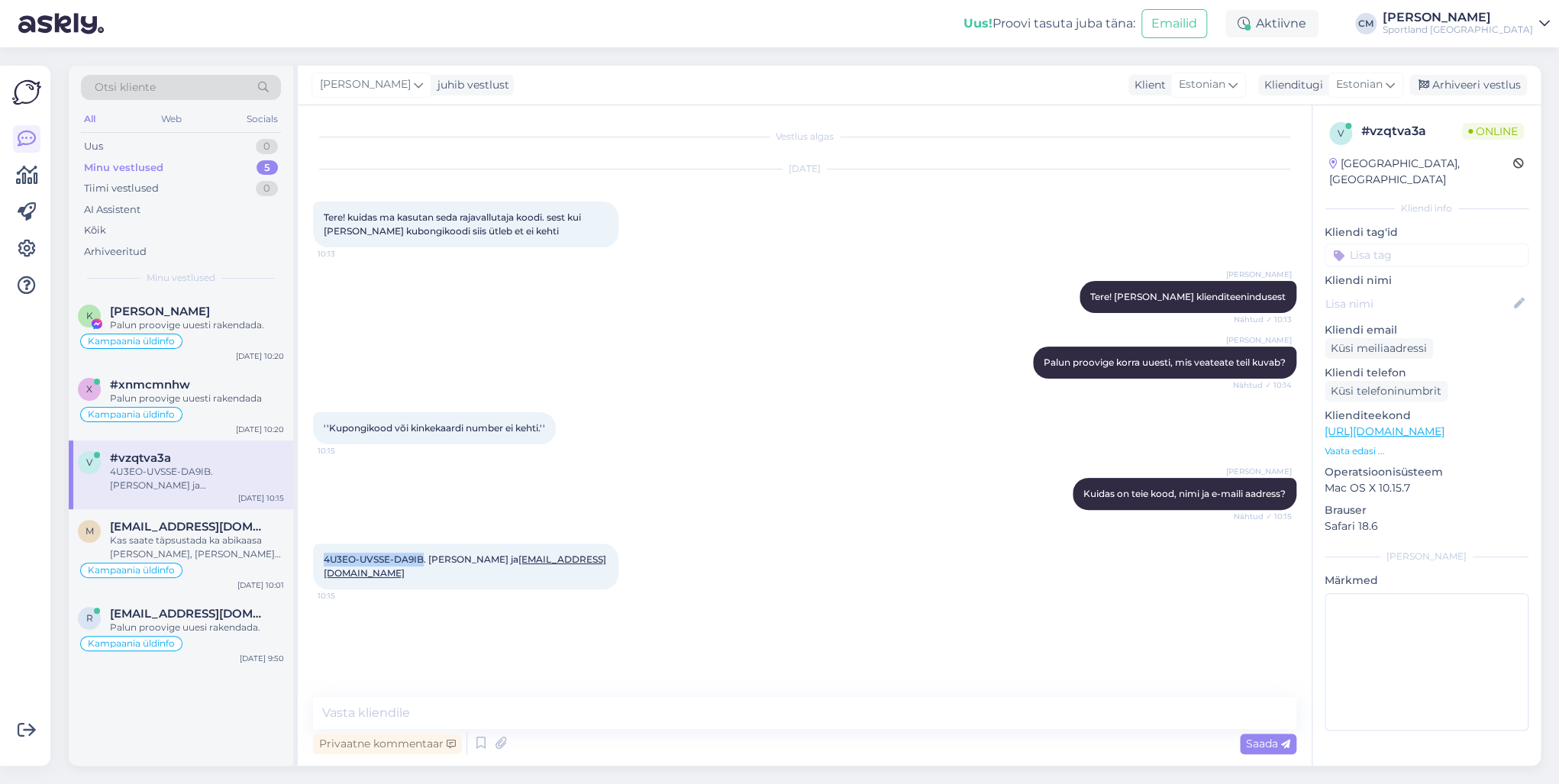
drag, startPoint x: 321, startPoint y: 557, endPoint x: 422, endPoint y: 558, distance: 101.0
click at [422, 558] on div "4U3EO-UVSSE-DA9IB. [PERSON_NAME] ja [EMAIL_ADDRESS][DOMAIN_NAME] 10:15" at bounding box center [466, 566] width 306 height 46
click at [274, 424] on div "[DATE] 10:20" at bounding box center [259, 429] width 48 height 12
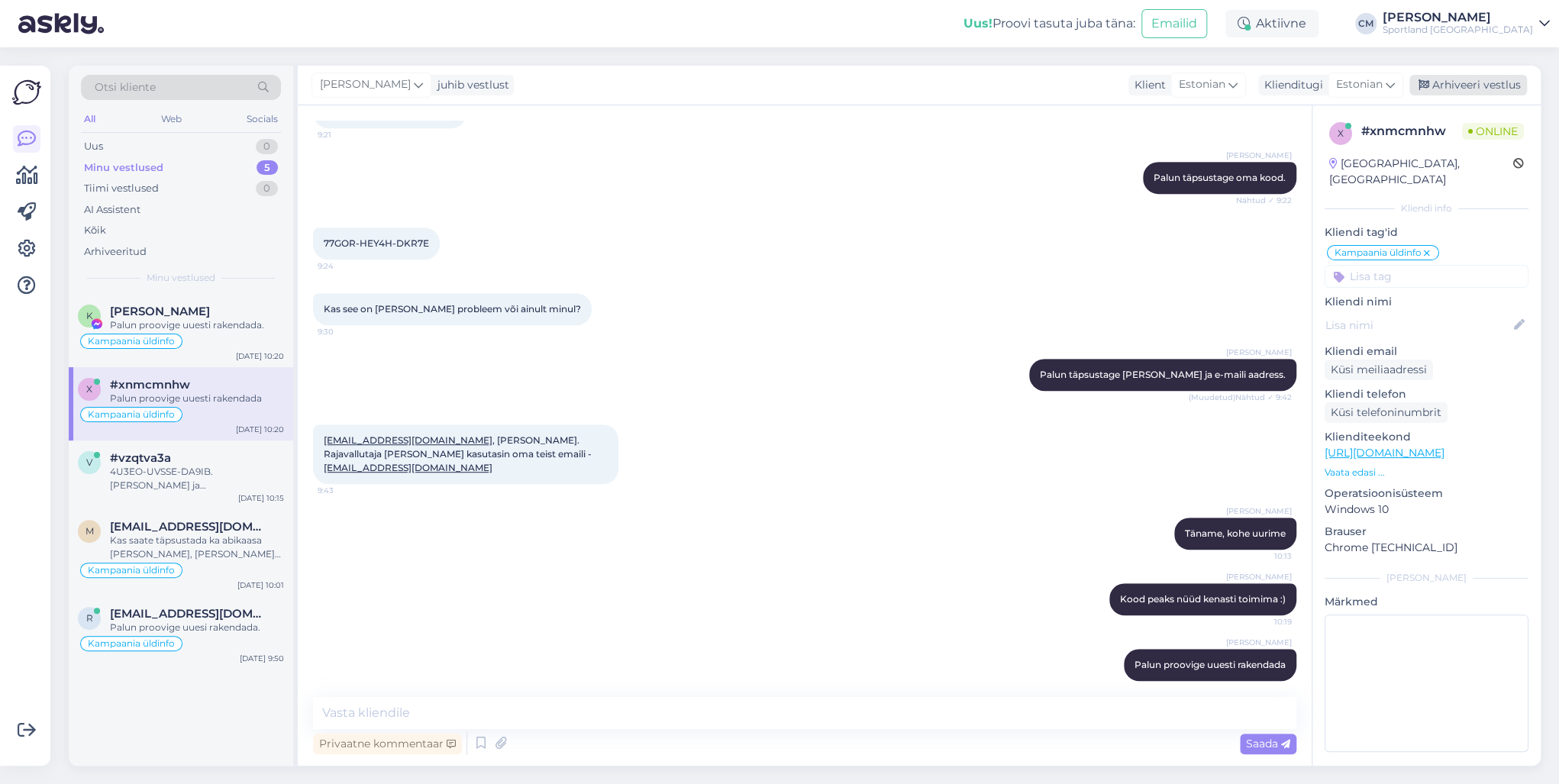
click at [1168, 92] on div "Arhiveeri vestlus" at bounding box center [1468, 84] width 117 height 21
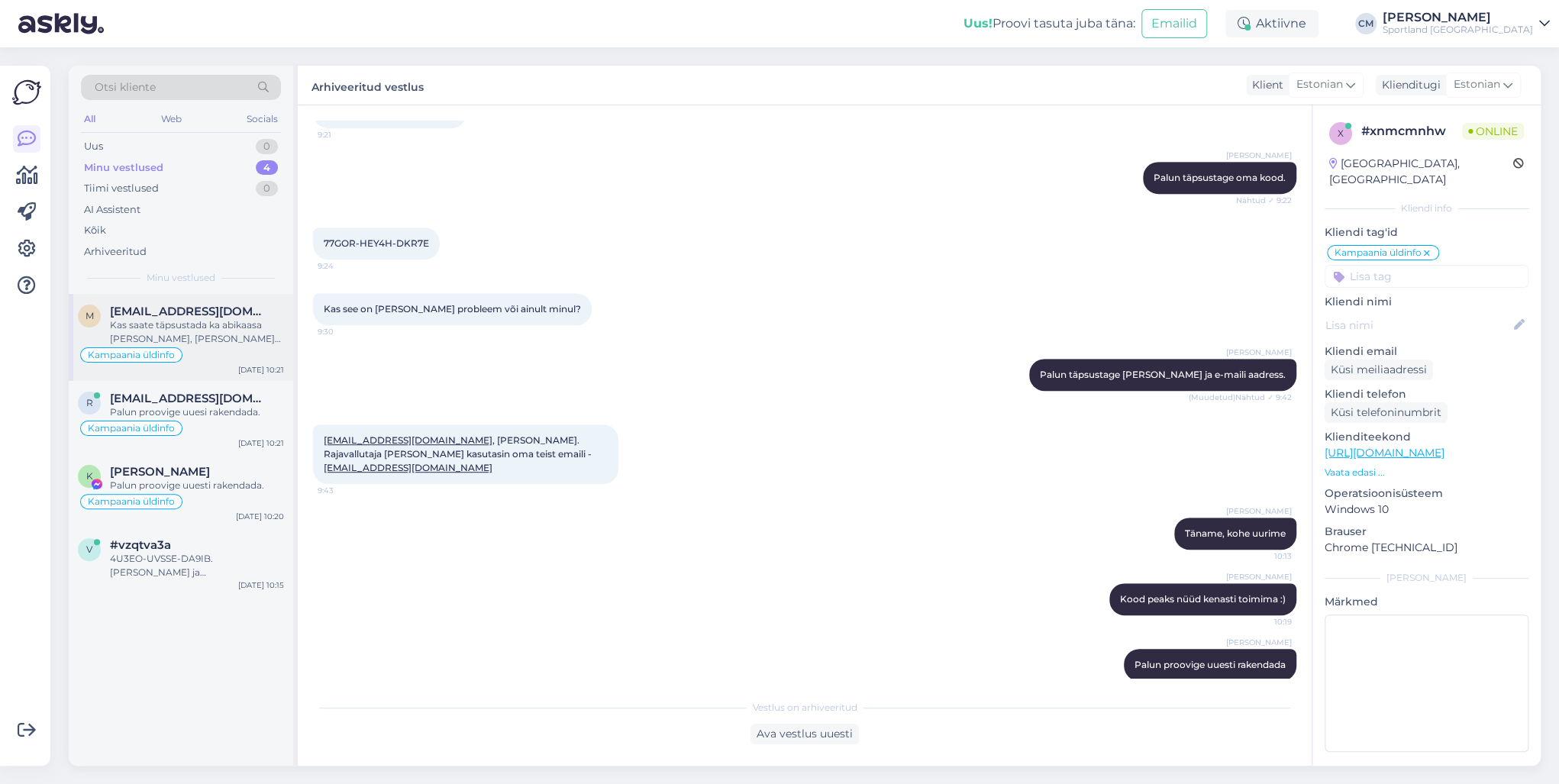
click at [206, 344] on div "Kas saate täpsustada ka abikaasa [PERSON_NAME], [PERSON_NAME] e[PERSON_NAME]?" at bounding box center [197, 332] width 174 height 28
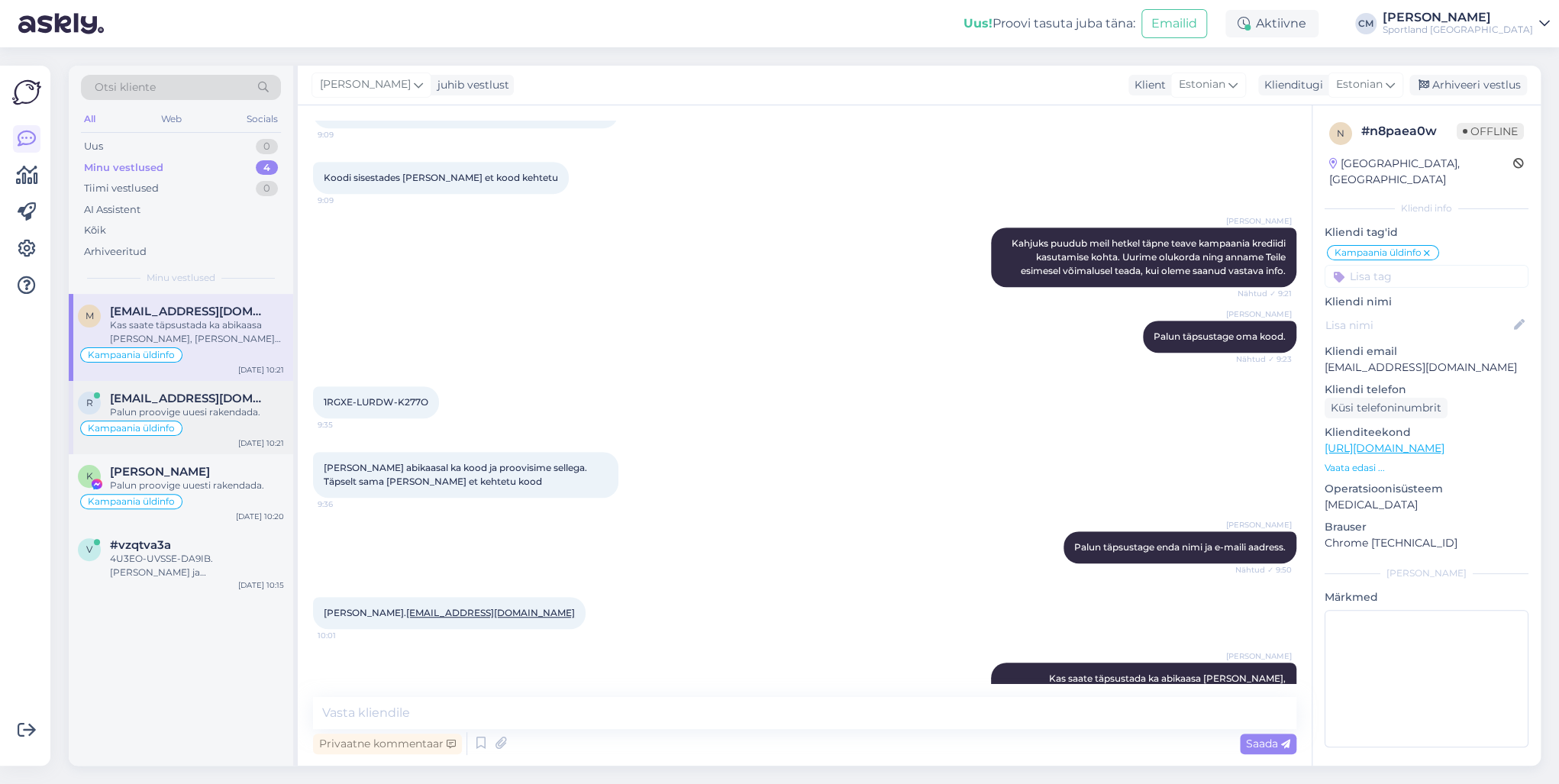
click at [202, 401] on span "[EMAIL_ADDRESS][DOMAIN_NAME]" at bounding box center [189, 398] width 159 height 14
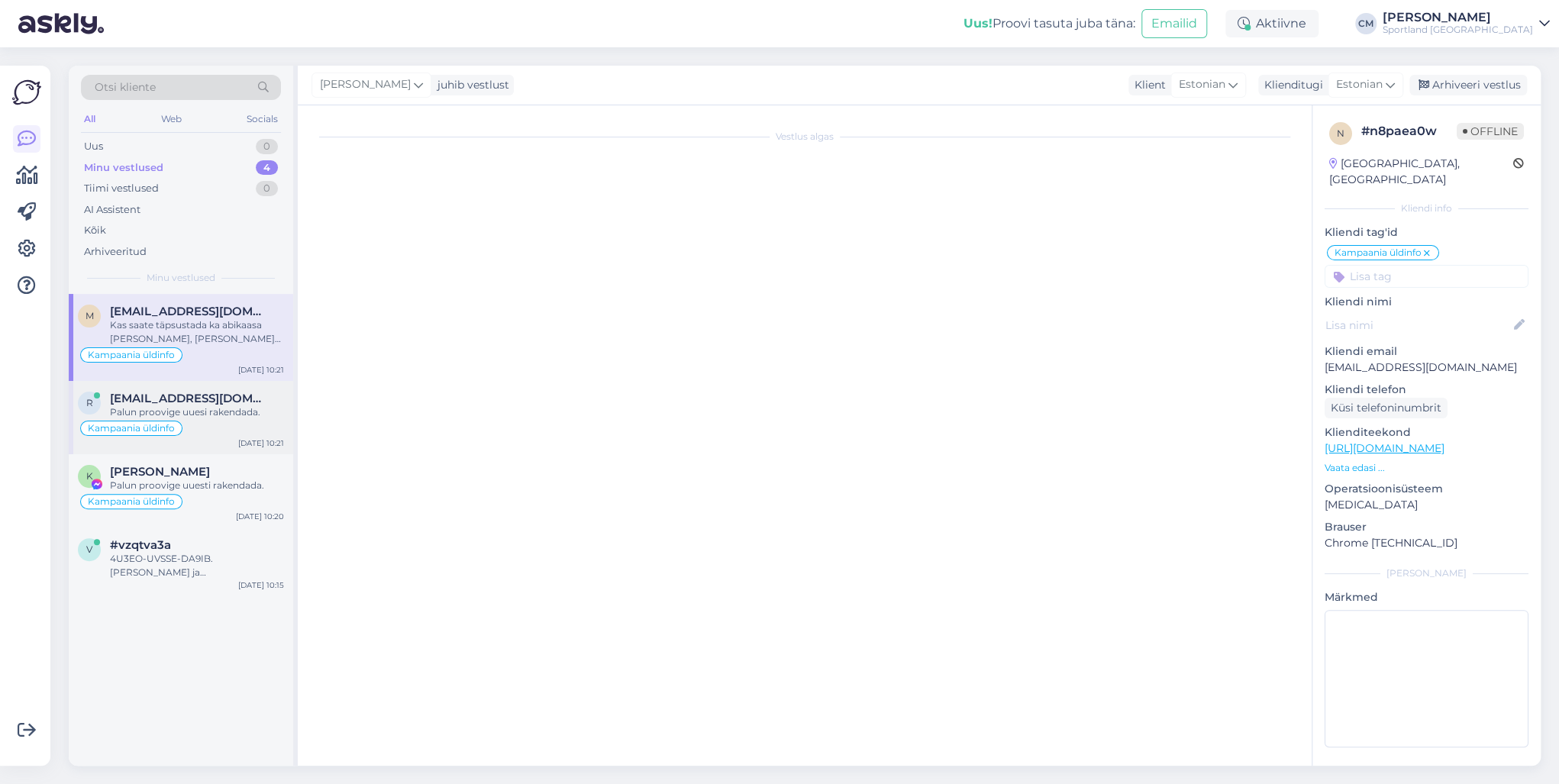
scroll to position [879, 0]
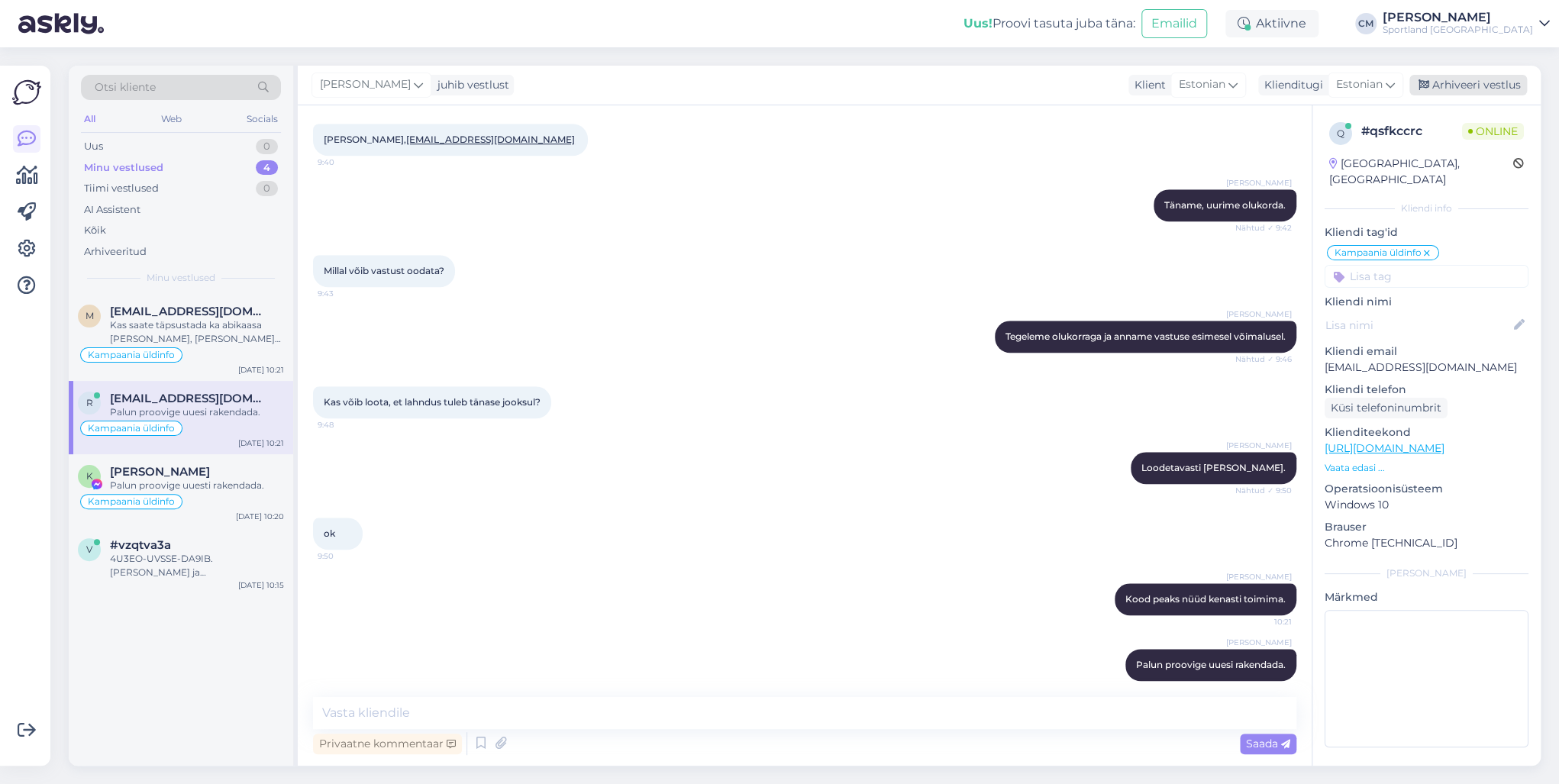
click at [1168, 93] on div "Arhiveeri vestlus" at bounding box center [1468, 84] width 117 height 21
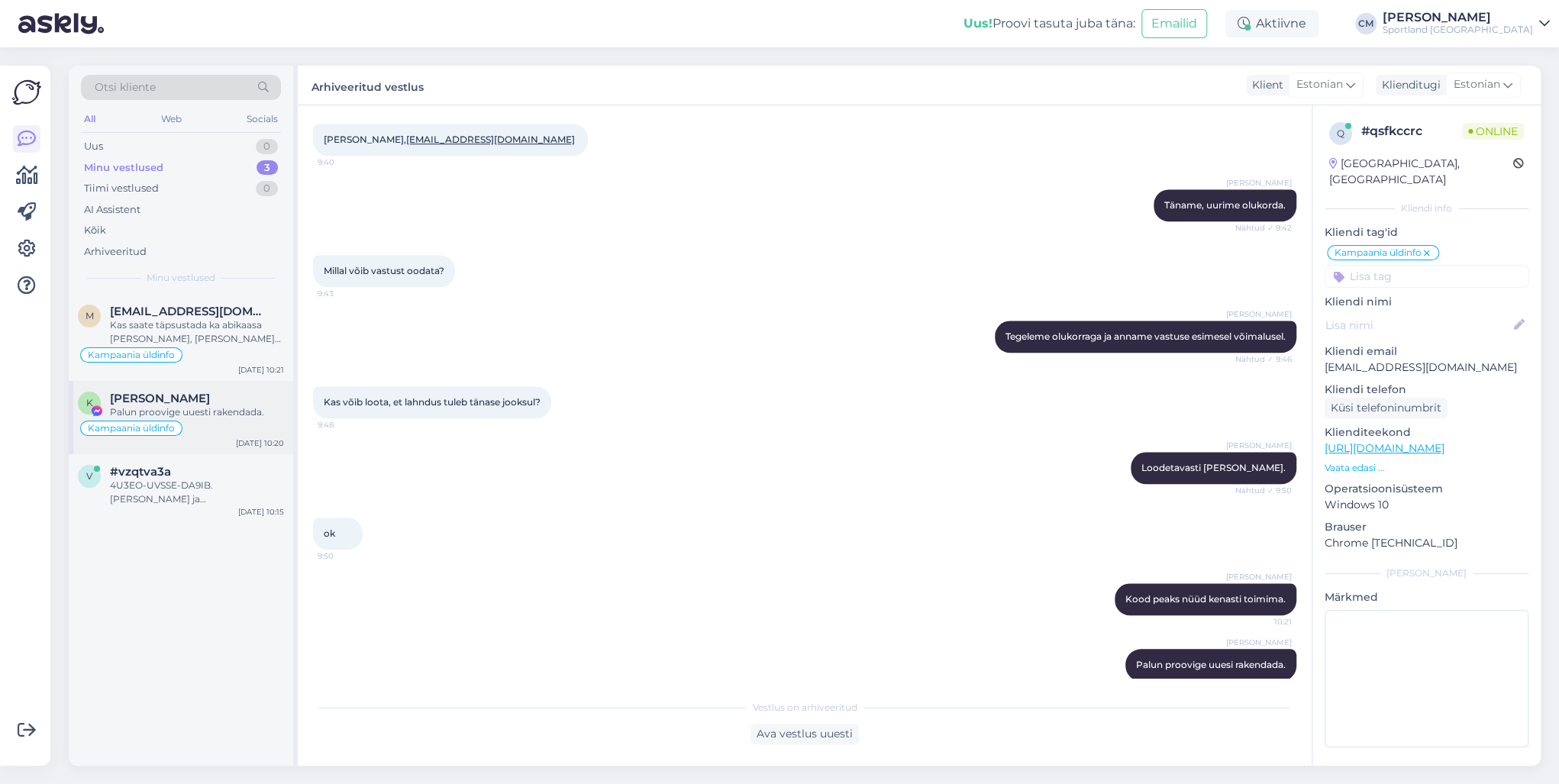
click at [192, 413] on div "Palun proovige uuesti rakendada." at bounding box center [197, 412] width 174 height 14
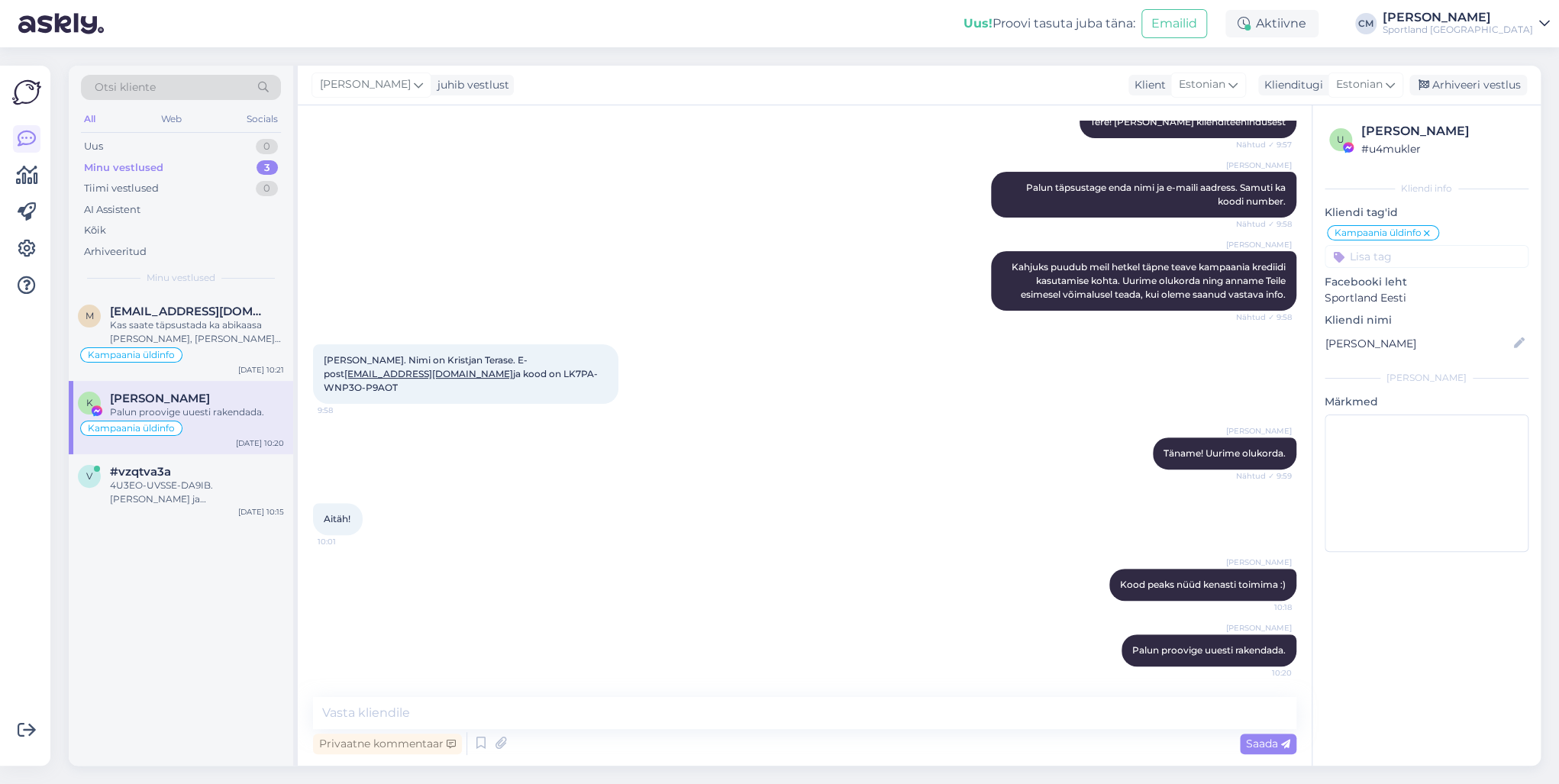
scroll to position [174, 0]
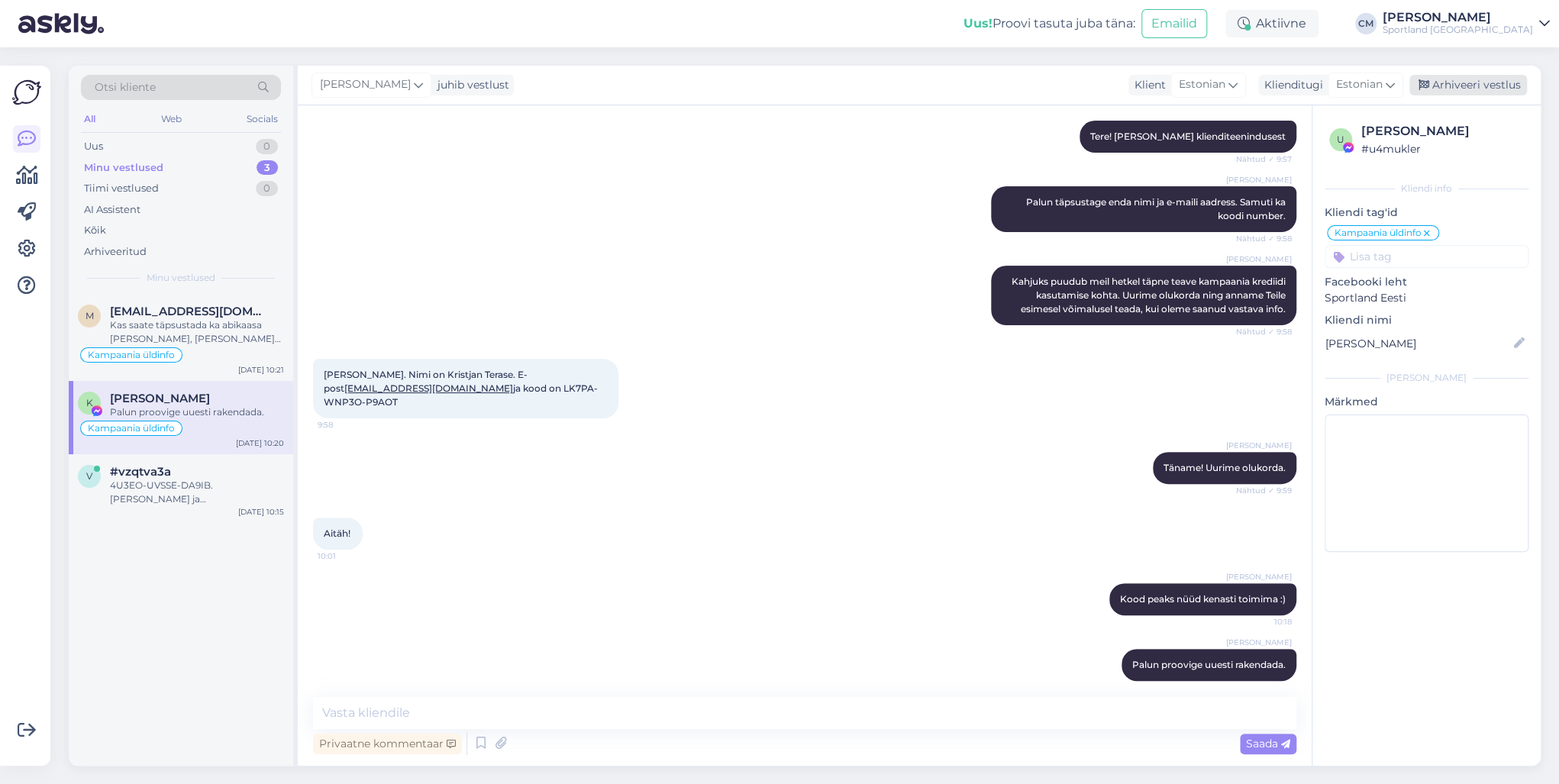
click at [1168, 84] on div "Arhiveeri vestlus" at bounding box center [1468, 84] width 117 height 21
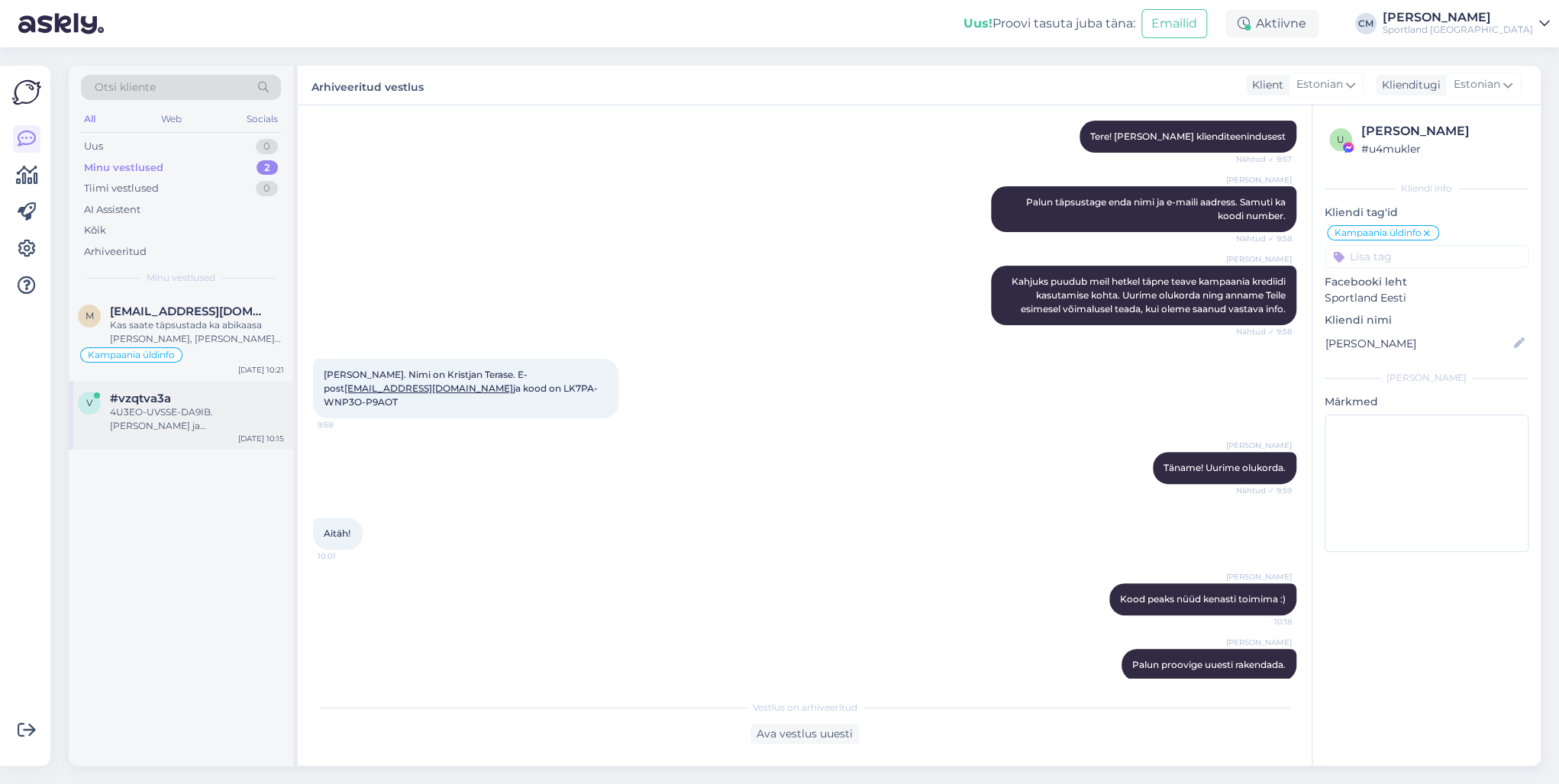
click at [208, 436] on div "v #vzqtva3a 4U3EO-UVSSE-DA9IB. [PERSON_NAME] ja [EMAIL_ADDRESS][DOMAIN_NAME] [D…" at bounding box center [181, 415] width 224 height 69
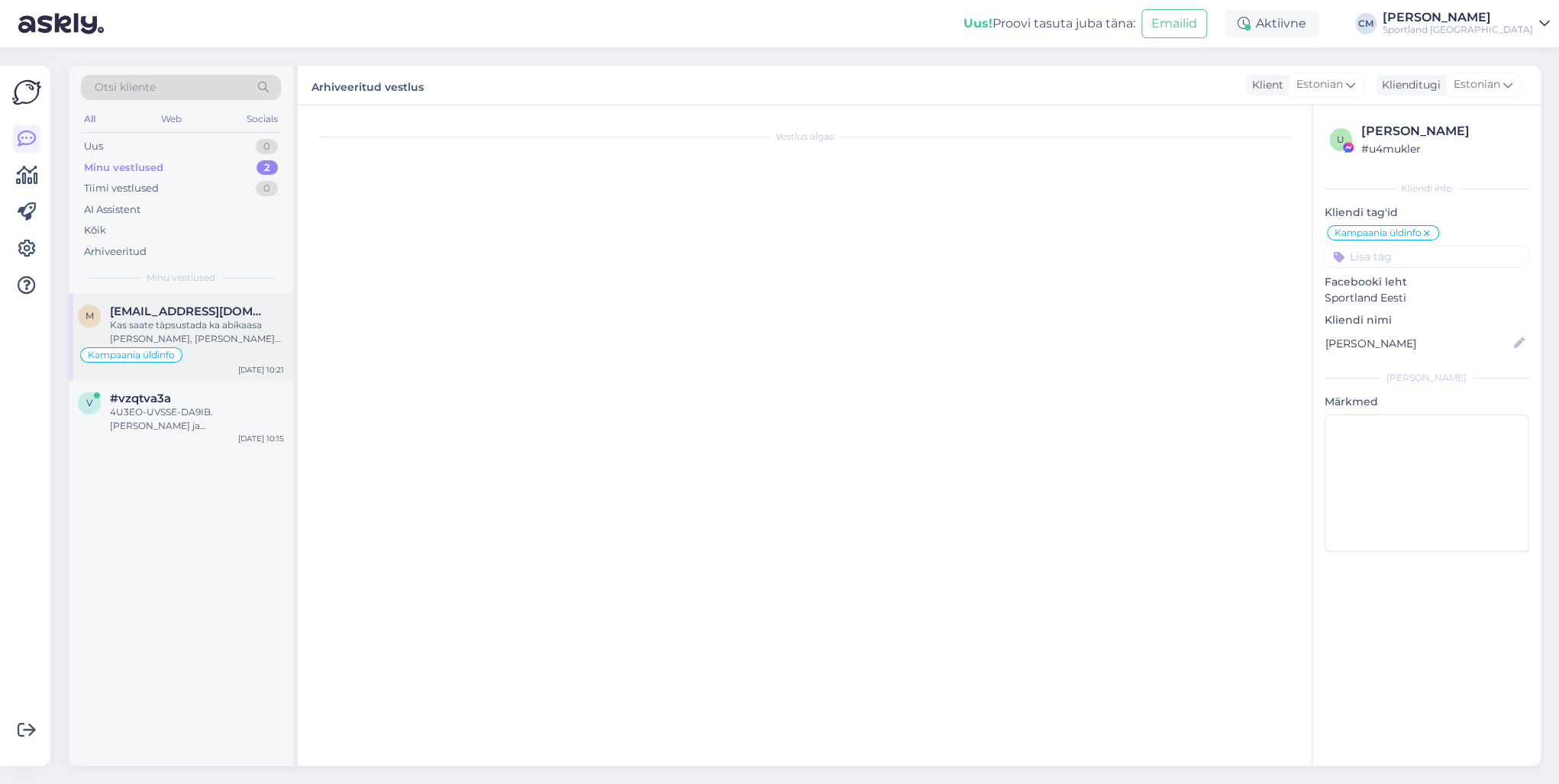
scroll to position [0, 0]
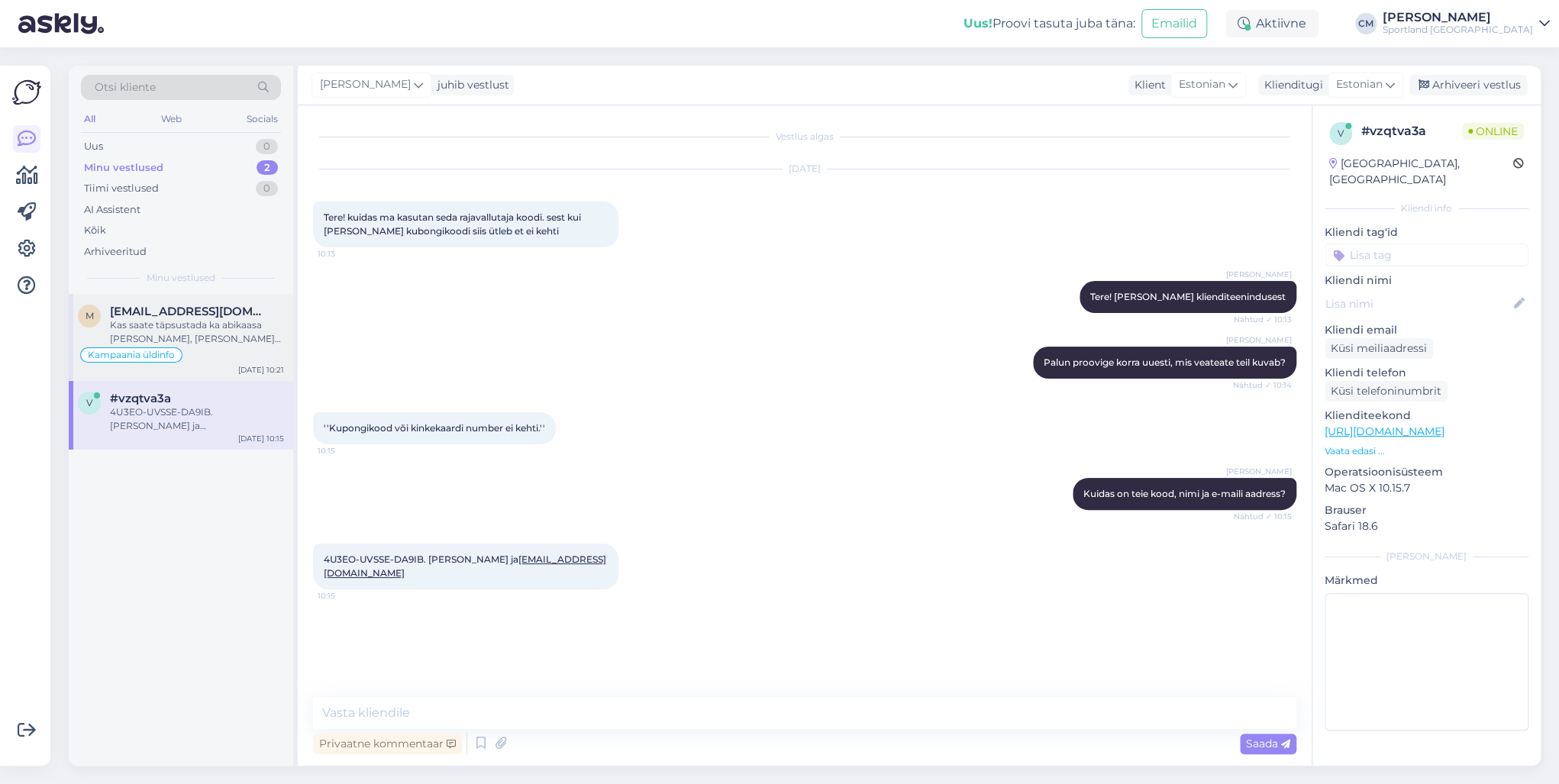
click at [220, 347] on div "Kampaania üldinfo" at bounding box center [180, 355] width 206 height 18
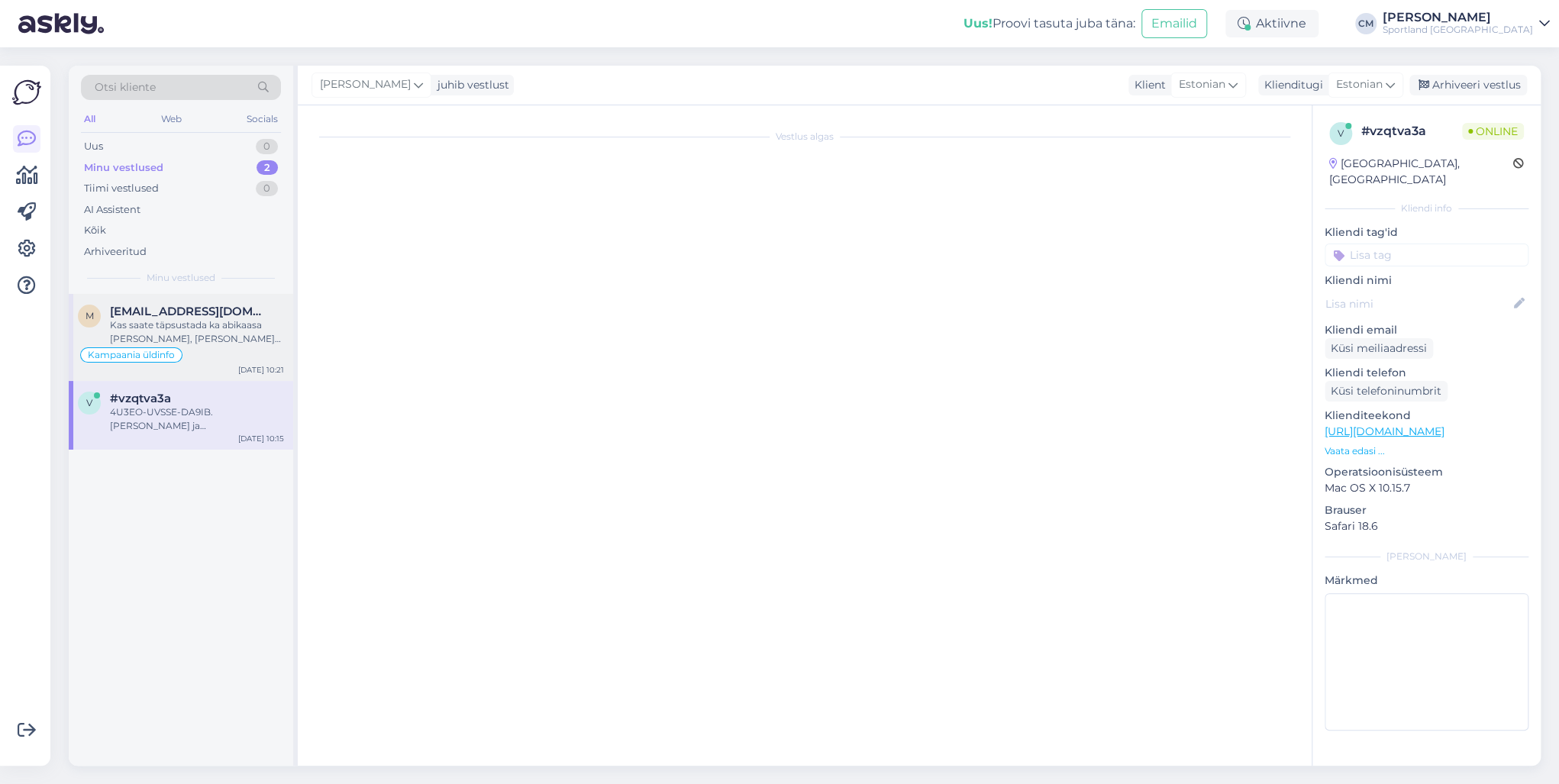
scroll to position [483, 0]
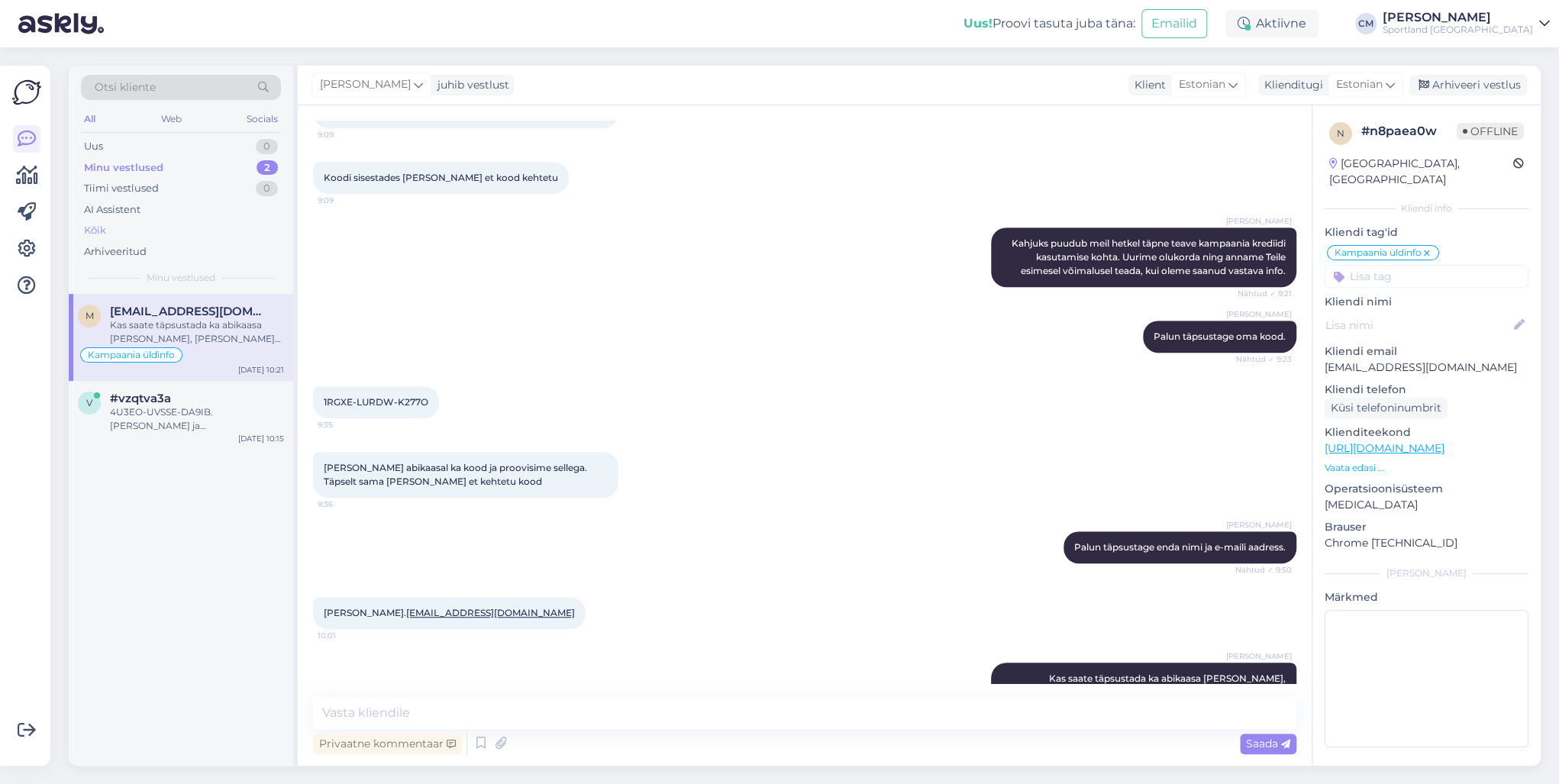
click at [147, 219] on div "Kõik" at bounding box center [180, 230] width 200 height 21
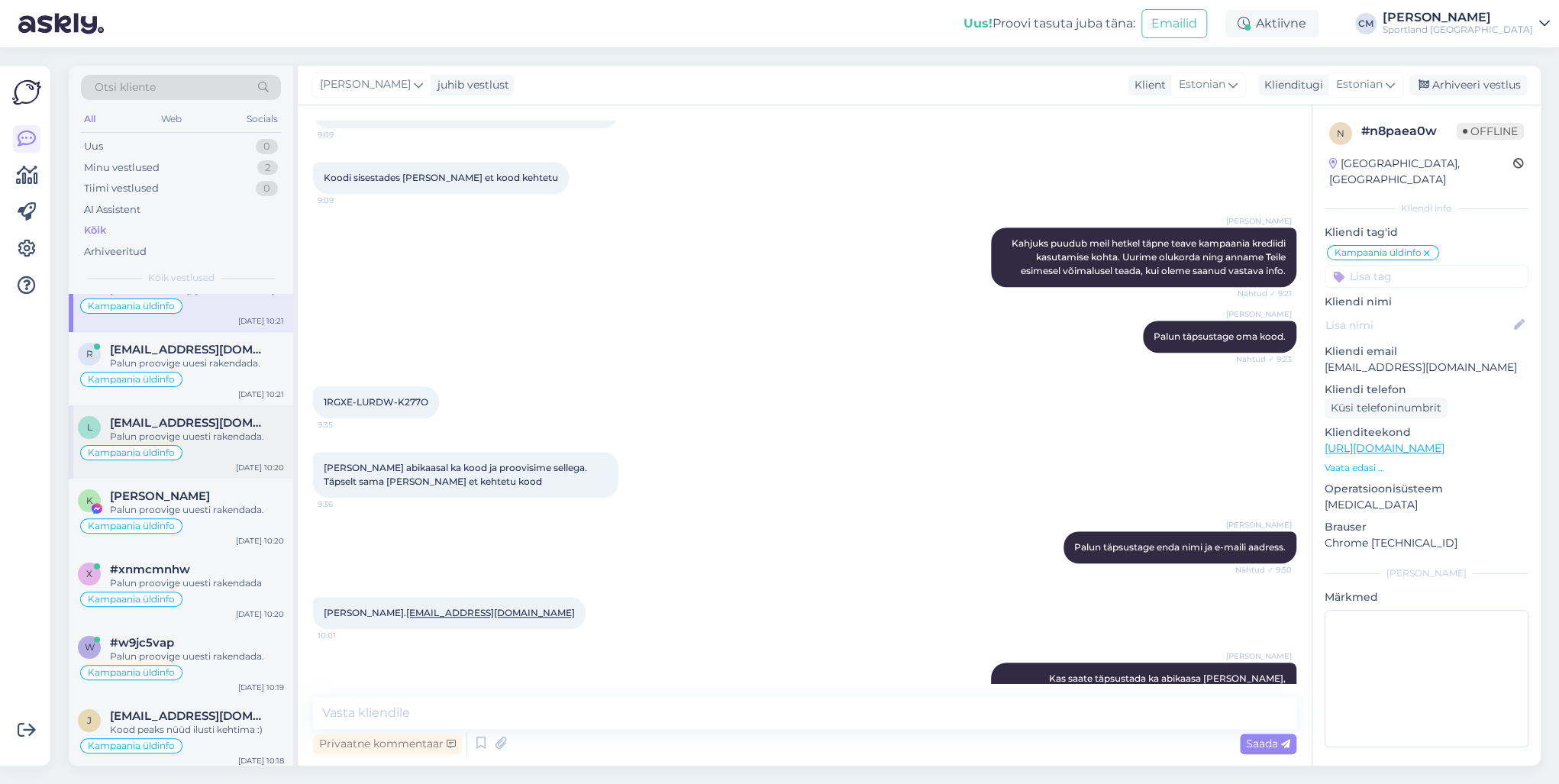
scroll to position [122, 0]
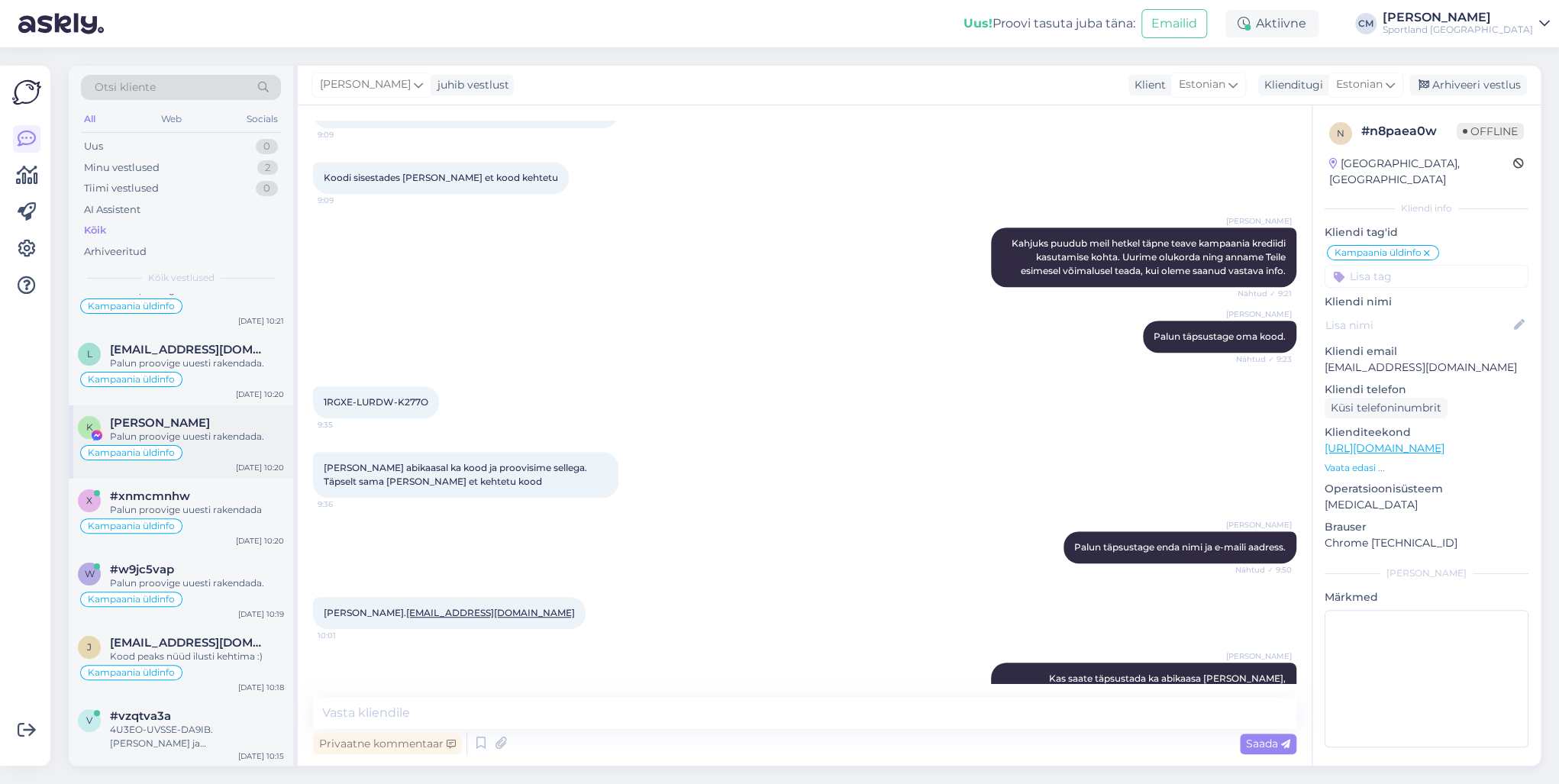
click at [197, 443] on div "Kampaania üldinfo" at bounding box center [180, 453] width 206 height 18
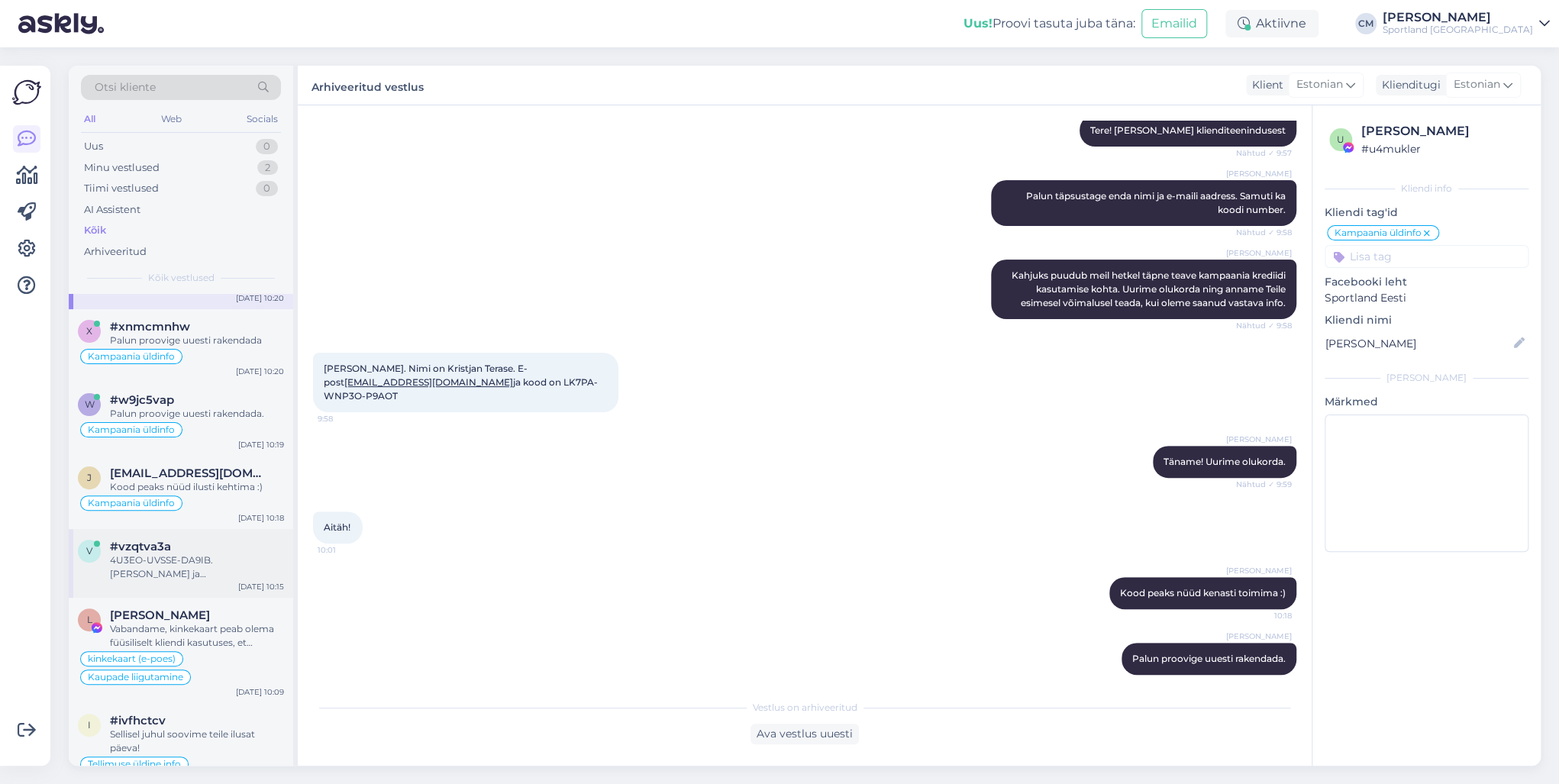
scroll to position [305, 0]
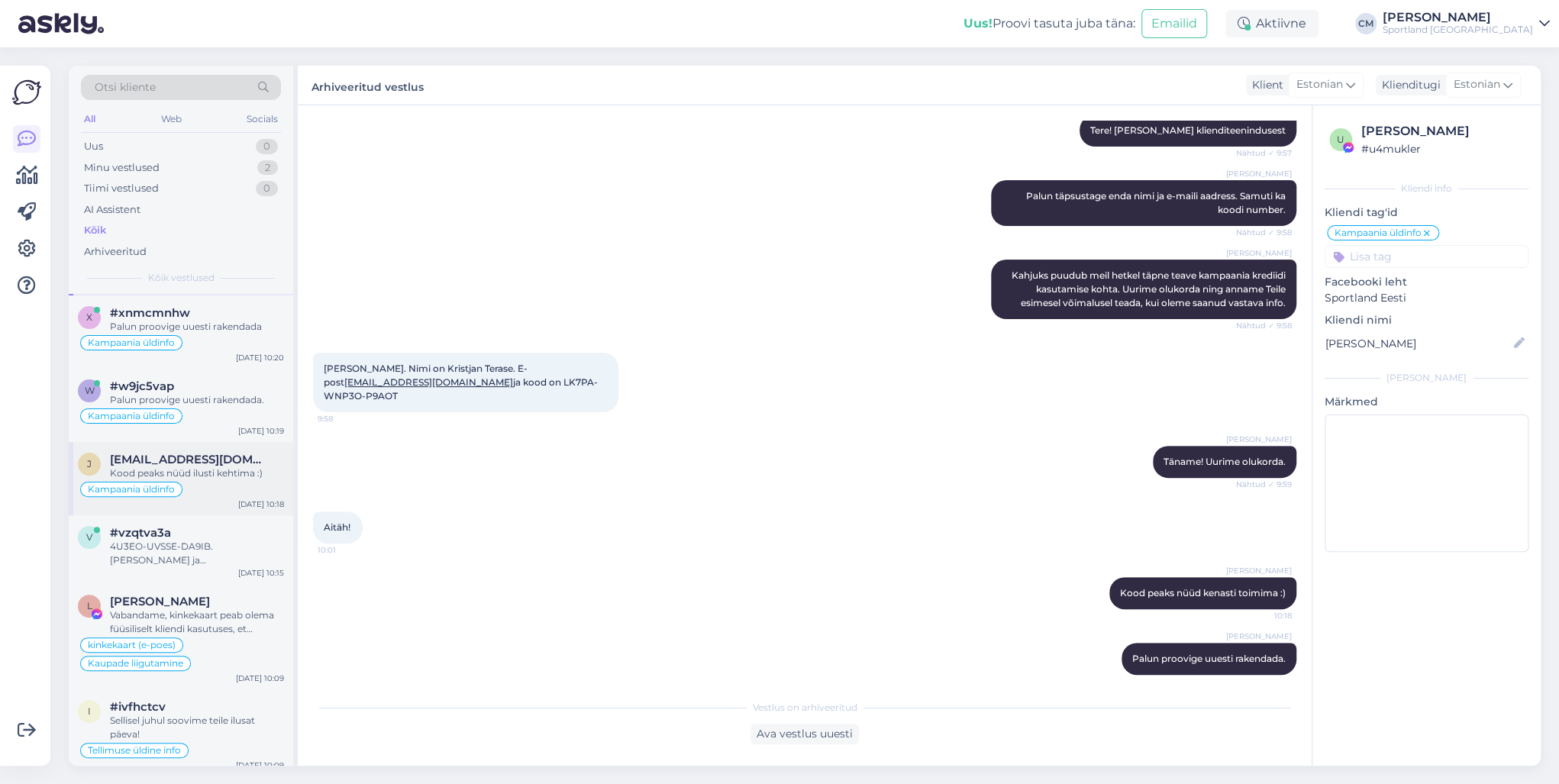
click at [205, 494] on div "Kampaania üldinfo" at bounding box center [180, 489] width 206 height 18
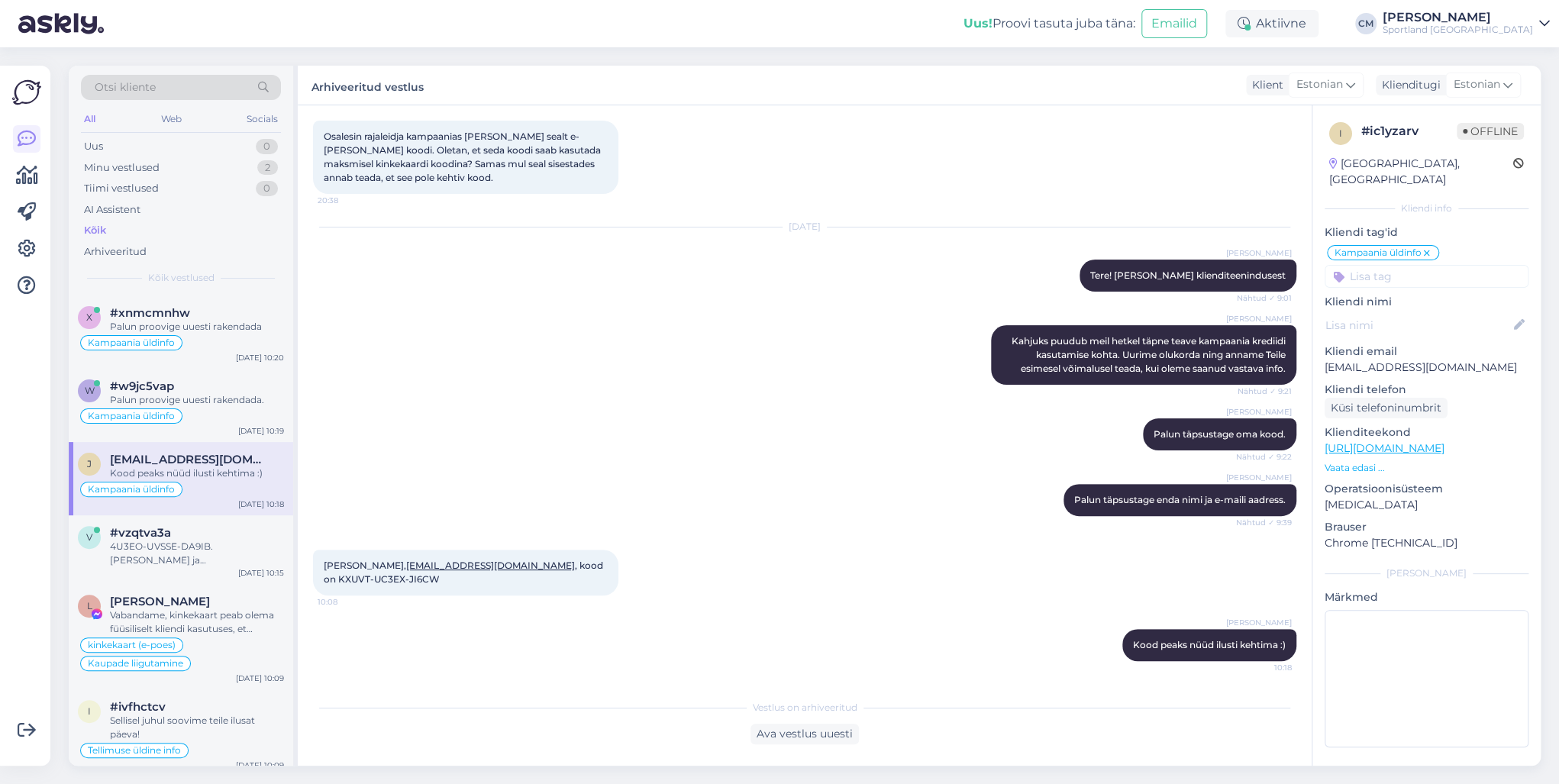
scroll to position [147, 0]
click at [203, 534] on div "#vzqtva3a" at bounding box center [197, 532] width 174 height 14
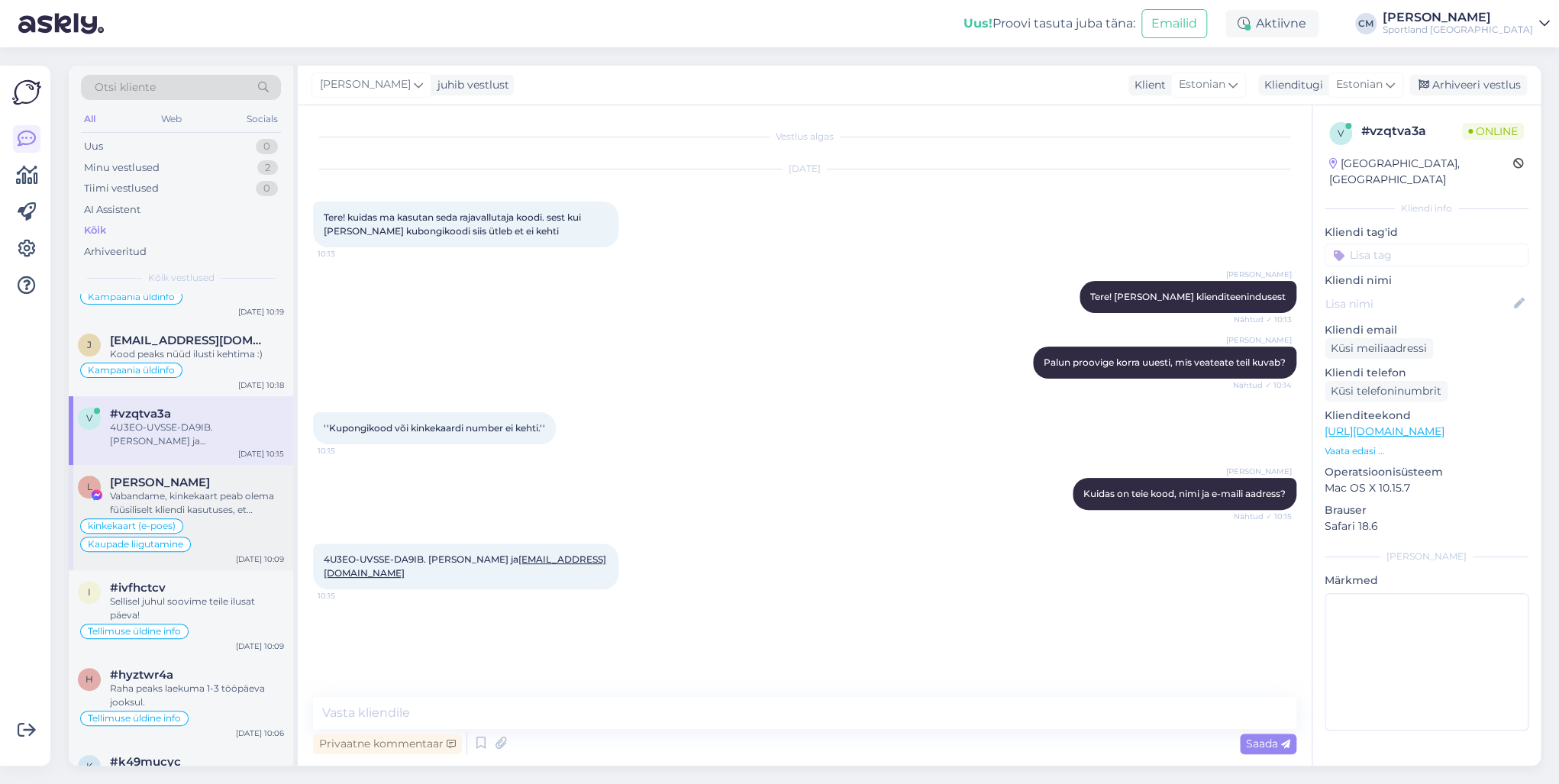
scroll to position [427, 0]
click at [216, 493] on div "Vabandame, kinkekaart peab olema füüsiliselt kliendi kasutuses, et teenindaja s…" at bounding box center [197, 500] width 174 height 28
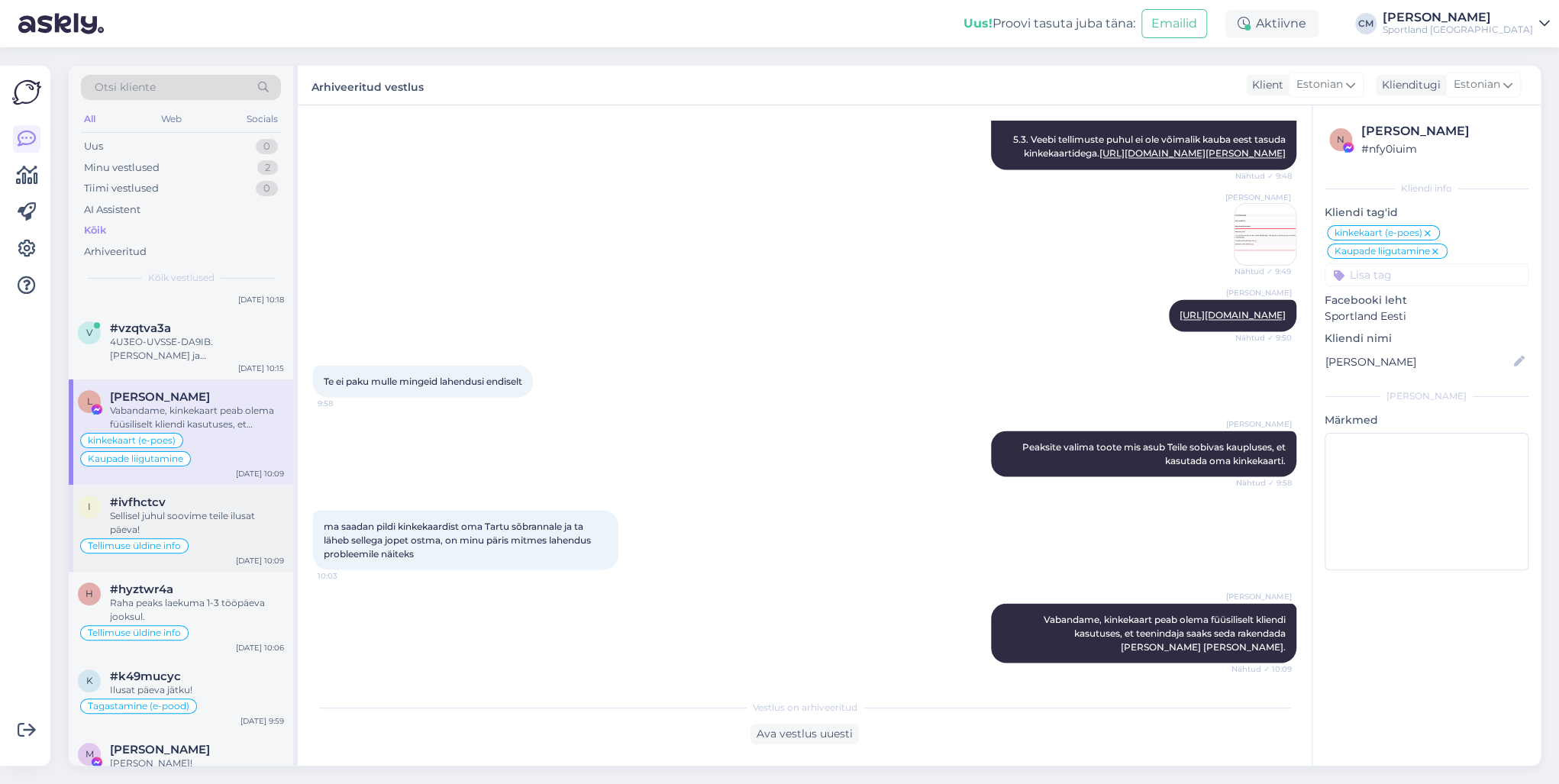
scroll to position [549, 0]
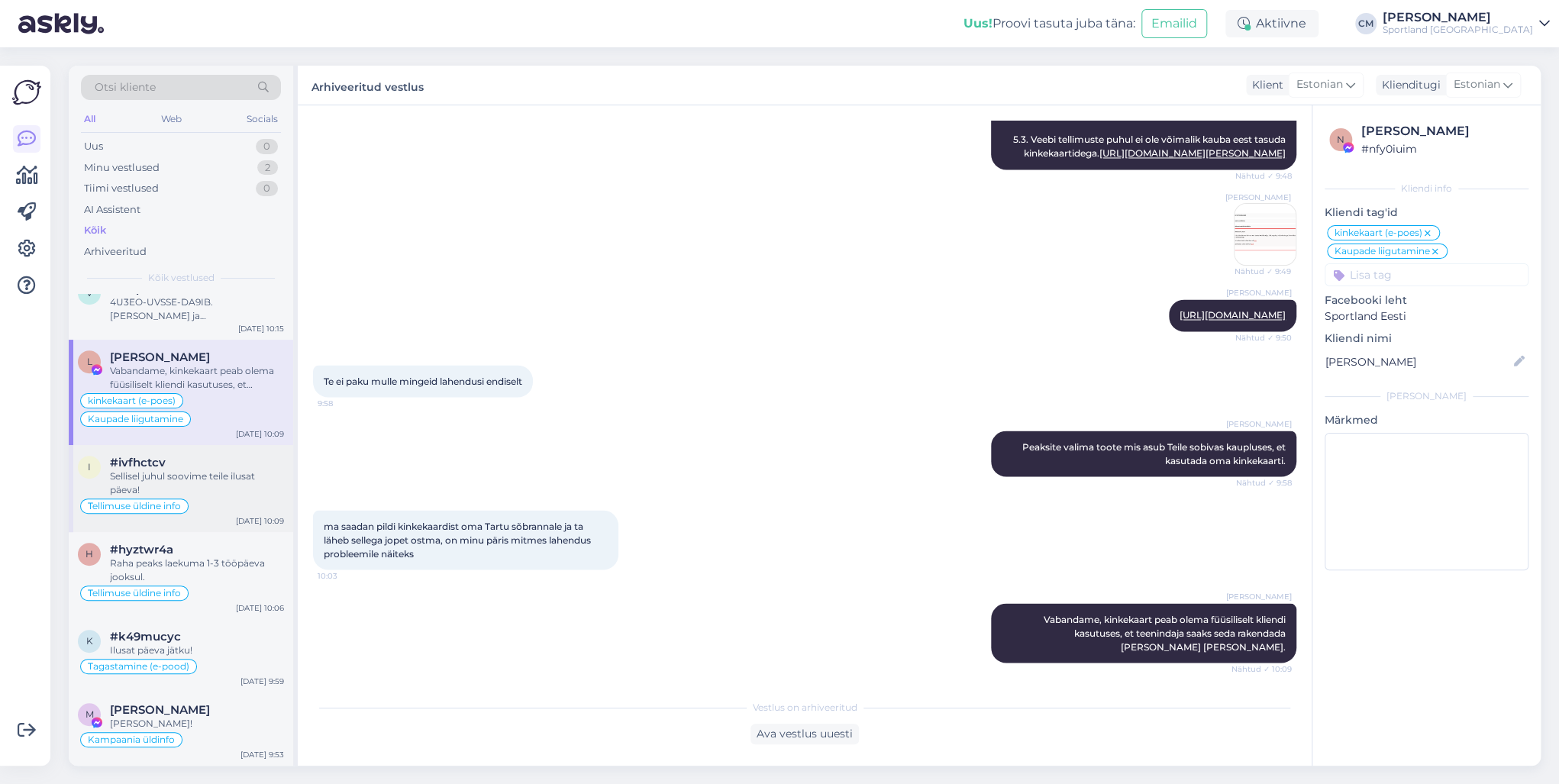
click at [214, 509] on div "Tellimuse üldine info" at bounding box center [180, 506] width 206 height 18
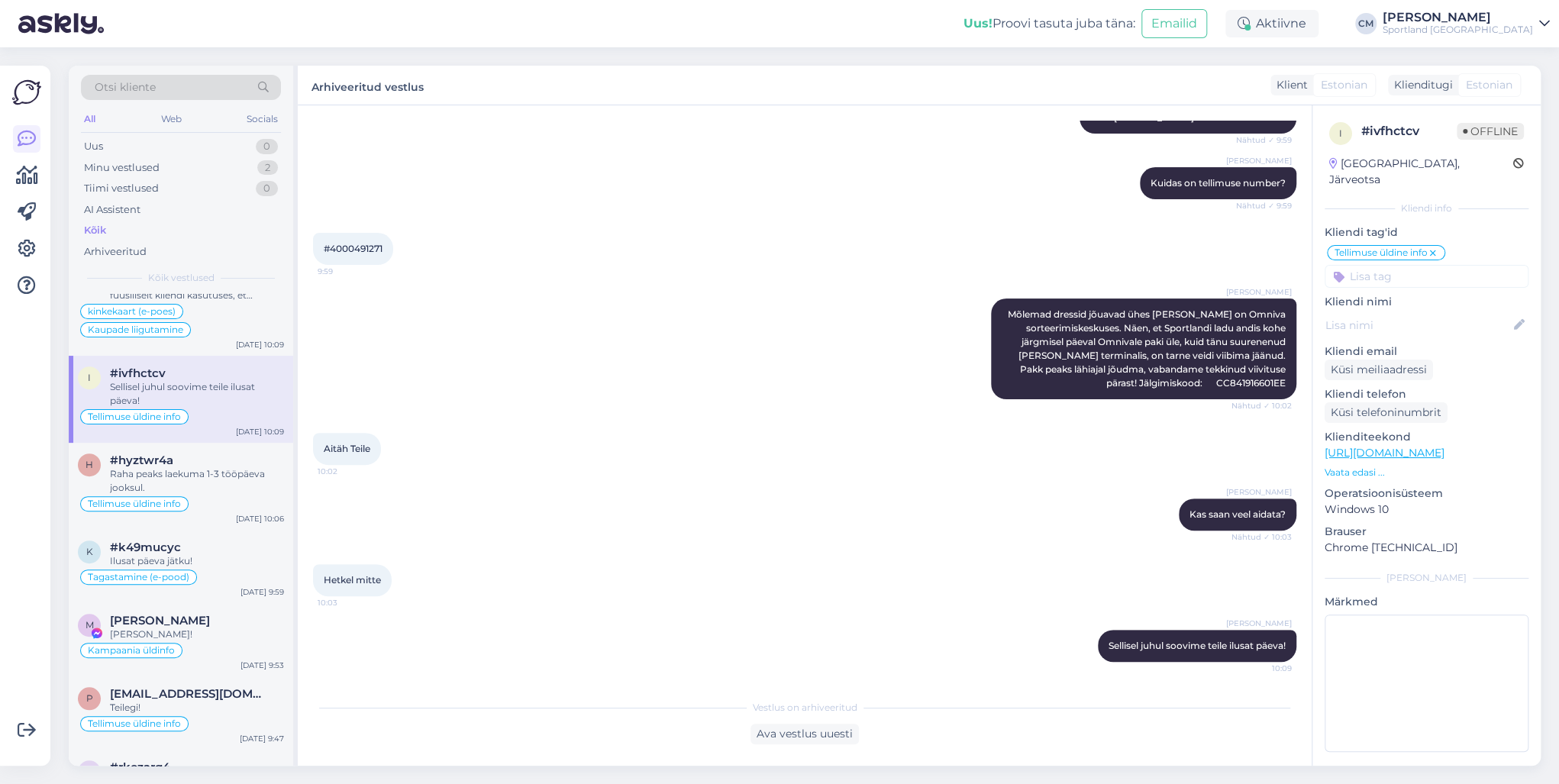
scroll to position [671, 0]
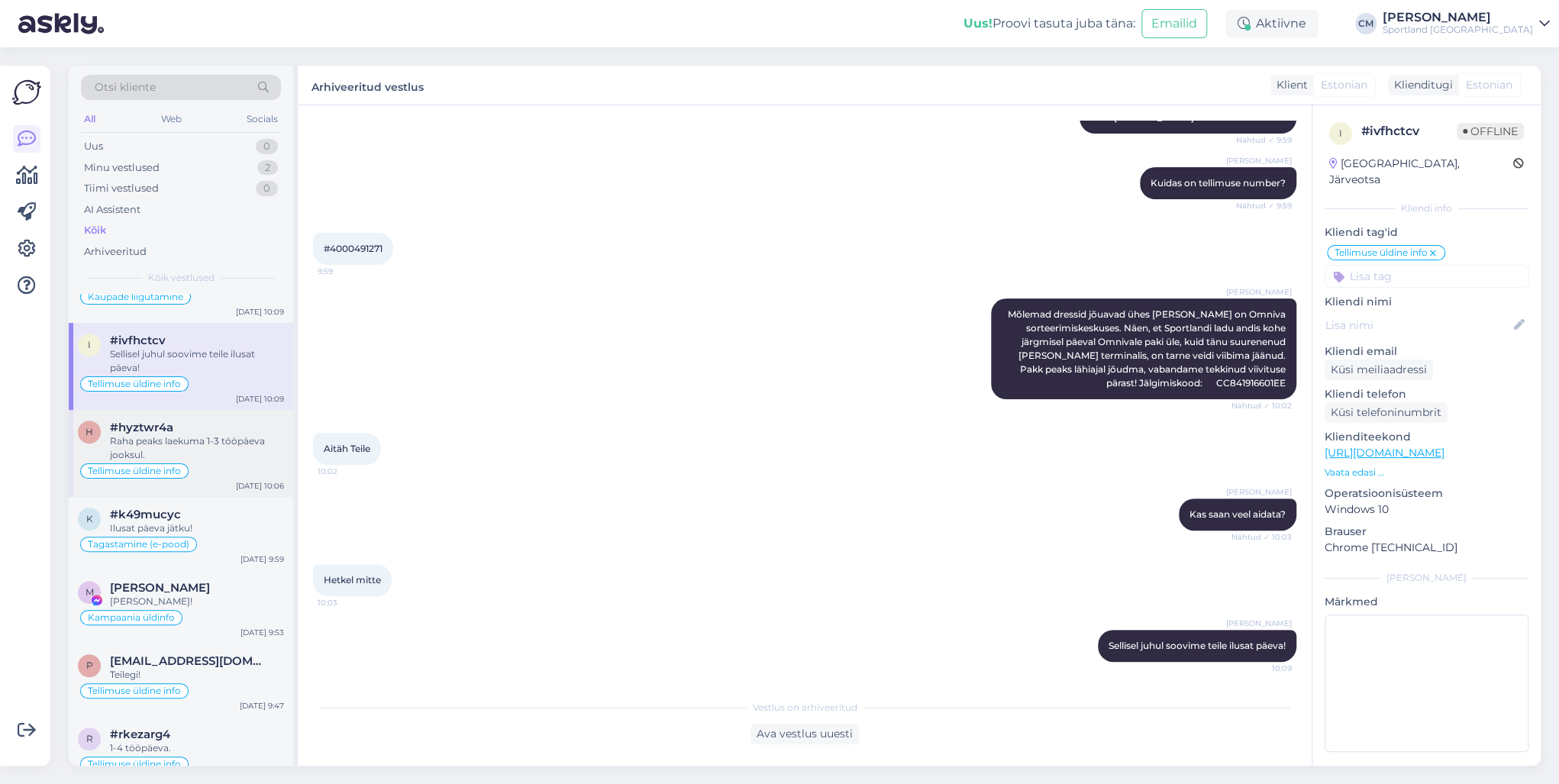
click at [218, 466] on div "Tellimuse üldine info" at bounding box center [180, 471] width 206 height 18
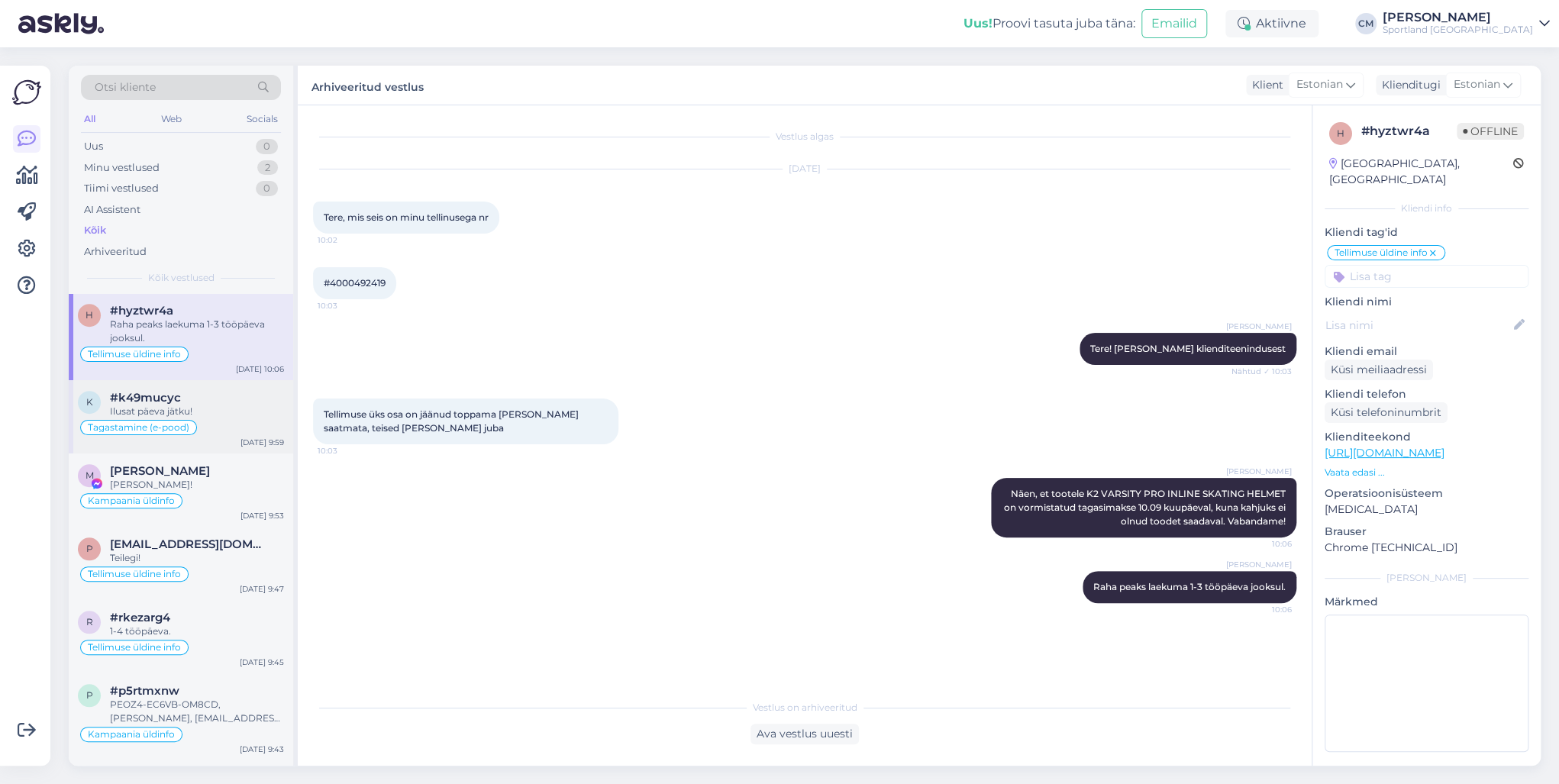
scroll to position [793, 0]
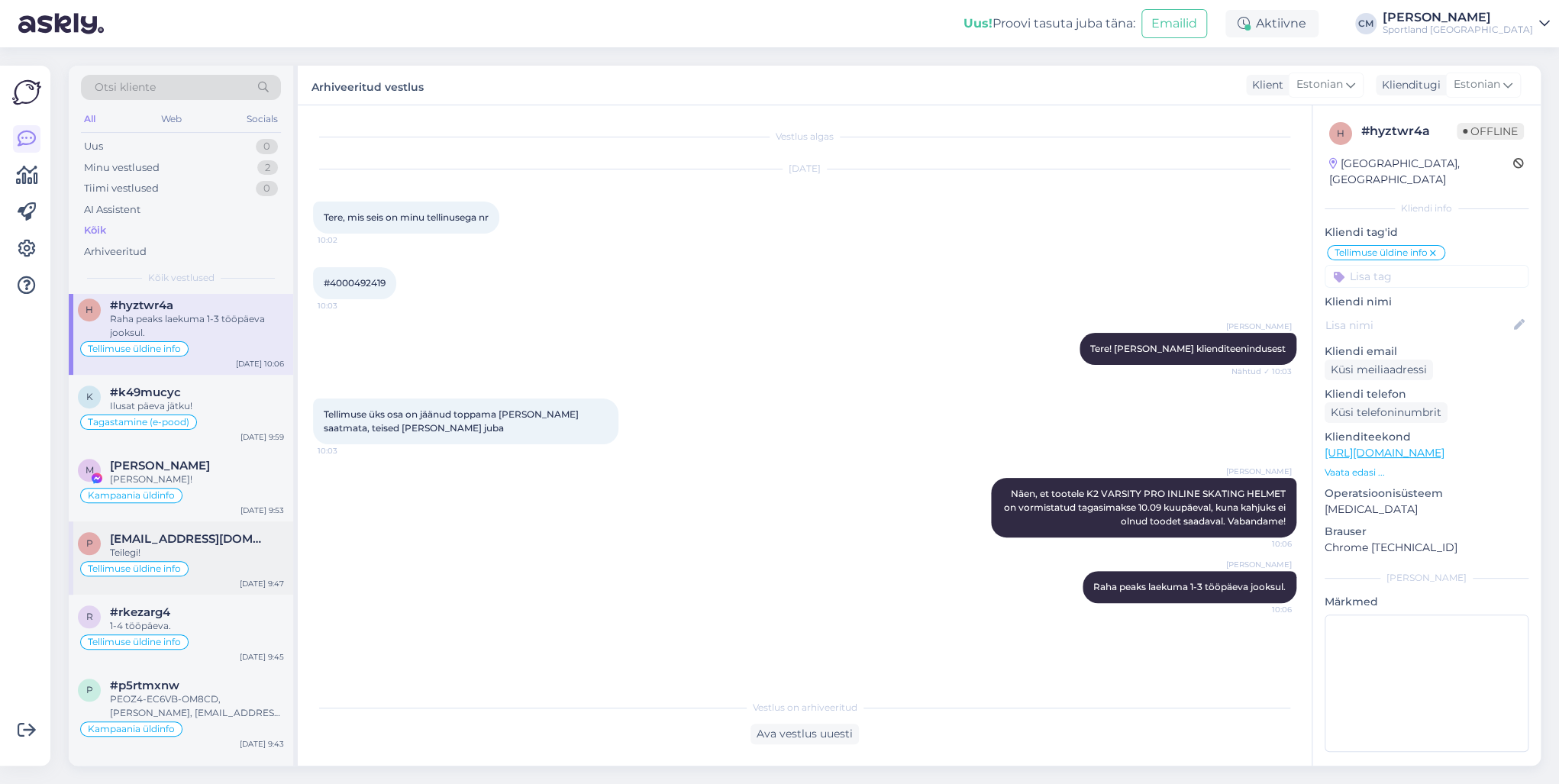
click at [193, 532] on span "[EMAIL_ADDRESS][DOMAIN_NAME]" at bounding box center [189, 539] width 159 height 14
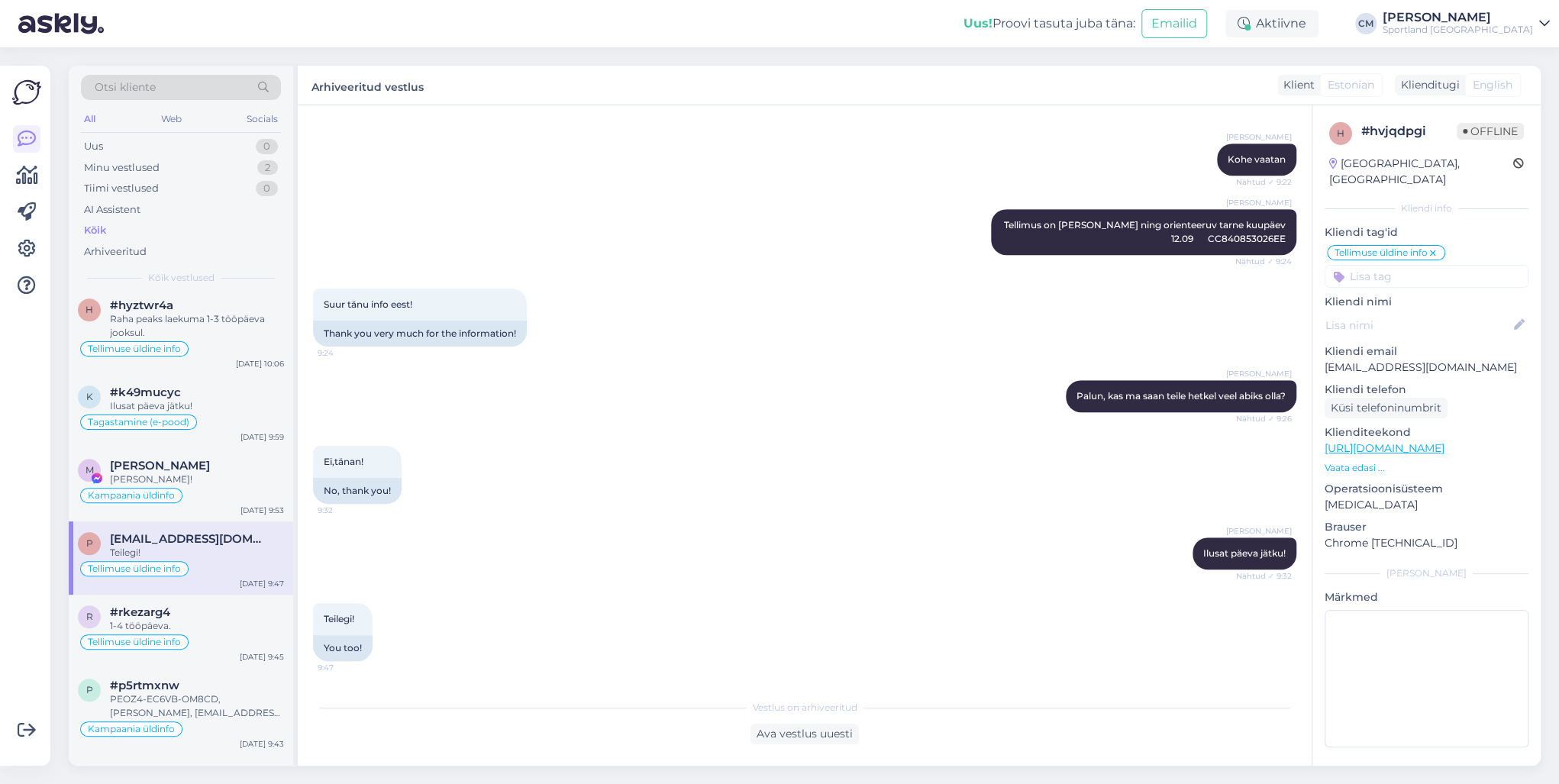
scroll to position [855, 0]
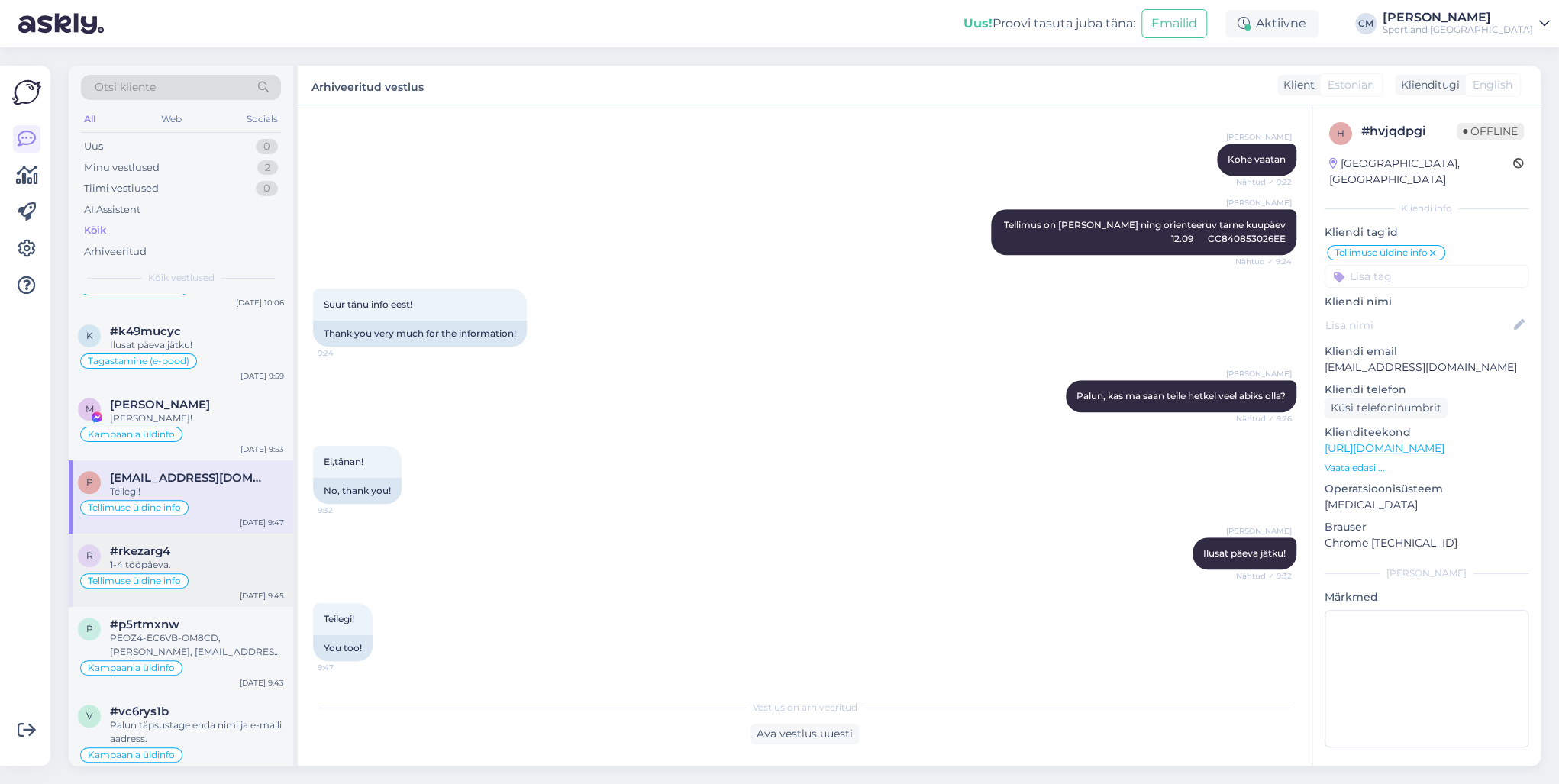
click at [205, 548] on div "#rkezarg4" at bounding box center [197, 551] width 174 height 14
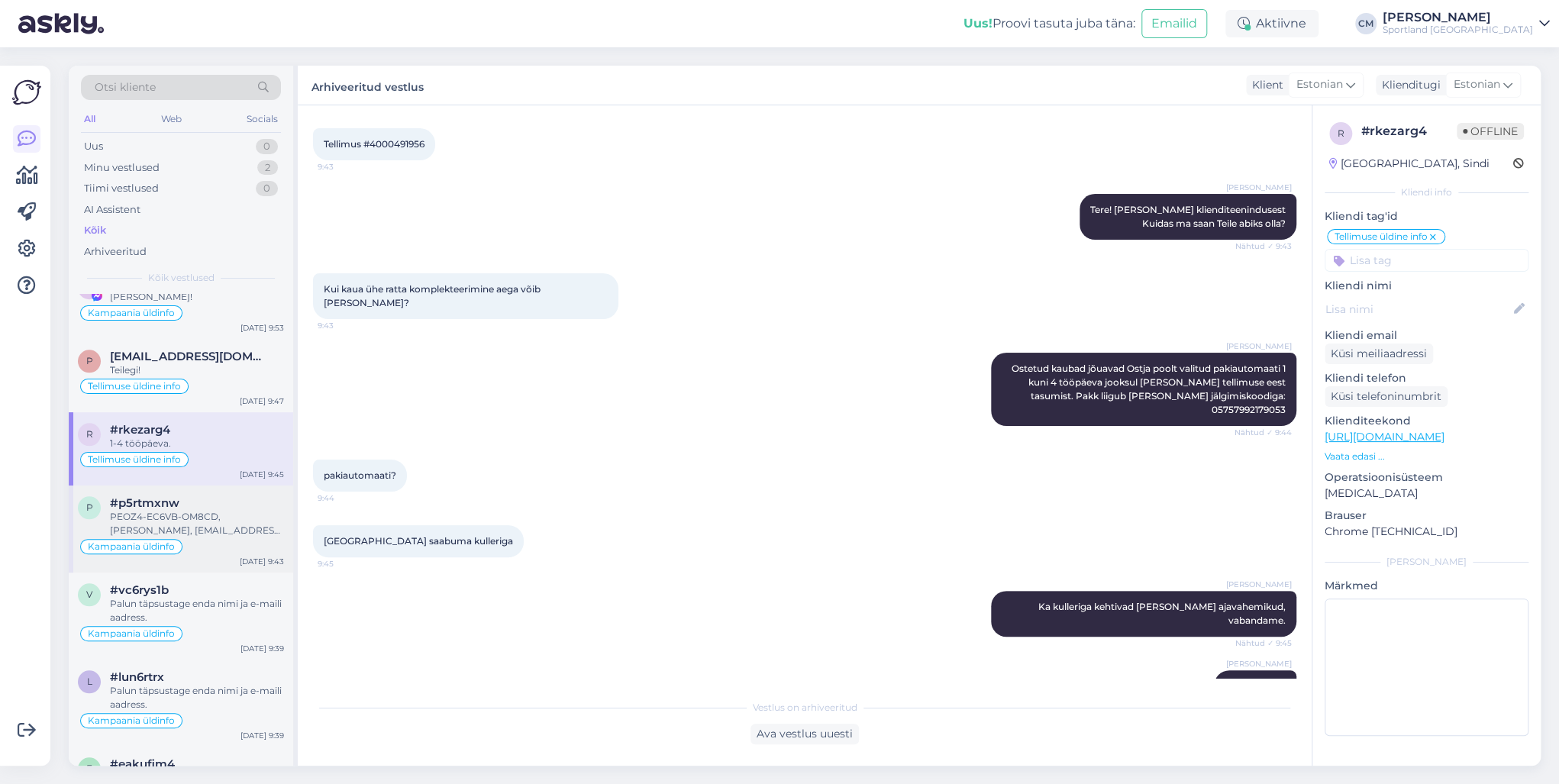
scroll to position [977, 0]
click at [216, 536] on div "Kampaania üldinfo" at bounding box center [180, 545] width 206 height 18
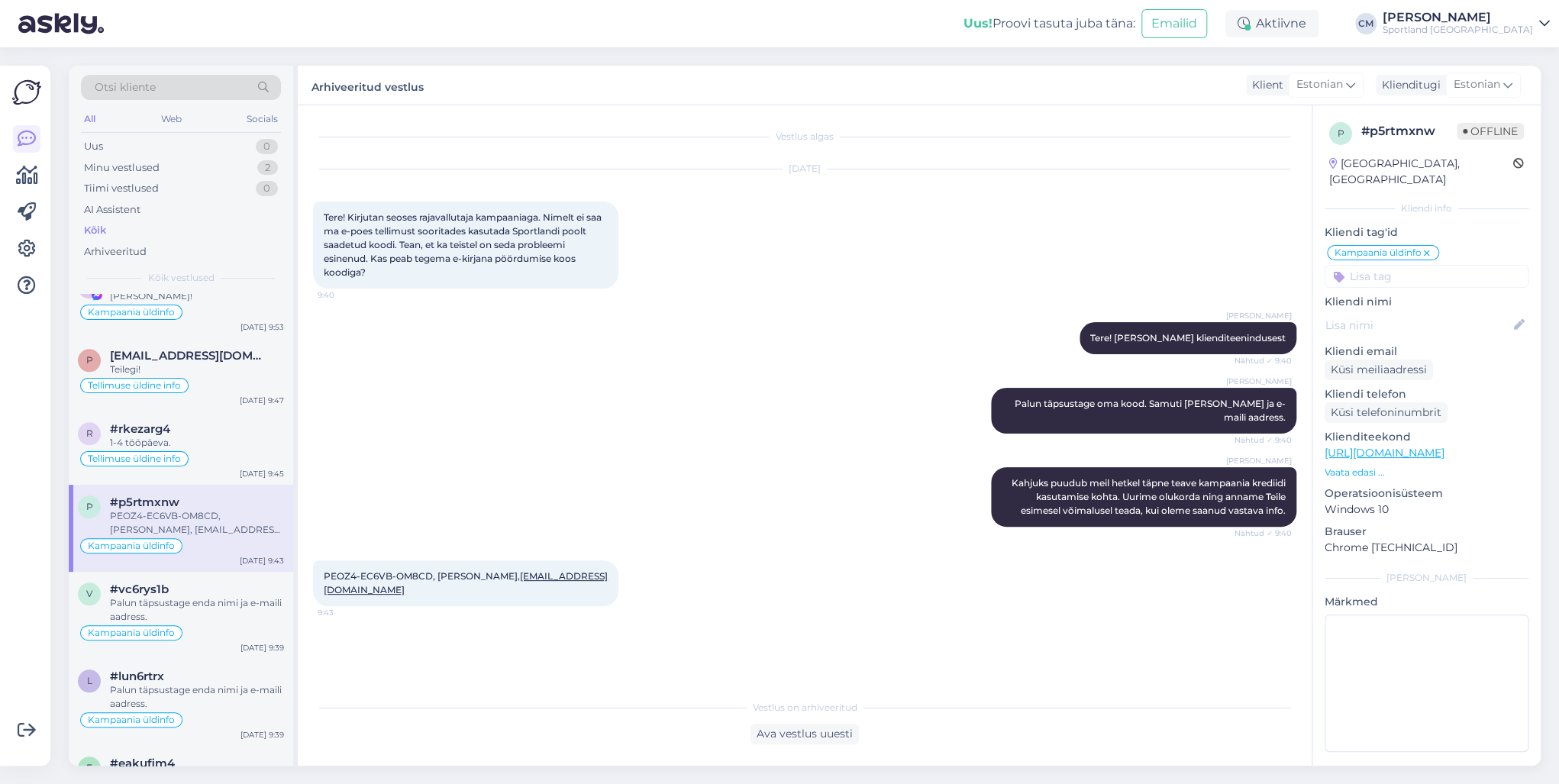
scroll to position [0, 0]
drag, startPoint x: 427, startPoint y: 575, endPoint x: 366, endPoint y: 575, distance: 61.0
click at [366, 563] on span "PEOZ4-EC6VB-OM8CD, [PERSON_NAME], [EMAIL_ADDRESS][DOMAIN_NAME]" at bounding box center [466, 582] width 284 height 25
click at [330, 563] on span "PEOZ4-EC6VB-OM8CD, [PERSON_NAME], [EMAIL_ADDRESS][DOMAIN_NAME]" at bounding box center [466, 582] width 284 height 25
drag, startPoint x: 316, startPoint y: 574, endPoint x: 430, endPoint y: 581, distance: 114.2
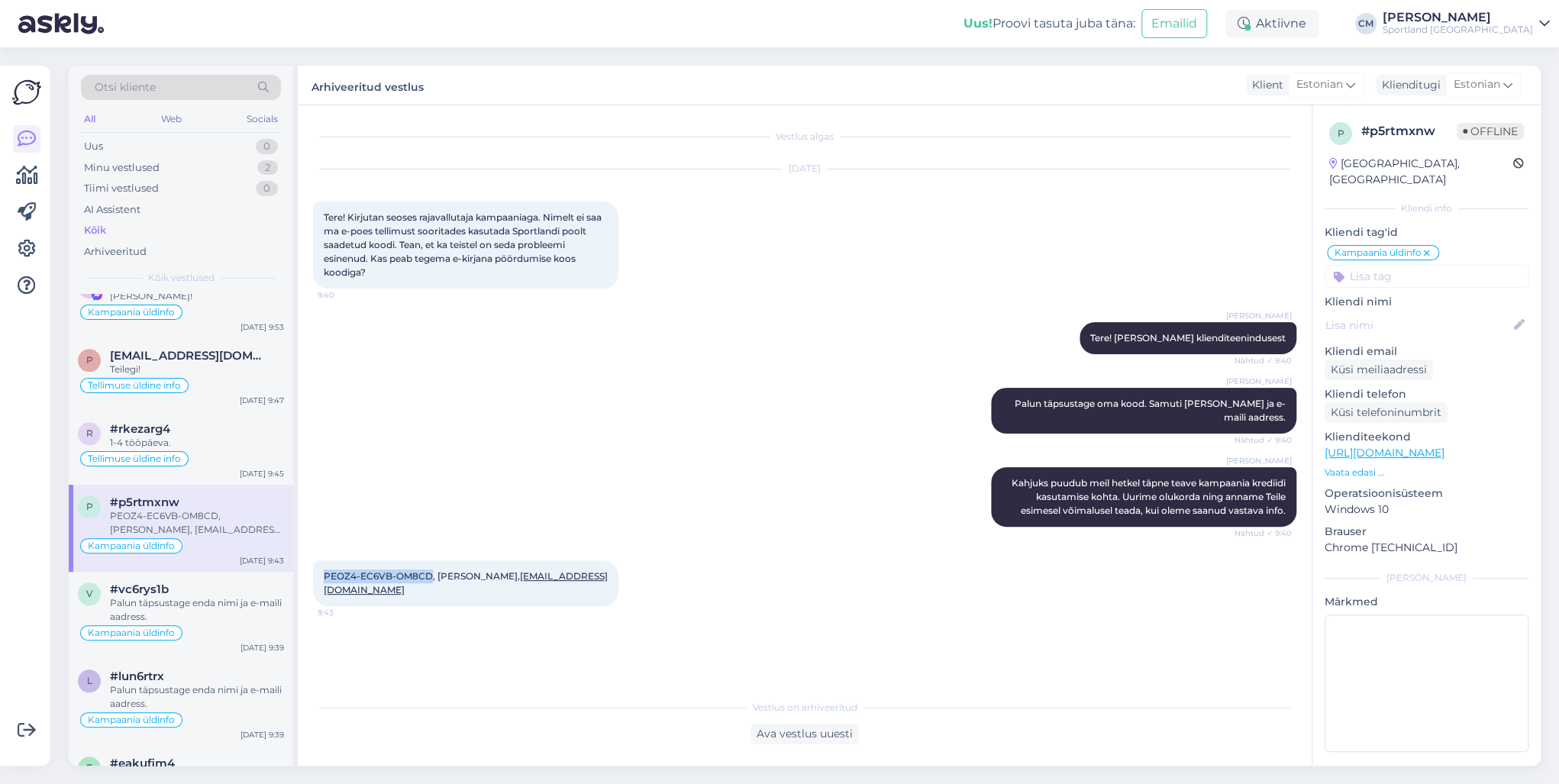
click at [430, 563] on div "PEOZ4-EC6VB-OM8CD, [PERSON_NAME], [EMAIL_ADDRESS][DOMAIN_NAME] 9:43" at bounding box center [466, 583] width 306 height 46
click at [808, 563] on div "Ava vestlus uuesti" at bounding box center [804, 733] width 108 height 21
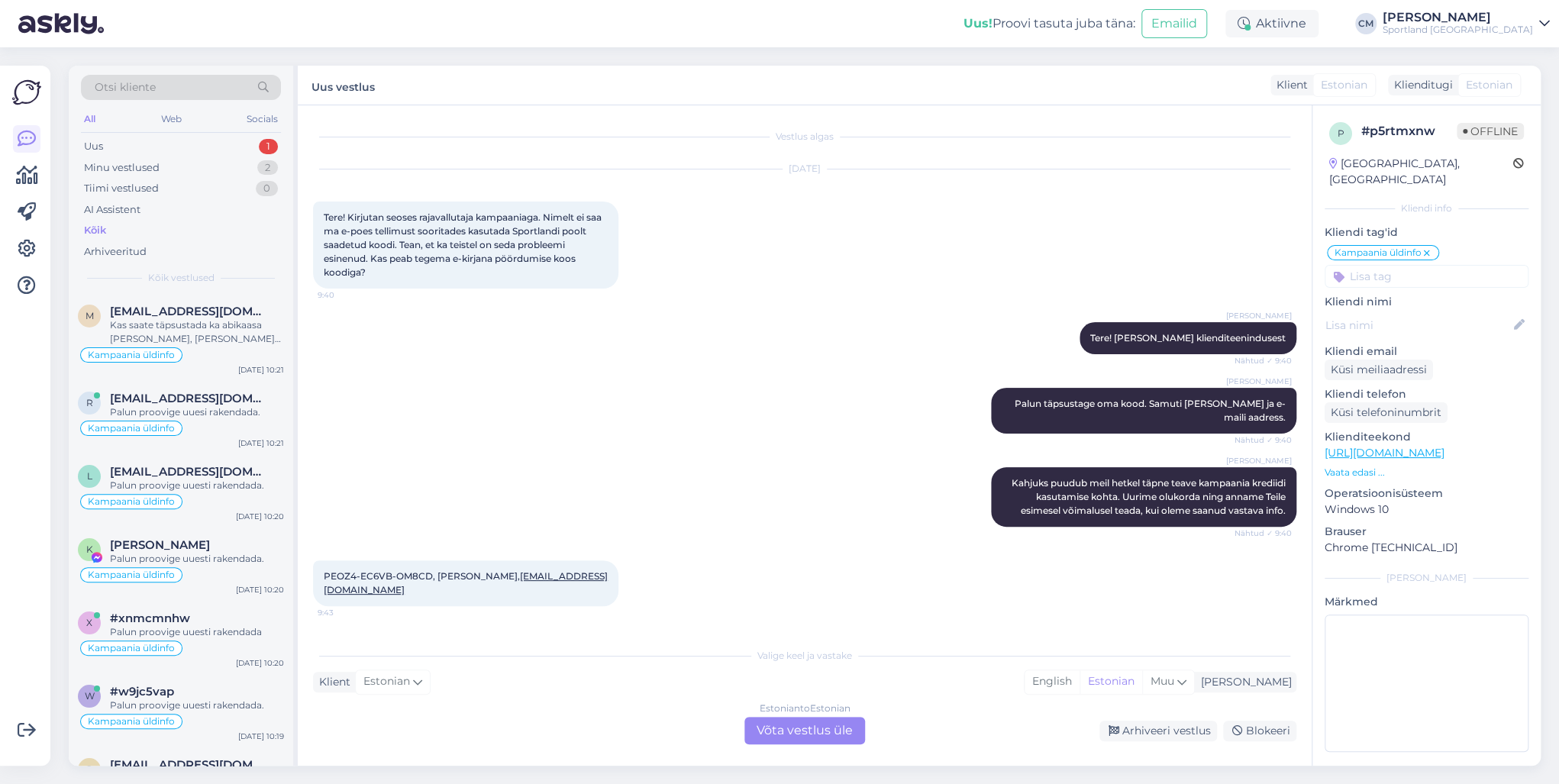
click at [831, 563] on div "Estonian to Estonian Võta vestlus üle" at bounding box center [804, 730] width 121 height 28
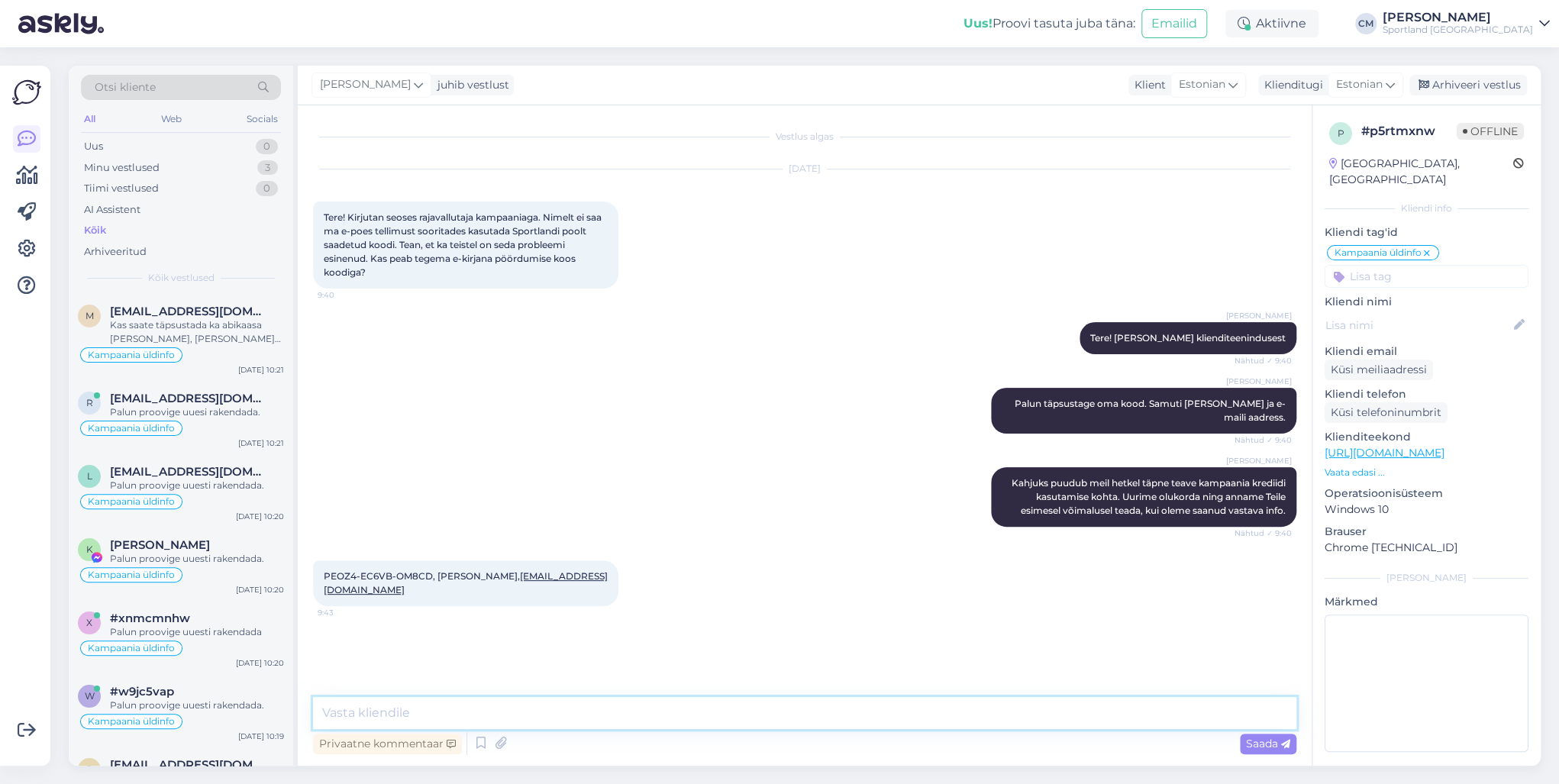
click at [665, 563] on textarea at bounding box center [804, 713] width 983 height 32
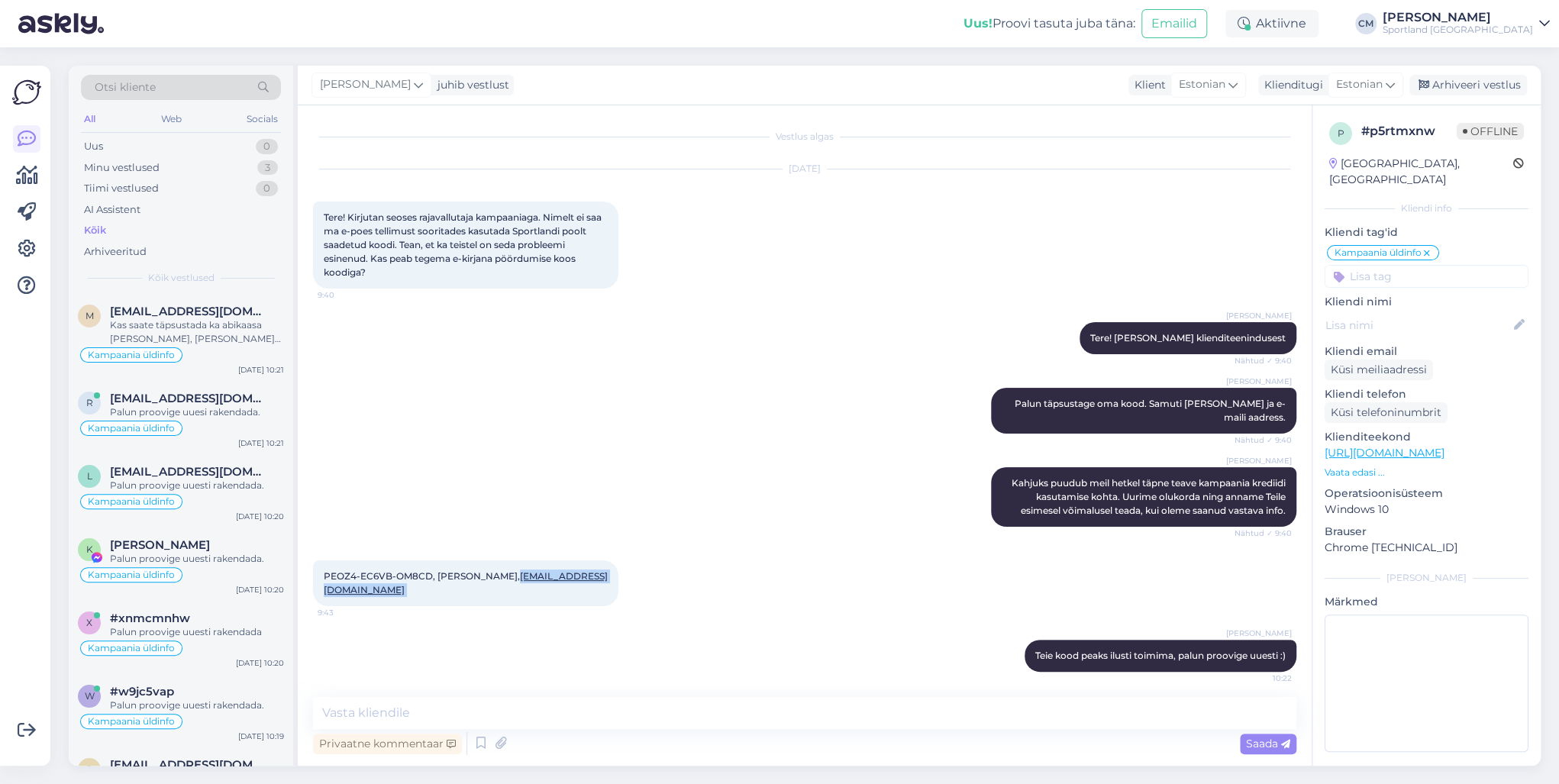
drag, startPoint x: 616, startPoint y: 573, endPoint x: 490, endPoint y: 574, distance: 126.0
click at [490, 563] on div "PEOZ4-EC6VB-OM8CD, [PERSON_NAME], [EMAIL_ADDRESS][DOMAIN_NAME] 9:43" at bounding box center [466, 583] width 306 height 46
click at [1168, 87] on div "Arhiveeri vestlus" at bounding box center [1468, 84] width 117 height 21
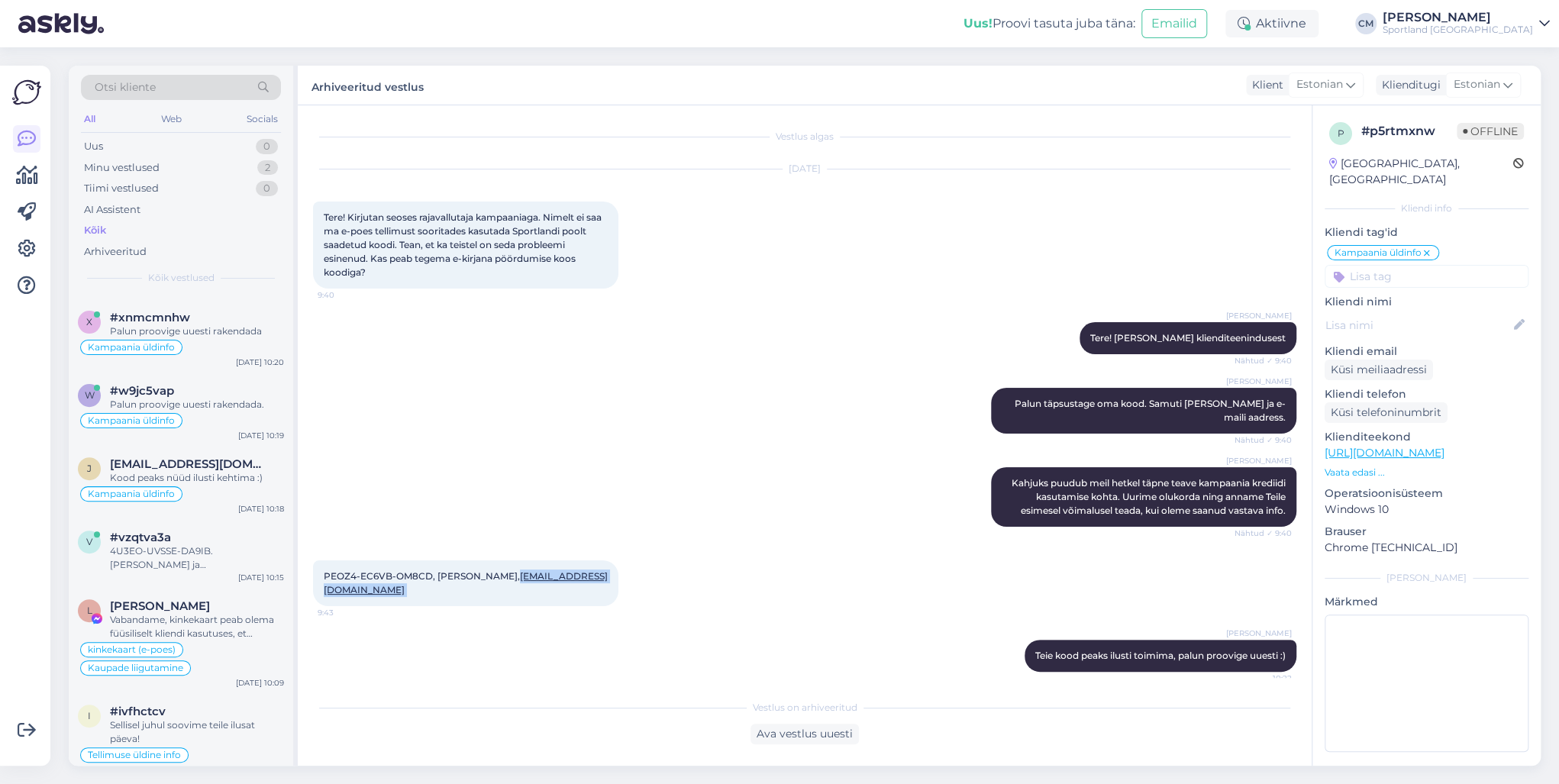
scroll to position [549, 0]
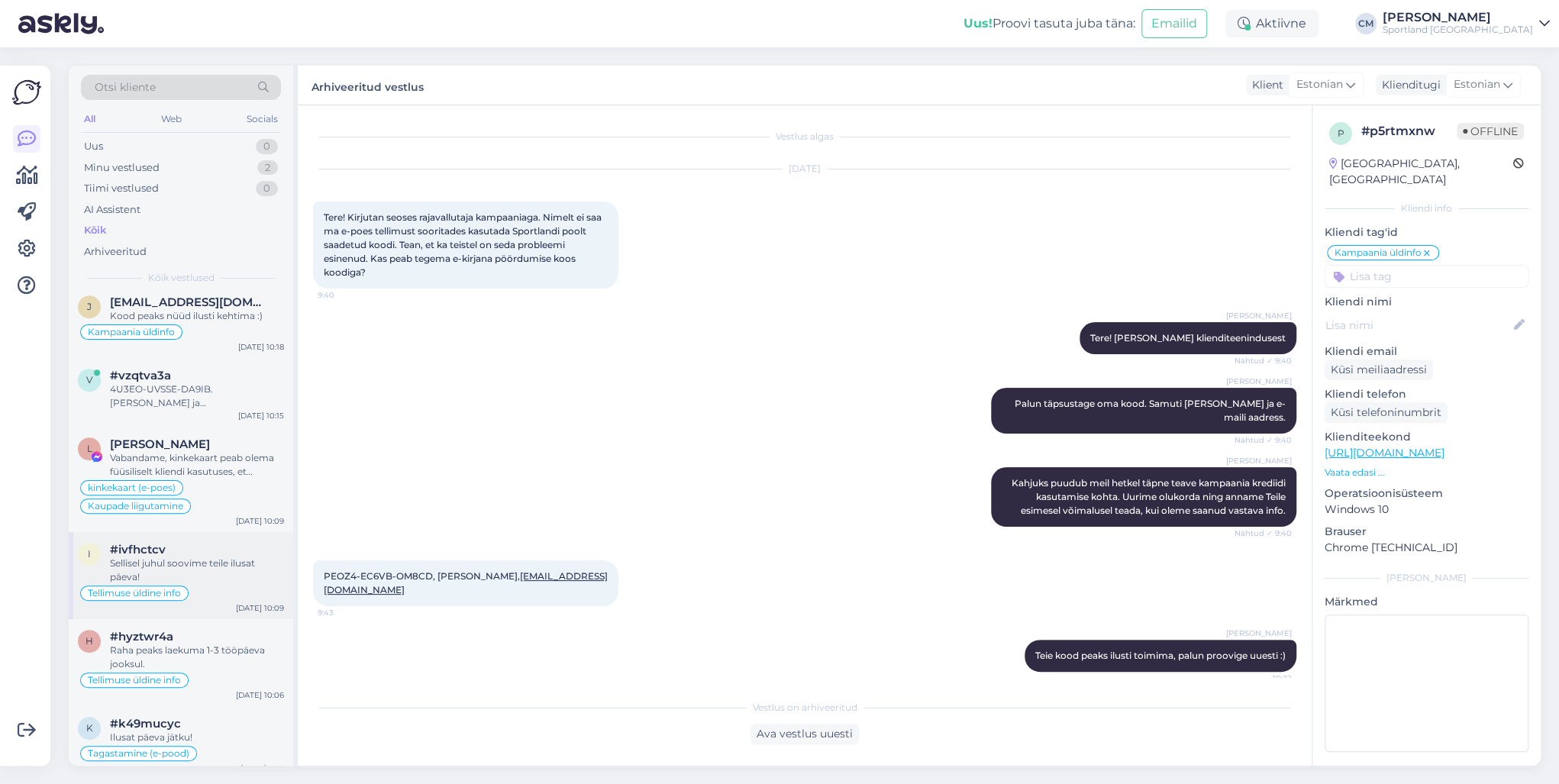
click at [200, 556] on div "Sellisel juhul soovime teile ilusat päeva!" at bounding box center [197, 570] width 174 height 28
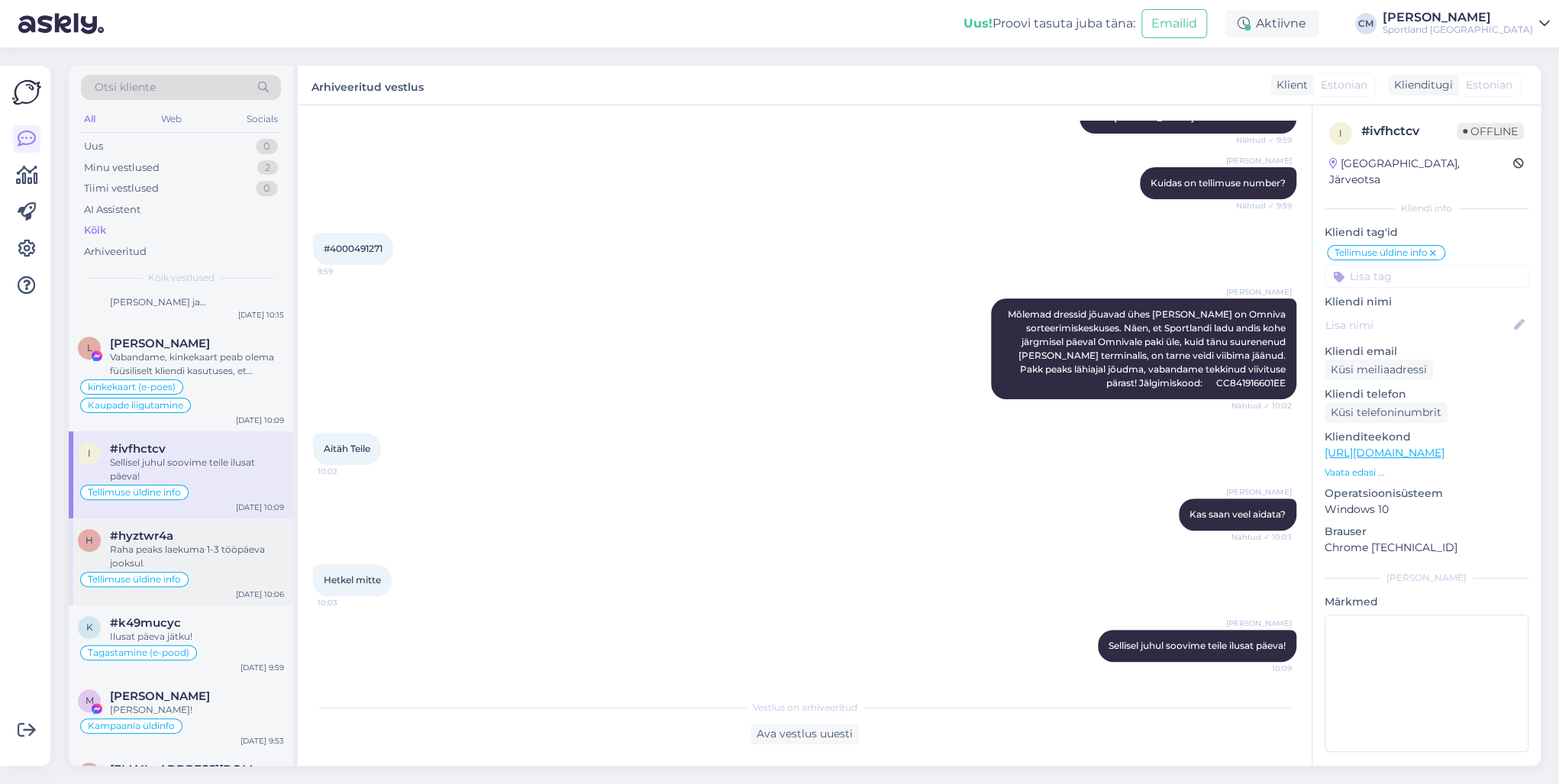
scroll to position [671, 0]
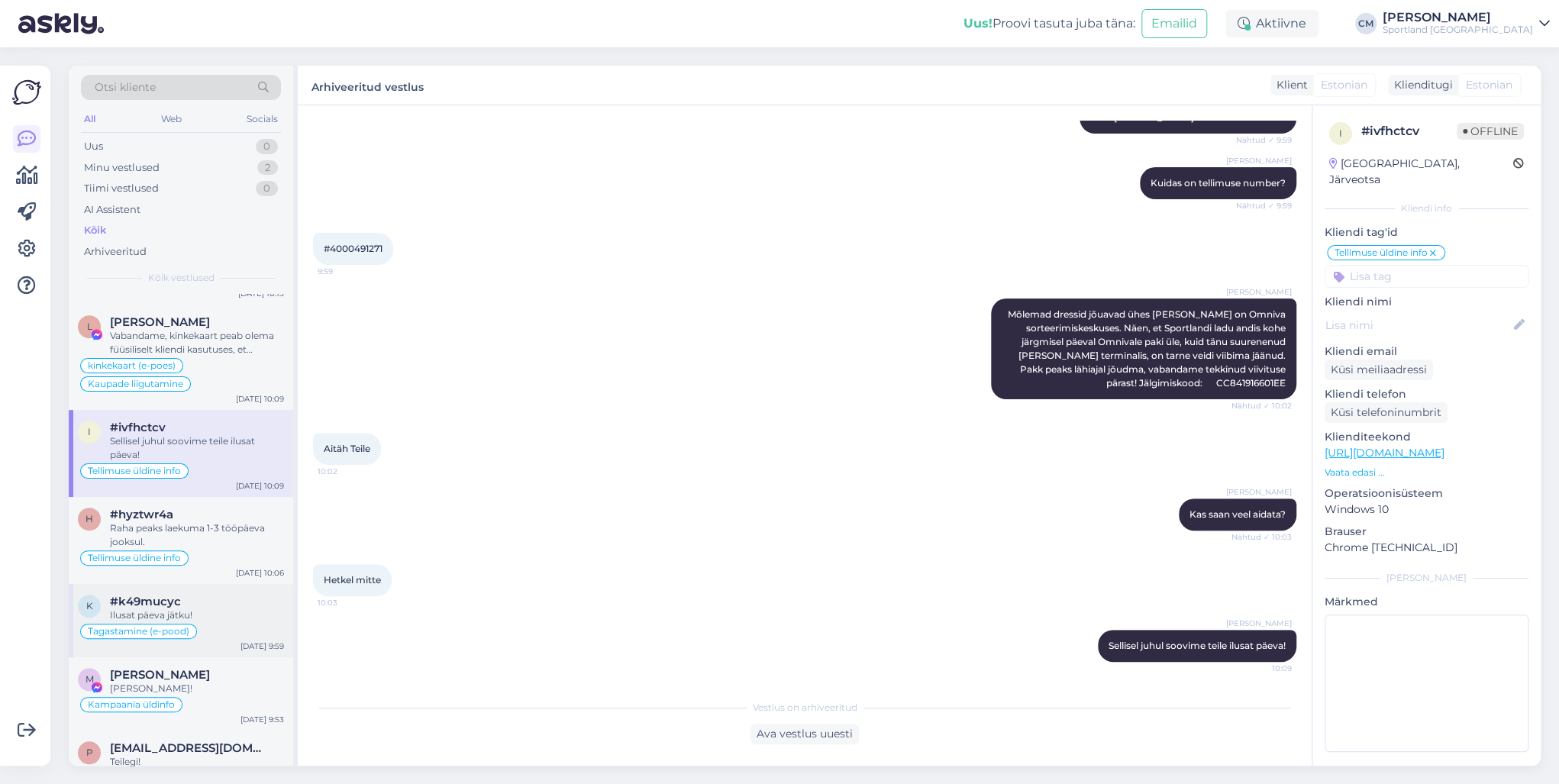
click at [203, 563] on div "#k49mucyc" at bounding box center [197, 601] width 174 height 14
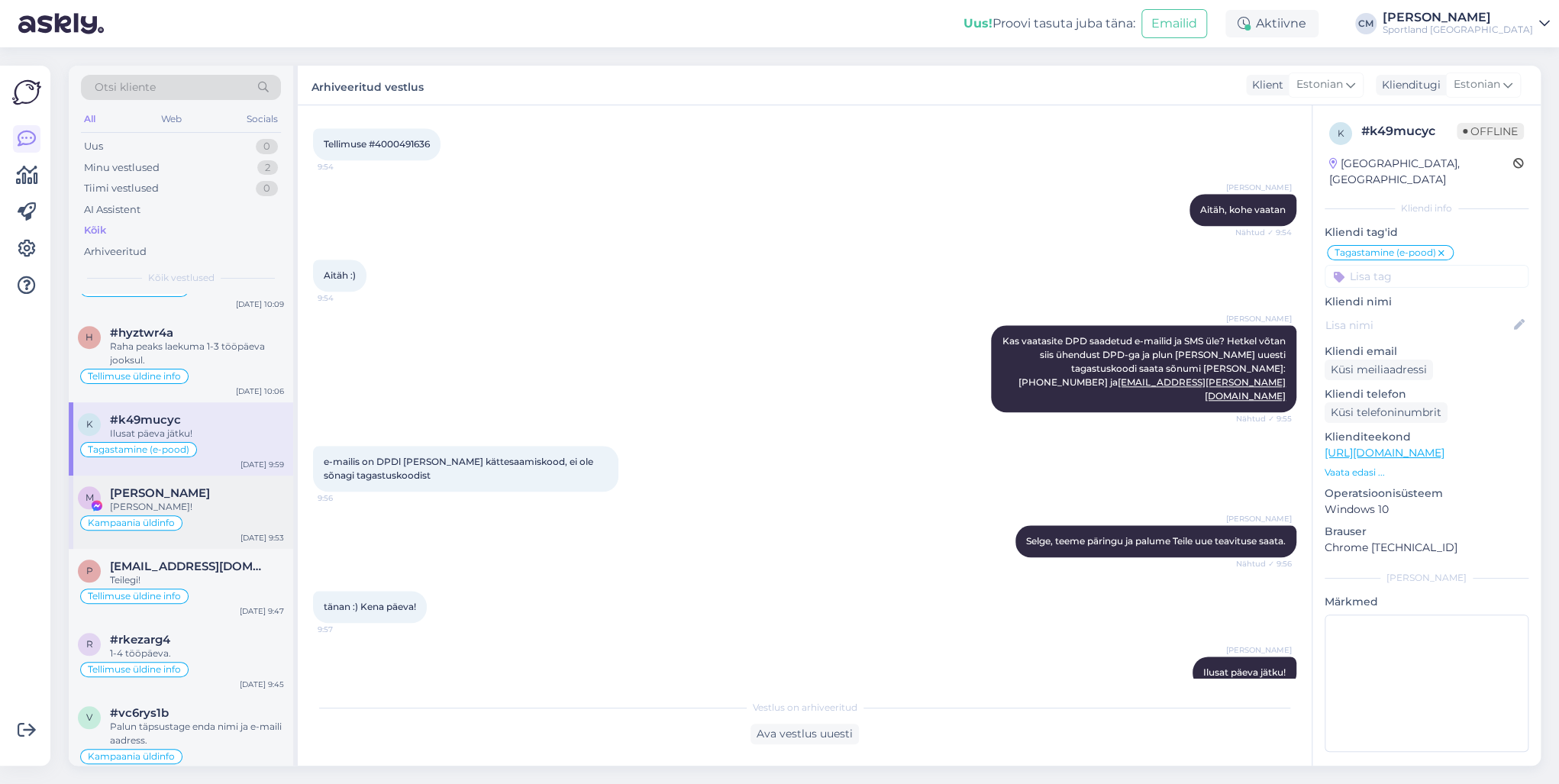
scroll to position [855, 0]
click at [201, 522] on div "Kampaania üldinfo" at bounding box center [180, 521] width 206 height 18
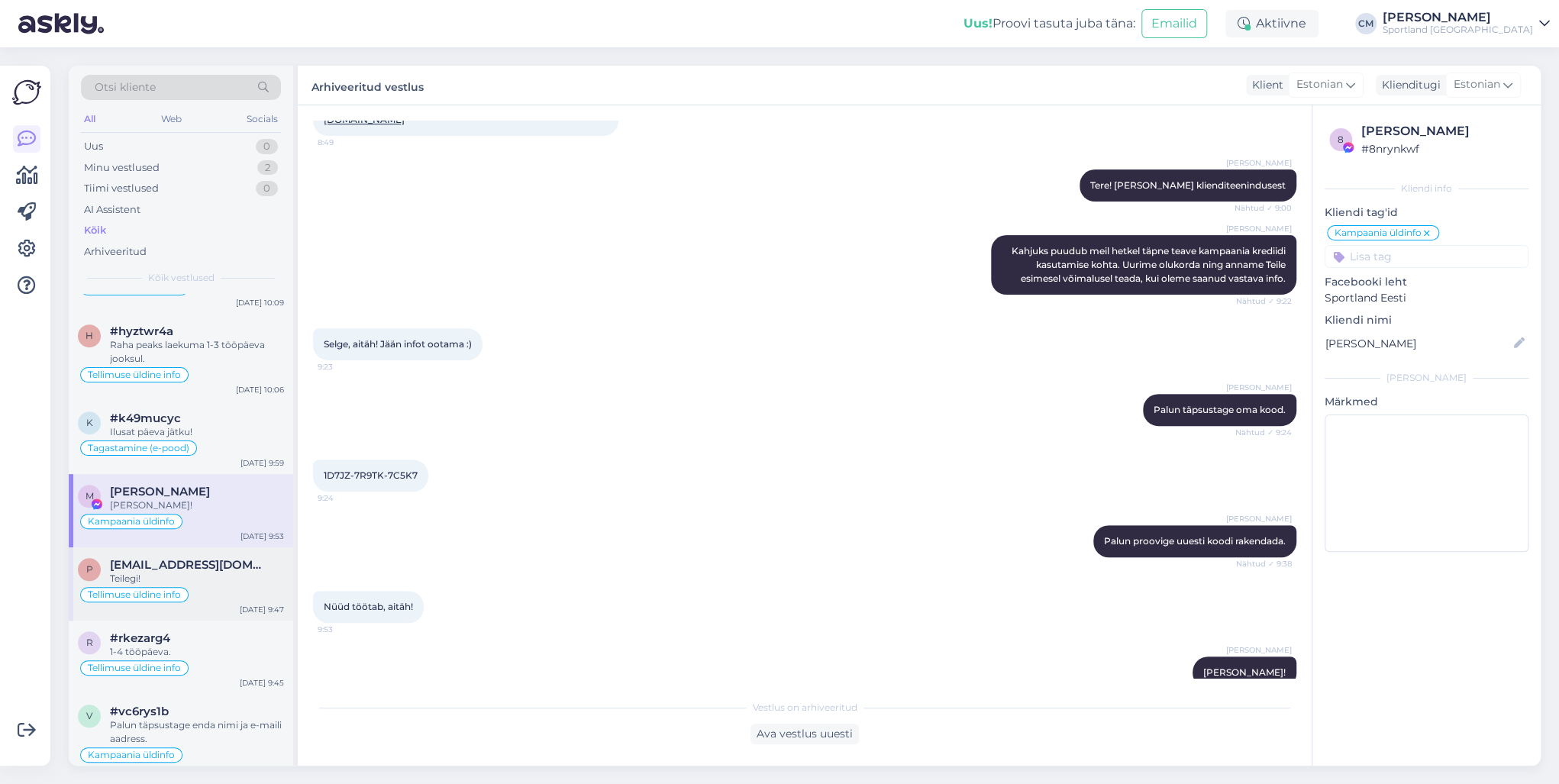
click at [205, 558] on span "[EMAIL_ADDRESS][DOMAIN_NAME]" at bounding box center [189, 565] width 159 height 14
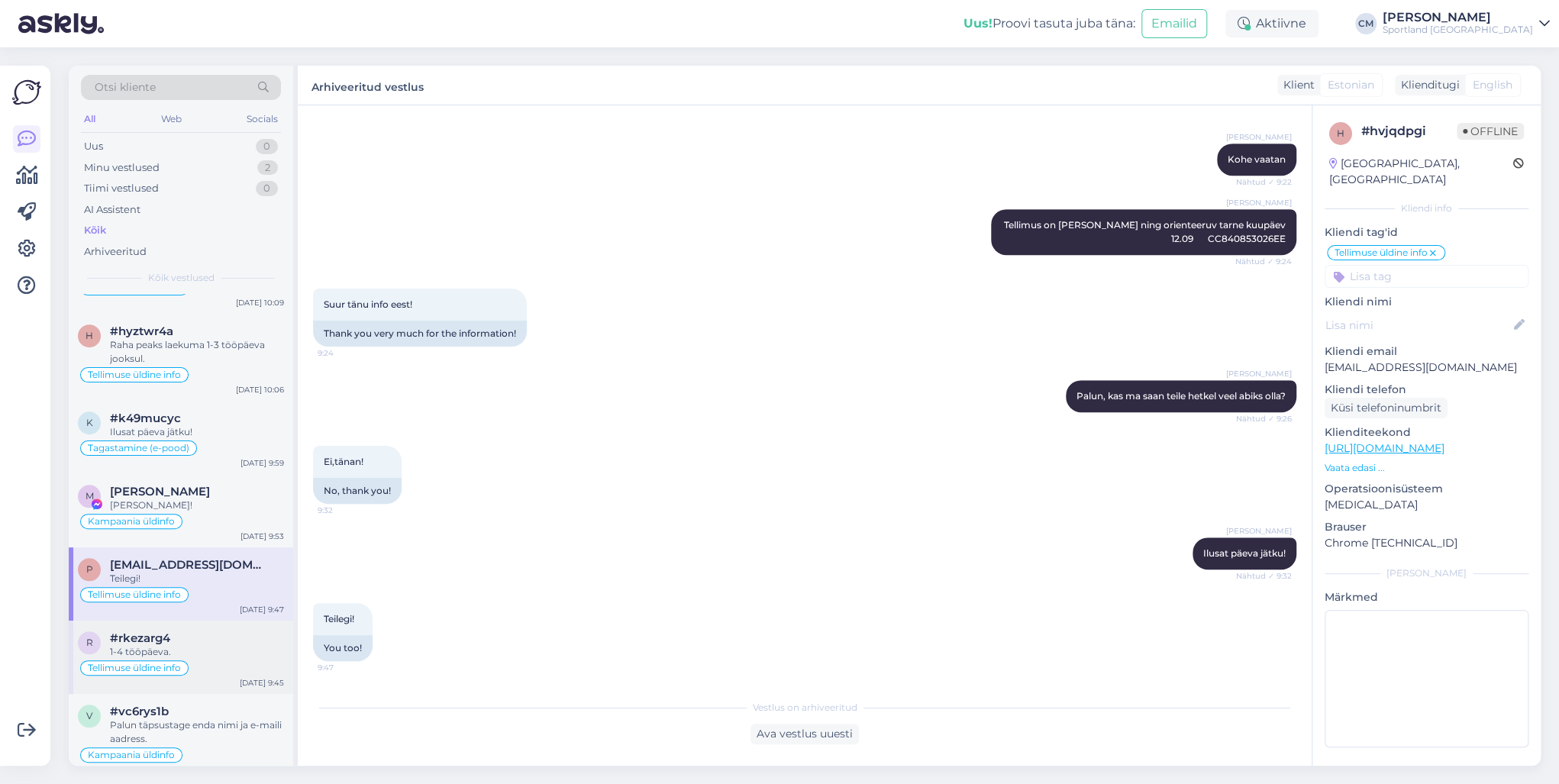
click at [217, 563] on div "r #rkezarg4 1-4 tööpäeva. Tellimuse [PERSON_NAME] info [DATE] 9:45" at bounding box center [181, 657] width 224 height 73
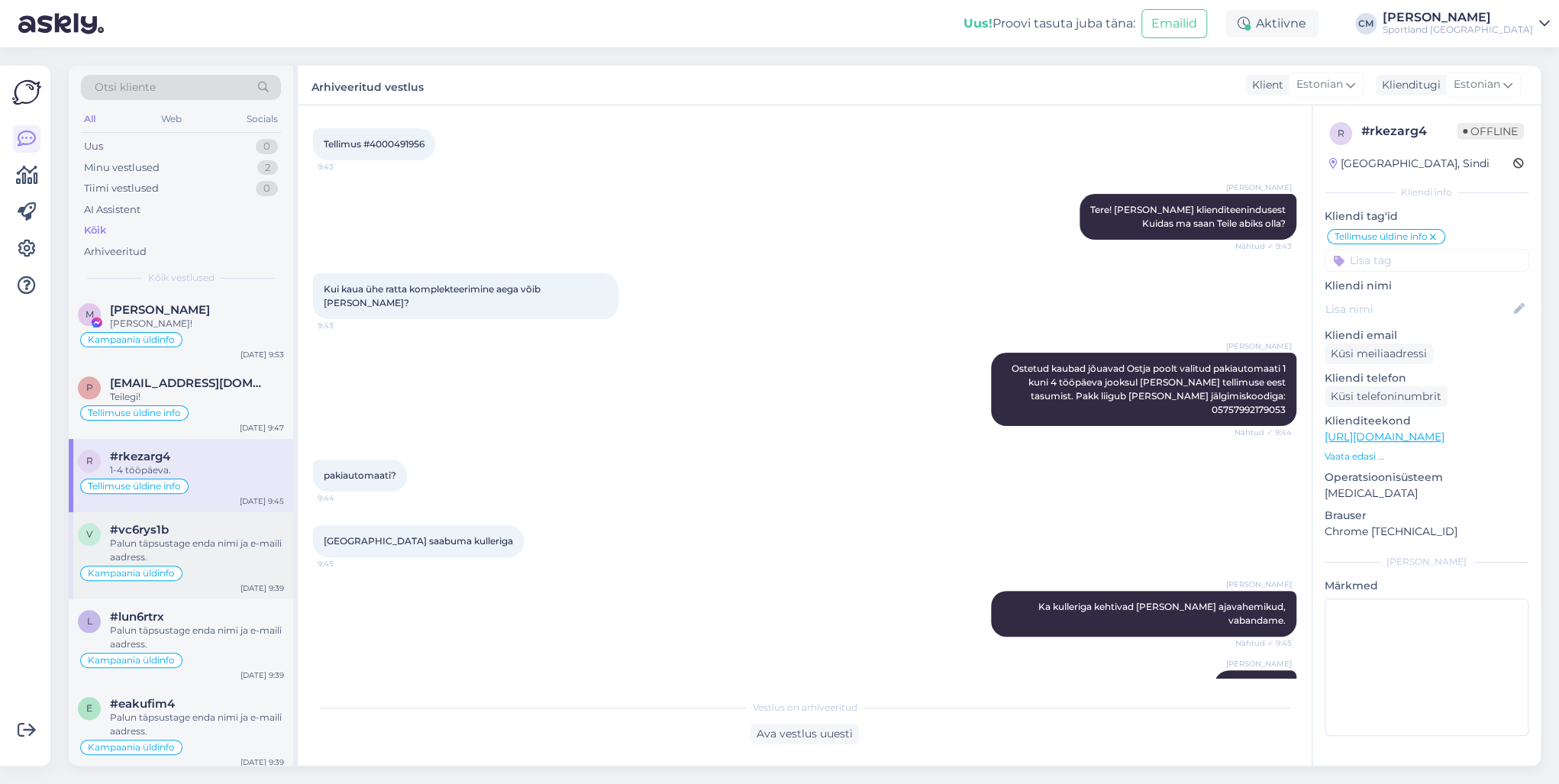
scroll to position [1038, 0]
click at [220, 563] on div "v #vc6rys1b Palun täpsustage enda nimi ja e-maili aadress. Kampaania üldinfo [D…" at bounding box center [181, 553] width 224 height 87
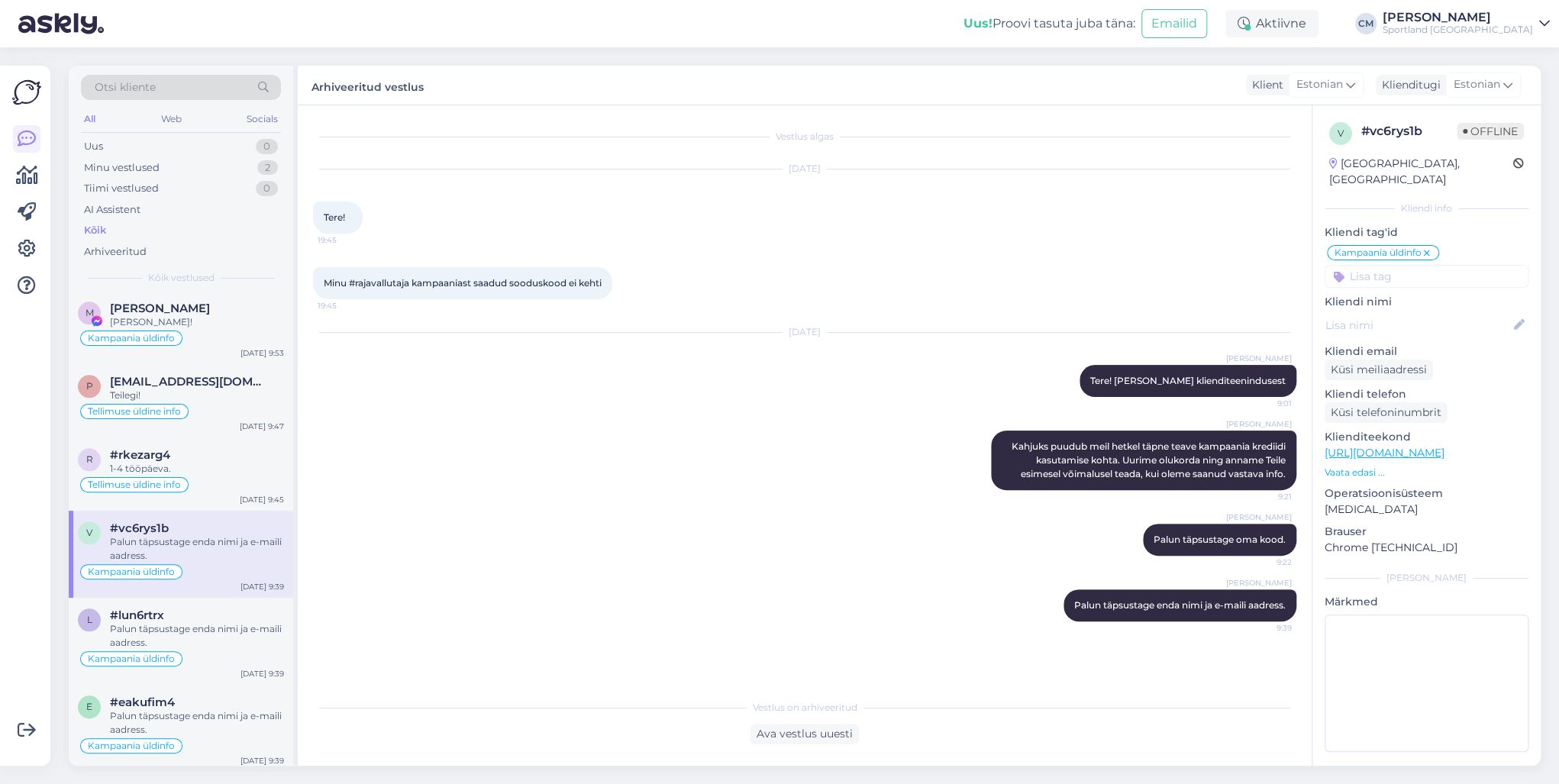
scroll to position [0, 0]
click at [205, 563] on div "Palun täpsustage enda nimi ja e-maili aadress." at bounding box center [197, 636] width 174 height 28
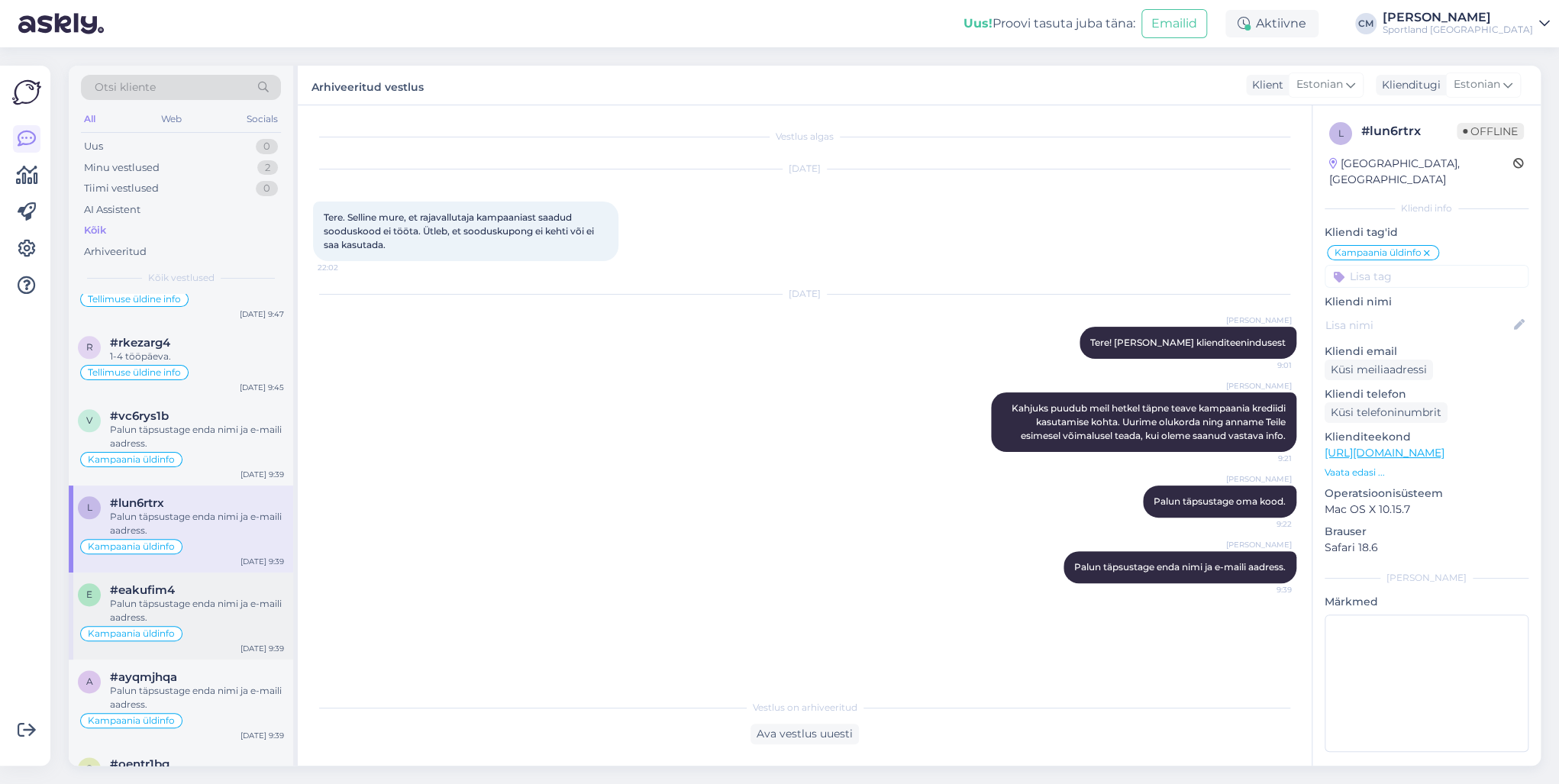
scroll to position [1160, 0]
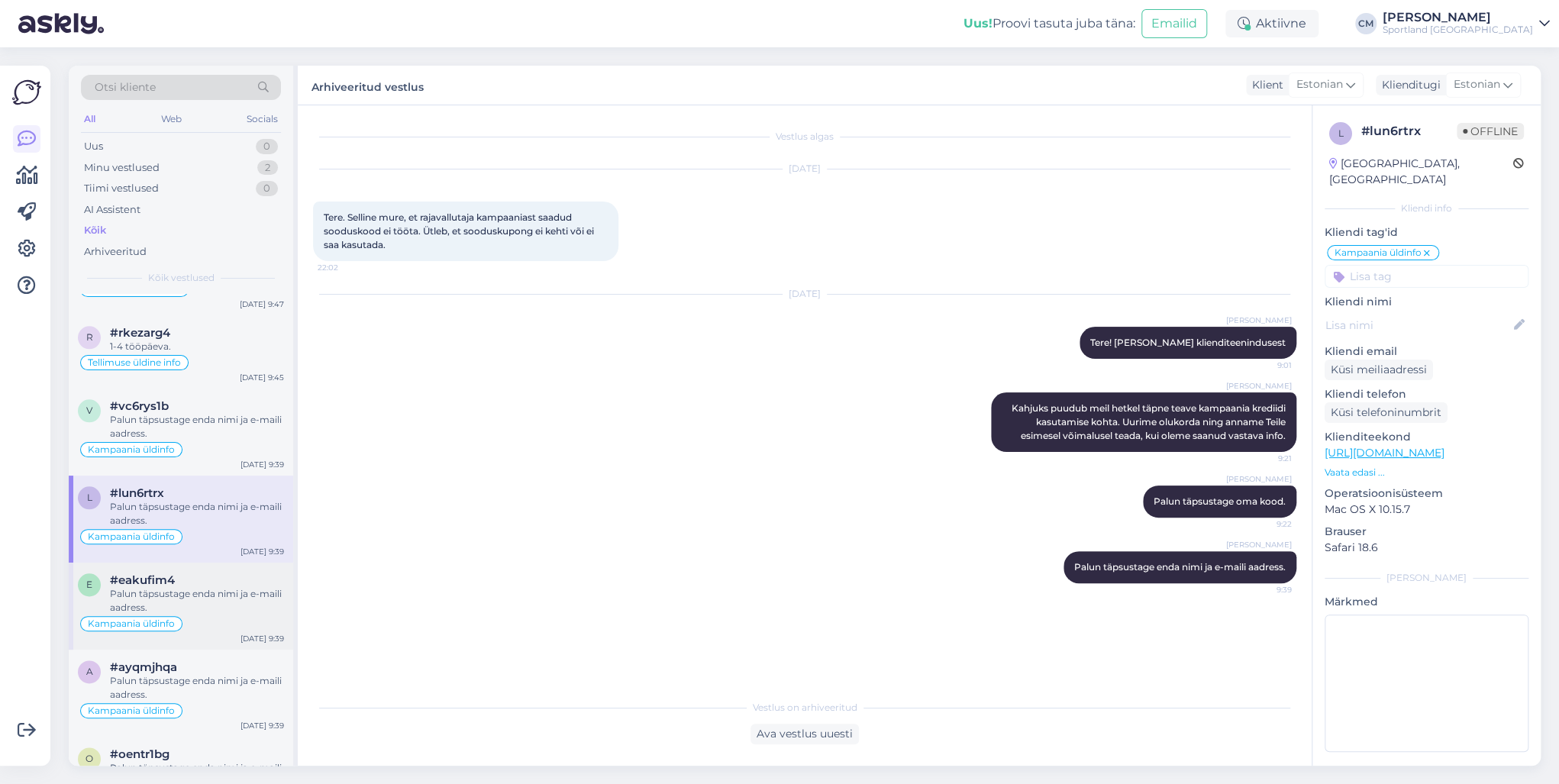
click at [182, 563] on div "Palun täpsustage enda nimi ja e-maili aadress." at bounding box center [197, 601] width 174 height 28
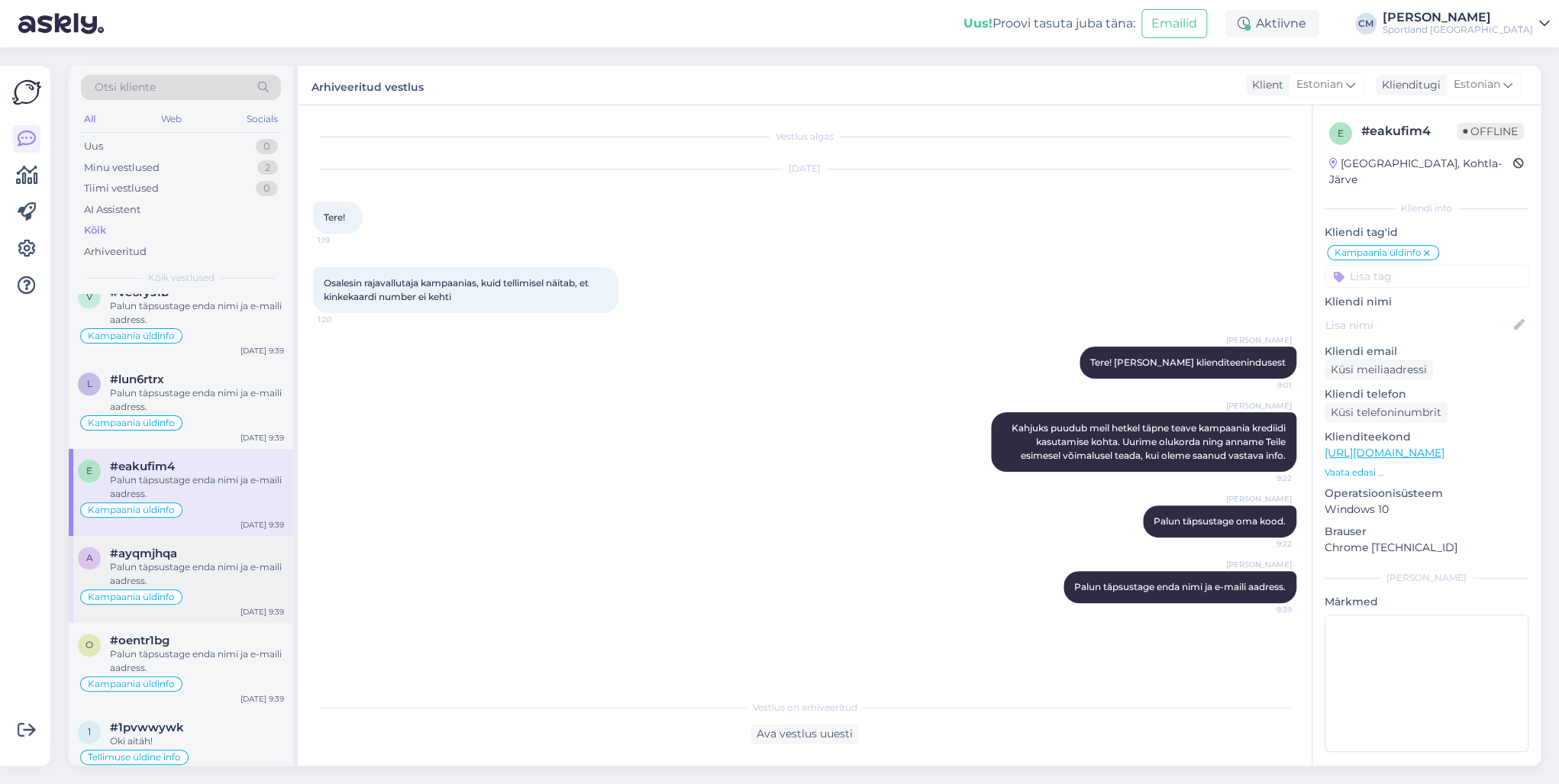
scroll to position [1282, 0]
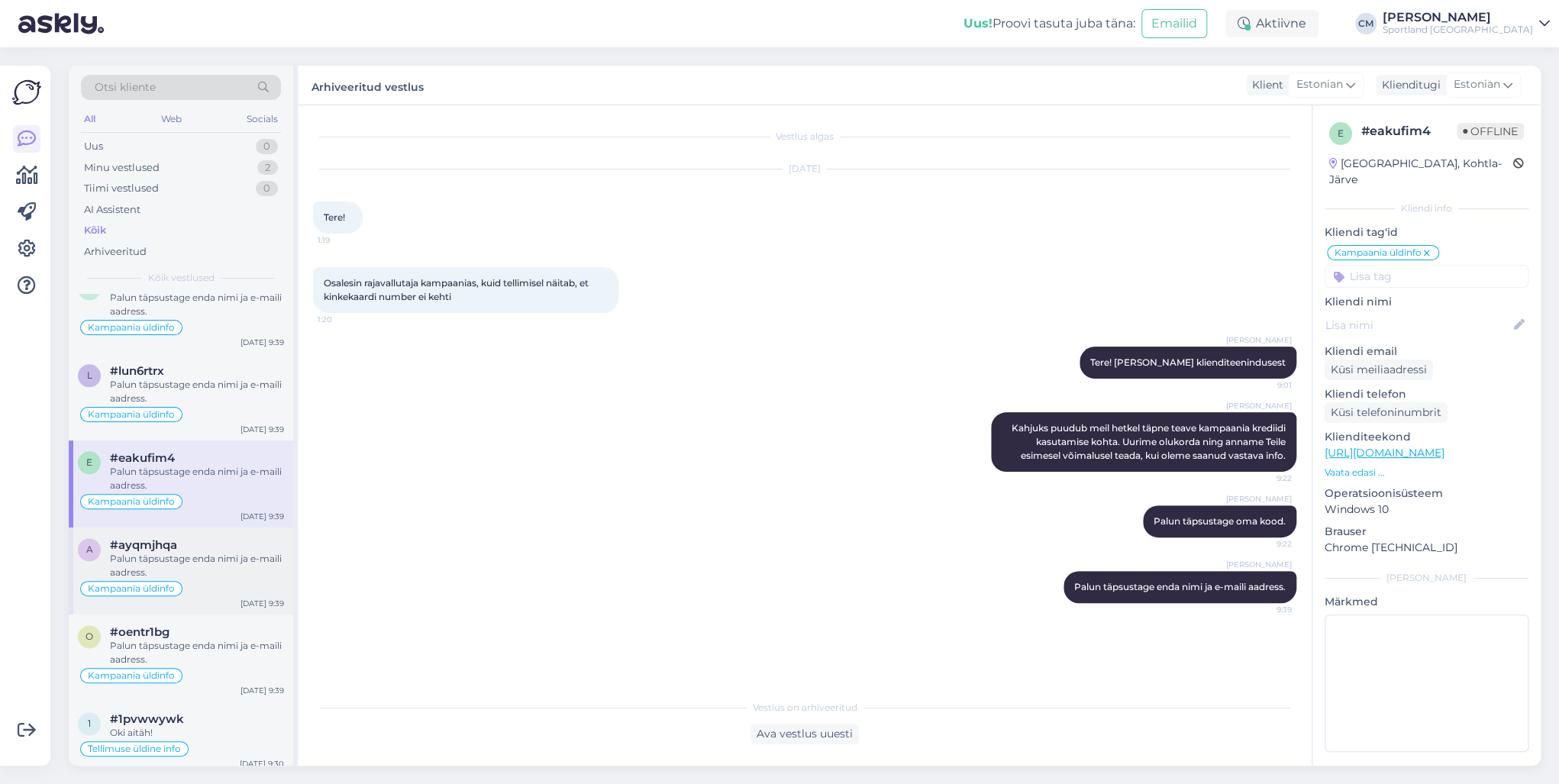
click at [209, 563] on div "Palun täpsustage enda nimi ja e-maili aadress." at bounding box center [197, 565] width 174 height 28
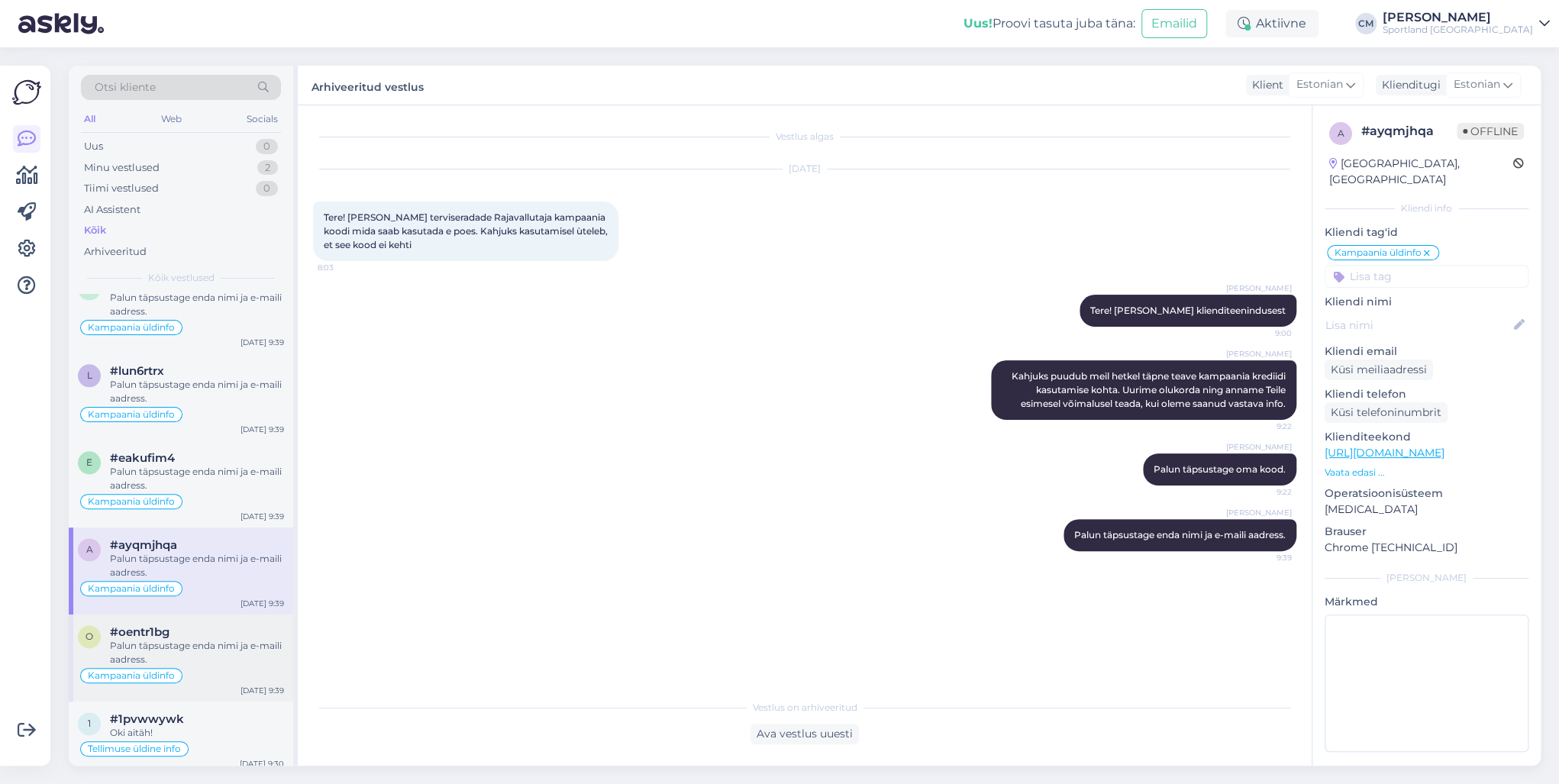
click at [242, 563] on div "Palun täpsustage enda nimi ja e-maili aadress." at bounding box center [197, 653] width 174 height 28
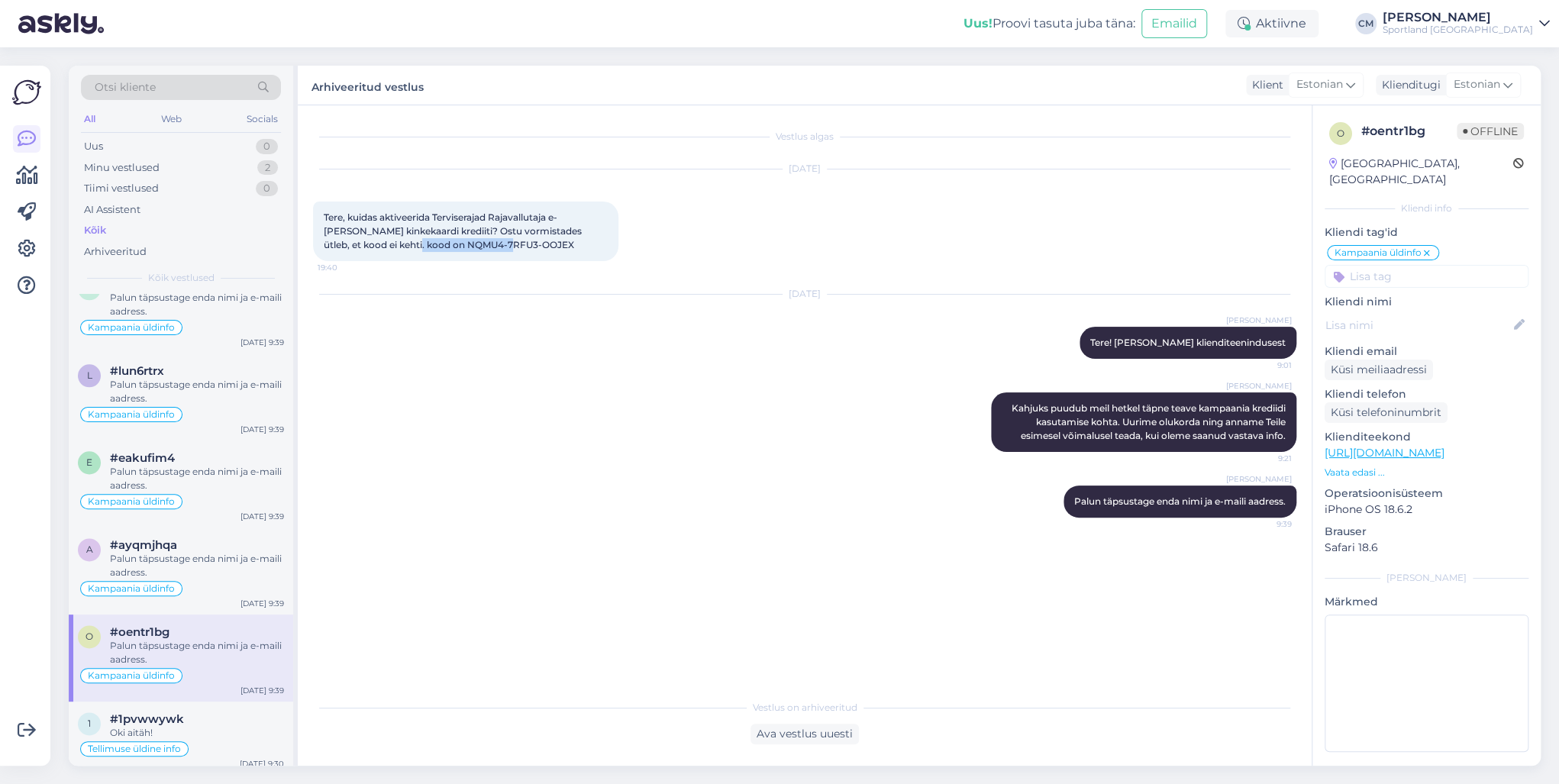
drag, startPoint x: 487, startPoint y: 252, endPoint x: 363, endPoint y: 243, distance: 124.3
click at [363, 243] on div "Tere, kuidas aktiveerida Terviserajad Rajavallutaja e-[PERSON_NAME] kinkekaardi…" at bounding box center [466, 232] width 306 height 60
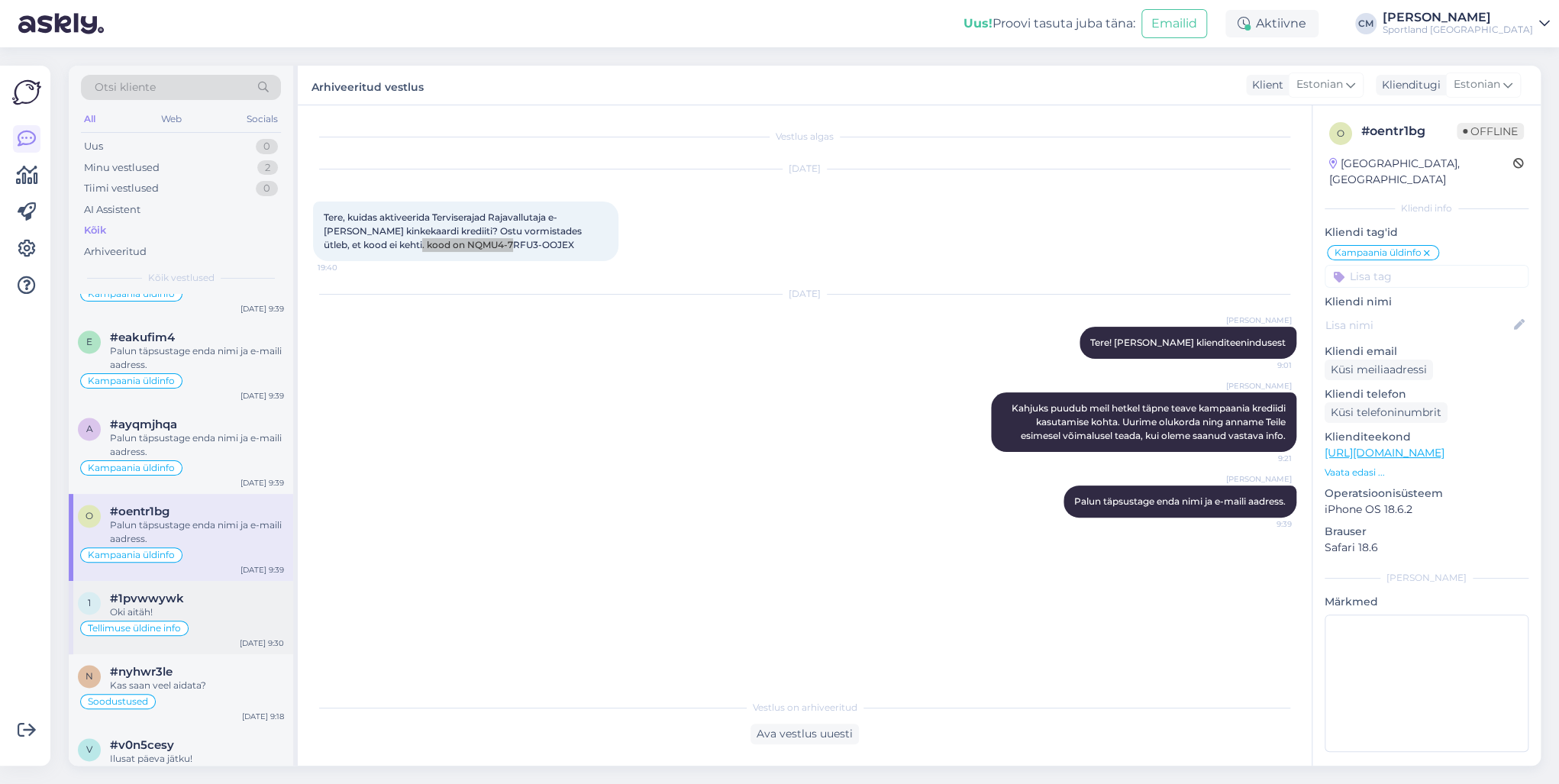
scroll to position [1404, 0]
click at [203, 563] on div "#1pvwwywk" at bounding box center [197, 597] width 174 height 14
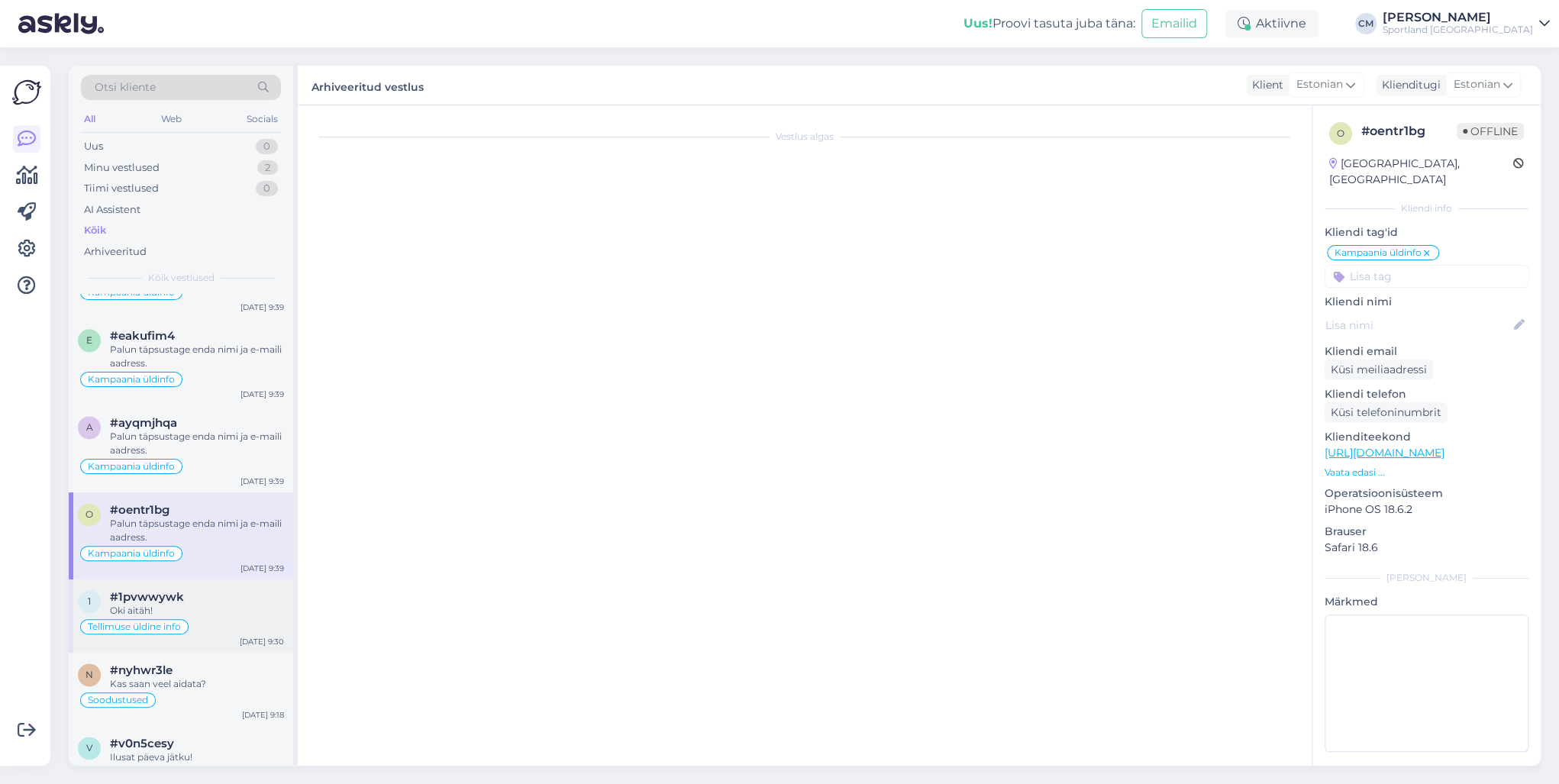
scroll to position [114, 0]
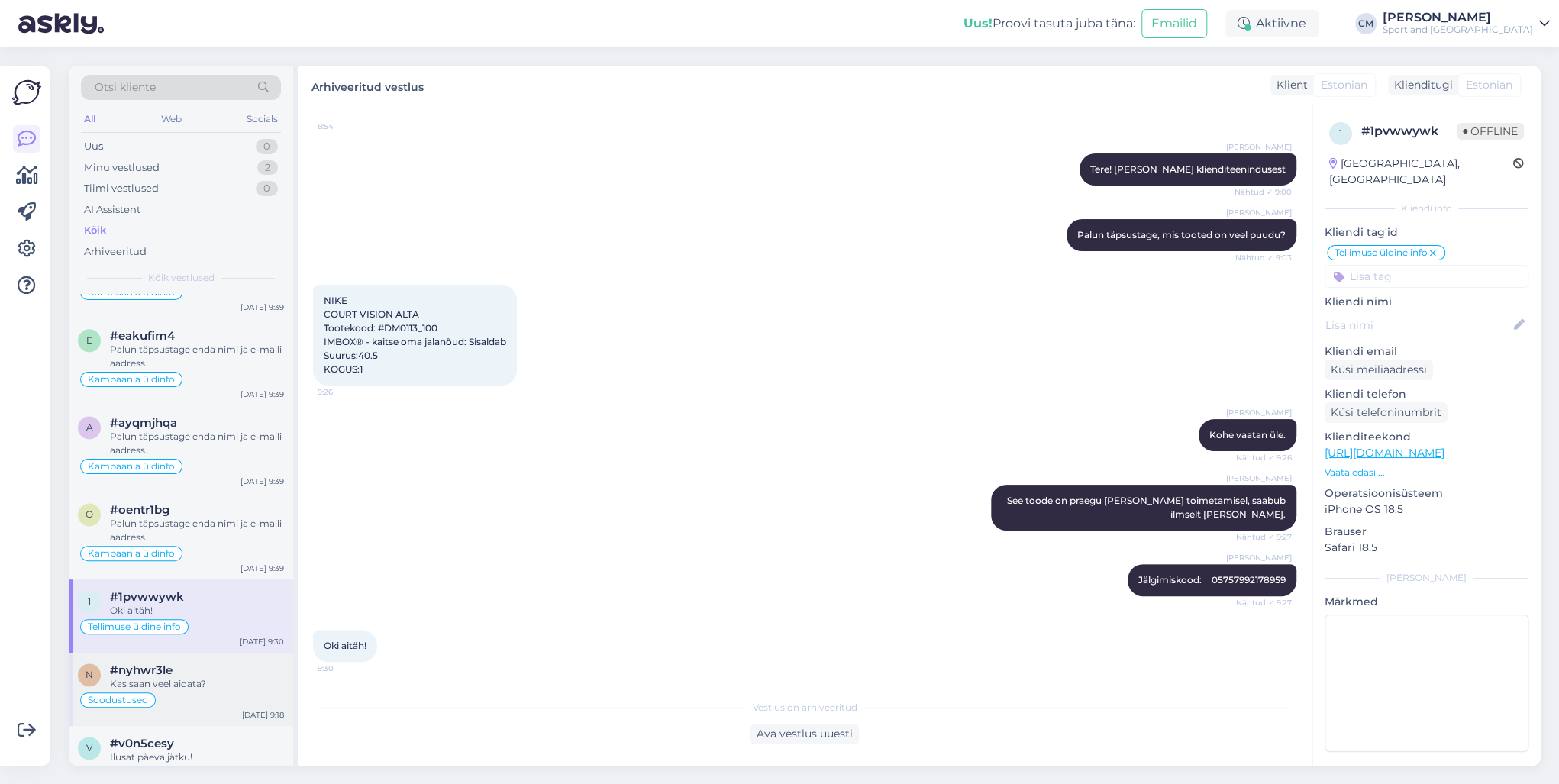
click at [256, 563] on div "#nyhwr3le" at bounding box center [197, 670] width 174 height 14
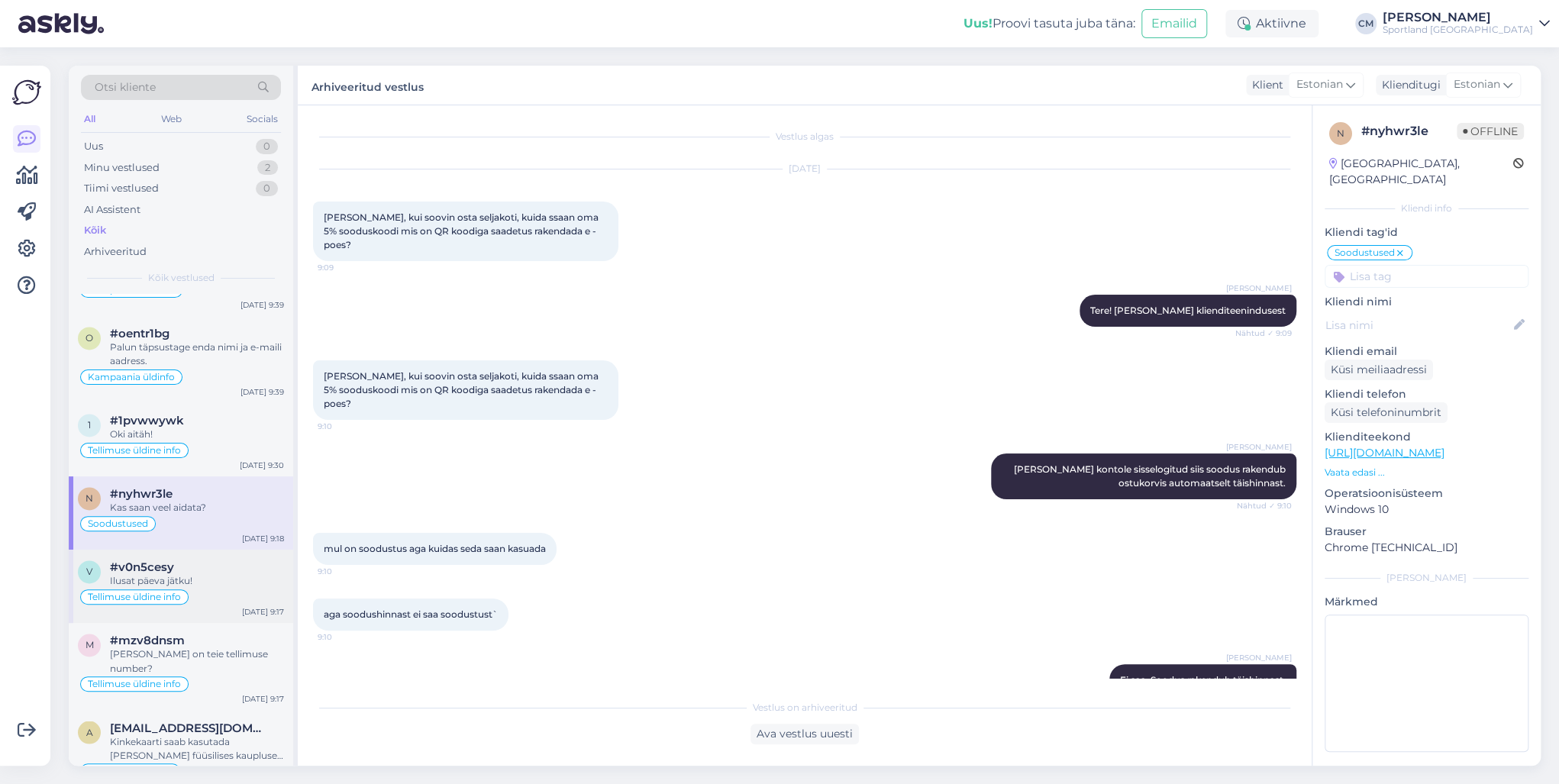
scroll to position [1587, 0]
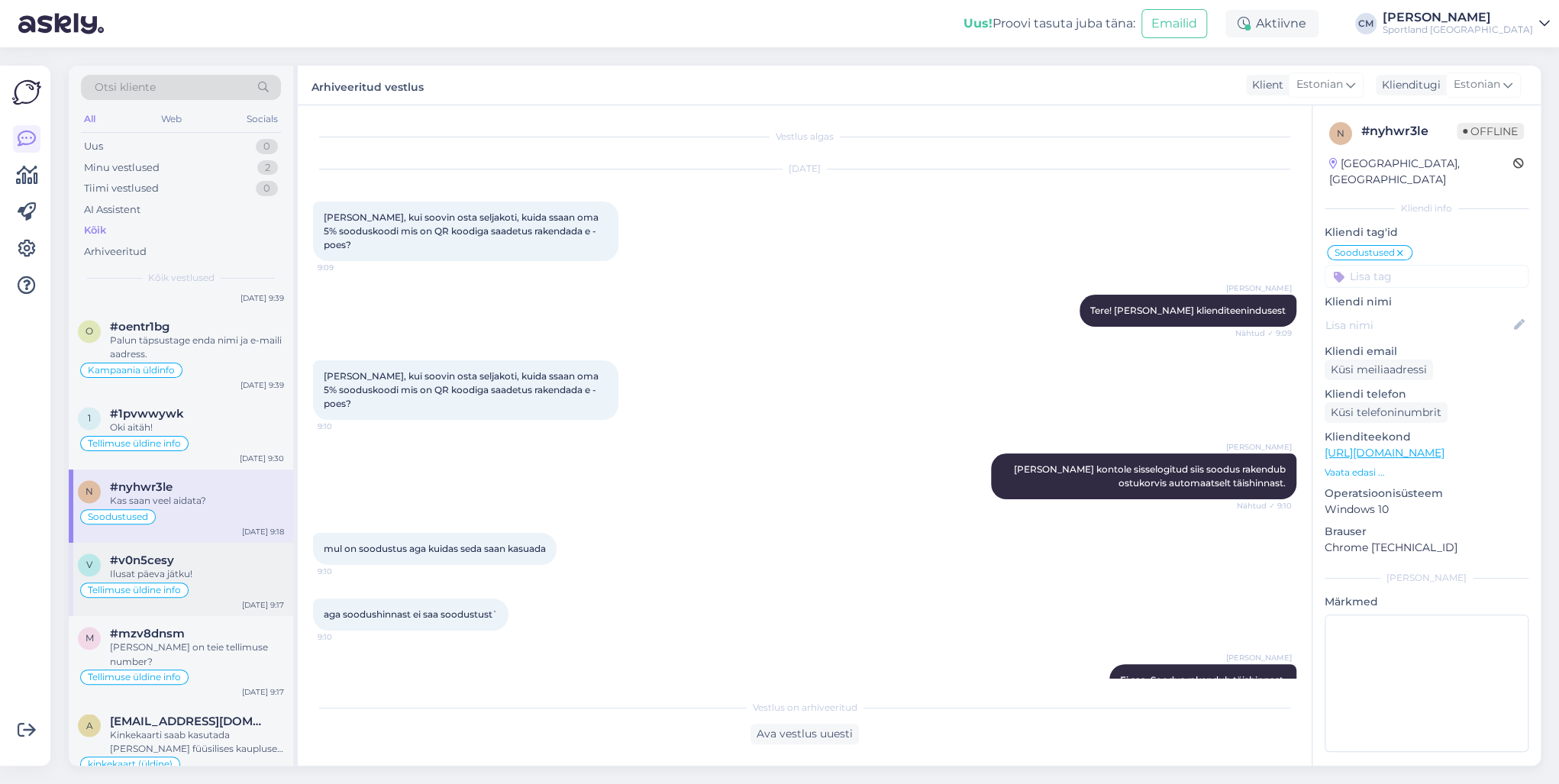
click at [196, 563] on div "Ilusat päeva jätku!" at bounding box center [197, 574] width 174 height 14
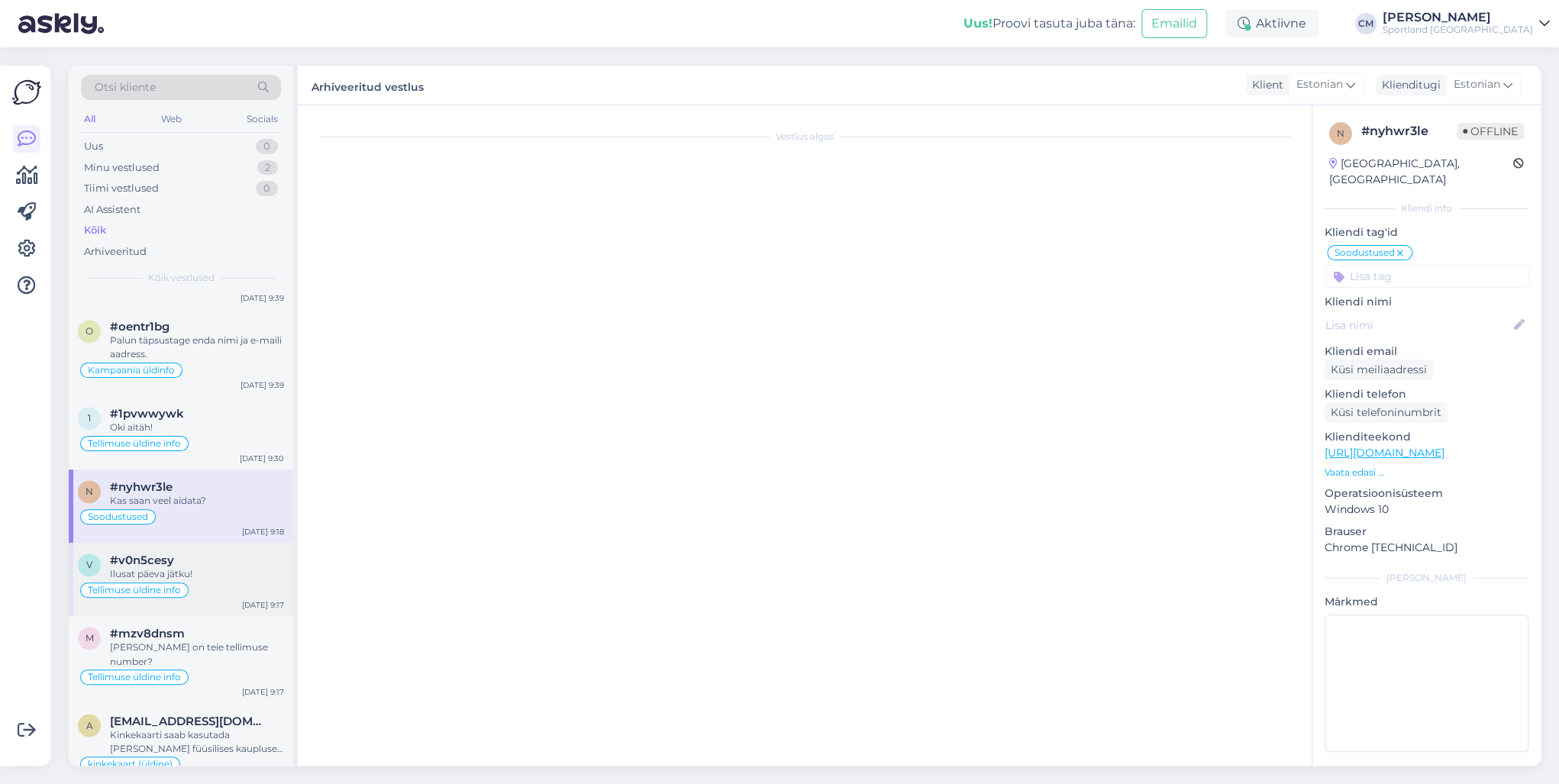
scroll to position [31, 0]
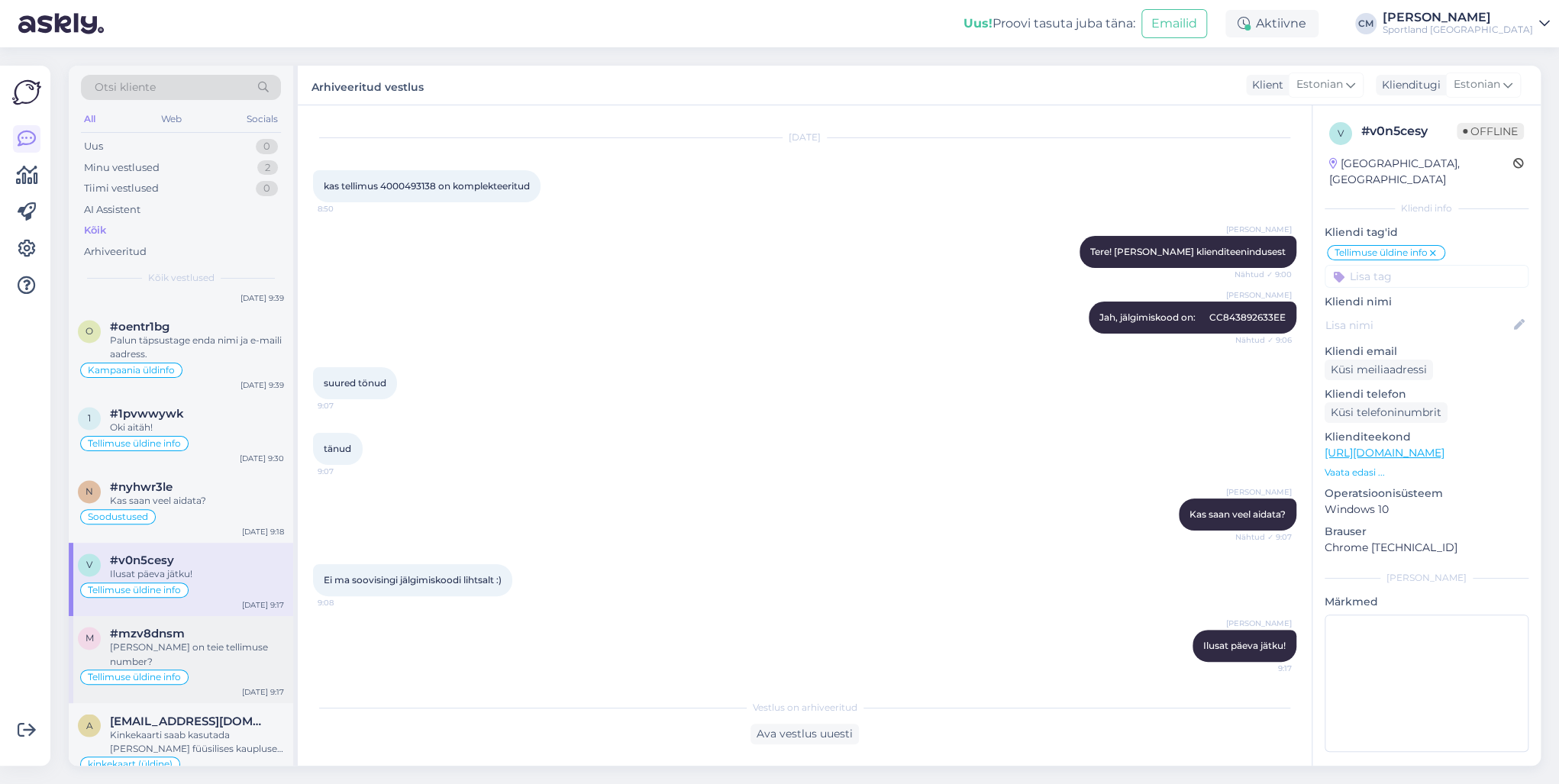
click at [172, 563] on div "[PERSON_NAME] on teie tellimuse number?" at bounding box center [197, 654] width 174 height 28
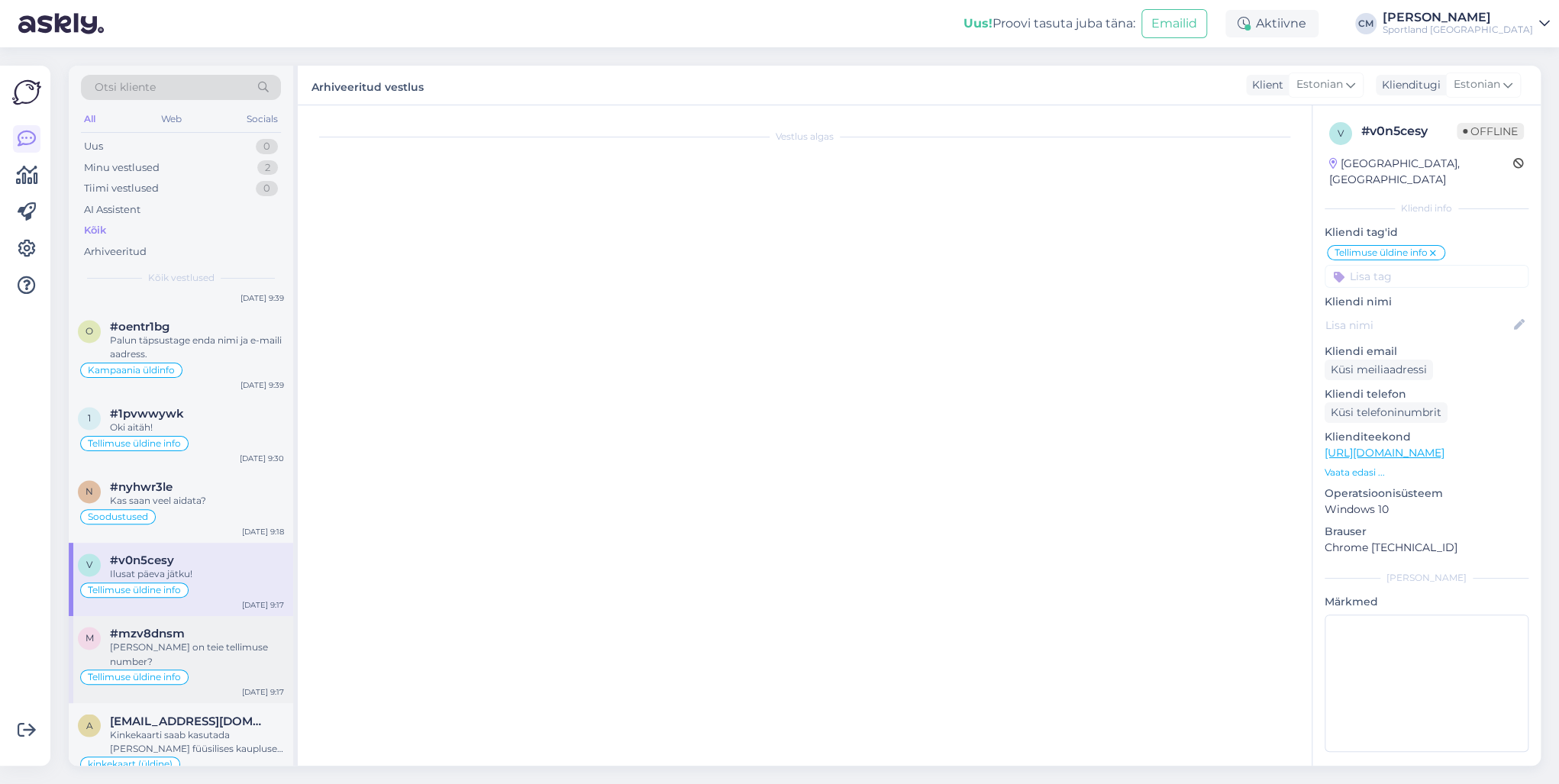
scroll to position [0, 0]
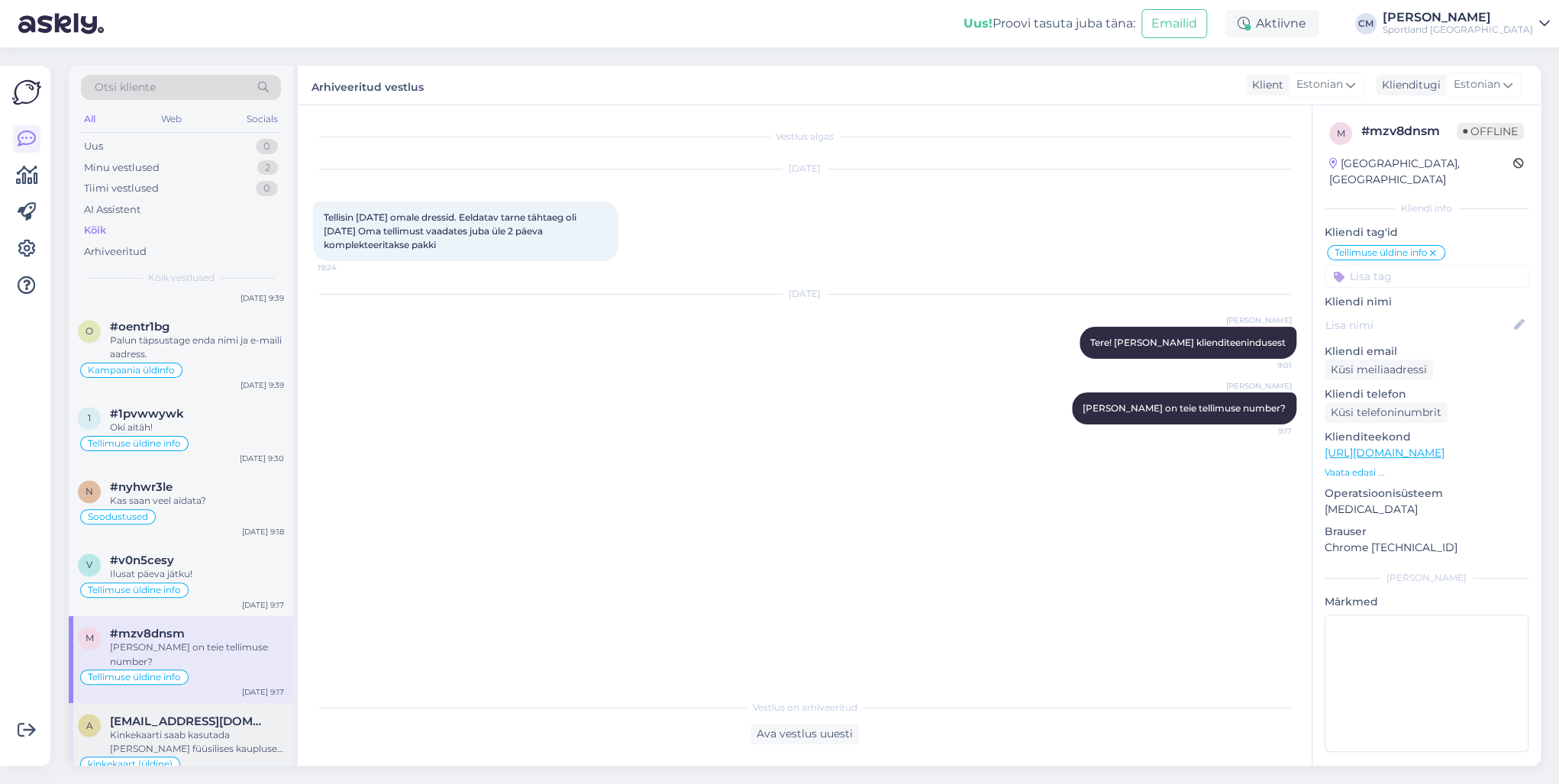
click at [187, 563] on span "[EMAIL_ADDRESS][DOMAIN_NAME]" at bounding box center [189, 720] width 159 height 14
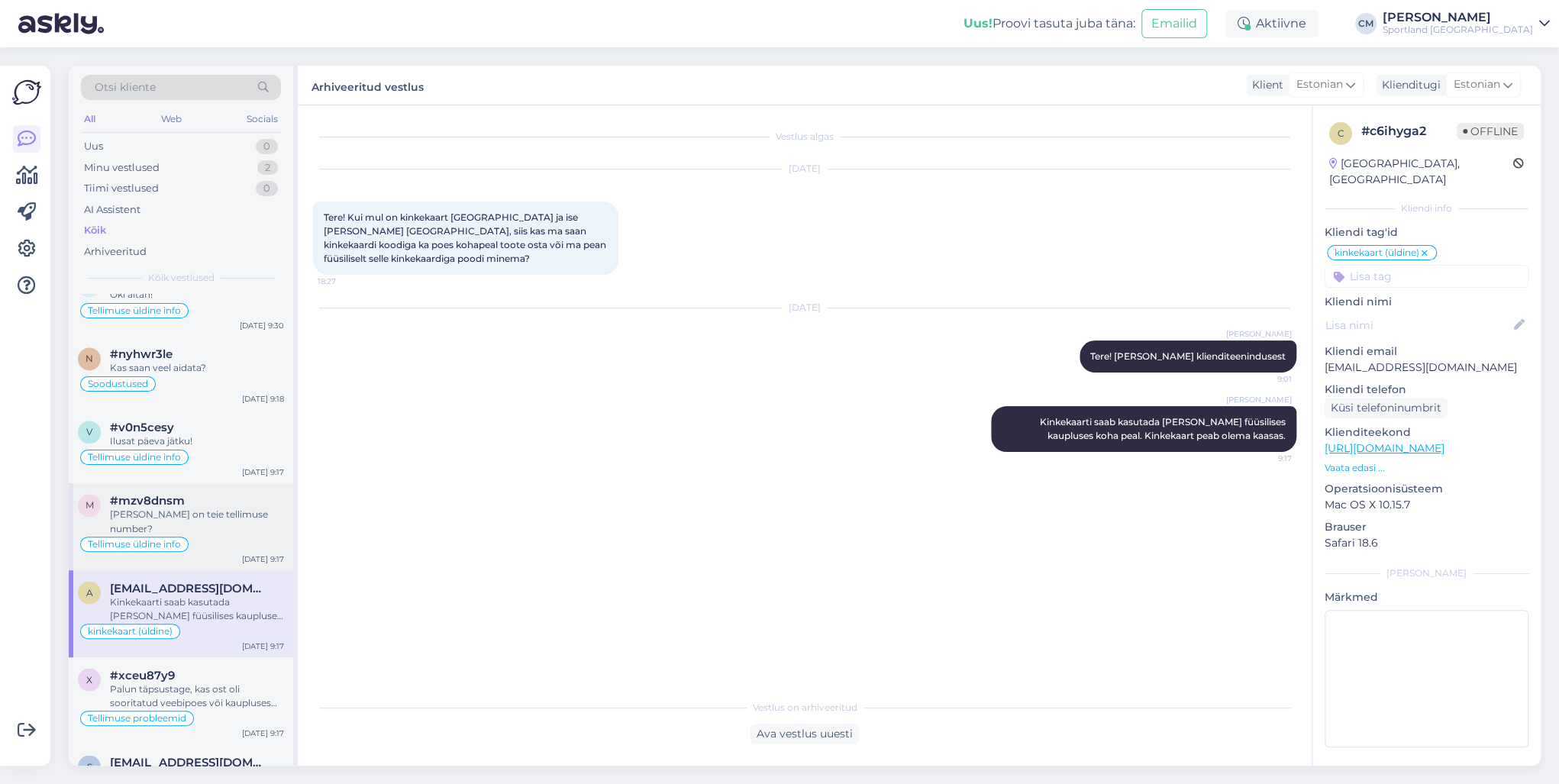
scroll to position [1771, 0]
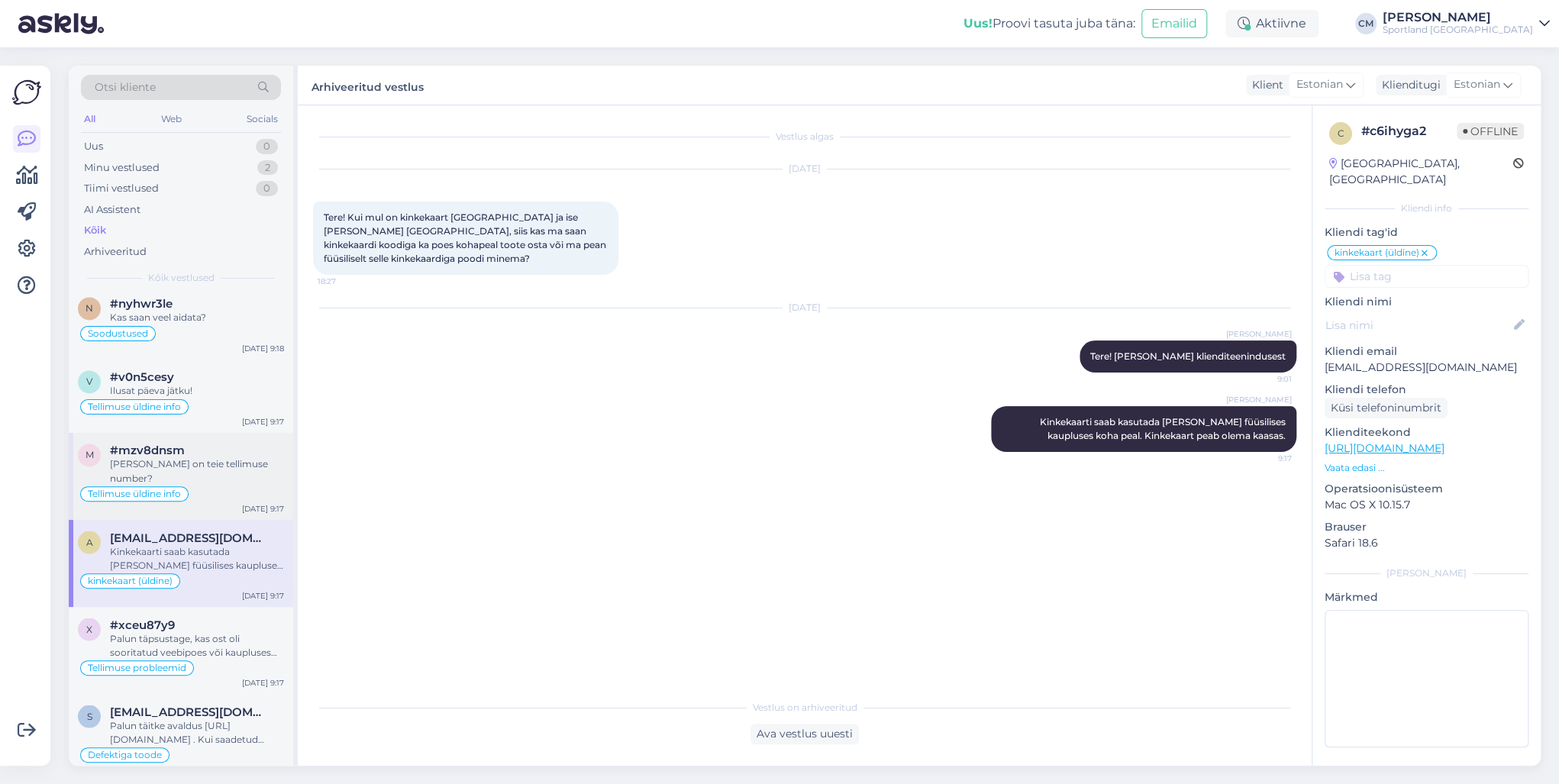
click at [232, 563] on div "Tellimuse probleemid" at bounding box center [180, 667] width 206 height 18
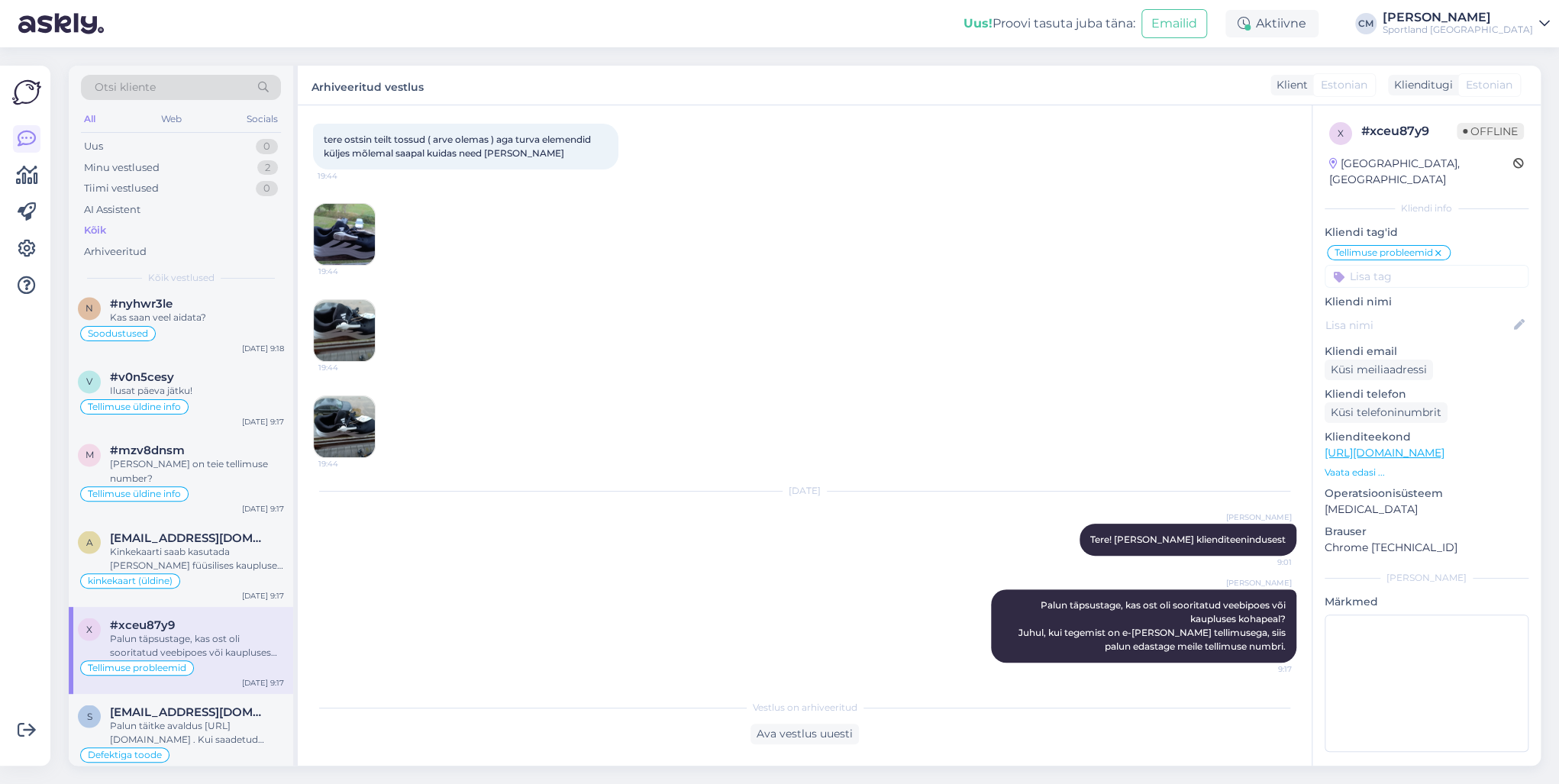
scroll to position [1831, 0]
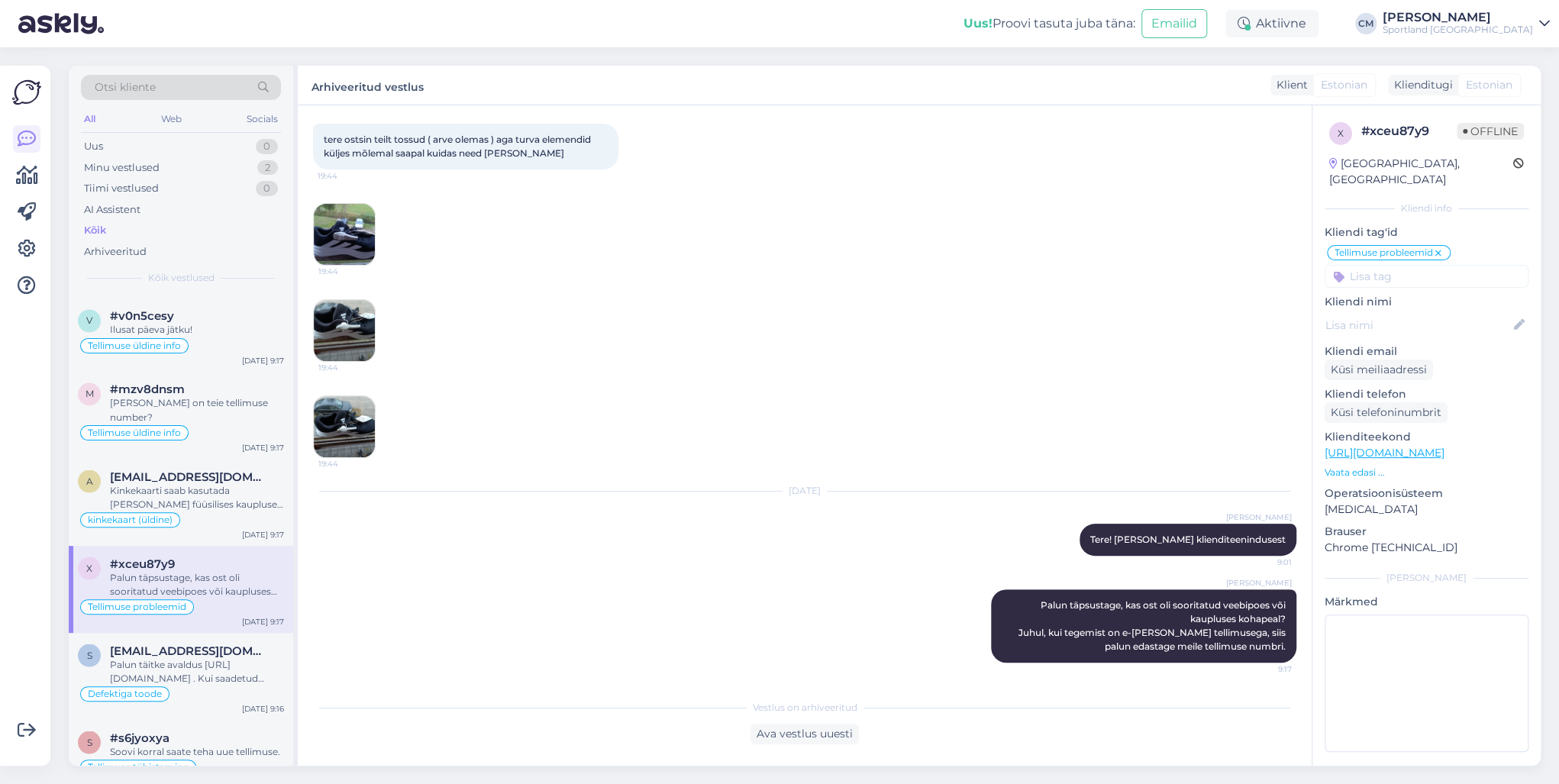
click at [224, 563] on div "Palun täitke avaldus [URL][DOMAIN_NAME] . Kui saadetud avaldus on täidetud korr…" at bounding box center [197, 670] width 174 height 28
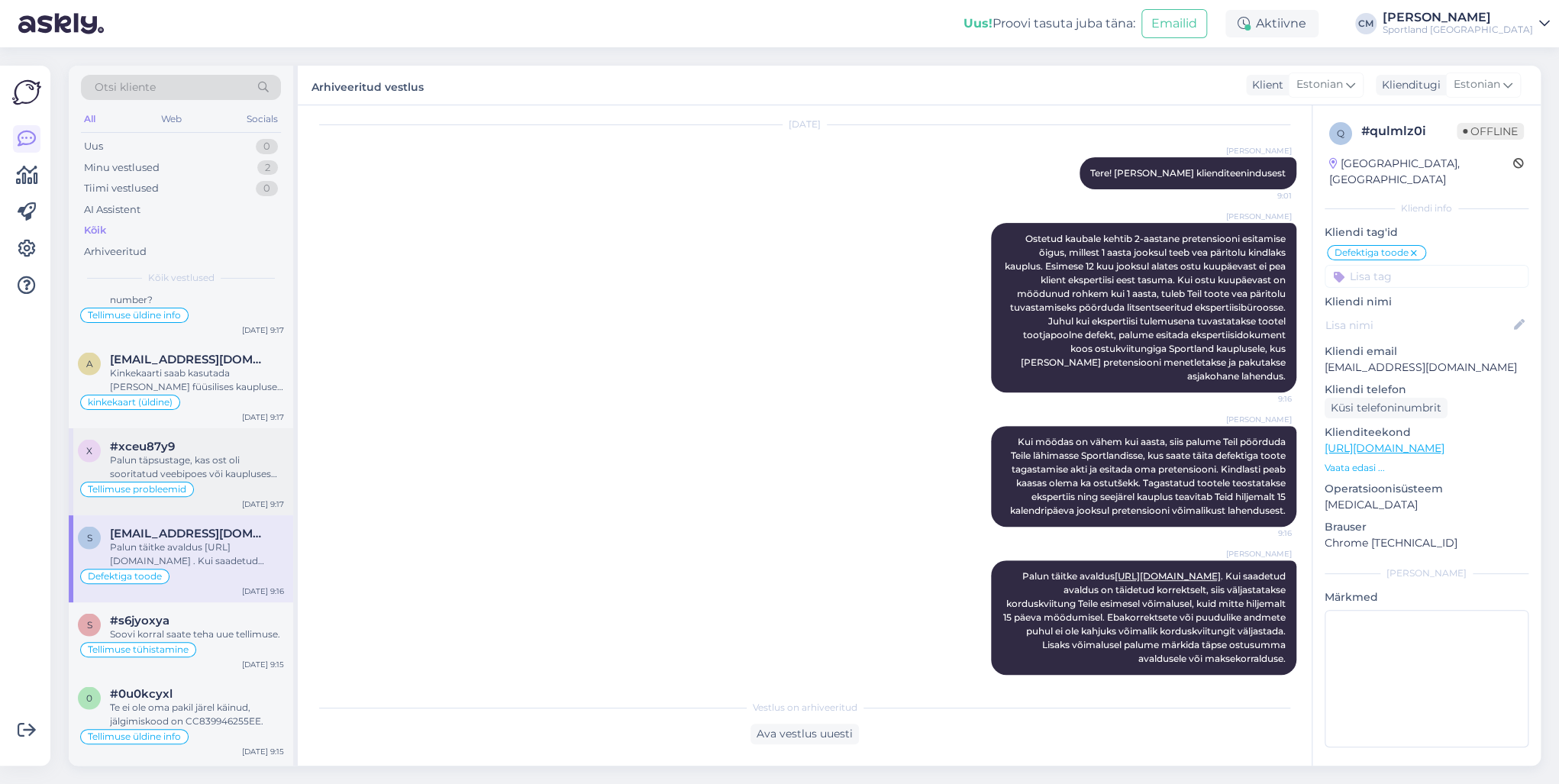
scroll to position [1953, 0]
click at [224, 563] on div "s #s6jyoxya Soovi korral saate teha uue tellimuse. Tellimuse tühistamine [DATE]…" at bounding box center [181, 634] width 224 height 73
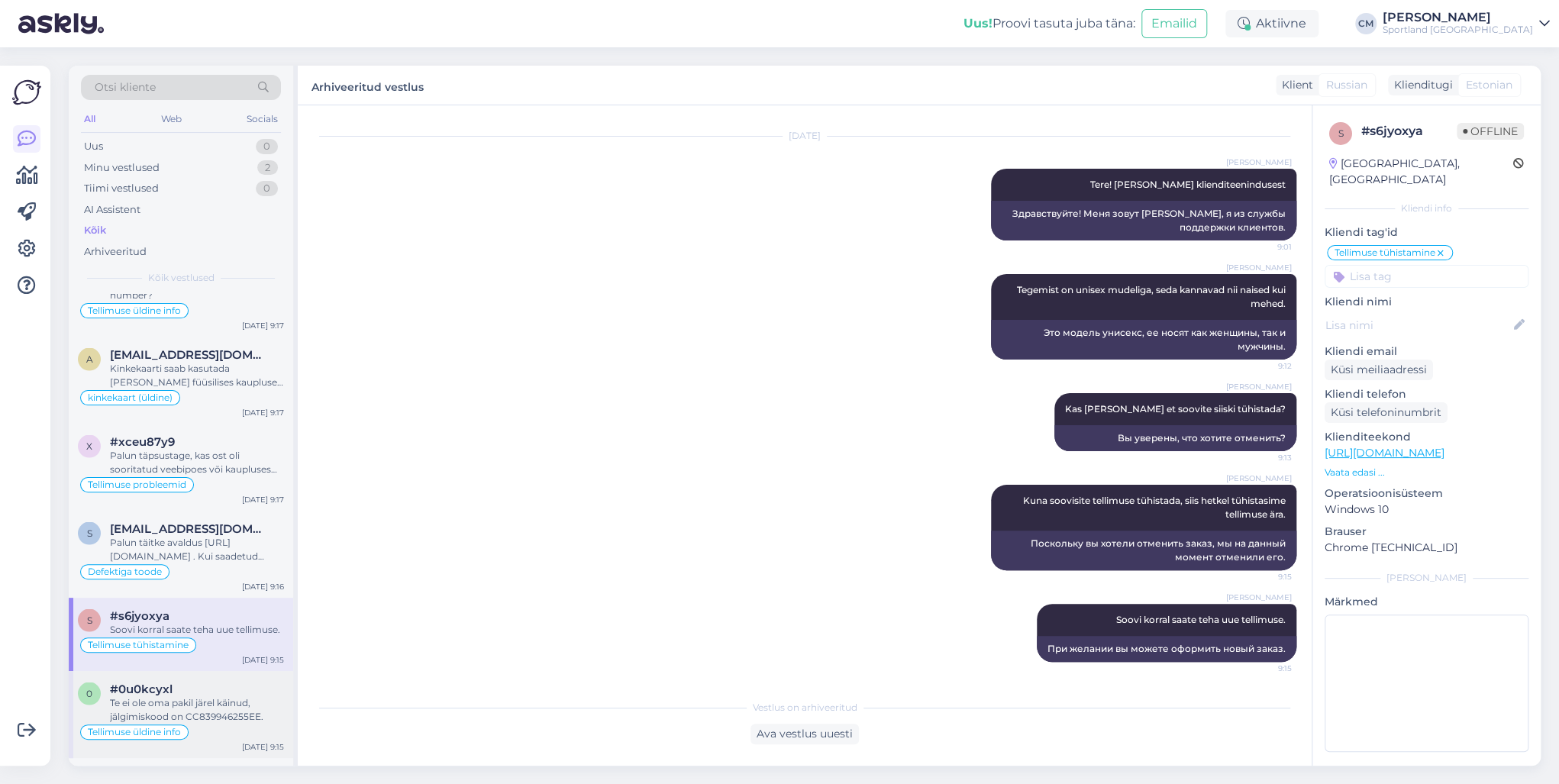
click at [216, 563] on div "#0u0kcyxl" at bounding box center [197, 688] width 174 height 14
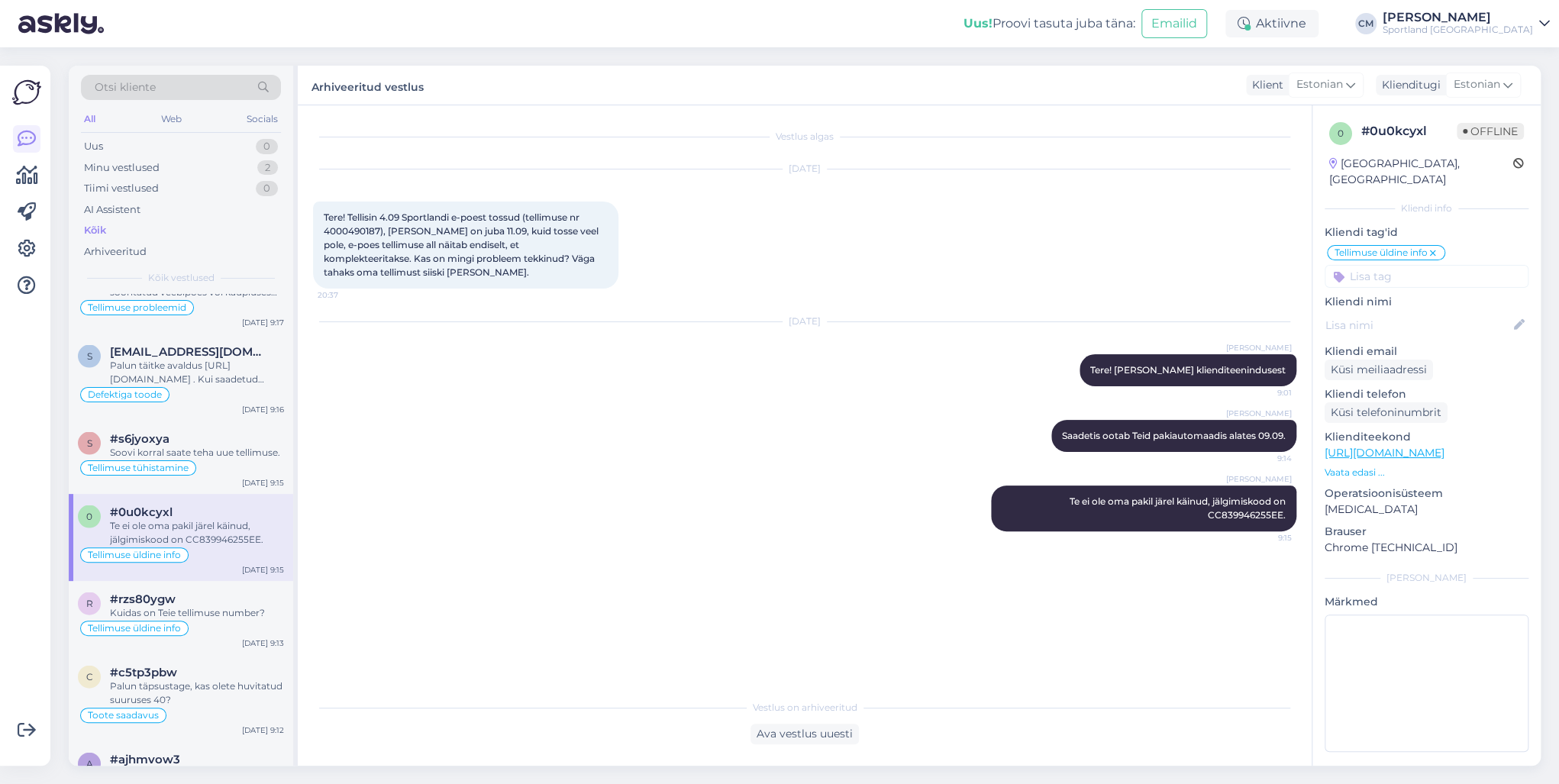
scroll to position [2136, 0]
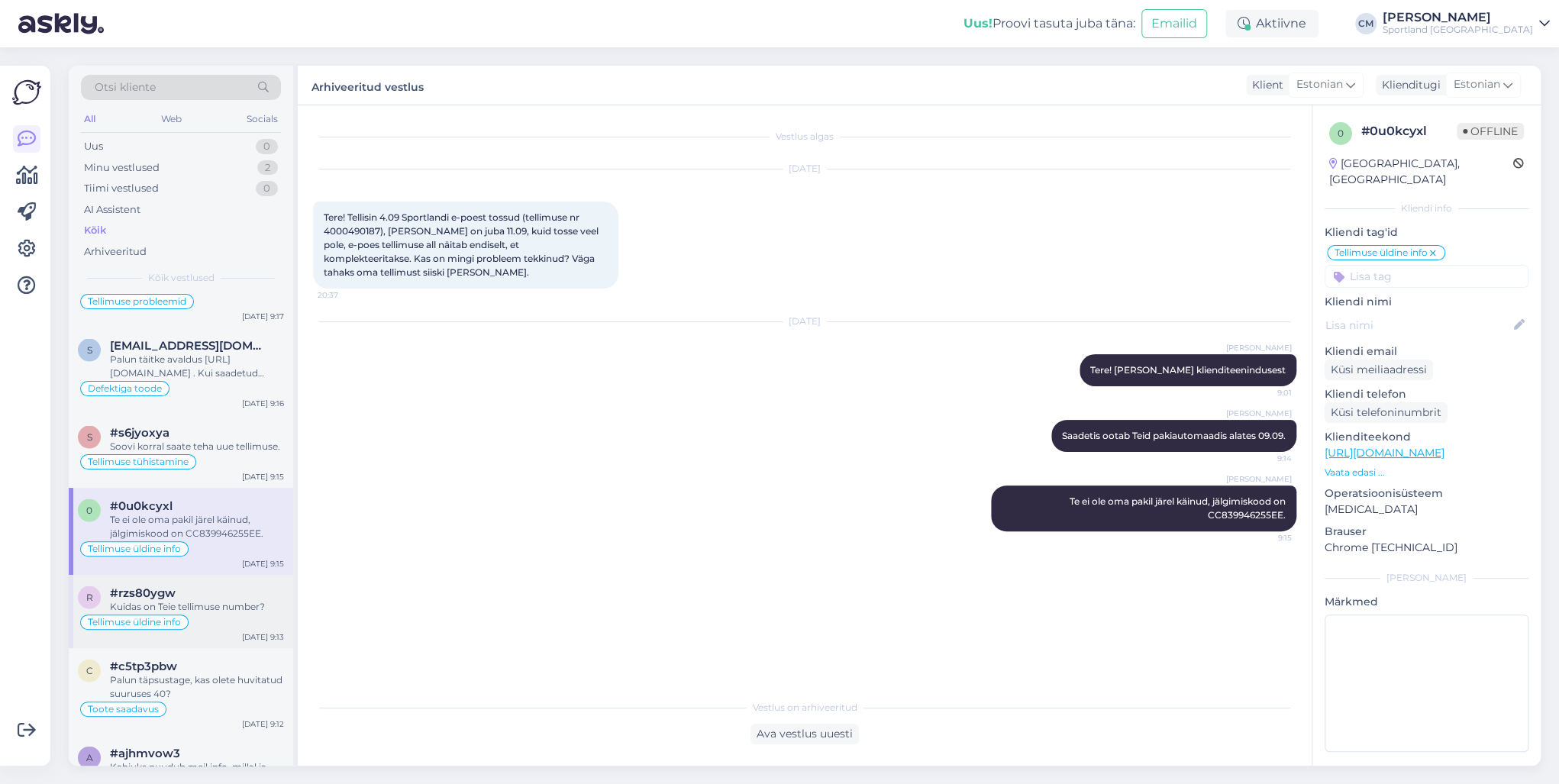
click at [221, 563] on div "r #rzs80ygw Kuidas on Teie tellimuse number? Tellimuse [PERSON_NAME] info [DATE…" at bounding box center [181, 611] width 224 height 73
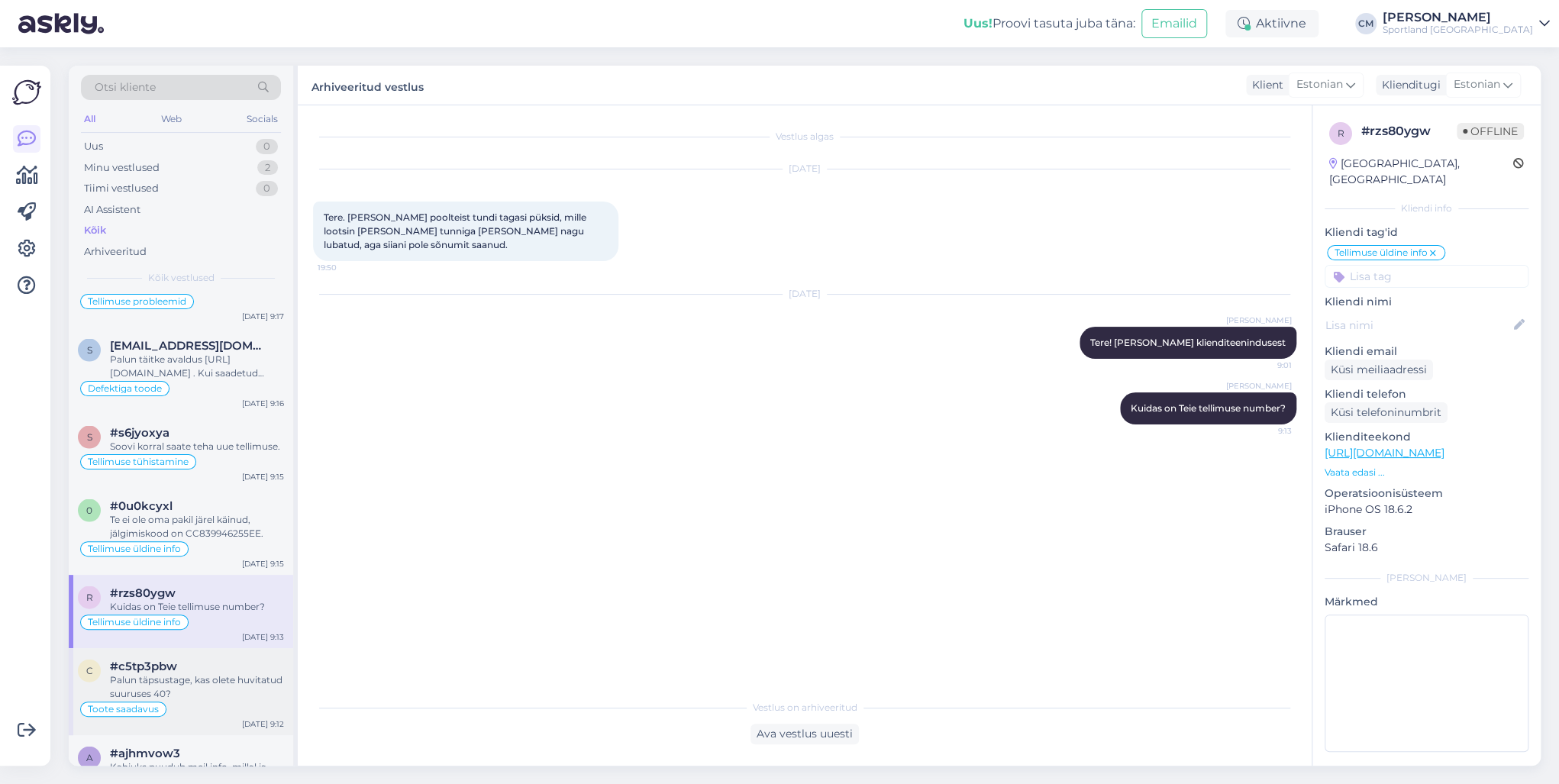
click at [206, 563] on div "#c5tp3pbw" at bounding box center [197, 665] width 174 height 14
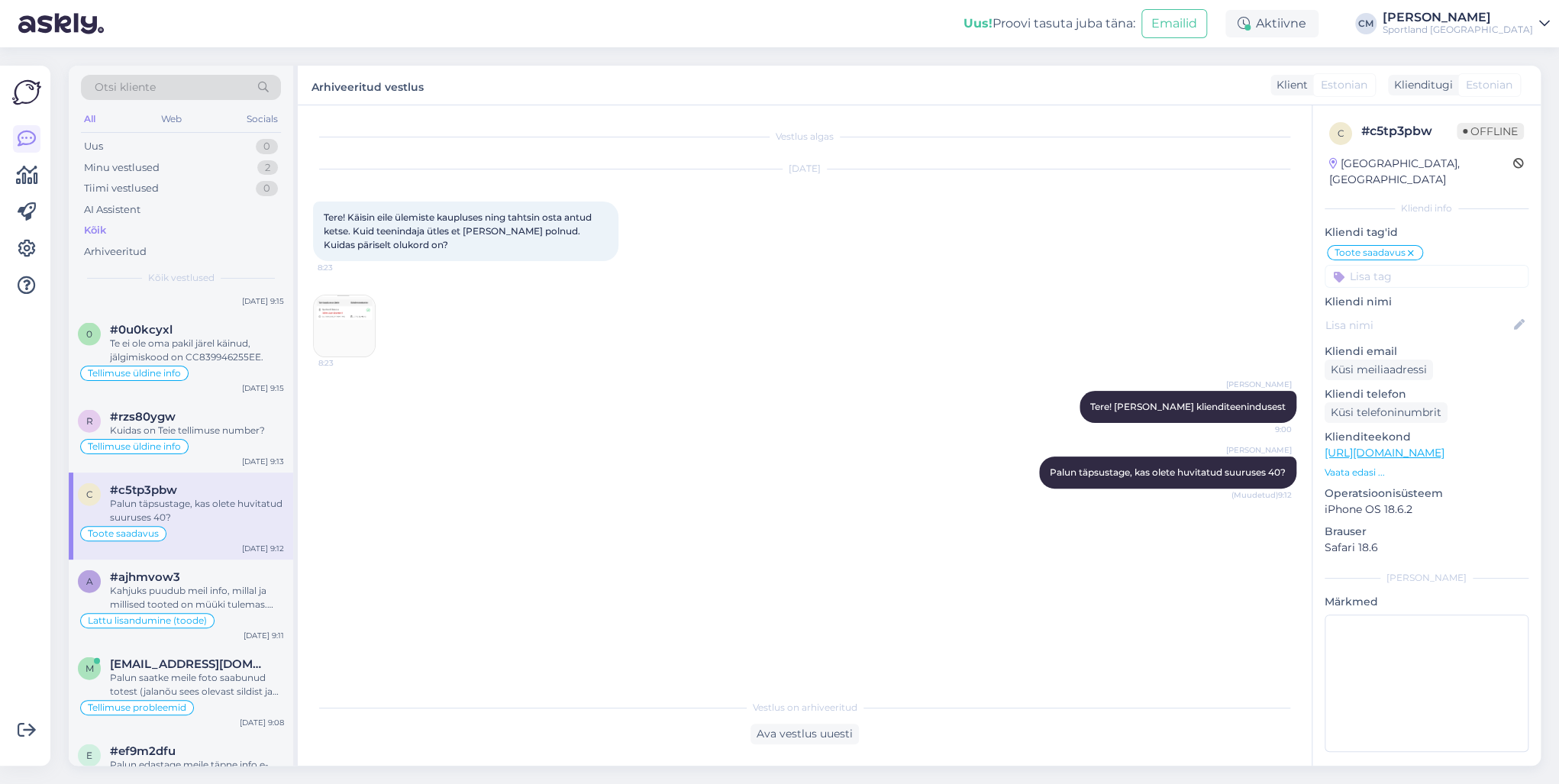
scroll to position [2320, 0]
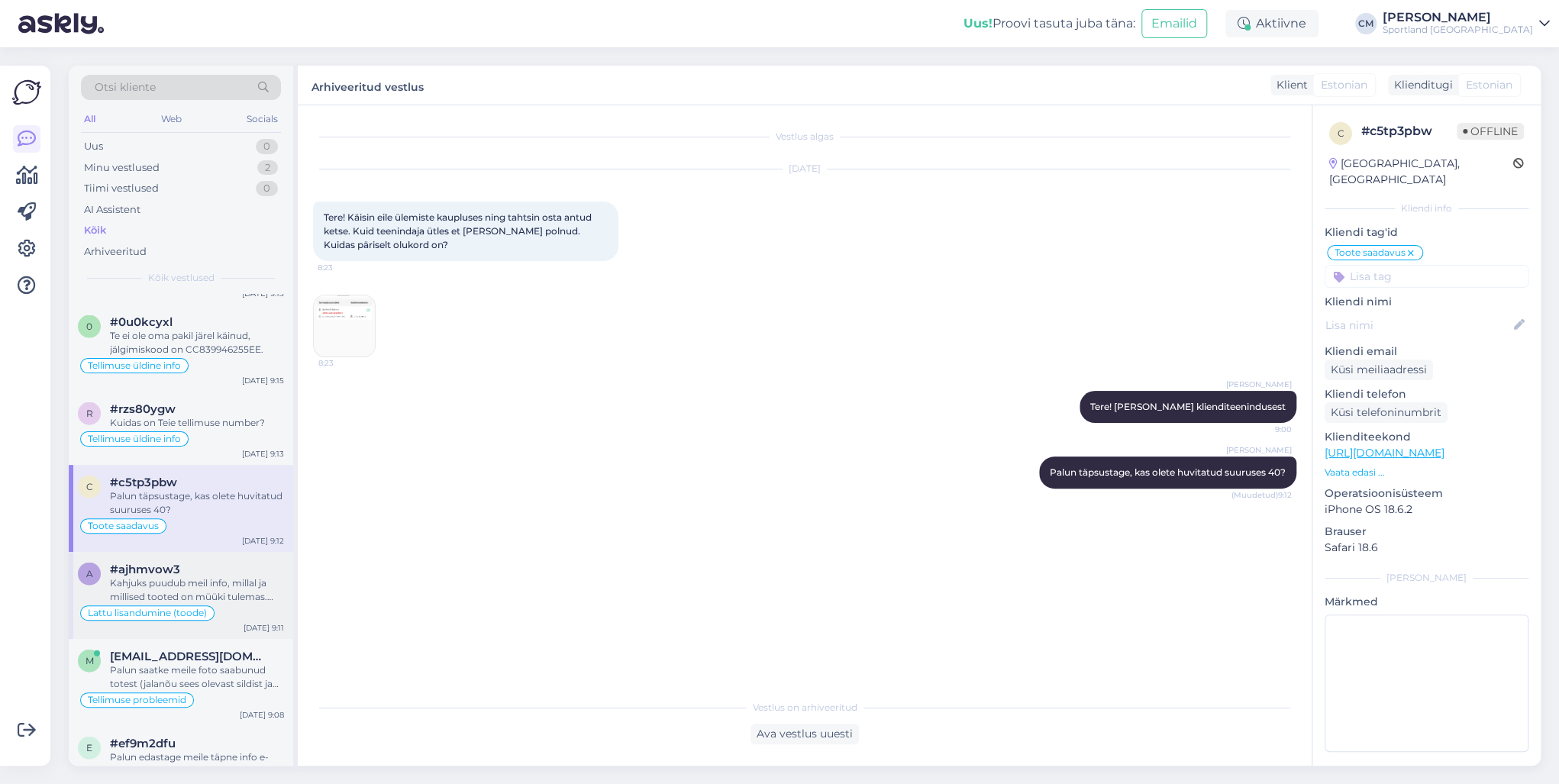
click at [227, 563] on div "Kahjuks puudub meil info, millal ja millised tooted on müüki tulemas. Väga vaba…" at bounding box center [197, 590] width 174 height 28
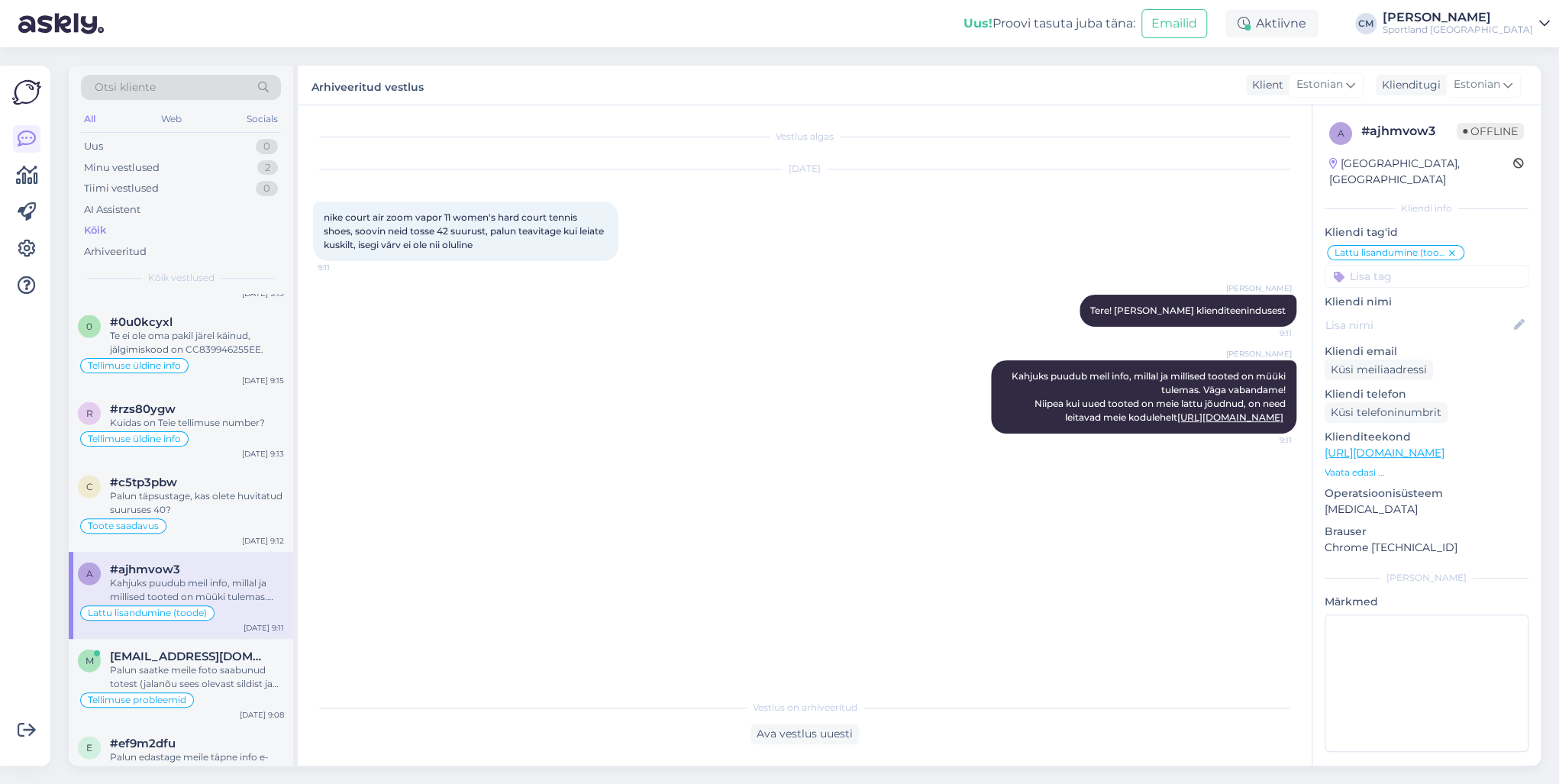
click at [213, 563] on div "a #ajhmvow3 Kahjuks puudub meil info, millal ja millised tooted on müüki tulema…" at bounding box center [181, 595] width 224 height 87
click at [198, 563] on div "Palun saatke meile foto saabunud totest (jalanõu sees olevast sildist ja jalanõ…" at bounding box center [197, 677] width 174 height 28
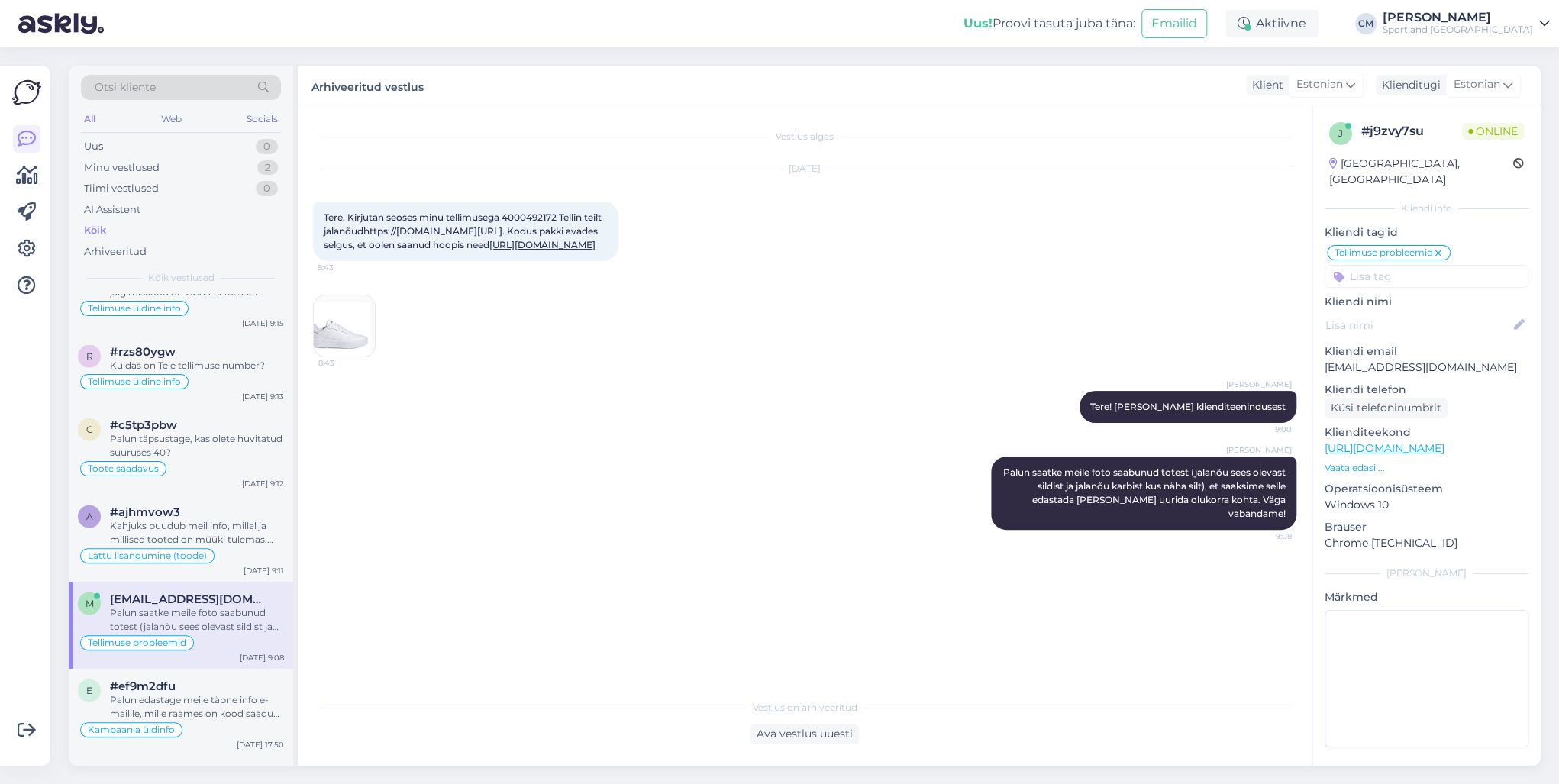
scroll to position [2442, 0]
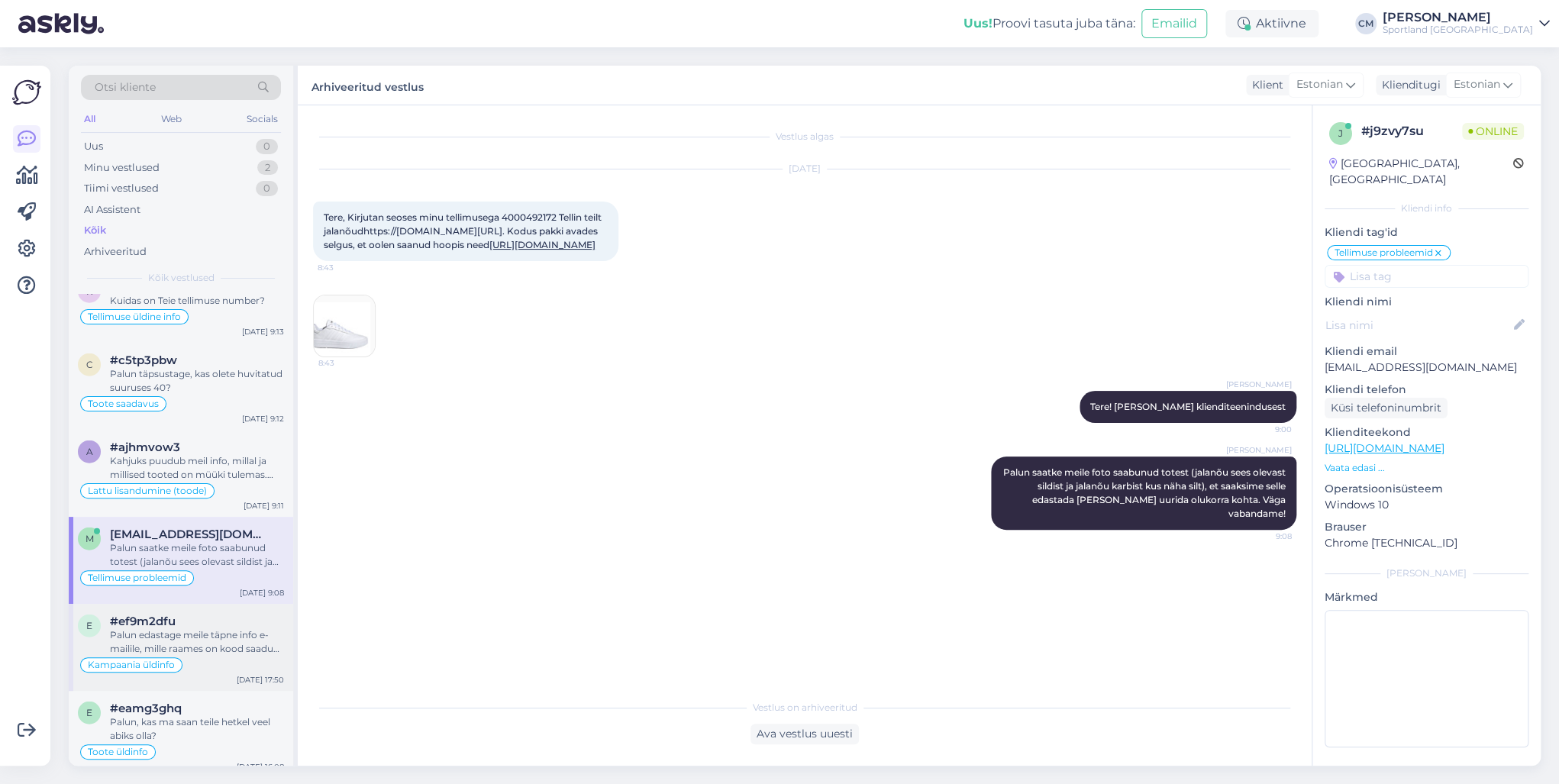
click at [227, 563] on div "Palun edastage meile täpne info e-mailile, mille raames on kood saadud ja mis p…" at bounding box center [197, 642] width 174 height 28
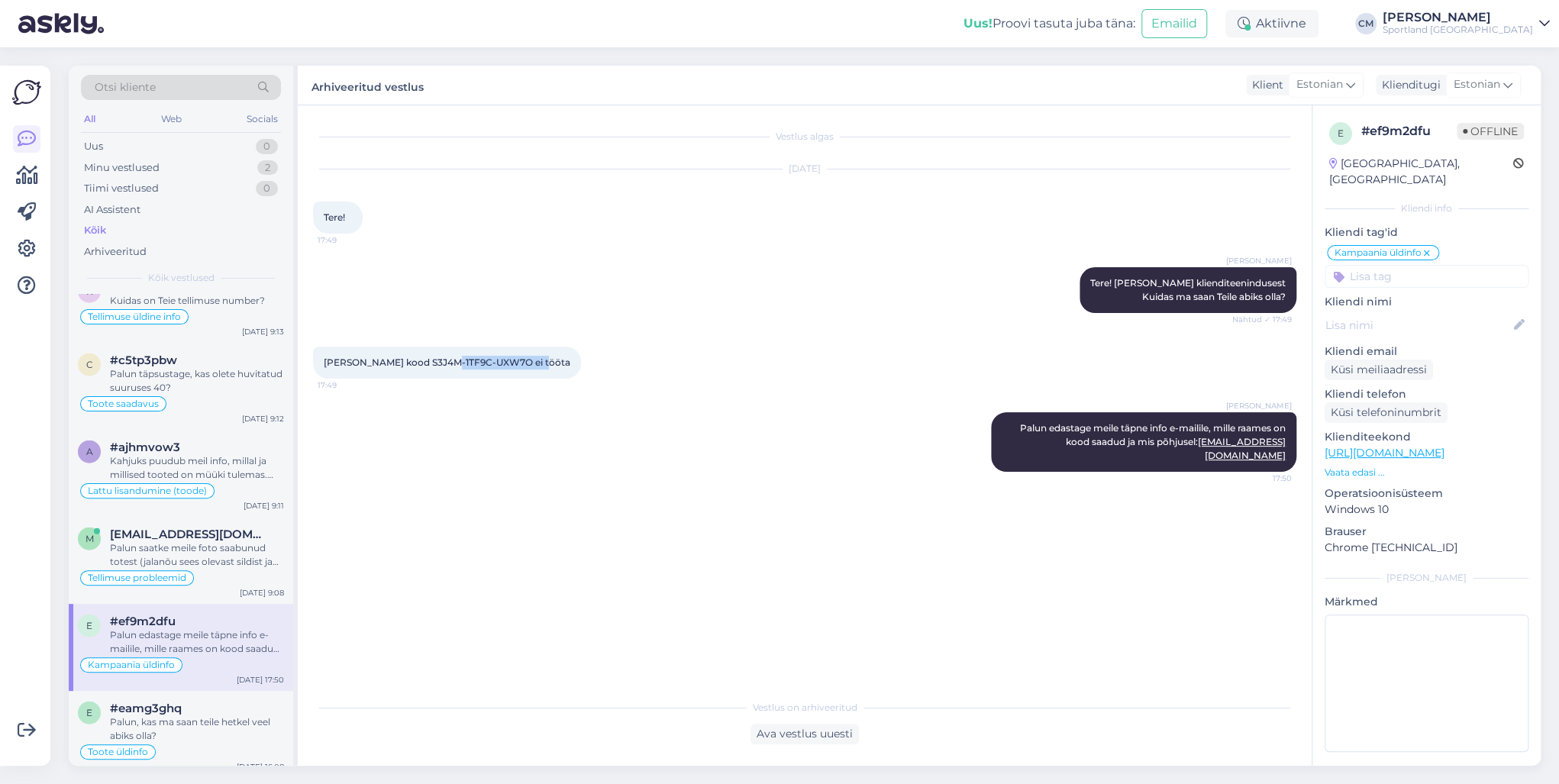
drag, startPoint x: 434, startPoint y: 362, endPoint x: 533, endPoint y: 361, distance: 99.0
click at [533, 361] on span "[PERSON_NAME] kood S3J4M-1TF9C-UXW7O ei tööta" at bounding box center [447, 362] width 246 height 12
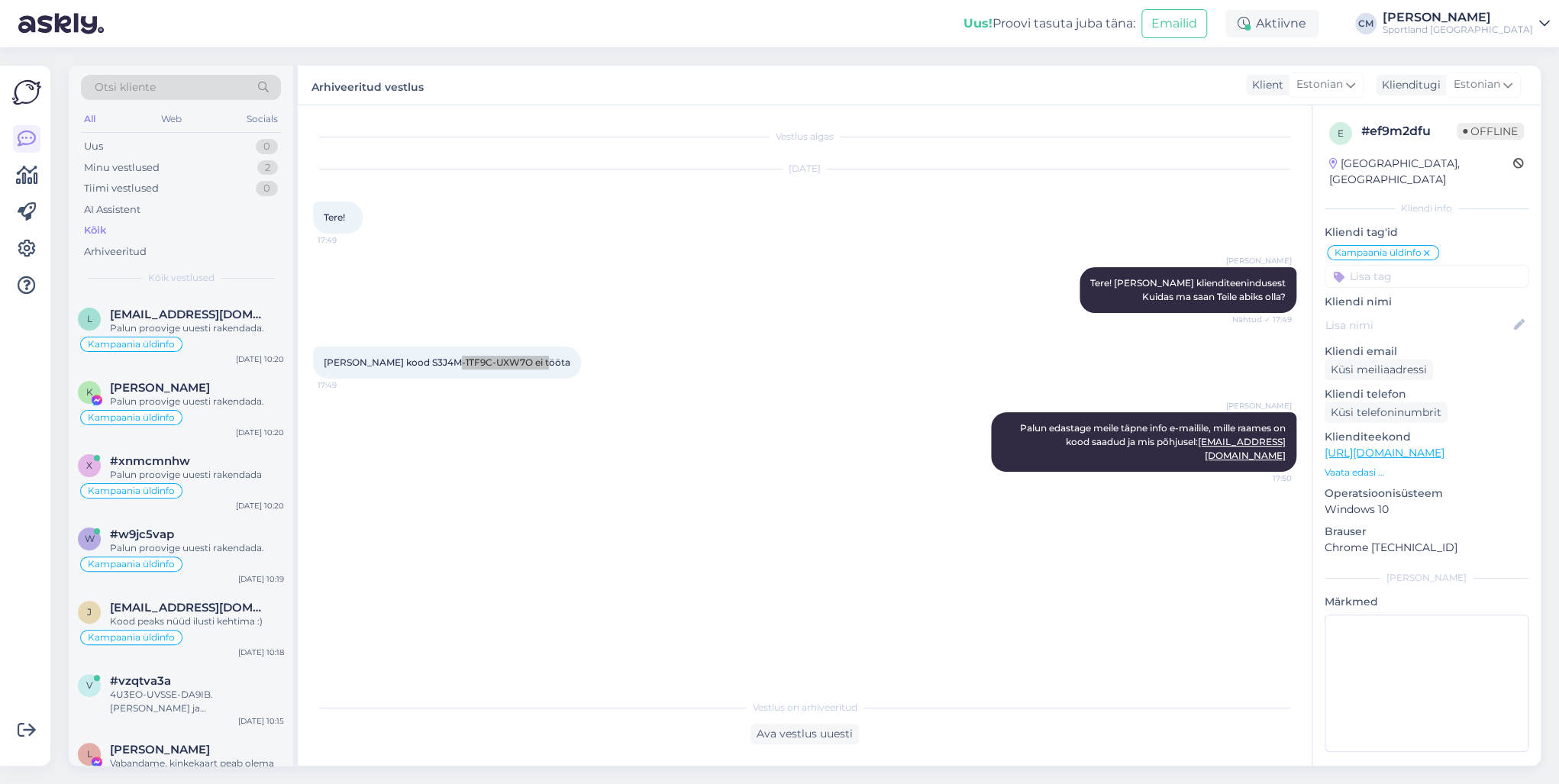
scroll to position [61, 0]
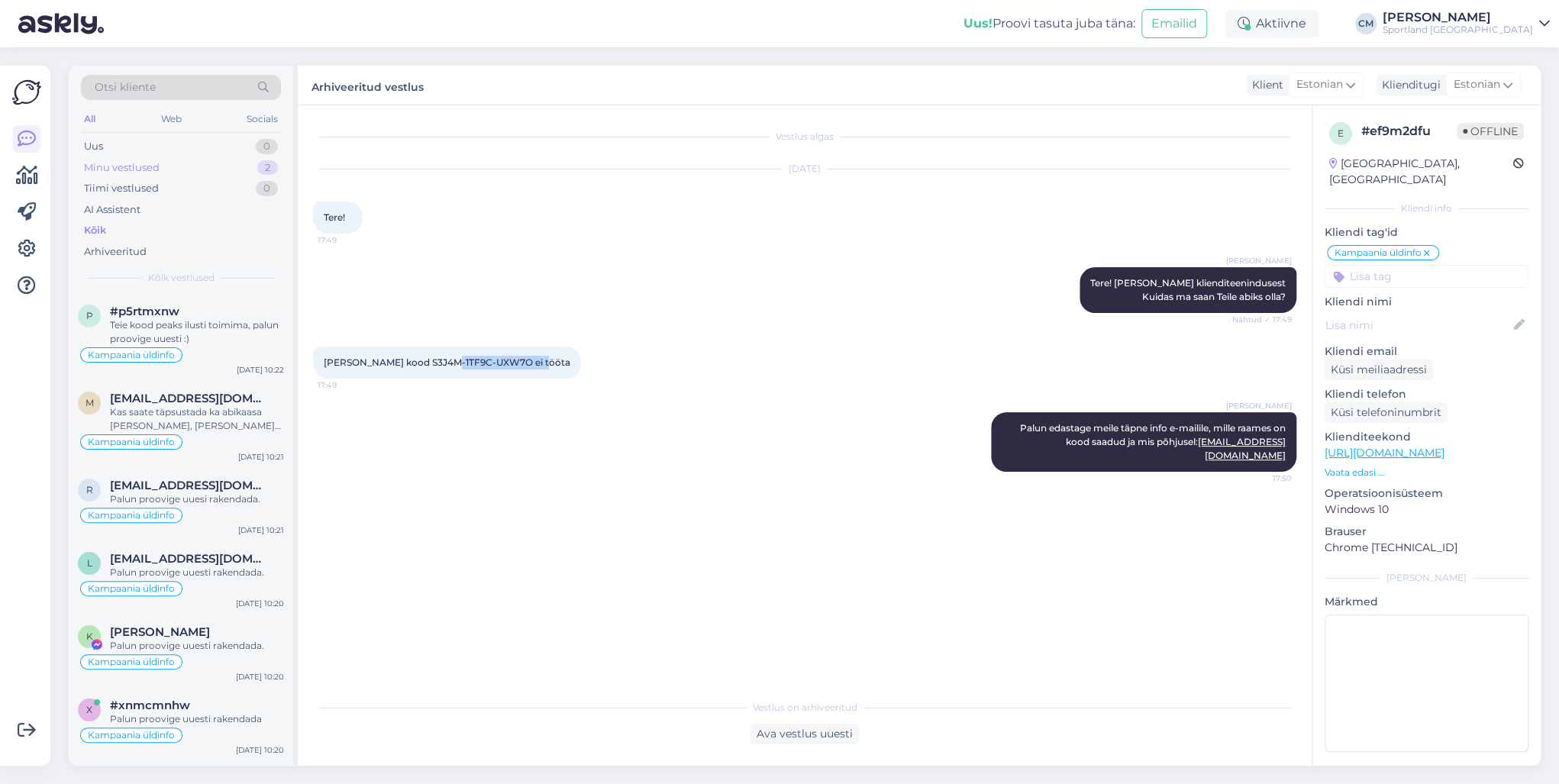
click at [229, 163] on div "Minu vestlused 2" at bounding box center [180, 168] width 200 height 21
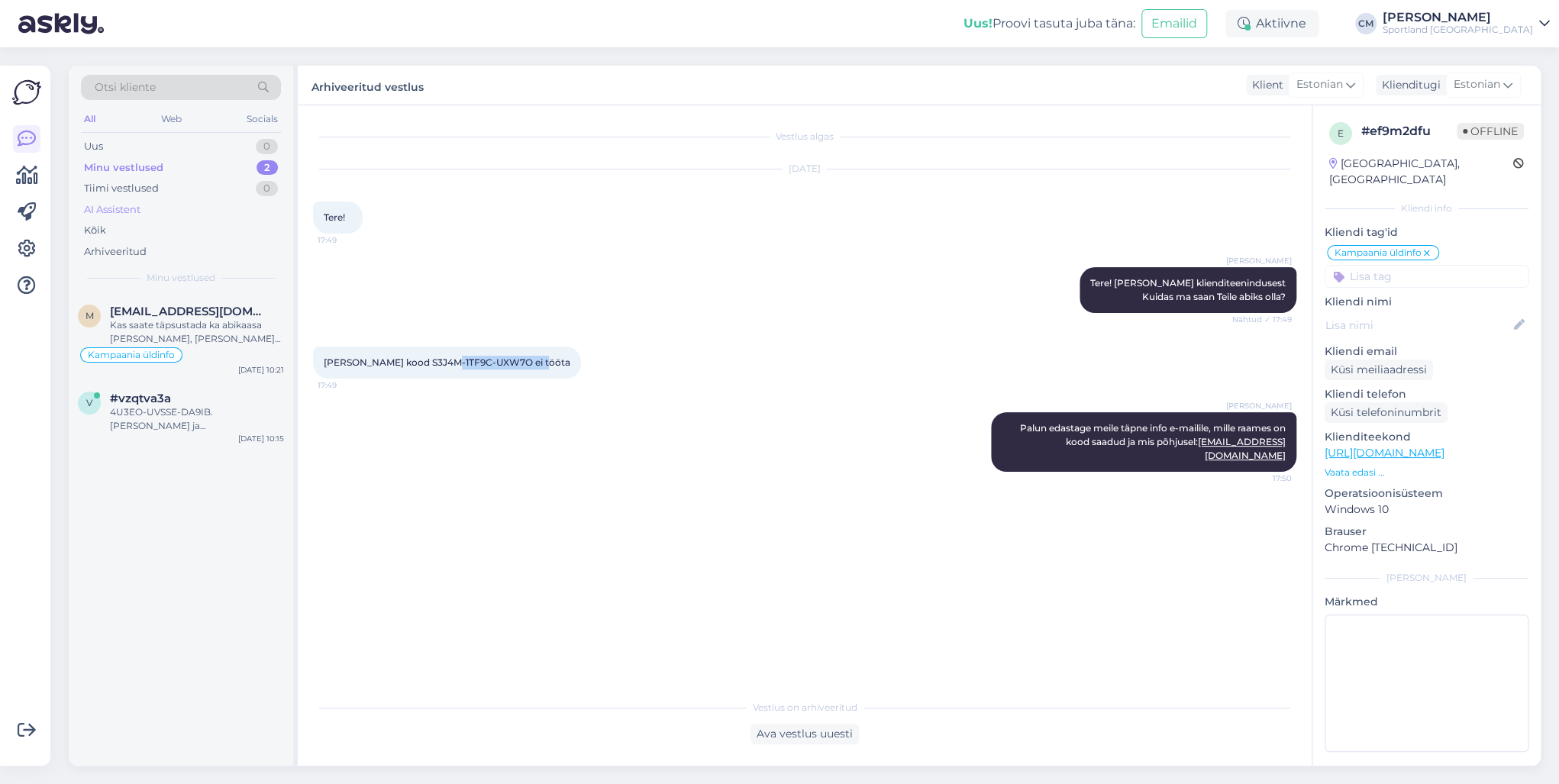
click at [147, 218] on div "AI Assistent" at bounding box center [180, 210] width 200 height 21
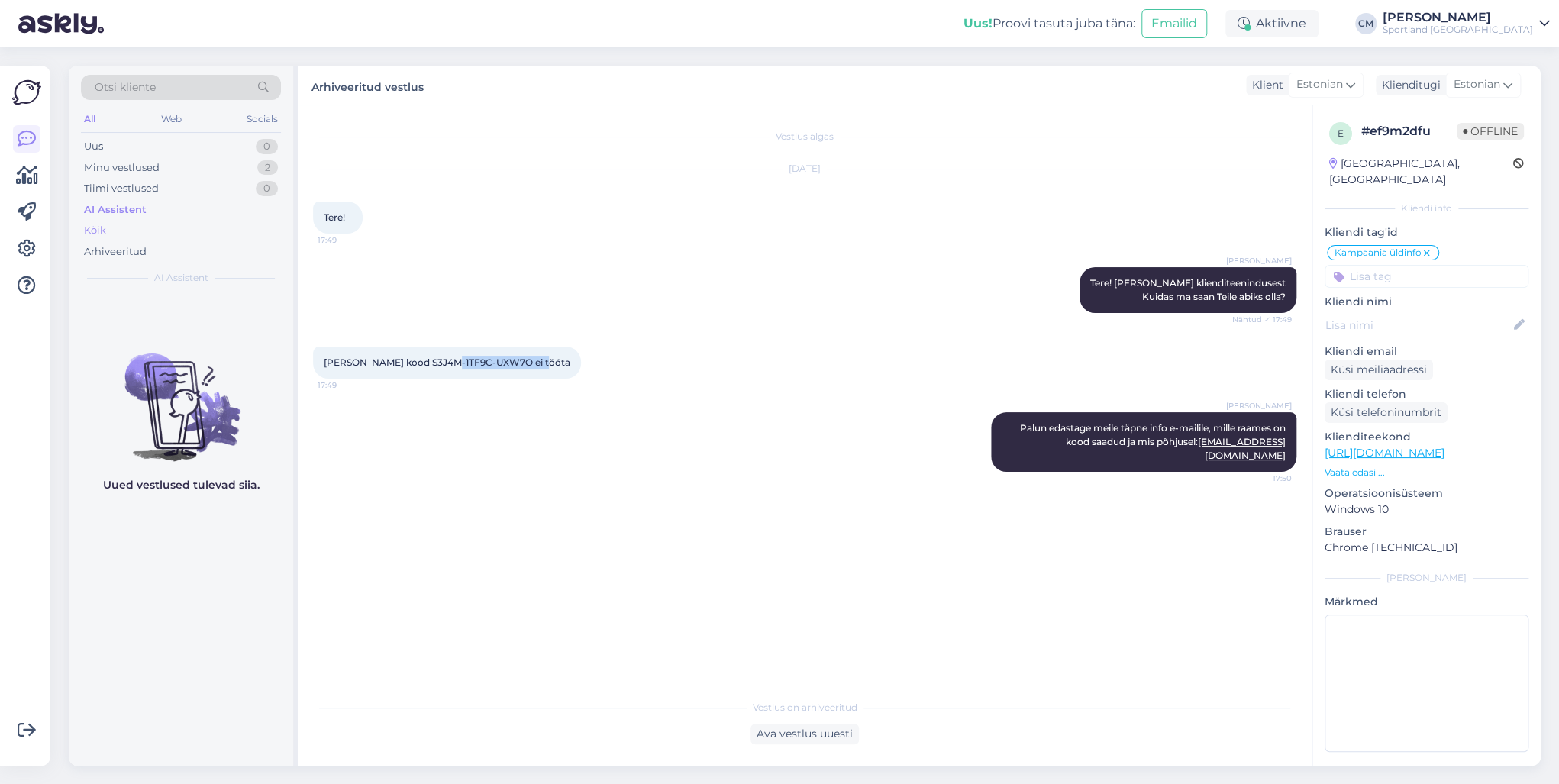
click at [137, 226] on div "Kõik" at bounding box center [180, 230] width 200 height 21
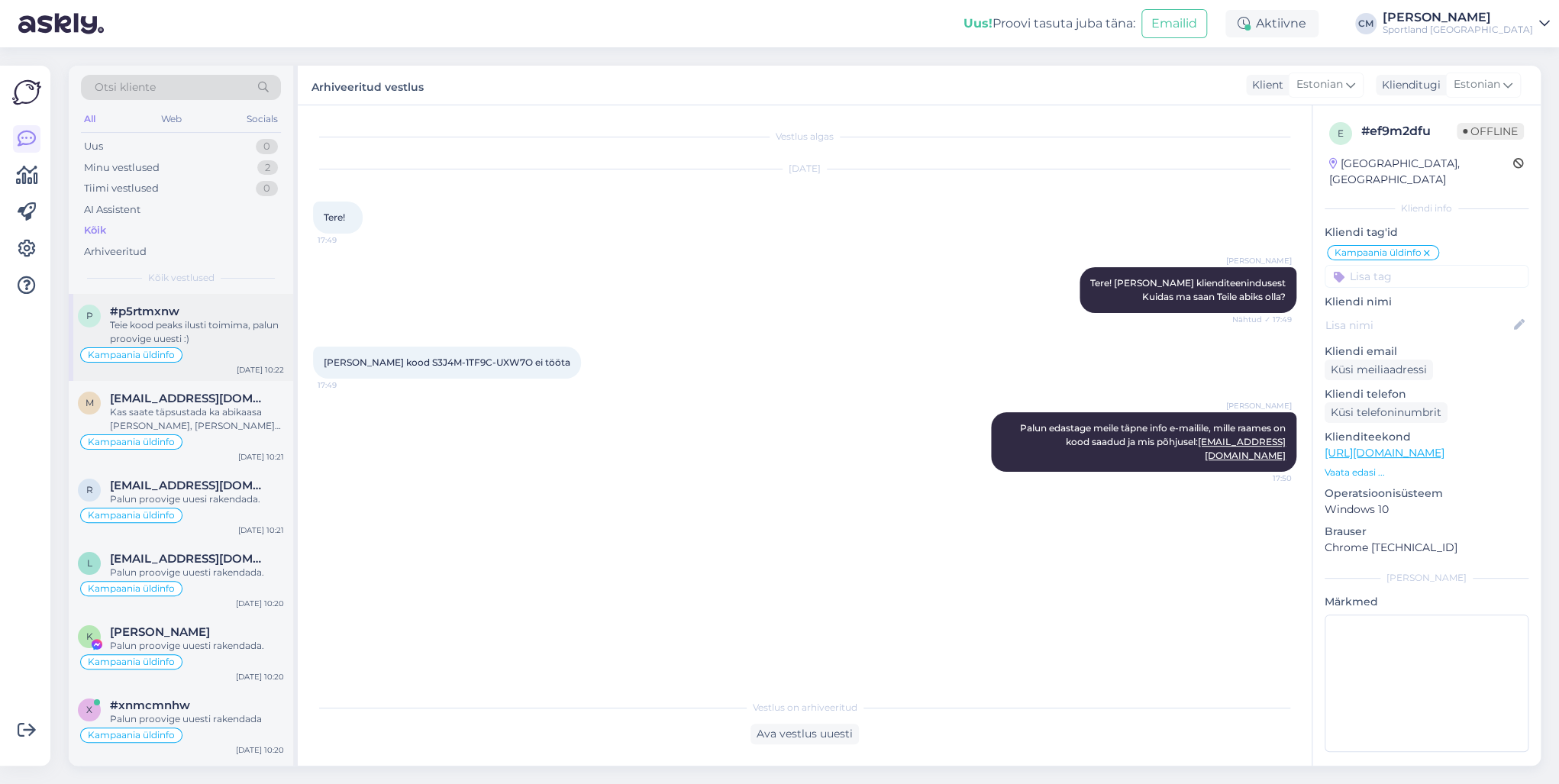
click at [235, 338] on div "Teie kood peaks ilusti toimima, palun proovige uuesti :)" at bounding box center [197, 332] width 174 height 28
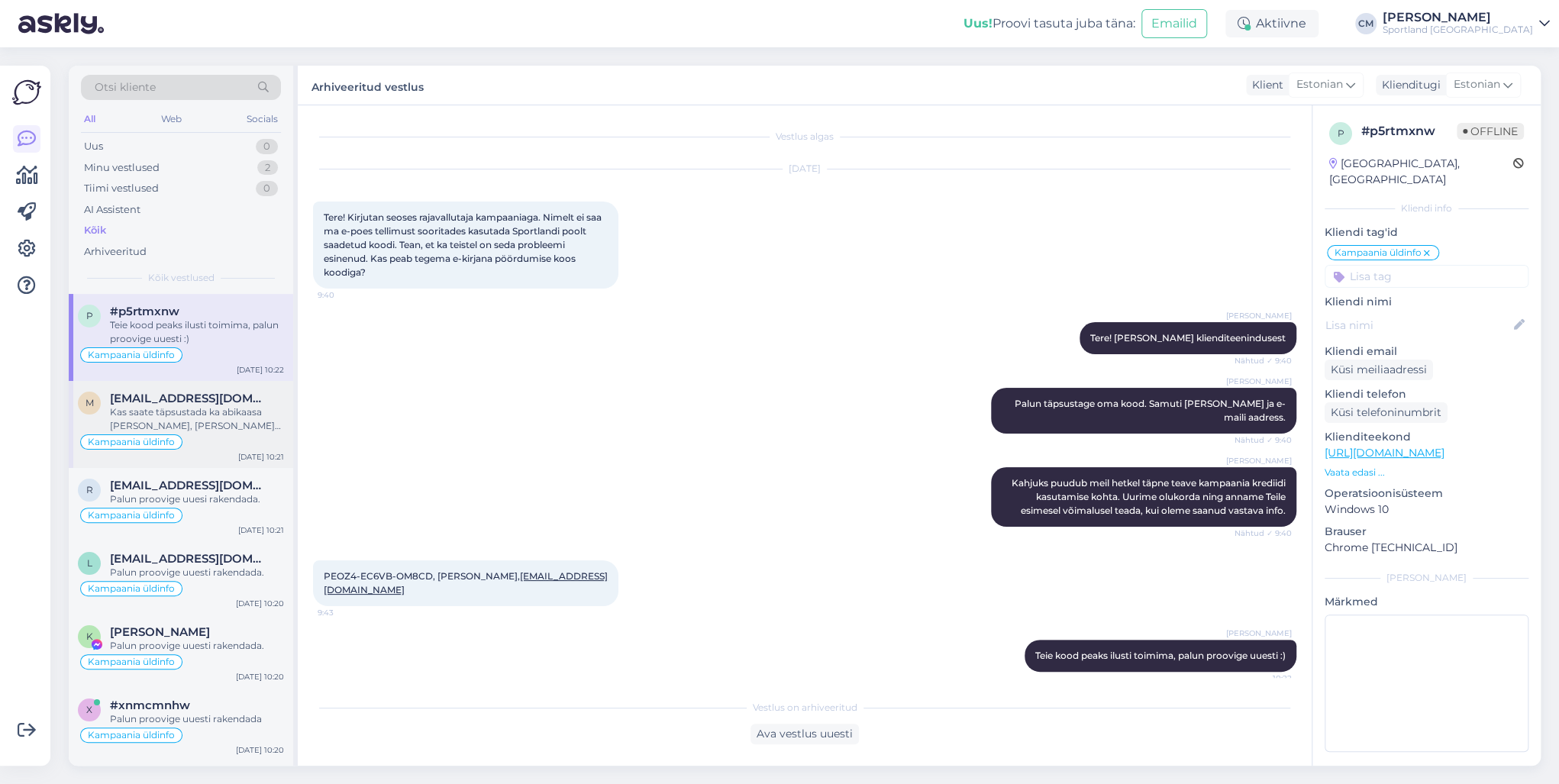
click at [190, 406] on div "Kas saate täpsustada ka abikaasa [PERSON_NAME], [PERSON_NAME] e[PERSON_NAME]?" at bounding box center [197, 419] width 174 height 28
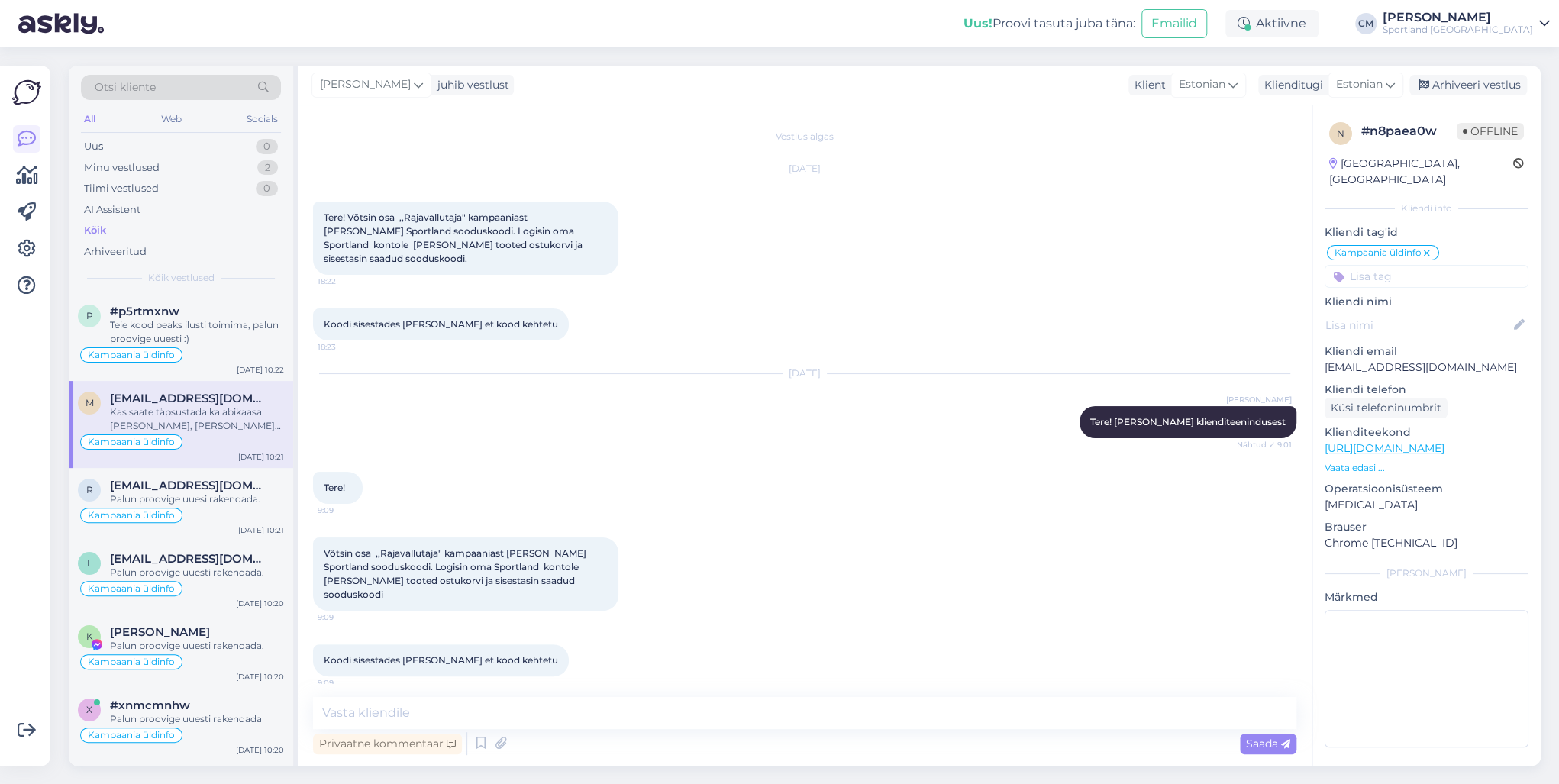
scroll to position [483, 0]
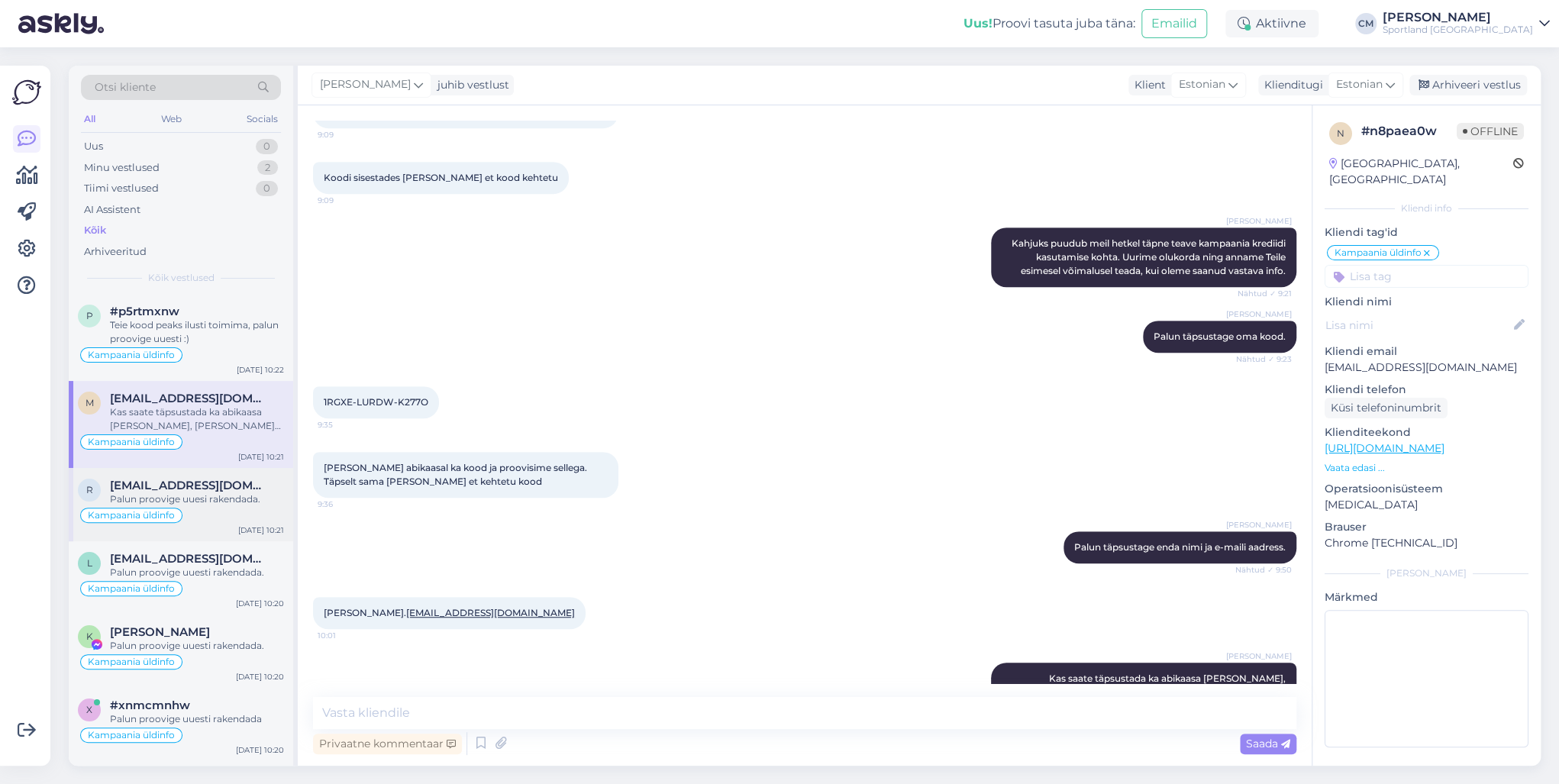
click at [198, 502] on div "Palun proovige uuesi rakendada." at bounding box center [197, 499] width 174 height 14
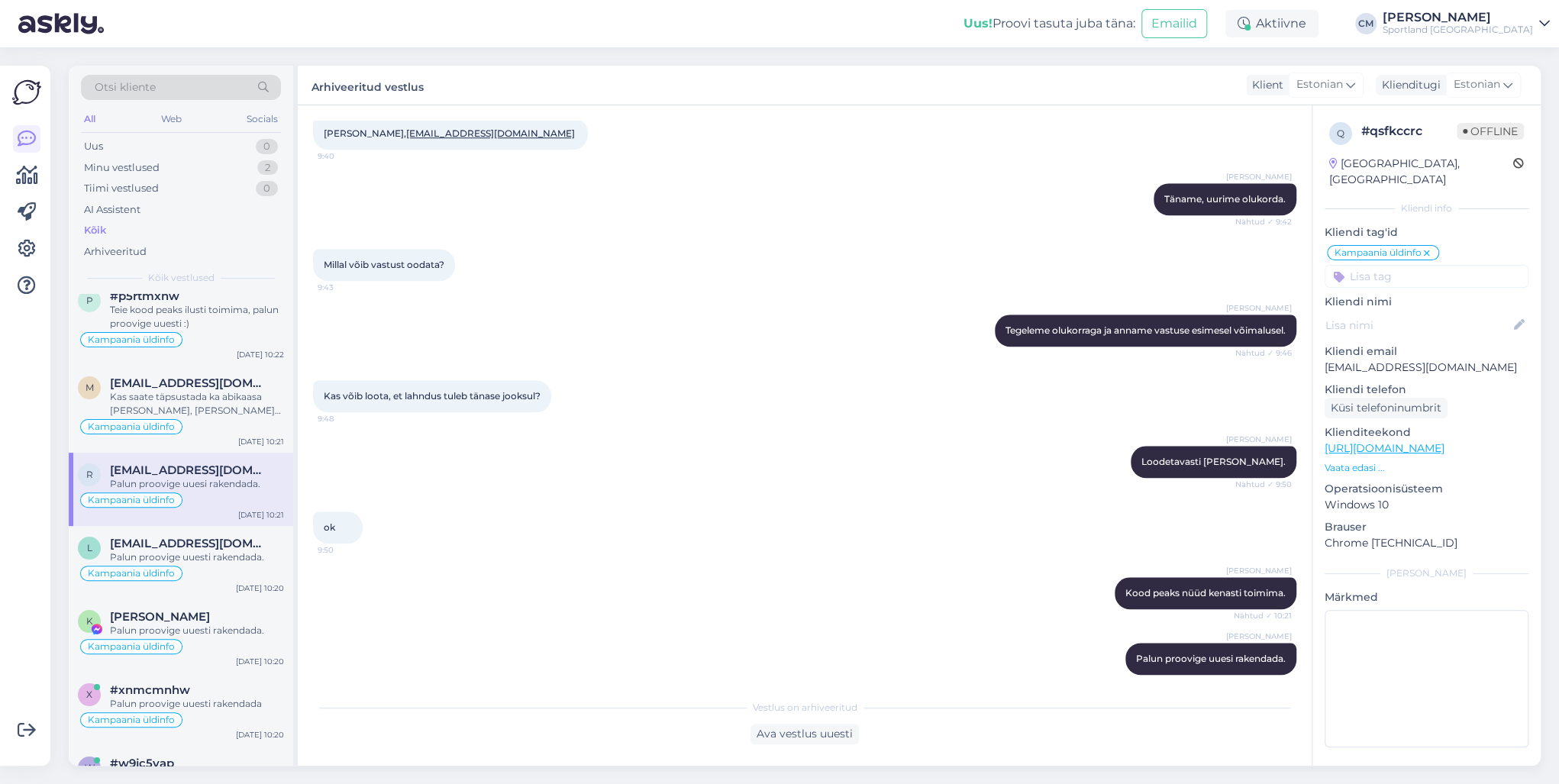
scroll to position [61, 0]
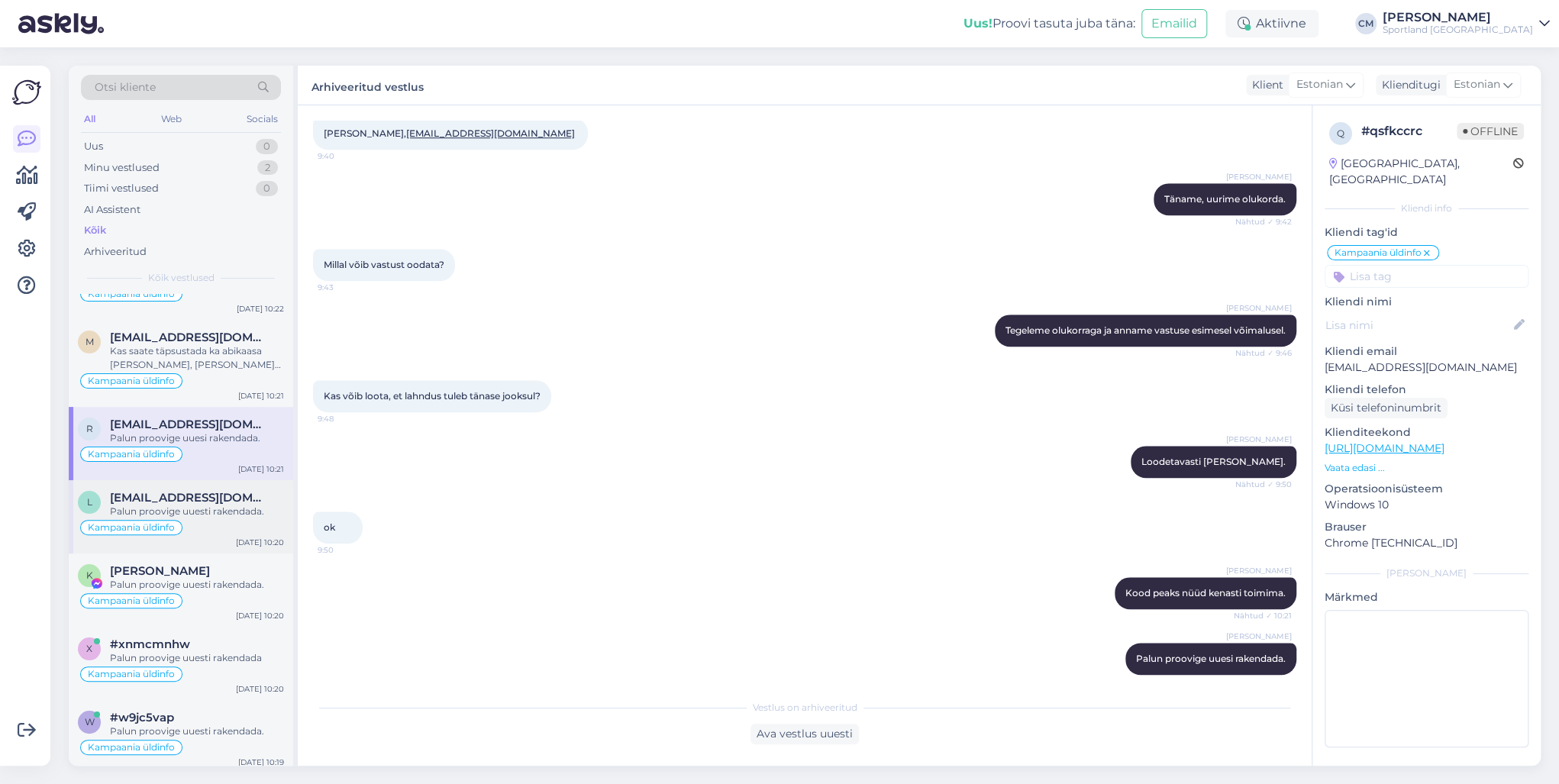
click at [237, 519] on div "Kampaania üldinfo" at bounding box center [180, 527] width 206 height 18
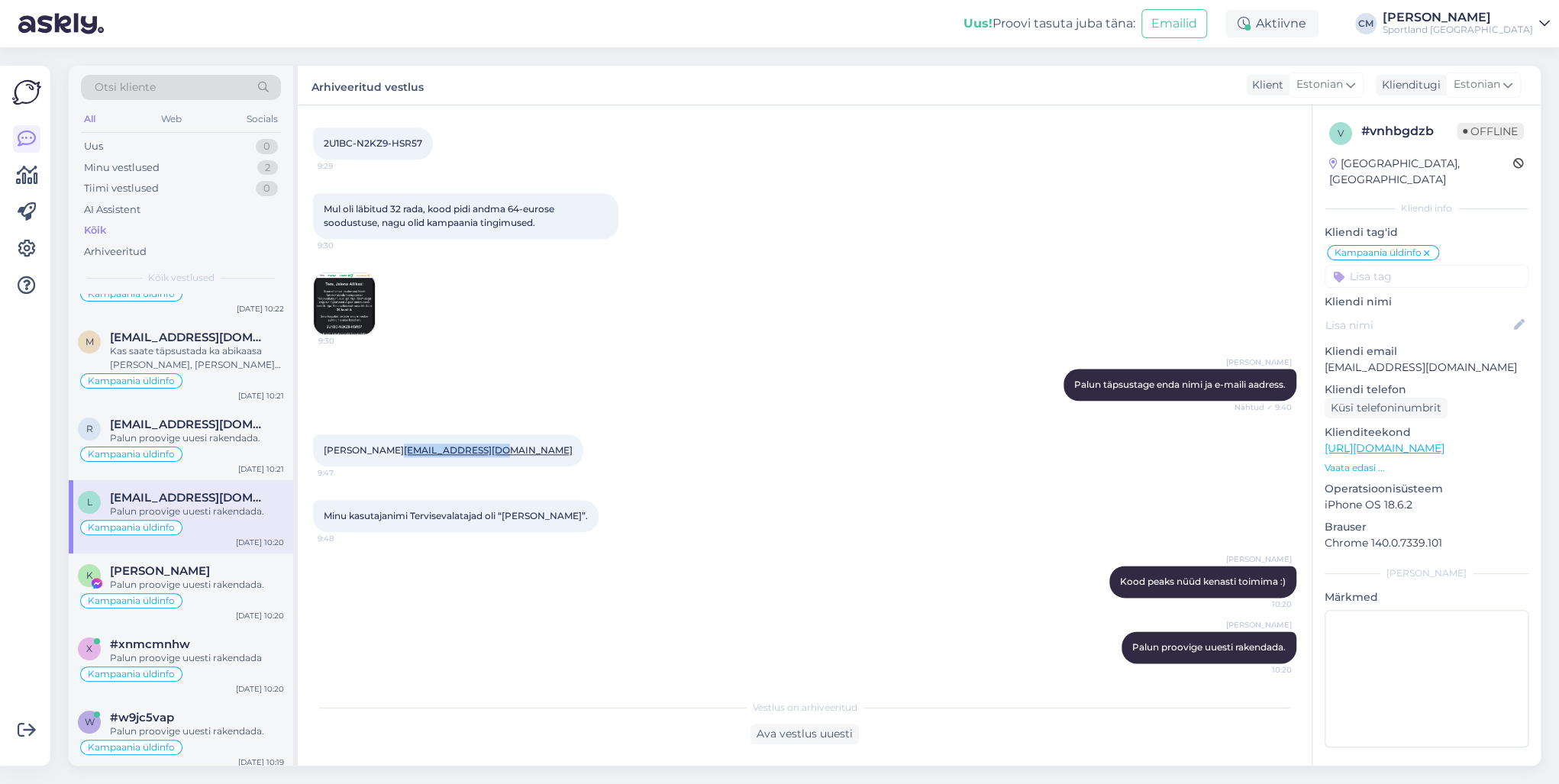
drag, startPoint x: 495, startPoint y: 446, endPoint x: 388, endPoint y: 448, distance: 107.0
click at [388, 448] on div "[PERSON_NAME] [PERSON_NAME][EMAIL_ADDRESS][DOMAIN_NAME] 9:47" at bounding box center [448, 450] width 270 height 32
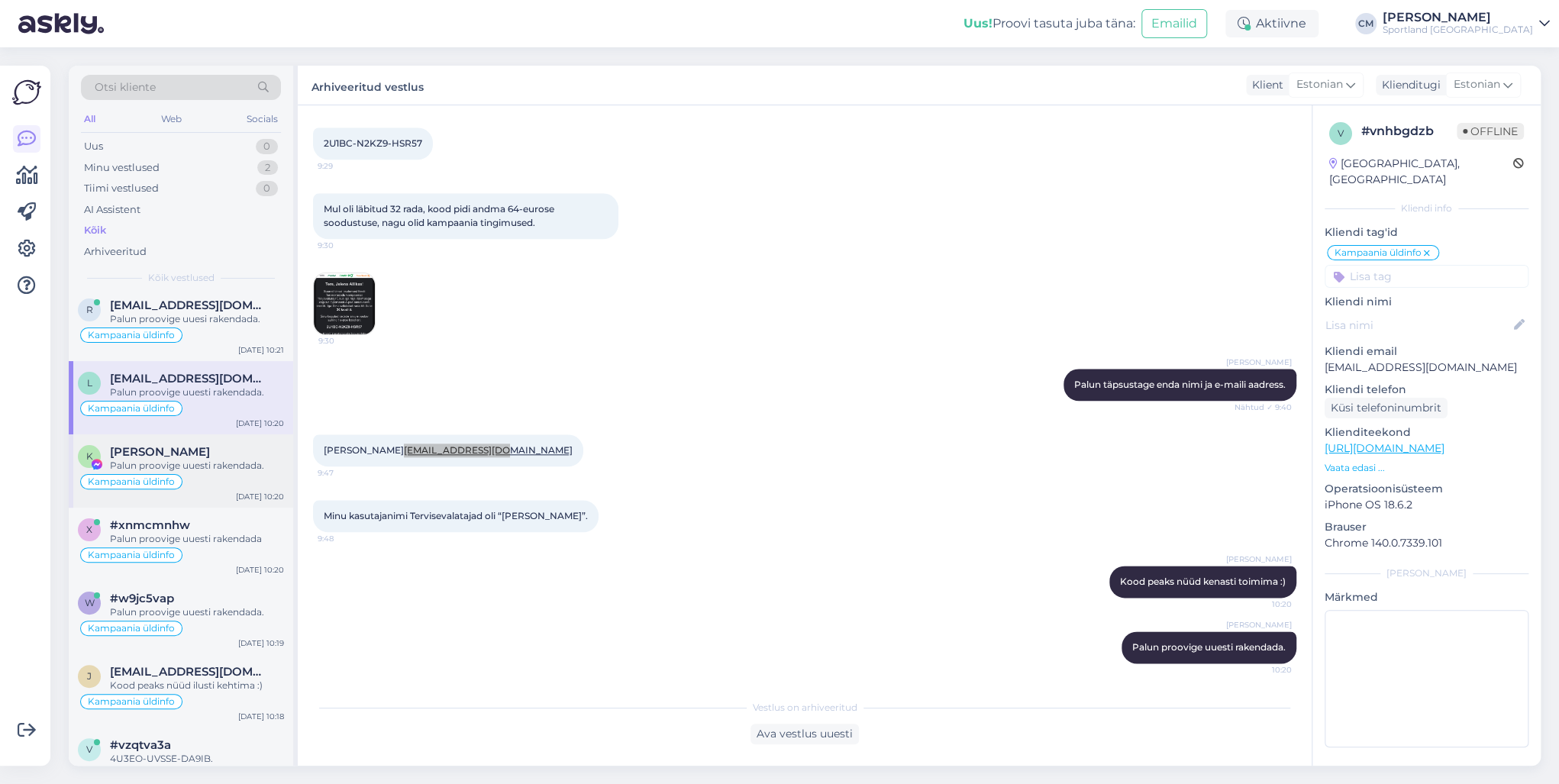
scroll to position [183, 0]
click at [200, 458] on div "Palun proovige uuesti rakendada." at bounding box center [197, 463] width 174 height 14
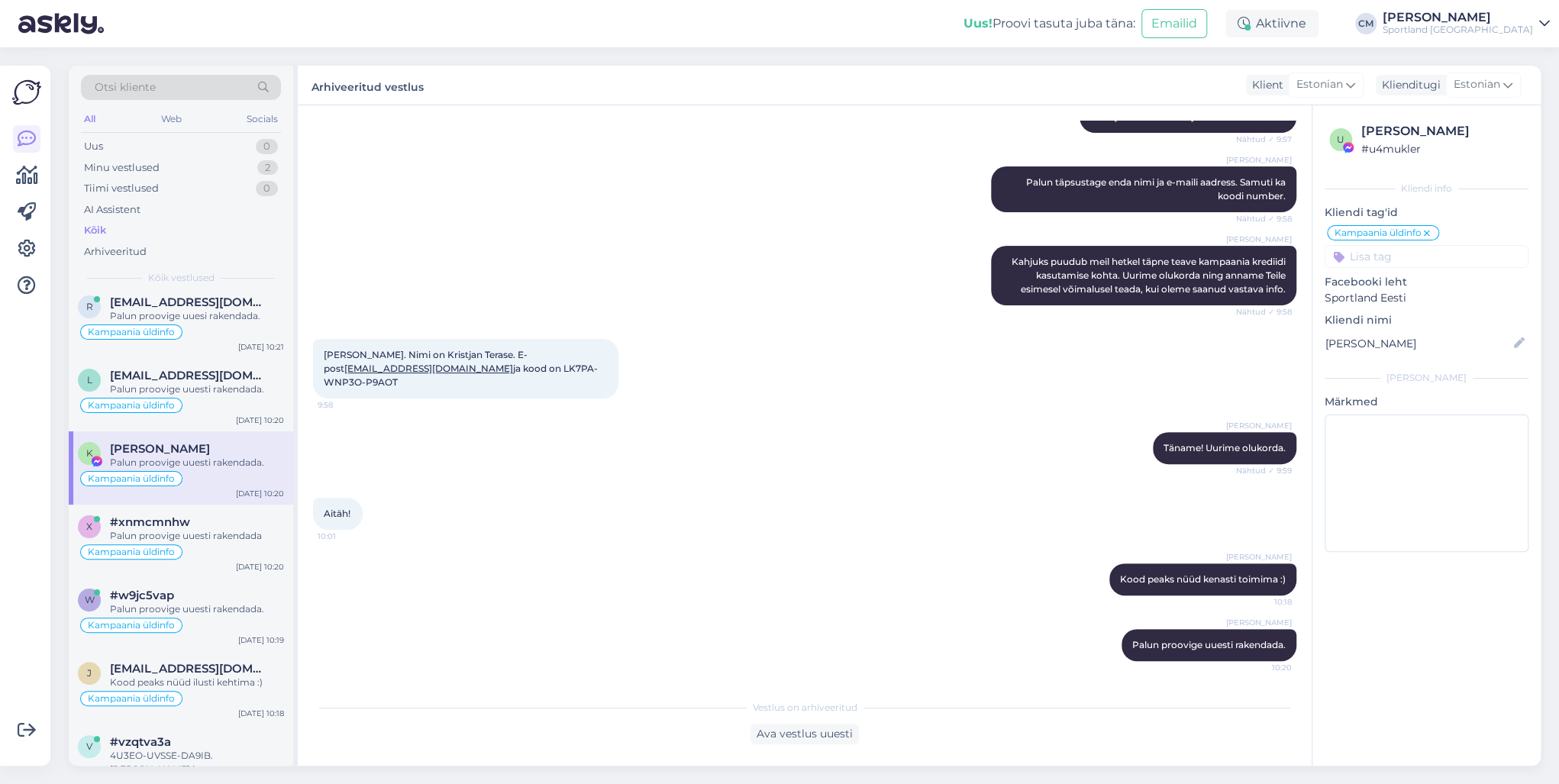
scroll to position [180, 0]
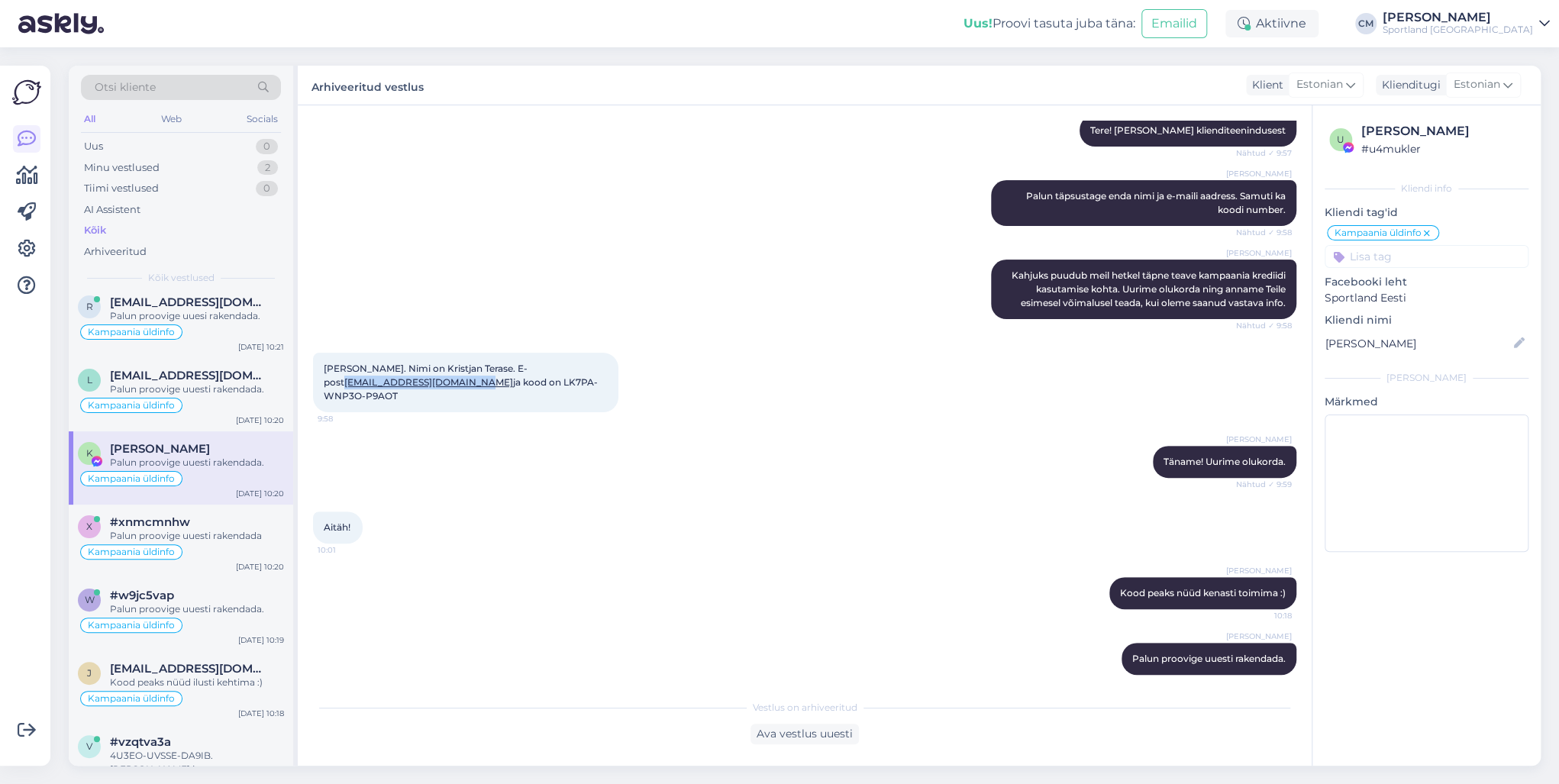
drag, startPoint x: 447, startPoint y: 381, endPoint x: 324, endPoint y: 377, distance: 123.1
click at [324, 377] on span "[PERSON_NAME]. Nimi on Kristjan Terase. E-post [EMAIL_ADDRESS][DOMAIN_NAME] ja …" at bounding box center [461, 381] width 274 height 39
click at [208, 511] on div "x #xnmcmnhw Palun proovige uuesti rakendada Kampaania üldinfo [DATE] 10:20" at bounding box center [181, 540] width 224 height 73
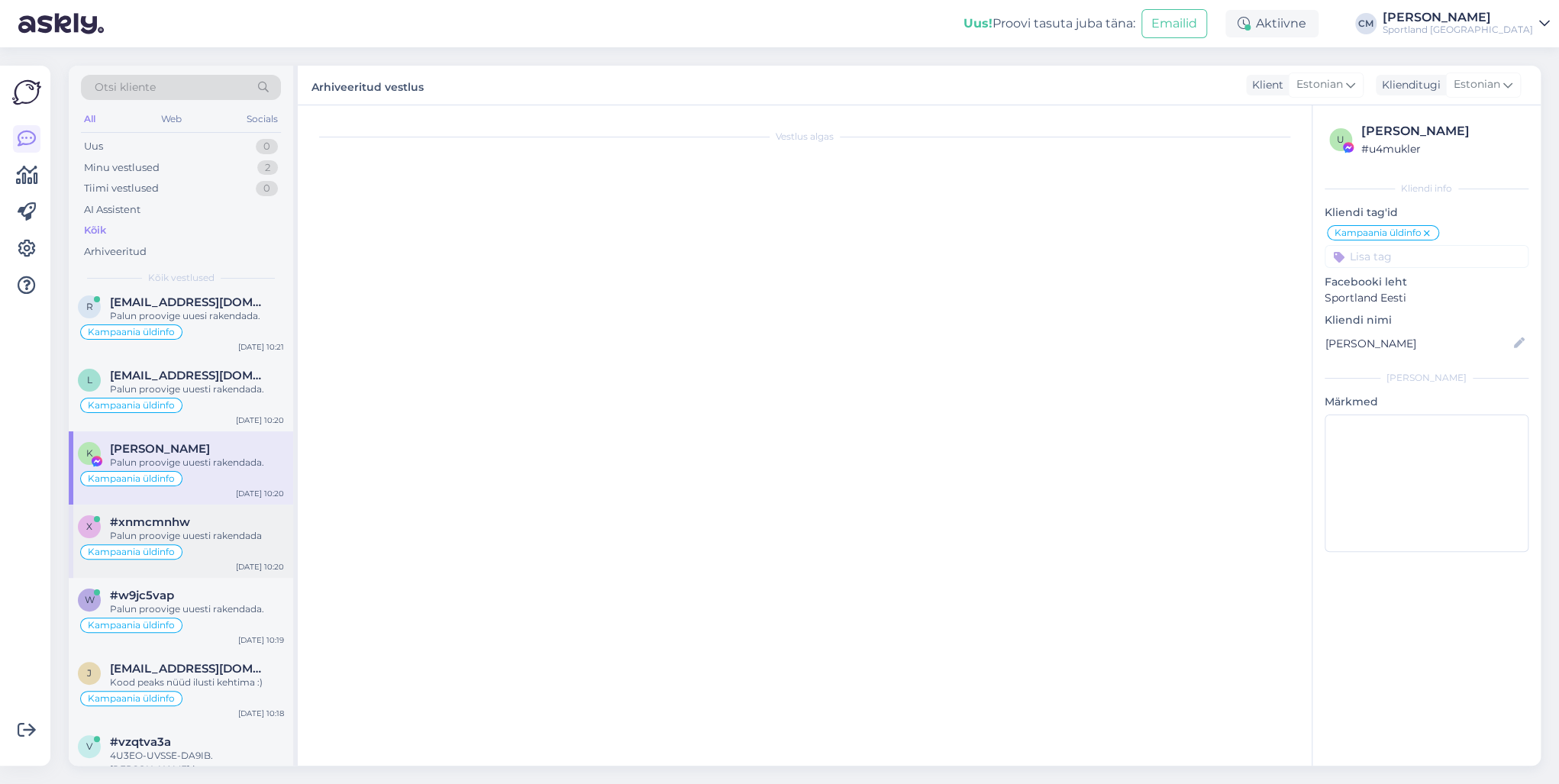
scroll to position [495, 0]
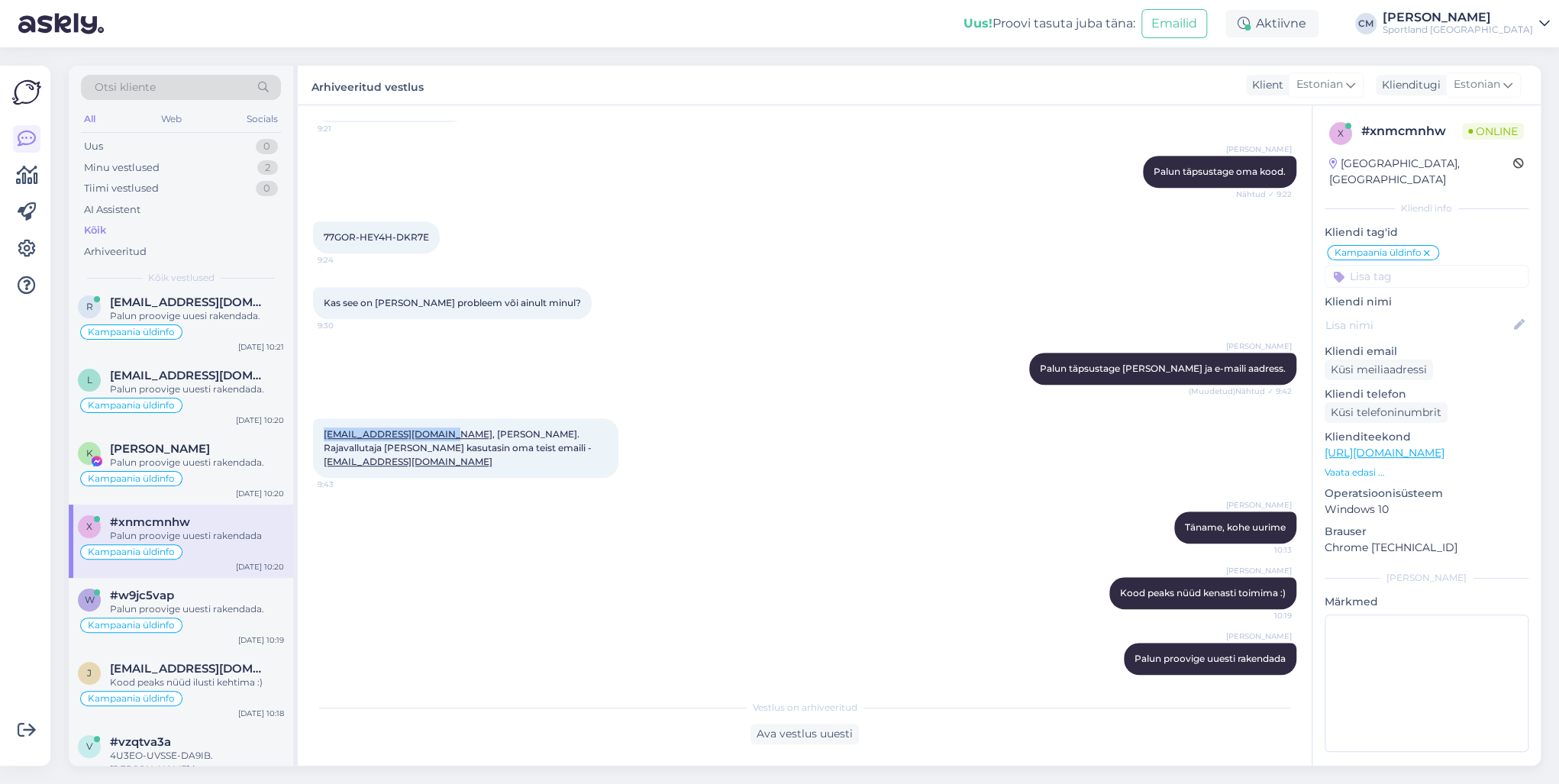
drag, startPoint x: 440, startPoint y: 433, endPoint x: 321, endPoint y: 427, distance: 119.2
click at [321, 427] on div "[EMAIL_ADDRESS][DOMAIN_NAME] , [PERSON_NAME]. Rajavallutaja [PERSON_NAME] kasut…" at bounding box center [466, 448] width 306 height 60
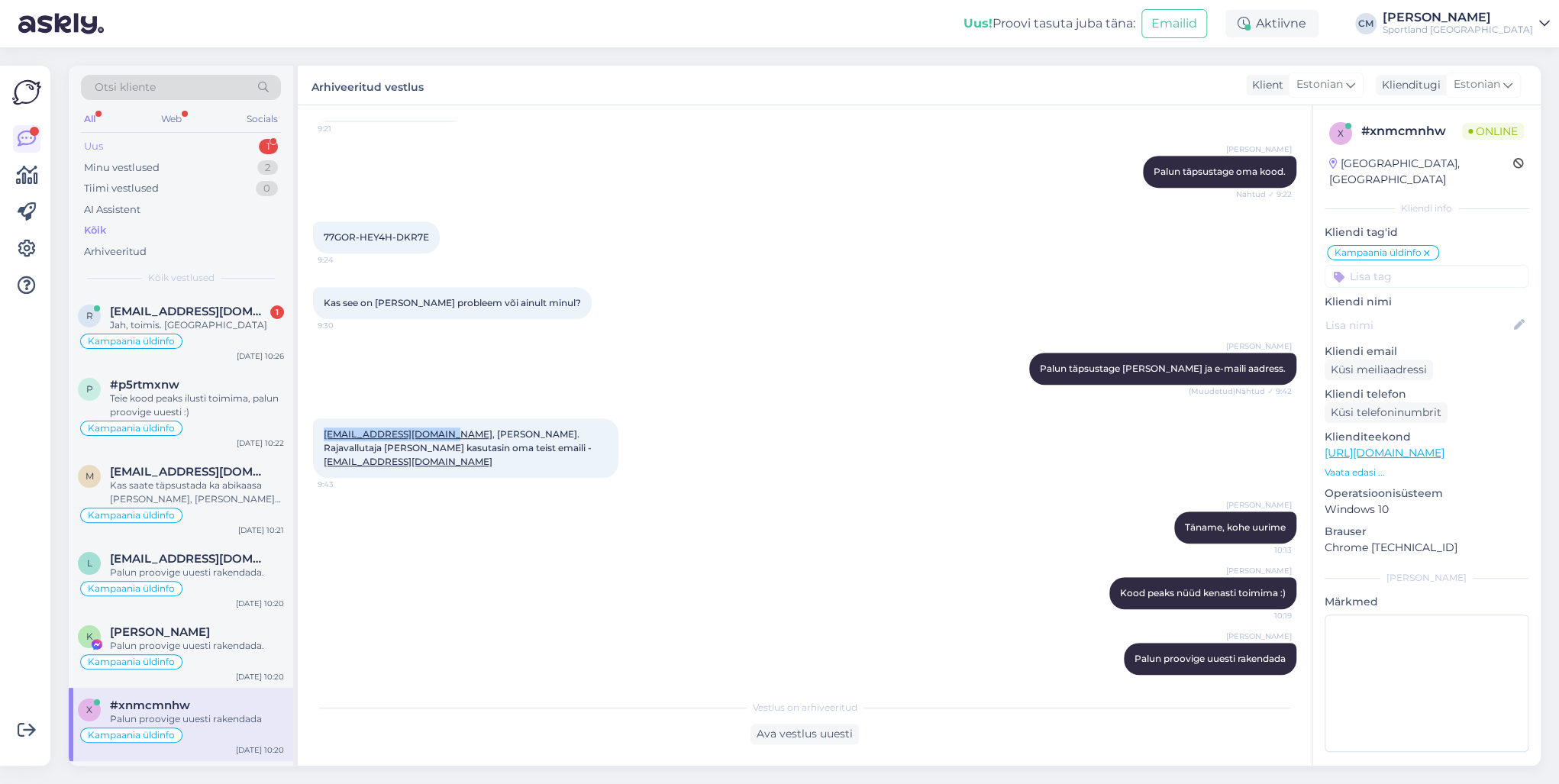
click at [259, 150] on div "Uus 1" at bounding box center [180, 147] width 200 height 21
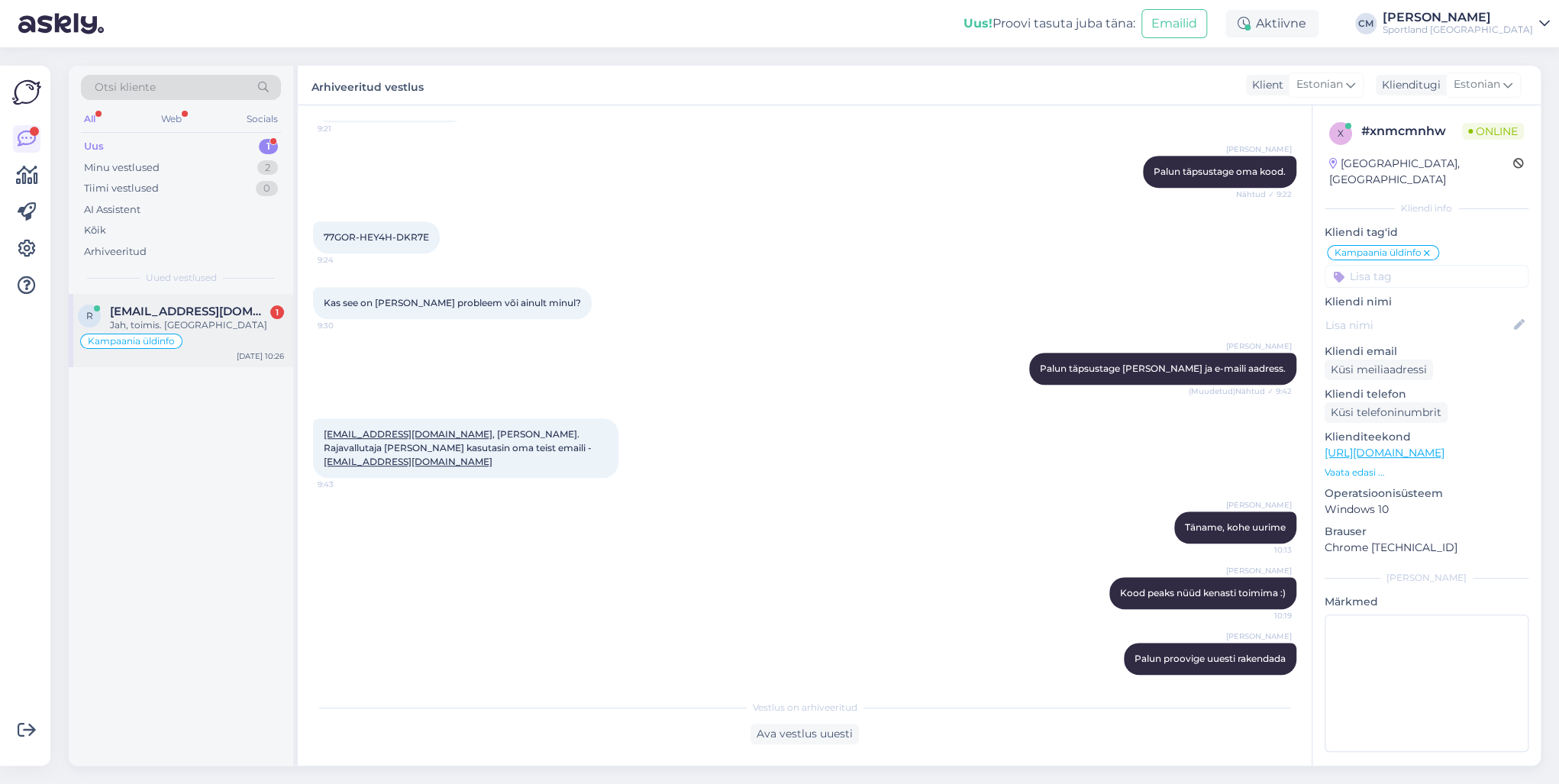
click at [226, 351] on div "r [EMAIL_ADDRESS][DOMAIN_NAME] 1 Jah, toimis. Aitäh Kampaania üldinfo [DATE] 10…" at bounding box center [181, 330] width 224 height 73
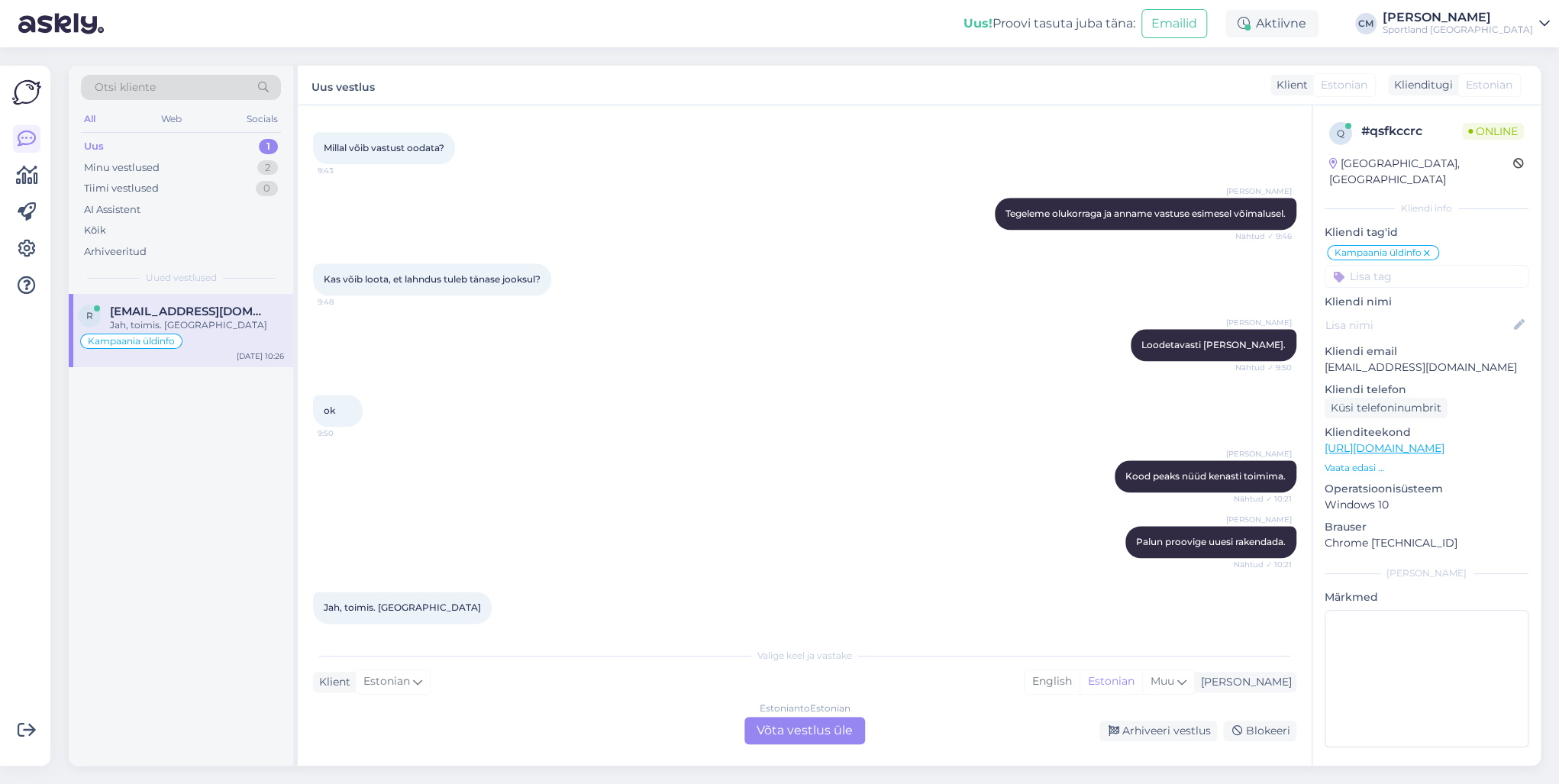
click at [826, 563] on div "Estonian to Estonian Võta vestlus üle" at bounding box center [804, 730] width 121 height 28
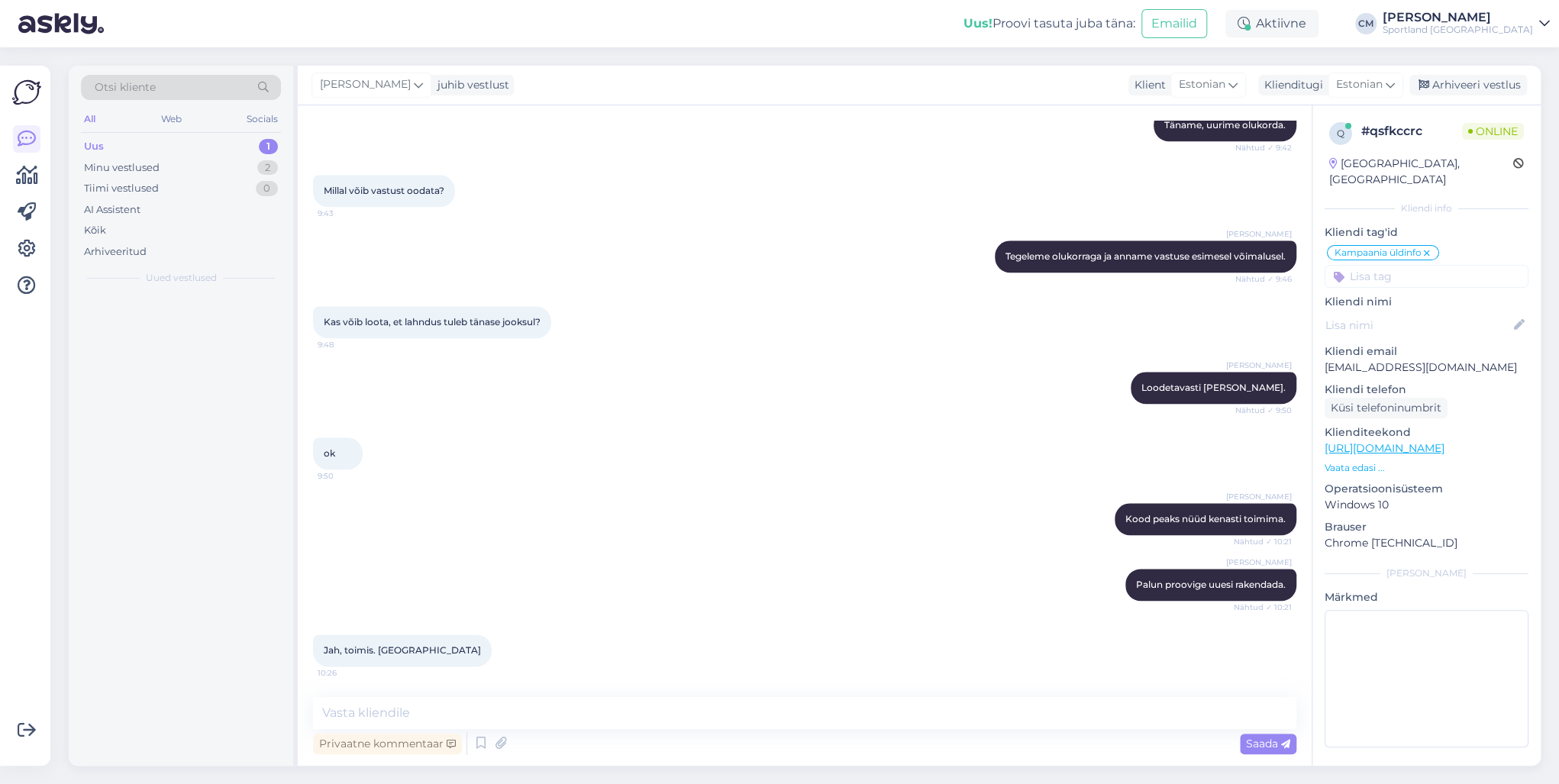
scroll to position [944, 0]
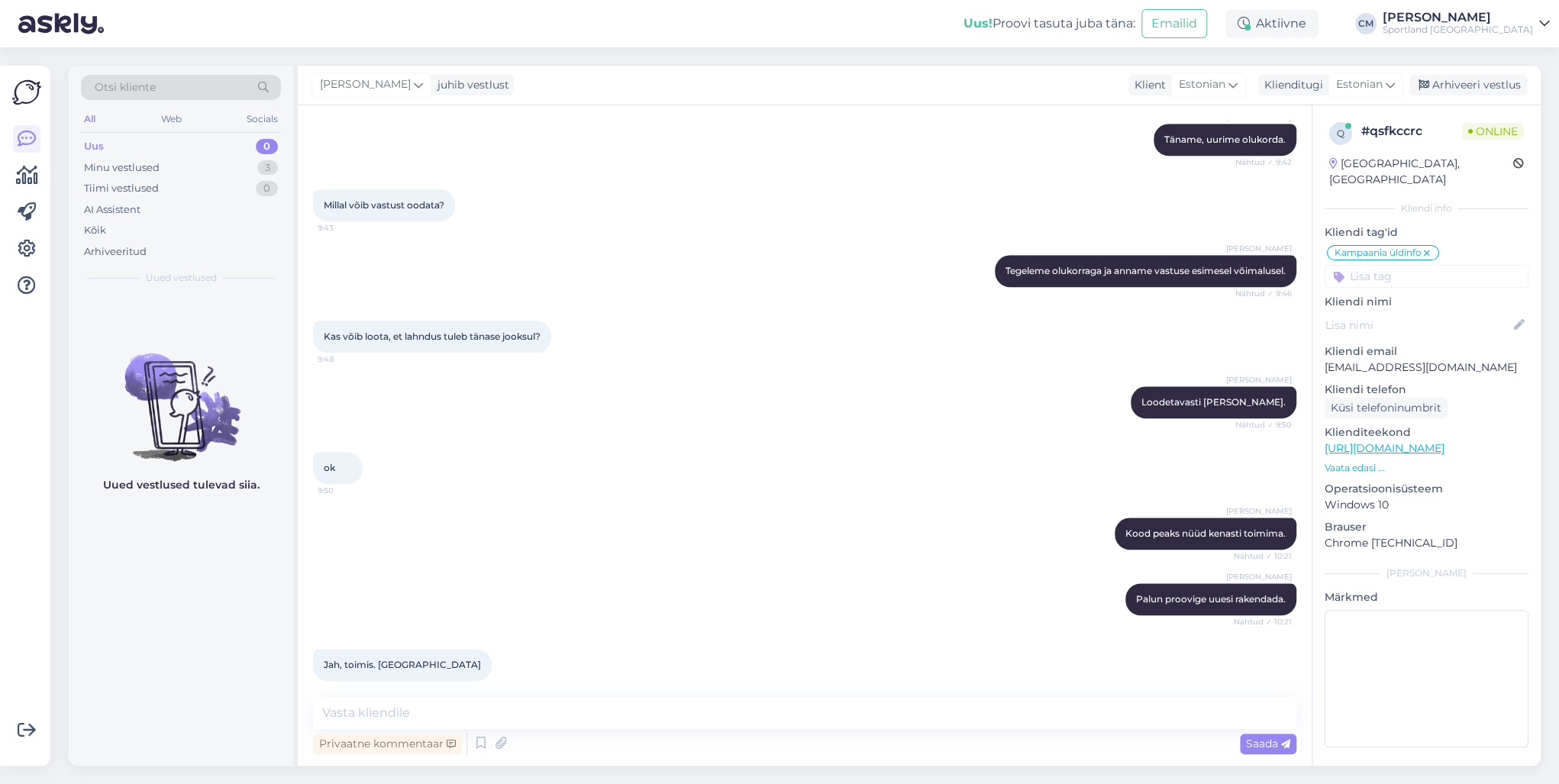
click at [639, 563] on div "Vestlus algas [DATE] [PERSON_NAME] Terviseradade Rajavallutaja auhinnana e-[PER…" at bounding box center [804, 435] width 1014 height 660
drag, startPoint x: 634, startPoint y: 700, endPoint x: 628, endPoint y: 707, distance: 9.2
click at [629, 563] on textarea at bounding box center [804, 713] width 983 height 32
click at [628, 563] on textarea at bounding box center [804, 713] width 983 height 32
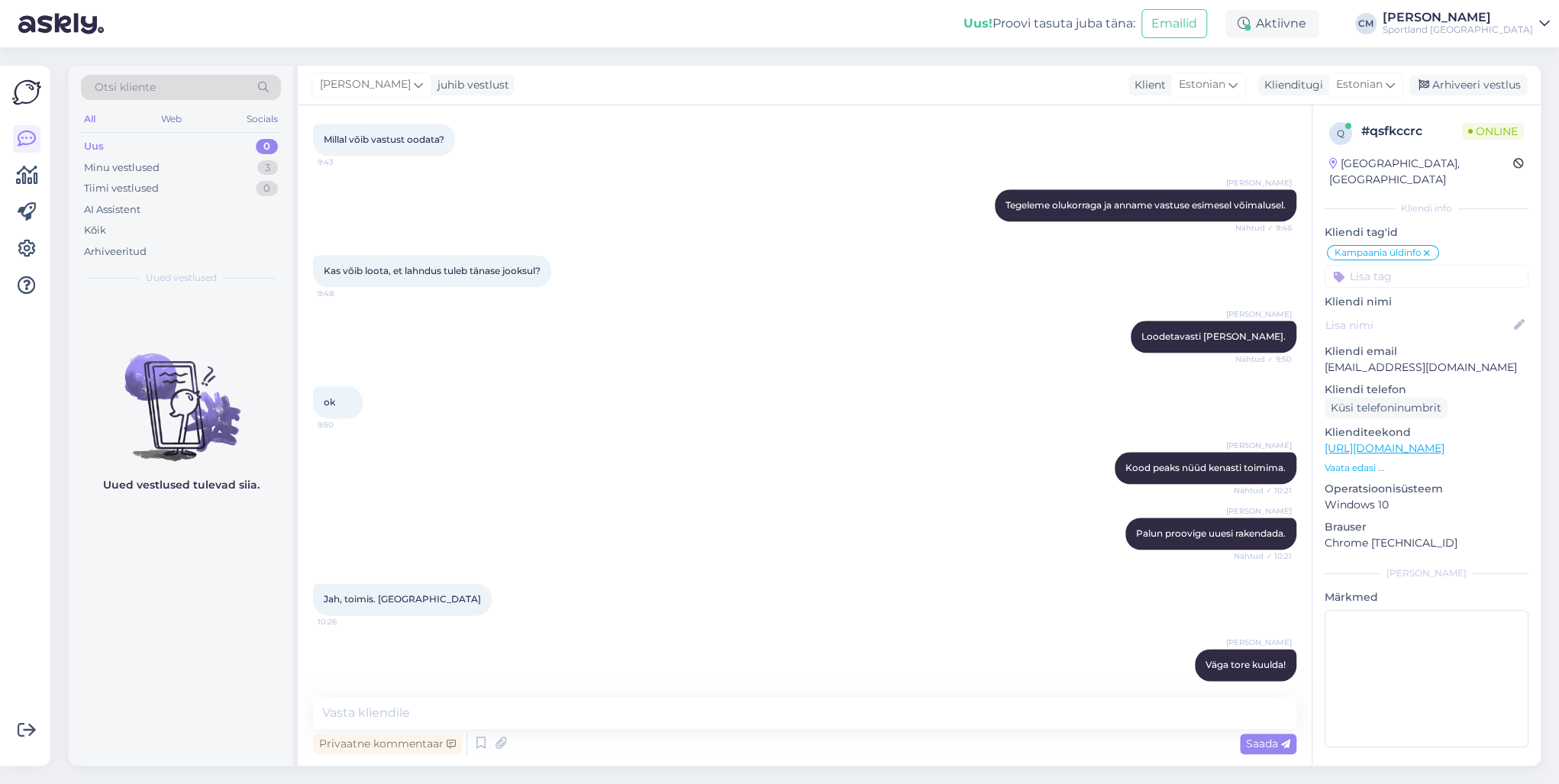
click at [235, 149] on div "Uus 0" at bounding box center [180, 147] width 200 height 21
click at [142, 232] on div "Kõik" at bounding box center [180, 230] width 200 height 21
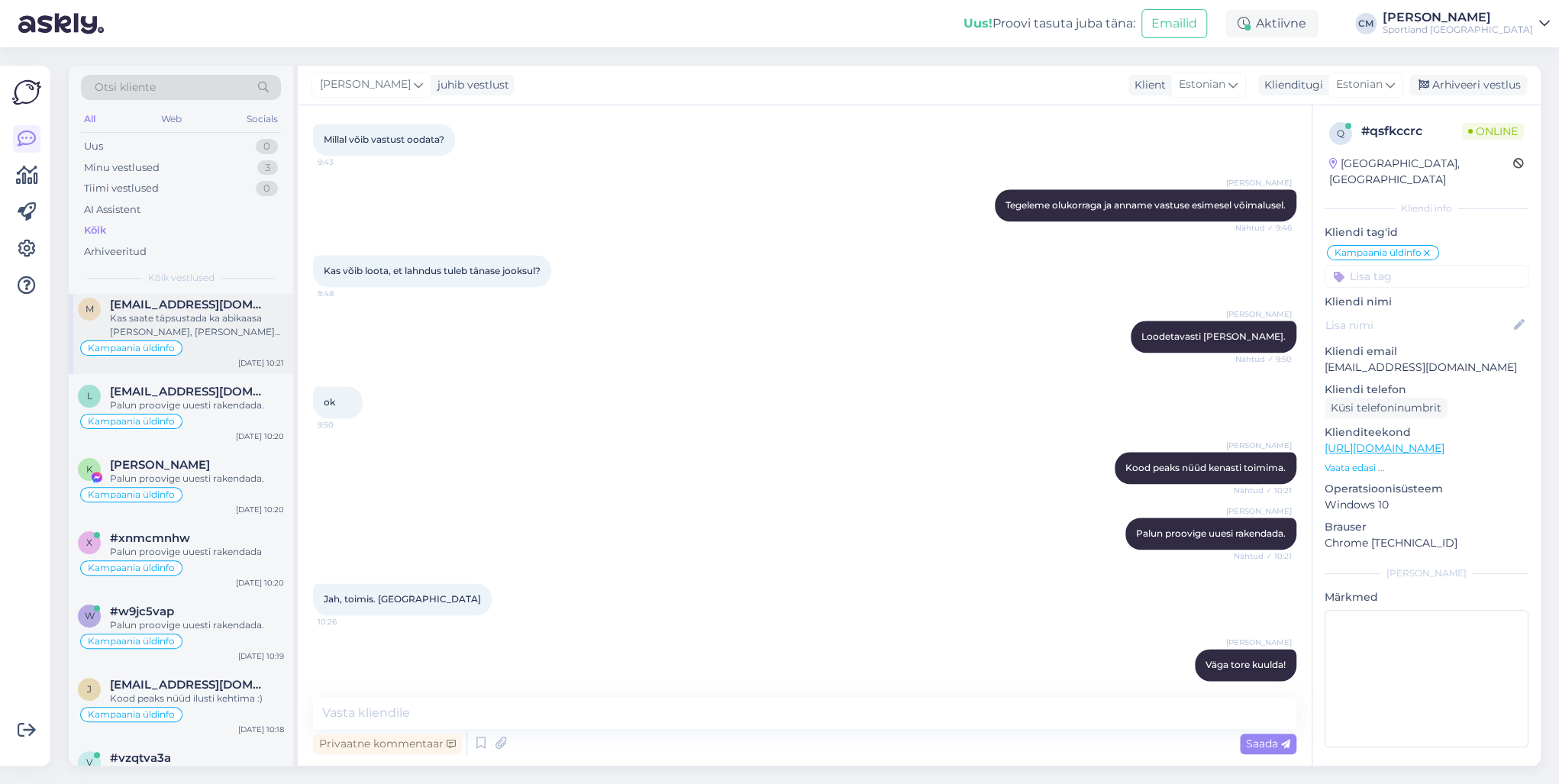
scroll to position [183, 0]
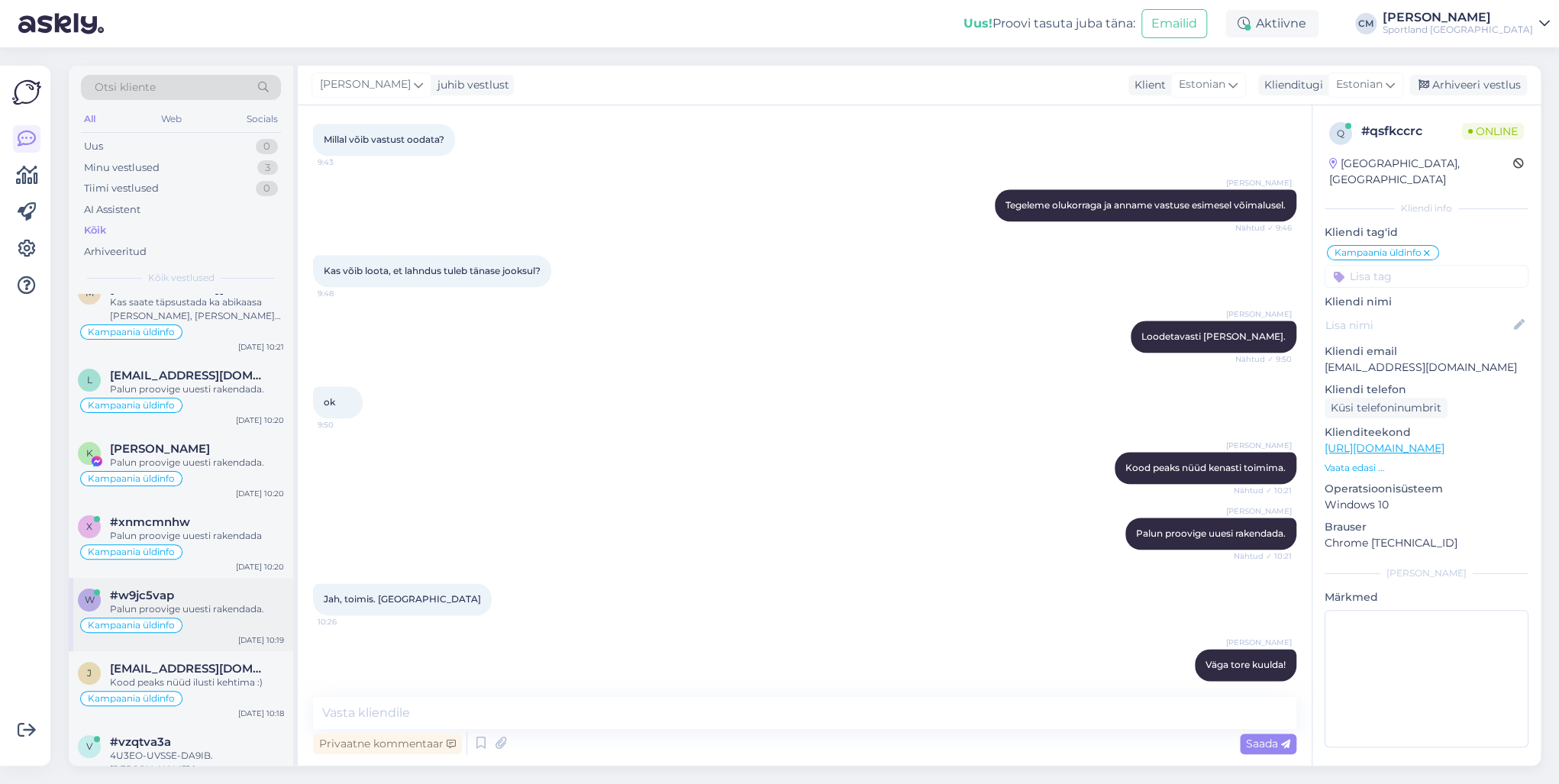
click at [205, 563] on div "#w9jc5vap" at bounding box center [197, 595] width 174 height 14
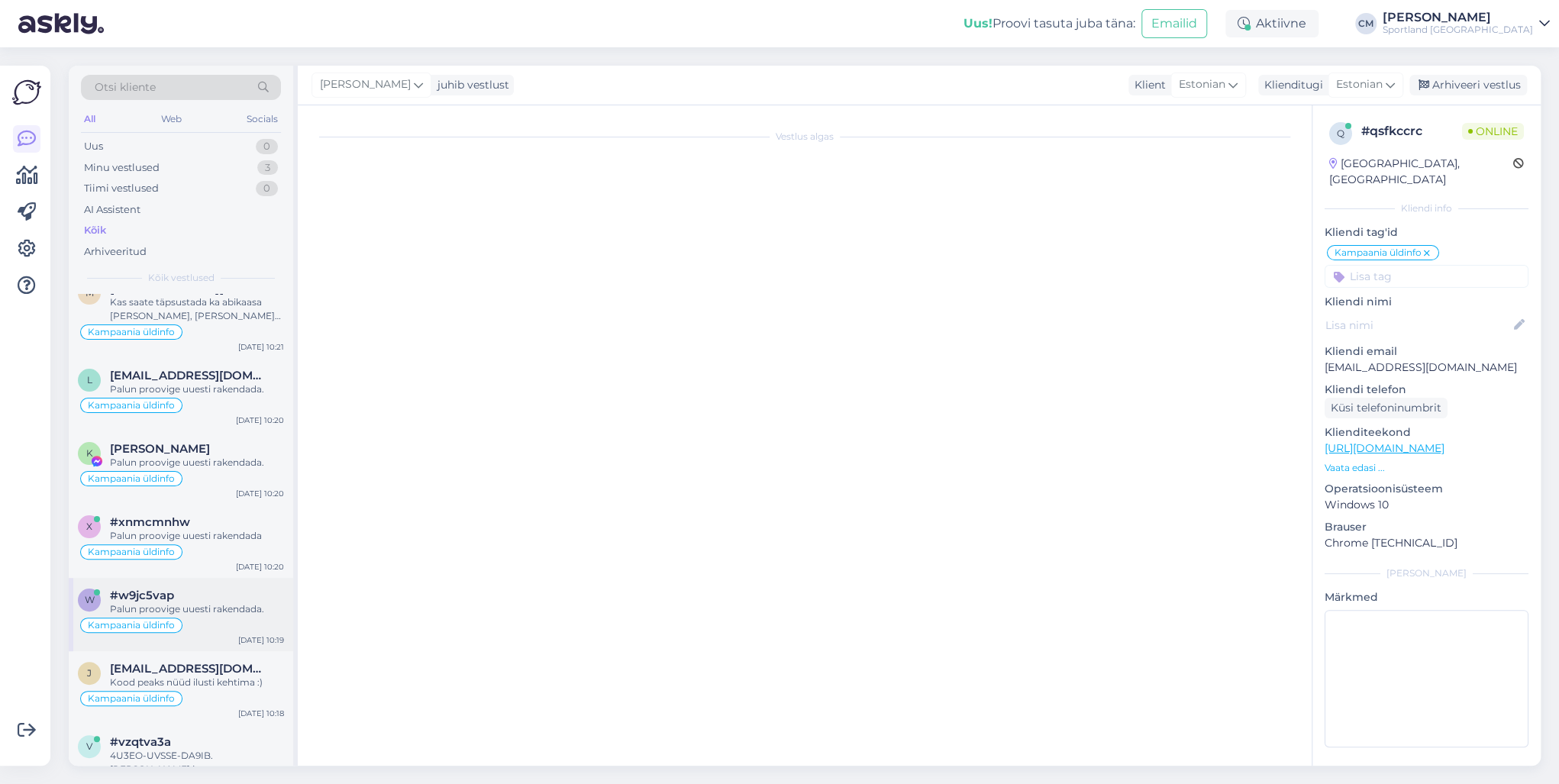
scroll to position [456, 0]
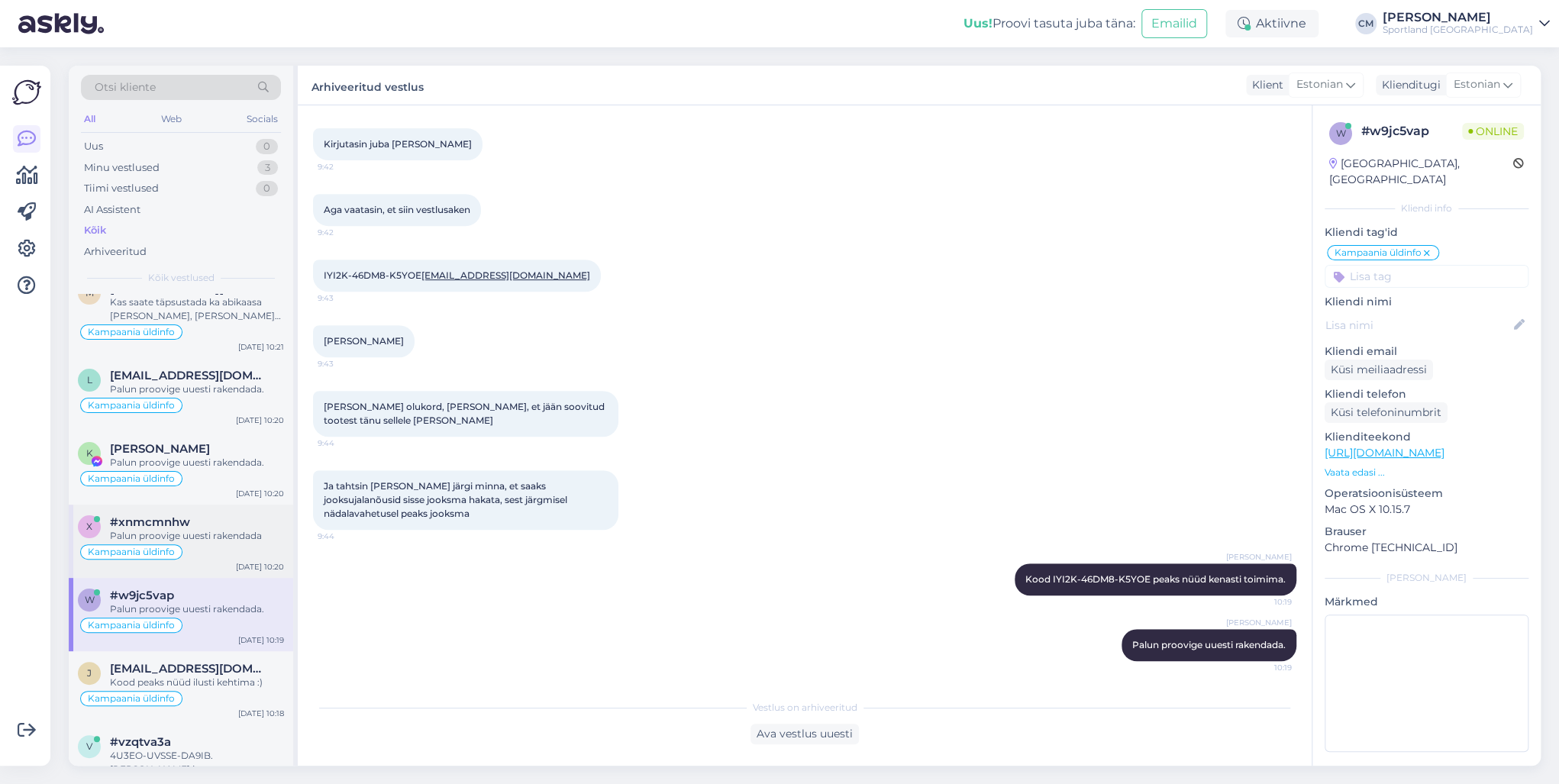
click at [208, 542] on div "Kampaania üldinfo" at bounding box center [180, 552] width 206 height 18
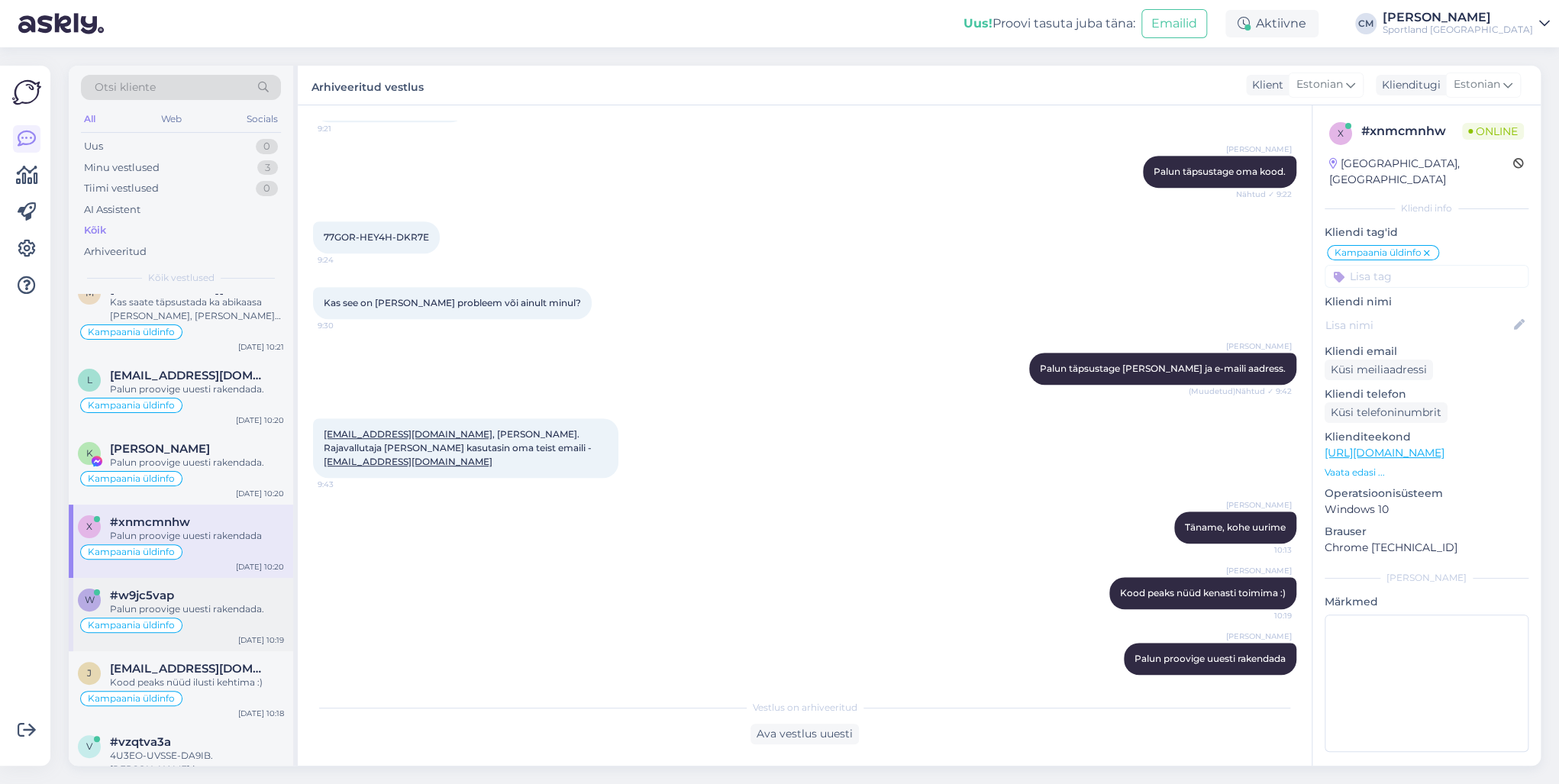
click at [188, 563] on div "w #w9jc5vap Palun proovige uuesti rakendada. Kampaania üldinfo [DATE] 10:19" at bounding box center [181, 614] width 224 height 73
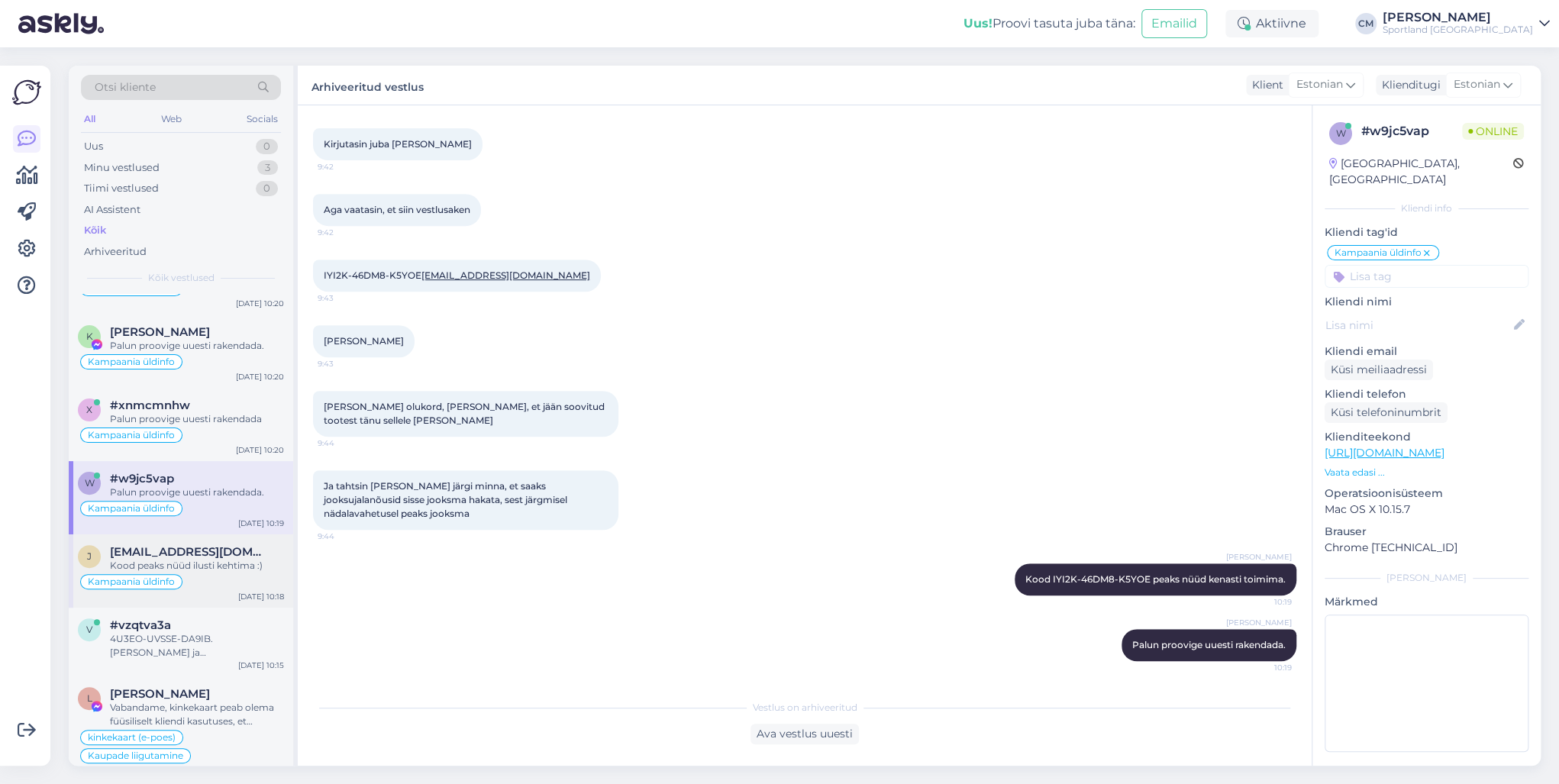
scroll to position [305, 0]
click at [219, 548] on span "[EMAIL_ADDRESS][DOMAIN_NAME]" at bounding box center [189, 546] width 159 height 14
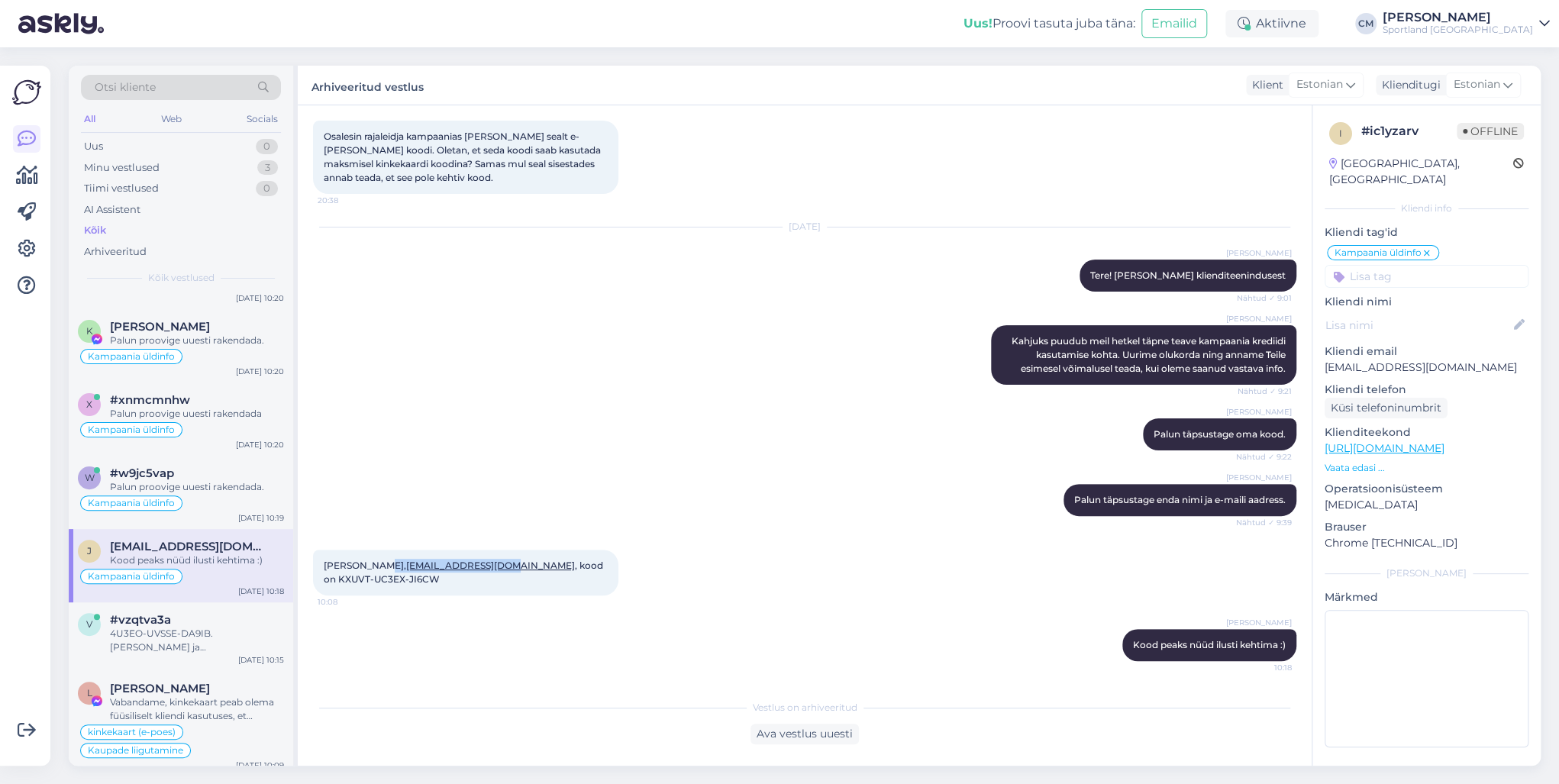
drag, startPoint x: 375, startPoint y: 565, endPoint x: 474, endPoint y: 565, distance: 99.0
click at [474, 563] on span "[PERSON_NAME], [EMAIL_ADDRESS][DOMAIN_NAME] , kood on KXUVT-UC3EX-JI6CW" at bounding box center [464, 572] width 282 height 25
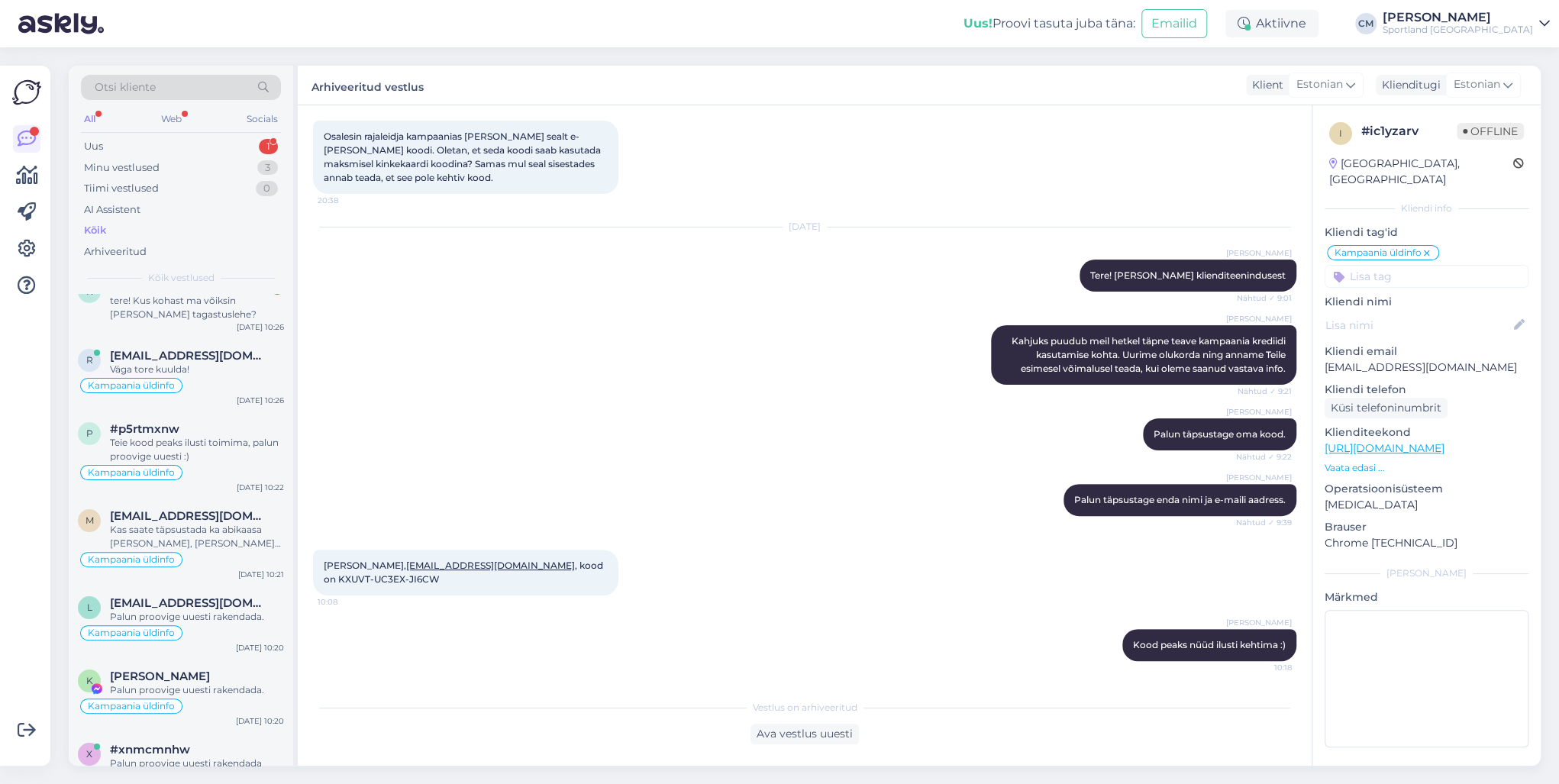
scroll to position [0, 0]
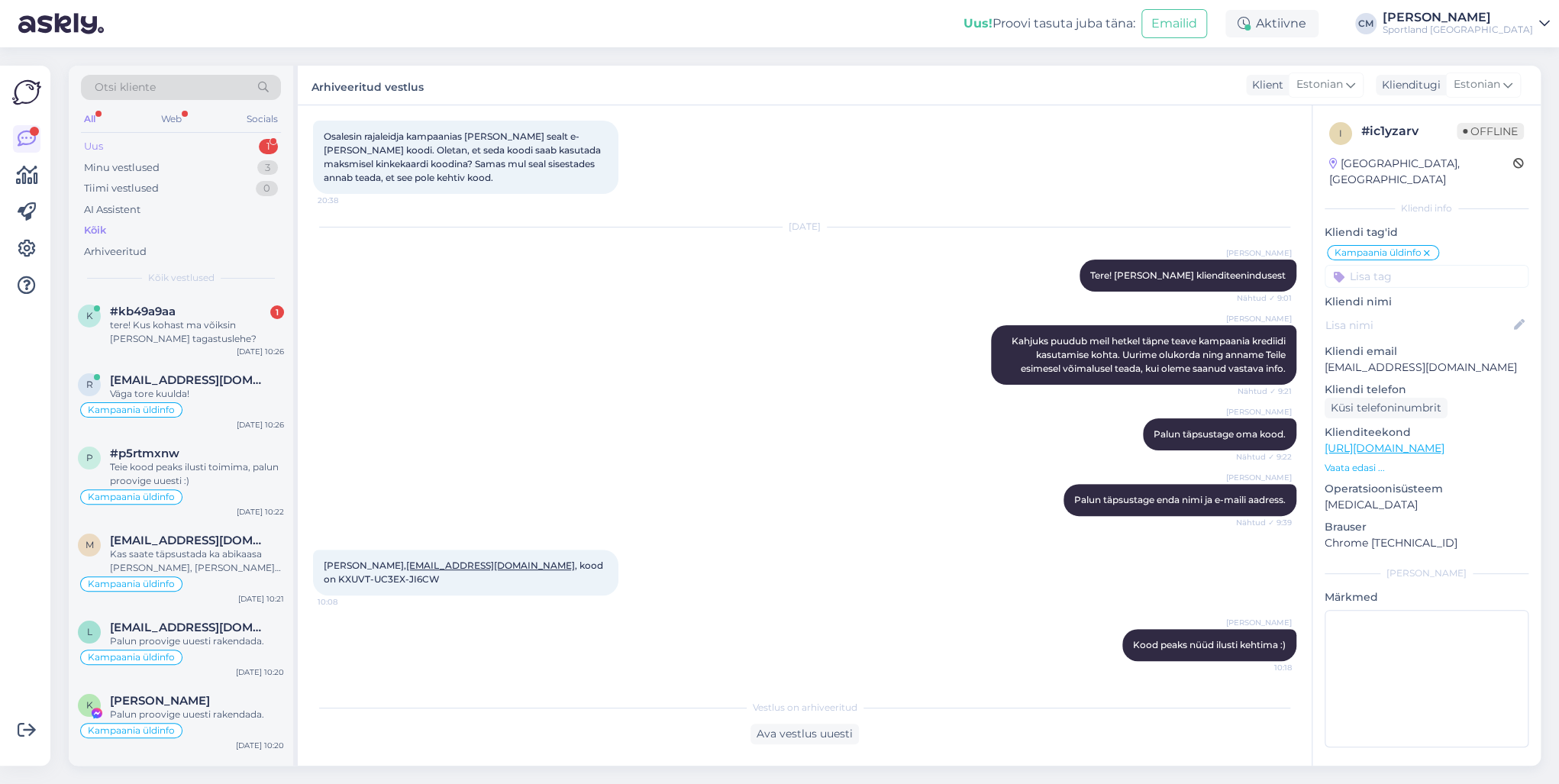
click at [257, 152] on div "Uus 1" at bounding box center [180, 147] width 200 height 21
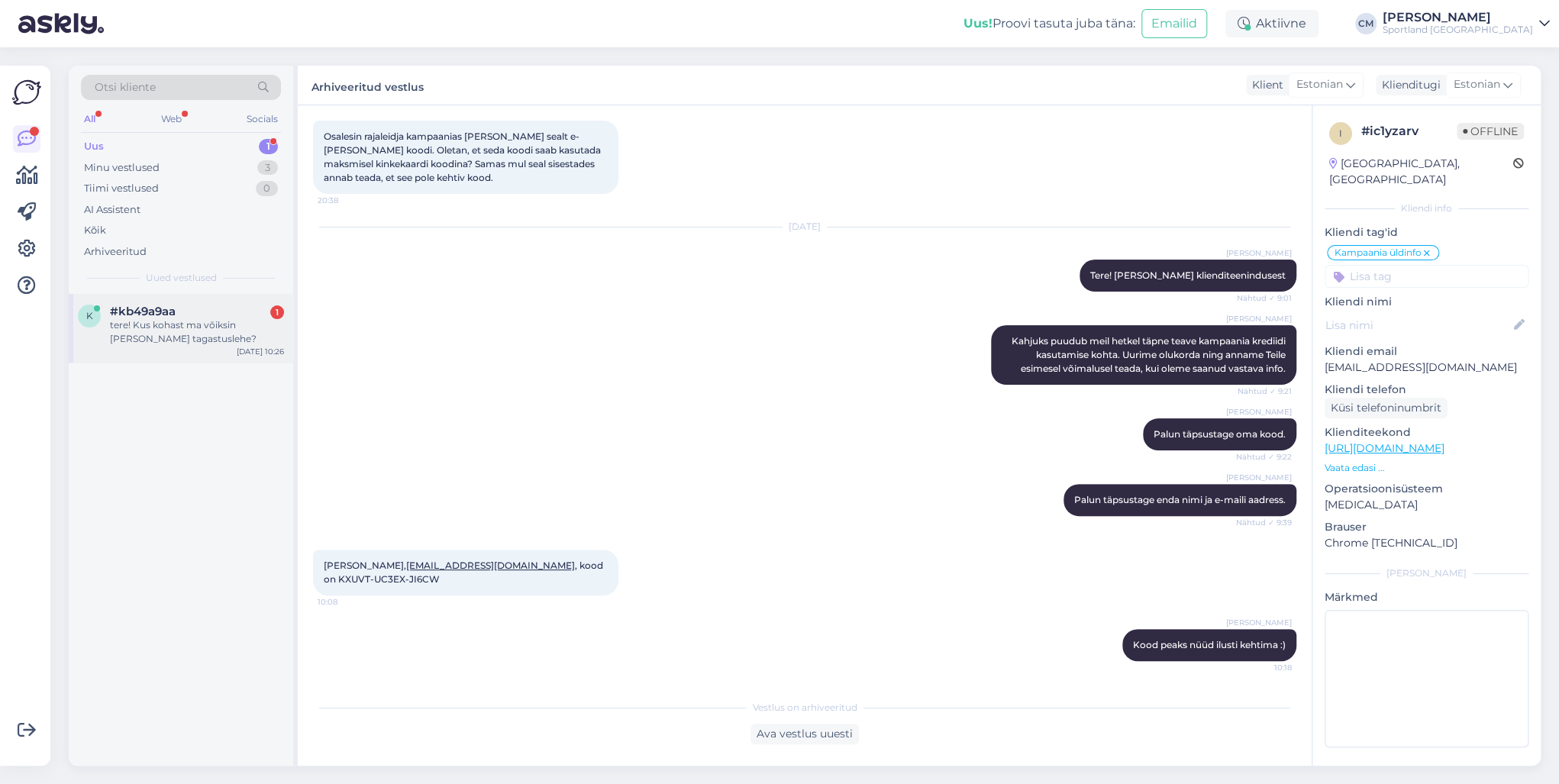
click at [195, 328] on div "tere! Kus kohast ma võiksin [PERSON_NAME] tagastuslehe?" at bounding box center [197, 332] width 174 height 28
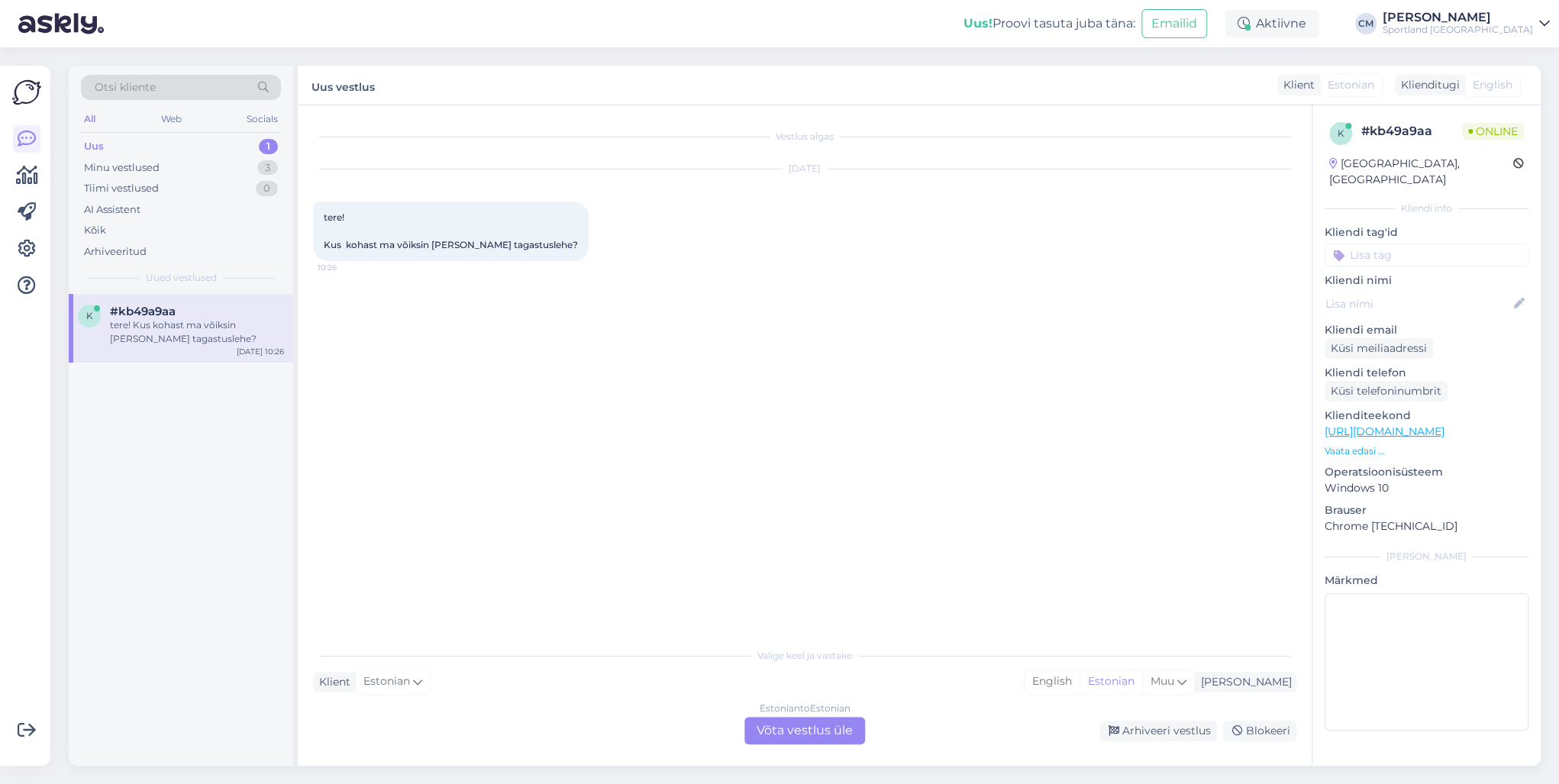
click at [792, 563] on div "Estonian to Estonian Võta vestlus üle" at bounding box center [804, 730] width 121 height 28
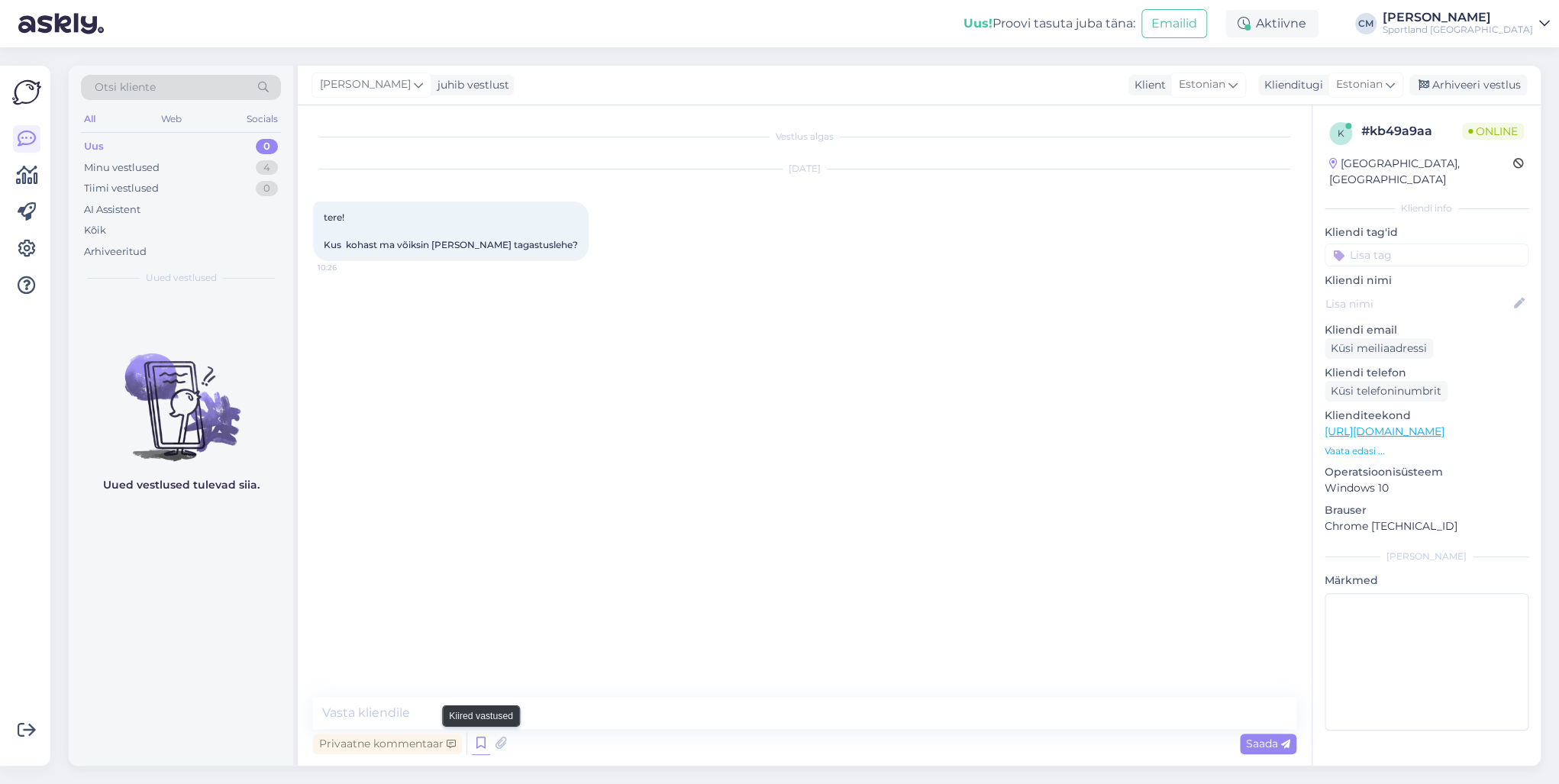
click at [480, 563] on icon at bounding box center [481, 743] width 18 height 23
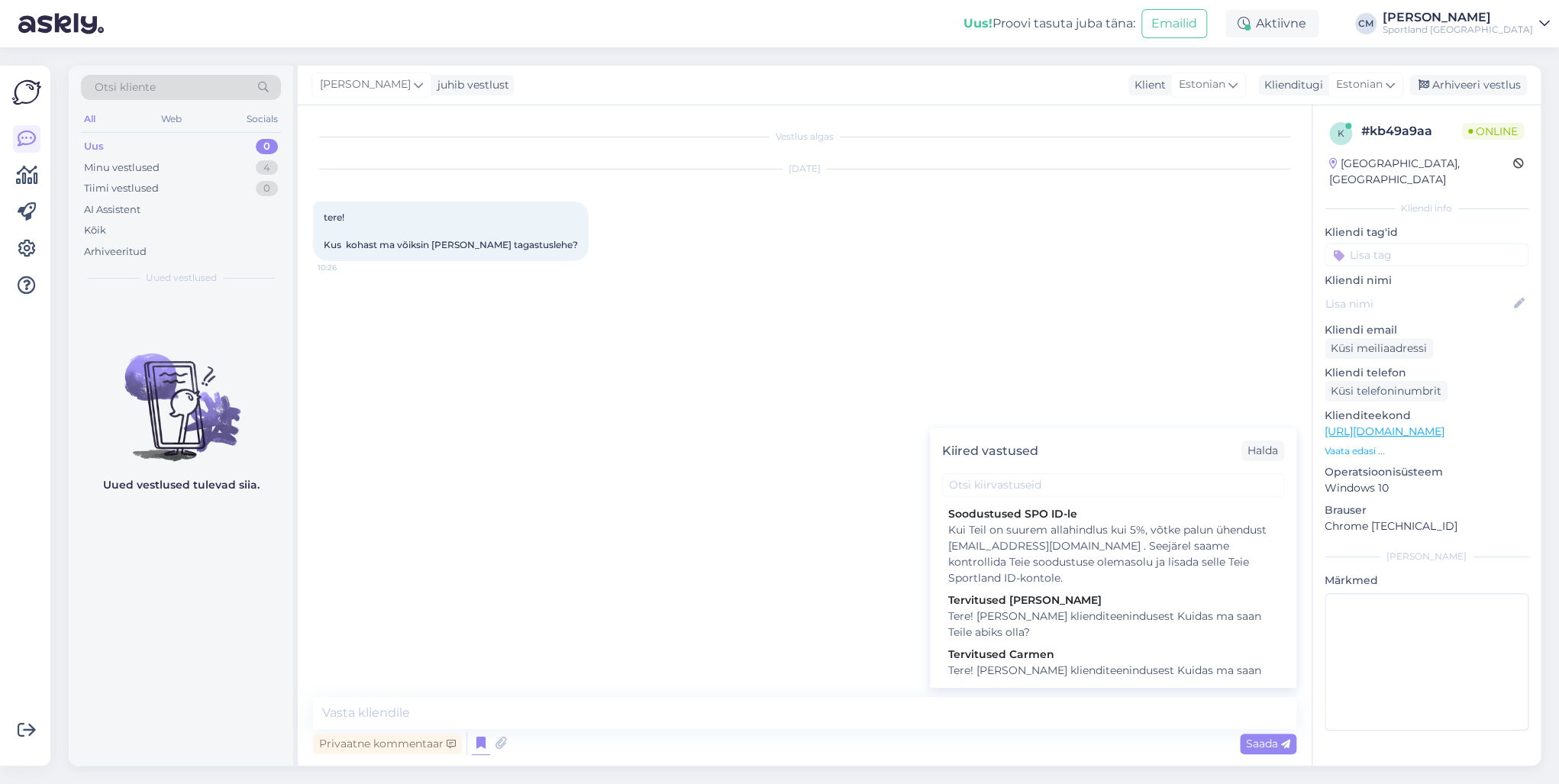
click at [1070, 563] on div "Tere! [PERSON_NAME] klienditeenindusest Kuidas ma saan Teile abiks olla?" at bounding box center [1113, 678] width 330 height 32
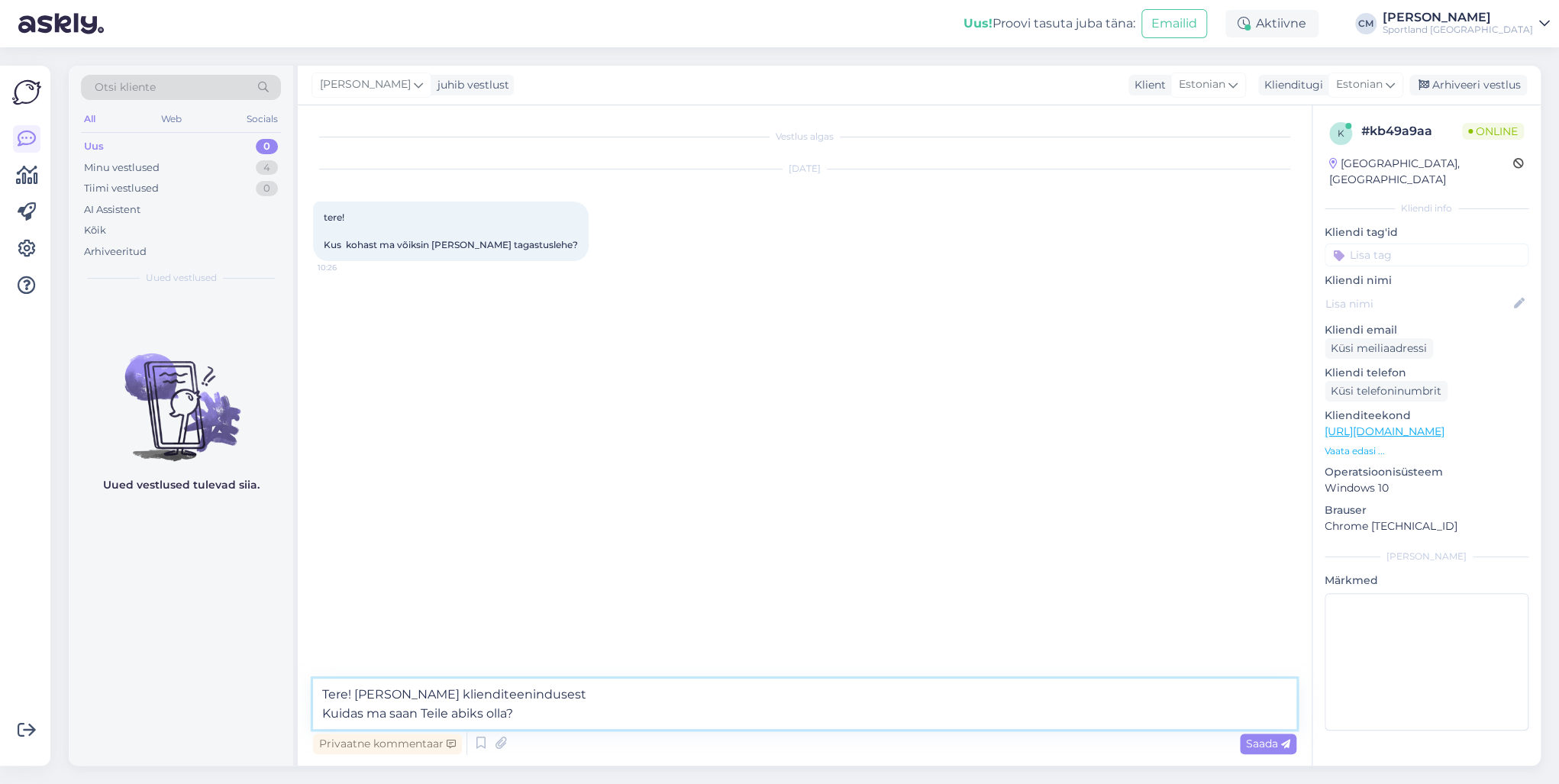
drag, startPoint x: 672, startPoint y: 713, endPoint x: 269, endPoint y: 716, distance: 403.0
click at [269, 563] on div "Otsi kliente All Web Socials Uus 0 Minu vestlused 4 Tiimi vestlused 0 AI Assist…" at bounding box center [805, 416] width 1472 height 700
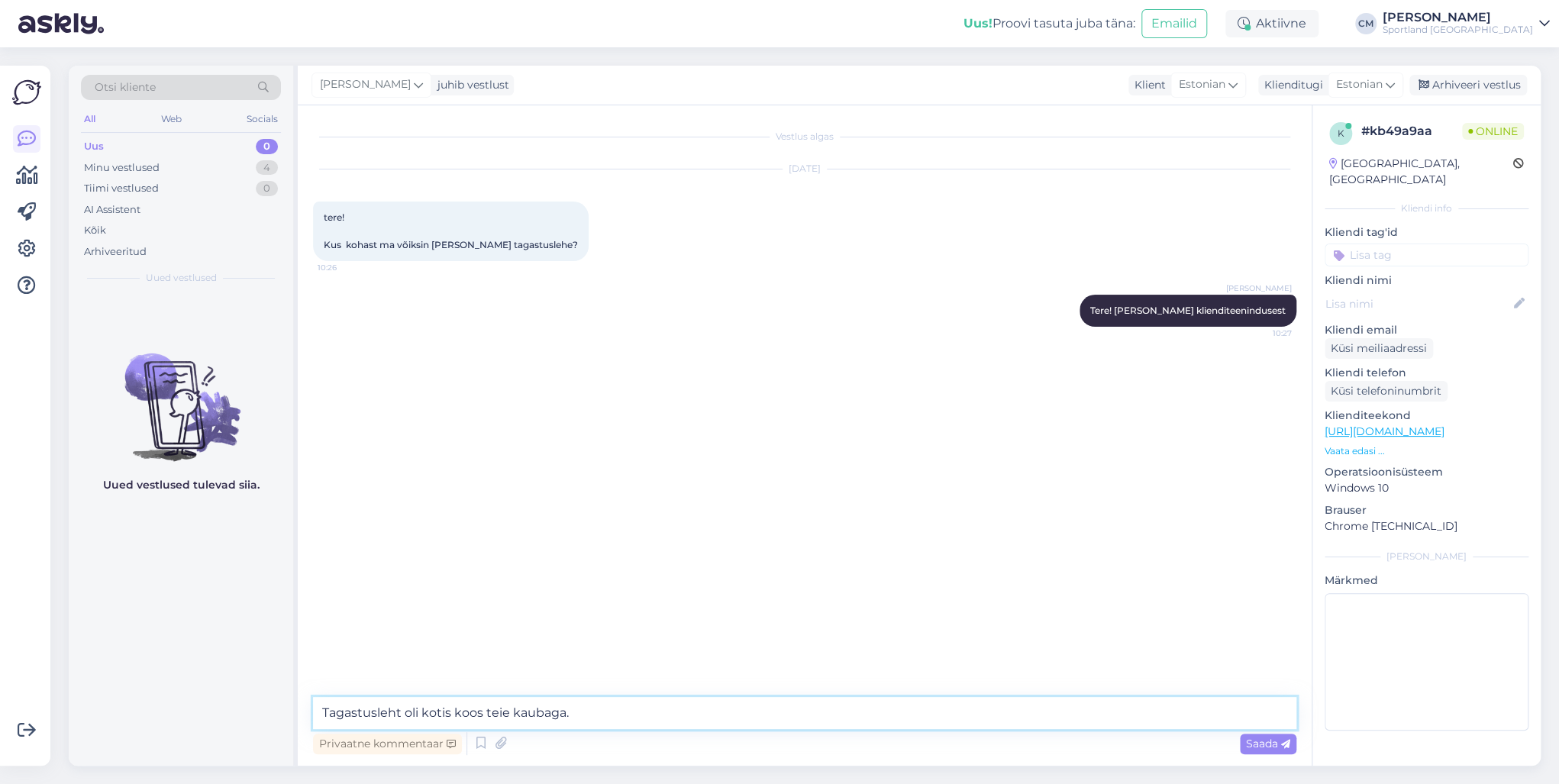
click at [416, 563] on textarea "Tagastusleht oli kotis koos teie kaubaga." at bounding box center [804, 713] width 983 height 32
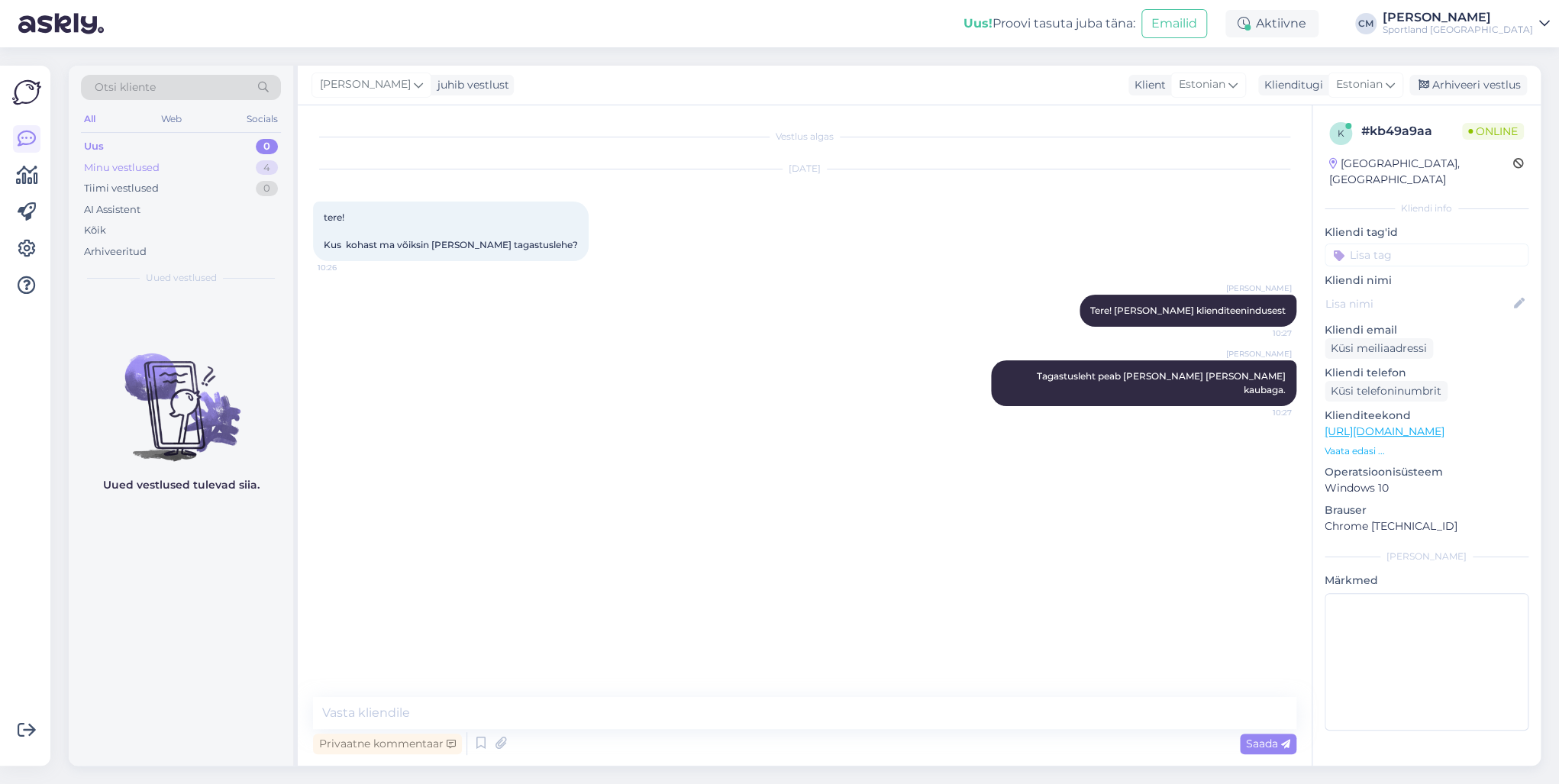
click at [249, 160] on div "Minu vestlused 4" at bounding box center [180, 168] width 200 height 21
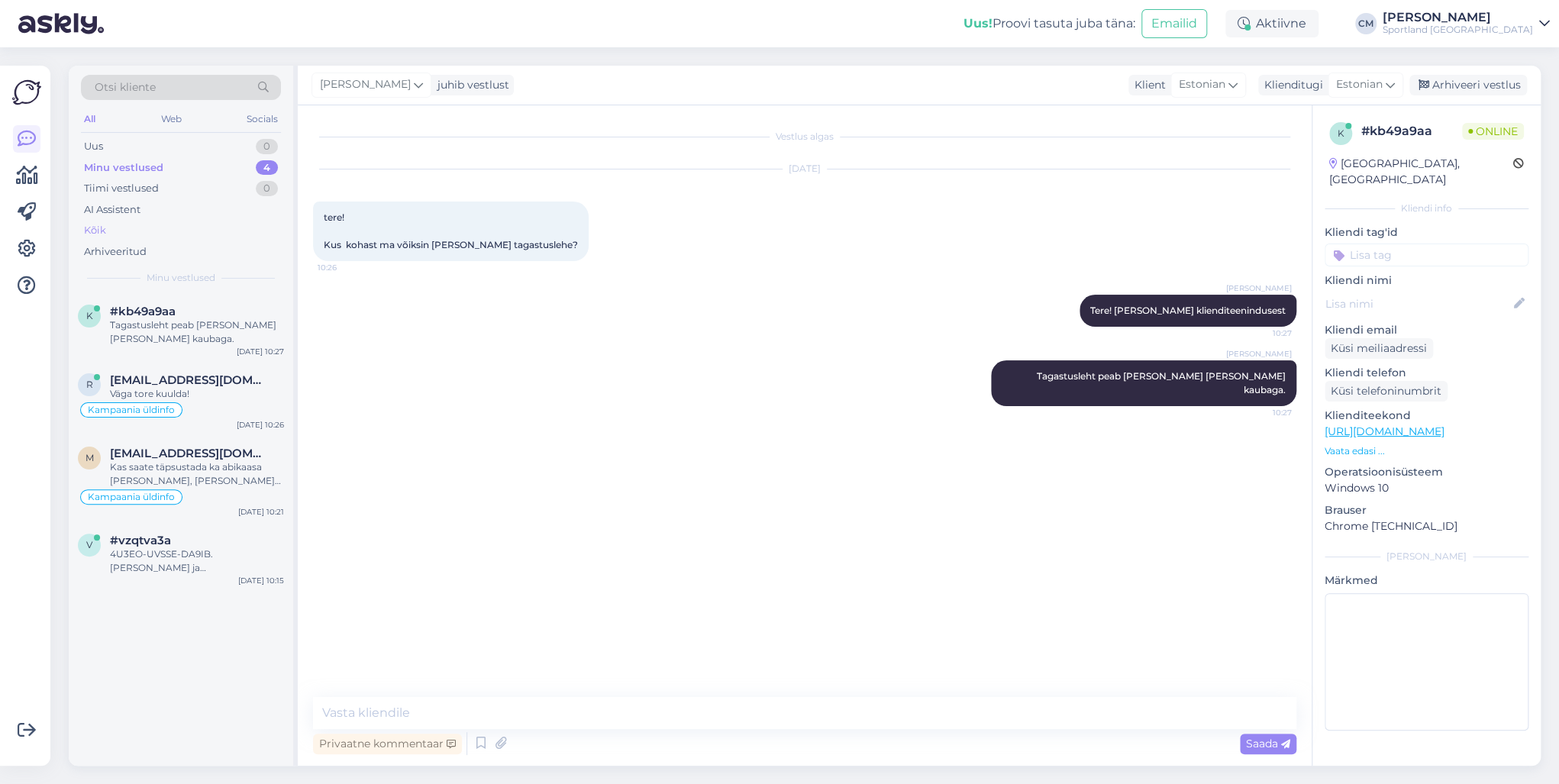
click at [141, 225] on div "Kõik" at bounding box center [180, 230] width 200 height 21
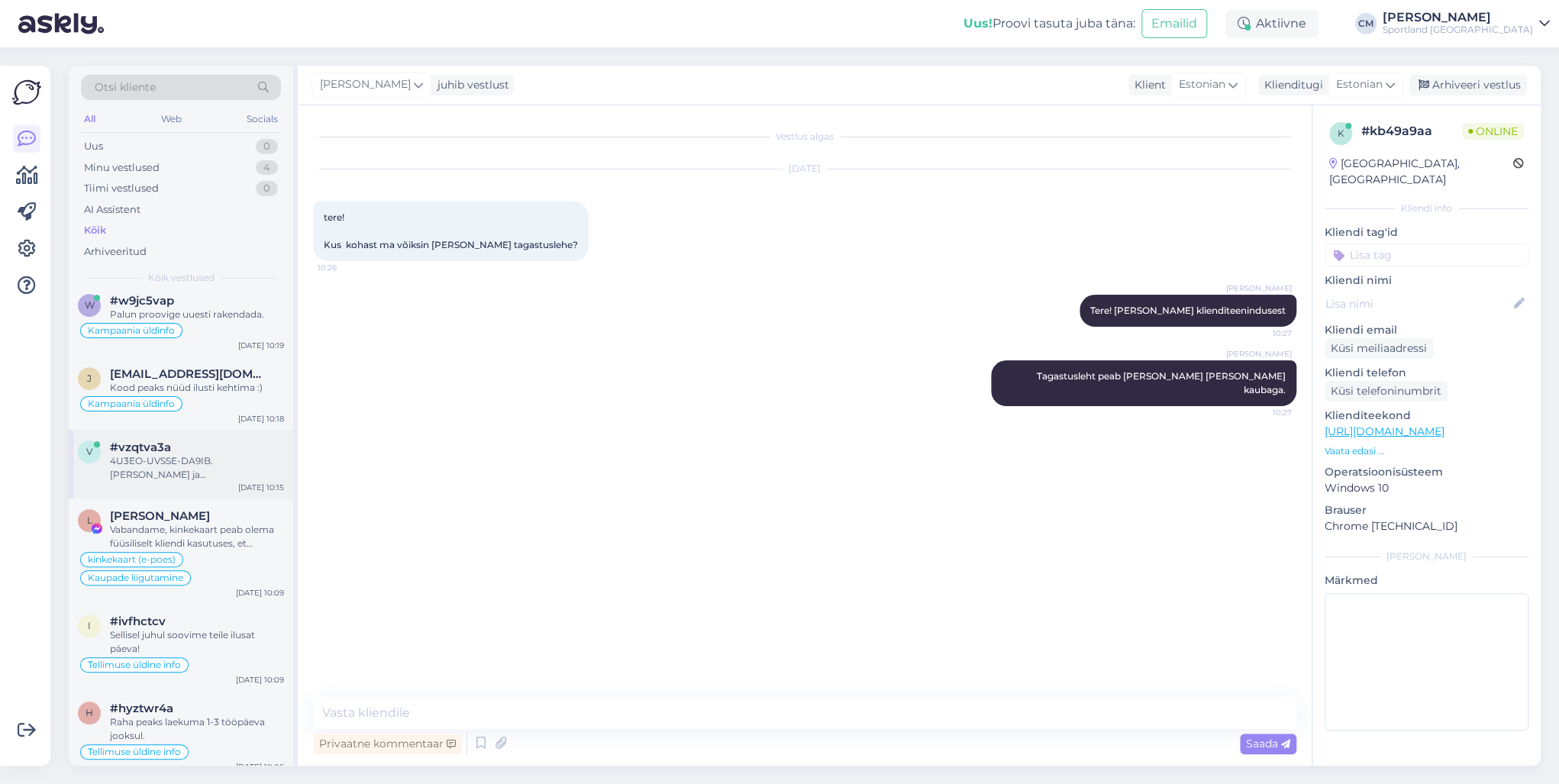
scroll to position [549, 0]
click at [204, 463] on div "4U3EO-UVSSE-DA9IB. [PERSON_NAME] ja [EMAIL_ADDRESS][DOMAIN_NAME]" at bounding box center [197, 465] width 174 height 28
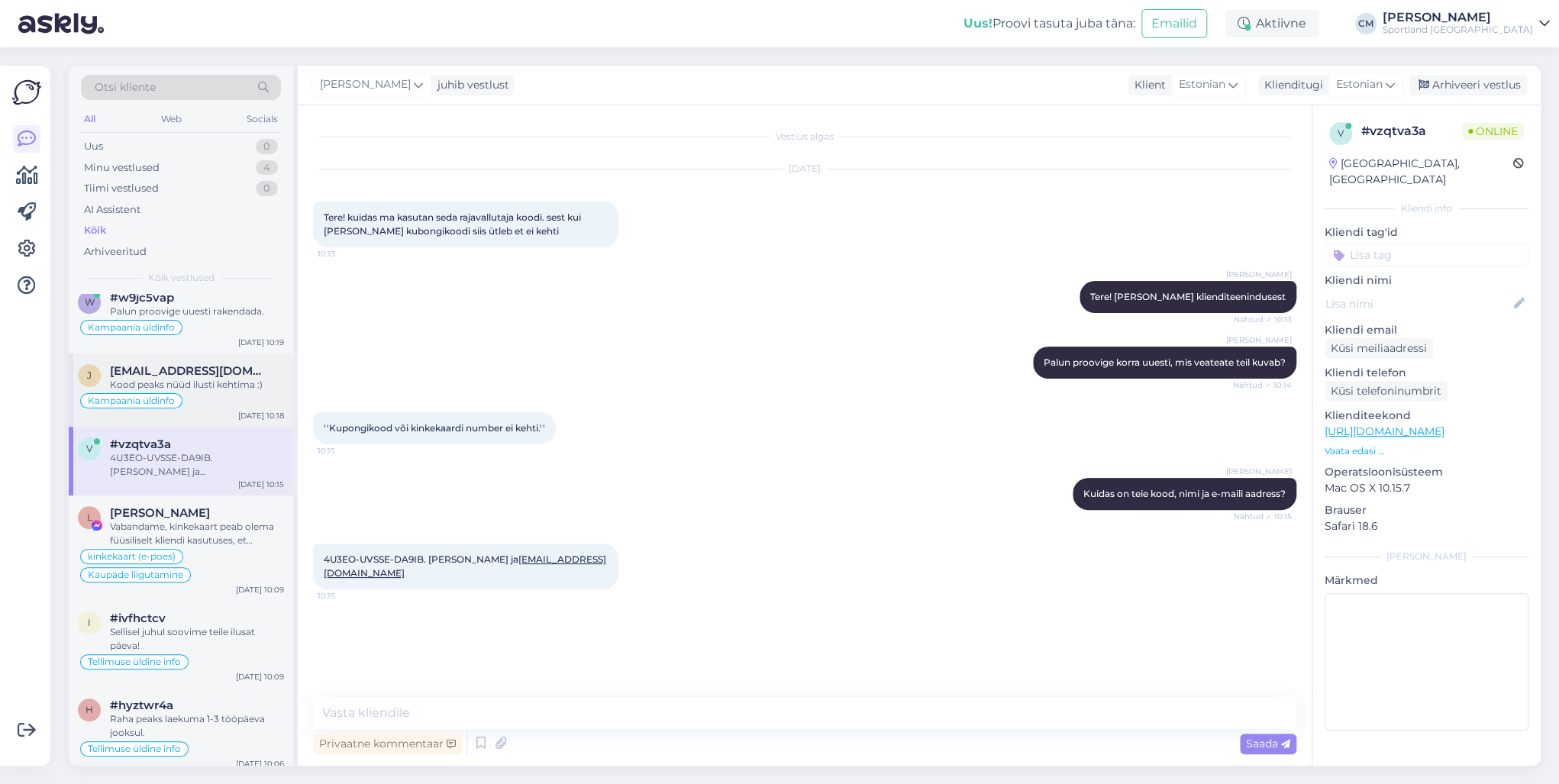
click at [225, 407] on div "[PERSON_NAME] [PERSON_NAME][EMAIL_ADDRESS][DOMAIN_NAME] Kood peaks nüüd ilusti …" at bounding box center [181, 390] width 224 height 73
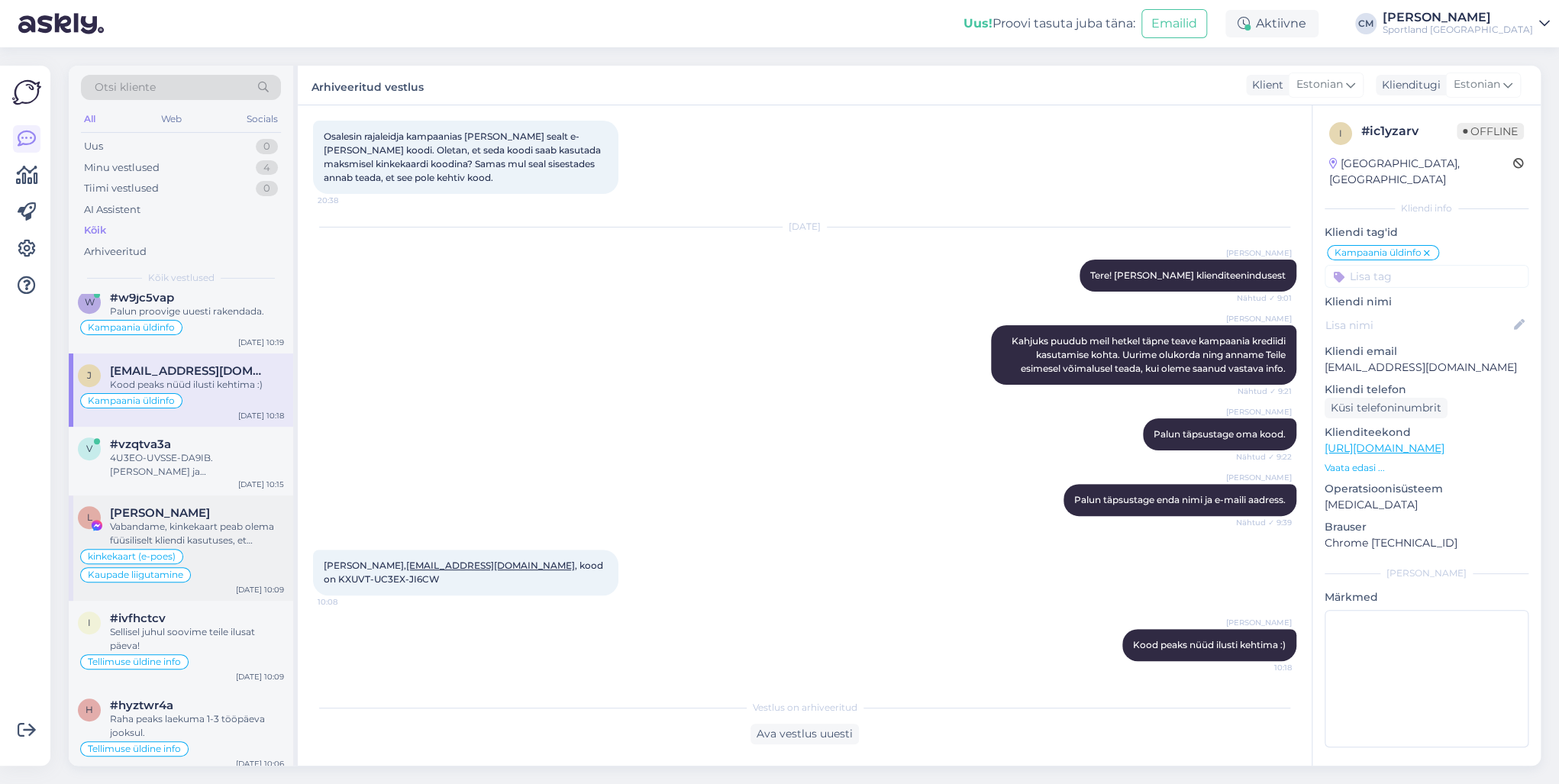
click at [209, 552] on div "kinkekaart (e-poes) Kaupade liigutamine" at bounding box center [180, 565] width 206 height 37
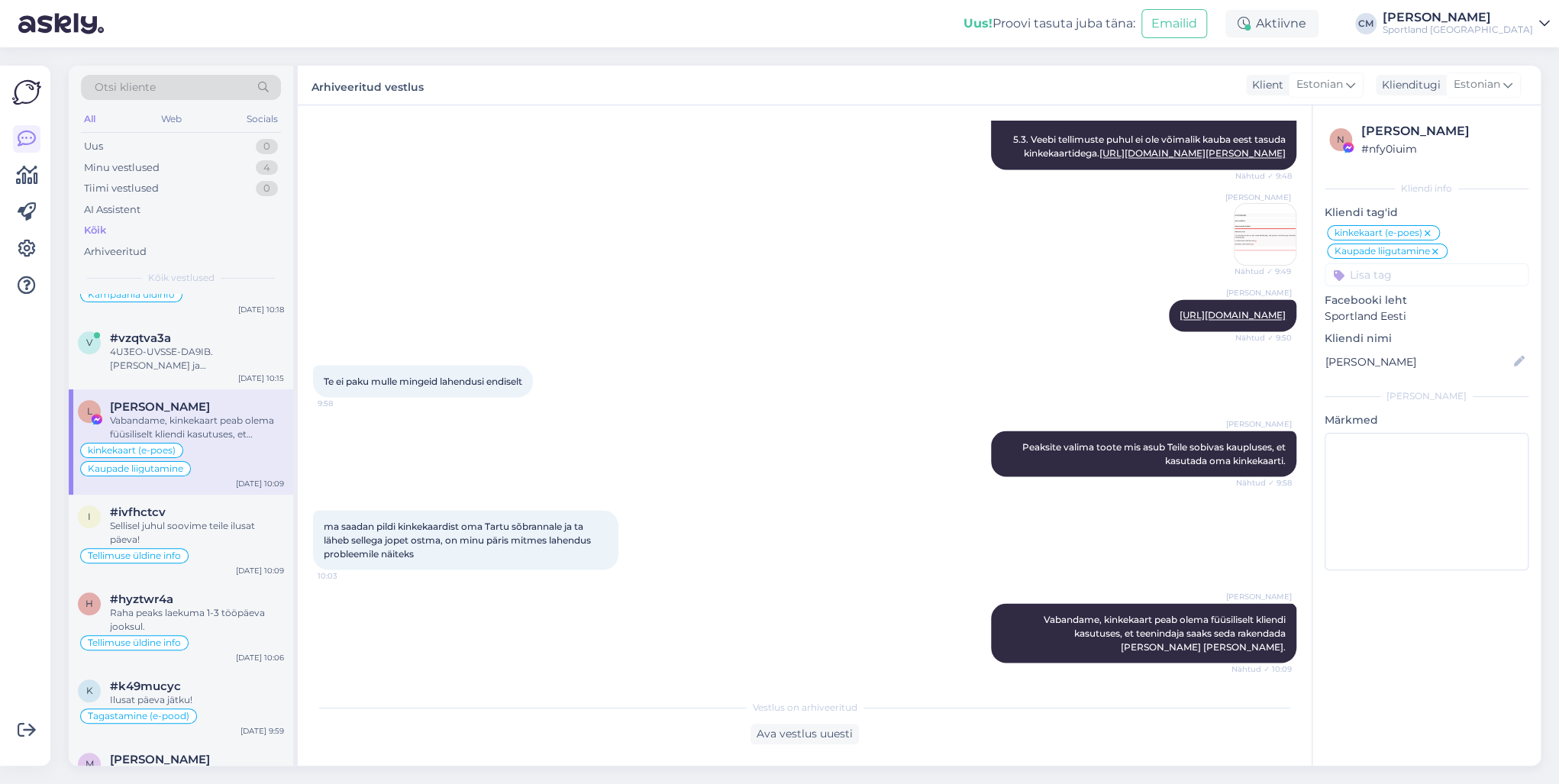
scroll to position [671, 0]
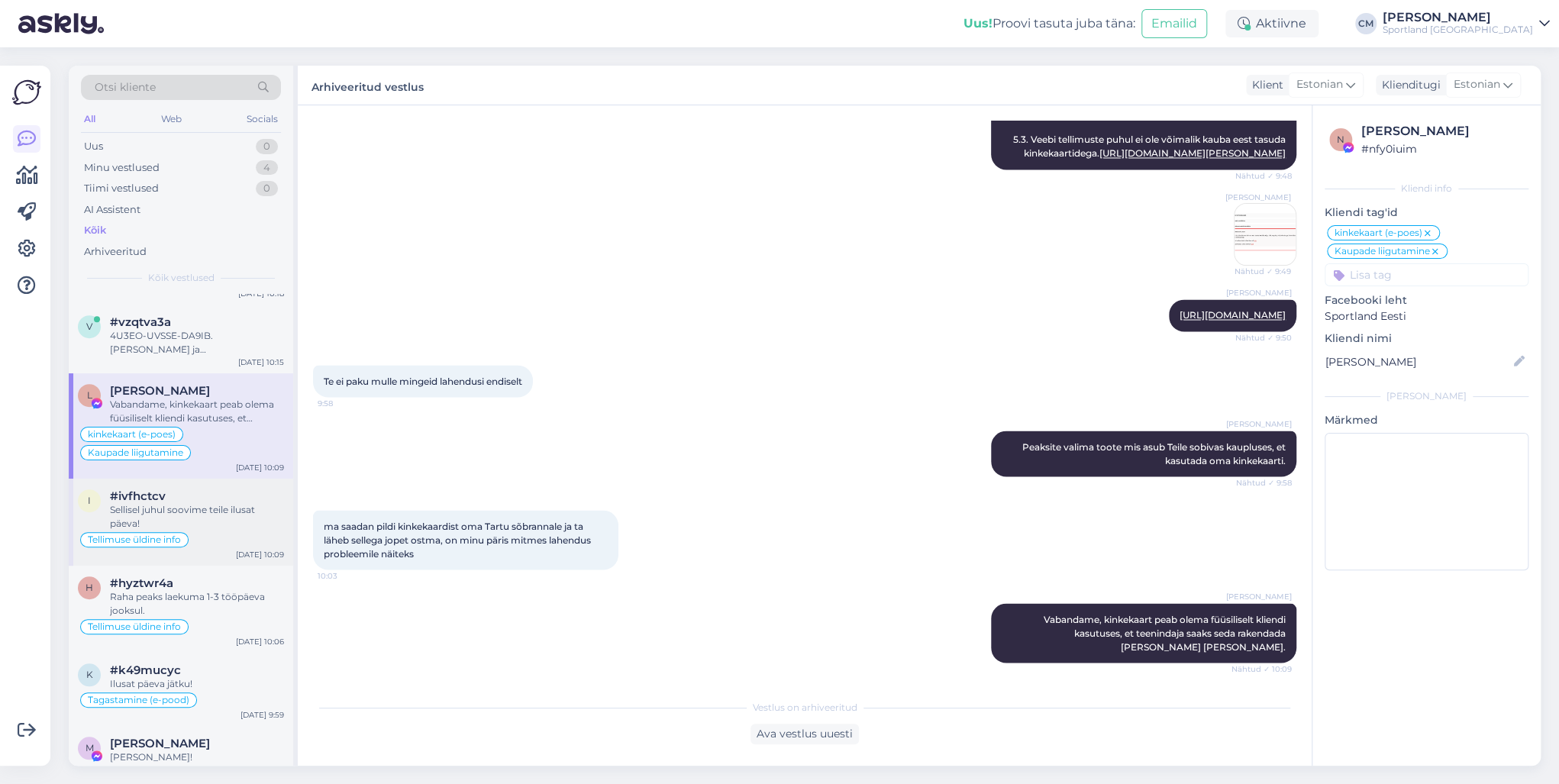
click at [211, 532] on div "Tellimuse üldine info" at bounding box center [180, 539] width 206 height 18
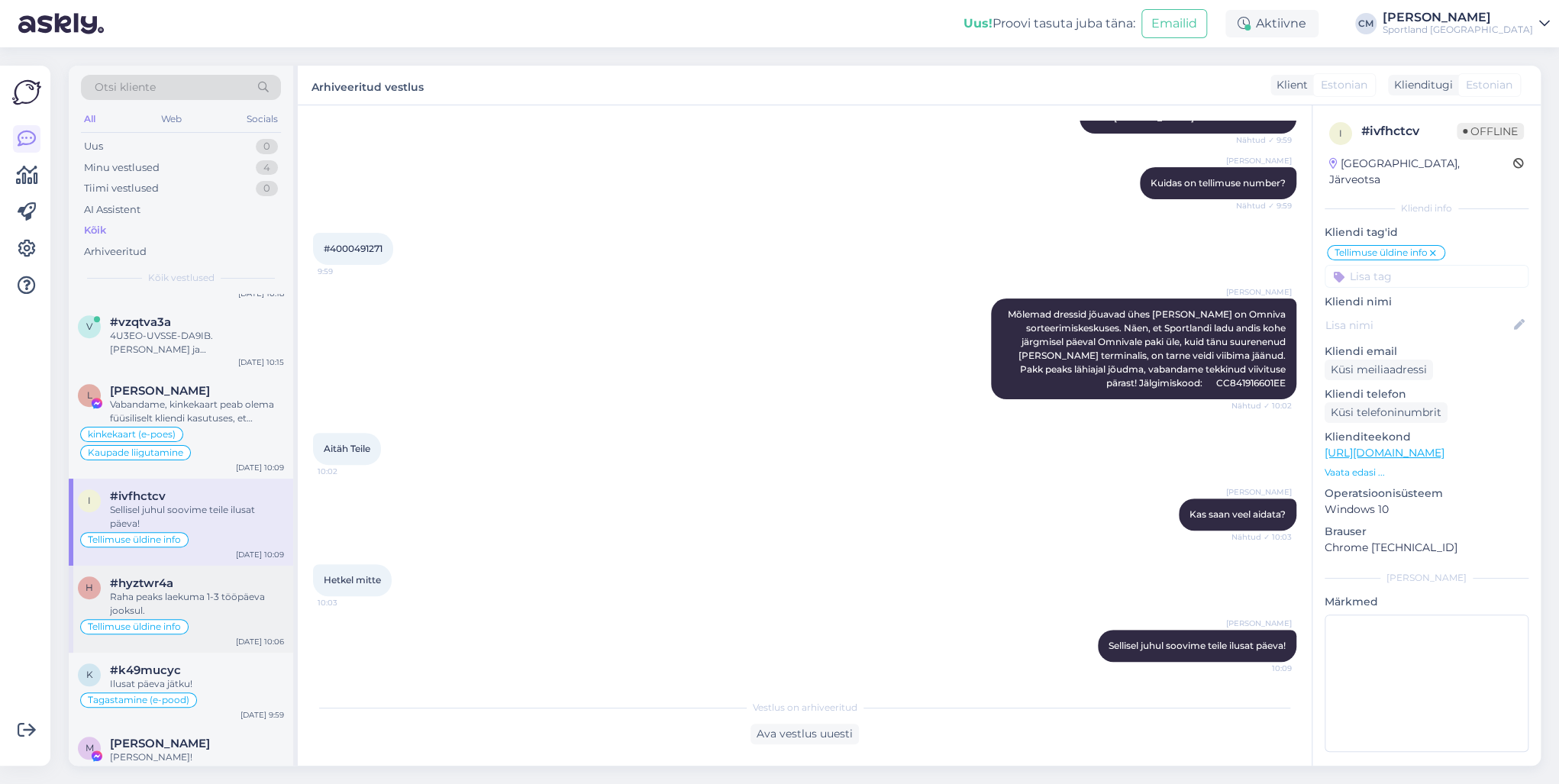
click at [207, 563] on div "#hyztwr4a" at bounding box center [197, 583] width 174 height 14
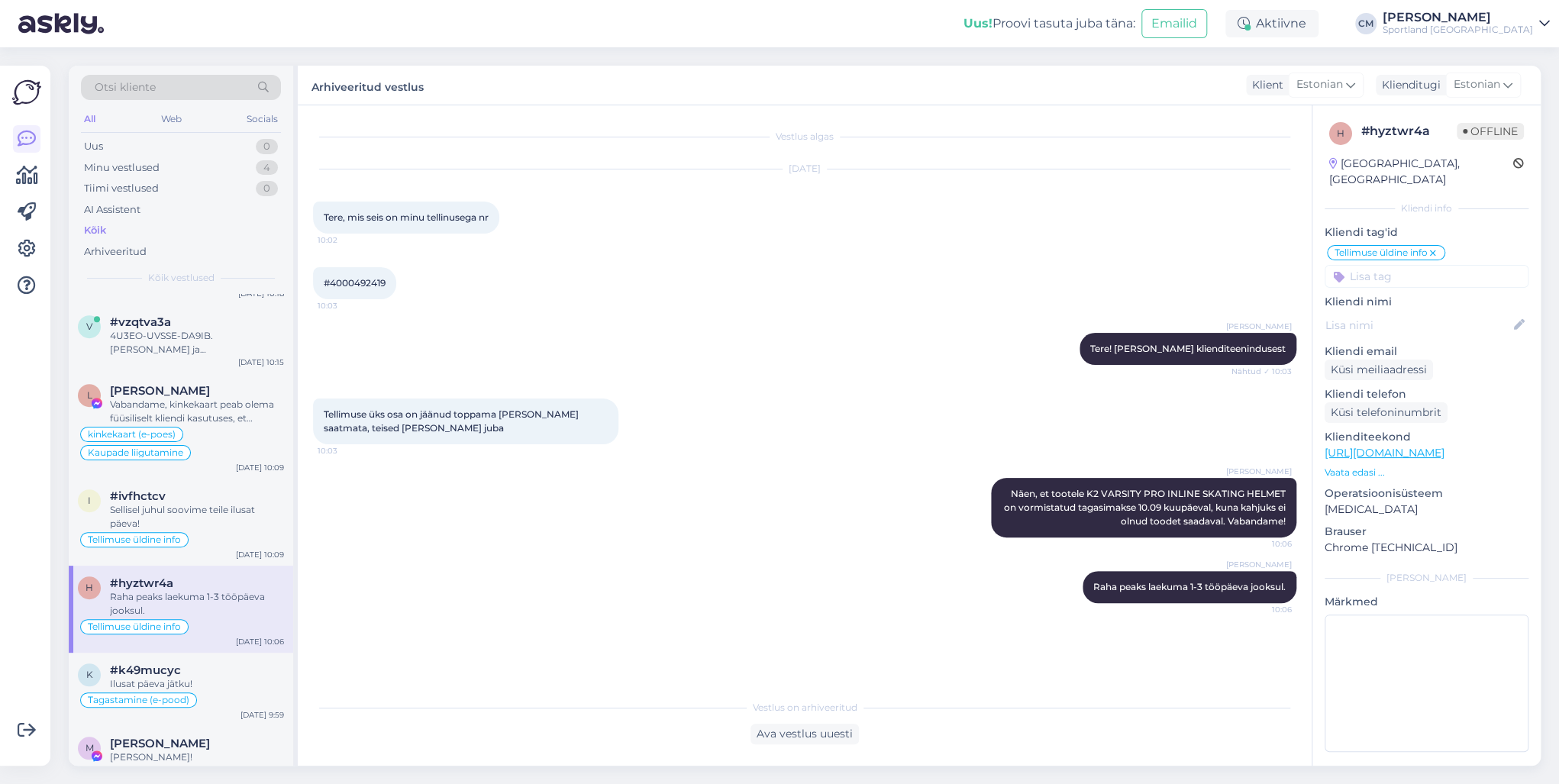
scroll to position [733, 0]
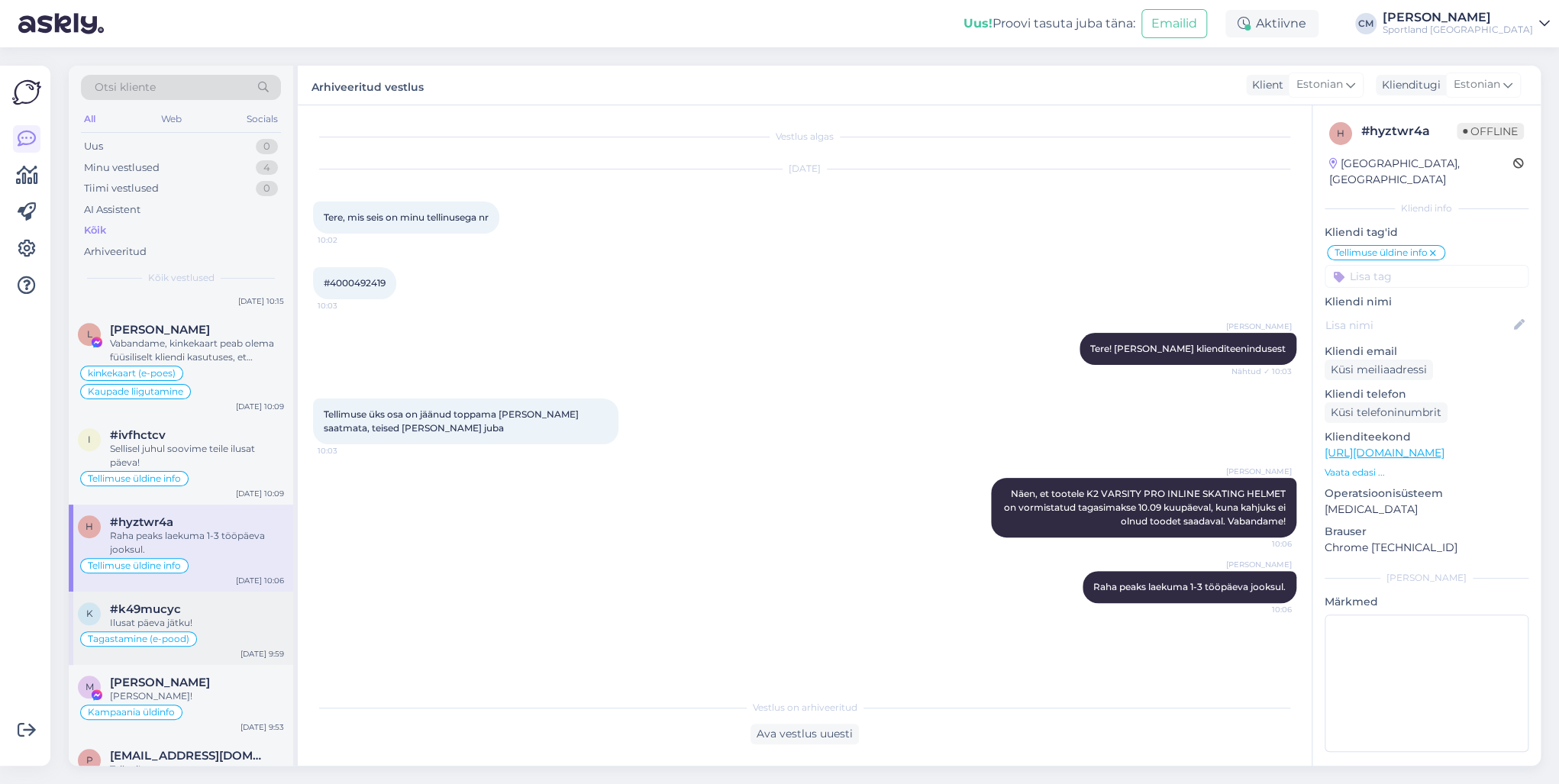
click at [205, 563] on div "#k49mucyc" at bounding box center [197, 609] width 174 height 14
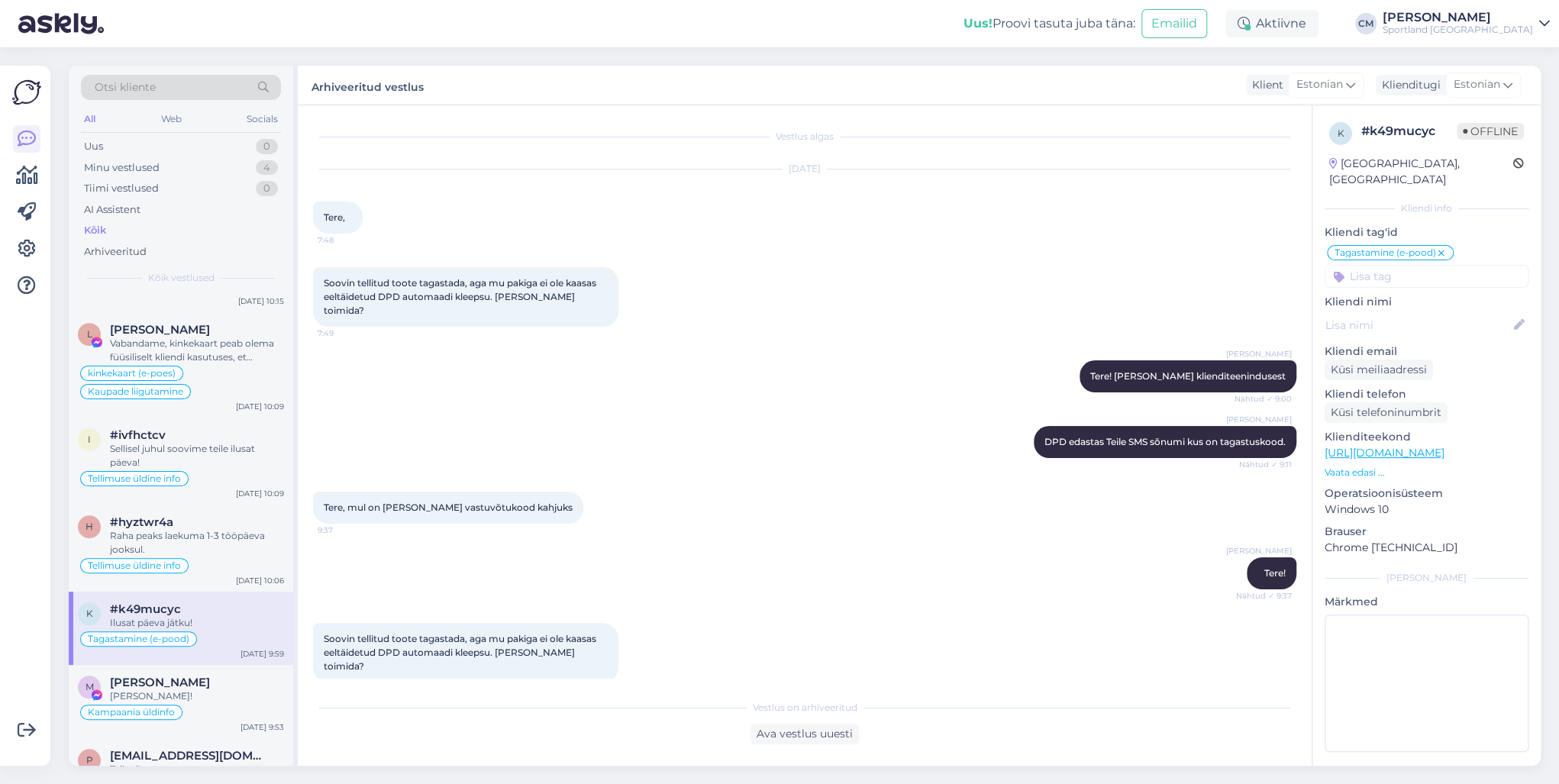
scroll to position [943, 0]
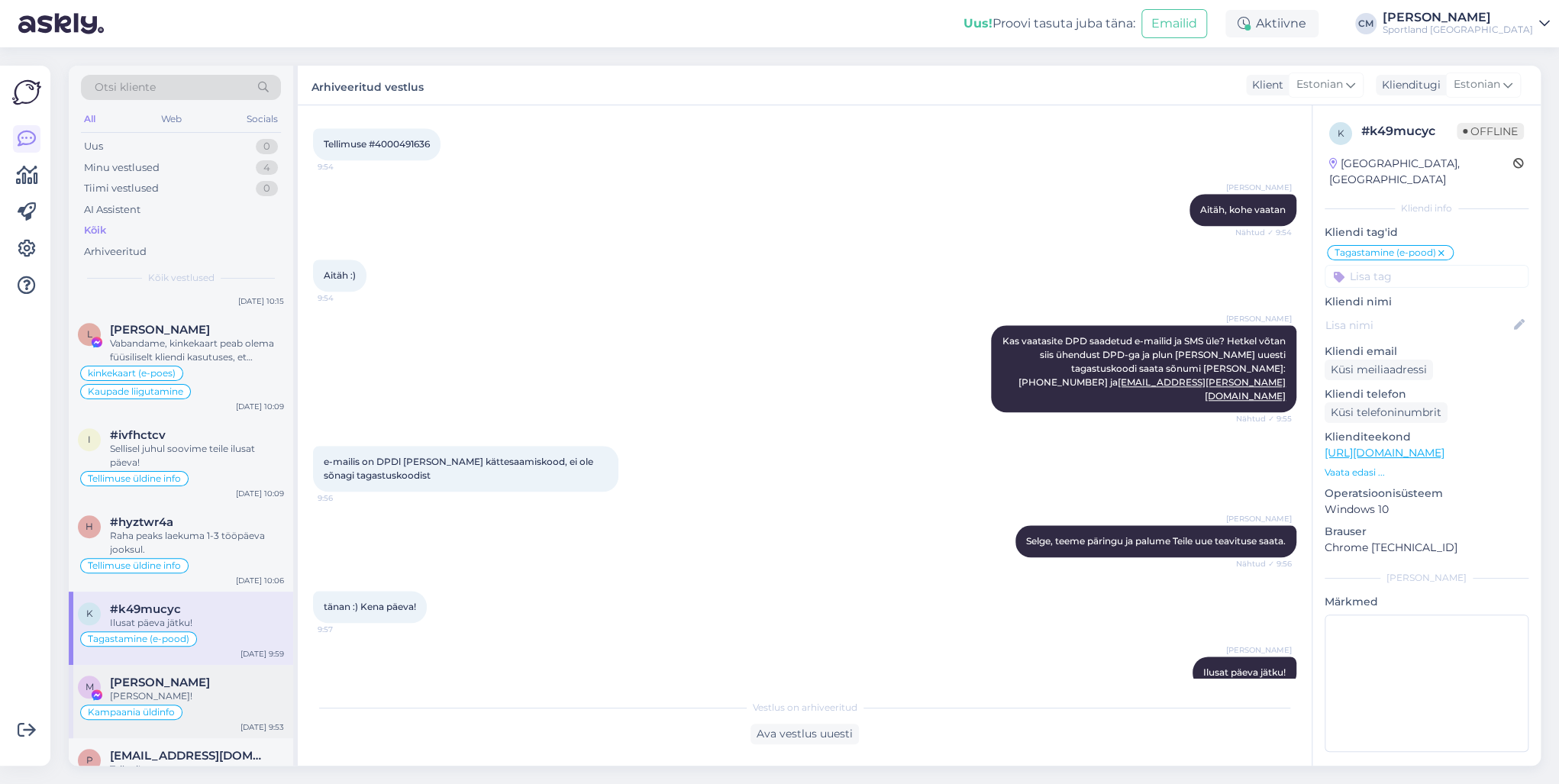
click at [200, 563] on span "[PERSON_NAME]" at bounding box center [160, 682] width 100 height 14
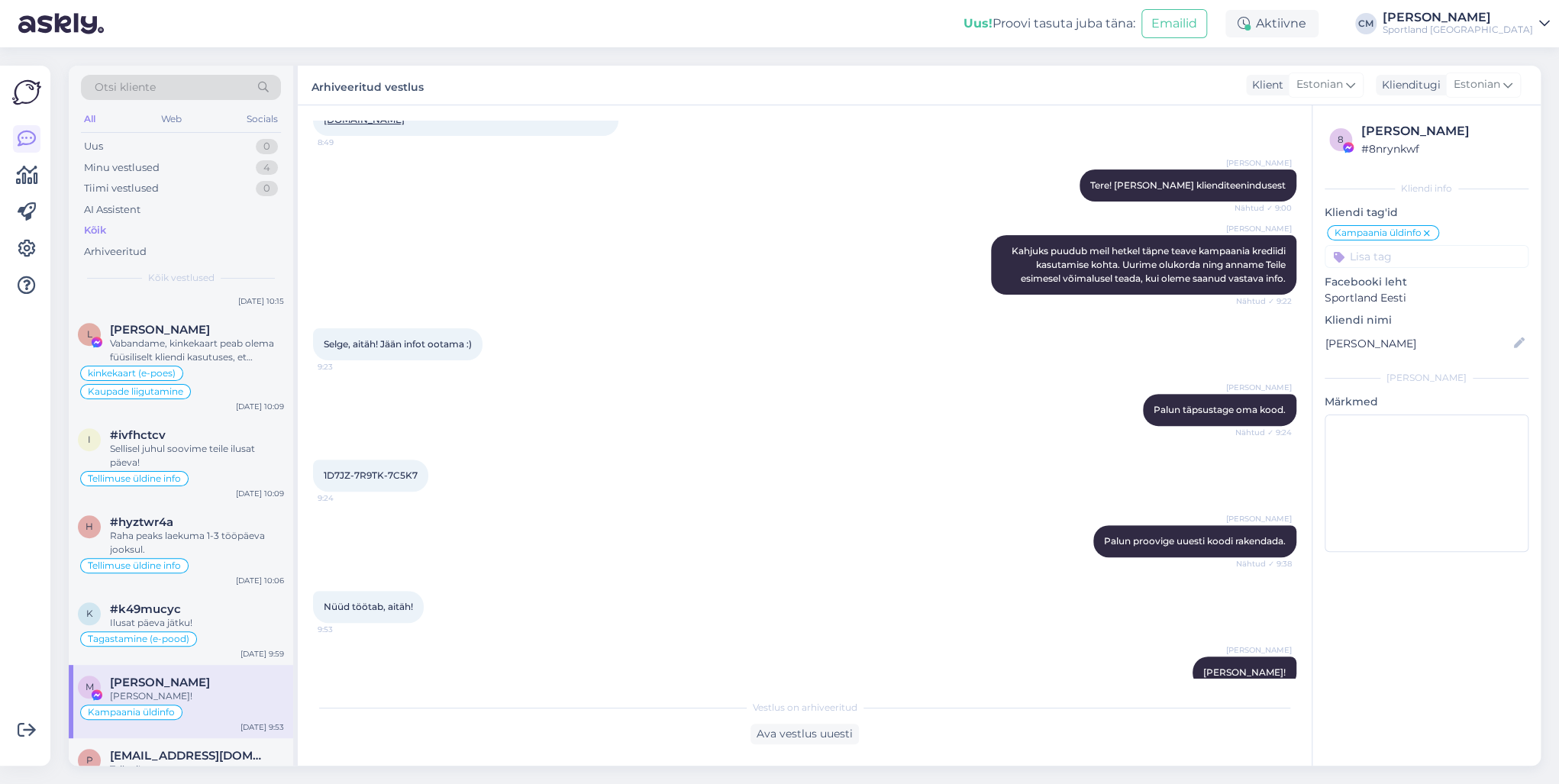
scroll to position [916, 0]
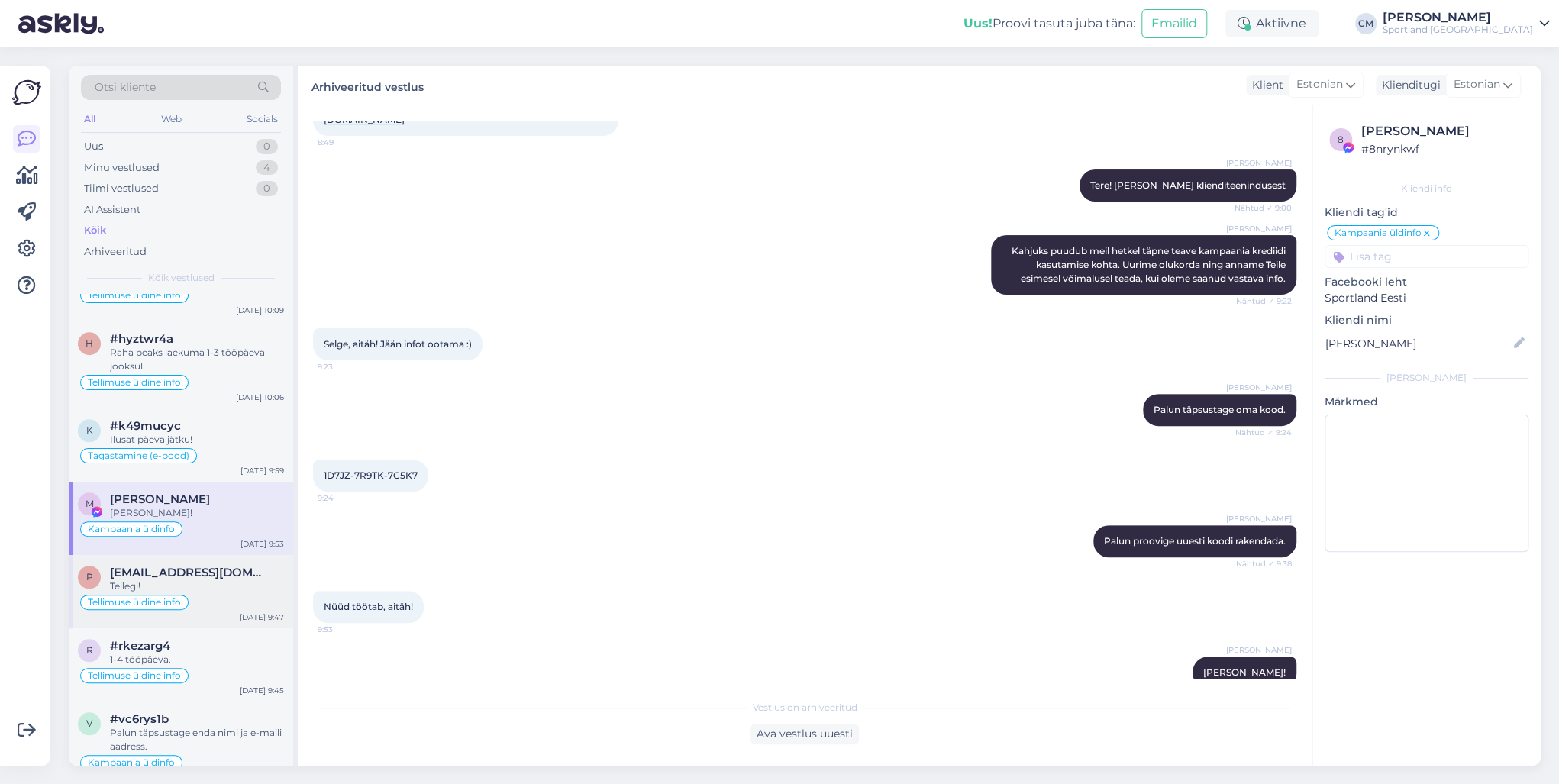
click at [207, 563] on span "[EMAIL_ADDRESS][DOMAIN_NAME]" at bounding box center [189, 572] width 159 height 14
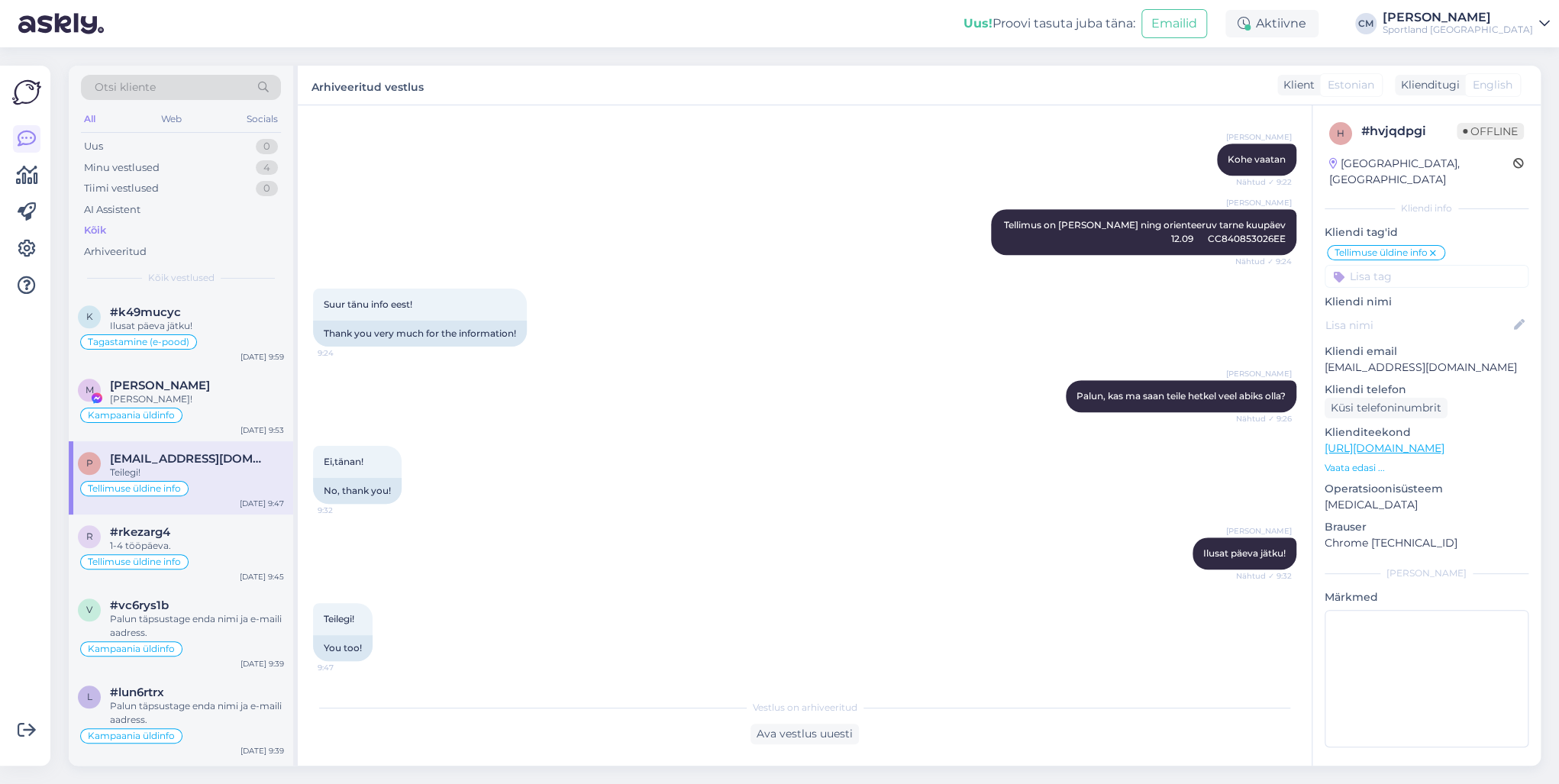
scroll to position [1038, 0]
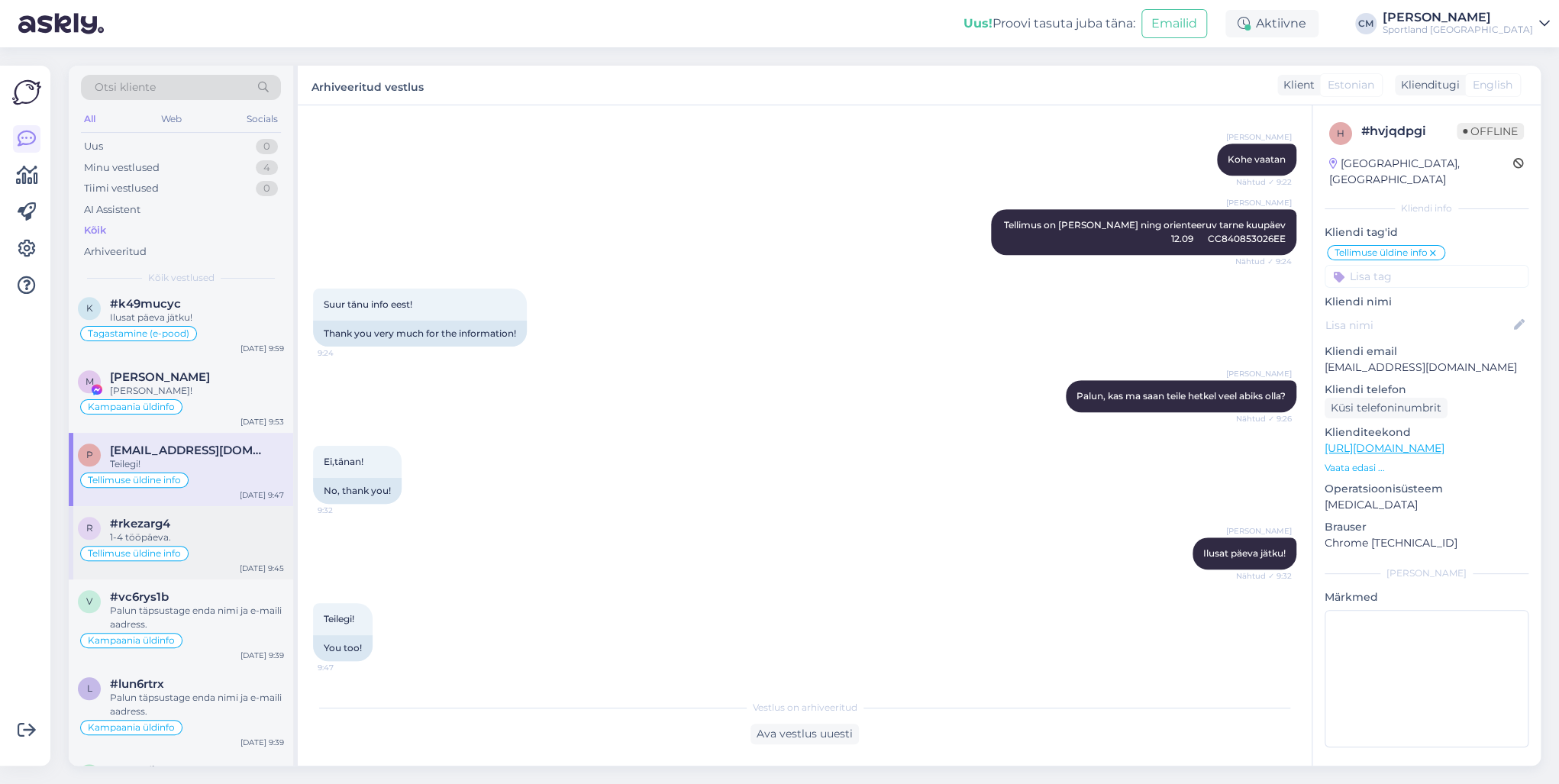
click at [217, 547] on div "Tellimuse üldine info" at bounding box center [180, 553] width 206 height 18
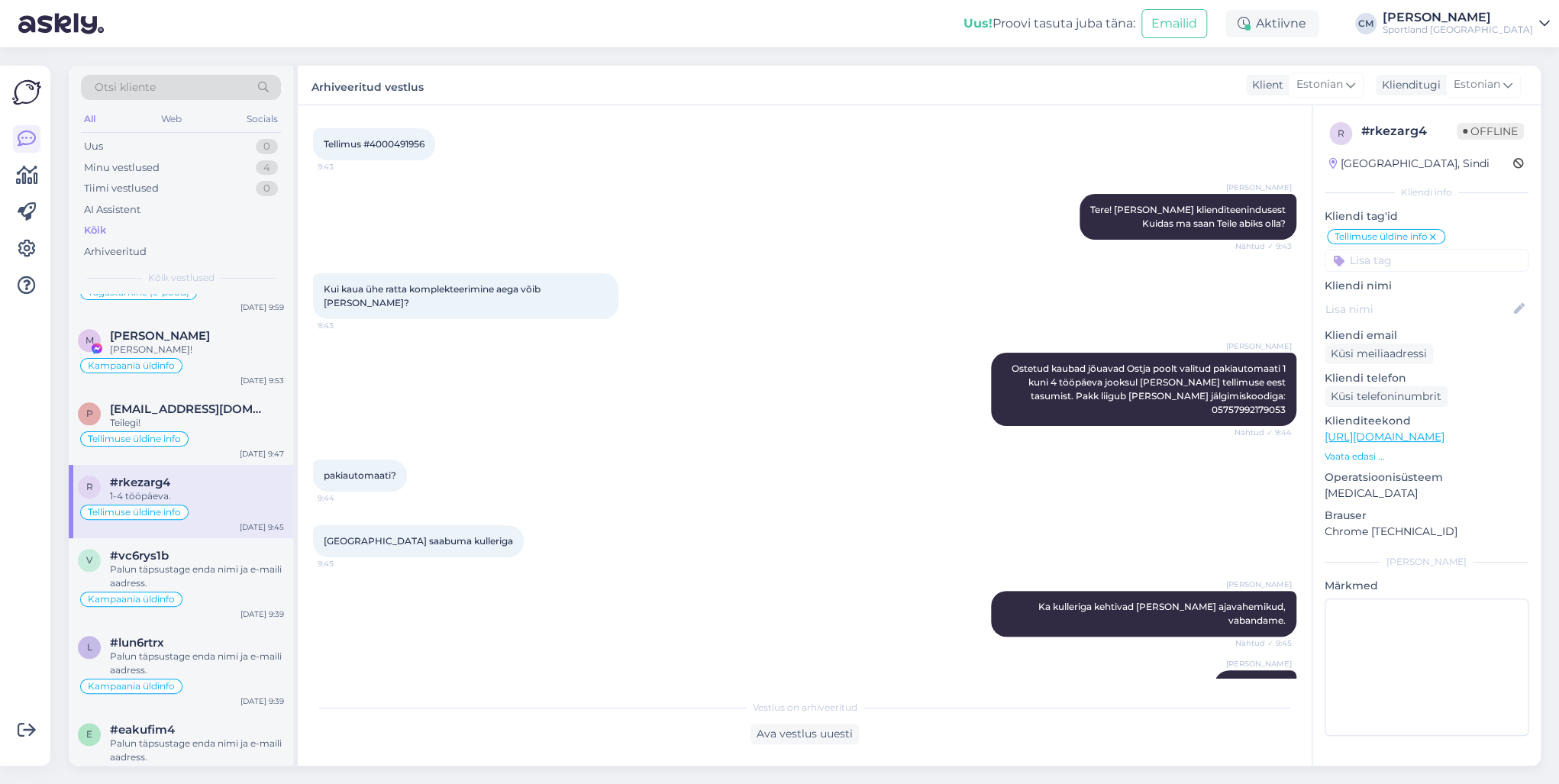
scroll to position [1099, 0]
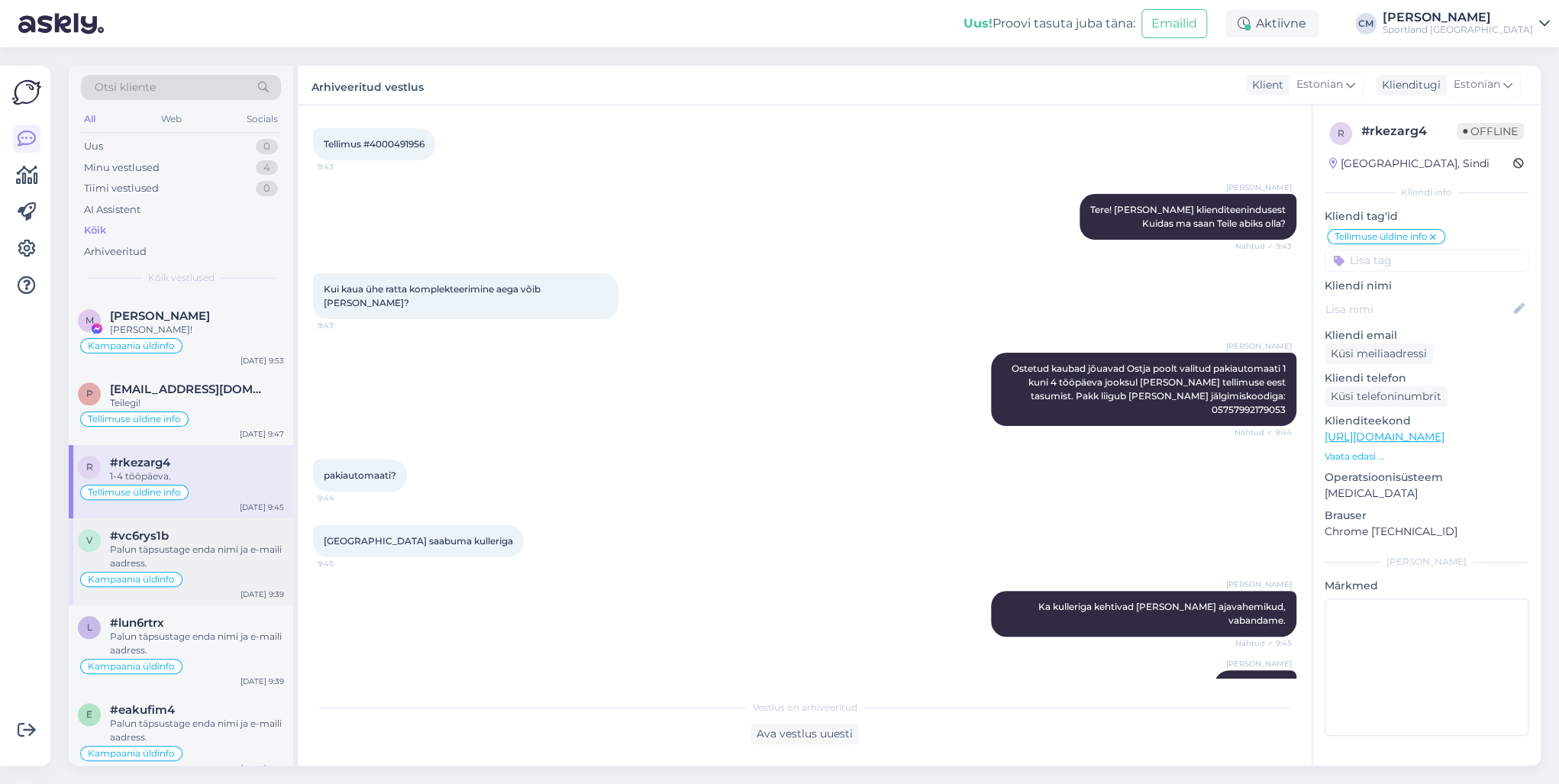
click at [214, 551] on div "Palun täpsustage enda nimi ja e-maili aadress." at bounding box center [197, 556] width 174 height 28
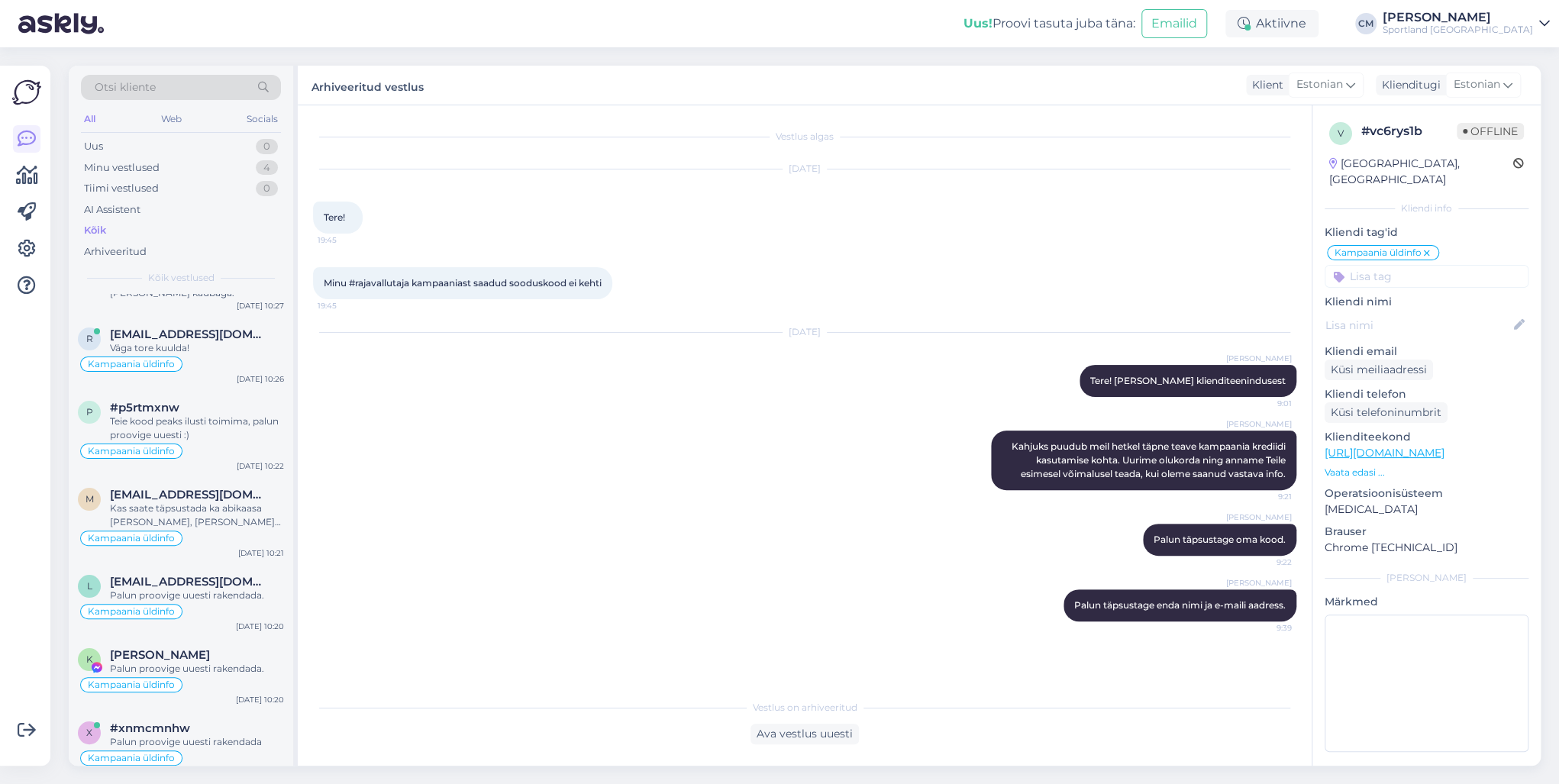
scroll to position [0, 0]
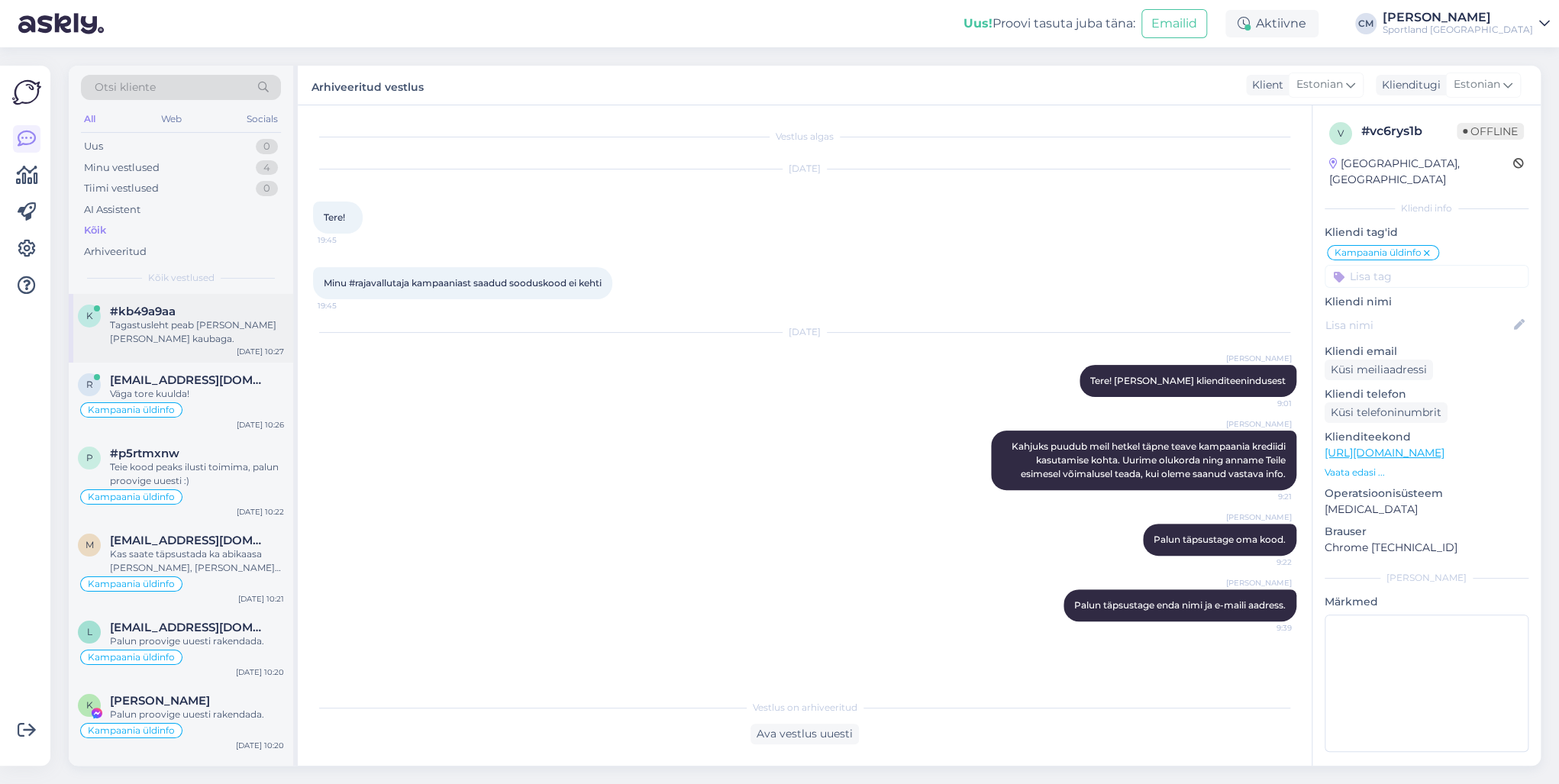
click at [220, 345] on div "k #kb49a9aa Tagastusleht peab [PERSON_NAME] [PERSON_NAME] kaubaga. [DATE] 10:27" at bounding box center [181, 328] width 224 height 69
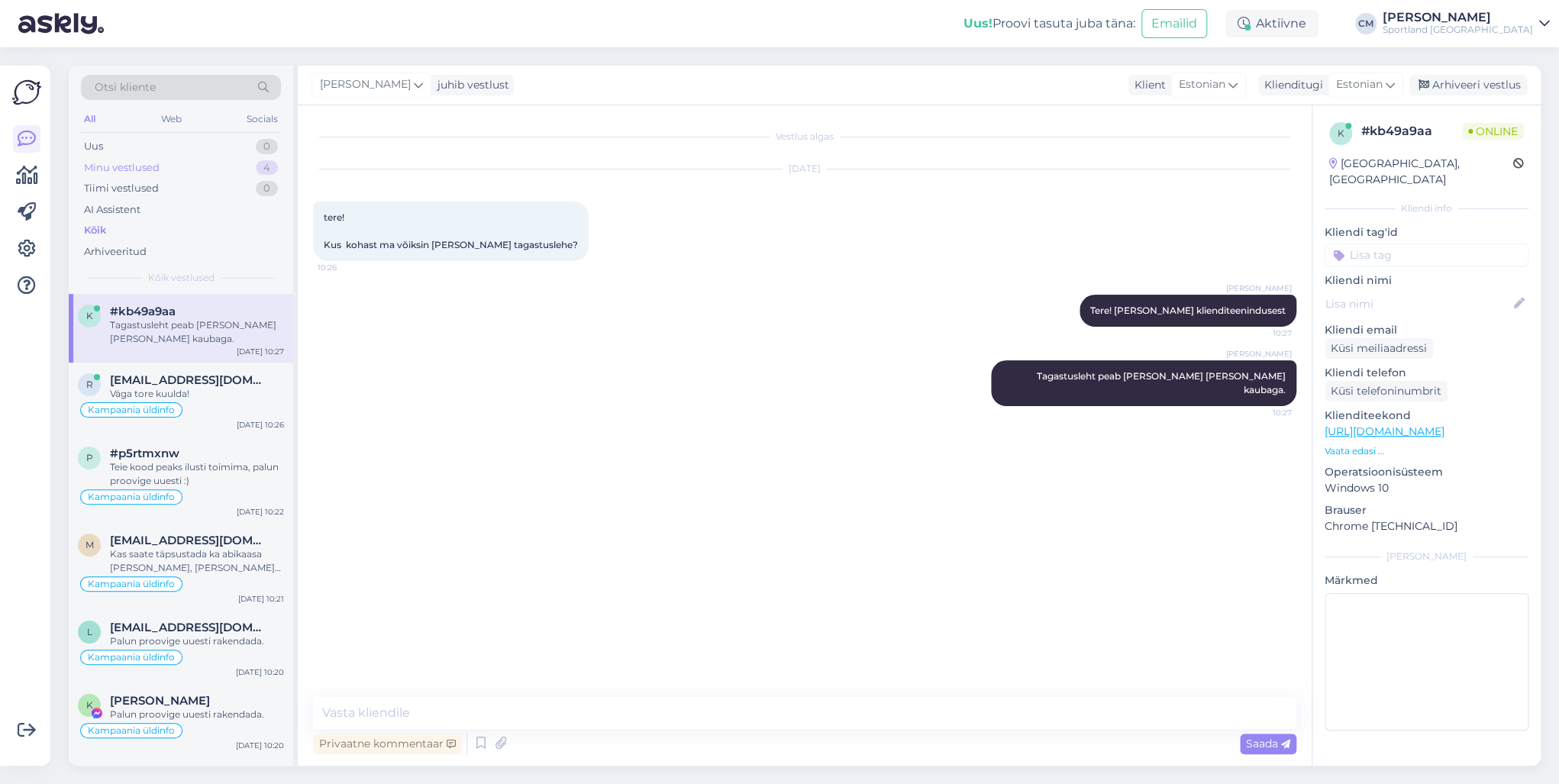
click at [231, 173] on div "Minu vestlused 4" at bounding box center [180, 168] width 200 height 21
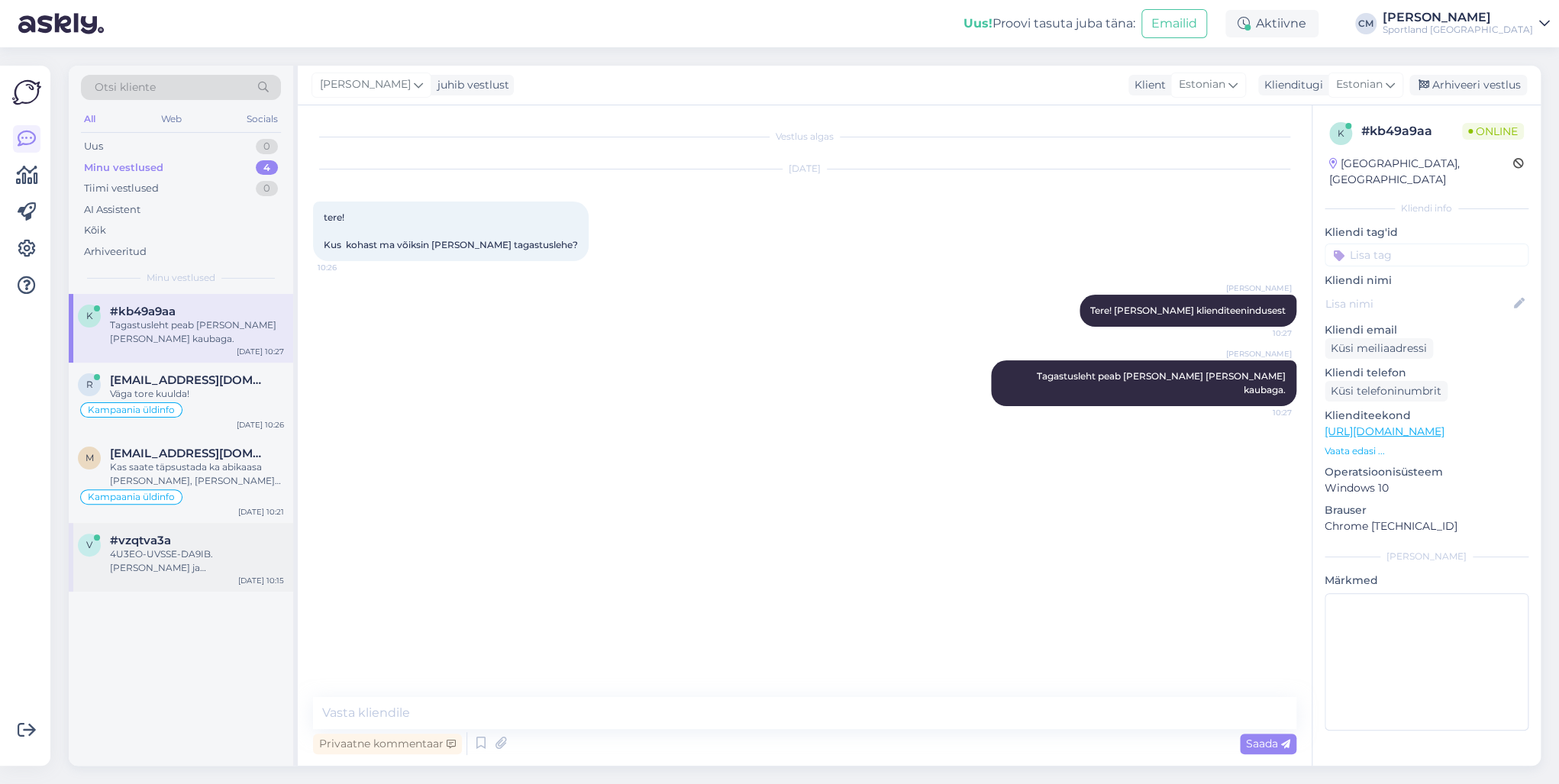
click at [188, 525] on div "v #vzqtva3a 4U3EO-UVSSE-DA9IB. [PERSON_NAME] ja [EMAIL_ADDRESS][DOMAIN_NAME] [D…" at bounding box center [181, 557] width 224 height 69
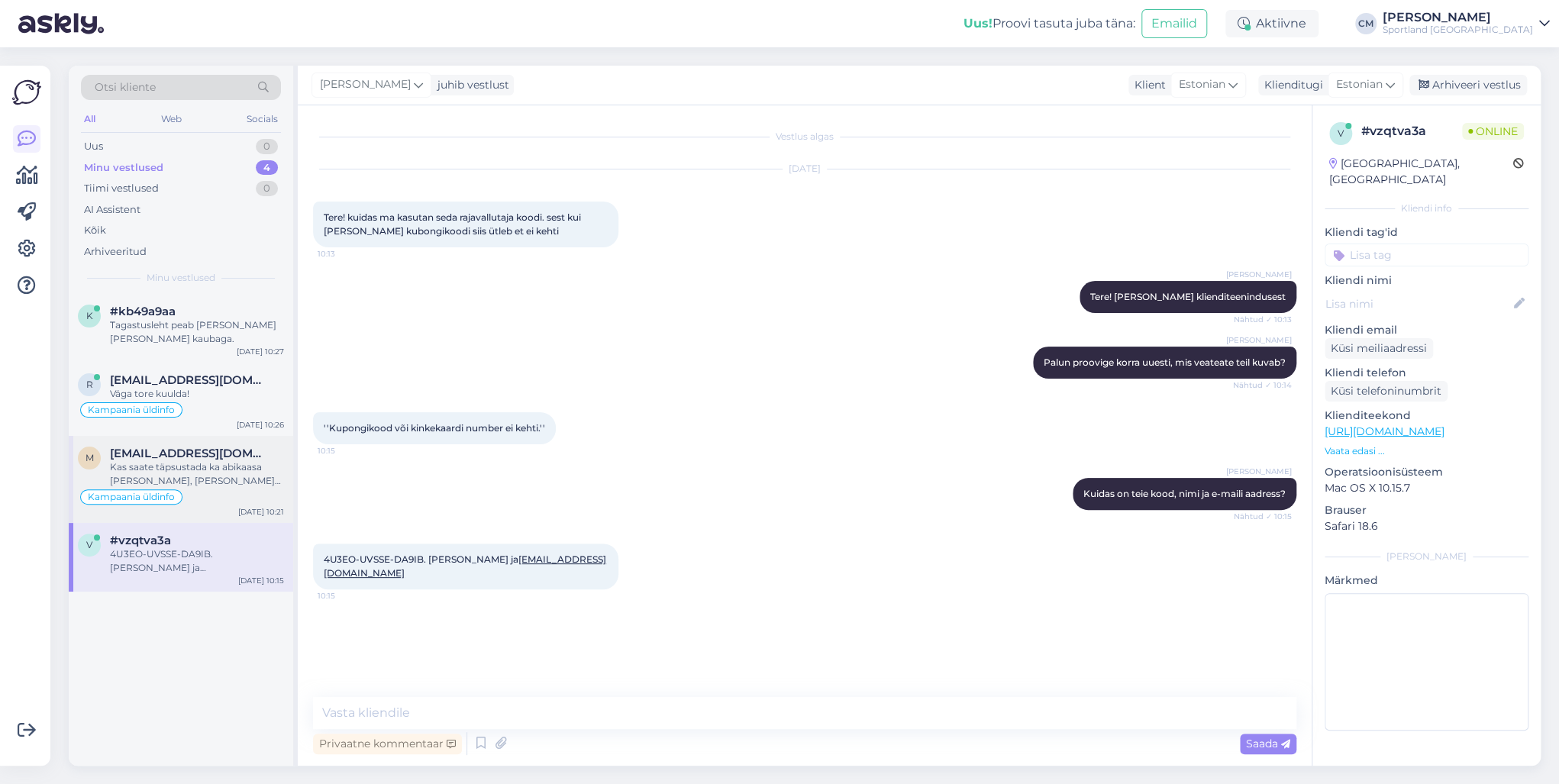
click at [211, 454] on span "[EMAIL_ADDRESS][DOMAIN_NAME]" at bounding box center [189, 453] width 159 height 14
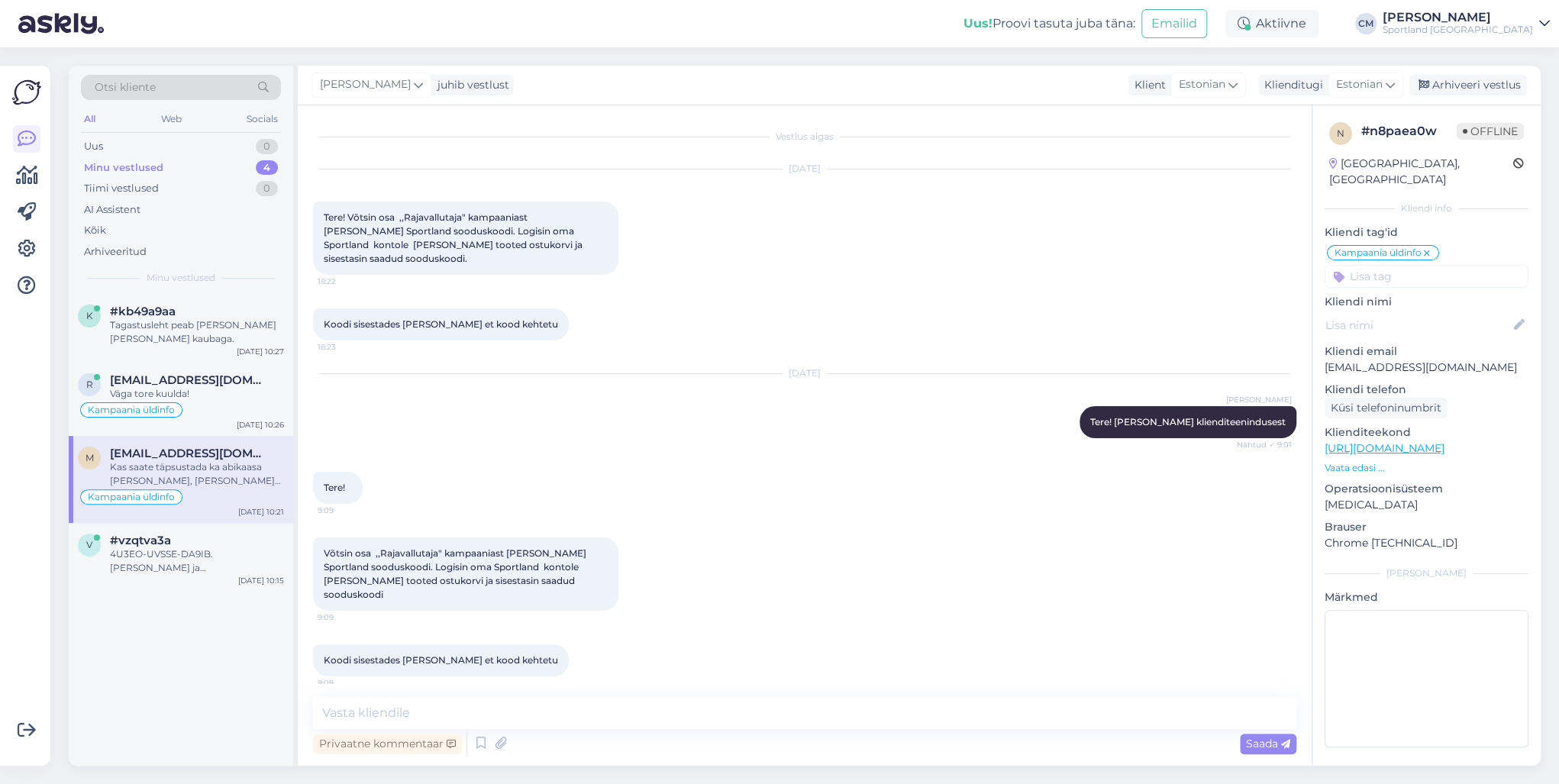
scroll to position [483, 0]
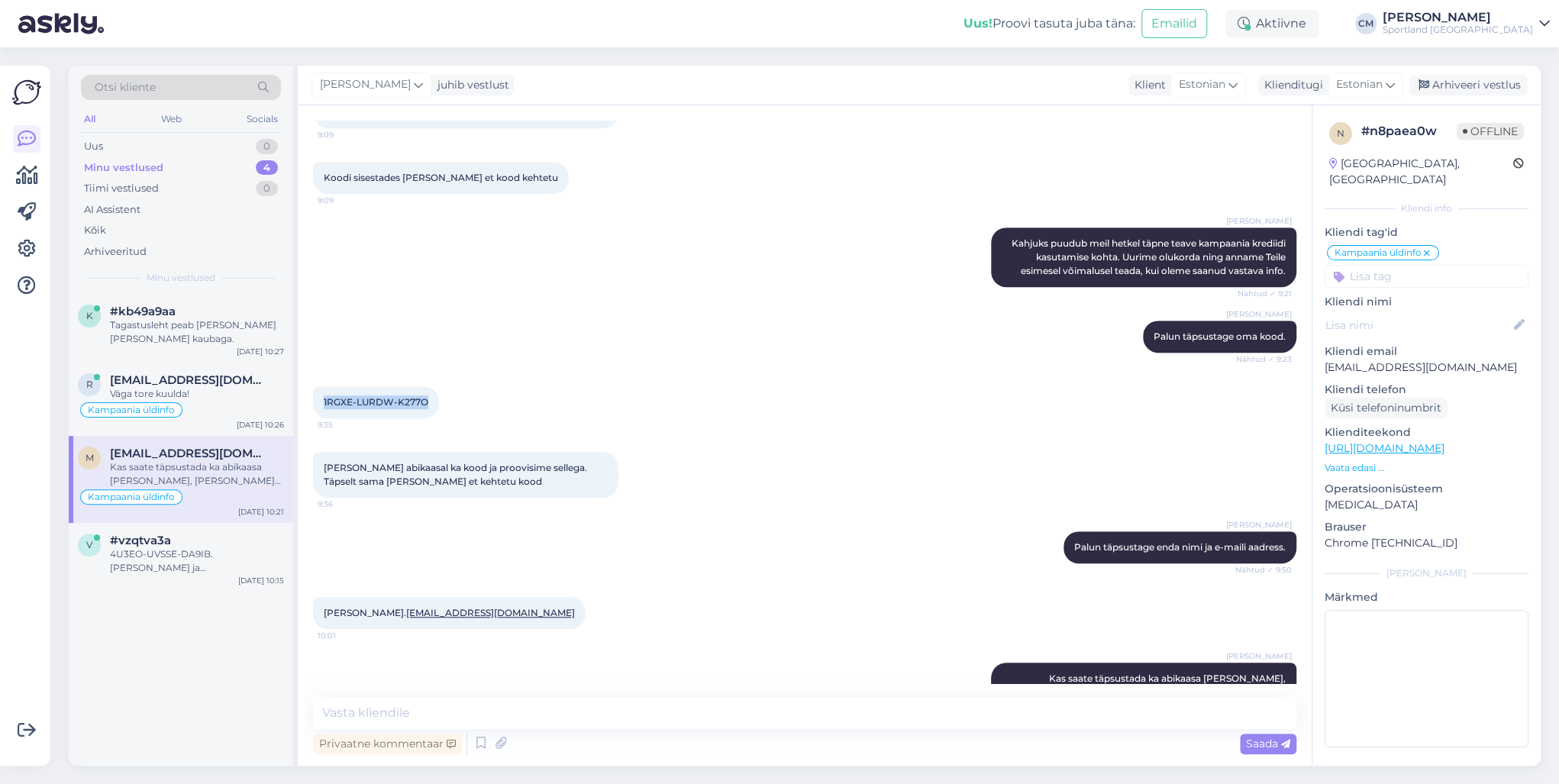
drag, startPoint x: 431, startPoint y: 373, endPoint x: 321, endPoint y: 372, distance: 110.0
click at [321, 386] on div "1RGXE-LURDW-K277O 9:35" at bounding box center [376, 402] width 126 height 32
click at [200, 539] on div "#vzqtva3a" at bounding box center [197, 540] width 174 height 14
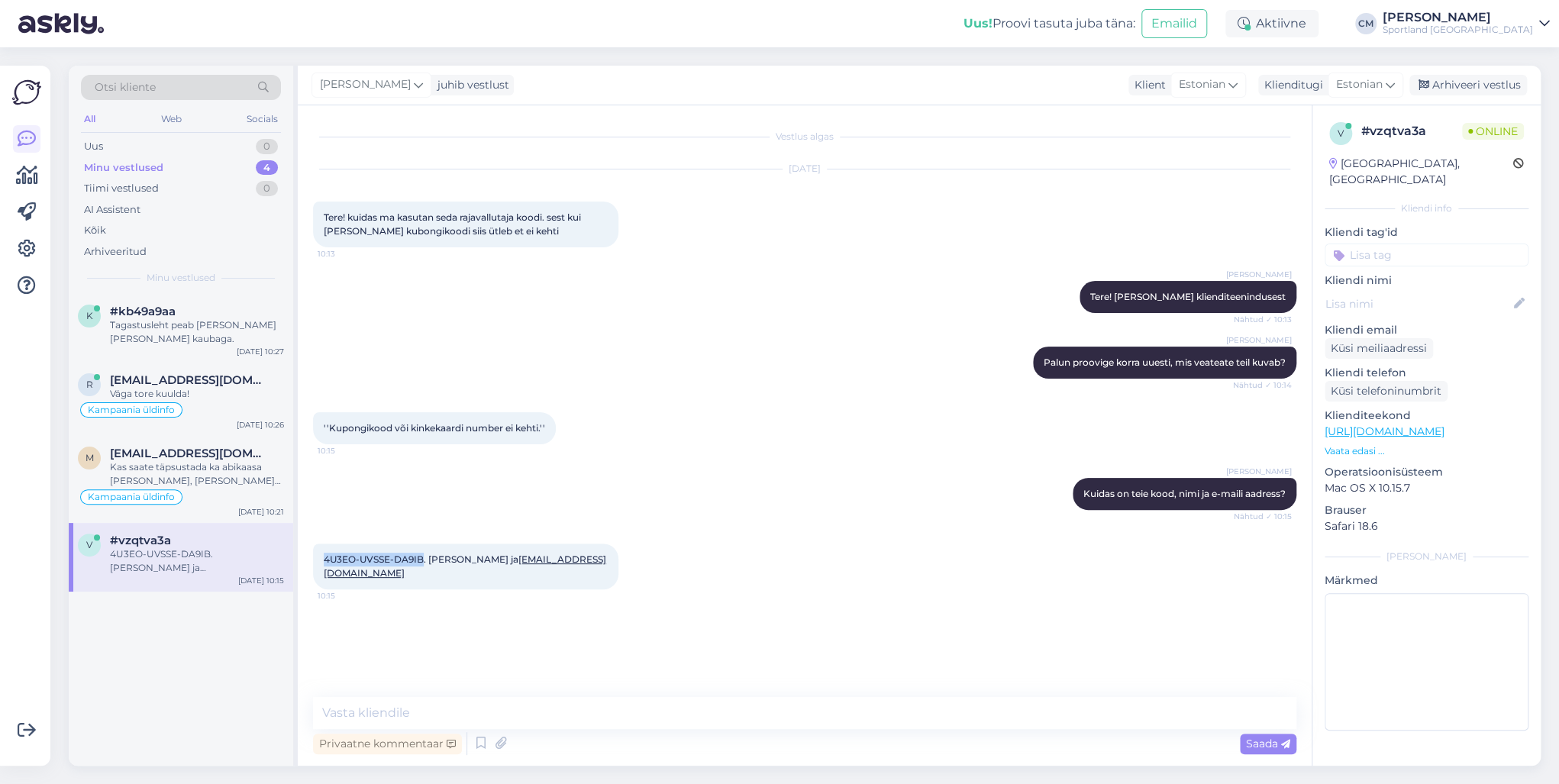
drag, startPoint x: 421, startPoint y: 561, endPoint x: 318, endPoint y: 558, distance: 103.0
click at [318, 558] on div "4U3EO-UVSSE-DA9IB. [PERSON_NAME] ja [EMAIL_ADDRESS][DOMAIN_NAME] 10:15" at bounding box center [466, 566] width 306 height 46
click at [452, 563] on textarea at bounding box center [804, 713] width 983 height 32
click at [434, 563] on textarea at bounding box center [804, 713] width 983 height 32
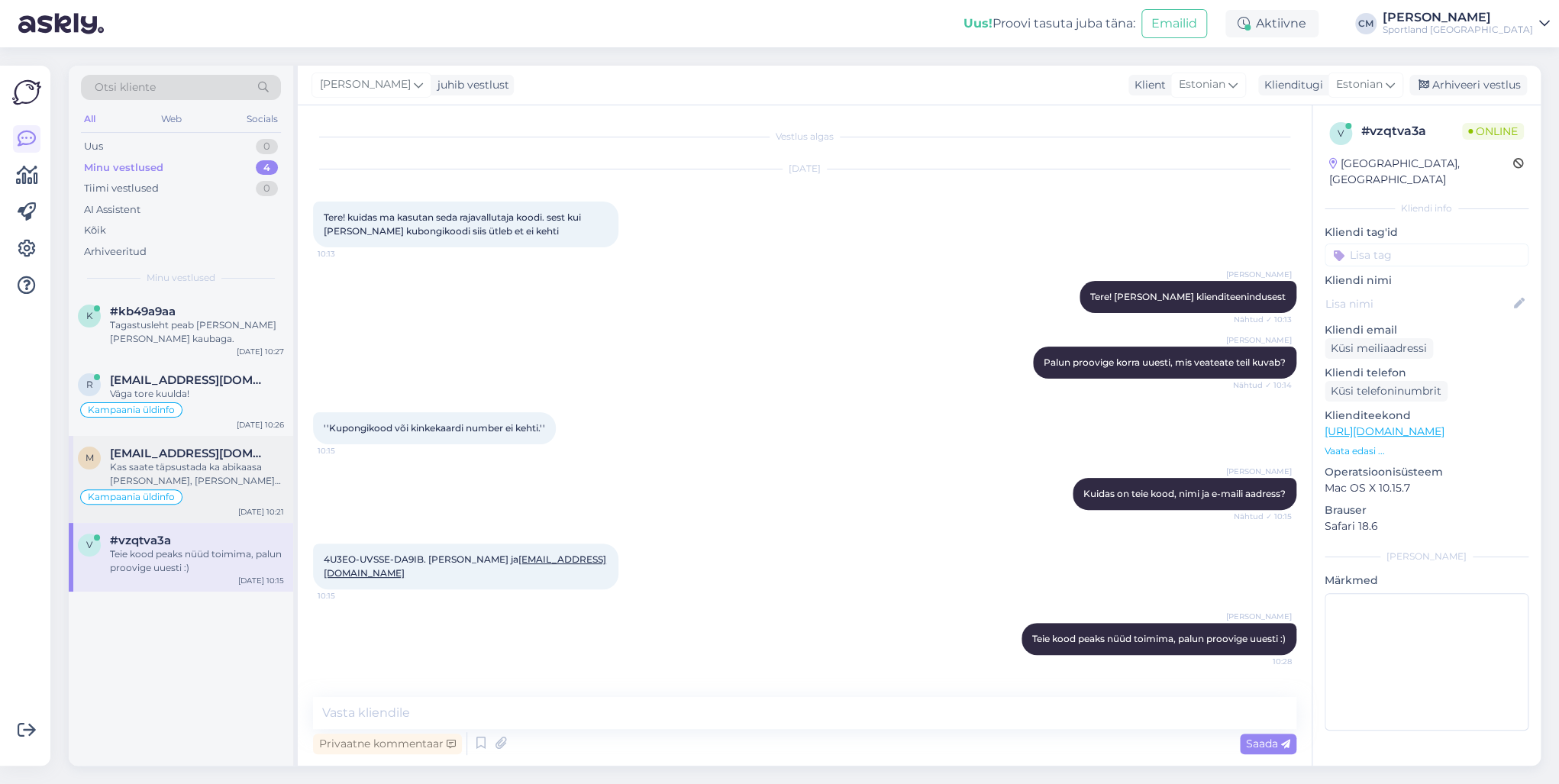
click at [217, 504] on div "m [EMAIL_ADDRESS][DOMAIN_NAME] Kas saate täpsustada ka abikaasa [PERSON_NAME], …" at bounding box center [181, 479] width 224 height 87
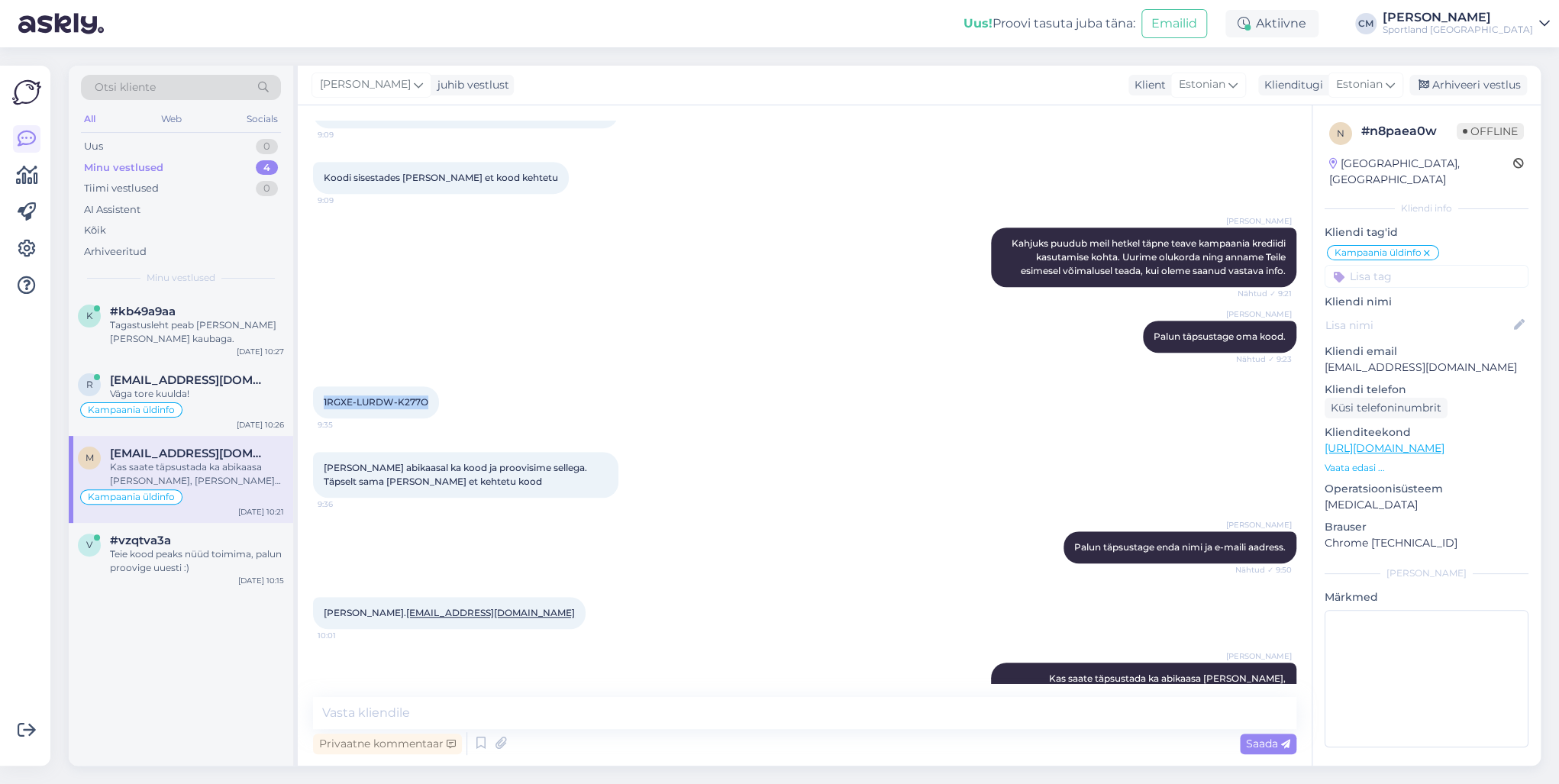
drag, startPoint x: 429, startPoint y: 380, endPoint x: 317, endPoint y: 377, distance: 112.0
click at [317, 386] on div "1RGXE-LURDW-K277O 9:35" at bounding box center [376, 402] width 126 height 32
click at [410, 563] on textarea at bounding box center [804, 713] width 983 height 32
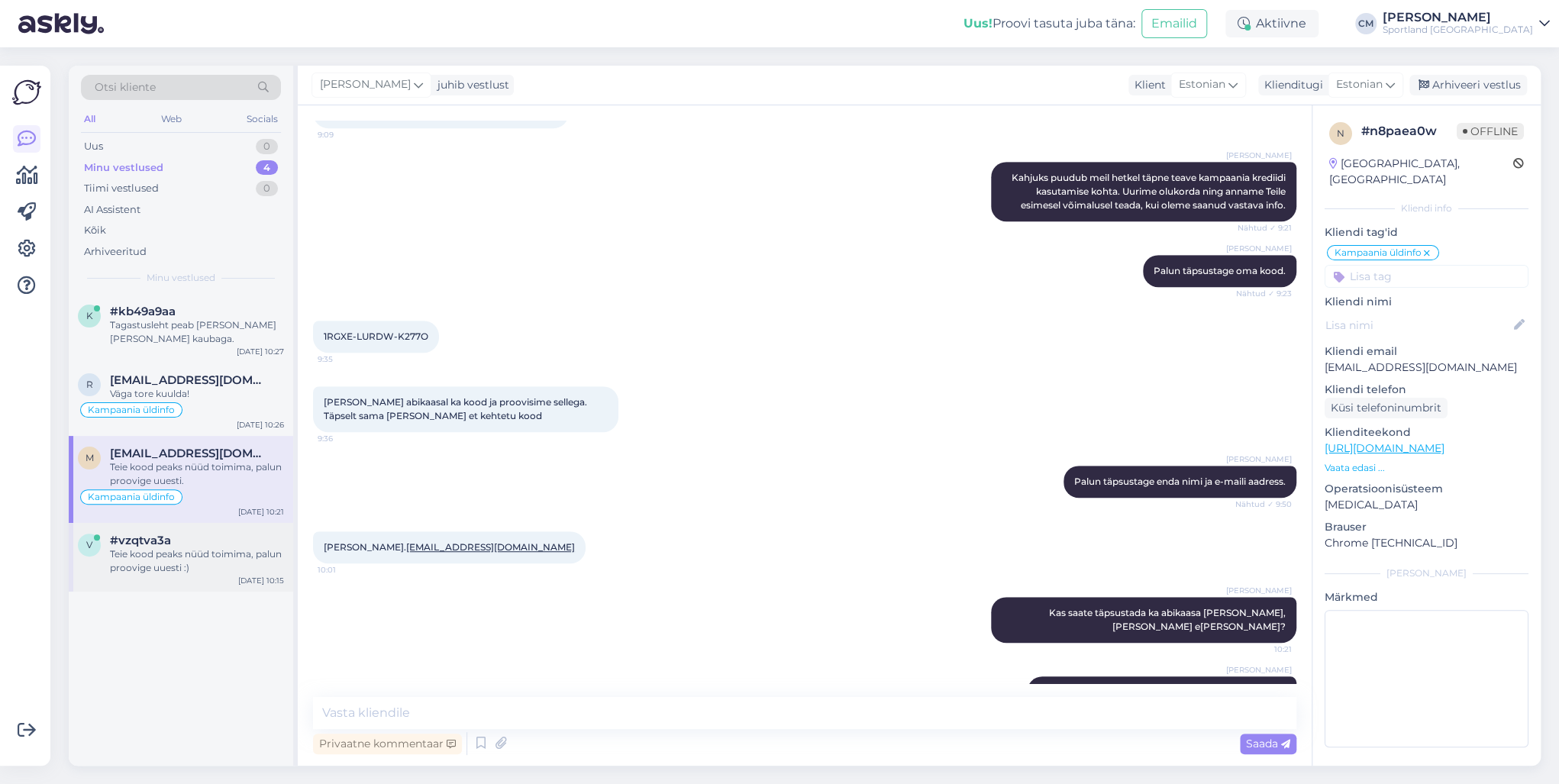
click at [160, 542] on span "#vzqtva3a" at bounding box center [140, 540] width 61 height 14
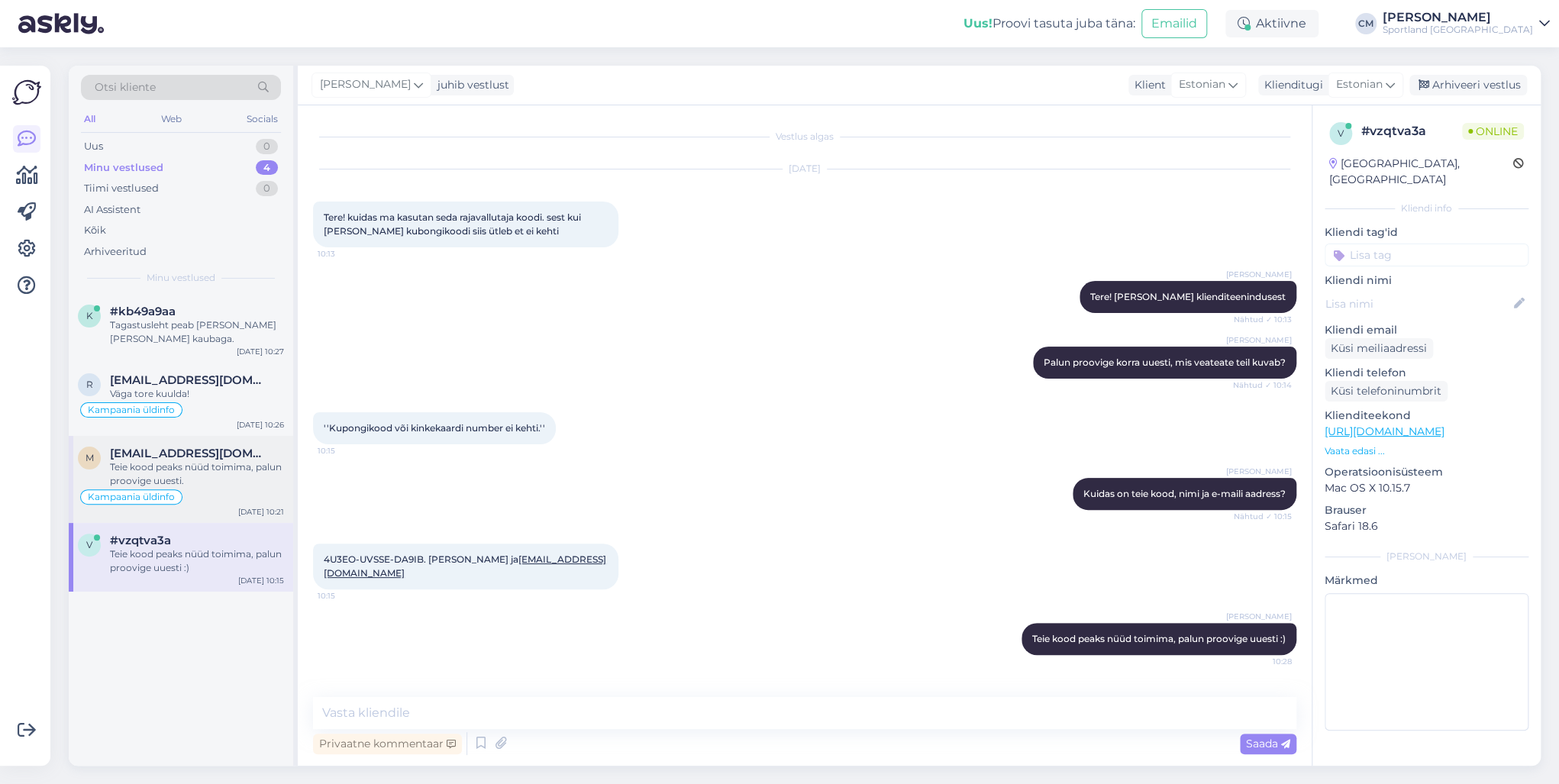
click at [266, 485] on div "Teie kood peaks nüüd toimima, palun proovige uuesti." at bounding box center [197, 474] width 174 height 28
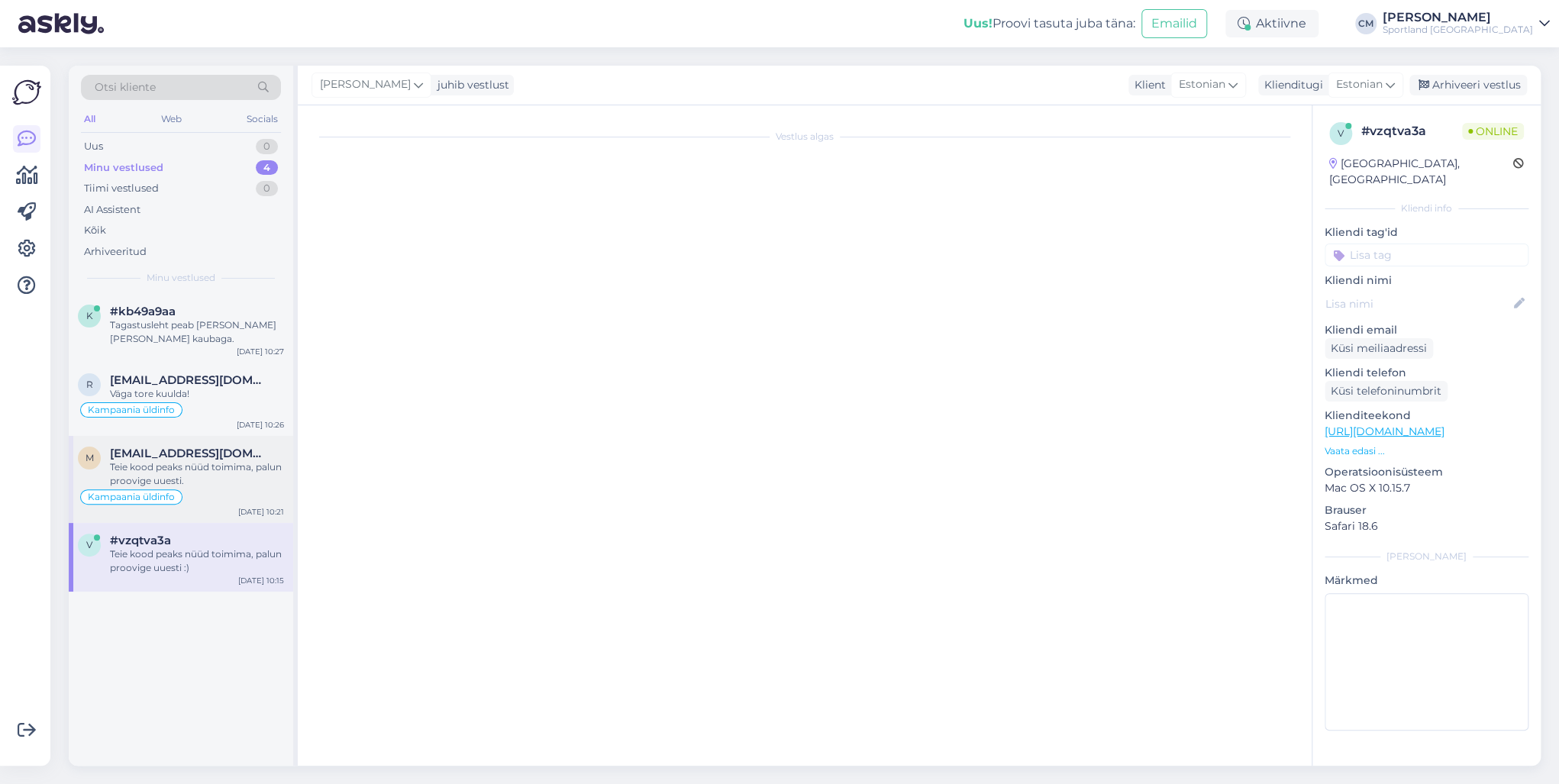
scroll to position [548, 0]
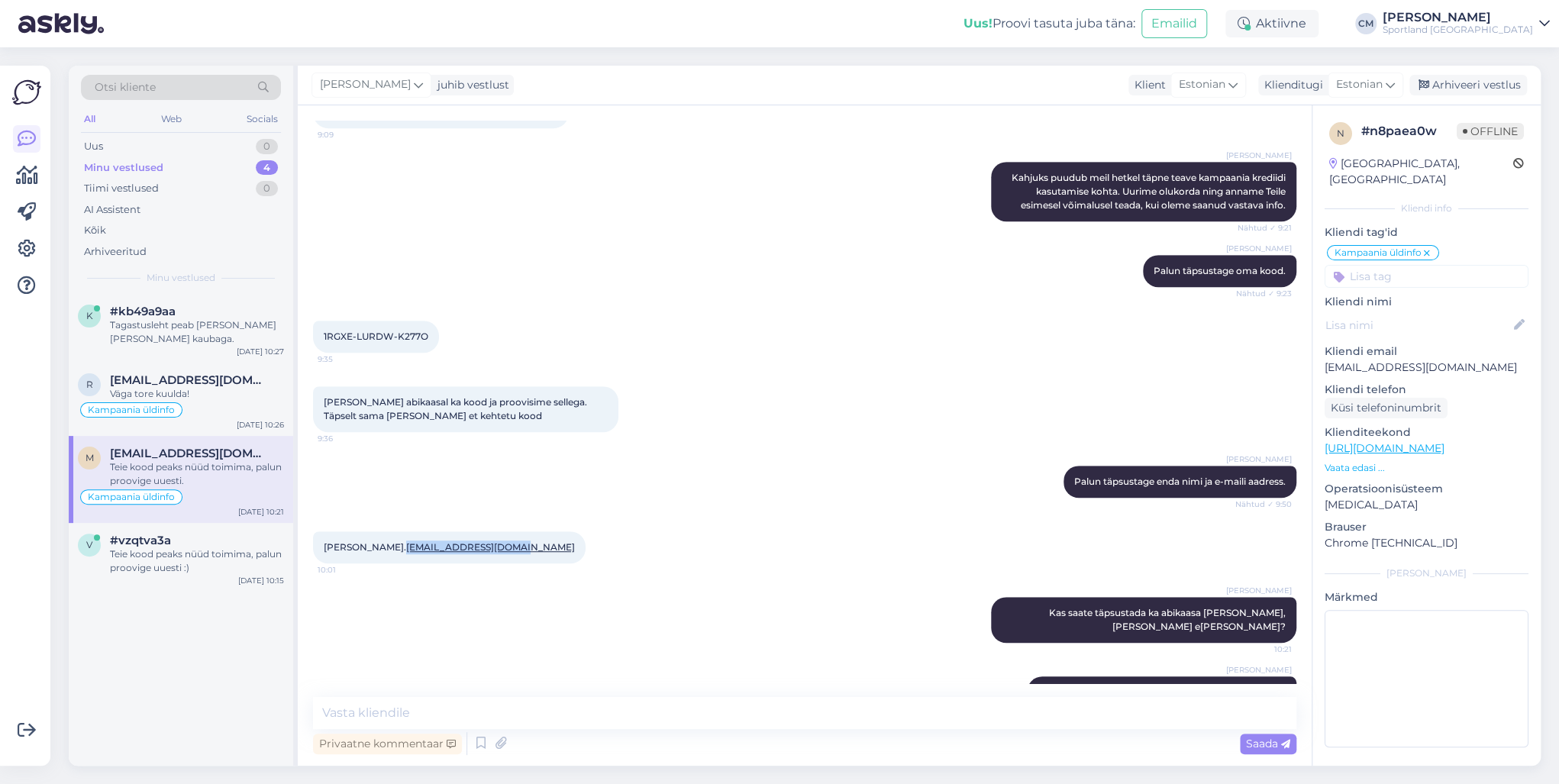
drag, startPoint x: 514, startPoint y: 517, endPoint x: 393, endPoint y: 522, distance: 121.1
click at [393, 531] on div "[PERSON_NAME]. [EMAIL_ADDRESS][DOMAIN_NAME] 10:01" at bounding box center [449, 547] width 272 height 32
click at [1027, 563] on div "[PERSON_NAME] [PERSON_NAME] kood peaks nüüd toimima, palun proovige uuesti. 10:…" at bounding box center [1161, 692] width 269 height 32
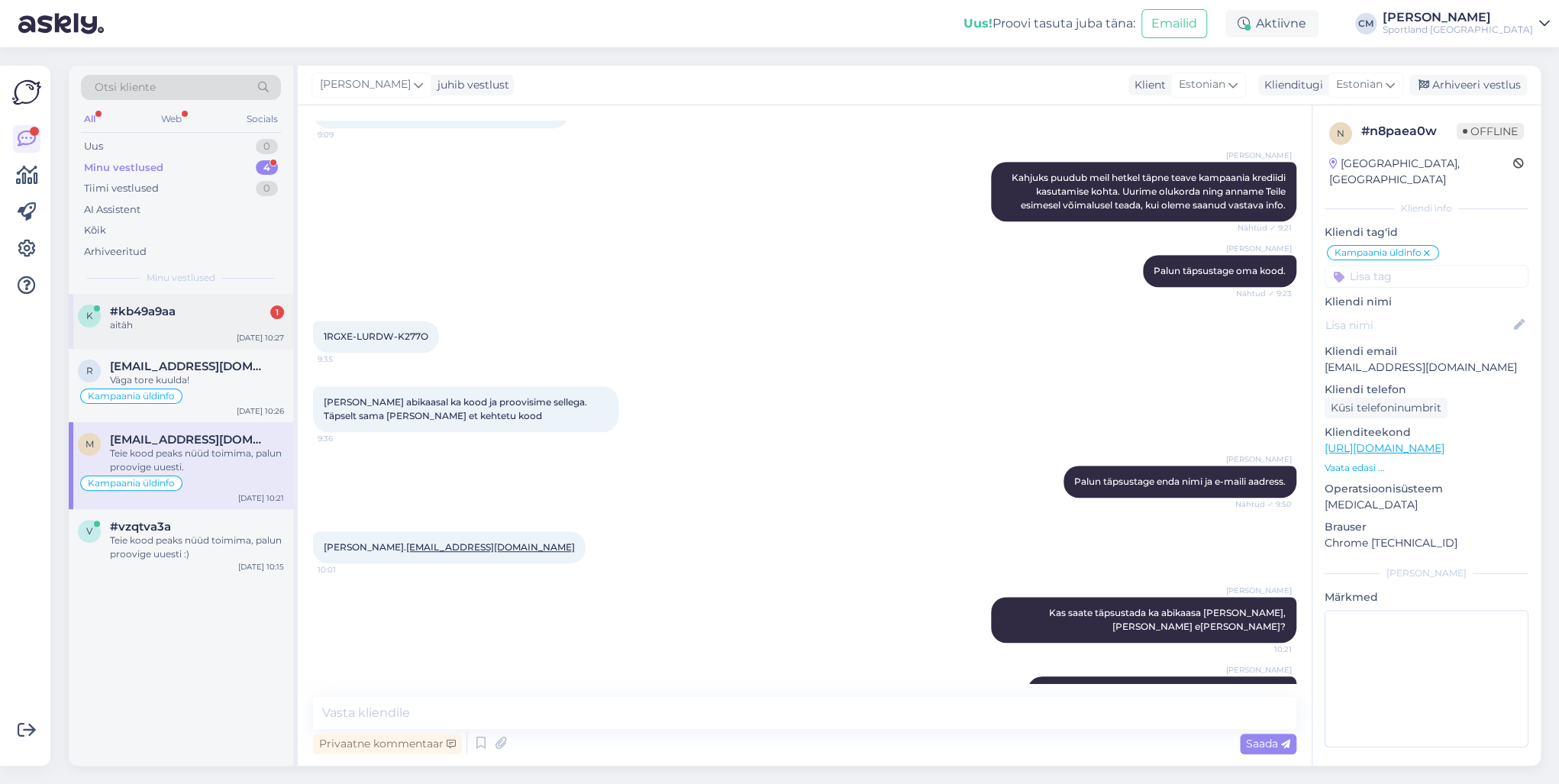
click at [242, 319] on div "aitäh" at bounding box center [197, 325] width 174 height 14
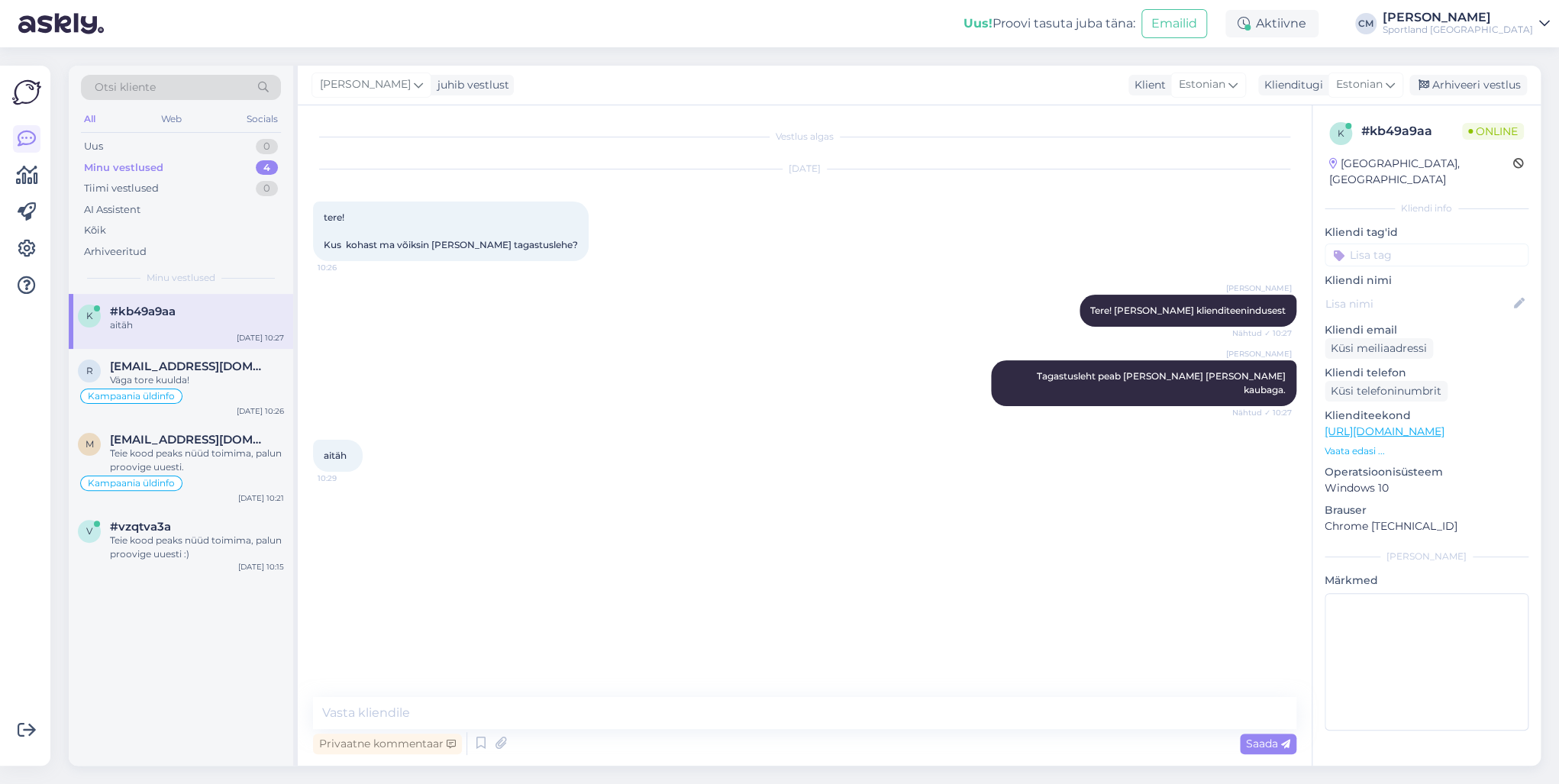
scroll to position [0, 0]
click at [480, 563] on textarea at bounding box center [804, 713] width 983 height 32
click at [182, 540] on div "Teie kood peaks nüüd toimima, palun proovige uuesti :)" at bounding box center [197, 547] width 174 height 28
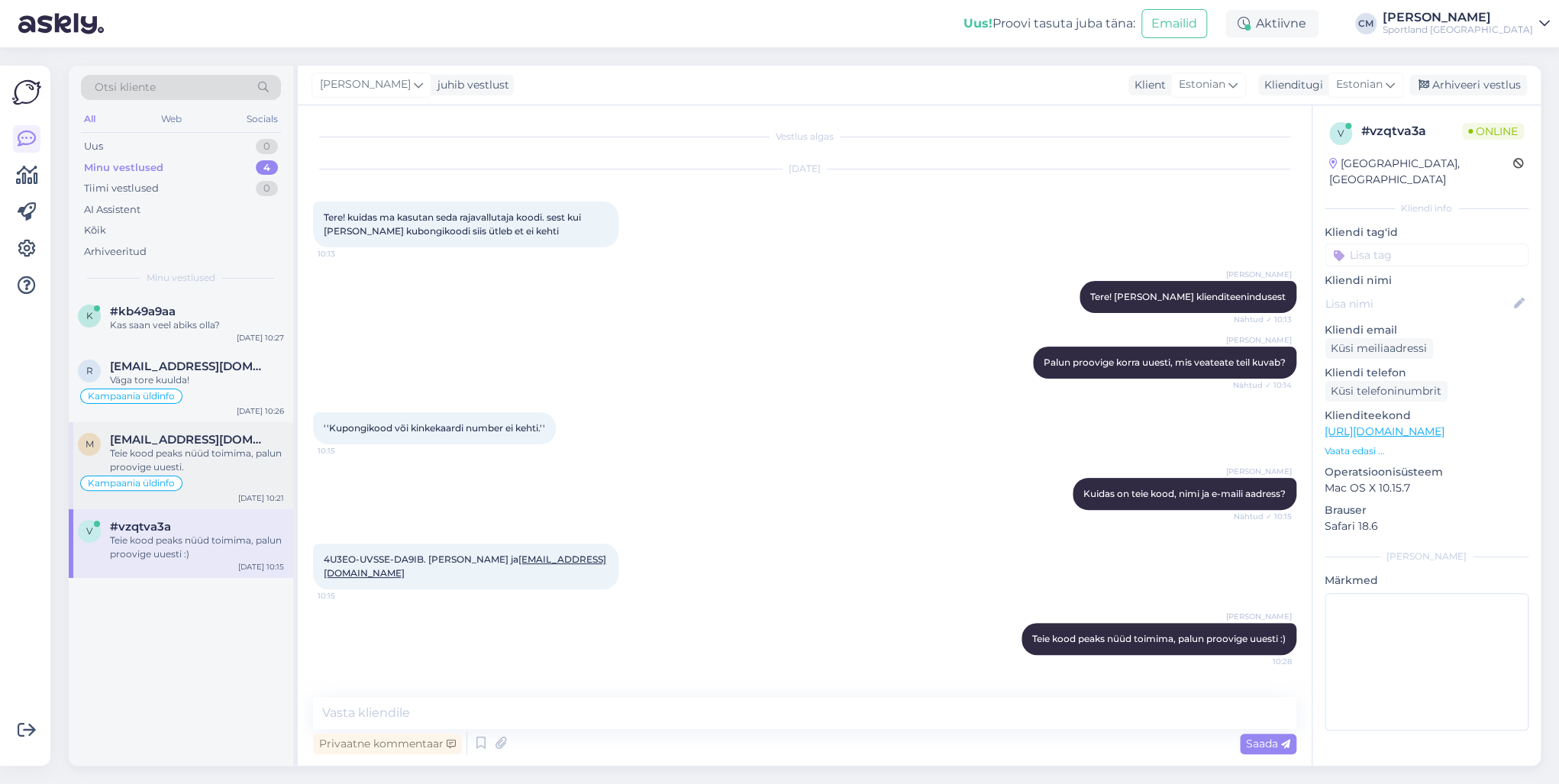
click at [217, 452] on div "Teie kood peaks nüüd toimima, palun proovige uuesti." at bounding box center [197, 460] width 174 height 28
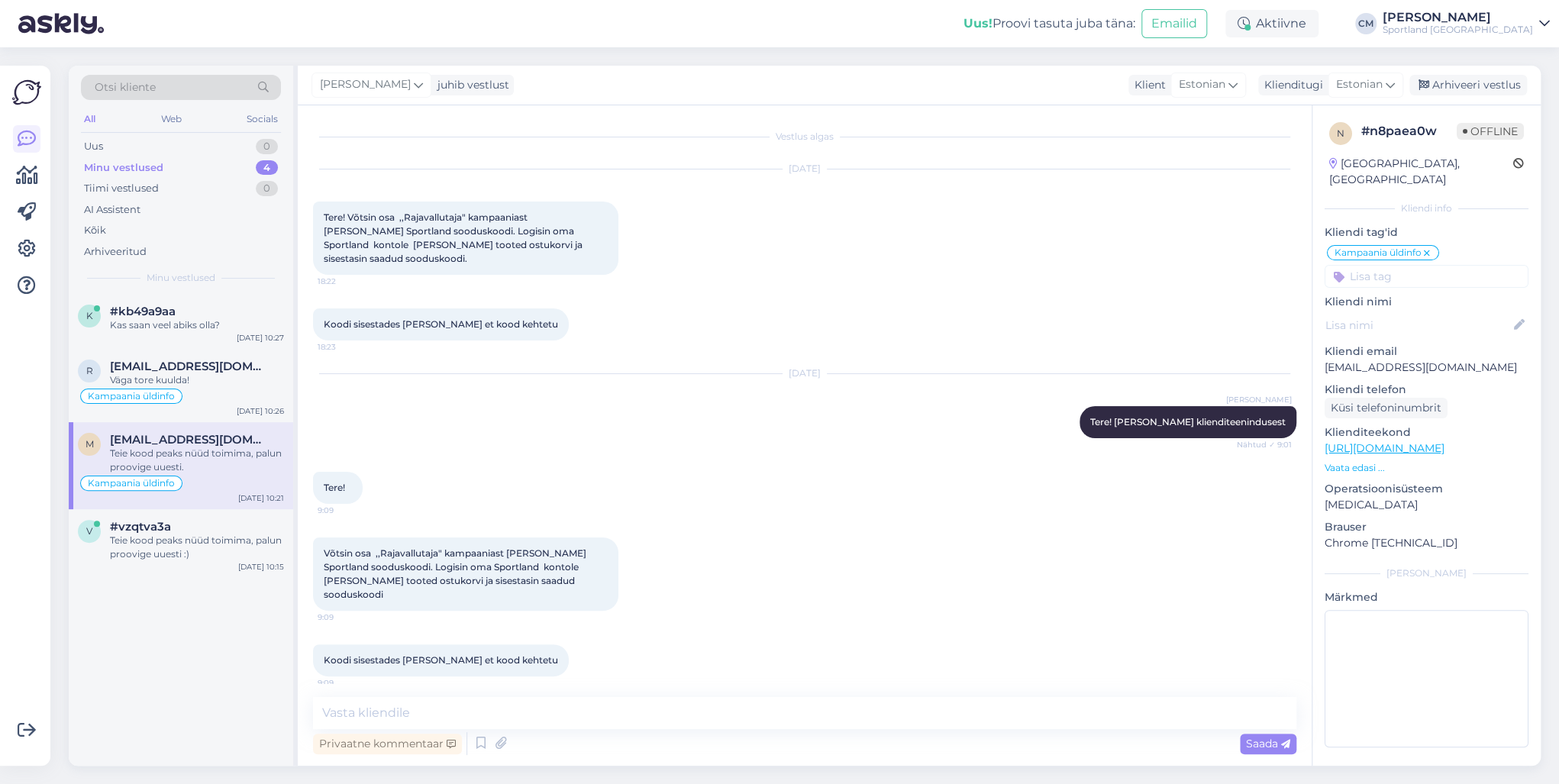
scroll to position [548, 0]
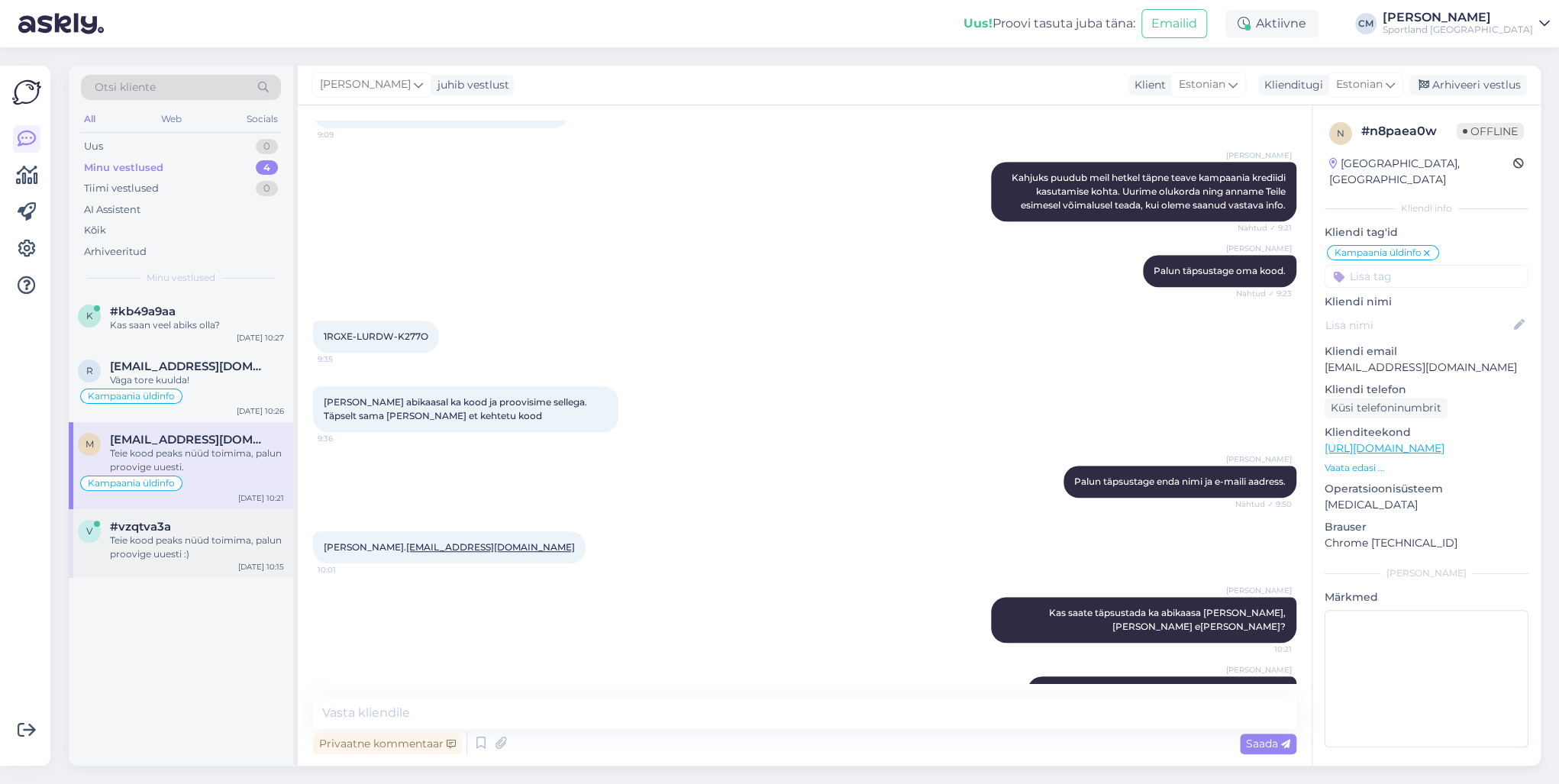
click at [211, 520] on div "#vzqtva3a" at bounding box center [197, 526] width 174 height 14
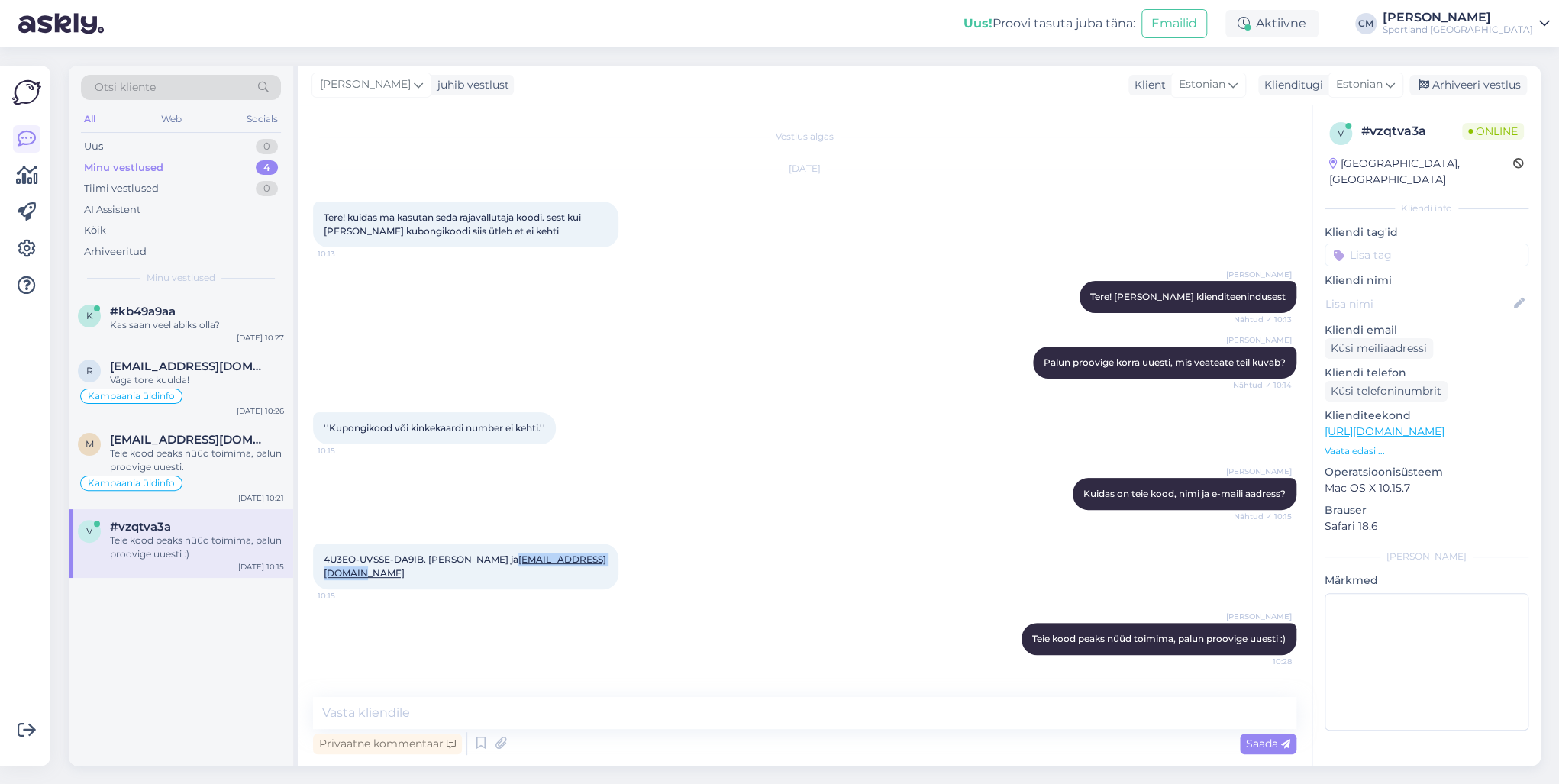
drag, startPoint x: 375, startPoint y: 578, endPoint x: 327, endPoint y: 575, distance: 48.1
click at [327, 563] on div "4U3EO-UVSSE-DA9IB. [PERSON_NAME] ja [EMAIL_ADDRESS][DOMAIN_NAME] 10:15" at bounding box center [466, 566] width 306 height 46
drag, startPoint x: 1029, startPoint y: 641, endPoint x: 1277, endPoint y: 640, distance: 248.0
click at [1168, 563] on span "Teie kood peaks nüüd toimima, palun proovige uuesti :)" at bounding box center [1159, 638] width 253 height 12
click at [1168, 88] on div "Arhiveeri vestlus" at bounding box center [1468, 84] width 117 height 21
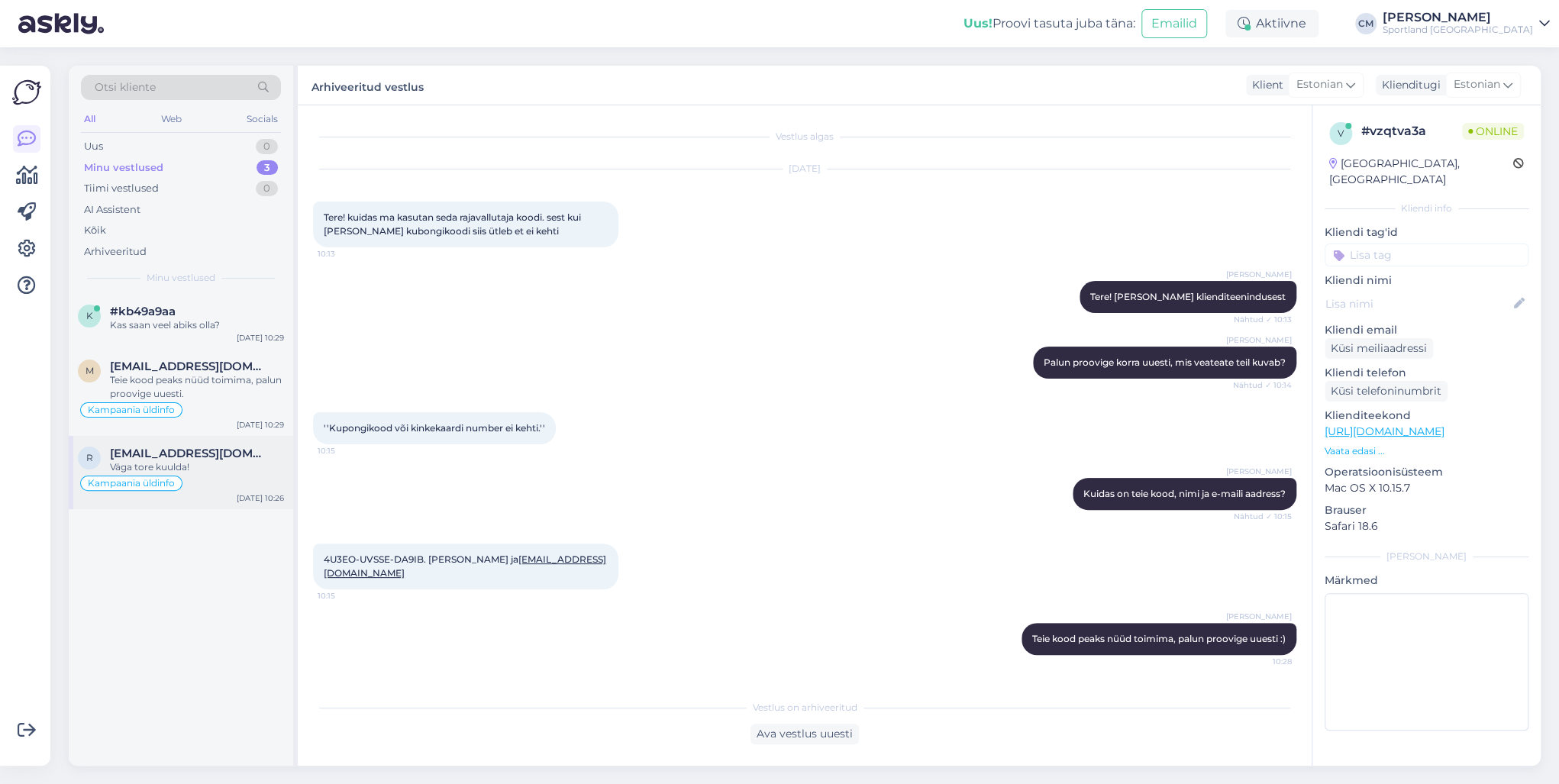
click at [269, 460] on div "Väga tore kuulda!" at bounding box center [197, 467] width 174 height 14
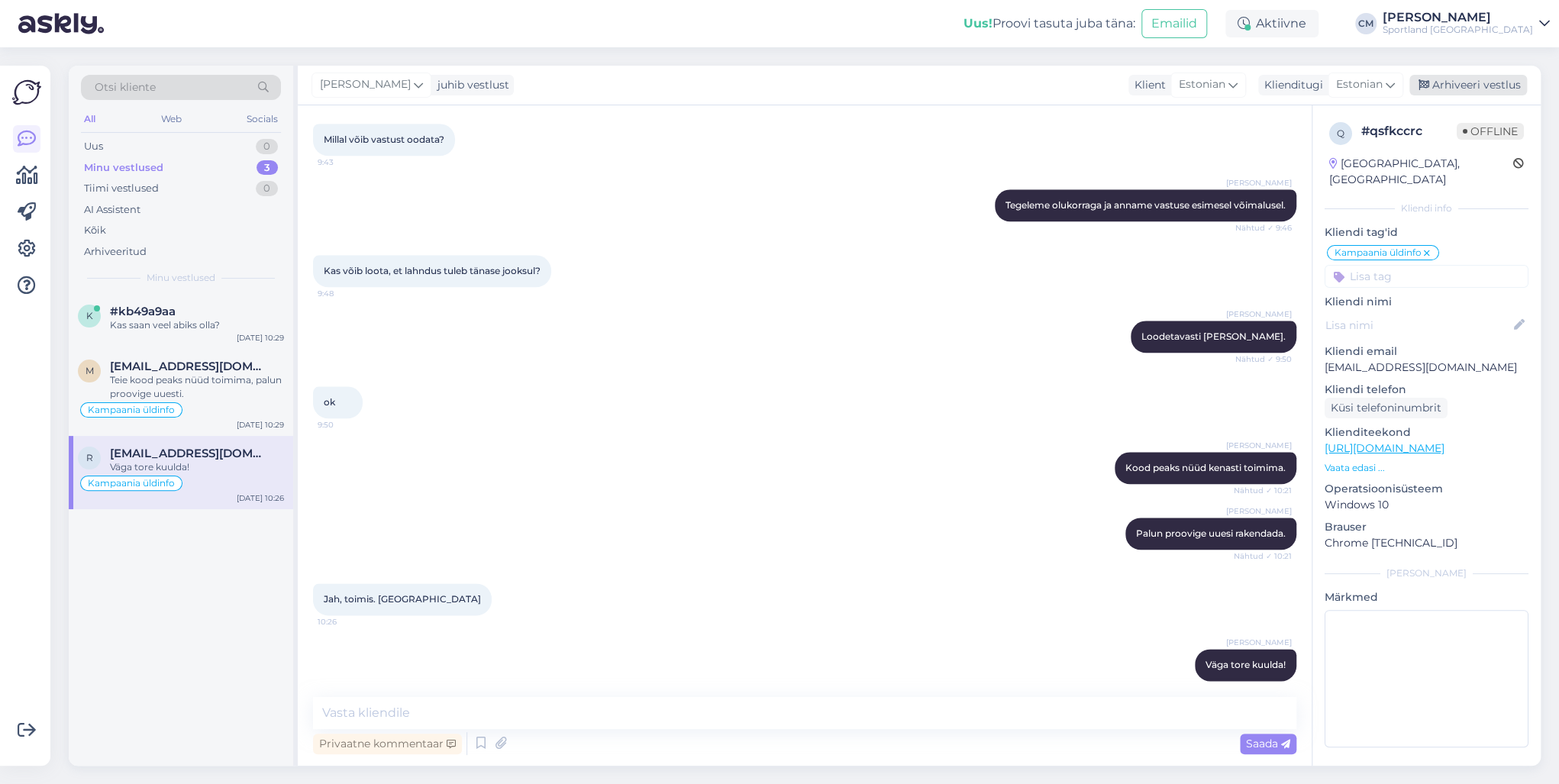
click at [1168, 79] on div "Arhiveeri vestlus" at bounding box center [1468, 84] width 117 height 21
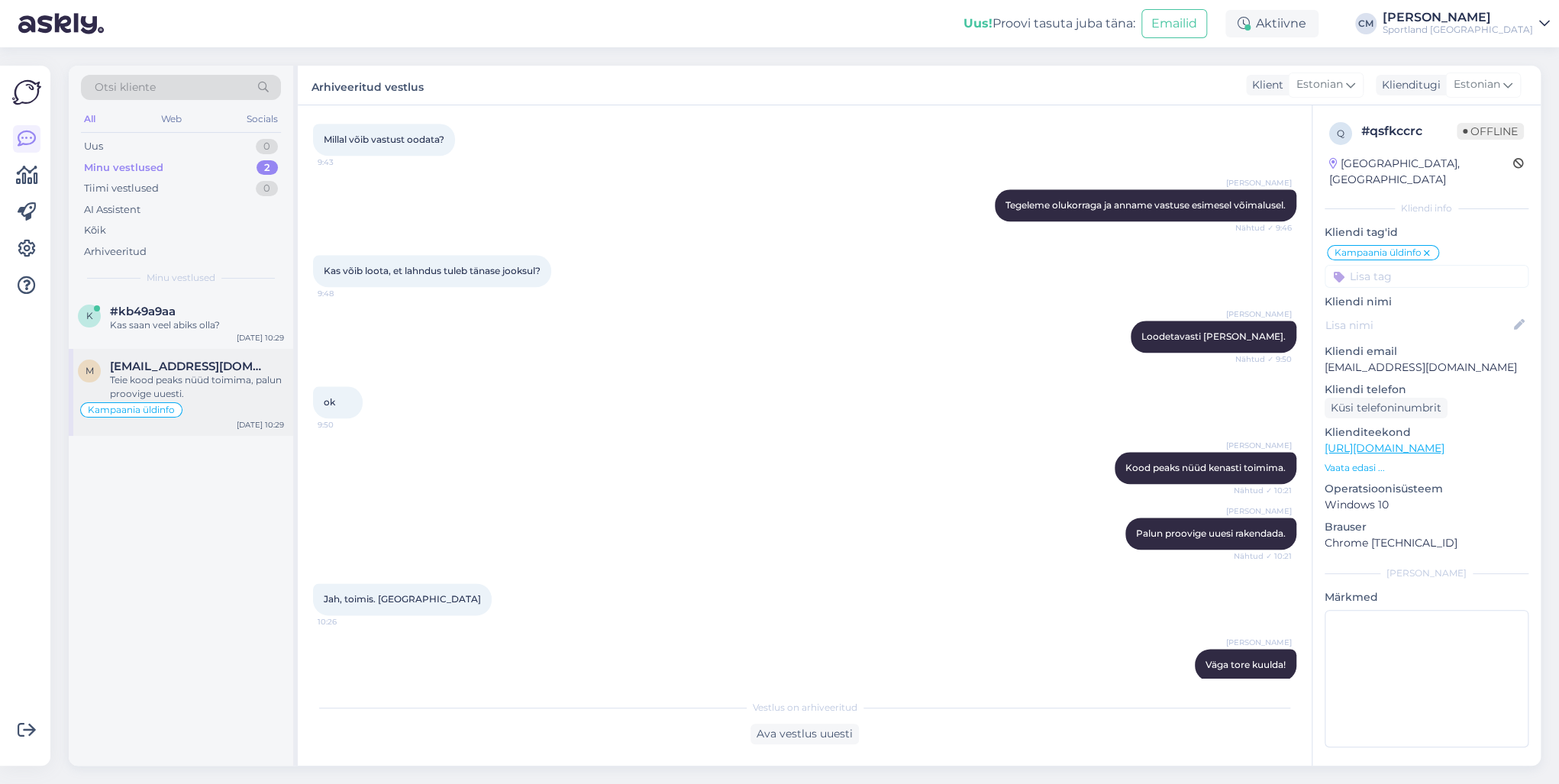
click at [259, 417] on div "Kampaania üldinfo" at bounding box center [180, 410] width 206 height 18
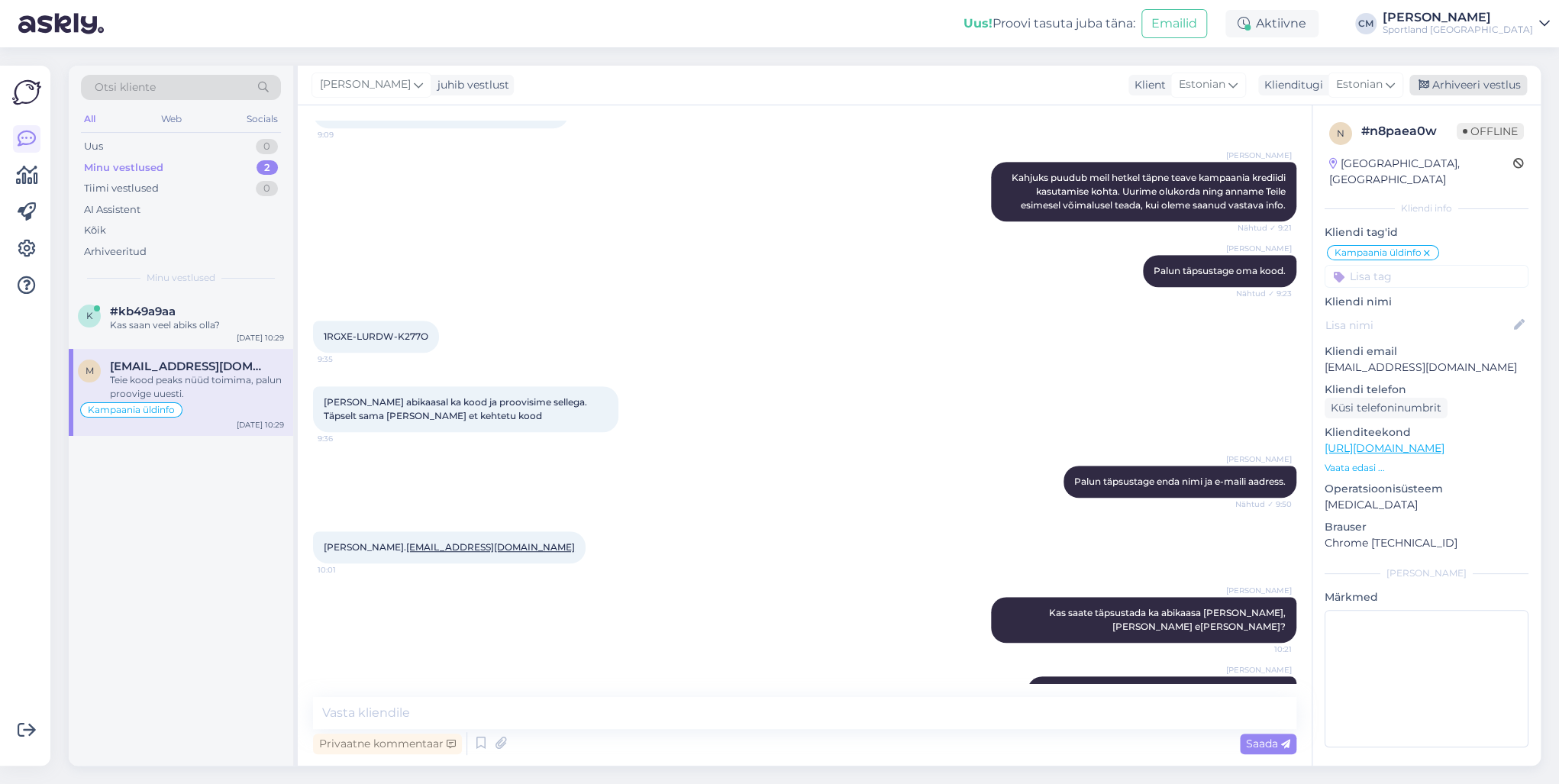
click at [1168, 89] on div "Arhiveeri vestlus" at bounding box center [1468, 84] width 117 height 21
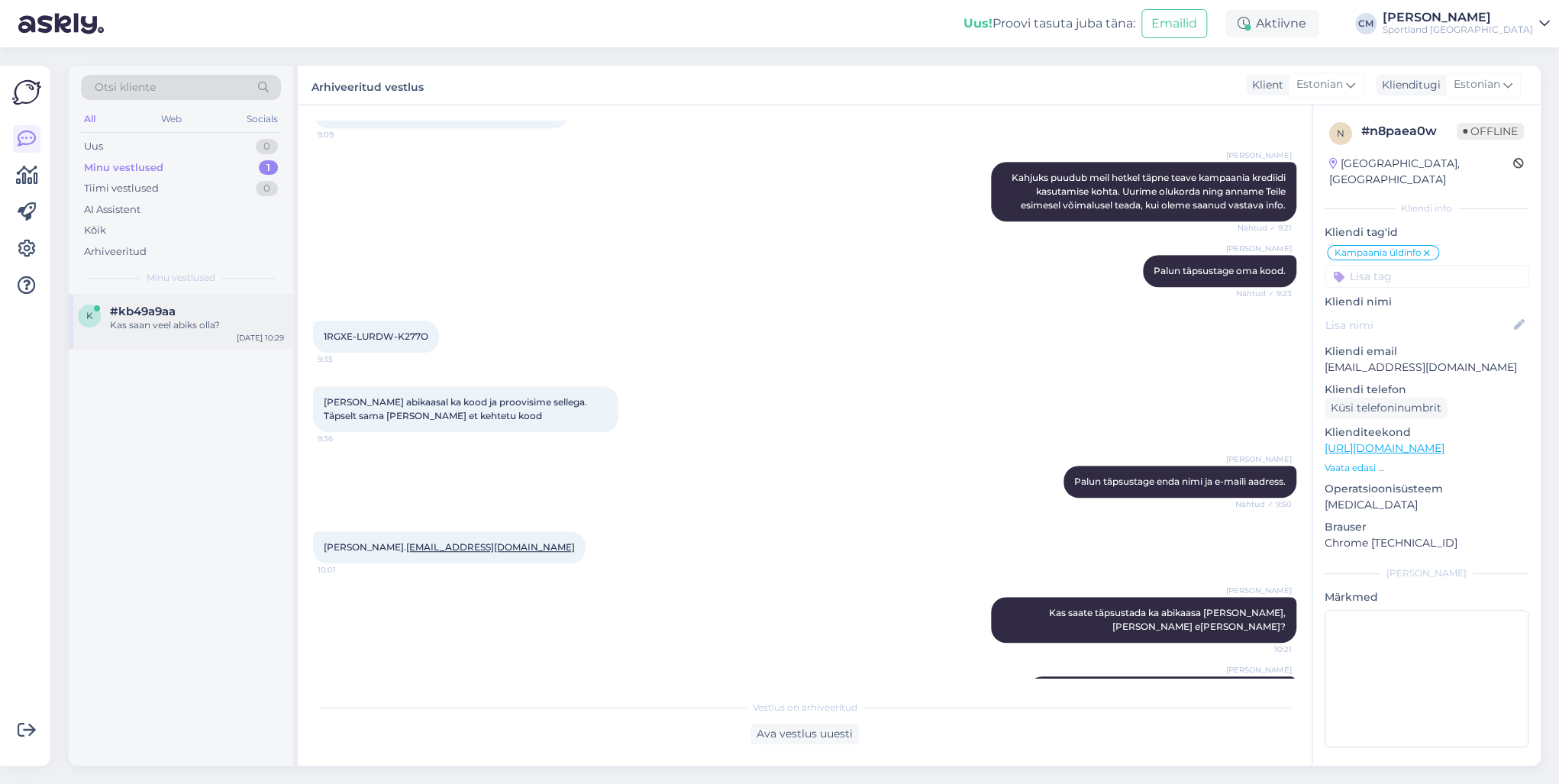
click at [219, 344] on div "k #kb49a9aa Kas saan veel abiks olla? [DATE] 10:29" at bounding box center [181, 321] width 224 height 55
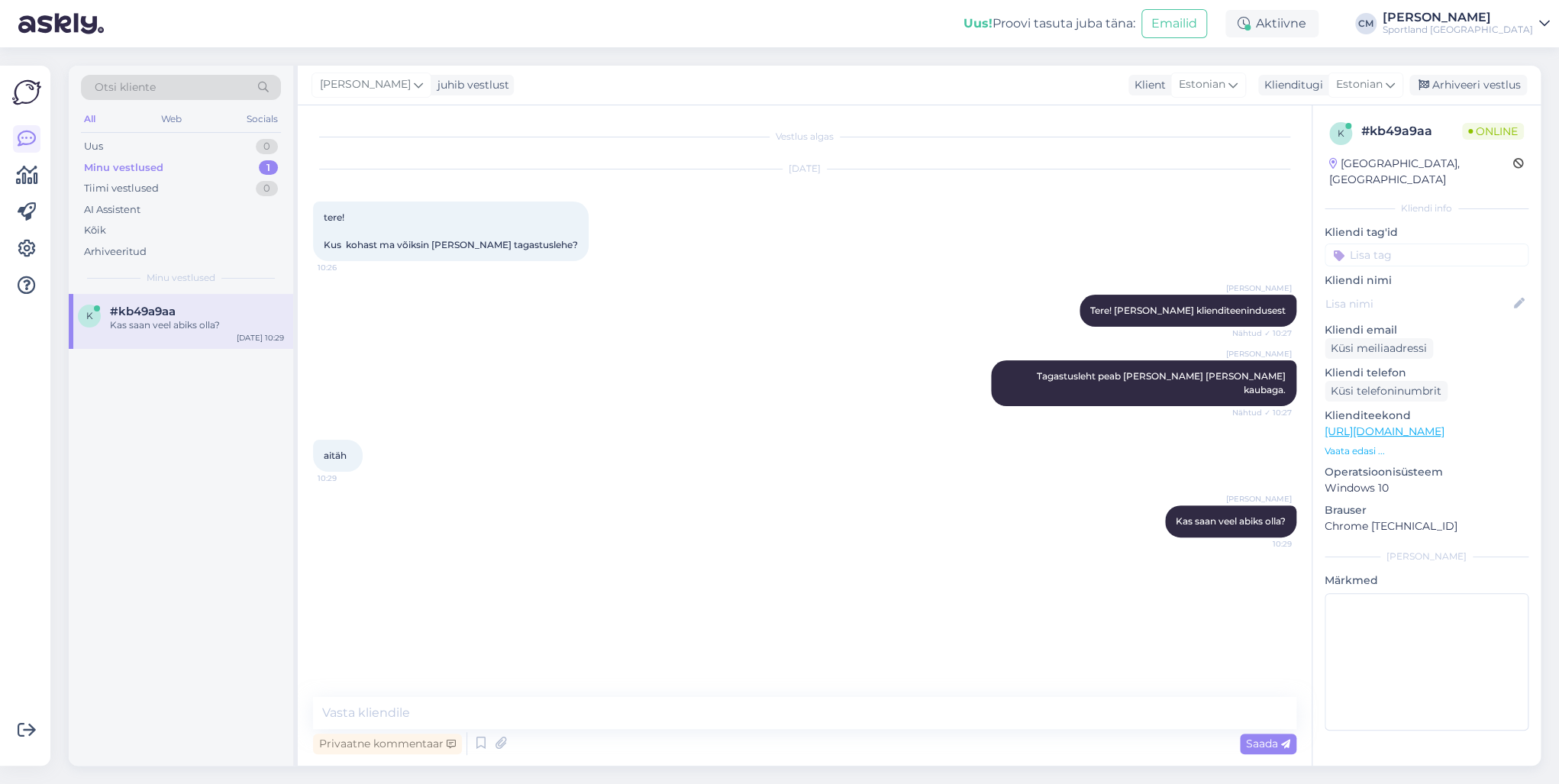
scroll to position [0, 0]
click at [1168, 245] on input at bounding box center [1427, 255] width 204 height 23
click at [1168, 306] on div "Tagastamine (e-pood)" at bounding box center [1426, 314] width 117 height 15
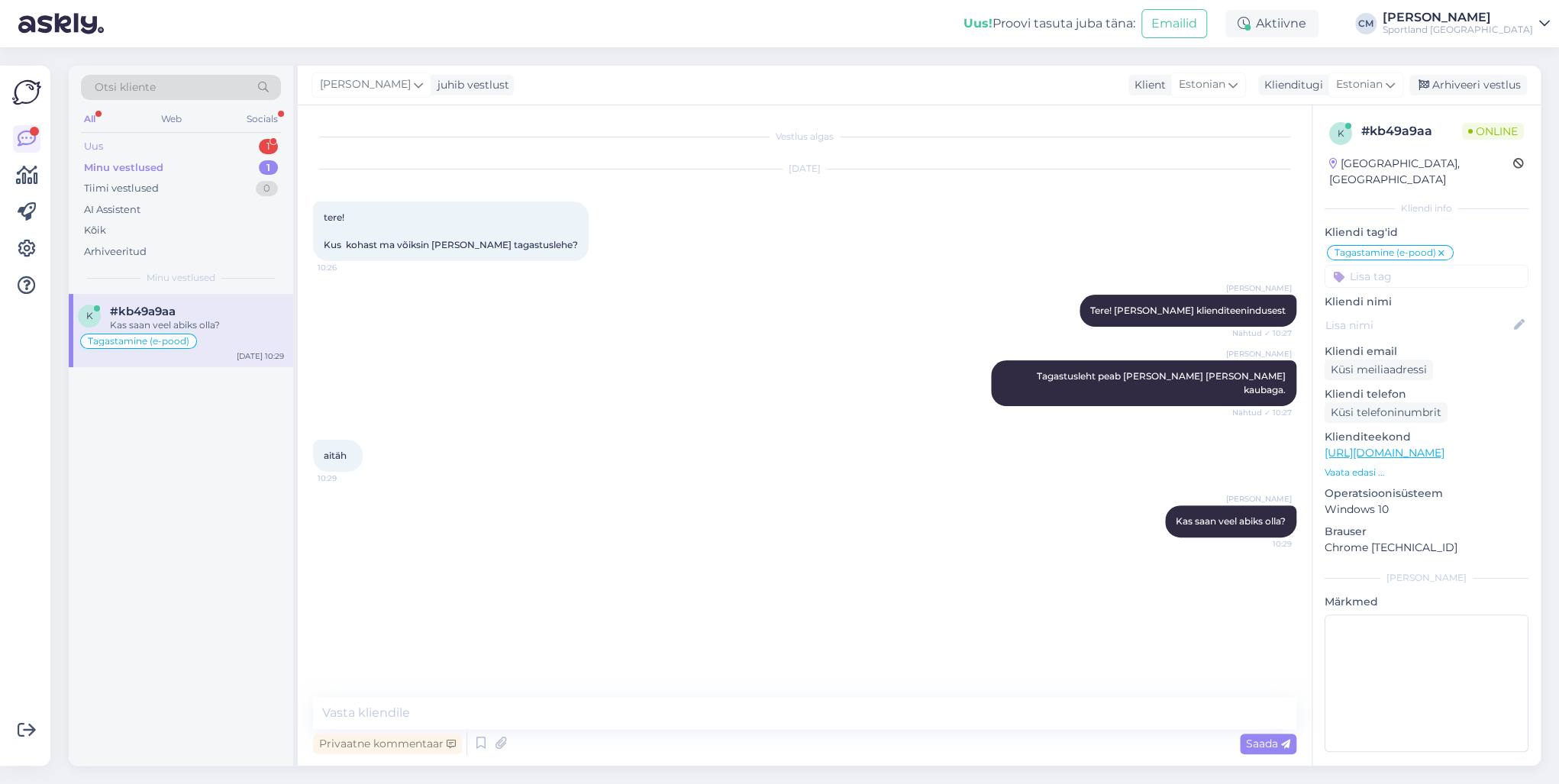
click at [263, 141] on div "1" at bounding box center [268, 147] width 19 height 15
click at [230, 339] on div "Kampaania üldinfo" at bounding box center [180, 341] width 206 height 18
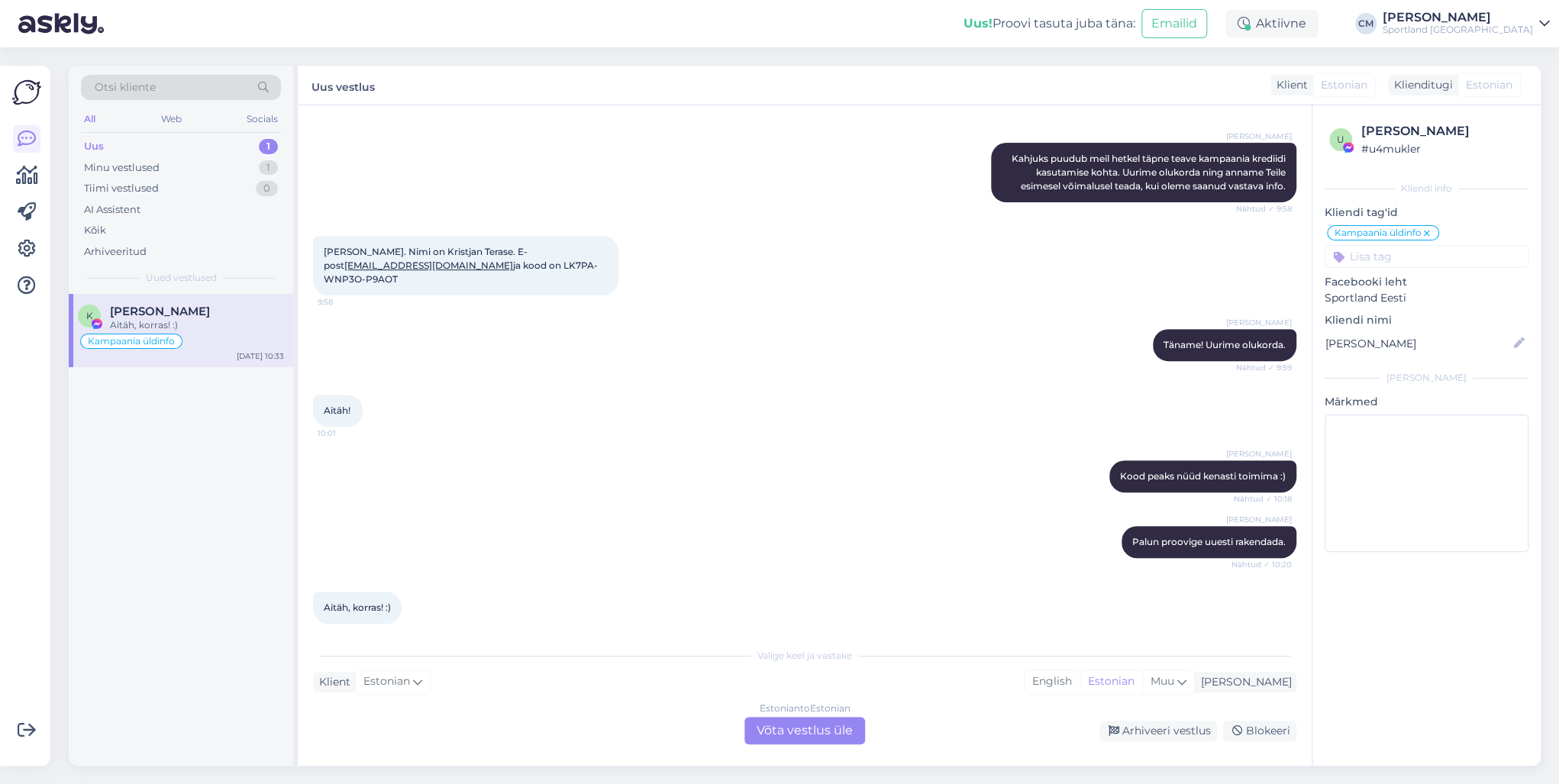
click at [788, 563] on div "Estonian to Estonian" at bounding box center [805, 708] width 91 height 14
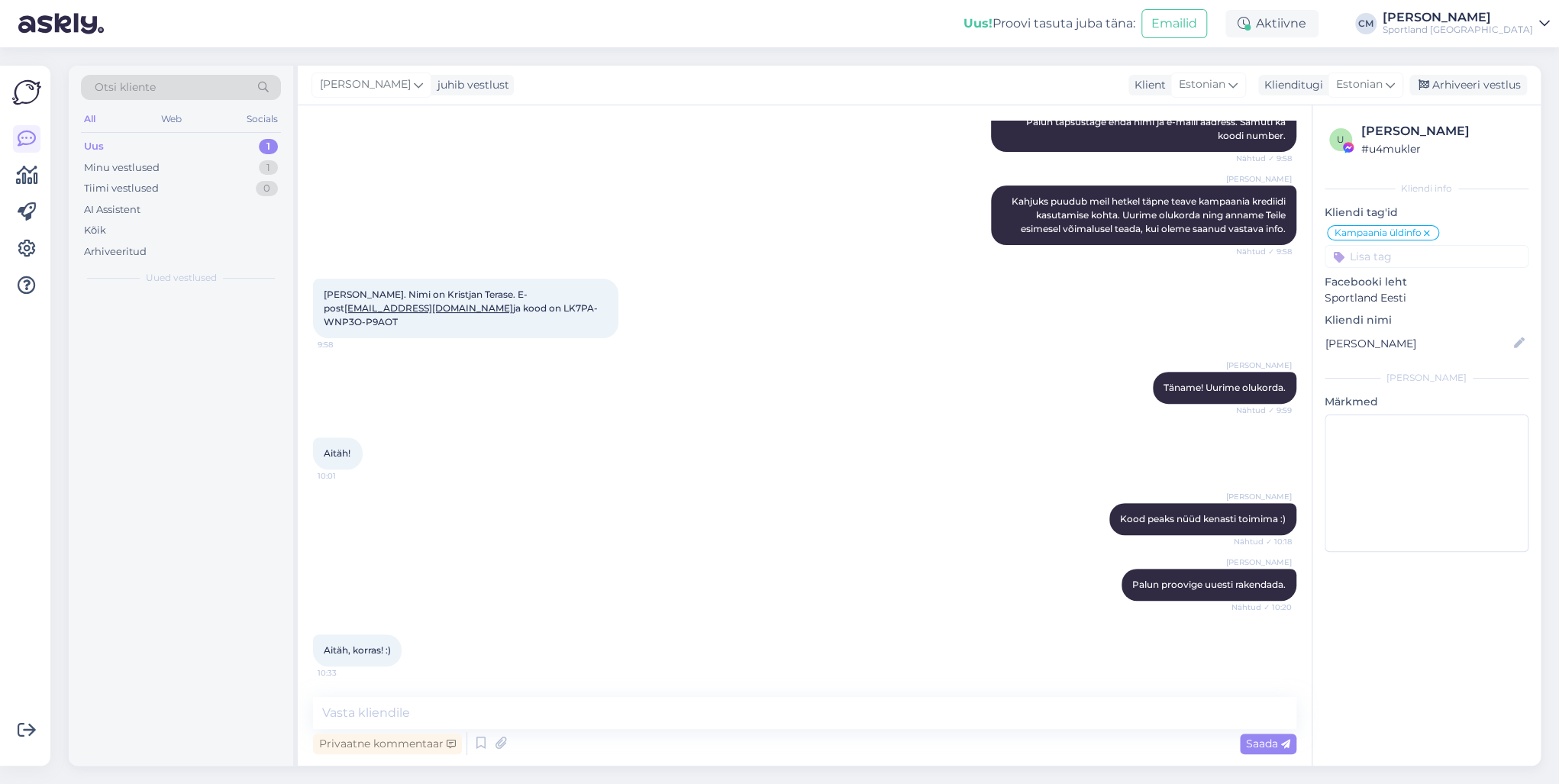
scroll to position [239, 0]
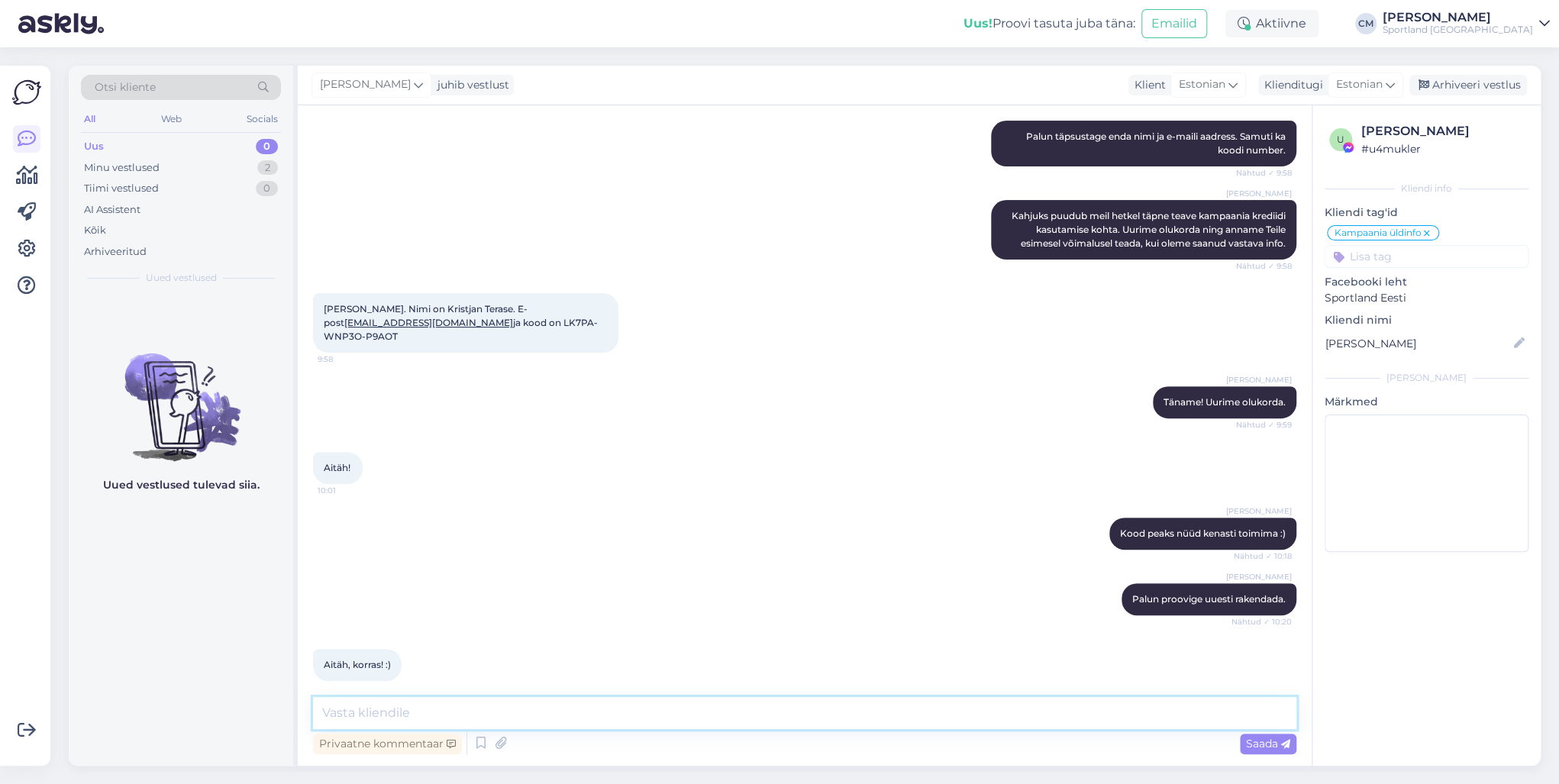
click at [718, 563] on textarea at bounding box center [804, 713] width 983 height 32
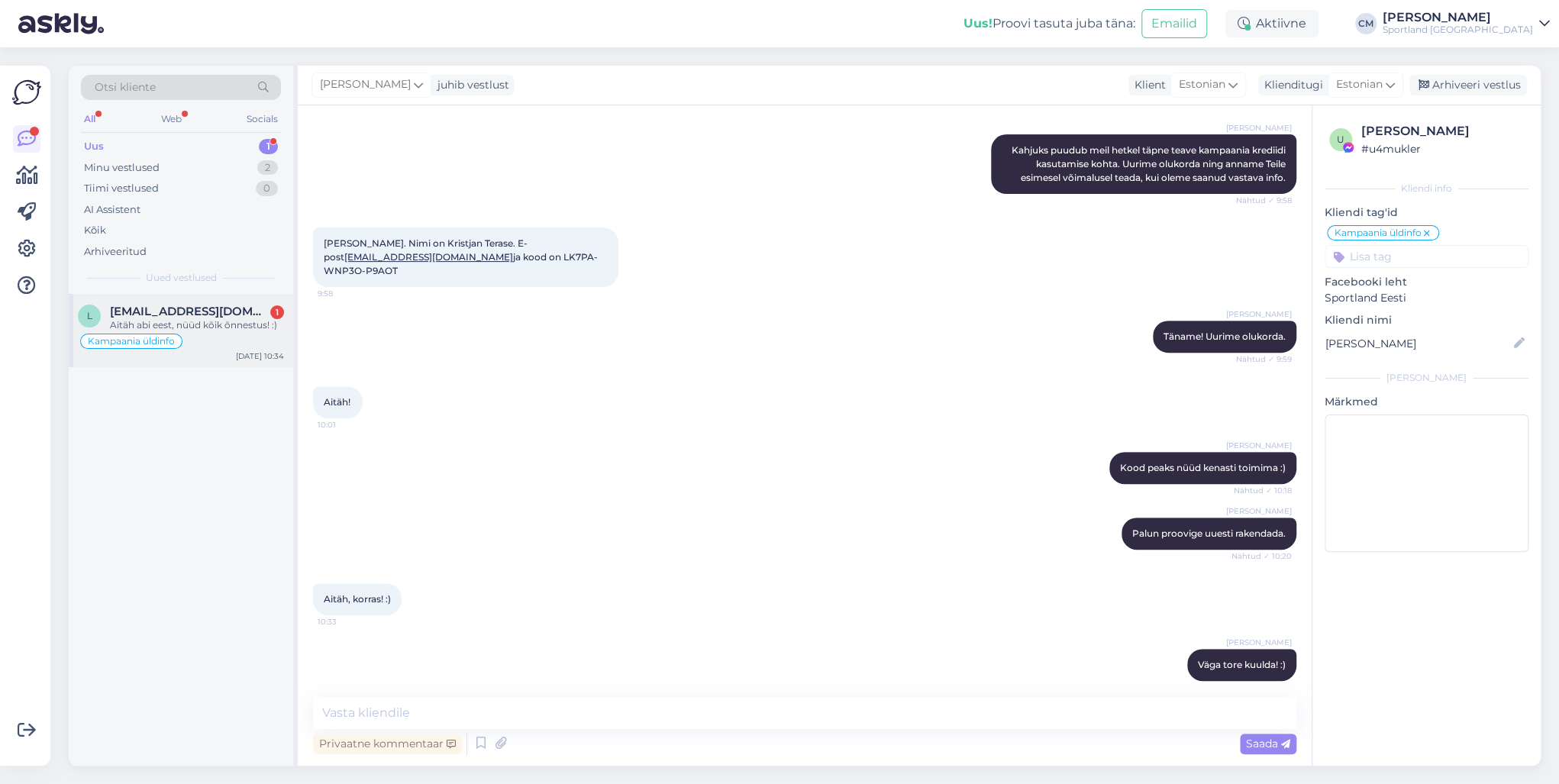
click at [238, 331] on div "Aitäh abi eest, nüüd kõik õnnestus! :)" at bounding box center [197, 325] width 174 height 14
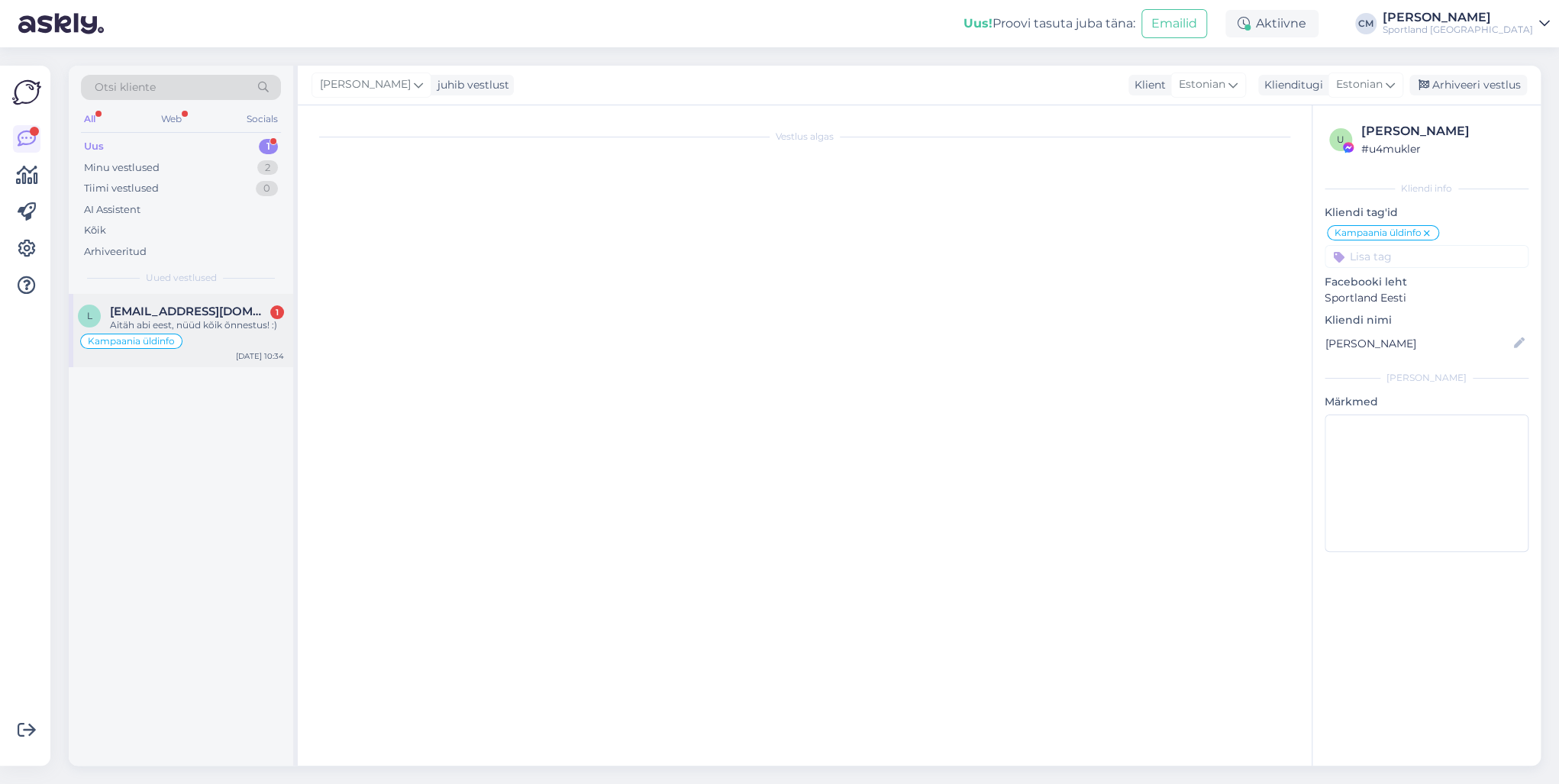
scroll to position [1142, 0]
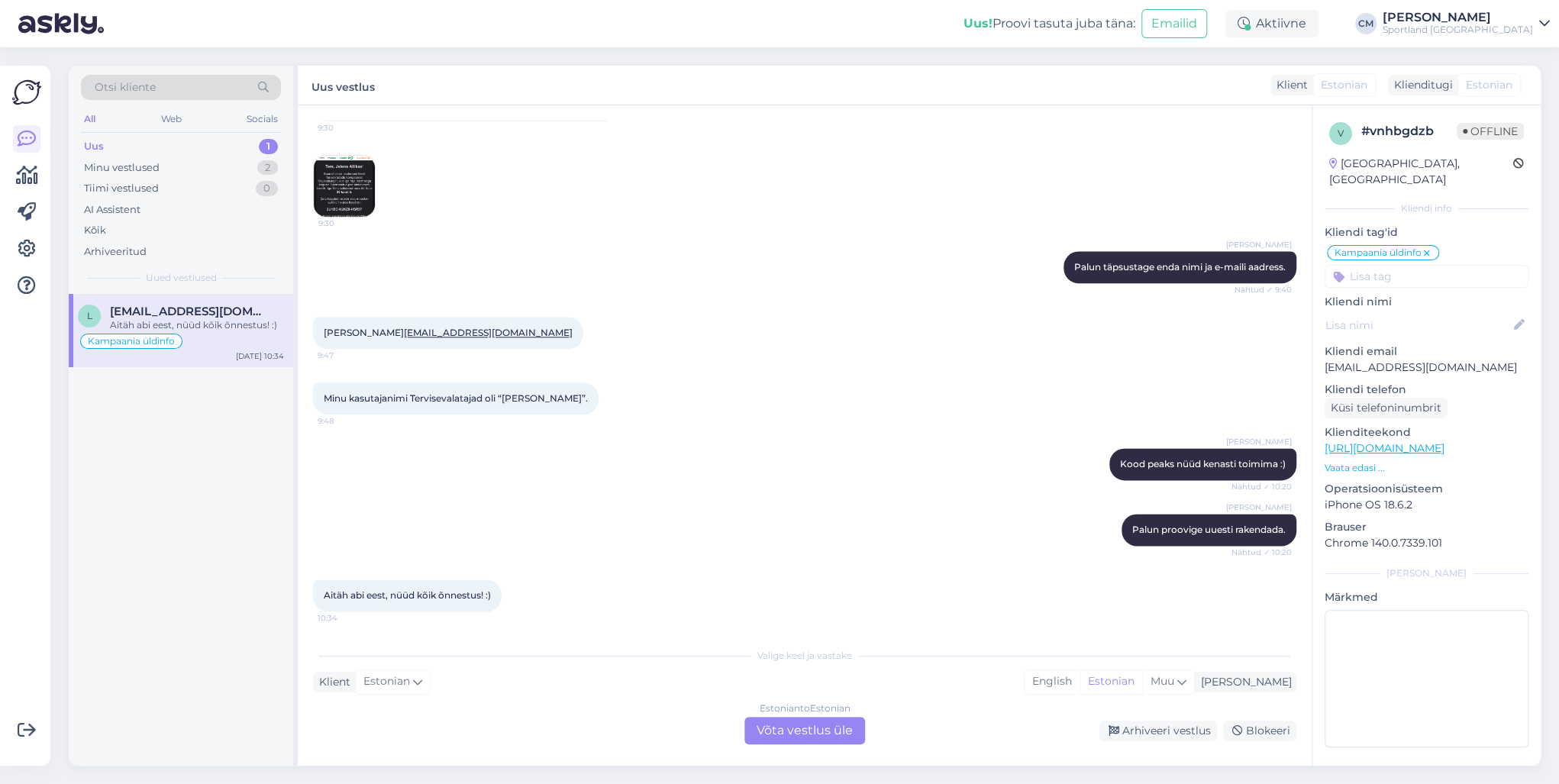
click at [772, 563] on div "Estonian to Estonian Võta vestlus üle" at bounding box center [804, 730] width 121 height 28
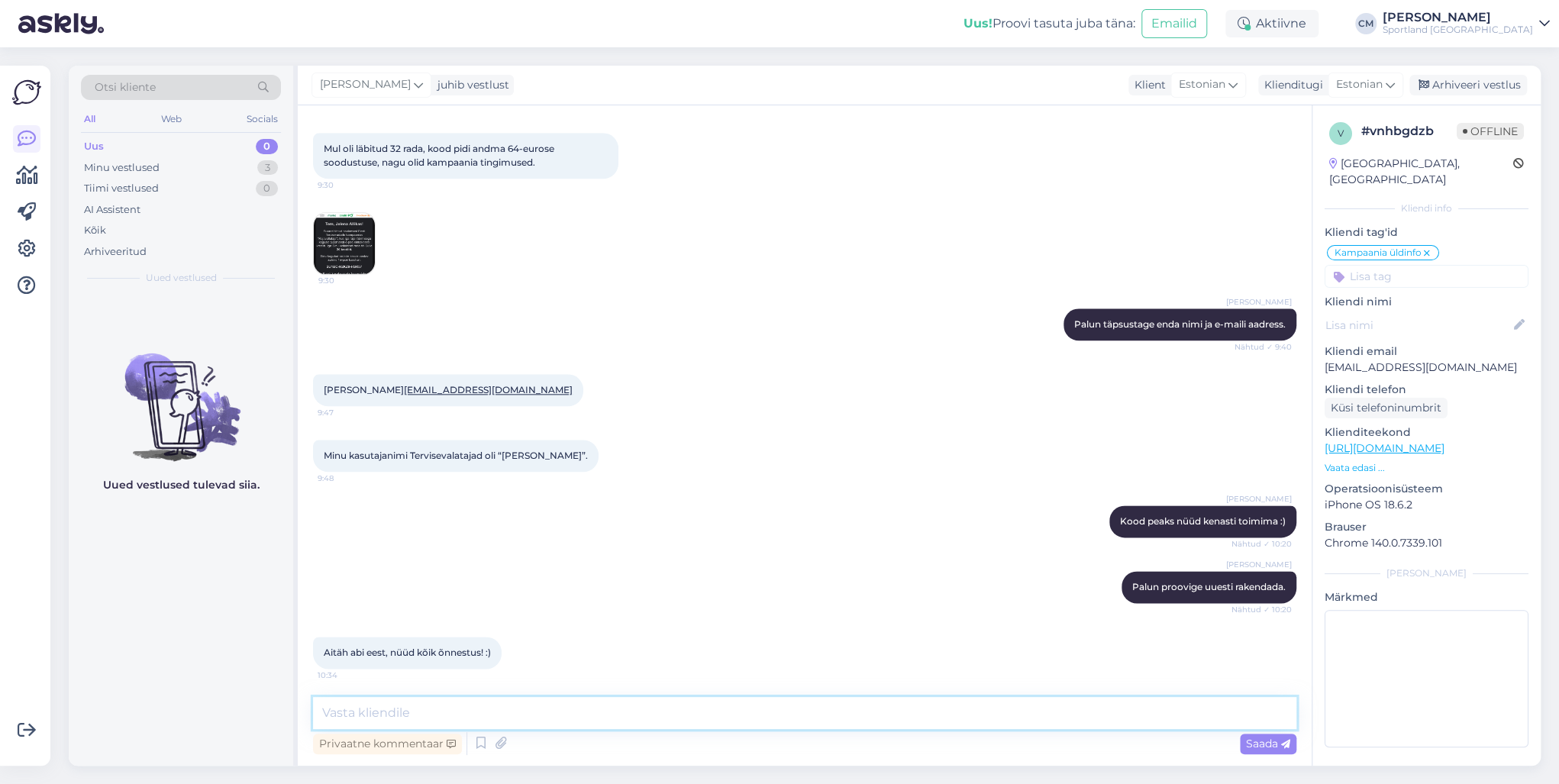
click at [699, 563] on textarea at bounding box center [804, 713] width 983 height 32
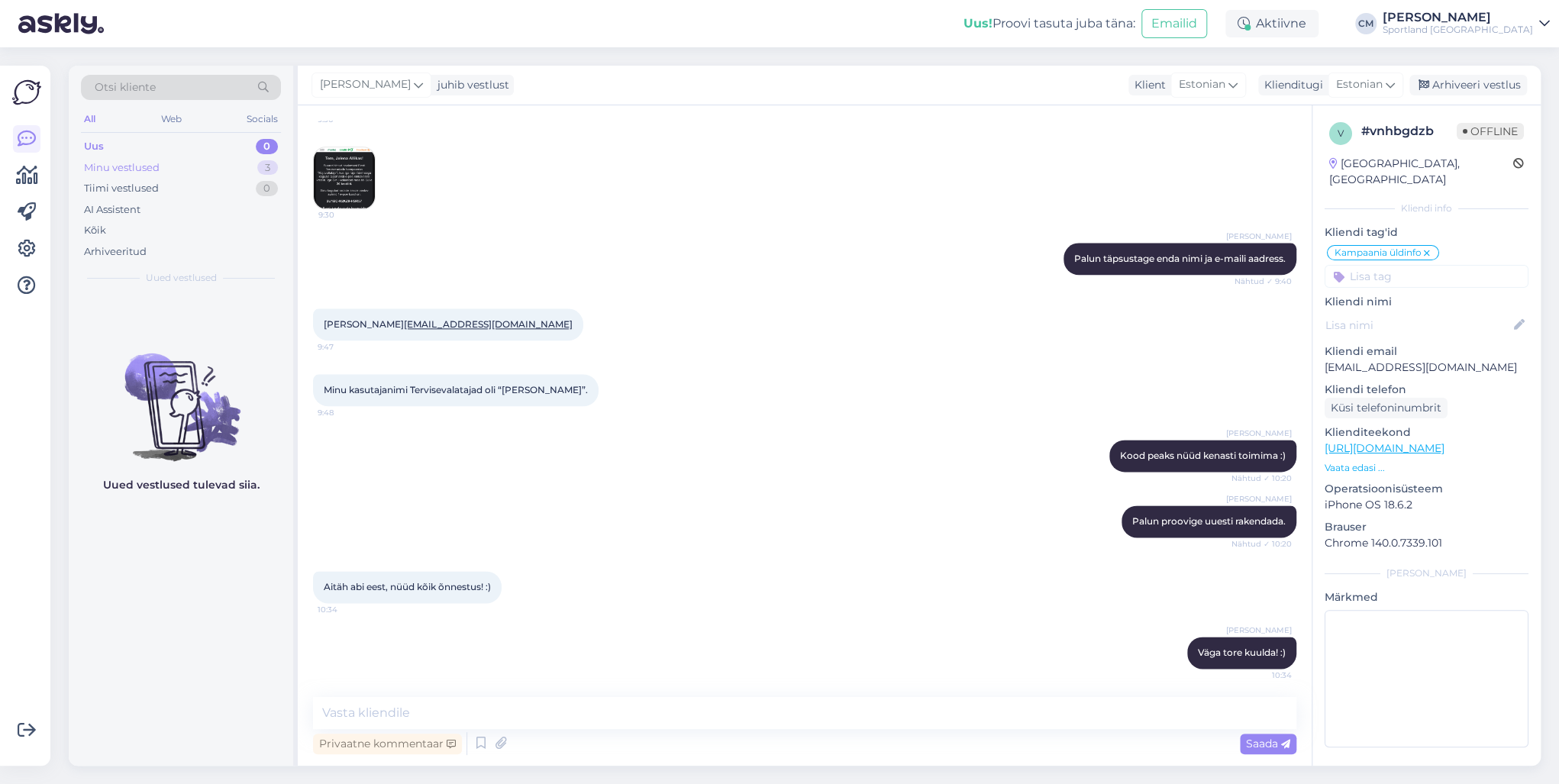
click at [215, 168] on div "Minu vestlused 3" at bounding box center [180, 168] width 200 height 21
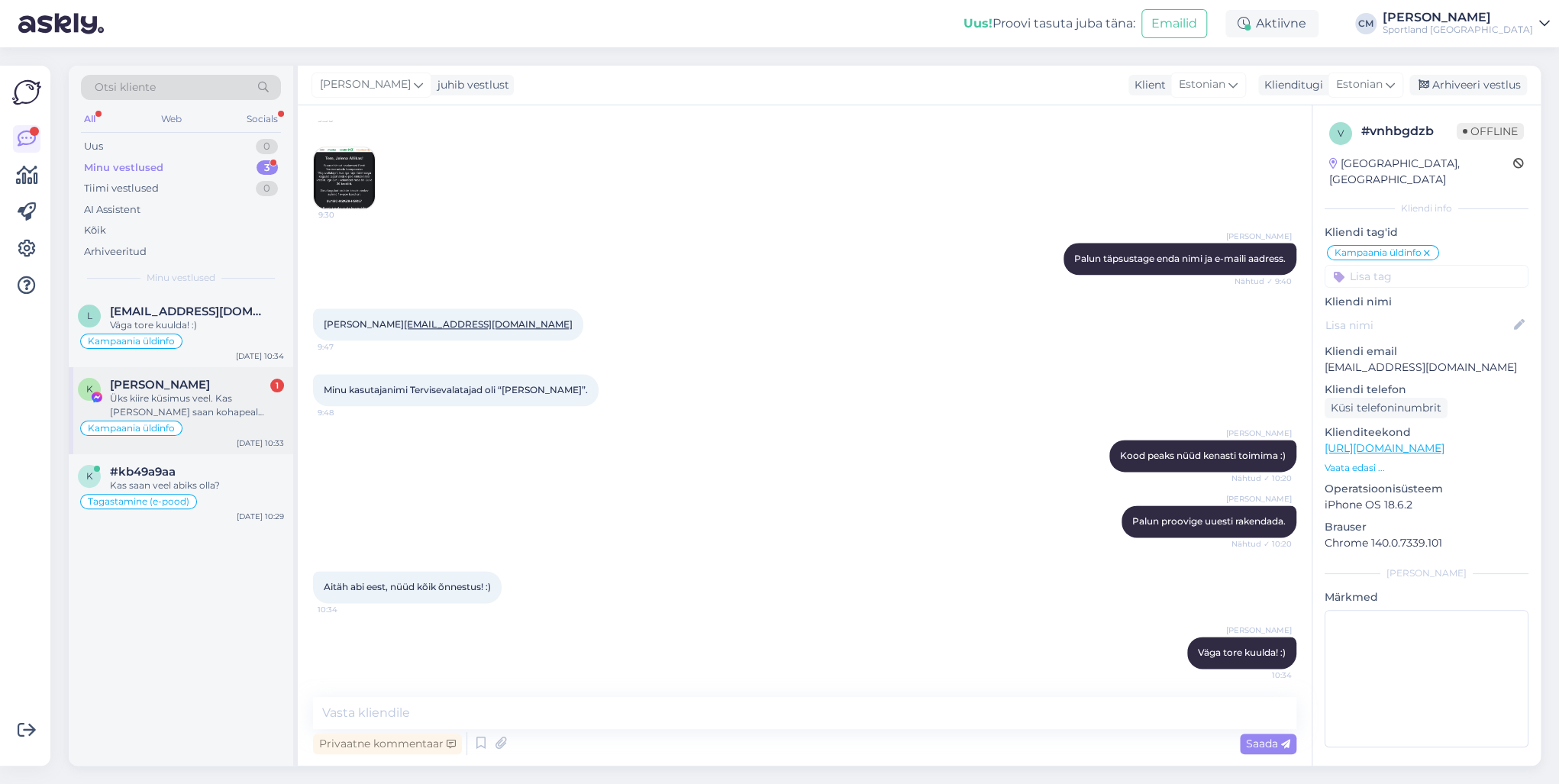
click at [205, 403] on div "Üks kiire küsimus veel. Kas [PERSON_NAME] saan kohapeal jalatsit proovida [PERS…" at bounding box center [197, 405] width 174 height 28
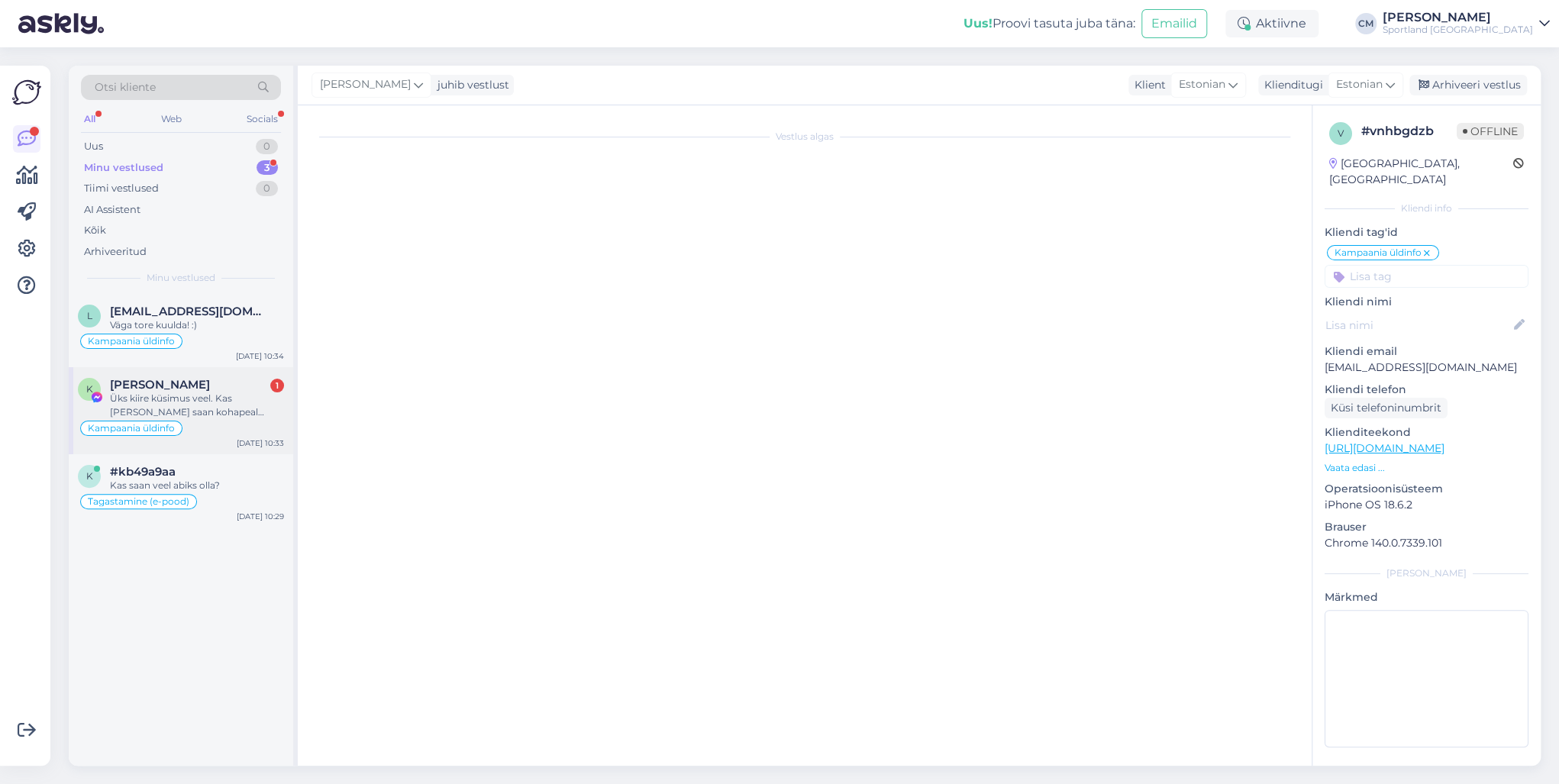
scroll to position [412, 0]
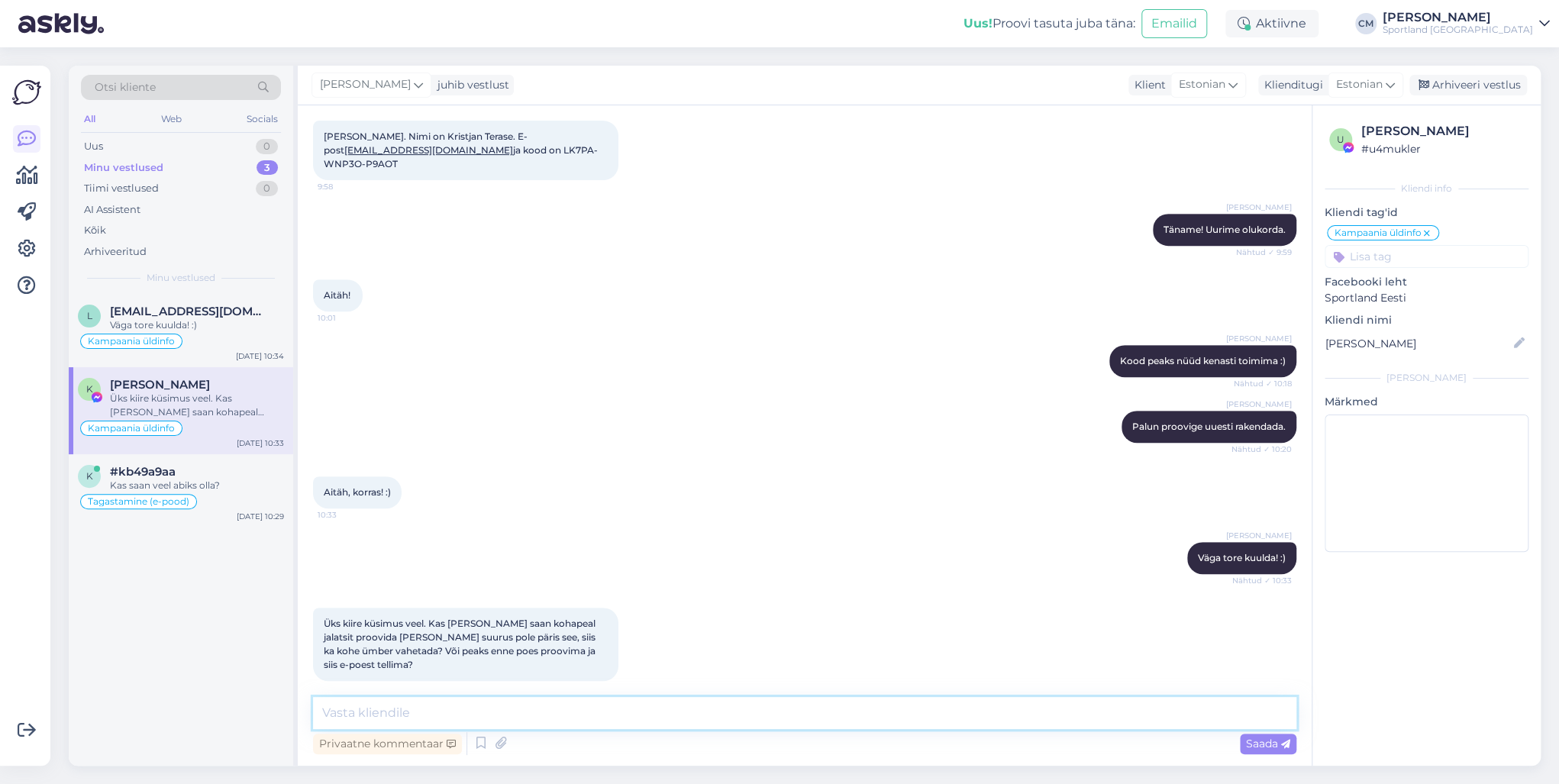
click at [462, 563] on textarea at bounding box center [804, 713] width 983 height 32
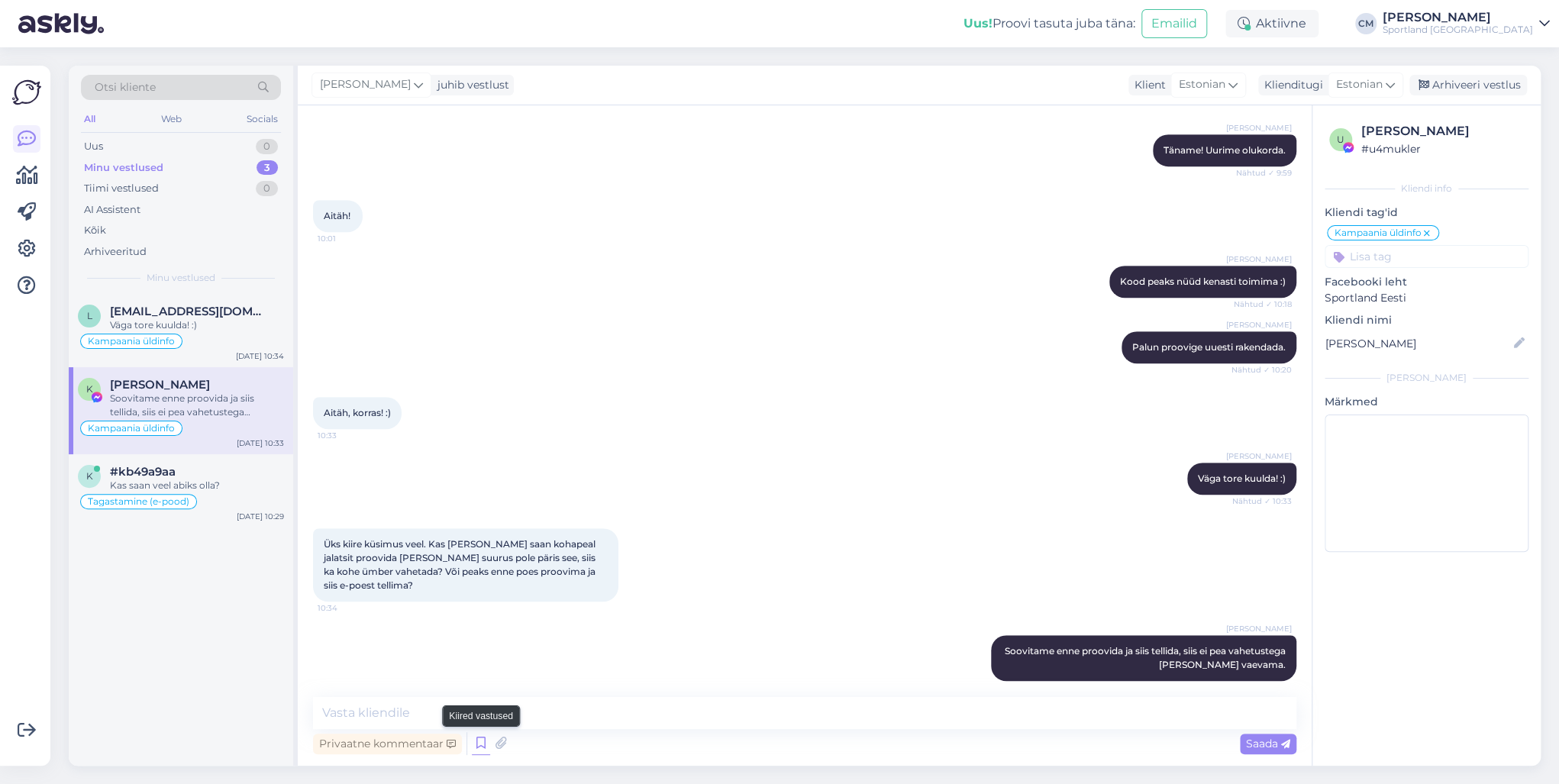
click at [479, 563] on icon at bounding box center [481, 743] width 18 height 23
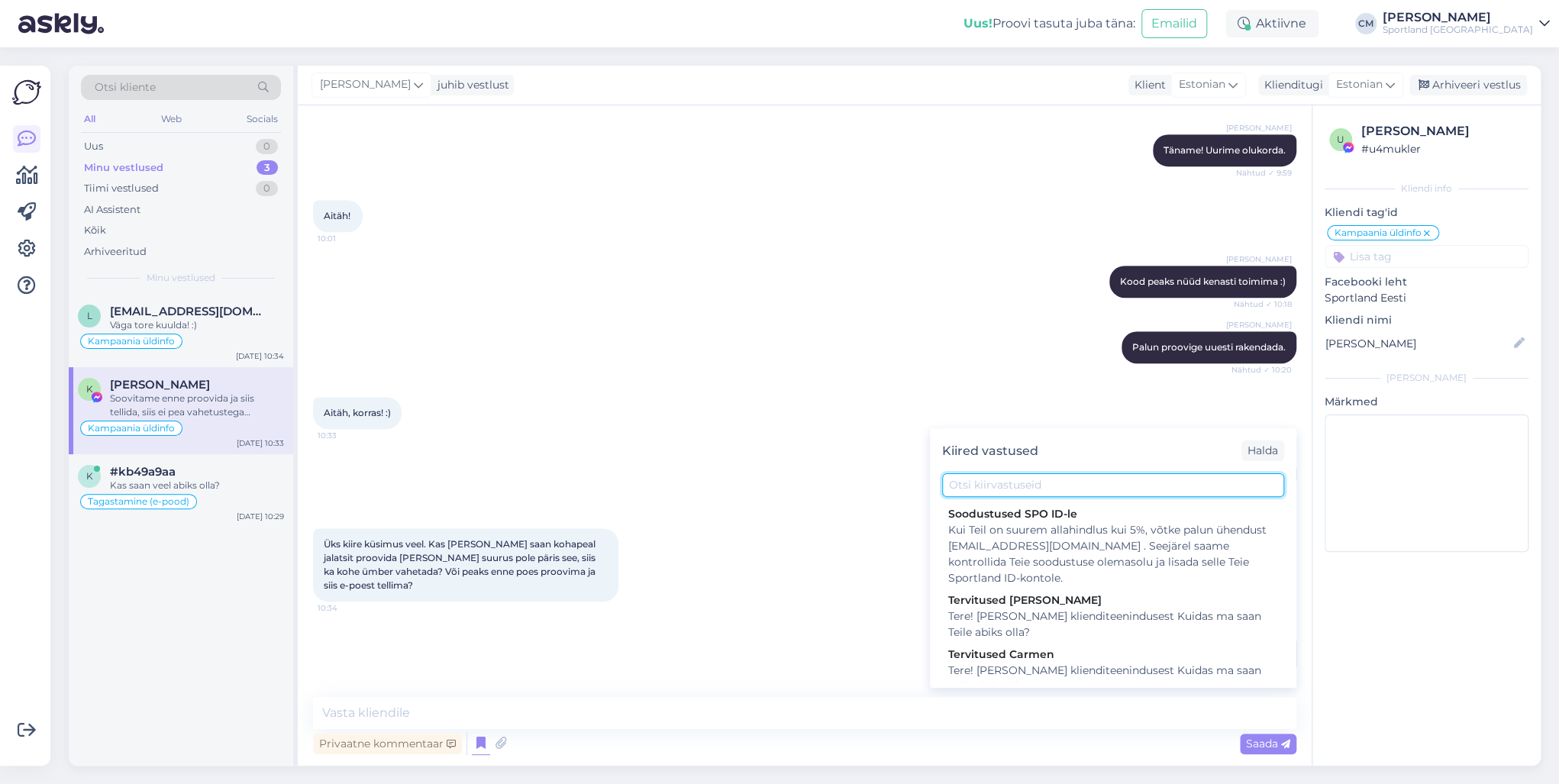
click at [1003, 494] on input "text" at bounding box center [1113, 485] width 342 height 24
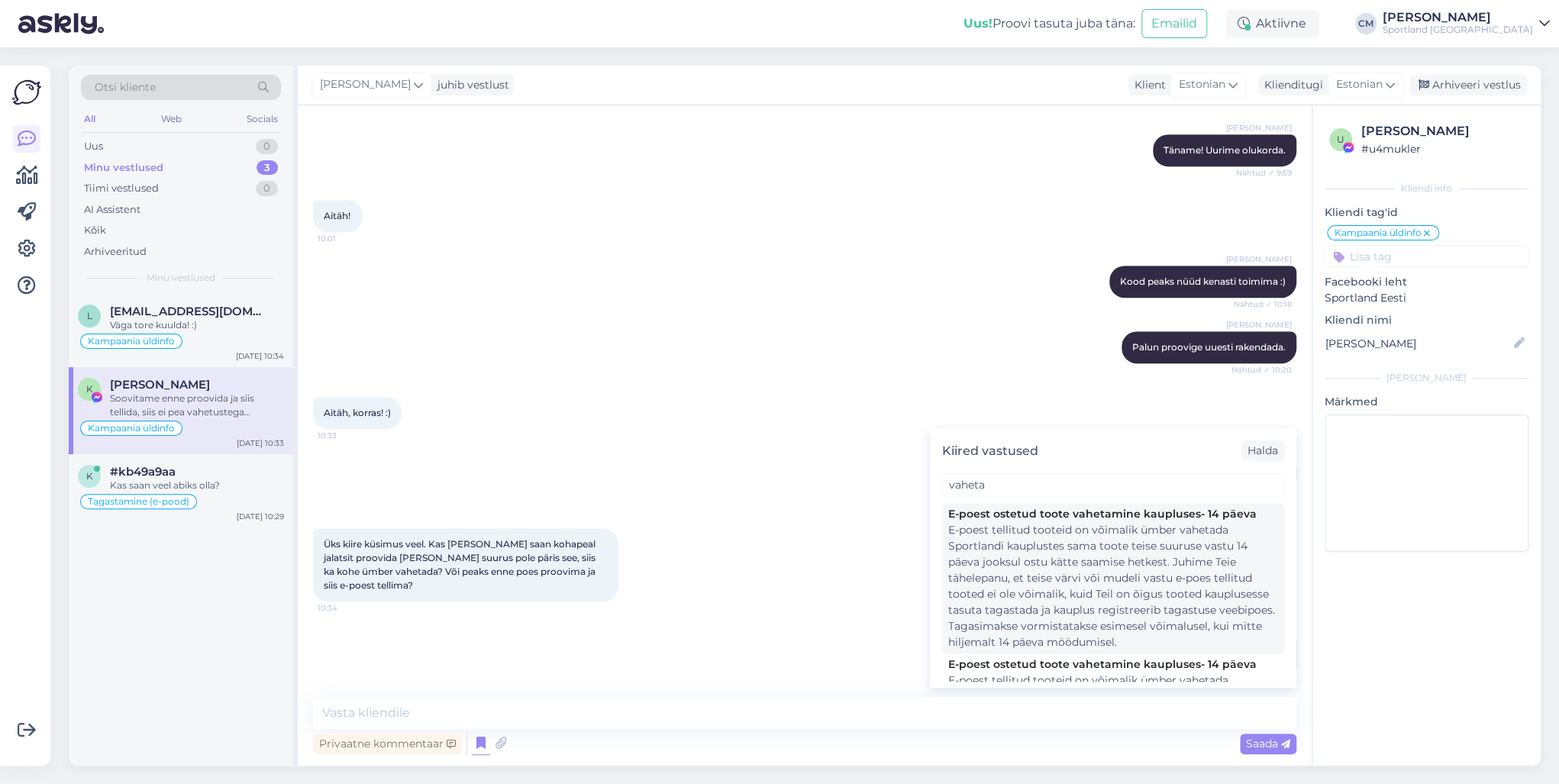
click at [985, 561] on div "E-poest tellitud tooteid on võimalik ümber vahetada Sportlandi kauplustes sama …" at bounding box center [1113, 585] width 330 height 128
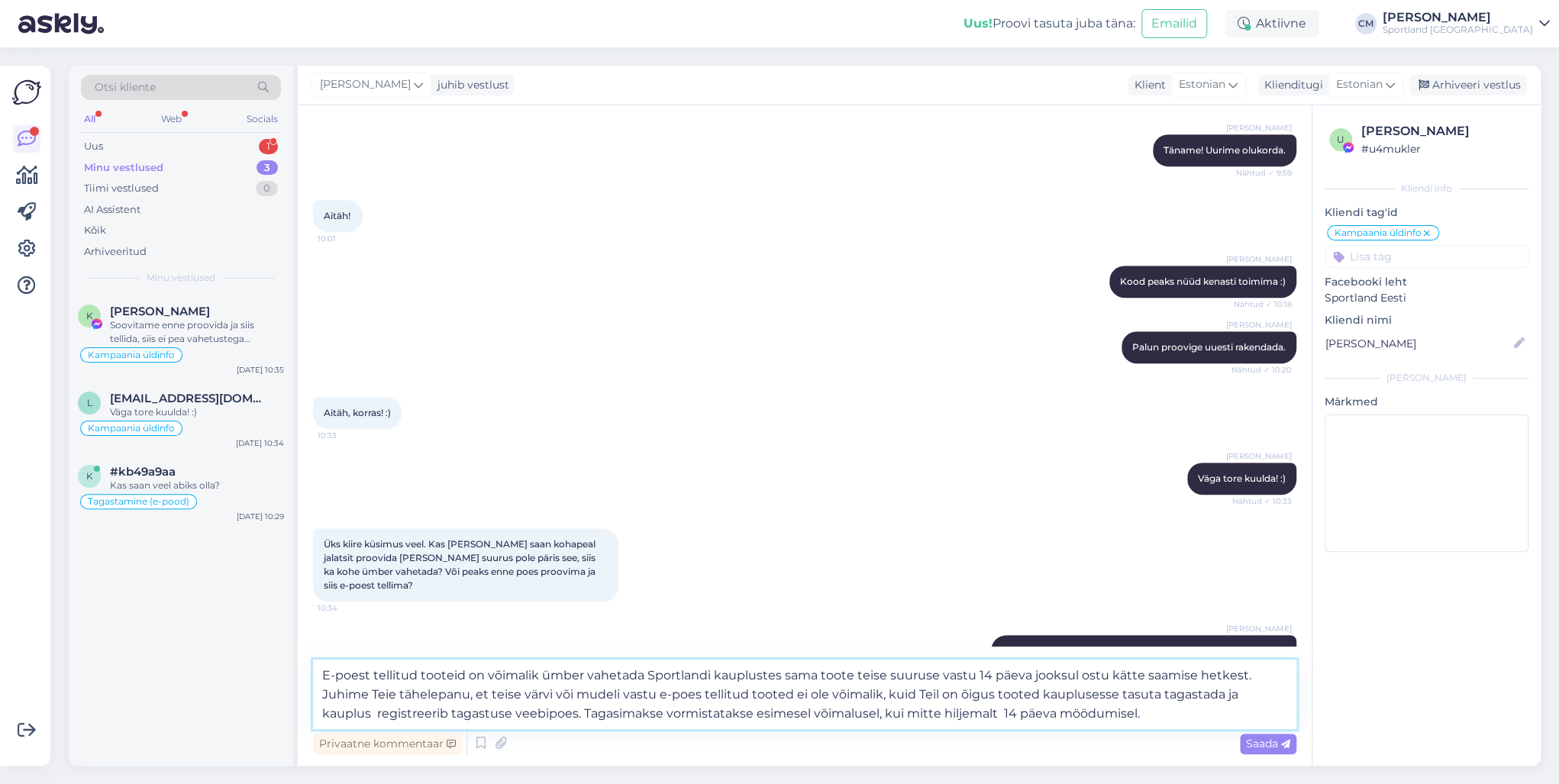
drag, startPoint x: 1121, startPoint y: 720, endPoint x: 527, endPoint y: 717, distance: 594.0
click at [527, 563] on textarea "E-poest tellitud tooteid on võimalik ümber vahetada Sportlandi kauplustes sama …" at bounding box center [804, 693] width 983 height 70
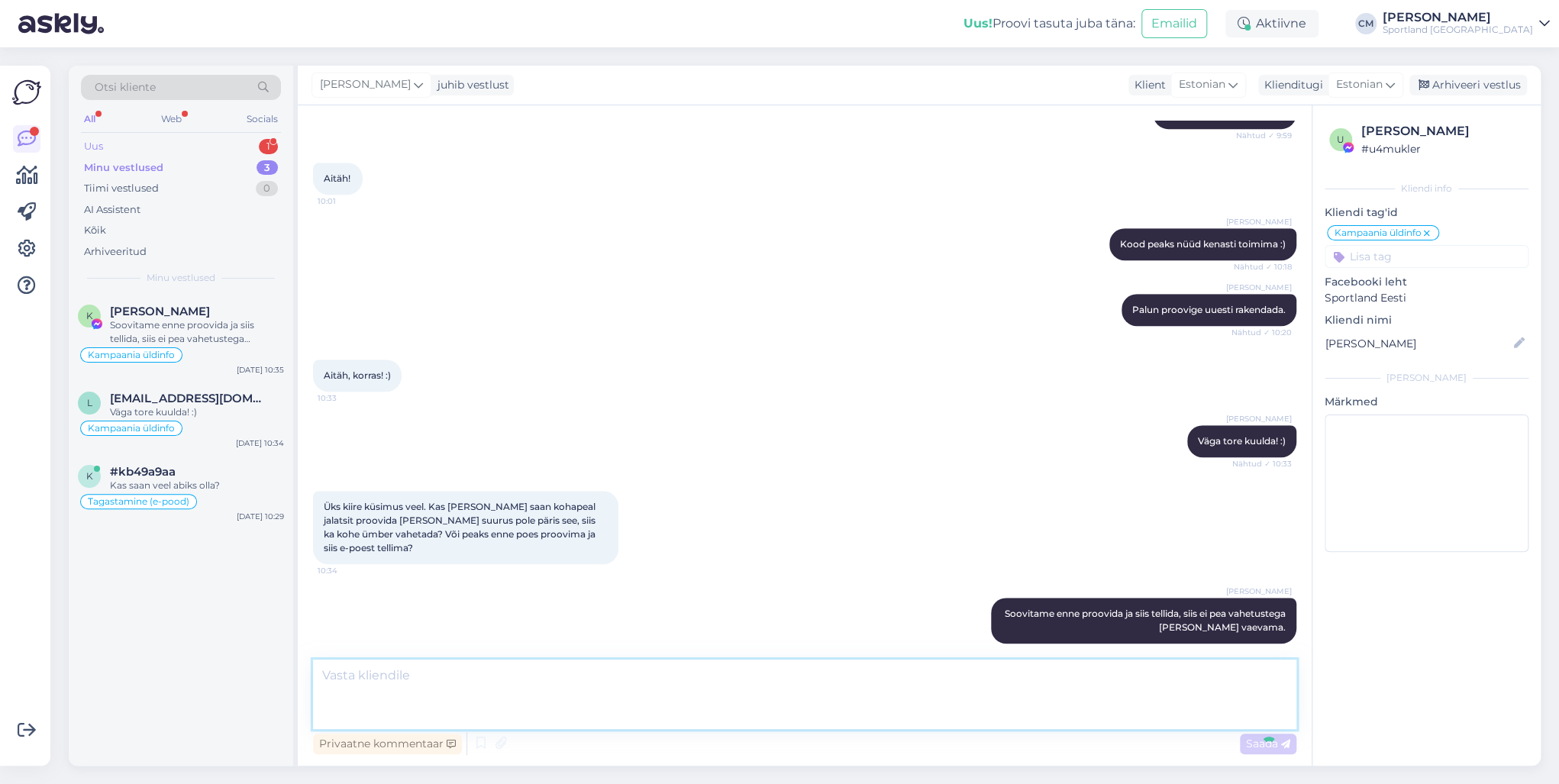
scroll to position [640, 0]
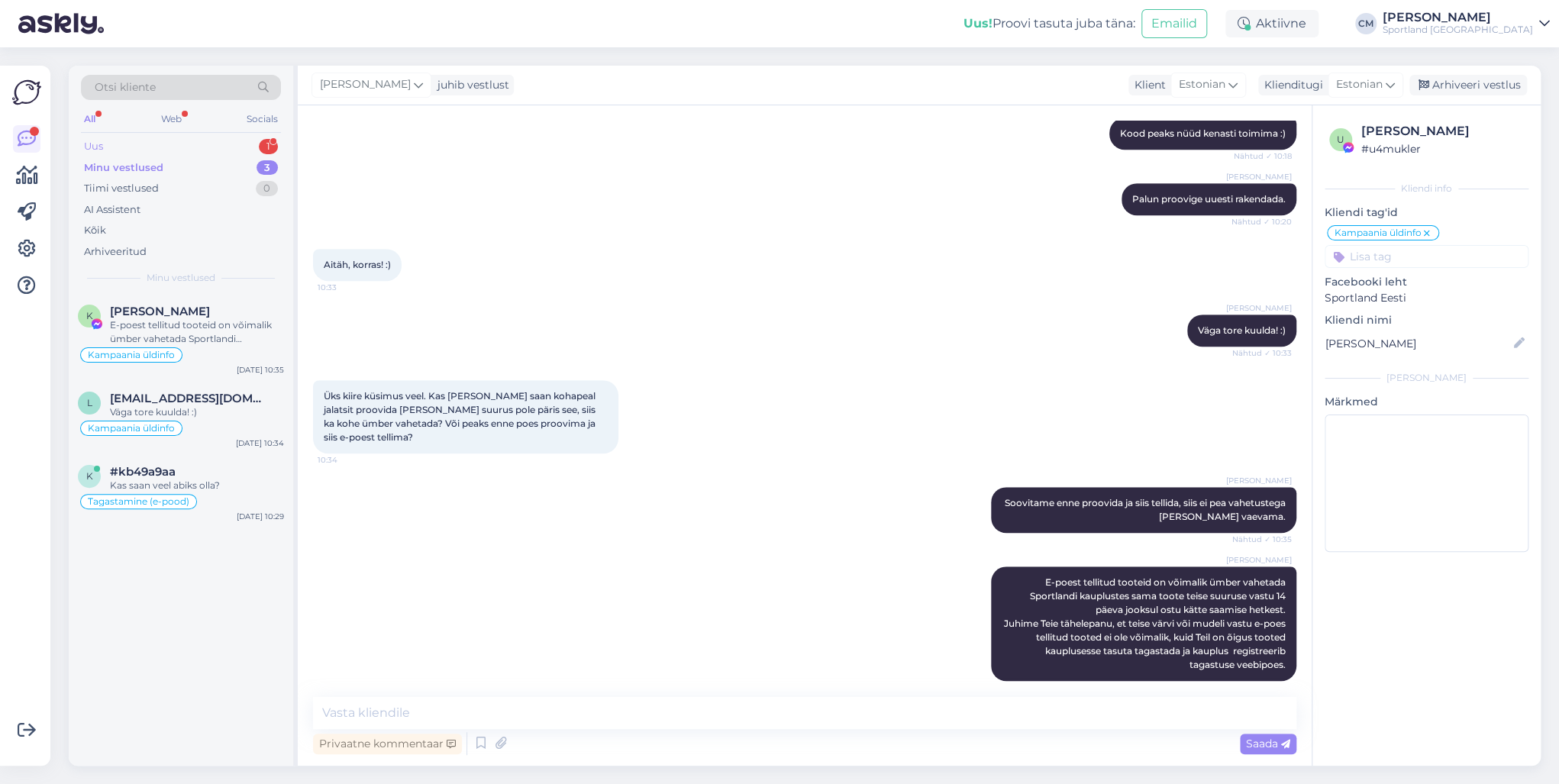
click at [255, 143] on div "Uus 1" at bounding box center [180, 147] width 200 height 21
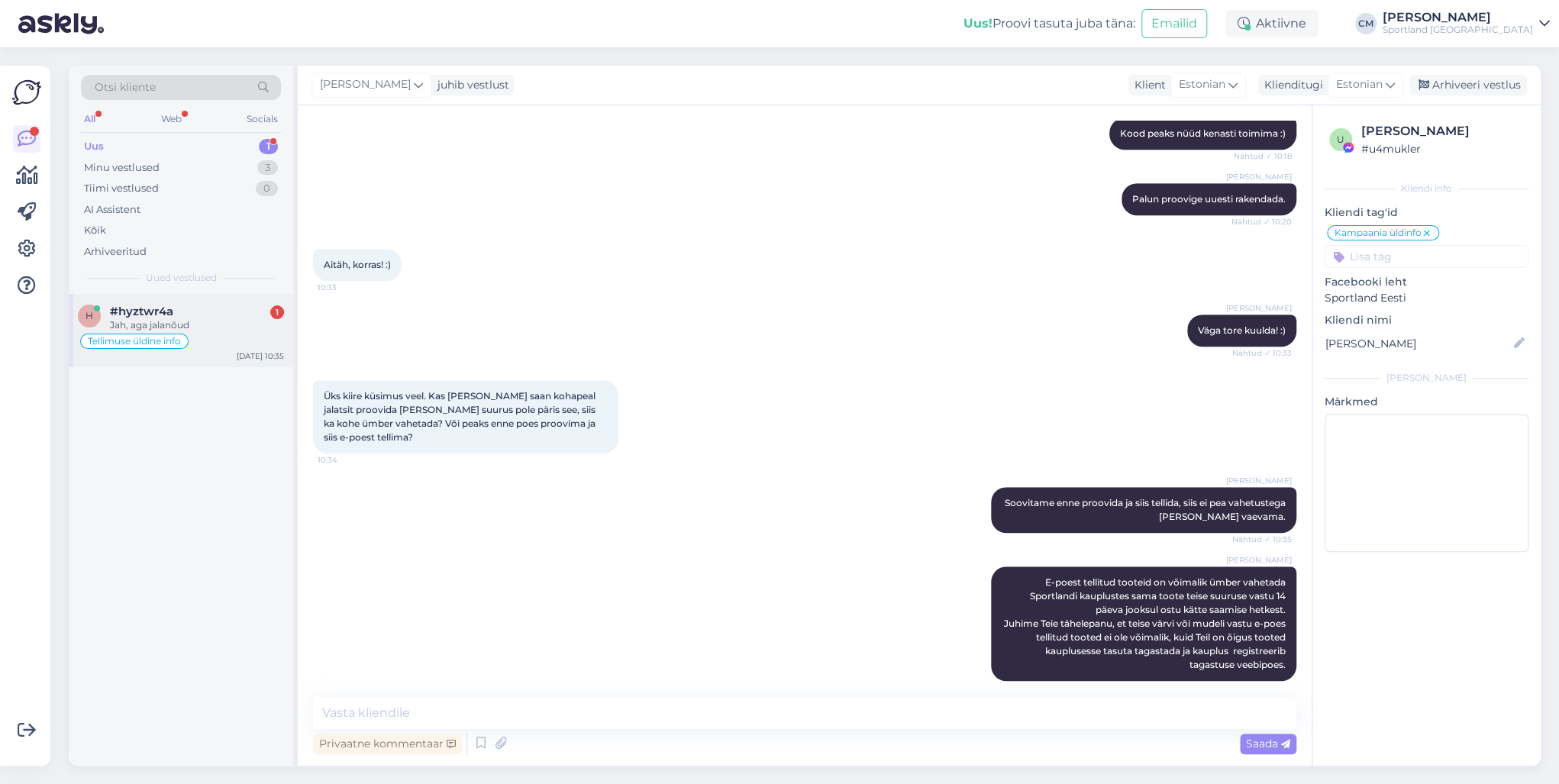
click at [243, 338] on div "Tellimuse üldine info" at bounding box center [180, 341] width 206 height 18
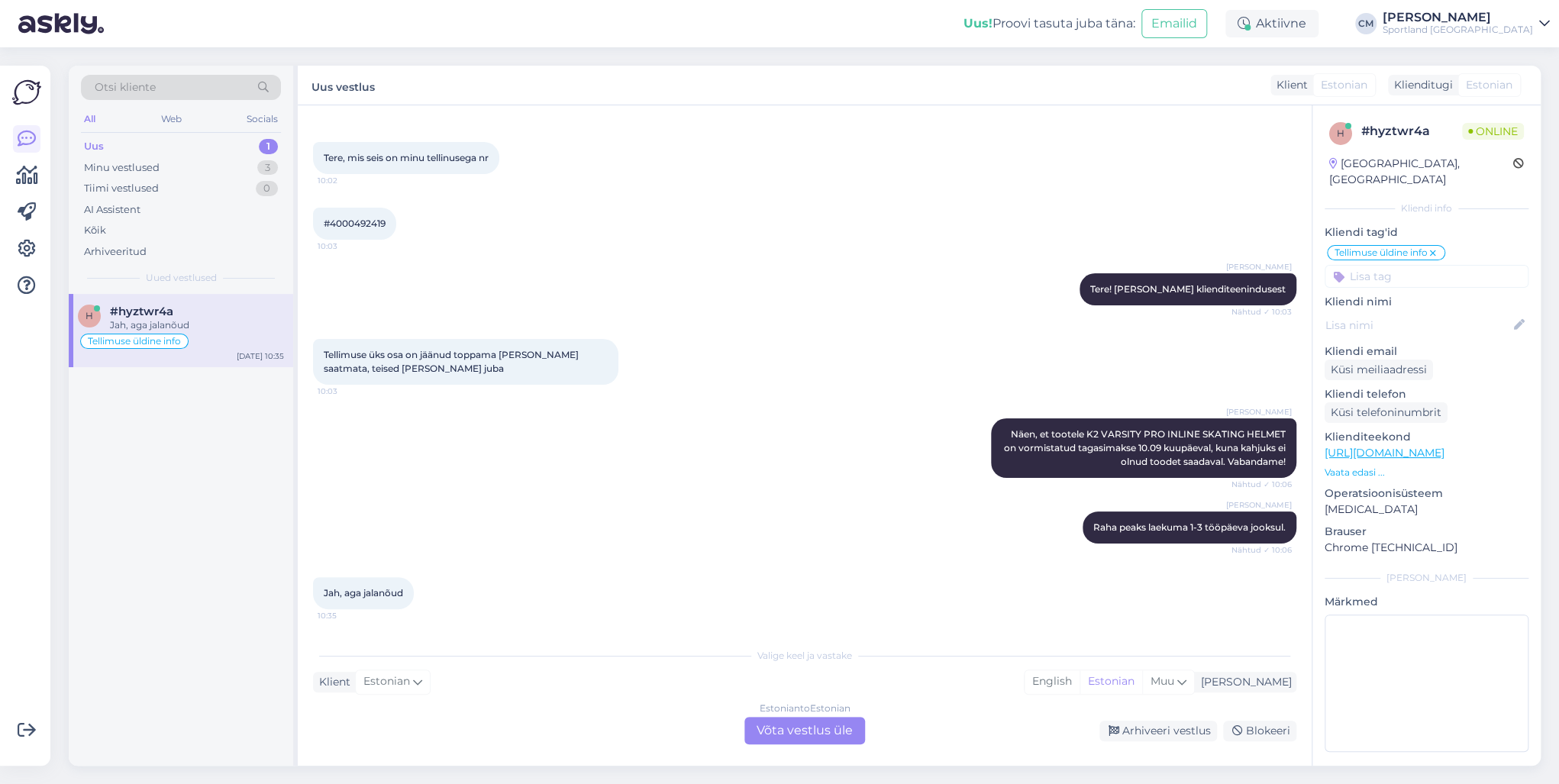
scroll to position [59, 0]
click at [771, 563] on div "Estonian to Estonian Võta vestlus üle" at bounding box center [804, 730] width 121 height 28
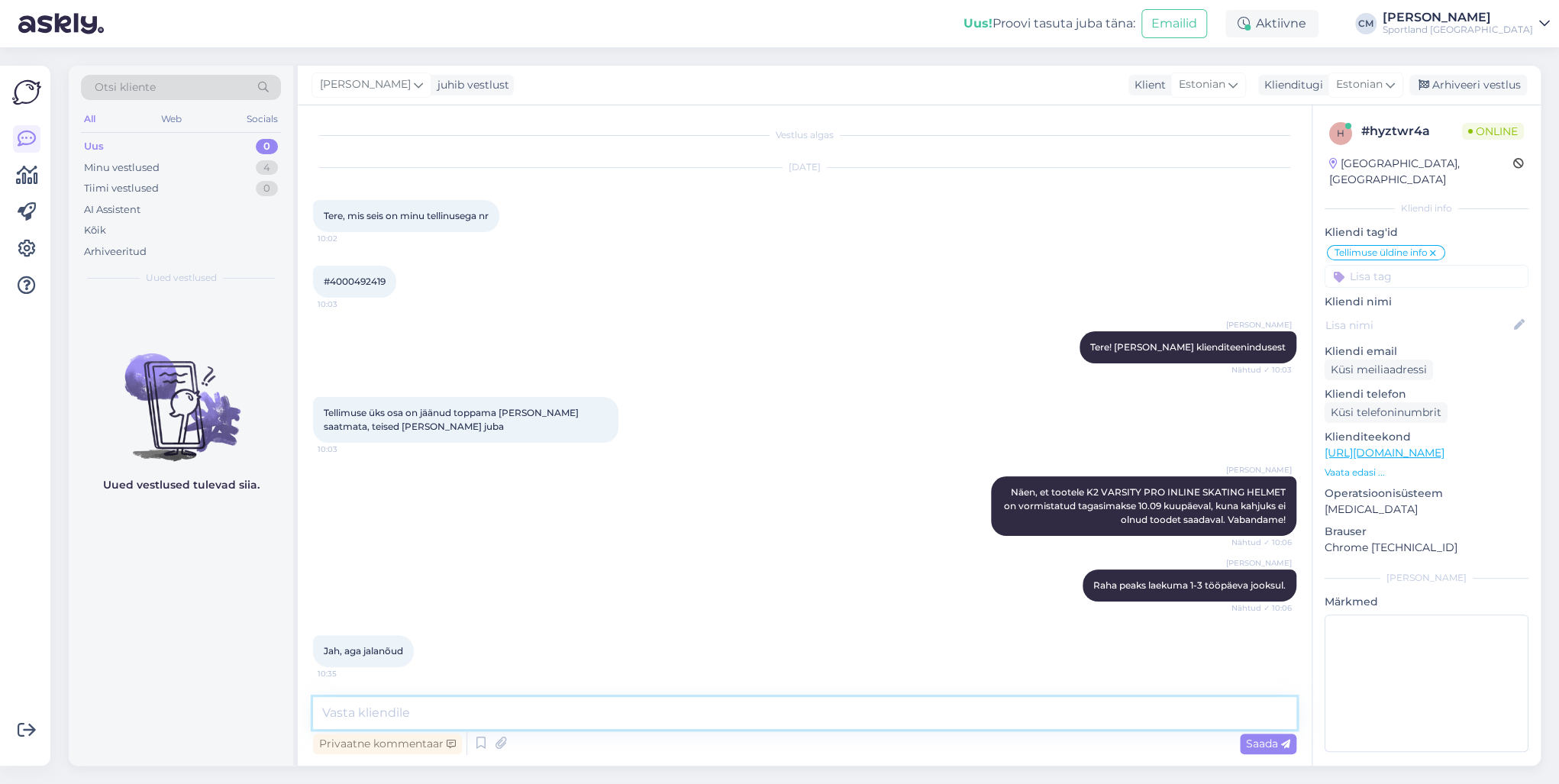
click at [758, 563] on textarea at bounding box center [804, 713] width 983 height 32
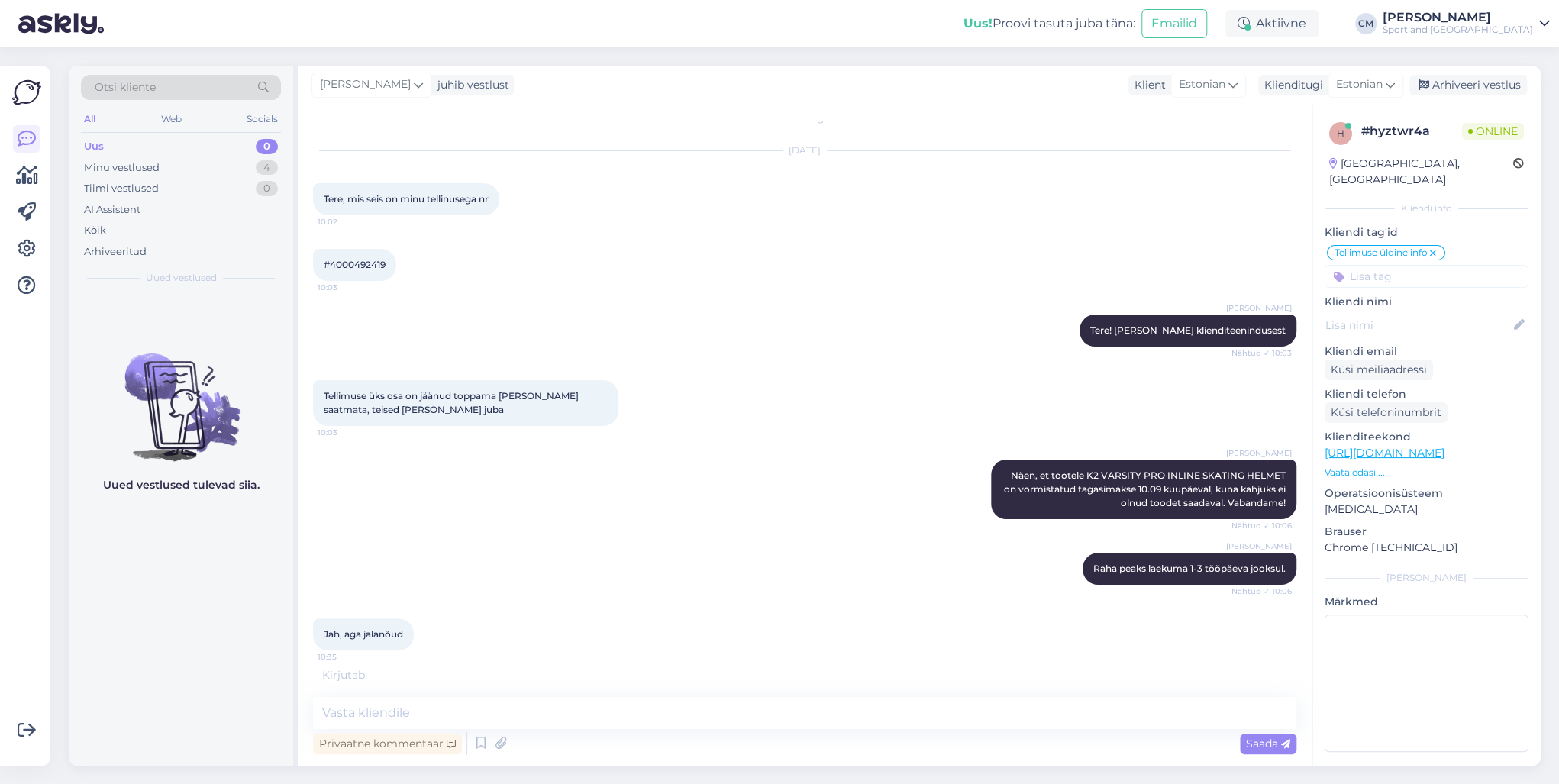
click at [358, 255] on div "#4000492419 10:03" at bounding box center [355, 265] width 83 height 32
click at [358, 262] on span "#4000492419" at bounding box center [355, 264] width 62 height 12
click at [428, 563] on div "Vestlus algas [DATE] Tere, mis seis on minu tellinusega nr 10:02 #4000492419 10…" at bounding box center [804, 435] width 1014 height 660
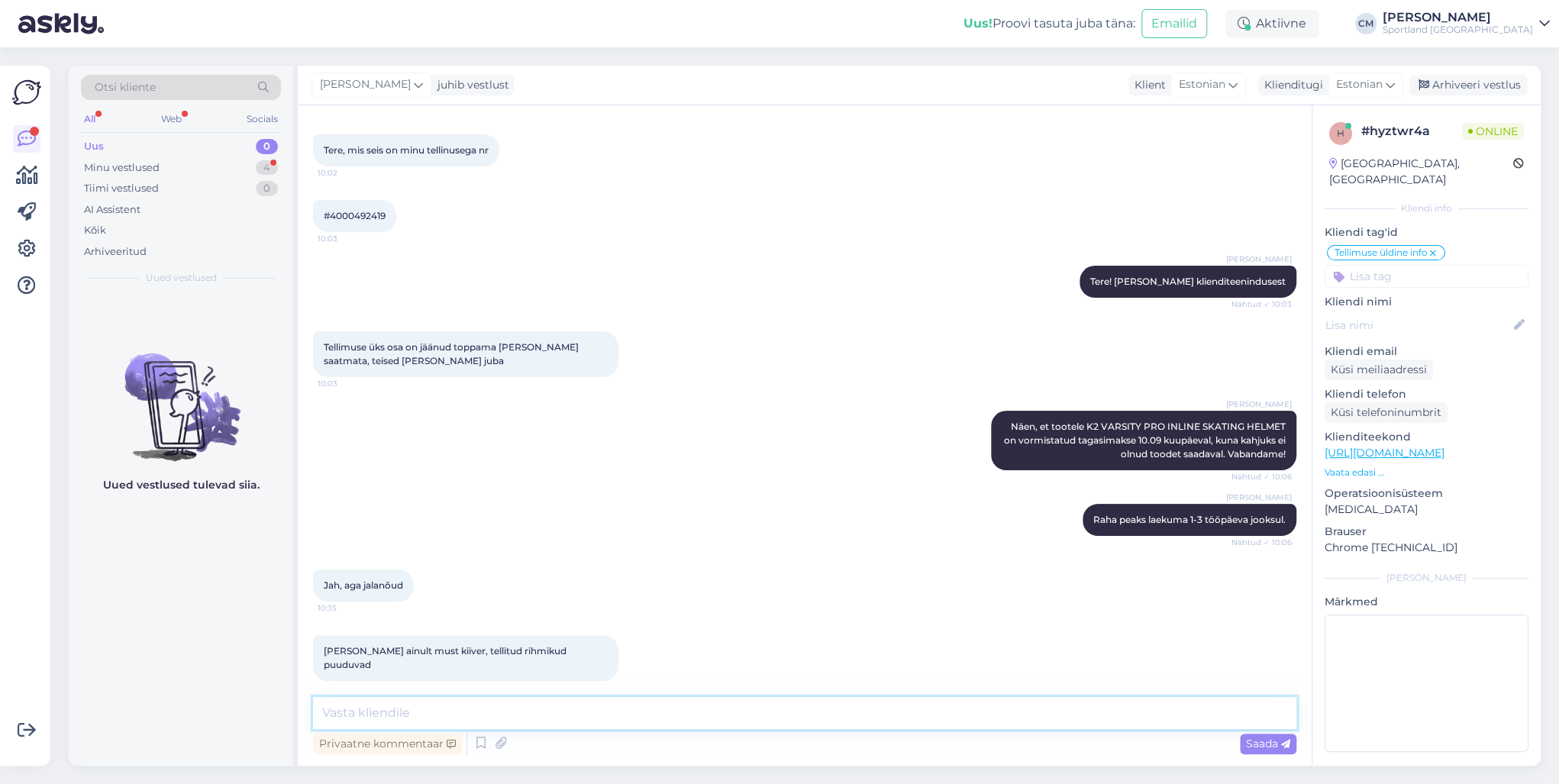
click at [409, 563] on textarea at bounding box center [804, 713] width 983 height 32
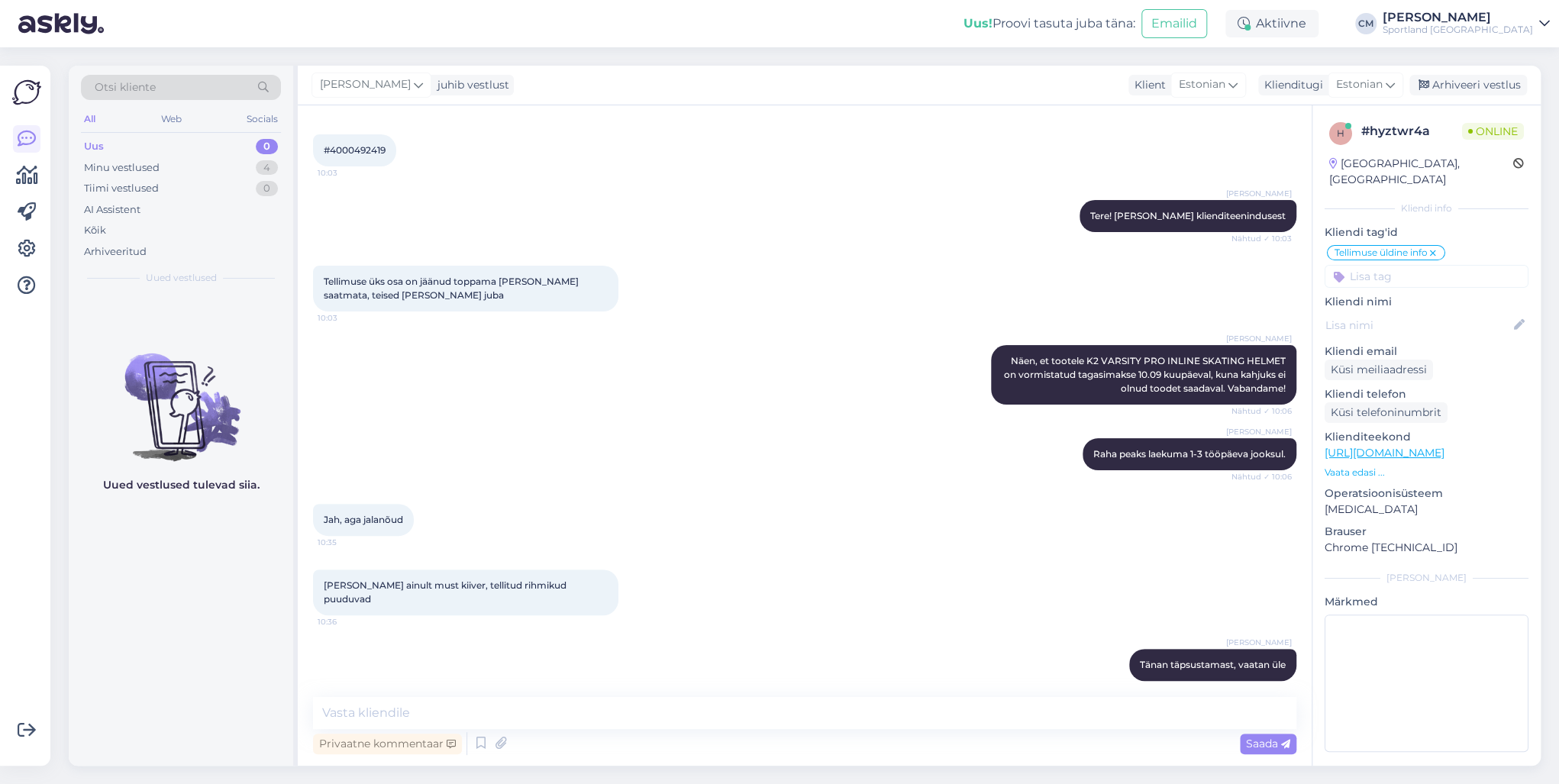
scroll to position [199, 0]
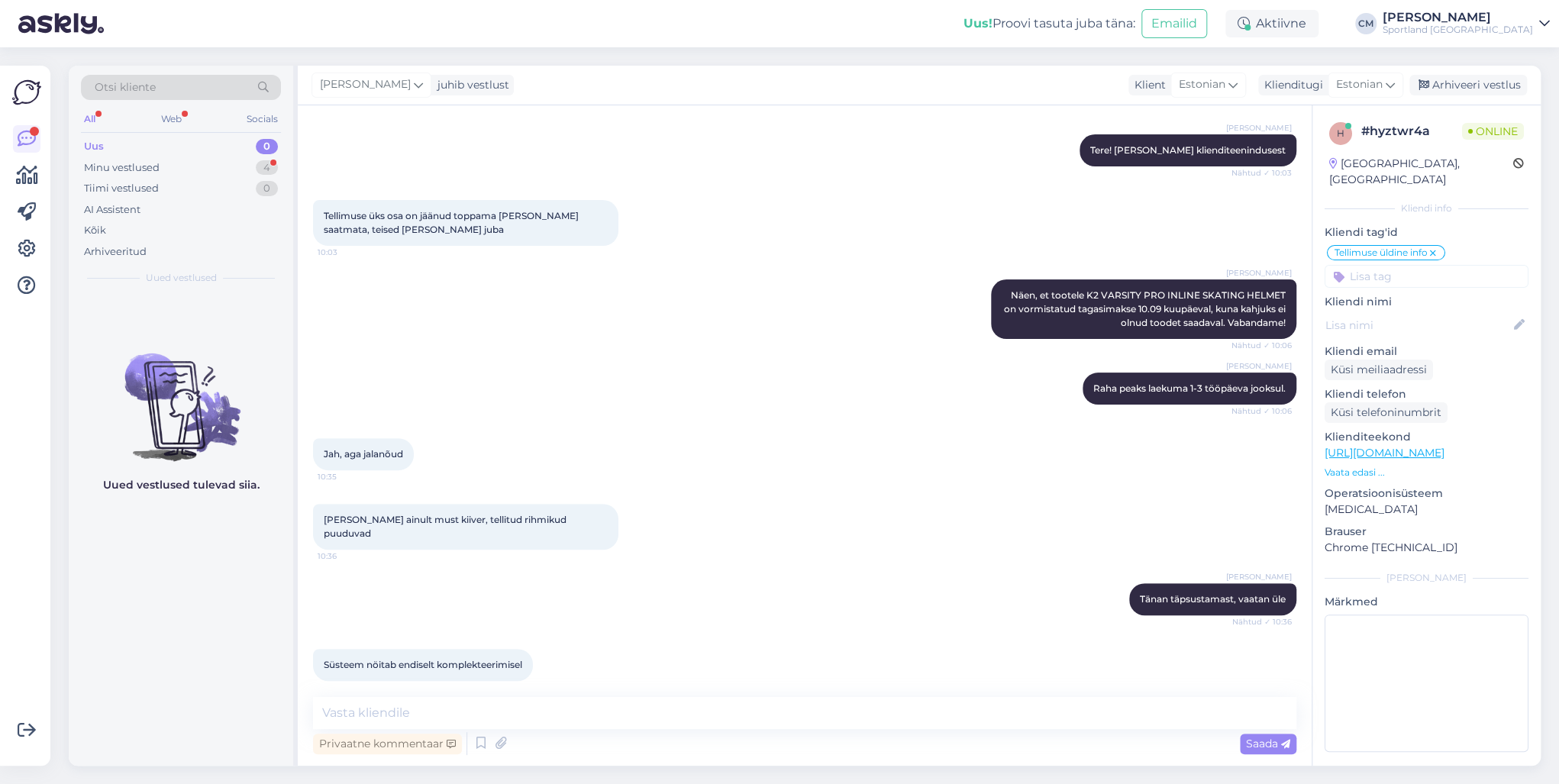
click at [385, 563] on div "Vestlus algas [DATE] Tere, mis seis on minu tellinusega nr 10:02 #4000492419 10…" at bounding box center [804, 435] width 1014 height 660
click at [386, 563] on textarea at bounding box center [804, 713] width 983 height 32
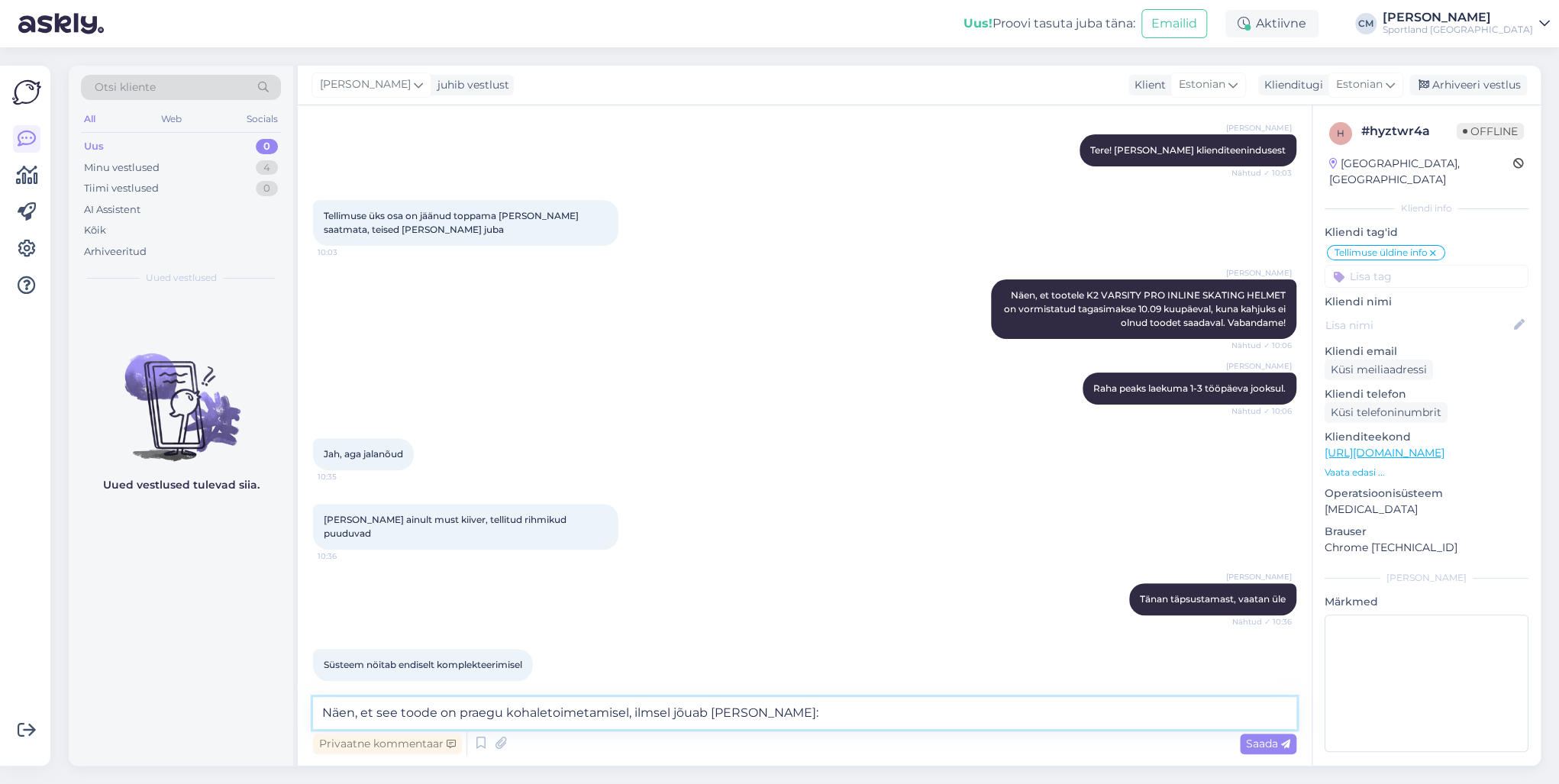
paste textarea "05607122255536"
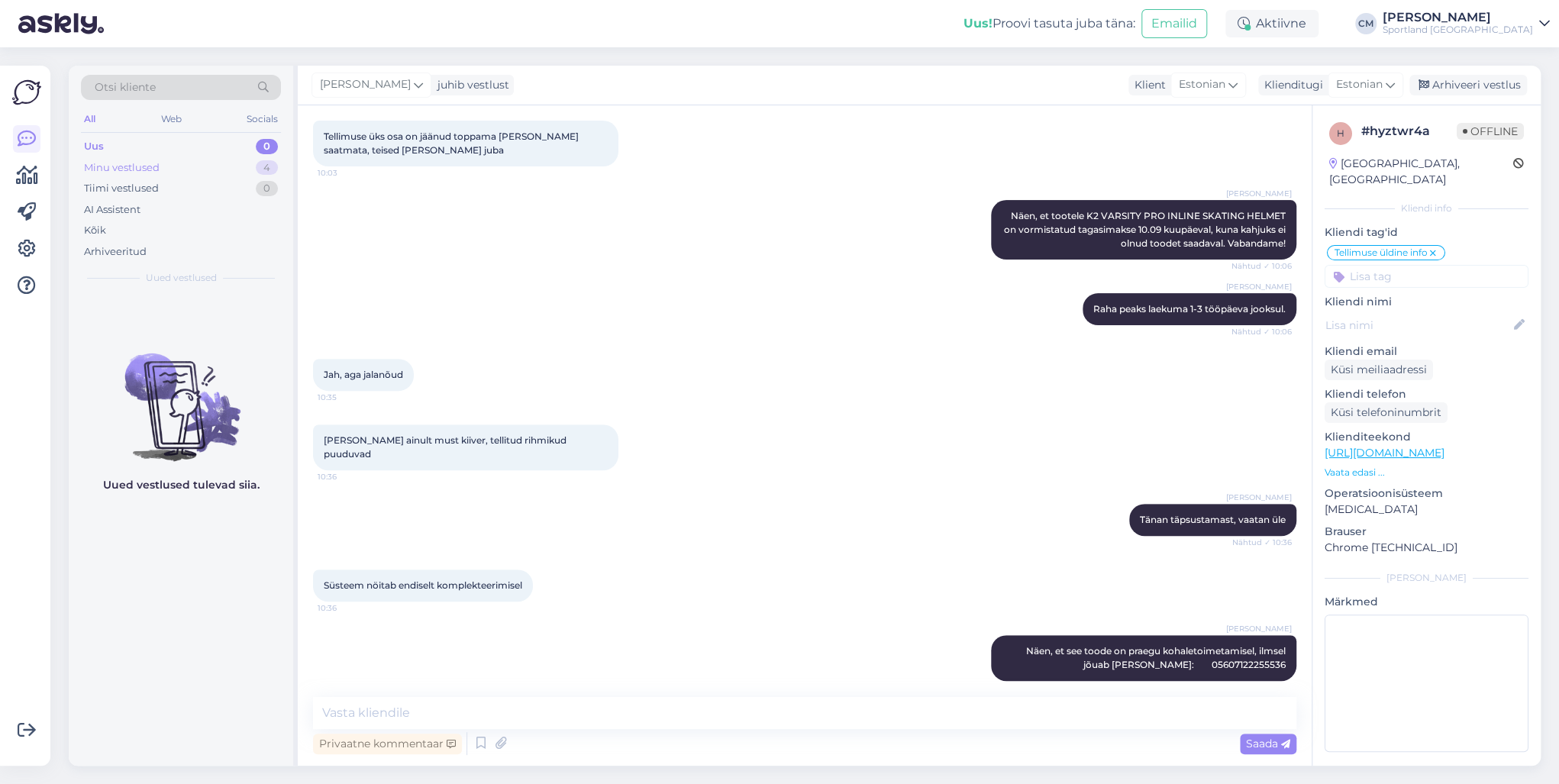
click at [244, 173] on div "Minu vestlused 4" at bounding box center [180, 168] width 200 height 21
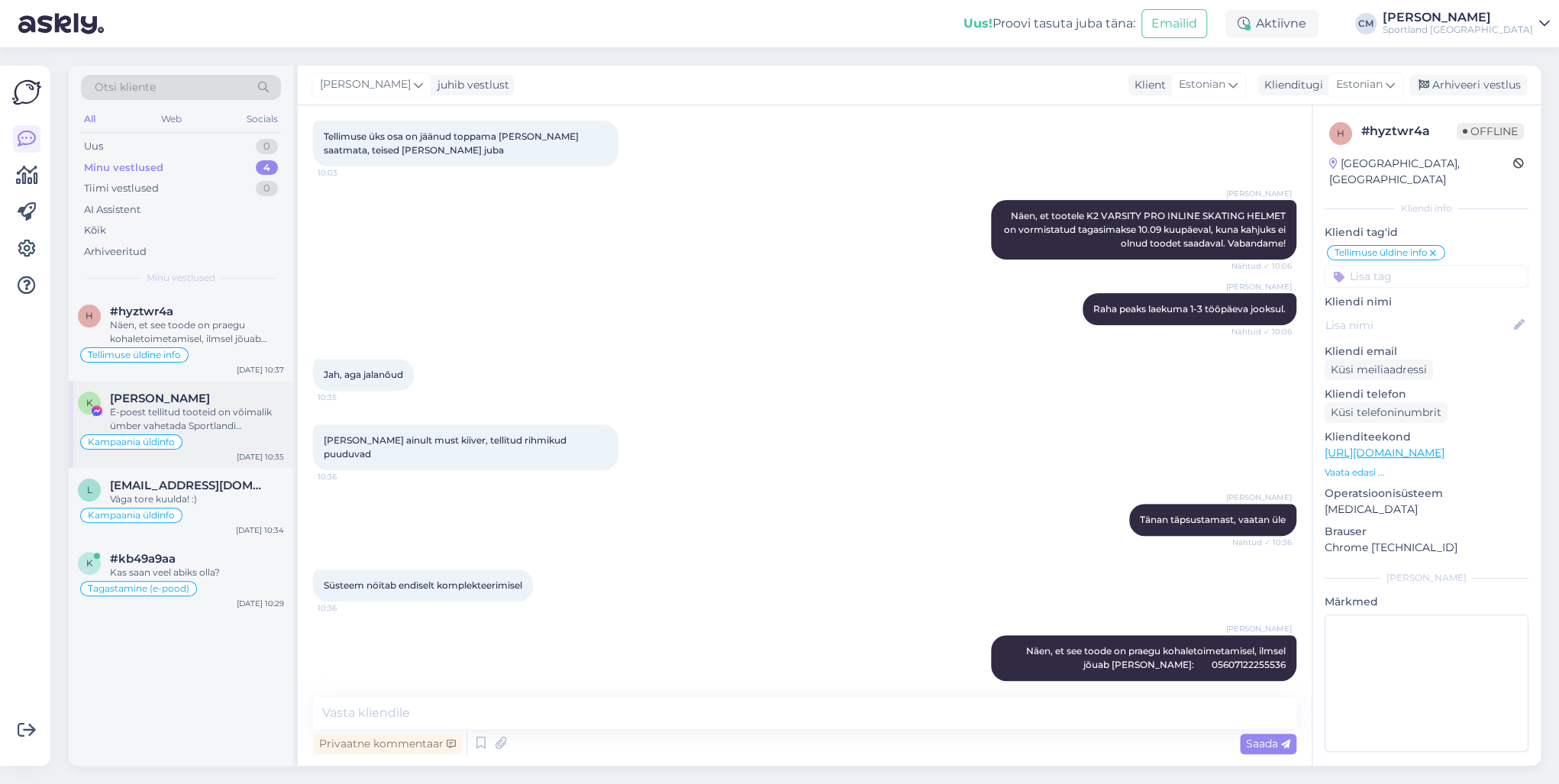
click at [236, 427] on div "E-poest tellitud tooteid on võimalik ümber vahetada Sportlandi kauplustes sama …" at bounding box center [197, 419] width 174 height 28
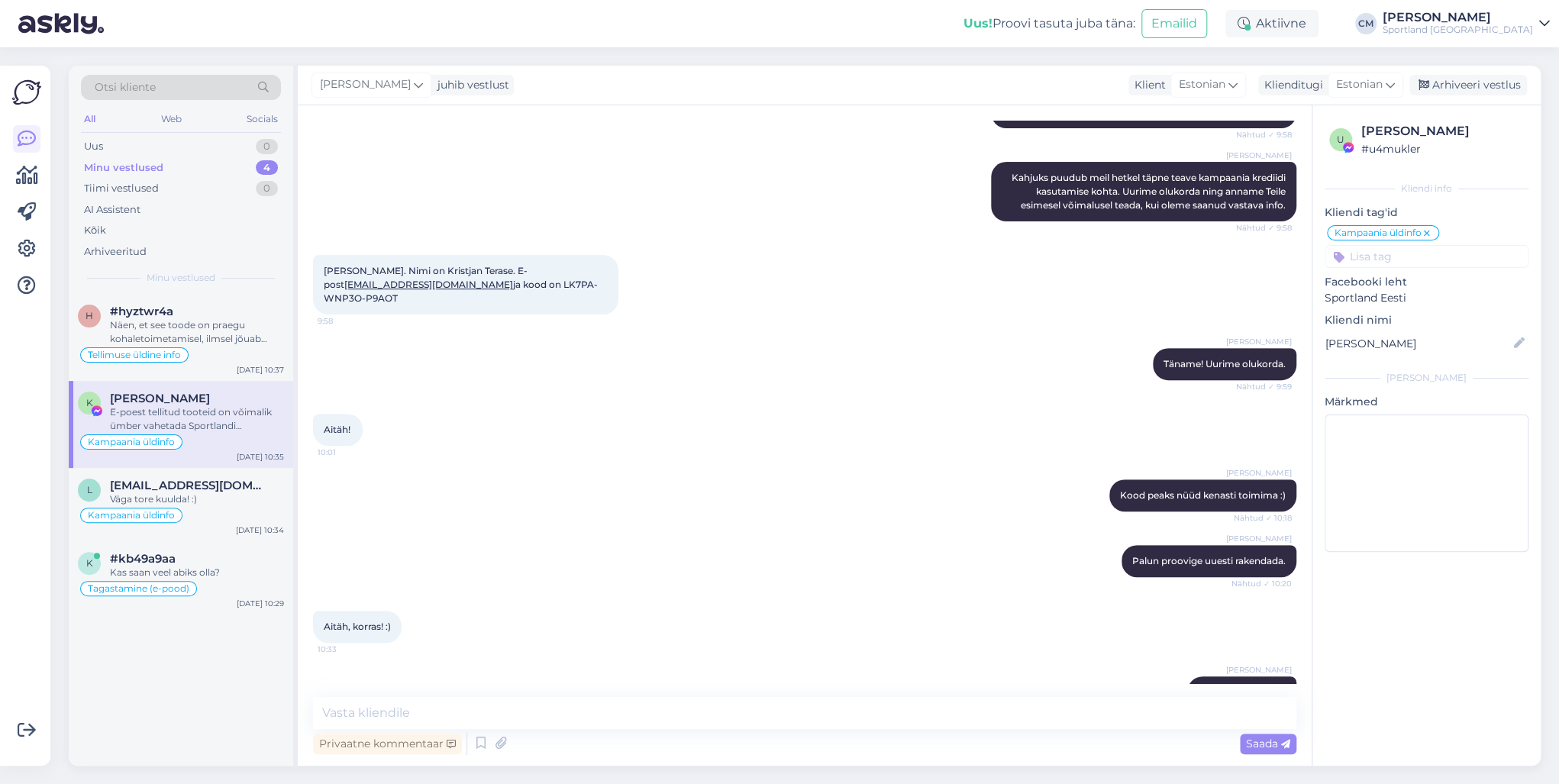
scroll to position [640, 0]
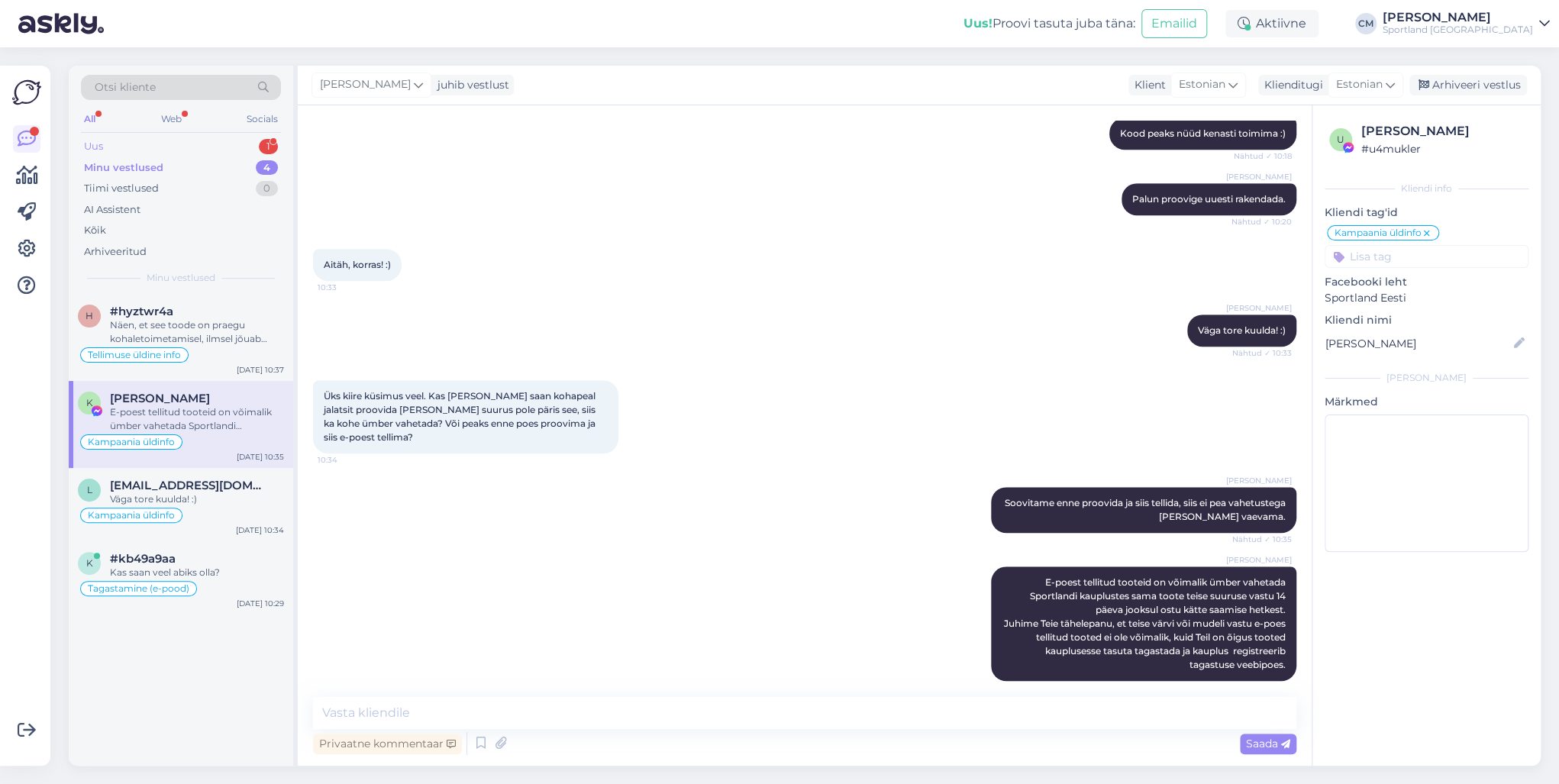
click at [122, 136] on div "Uus 1" at bounding box center [180, 147] width 200 height 21
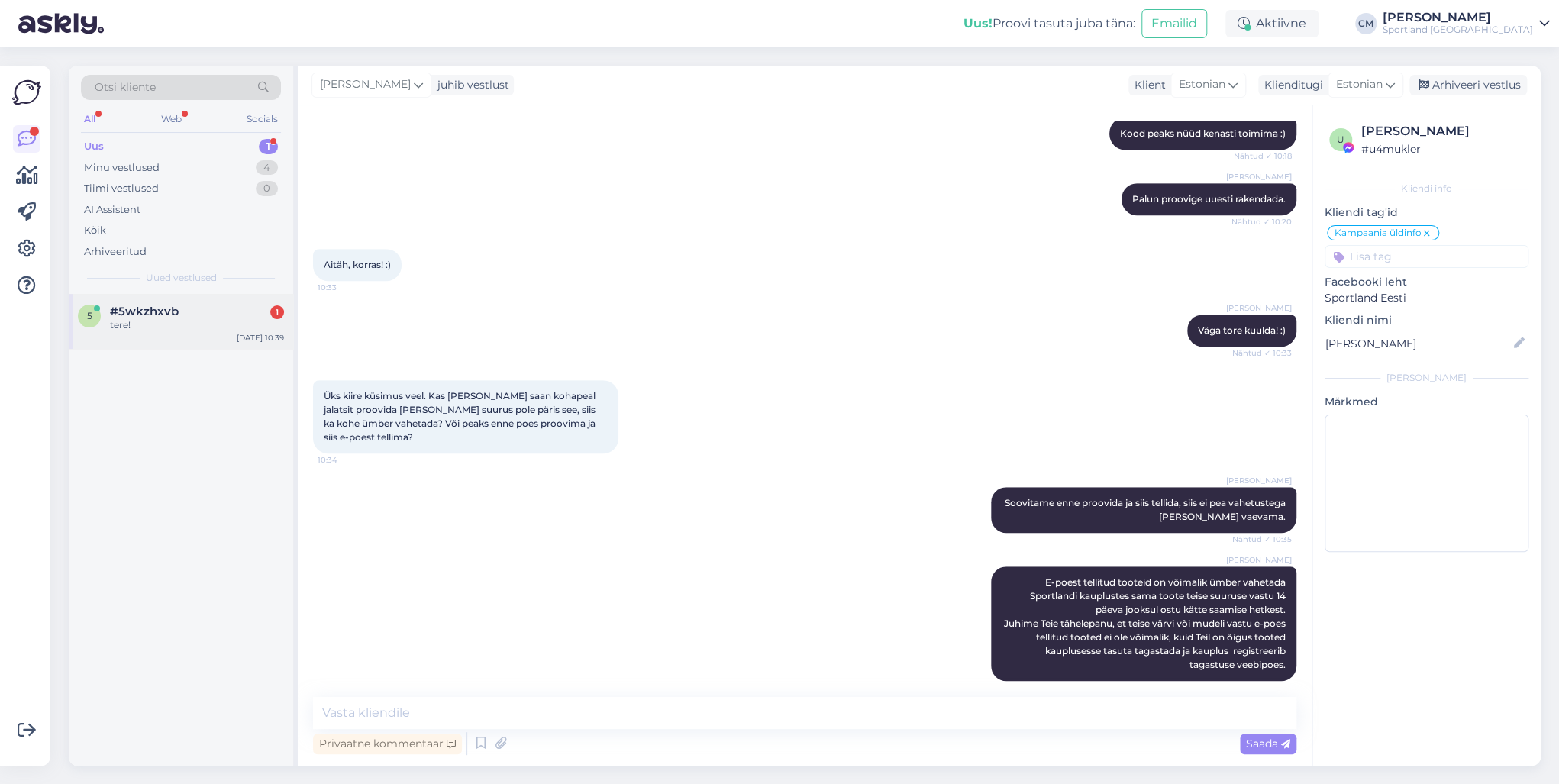
click at [209, 342] on div "5 #5wkzhxvb 1 tere! [DATE] 10:39" at bounding box center [181, 321] width 224 height 55
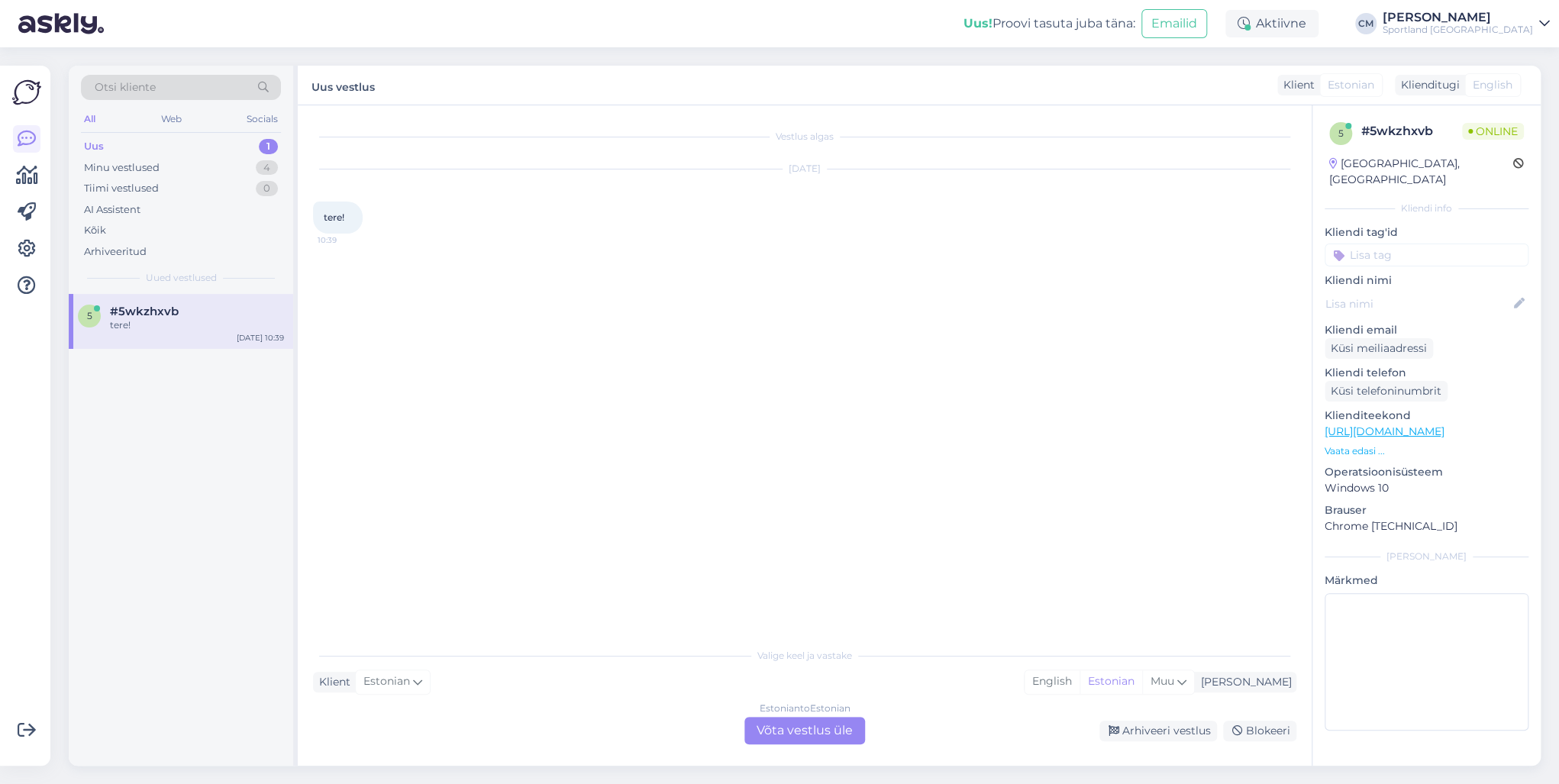
click at [801, 563] on div "Estonian to Estonian Võta vestlus üle" at bounding box center [804, 730] width 121 height 28
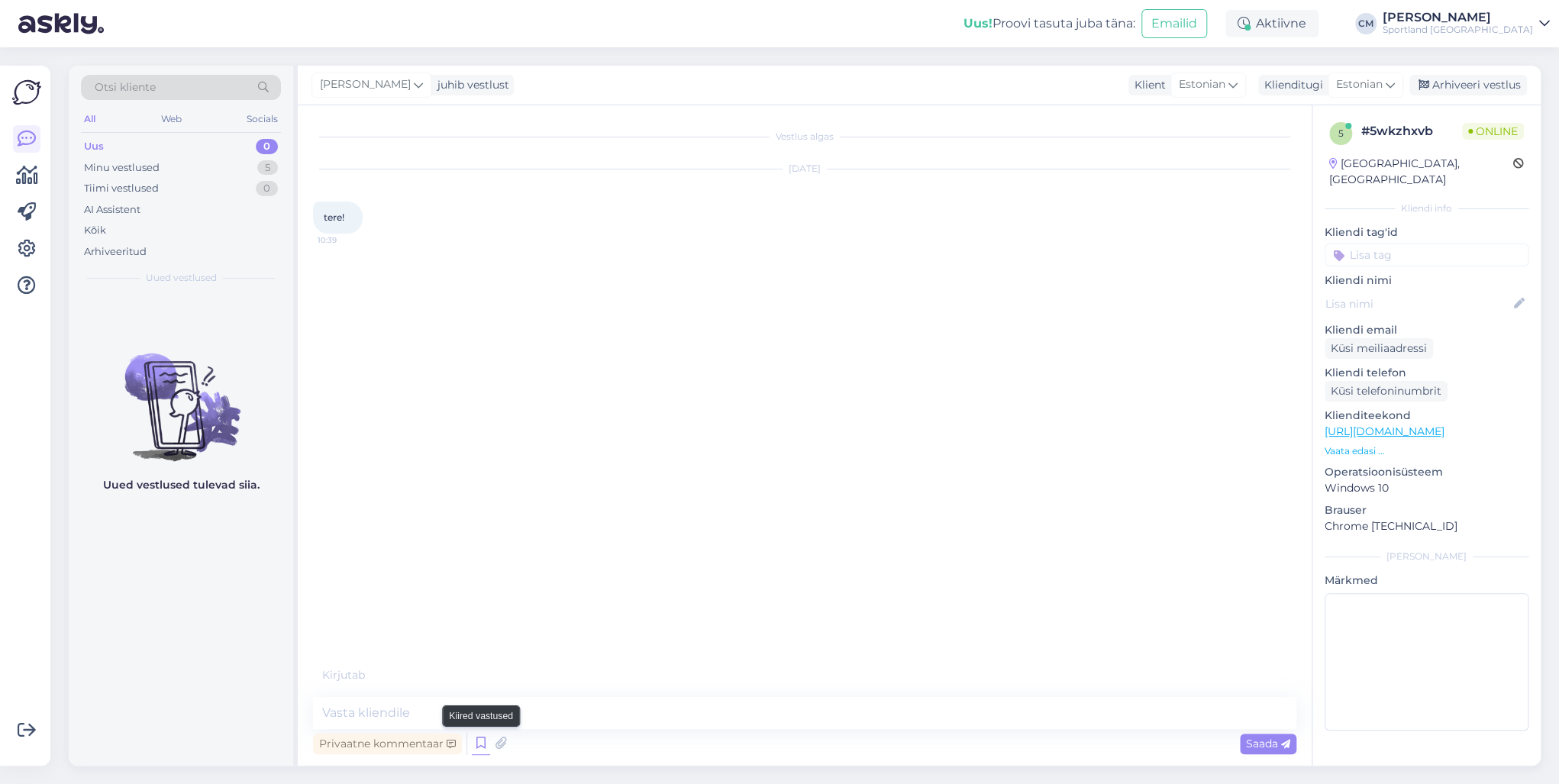
click at [487, 563] on icon at bounding box center [481, 743] width 18 height 23
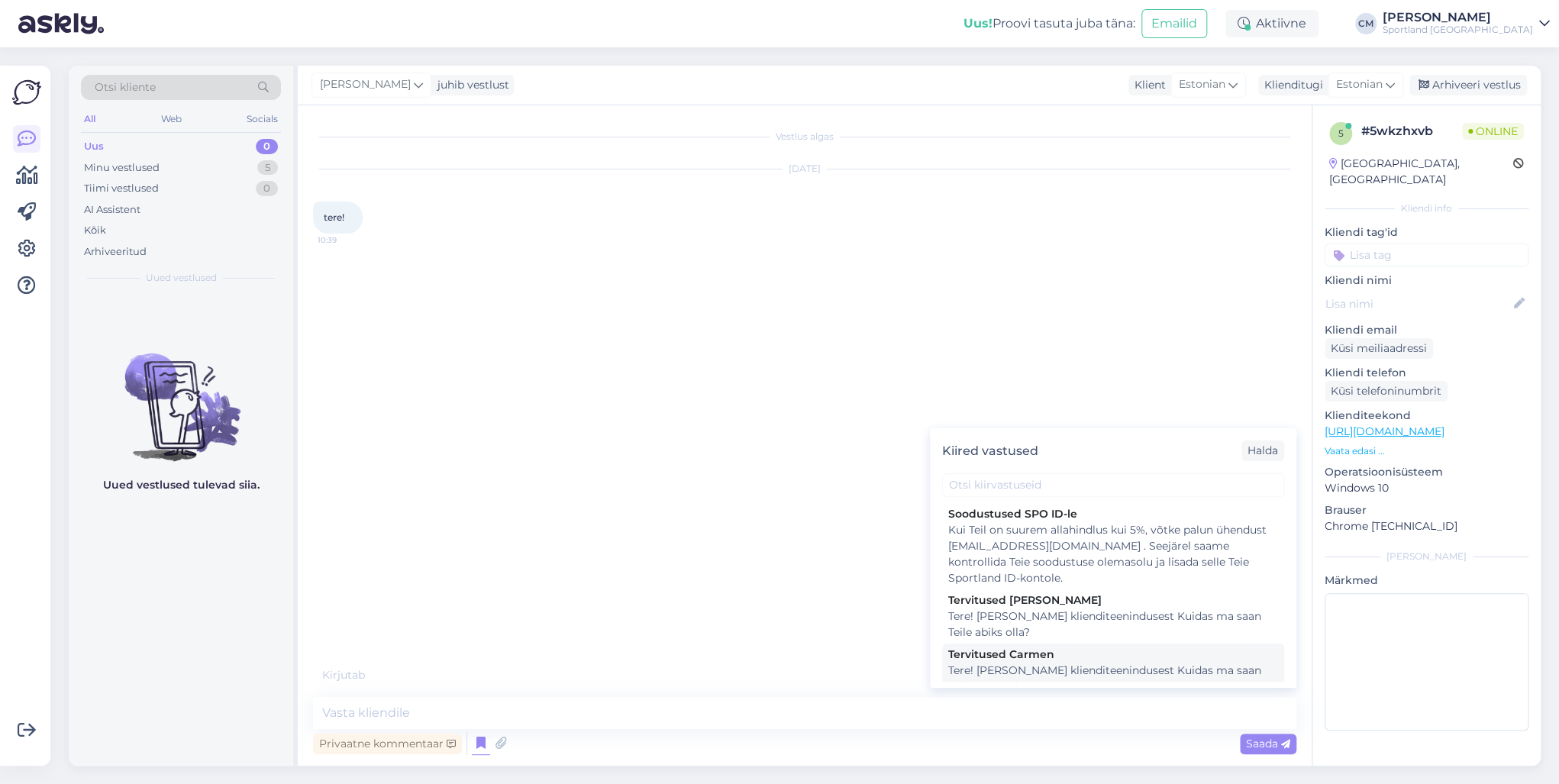
click at [1072, 563] on div "Tere! [PERSON_NAME] klienditeenindusest Kuidas ma saan Teile abiks olla?" at bounding box center [1113, 678] width 330 height 32
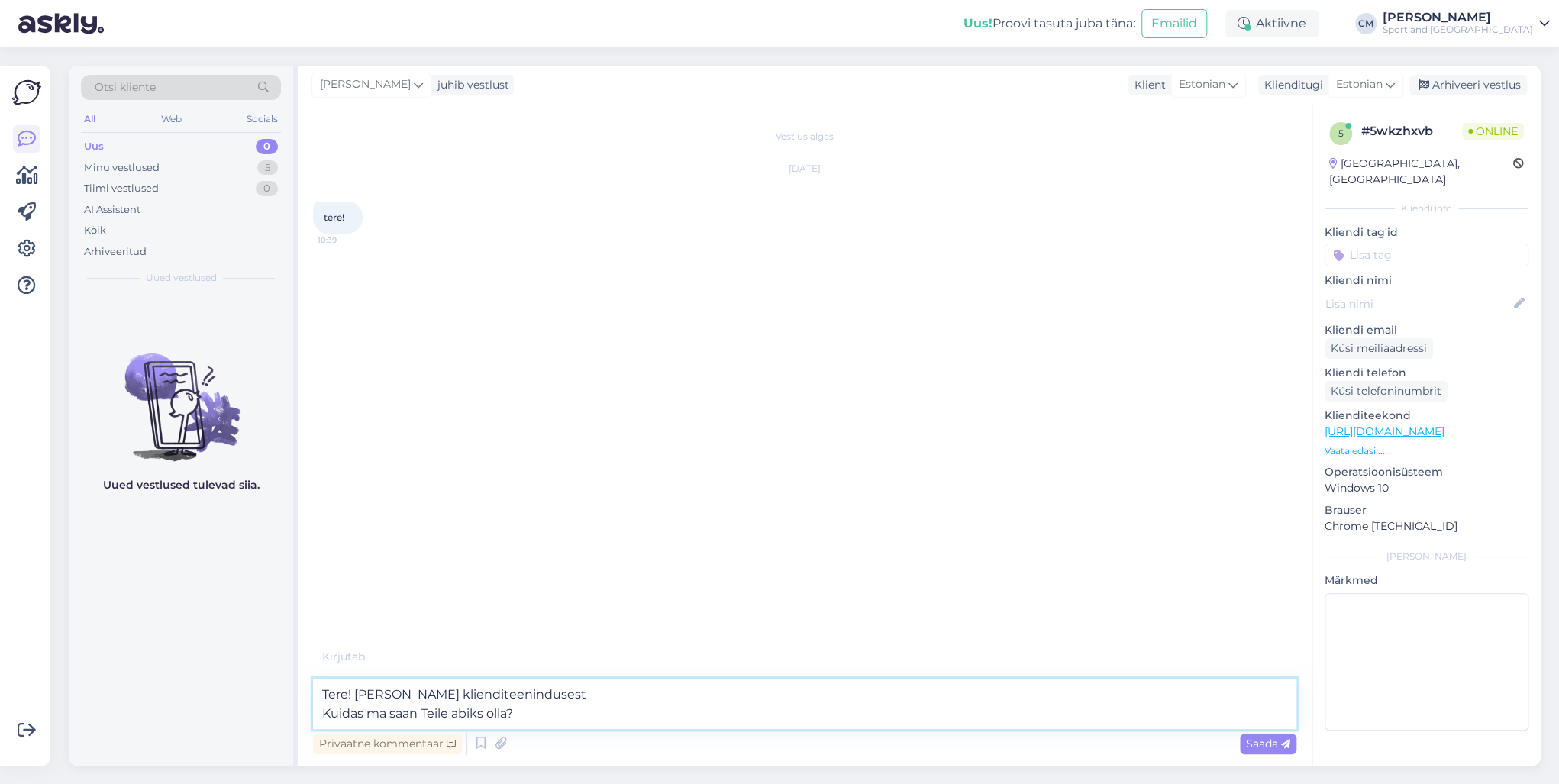
drag, startPoint x: 649, startPoint y: 727, endPoint x: 465, endPoint y: 723, distance: 184.0
click at [465, 563] on textarea "Tere! [PERSON_NAME] klienditeenindusest Kuidas ma saan Teile abiks olla?" at bounding box center [804, 703] width 983 height 51
click at [484, 563] on textarea "Tere! [PERSON_NAME] klienditeenindusest Kuidas ma saan Teile abiks olla?" at bounding box center [804, 703] width 983 height 51
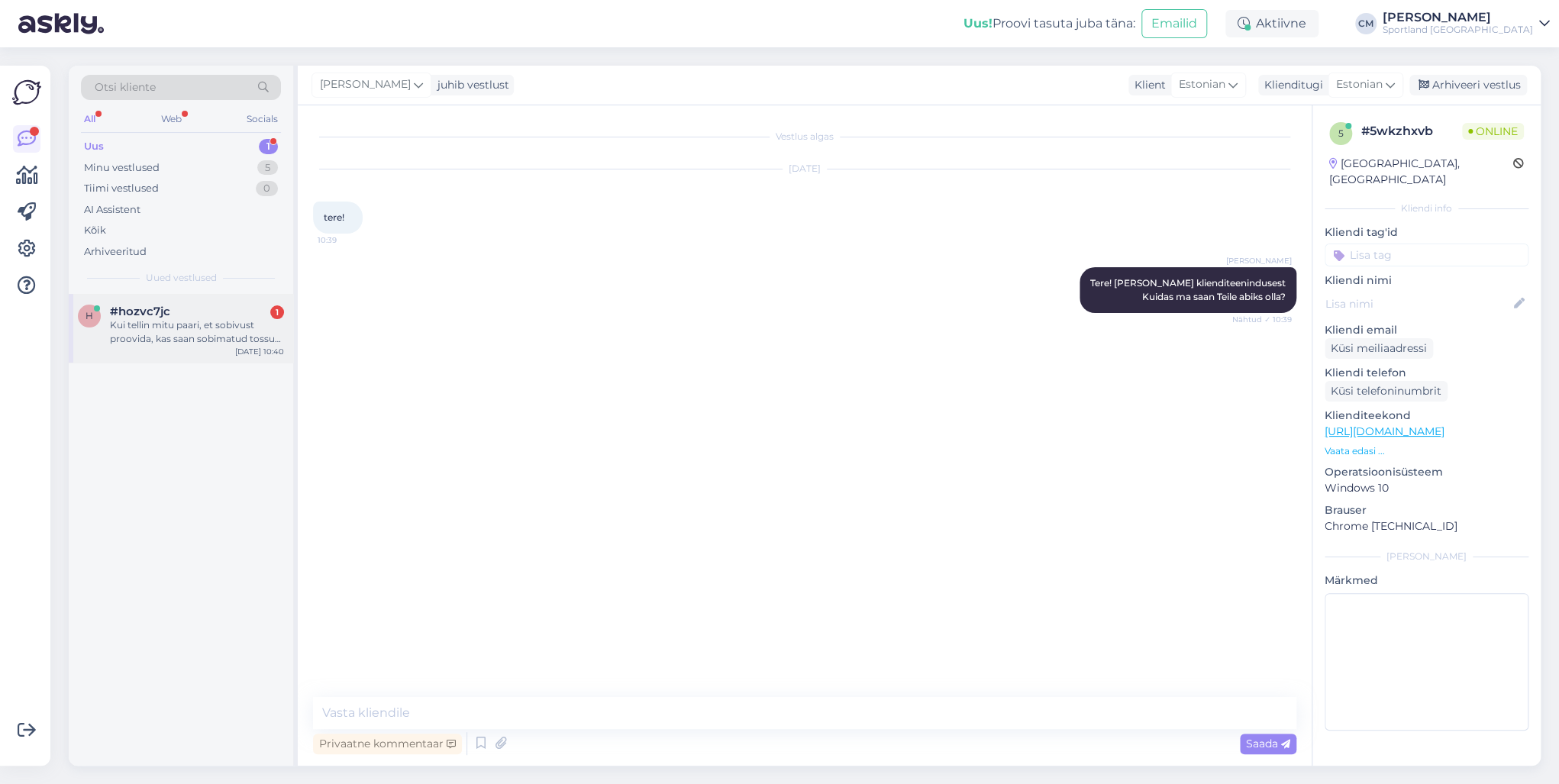
click at [160, 322] on div "Kui tellin mitu paari, et sobivust proovida, kas saan sobimatud tossud lihtsalt…" at bounding box center [197, 332] width 174 height 28
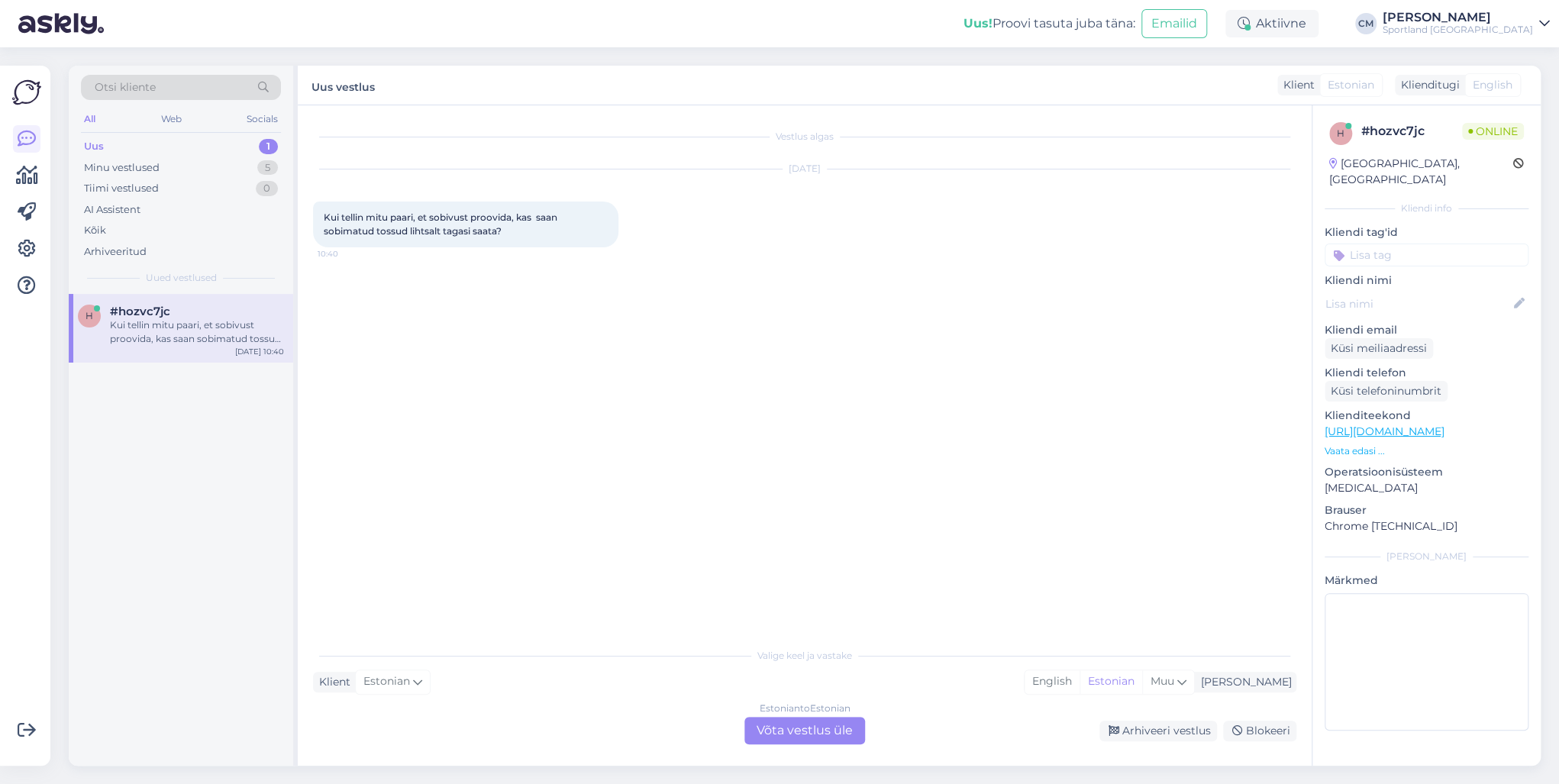
click at [807, 563] on div "Estonian to Estonian Võta vestlus üle" at bounding box center [804, 730] width 121 height 28
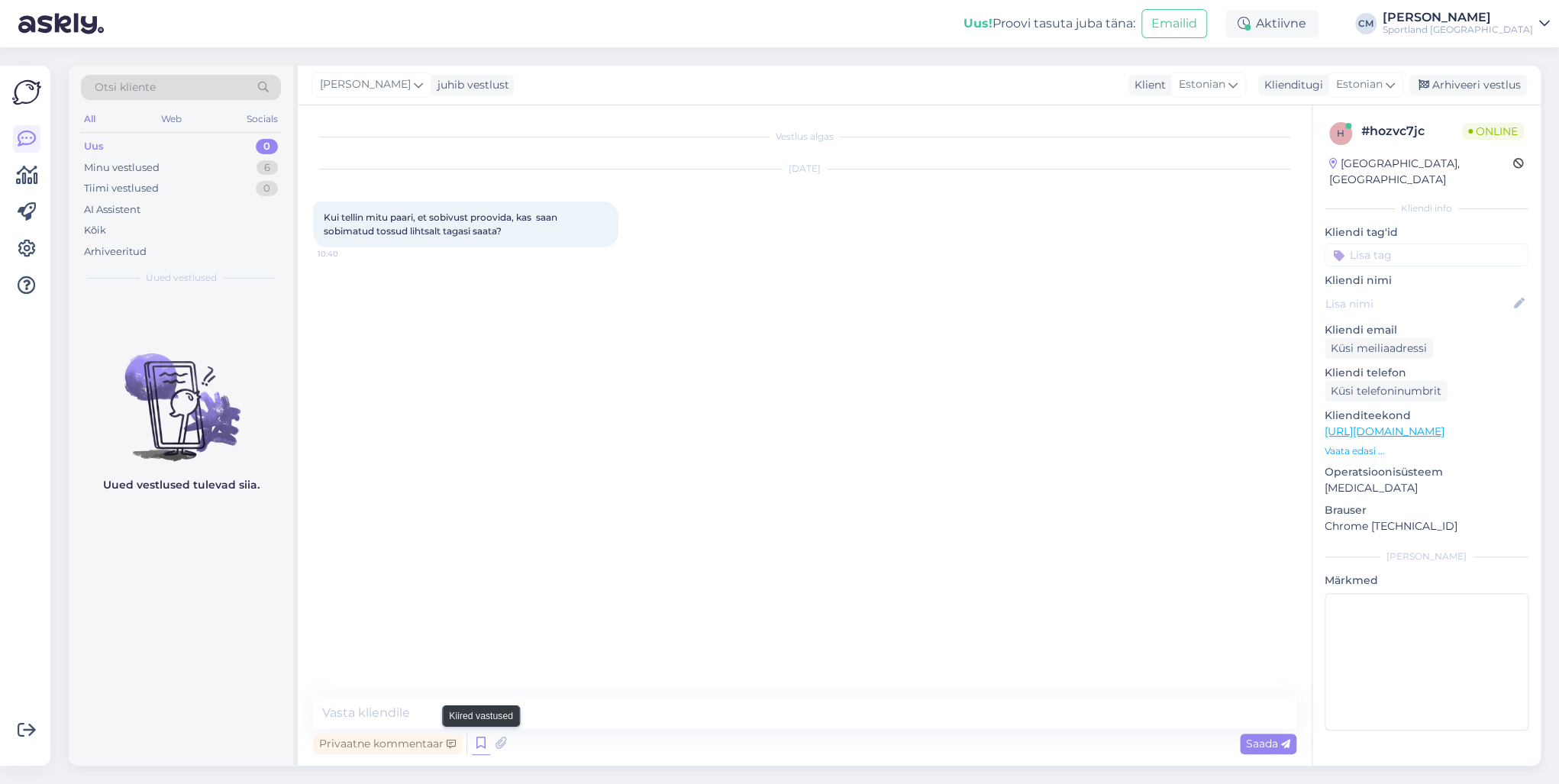
click at [472, 563] on icon at bounding box center [481, 743] width 18 height 23
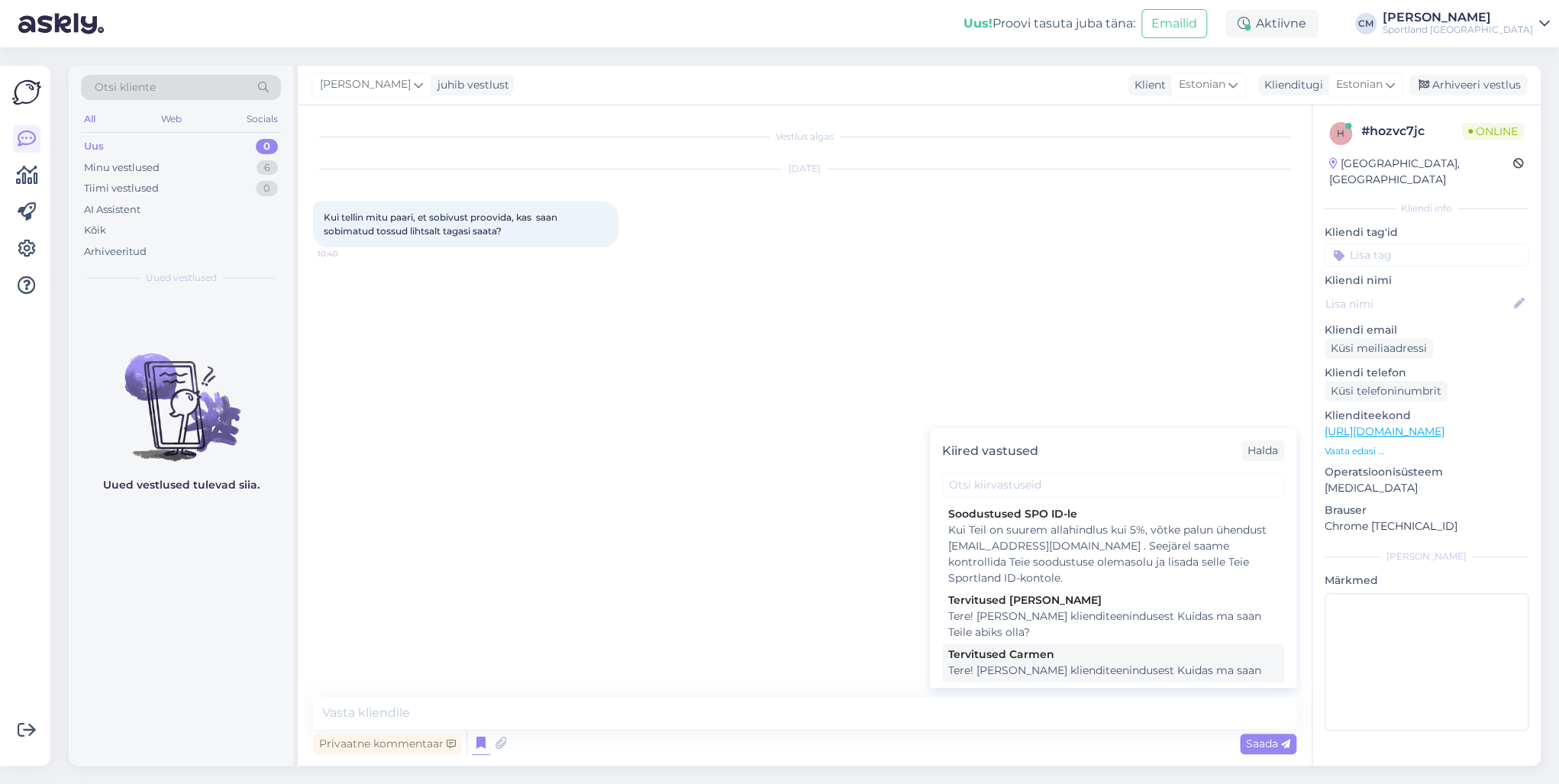
click at [988, 563] on div "Tervitused Carmen" at bounding box center [1113, 654] width 330 height 16
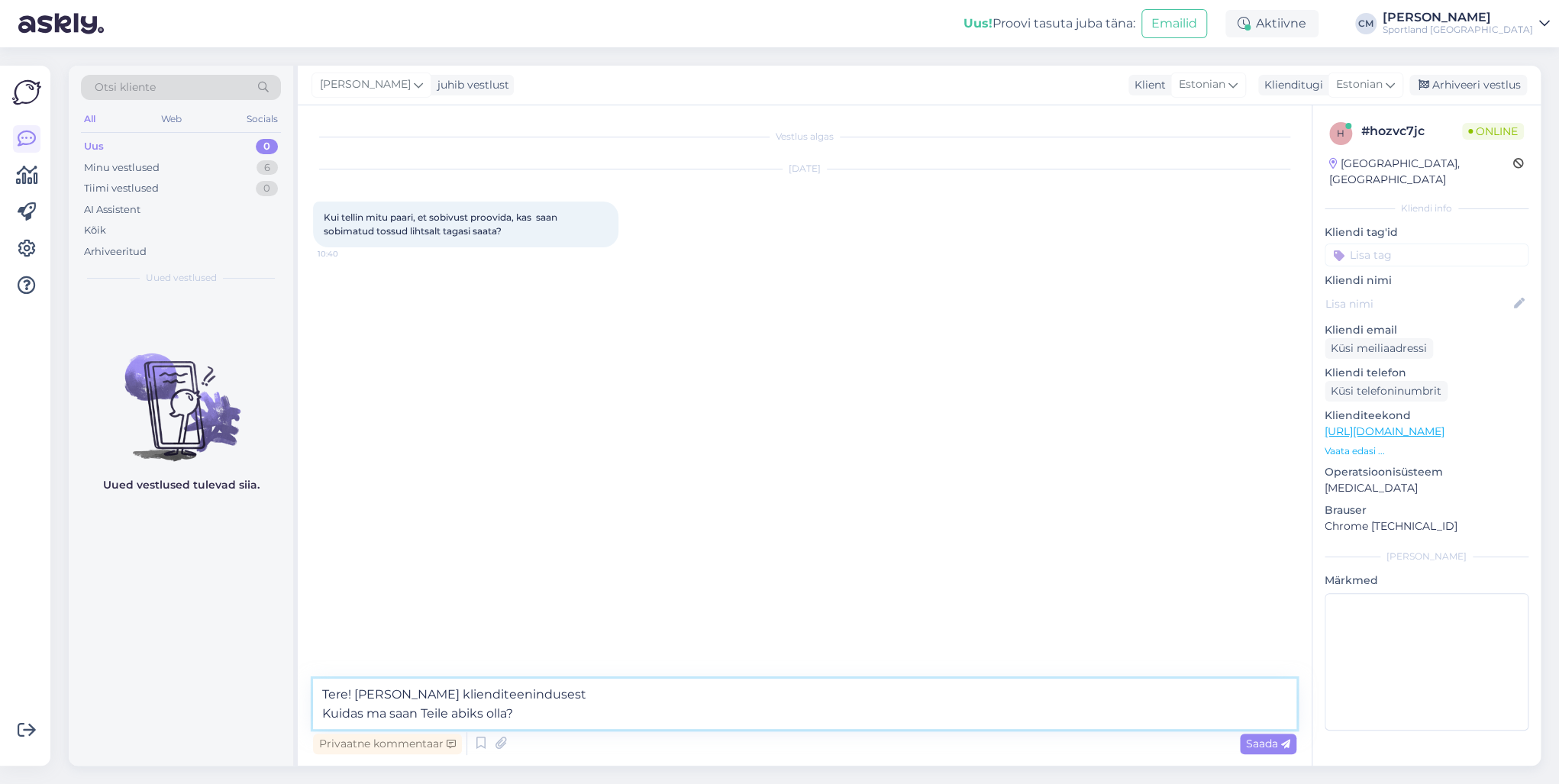
drag, startPoint x: 599, startPoint y: 715, endPoint x: 325, endPoint y: 726, distance: 274.2
click at [325, 563] on textarea "Tere! [PERSON_NAME] klienditeenindusest Kuidas ma saan Teile abiks olla?" at bounding box center [804, 703] width 983 height 51
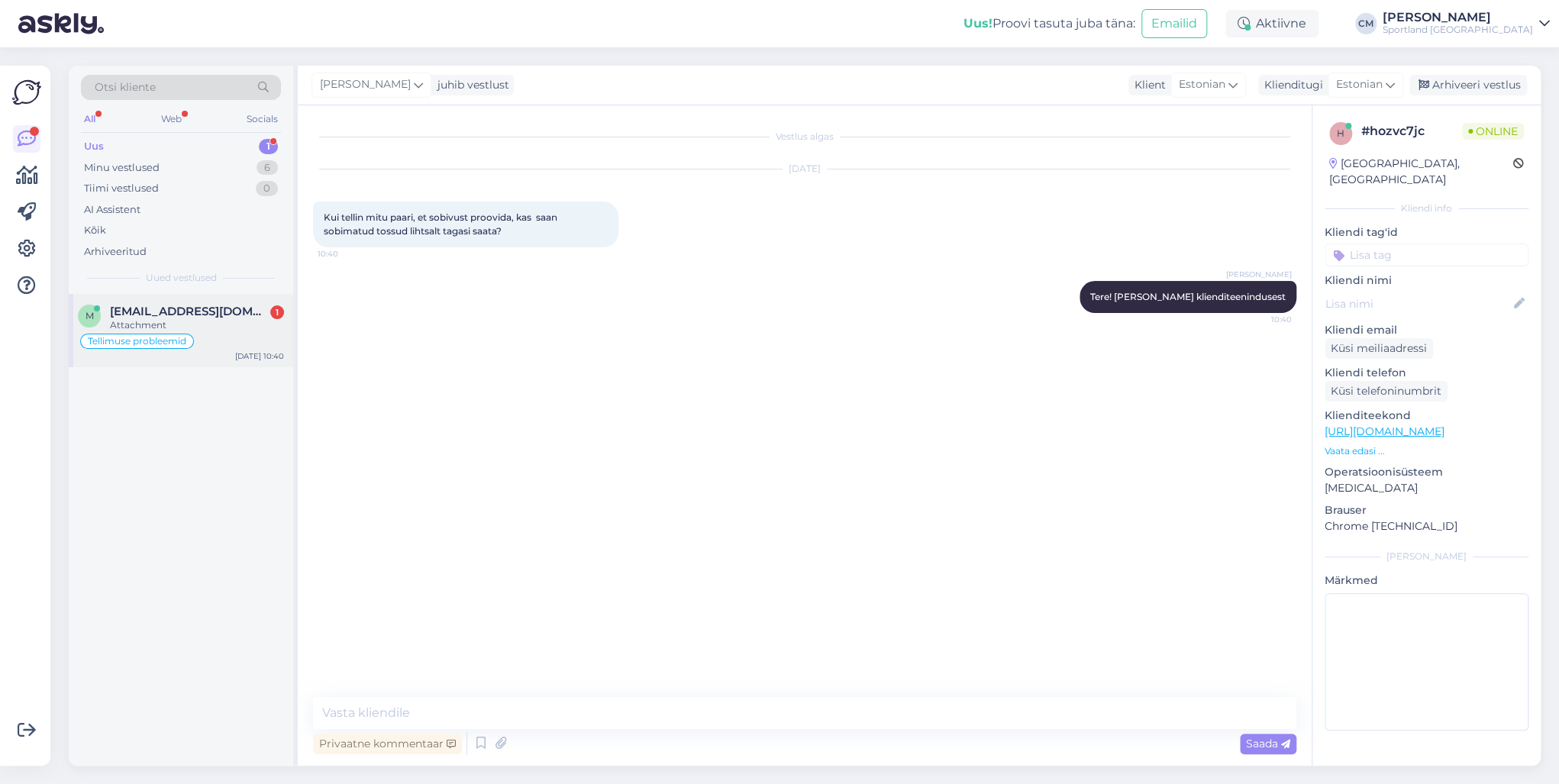
click at [243, 354] on div "[DATE] 10:40" at bounding box center [259, 356] width 49 height 12
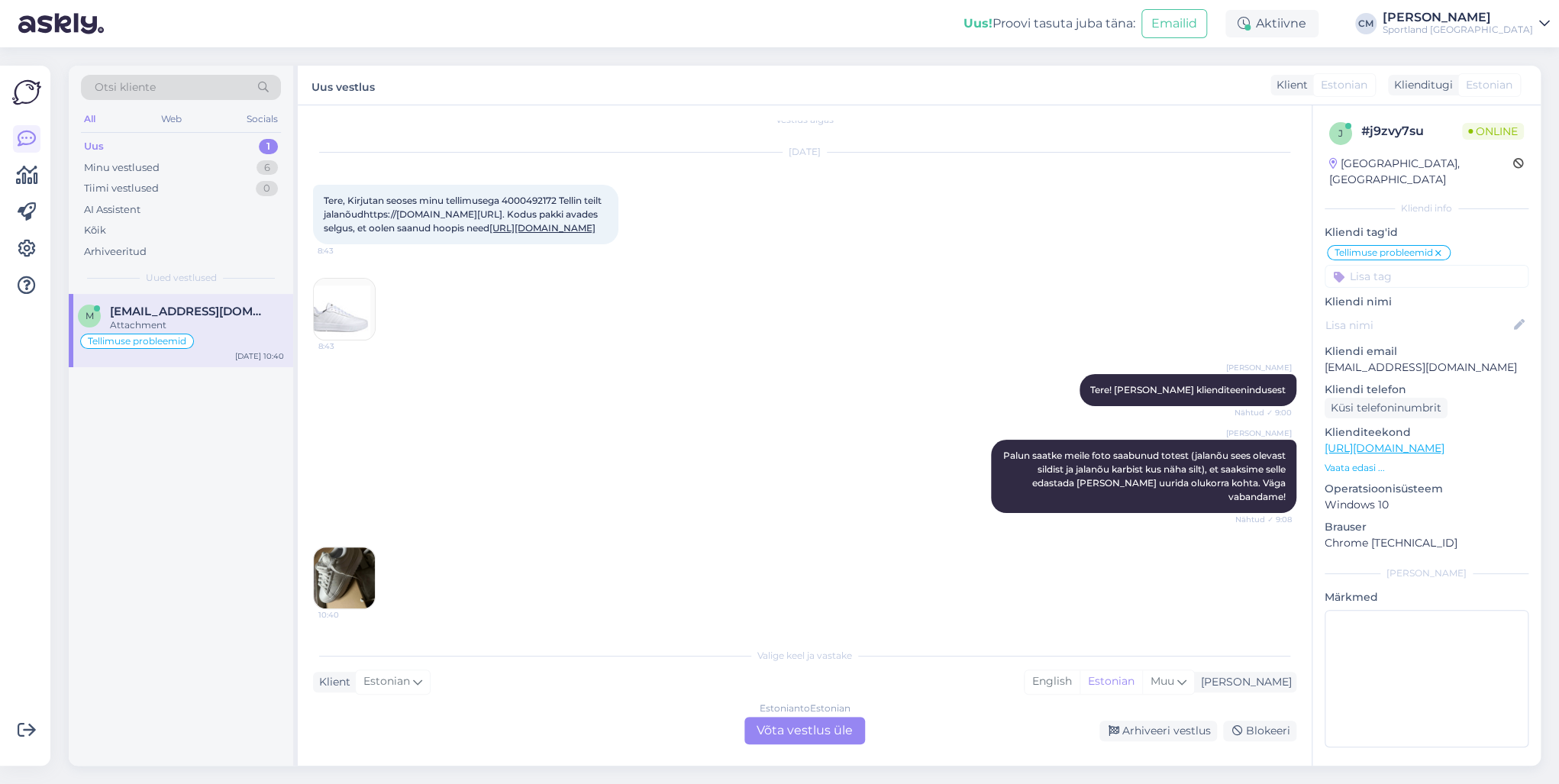
click at [806, 563] on div "Estonian to Estonian Võta vestlus üle" at bounding box center [804, 730] width 121 height 28
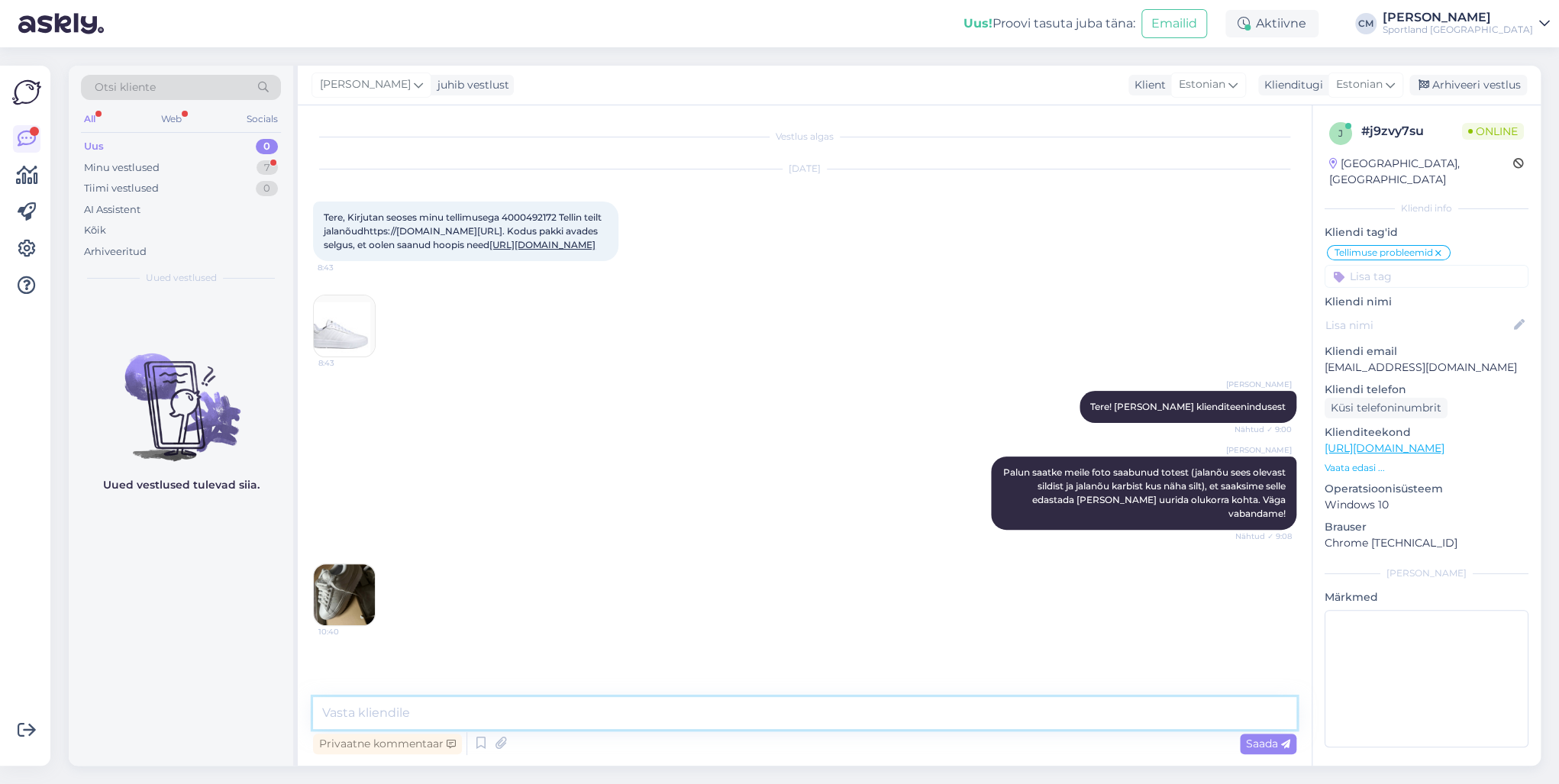
click at [547, 563] on textarea at bounding box center [804, 713] width 983 height 32
click at [373, 563] on img at bounding box center [345, 595] width 61 height 61
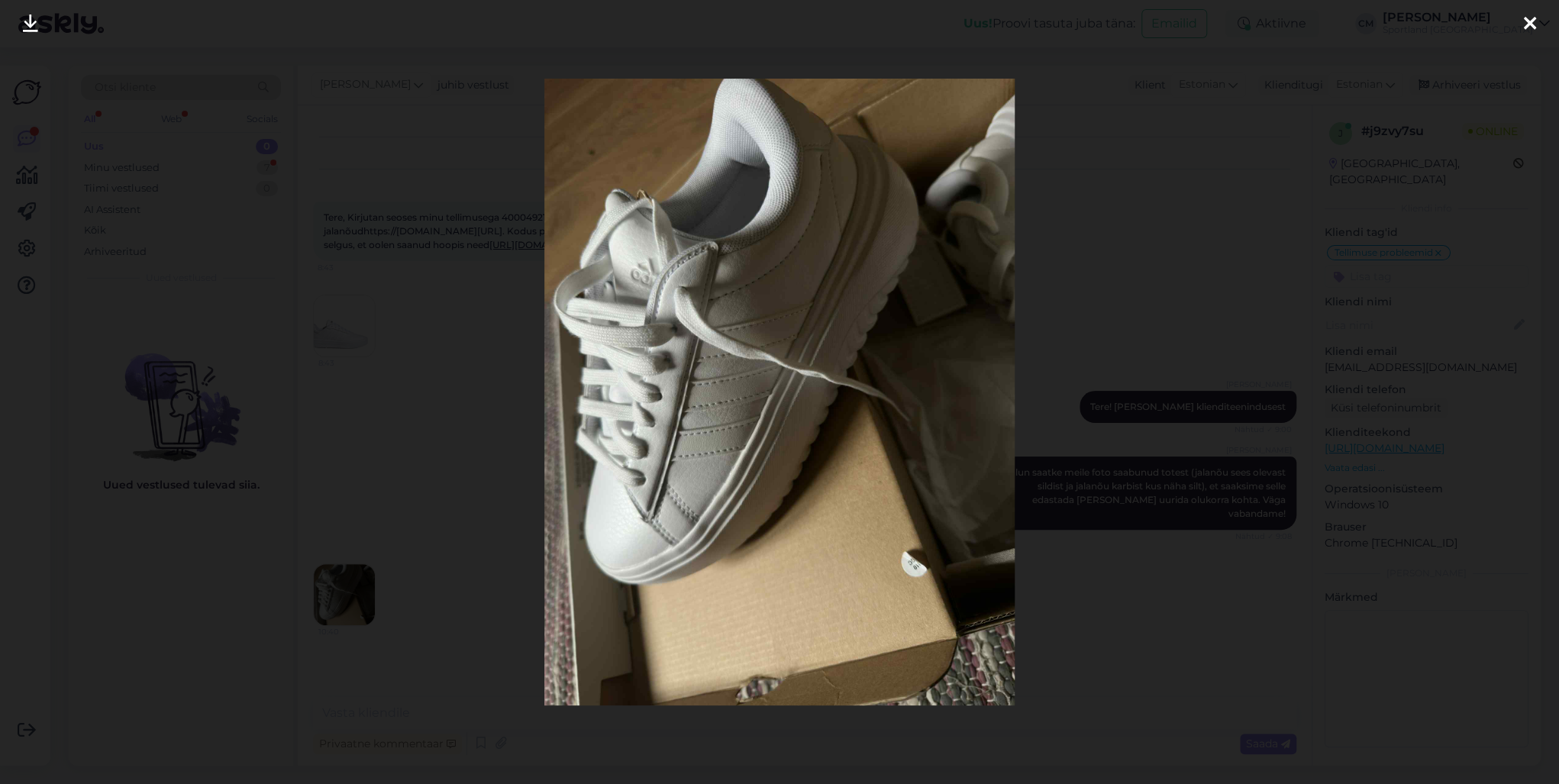
click at [415, 563] on div at bounding box center [779, 392] width 1559 height 784
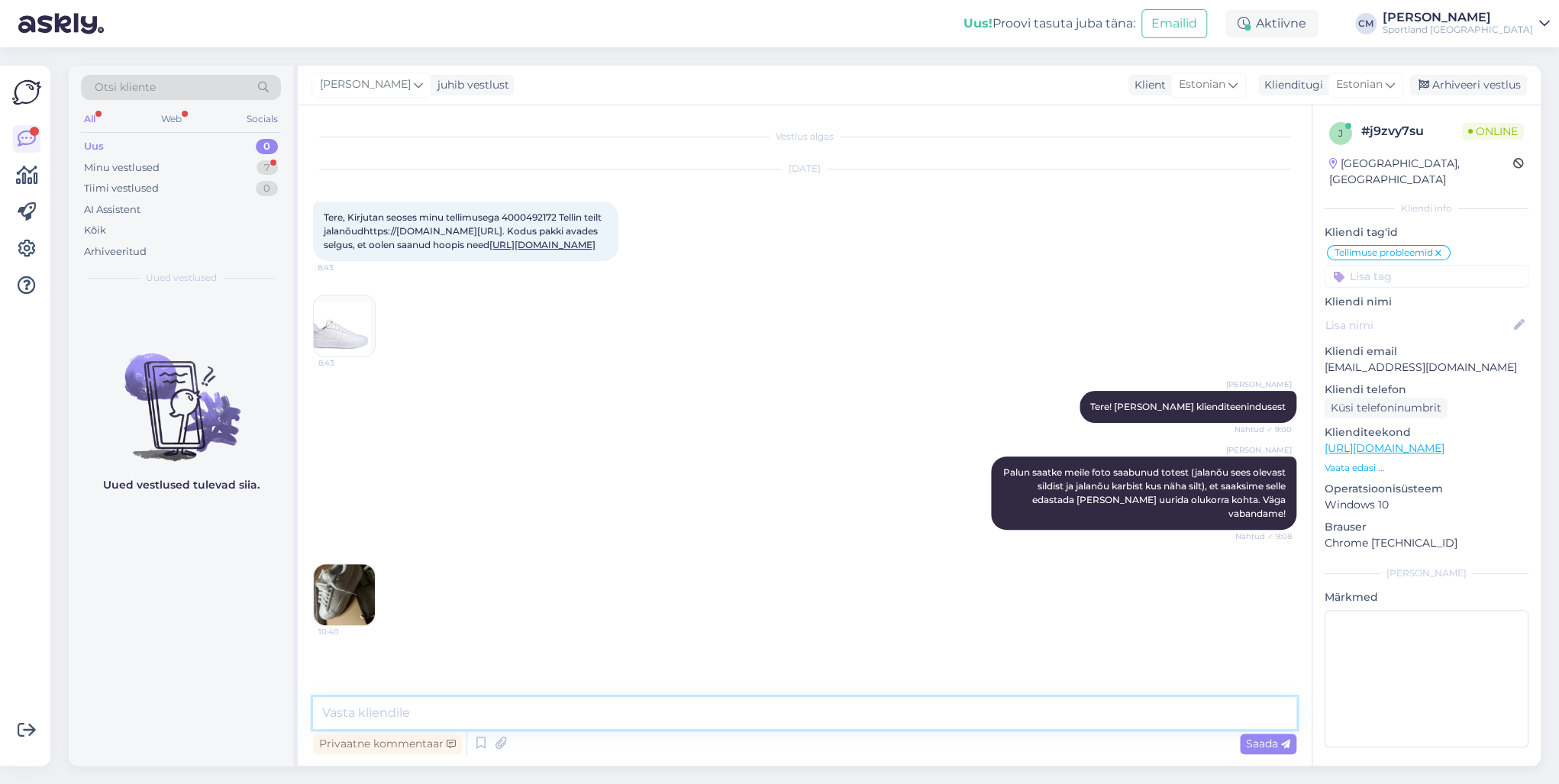
click at [418, 563] on textarea at bounding box center [804, 713] width 983 height 32
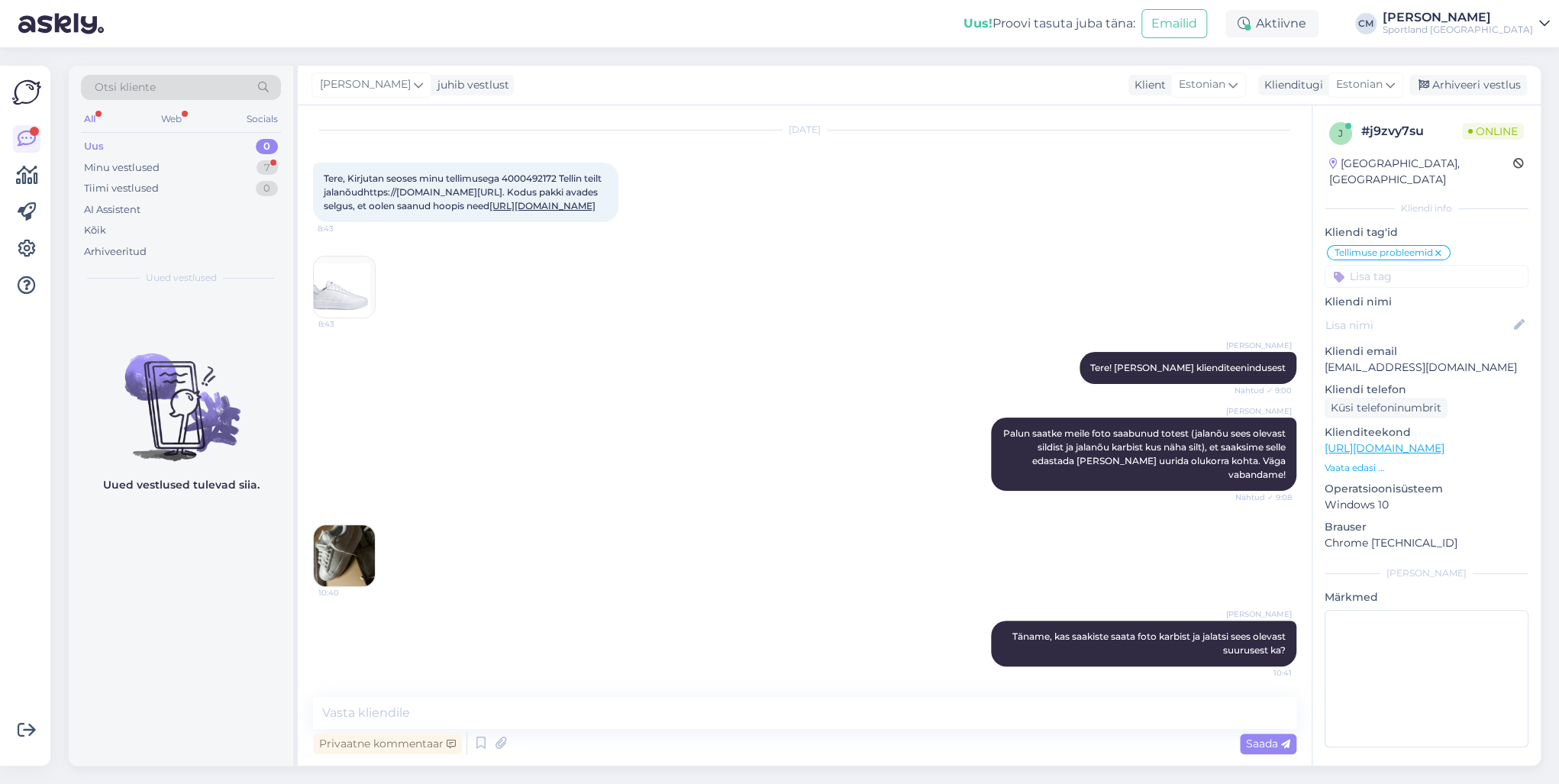
scroll to position [189, 0]
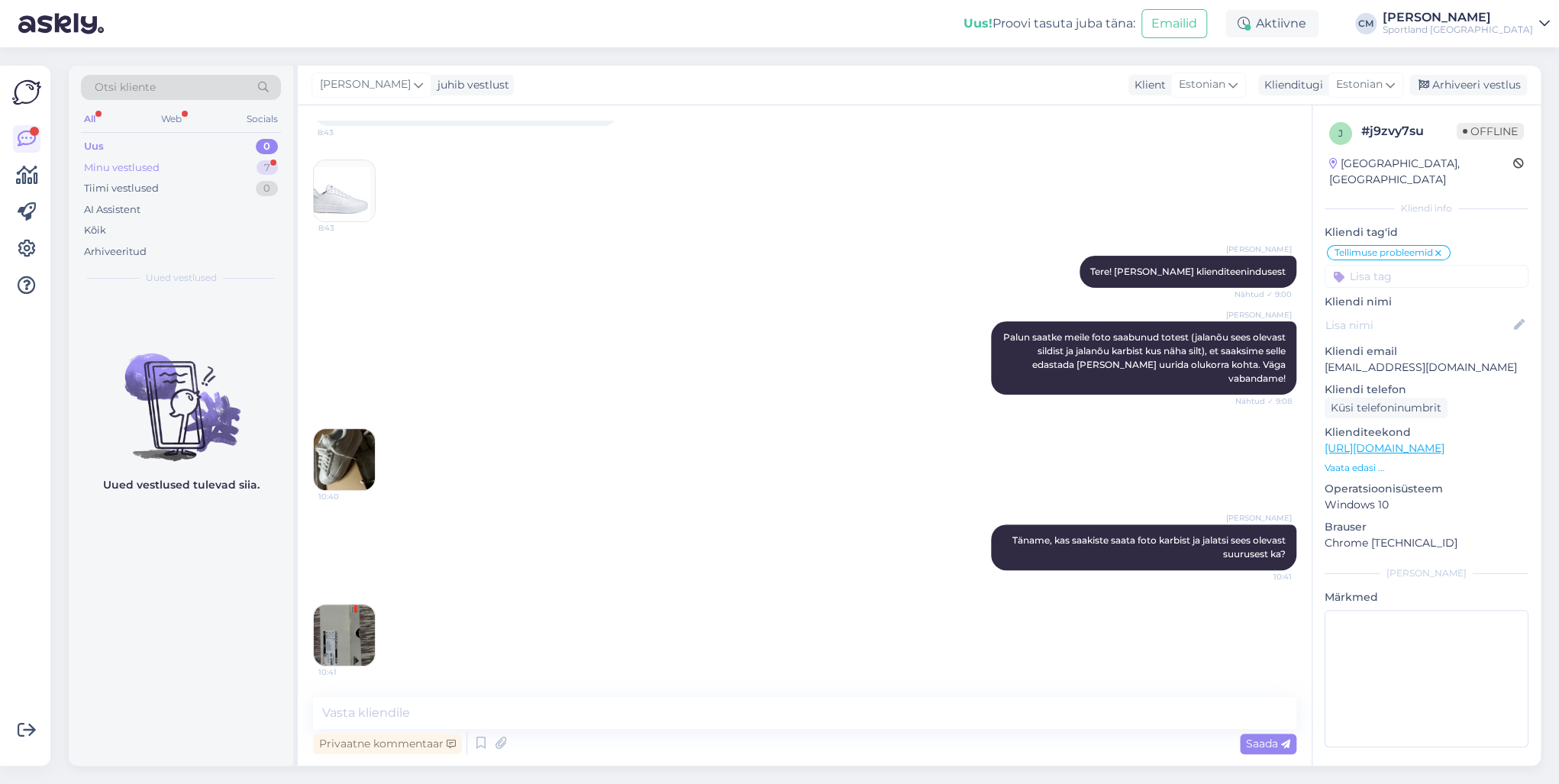
click at [183, 168] on div "Minu vestlused 7" at bounding box center [180, 168] width 200 height 21
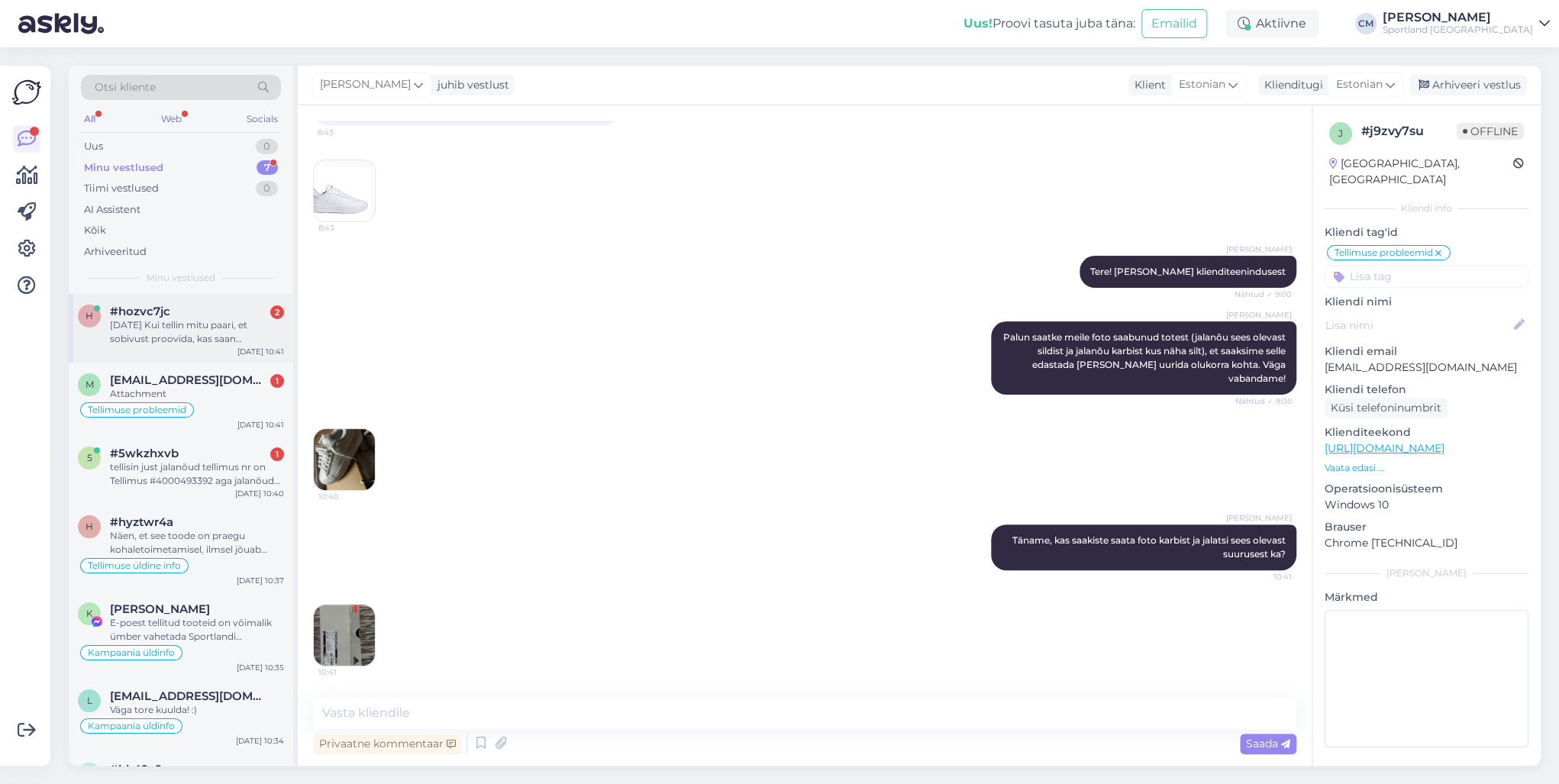
click at [240, 338] on div "[DATE] Kui tellin mitu paari, et sobivust proovida, kas saan sobimatud tossud l…" at bounding box center [197, 332] width 174 height 28
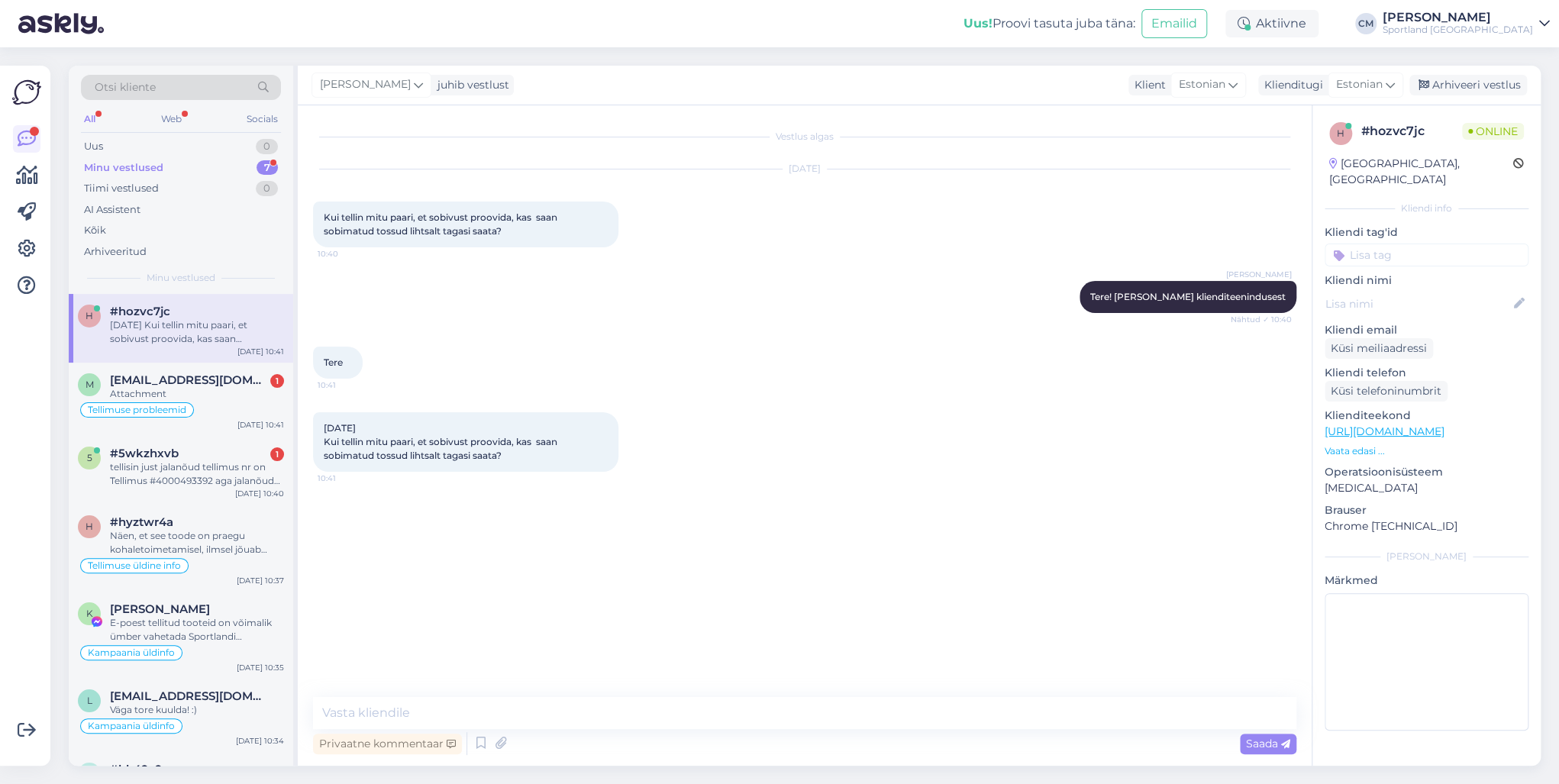
click at [451, 563] on div "Vestlus algas [DATE] Kui tellin mitu paari, et sobivust proovida, kas saan sobi…" at bounding box center [804, 435] width 1014 height 660
click at [451, 563] on textarea at bounding box center [804, 713] width 983 height 32
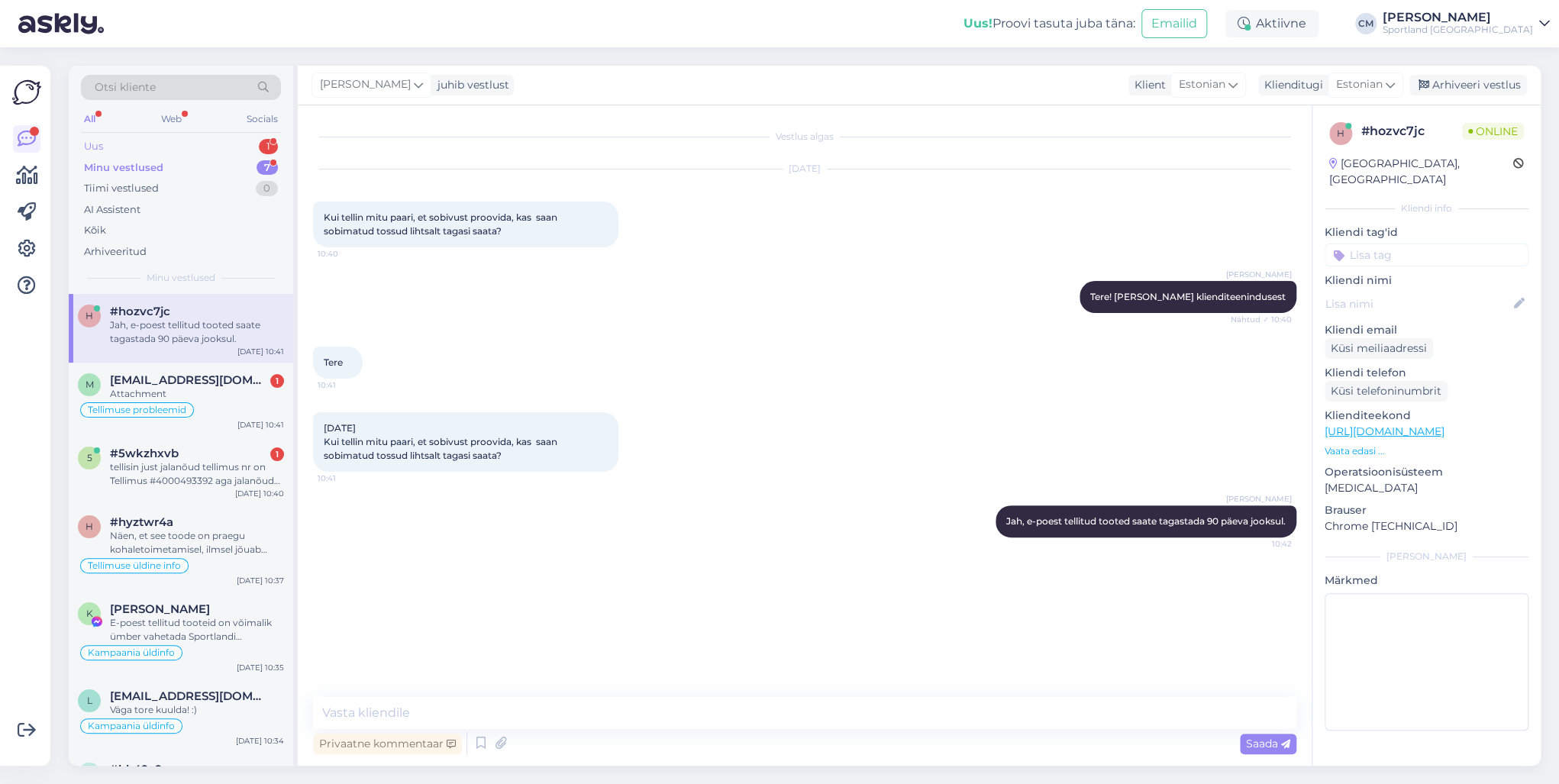
click at [159, 137] on div "Uus 1" at bounding box center [180, 147] width 200 height 21
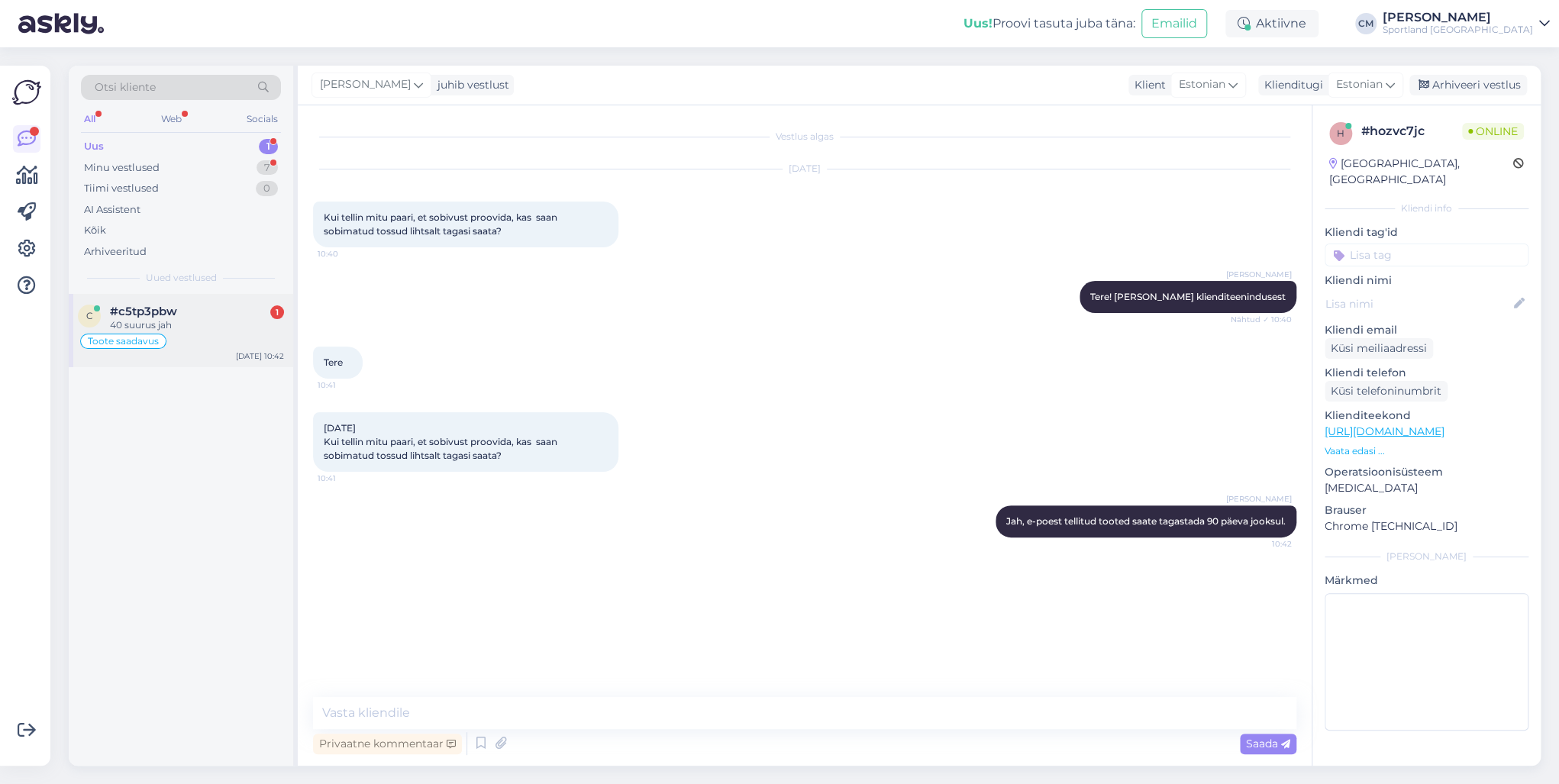
click at [193, 311] on div "#c5tp3pbw 1" at bounding box center [197, 311] width 174 height 14
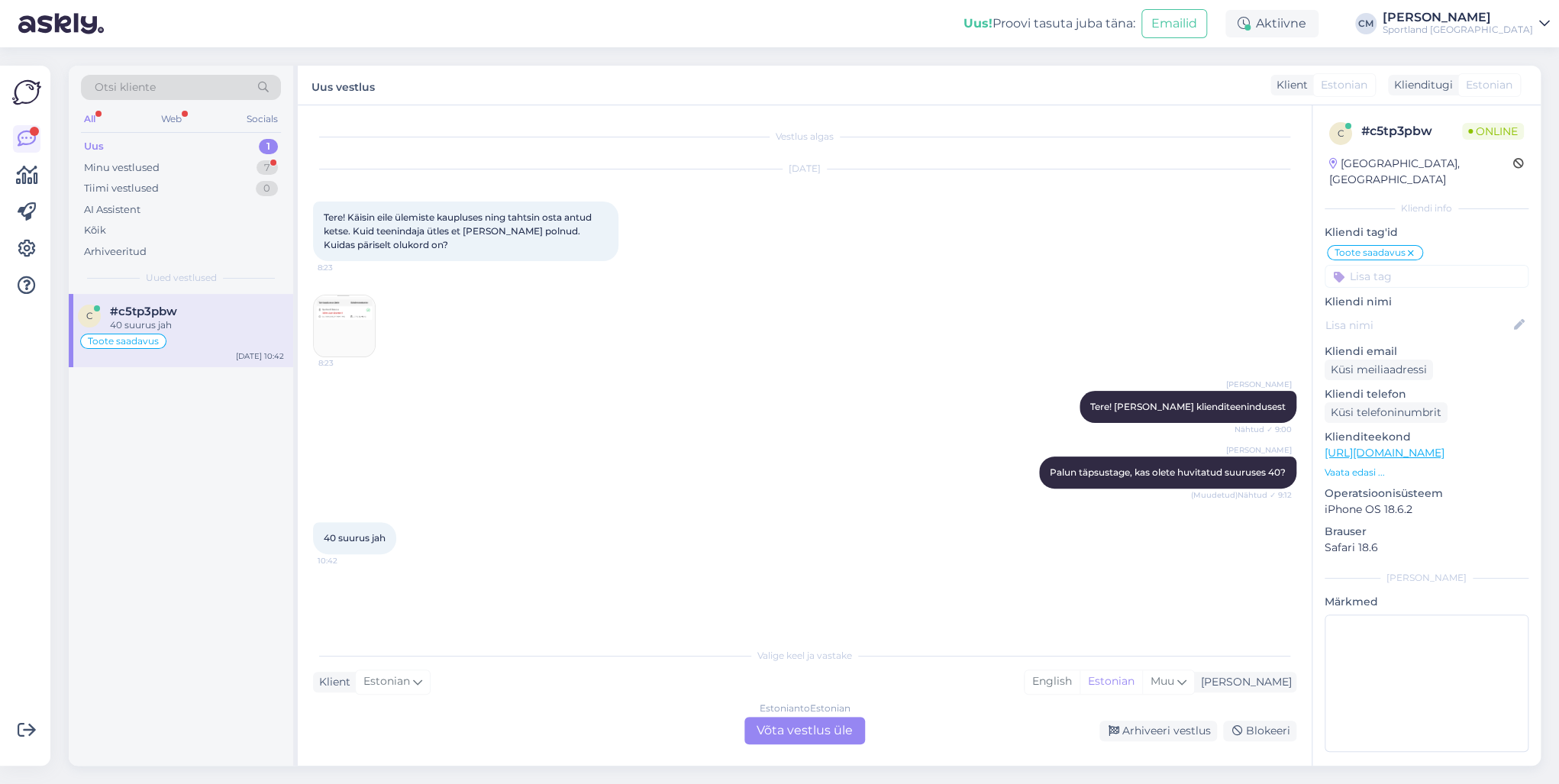
click at [764, 563] on div "Estonian to Estonian Võta vestlus üle" at bounding box center [804, 730] width 121 height 28
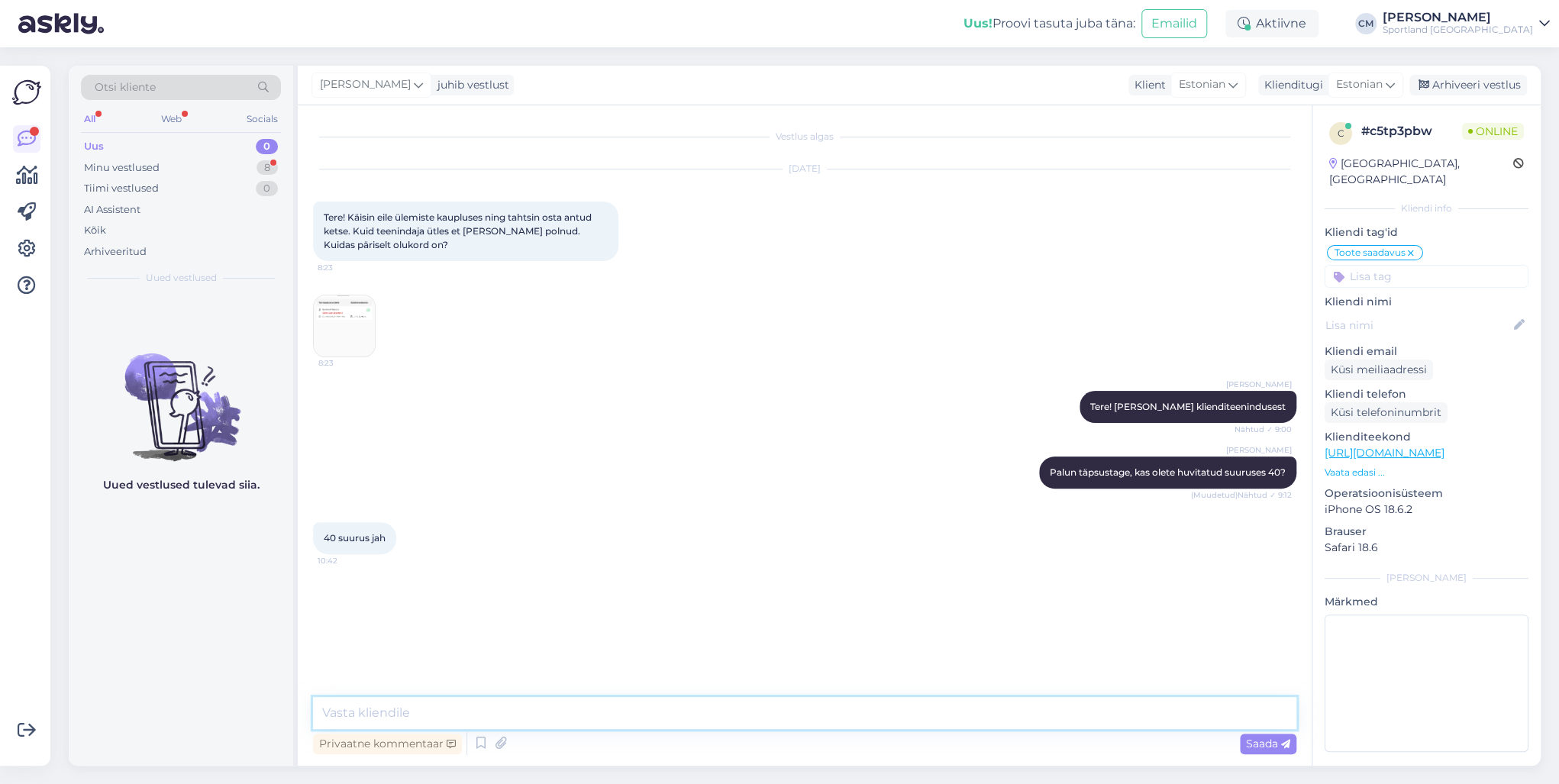
click at [611, 563] on textarea at bounding box center [804, 713] width 983 height 32
click at [360, 348] on img at bounding box center [345, 326] width 61 height 61
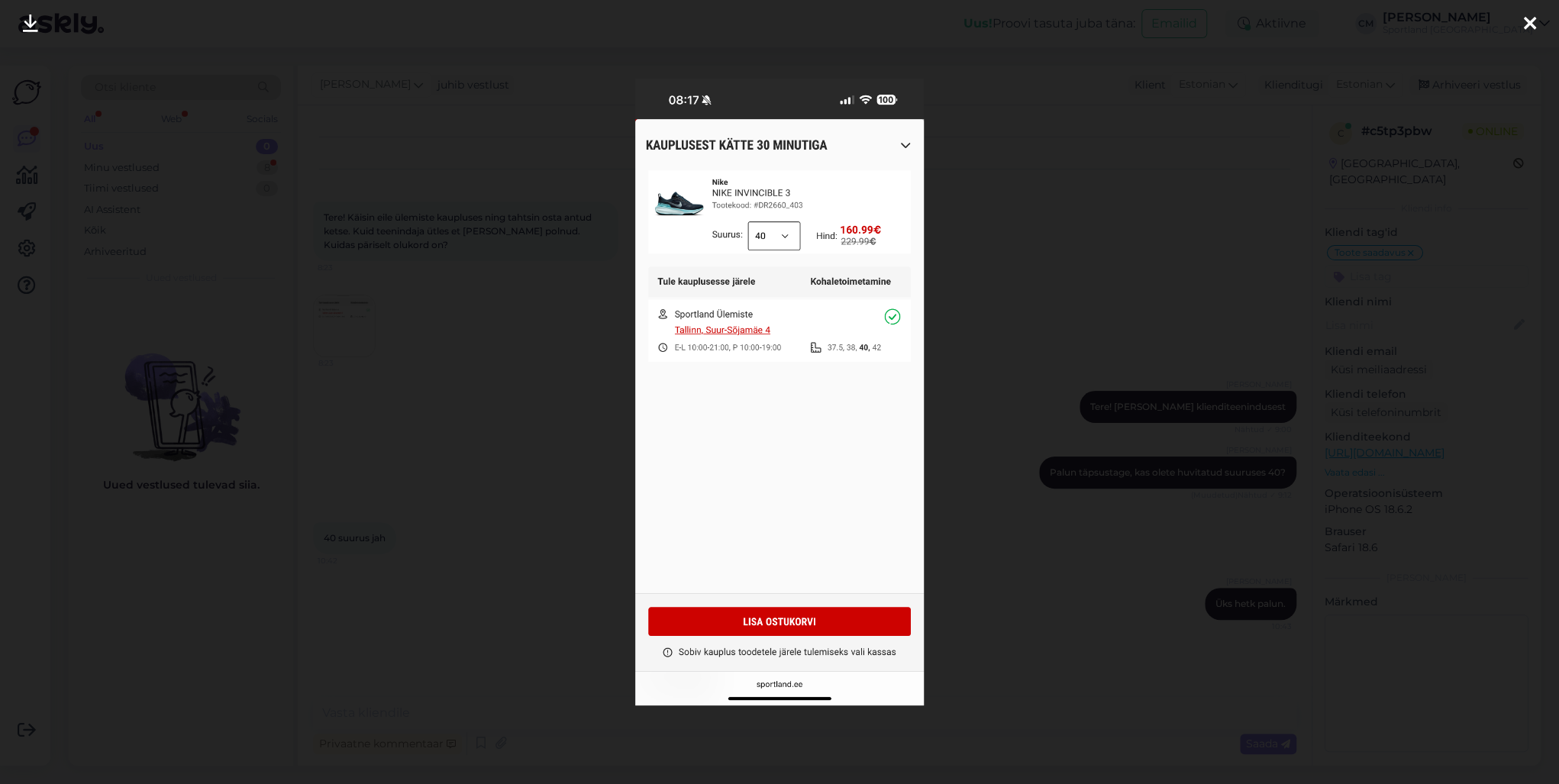
click at [461, 340] on div at bounding box center [779, 392] width 1559 height 784
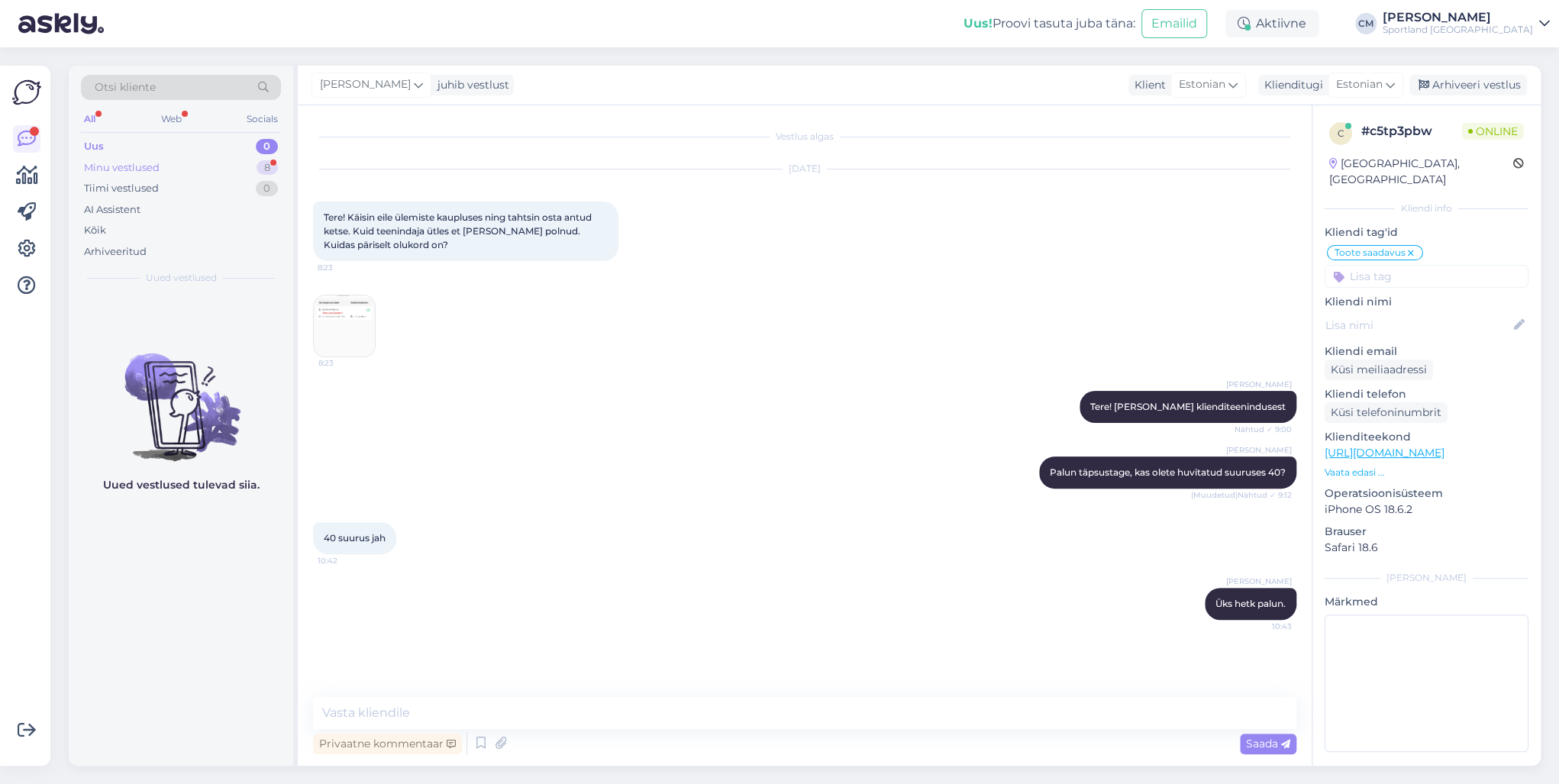
click at [266, 171] on div "8" at bounding box center [267, 168] width 21 height 15
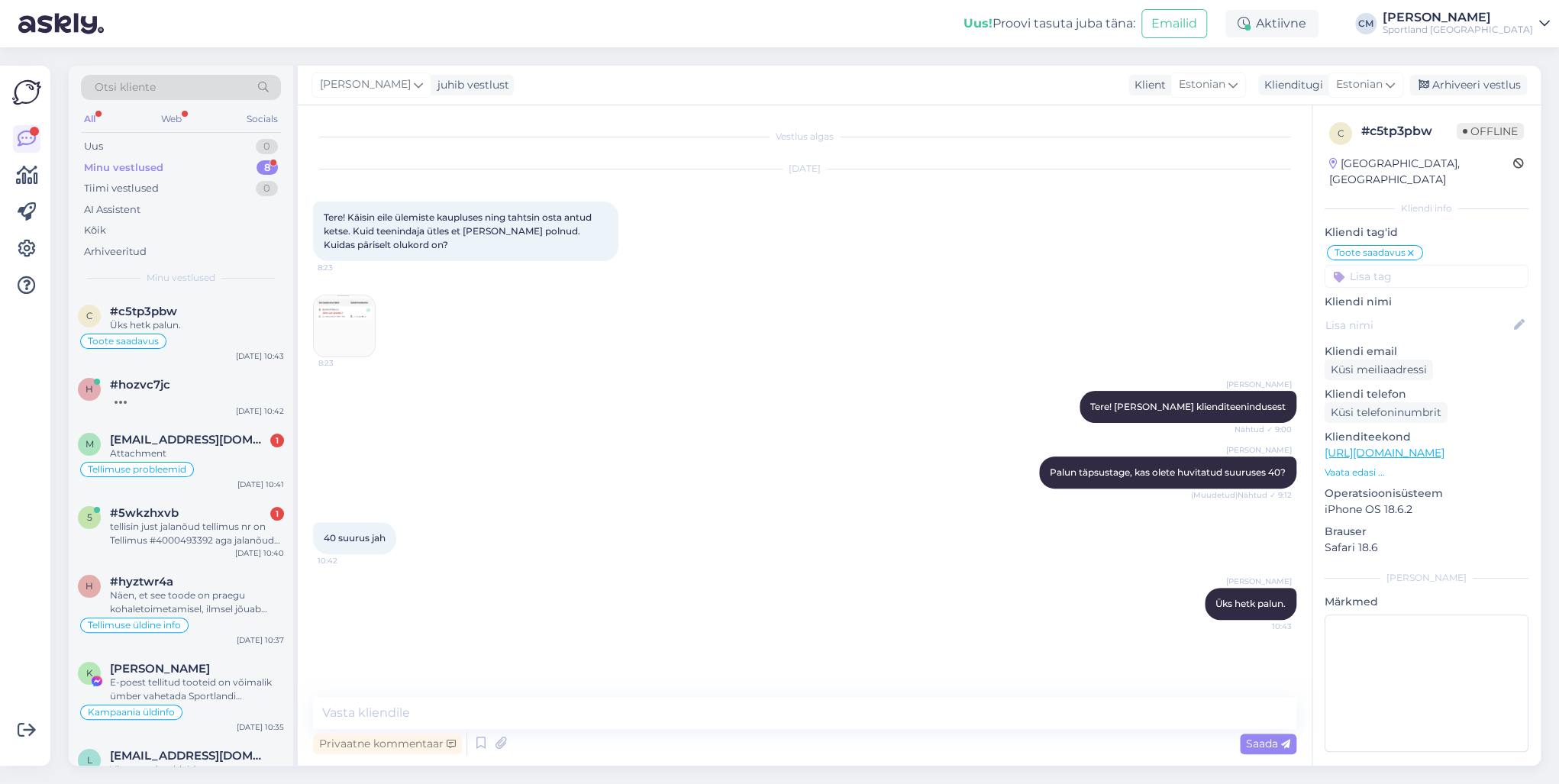
click at [374, 327] on img at bounding box center [345, 326] width 61 height 61
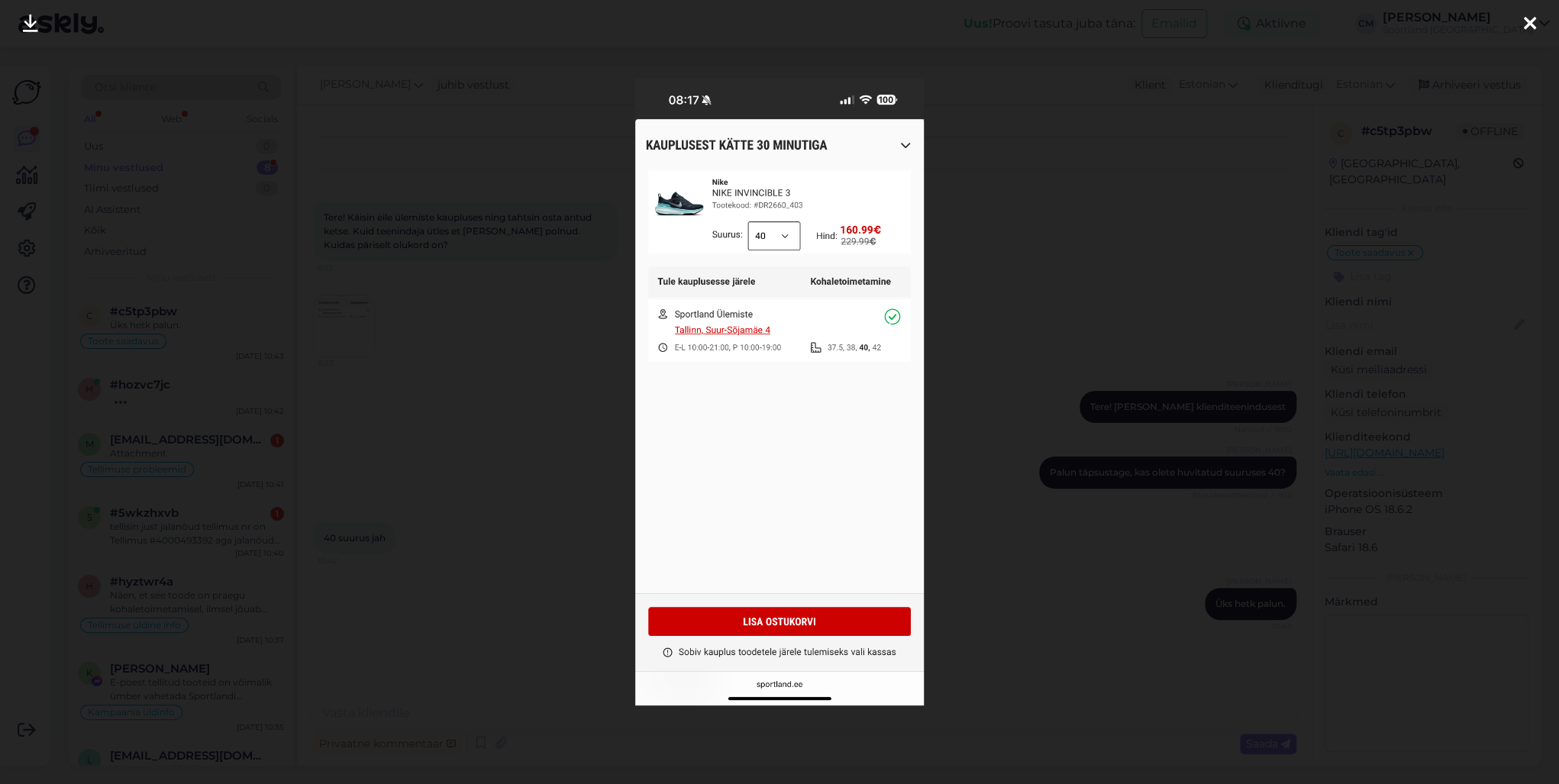
click at [406, 324] on div at bounding box center [779, 392] width 1559 height 784
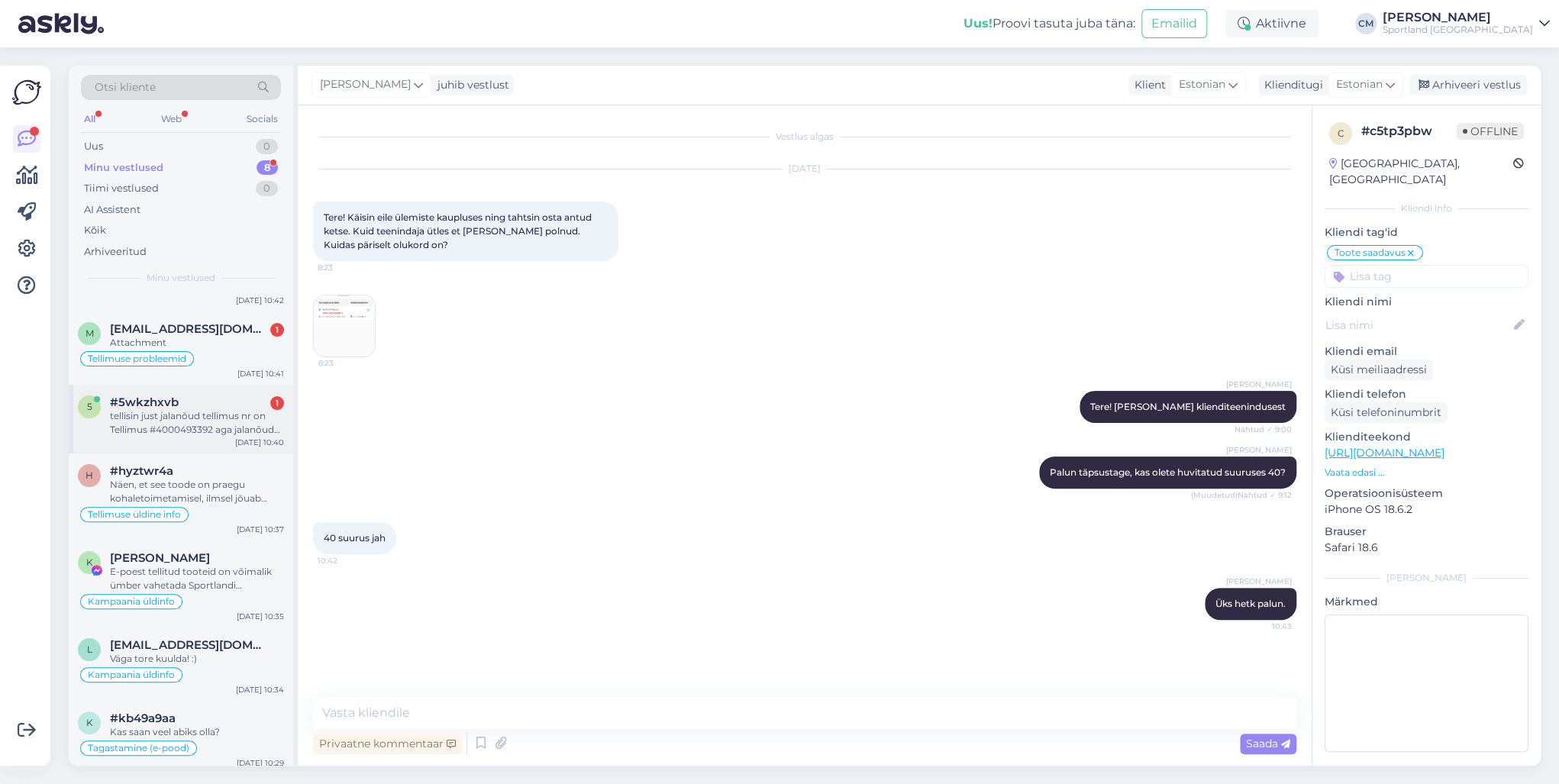
scroll to position [116, 0]
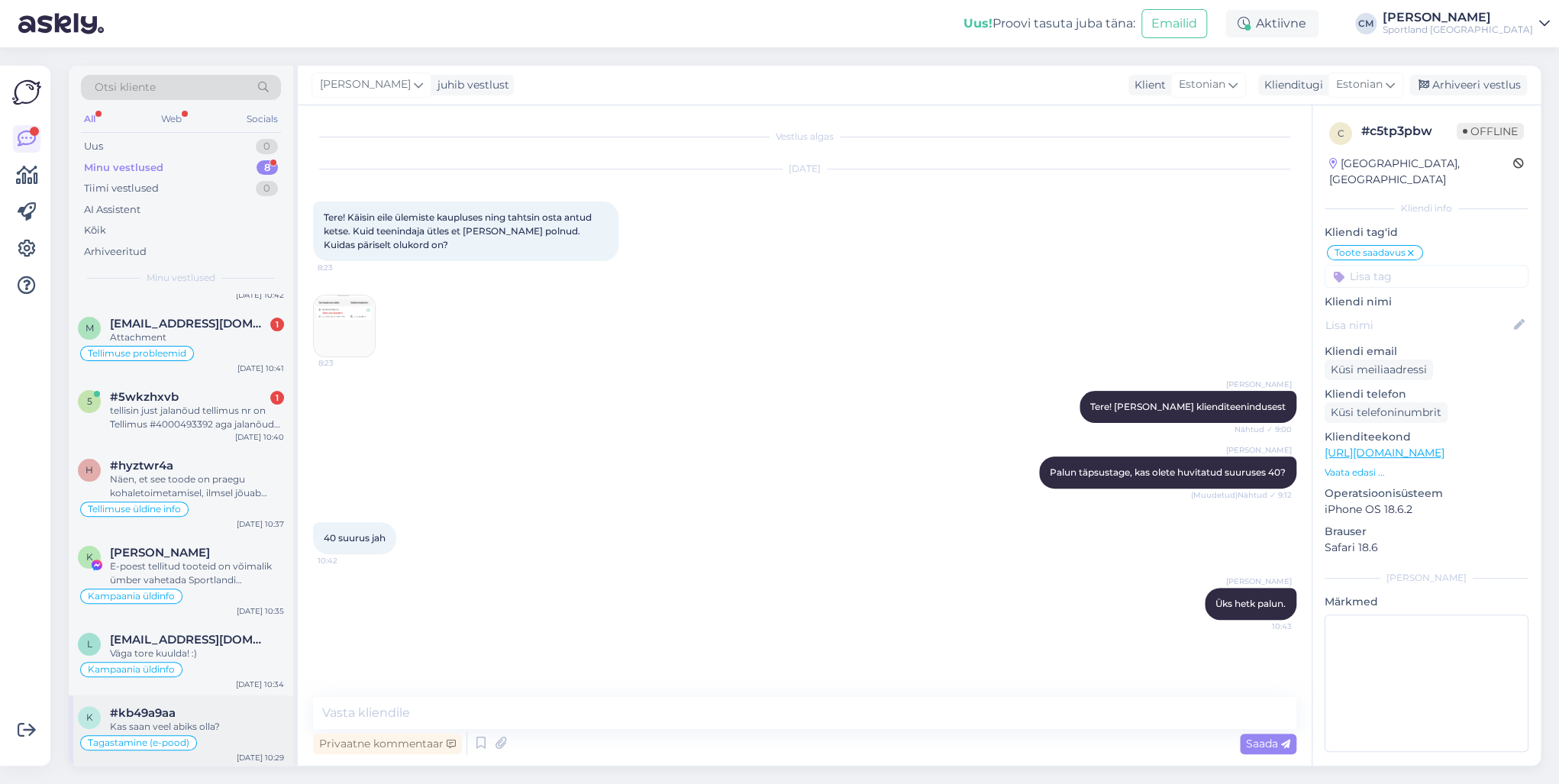
click at [199, 563] on div "#kb49a9aa" at bounding box center [197, 713] width 174 height 14
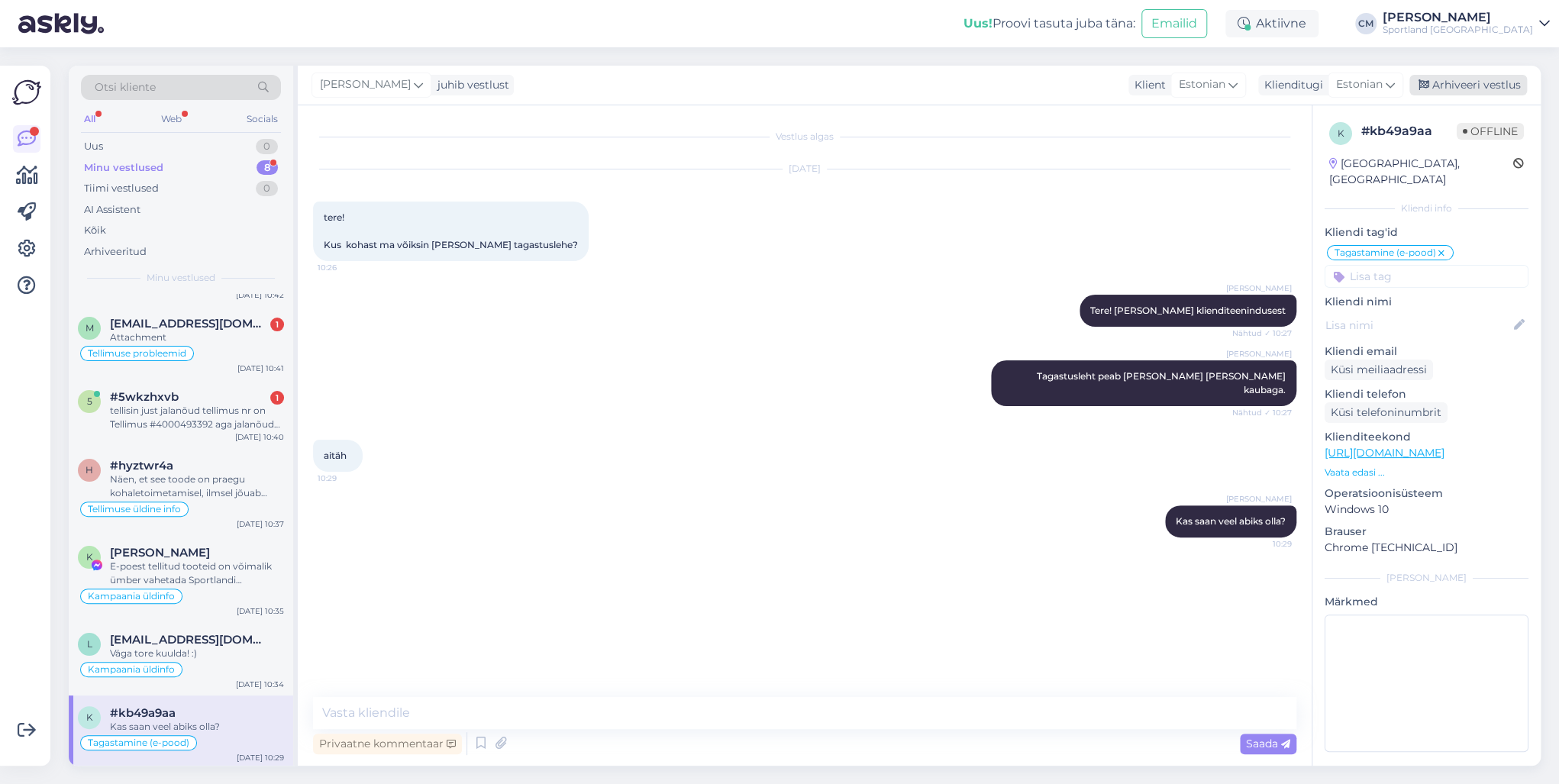
click at [1168, 91] on div "Arhiveeri vestlus" at bounding box center [1468, 84] width 117 height 21
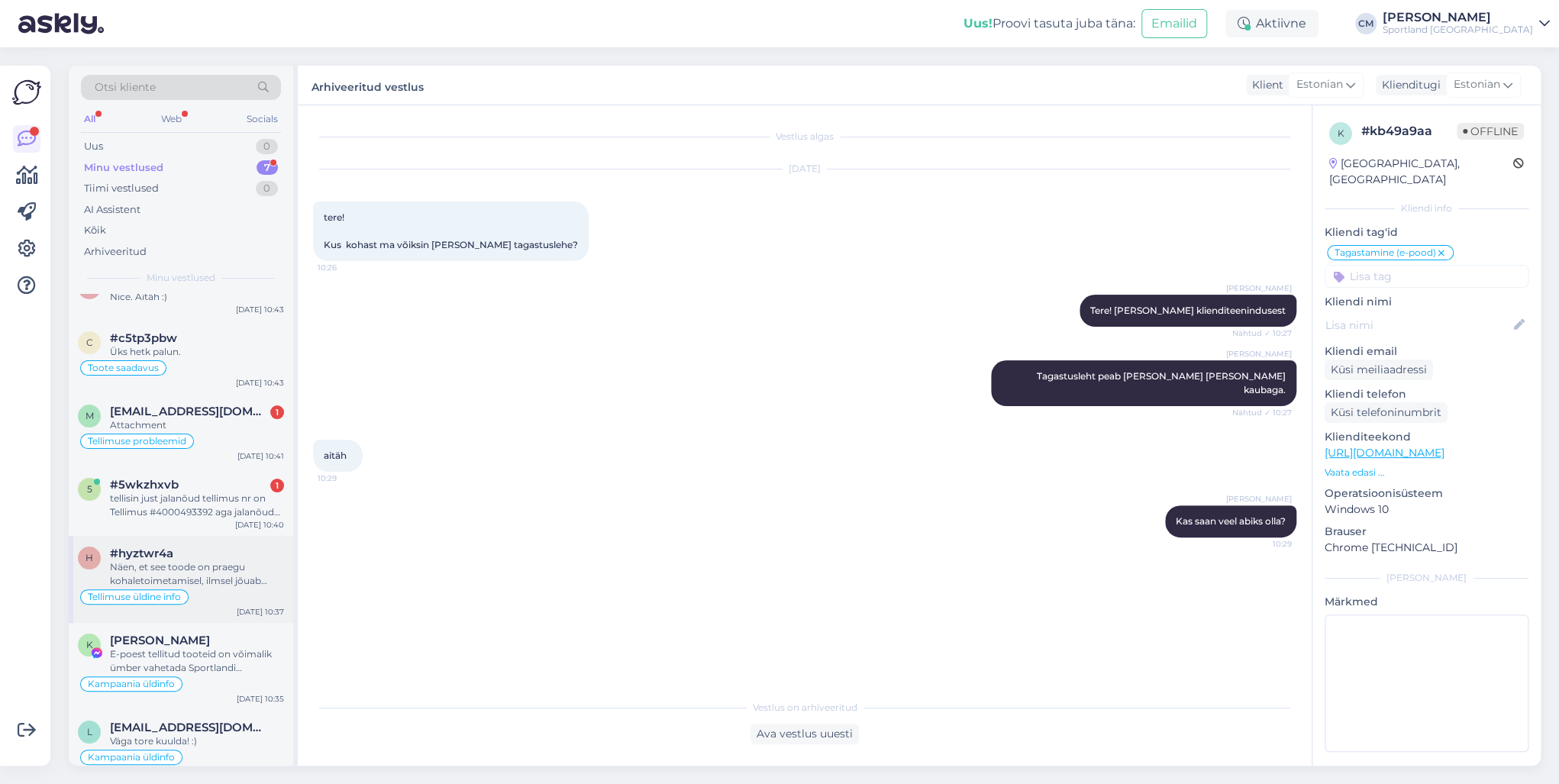
scroll to position [43, 0]
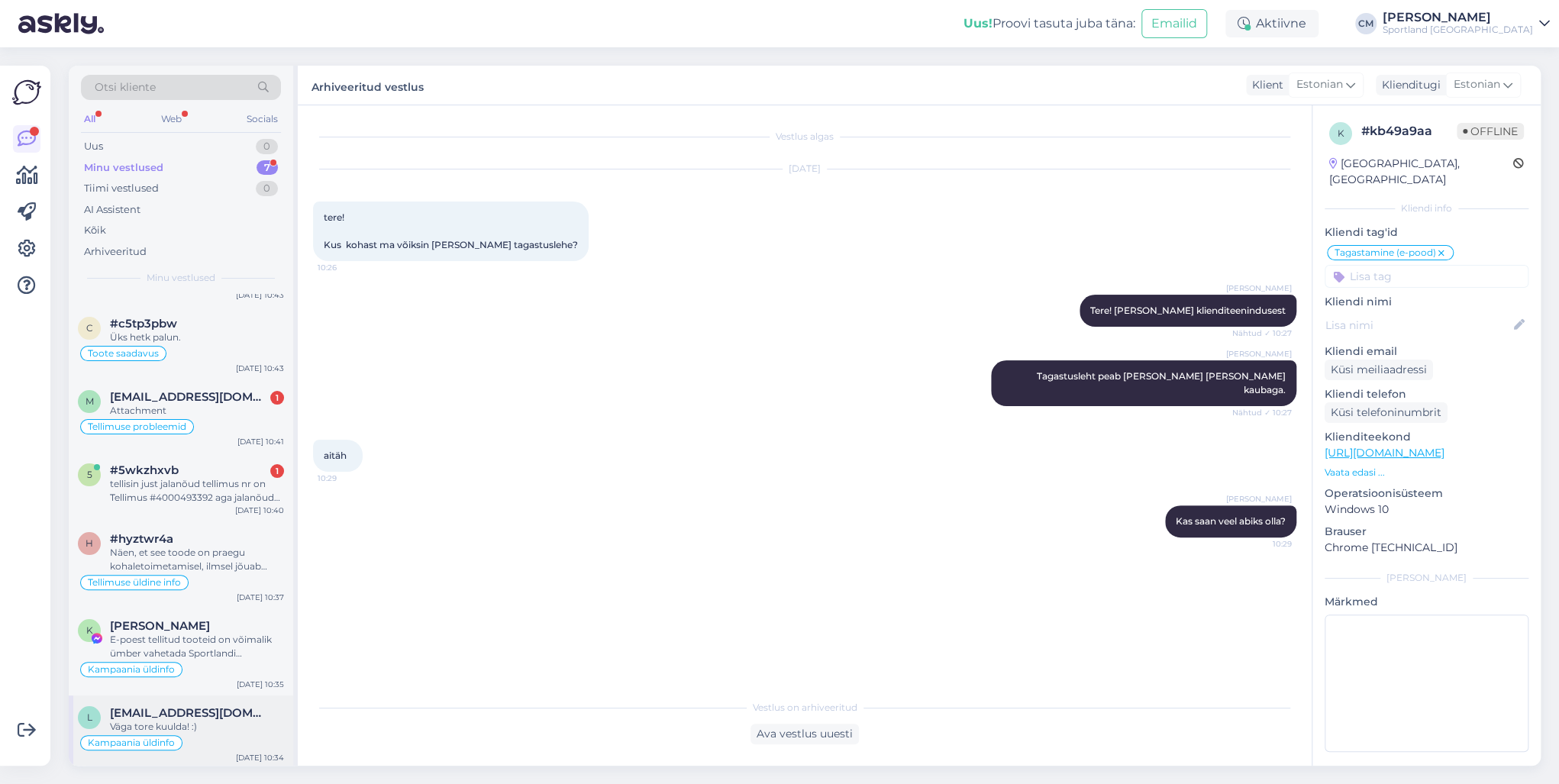
click at [200, 563] on div "Väga tore kuulda! :)" at bounding box center [197, 726] width 174 height 14
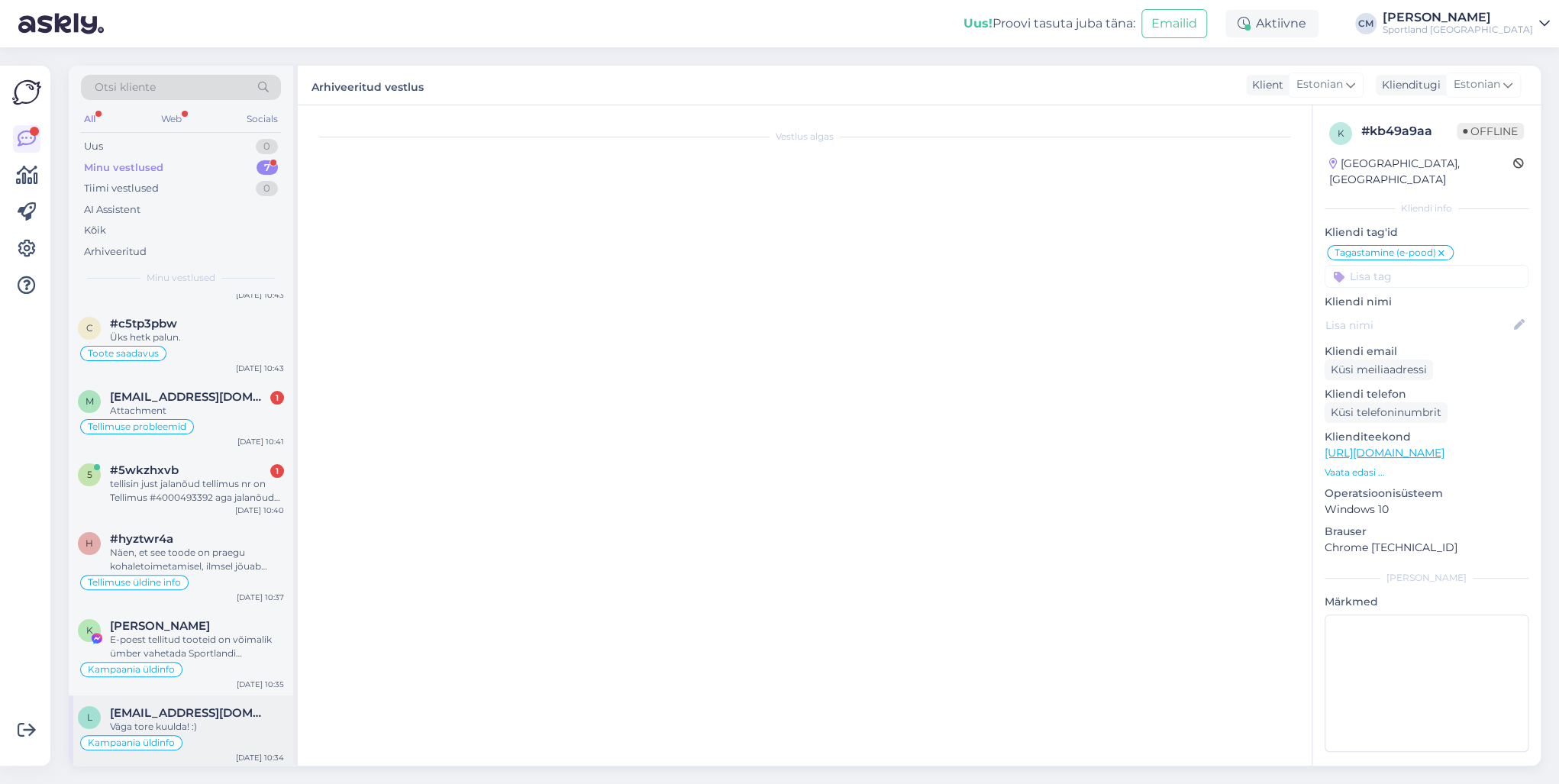
scroll to position [1151, 0]
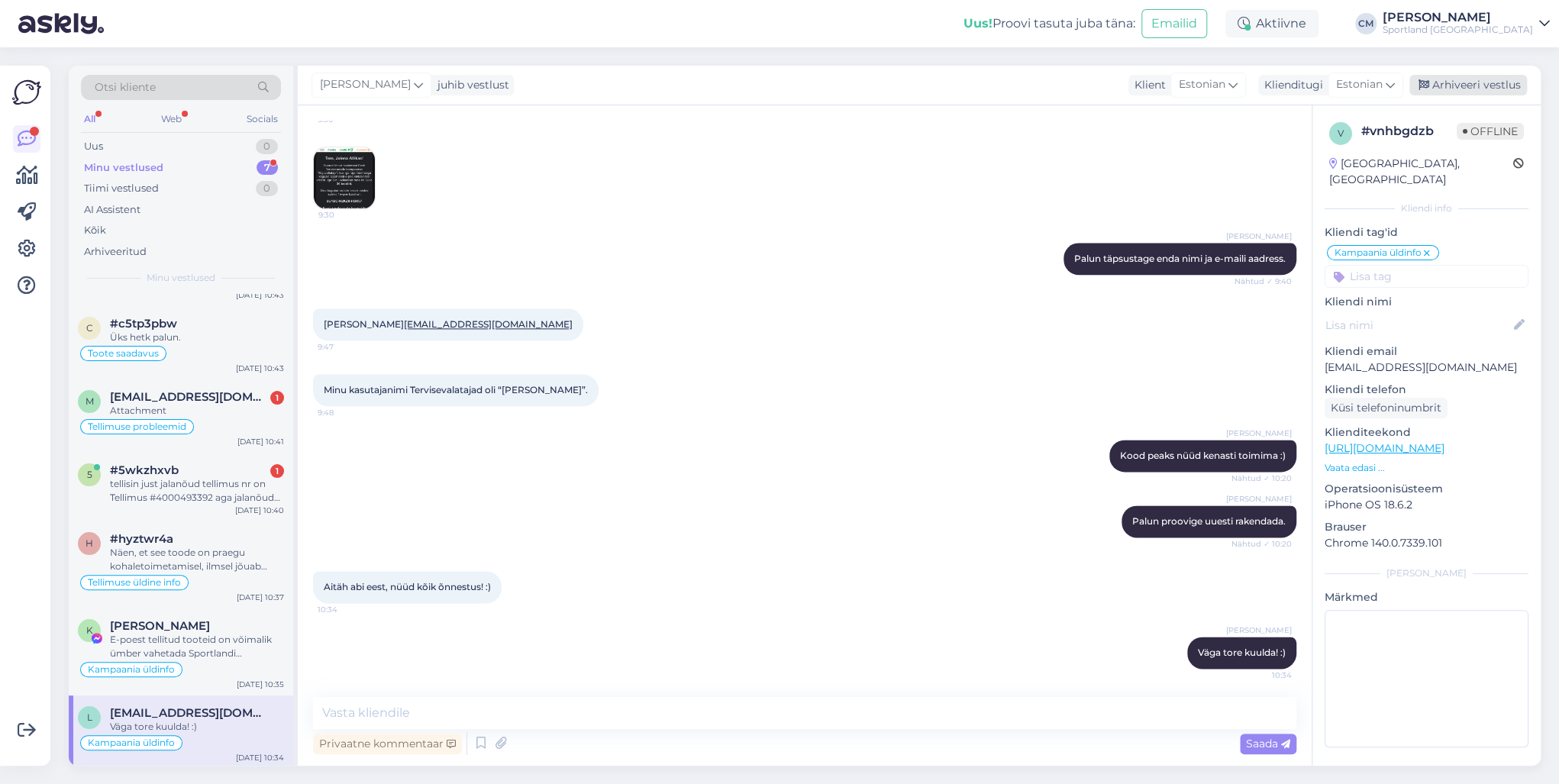
click at [1168, 82] on div "Arhiveeri vestlus" at bounding box center [1468, 84] width 117 height 21
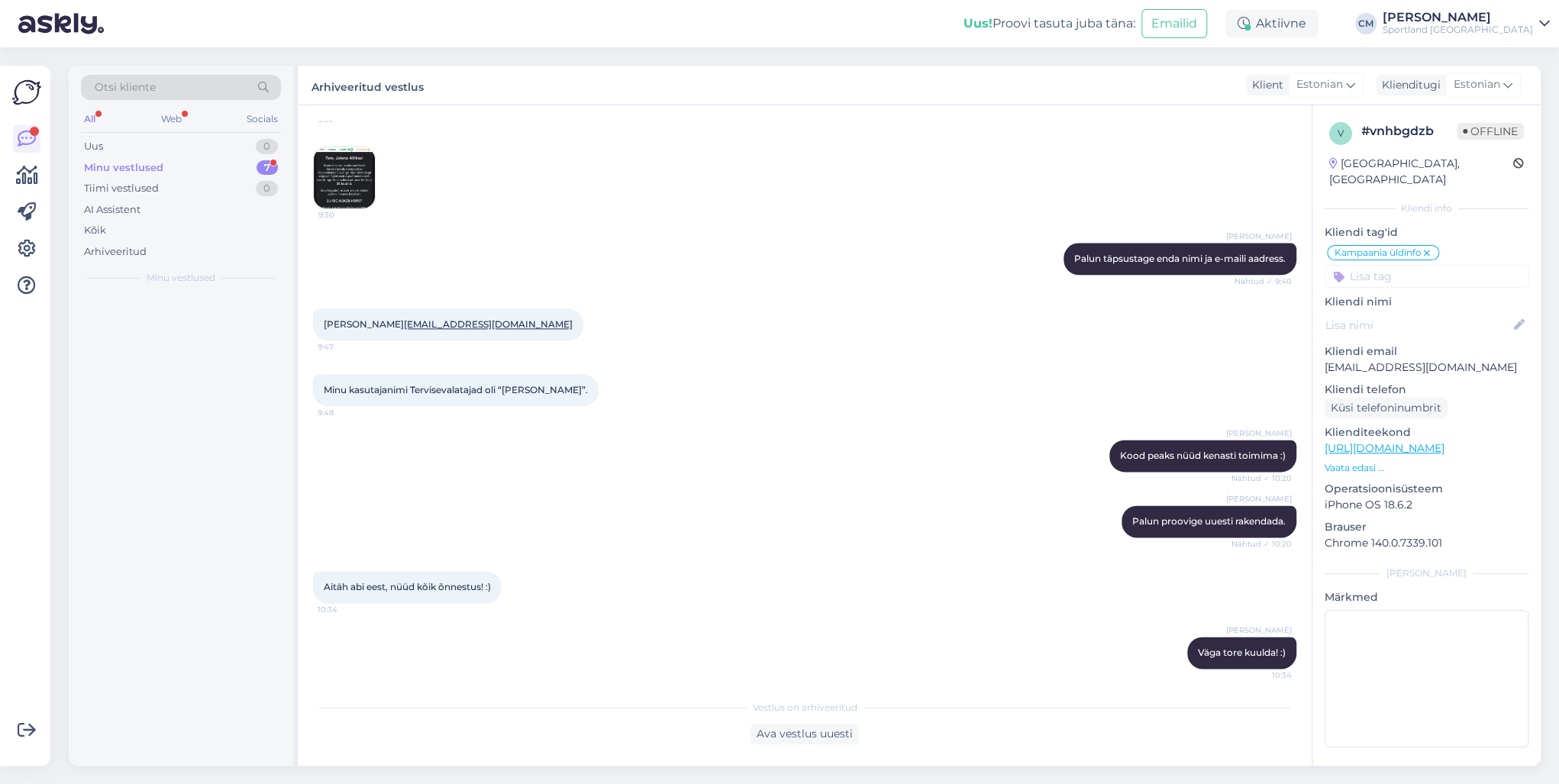
scroll to position [0, 0]
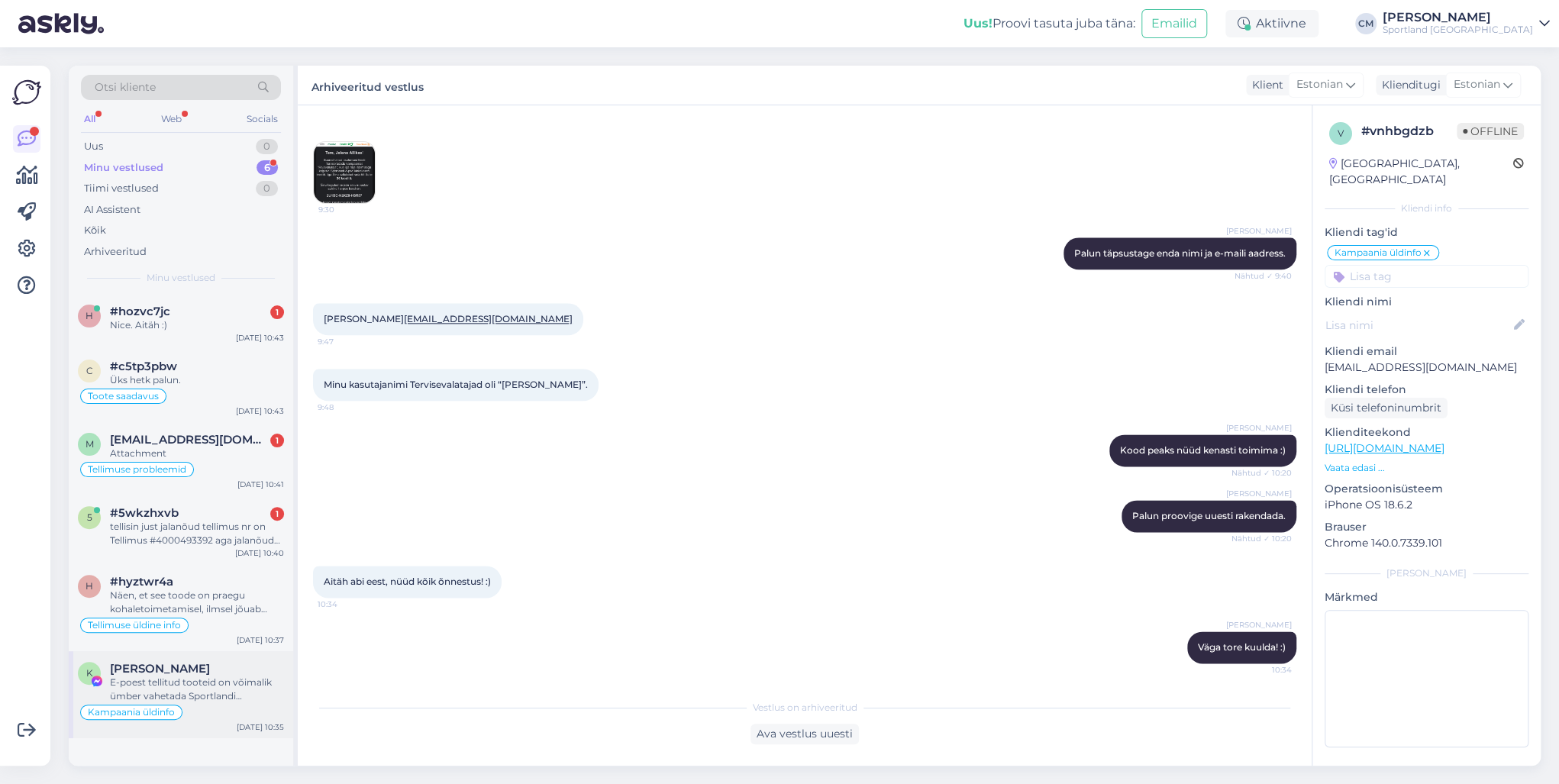
click at [246, 563] on div "E-poest tellitud tooteid on võimalik ümber vahetada Sportlandi kauplustes sama …" at bounding box center [197, 689] width 174 height 28
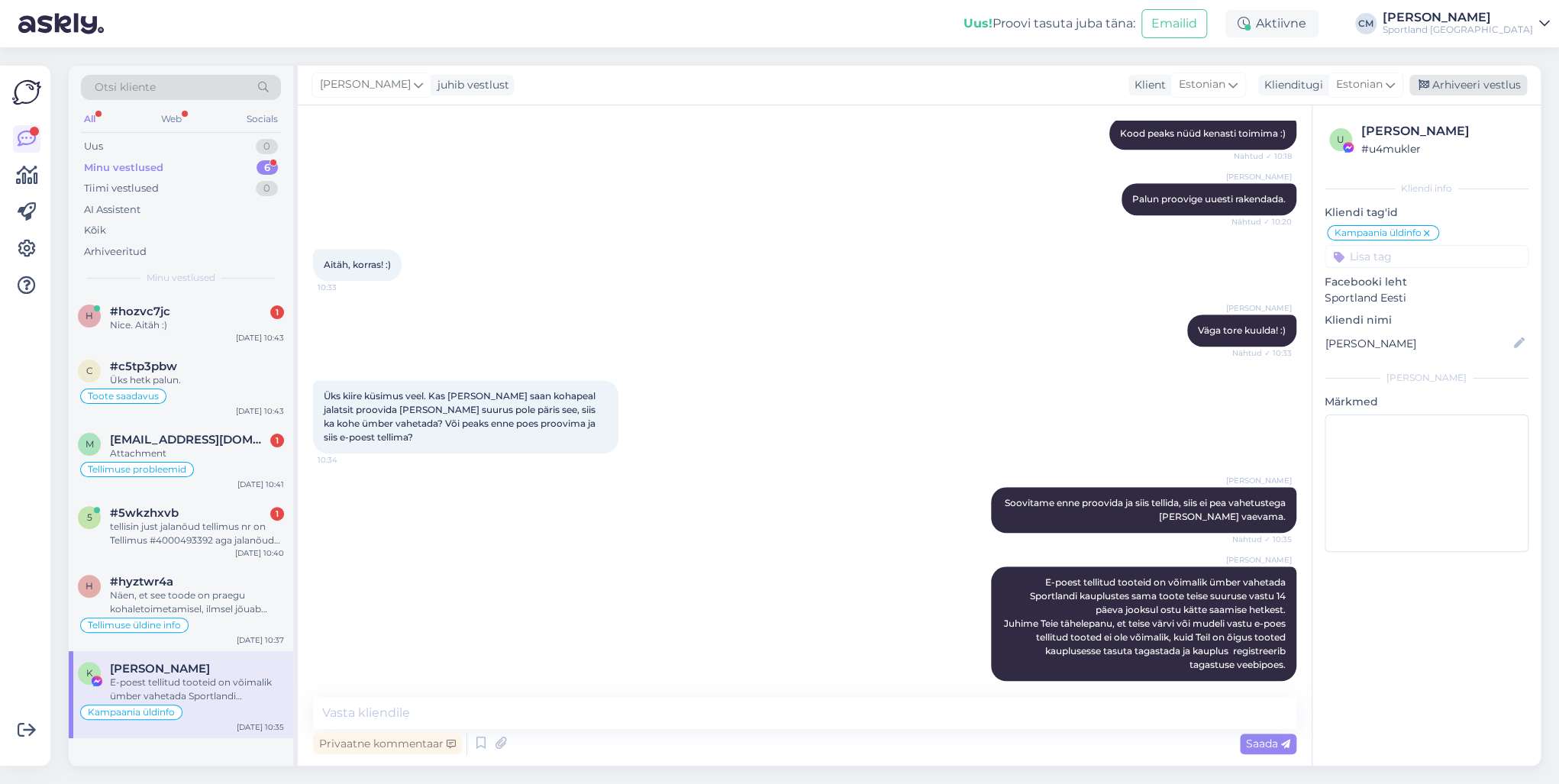
click at [1168, 77] on div "Arhiveeri vestlus" at bounding box center [1468, 84] width 117 height 21
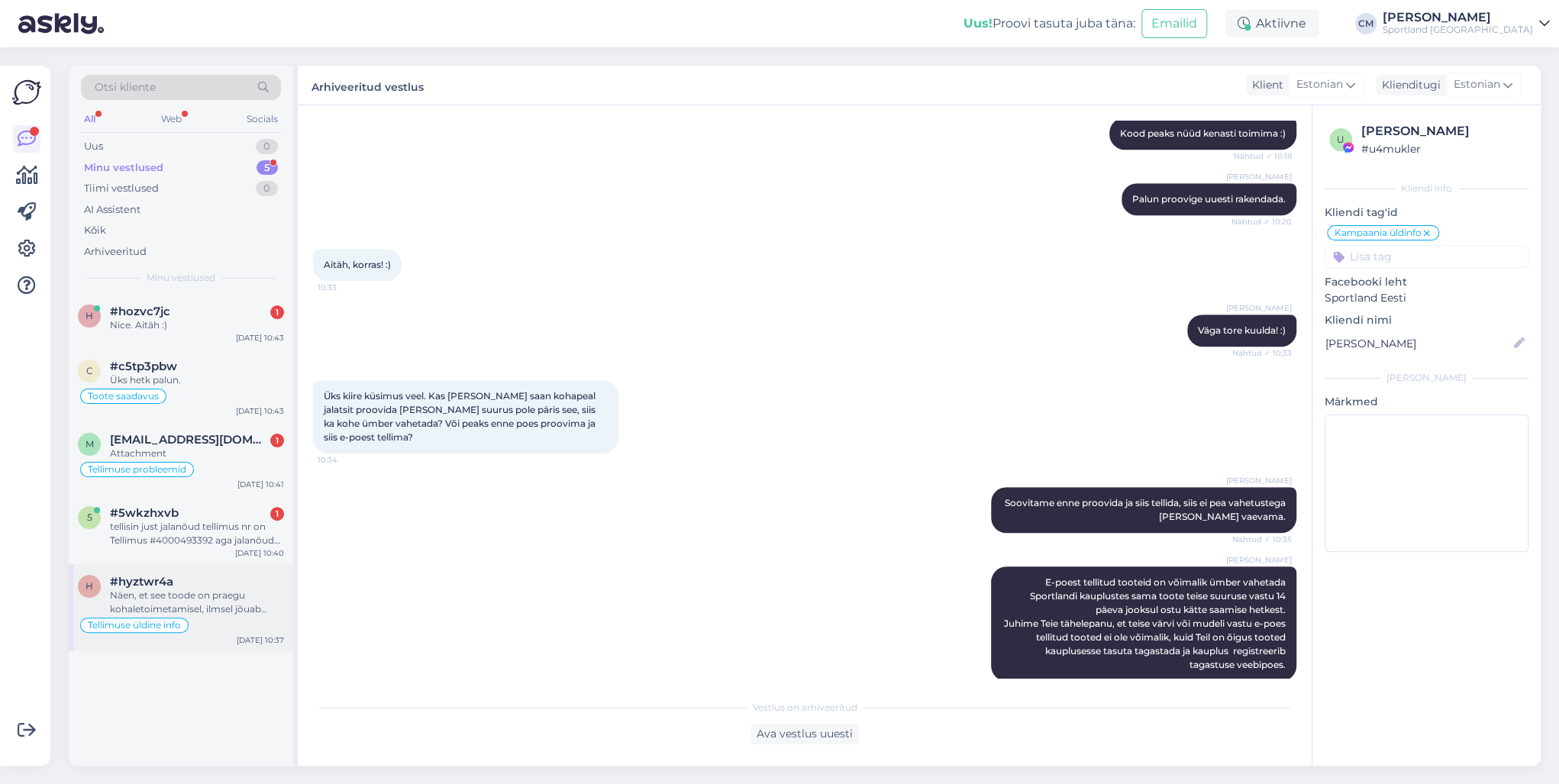
click at [235, 563] on div "Näen, et see toode on praegu kohaletoimetamisel, ilmsel jõuab [PERSON_NAME]: 05…" at bounding box center [197, 602] width 174 height 28
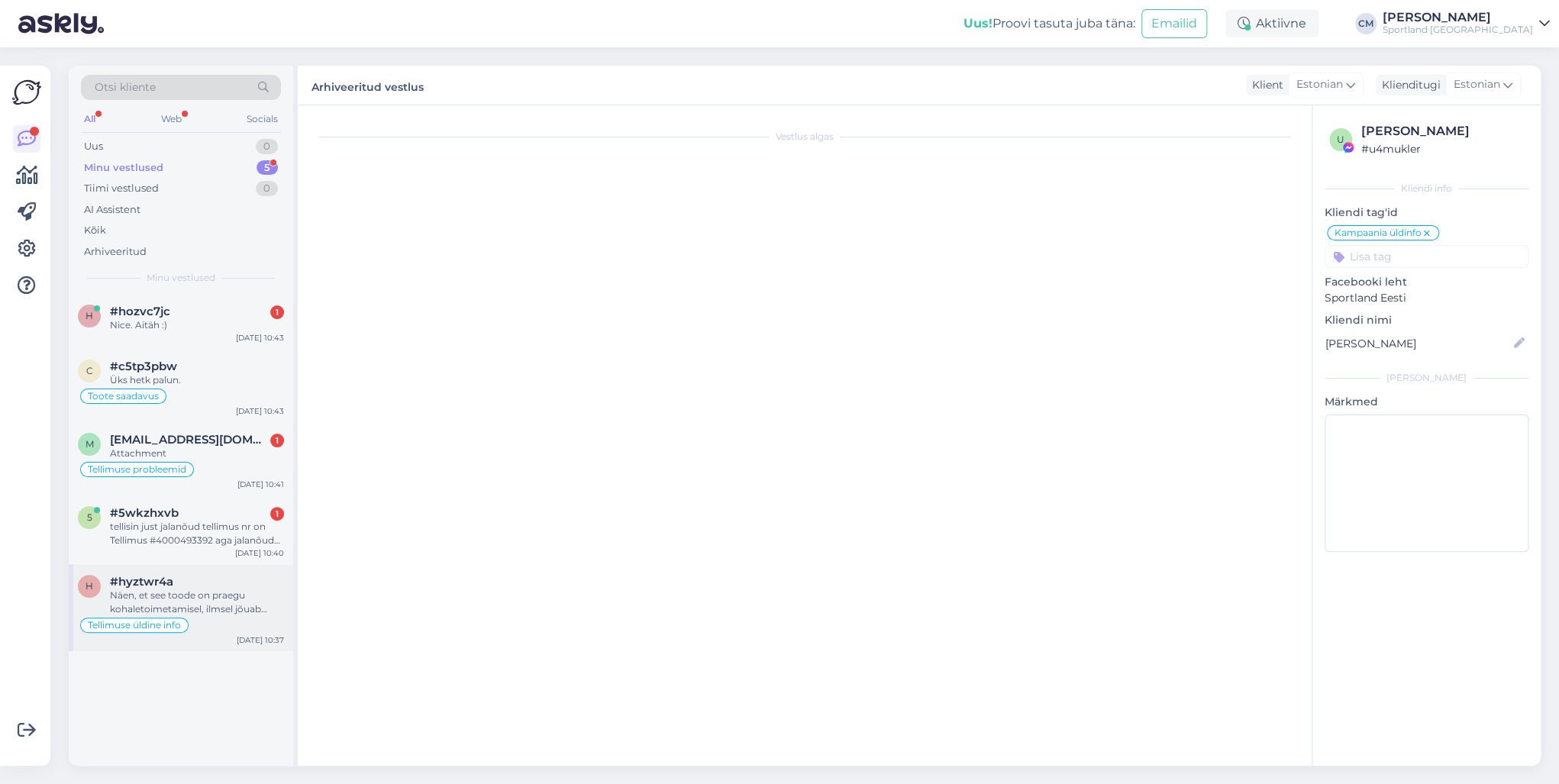
scroll to position [278, 0]
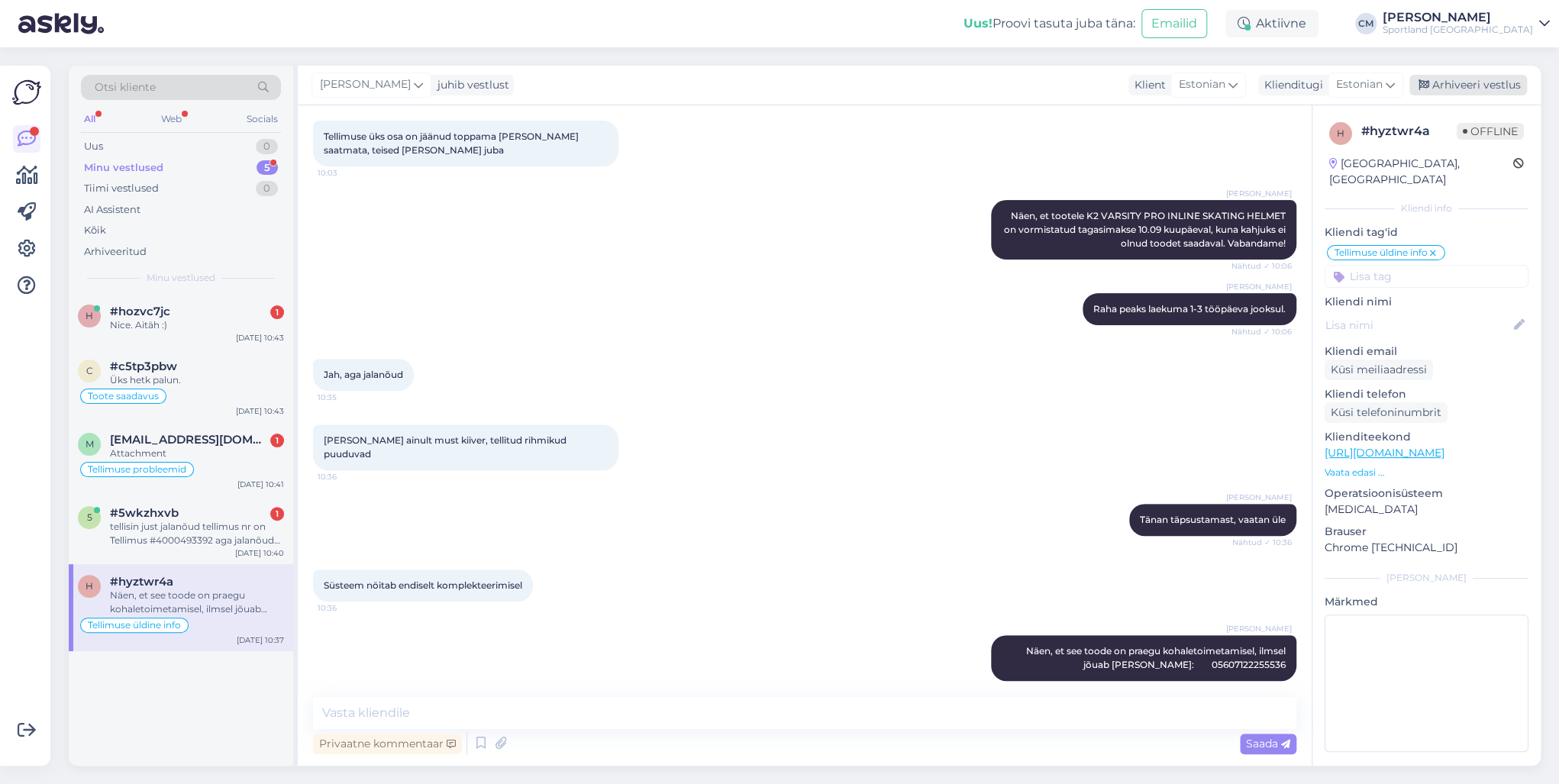
click at [1168, 91] on div "Arhiveeri vestlus" at bounding box center [1468, 84] width 117 height 21
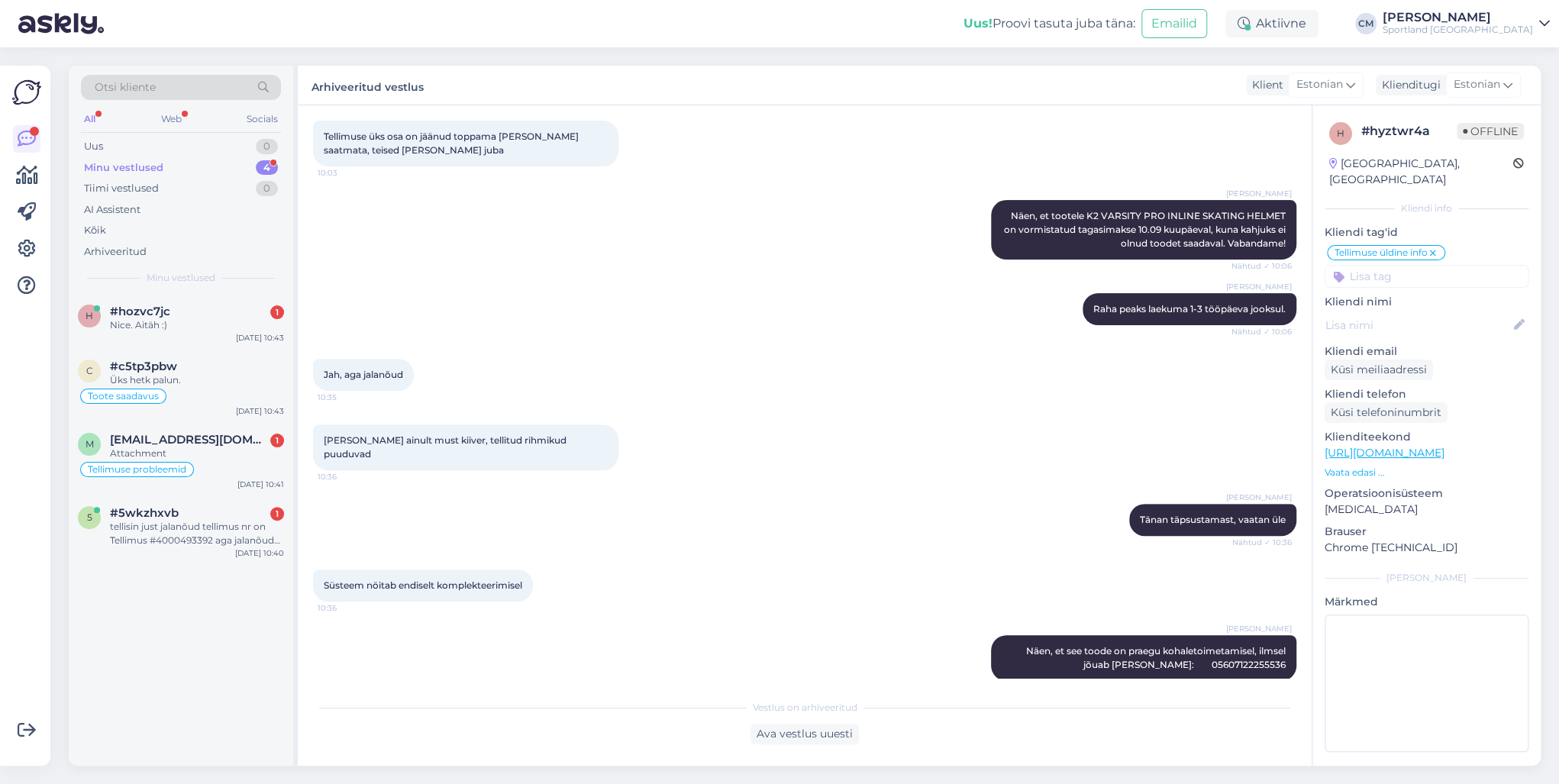
click at [167, 563] on div "h #hozvc7jc 1 Nice. Aitäh :) [DATE] 10:43 c #c5tp3pbw Üks hetk palun. Toote saa…" at bounding box center [181, 529] width 224 height 472
click at [170, 562] on div "5 #5wkzhxvb 1 tellisin just jalanõud tellimus nr on Tellimus #4000493392 aga ja…" at bounding box center [181, 530] width 224 height 69
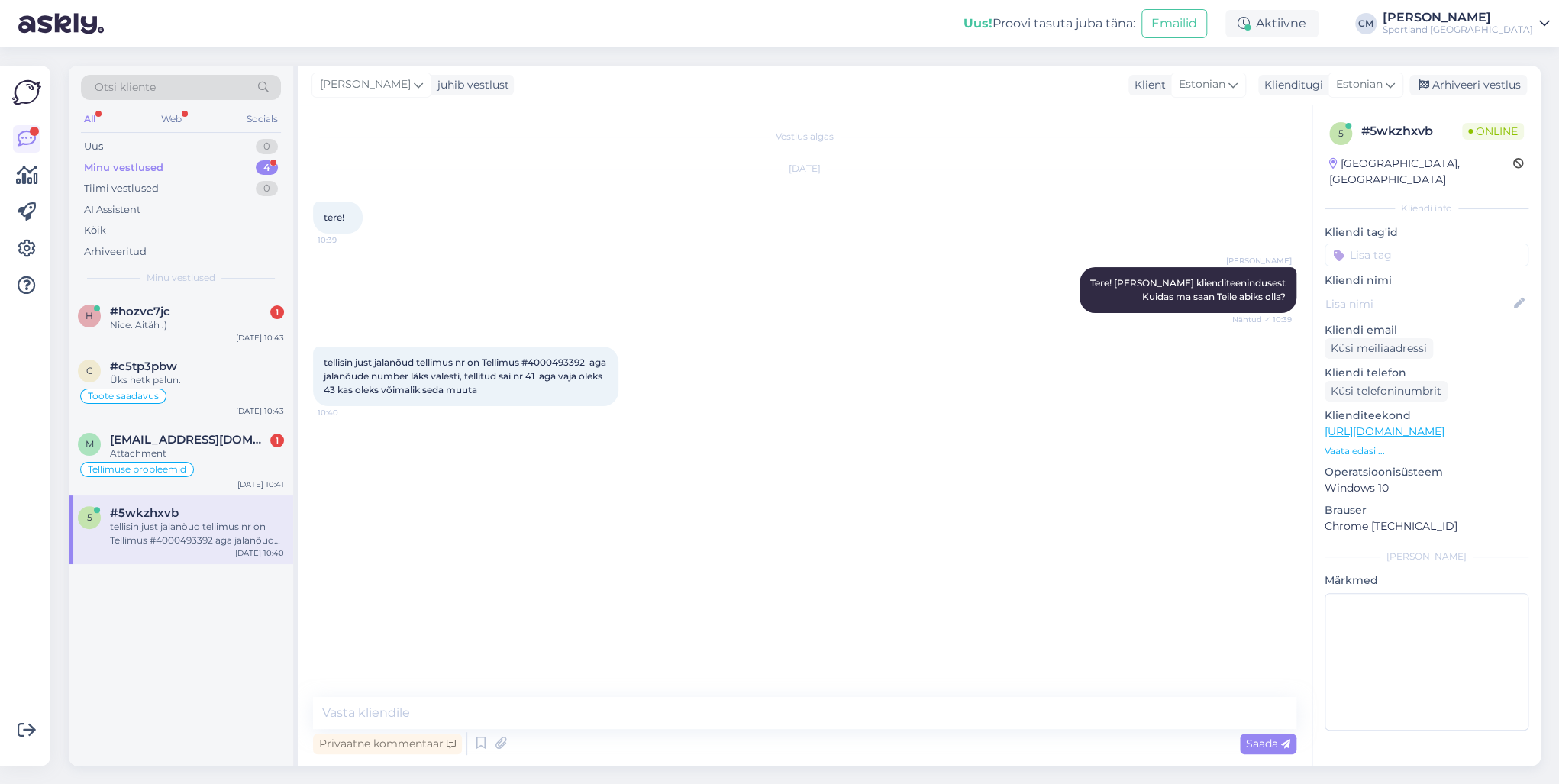
click at [580, 358] on span "tellisin just jalanõud tellimus nr on Tellimus #4000493392 aga jalanõude number…" at bounding box center [466, 376] width 285 height 39
click at [233, 489] on div "m [EMAIL_ADDRESS][DOMAIN_NAME] 1 Attachment Tellimuse probleemid [DATE] 10:41" at bounding box center [181, 458] width 224 height 73
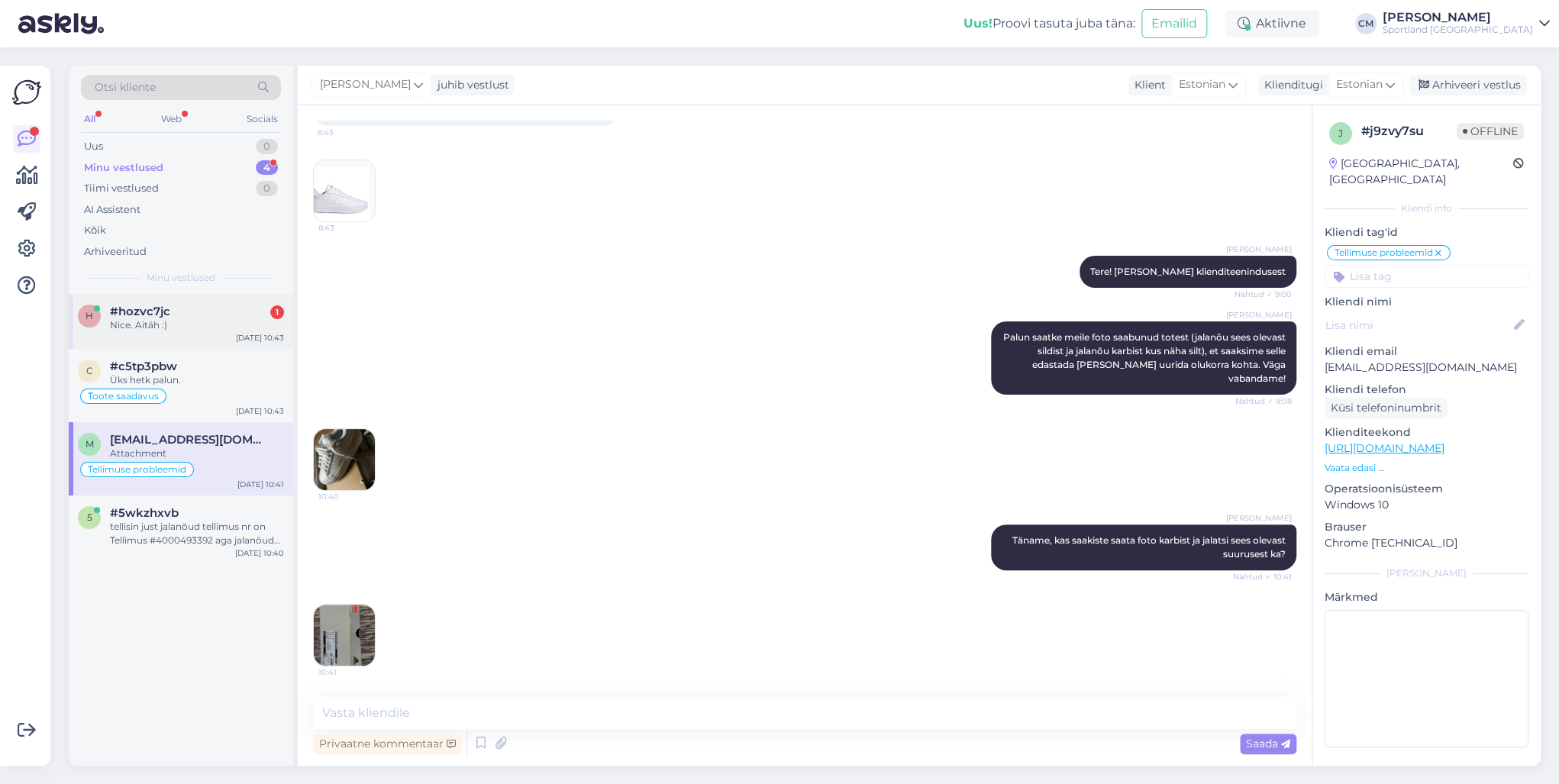
click at [236, 330] on div "Nice. Aitäh :)" at bounding box center [197, 325] width 174 height 14
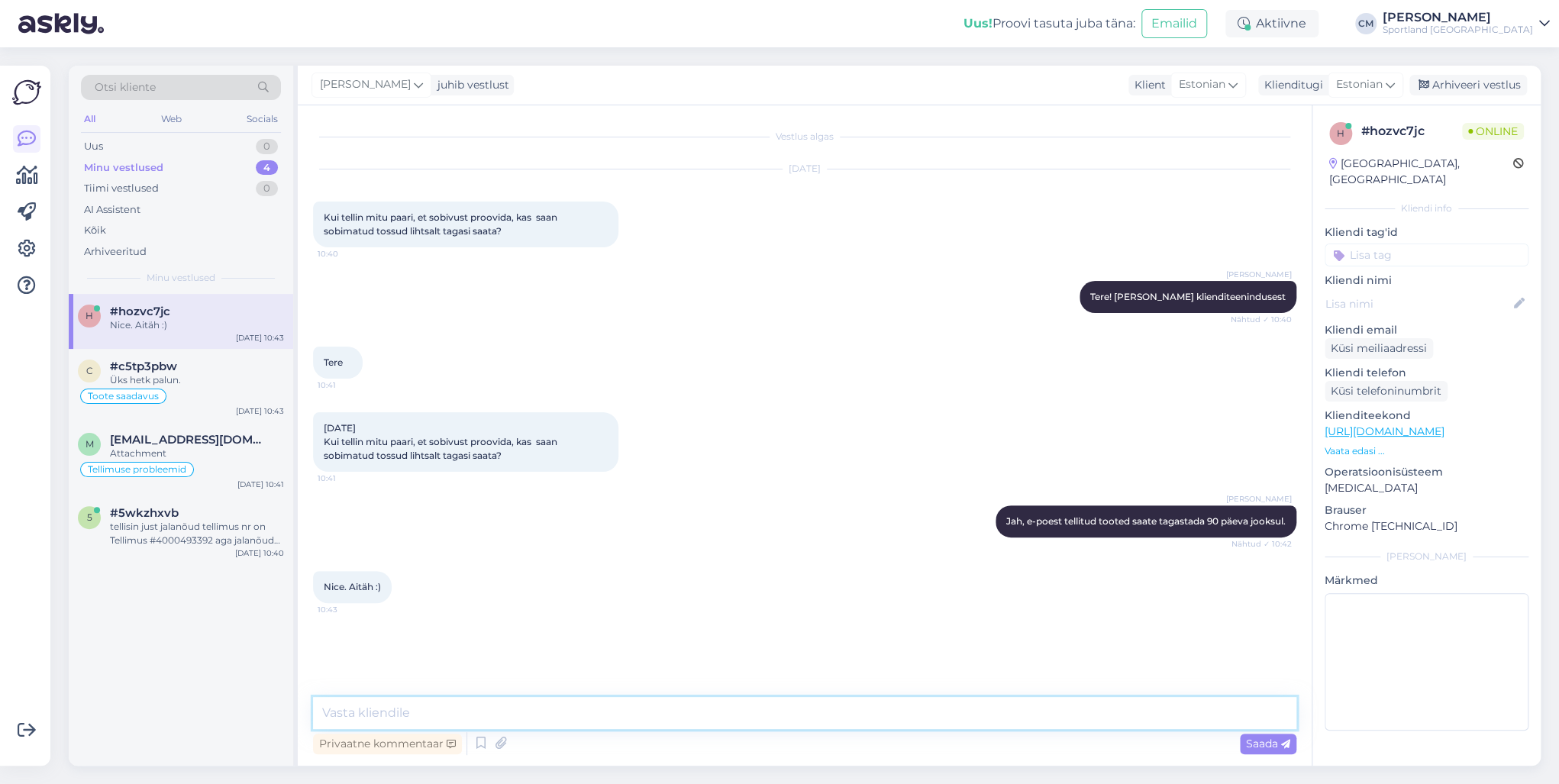
click at [391, 563] on textarea at bounding box center [804, 713] width 983 height 32
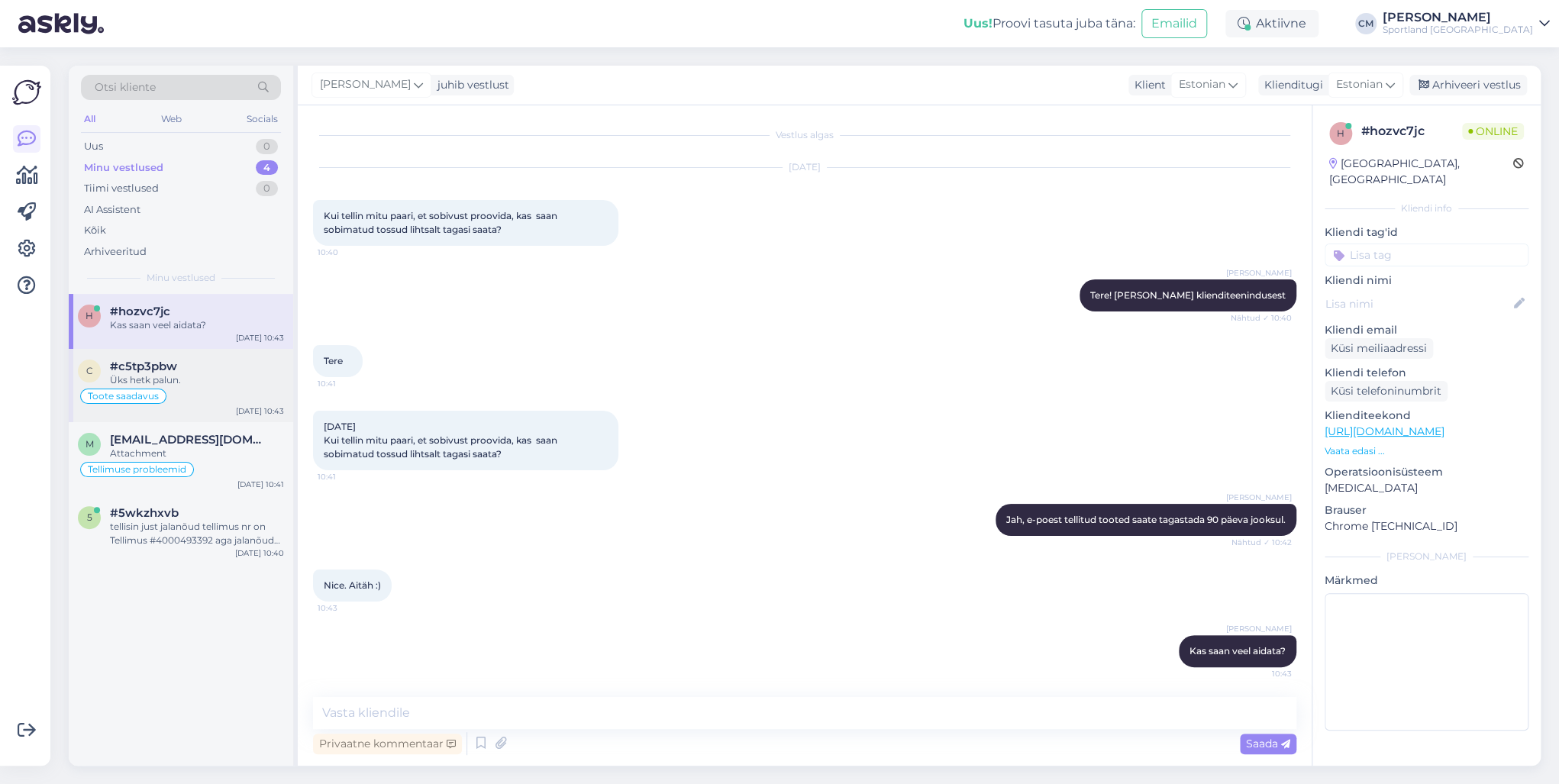
click at [206, 380] on div "Üks hetk palun." at bounding box center [197, 380] width 174 height 14
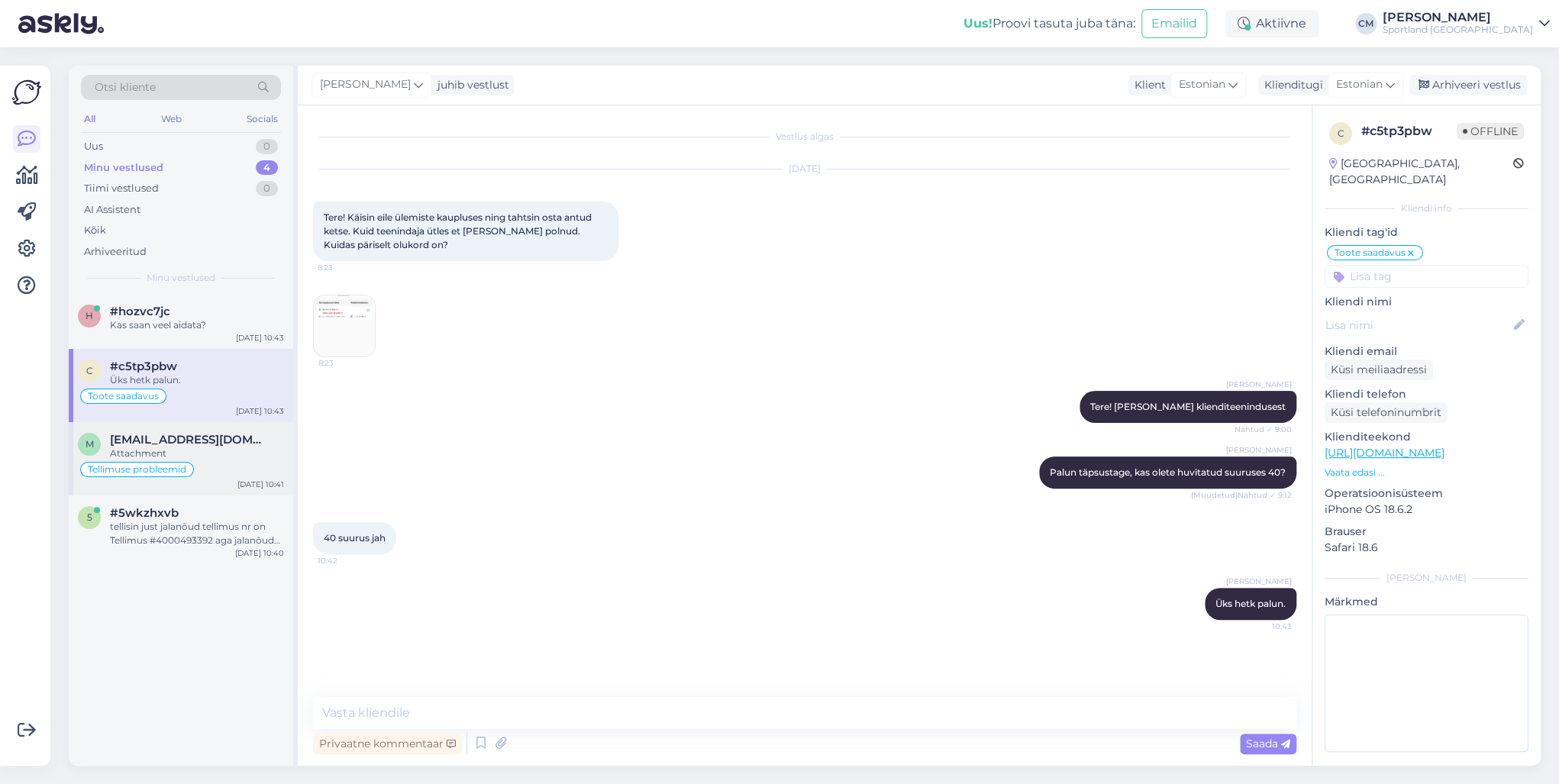
click at [239, 446] on div "Attachment" at bounding box center [197, 453] width 174 height 14
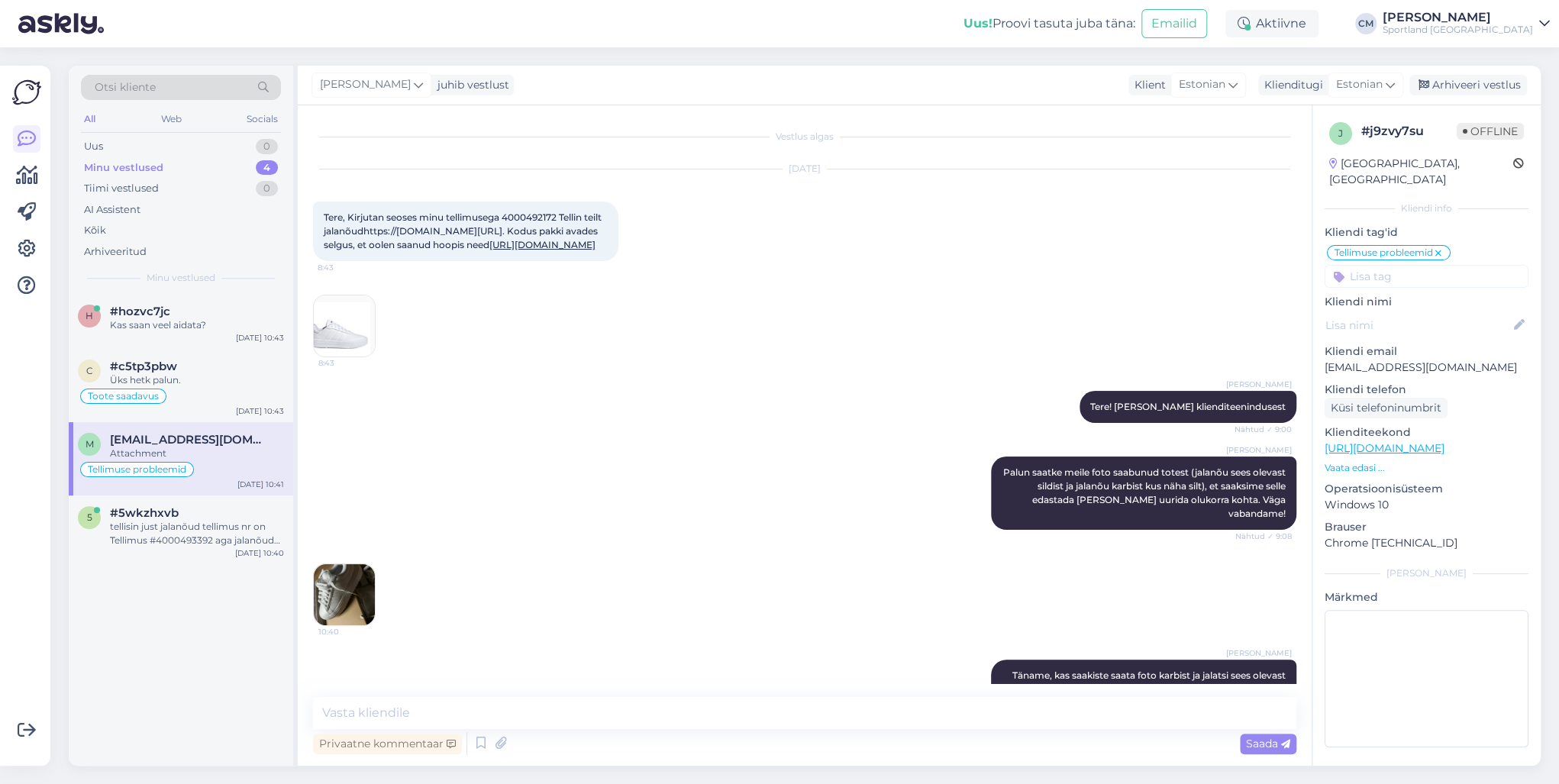
scroll to position [189, 0]
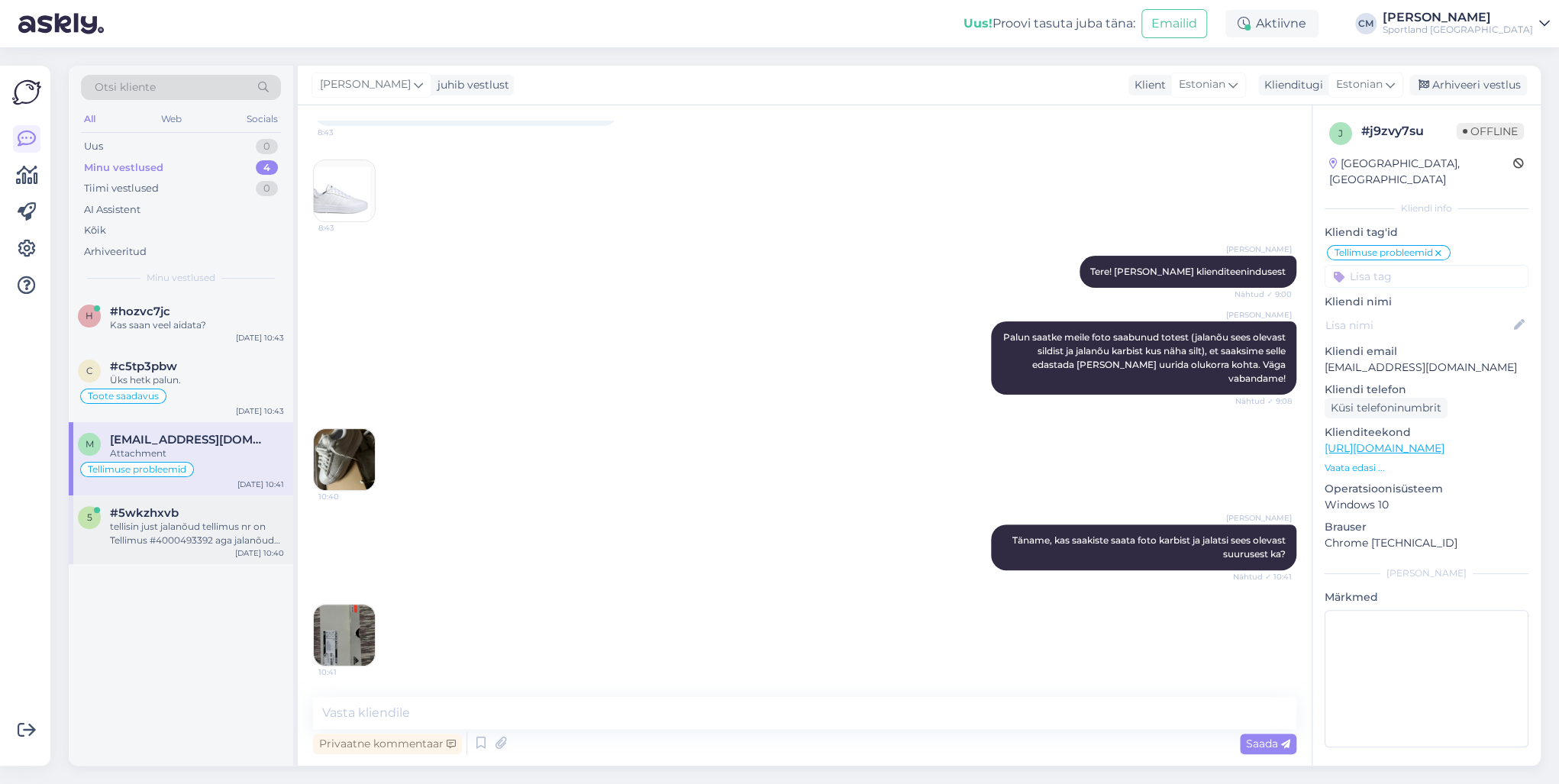
click at [216, 507] on div "#5wkzhxvb" at bounding box center [197, 512] width 174 height 14
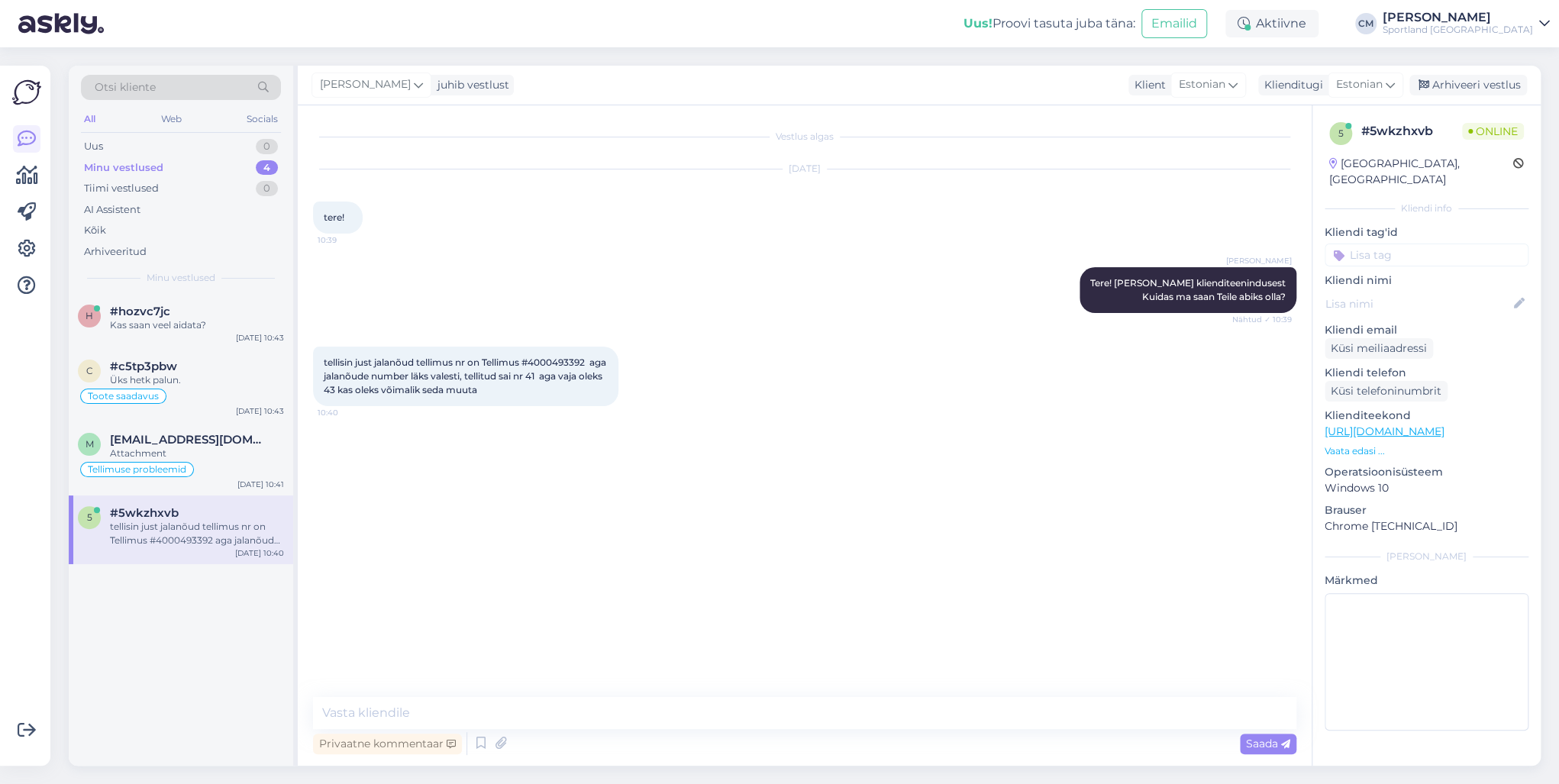
click at [562, 351] on div "tellisin just jalanõud tellimus nr on Tellimus #4000493392 aga jalanõude number…" at bounding box center [466, 377] width 306 height 60
click at [555, 366] on span "tellisin just jalanõud tellimus nr on Tellimus #4000493392 aga jalanõude number…" at bounding box center [466, 376] width 285 height 39
click at [345, 563] on textarea at bounding box center [804, 713] width 983 height 32
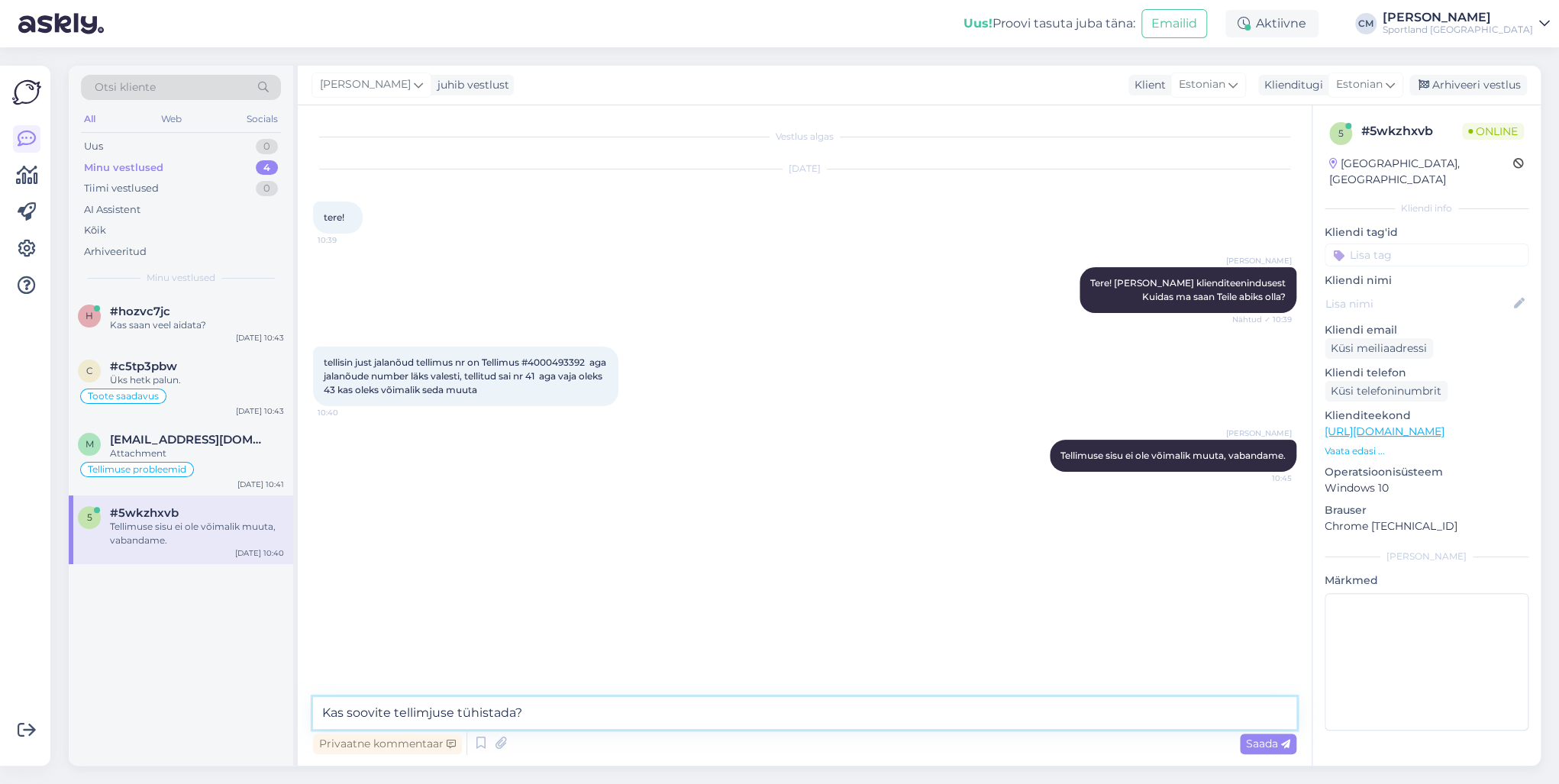
click at [434, 563] on textarea "Kas soovite tellimjuse tühistada?" at bounding box center [804, 713] width 983 height 32
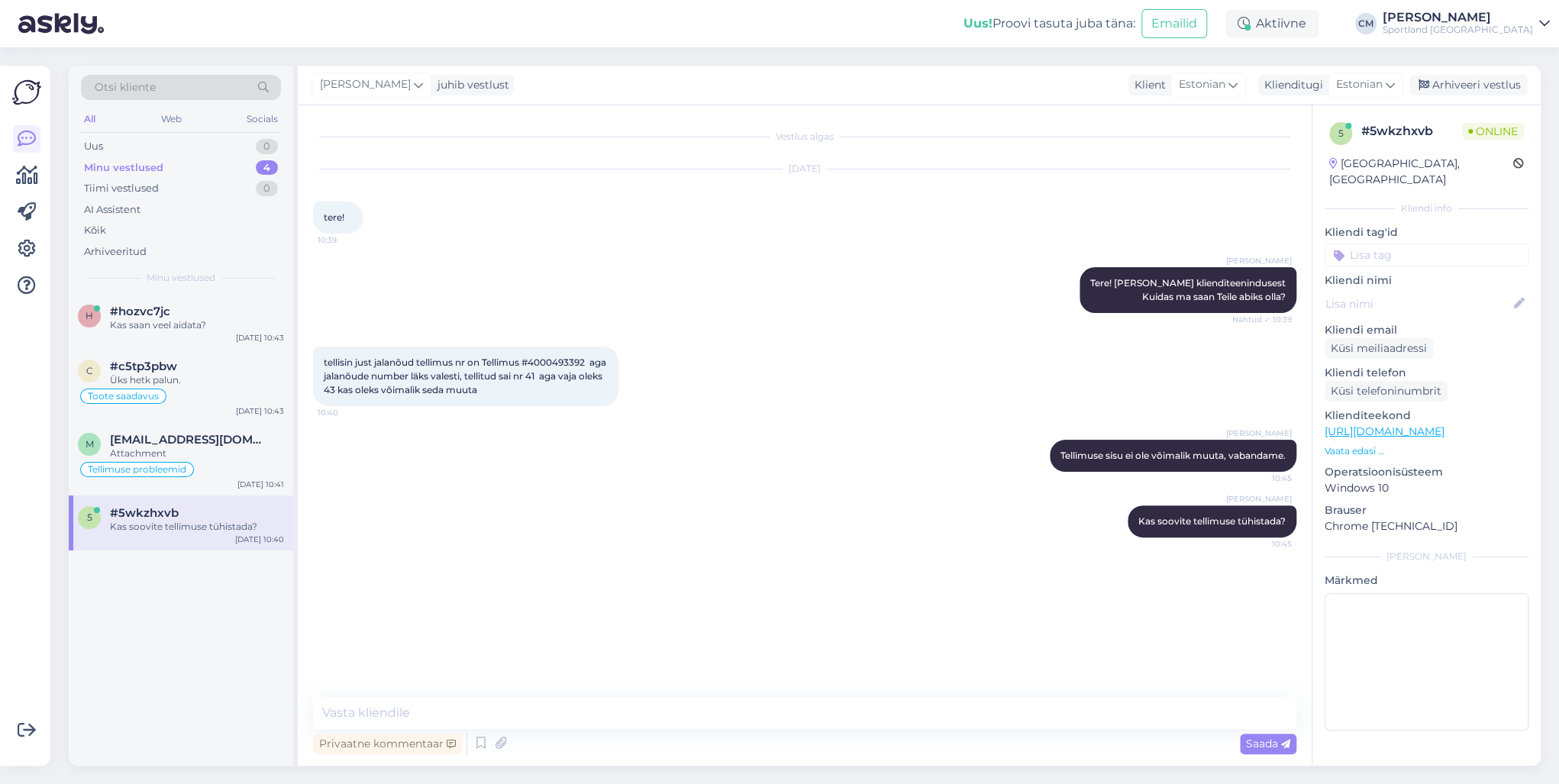
click at [1168, 243] on input at bounding box center [1427, 255] width 204 height 23
click at [1168, 309] on span "Tellimuse muutmine" at bounding box center [1426, 314] width 94 height 9
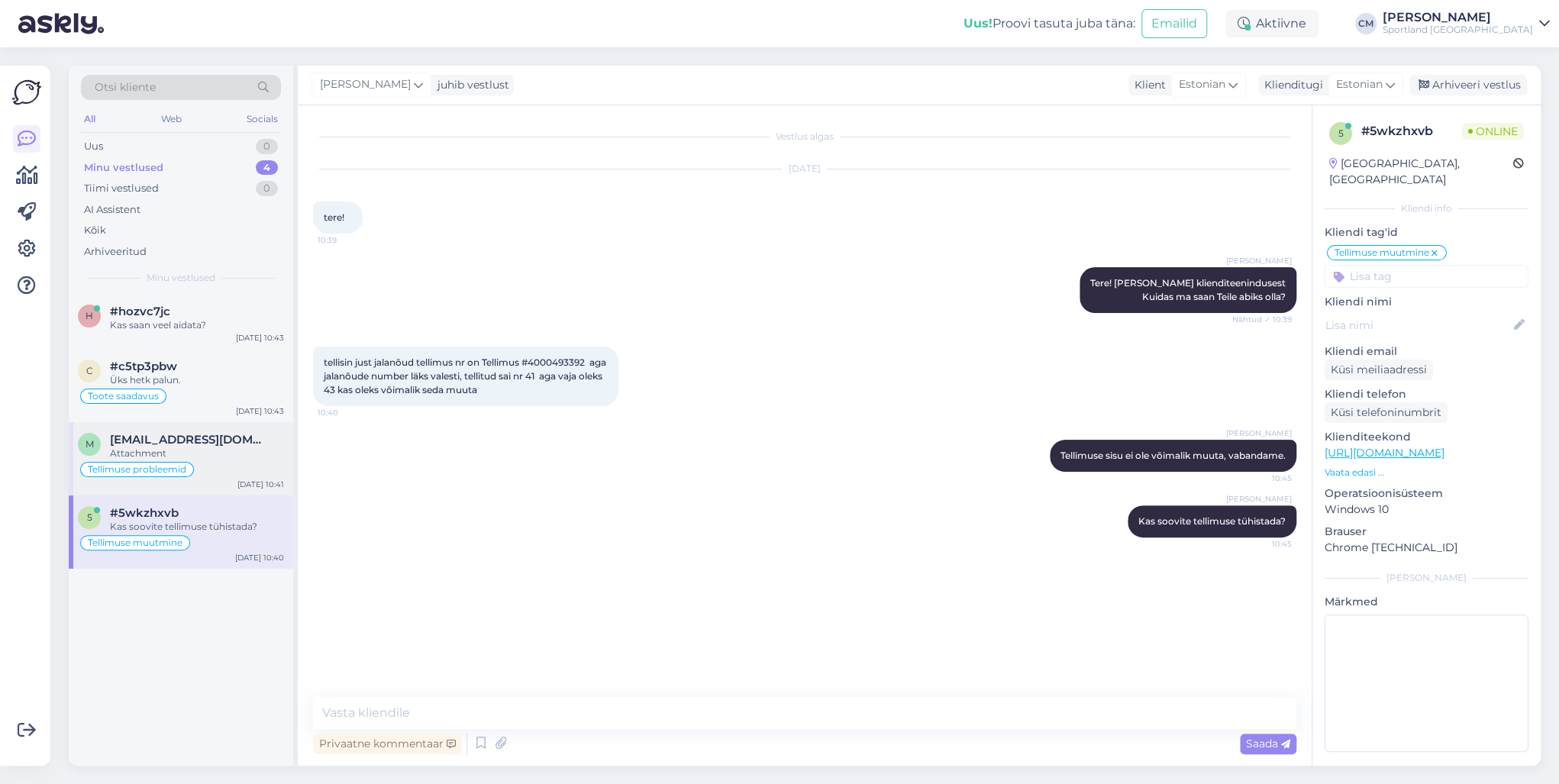
click at [216, 446] on div "Attachment" at bounding box center [197, 453] width 174 height 14
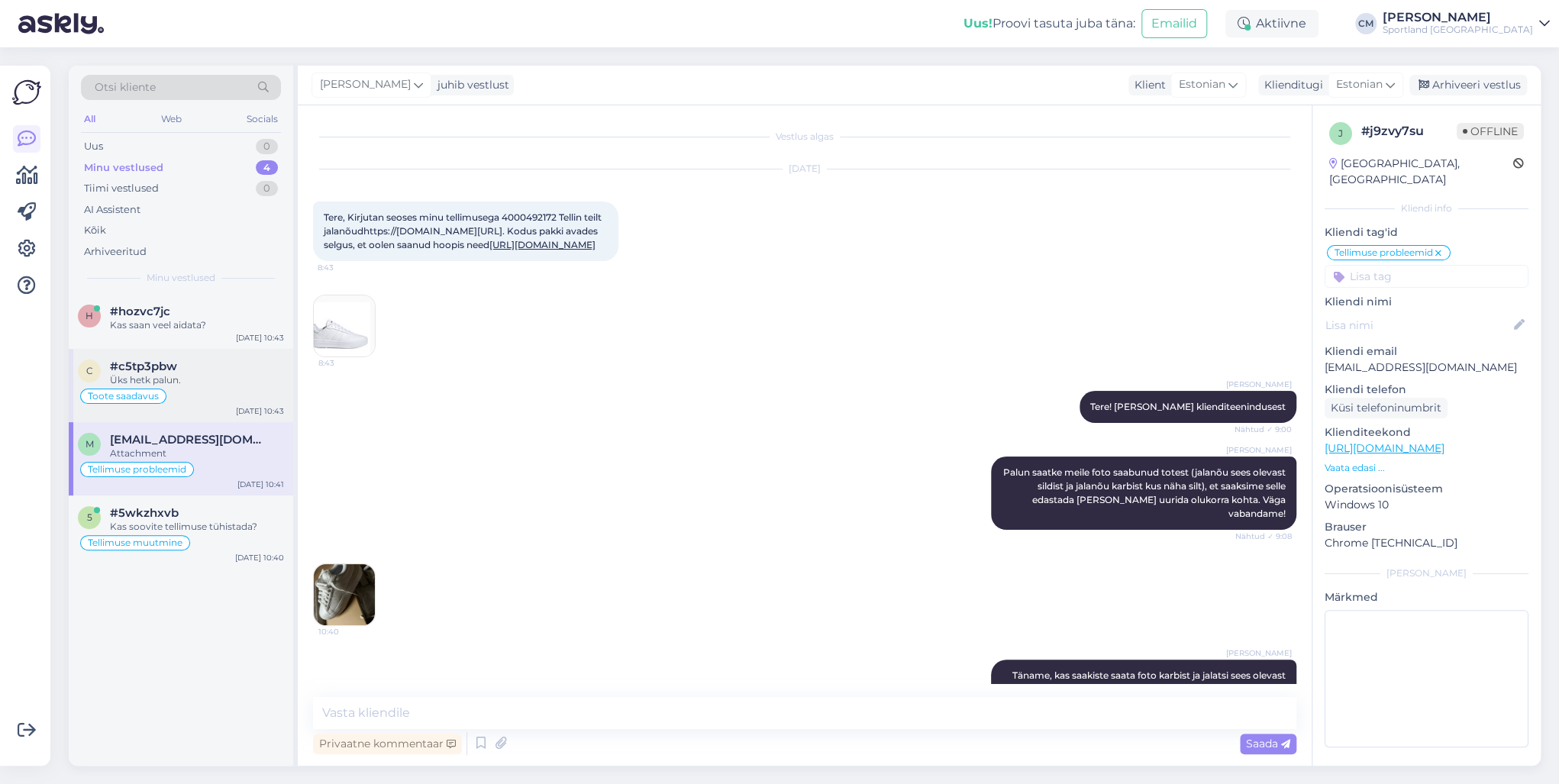
scroll to position [189, 0]
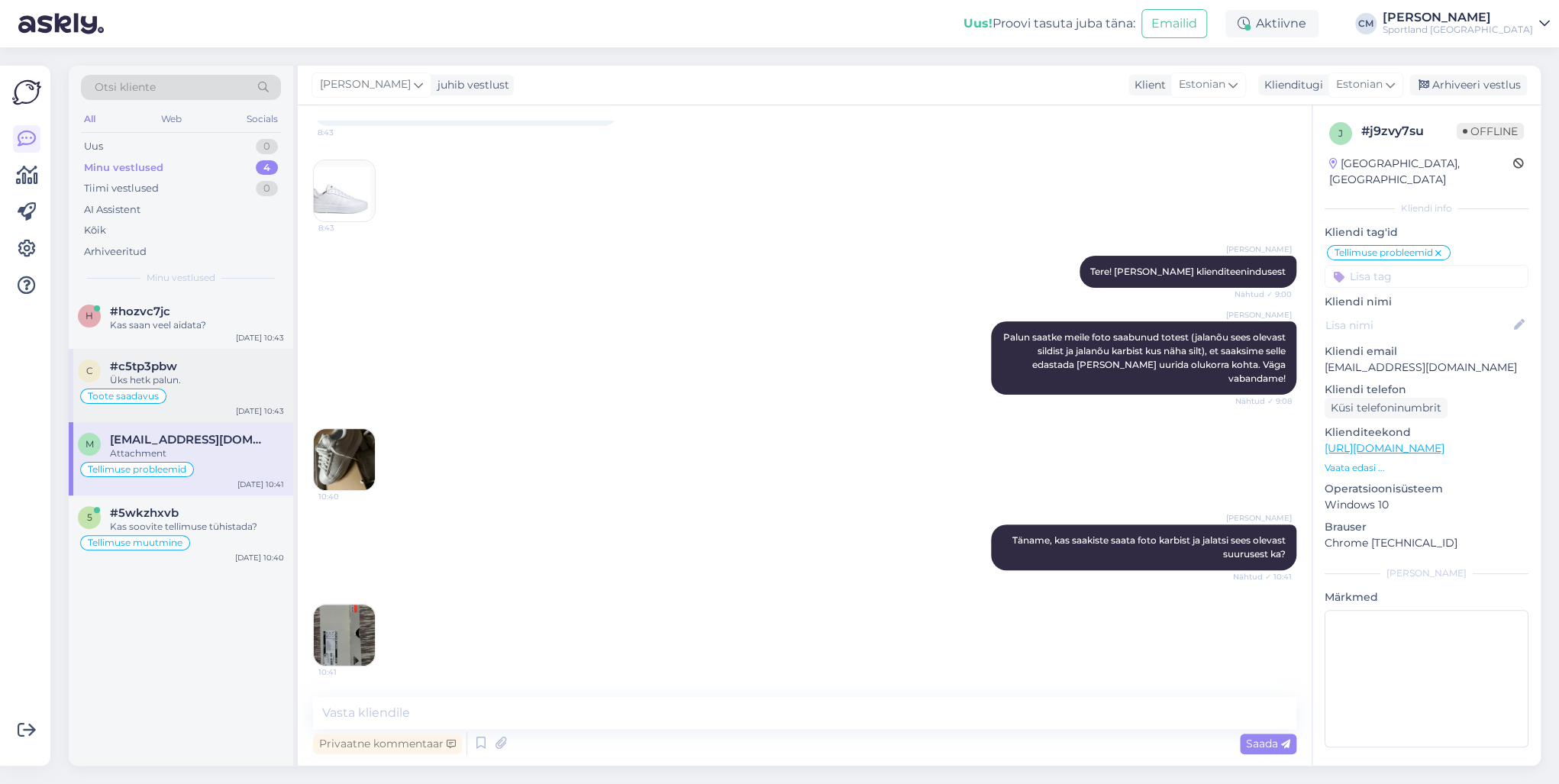
click at [219, 371] on div "#c5tp3pbw" at bounding box center [197, 366] width 174 height 14
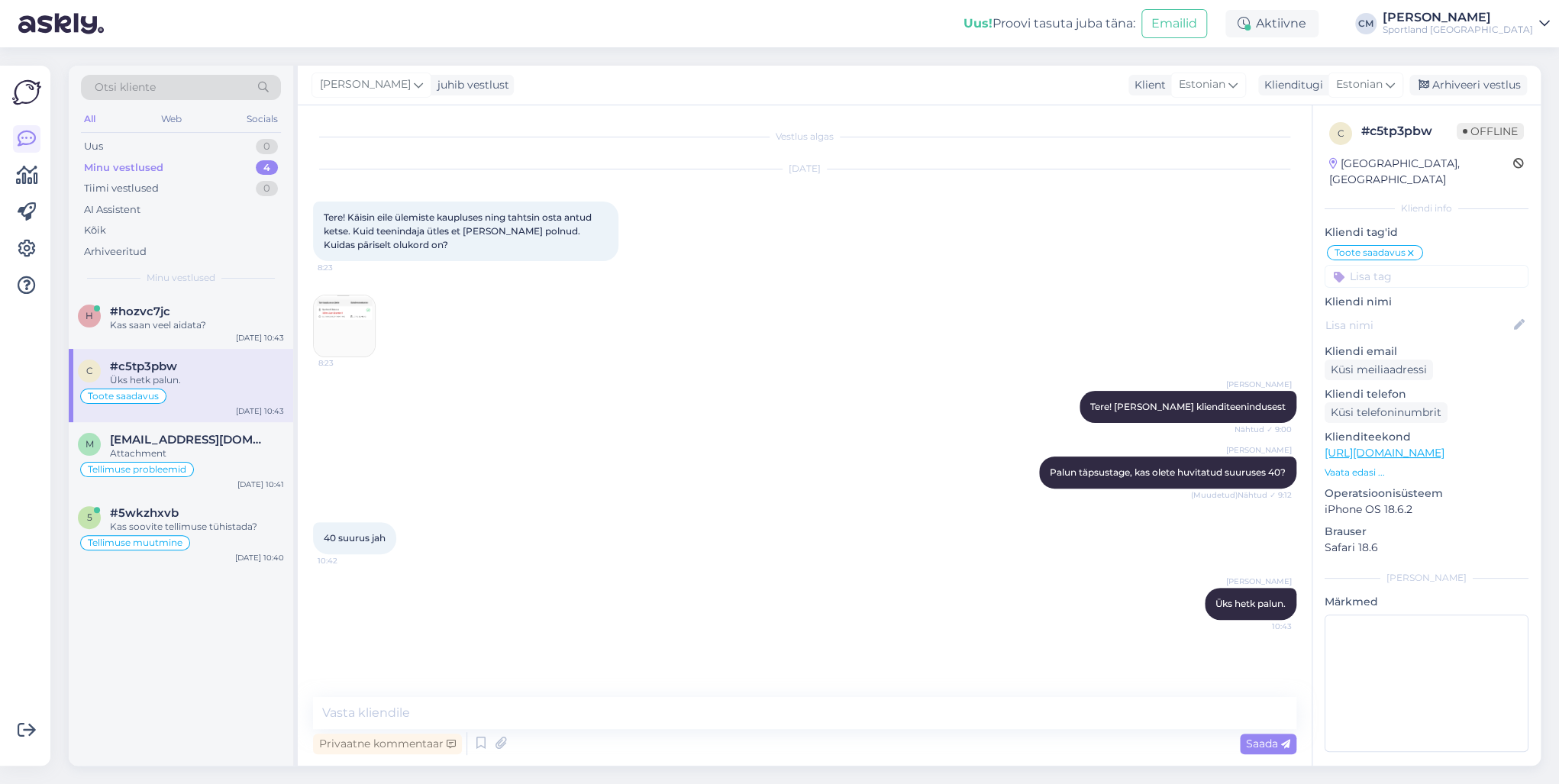
click at [343, 305] on img at bounding box center [345, 326] width 61 height 61
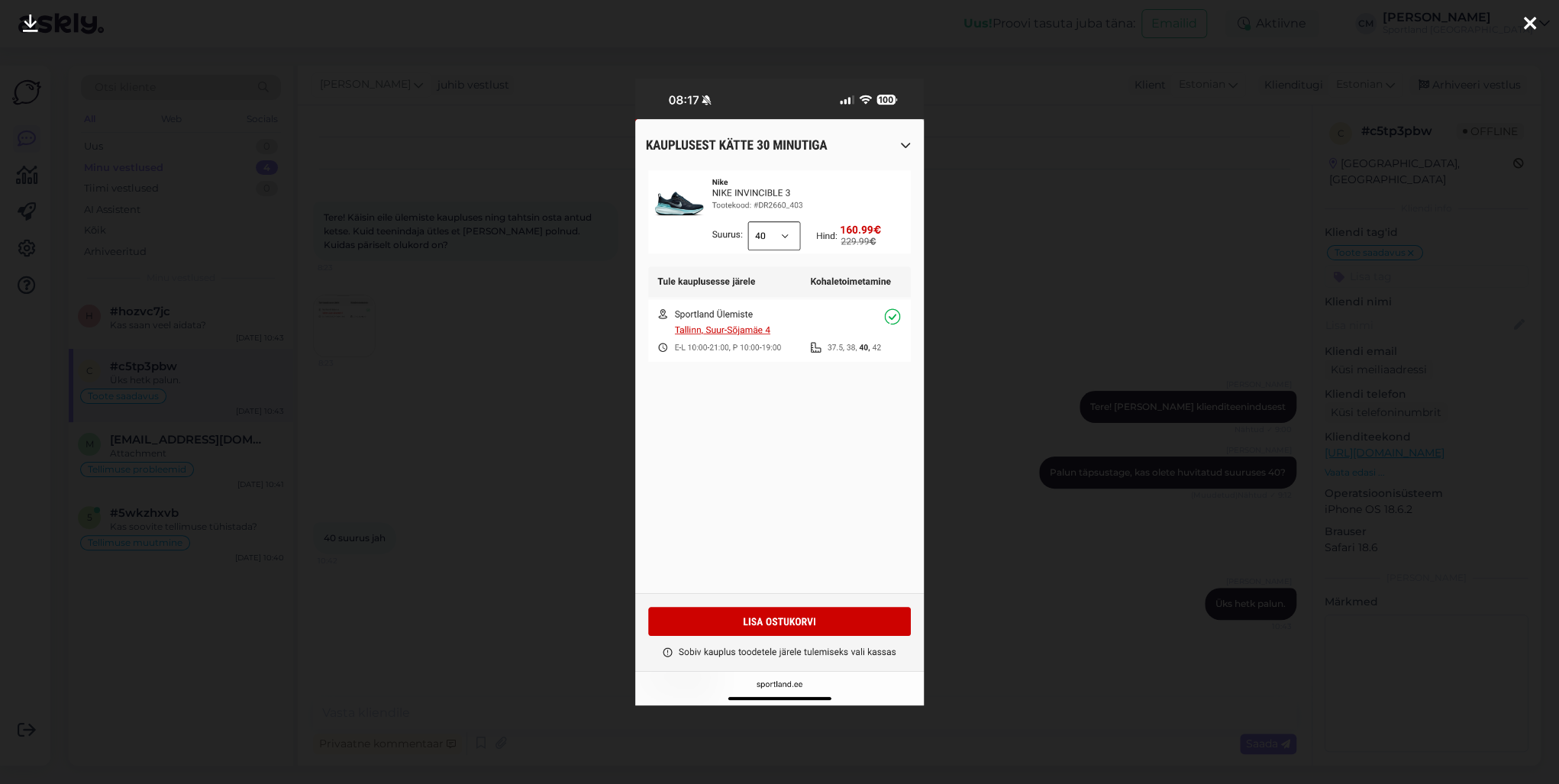
click at [1168, 305] on div at bounding box center [779, 392] width 1559 height 784
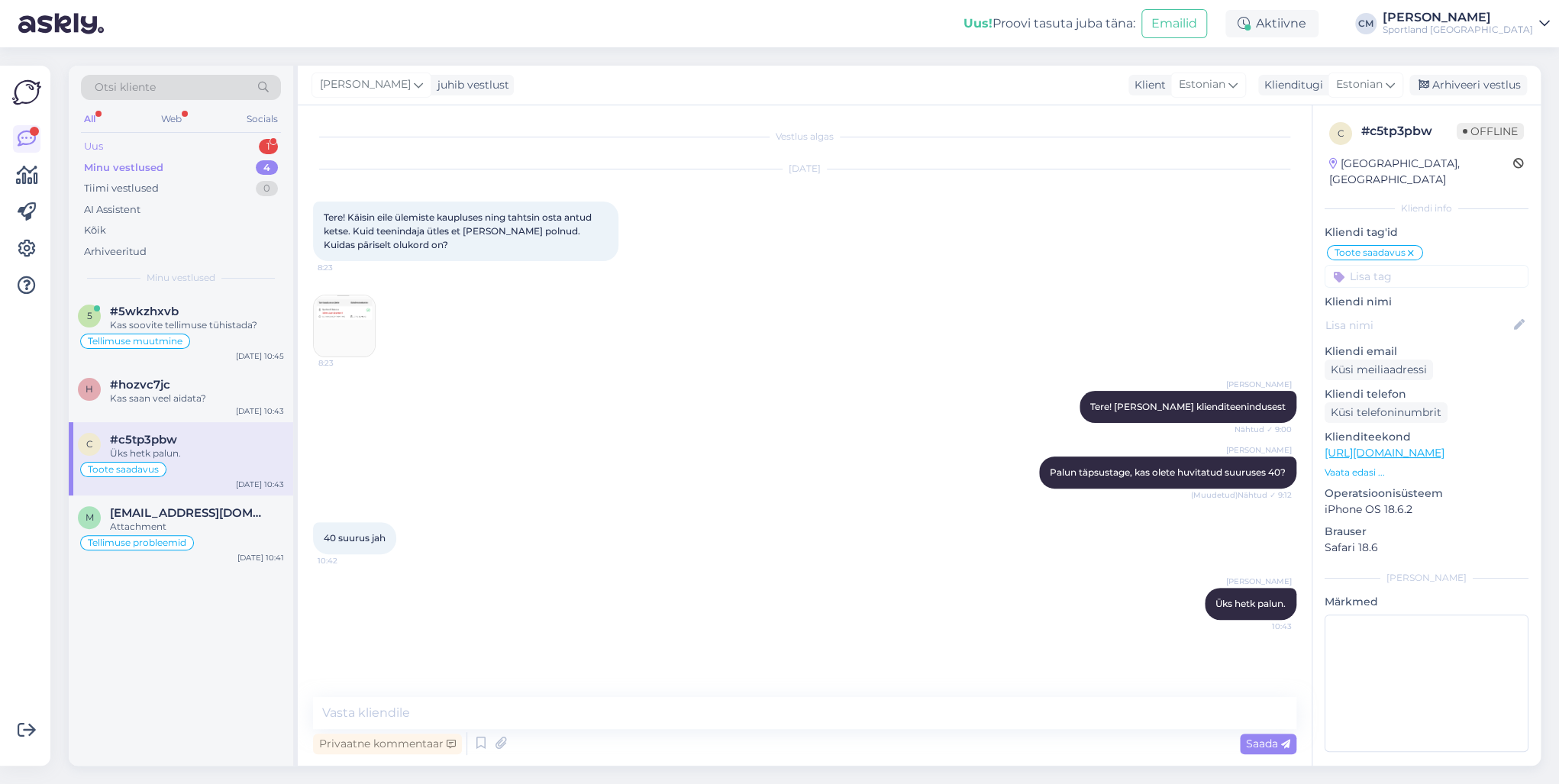
click at [274, 147] on div "1" at bounding box center [268, 147] width 19 height 15
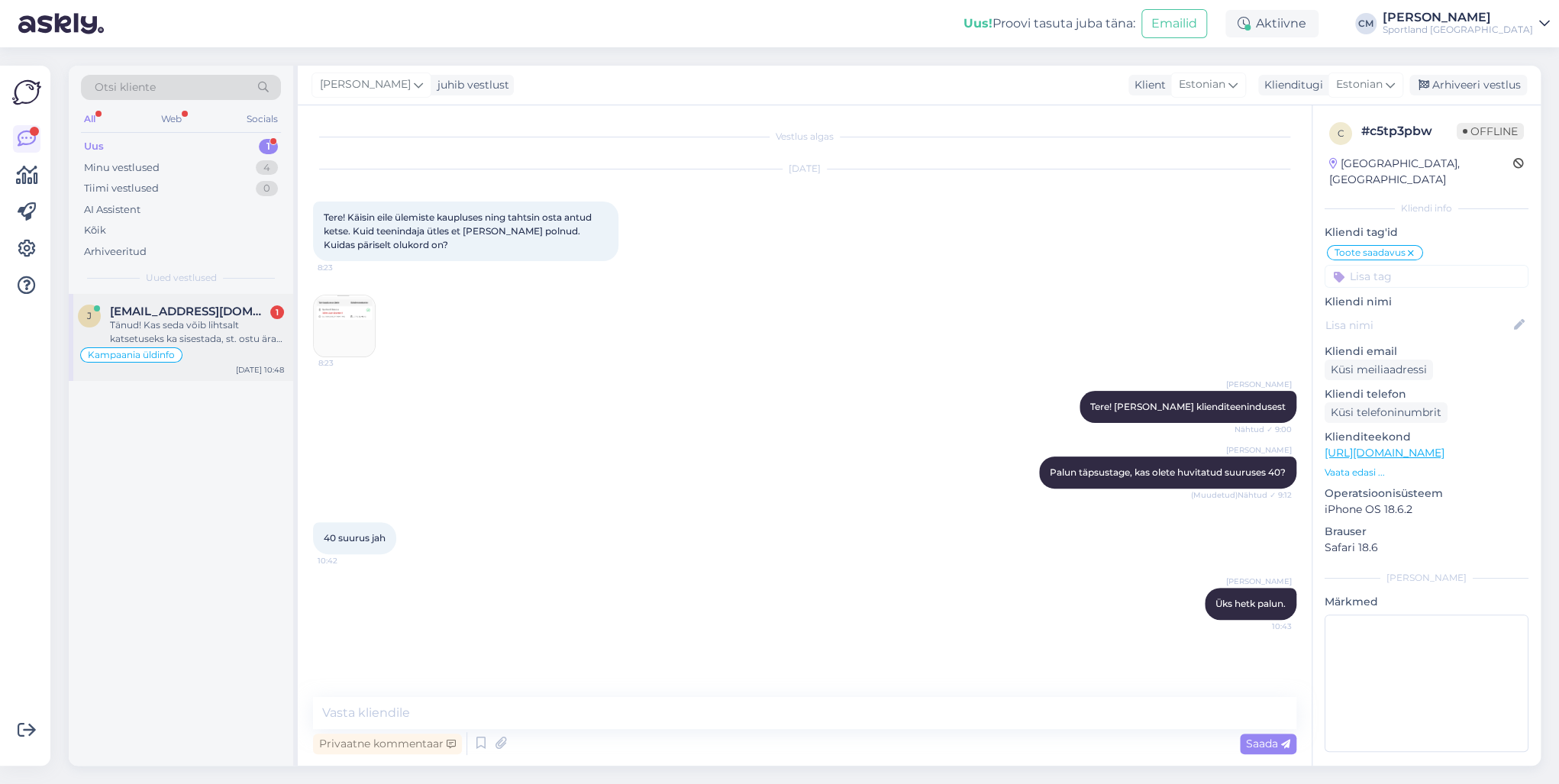
click at [223, 321] on div "Tänud! Kas seda võib lihtsalt katsetuseks ka sisestada, st. ostu ära ei vormist…" at bounding box center [197, 332] width 174 height 28
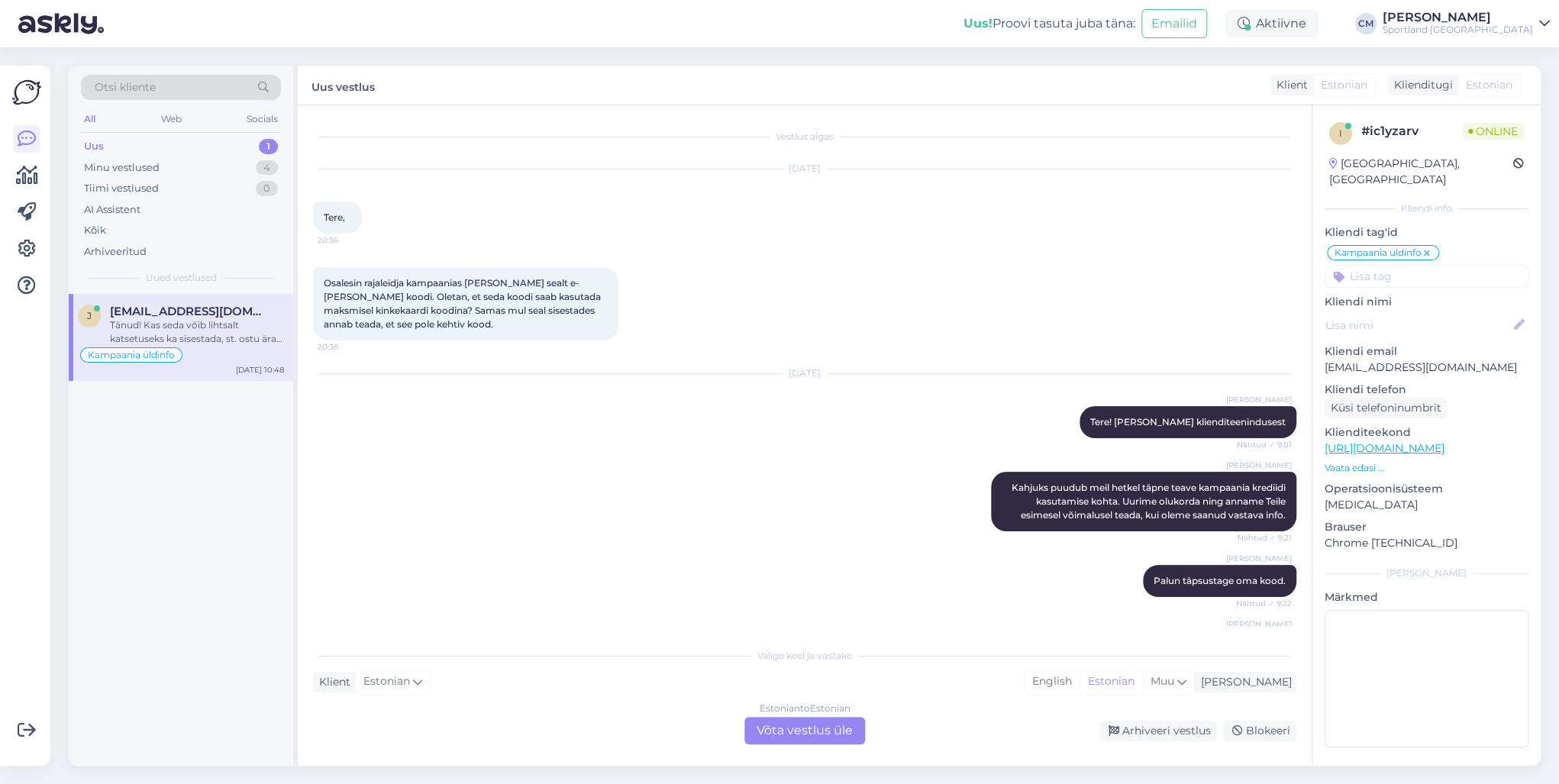
scroll to position [278, 0]
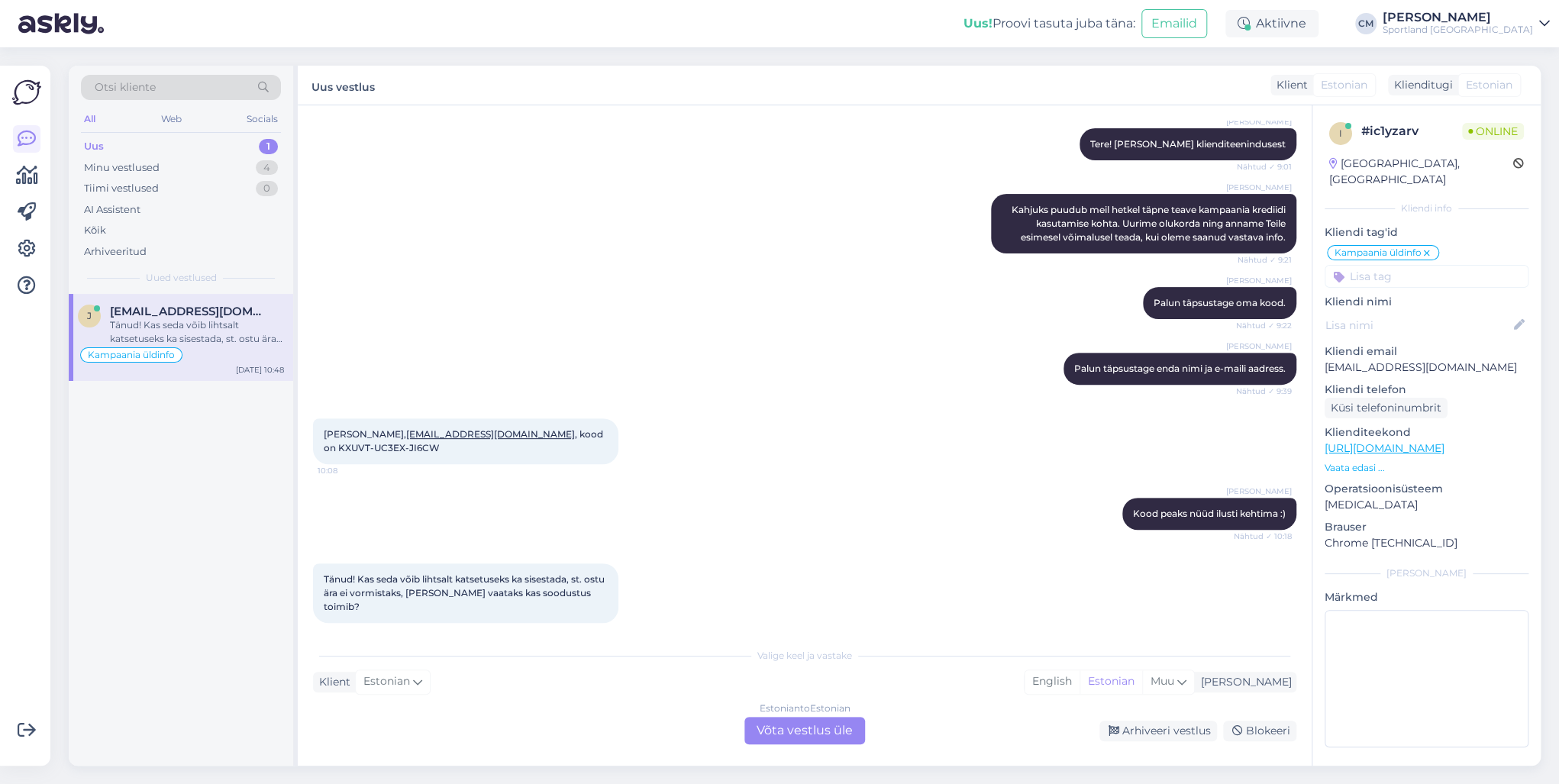
click at [812, 563] on div "Estonian to Estonian Võta vestlus üle" at bounding box center [804, 730] width 121 height 28
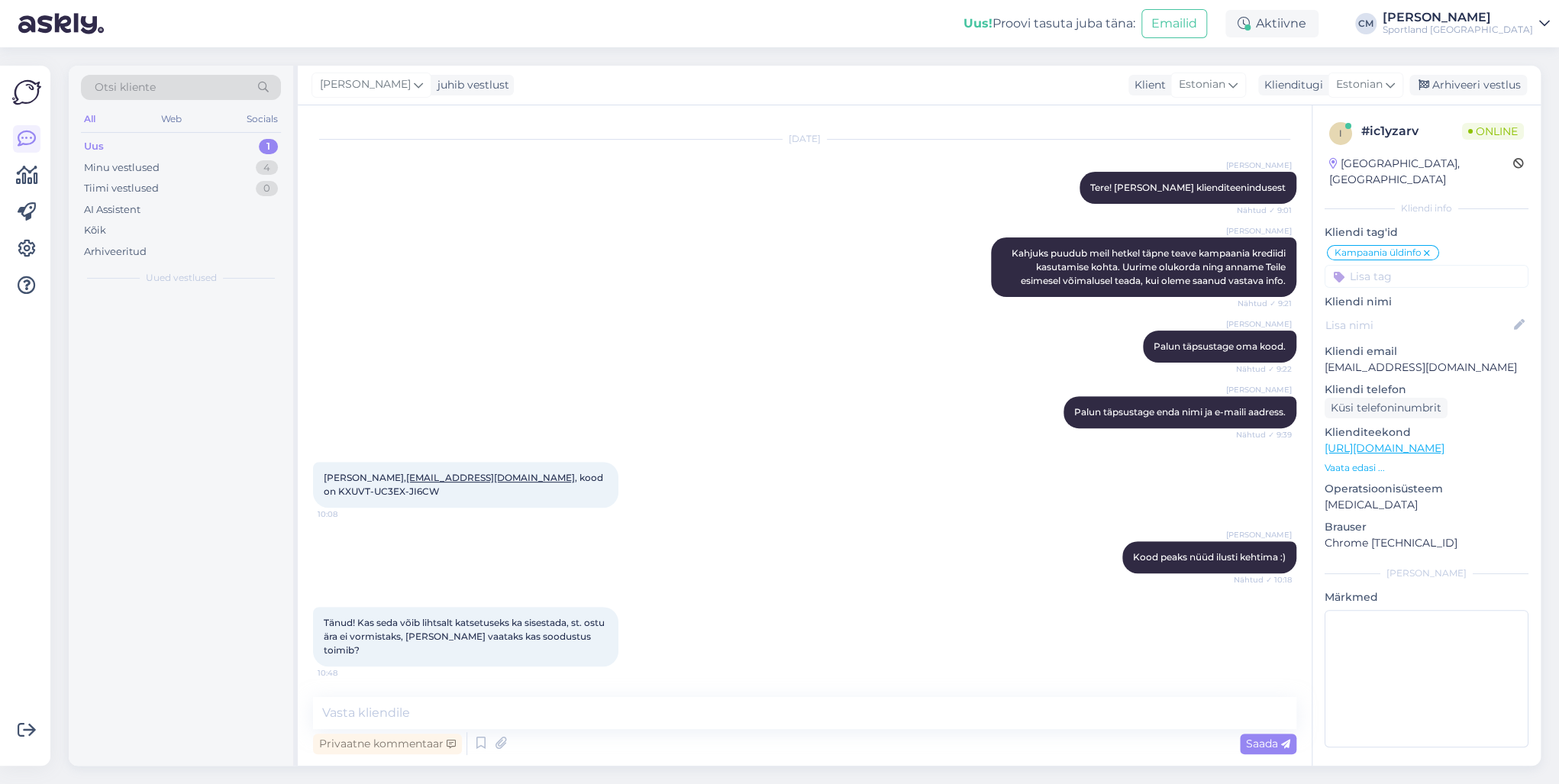
scroll to position [219, 0]
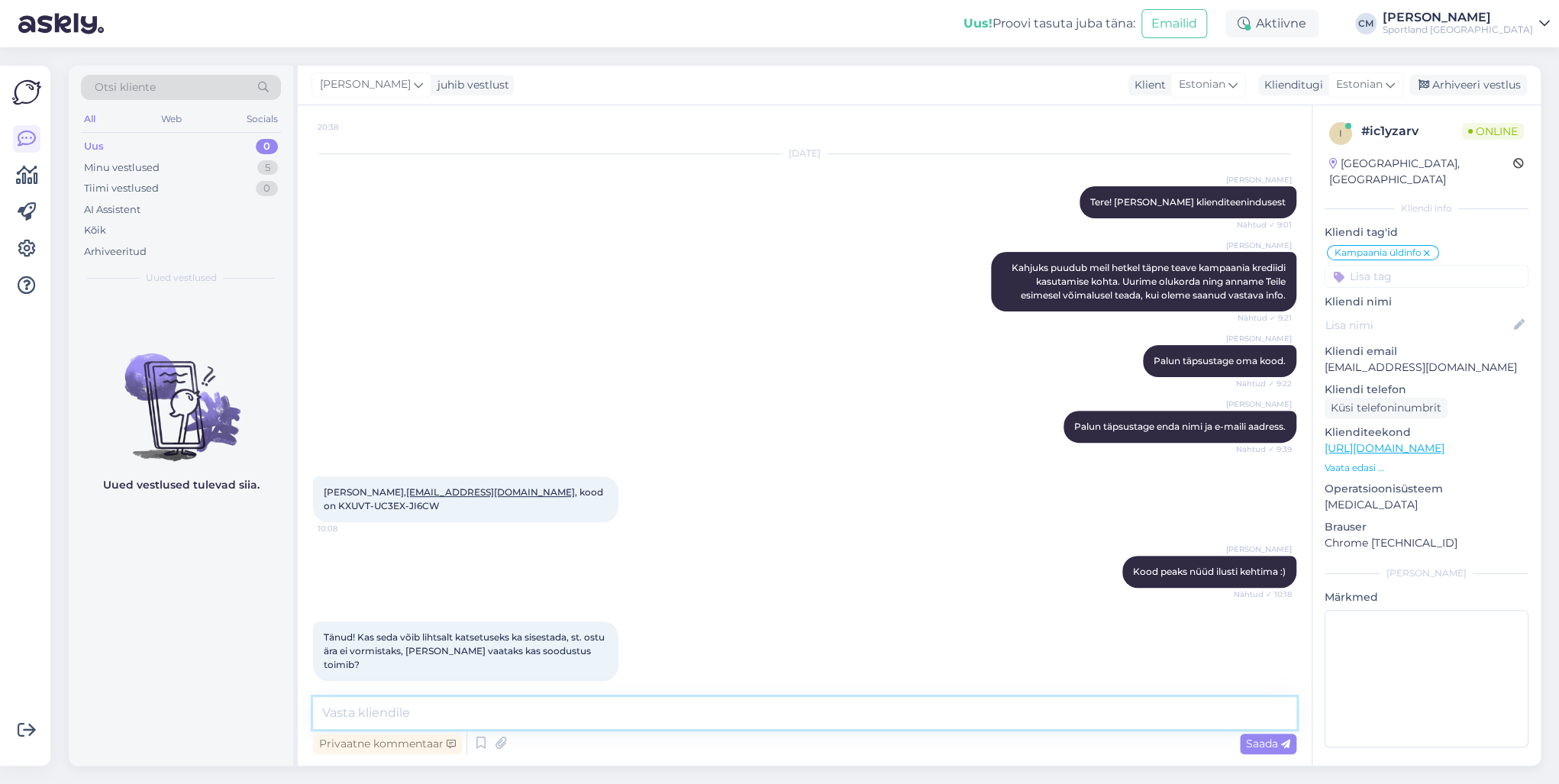
click at [718, 563] on textarea at bounding box center [804, 713] width 983 height 32
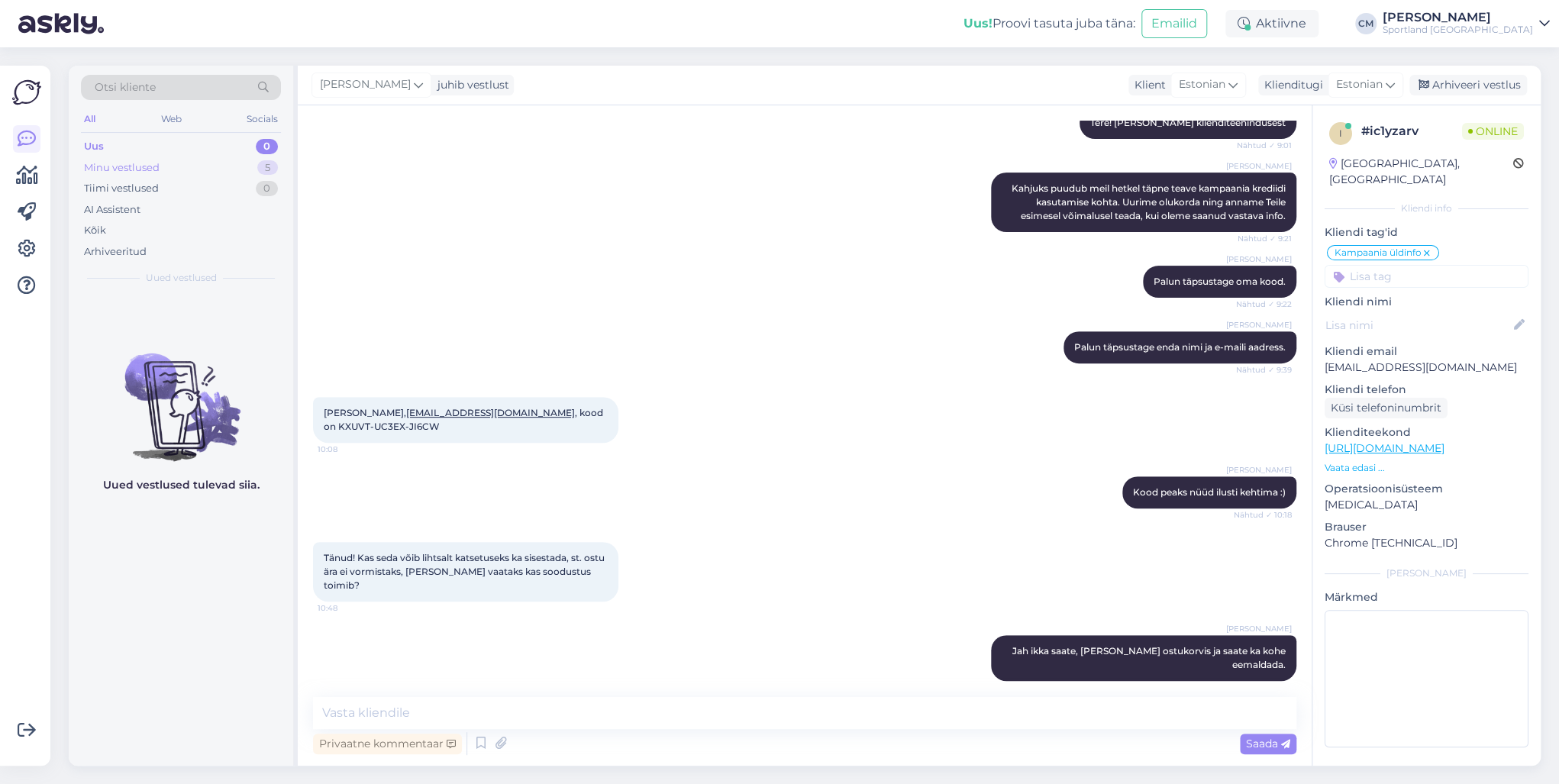
click at [165, 160] on div "Minu vestlused 5" at bounding box center [180, 168] width 200 height 21
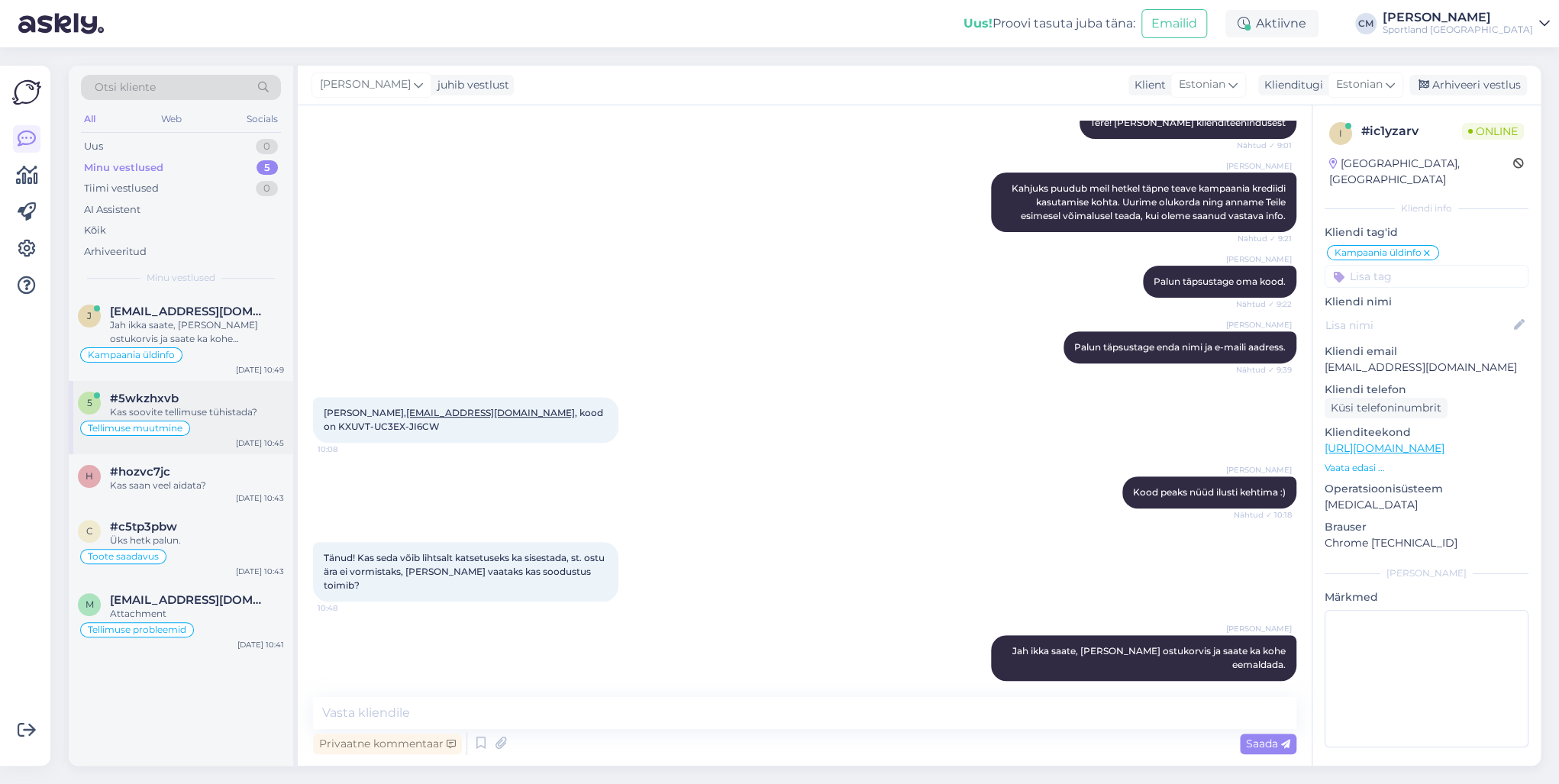
click at [177, 397] on div "#5wkzhxvb" at bounding box center [197, 398] width 174 height 14
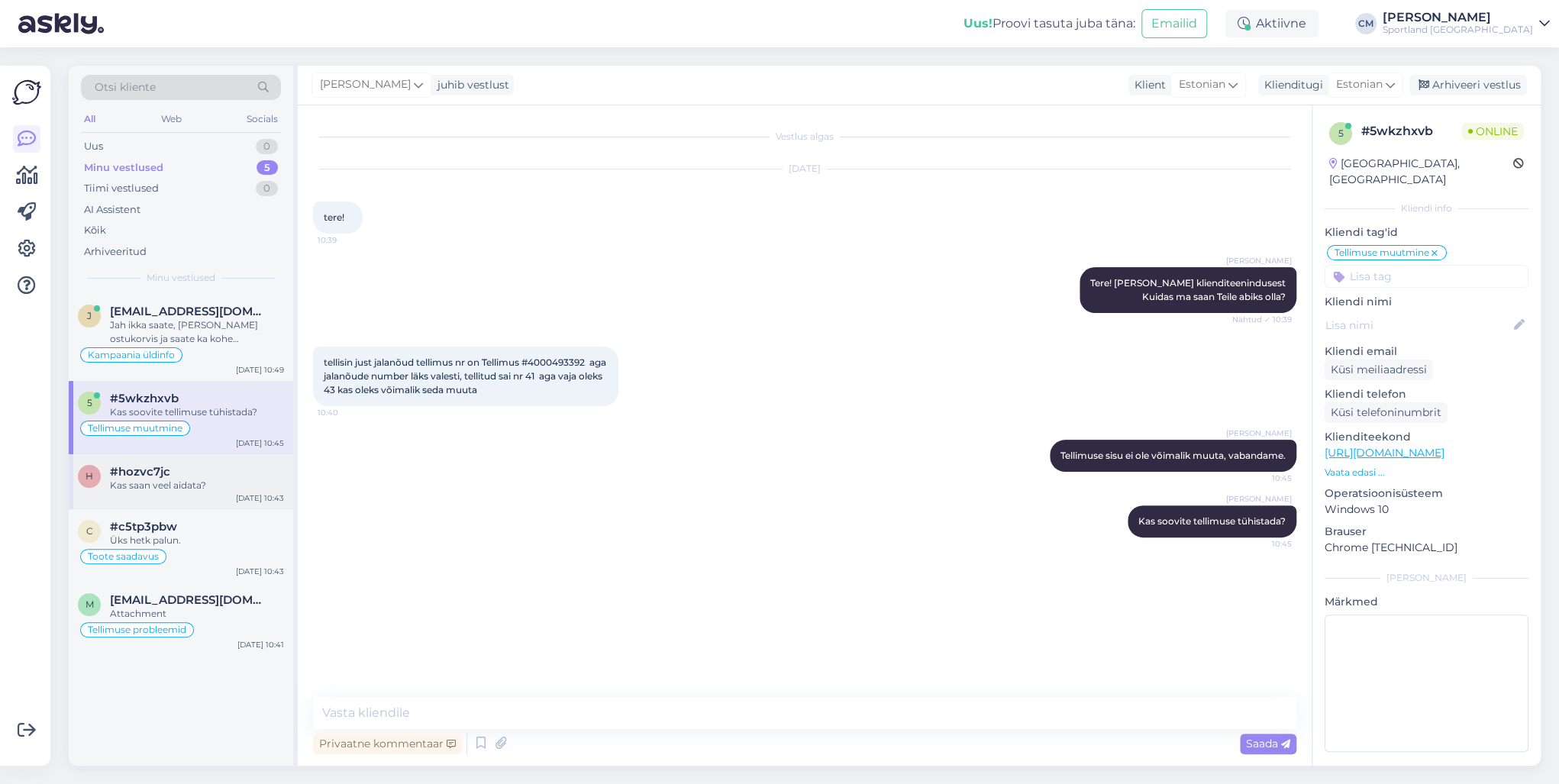
click at [211, 471] on div "#hozvc7jc" at bounding box center [197, 472] width 174 height 14
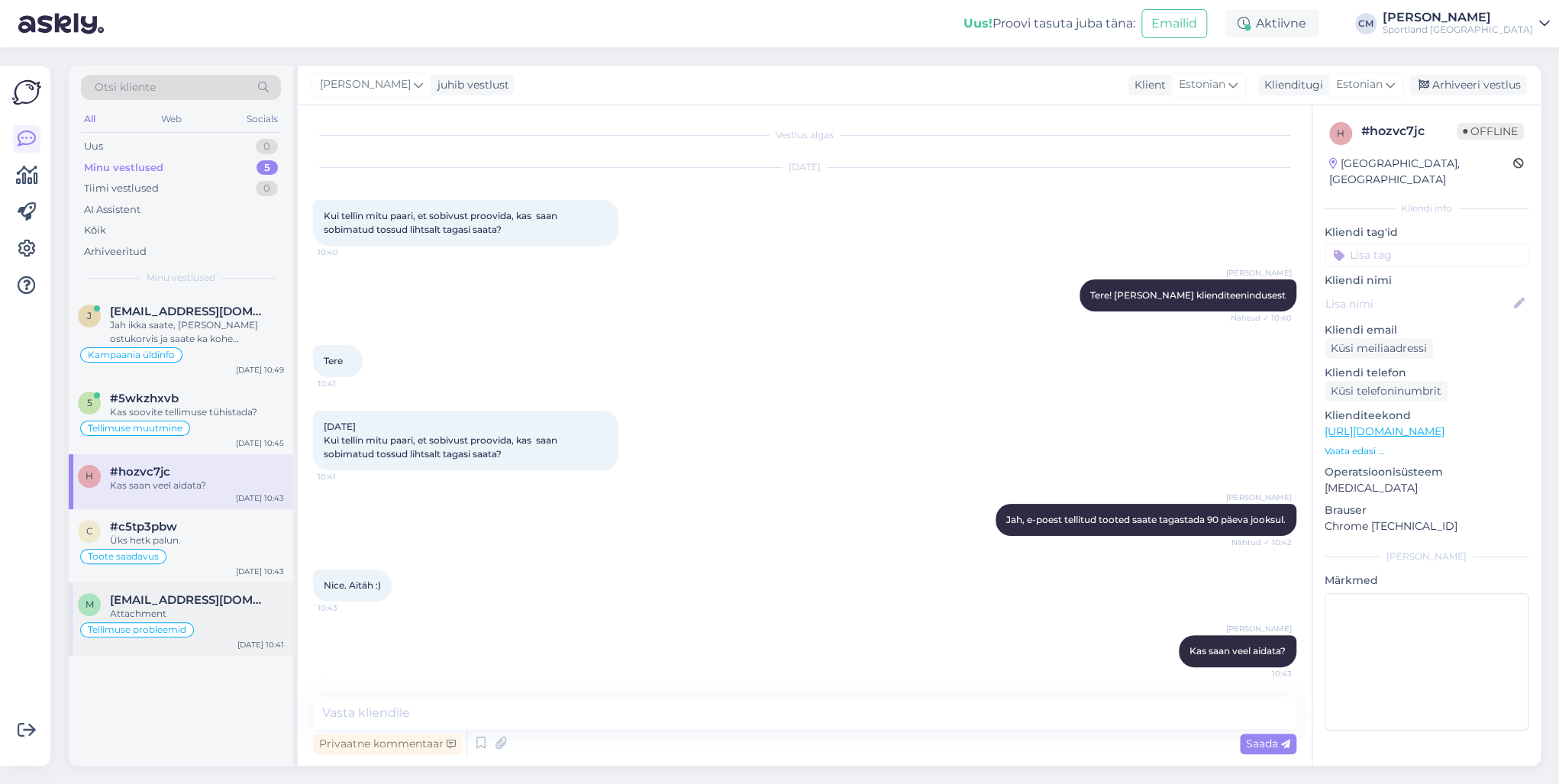
click at [226, 563] on span "[EMAIL_ADDRESS][DOMAIN_NAME]" at bounding box center [189, 600] width 159 height 14
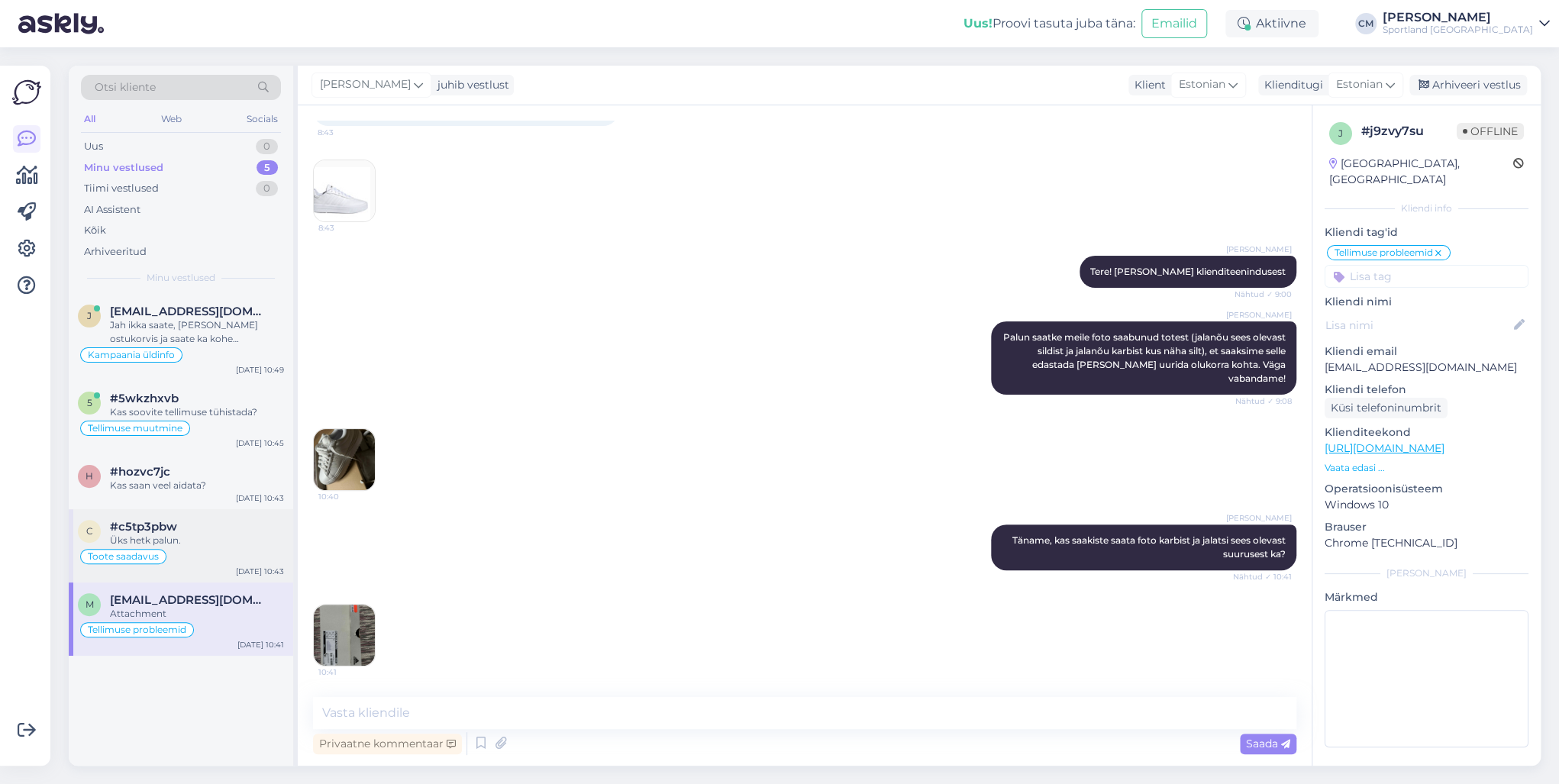
click at [228, 540] on div "Üks hetk palun." at bounding box center [197, 540] width 174 height 14
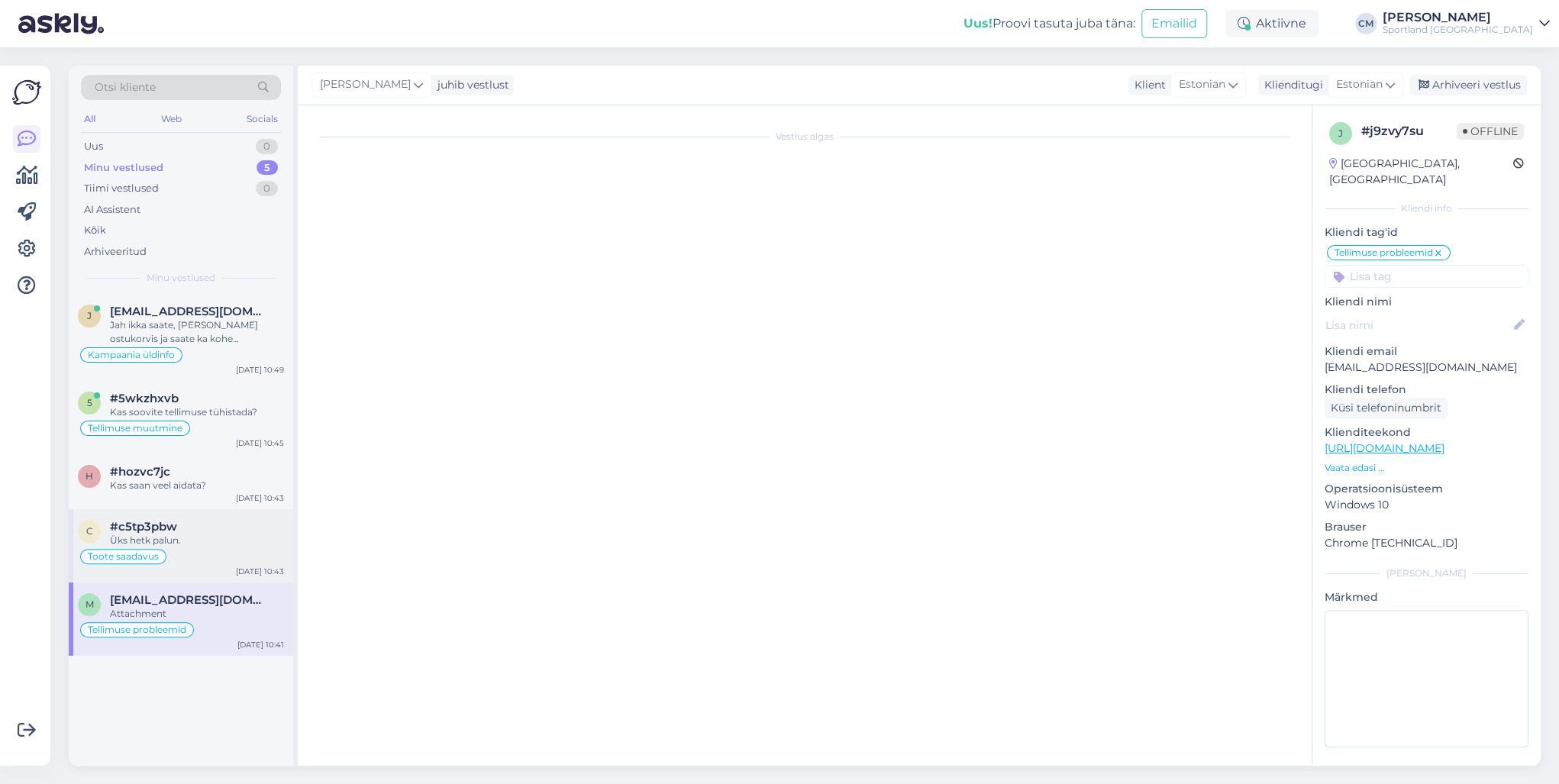
scroll to position [0, 0]
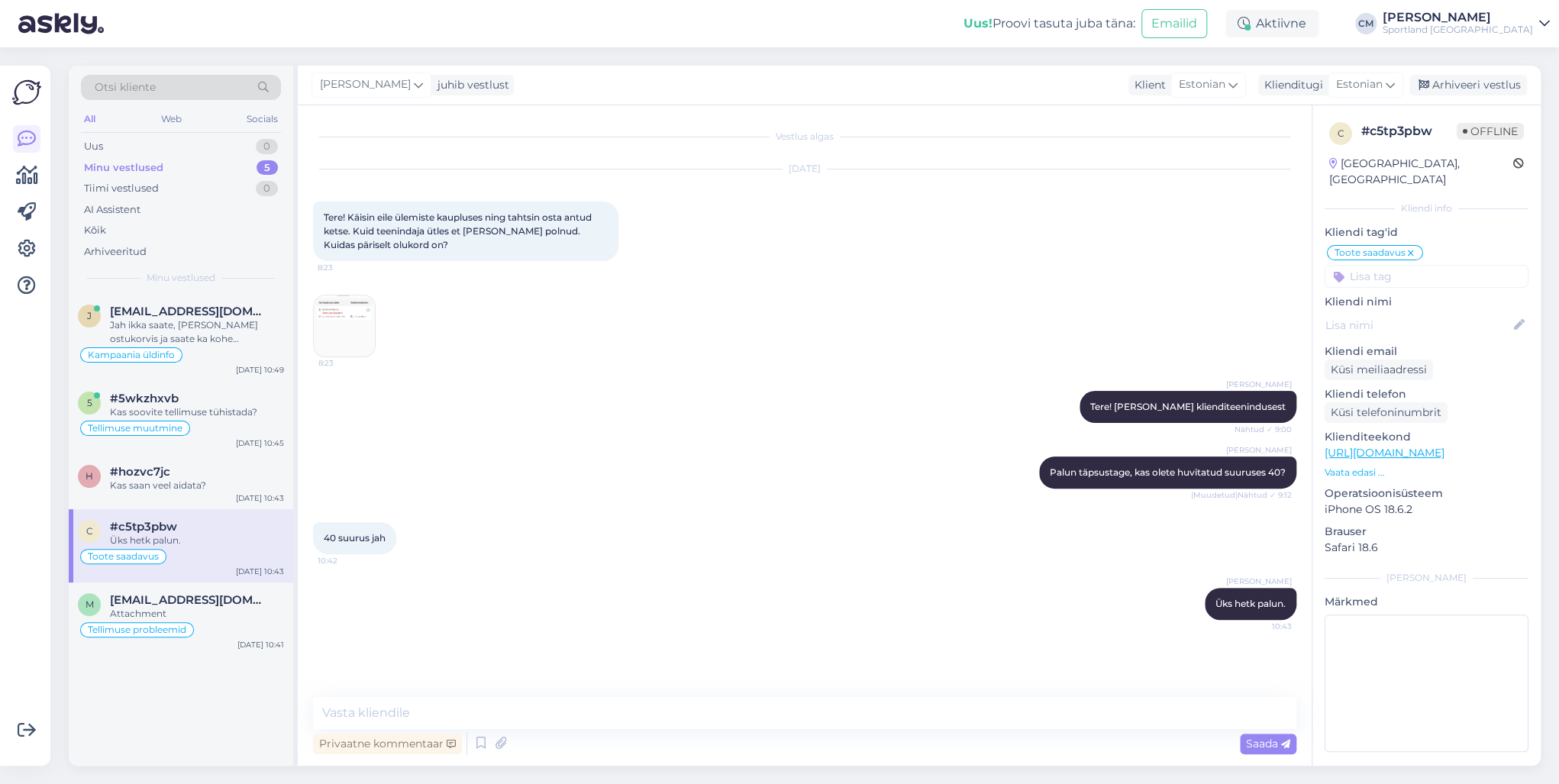
click at [372, 563] on div "Vestlus algas [DATE] Tere! Käisin eile ülemiste kaupluses ning tahtsin osta ant…" at bounding box center [804, 435] width 1014 height 660
click at [370, 563] on textarea at bounding box center [804, 713] width 983 height 32
click at [339, 315] on img at bounding box center [345, 326] width 61 height 61
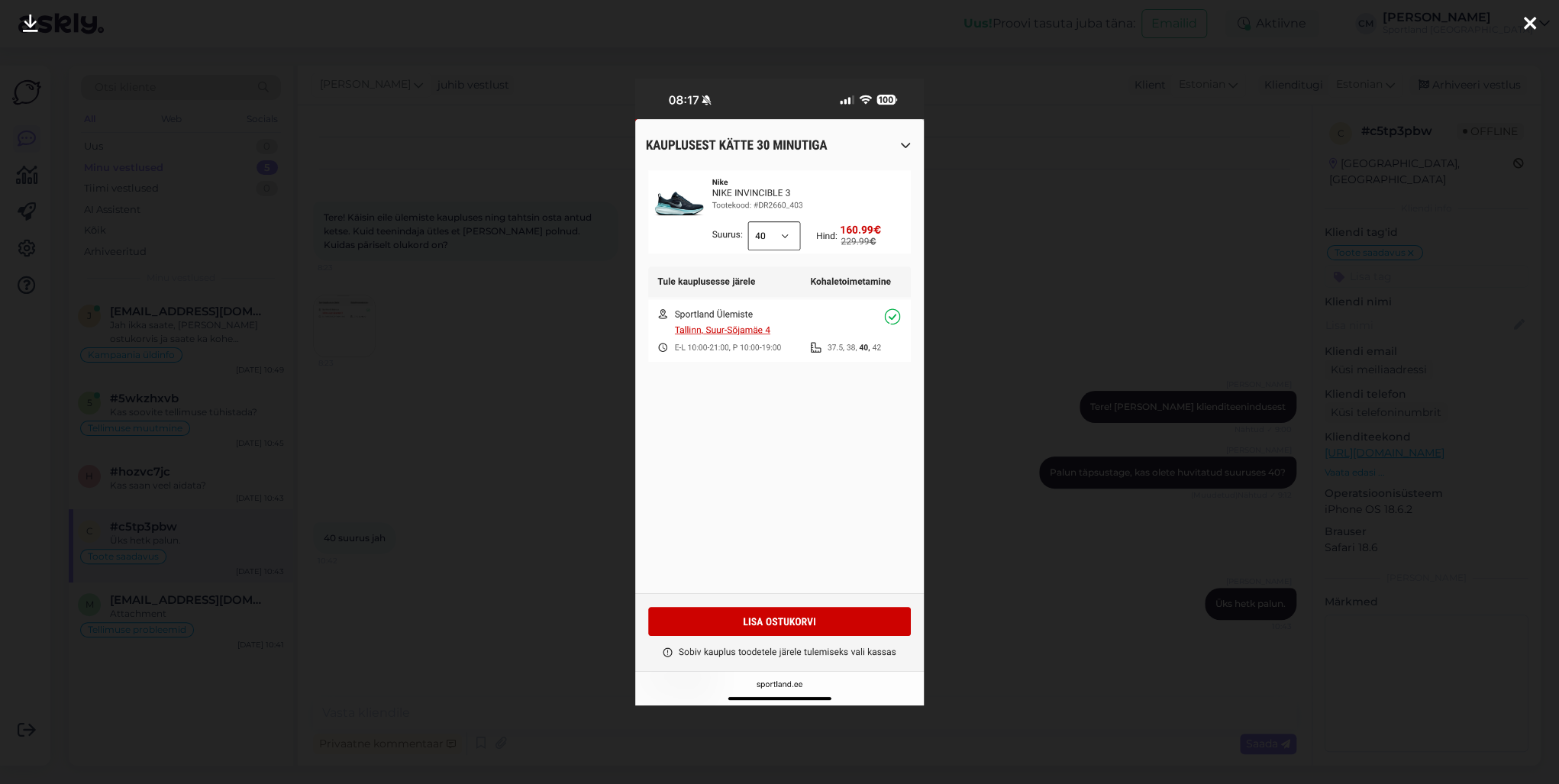
click at [400, 317] on div at bounding box center [779, 392] width 1559 height 784
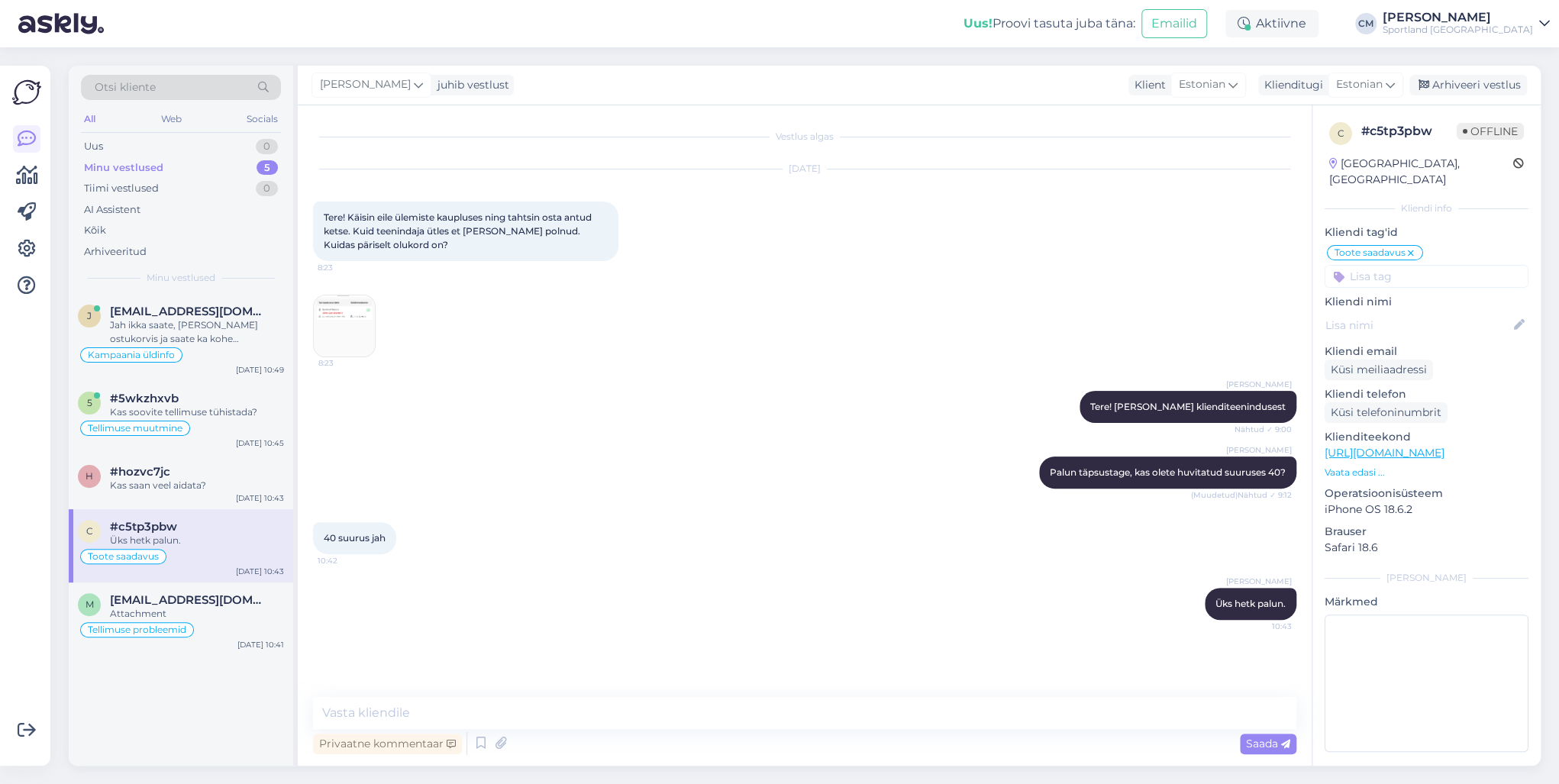
click at [343, 315] on img at bounding box center [345, 326] width 61 height 61
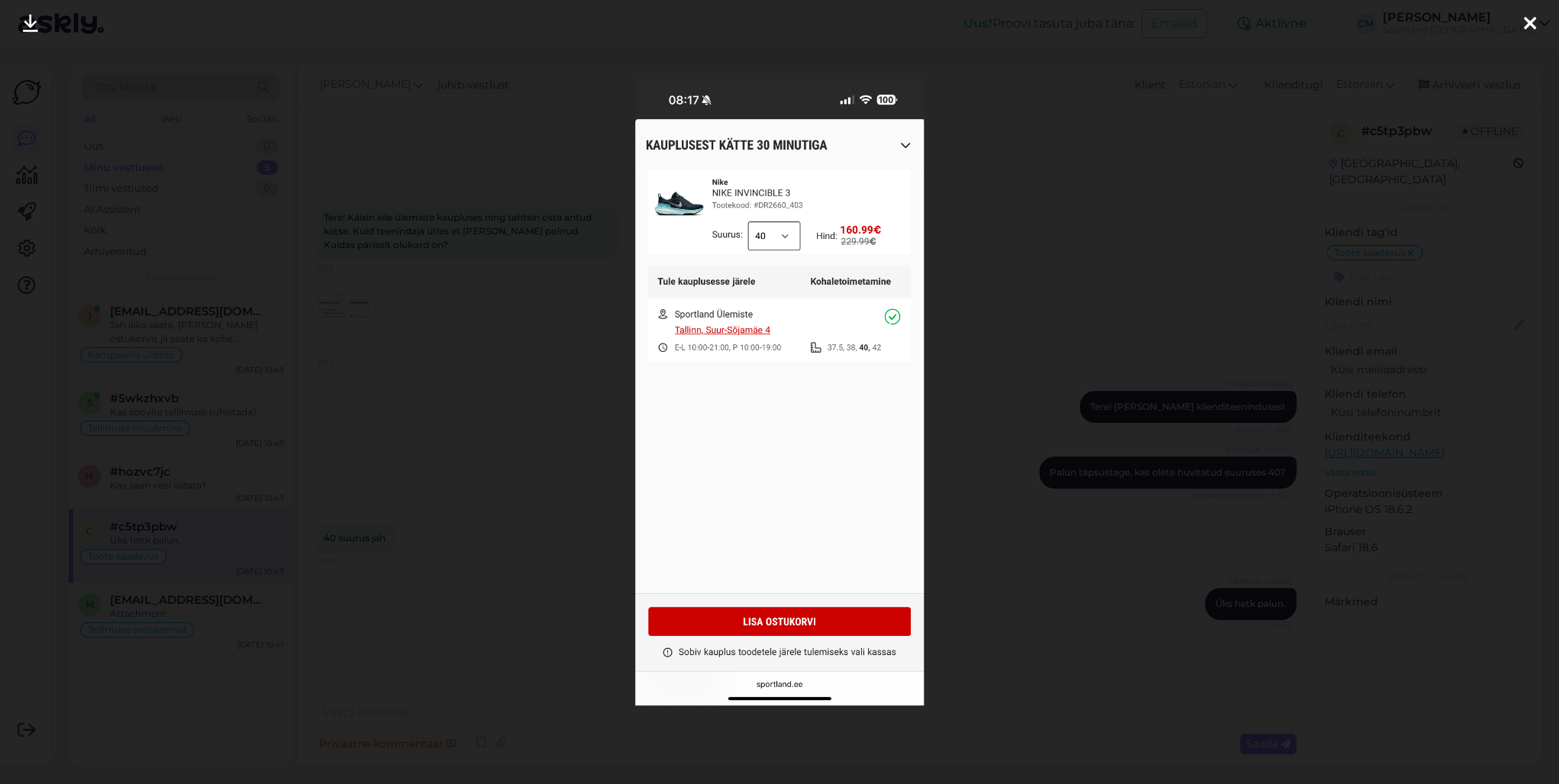
click at [430, 288] on div at bounding box center [779, 392] width 1559 height 784
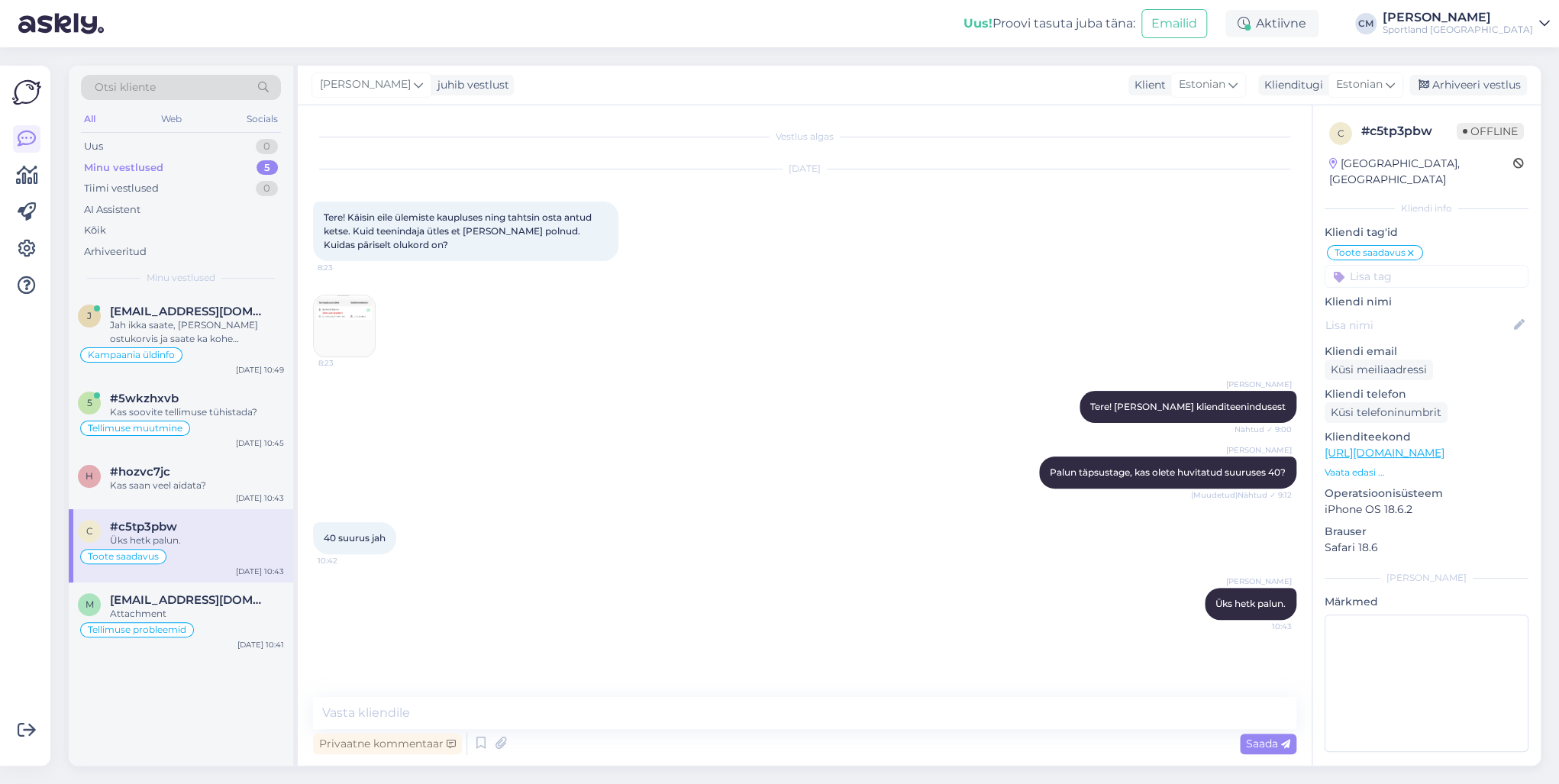
click at [336, 302] on img at bounding box center [345, 326] width 61 height 61
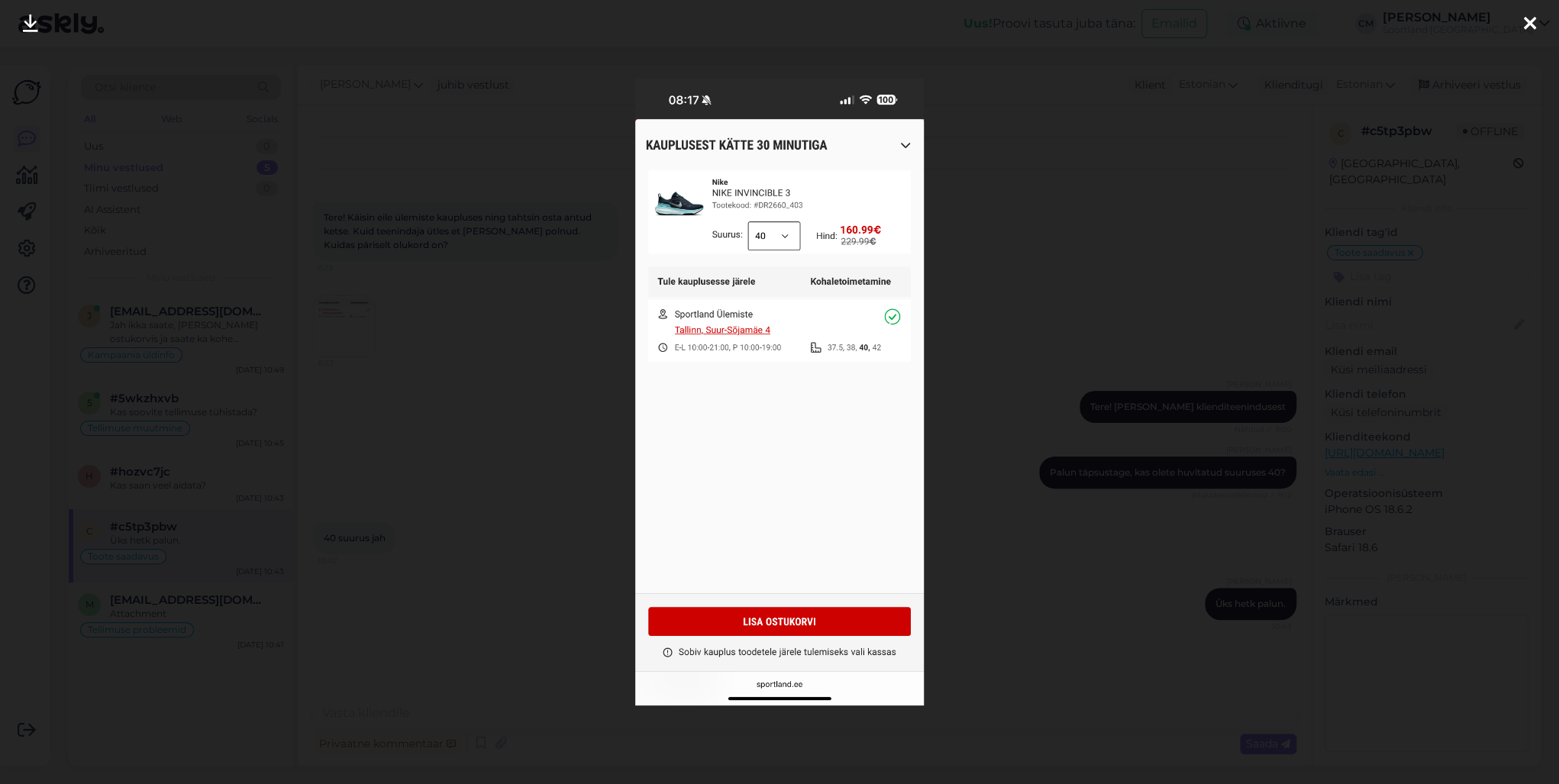
click at [455, 272] on div at bounding box center [779, 392] width 1559 height 784
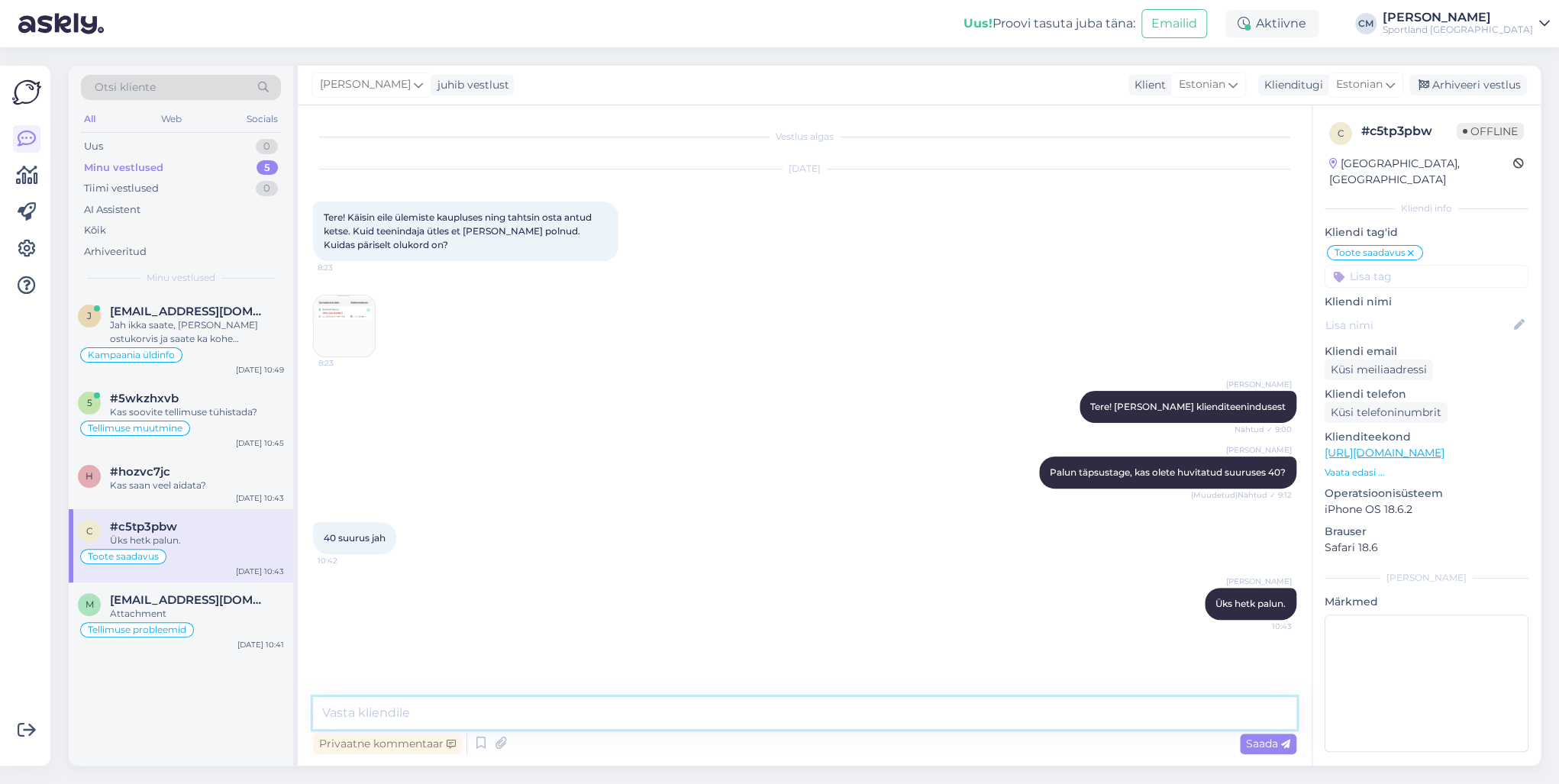
click at [381, 563] on textarea at bounding box center [804, 713] width 983 height 32
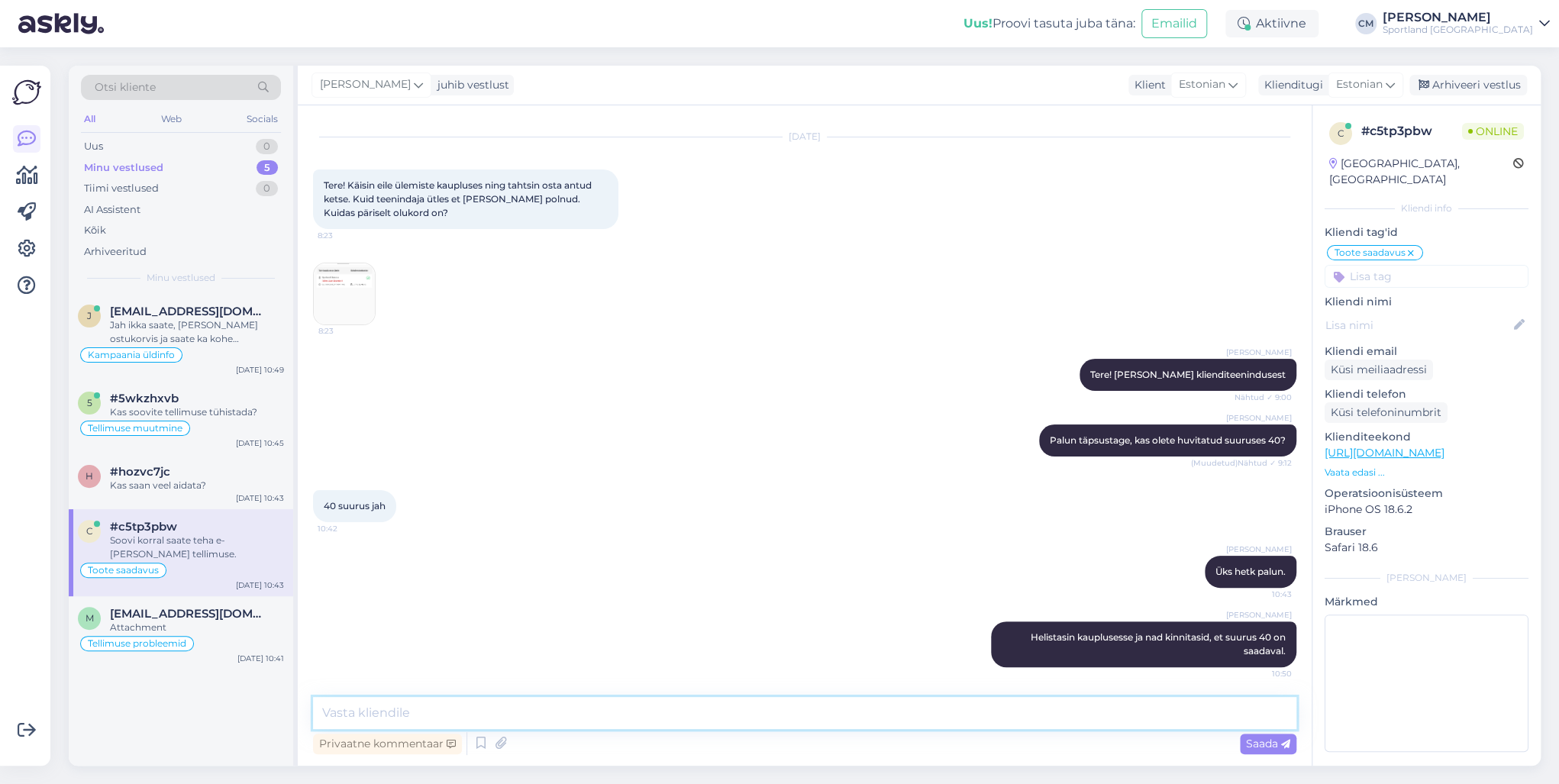
scroll to position [97, 0]
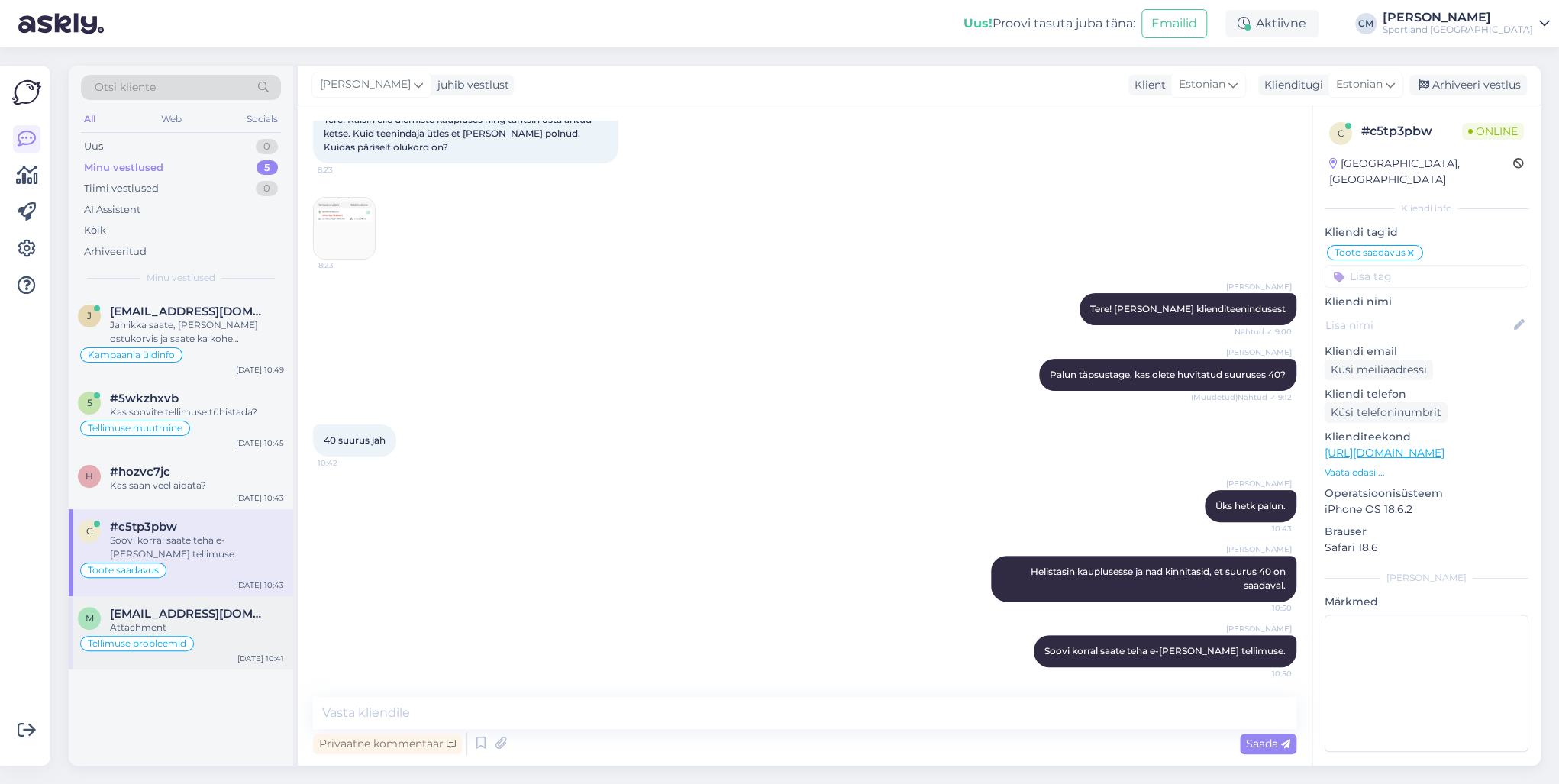
click at [216, 563] on div "Attachment" at bounding box center [197, 628] width 174 height 14
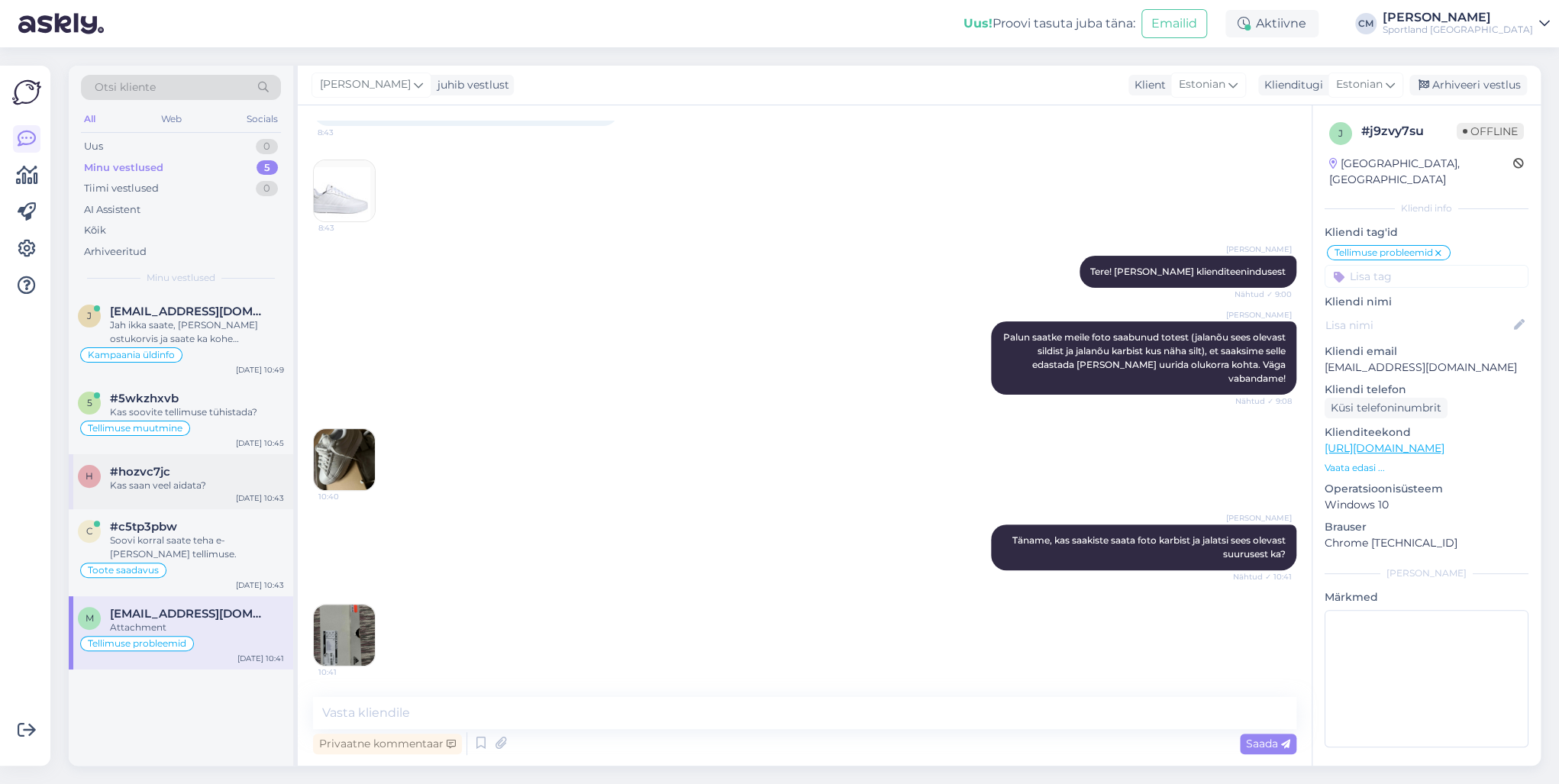
click at [198, 486] on div "Kas saan veel aidata?" at bounding box center [197, 486] width 174 height 14
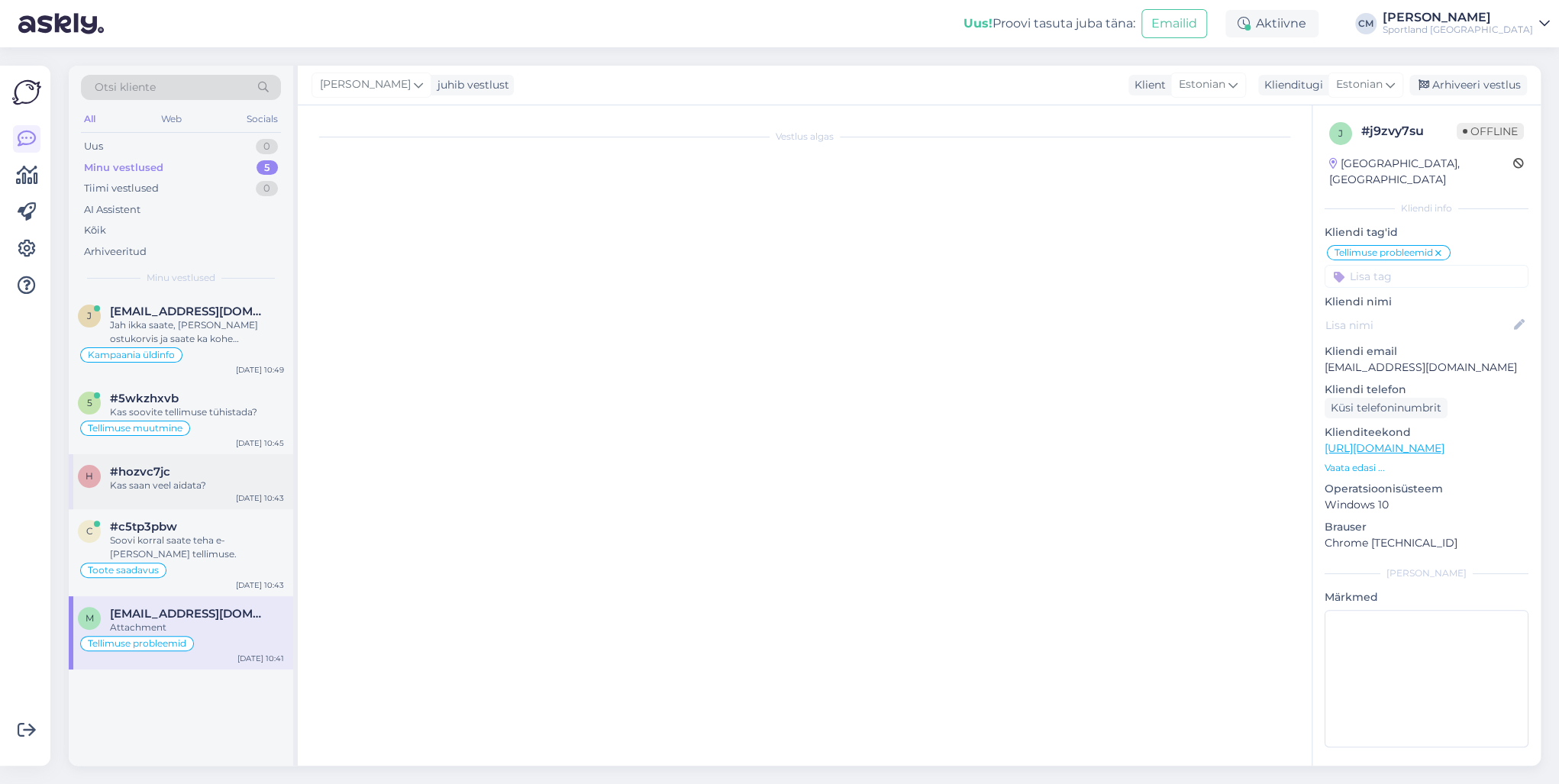
scroll to position [2, 0]
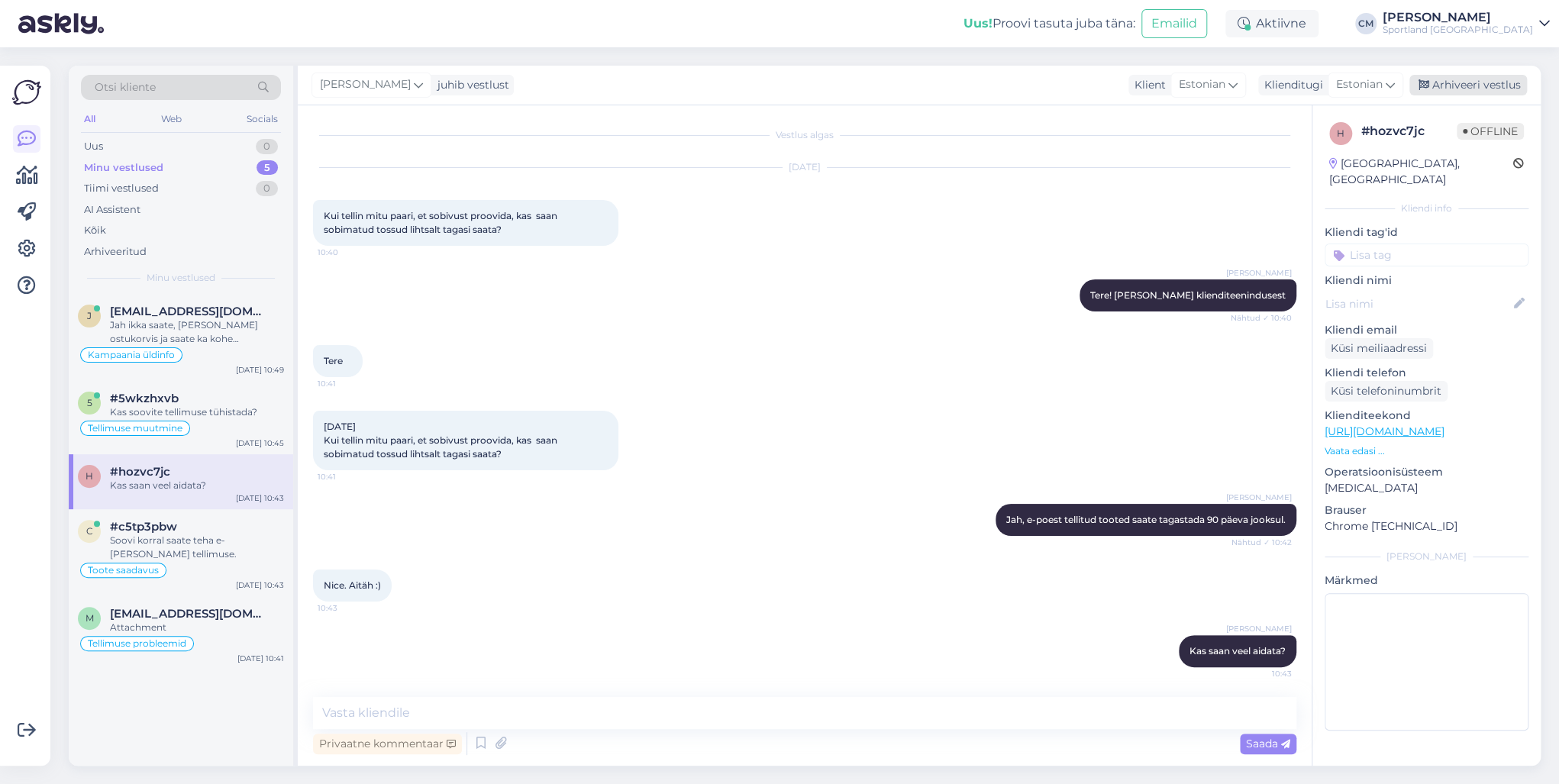
click at [1168, 84] on div "Arhiveeri vestlus" at bounding box center [1468, 84] width 117 height 21
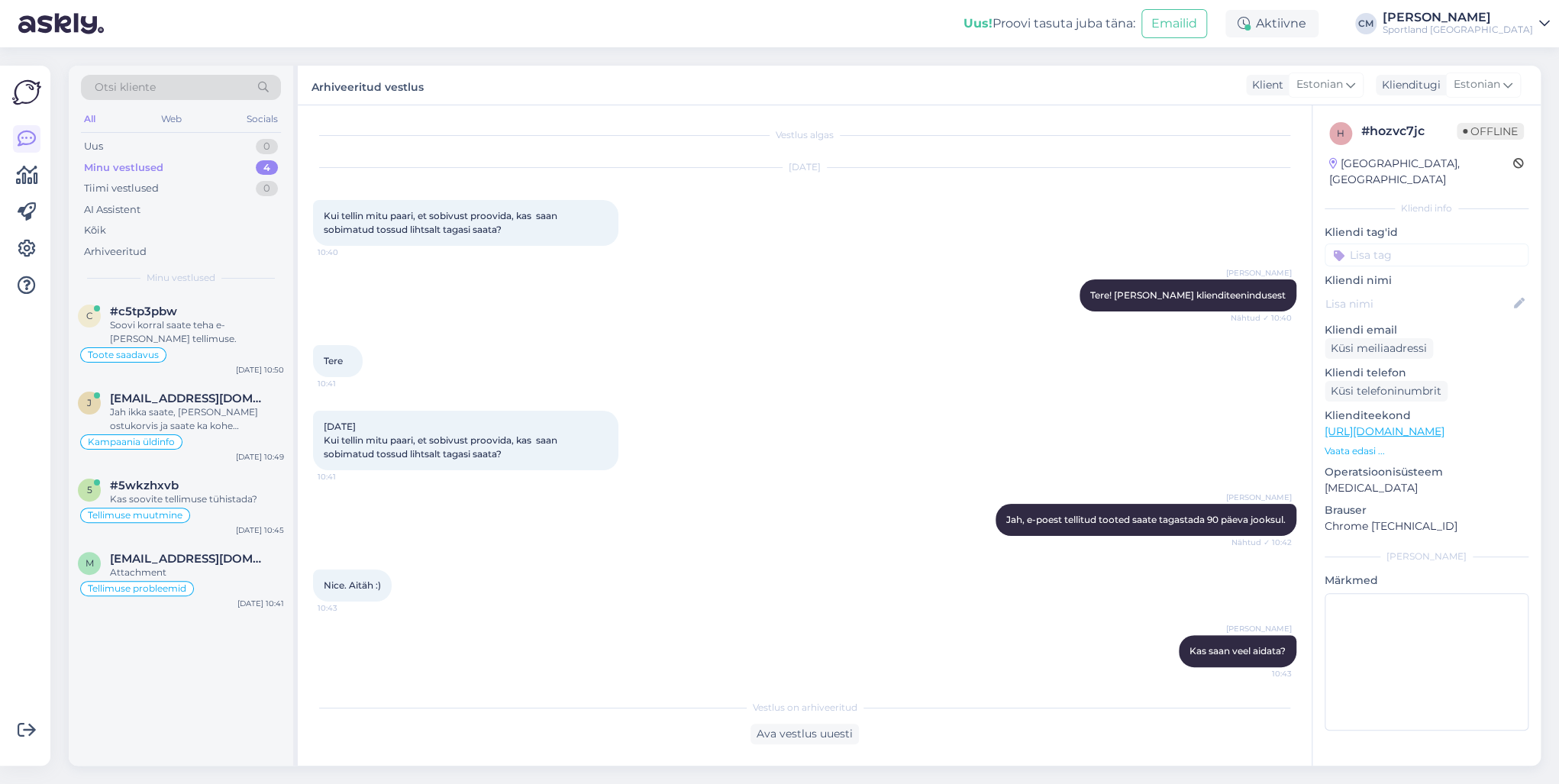
click at [1168, 244] on input at bounding box center [1427, 255] width 204 height 23
click at [1168, 309] on span "Tagastamine (e-pood)" at bounding box center [1426, 314] width 101 height 9
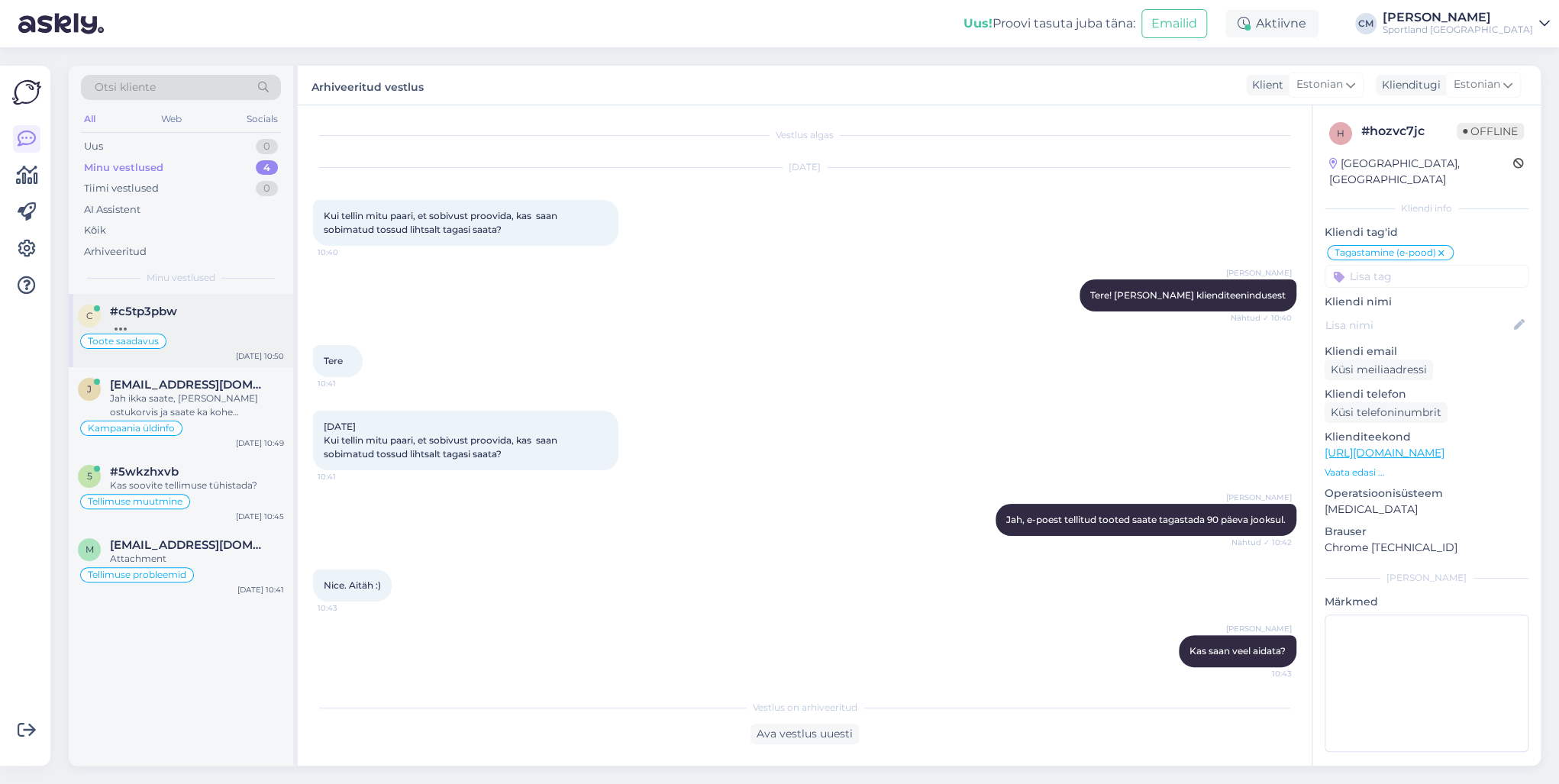
click at [202, 321] on div at bounding box center [197, 325] width 174 height 14
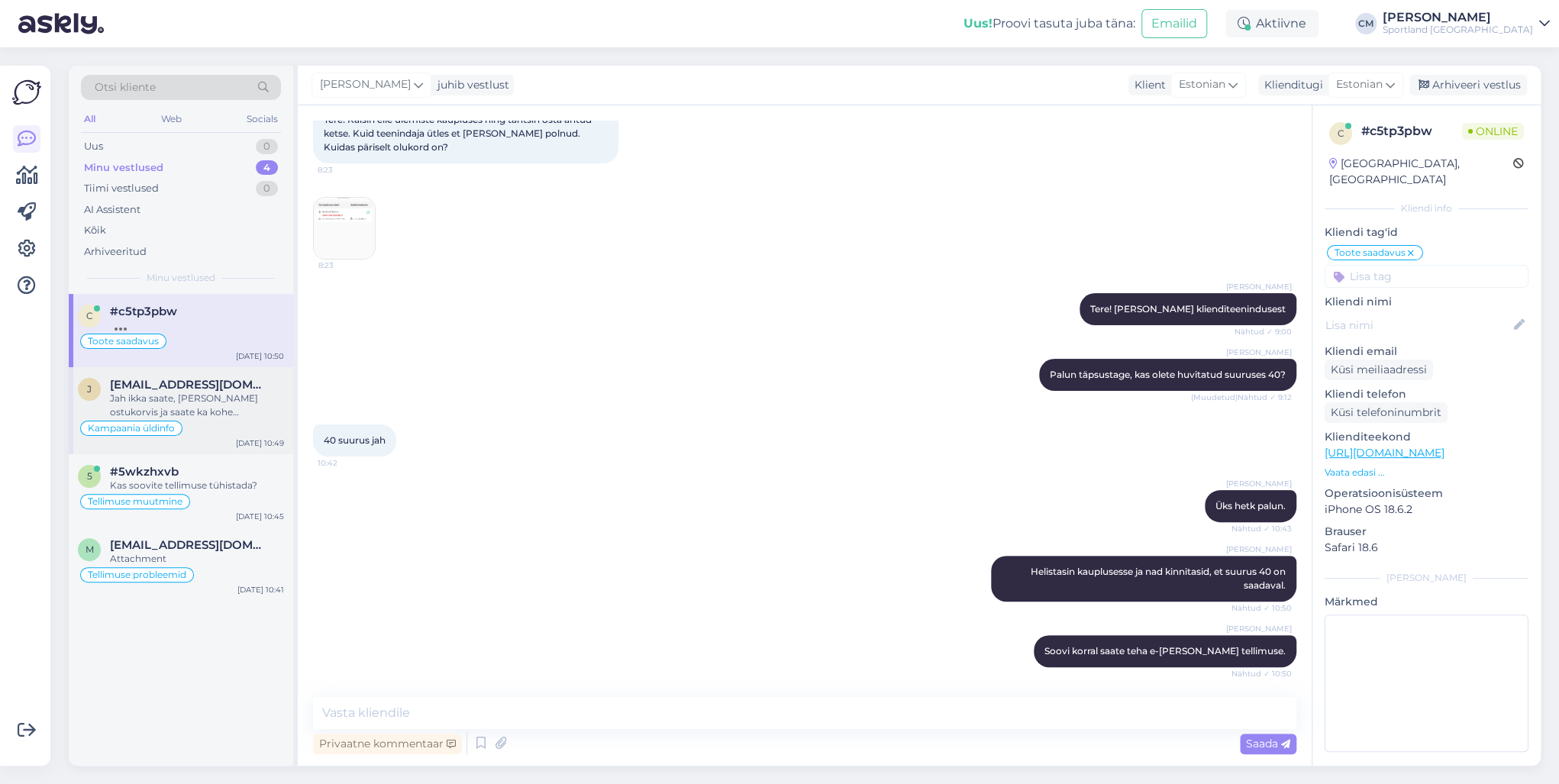
click at [211, 413] on div "Jah ikka saate, [PERSON_NAME] ostukorvis ja saate ka kohe eemaldada." at bounding box center [197, 405] width 174 height 28
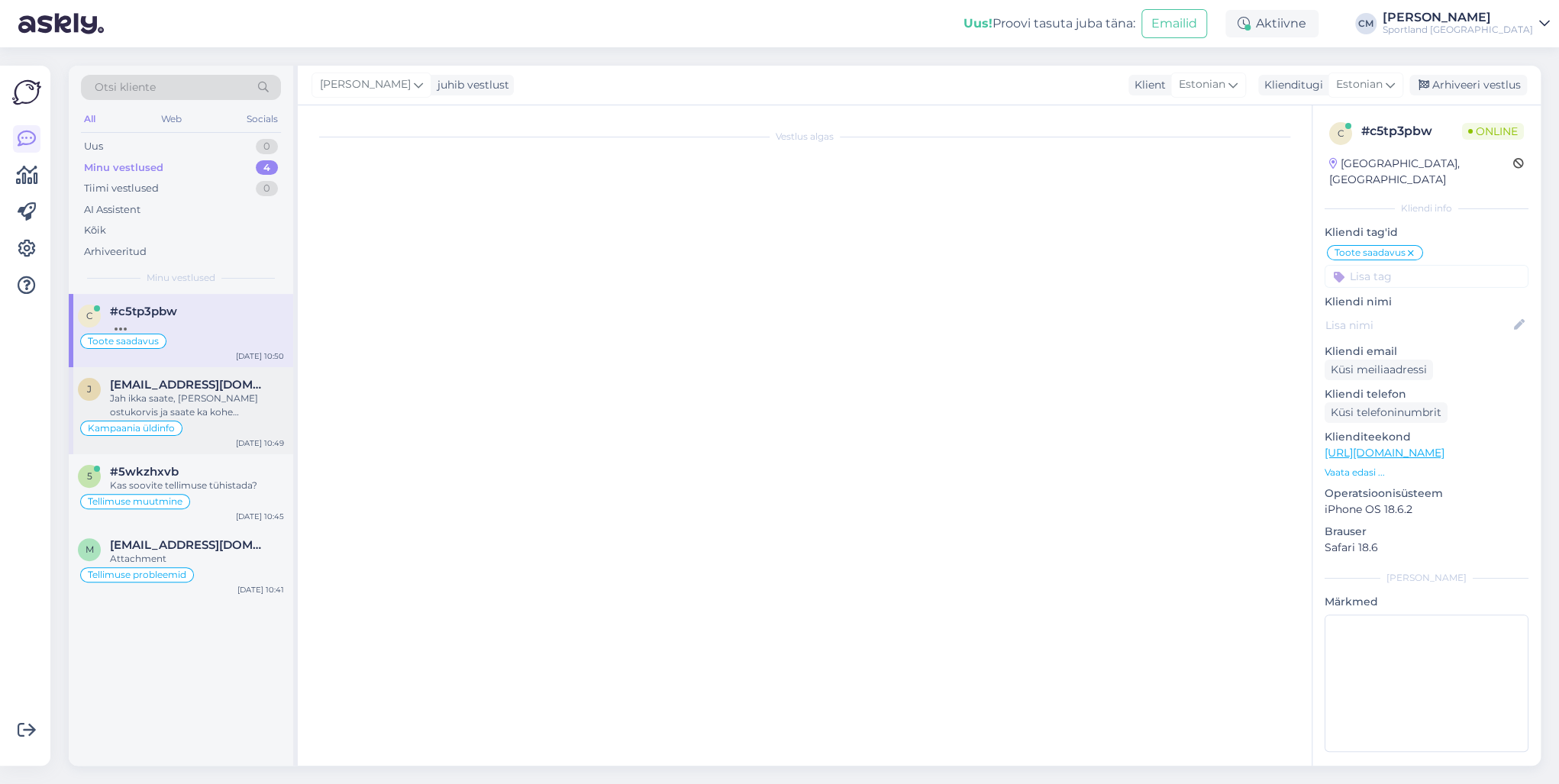
scroll to position [299, 0]
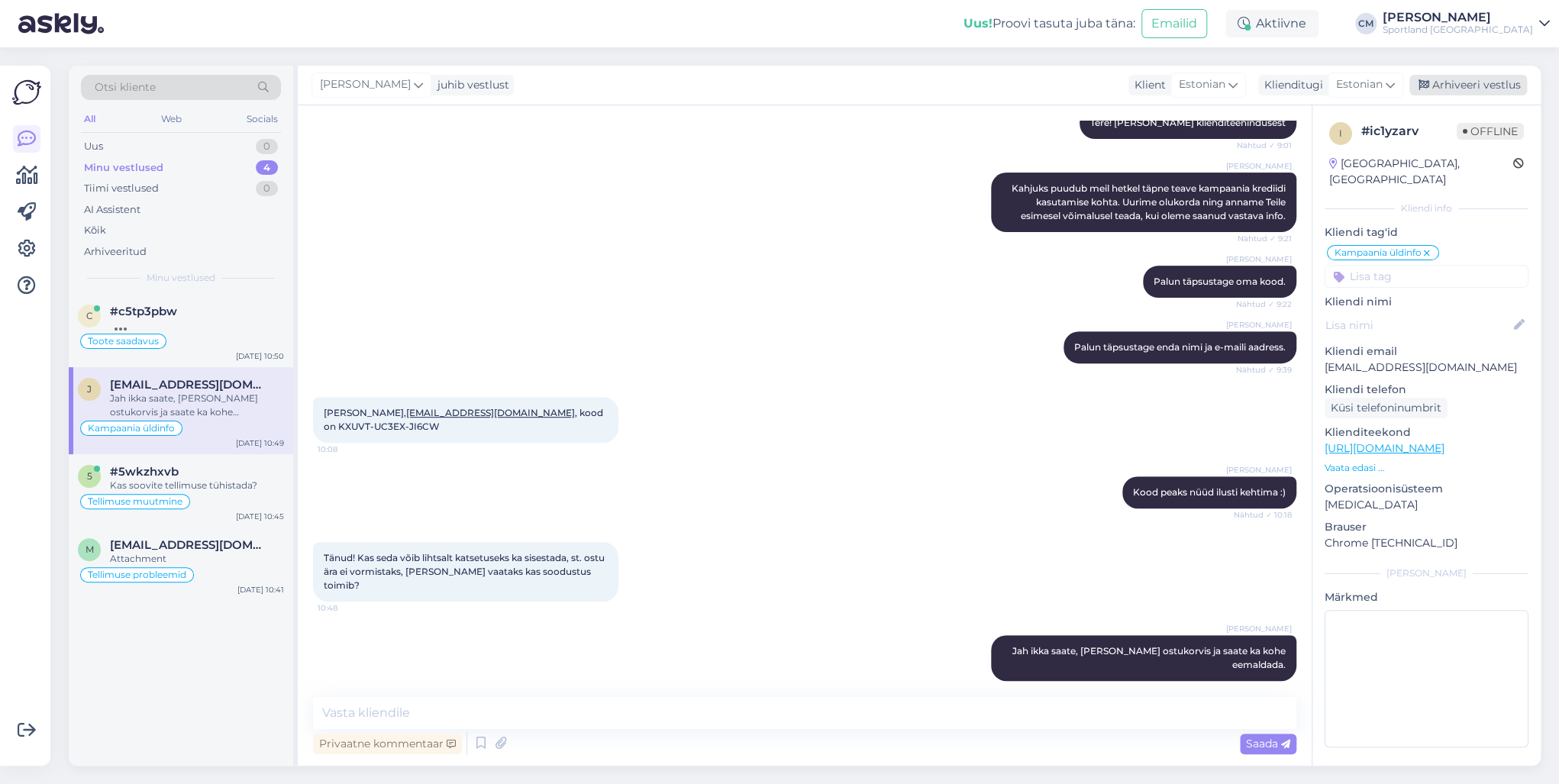
click at [1168, 85] on div "Arhiveeri vestlus" at bounding box center [1468, 84] width 117 height 21
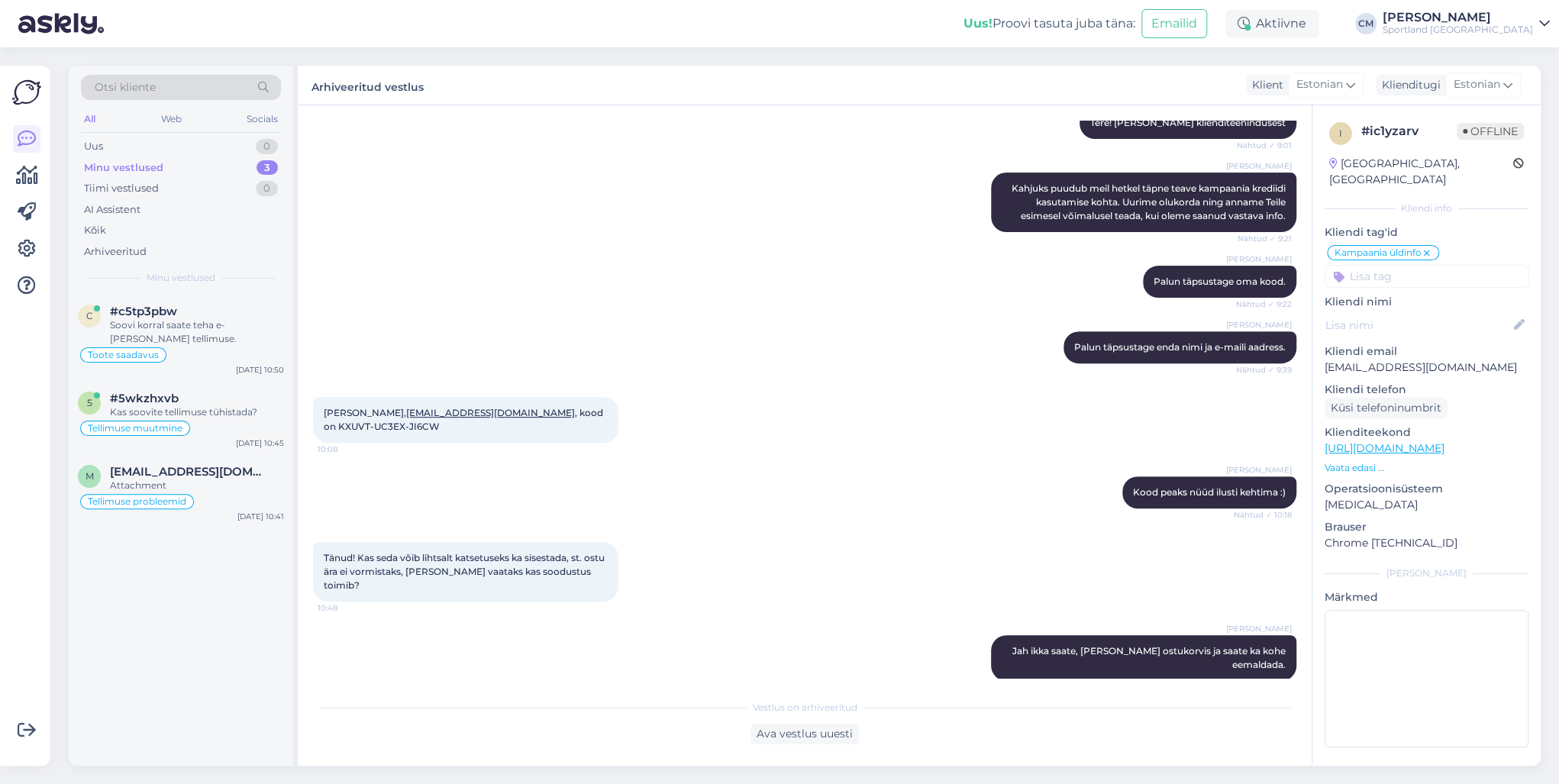
click at [1168, 265] on input at bounding box center [1427, 276] width 204 height 23
click at [1168, 309] on div "Soodustused" at bounding box center [1426, 317] width 75 height 15
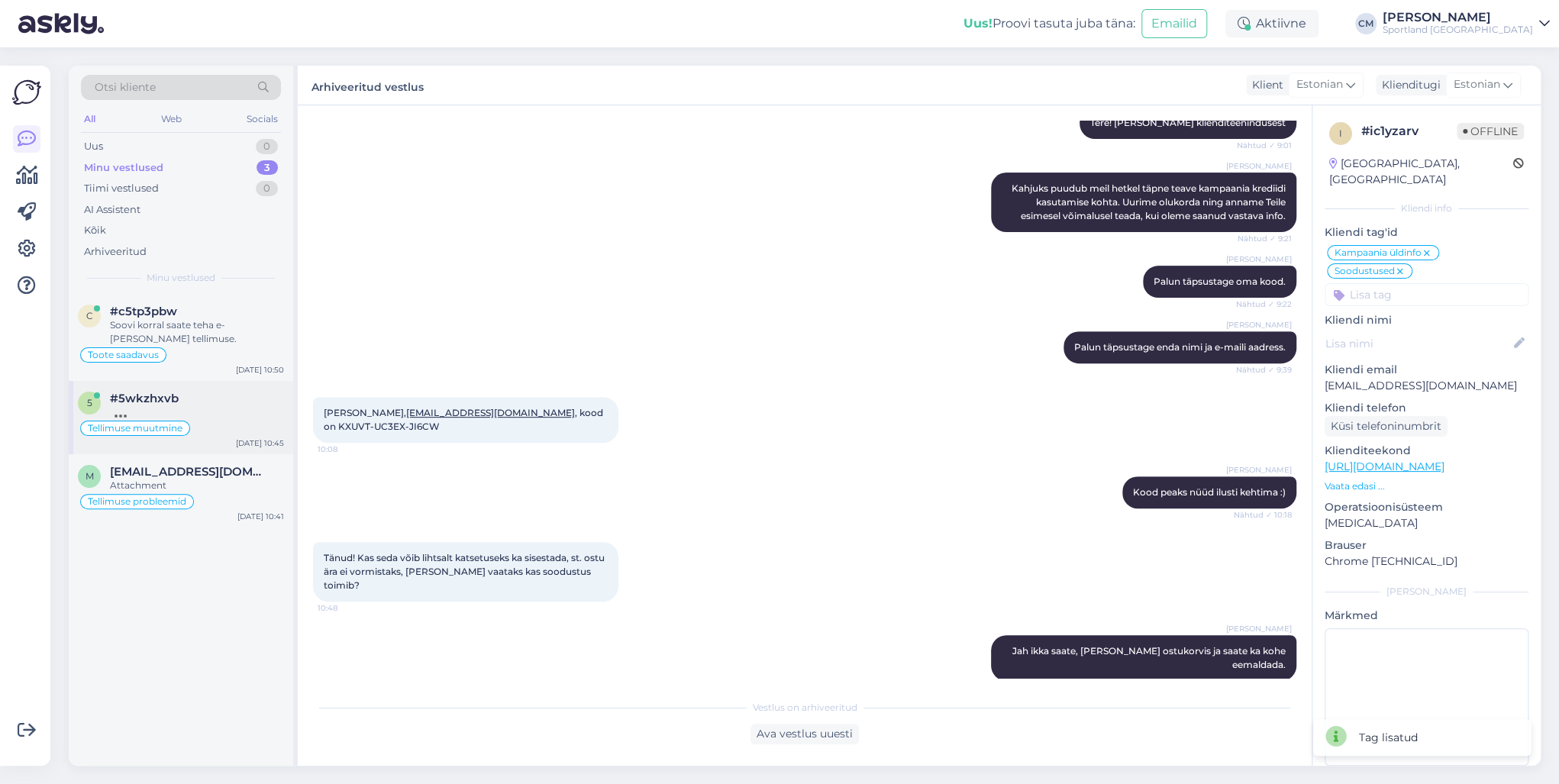
click at [200, 442] on div "5 #5wkzhxvb Tellimuse muutmine [DATE] 10:45" at bounding box center [181, 417] width 224 height 73
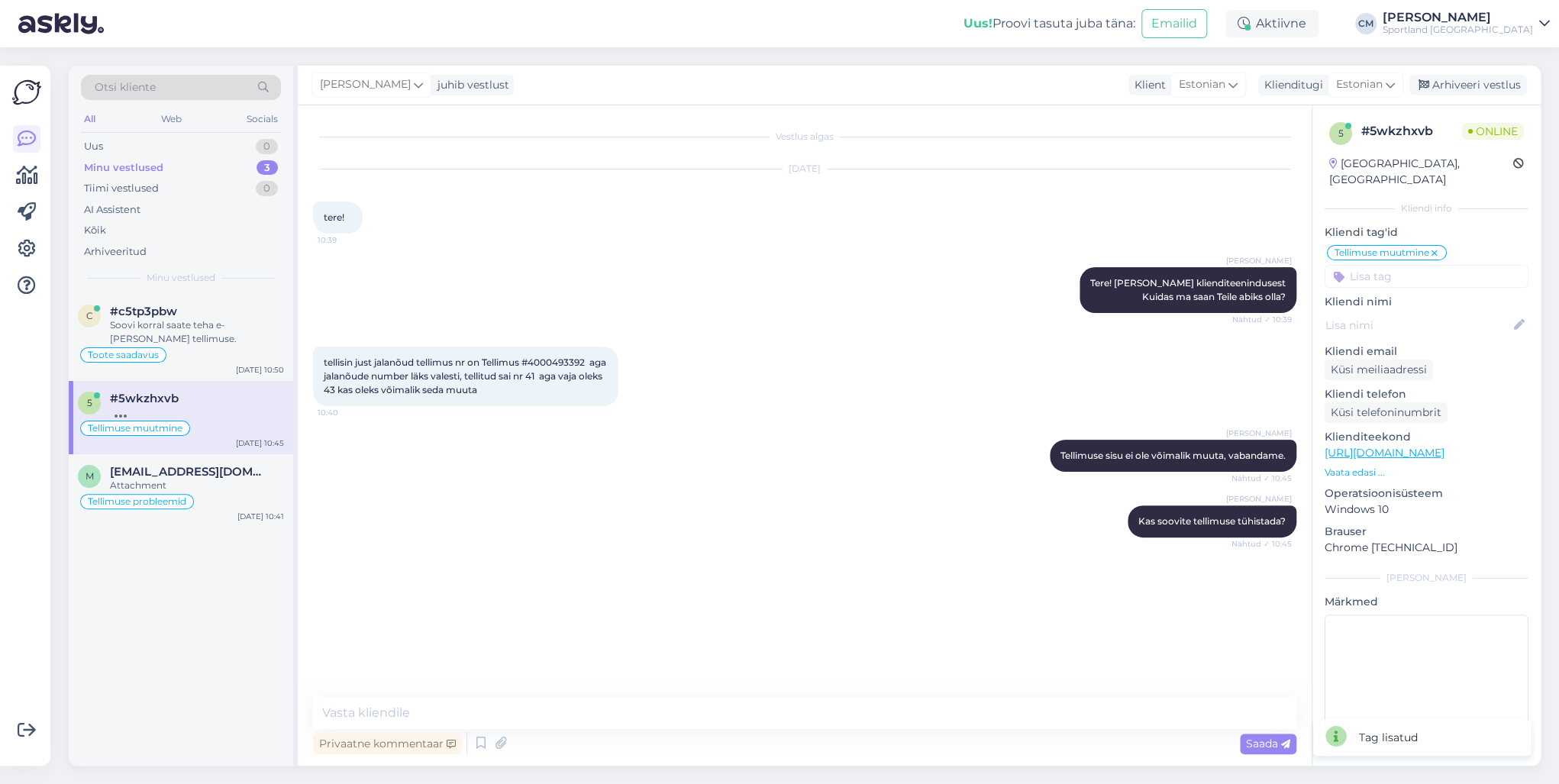
scroll to position [0, 0]
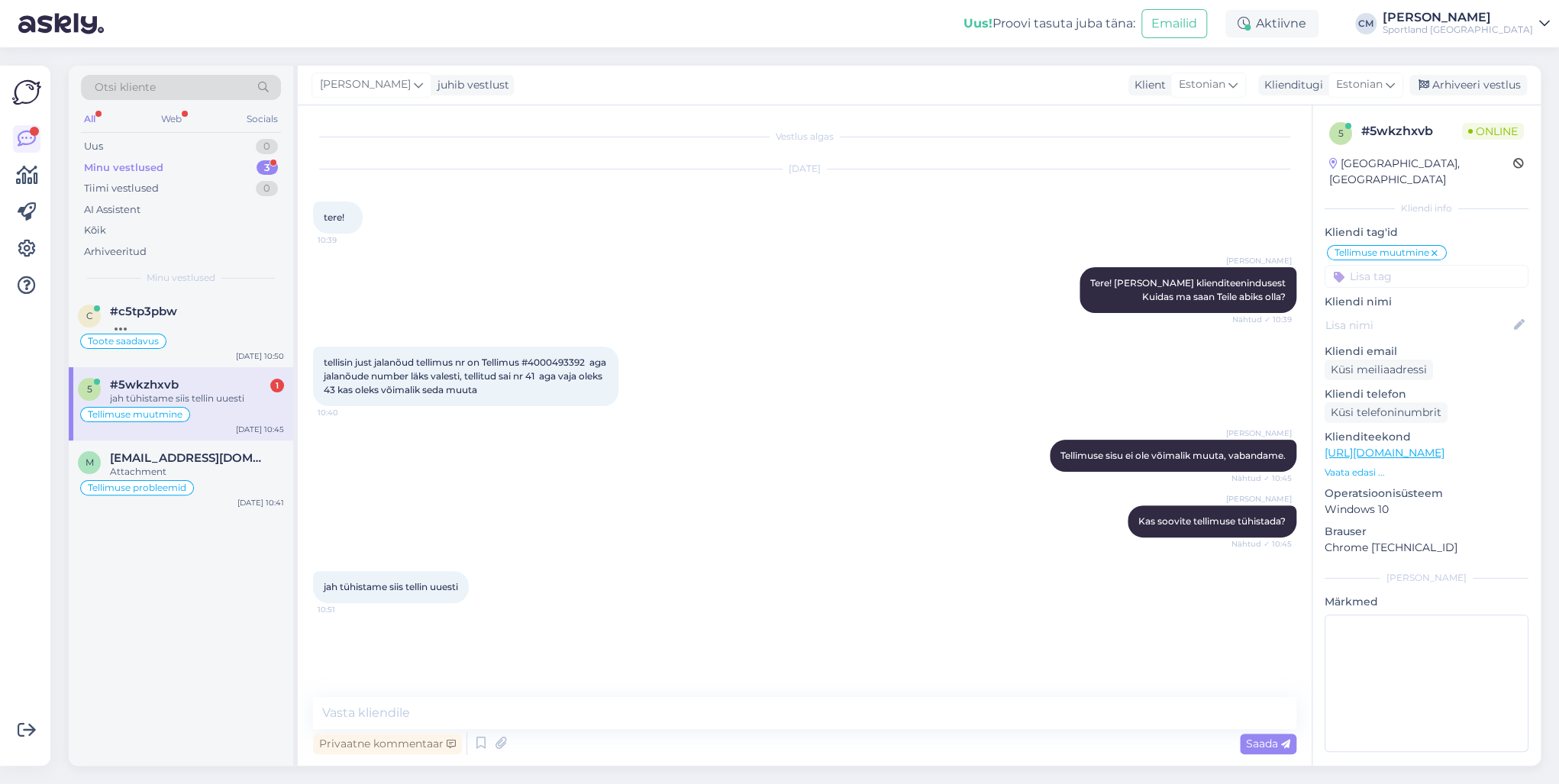
click at [550, 357] on span "tellisin just jalanõud tellimus nr on Tellimus #4000493392 aga jalanõude number…" at bounding box center [466, 376] width 285 height 39
click at [407, 563] on textarea at bounding box center [804, 713] width 983 height 32
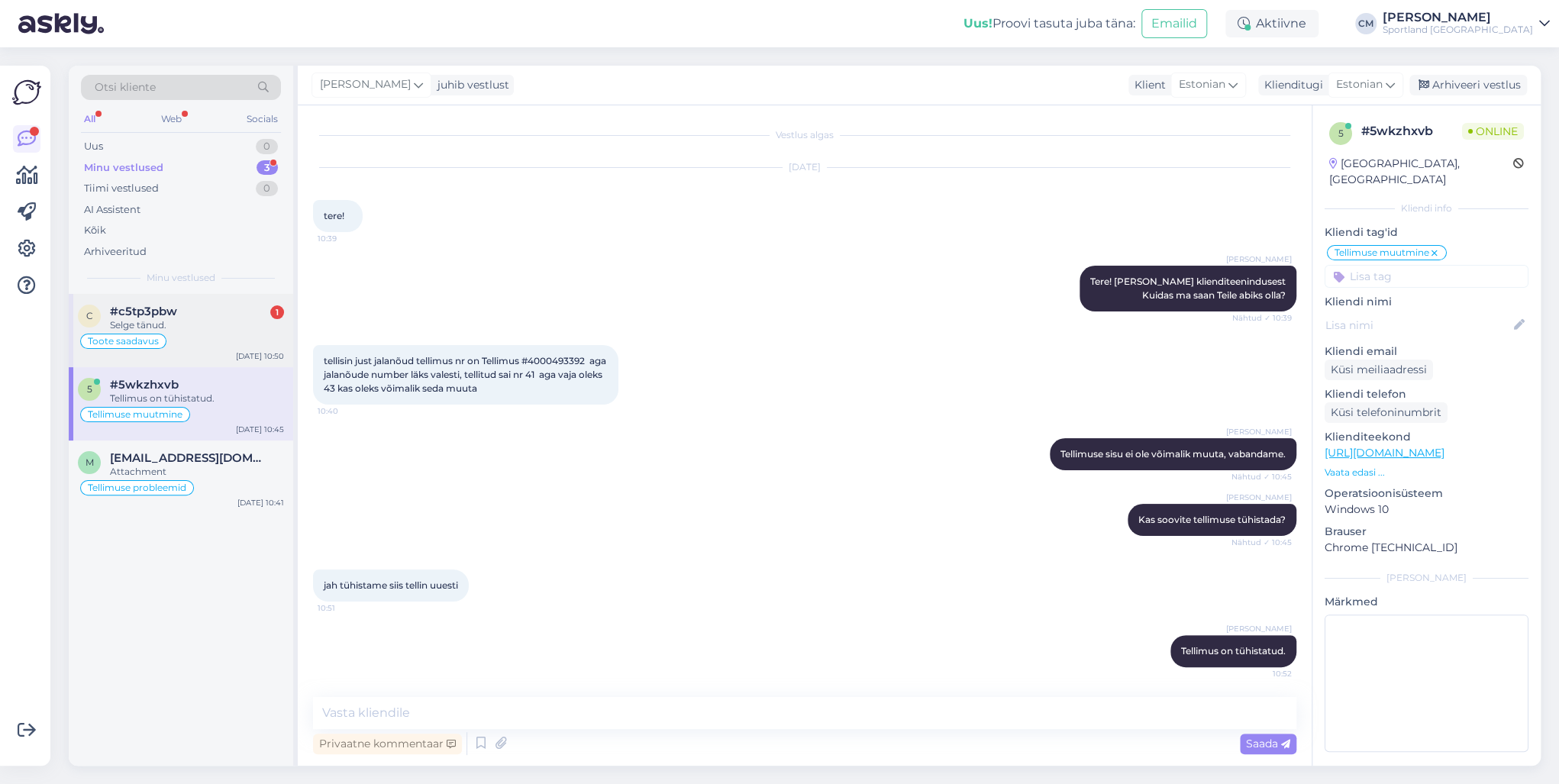
click at [266, 348] on div "Toote saadavus" at bounding box center [180, 341] width 206 height 18
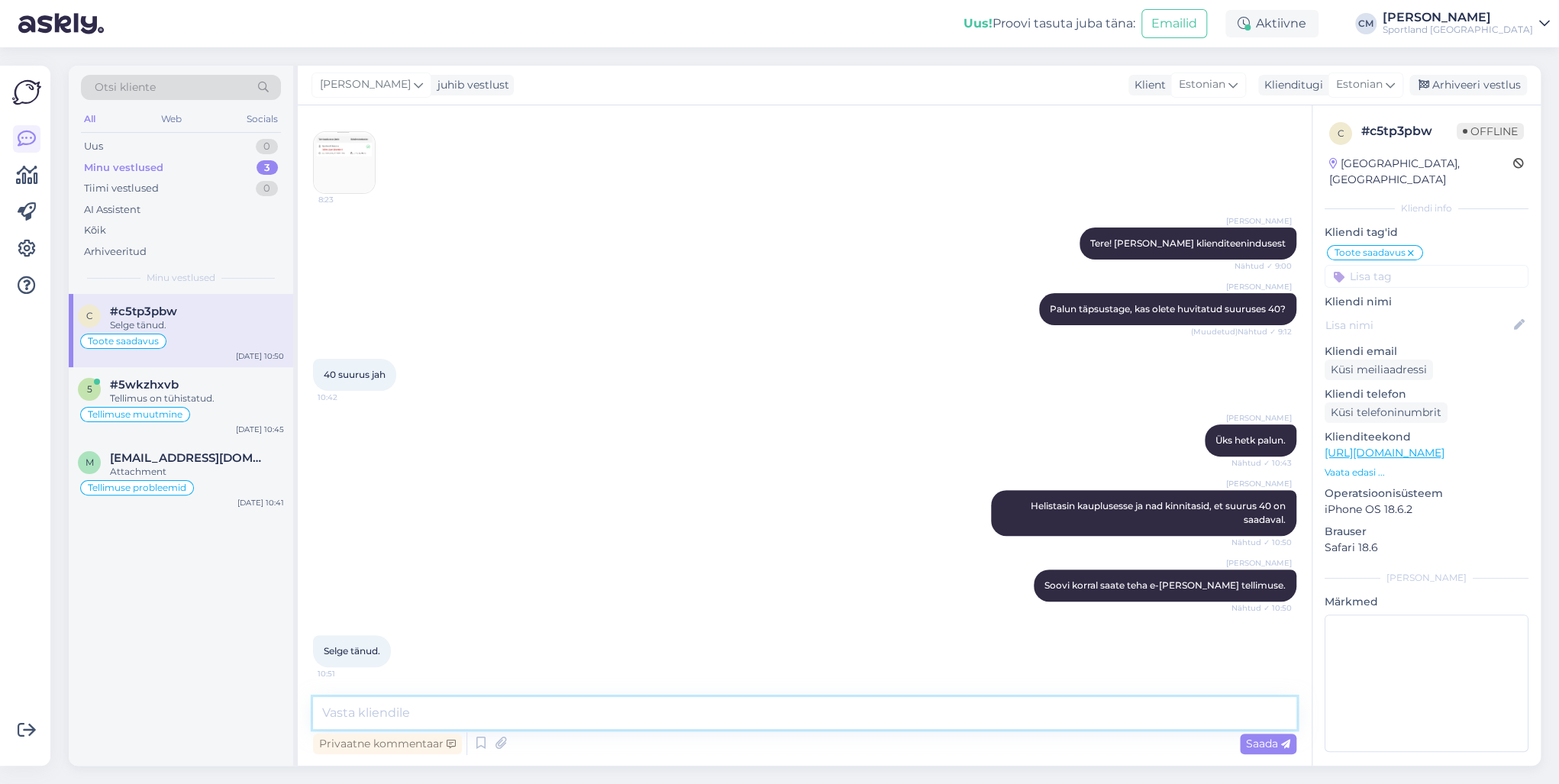
click at [597, 563] on textarea at bounding box center [804, 713] width 983 height 32
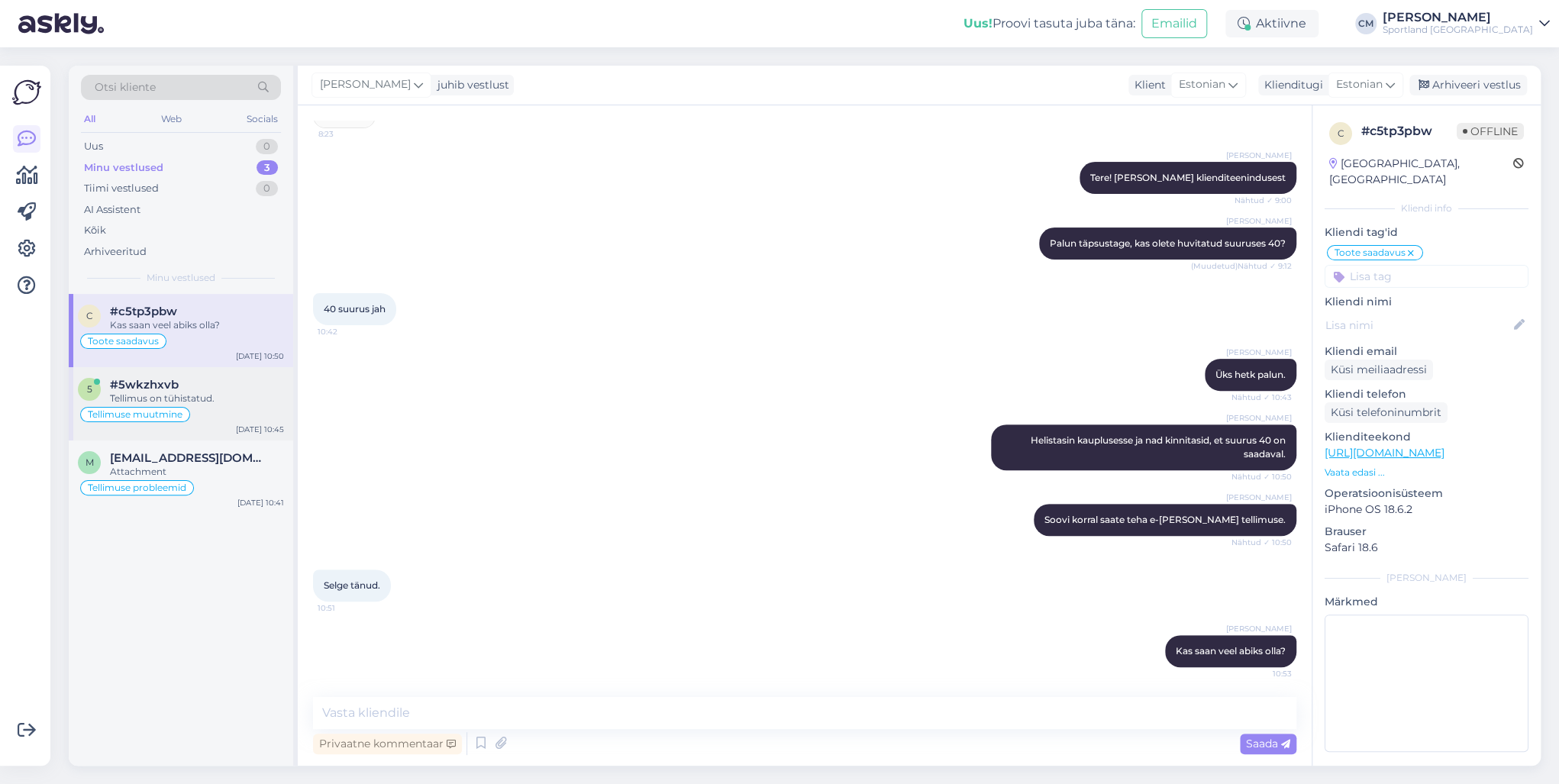
click at [263, 397] on div "Tellimus on tühistatud." at bounding box center [197, 398] width 174 height 14
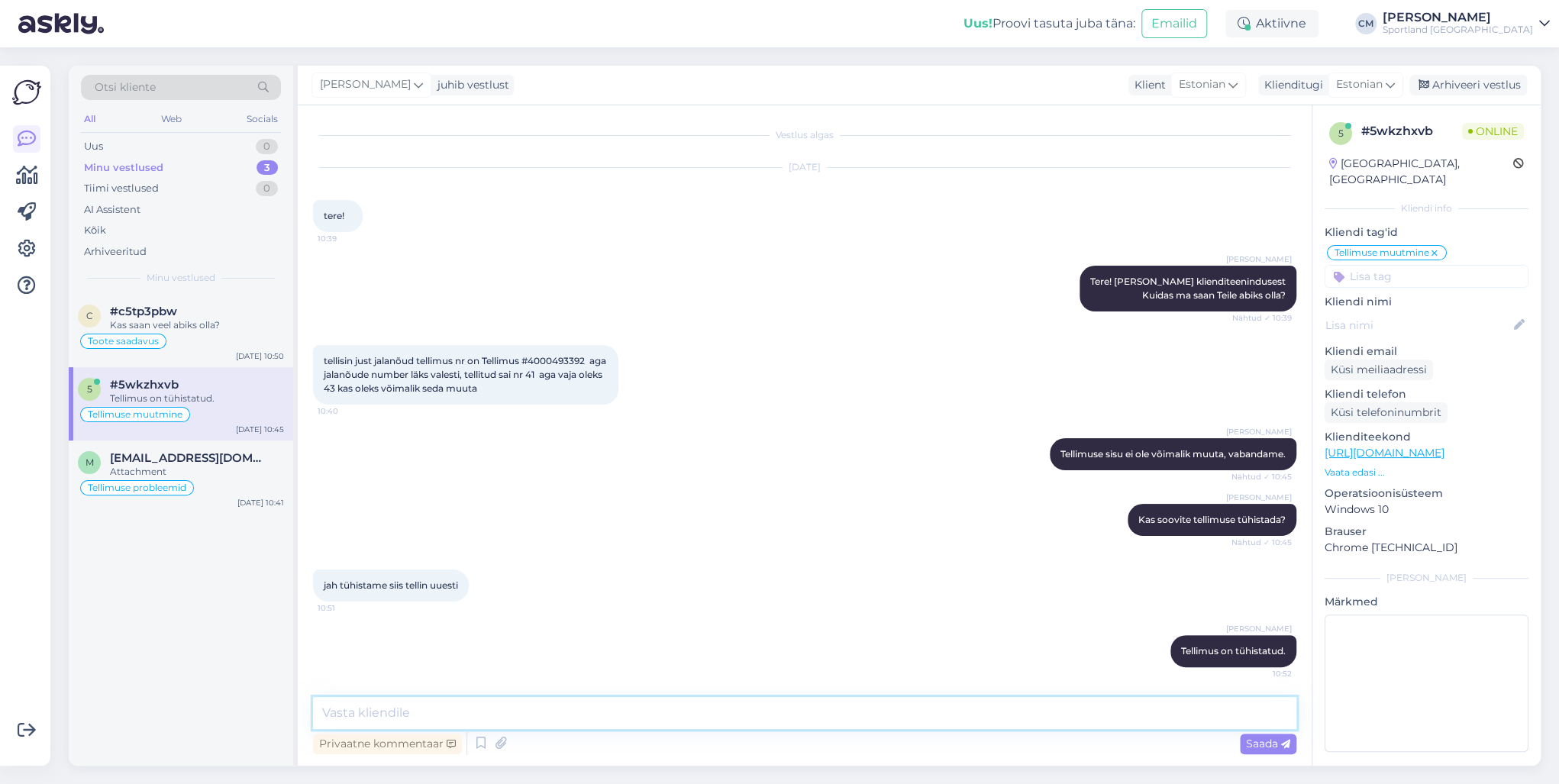
click at [485, 563] on textarea at bounding box center [804, 713] width 983 height 32
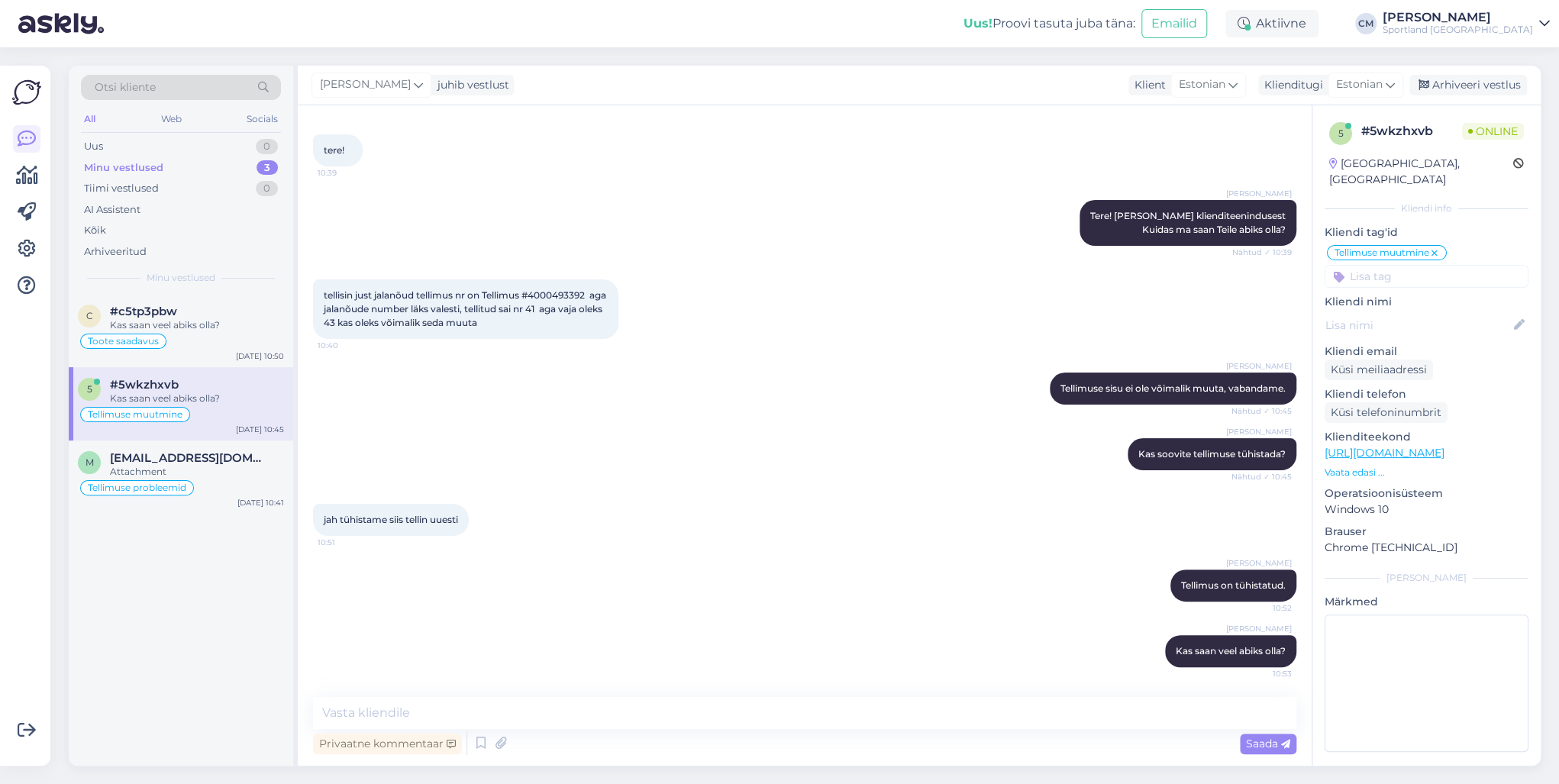
click at [1168, 265] on input at bounding box center [1427, 276] width 204 height 23
click at [1168, 309] on div "Tellimuse tühistamine" at bounding box center [1426, 317] width 116 height 15
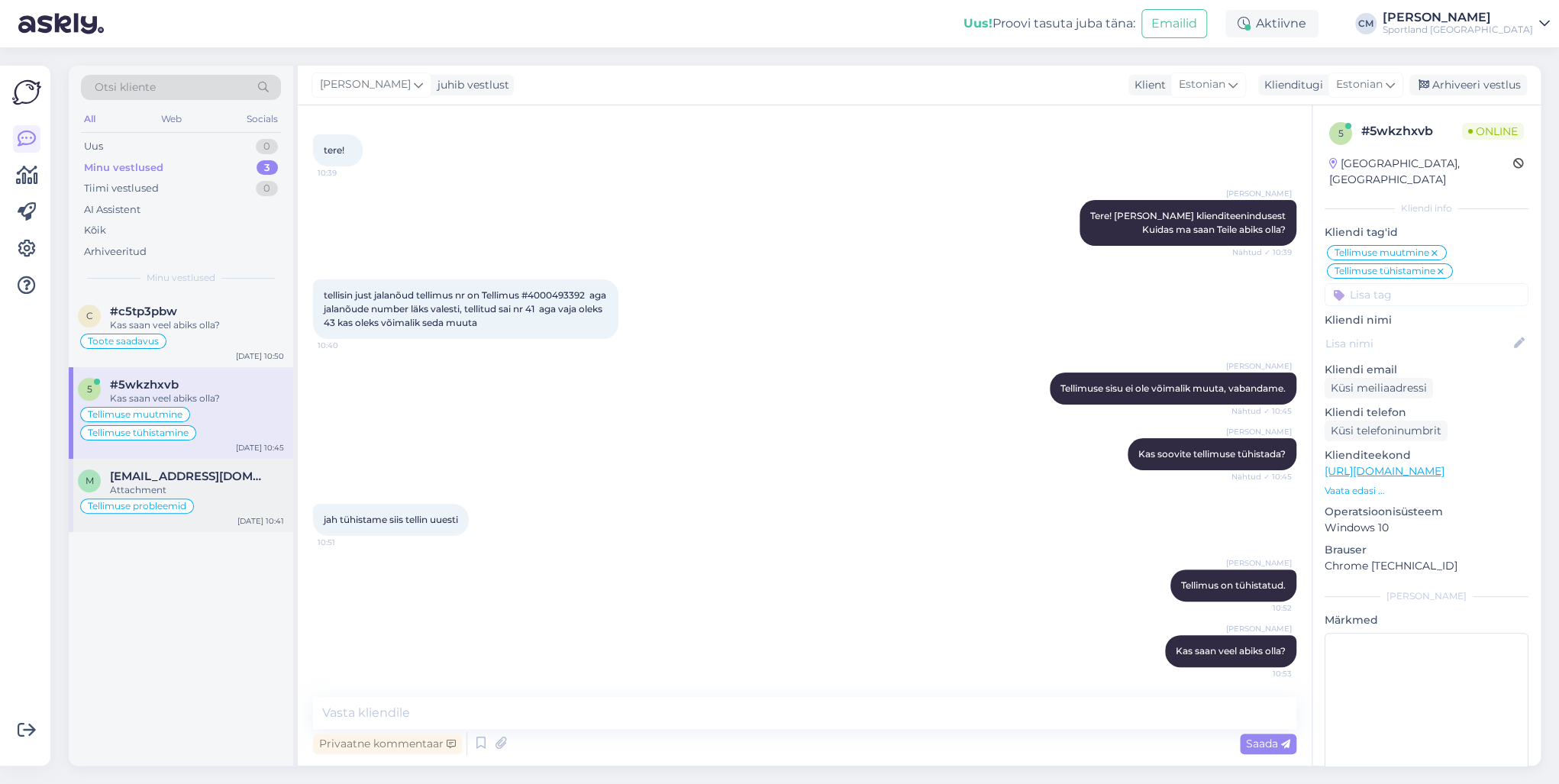
click at [237, 493] on div "Attachment" at bounding box center [197, 490] width 174 height 14
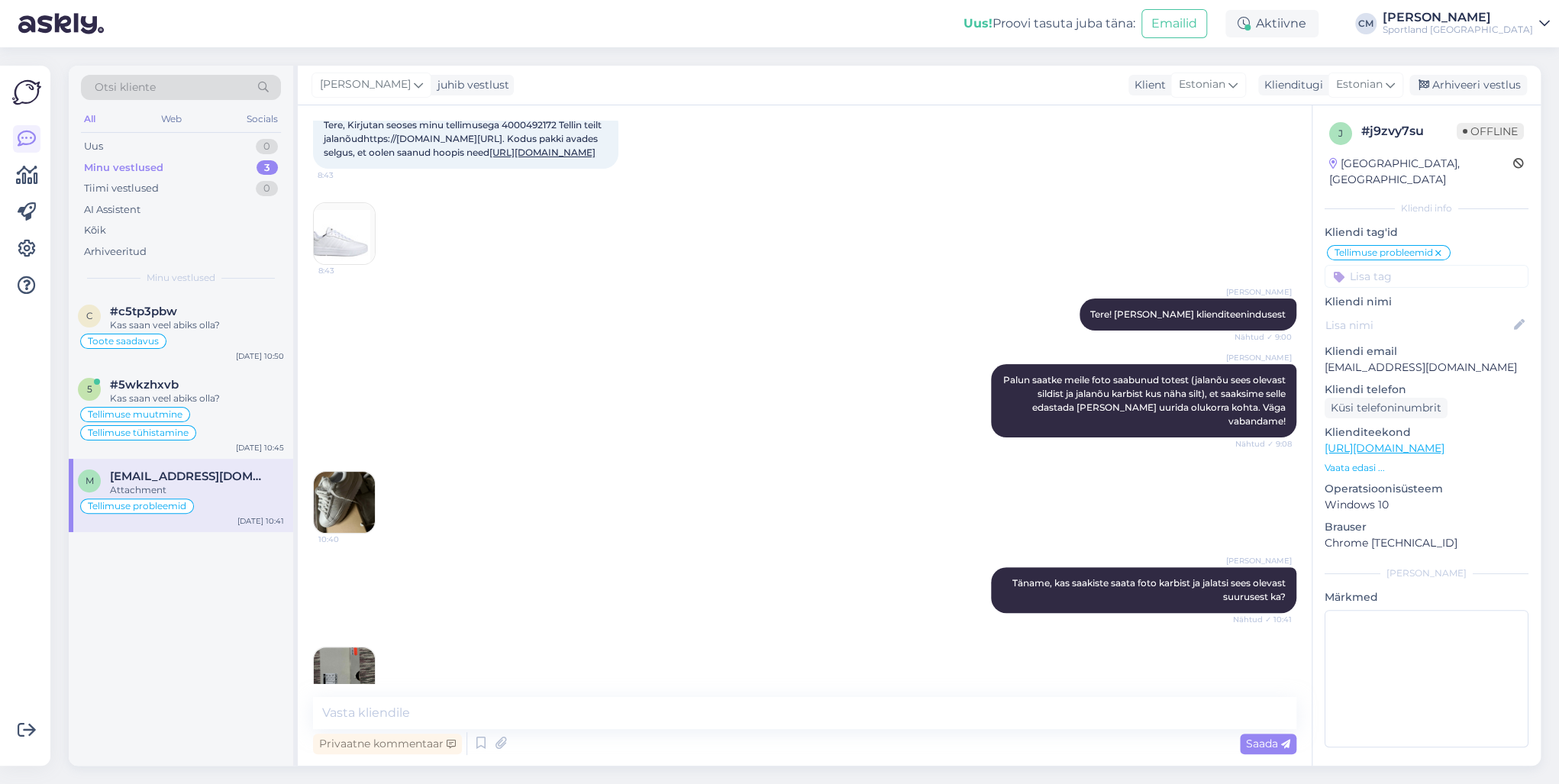
scroll to position [5, 0]
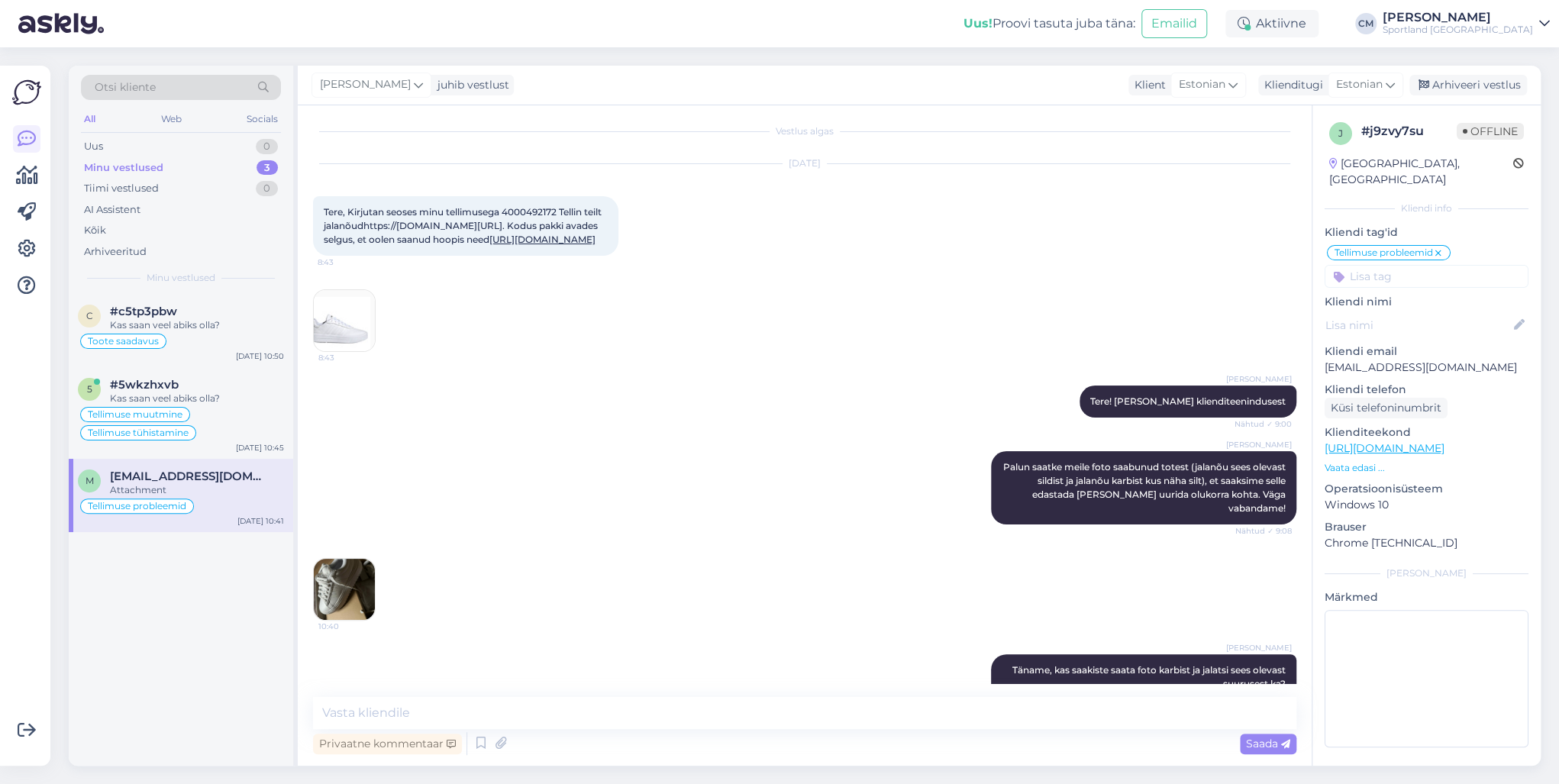
click at [530, 211] on span "Tere, Kirjutan seoses minu tellimusega 4000492172 Tellin teilt jalanõudhttps://…" at bounding box center [464, 226] width 280 height 39
click at [345, 563] on textarea at bounding box center [804, 713] width 983 height 32
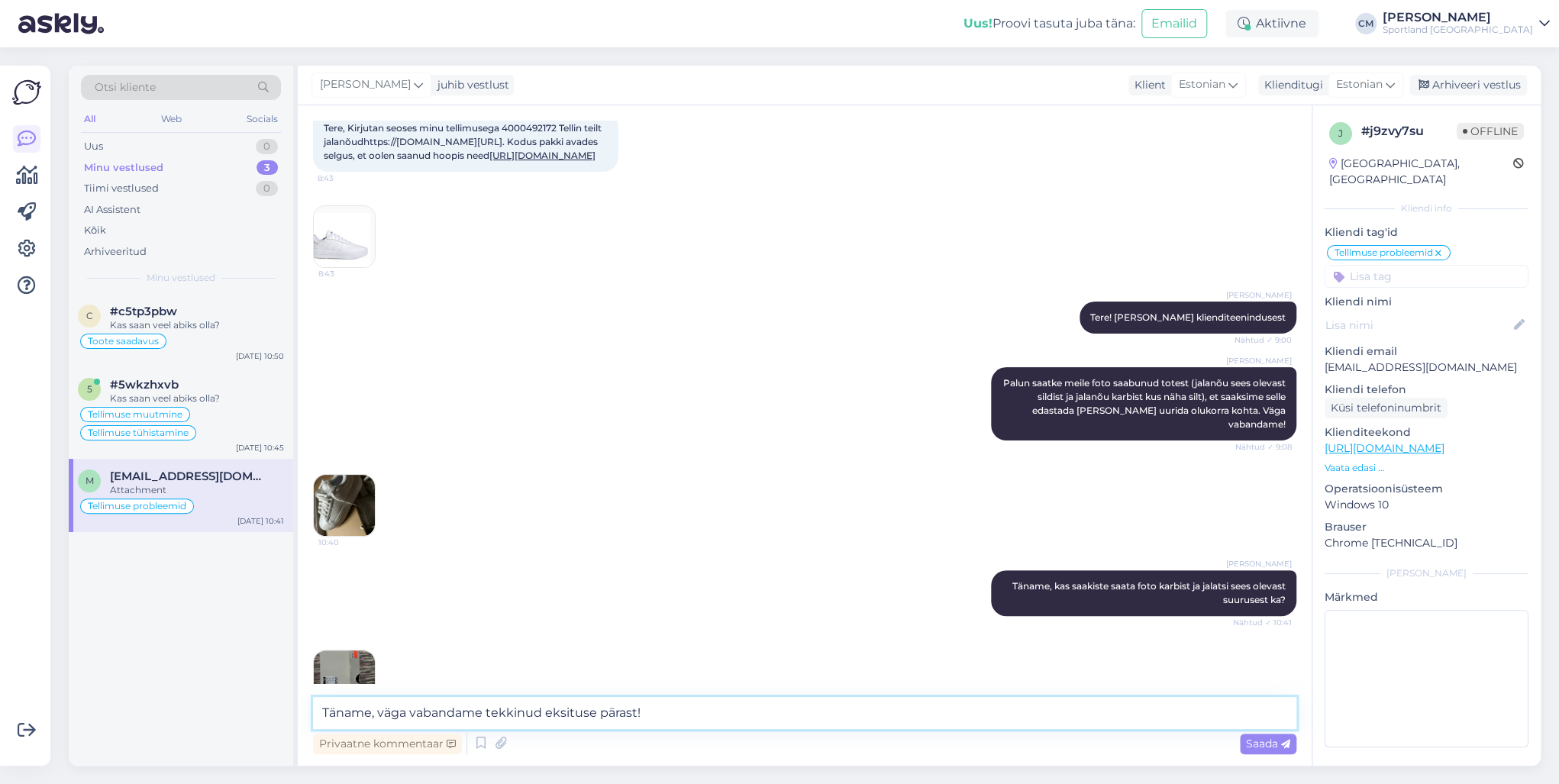
scroll to position [189, 0]
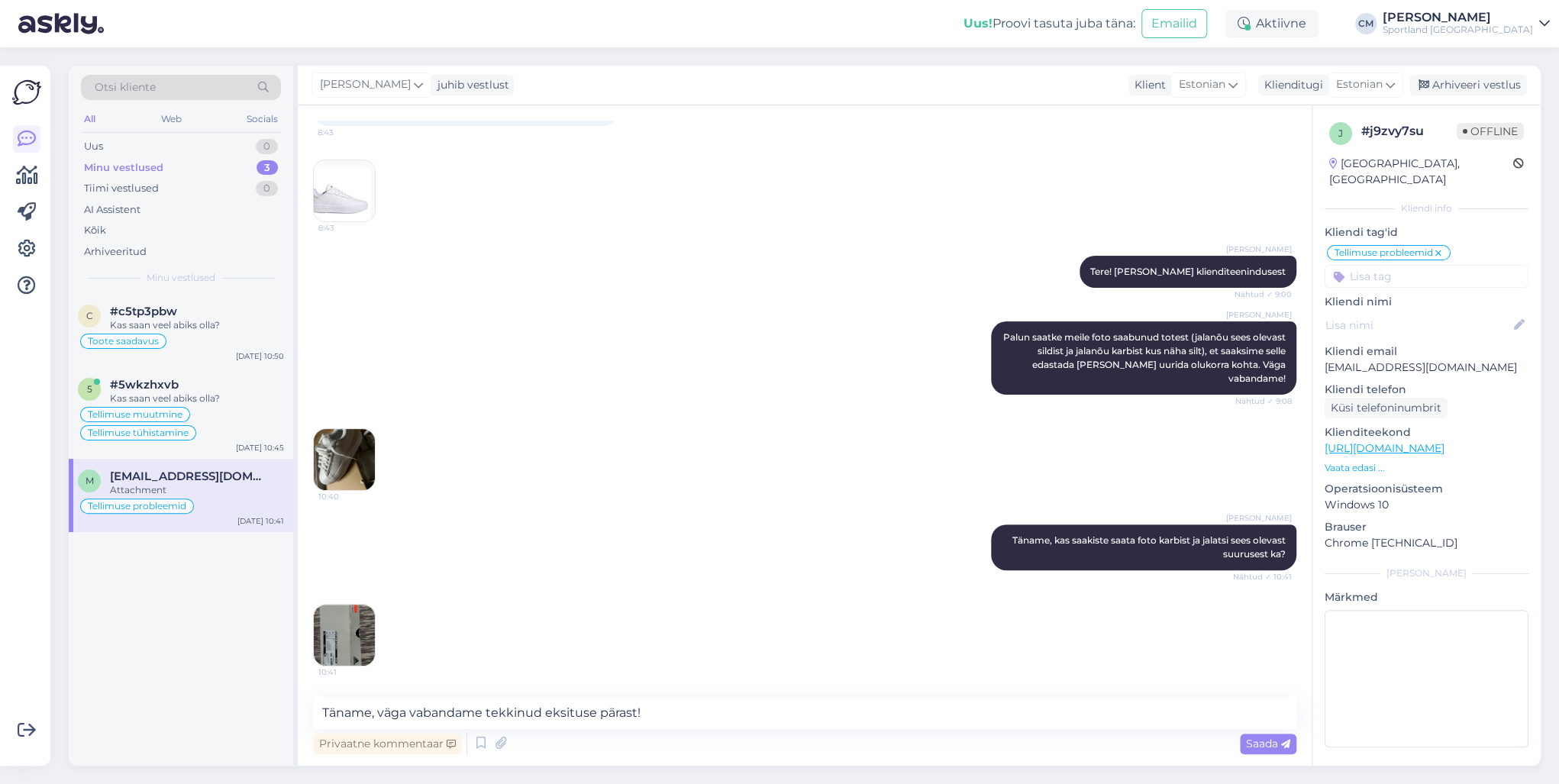
click at [352, 563] on img at bounding box center [345, 635] width 61 height 61
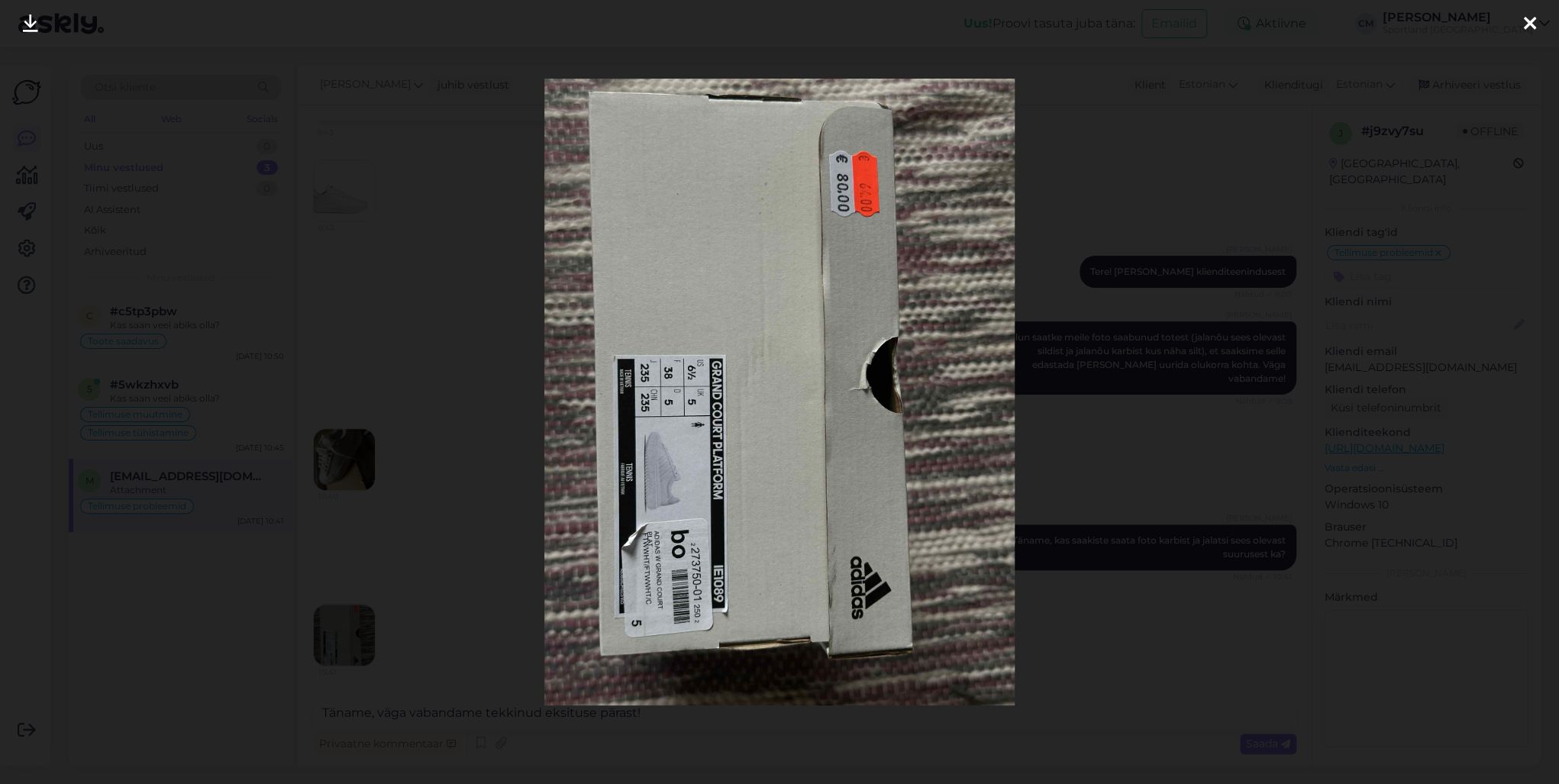
click at [412, 473] on div at bounding box center [779, 392] width 1559 height 784
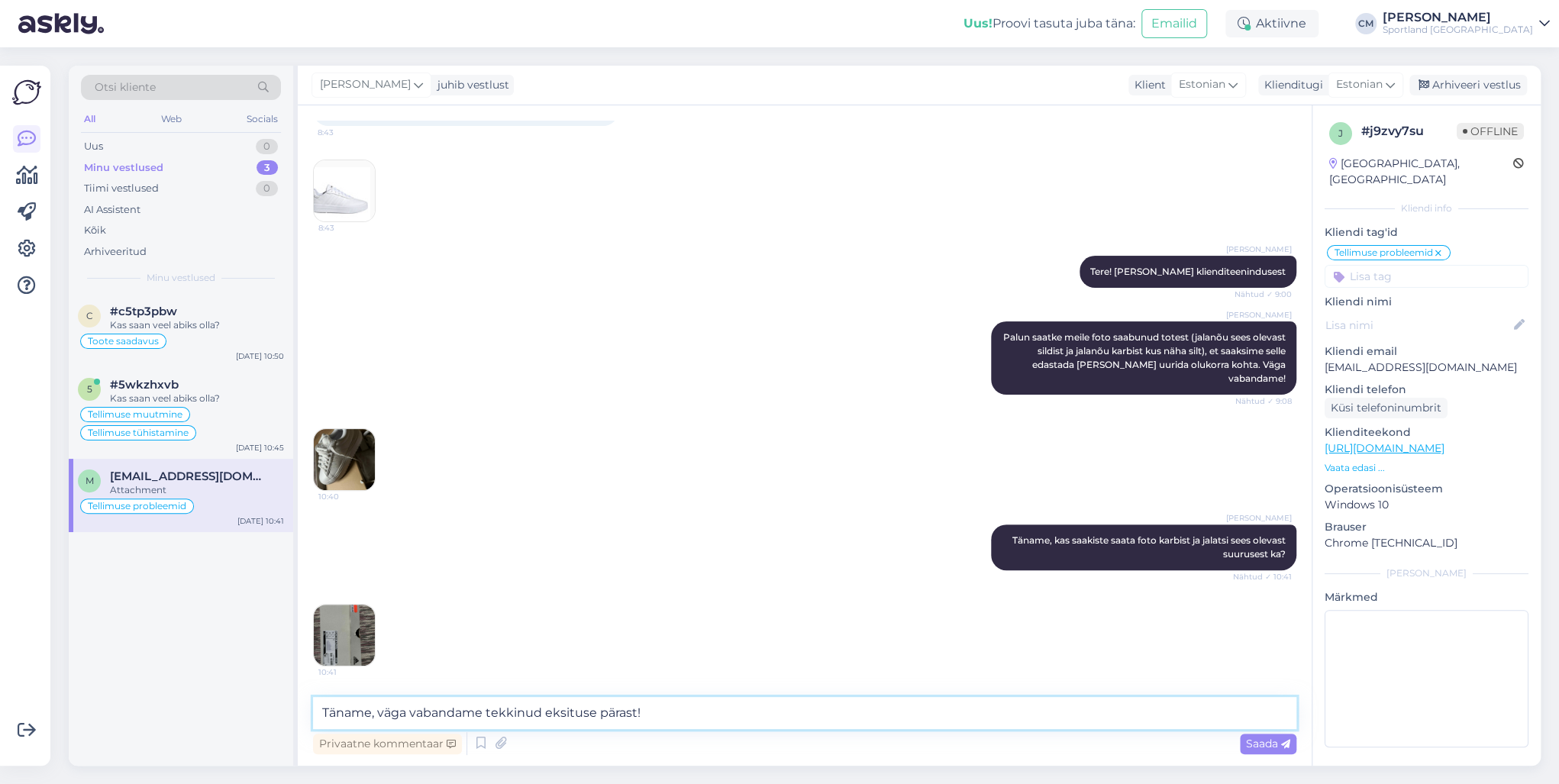
click at [683, 563] on textarea "Täname, väga vabandame tekkinud eksituse pärast!" at bounding box center [804, 713] width 983 height 32
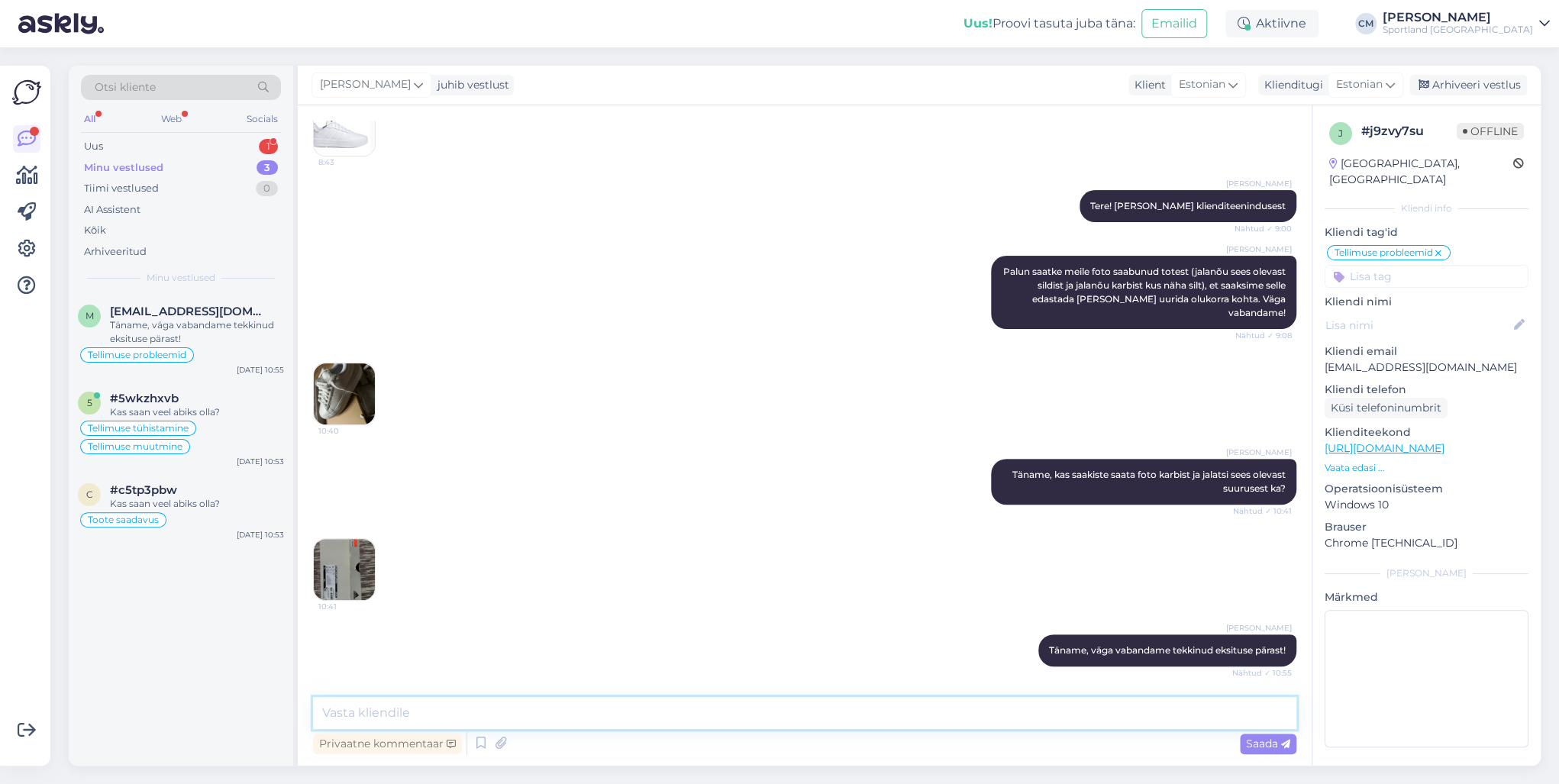
scroll to position [334, 0]
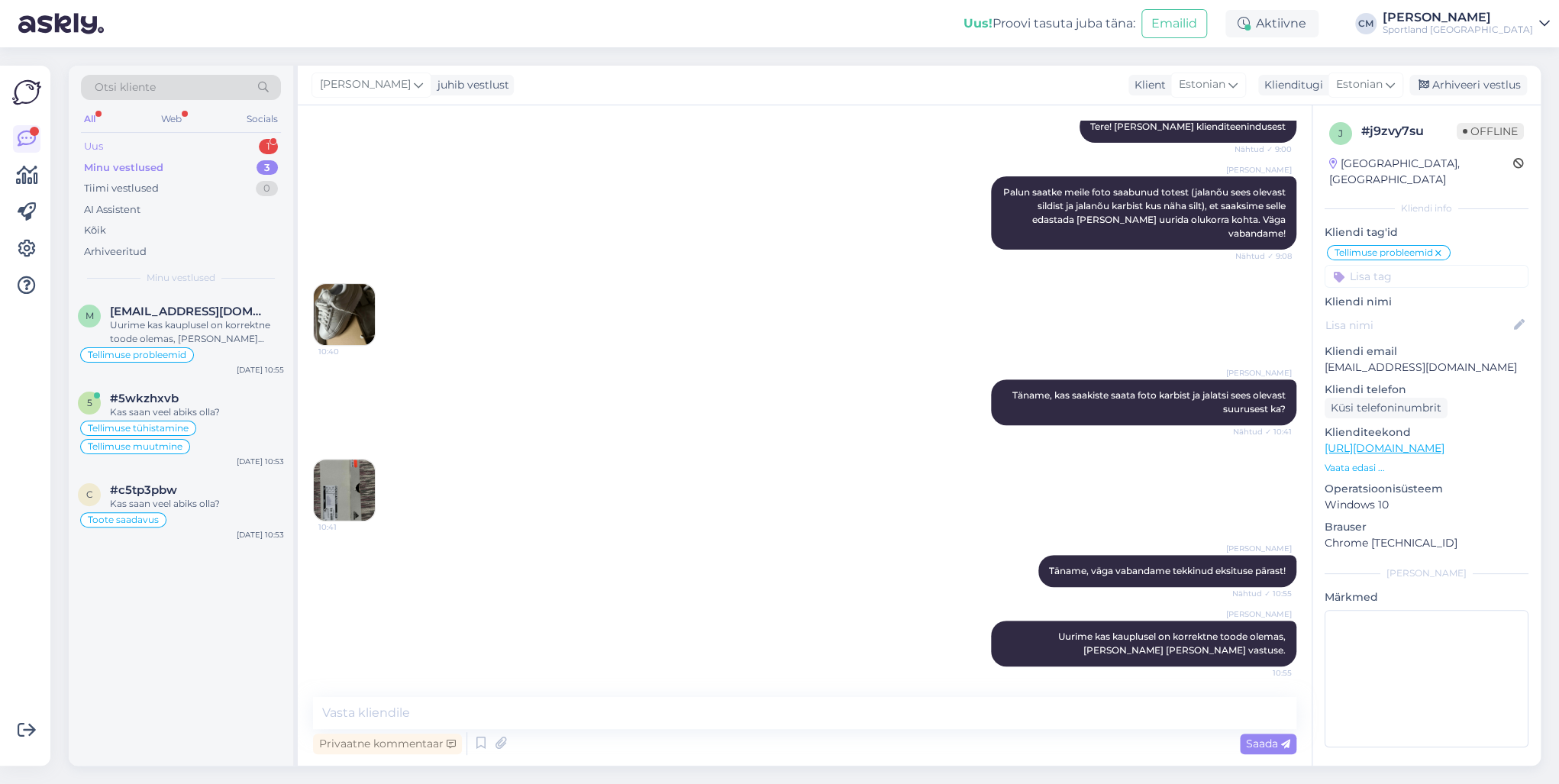
click at [258, 149] on div "Uus 1" at bounding box center [180, 147] width 200 height 21
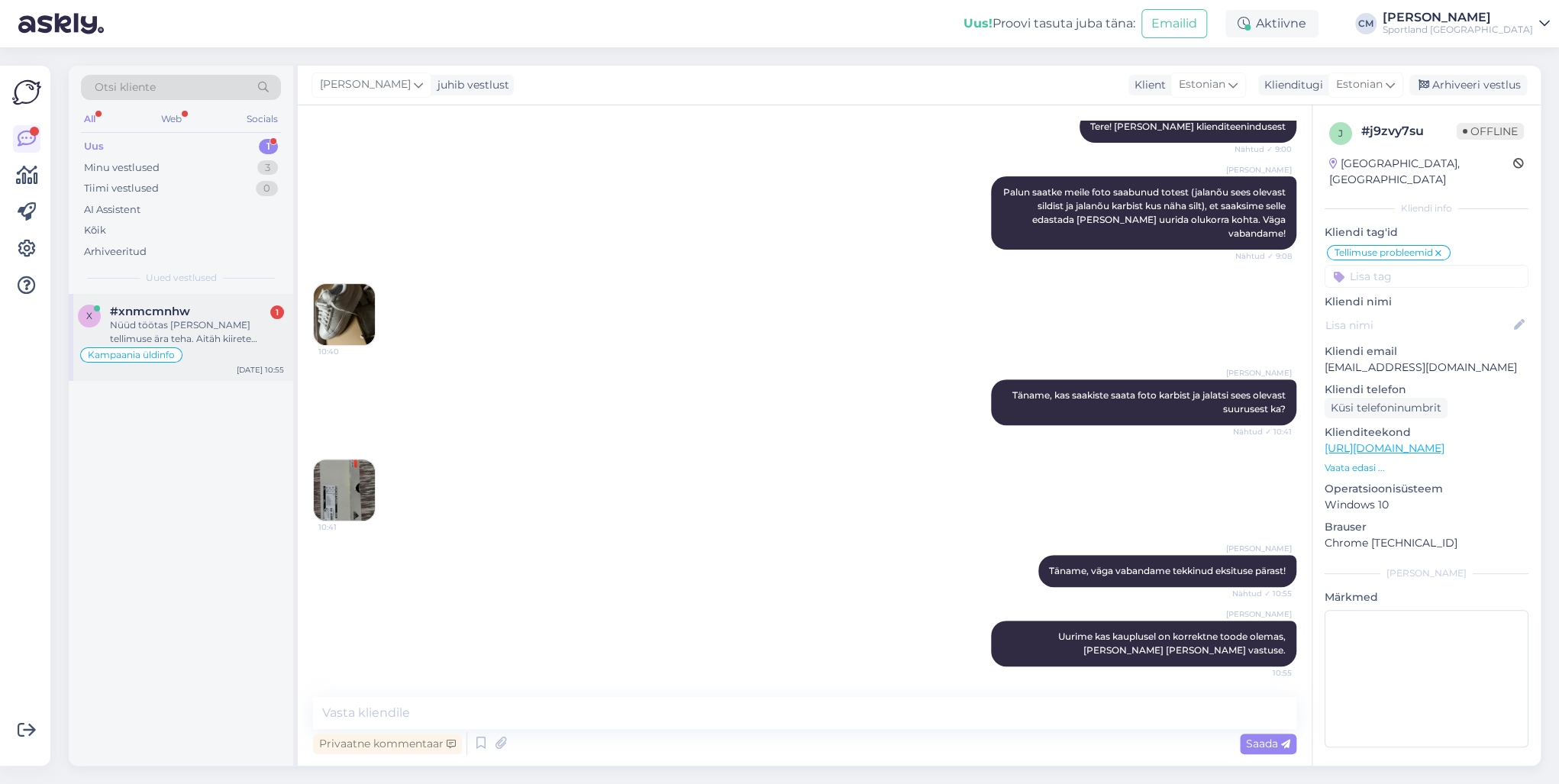
click at [210, 320] on div "Nüüd töötas [PERSON_NAME] tellimuse ära teha. Aitäh kiirete vastuste ja kiire t…" at bounding box center [197, 332] width 174 height 28
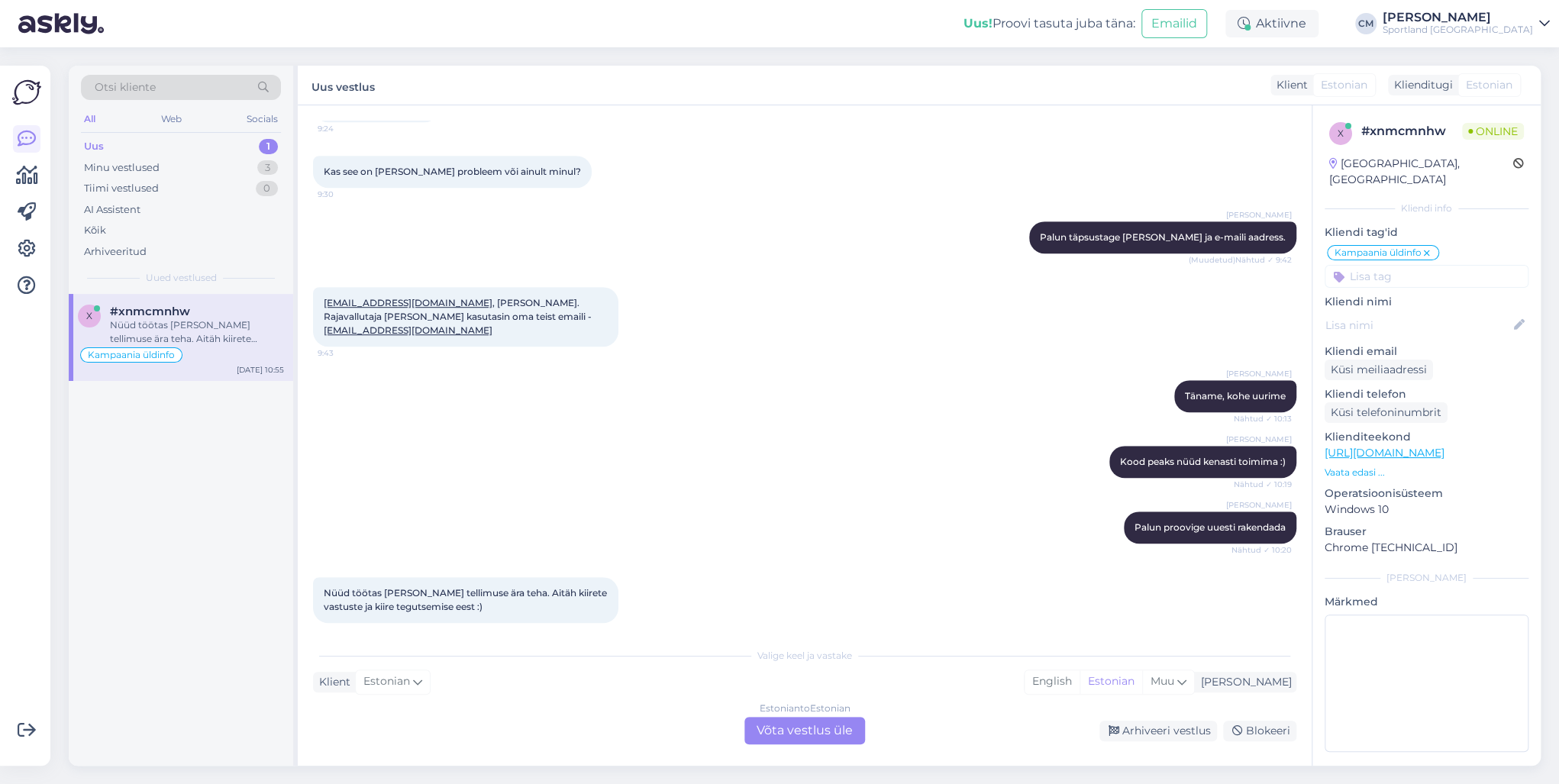
click at [807, 563] on div "Estonian to Estonian Võta vestlus üle" at bounding box center [804, 730] width 121 height 28
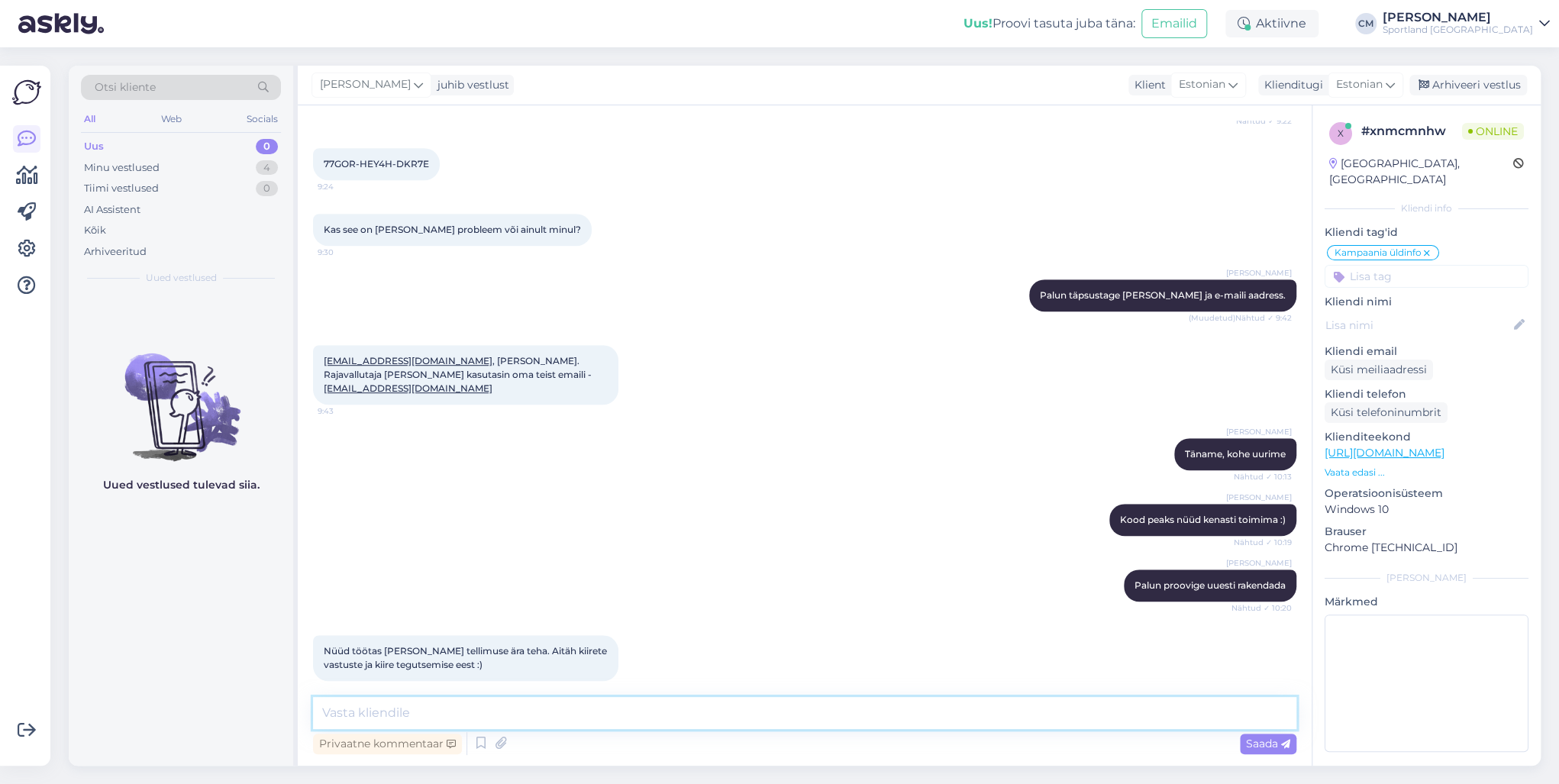
click at [748, 563] on textarea at bounding box center [804, 713] width 983 height 32
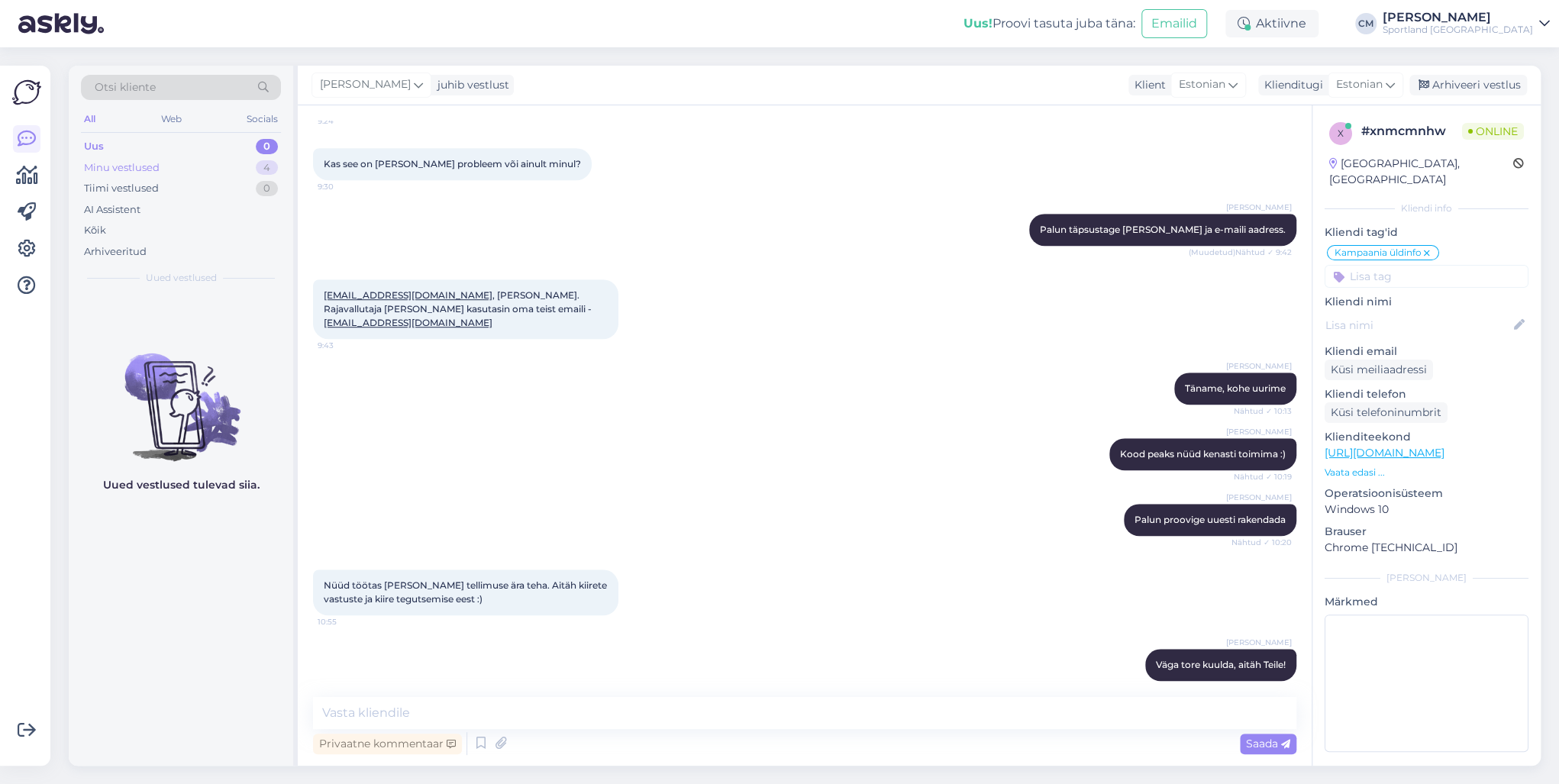
click at [238, 168] on div "Minu vestlused 4" at bounding box center [180, 168] width 200 height 21
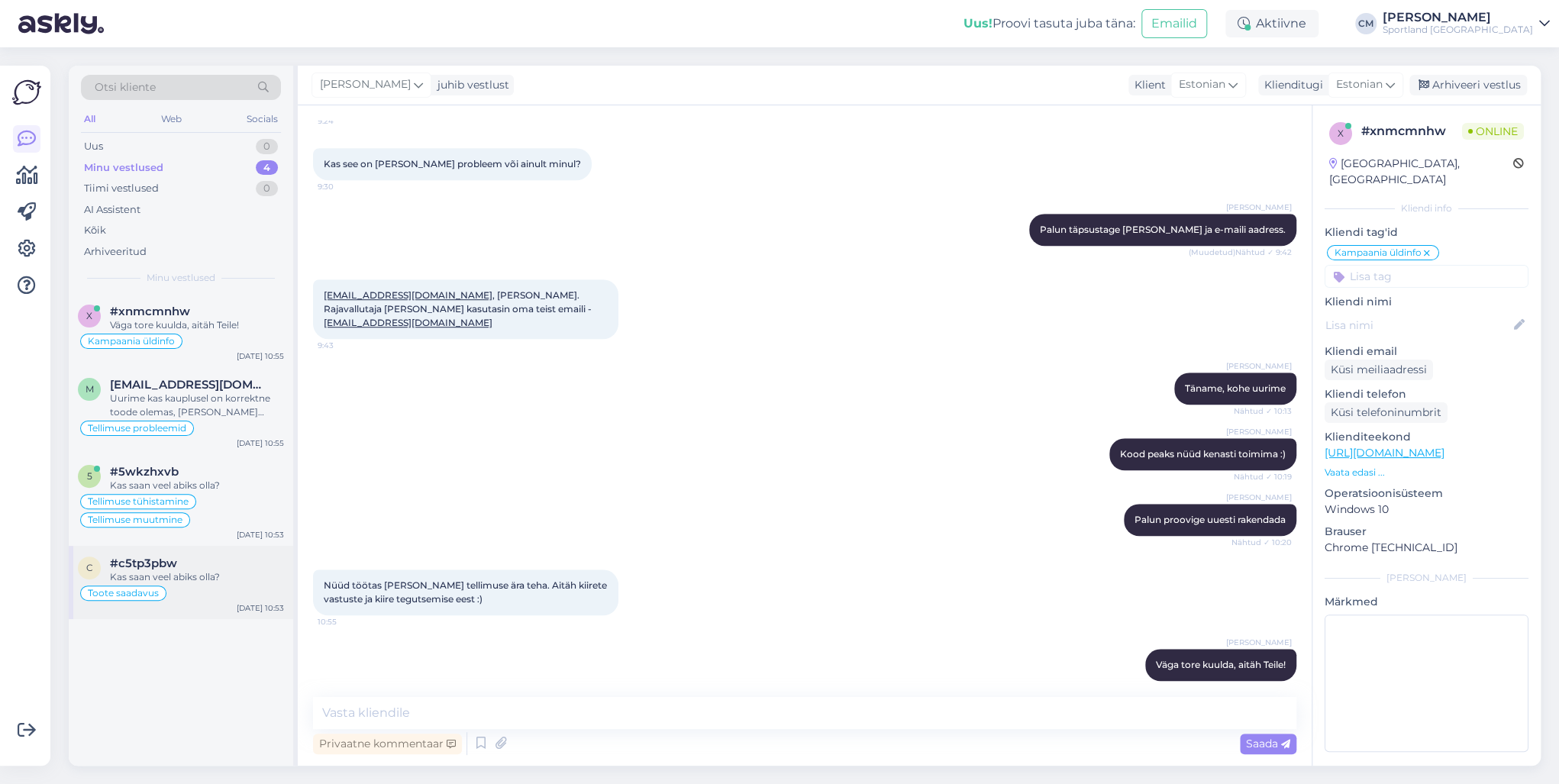
click at [233, 563] on div "Kas saan veel abiks olla?" at bounding box center [197, 577] width 174 height 14
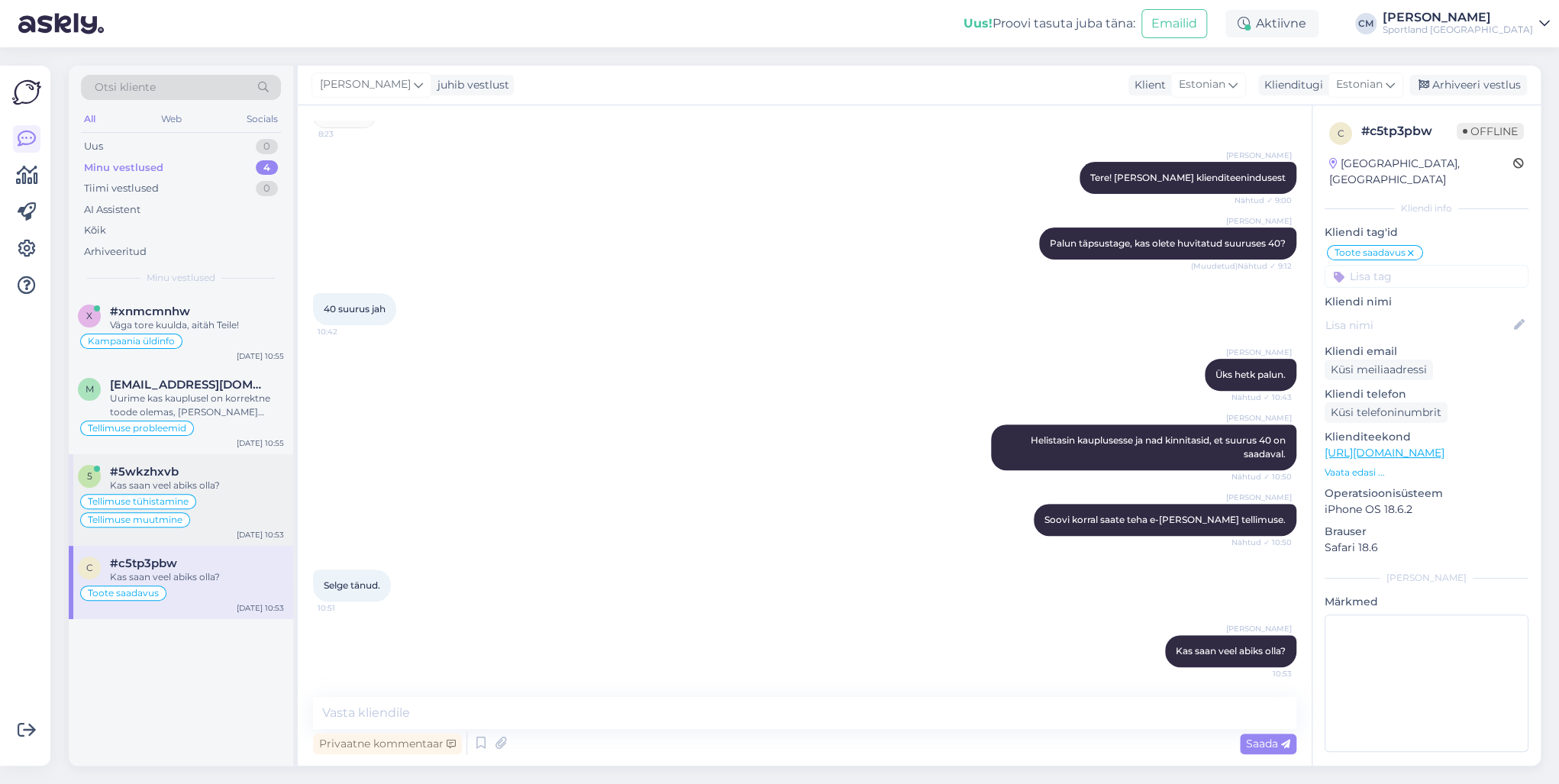
click at [229, 535] on div "5 #5wkzhxvb Kas saan veel abiks olla? Tellimuse tühistamine Tellimuse muutmine …" at bounding box center [181, 499] width 224 height 91
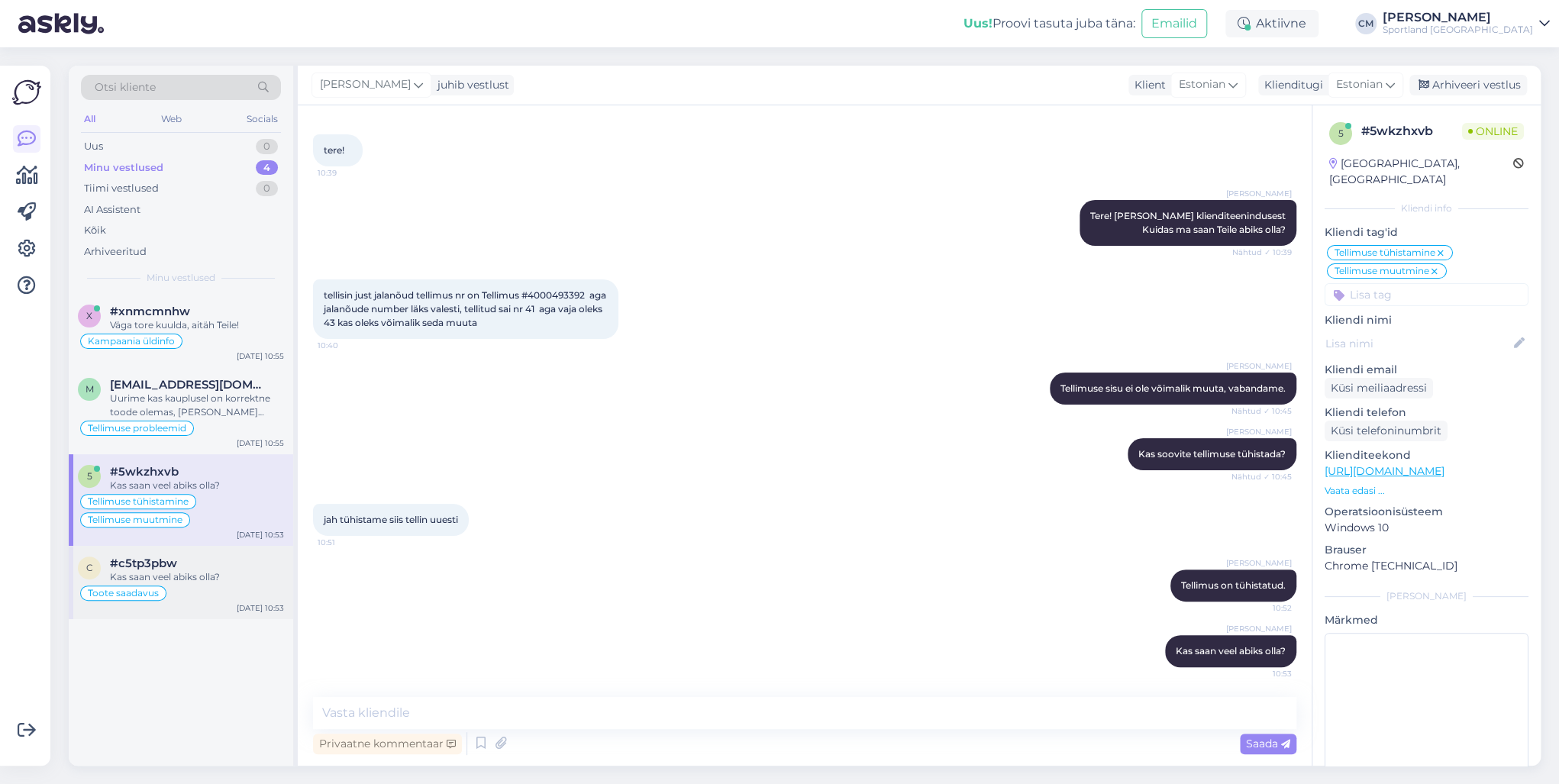
click at [213, 563] on div "#c5tp3pbw" at bounding box center [197, 563] width 174 height 14
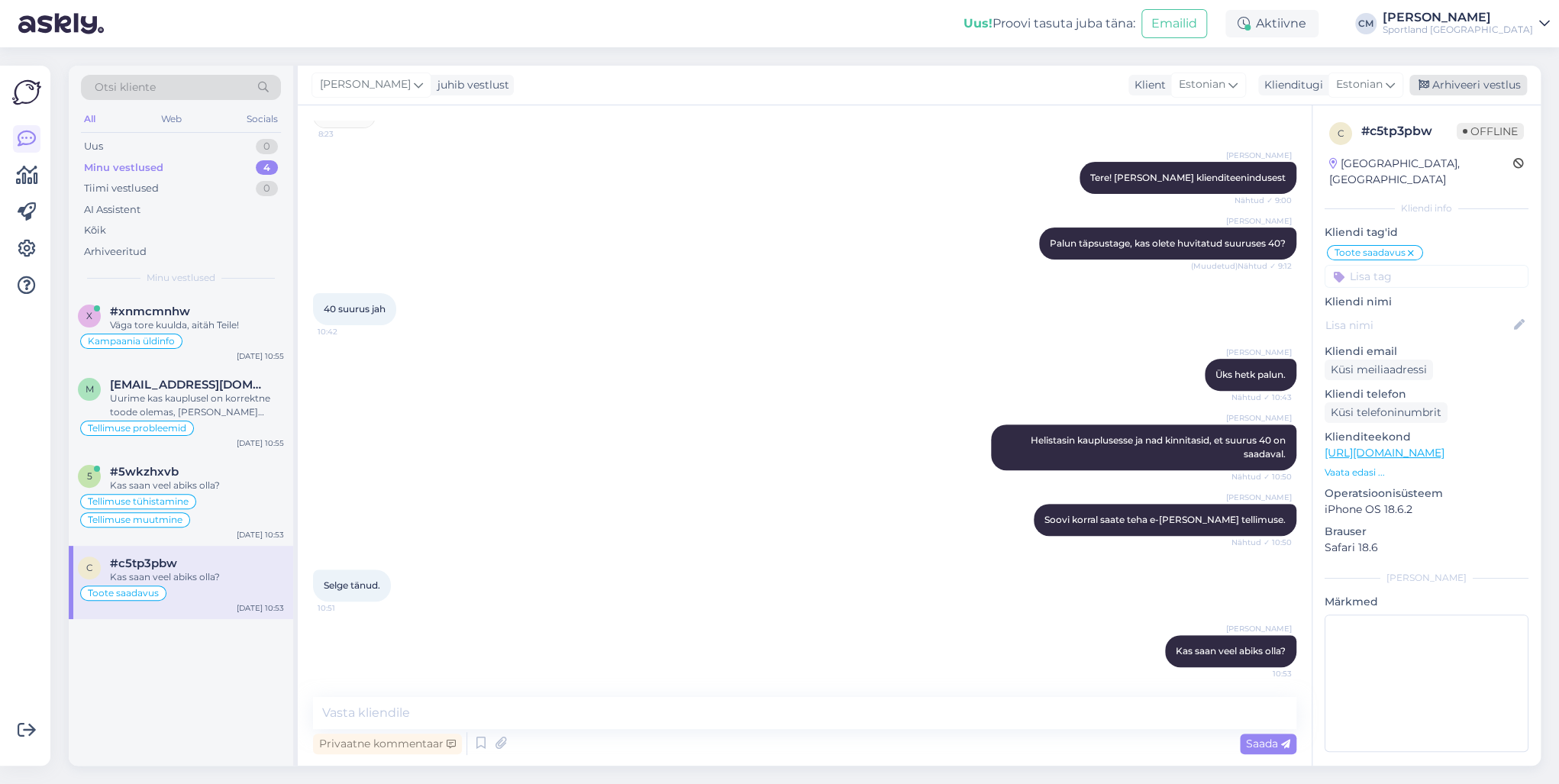
click at [1168, 92] on div "Arhiveeri vestlus" at bounding box center [1468, 84] width 117 height 21
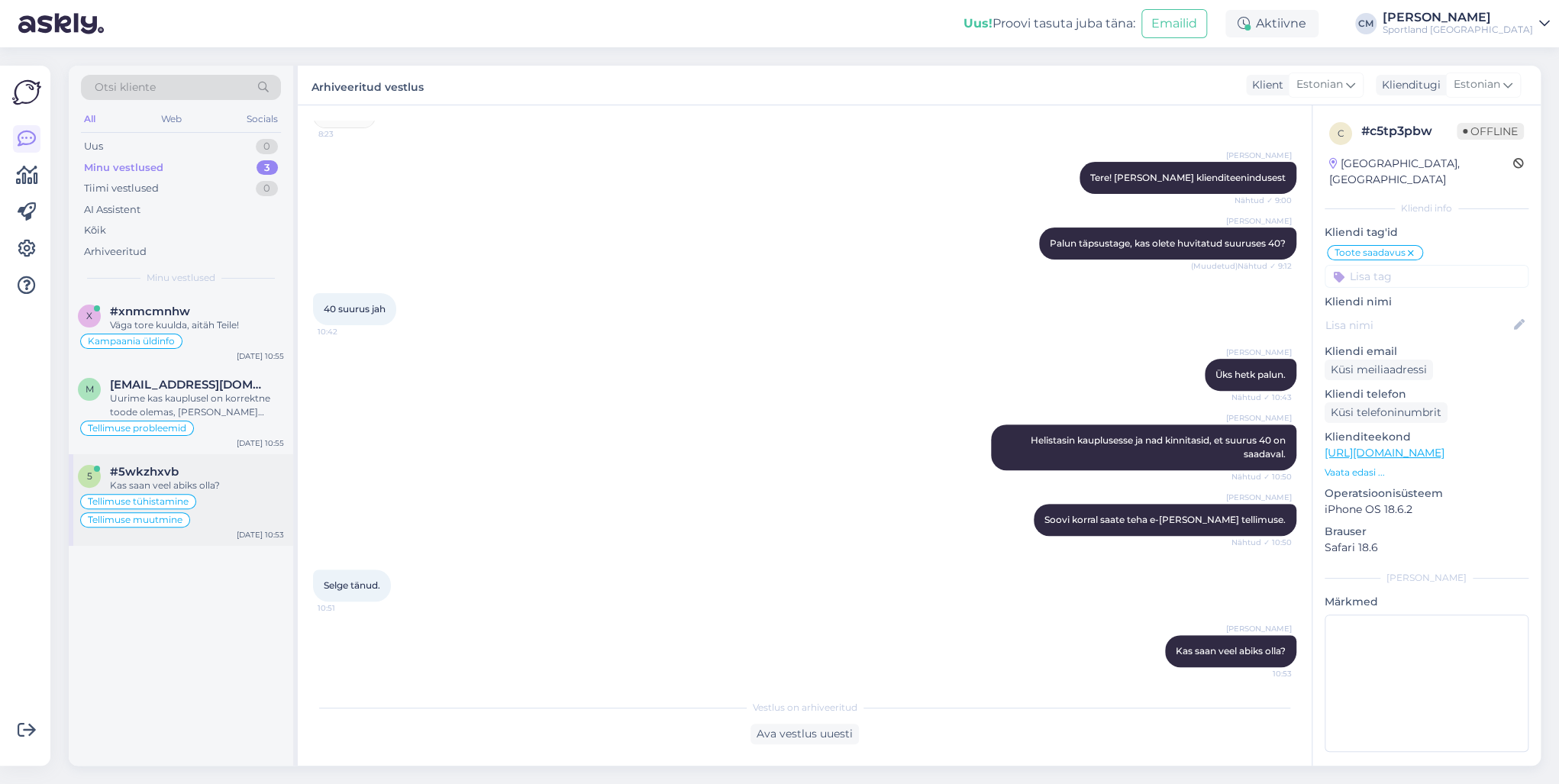
click at [198, 515] on div "Tellimuse tühistamine Tellimuse muutmine" at bounding box center [180, 511] width 206 height 37
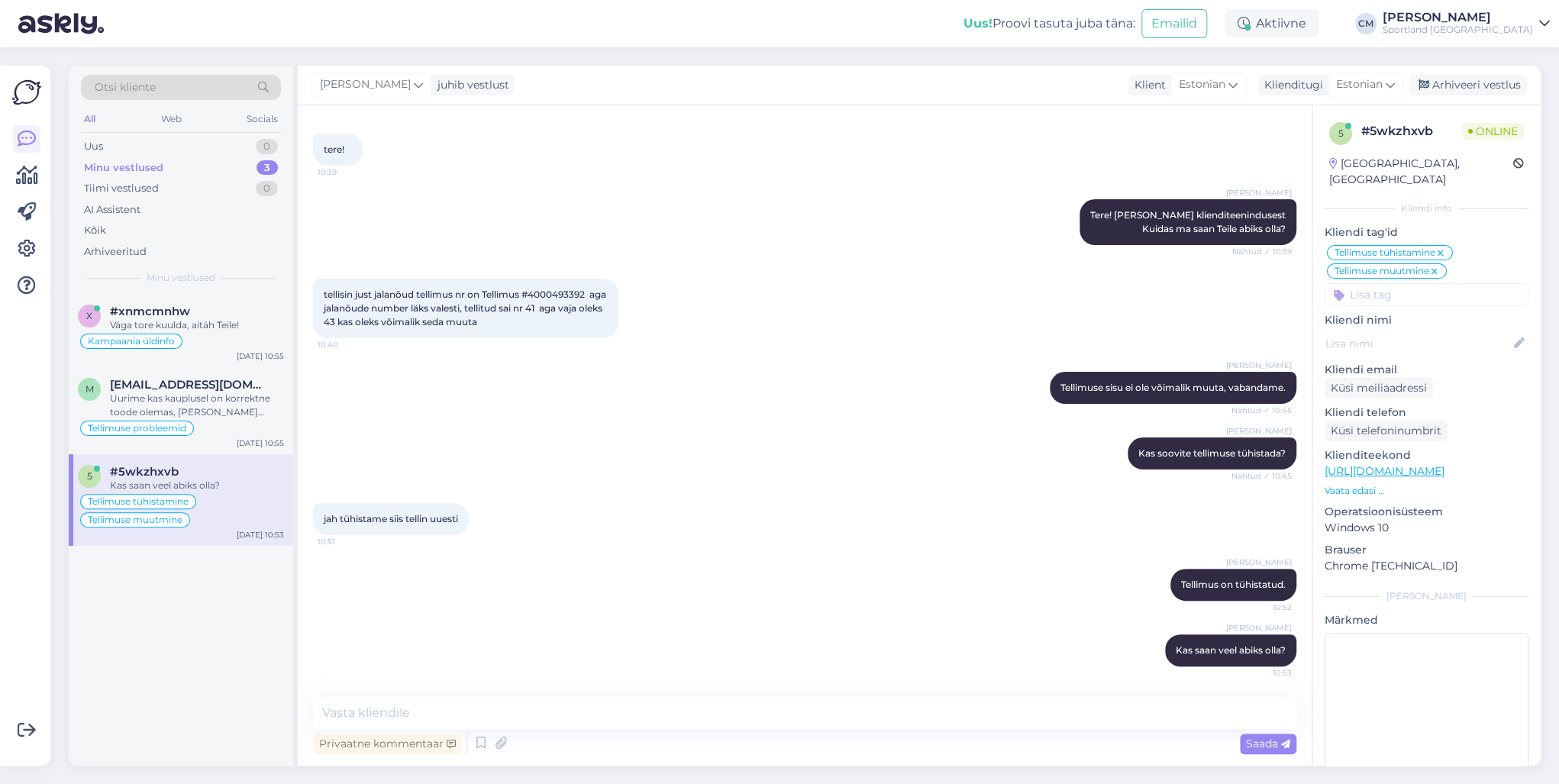
scroll to position [68, 0]
click at [1168, 86] on div "Arhiveeri vestlus" at bounding box center [1468, 84] width 117 height 21
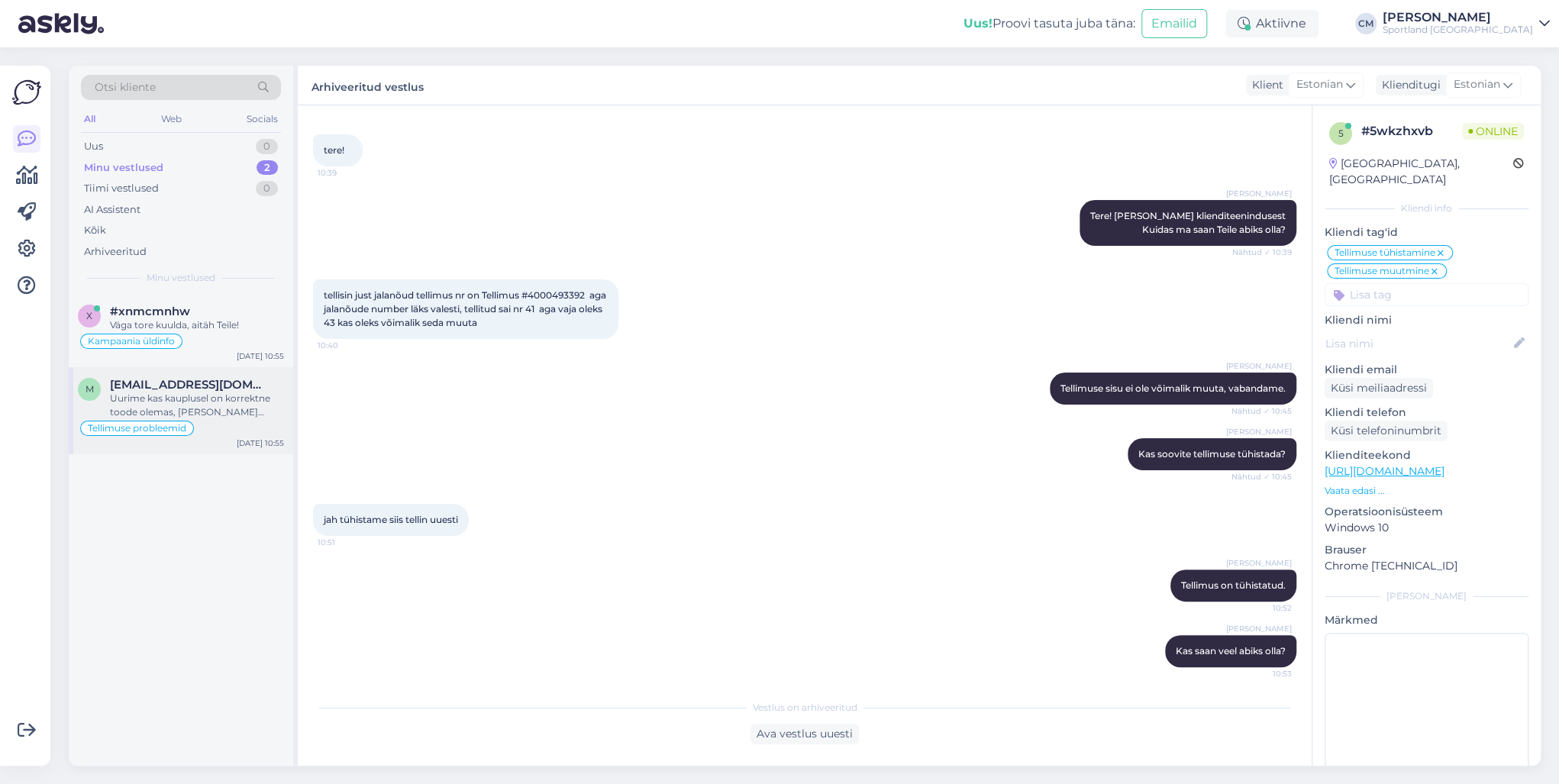
click at [227, 423] on div "Tellimuse probleemid" at bounding box center [180, 428] width 206 height 18
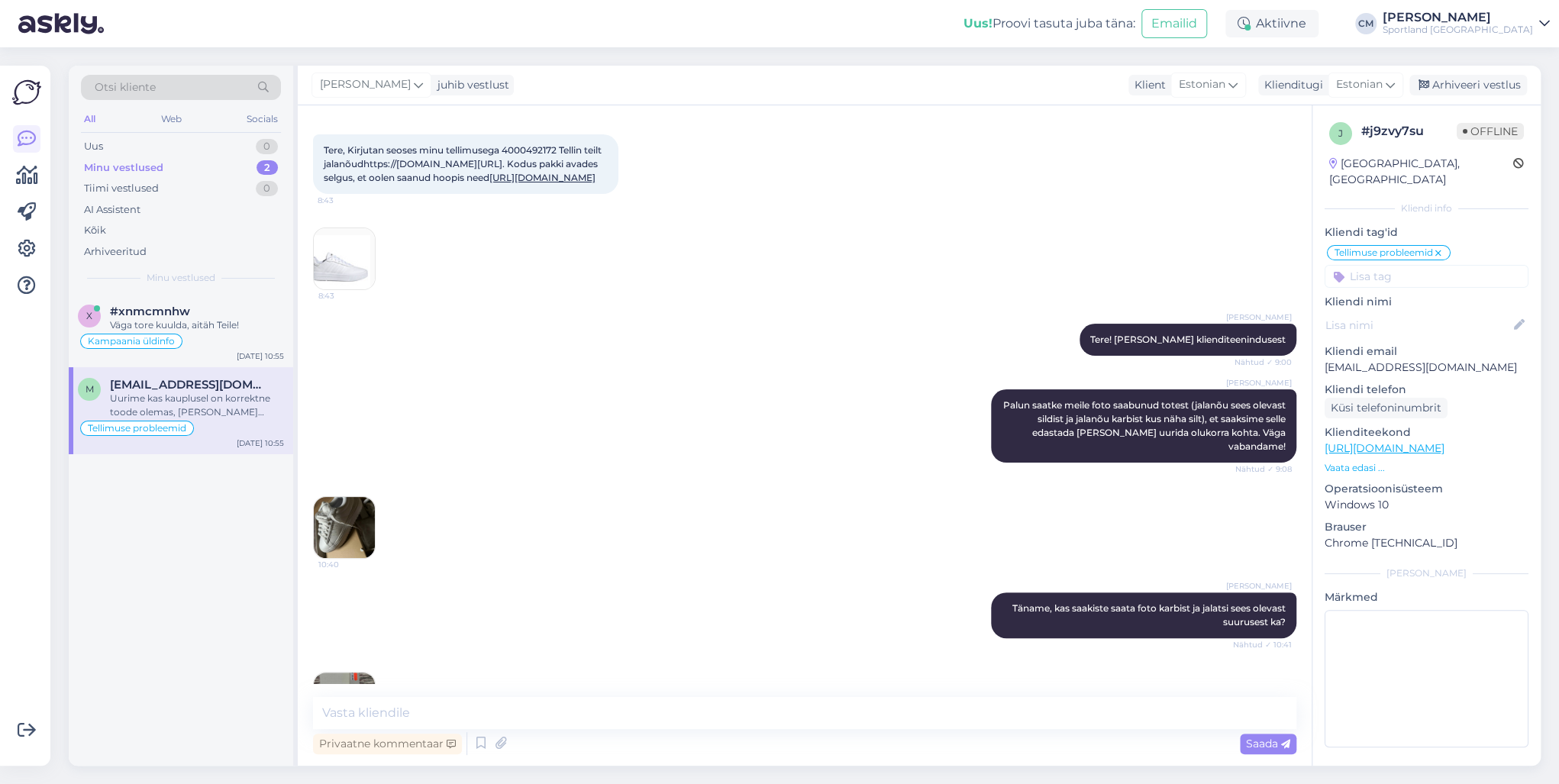
scroll to position [334, 0]
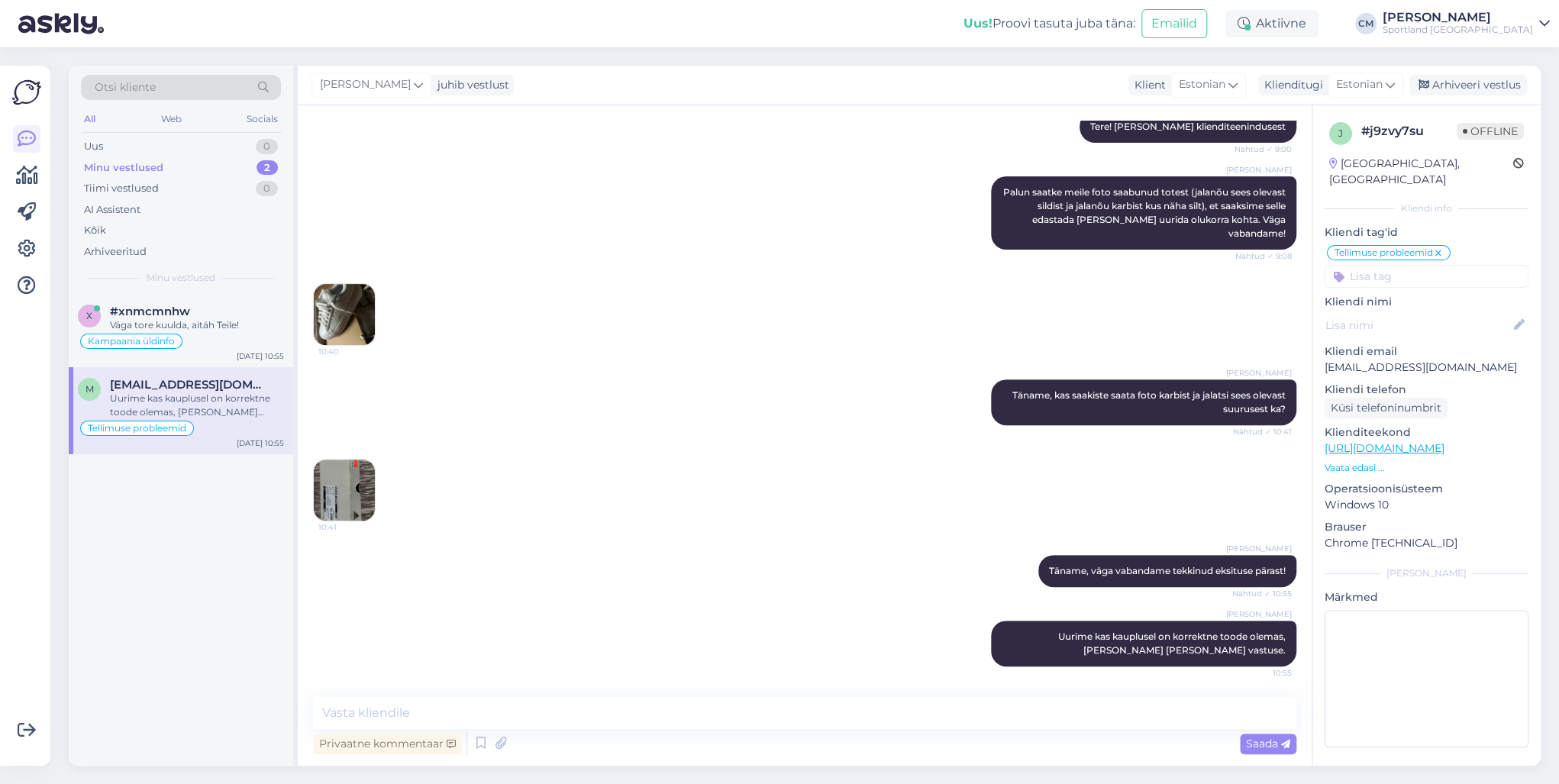
click at [342, 482] on img at bounding box center [345, 490] width 61 height 61
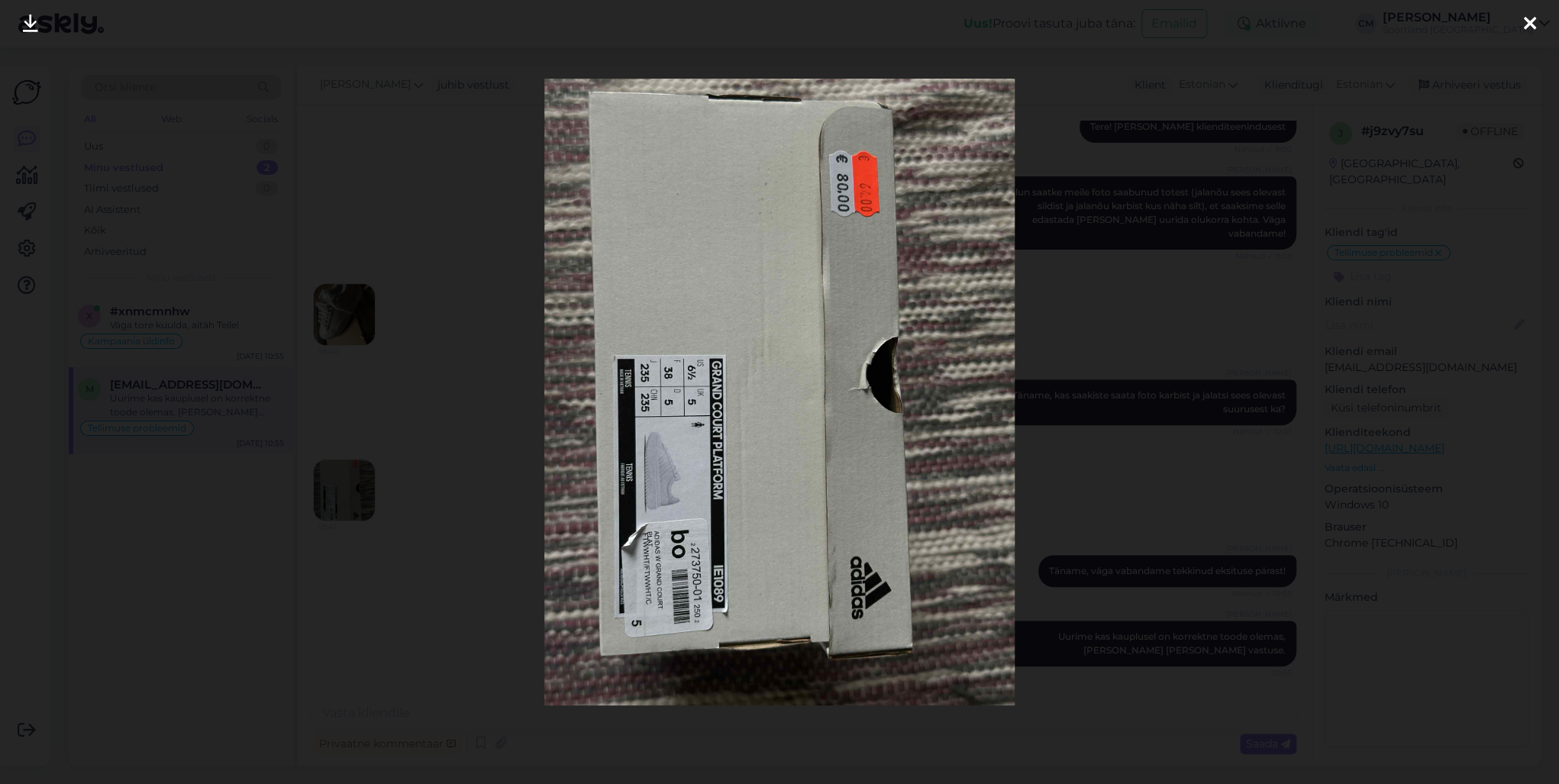
click at [388, 351] on div at bounding box center [779, 392] width 1559 height 784
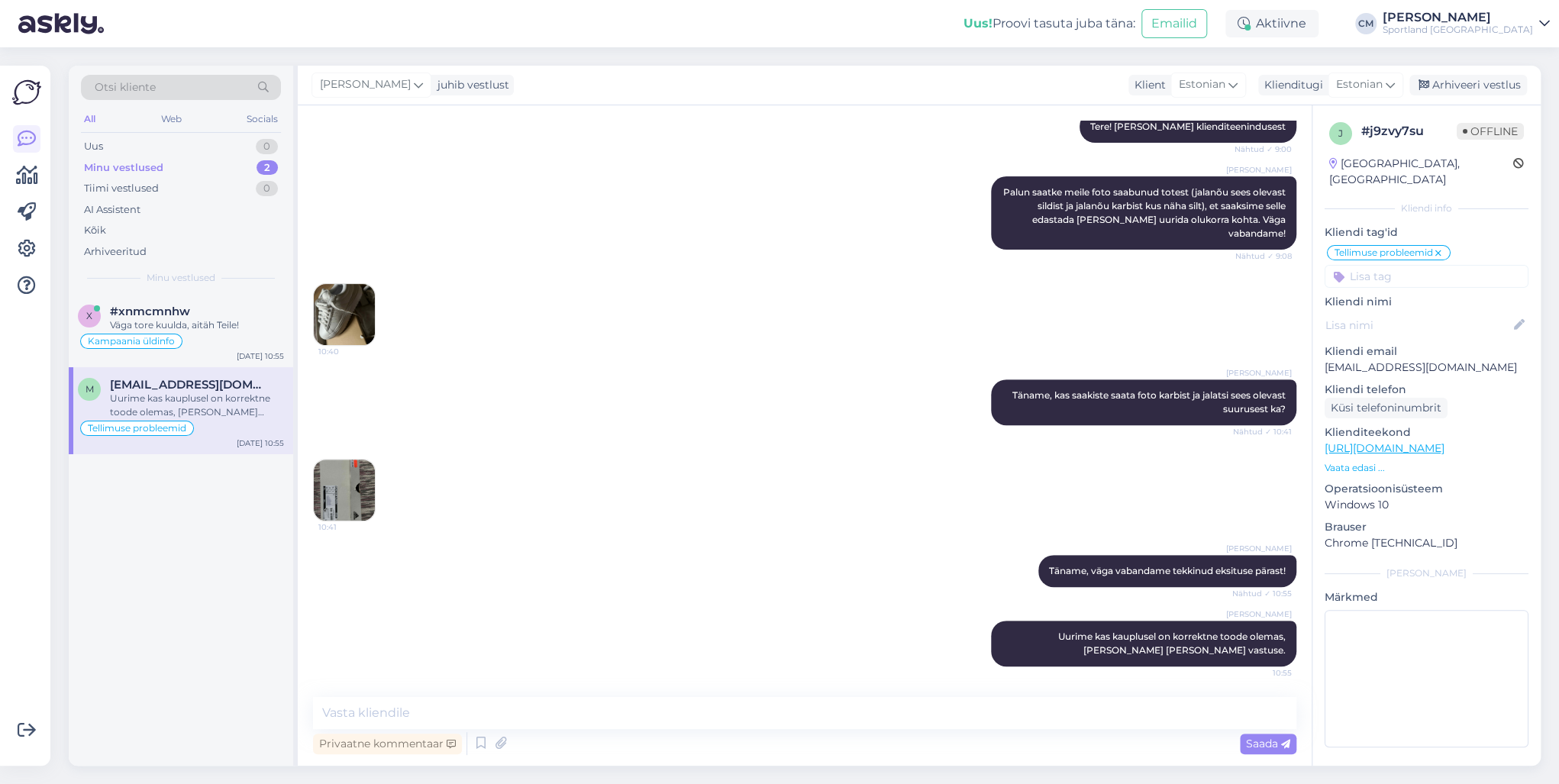
click at [355, 309] on img at bounding box center [345, 315] width 61 height 61
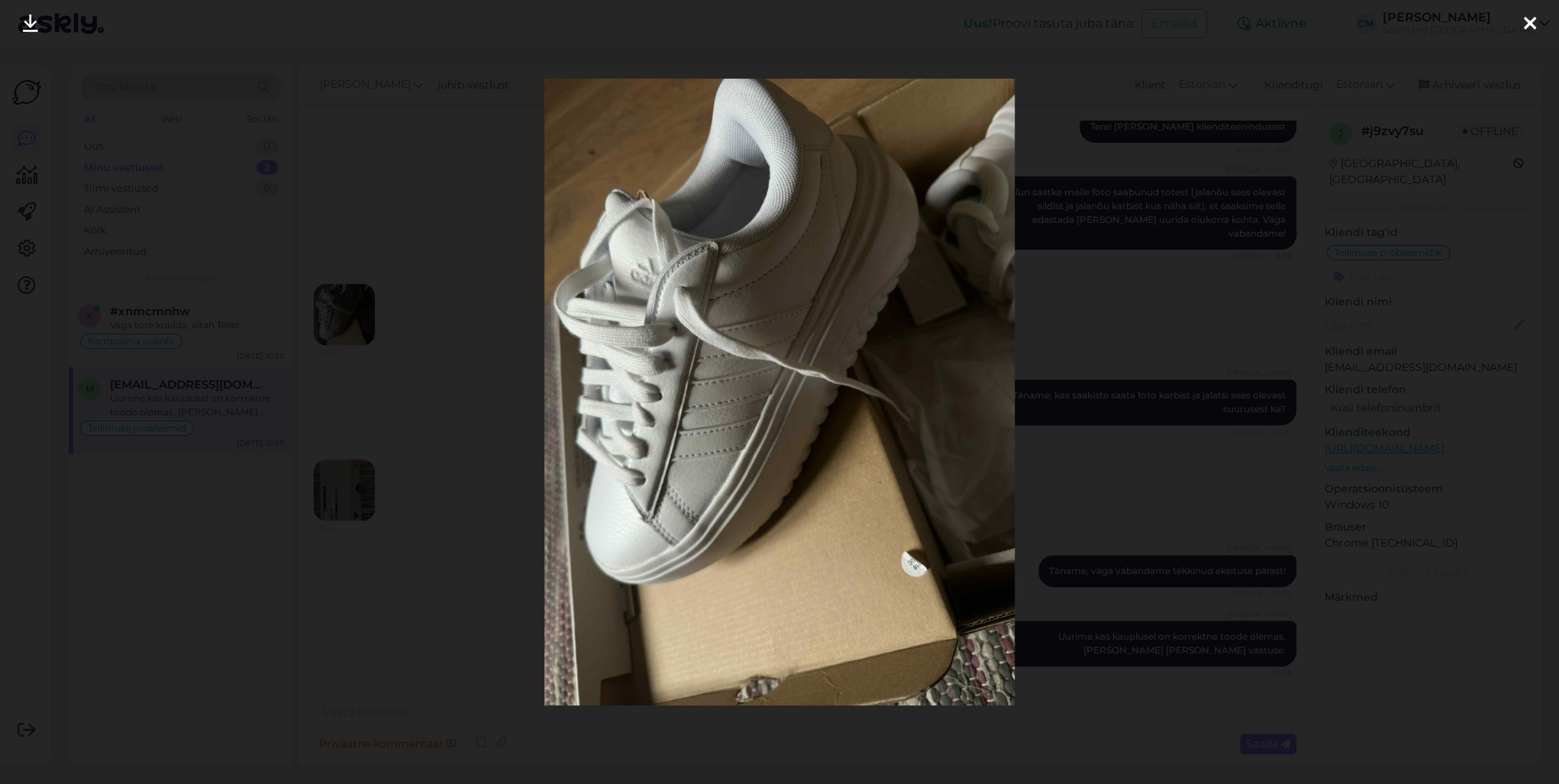
click at [449, 399] on div at bounding box center [779, 392] width 1559 height 784
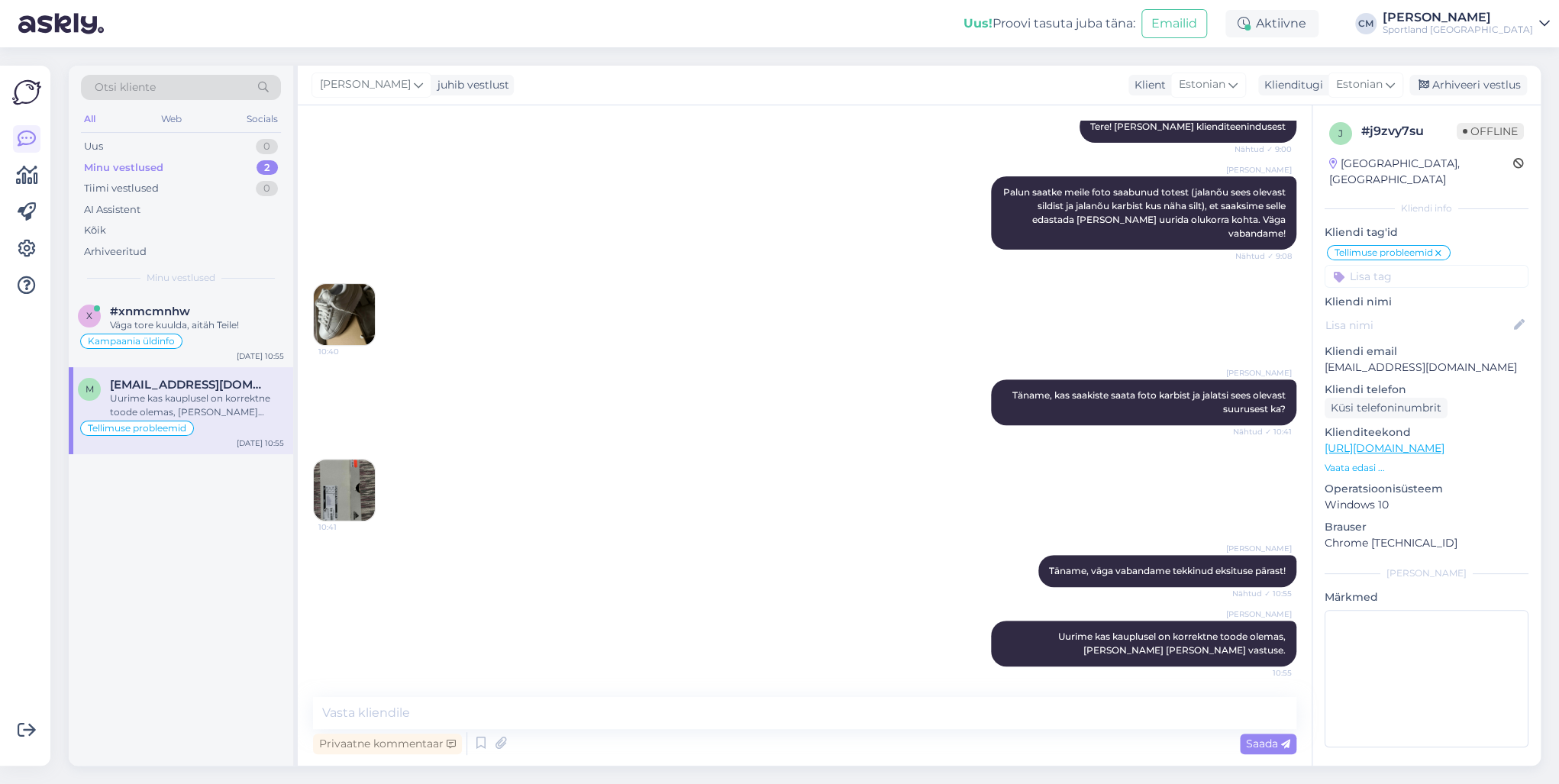
click at [385, 477] on div "10:41" at bounding box center [804, 489] width 983 height 96
click at [359, 489] on img at bounding box center [345, 490] width 61 height 61
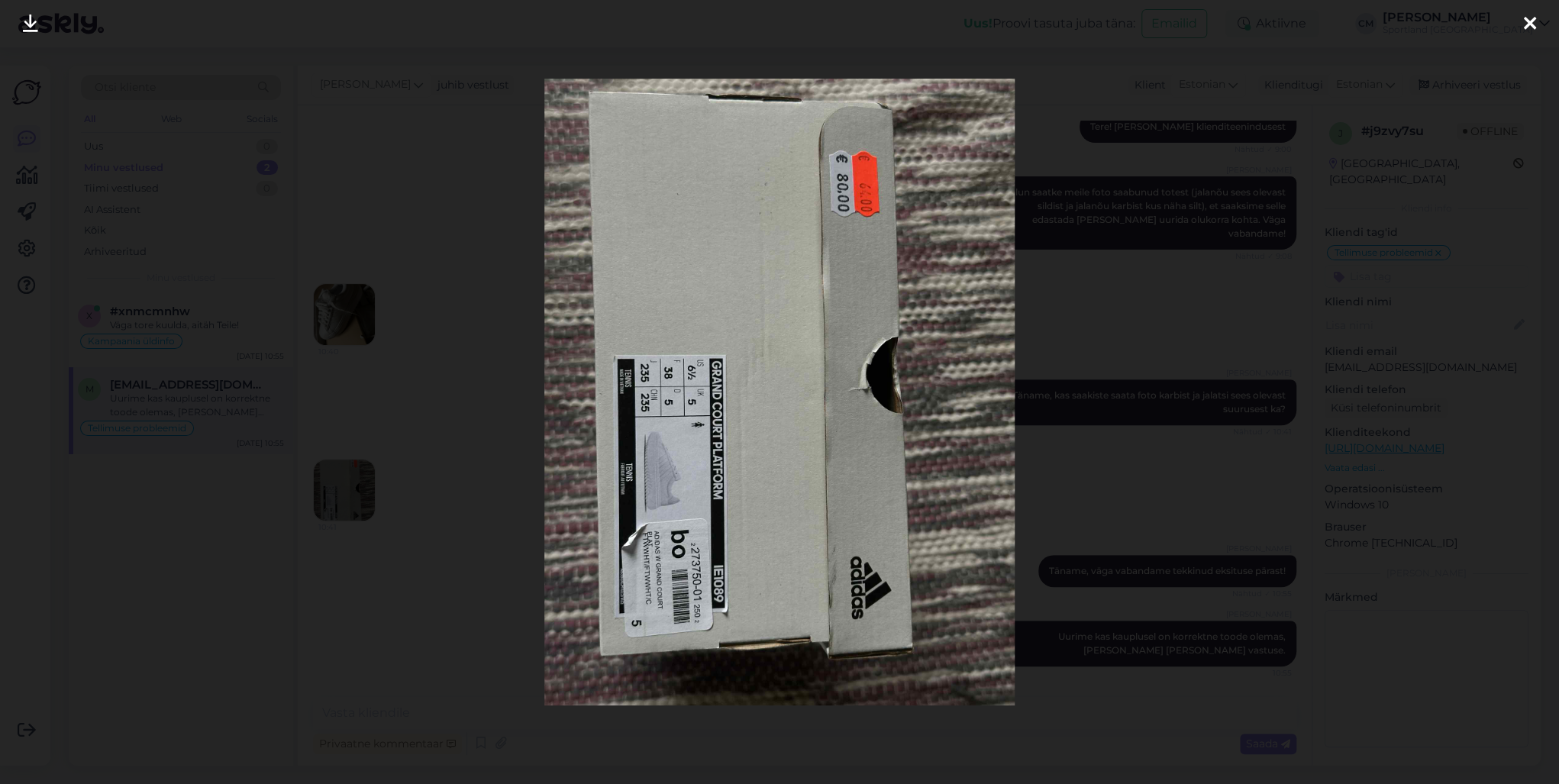
click at [461, 419] on div at bounding box center [779, 392] width 1559 height 784
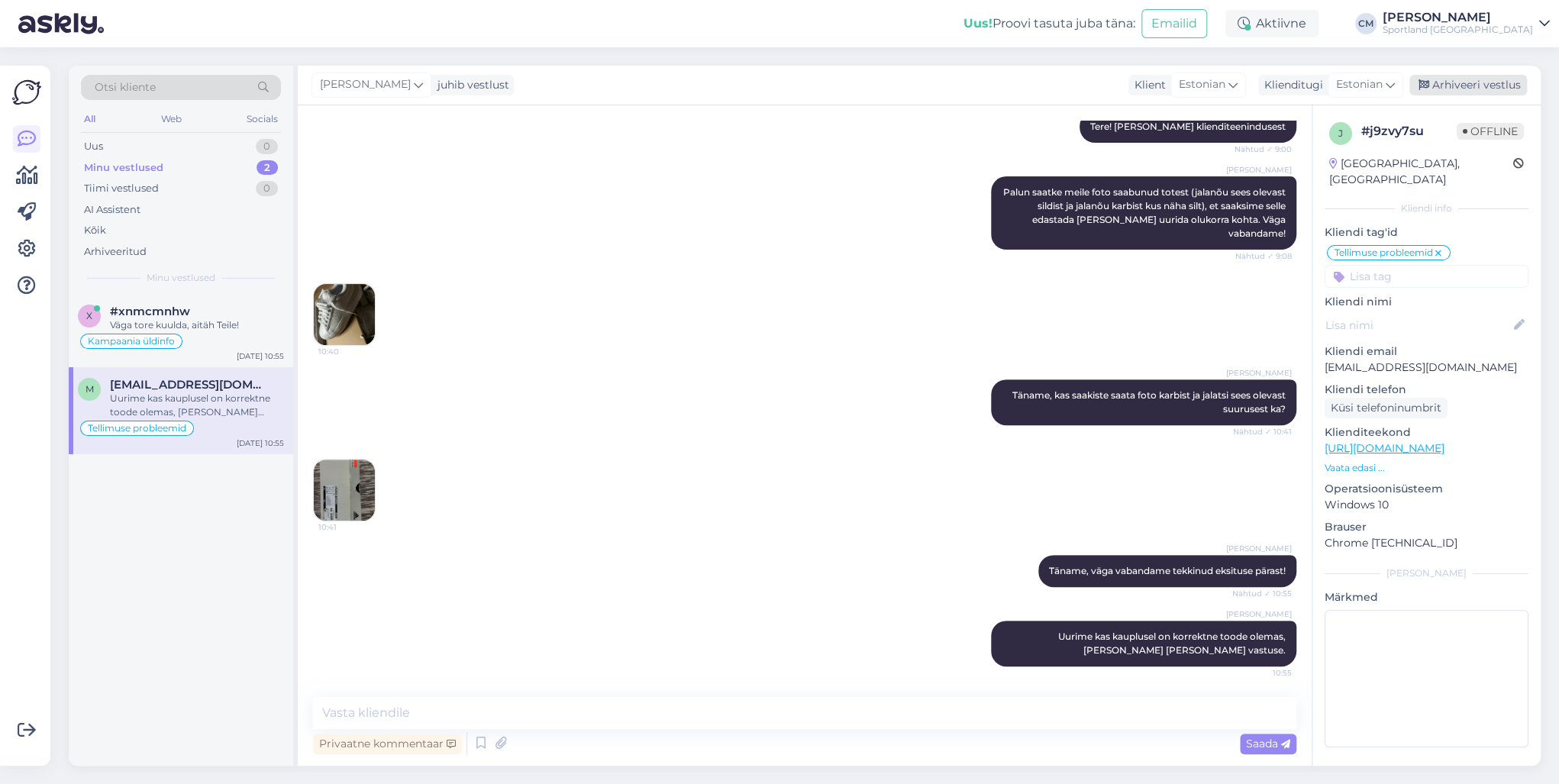
click at [1168, 92] on div "Arhiveeri vestlus" at bounding box center [1468, 84] width 117 height 21
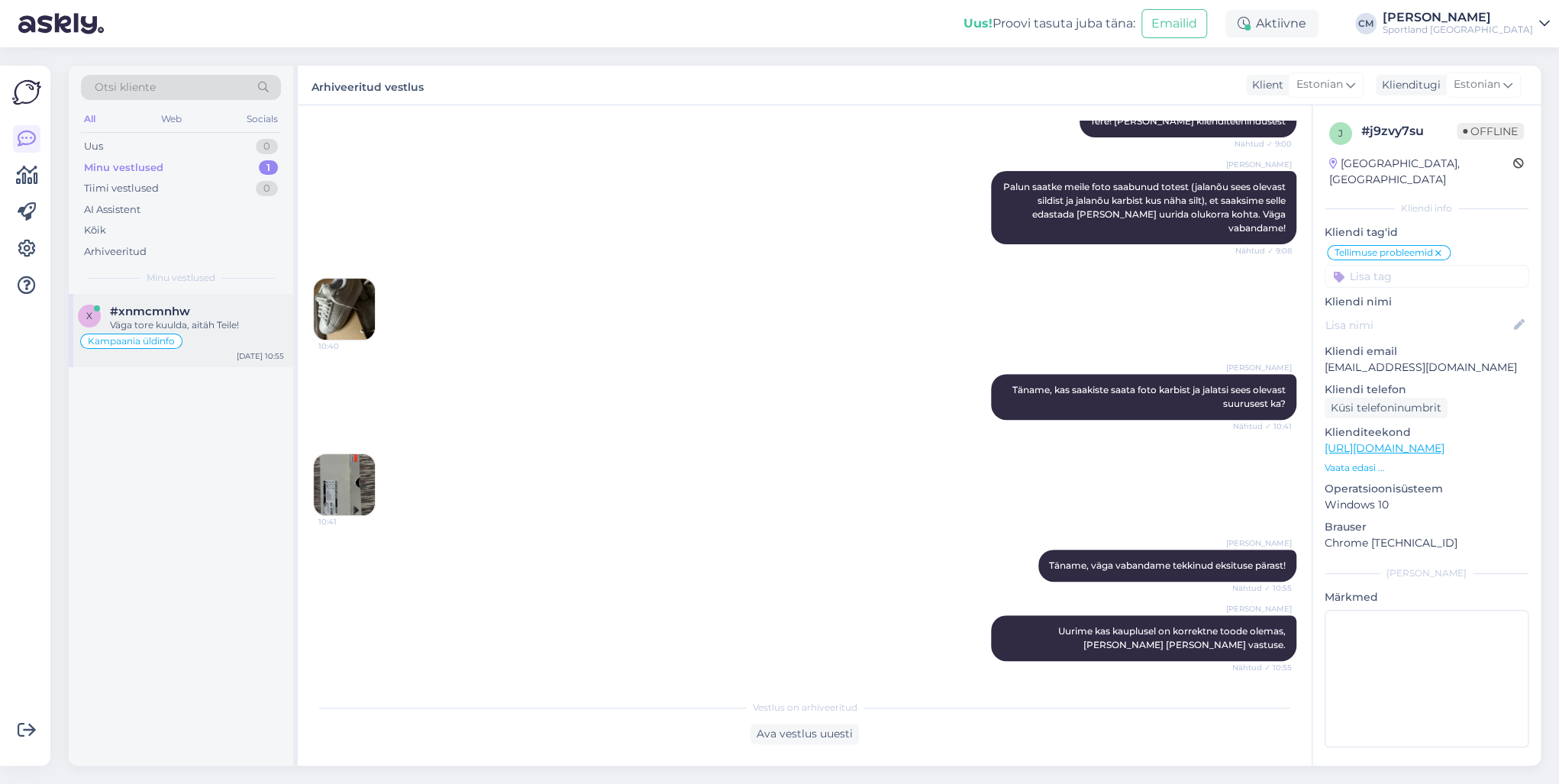
click at [239, 341] on div "Kampaania üldinfo" at bounding box center [180, 341] width 206 height 18
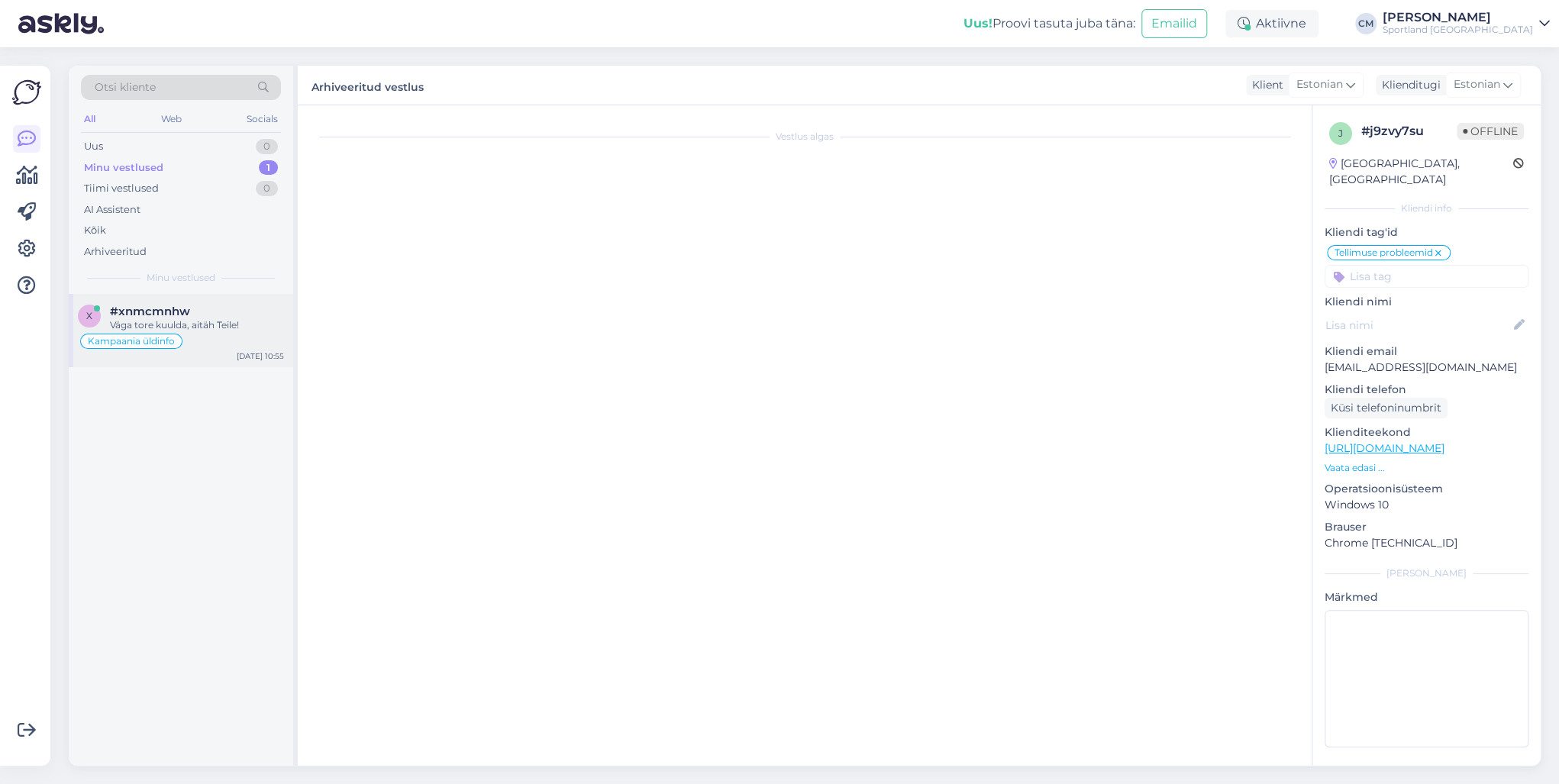
scroll to position [634, 0]
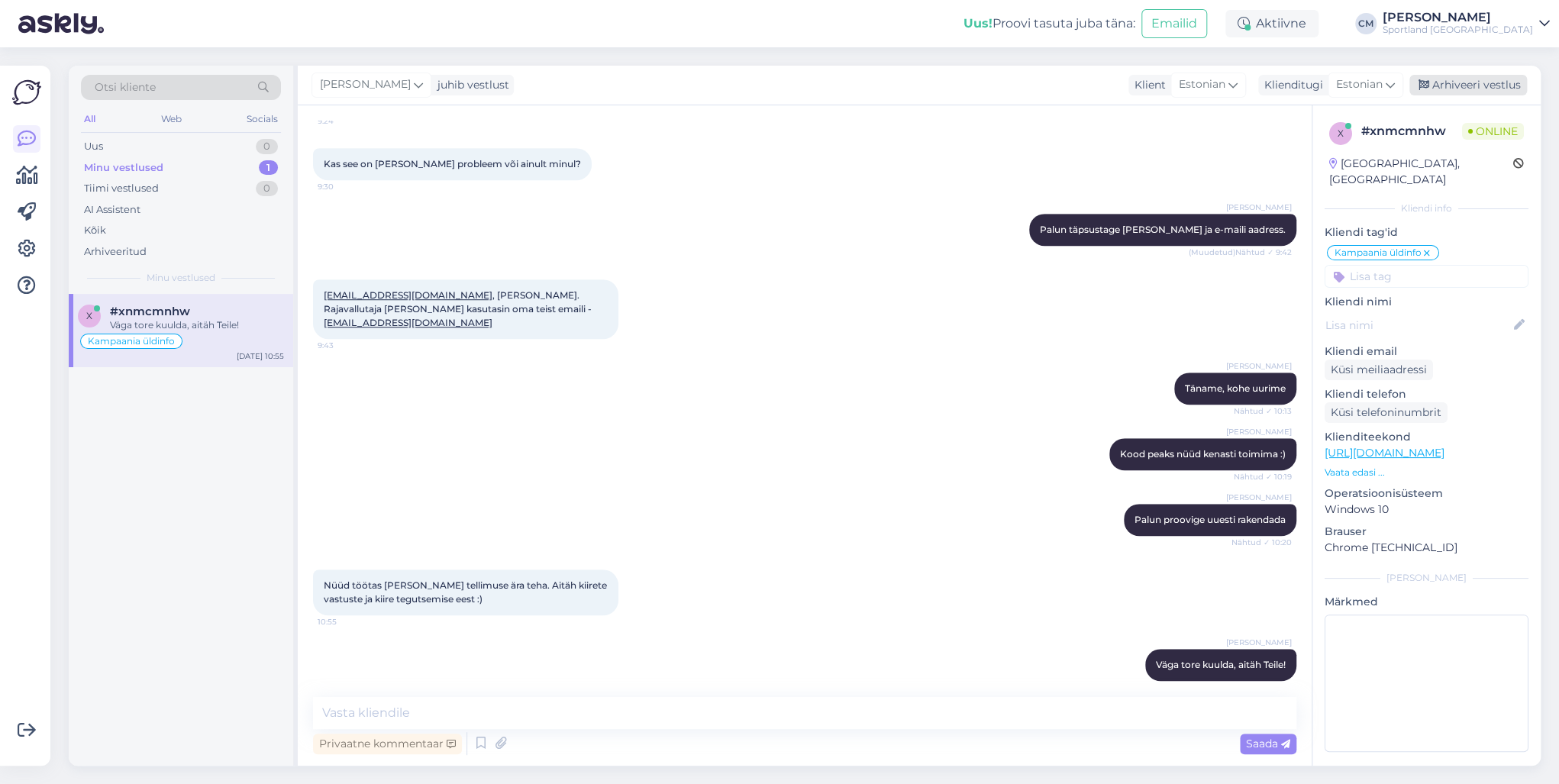
click at [1168, 77] on div "Arhiveeri vestlus" at bounding box center [1468, 84] width 117 height 21
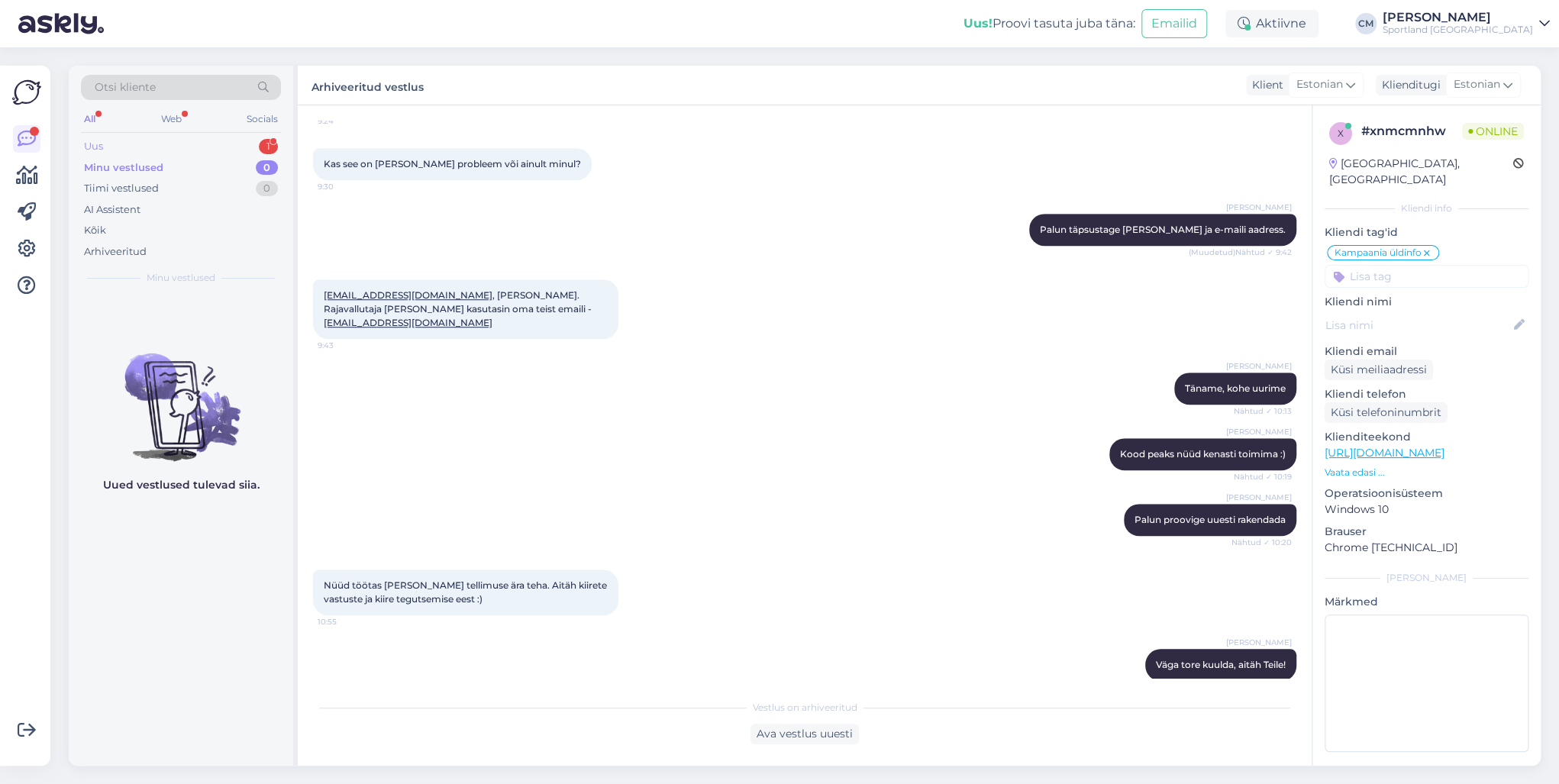
drag, startPoint x: 283, startPoint y: 144, endPoint x: 256, endPoint y: 138, distance: 27.7
click at [277, 141] on div "Otsi kliente All Web Socials Uus 1 Minu vestlused 0 Tiimi vestlused 0 AI Assist…" at bounding box center [181, 180] width 224 height 228
click at [256, 138] on div "Uus 1" at bounding box center [180, 147] width 200 height 21
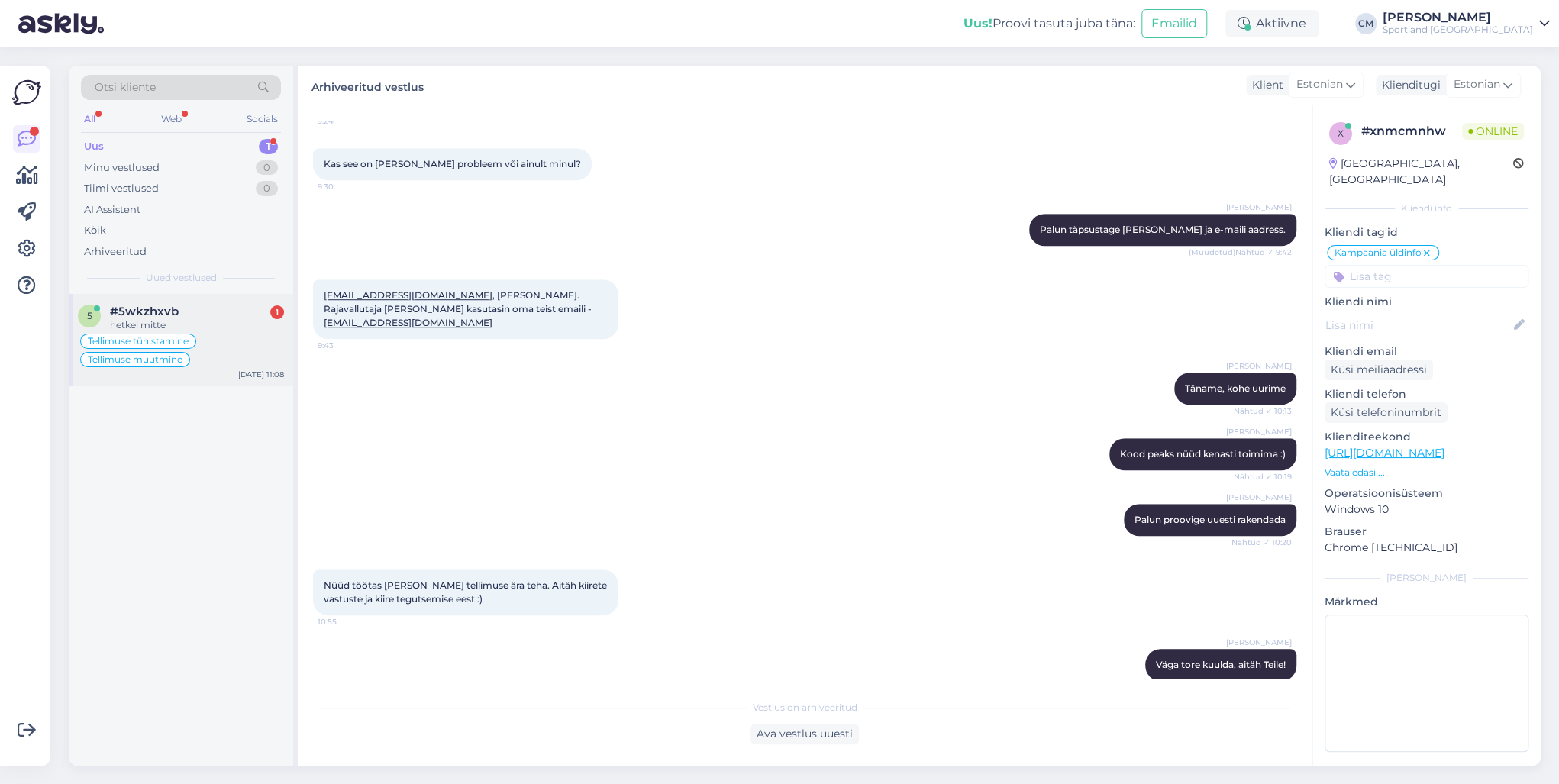
click at [217, 323] on div "hetkel mitte" at bounding box center [197, 325] width 174 height 14
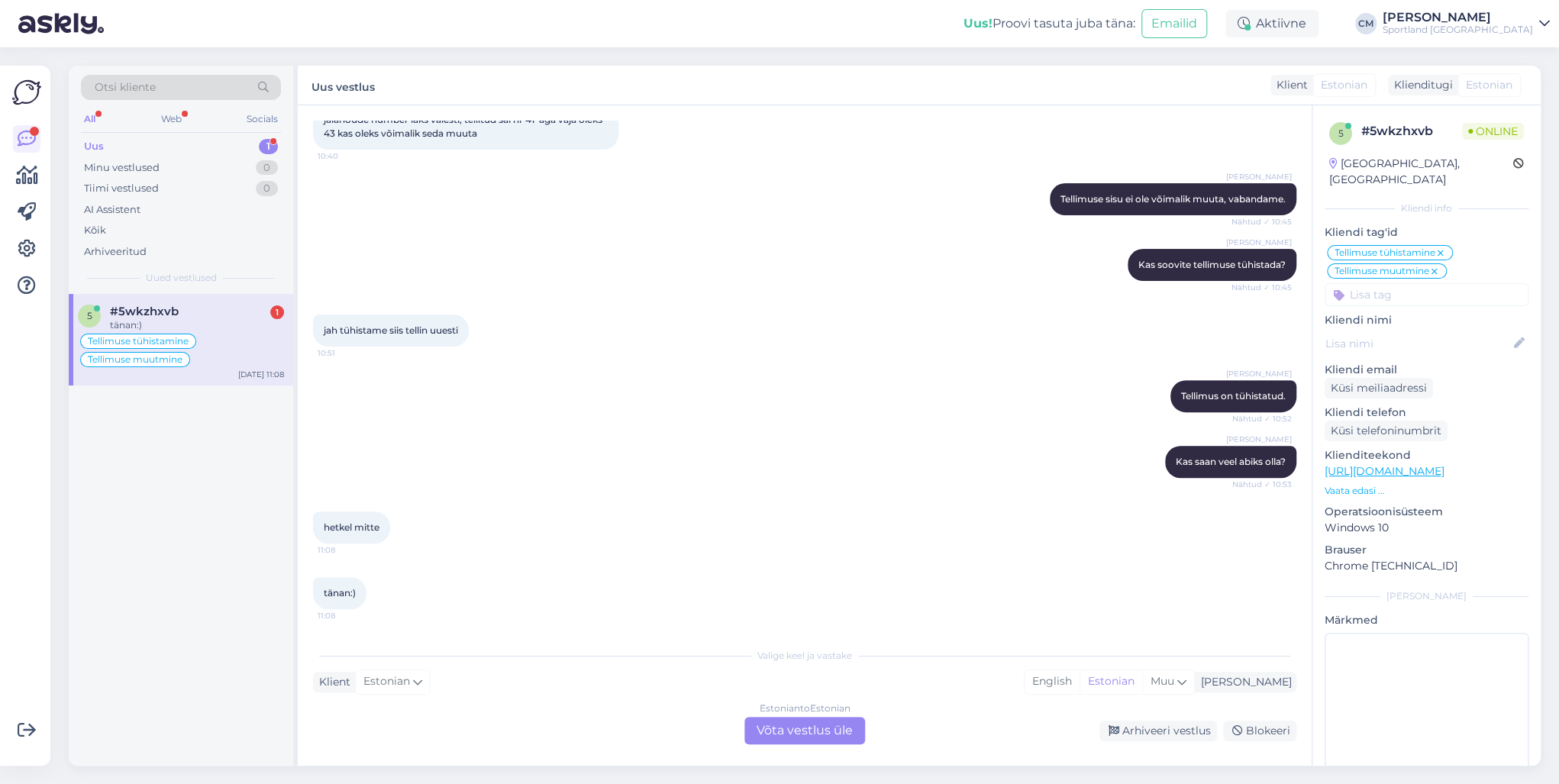
click at [800, 563] on div "Estonian to Estonian Võta vestlus üle" at bounding box center [804, 730] width 121 height 28
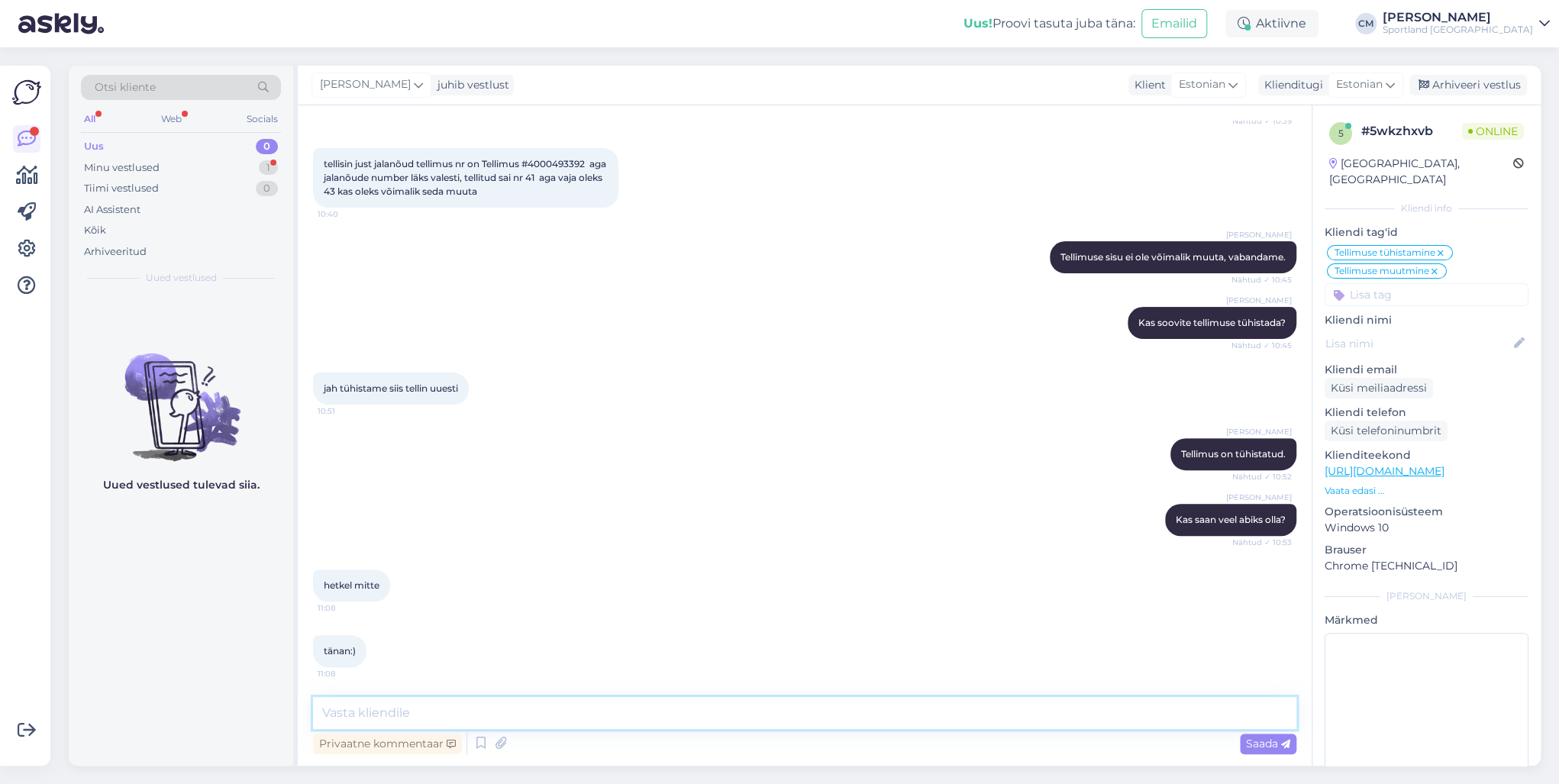
click at [699, 563] on textarea at bounding box center [804, 713] width 983 height 32
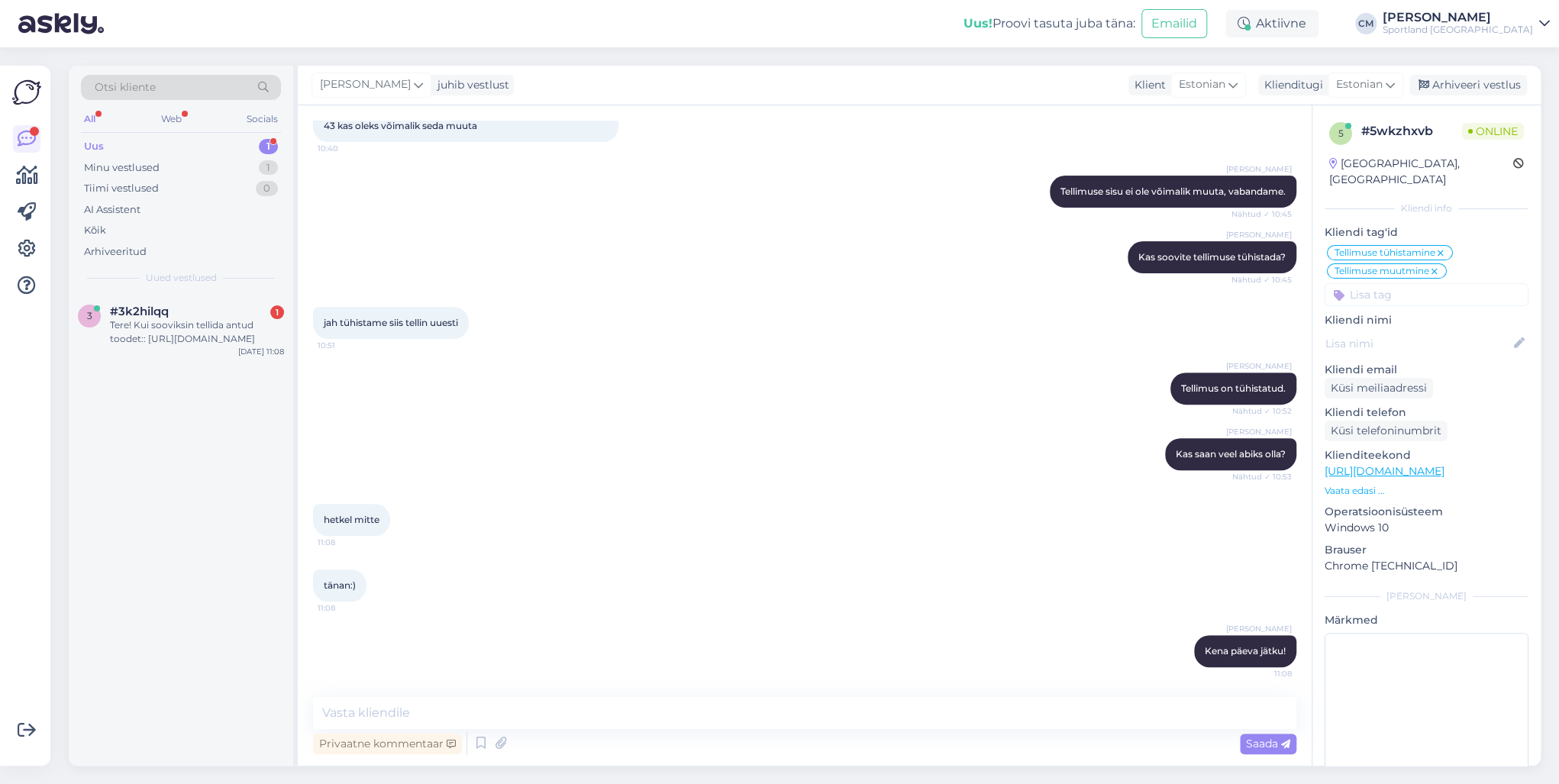
drag, startPoint x: 187, startPoint y: 339, endPoint x: 250, endPoint y: 377, distance: 73.6
click at [187, 339] on div "Tere! Kui sooviksin tellida antud toodet:: [URL][DOMAIN_NAME]" at bounding box center [197, 332] width 174 height 28
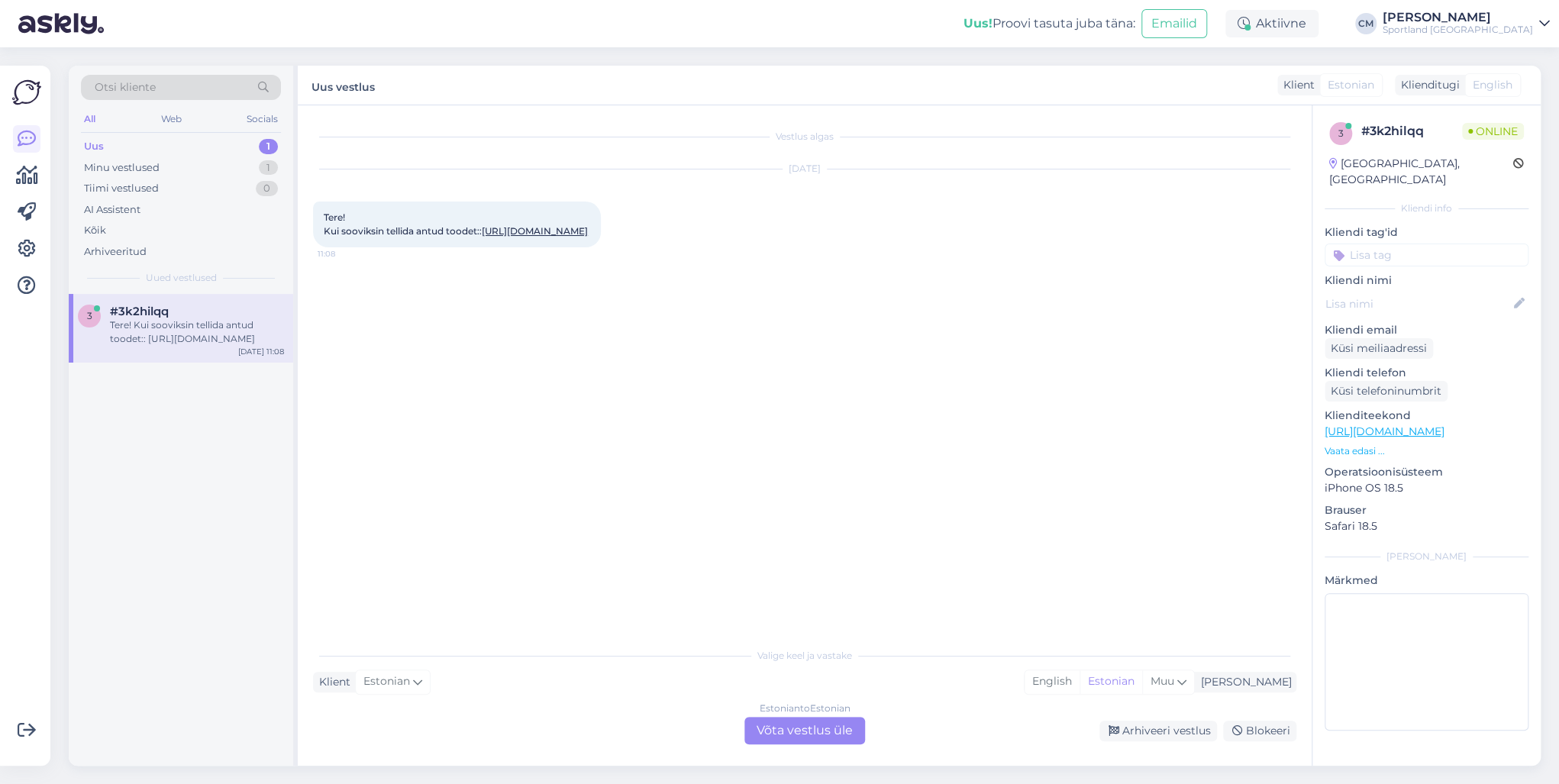
drag, startPoint x: 827, startPoint y: 734, endPoint x: 793, endPoint y: 728, distance: 34.5
click at [827, 563] on div "Estonian to Estonian Võta vestlus üle" at bounding box center [804, 730] width 121 height 28
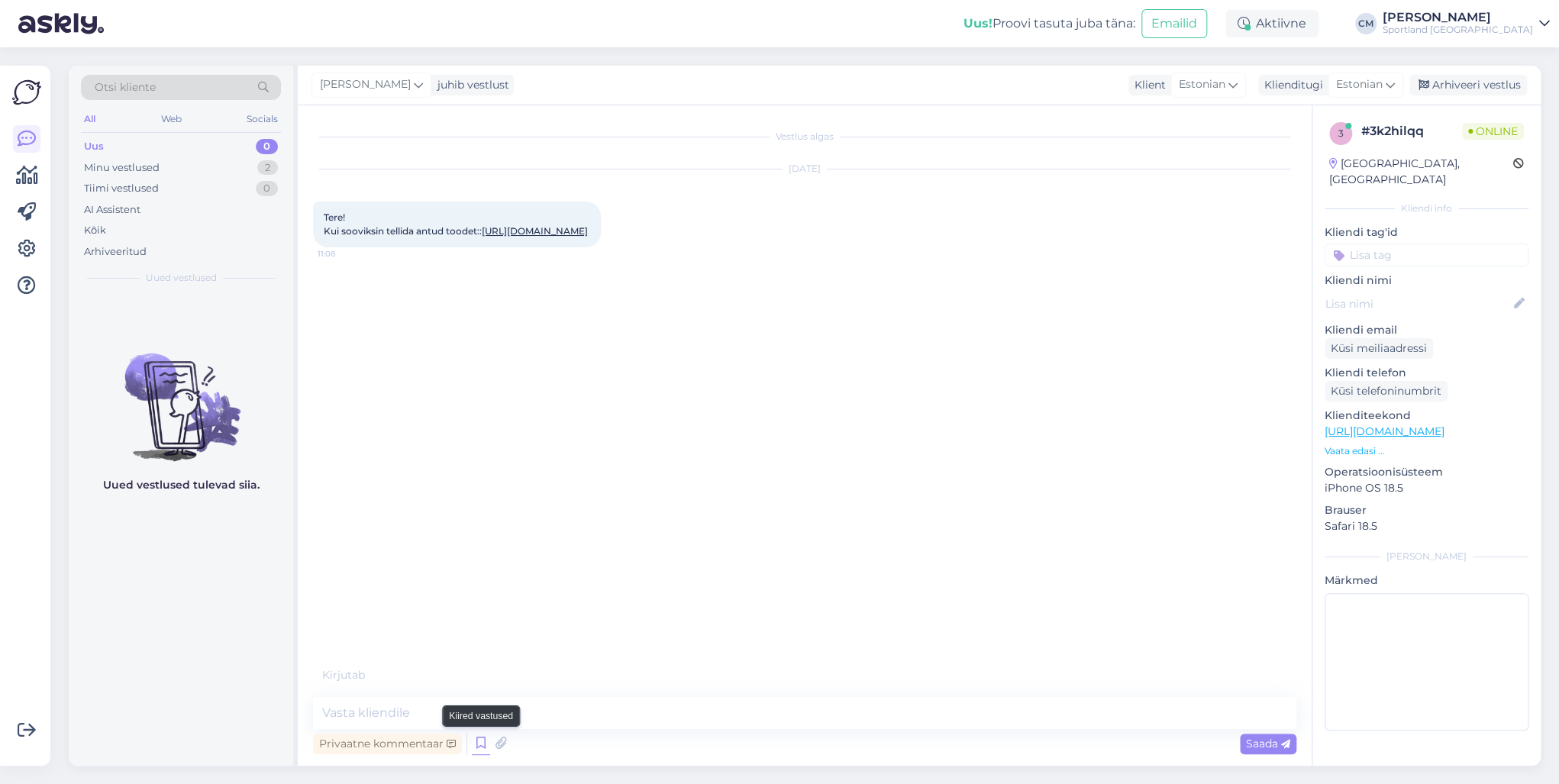
click at [481, 563] on icon at bounding box center [481, 743] width 18 height 23
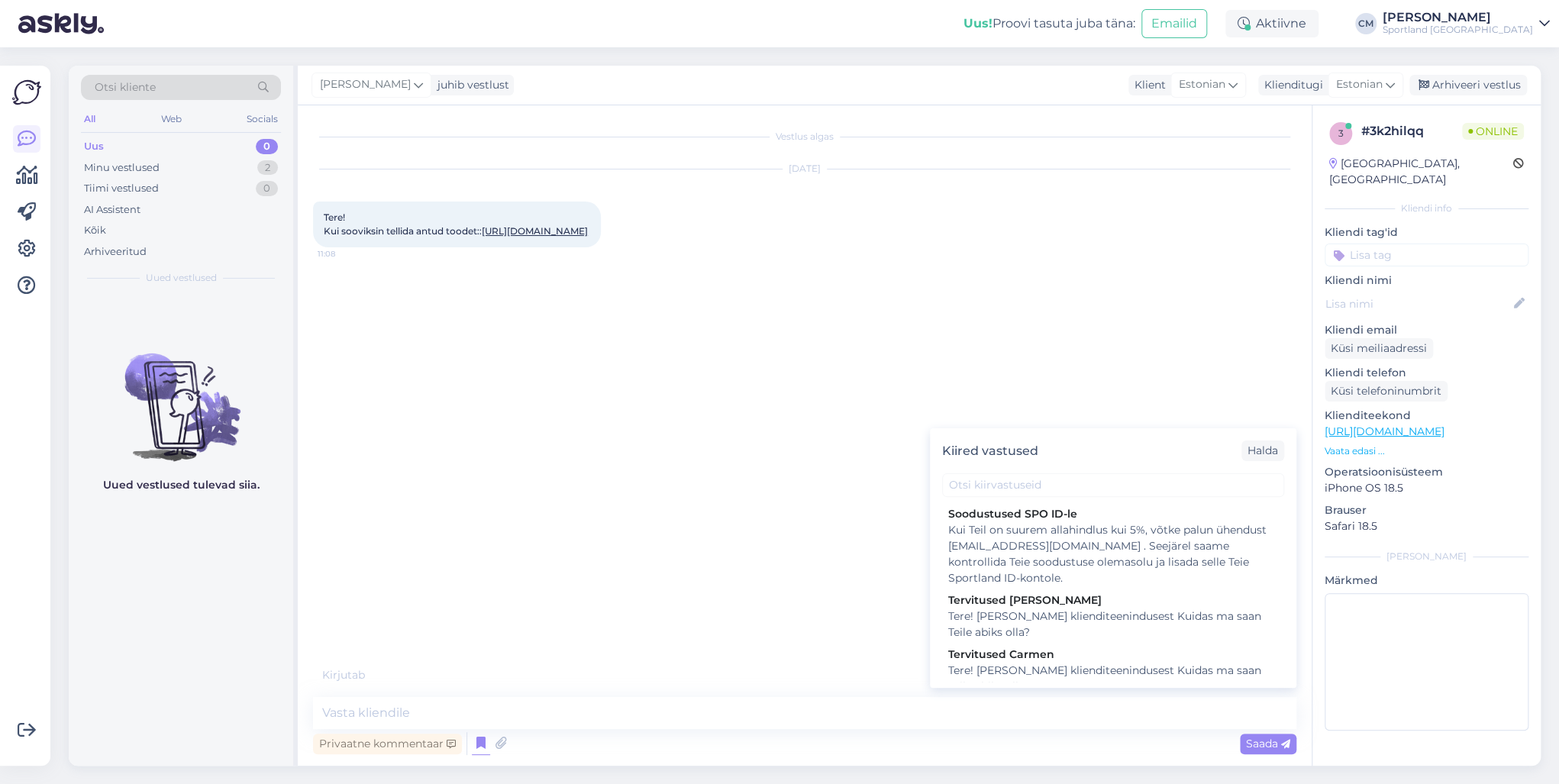
click at [974, 563] on div "Tervitused Carmen" at bounding box center [1113, 654] width 330 height 16
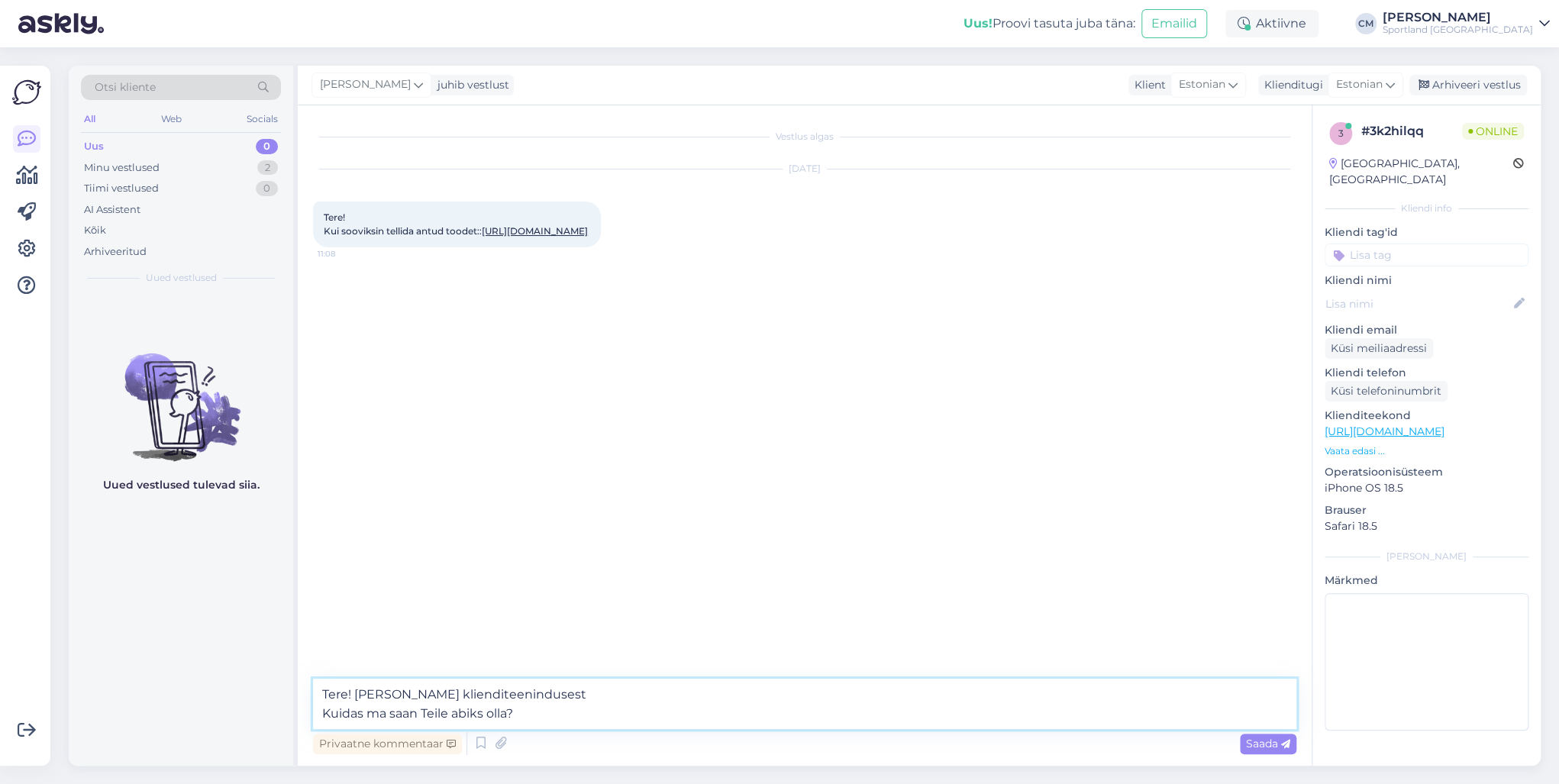
drag, startPoint x: 573, startPoint y: 721, endPoint x: 306, endPoint y: 715, distance: 267.1
click at [306, 563] on div "Vestlus algas [DATE] Tere! Kui sooviksin tellida antud toodet:: [URL][DOMAIN_NA…" at bounding box center [804, 435] width 1014 height 660
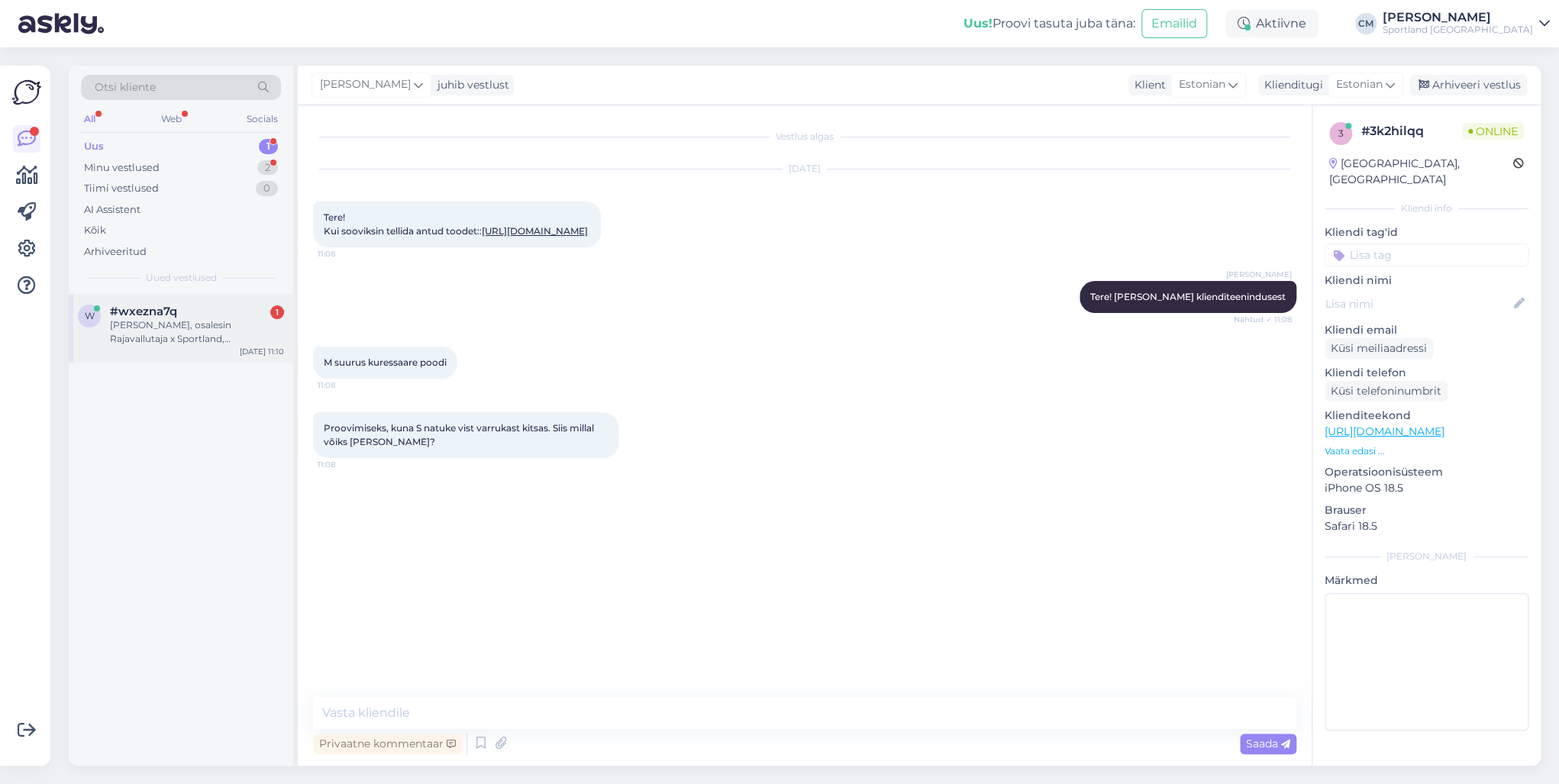
click at [188, 332] on div "[PERSON_NAME], osalesin Rajavallutaja x Sportland, [PERSON_NAME] ma saan lunast…" at bounding box center [197, 332] width 174 height 28
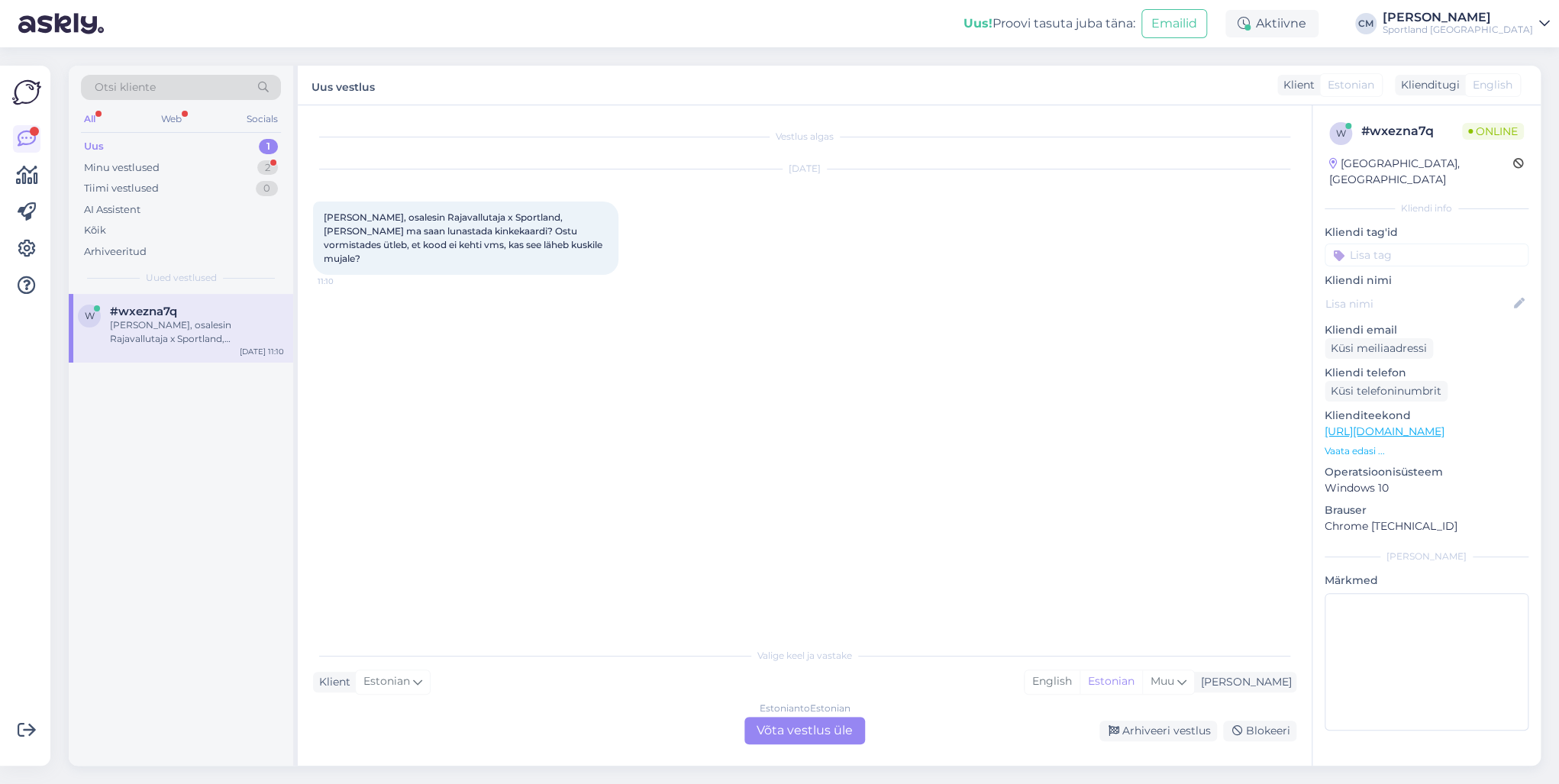
click at [778, 563] on div "Estonian to Estonian Võta vestlus üle" at bounding box center [804, 730] width 121 height 28
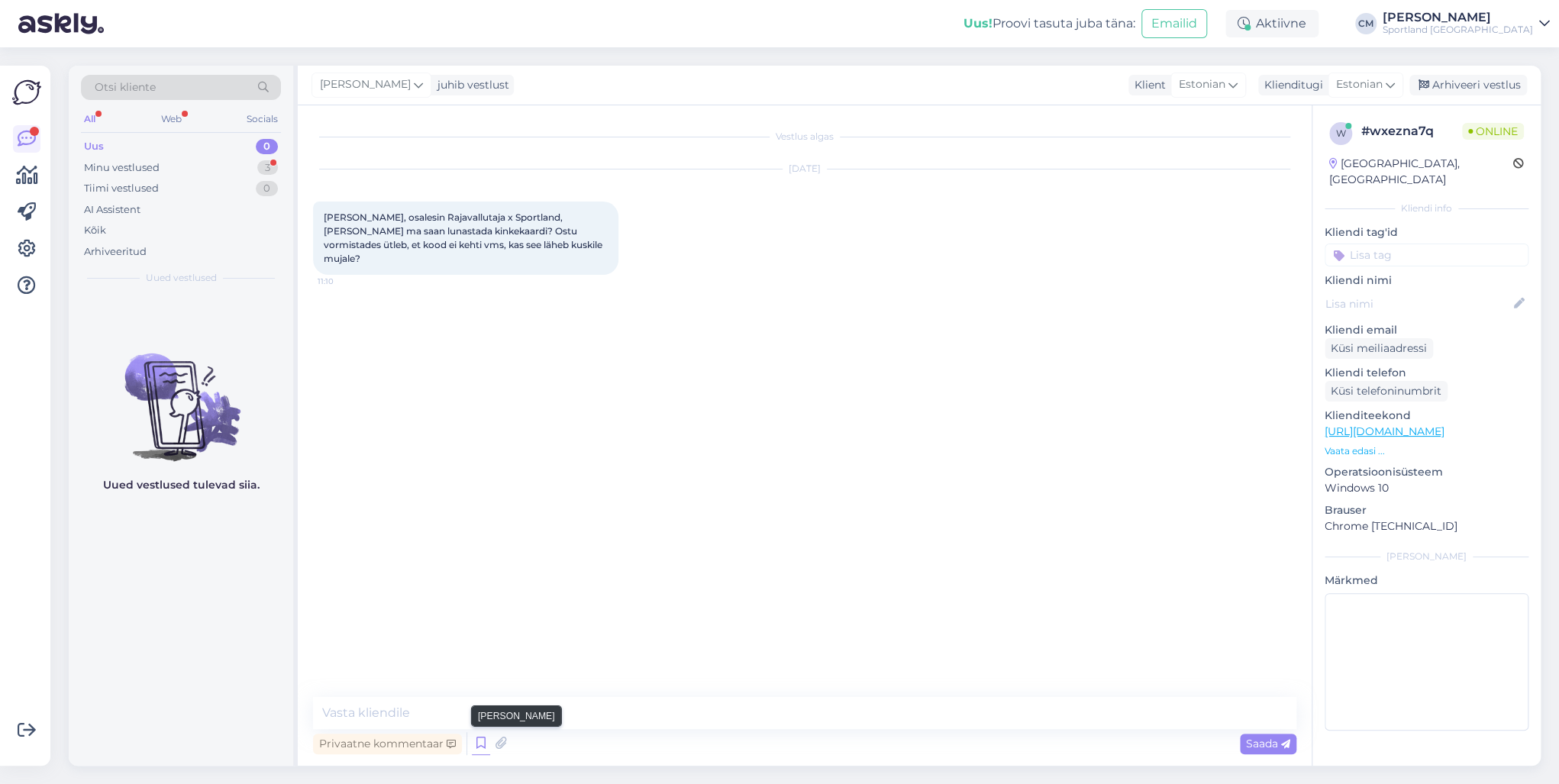
click at [487, 563] on icon at bounding box center [481, 743] width 18 height 23
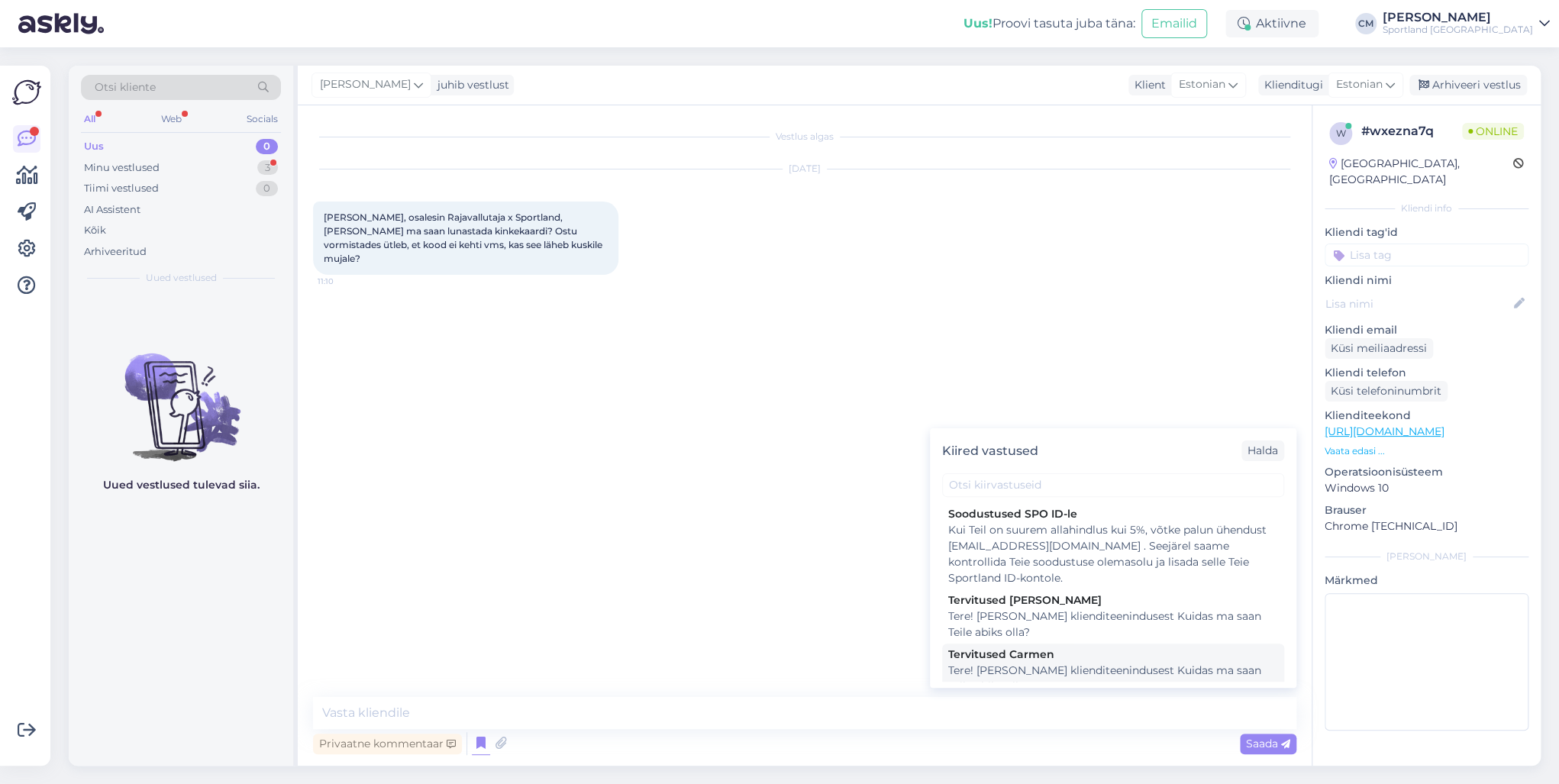
click at [987, 563] on div "Tervitused Carmen" at bounding box center [1113, 654] width 330 height 16
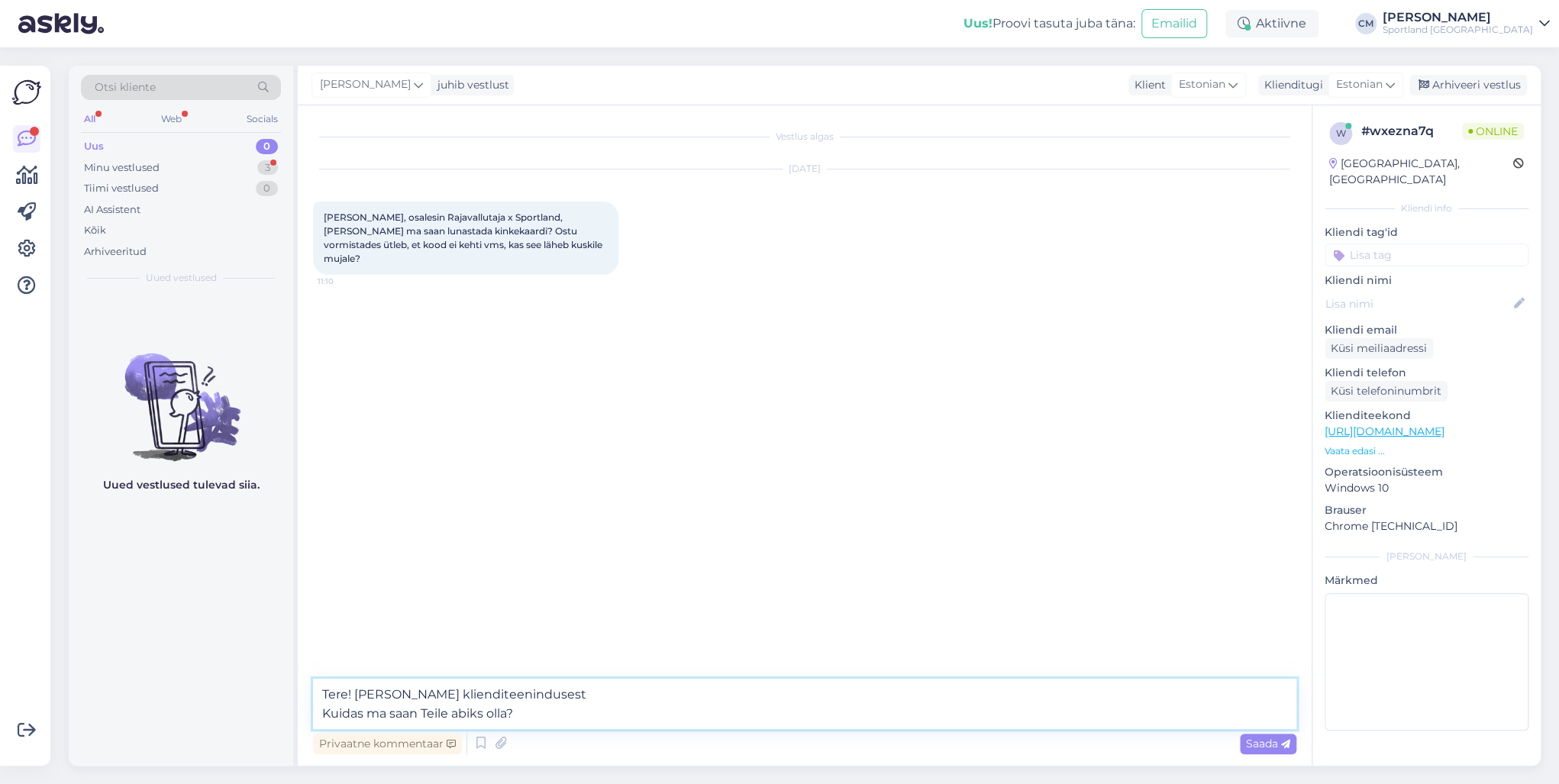
drag, startPoint x: 525, startPoint y: 715, endPoint x: 280, endPoint y: 722, distance: 245.1
click at [280, 563] on div "Otsi kliente All Web Socials Uus 0 Minu vestlused 3 Tiimi vestlused 0 AI Assist…" at bounding box center [805, 416] width 1472 height 700
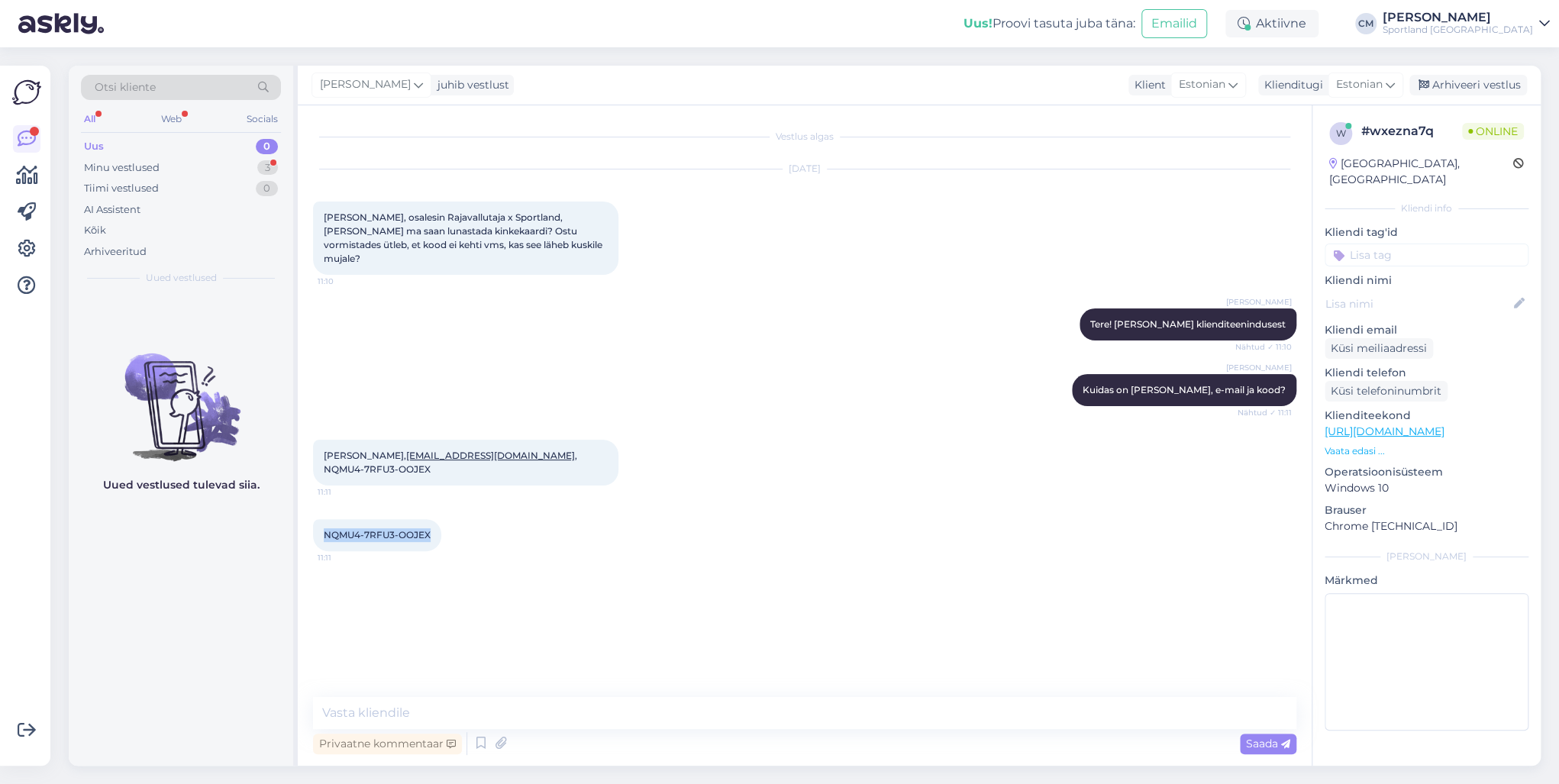
drag, startPoint x: 437, startPoint y: 503, endPoint x: 320, endPoint y: 503, distance: 117.0
click at [320, 519] on div "NQMU4-7RFU3-OOJEX 11:11" at bounding box center [377, 535] width 128 height 32
click at [370, 563] on textarea at bounding box center [804, 713] width 983 height 32
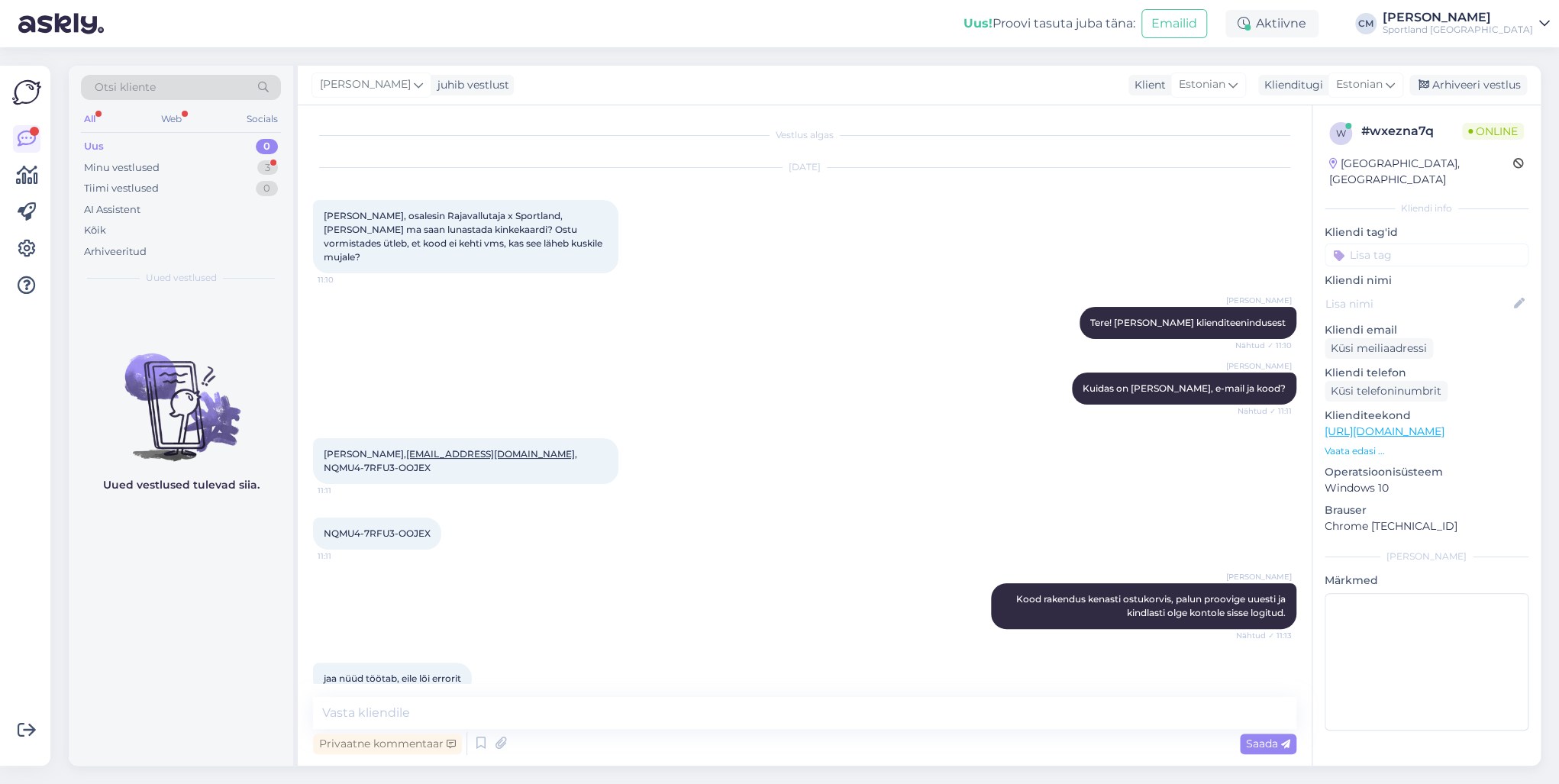
scroll to position [68, 0]
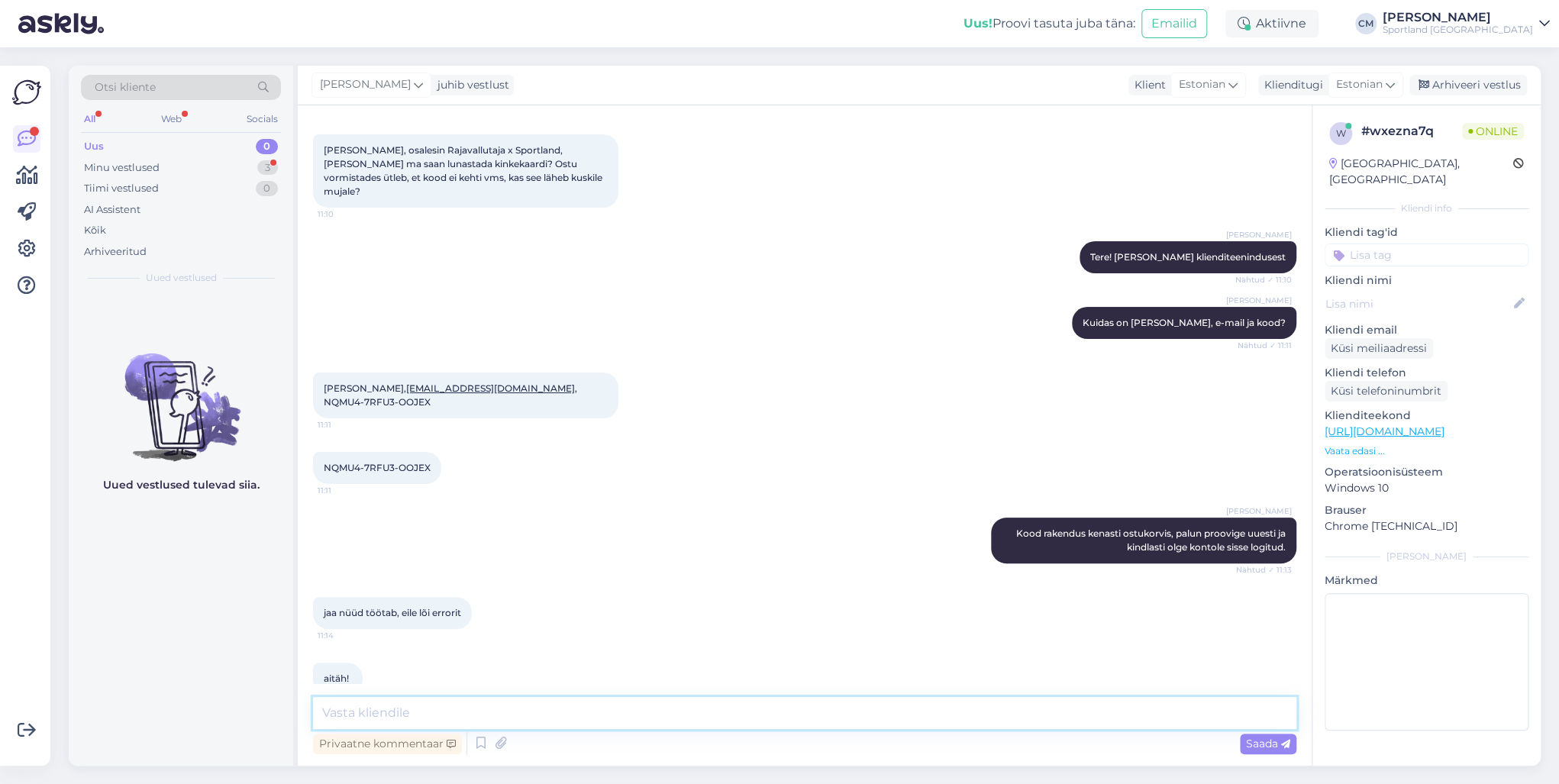
click at [395, 563] on textarea at bounding box center [804, 713] width 983 height 32
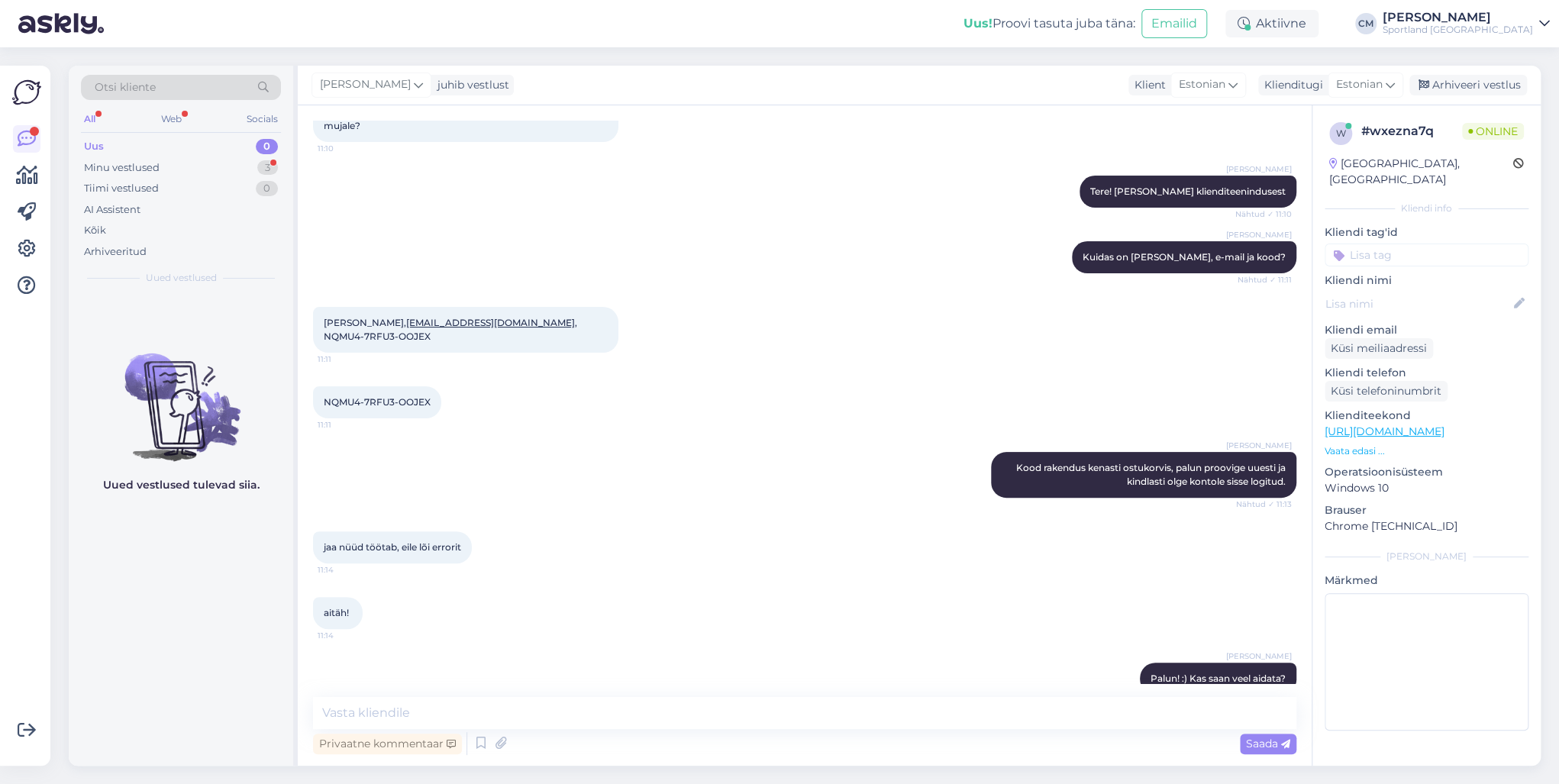
click at [1168, 243] on input at bounding box center [1427, 255] width 204 height 23
click at [1168, 309] on span "Kampaania üldinfo" at bounding box center [1426, 314] width 87 height 9
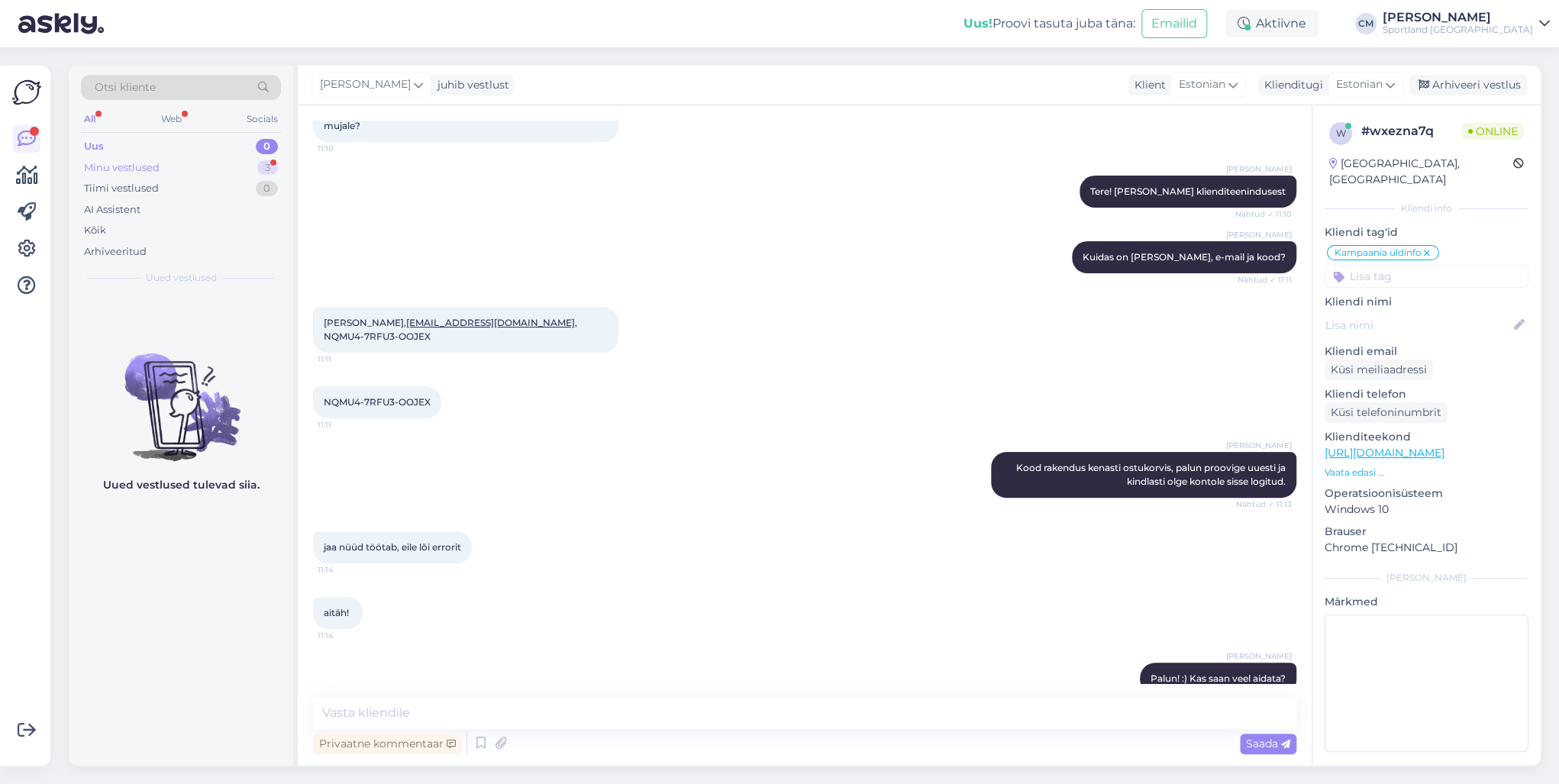
click at [208, 157] on div "Minu vestlused 3" at bounding box center [180, 168] width 200 height 21
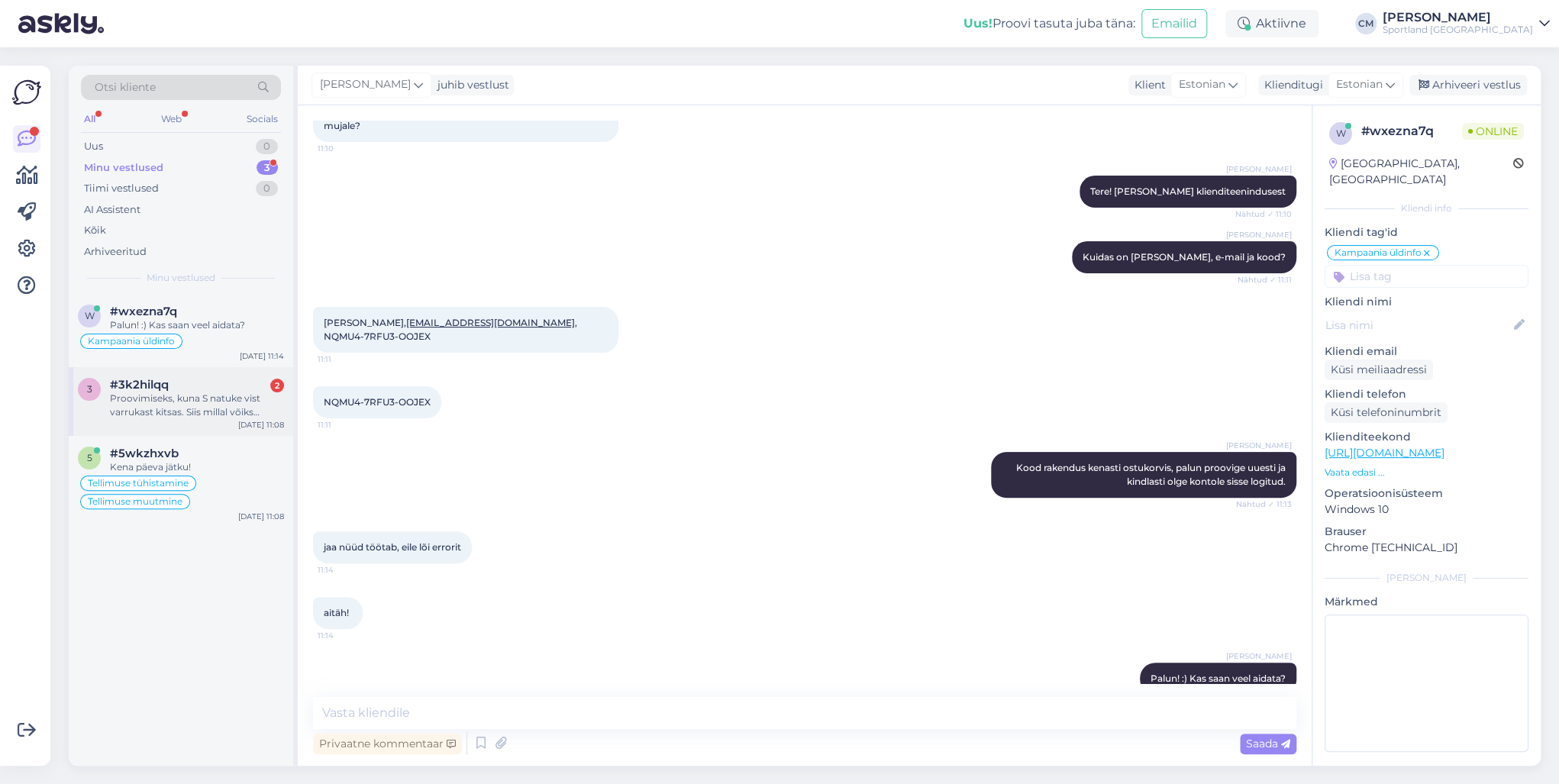
click at [210, 374] on div "3 #3k2hilqq 2 Proovimiseks, kuna S natuke vist varrukast kitsas. Siis millal võ…" at bounding box center [181, 401] width 224 height 69
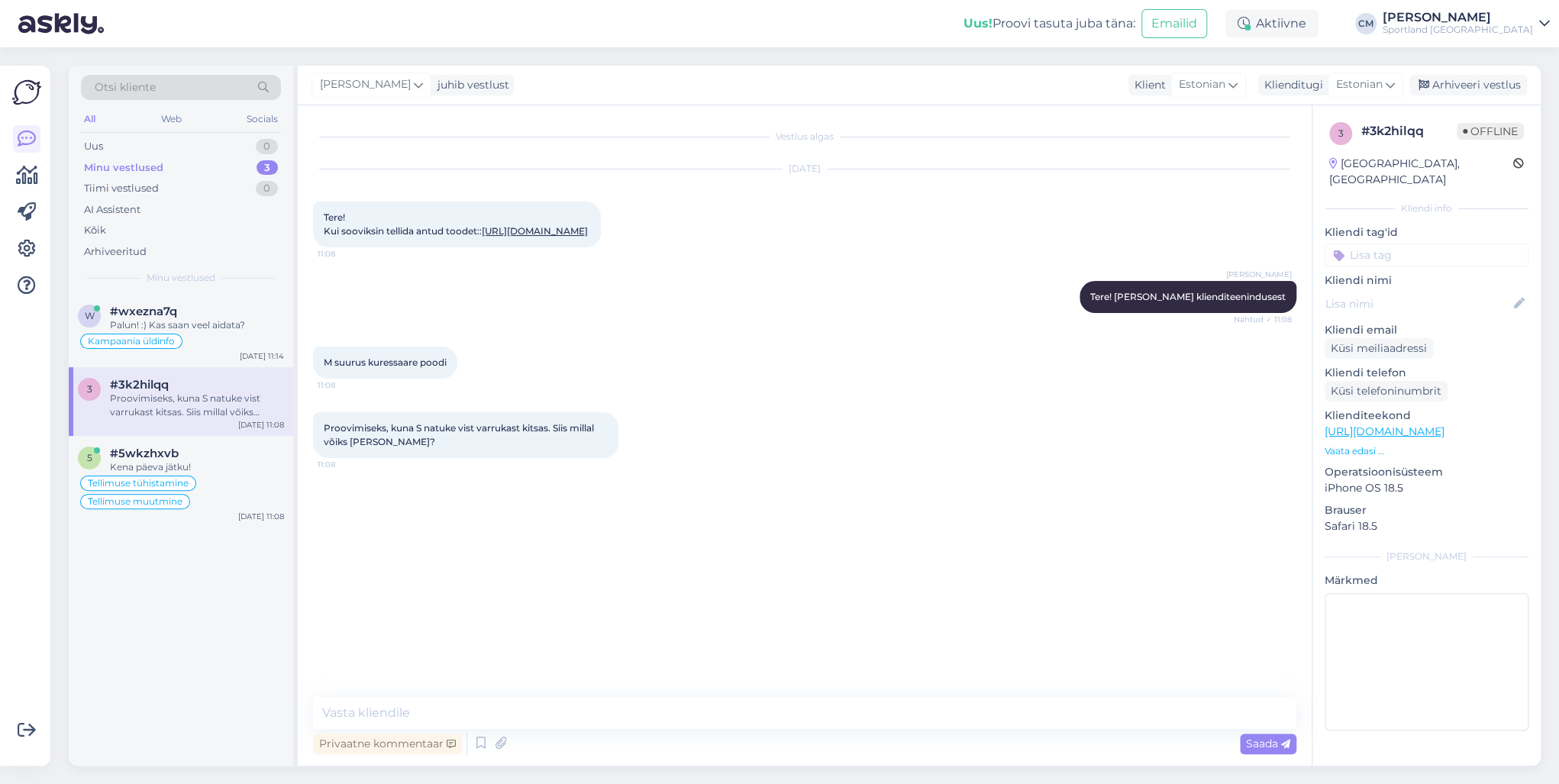
click at [449, 264] on div "[DATE] Tere! Kui sooviksin tellida antud toodet:: [URL][DOMAIN_NAME] 11:08" at bounding box center [804, 208] width 983 height 111
click at [482, 236] on link "[URL][DOMAIN_NAME]" at bounding box center [535, 230] width 106 height 12
click at [486, 563] on icon at bounding box center [481, 743] width 18 height 23
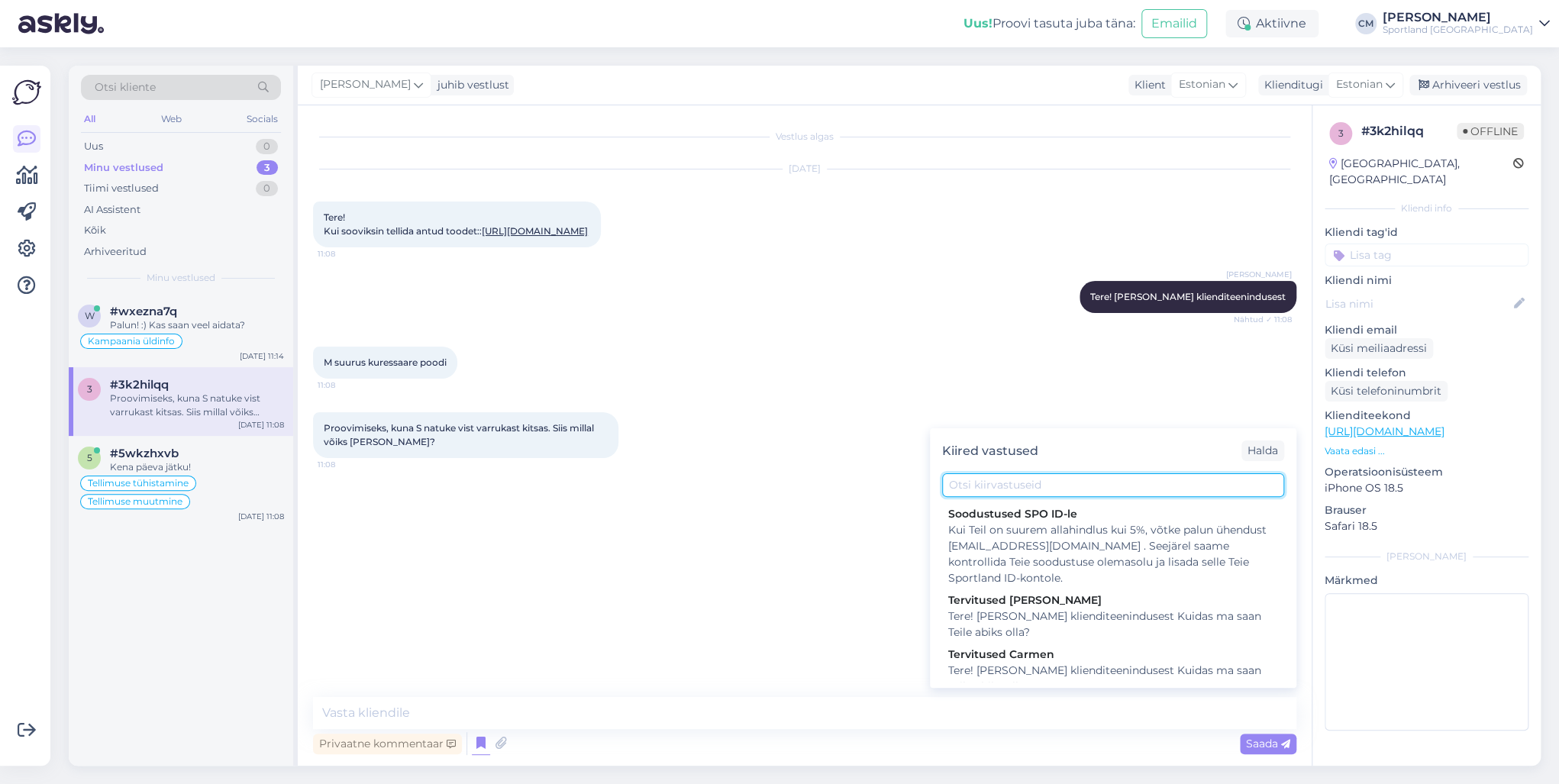
click at [1002, 487] on input "text" at bounding box center [1113, 485] width 342 height 24
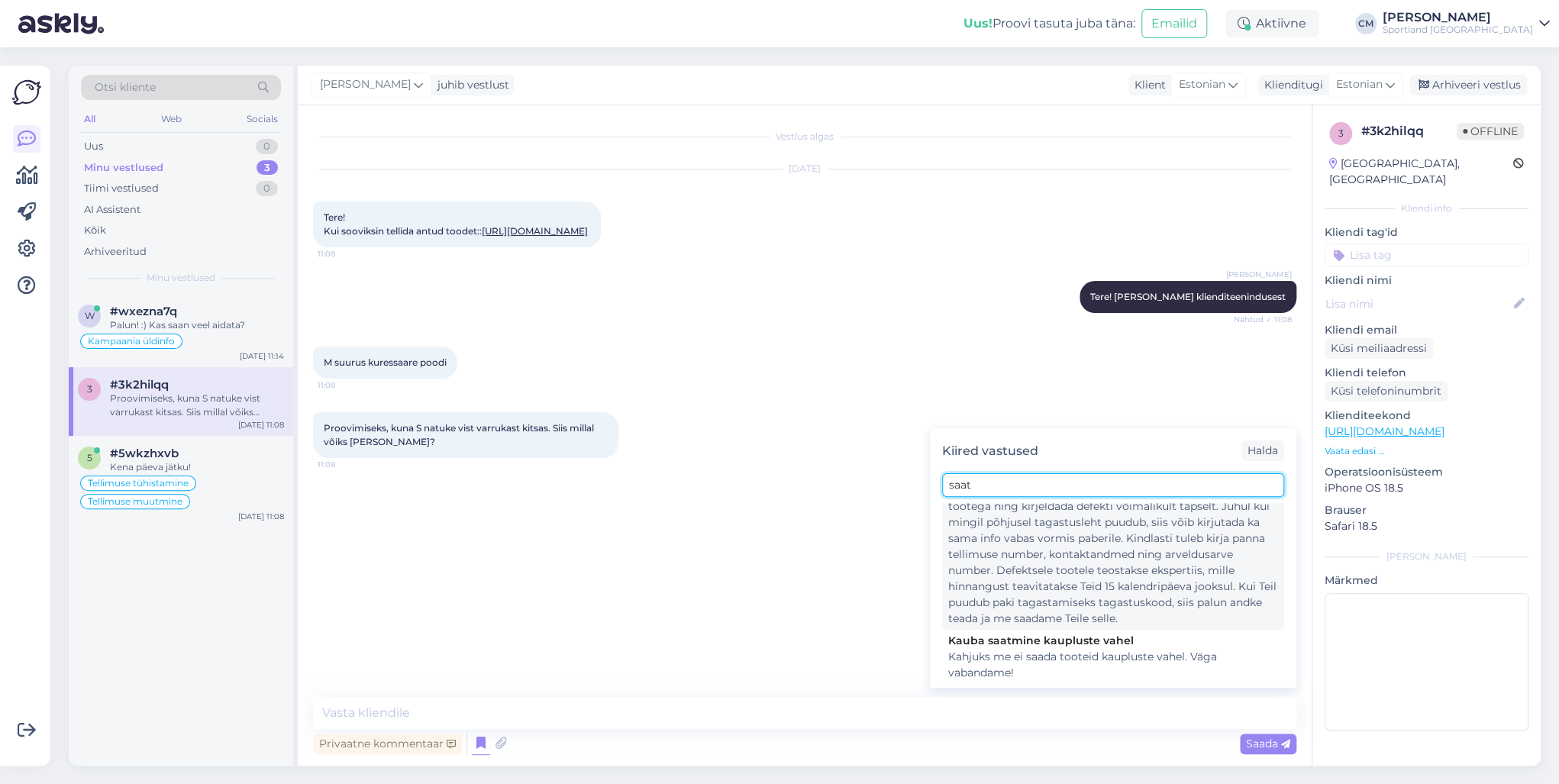
scroll to position [518, 0]
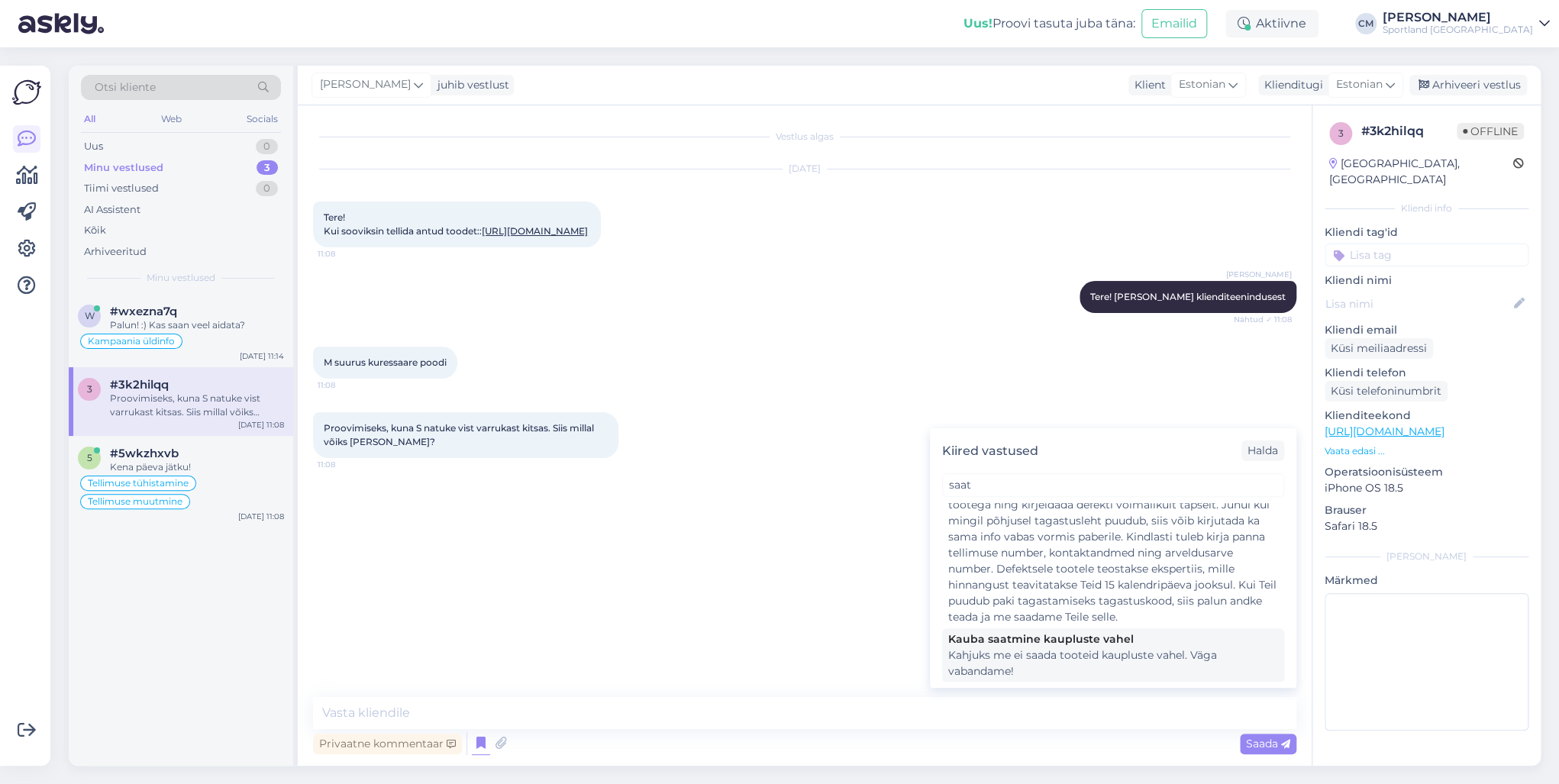
click at [1029, 563] on div "Kahjuks me ei saada tooteid kaupluste vahel. Väga vabandame!" at bounding box center [1113, 663] width 330 height 32
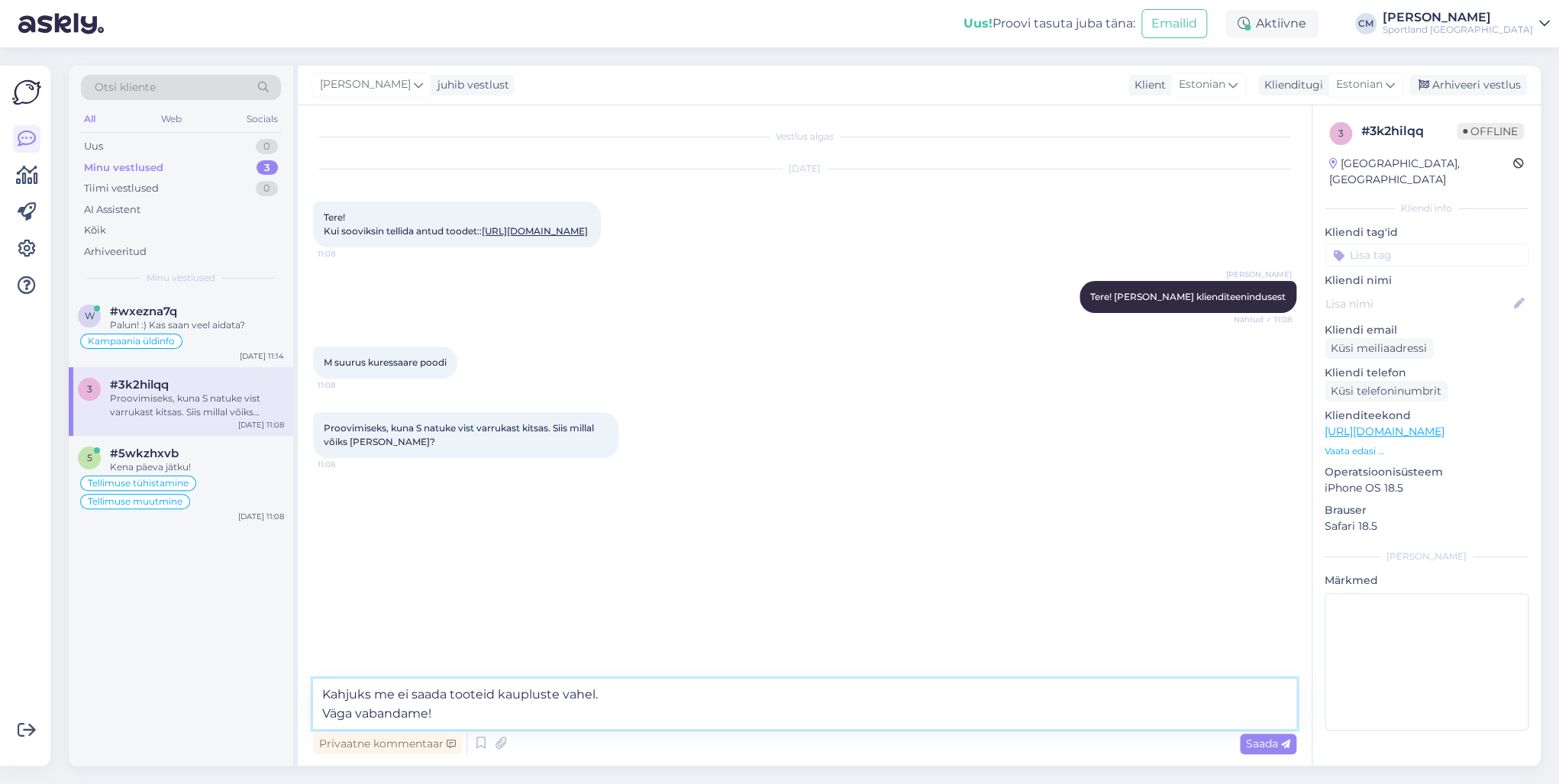
click at [802, 563] on textarea "Kahjuks me ei saada tooteid kaupluste vahel. Väga vabandame!" at bounding box center [804, 703] width 983 height 51
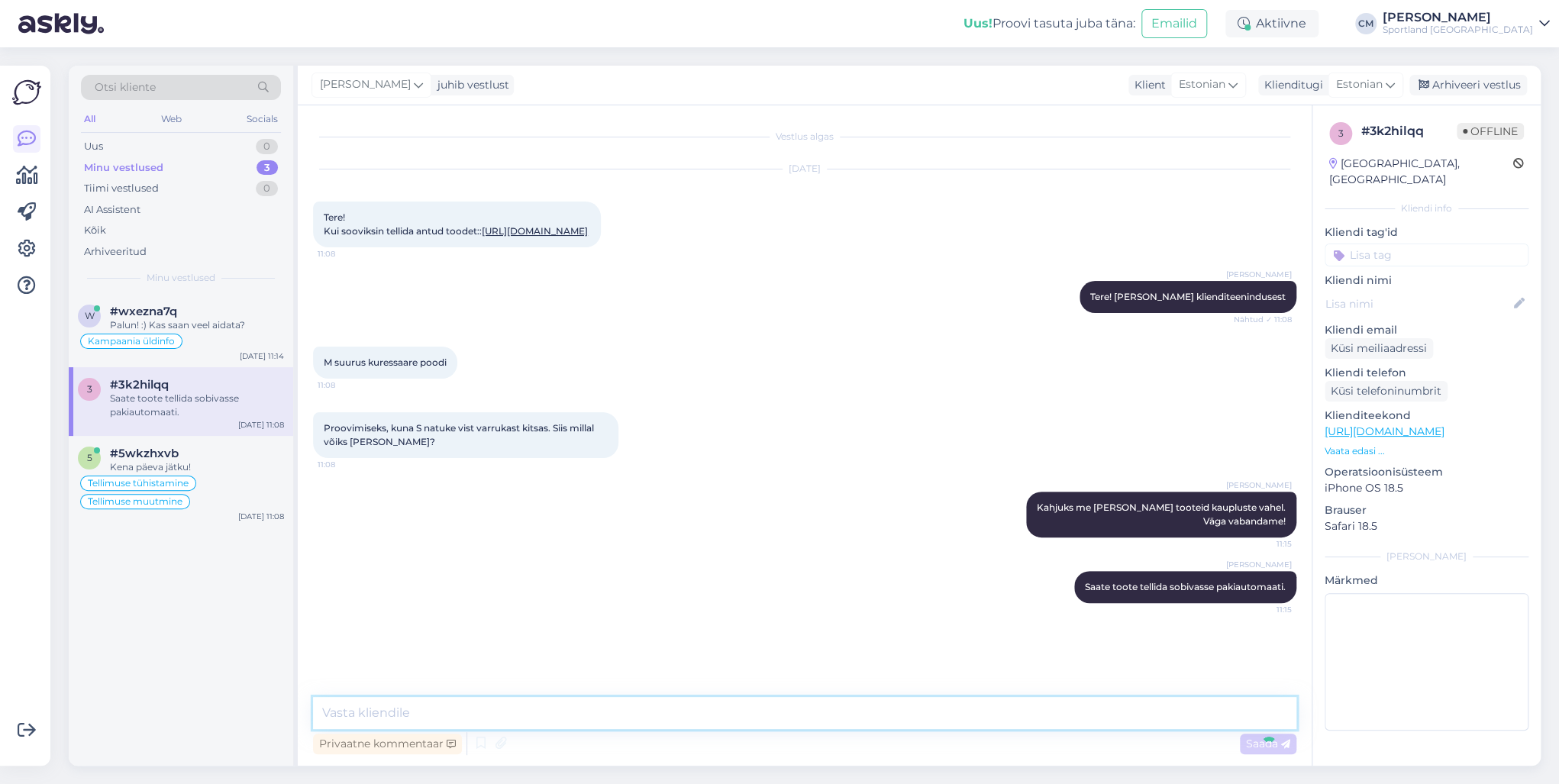
scroll to position [29, 0]
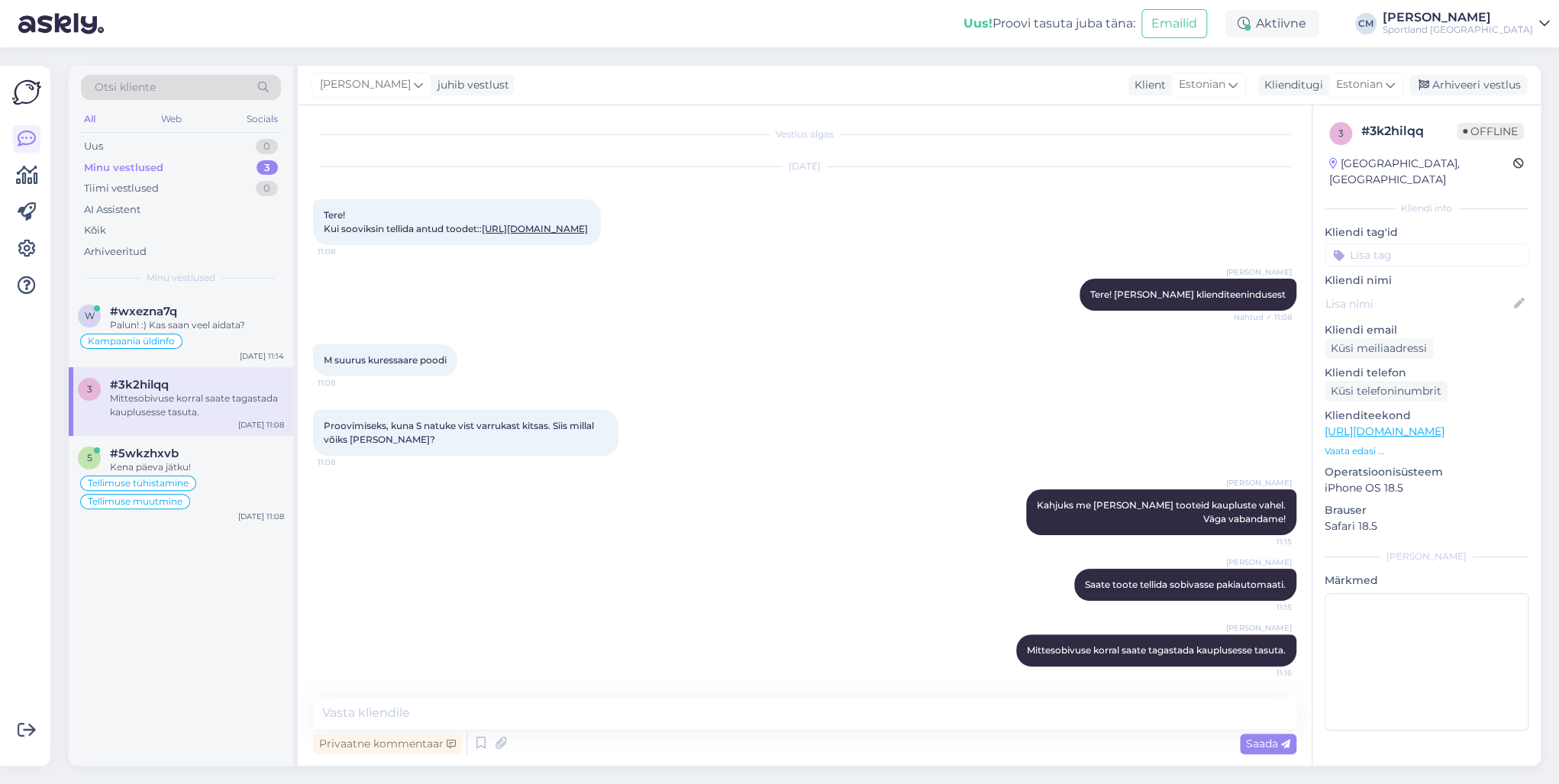
drag, startPoint x: 1472, startPoint y: 107, endPoint x: 1476, endPoint y: 99, distance: 8.9
click at [1168, 104] on div "[PERSON_NAME] juhib vestlust Klient Estonian Klienditugi Estonian Arhiveeri ves…" at bounding box center [919, 416] width 1243 height 700
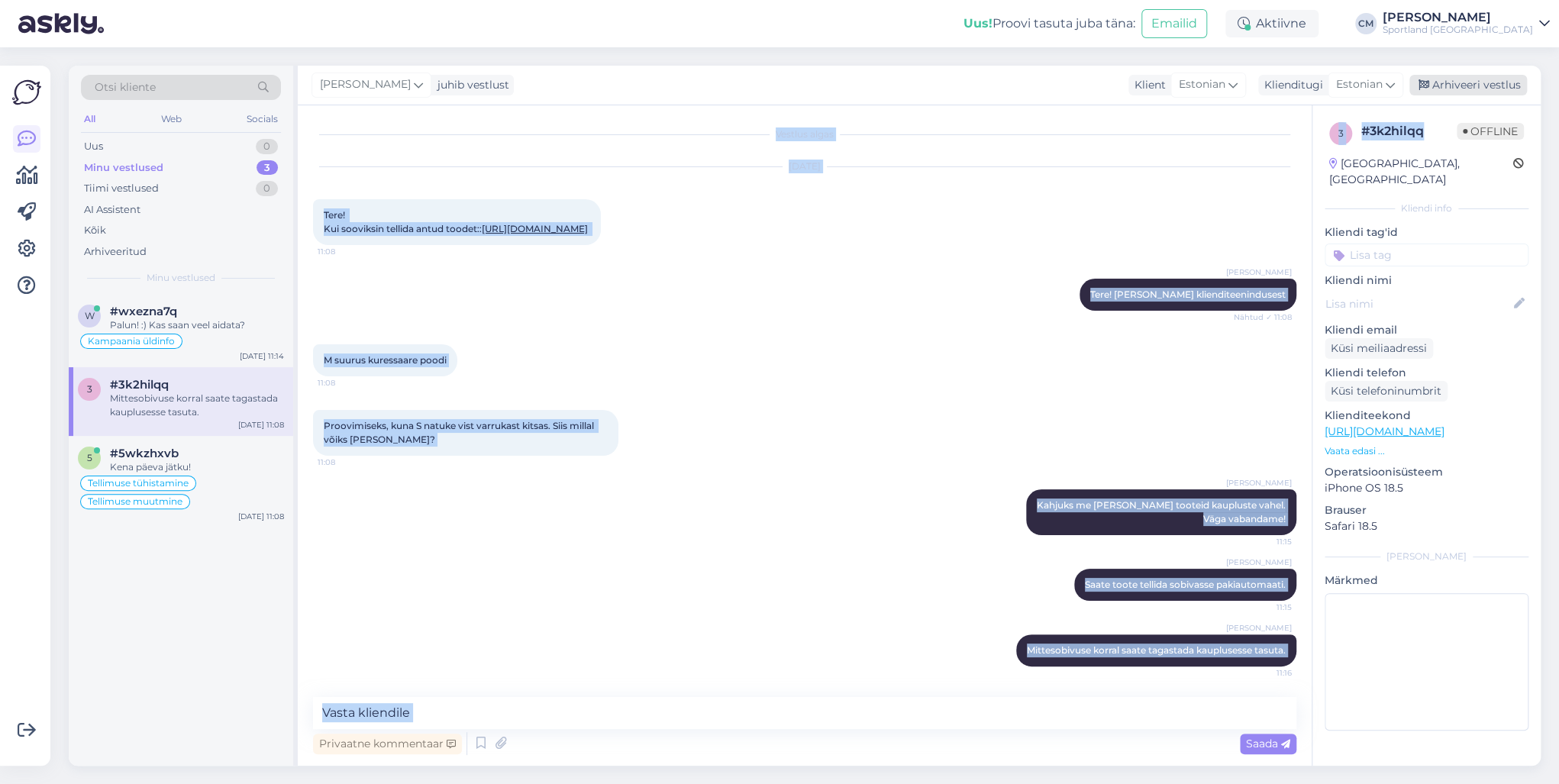
click at [1168, 91] on div "Arhiveeri vestlus" at bounding box center [1468, 84] width 117 height 21
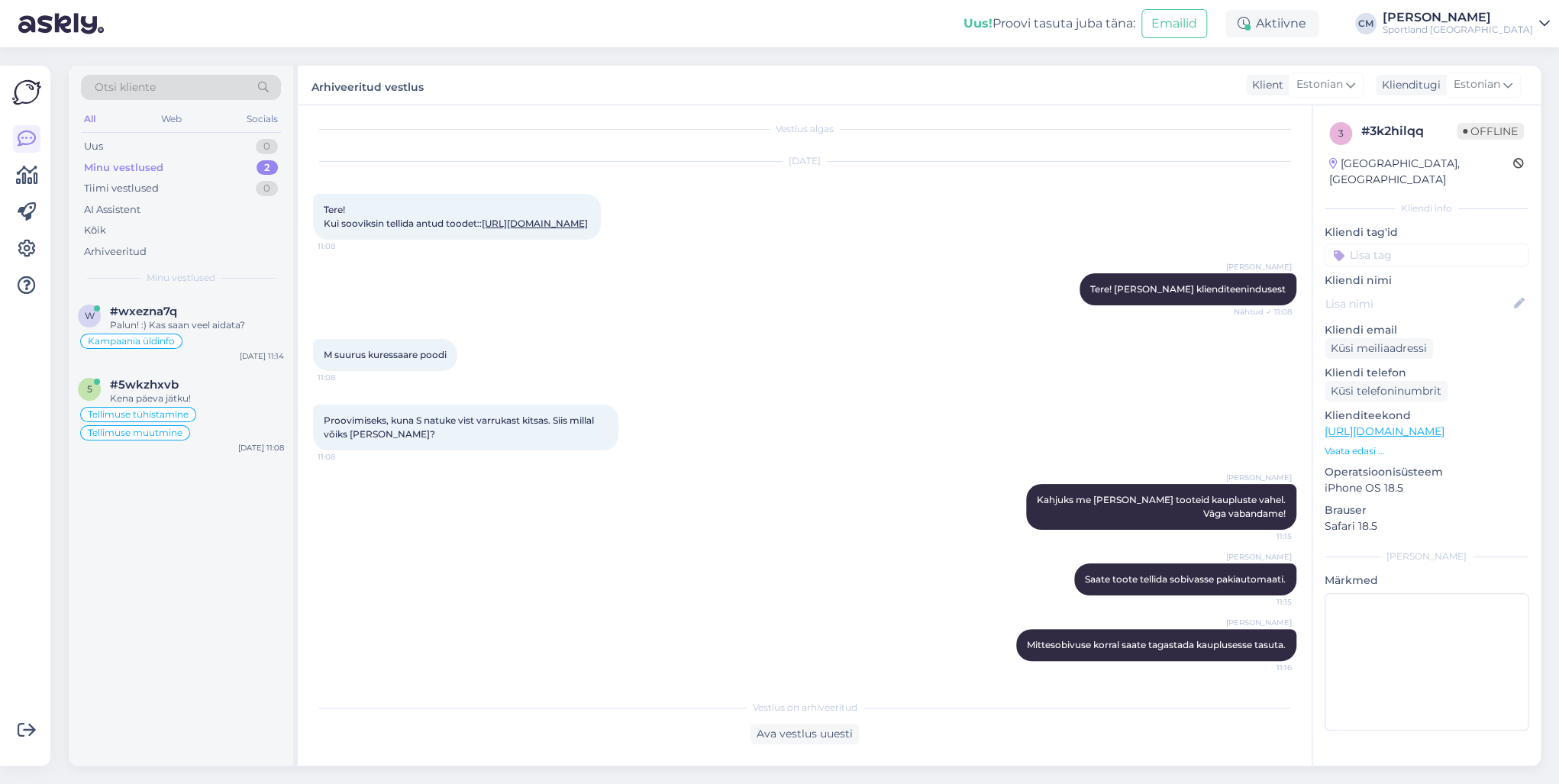
click at [1168, 243] on input at bounding box center [1427, 255] width 204 height 23
click at [1168, 274] on div "Toote saatmine kaupluste vahel" at bounding box center [1427, 295] width 204 height 43
click at [1168, 288] on div "Toote saatmine kaupluste vahel" at bounding box center [1427, 295] width 137 height 15
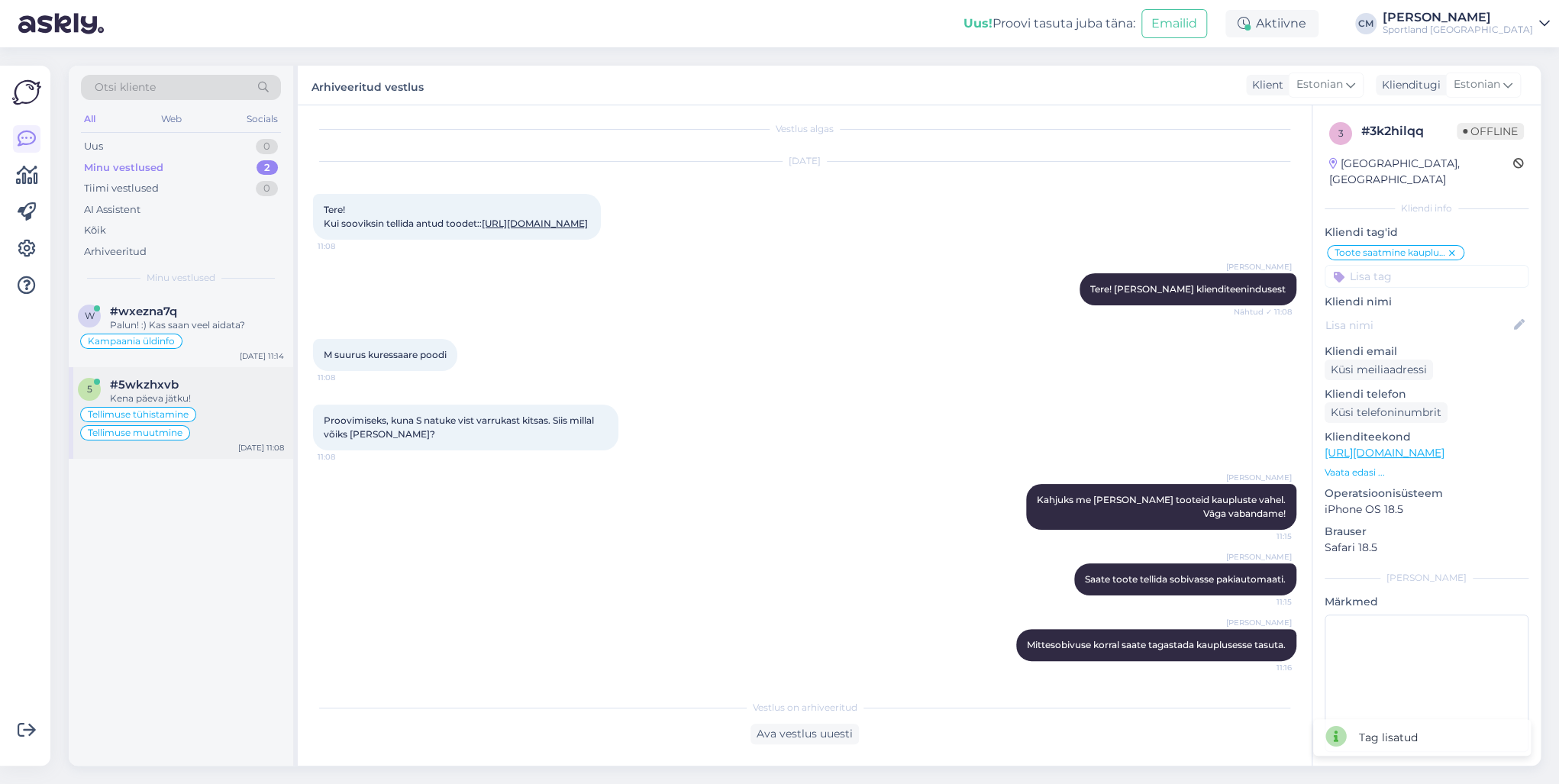
click at [230, 436] on div "Tellimuse tühistamine Tellimuse muutmine" at bounding box center [180, 423] width 206 height 37
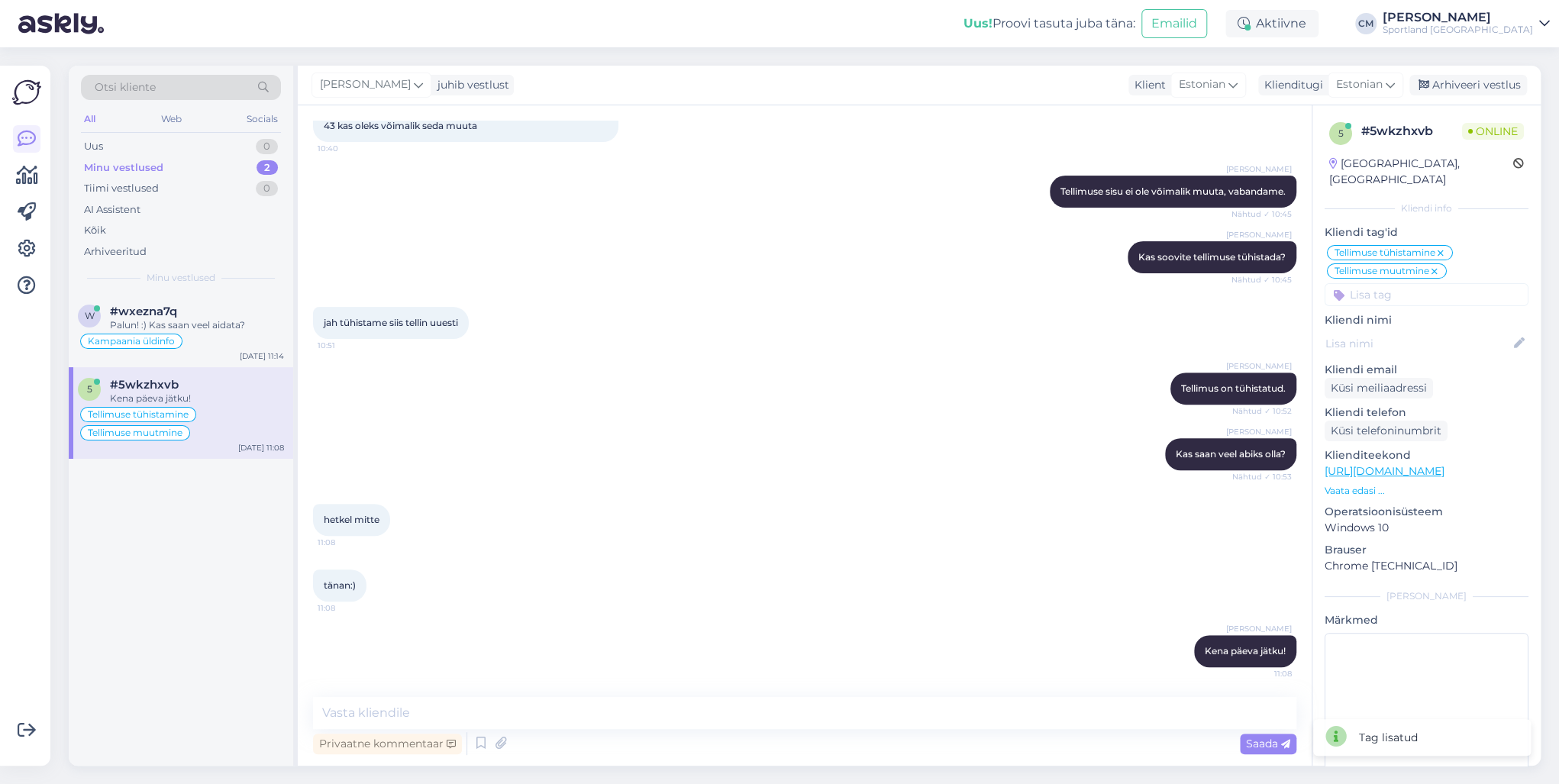
click at [1168, 73] on div "[PERSON_NAME] juhib vestlust Klient [DEMOGRAPHIC_DATA] Klienditugi [DEMOGRAPHIC…" at bounding box center [919, 86] width 1243 height 40
click at [1168, 87] on div "Arhiveeri vestlus" at bounding box center [1468, 84] width 117 height 21
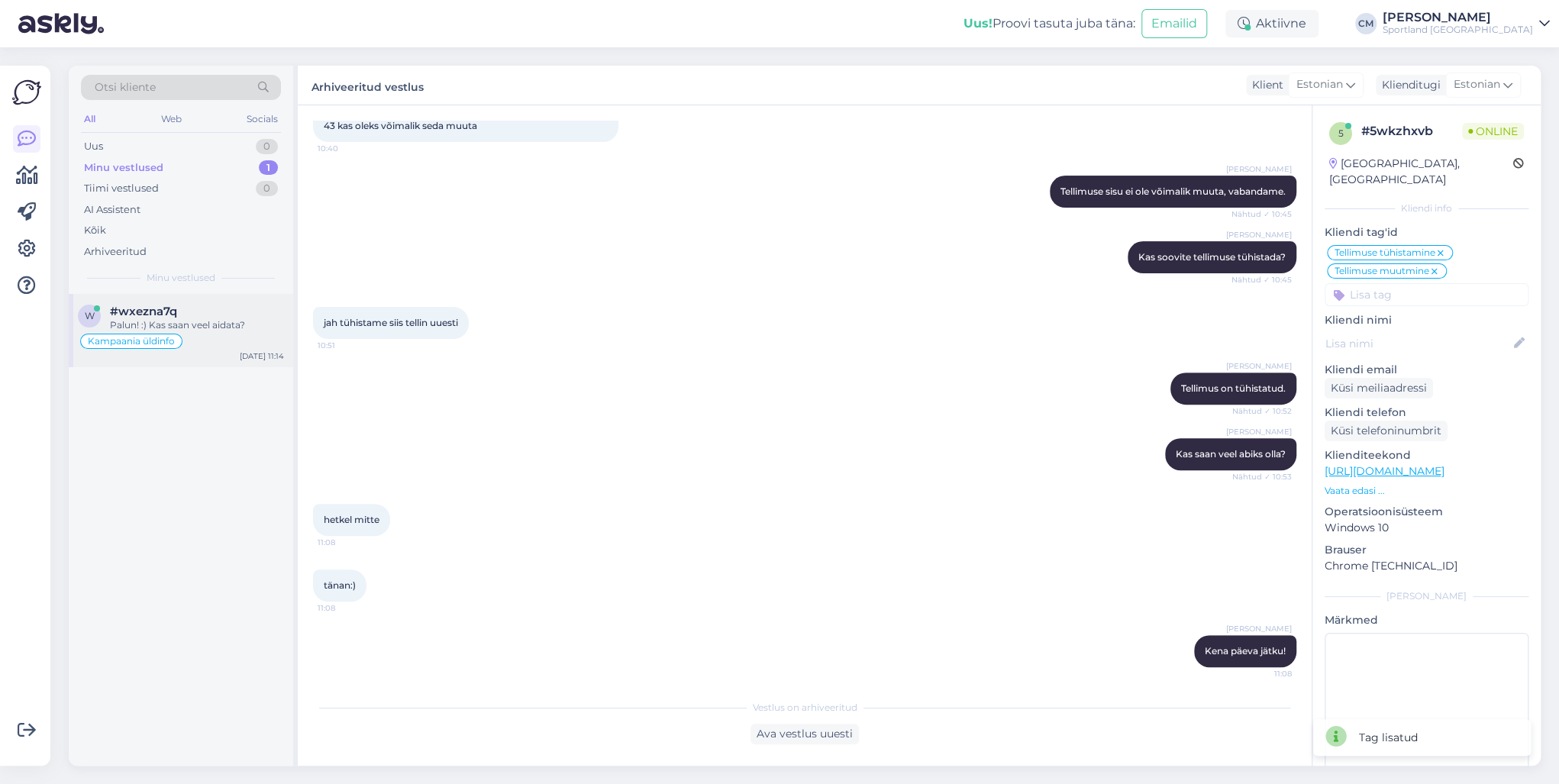
click at [228, 348] on div "Kampaania üldinfo" at bounding box center [180, 341] width 206 height 18
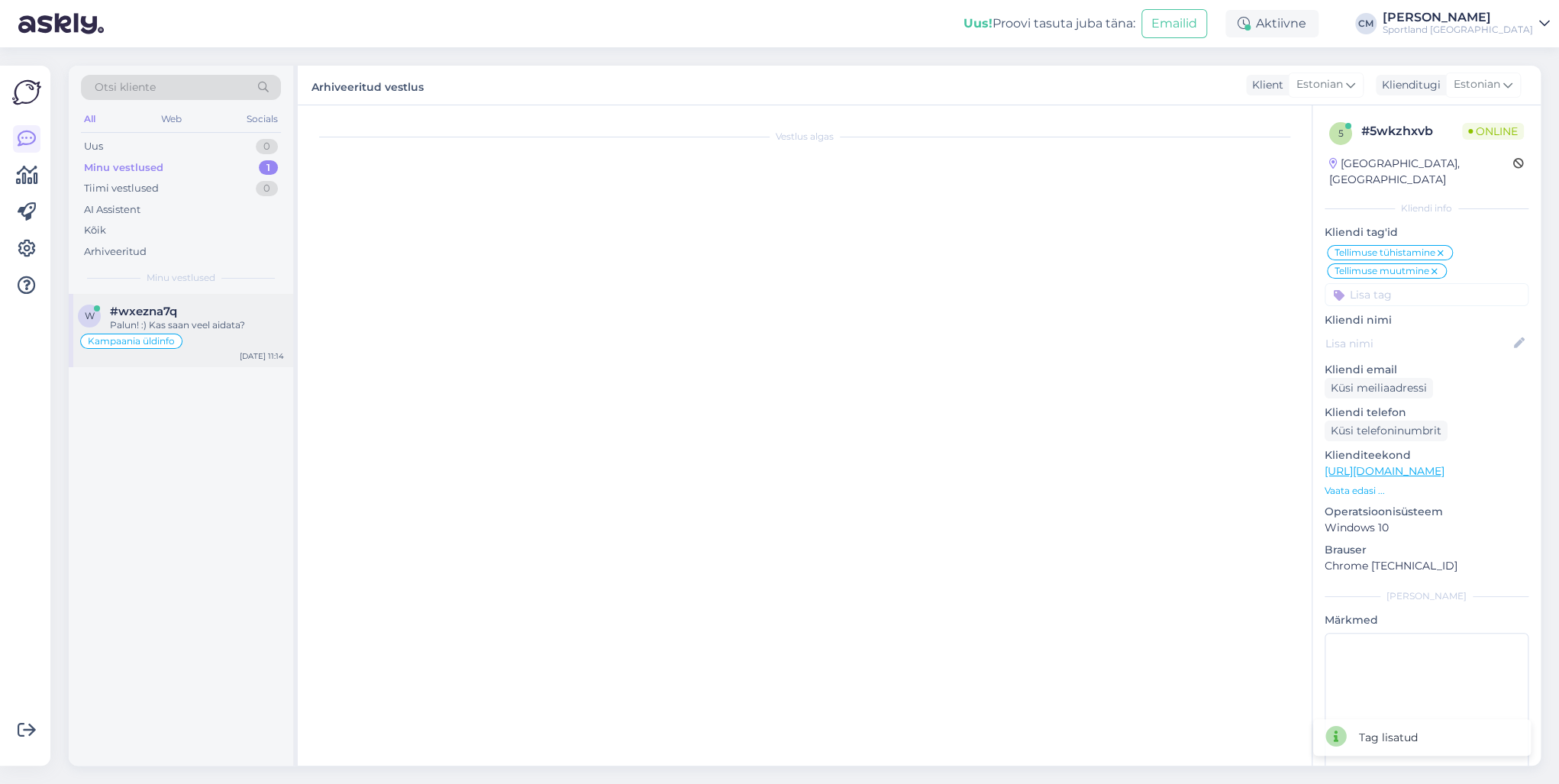
scroll to position [133, 0]
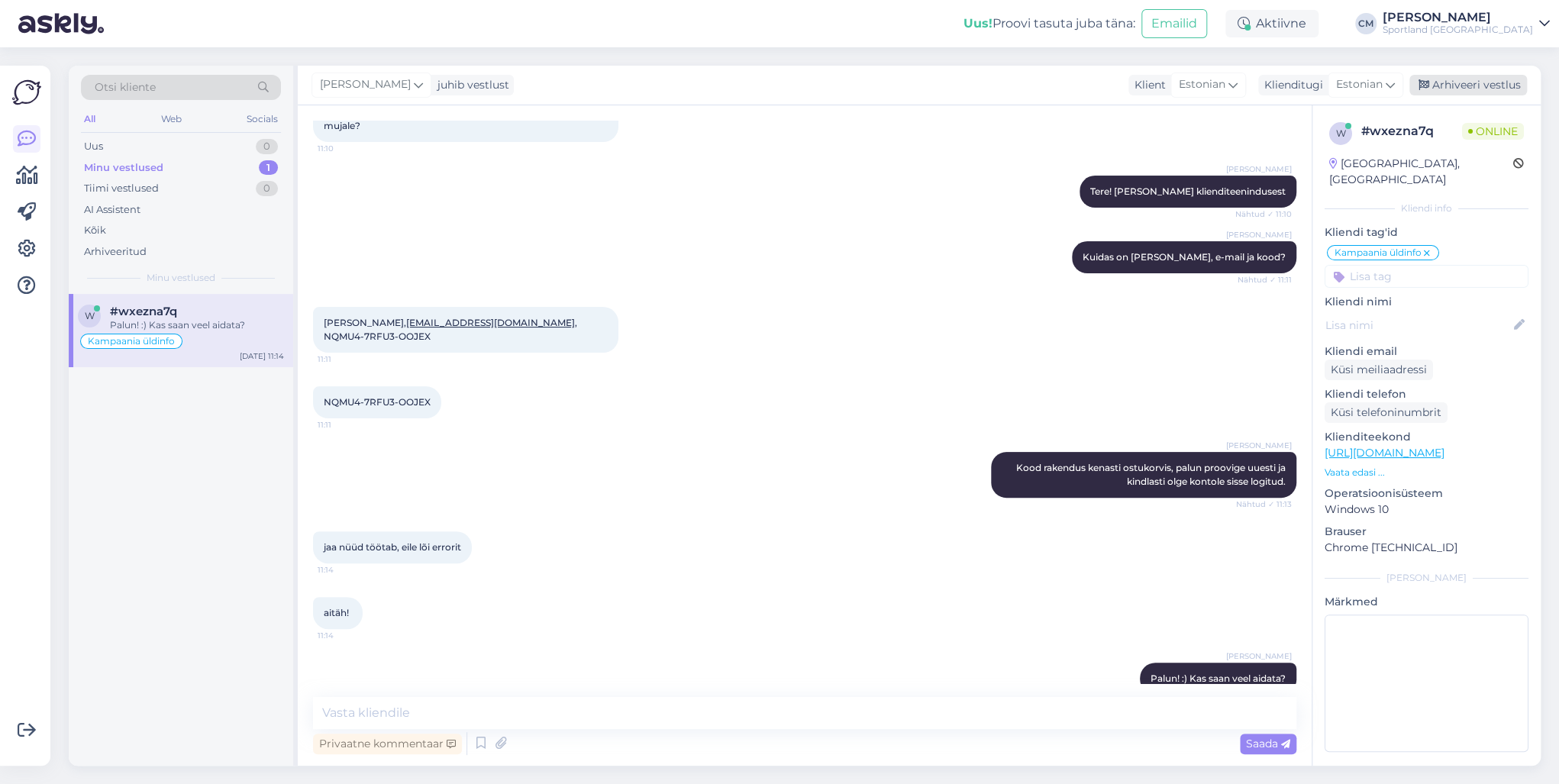
click at [1168, 85] on div "Arhiveeri vestlus" at bounding box center [1468, 84] width 117 height 21
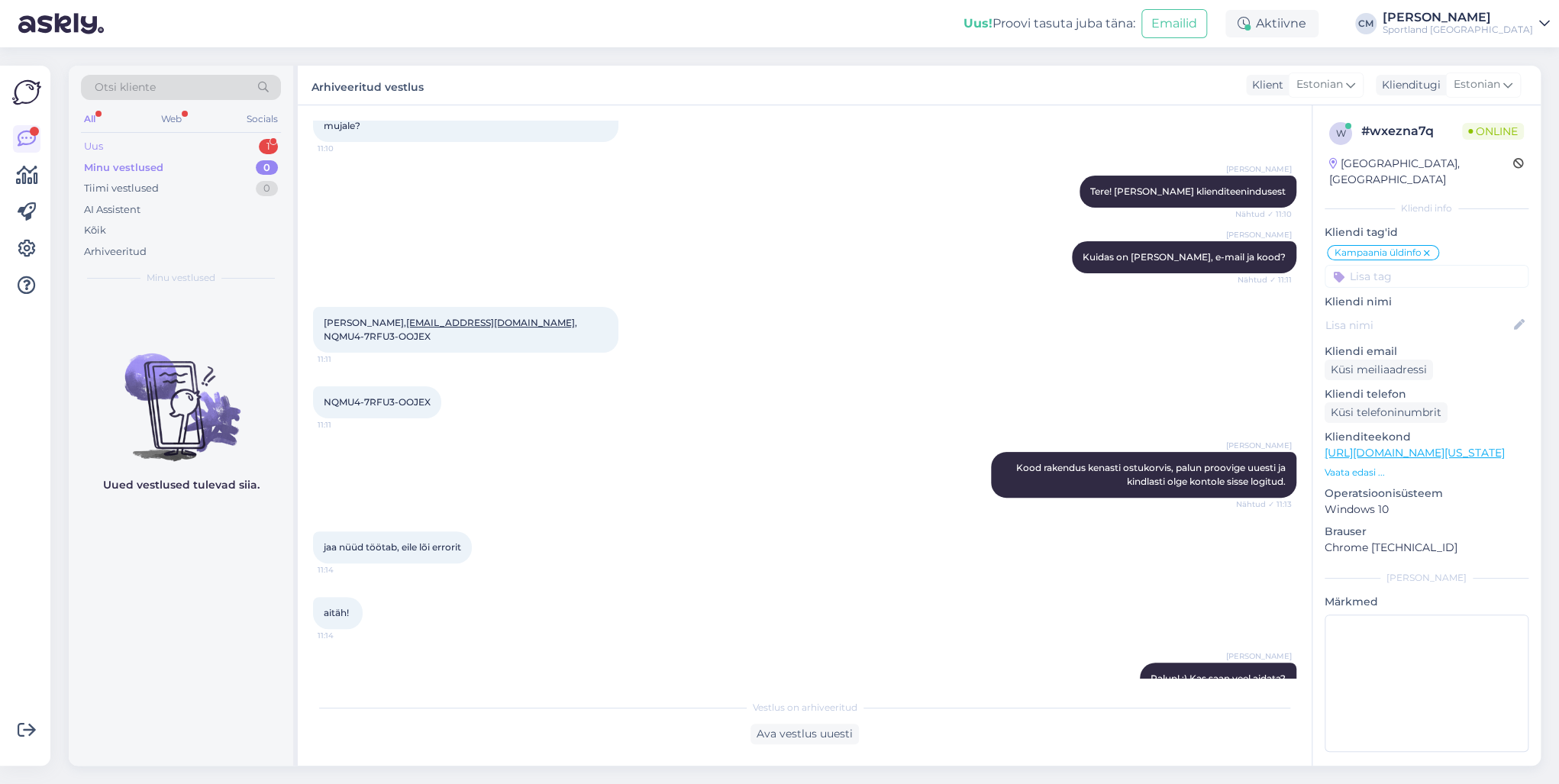
click at [251, 141] on div "Uus 1" at bounding box center [180, 147] width 200 height 21
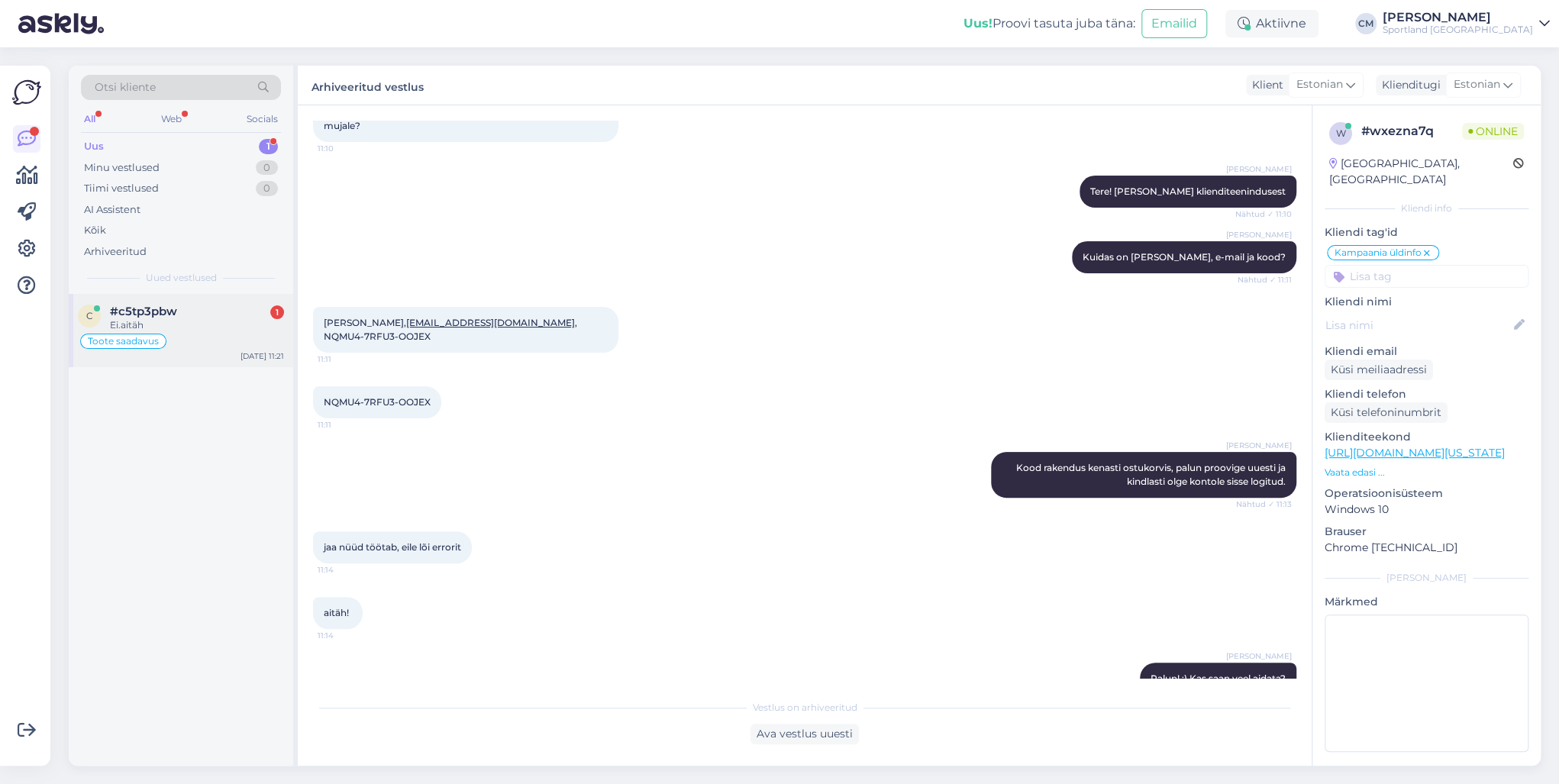
click at [233, 303] on div "c #c5tp3pbw 1 Ei.aitäh Toote saadavus [DATE] 11:21" at bounding box center [181, 330] width 224 height 73
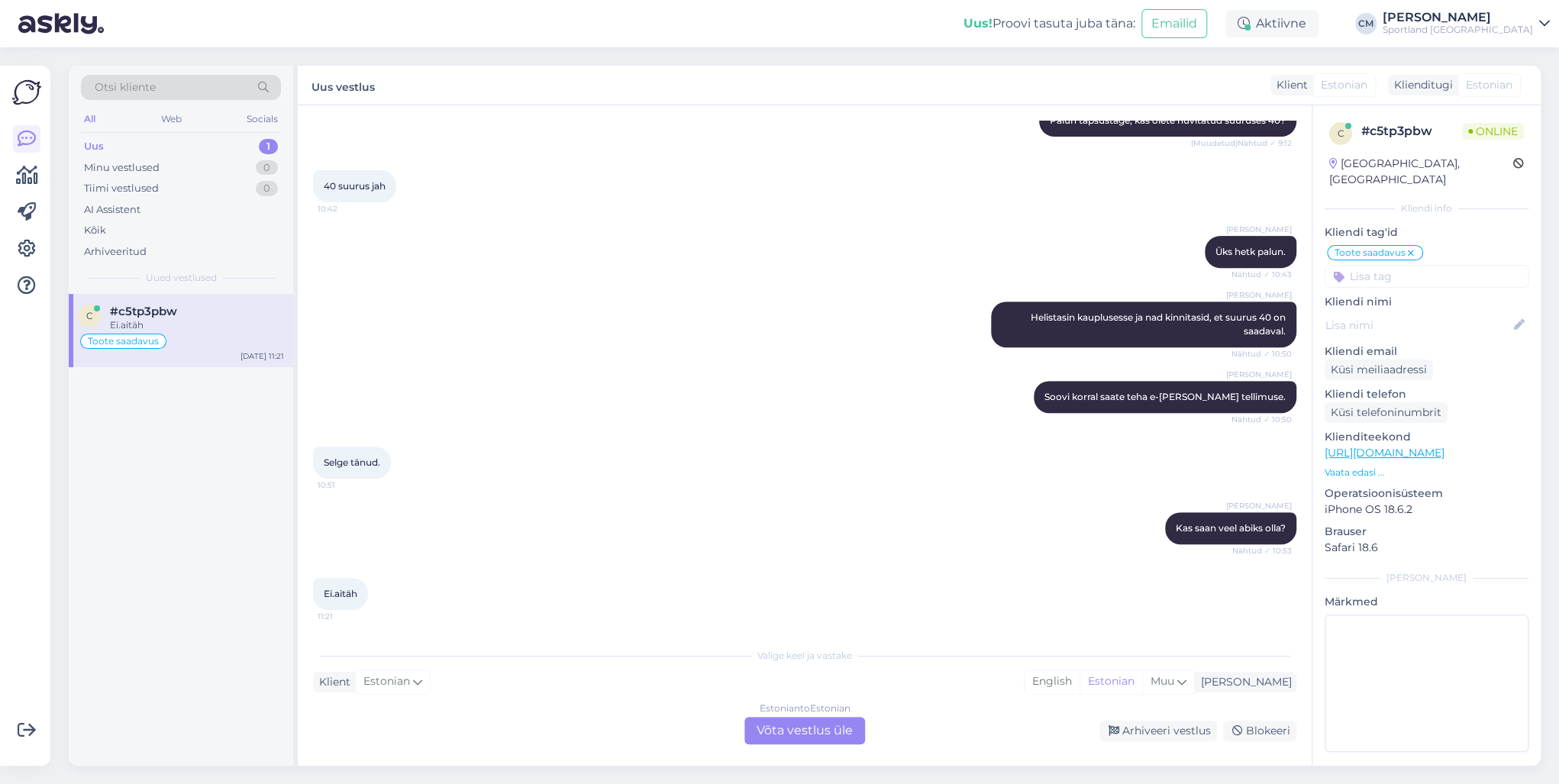
click at [753, 563] on div "Estonian to Estonian Võta vestlus üle" at bounding box center [804, 730] width 121 height 28
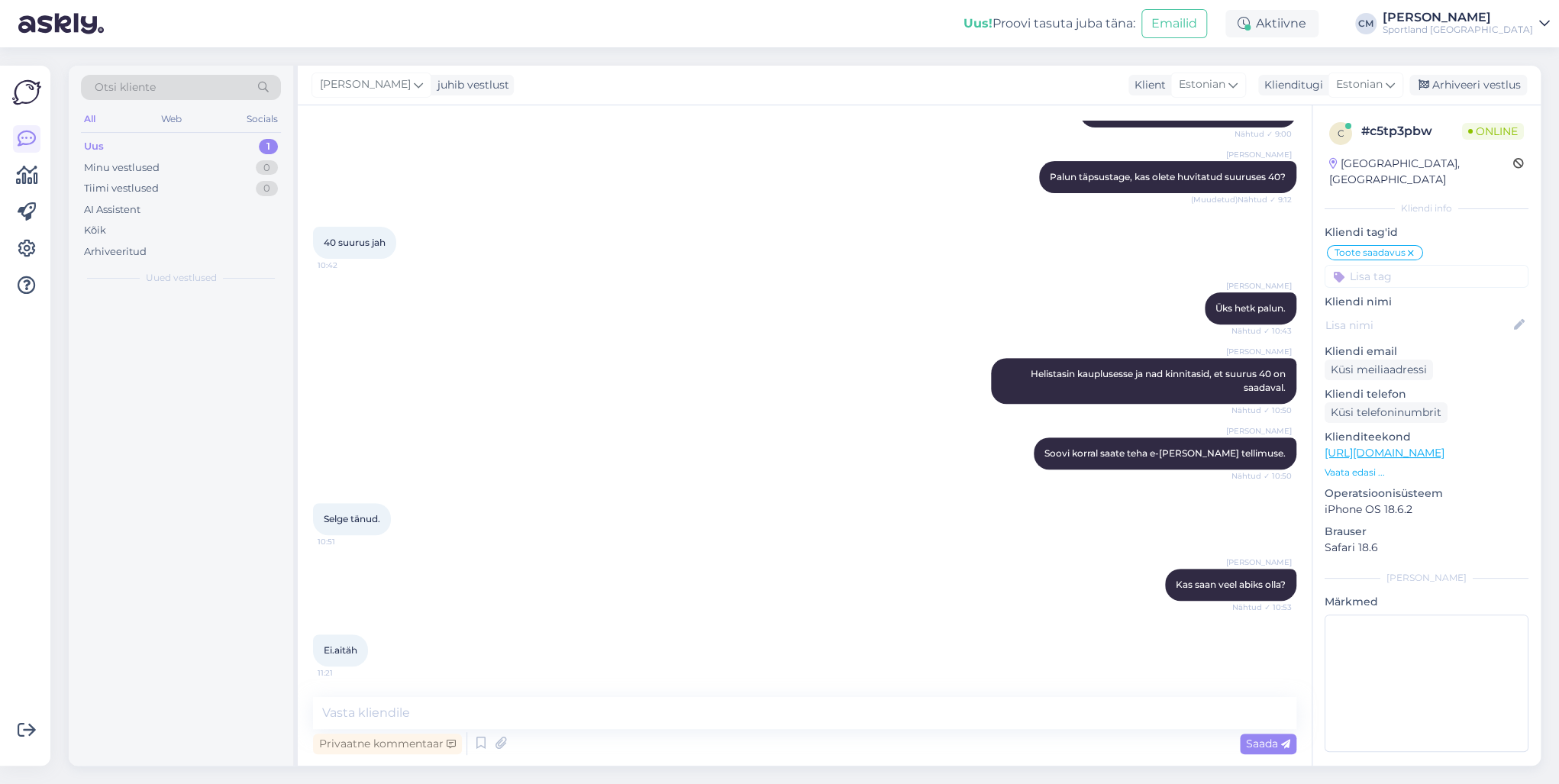
scroll to position [295, 0]
click at [699, 563] on textarea at bounding box center [804, 713] width 983 height 32
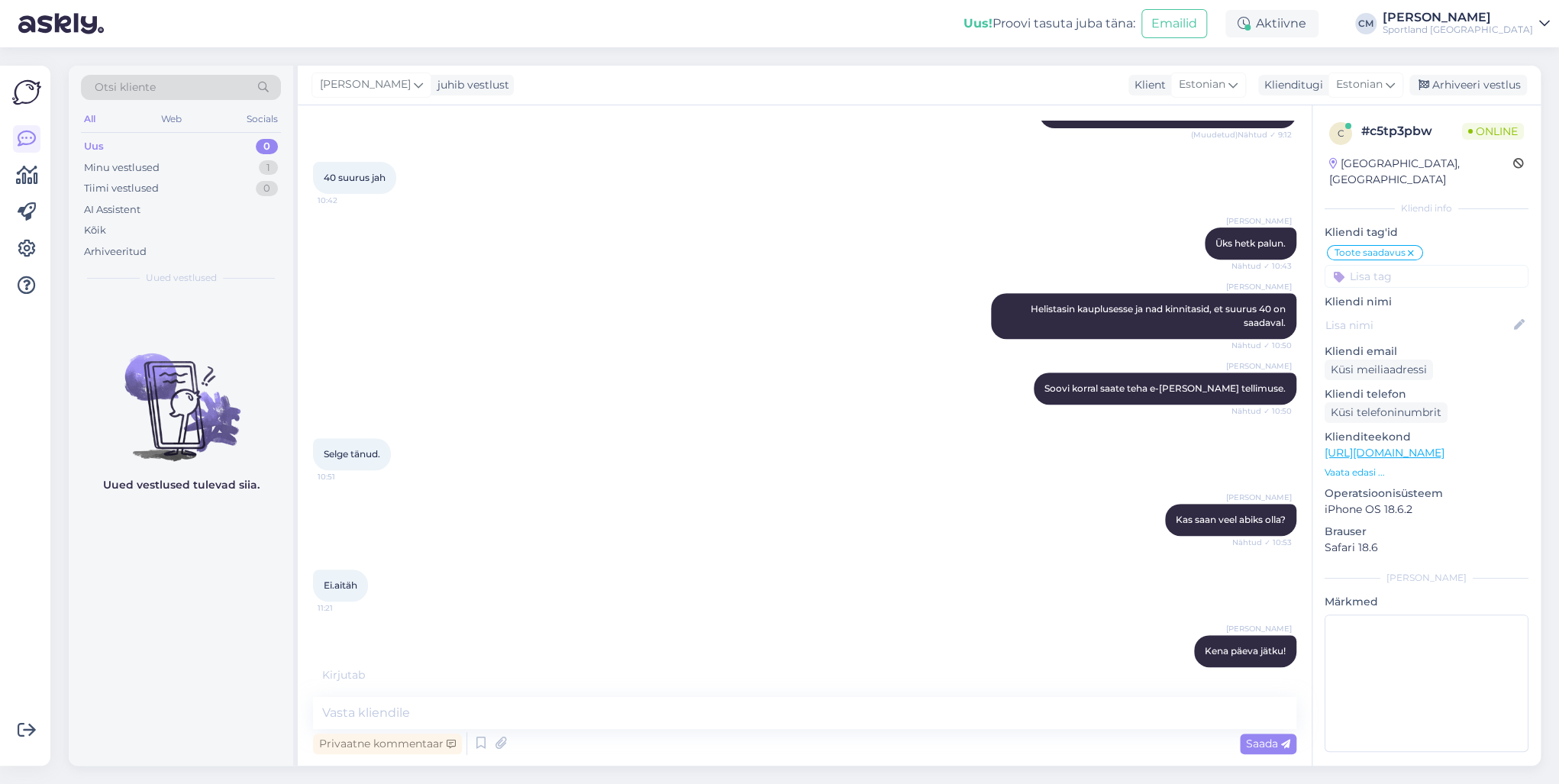
scroll to position [426, 0]
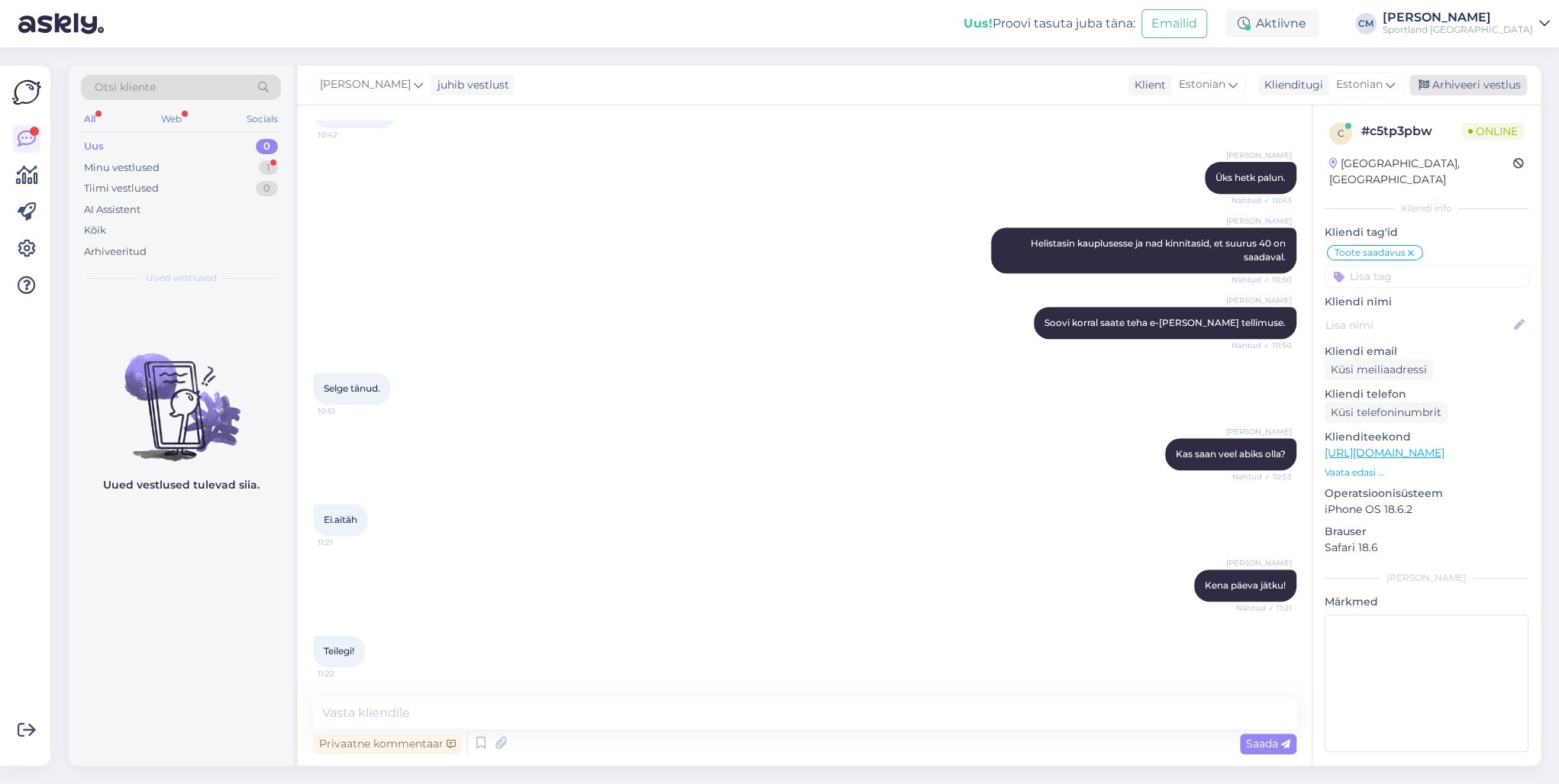
click at [1168, 81] on div "Arhiveeri vestlus" at bounding box center [1468, 84] width 117 height 21
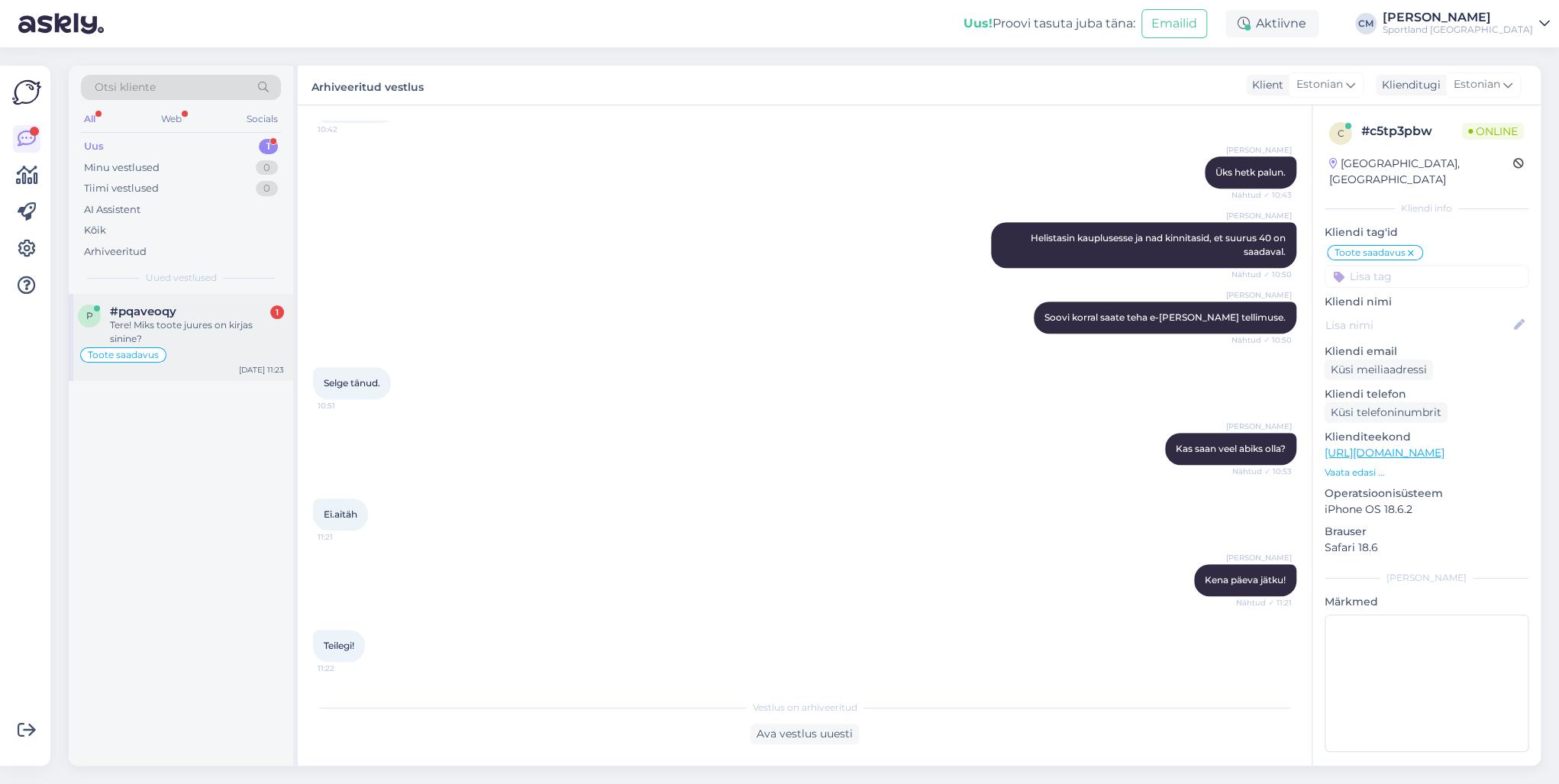
click at [221, 301] on div "p #pqaveoqy 1 Tere! Miks toote juures on kirjas sinine? Toote saadavus [DATE] 1…" at bounding box center [181, 337] width 224 height 87
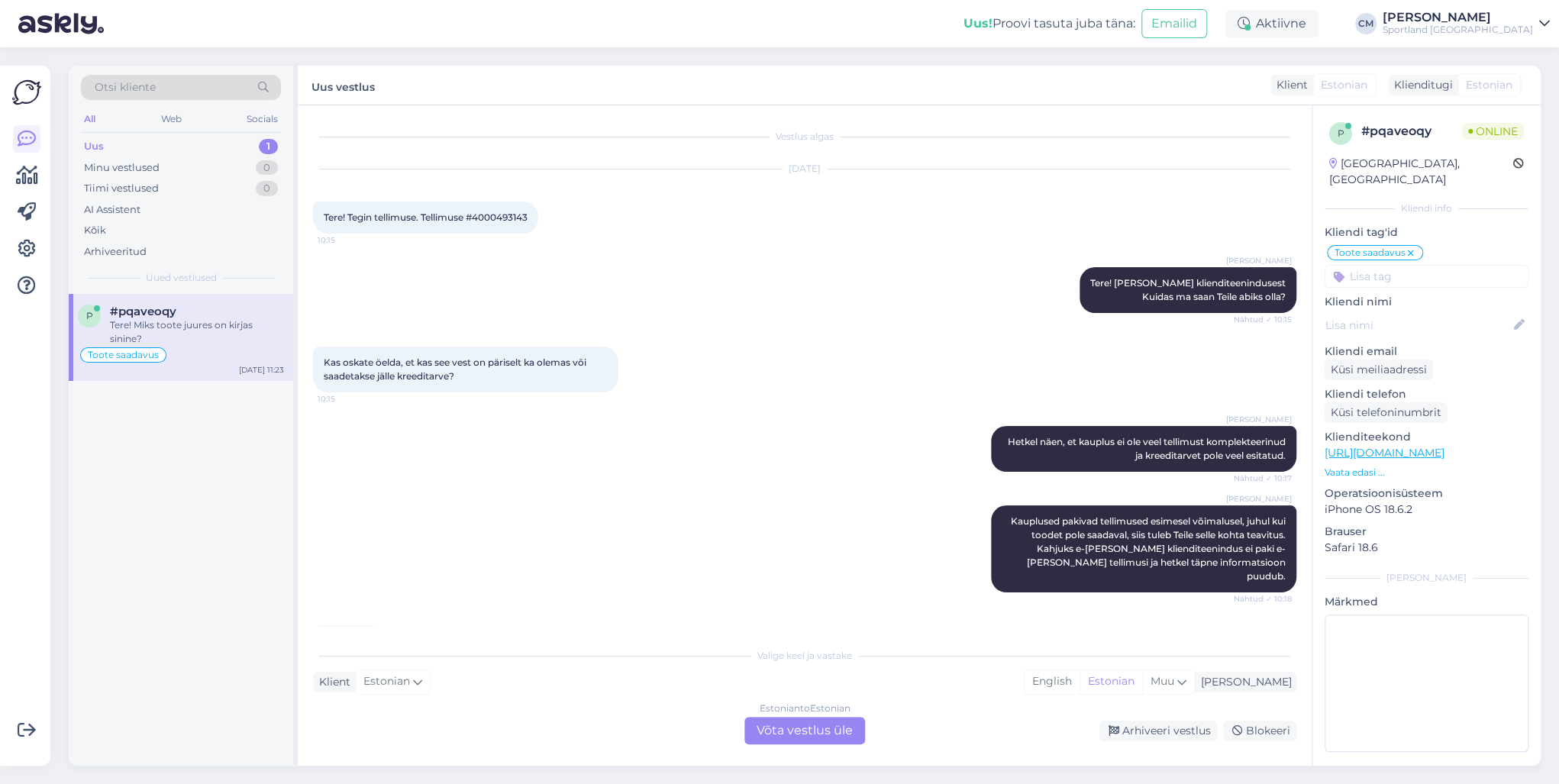
scroll to position [815, 0]
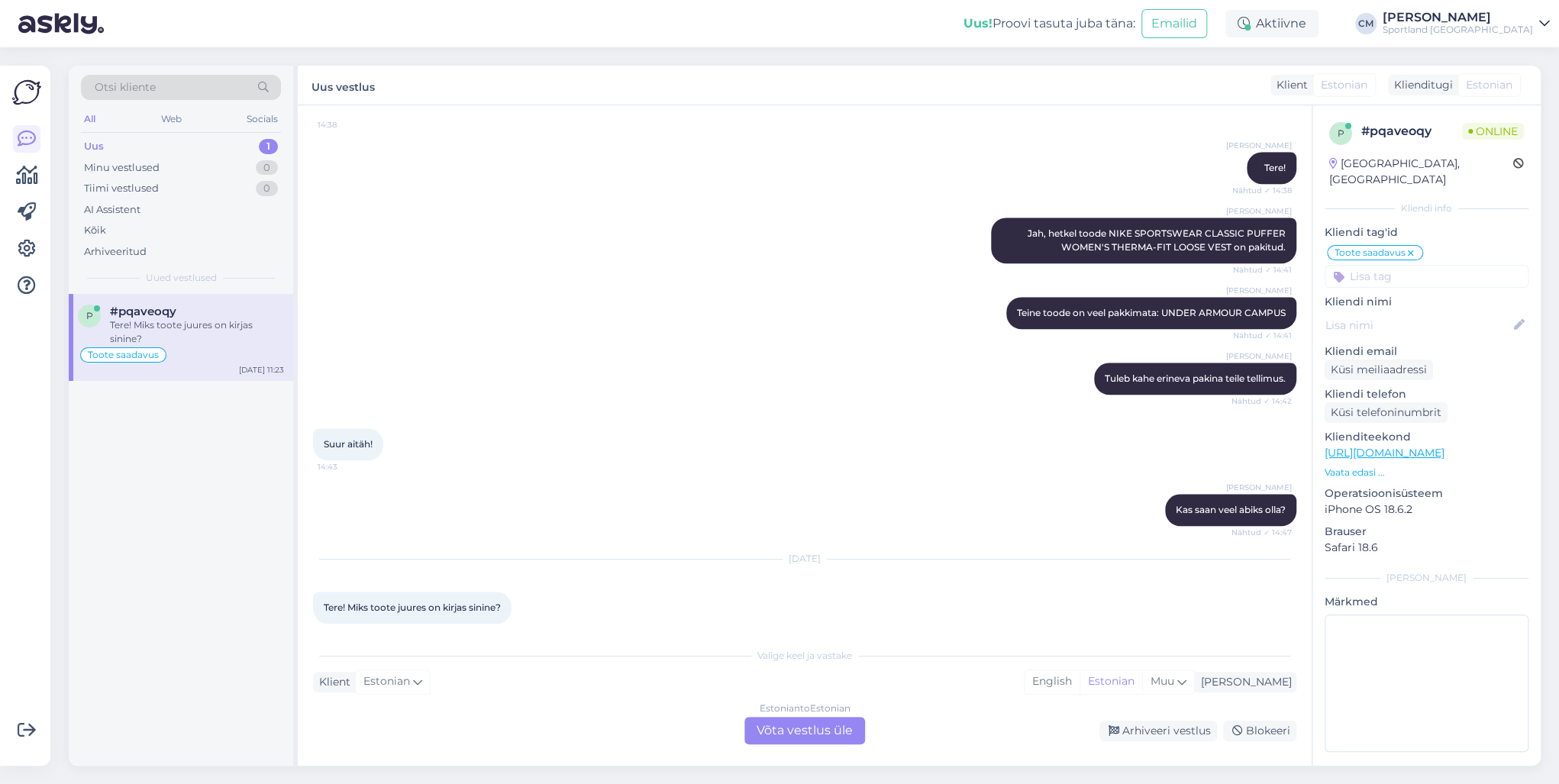
click at [776, 563] on div "Estonian to Estonian Võta vestlus üle" at bounding box center [804, 730] width 121 height 28
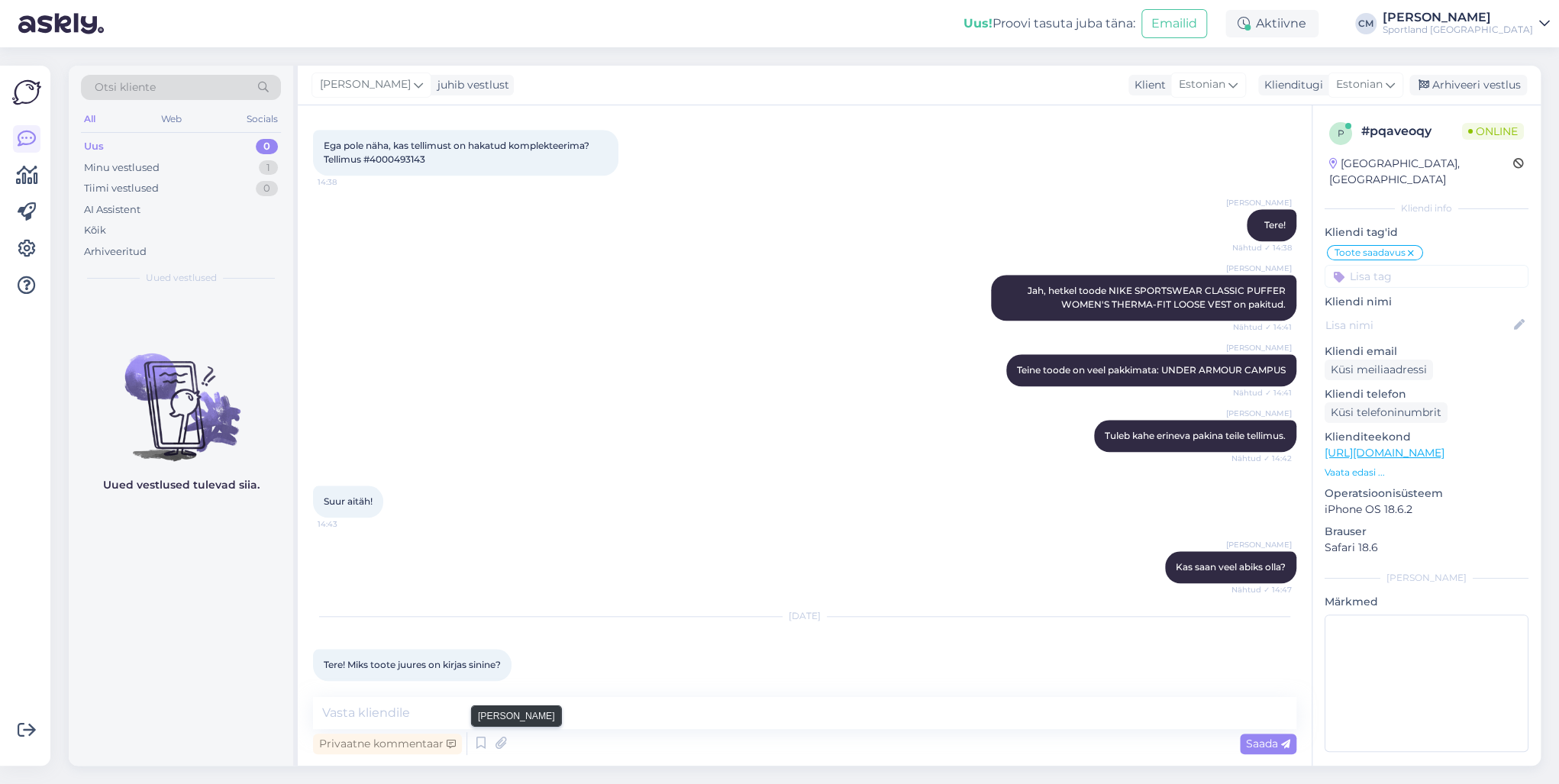
scroll to position [838, 0]
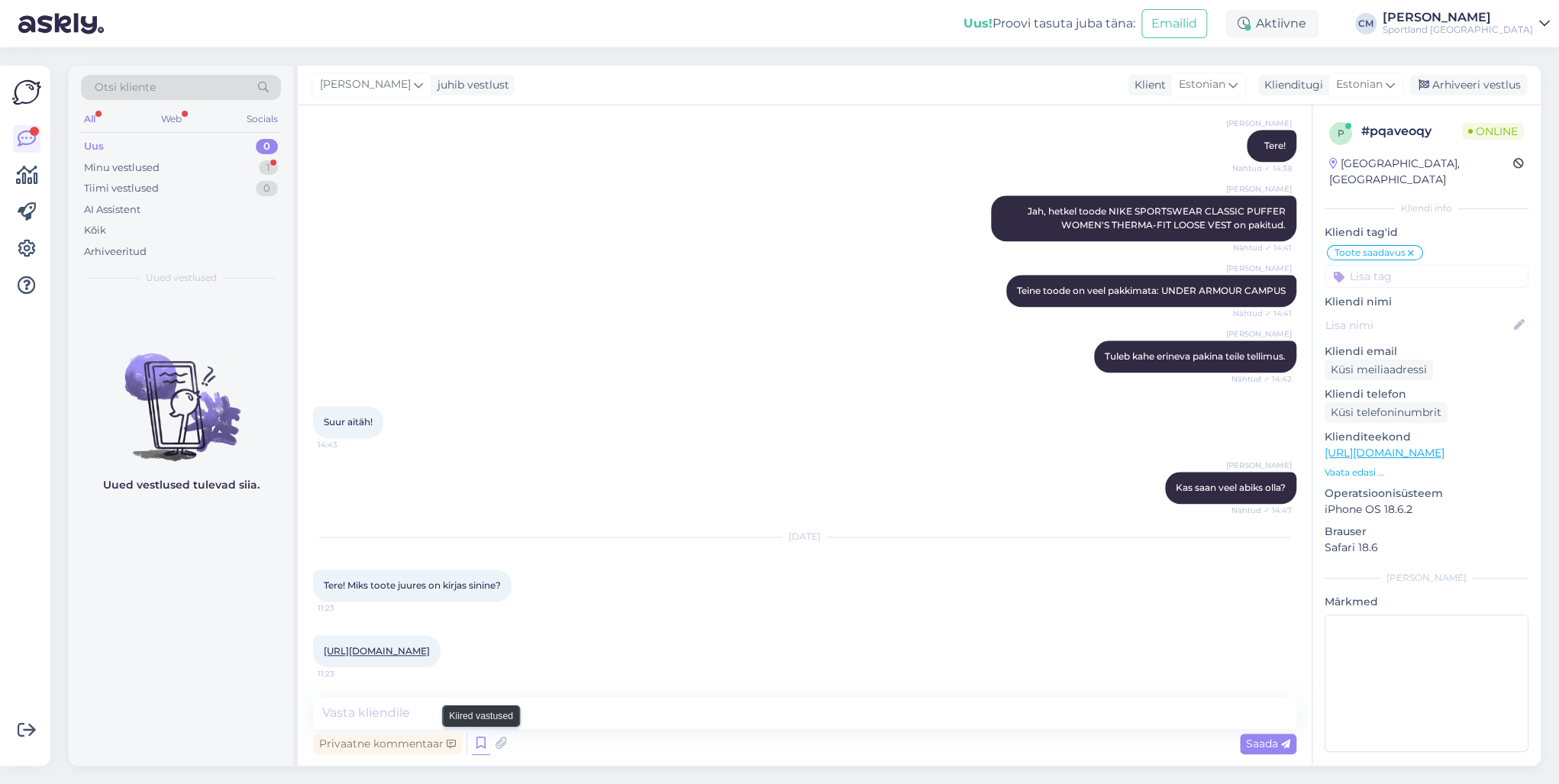
click at [483, 563] on icon at bounding box center [481, 743] width 18 height 23
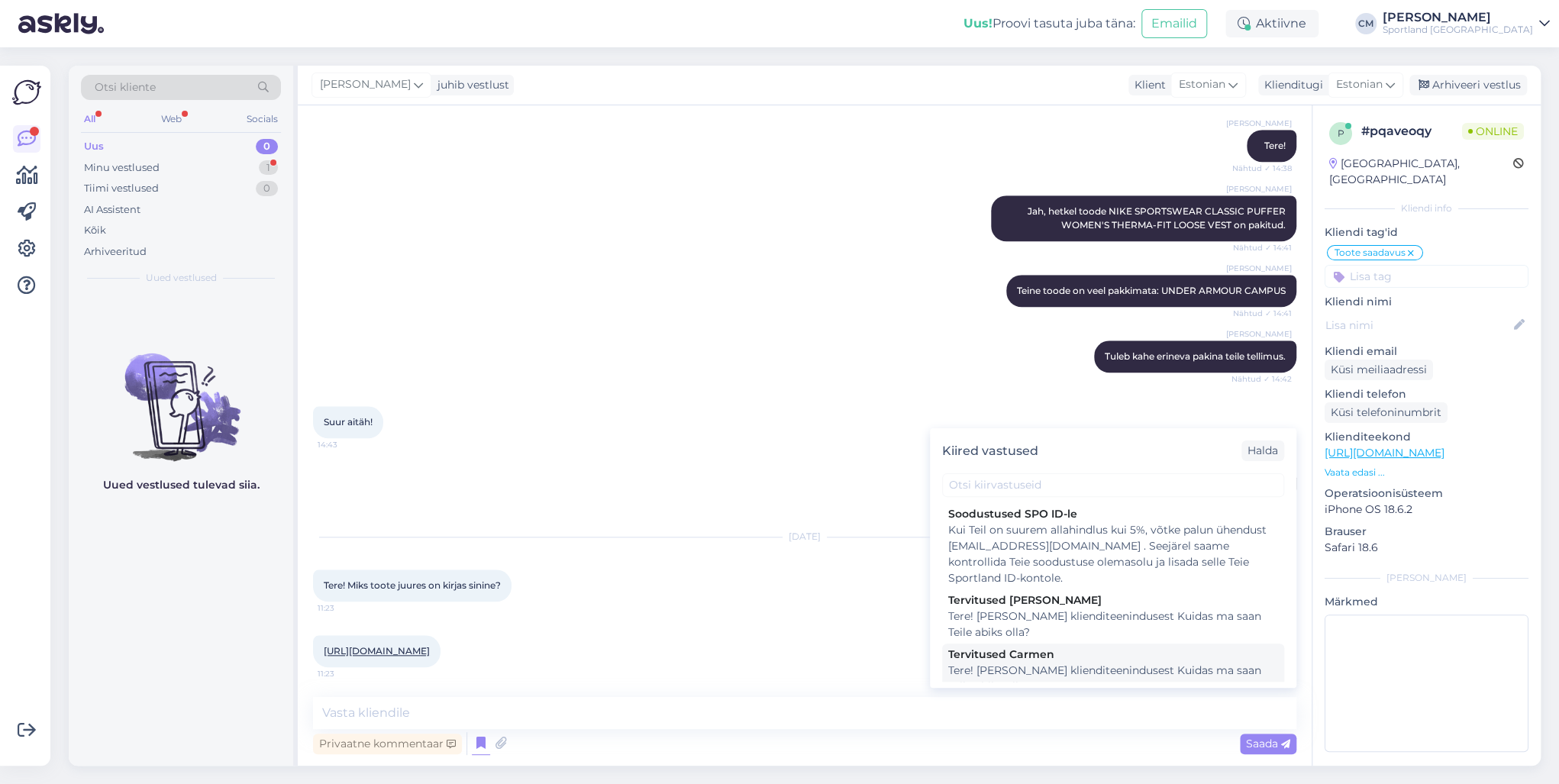
click at [962, 563] on div "Tervitused Carmen" at bounding box center [1113, 654] width 330 height 16
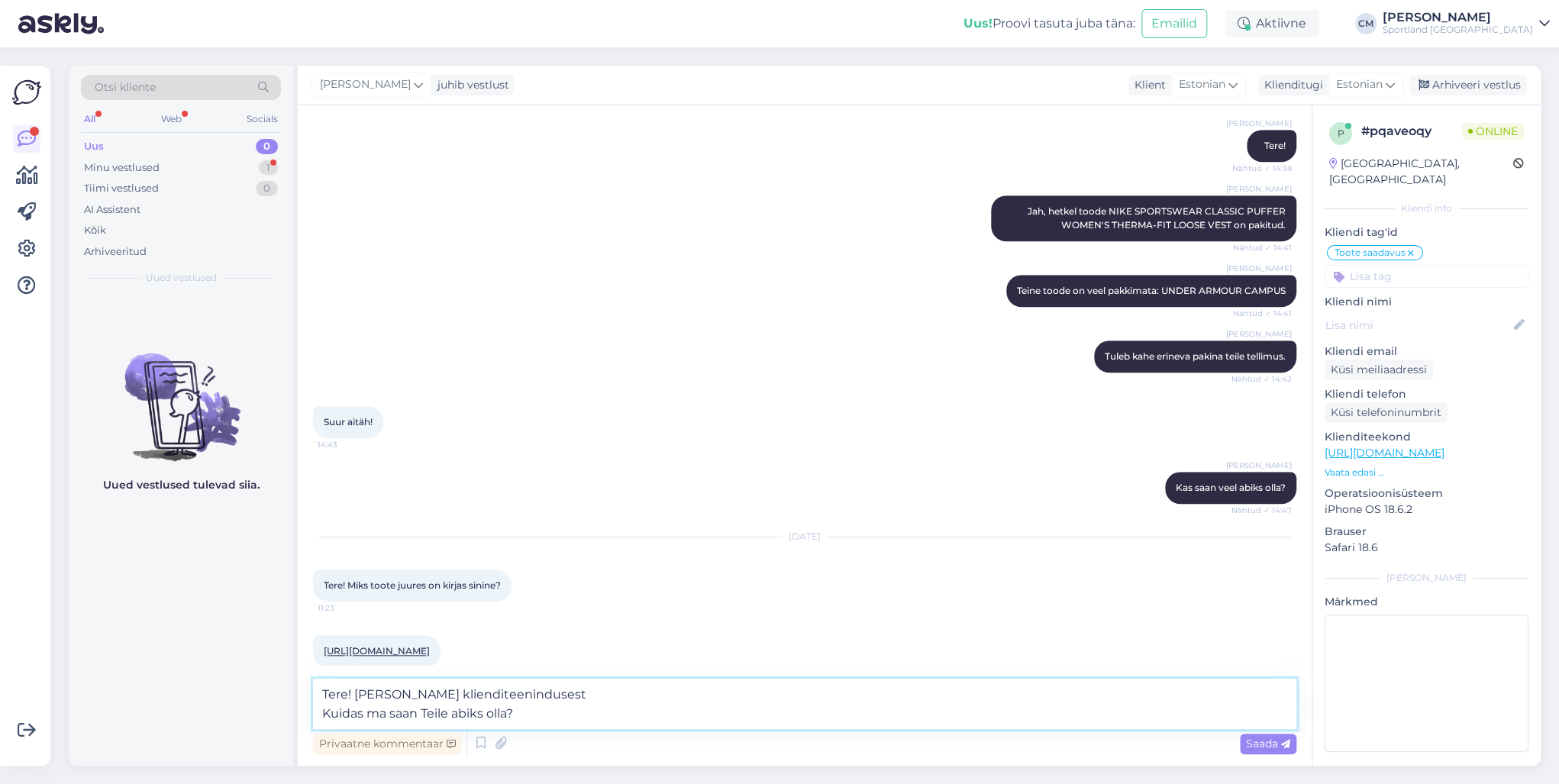
drag, startPoint x: 530, startPoint y: 717, endPoint x: 287, endPoint y: 720, distance: 243.0
click at [287, 563] on div "Otsi kliente All Web Socials Uus 0 Minu vestlused 1 Tiimi vestlused 0 AI Assist…" at bounding box center [805, 416] width 1472 height 700
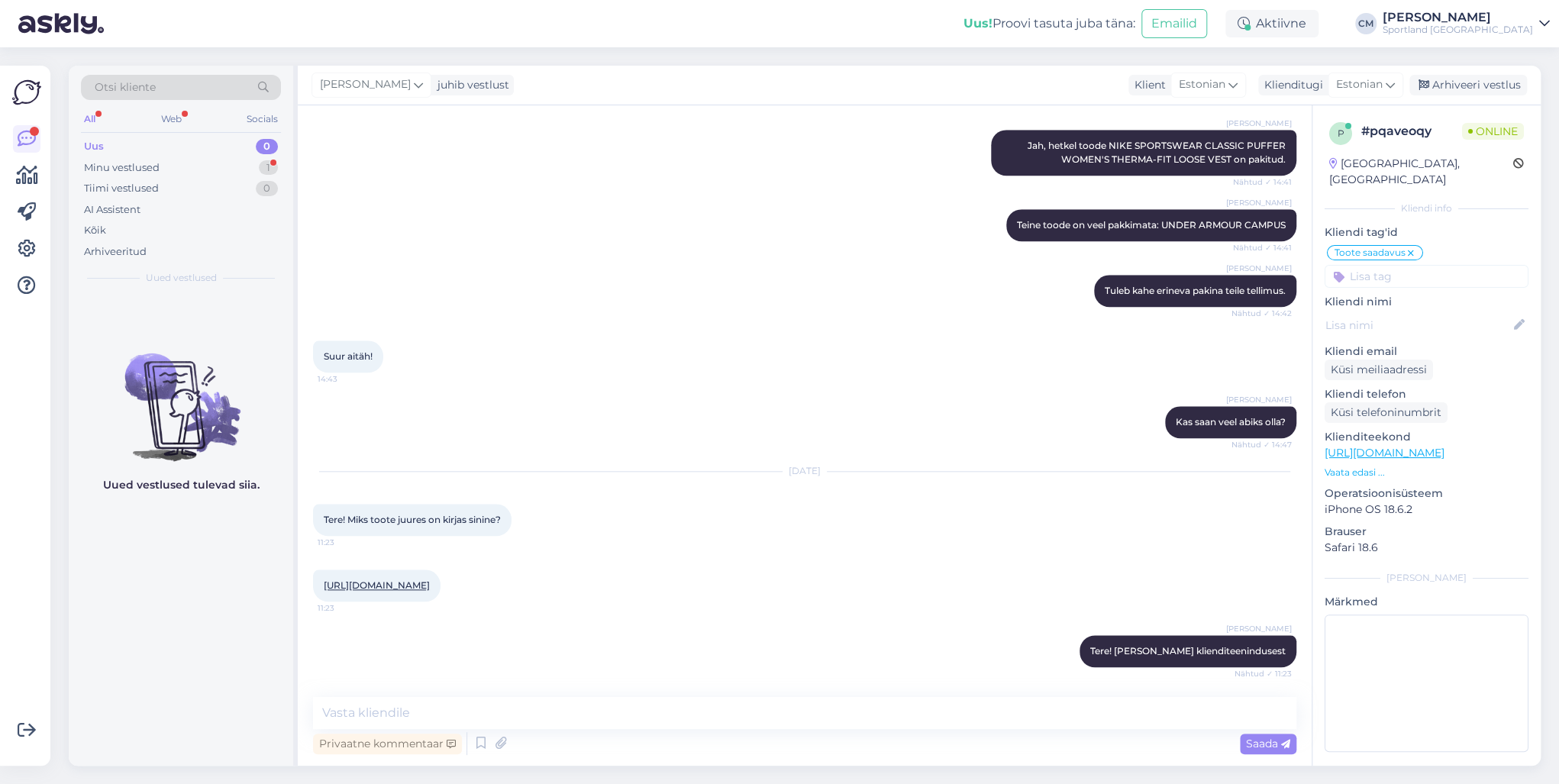
click at [441, 563] on div "[URL][DOMAIN_NAME] 11:23" at bounding box center [377, 585] width 127 height 32
click at [430, 563] on link "[URL][DOMAIN_NAME]" at bounding box center [377, 585] width 106 height 12
drag, startPoint x: 453, startPoint y: 693, endPoint x: 446, endPoint y: 707, distance: 15.7
click at [446, 563] on div "Vestlus algas [DATE] Tere! Tegin tellimuse. Tellimuse #4000493143 10:15 [PERSON…" at bounding box center [804, 435] width 1014 height 660
click at [446, 563] on textarea at bounding box center [804, 713] width 983 height 32
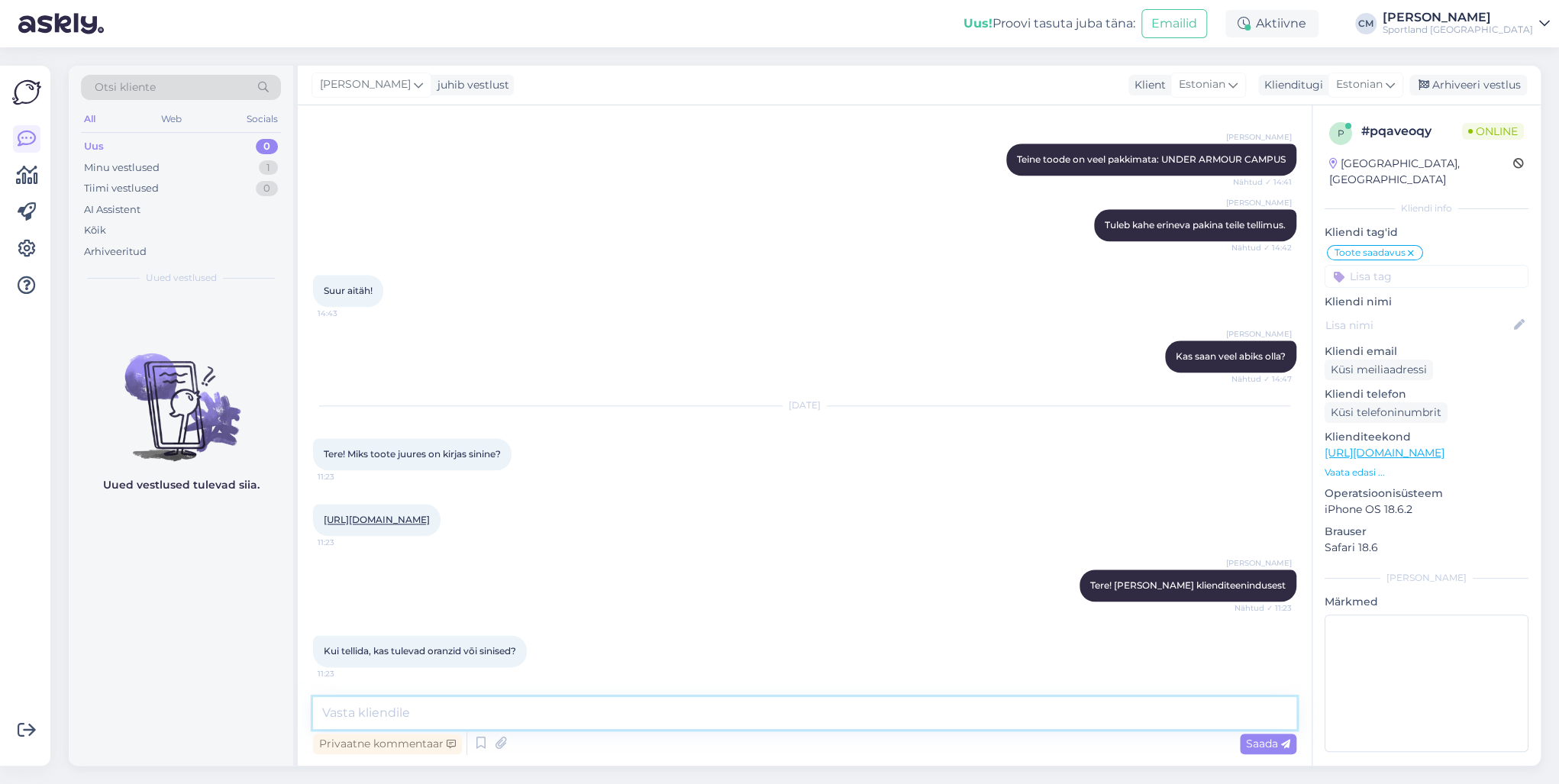
scroll to position [1049, 0]
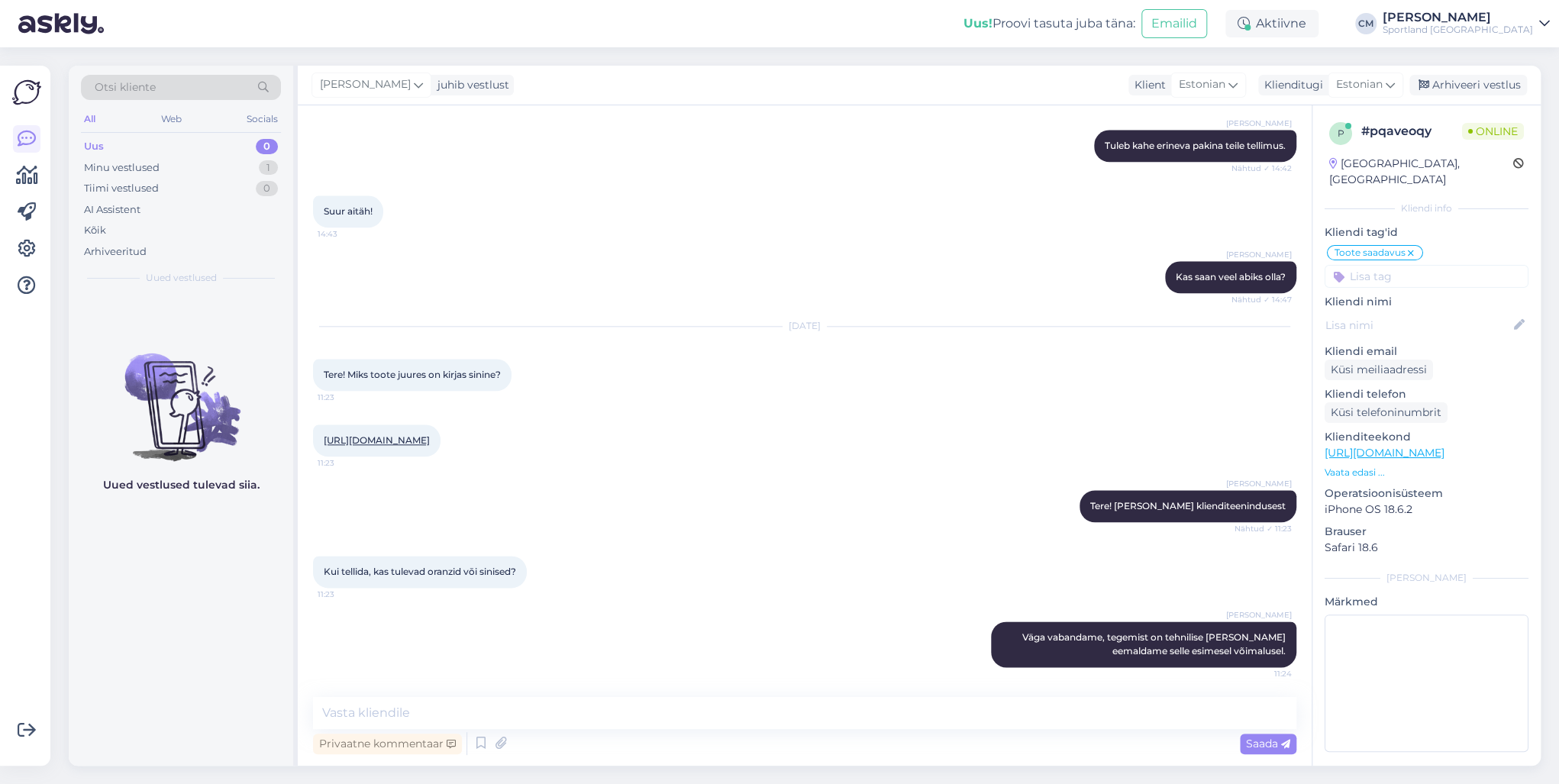
click at [1168, 265] on input at bounding box center [1427, 276] width 204 height 23
click at [1168, 349] on span "E-poe tehniline info" at bounding box center [1426, 354] width 89 height 9
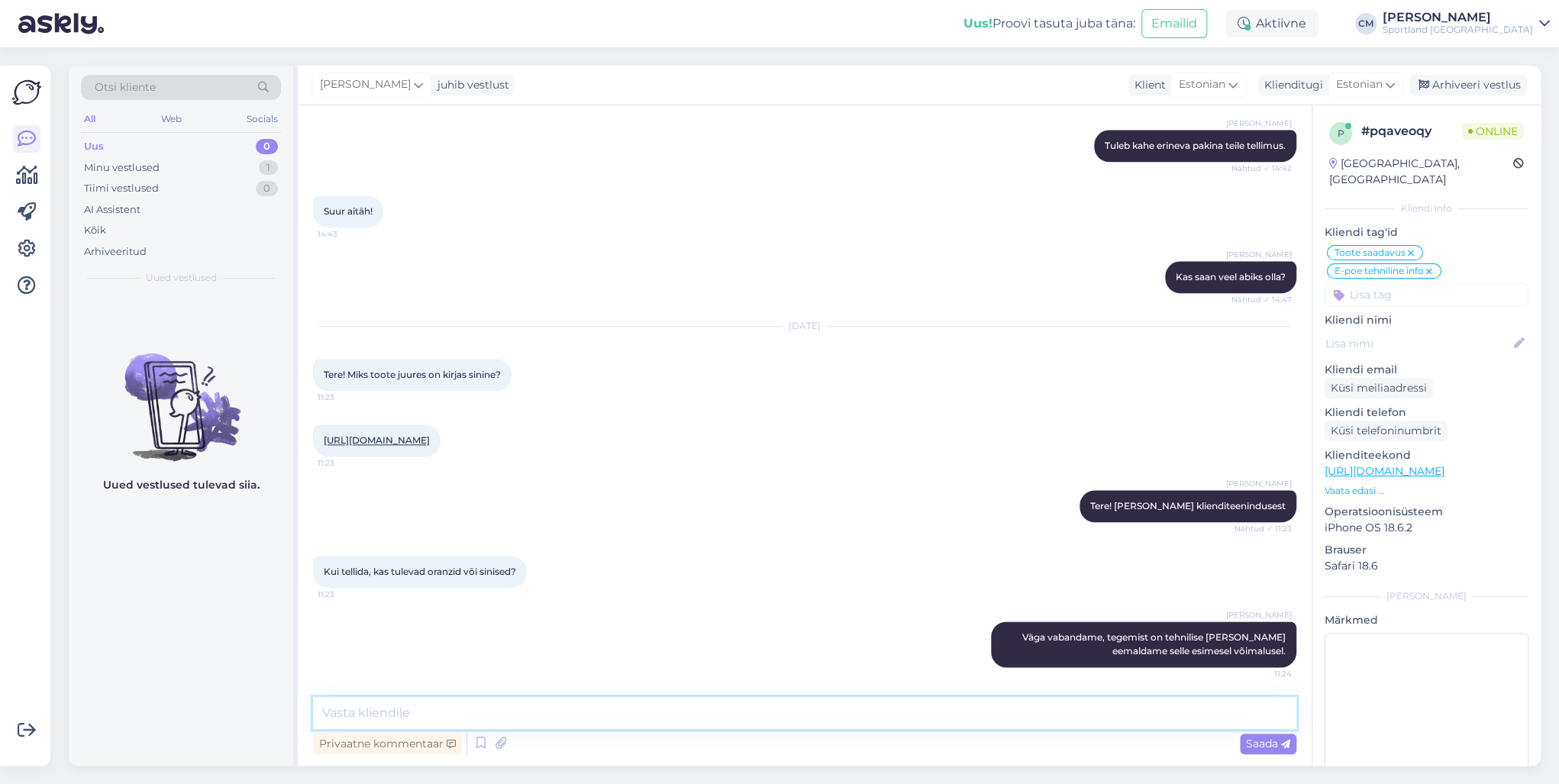
click at [748, 563] on textarea at bounding box center [804, 713] width 983 height 32
